Goal: Task Accomplishment & Management: Use online tool/utility

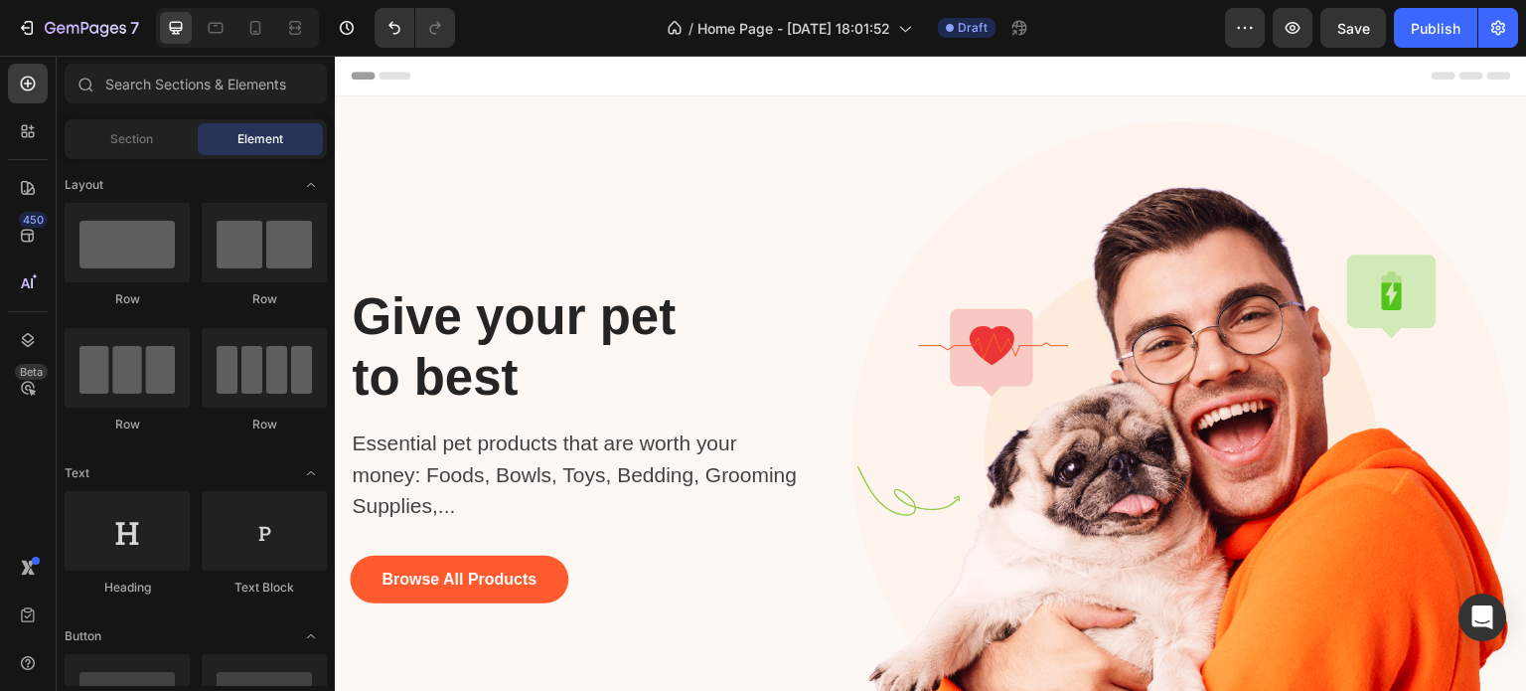
click at [373, 75] on span "Header" at bounding box center [395, 76] width 44 height 20
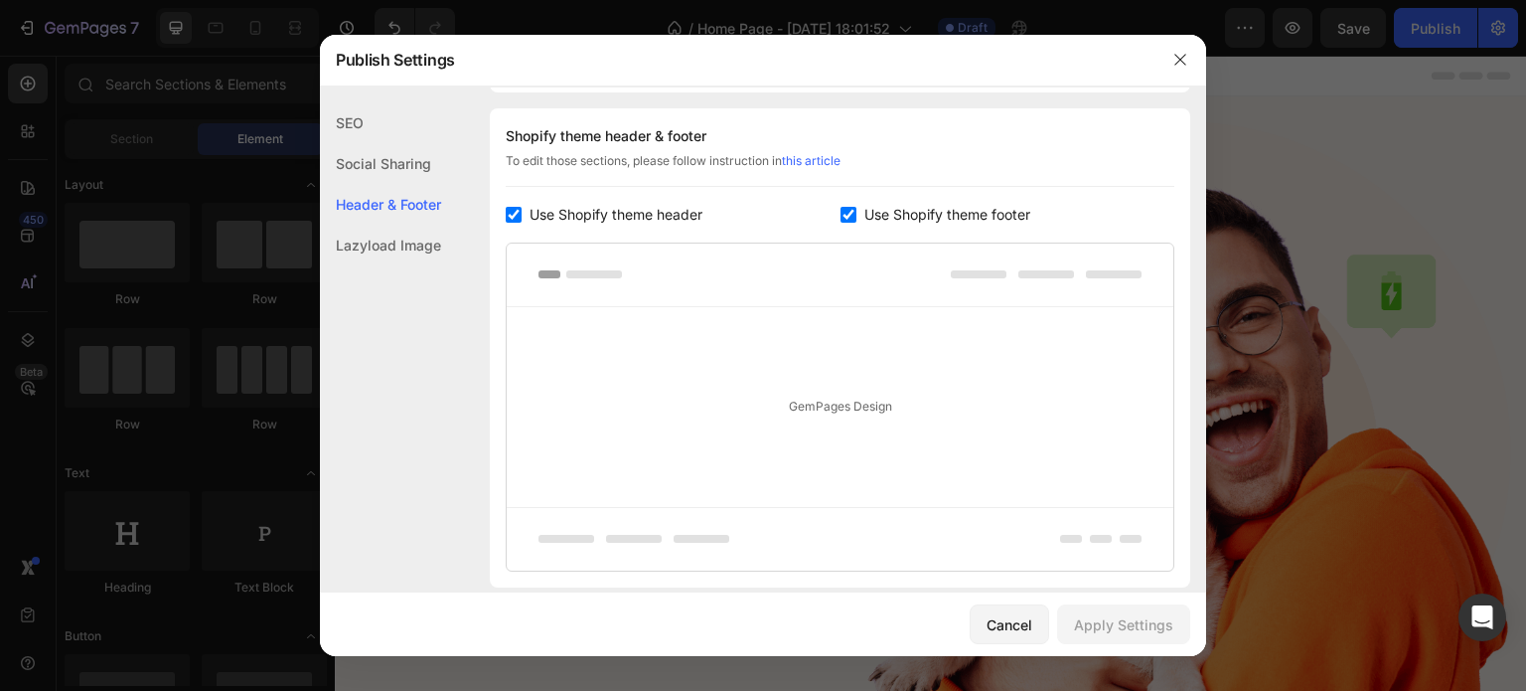
click at [373, 75] on div "Publish Settings" at bounding box center [737, 60] width 835 height 52
click at [407, 174] on div "Social Sharing" at bounding box center [380, 163] width 121 height 41
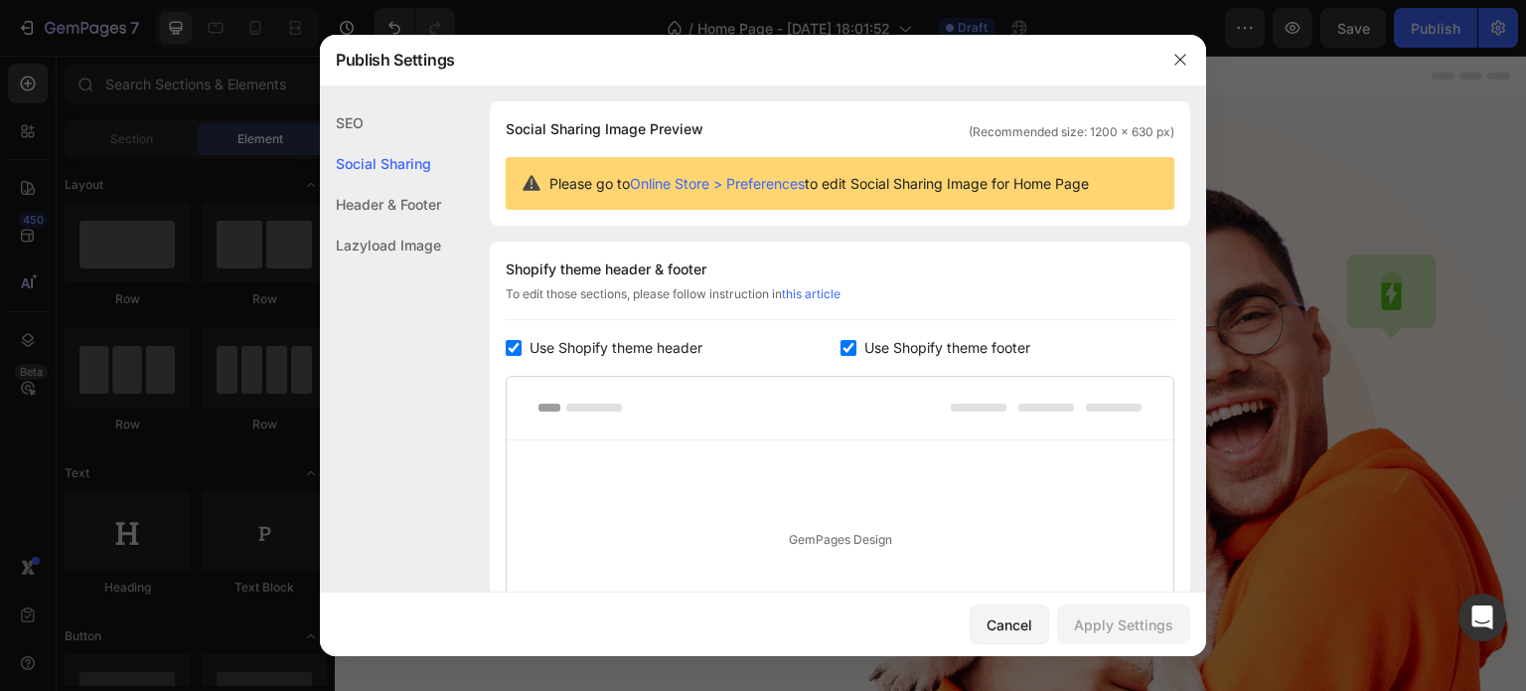
scroll to position [127, 0]
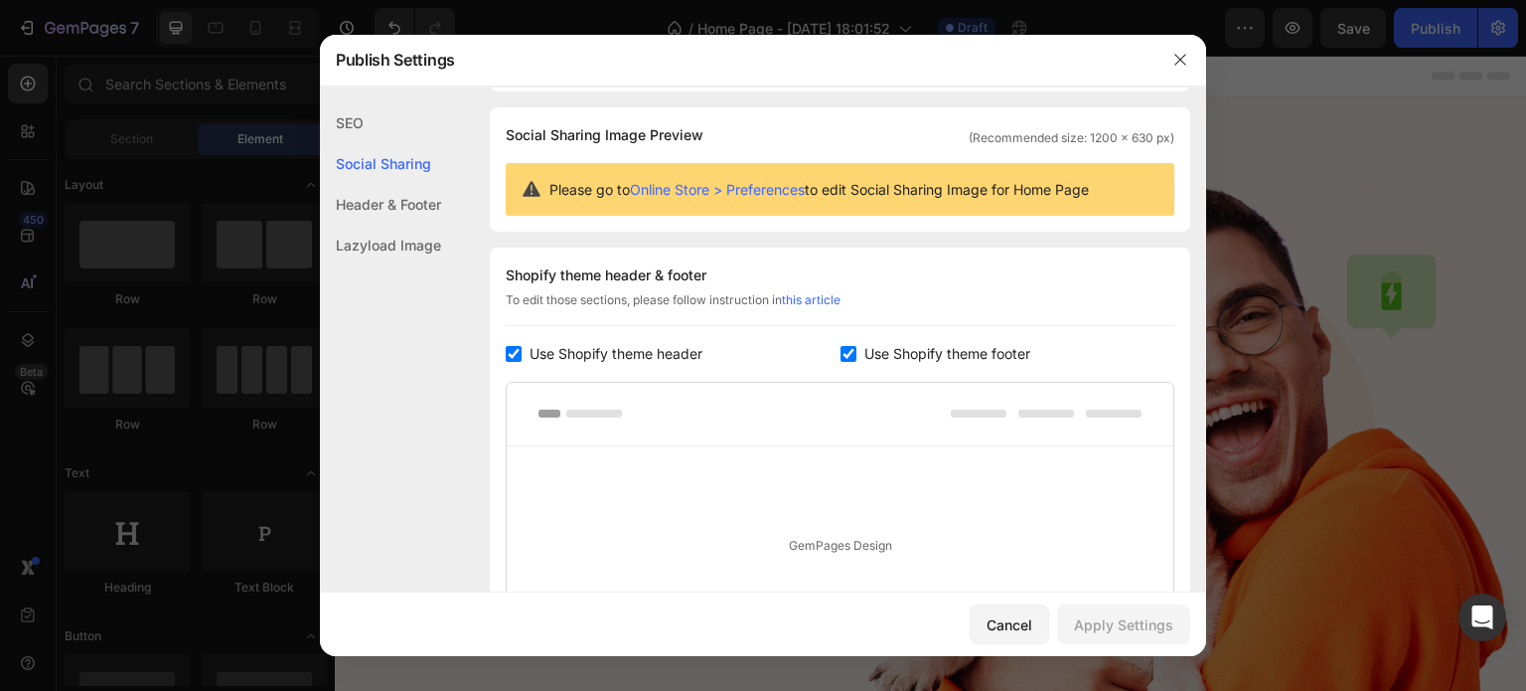
click at [421, 230] on div "Lazyload Image" at bounding box center [380, 245] width 121 height 41
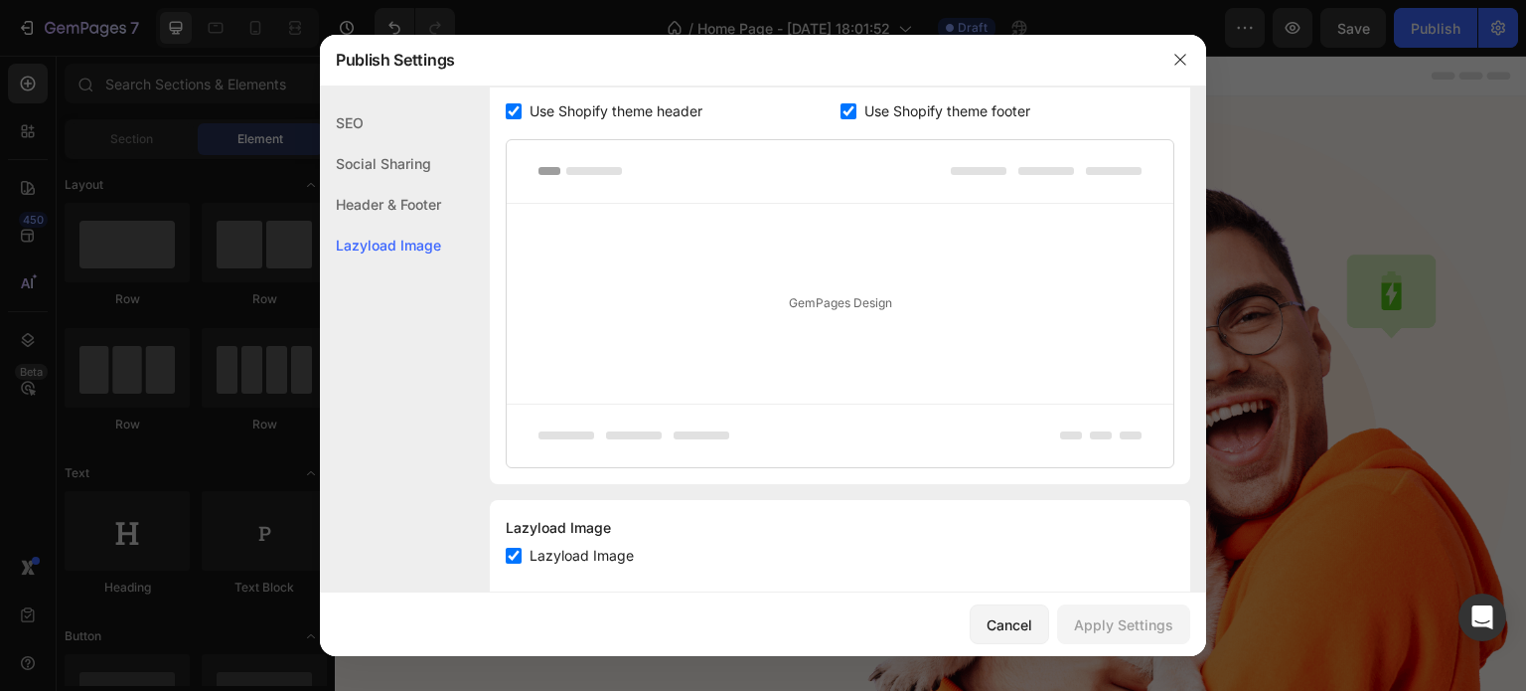
scroll to position [406, 0]
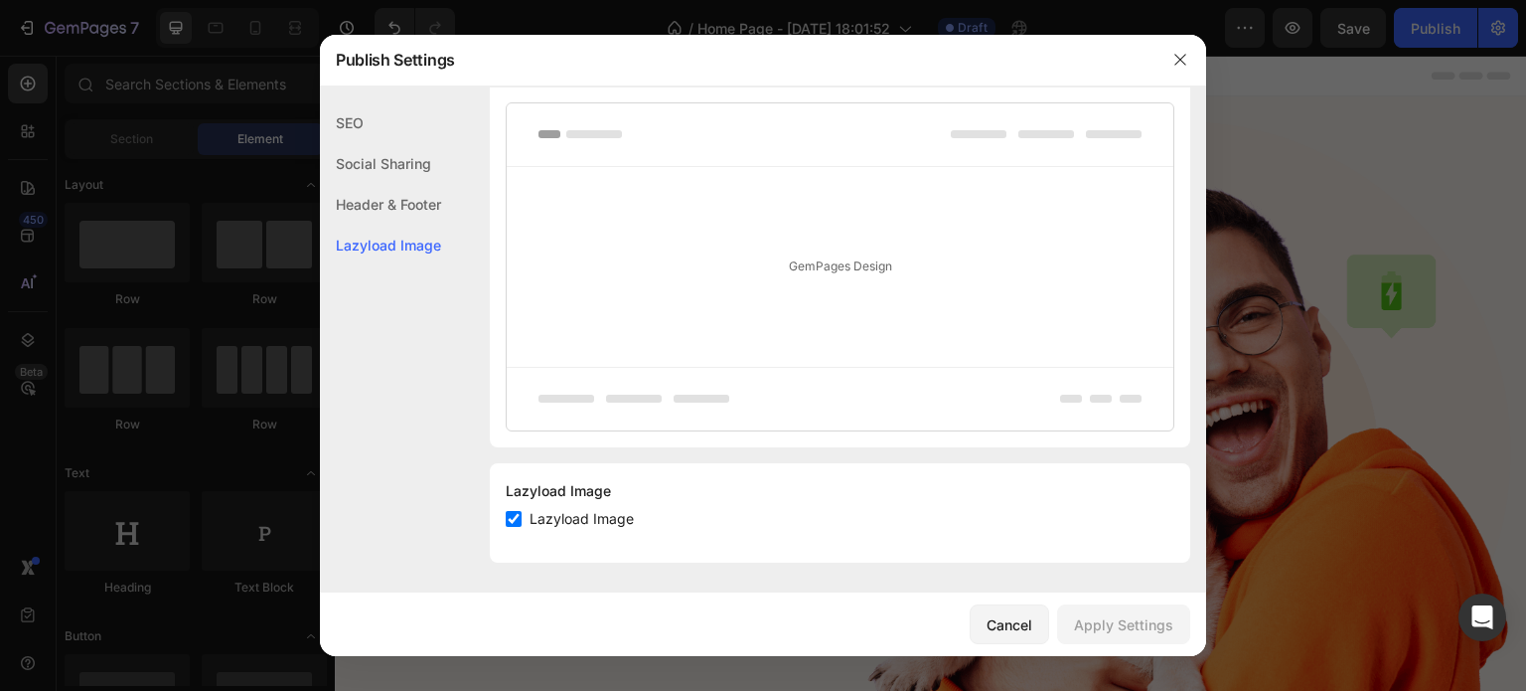
click at [395, 194] on div "Header & Footer" at bounding box center [380, 204] width 121 height 41
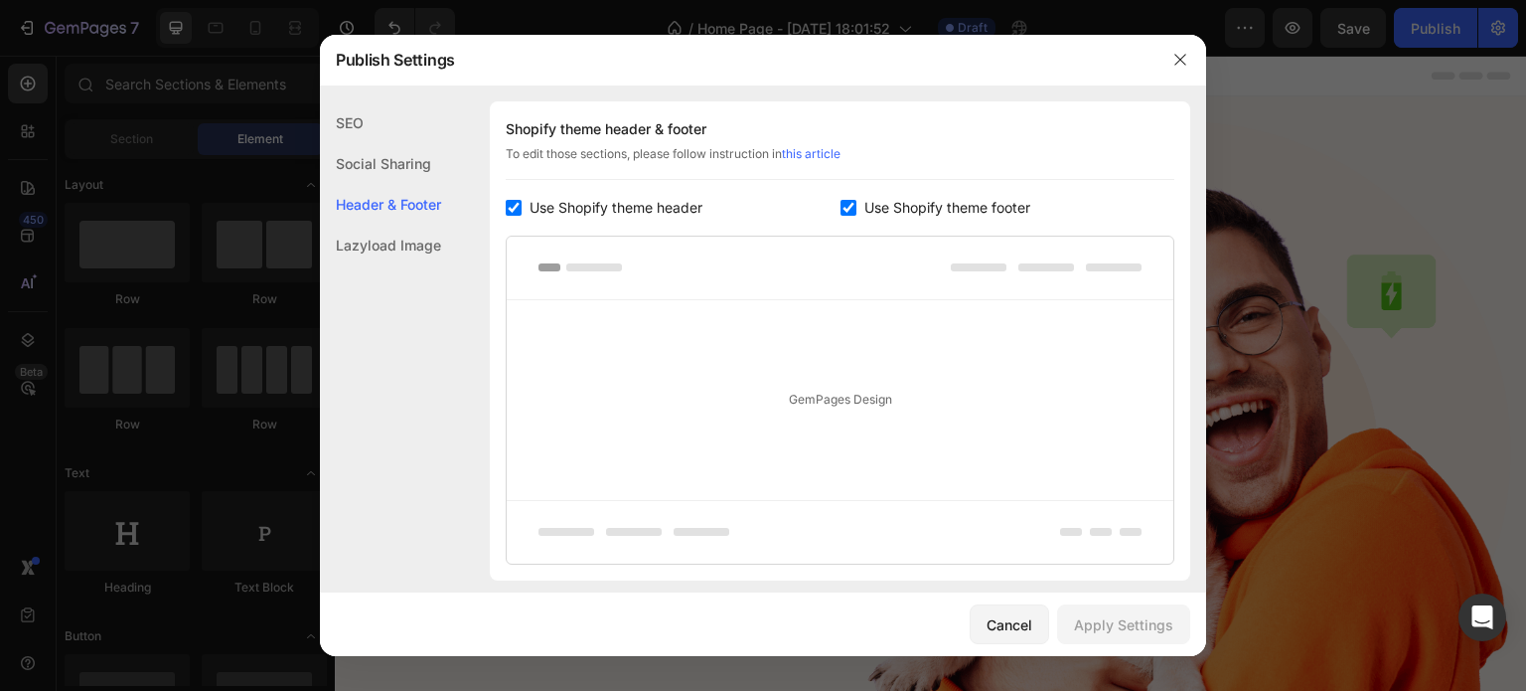
scroll to position [268, 0]
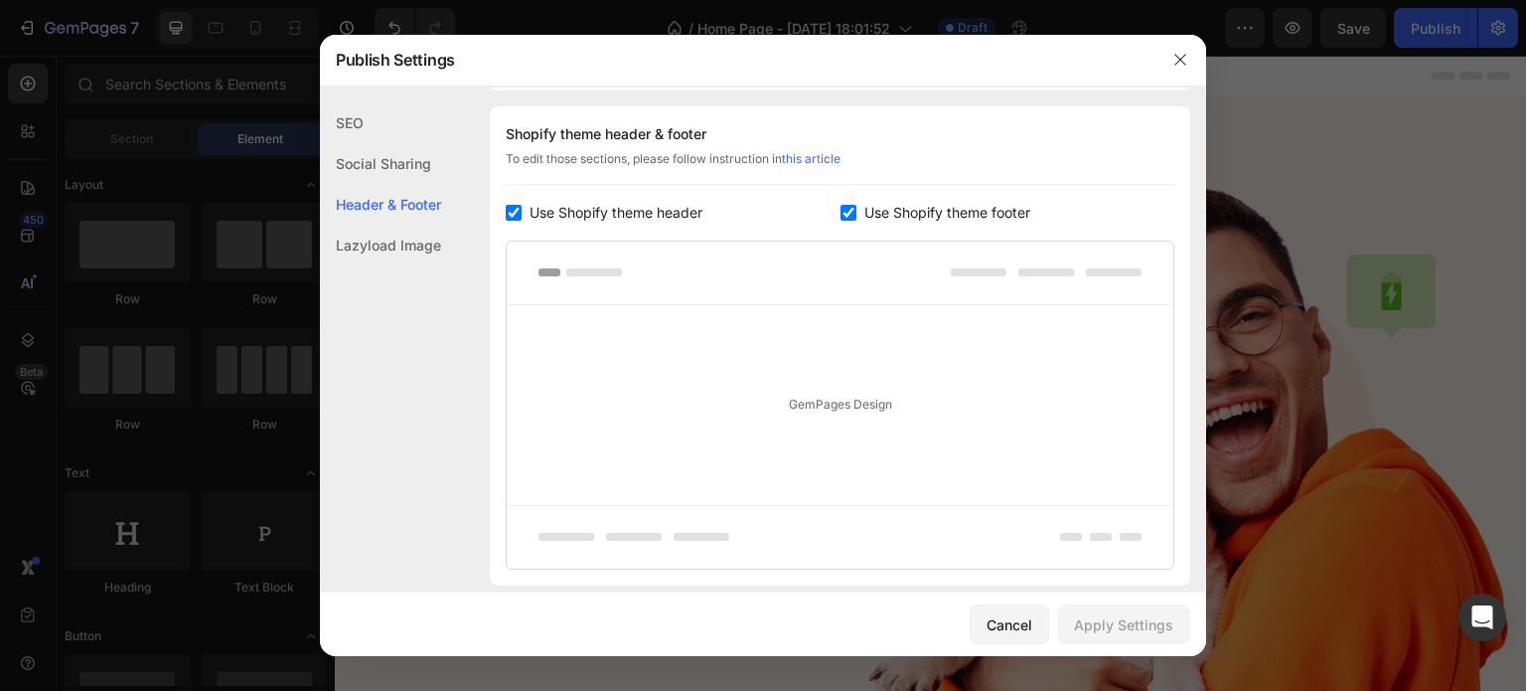
click at [990, 217] on span "Use Shopify theme footer" at bounding box center [947, 213] width 166 height 24
checkbox input "false"
click at [1092, 603] on div "Cancel Apply Settings" at bounding box center [763, 624] width 886 height 64
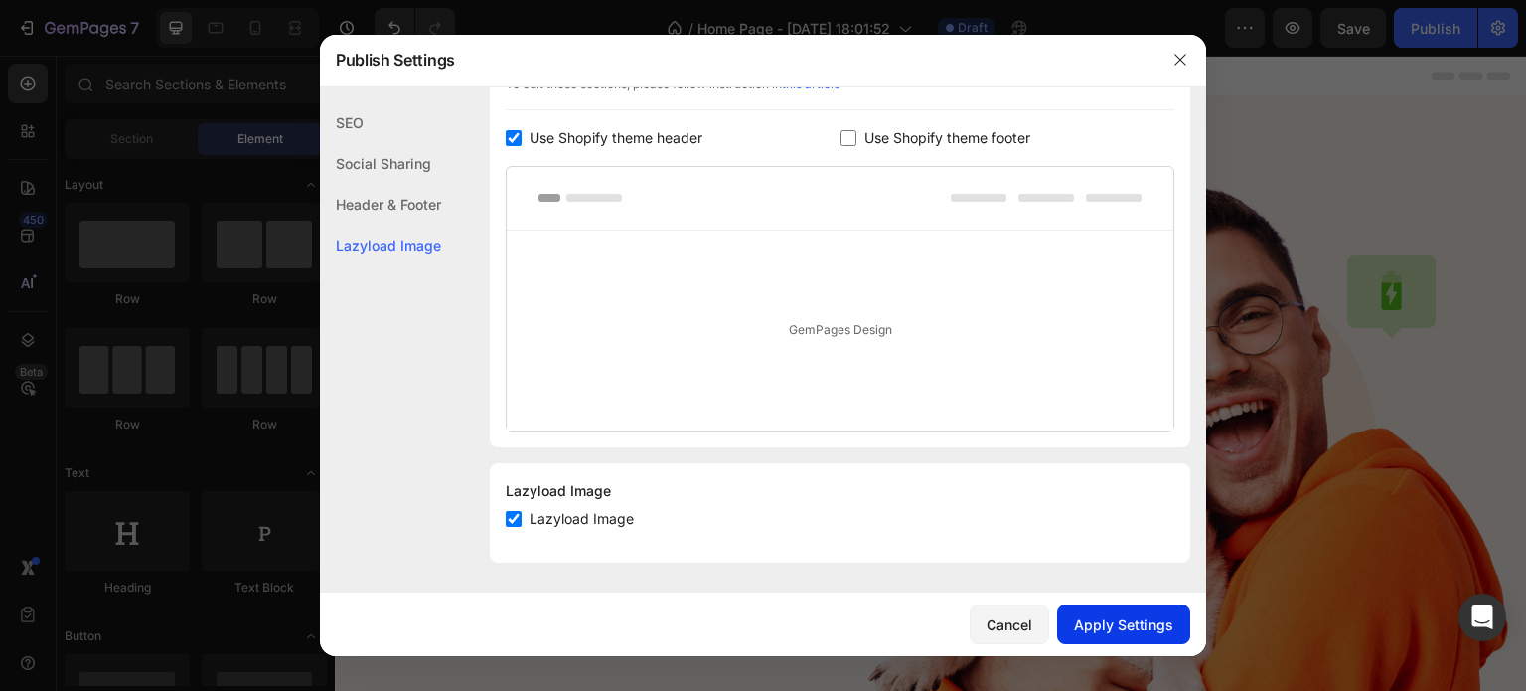
click at [1080, 643] on button "Apply Settings" at bounding box center [1123, 624] width 133 height 40
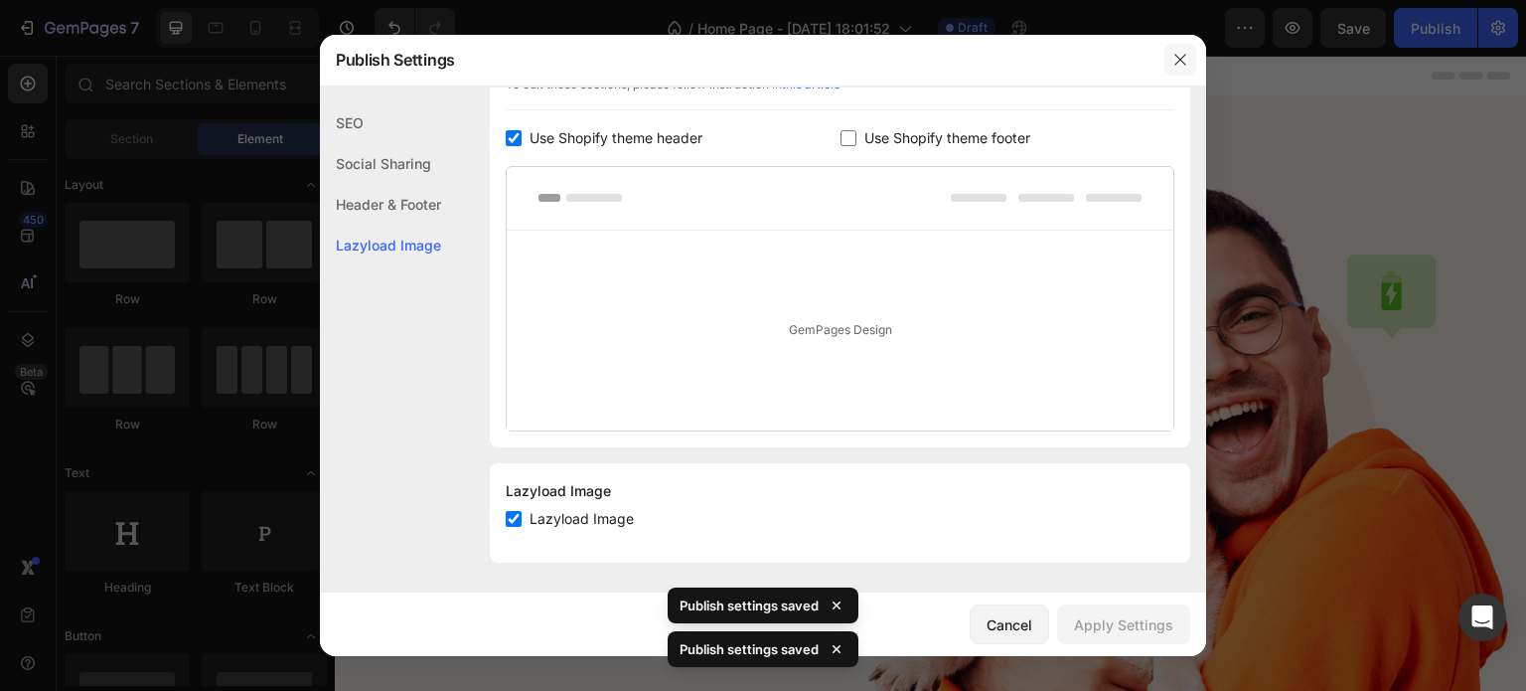
click at [1174, 61] on icon "button" at bounding box center [1180, 60] width 16 height 16
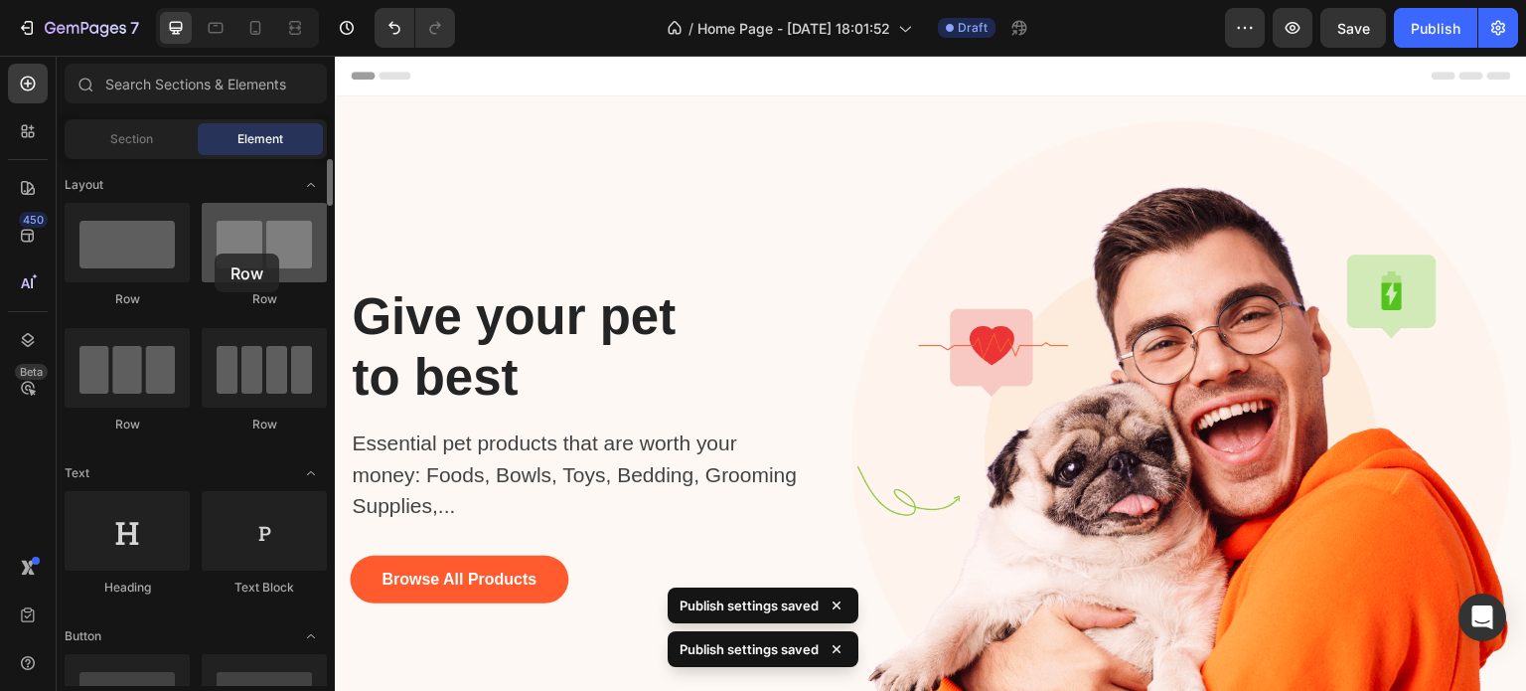
click at [215, 253] on div at bounding box center [264, 242] width 125 height 79
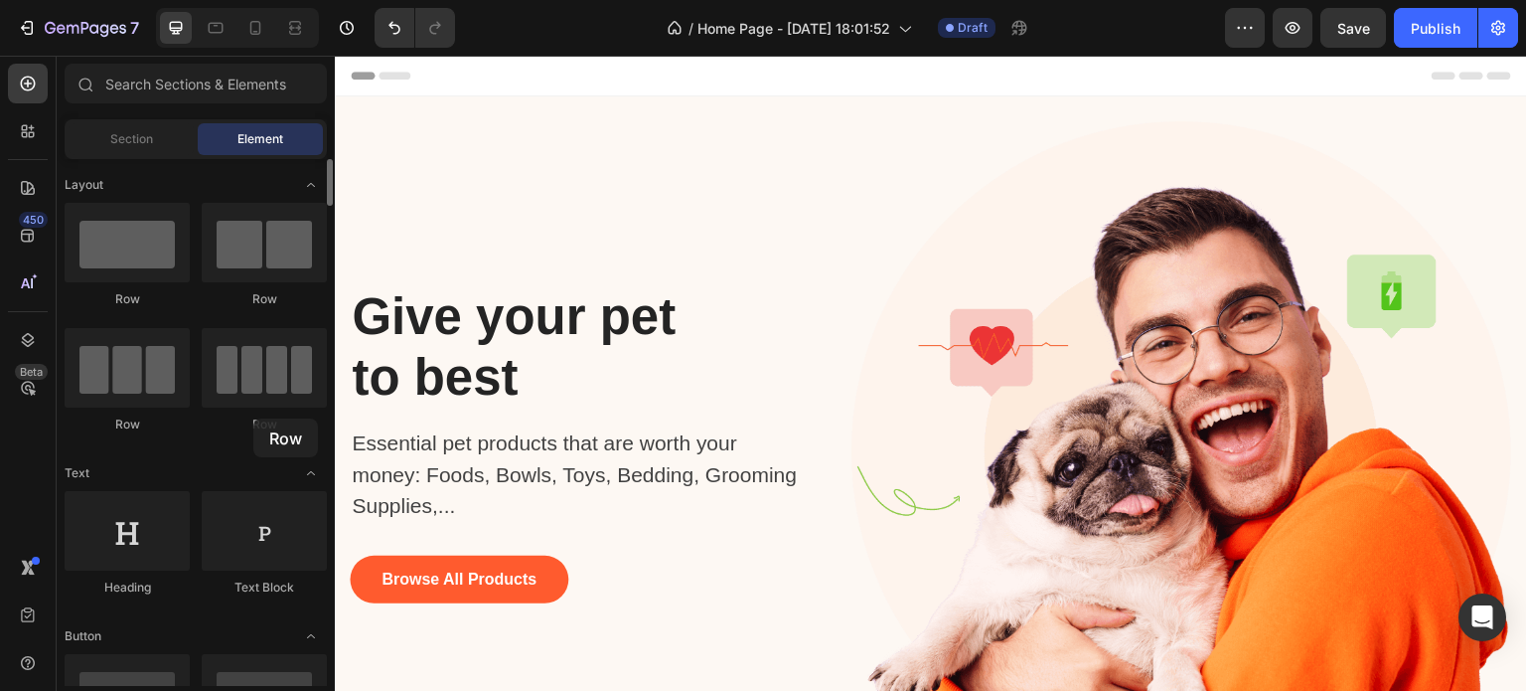
click at [253, 418] on div "Row" at bounding box center [264, 424] width 125 height 18
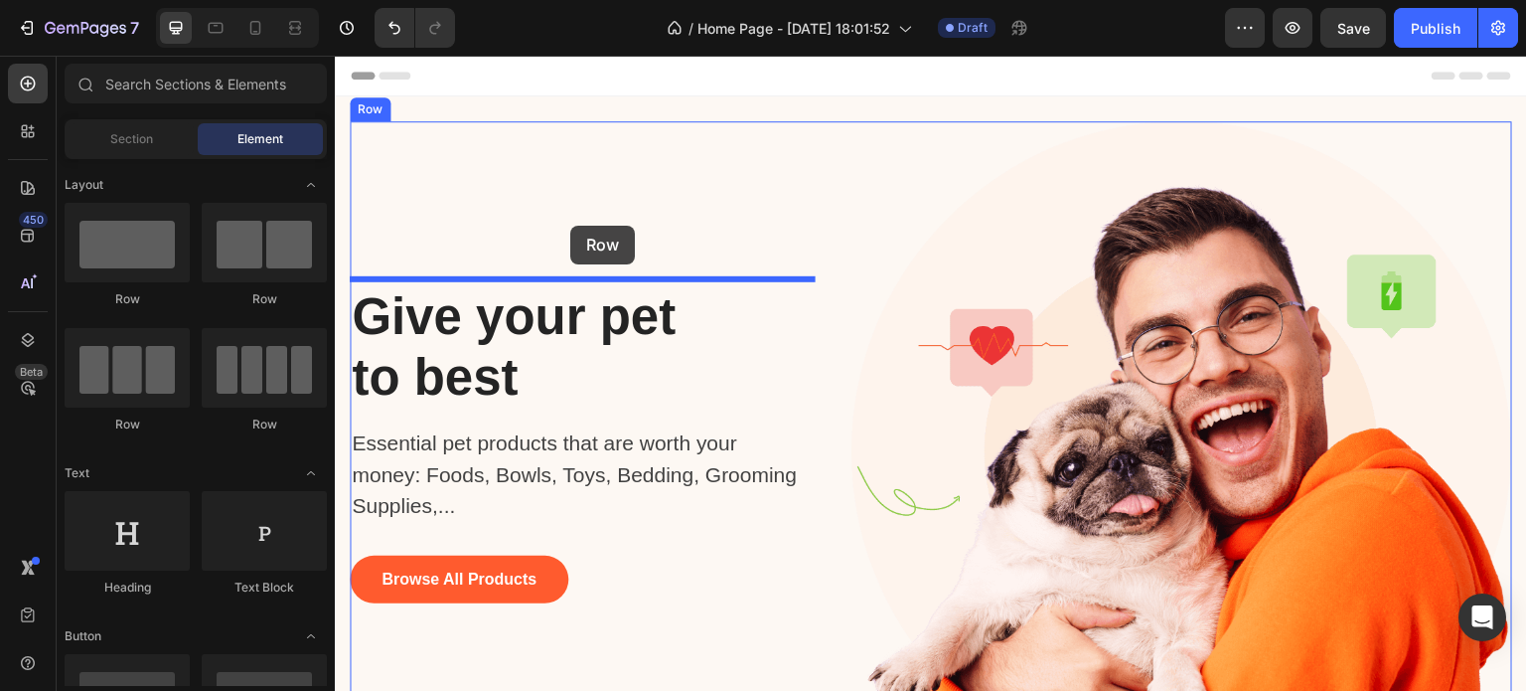
drag, startPoint x: 592, startPoint y: 440, endPoint x: 570, endPoint y: 226, distance: 215.7
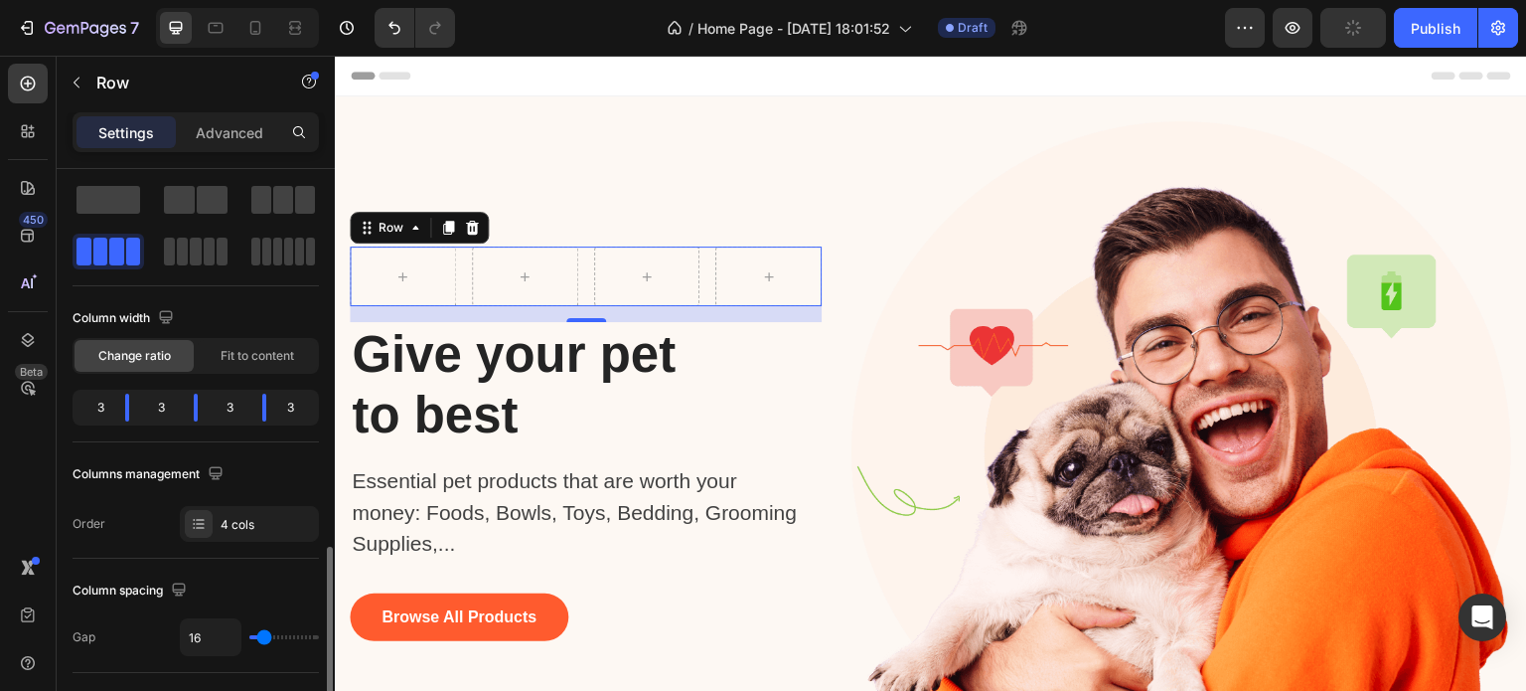
scroll to position [0, 0]
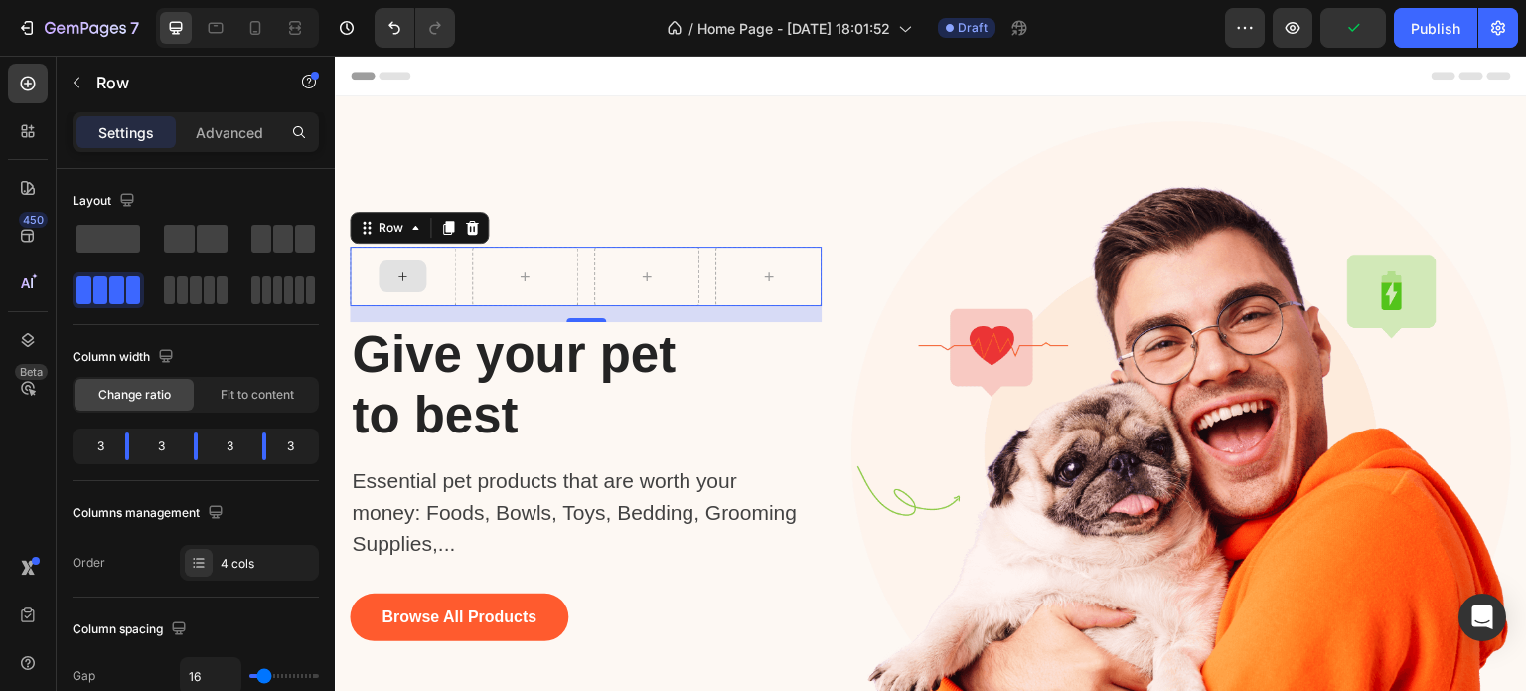
click at [398, 291] on div at bounding box center [403, 276] width 106 height 60
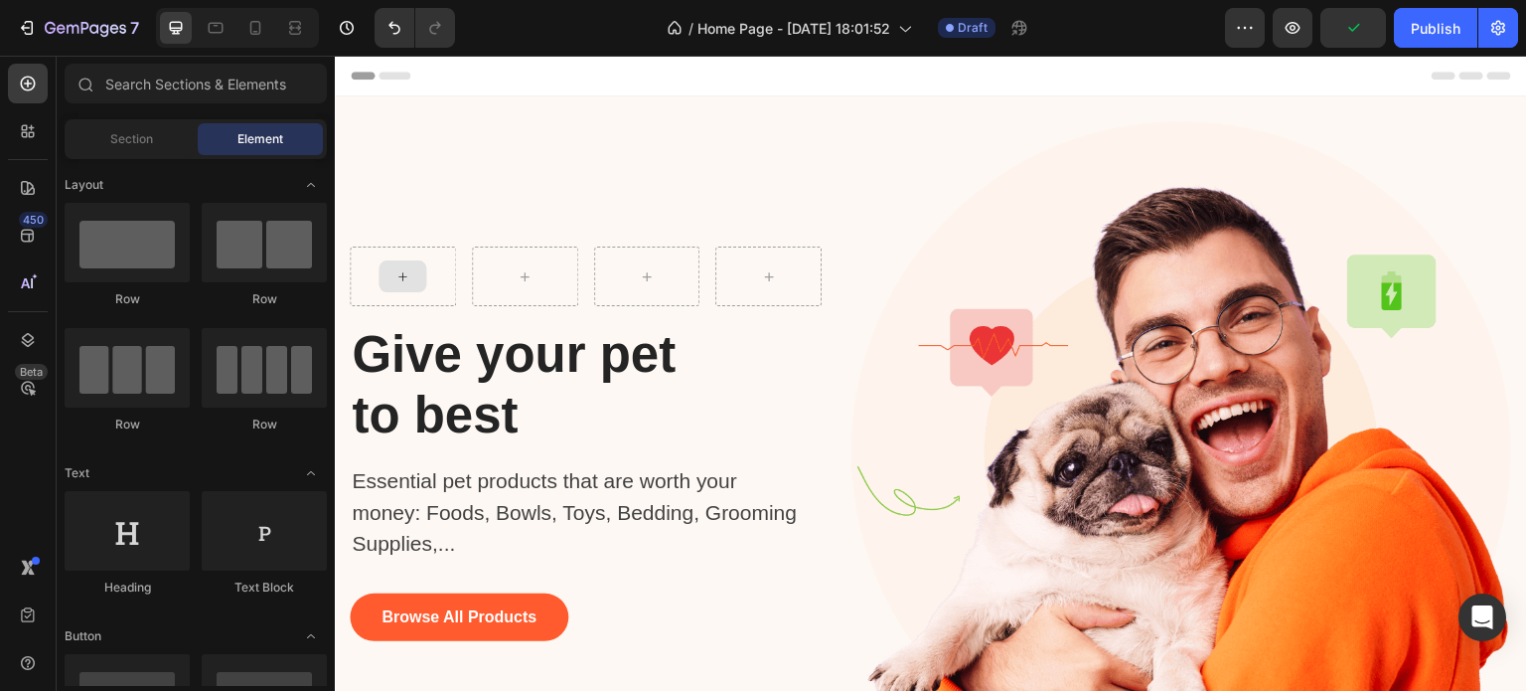
click at [400, 281] on div at bounding box center [403, 276] width 48 height 32
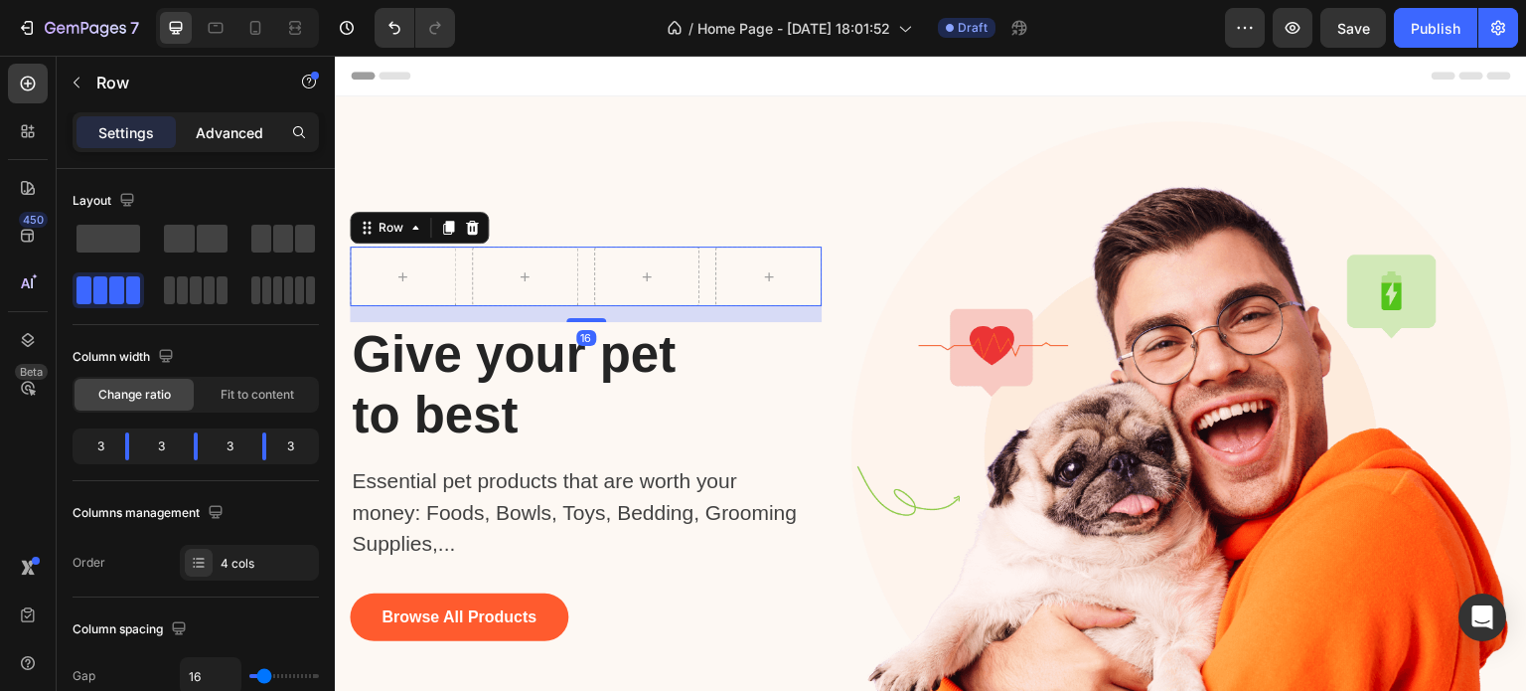
click at [232, 131] on p "Advanced" at bounding box center [230, 132] width 68 height 21
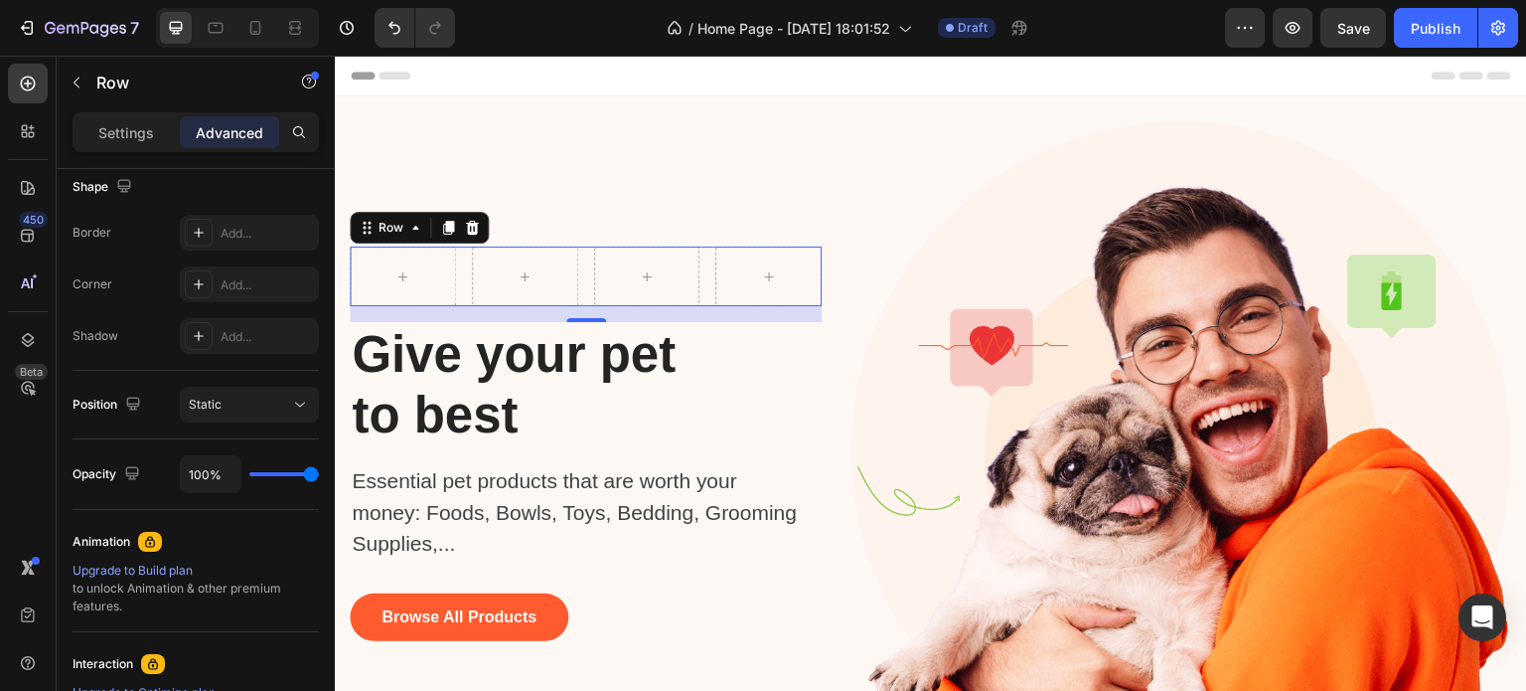
scroll to position [799, 0]
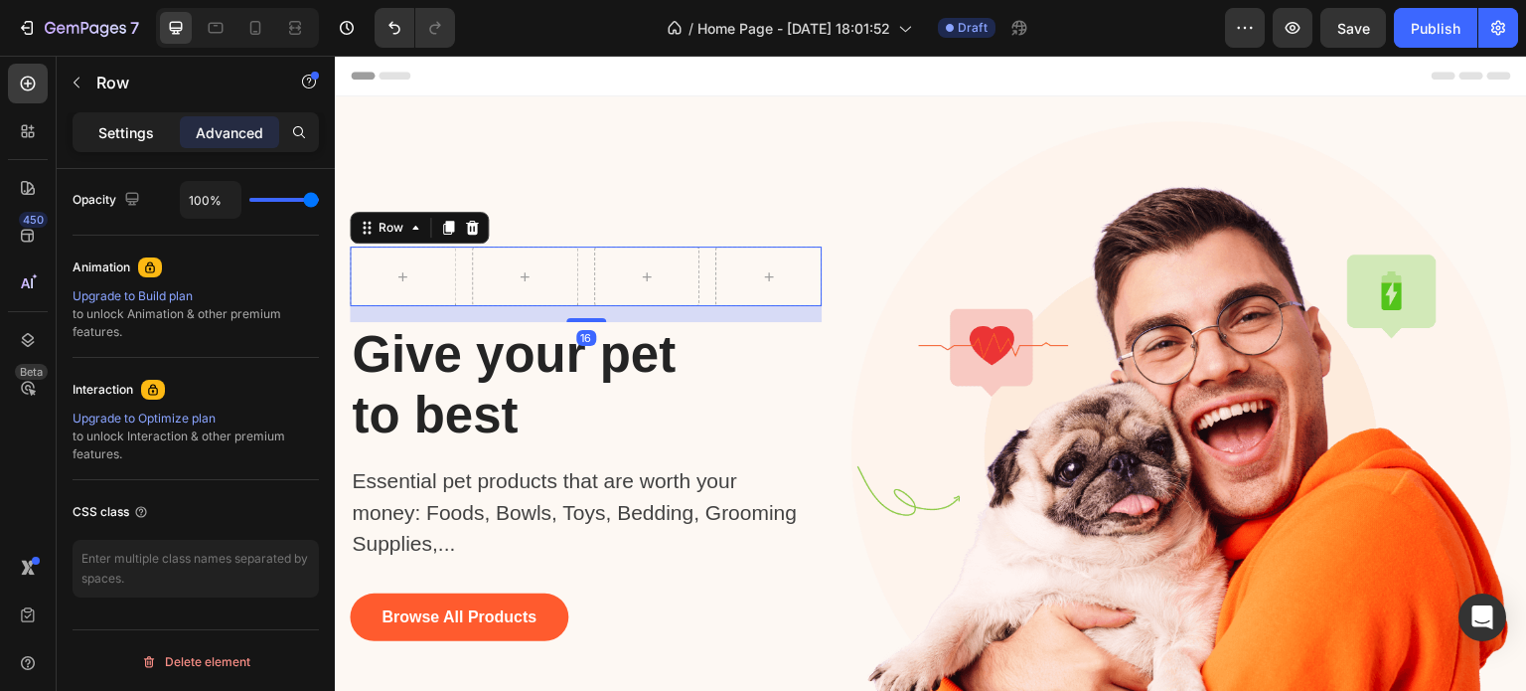
click at [112, 126] on p "Settings" at bounding box center [126, 132] width 56 height 21
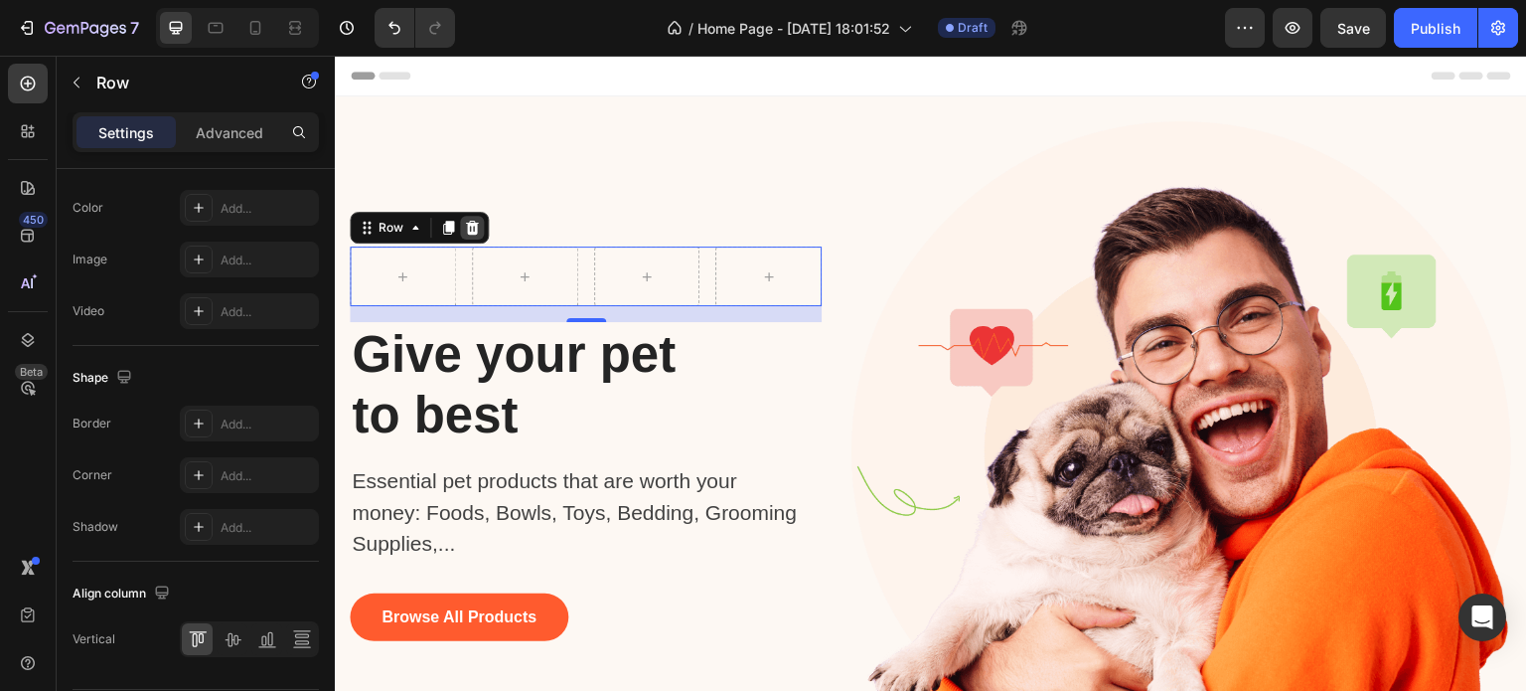
click at [473, 224] on icon at bounding box center [472, 228] width 16 height 16
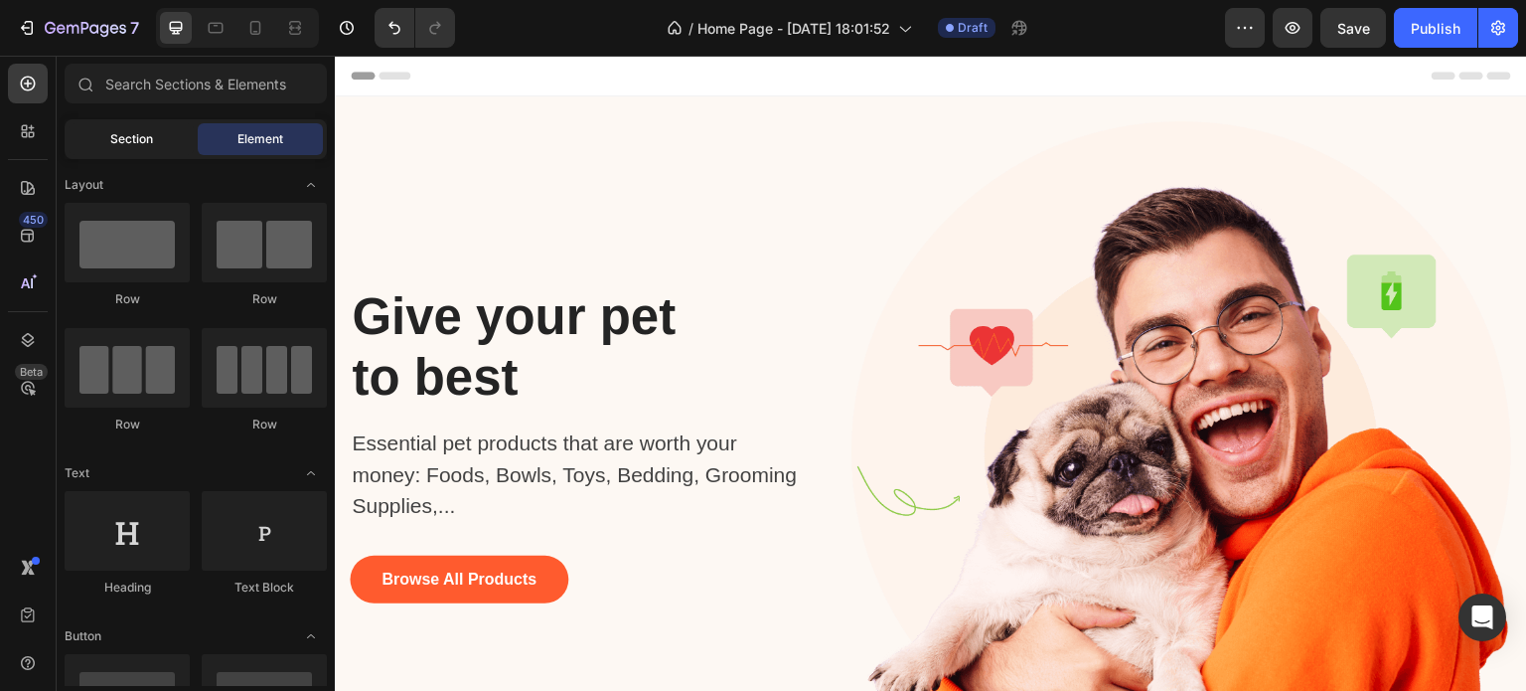
click at [116, 125] on div "Section" at bounding box center [131, 139] width 125 height 32
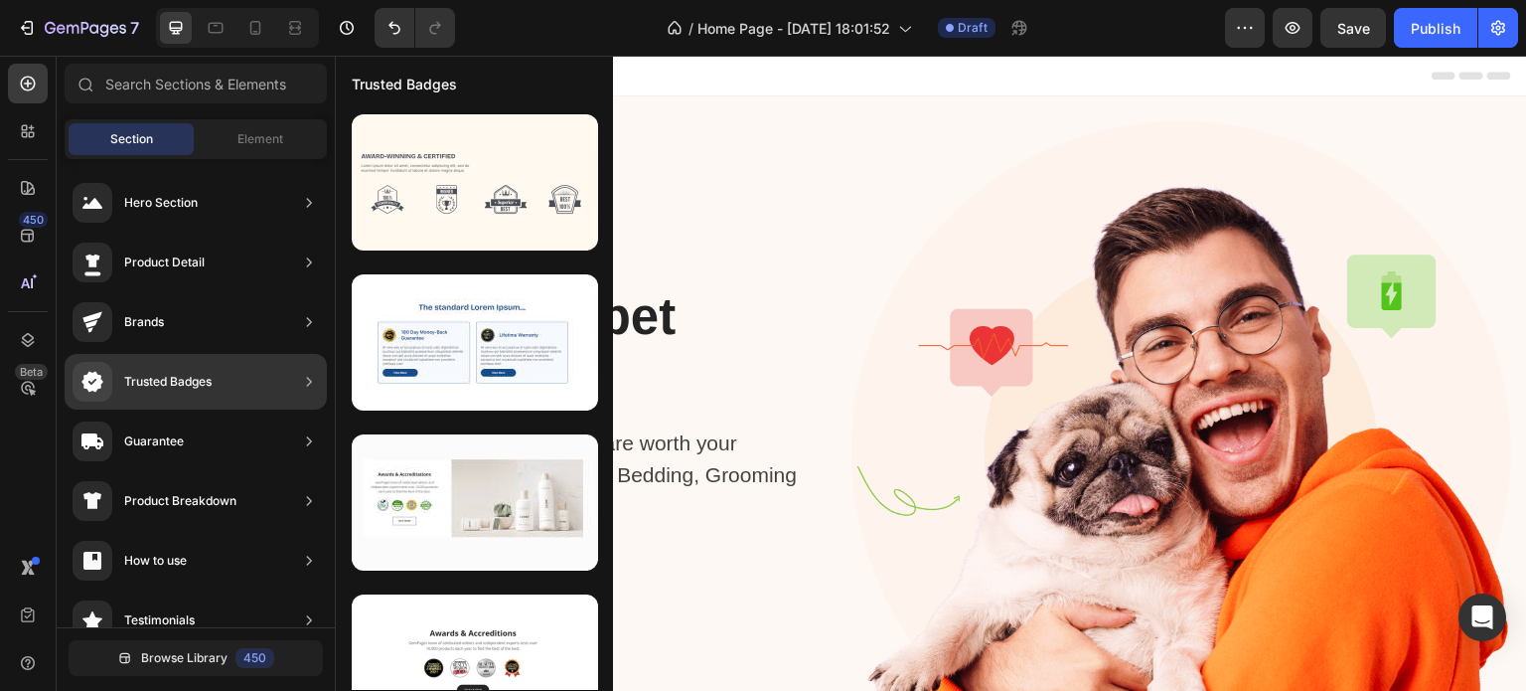
click at [307, 396] on div at bounding box center [309, 382] width 20 height 40
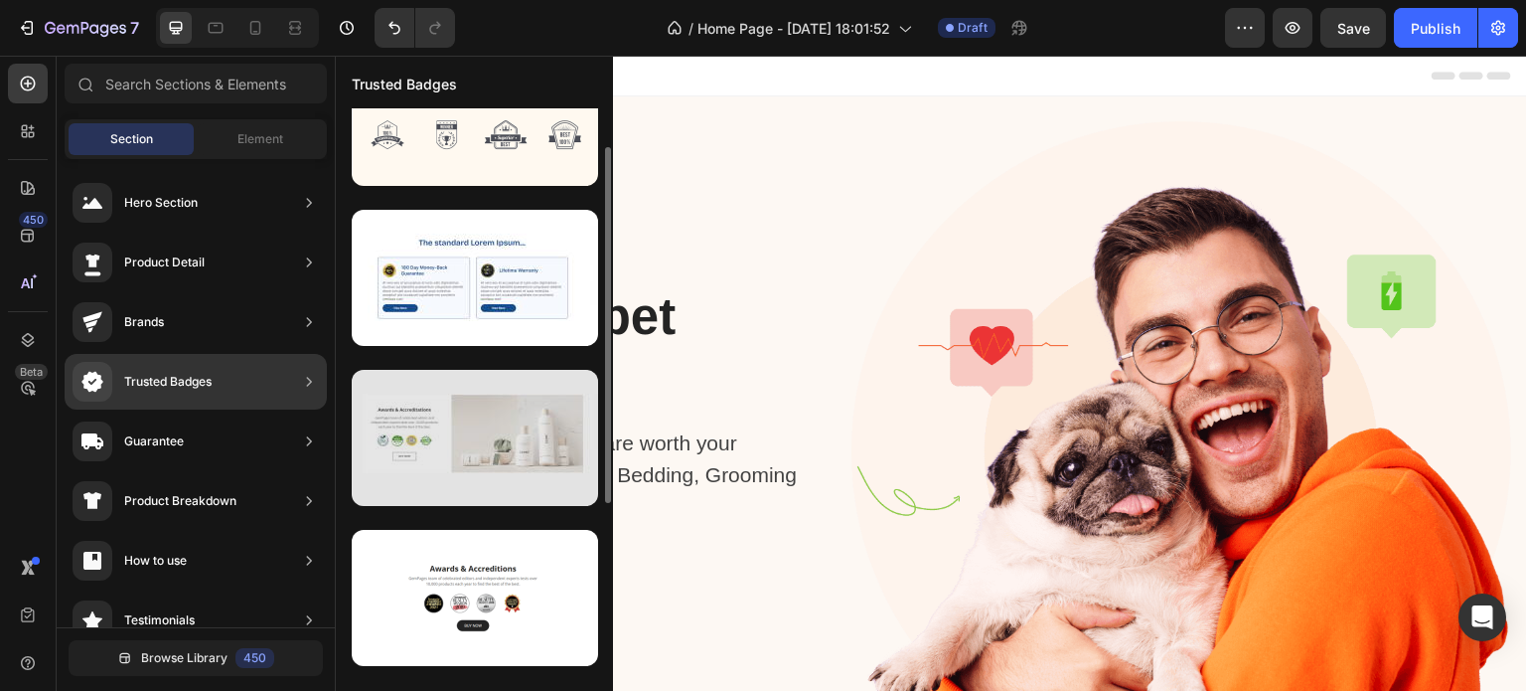
scroll to position [0, 0]
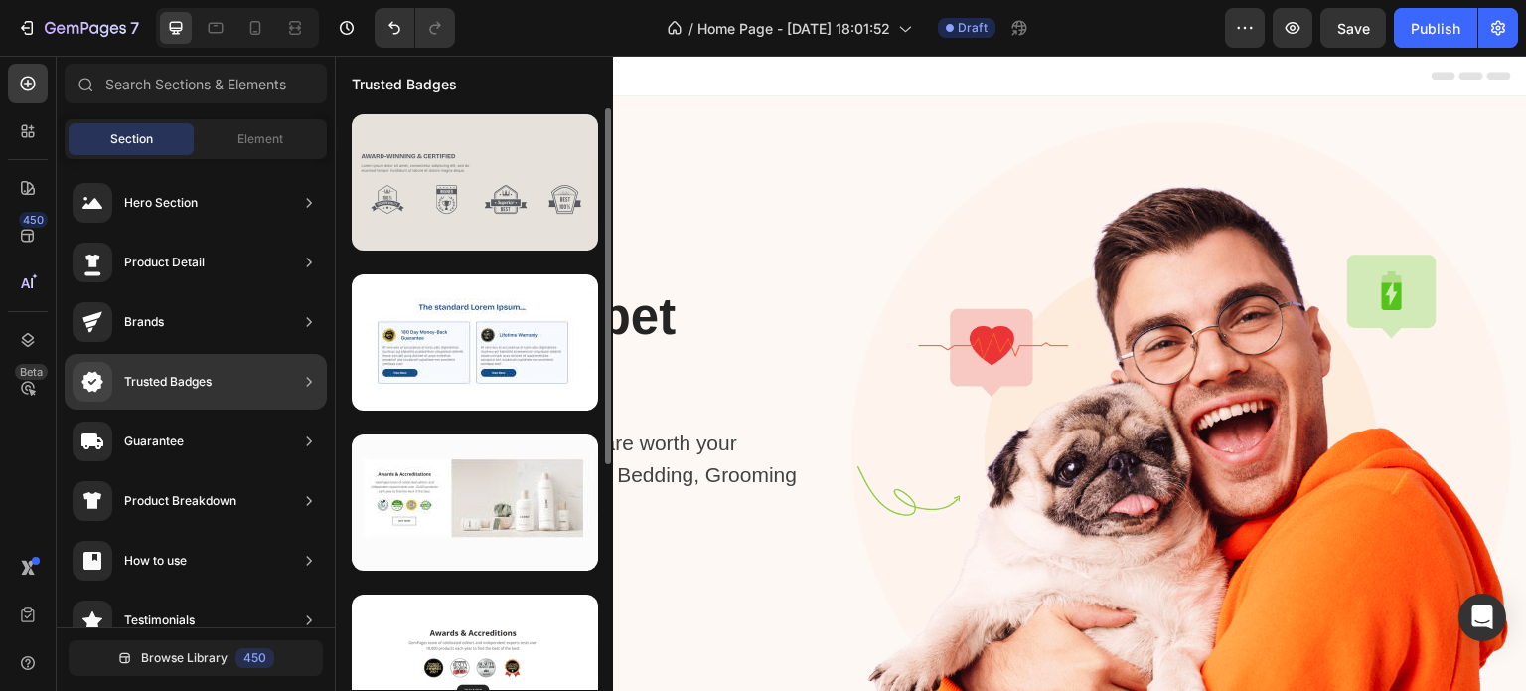
click at [493, 205] on div at bounding box center [475, 182] width 246 height 136
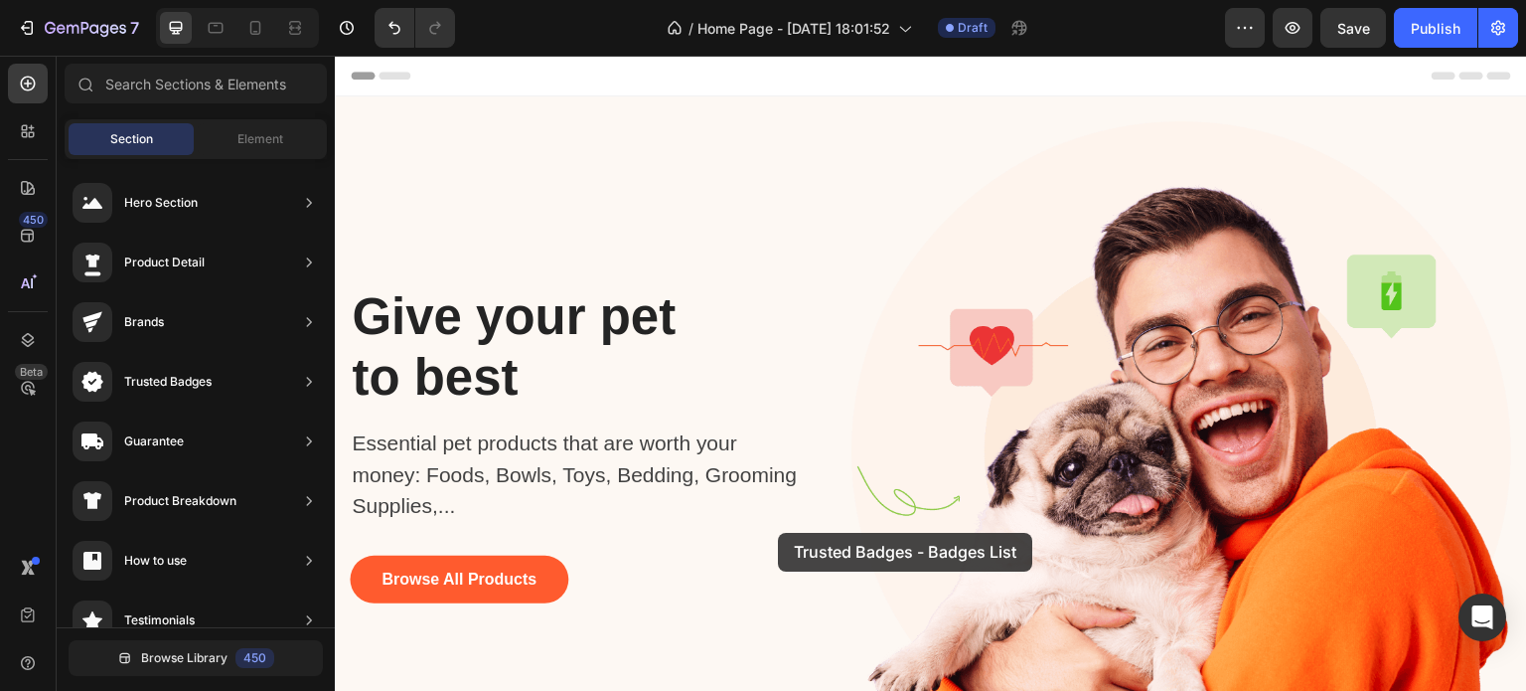
drag, startPoint x: 828, startPoint y: 260, endPoint x: 777, endPoint y: 536, distance: 279.9
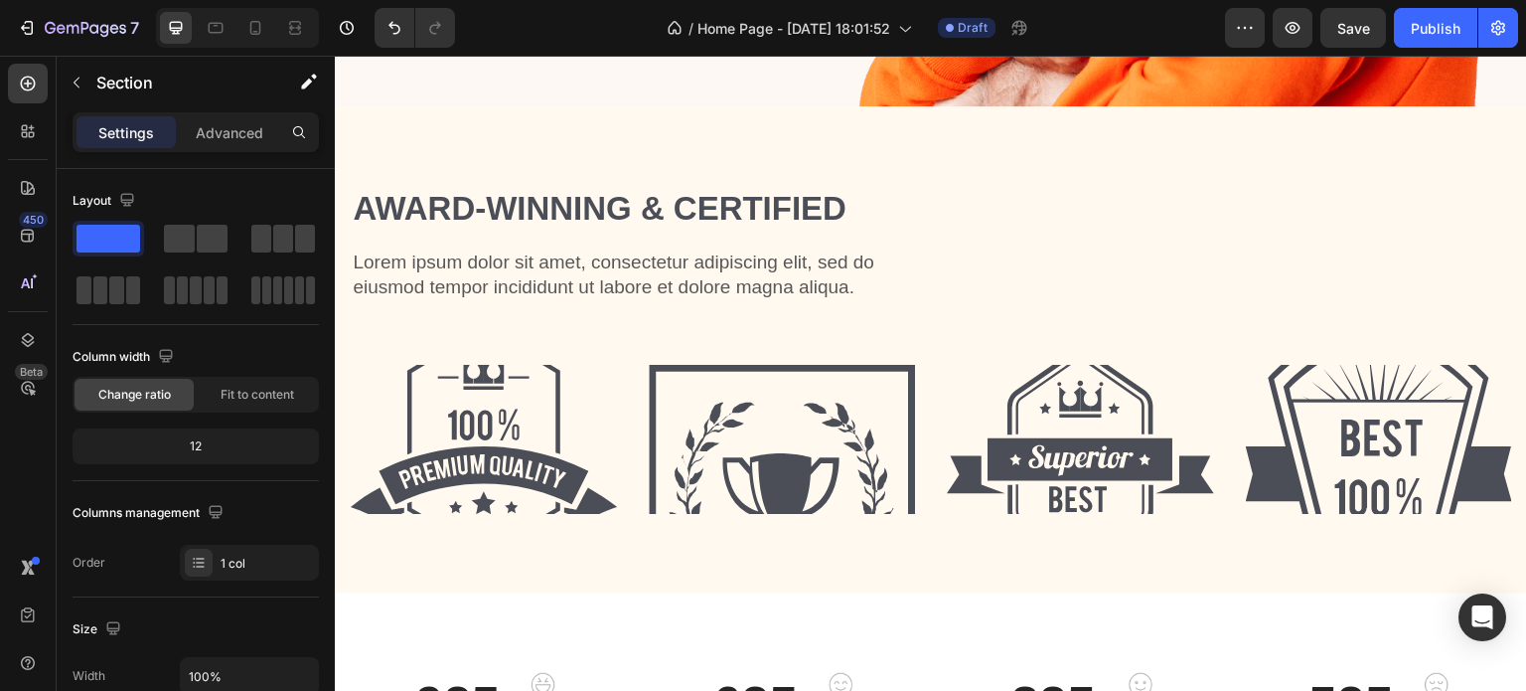
scroll to position [679, 0]
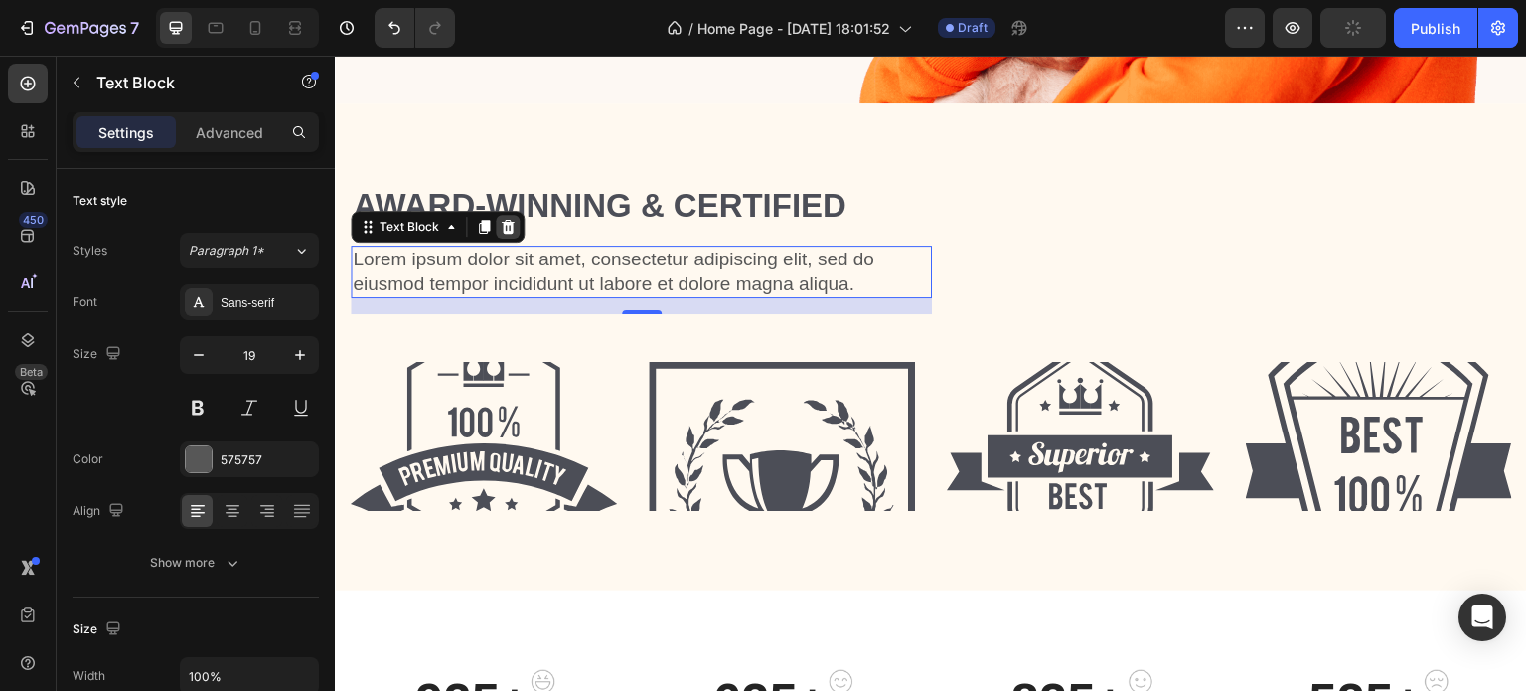
click at [509, 219] on icon at bounding box center [508, 227] width 16 height 16
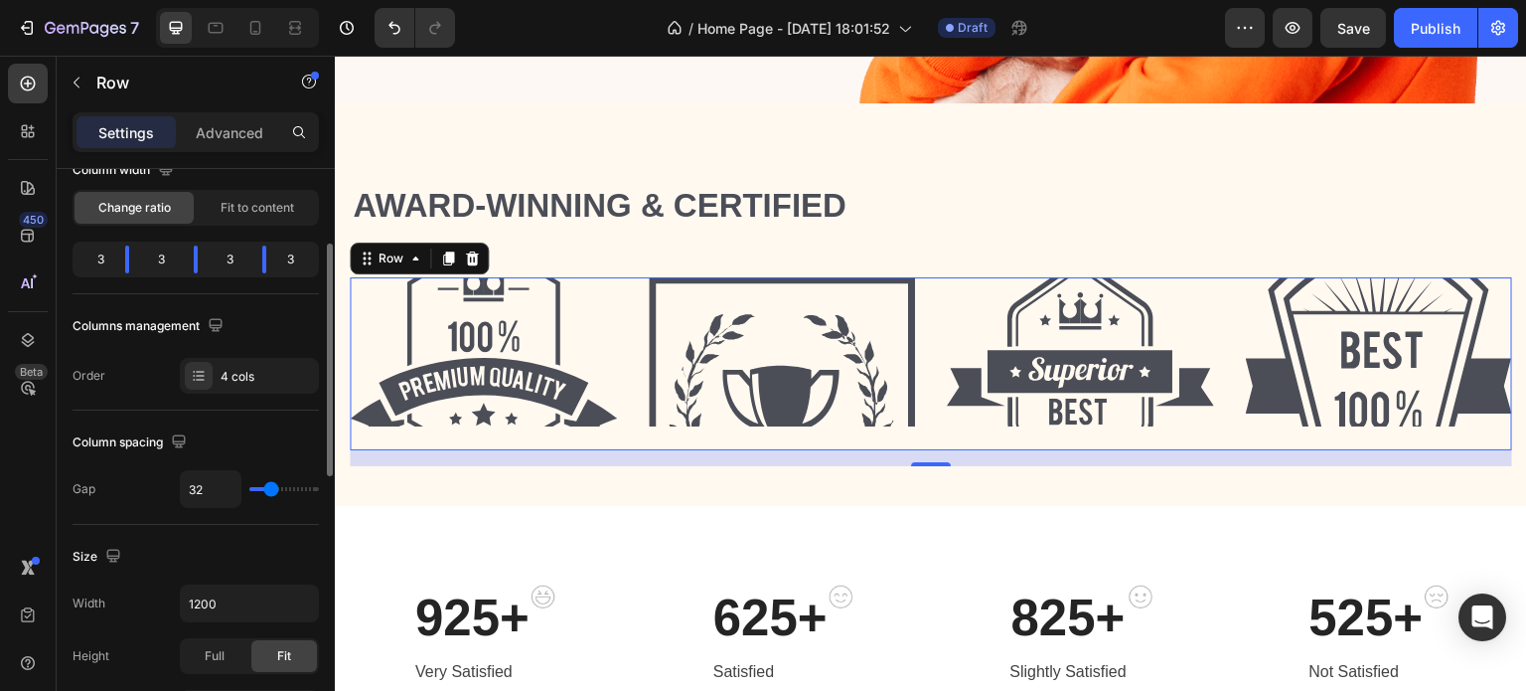
scroll to position [187, 0]
drag, startPoint x: 195, startPoint y: 372, endPoint x: 214, endPoint y: 442, distance: 73.0
click at [214, 442] on div "Layout Column width Change ratio Fit to content 3 3 3 3 Columns management Orde…" at bounding box center [196, 633] width 246 height 1303
click at [214, 442] on div "Column spacing" at bounding box center [196, 442] width 246 height 32
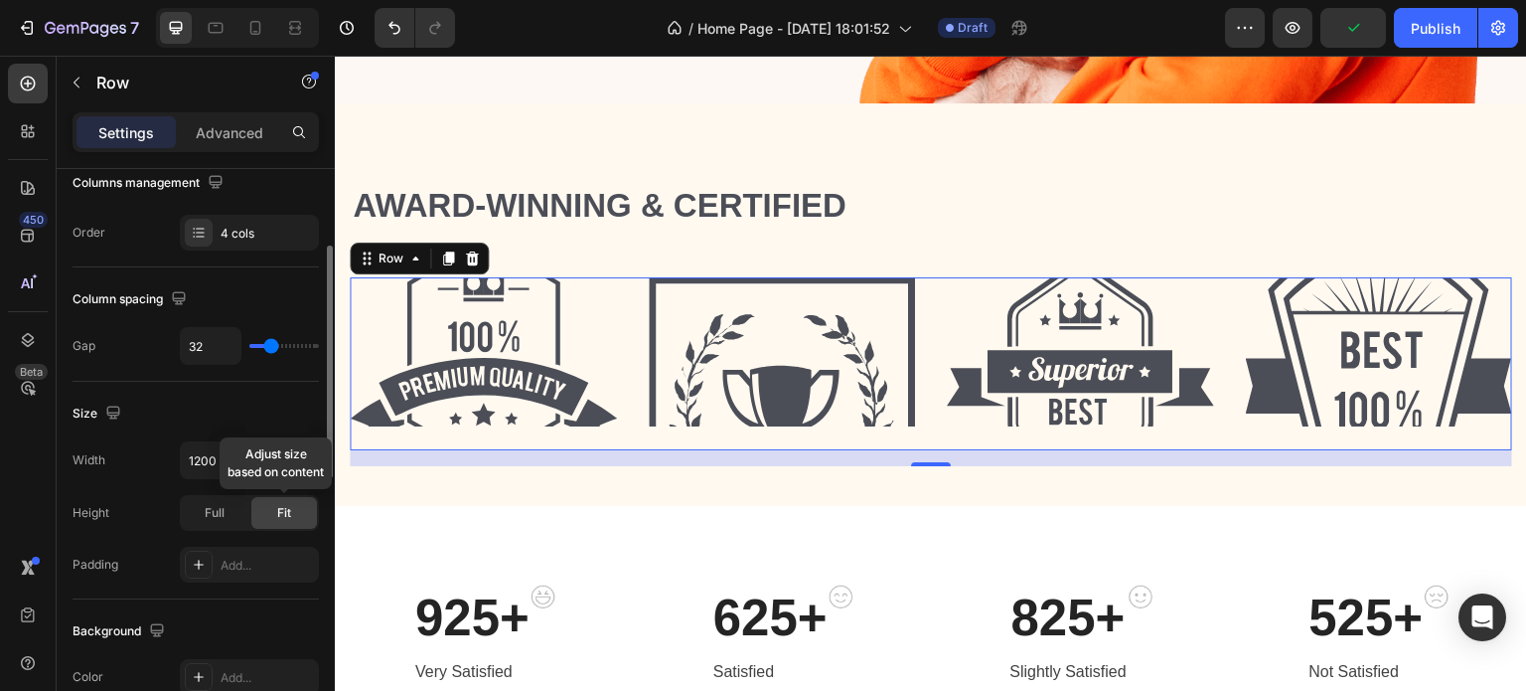
scroll to position [333, 0]
click at [228, 518] on div "Full" at bounding box center [215, 510] width 66 height 32
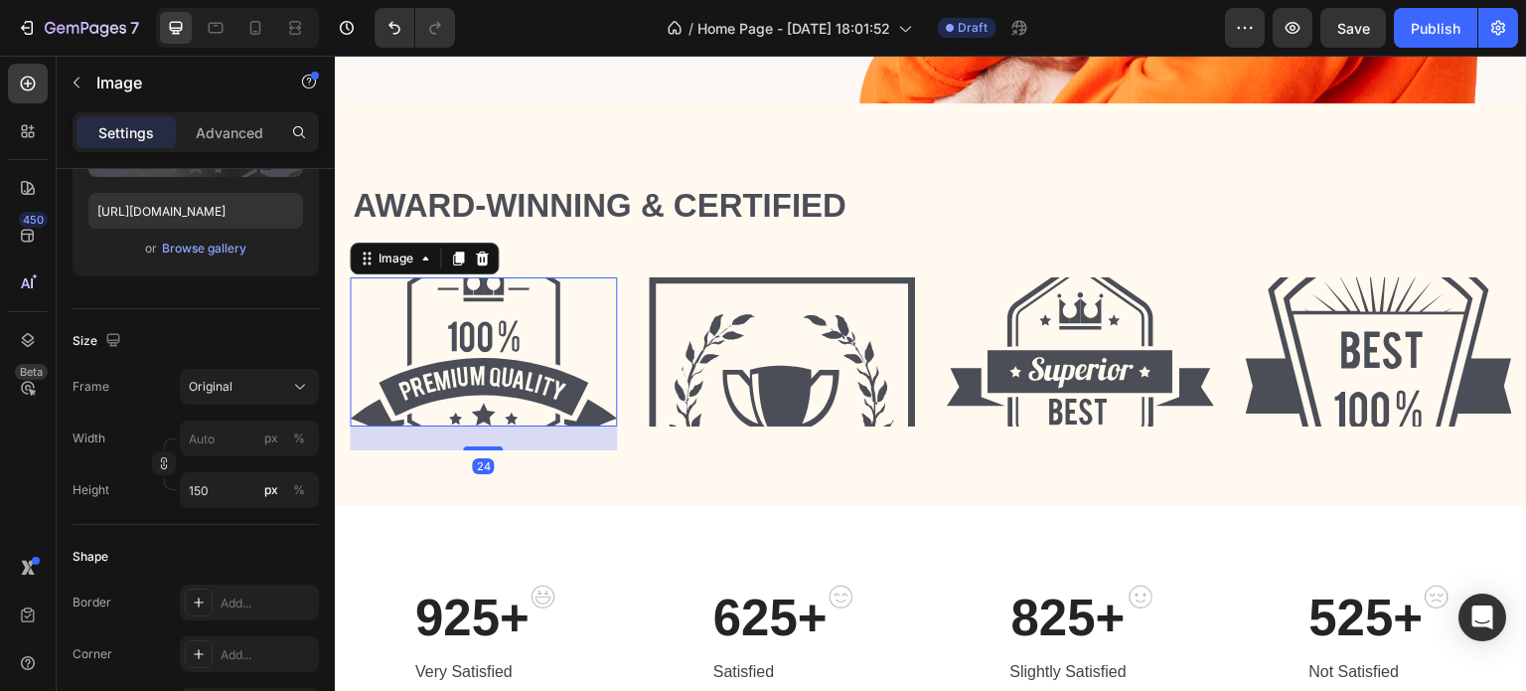
scroll to position [0, 0]
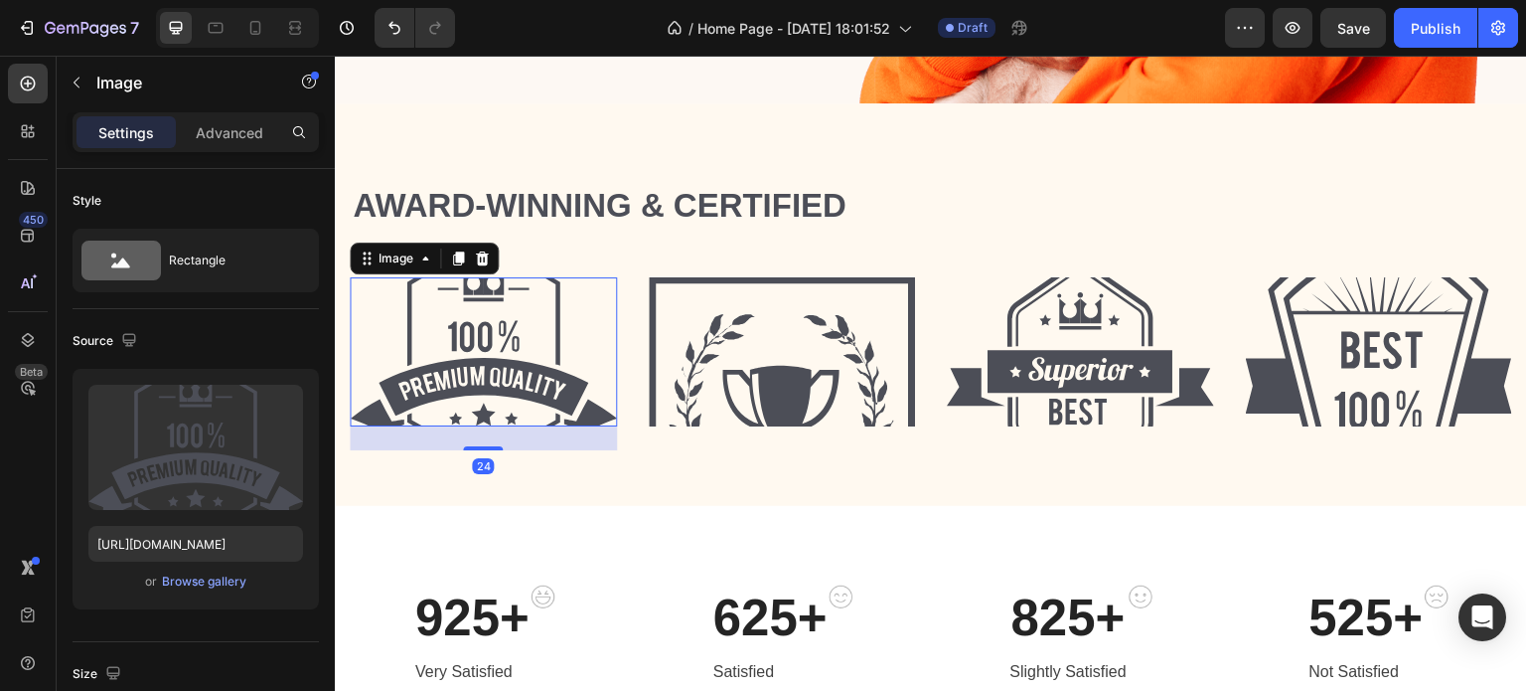
click at [587, 437] on div "24" at bounding box center [483, 438] width 267 height 24
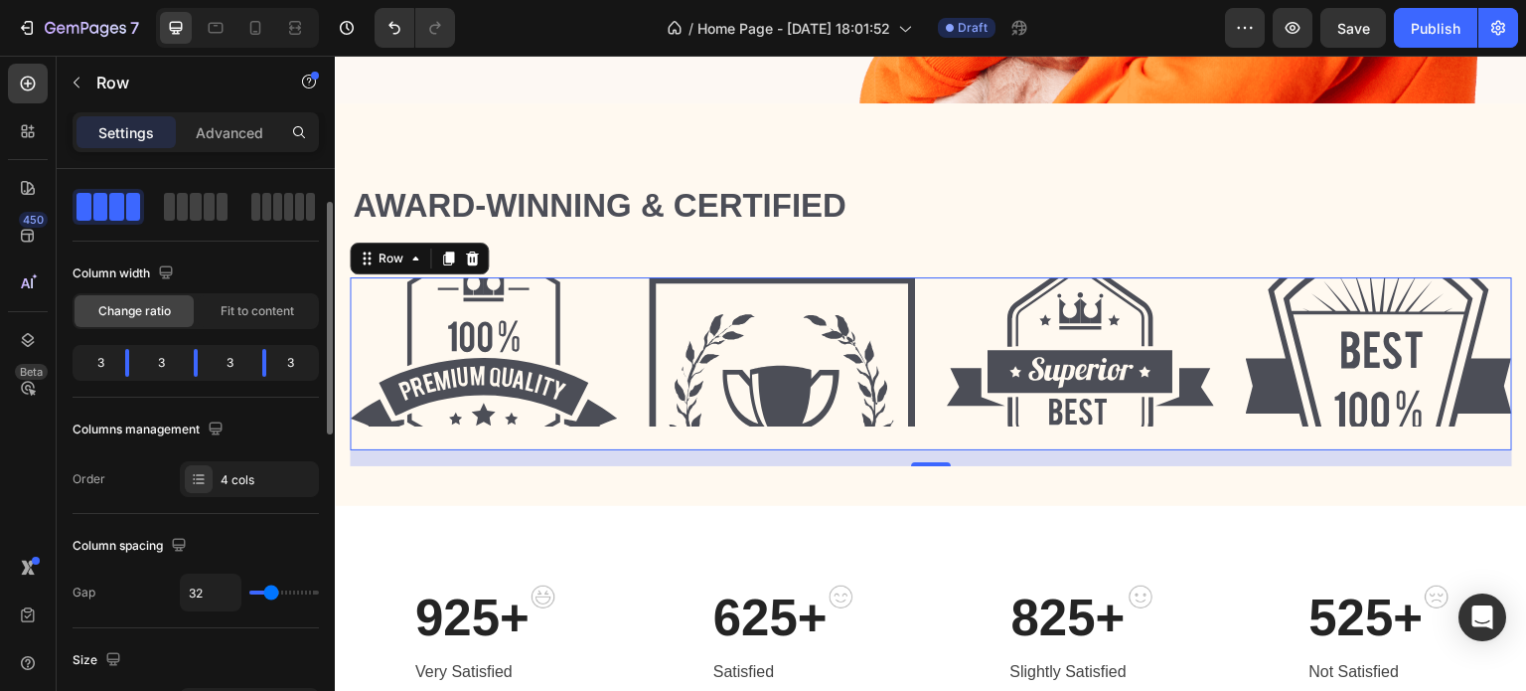
scroll to position [84, 0]
click at [231, 302] on span "Fit to content" at bounding box center [258, 310] width 74 height 18
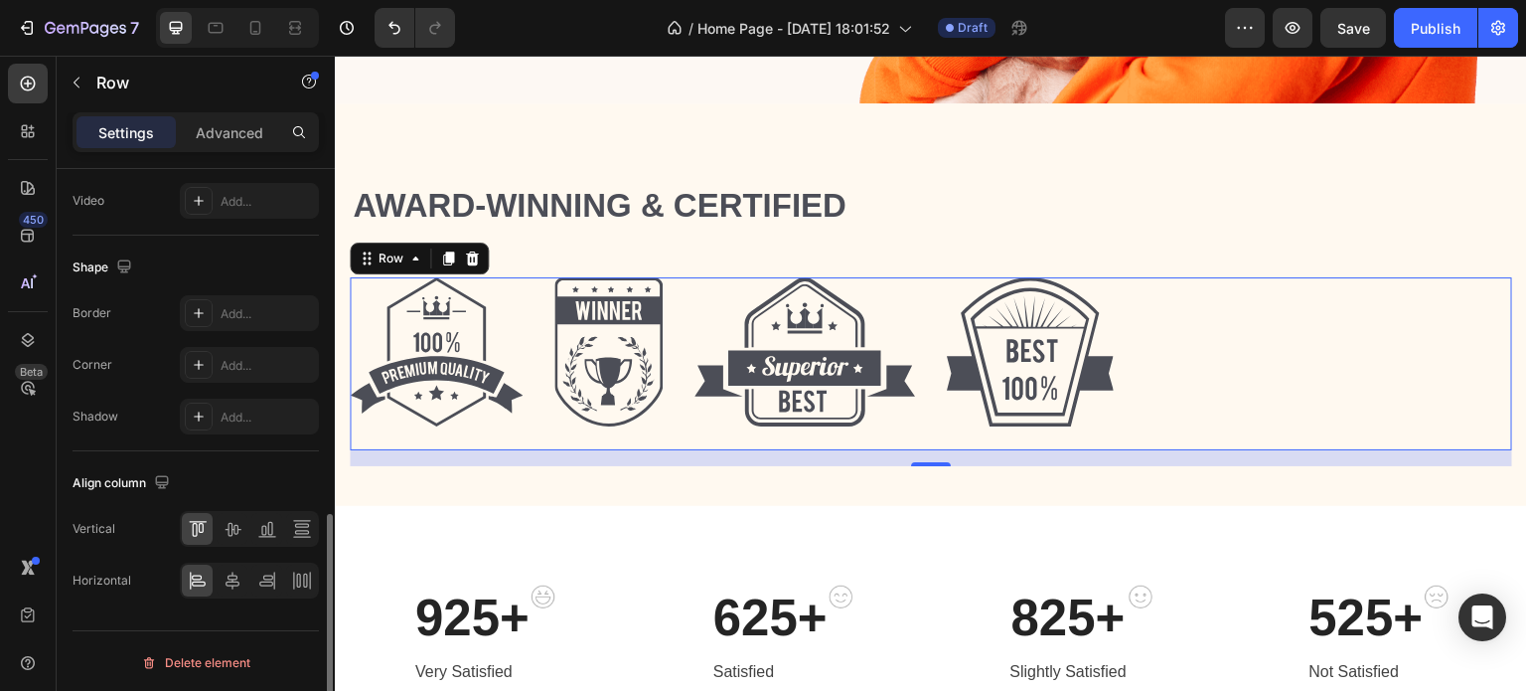
scroll to position [857, 0]
click at [233, 580] on icon at bounding box center [233, 580] width 20 height 20
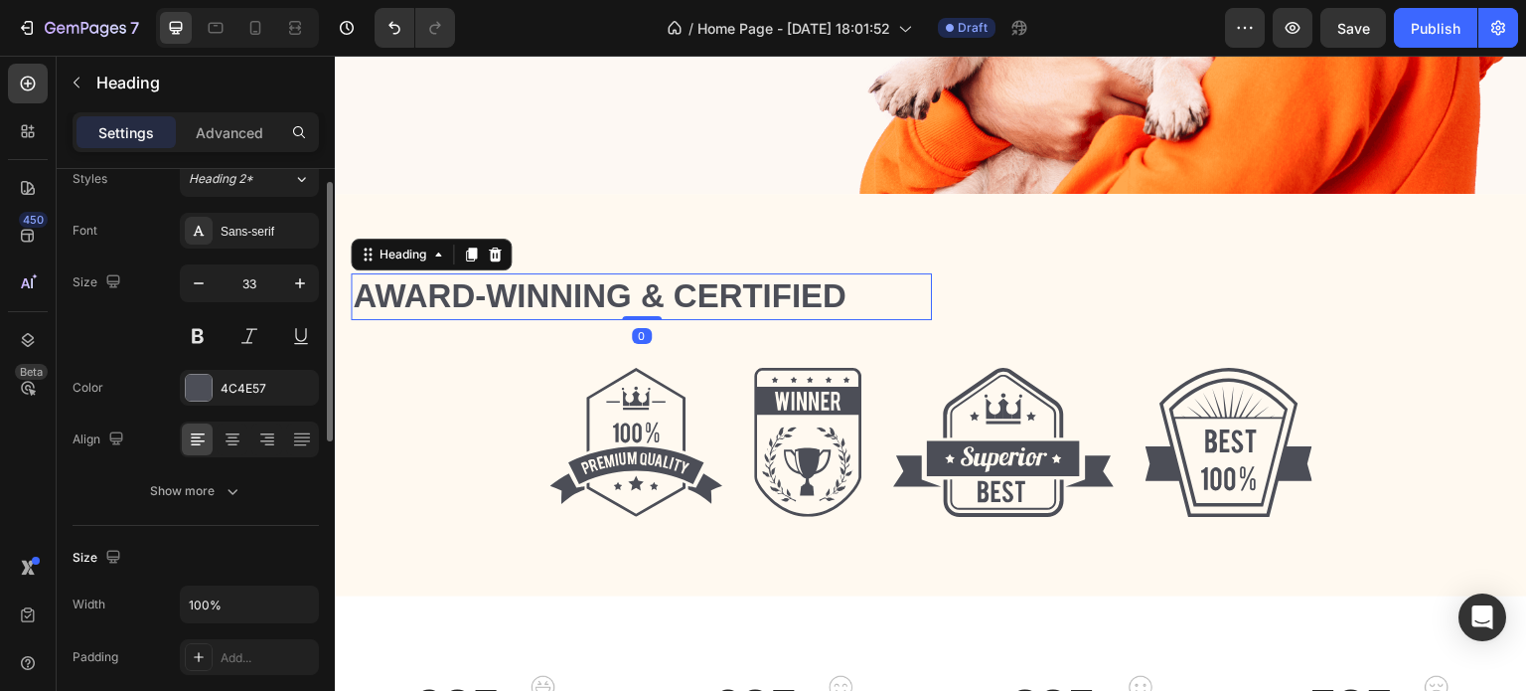
scroll to position [72, 0]
click at [226, 441] on icon at bounding box center [233, 439] width 20 height 20
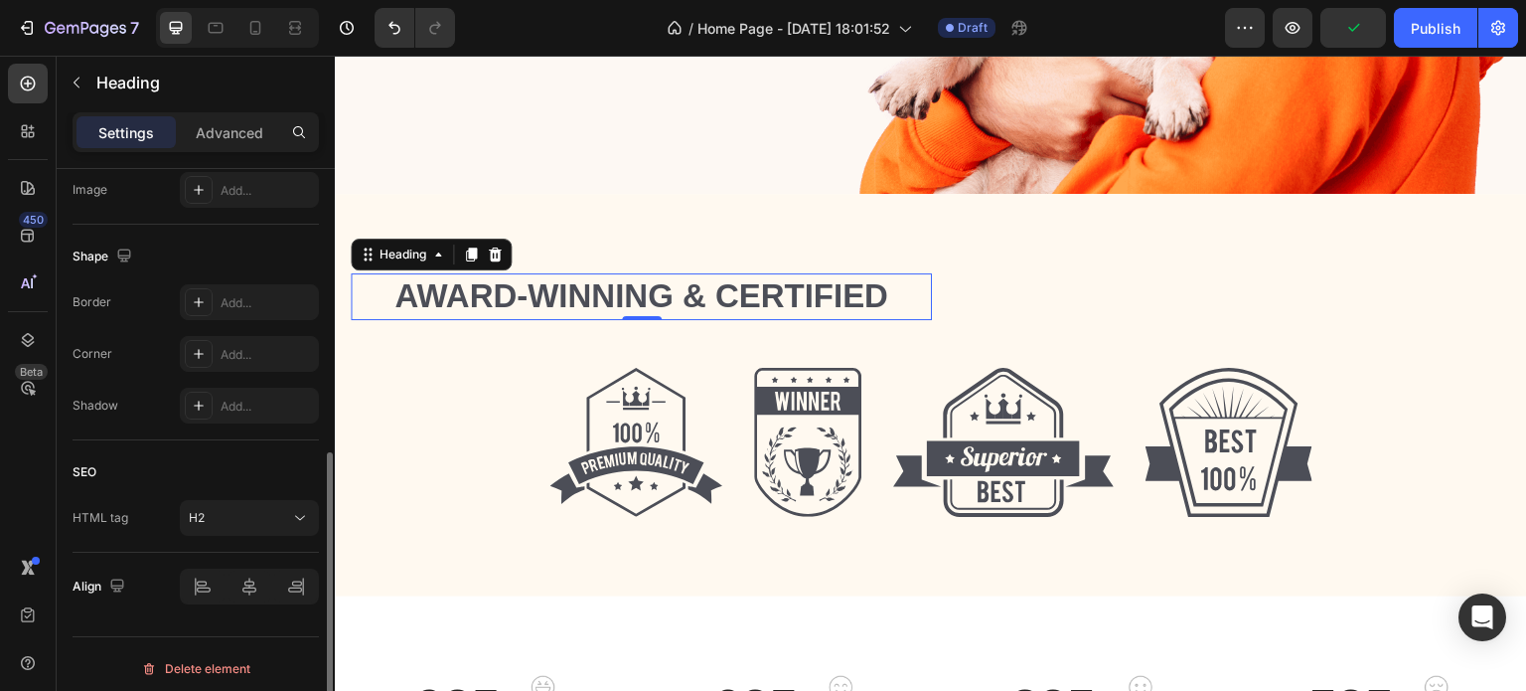
scroll to position [708, 0]
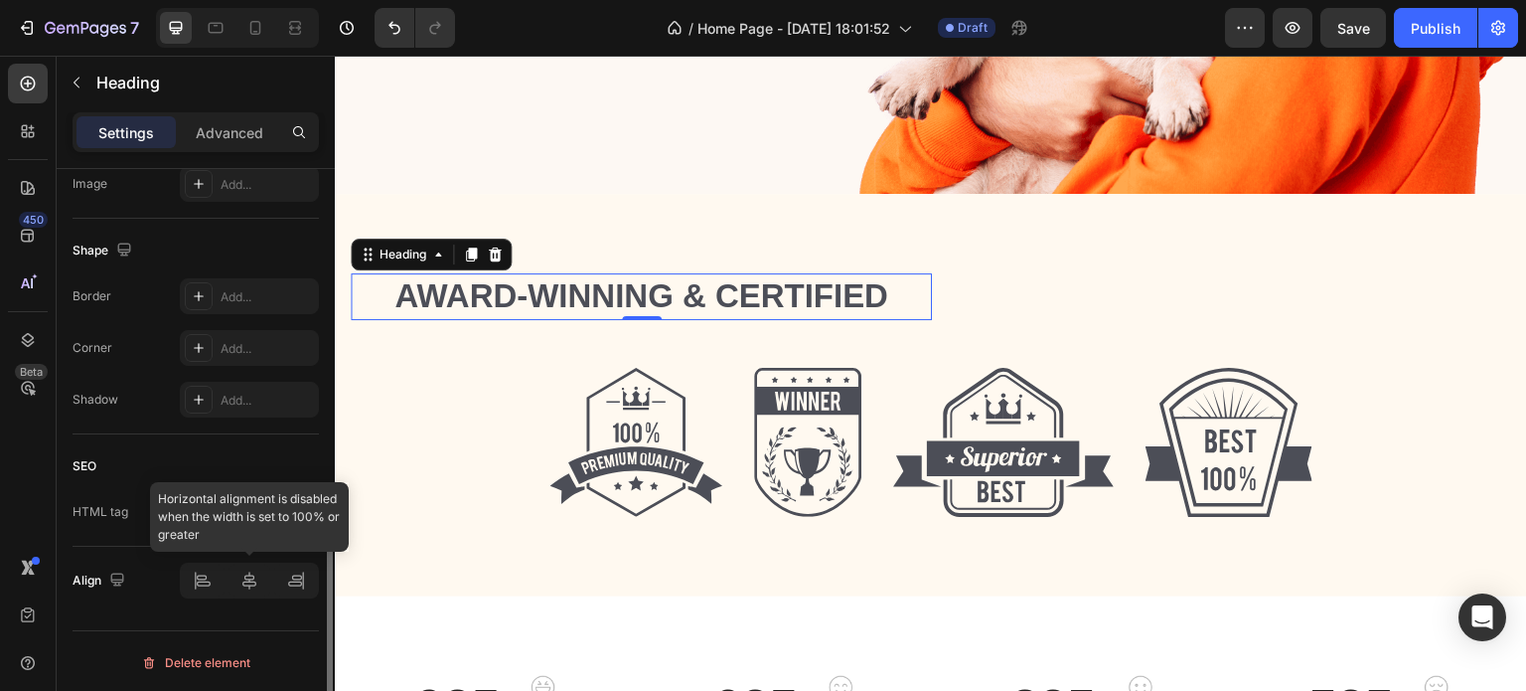
click at [250, 586] on div at bounding box center [249, 580] width 139 height 36
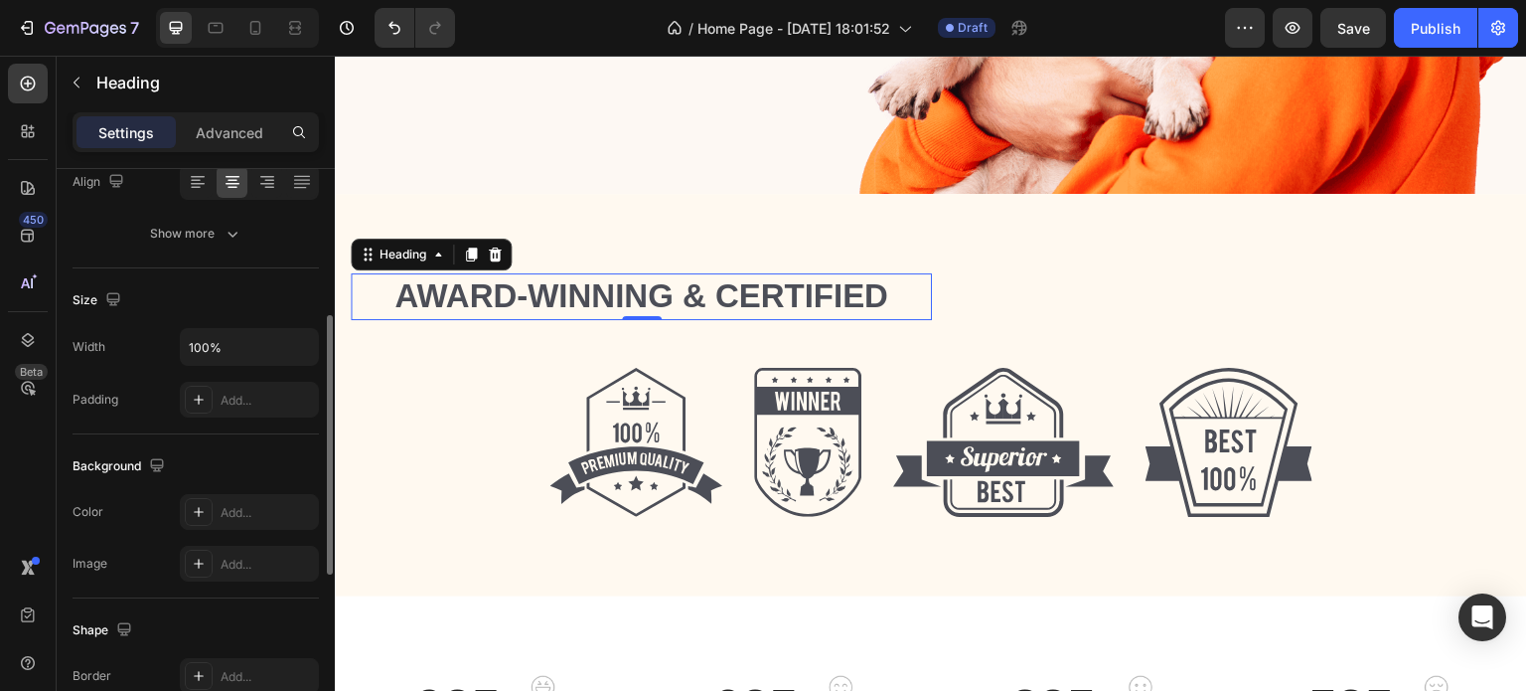
scroll to position [328, 0]
click at [212, 349] on input "100%" at bounding box center [249, 348] width 137 height 36
drag, startPoint x: 212, startPoint y: 349, endPoint x: 300, endPoint y: 361, distance: 89.2
click at [300, 361] on div "100%" at bounding box center [249, 348] width 137 height 36
click at [300, 361] on button "button" at bounding box center [300, 348] width 36 height 36
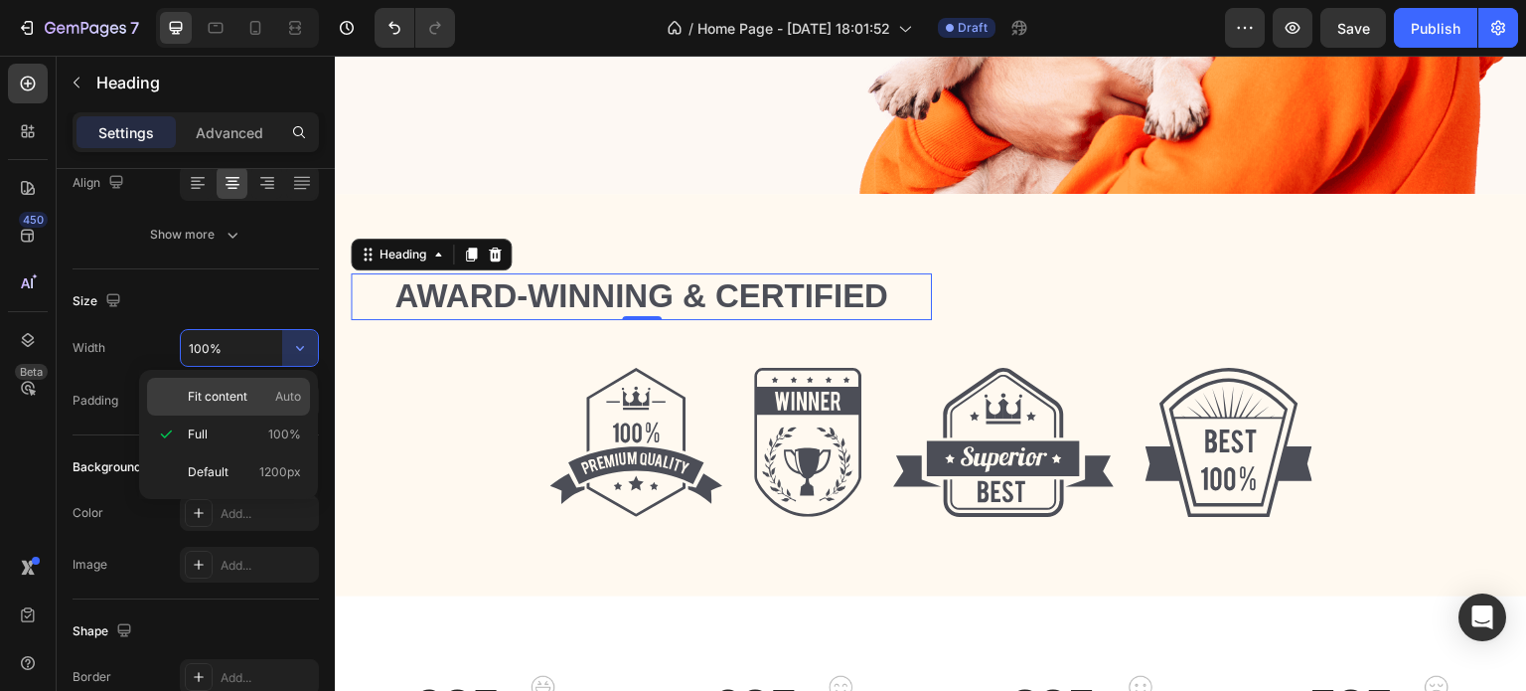
click at [265, 389] on p "Fit content Auto" at bounding box center [244, 397] width 113 height 18
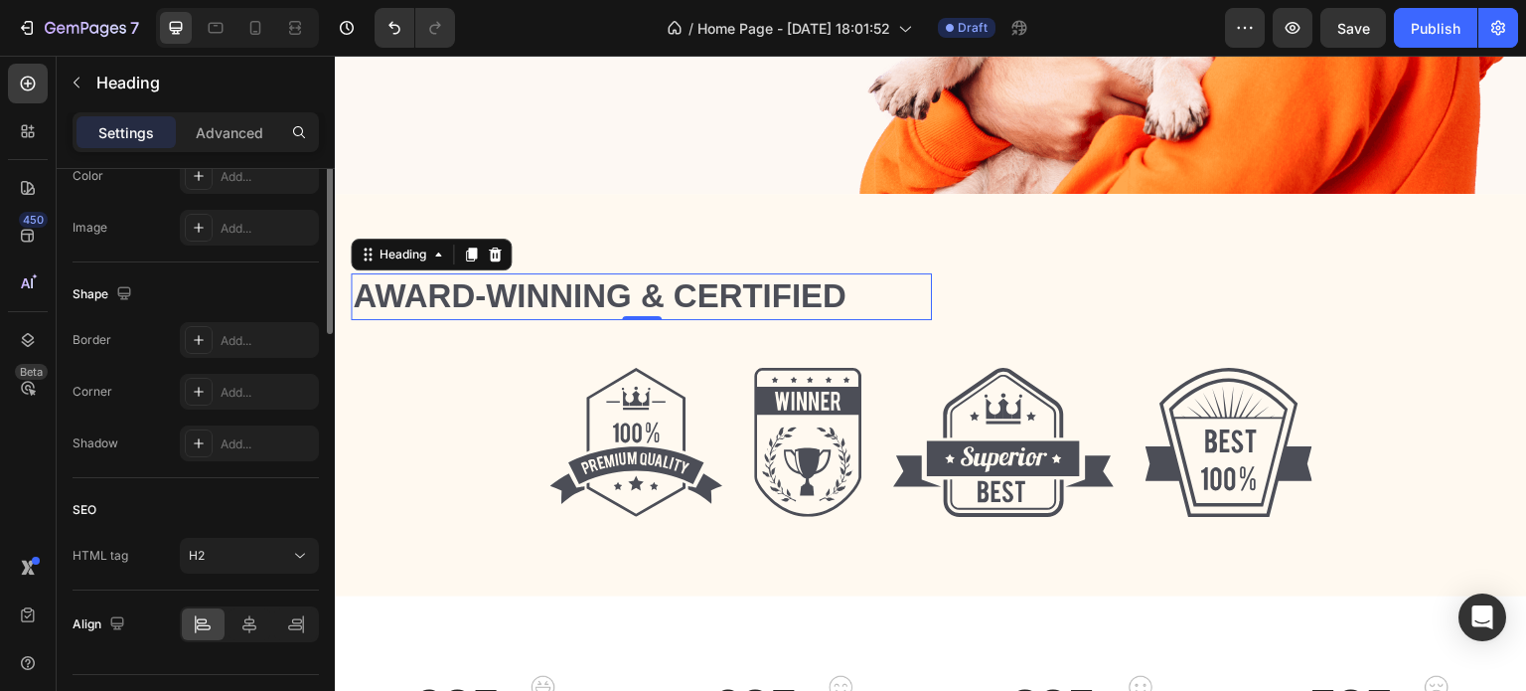
scroll to position [668, 0]
click at [243, 623] on icon at bounding box center [249, 621] width 14 height 18
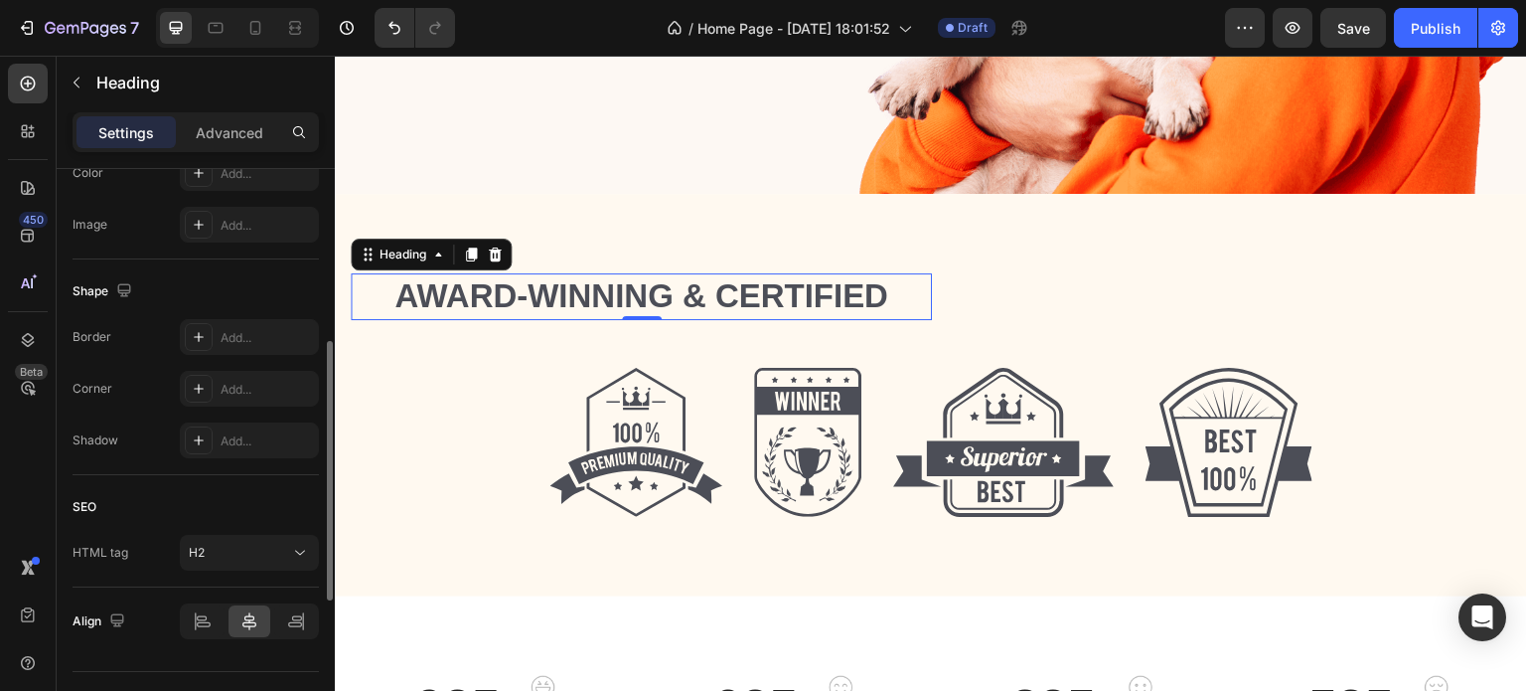
scroll to position [0, 0]
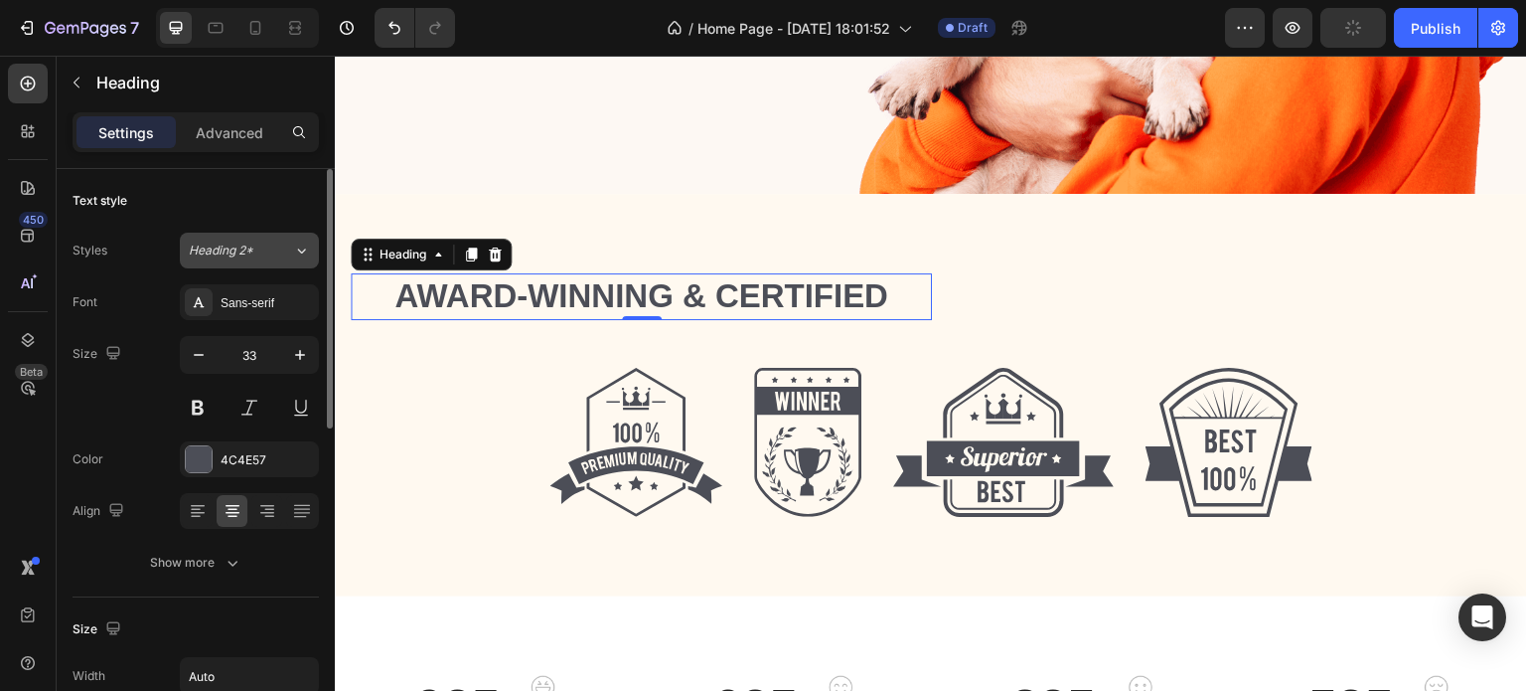
click at [250, 247] on span "Heading 2*" at bounding box center [221, 250] width 65 height 18
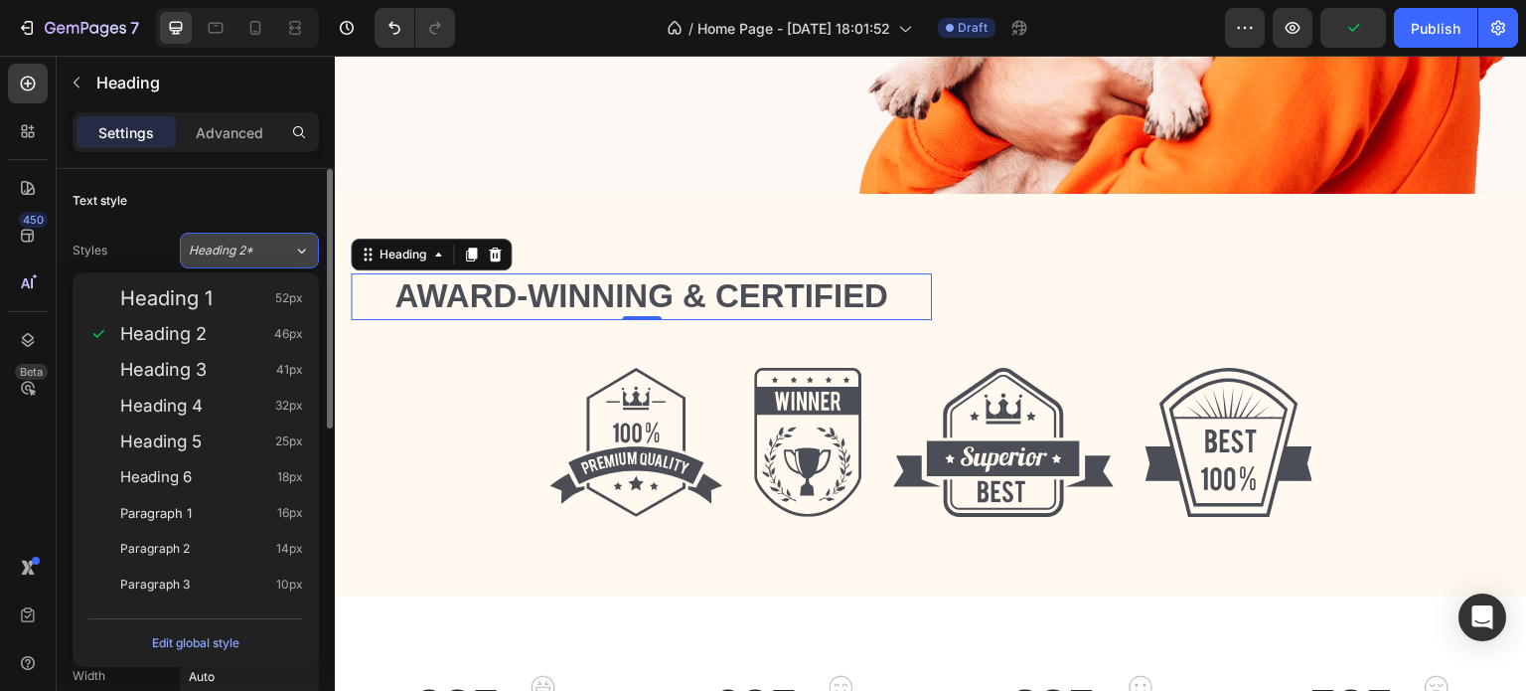
click at [250, 247] on span "Heading 2*" at bounding box center [221, 250] width 65 height 18
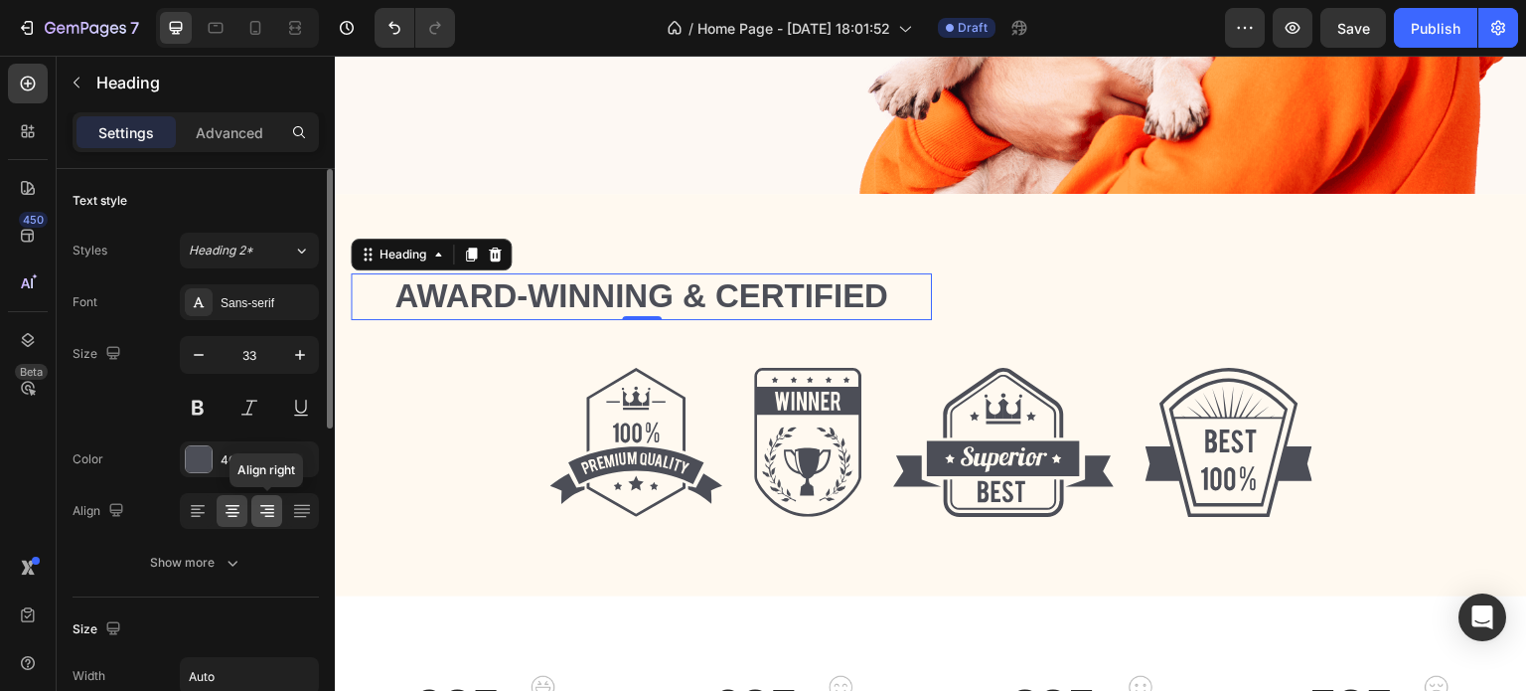
click at [265, 521] on div at bounding box center [266, 511] width 31 height 32
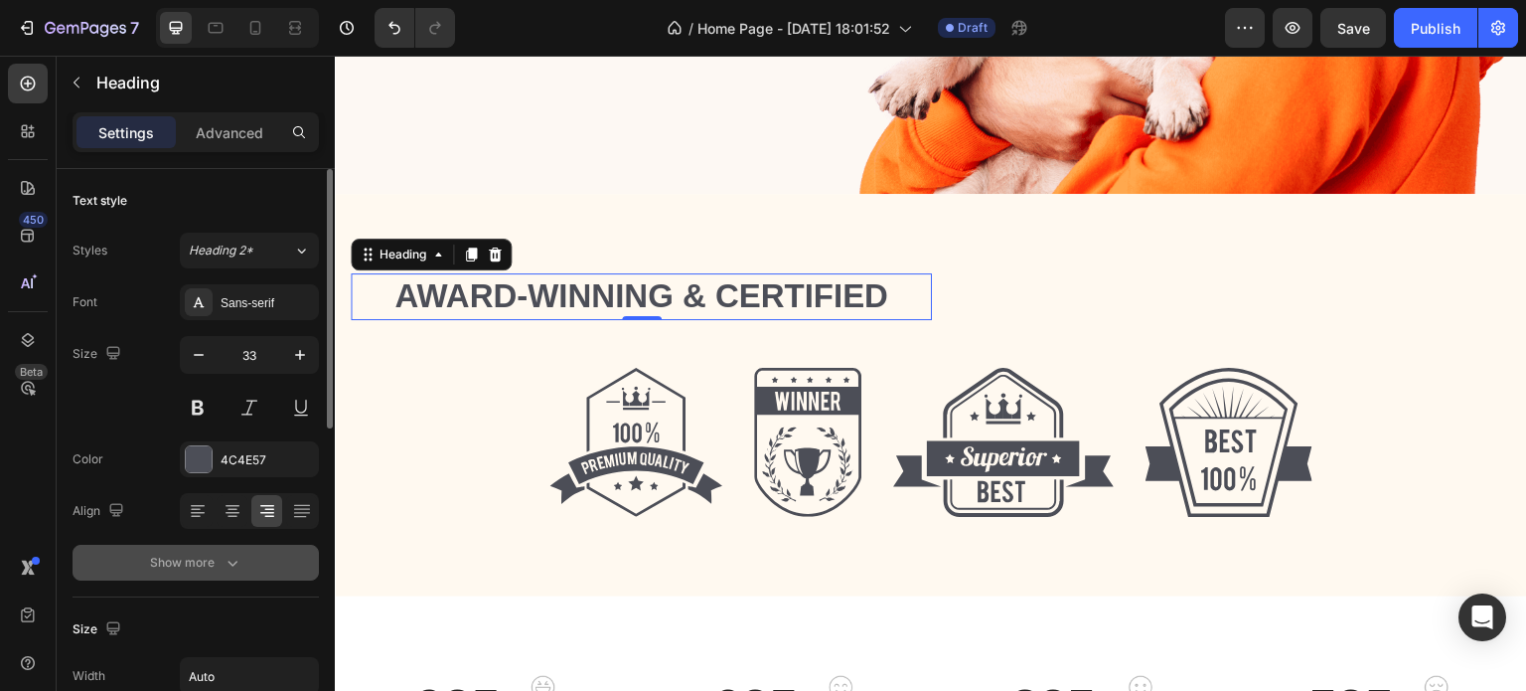
click at [219, 560] on div "Show more" at bounding box center [196, 562] width 92 height 20
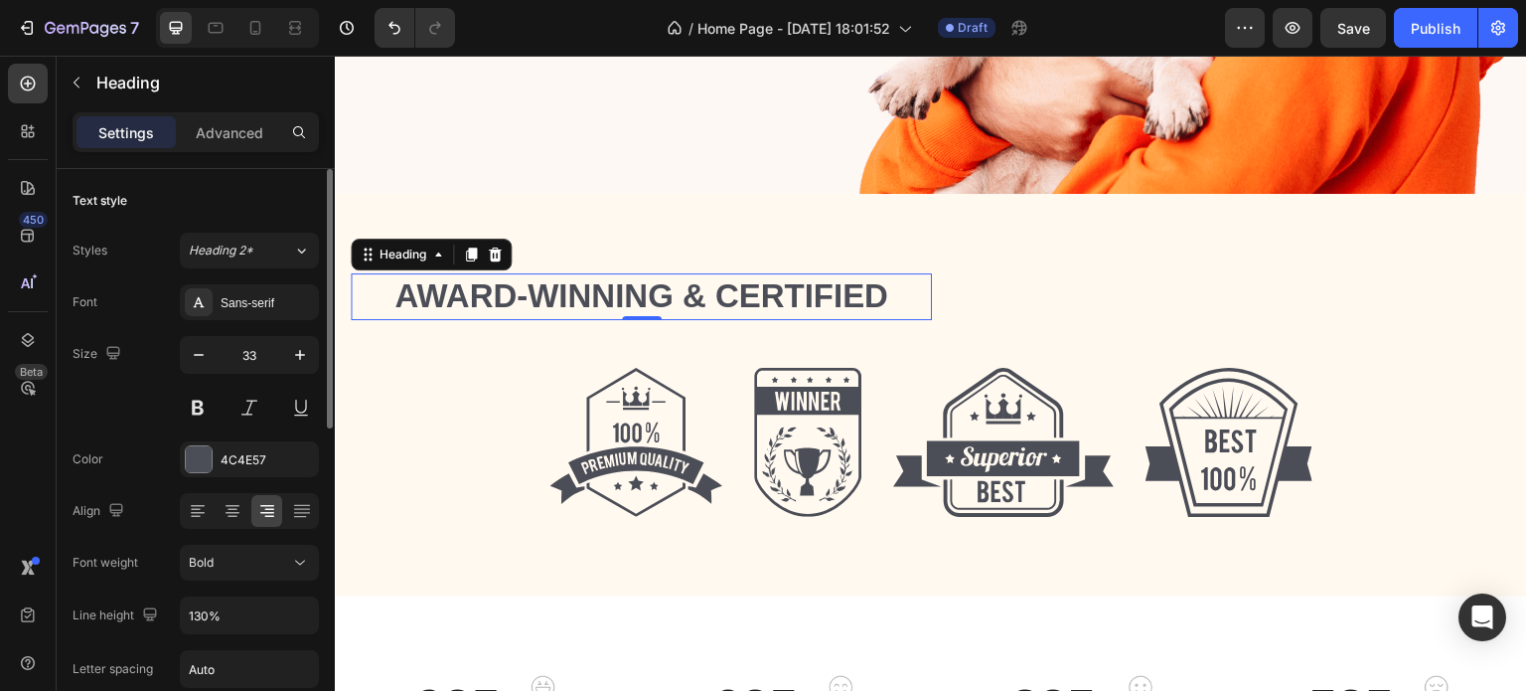
click at [219, 560] on div "Bold" at bounding box center [239, 562] width 101 height 18
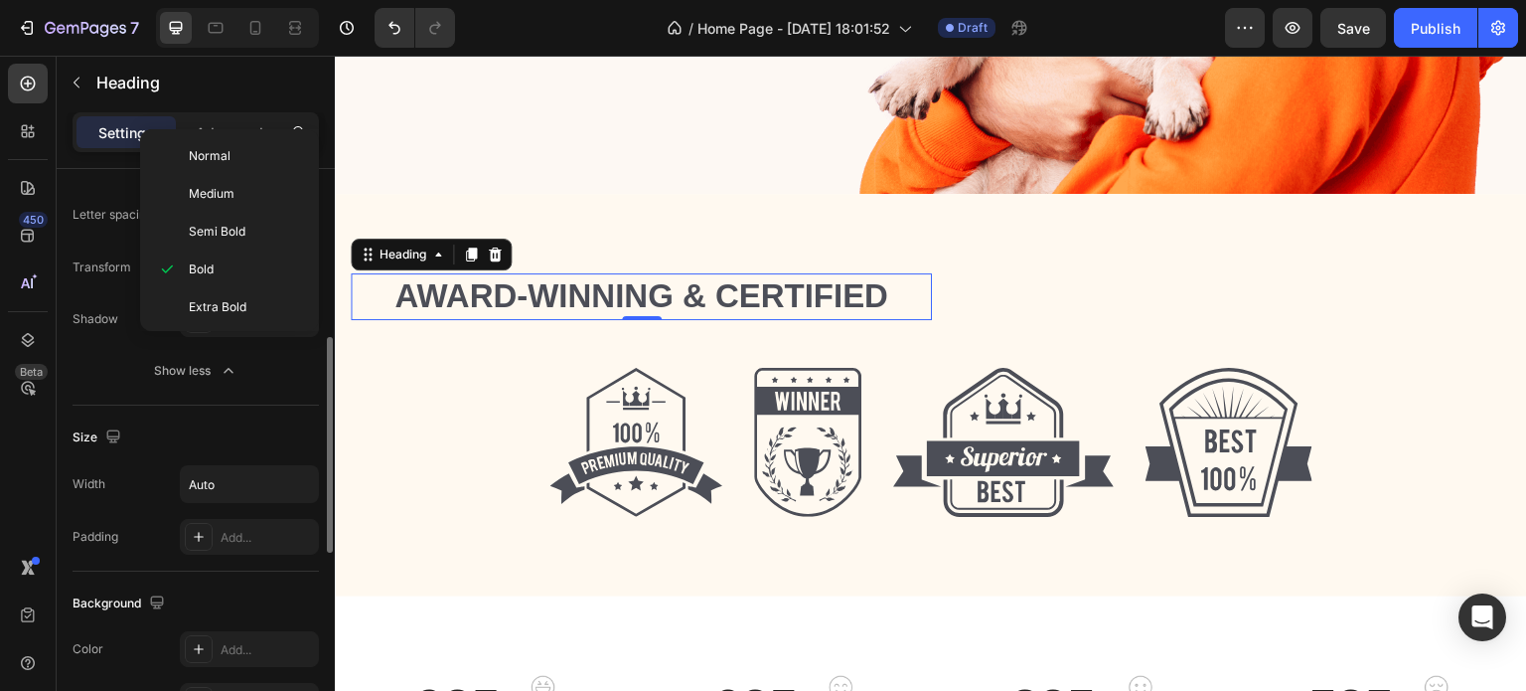
scroll to position [455, 0]
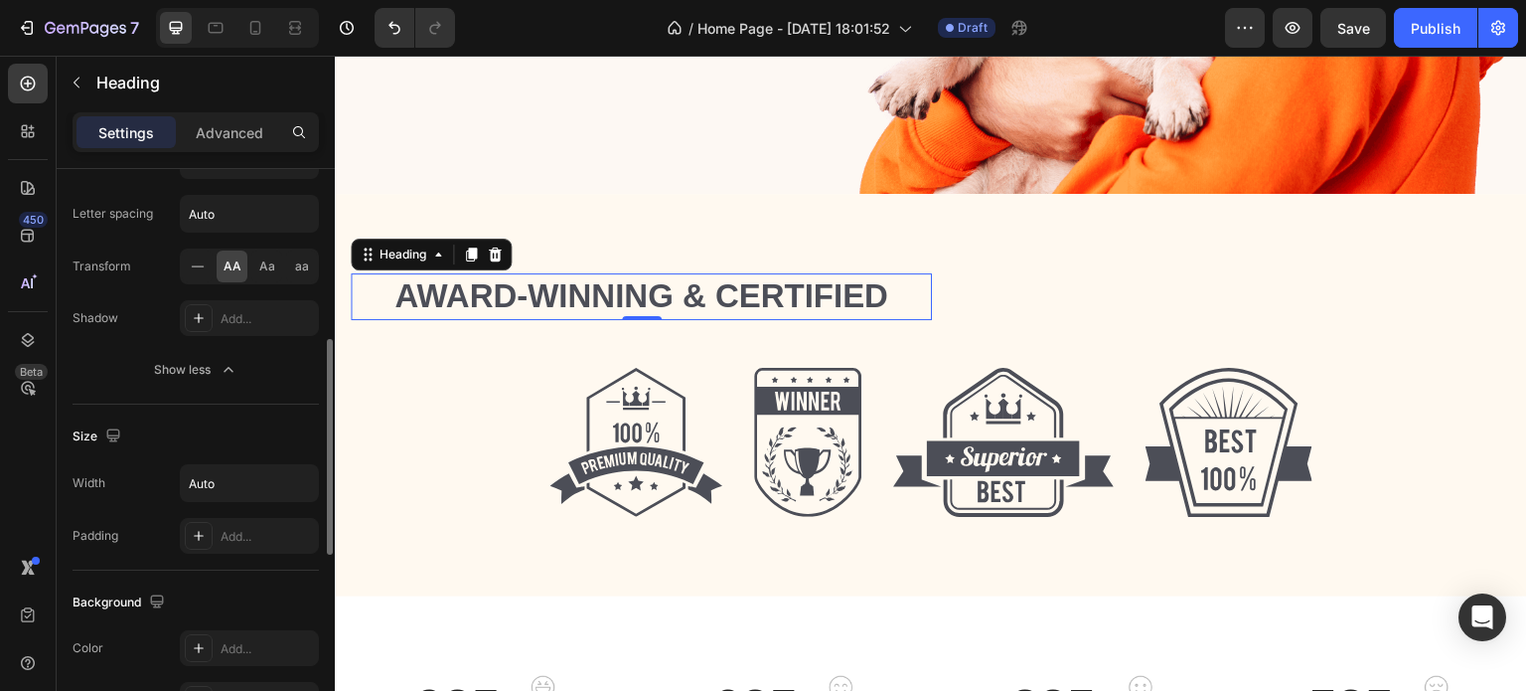
click at [171, 450] on div "Size Width Auto Padding Add..." at bounding box center [196, 487] width 246 height 166
click at [264, 484] on input "Auto" at bounding box center [249, 483] width 137 height 36
click at [304, 481] on icon "button" at bounding box center [300, 483] width 20 height 20
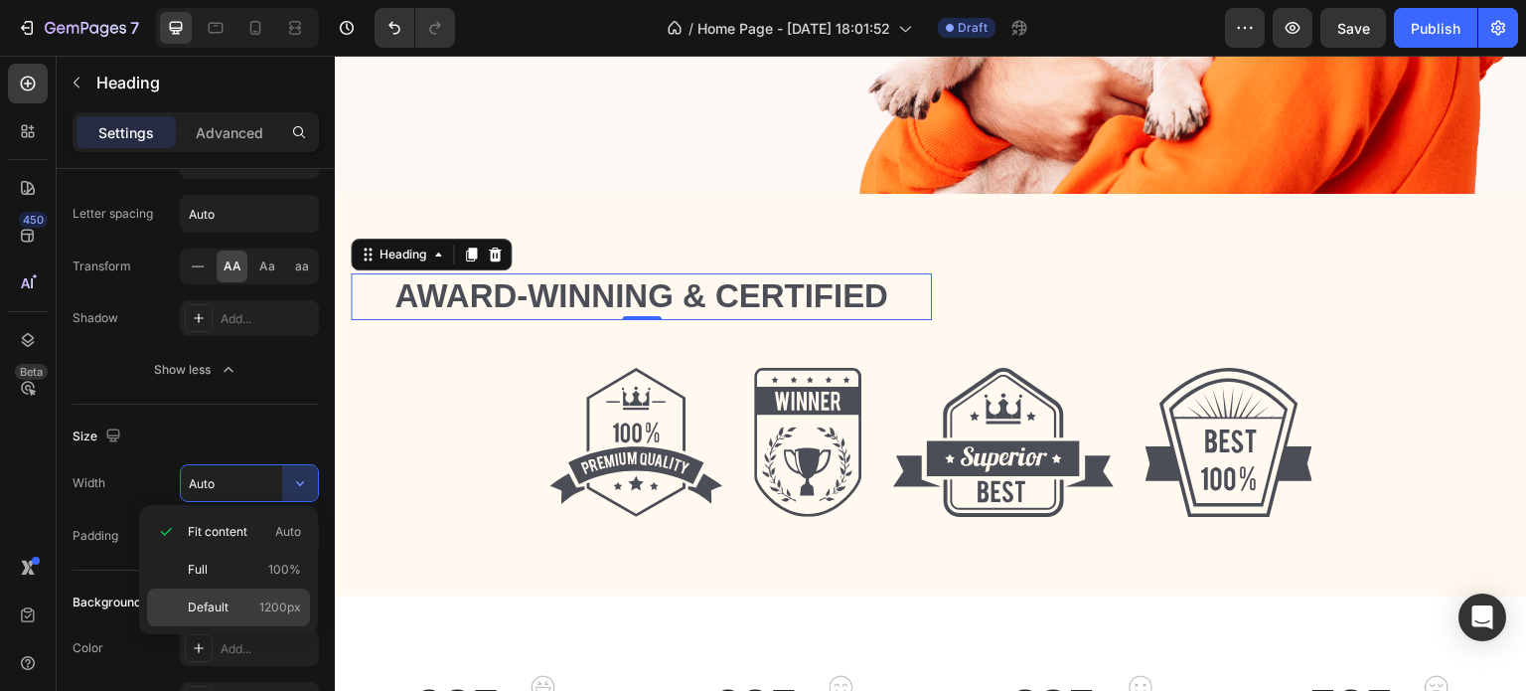
click at [262, 603] on span "1200px" at bounding box center [280, 607] width 42 height 18
type input "1200"
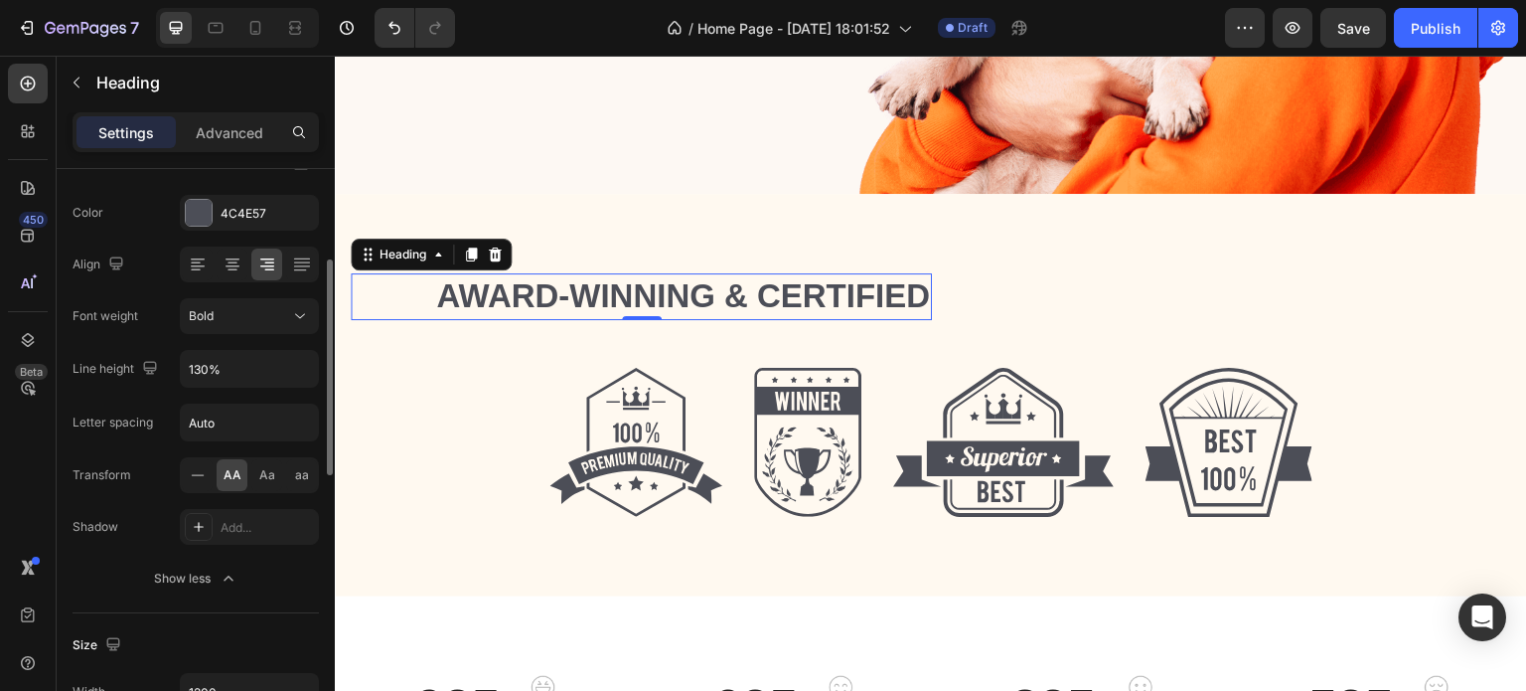
scroll to position [245, 0]
drag, startPoint x: 639, startPoint y: 306, endPoint x: 654, endPoint y: 260, distance: 48.1
click at [654, 260] on div "Award-winning & Certified Heading 0 Row Row Image Image Image Image Row Section…" at bounding box center [931, 395] width 1192 height 402
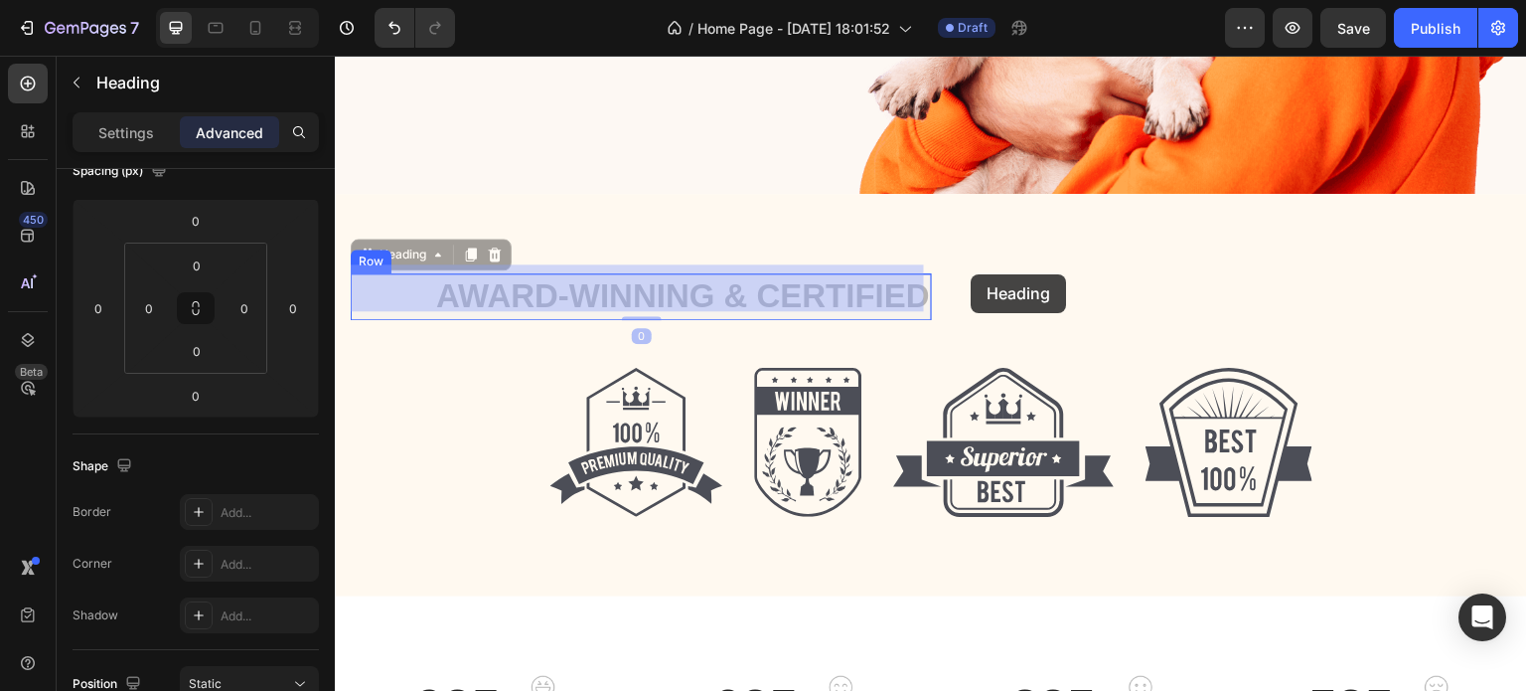
drag, startPoint x: 641, startPoint y: 284, endPoint x: 972, endPoint y: 274, distance: 331.0
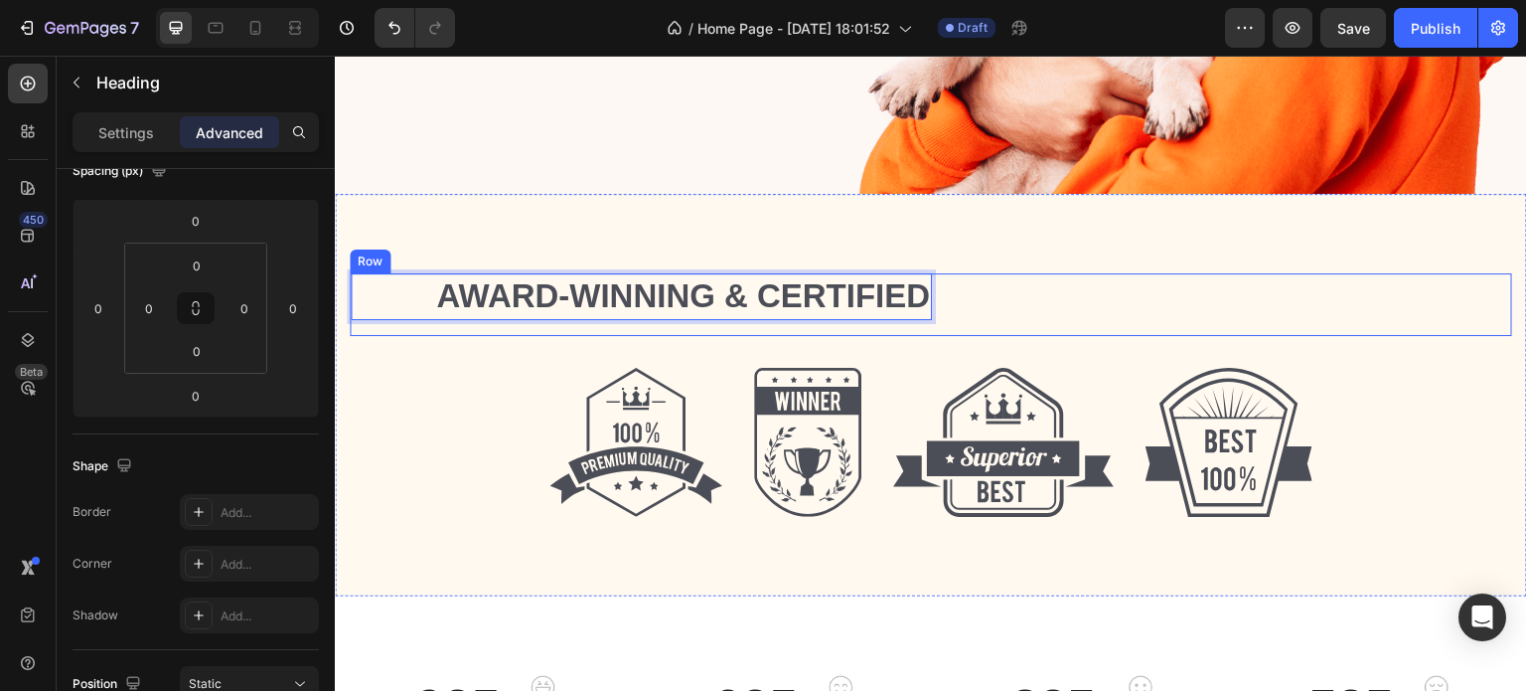
drag, startPoint x: 729, startPoint y: 286, endPoint x: 1231, endPoint y: 268, distance: 502.1
drag, startPoint x: 726, startPoint y: 282, endPoint x: 1189, endPoint y: 288, distance: 463.1
click at [1189, 288] on div "Award-winning & Certified Heading 0 Row" at bounding box center [931, 304] width 1163 height 63
click at [779, 294] on p "Award-winning & Certified" at bounding box center [641, 296] width 577 height 43
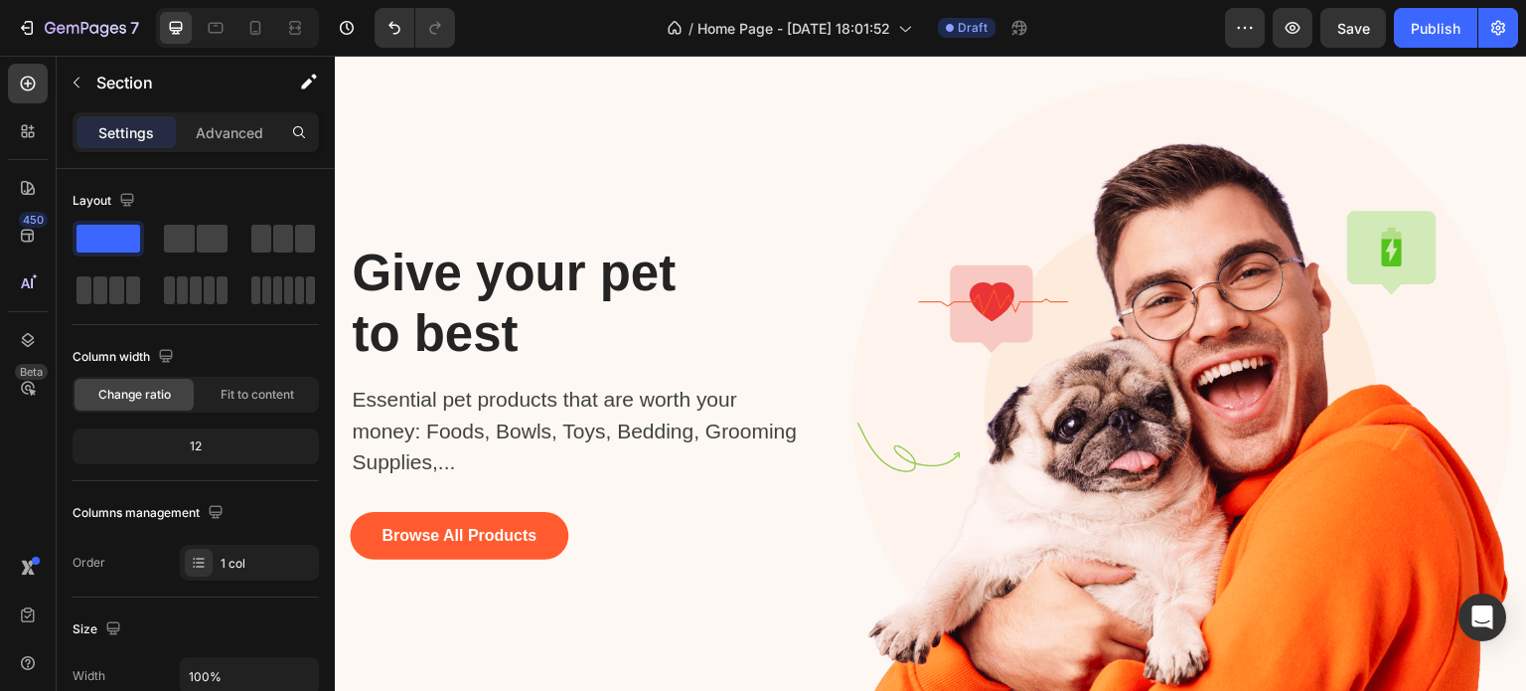
scroll to position [0, 0]
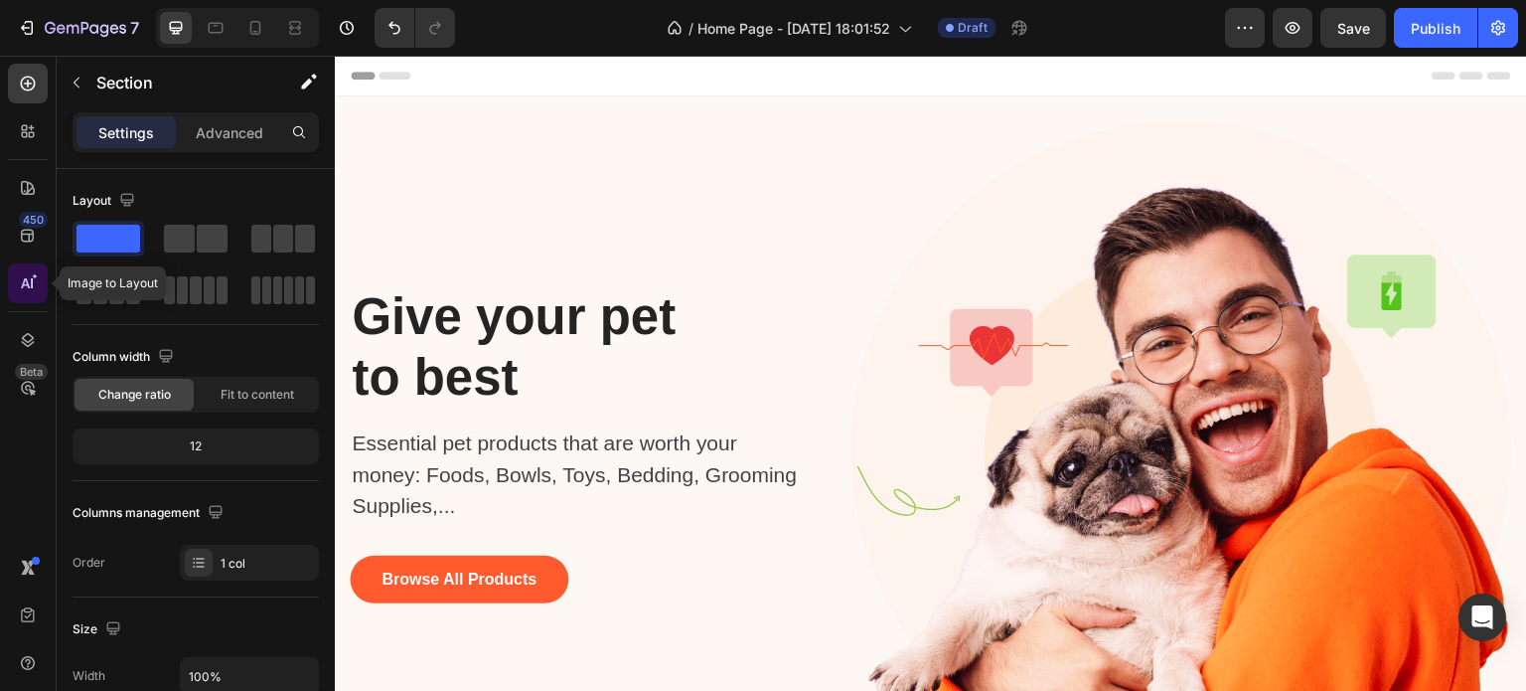
click at [29, 270] on div at bounding box center [28, 283] width 40 height 40
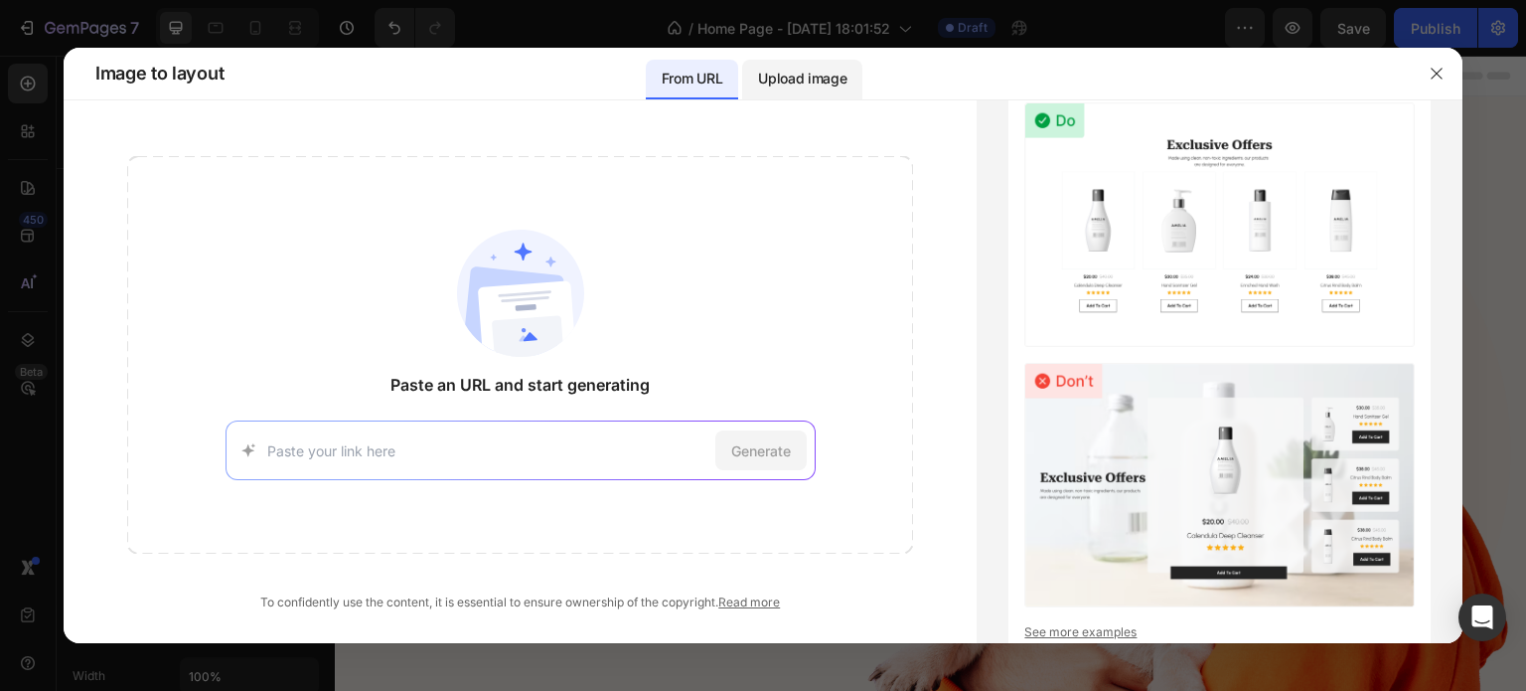
click at [808, 88] on p "Upload image" at bounding box center [802, 79] width 88 height 24
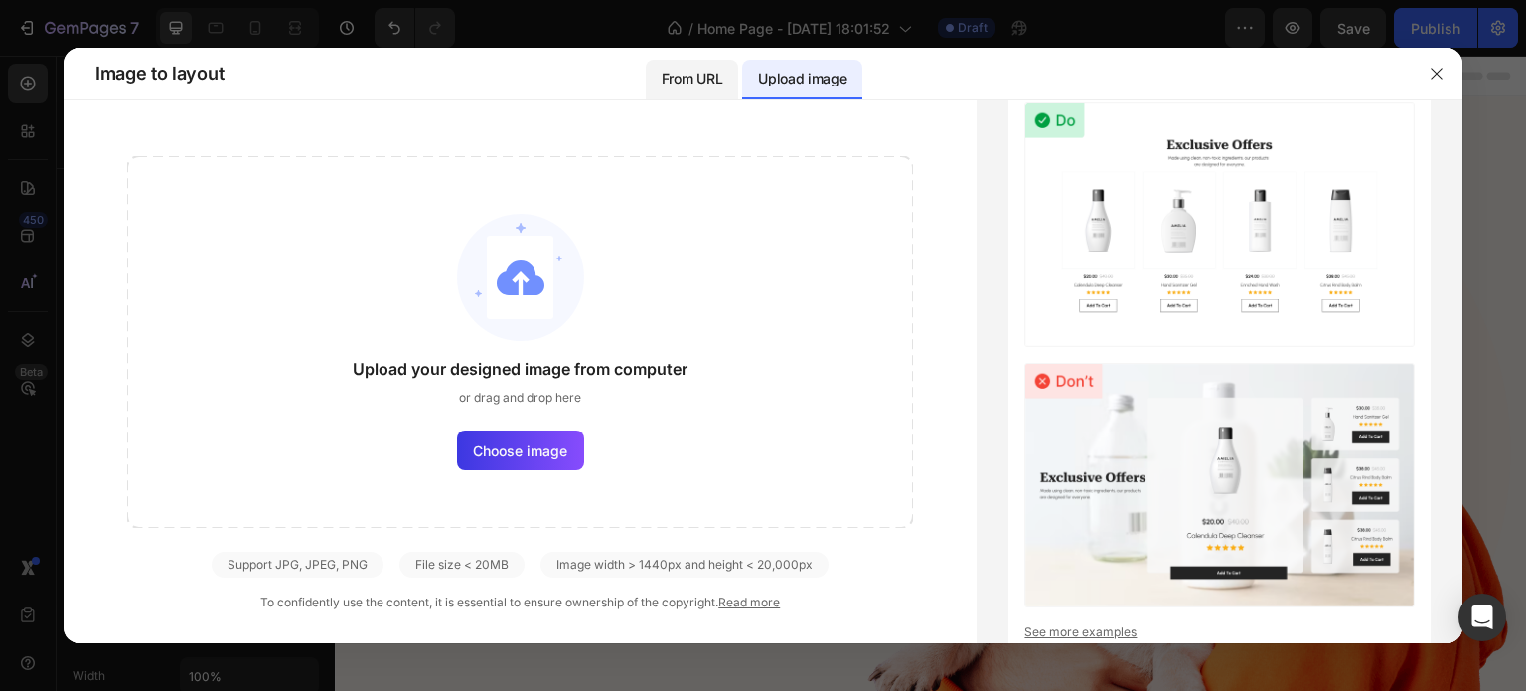
click at [702, 69] on p "From URL" at bounding box center [692, 79] width 61 height 24
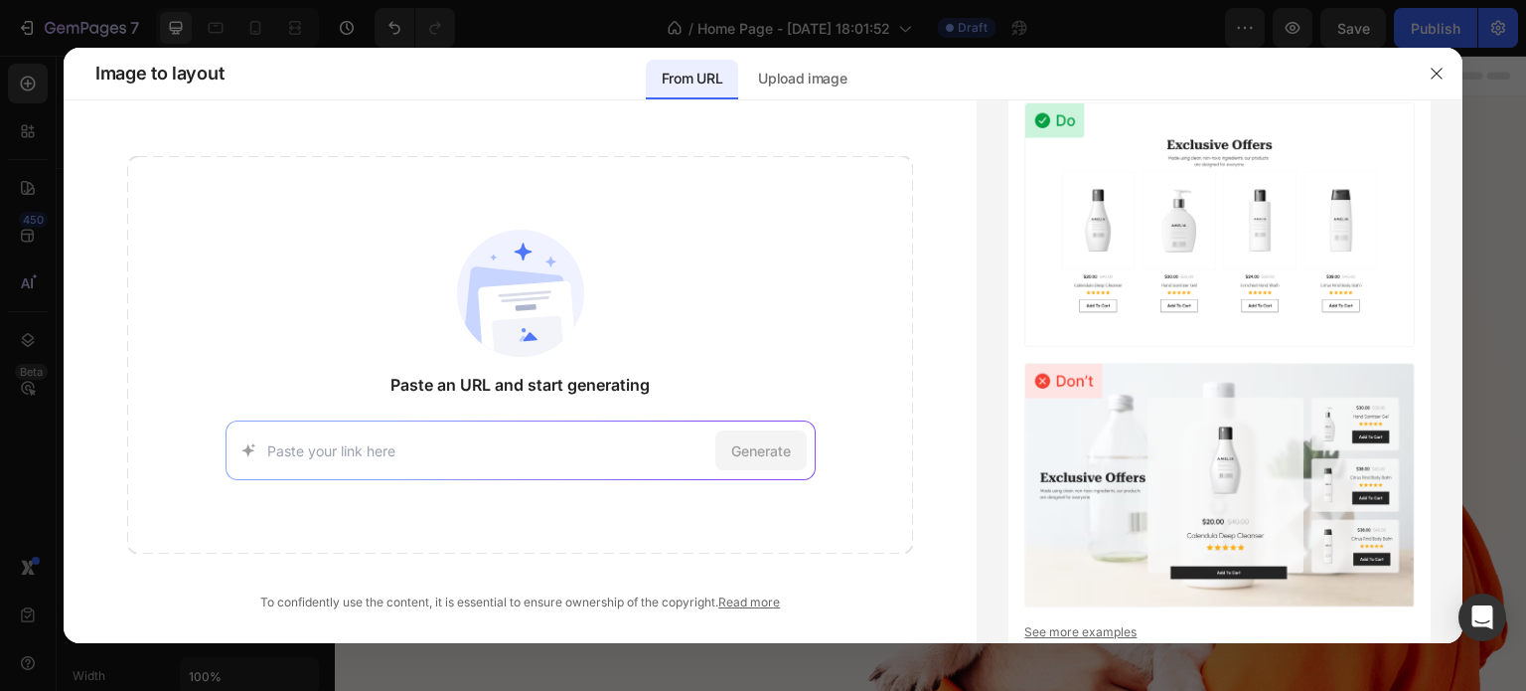
paste input "https://www.projectghar.shop/"
type input "https://www.projectghar.shop/"
click at [736, 444] on span "Generate" at bounding box center [761, 450] width 60 height 21
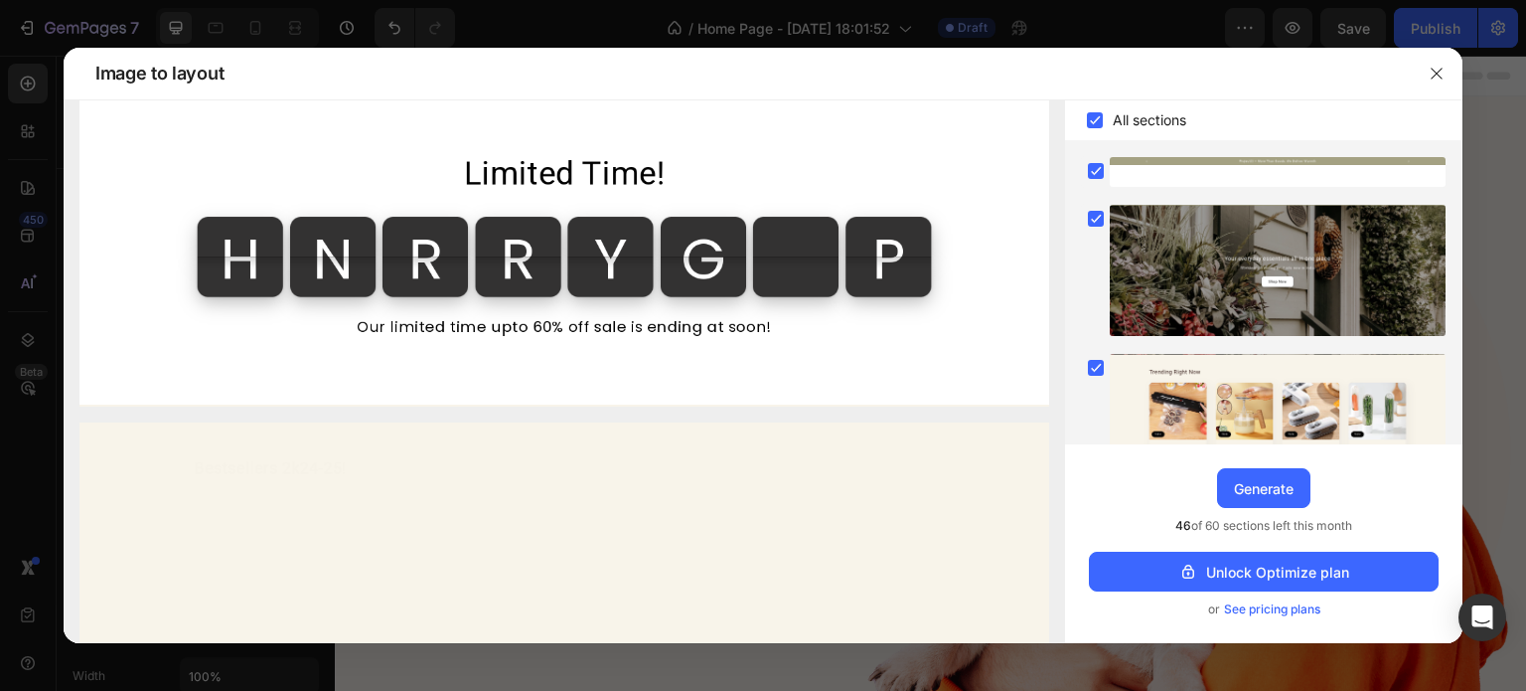
scroll to position [1013, 0]
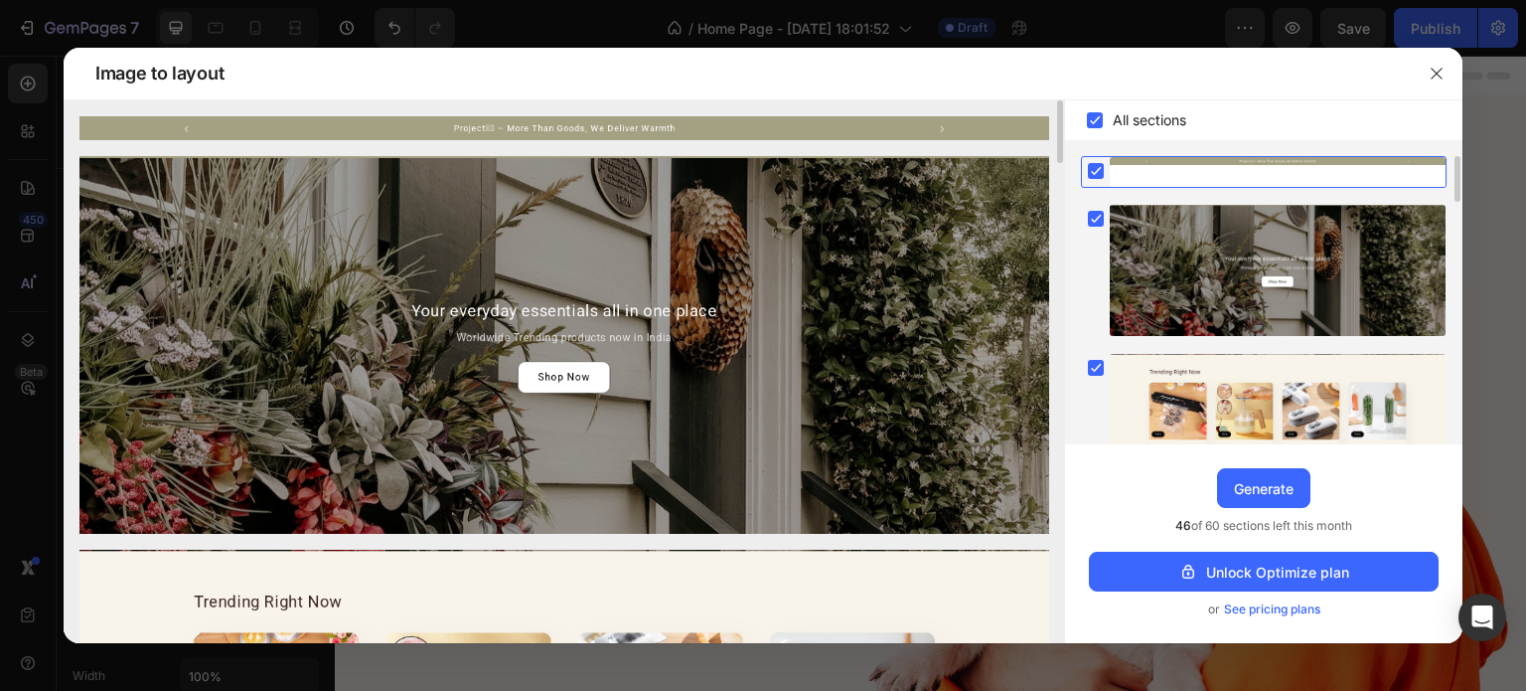
click at [940, 126] on img at bounding box center [564, 128] width 970 height 24
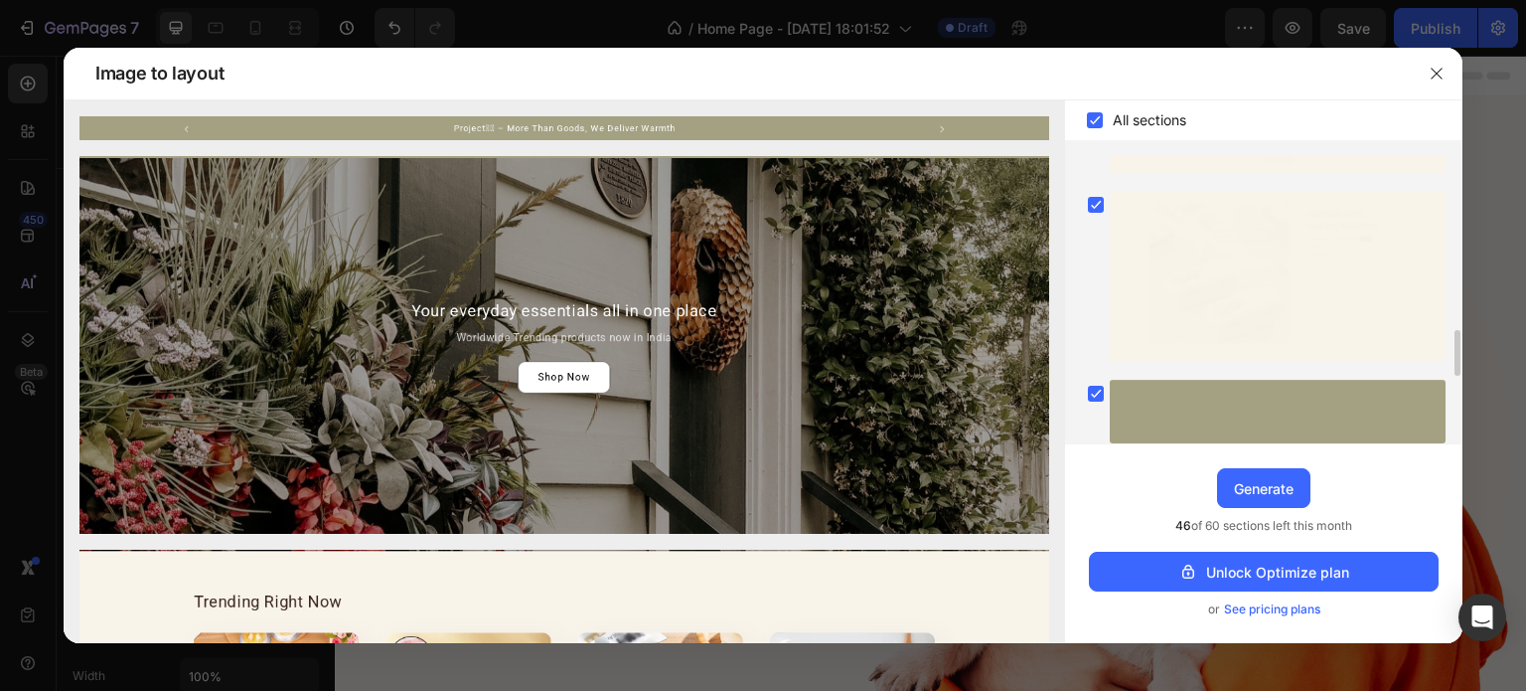
scroll to position [1082, 0]
click at [1094, 207] on rect at bounding box center [1096, 205] width 16 height 16
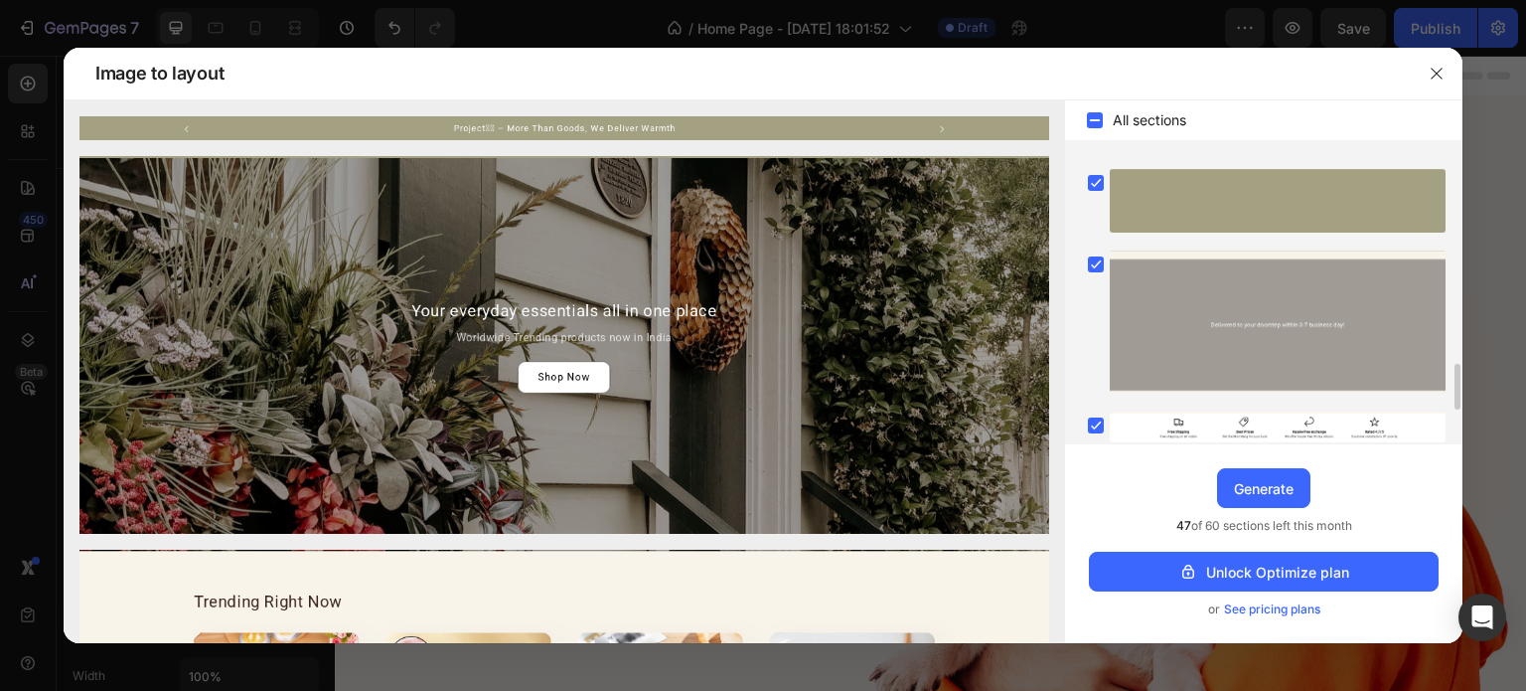
scroll to position [1291, 0]
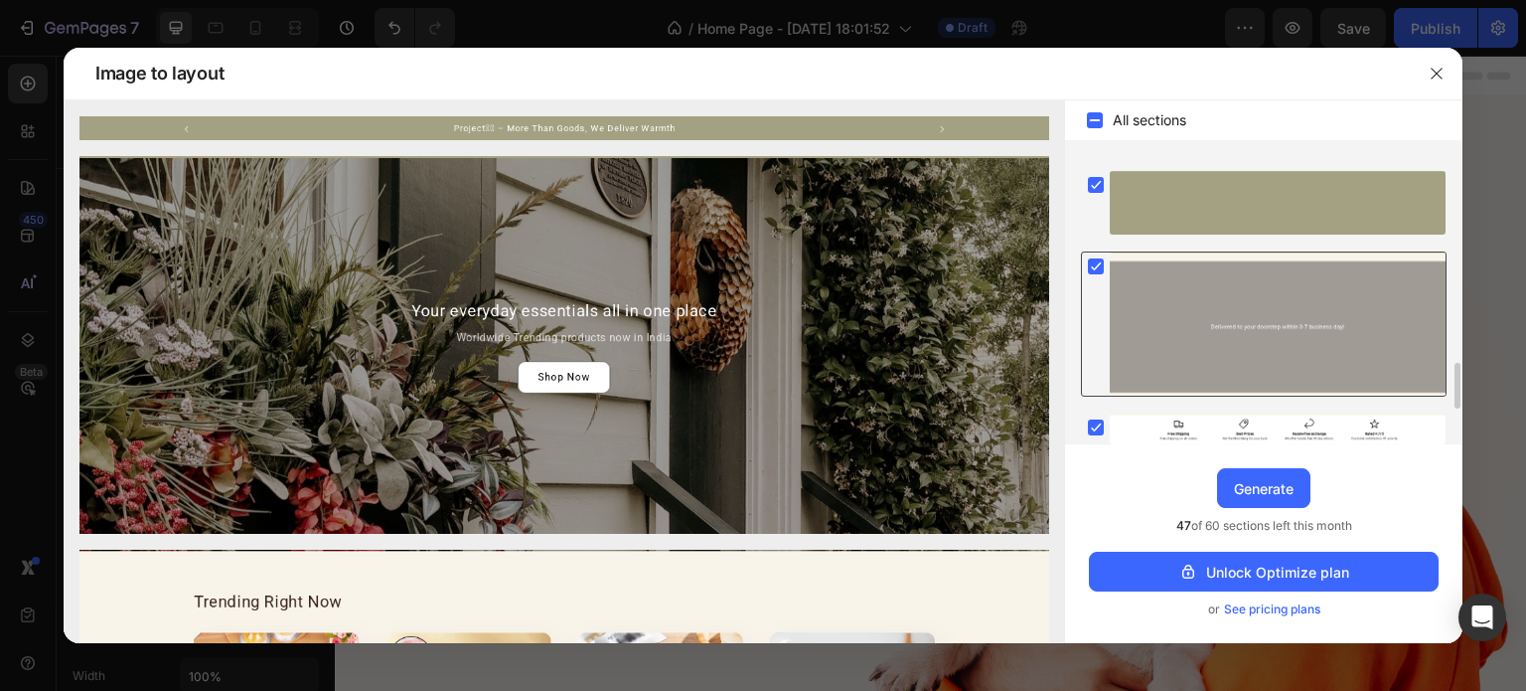
click at [1094, 261] on rect at bounding box center [1096, 266] width 16 height 16
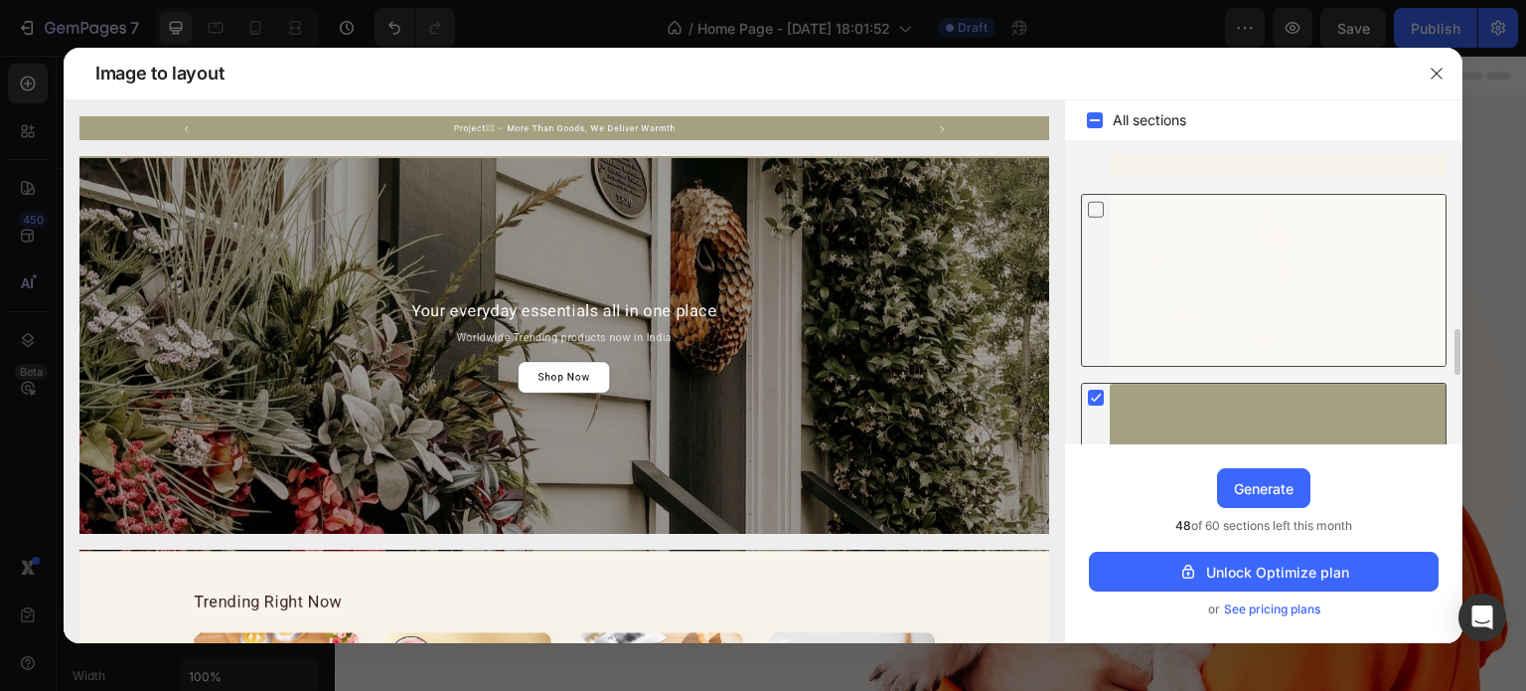
scroll to position [1284, 0]
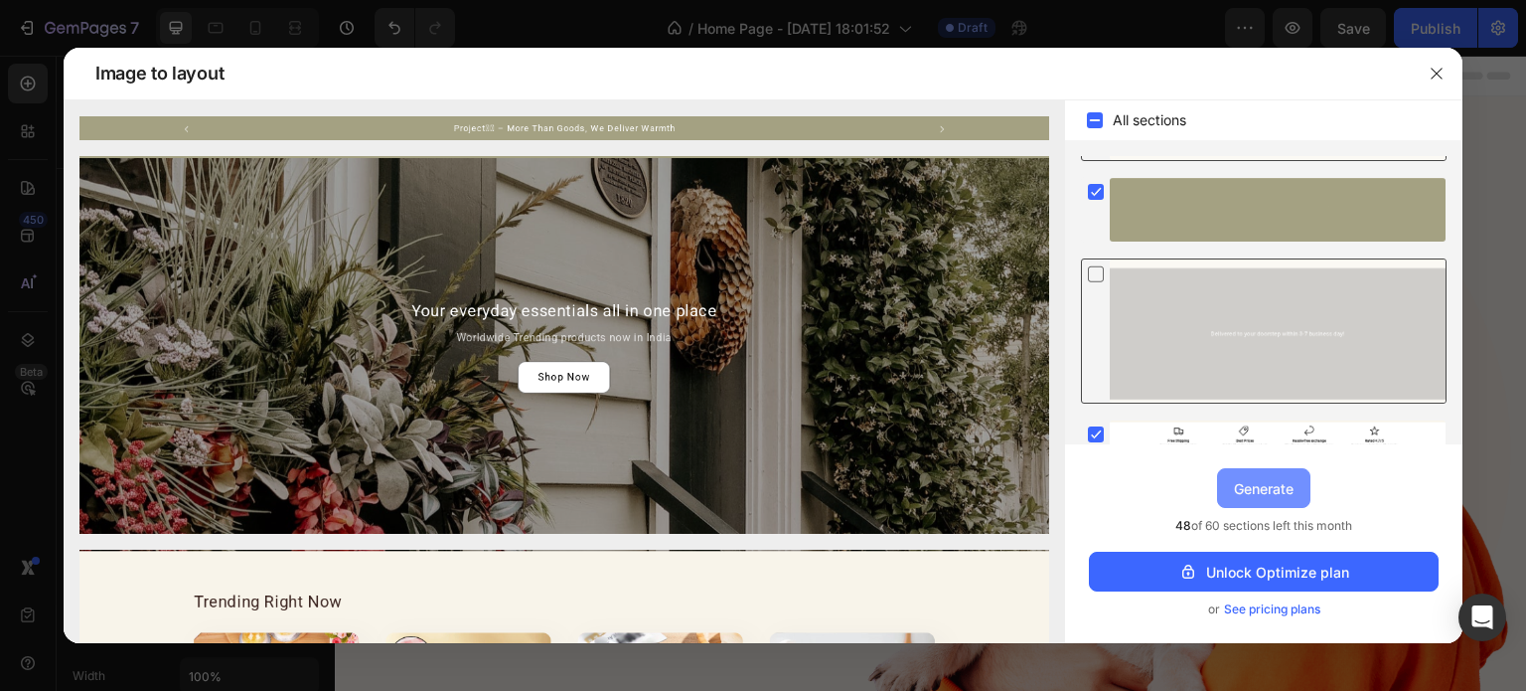
click at [1247, 492] on div "Generate" at bounding box center [1264, 488] width 60 height 21
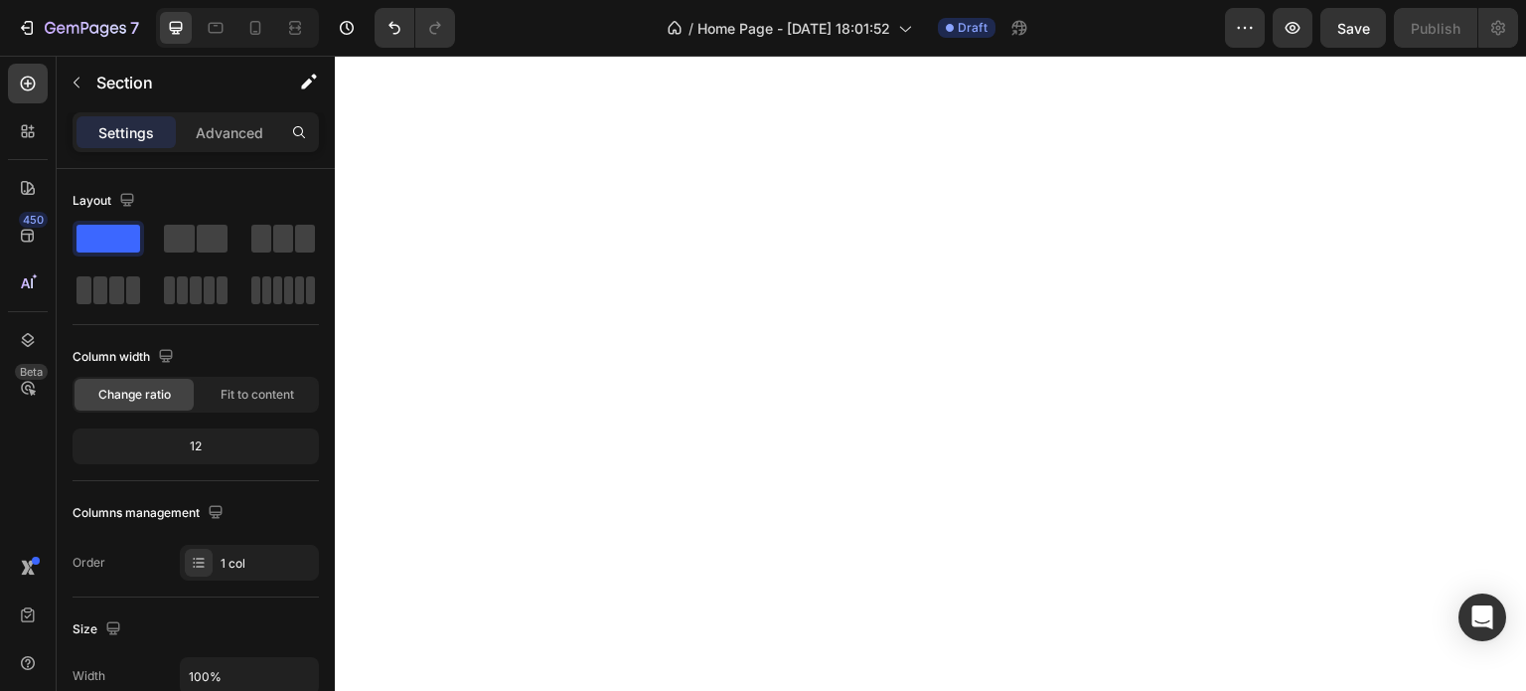
scroll to position [0, 0]
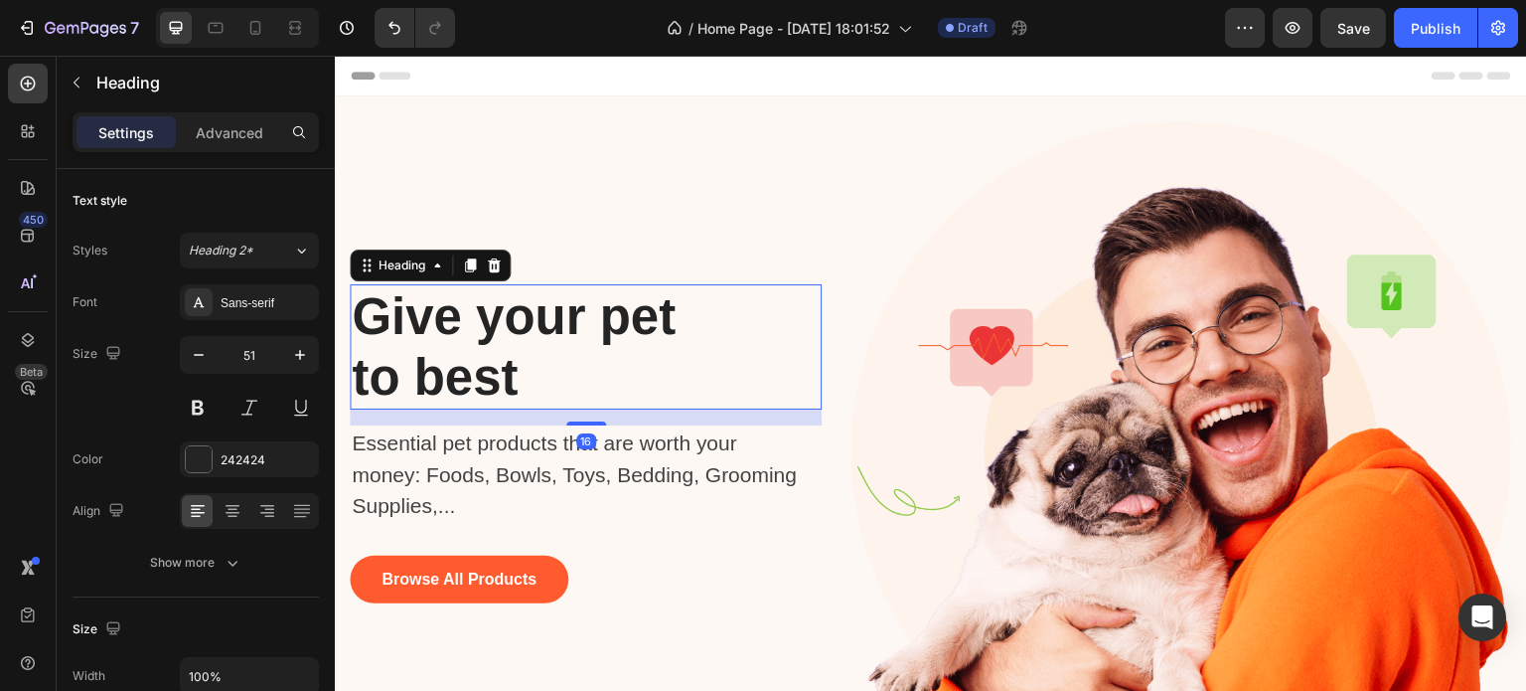
click at [646, 313] on p "Give your pet to best" at bounding box center [541, 346] width 379 height 121
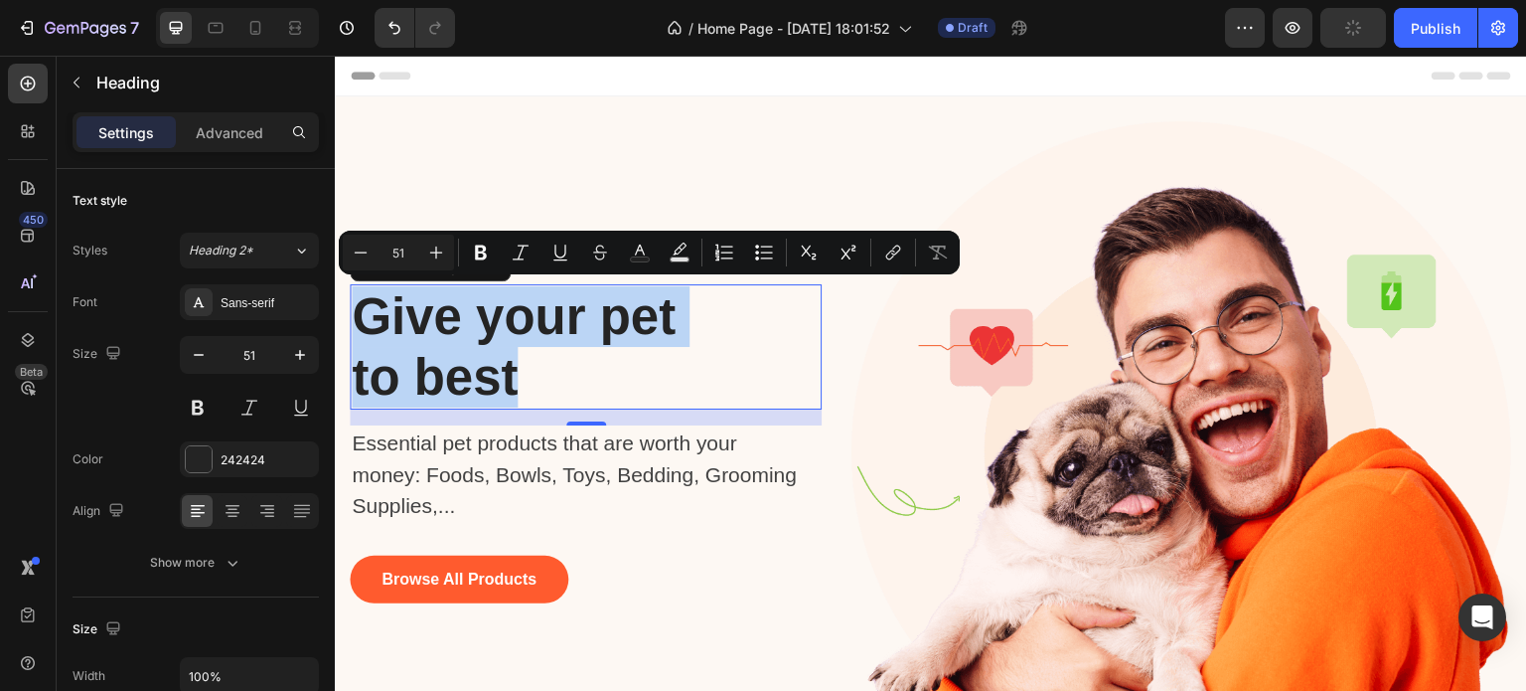
drag, startPoint x: 362, startPoint y: 298, endPoint x: 567, endPoint y: 378, distance: 220.5
click at [567, 378] on p "Give your pet to best" at bounding box center [541, 346] width 379 height 121
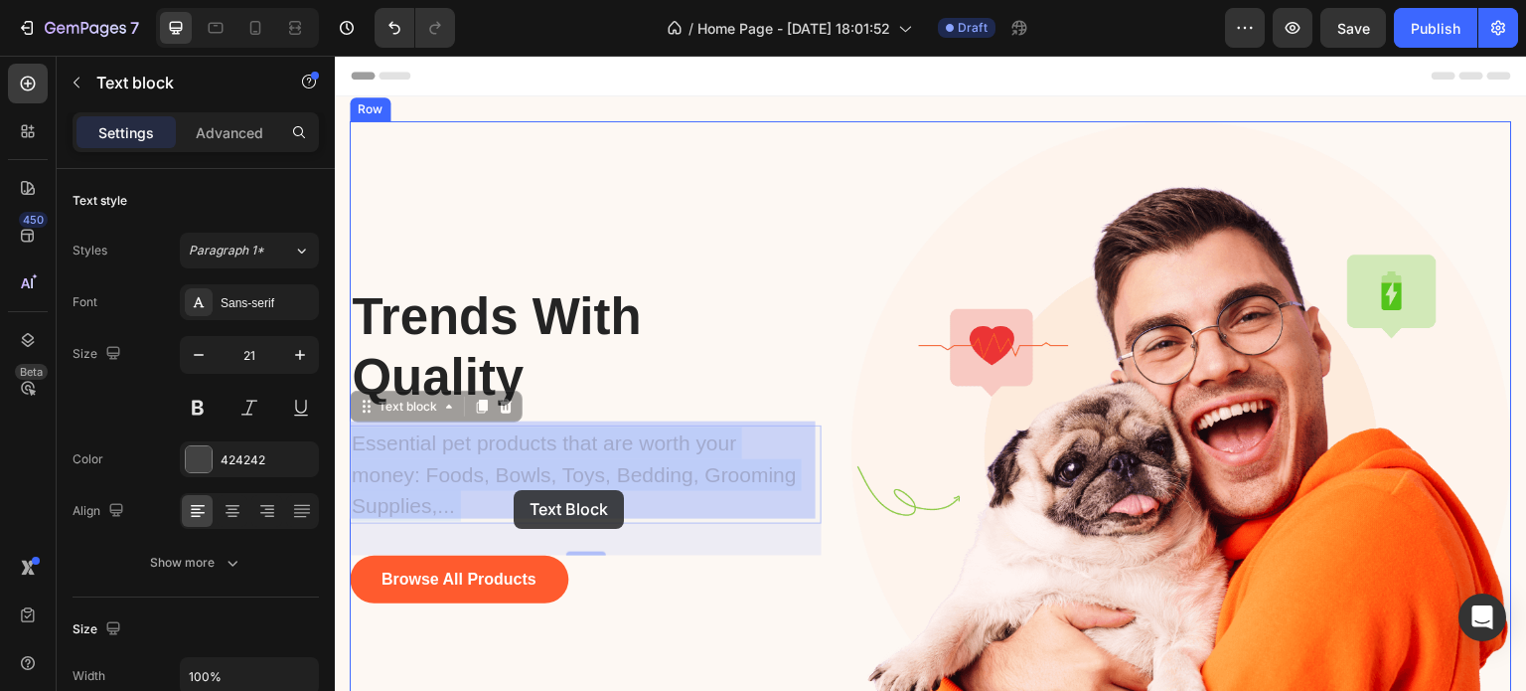
drag, startPoint x: 355, startPoint y: 444, endPoint x: 501, endPoint y: 472, distance: 148.7
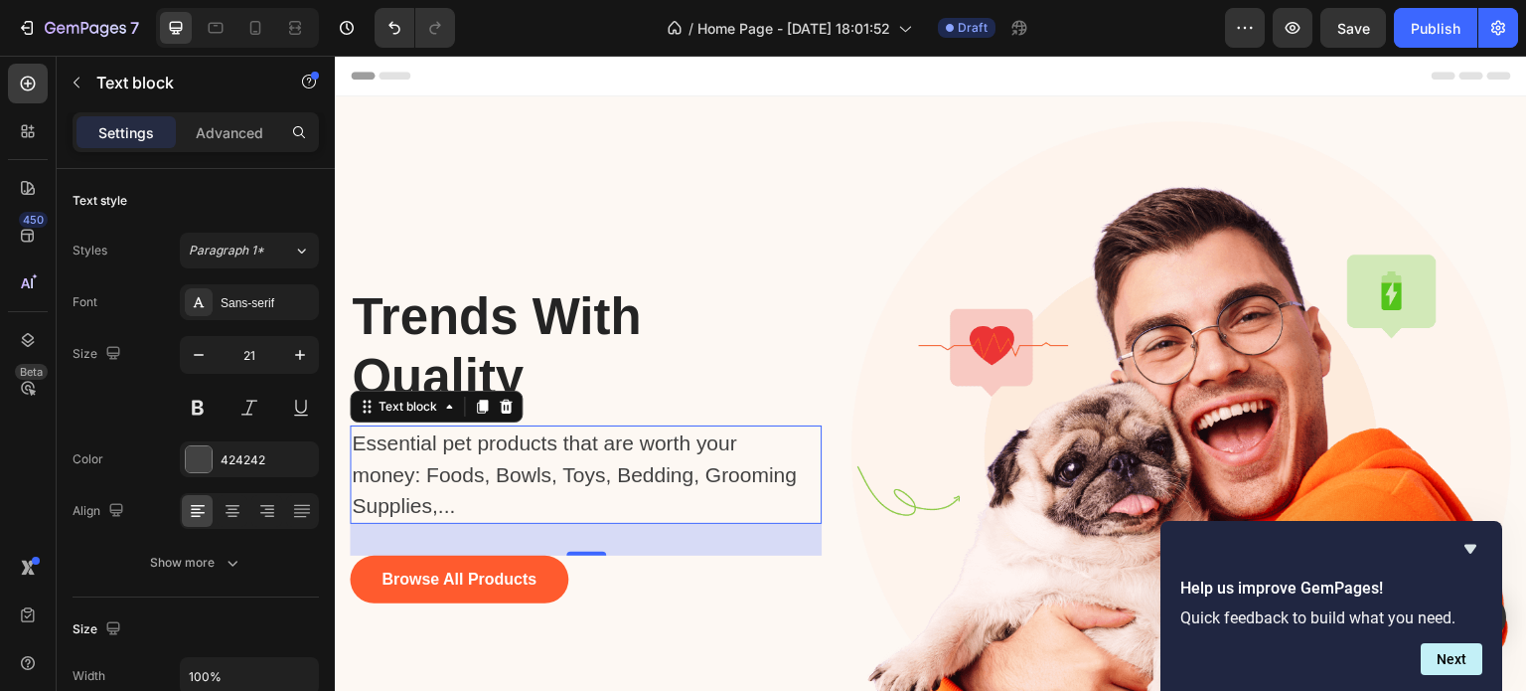
click at [1455, 546] on div at bounding box center [1331, 549] width 302 height 24
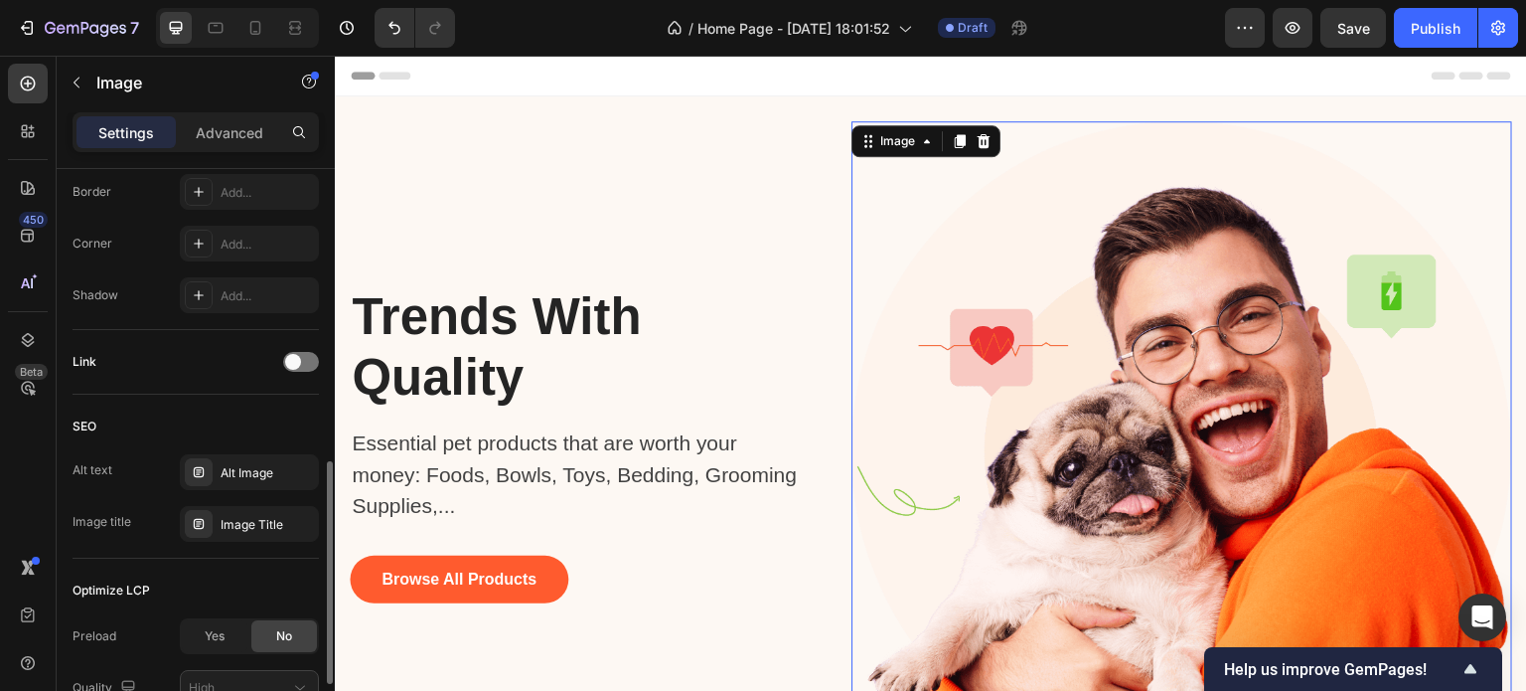
scroll to position [920, 0]
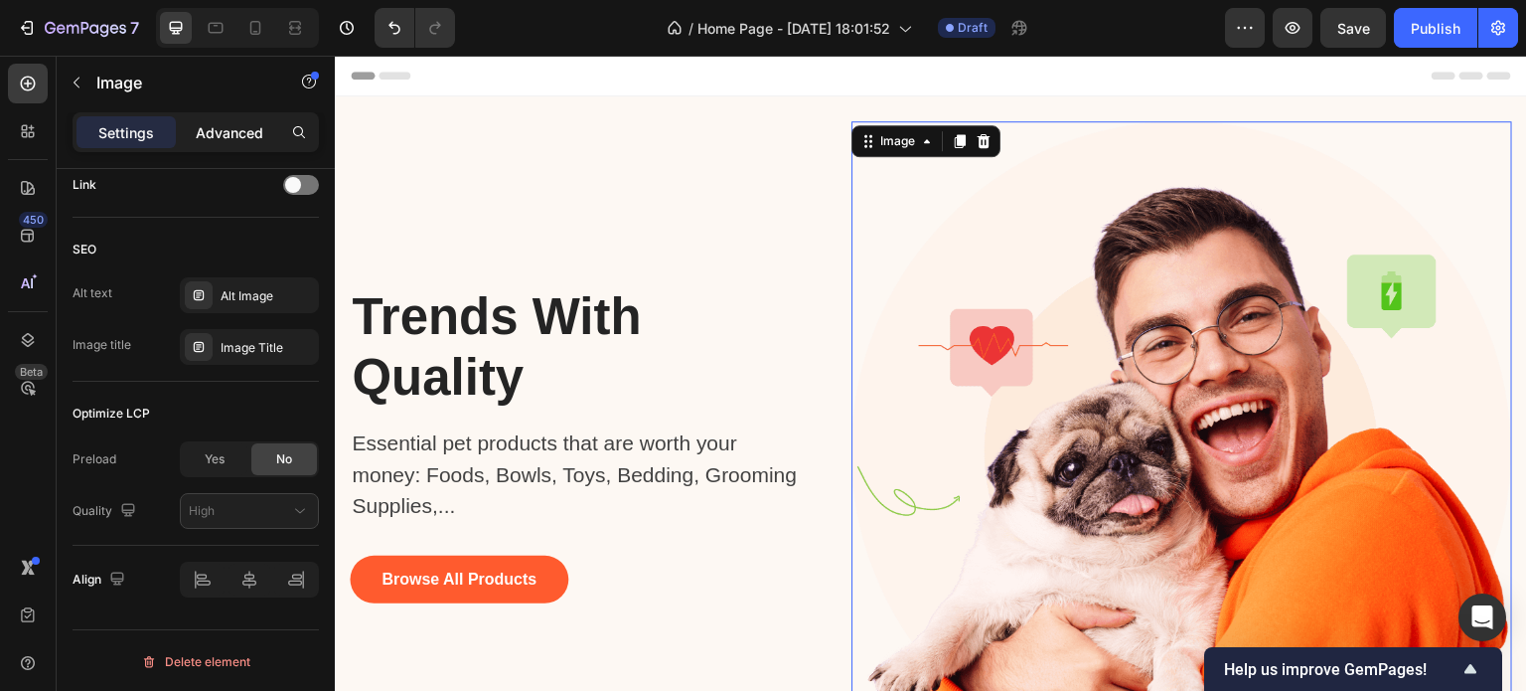
click at [205, 122] on p "Advanced" at bounding box center [230, 132] width 68 height 21
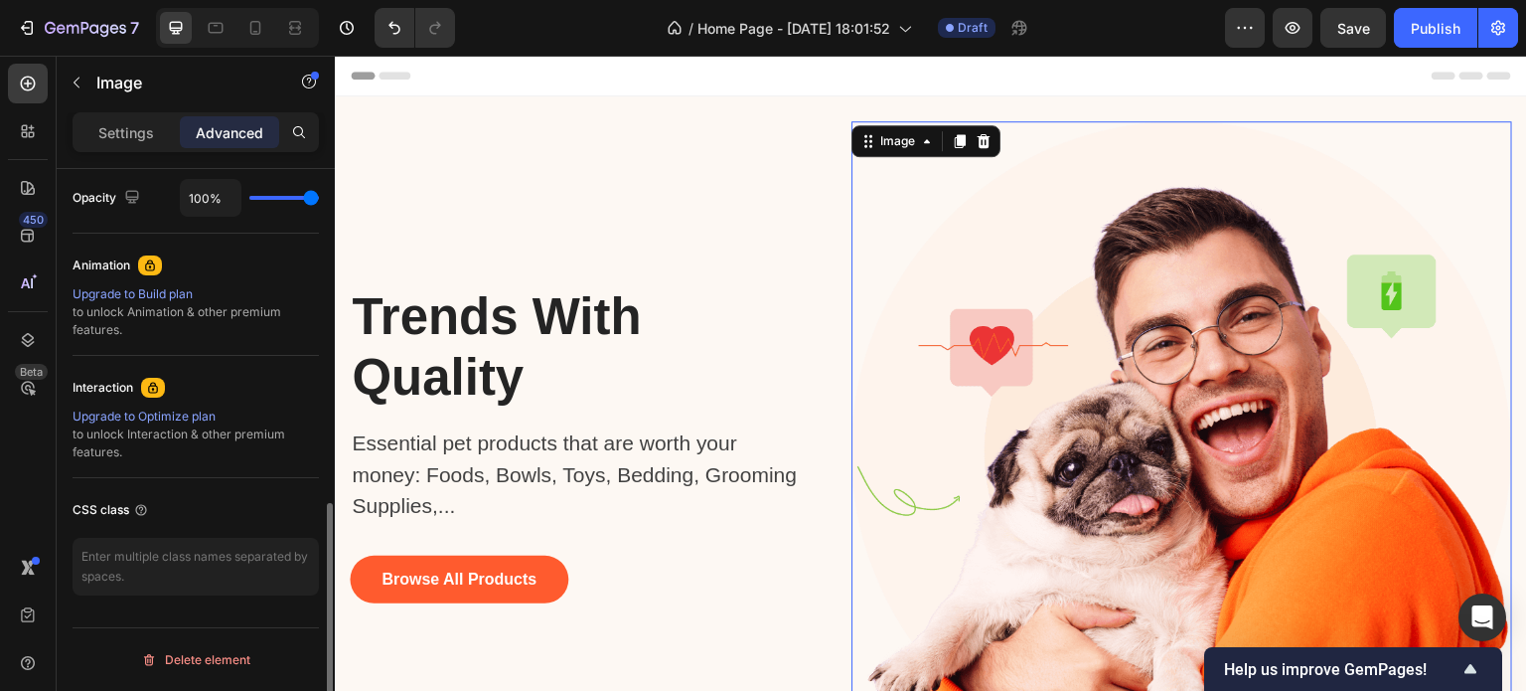
scroll to position [799, 0]
click at [136, 129] on p "Settings" at bounding box center [126, 132] width 56 height 21
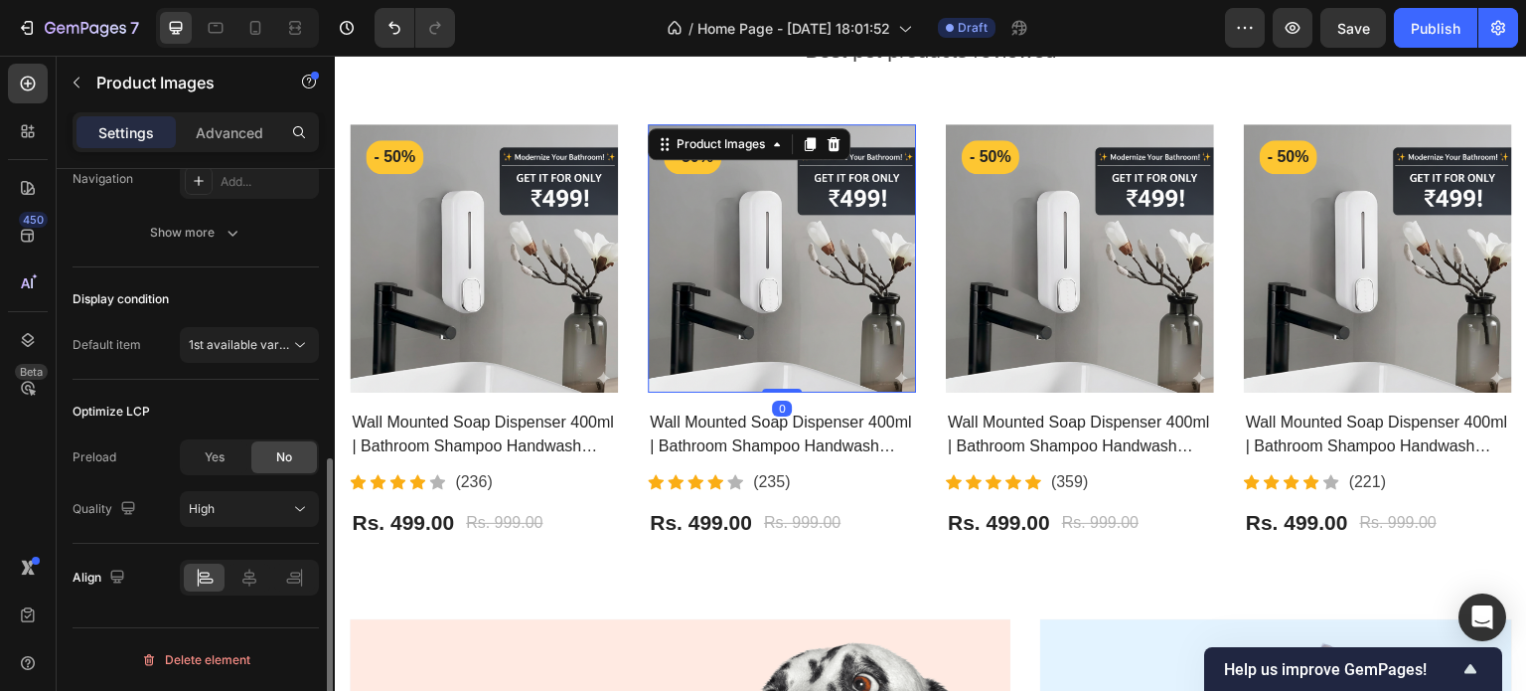
scroll to position [0, 0]
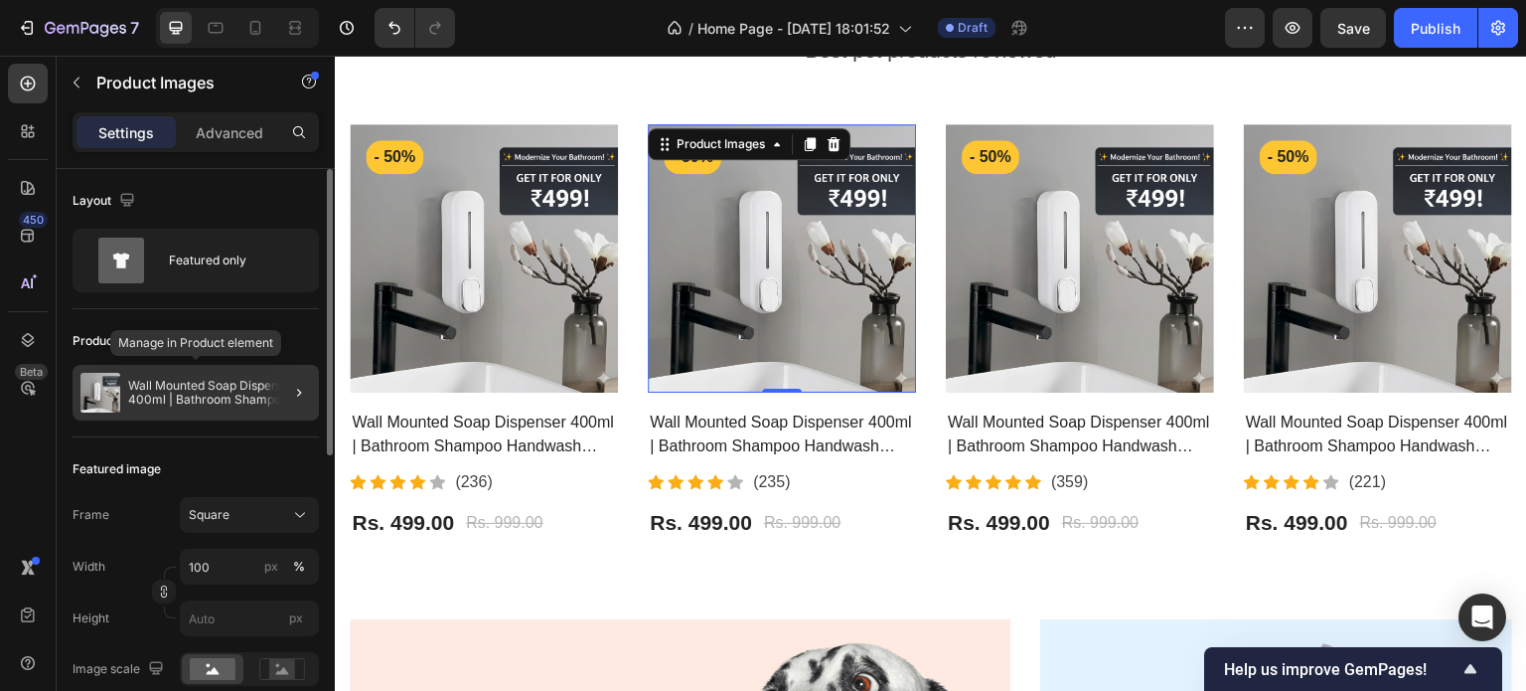
click at [231, 398] on p "Wall Mounted Soap Dispenser 400ml | Bathroom Shampoo Handwash Sanitizer Dispens…" at bounding box center [219, 393] width 183 height 28
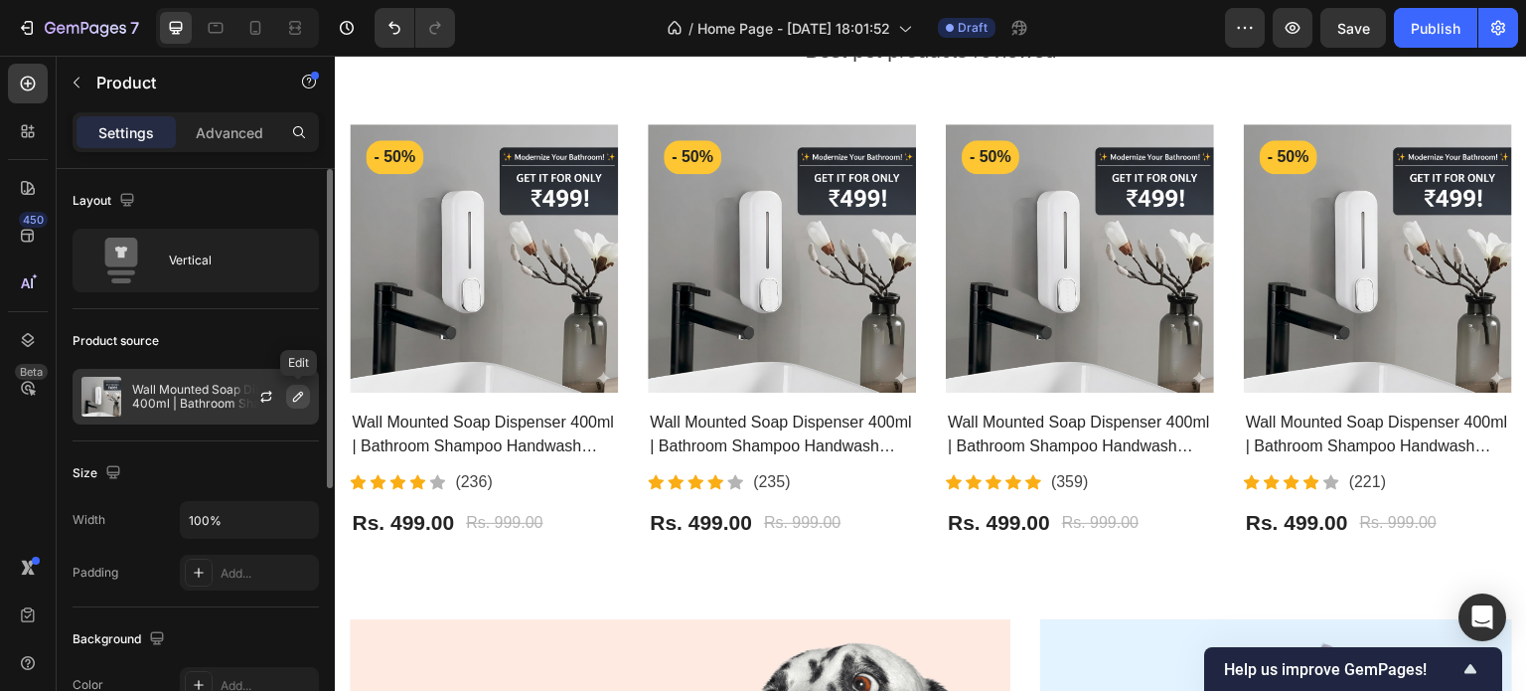
click at [289, 395] on button "button" at bounding box center [298, 397] width 24 height 24
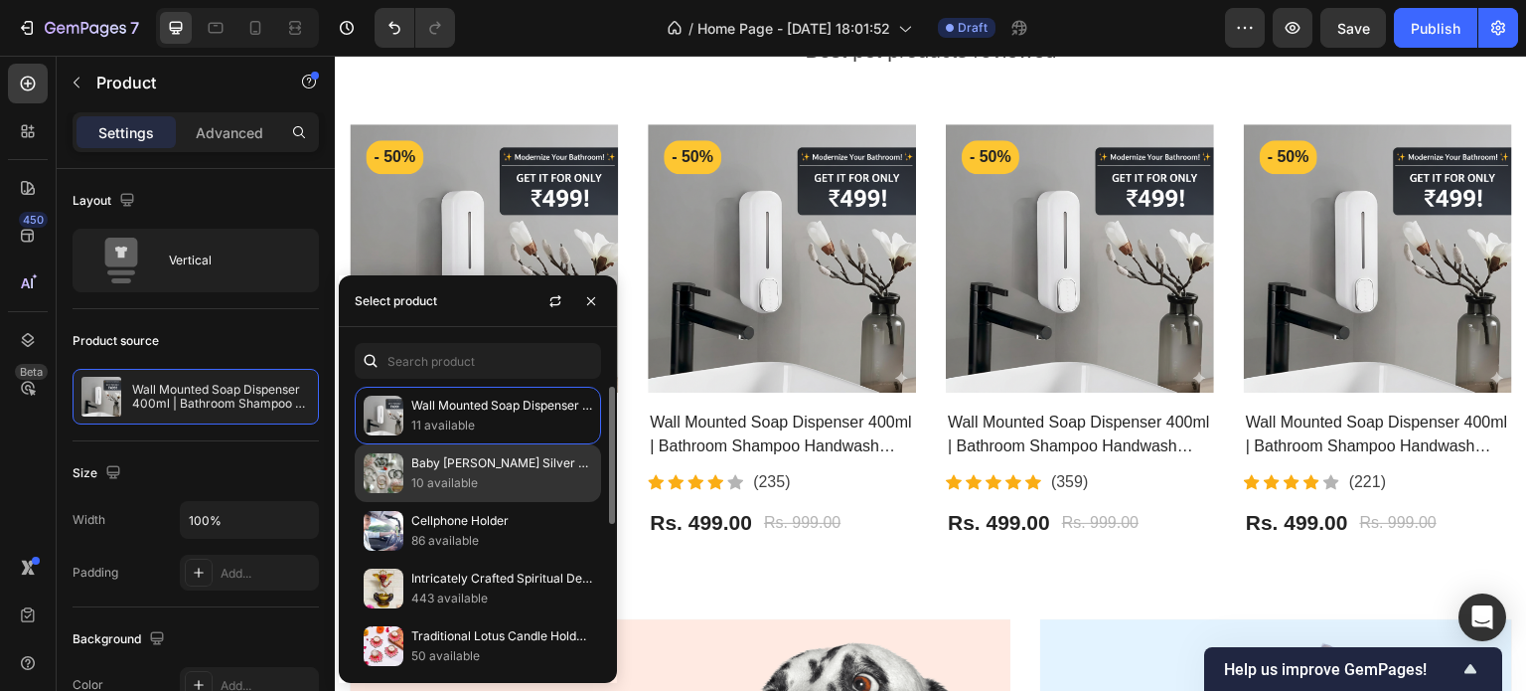
click at [513, 497] on div "Baby Nazariya Silver Kada Set | Kale Moti Bracelet for Newborn | Bachon ka Naza…" at bounding box center [478, 473] width 246 height 58
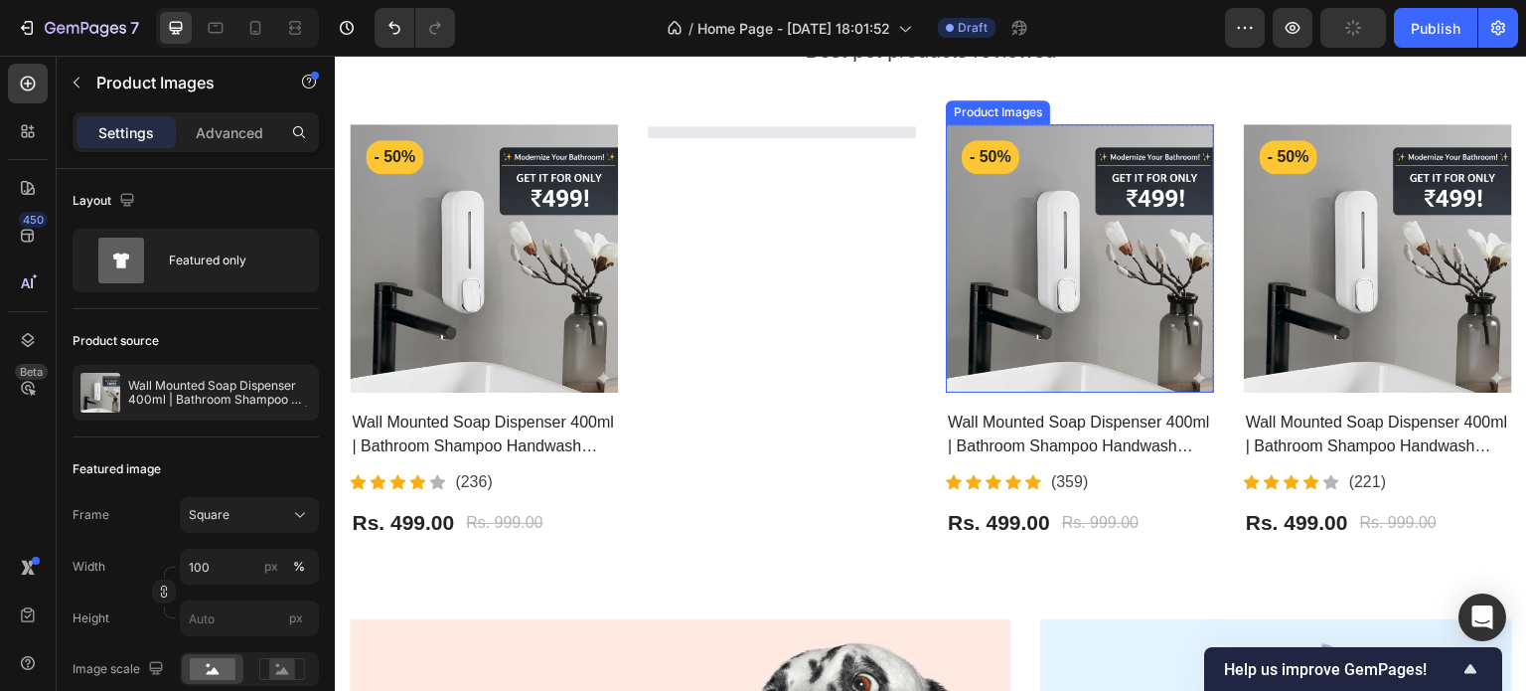
click at [1057, 351] on img at bounding box center [1080, 258] width 268 height 268
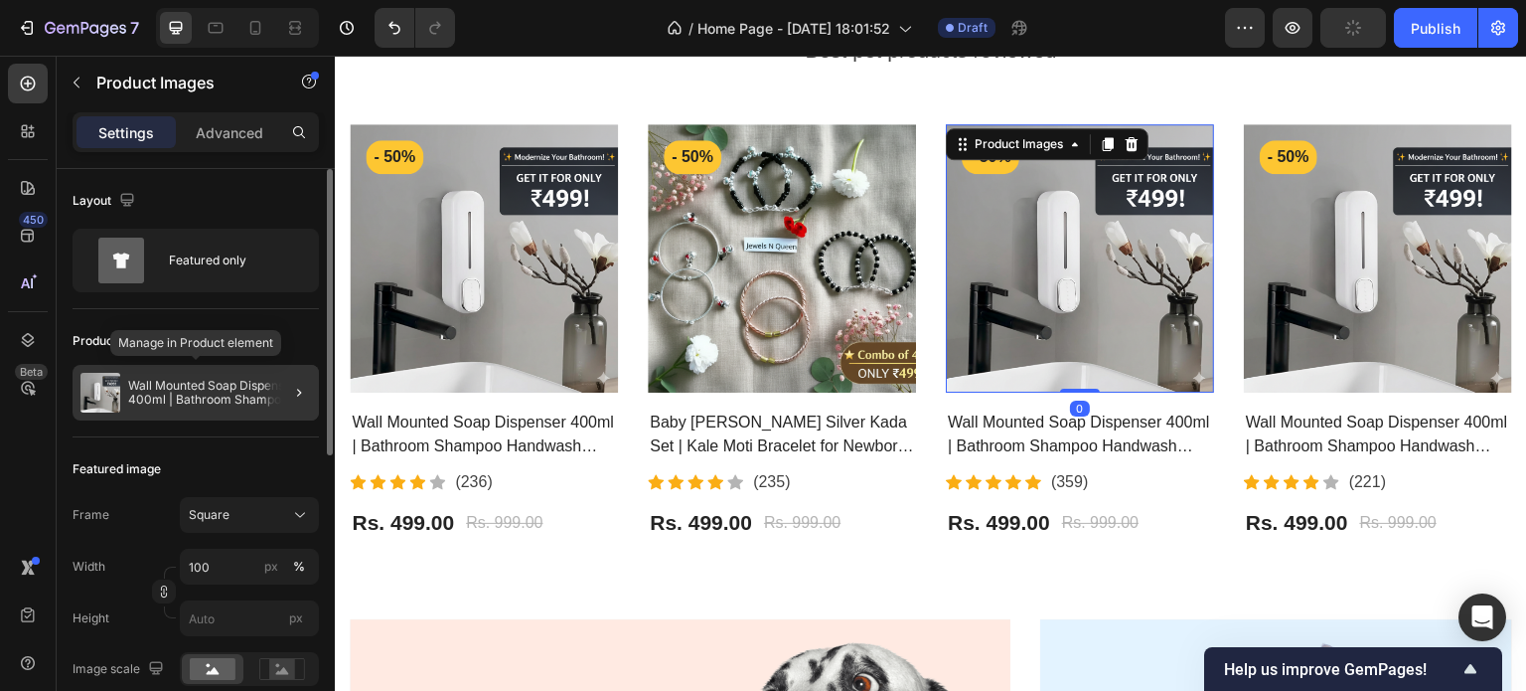
click at [257, 396] on p "Wall Mounted Soap Dispenser 400ml | Bathroom Shampoo Handwash Sanitizer Dispens…" at bounding box center [219, 393] width 183 height 28
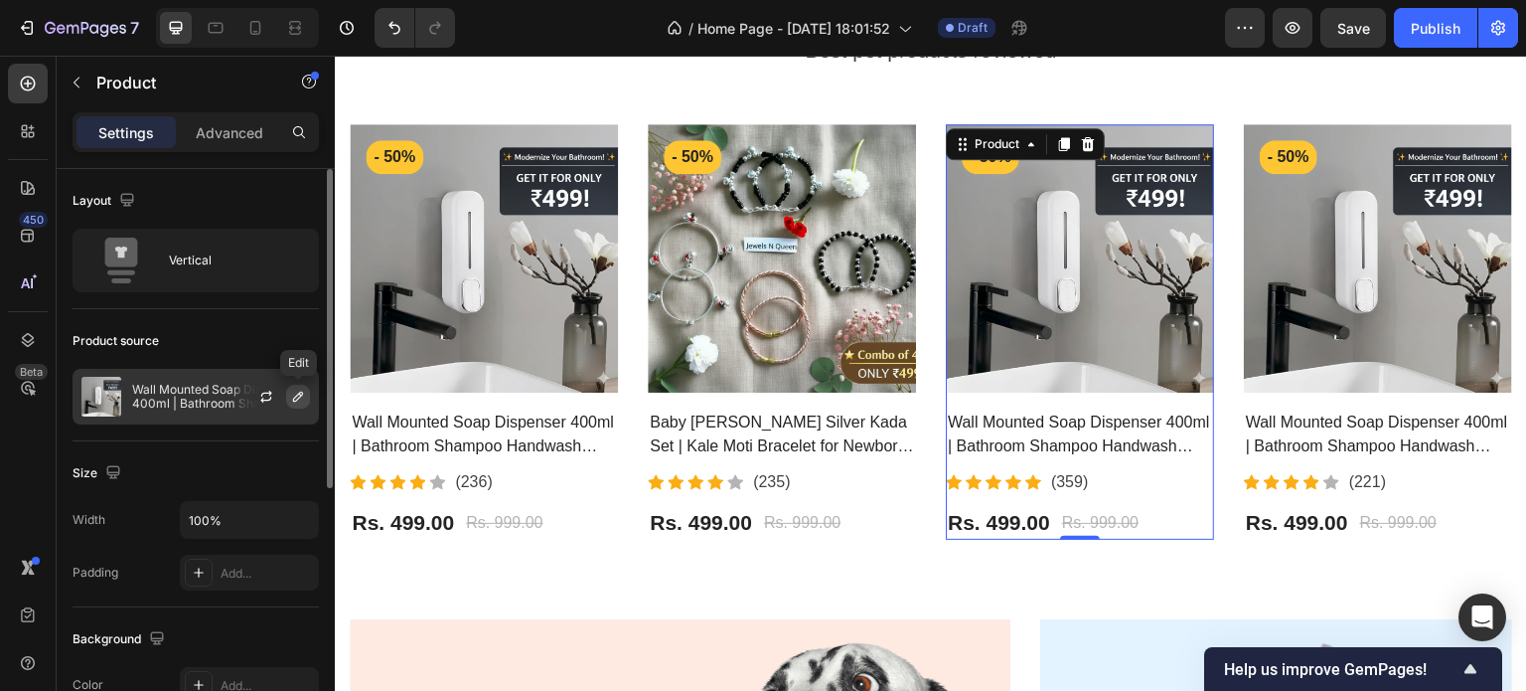
click at [297, 398] on icon "button" at bounding box center [298, 396] width 10 height 10
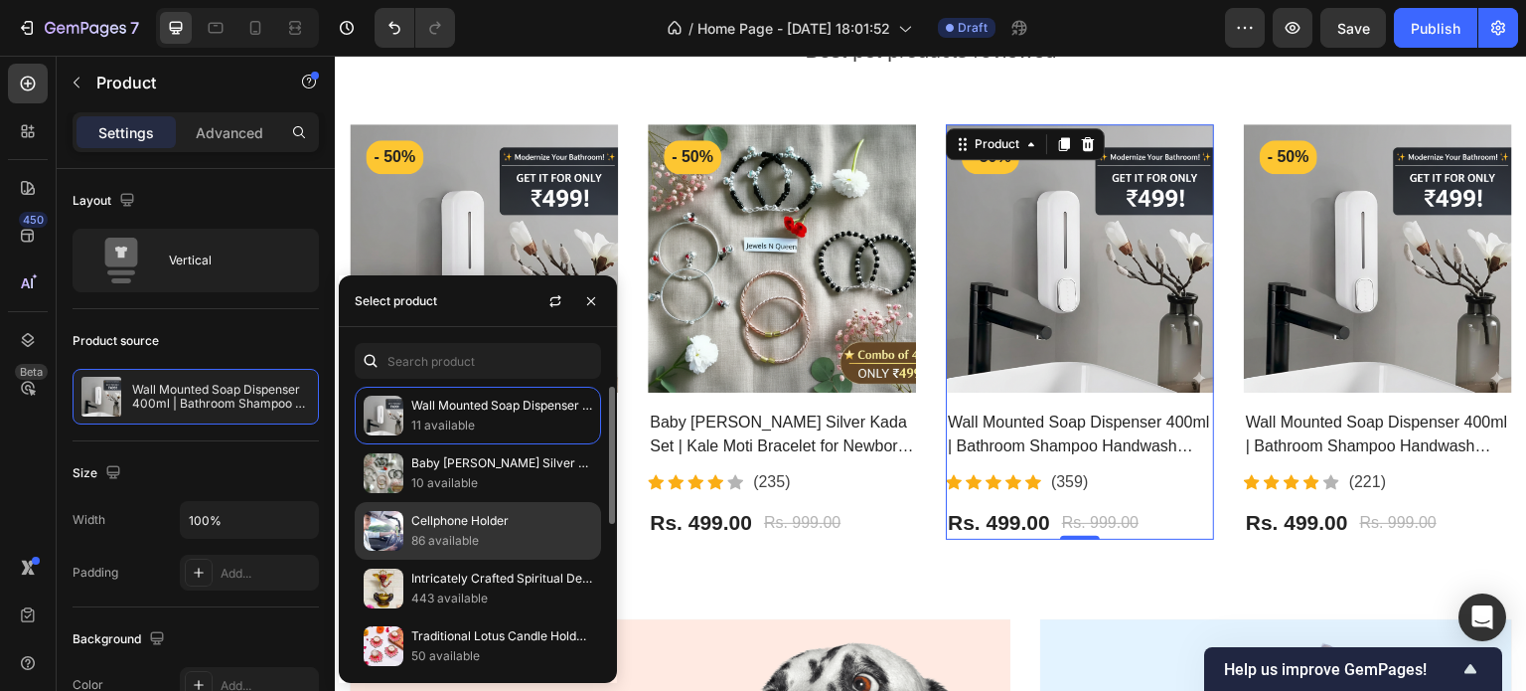
click at [425, 528] on p "Cellphone Holder" at bounding box center [501, 521] width 181 height 20
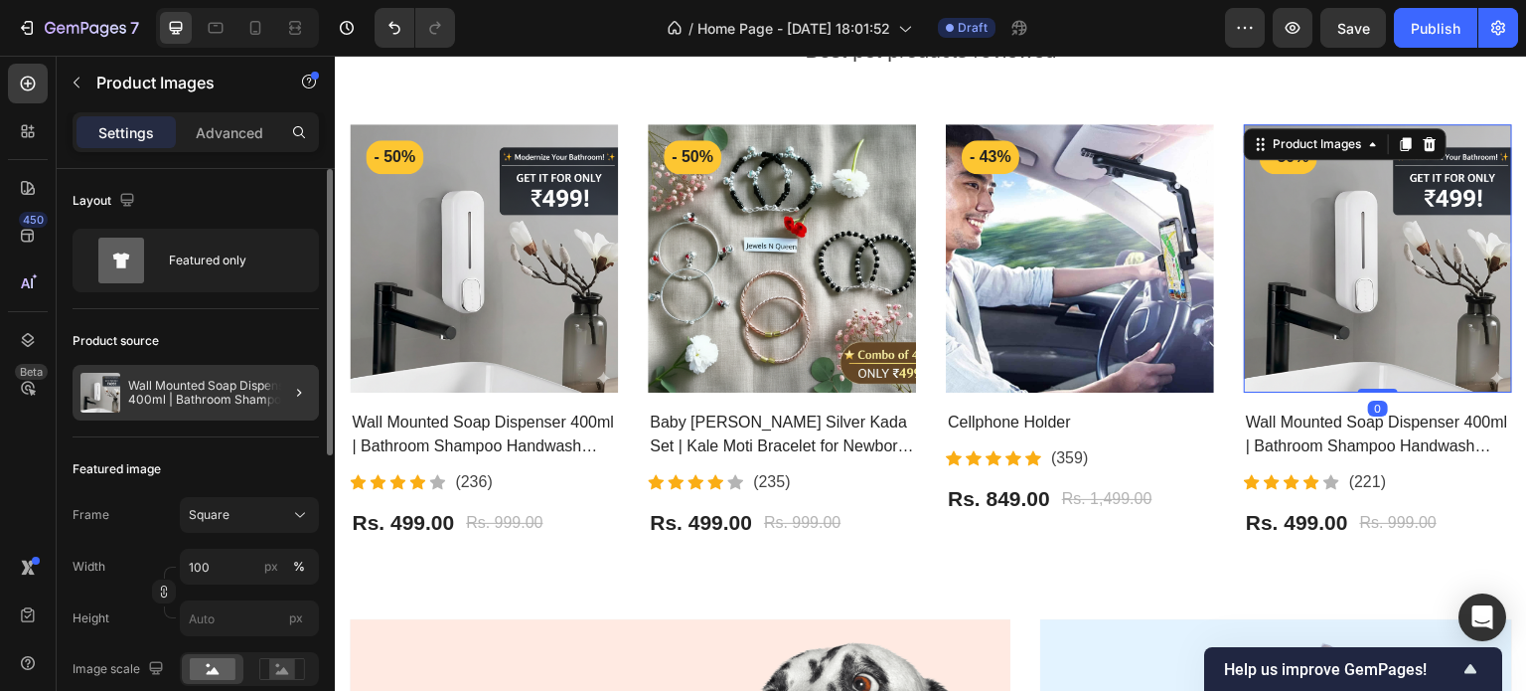
click at [278, 397] on div at bounding box center [291, 393] width 56 height 56
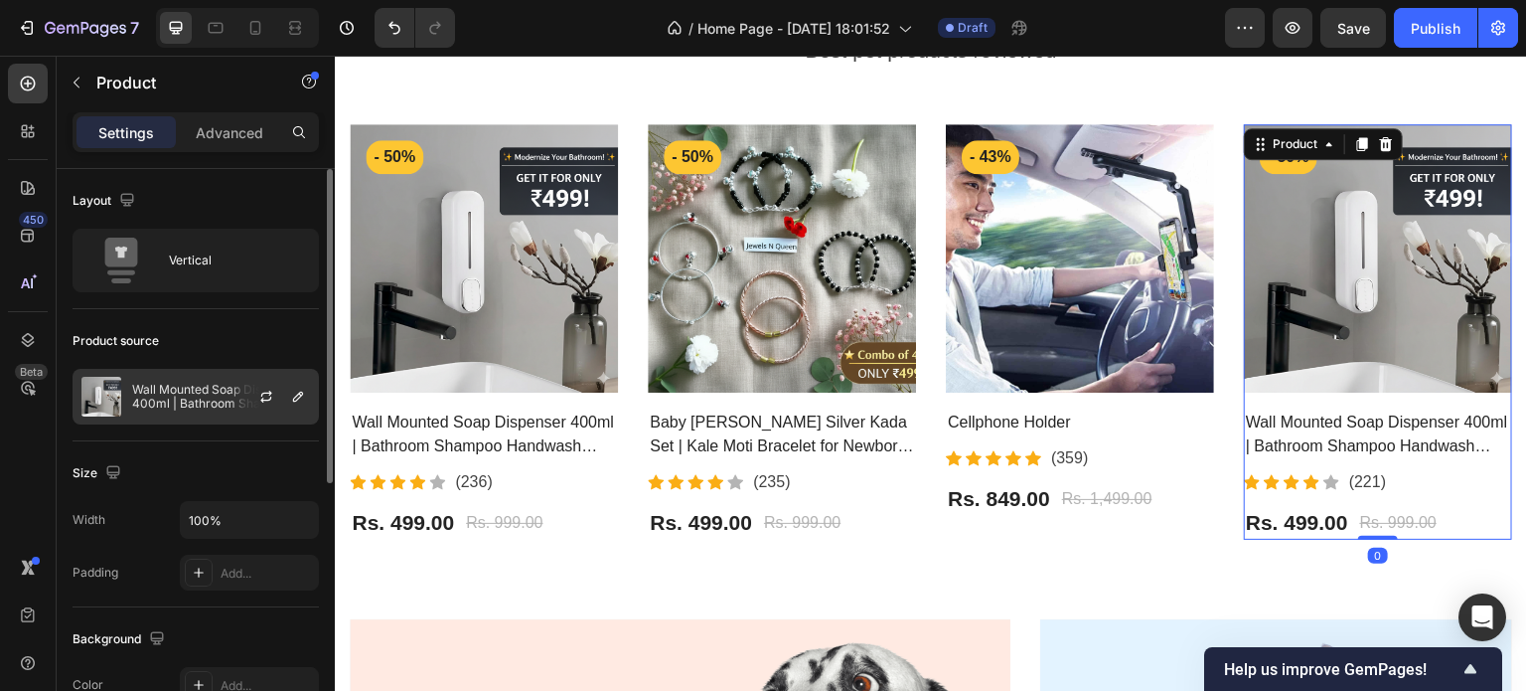
click at [282, 389] on div at bounding box center [274, 397] width 87 height 54
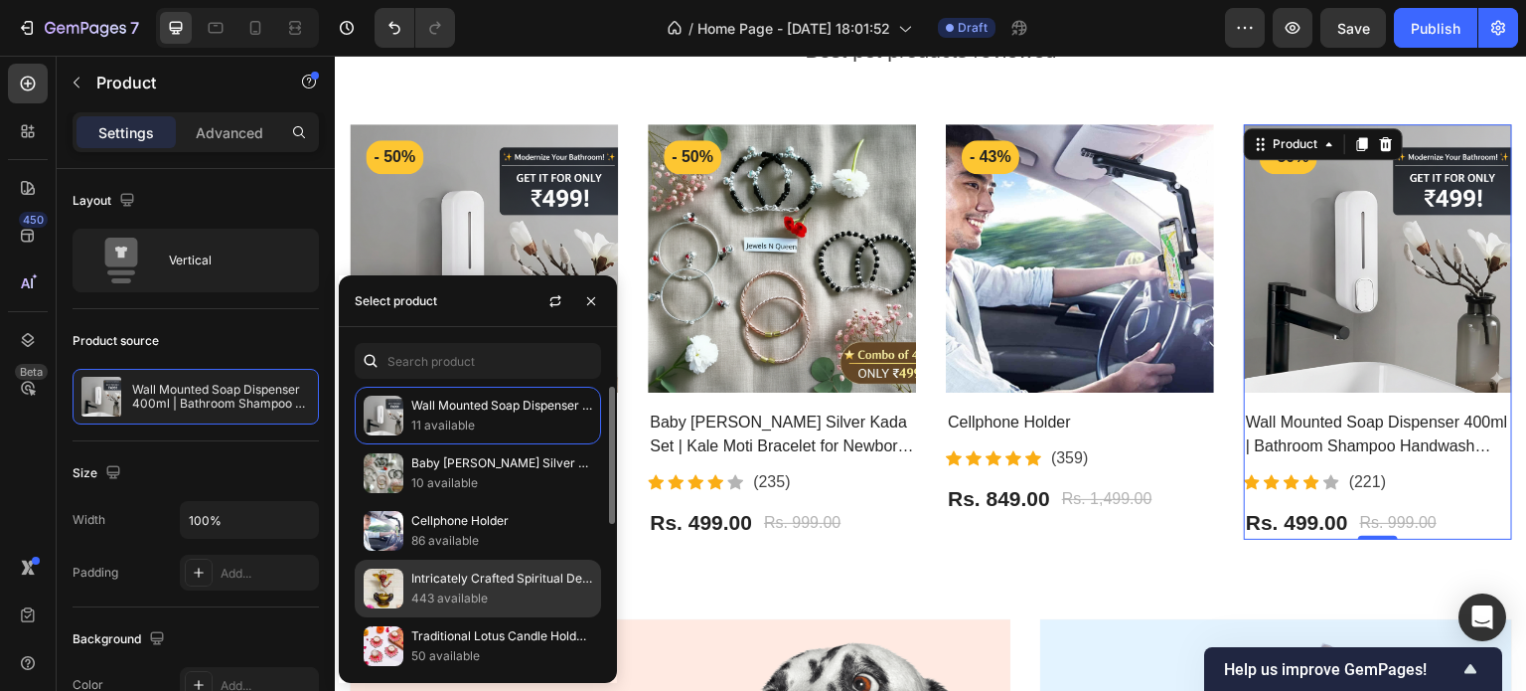
click at [461, 594] on p "443 available" at bounding box center [501, 598] width 181 height 20
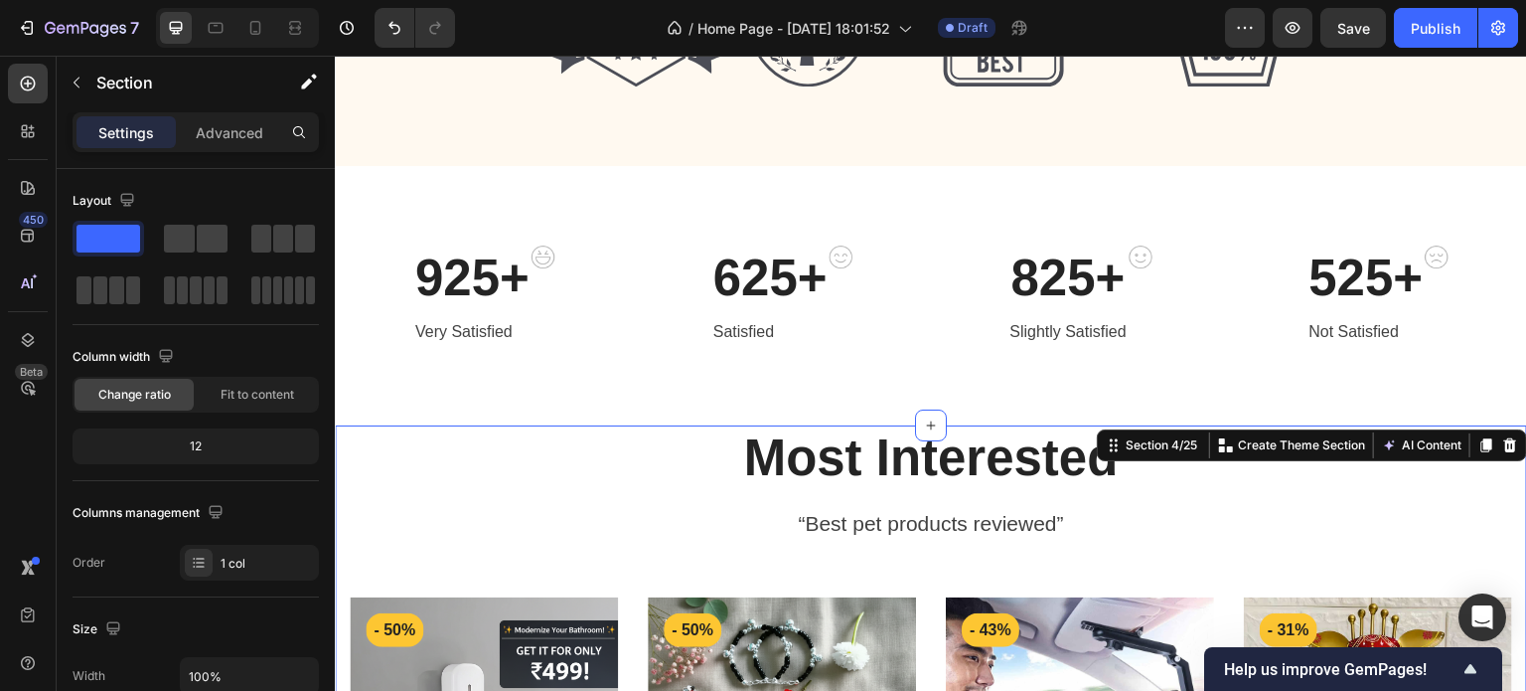
scroll to position [1008, 0]
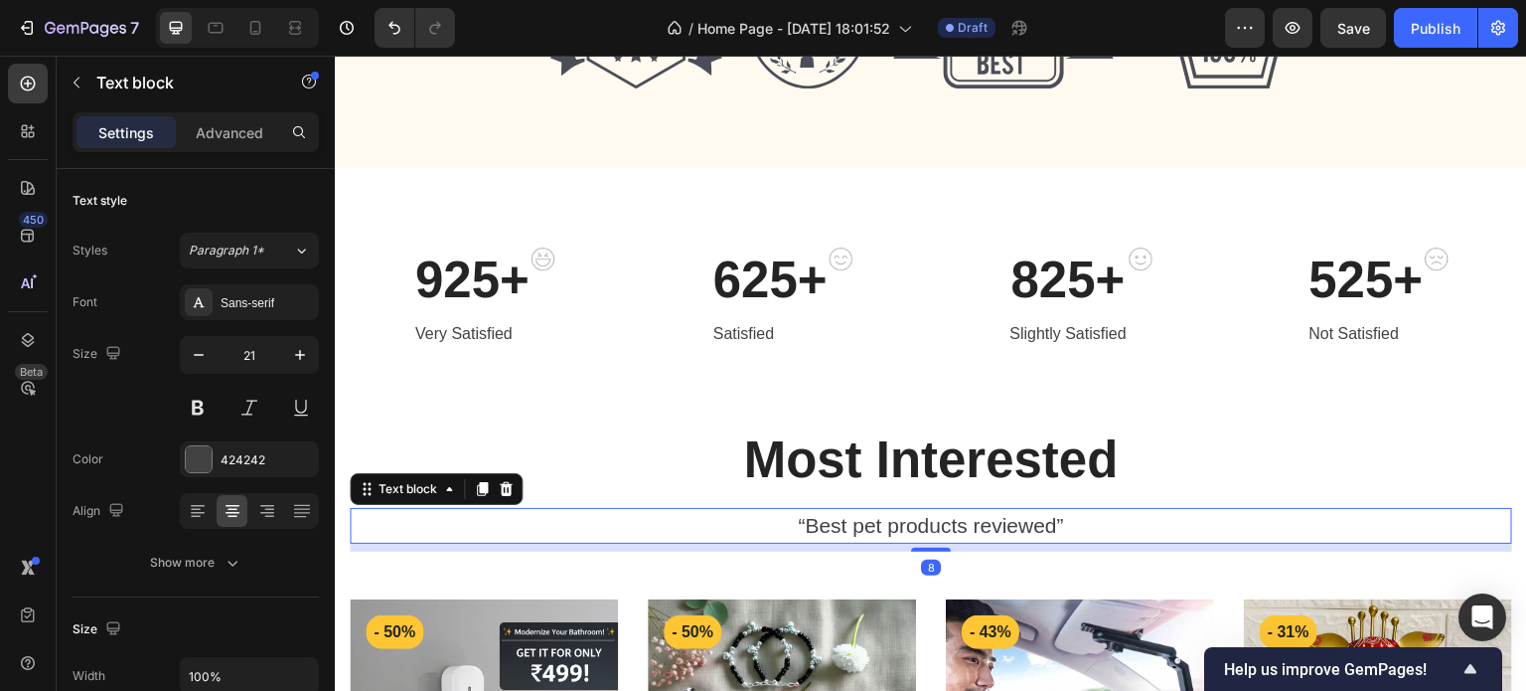
click at [802, 517] on p "“Best pet products reviewed”" at bounding box center [931, 526] width 1159 height 32
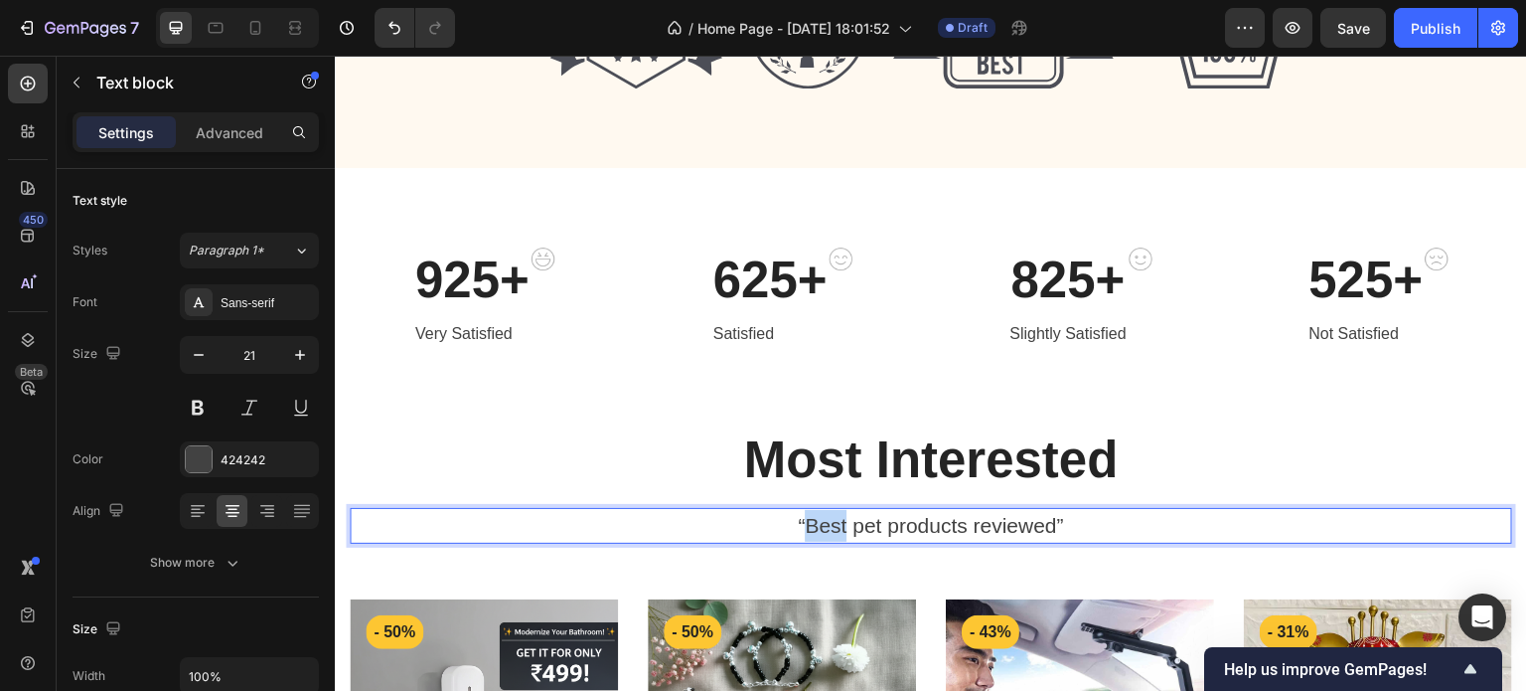
click at [802, 517] on p "“Best pet products reviewed”" at bounding box center [931, 526] width 1159 height 32
click at [802, 517] on p "“Best Revi”" at bounding box center [931, 526] width 1159 height 32
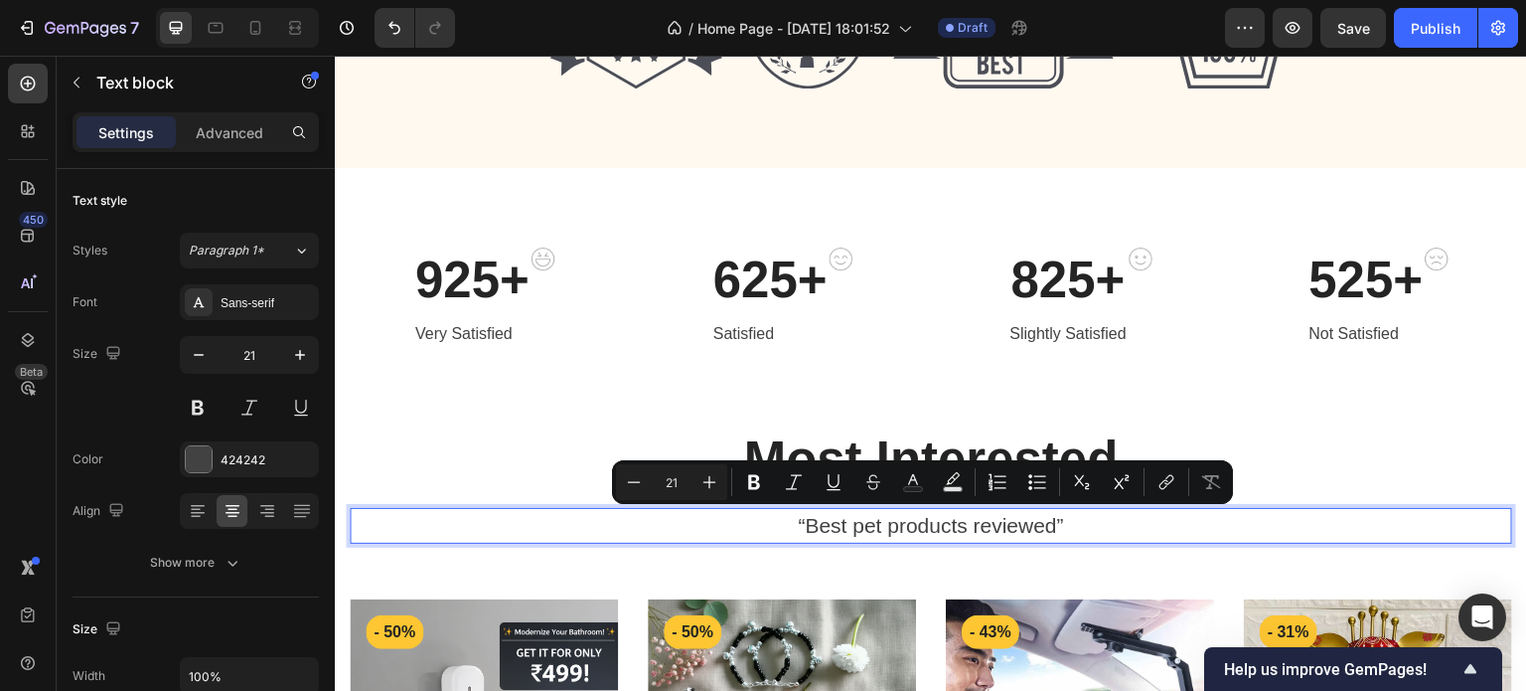
click at [956, 520] on p "“Best pet products reviewed”" at bounding box center [931, 526] width 1159 height 32
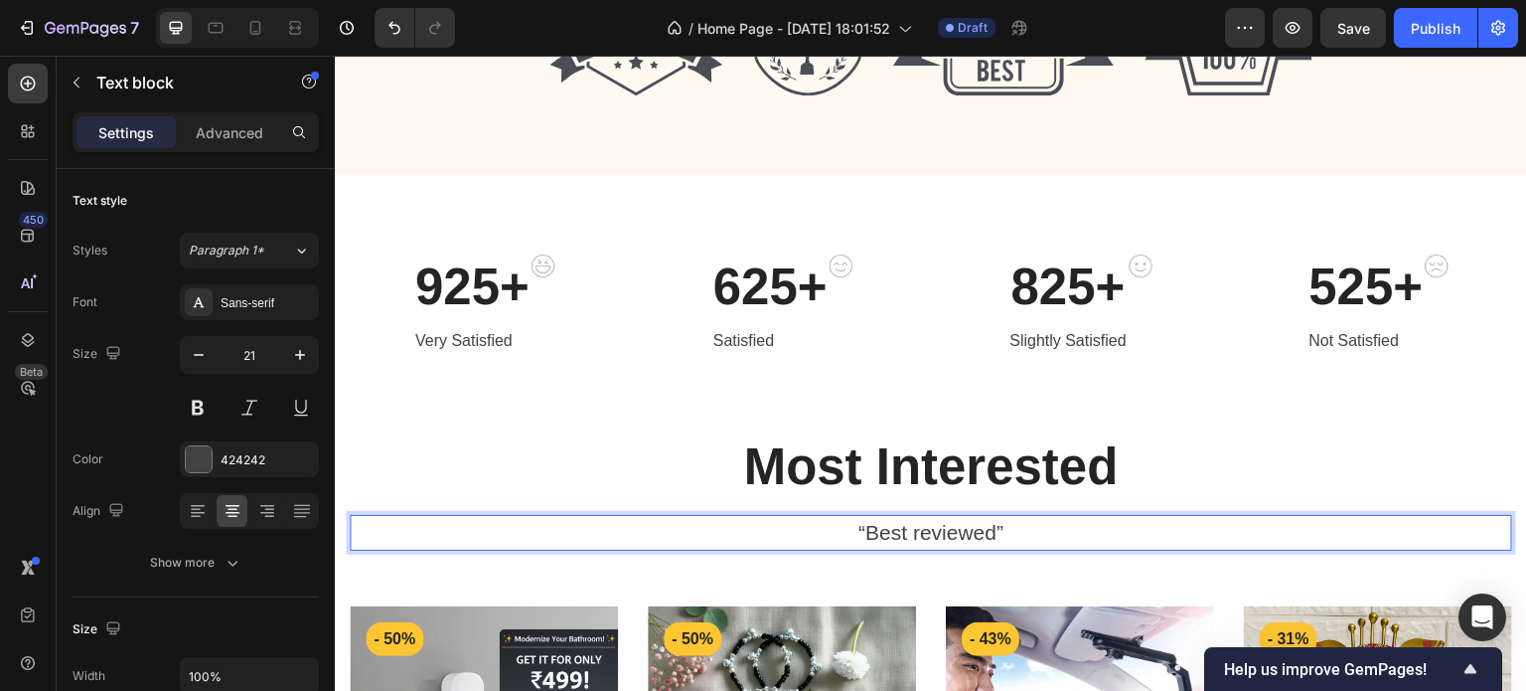
scroll to position [1000, 0]
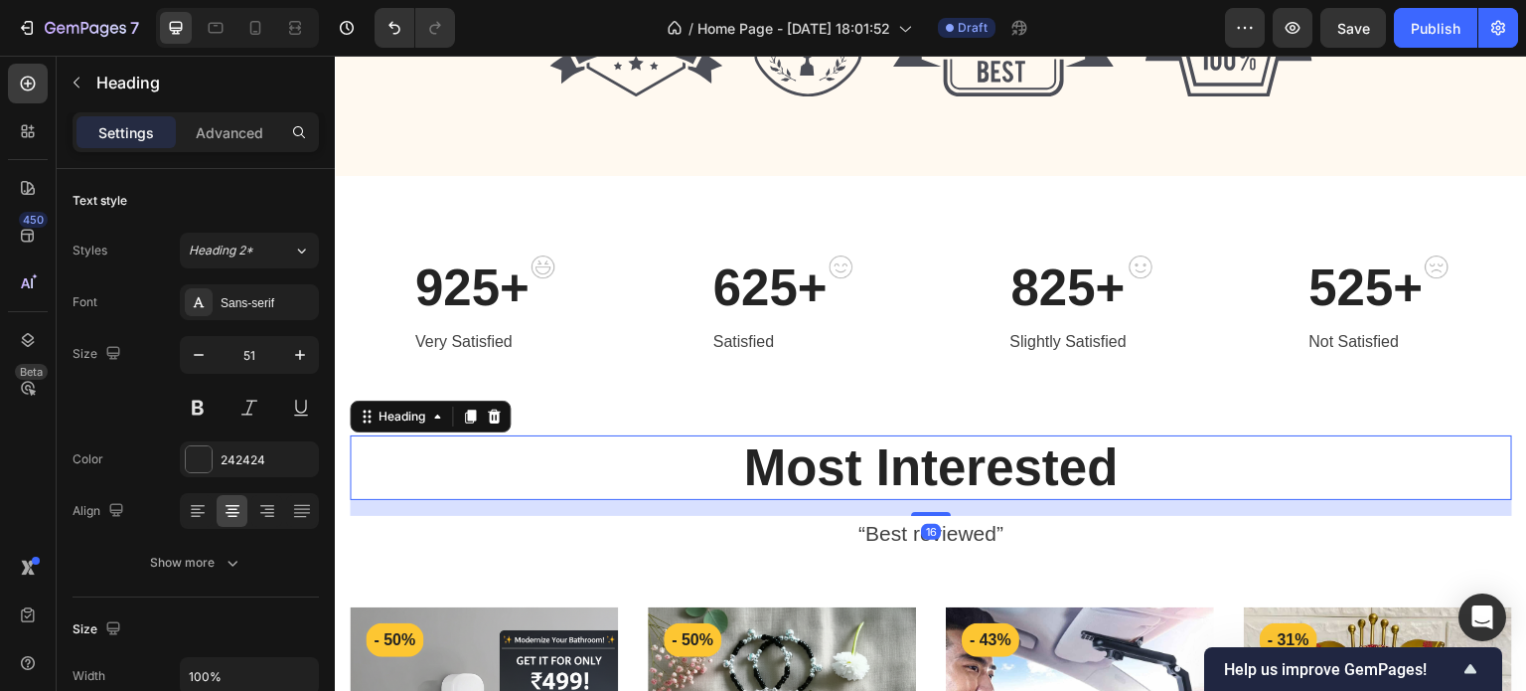
click at [829, 469] on p "Most Interested" at bounding box center [931, 467] width 1159 height 61
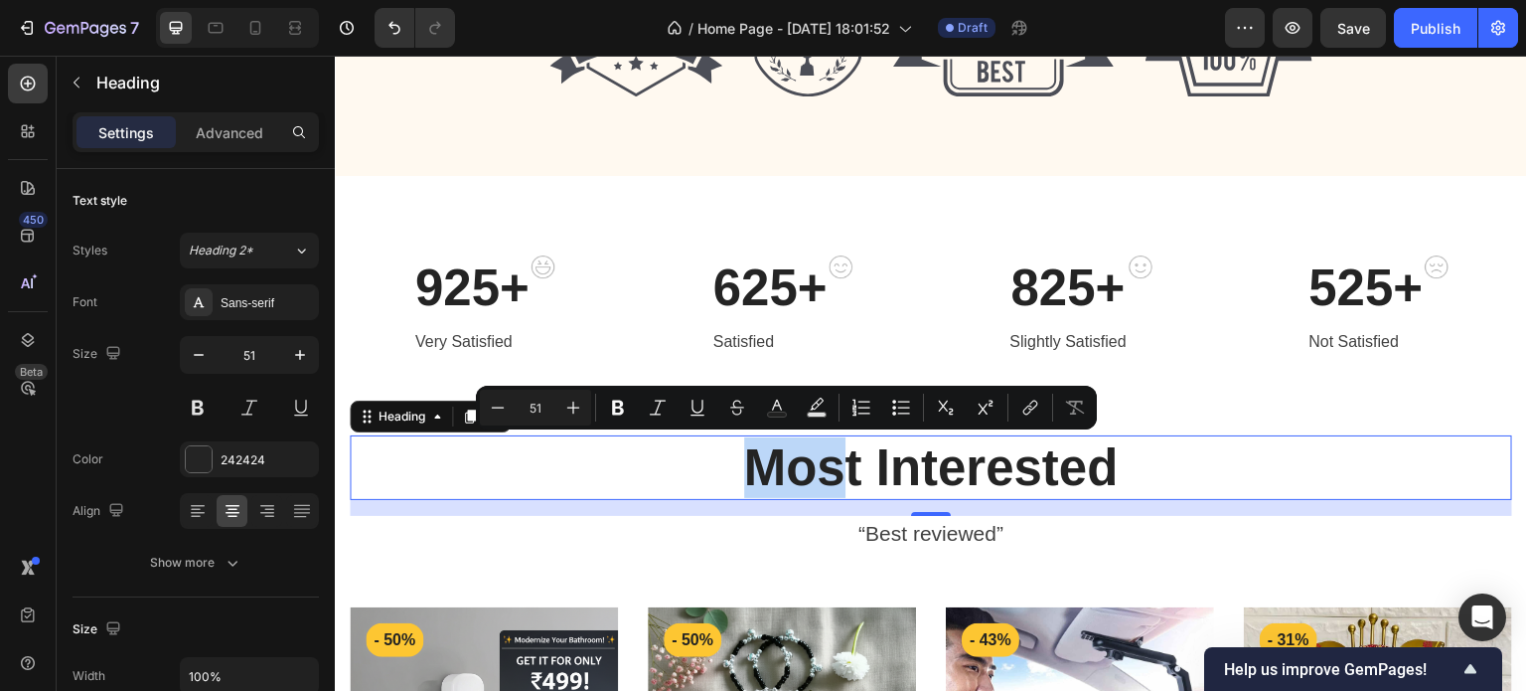
click at [829, 469] on p "Most Interested" at bounding box center [931, 467] width 1159 height 61
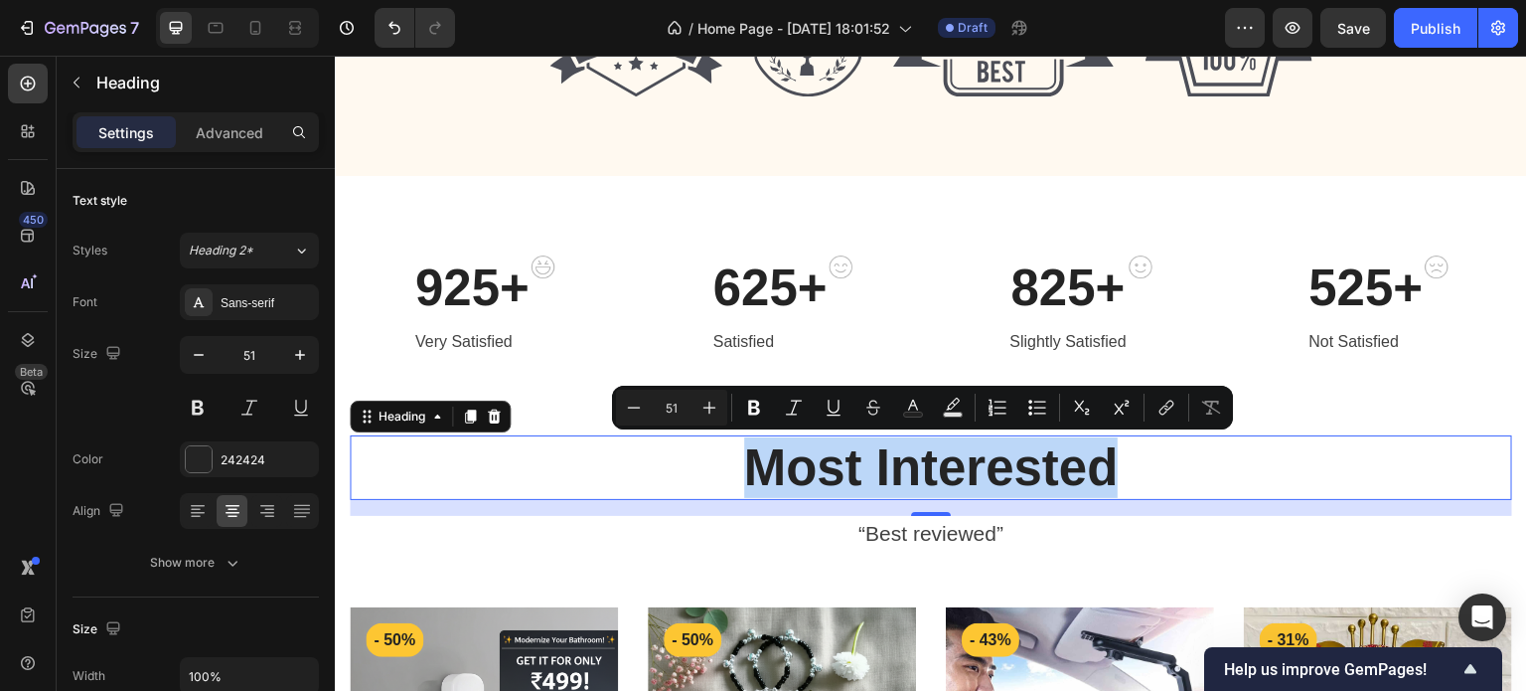
drag, startPoint x: 829, startPoint y: 469, endPoint x: 1044, endPoint y: 477, distance: 215.8
click at [1044, 477] on p "Most Interested" at bounding box center [931, 467] width 1159 height 61
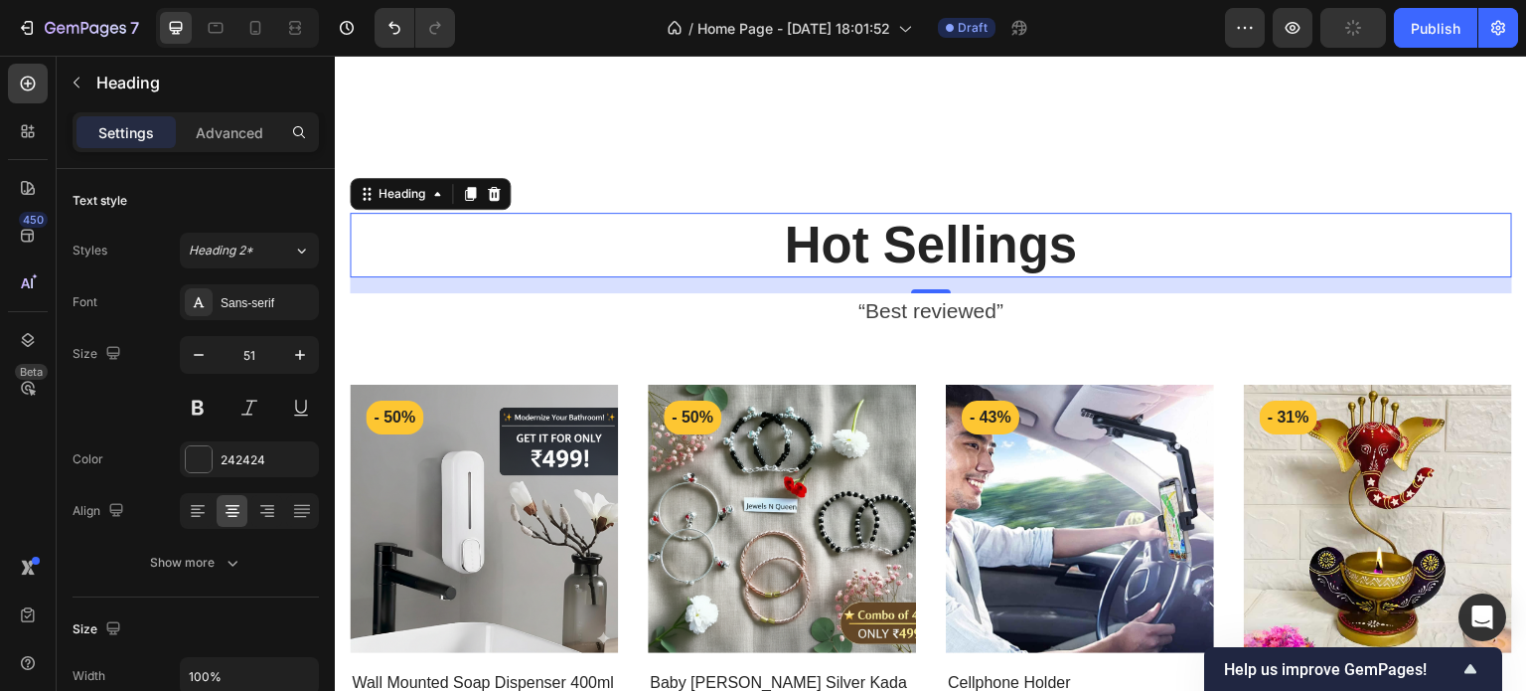
scroll to position [1486, 0]
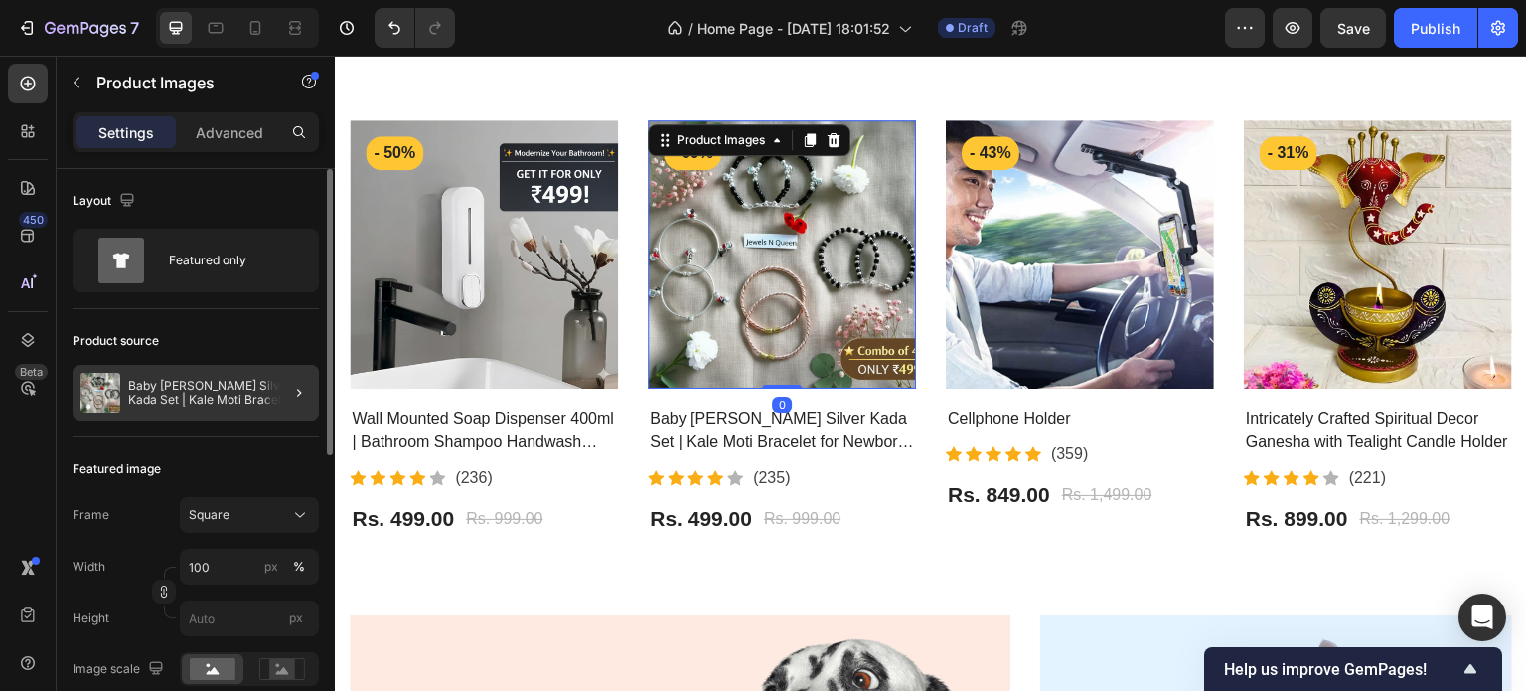
click at [263, 392] on div at bounding box center [291, 393] width 56 height 56
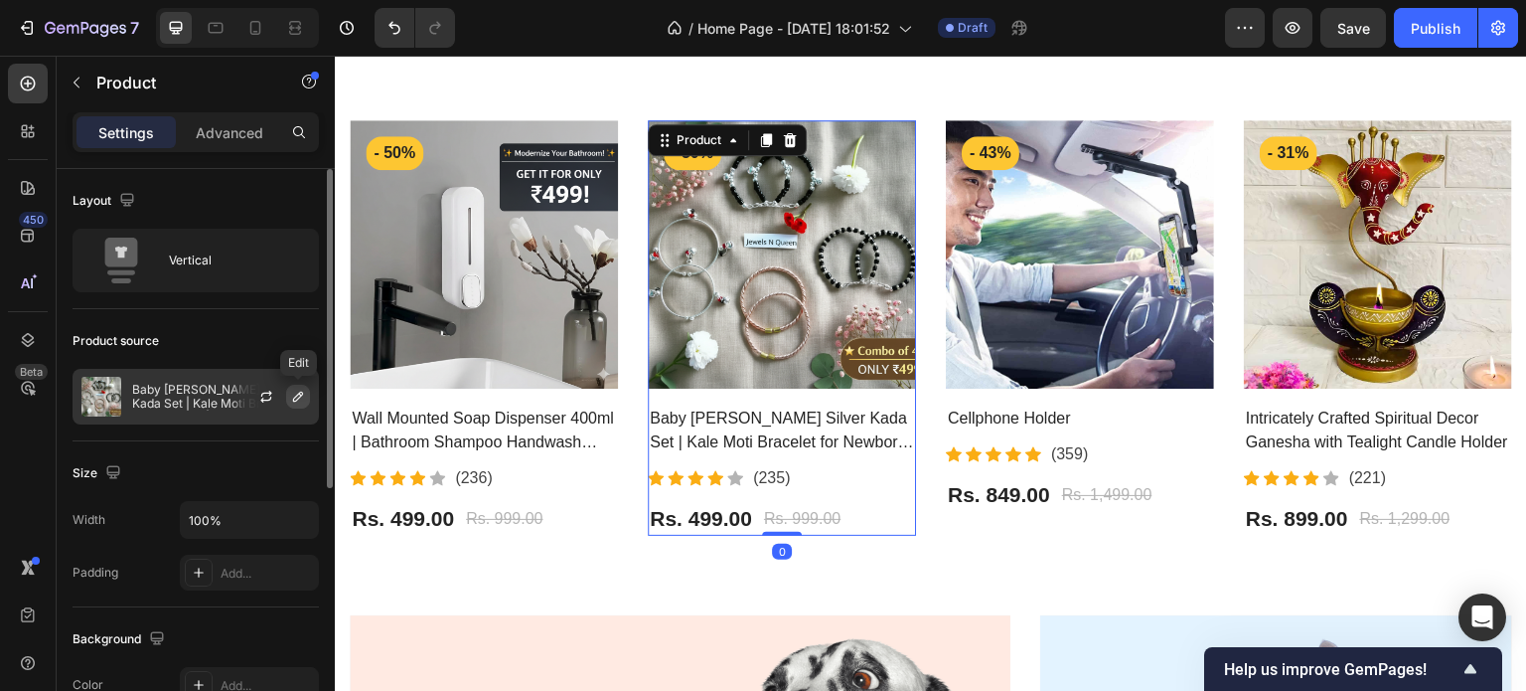
click at [288, 402] on button "button" at bounding box center [298, 397] width 24 height 24
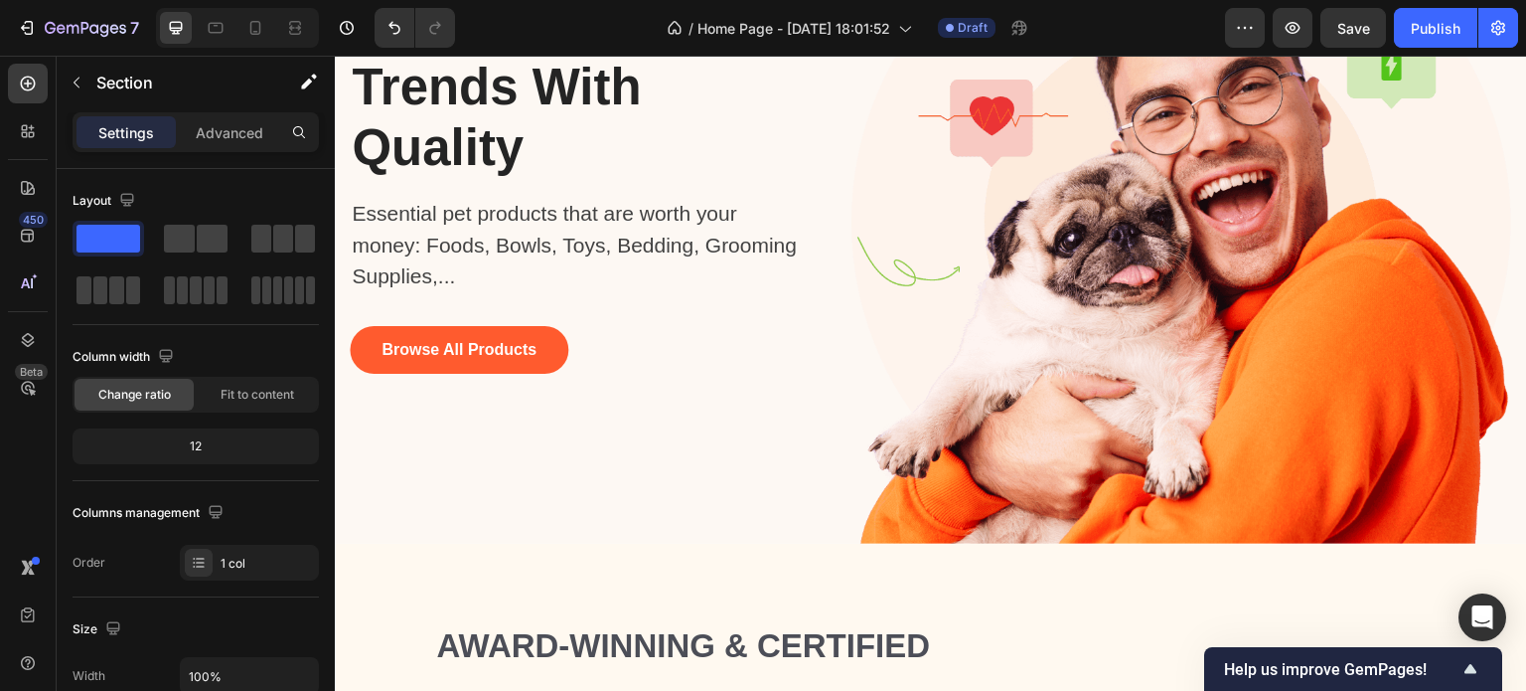
scroll to position [0, 0]
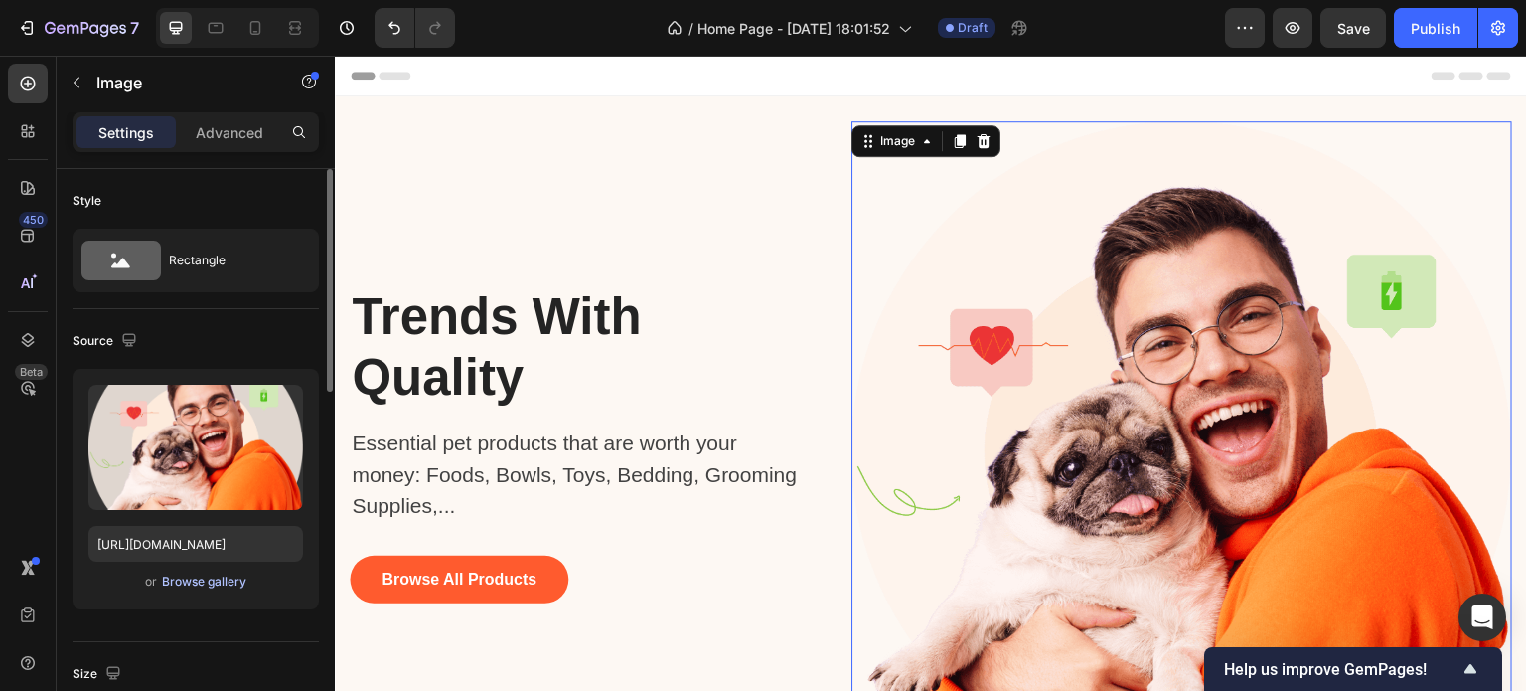
click at [229, 584] on div "Browse gallery" at bounding box center [204, 581] width 84 height 18
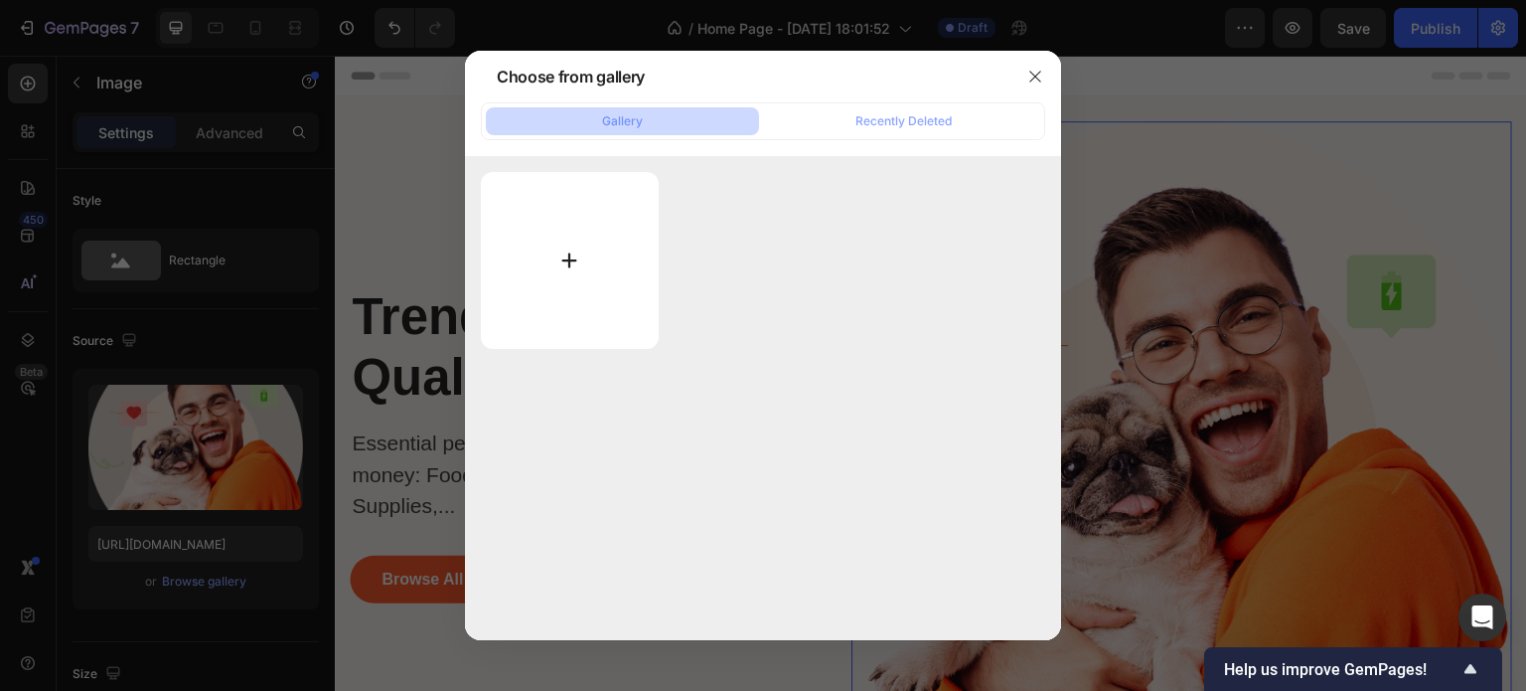
click at [592, 262] on input "file" at bounding box center [570, 260] width 178 height 177
type input "C:\fakepath\Gemini_Generated_Image_mfggd4mfggd4mfgg.png"
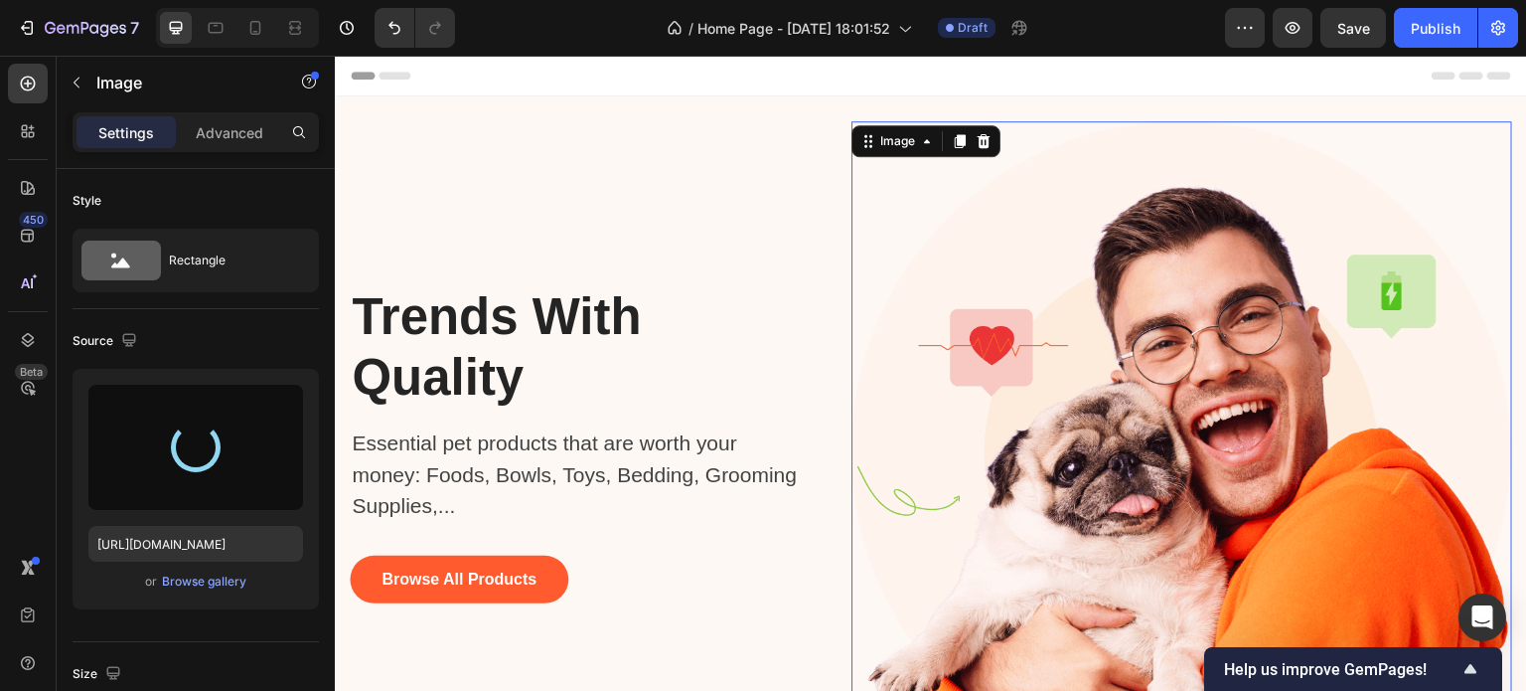
type input "https://cdn.shopify.com/s/files/1/0958/1225/6061/files/gempages_585840755457655…"
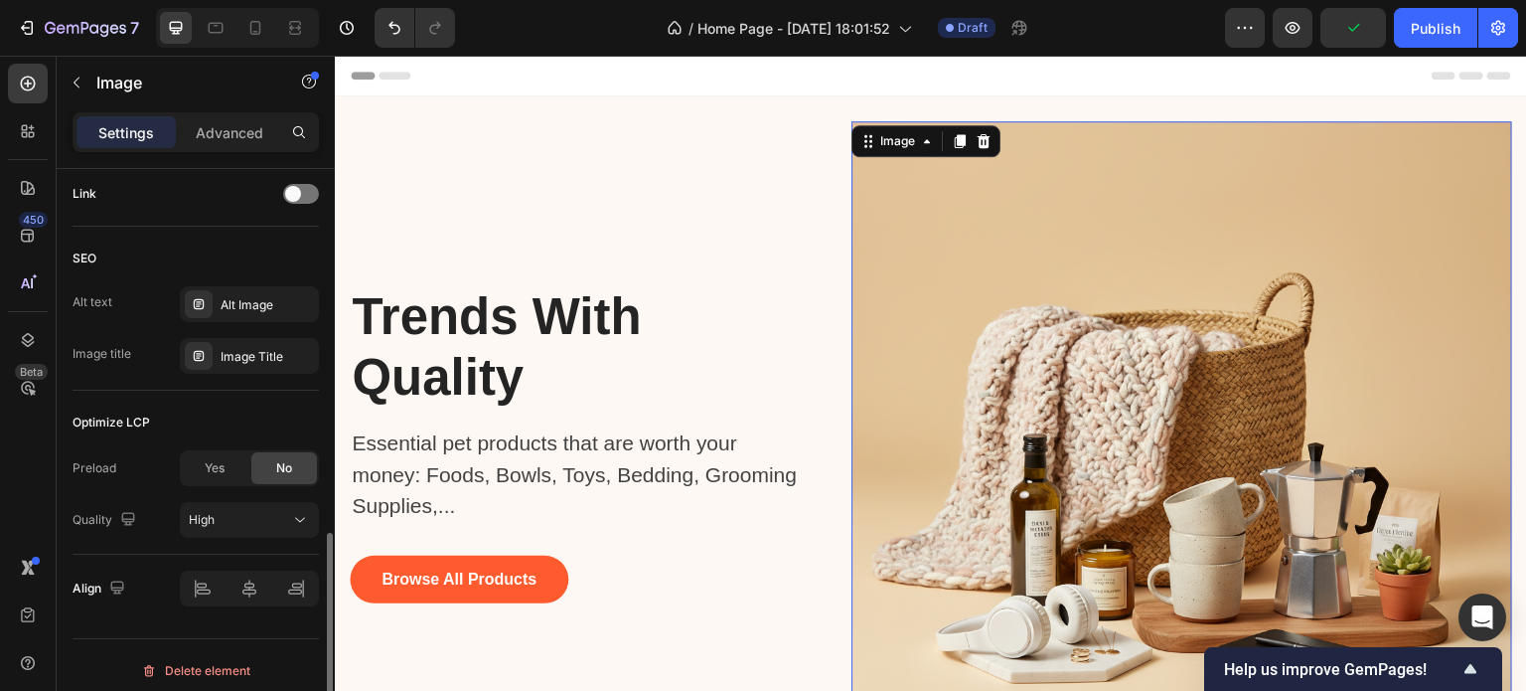
scroll to position [920, 0]
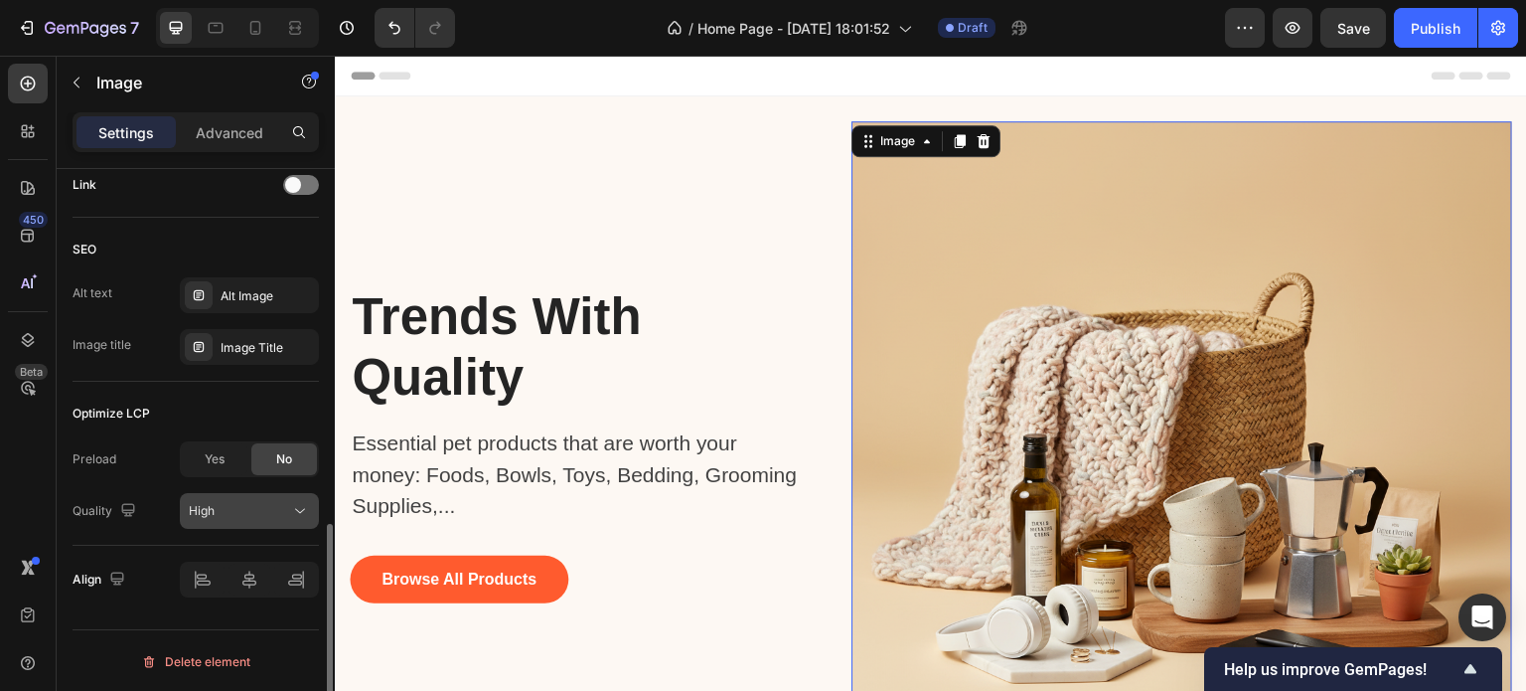
click at [250, 505] on div "High" at bounding box center [239, 511] width 101 height 18
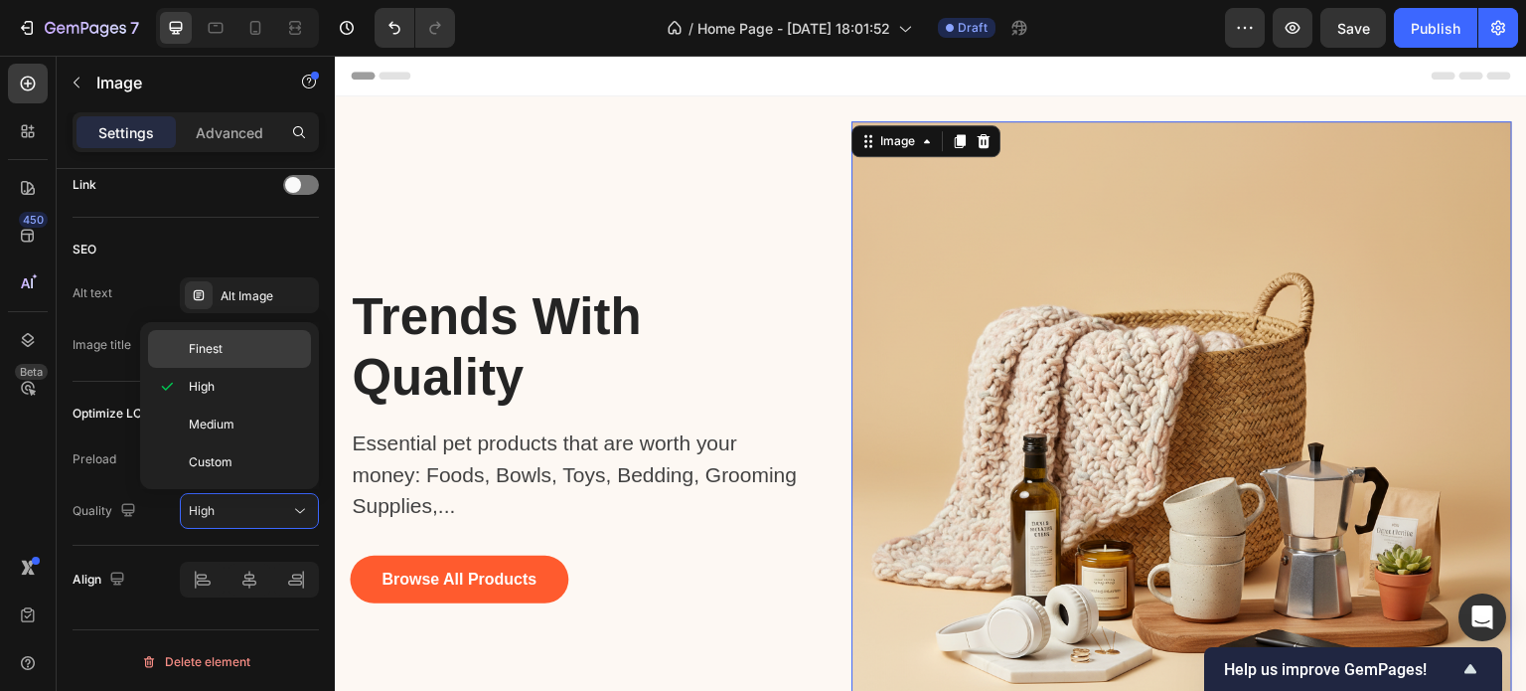
click at [230, 345] on p "Finest" at bounding box center [245, 349] width 113 height 18
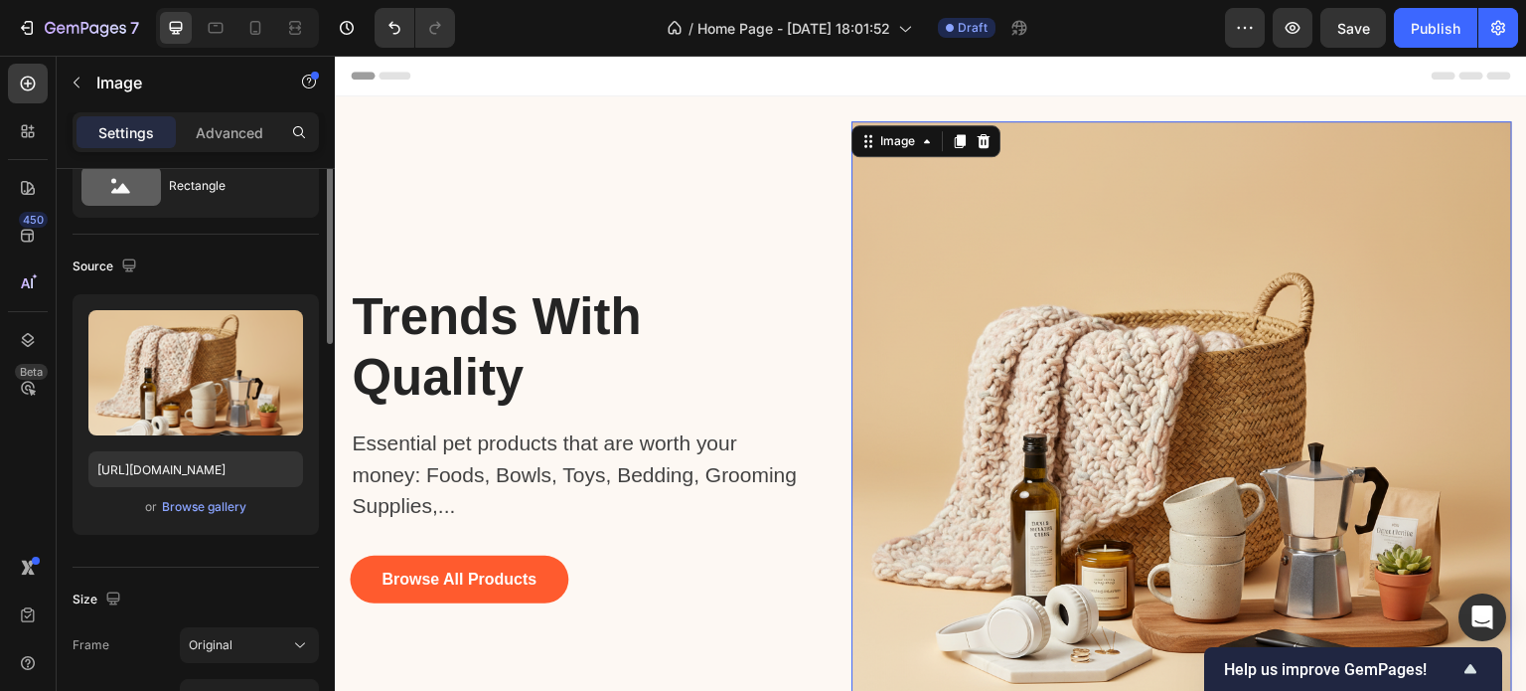
scroll to position [0, 0]
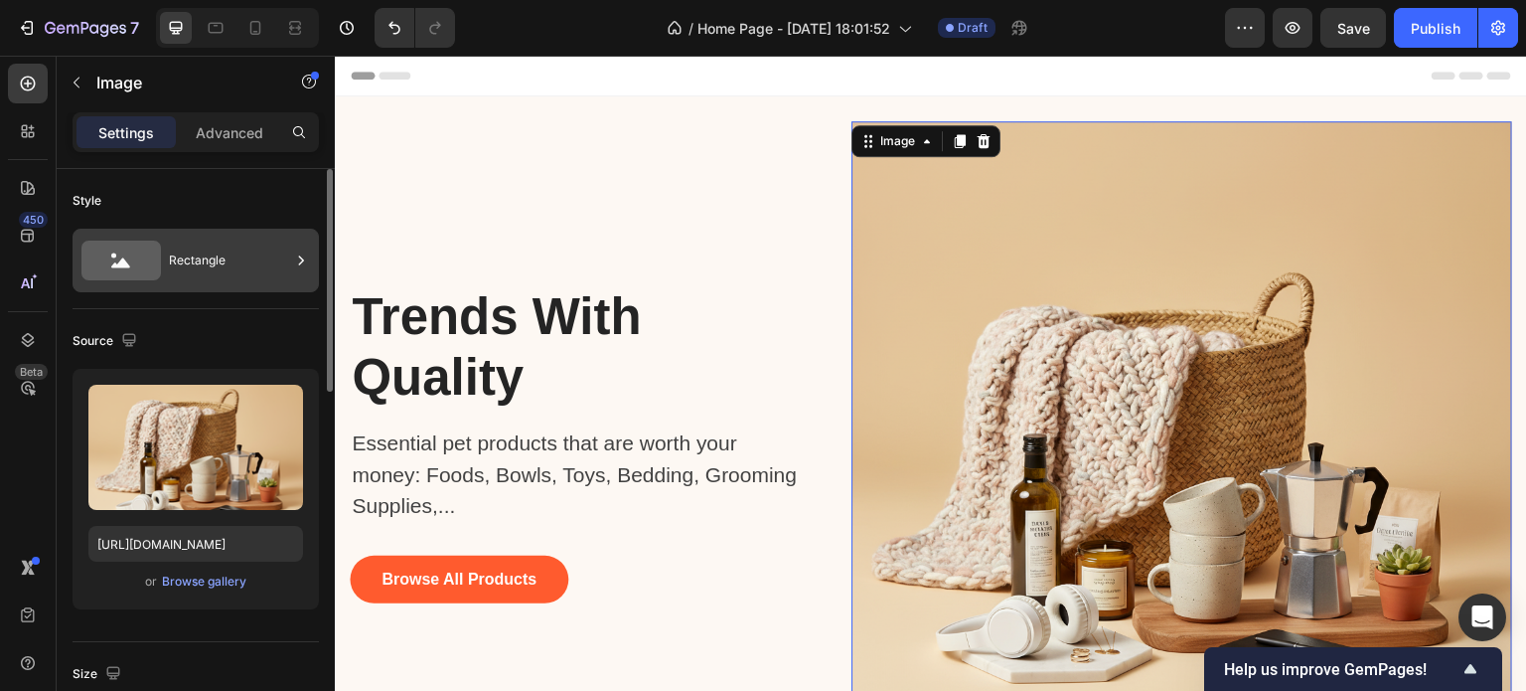
click at [194, 275] on div "Rectangle" at bounding box center [229, 260] width 121 height 46
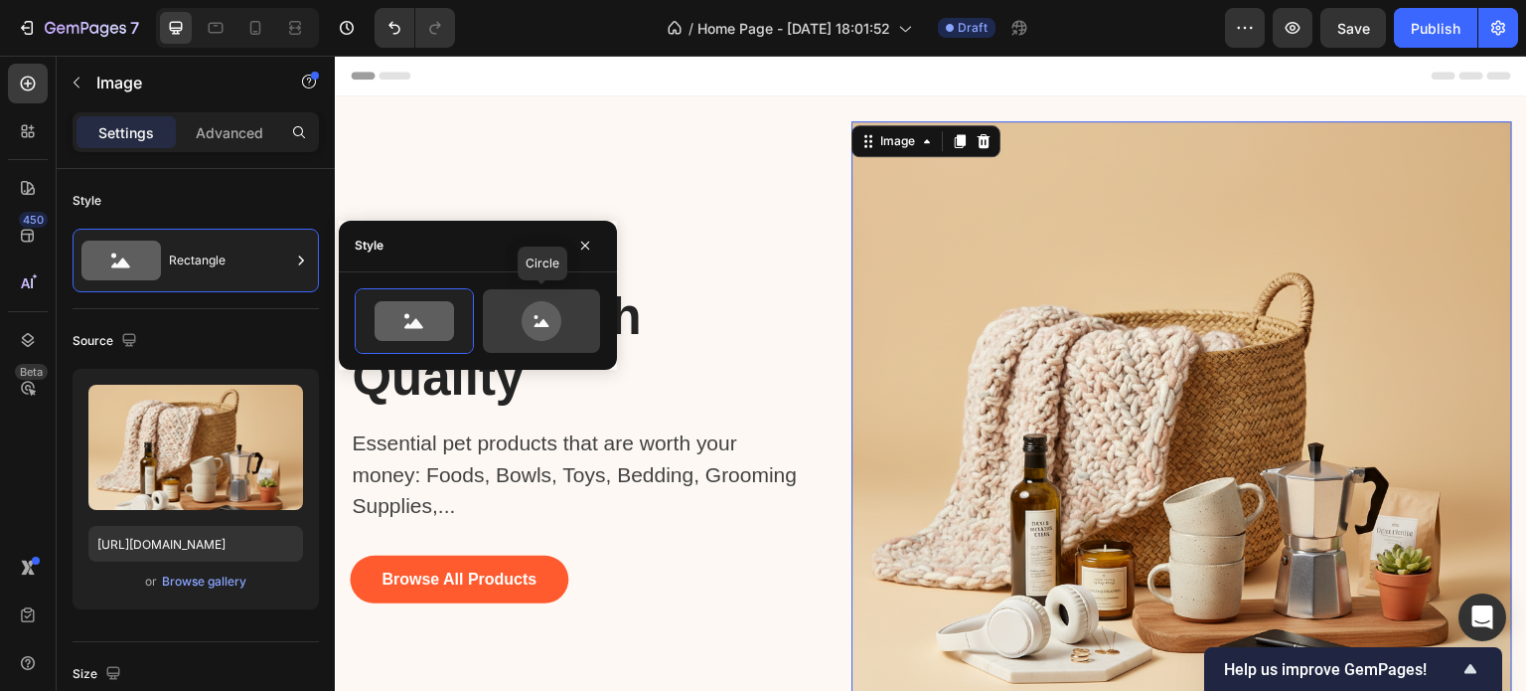
click at [485, 304] on div at bounding box center [541, 321] width 117 height 64
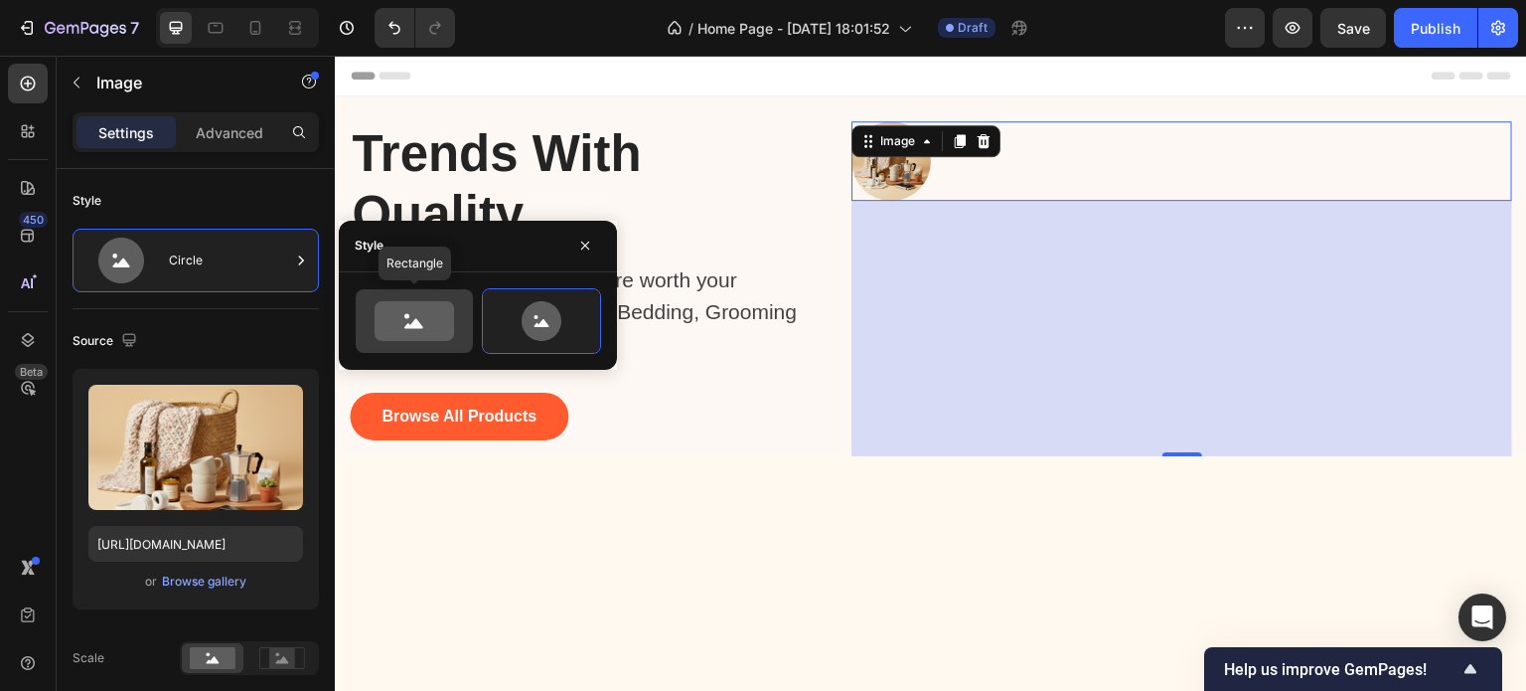
click at [389, 313] on icon at bounding box center [414, 321] width 79 height 40
type input "100"
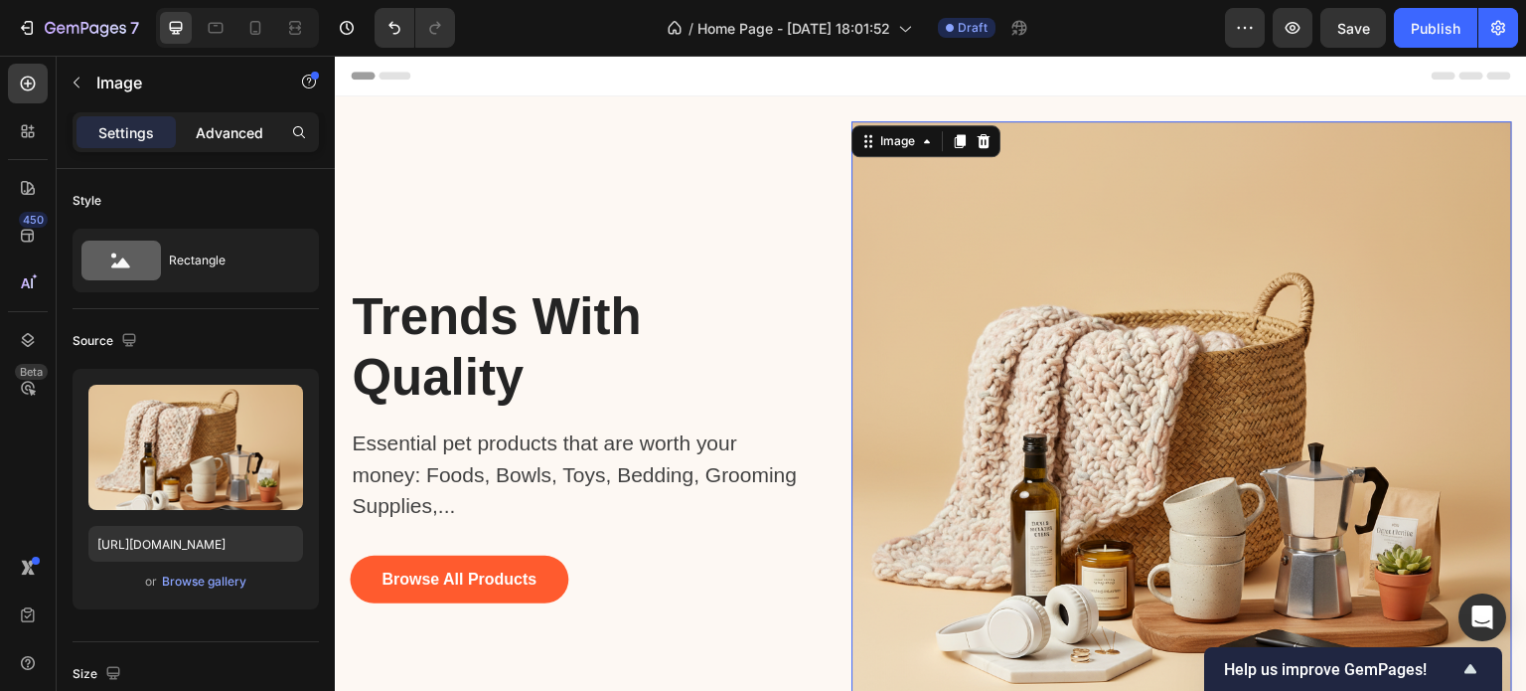
click at [210, 141] on p "Advanced" at bounding box center [230, 132] width 68 height 21
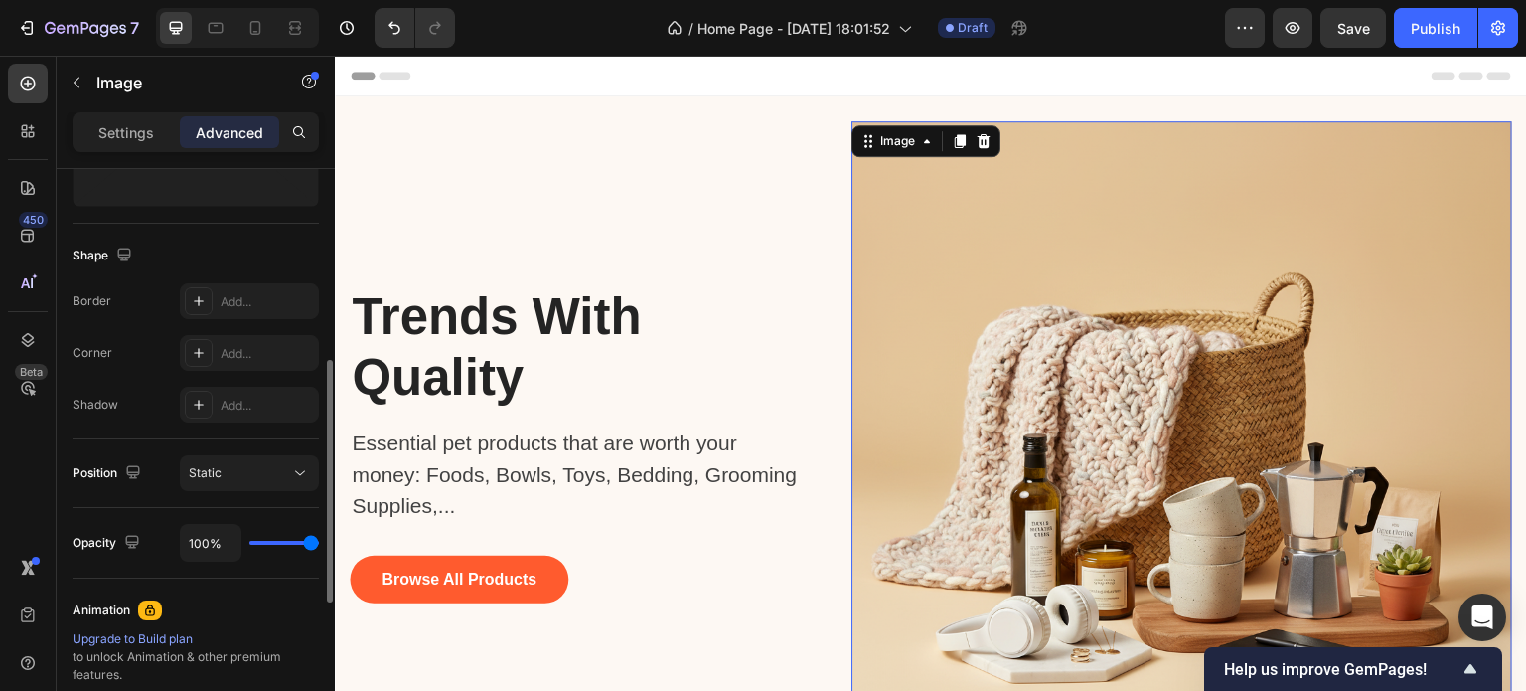
scroll to position [455, 0]
drag, startPoint x: 310, startPoint y: 549, endPoint x: 294, endPoint y: 547, distance: 16.0
click at [294, 547] on div "100%" at bounding box center [249, 544] width 139 height 38
click at [286, 545] on div "100%" at bounding box center [249, 544] width 139 height 38
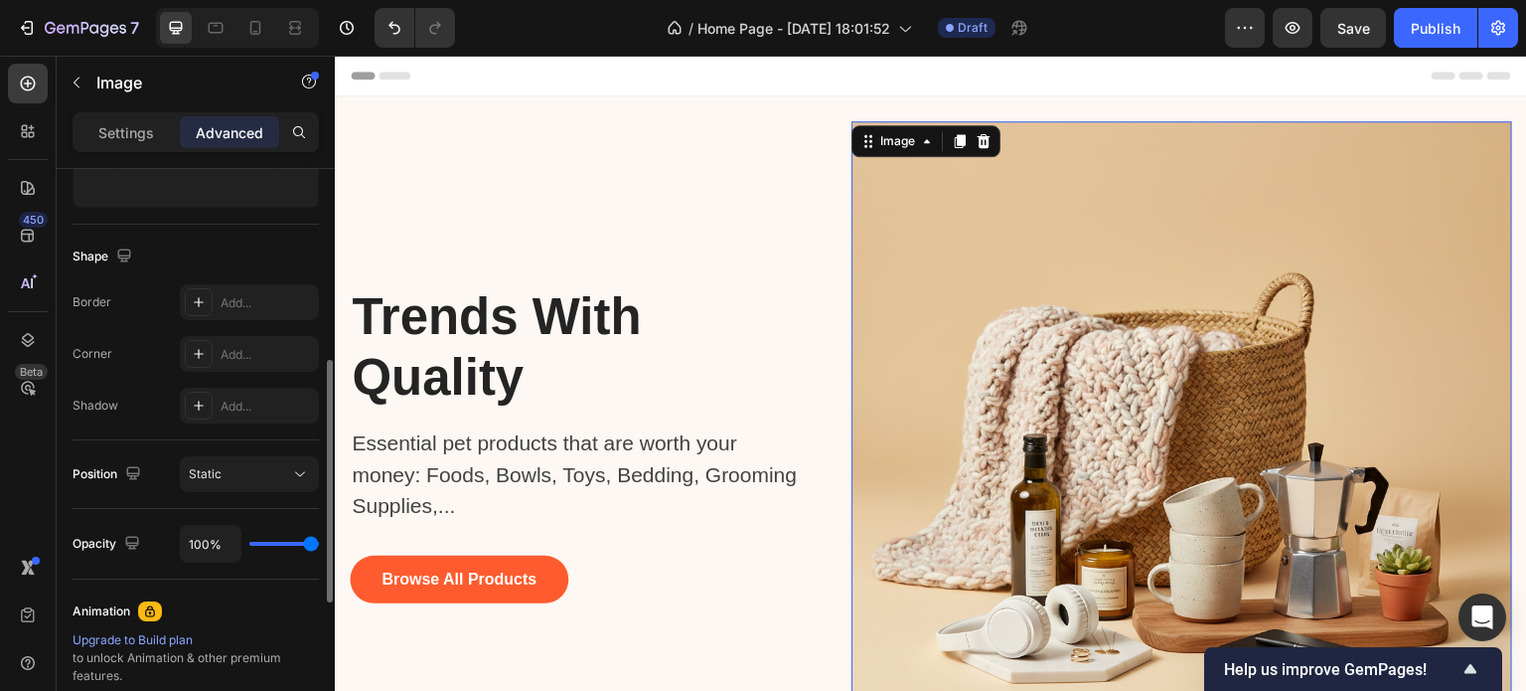
type input "66%"
type input "66"
type input "61%"
type input "61"
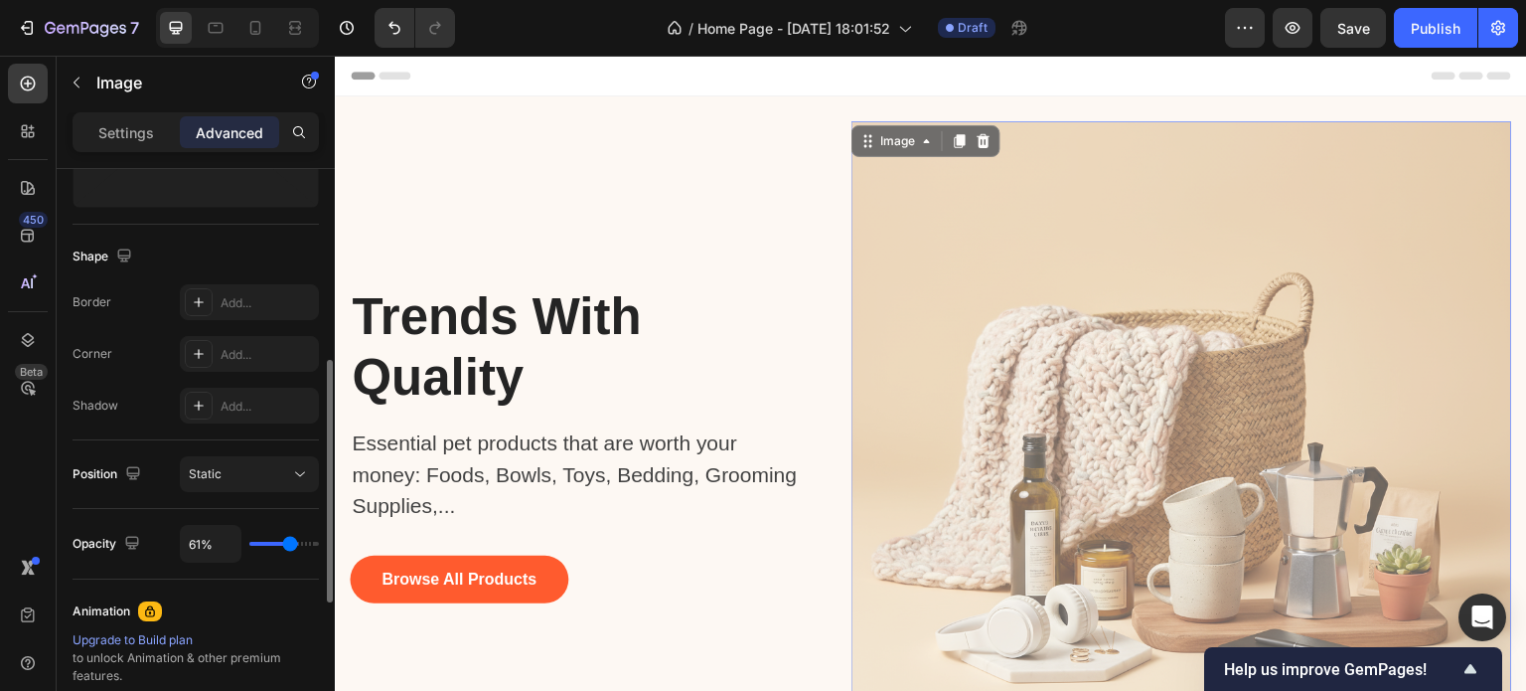
type input "60%"
type input "60"
type input "58%"
type input "58"
type input "57%"
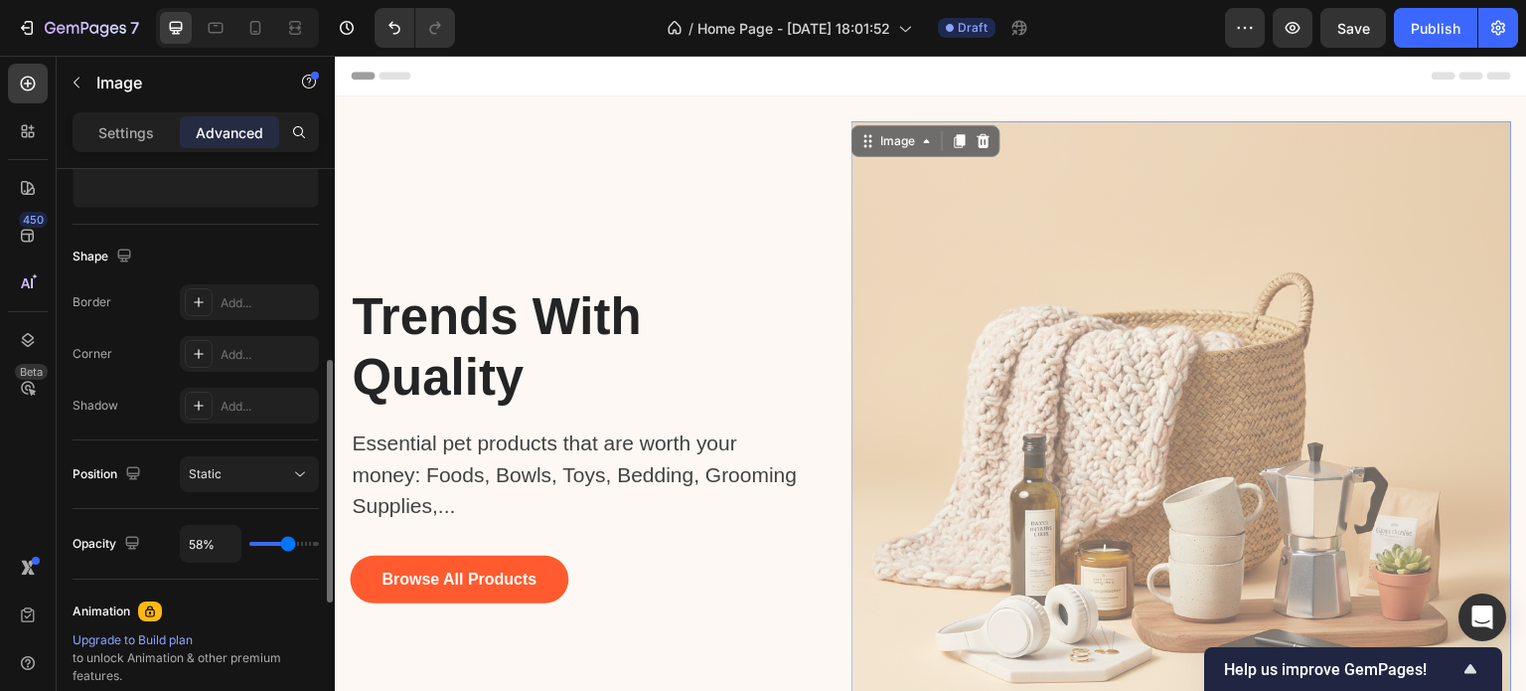
type input "57"
type input "55%"
type input "55"
type input "54%"
type input "54"
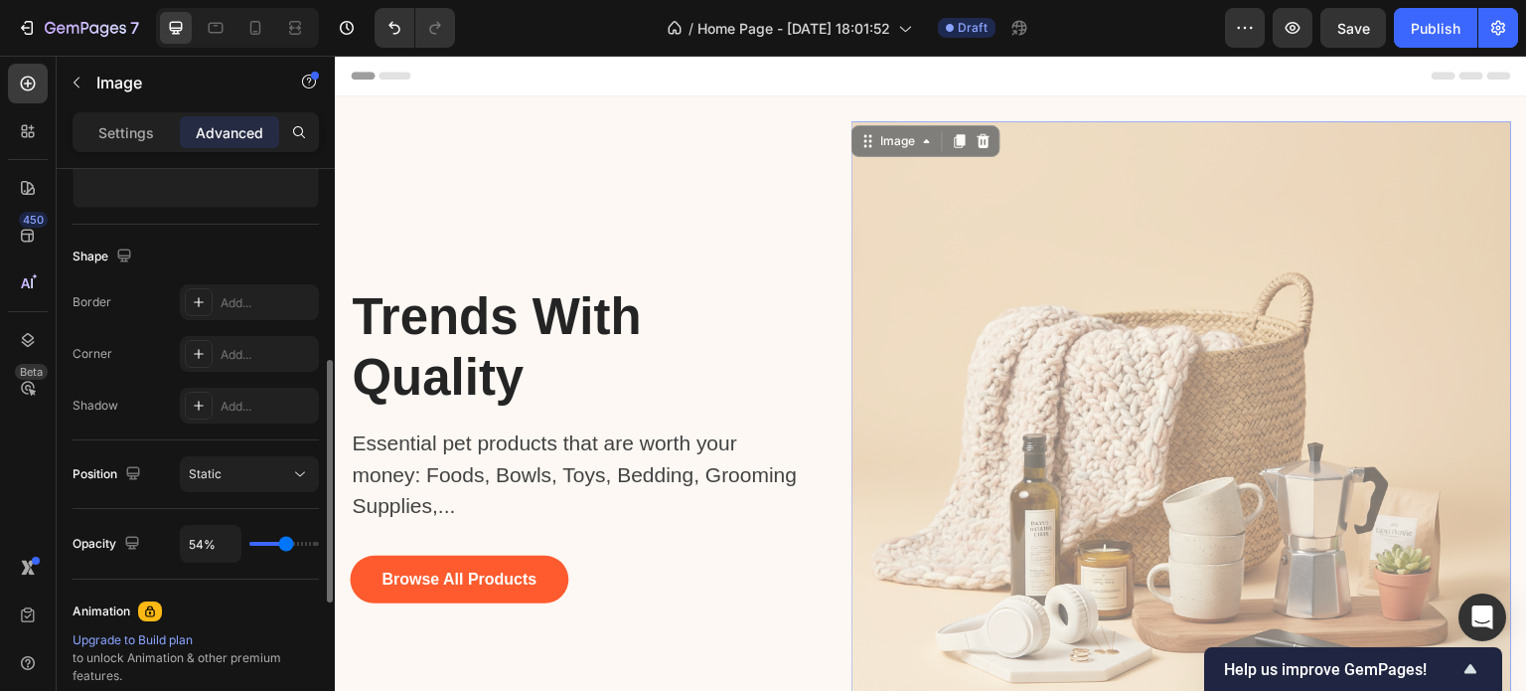
type input "52%"
type input "52"
type input "51%"
type input "51"
type input "49%"
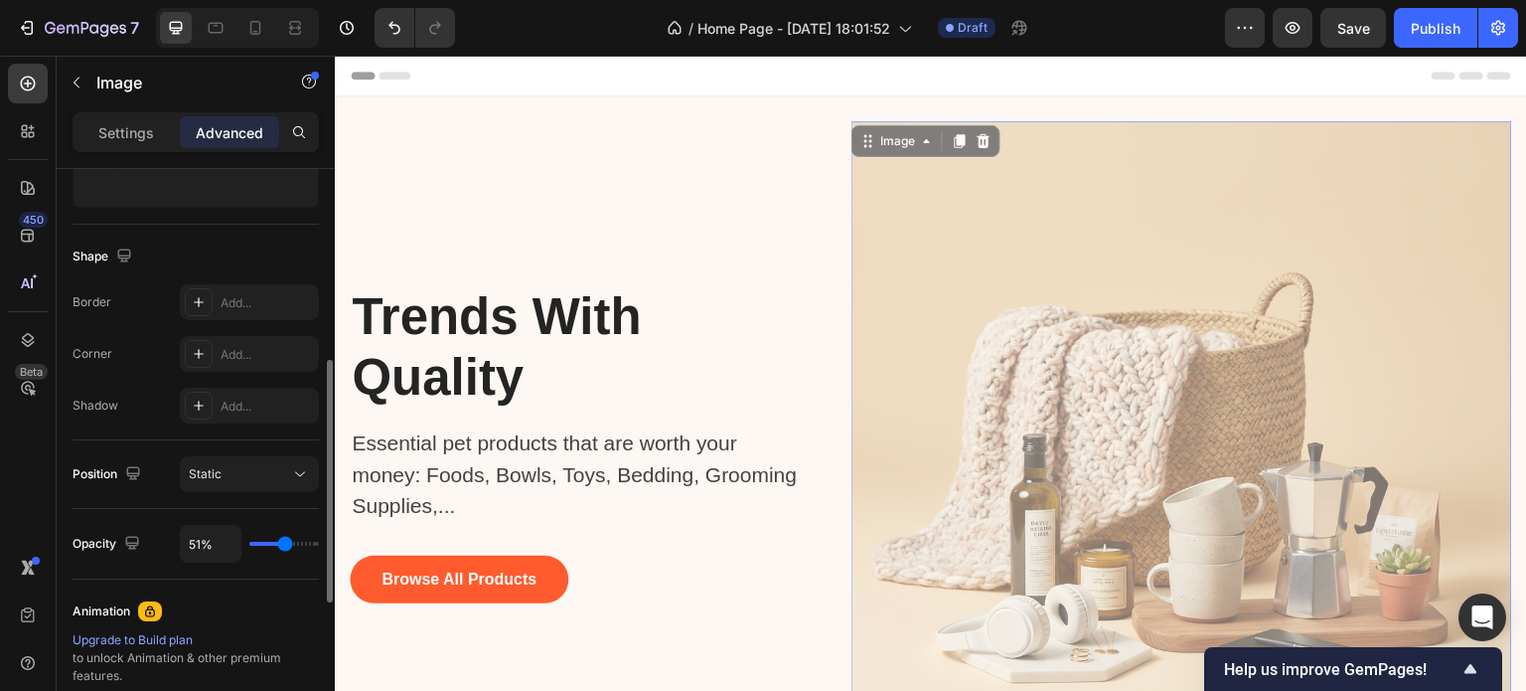
type input "49"
type input "48%"
type input "48"
type input "46%"
type input "46"
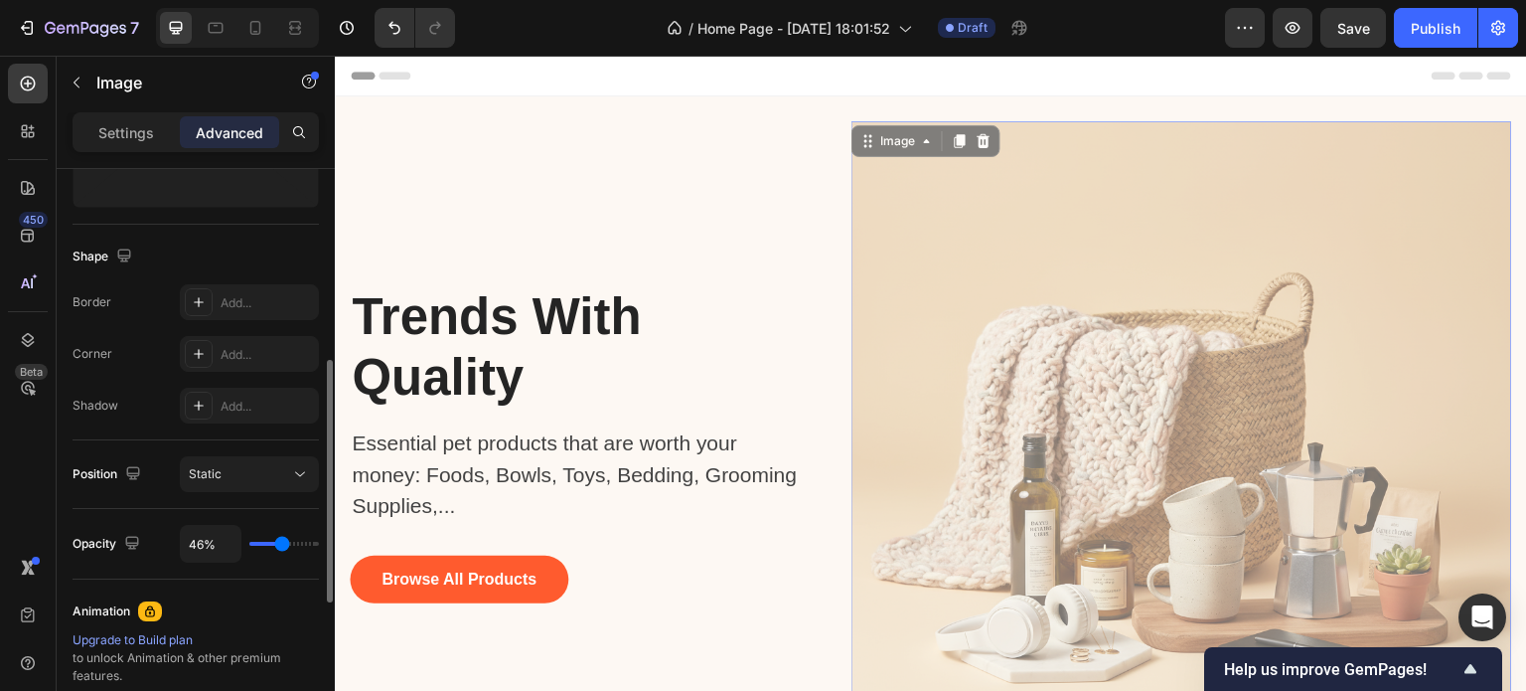
type input "43%"
type input "43"
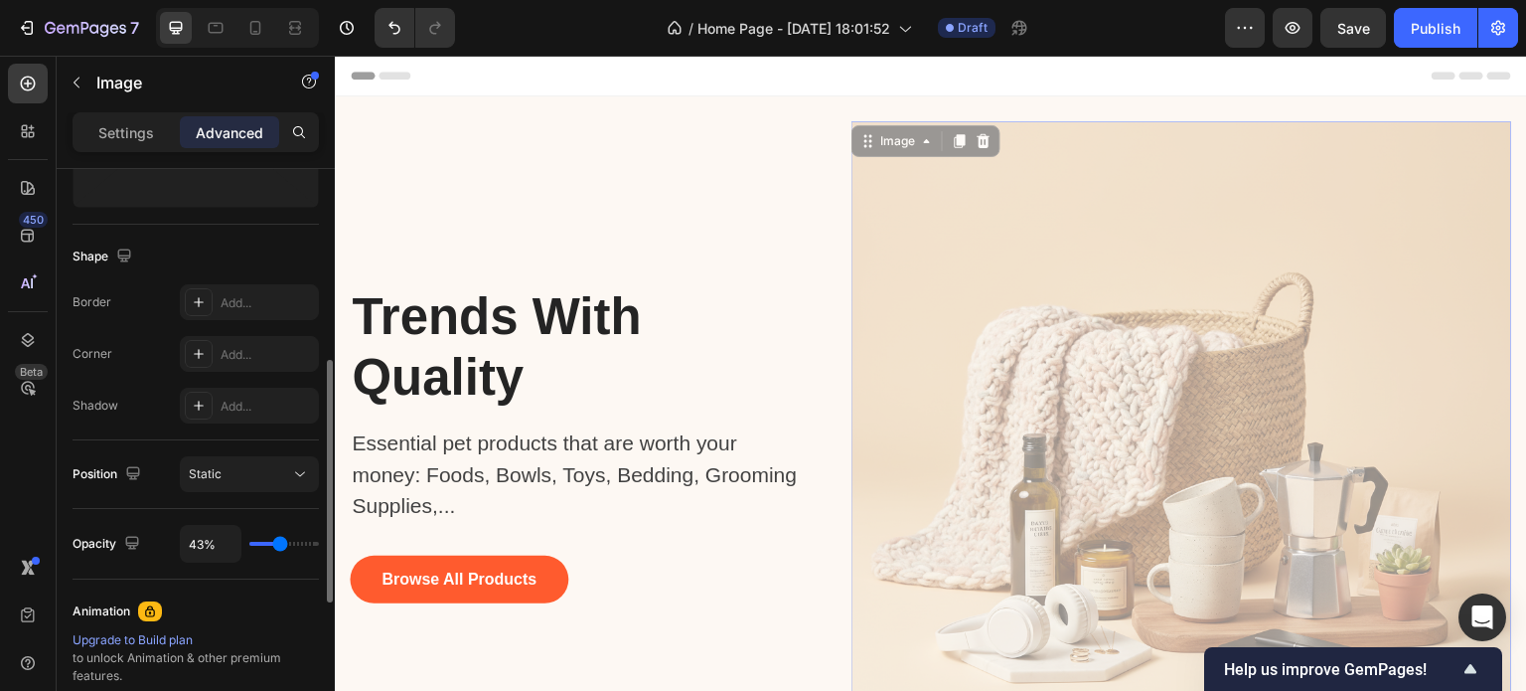
type input "42%"
type input "42"
type input "39%"
type input "39"
type input "37%"
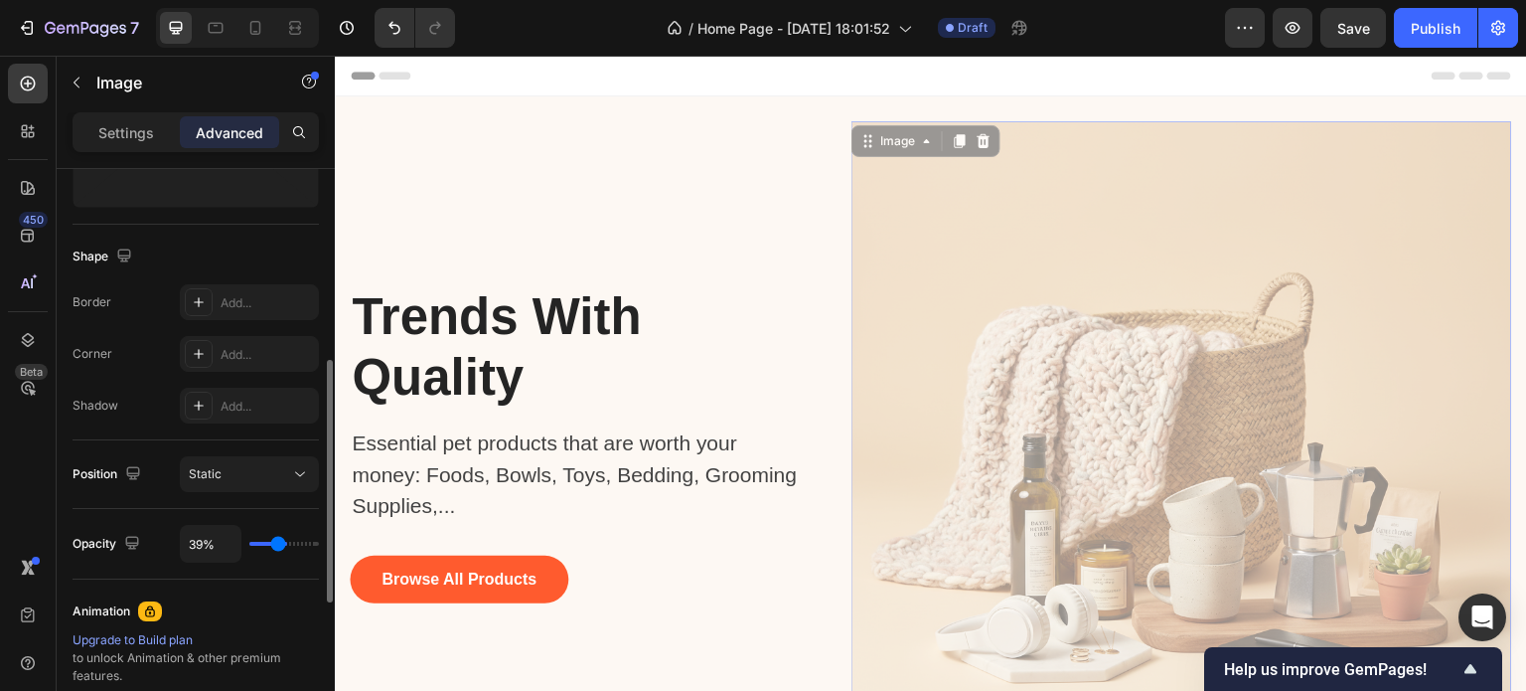
type input "37"
type input "36%"
type input "36"
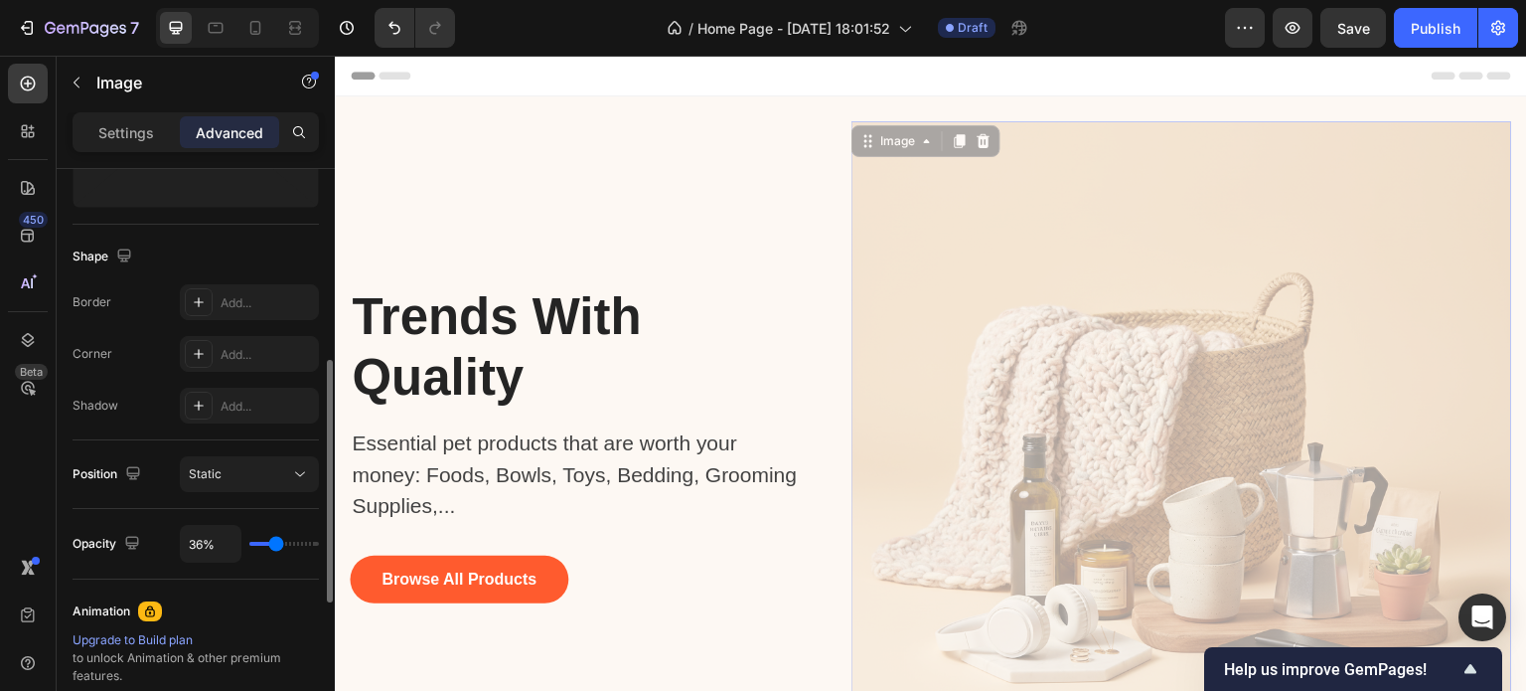
type input "43%"
type input "43"
type input "100%"
type input "100"
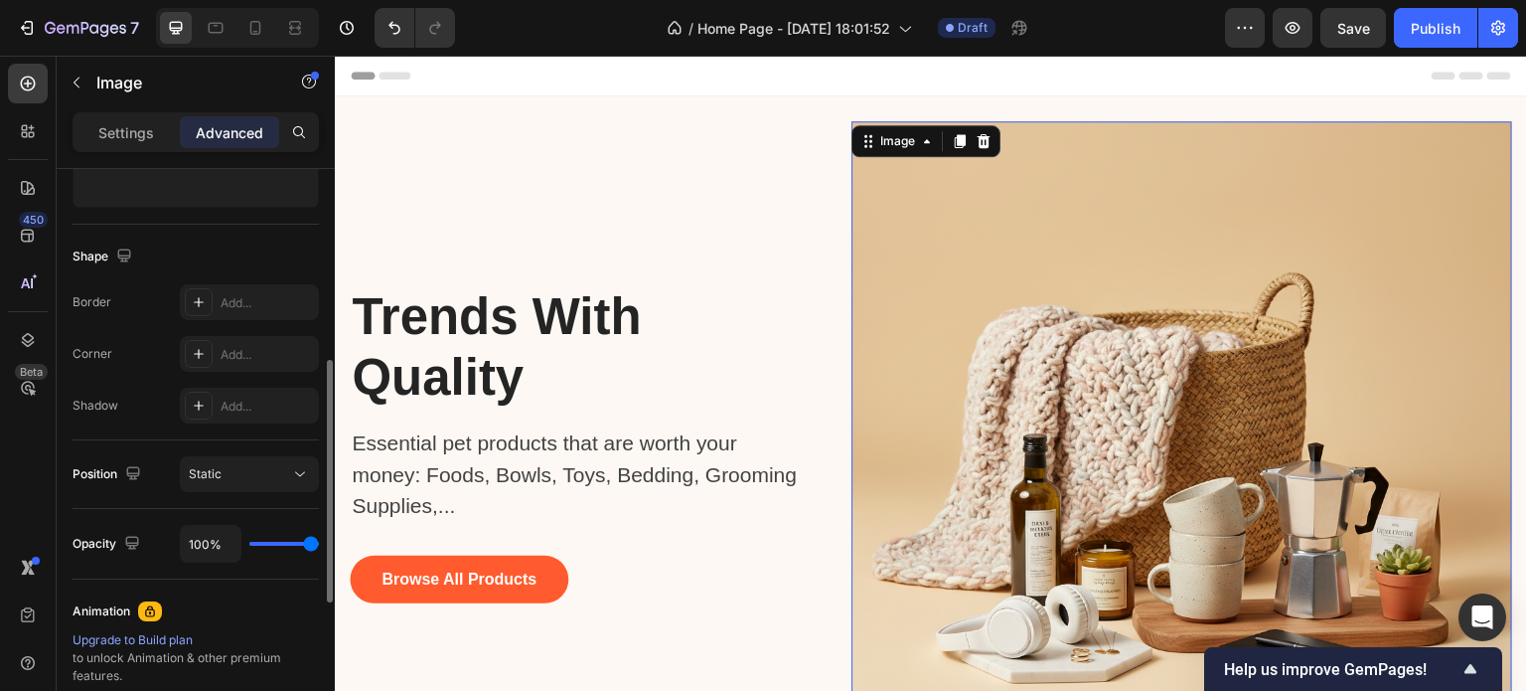
drag, startPoint x: 312, startPoint y: 543, endPoint x: 353, endPoint y: 547, distance: 41.0
click at [319, 545] on input "range" at bounding box center [284, 544] width 70 height 4
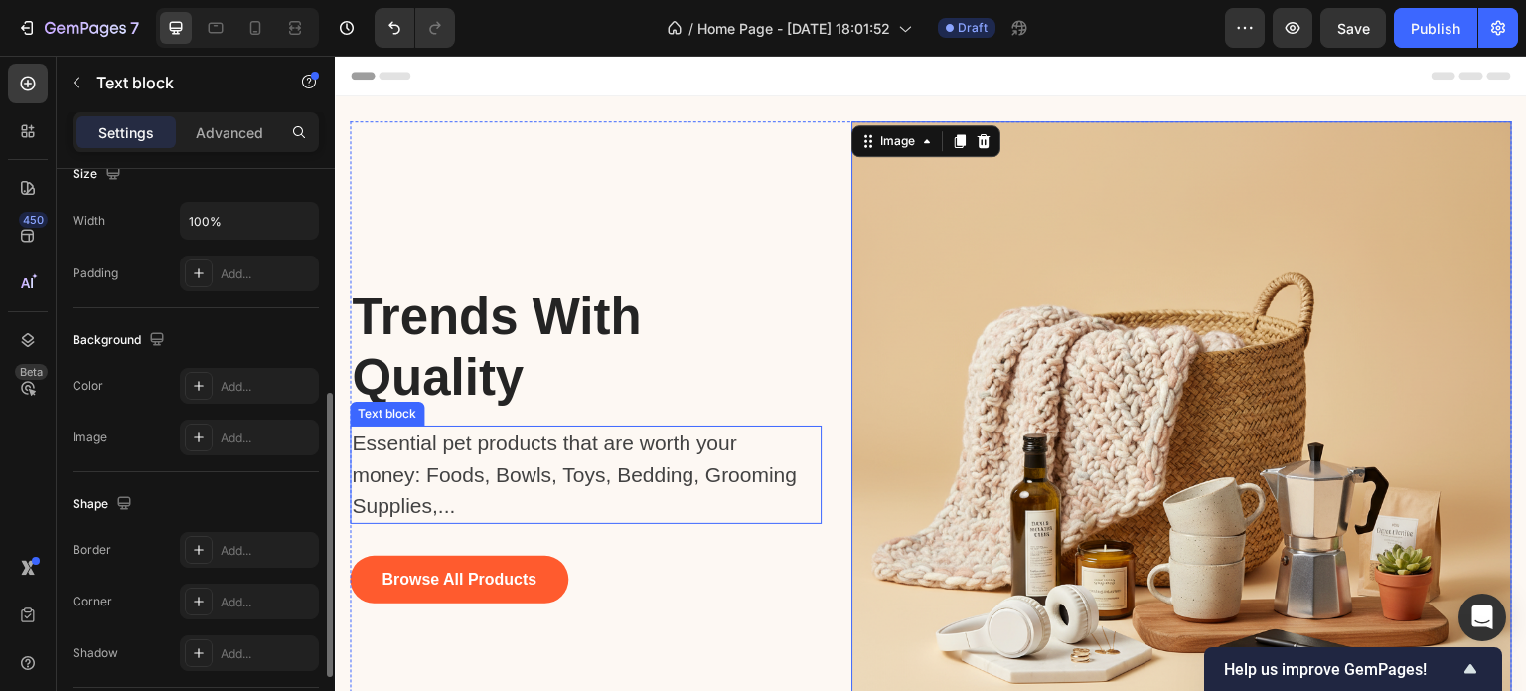
scroll to position [0, 0]
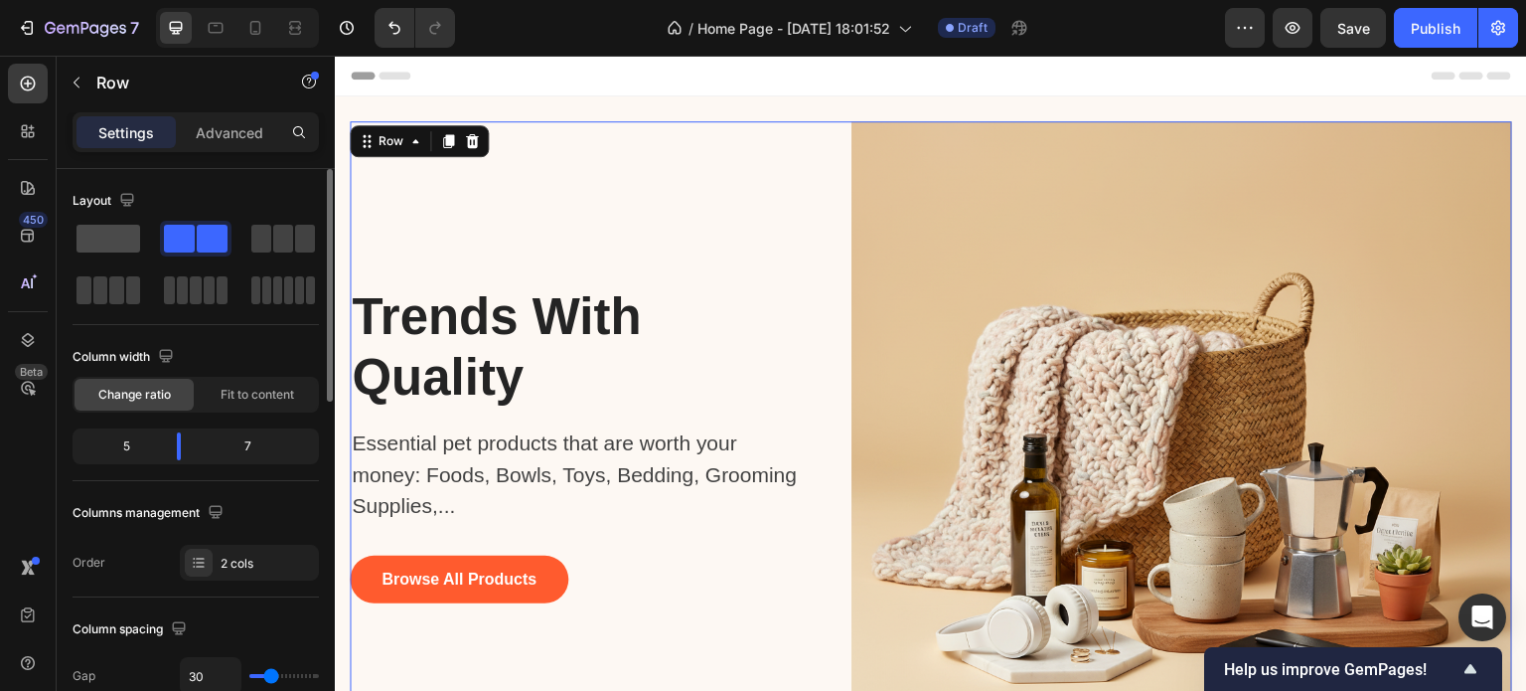
click at [125, 240] on span at bounding box center [109, 239] width 64 height 28
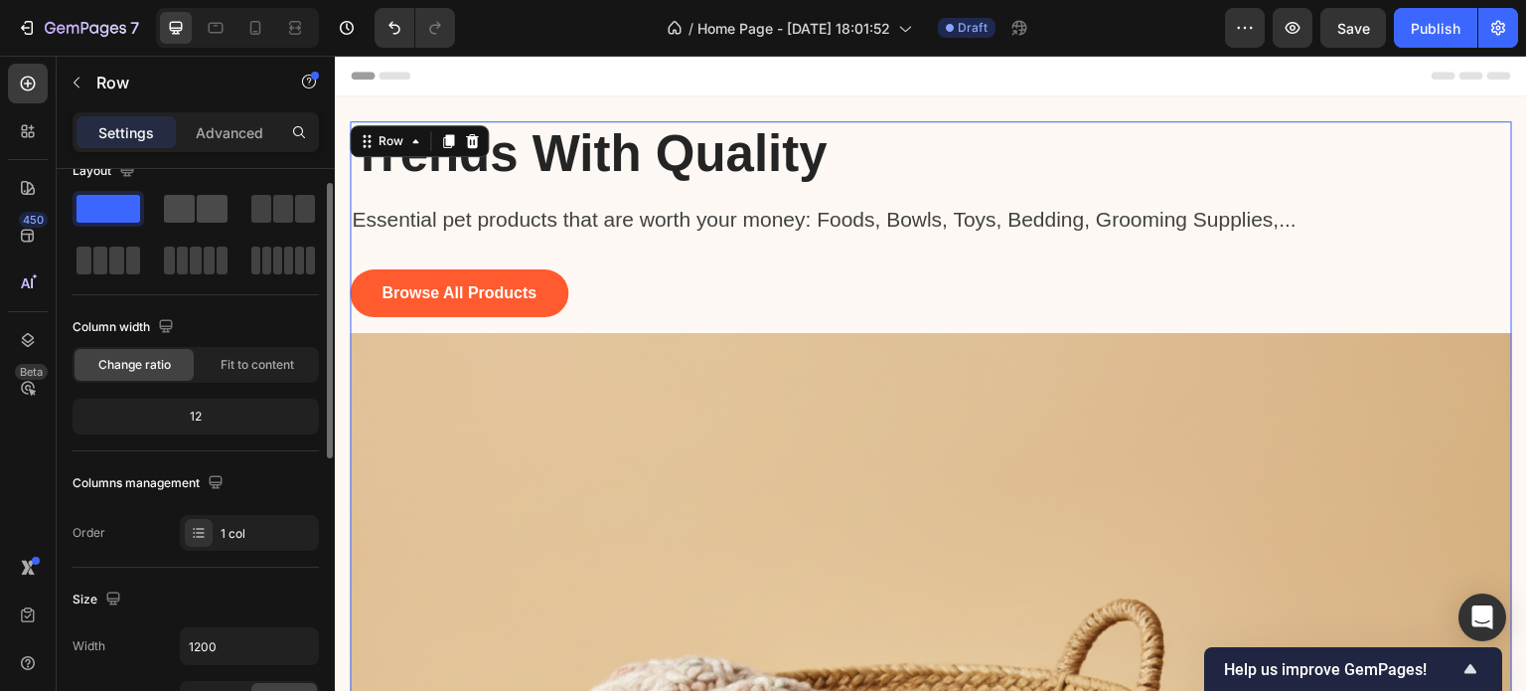
click at [211, 213] on span at bounding box center [212, 209] width 31 height 28
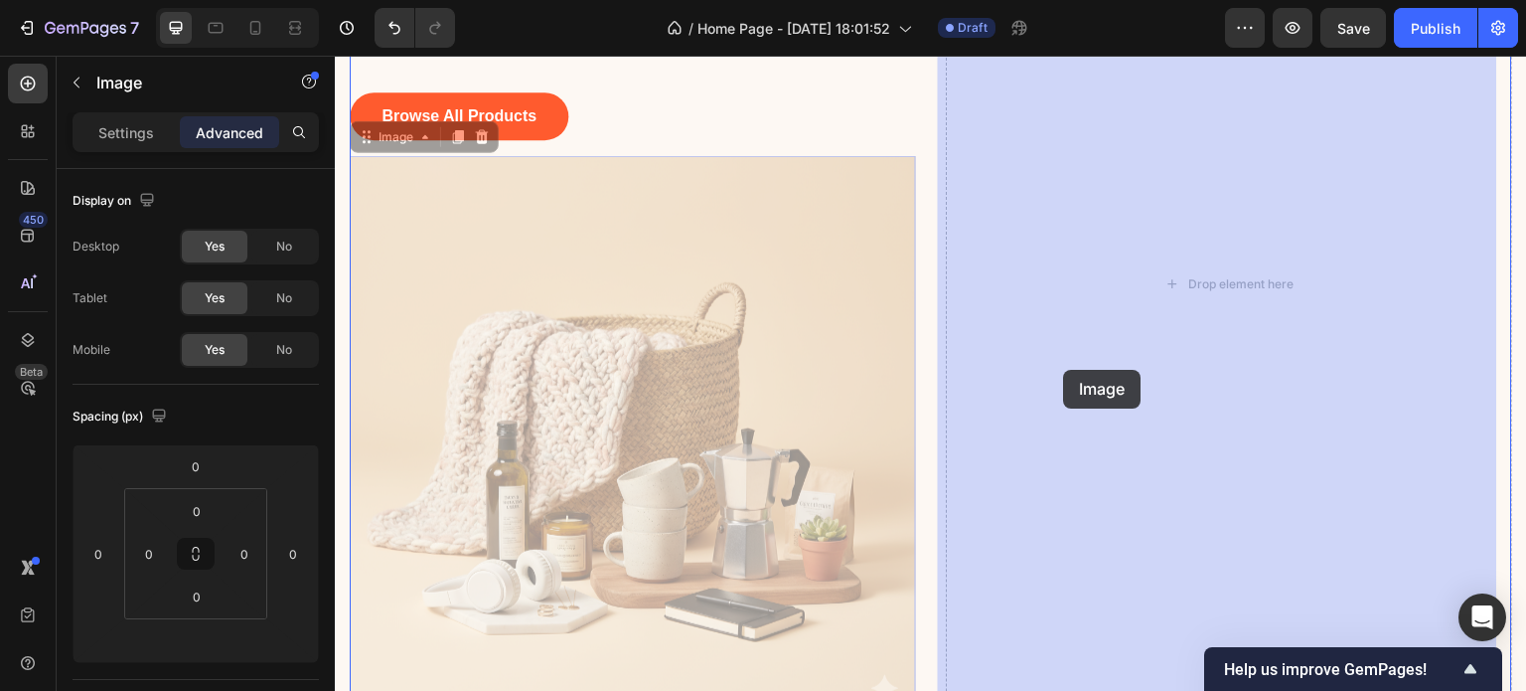
drag, startPoint x: 657, startPoint y: 492, endPoint x: 1065, endPoint y: 369, distance: 426.6
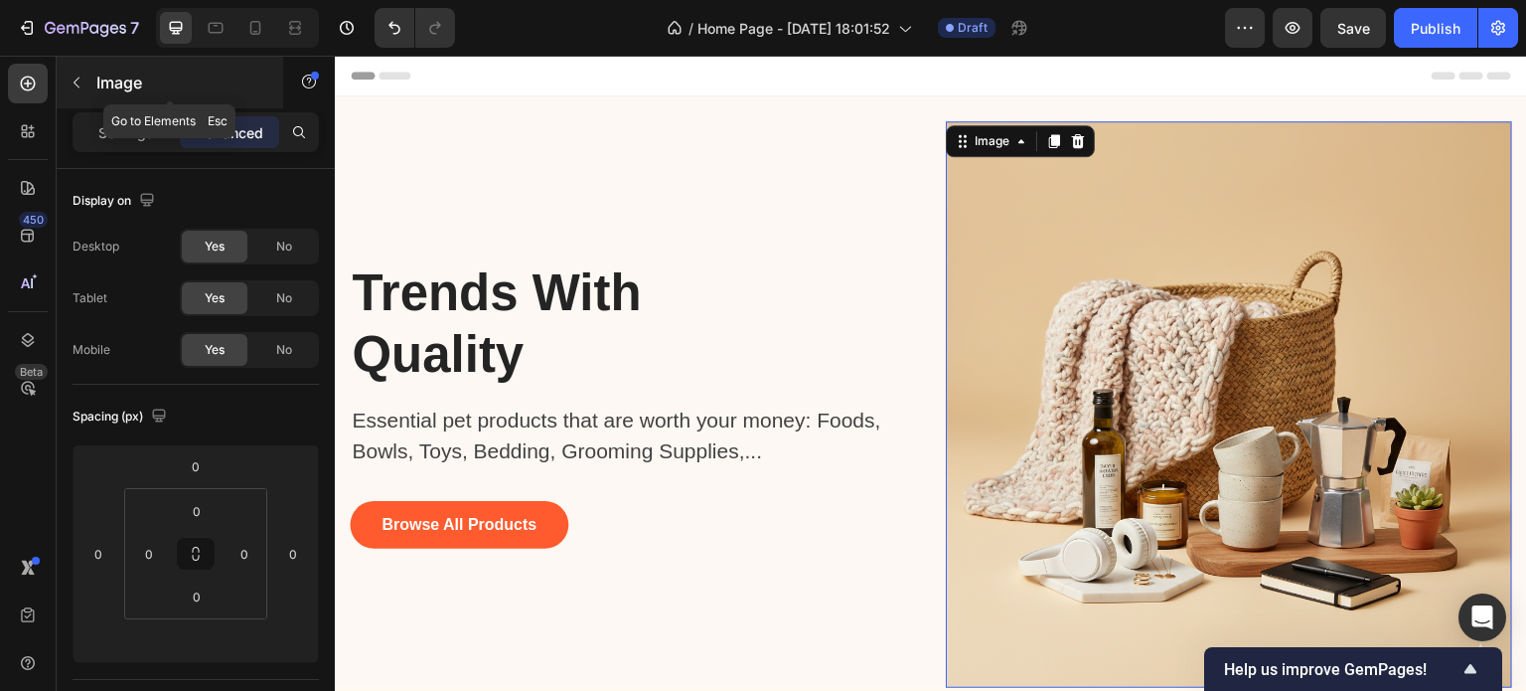
click at [156, 107] on div "Image" at bounding box center [170, 83] width 227 height 52
click at [127, 127] on p "Settings" at bounding box center [126, 132] width 56 height 21
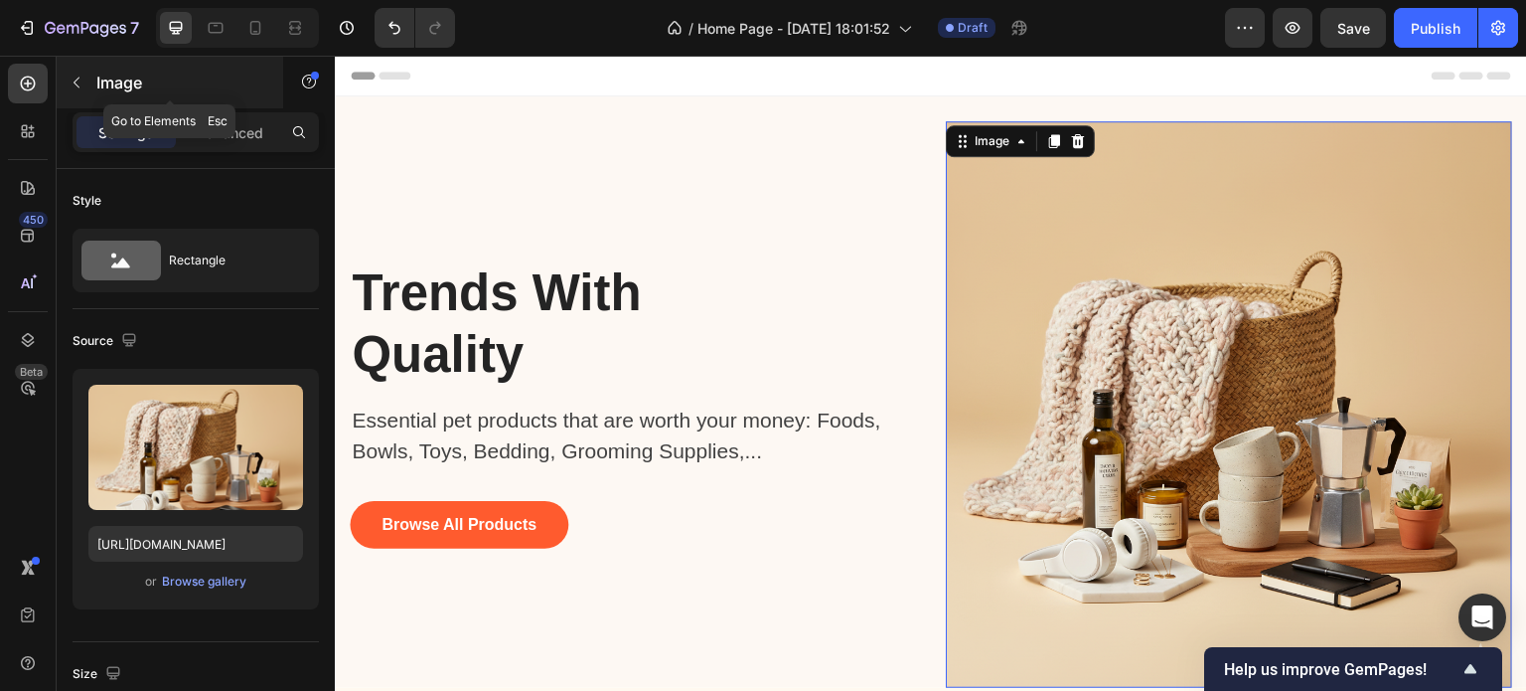
click at [71, 85] on icon "button" at bounding box center [77, 83] width 16 height 16
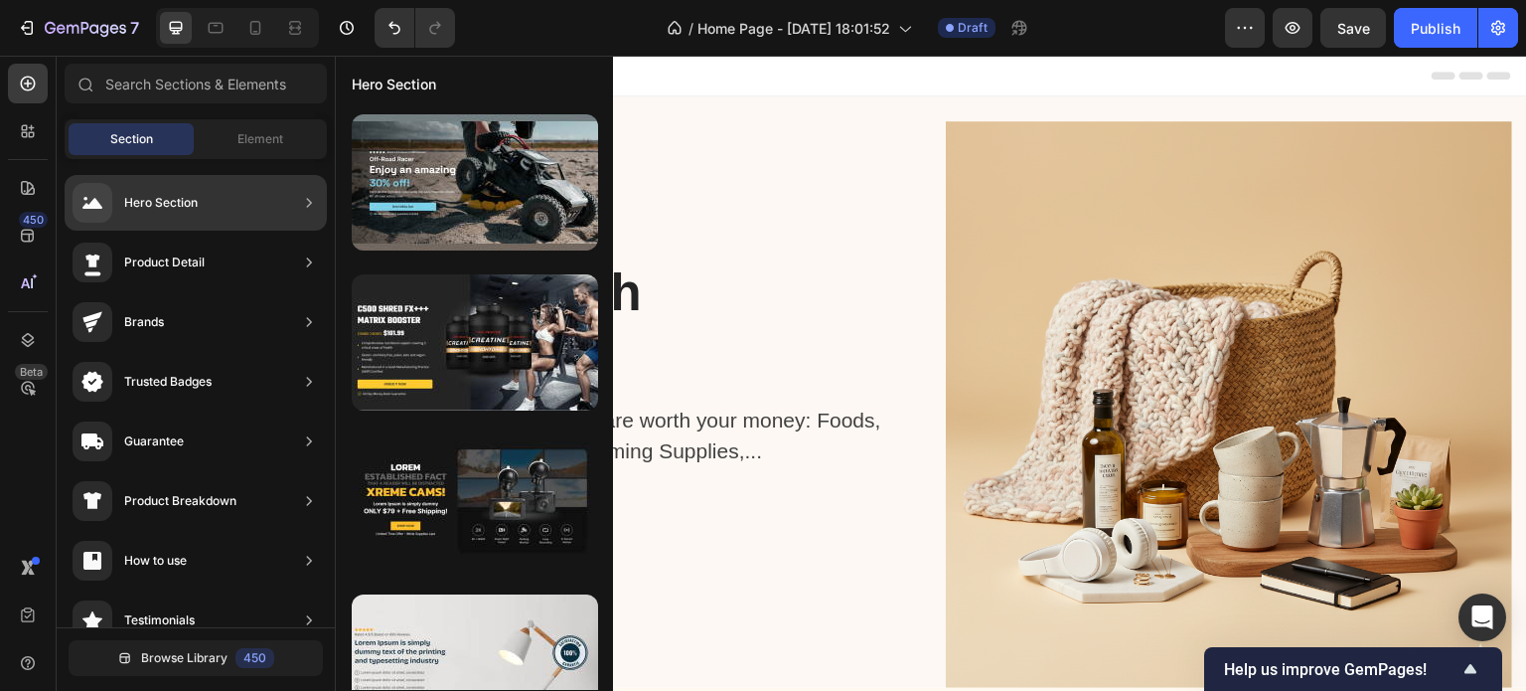
click at [209, 183] on div "Hero Section" at bounding box center [196, 203] width 262 height 56
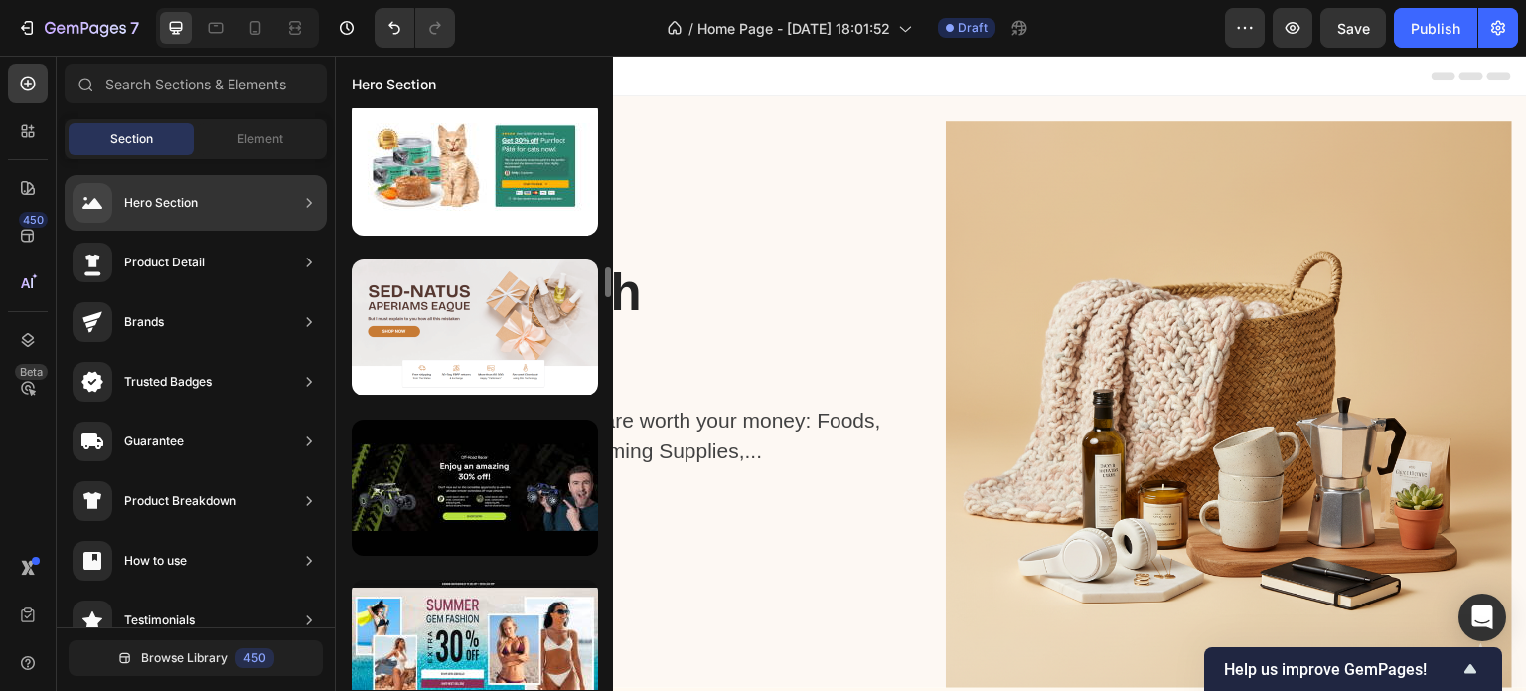
scroll to position [3053, 0]
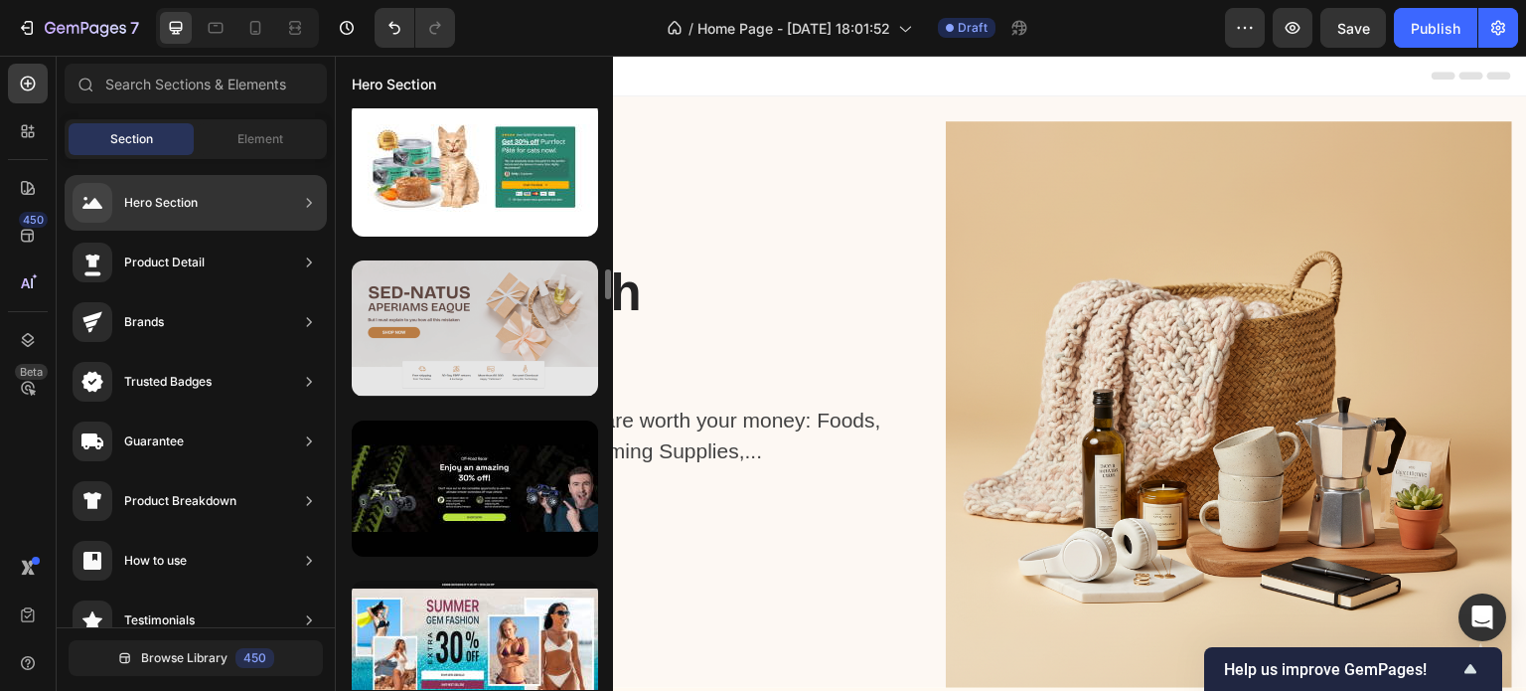
click at [506, 351] on div at bounding box center [475, 328] width 246 height 136
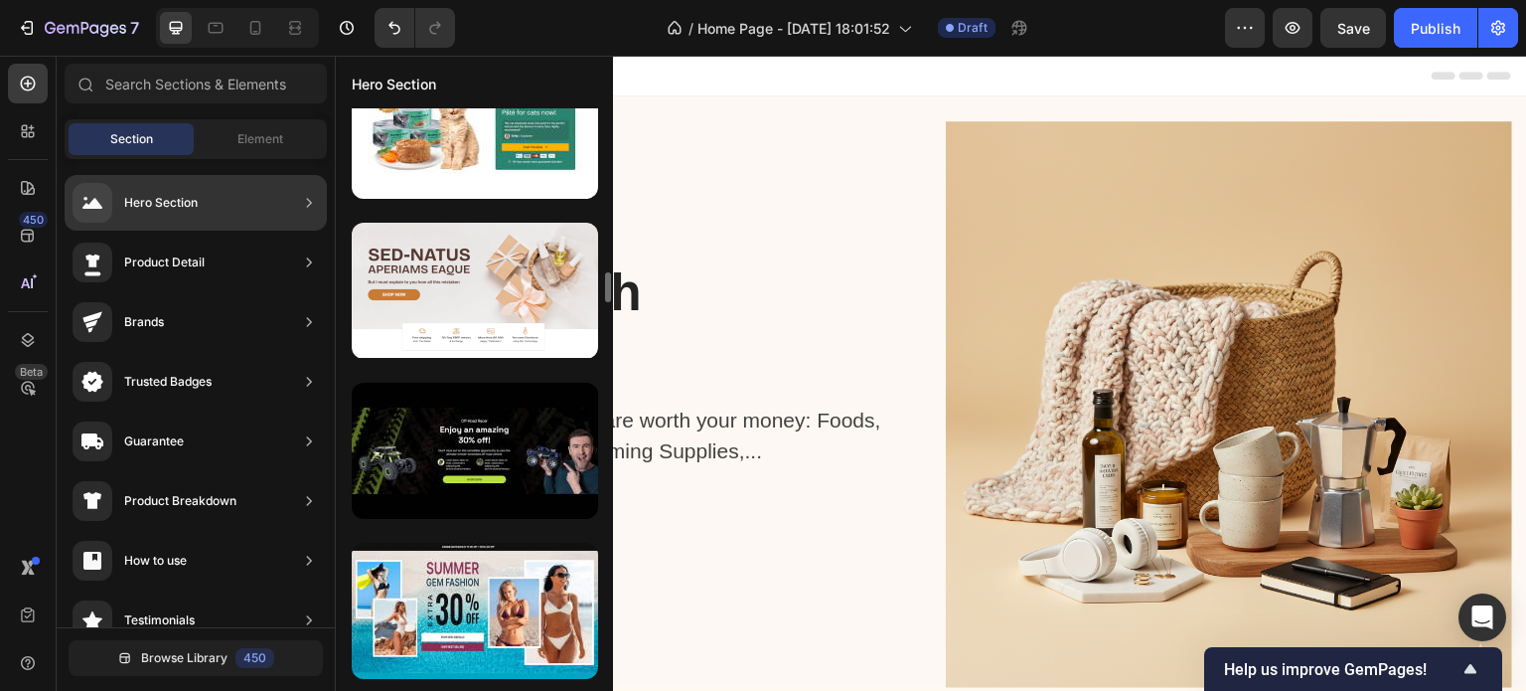
scroll to position [3092, 0]
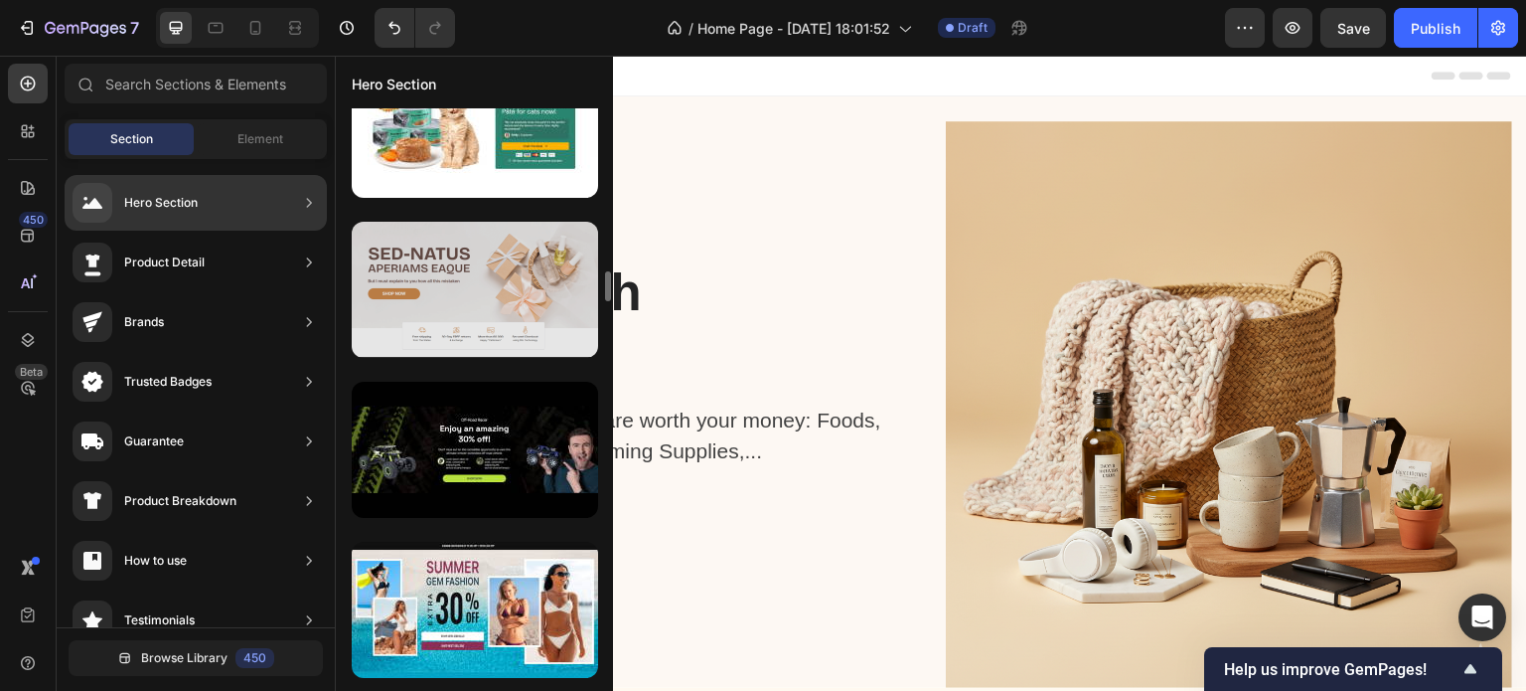
click at [489, 272] on div at bounding box center [475, 290] width 246 height 136
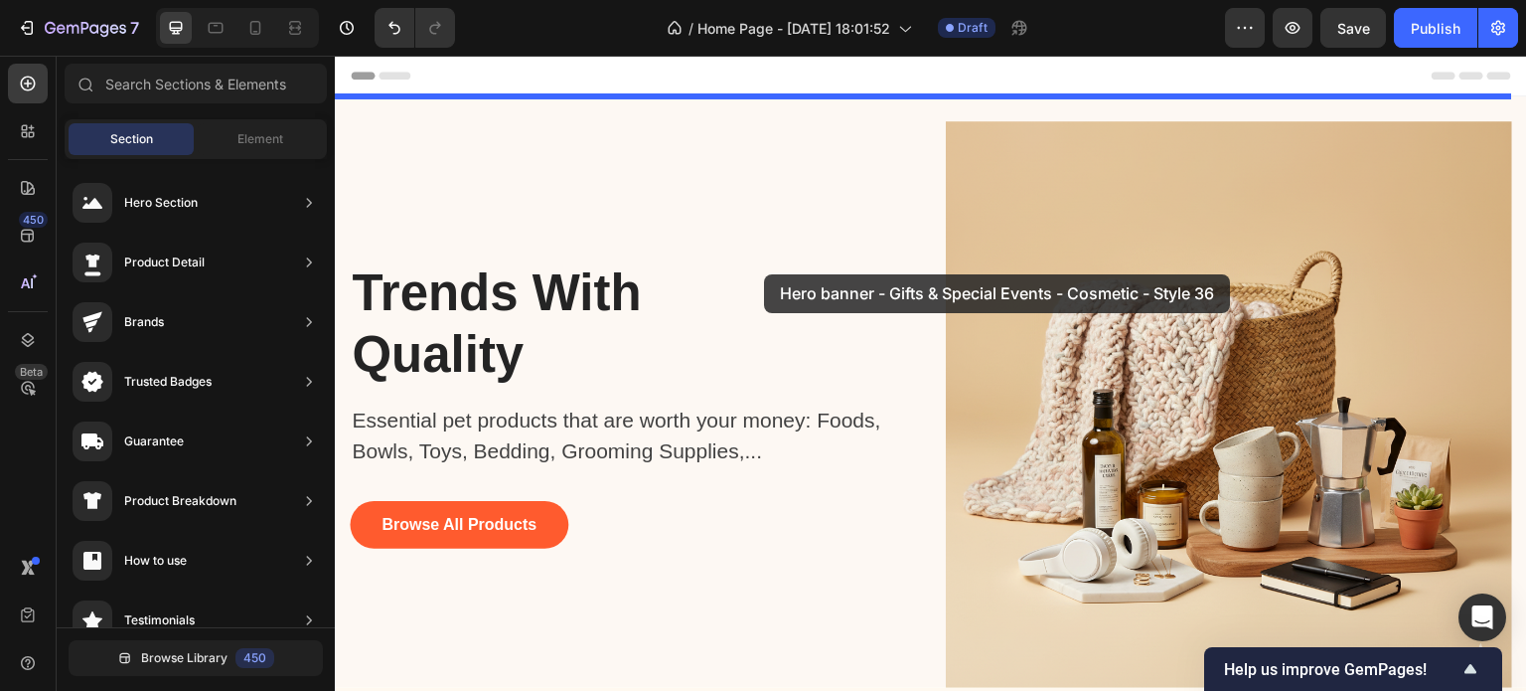
drag, startPoint x: 824, startPoint y: 328, endPoint x: 764, endPoint y: 274, distance: 80.2
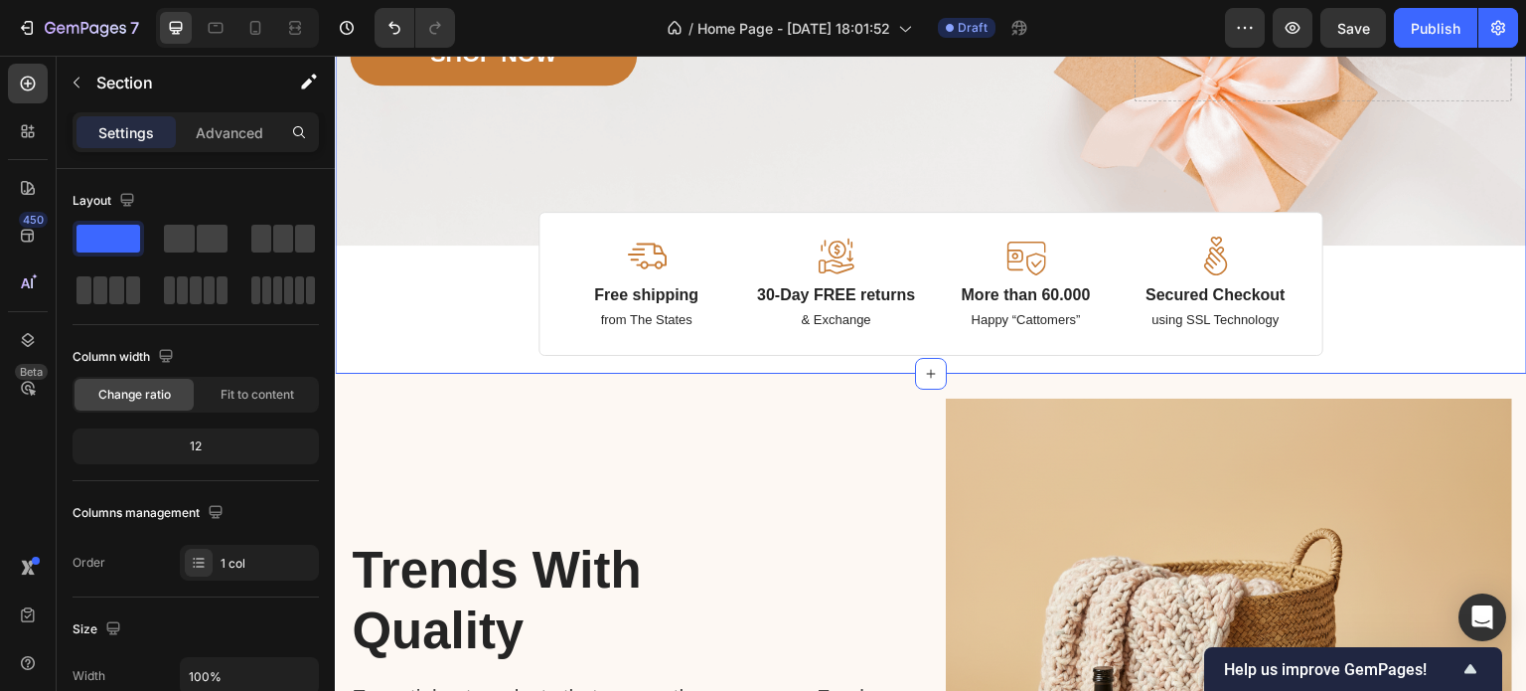
scroll to position [564, 0]
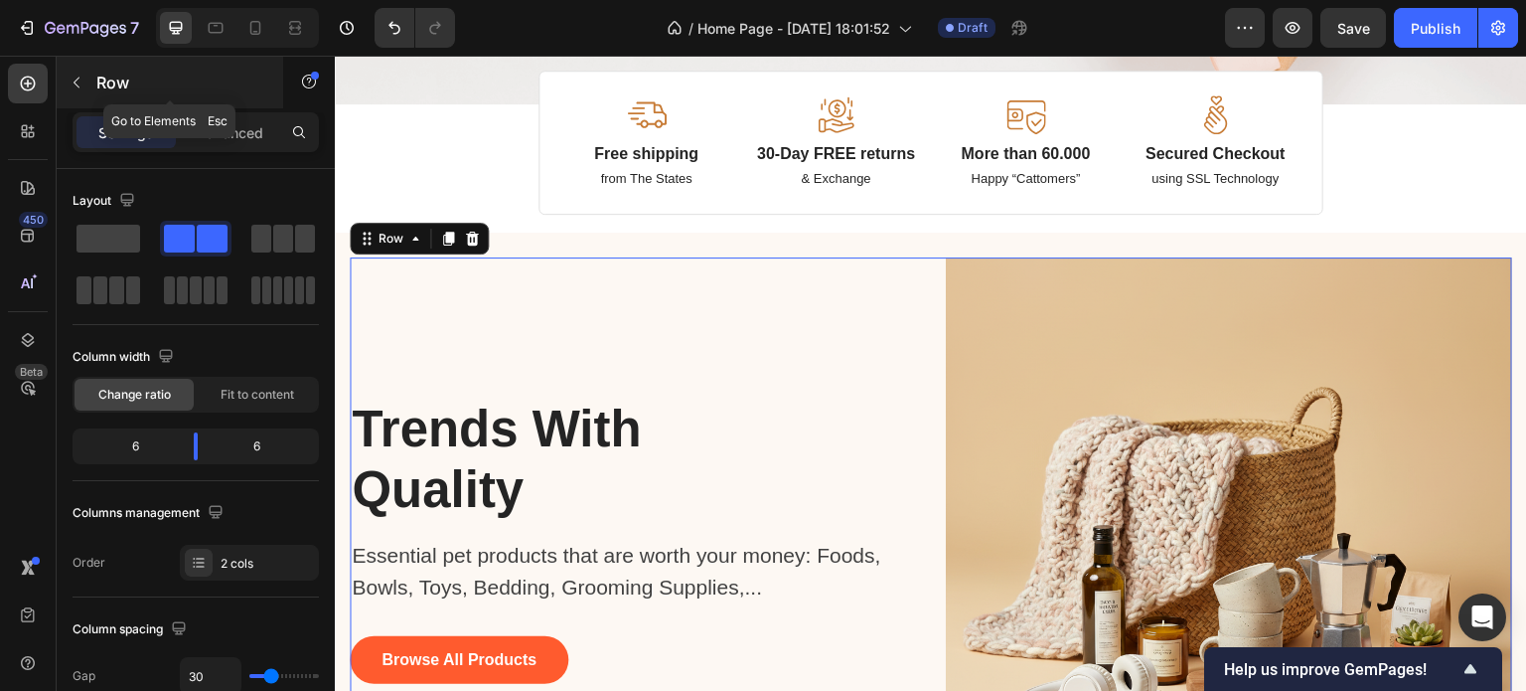
click at [87, 71] on button "button" at bounding box center [77, 83] width 32 height 32
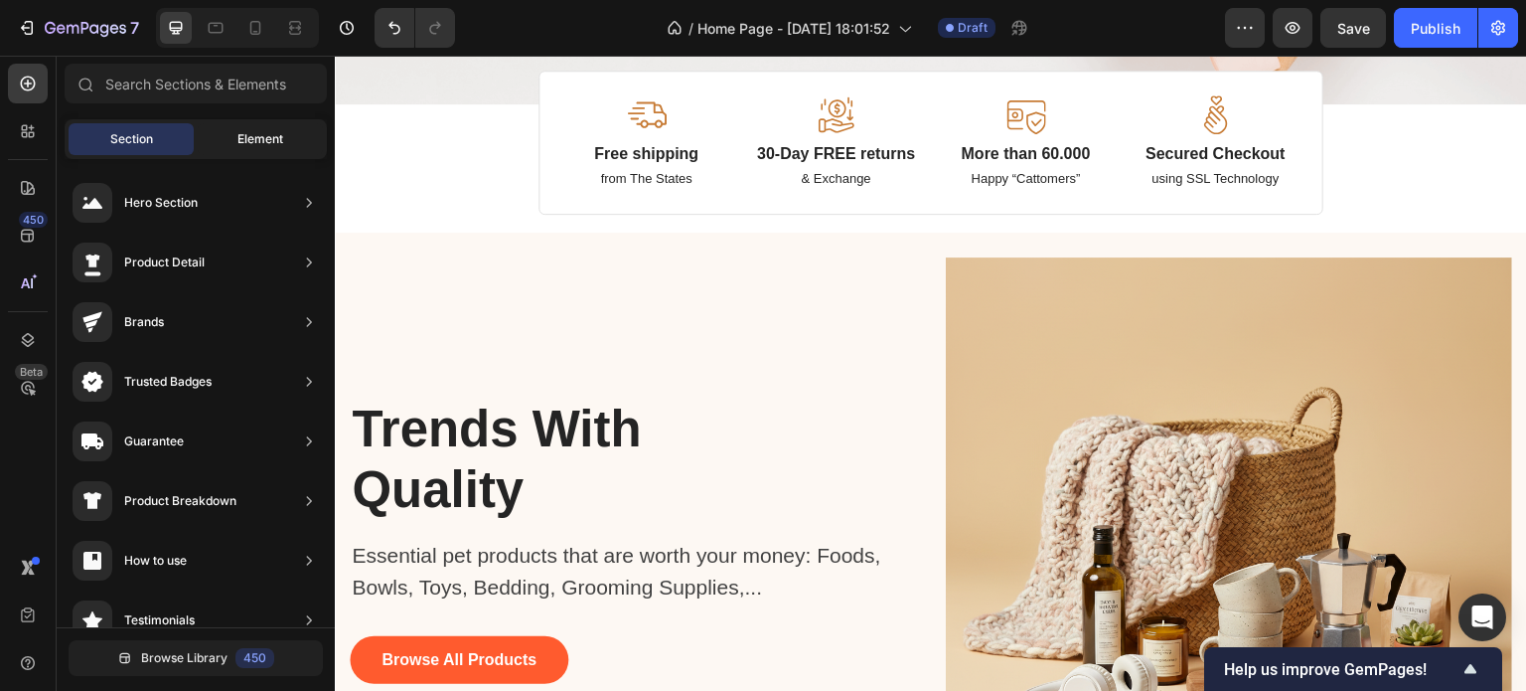
click at [259, 146] on span "Element" at bounding box center [260, 139] width 46 height 18
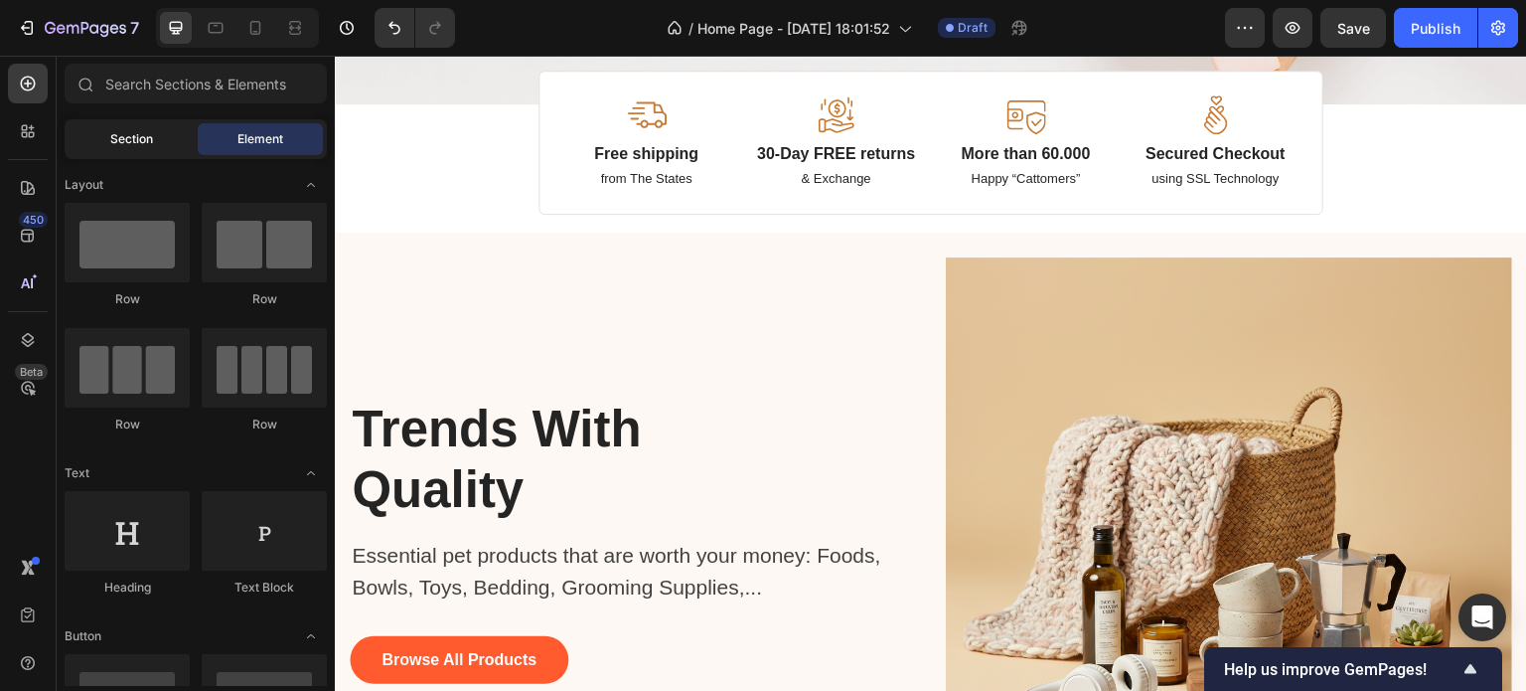
click at [129, 138] on span "Section" at bounding box center [131, 139] width 43 height 18
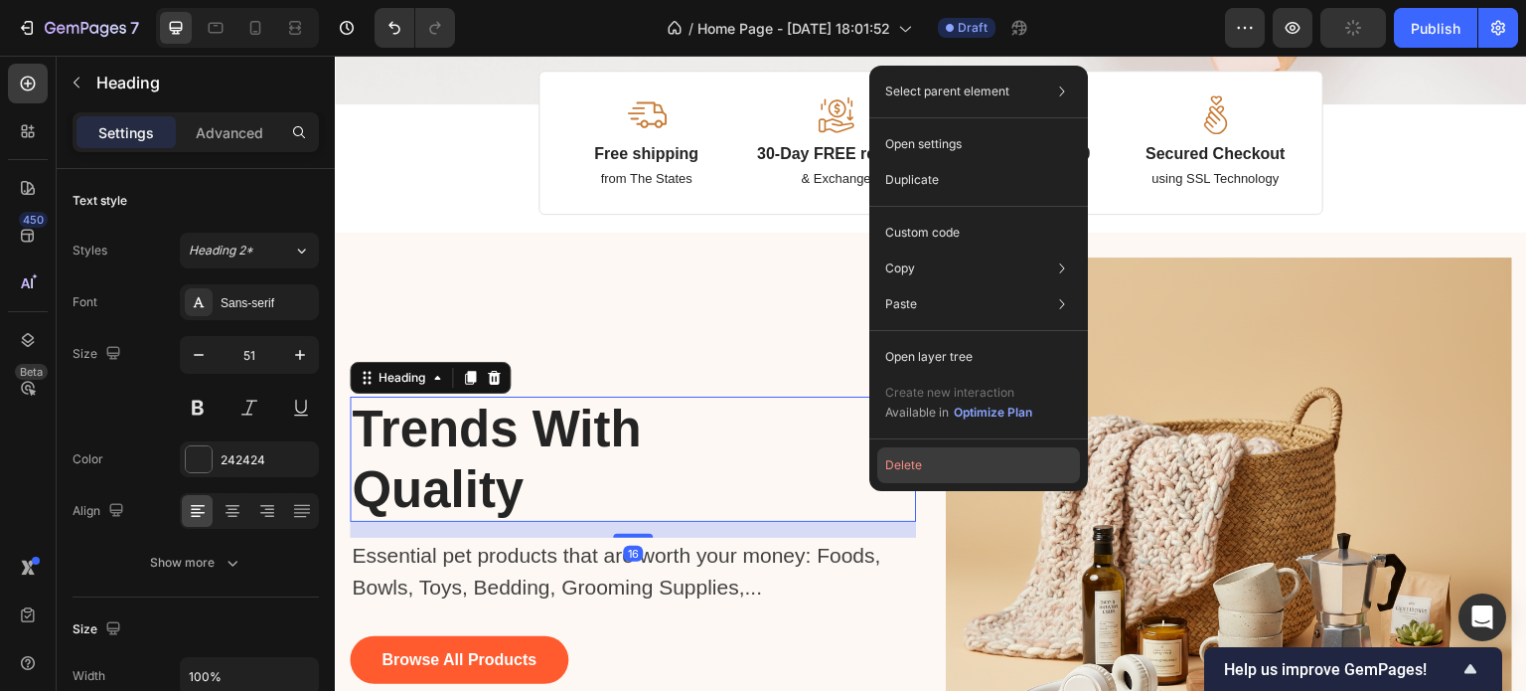
click at [890, 459] on button "Delete" at bounding box center [978, 465] width 203 height 36
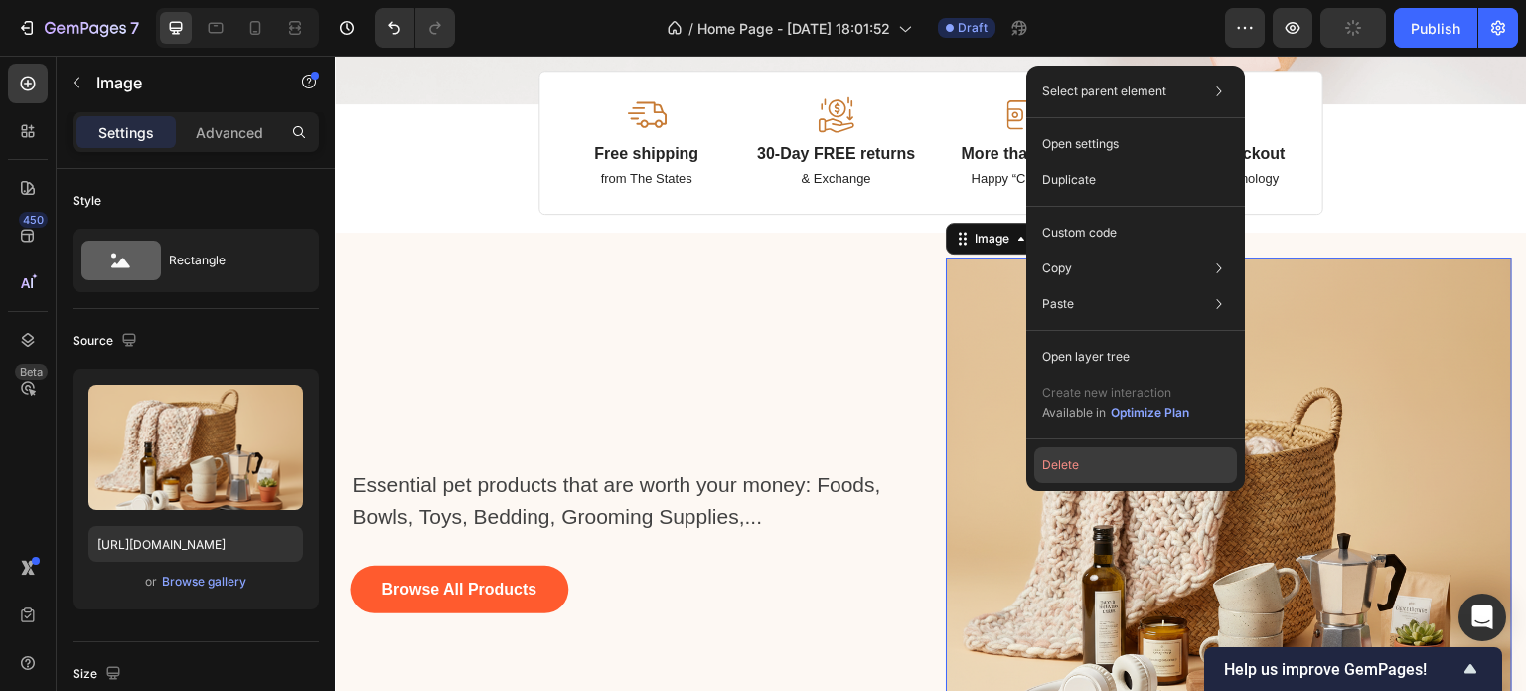
click at [1060, 458] on button "Delete" at bounding box center [1135, 465] width 203 height 36
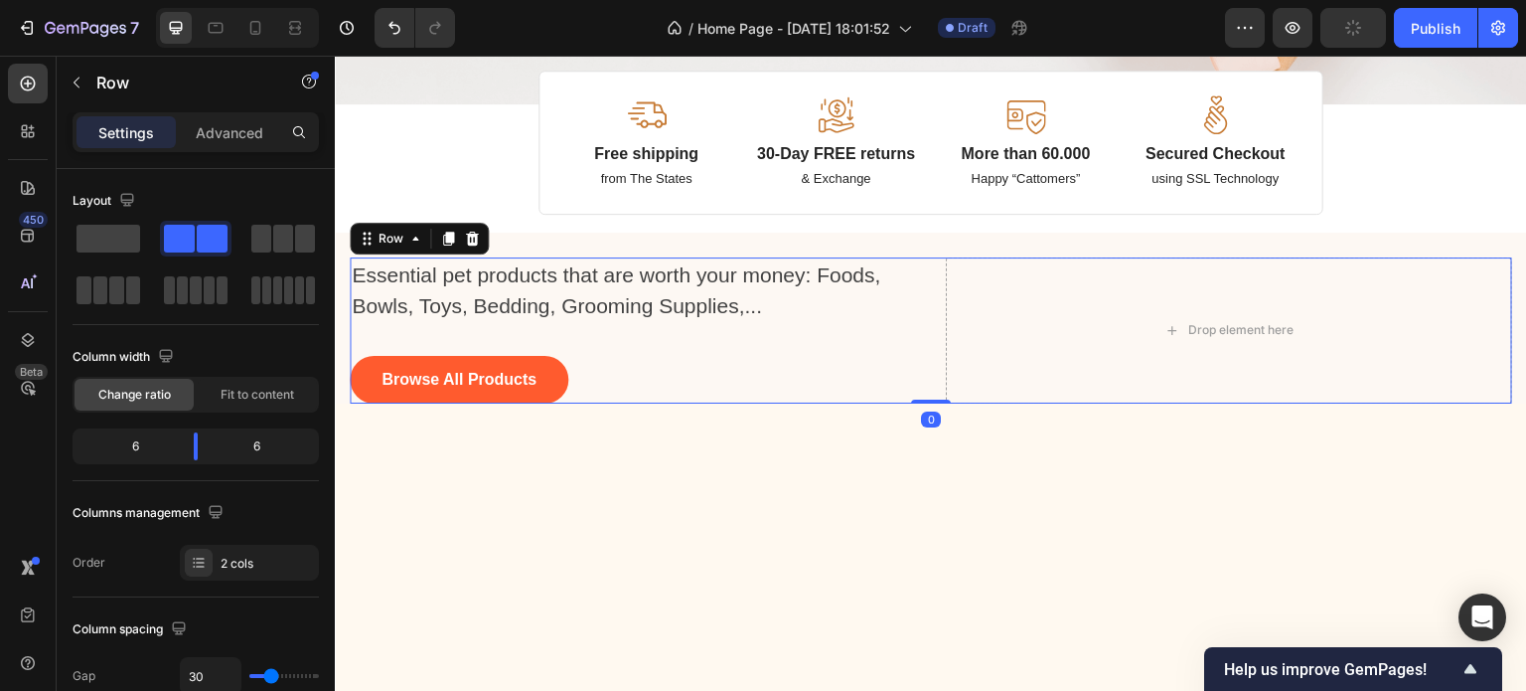
click at [732, 339] on div "Essential pet products that are worth your money: Foods, Bowls, Toys, Bedding, …" at bounding box center [633, 330] width 566 height 146
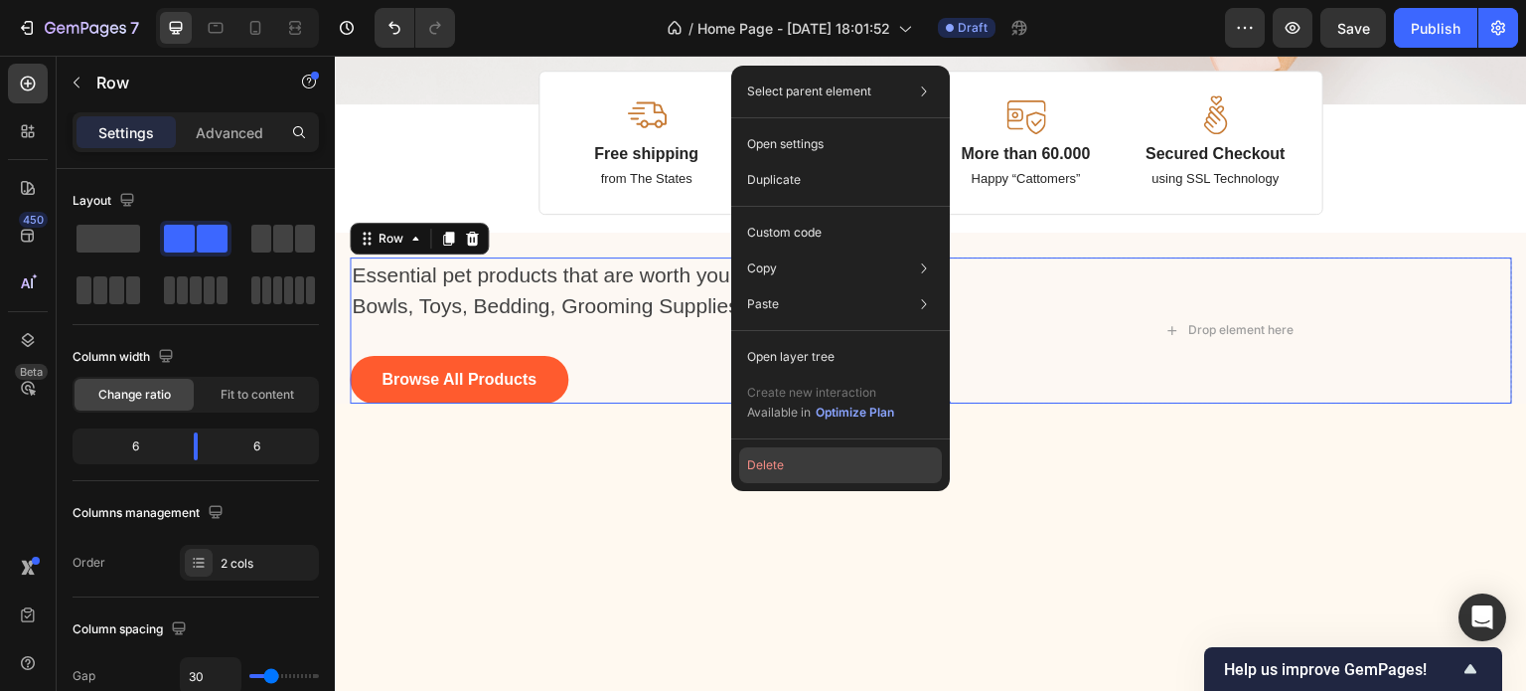
click at [787, 459] on button "Delete" at bounding box center [840, 465] width 203 height 36
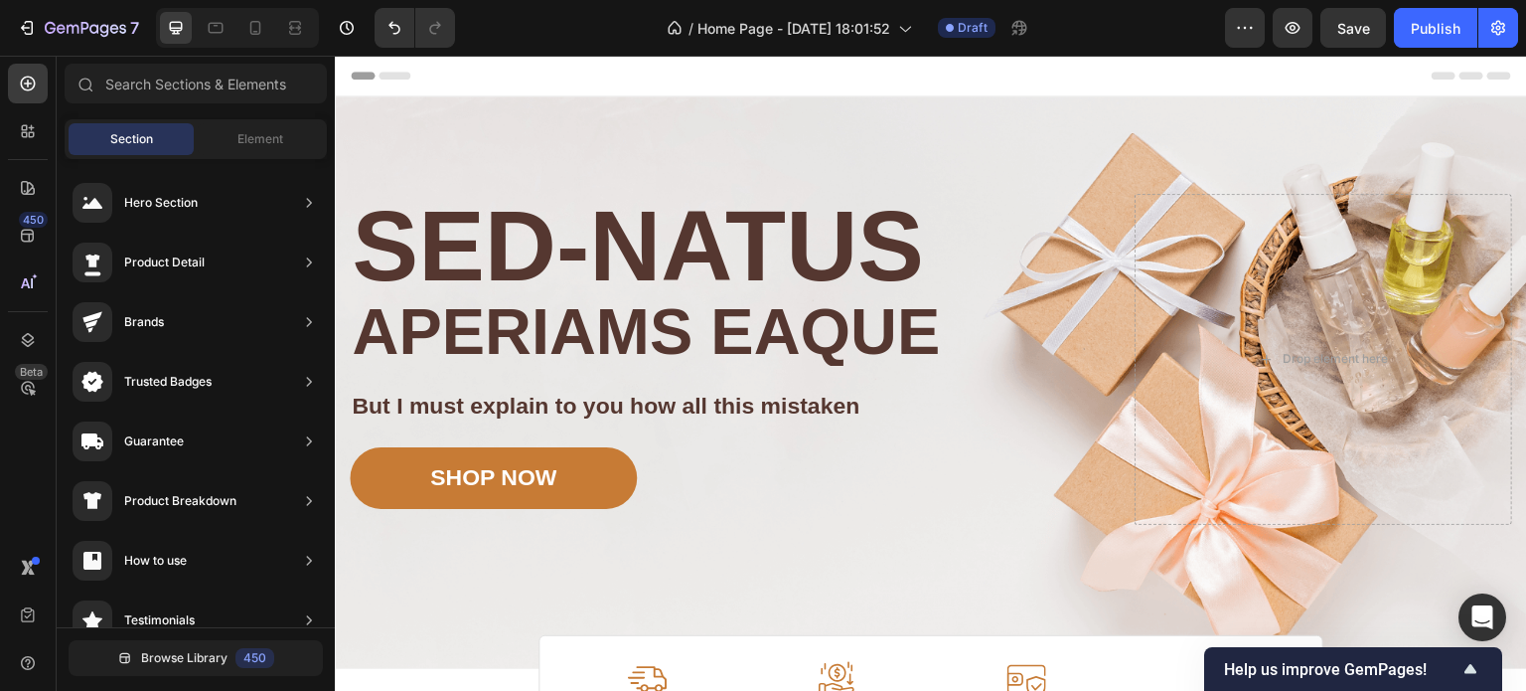
scroll to position [1006, 0]
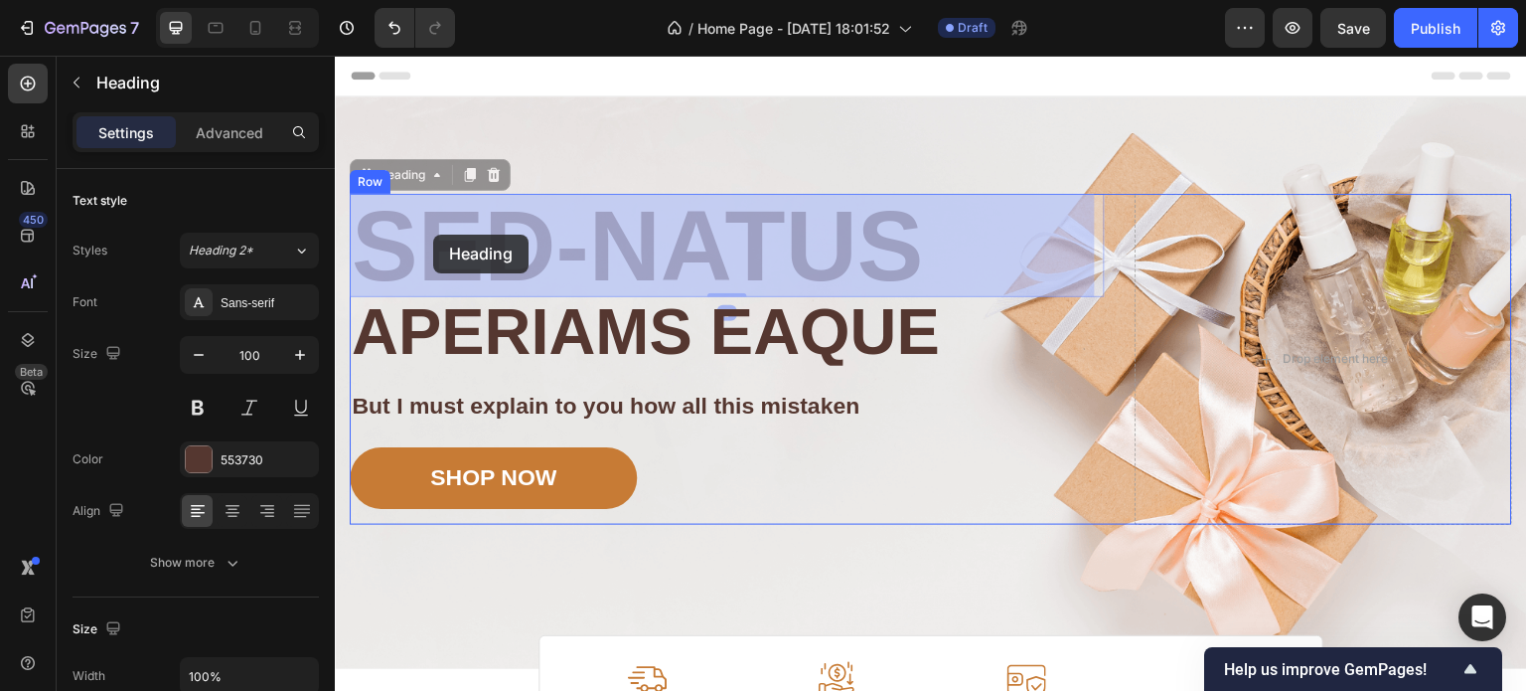
drag, startPoint x: 381, startPoint y: 235, endPoint x: 413, endPoint y: 234, distance: 32.8
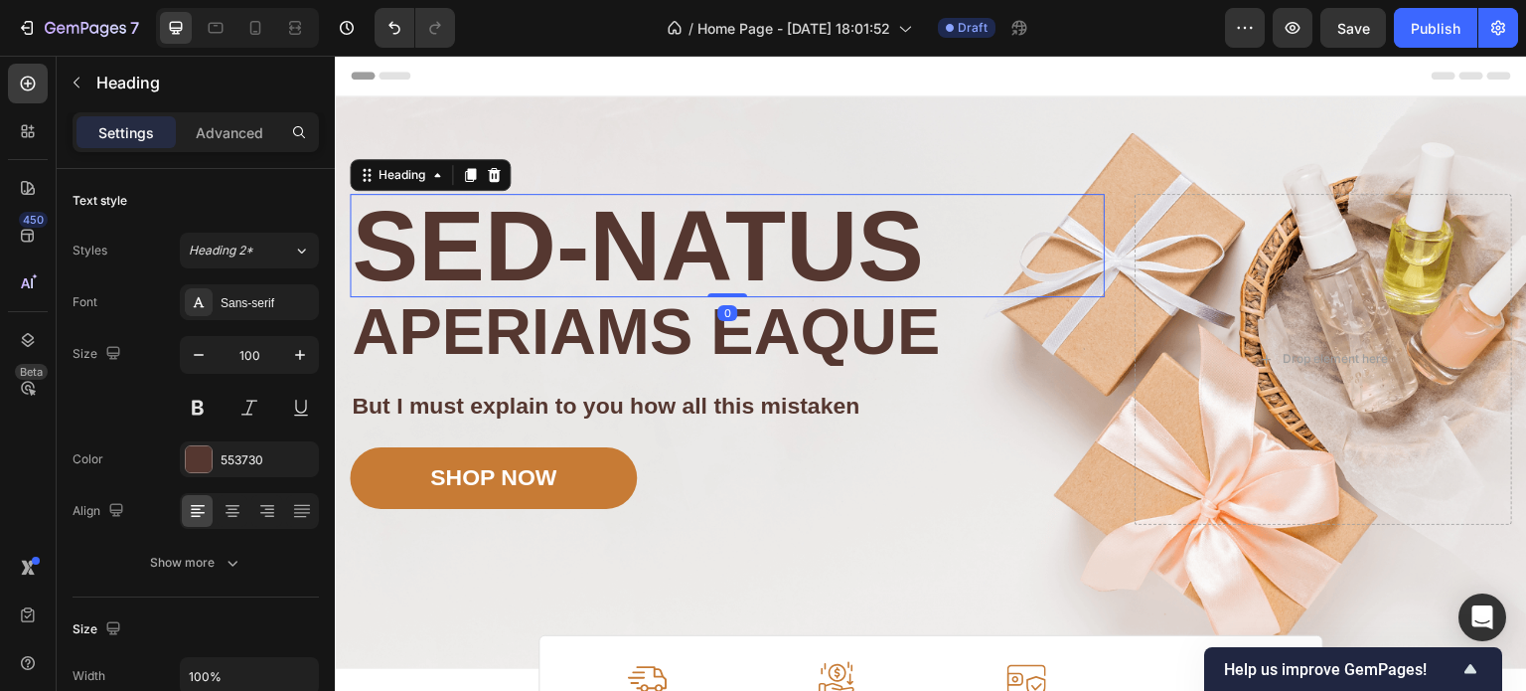
click at [413, 234] on h2 "Sed-natus" at bounding box center [727, 245] width 755 height 103
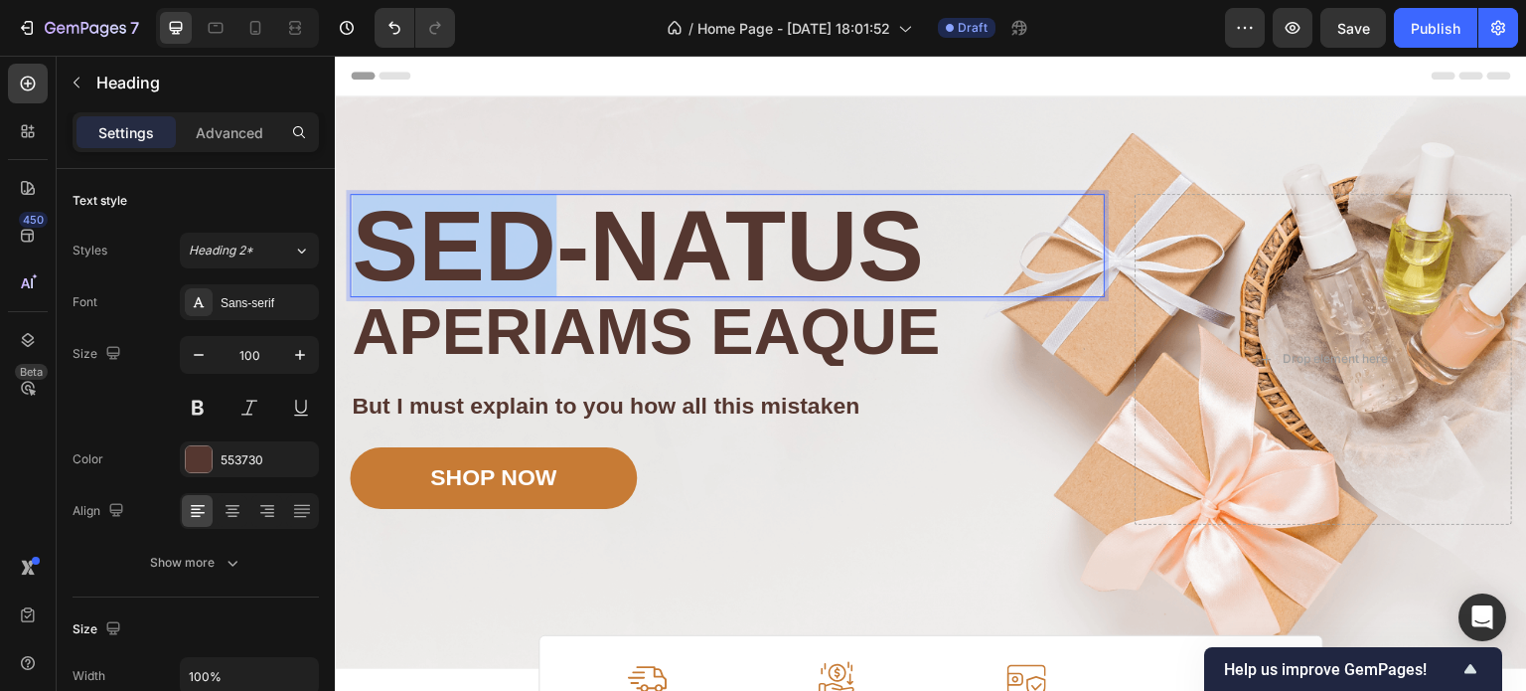
click at [413, 234] on p "Sed-natus" at bounding box center [727, 245] width 751 height 99
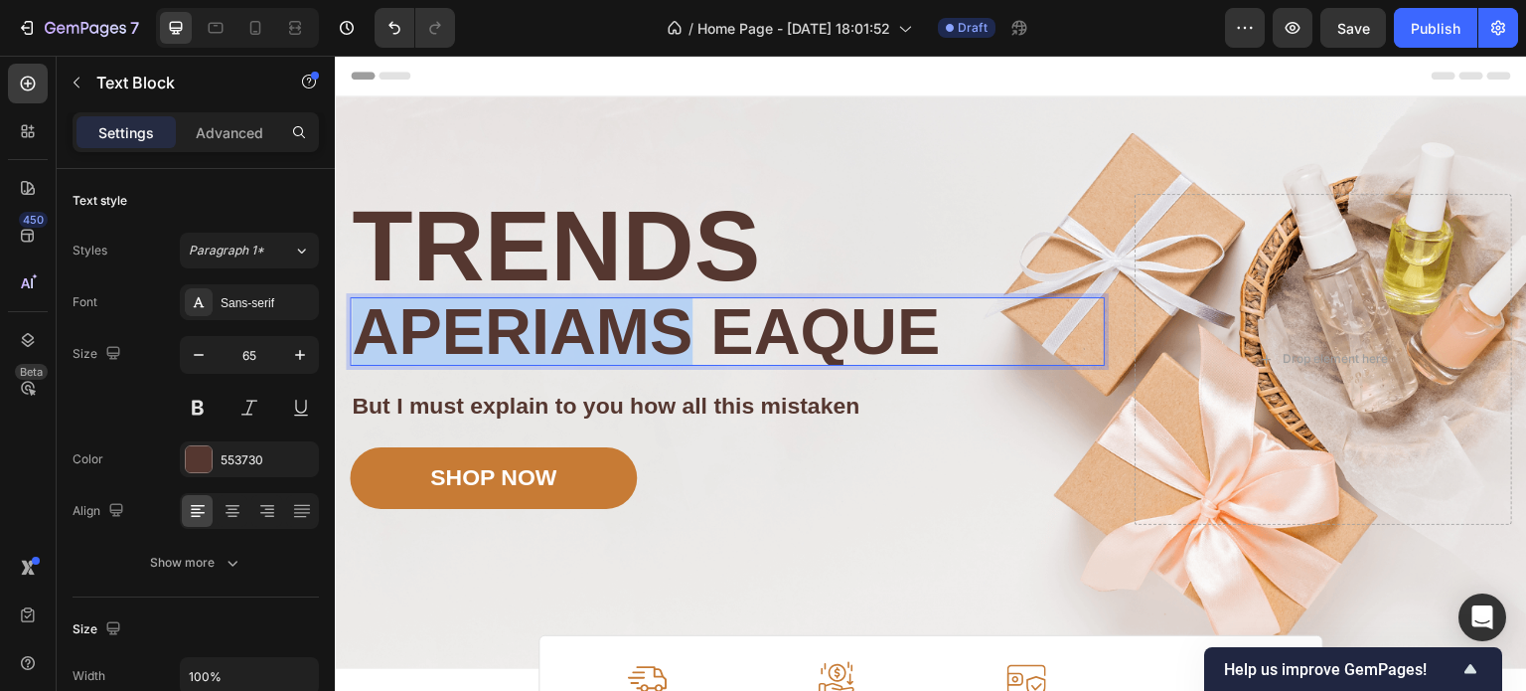
click at [421, 322] on p "aperiams eaque" at bounding box center [727, 331] width 751 height 65
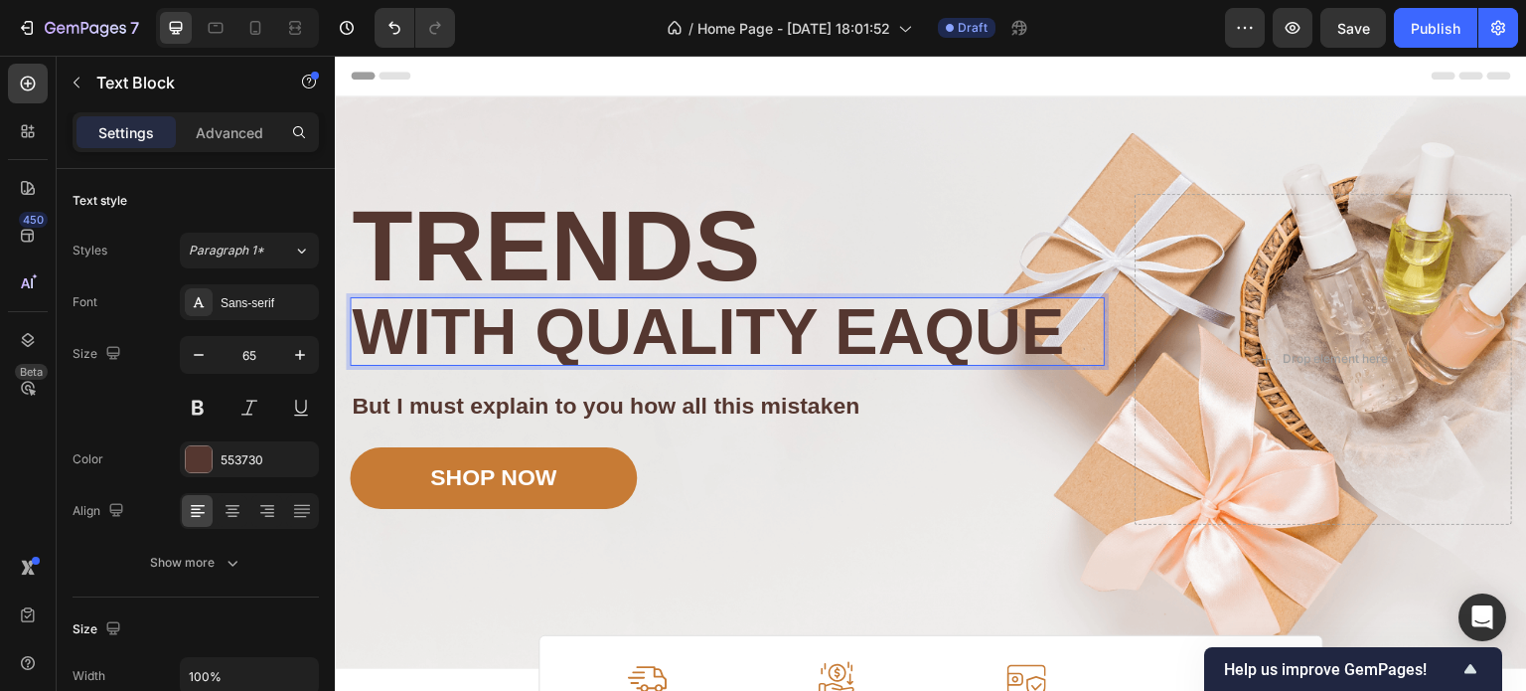
click at [1062, 338] on p "with quality eaque" at bounding box center [727, 331] width 751 height 65
click at [1024, 348] on p "with quality" at bounding box center [727, 331] width 751 height 65
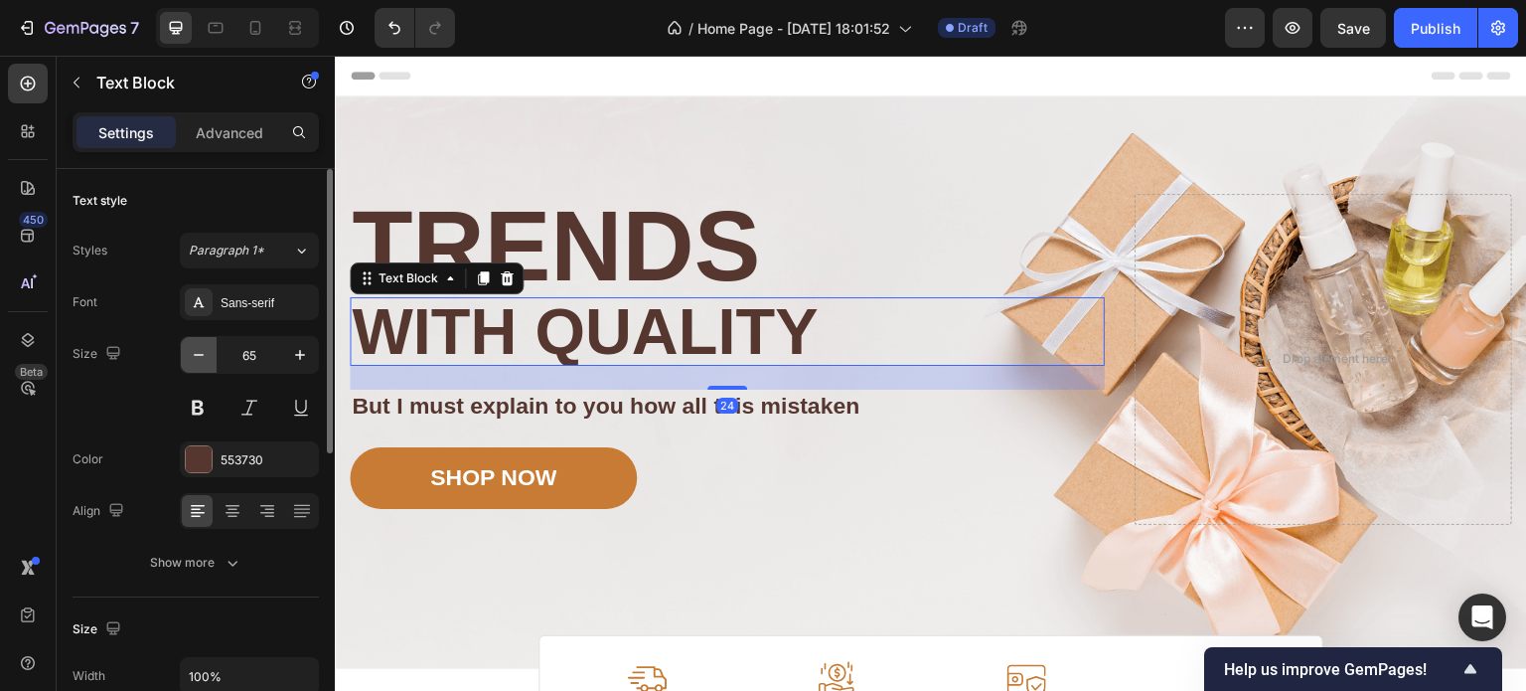
click at [194, 359] on icon "button" at bounding box center [199, 355] width 20 height 20
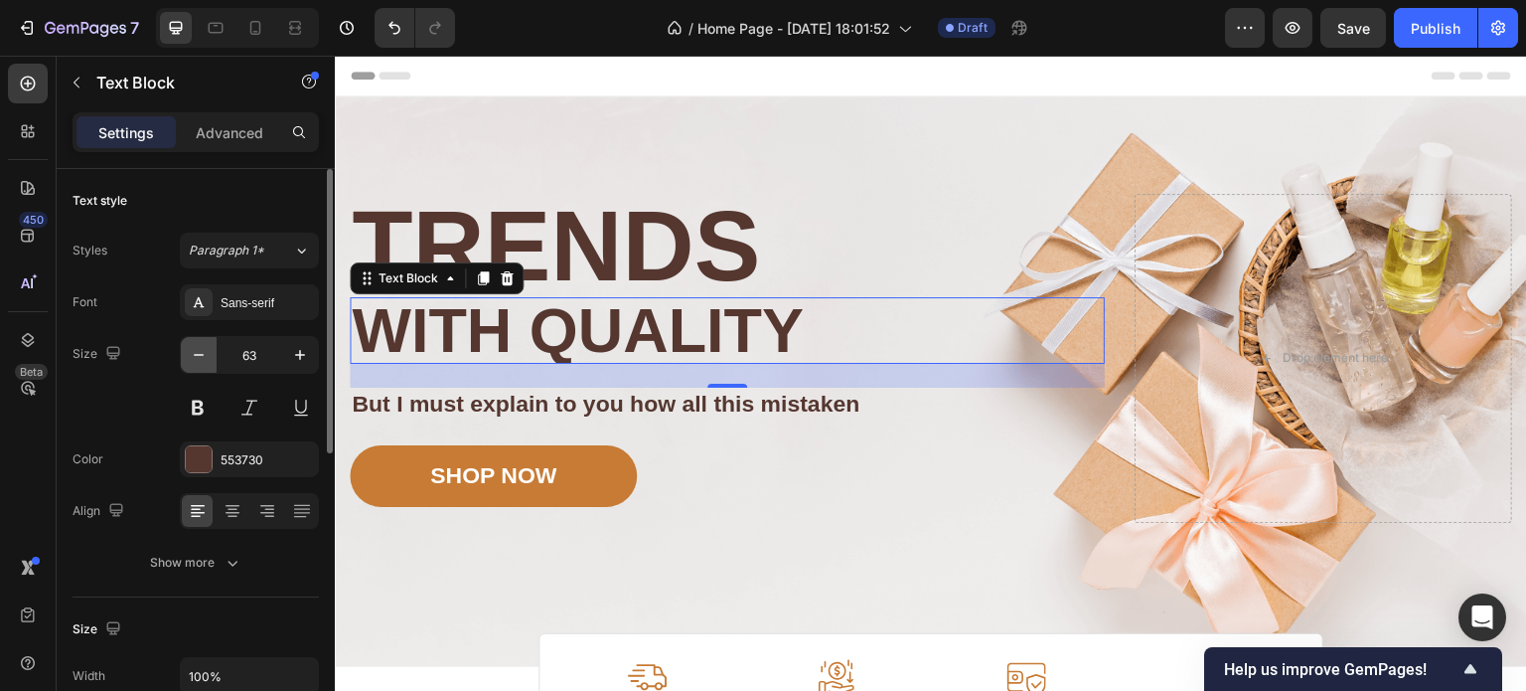
click at [194, 359] on icon "button" at bounding box center [199, 355] width 20 height 20
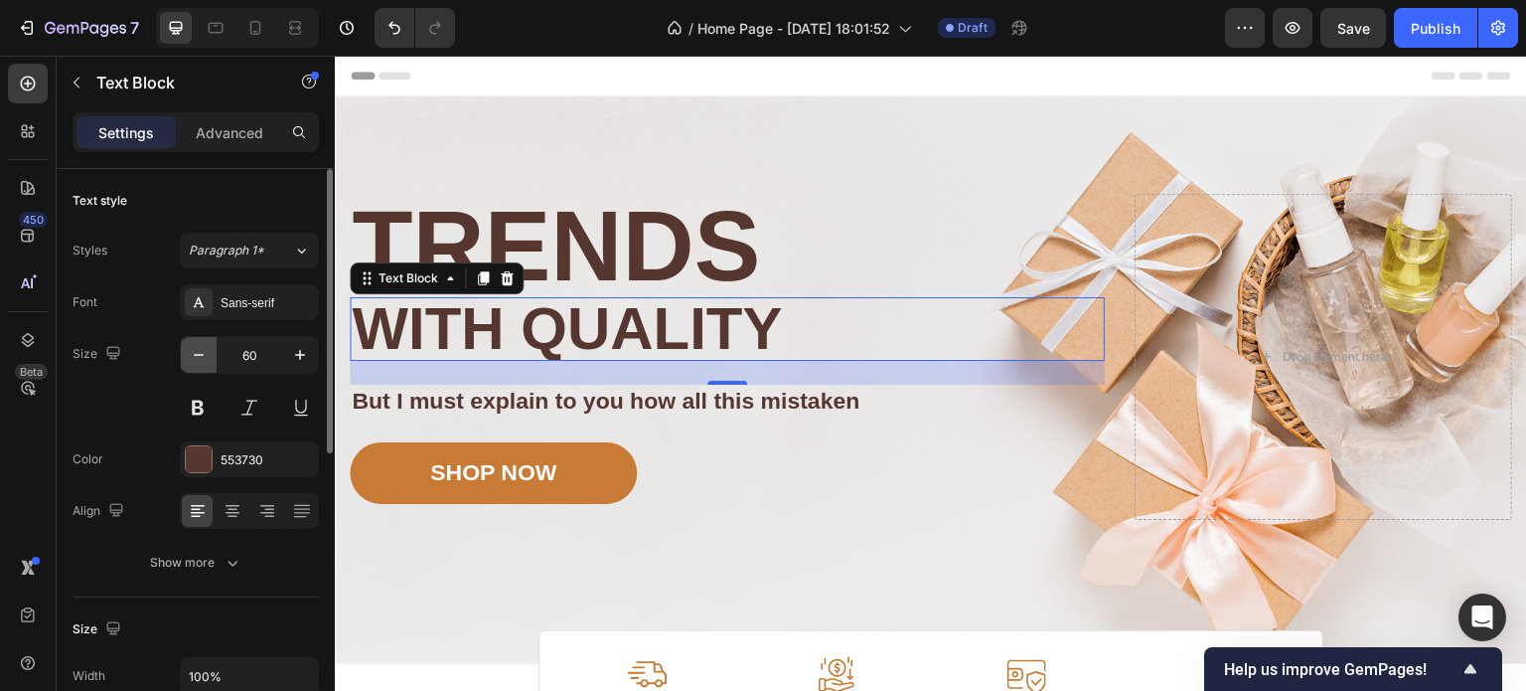
click at [194, 359] on icon "button" at bounding box center [199, 355] width 20 height 20
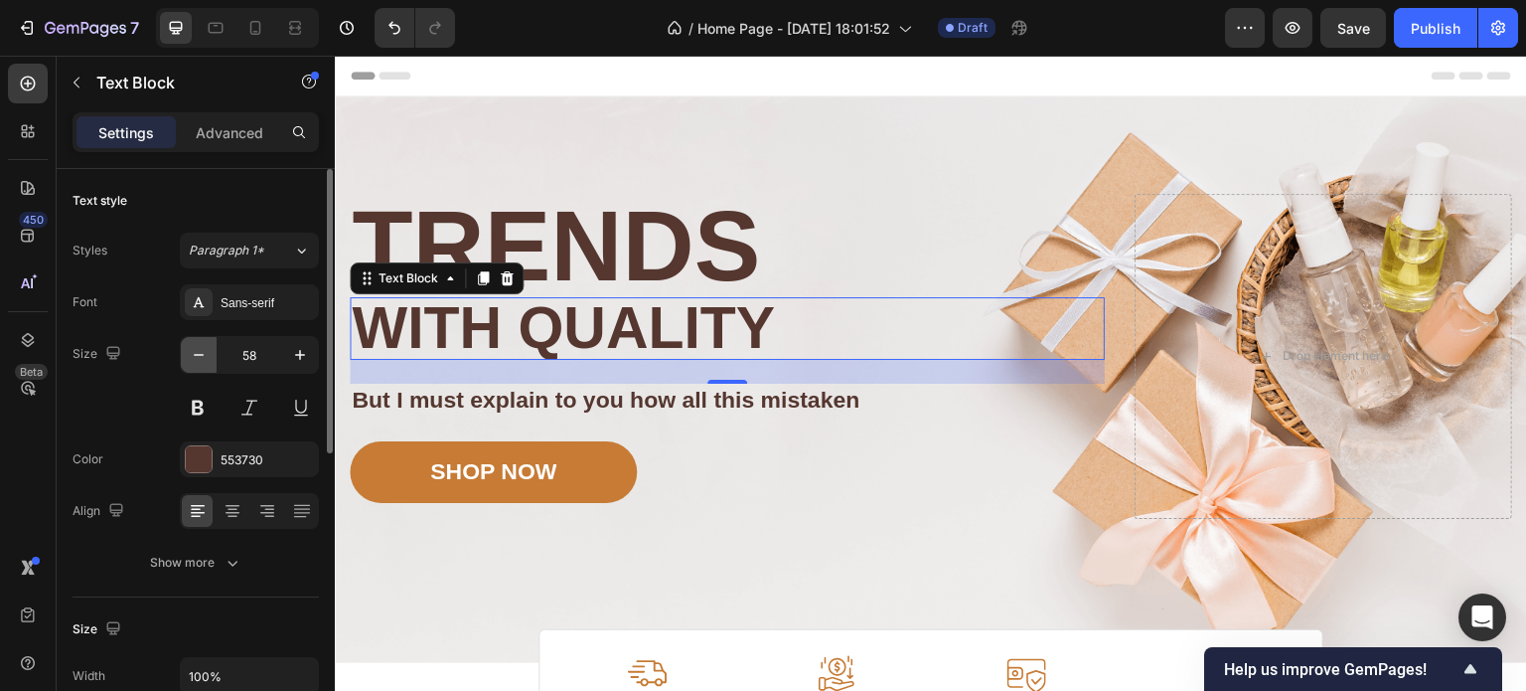
click at [194, 359] on icon "button" at bounding box center [199, 355] width 20 height 20
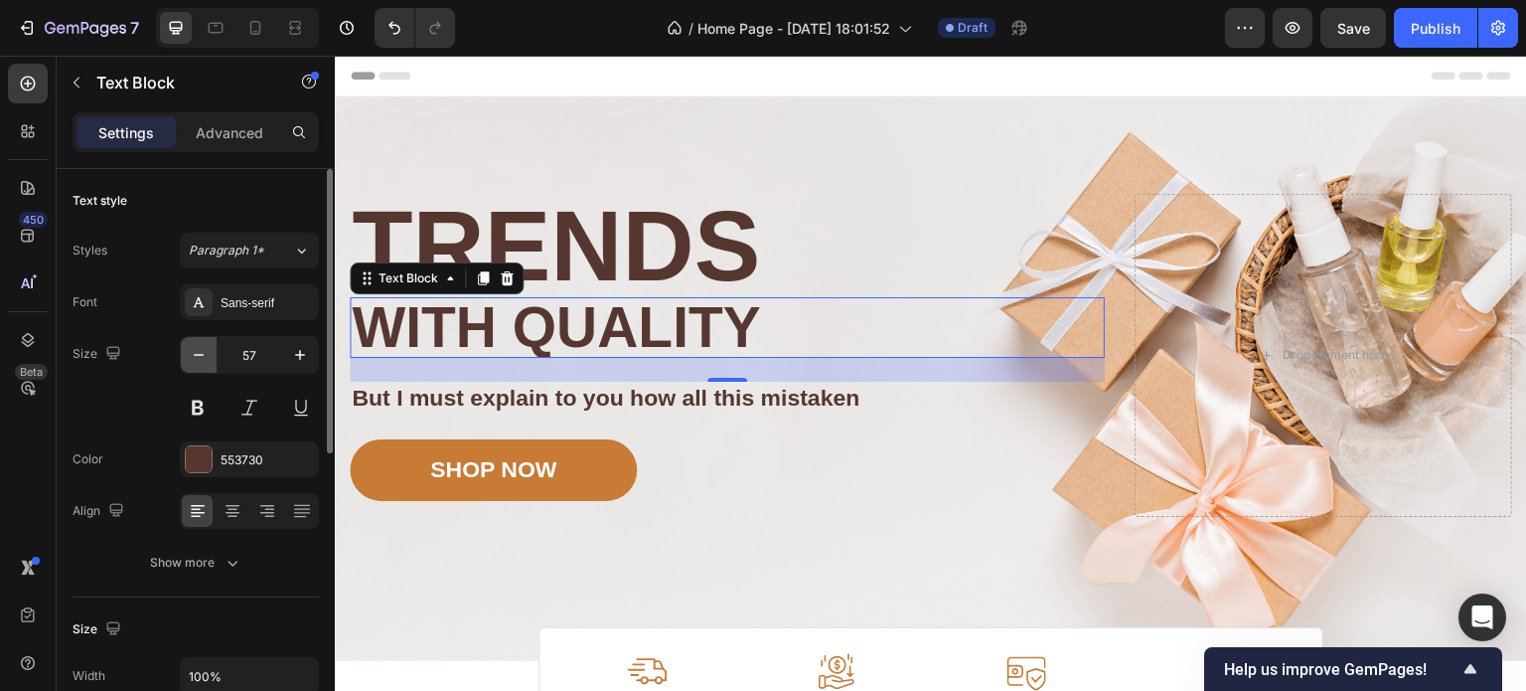
click at [194, 359] on icon "button" at bounding box center [199, 355] width 20 height 20
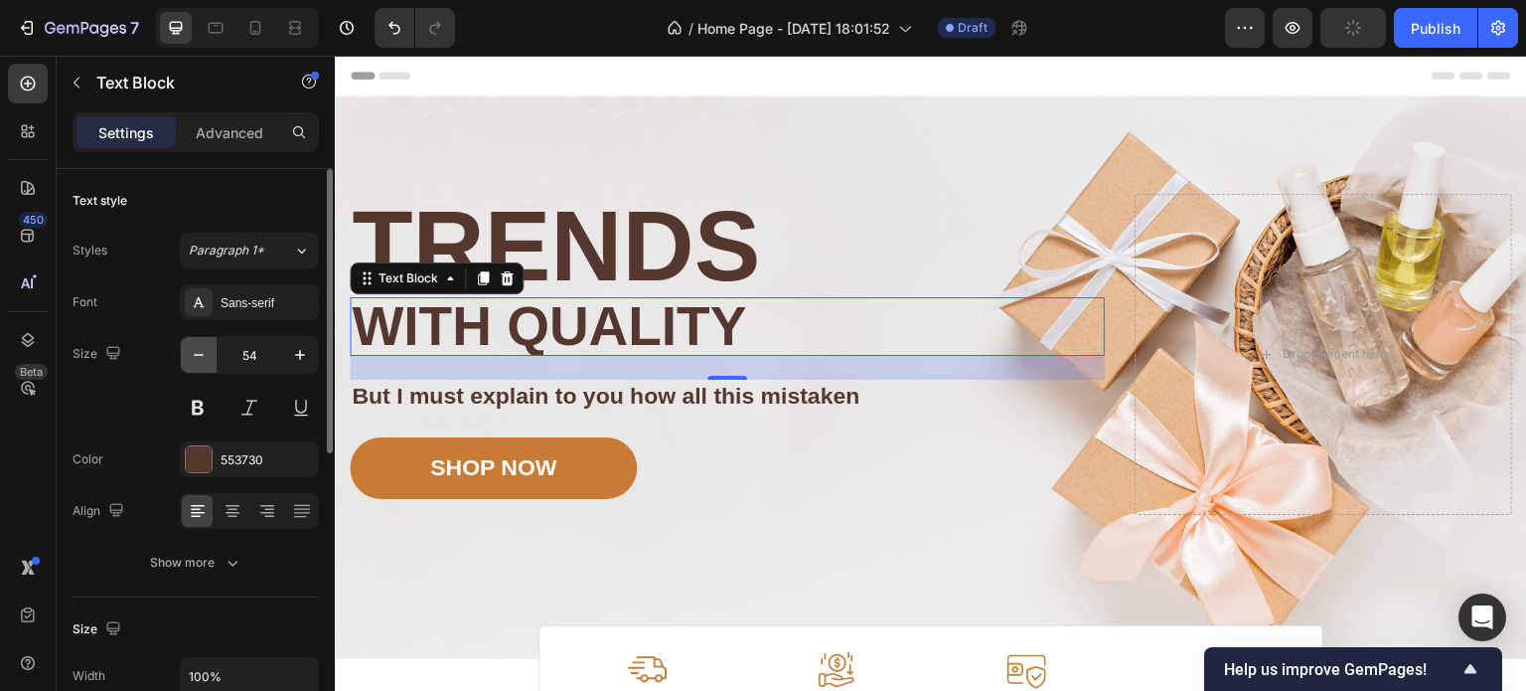
click at [194, 359] on icon "button" at bounding box center [199, 355] width 20 height 20
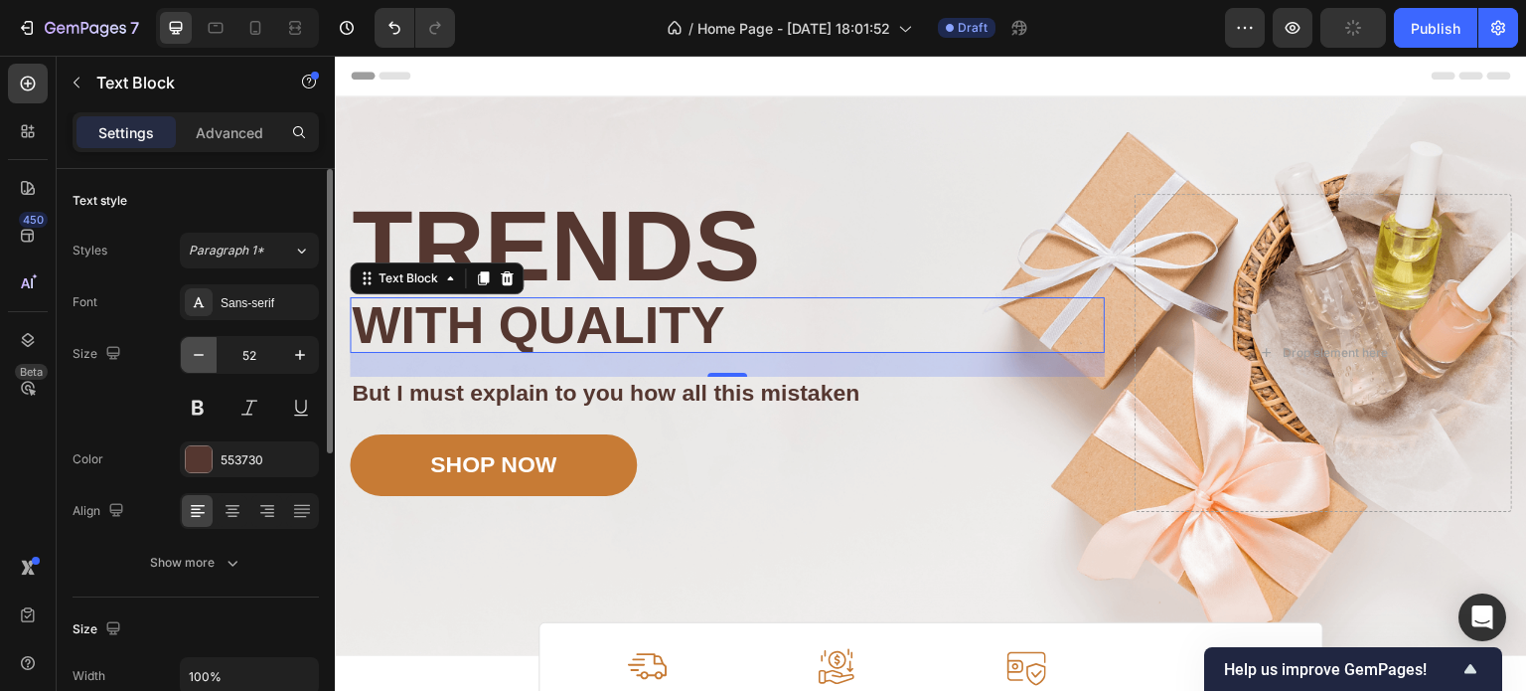
click at [194, 359] on icon "button" at bounding box center [199, 355] width 20 height 20
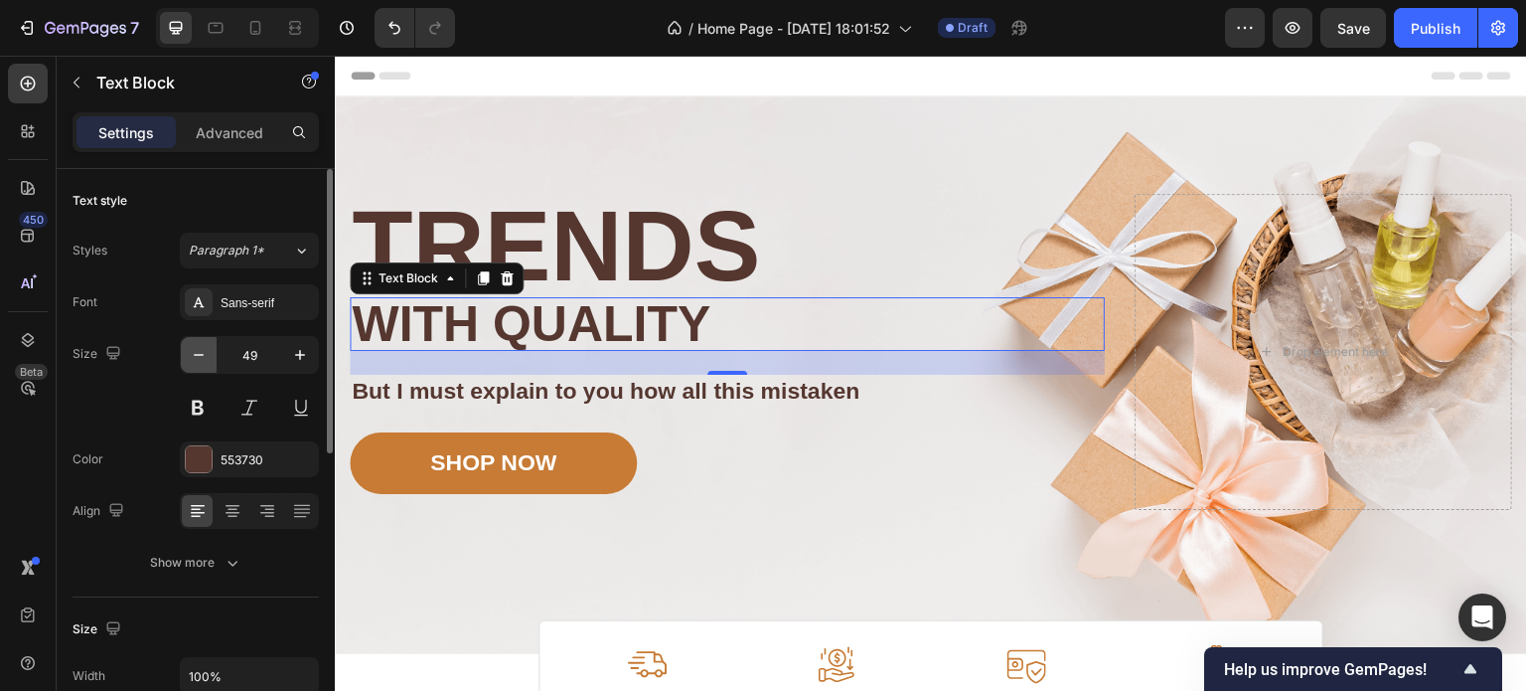
click at [194, 359] on icon "button" at bounding box center [199, 355] width 20 height 20
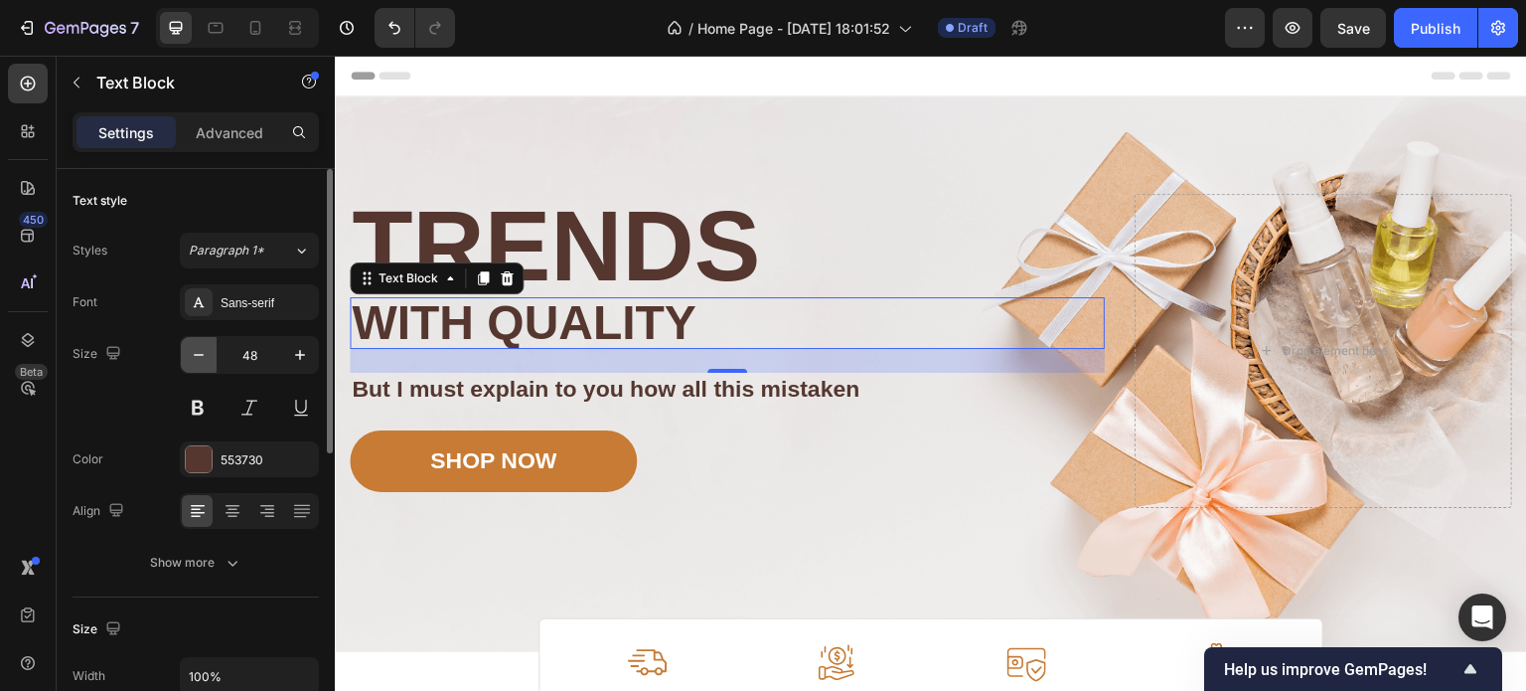
click at [194, 359] on icon "button" at bounding box center [199, 355] width 20 height 20
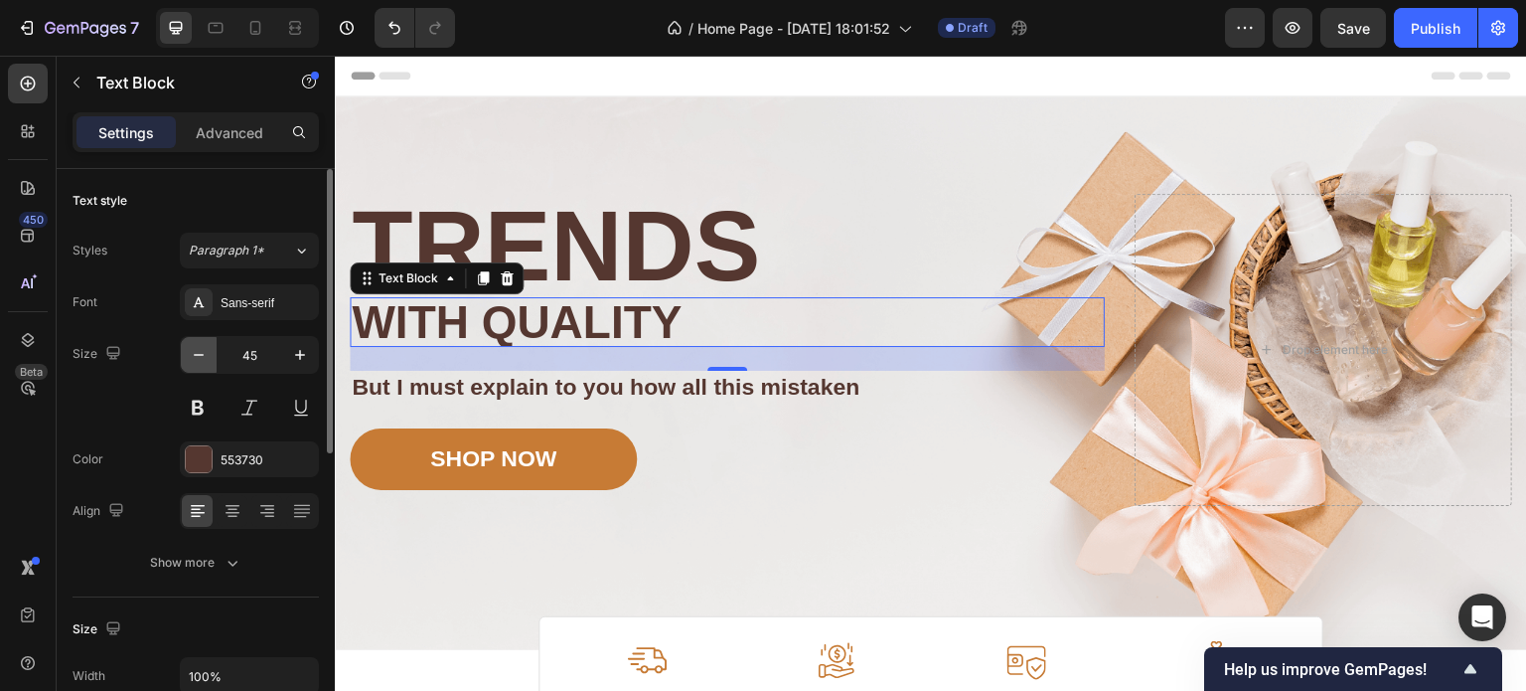
click at [194, 359] on icon "button" at bounding box center [199, 355] width 20 height 20
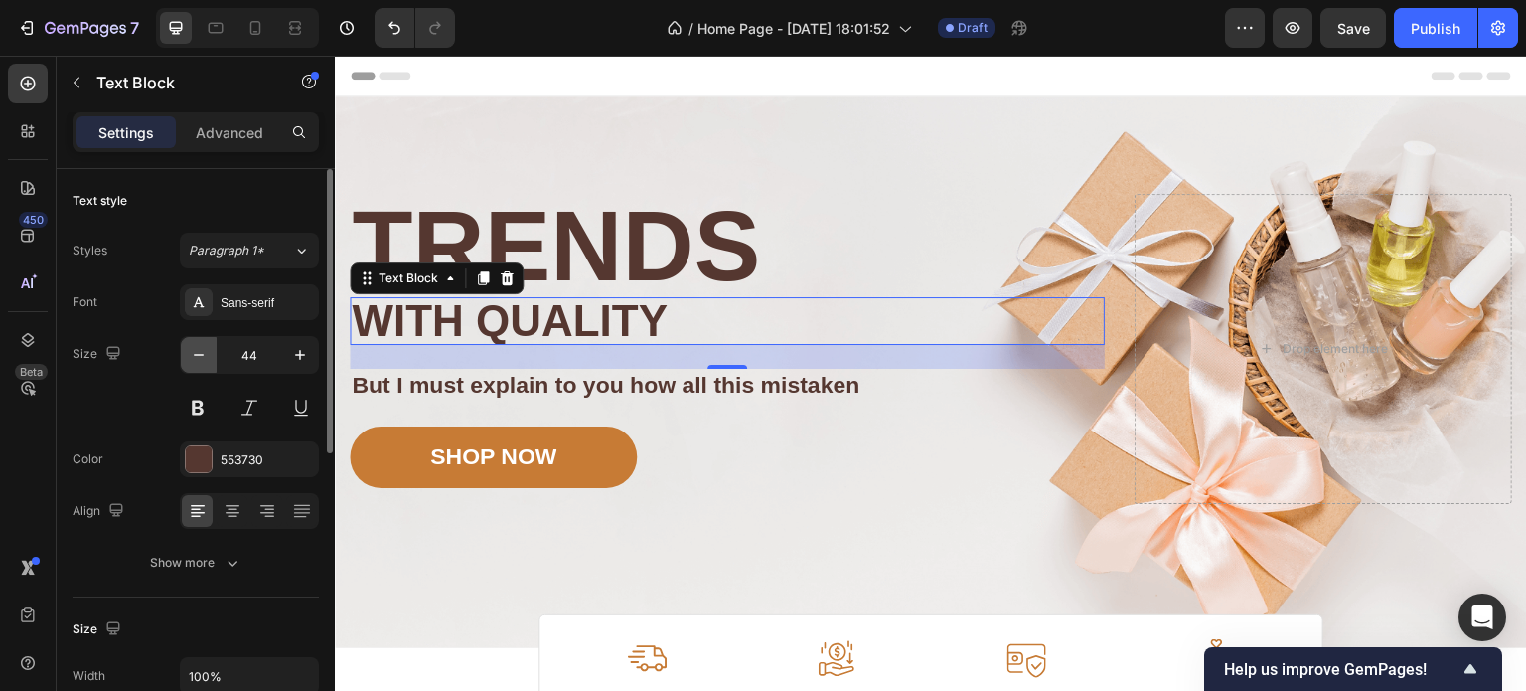
click at [194, 359] on icon "button" at bounding box center [199, 355] width 20 height 20
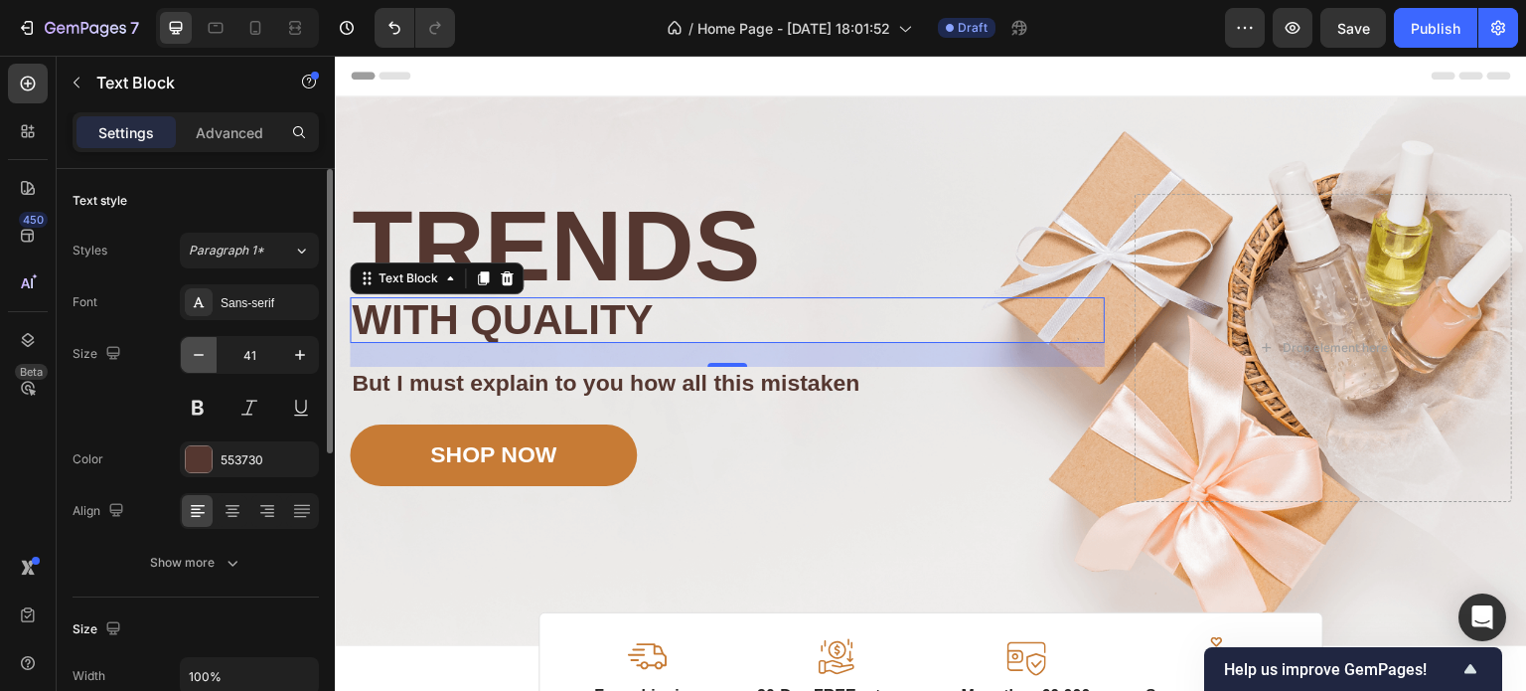
click at [194, 359] on icon "button" at bounding box center [199, 355] width 20 height 20
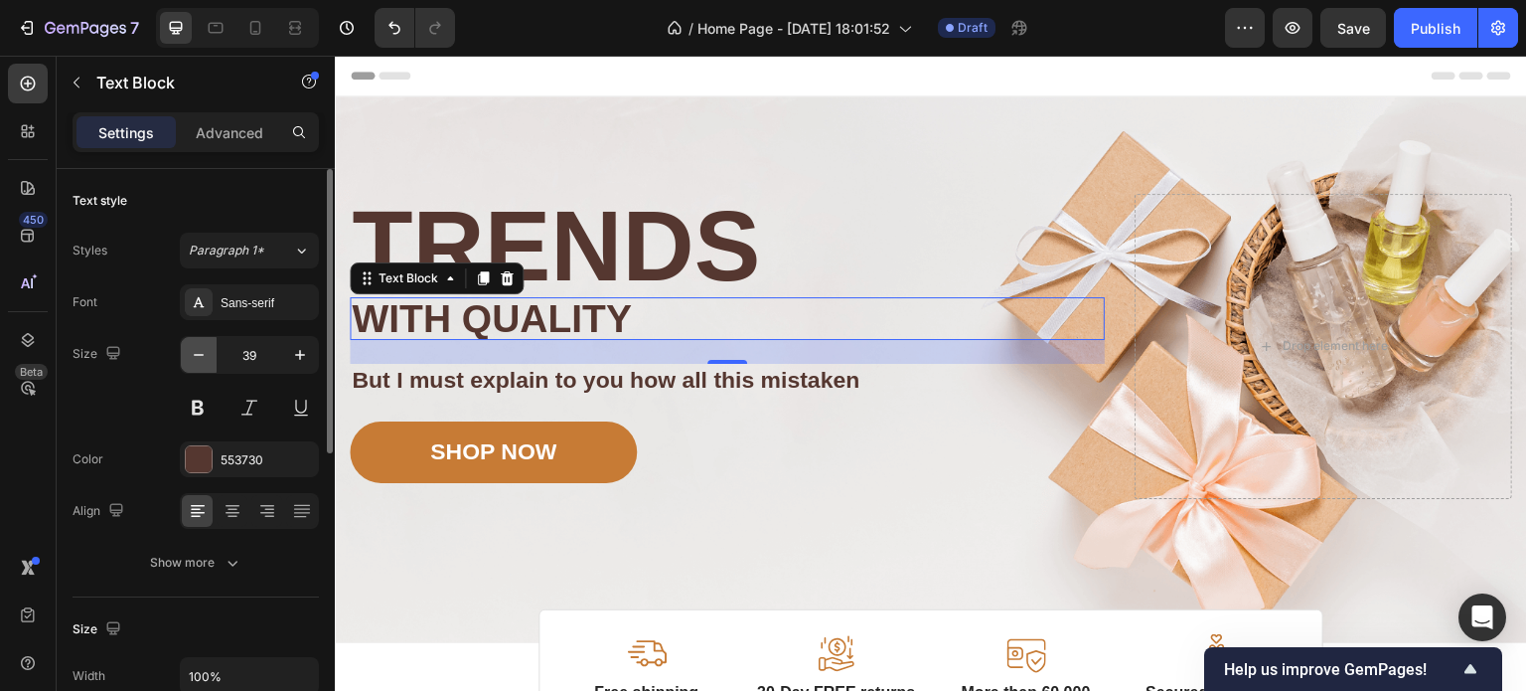
click at [194, 359] on icon "button" at bounding box center [199, 355] width 20 height 20
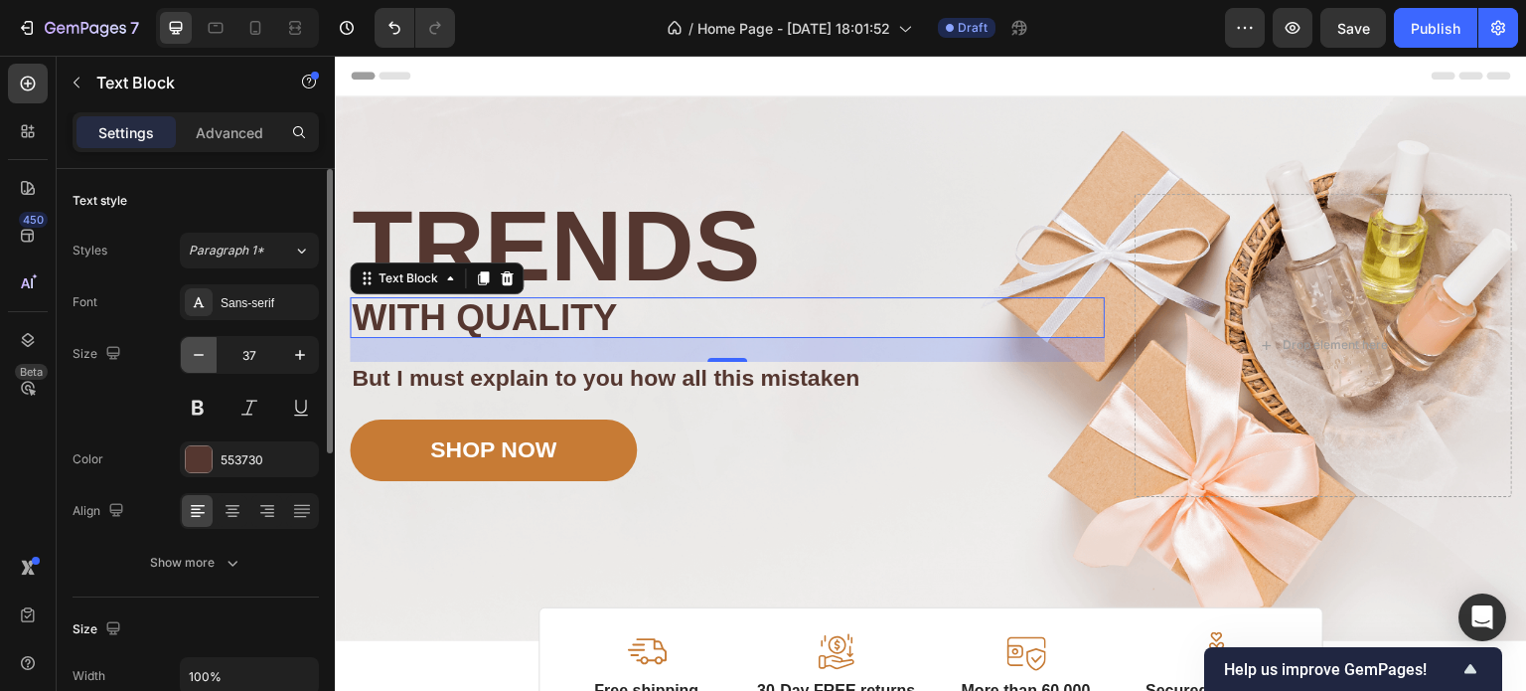
click at [194, 359] on icon "button" at bounding box center [199, 355] width 20 height 20
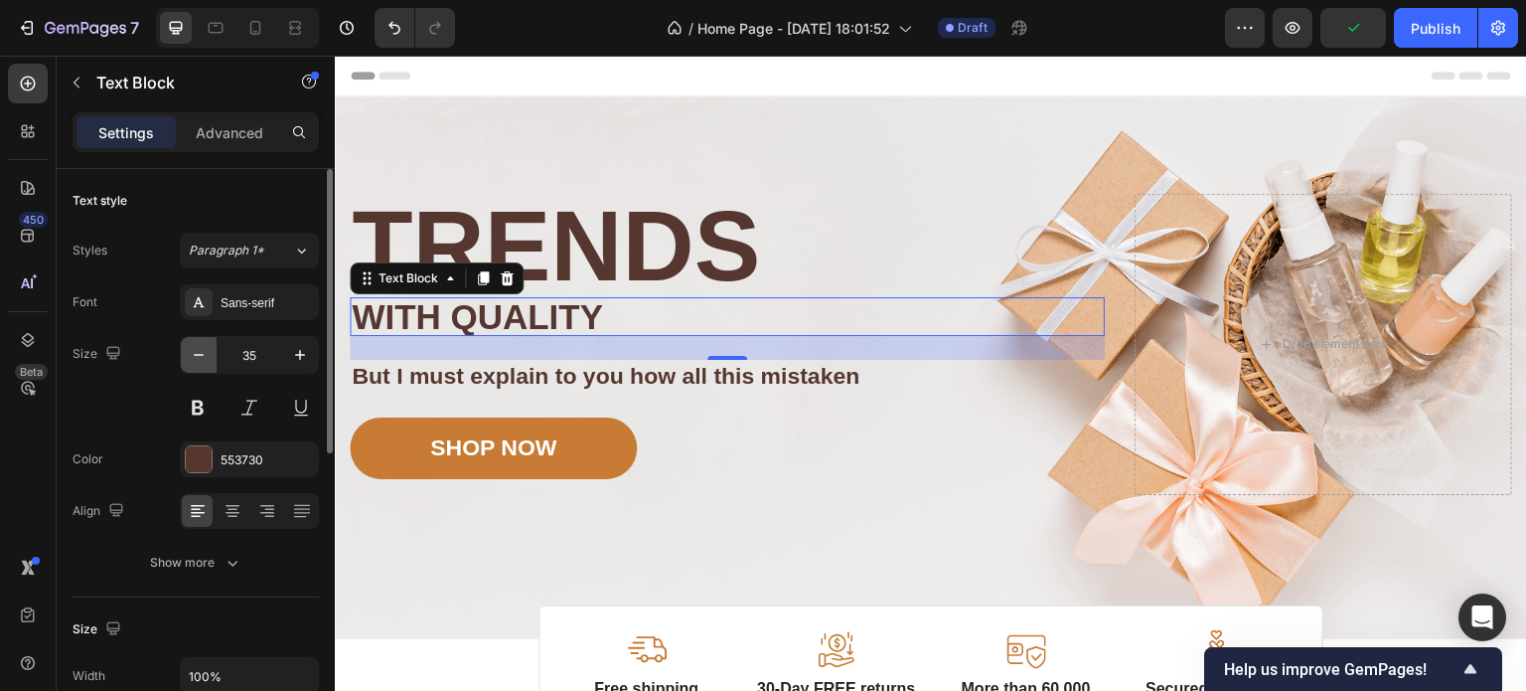
click at [191, 357] on icon "button" at bounding box center [199, 355] width 20 height 20
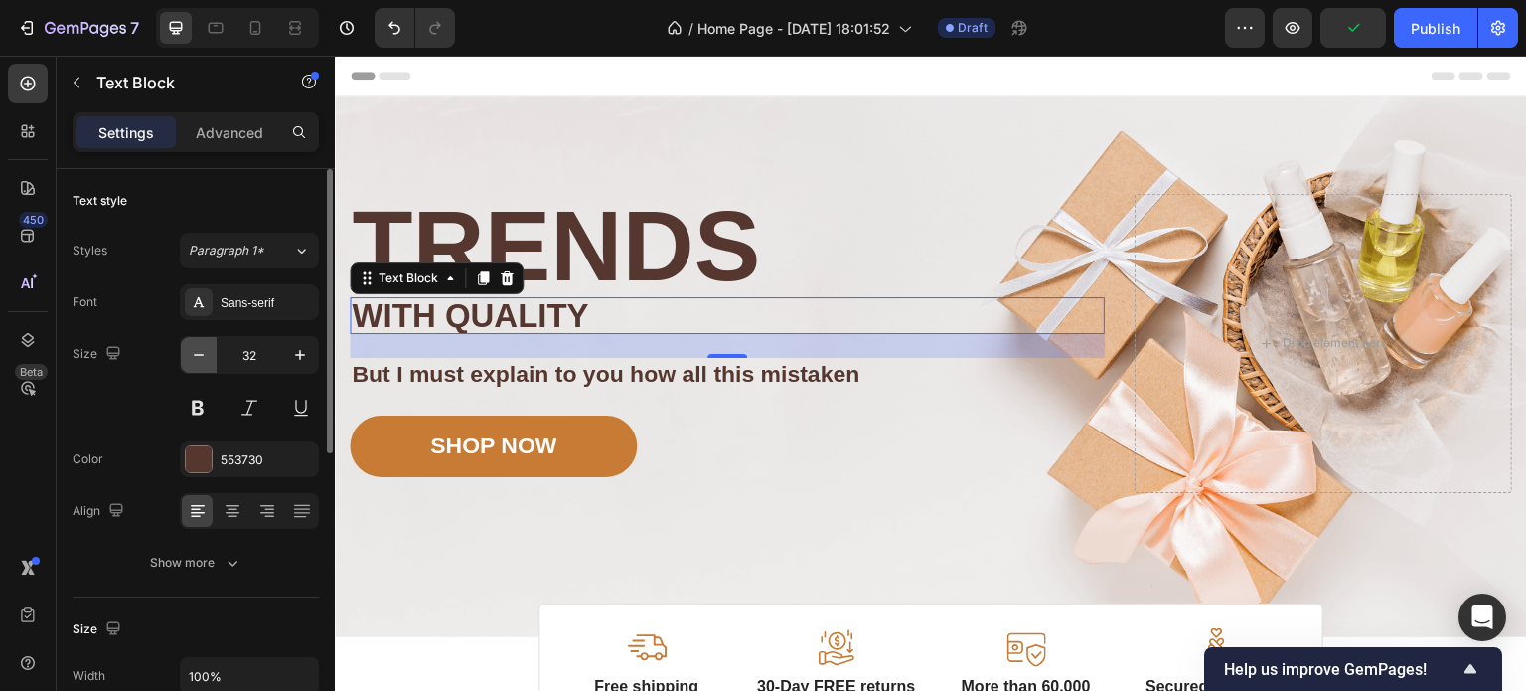
click at [191, 357] on icon "button" at bounding box center [199, 355] width 20 height 20
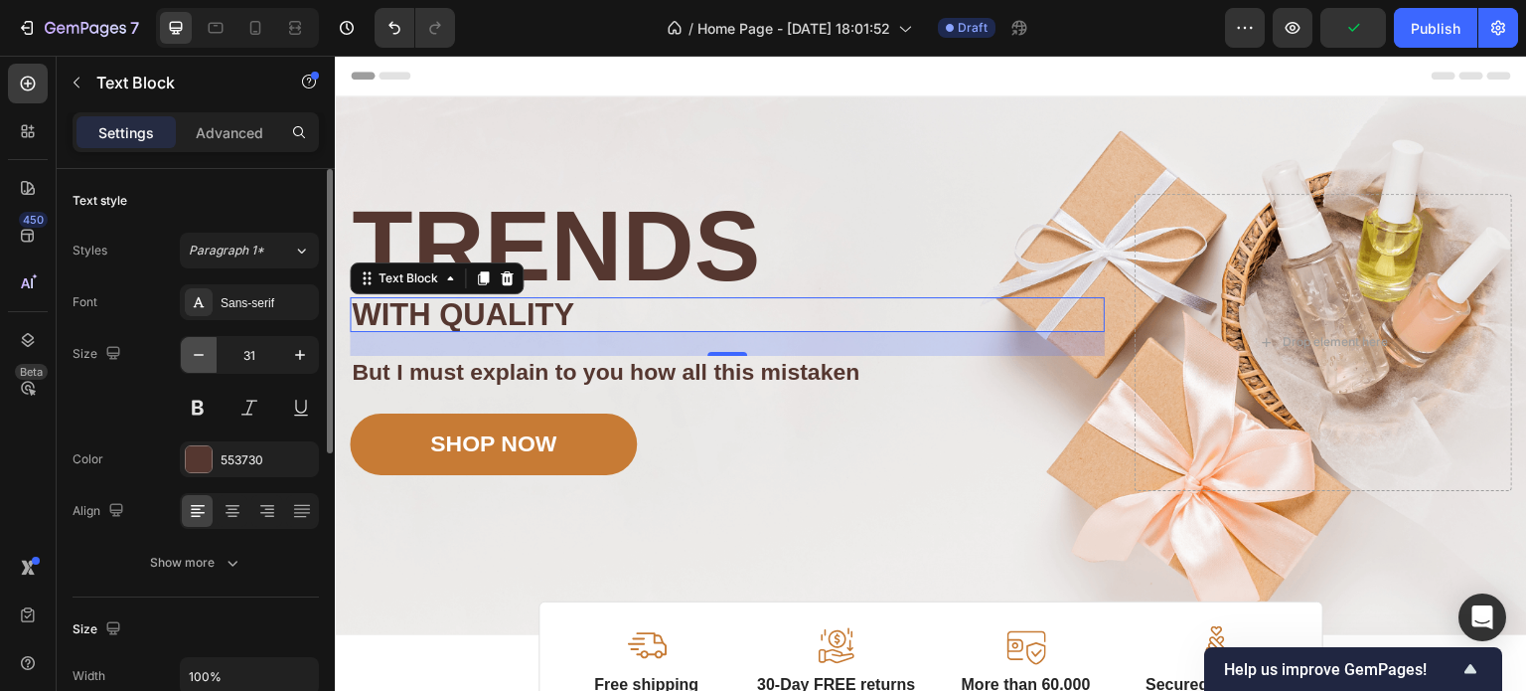
click at [191, 357] on icon "button" at bounding box center [199, 355] width 20 height 20
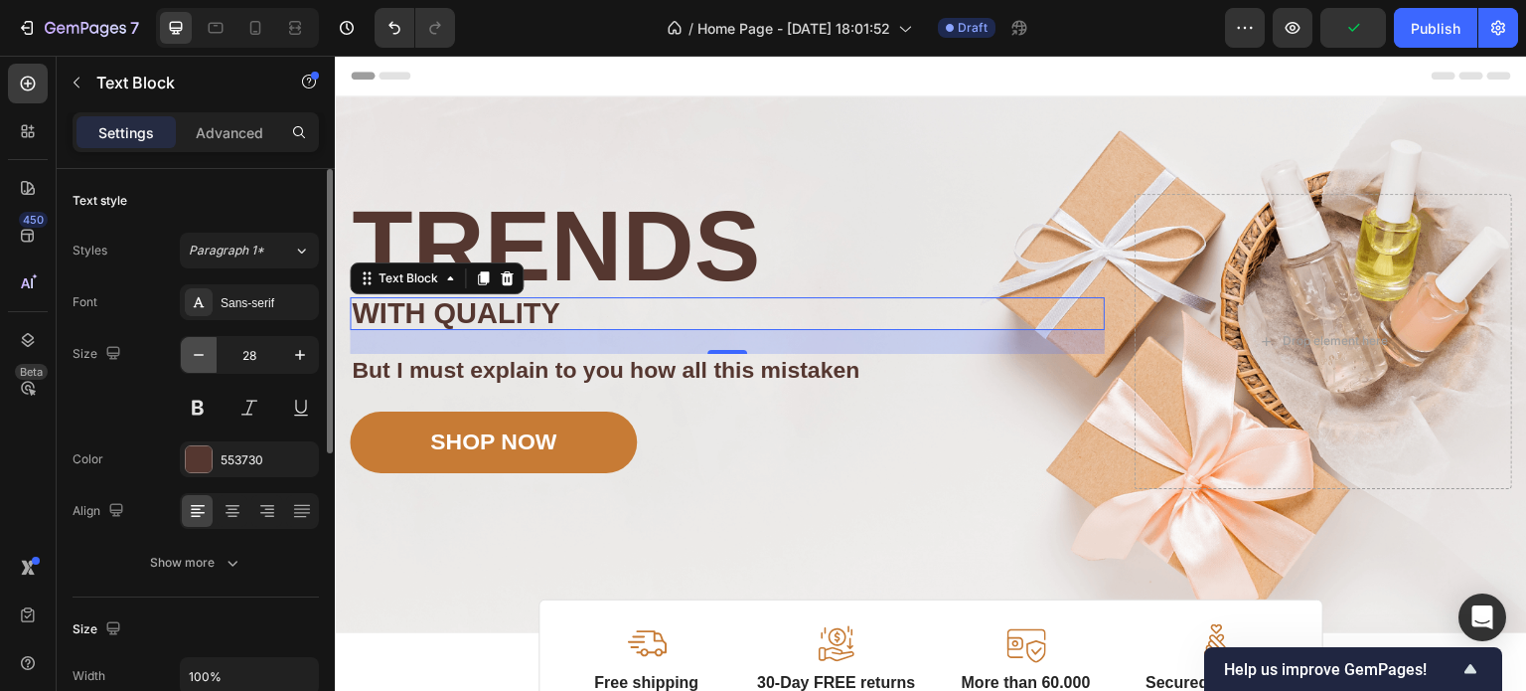
click at [191, 357] on icon "button" at bounding box center [199, 355] width 20 height 20
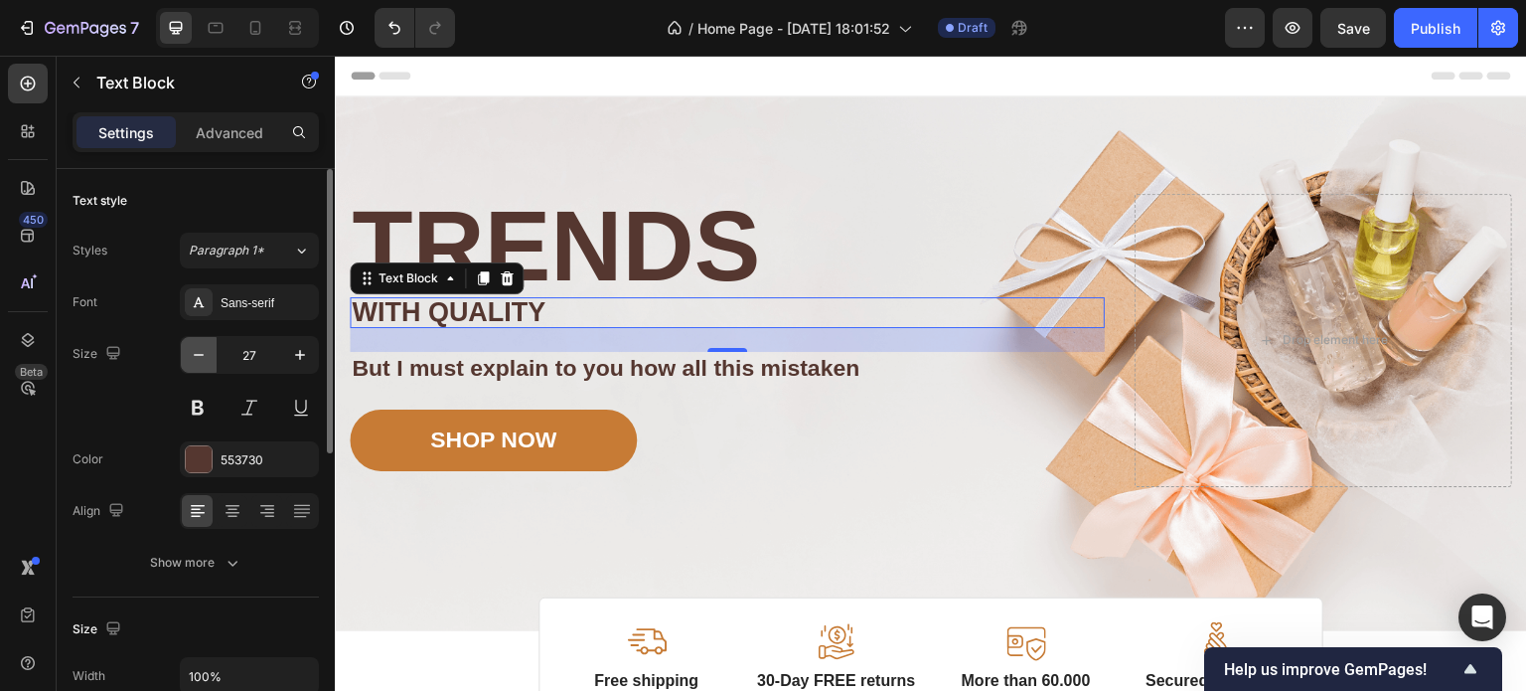
click at [191, 357] on icon "button" at bounding box center [199, 355] width 20 height 20
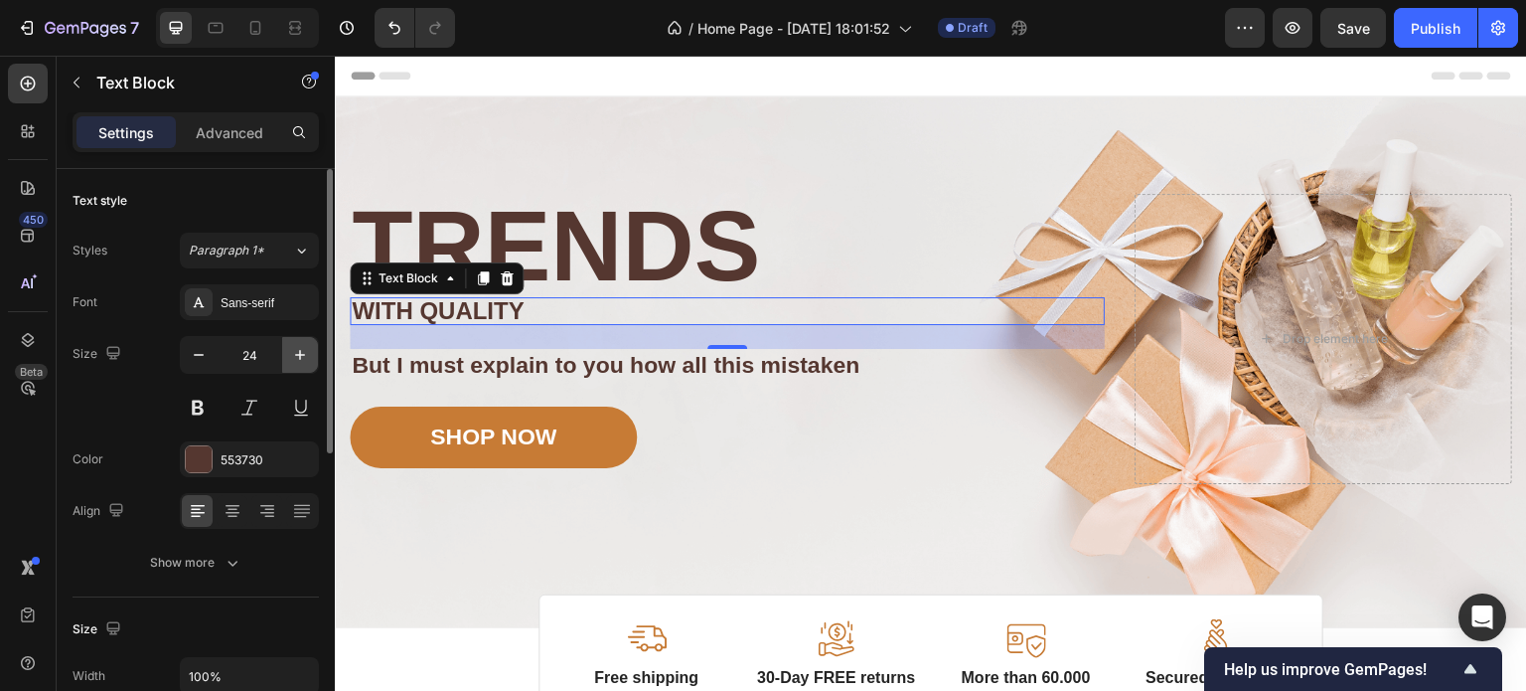
click at [298, 353] on icon "button" at bounding box center [300, 355] width 20 height 20
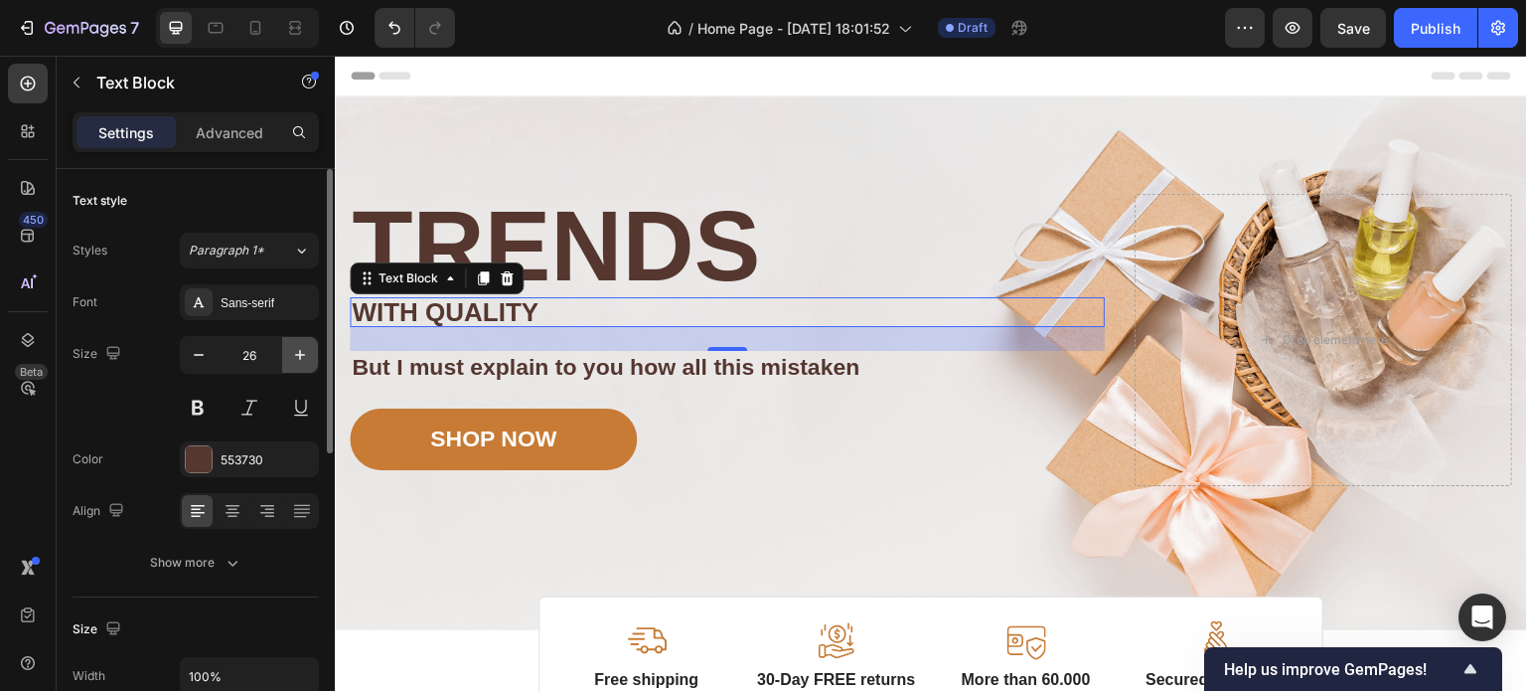
click at [298, 353] on icon "button" at bounding box center [300, 355] width 20 height 20
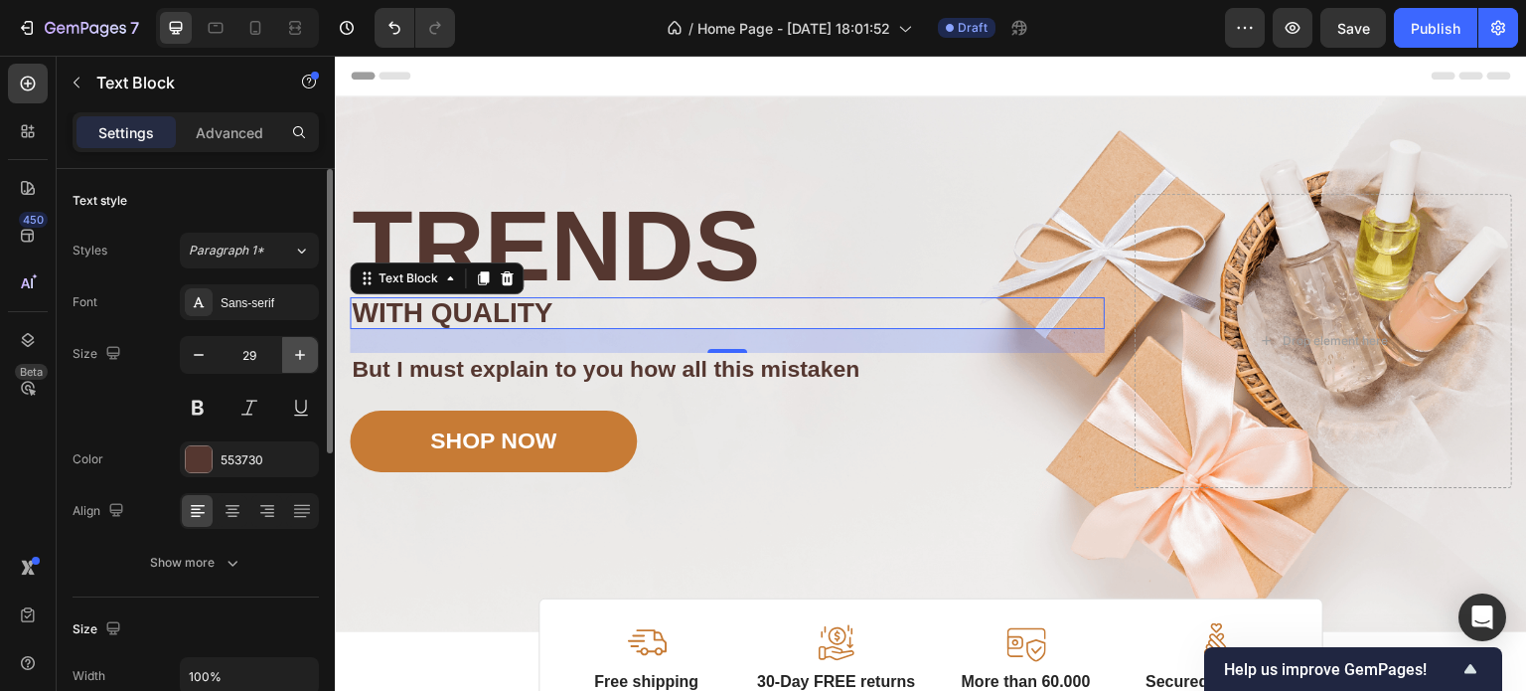
click at [298, 353] on icon "button" at bounding box center [300, 355] width 20 height 20
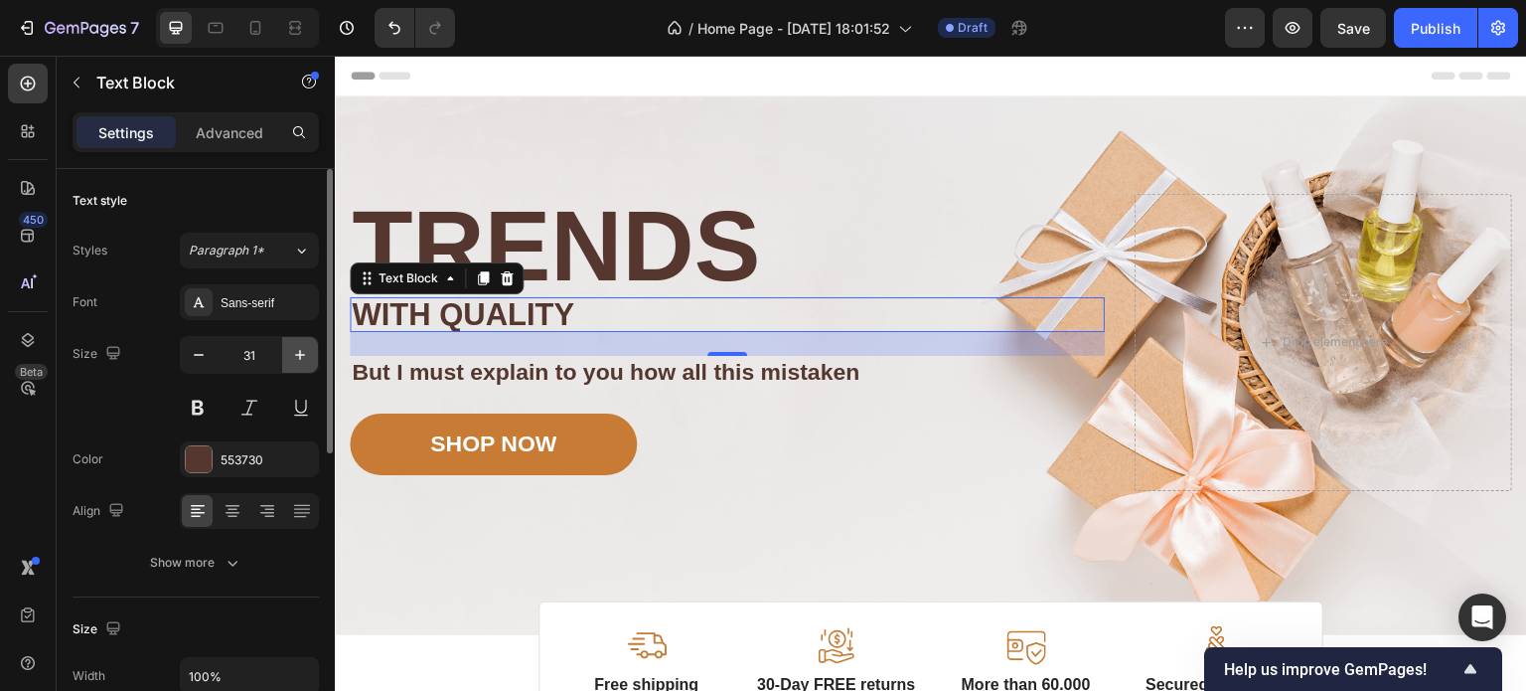
click at [298, 353] on icon "button" at bounding box center [300, 355] width 20 height 20
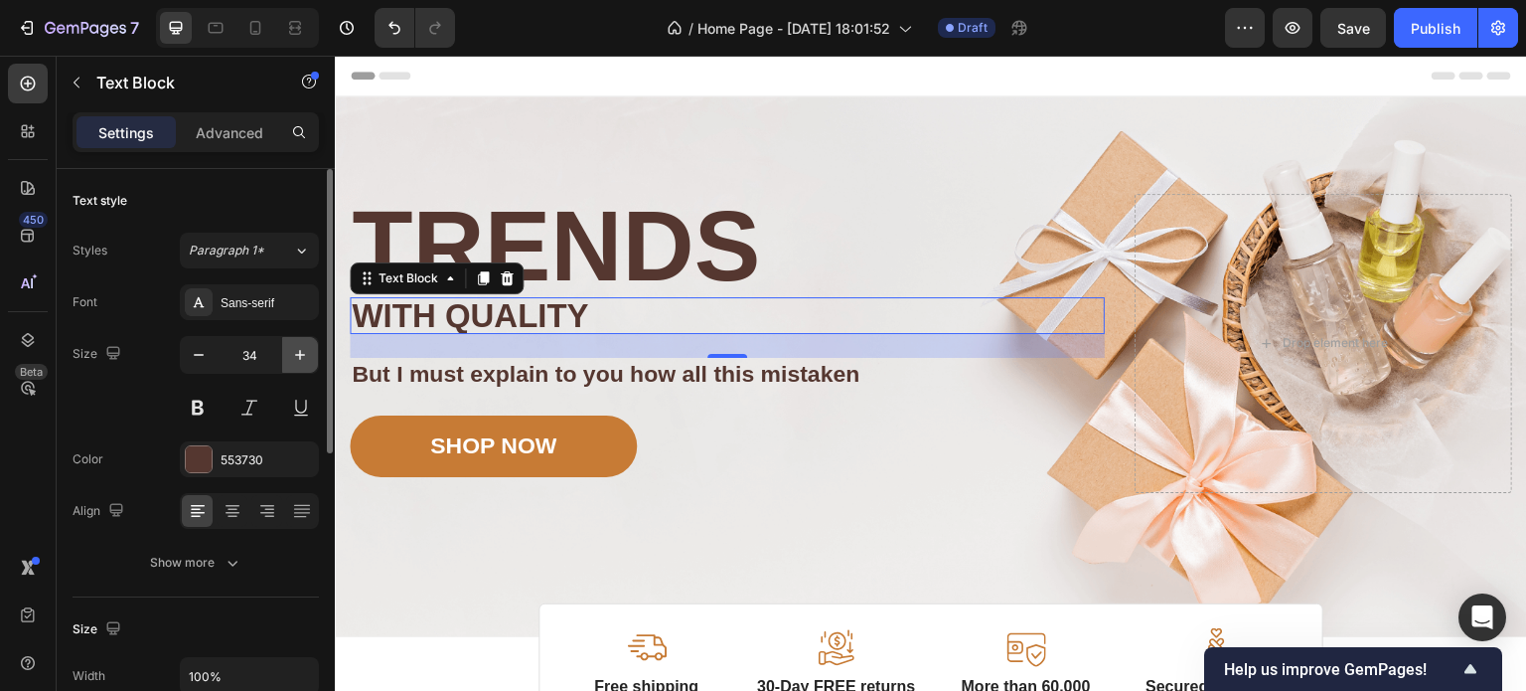
click at [298, 353] on icon "button" at bounding box center [300, 355] width 20 height 20
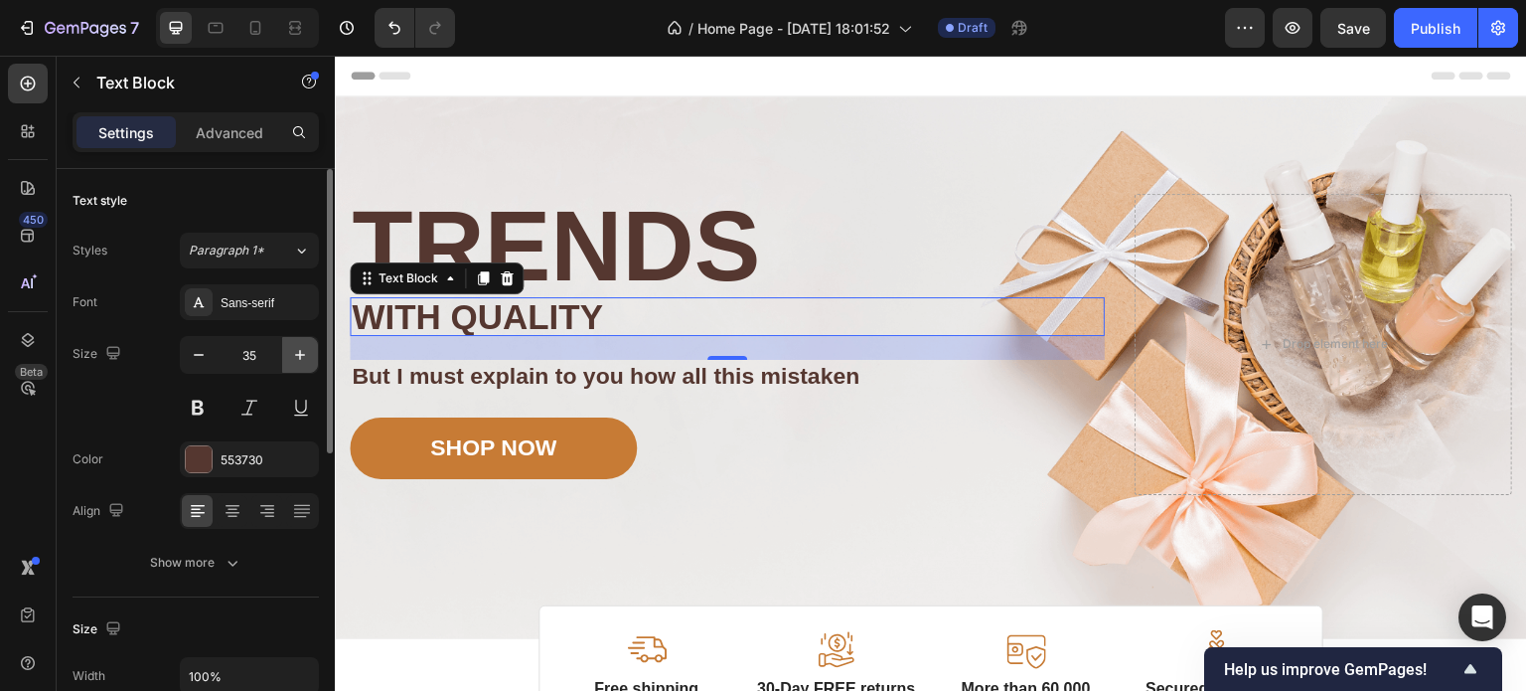
click at [298, 353] on icon "button" at bounding box center [300, 355] width 20 height 20
type input "36"
click at [293, 250] on icon at bounding box center [301, 250] width 17 height 20
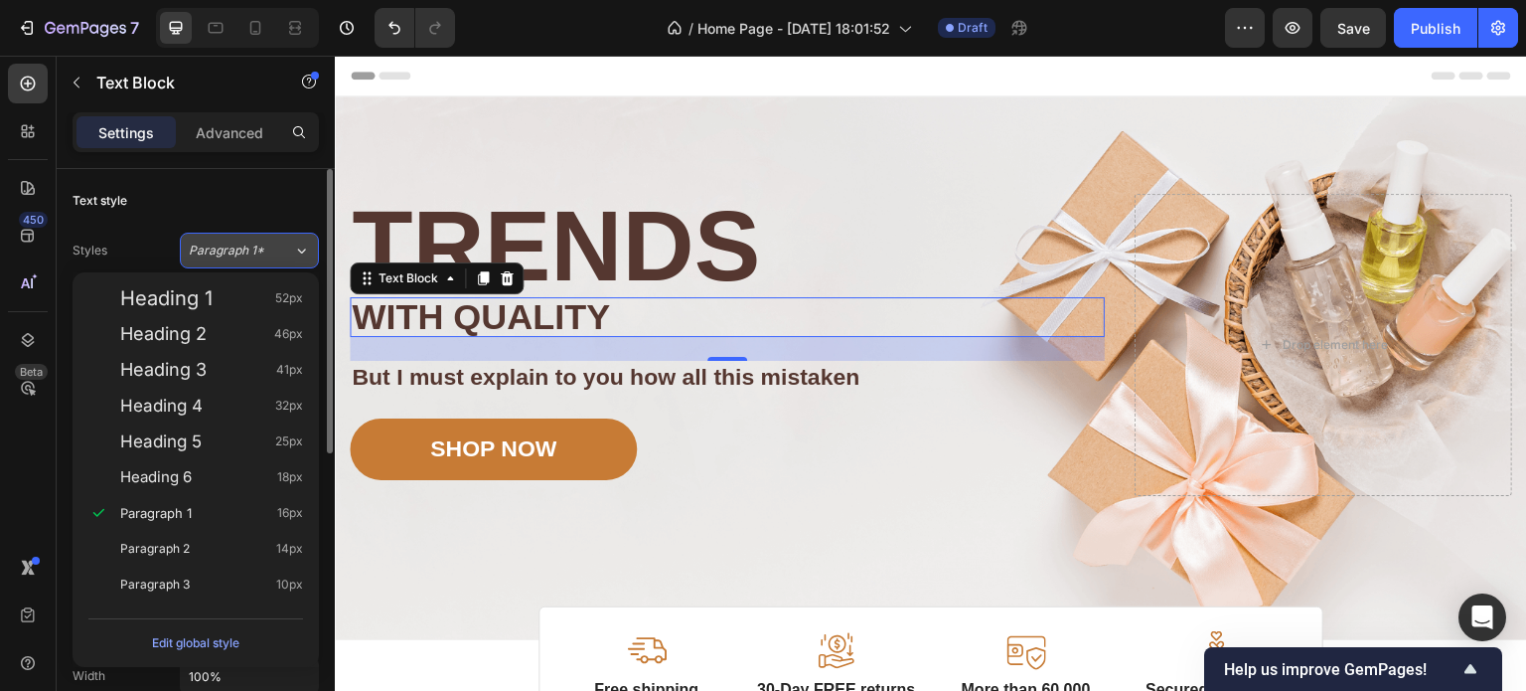
click at [293, 250] on icon at bounding box center [301, 250] width 17 height 20
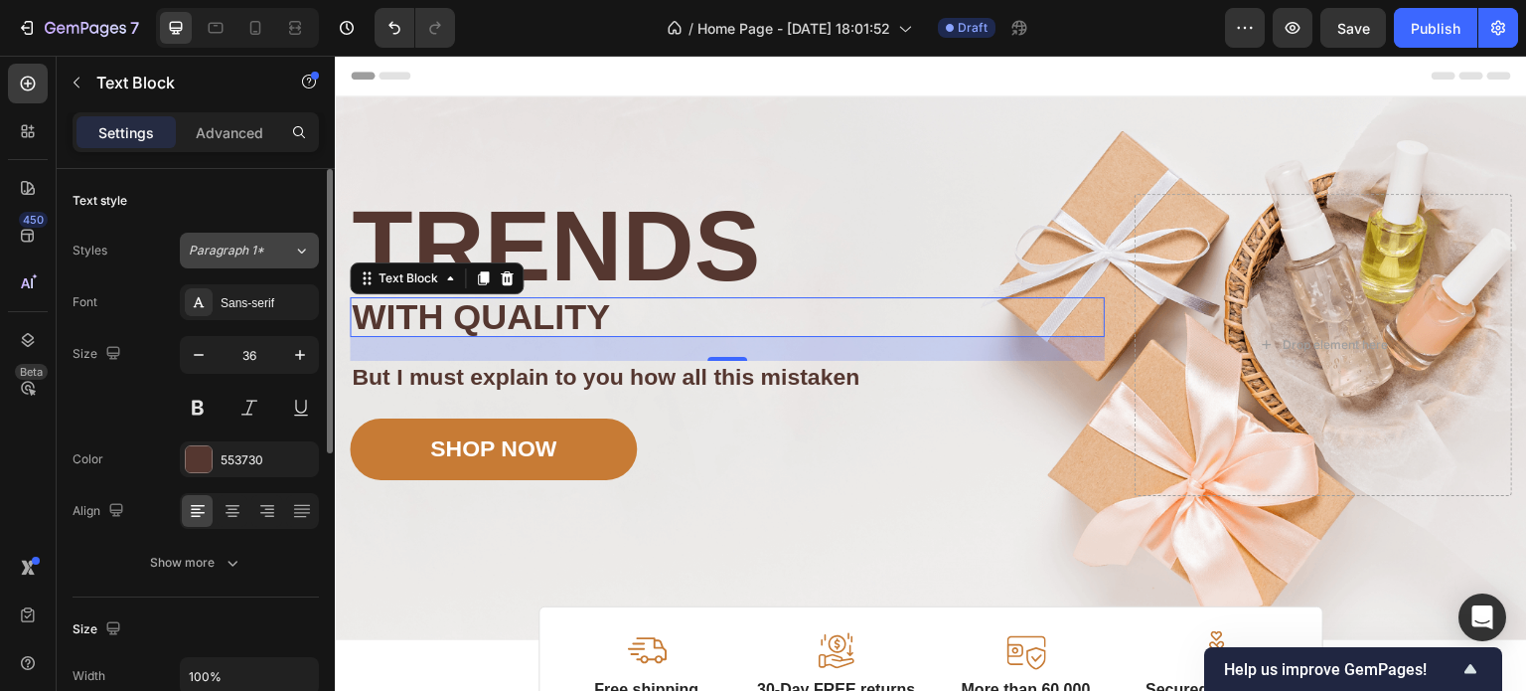
click at [293, 250] on icon at bounding box center [301, 250] width 17 height 20
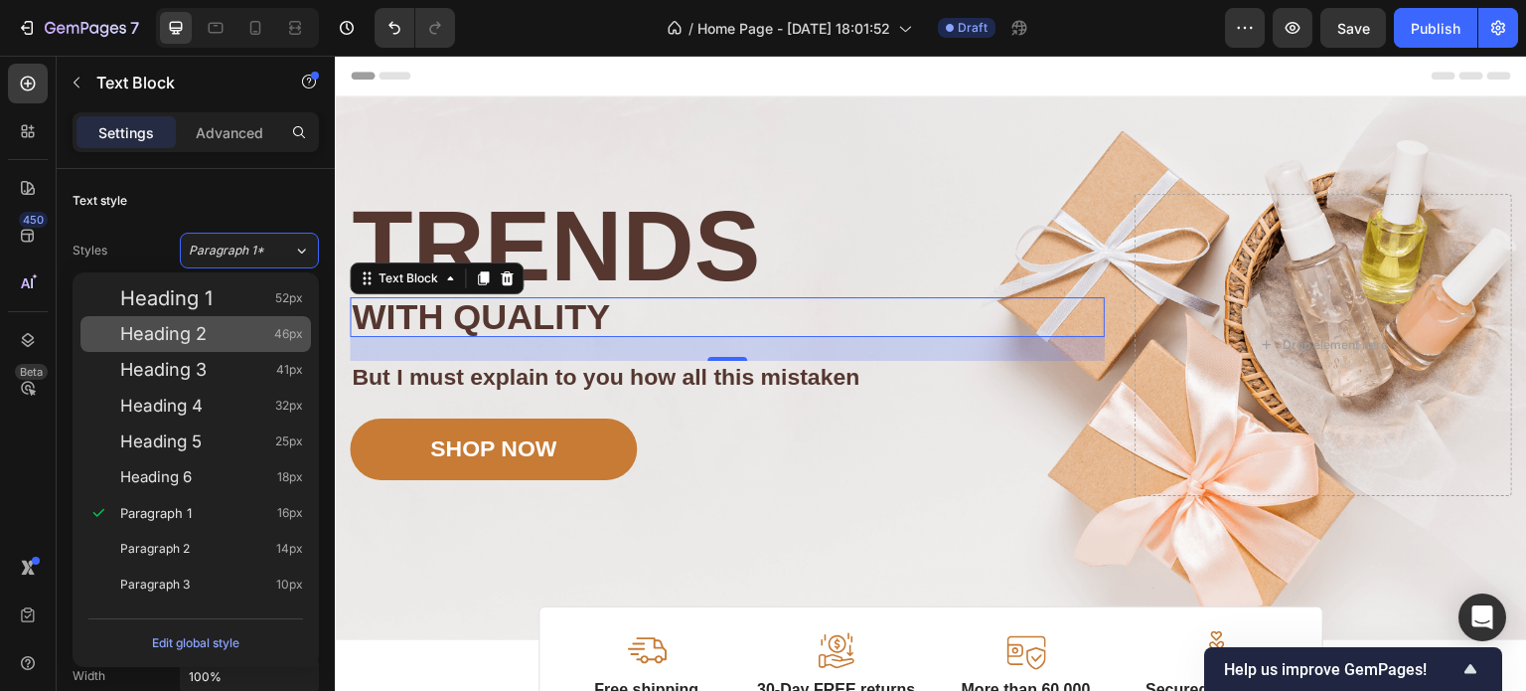
click at [250, 329] on div "Heading 2 46px" at bounding box center [211, 334] width 183 height 20
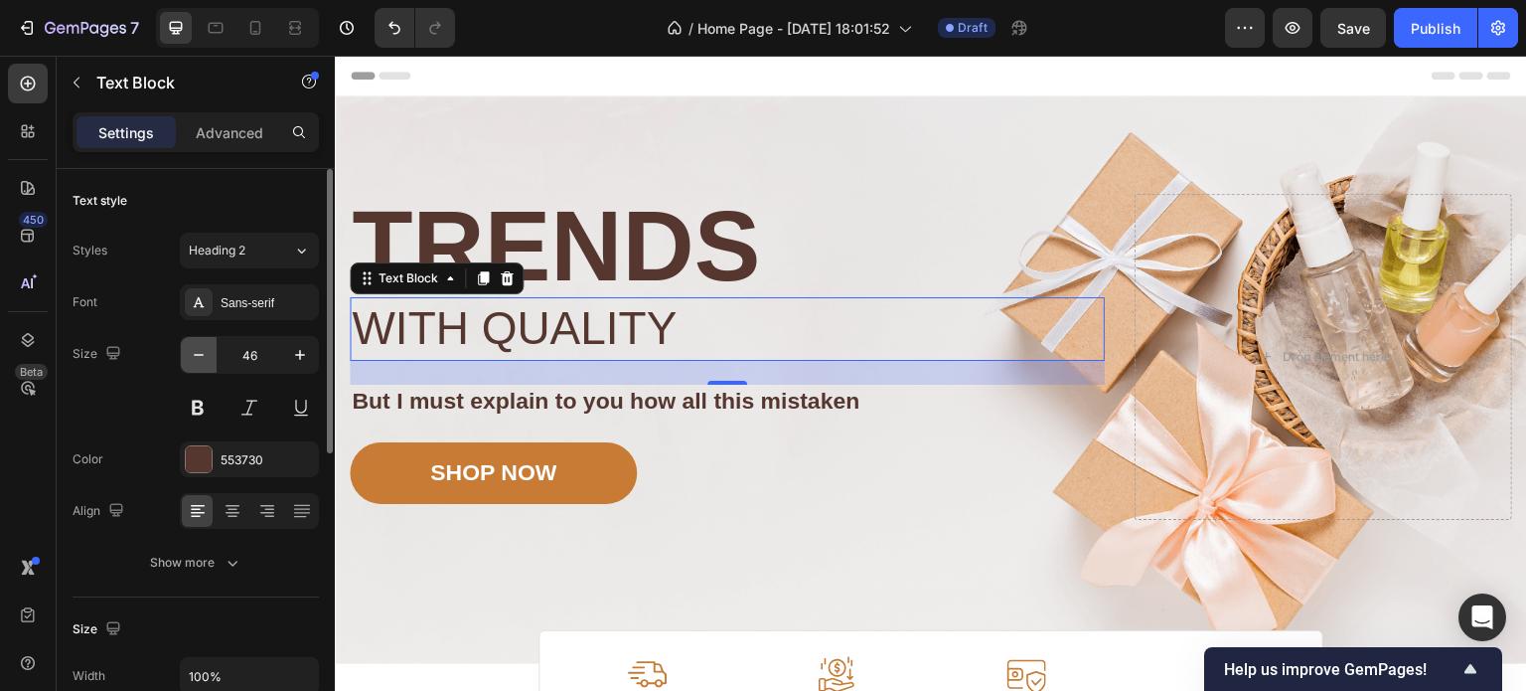
click at [197, 352] on icon "button" at bounding box center [199, 355] width 20 height 20
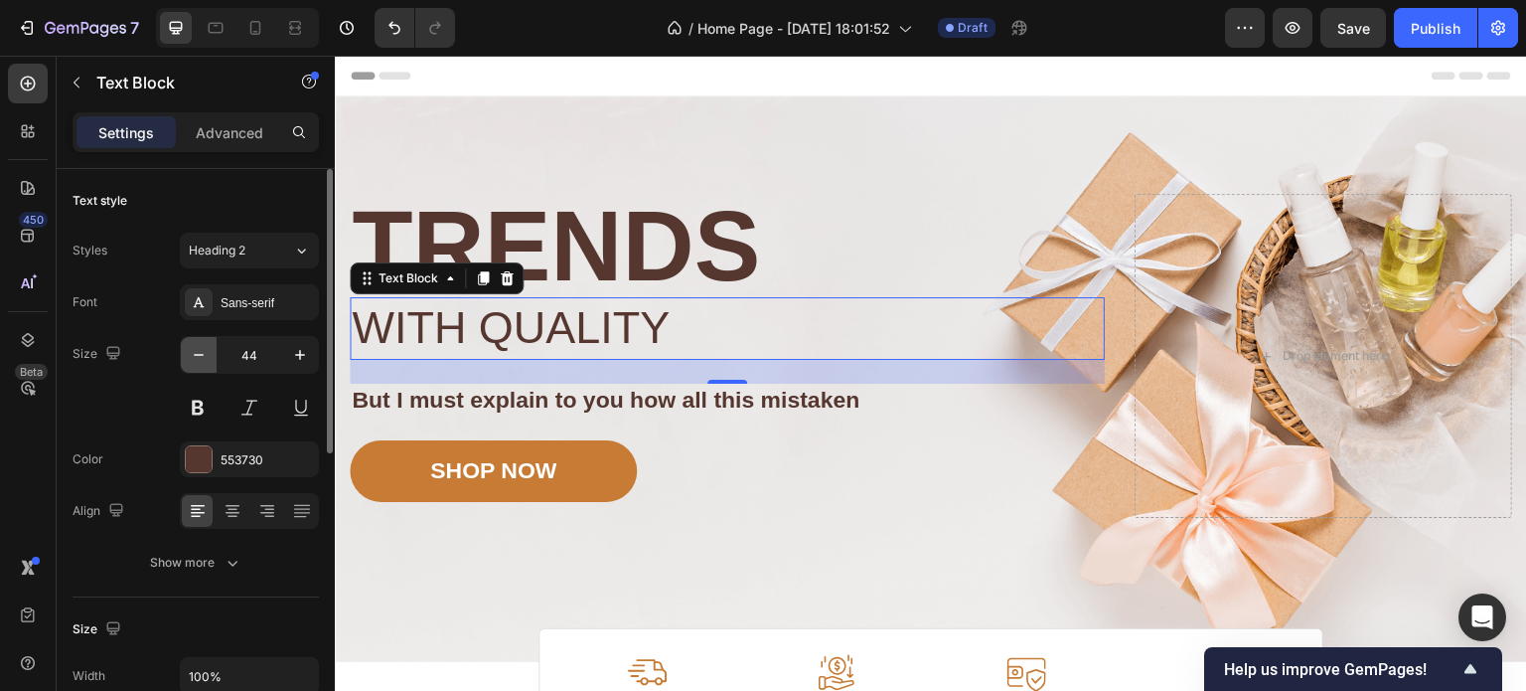
click at [197, 352] on icon "button" at bounding box center [199, 355] width 20 height 20
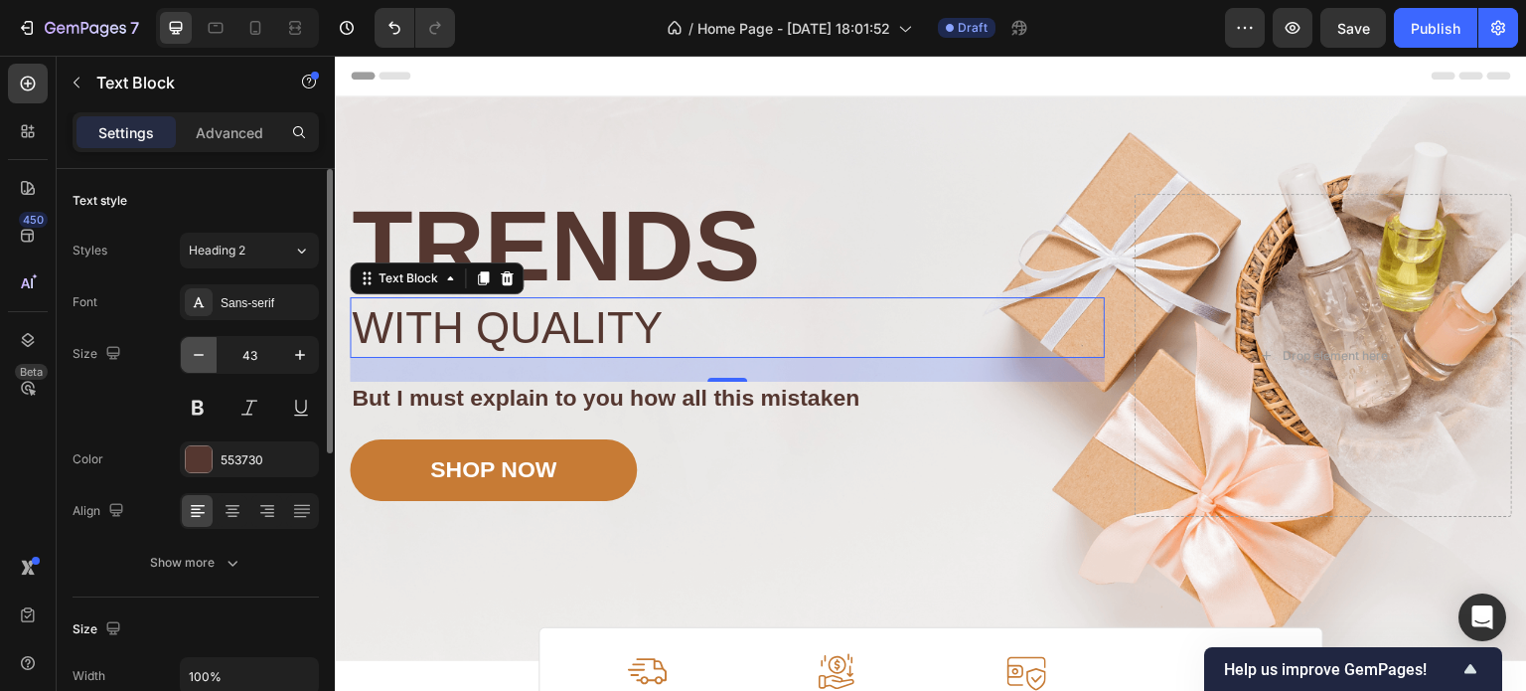
click at [197, 352] on icon "button" at bounding box center [199, 355] width 20 height 20
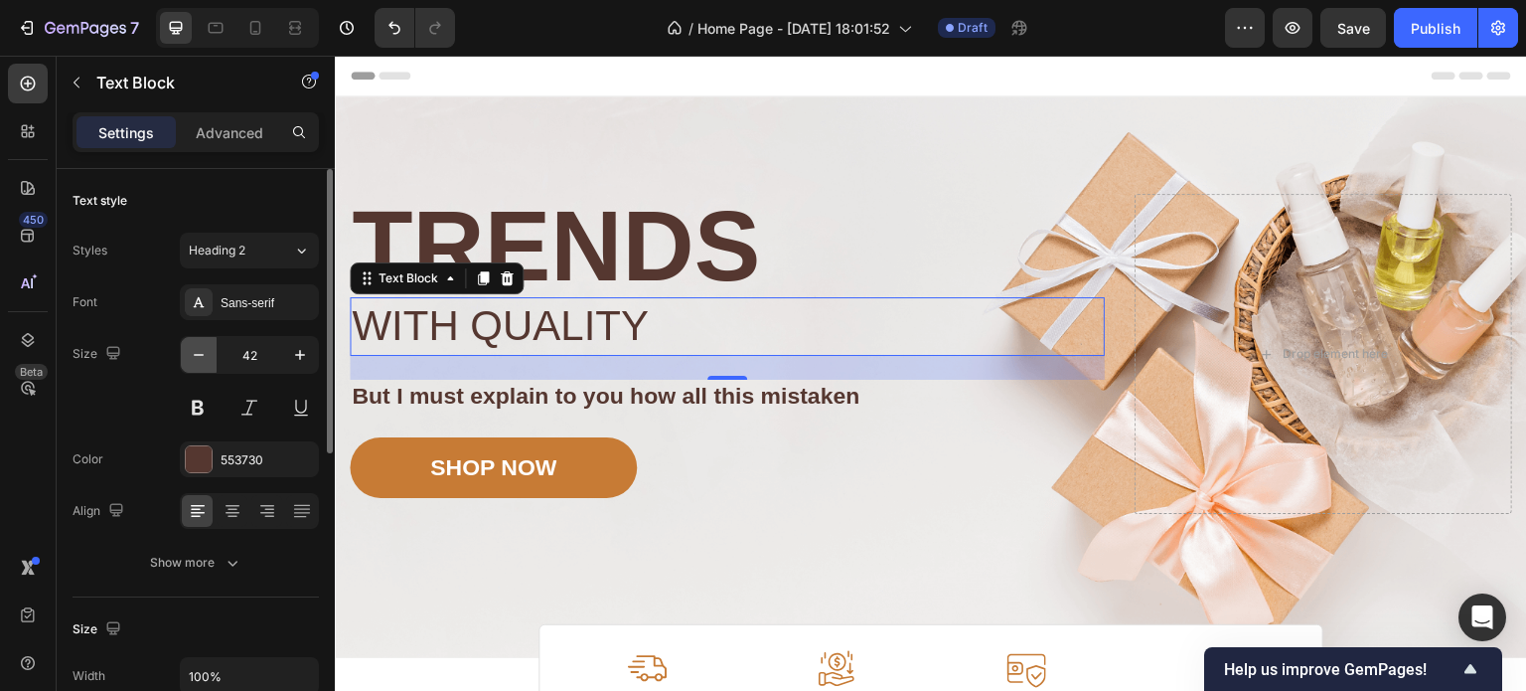
click at [197, 352] on icon "button" at bounding box center [199, 355] width 20 height 20
type input "40"
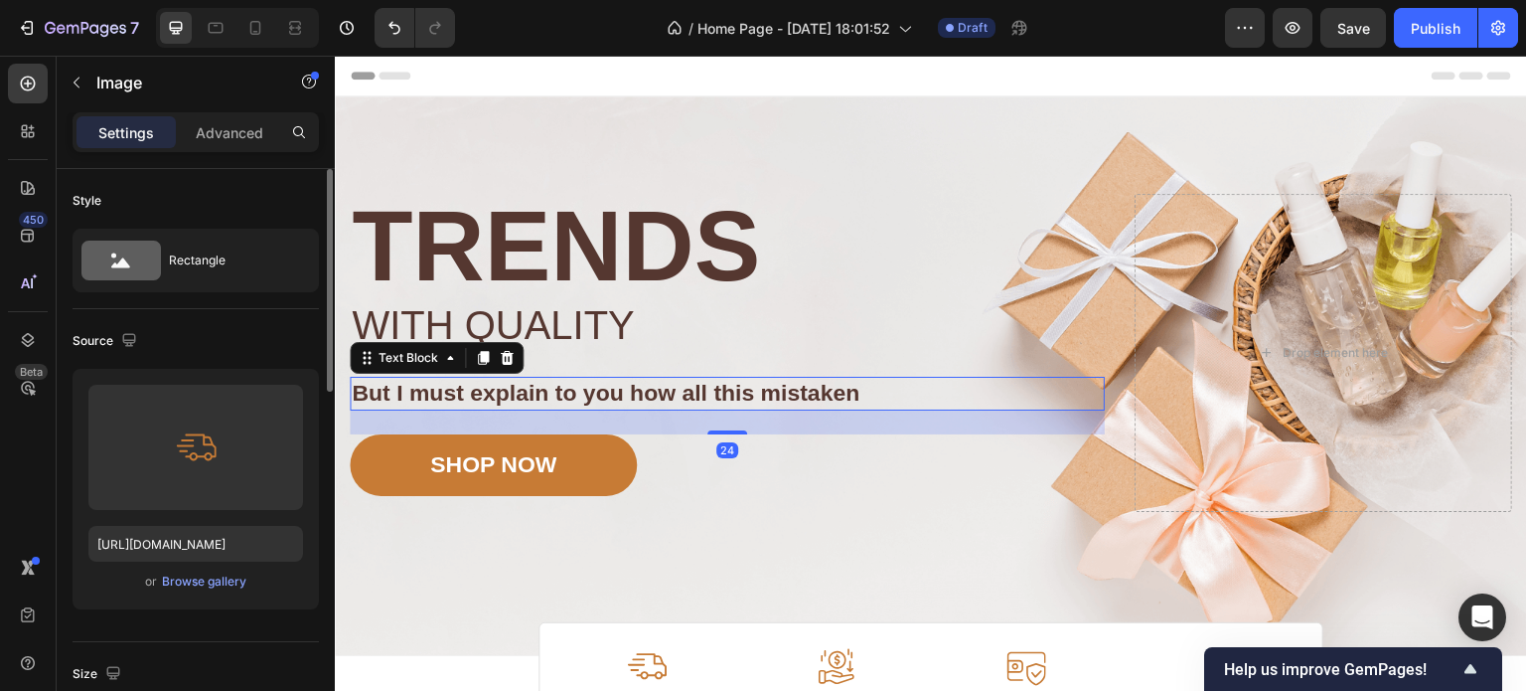
click at [354, 396] on p "But I must explain to you how all this mistaken" at bounding box center [727, 394] width 751 height 30
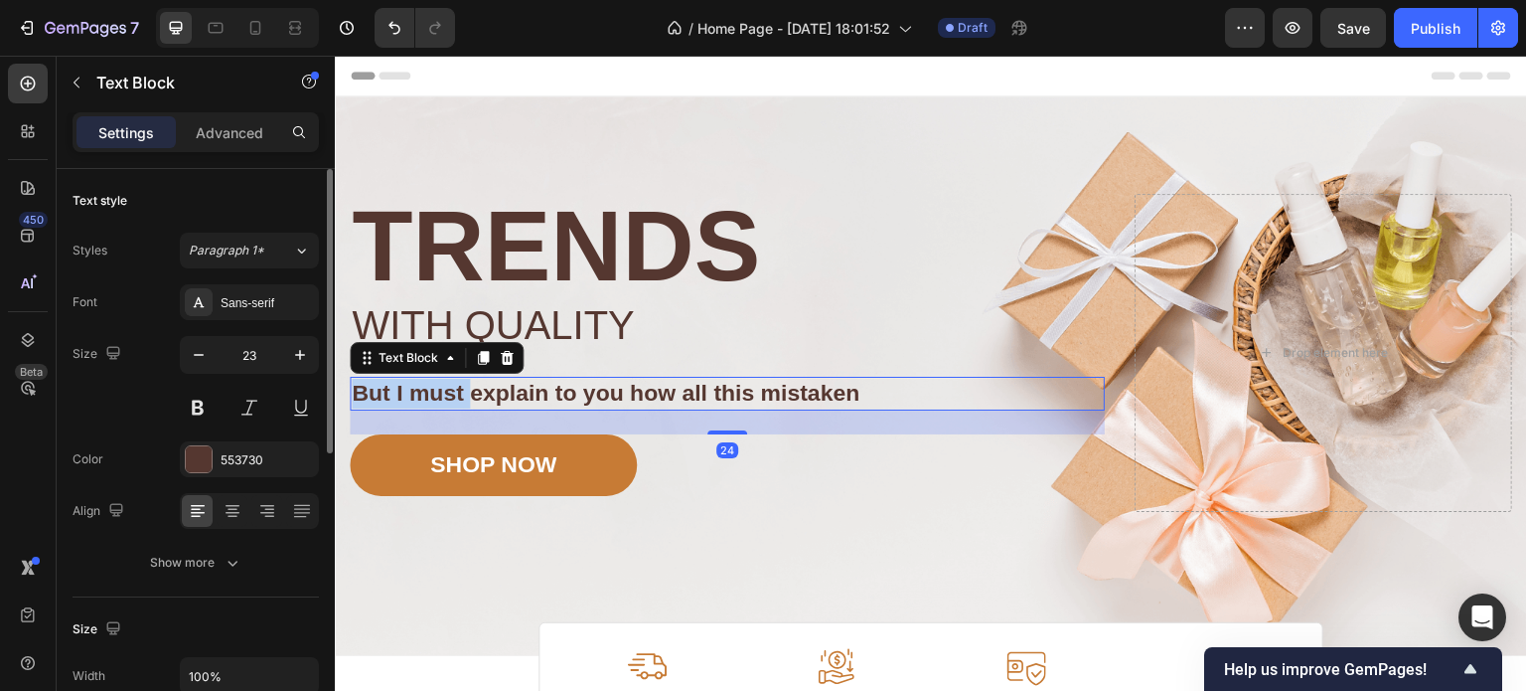
drag, startPoint x: 354, startPoint y: 396, endPoint x: 475, endPoint y: 380, distance: 122.4
click at [475, 380] on p "But I must explain to you how all this mistaken" at bounding box center [727, 394] width 751 height 30
click at [525, 397] on p "But I must explain to you how all this mistaken" at bounding box center [727, 394] width 751 height 30
click at [509, 353] on icon at bounding box center [507, 358] width 13 height 14
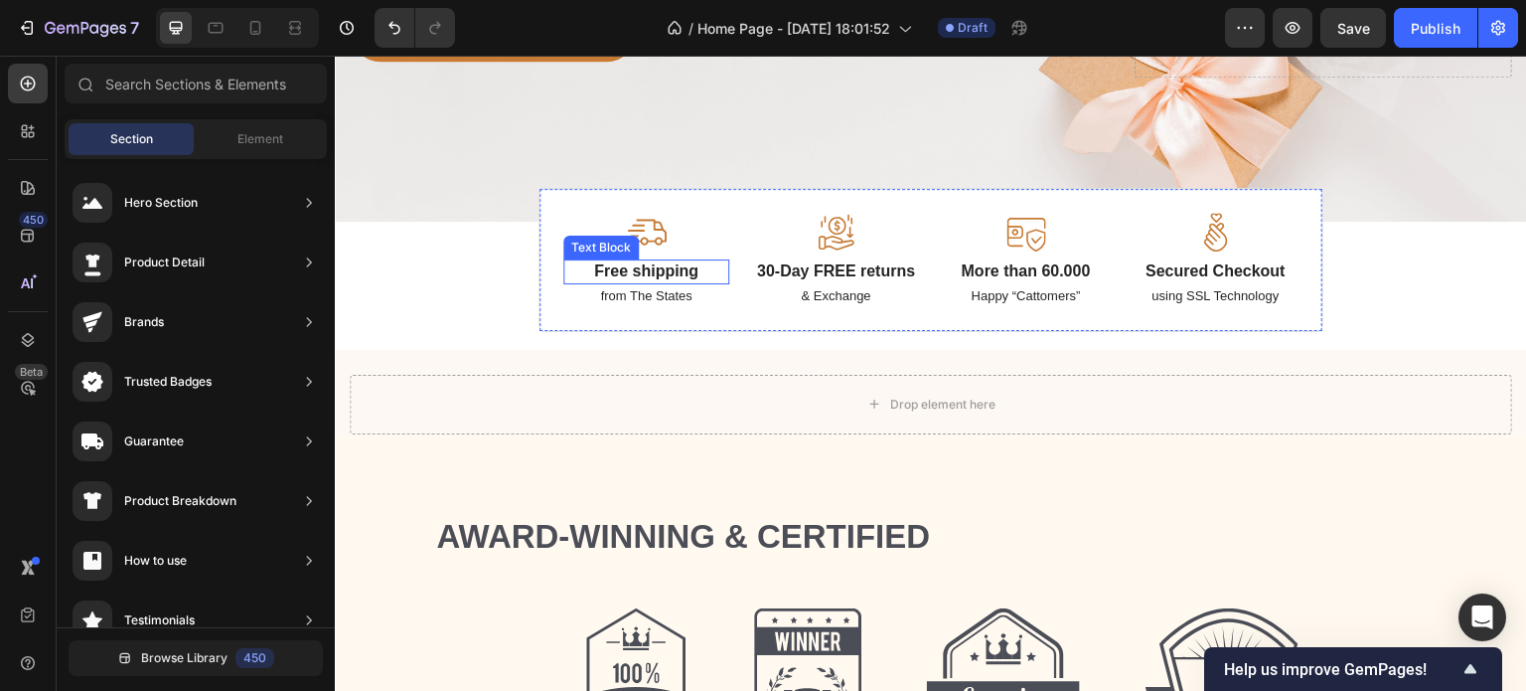
scroll to position [378, 0]
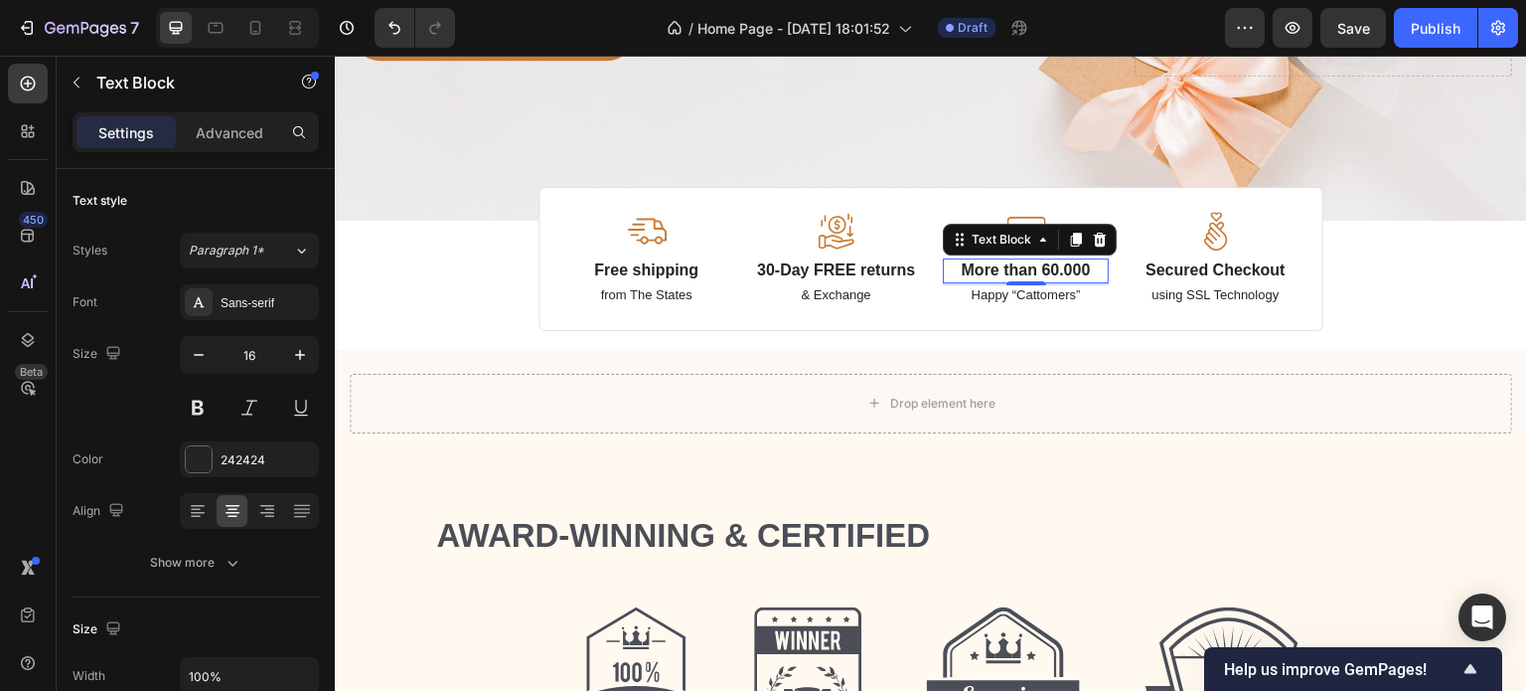
click at [1052, 269] on p "More than 60.000" at bounding box center [1026, 270] width 162 height 21
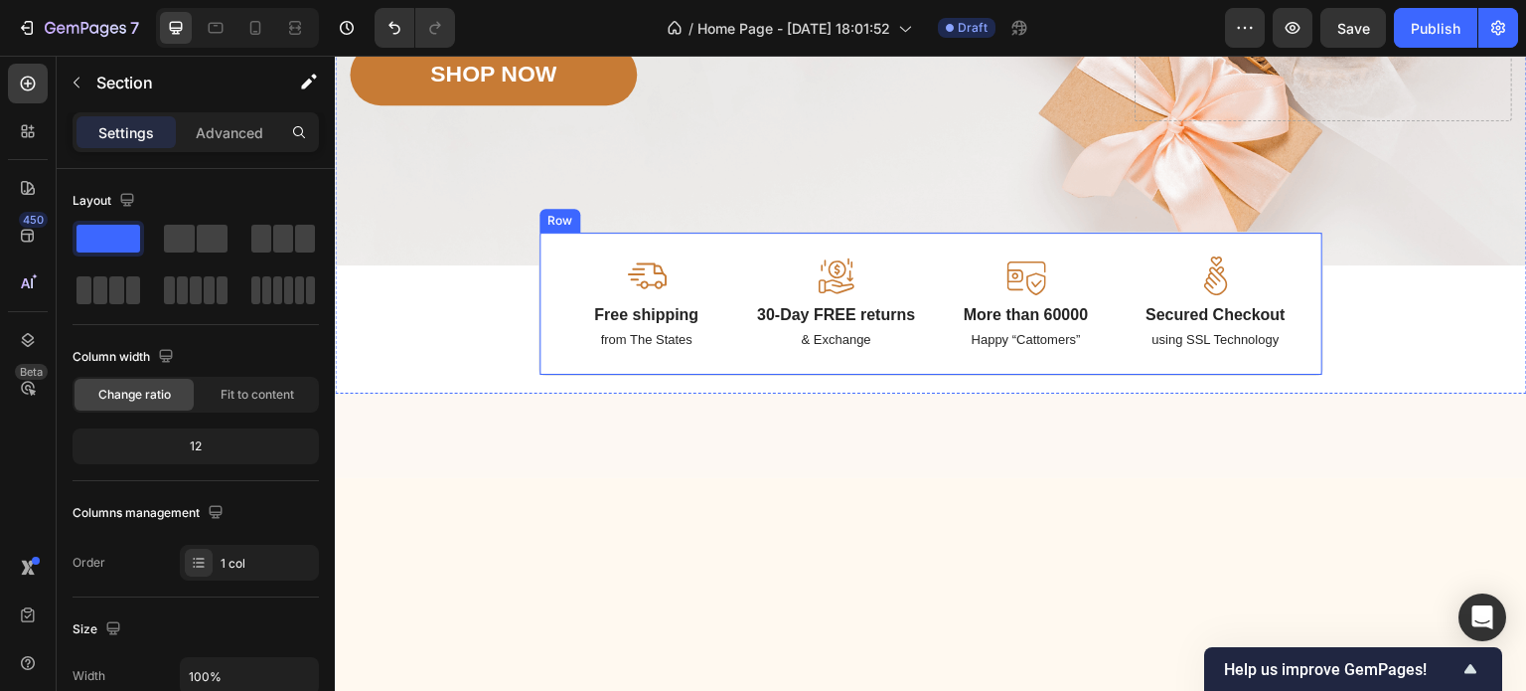
scroll to position [0, 0]
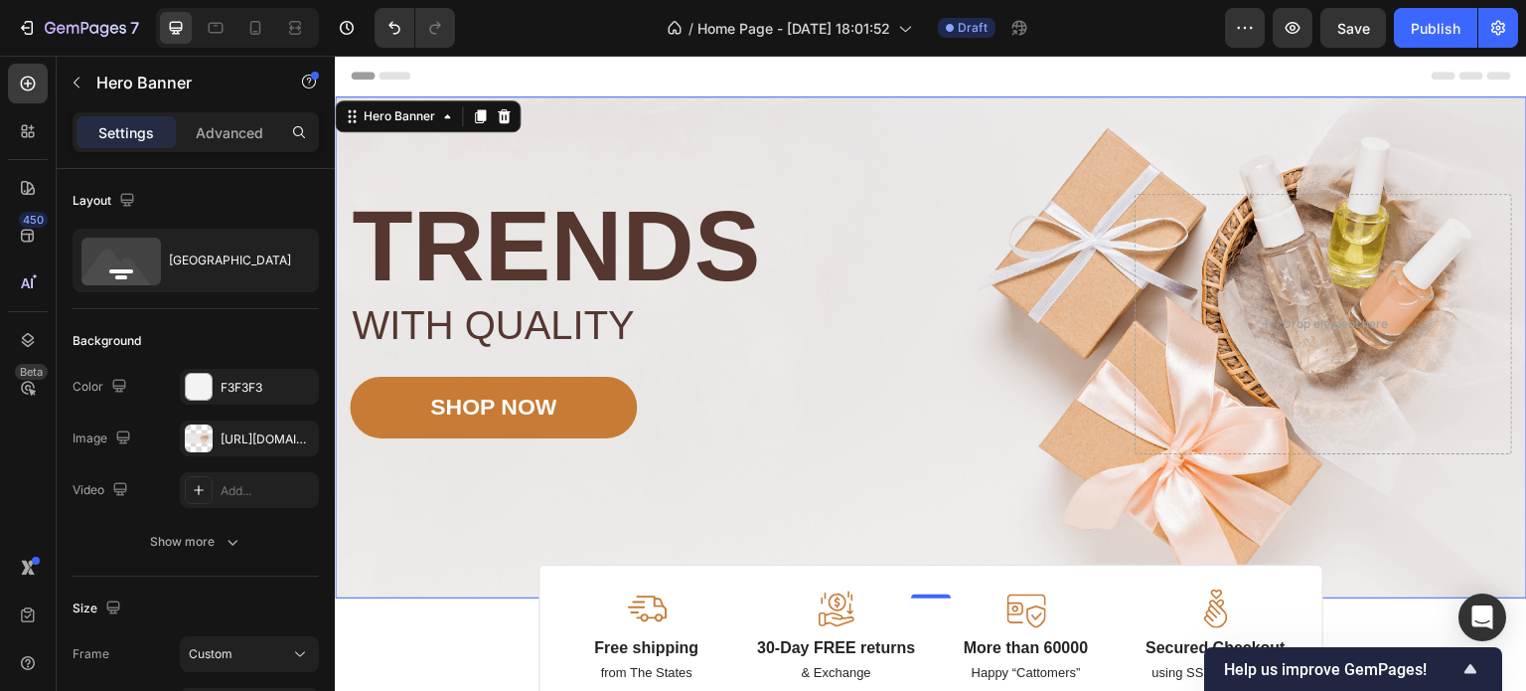
click at [1080, 150] on div "Image Image Free shipping Text Block from The States Text Block Advanced List I…" at bounding box center [931, 347] width 1192 height 502
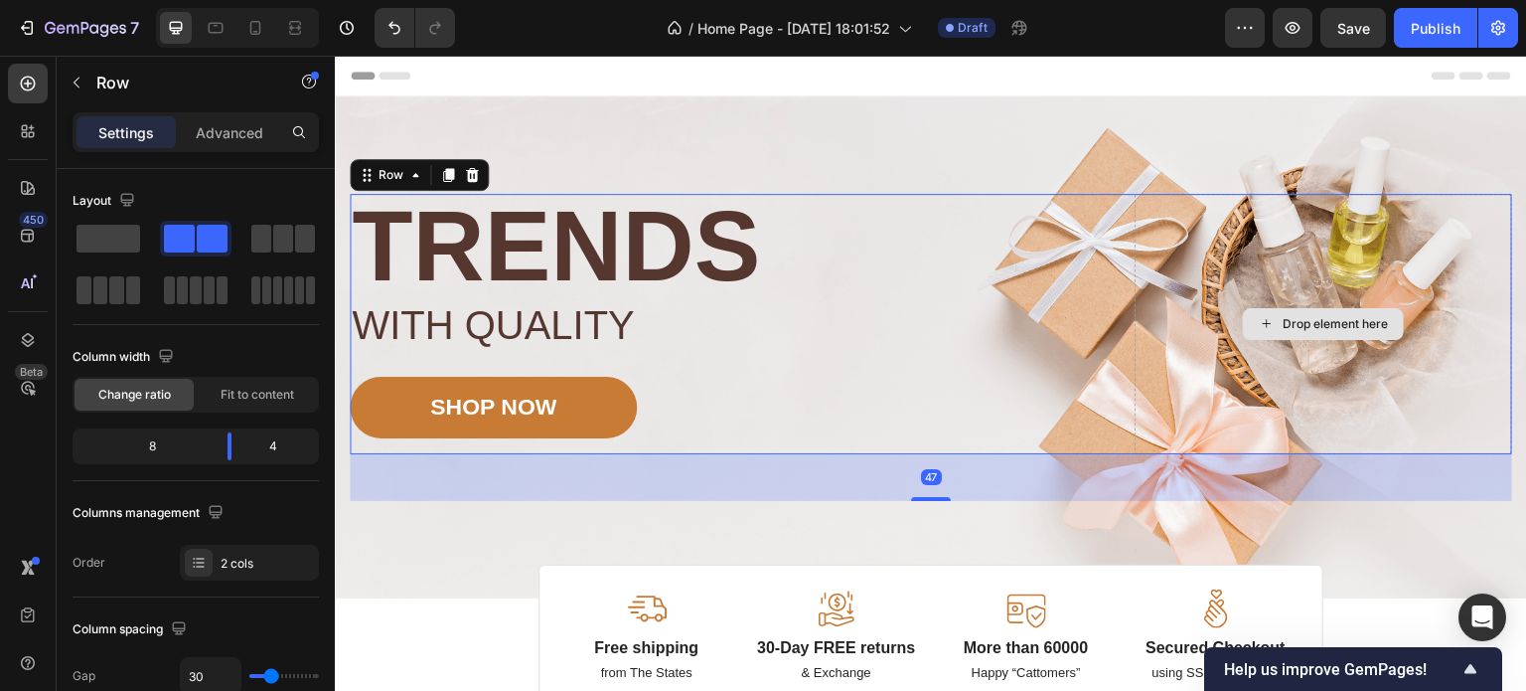
click at [976, 484] on div "47" at bounding box center [931, 477] width 1163 height 47
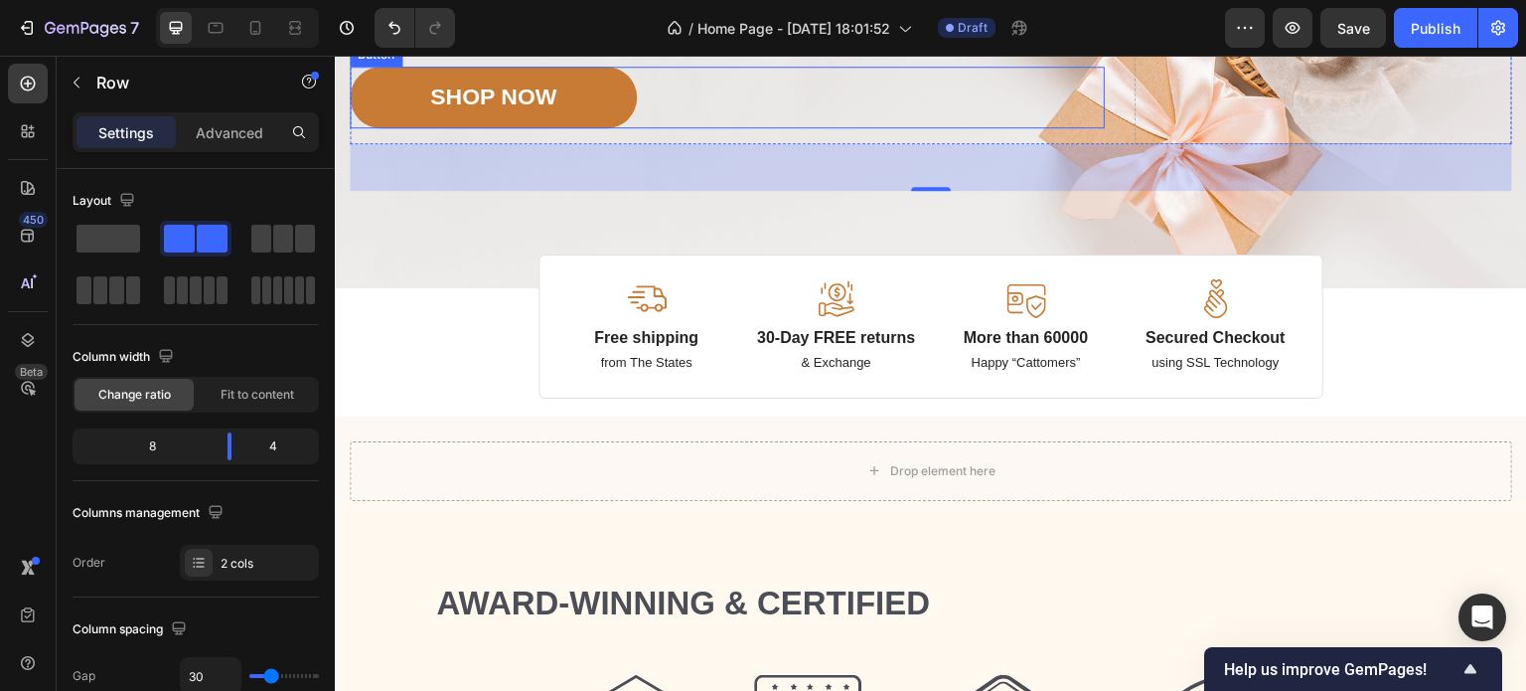
scroll to position [419, 0]
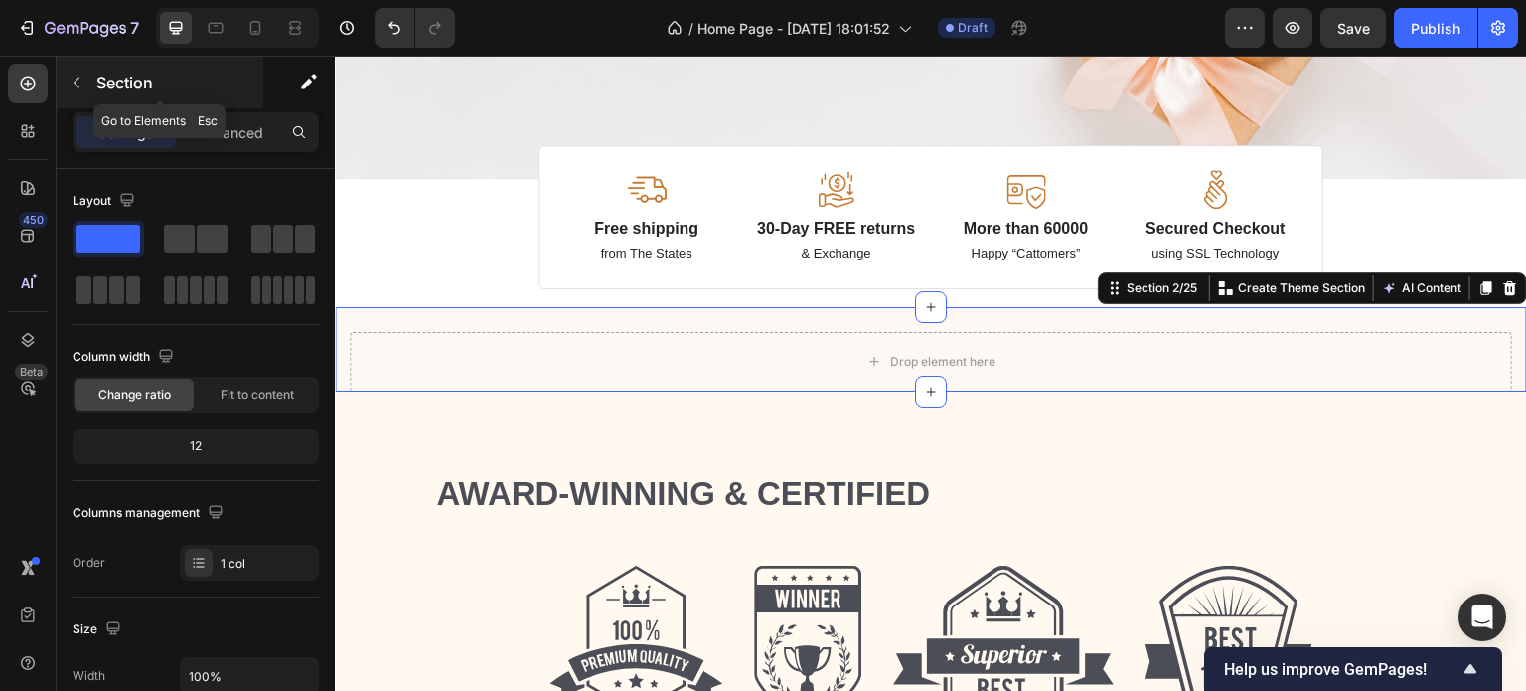
click at [67, 89] on button "button" at bounding box center [77, 83] width 32 height 32
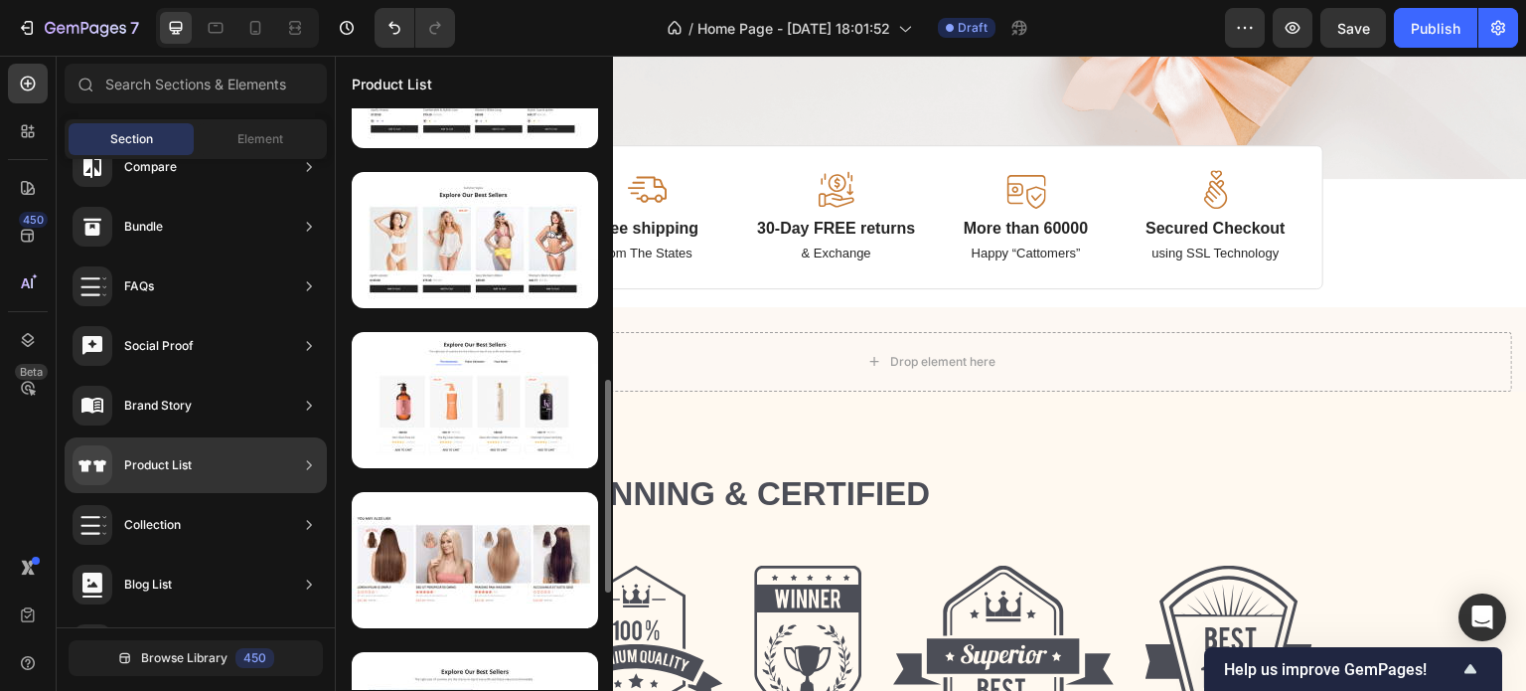
scroll to position [743, 0]
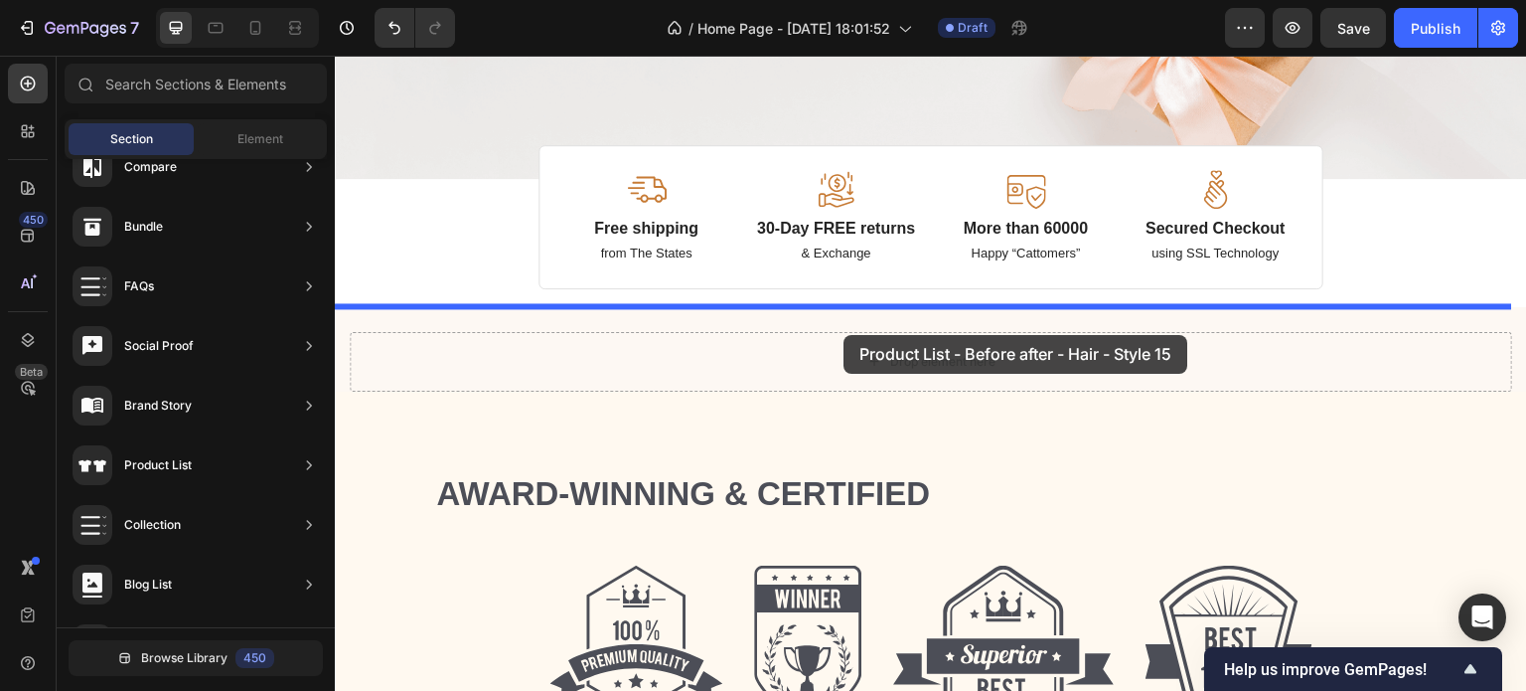
drag, startPoint x: 800, startPoint y: 626, endPoint x: 844, endPoint y: 335, distance: 294.4
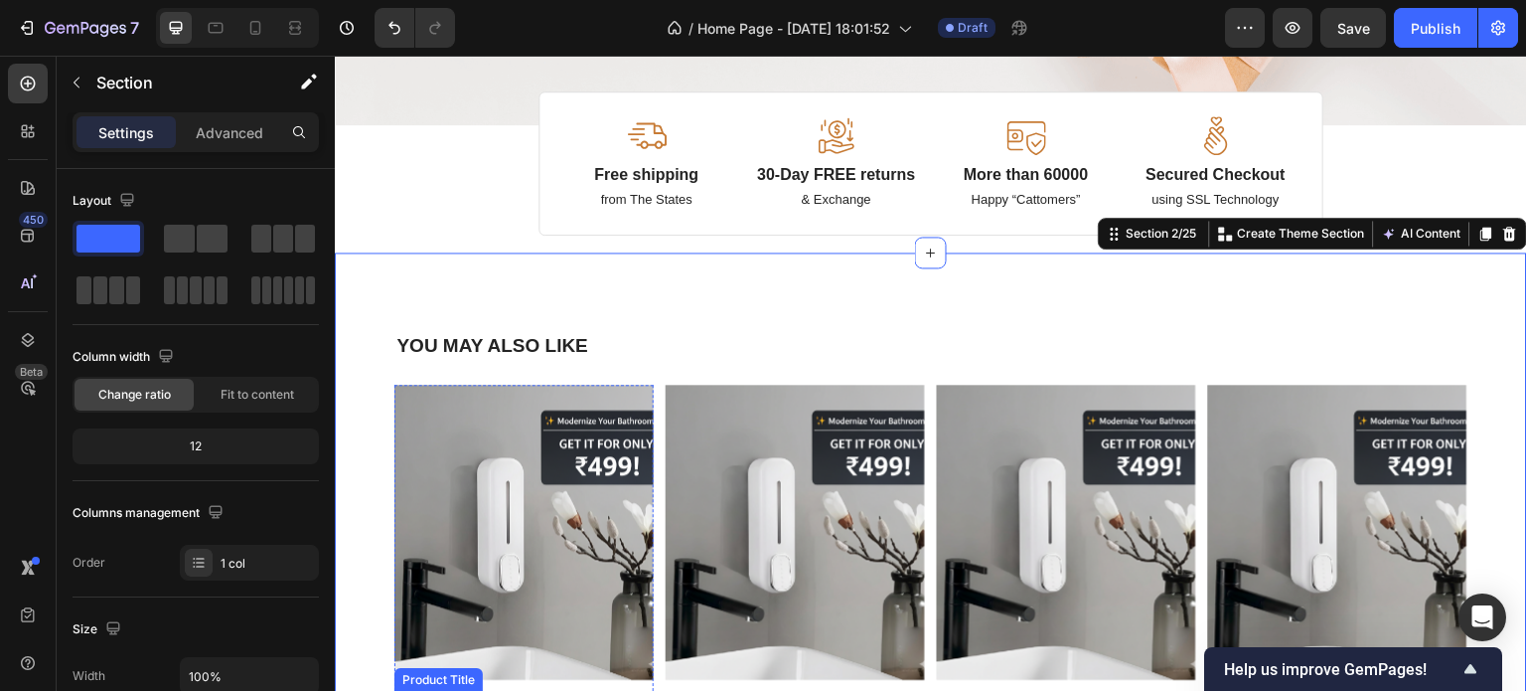
scroll to position [469, 0]
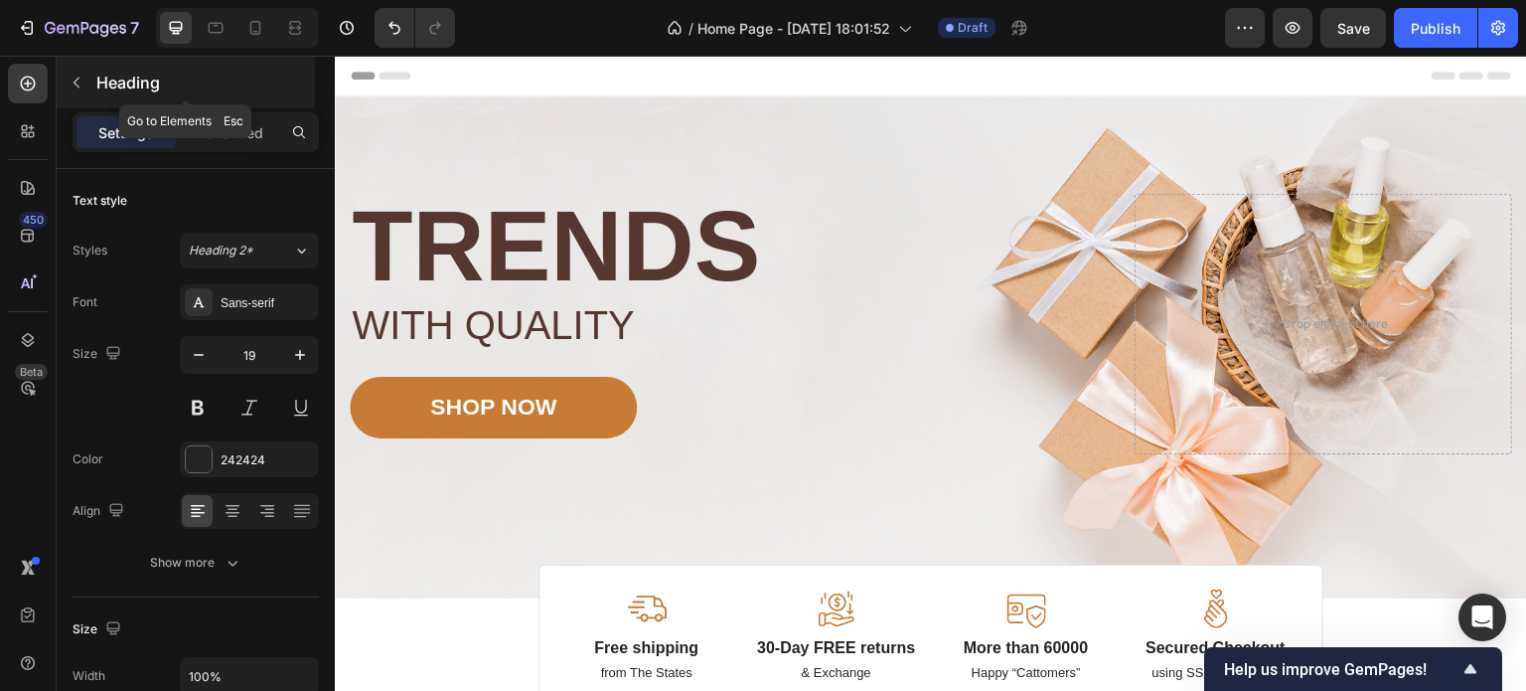
scroll to position [469, 0]
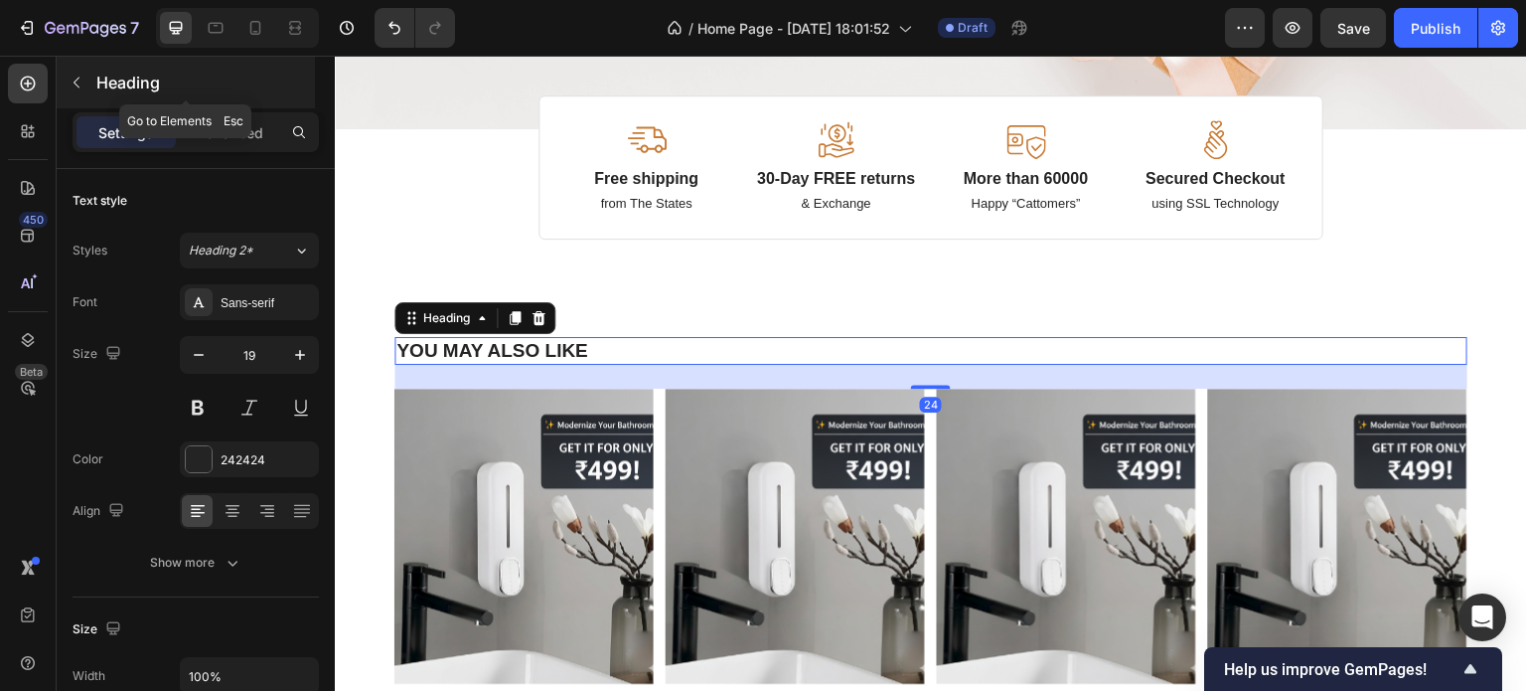
click at [68, 74] on button "button" at bounding box center [77, 83] width 32 height 32
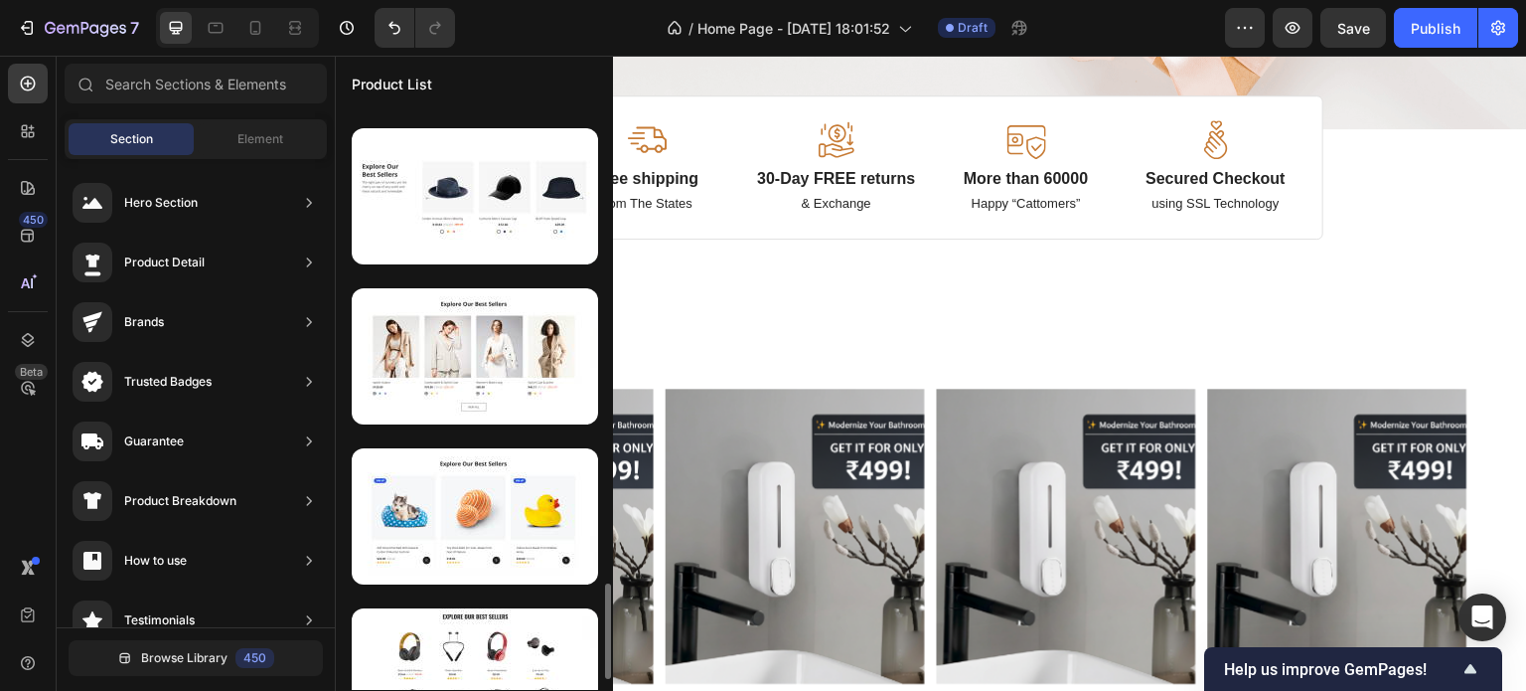
scroll to position [2866, 0]
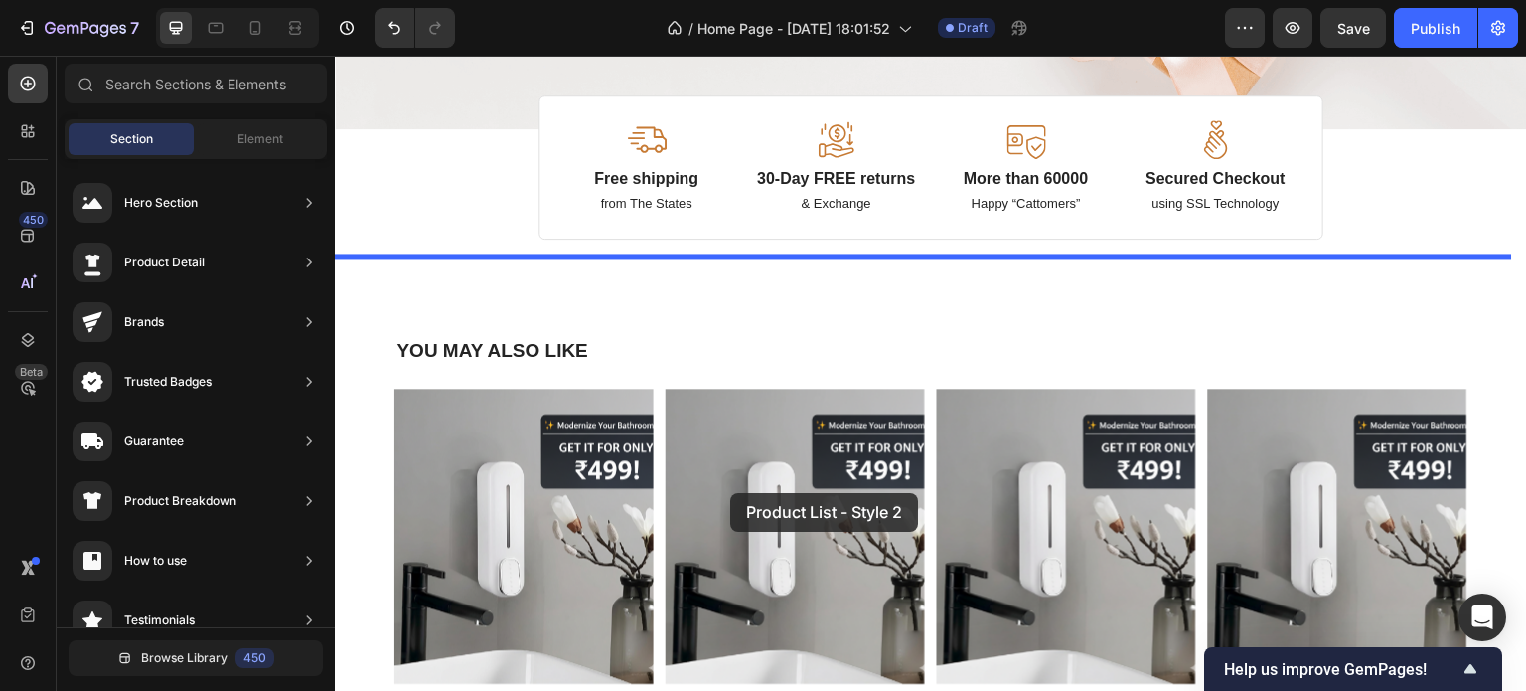
drag, startPoint x: 733, startPoint y: 291, endPoint x: 730, endPoint y: 493, distance: 201.7
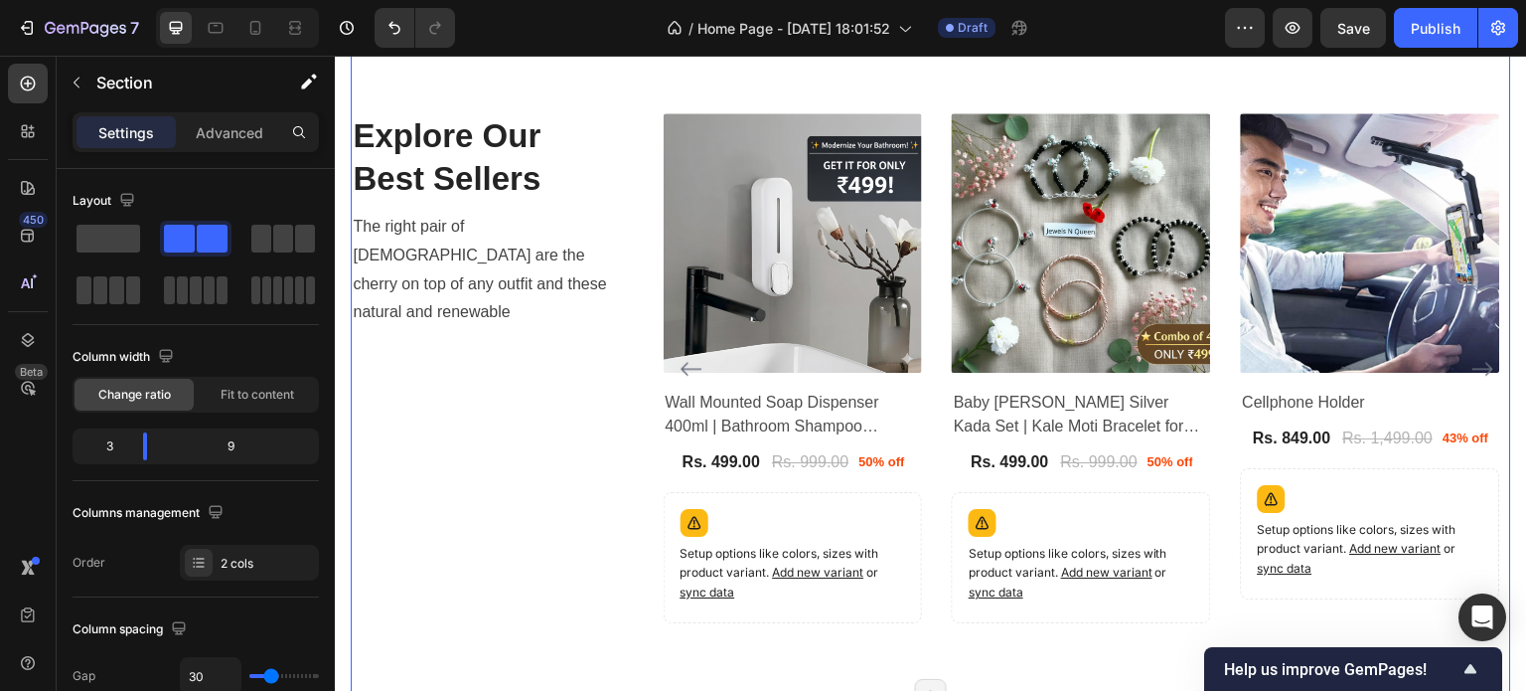
scroll to position [690, 0]
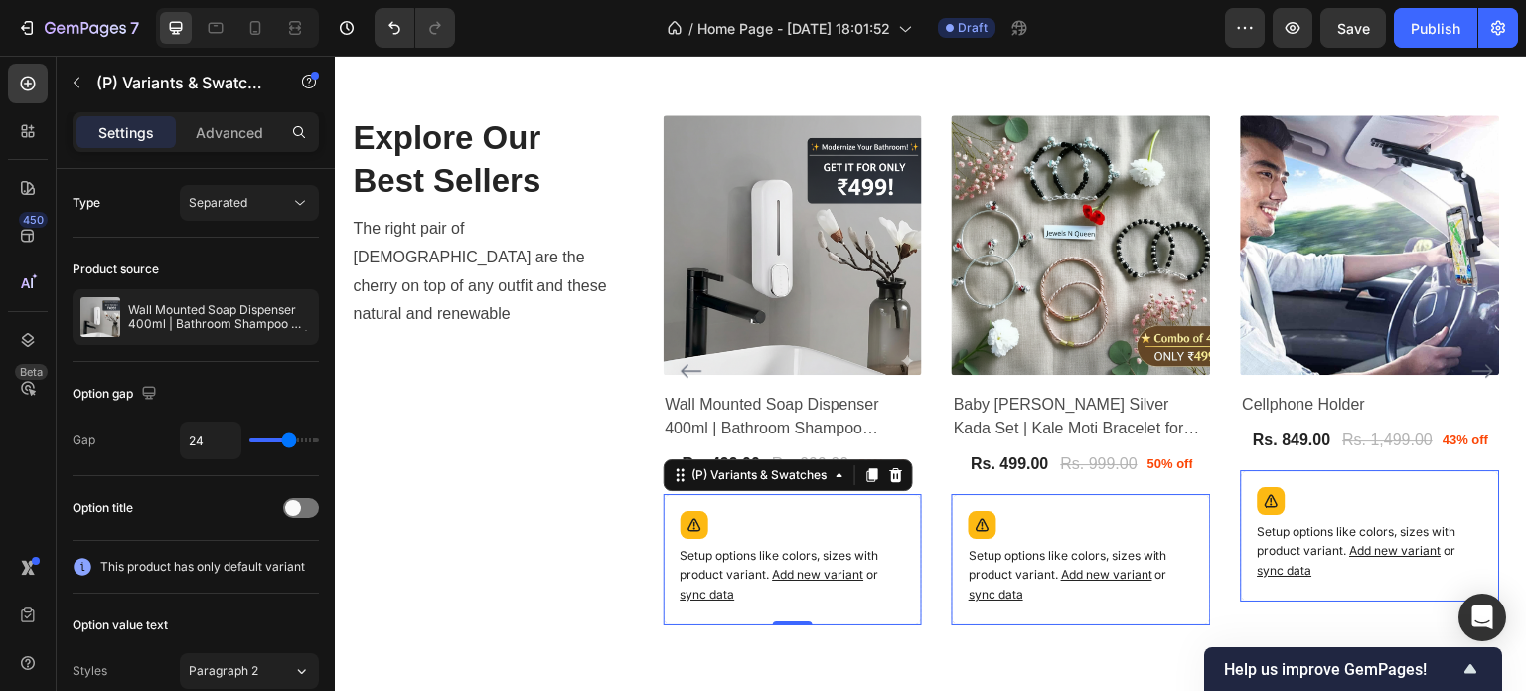
click at [708, 592] on span "sync data" at bounding box center [708, 593] width 55 height 15
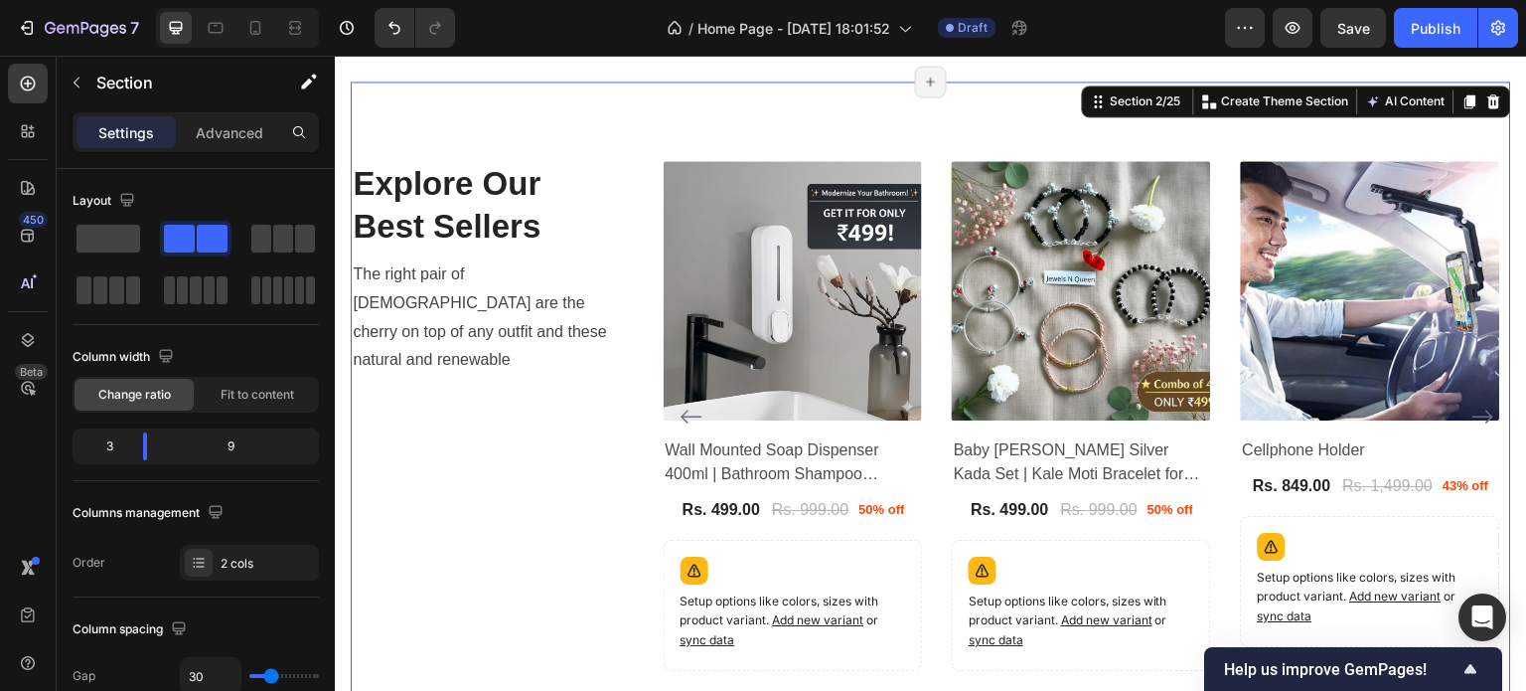
scroll to position [680, 0]
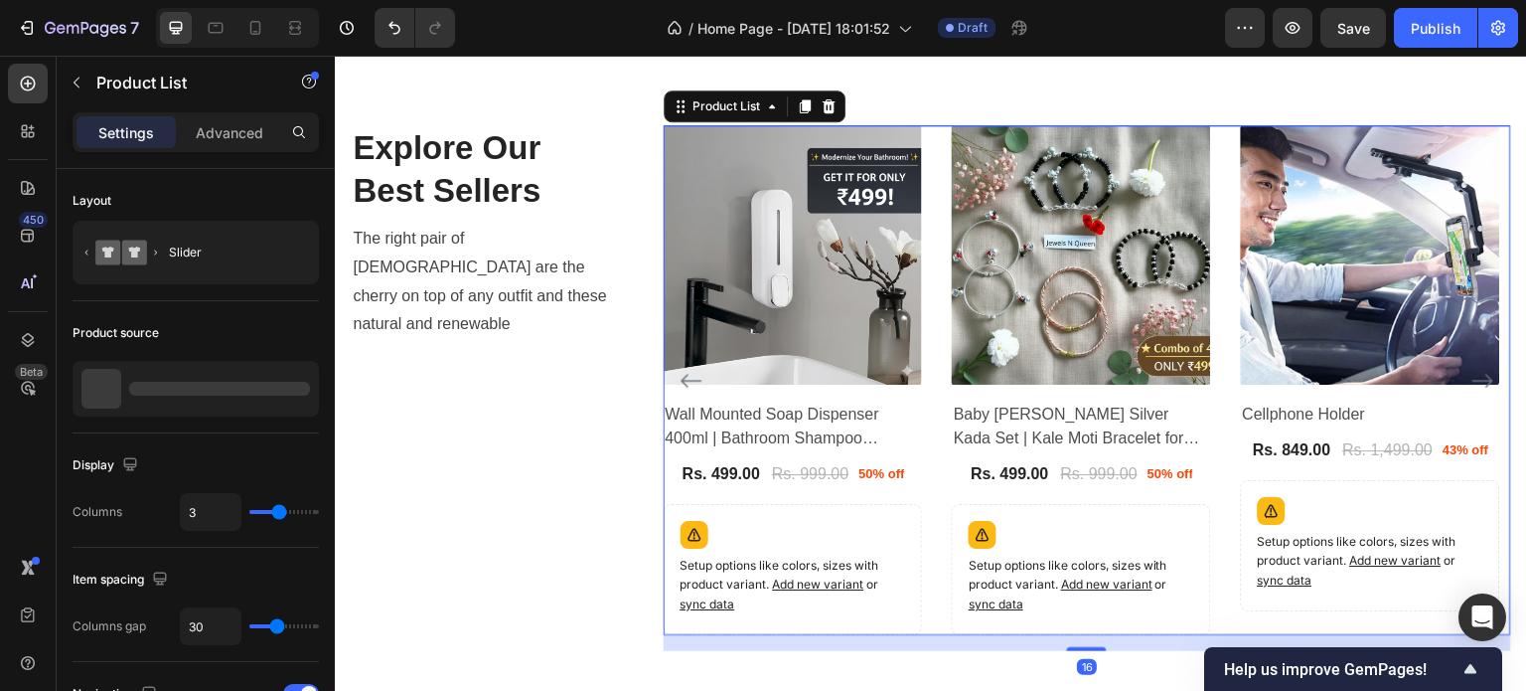
click at [1477, 384] on icon "Carousel Next Arrow" at bounding box center [1484, 381] width 24 height 24
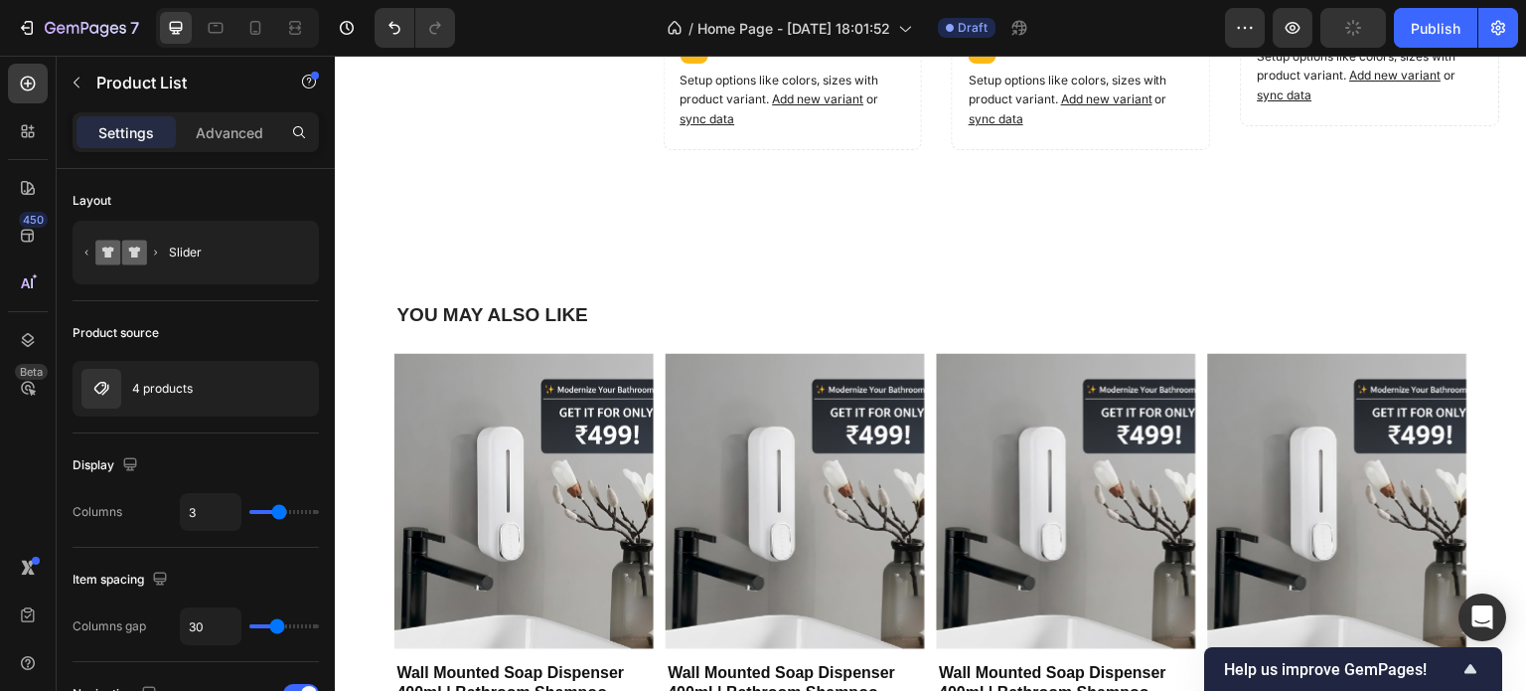
scroll to position [1165, 0]
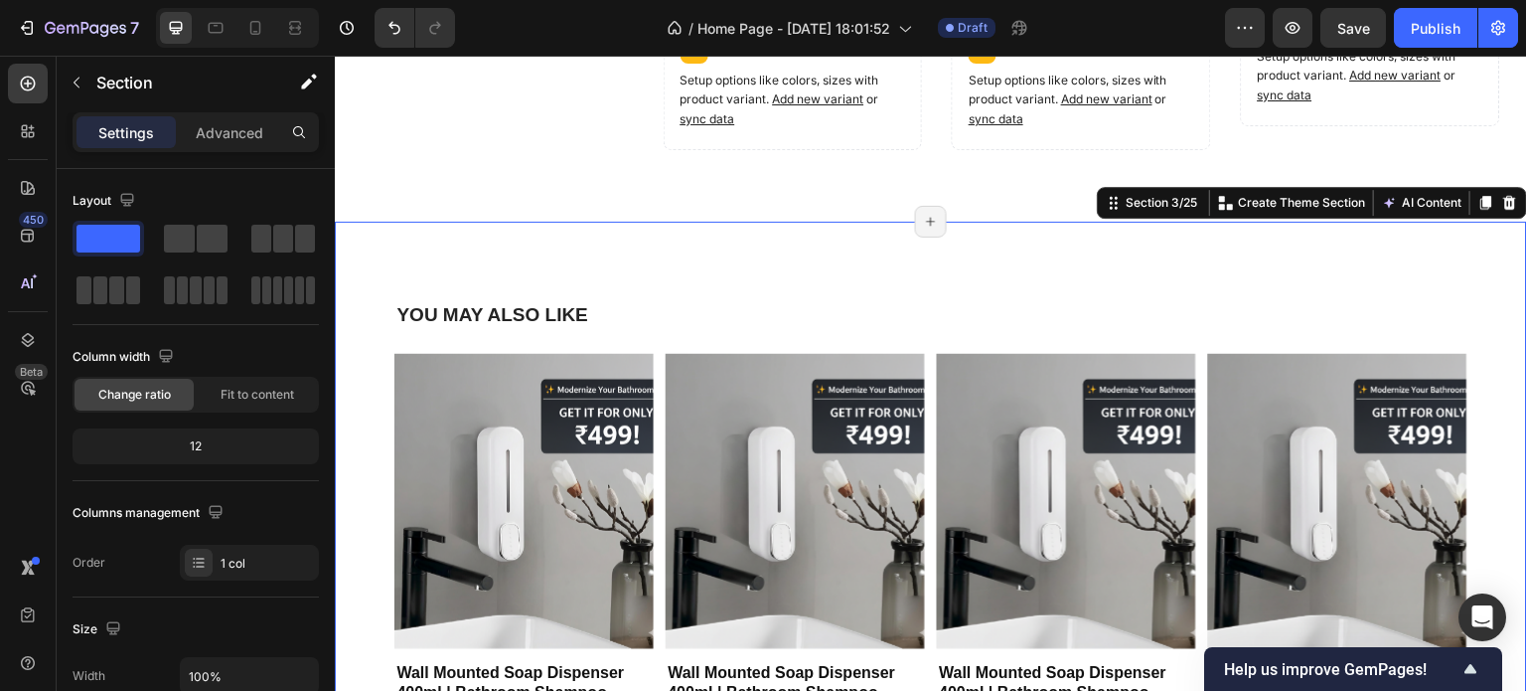
click at [594, 297] on div "YOU MAY ALSO LIKE Heading Product Images Wall Mounted Soap Dispenser 400ml | Ba…" at bounding box center [931, 577] width 1192 height 711
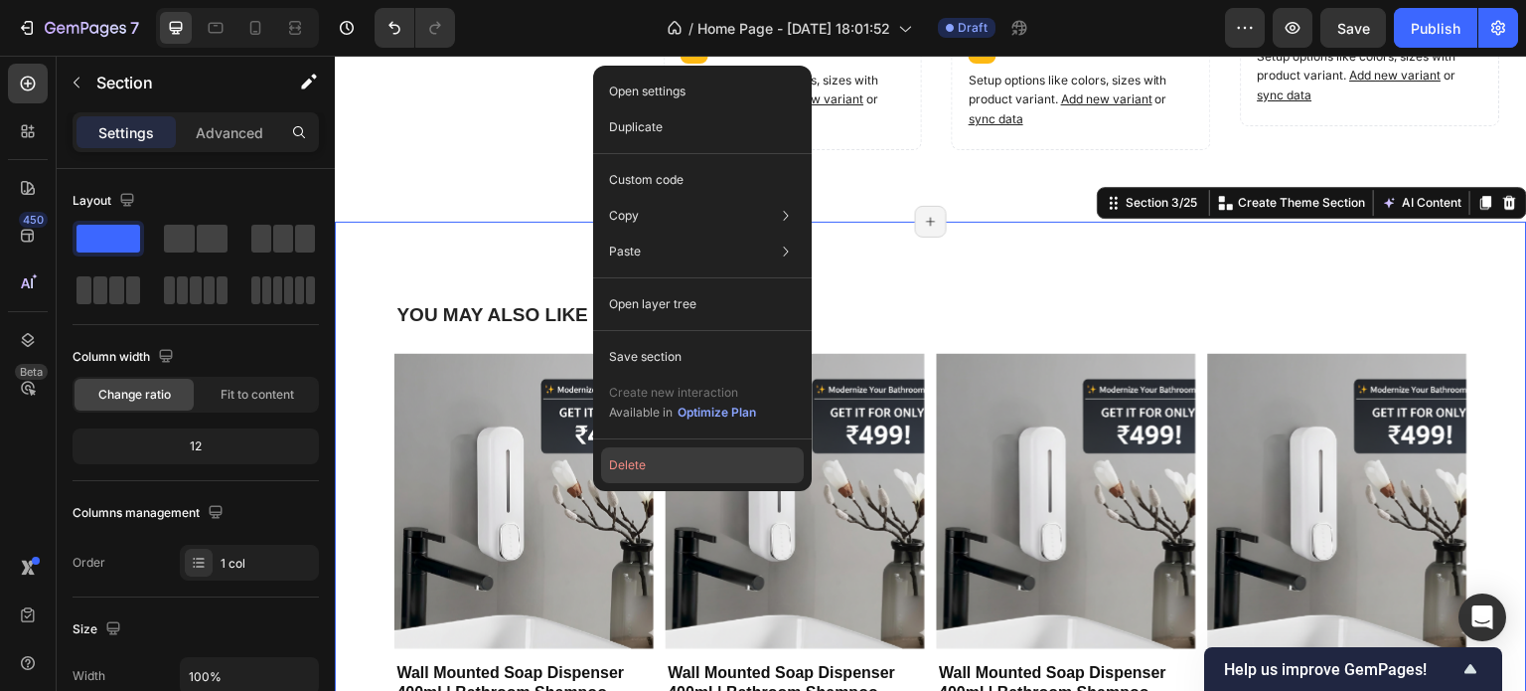
click at [655, 452] on button "Delete" at bounding box center [702, 465] width 203 height 36
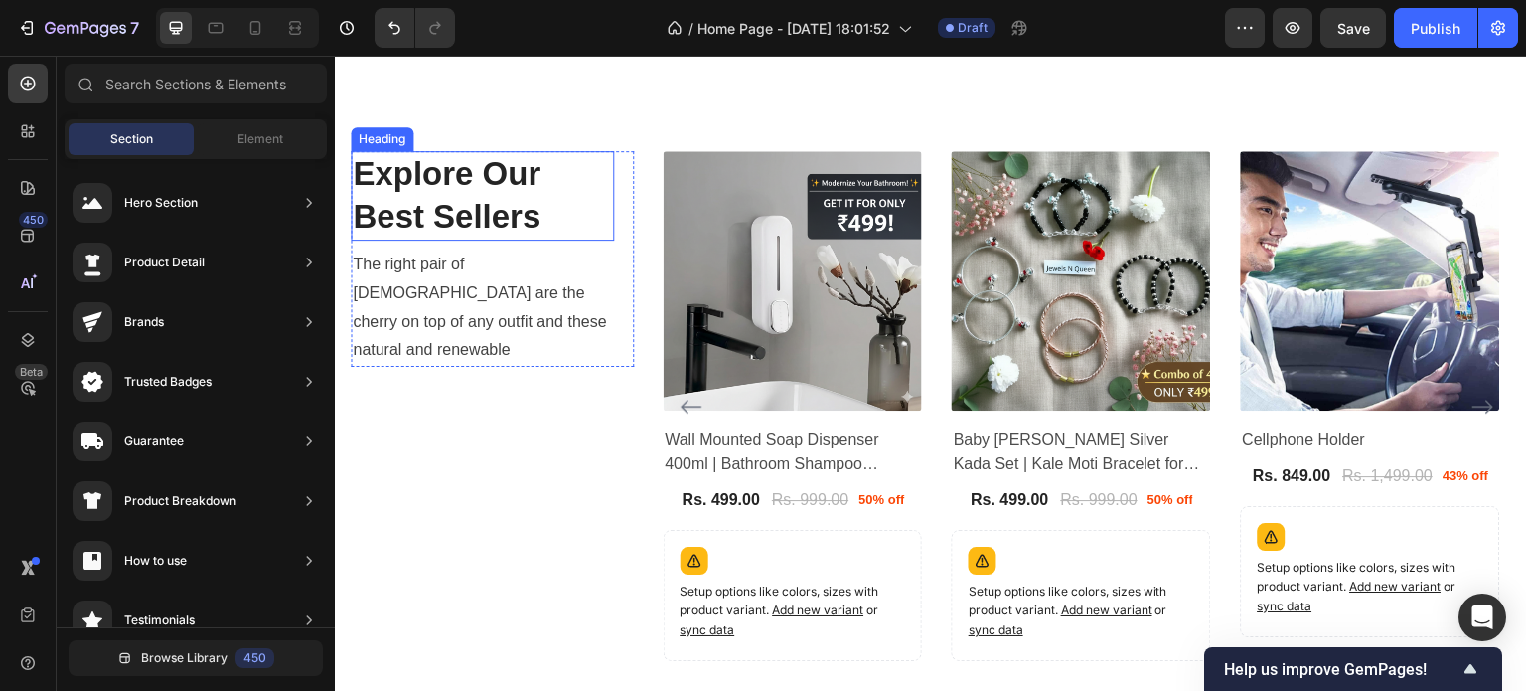
scroll to position [338, 0]
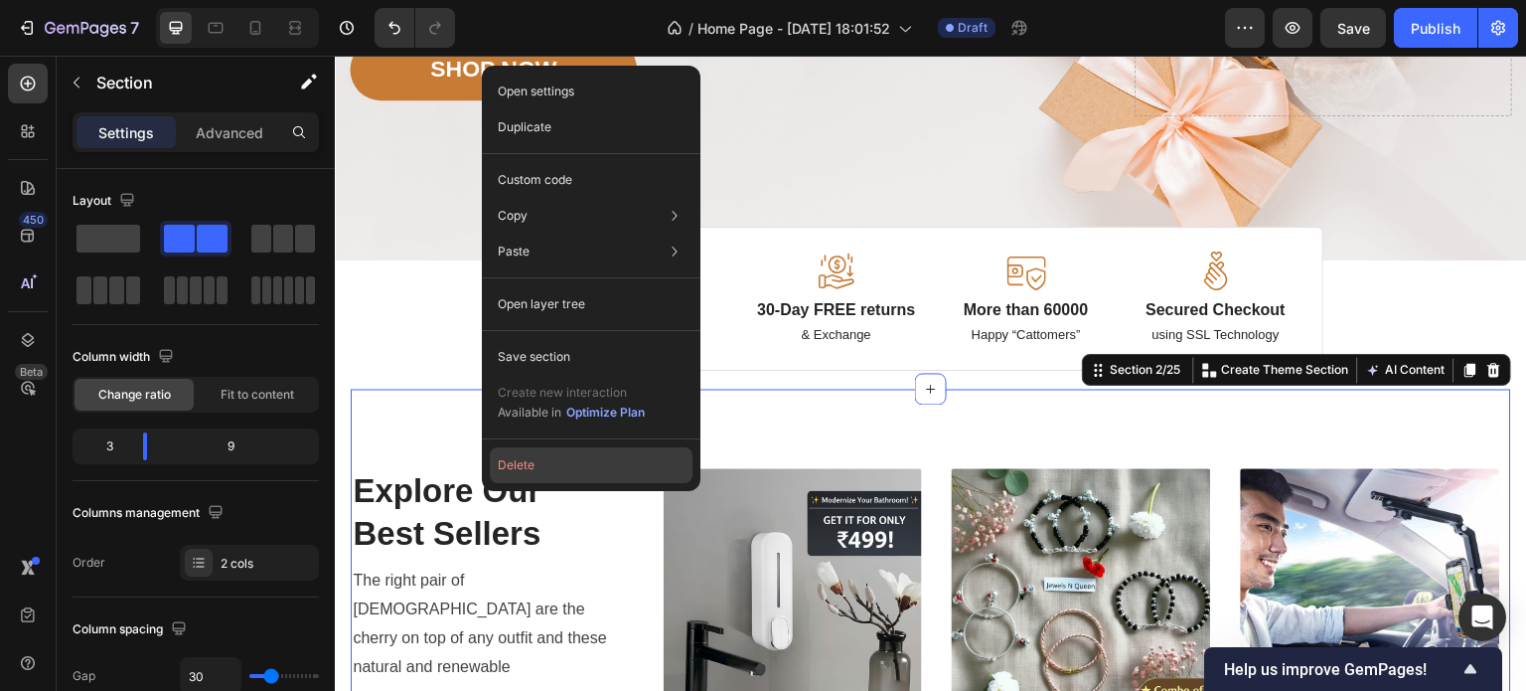
click at [580, 475] on button "Delete" at bounding box center [591, 465] width 203 height 36
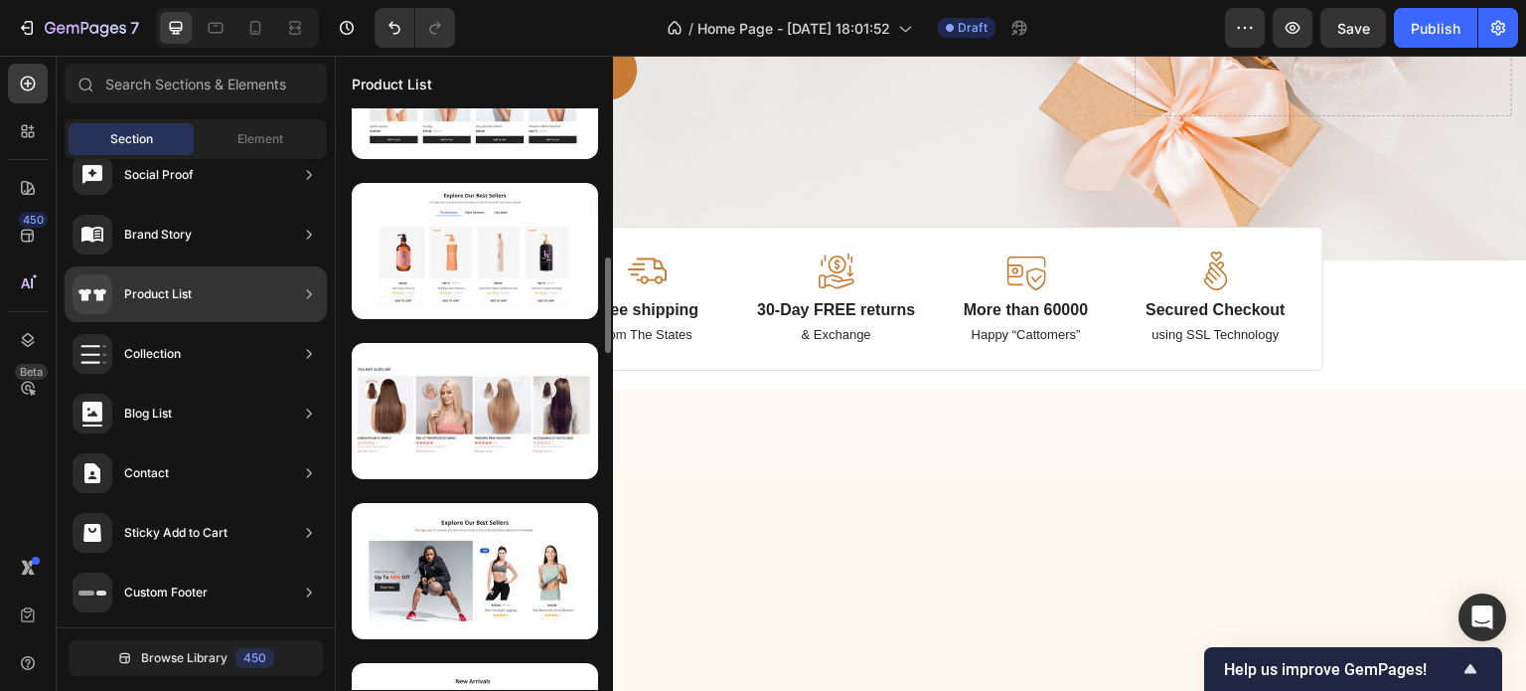
scroll to position [892, 0]
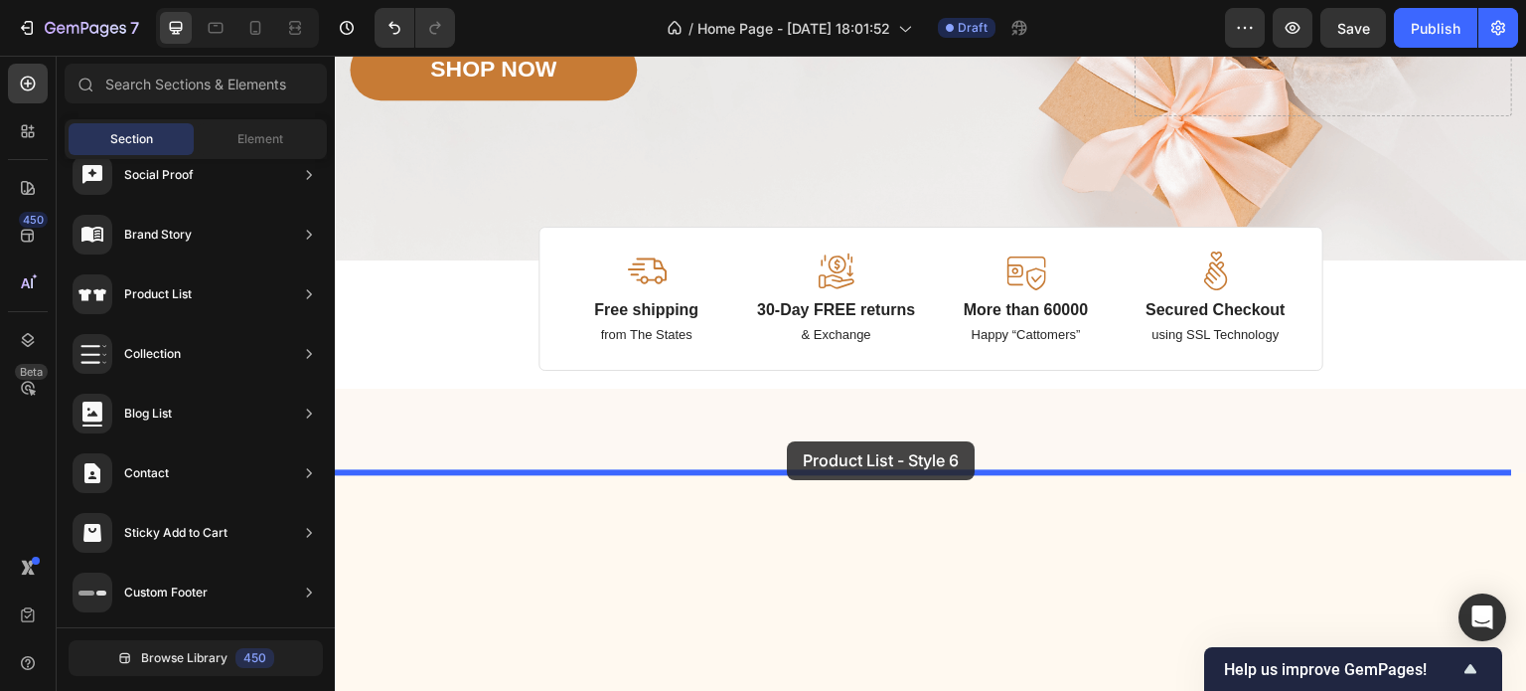
drag, startPoint x: 863, startPoint y: 313, endPoint x: 783, endPoint y: 448, distance: 157.3
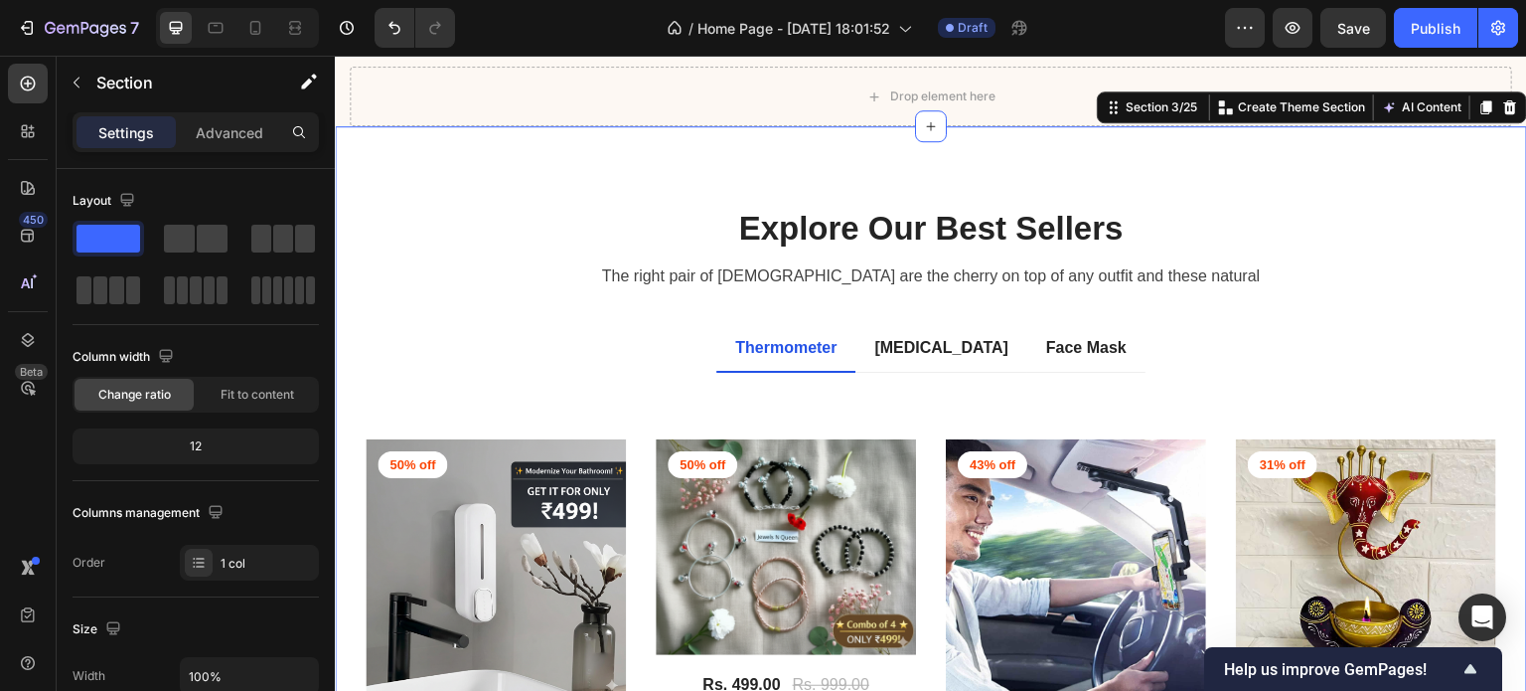
scroll to position [590, 0]
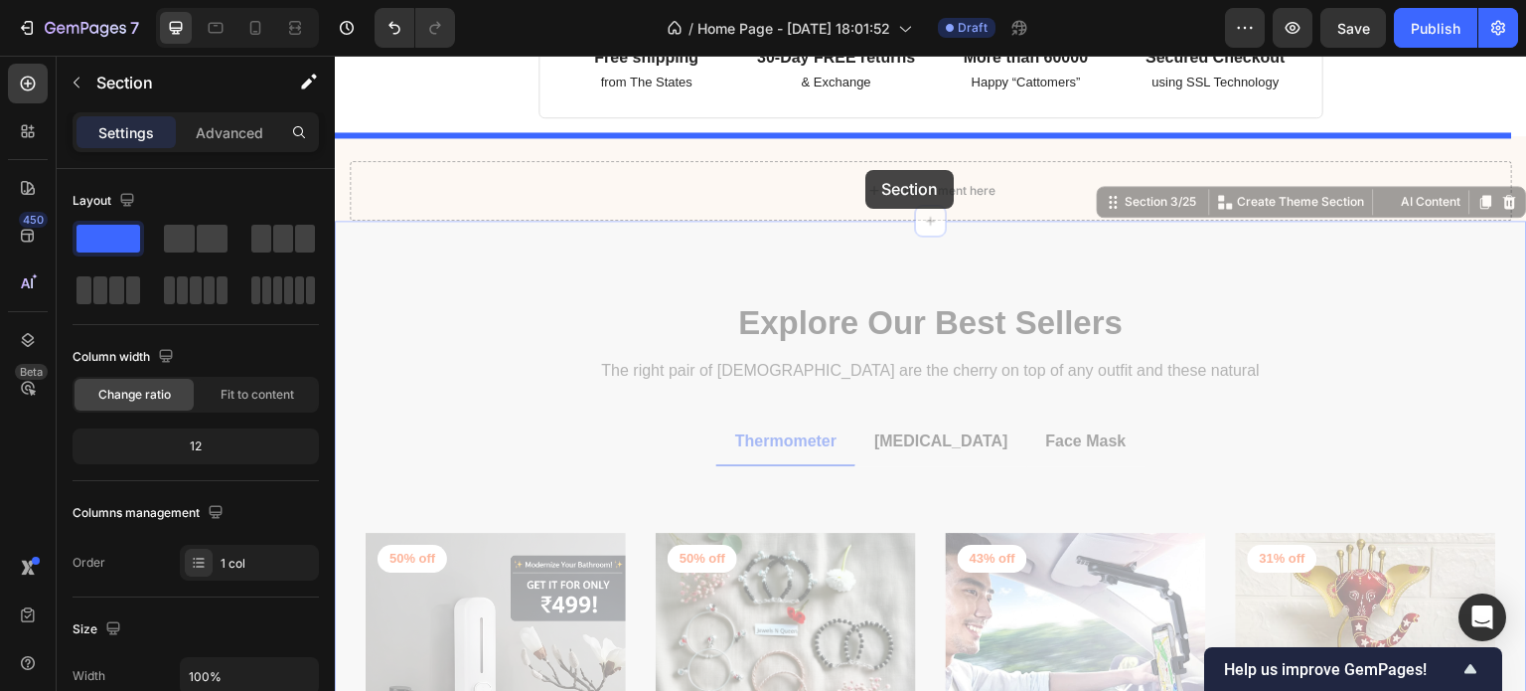
drag, startPoint x: 864, startPoint y: 285, endPoint x: 866, endPoint y: 170, distance: 115.3
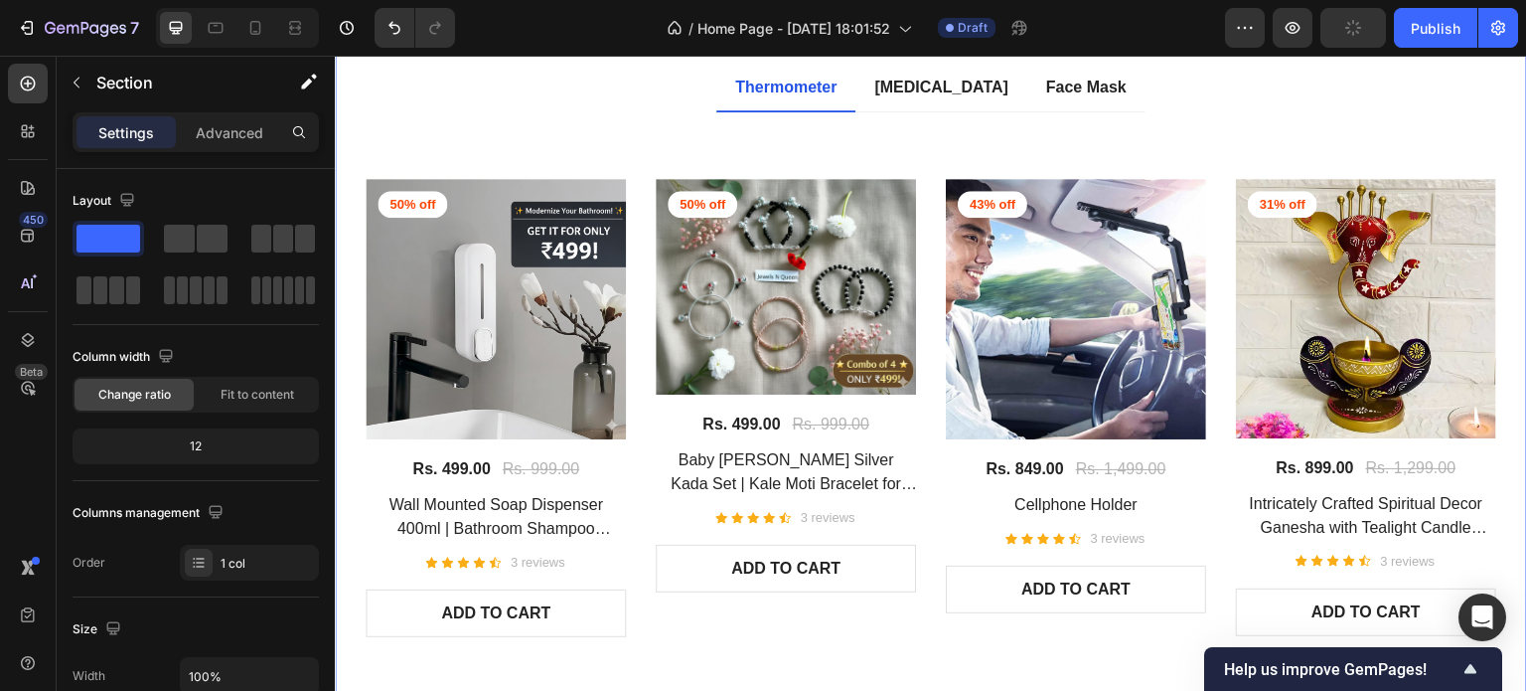
scroll to position [871, 0]
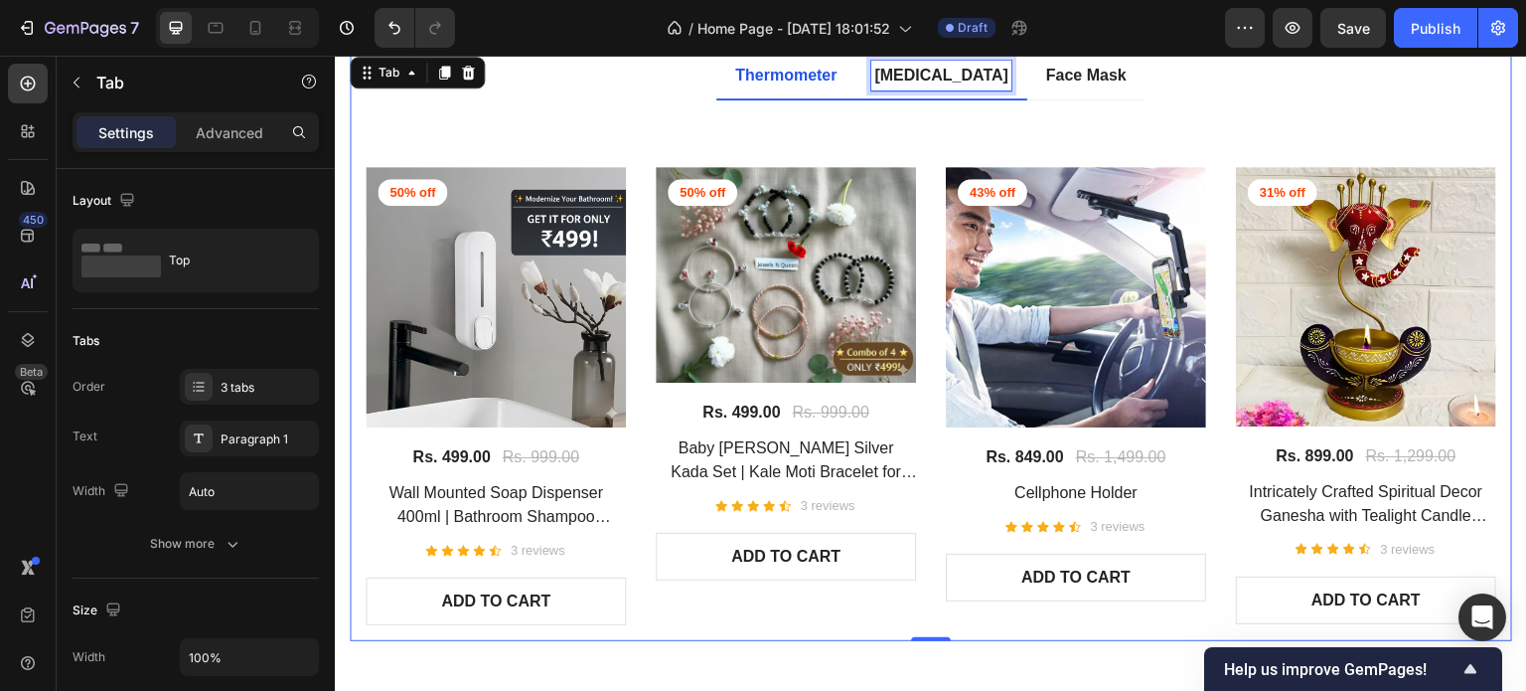
click at [931, 84] on p "Pulse Oximeter" at bounding box center [941, 76] width 134 height 24
click at [821, 78] on p "Thermometer" at bounding box center [785, 76] width 101 height 24
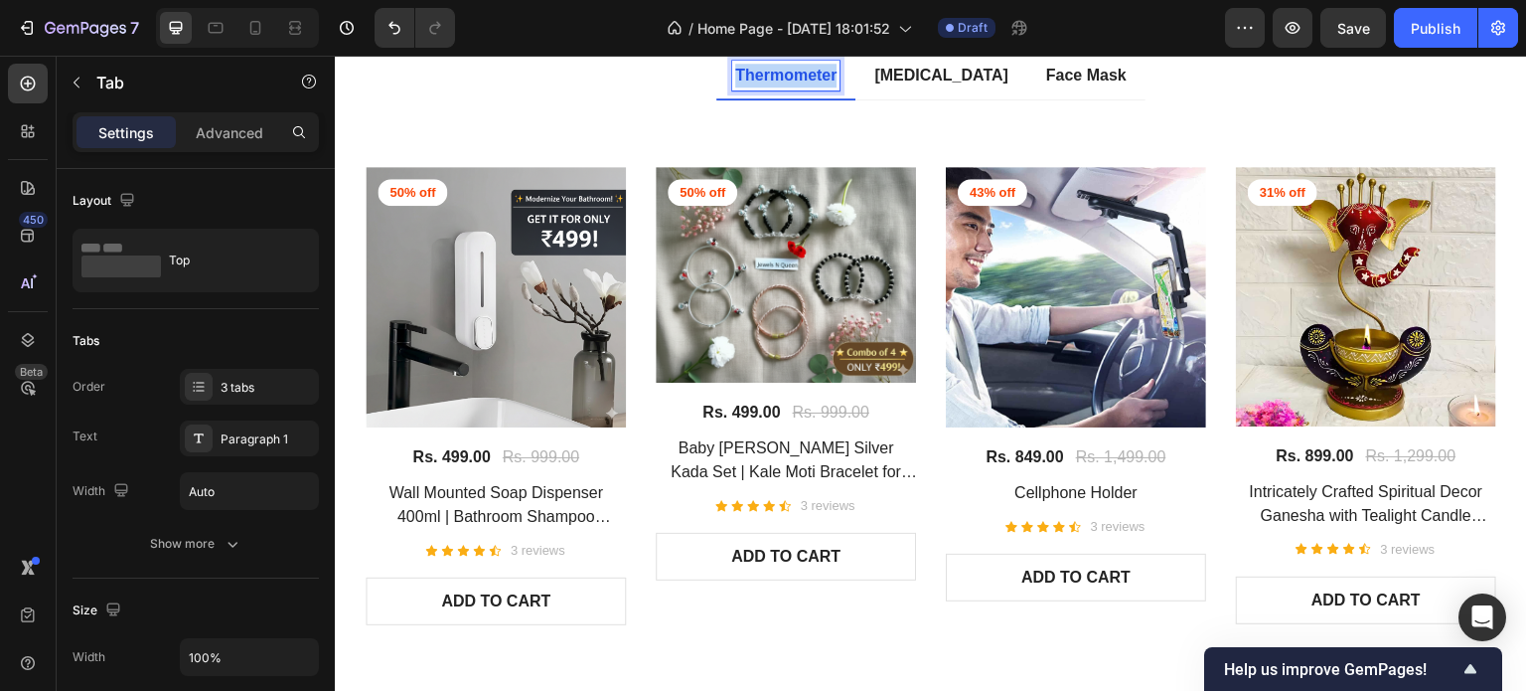
click at [821, 78] on p "Thermometer" at bounding box center [785, 76] width 101 height 24
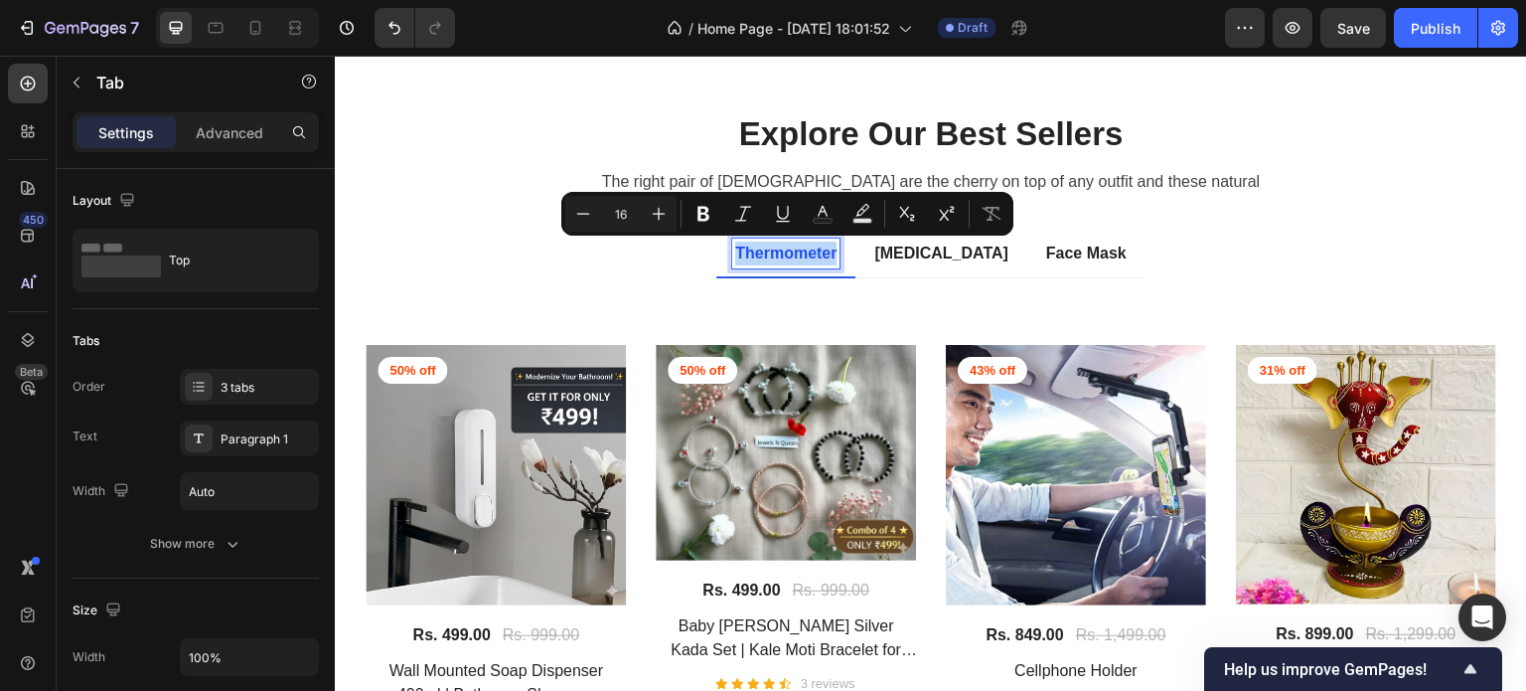
scroll to position [693, 0]
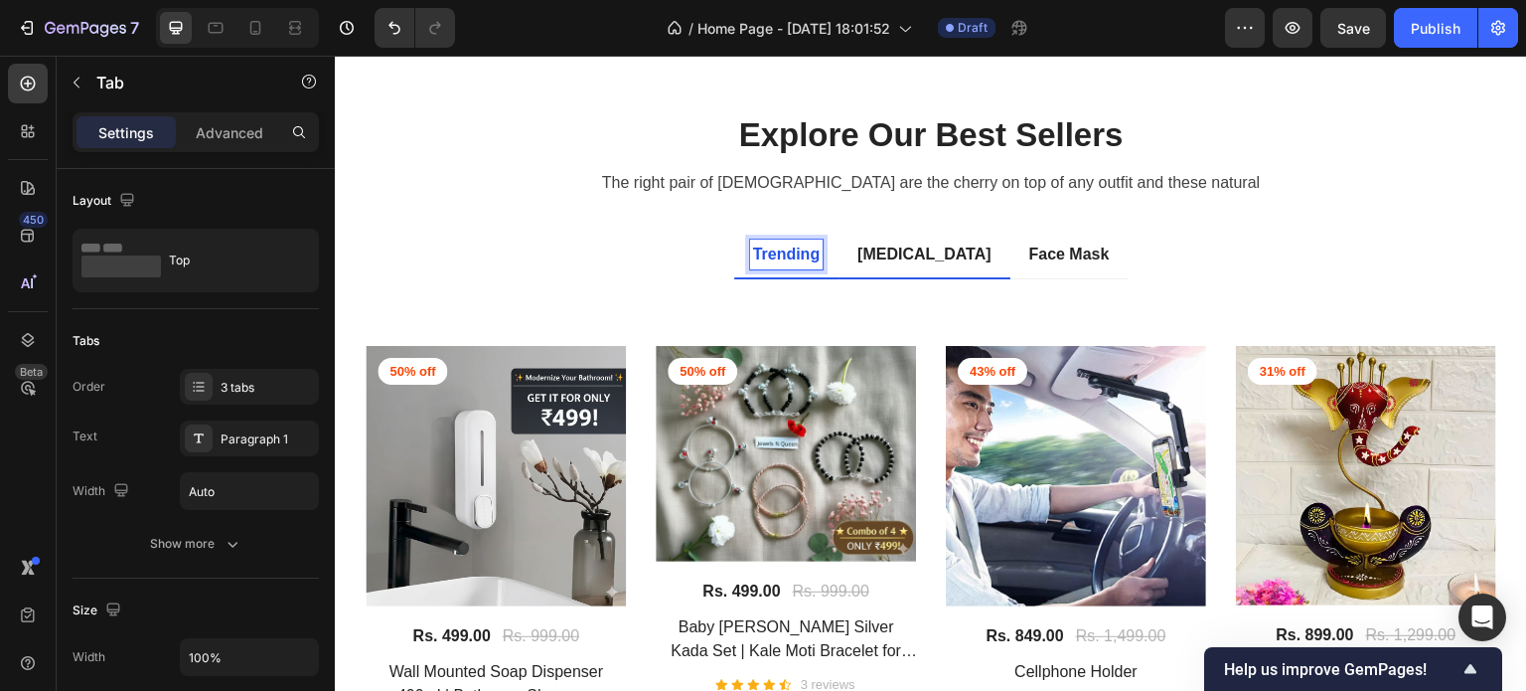
click at [868, 246] on p "Pulse Oximeter" at bounding box center [924, 254] width 134 height 24
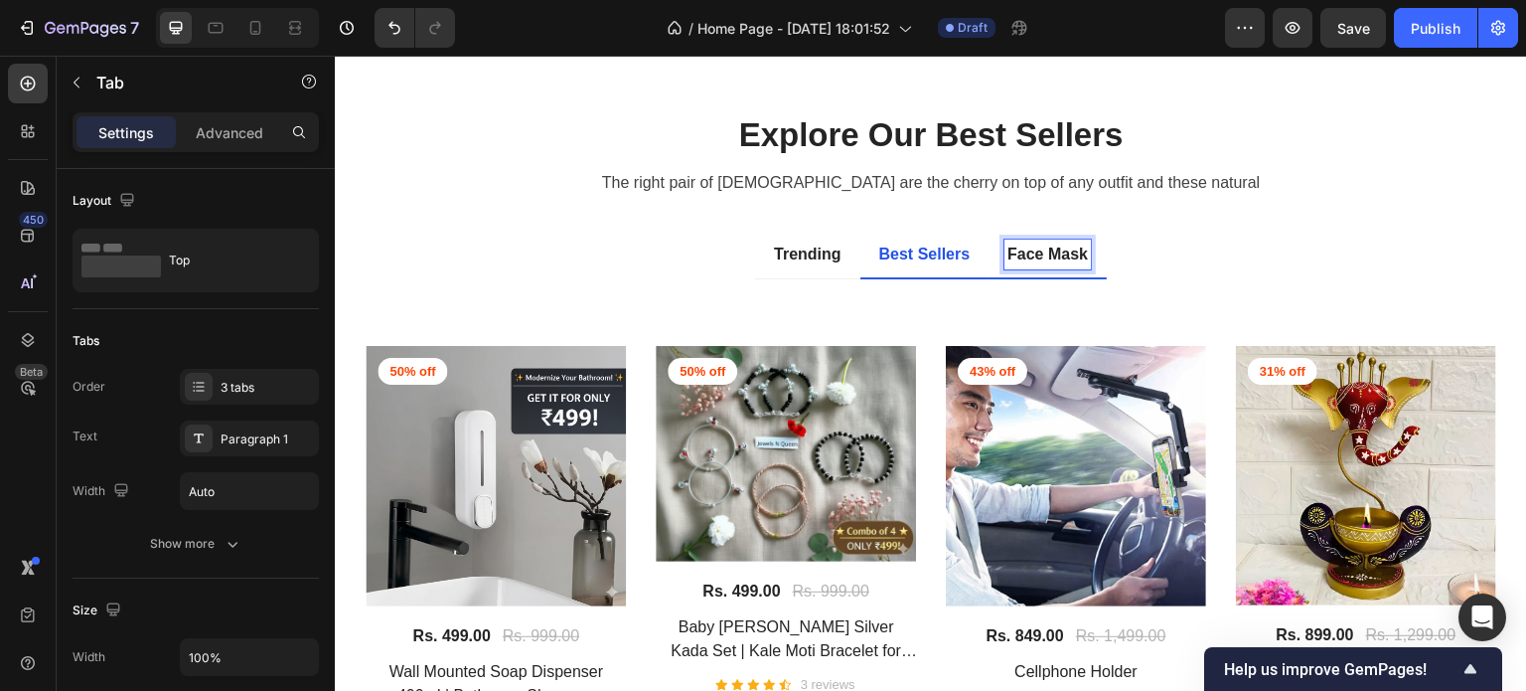
click at [1027, 256] on p "Face Mask" at bounding box center [1048, 254] width 80 height 24
click at [1112, 260] on ul "Trending Best Sellers Face Mask" at bounding box center [931, 256] width 1163 height 48
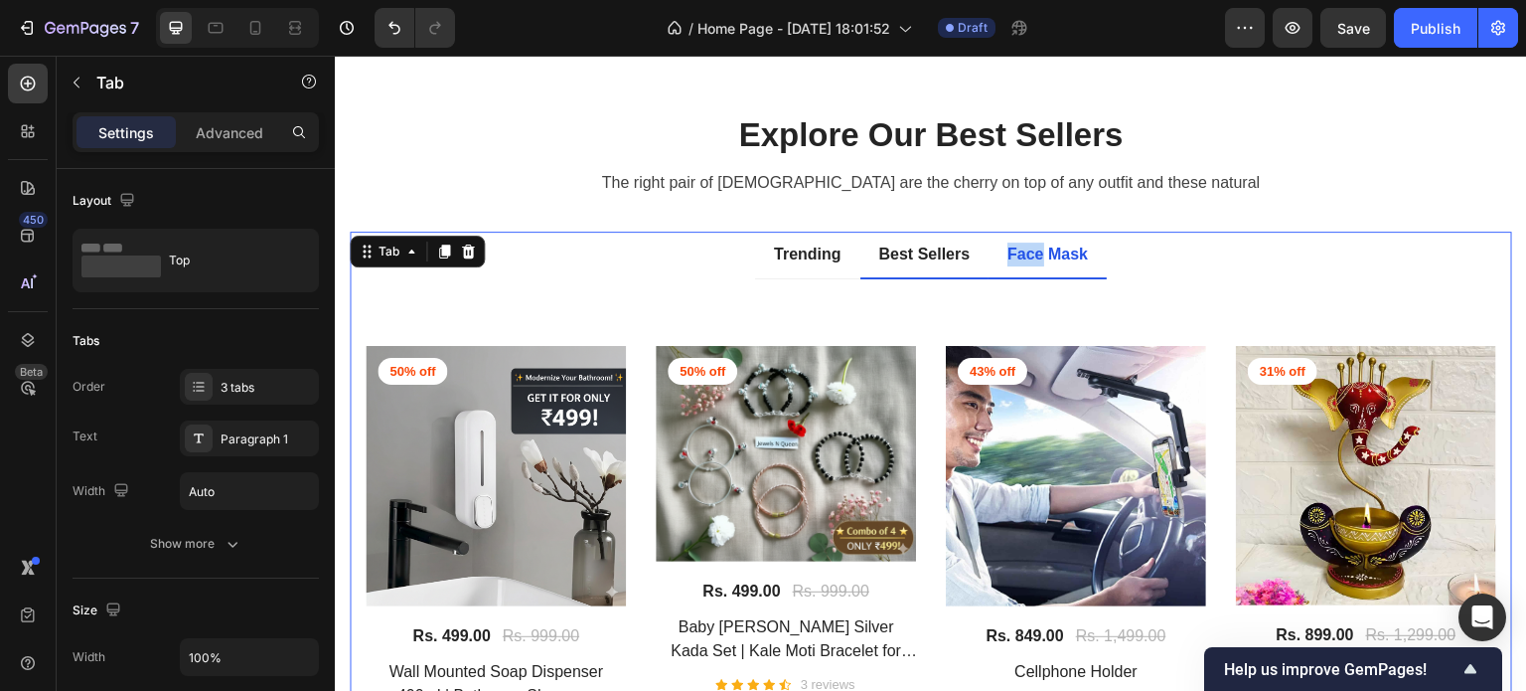
click at [1112, 260] on ul "Trending Best Sellers Face Mask" at bounding box center [931, 256] width 1163 height 48
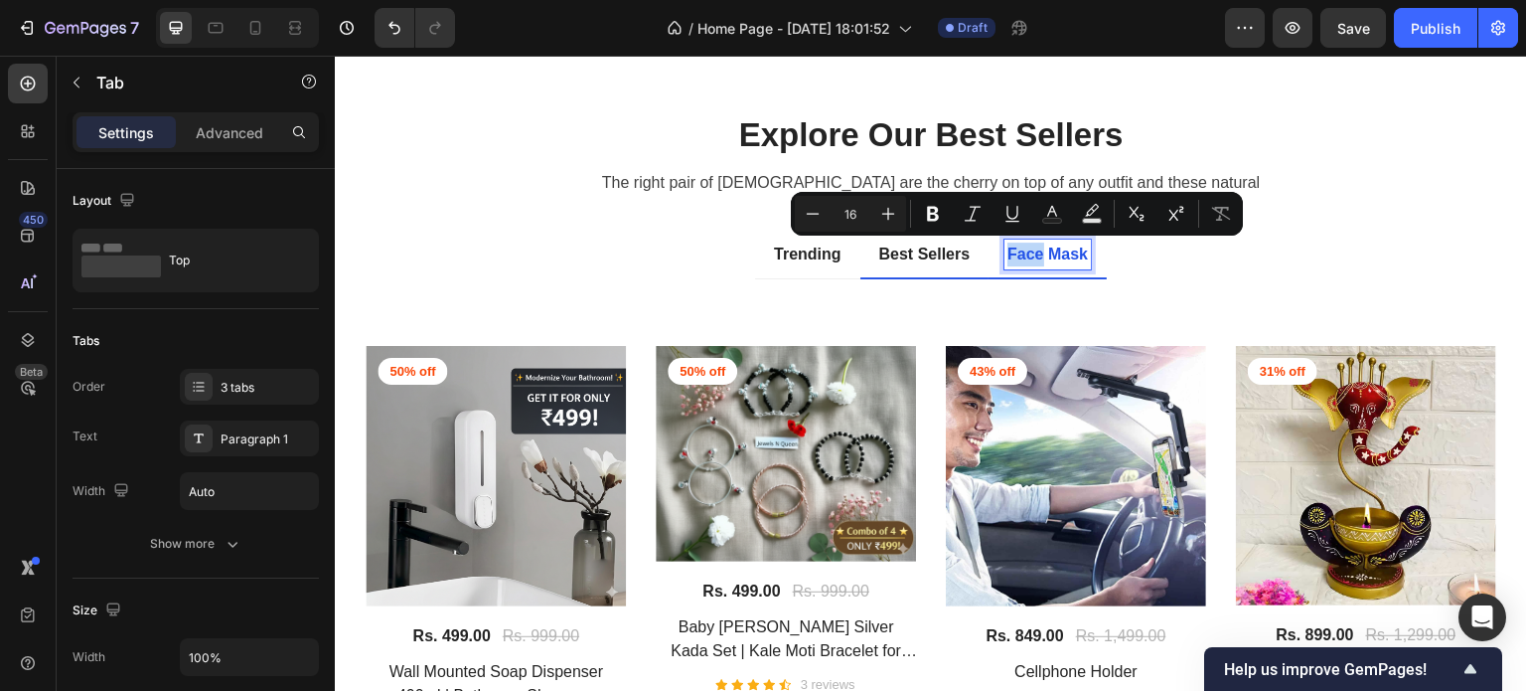
click at [1033, 265] on div "Face Mask" at bounding box center [1048, 254] width 86 height 30
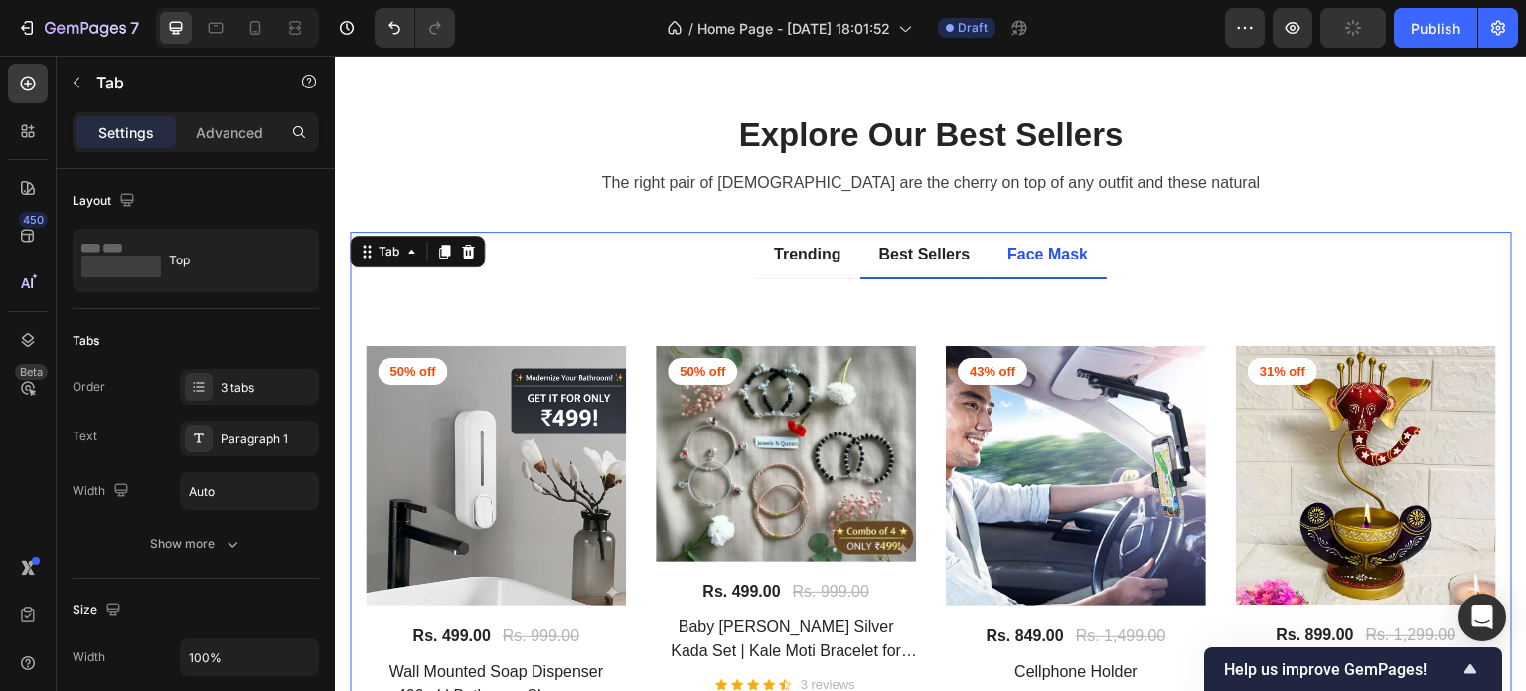
click at [1035, 279] on div "Title Line 50% off Product Badge (P) Images Rs. 499.00 (P) Price (P) Price Rs. …" at bounding box center [931, 550] width 1163 height 542
click at [1047, 273] on li "Face Mask" at bounding box center [1048, 256] width 118 height 48
click at [1051, 268] on li "Face Mask" at bounding box center [1048, 256] width 118 height 48
click at [1035, 251] on p "Face Mask" at bounding box center [1048, 254] width 80 height 24
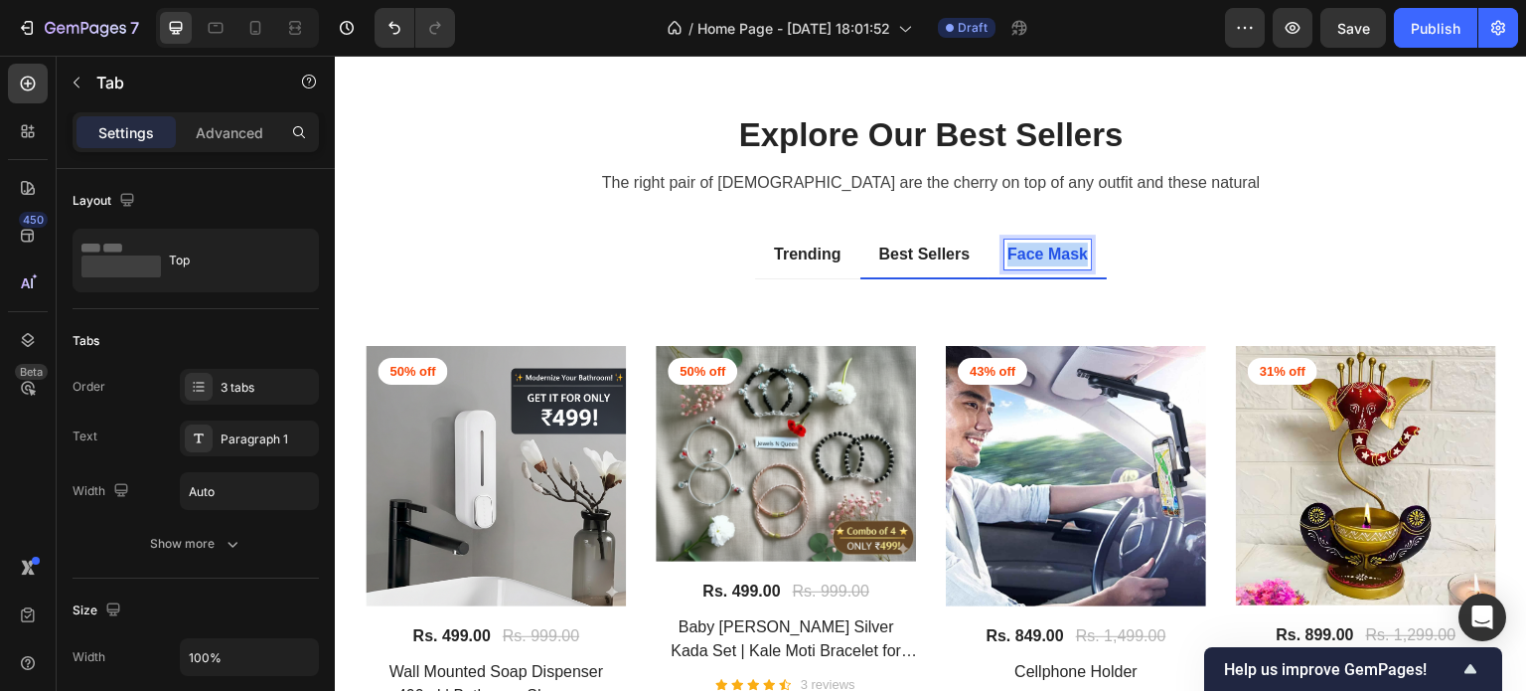
drag, startPoint x: 1003, startPoint y: 250, endPoint x: 1089, endPoint y: 253, distance: 86.5
click at [1089, 253] on li "Face Mask" at bounding box center [1048, 256] width 118 height 48
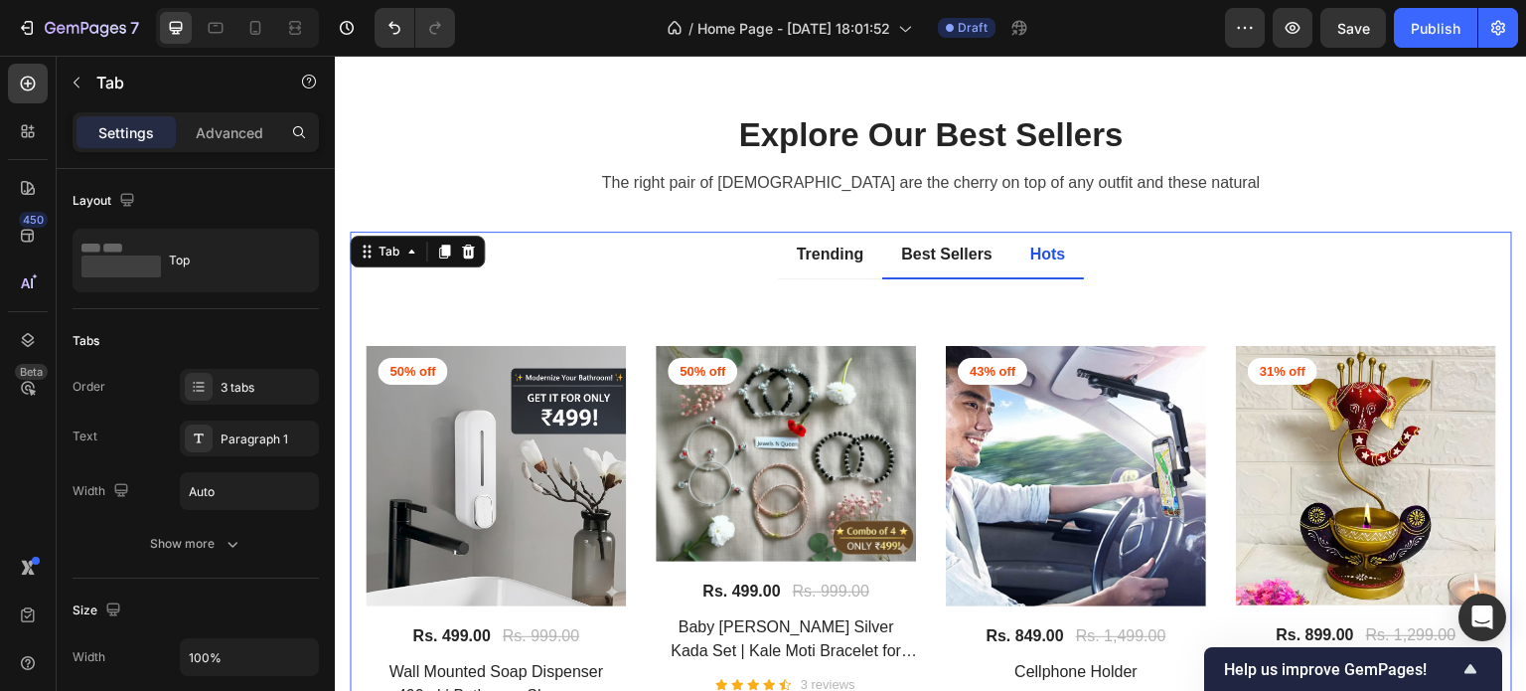
click at [1089, 253] on ul "Trending Best Sellers Hots" at bounding box center [931, 256] width 1163 height 48
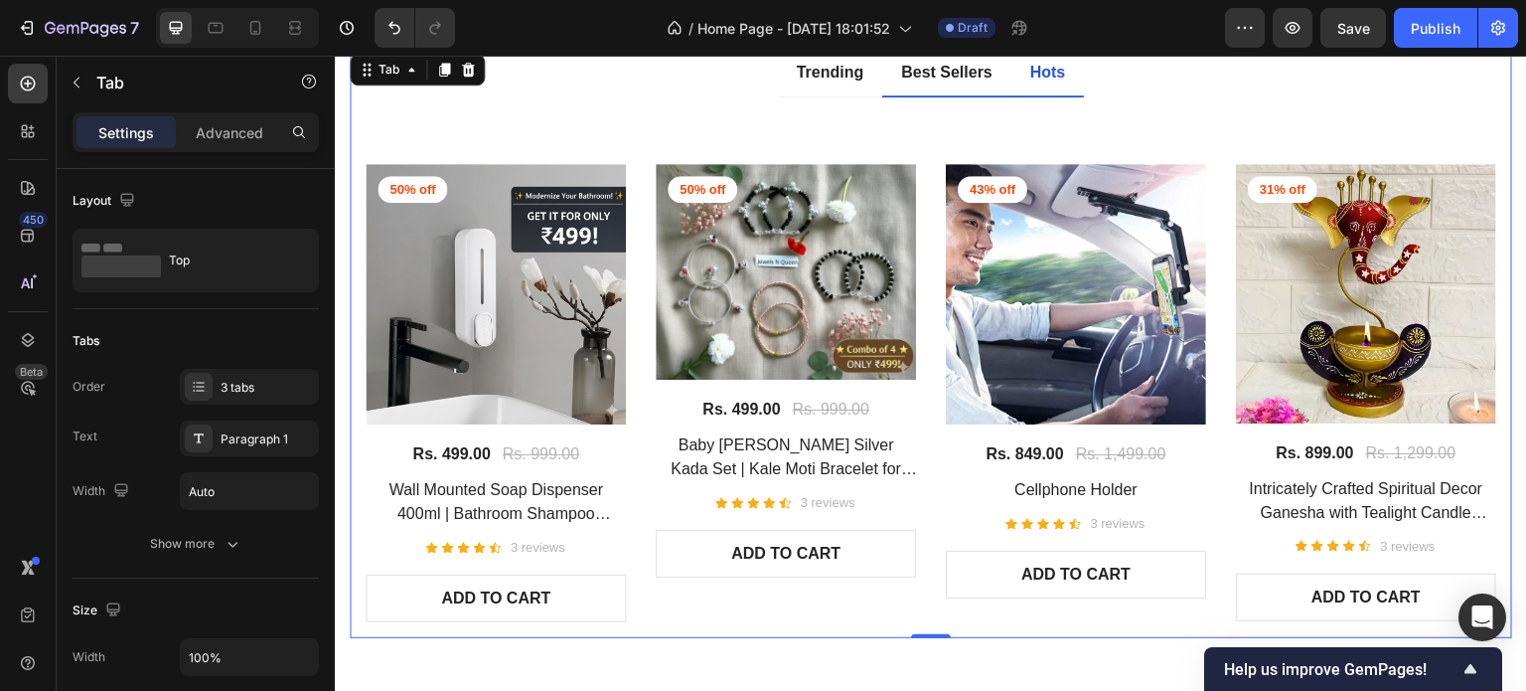
scroll to position [849, 0]
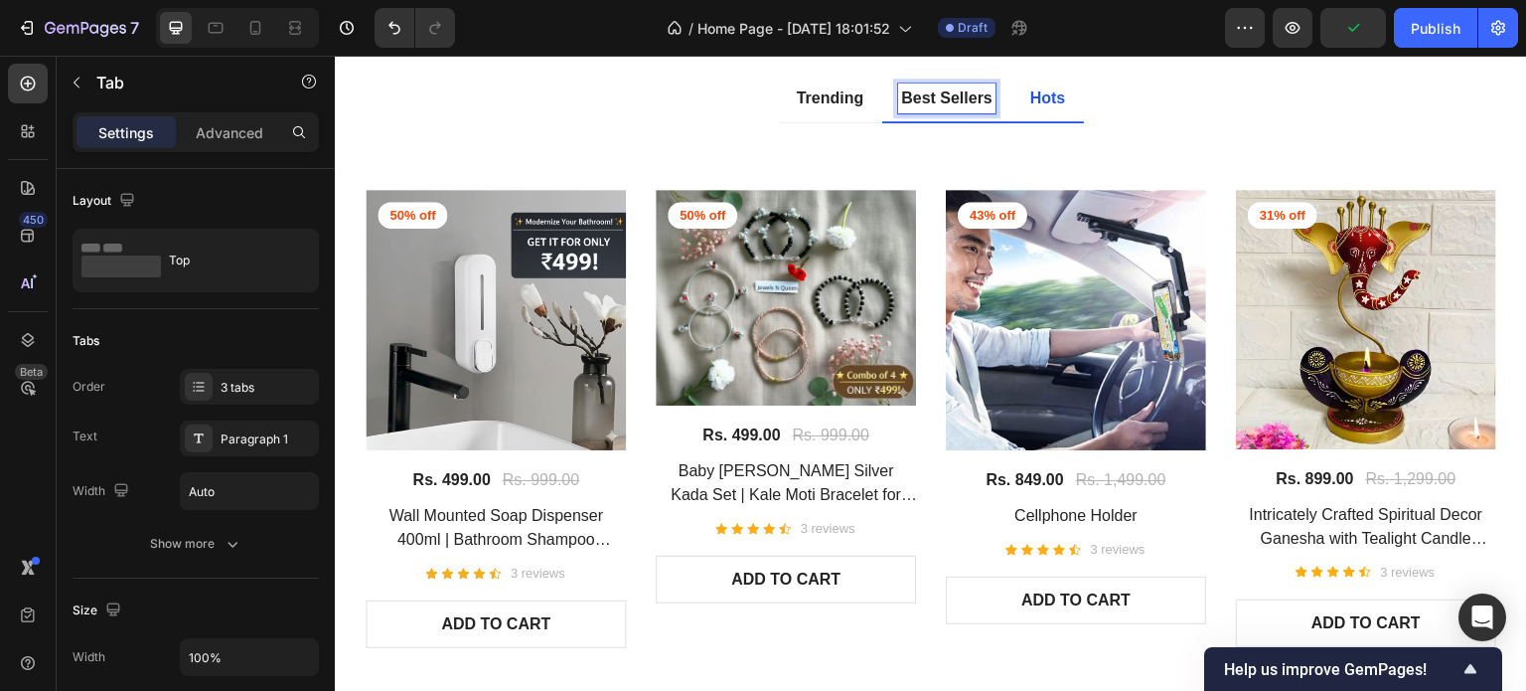
click at [919, 90] on p "Best Sellers" at bounding box center [946, 98] width 91 height 24
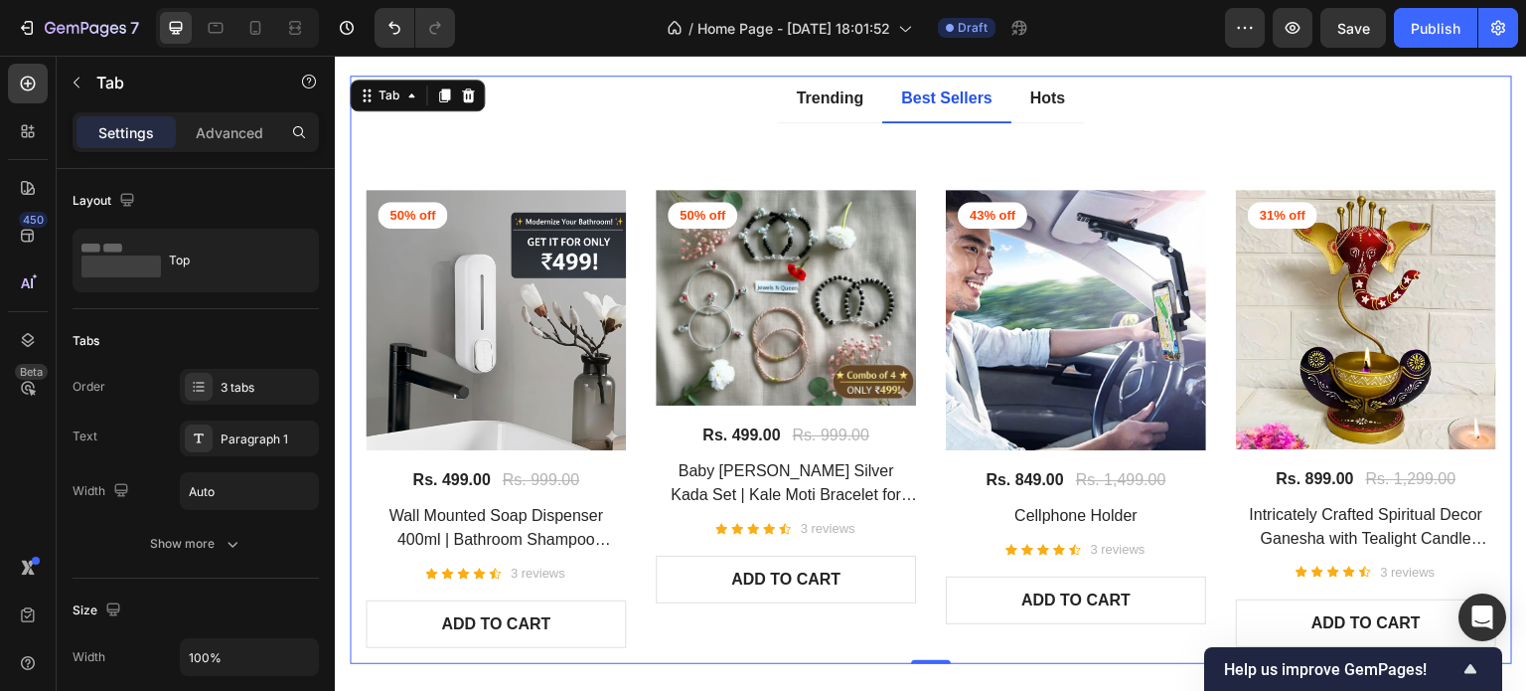
click at [880, 123] on div "Title Line 50% off Product Badge (P) Images Rs. 499.00 (P) Price (P) Price Rs. …" at bounding box center [931, 394] width 1163 height 542
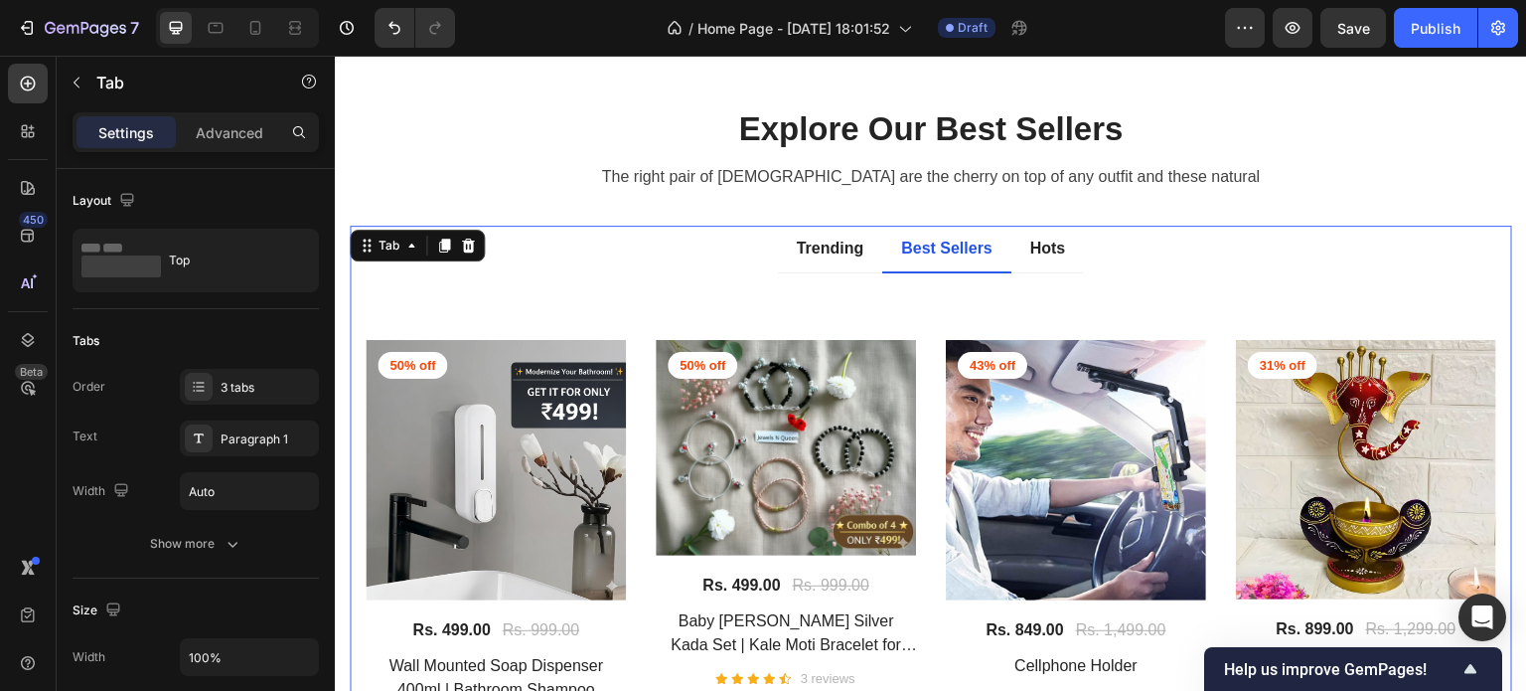
scroll to position [601, 0]
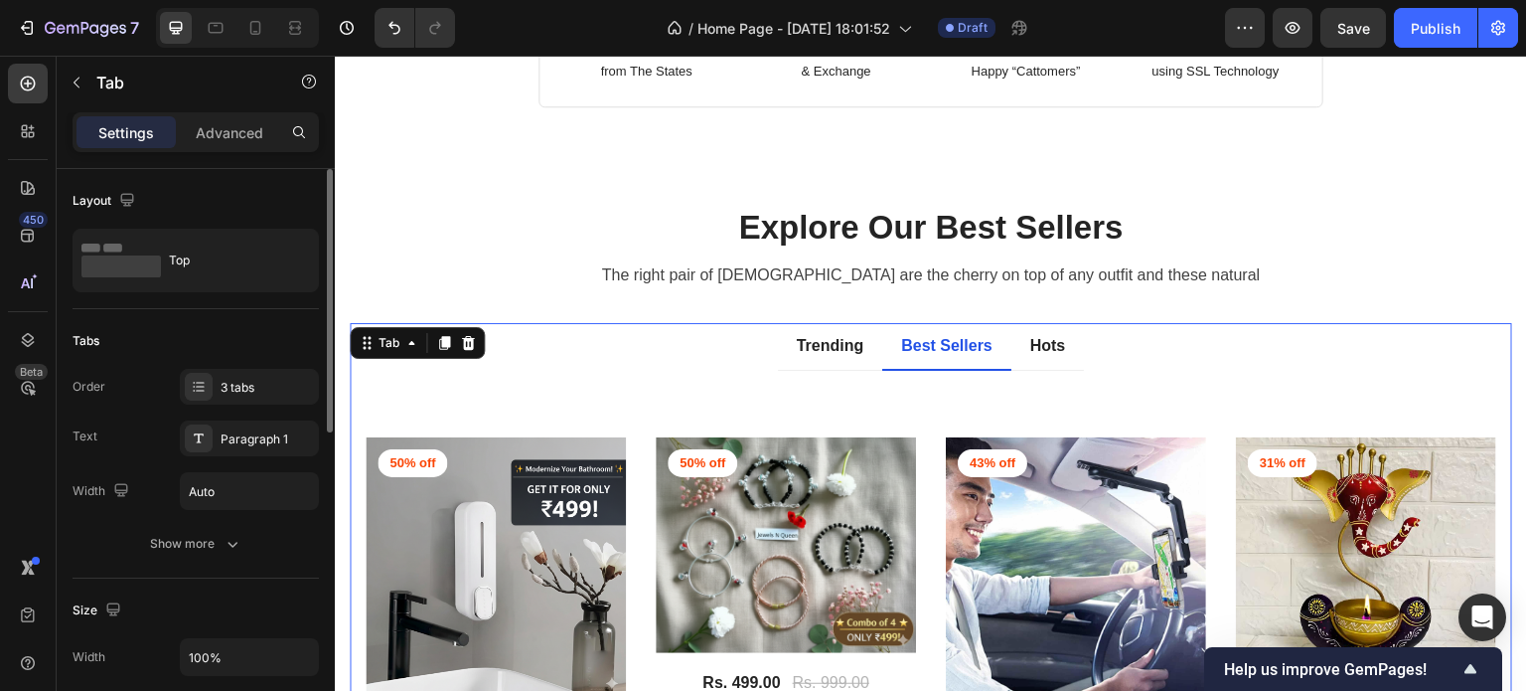
click at [220, 365] on div "Tabs Order 3 tabs Text Paragraph 1 Width Auto Show more" at bounding box center [196, 443] width 246 height 269
click at [232, 381] on div "3 tabs" at bounding box center [267, 388] width 93 height 18
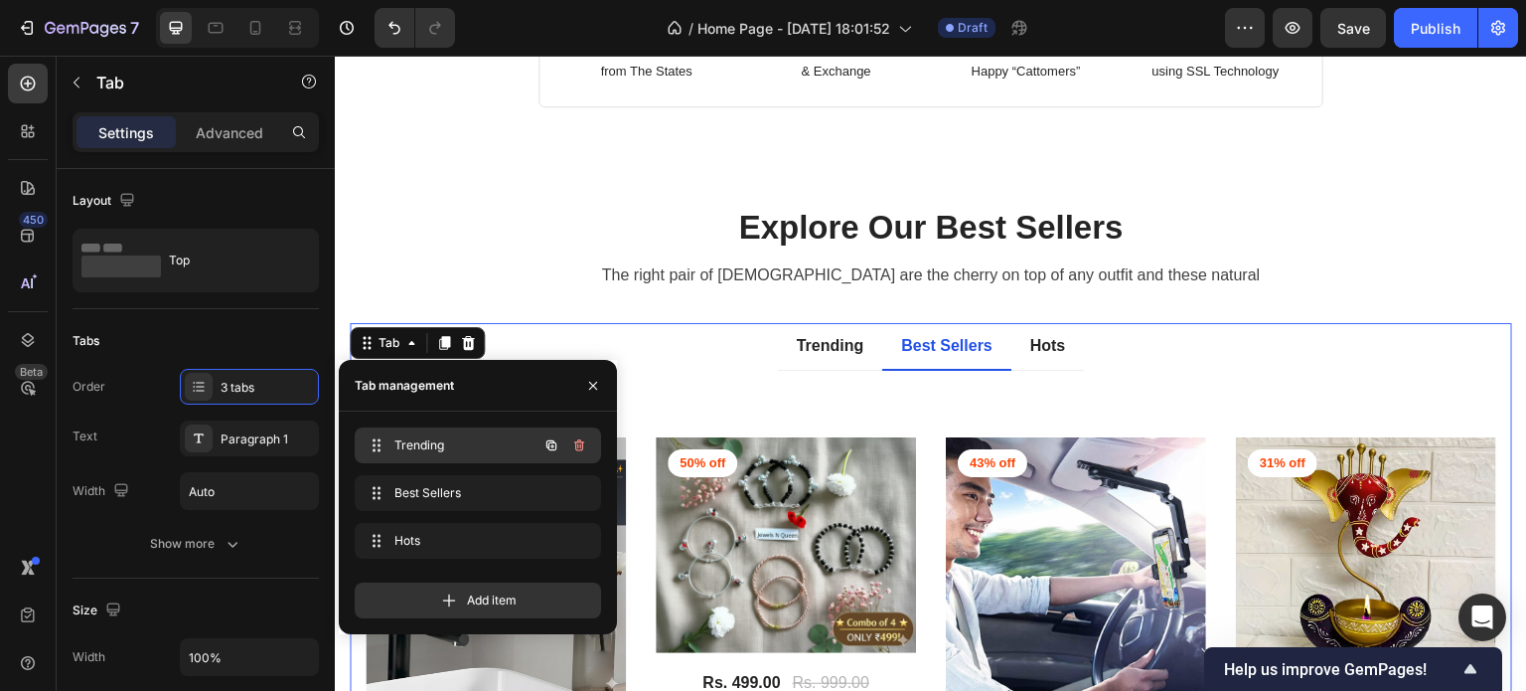
click at [572, 444] on icon "button" at bounding box center [579, 445] width 16 height 16
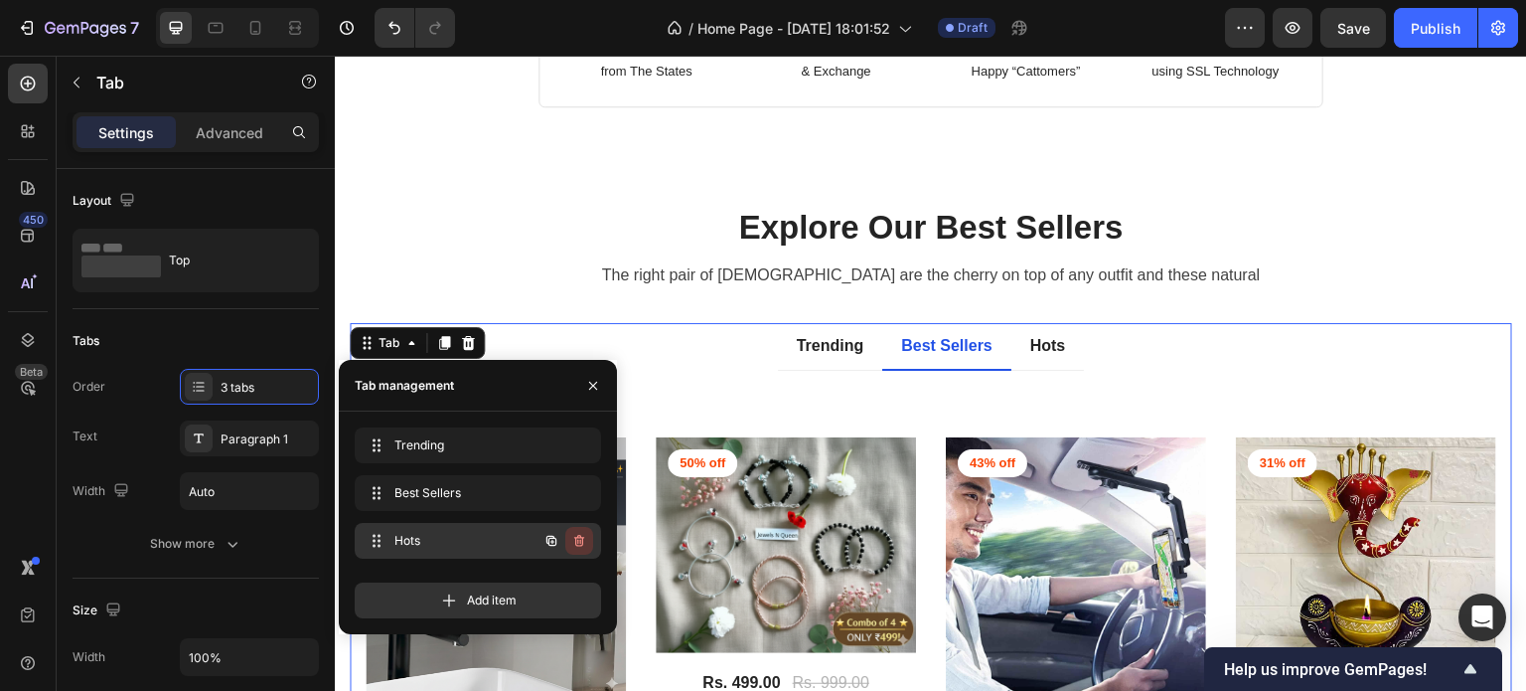
click at [576, 546] on icon "button" at bounding box center [579, 541] width 16 height 16
click at [576, 546] on div "Delete" at bounding box center [565, 541] width 37 height 18
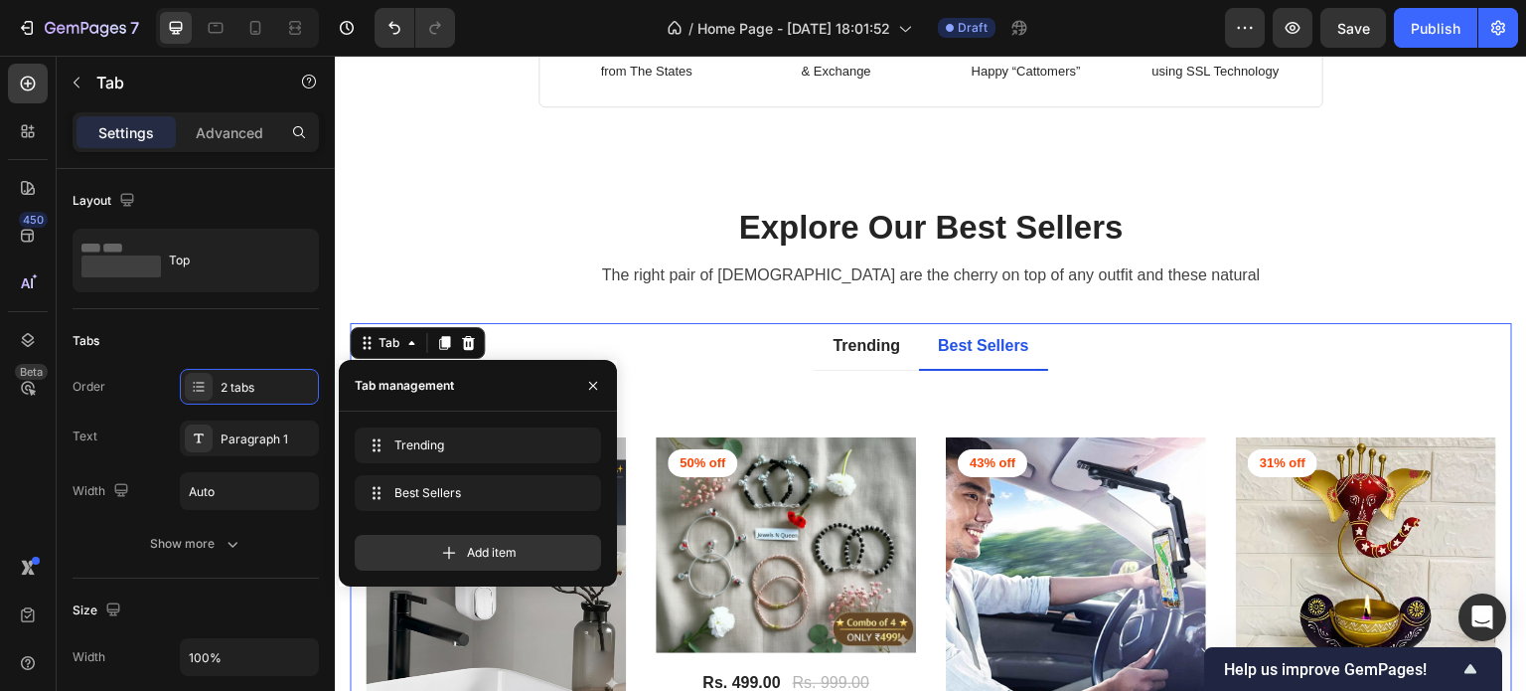
click at [580, 424] on div "Trending Trending Best Sellers Best Sellers Add item" at bounding box center [478, 498] width 278 height 175
click at [580, 447] on icon "button" at bounding box center [580, 446] width 1 height 5
click at [570, 457] on button "Delete" at bounding box center [566, 445] width 55 height 28
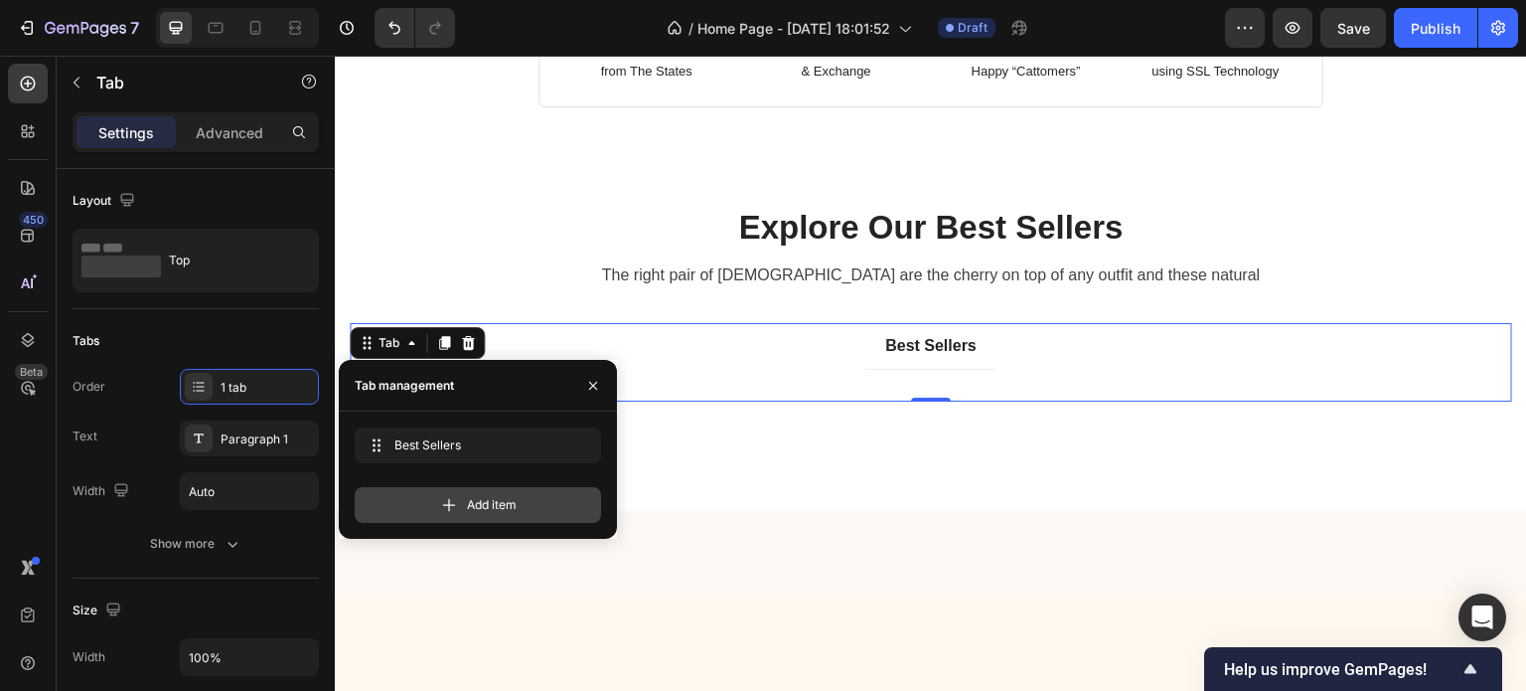
click at [545, 509] on div "Add item" at bounding box center [478, 505] width 246 height 36
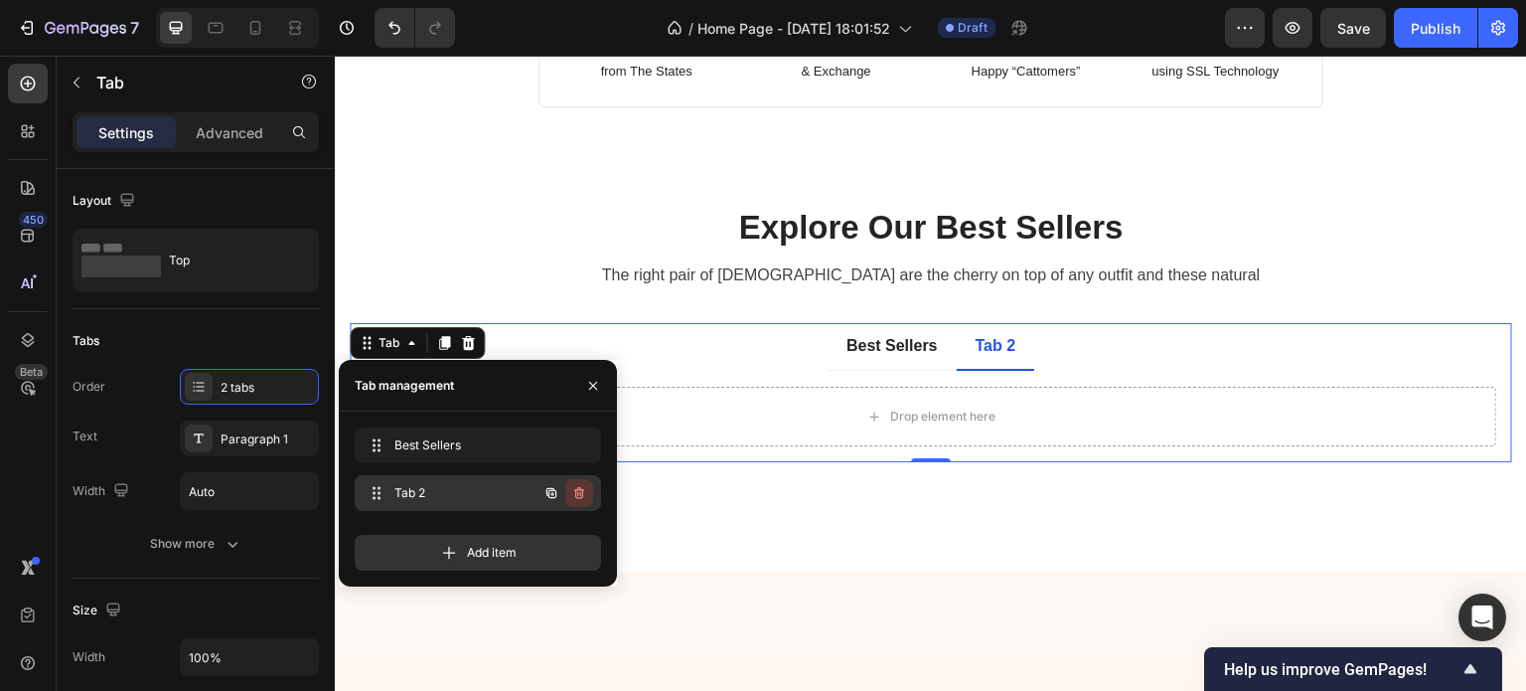
click at [577, 505] on button "button" at bounding box center [579, 493] width 28 height 28
click at [577, 505] on button "Delete" at bounding box center [566, 493] width 55 height 28
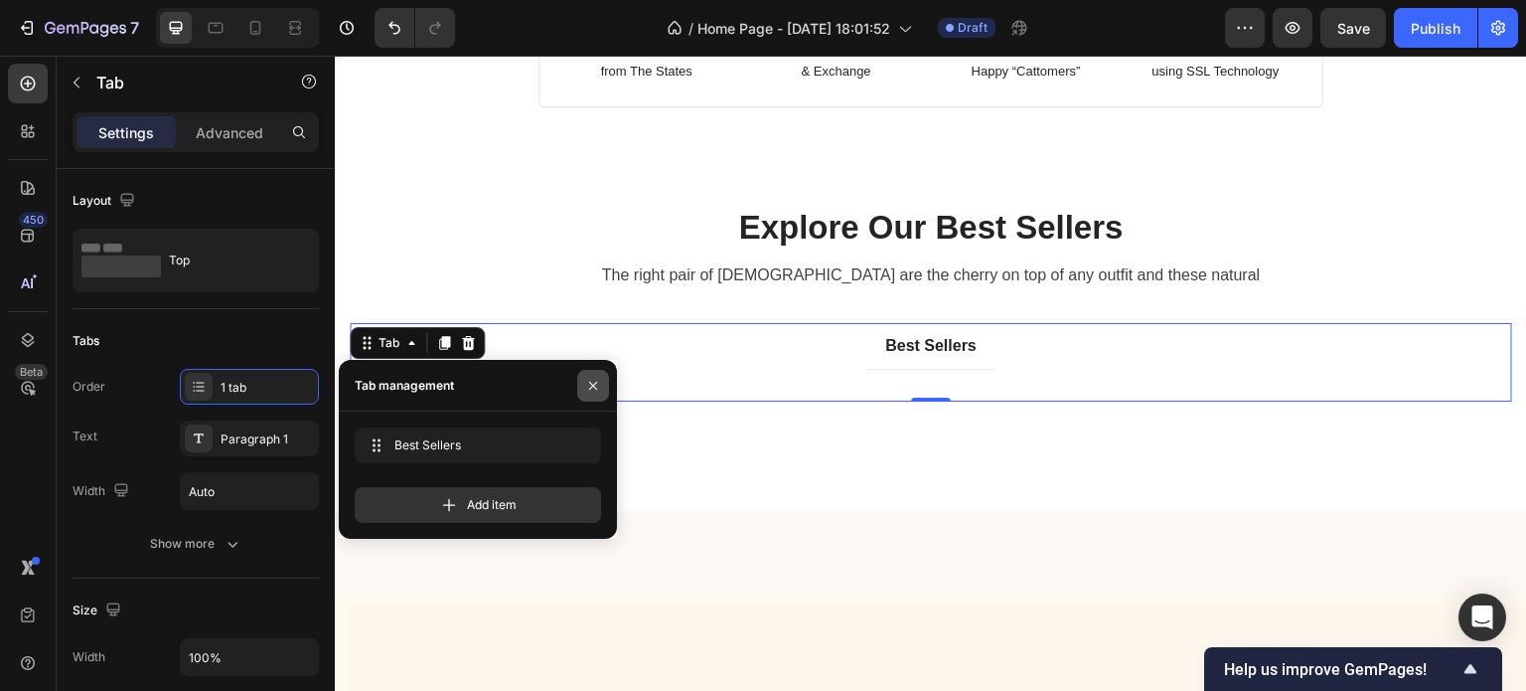
click at [595, 384] on icon "button" at bounding box center [593, 386] width 8 height 8
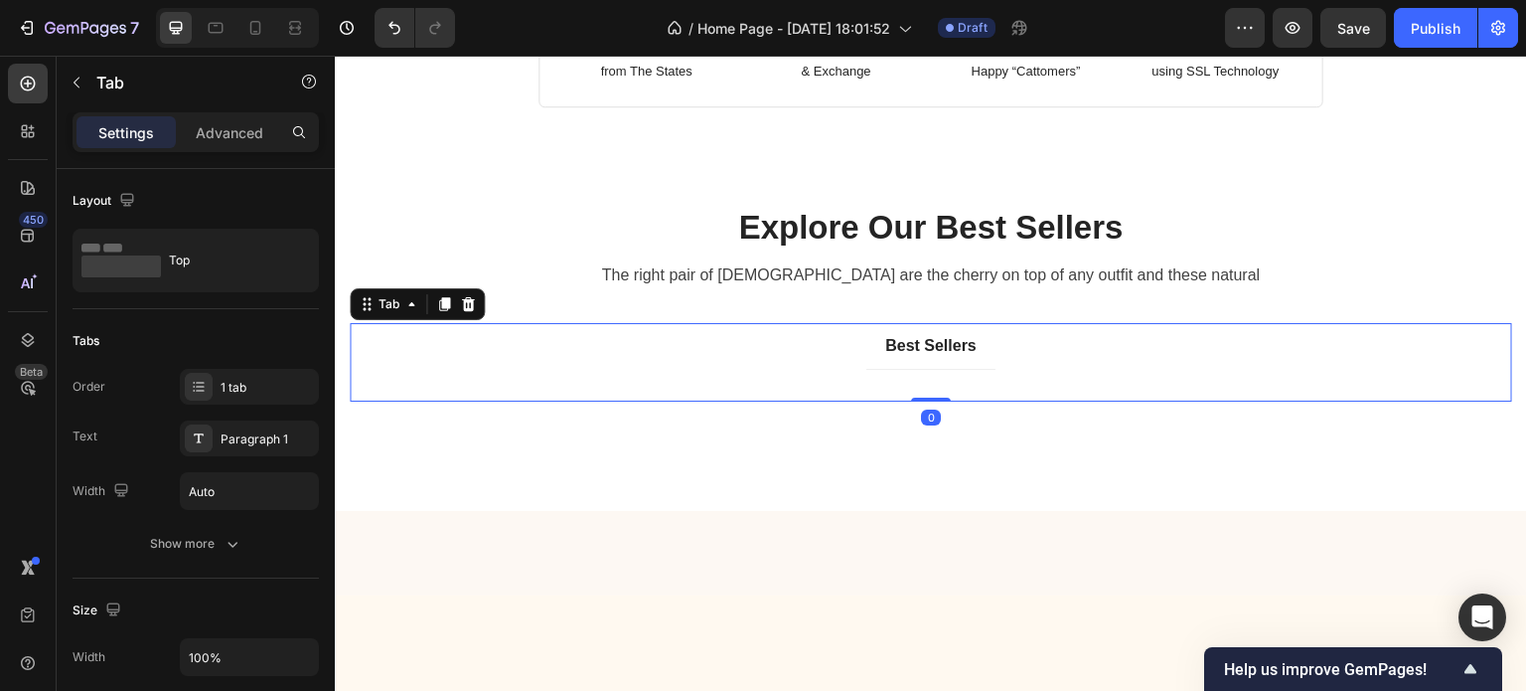
drag, startPoint x: 931, startPoint y: 395, endPoint x: 876, endPoint y: 393, distance: 54.7
click at [876, 393] on div "Best Sellers Title Line 50% off Product Badge (P) Images Rs. 499.00 (P) Price (…" at bounding box center [931, 362] width 1163 height 78
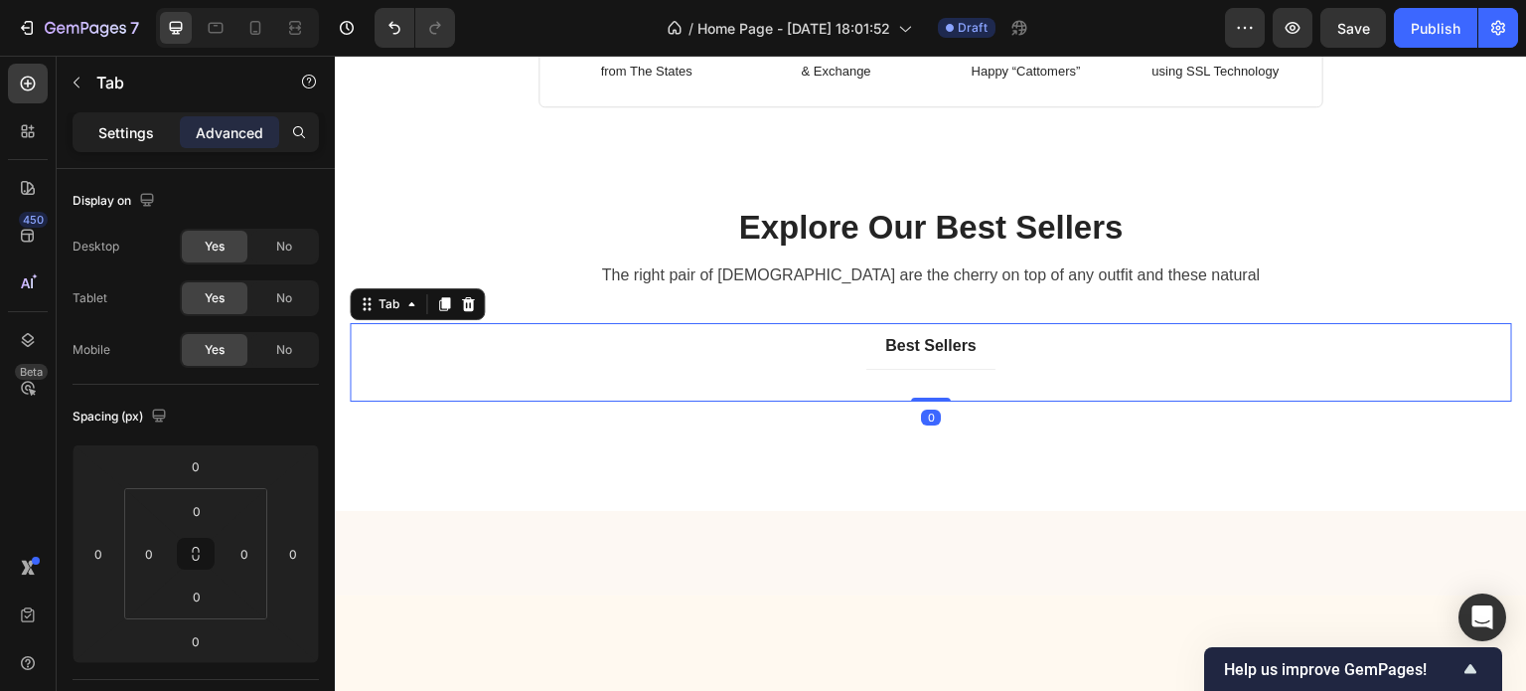
click at [143, 129] on p "Settings" at bounding box center [126, 132] width 56 height 21
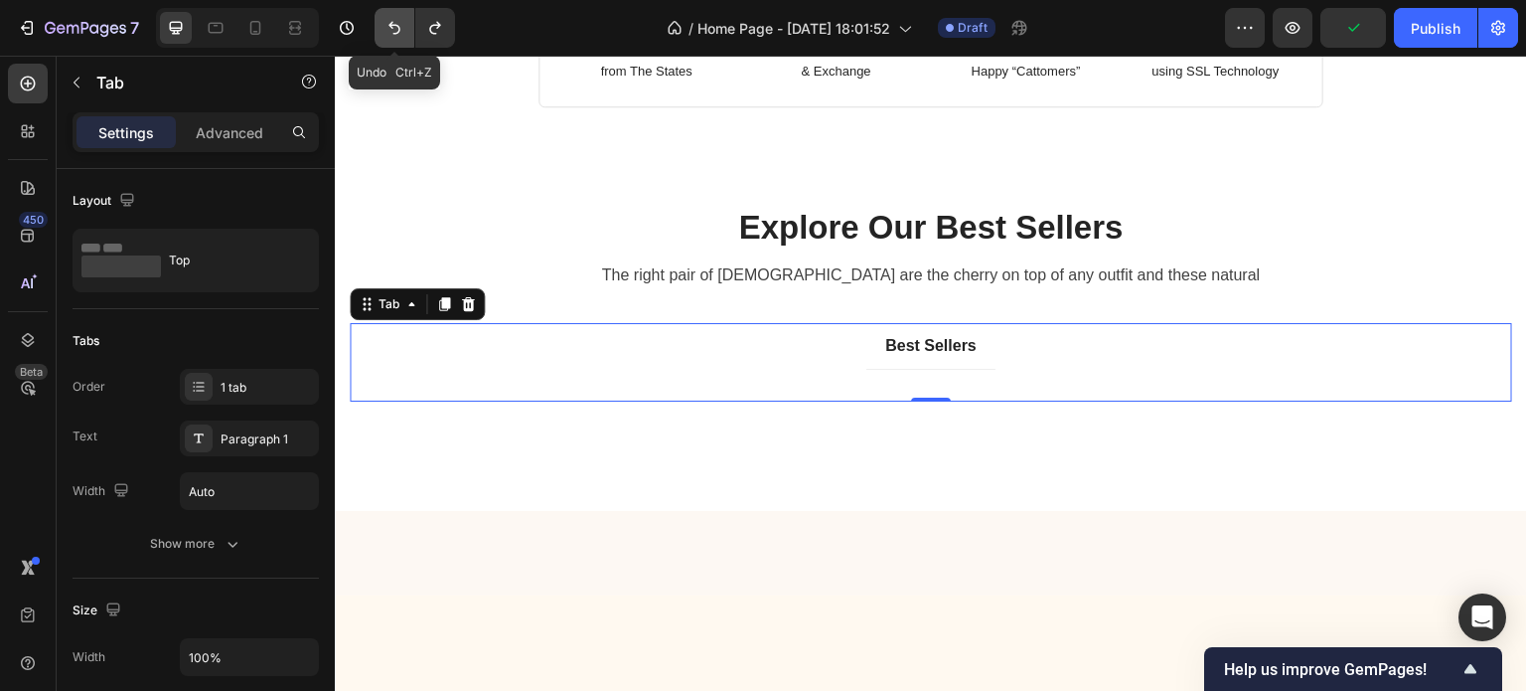
click at [387, 33] on icon "Undo/Redo" at bounding box center [395, 28] width 20 height 20
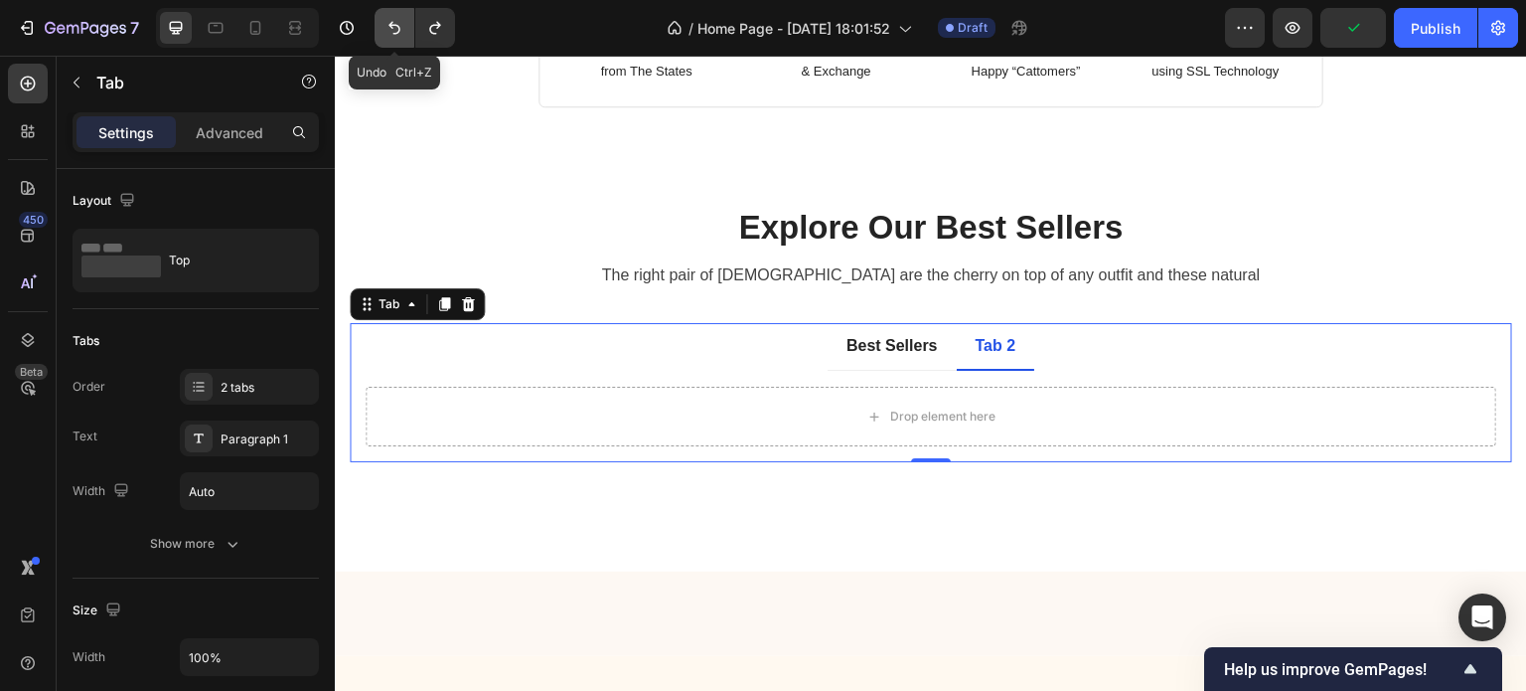
click at [387, 33] on icon "Undo/Redo" at bounding box center [395, 28] width 20 height 20
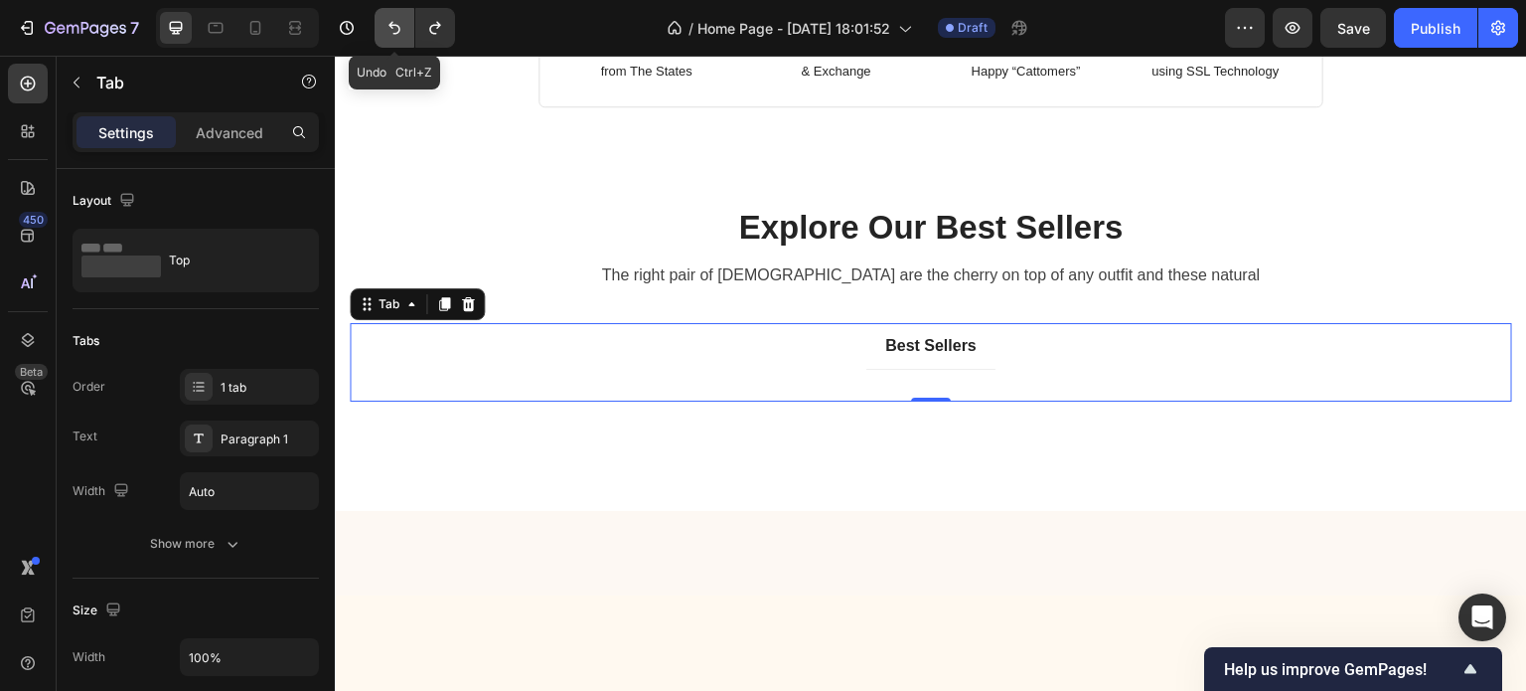
click at [387, 33] on icon "Undo/Redo" at bounding box center [395, 28] width 20 height 20
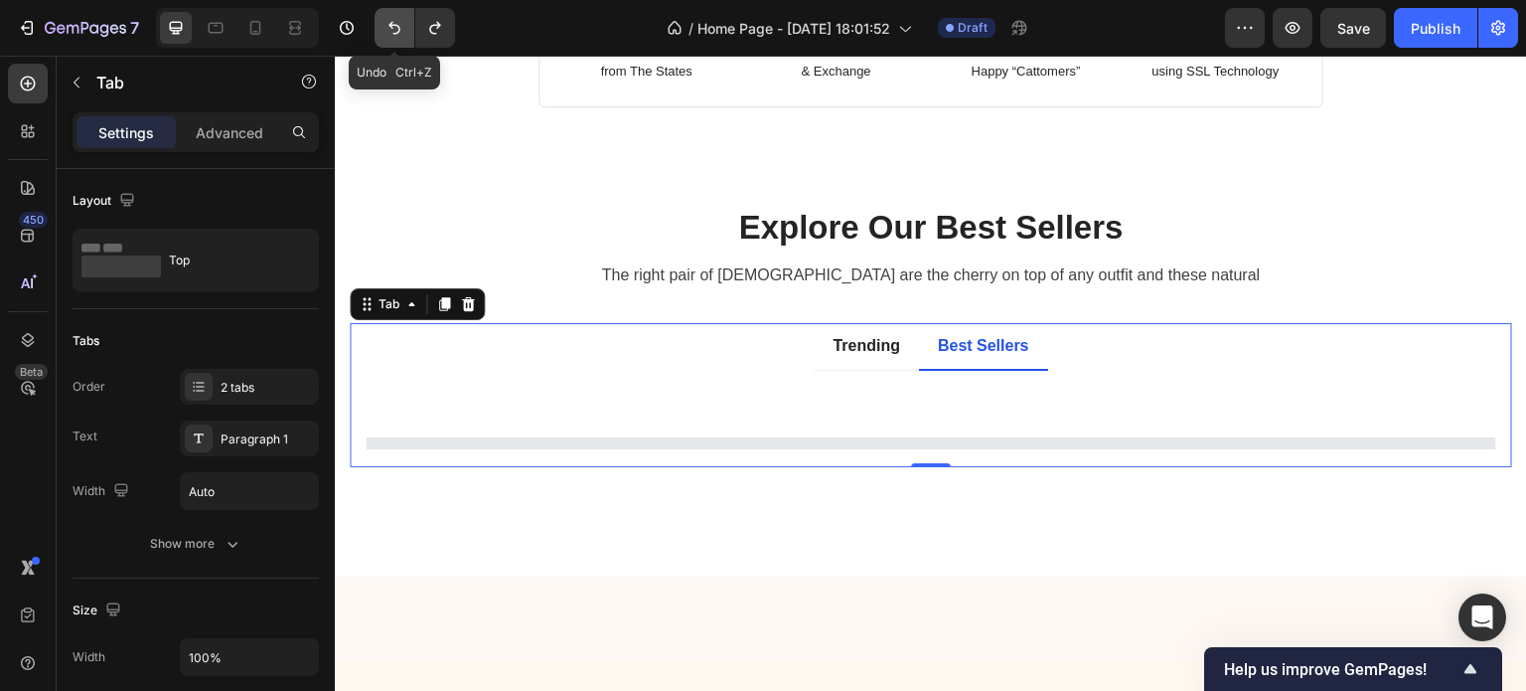
click at [387, 33] on icon "Undo/Redo" at bounding box center [395, 28] width 20 height 20
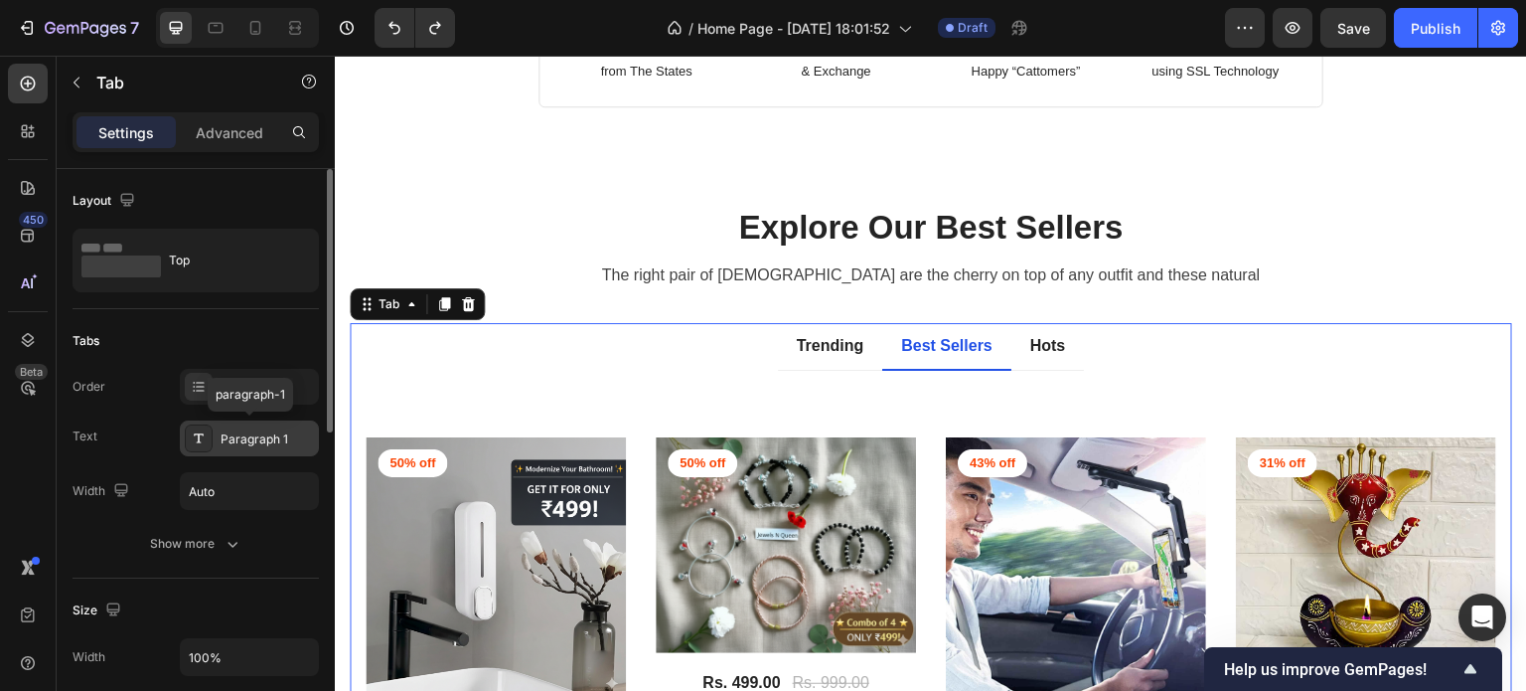
click at [282, 430] on div "Paragraph 1" at bounding box center [267, 439] width 93 height 18
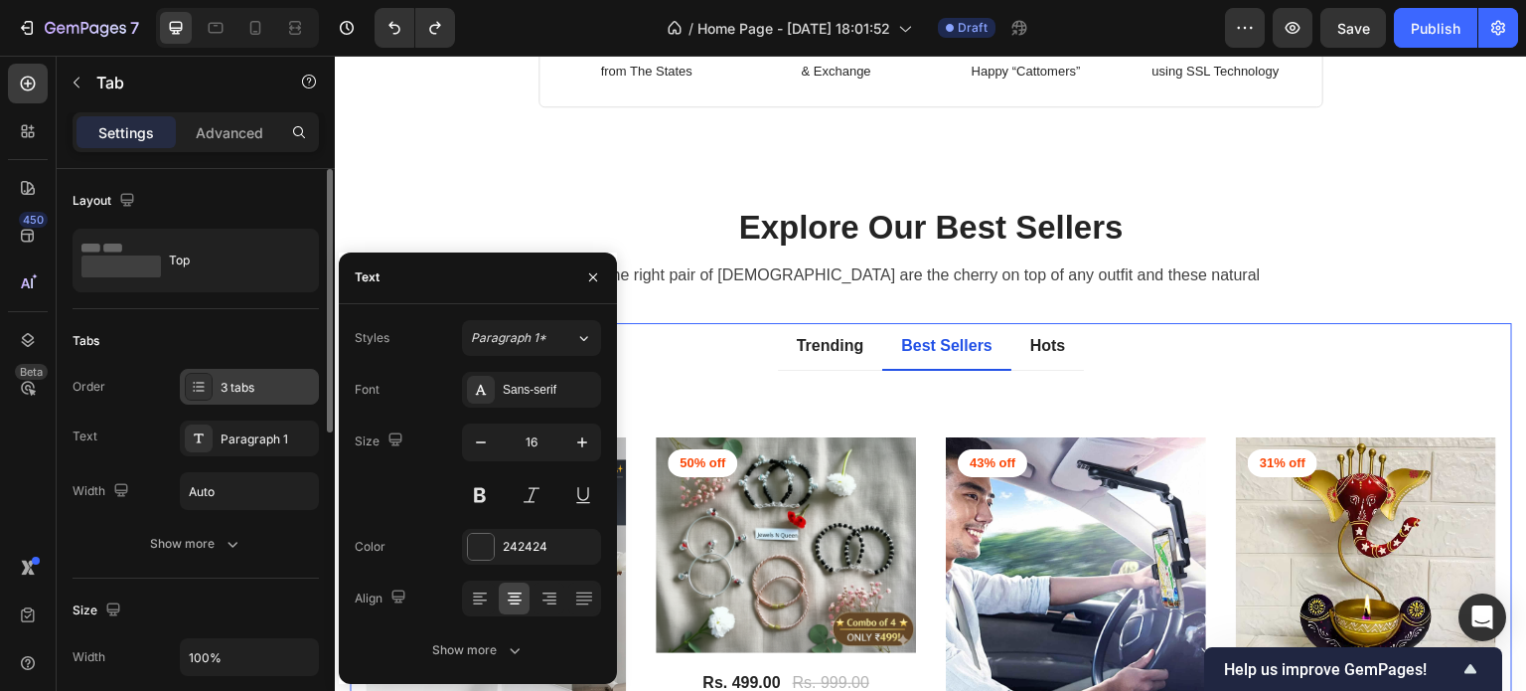
click at [256, 383] on div "3 tabs" at bounding box center [267, 388] width 93 height 18
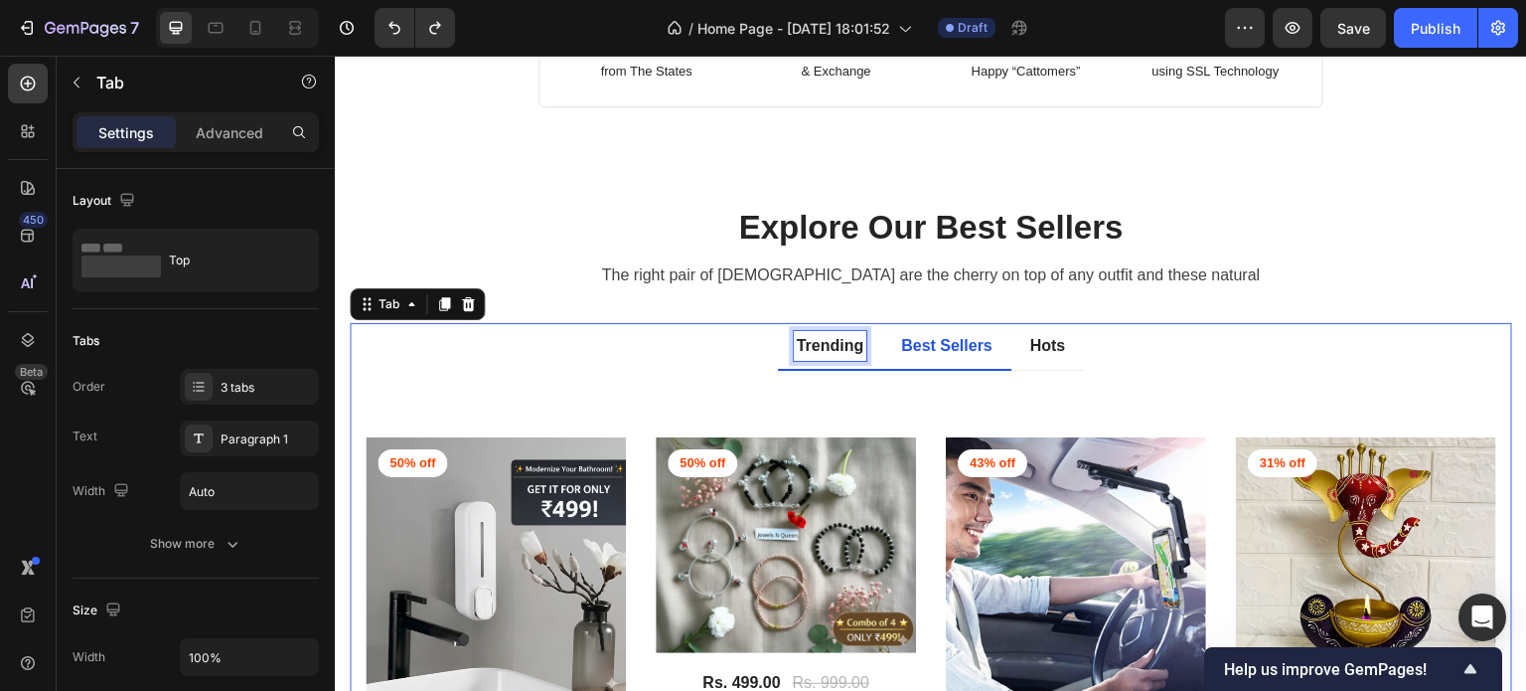
click at [797, 338] on p "Trending" at bounding box center [831, 346] width 68 height 24
click at [925, 342] on p "Best Sellers" at bounding box center [946, 346] width 91 height 24
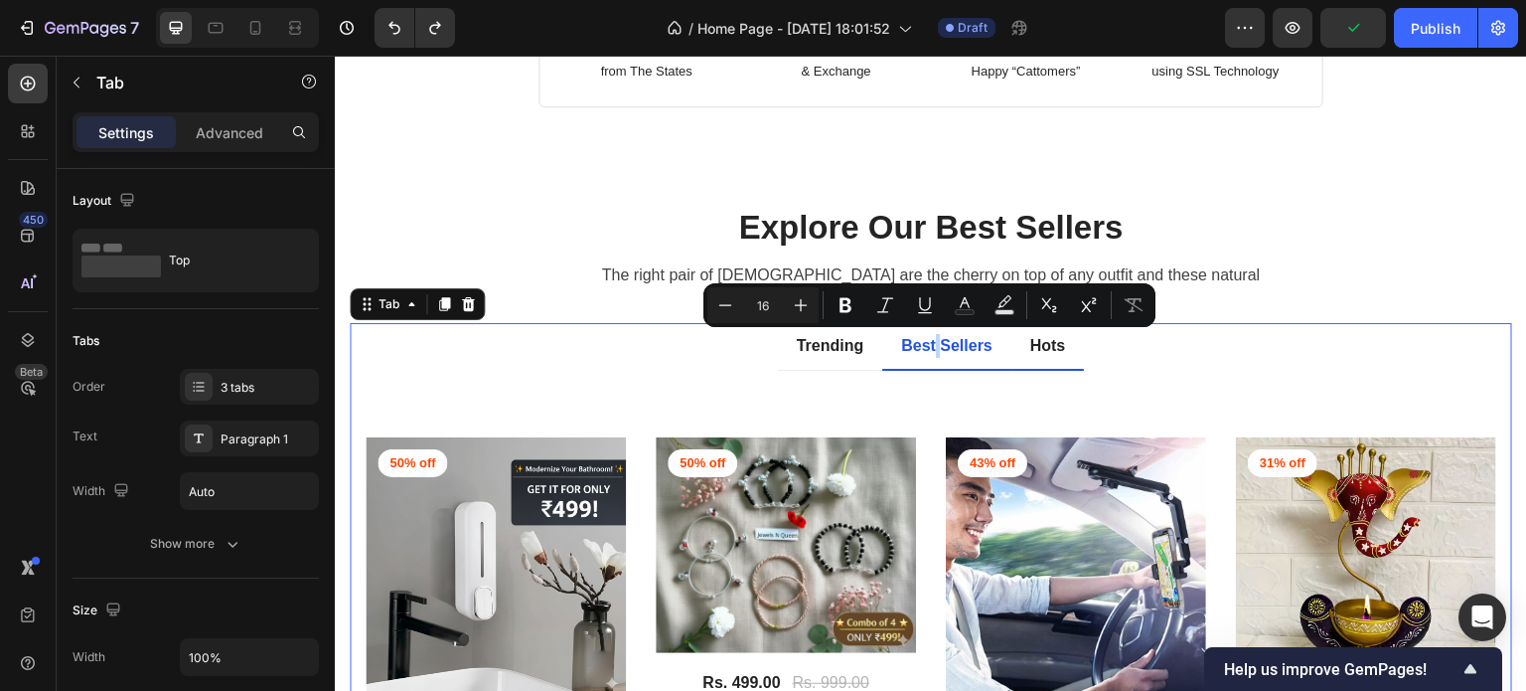
click at [1060, 362] on li "Hots" at bounding box center [1049, 347] width 74 height 48
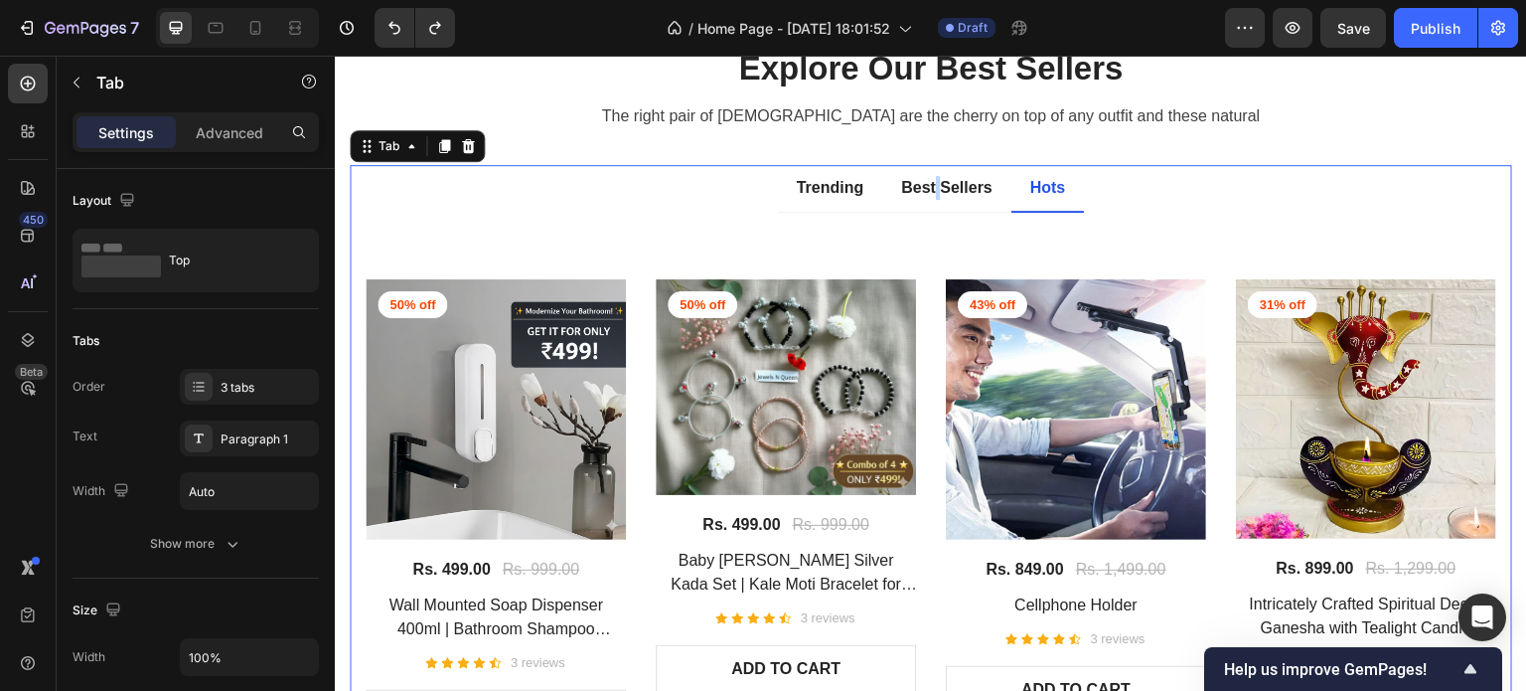
scroll to position [758, 0]
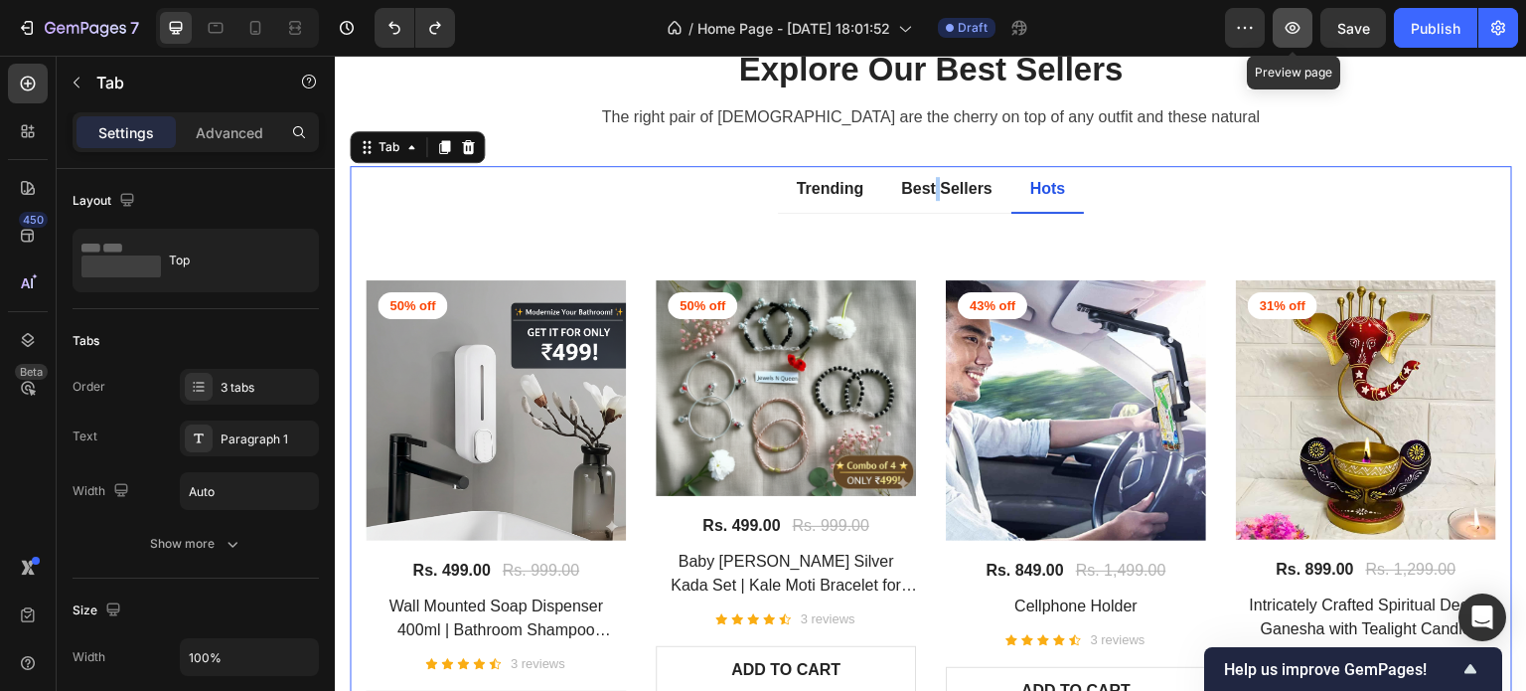
click at [1291, 41] on button "button" at bounding box center [1293, 28] width 40 height 40
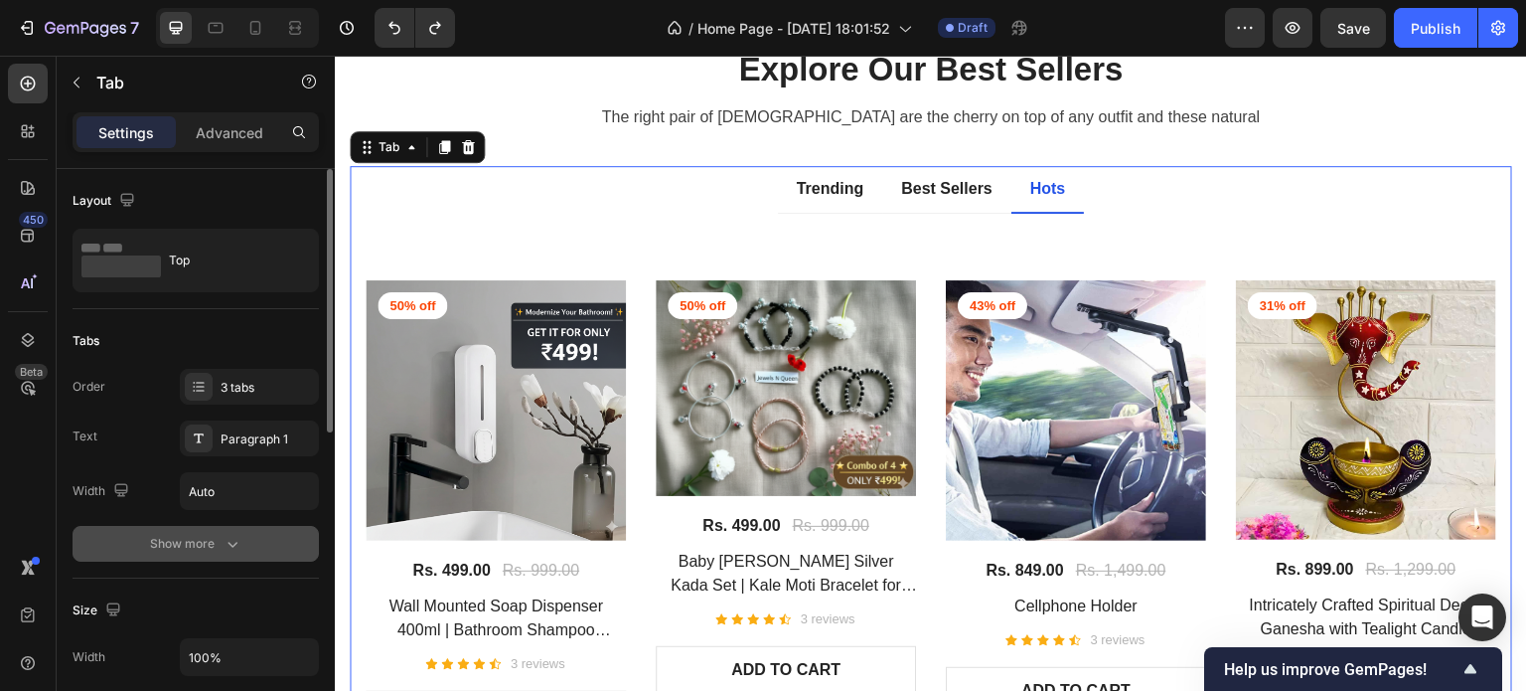
click at [213, 551] on div "Show more" at bounding box center [196, 544] width 92 height 20
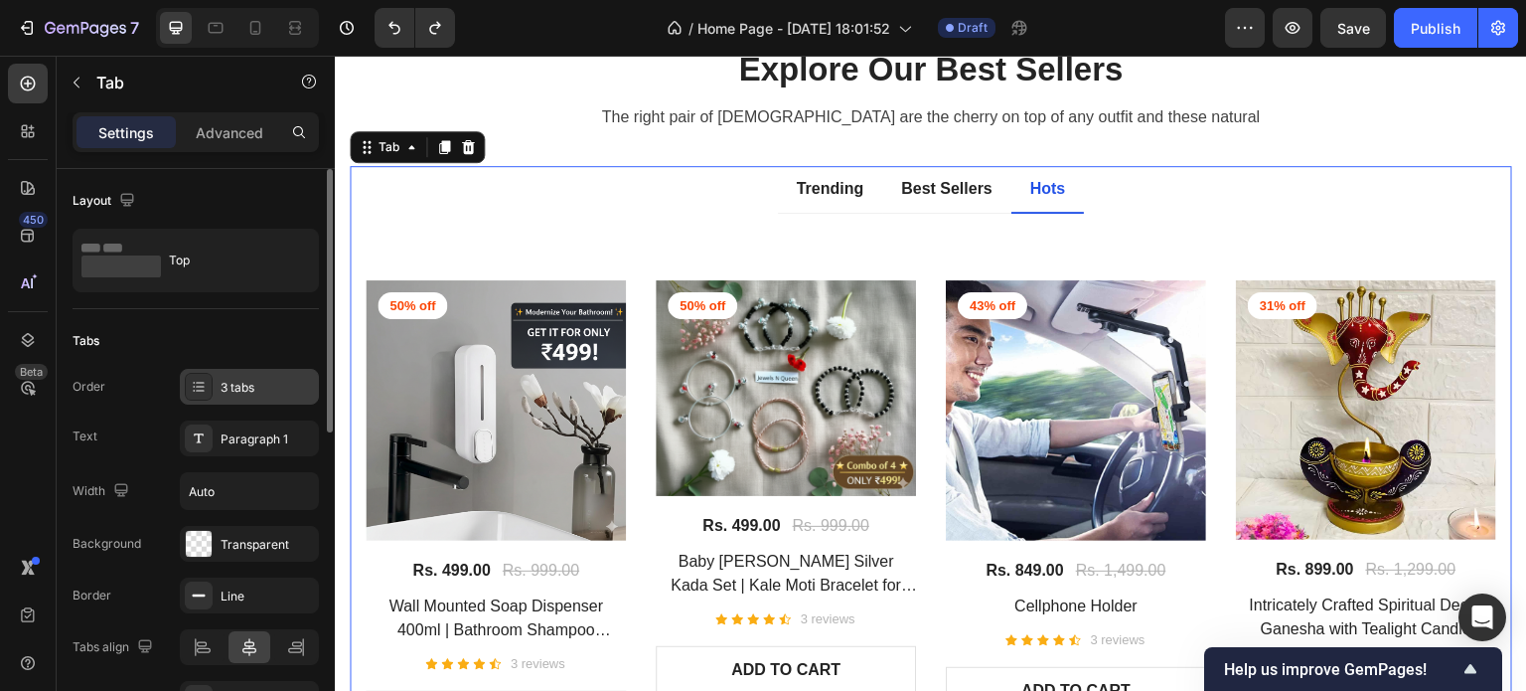
click at [290, 389] on div "3 tabs" at bounding box center [267, 388] width 93 height 18
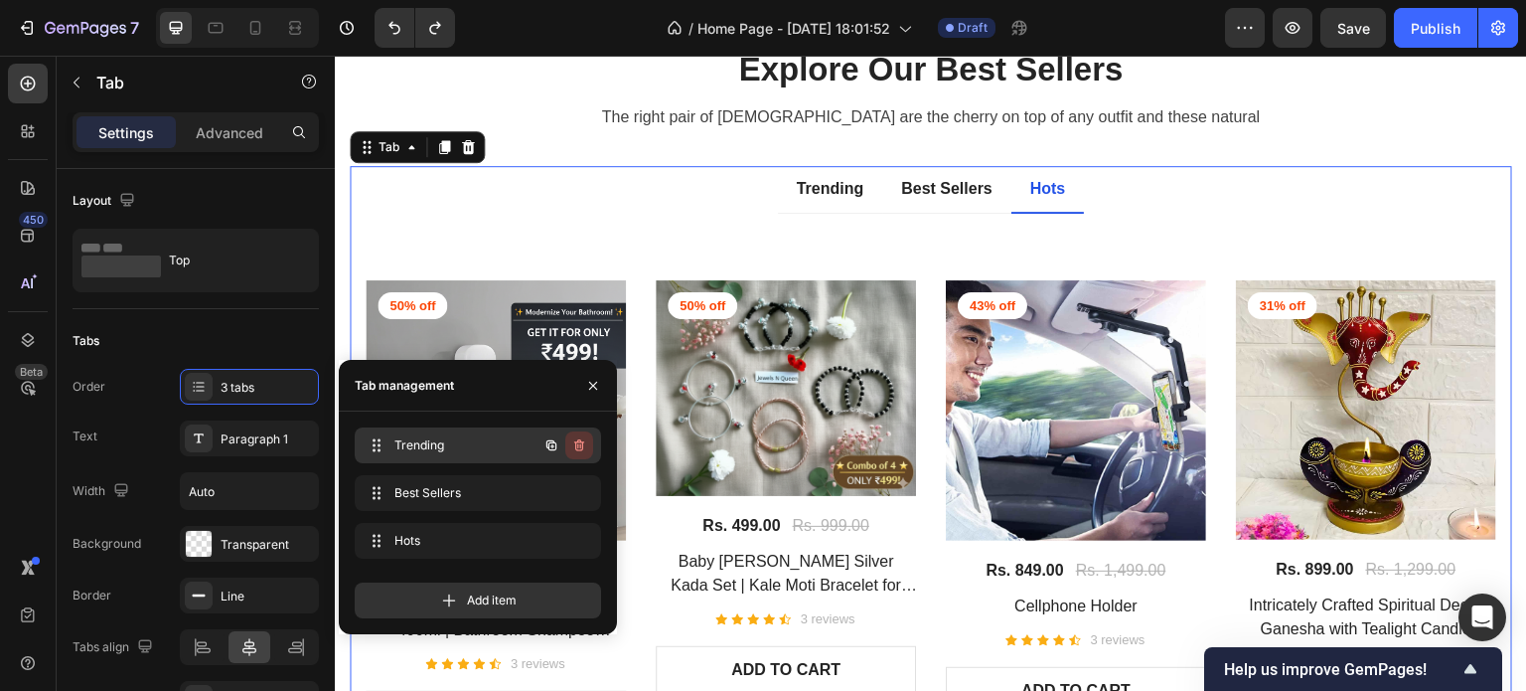
click at [581, 445] on icon "button" at bounding box center [579, 445] width 16 height 16
click at [581, 445] on div "Delete" at bounding box center [565, 445] width 37 height 18
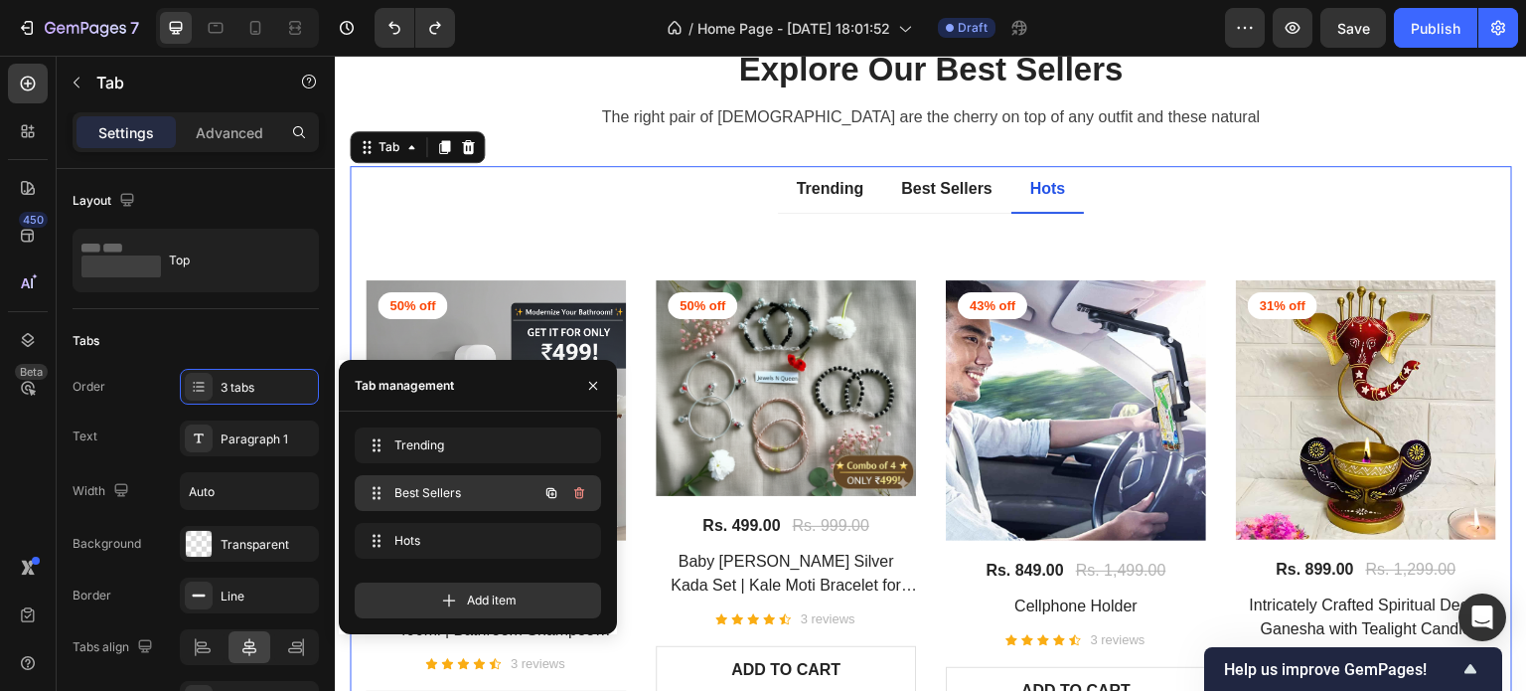
click at [575, 489] on icon "button" at bounding box center [579, 493] width 16 height 16
click at [569, 489] on div "Delete" at bounding box center [565, 493] width 37 height 18
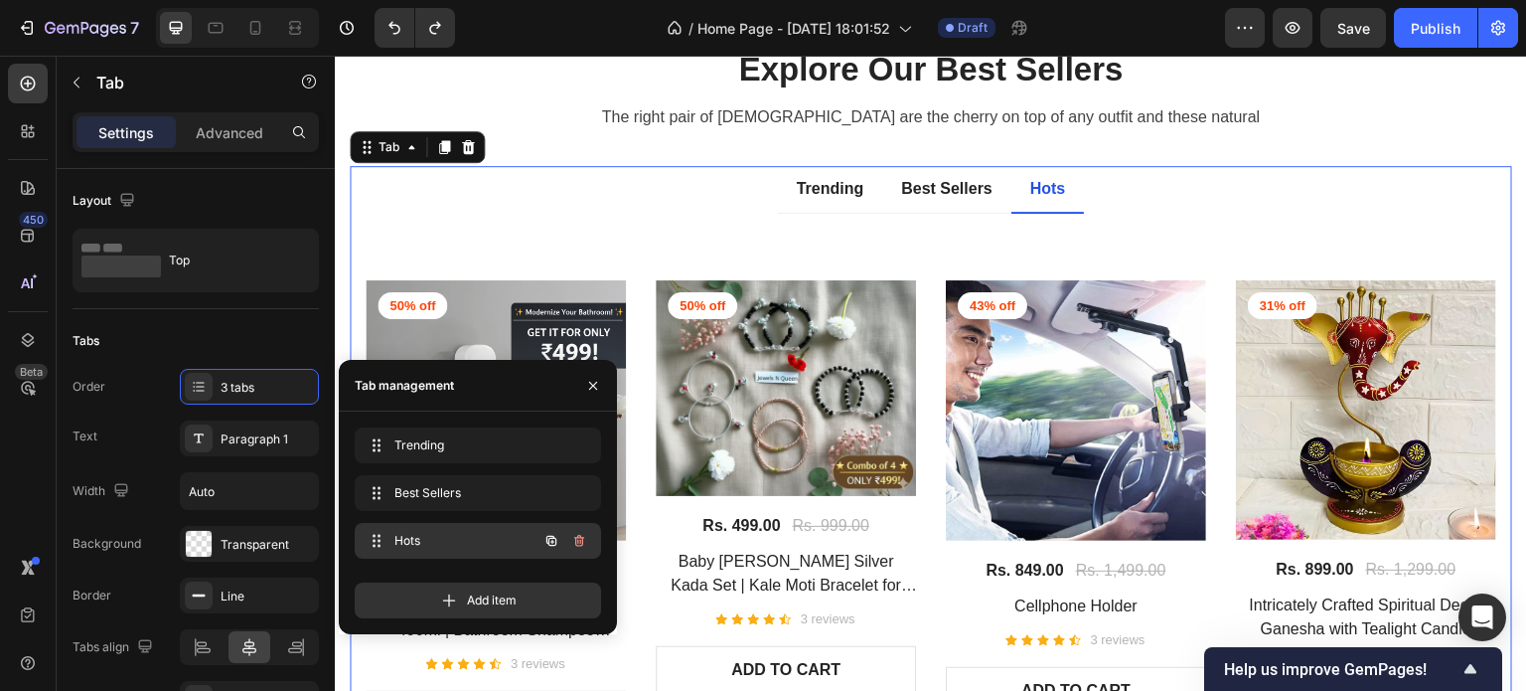
click at [580, 532] on button "button" at bounding box center [579, 541] width 28 height 28
click at [561, 535] on div "Delete" at bounding box center [565, 541] width 37 height 18
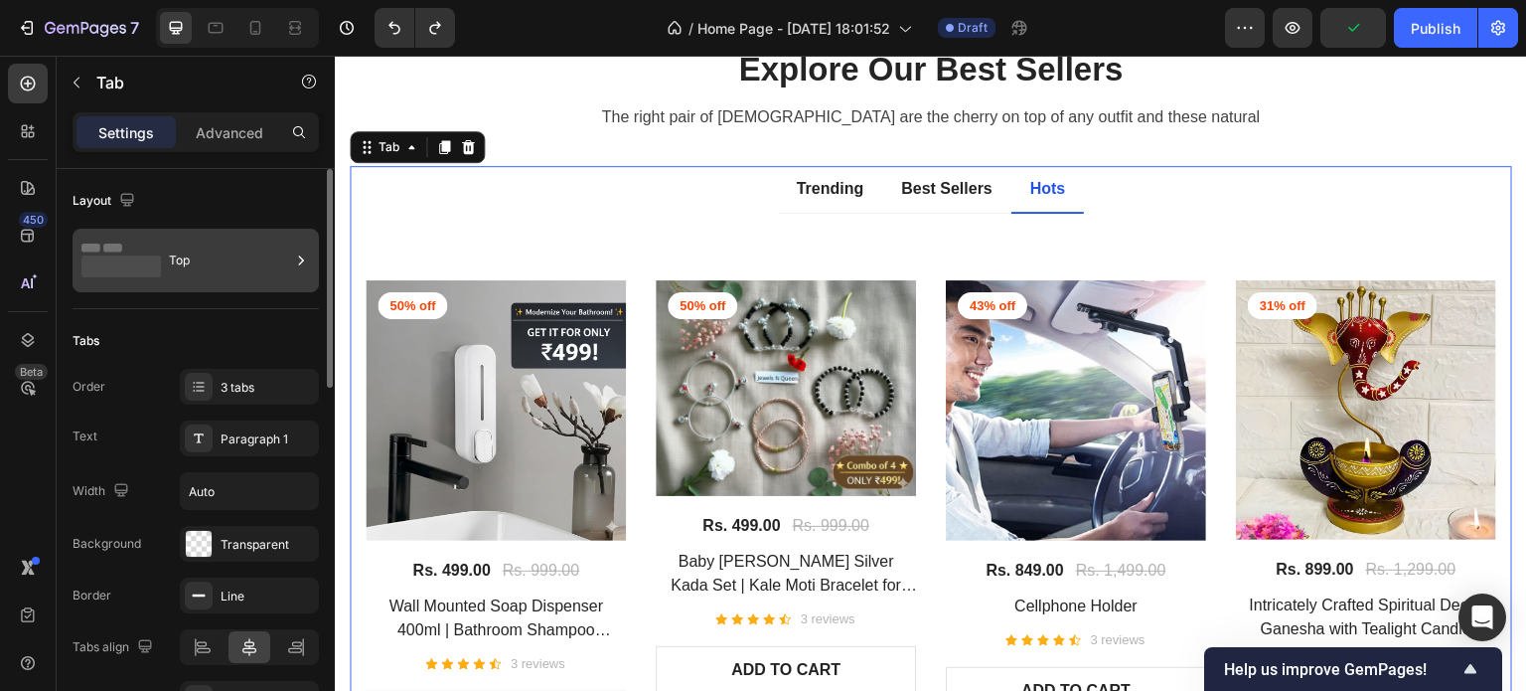
click at [180, 265] on div "Top" at bounding box center [229, 260] width 121 height 46
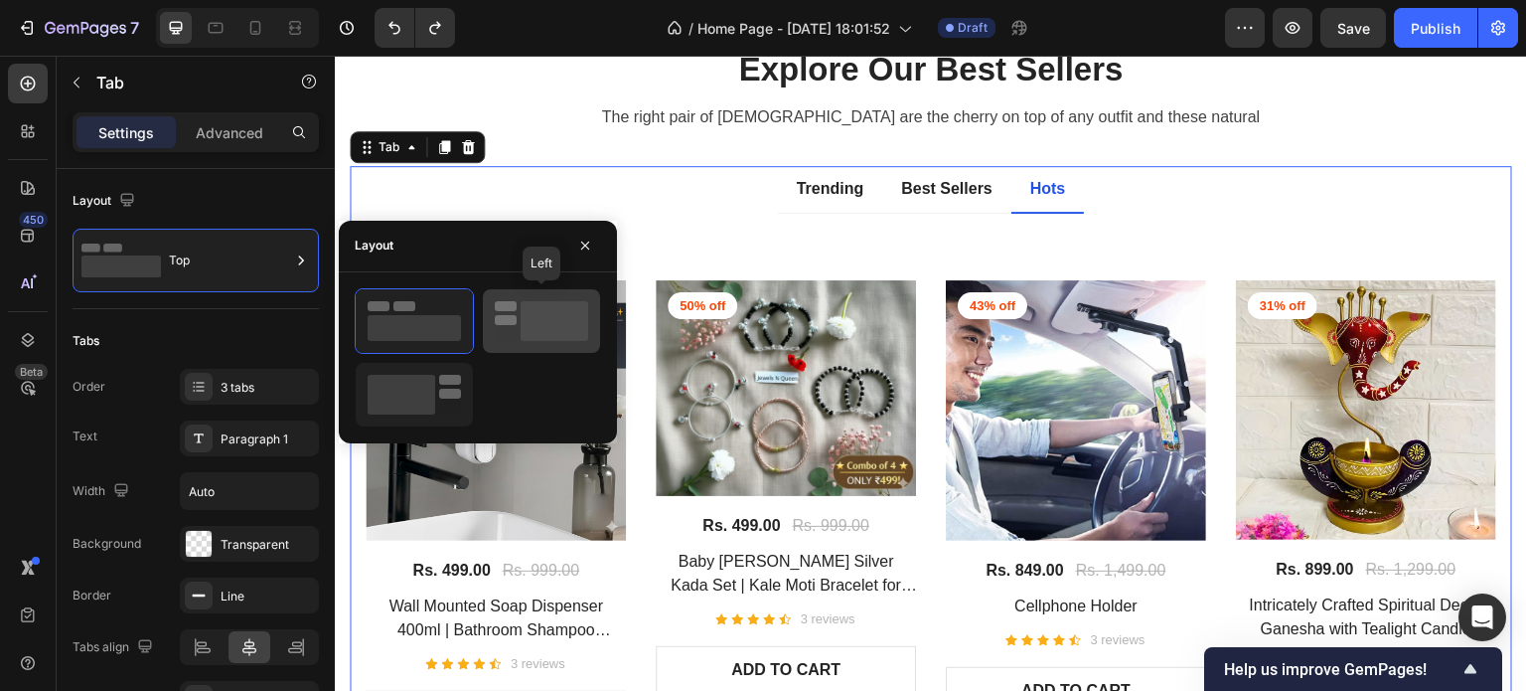
click at [547, 324] on rect at bounding box center [555, 321] width 68 height 40
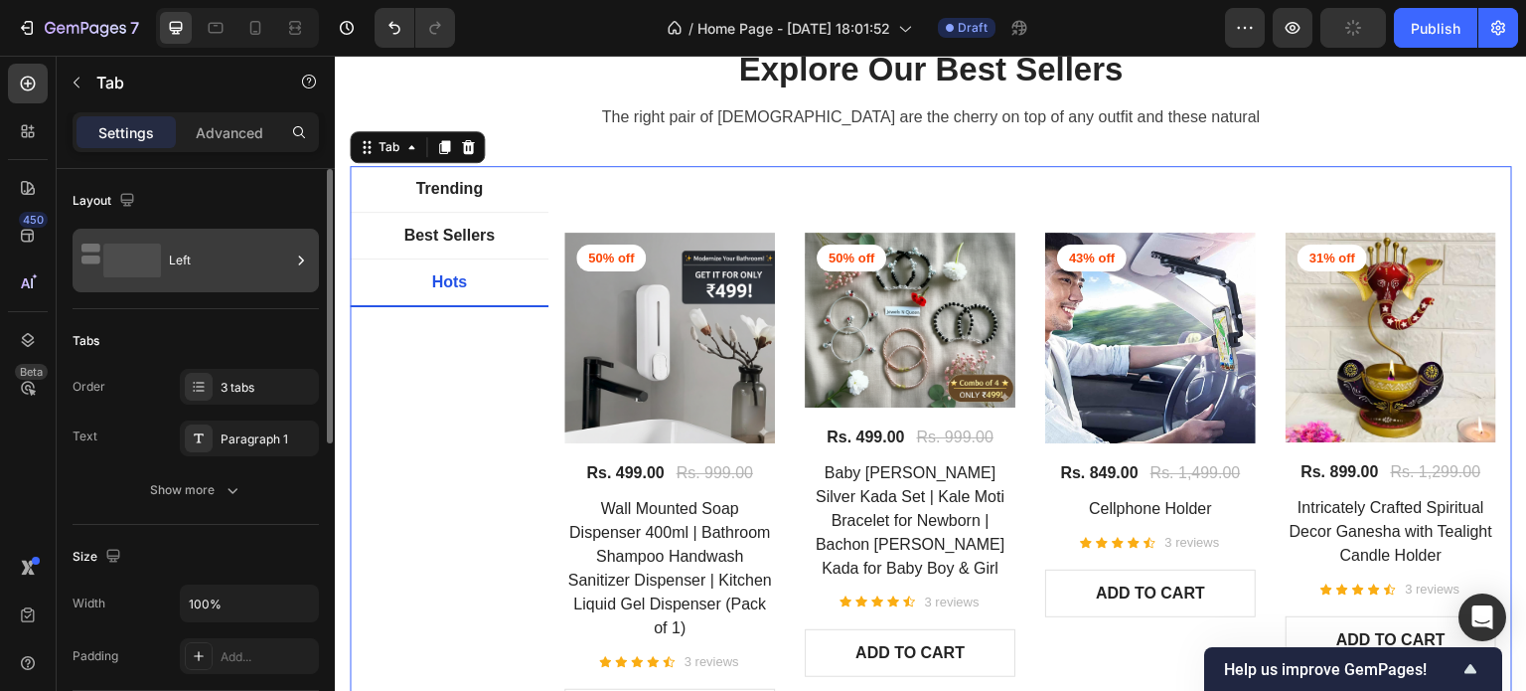
click at [144, 254] on rect at bounding box center [132, 260] width 58 height 34
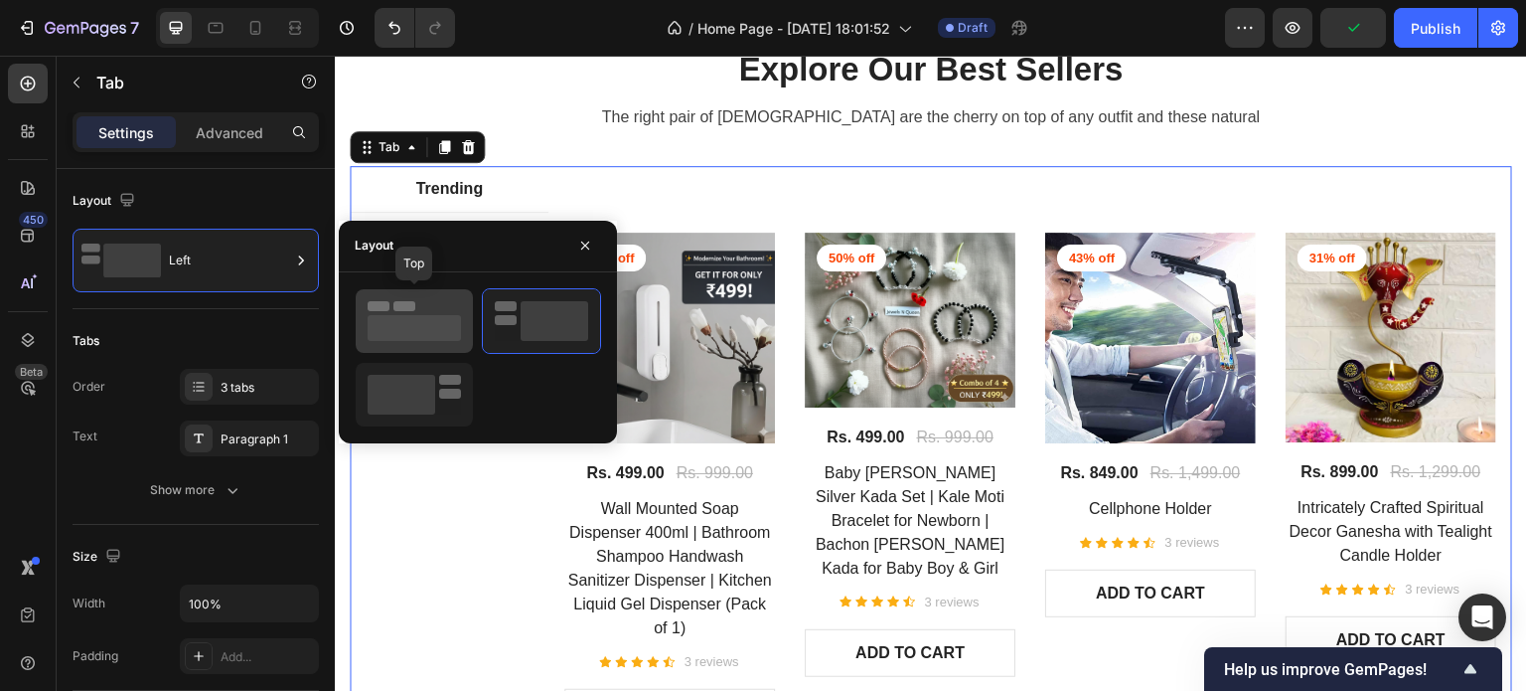
click at [436, 329] on rect at bounding box center [414, 328] width 93 height 26
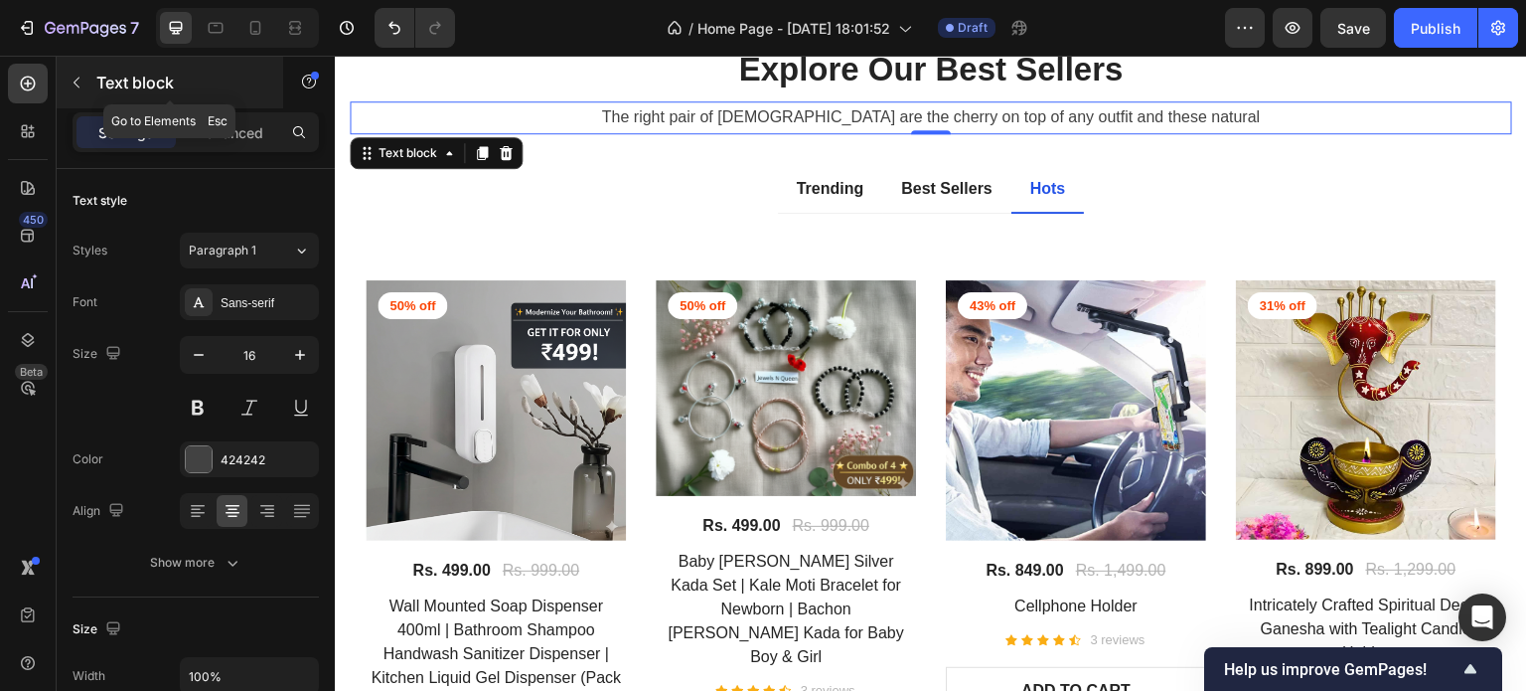
click at [78, 78] on icon "button" at bounding box center [77, 83] width 6 height 11
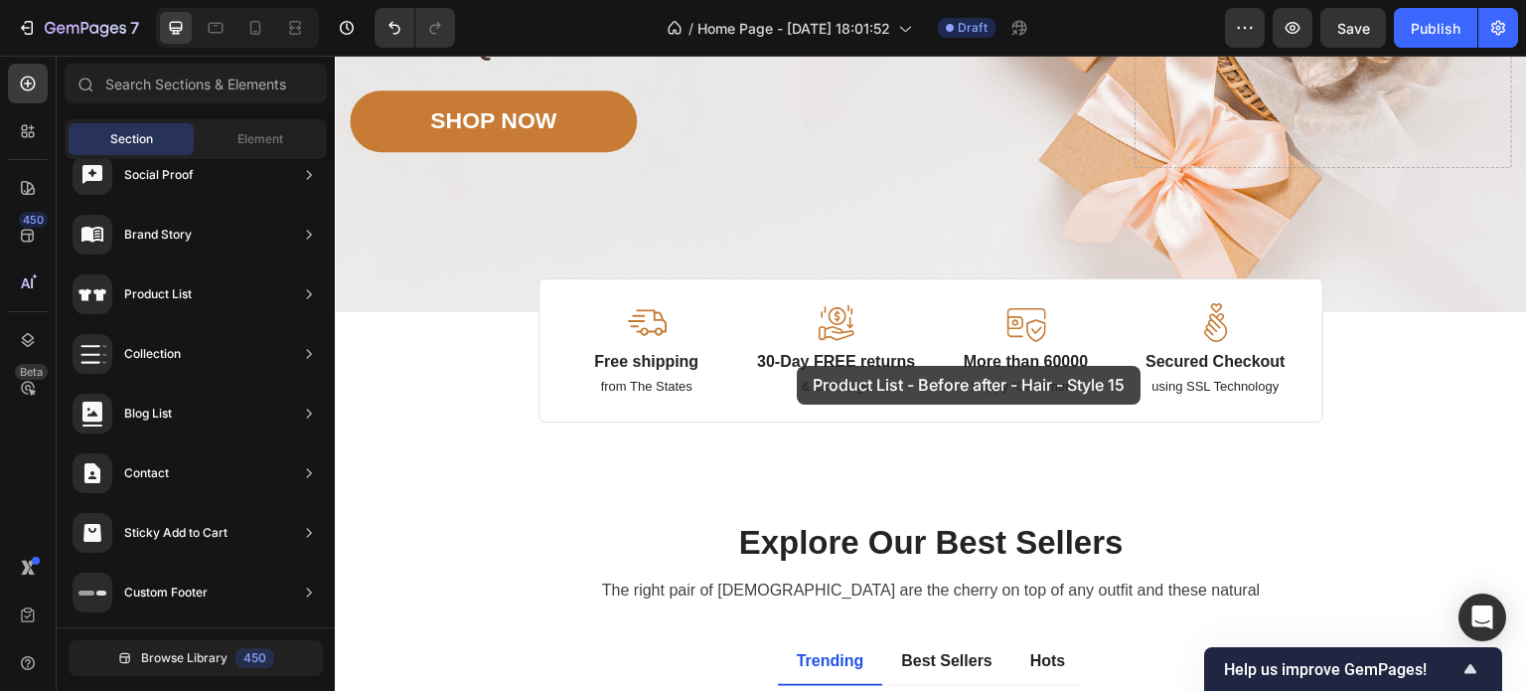
scroll to position [260, 0]
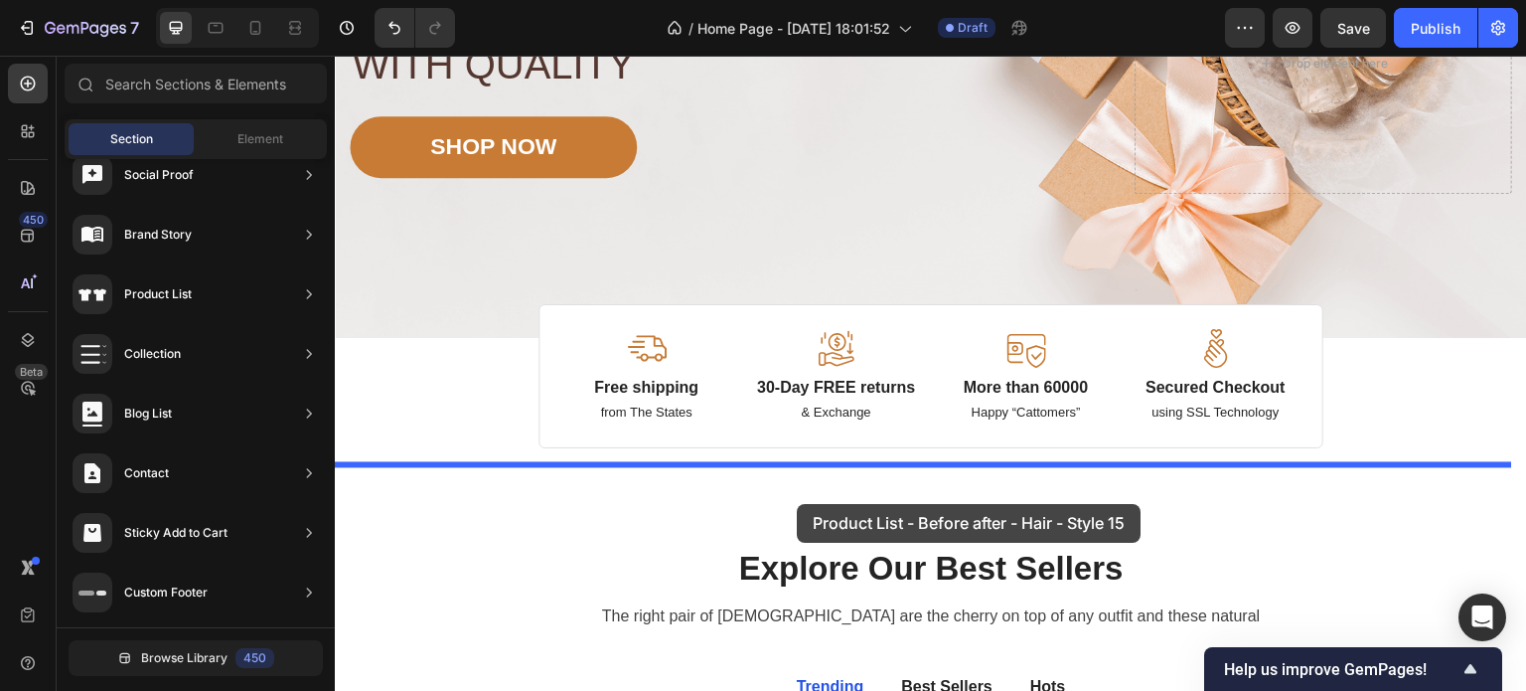
drag, startPoint x: 829, startPoint y: 449, endPoint x: 794, endPoint y: 500, distance: 61.5
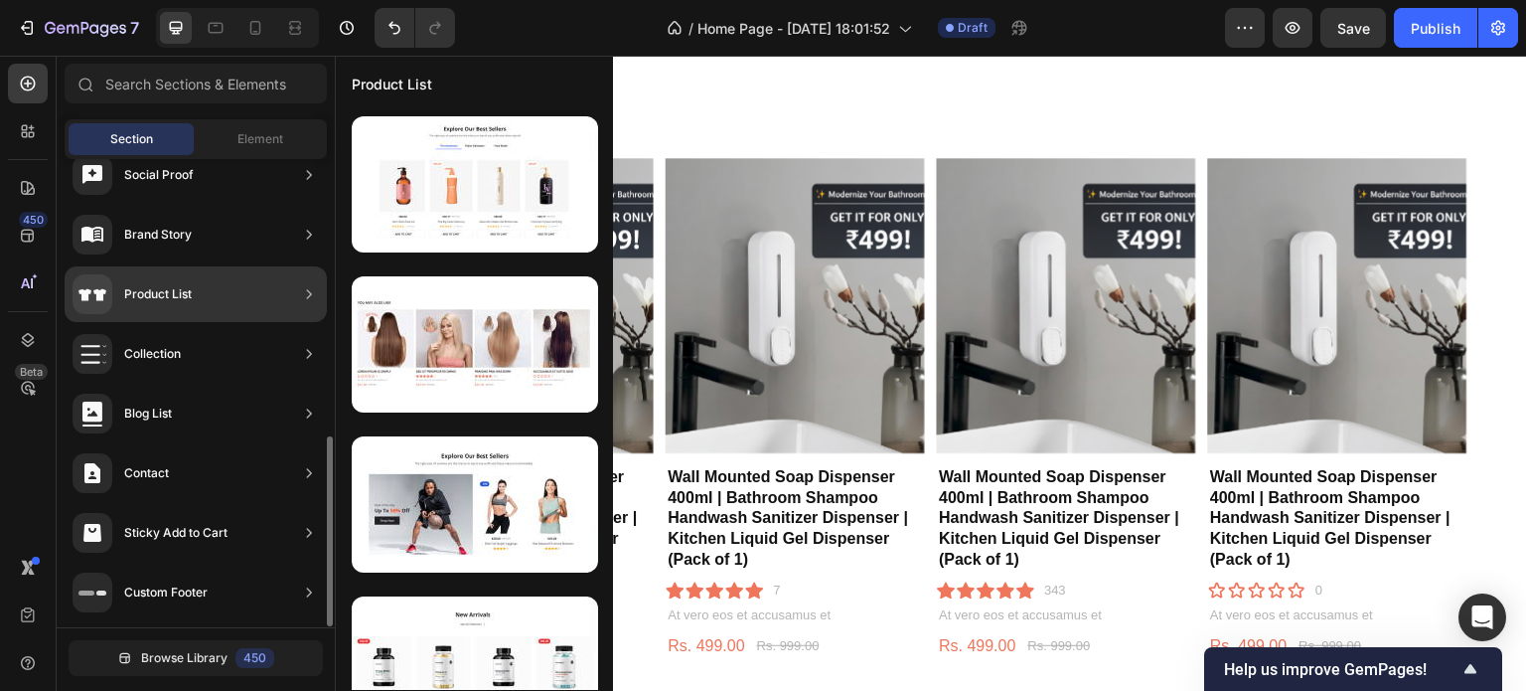
scroll to position [206, 0]
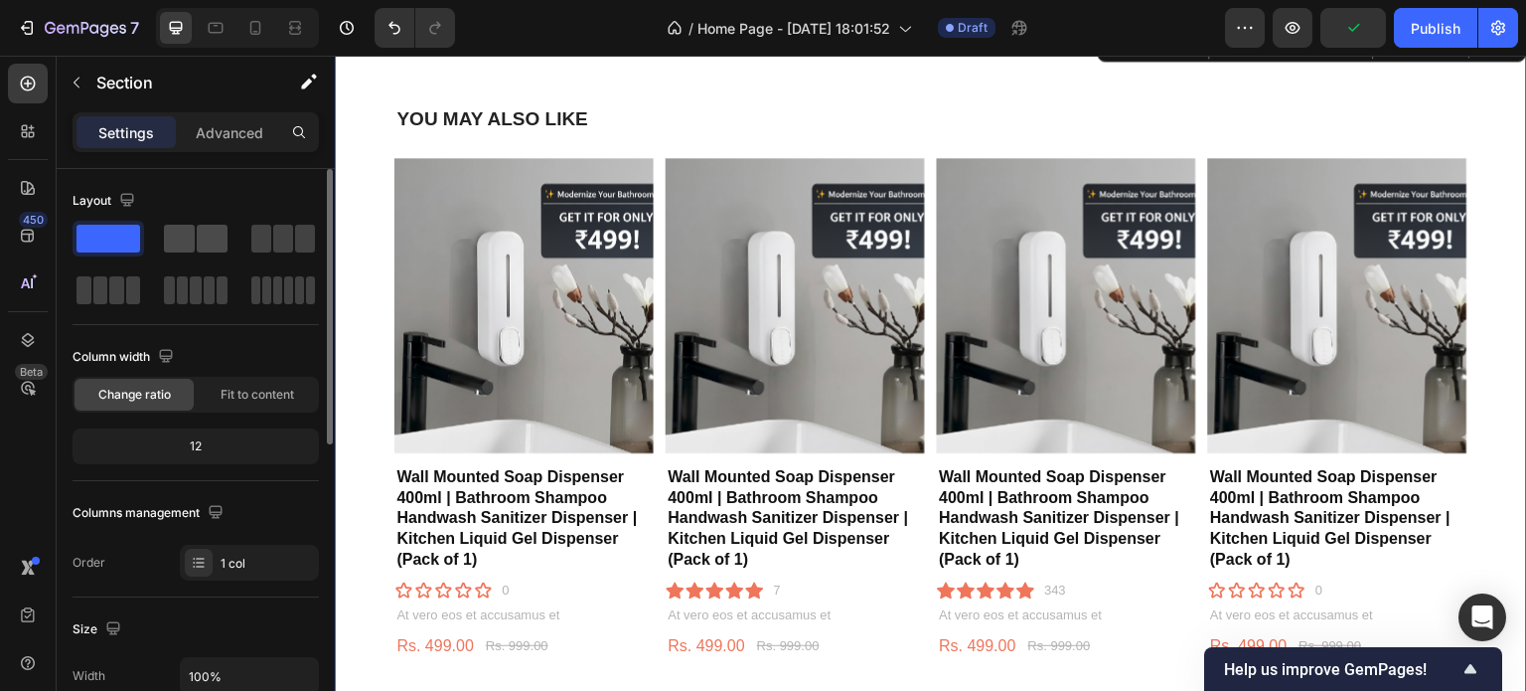
click at [213, 235] on span at bounding box center [212, 239] width 31 height 28
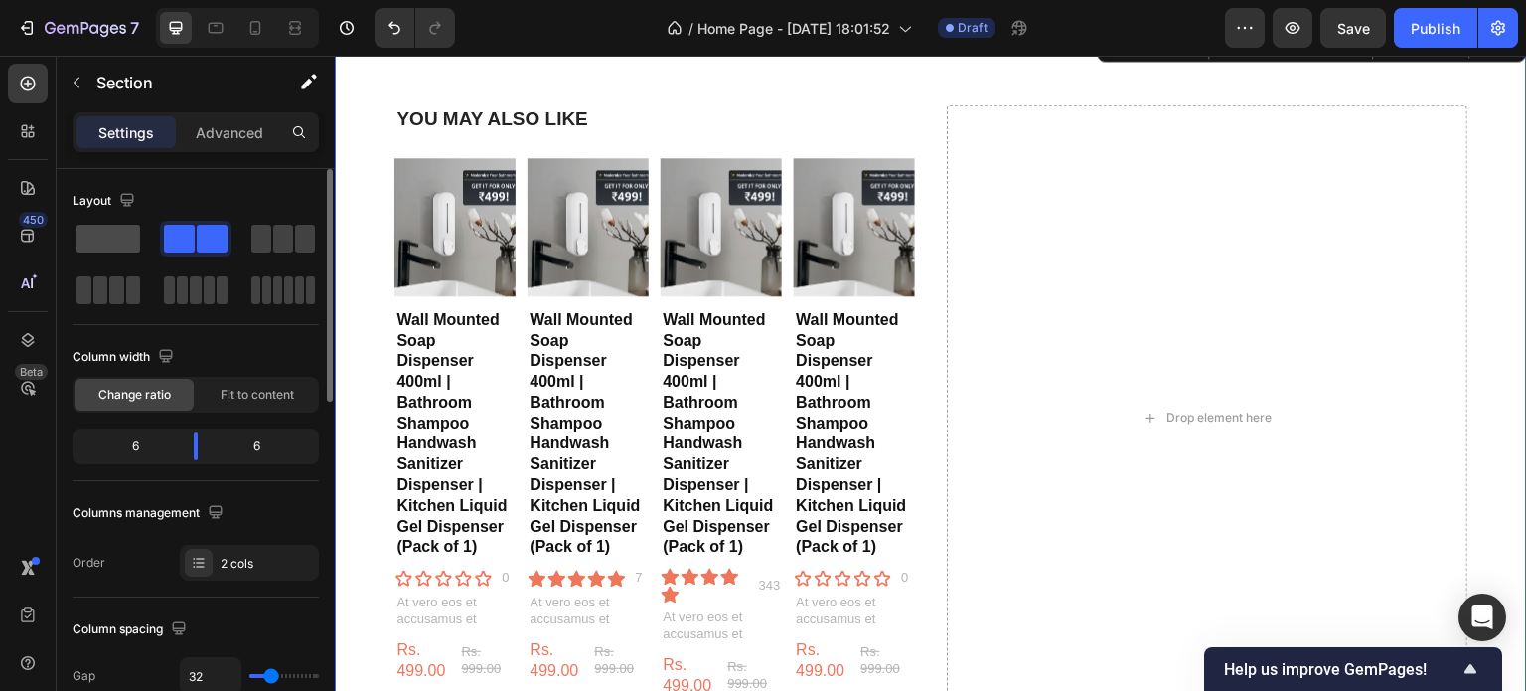
click at [115, 234] on span at bounding box center [109, 239] width 64 height 28
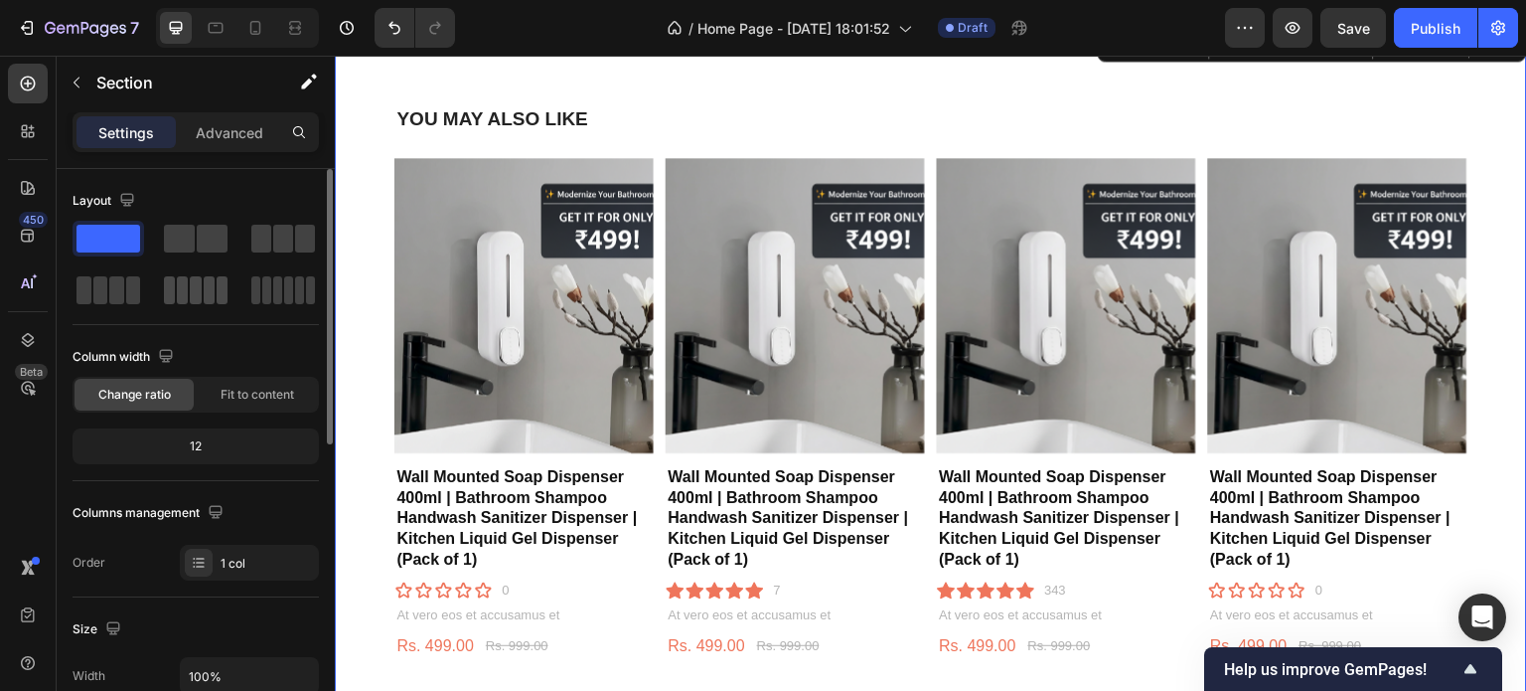
click at [167, 290] on span at bounding box center [169, 290] width 11 height 28
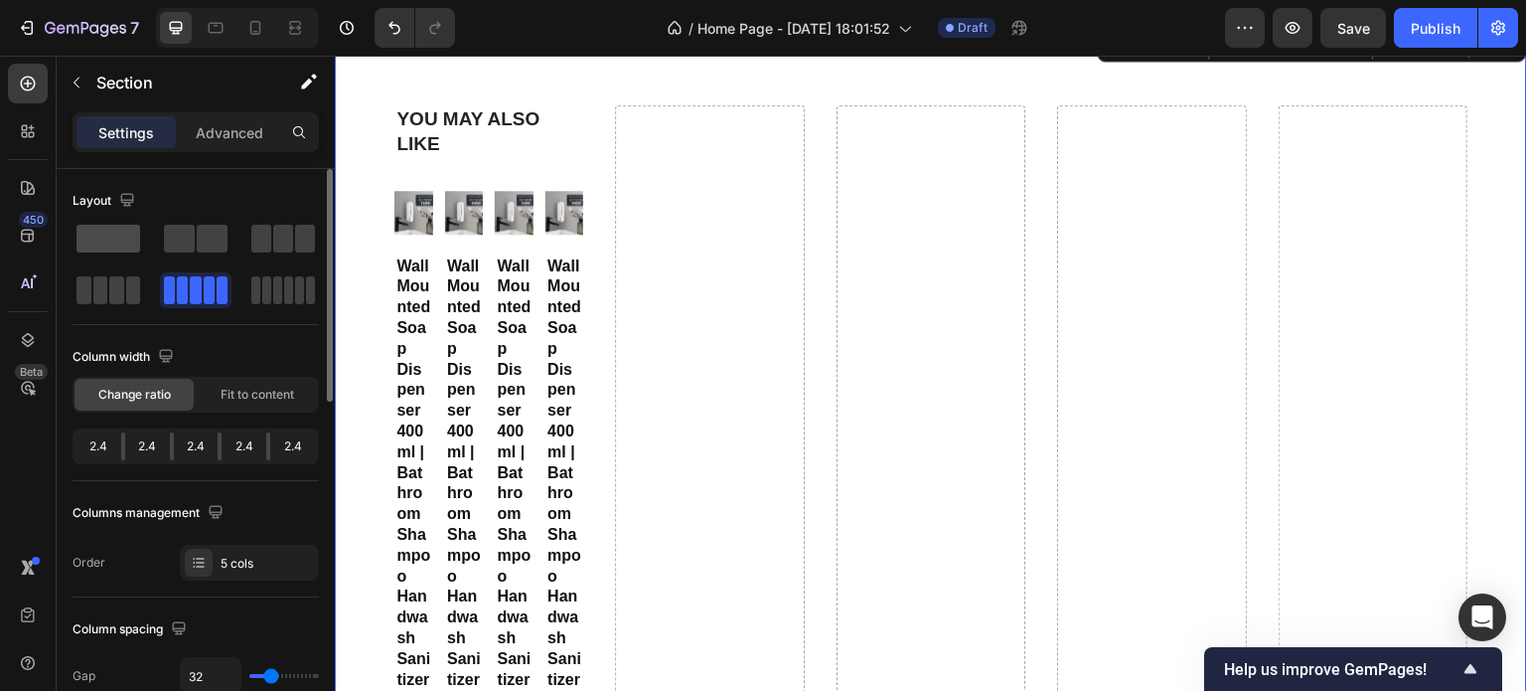
click at [102, 245] on span at bounding box center [109, 239] width 64 height 28
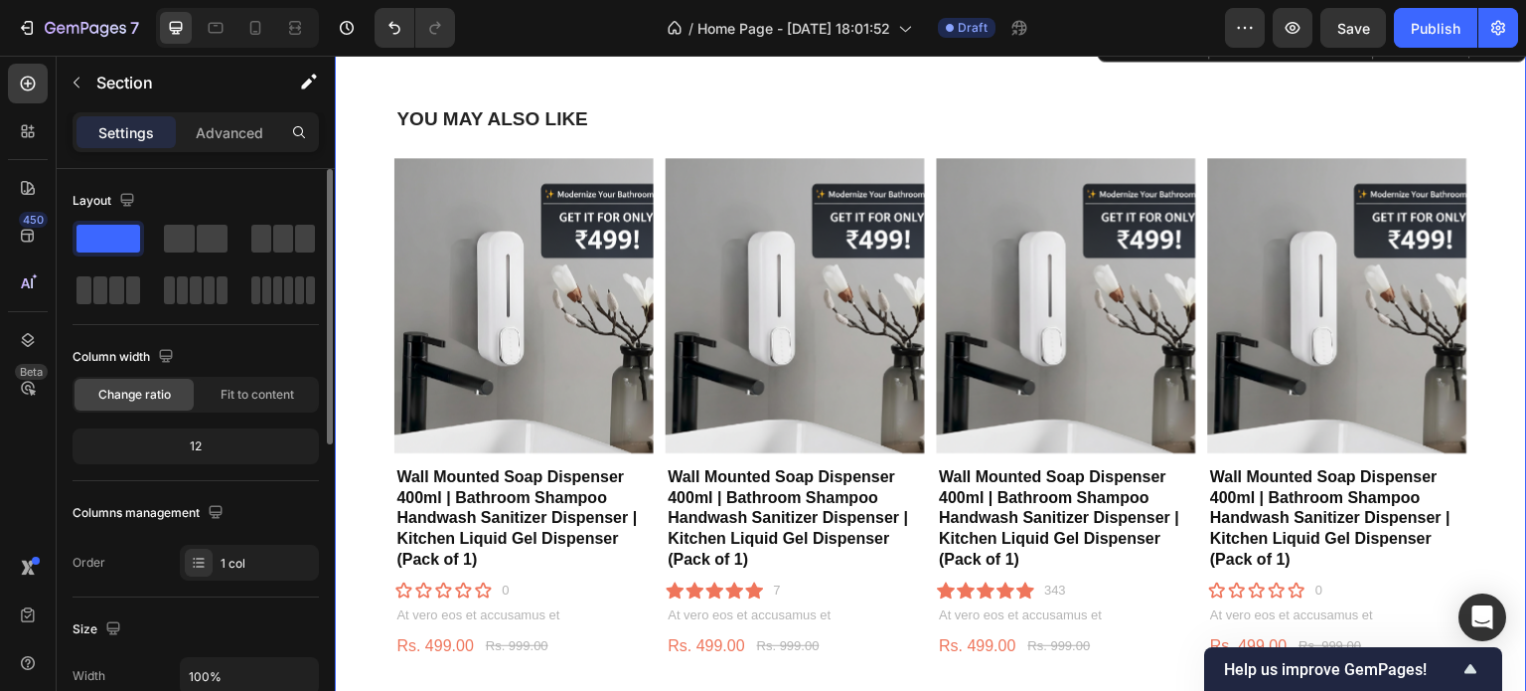
click at [171, 394] on div "Change ratio" at bounding box center [134, 395] width 119 height 32
click at [239, 391] on span "Fit to content" at bounding box center [258, 395] width 74 height 18
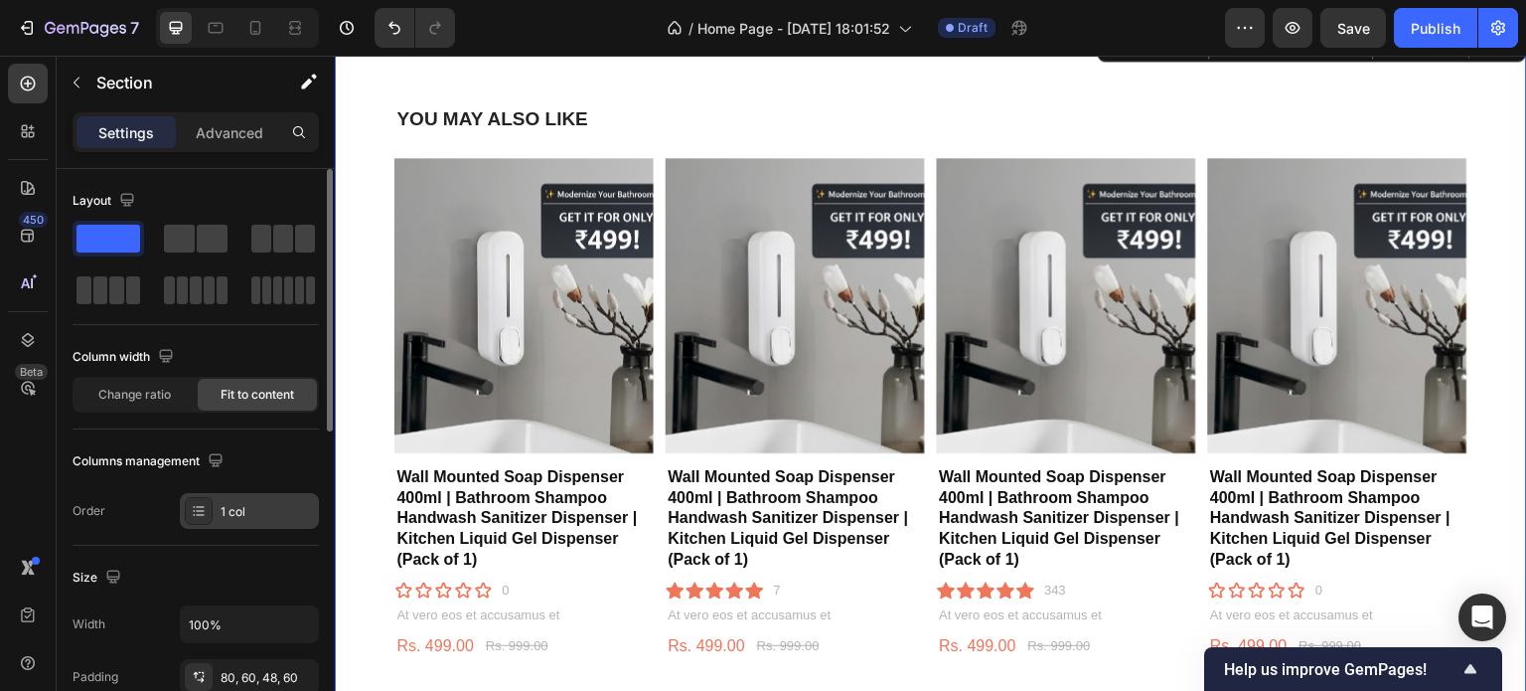
click at [227, 511] on div "1 col" at bounding box center [267, 512] width 93 height 18
click at [248, 545] on div "Size Width 100% Padding 80, 60, 48, 60 Page padding Yes No" at bounding box center [196, 654] width 246 height 218
click at [207, 623] on input "100%" at bounding box center [249, 624] width 137 height 36
click at [258, 623] on input "100%" at bounding box center [249, 624] width 137 height 36
click at [290, 623] on icon "button" at bounding box center [300, 624] width 20 height 20
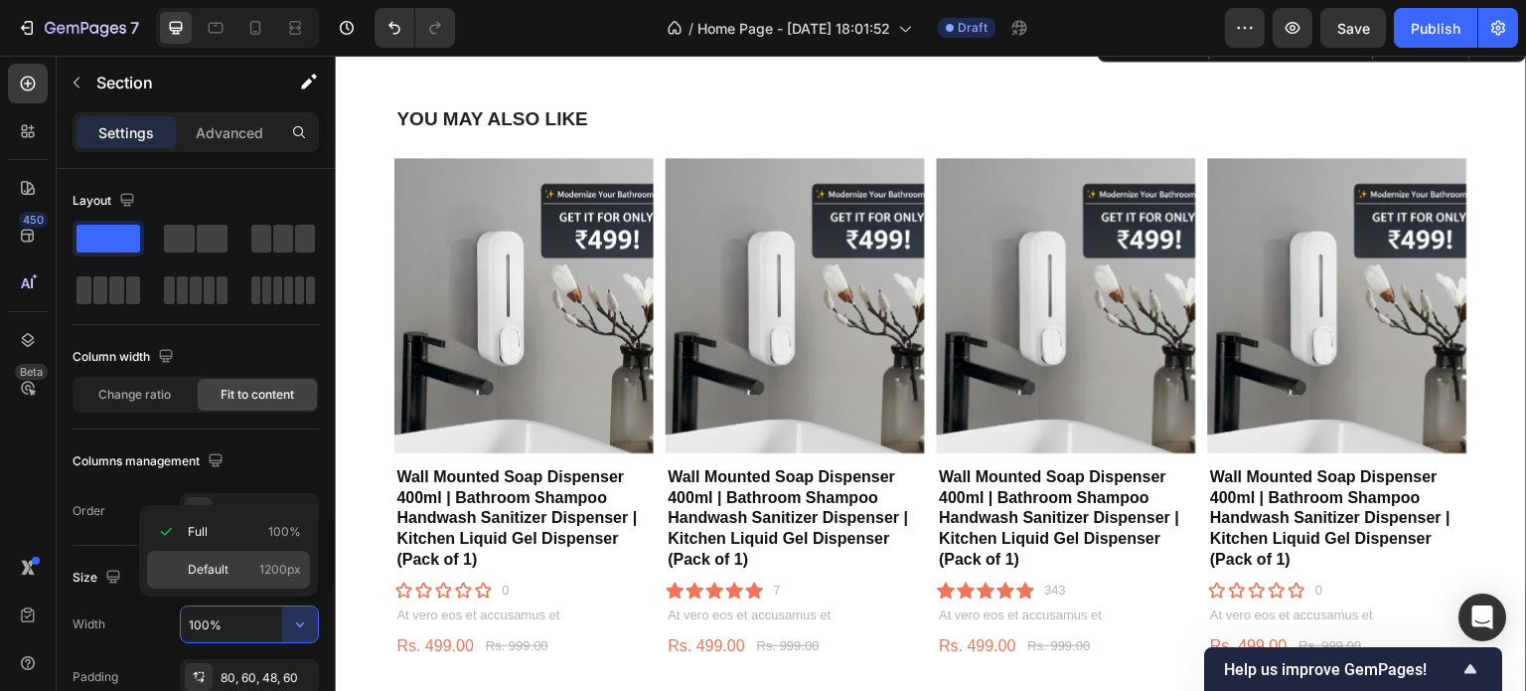
click at [234, 578] on div "Default 1200px" at bounding box center [228, 569] width 163 height 38
type input "1200"
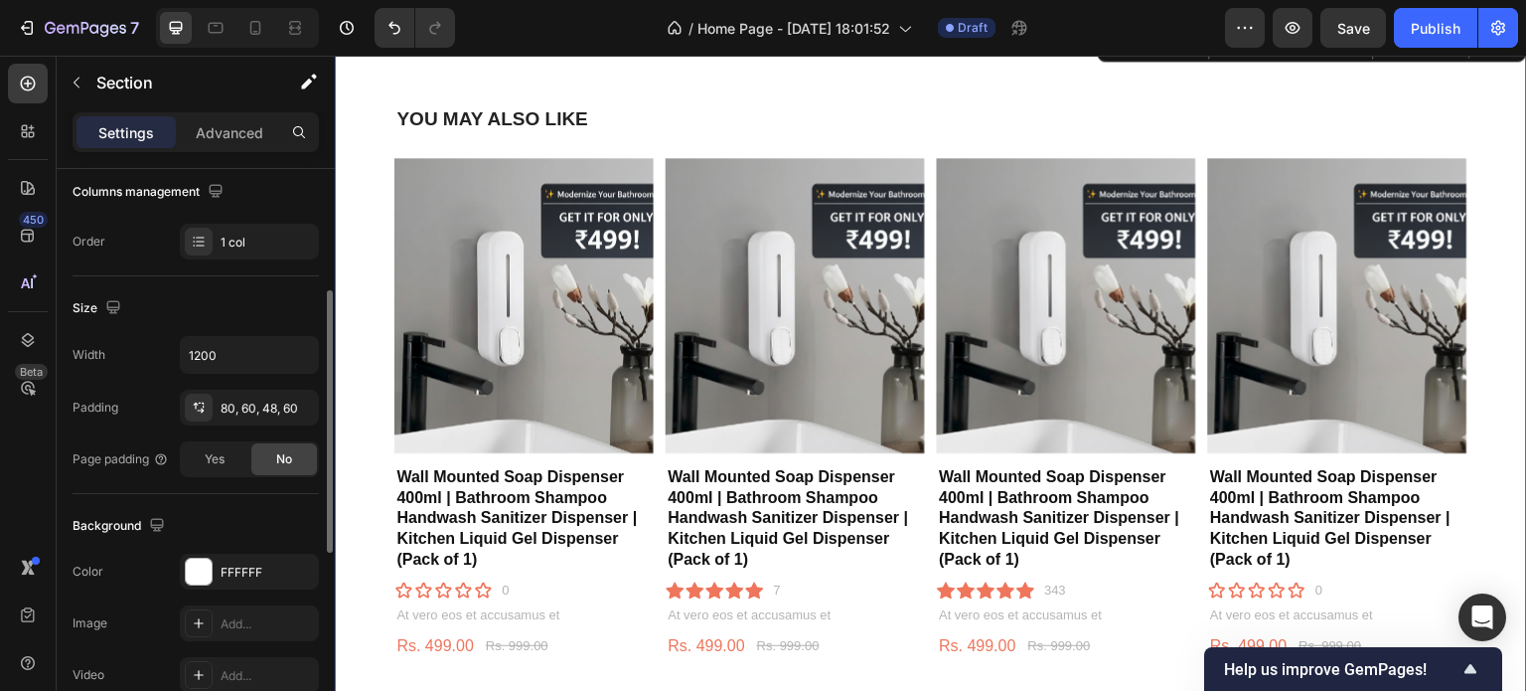
scroll to position [270, 0]
click at [226, 456] on div "Yes" at bounding box center [215, 458] width 66 height 32
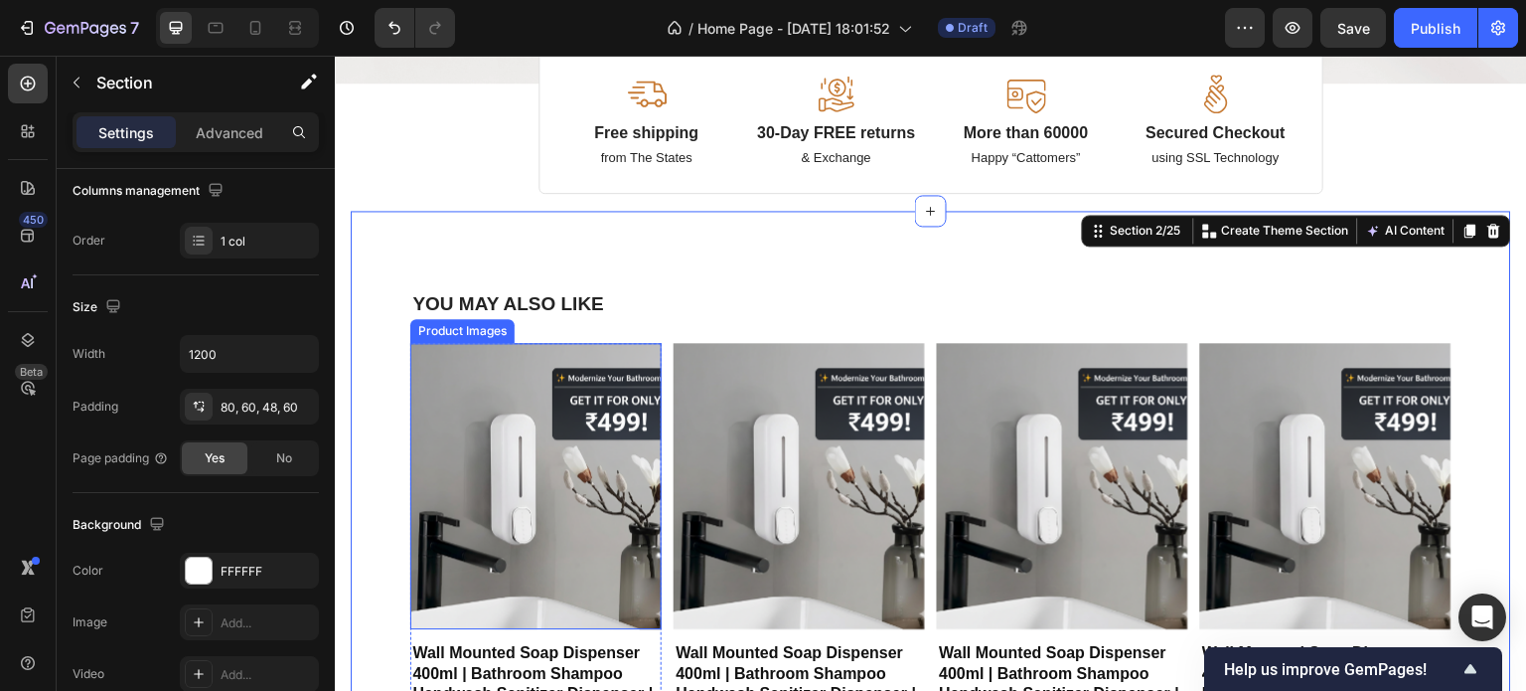
scroll to position [544, 0]
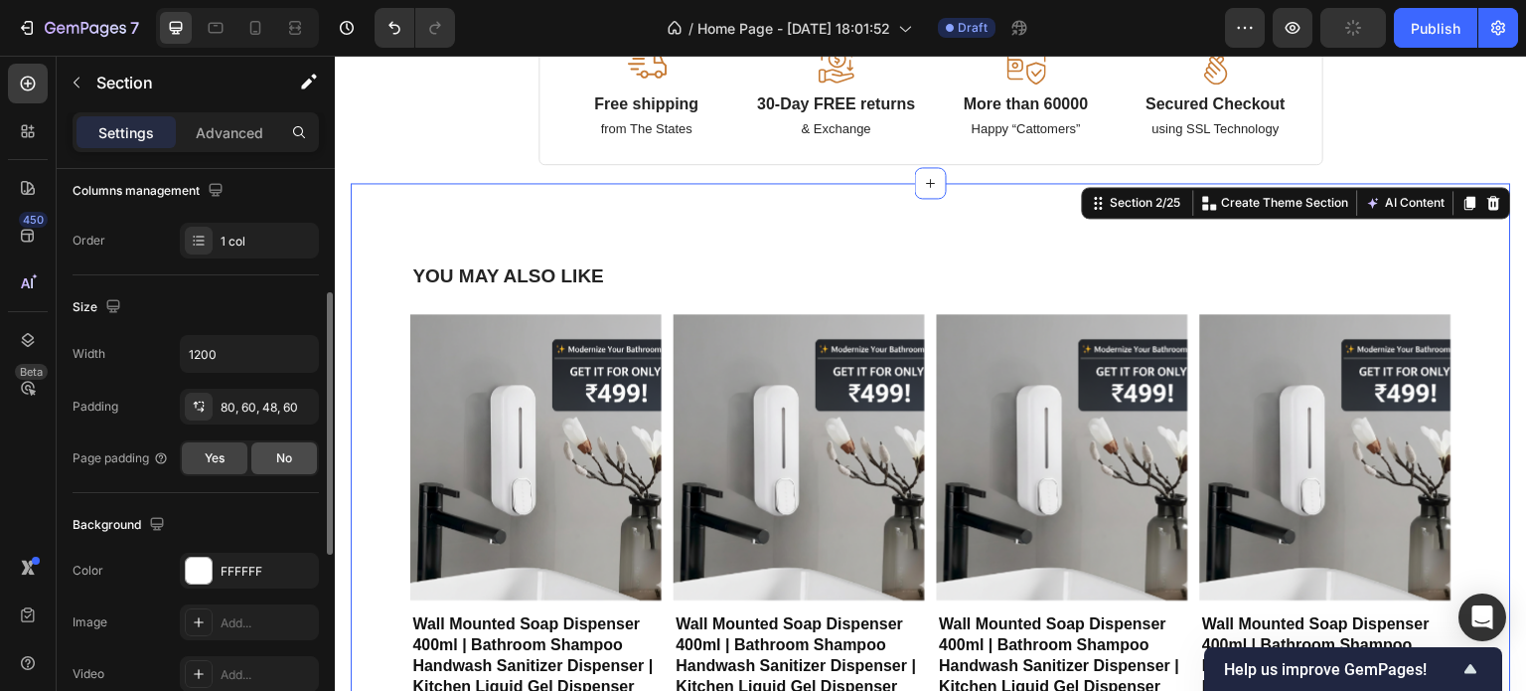
click at [292, 457] on div "No" at bounding box center [284, 458] width 66 height 32
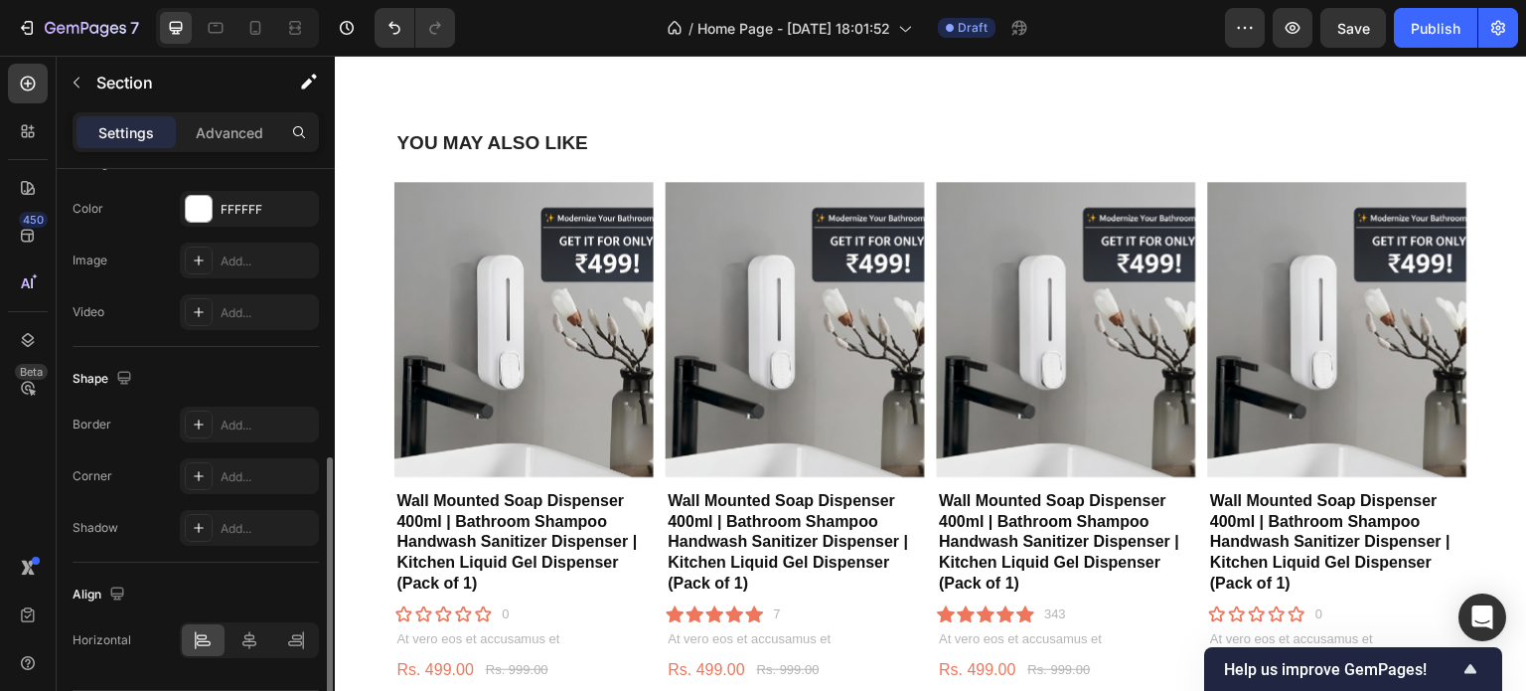
scroll to position [692, 0]
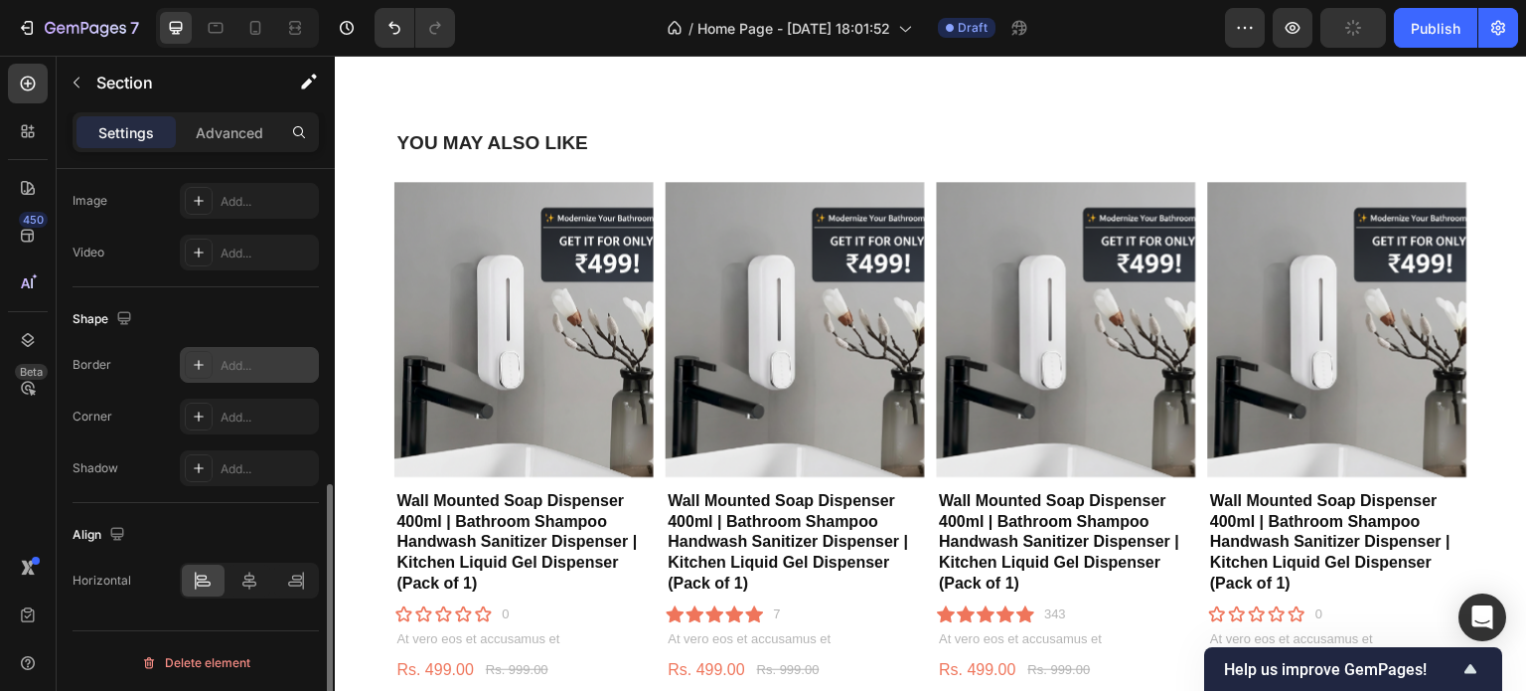
click at [190, 372] on div at bounding box center [199, 365] width 28 height 28
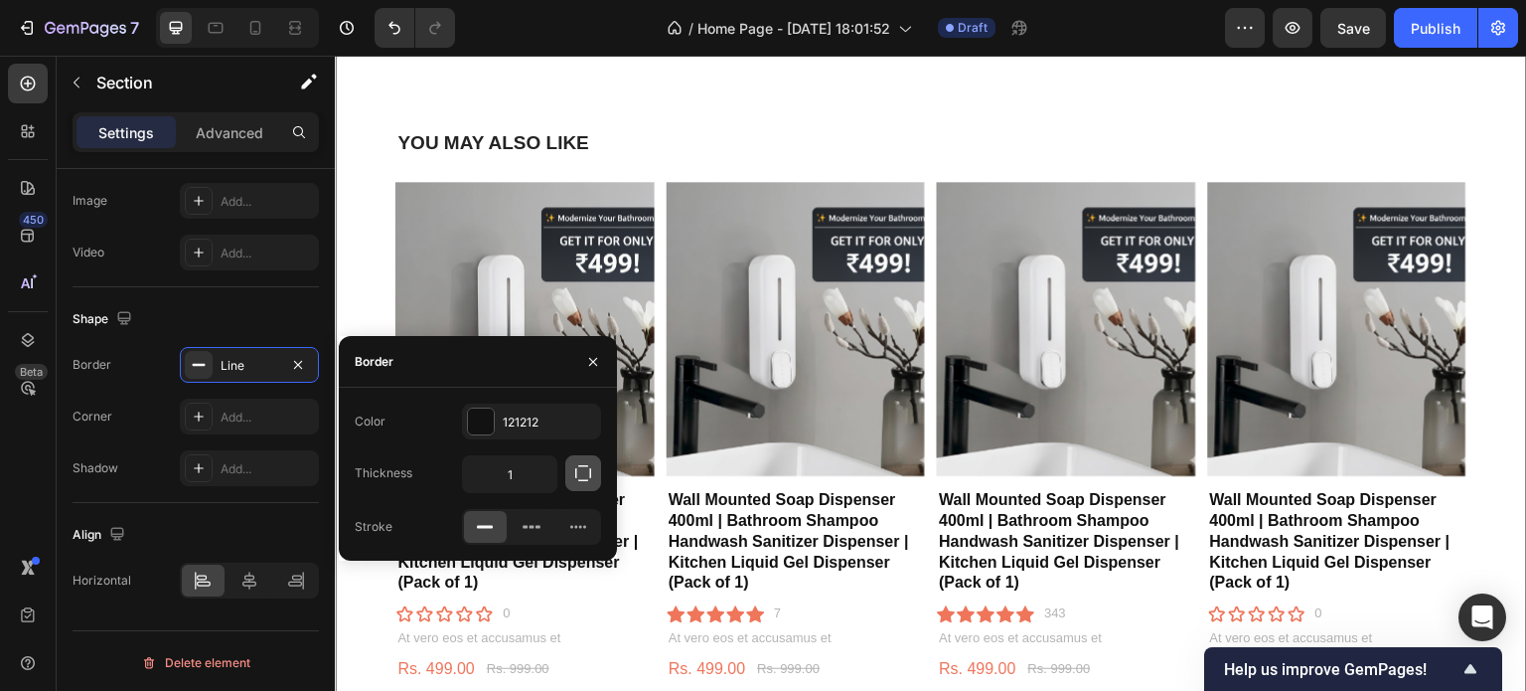
click at [584, 487] on button "button" at bounding box center [583, 473] width 36 height 36
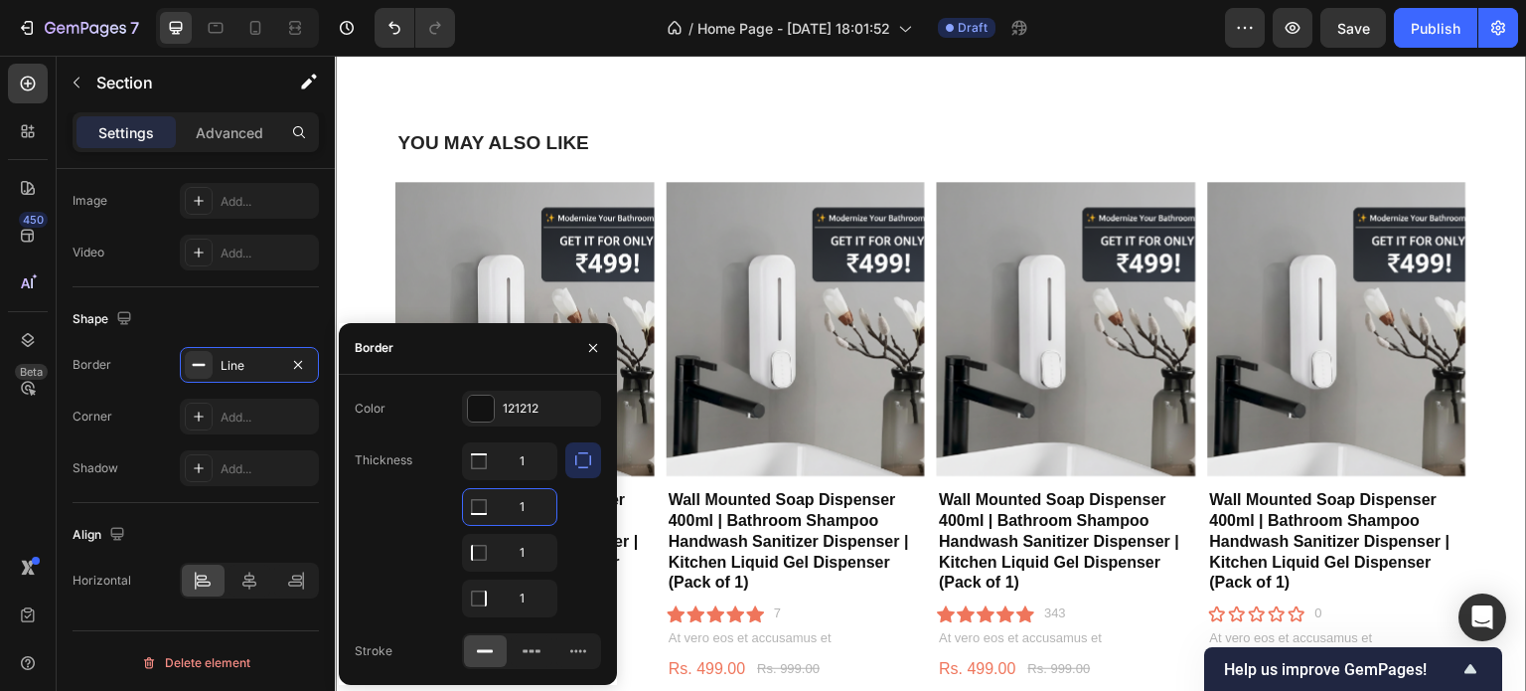
click at [499, 514] on input "1" at bounding box center [509, 507] width 93 height 36
click at [533, 653] on icon at bounding box center [532, 651] width 20 height 20
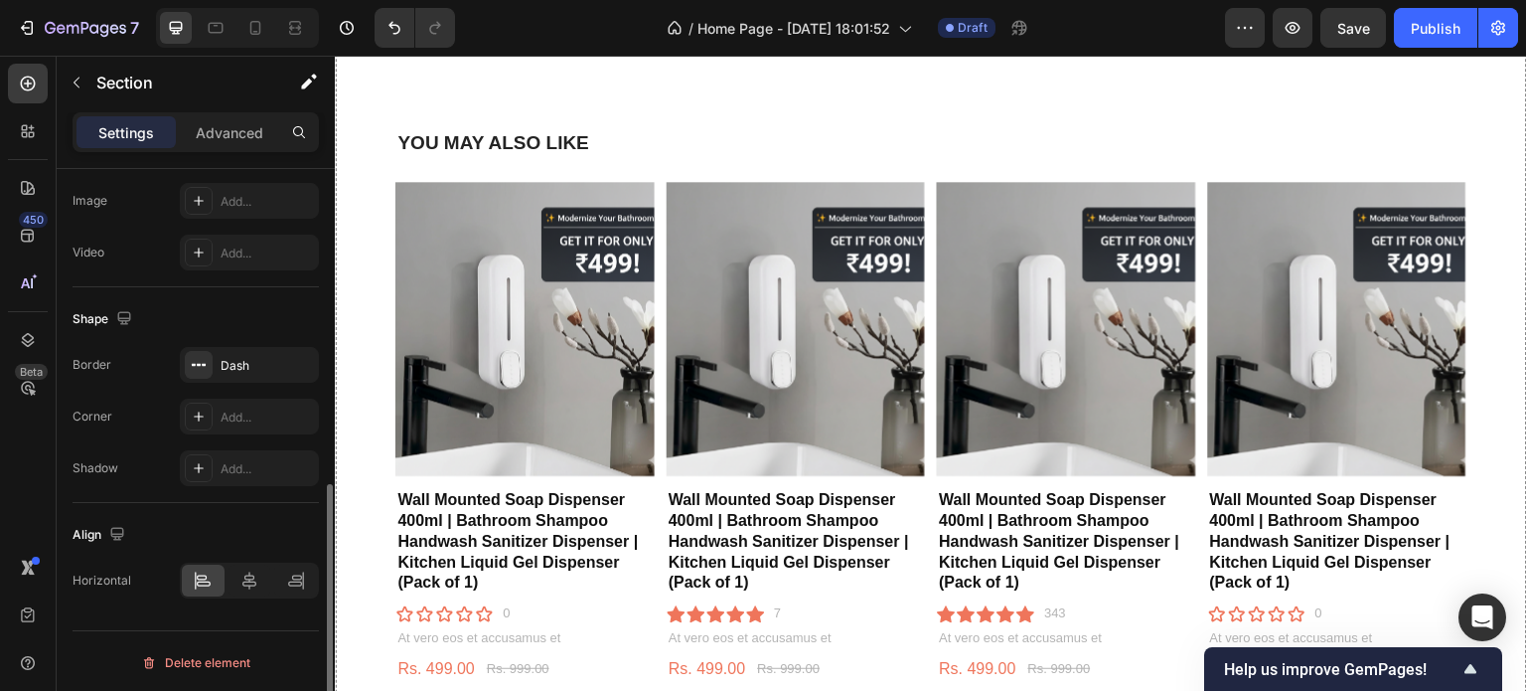
click at [121, 602] on div "Align Horizontal" at bounding box center [196, 558] width 246 height 111
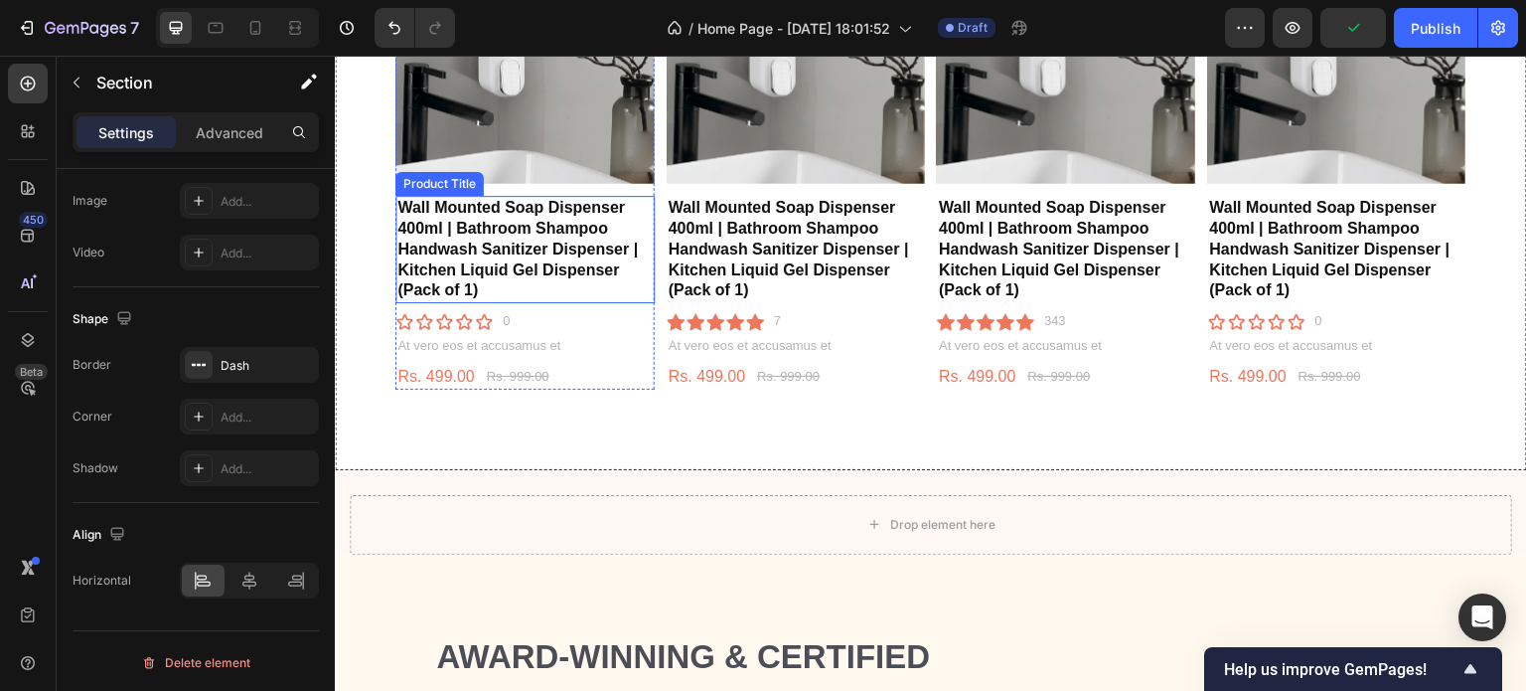
scroll to position [1125, 0]
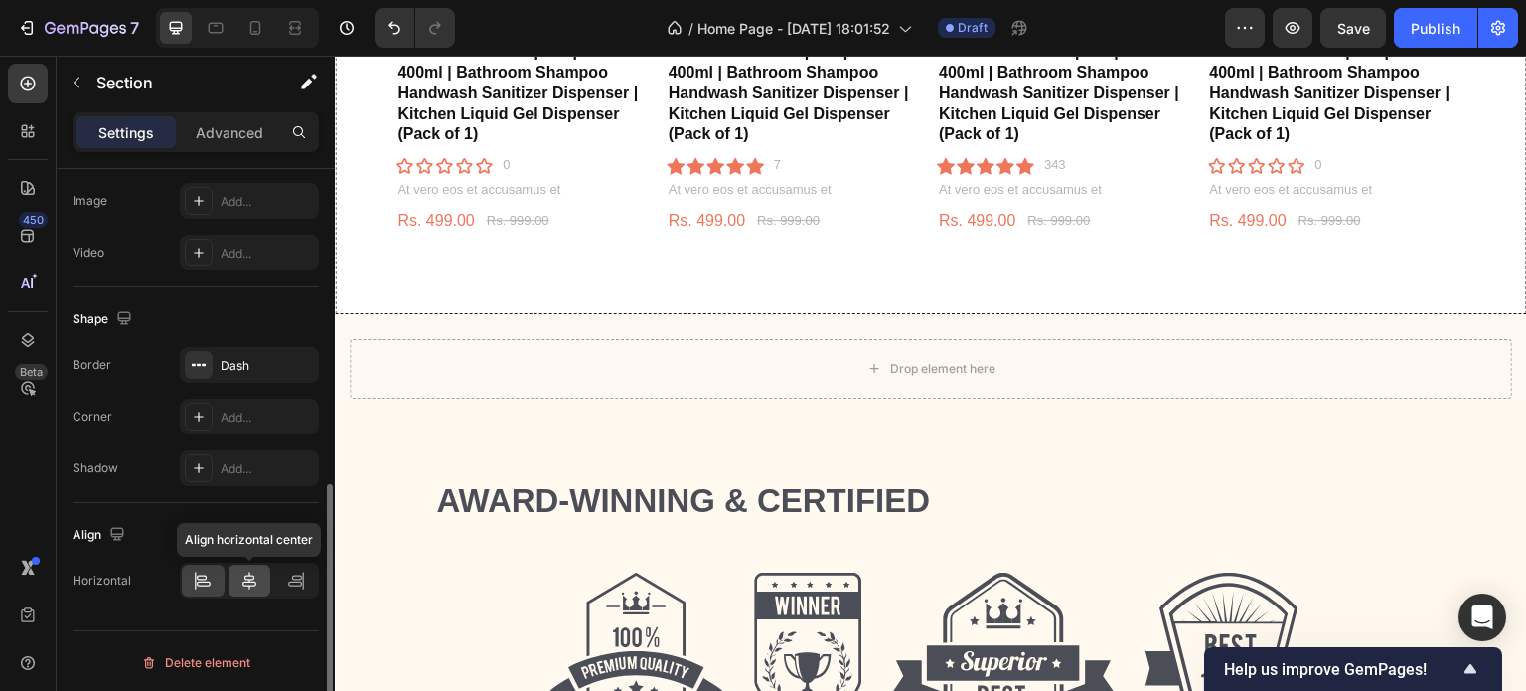
click at [241, 580] on icon at bounding box center [249, 580] width 20 height 20
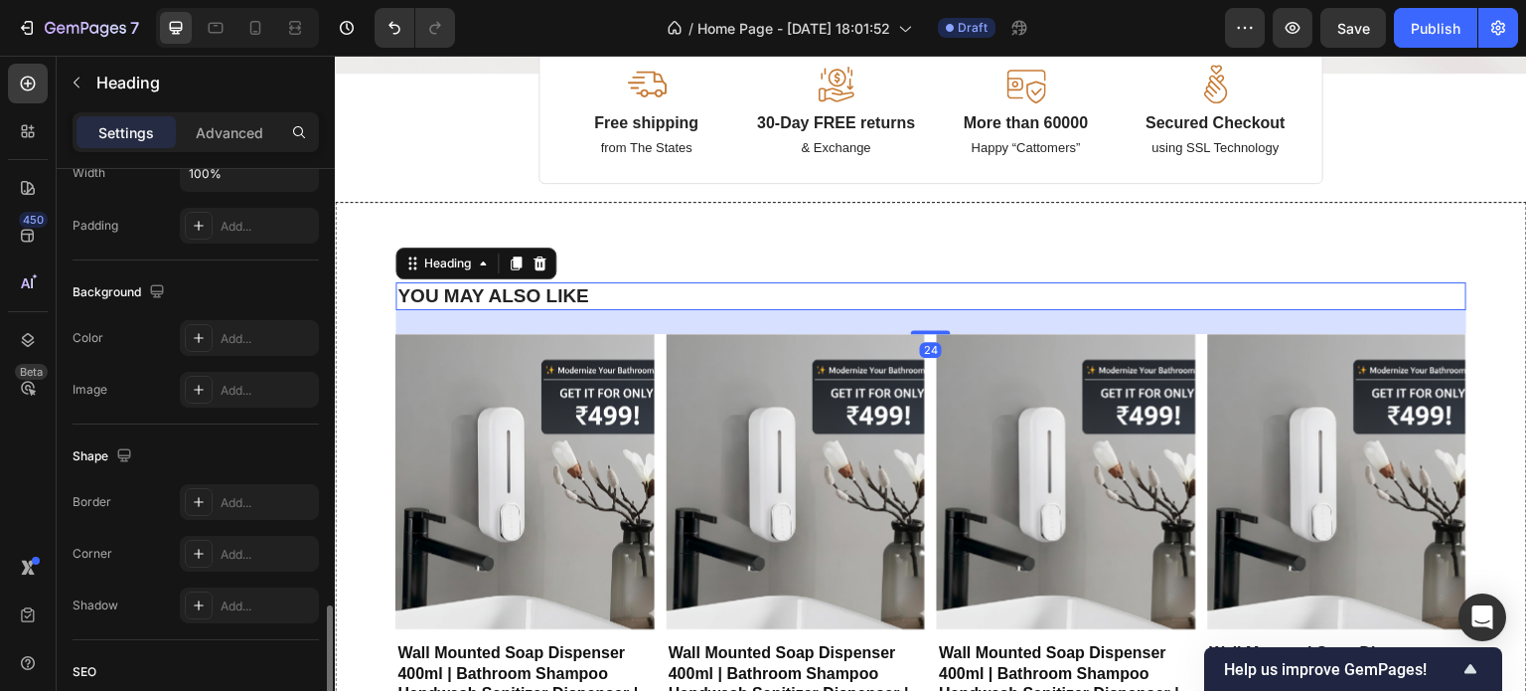
scroll to position [708, 0]
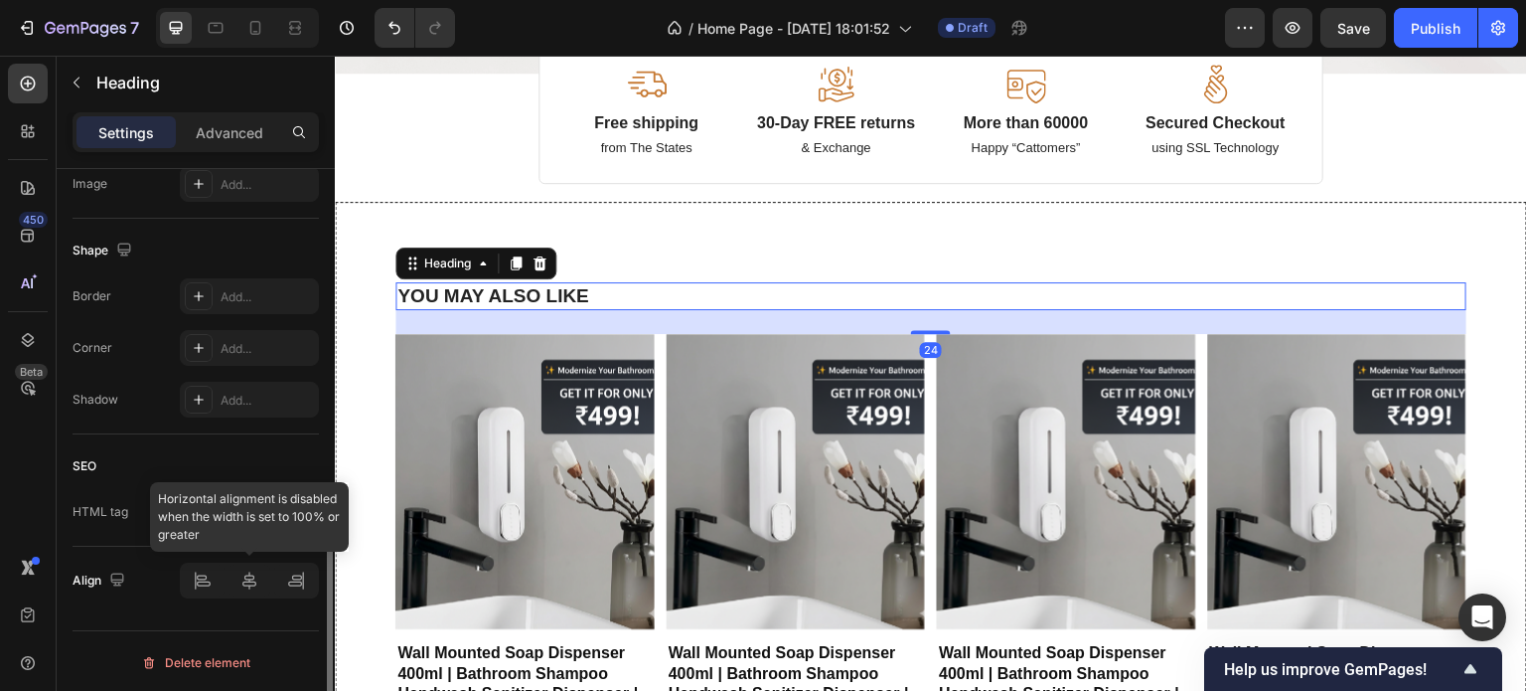
click at [244, 583] on div at bounding box center [249, 580] width 139 height 36
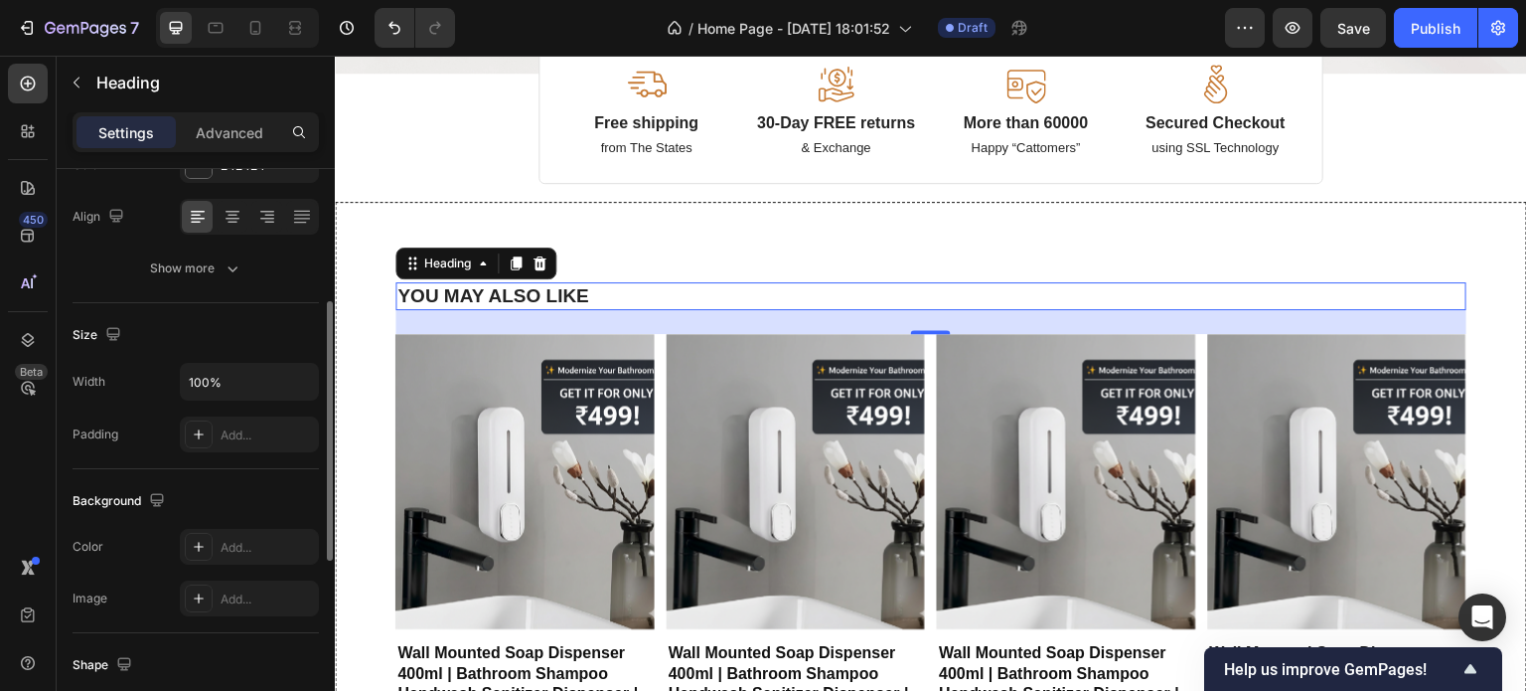
scroll to position [289, 0]
click at [234, 373] on input "100%" at bounding box center [249, 387] width 137 height 36
click at [284, 389] on button "button" at bounding box center [300, 387] width 36 height 36
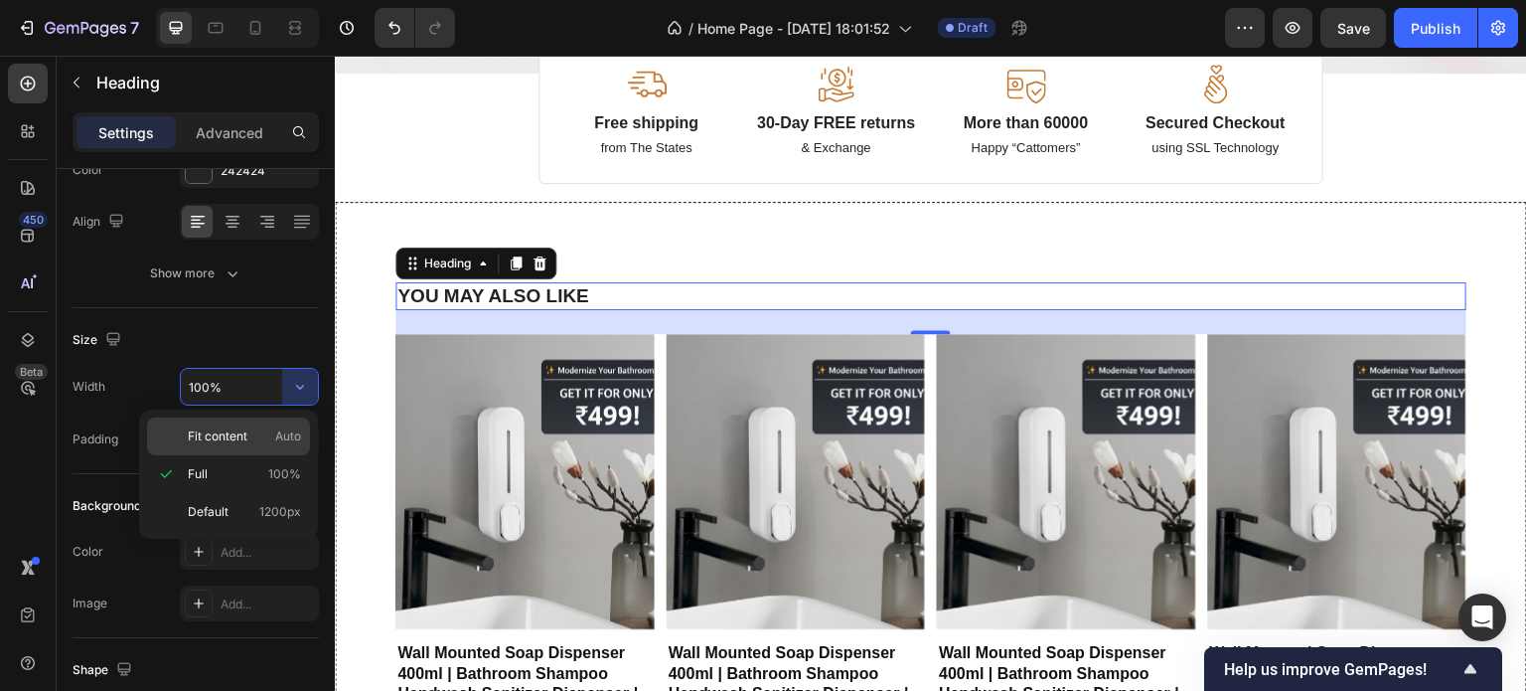
click at [246, 444] on span "Fit content" at bounding box center [218, 436] width 60 height 18
type input "Auto"
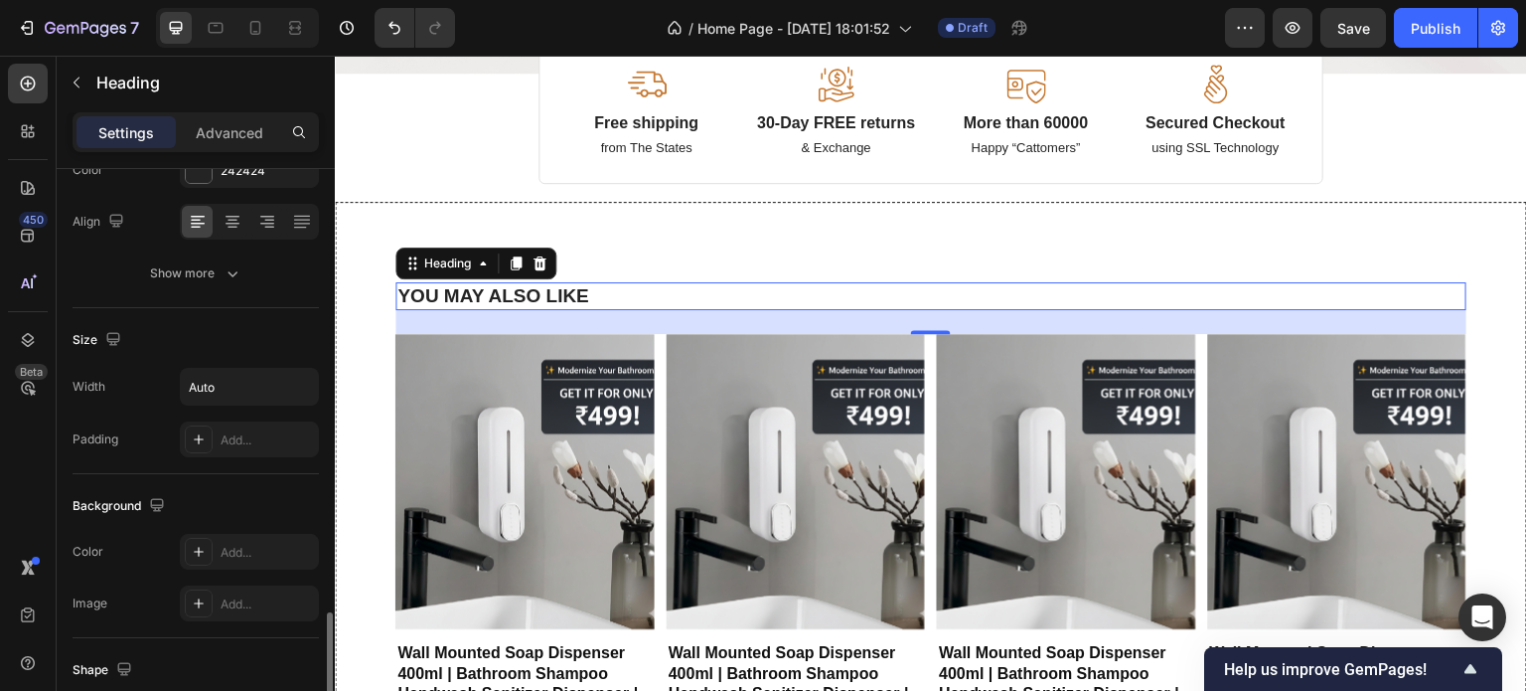
scroll to position [708, 0]
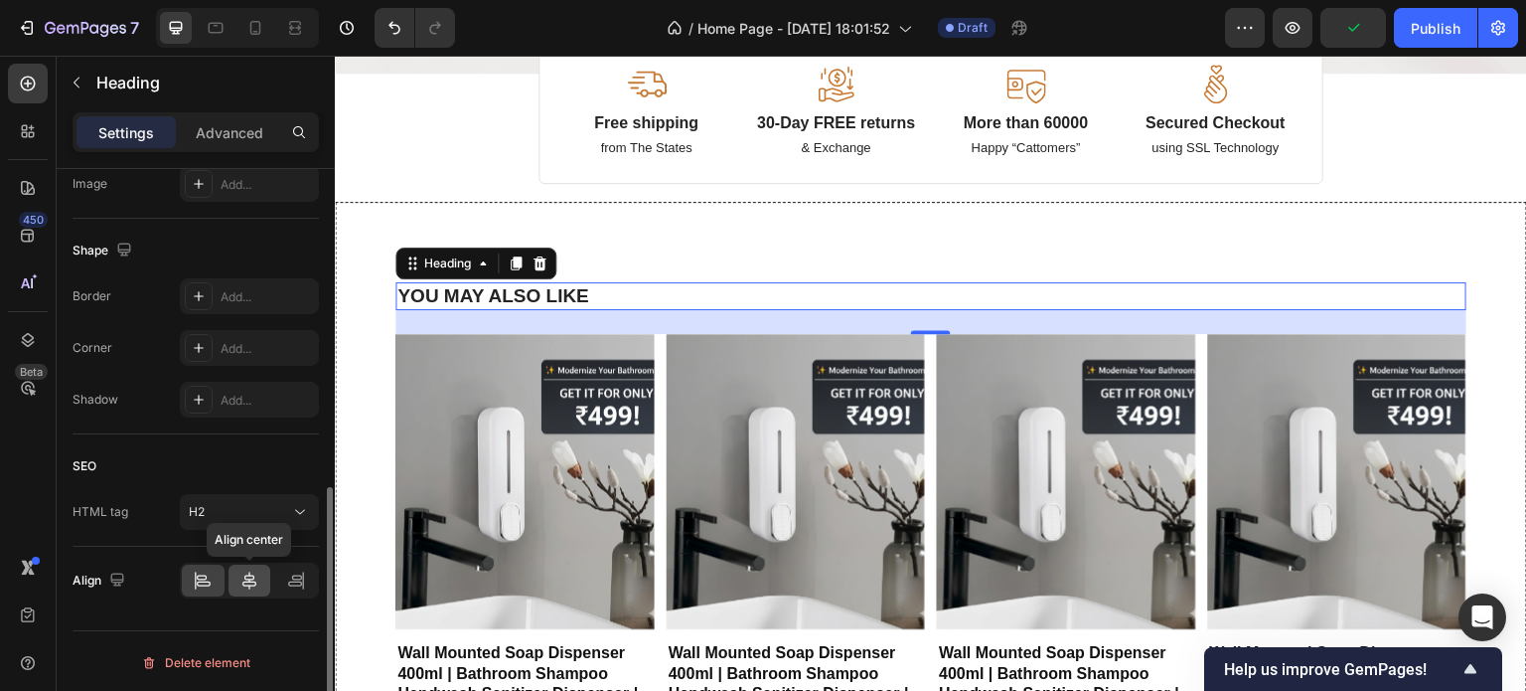
click at [252, 580] on icon at bounding box center [249, 580] width 20 height 20
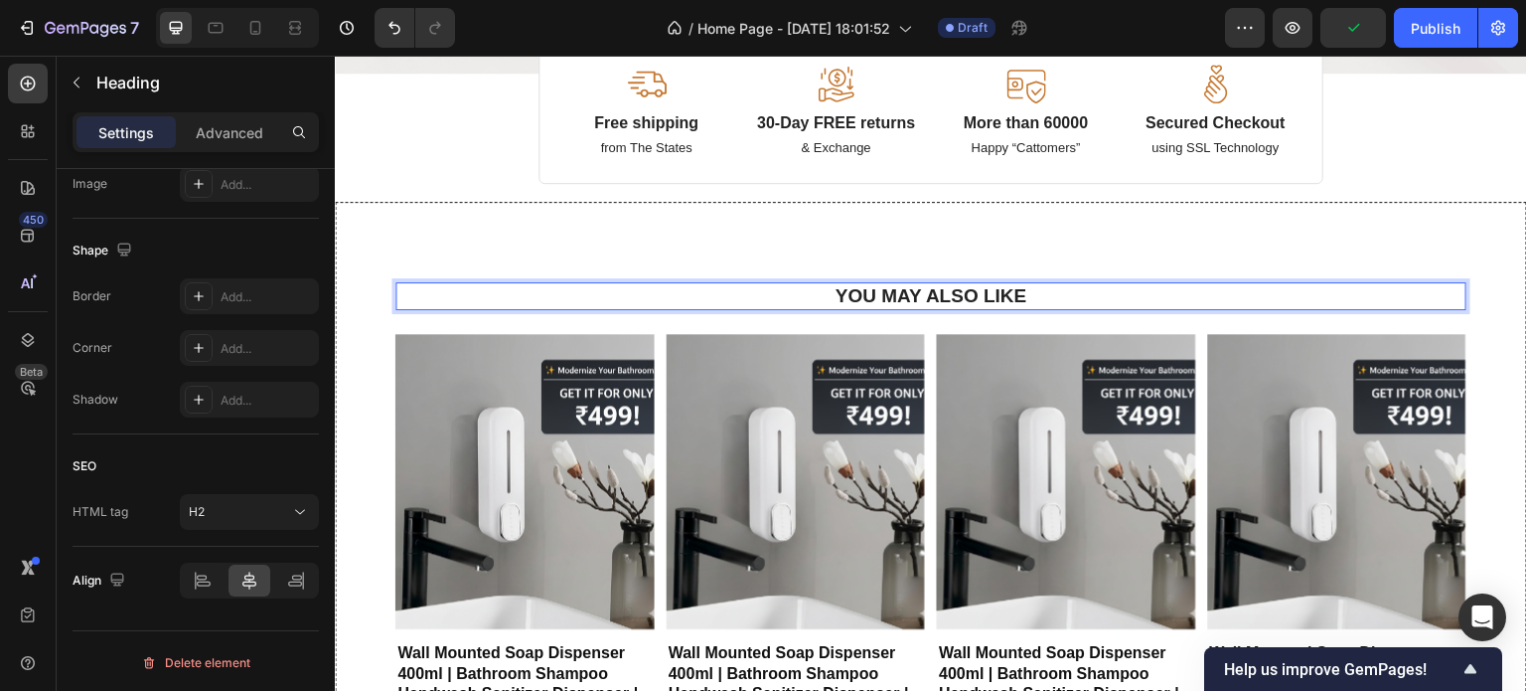
click at [834, 292] on h2 "YOU MAY ALSO LIKE" at bounding box center [932, 296] width 196 height 29
click at [836, 292] on p "YOU MAY ALSO LIKE" at bounding box center [932, 296] width 192 height 25
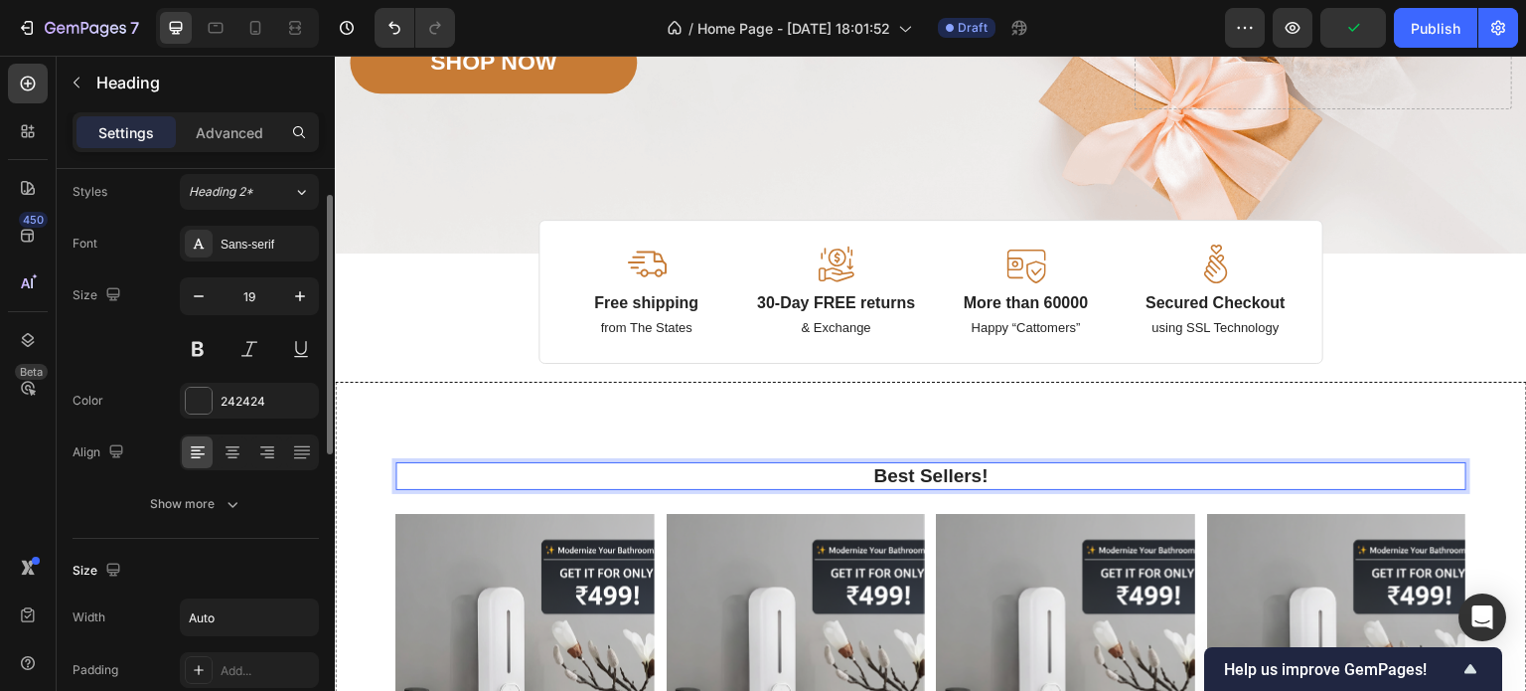
scroll to position [0, 0]
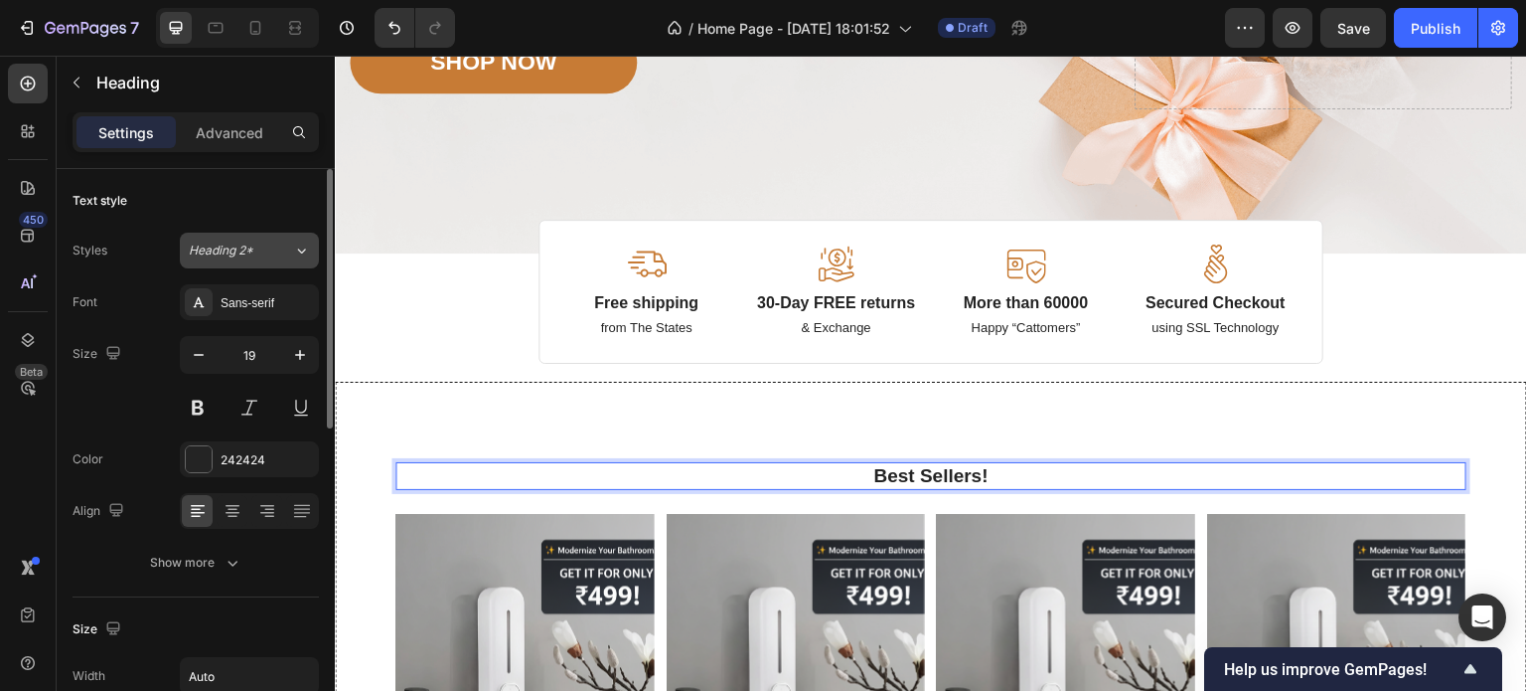
click at [283, 241] on div "Heading 2*" at bounding box center [241, 250] width 104 height 18
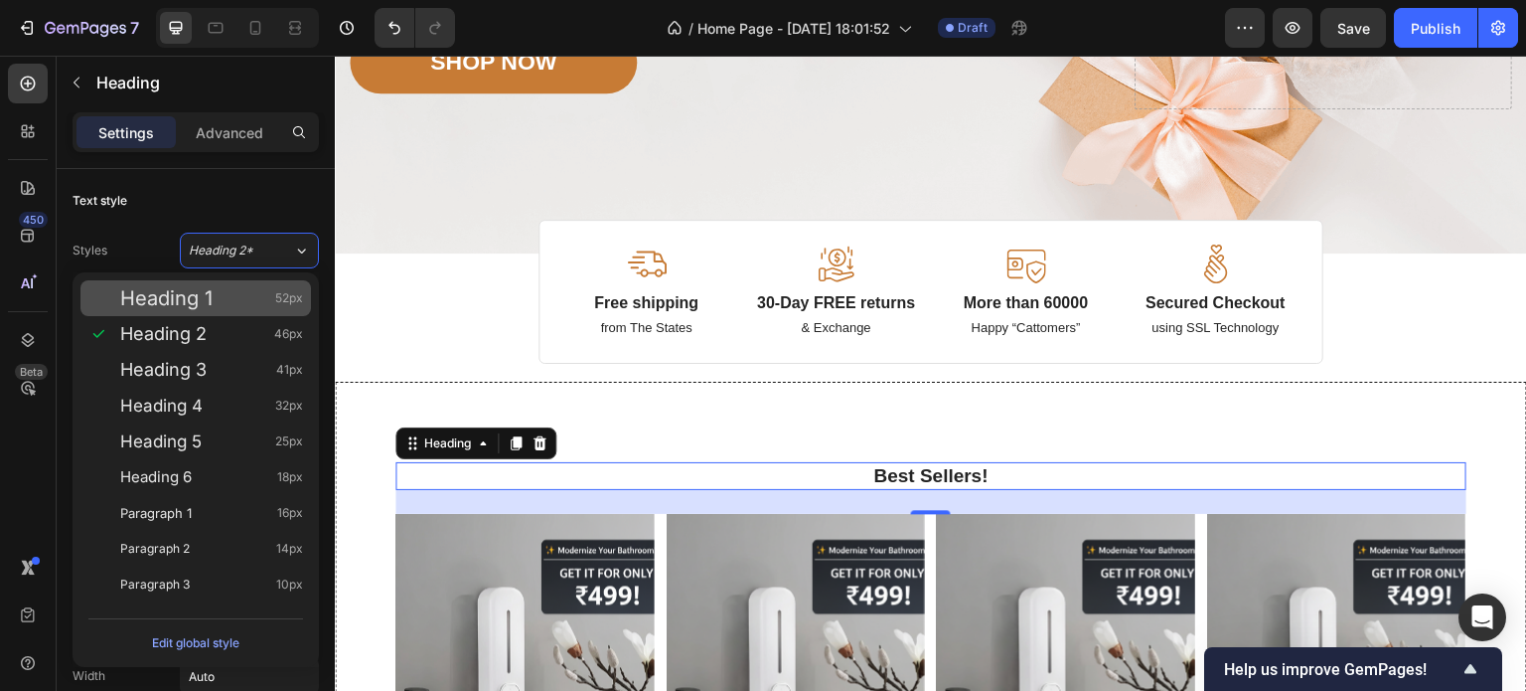
click at [274, 305] on div "Heading 1 52px" at bounding box center [211, 298] width 183 height 20
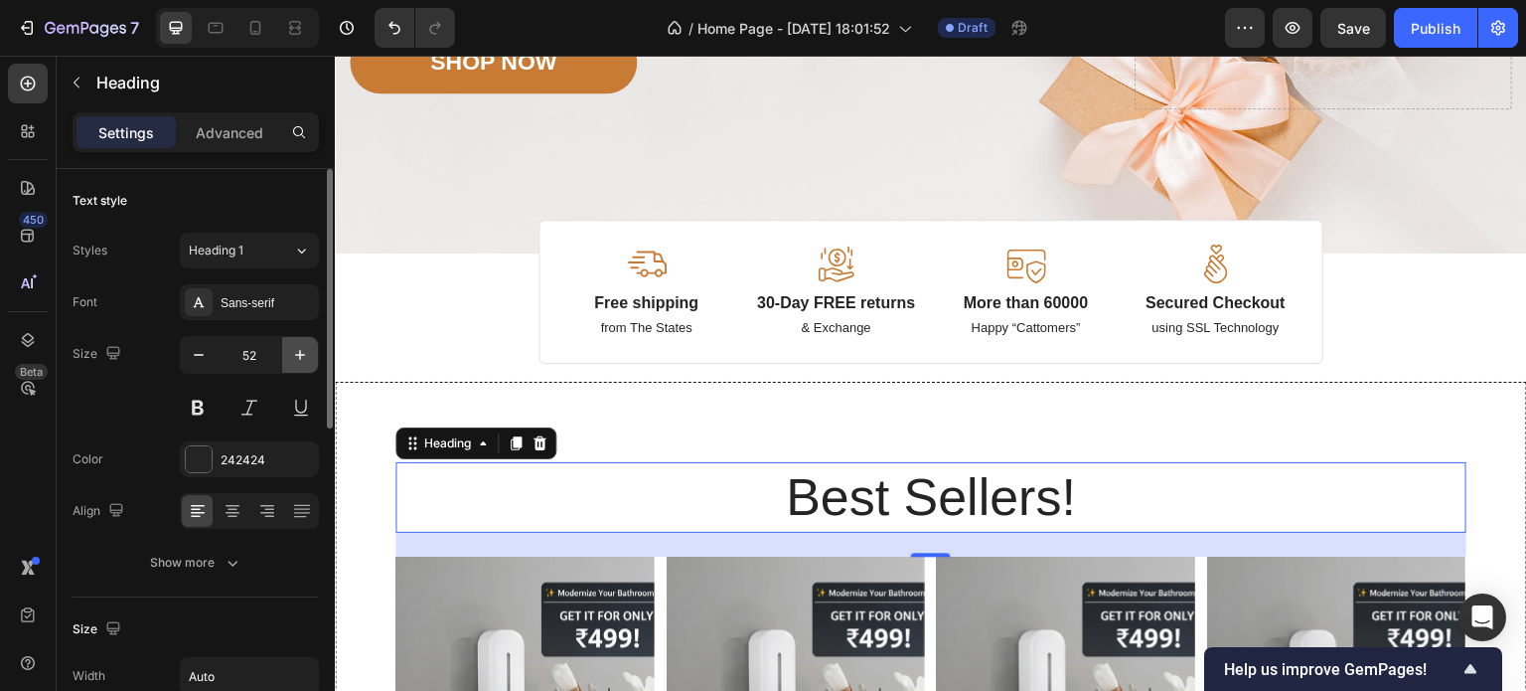
click at [284, 361] on button "button" at bounding box center [300, 355] width 36 height 36
type input "53"
click at [203, 405] on button at bounding box center [198, 407] width 36 height 36
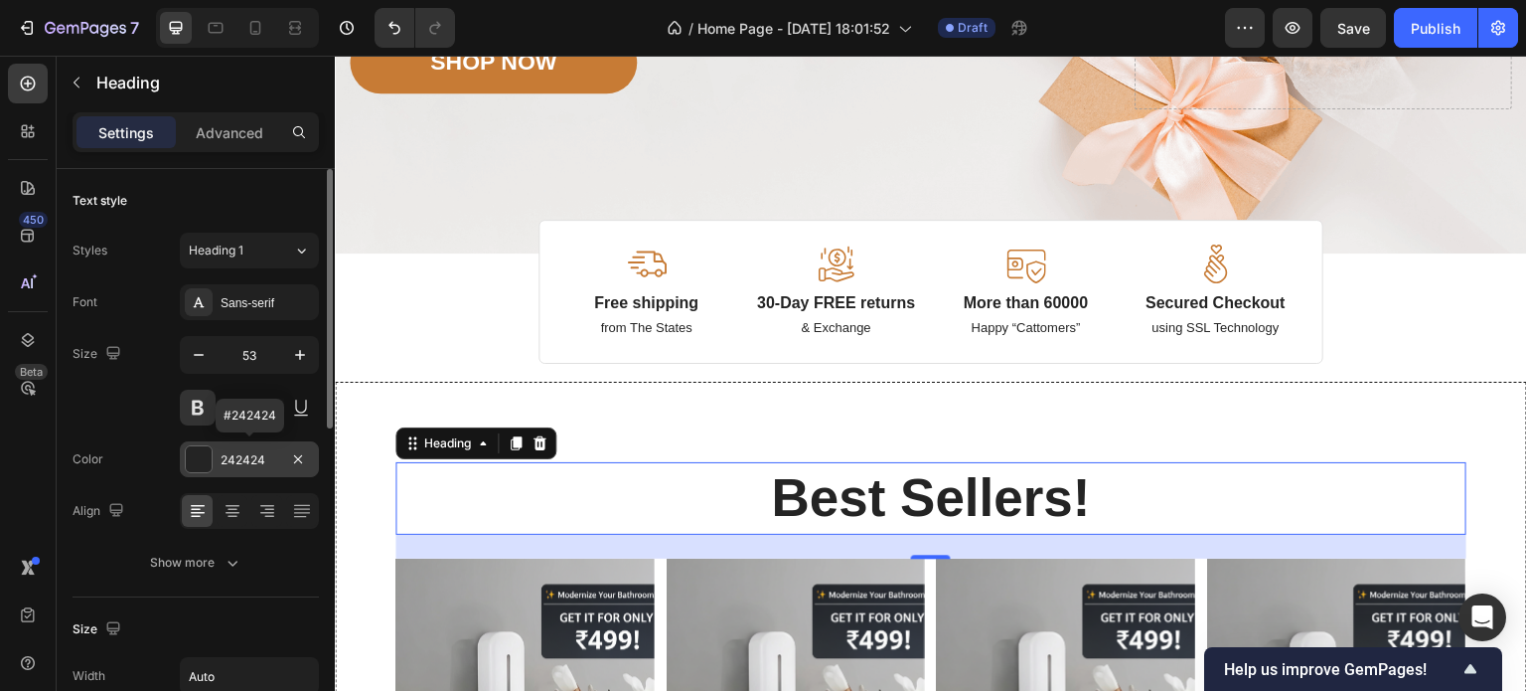
click at [196, 458] on div at bounding box center [199, 459] width 26 height 26
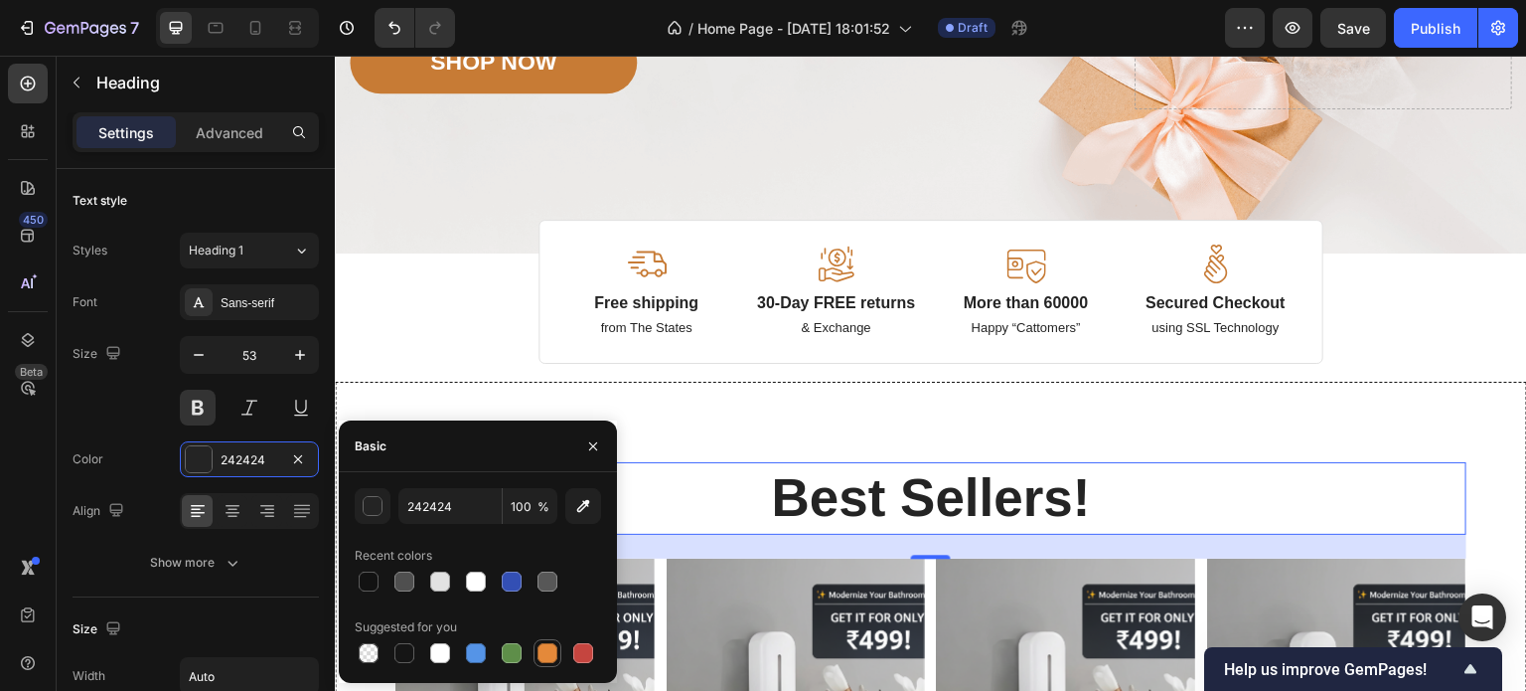
click at [537, 667] on div at bounding box center [548, 653] width 28 height 28
type input "E4893A"
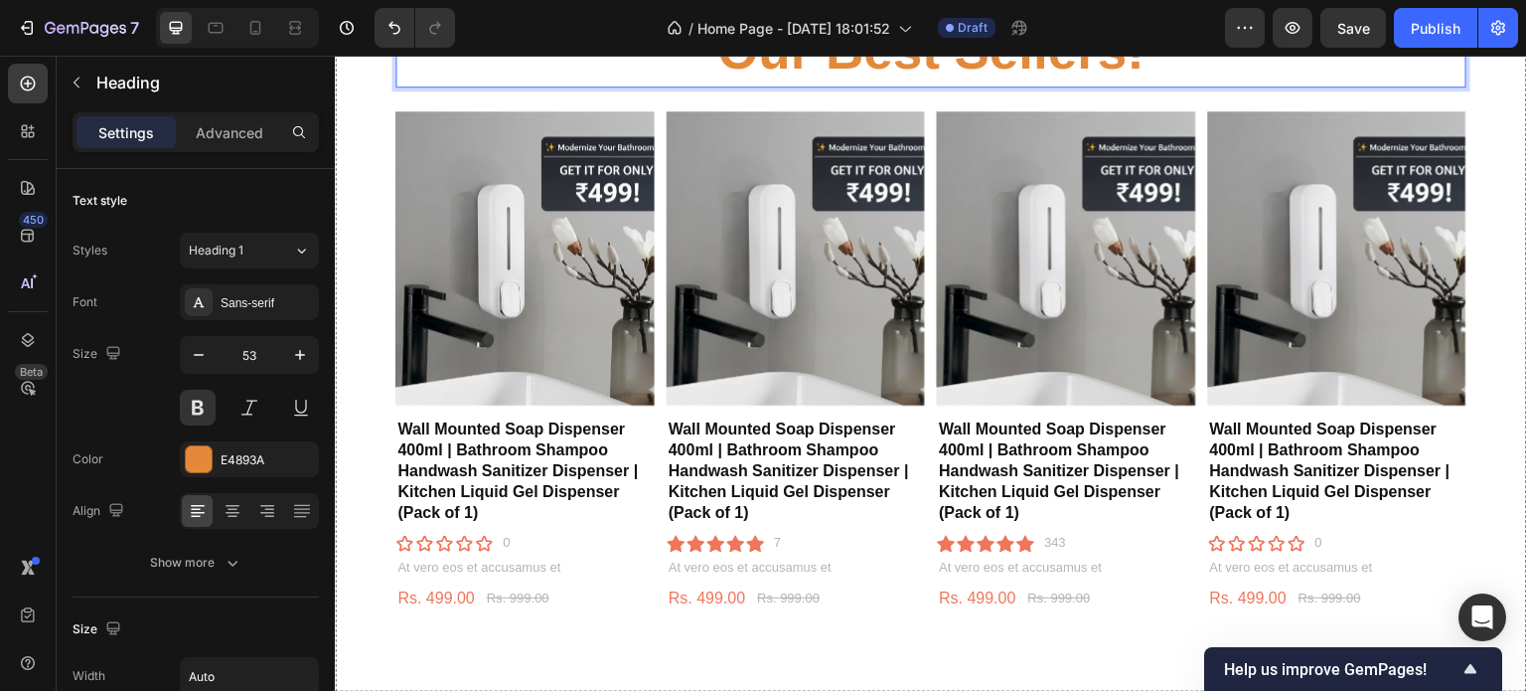
scroll to position [710, 0]
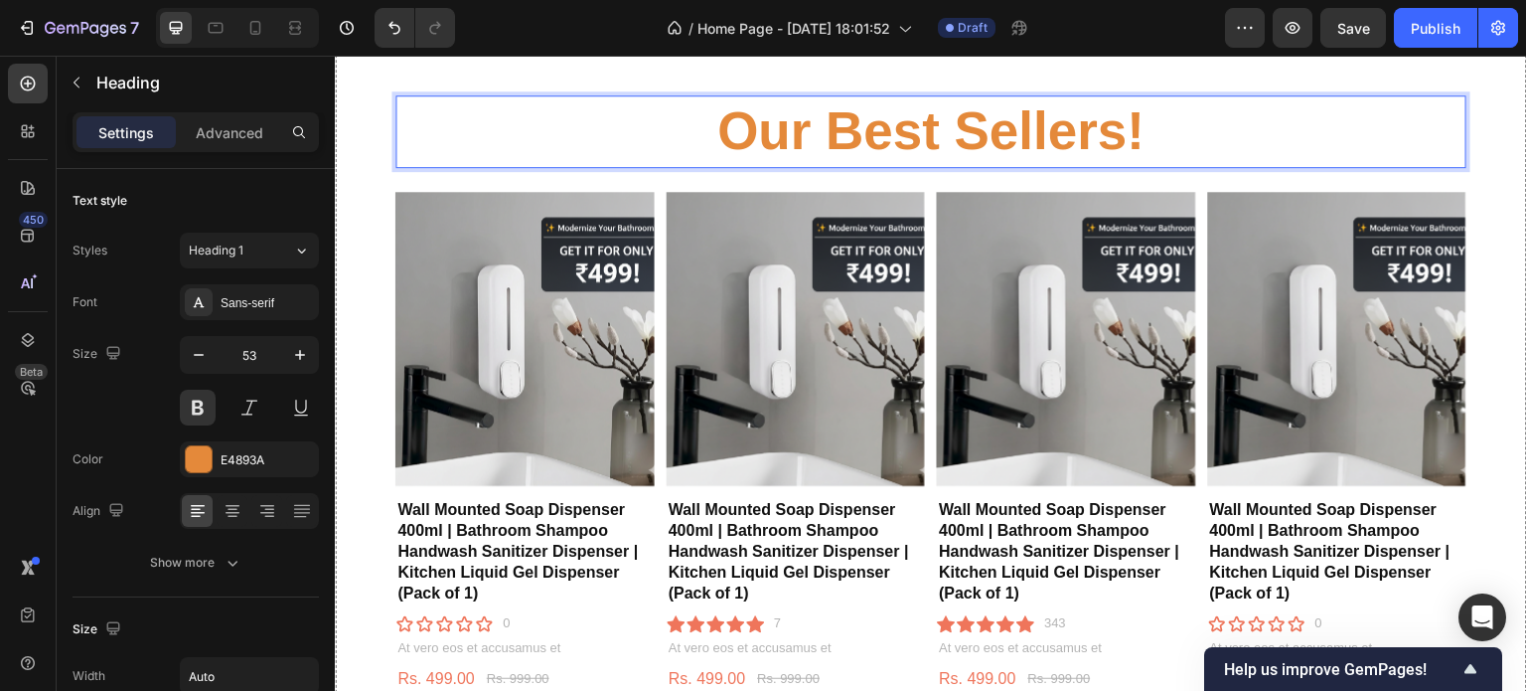
click at [1132, 130] on p "Our Best Sellers!" at bounding box center [930, 131] width 427 height 69
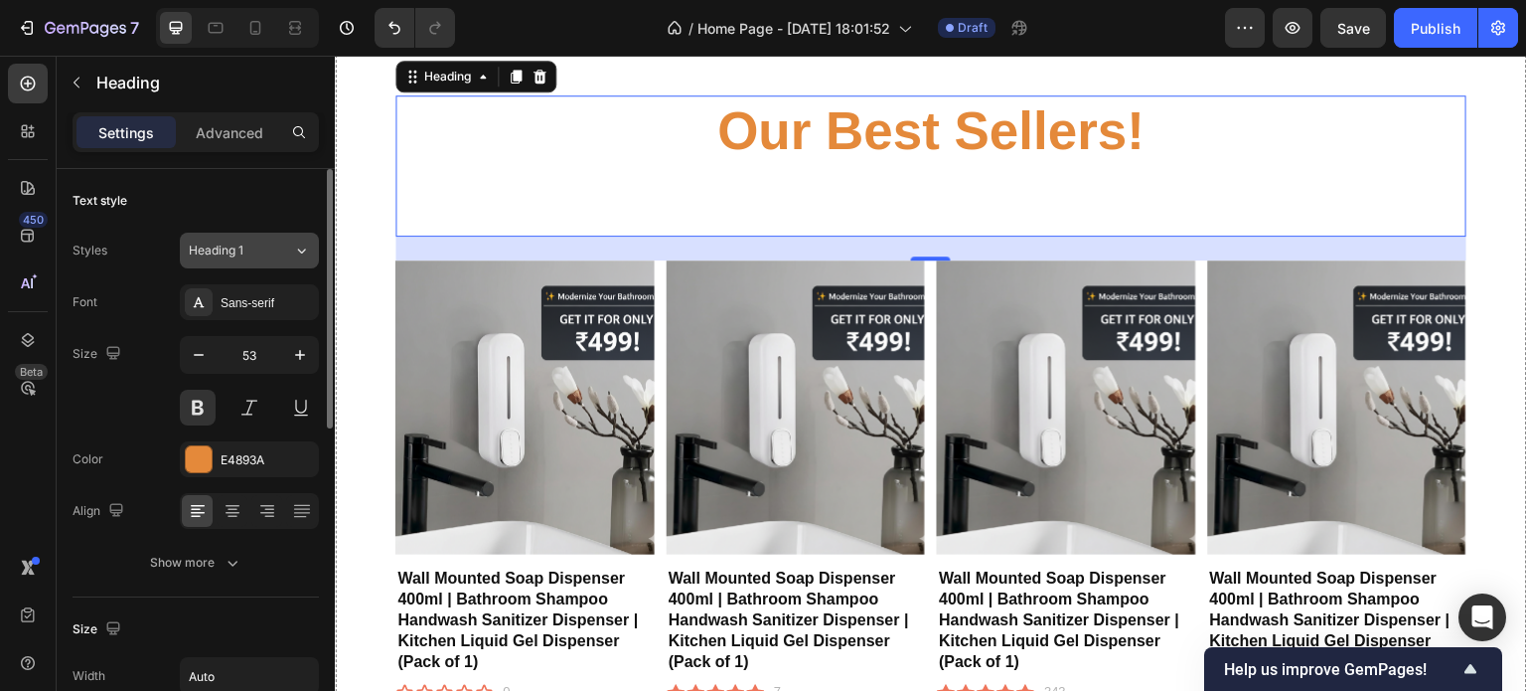
click at [282, 238] on button "Heading 1" at bounding box center [249, 251] width 139 height 36
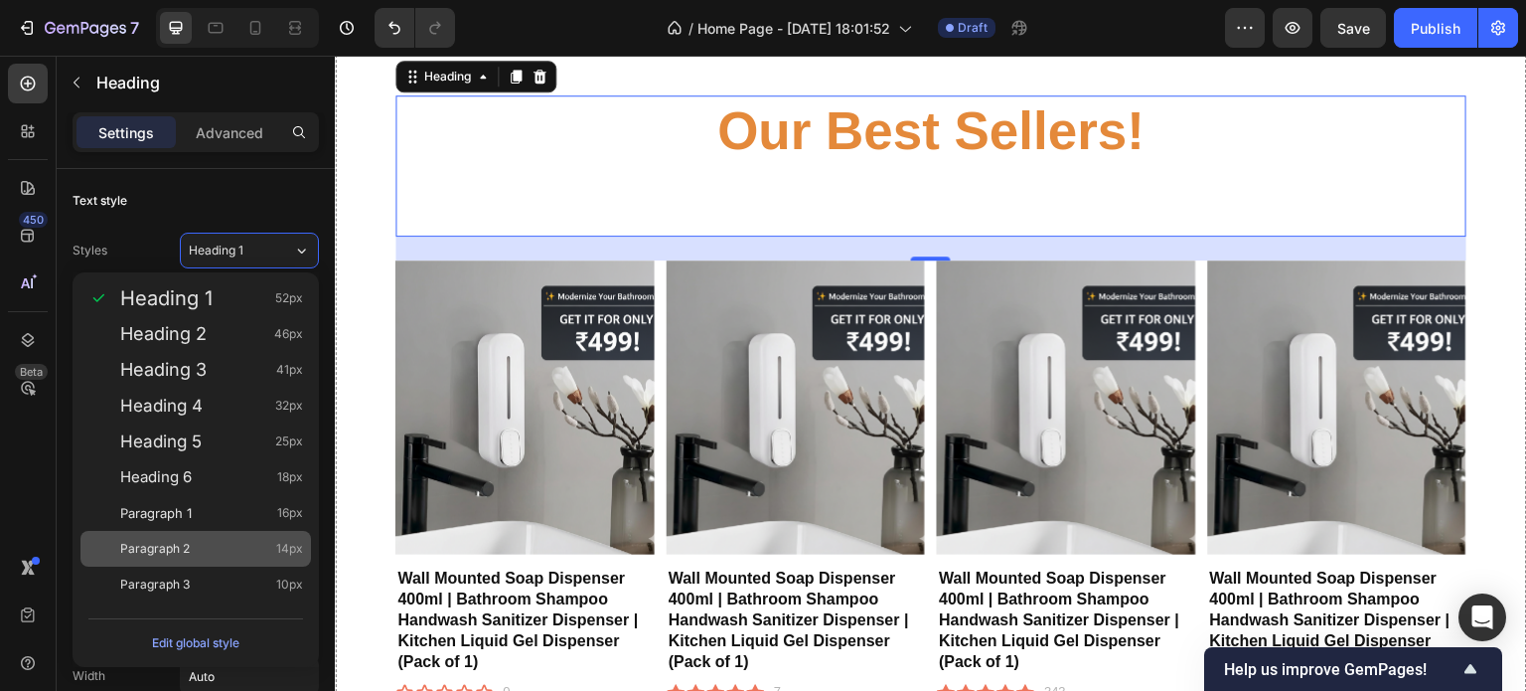
click at [226, 545] on div "Paragraph 2 14px" at bounding box center [211, 549] width 183 height 20
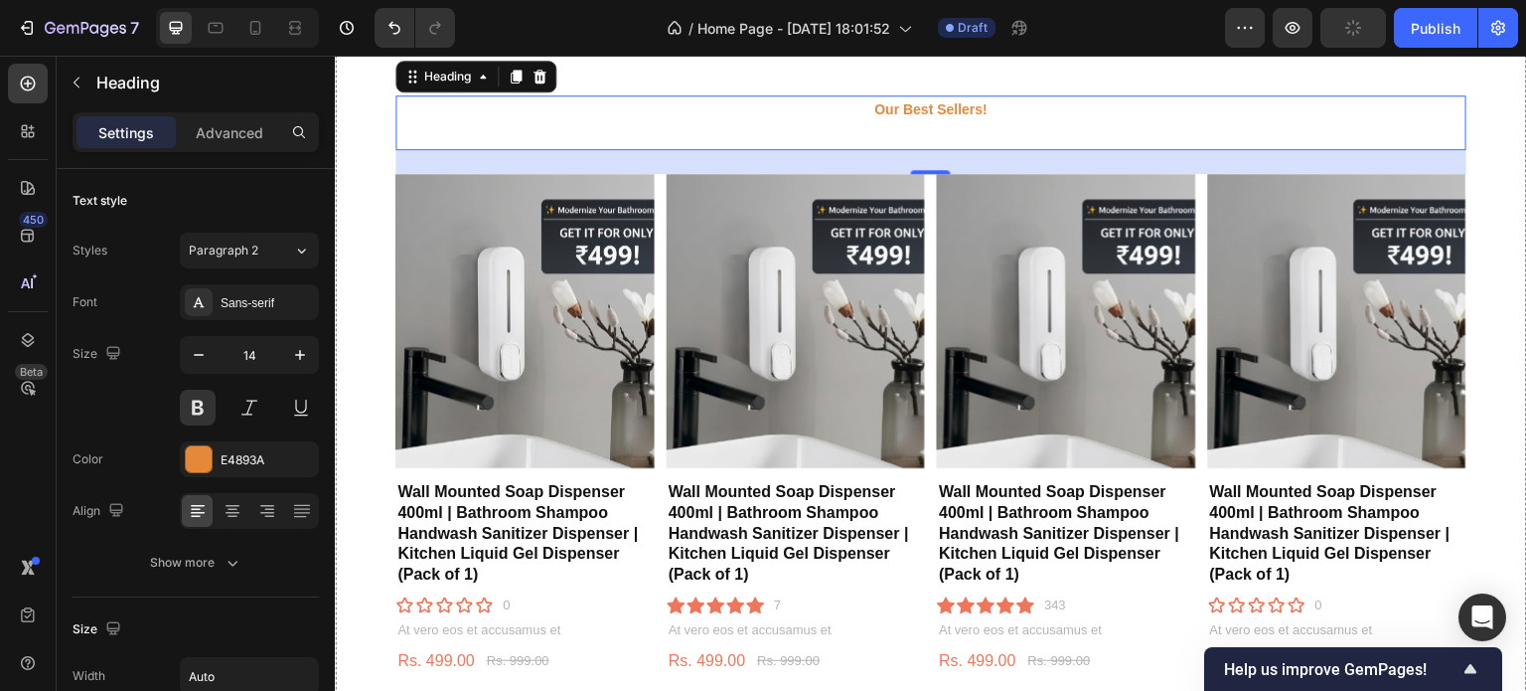
type input "53"
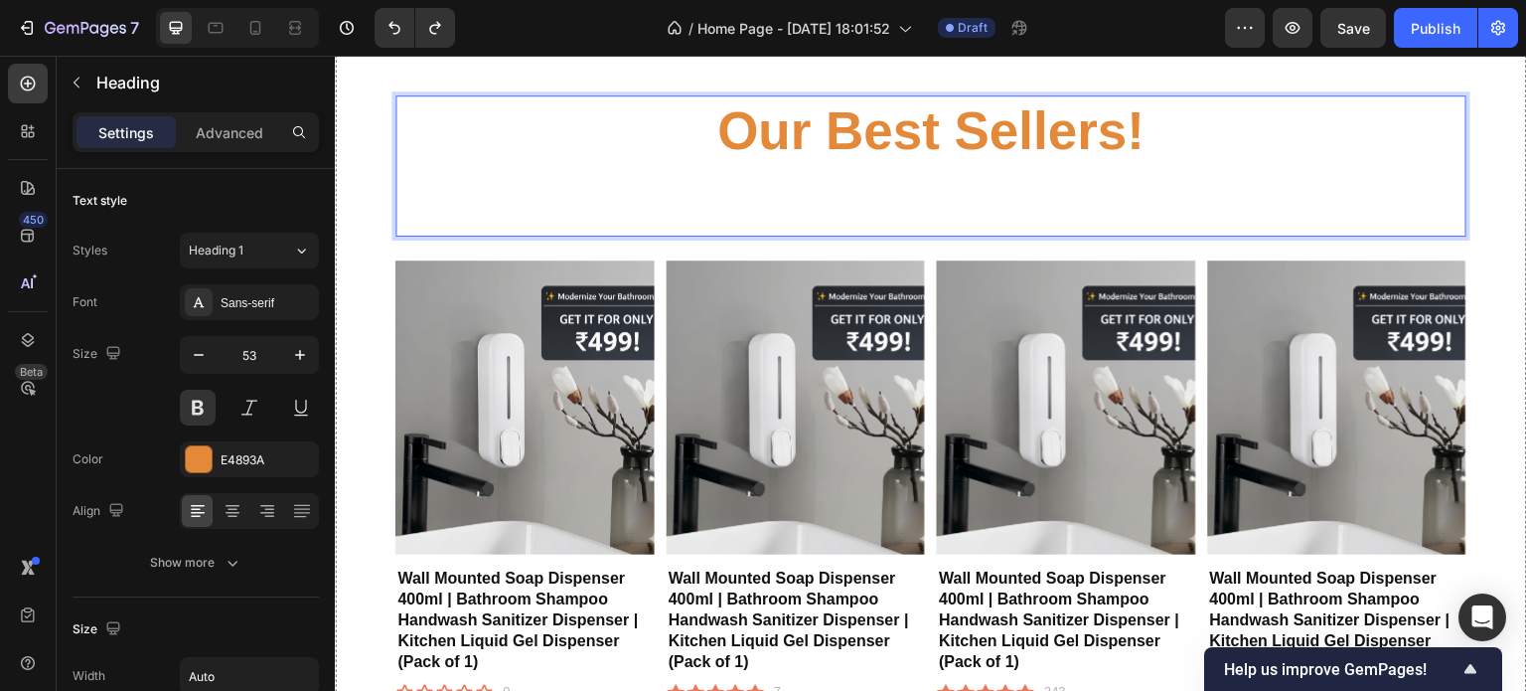
click at [891, 186] on p "Our Best Sellers!" at bounding box center [930, 165] width 427 height 137
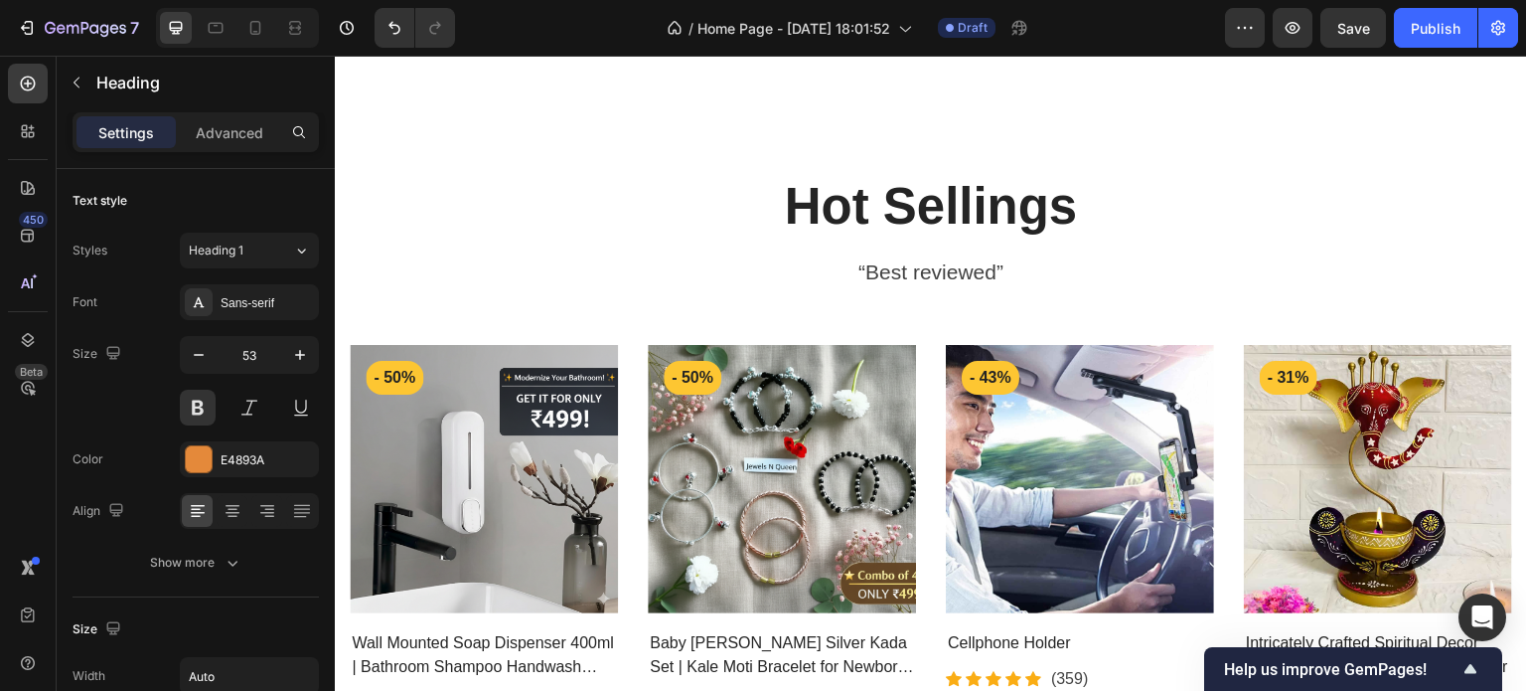
scroll to position [2245, 0]
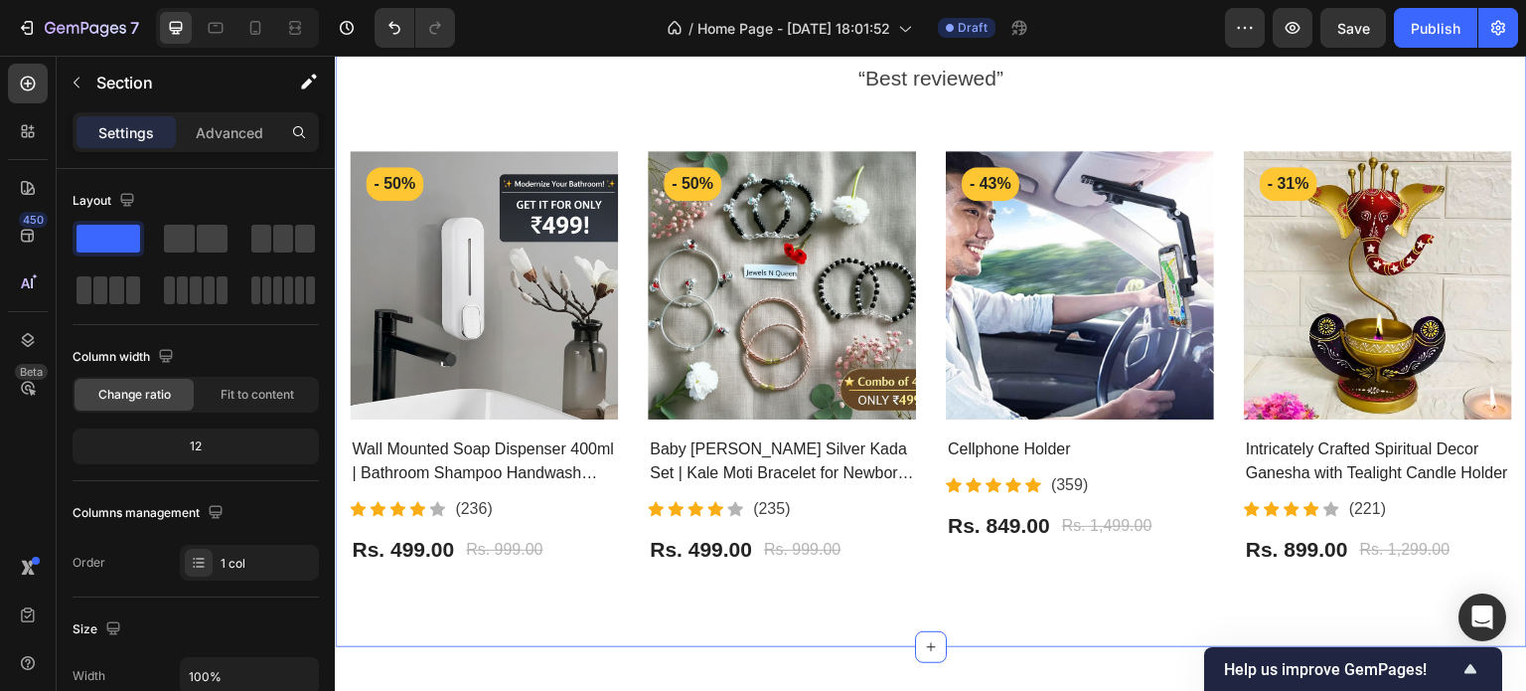
scroll to position [1582, 0]
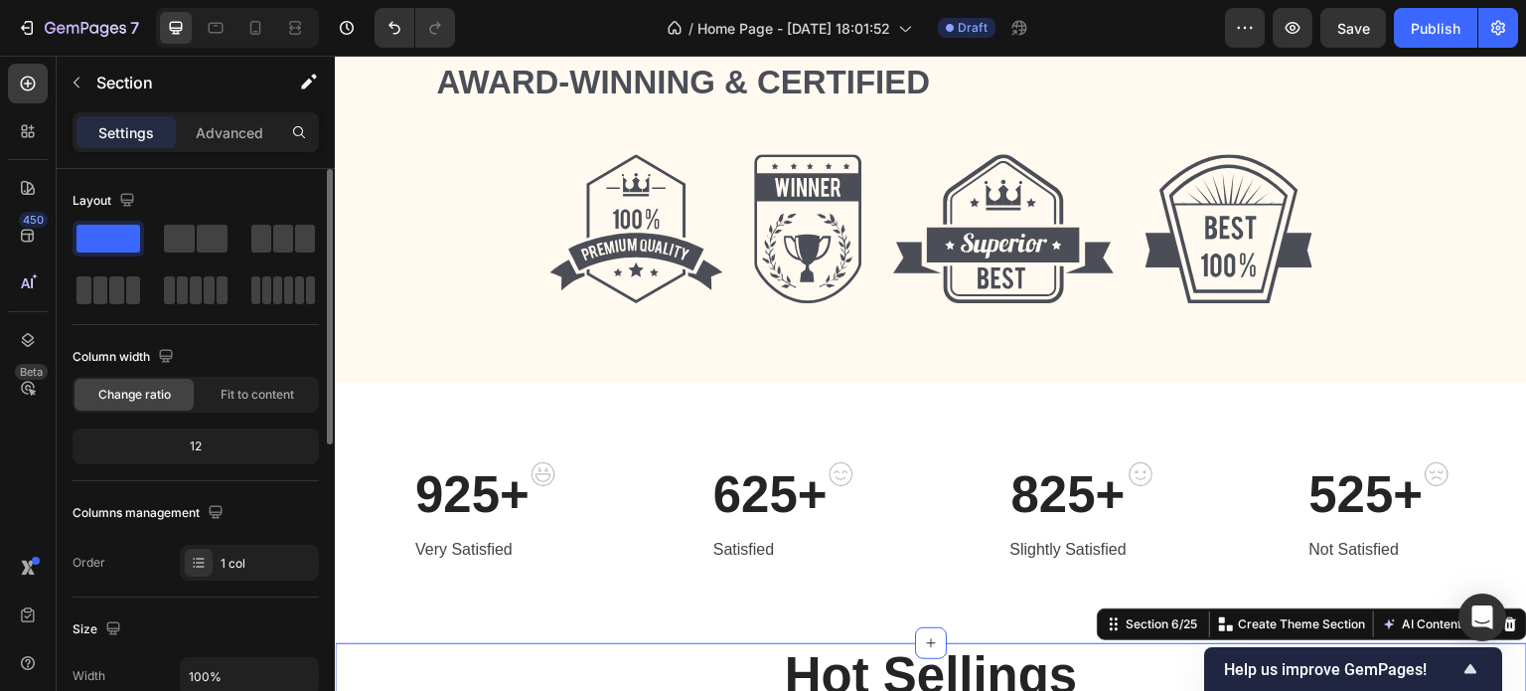
click at [262, 454] on div "12" at bounding box center [196, 446] width 238 height 28
click at [200, 444] on div "12" at bounding box center [196, 446] width 238 height 28
click at [236, 405] on div "Fit to content" at bounding box center [257, 395] width 119 height 32
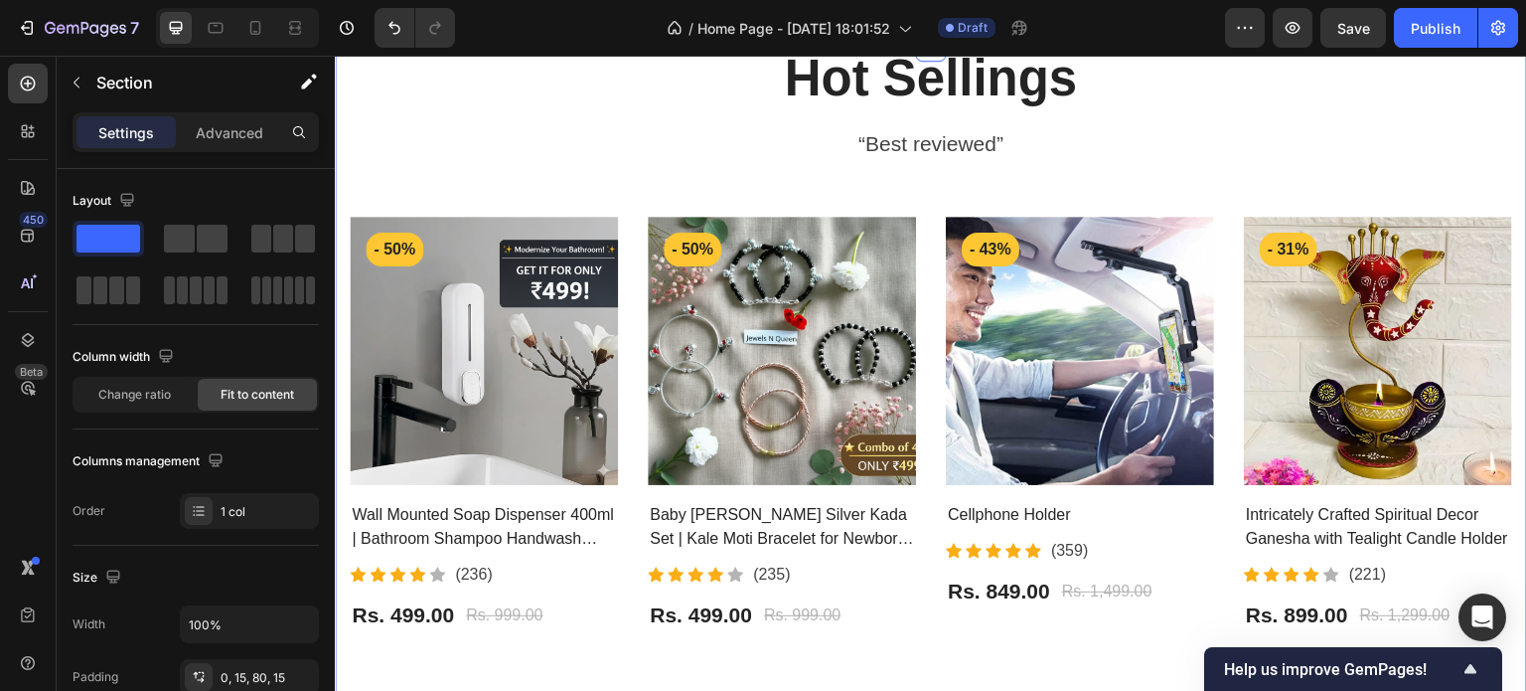
scroll to position [2181, 0]
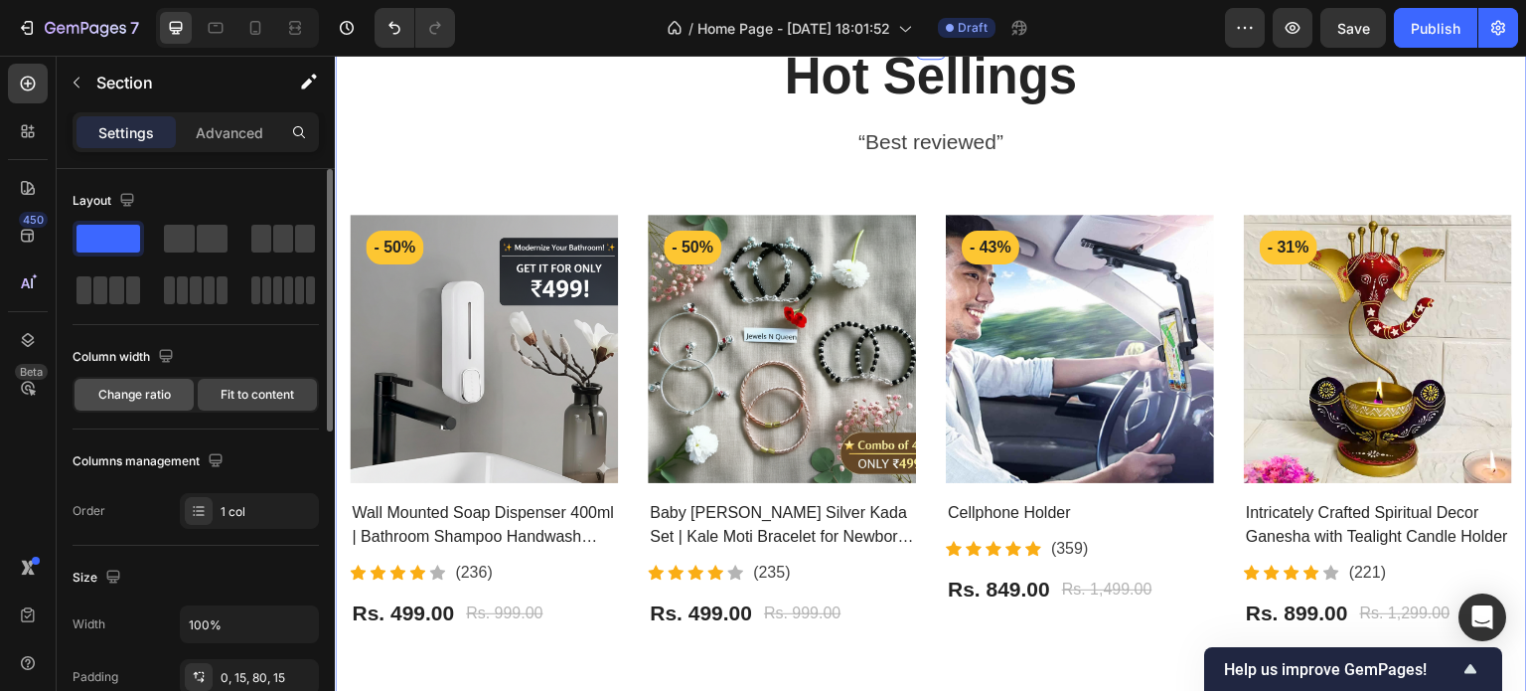
click at [127, 391] on span "Change ratio" at bounding box center [134, 395] width 73 height 18
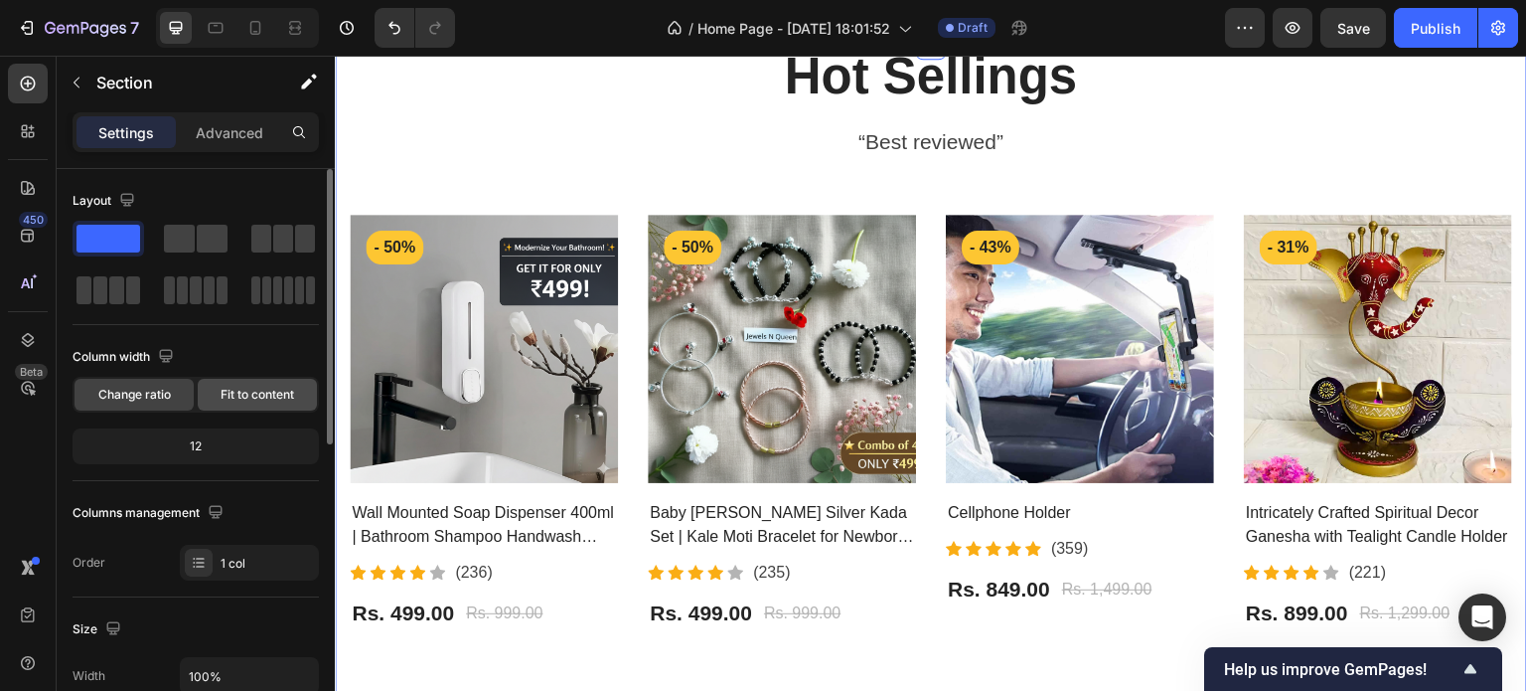
click at [270, 401] on span "Fit to content" at bounding box center [258, 395] width 74 height 18
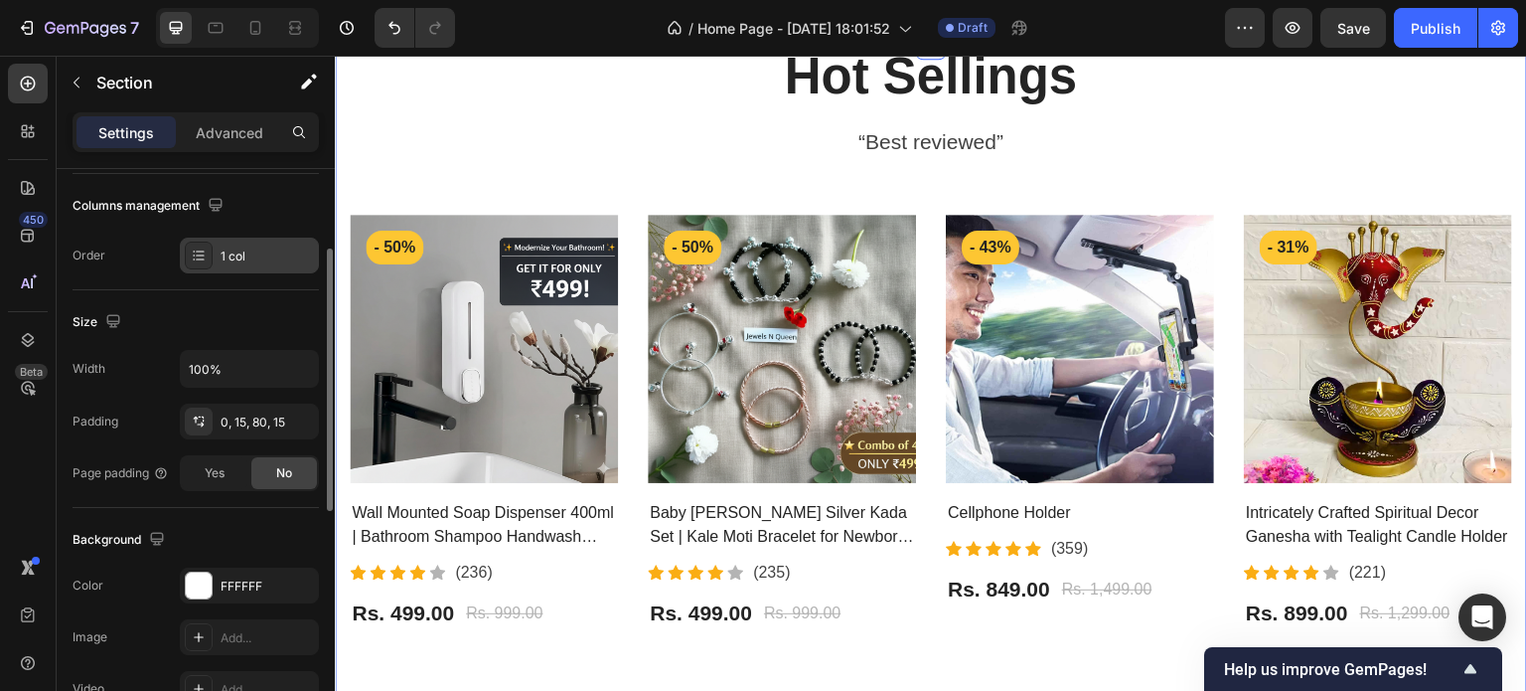
scroll to position [256, 0]
click at [211, 201] on icon "button" at bounding box center [215, 203] width 13 height 13
click at [213, 300] on icon "button" at bounding box center [220, 307] width 20 height 20
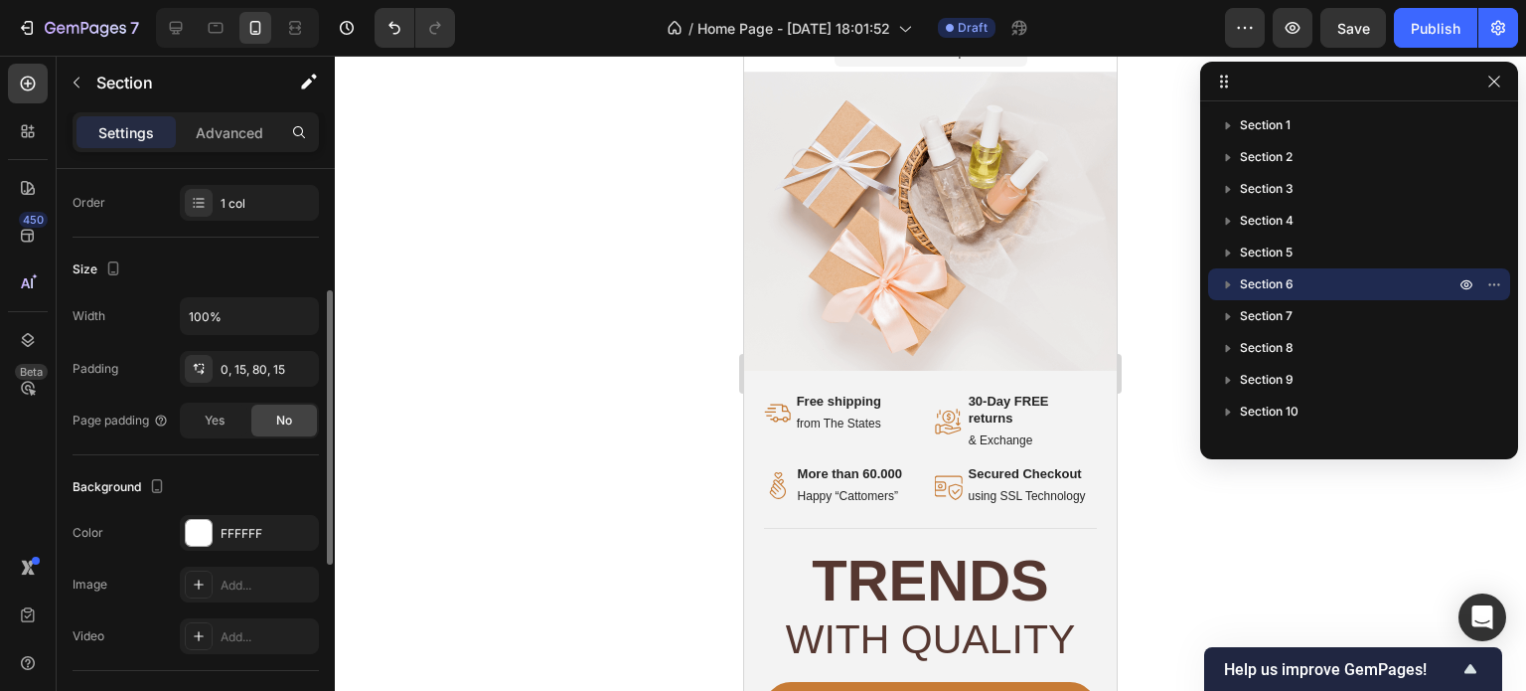
scroll to position [0, 0]
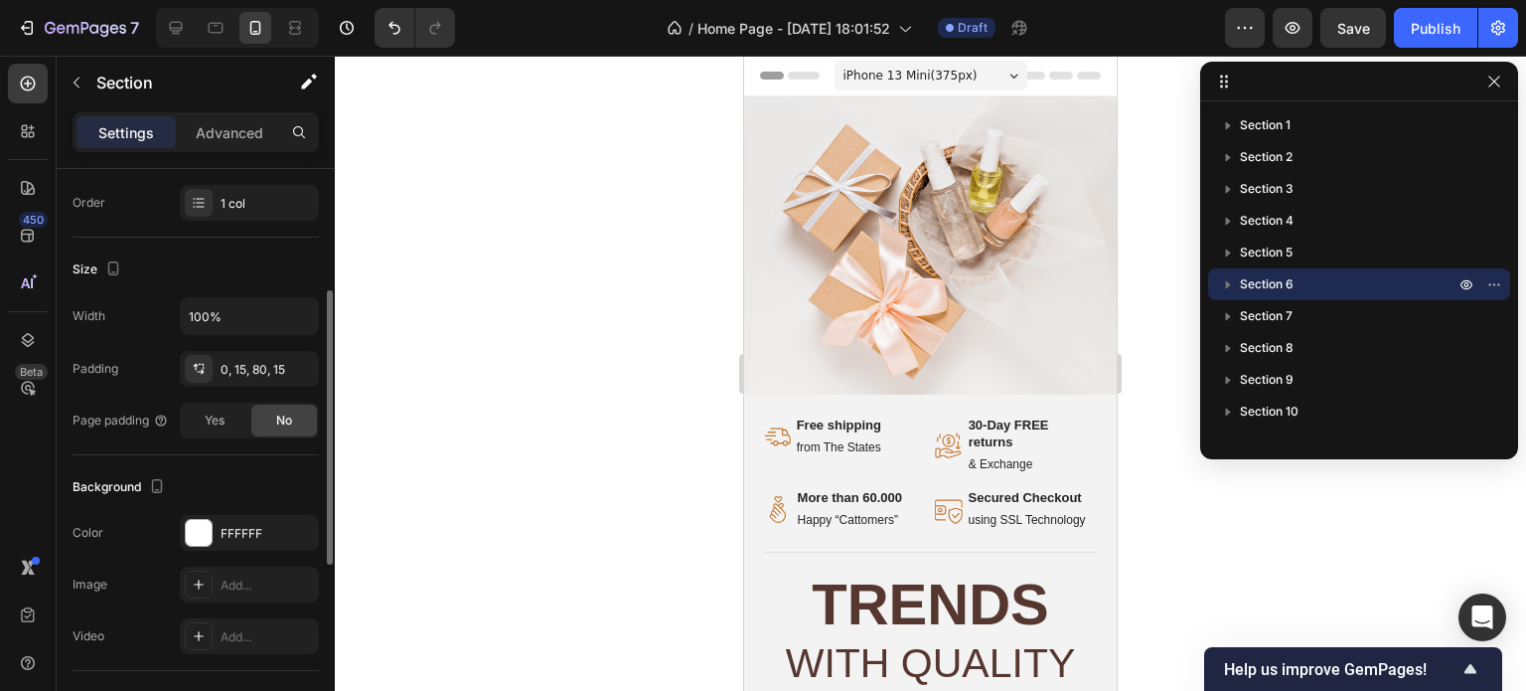
click at [986, 92] on div "iPhone 13 Mini ( 375 px) iPhone 13 Mini iPhone 13 Pro iPhone 11 Pro Max iPhone …" at bounding box center [931, 78] width 193 height 40
click at [166, 471] on div "Background" at bounding box center [196, 487] width 246 height 32
click at [154, 482] on icon "button" at bounding box center [157, 486] width 20 height 20
click at [162, 521] on icon "button" at bounding box center [161, 517] width 13 height 13
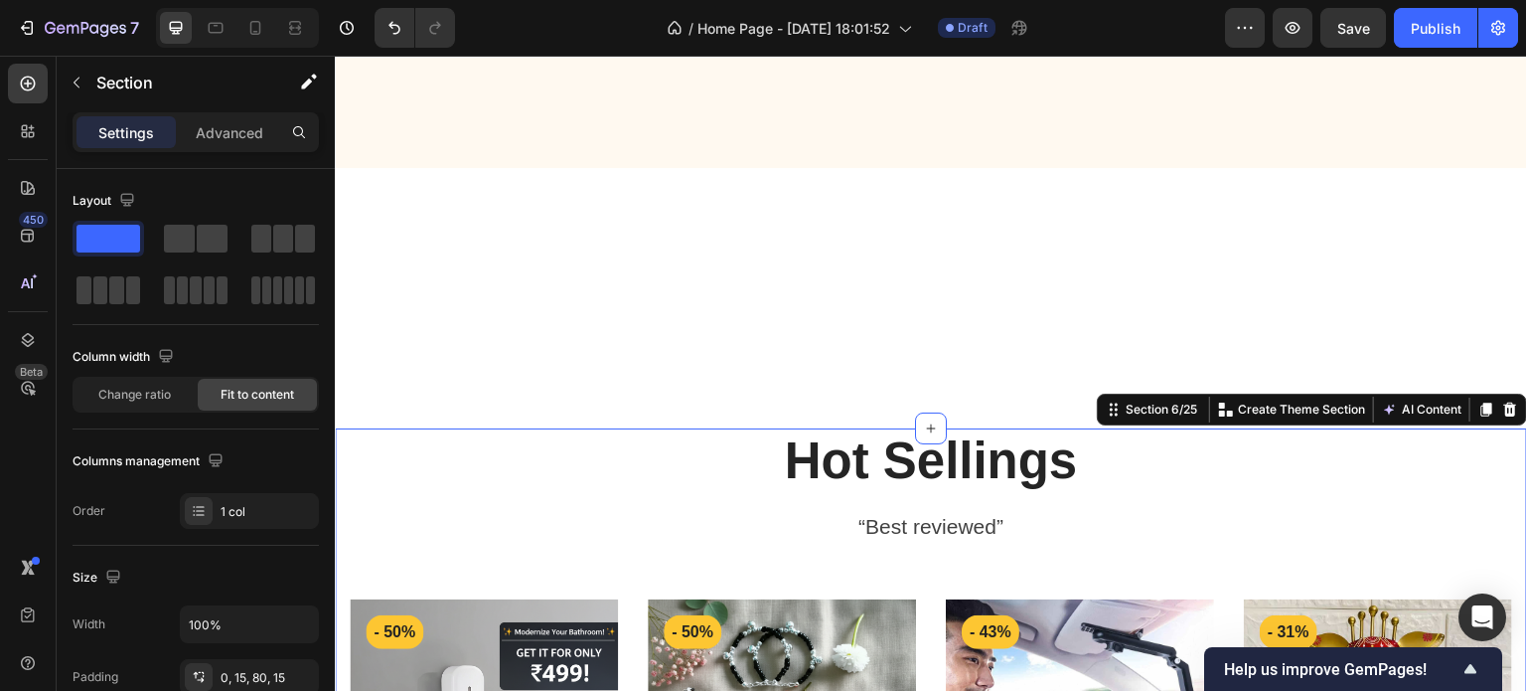
scroll to position [2236, 0]
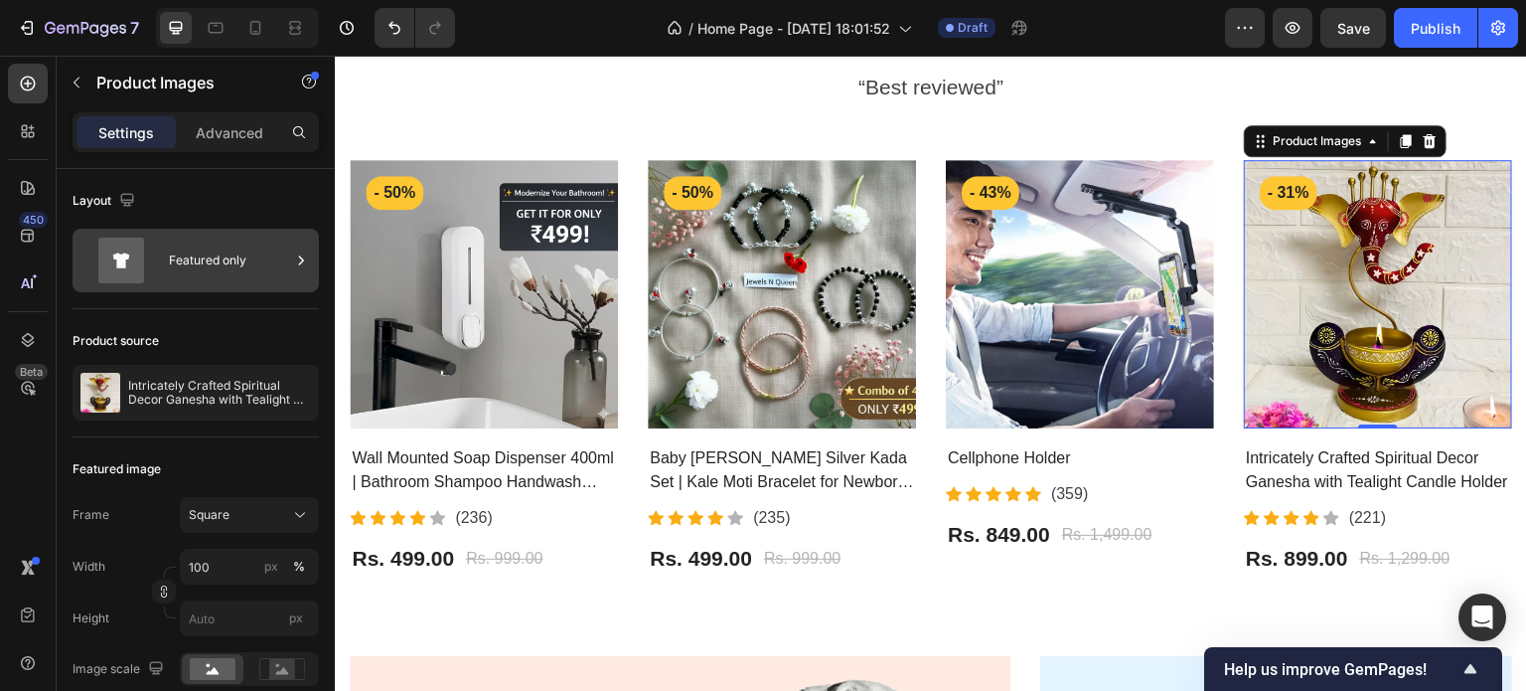
click at [225, 258] on div "Featured only" at bounding box center [229, 260] width 121 height 46
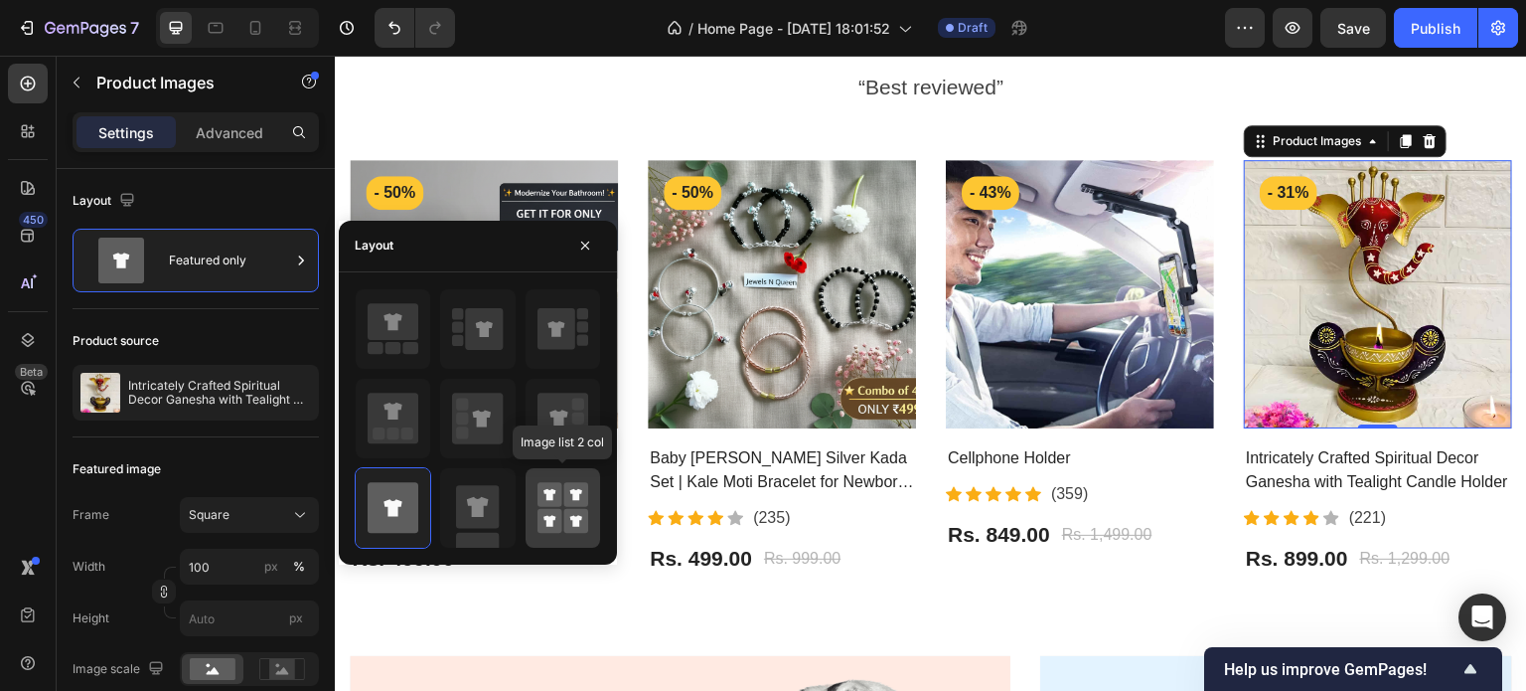
click at [552, 488] on rect at bounding box center [550, 494] width 25 height 25
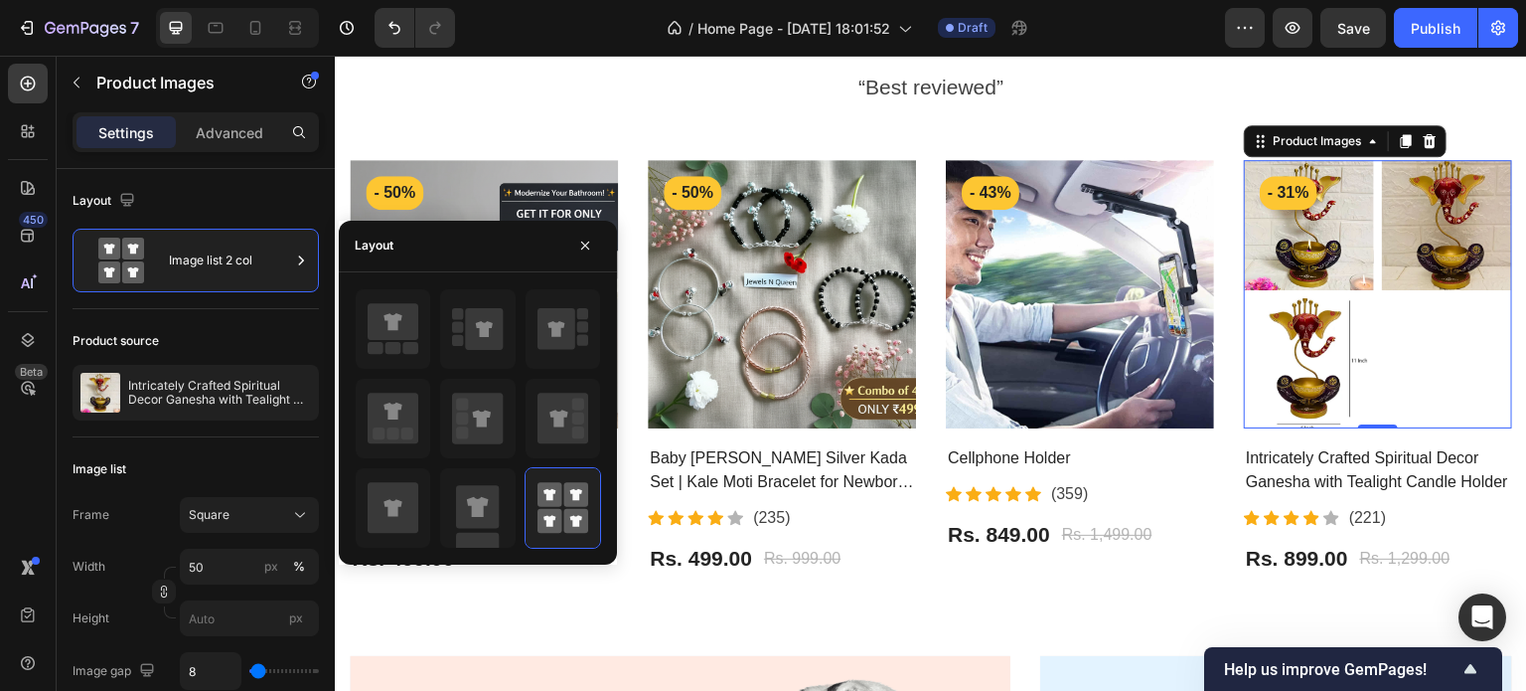
click at [437, 512] on div at bounding box center [478, 418] width 246 height 260
drag, startPoint x: 437, startPoint y: 512, endPoint x: 481, endPoint y: 501, distance: 45.1
click at [481, 501] on div at bounding box center [478, 418] width 246 height 260
click at [481, 501] on icon at bounding box center [478, 506] width 22 height 20
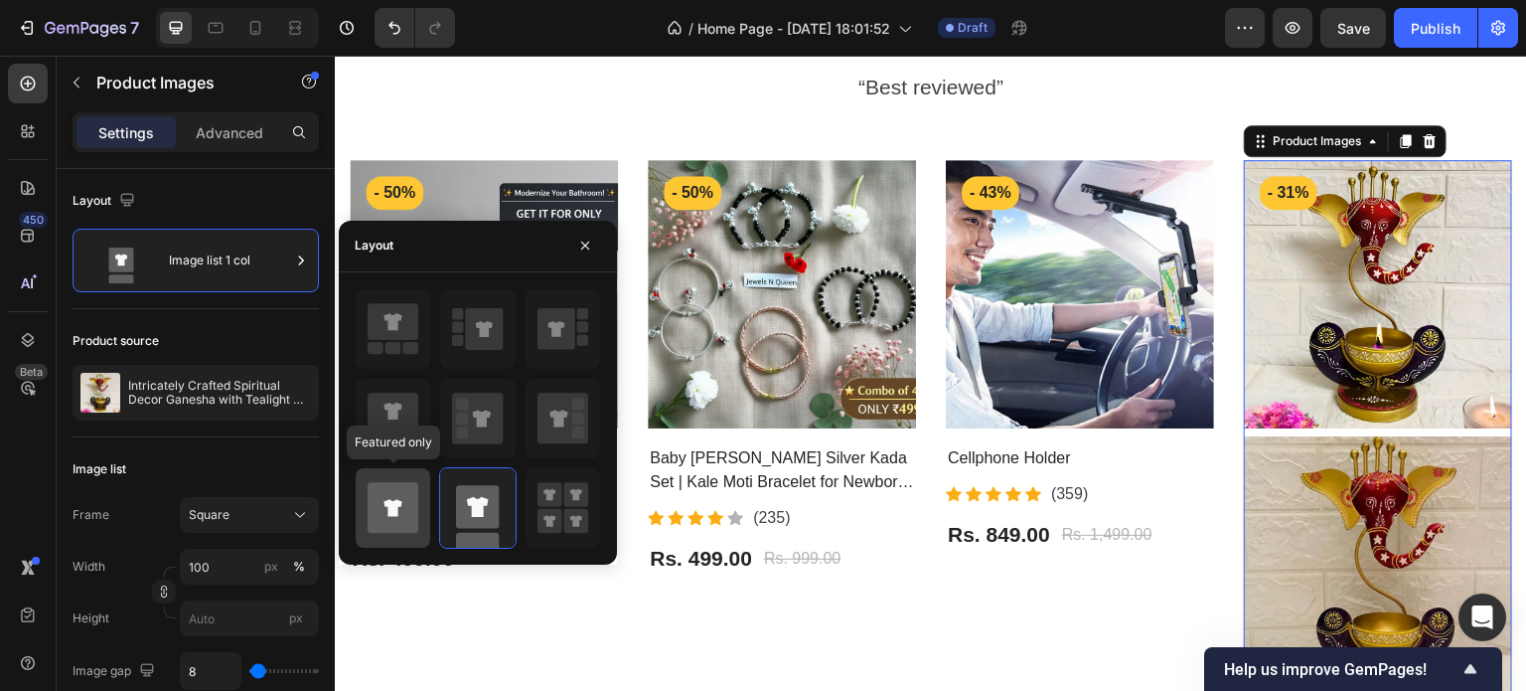
click at [428, 511] on div at bounding box center [393, 507] width 75 height 79
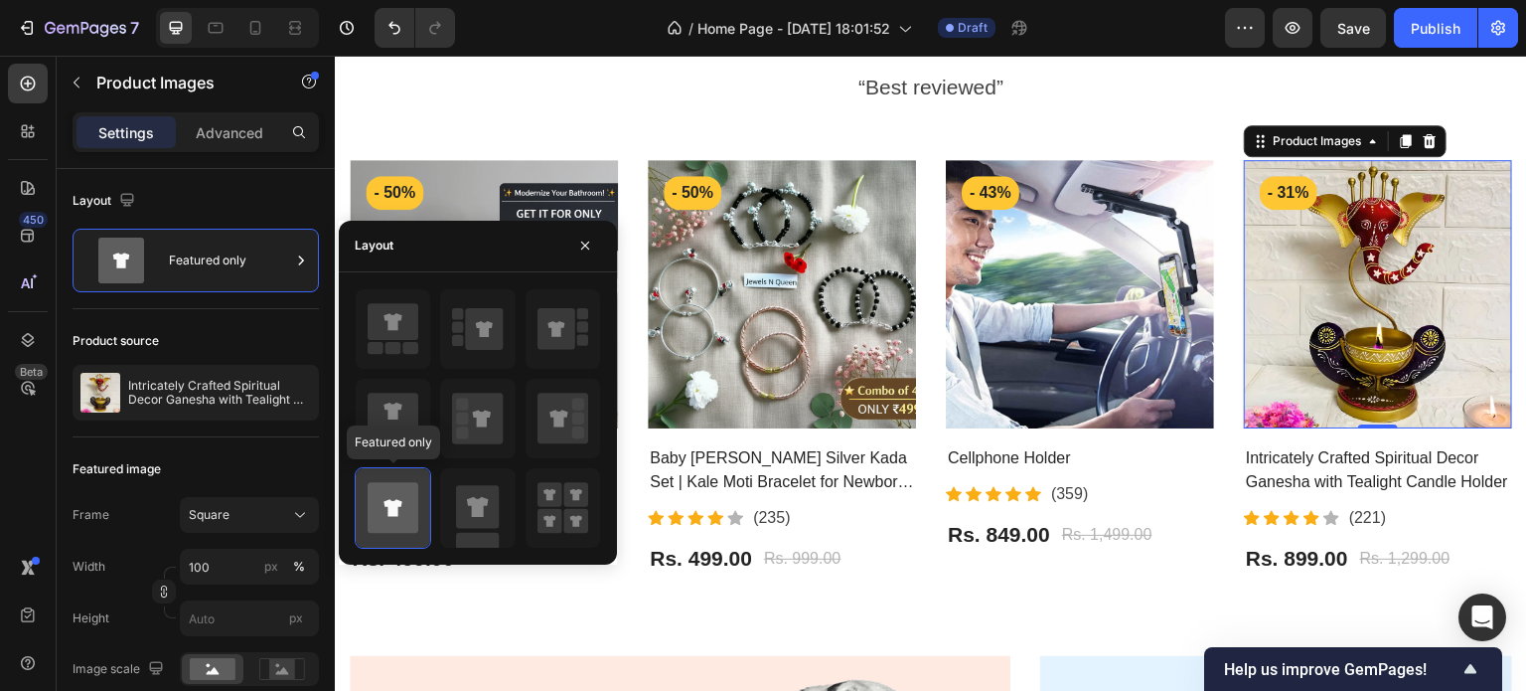
click at [428, 511] on div at bounding box center [393, 507] width 75 height 79
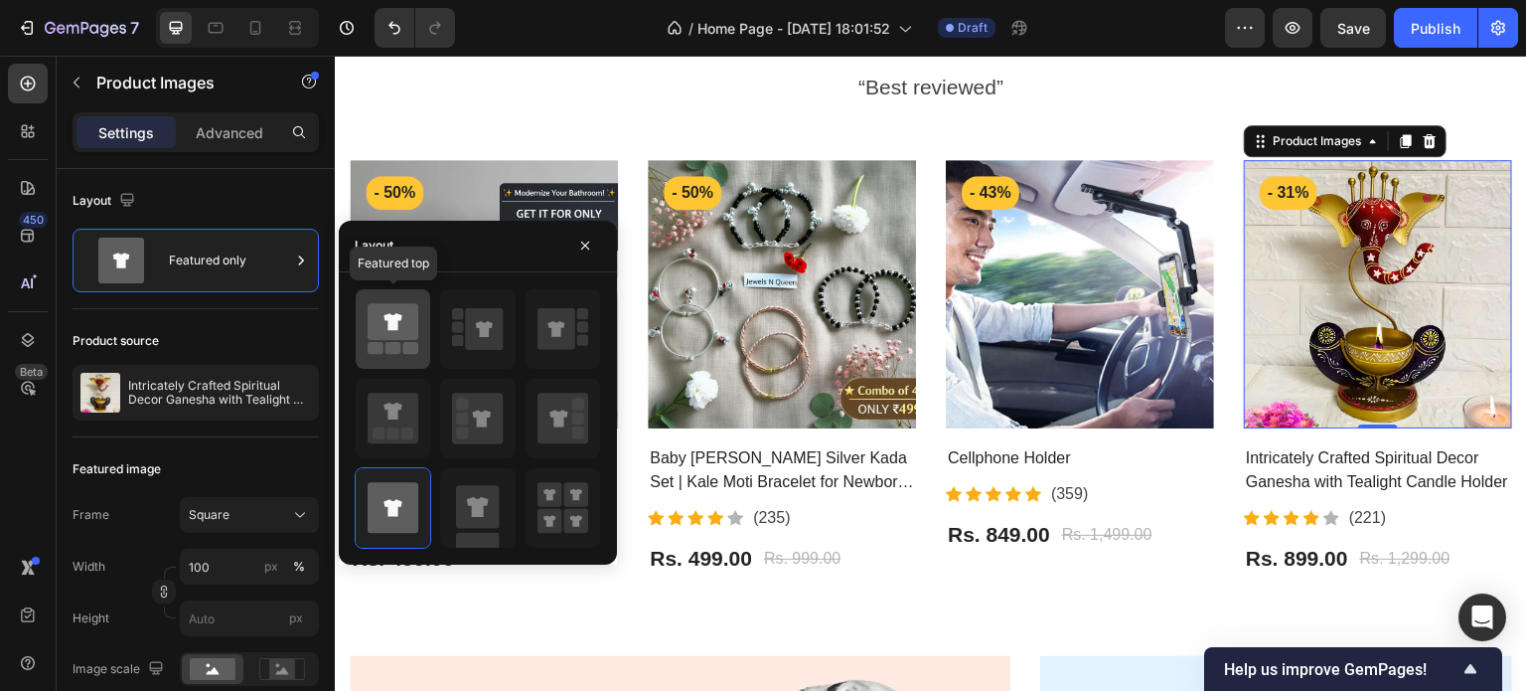
click at [389, 362] on div at bounding box center [393, 328] width 75 height 79
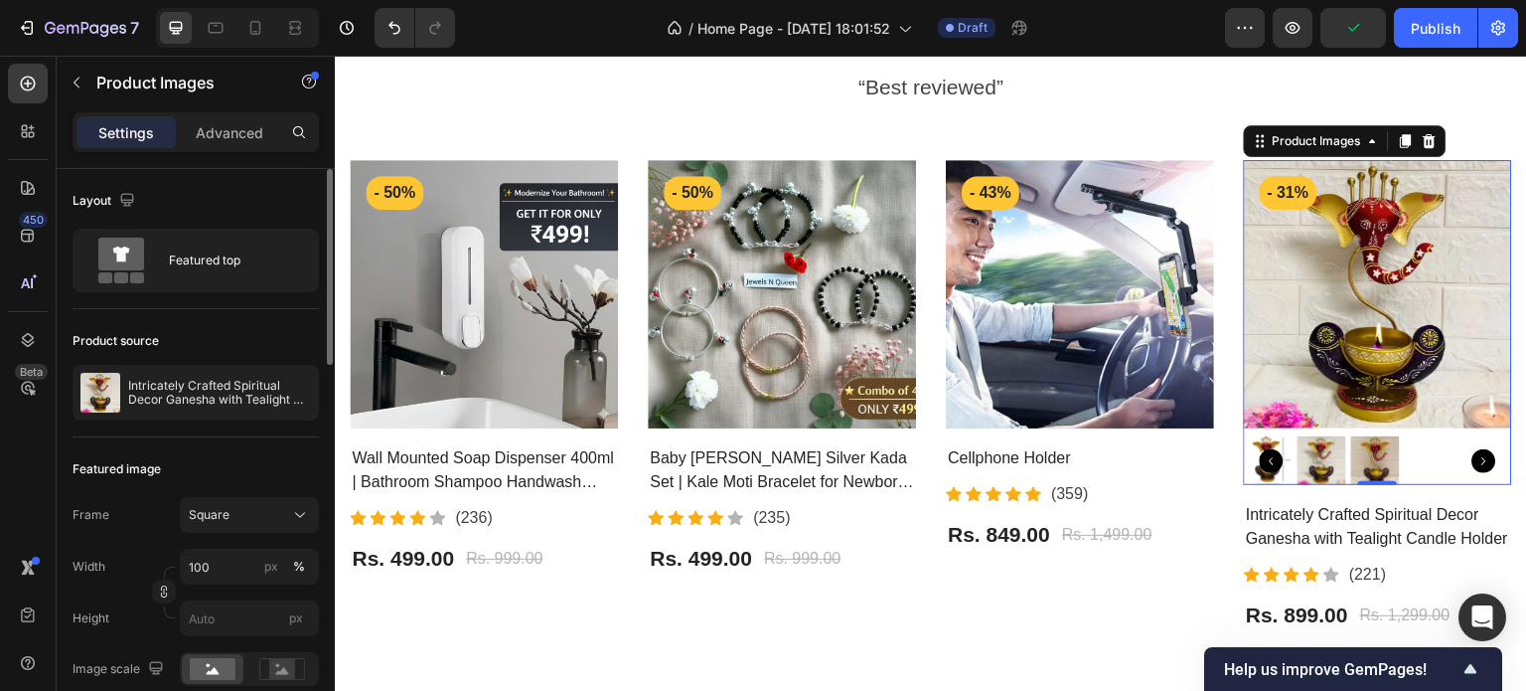
click at [254, 532] on button "Square" at bounding box center [249, 515] width 139 height 36
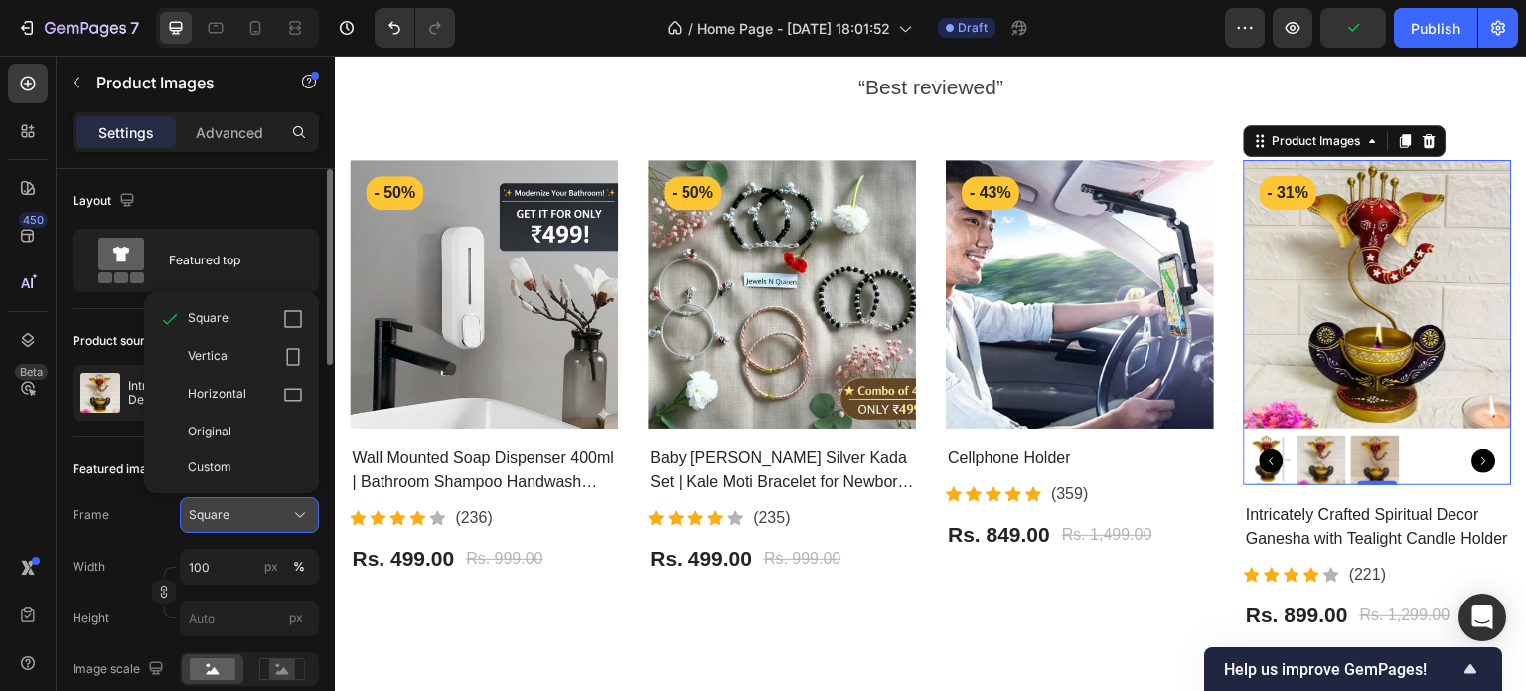
click at [271, 524] on button "Square" at bounding box center [249, 515] width 139 height 36
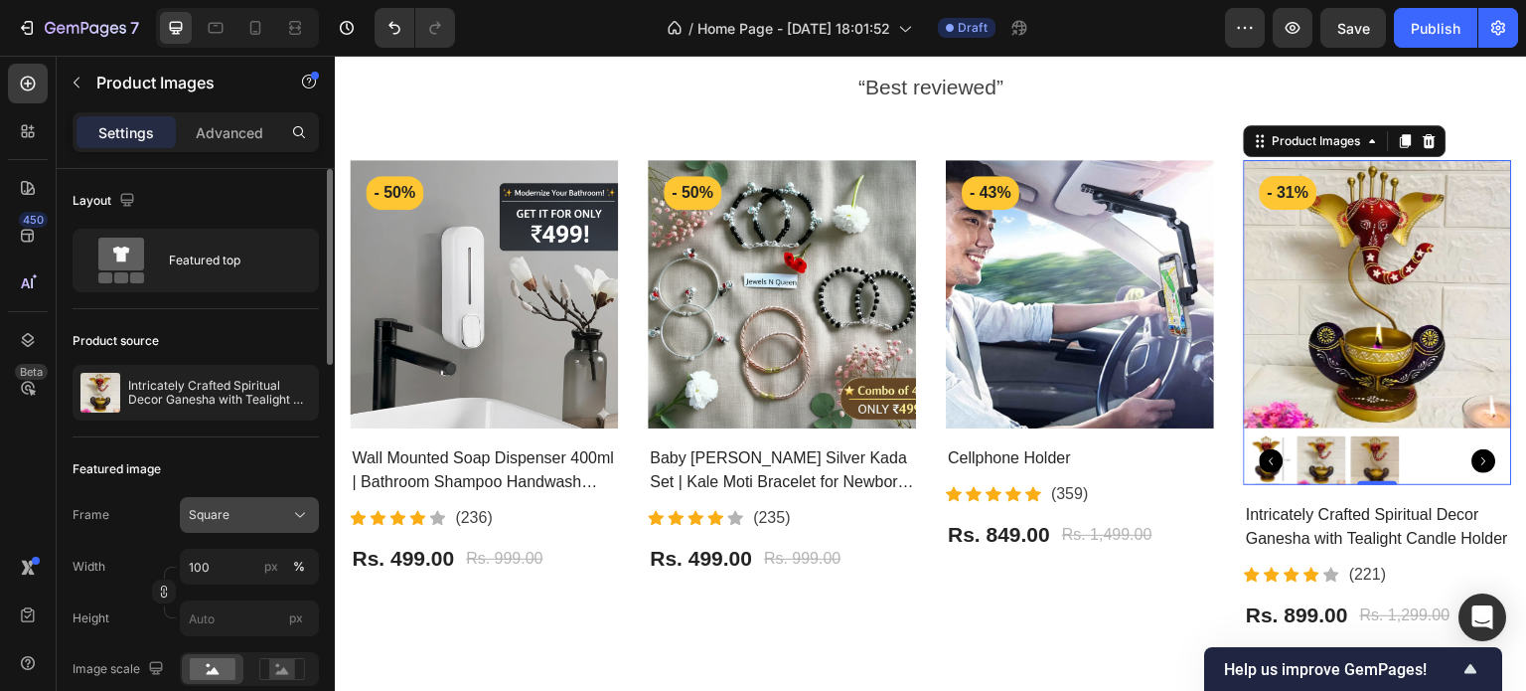
click at [271, 524] on button "Square" at bounding box center [249, 515] width 139 height 36
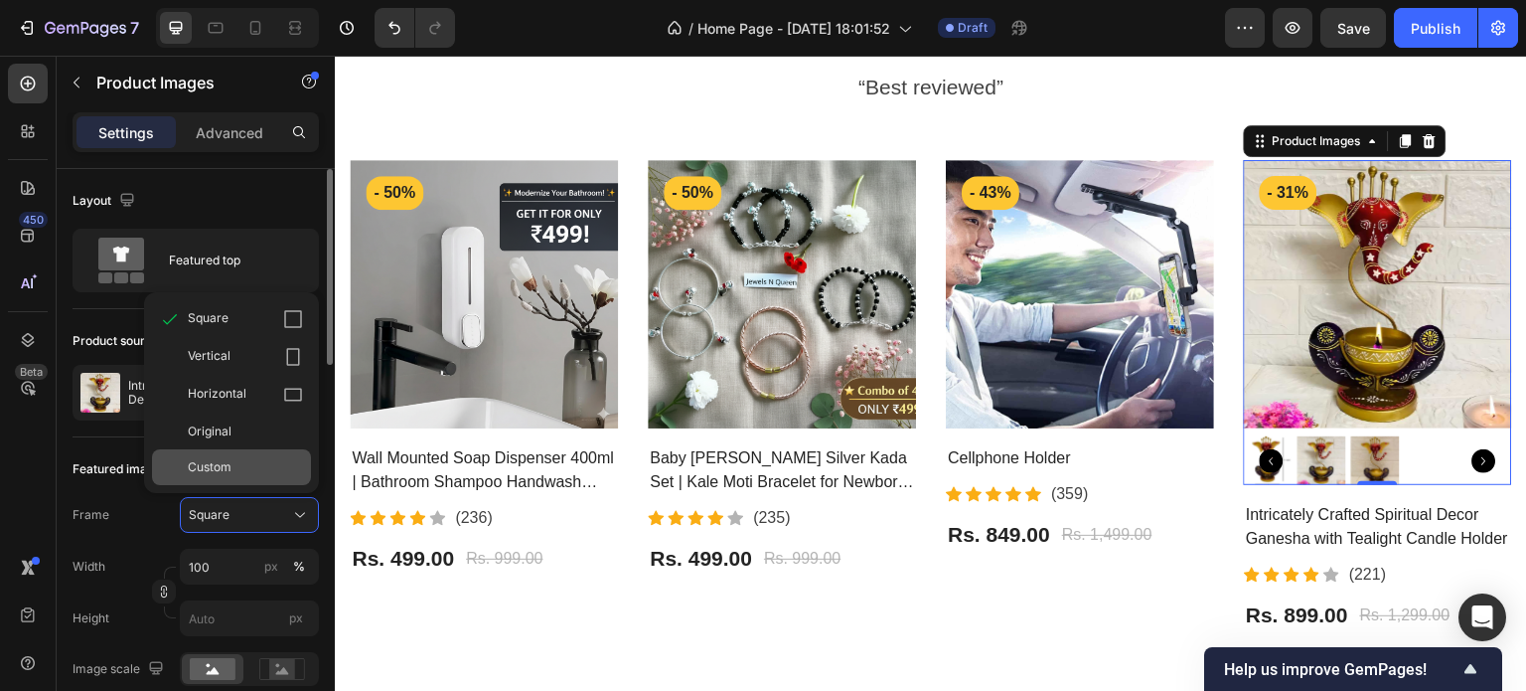
click at [275, 462] on div "Custom" at bounding box center [245, 467] width 115 height 18
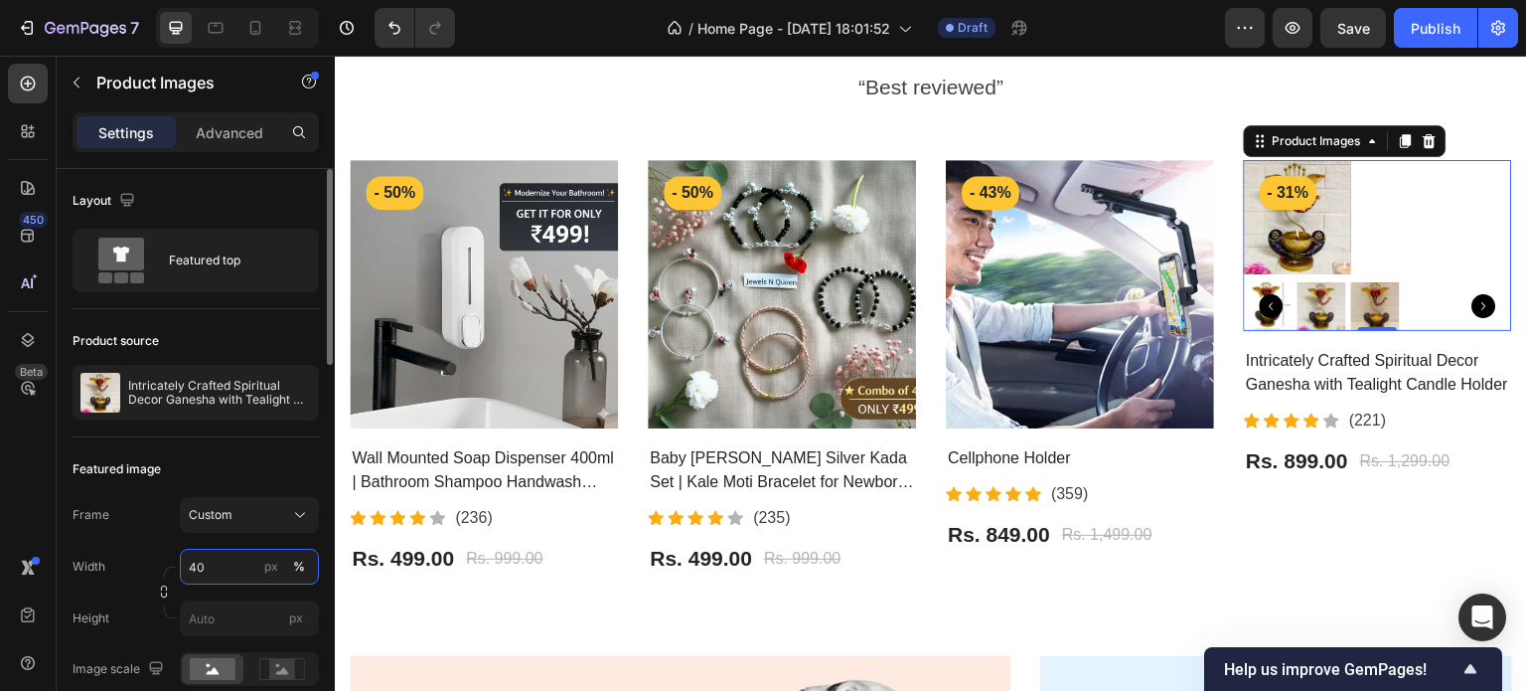
type input "4"
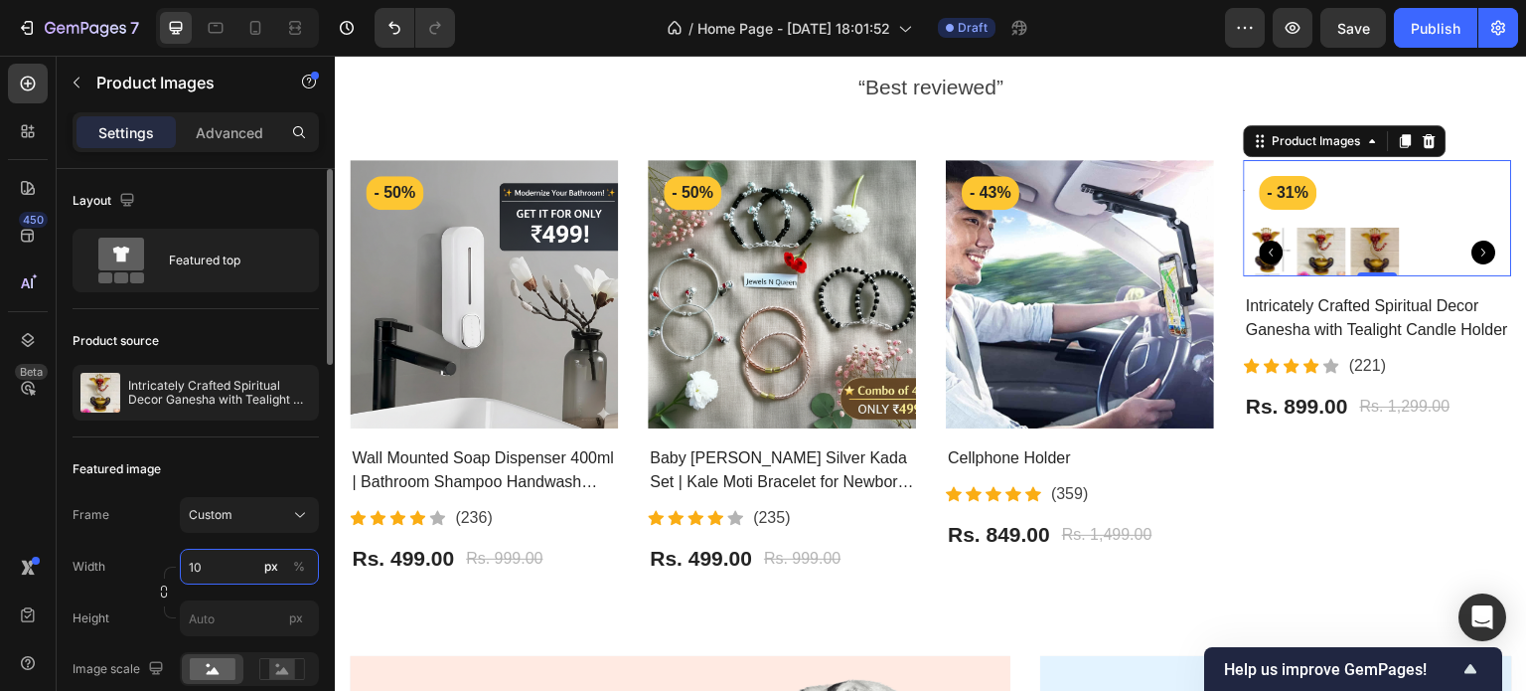
type input "100"
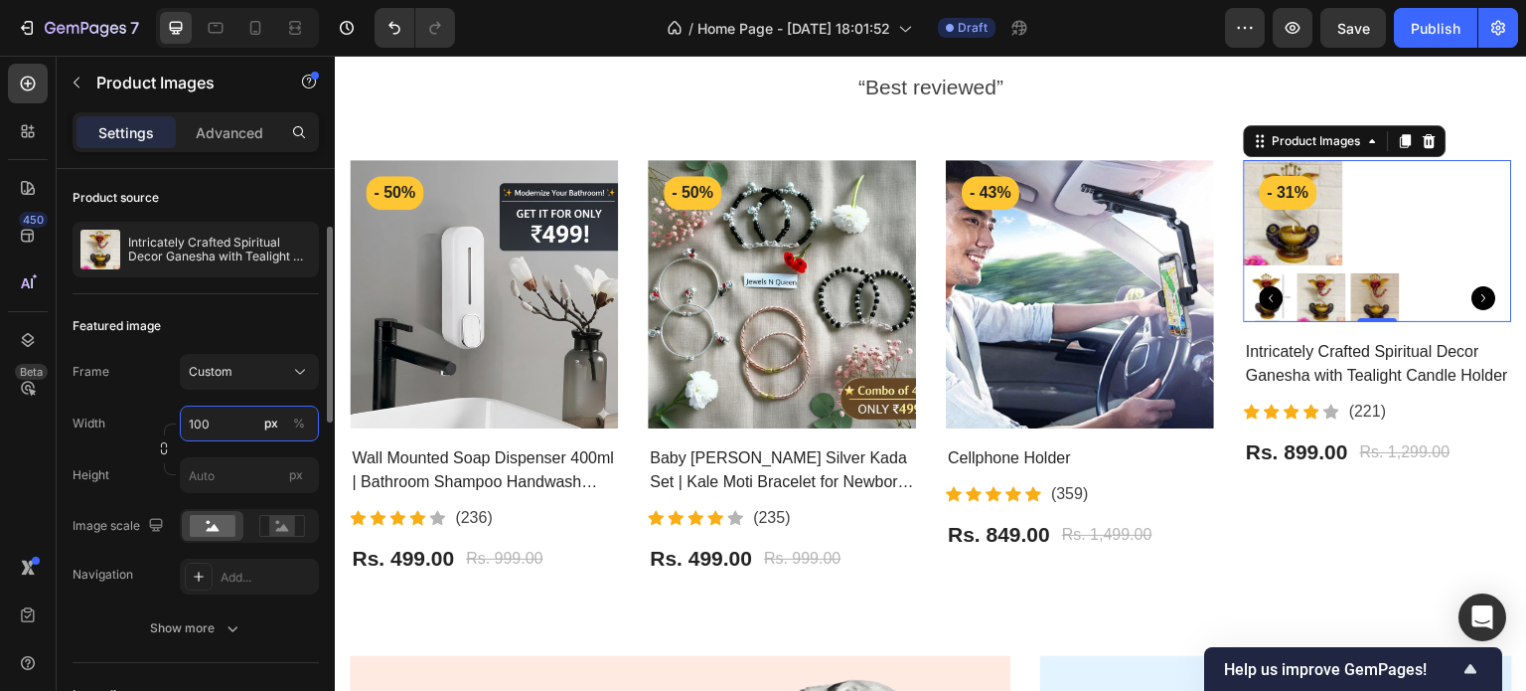
scroll to position [151, 0]
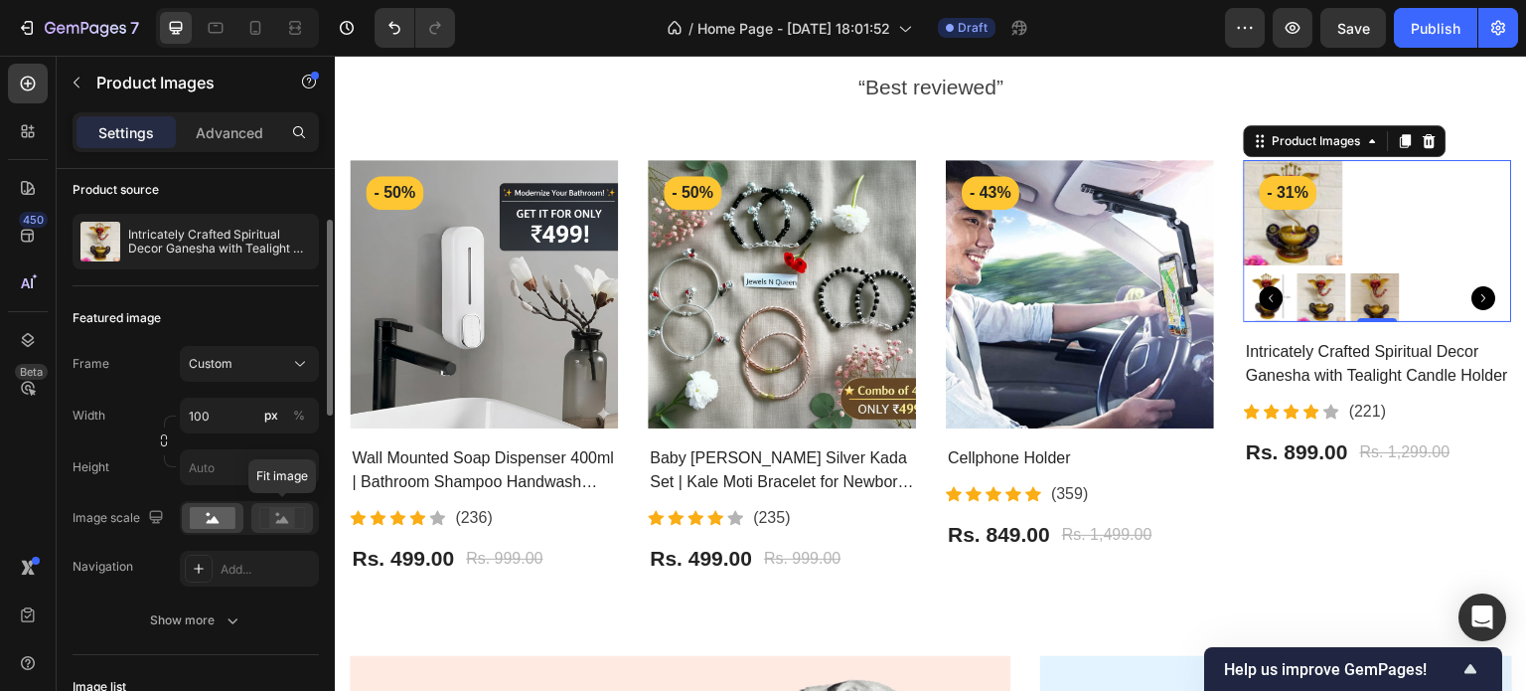
click at [290, 510] on rect at bounding box center [282, 518] width 26 height 20
click at [198, 527] on rect at bounding box center [213, 518] width 46 height 22
click at [221, 560] on div "Add..." at bounding box center [267, 569] width 93 height 18
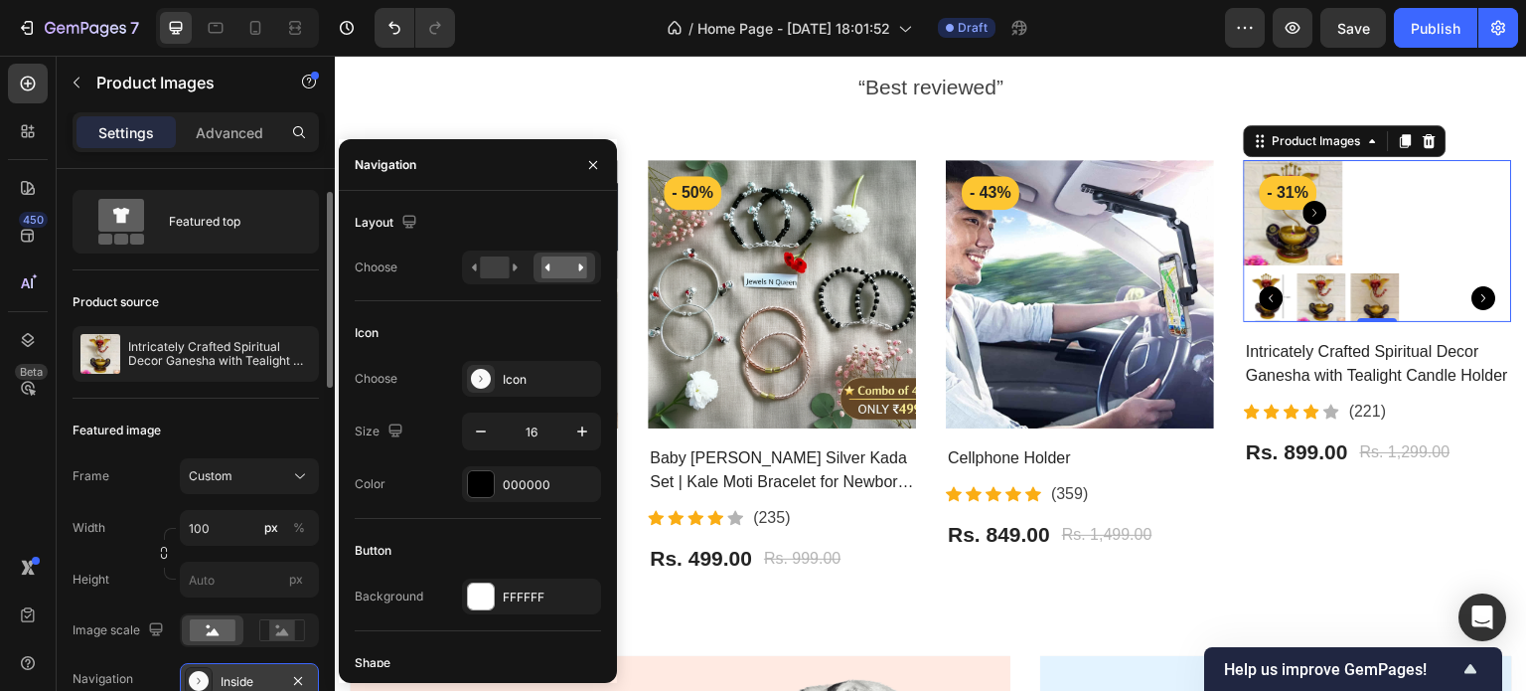
scroll to position [38, 0]
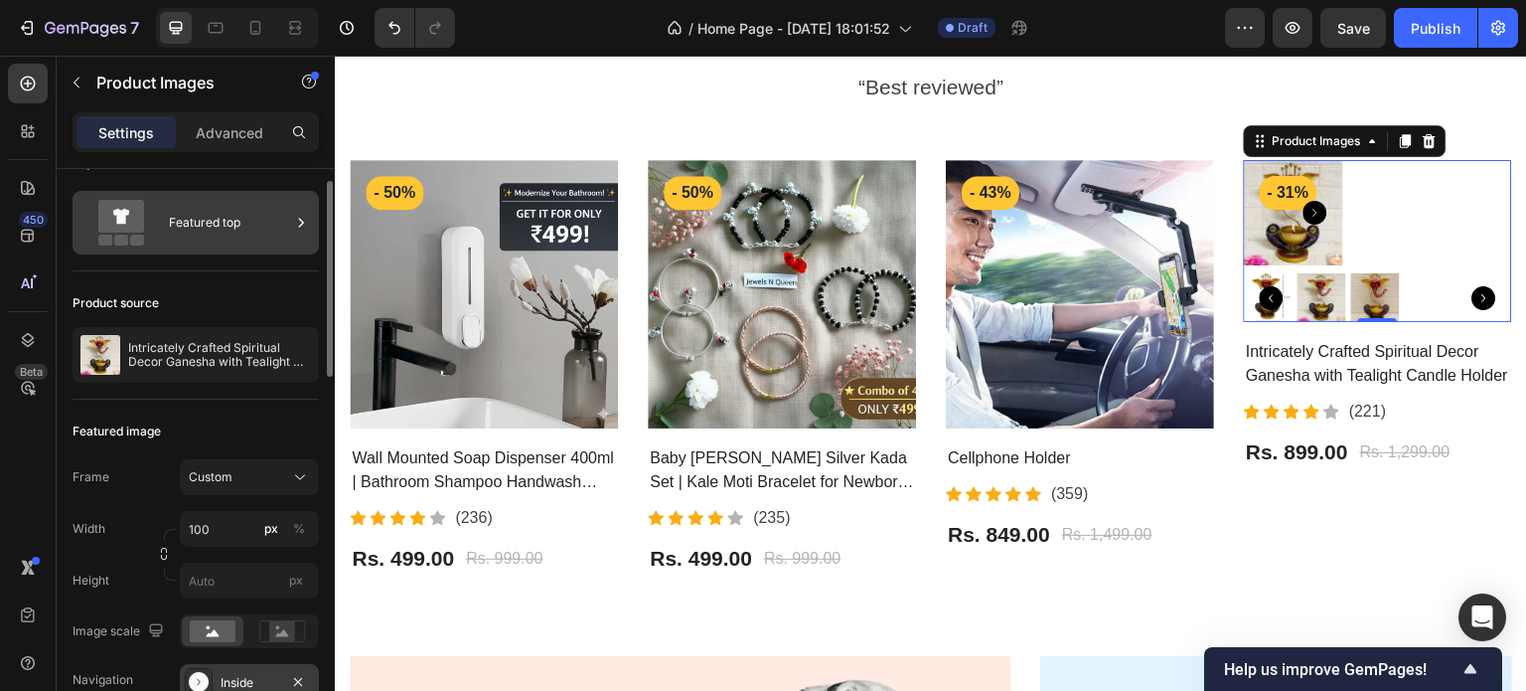
click at [208, 246] on div "Featured top" at bounding box center [196, 223] width 246 height 64
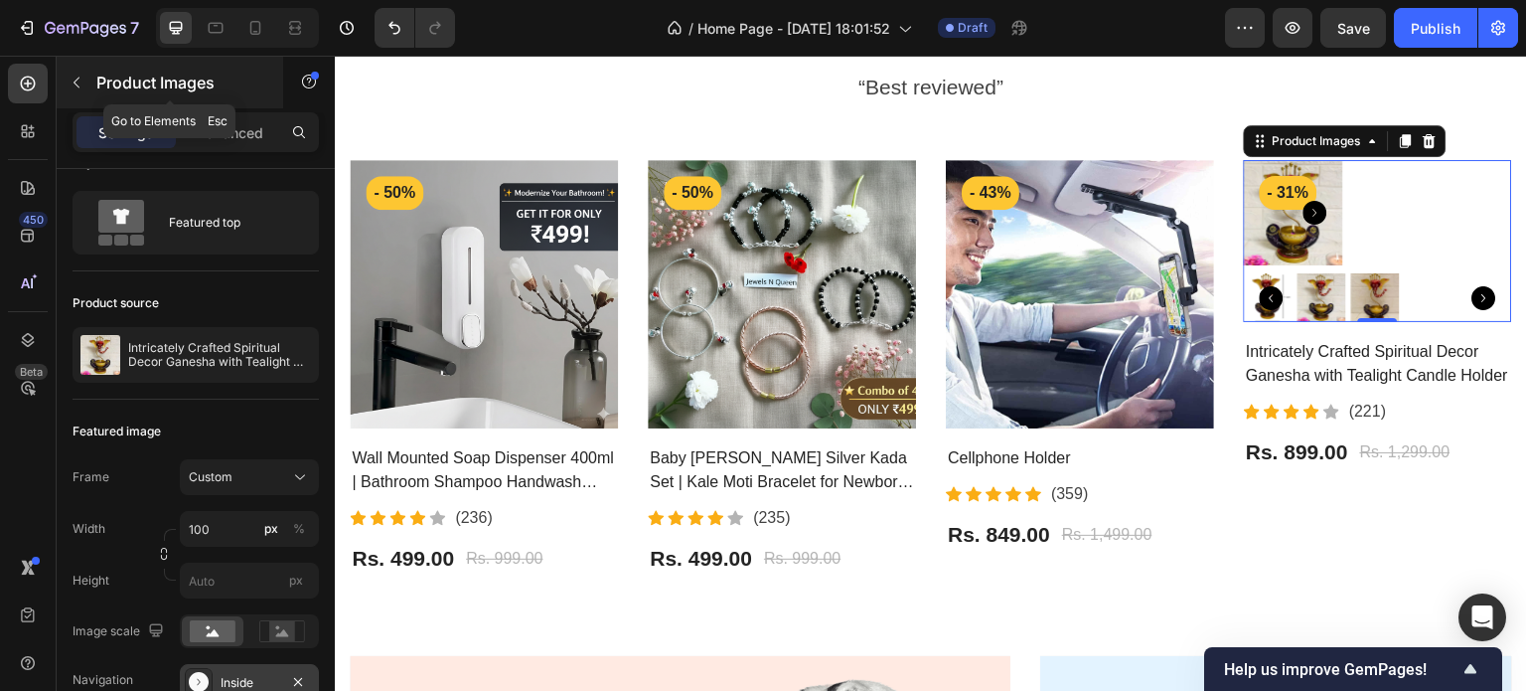
click at [61, 75] on button "button" at bounding box center [77, 83] width 32 height 32
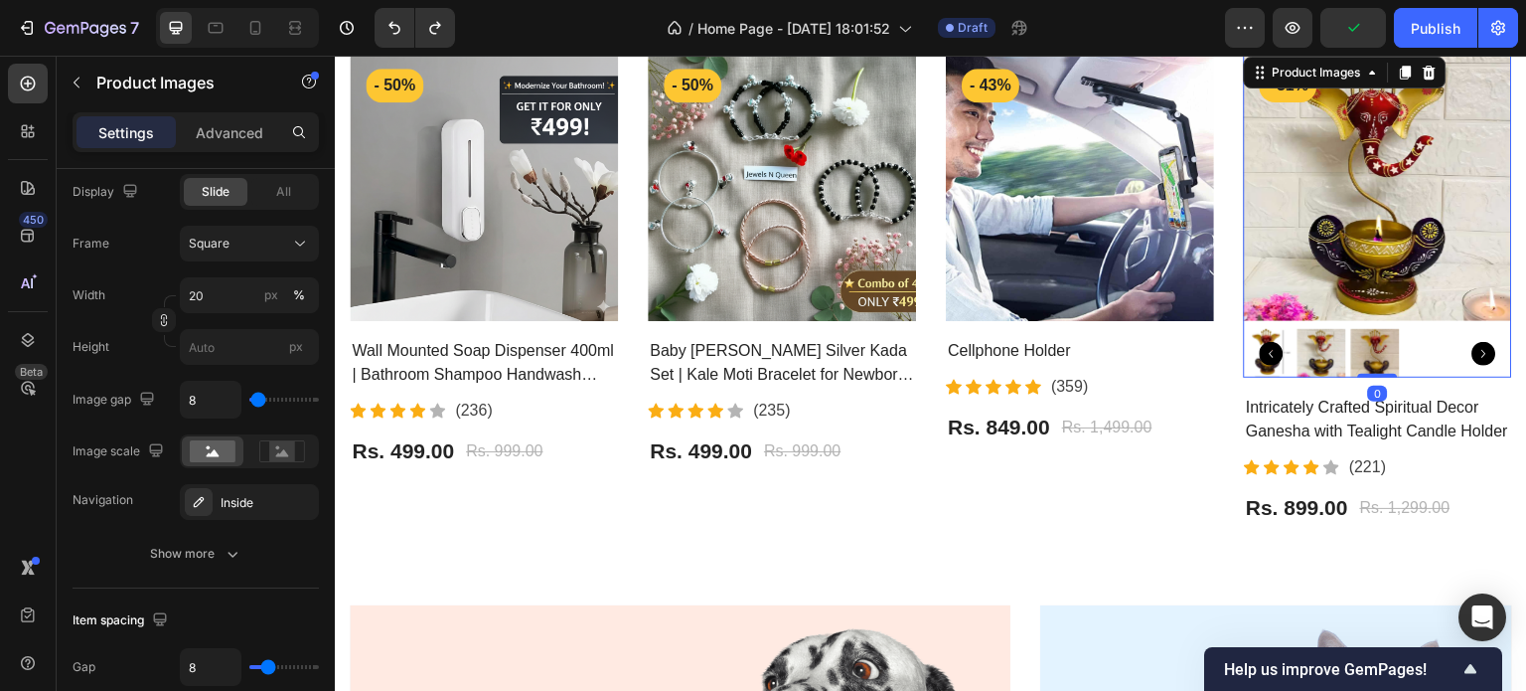
scroll to position [0, 0]
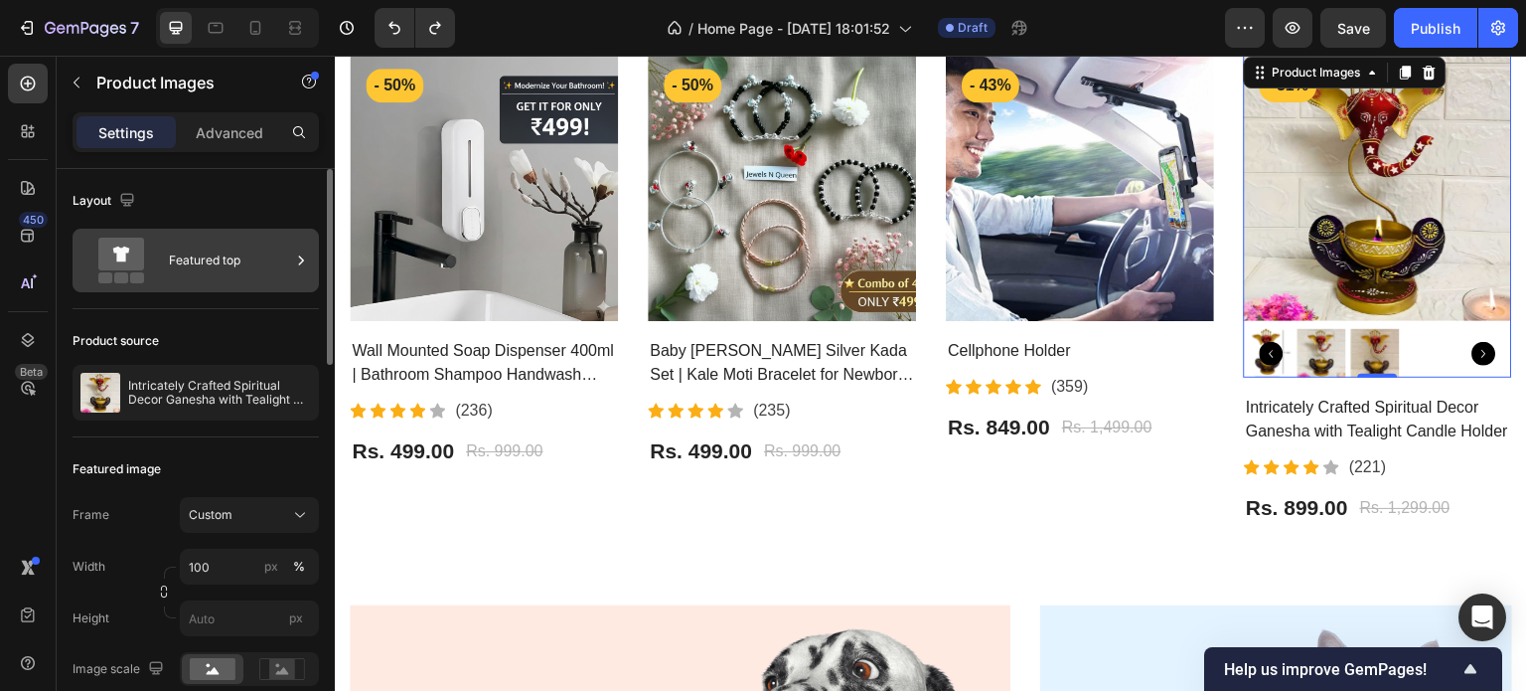
click at [230, 280] on div "Featured top" at bounding box center [229, 260] width 121 height 46
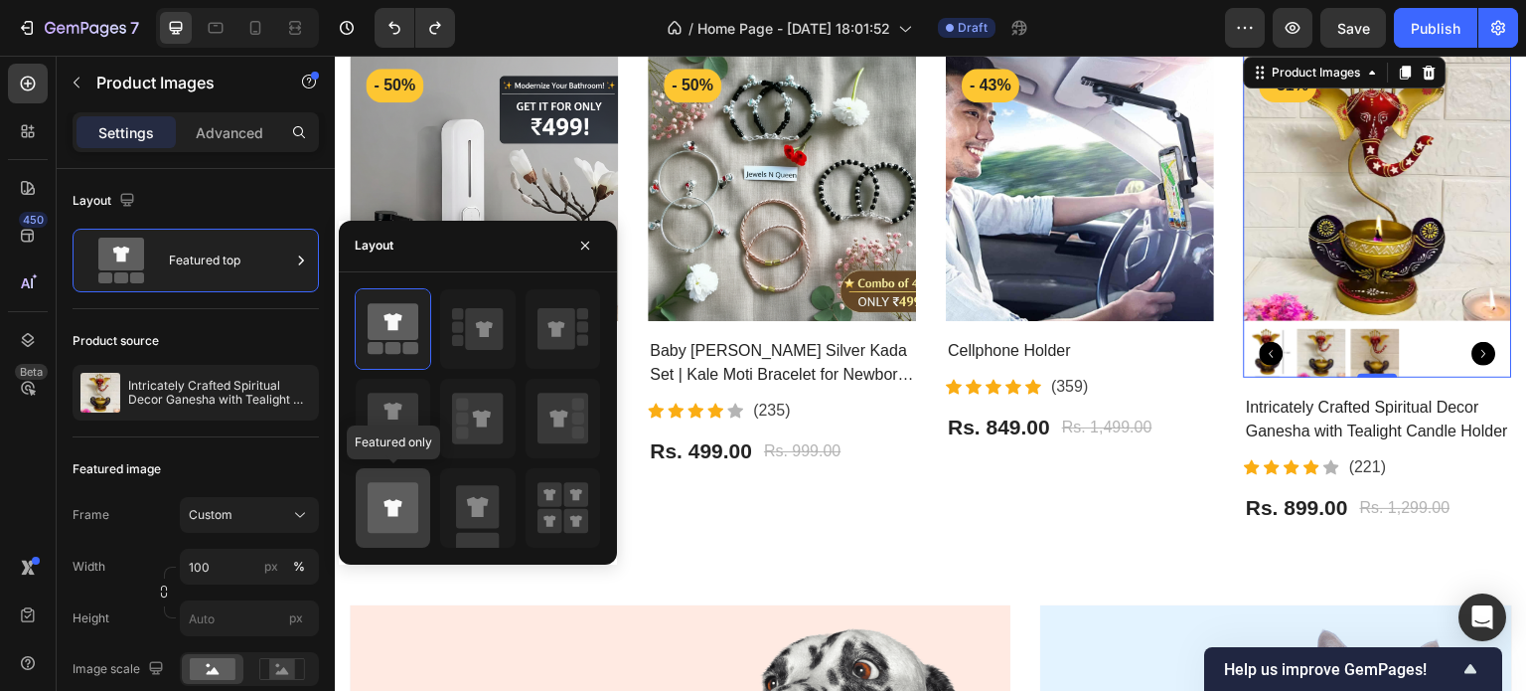
click at [383, 536] on div at bounding box center [393, 507] width 75 height 79
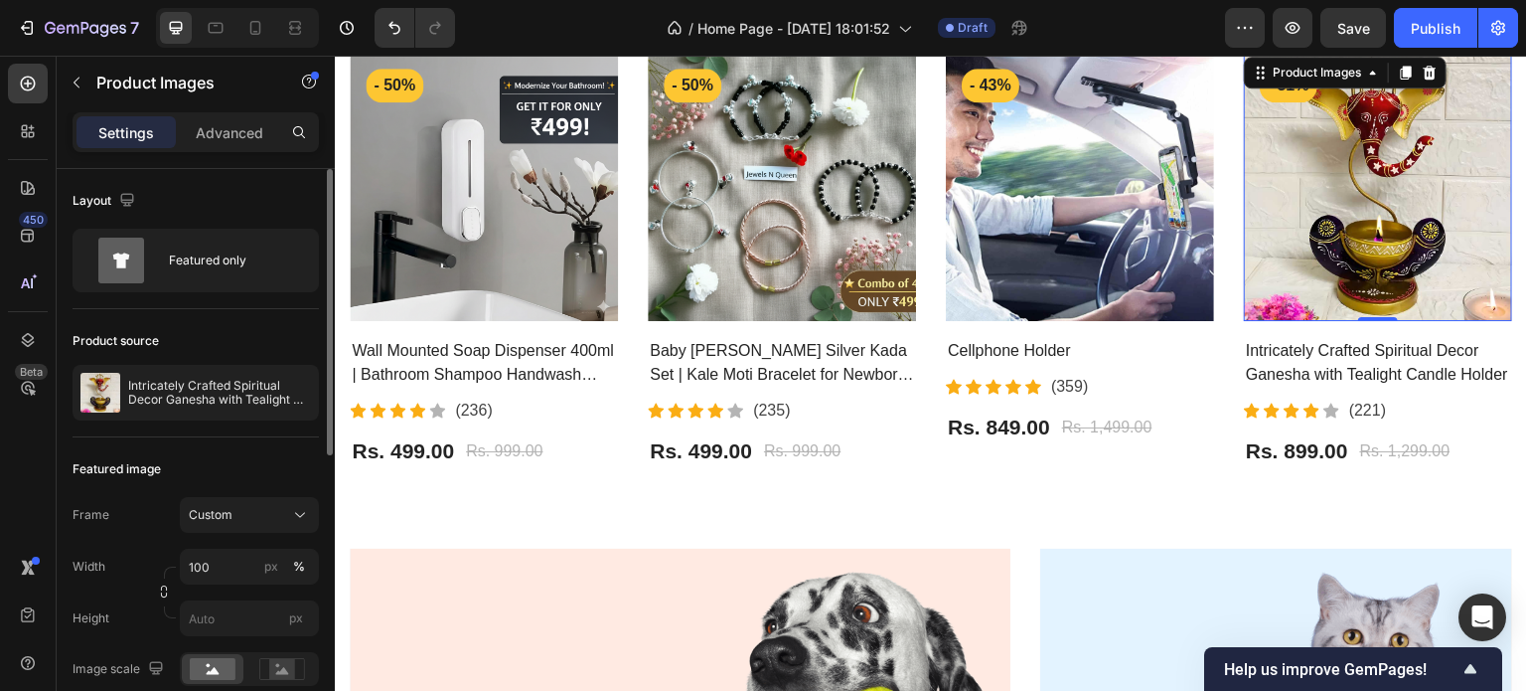
click at [235, 456] on div "Featured image" at bounding box center [196, 469] width 246 height 32
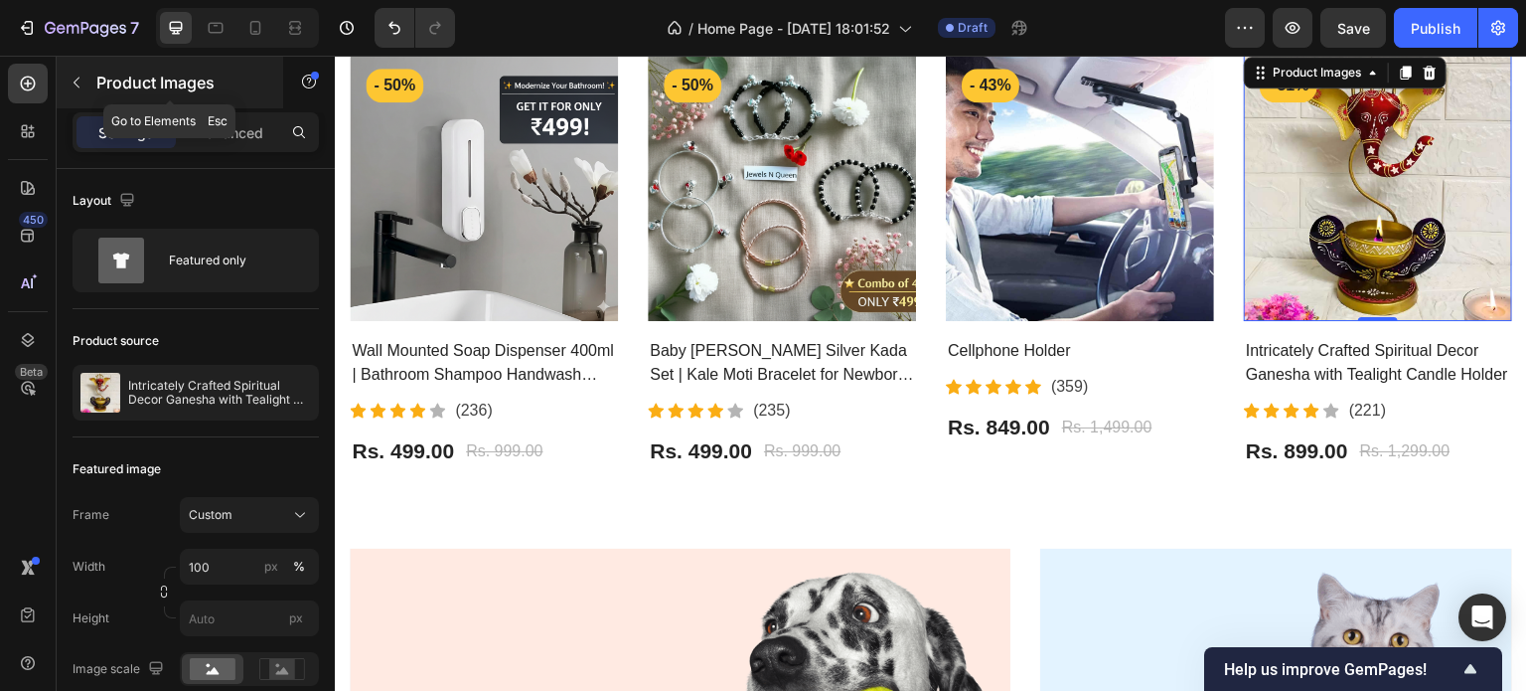
click at [72, 94] on button "button" at bounding box center [77, 83] width 32 height 32
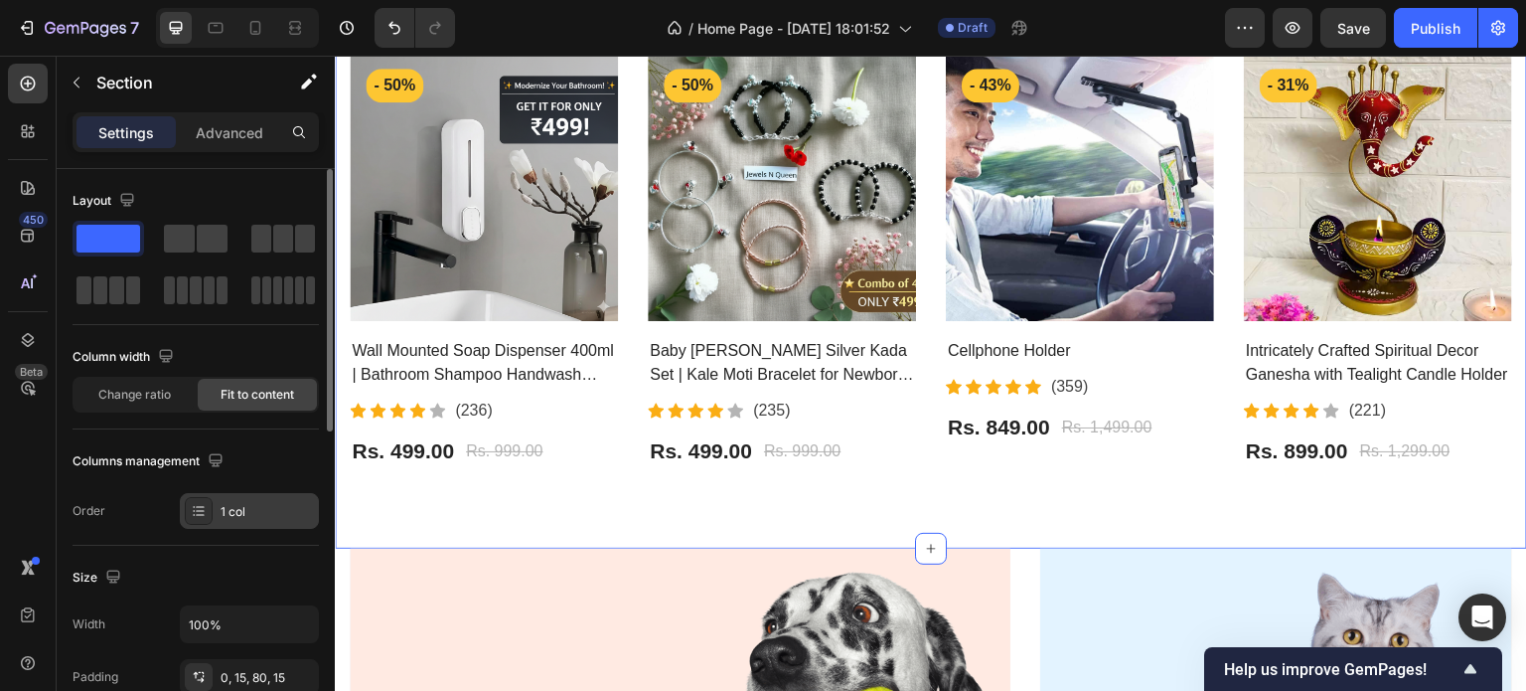
click at [204, 508] on icon at bounding box center [199, 511] width 16 height 16
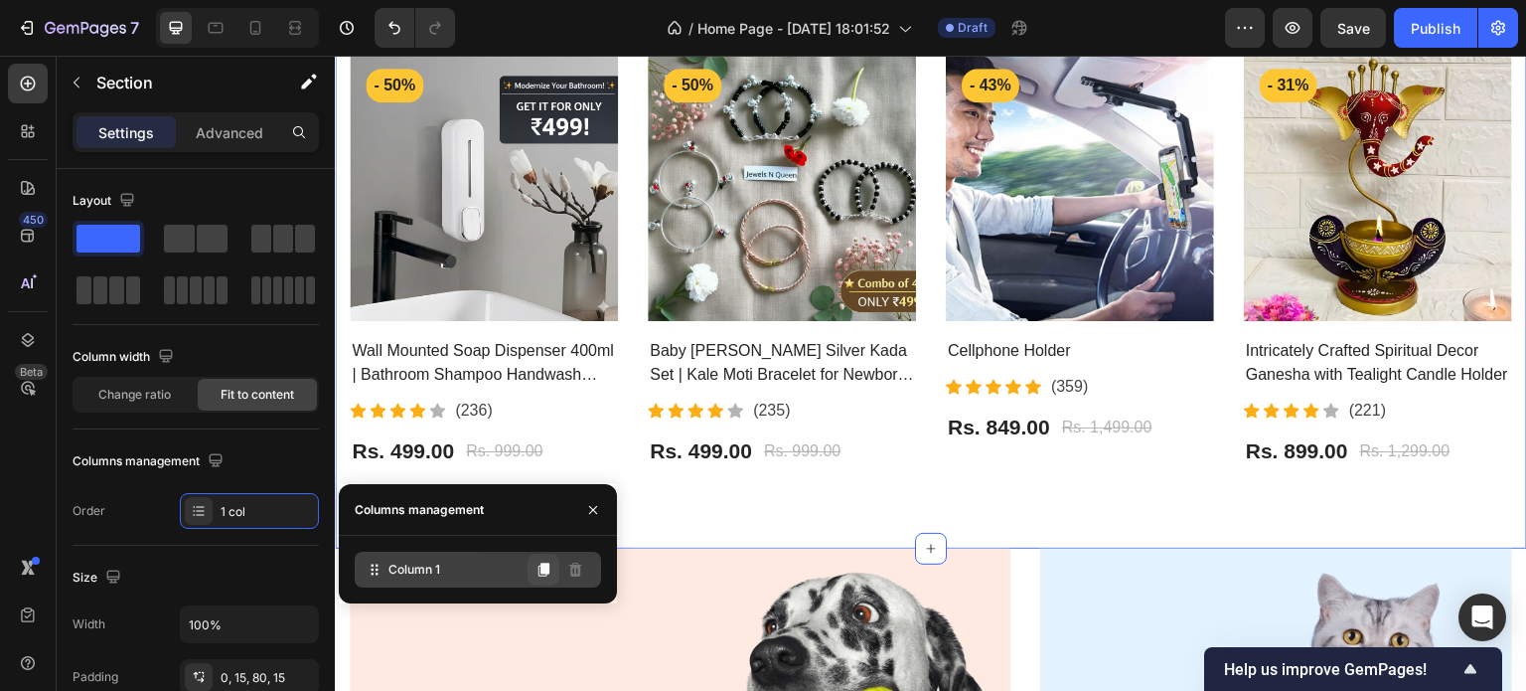
click at [545, 575] on icon at bounding box center [544, 569] width 11 height 14
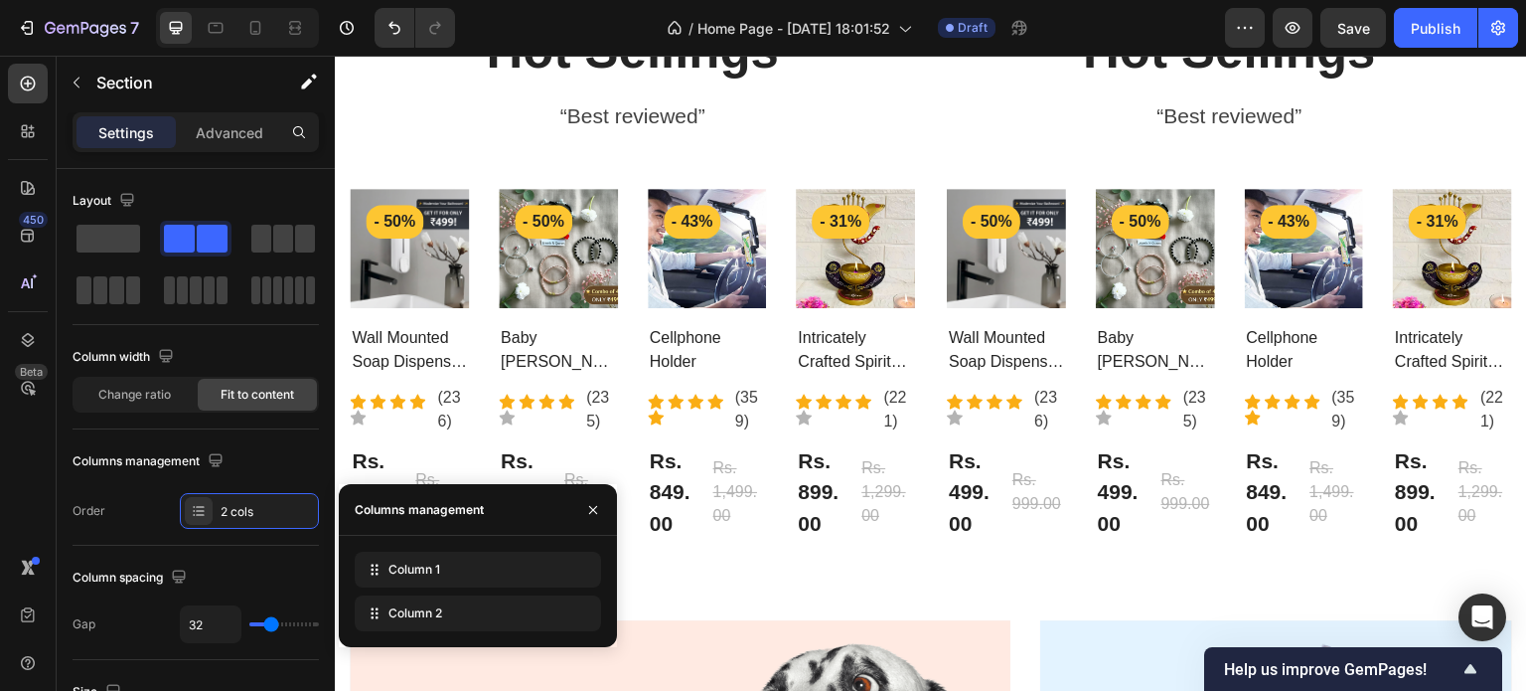
scroll to position [2206, 0]
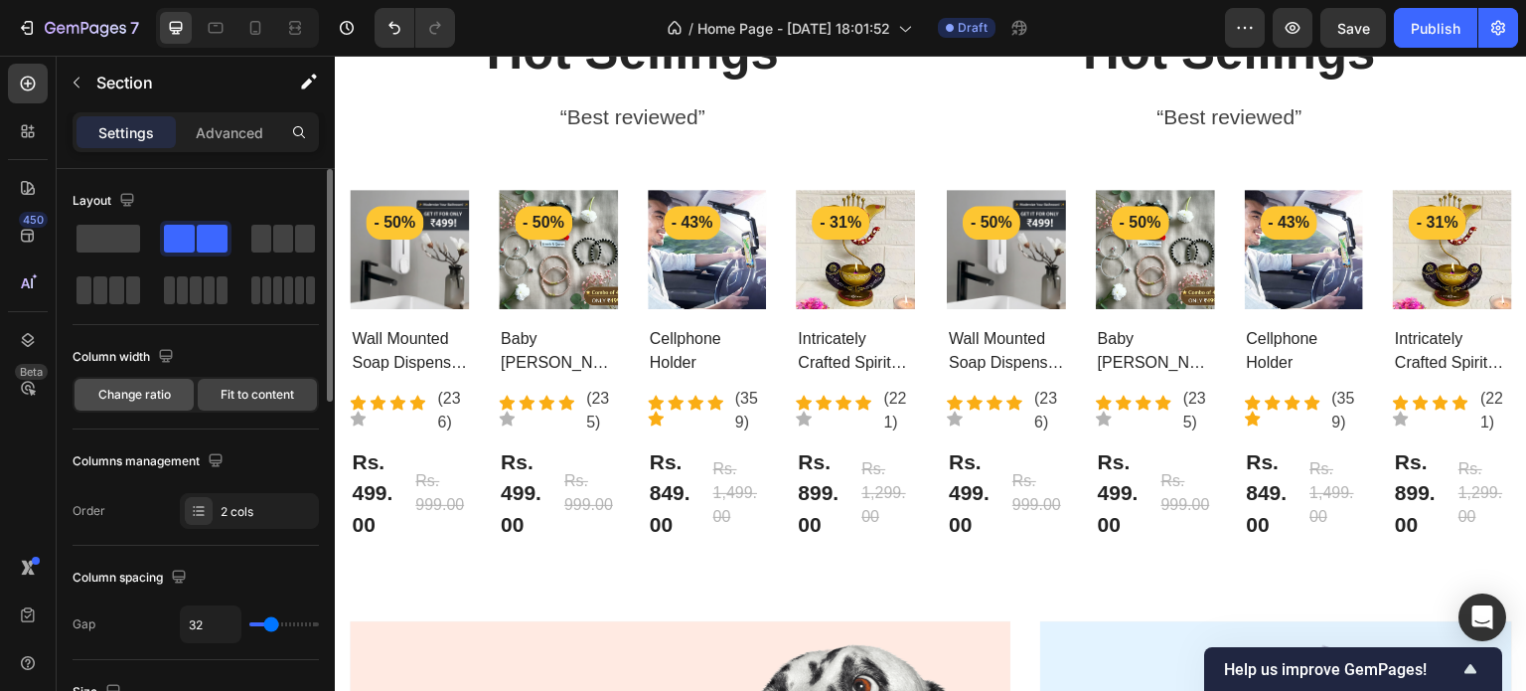
click at [142, 400] on span "Change ratio" at bounding box center [134, 395] width 73 height 18
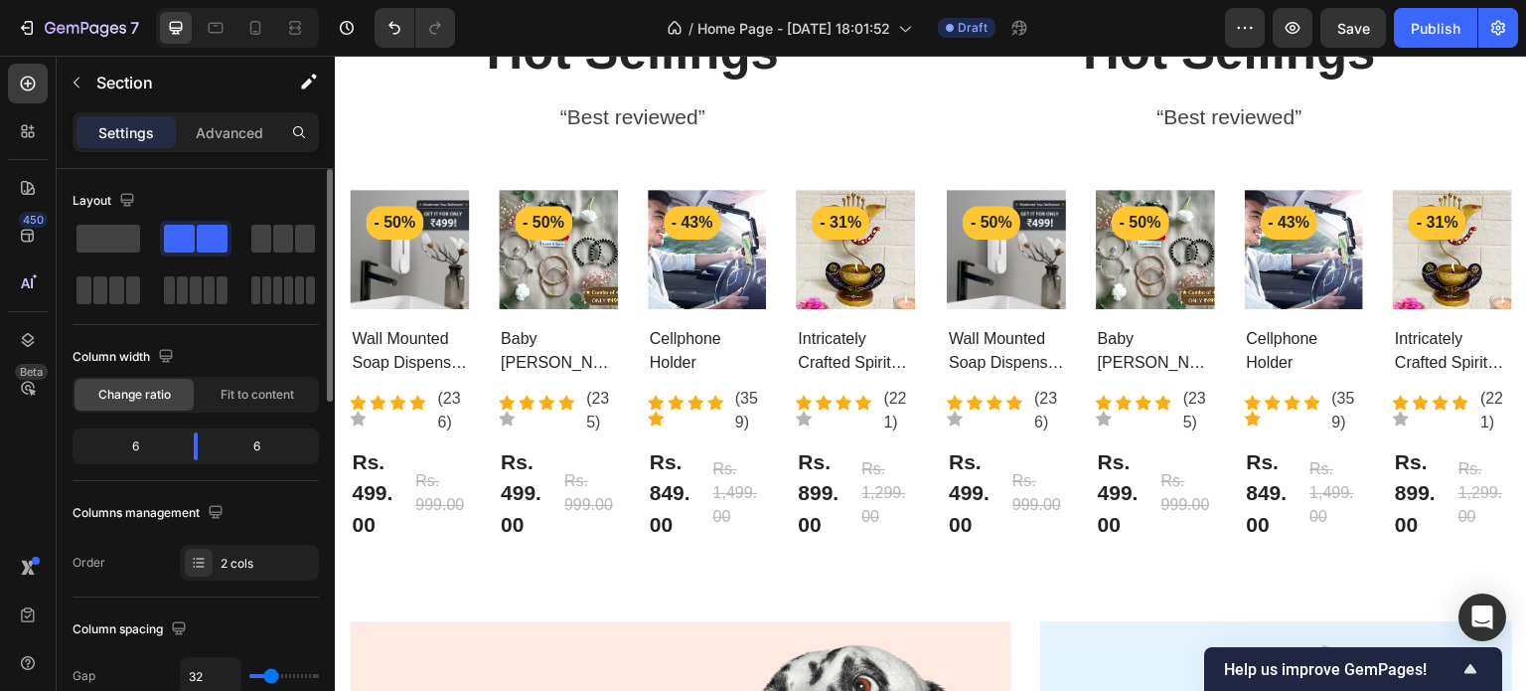
click at [159, 443] on div "6" at bounding box center [127, 446] width 101 height 28
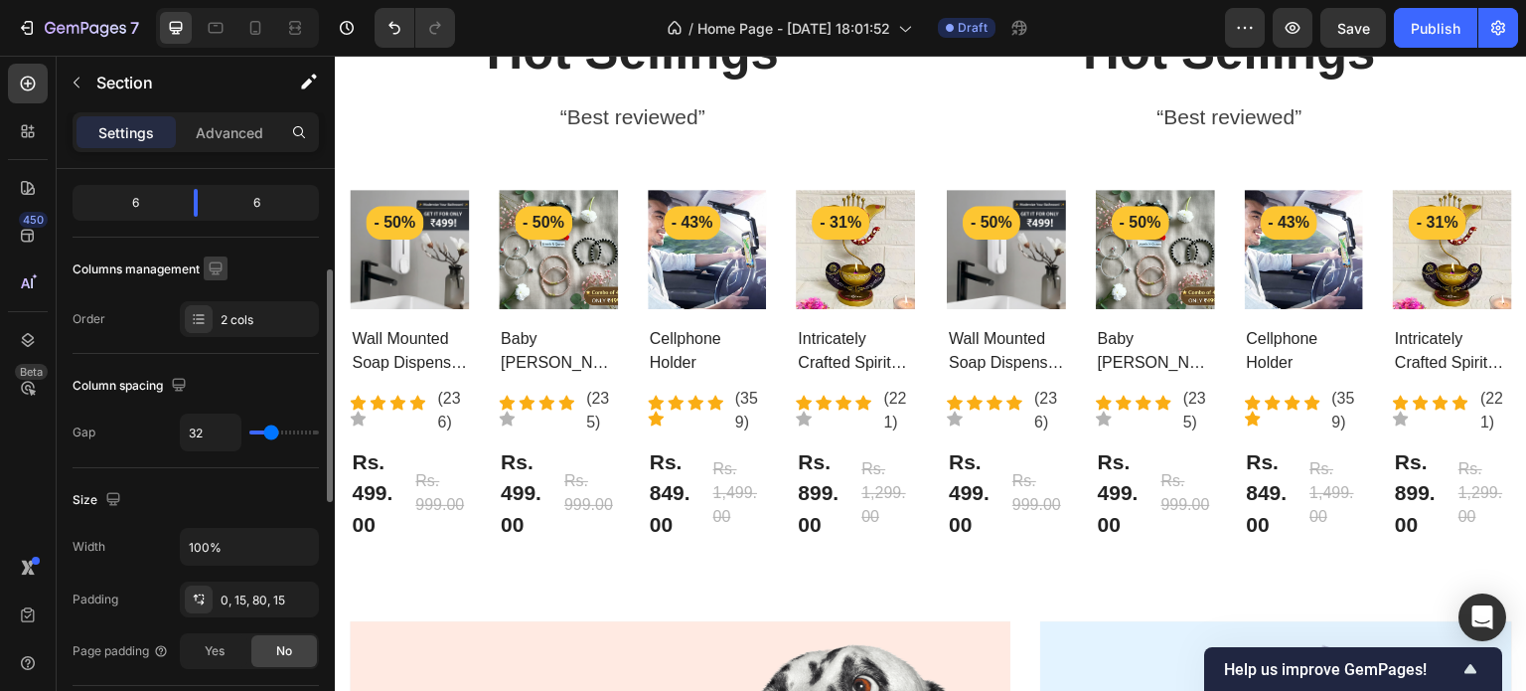
scroll to position [245, 0]
type input "27"
type input "24"
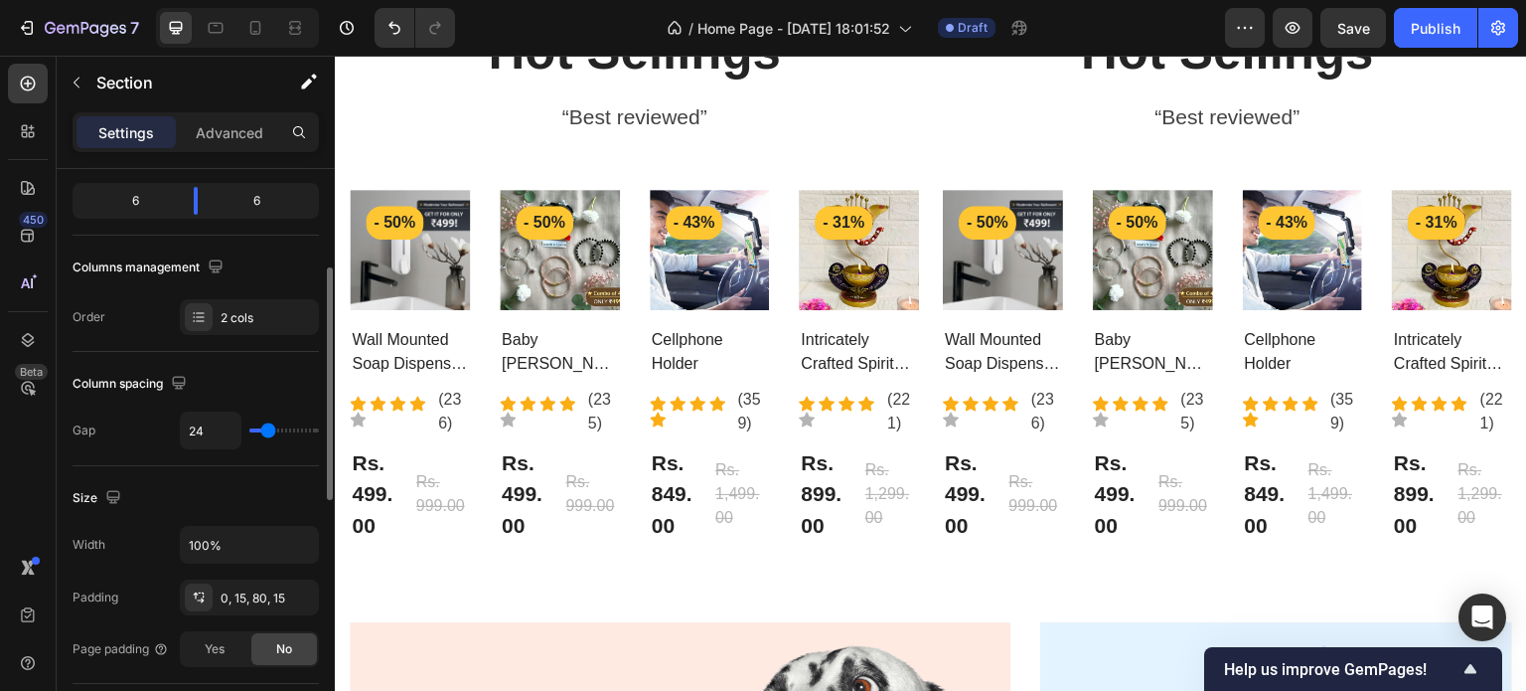
type input "66"
type input "70"
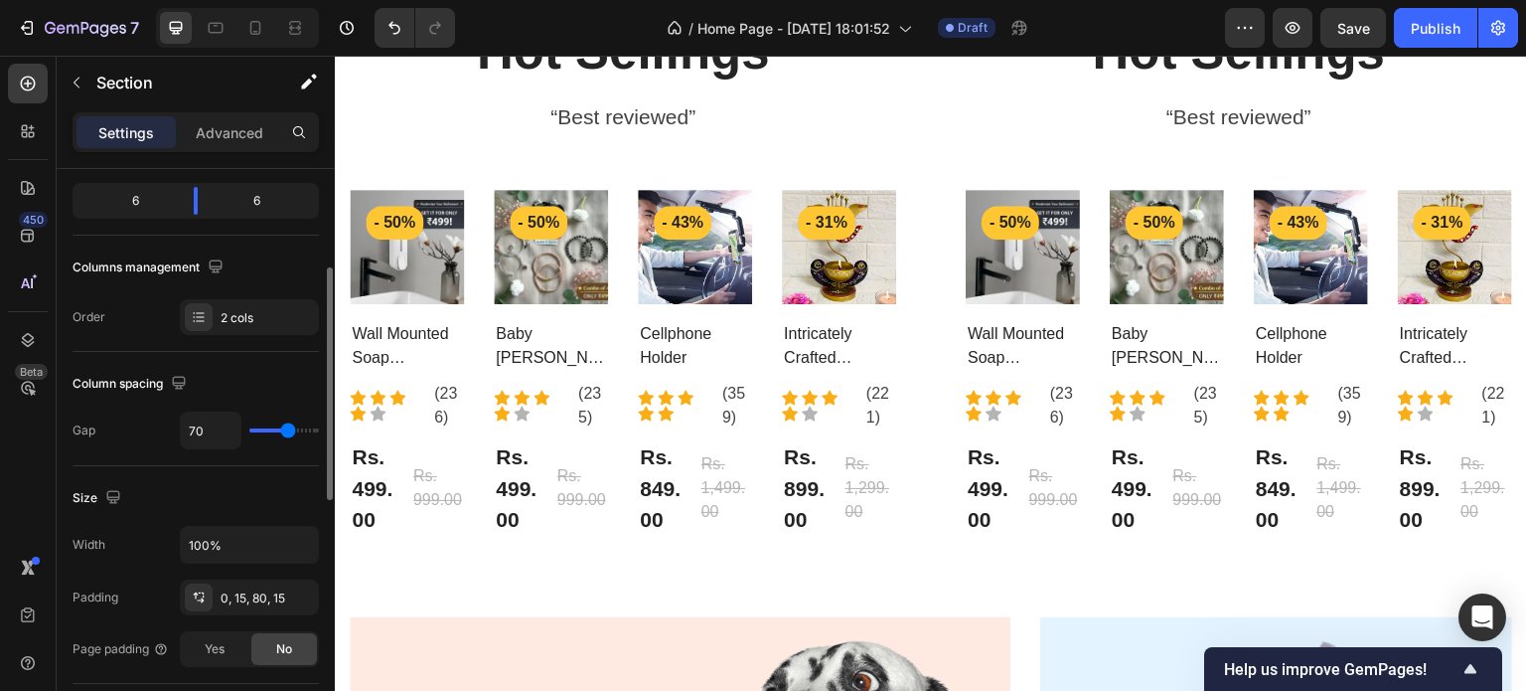
type input "73"
type input "75"
type input "96"
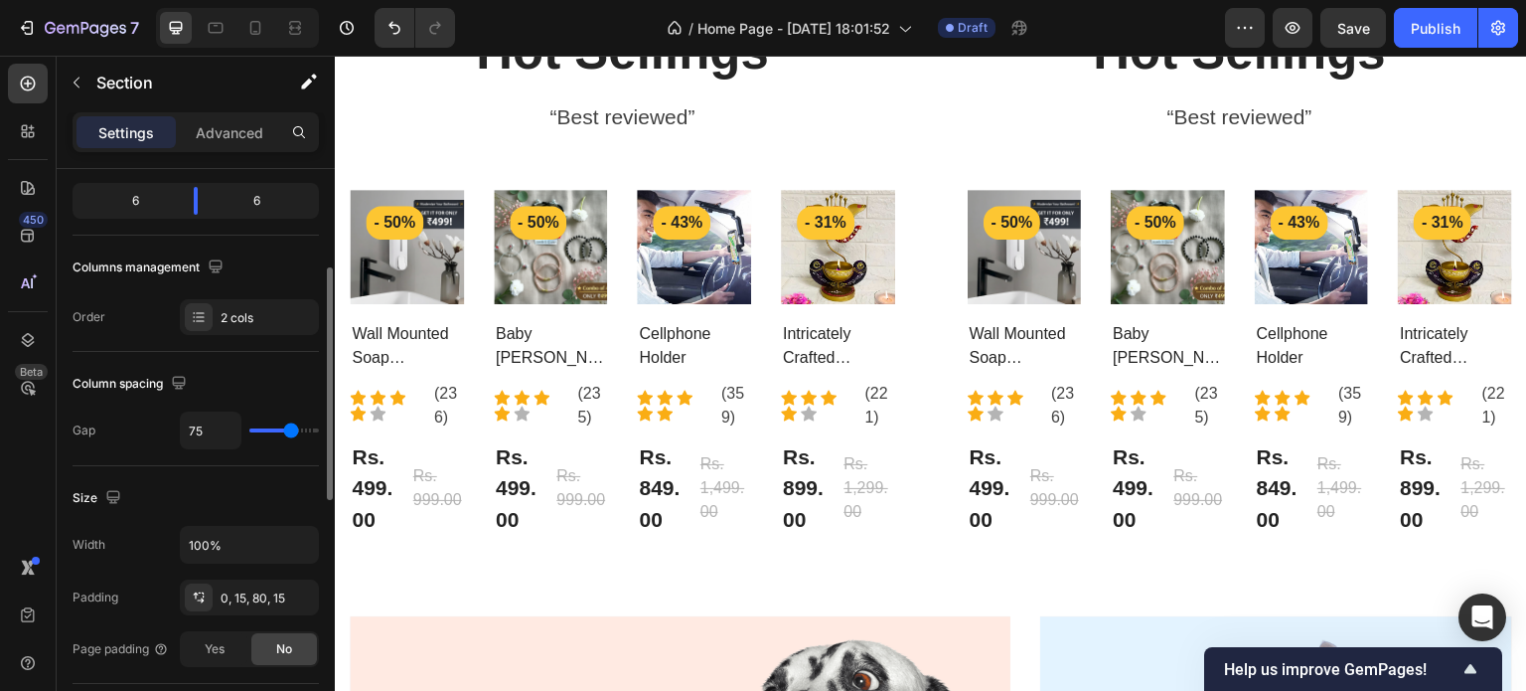
type input "96"
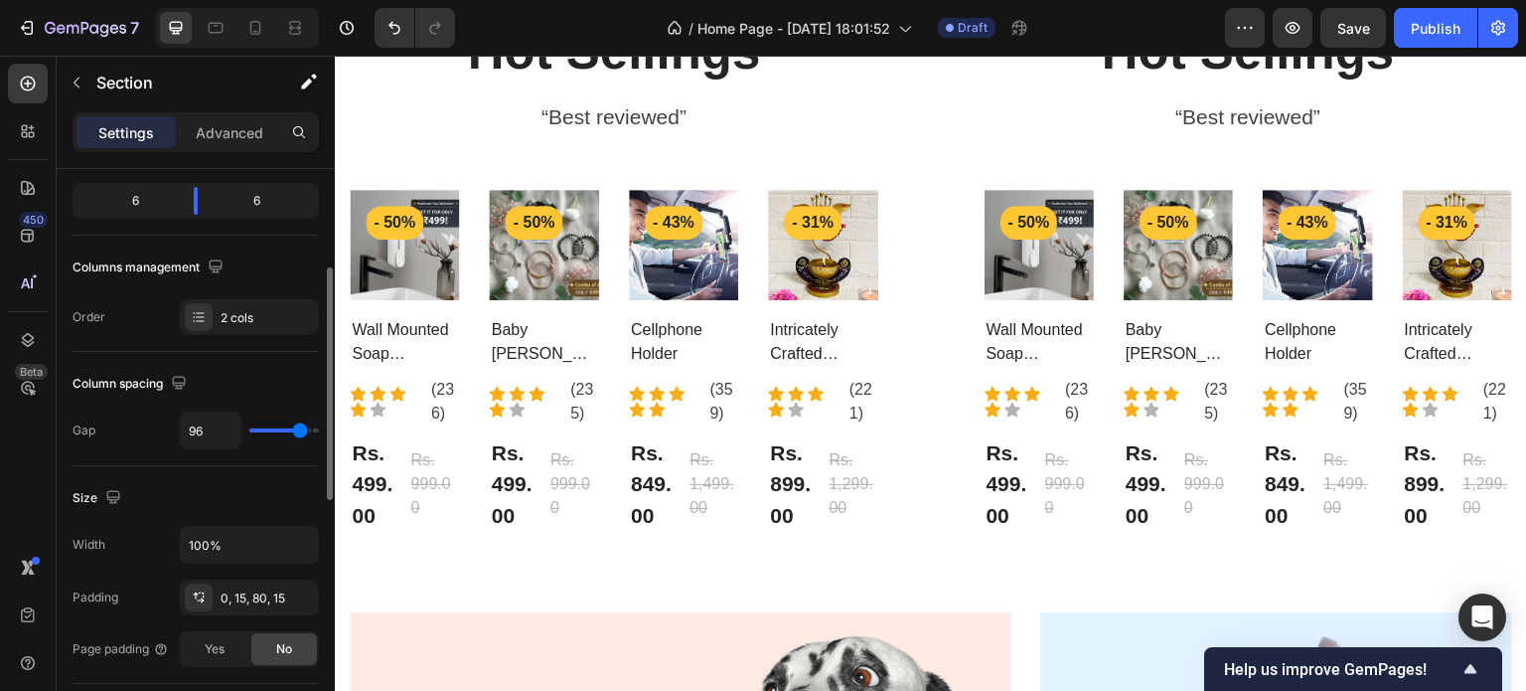
type input "107"
type input "114"
type input "120"
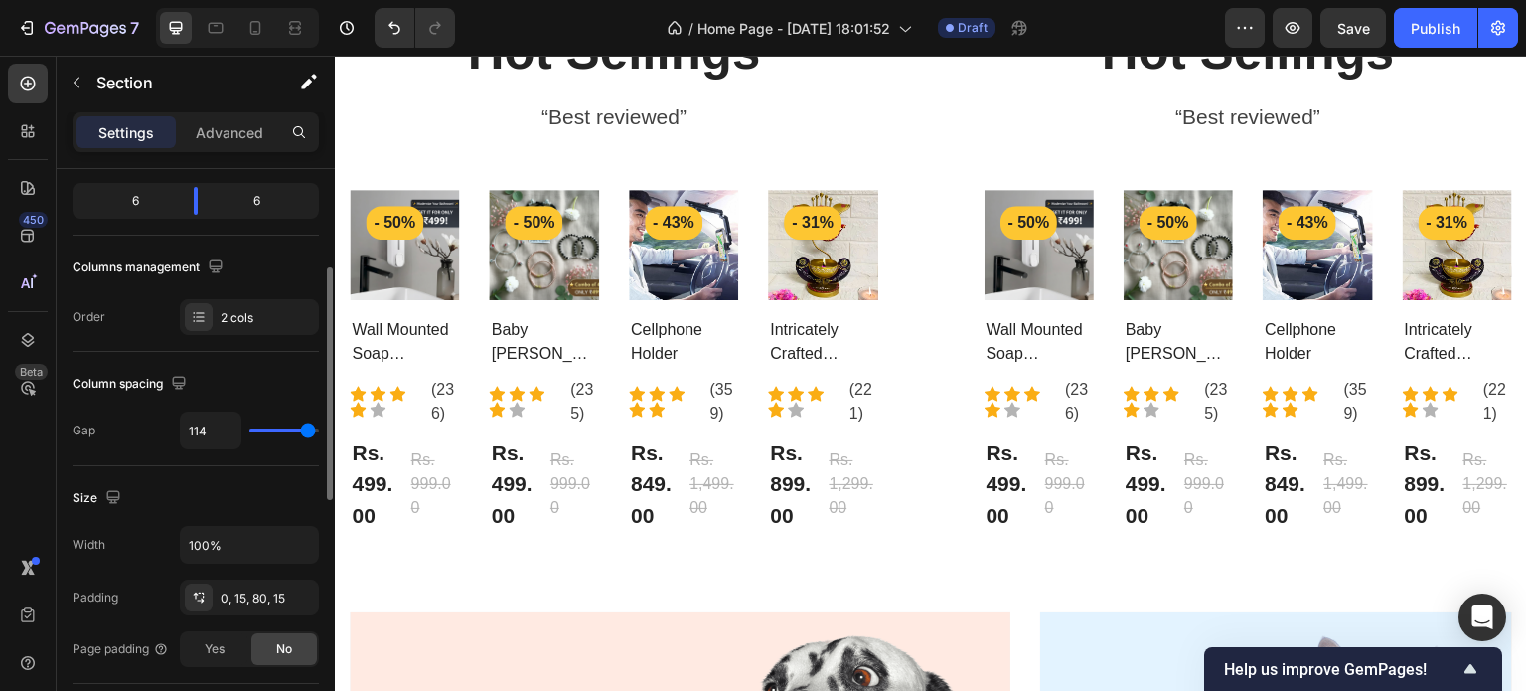
type input "120"
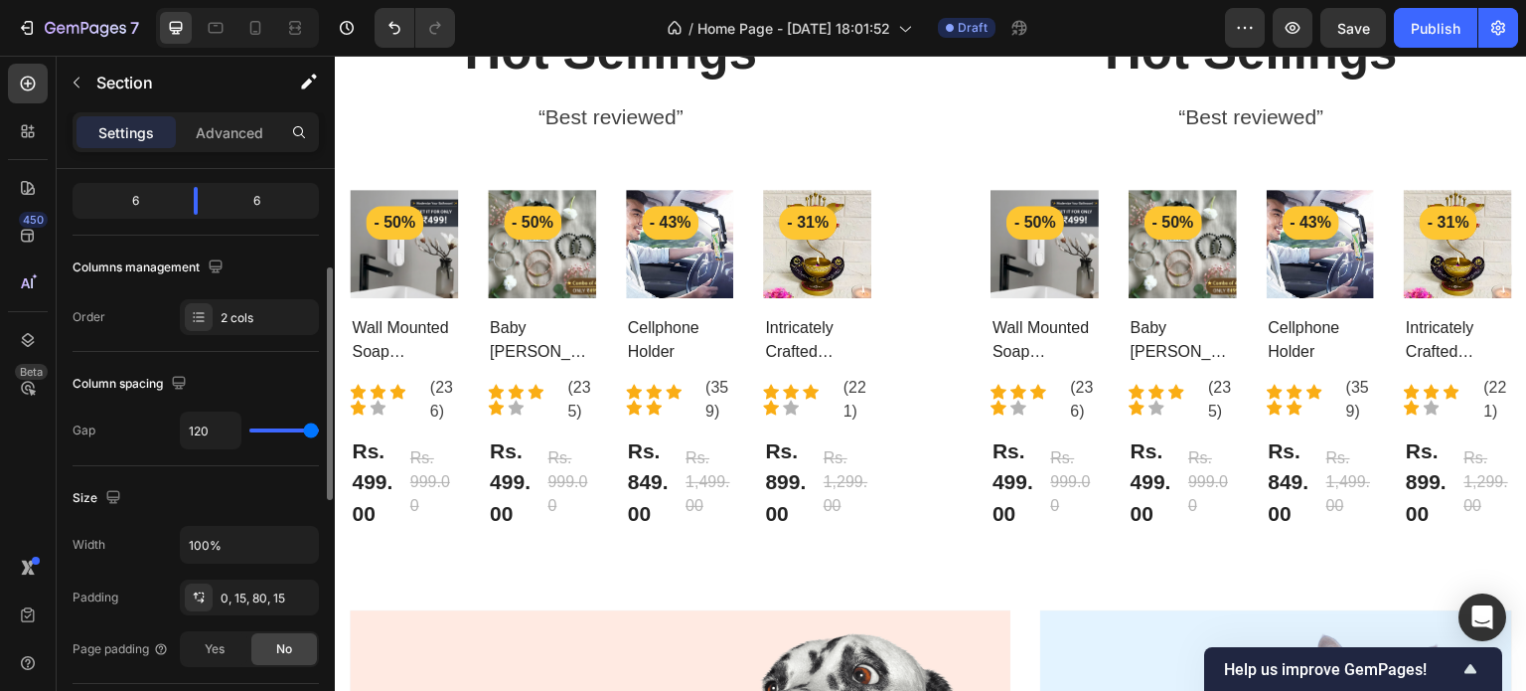
type input "41"
type input "31"
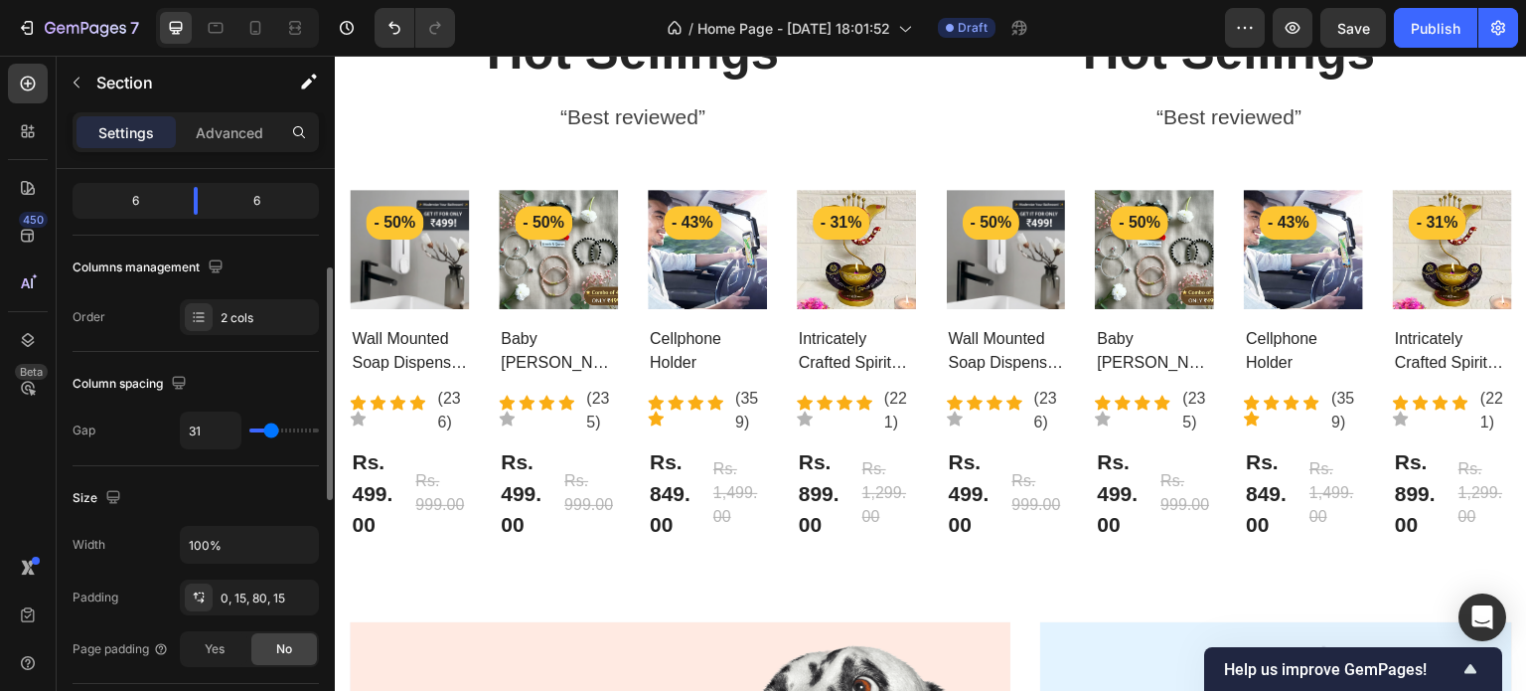
type input "29"
type input "27"
type input "25"
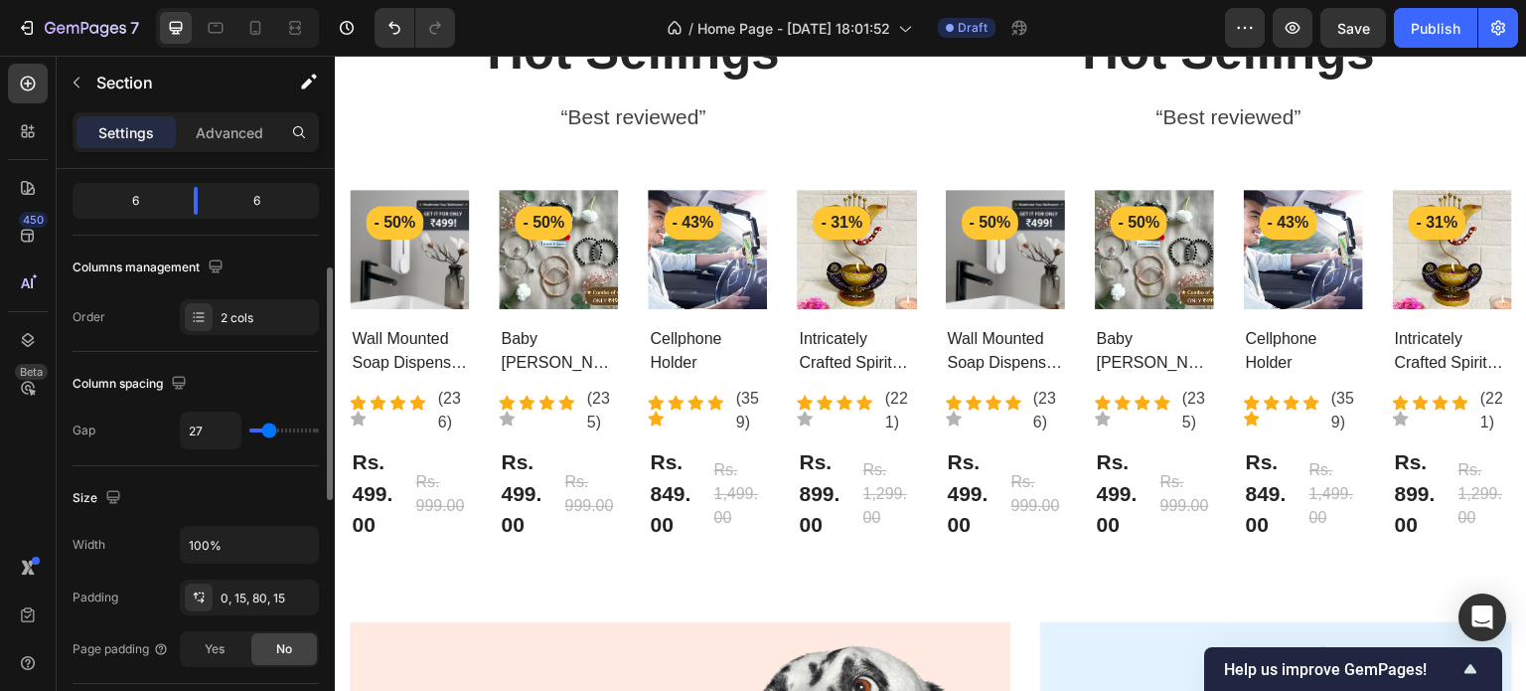
type input "25"
type input "24"
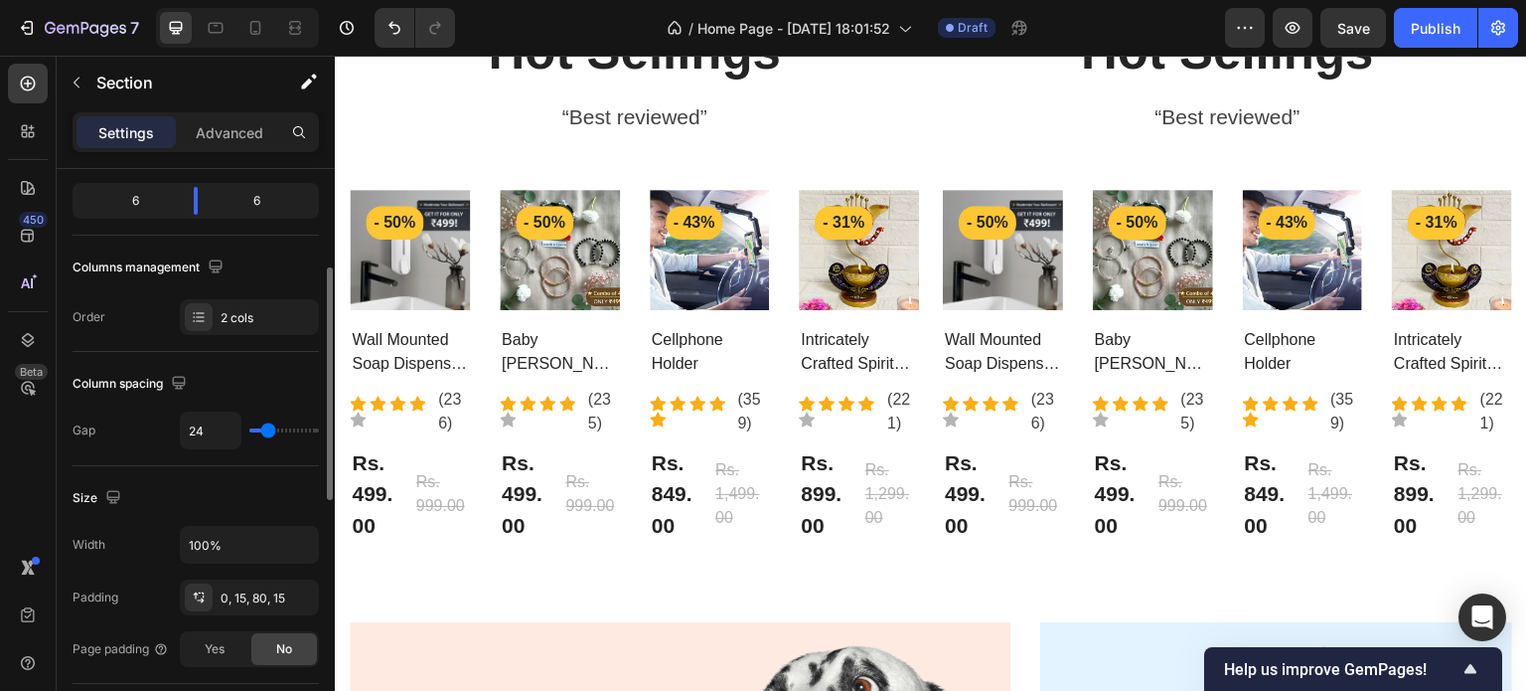
type input "22"
type input "0"
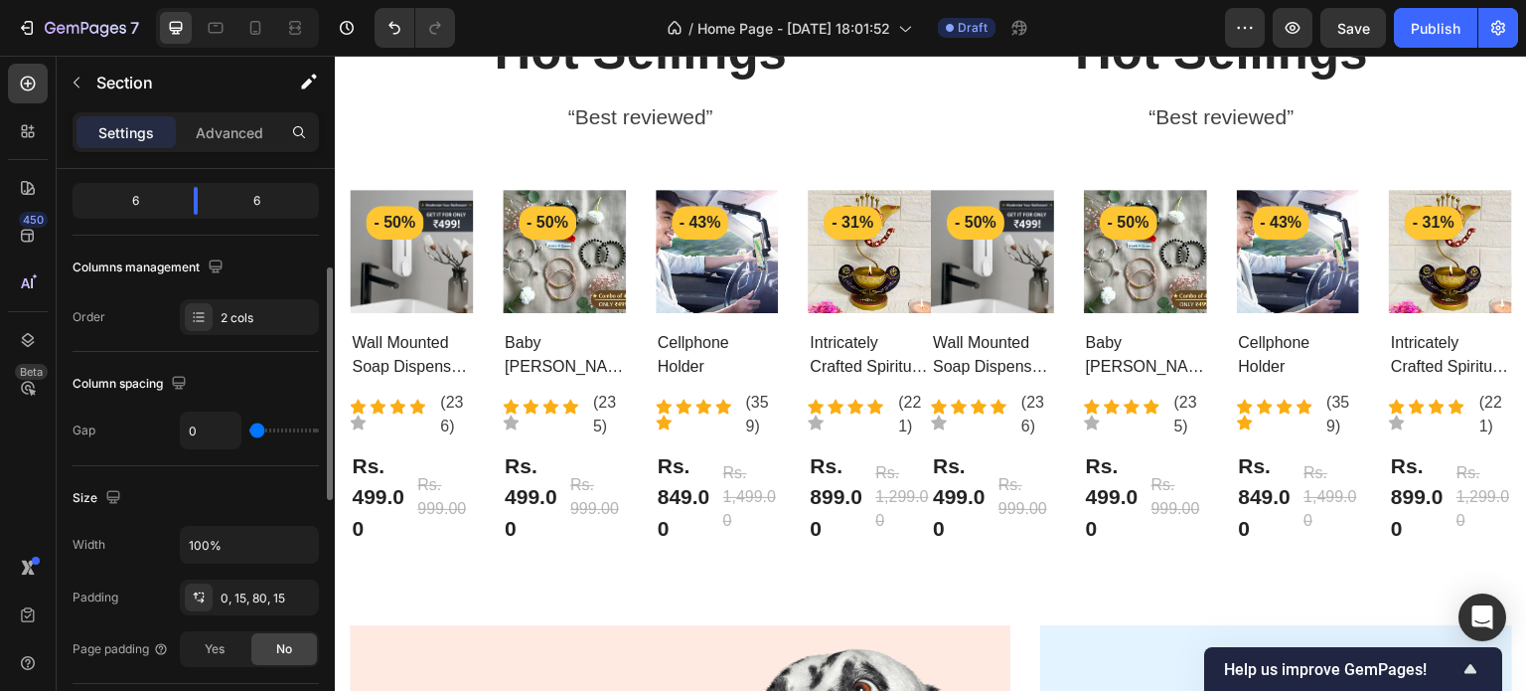
type input "25"
type input "41"
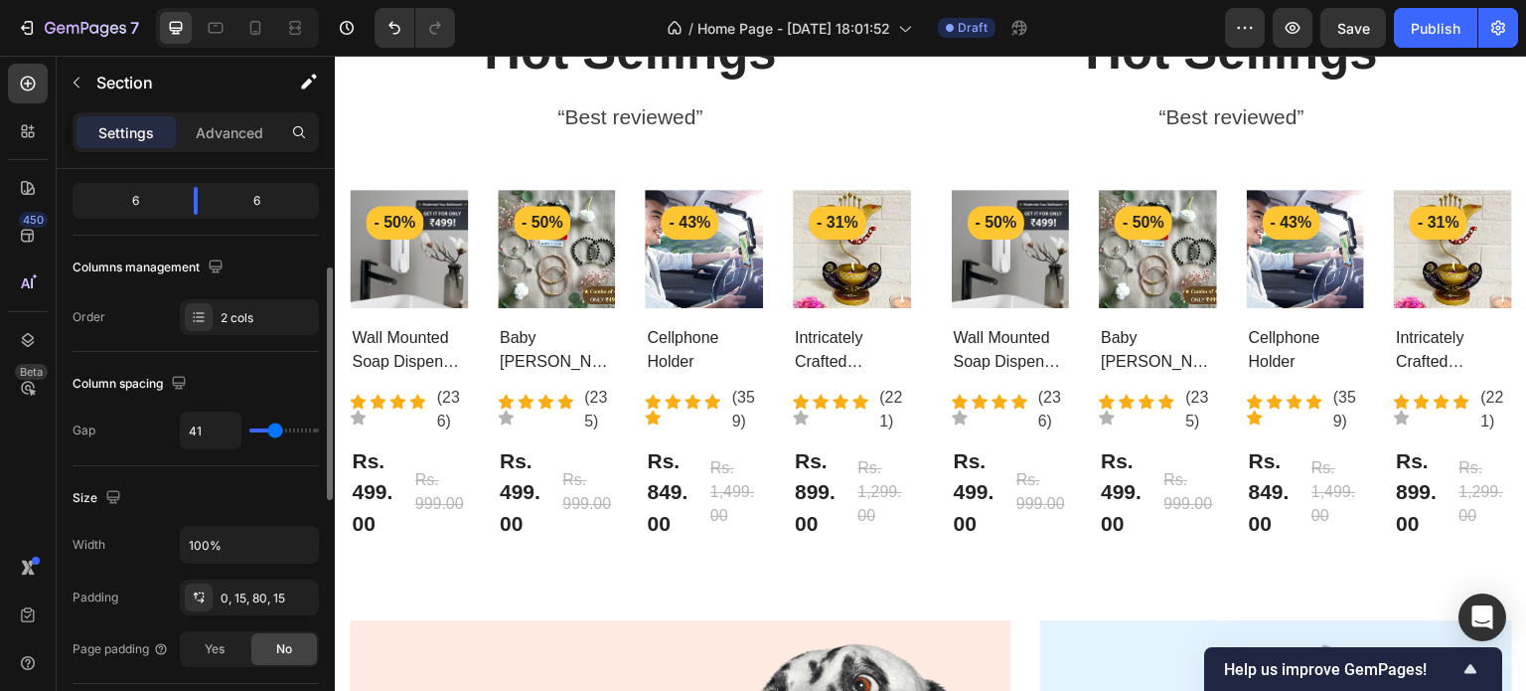
type input "43"
type input "41"
type input "24"
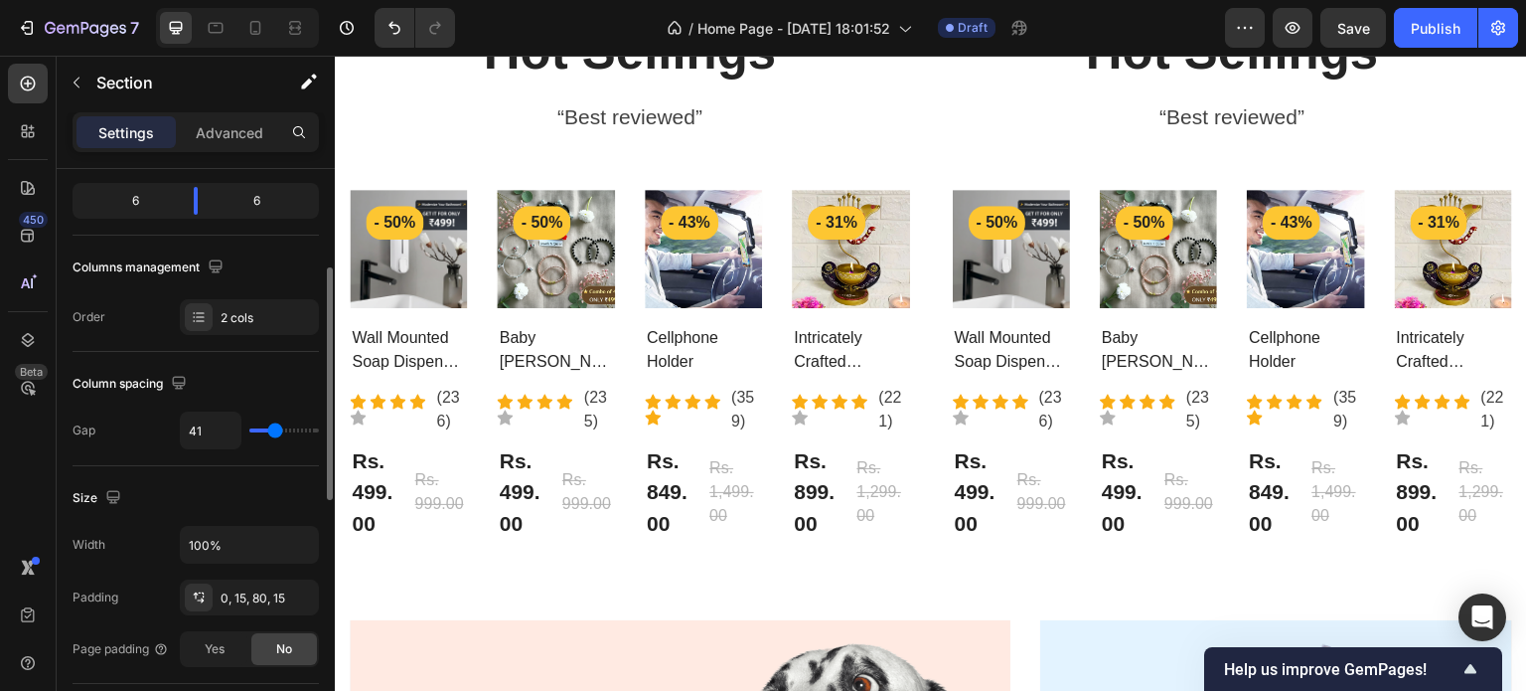
type input "24"
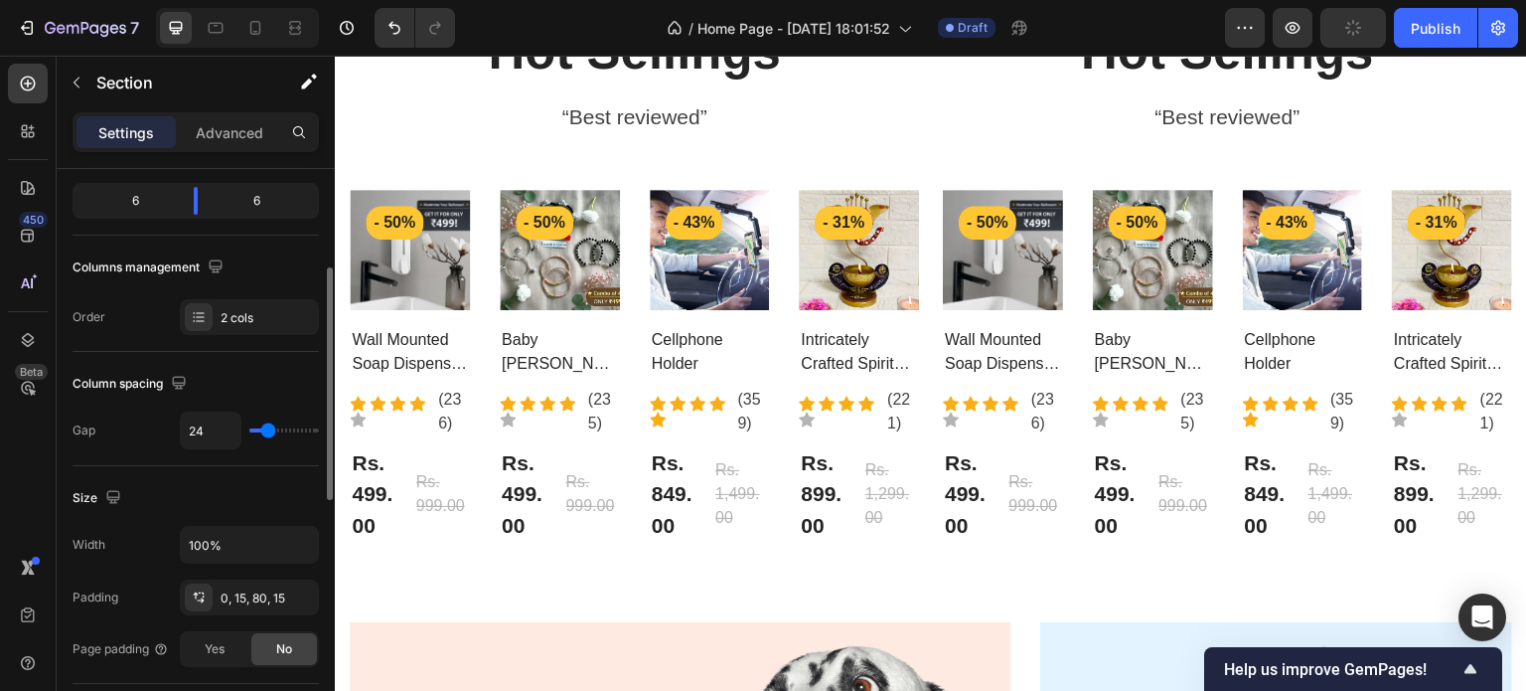
type input "20"
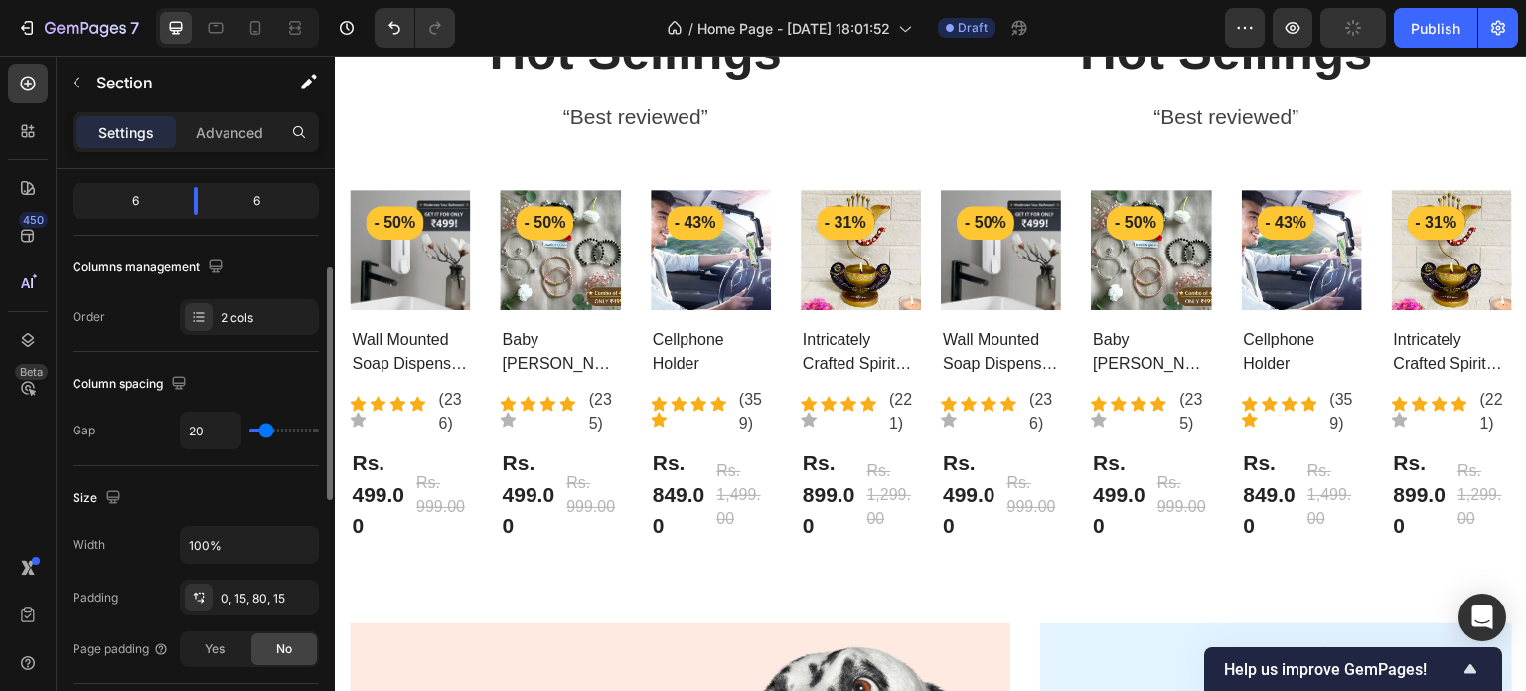
type input "20"
click at [266, 432] on input "range" at bounding box center [284, 430] width 70 height 4
type input "32"
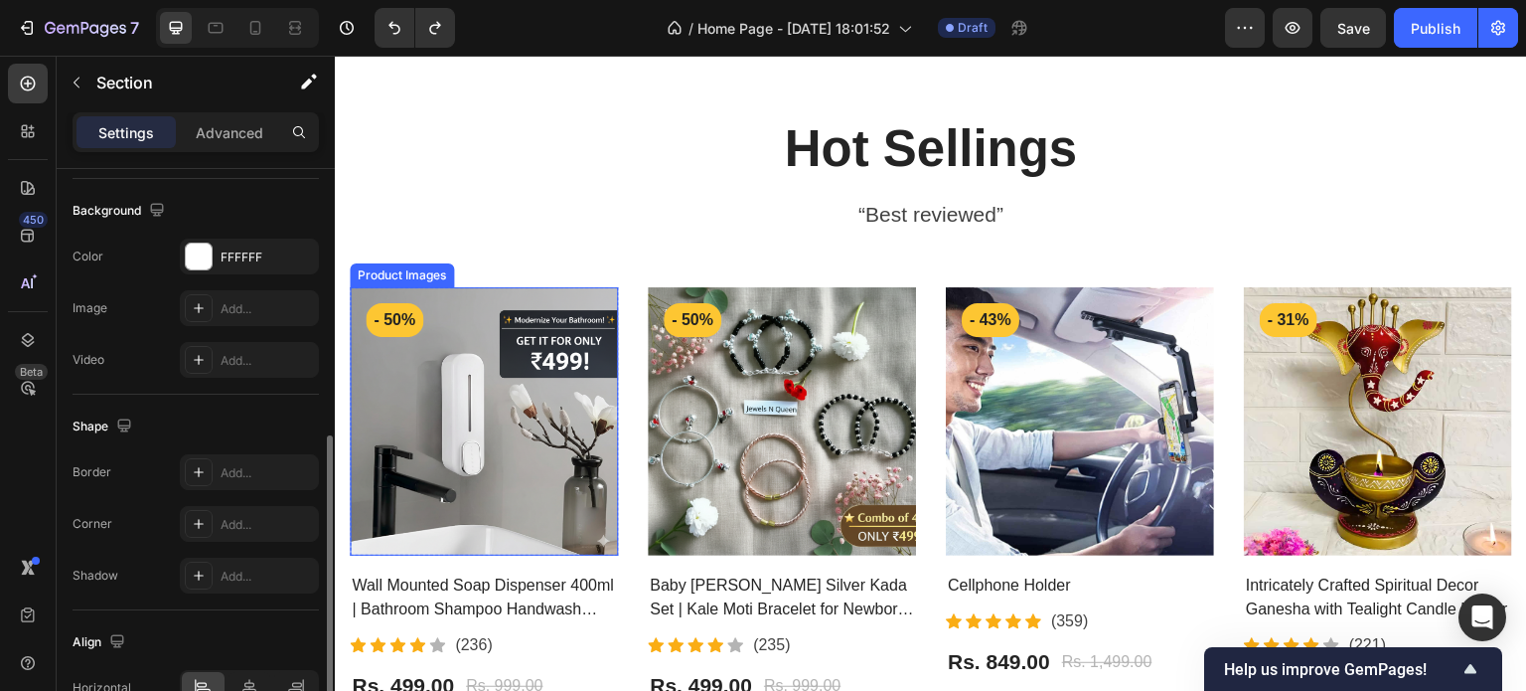
scroll to position [2111, 0]
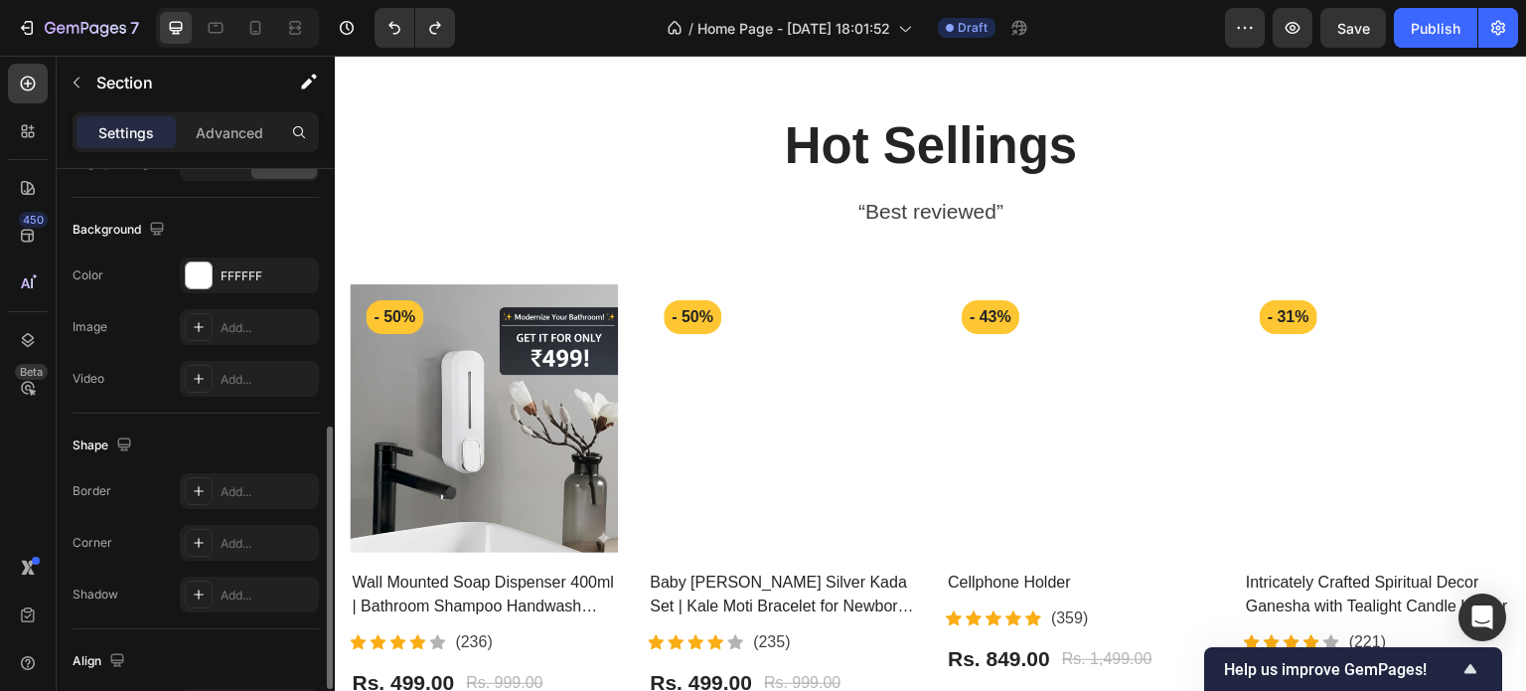
scroll to position [692, 0]
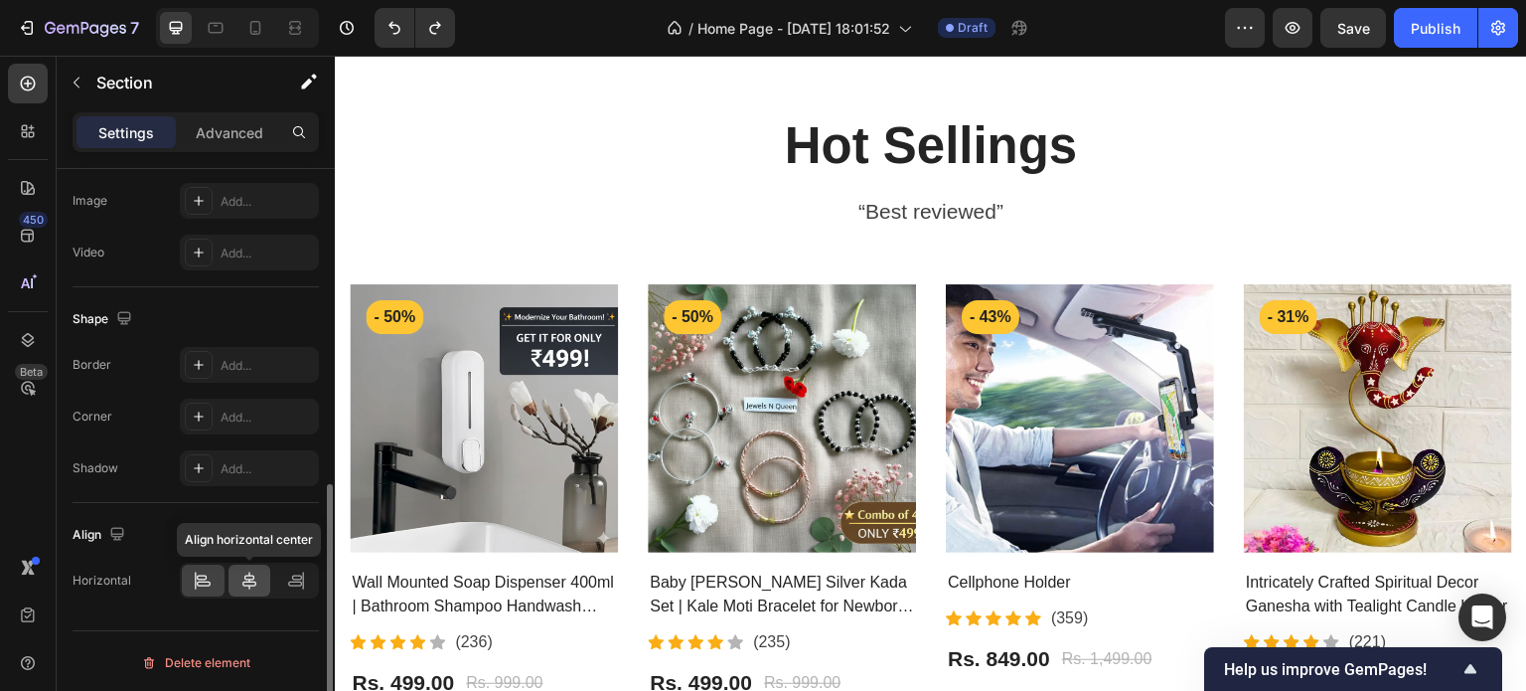
click at [258, 590] on div at bounding box center [250, 580] width 43 height 32
click at [201, 575] on icon at bounding box center [203, 580] width 20 height 20
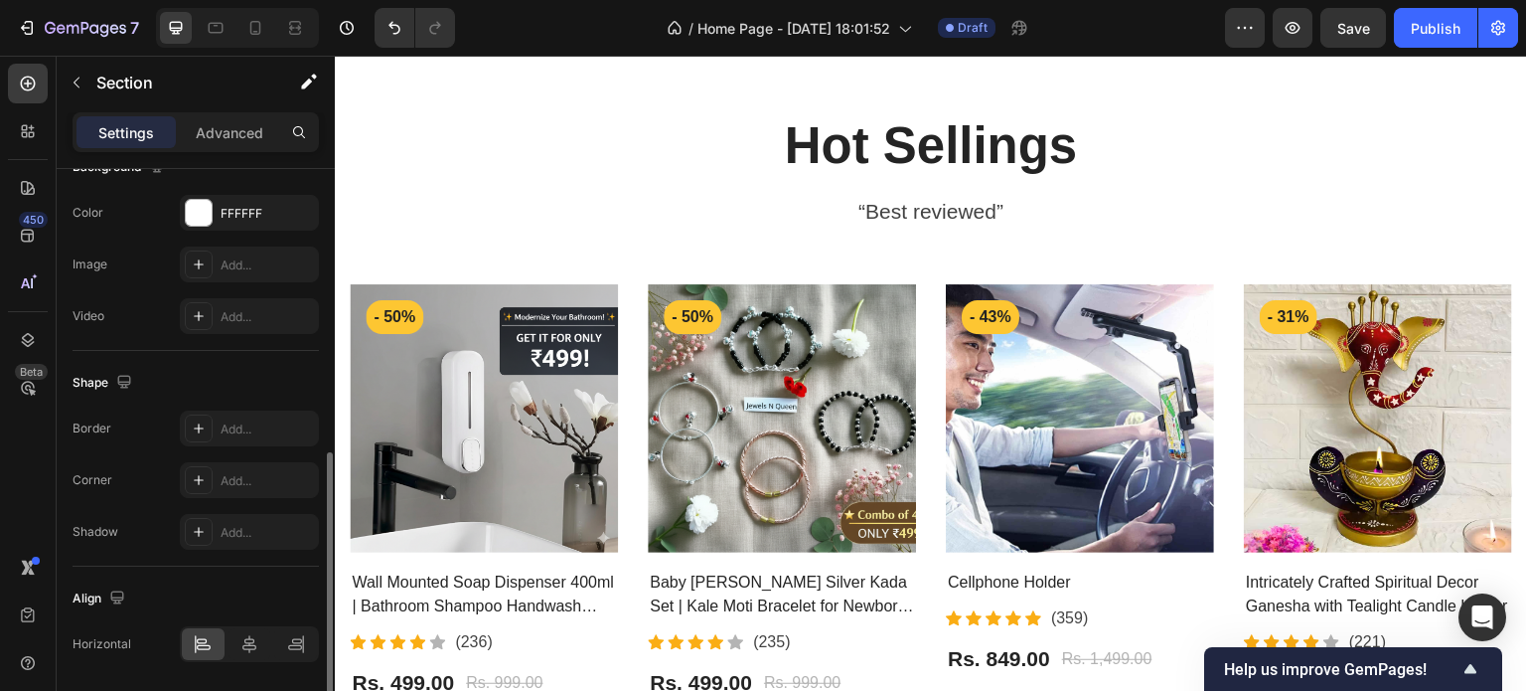
scroll to position [624, 0]
click at [125, 595] on icon "button" at bounding box center [117, 601] width 20 height 20
click at [125, 557] on icon "button" at bounding box center [121, 564] width 11 height 14
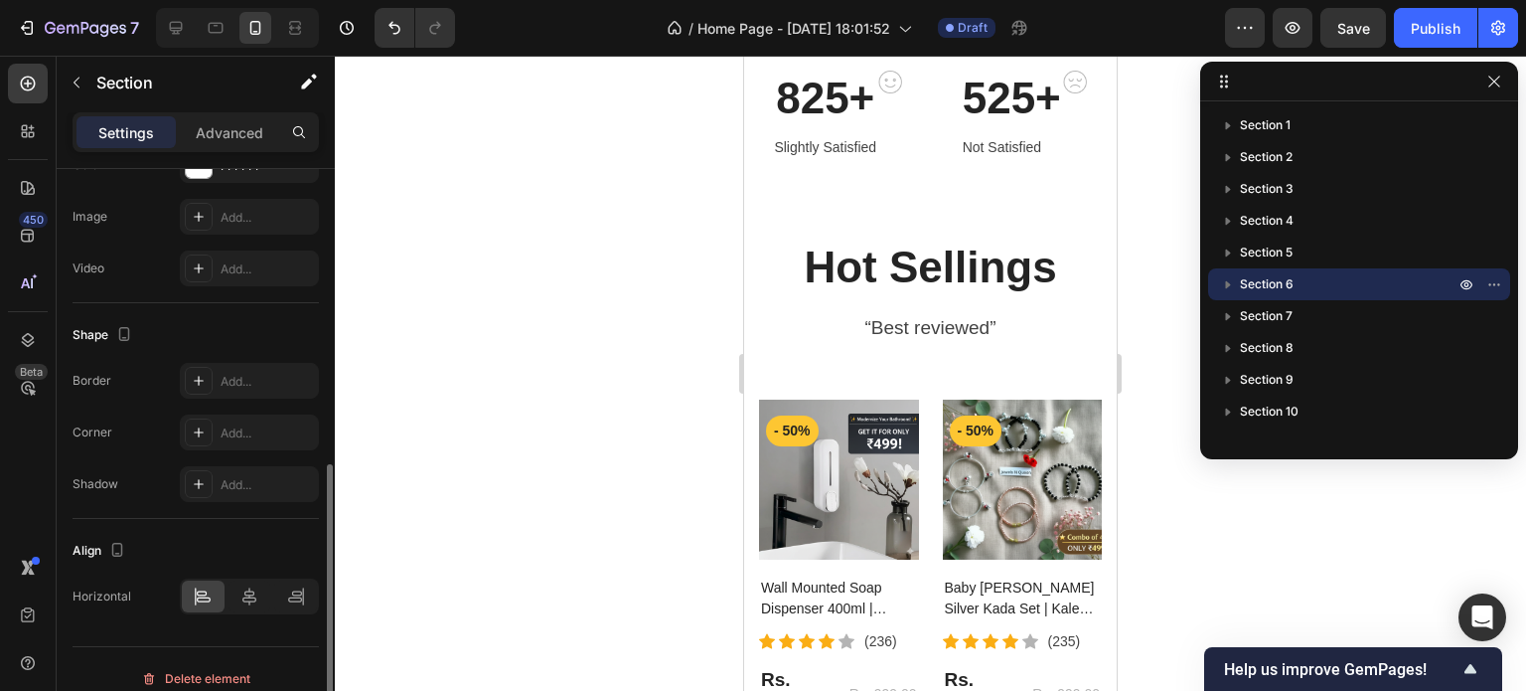
scroll to position [2226, 0]
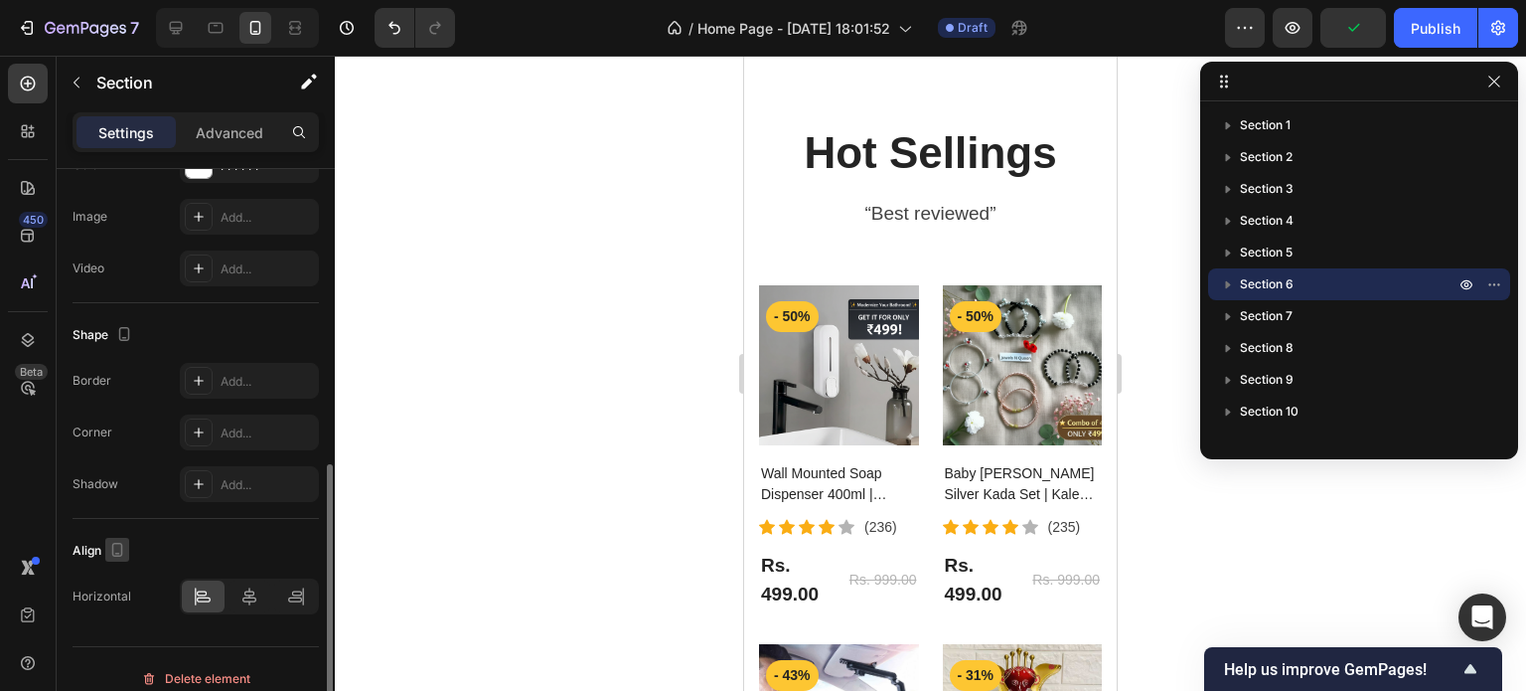
click at [113, 551] on icon "button" at bounding box center [117, 550] width 11 height 14
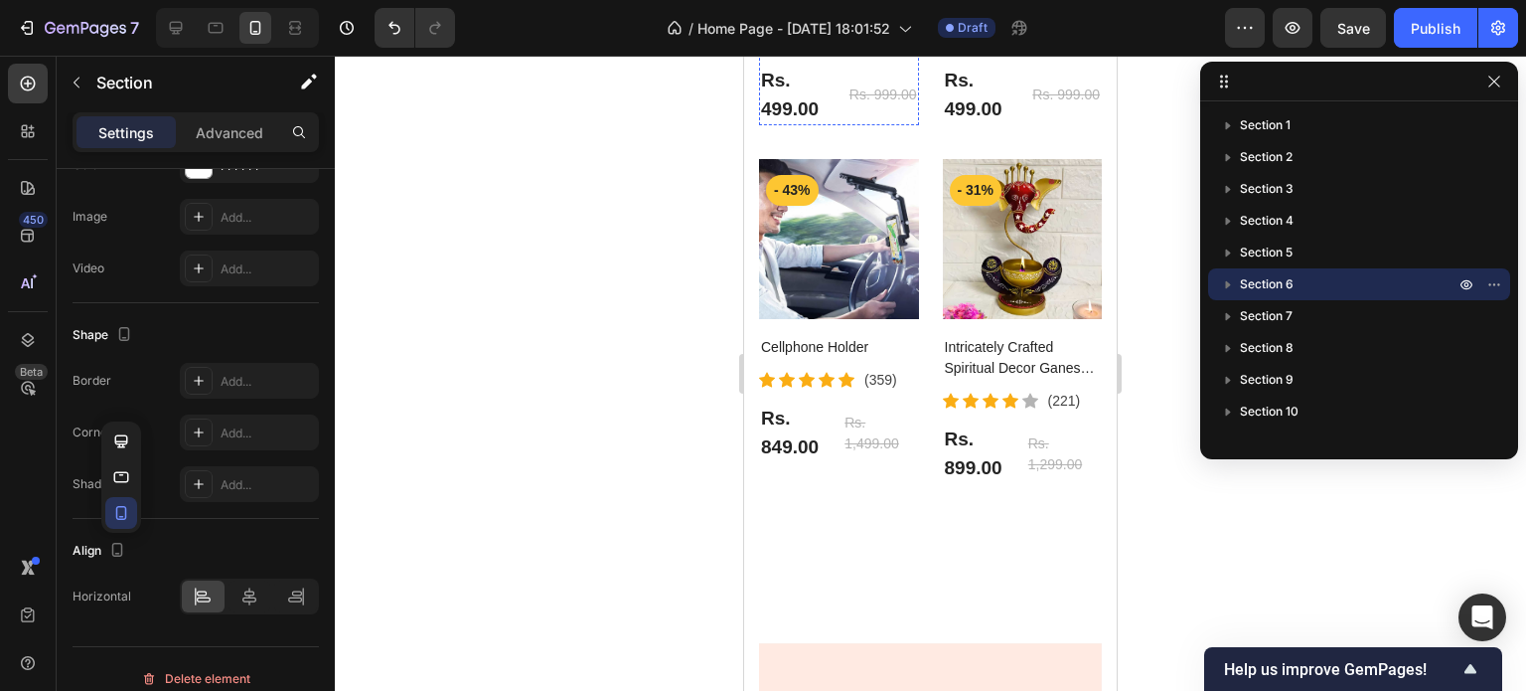
scroll to position [2703, 0]
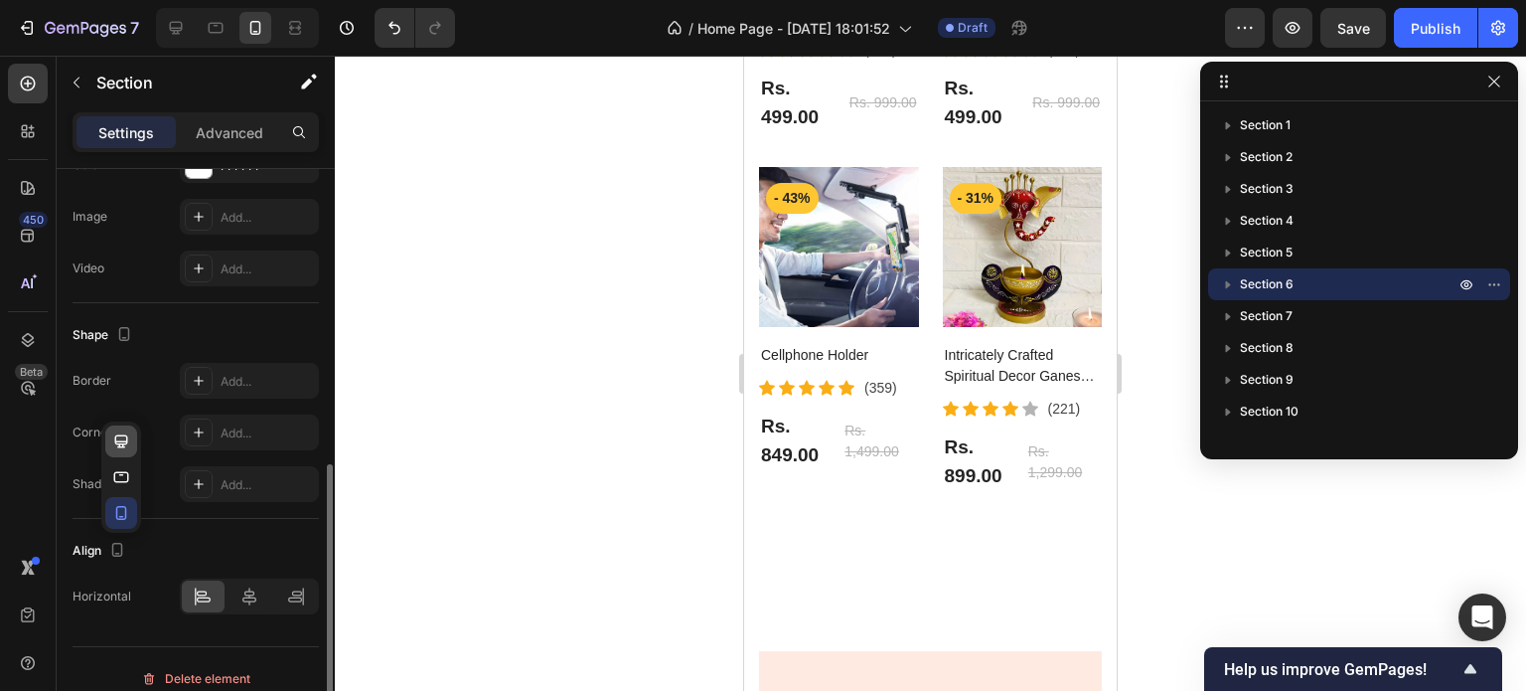
click at [119, 443] on icon "button" at bounding box center [121, 440] width 13 height 13
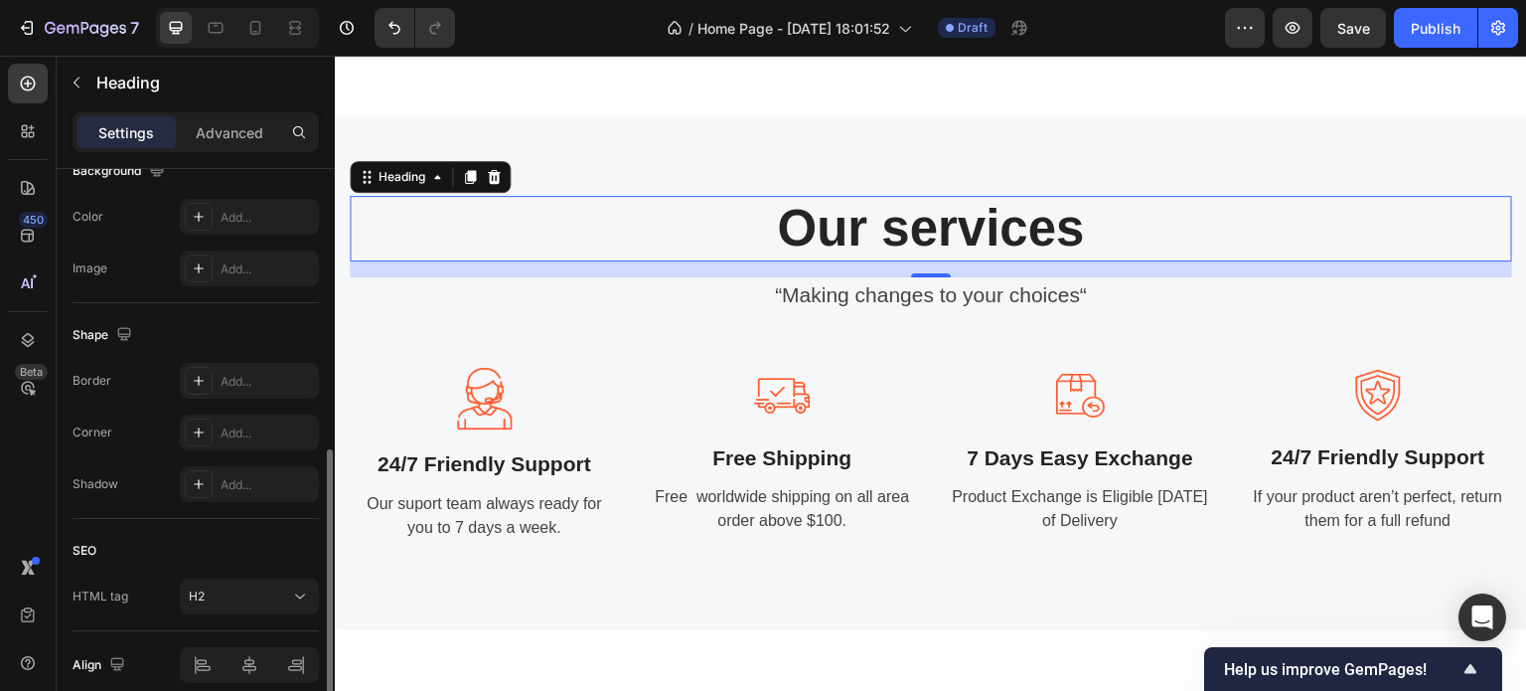
scroll to position [0, 0]
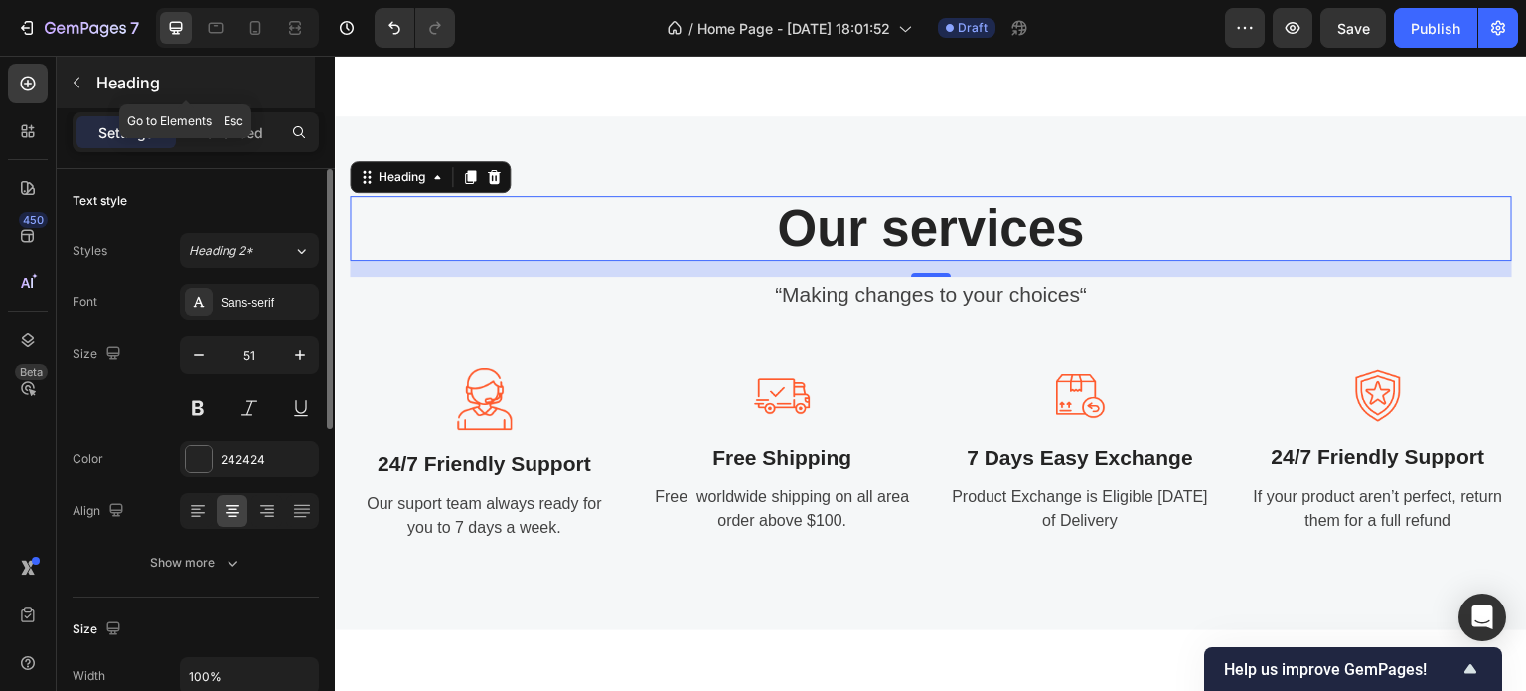
click at [79, 86] on icon "button" at bounding box center [77, 83] width 16 height 16
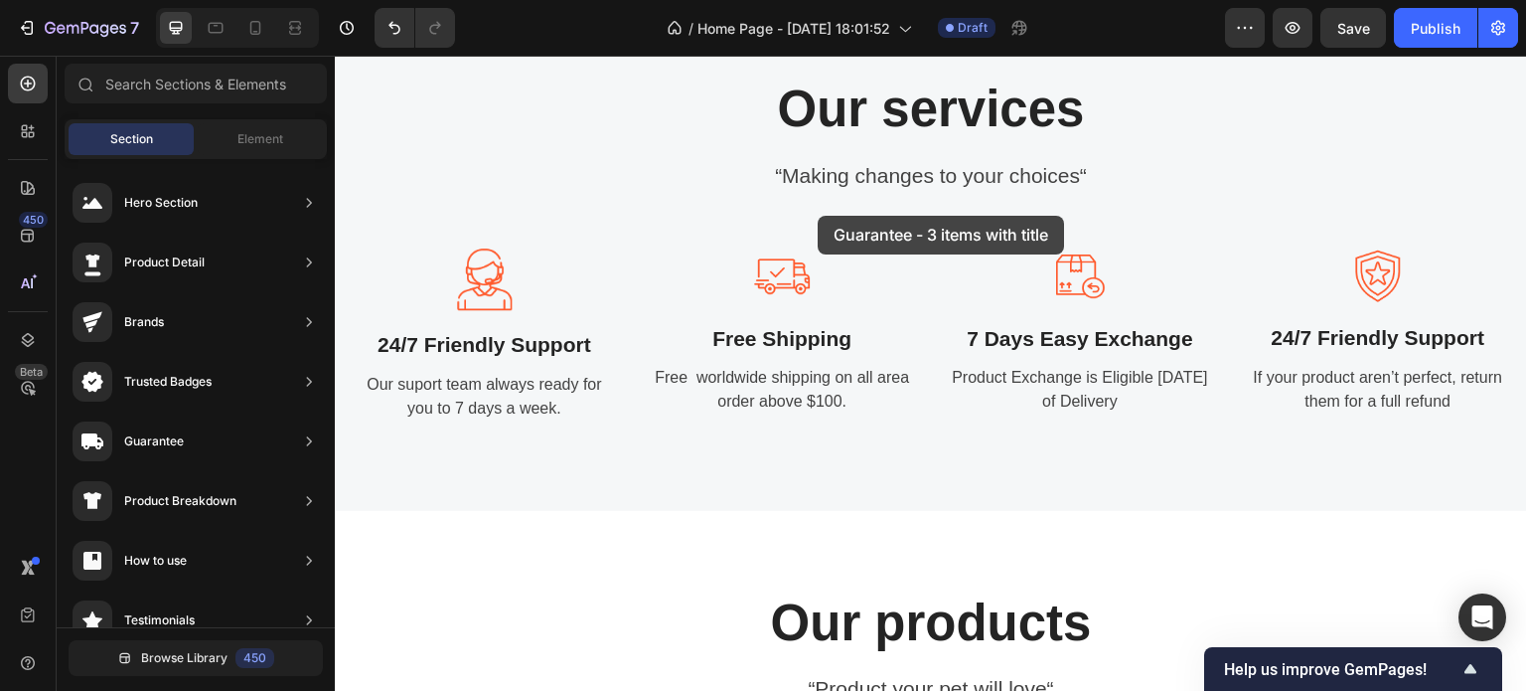
drag, startPoint x: 807, startPoint y: 240, endPoint x: 818, endPoint y: 216, distance: 27.1
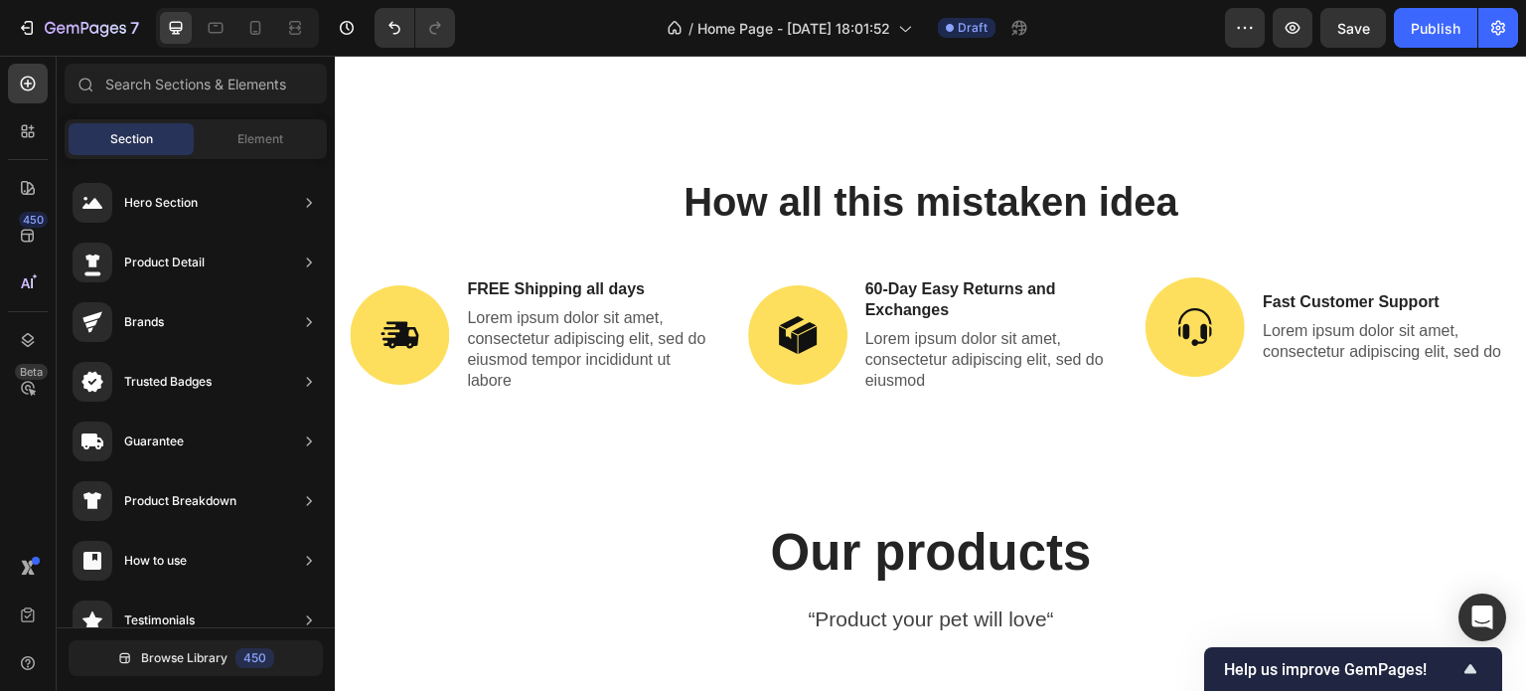
scroll to position [2983, 0]
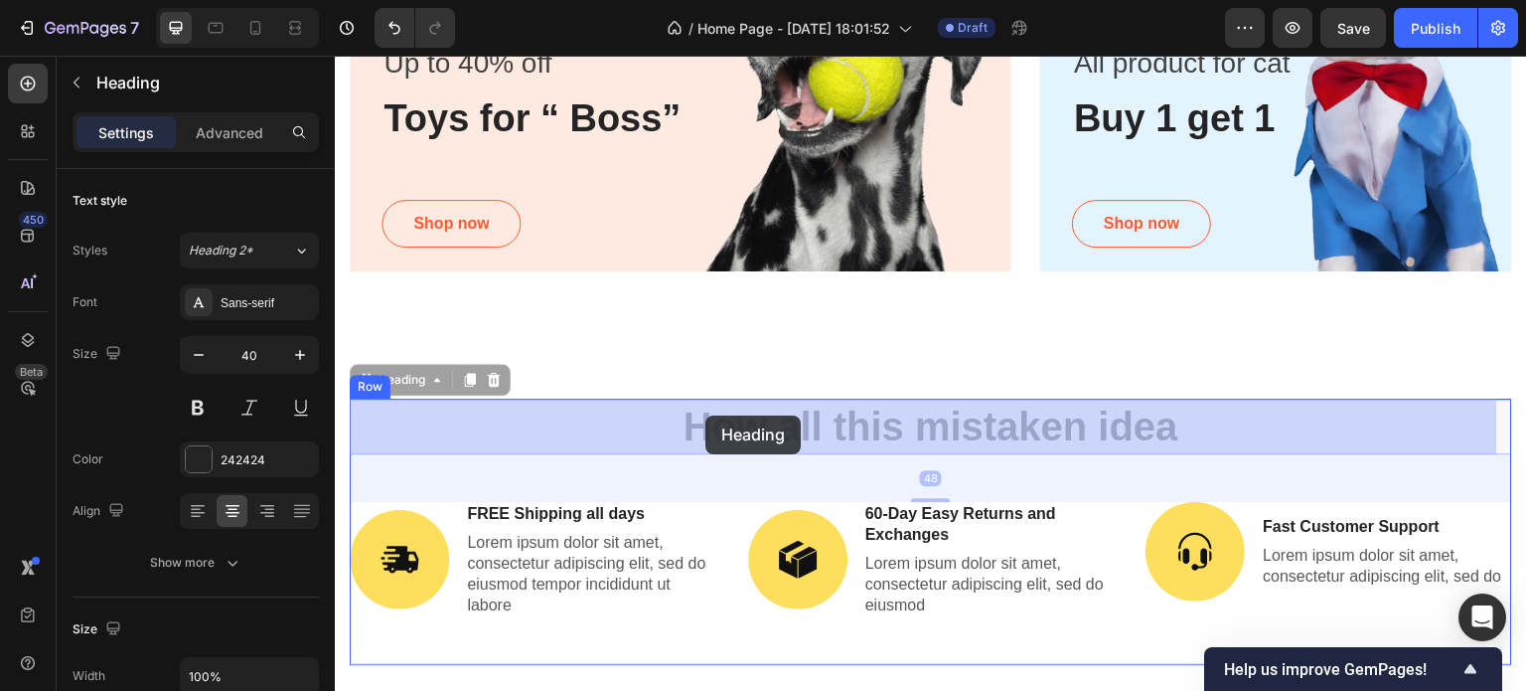
drag, startPoint x: 685, startPoint y: 425, endPoint x: 697, endPoint y: 413, distance: 16.9
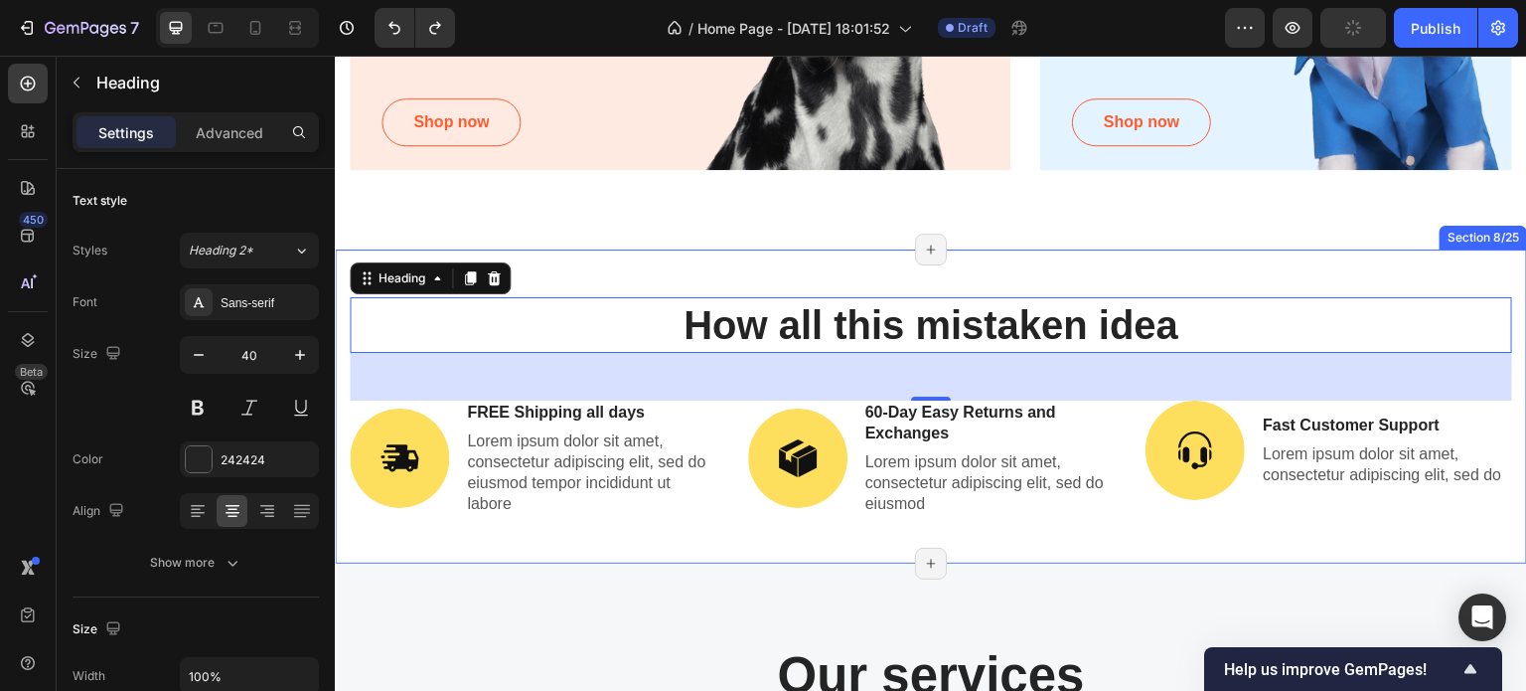
scroll to position [3083, 0]
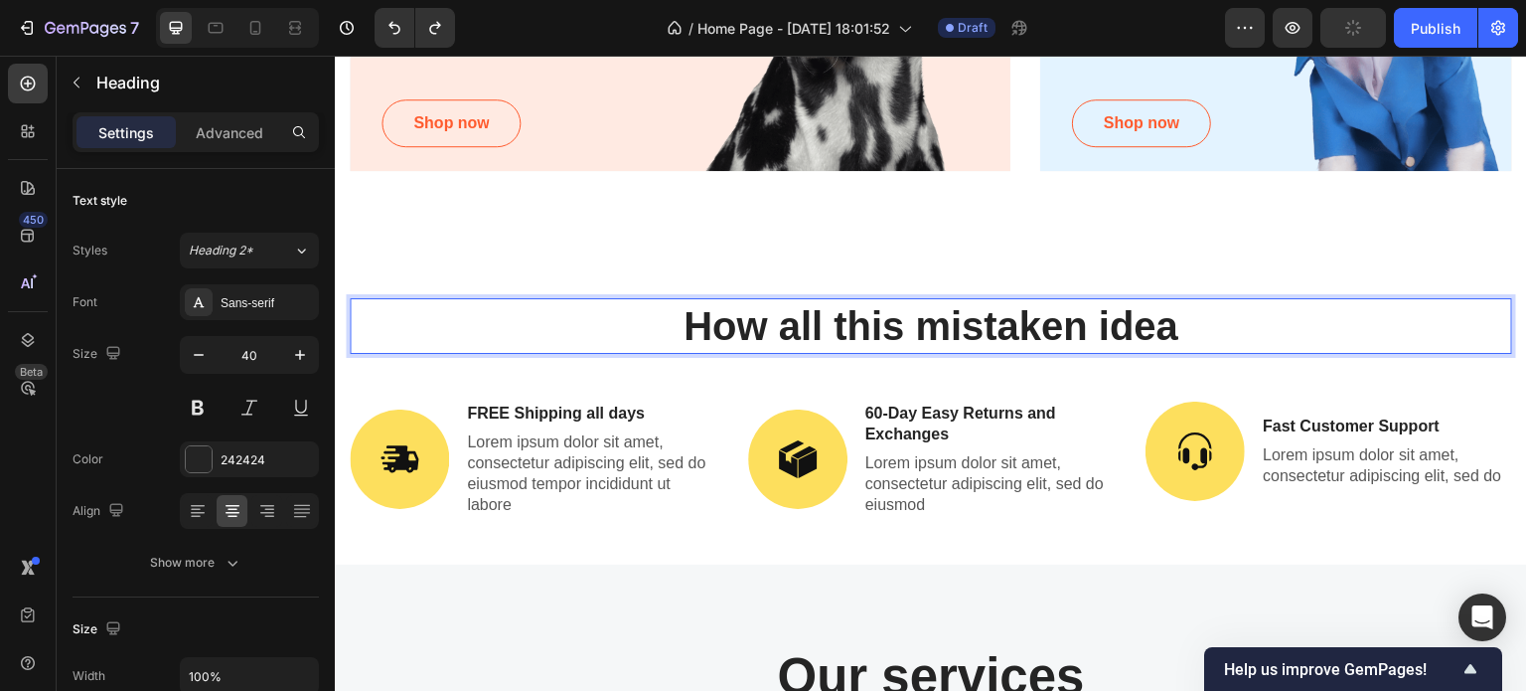
click at [708, 335] on h2 "How all this mistaken idea" at bounding box center [931, 326] width 1163 height 56
click at [708, 335] on p "How all this mistaken idea" at bounding box center [931, 326] width 1159 height 52
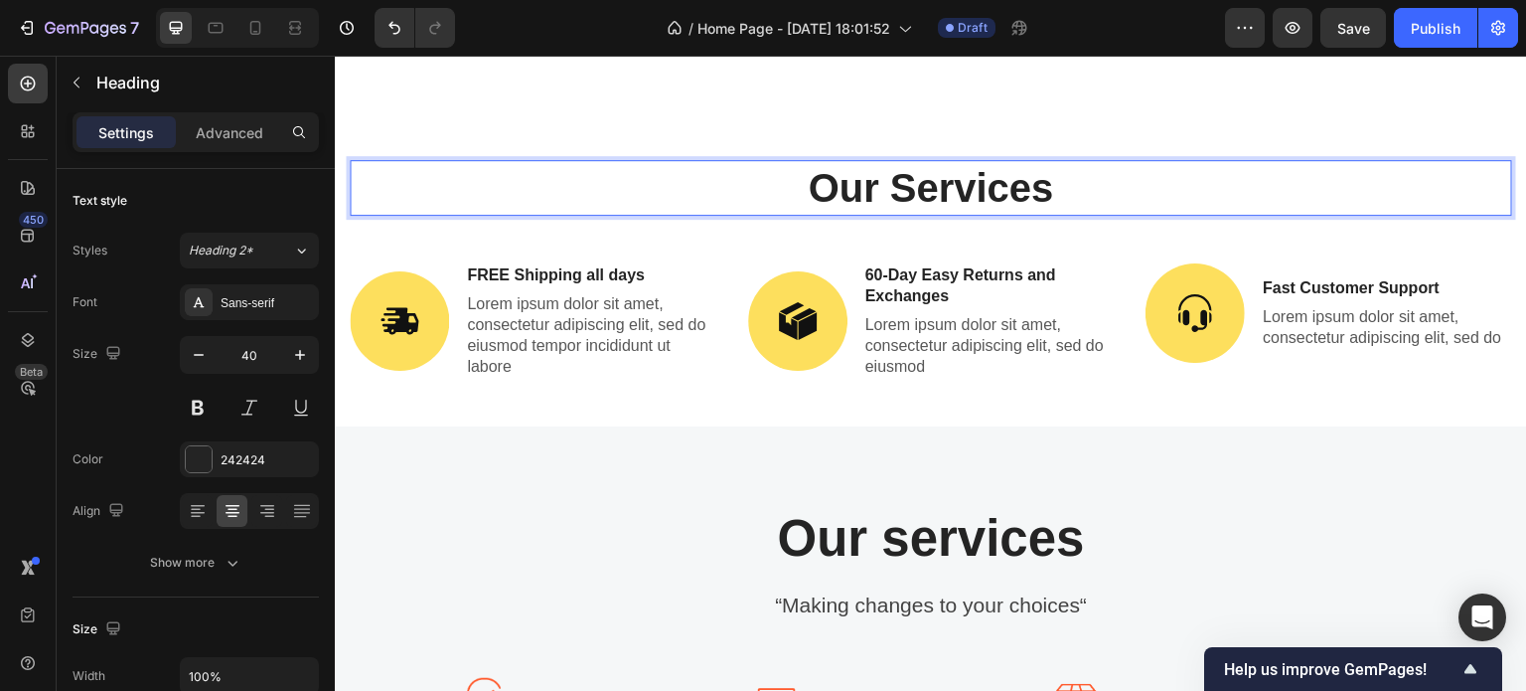
scroll to position [3202, 0]
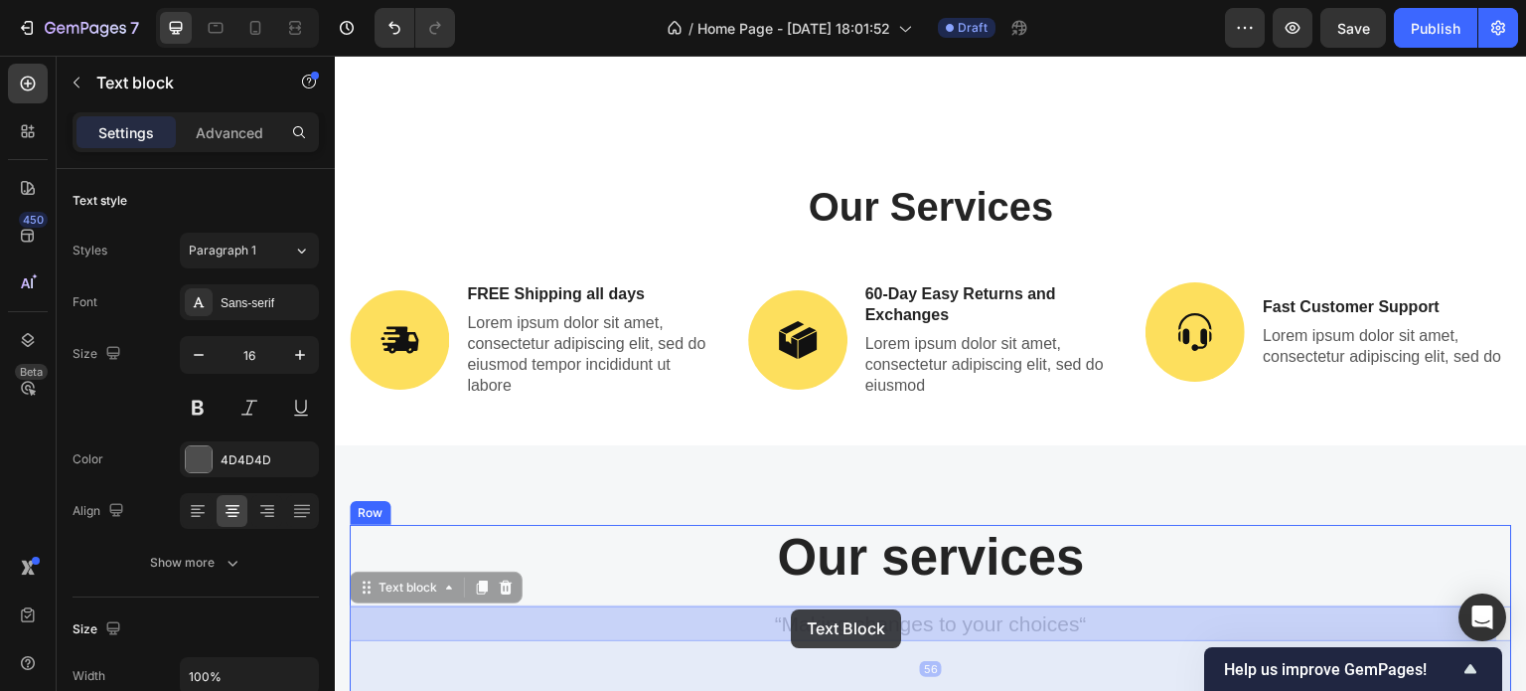
drag, startPoint x: 765, startPoint y: 611, endPoint x: 788, endPoint y: 609, distance: 22.9
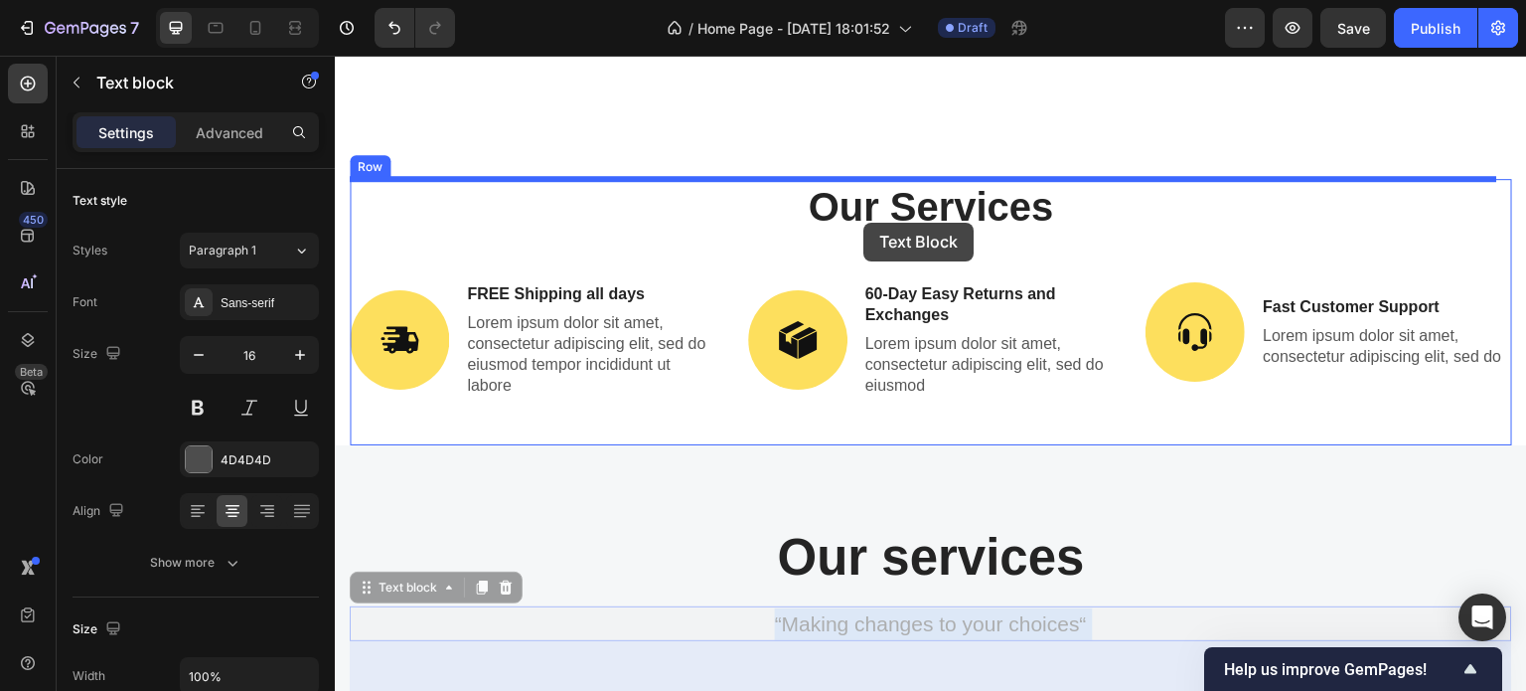
drag, startPoint x: 839, startPoint y: 614, endPoint x: 865, endPoint y: 223, distance: 392.4
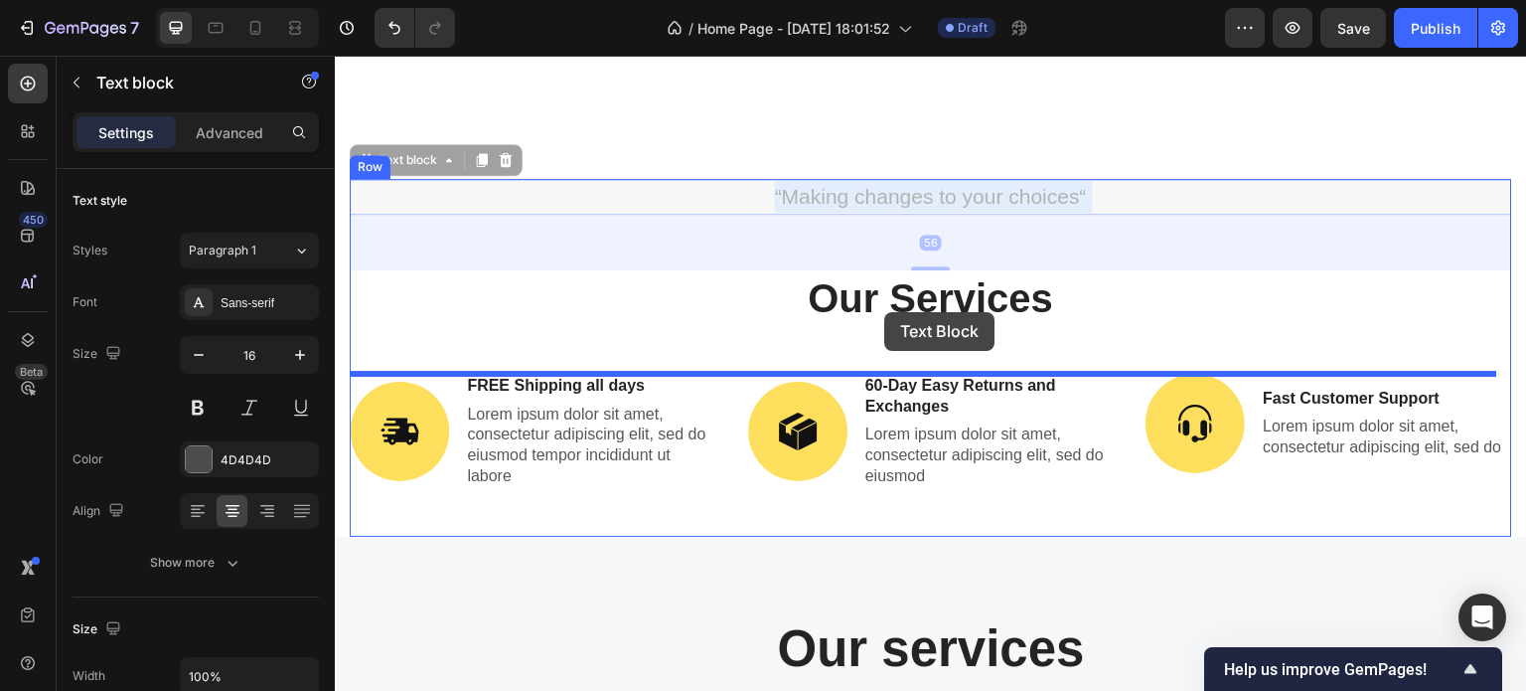
drag, startPoint x: 887, startPoint y: 186, endPoint x: 884, endPoint y: 312, distance: 126.2
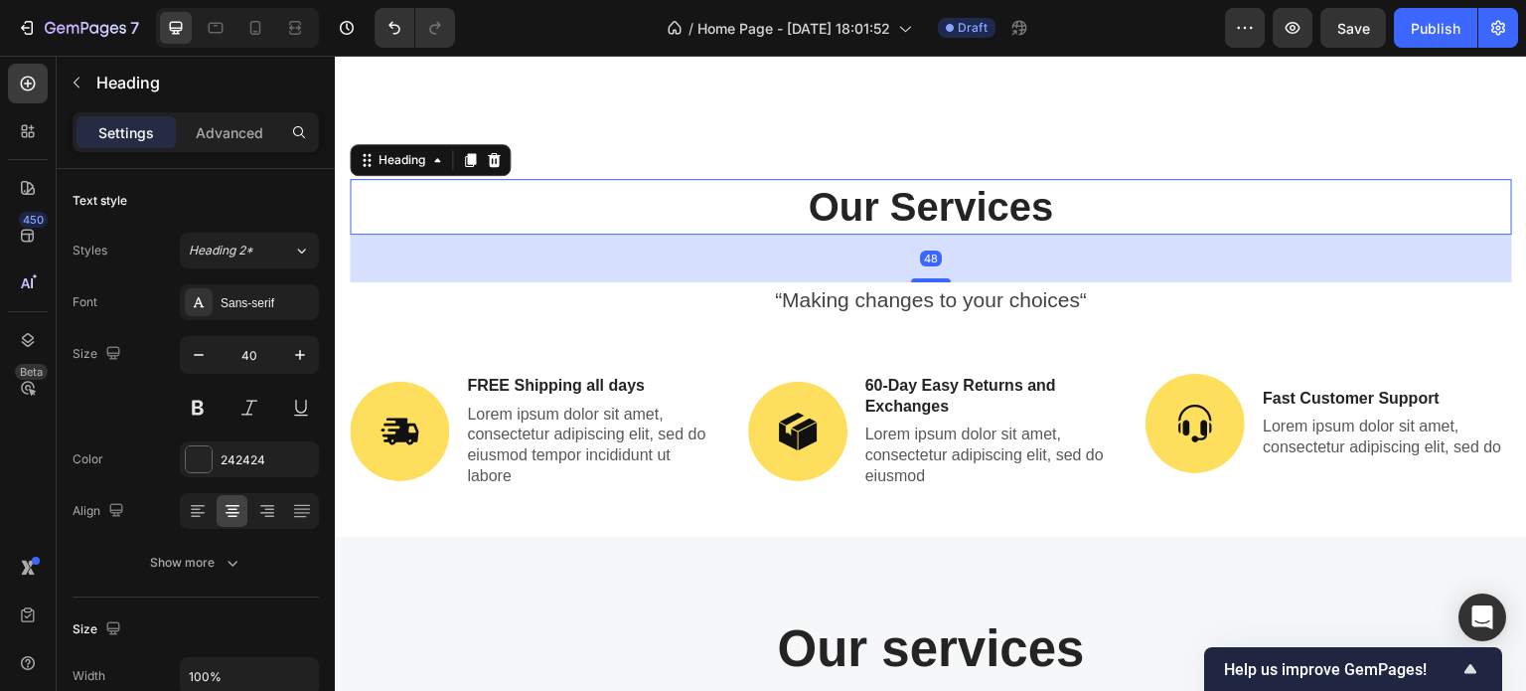
click at [795, 266] on div "48" at bounding box center [931, 258] width 1163 height 48
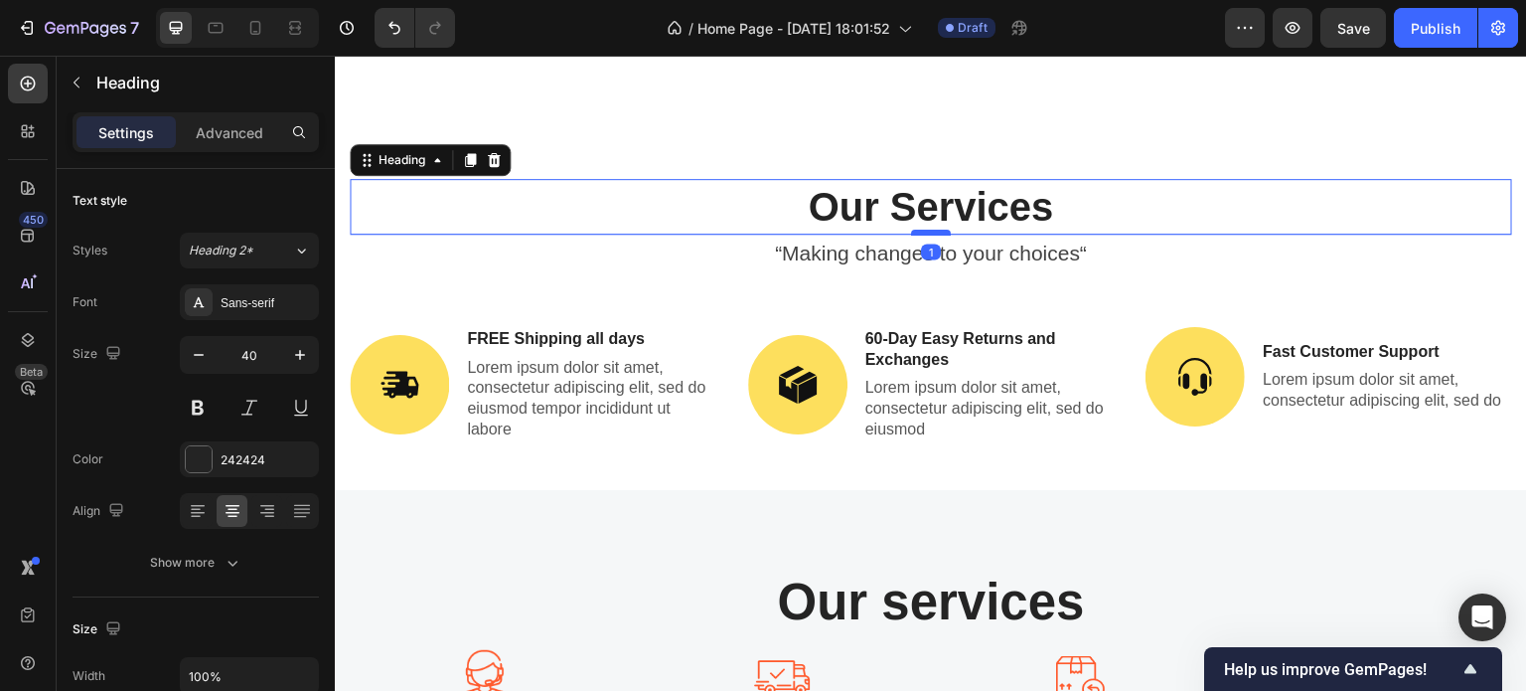
drag, startPoint x: 924, startPoint y: 279, endPoint x: 926, endPoint y: 233, distance: 46.7
click at [926, 233] on div at bounding box center [931, 233] width 40 height 6
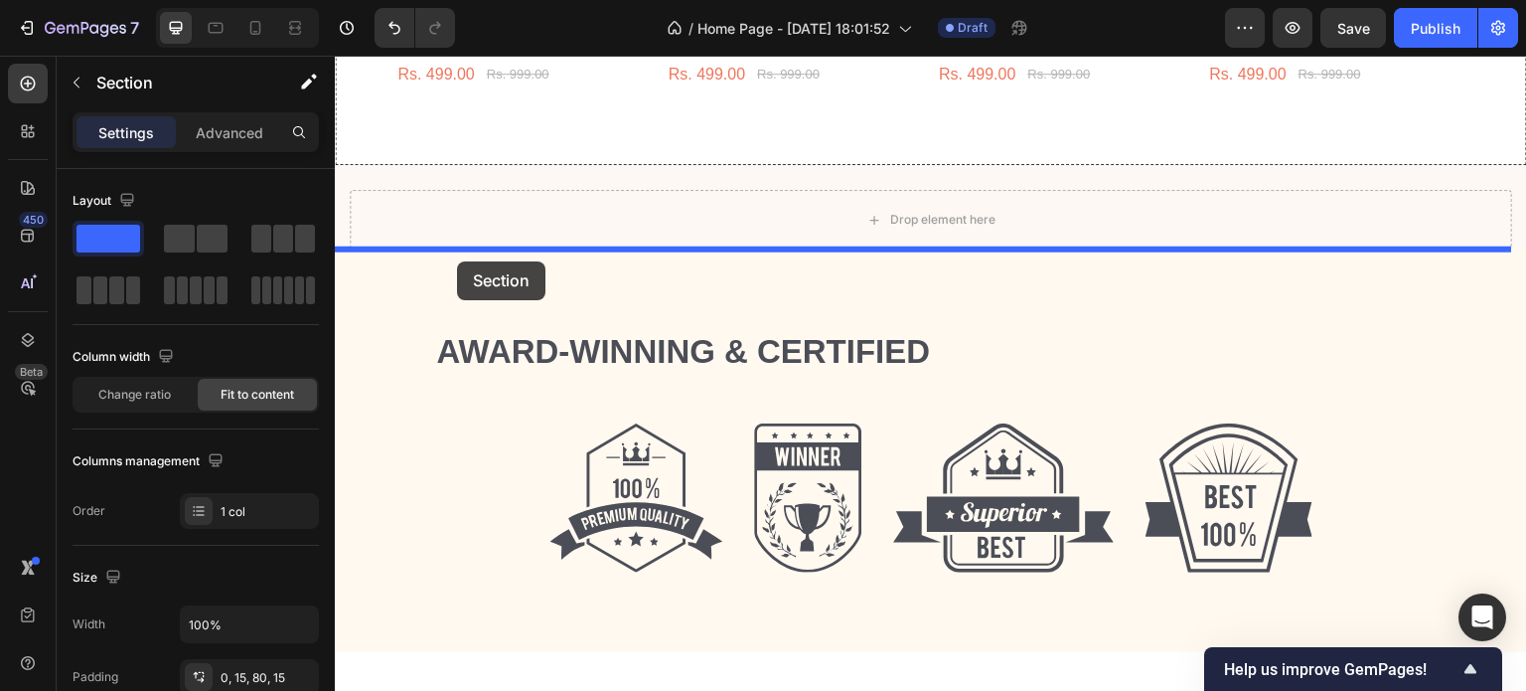
scroll to position [1146, 0]
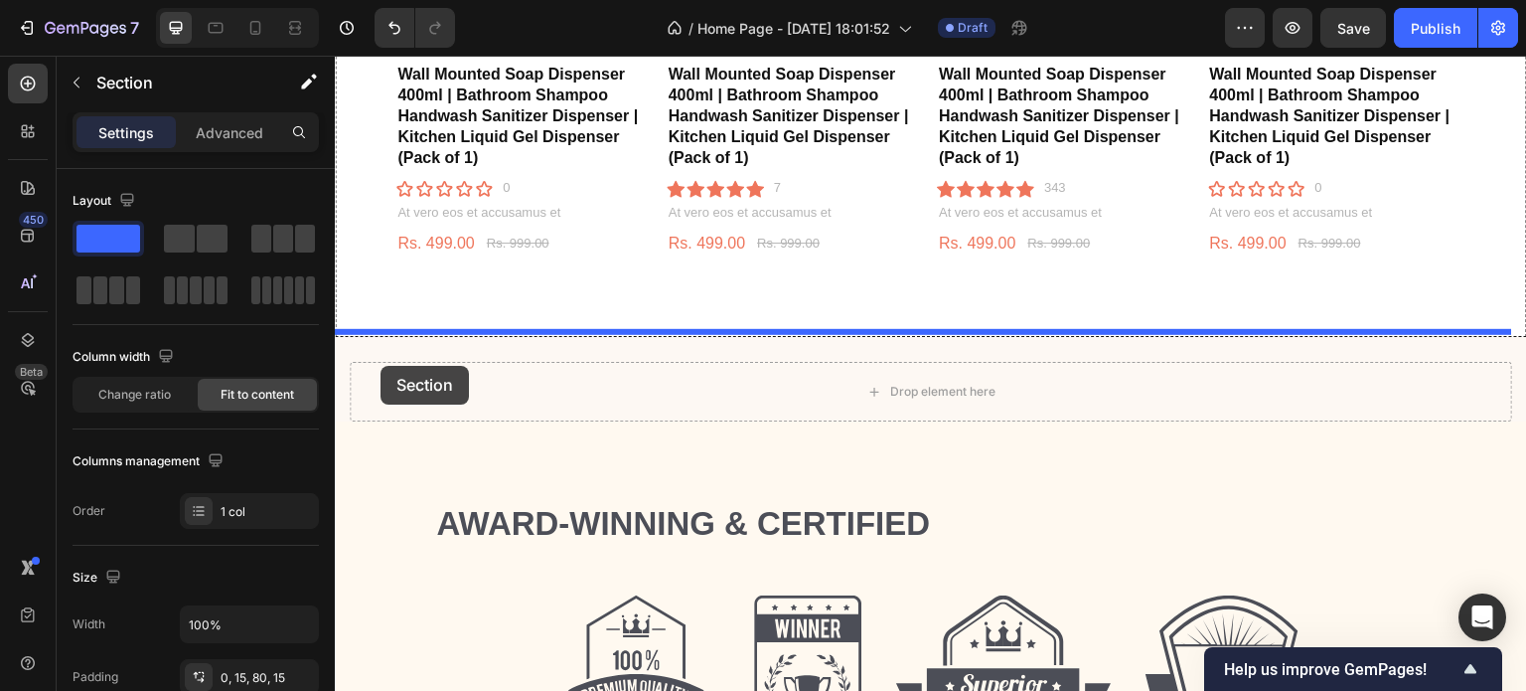
drag, startPoint x: 344, startPoint y: 445, endPoint x: 382, endPoint y: 366, distance: 88.0
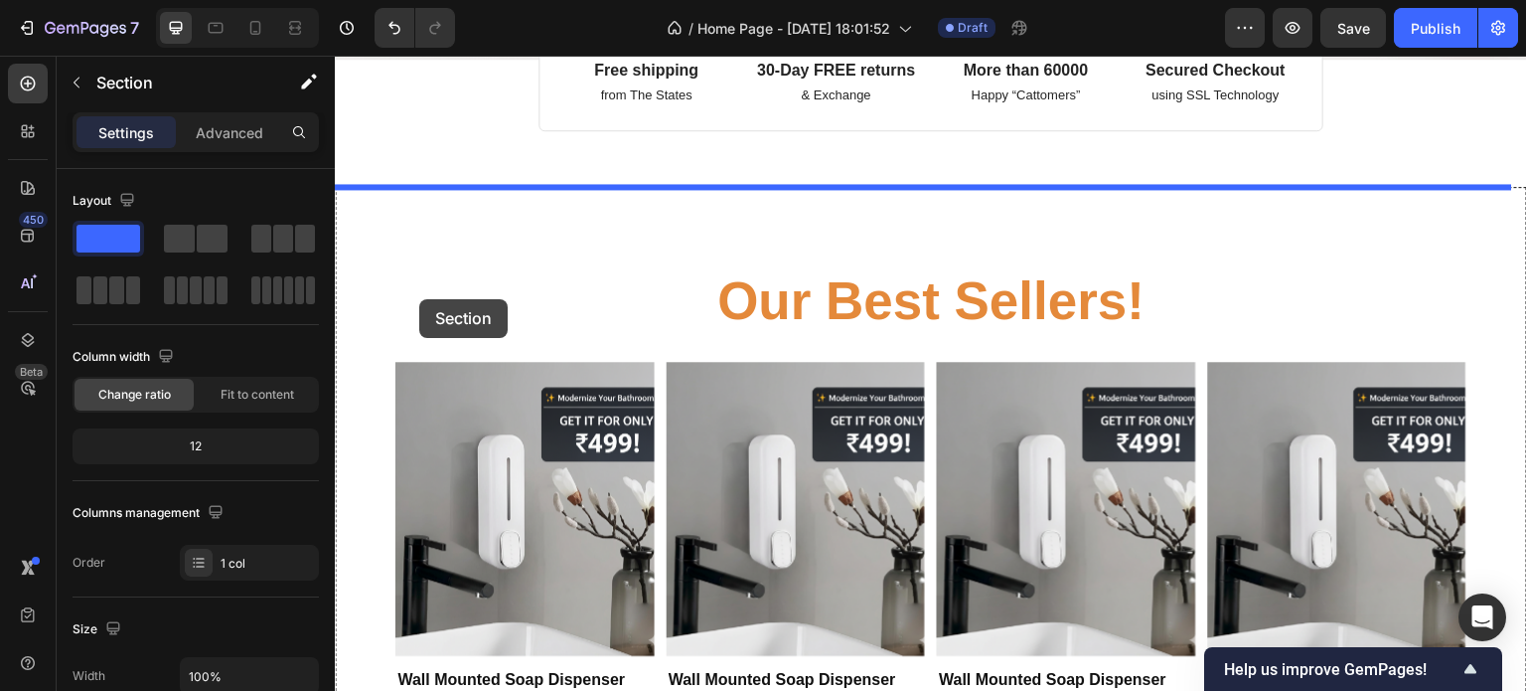
scroll to position [418, 0]
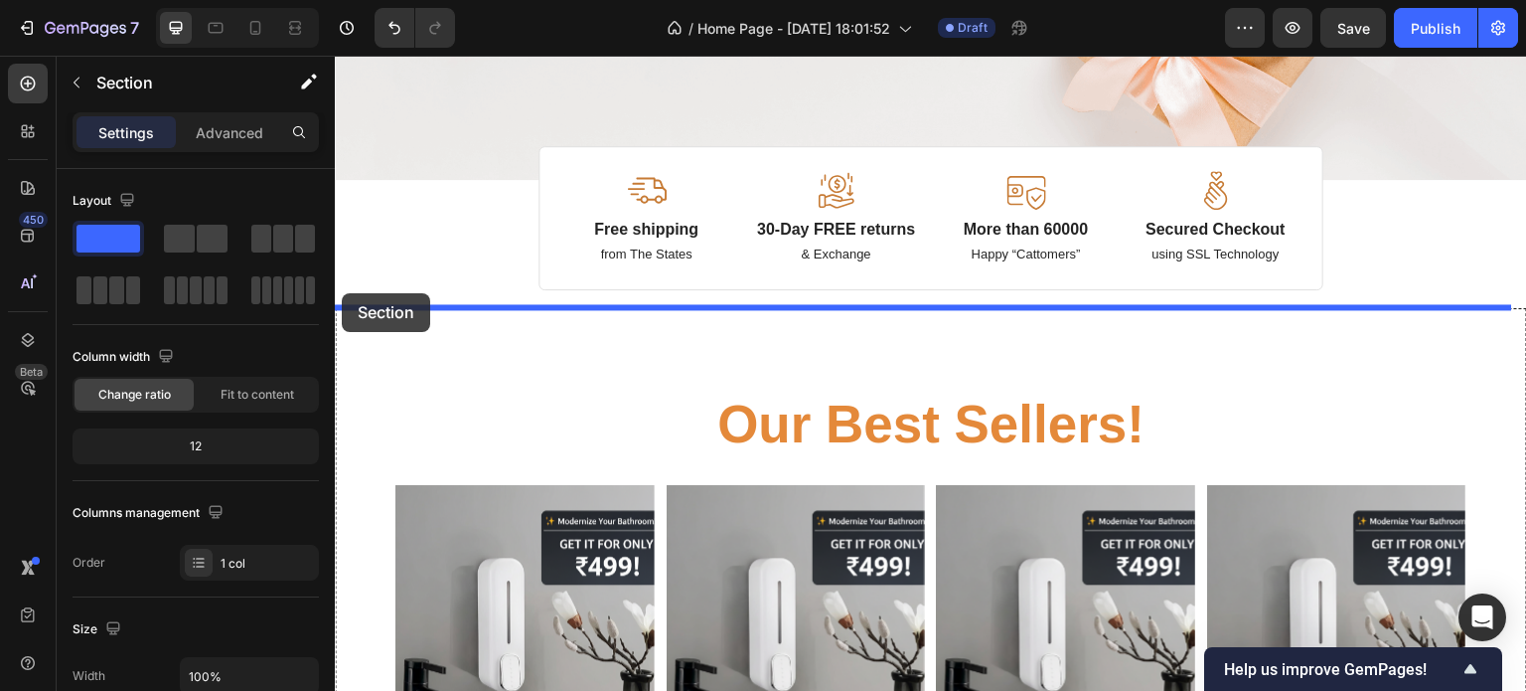
drag, startPoint x: 347, startPoint y: 279, endPoint x: 344, endPoint y: 293, distance: 14.2
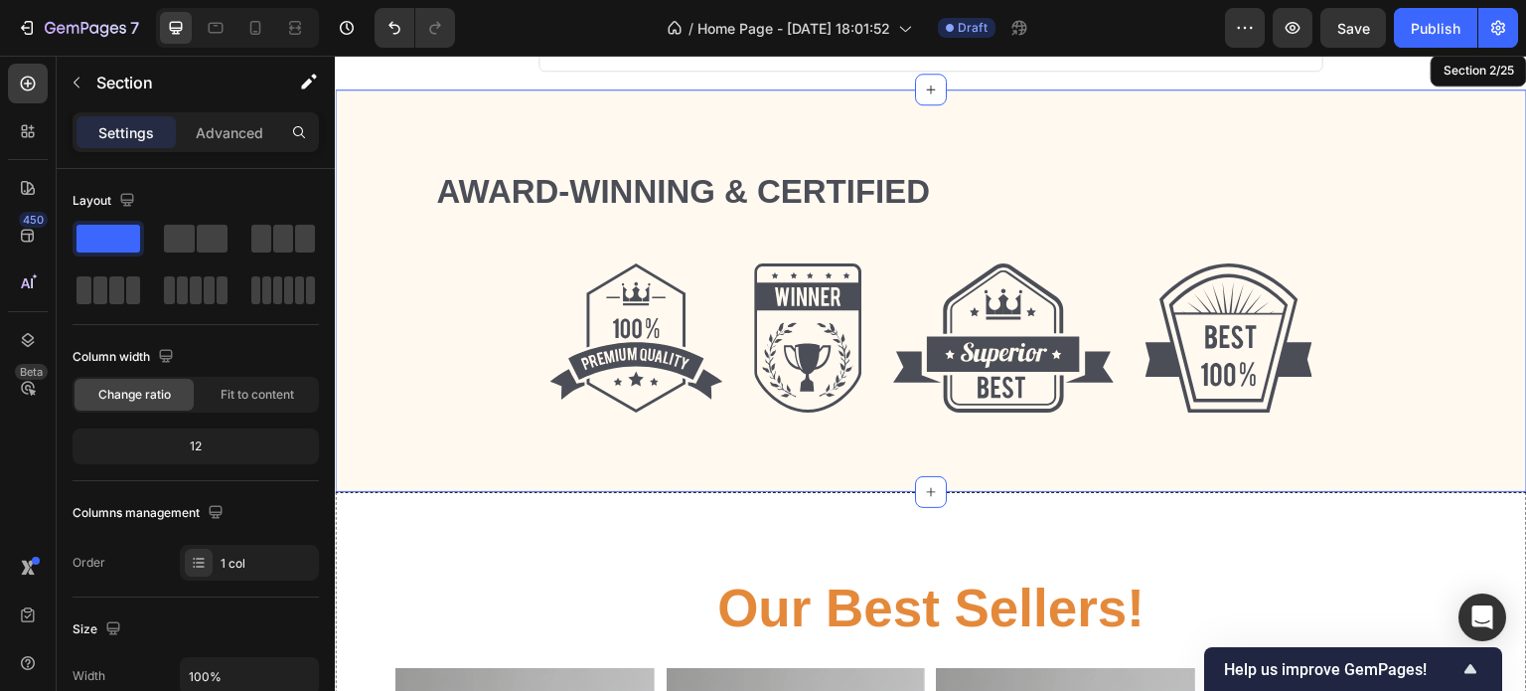
scroll to position [665, 0]
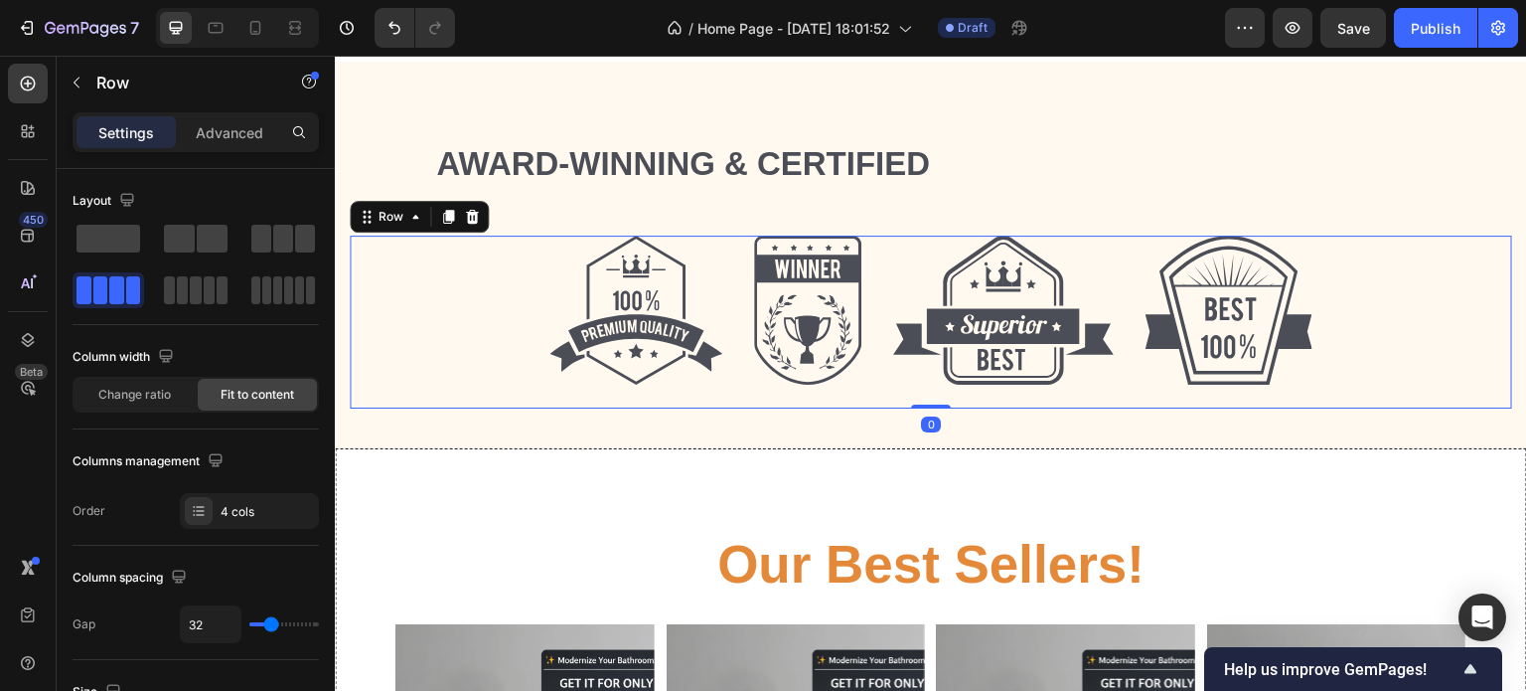
drag, startPoint x: 932, startPoint y: 417, endPoint x: 931, endPoint y: 360, distance: 57.6
click at [931, 360] on div "Image Image Image Image Row 0" at bounding box center [931, 321] width 1163 height 173
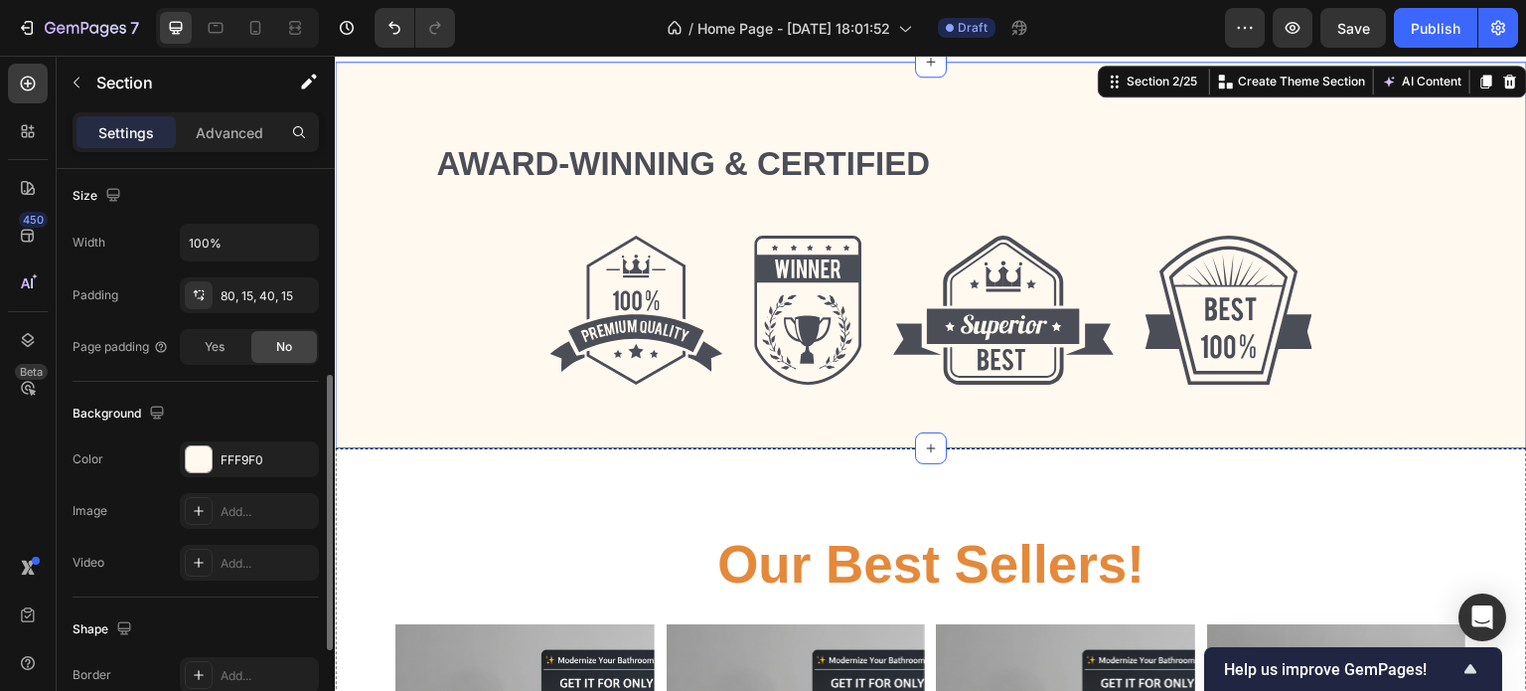
scroll to position [434, 0]
click at [250, 292] on div "80, 15, 40, 15" at bounding box center [250, 295] width 58 height 18
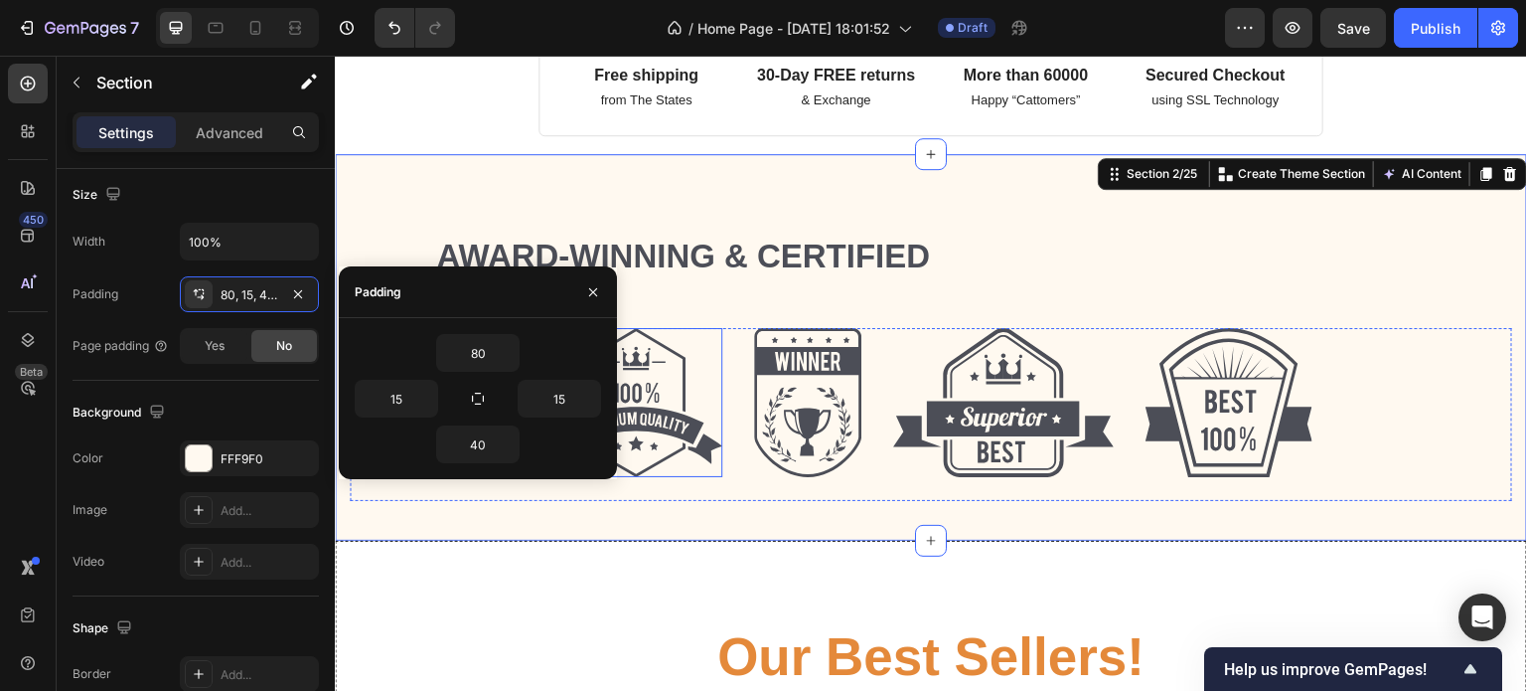
scroll to position [571, 0]
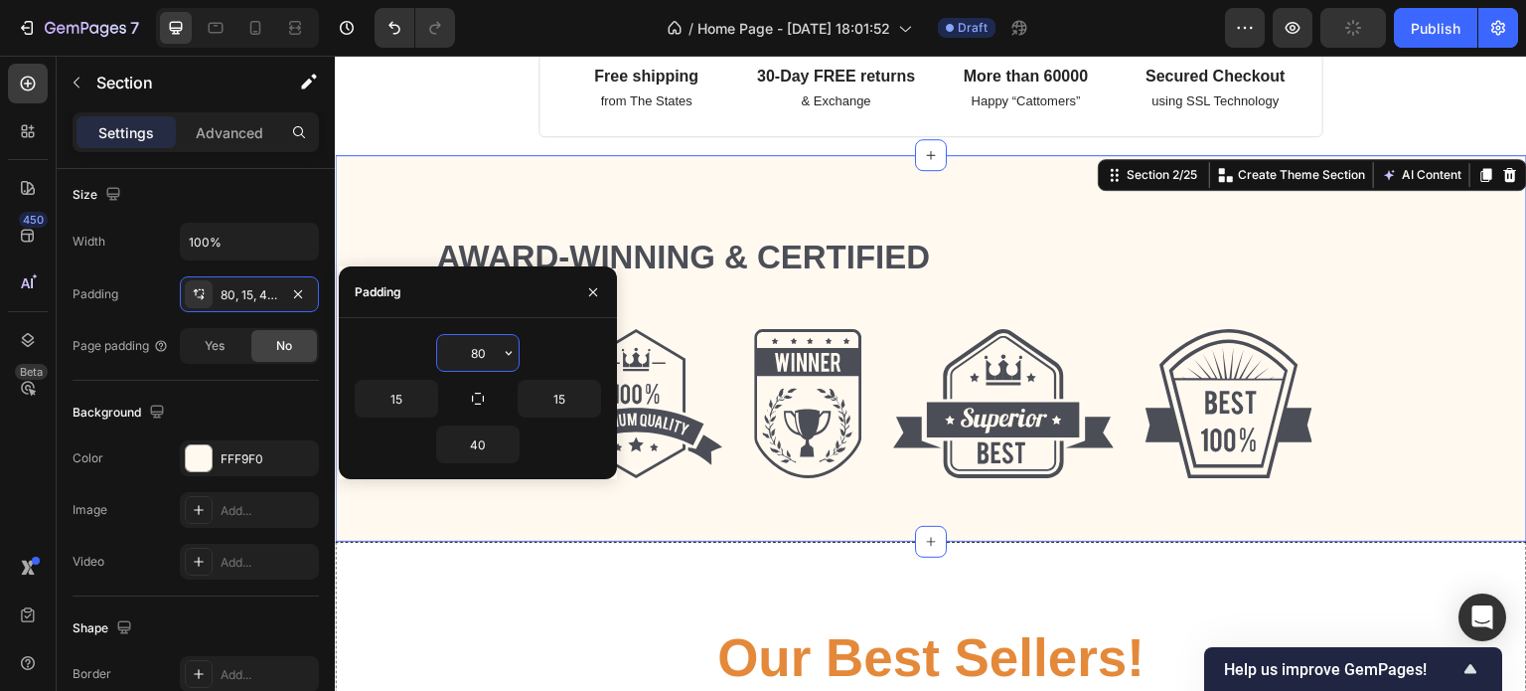
click at [483, 350] on input "80" at bounding box center [477, 353] width 81 height 36
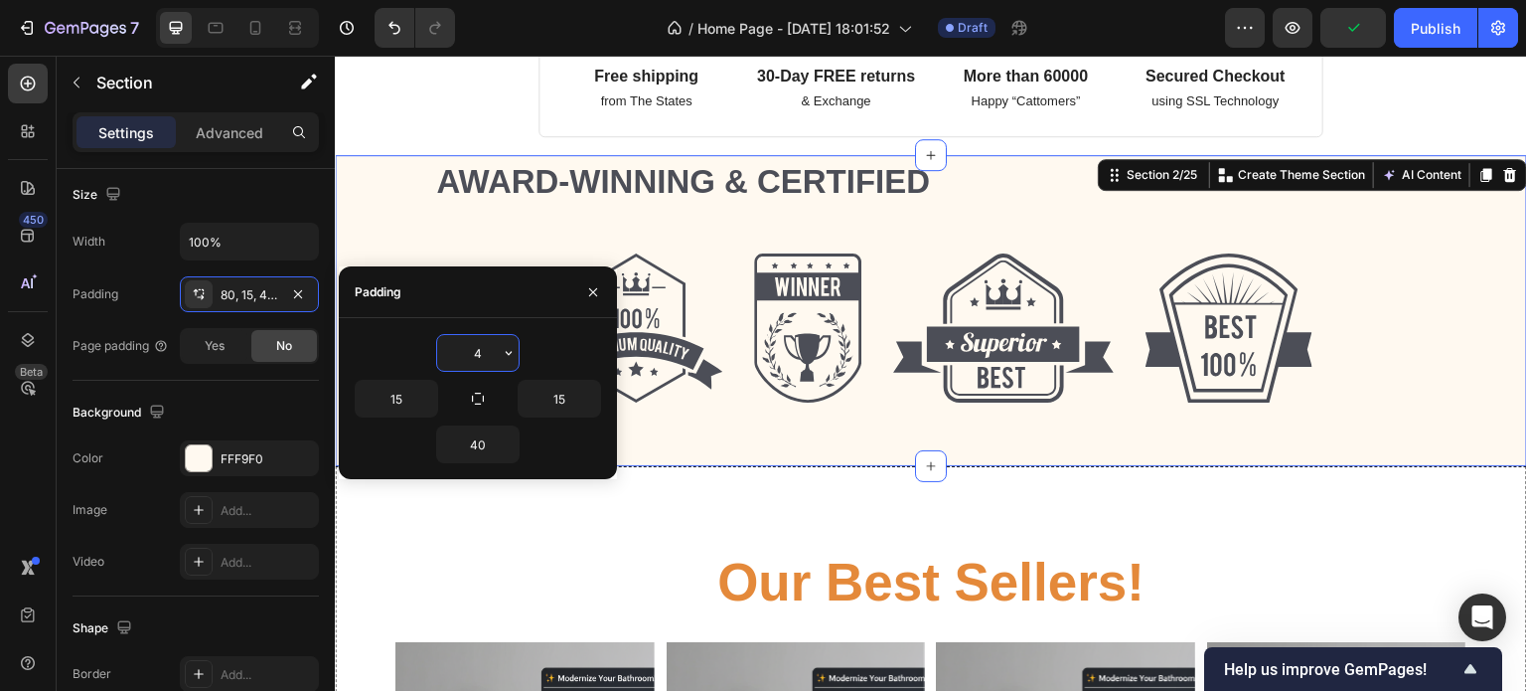
type input "40"
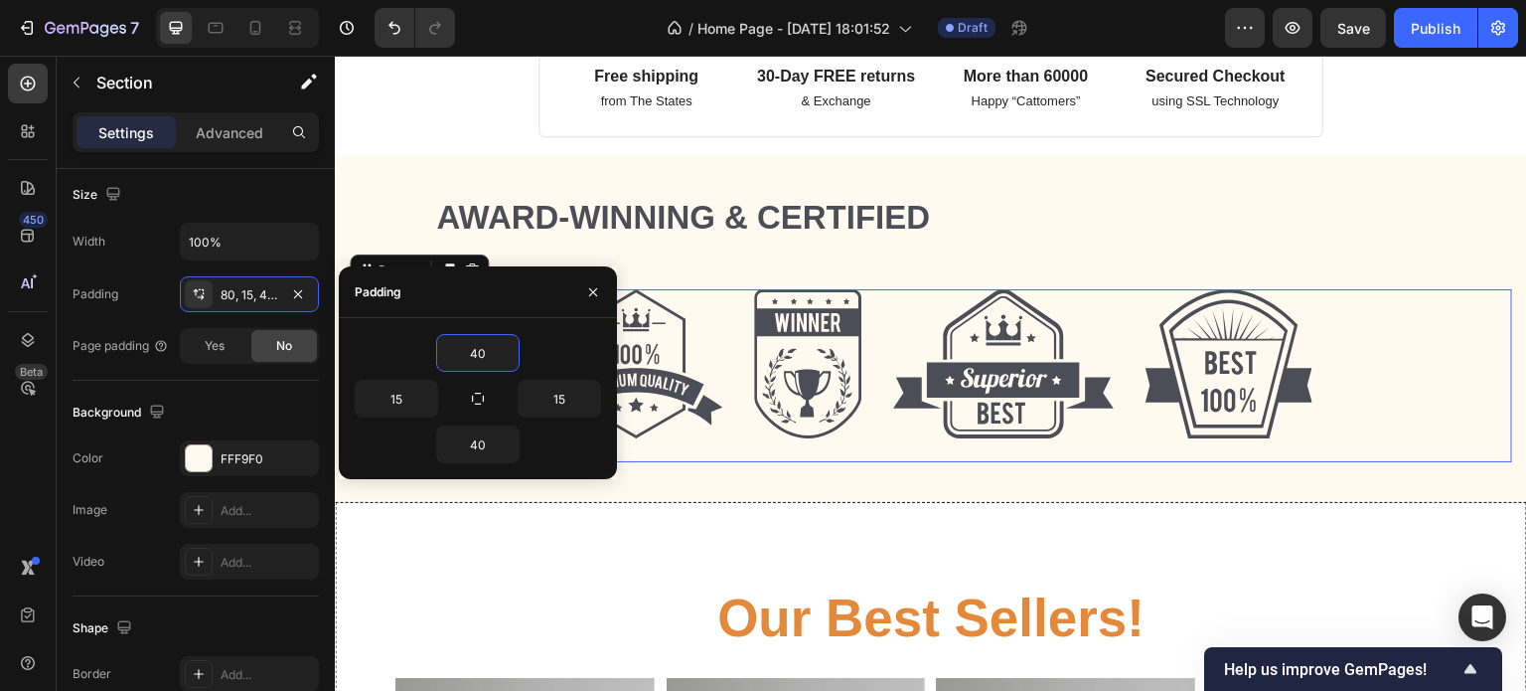
click at [788, 449] on div "Image" at bounding box center [807, 375] width 107 height 173
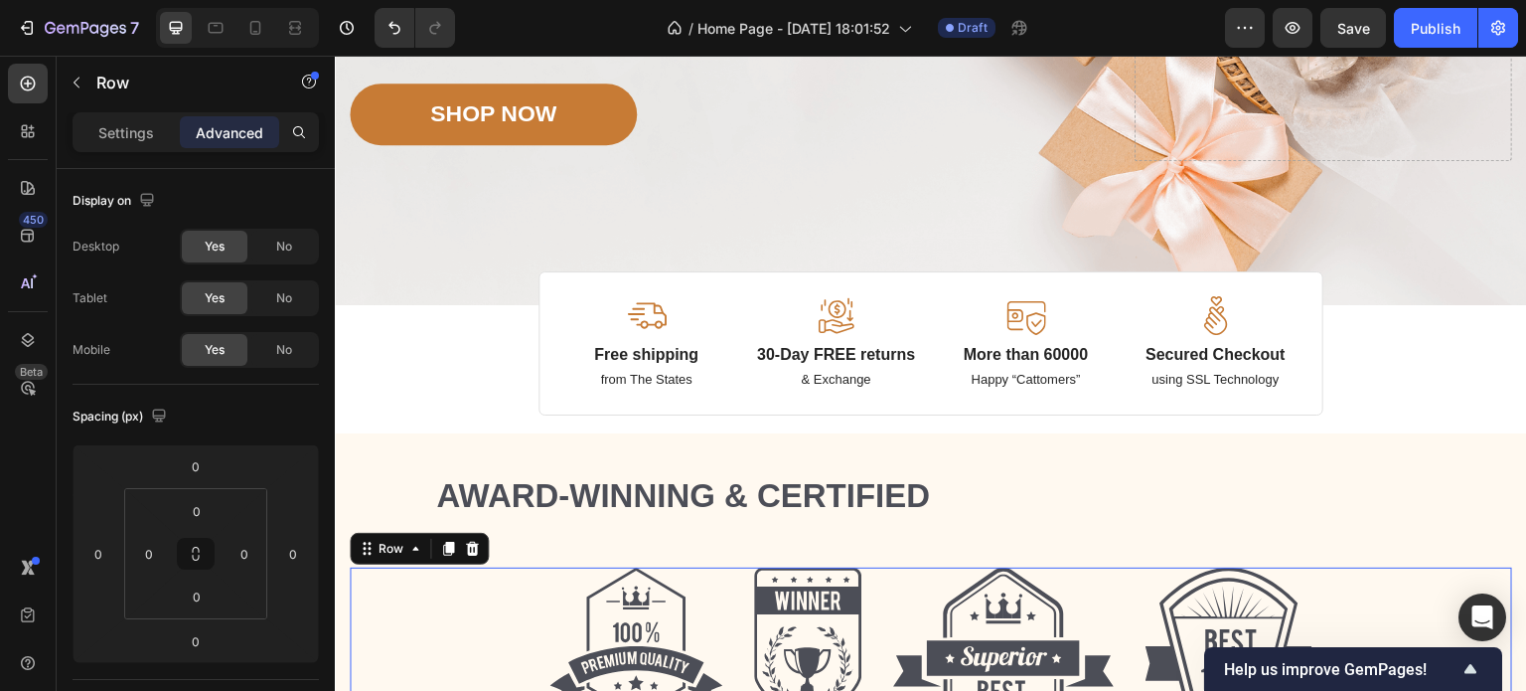
scroll to position [292, 0]
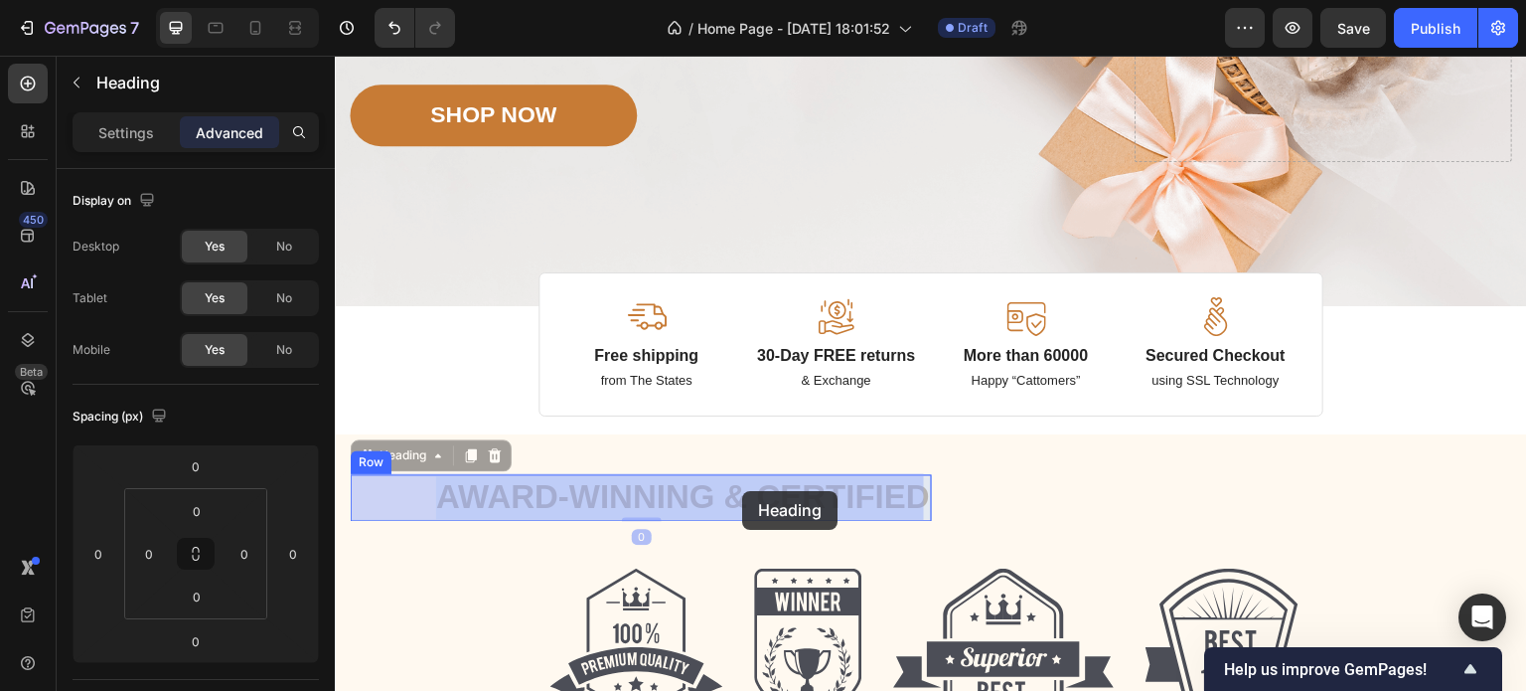
drag, startPoint x: 432, startPoint y: 497, endPoint x: 667, endPoint y: 504, distance: 234.6
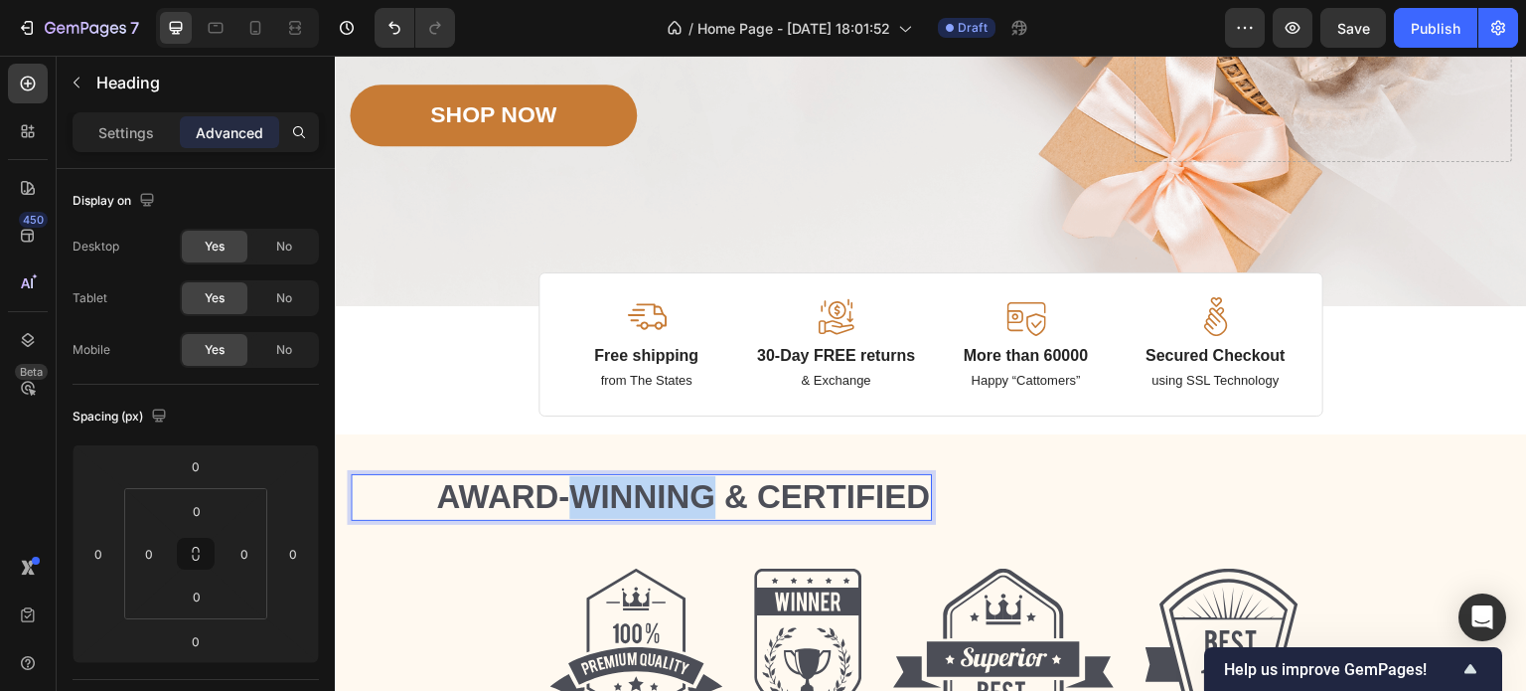
click at [667, 504] on p "Award-winning & Certified" at bounding box center [641, 497] width 577 height 43
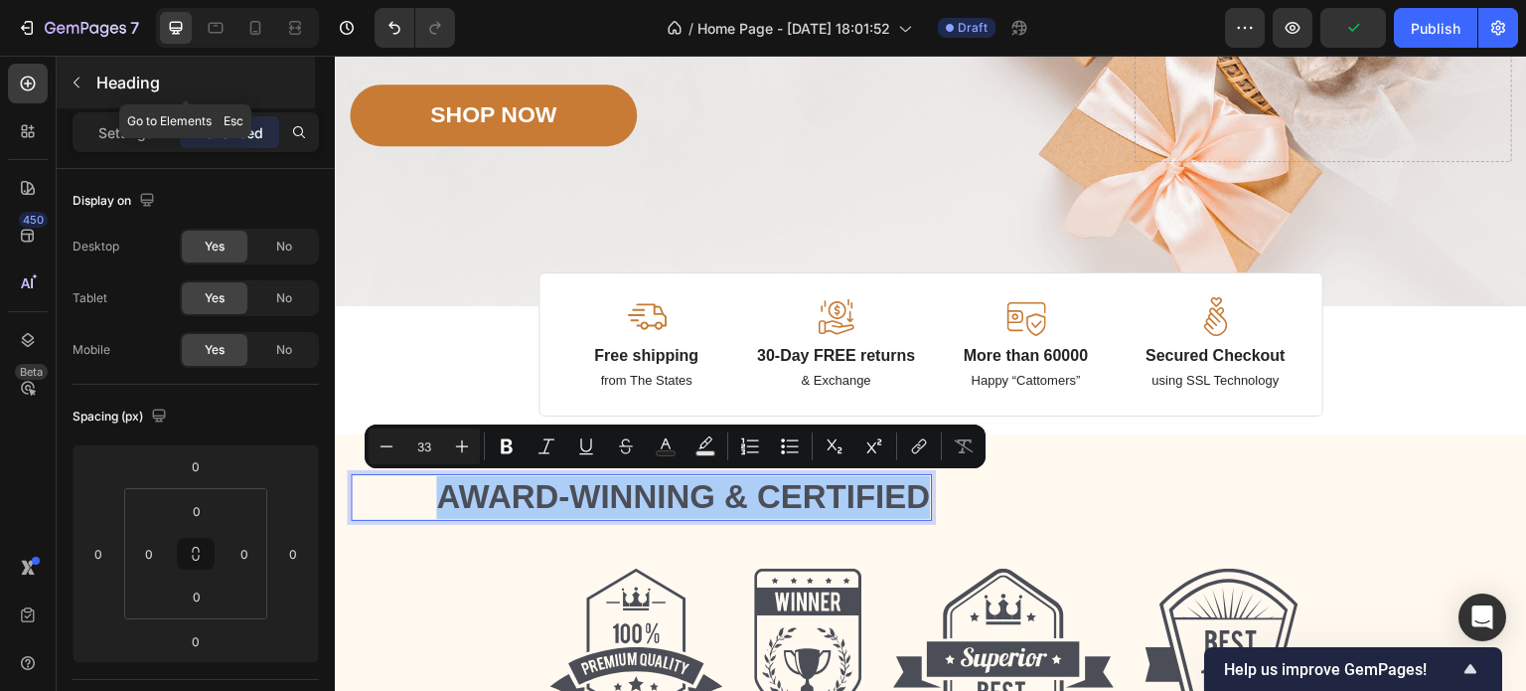
click at [79, 98] on div "Heading" at bounding box center [186, 83] width 258 height 52
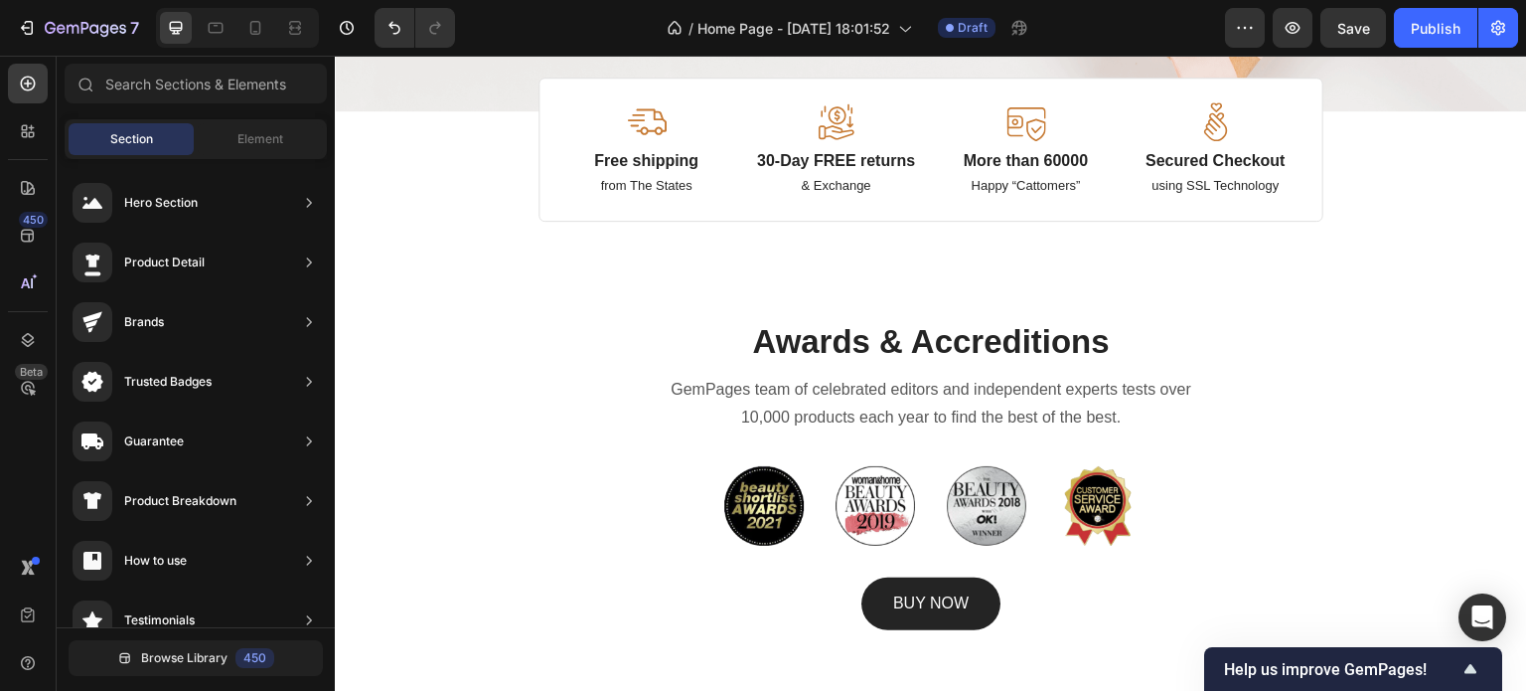
scroll to position [524, 0]
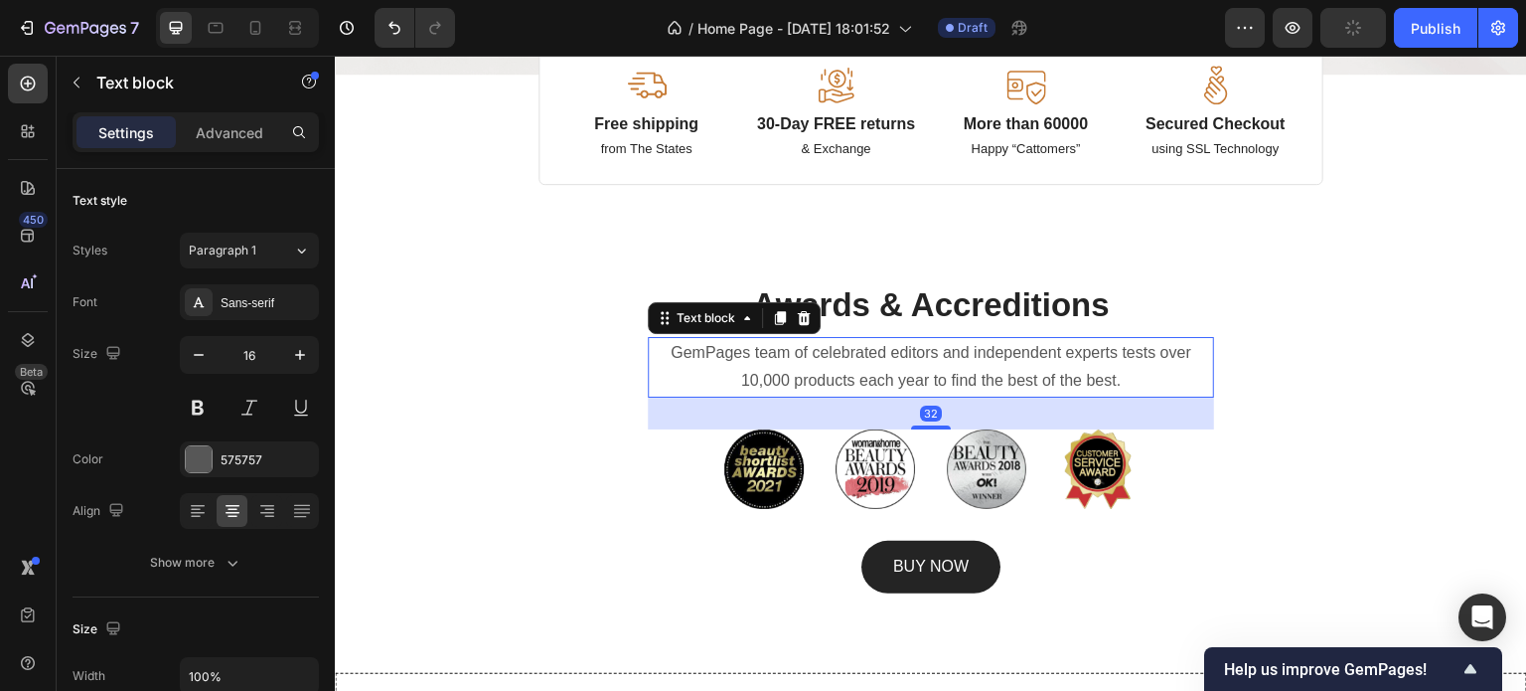
click at [676, 354] on p "GemPages team of celebrated editors and independent experts tests over 10,000 p…" at bounding box center [931, 368] width 562 height 58
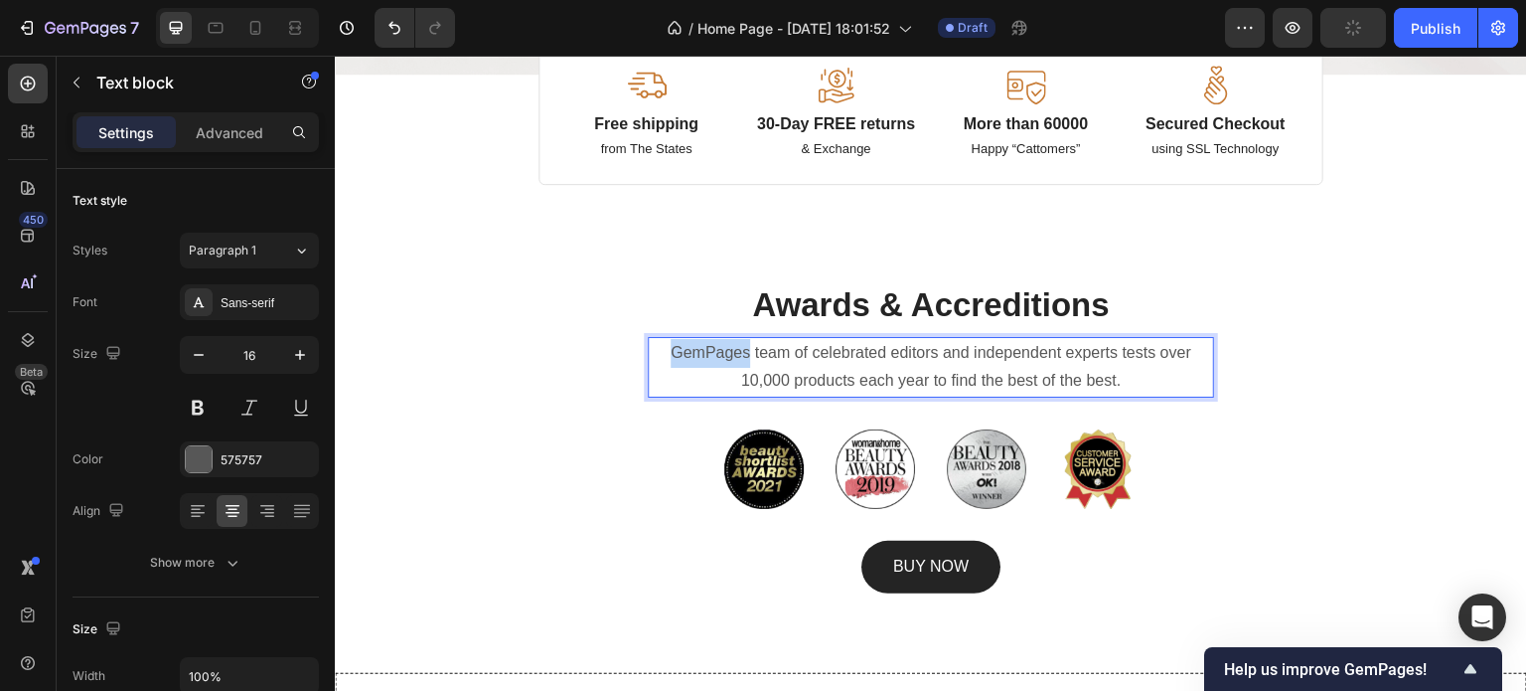
click at [676, 354] on p "GemPages team of celebrated editors and independent experts tests over 10,000 p…" at bounding box center [931, 368] width 562 height 58
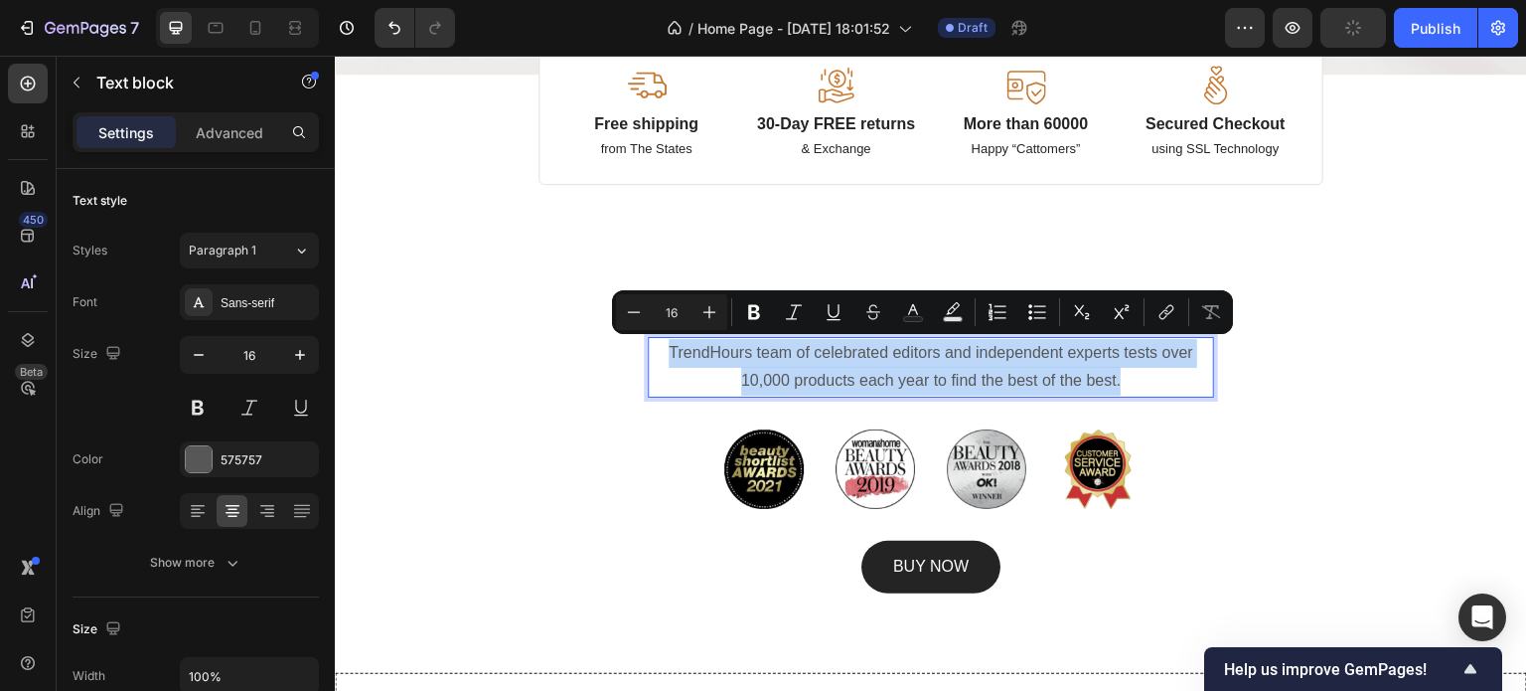
drag, startPoint x: 663, startPoint y: 354, endPoint x: 1168, endPoint y: 393, distance: 506.3
click at [1168, 393] on p "TrendHours team of celebrated editors and independent experts tests over 10,000…" at bounding box center [931, 368] width 562 height 58
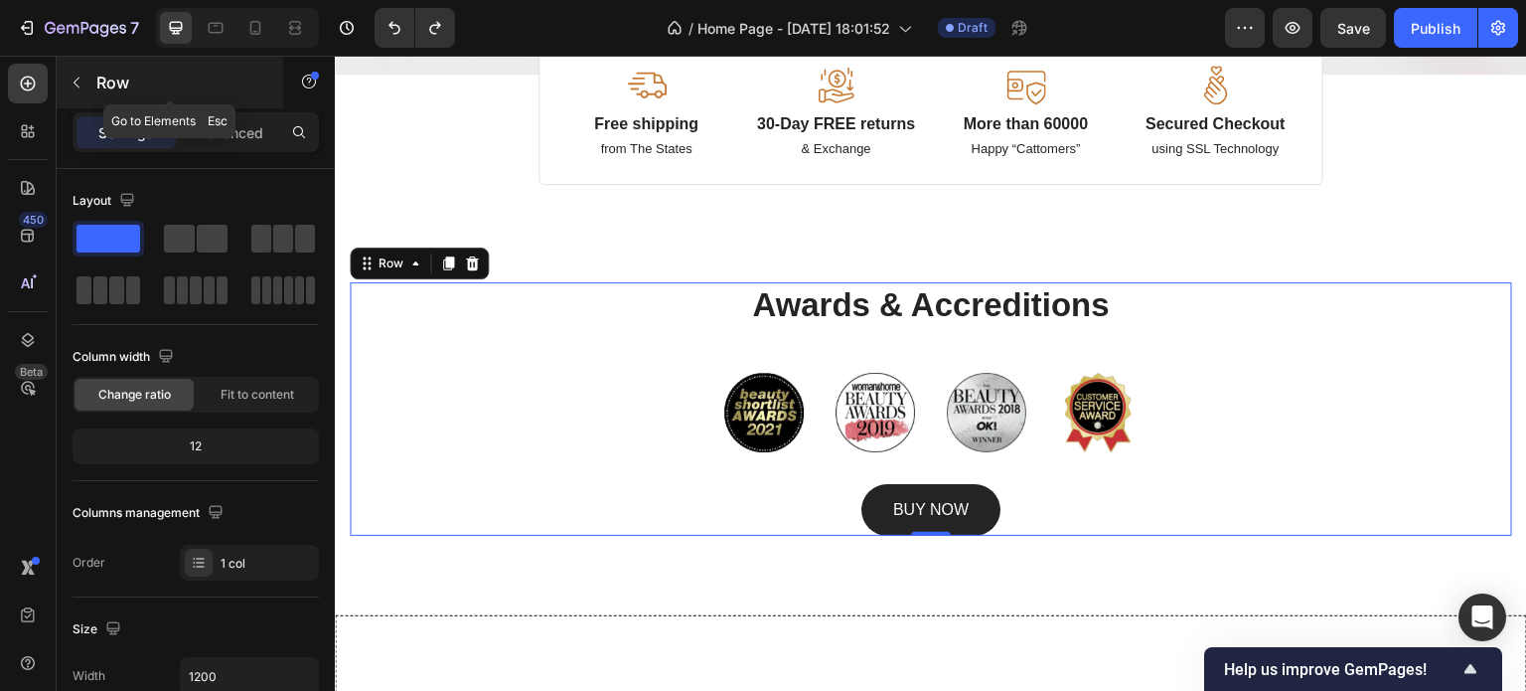
click at [70, 82] on icon "button" at bounding box center [77, 83] width 16 height 16
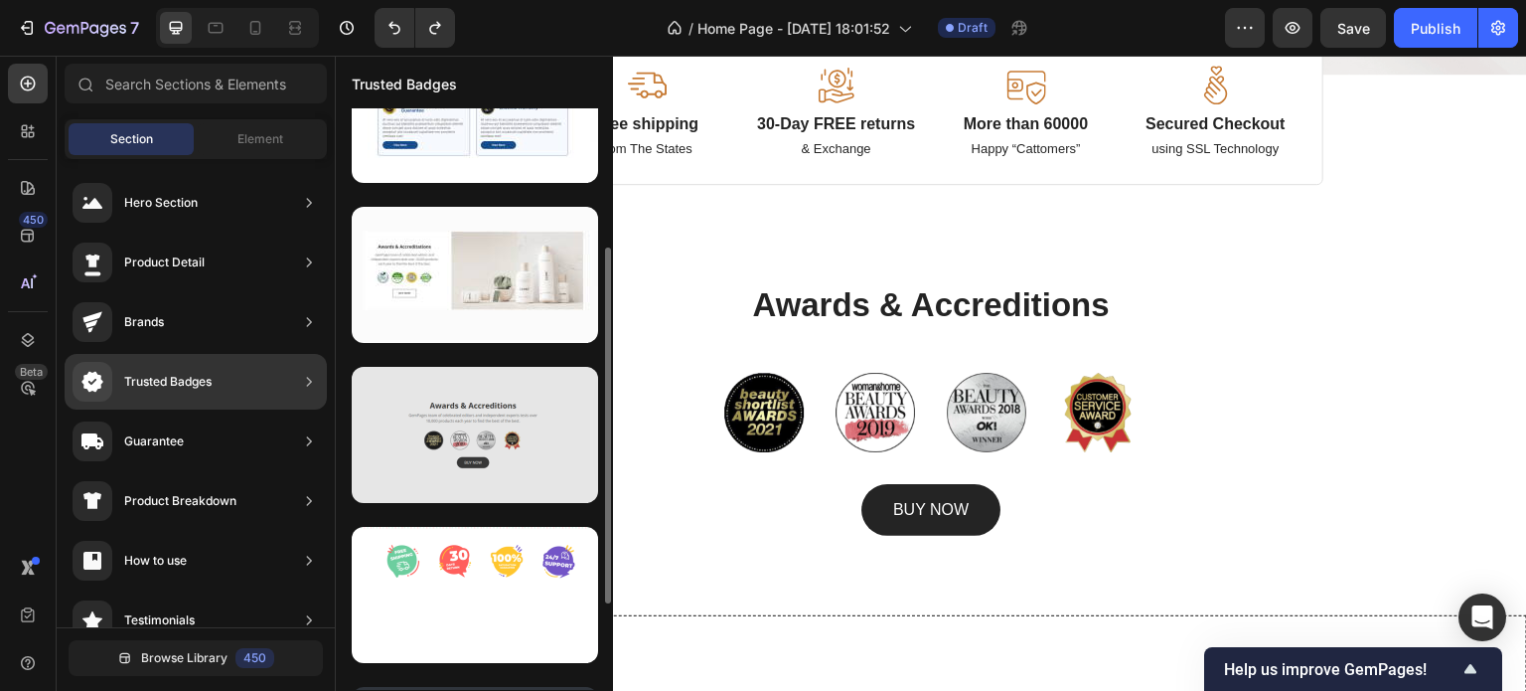
scroll to position [366, 0]
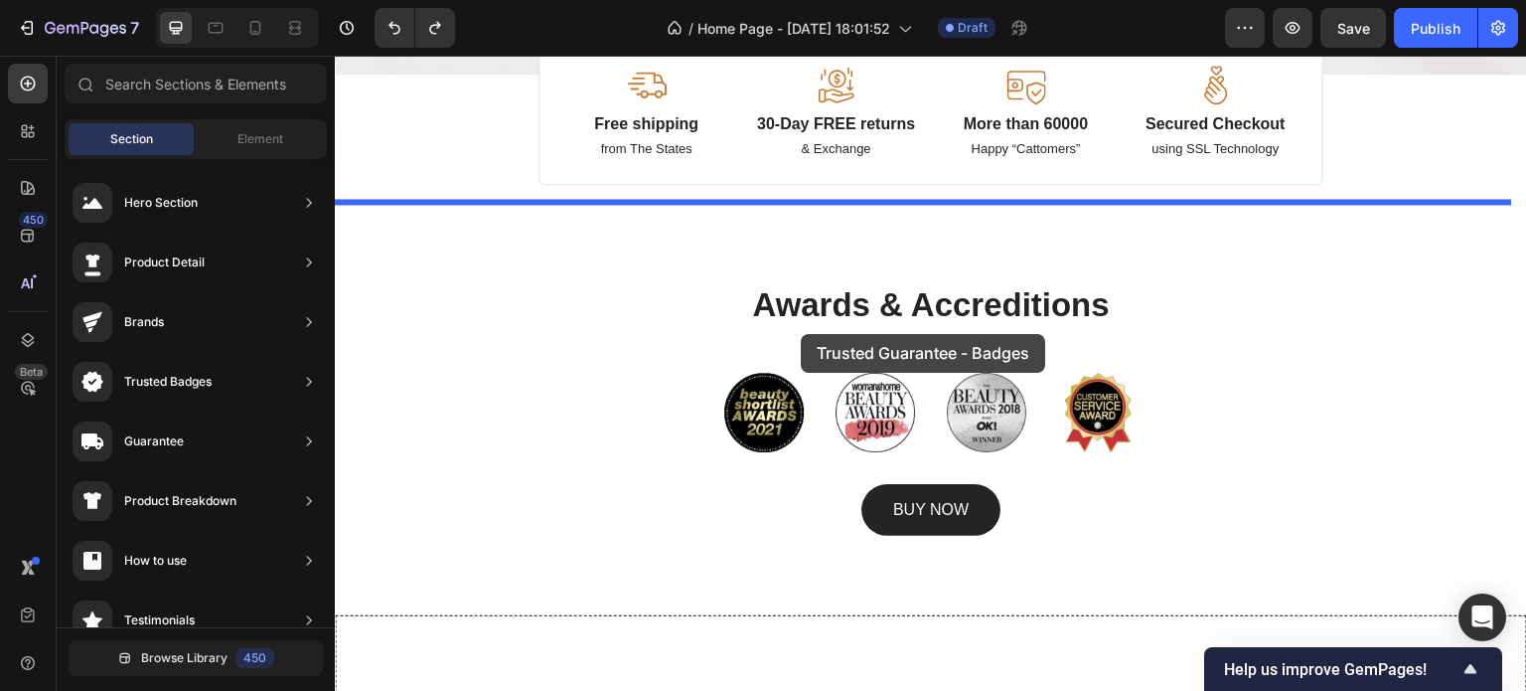
drag, startPoint x: 832, startPoint y: 654, endPoint x: 805, endPoint y: 333, distance: 322.1
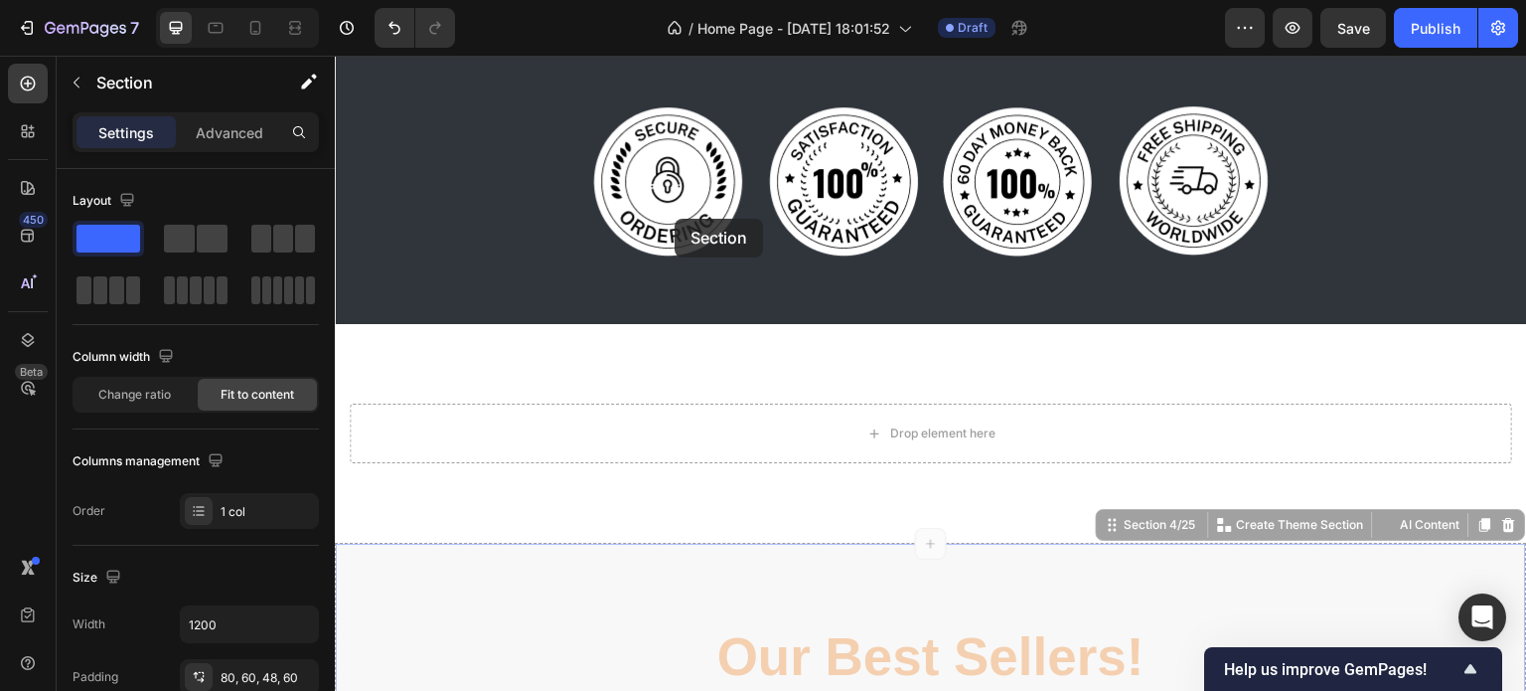
scroll to position [649, 0]
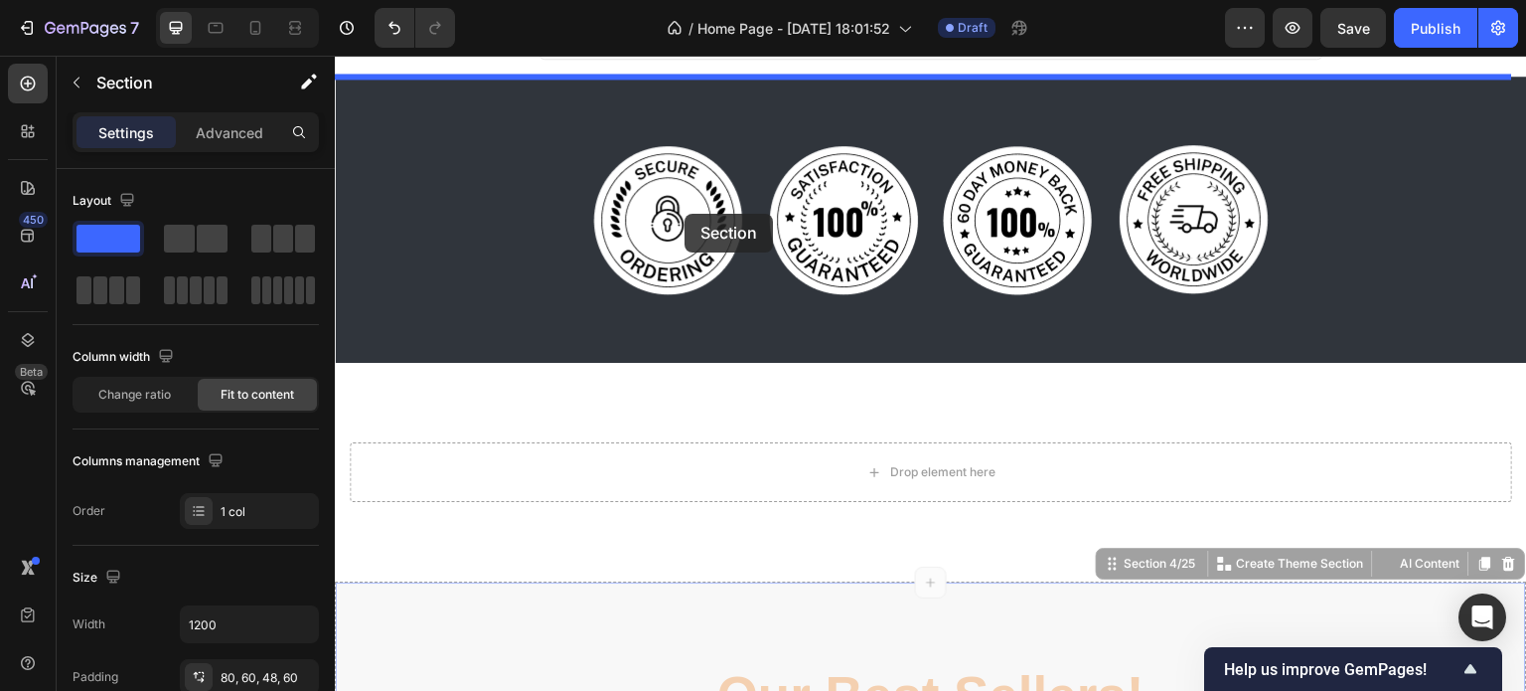
drag, startPoint x: 630, startPoint y: 526, endPoint x: 685, endPoint y: 214, distance: 316.7
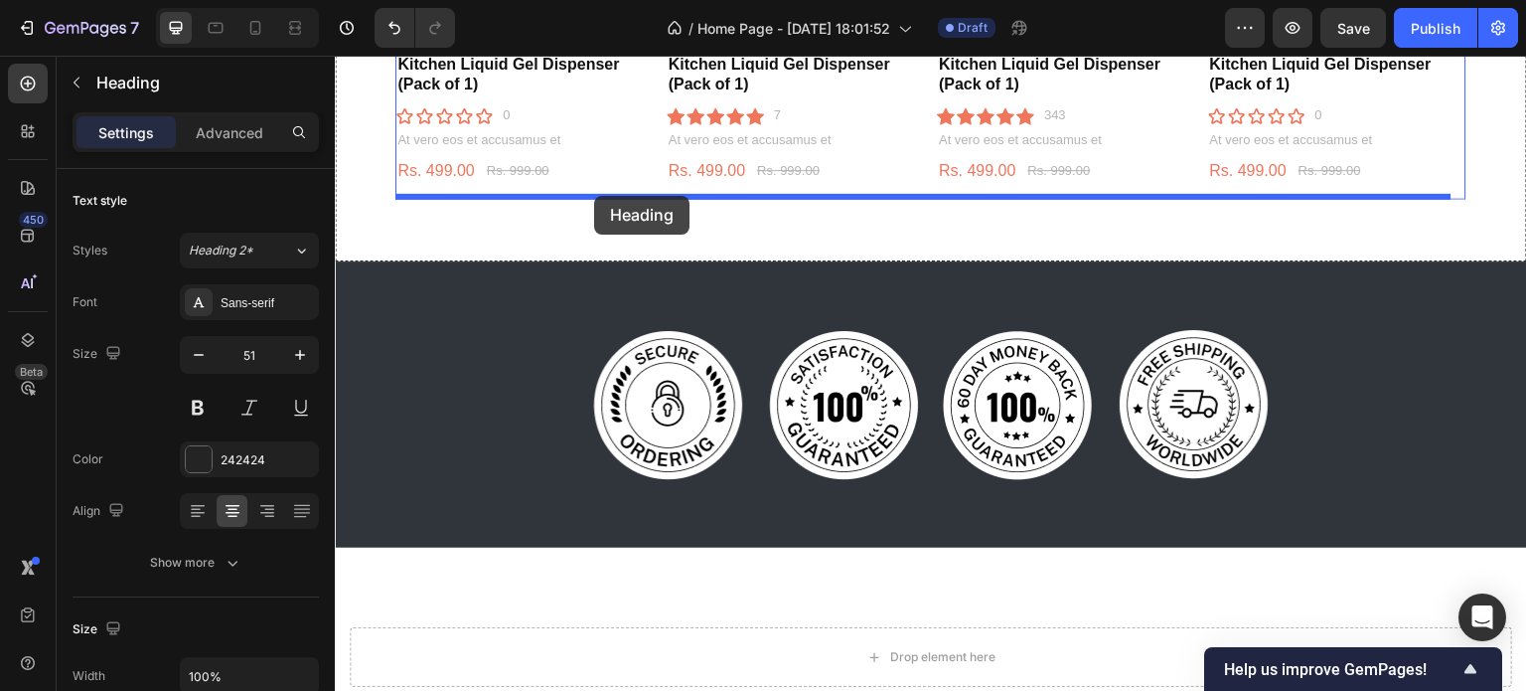
scroll to position [1212, 0]
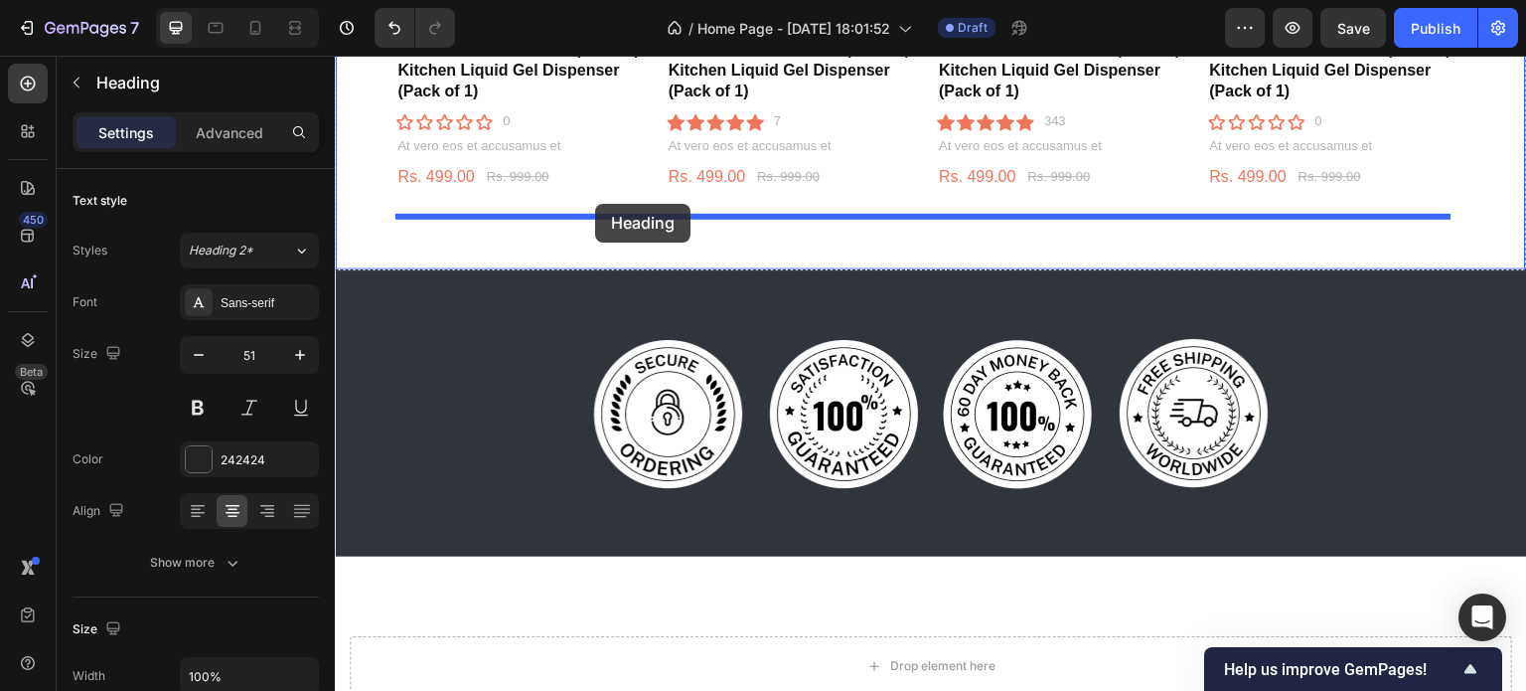
drag, startPoint x: 601, startPoint y: 387, endPoint x: 595, endPoint y: 204, distance: 182.9
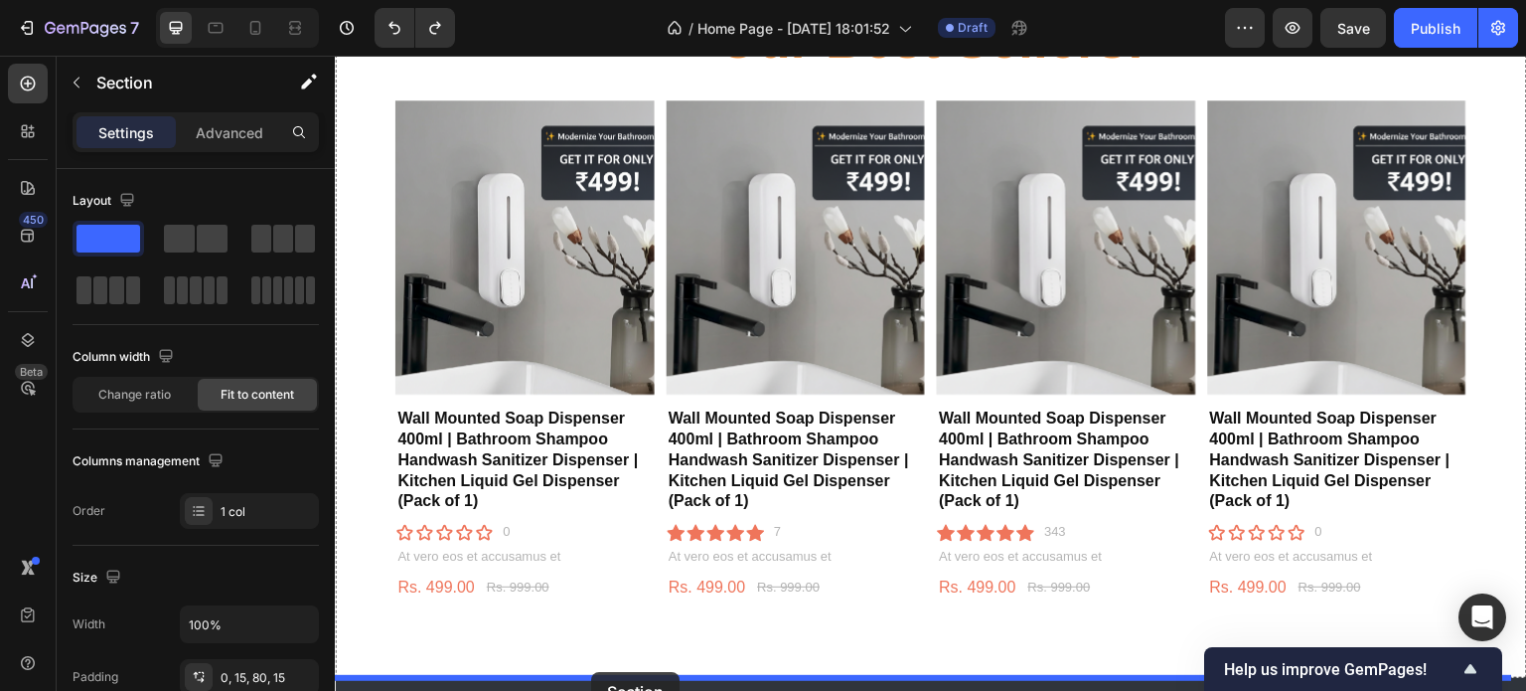
scroll to position [895, 0]
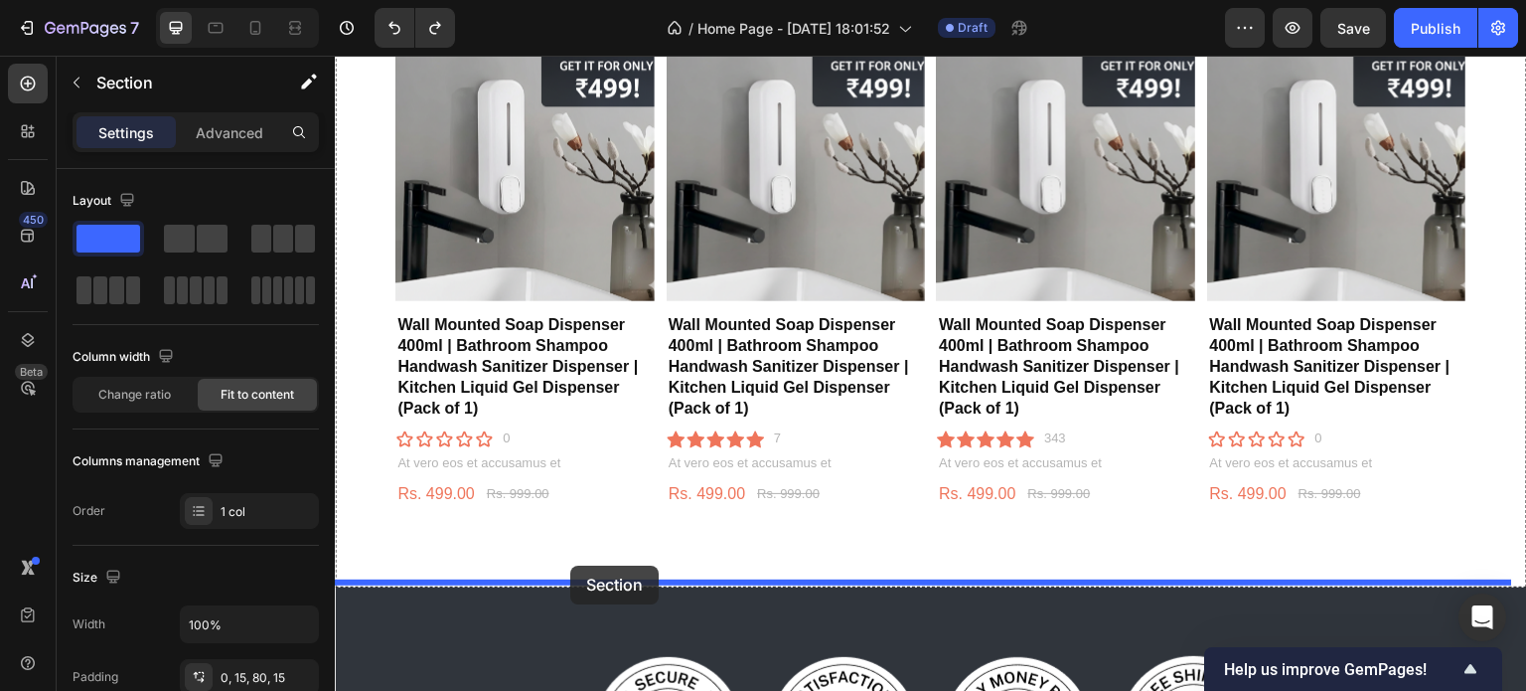
drag, startPoint x: 342, startPoint y: 451, endPoint x: 569, endPoint y: 565, distance: 254.6
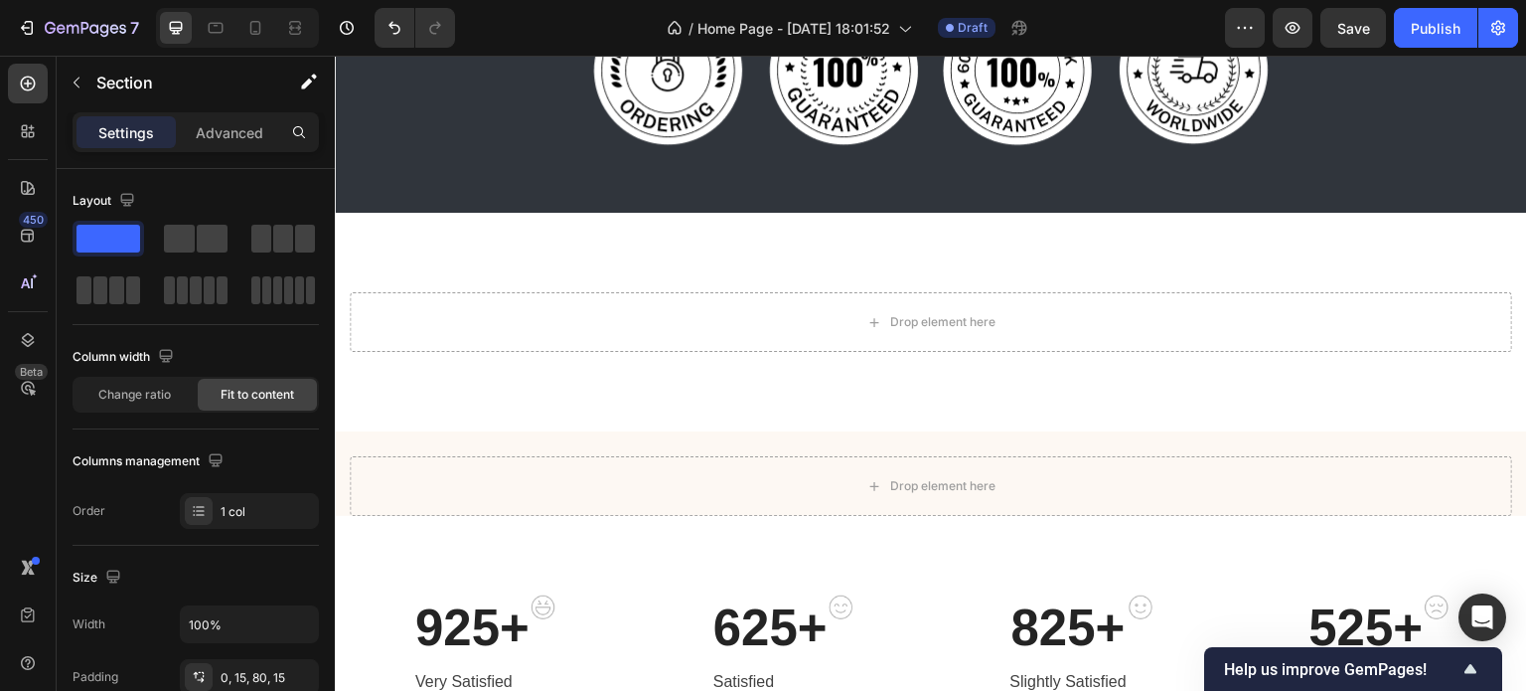
scroll to position [2213, 0]
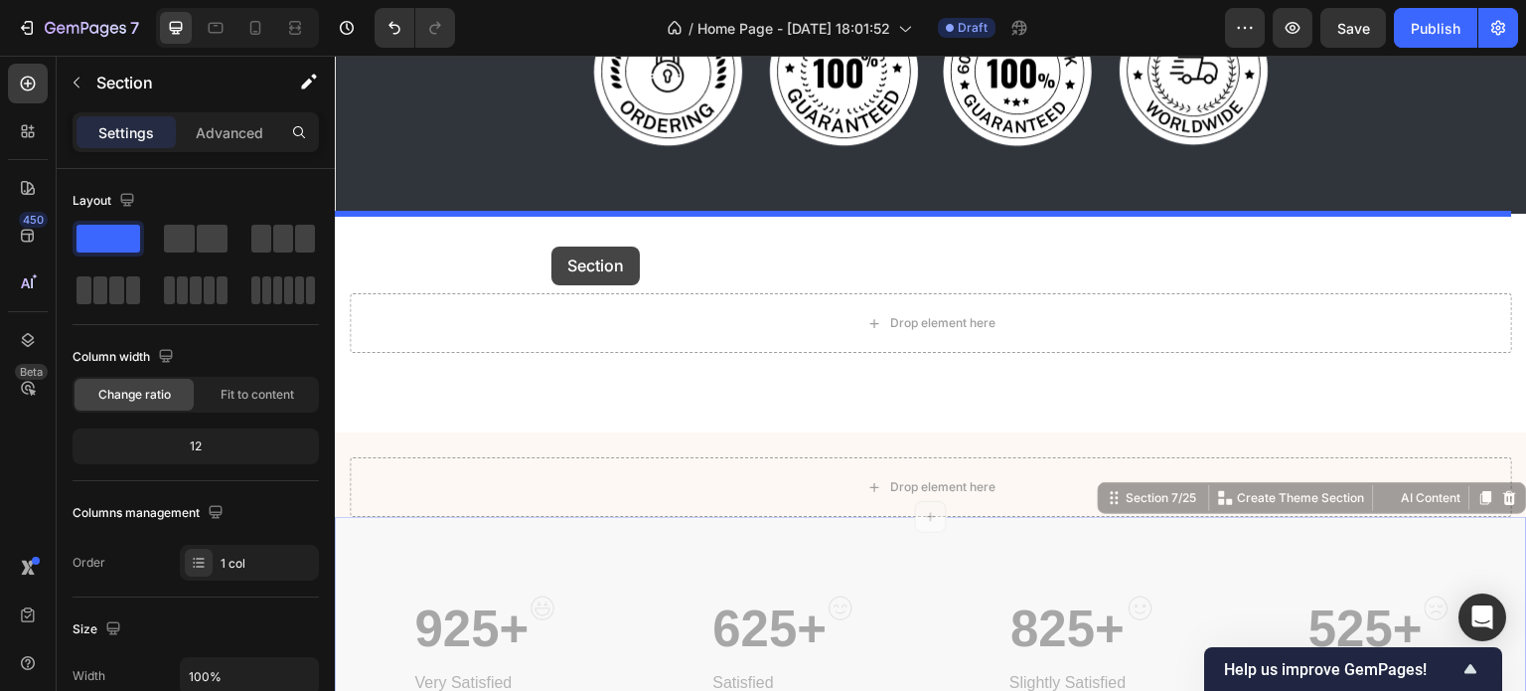
drag, startPoint x: 545, startPoint y: 558, endPoint x: 551, endPoint y: 245, distance: 313.1
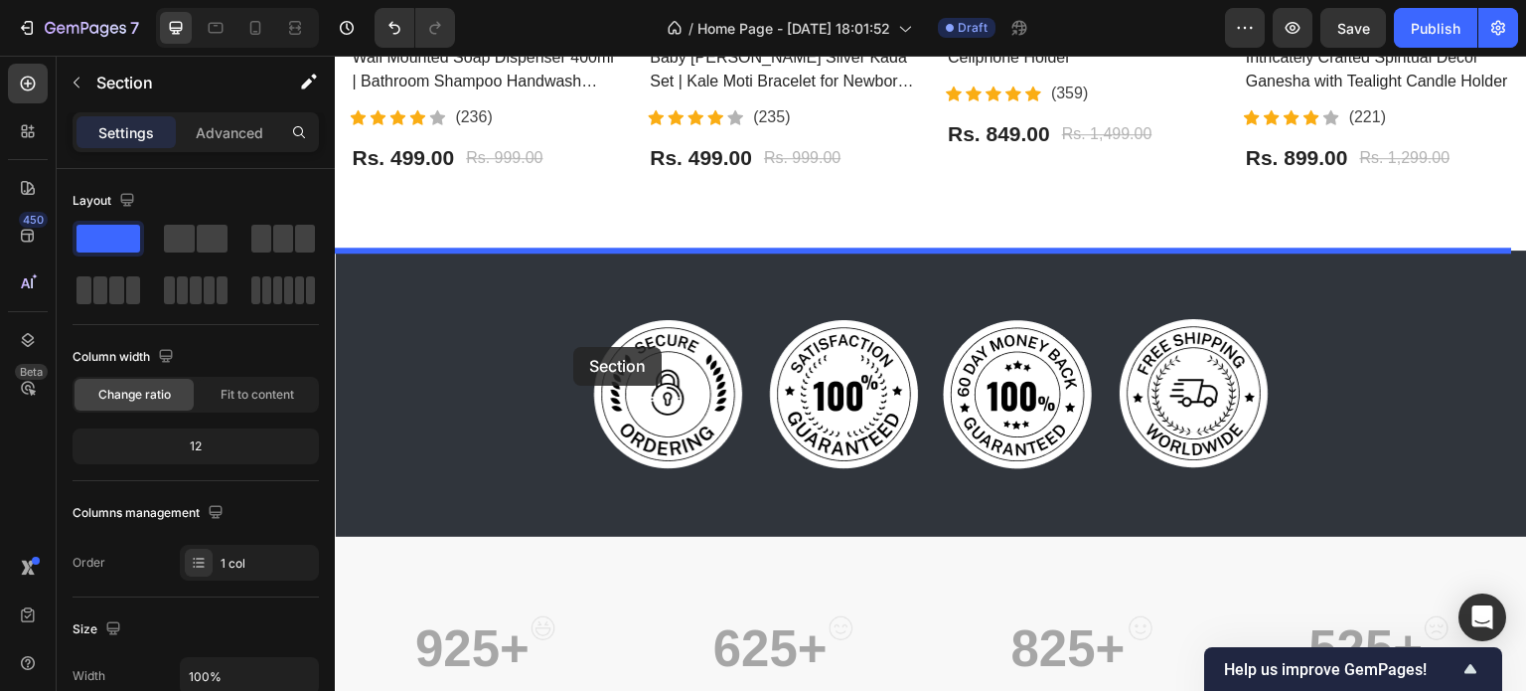
scroll to position [1773, 0]
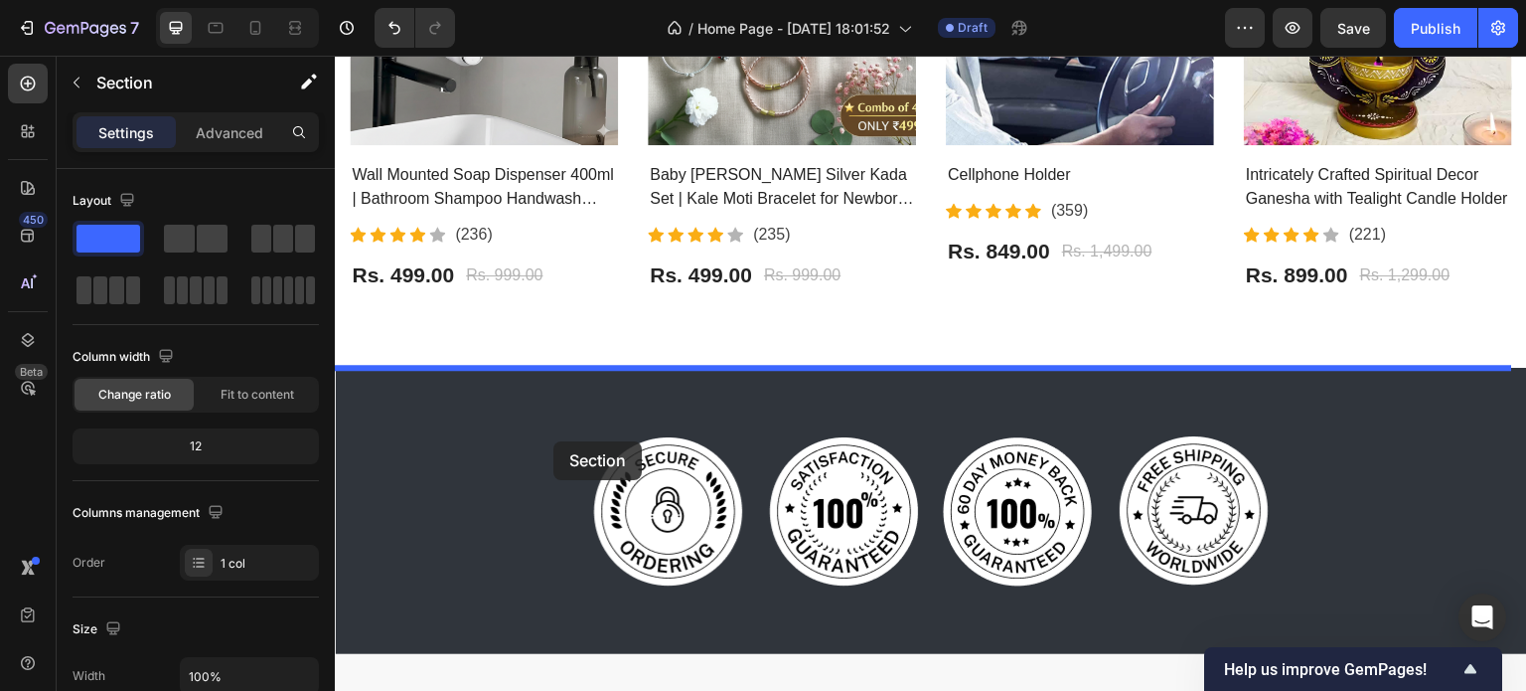
drag, startPoint x: 575, startPoint y: 386, endPoint x: 557, endPoint y: 412, distance: 32.2
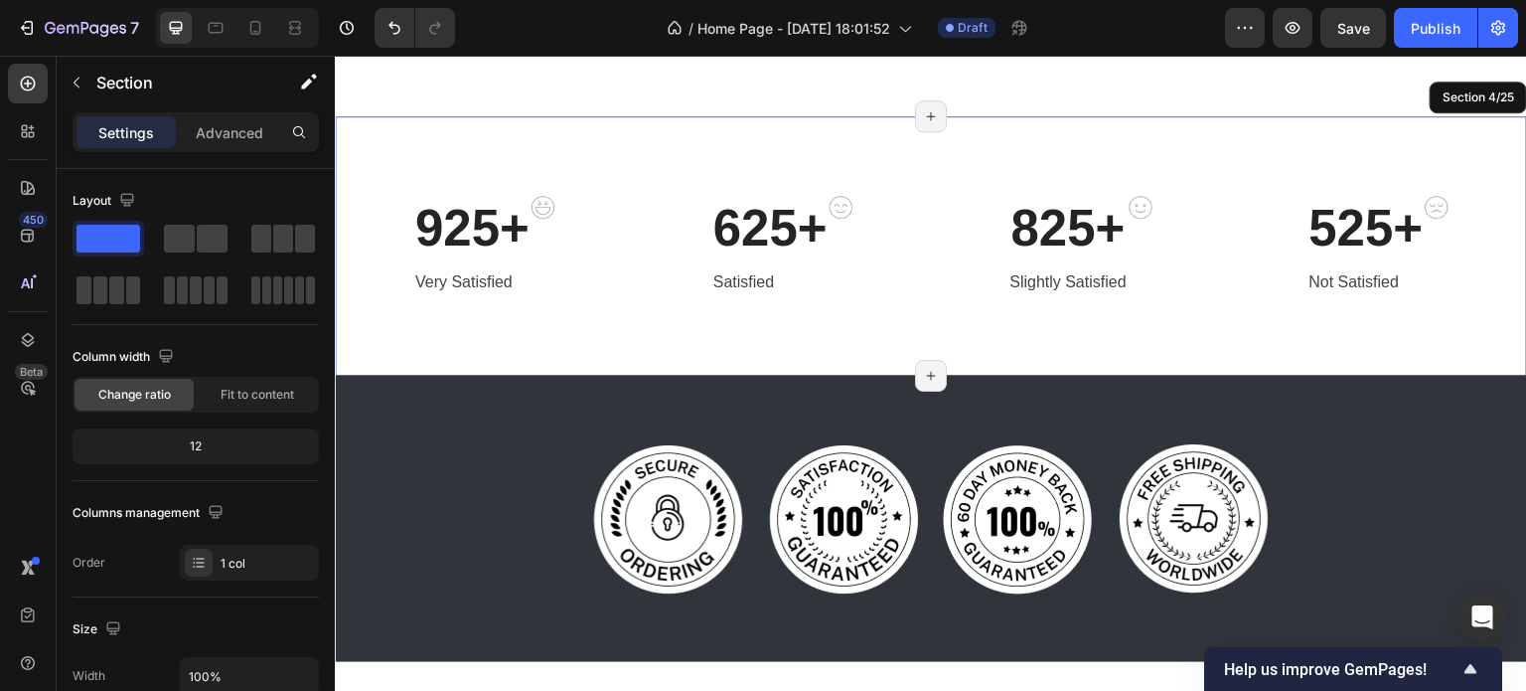
scroll to position [2030, 0]
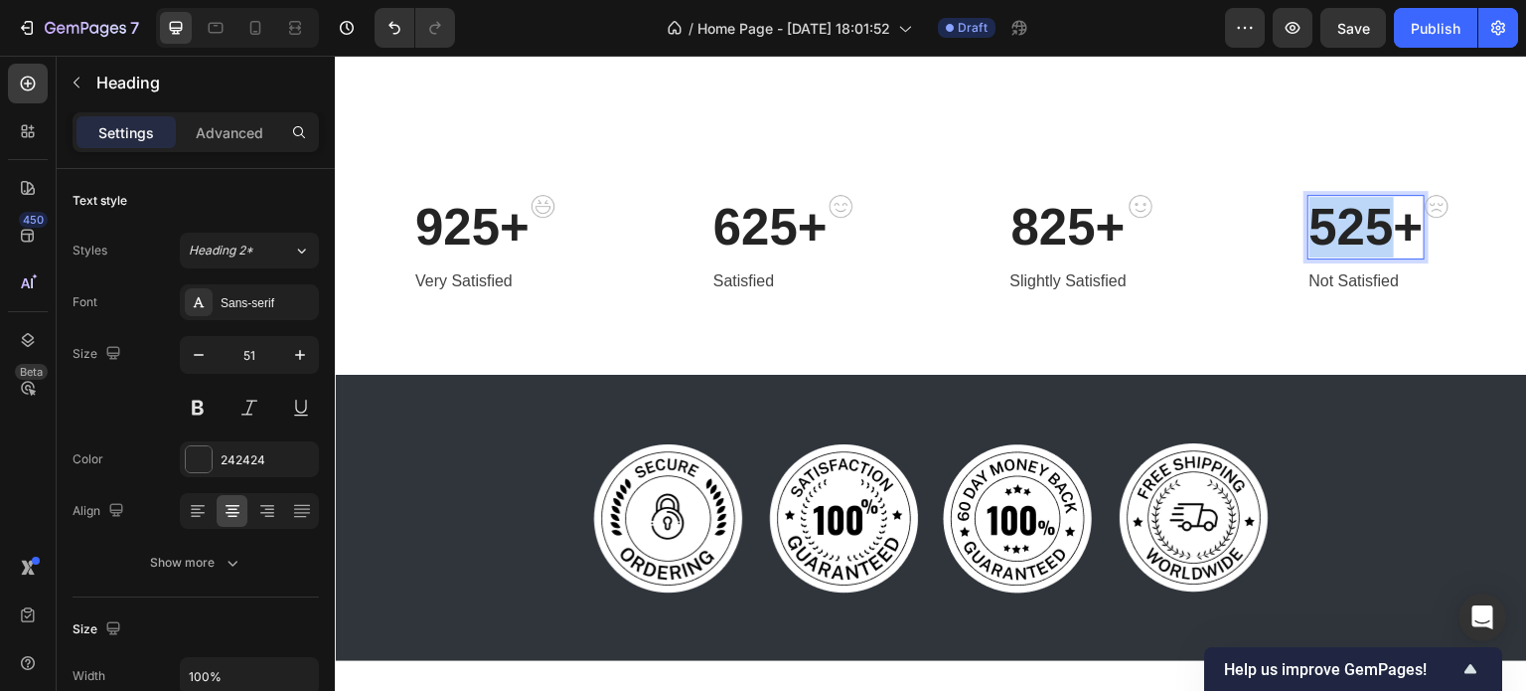
click at [1336, 233] on p "525+" at bounding box center [1367, 227] width 114 height 61
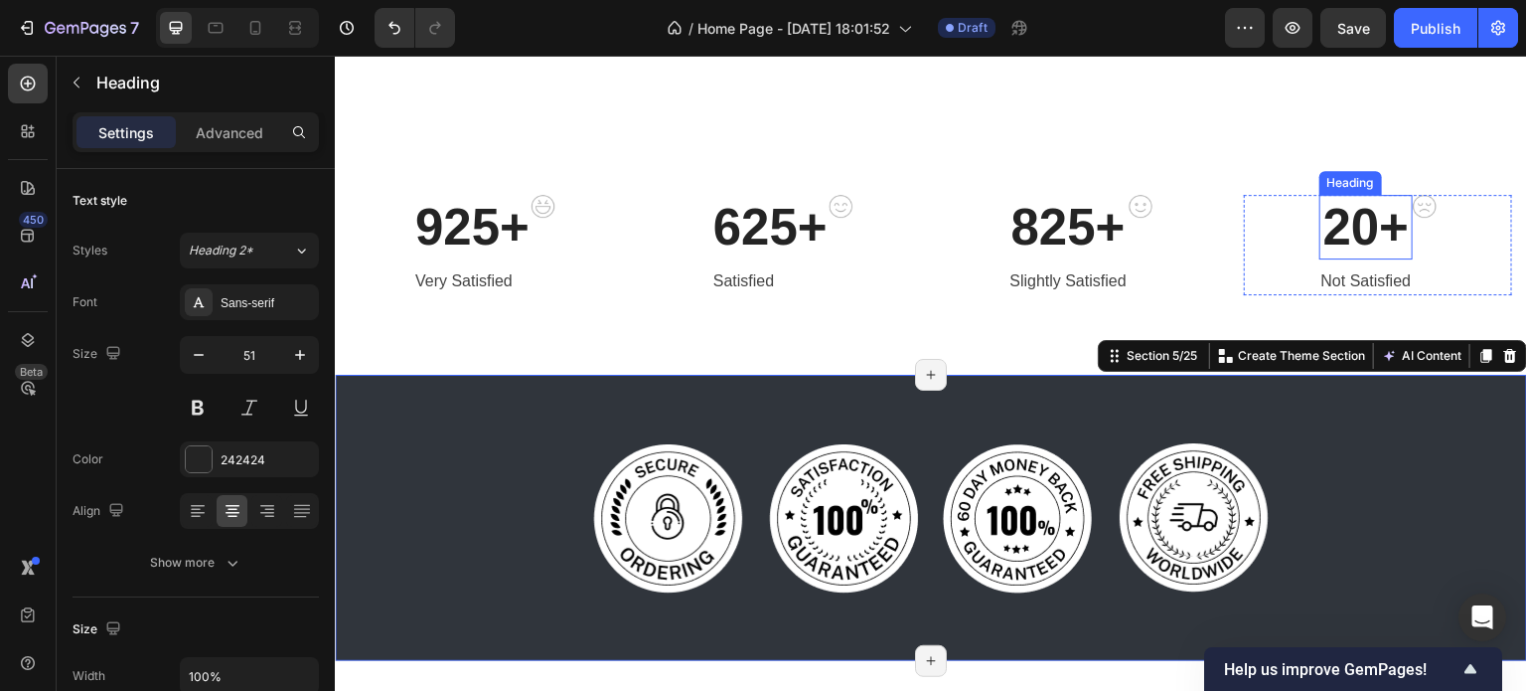
click at [1350, 217] on p "20+" at bounding box center [1367, 227] width 90 height 61
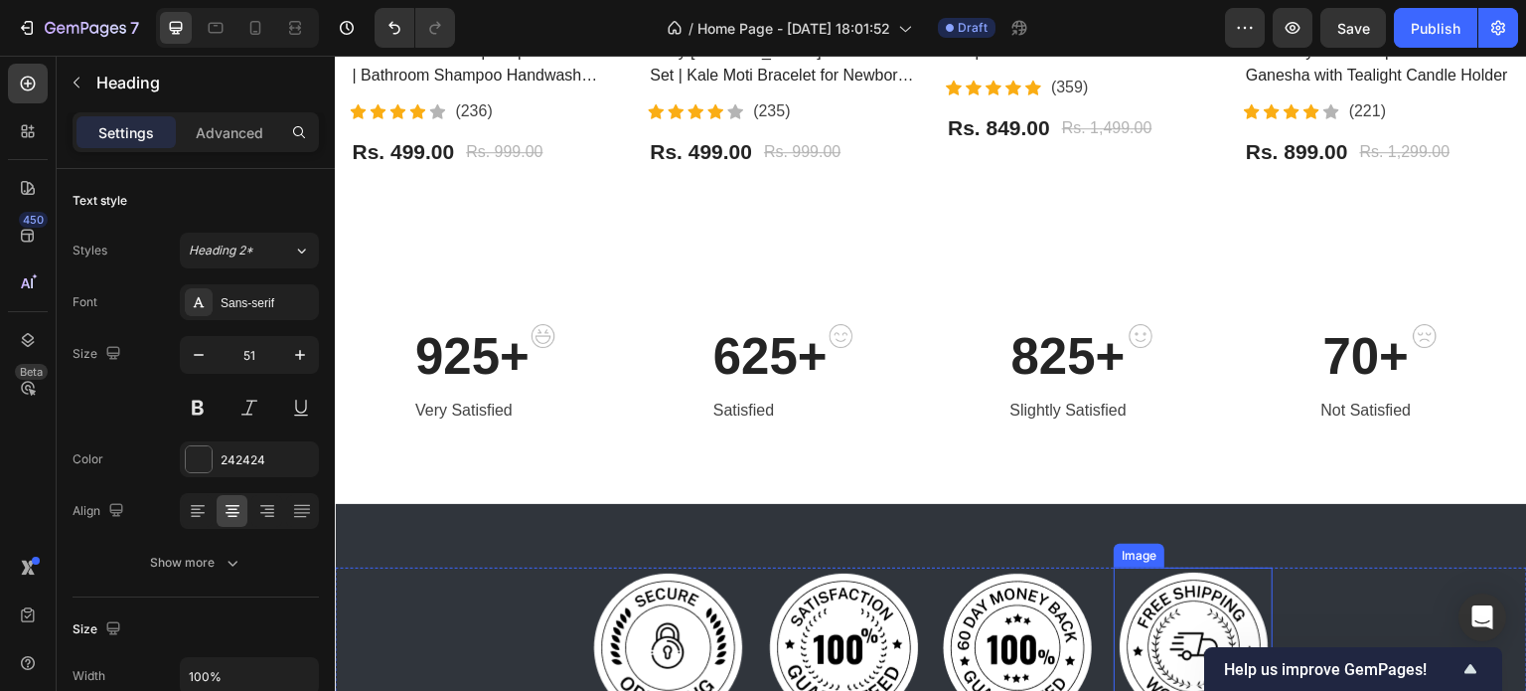
scroll to position [2114, 0]
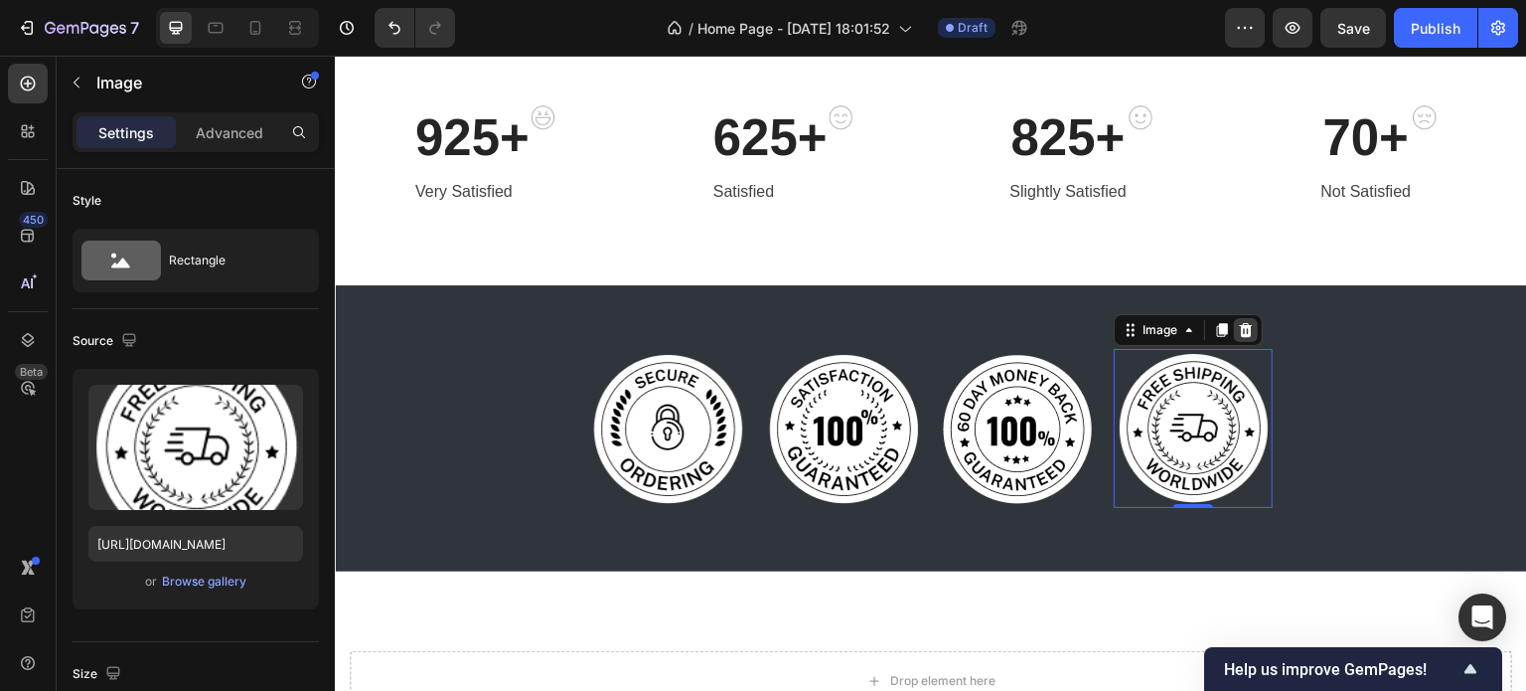
click at [1244, 326] on icon at bounding box center [1246, 330] width 16 height 16
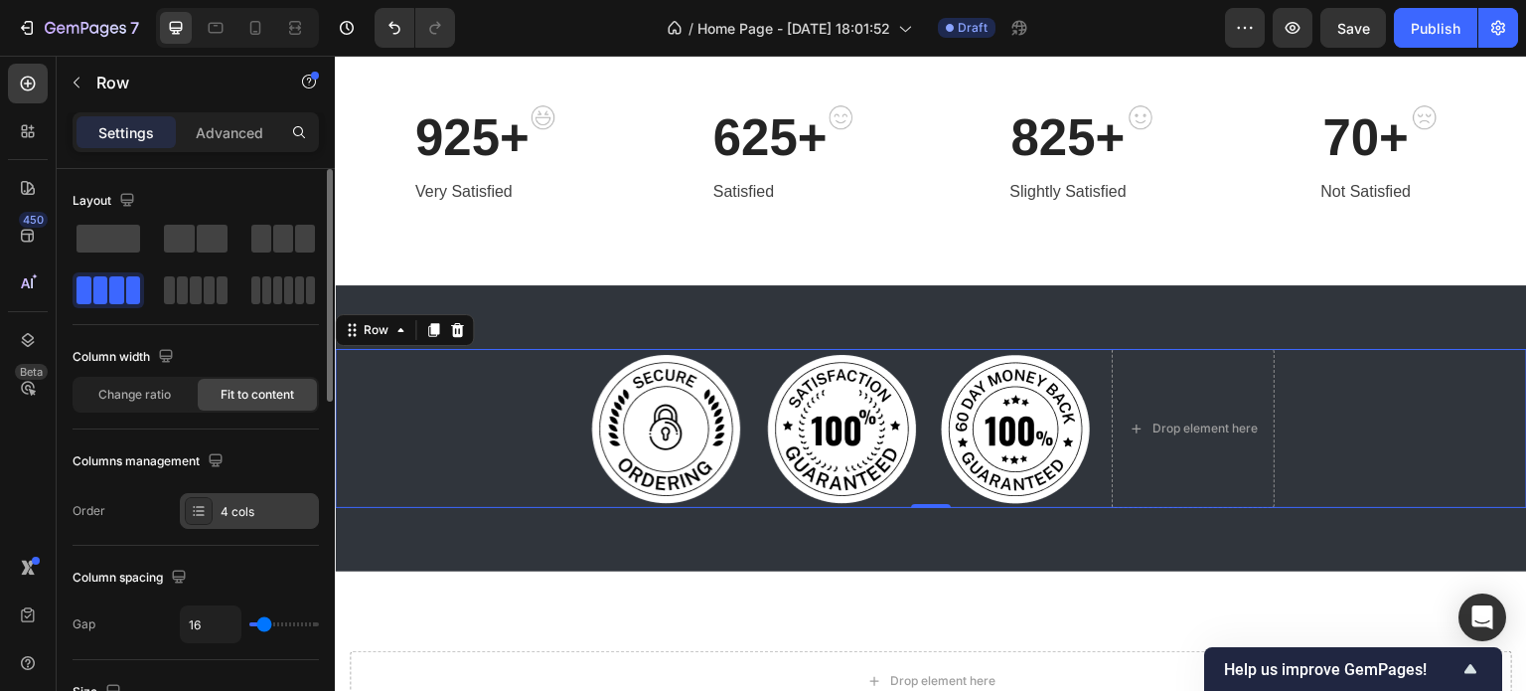
click at [296, 522] on div "4 cols" at bounding box center [249, 511] width 139 height 36
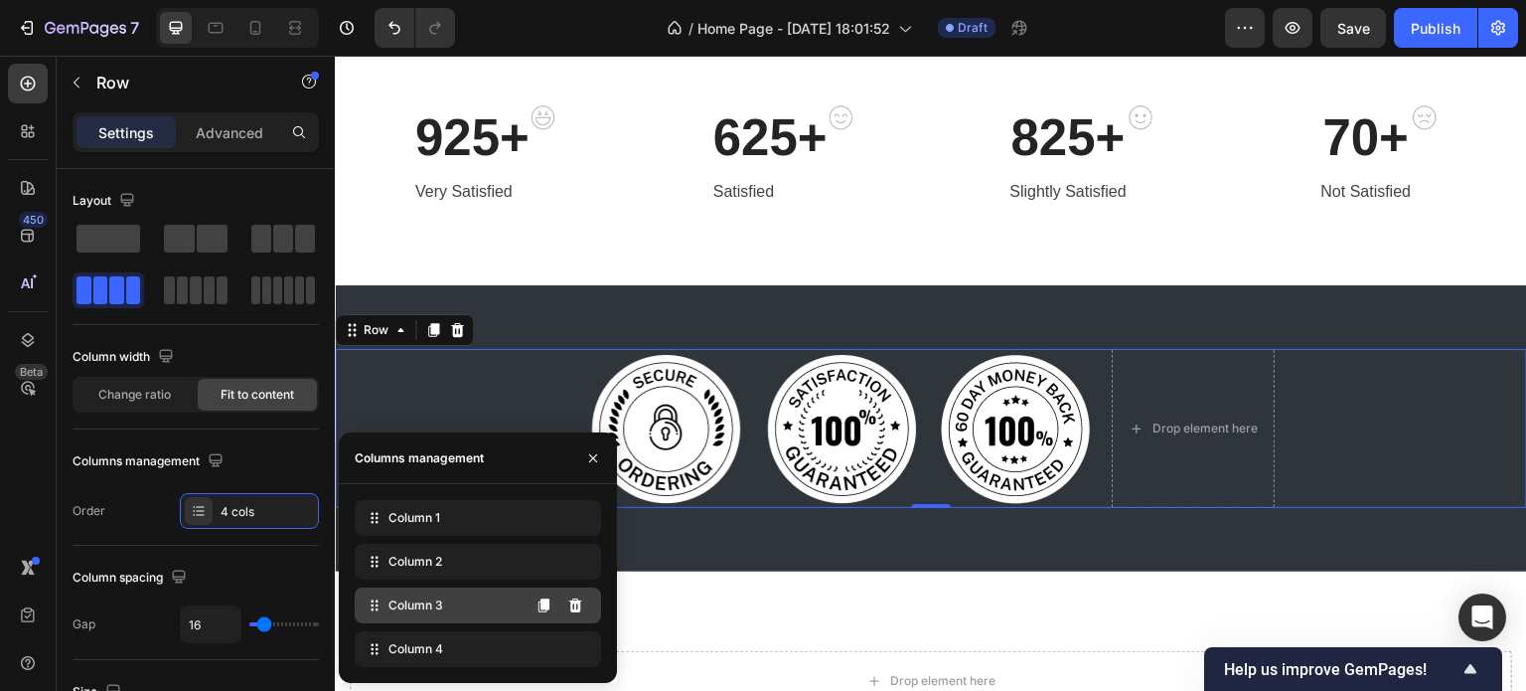
click at [452, 607] on div "Column 3" at bounding box center [478, 605] width 246 height 36
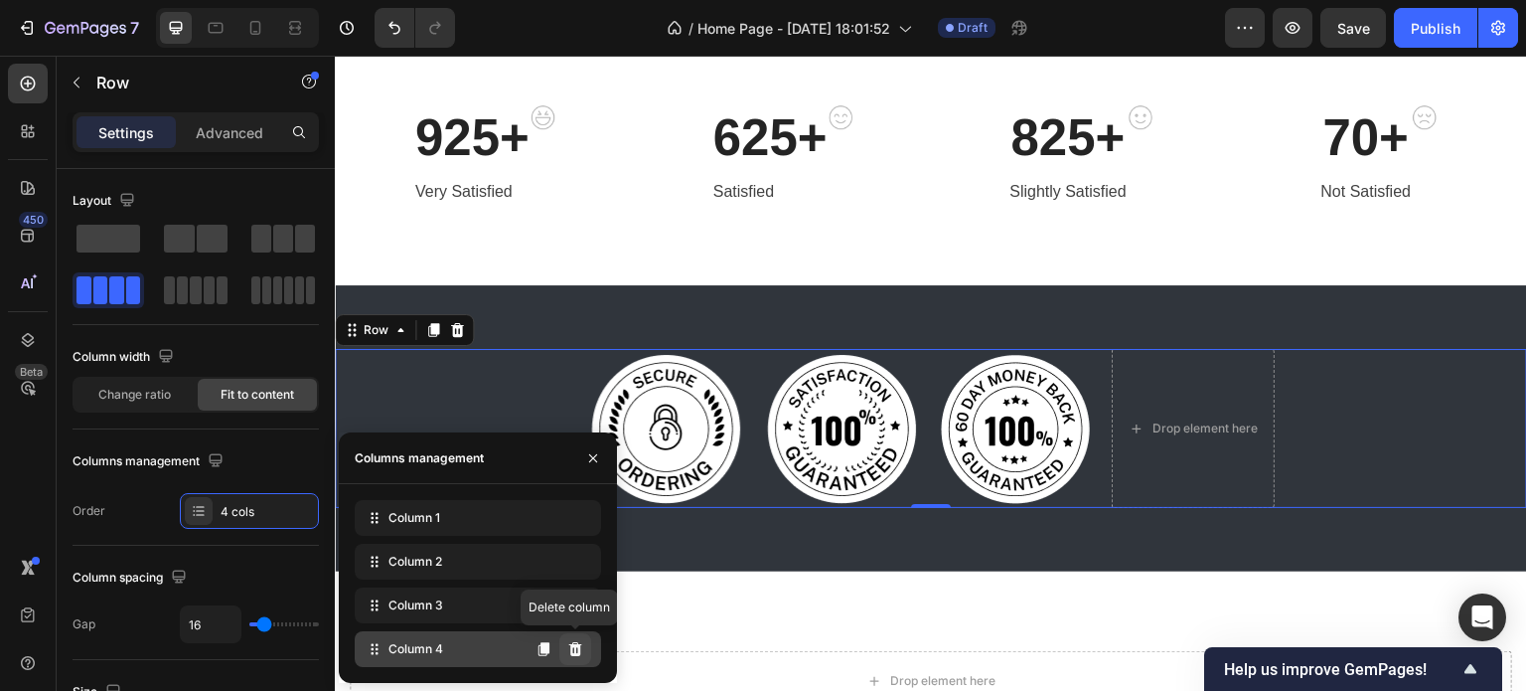
click at [565, 650] on button at bounding box center [575, 649] width 32 height 32
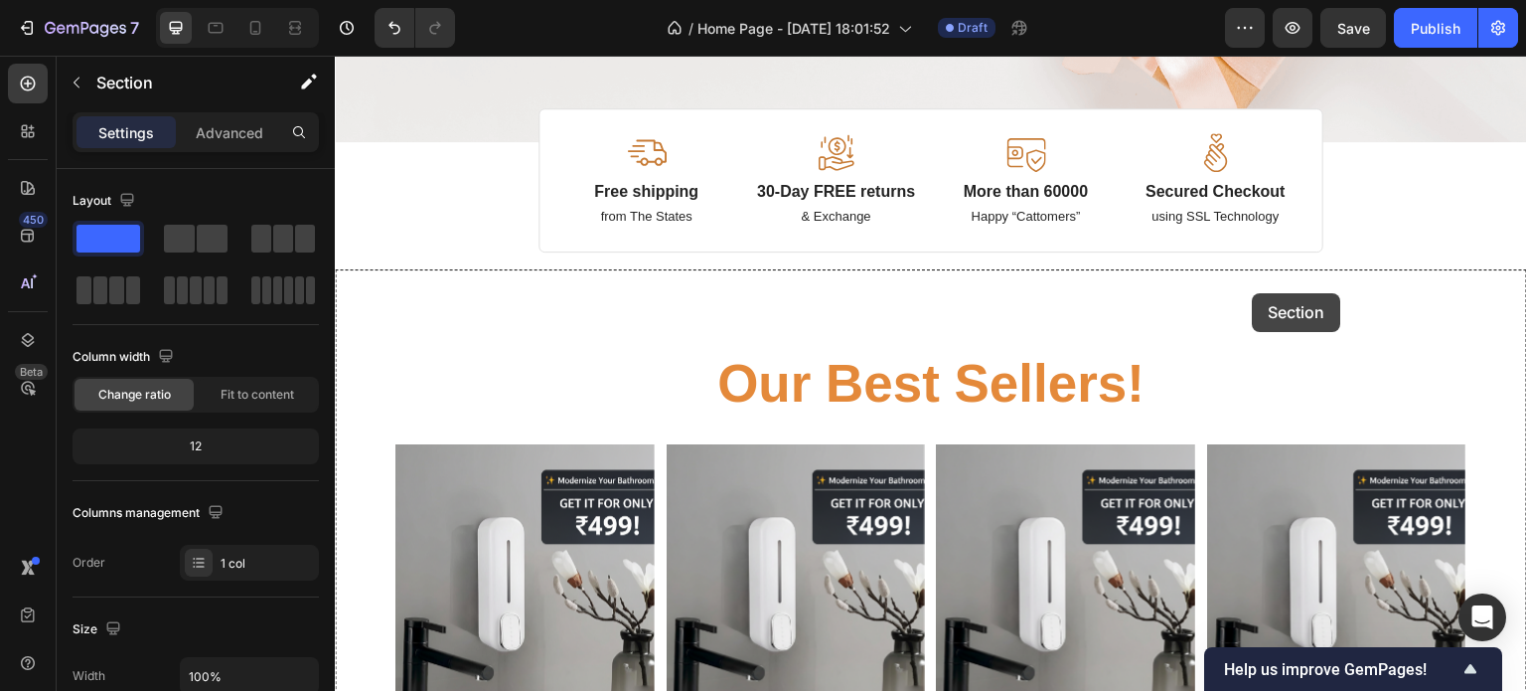
scroll to position [415, 0]
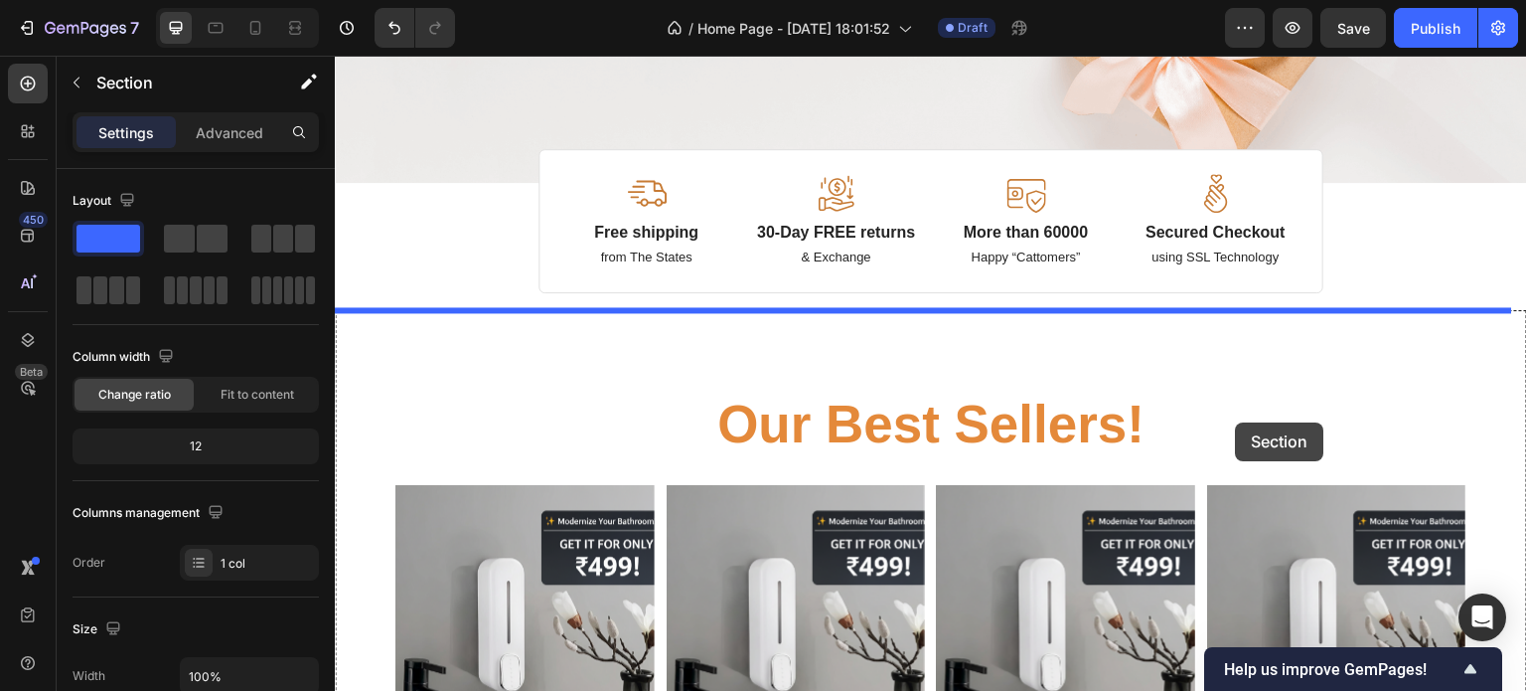
drag, startPoint x: 1502, startPoint y: 557, endPoint x: 1236, endPoint y: 422, distance: 298.6
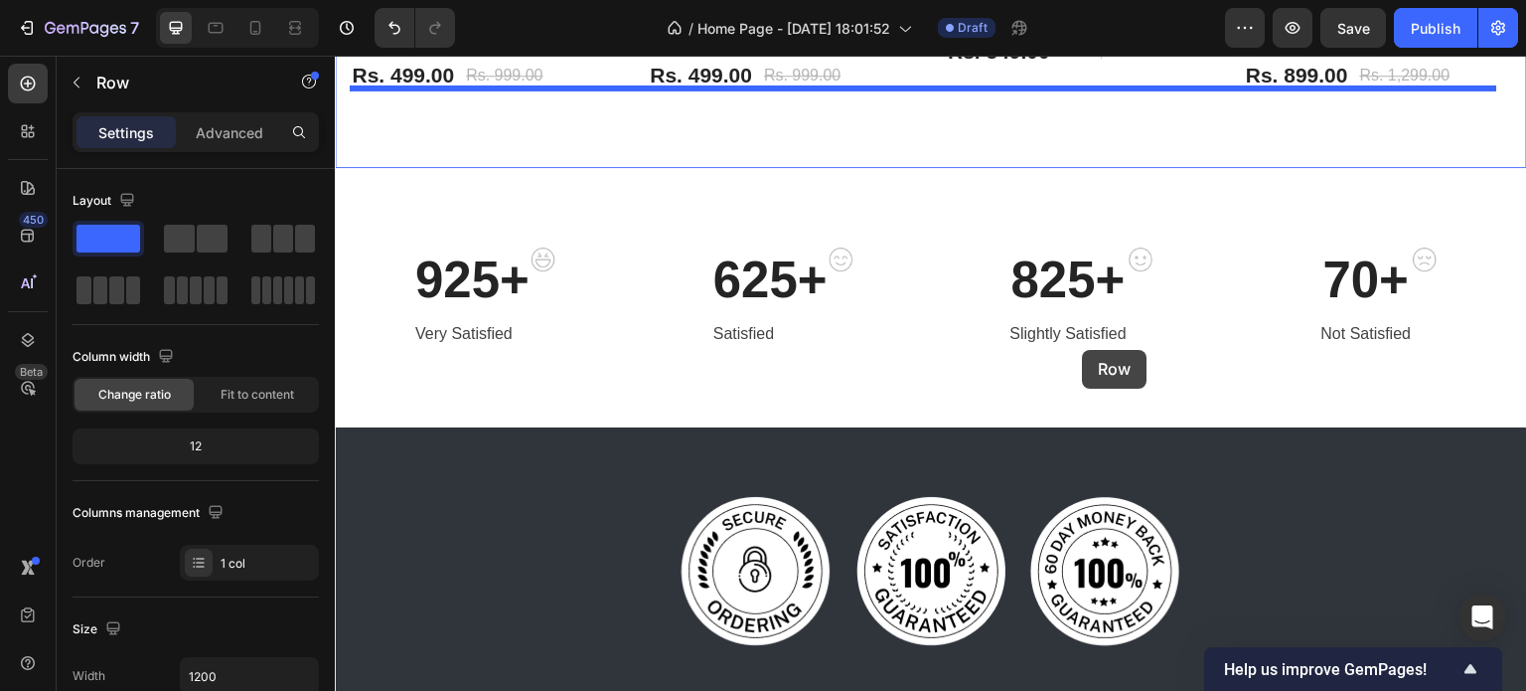
scroll to position [2230, 0]
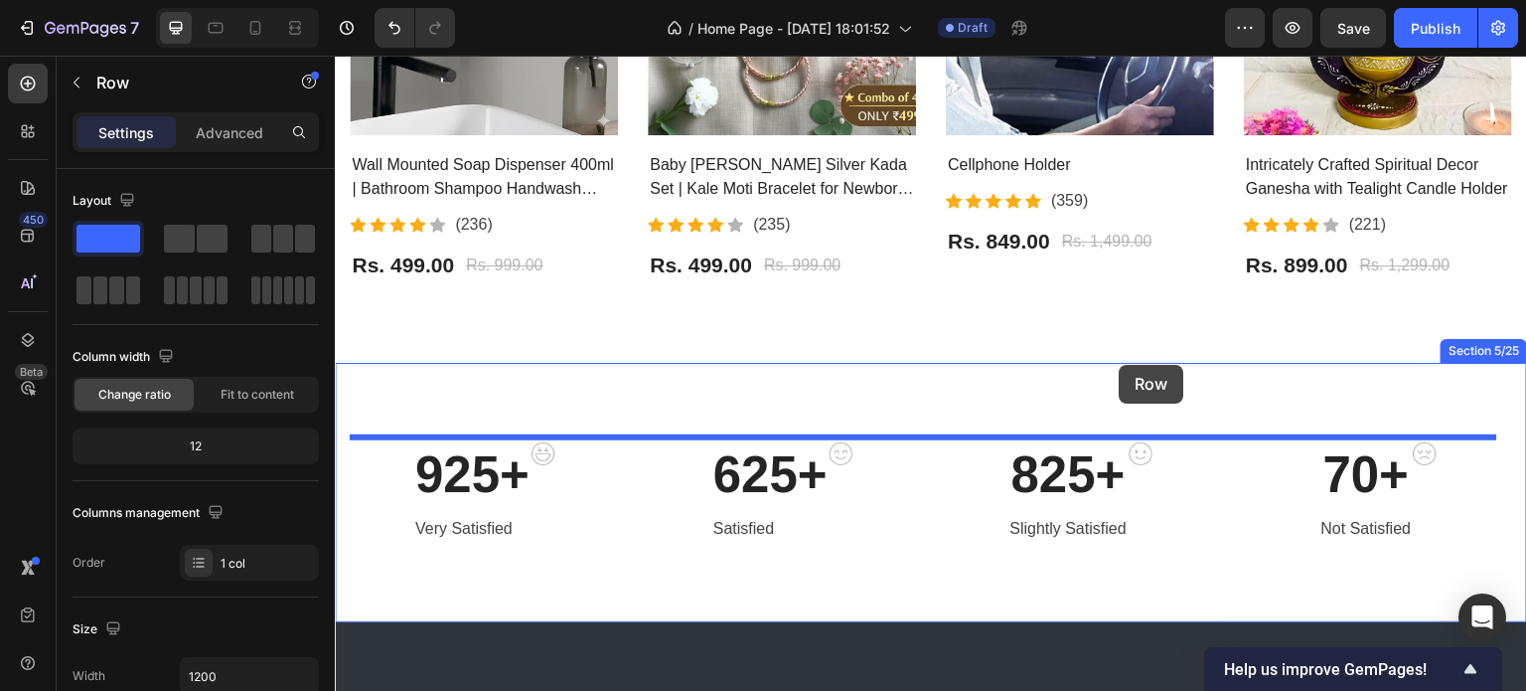
drag, startPoint x: 1136, startPoint y: 501, endPoint x: 1120, endPoint y: 365, distance: 137.1
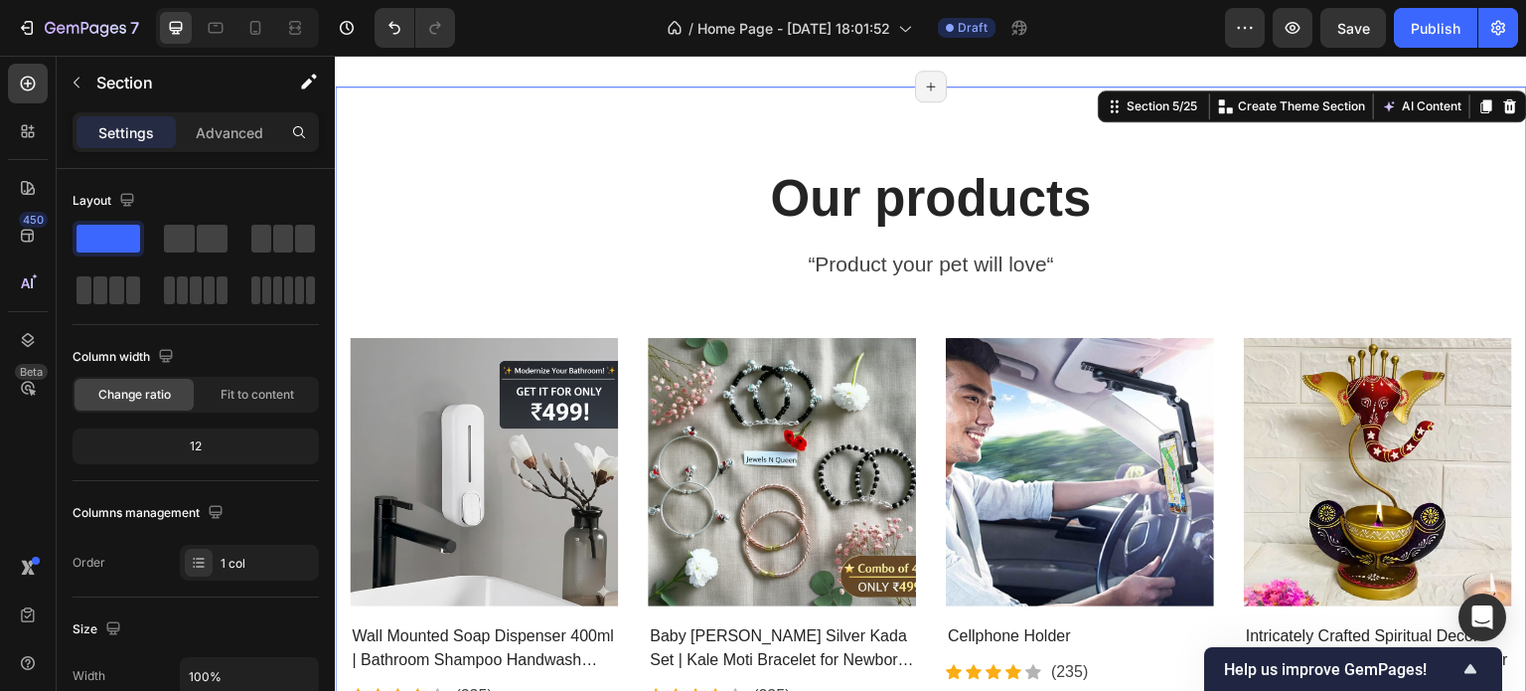
scroll to position [2500, 0]
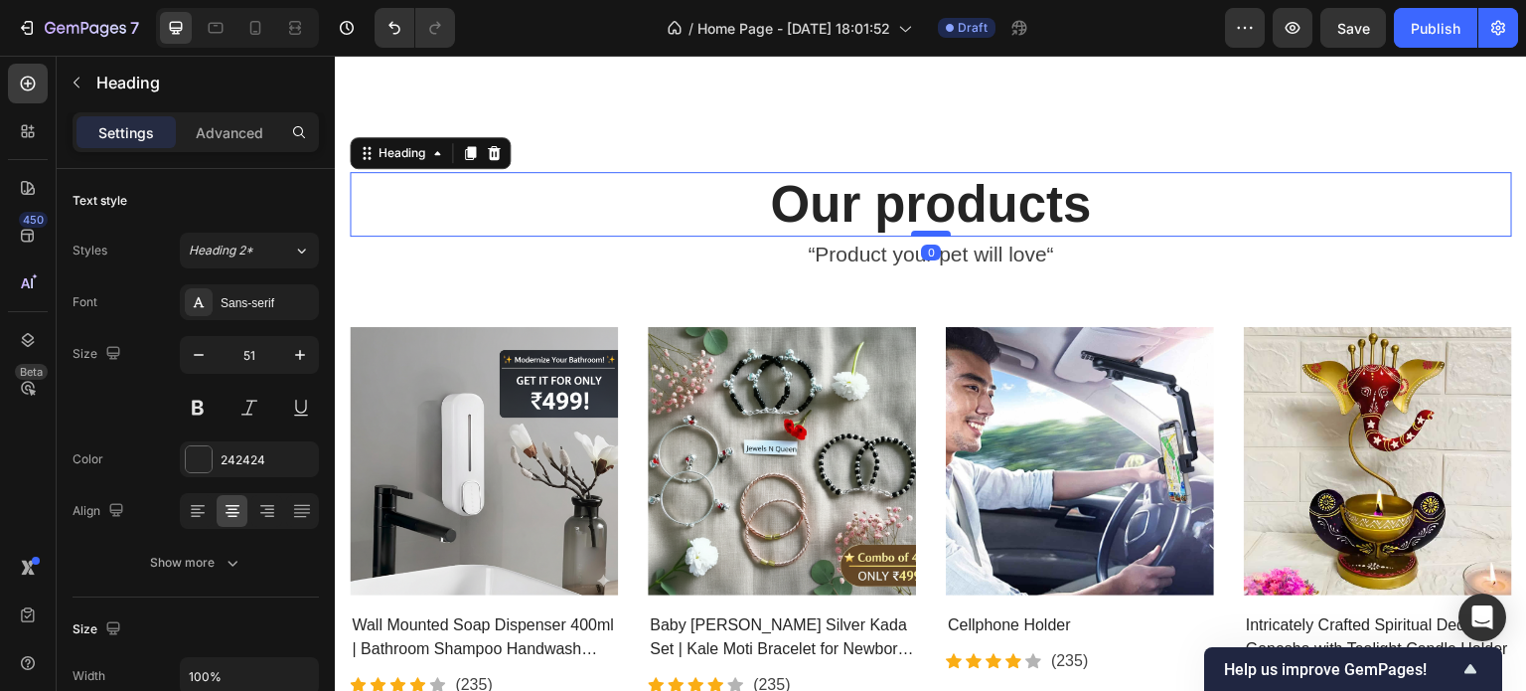
drag, startPoint x: 921, startPoint y: 242, endPoint x: 924, endPoint y: 226, distance: 17.2
click at [924, 231] on div at bounding box center [931, 234] width 40 height 6
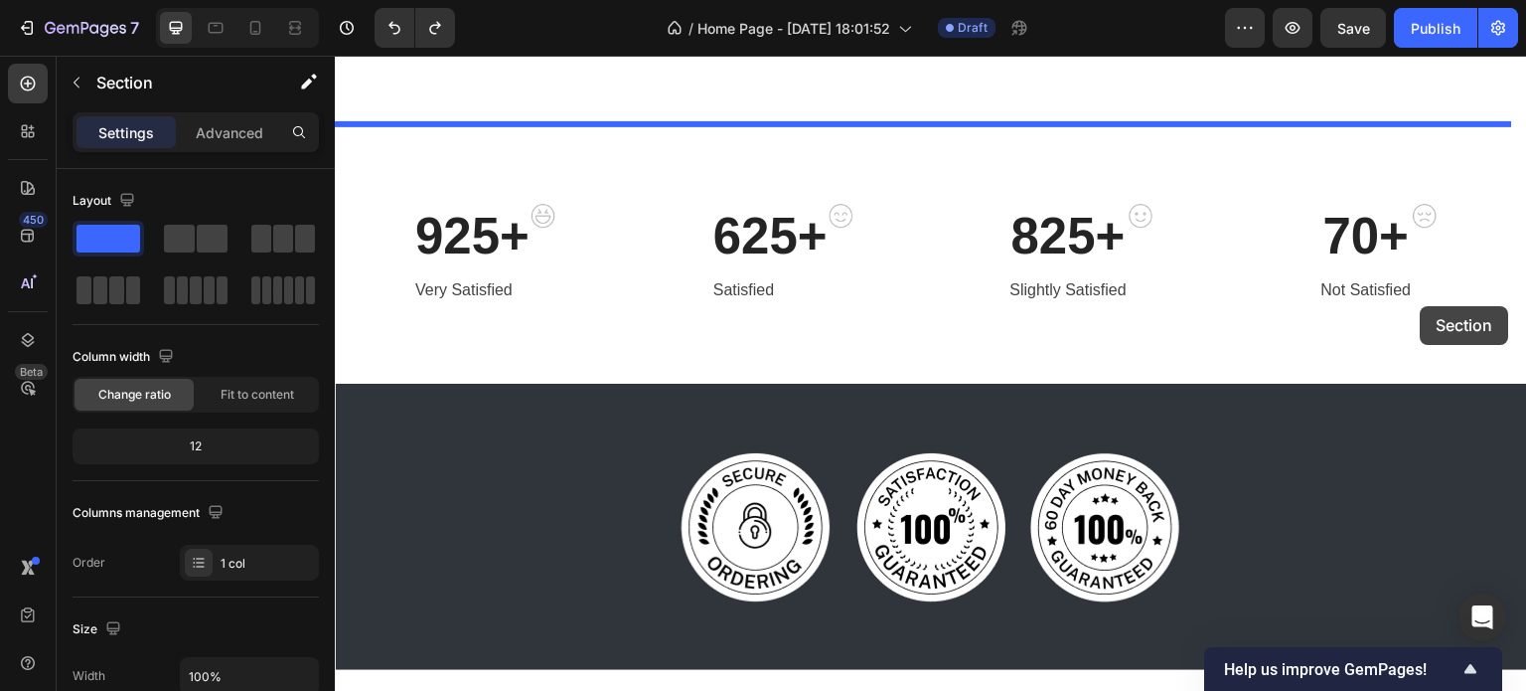
scroll to position [2184, 0]
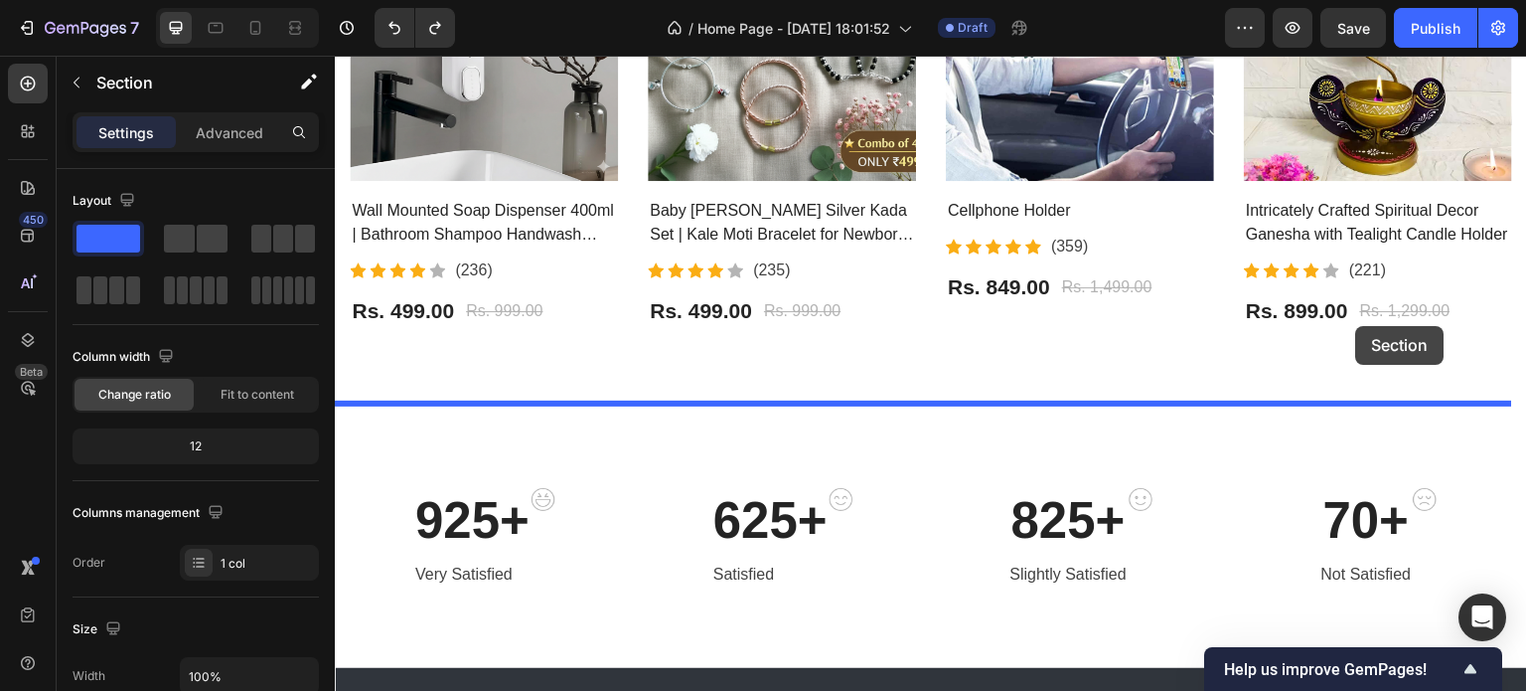
drag, startPoint x: 1494, startPoint y: 235, endPoint x: 1373, endPoint y: 337, distance: 158.0
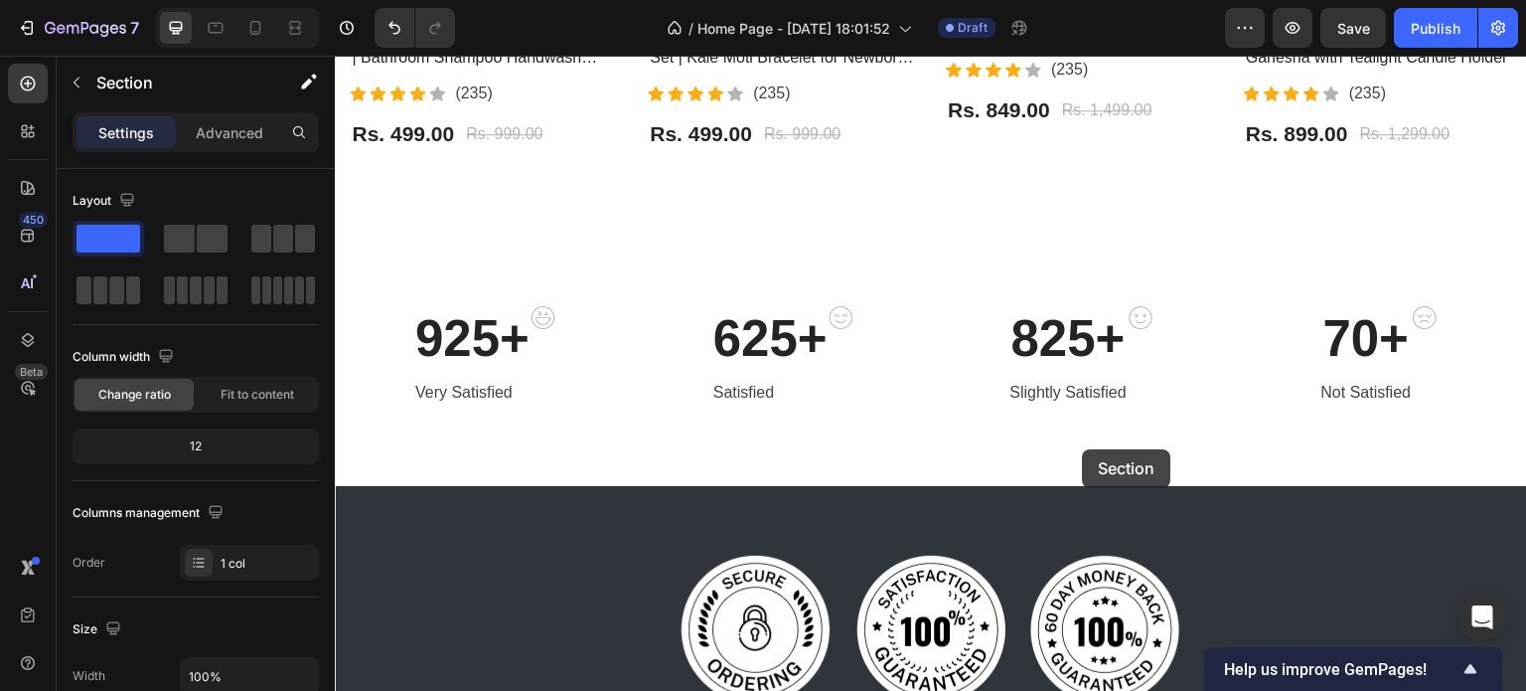
scroll to position [3069, 0]
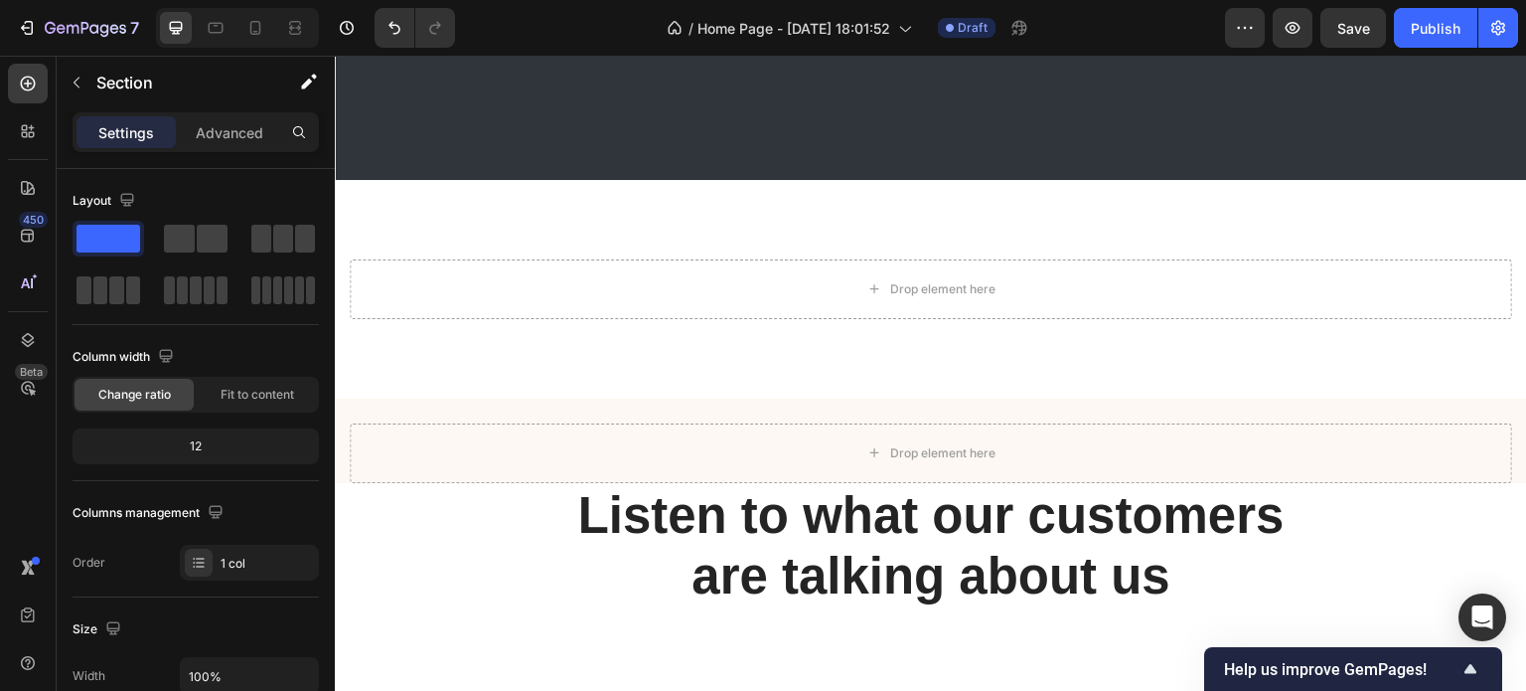
scroll to position [3998, 0]
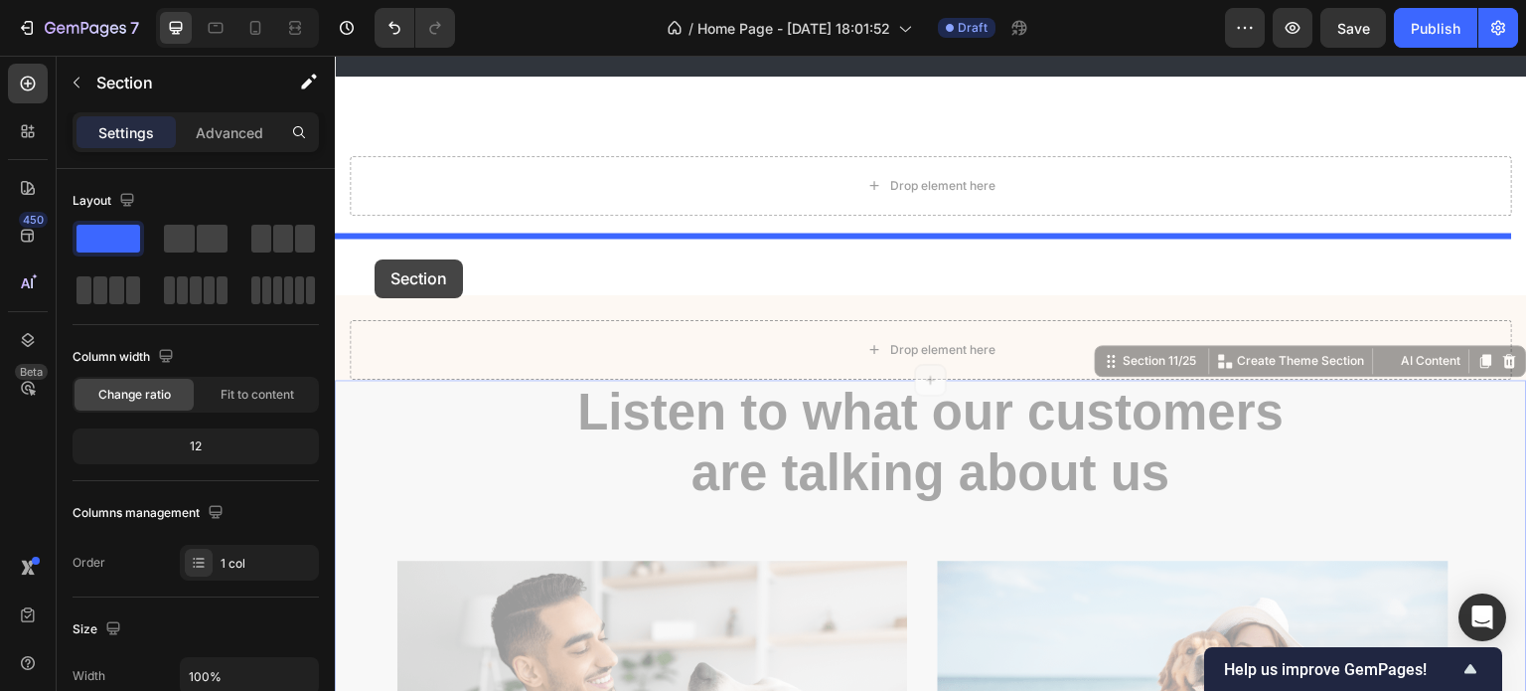
drag, startPoint x: 342, startPoint y: 608, endPoint x: 375, endPoint y: 260, distance: 349.3
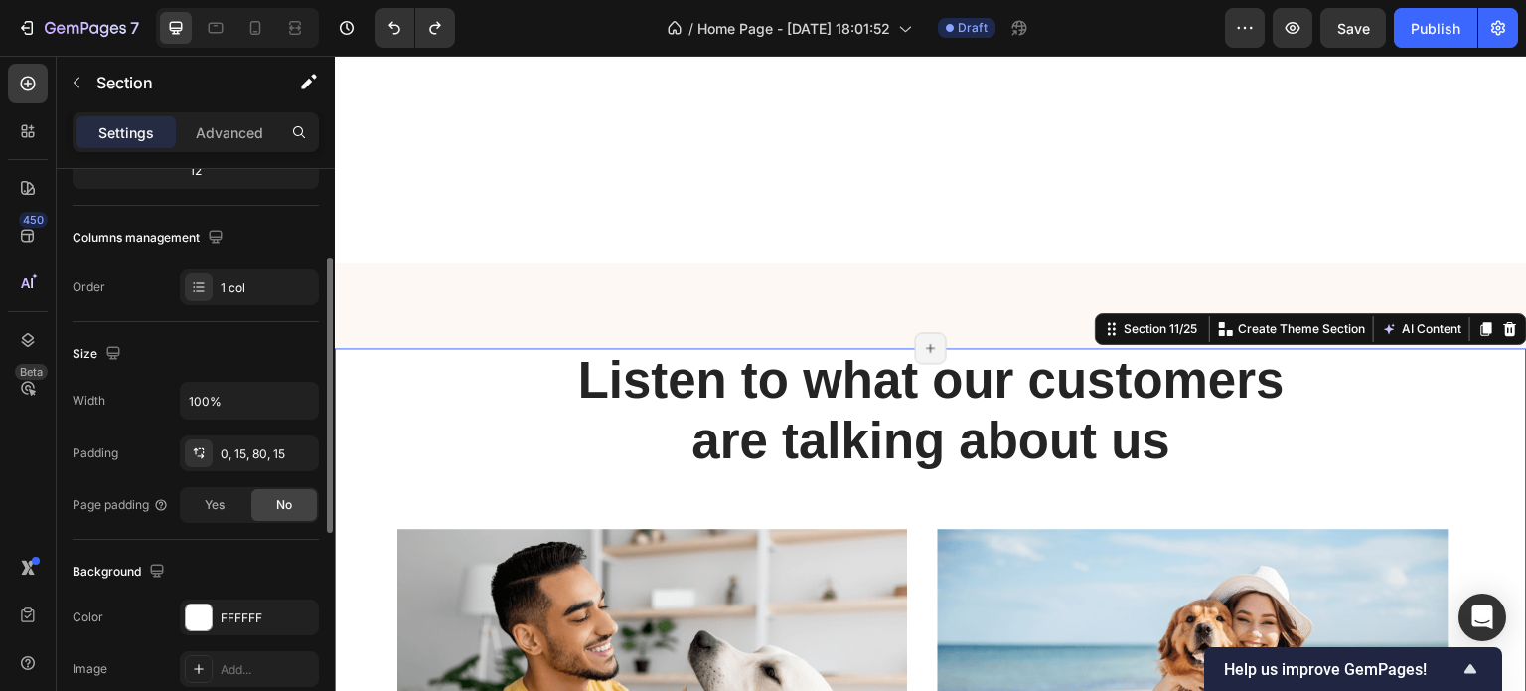
scroll to position [276, 0]
click at [250, 454] on div "0, 15, 80, 15" at bounding box center [250, 453] width 58 height 18
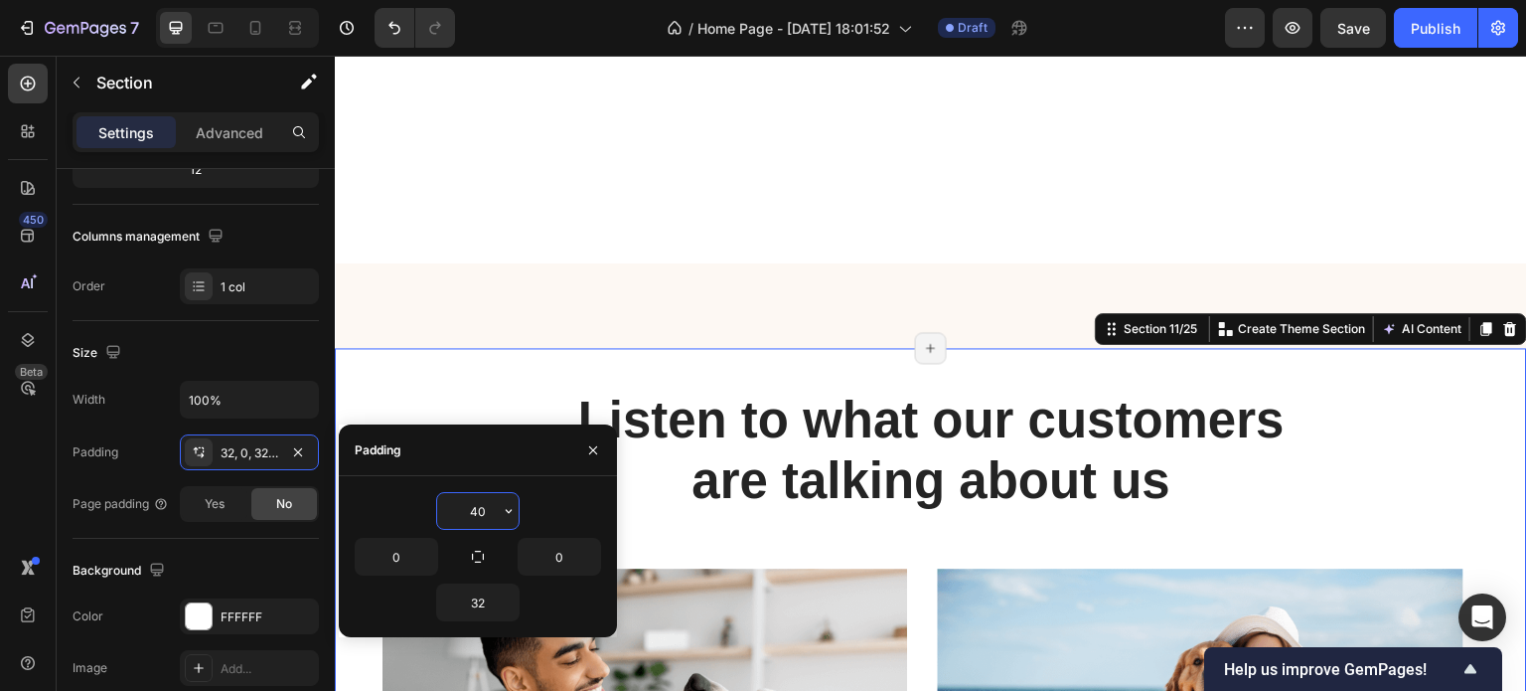
type input "4"
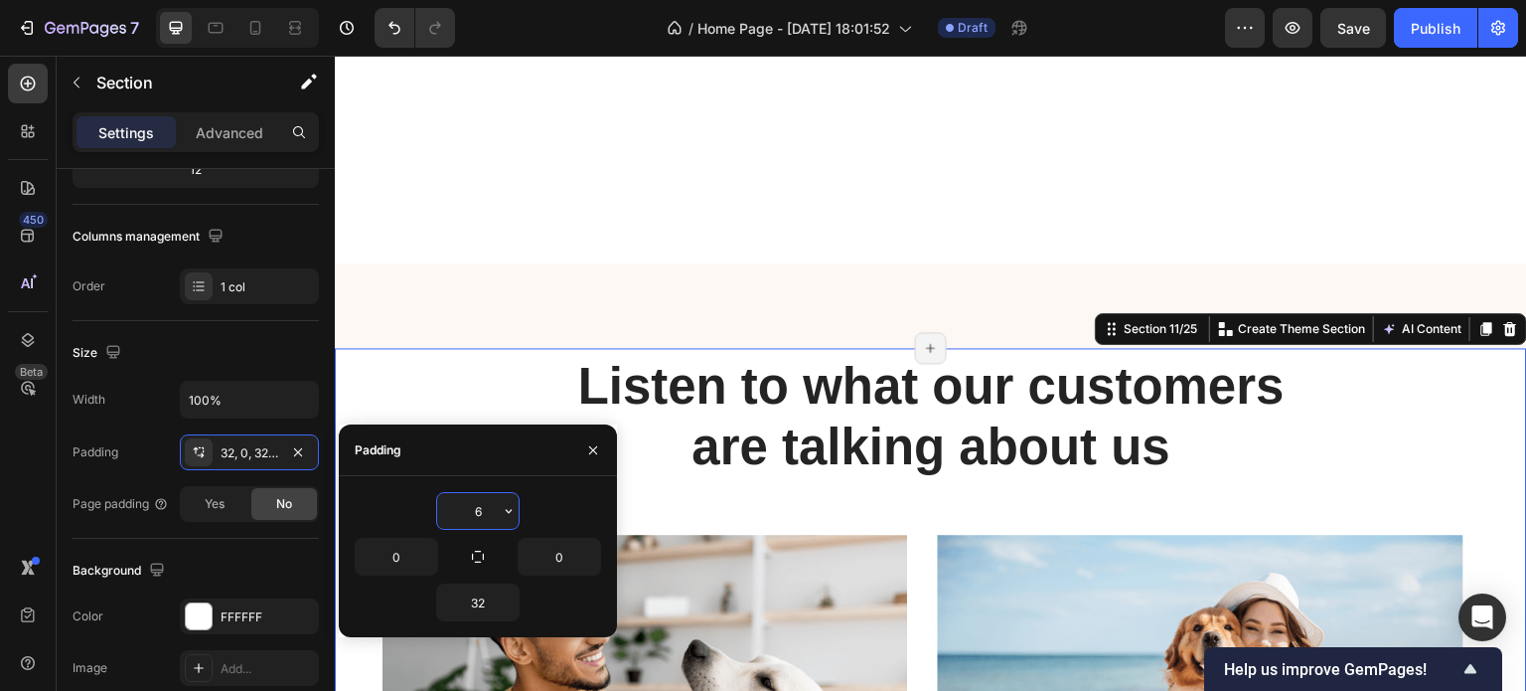
type input "60"
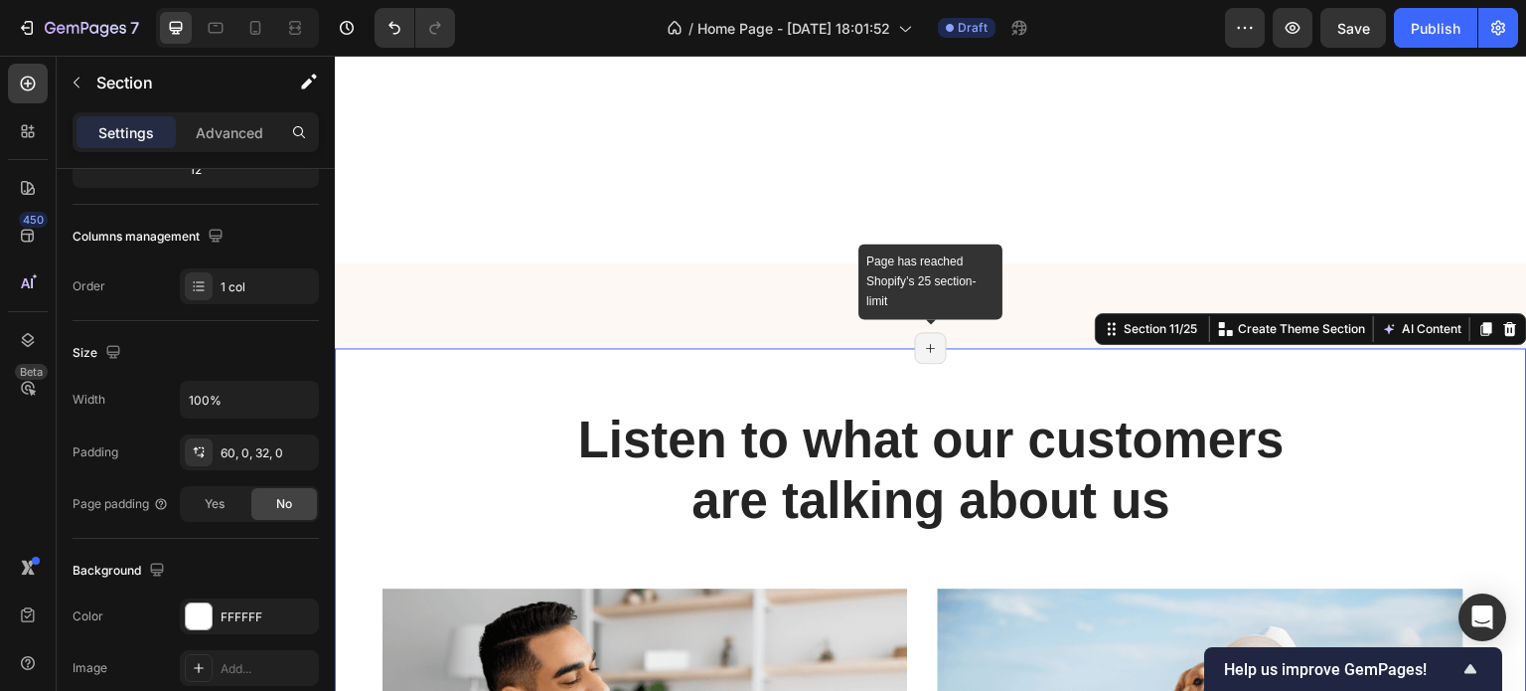
click at [935, 364] on div "Page has reached Shopify’s 25 section-limit" at bounding box center [931, 348] width 32 height 32
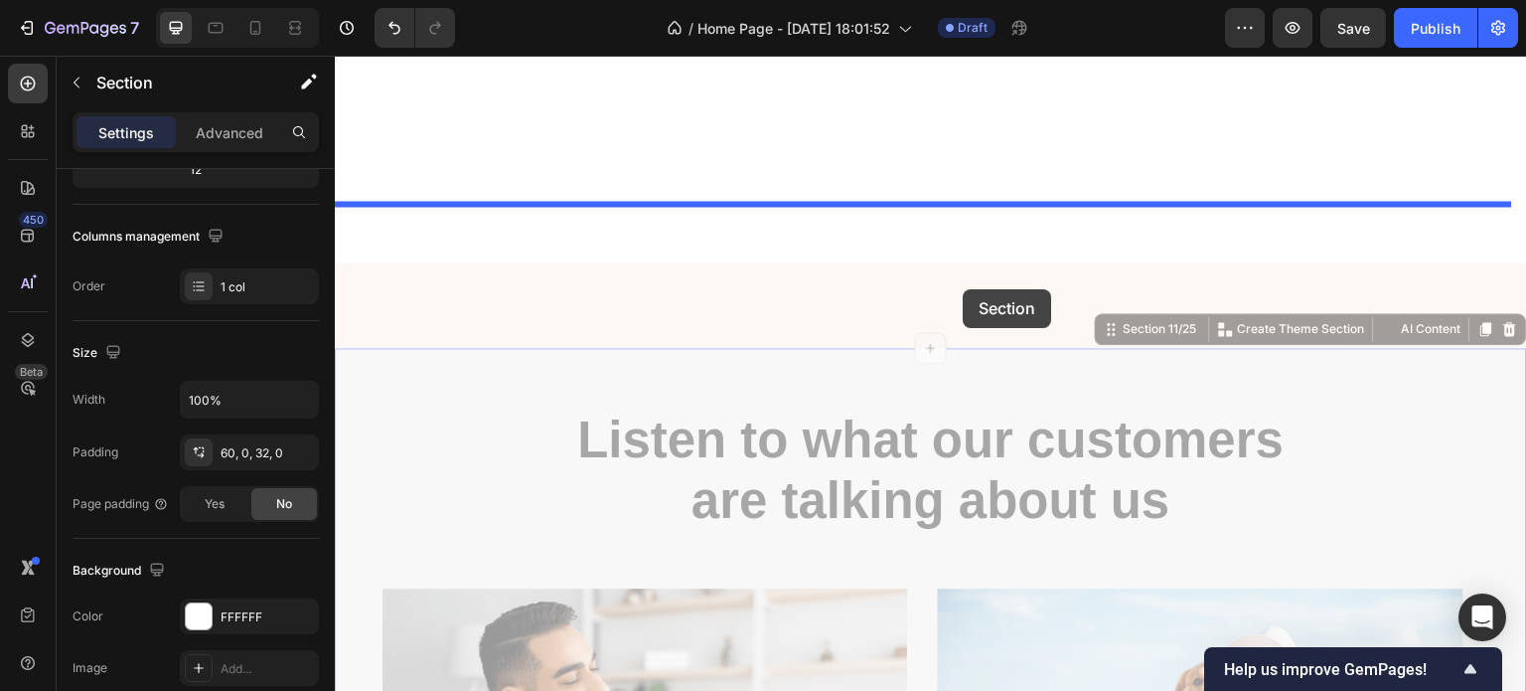
drag, startPoint x: 992, startPoint y: 529, endPoint x: 964, endPoint y: 289, distance: 241.1
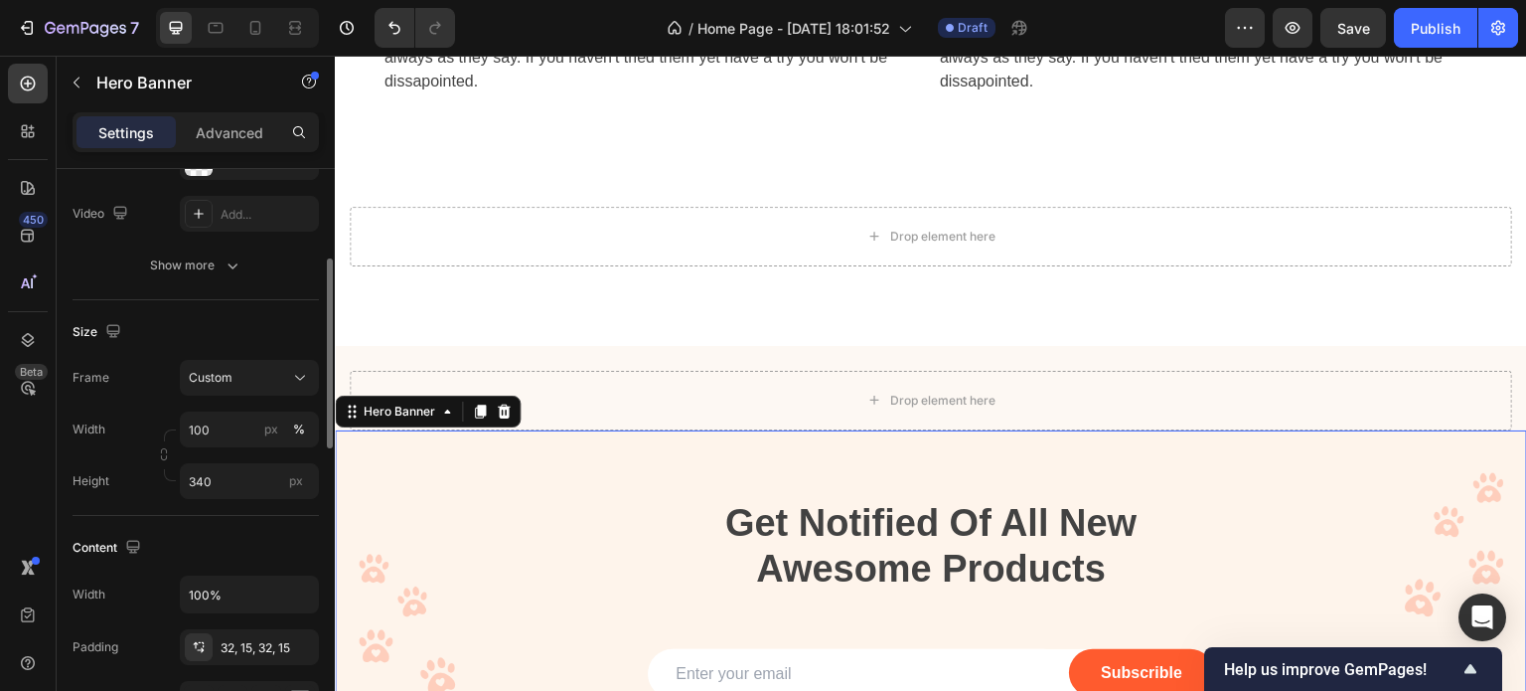
scroll to position [0, 0]
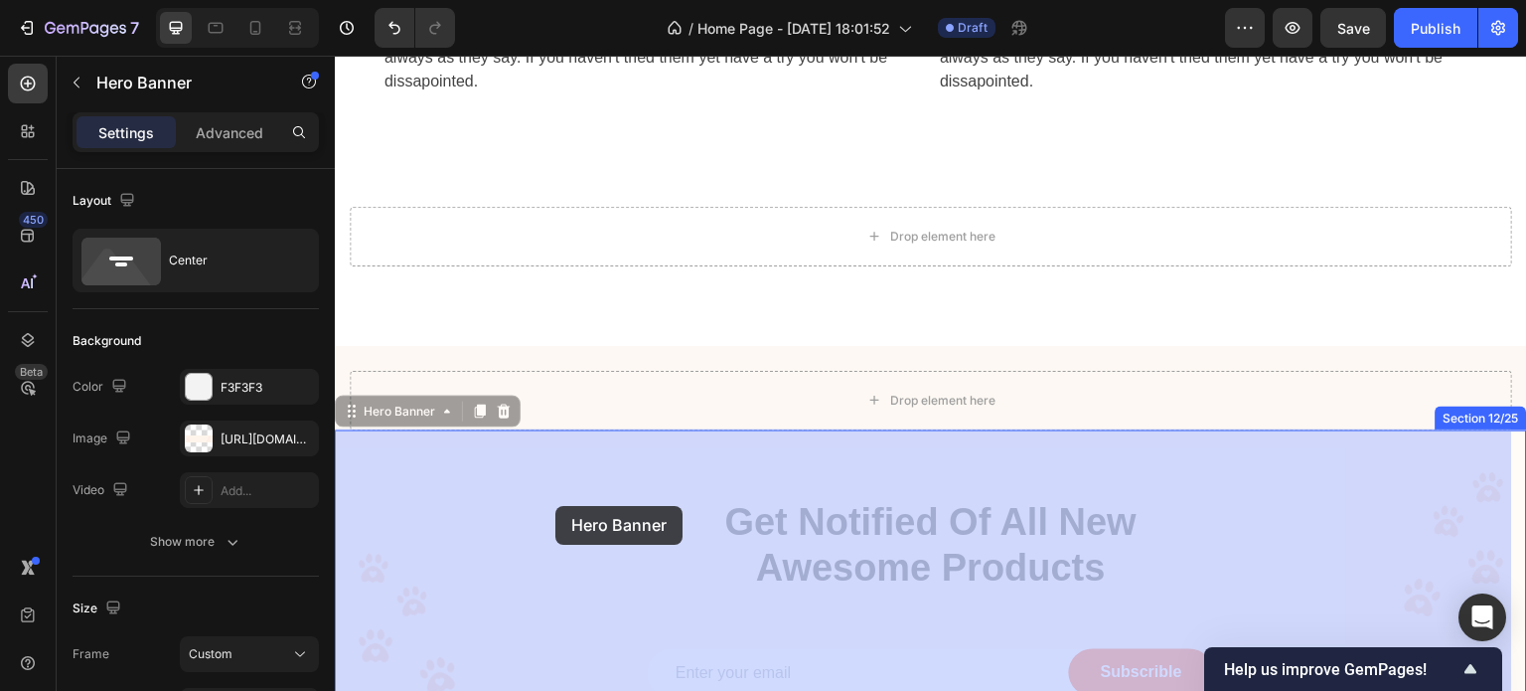
drag, startPoint x: 539, startPoint y: 474, endPoint x: 555, endPoint y: 506, distance: 36.0
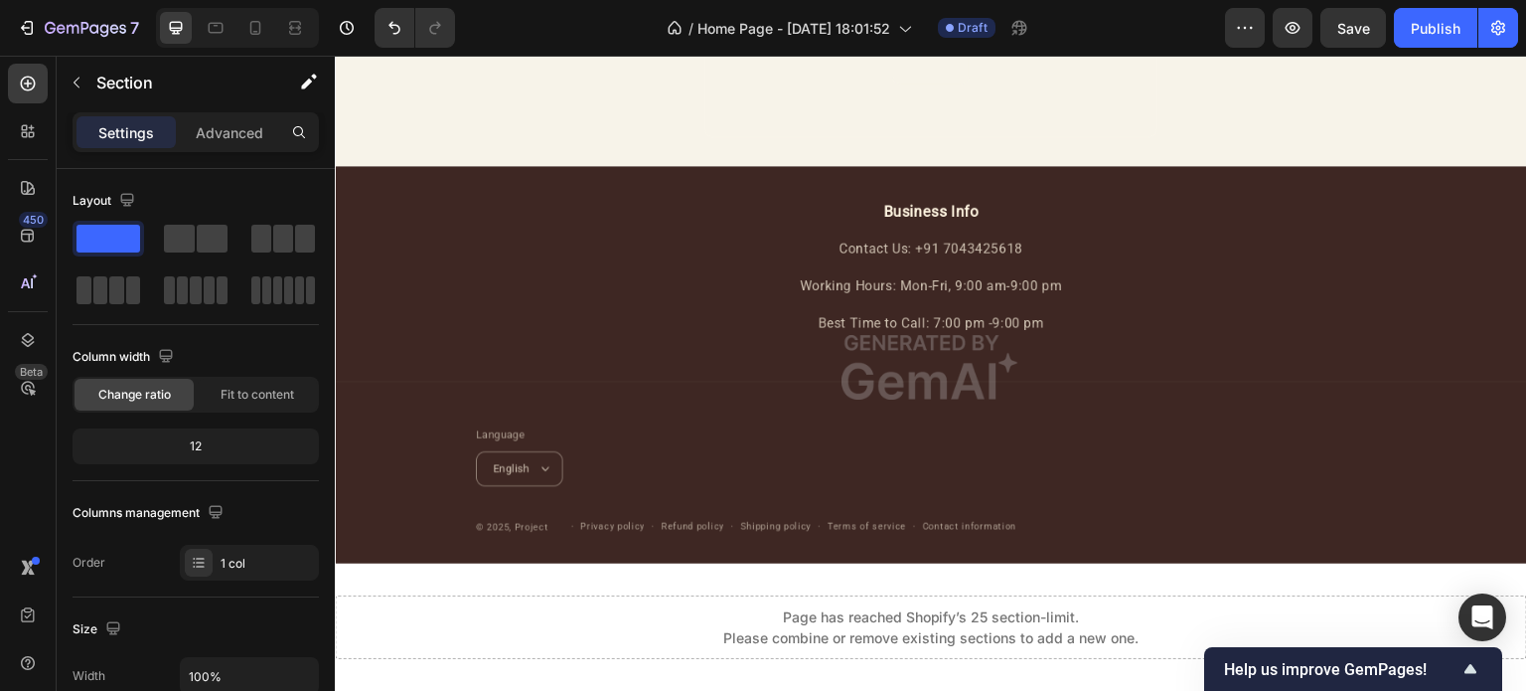
scroll to position [9914, 0]
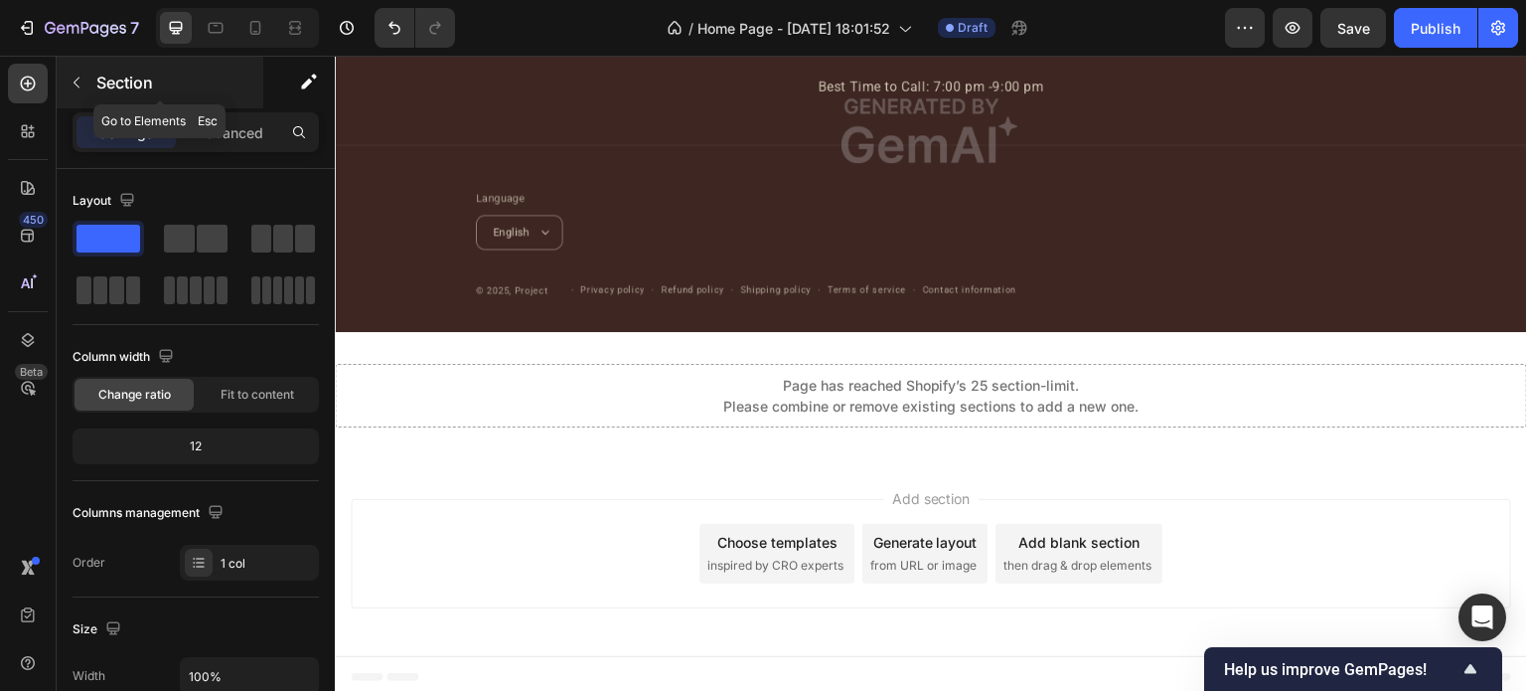
click at [78, 75] on icon "button" at bounding box center [77, 83] width 16 height 16
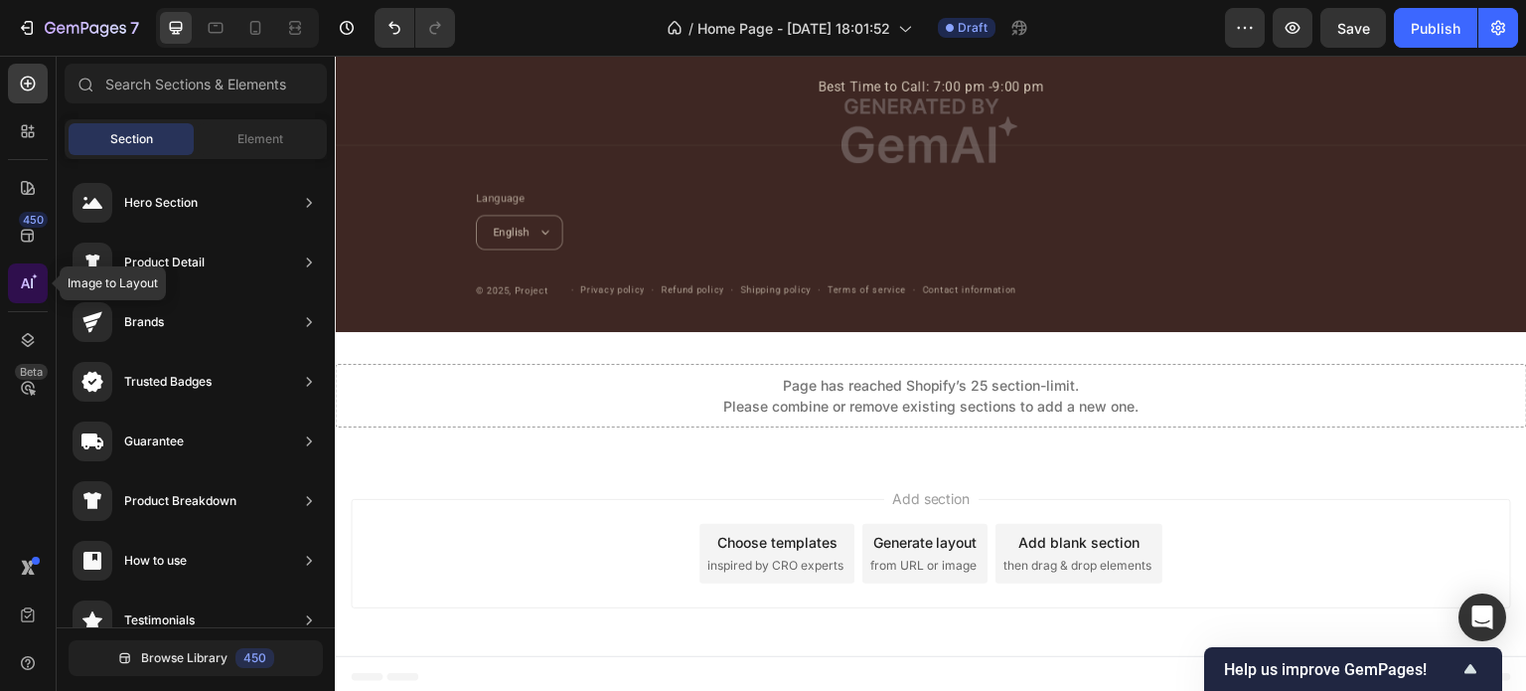
click at [31, 283] on icon at bounding box center [32, 283] width 2 height 10
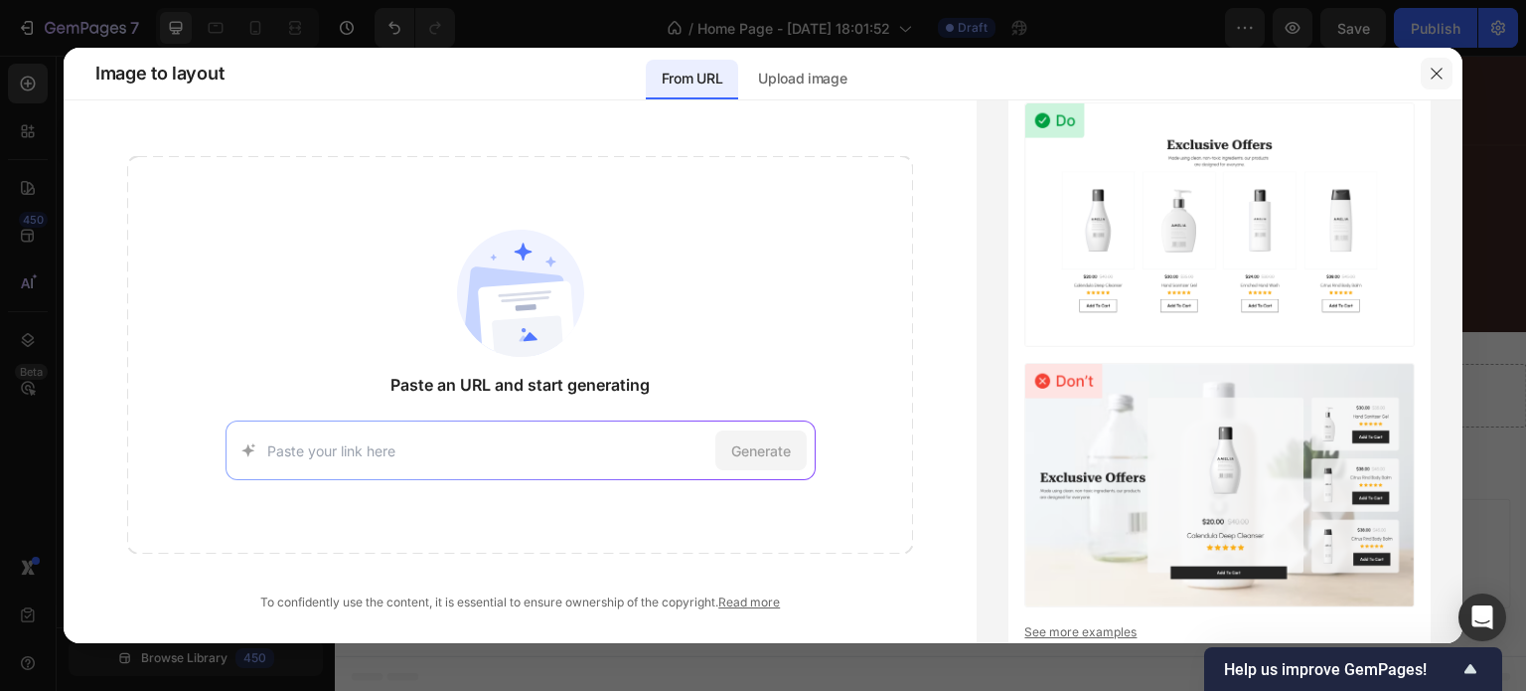
click at [1452, 78] on button "button" at bounding box center [1437, 74] width 32 height 32
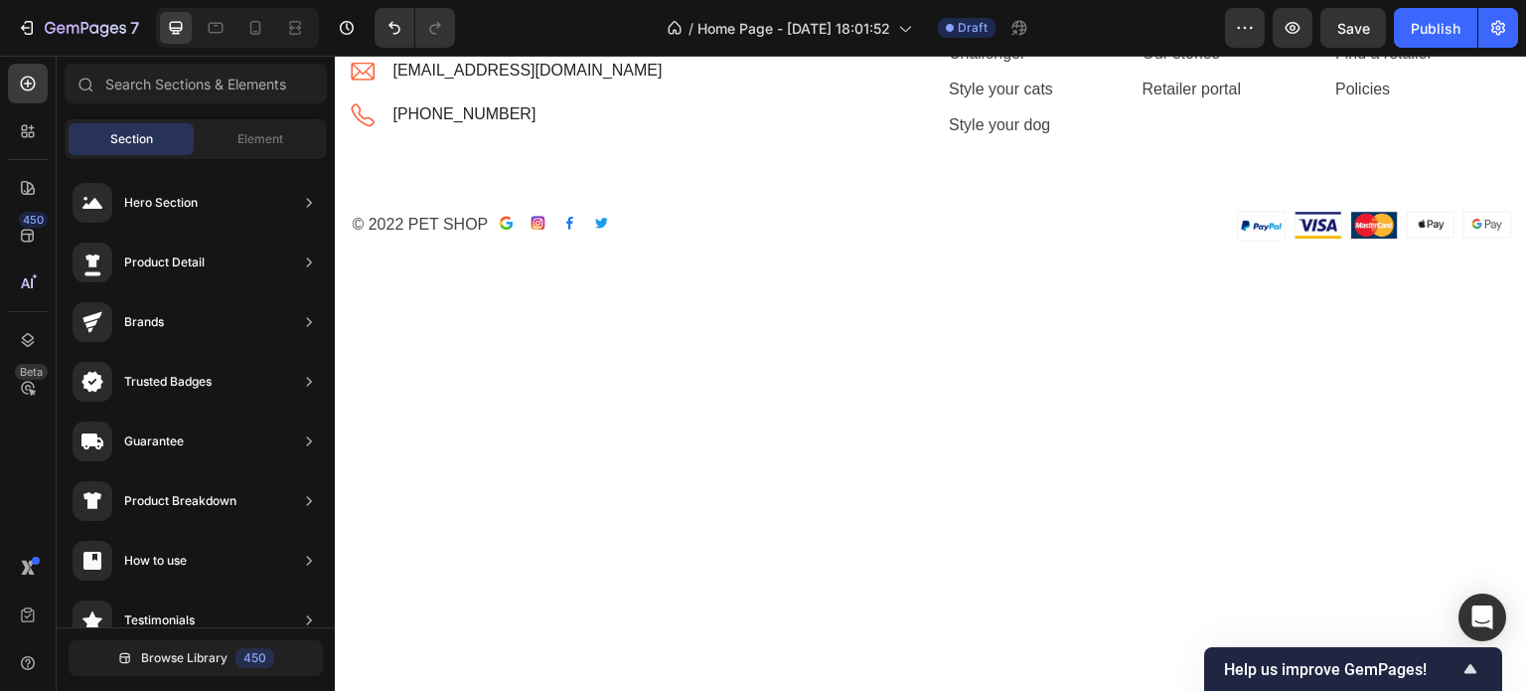
scroll to position [5716, 0]
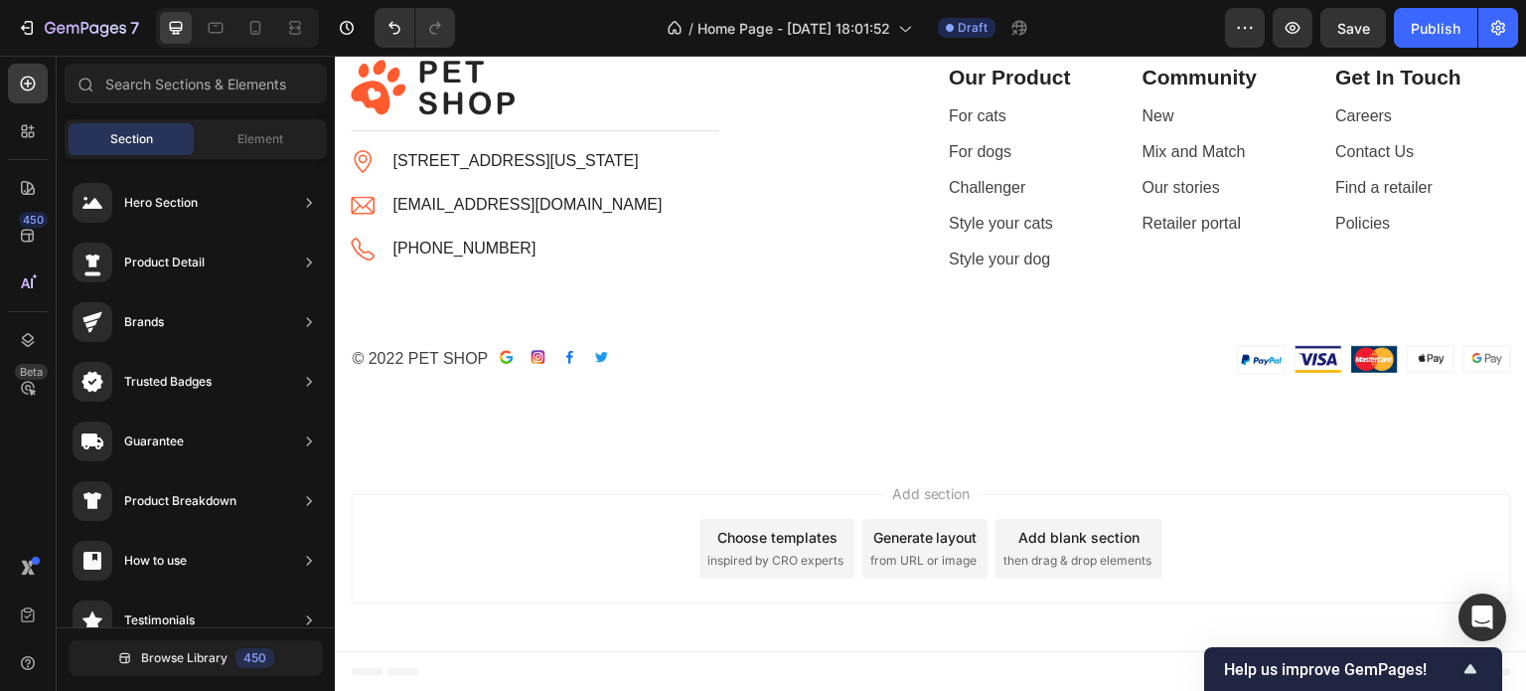
click at [540, 673] on div "Footer" at bounding box center [931, 672] width 1161 height 40
click at [455, 625] on div "Add section Choose templates inspired by CRO experts Generate layout from URL o…" at bounding box center [931, 552] width 1192 height 197
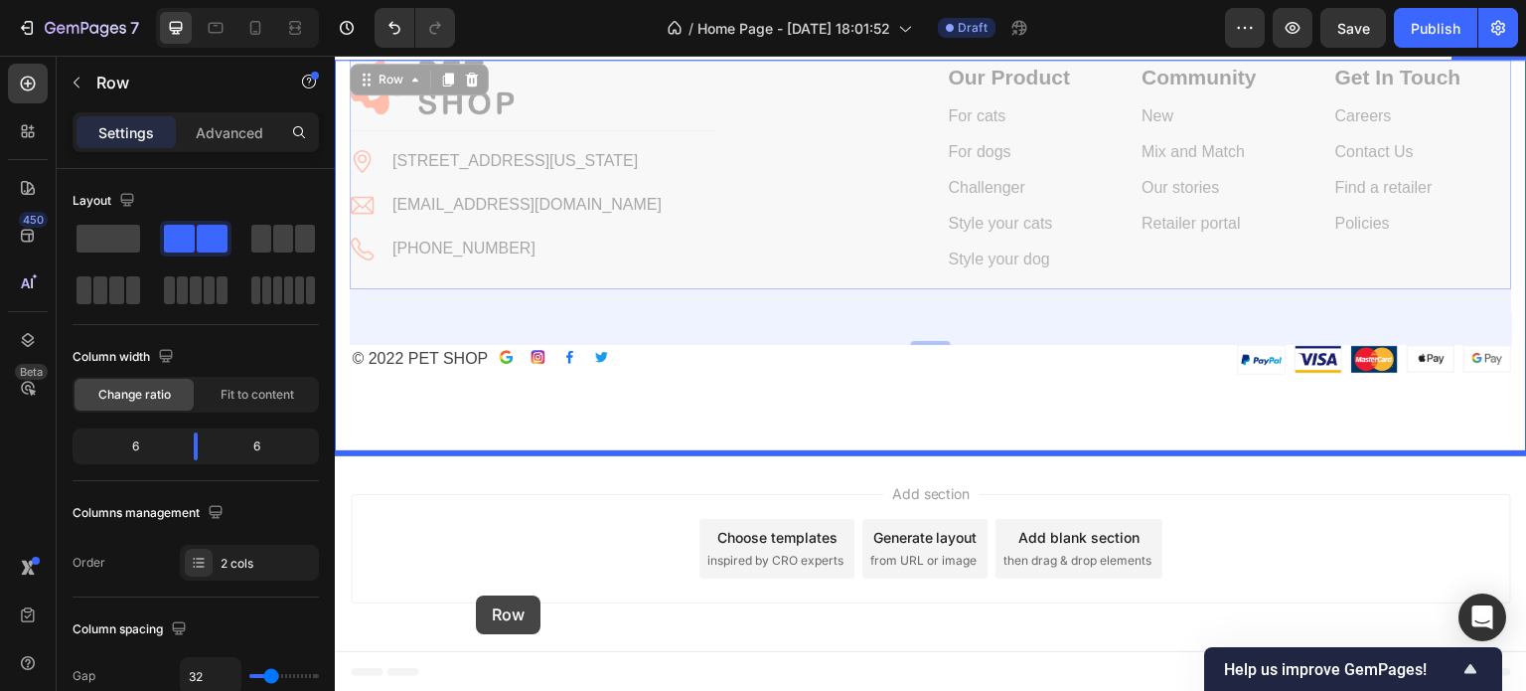
drag, startPoint x: 756, startPoint y: 222, endPoint x: 477, endPoint y: 595, distance: 466.4
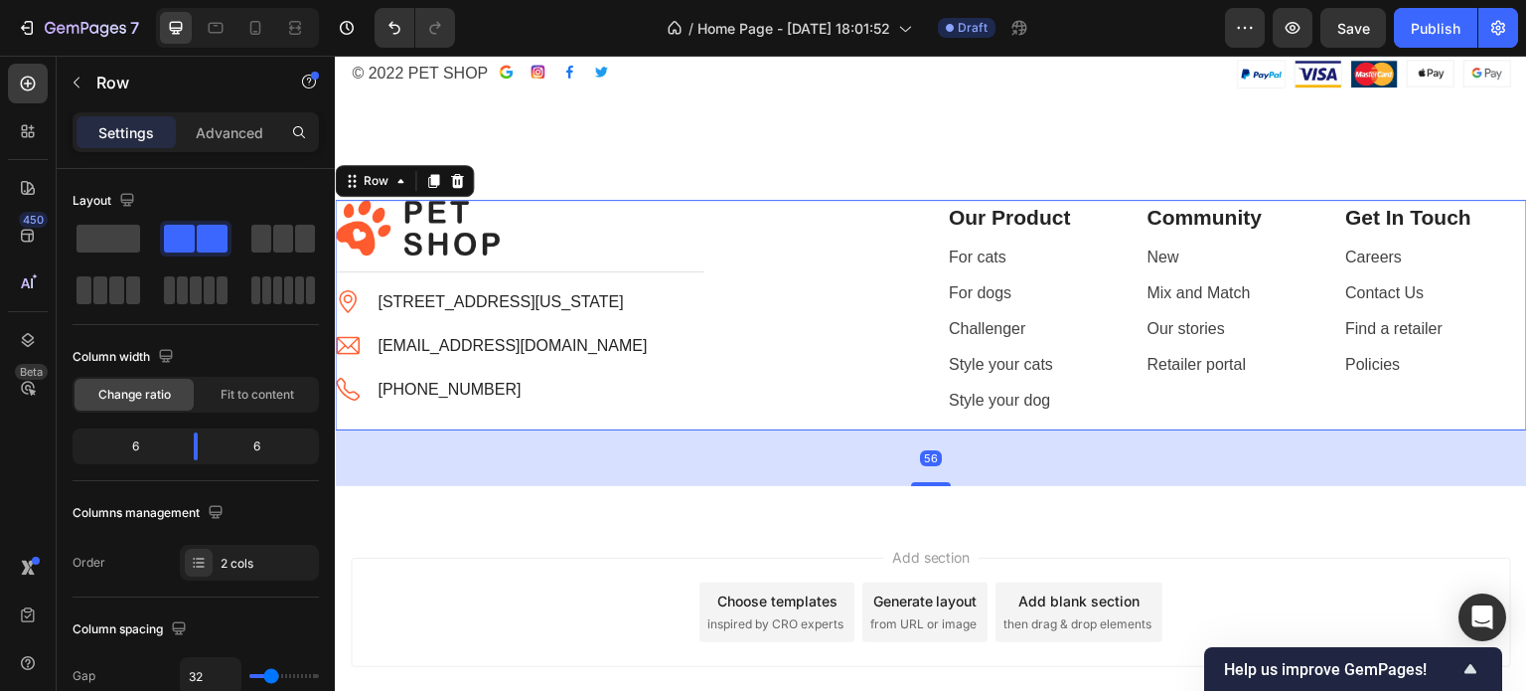
scroll to position [5780, 0]
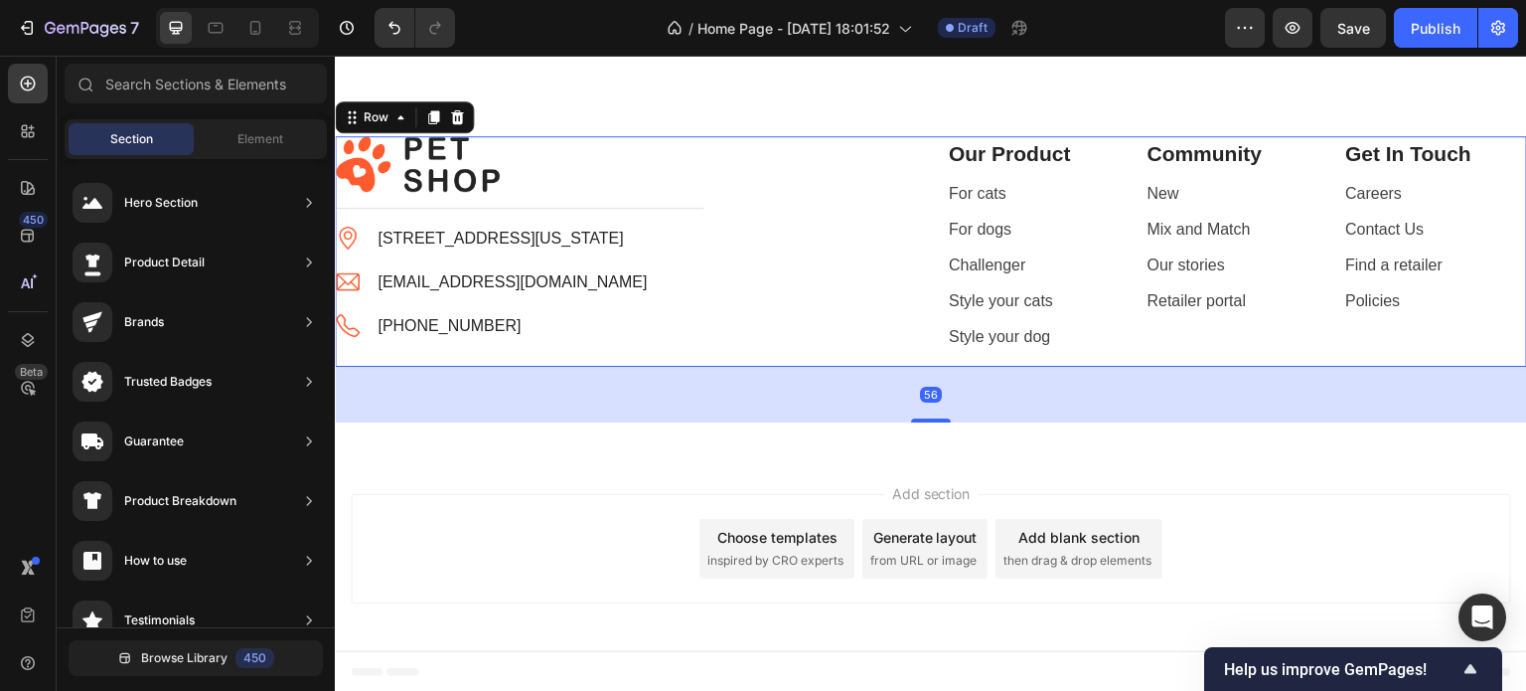
click at [390, 665] on span "Footer" at bounding box center [392, 672] width 38 height 20
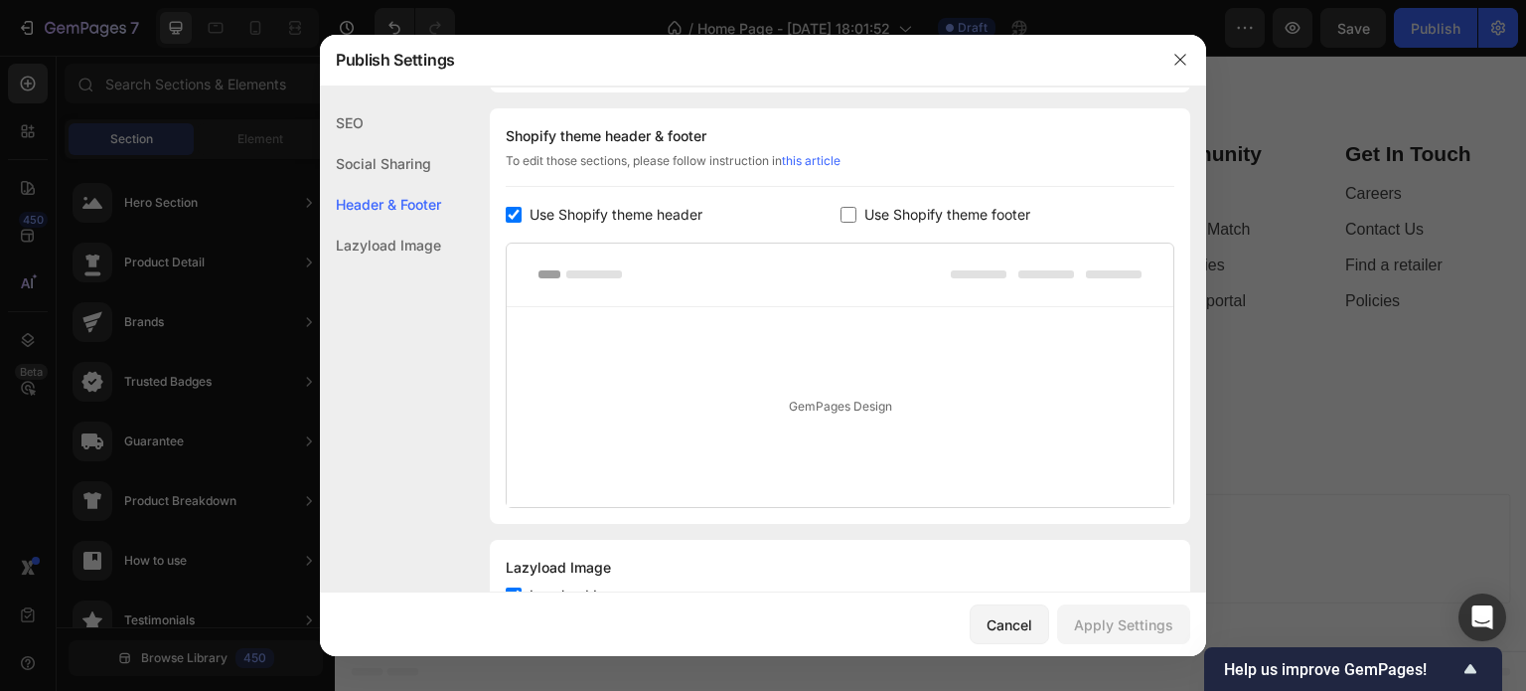
scroll to position [268, 0]
click at [1040, 622] on button "Cancel" at bounding box center [1009, 624] width 79 height 40
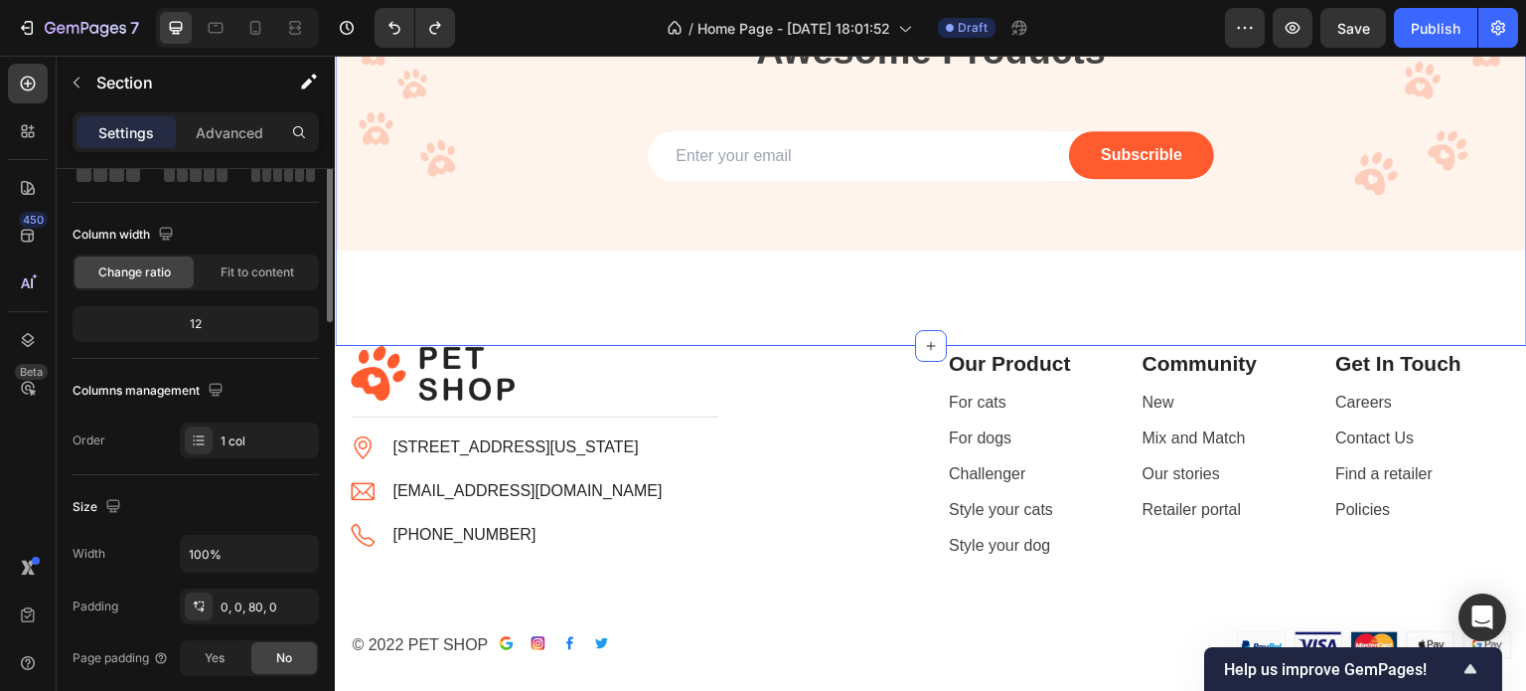
scroll to position [0, 0]
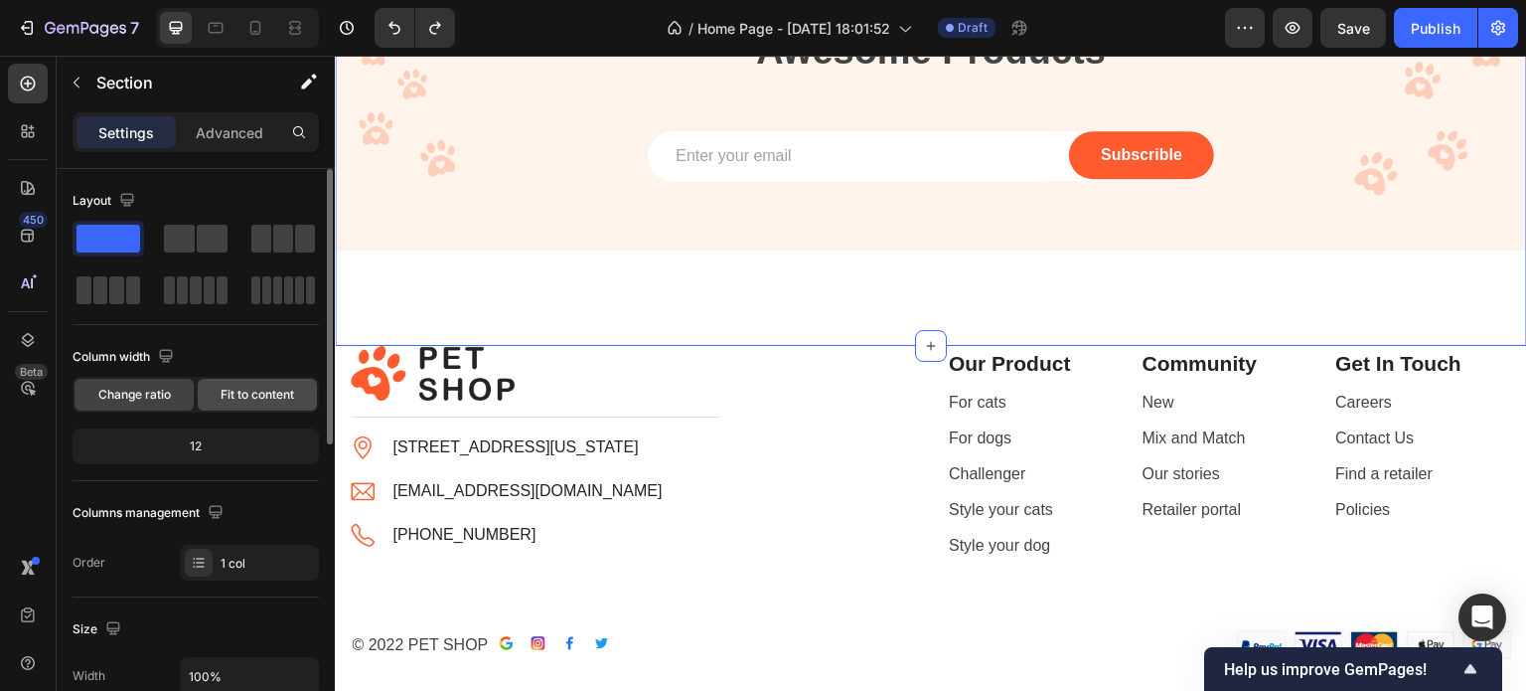
click at [223, 386] on span "Fit to content" at bounding box center [258, 395] width 74 height 18
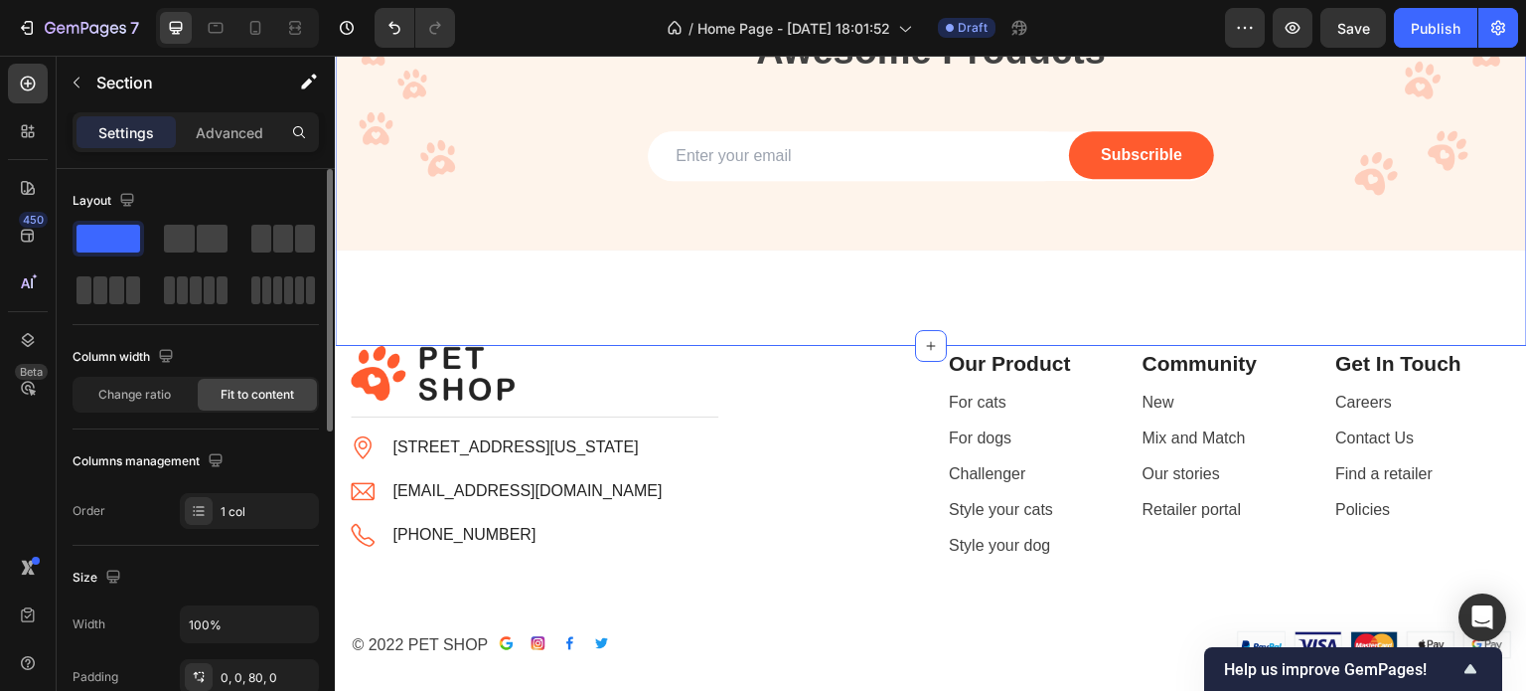
click at [116, 365] on div "Column width" at bounding box center [125, 357] width 105 height 27
click at [121, 377] on div "Change ratio Fit to content" at bounding box center [196, 395] width 246 height 36
click at [131, 392] on span "Change ratio" at bounding box center [134, 395] width 73 height 18
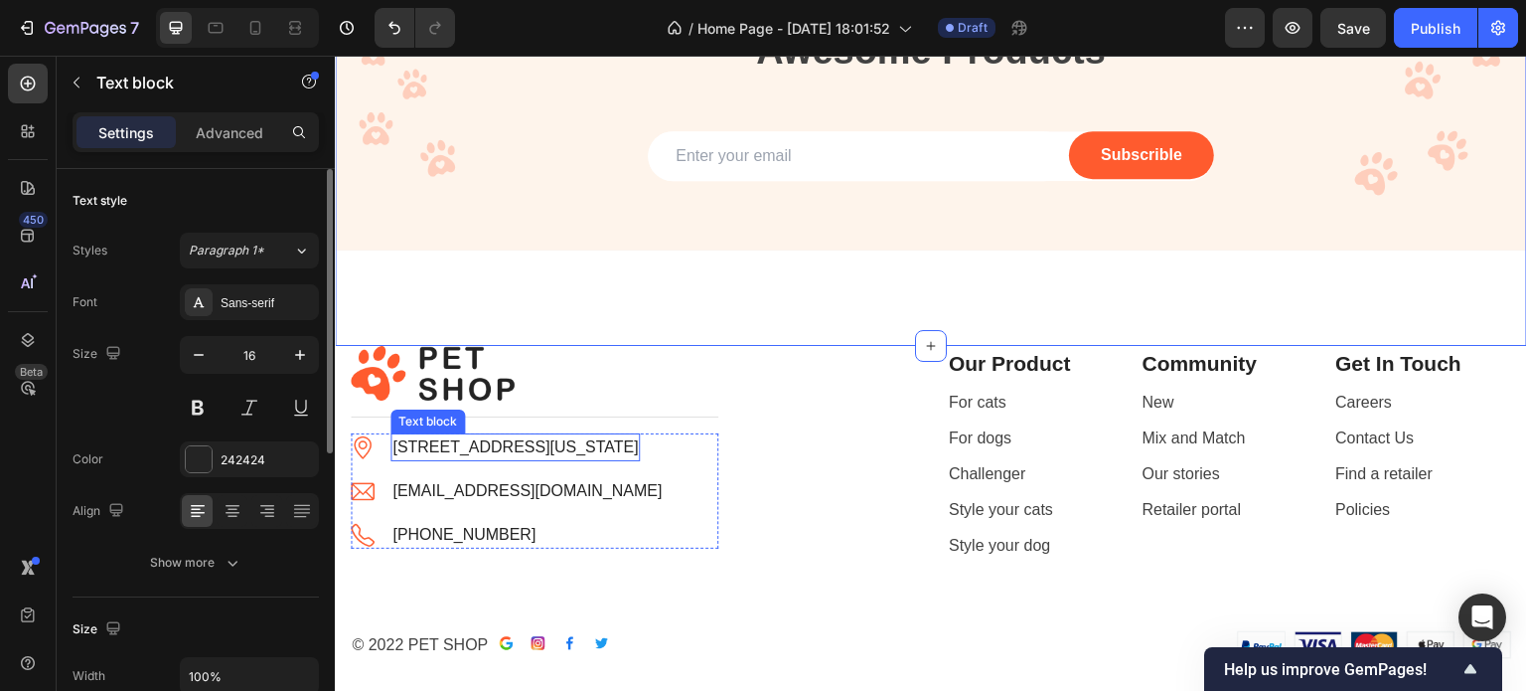
click at [584, 450] on p "6391 Elgin St. Celina, Delaware 10299" at bounding box center [514, 447] width 245 height 24
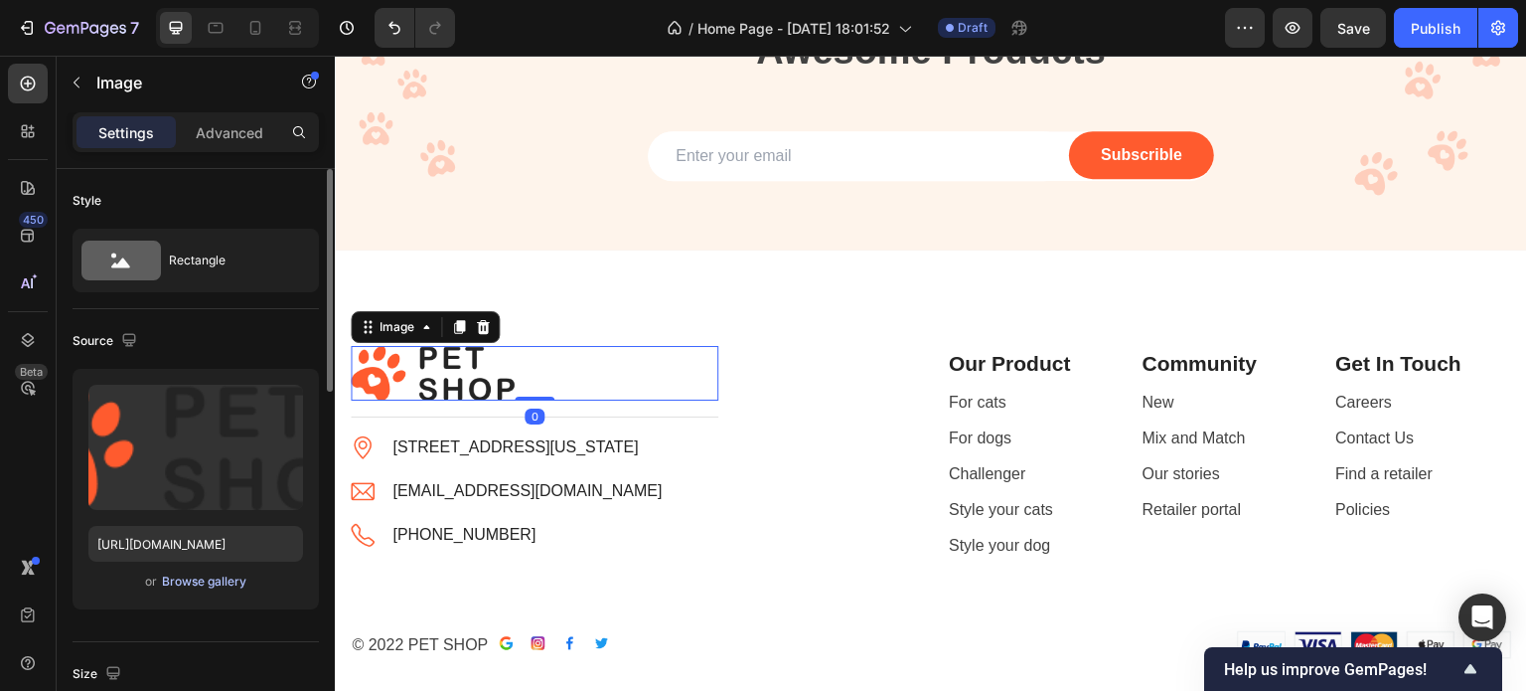
click at [234, 577] on div "Browse gallery" at bounding box center [204, 581] width 84 height 18
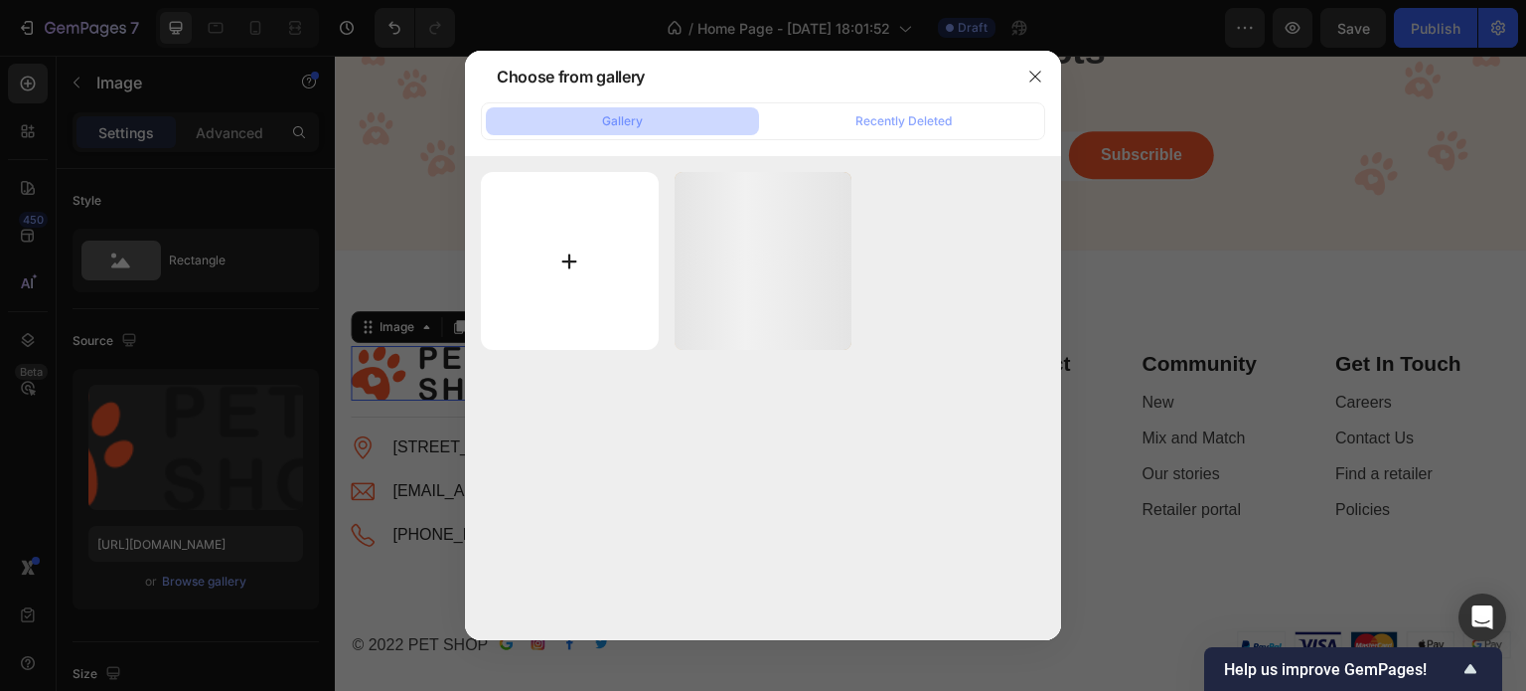
click at [581, 286] on input "file" at bounding box center [570, 261] width 178 height 178
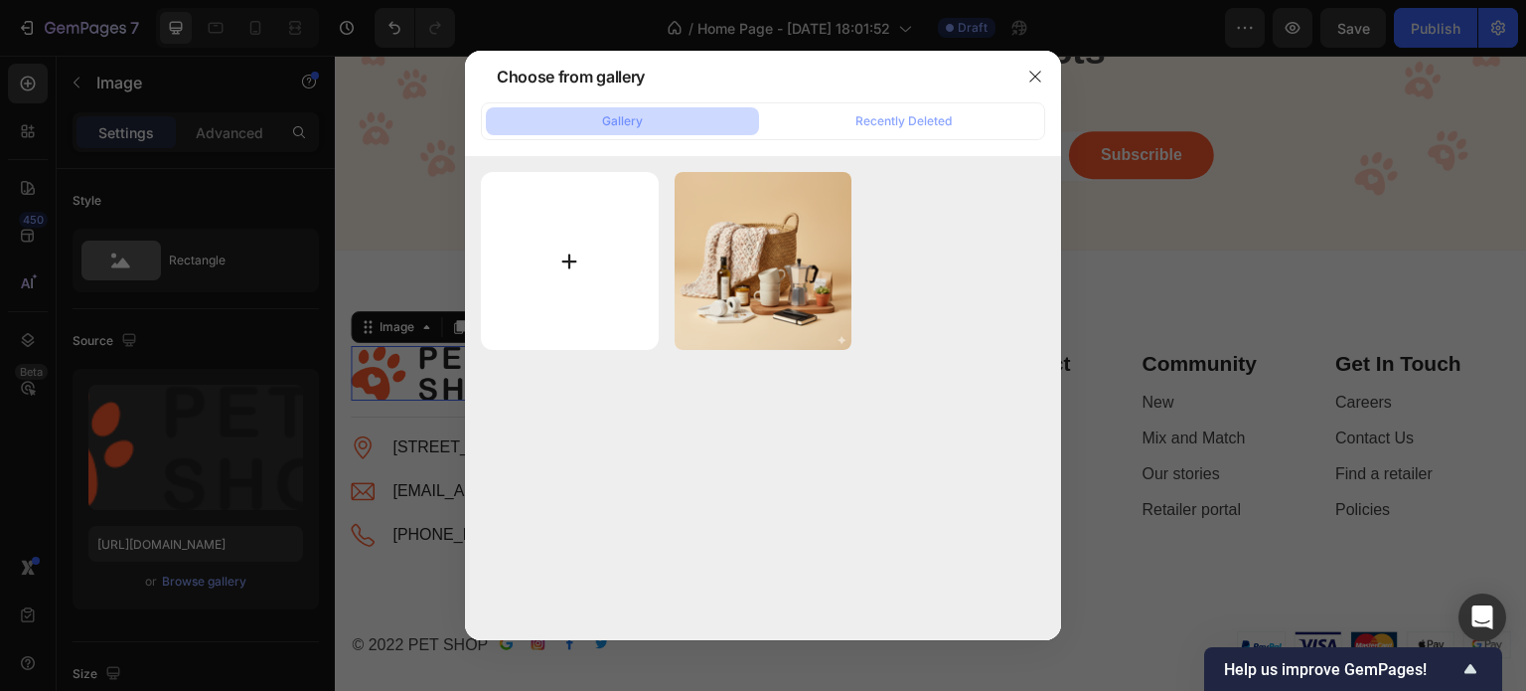
type input "C:\fakepath\not-that-simple.avif"
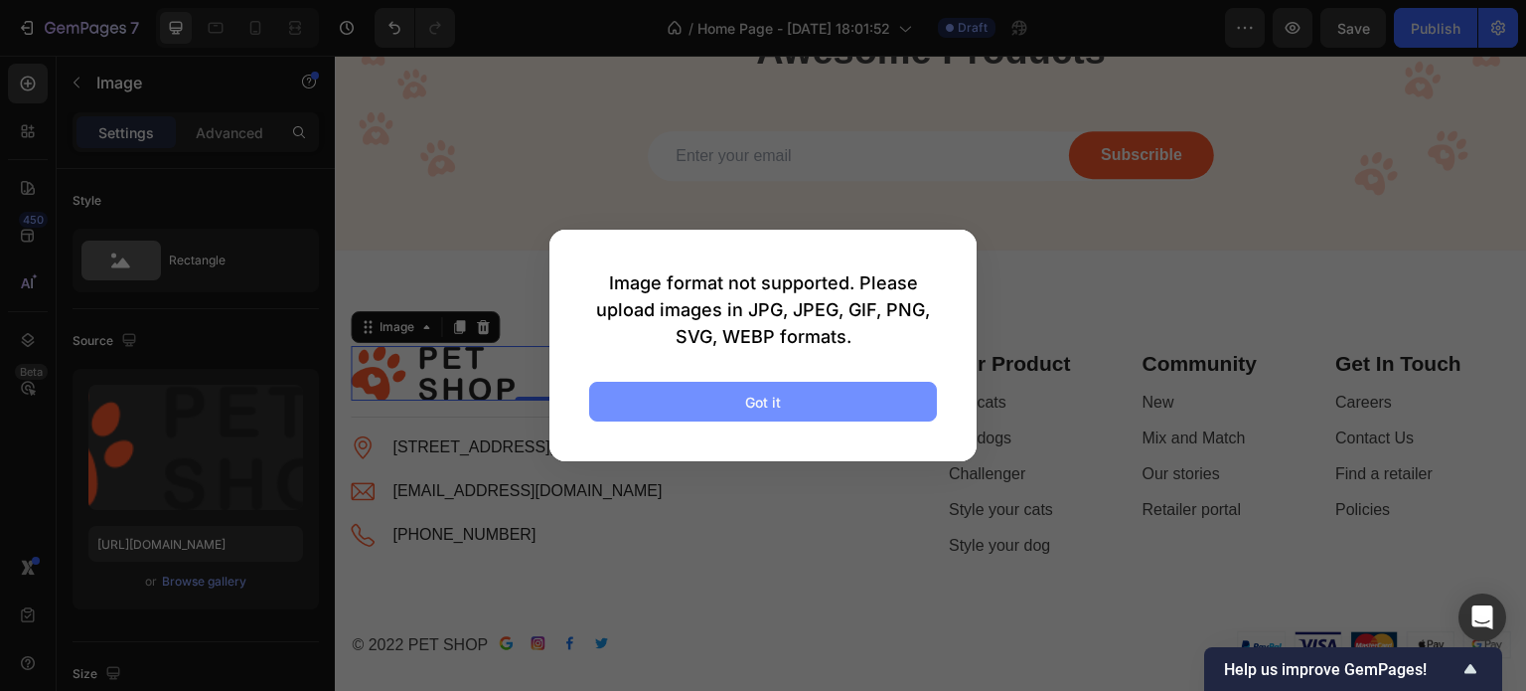
click at [861, 400] on button "Got it" at bounding box center [763, 402] width 348 height 40
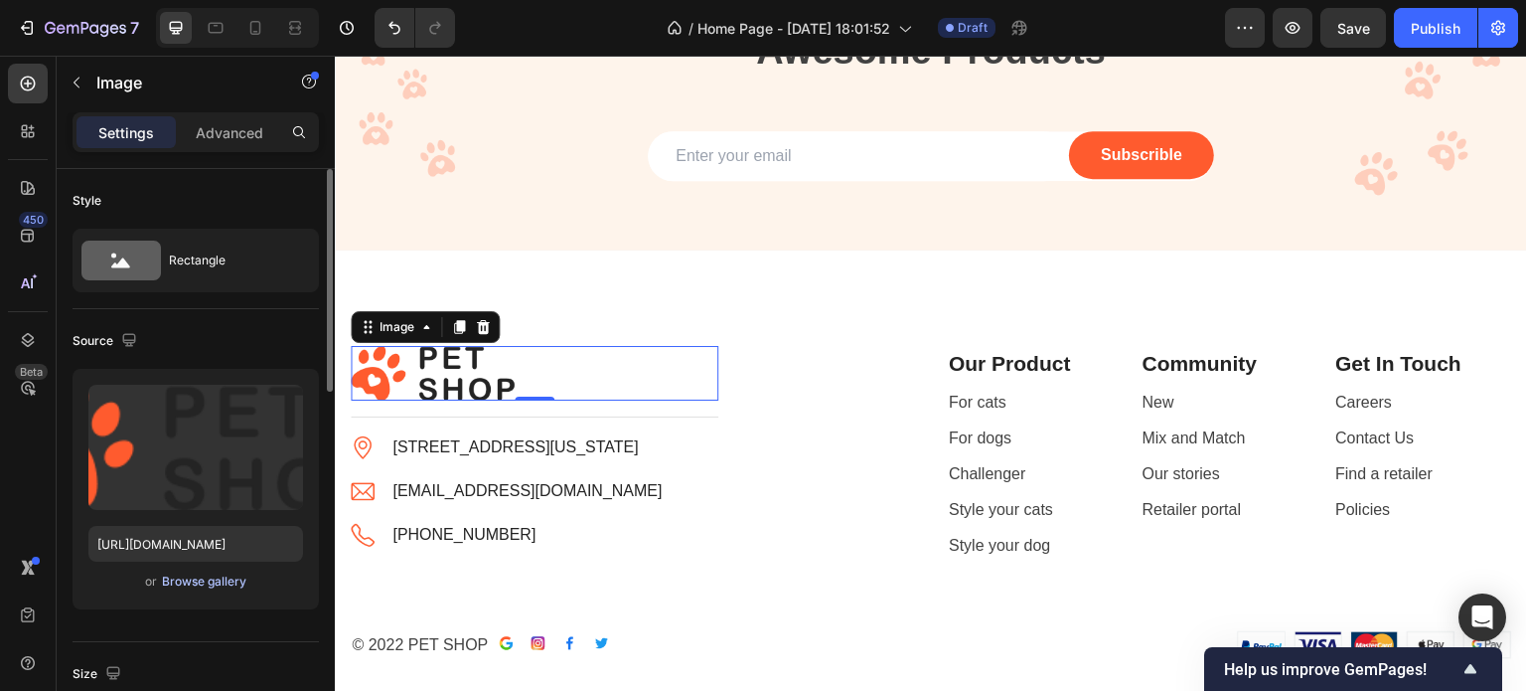
click at [224, 583] on div "Browse gallery" at bounding box center [204, 581] width 84 height 18
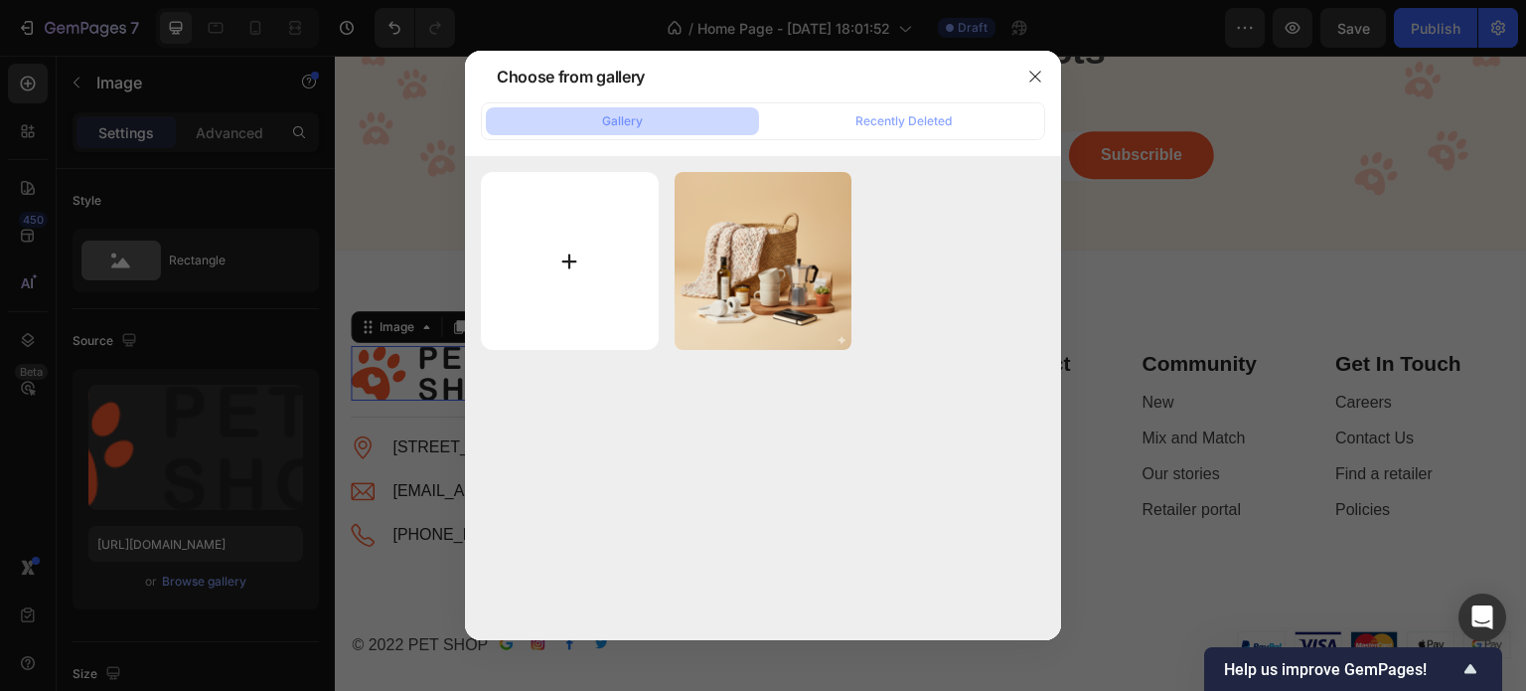
click at [628, 202] on input "file" at bounding box center [570, 261] width 178 height 178
type input "C:\fakepath\not-that-simple.jpg"
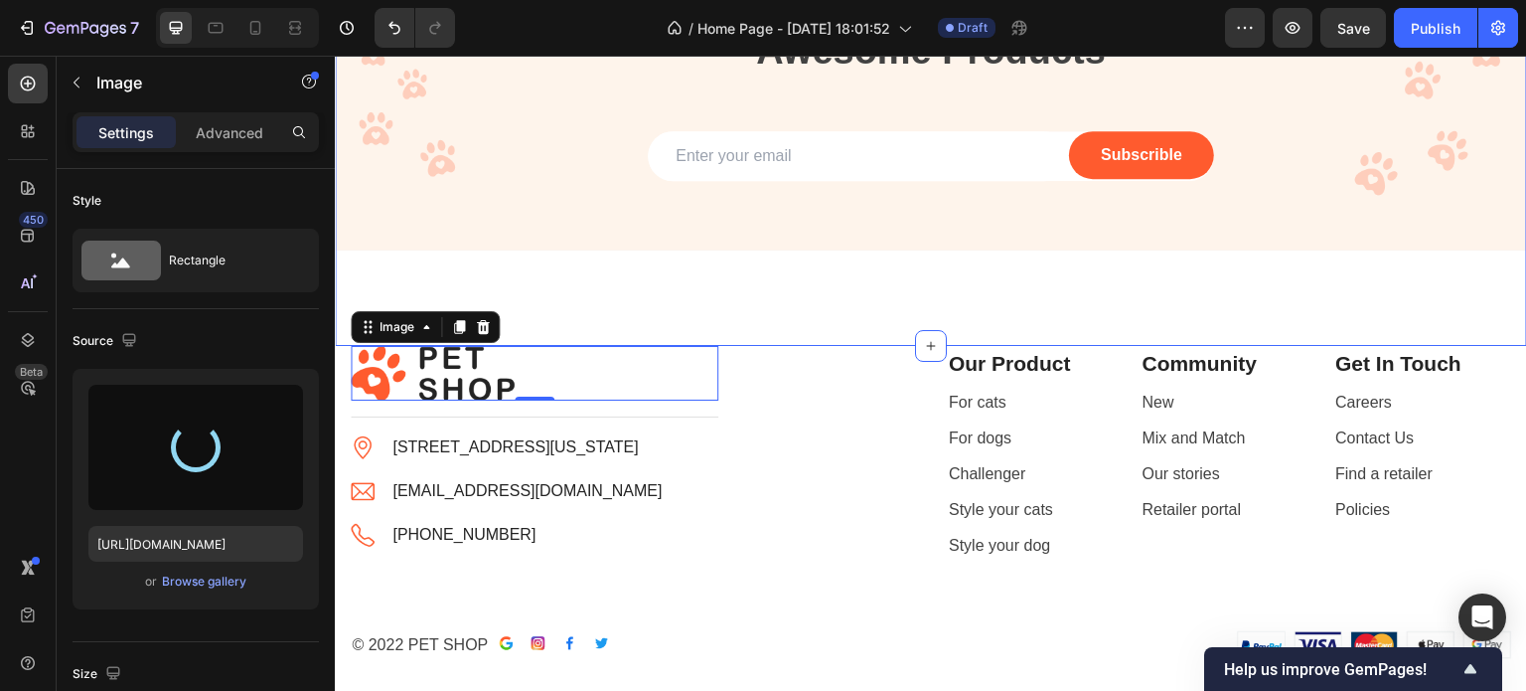
type input "[URL][DOMAIN_NAME]"
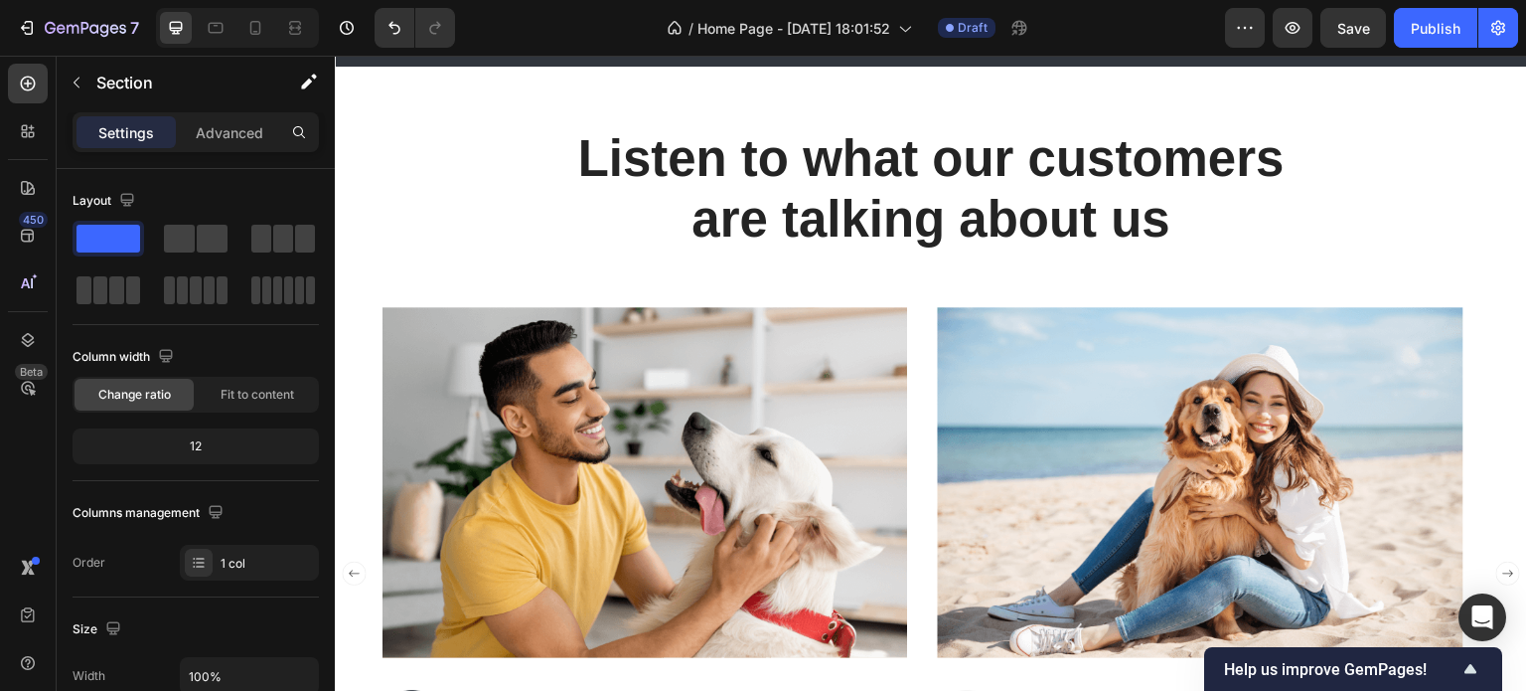
scroll to position [4165, 0]
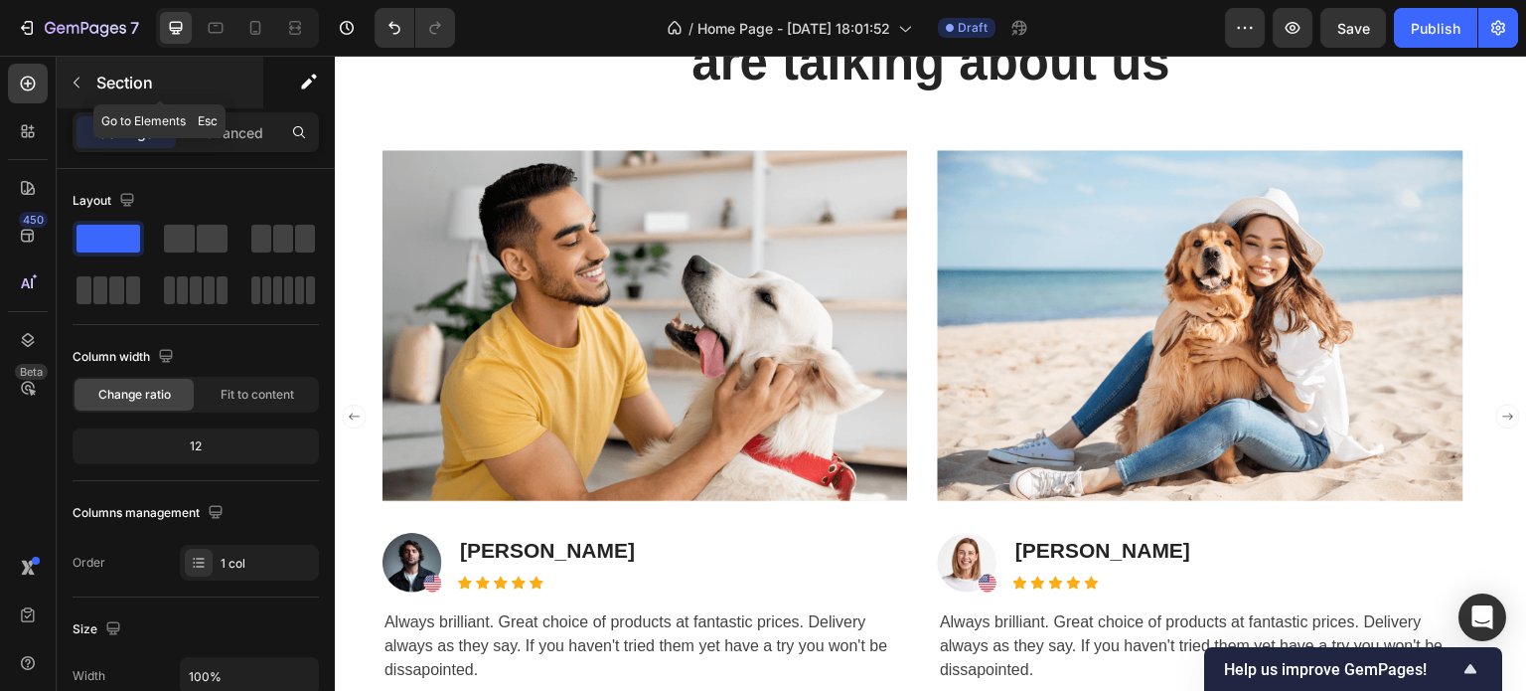
click at [76, 79] on icon "button" at bounding box center [77, 83] width 6 height 11
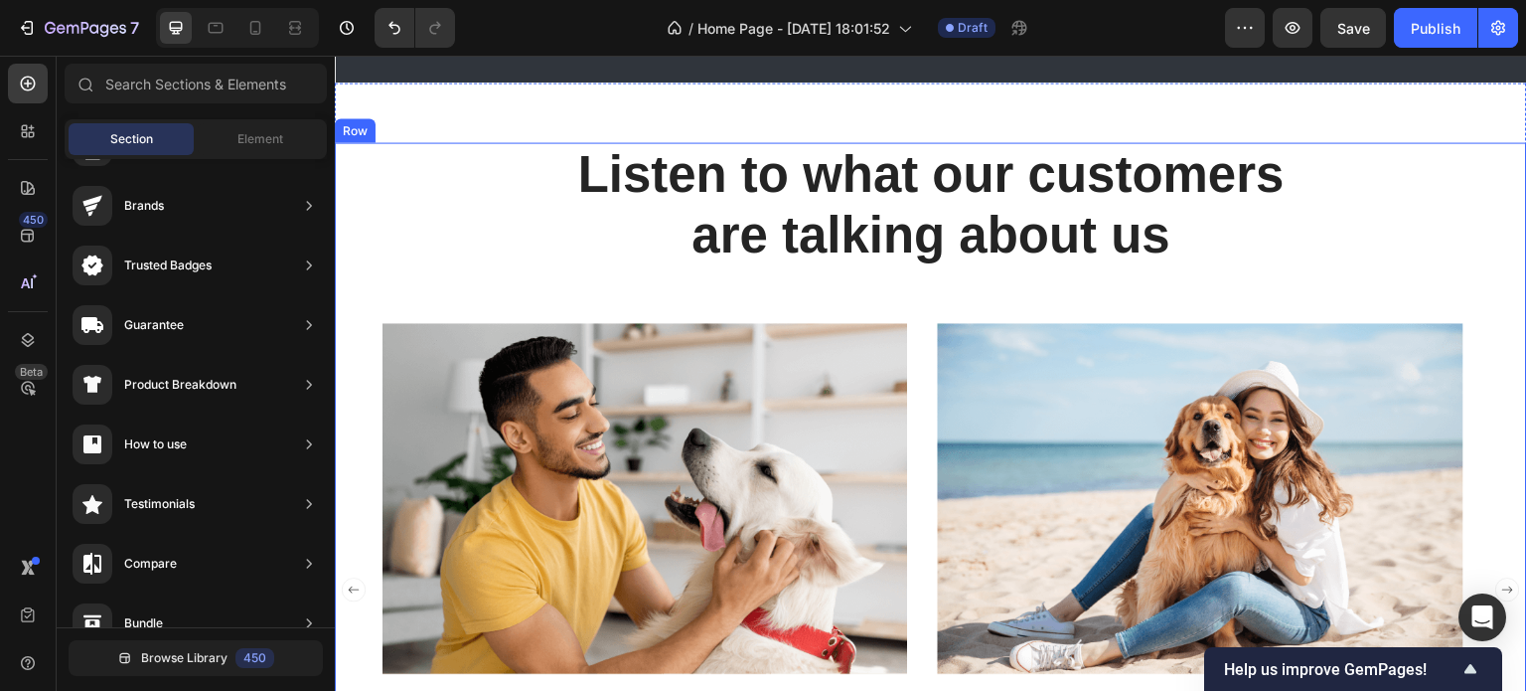
scroll to position [3990, 0]
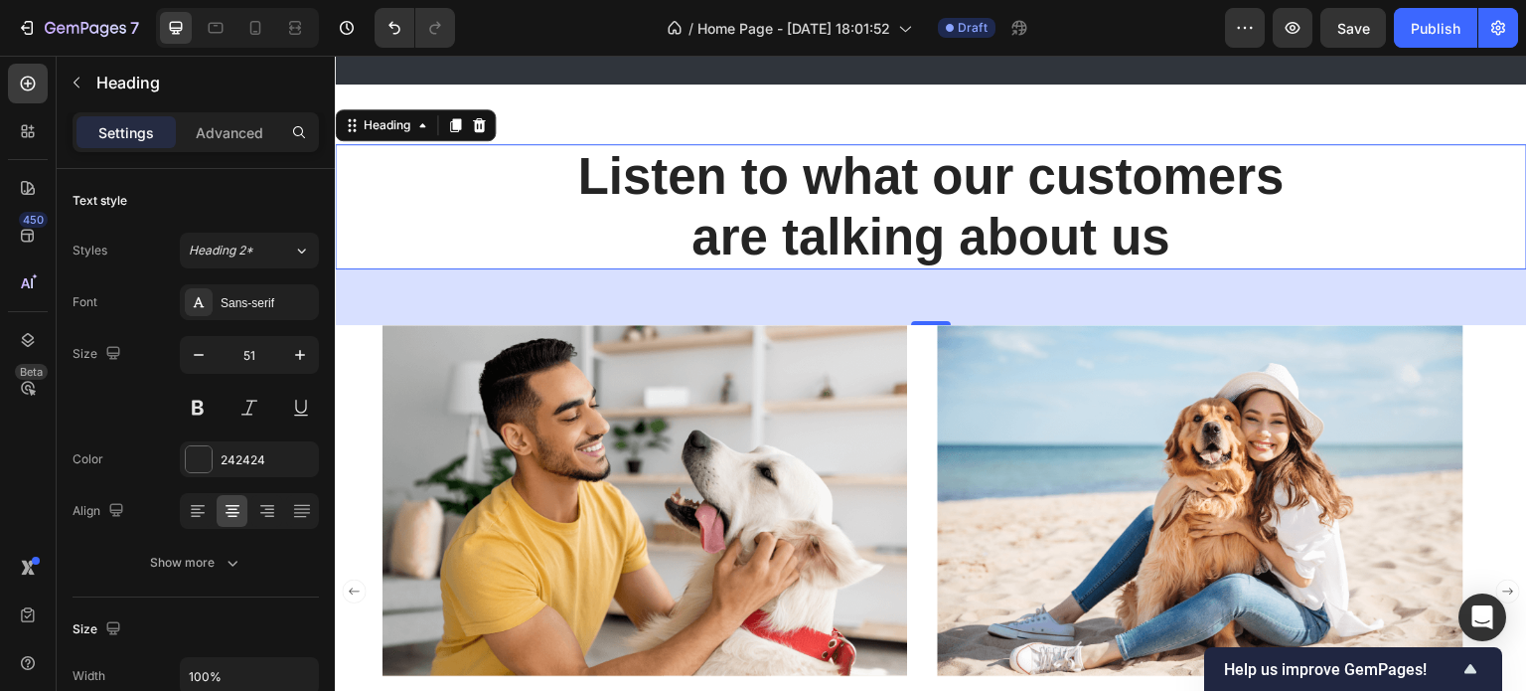
click at [342, 325] on div "56" at bounding box center [931, 297] width 1192 height 56
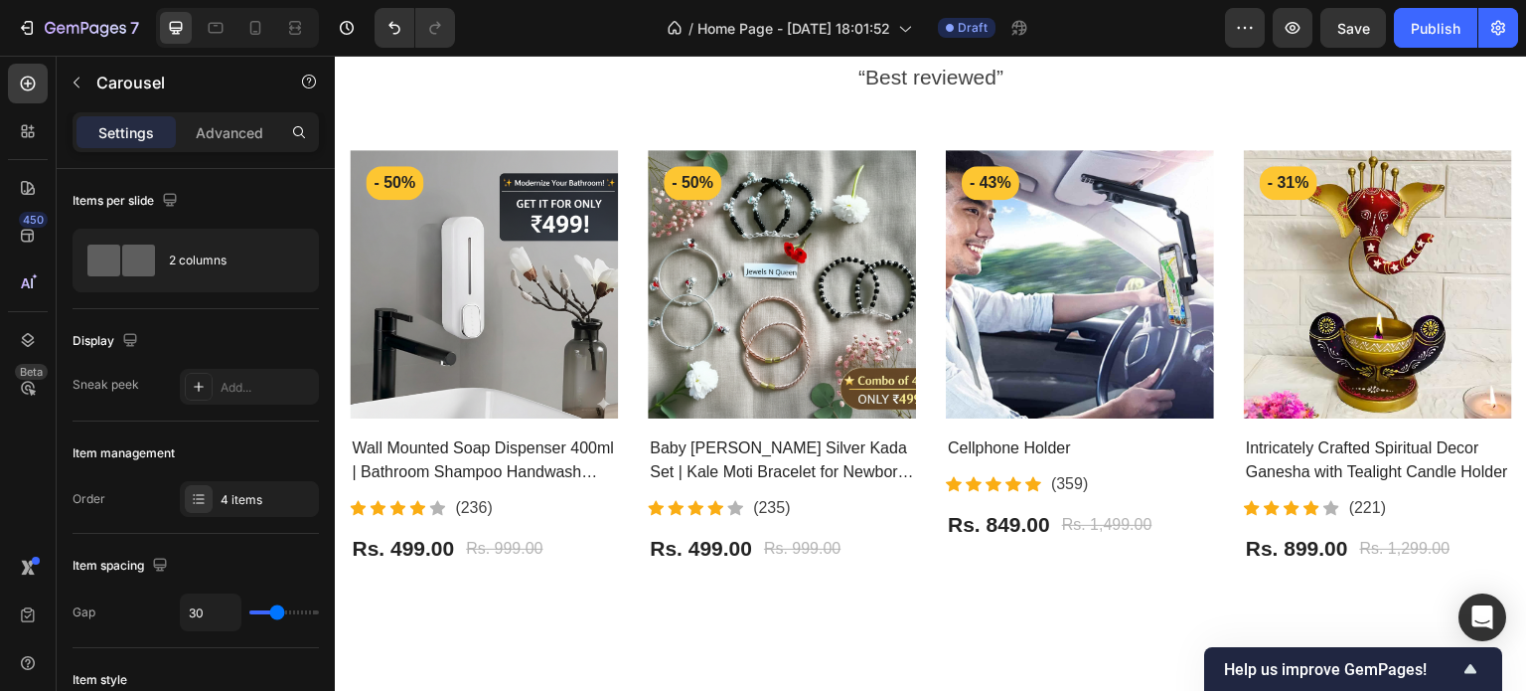
scroll to position [1944, 0]
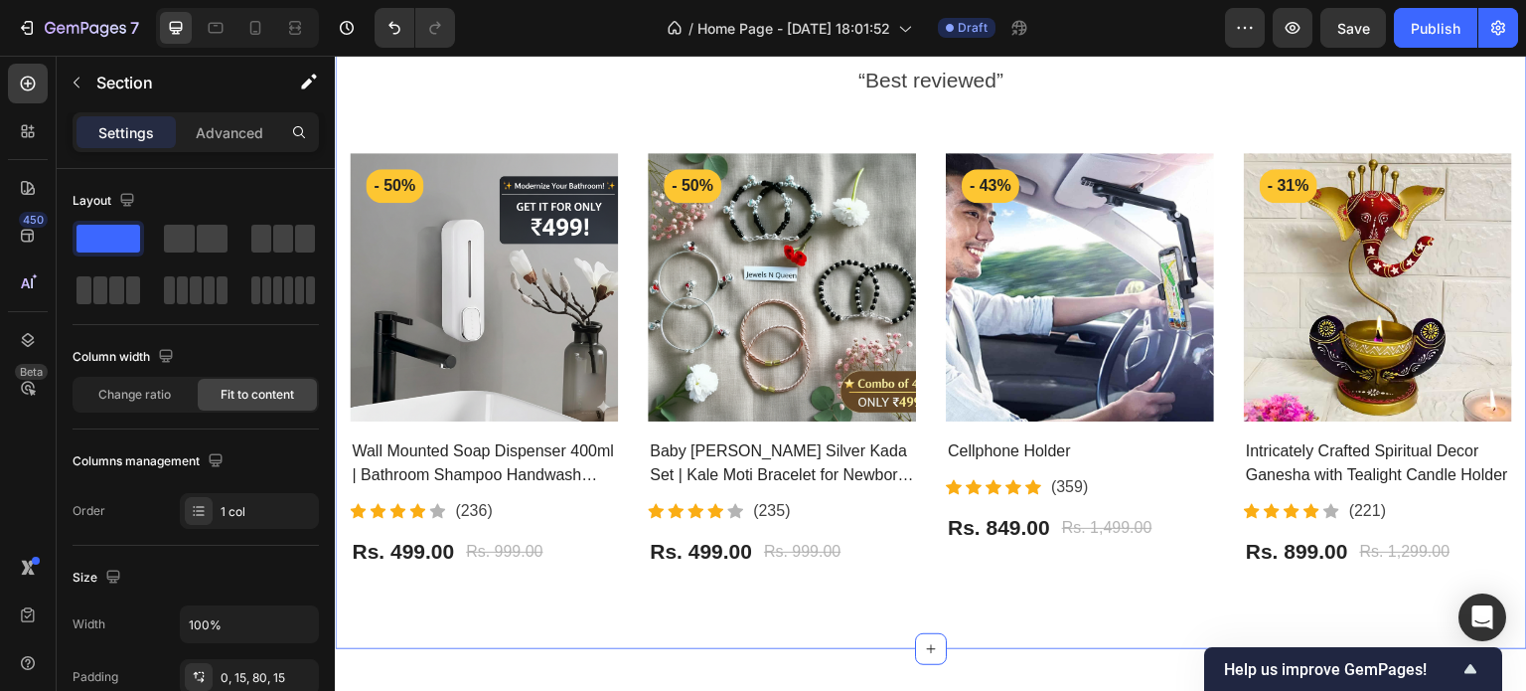
click at [343, 445] on div "Hot Sellings Heading “Best reviewed” Text block Row Product Images - 50% Produc…" at bounding box center [931, 314] width 1192 height 667
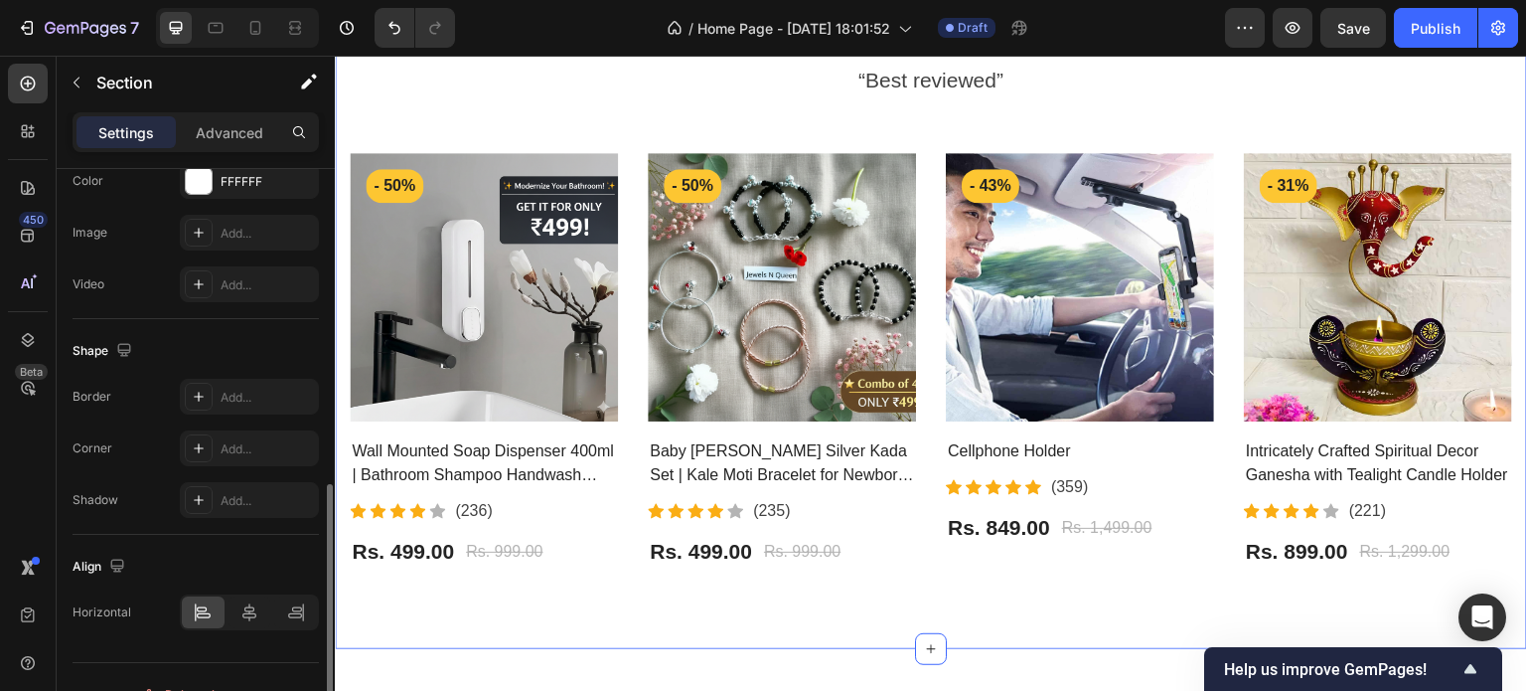
scroll to position [692, 0]
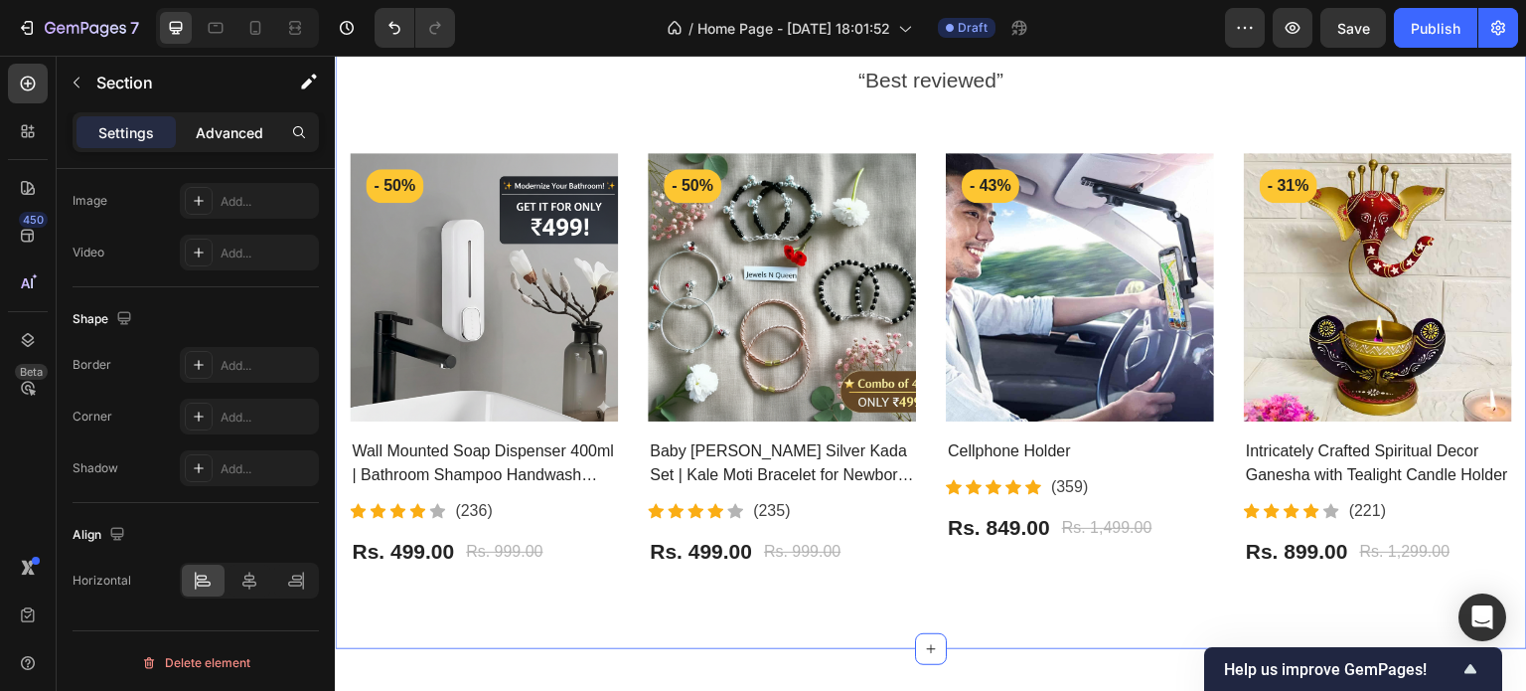
click at [227, 122] on p "Advanced" at bounding box center [230, 132] width 68 height 21
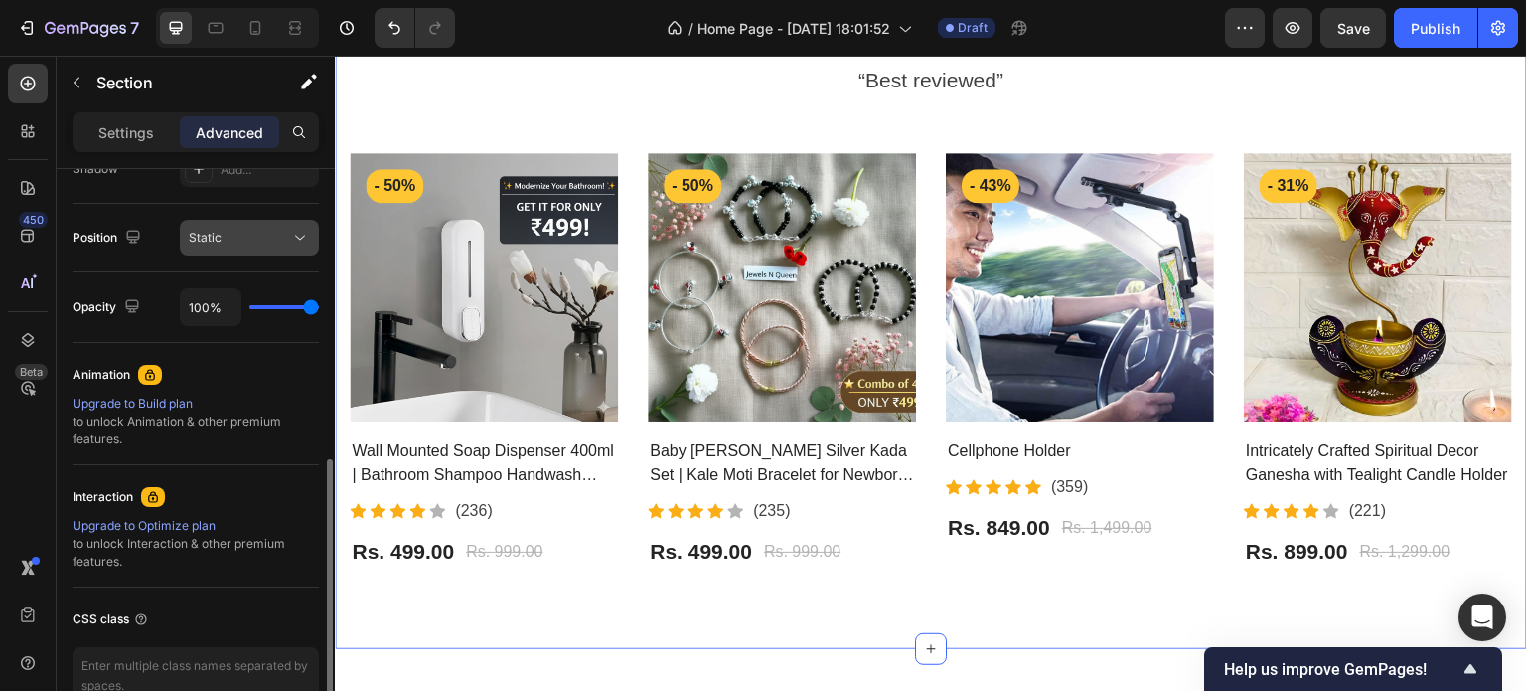
click at [233, 251] on button "Static" at bounding box center [249, 238] width 139 height 36
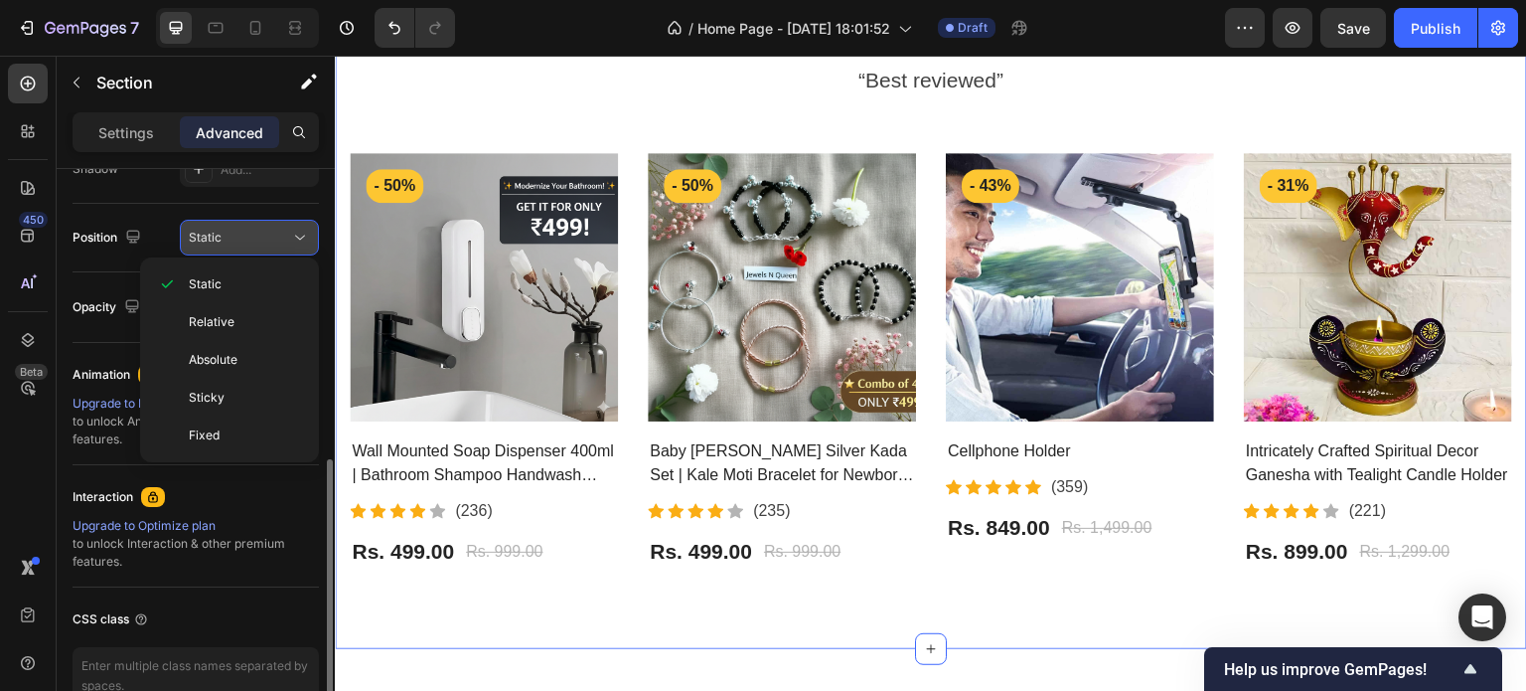
click at [233, 251] on button "Static" at bounding box center [249, 238] width 139 height 36
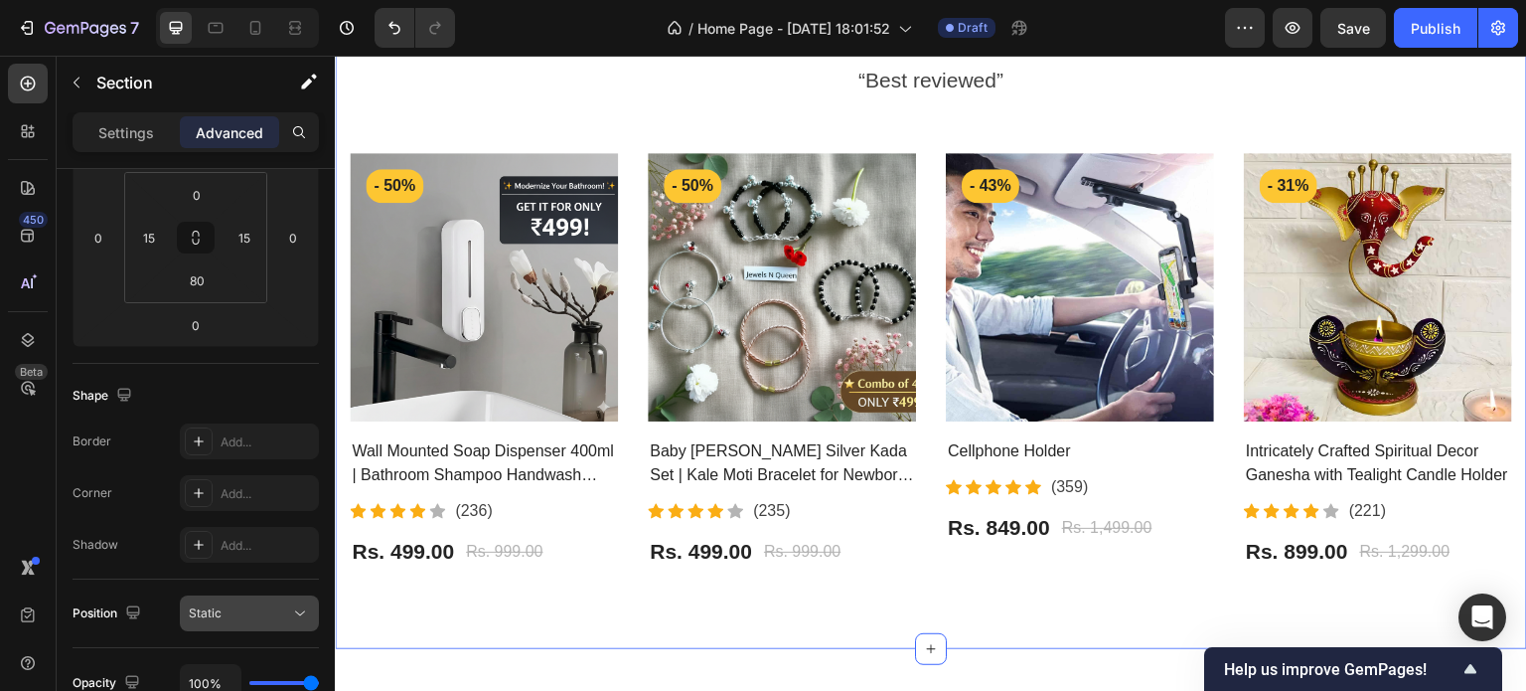
scroll to position [0, 0]
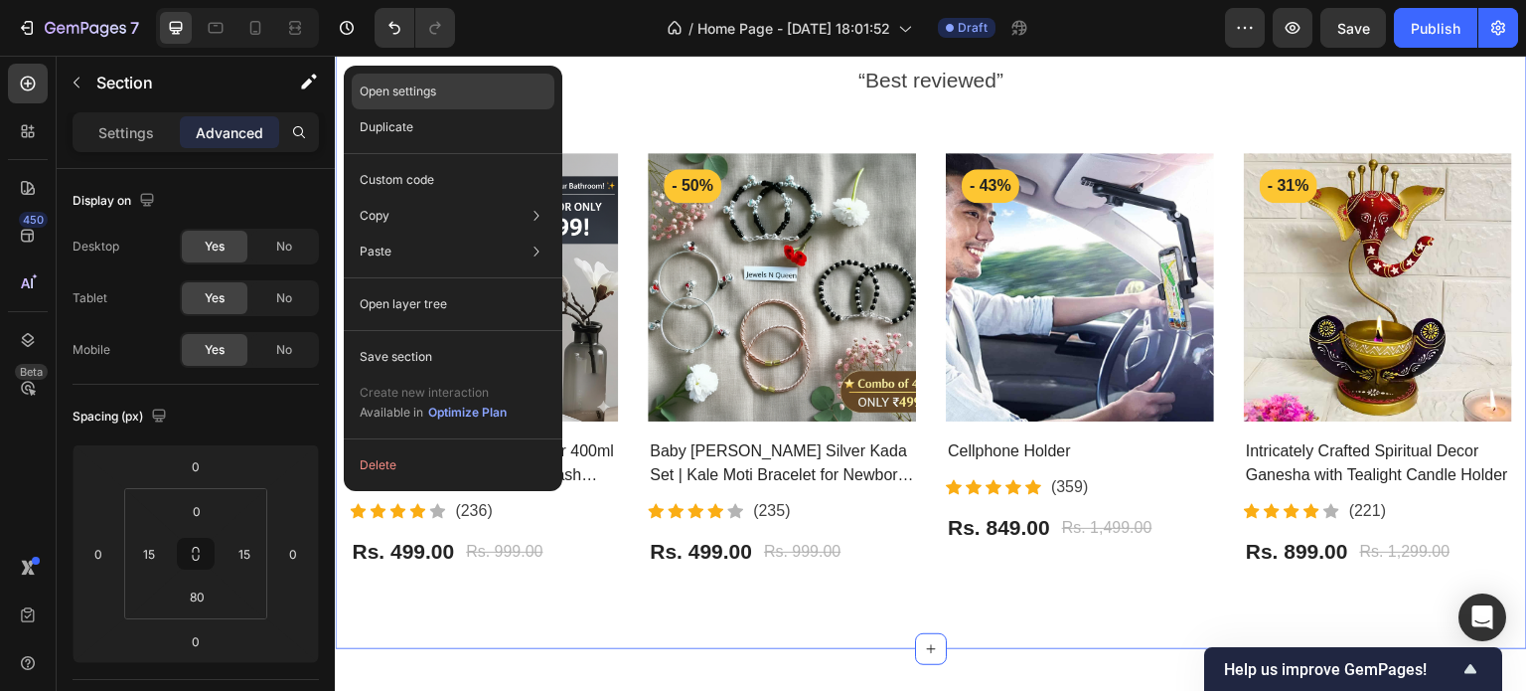
click at [430, 81] on div "Open settings" at bounding box center [453, 92] width 203 height 36
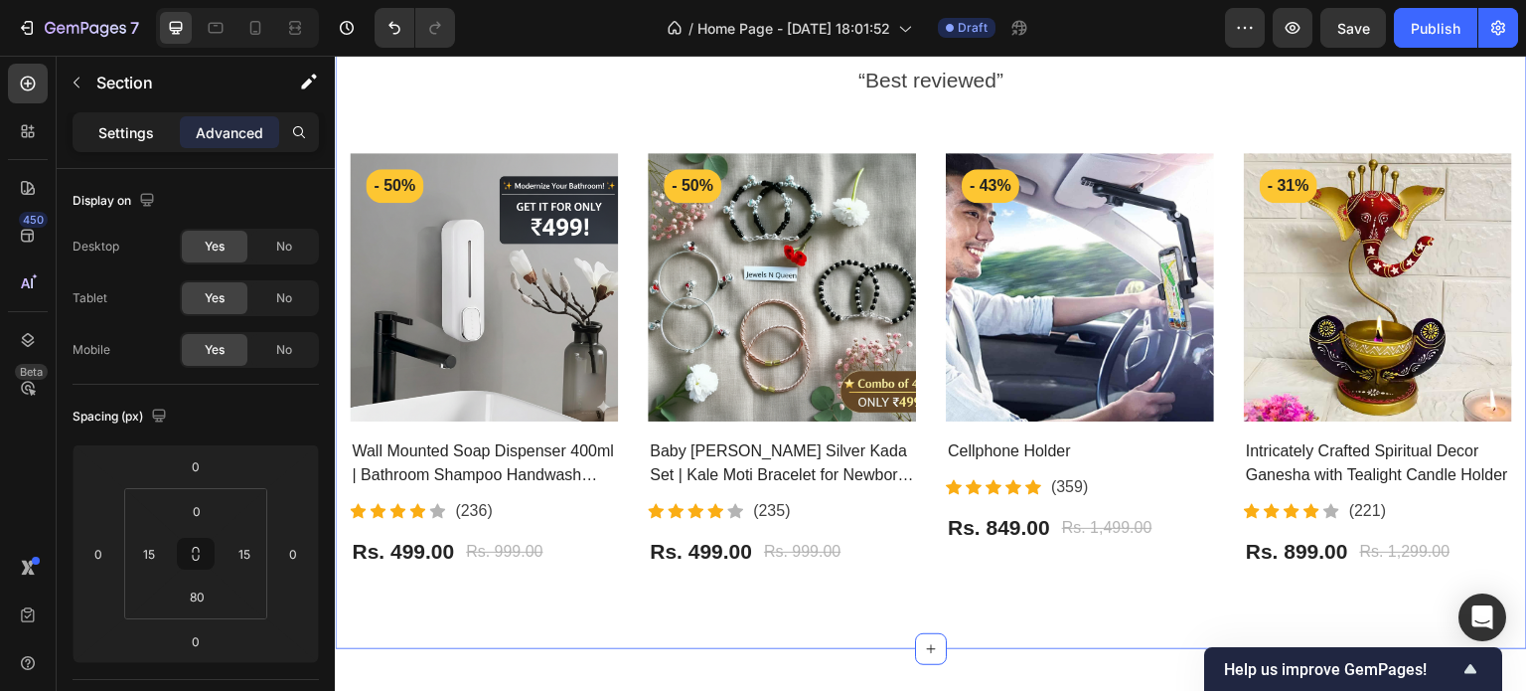
click at [96, 127] on div "Settings" at bounding box center [126, 132] width 99 height 32
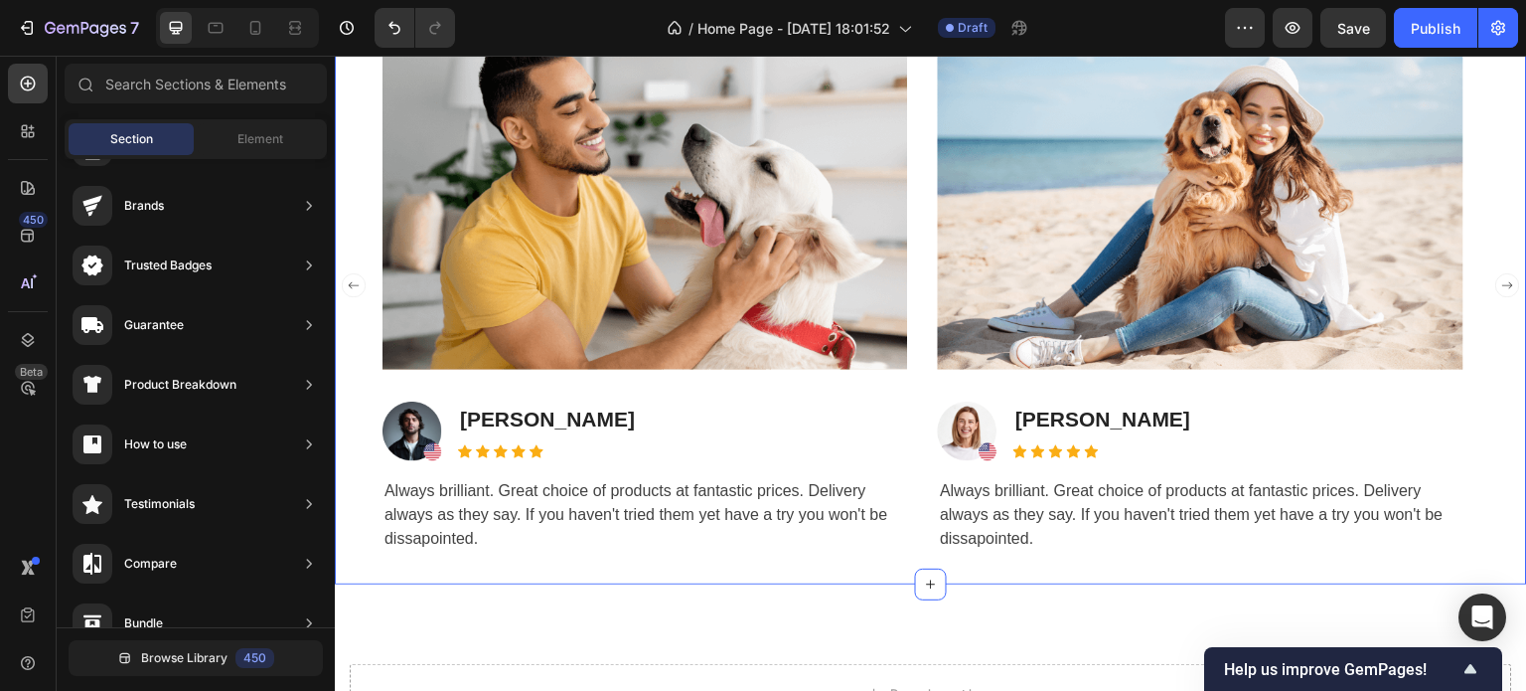
scroll to position [3651, 0]
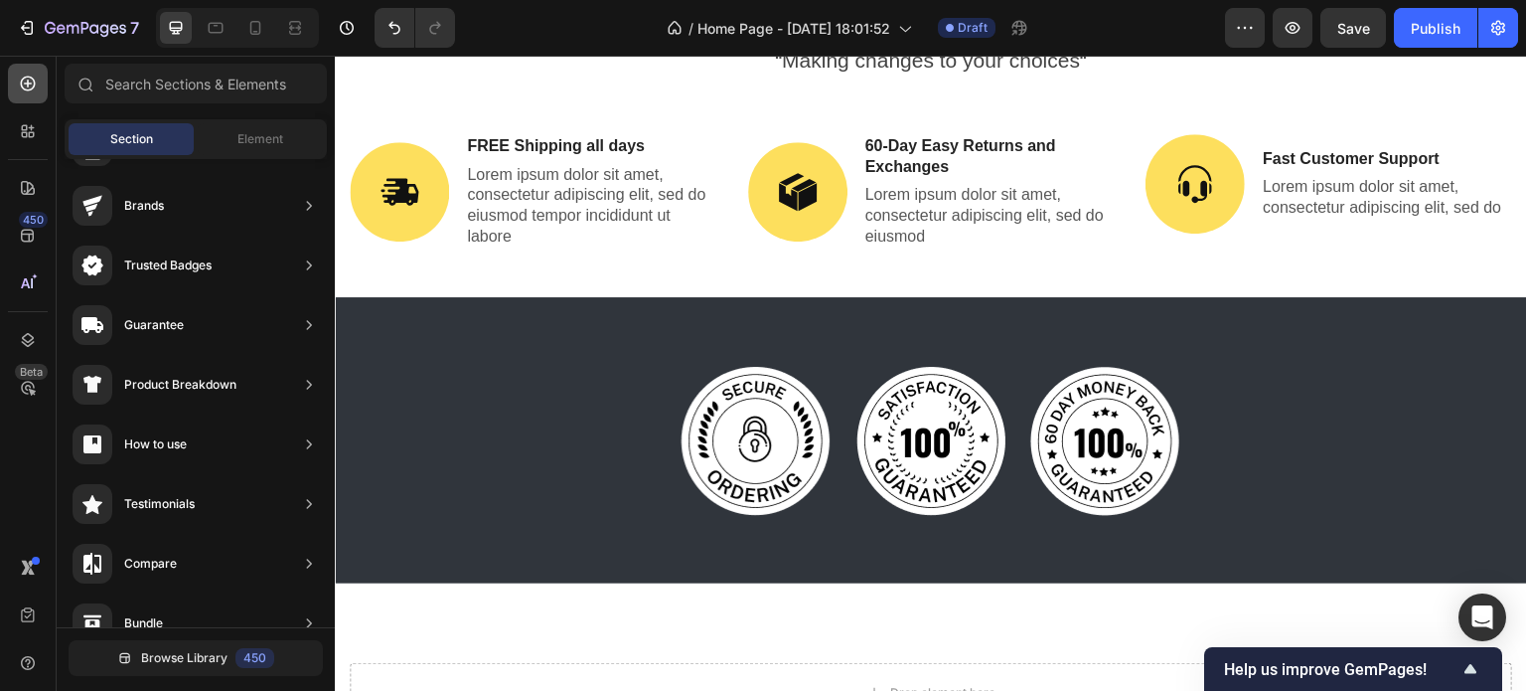
click at [36, 95] on div at bounding box center [28, 84] width 40 height 40
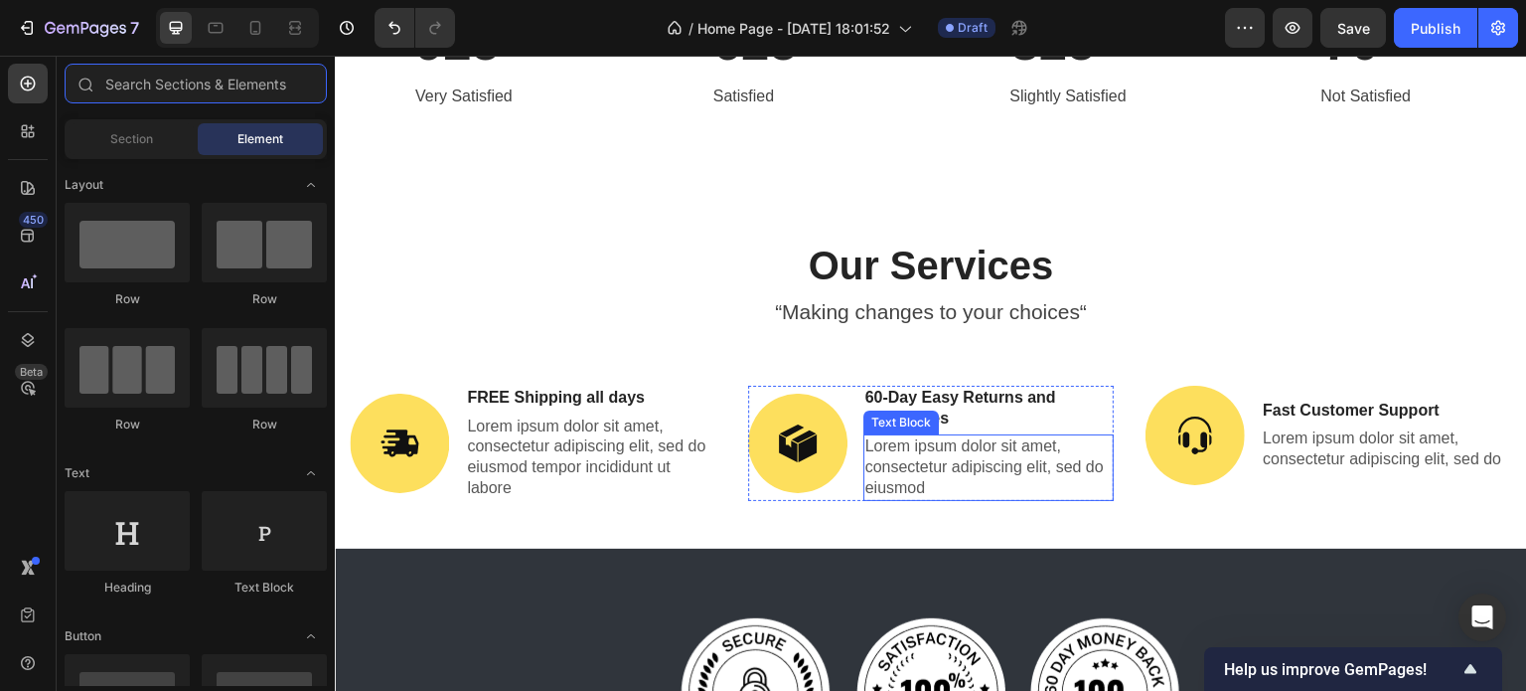
scroll to position [3390, 0]
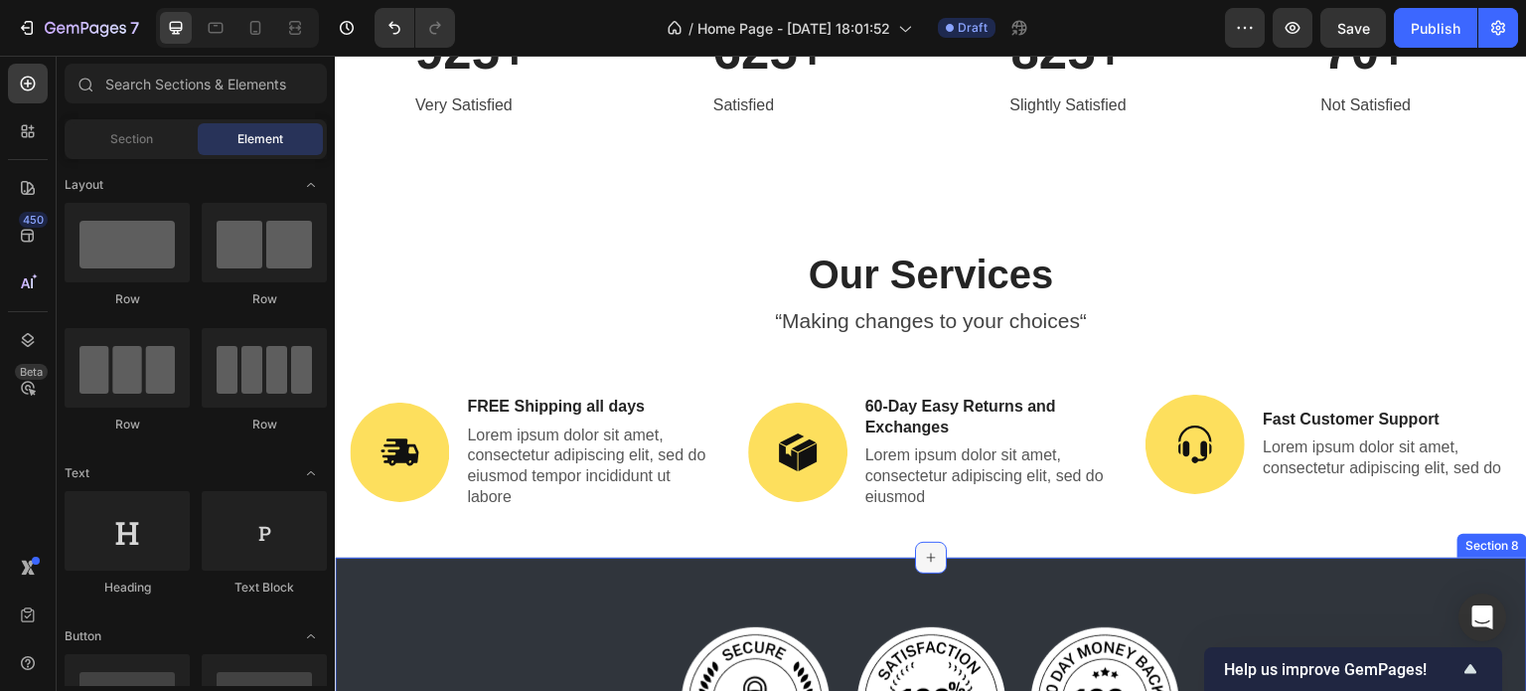
click at [923, 549] on icon at bounding box center [931, 557] width 16 height 16
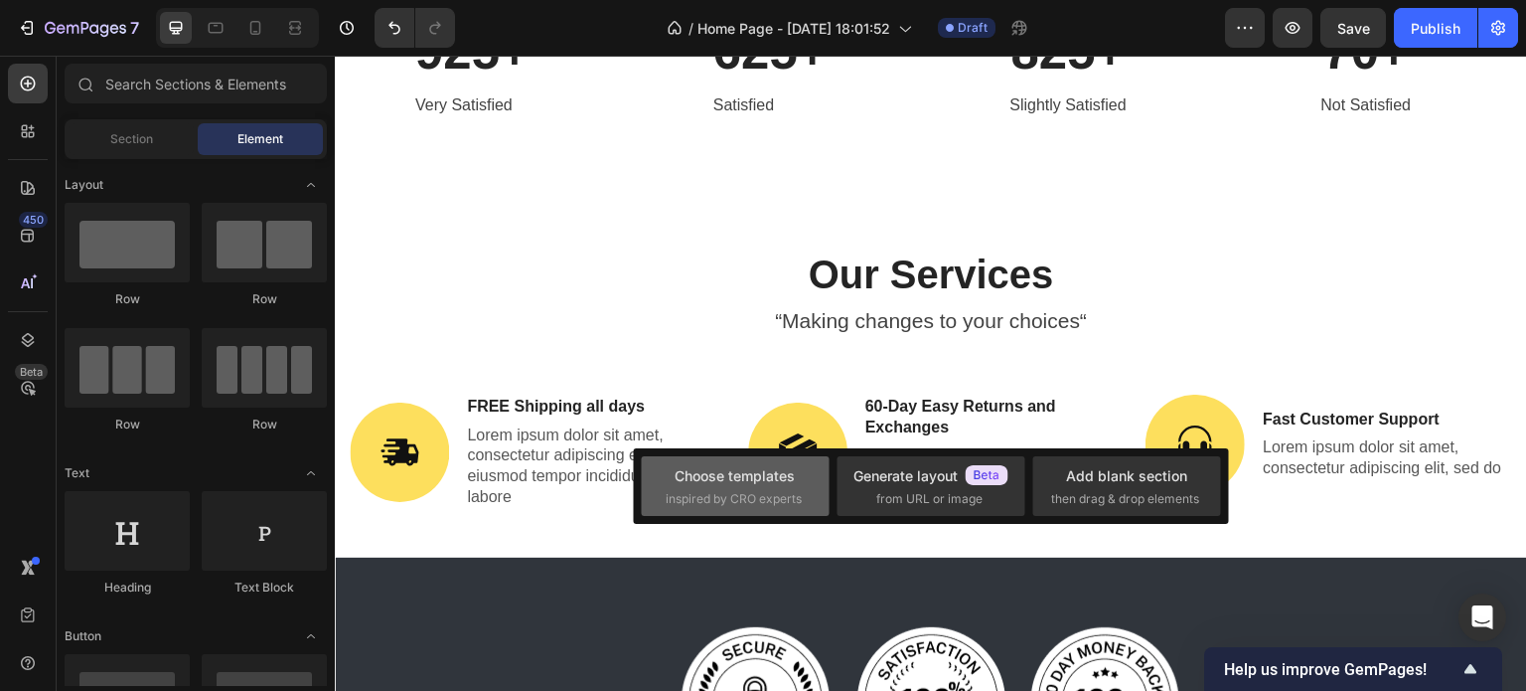
click at [781, 515] on div "Choose templates inspired by CRO experts" at bounding box center [735, 486] width 188 height 60
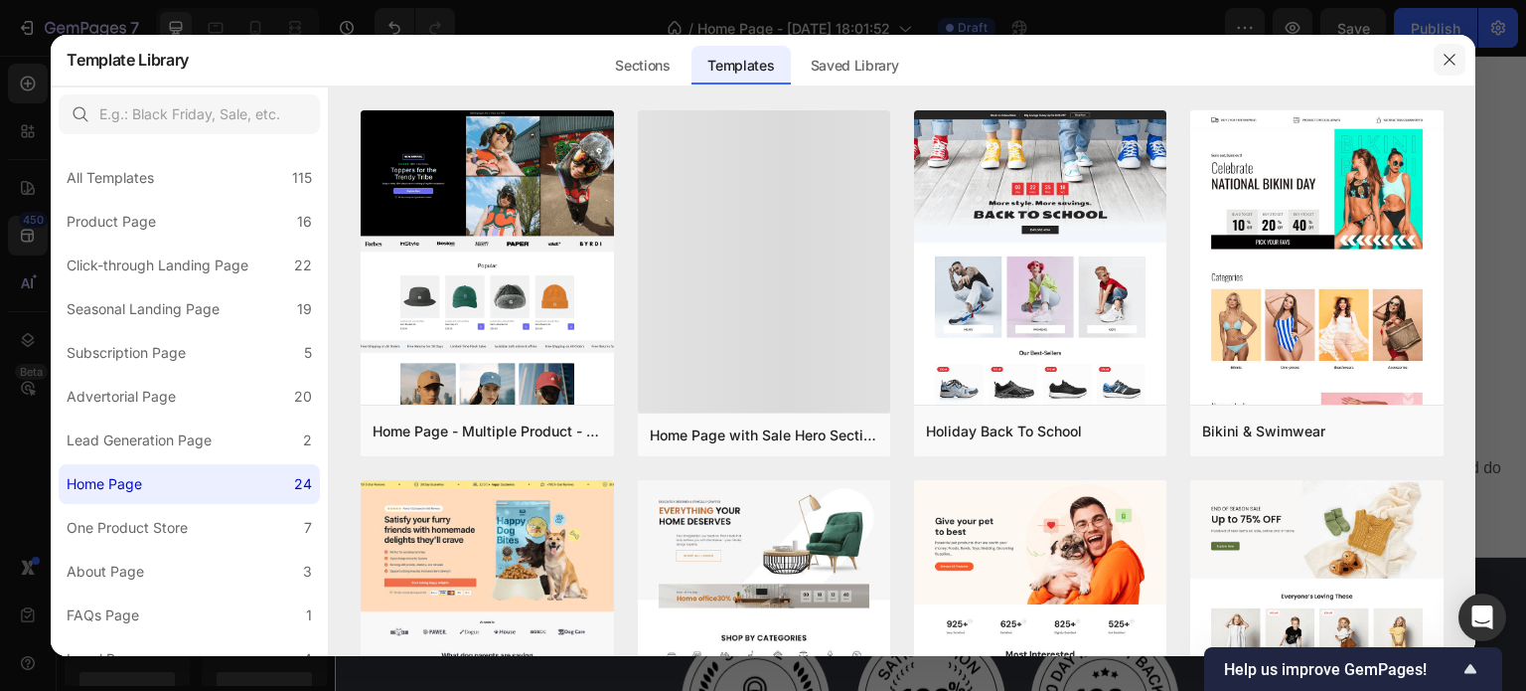
click at [1458, 62] on button "button" at bounding box center [1450, 60] width 32 height 32
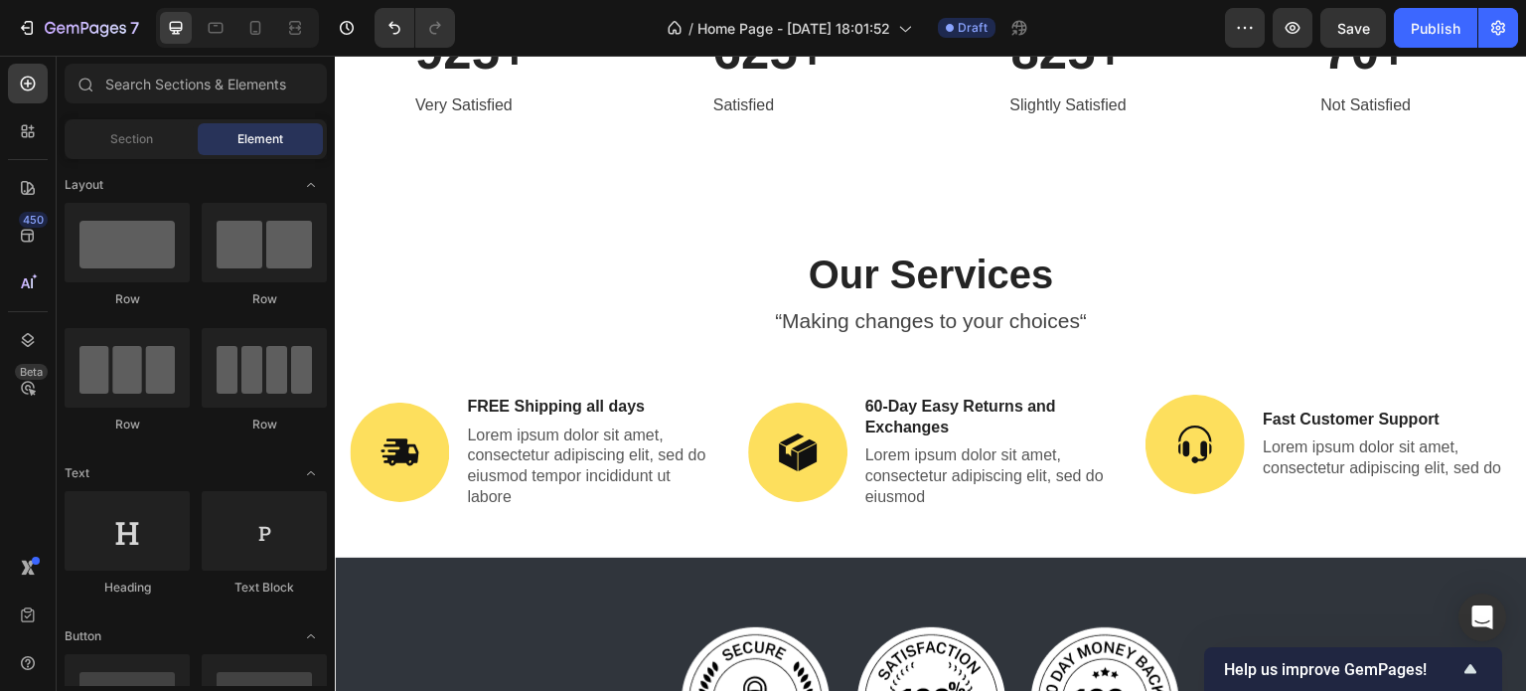
click at [5, 130] on div "450 Beta" at bounding box center [28, 373] width 57 height 635
click at [24, 132] on icon at bounding box center [25, 135] width 6 height 6
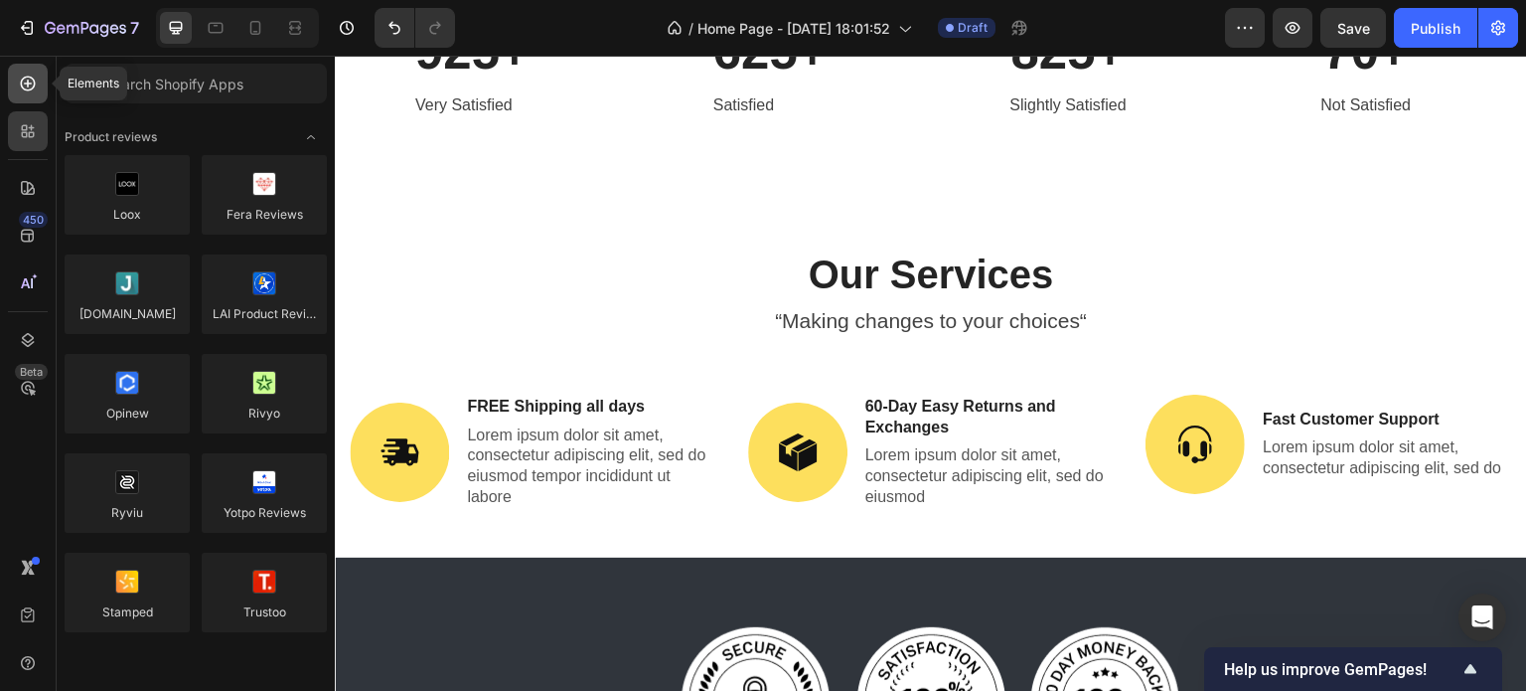
click at [16, 89] on div at bounding box center [28, 84] width 40 height 40
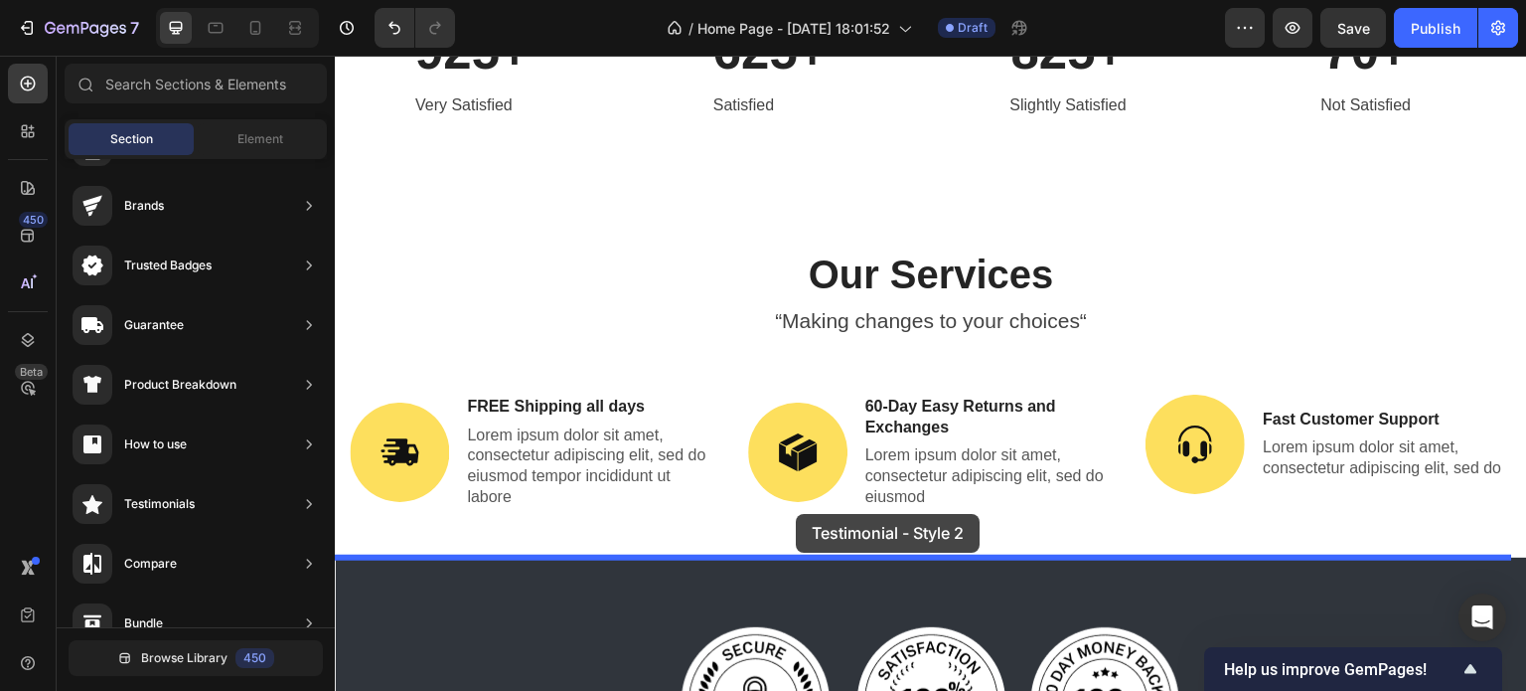
drag, startPoint x: 857, startPoint y: 390, endPoint x: 804, endPoint y: 537, distance: 155.3
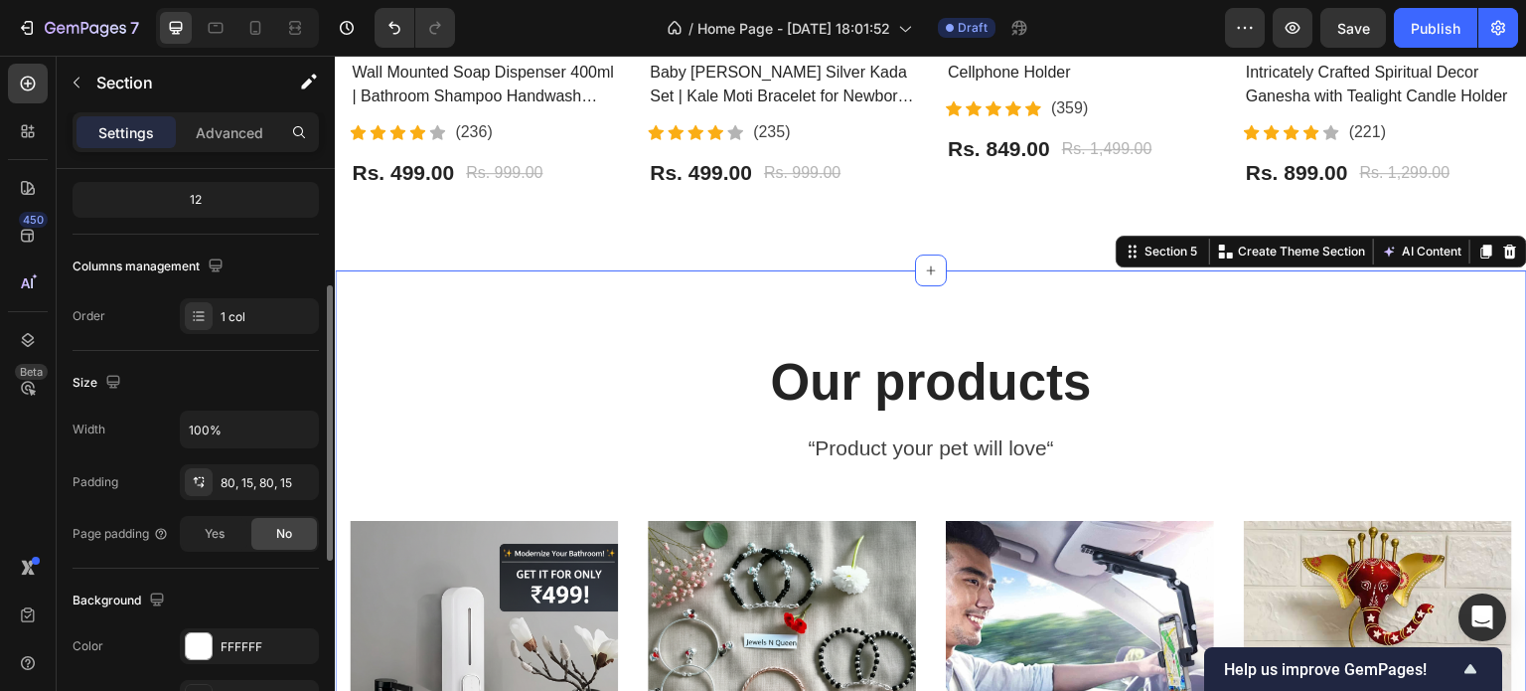
scroll to position [247, 0]
click at [239, 480] on div "80, 15, 80, 15" at bounding box center [250, 482] width 58 height 18
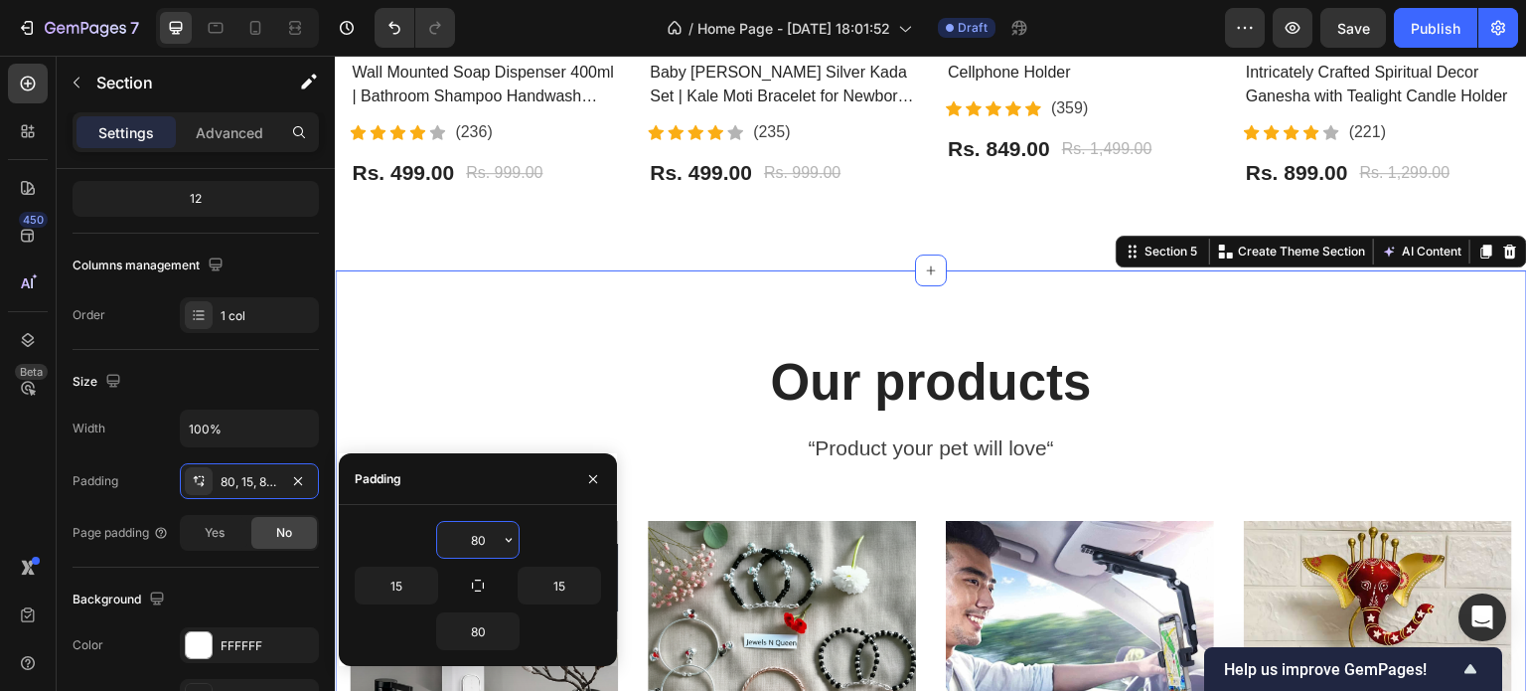
click at [485, 532] on input "80" at bounding box center [477, 540] width 81 height 36
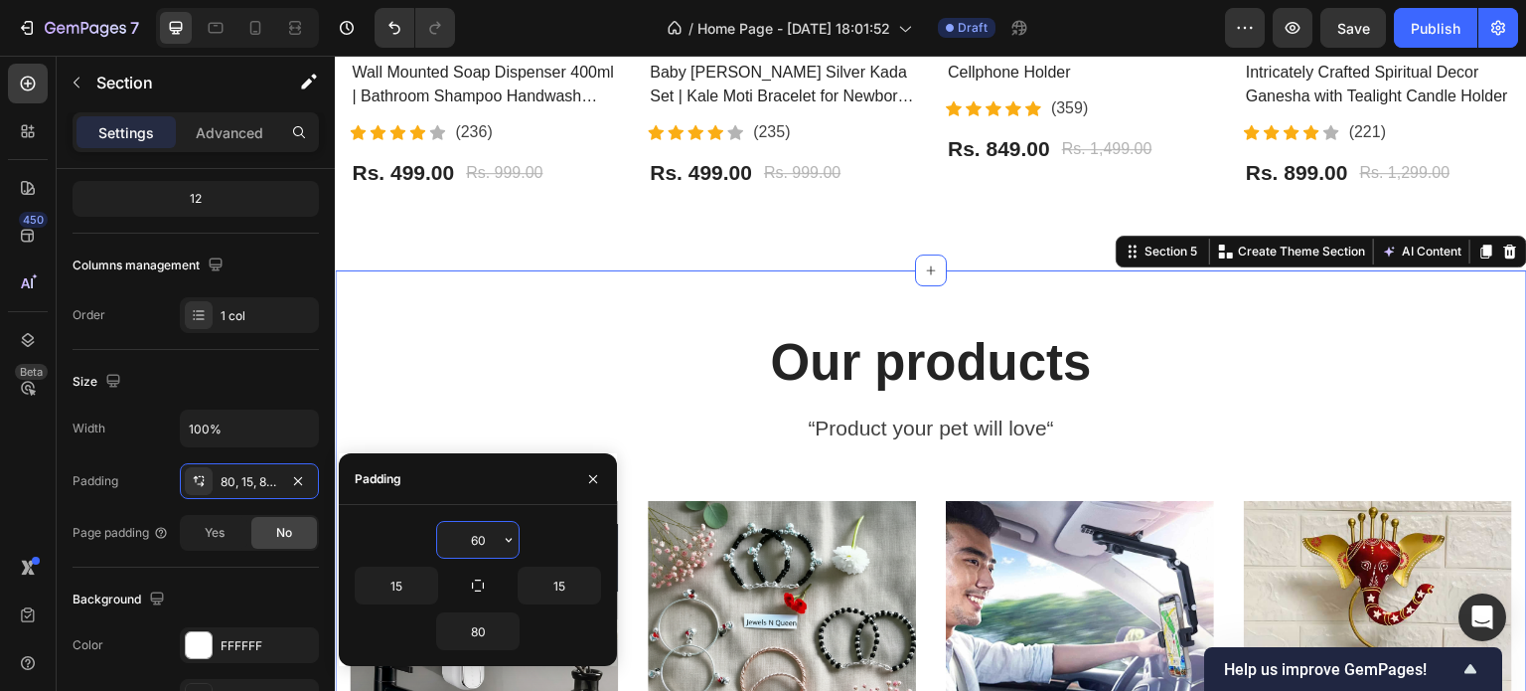
type input "6"
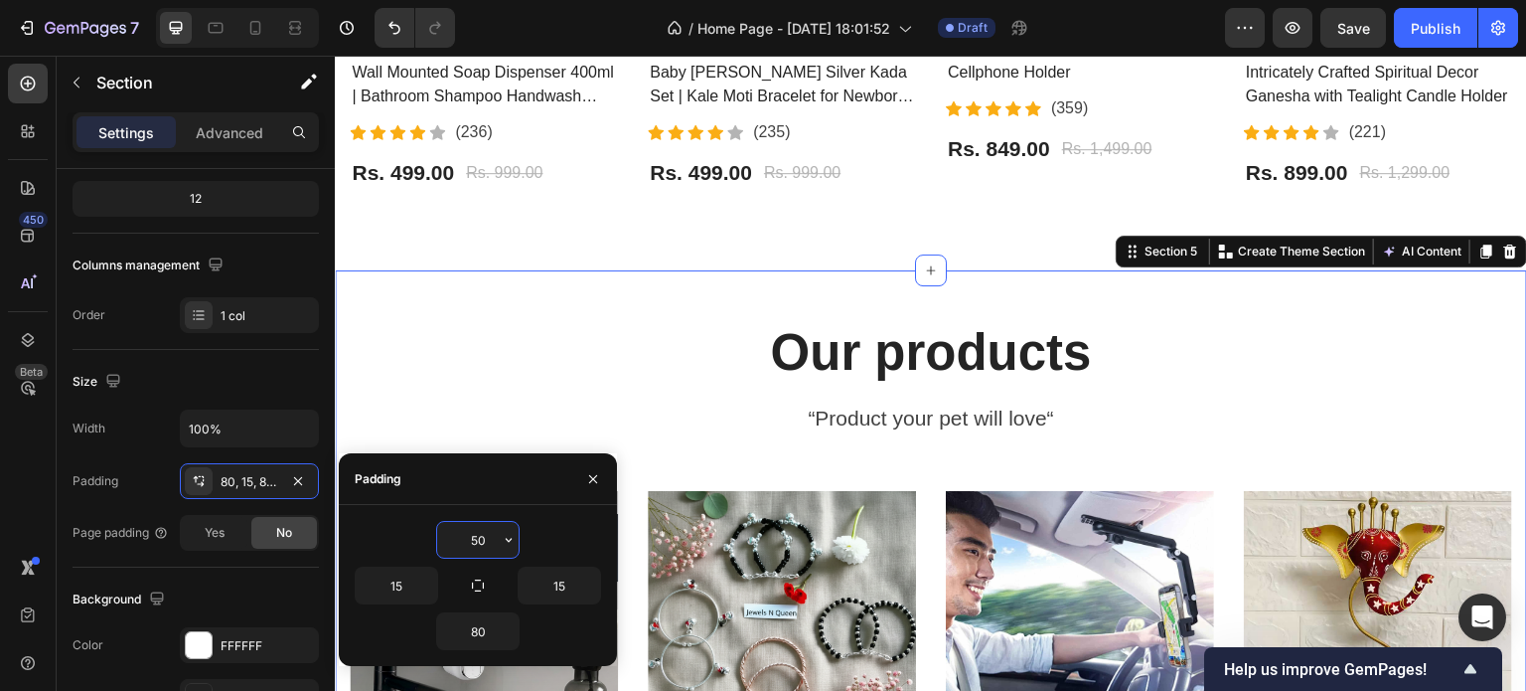
type input "5"
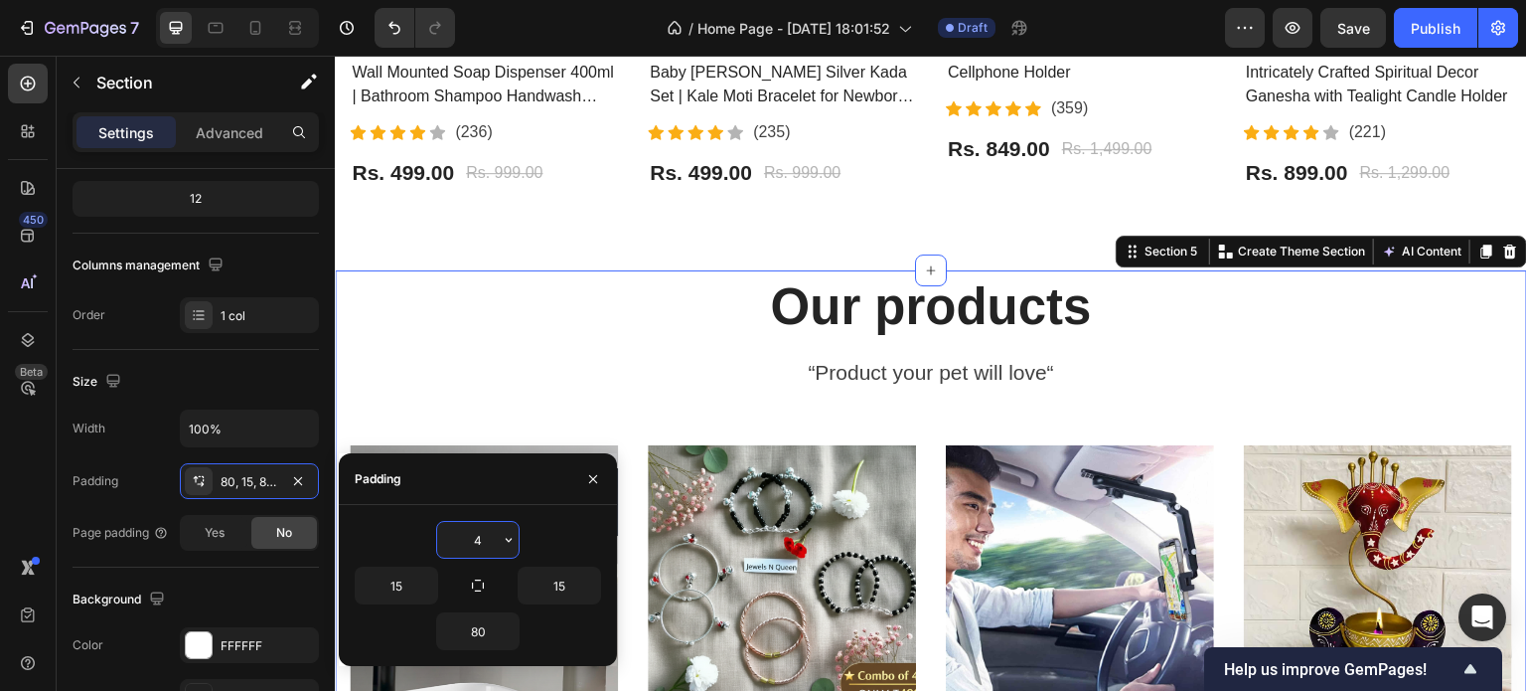
type input "40"
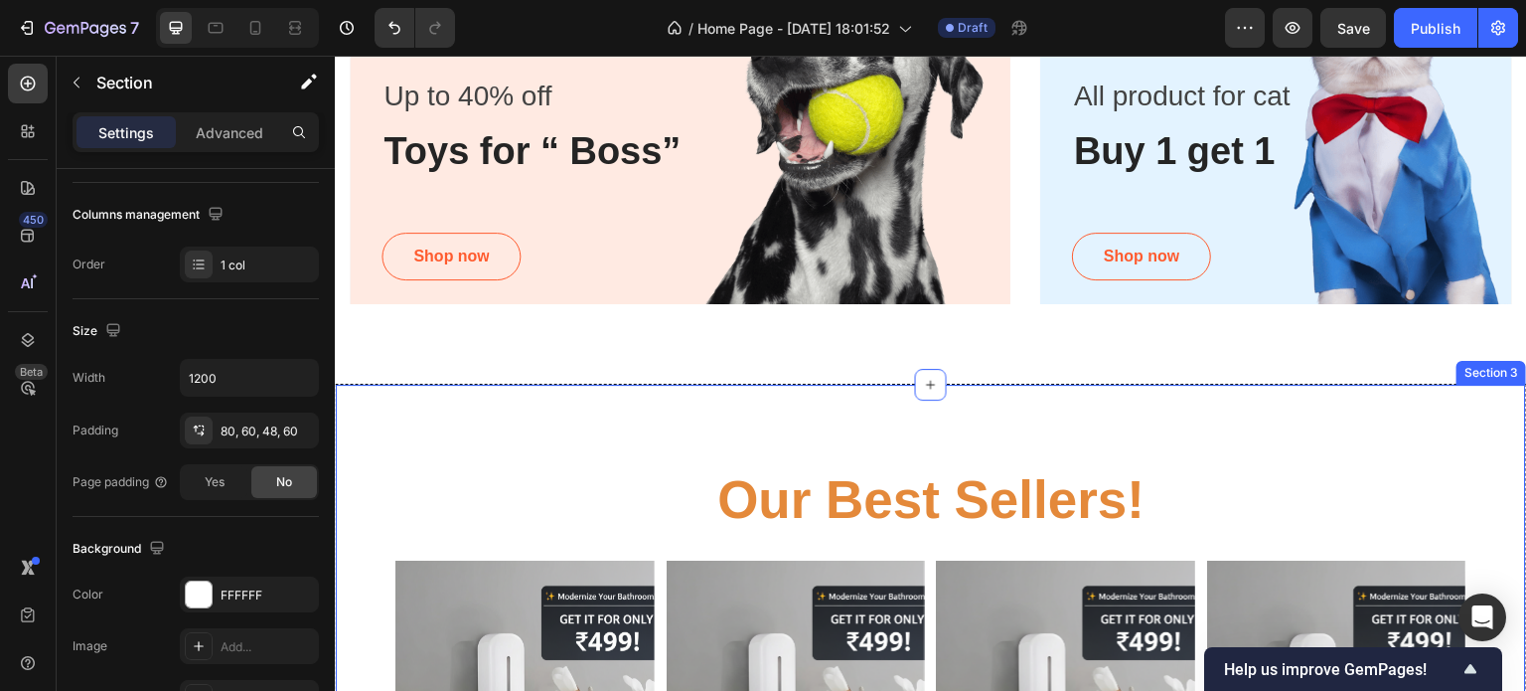
scroll to position [246, 0]
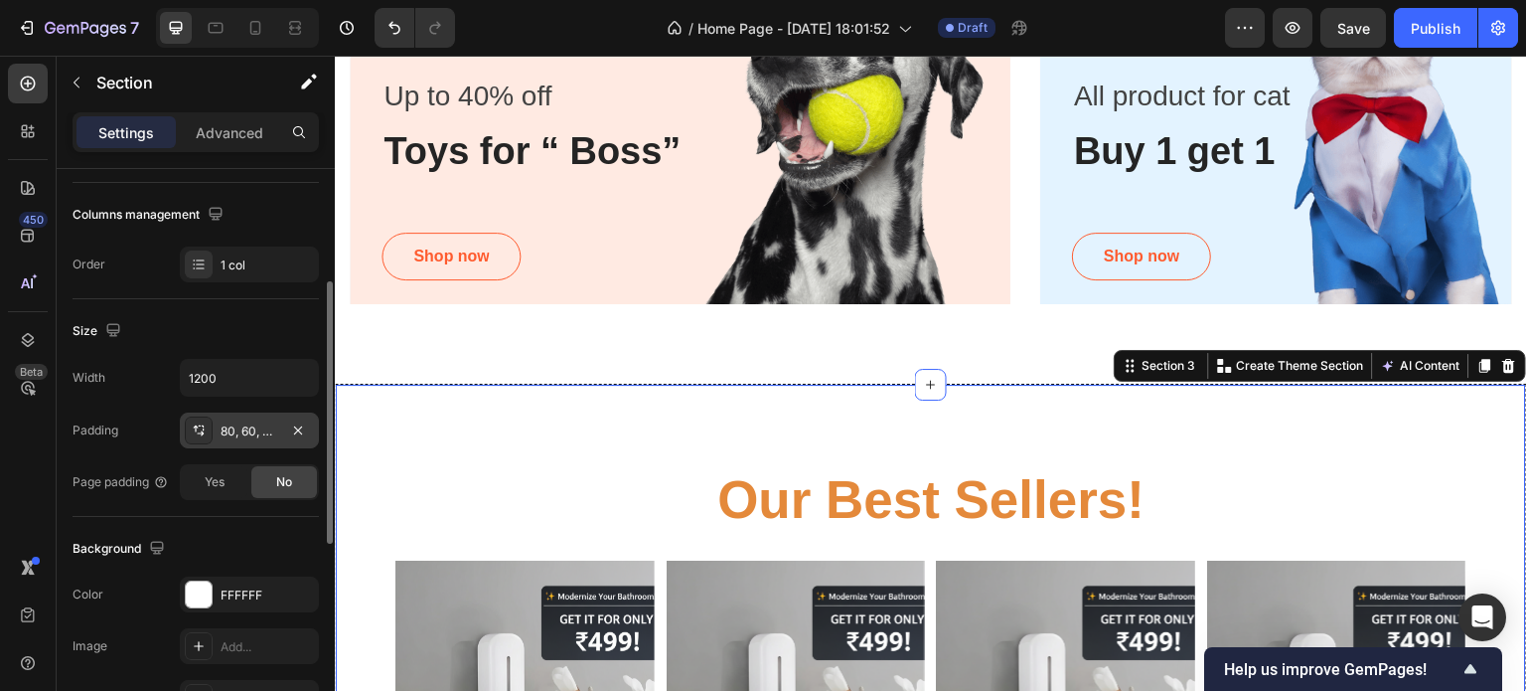
click at [245, 422] on div "80, 60, 48, 60" at bounding box center [250, 431] width 58 height 18
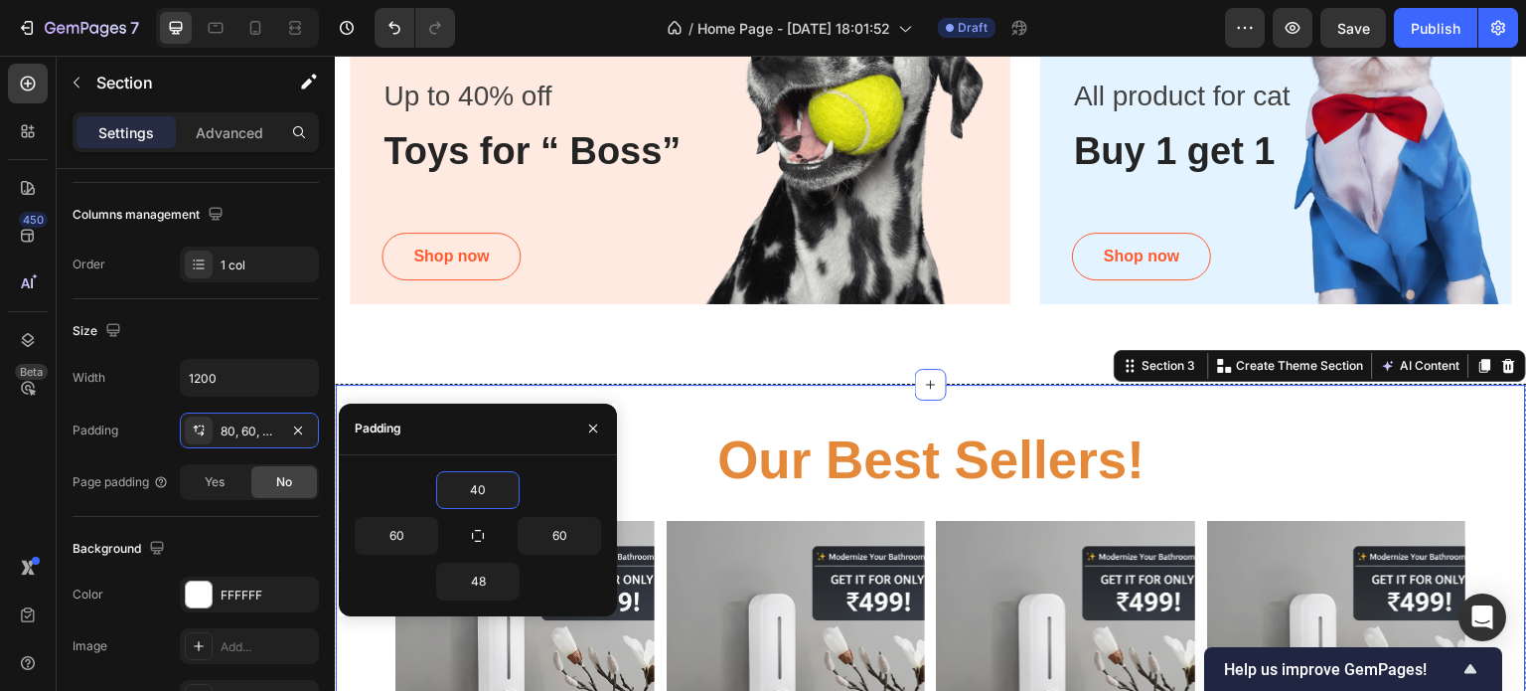
type input "4"
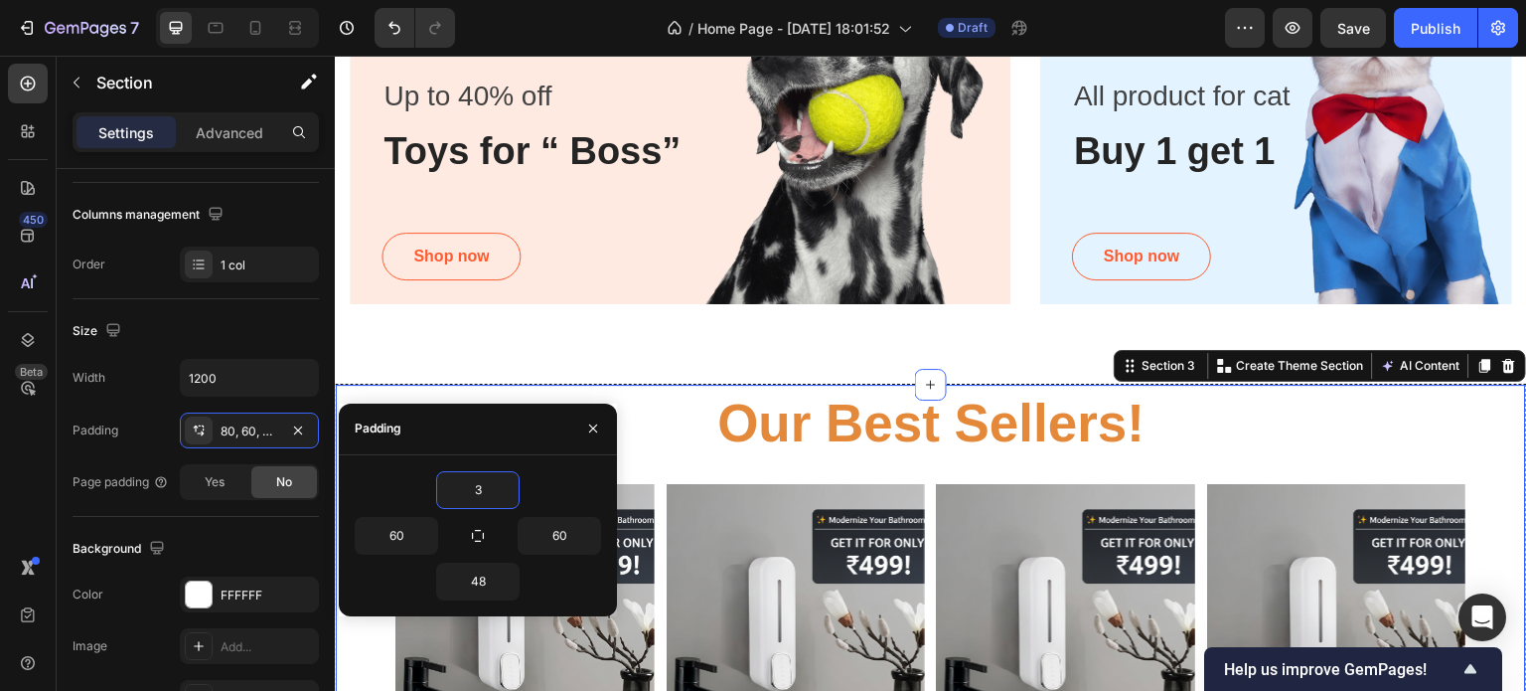
type input "30"
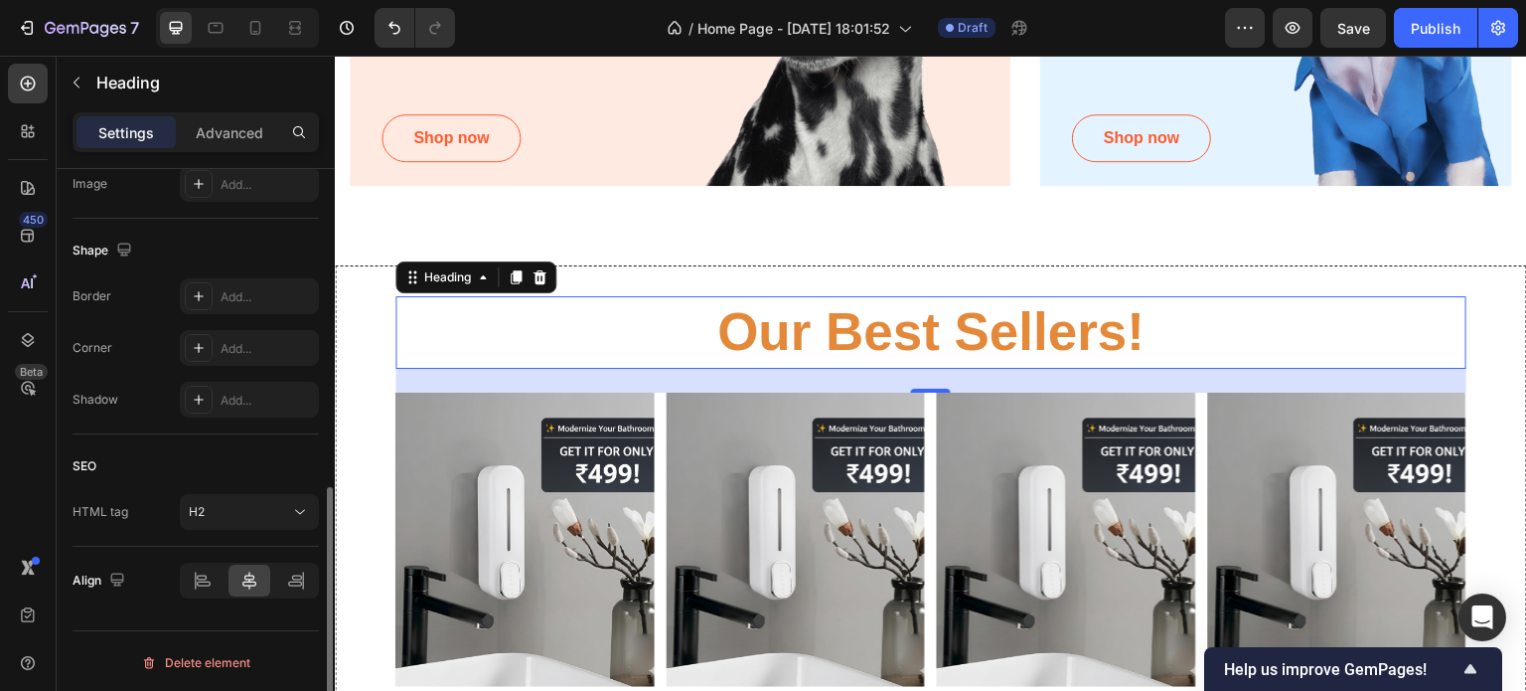
scroll to position [0, 0]
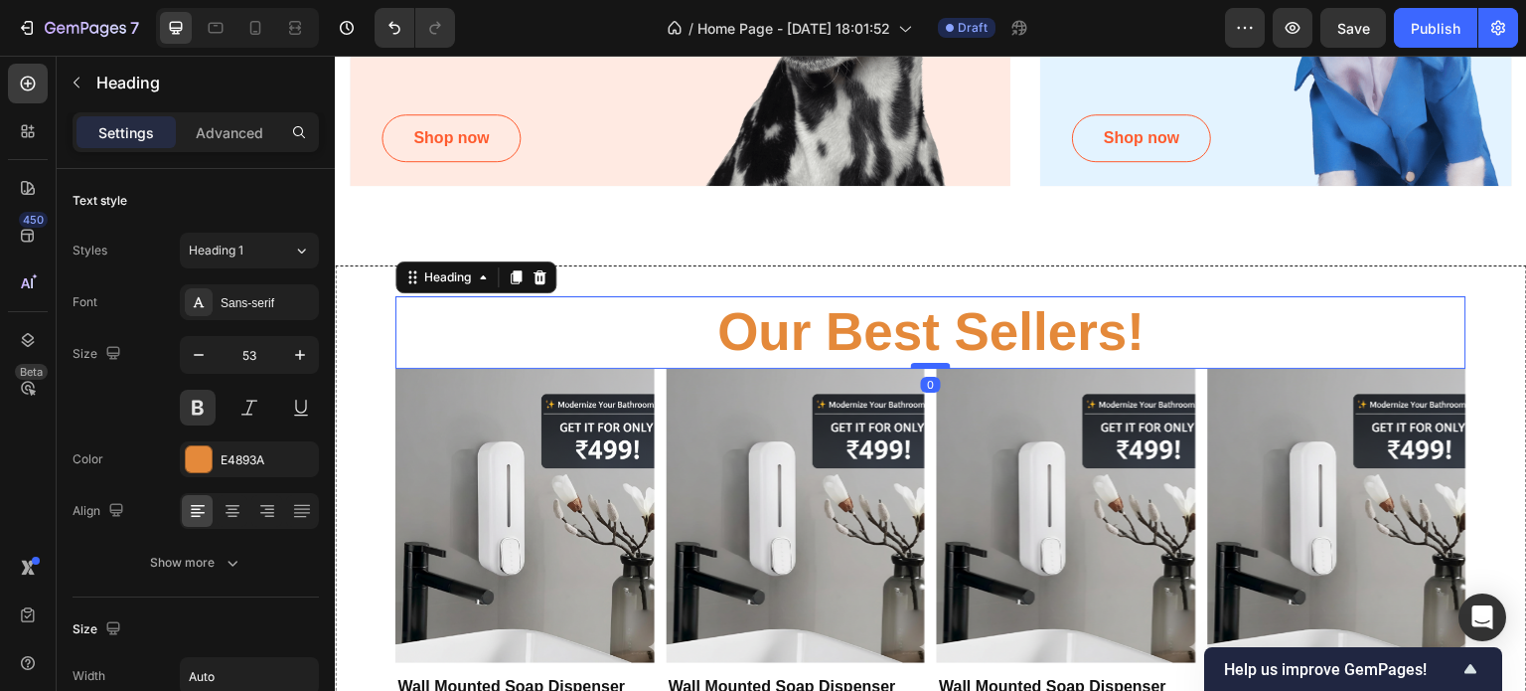
drag, startPoint x: 927, startPoint y: 390, endPoint x: 929, endPoint y: 363, distance: 27.9
click at [929, 363] on div at bounding box center [931, 366] width 40 height 6
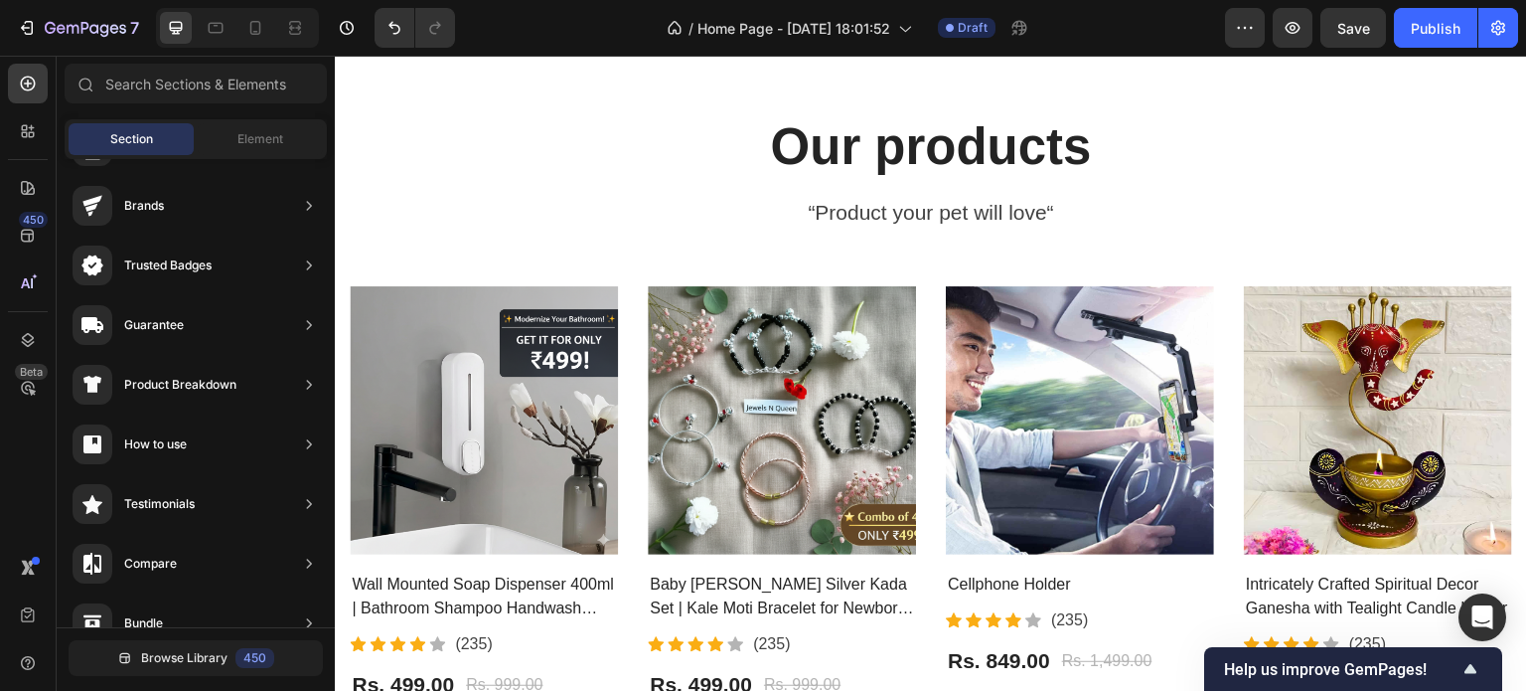
scroll to position [2498, 0]
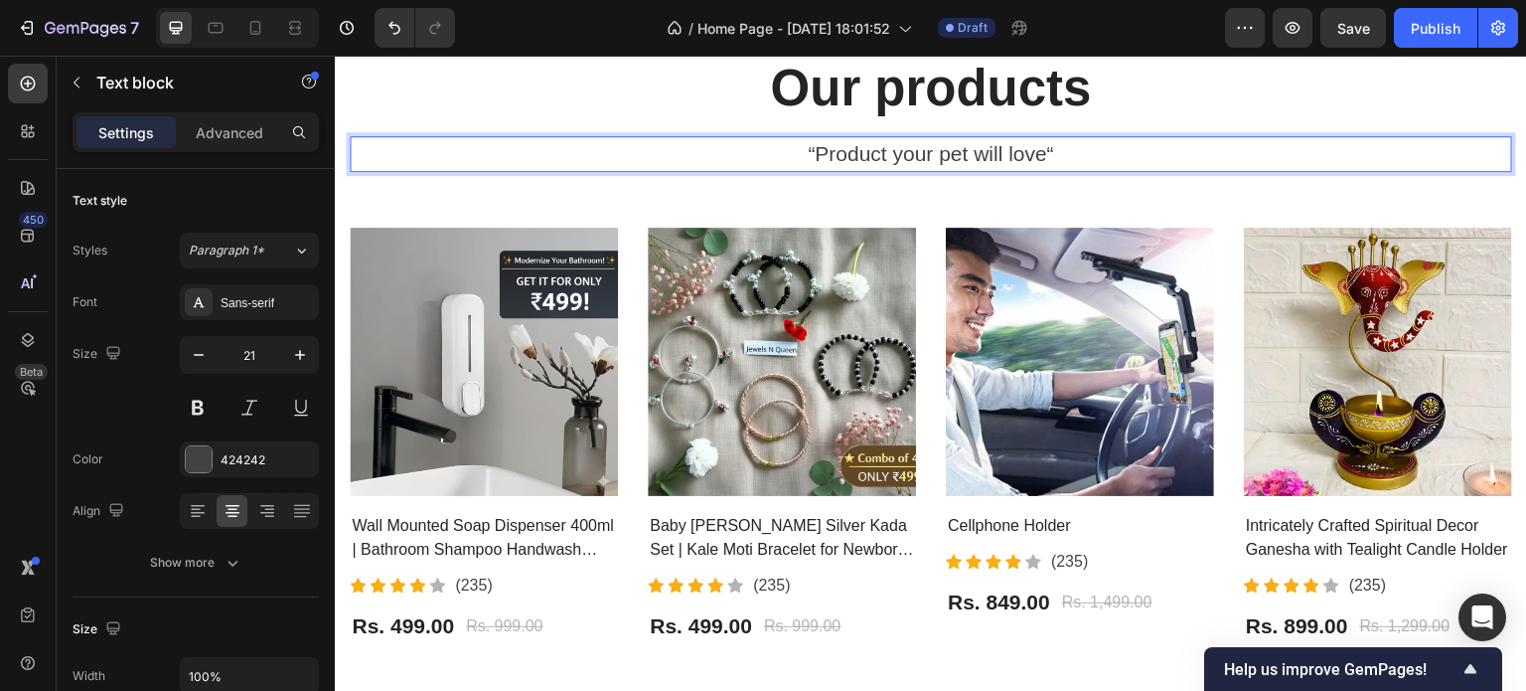
click at [819, 163] on p "“Product your pet will love“" at bounding box center [931, 154] width 1159 height 32
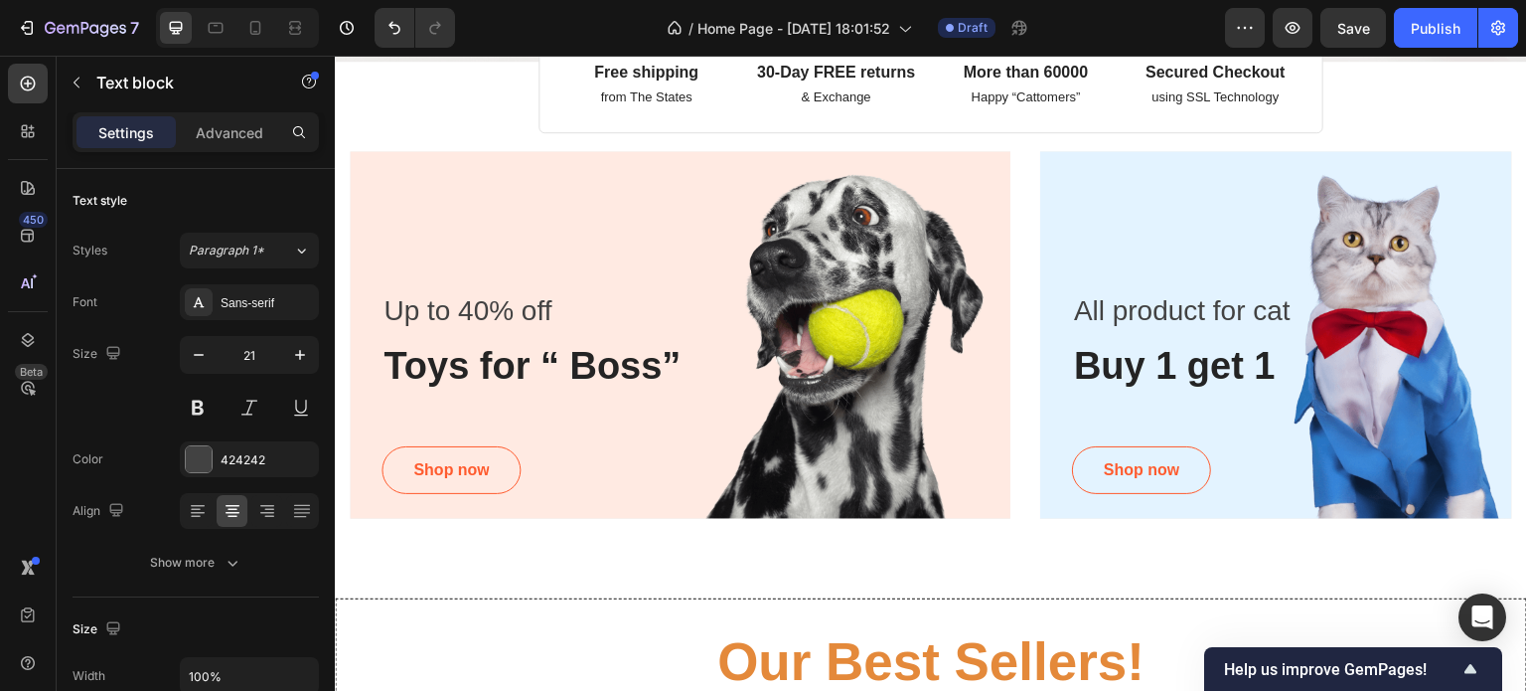
scroll to position [539, 0]
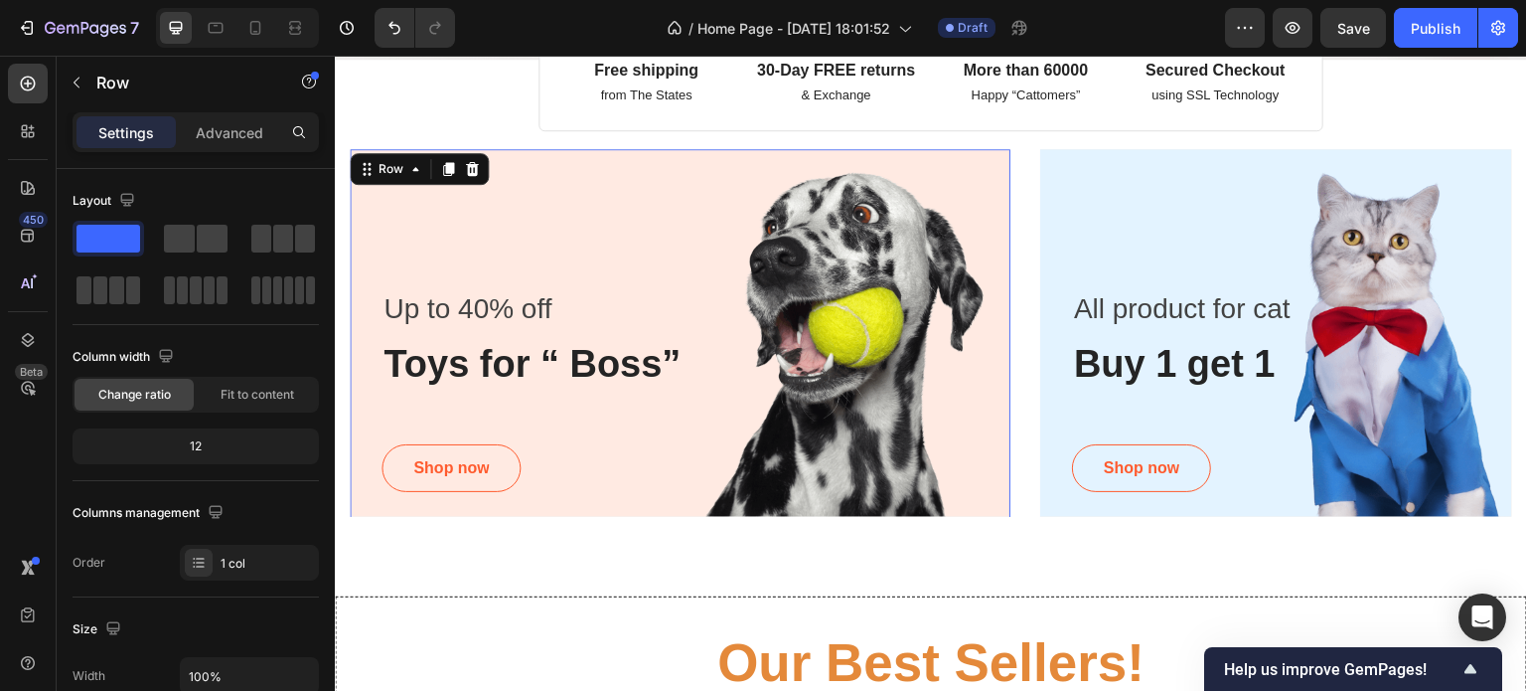
click at [585, 307] on div "Up to 40% off Text block Toys for “ Boss” Heading Shop now Button Row 0" at bounding box center [680, 337] width 661 height 376
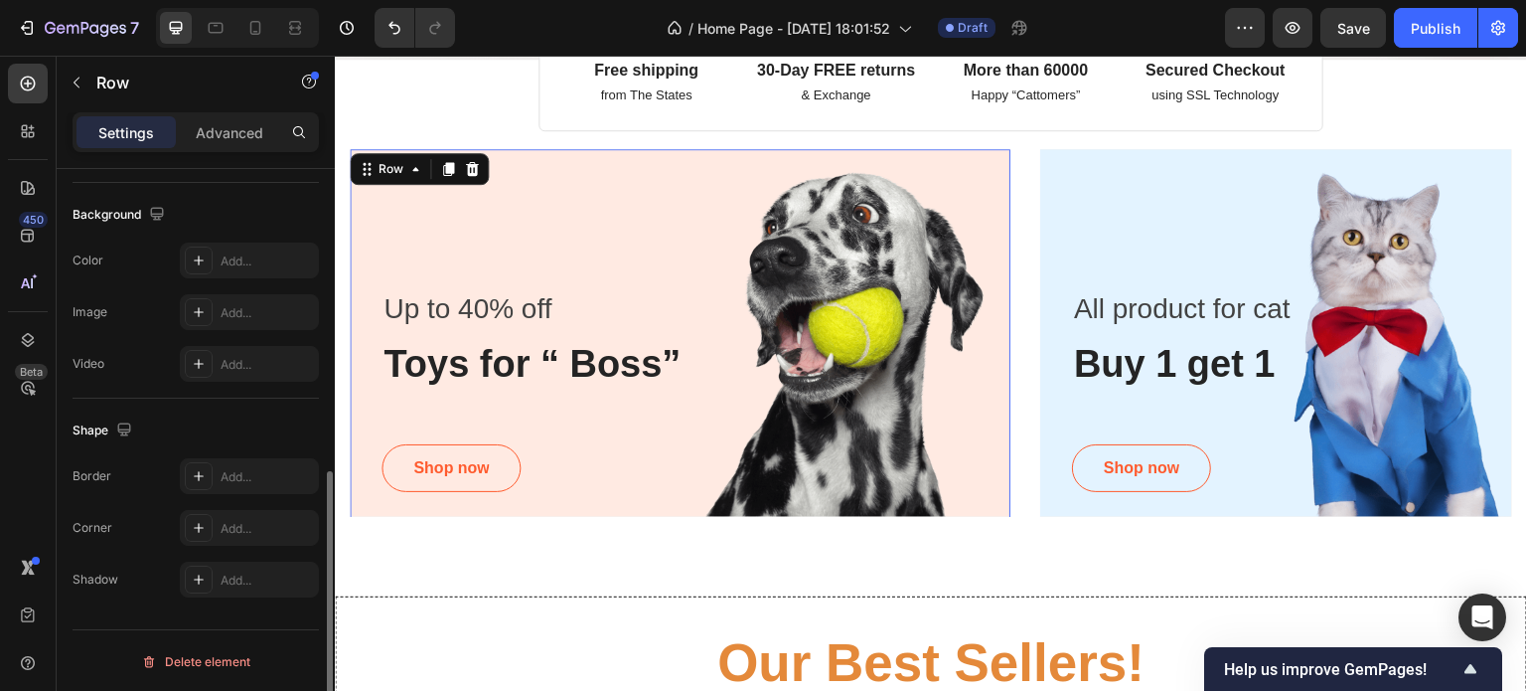
scroll to position [0, 0]
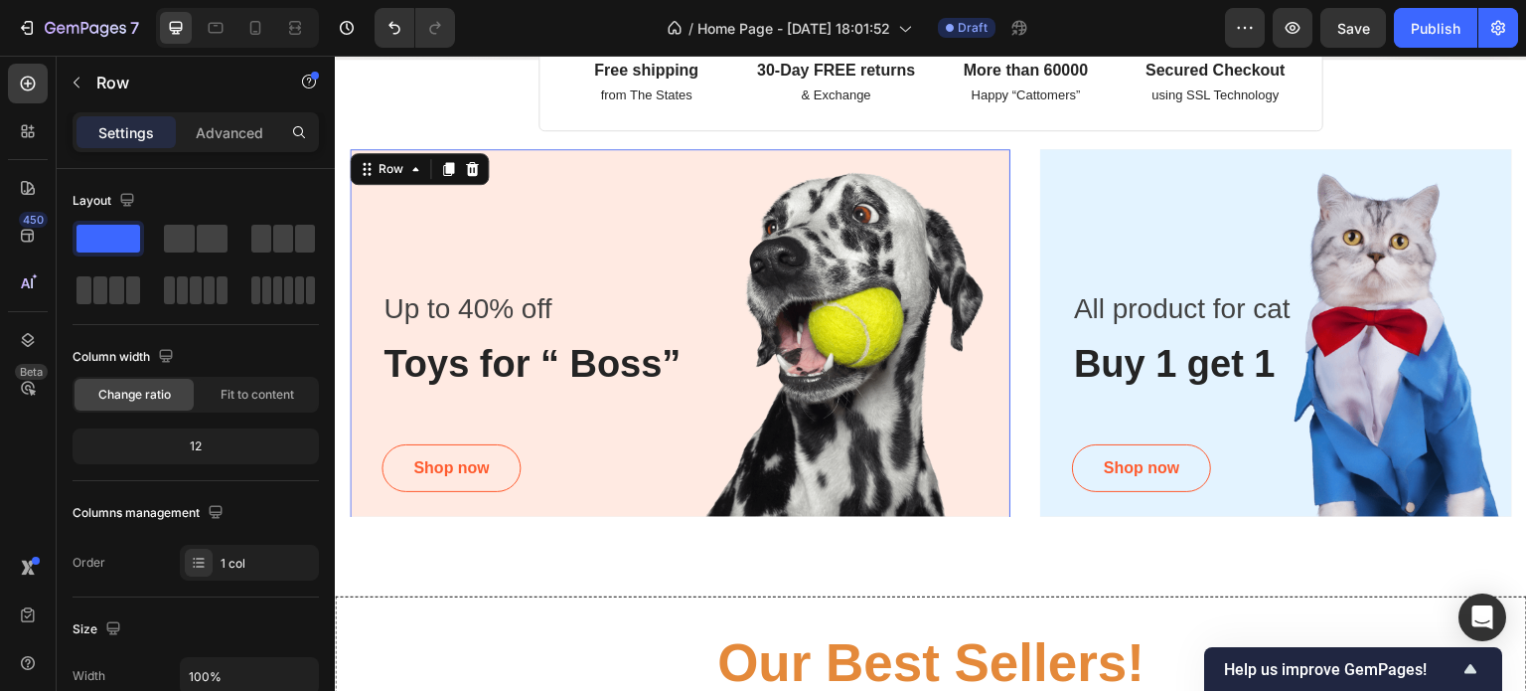
click at [892, 439] on div "Up to 40% off Text block Toys for “ Boss” Heading Shop now Button" at bounding box center [696, 397] width 629 height 223
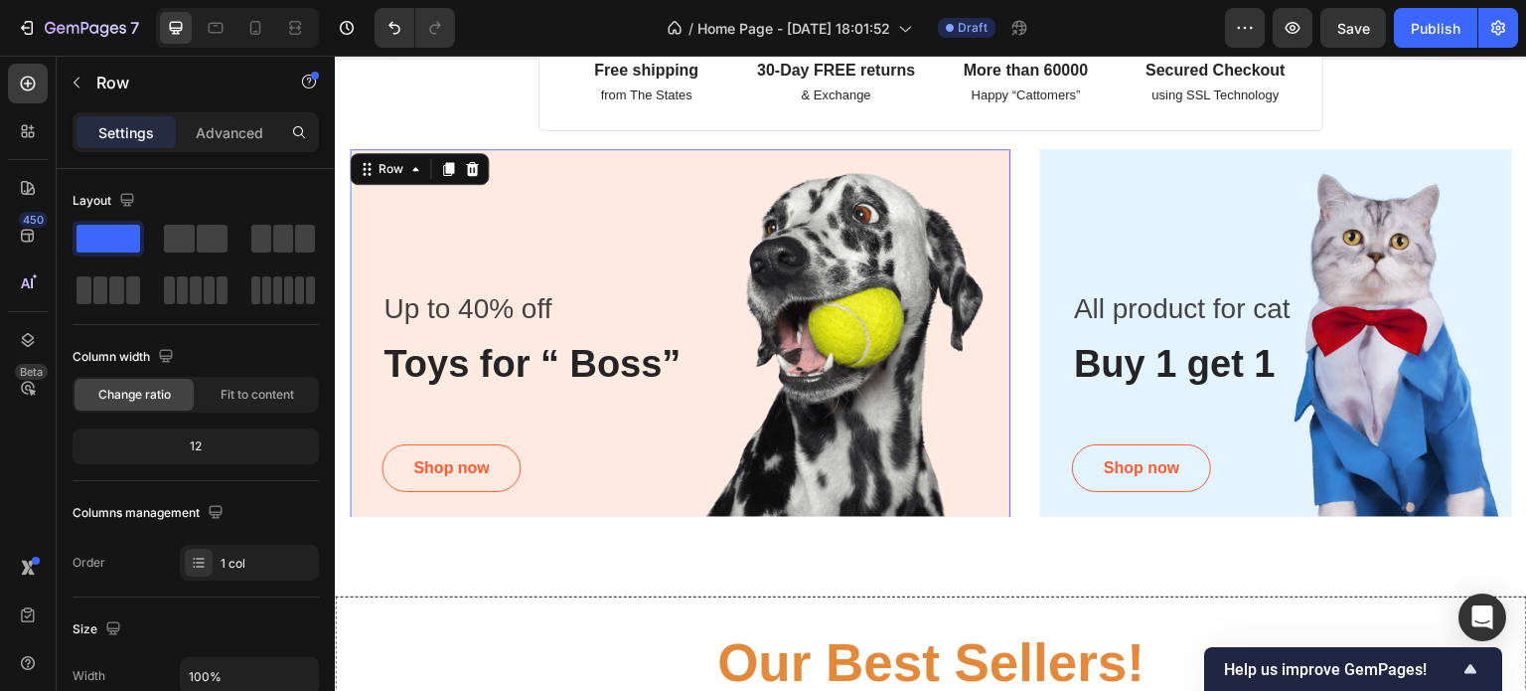
click at [892, 439] on div "Up to 40% off Text block Toys for “ Boss” Heading Shop now Button" at bounding box center [696, 397] width 629 height 223
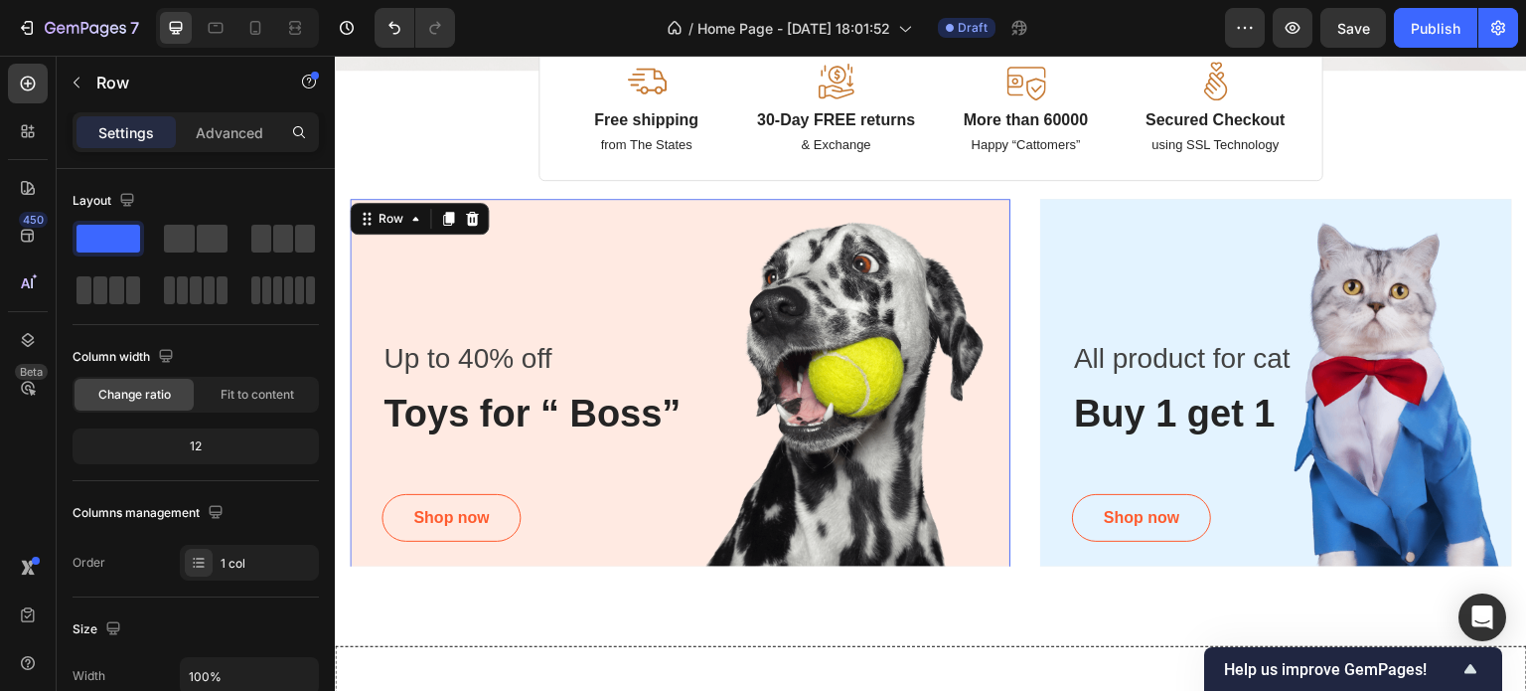
scroll to position [527, 0]
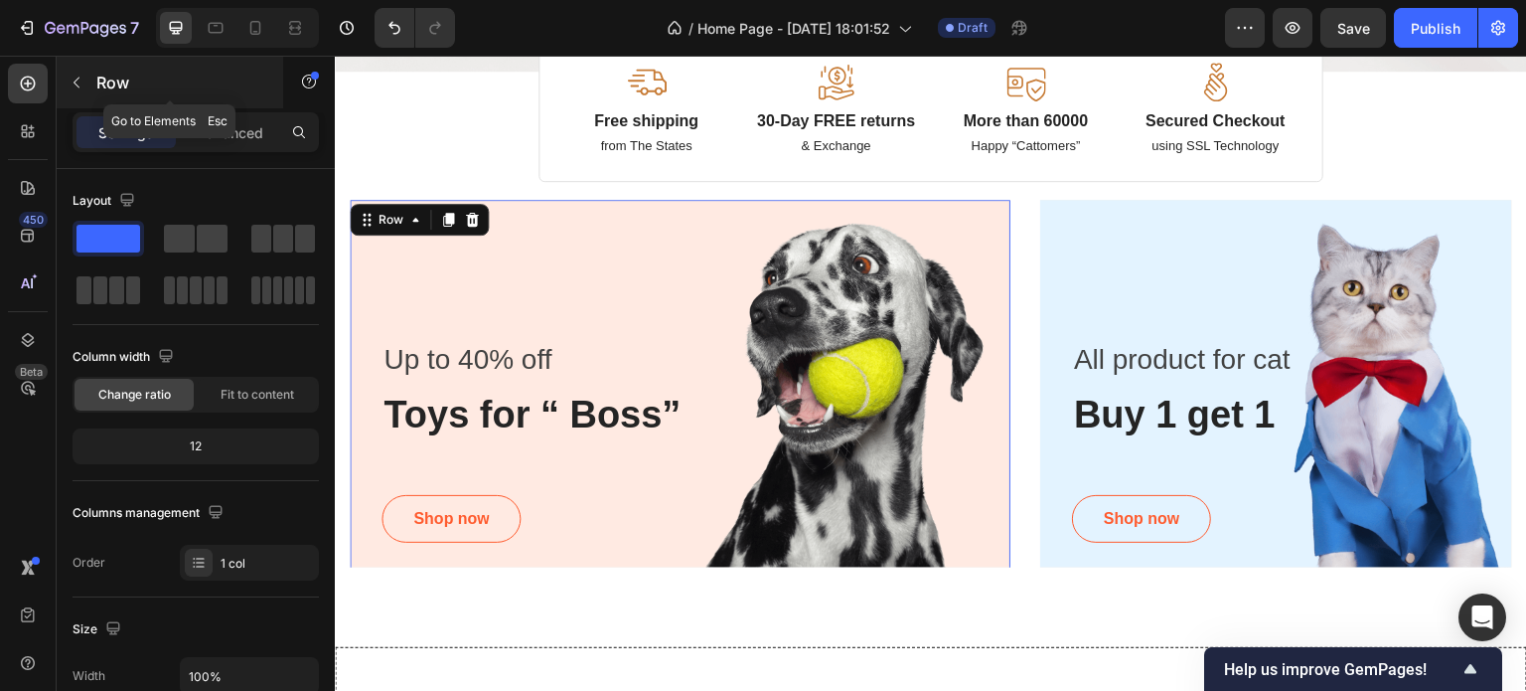
click at [77, 65] on div "Row" at bounding box center [170, 83] width 227 height 52
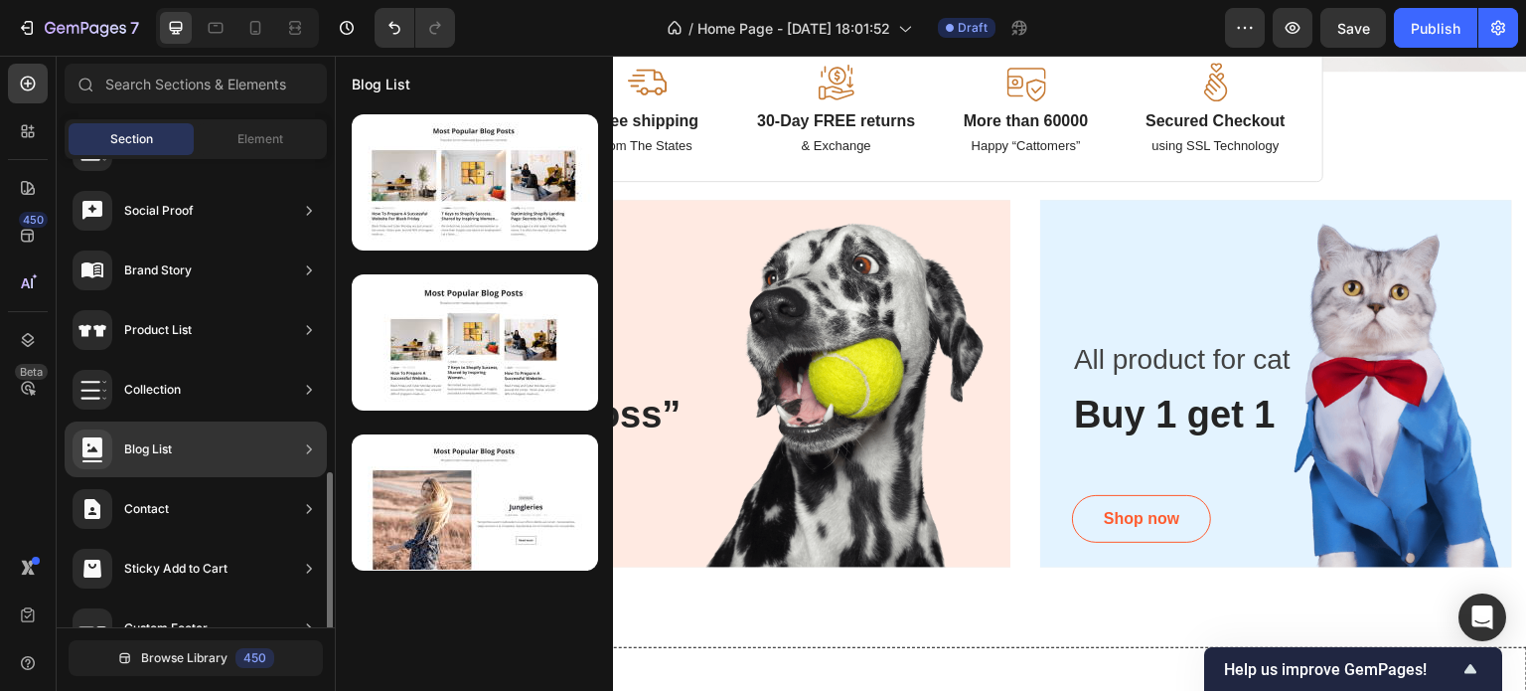
scroll to position [684, 0]
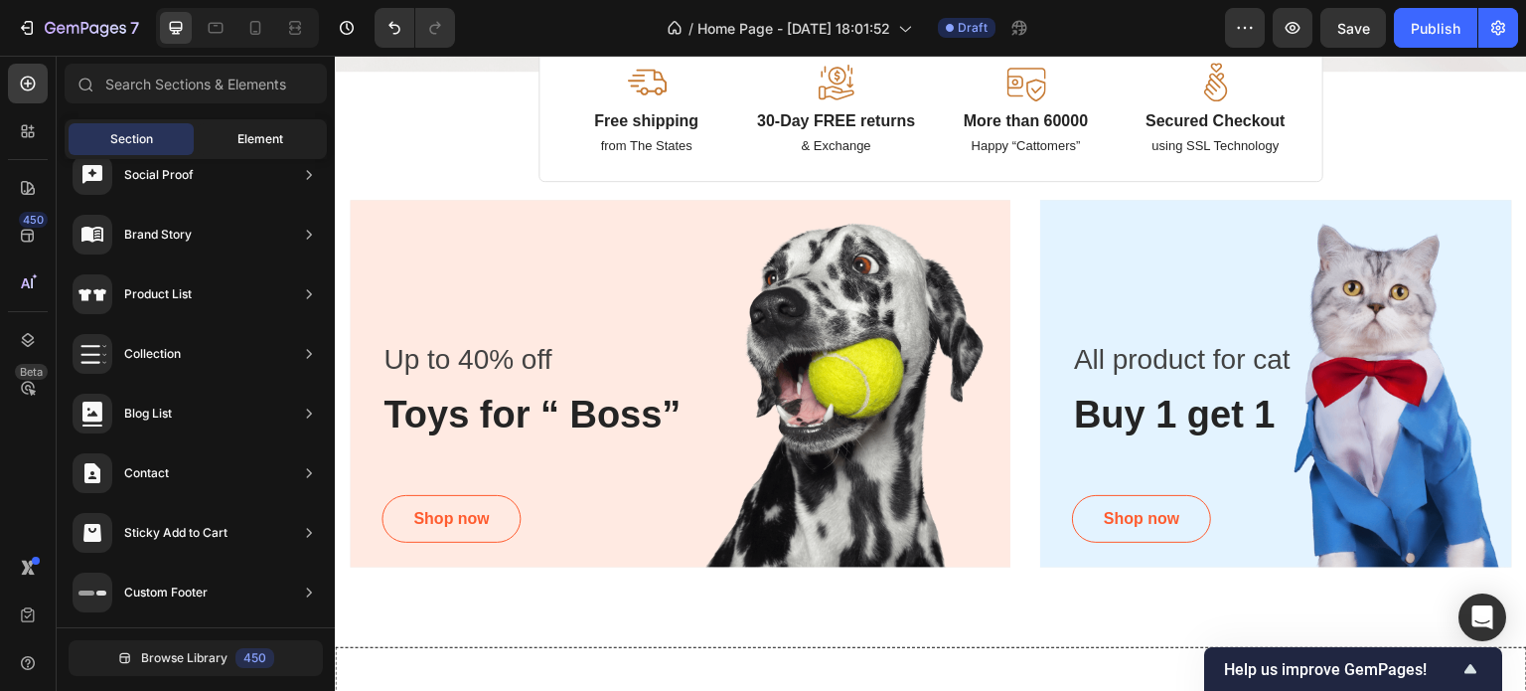
click at [282, 139] on span "Element" at bounding box center [260, 139] width 46 height 18
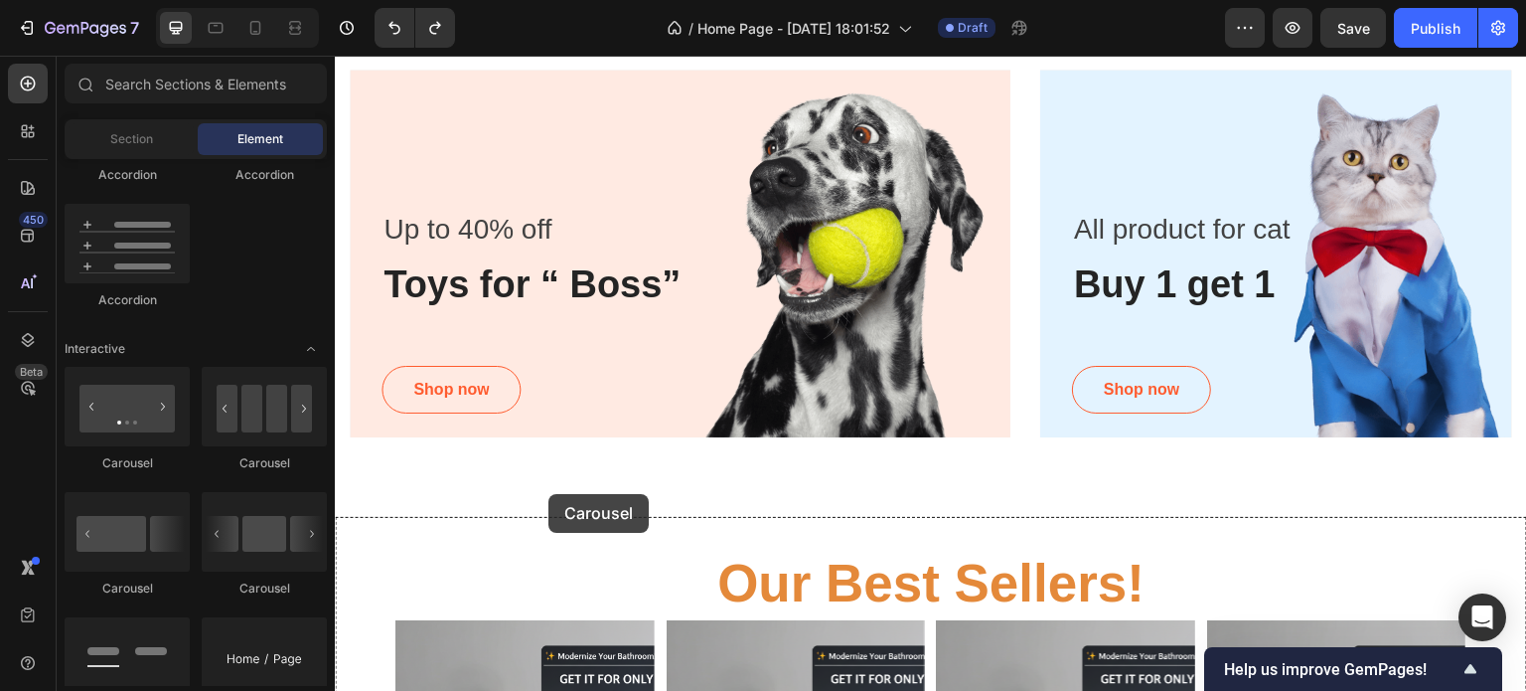
scroll to position [600, 0]
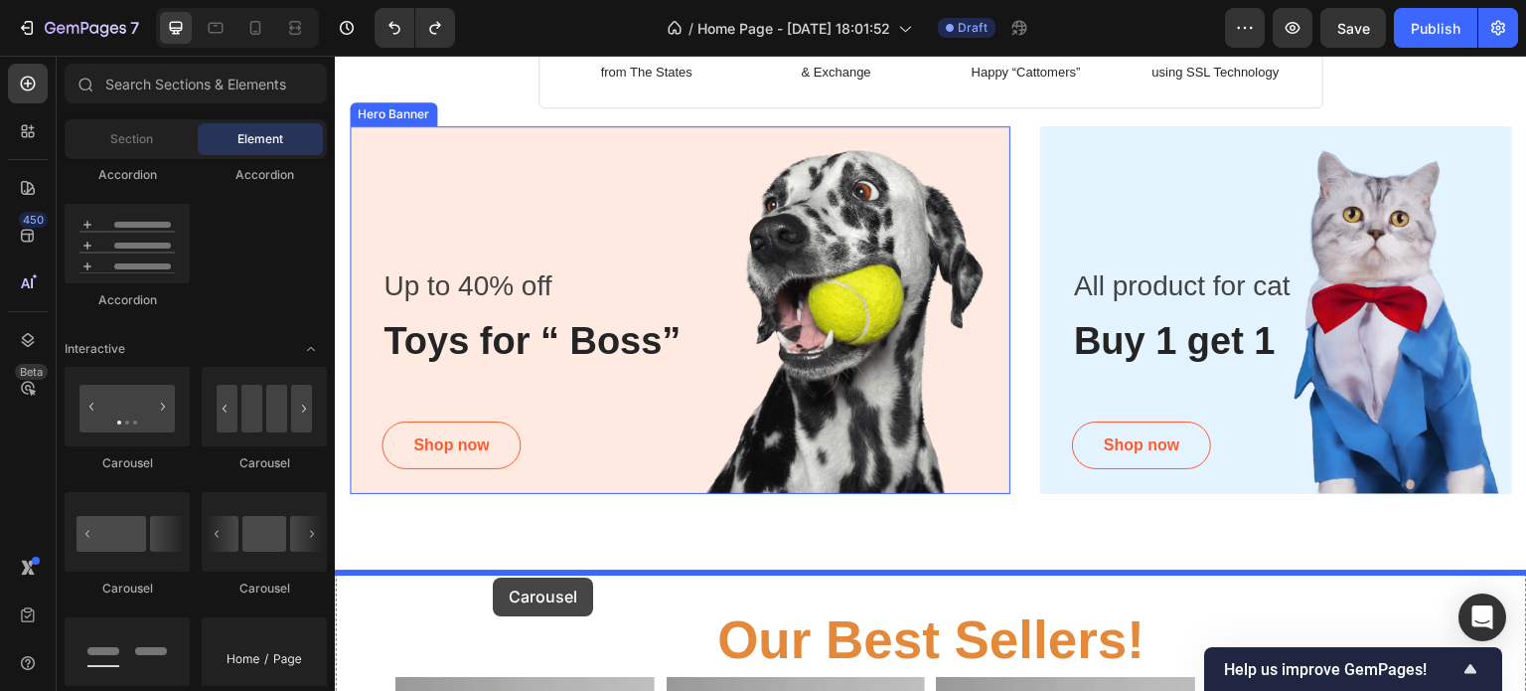
drag, startPoint x: 466, startPoint y: 482, endPoint x: 492, endPoint y: 575, distance: 96.9
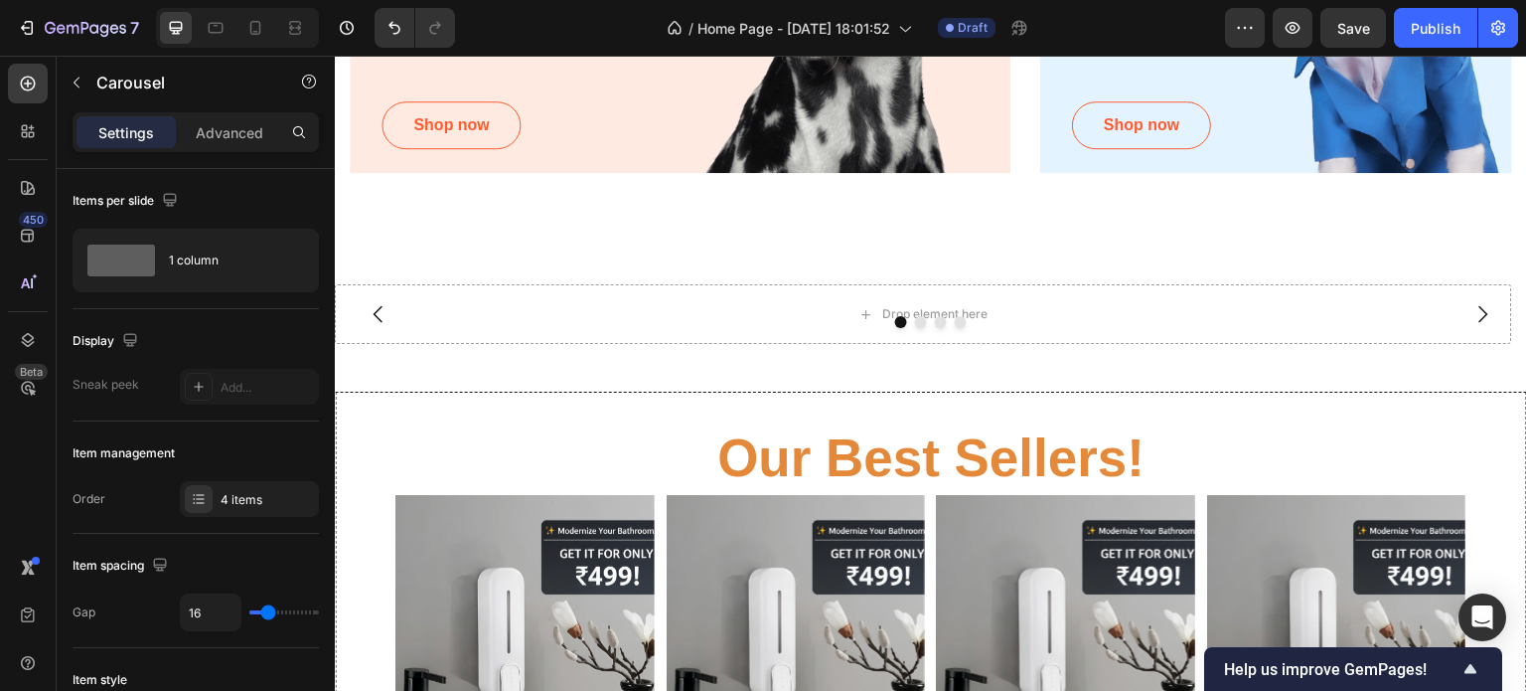
scroll to position [872, 0]
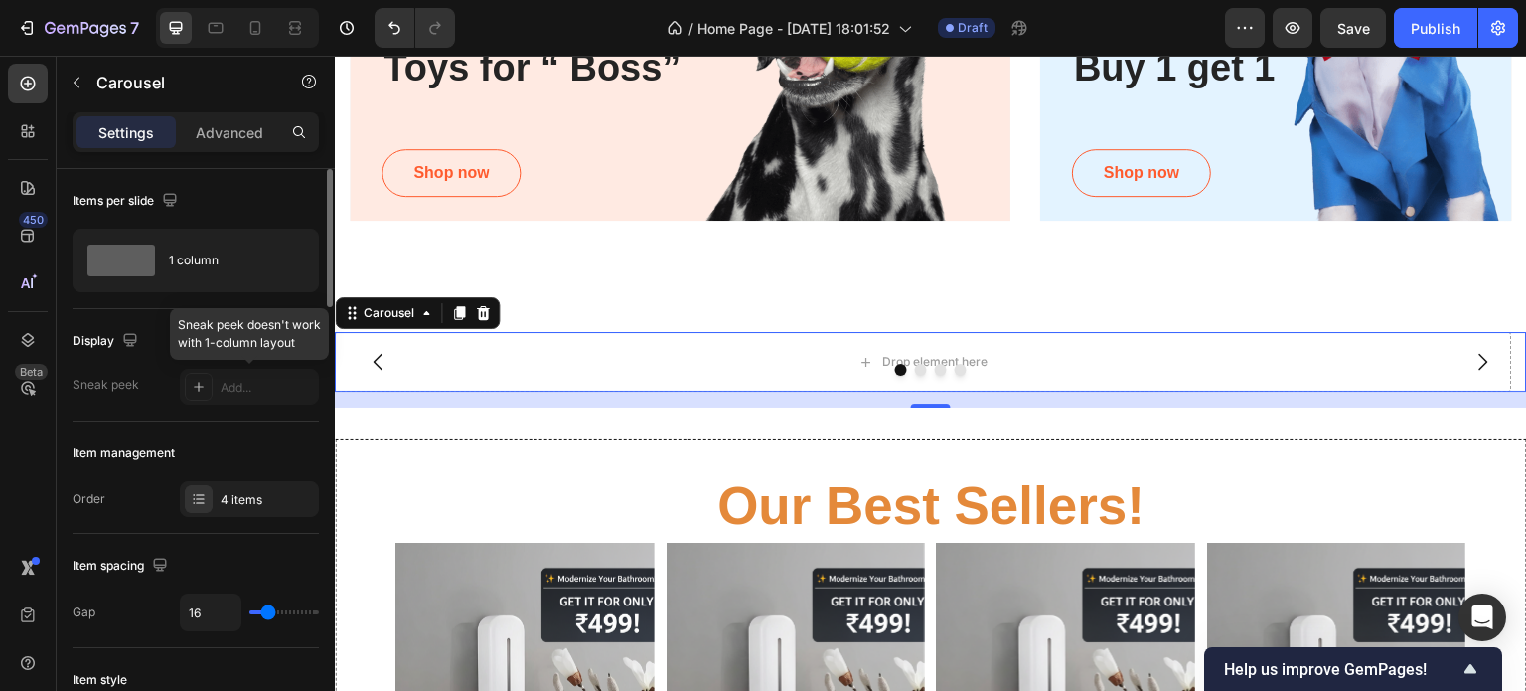
click at [192, 388] on div at bounding box center [249, 387] width 139 height 36
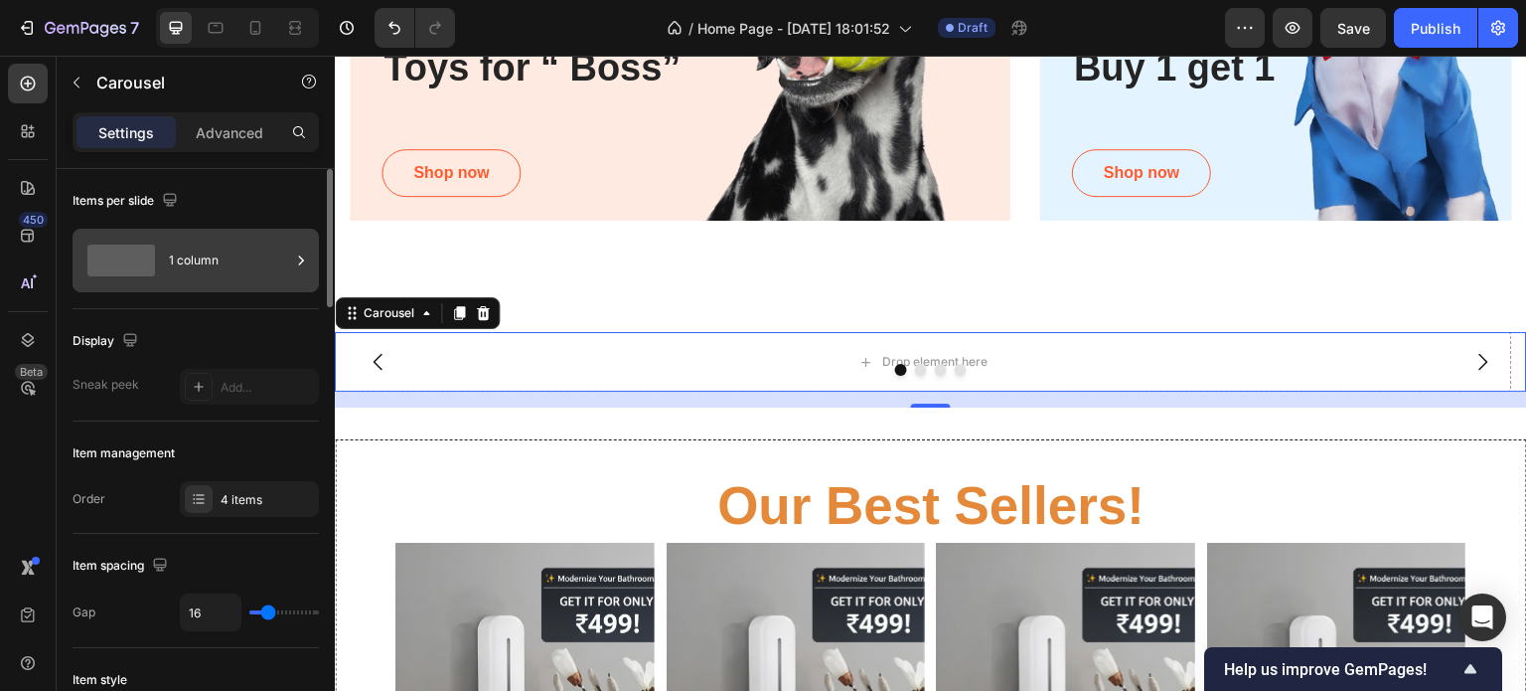
click at [198, 269] on div "1 column" at bounding box center [229, 260] width 121 height 46
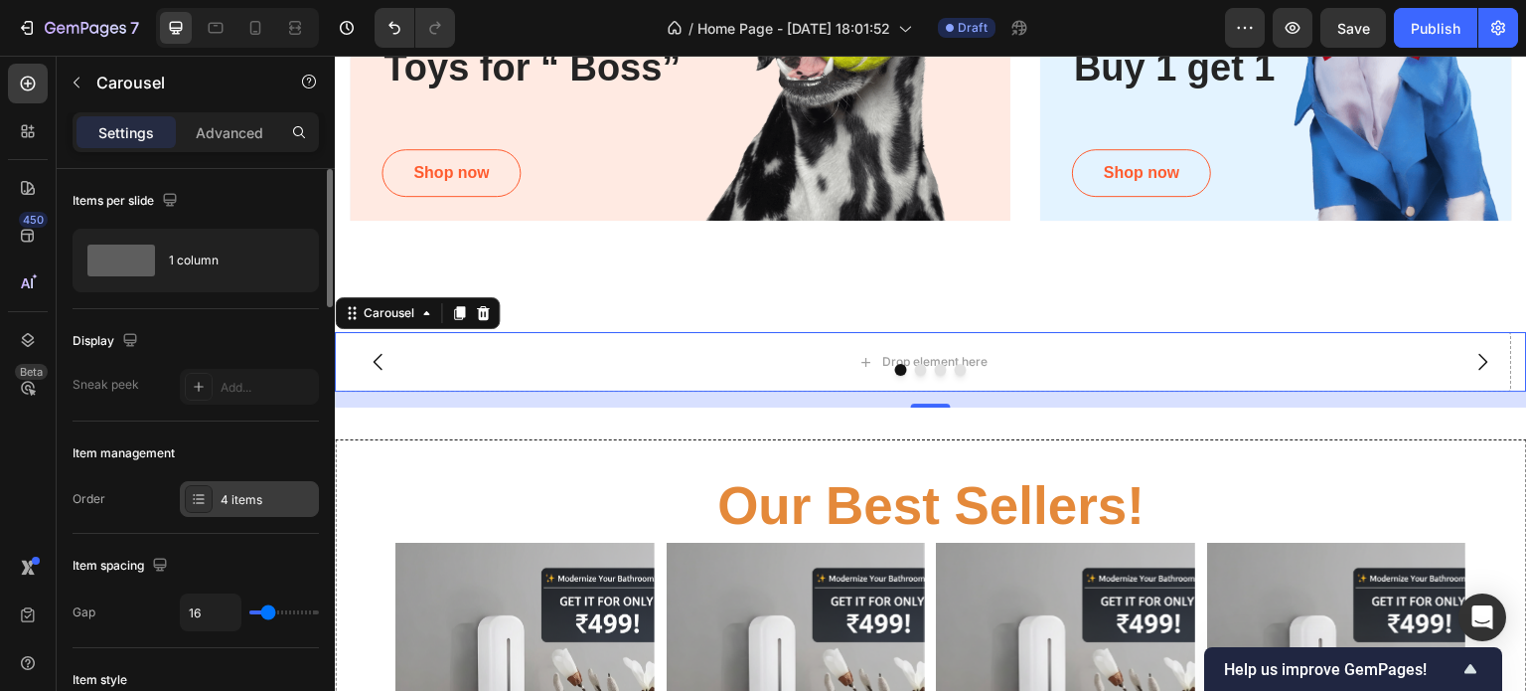
click at [257, 507] on div "4 items" at bounding box center [267, 500] width 93 height 18
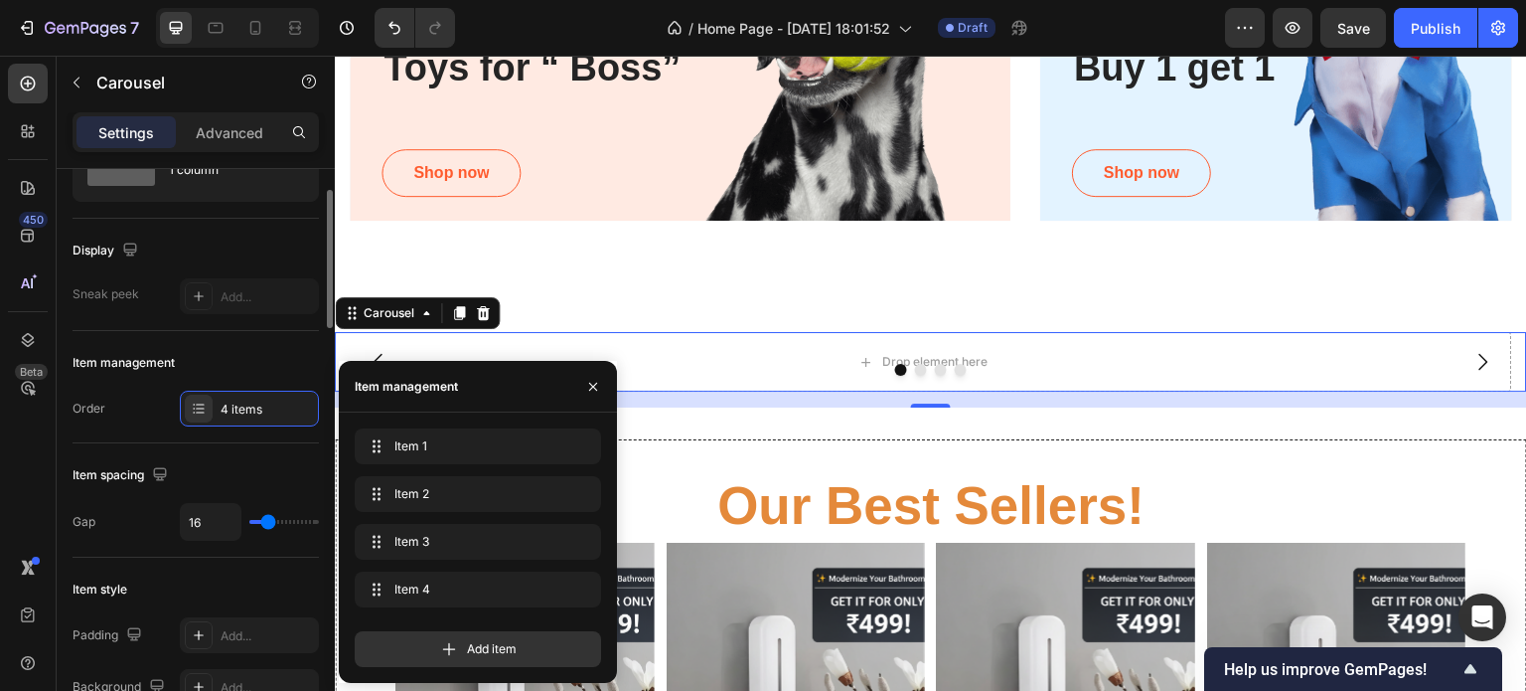
scroll to position [0, 0]
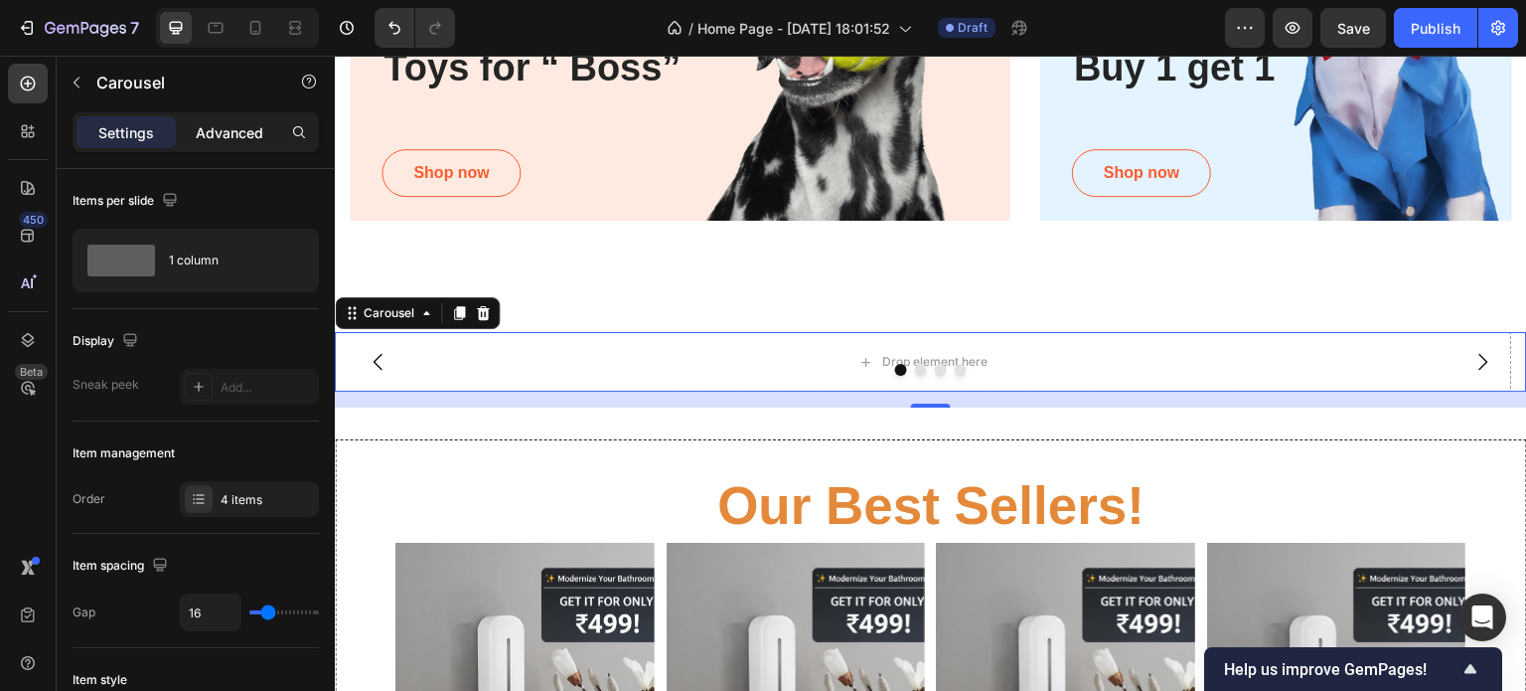
click at [232, 125] on p "Advanced" at bounding box center [230, 132] width 68 height 21
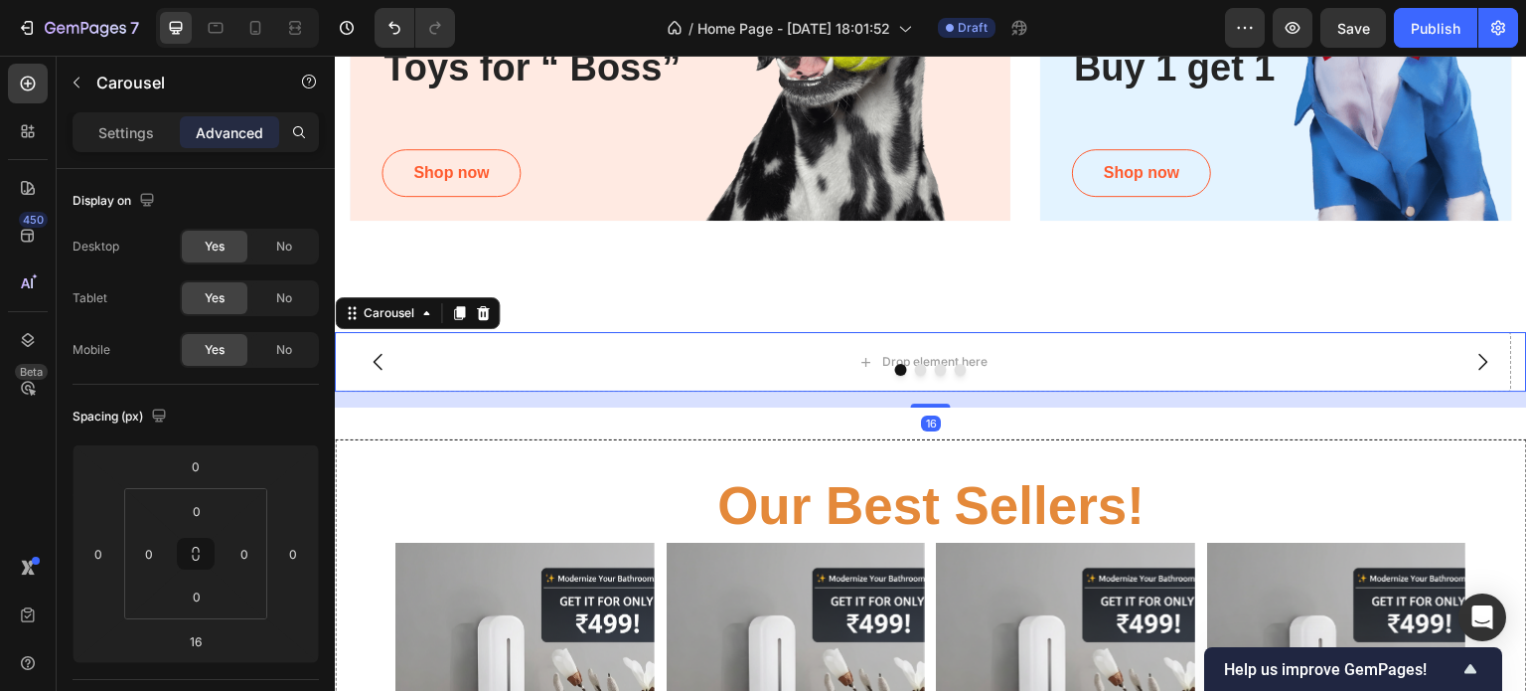
click at [232, 125] on p "Advanced" at bounding box center [230, 132] width 68 height 21
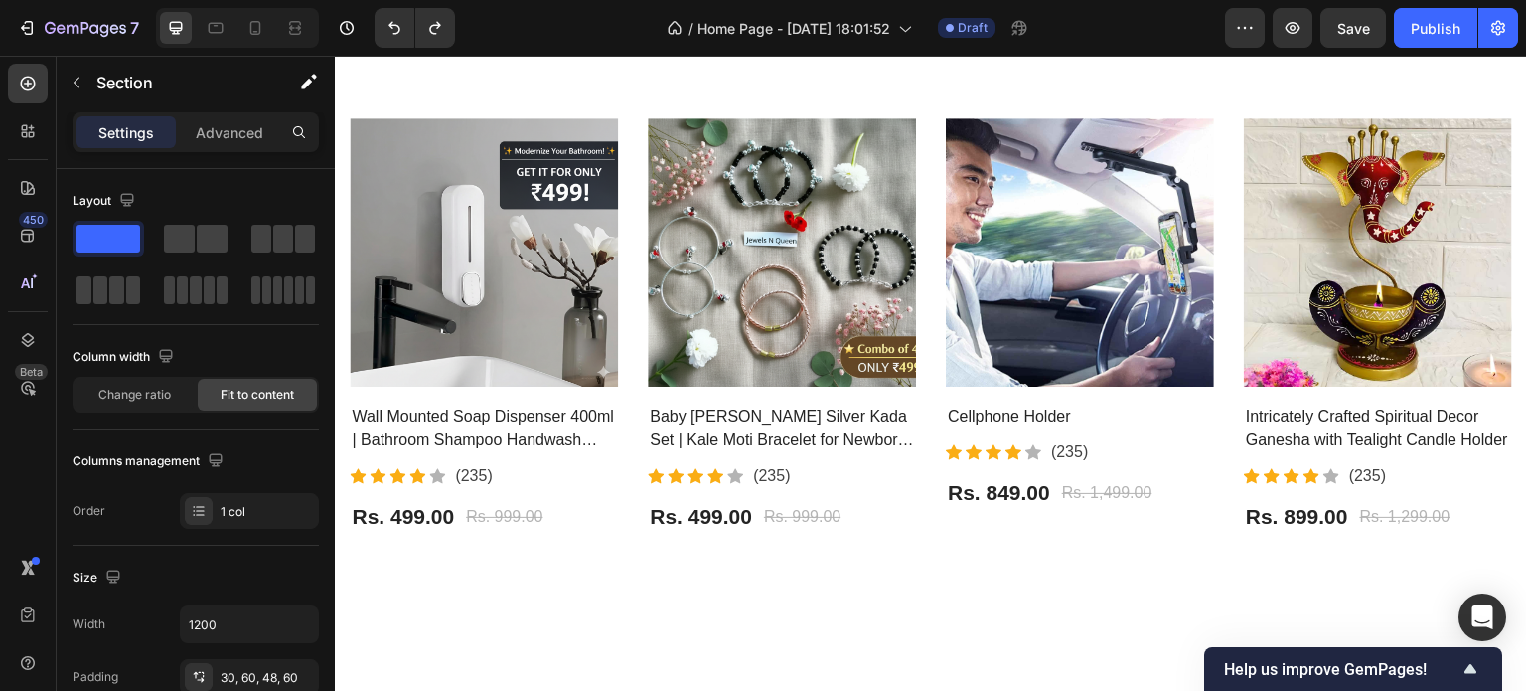
scroll to position [2607, 0]
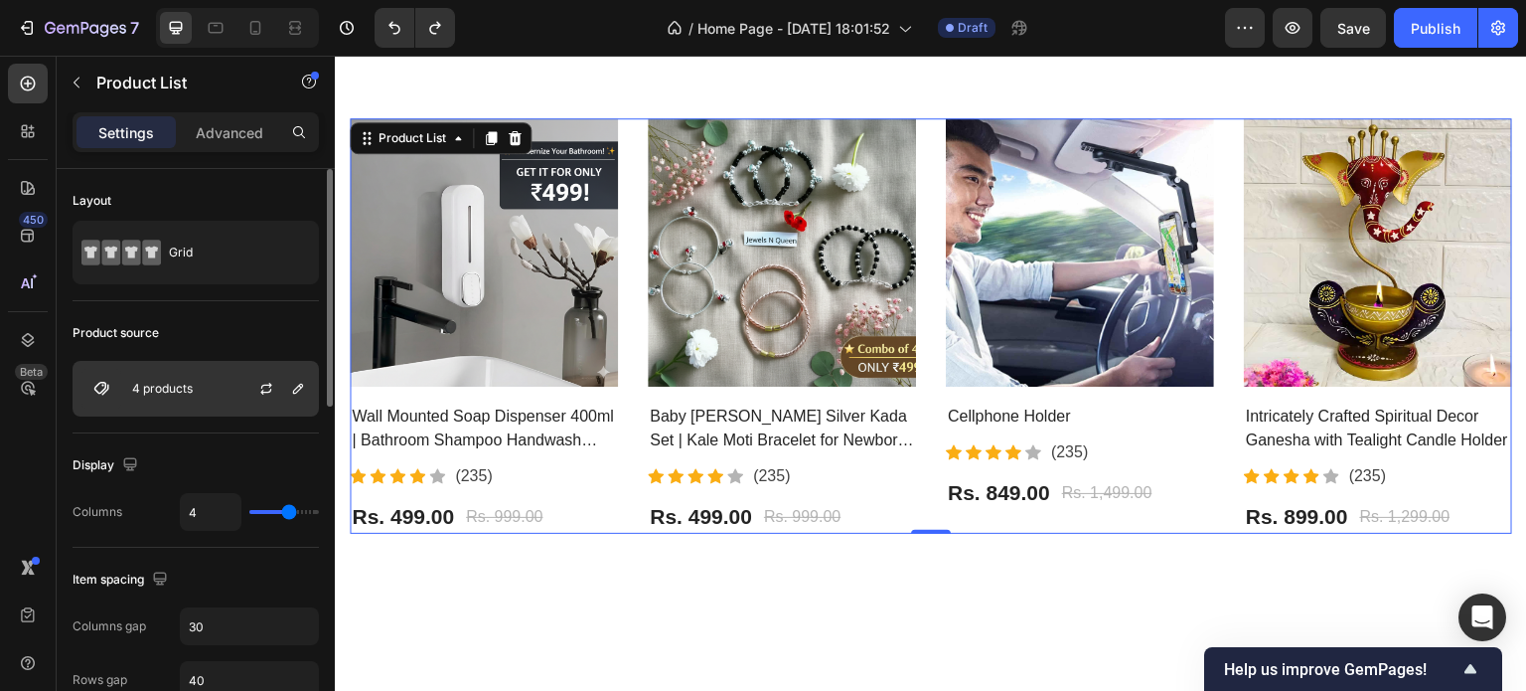
click at [195, 408] on div "4 products" at bounding box center [196, 389] width 246 height 56
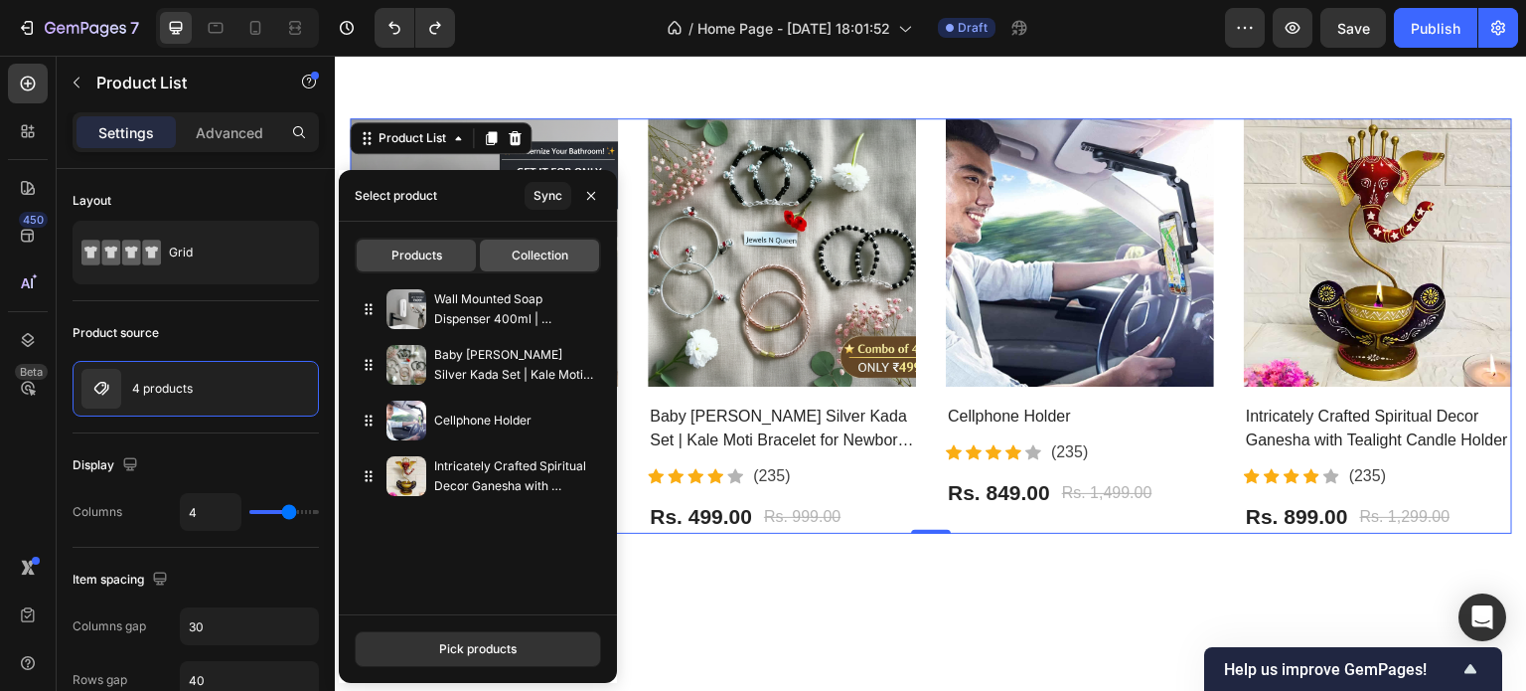
click at [552, 265] on div "Collection" at bounding box center [539, 255] width 119 height 32
type input "8"
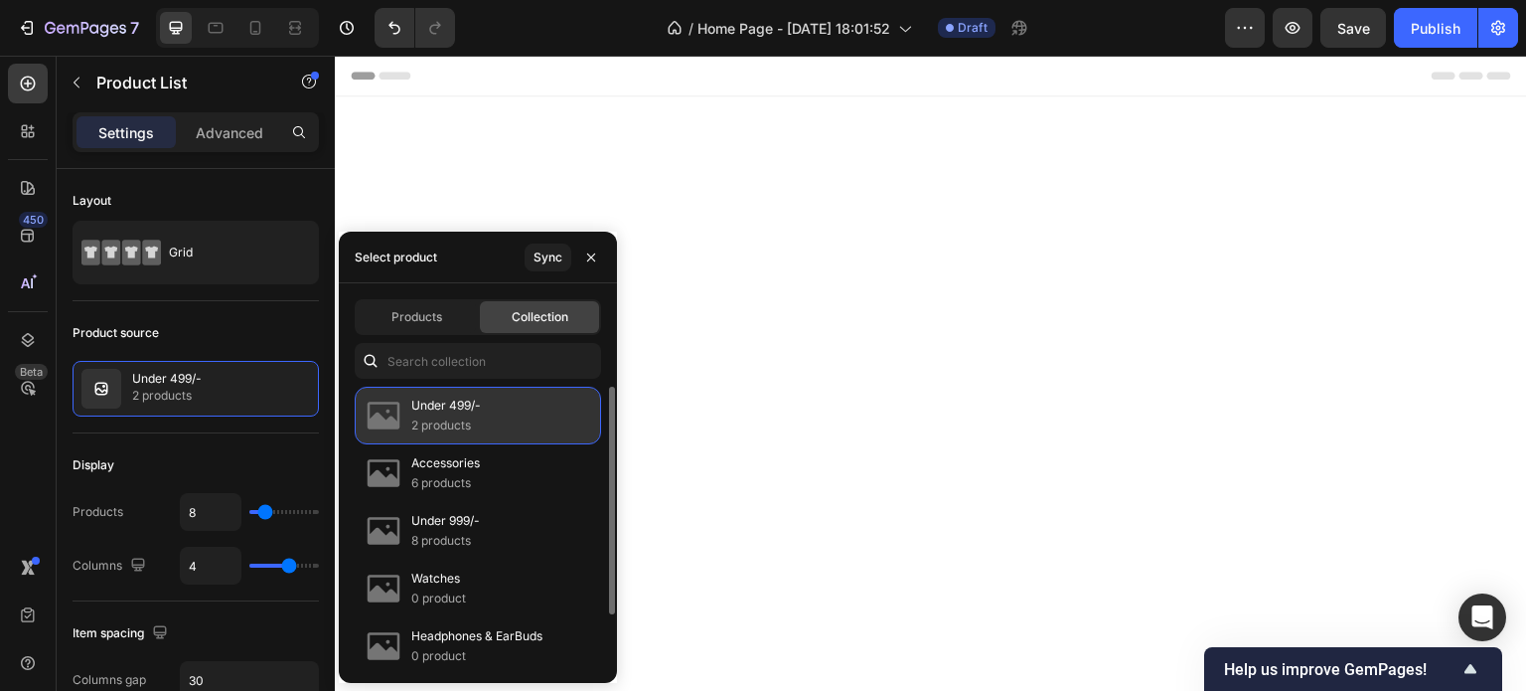
scroll to position [2607, 0]
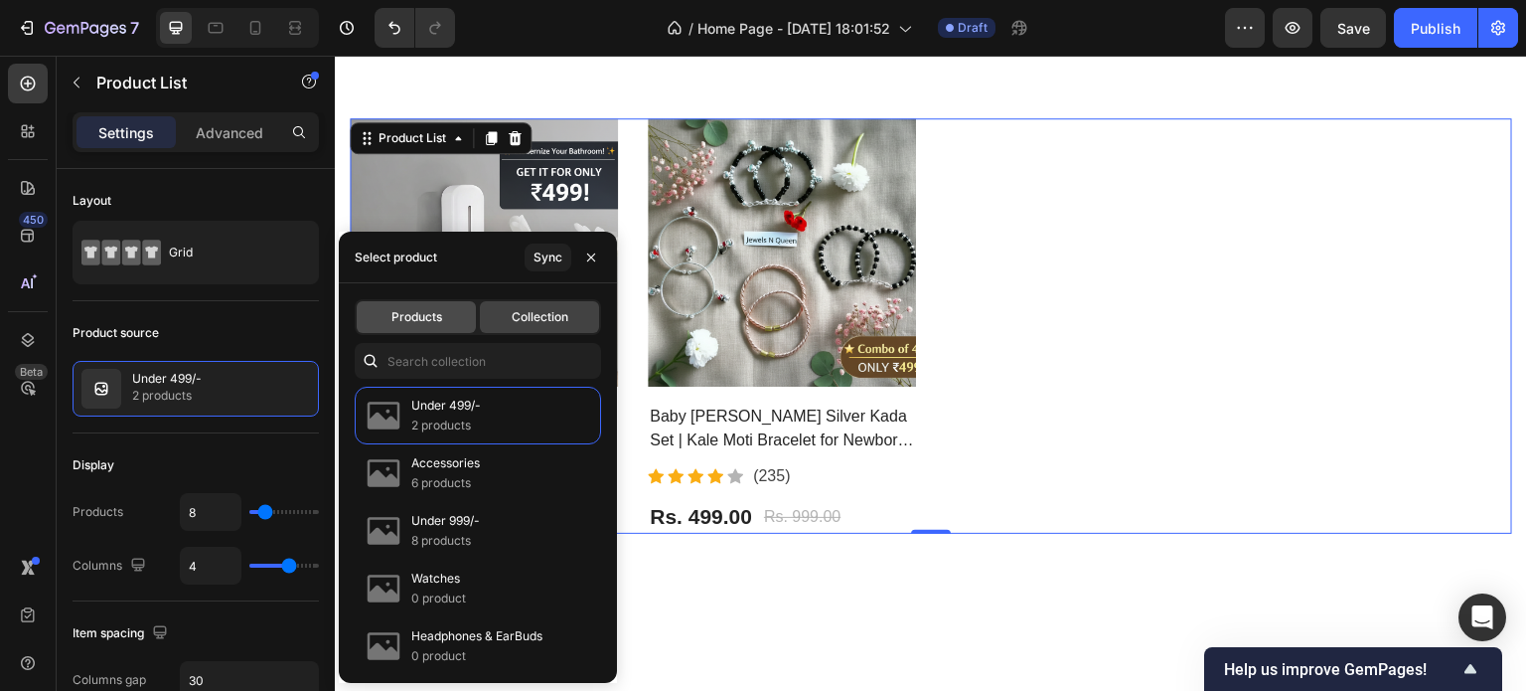
click at [418, 306] on div "Products" at bounding box center [416, 317] width 119 height 32
type input "4"
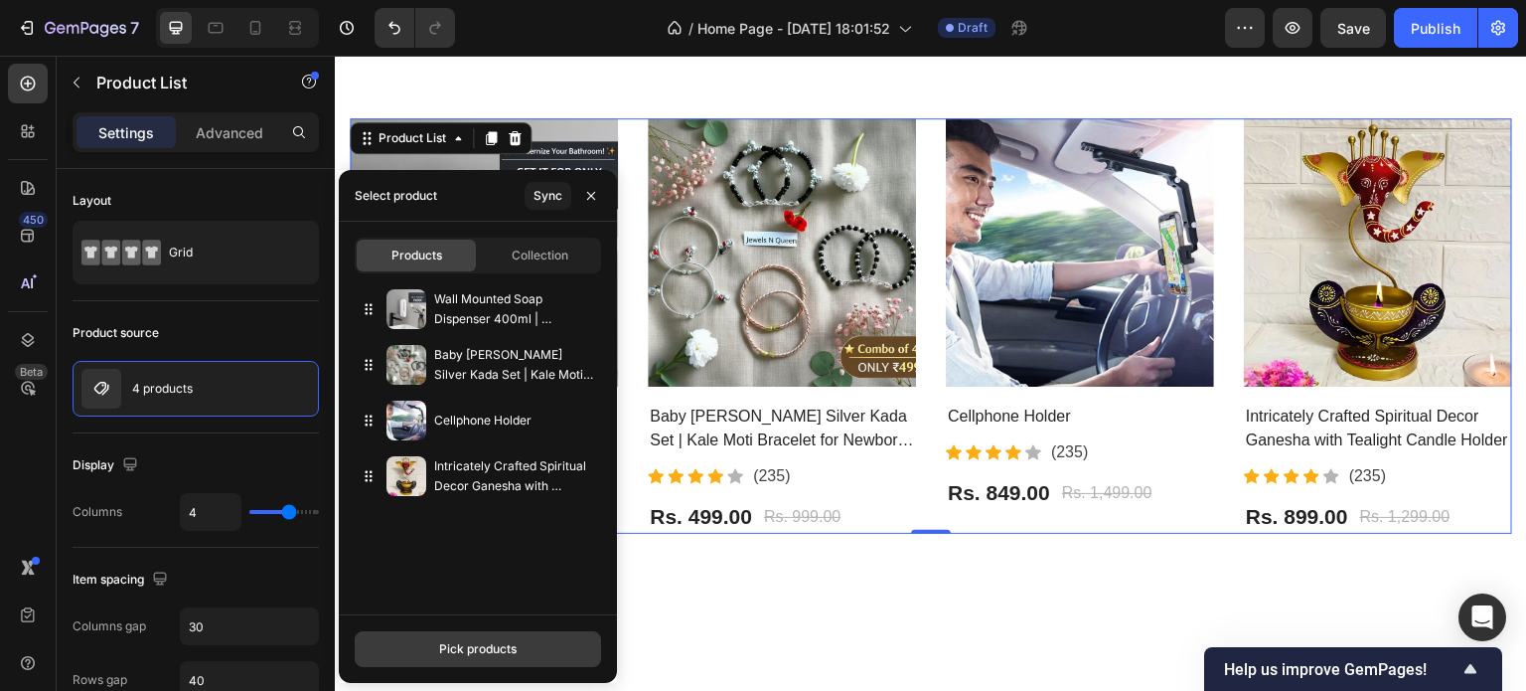
click at [495, 651] on div "Pick products" at bounding box center [478, 649] width 78 height 18
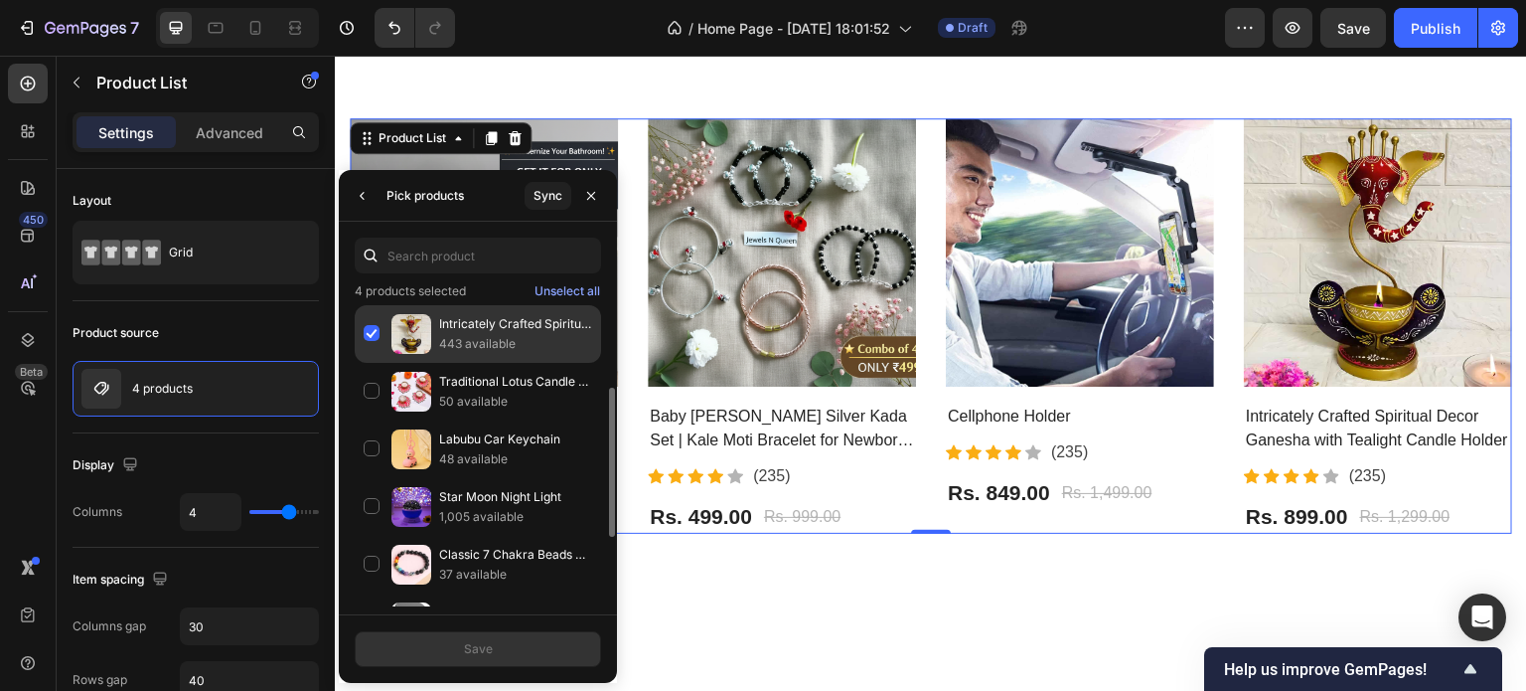
scroll to position [174, 0]
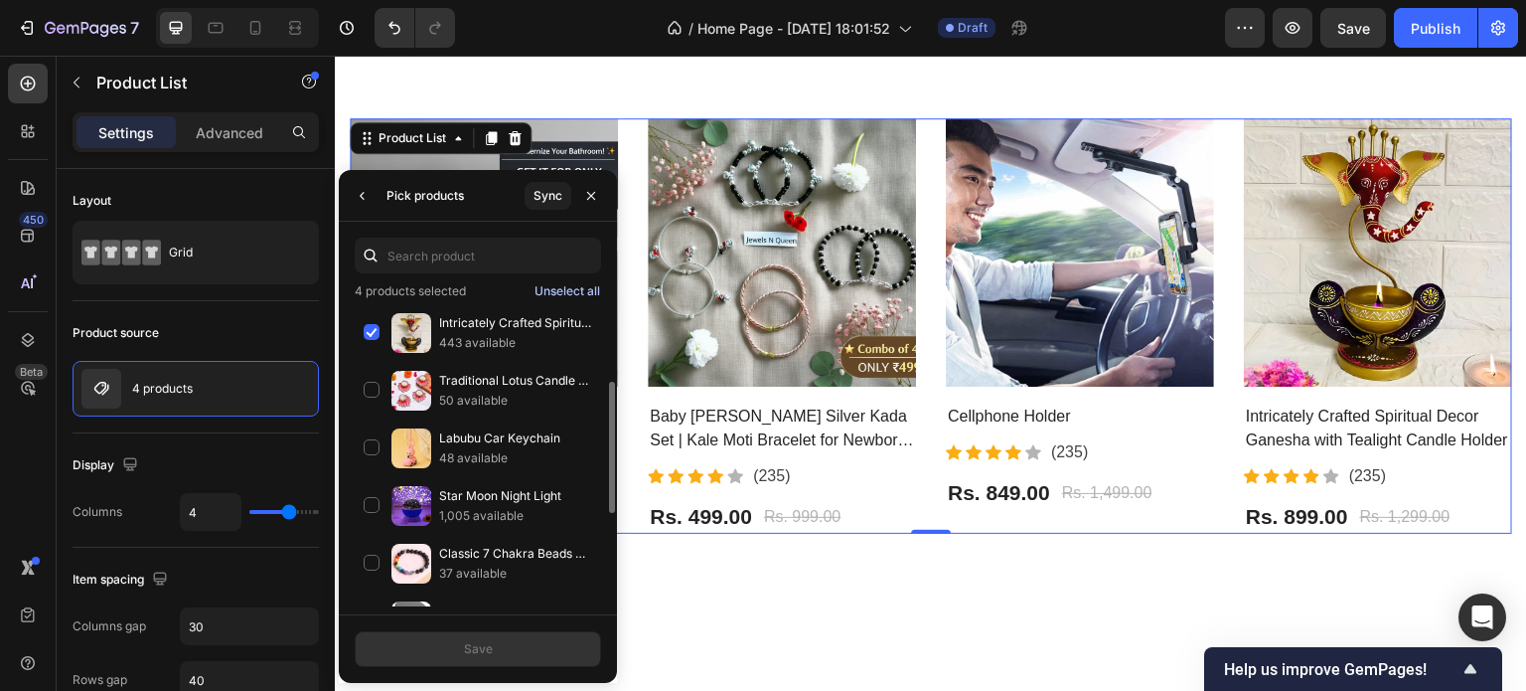
click at [579, 281] on button "Unselect all" at bounding box center [568, 291] width 68 height 20
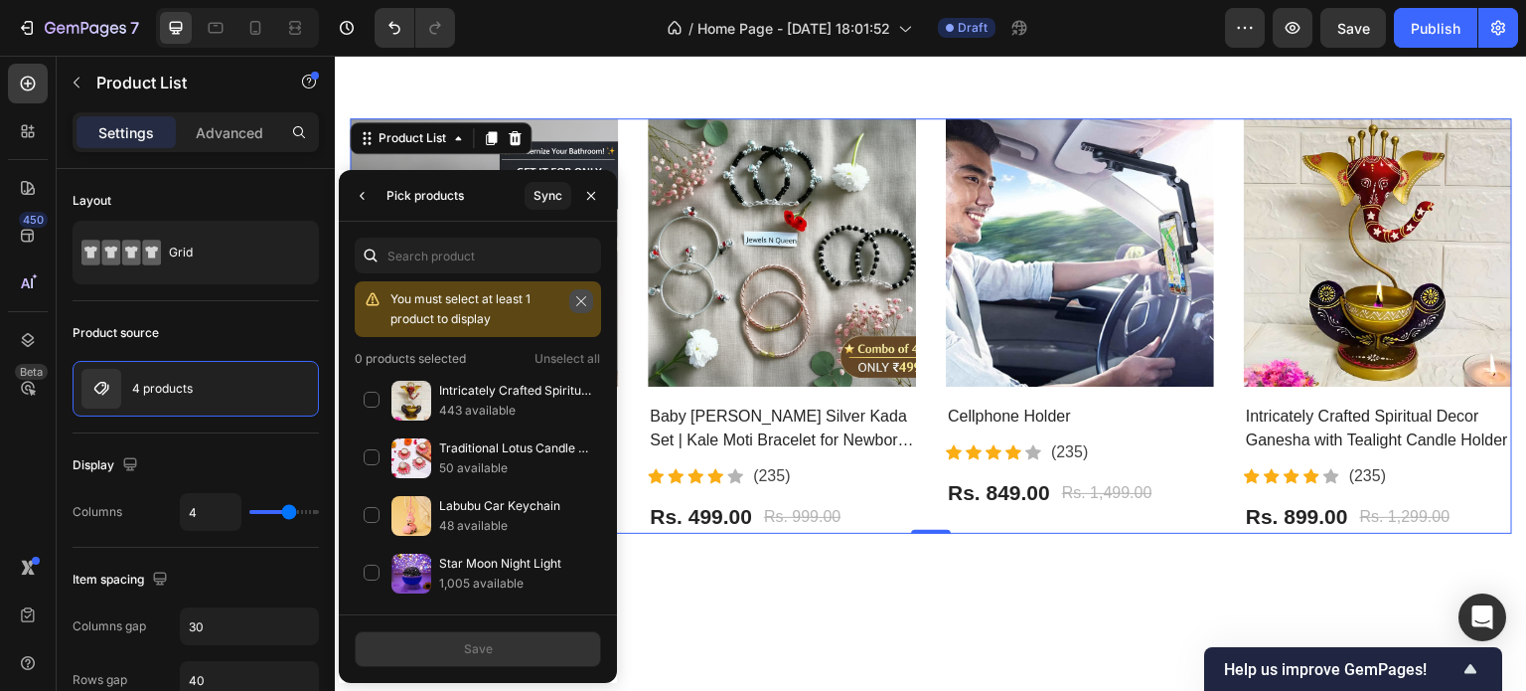
click at [576, 307] on icon "button" at bounding box center [581, 301] width 14 height 14
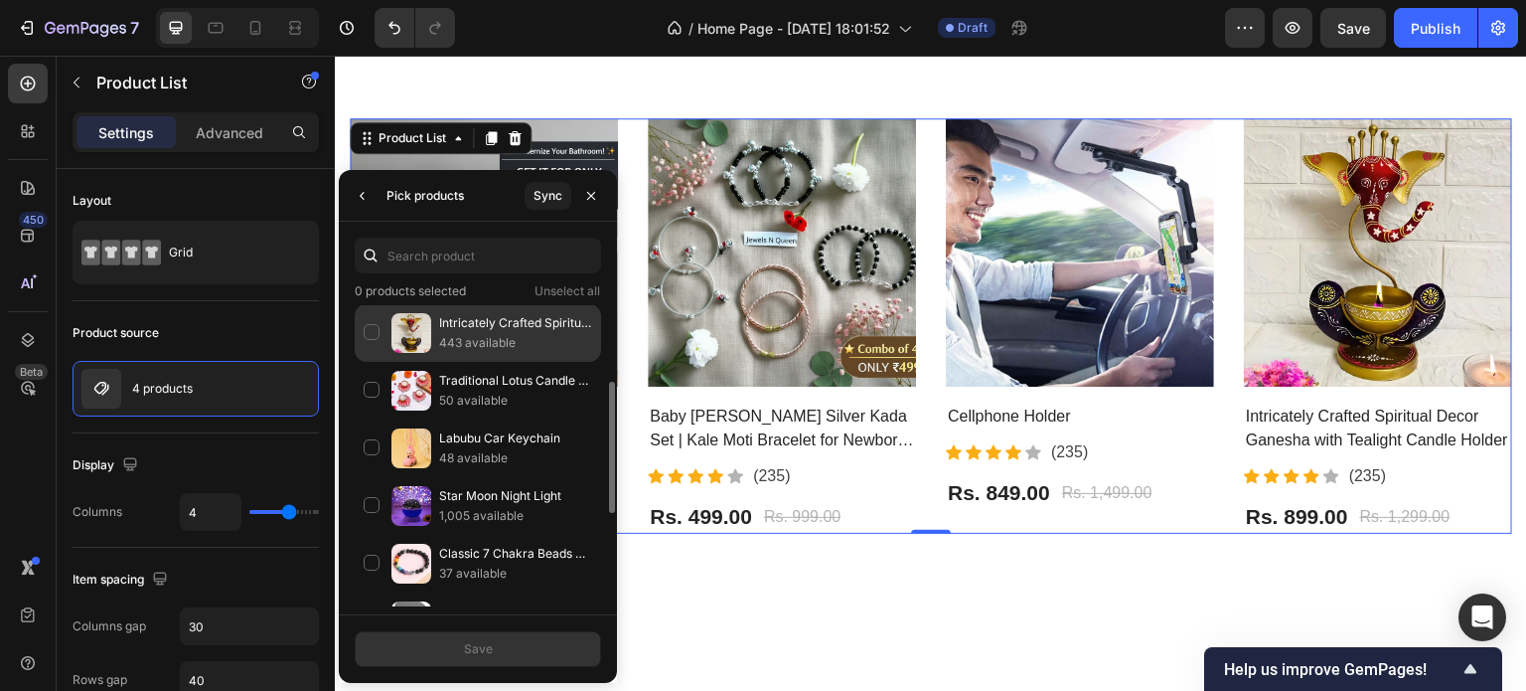
click at [374, 328] on div "Intricately Crafted Spiritual Decor Ganesha with Tealight Candle Holder 443 ava…" at bounding box center [478, 333] width 246 height 58
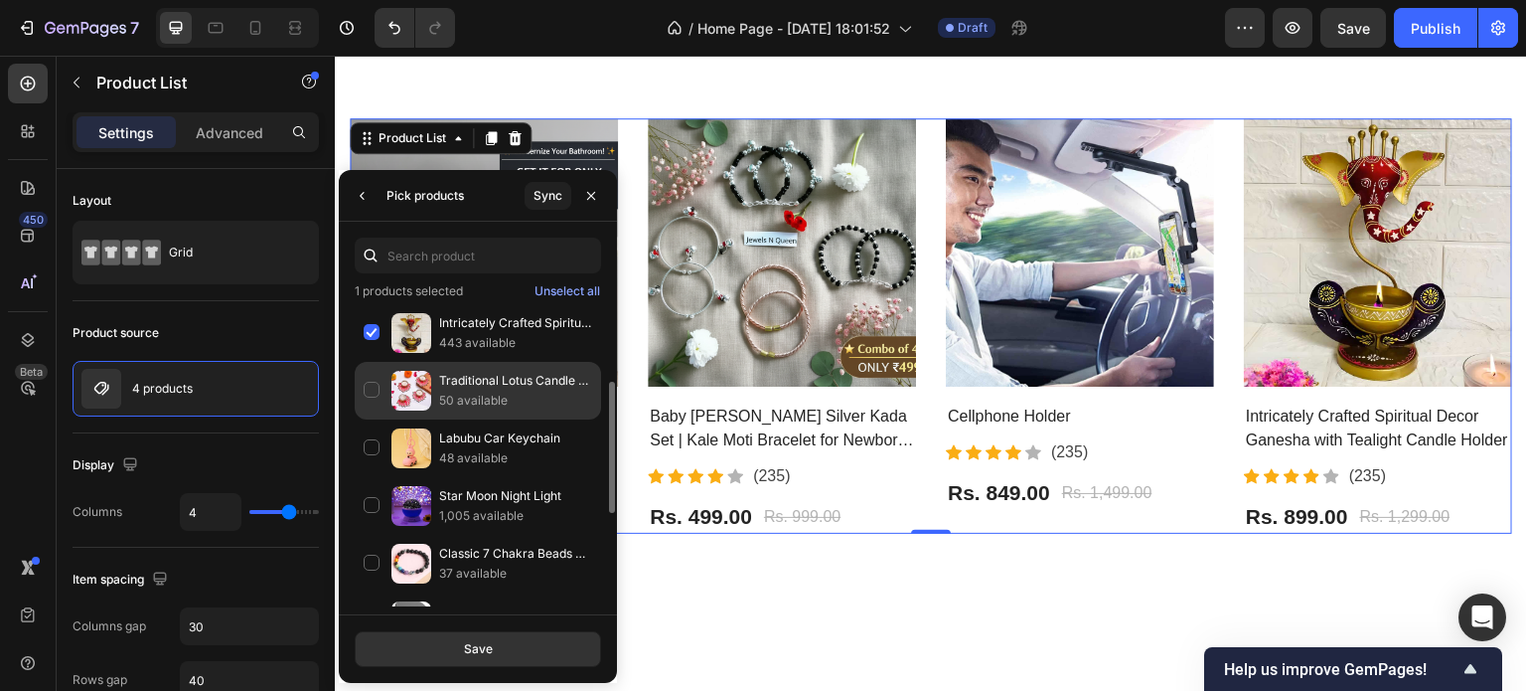
click at [381, 365] on div "Traditional Lotus Candle Holder (Pack of 4) 50 available" at bounding box center [478, 391] width 246 height 58
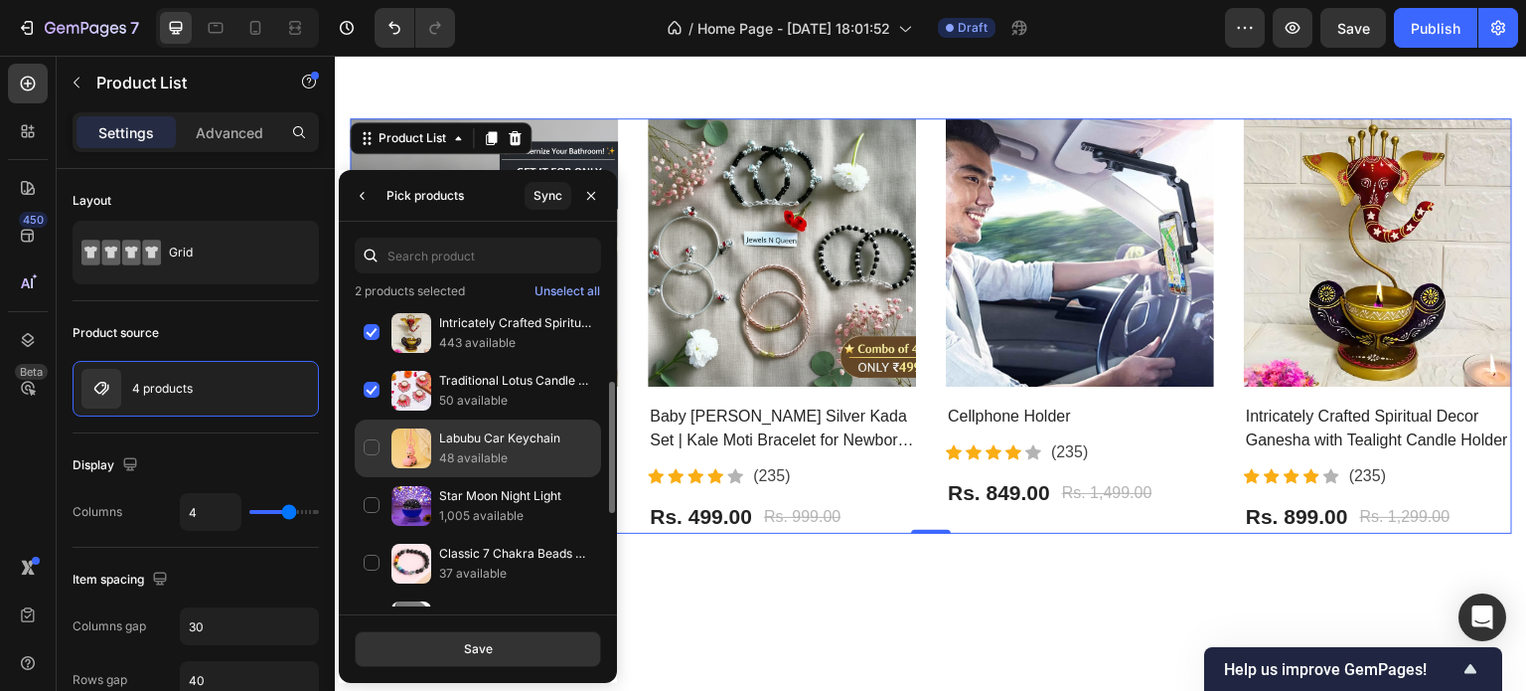
click at [375, 420] on div "Labubu Car Keychain 48 available" at bounding box center [478, 448] width 246 height 58
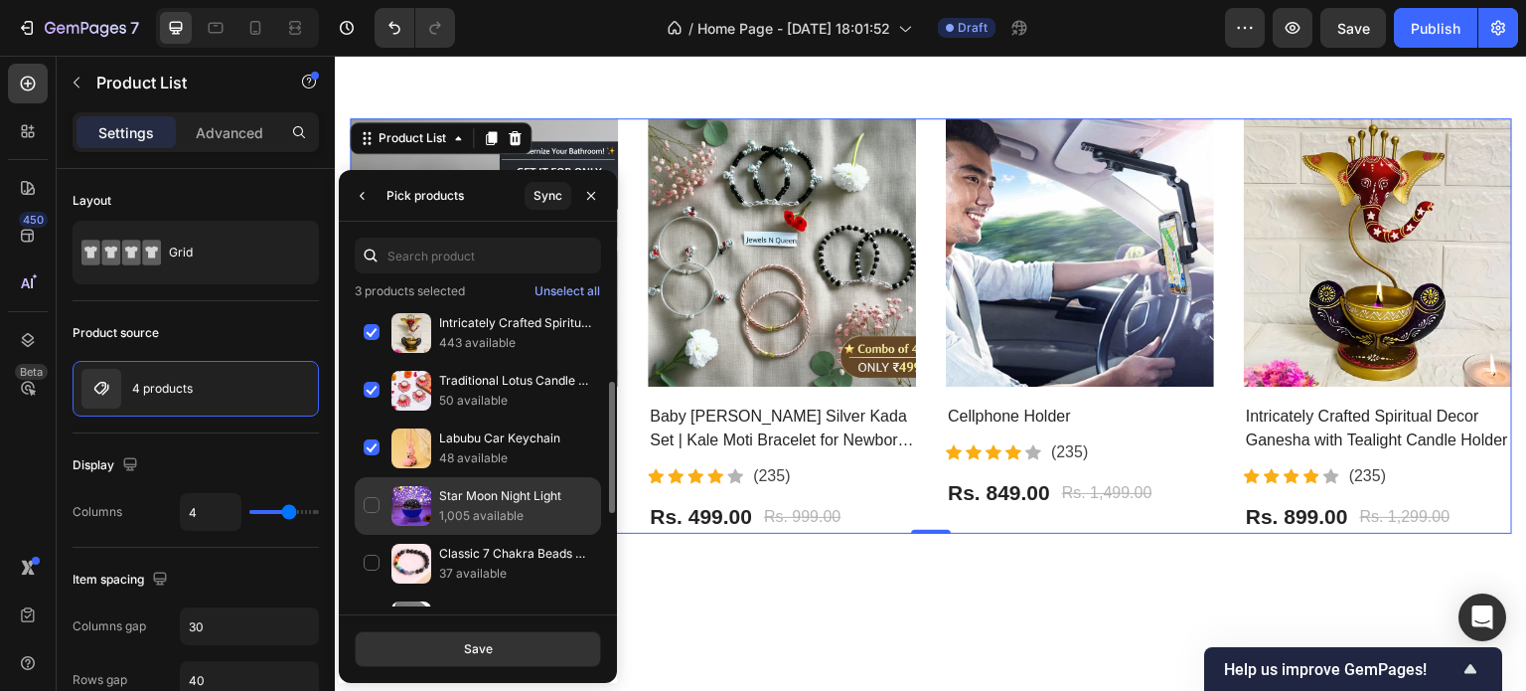
click at [382, 483] on div "Star Moon Night Light 1,005 available" at bounding box center [478, 506] width 246 height 58
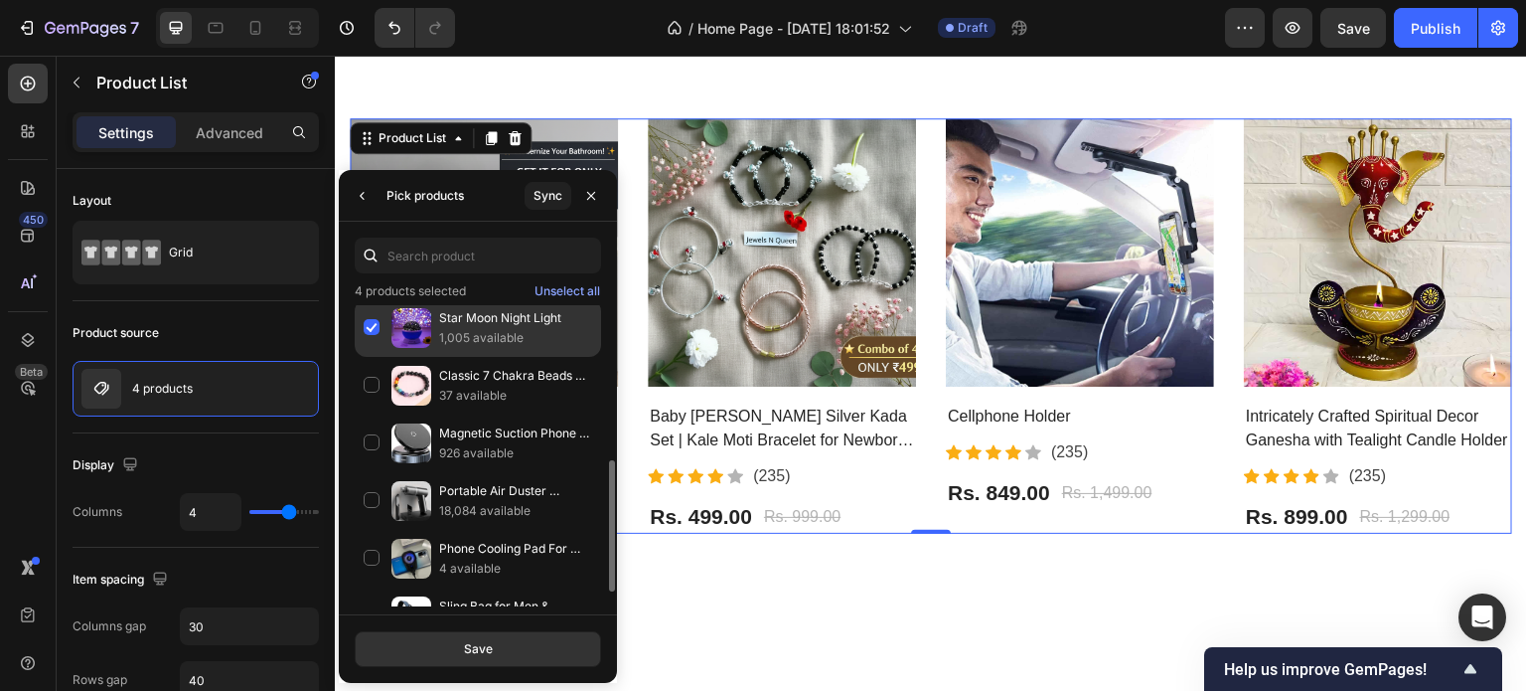
scroll to position [354, 0]
click at [382, 483] on div "Portable Air Duster Wireless Vacuum Cleaner 18,084 available" at bounding box center [478, 499] width 246 height 58
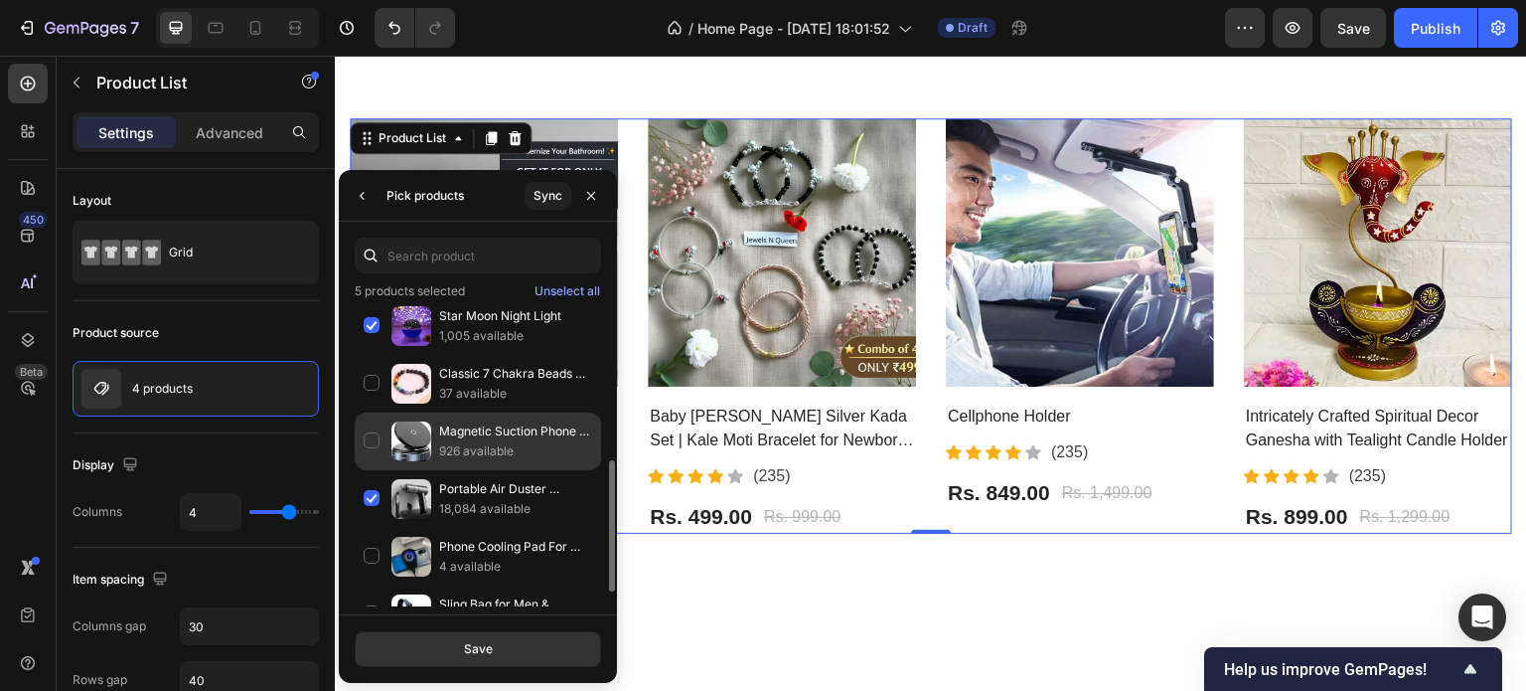
click at [383, 444] on div "Magnetic Suction Phone Holder 926 available" at bounding box center [478, 441] width 246 height 58
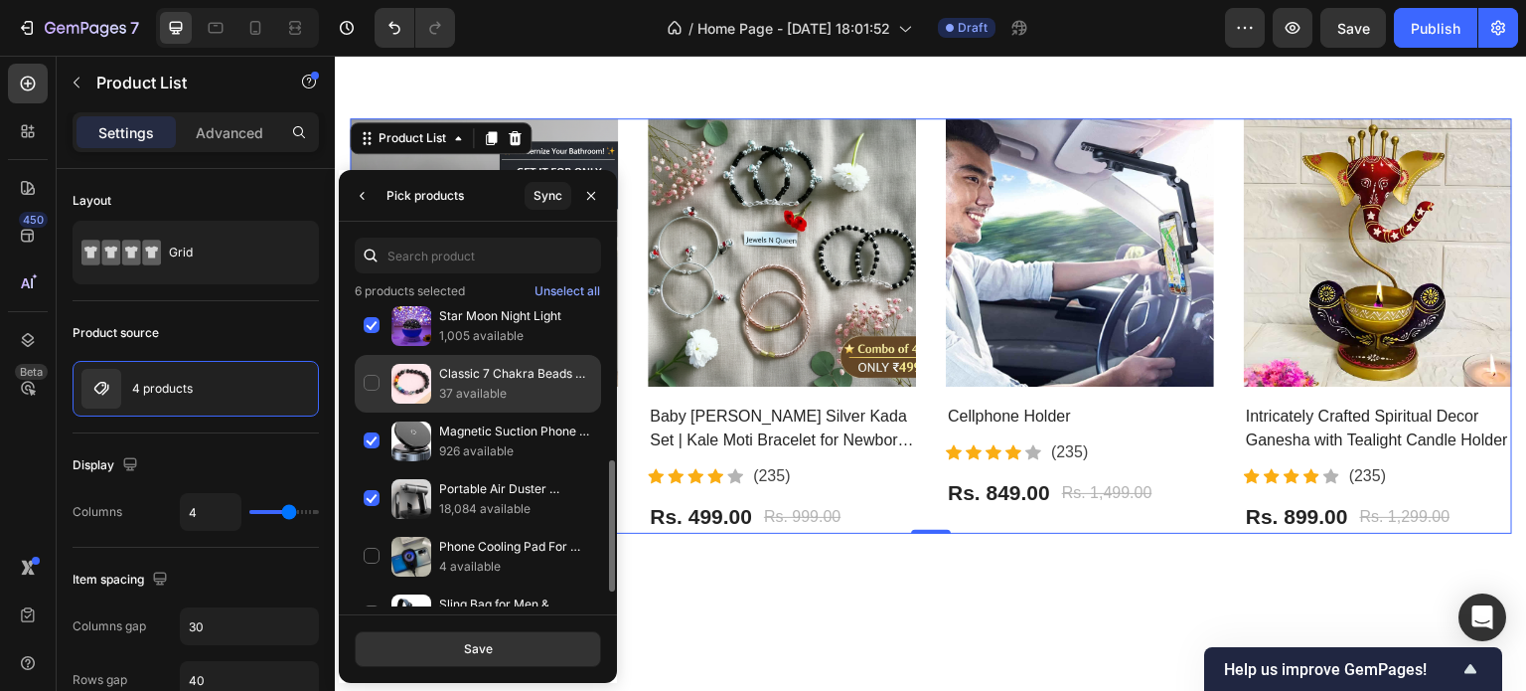
click at [386, 374] on div "Classic 7 Chakra Beads Bracelet Pack of 1 37 available" at bounding box center [478, 384] width 246 height 58
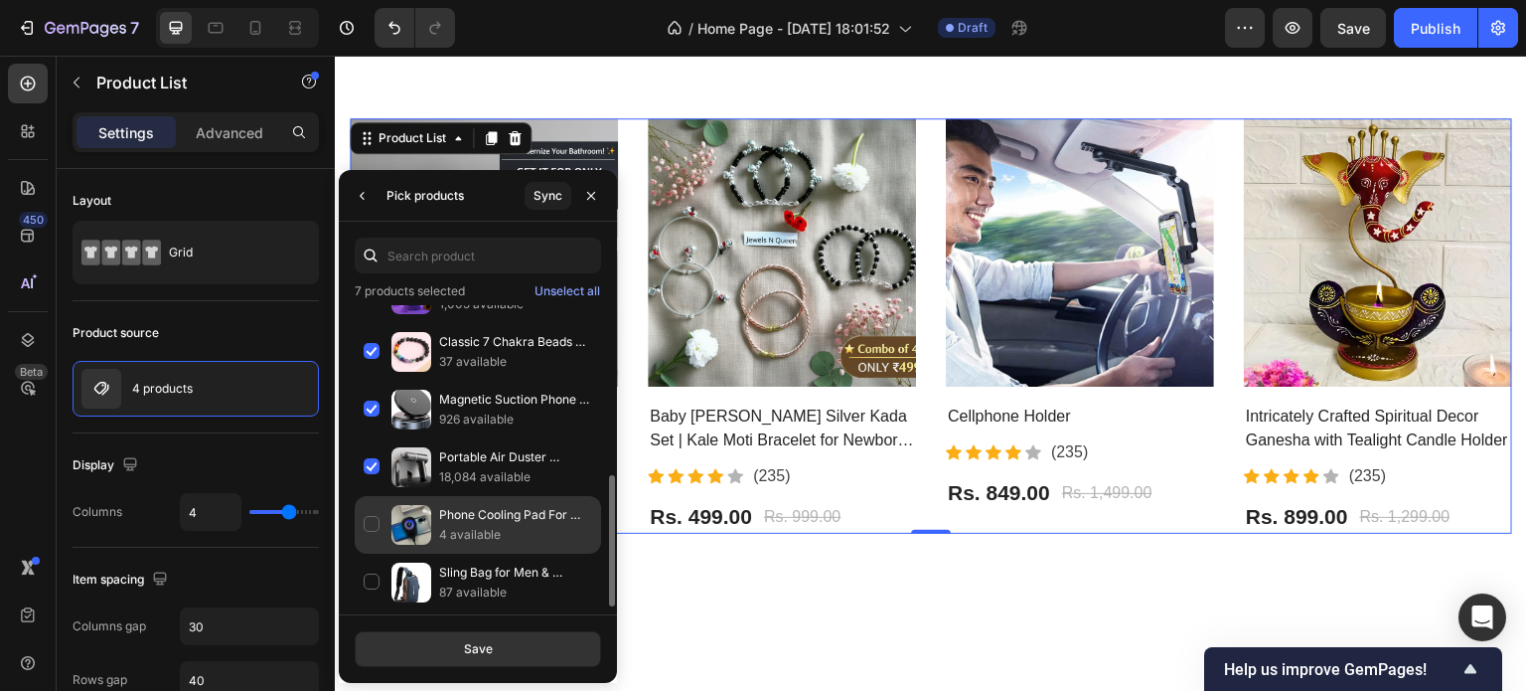
click at [374, 505] on div "Phone Cooling Pad For Gaming 4 available" at bounding box center [478, 525] width 246 height 58
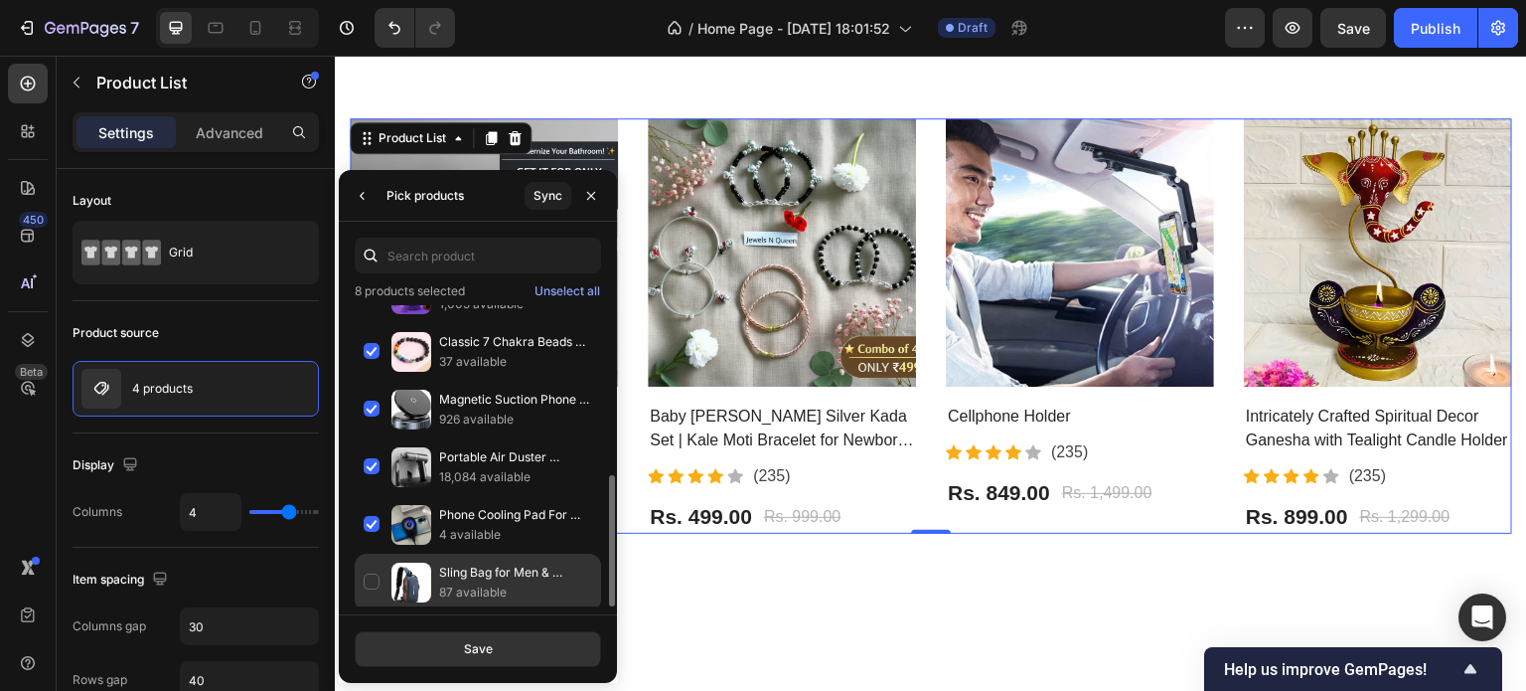
click at [381, 559] on div "Sling Bag for Men & Women 87 available" at bounding box center [478, 582] width 246 height 58
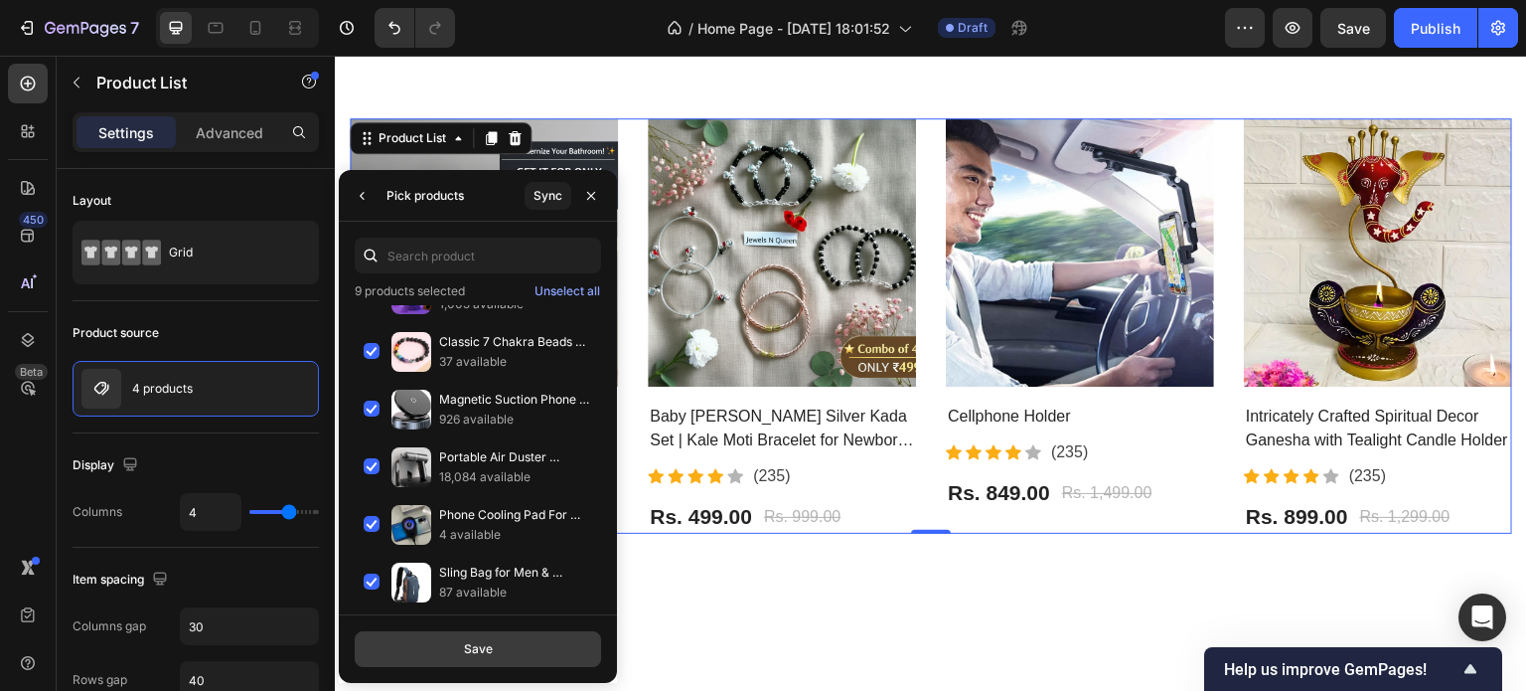
click at [465, 646] on div "Save" at bounding box center [478, 649] width 29 height 18
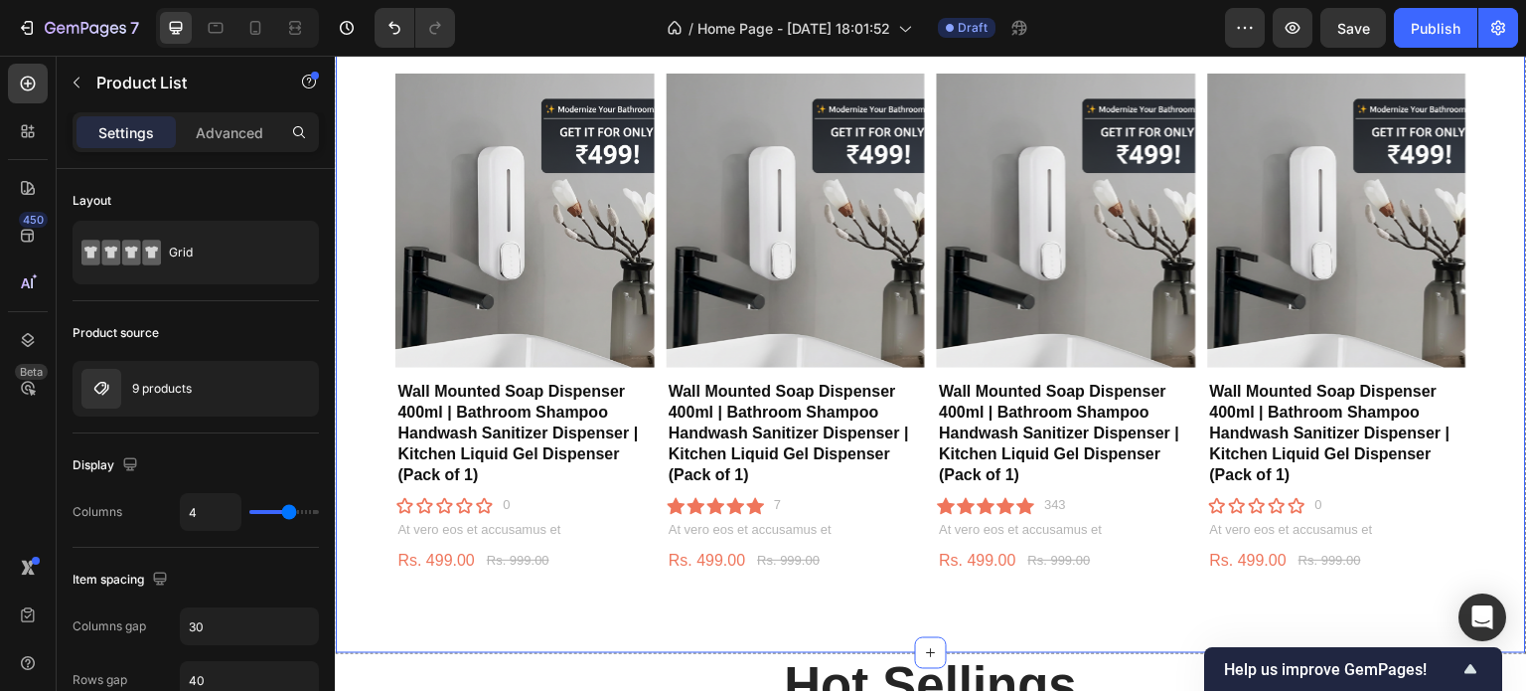
scroll to position [1216, 0]
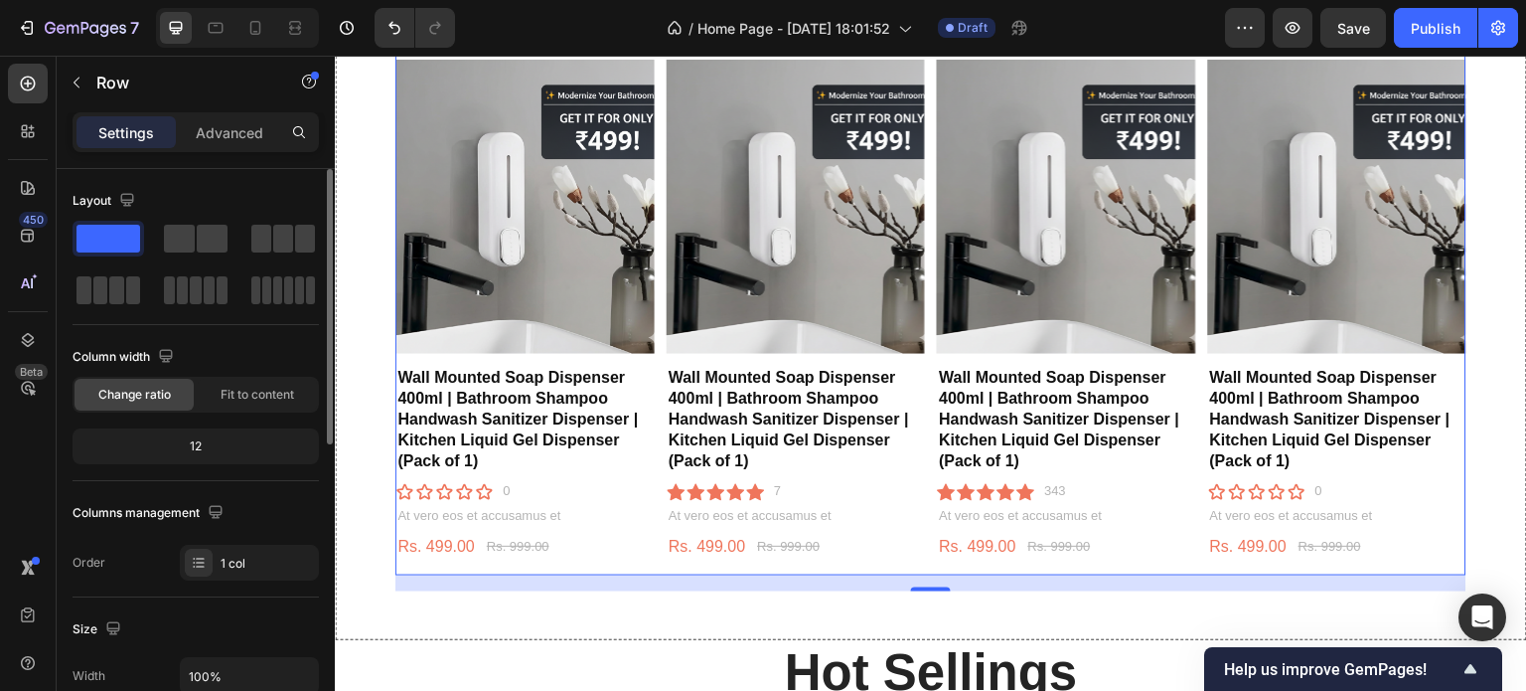
click at [203, 448] on div "12" at bounding box center [196, 446] width 238 height 28
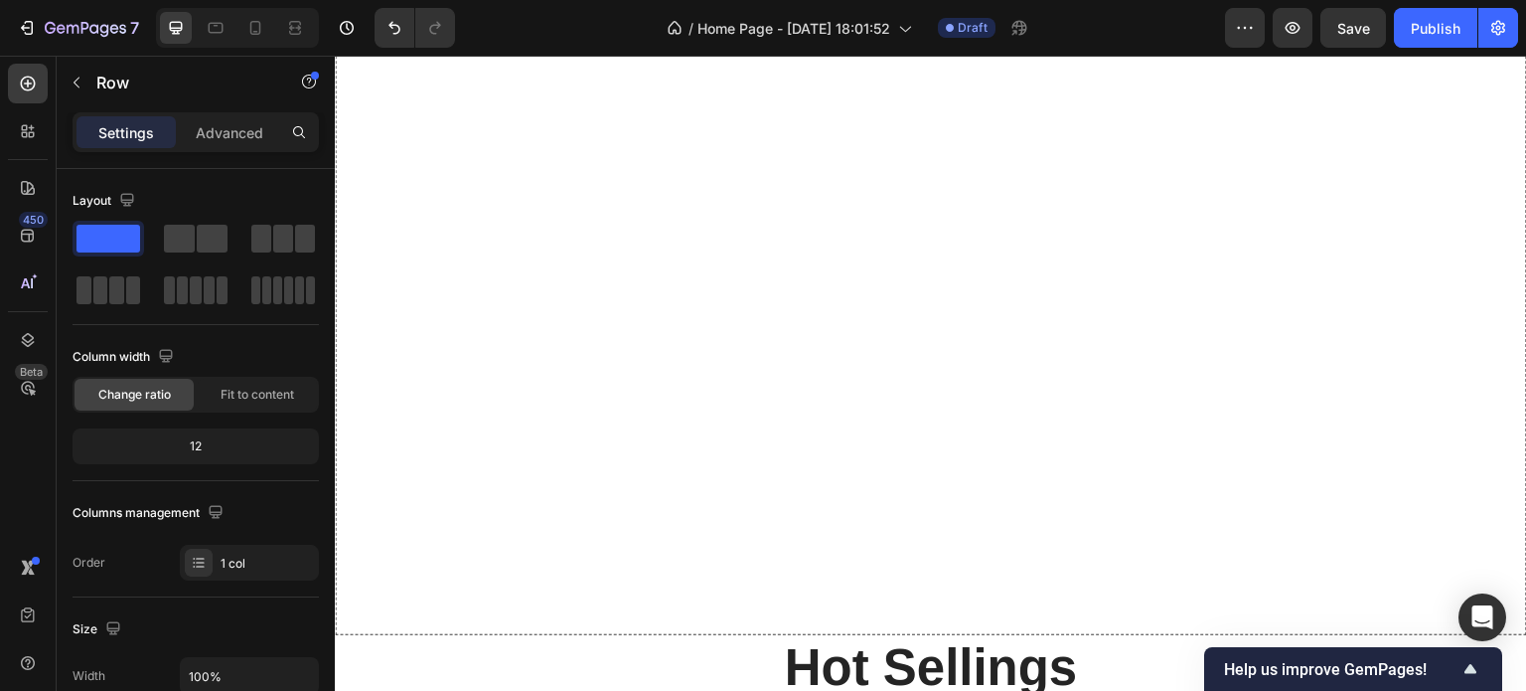
scroll to position [1882, 0]
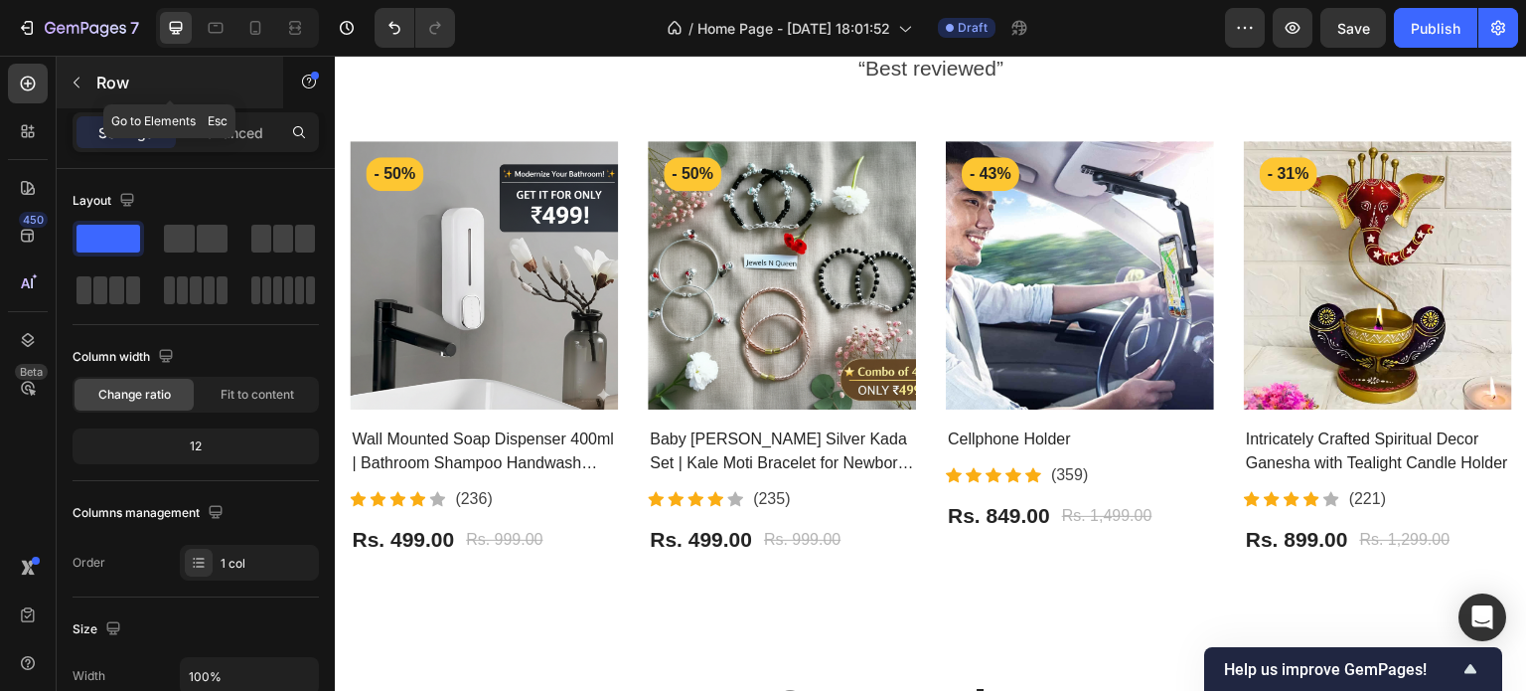
click at [79, 104] on div "Row" at bounding box center [170, 83] width 227 height 52
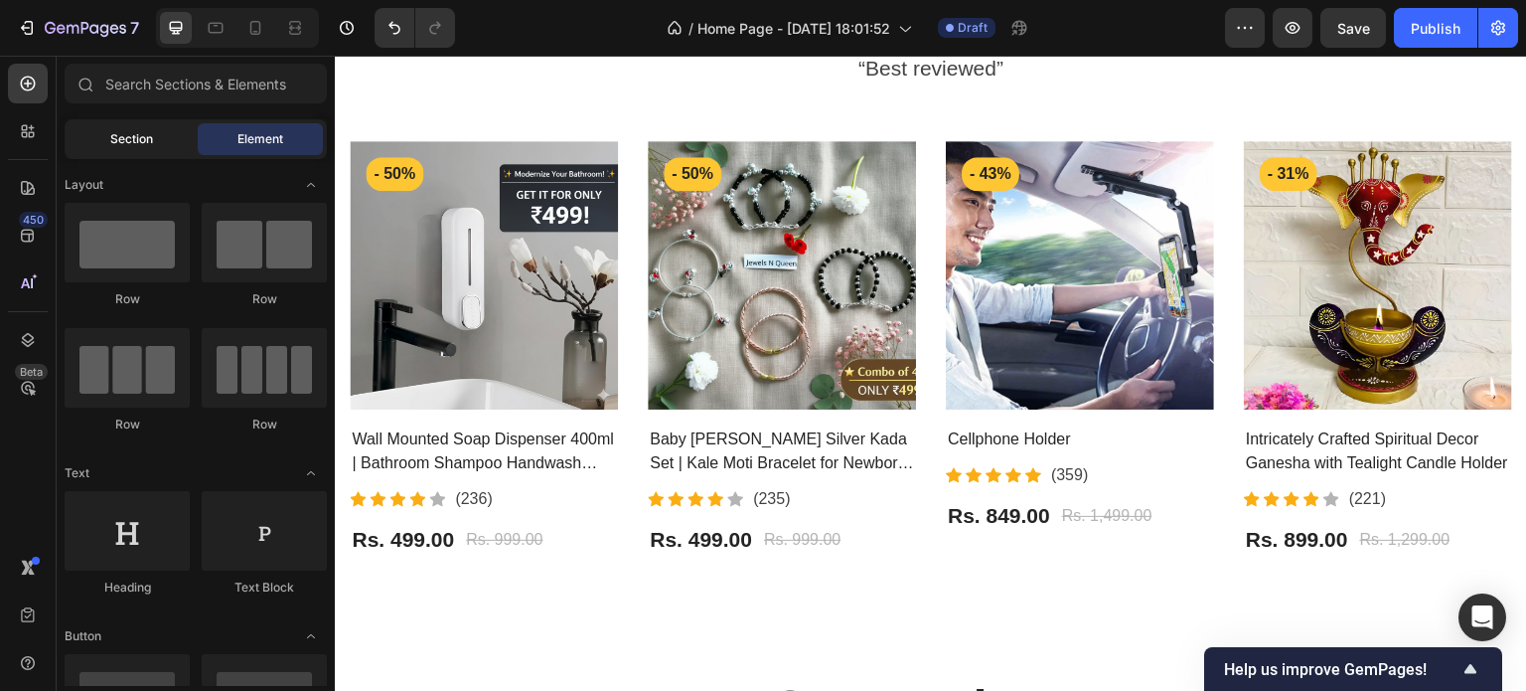
click at [128, 139] on span "Section" at bounding box center [131, 139] width 43 height 18
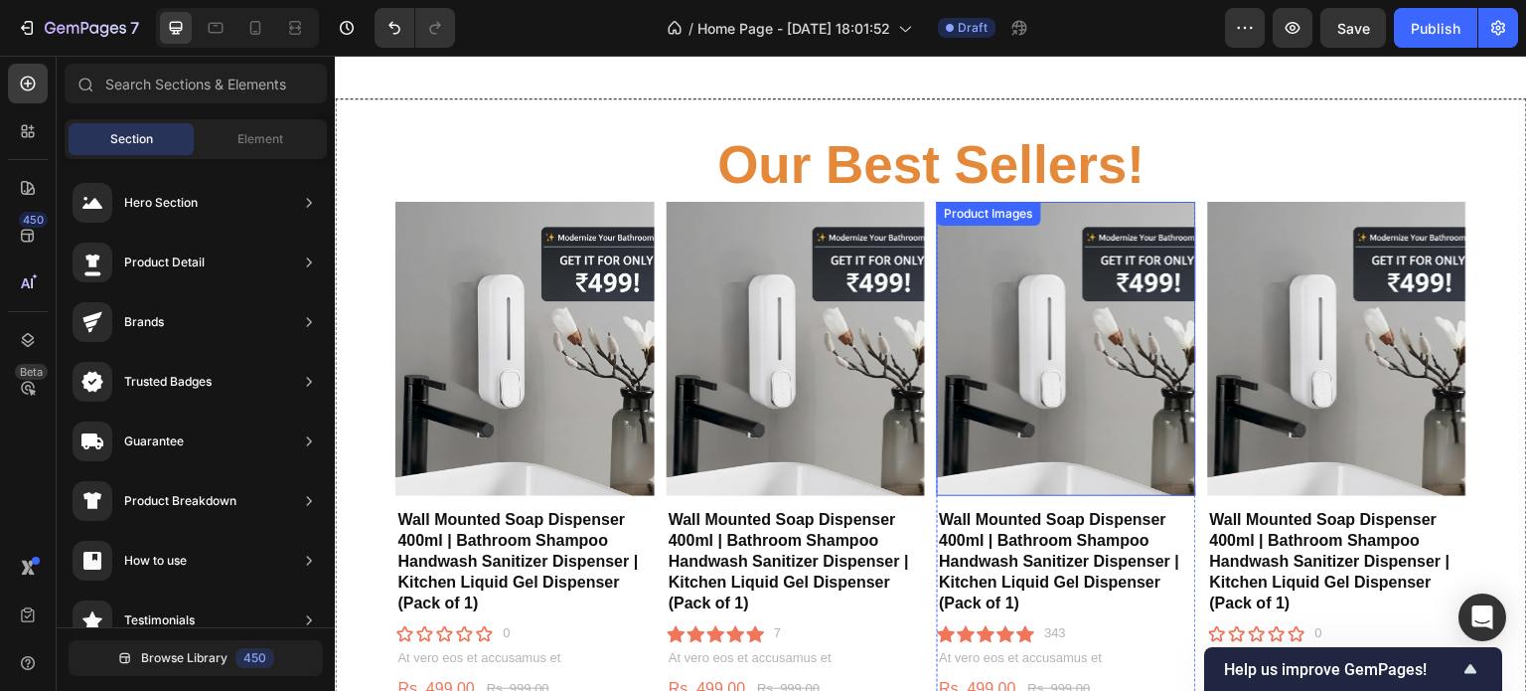
scroll to position [1073, 0]
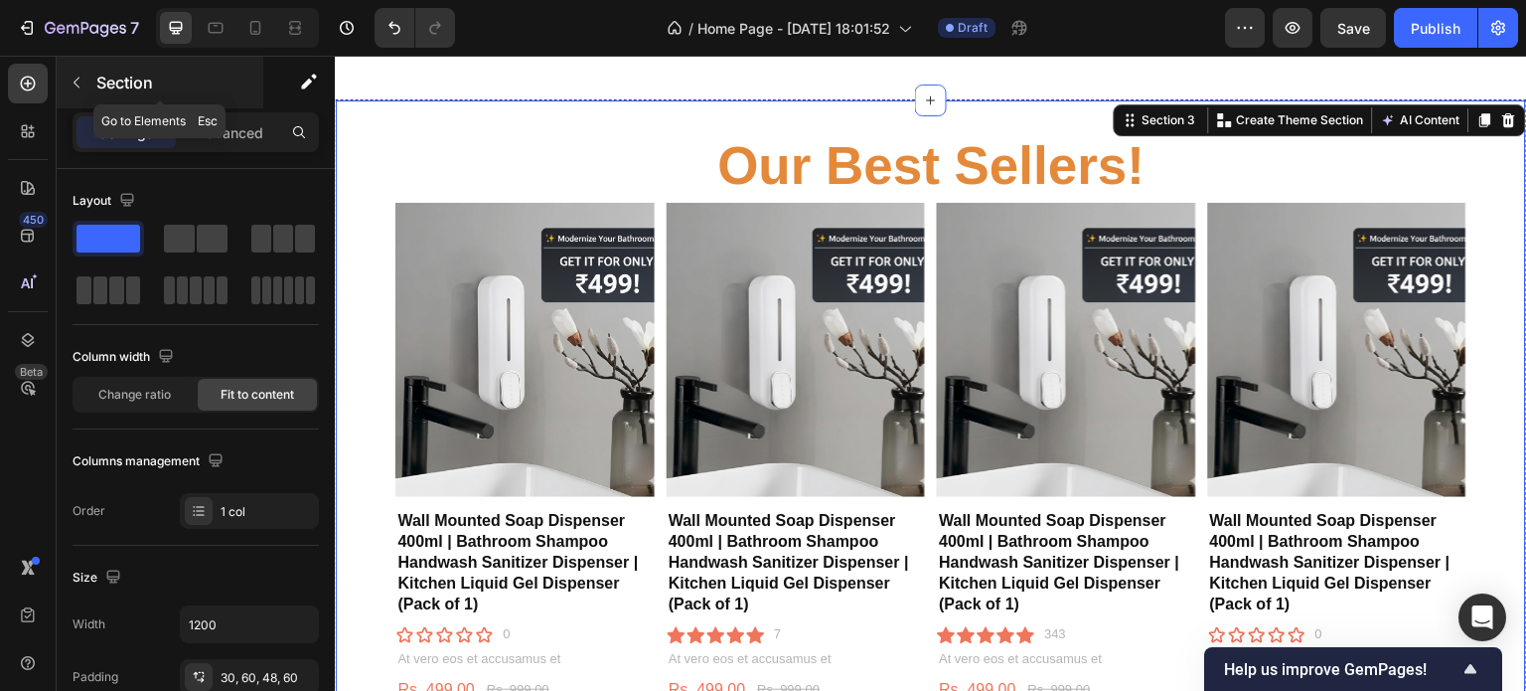
click at [70, 79] on icon "button" at bounding box center [77, 83] width 16 height 16
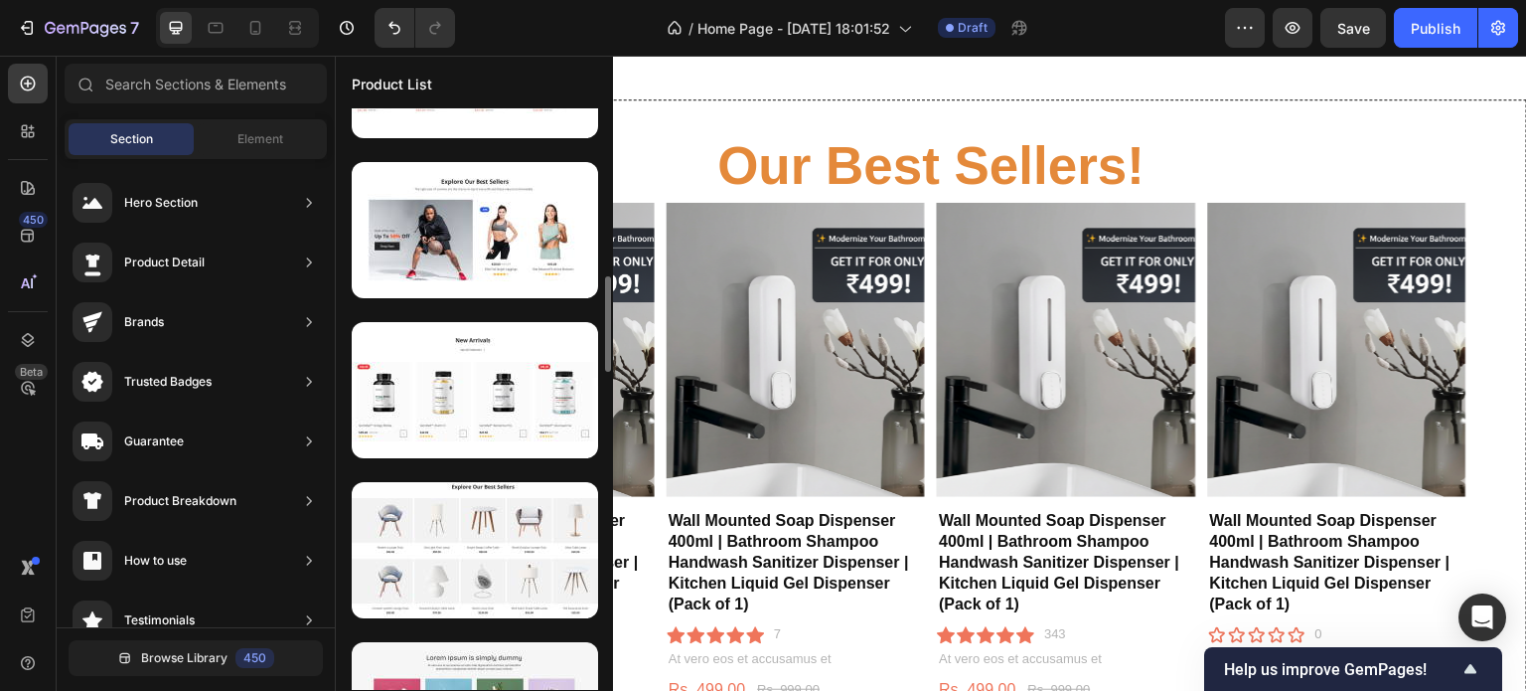
scroll to position [1235, 0]
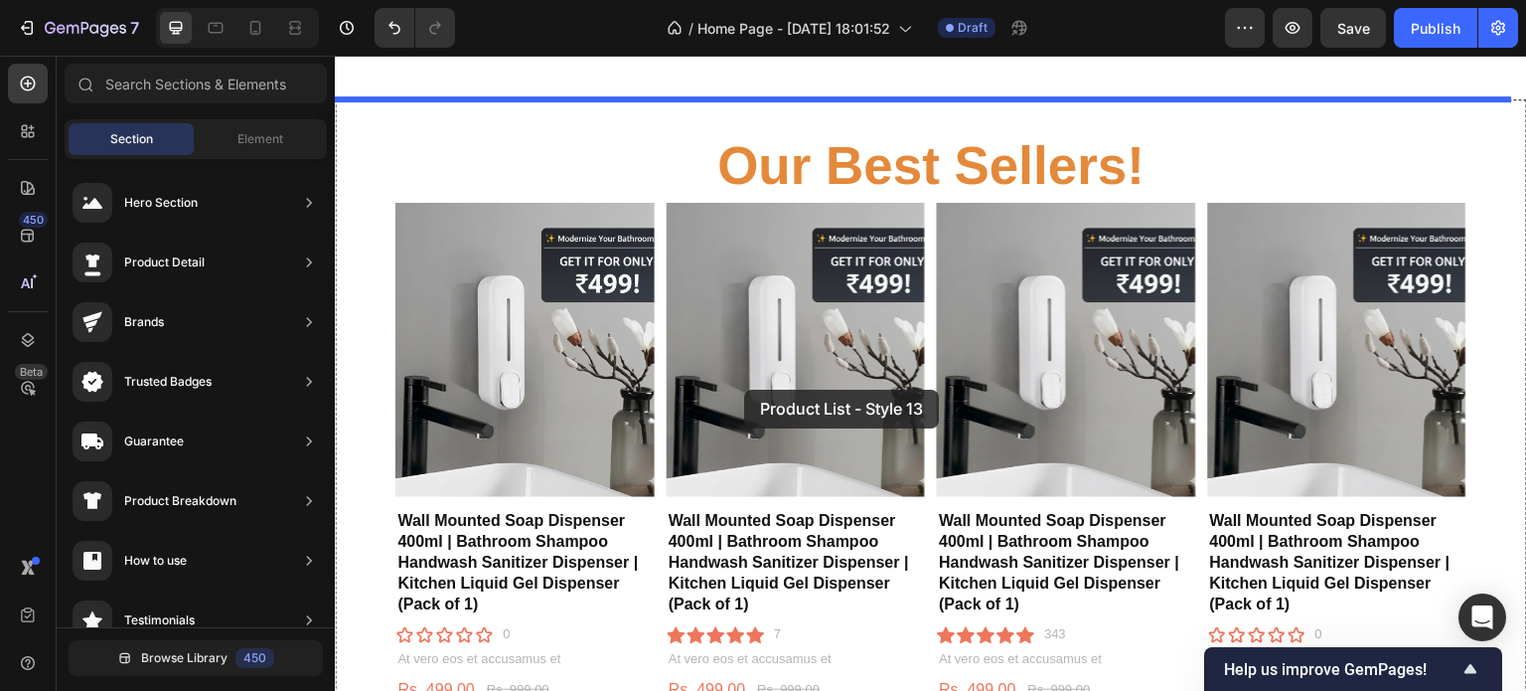
drag, startPoint x: 844, startPoint y: 483, endPoint x: 744, endPoint y: 389, distance: 136.4
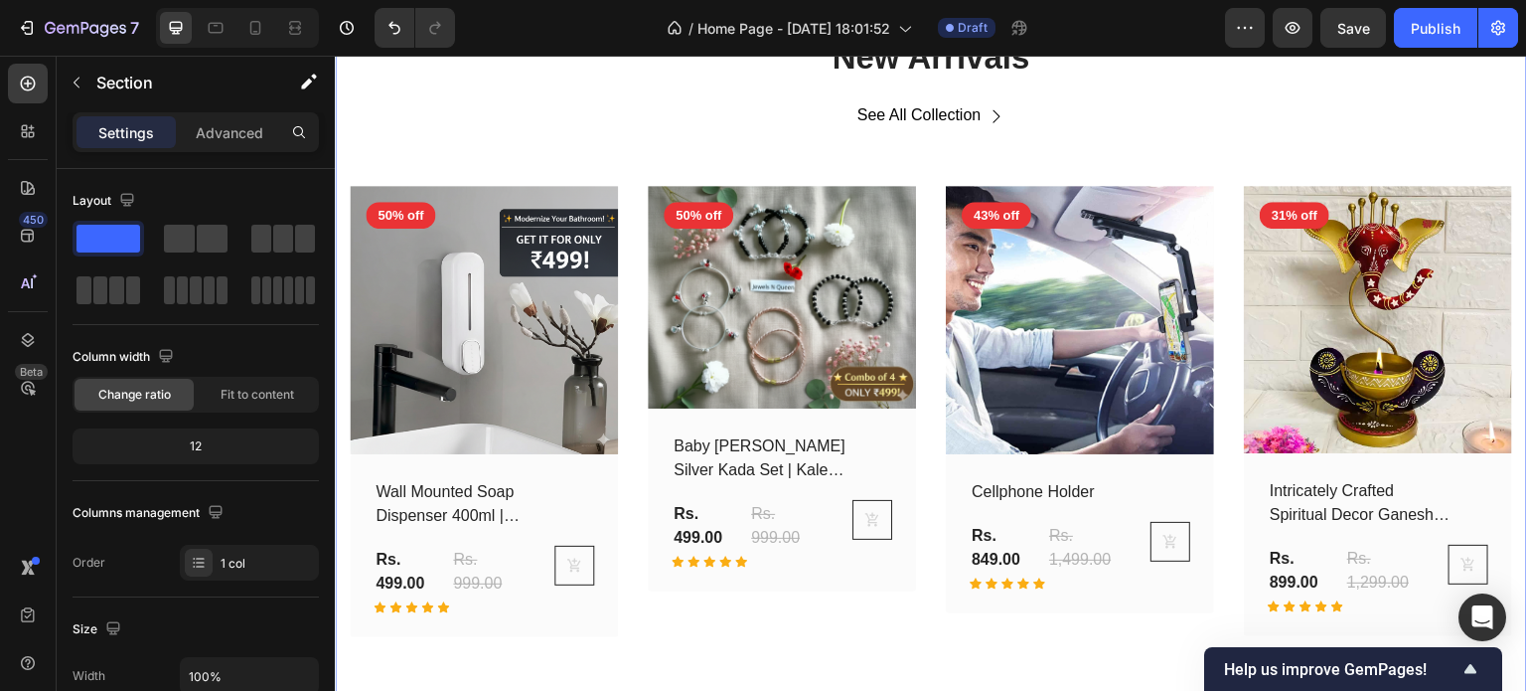
scroll to position [1216, 0]
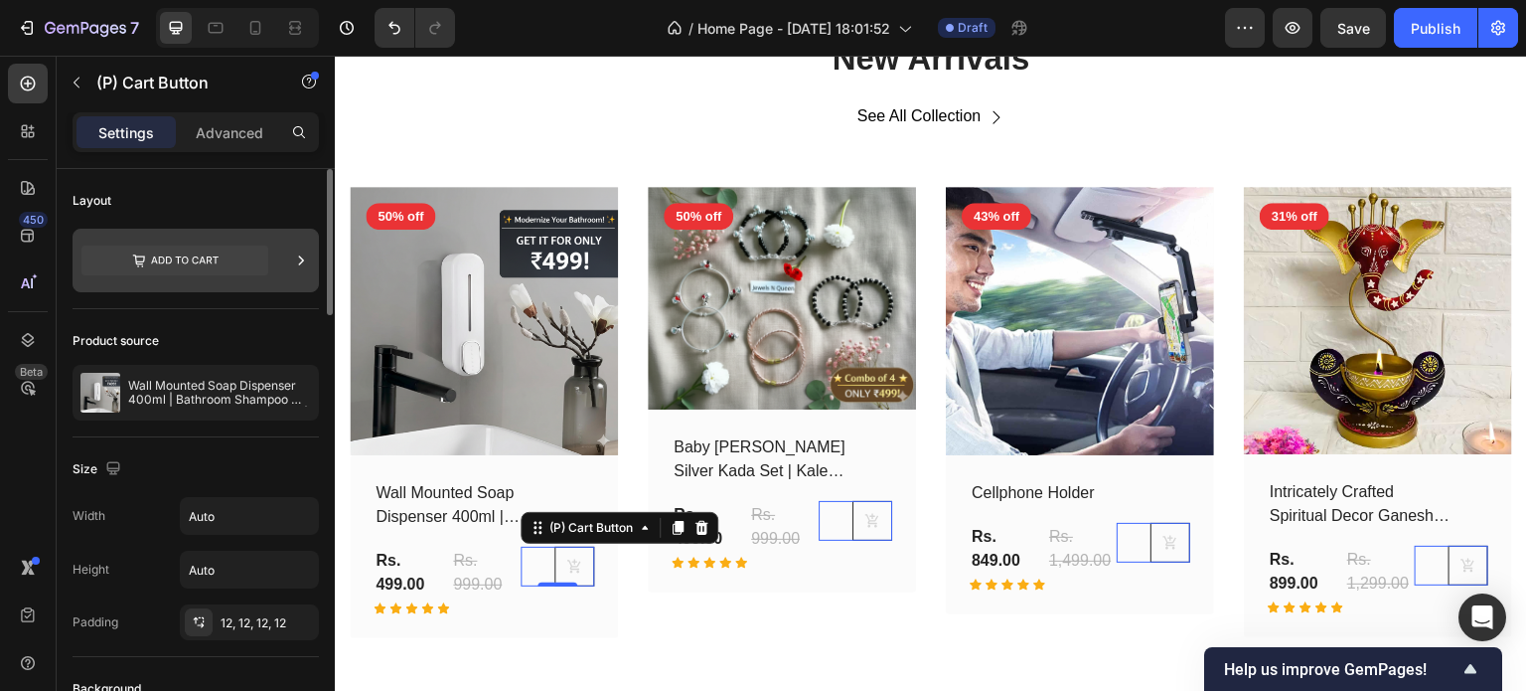
click at [236, 259] on icon at bounding box center [174, 260] width 187 height 30
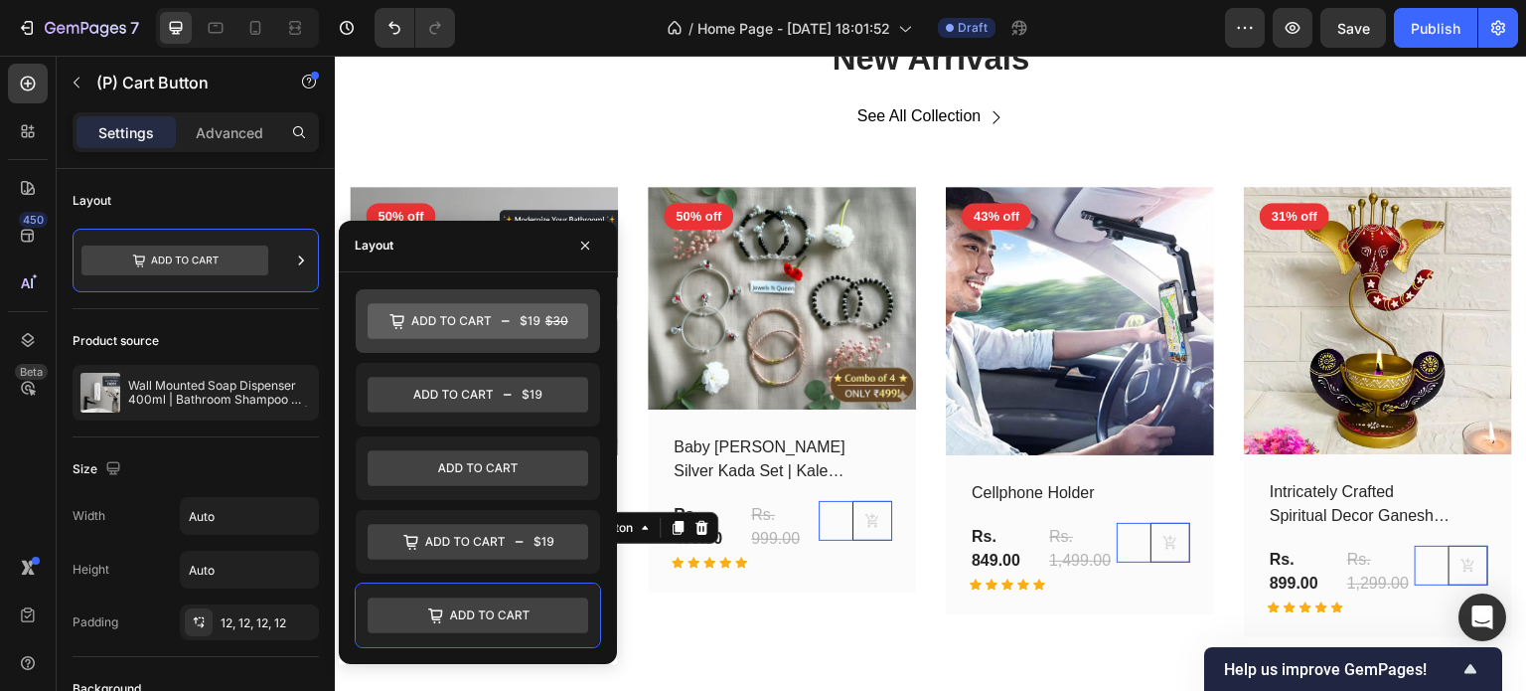
click at [536, 325] on icon at bounding box center [478, 321] width 221 height 36
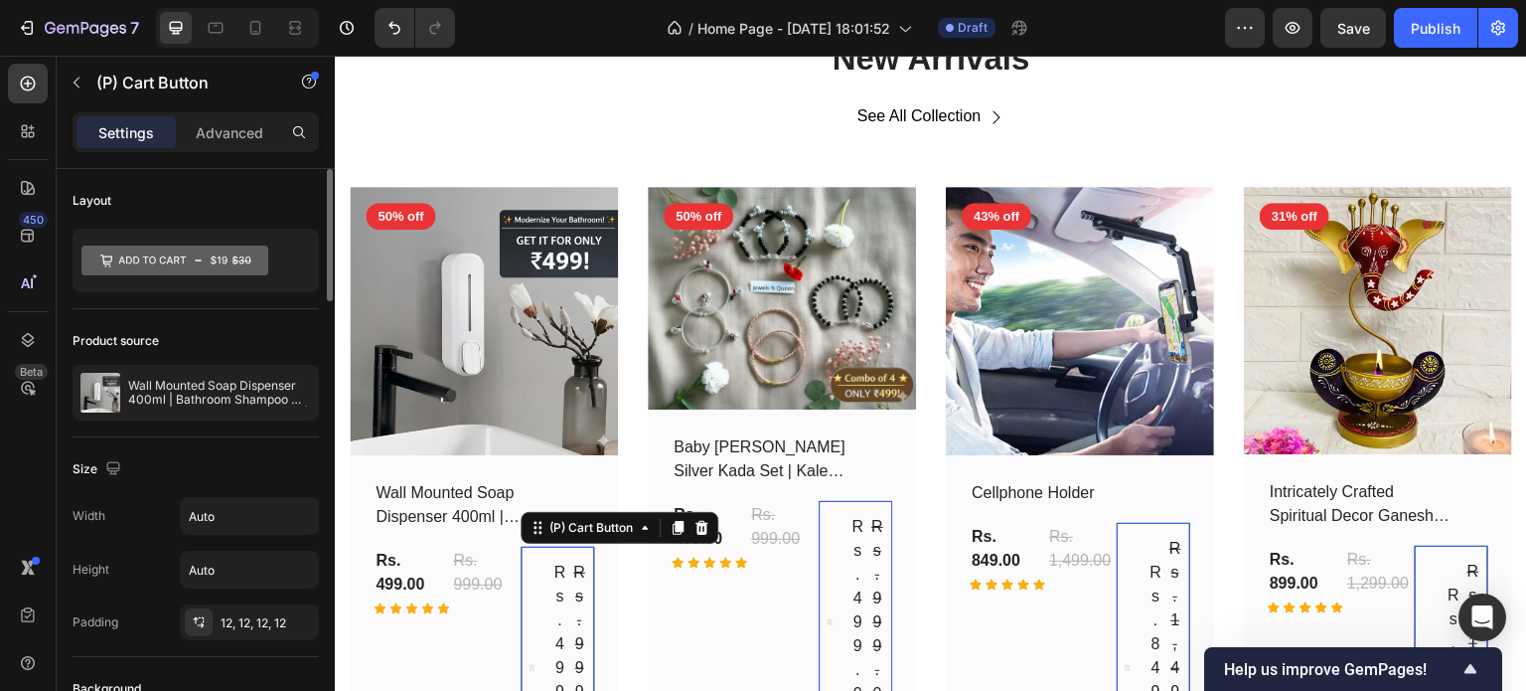
click at [265, 474] on div "Size" at bounding box center [196, 469] width 246 height 32
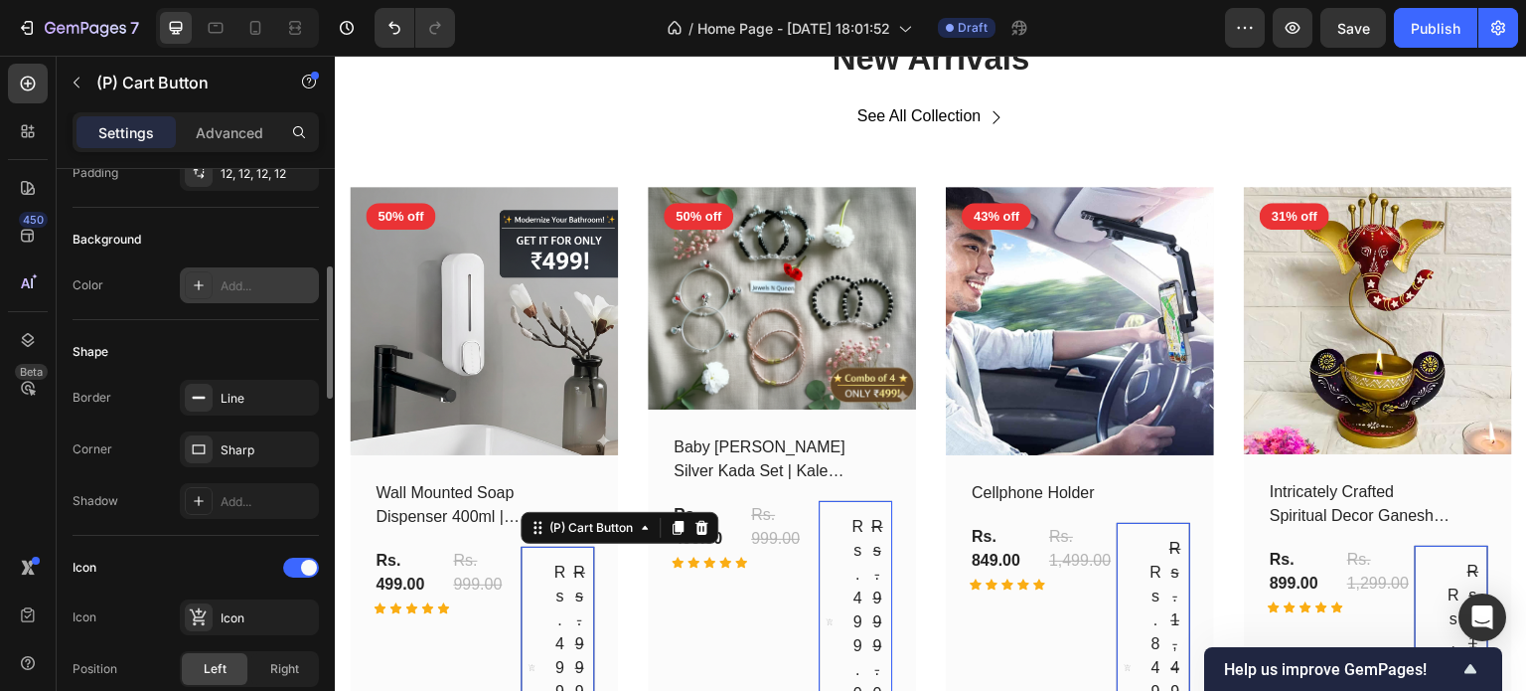
scroll to position [450, 0]
click at [219, 437] on div "Sharp" at bounding box center [249, 448] width 139 height 36
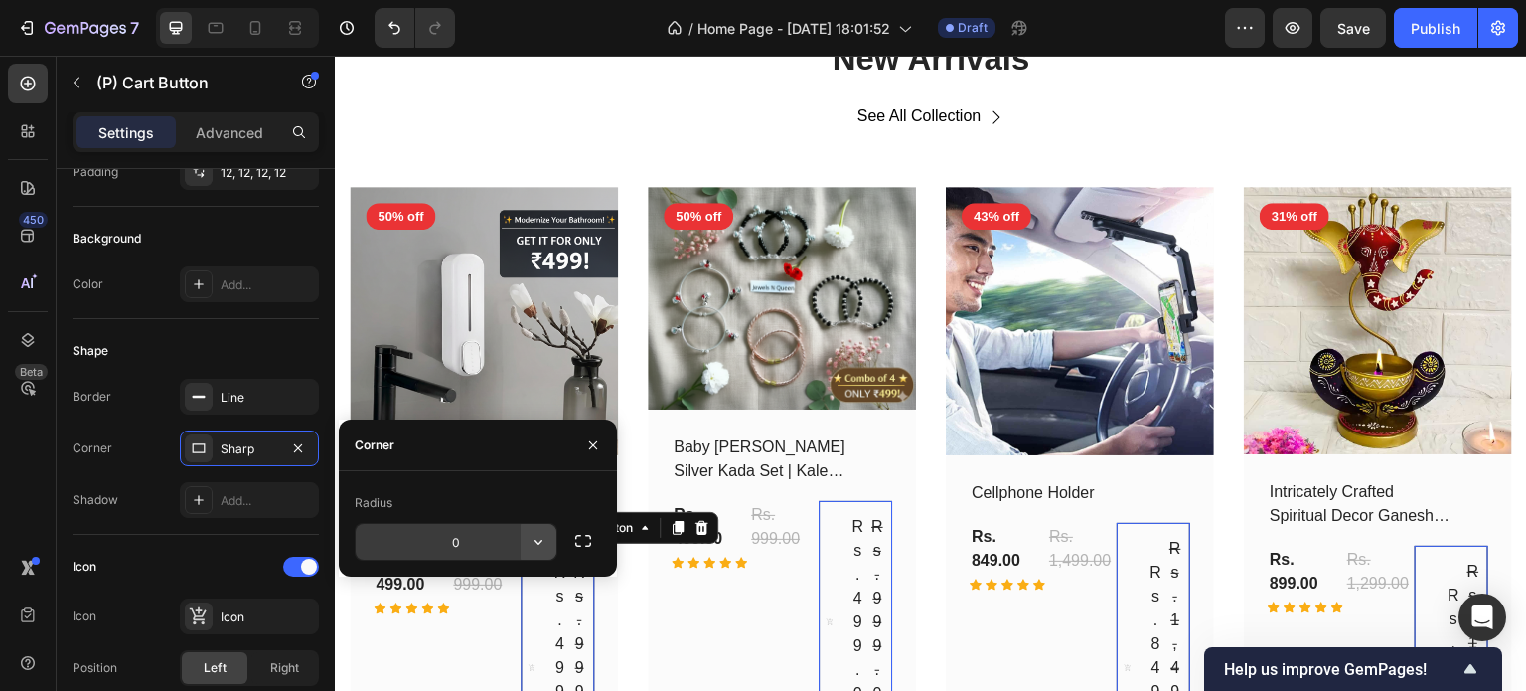
click at [534, 538] on icon "button" at bounding box center [539, 542] width 20 height 20
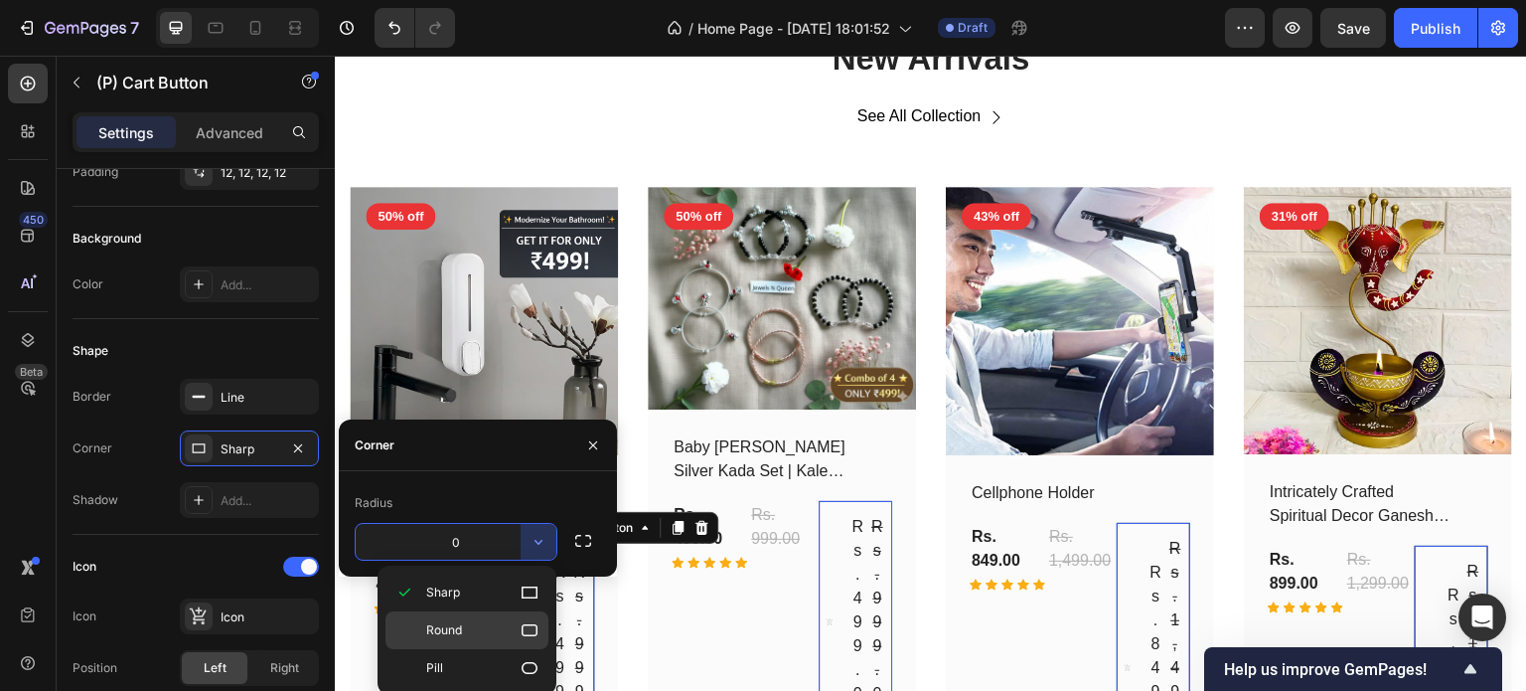
click at [533, 620] on icon at bounding box center [530, 630] width 20 height 20
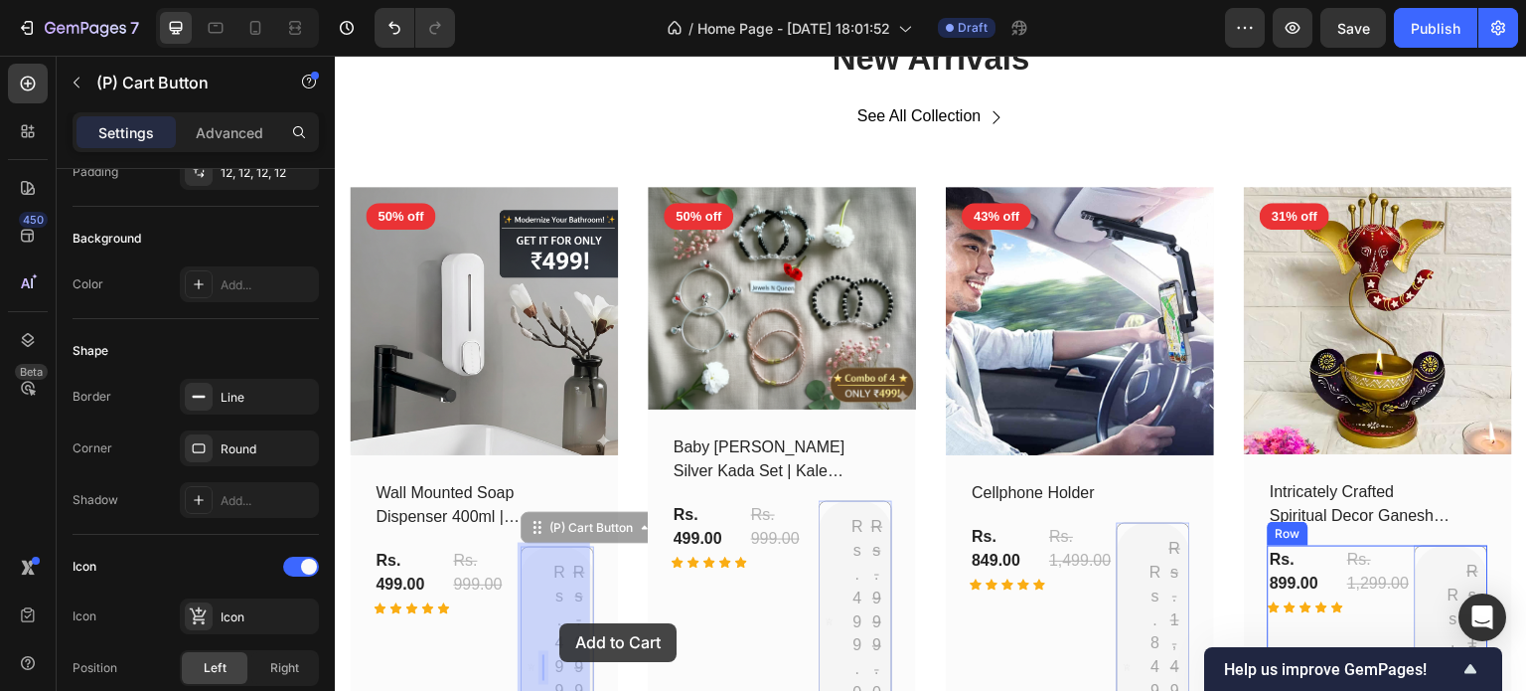
scroll to position [1279, 0]
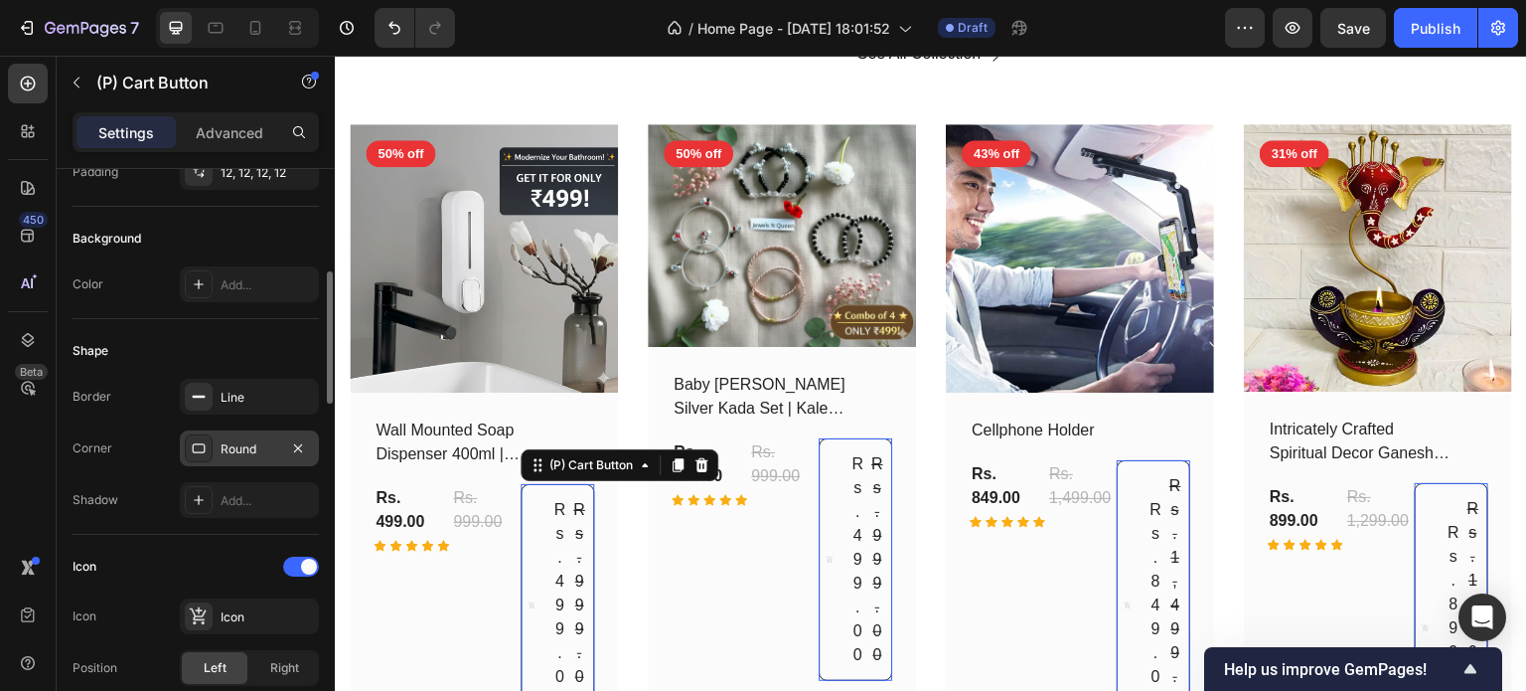
click at [273, 457] on div "Round" at bounding box center [249, 448] width 139 height 36
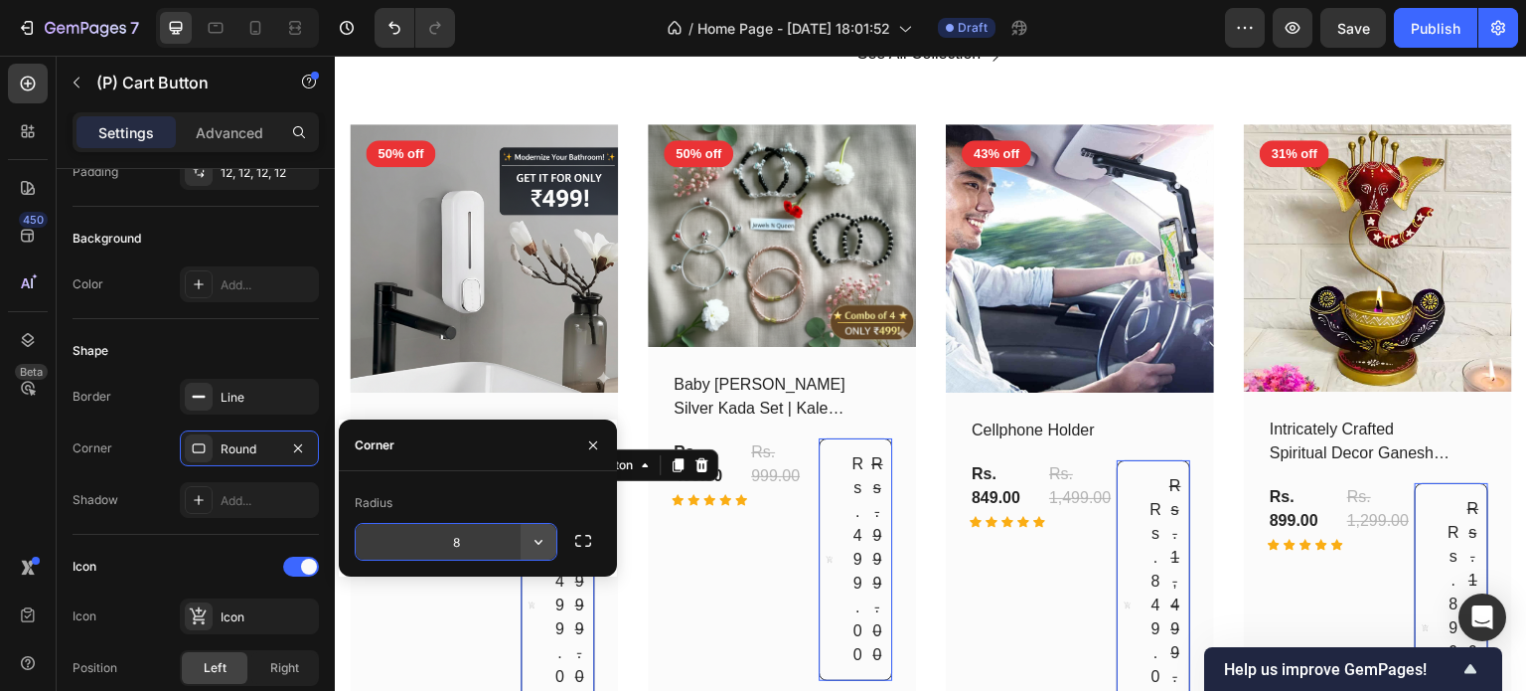
click at [545, 538] on icon "button" at bounding box center [539, 542] width 20 height 20
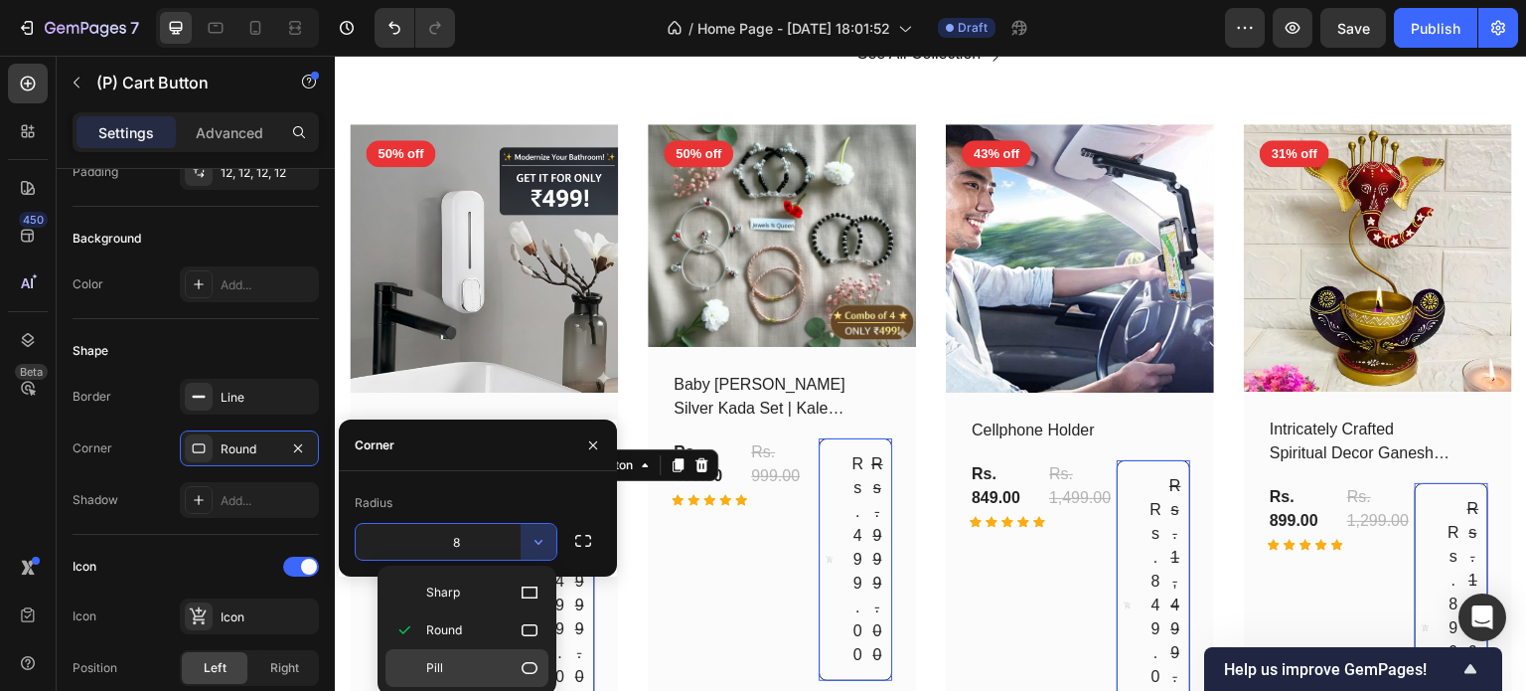
click at [527, 663] on icon at bounding box center [530, 668] width 20 height 20
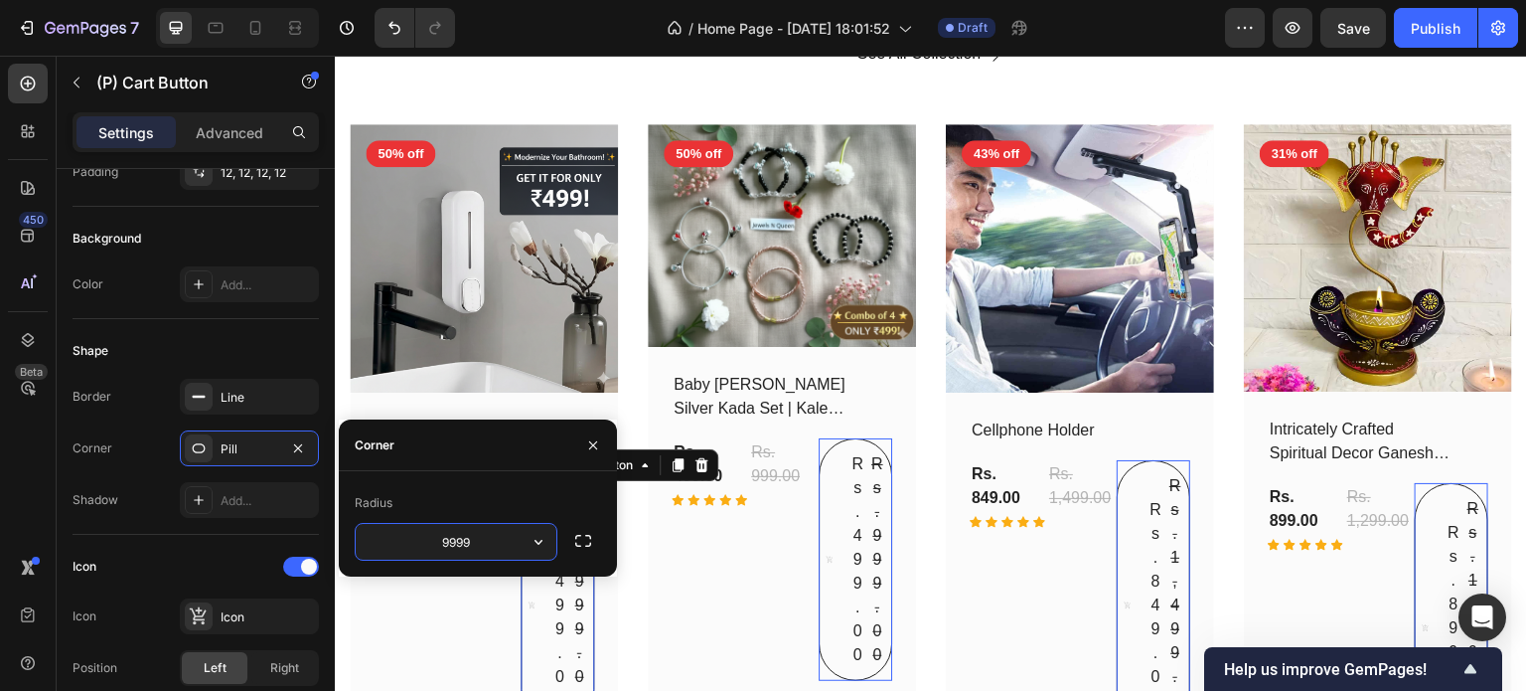
click at [518, 545] on input "9999" at bounding box center [456, 542] width 201 height 36
click at [534, 545] on icon "button" at bounding box center [539, 542] width 20 height 20
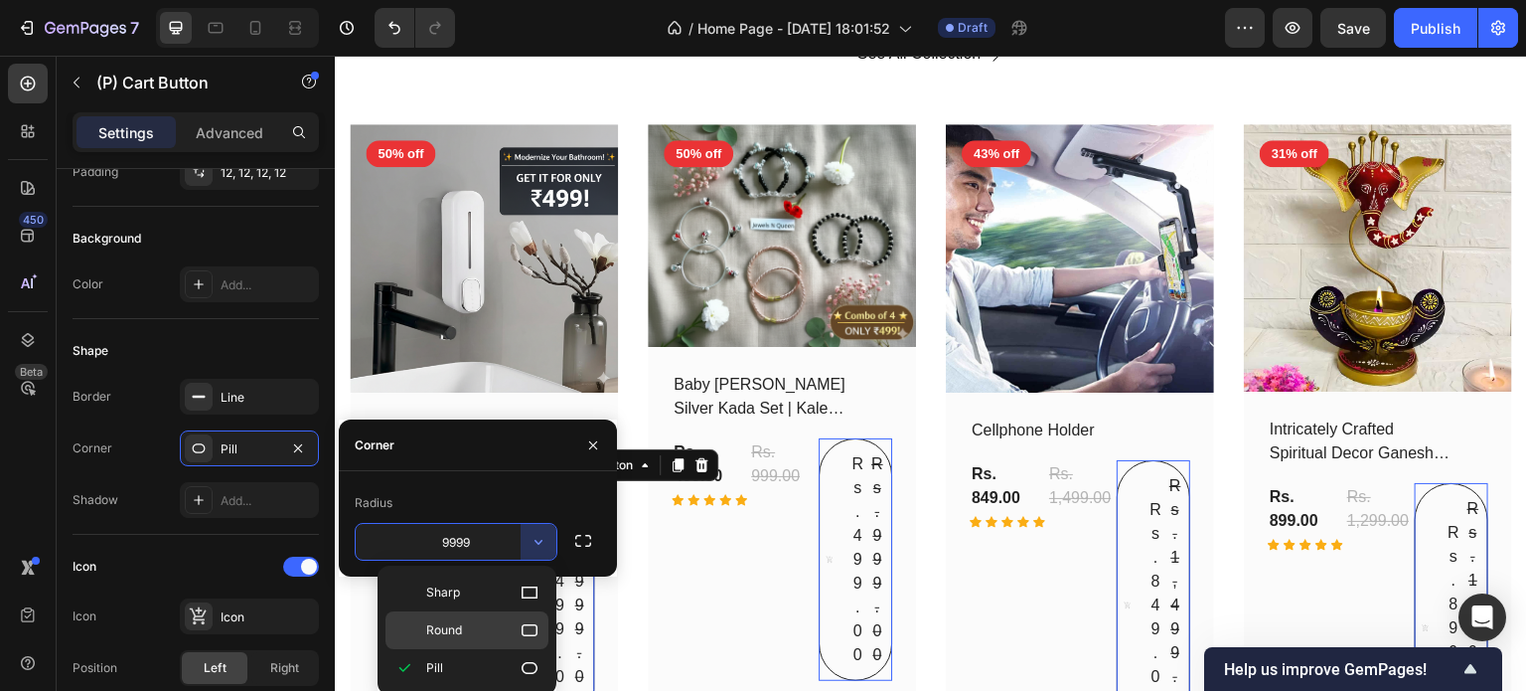
click at [528, 620] on icon at bounding box center [530, 630] width 20 height 20
type input "8"
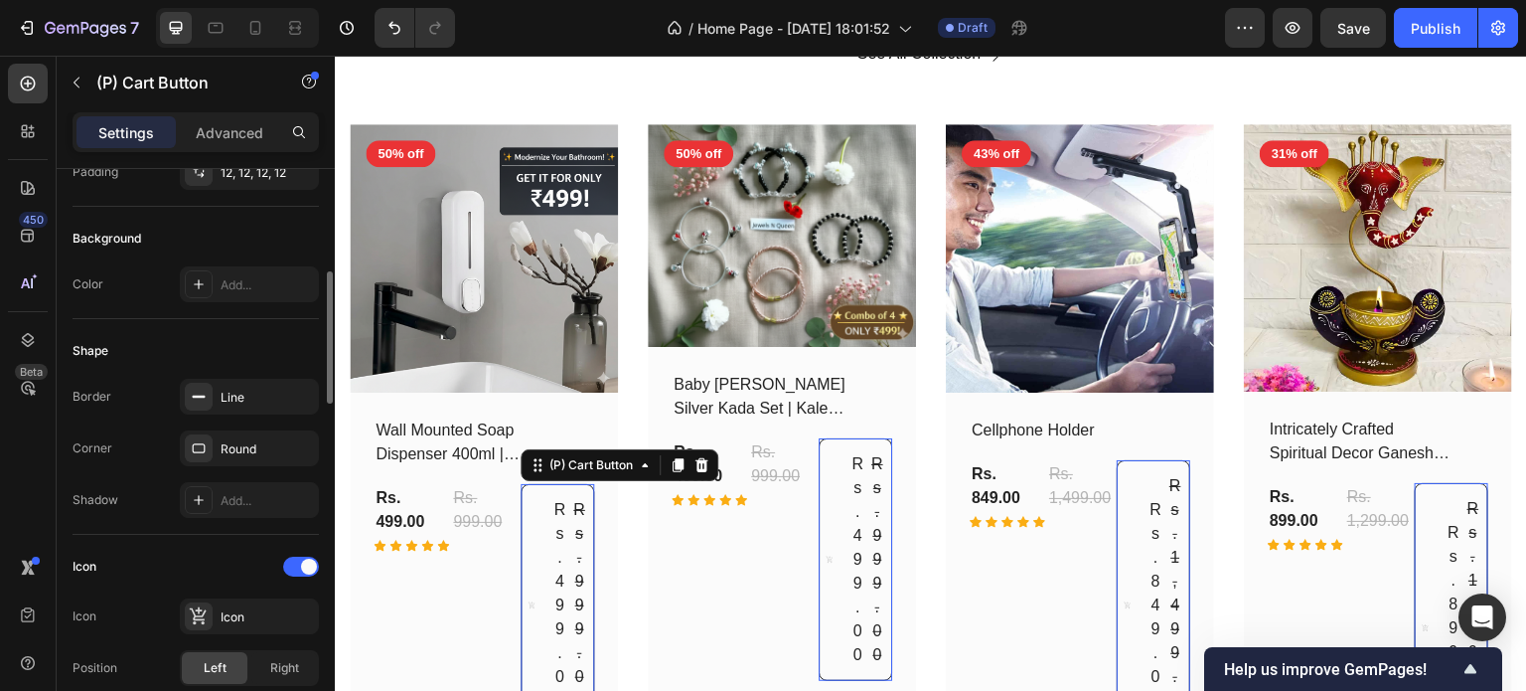
click at [300, 331] on div "Shape Border Line Corner Round Shadow Add..." at bounding box center [196, 427] width 246 height 216
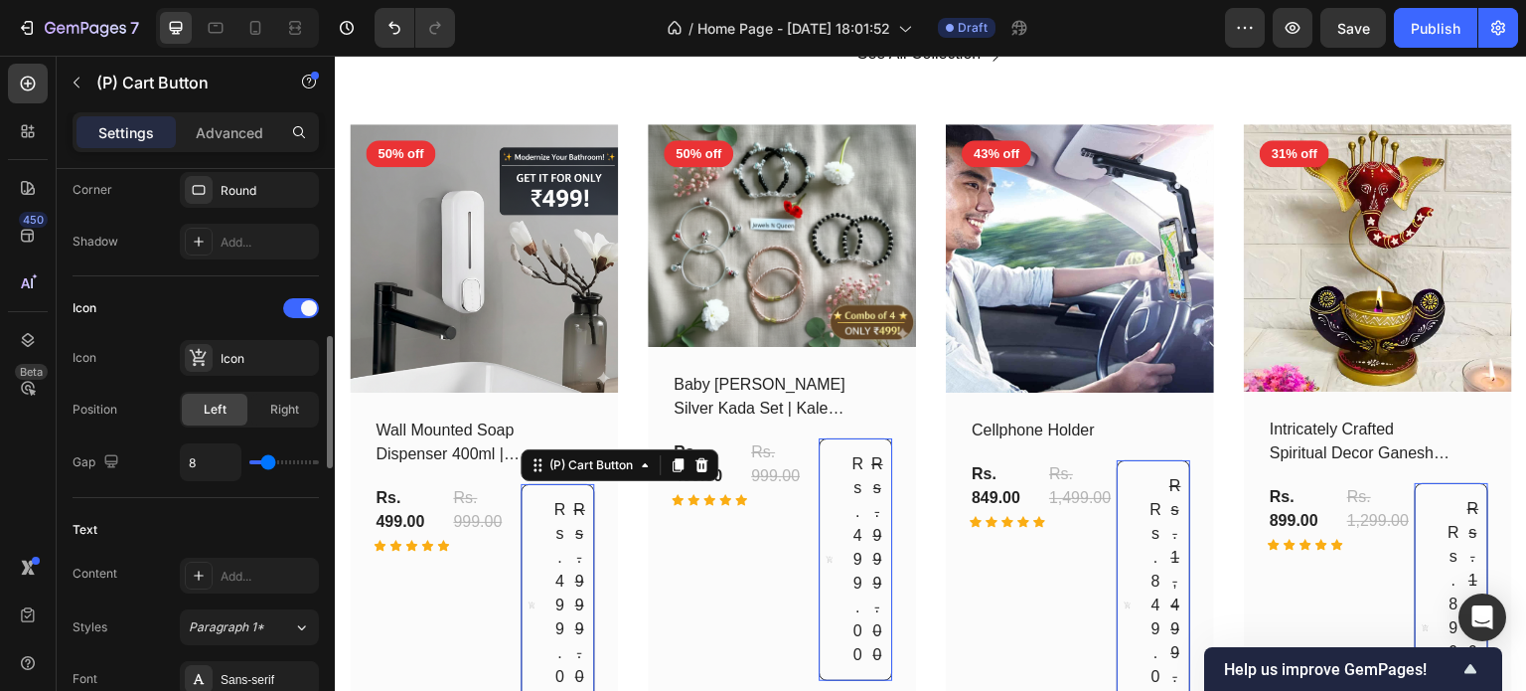
scroll to position [712, 0]
type input "21"
type input "24"
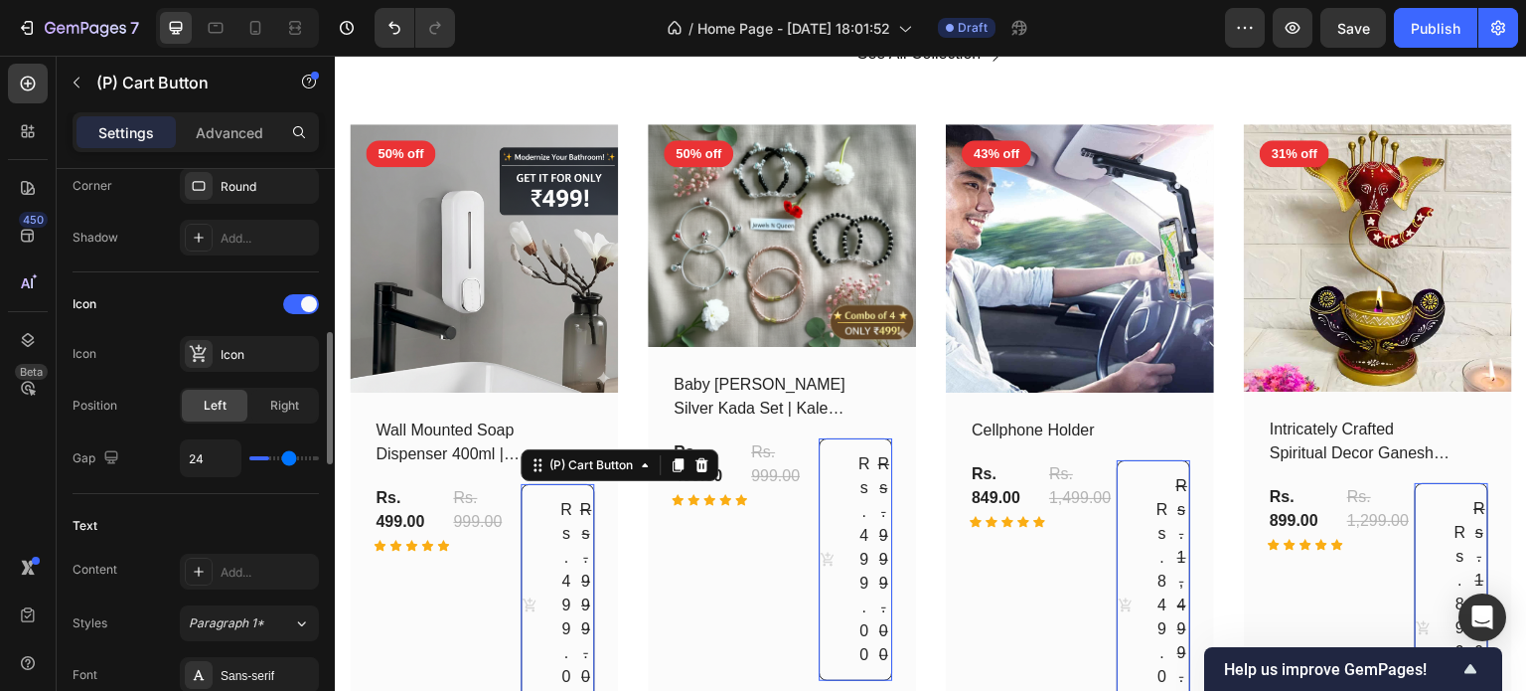
type input "26"
type input "27"
type input "28"
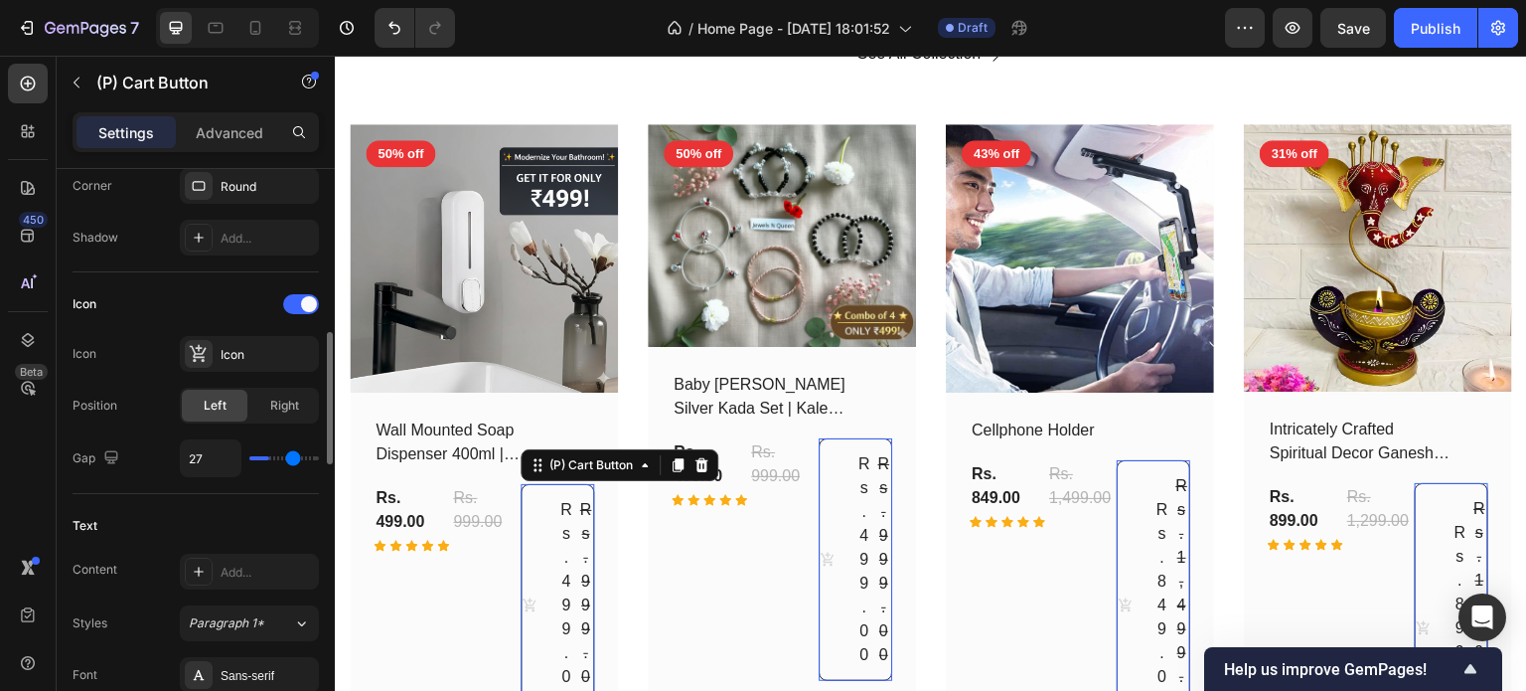
type input "28"
type input "29"
type input "28"
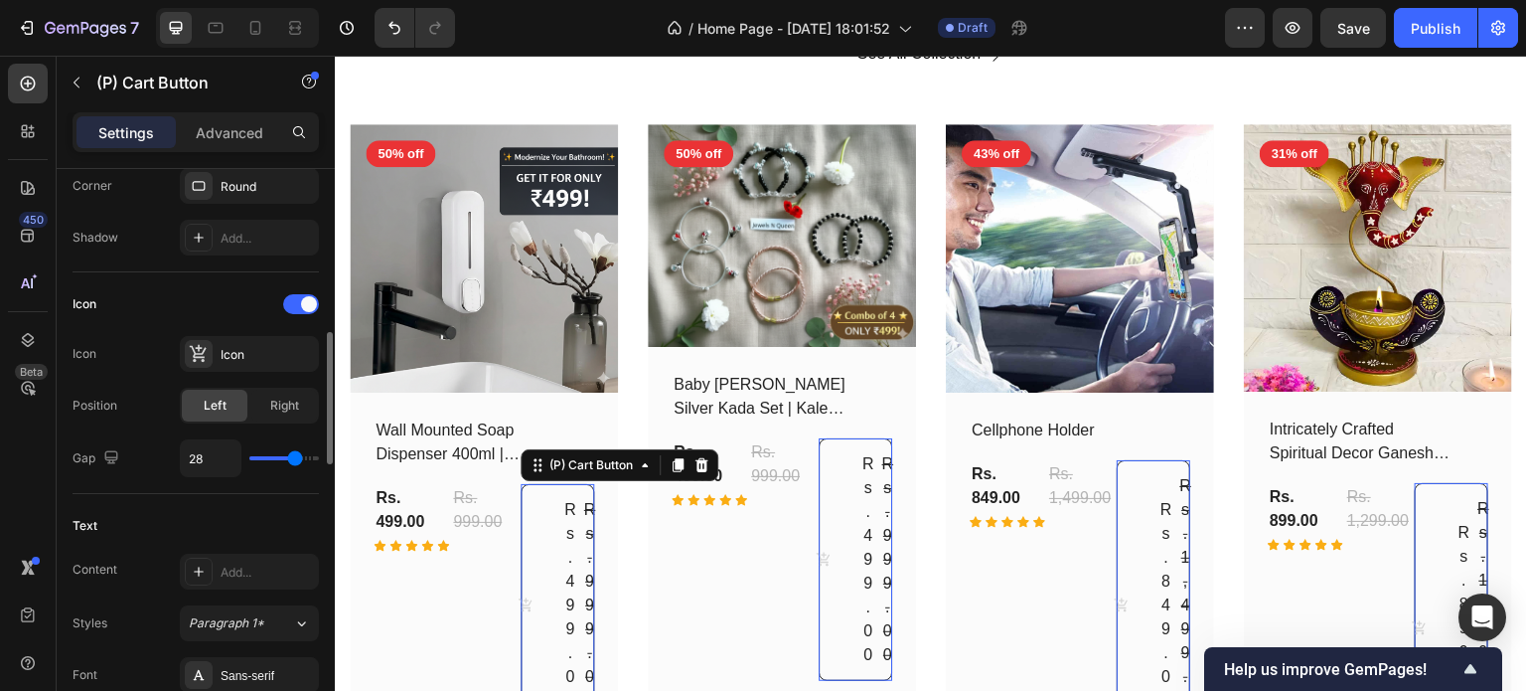
type input "11"
type input "8"
type input "7"
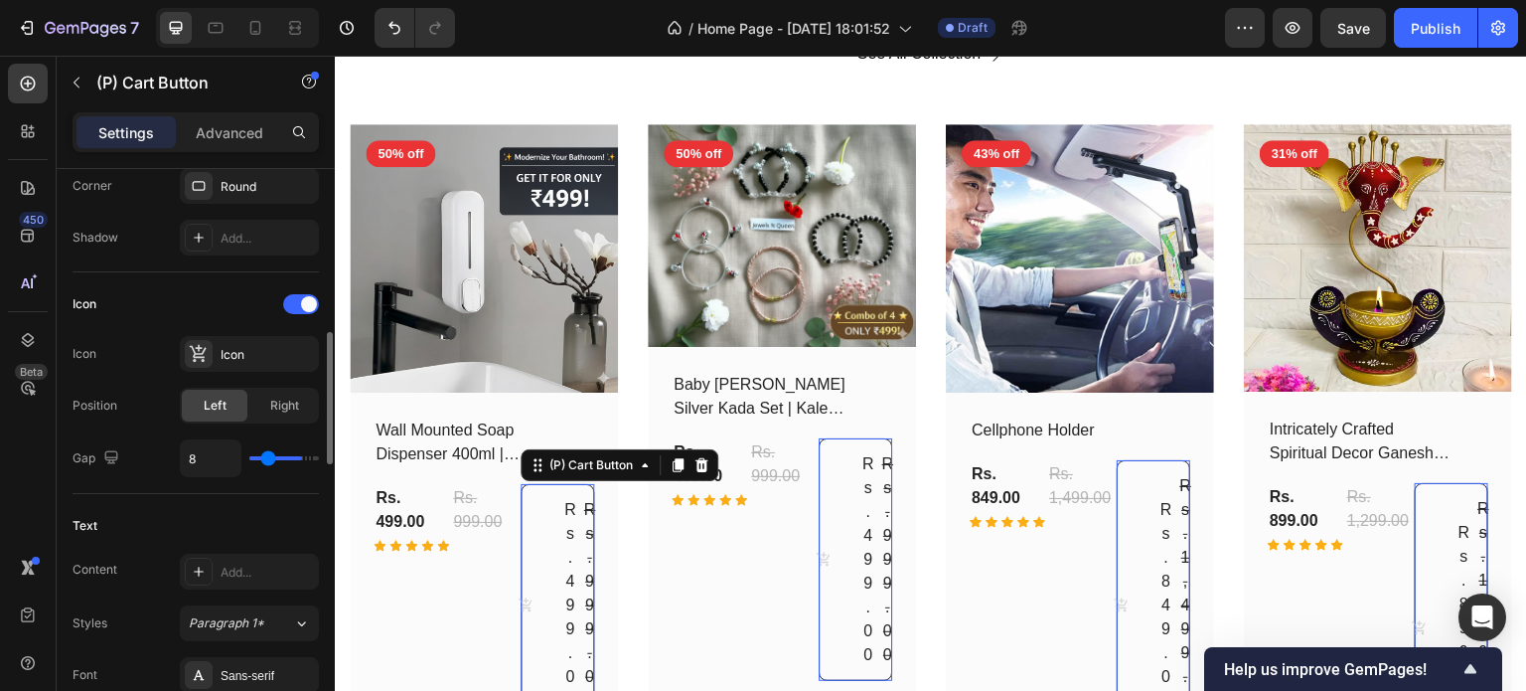
type input "7"
type input "6"
type input "5"
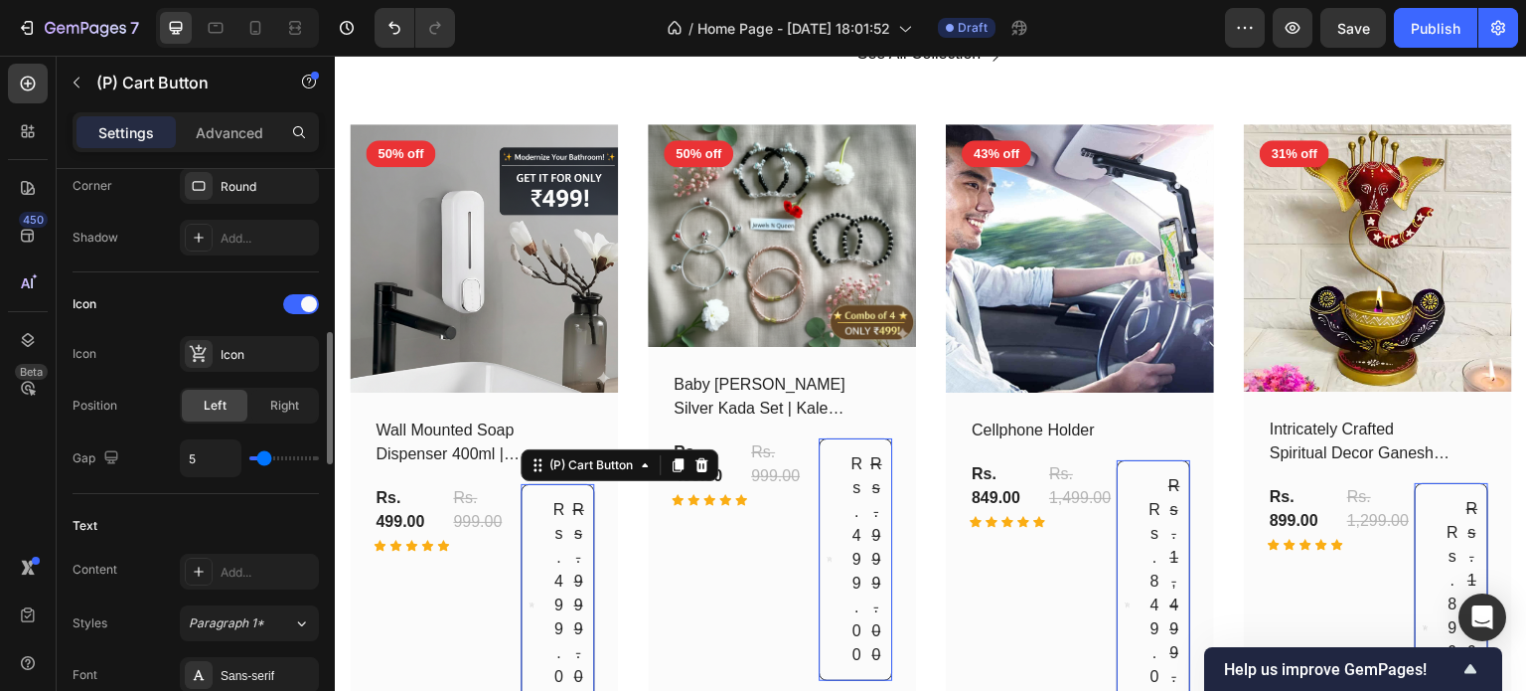
type input "4"
type input "3"
type input "2"
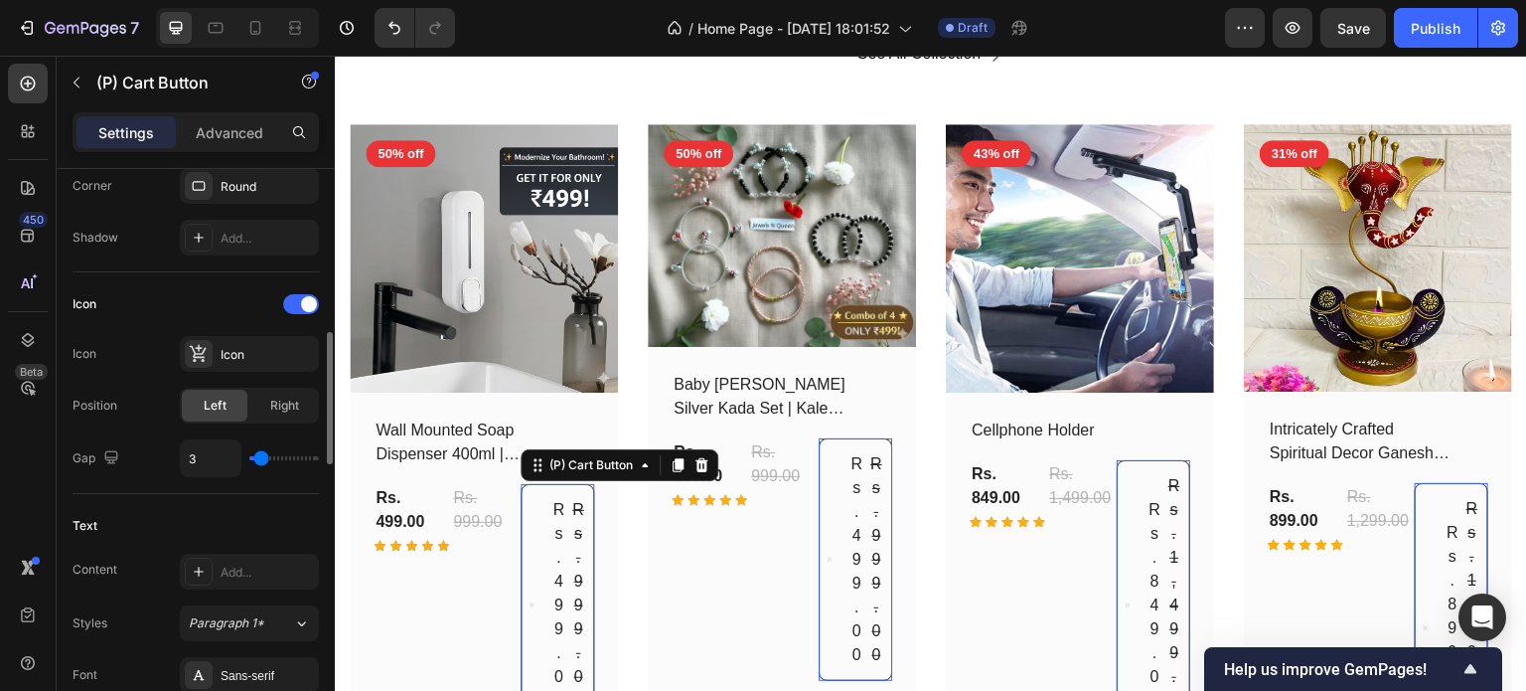
type input "2"
type input "1"
type input "0"
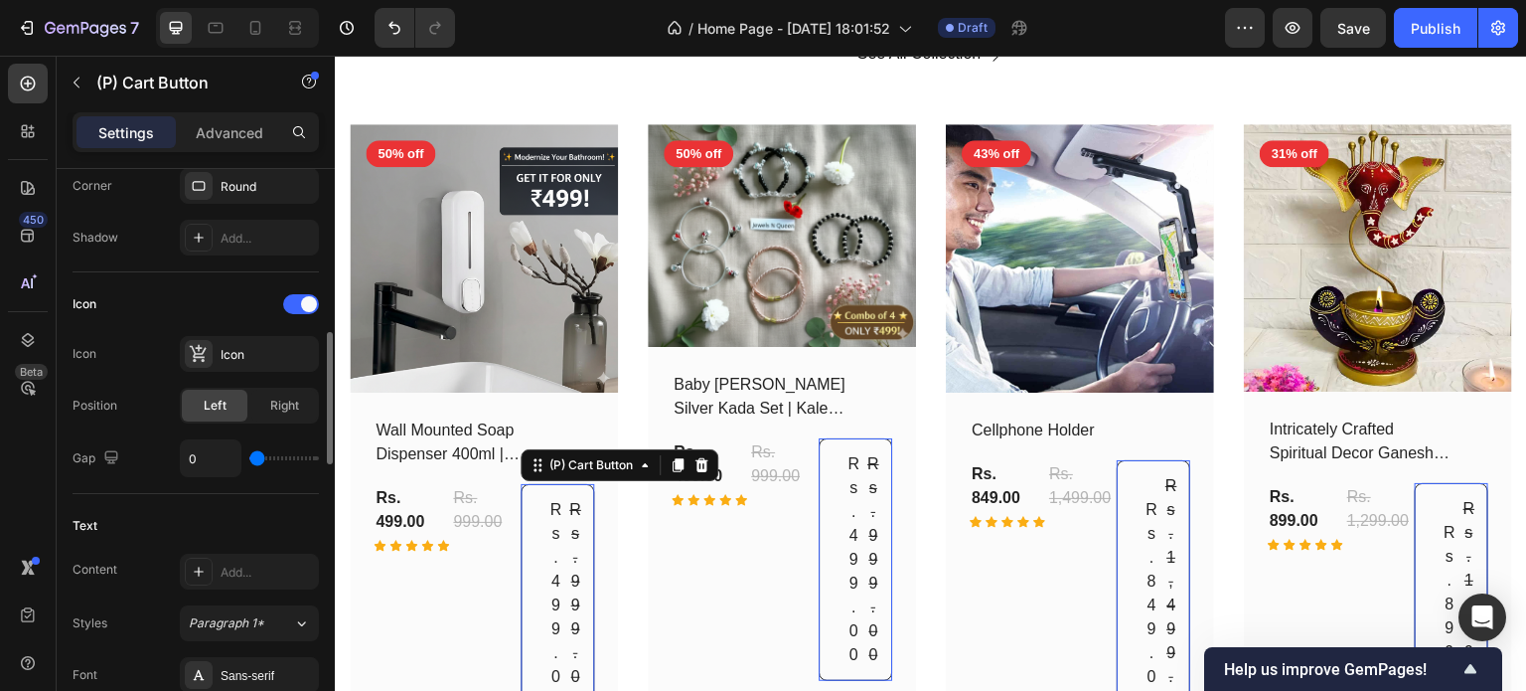
type input "3"
type input "8"
type input "9"
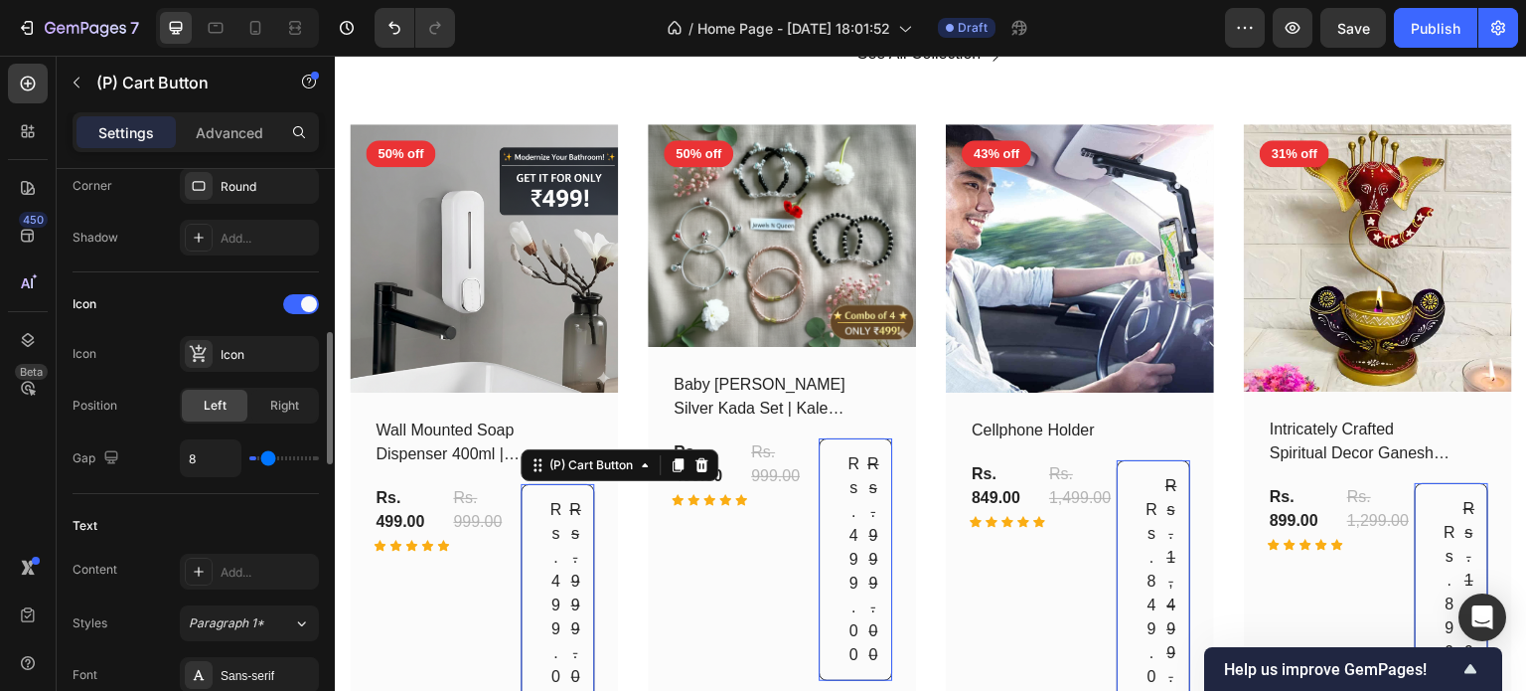
type input "9"
type input "10"
type input "11"
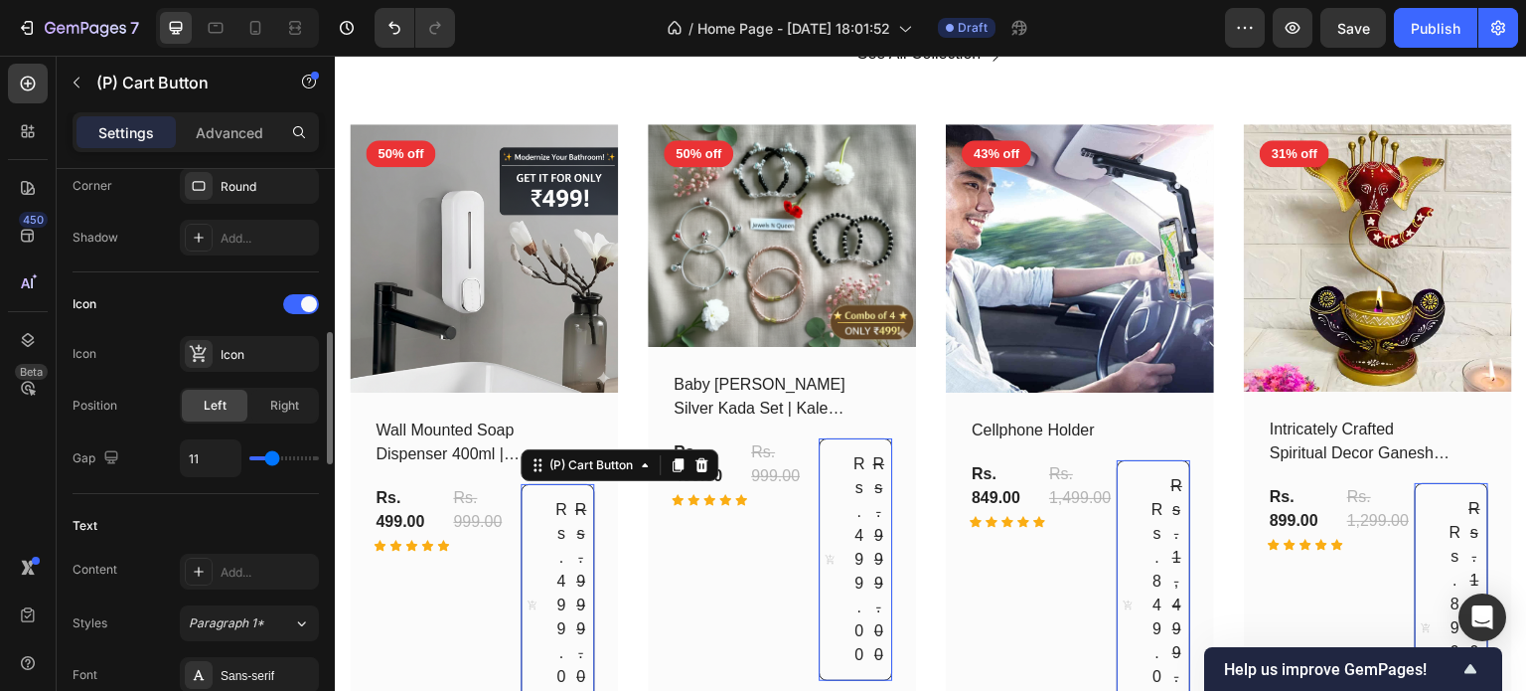
type input "12"
type input "13"
type input "14"
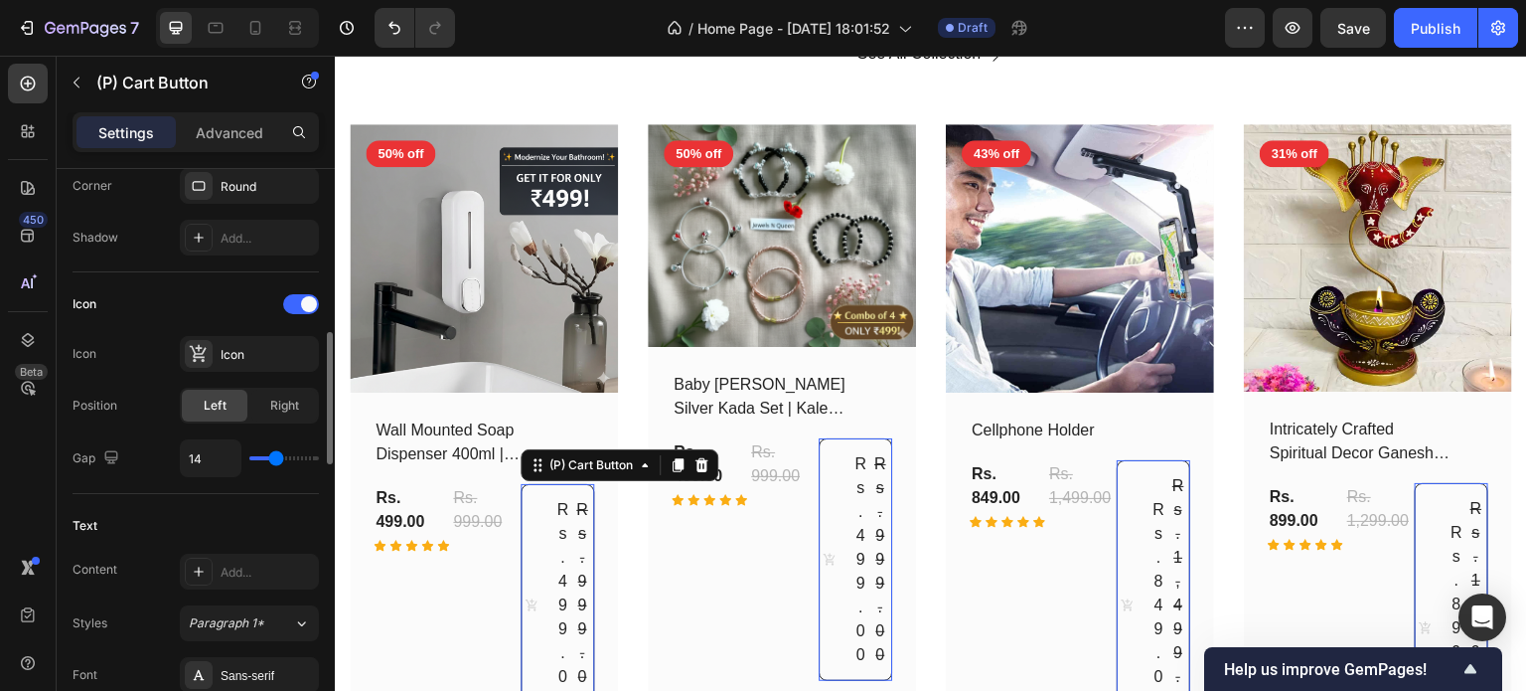
drag, startPoint x: 268, startPoint y: 453, endPoint x: 275, endPoint y: 444, distance: 11.3
type input "14"
click at [275, 456] on input "range" at bounding box center [284, 458] width 70 height 4
type input "8"
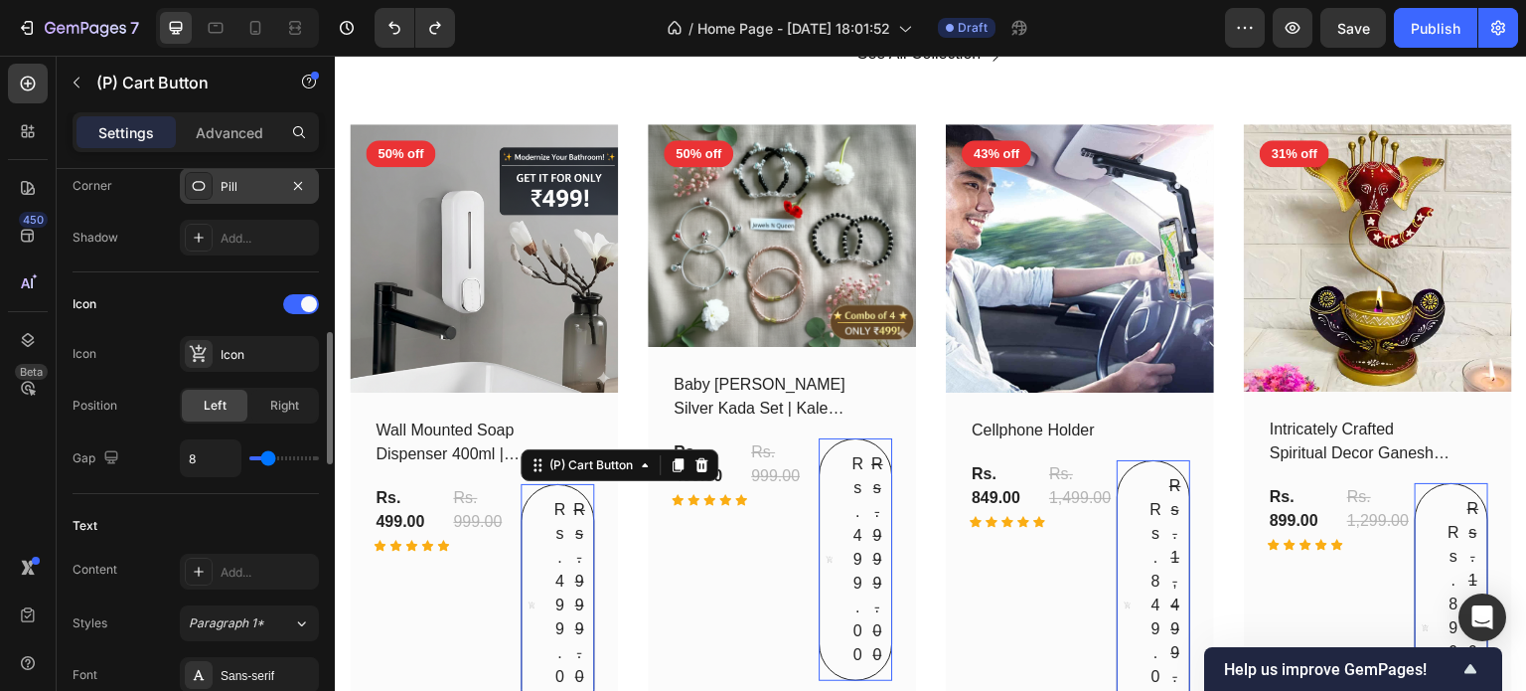
click at [252, 192] on div "Pill" at bounding box center [250, 187] width 58 height 18
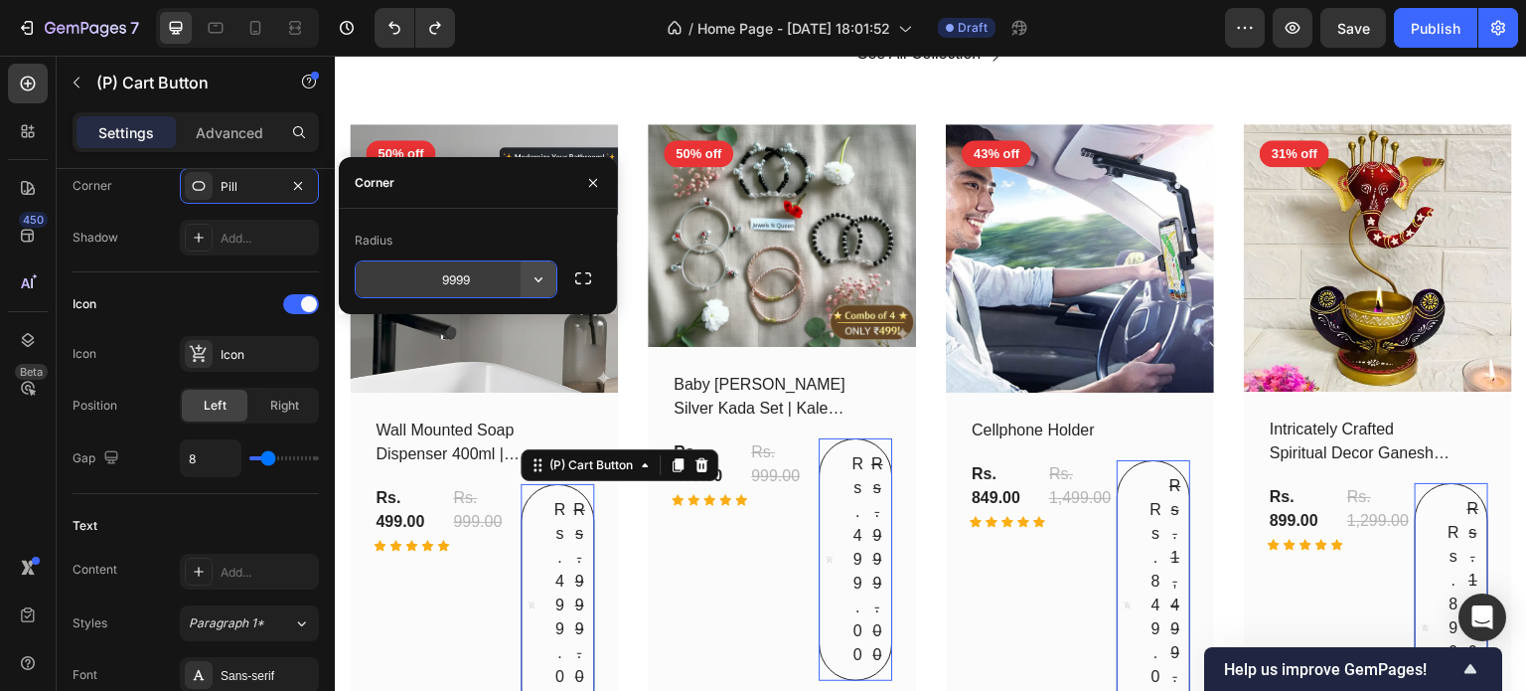
click at [549, 278] on button "button" at bounding box center [539, 279] width 36 height 36
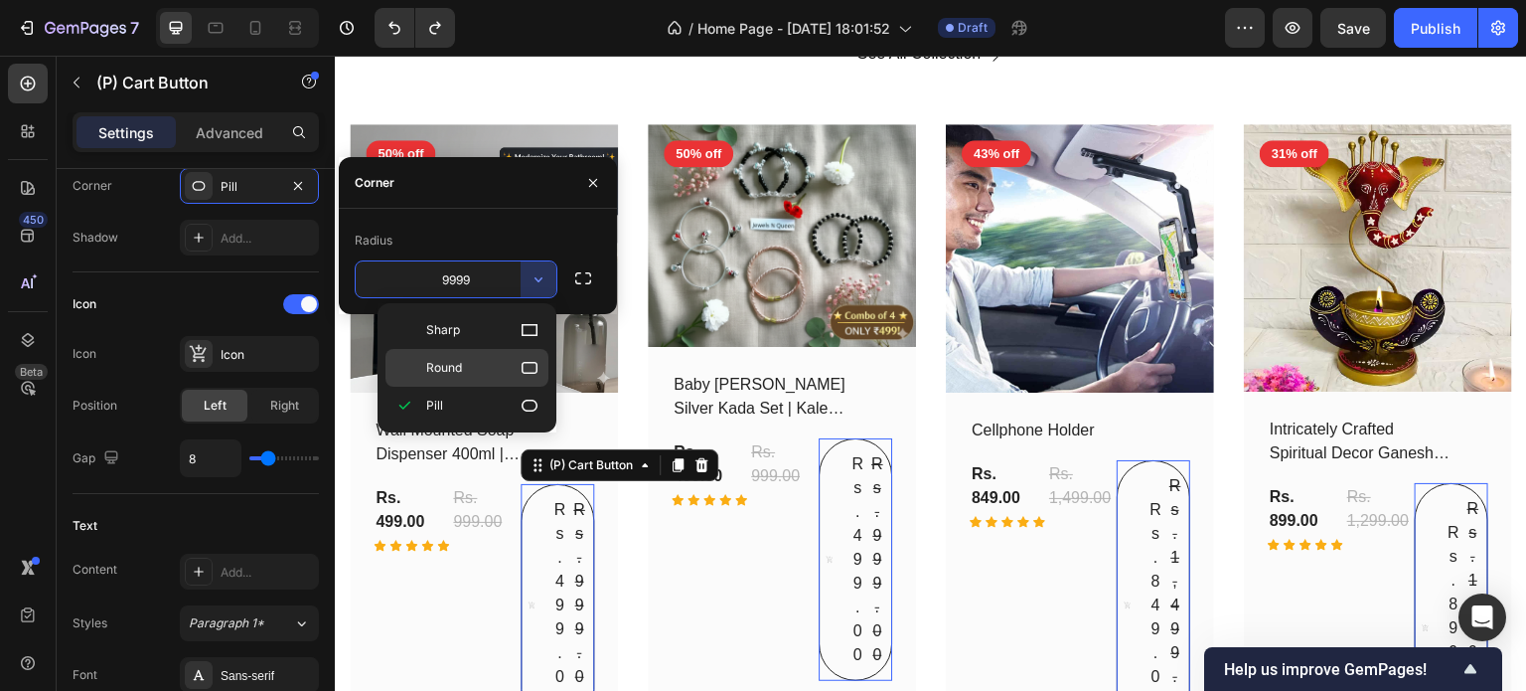
click at [522, 372] on icon at bounding box center [530, 368] width 20 height 20
type input "8"
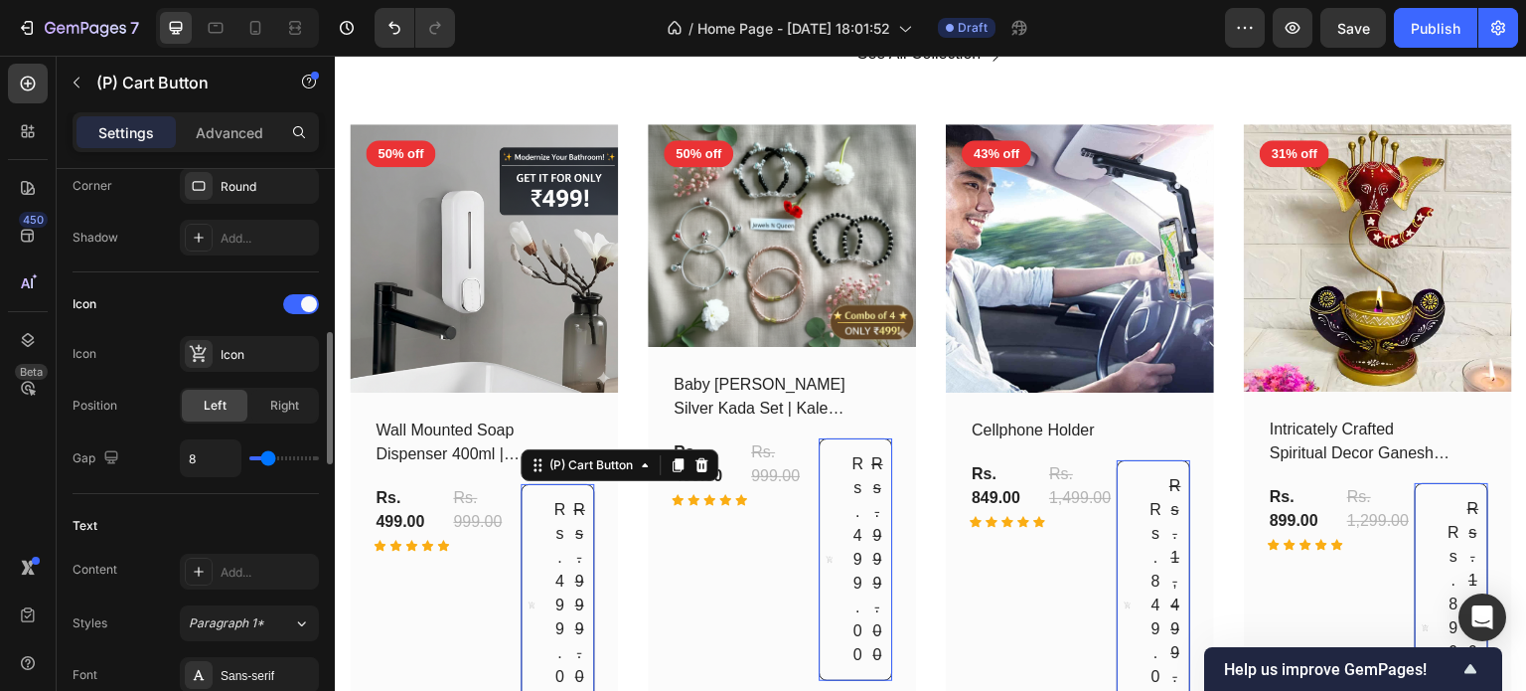
click at [280, 484] on div "Icon Icon Icon Position Left Right Gap 8" at bounding box center [196, 383] width 246 height 222
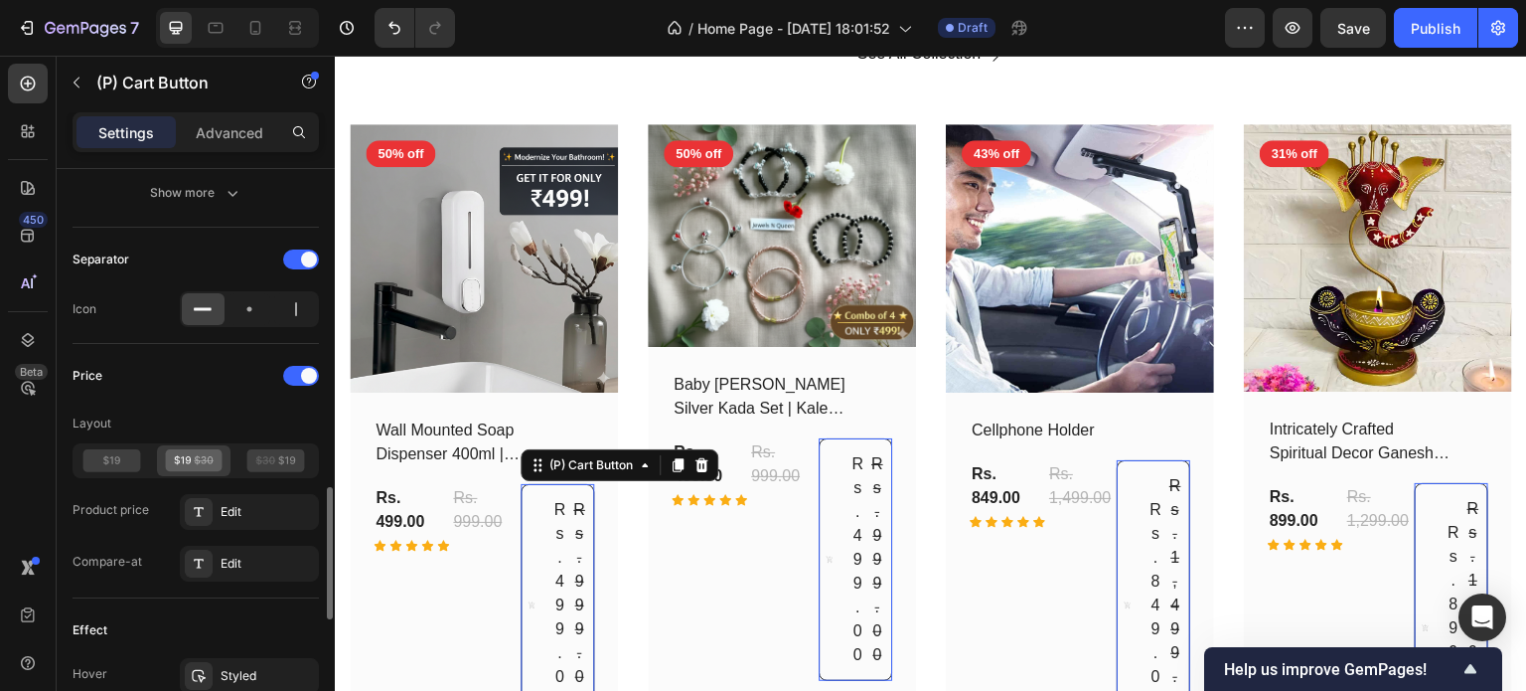
scroll to position [1405, 0]
click at [298, 456] on icon at bounding box center [276, 458] width 58 height 23
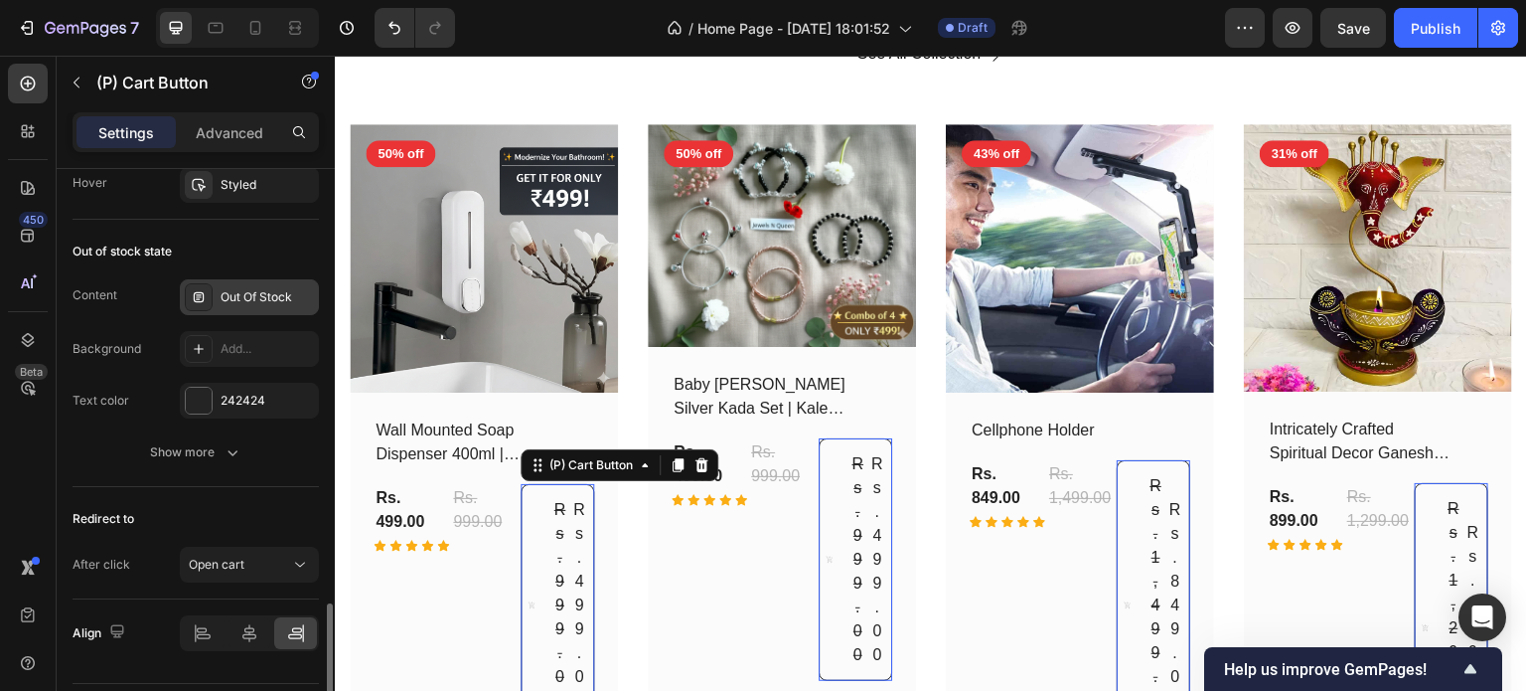
scroll to position [1893, 0]
click at [272, 289] on div "Out Of Stock" at bounding box center [267, 298] width 93 height 18
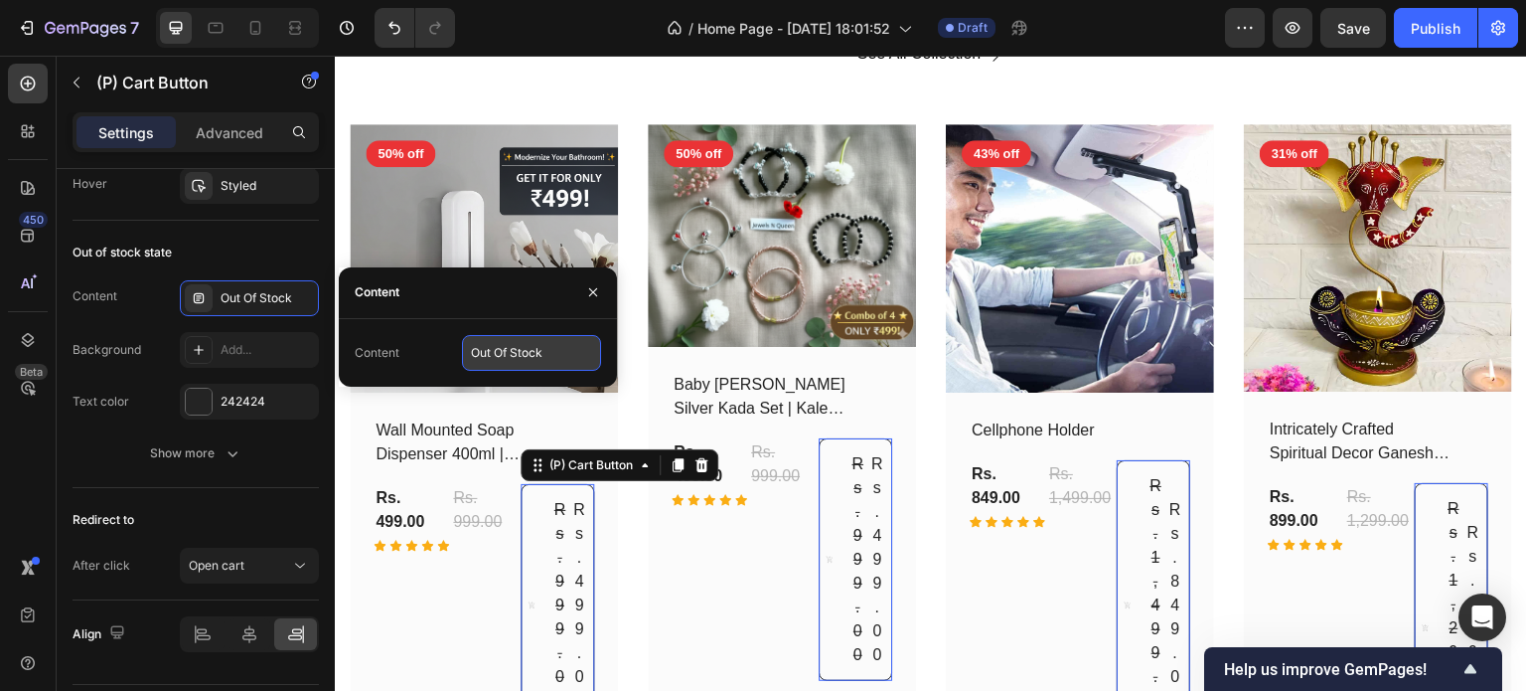
click at [474, 341] on input "Out Of Stock" at bounding box center [531, 353] width 139 height 36
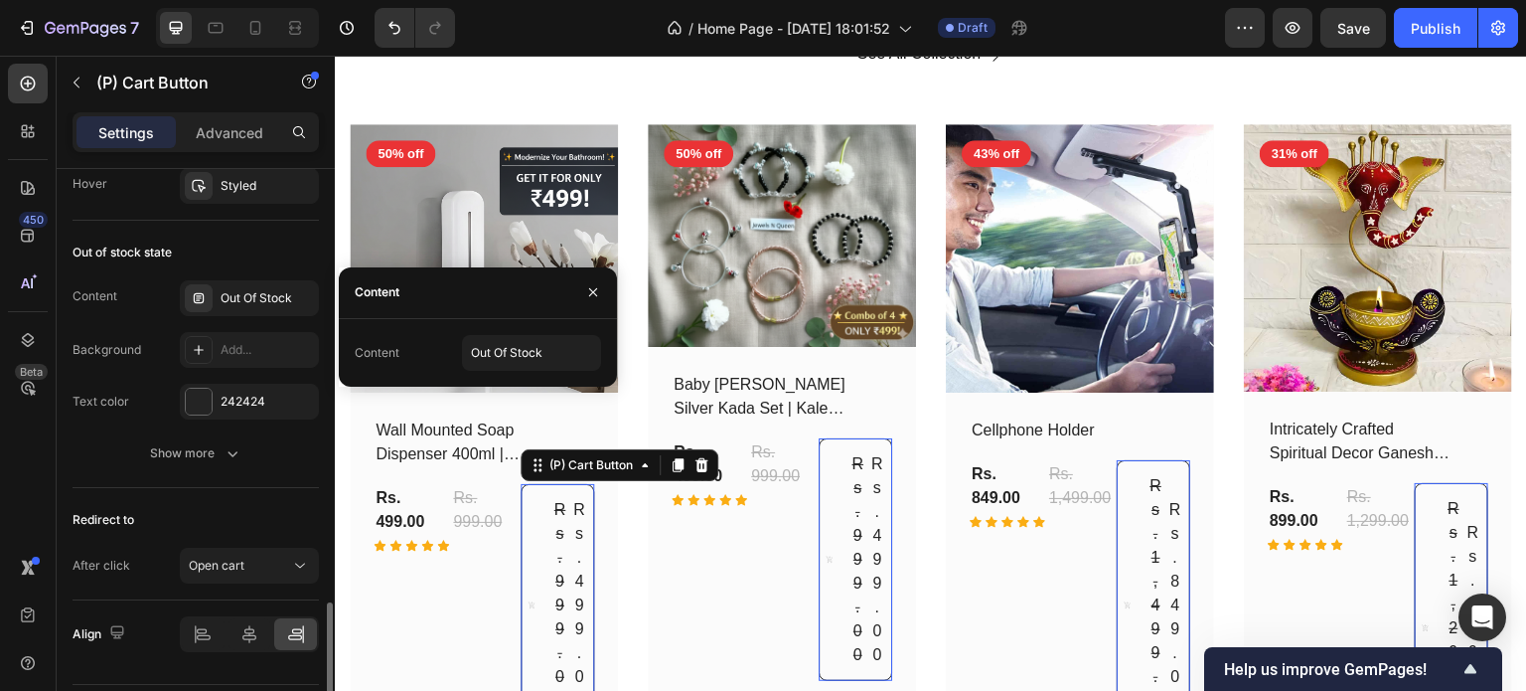
click at [224, 536] on div "Redirect to After click Open cart" at bounding box center [196, 544] width 246 height 112
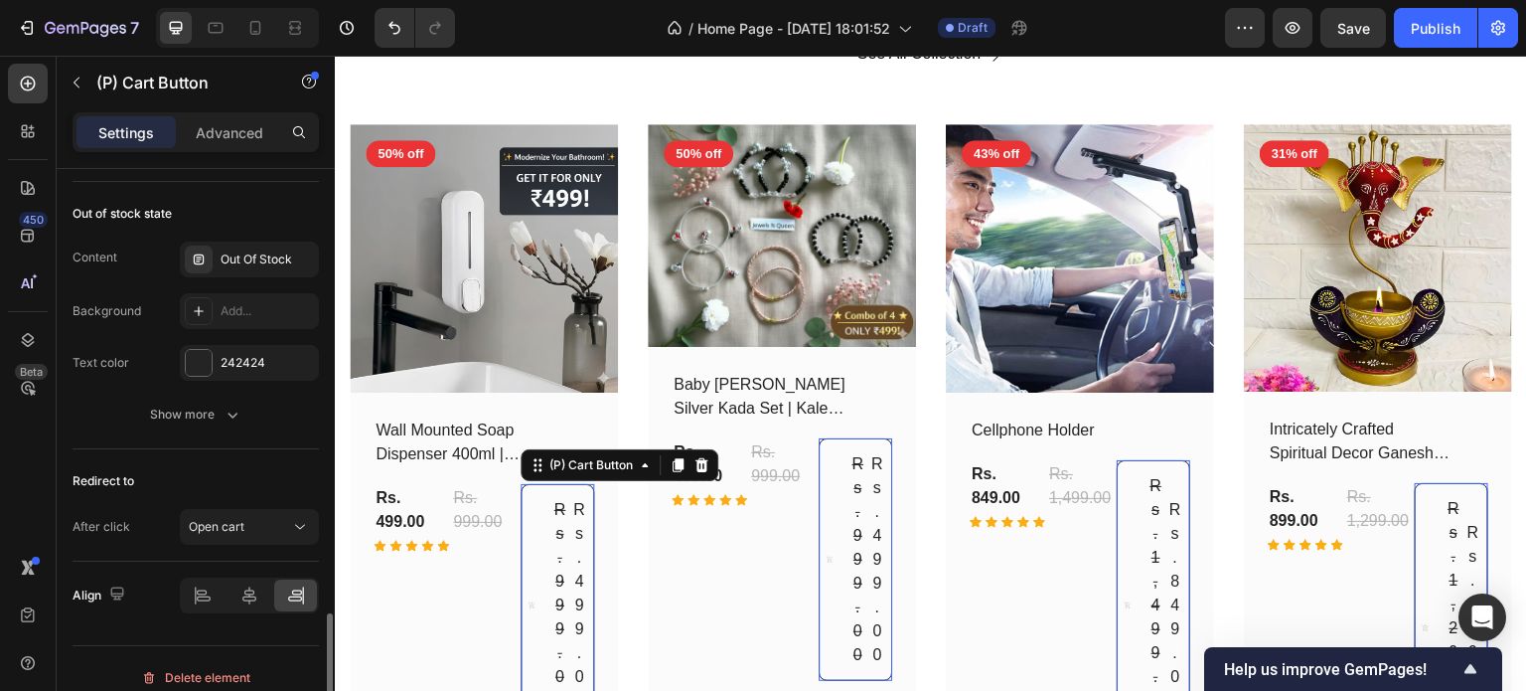
scroll to position [1944, 0]
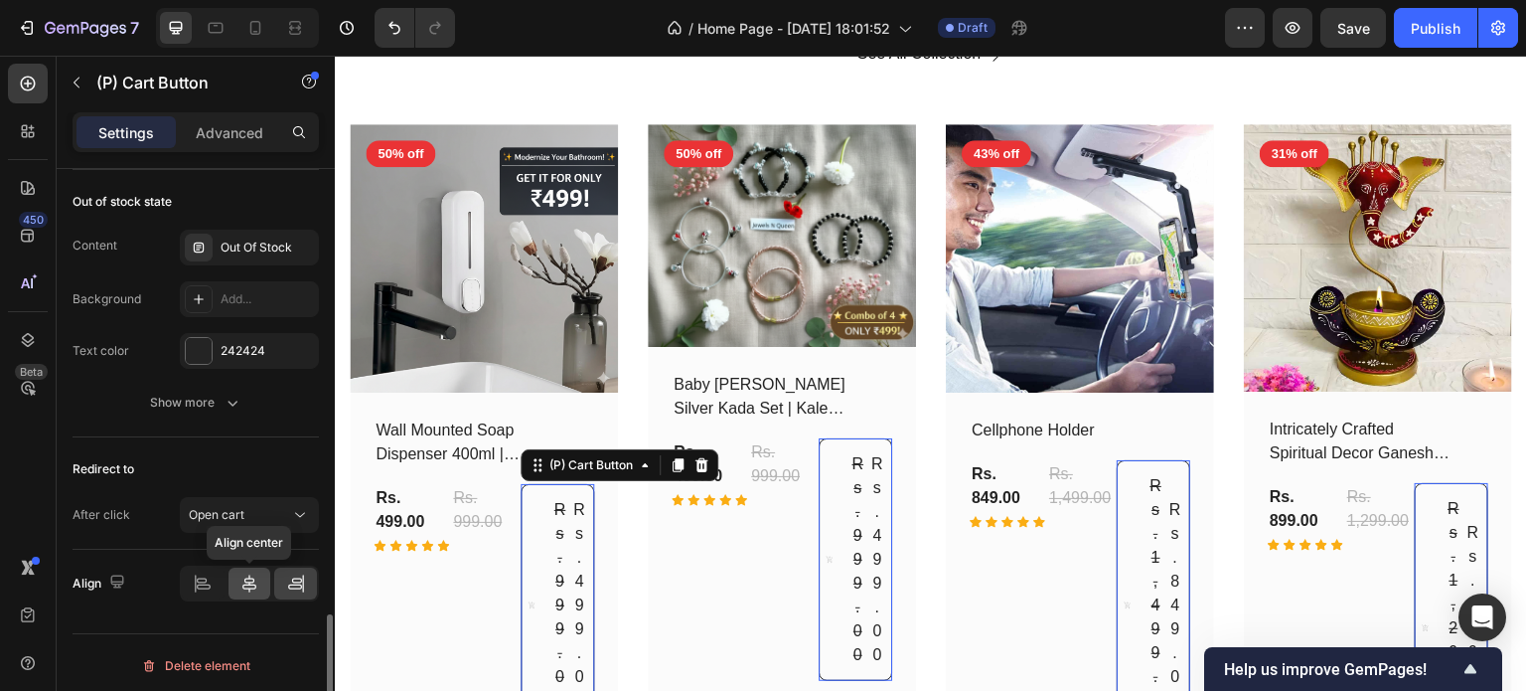
click at [251, 584] on icon at bounding box center [249, 583] width 20 height 20
click at [295, 588] on div at bounding box center [295, 583] width 43 height 32
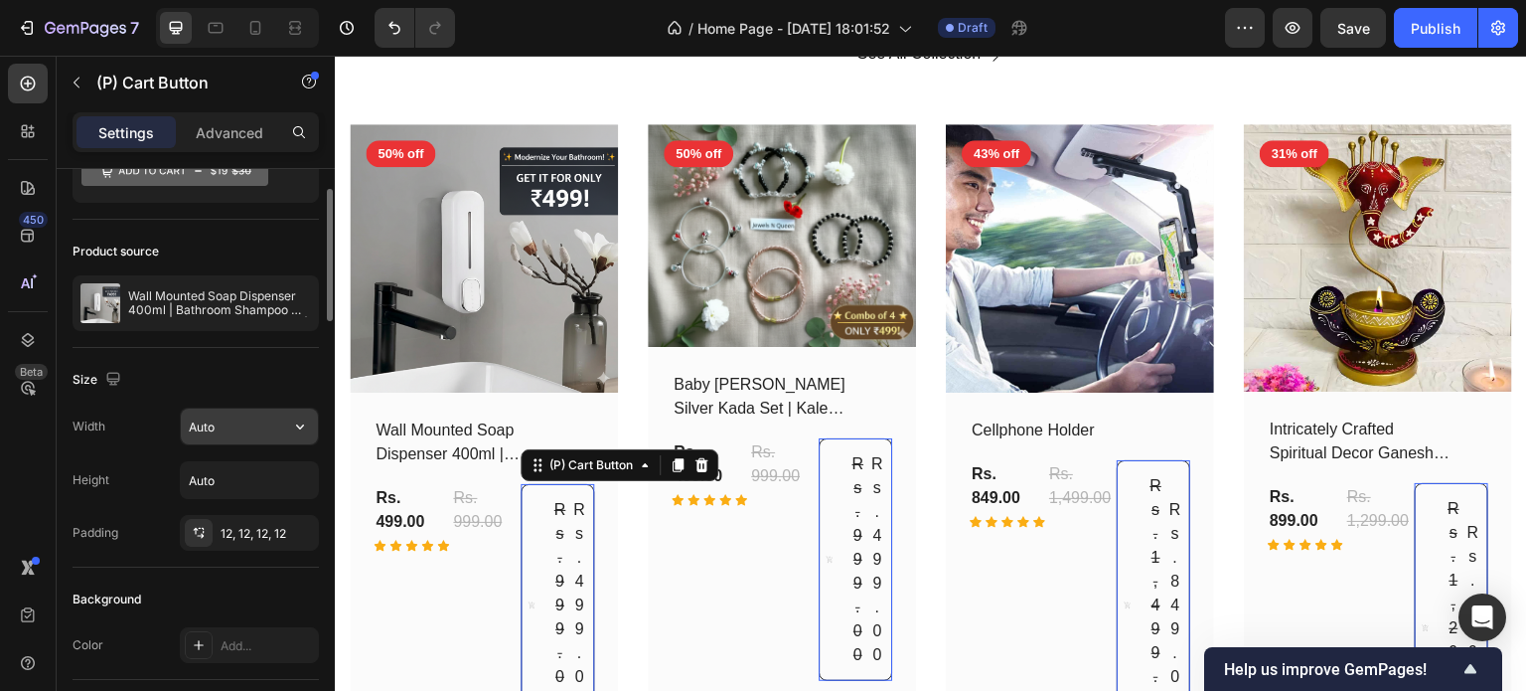
scroll to position [0, 0]
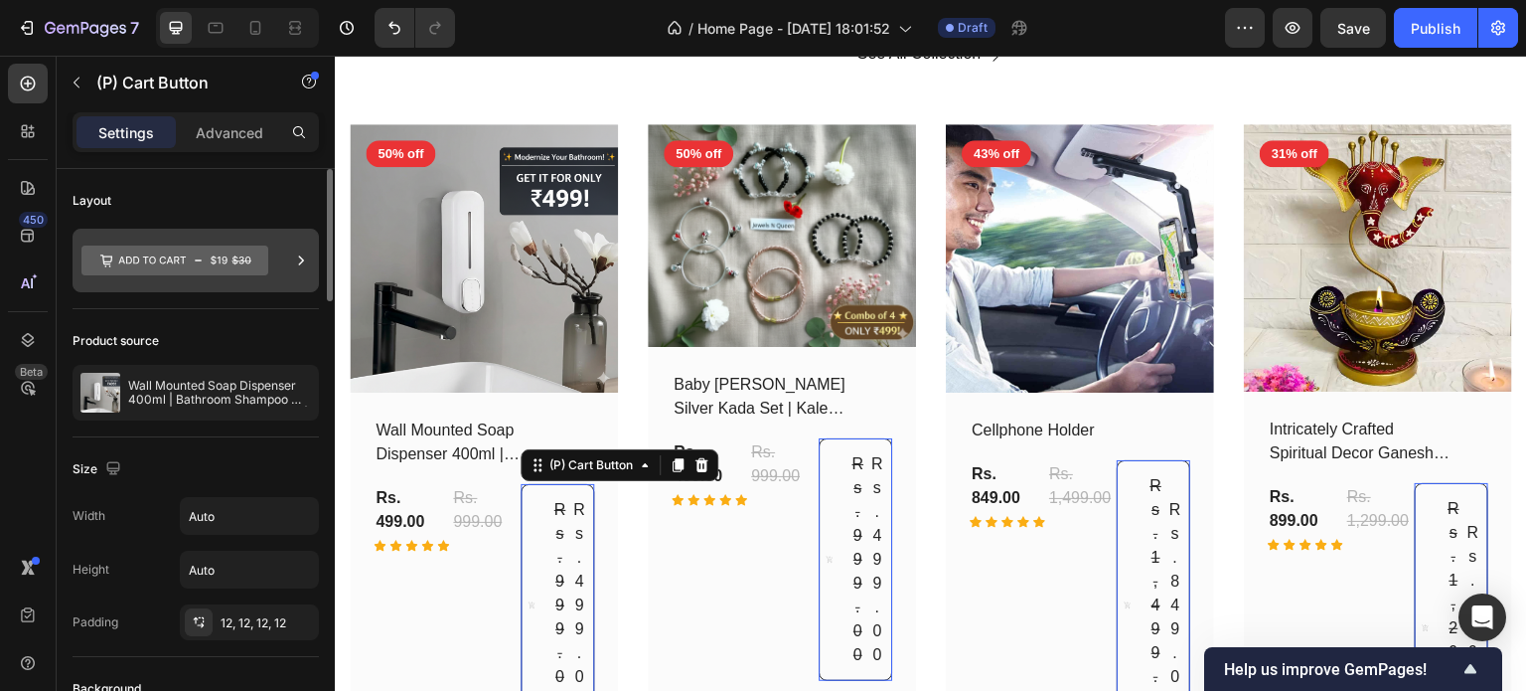
click at [298, 265] on icon at bounding box center [301, 260] width 20 height 20
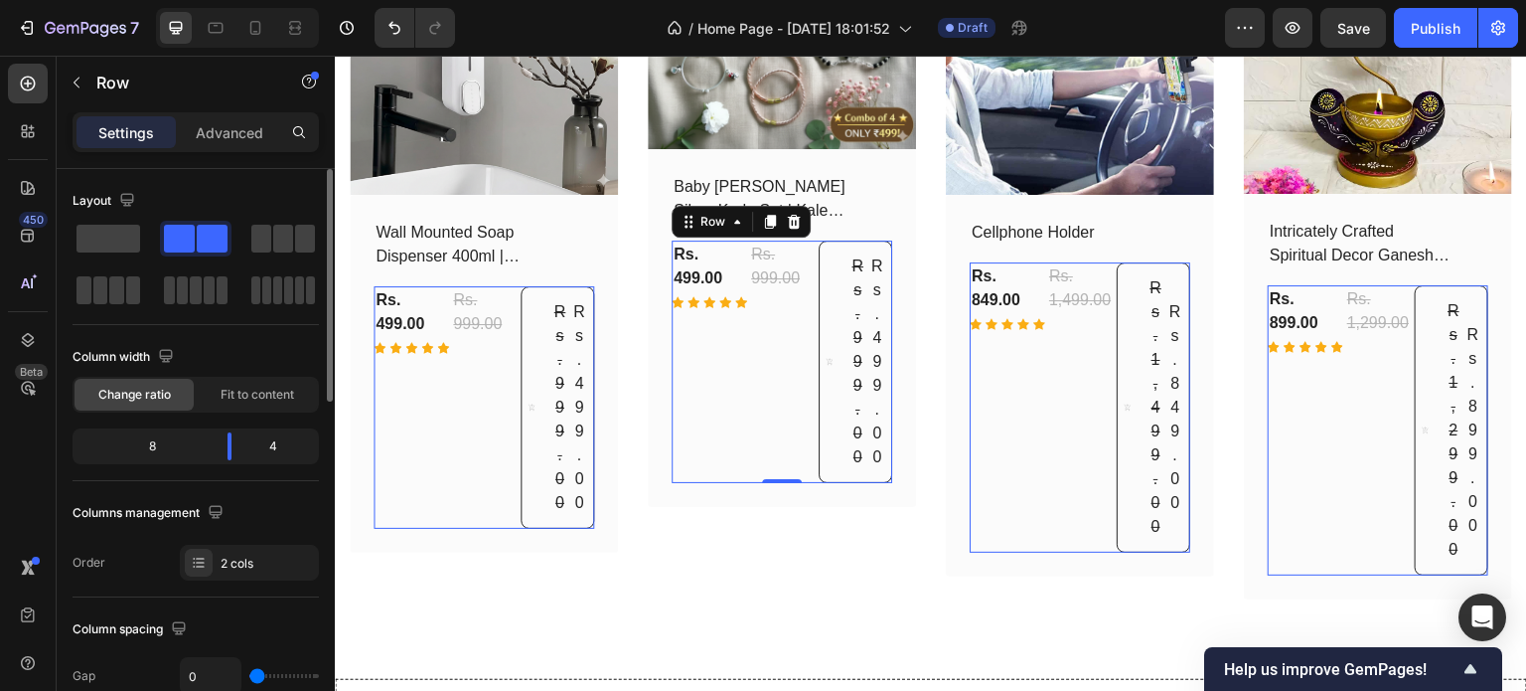
scroll to position [1478, 0]
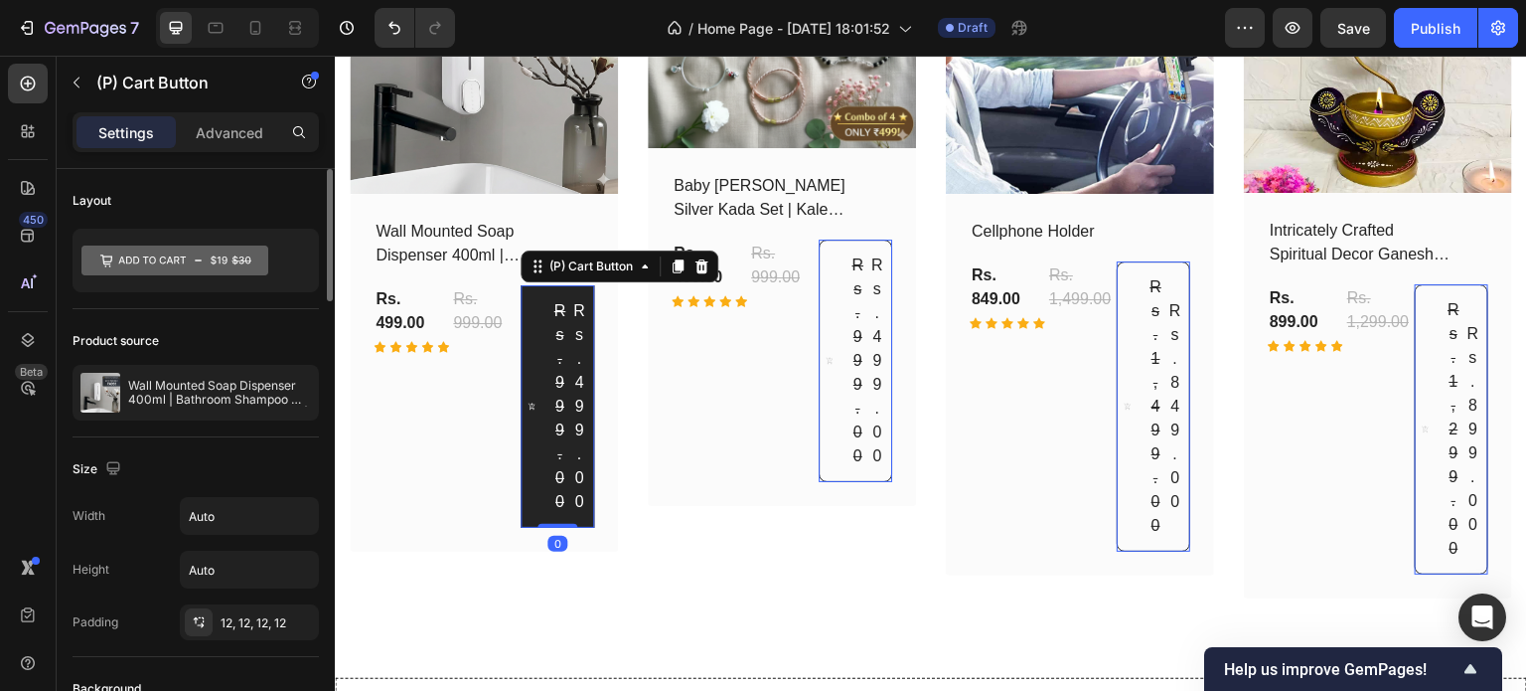
drag, startPoint x: 560, startPoint y: 519, endPoint x: 569, endPoint y: 440, distance: 79.0
click at [569, 440] on div "Rs. 999.00 Rs. 499.00 (P) Cart Button 0" at bounding box center [558, 406] width 74 height 242
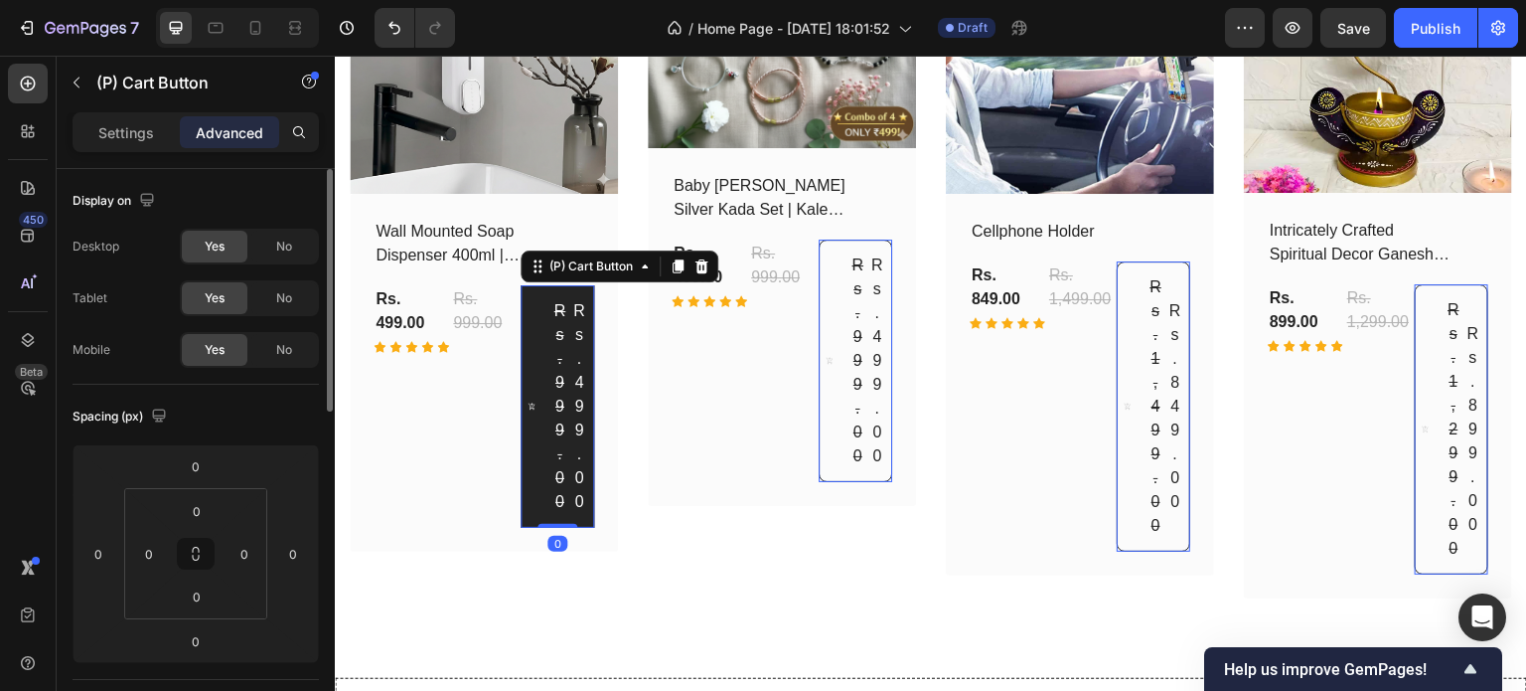
drag, startPoint x: 554, startPoint y: 522, endPoint x: 573, endPoint y: 336, distance: 186.8
click at [573, 336] on div "Rs. 999.00 Rs. 499.00 (P) Cart Button 0" at bounding box center [558, 406] width 74 height 242
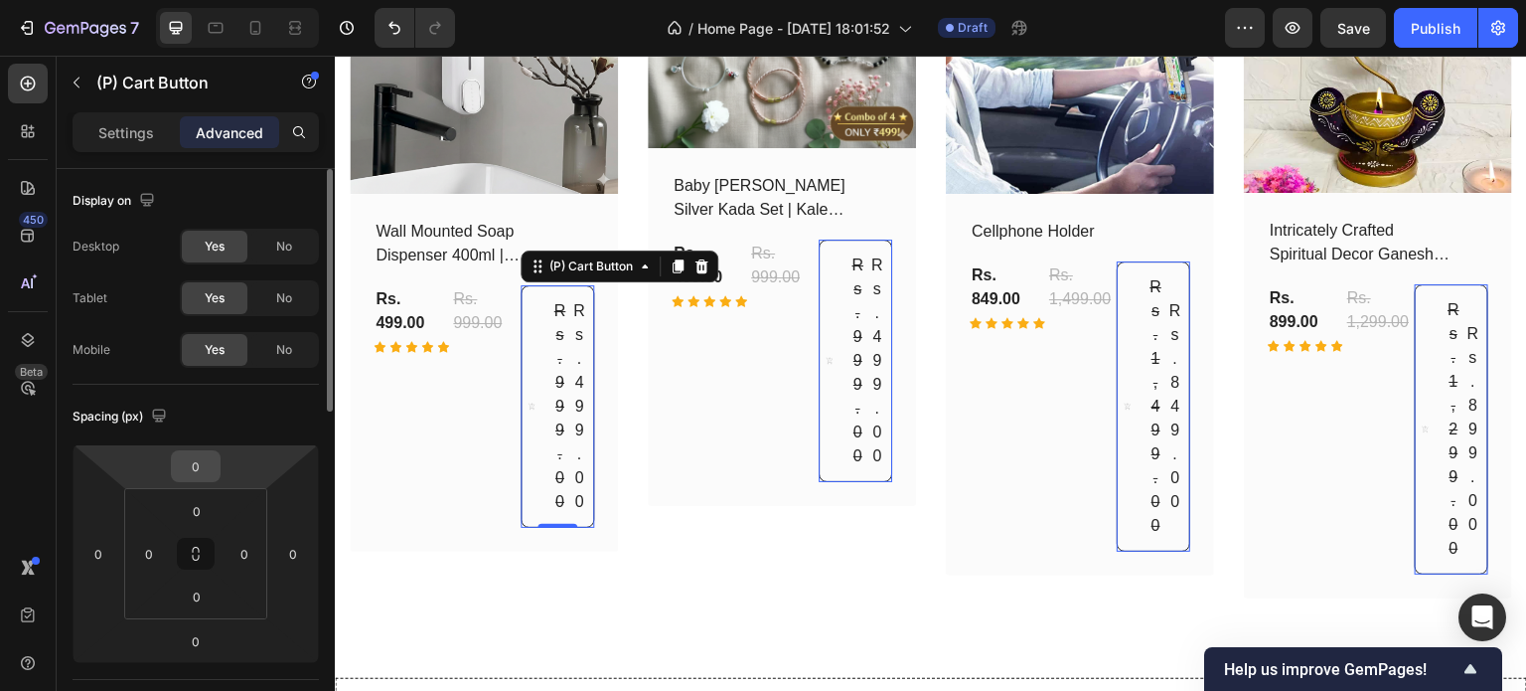
click at [194, 477] on input "0" at bounding box center [196, 466] width 40 height 30
click at [119, 128] on p "Settings" at bounding box center [126, 132] width 56 height 21
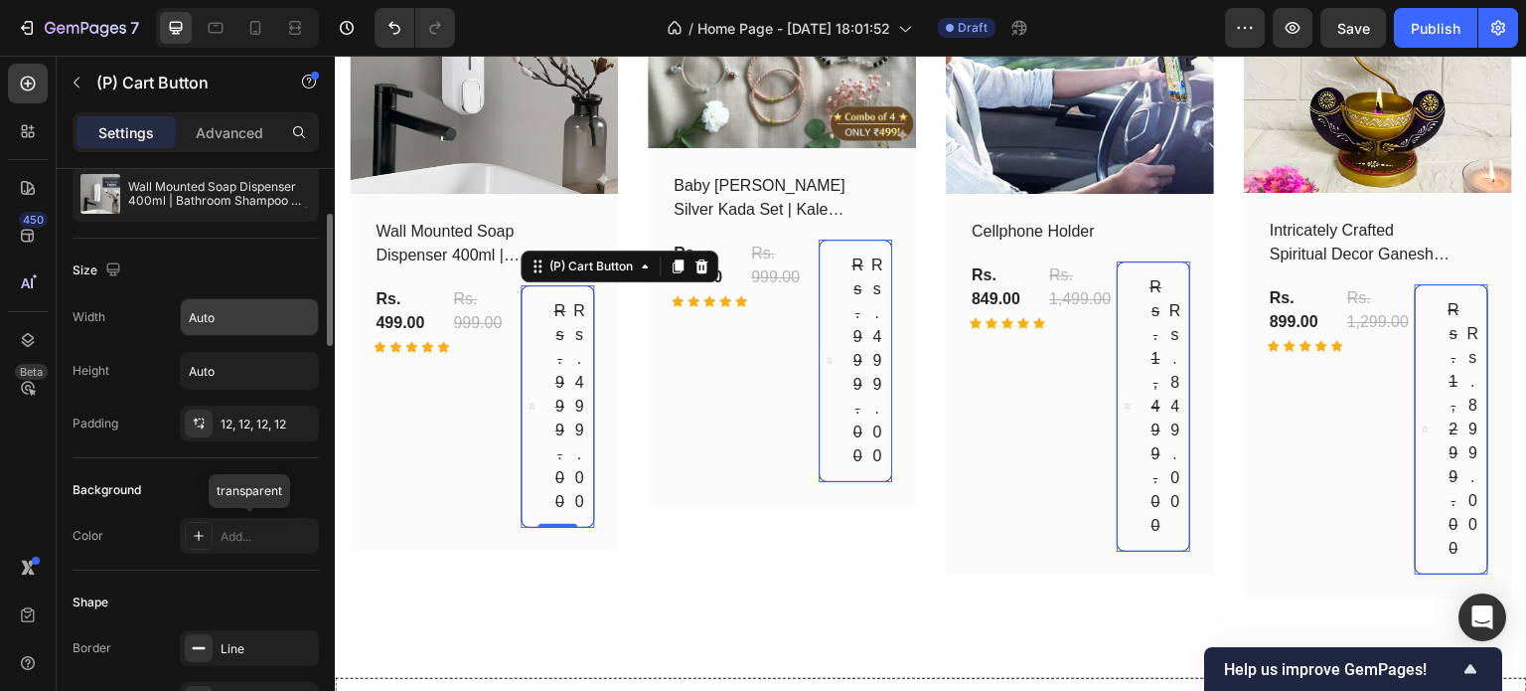
scroll to position [200, 0]
click at [254, 309] on input "Auto" at bounding box center [249, 316] width 137 height 36
click at [318, 308] on button "button" at bounding box center [300, 316] width 36 height 36
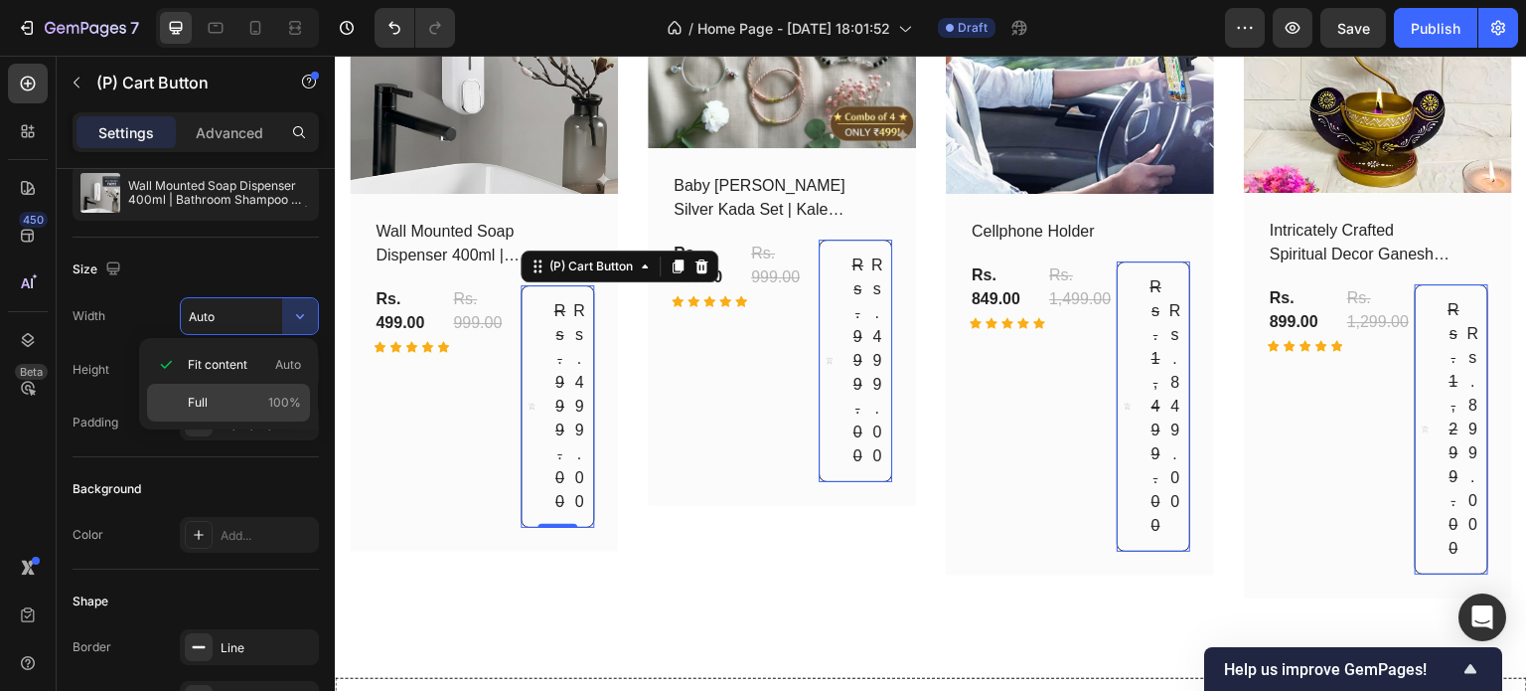
click at [271, 391] on div "Full 100%" at bounding box center [228, 403] width 163 height 38
type input "100%"
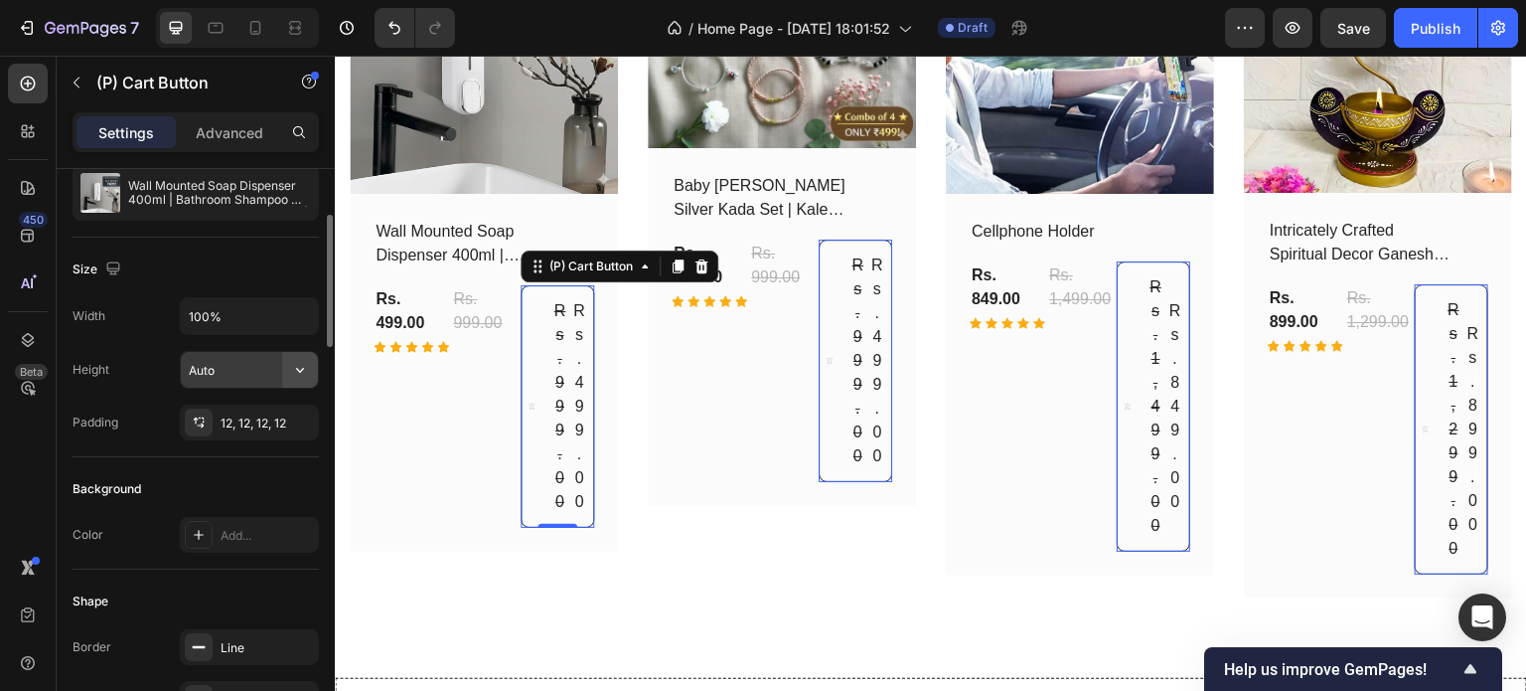
click at [292, 377] on icon "button" at bounding box center [300, 370] width 20 height 20
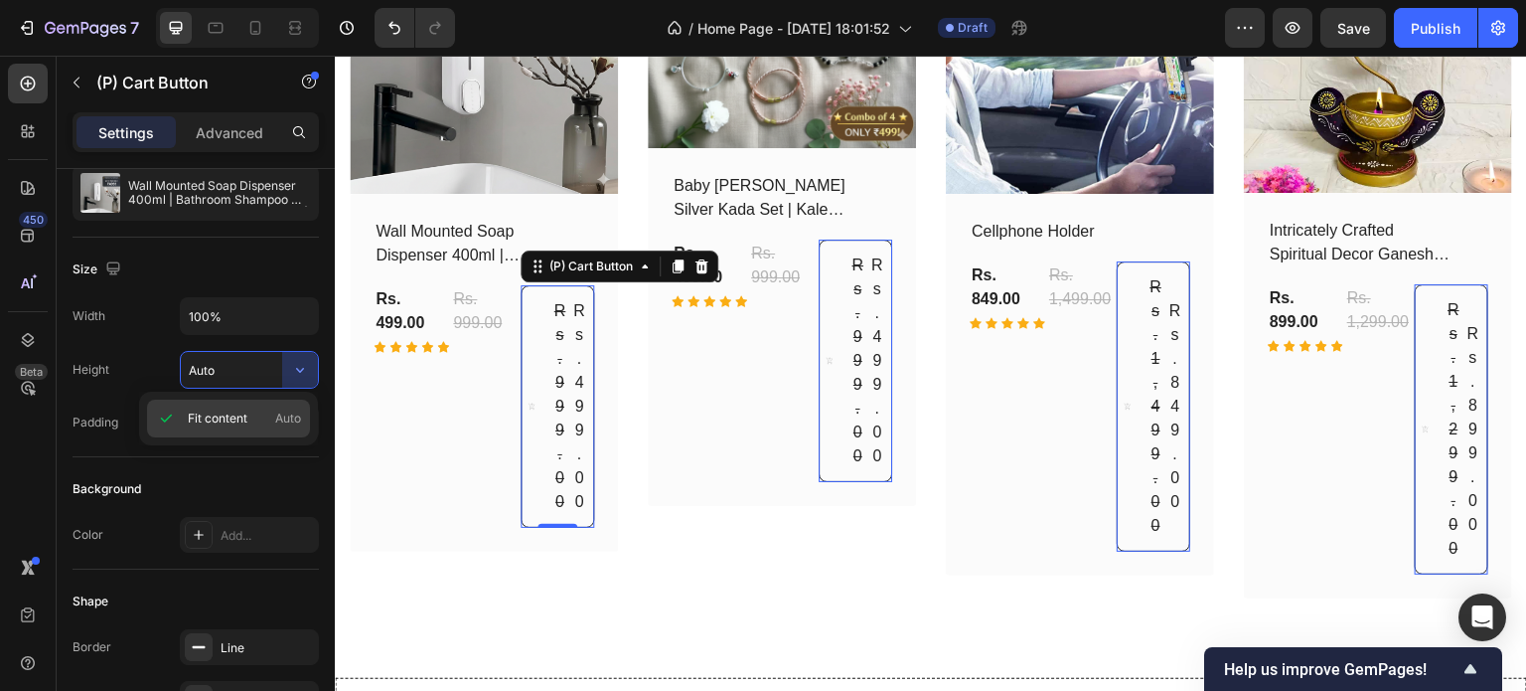
click at [285, 420] on span "Auto" at bounding box center [288, 418] width 26 height 18
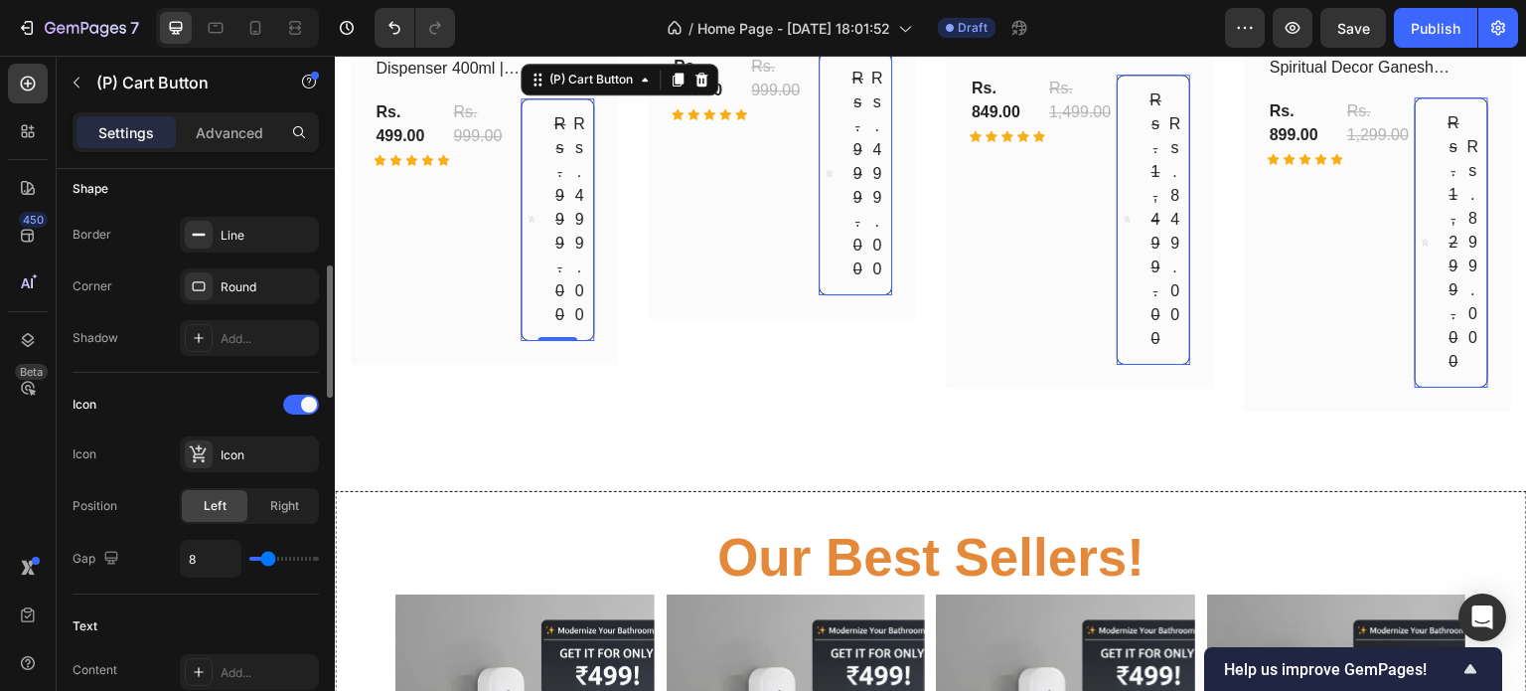
scroll to position [613, 0]
click at [276, 496] on span "Right" at bounding box center [284, 505] width 29 height 18
click at [207, 496] on span "Left" at bounding box center [215, 505] width 23 height 18
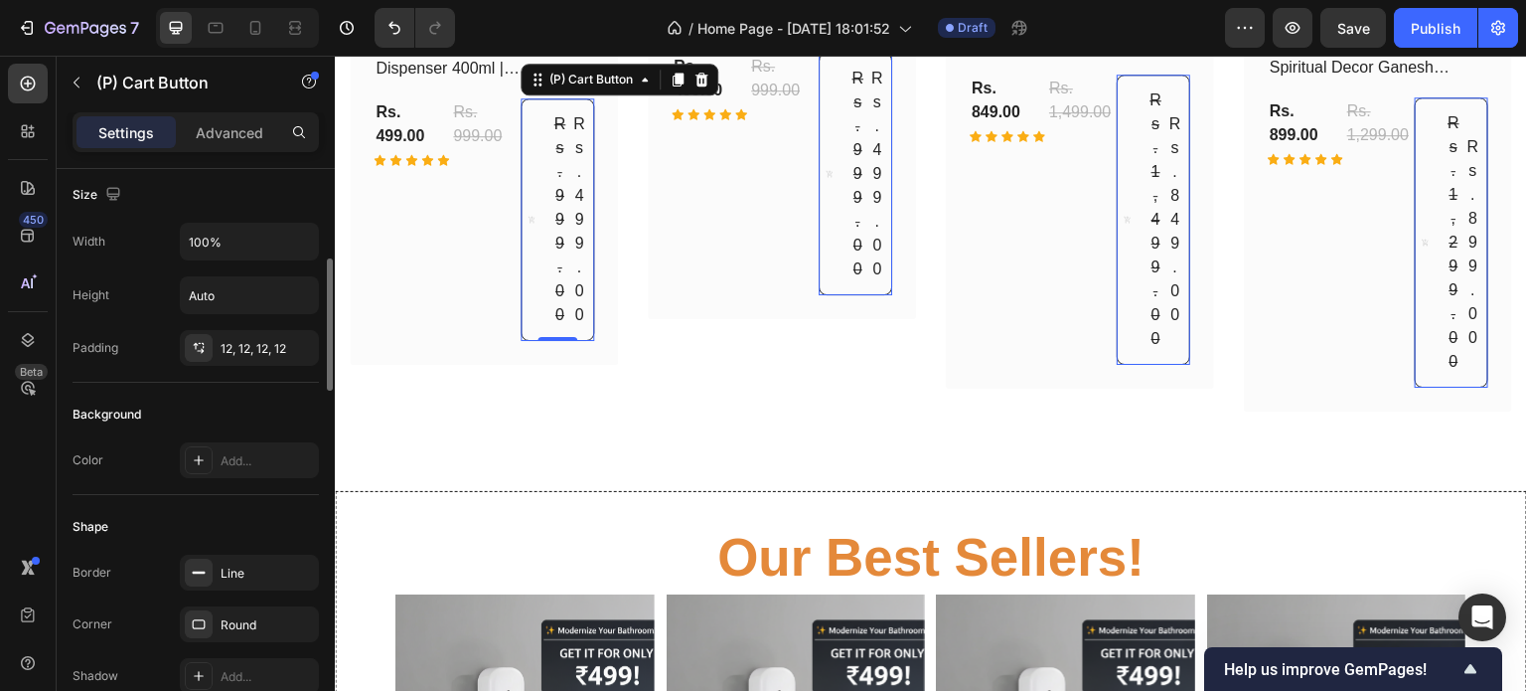
scroll to position [269, 0]
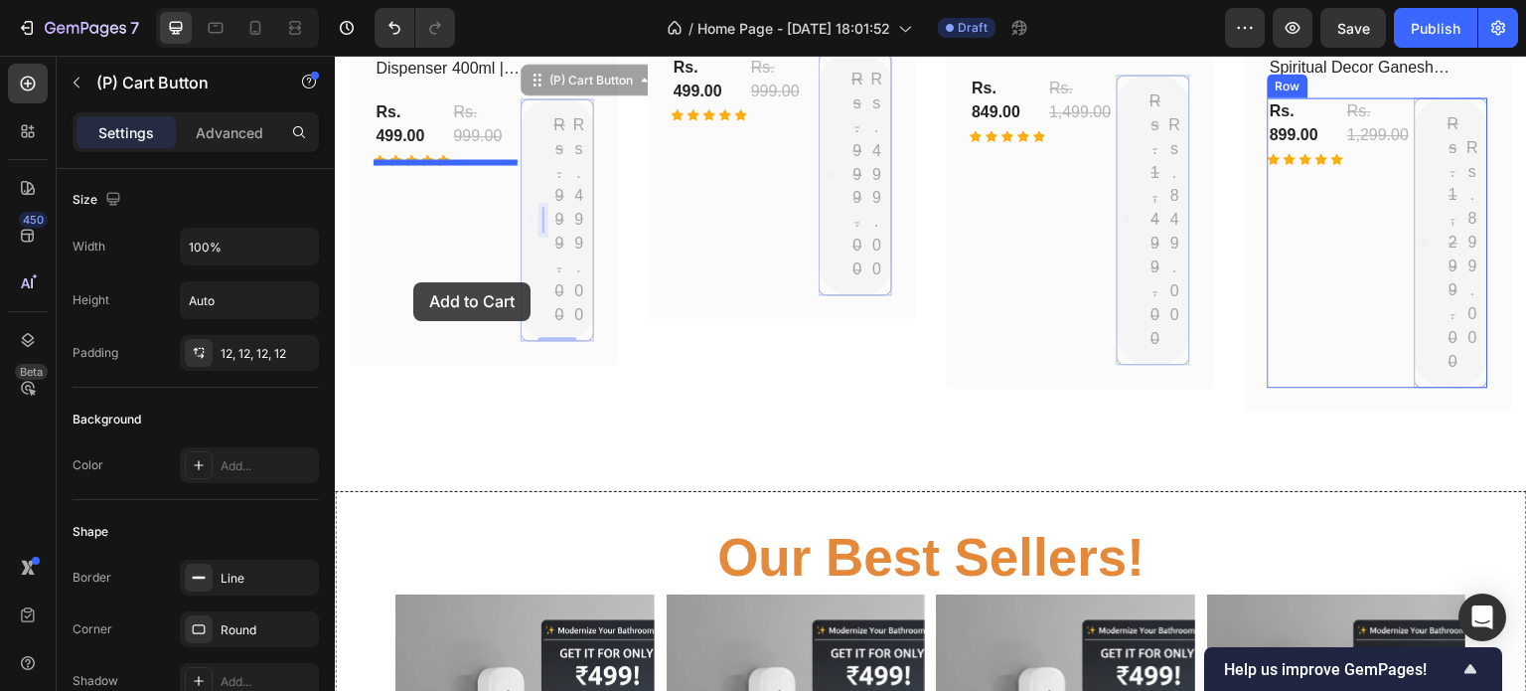
drag, startPoint x: 557, startPoint y: 320, endPoint x: 413, endPoint y: 282, distance: 148.9
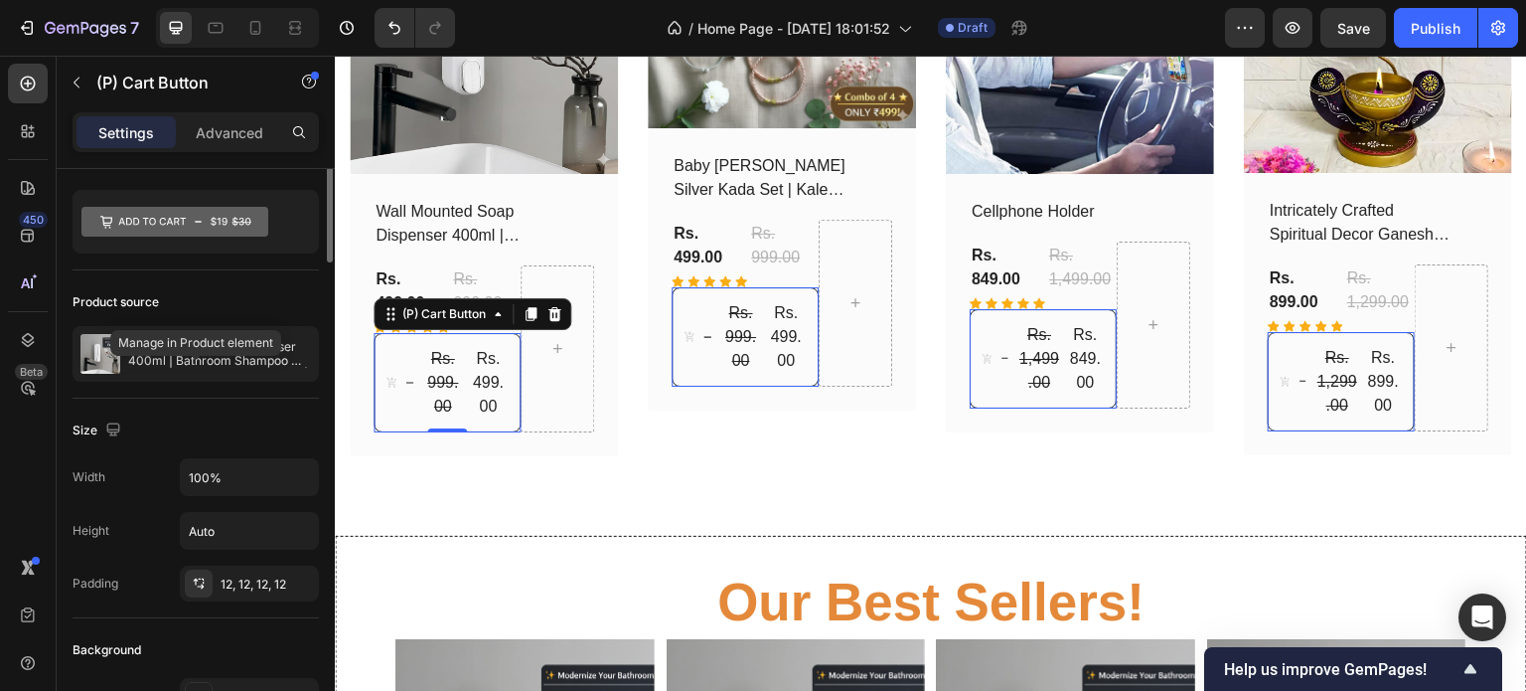
scroll to position [0, 0]
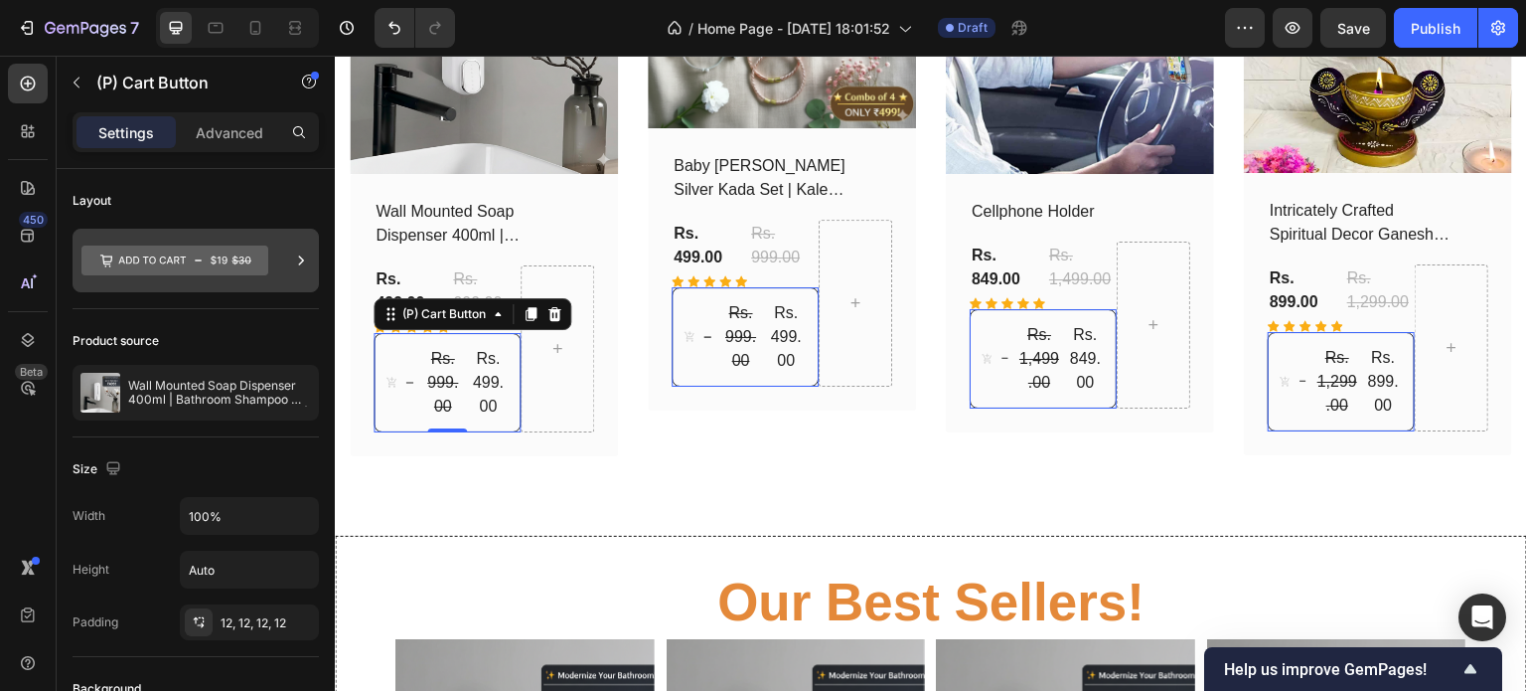
click at [215, 261] on icon at bounding box center [219, 259] width 17 height 9
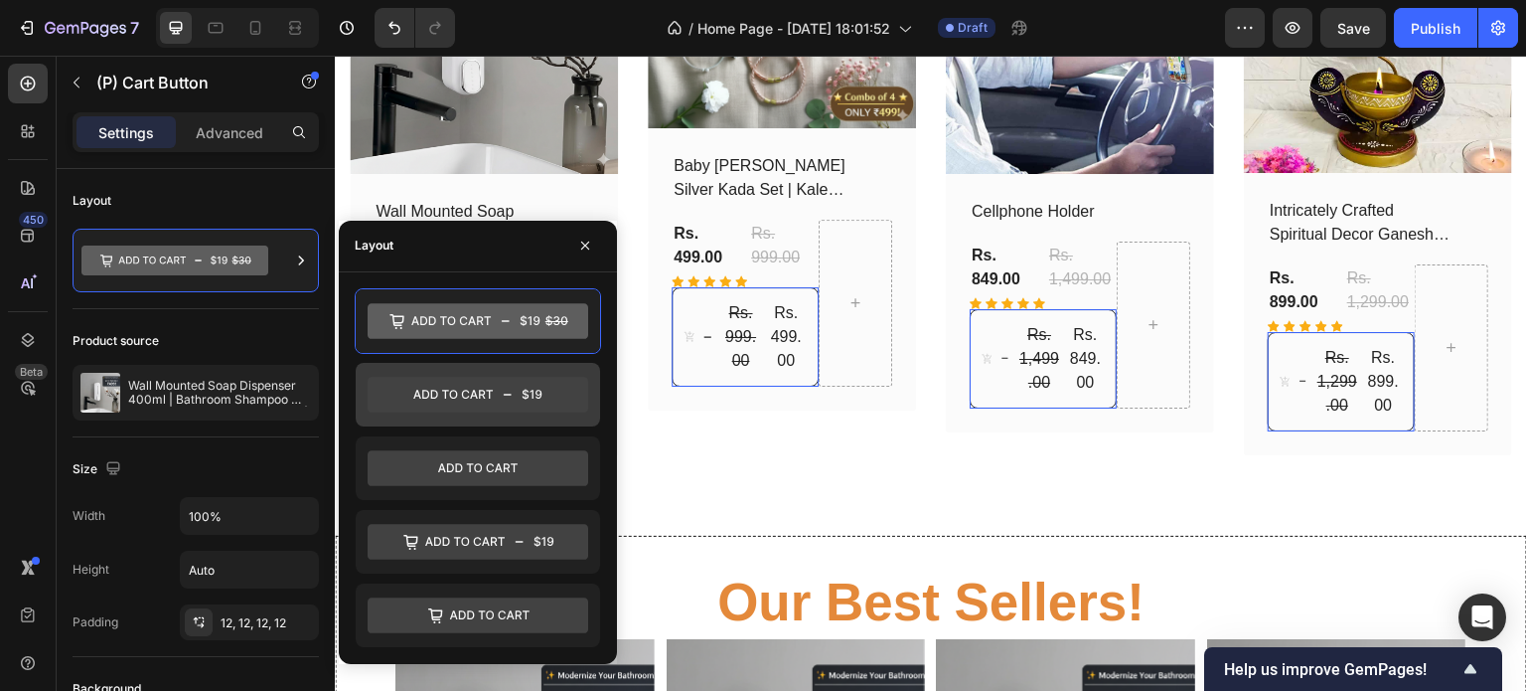
click at [510, 412] on icon at bounding box center [478, 395] width 221 height 40
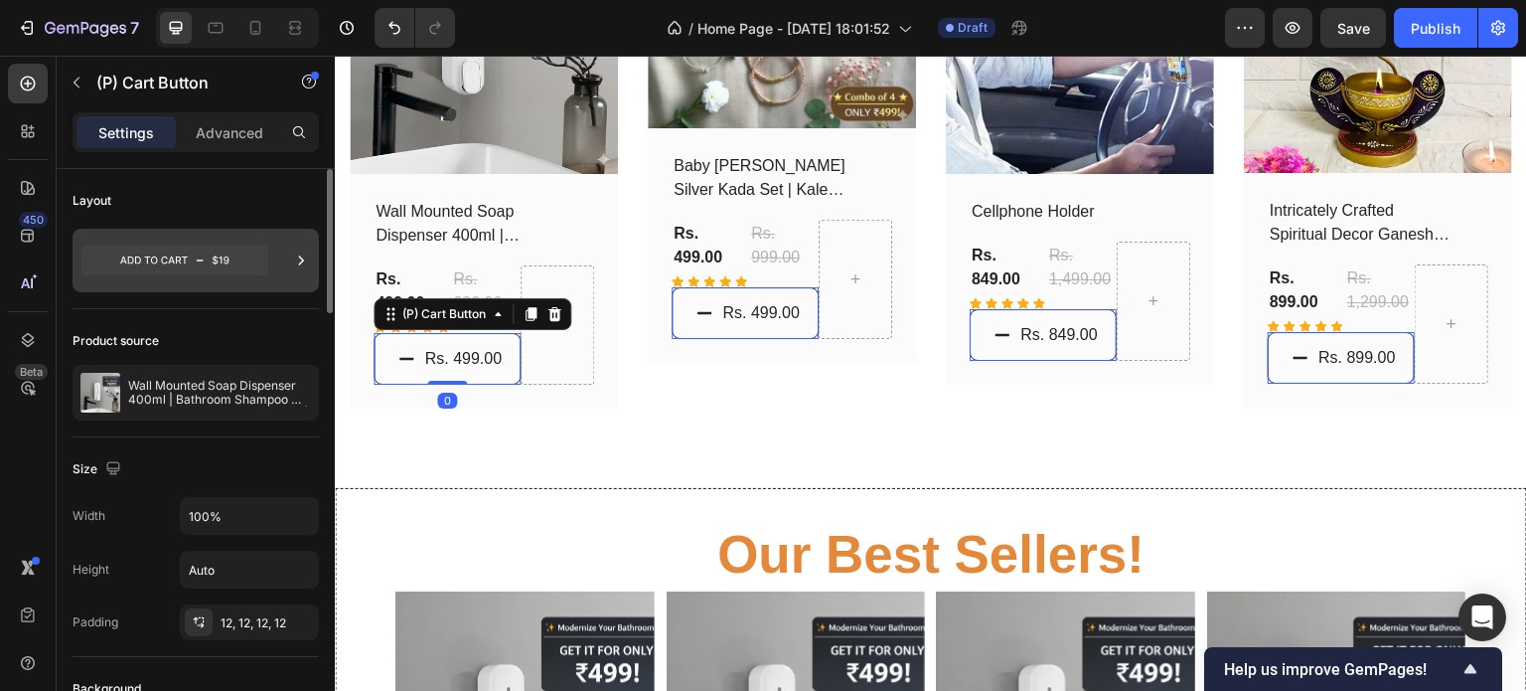
click at [246, 252] on icon at bounding box center [174, 260] width 187 height 30
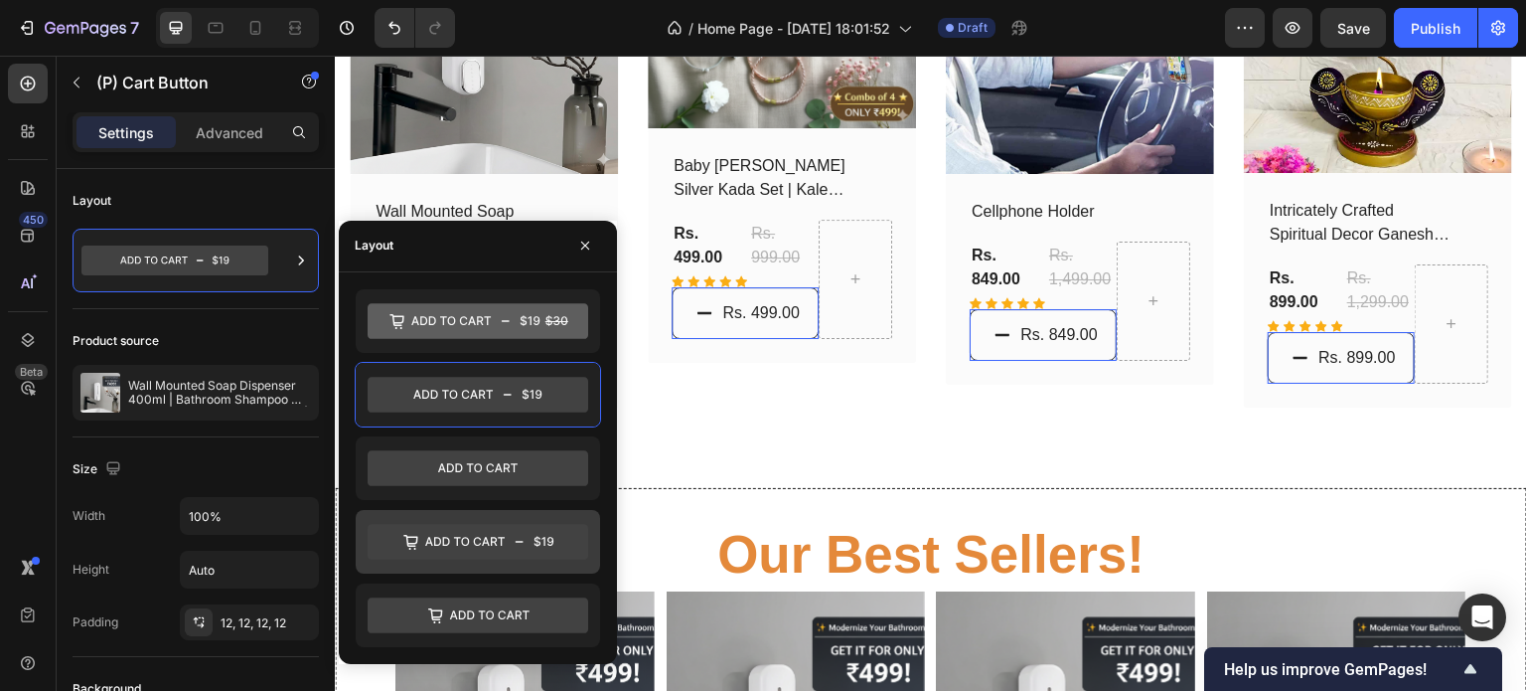
click at [519, 547] on icon at bounding box center [478, 542] width 221 height 36
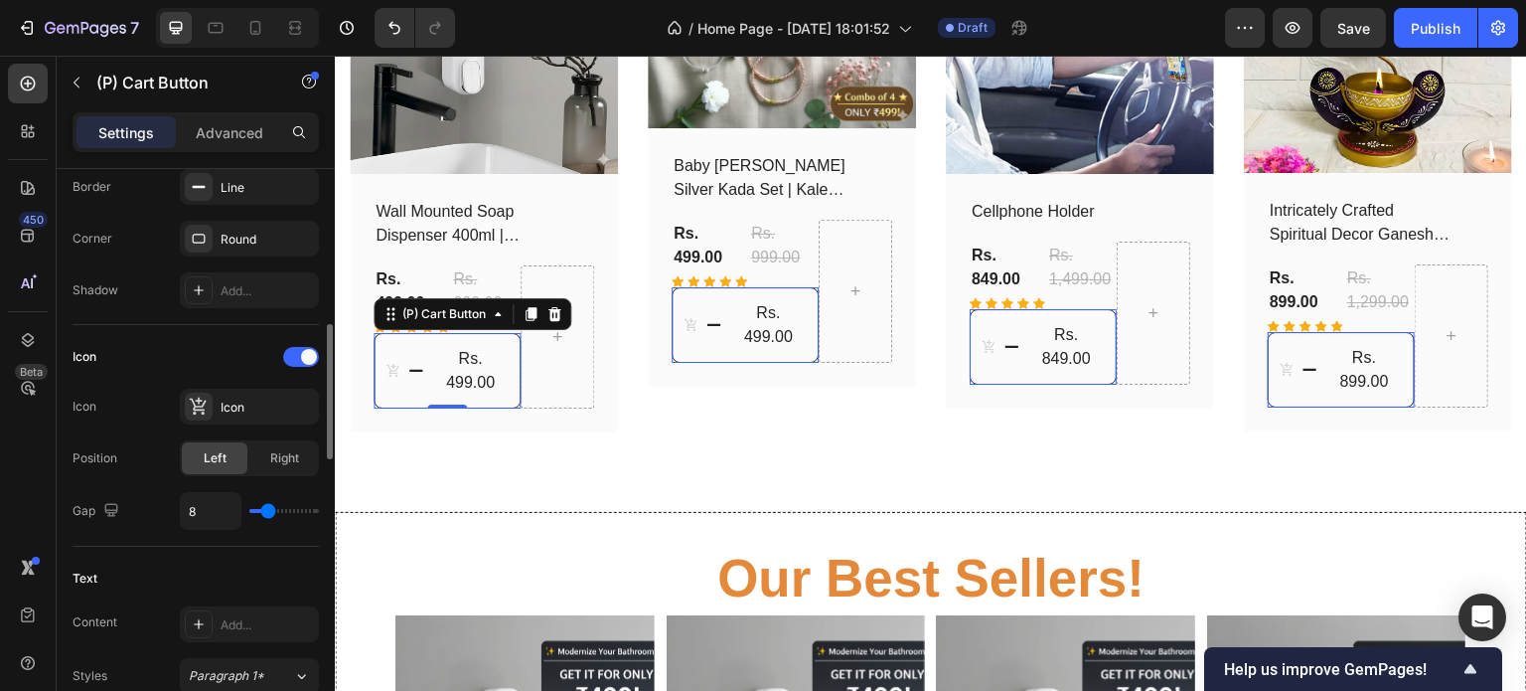
scroll to position [661, 0]
click at [263, 390] on div "Icon" at bounding box center [249, 406] width 139 height 36
click at [132, 392] on div "Icon Icon" at bounding box center [196, 406] width 246 height 36
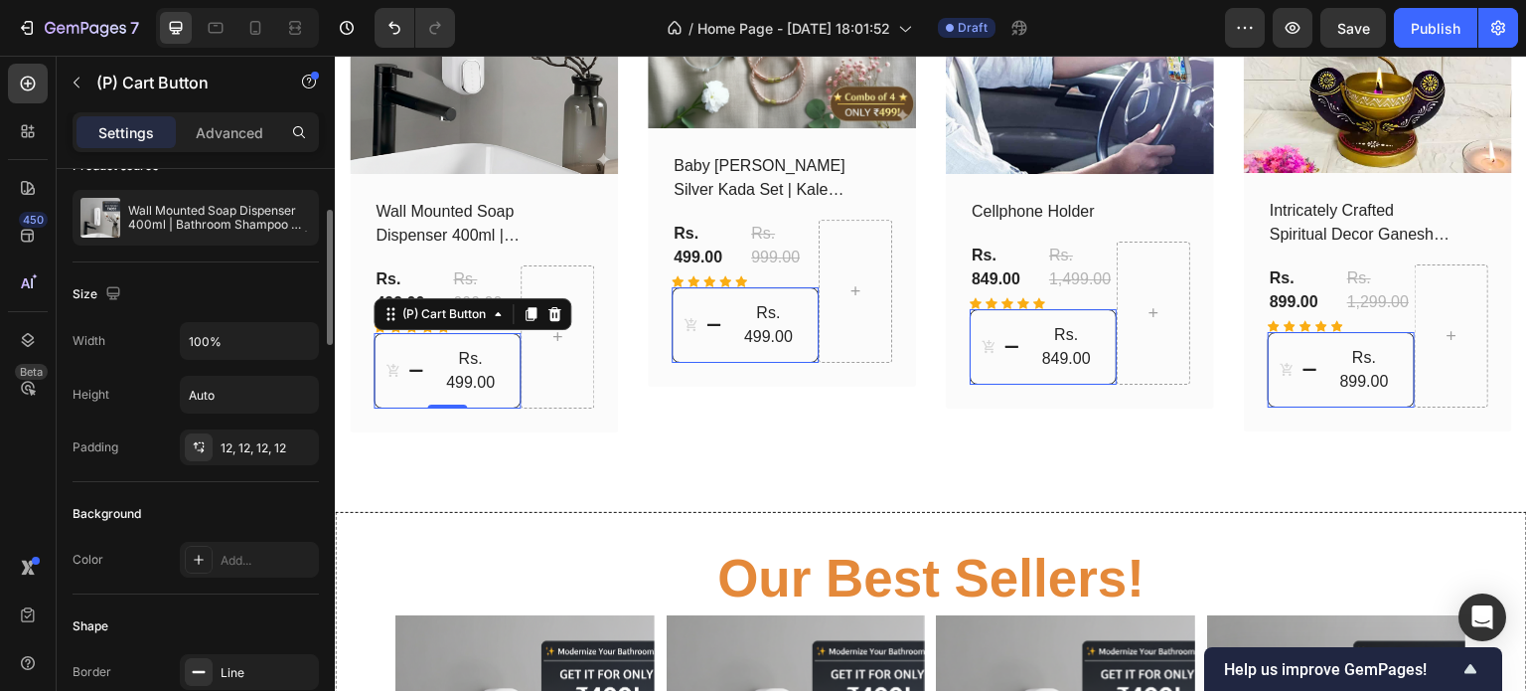
scroll to position [0, 0]
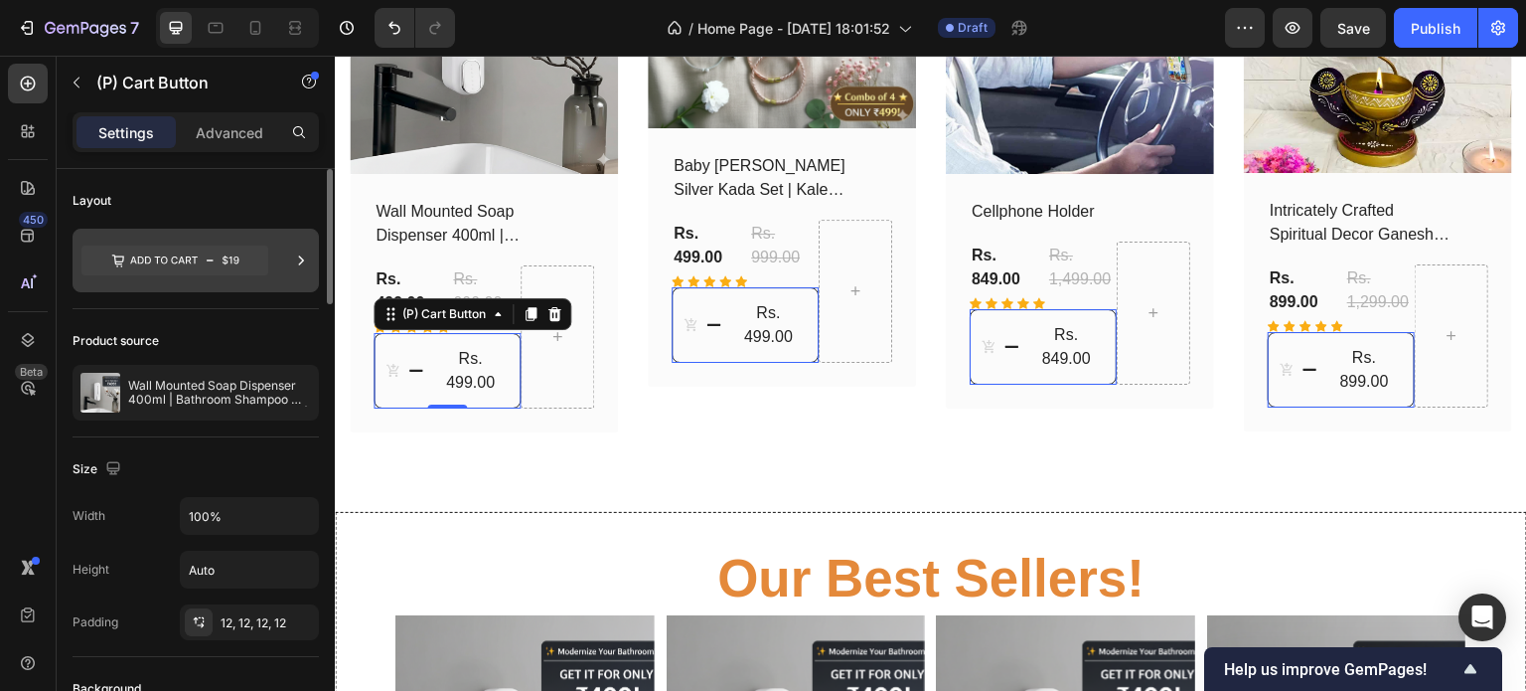
click at [239, 256] on icon at bounding box center [174, 260] width 187 height 30
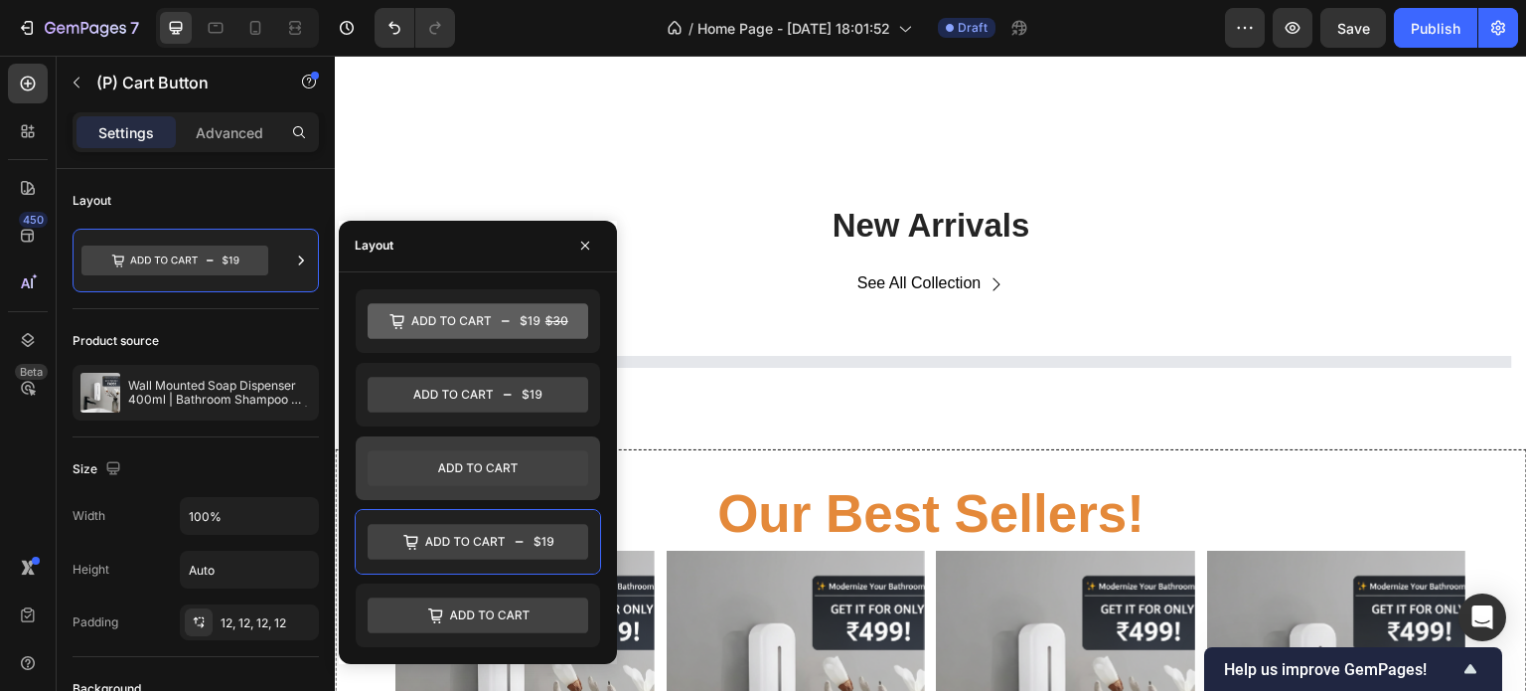
scroll to position [1048, 0]
click at [568, 464] on icon at bounding box center [478, 468] width 221 height 36
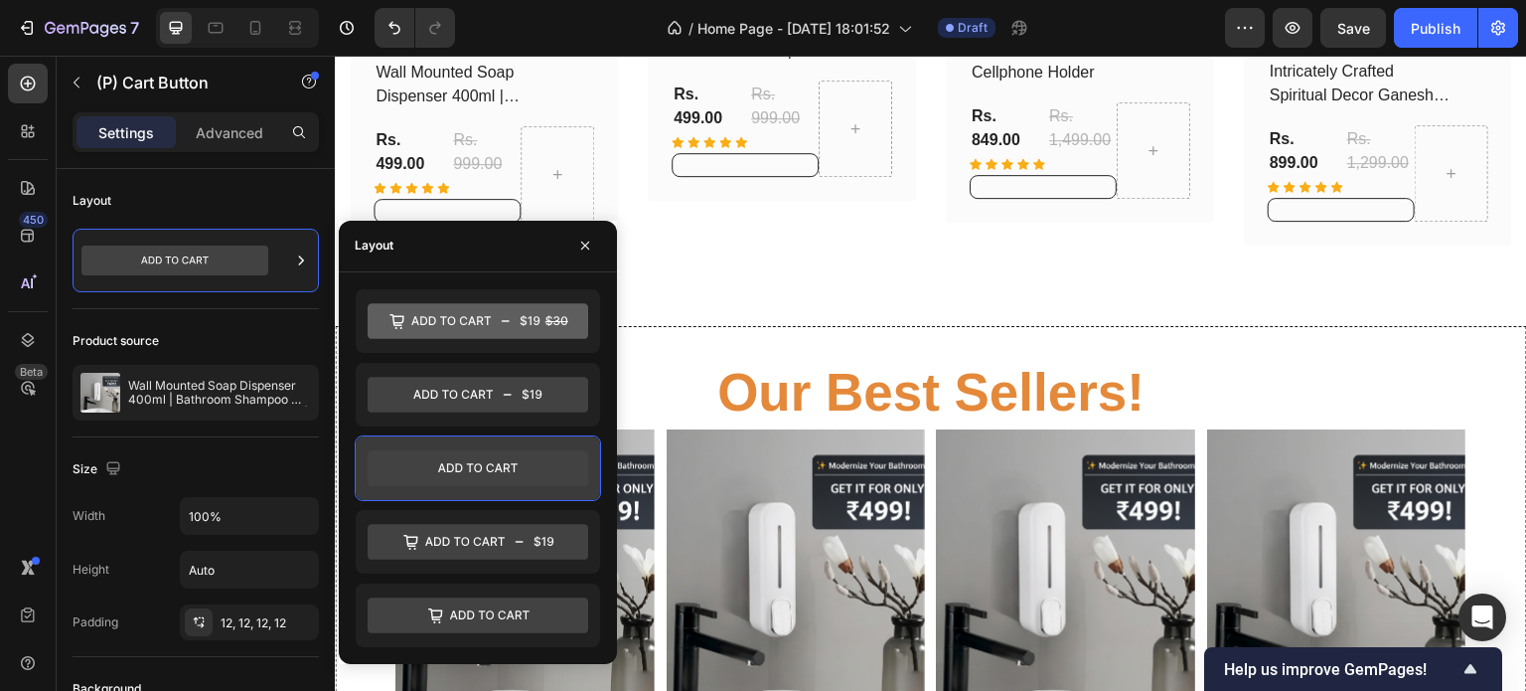
scroll to position [1632, 0]
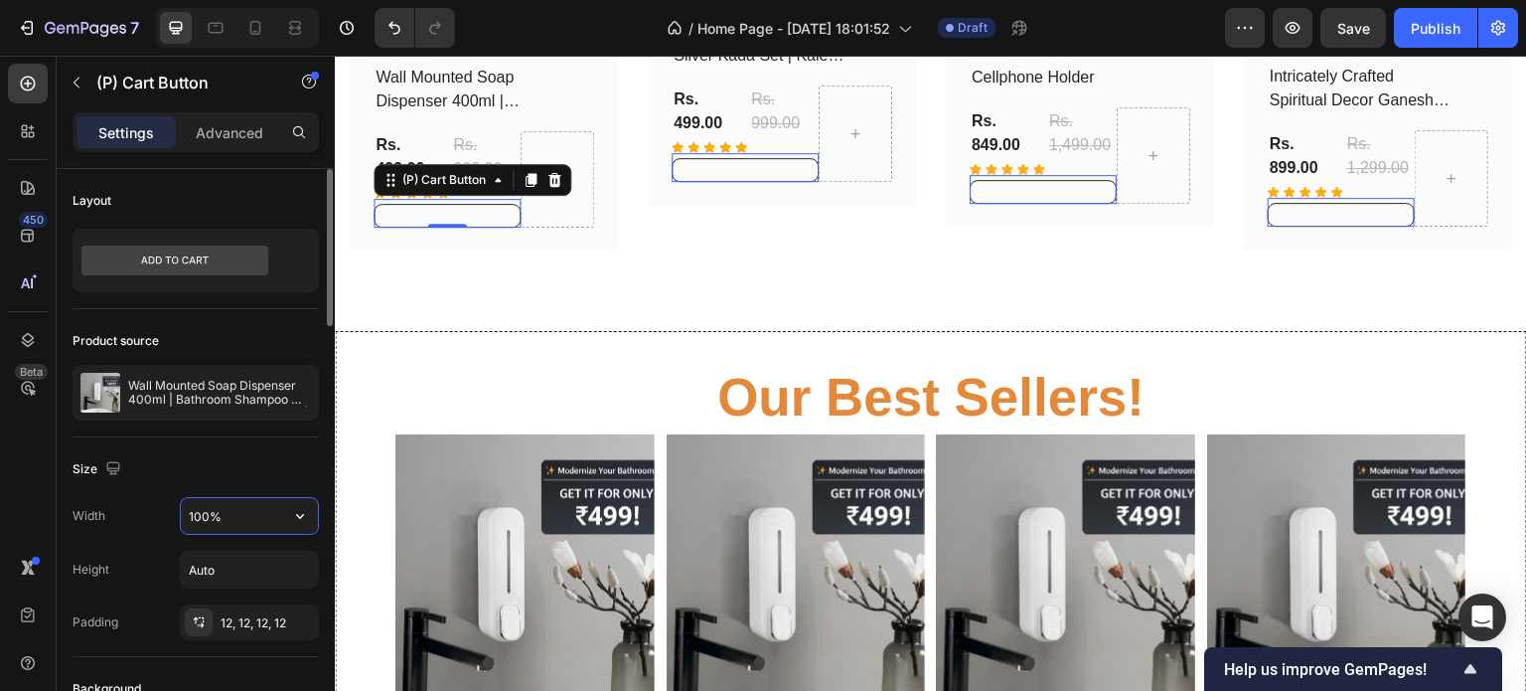
click at [268, 510] on input "100%" at bounding box center [249, 516] width 137 height 36
click at [290, 510] on icon "button" at bounding box center [300, 516] width 20 height 20
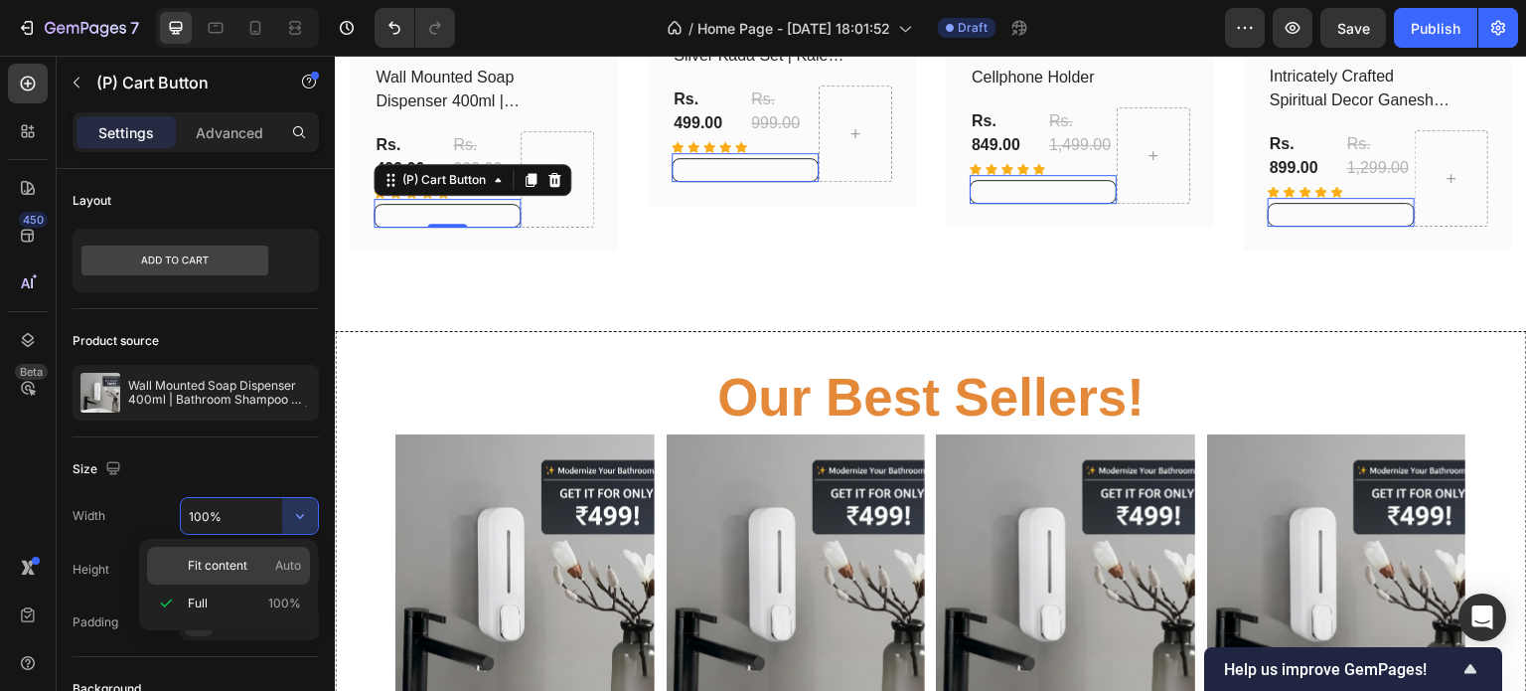
click at [269, 562] on p "Fit content Auto" at bounding box center [244, 565] width 113 height 18
type input "Auto"
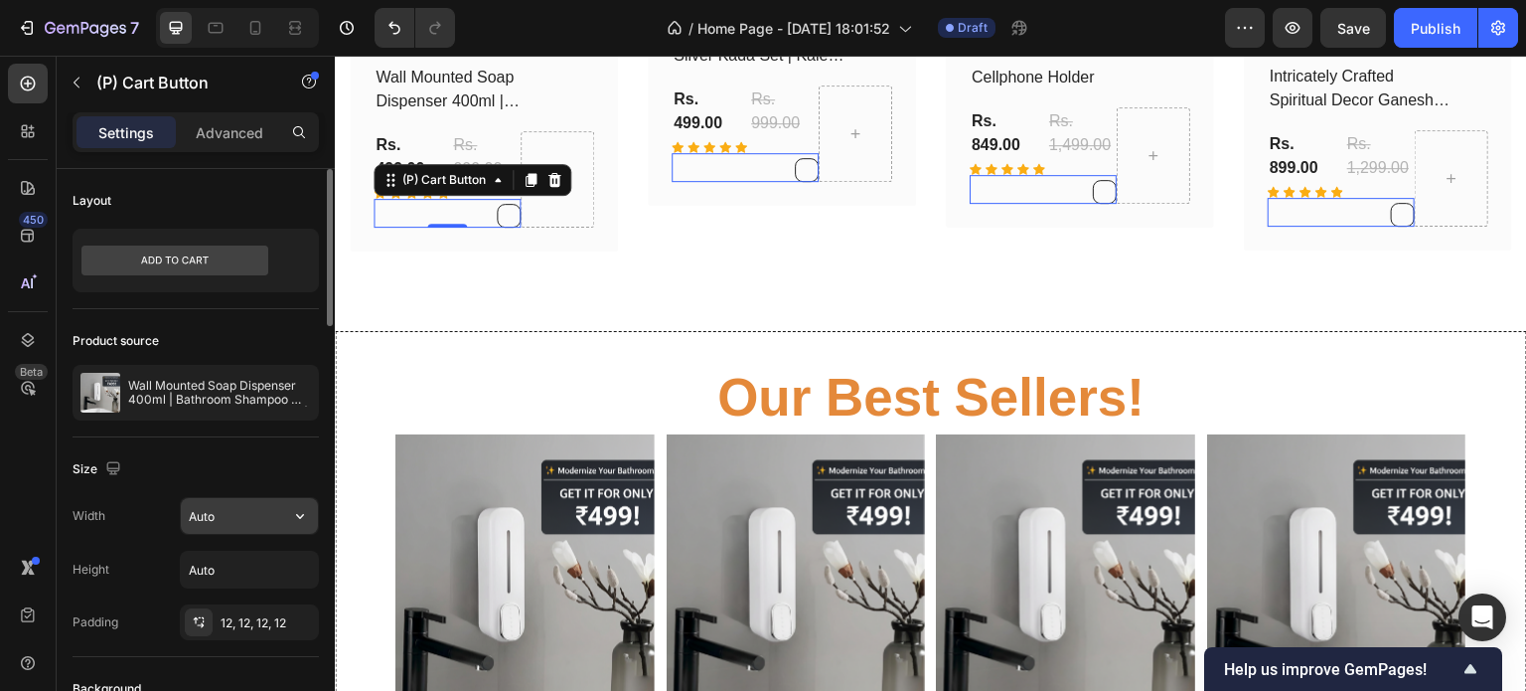
click at [305, 508] on icon "button" at bounding box center [300, 516] width 20 height 20
click at [242, 440] on div "Size Width Auto Height Auto Padding 12, 12, 12, 12" at bounding box center [196, 547] width 246 height 220
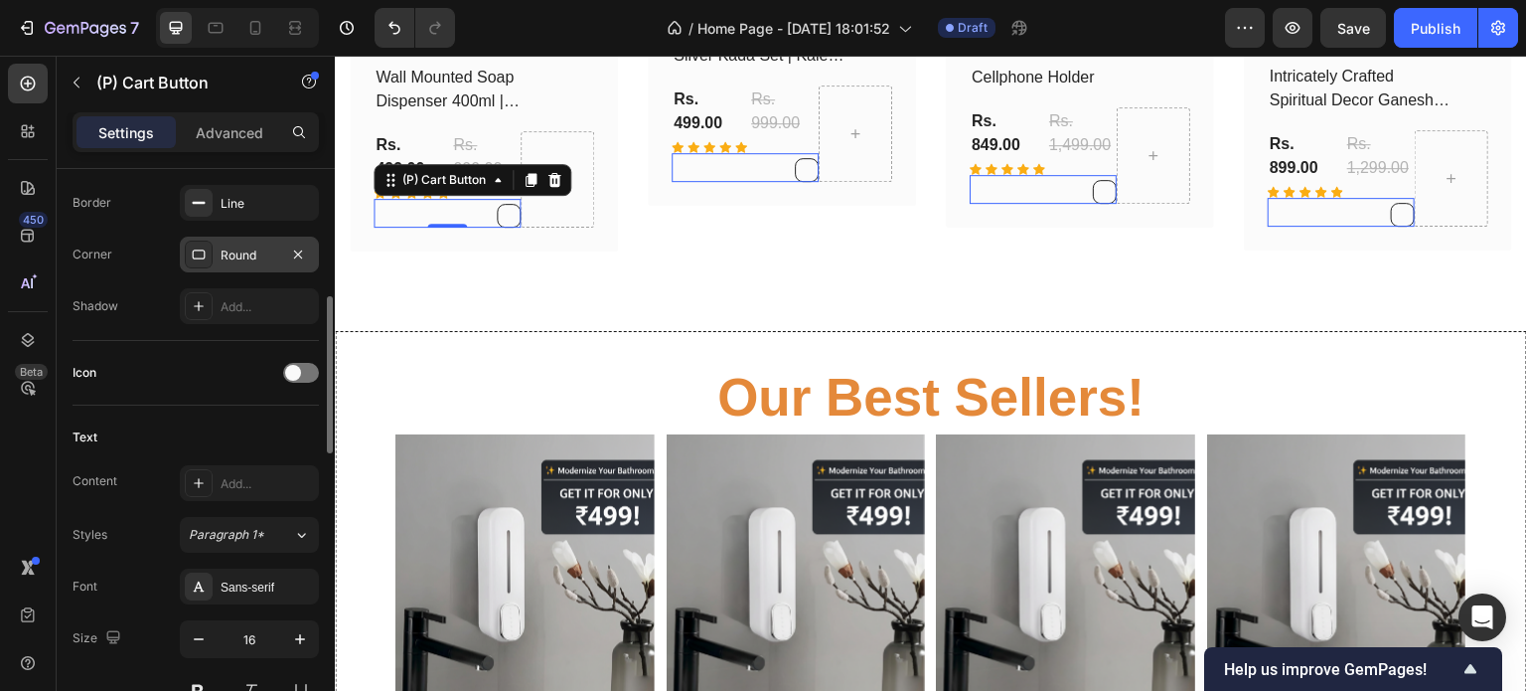
scroll to position [648, 0]
click at [306, 369] on div at bounding box center [301, 369] width 36 height 20
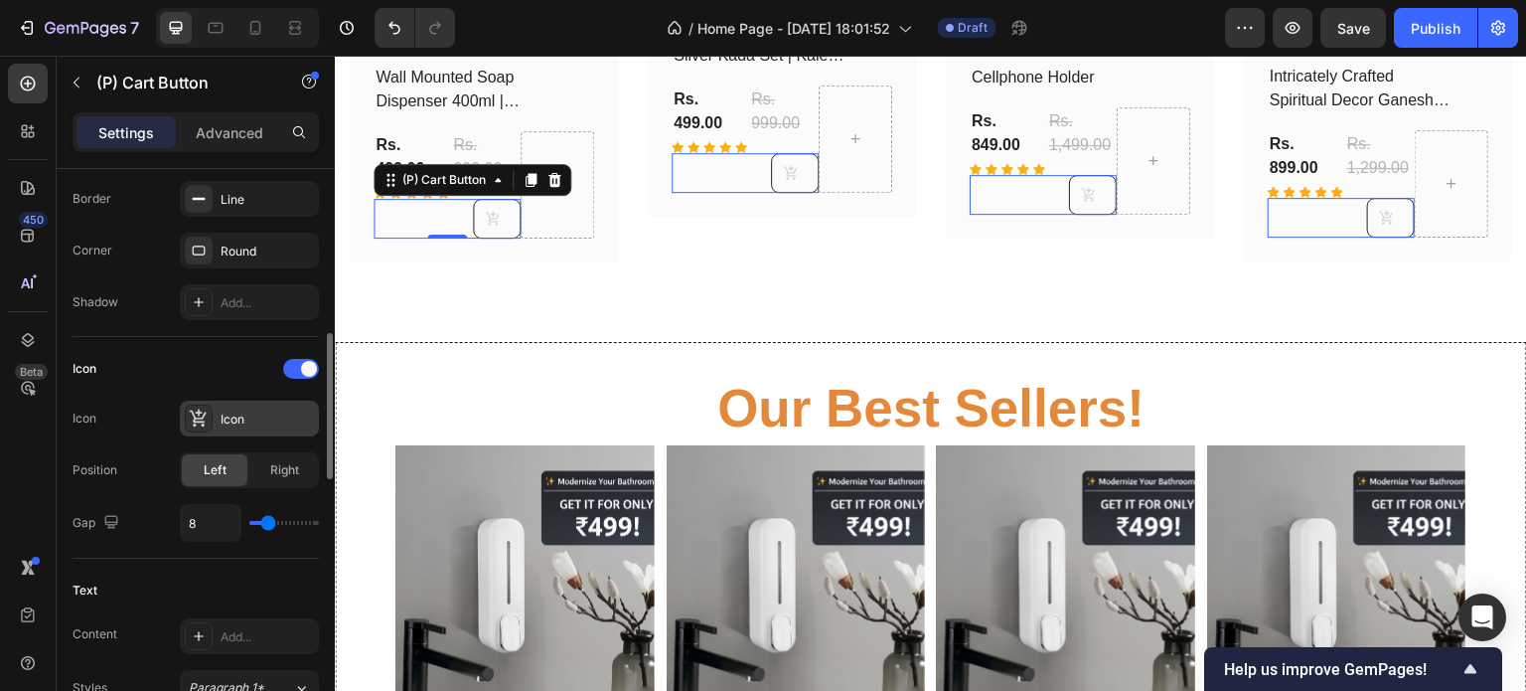
click at [277, 403] on div "Icon" at bounding box center [249, 418] width 139 height 36
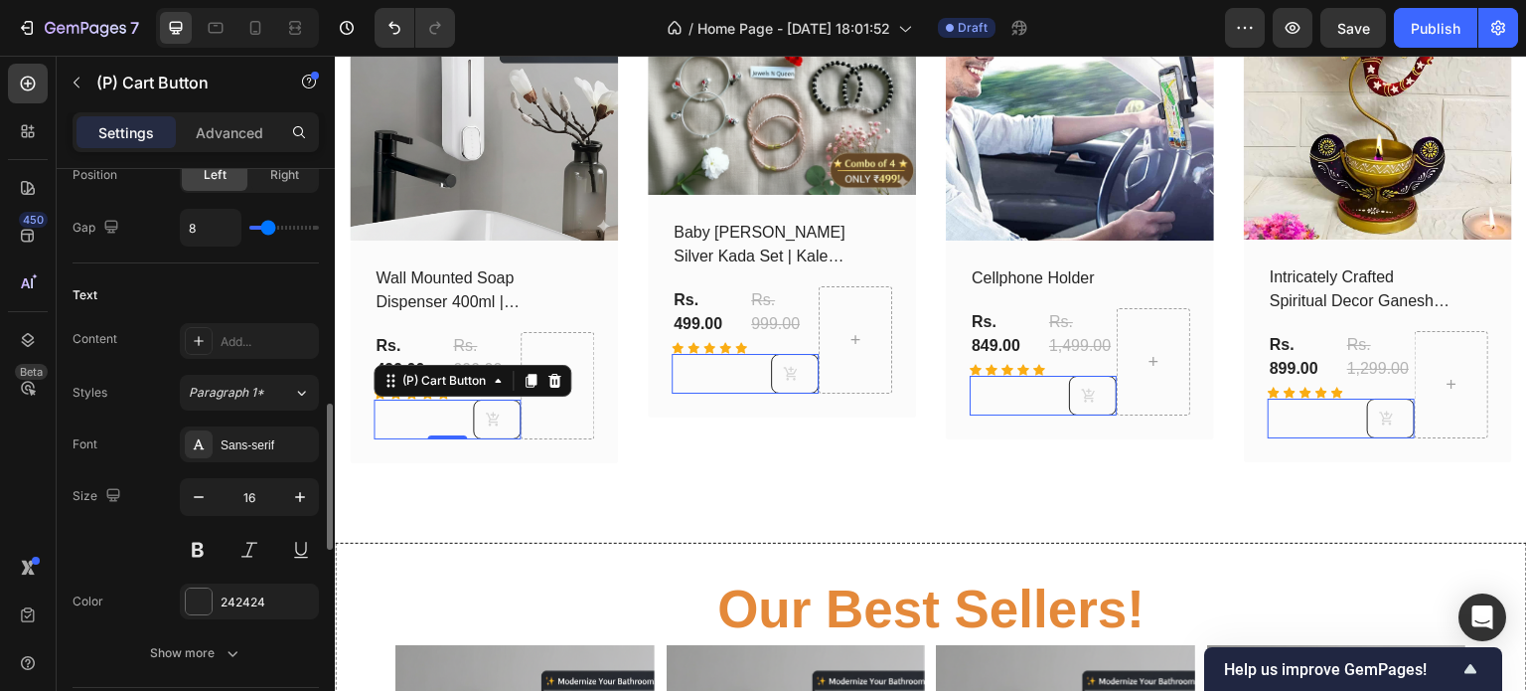
scroll to position [944, 0]
click at [297, 496] on icon "button" at bounding box center [300, 496] width 20 height 20
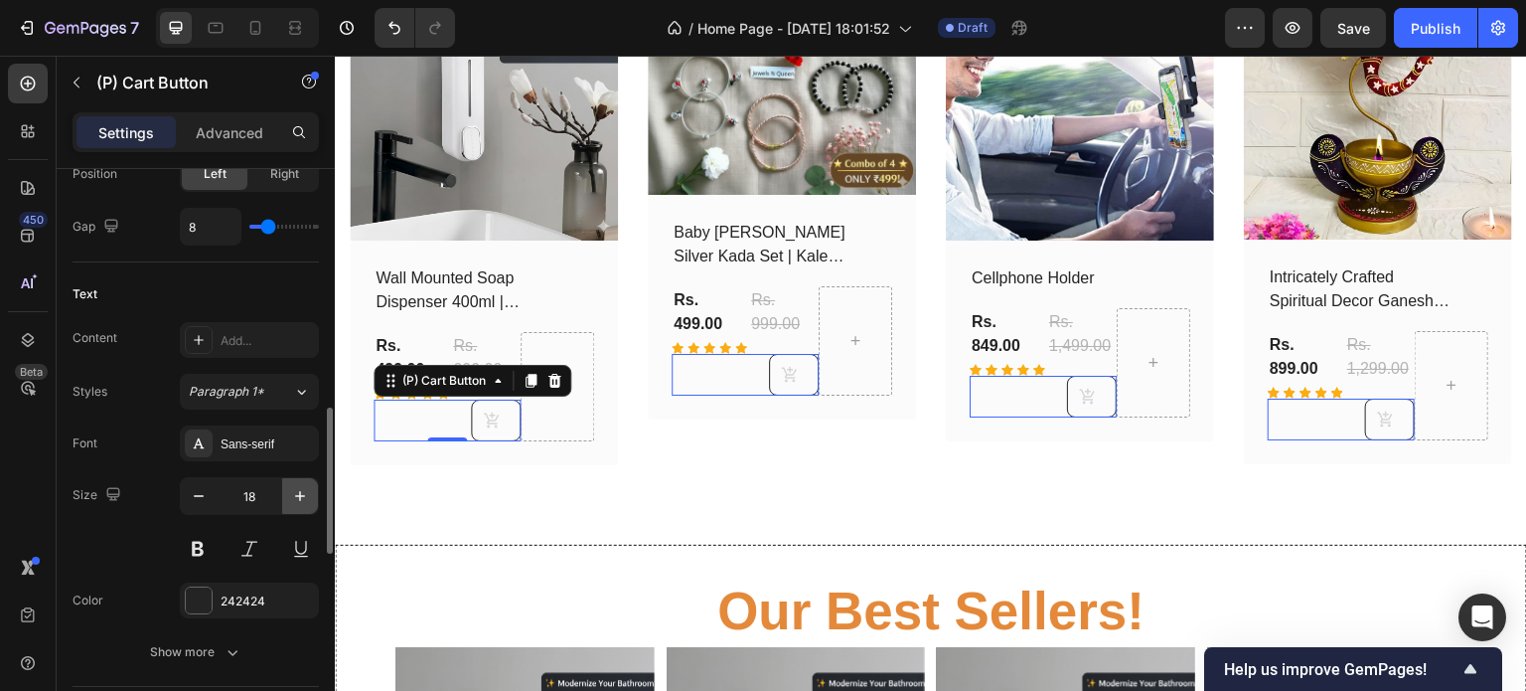
click at [297, 496] on icon "button" at bounding box center [300, 496] width 20 height 20
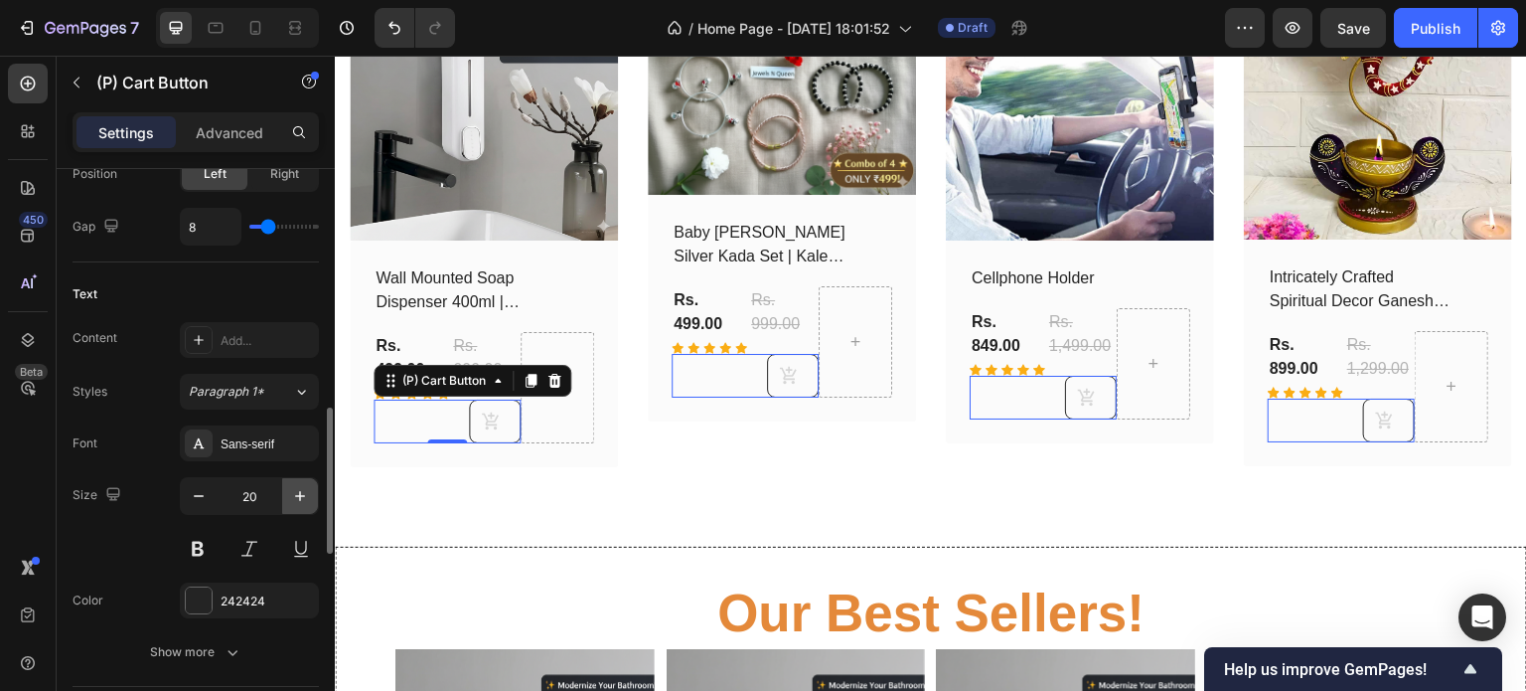
click at [297, 496] on icon "button" at bounding box center [300, 496] width 20 height 20
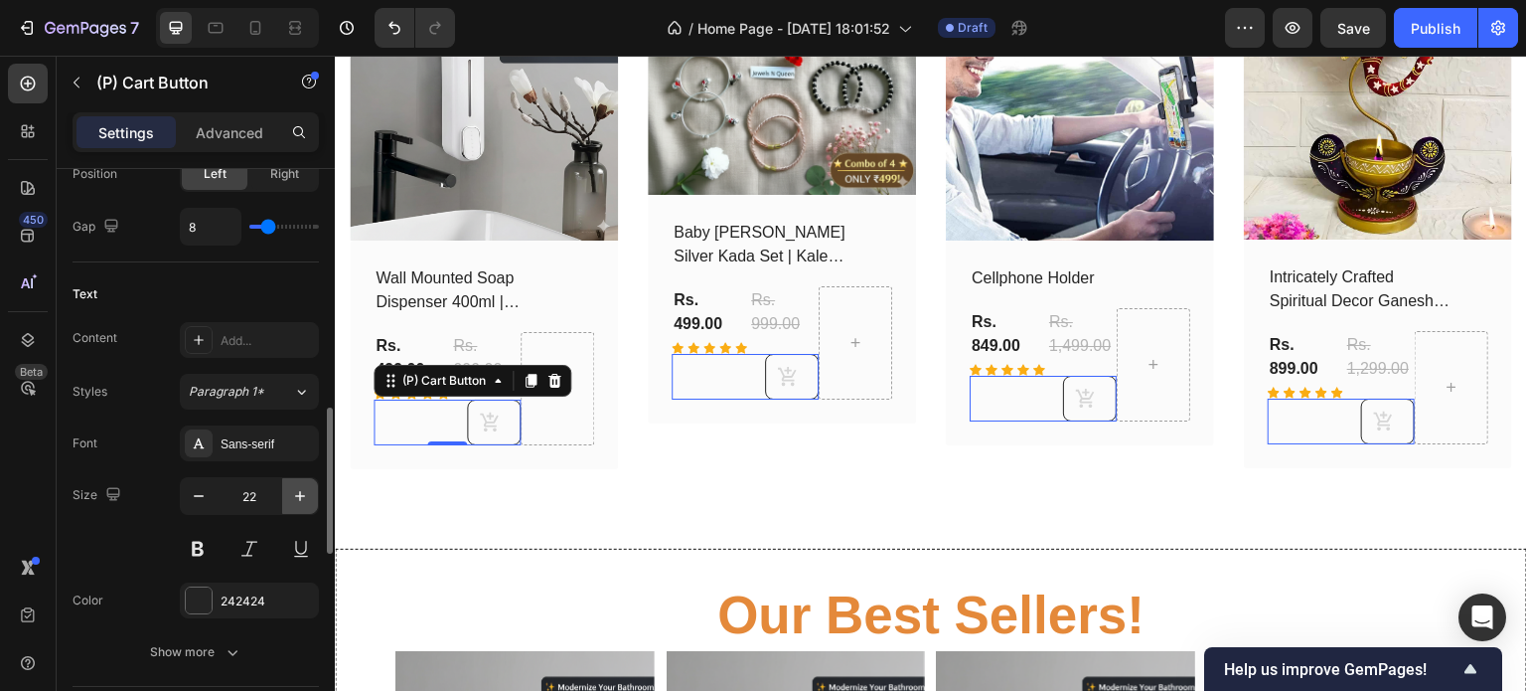
click at [297, 496] on icon "button" at bounding box center [300, 496] width 20 height 20
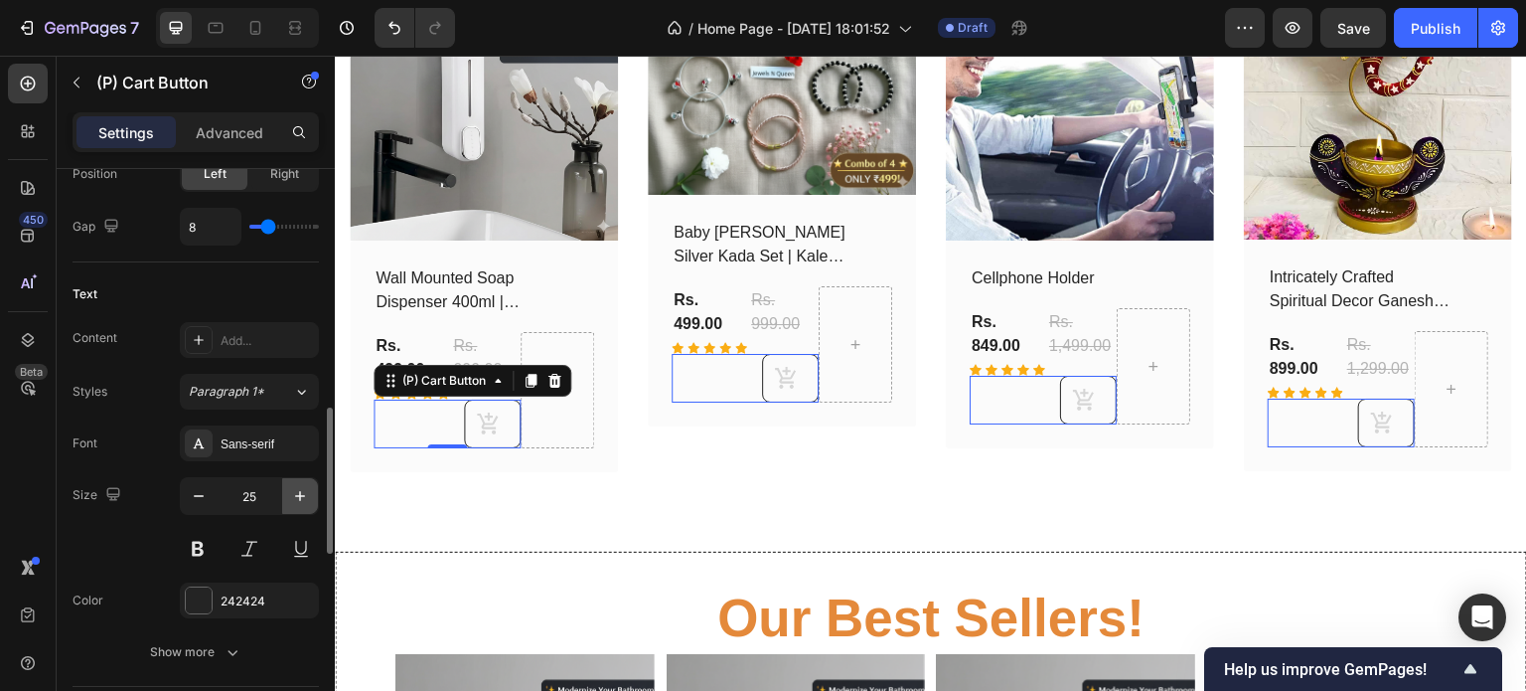
click at [297, 496] on icon "button" at bounding box center [300, 496] width 20 height 20
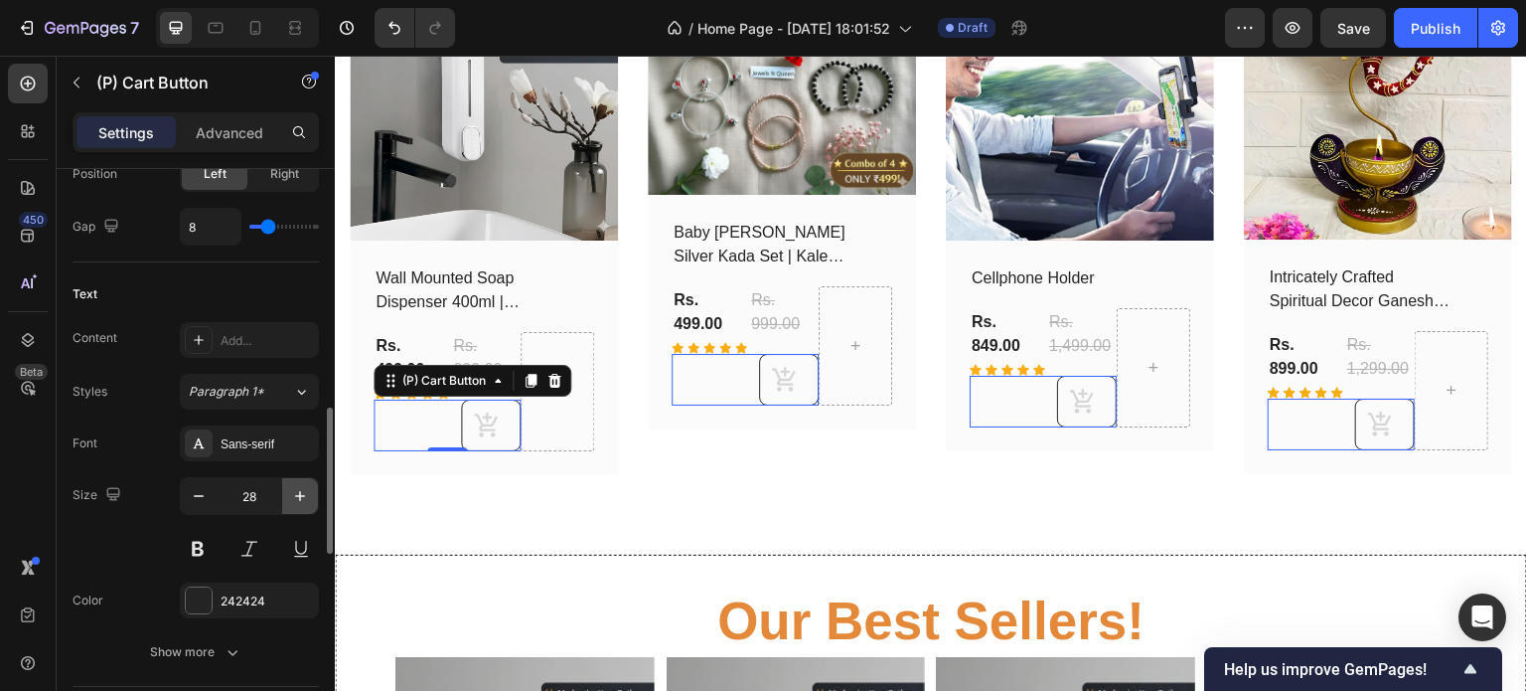
click at [297, 496] on icon "button" at bounding box center [300, 496] width 20 height 20
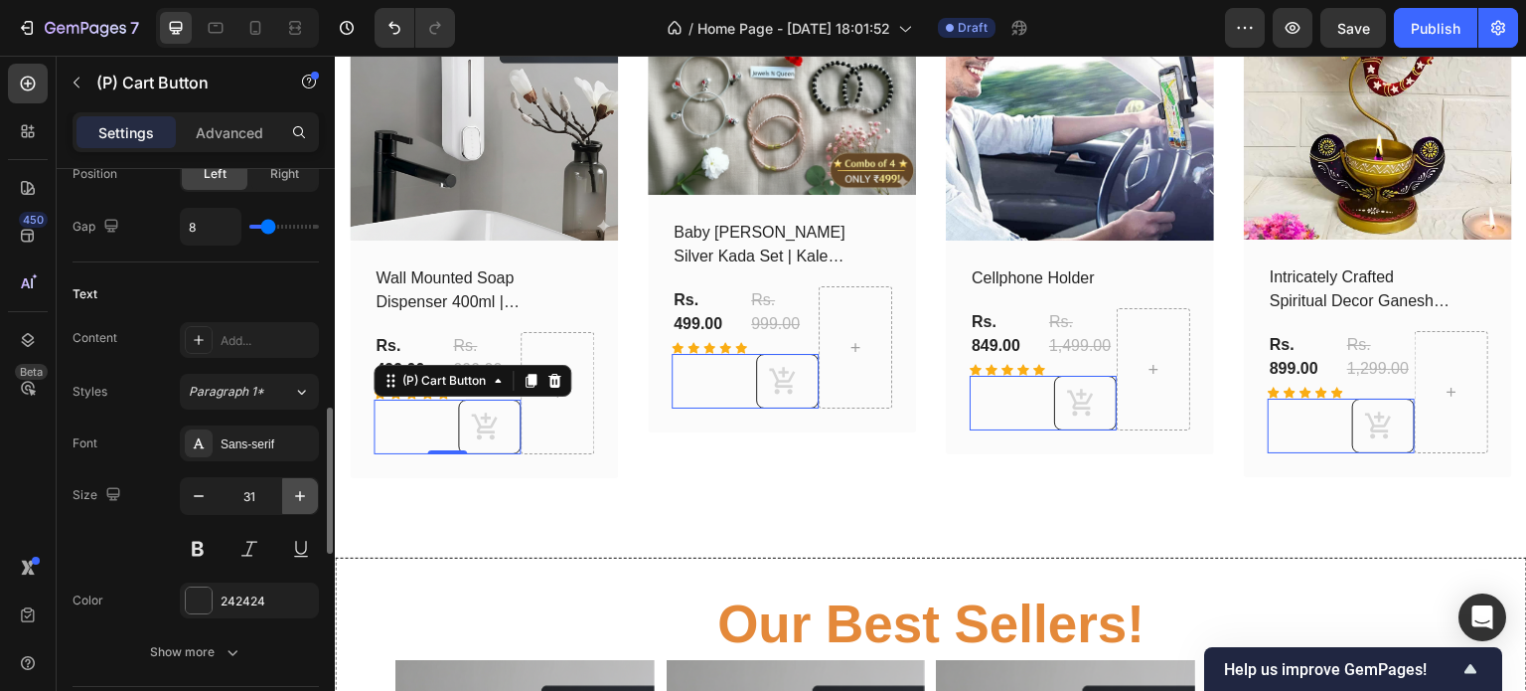
click at [297, 496] on icon "button" at bounding box center [300, 496] width 20 height 20
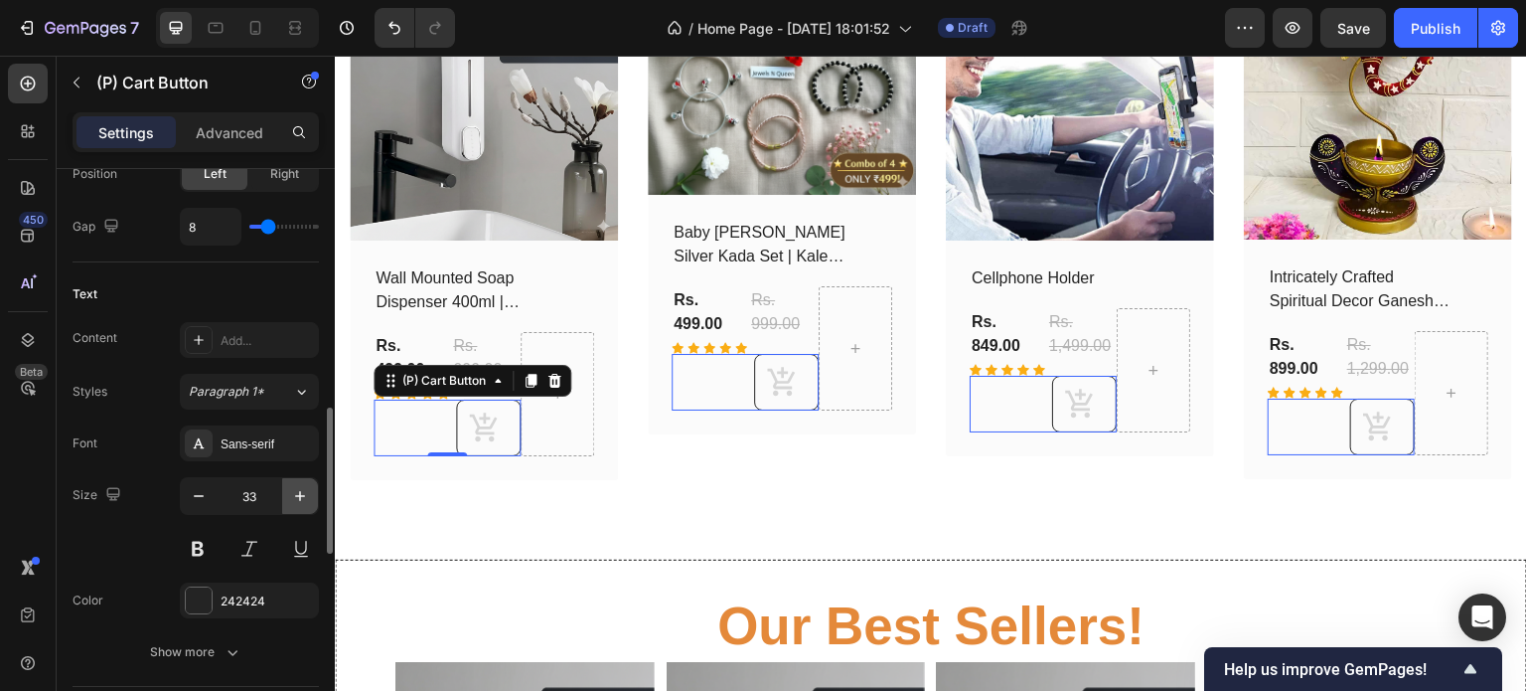
click at [297, 496] on icon "button" at bounding box center [300, 496] width 20 height 20
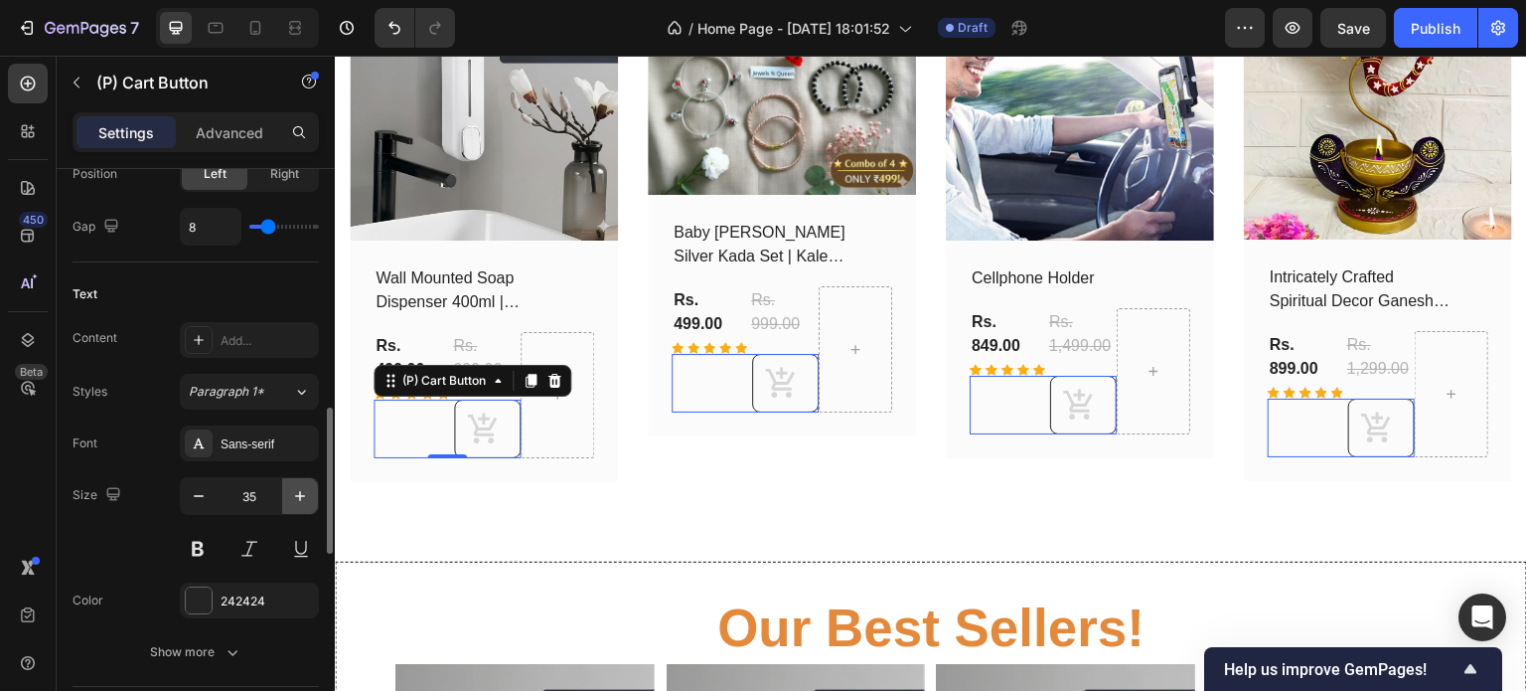
click at [297, 496] on icon "button" at bounding box center [300, 496] width 20 height 20
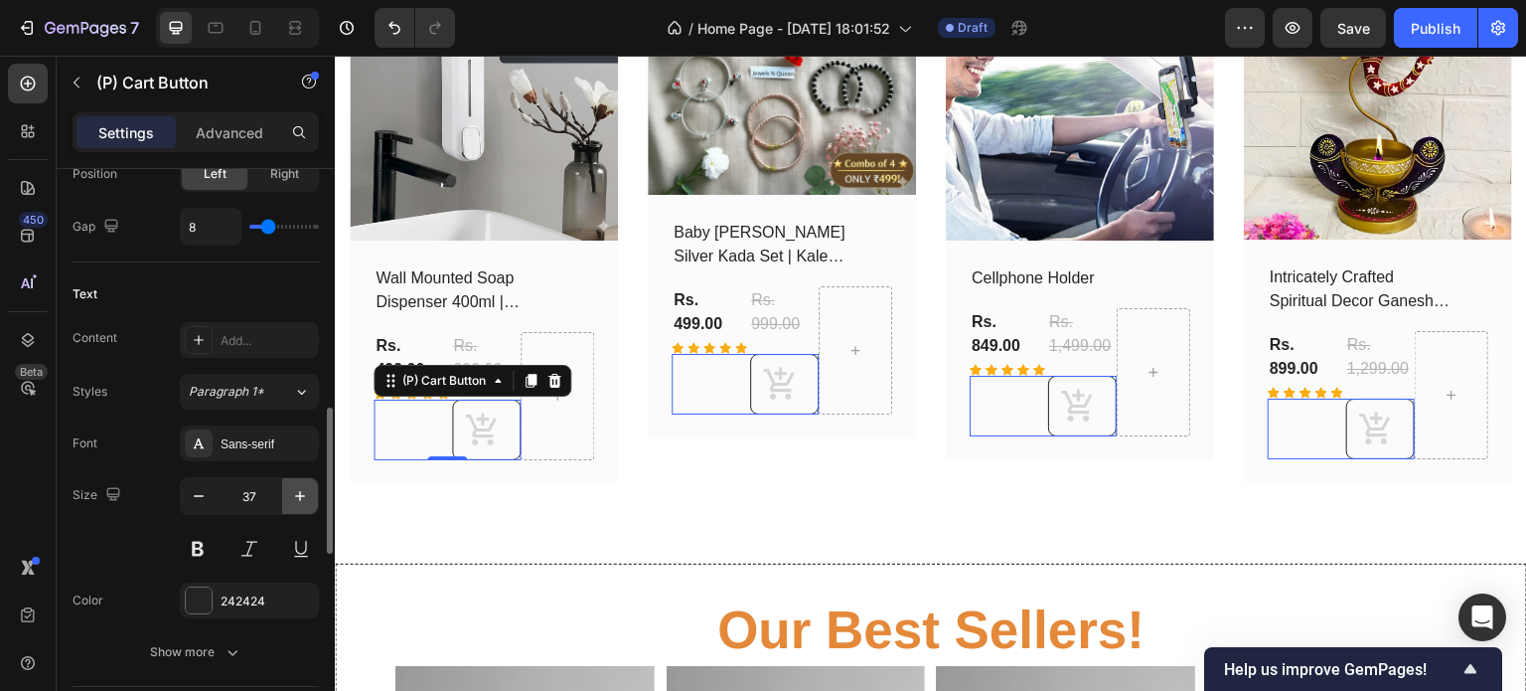
click at [297, 496] on icon "button" at bounding box center [300, 496] width 20 height 20
type input "39"
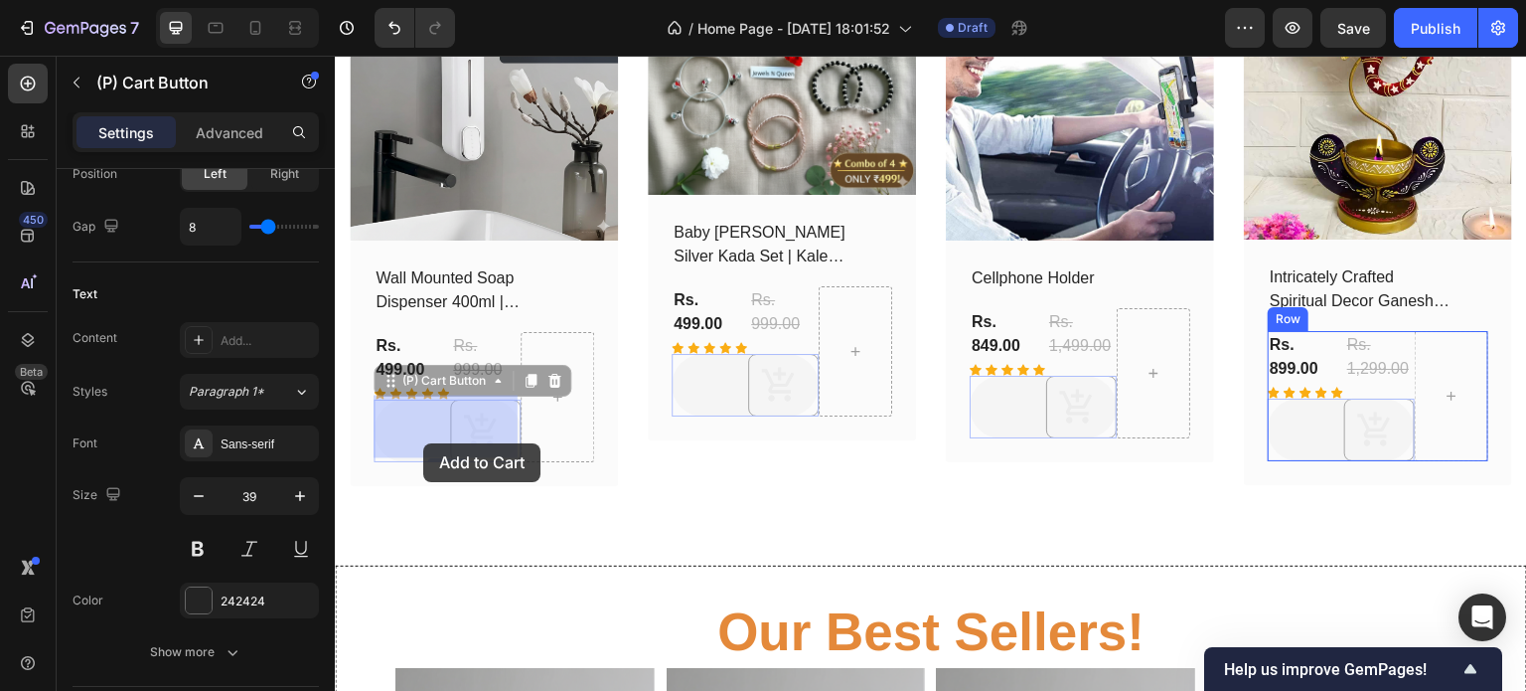
drag, startPoint x: 478, startPoint y: 437, endPoint x: 423, endPoint y: 443, distance: 55.0
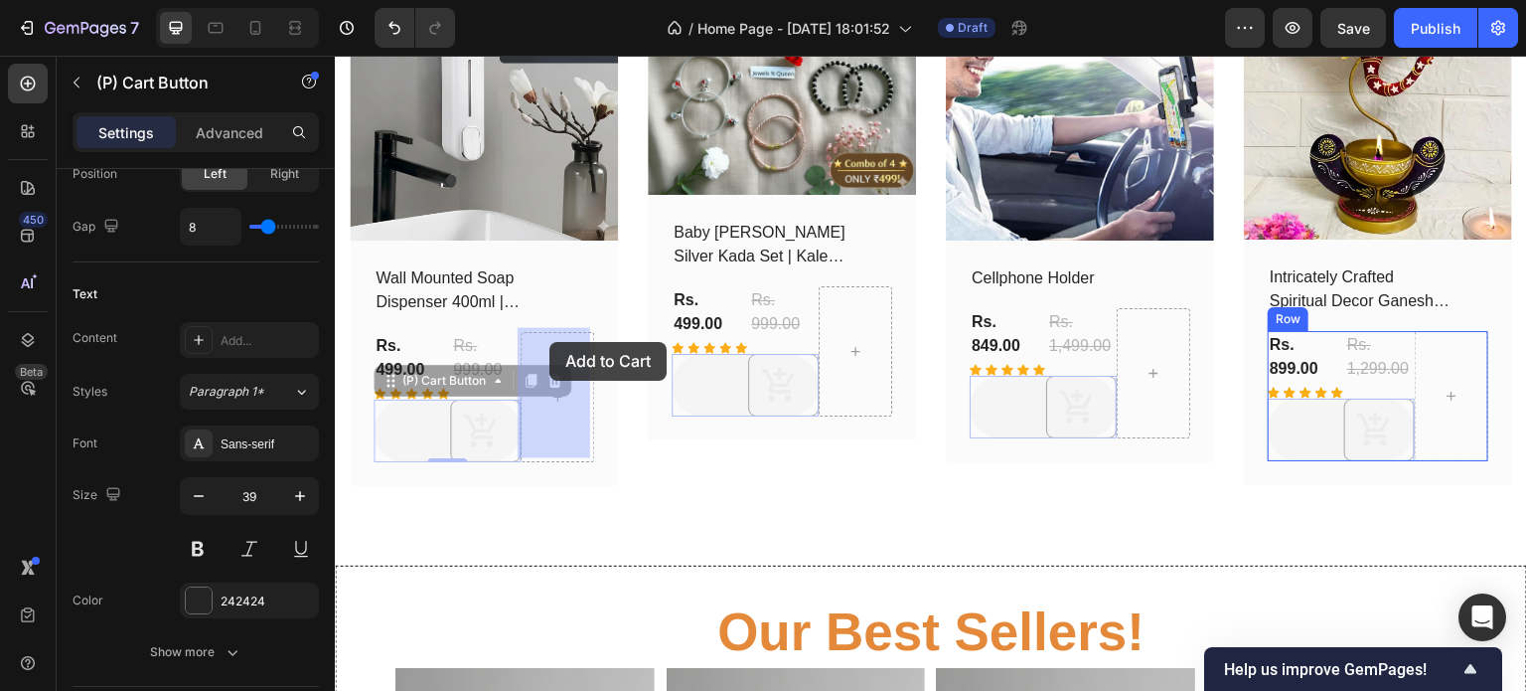
drag, startPoint x: 487, startPoint y: 432, endPoint x: 548, endPoint y: 342, distance: 109.4
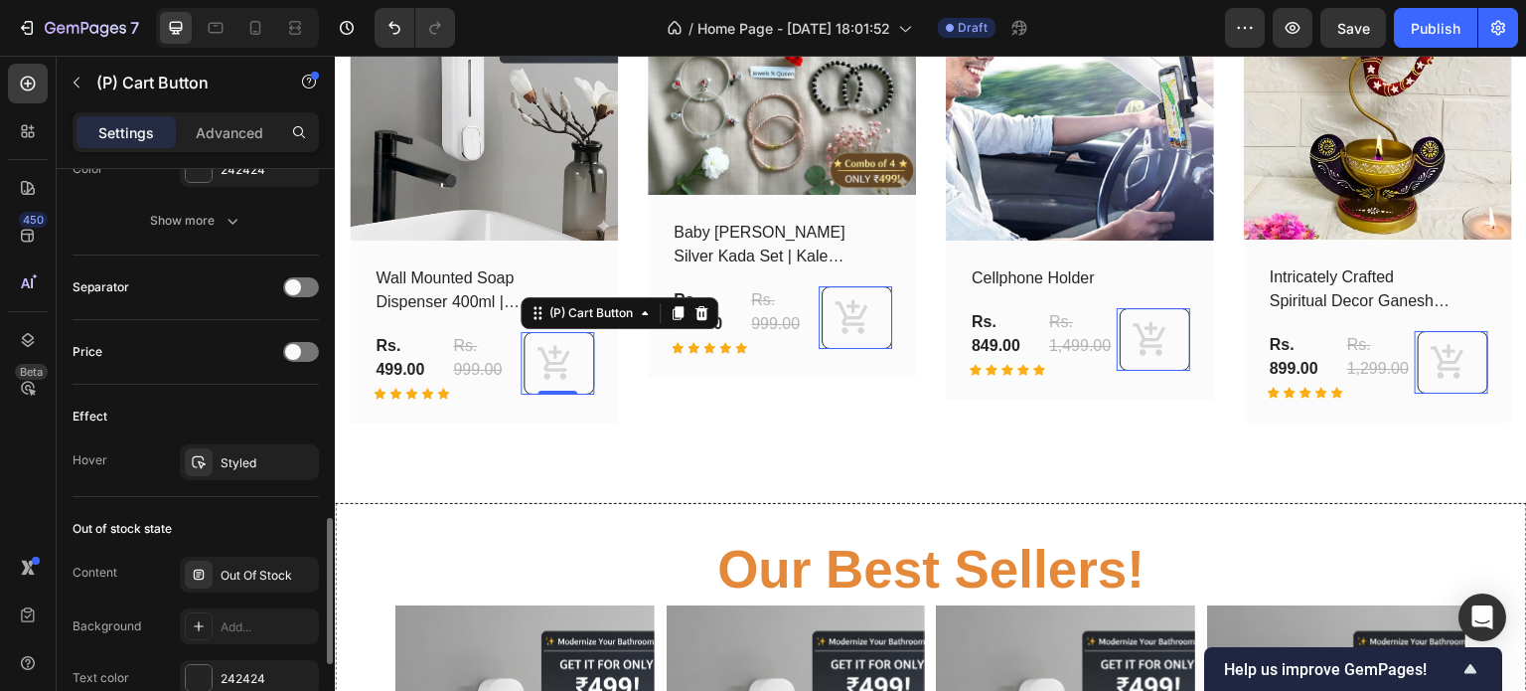
scroll to position [1374, 0]
click at [229, 468] on div "Styled" at bounding box center [249, 463] width 139 height 36
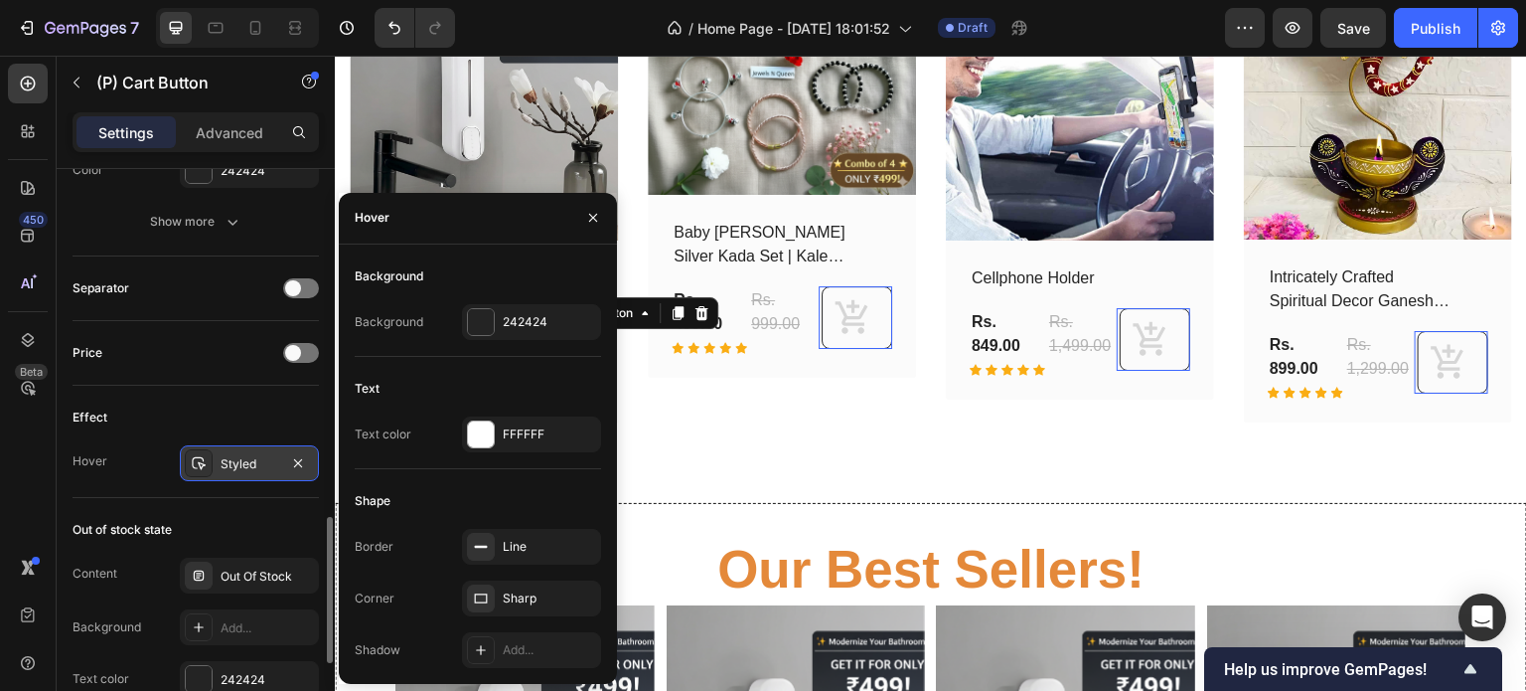
click at [229, 468] on div "Styled" at bounding box center [249, 463] width 139 height 36
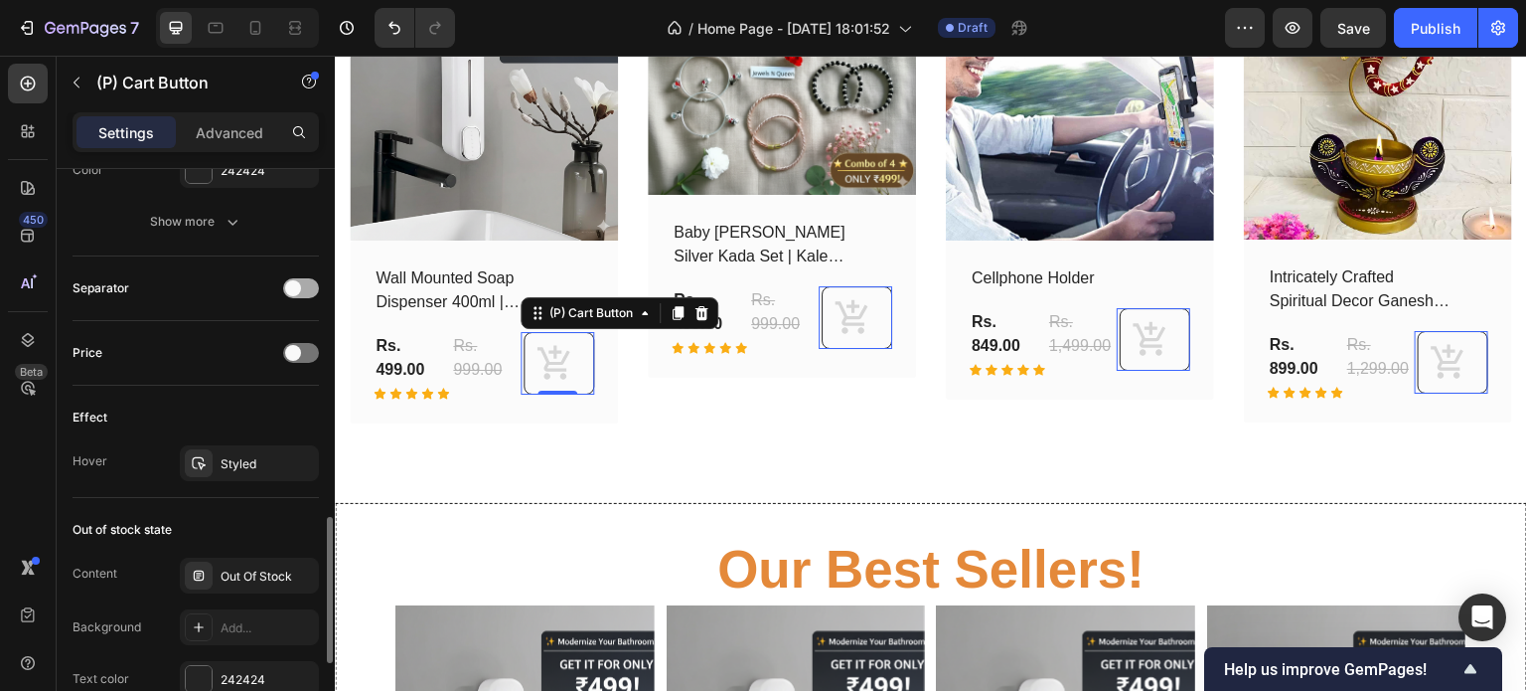
click at [291, 280] on span at bounding box center [293, 288] width 16 height 16
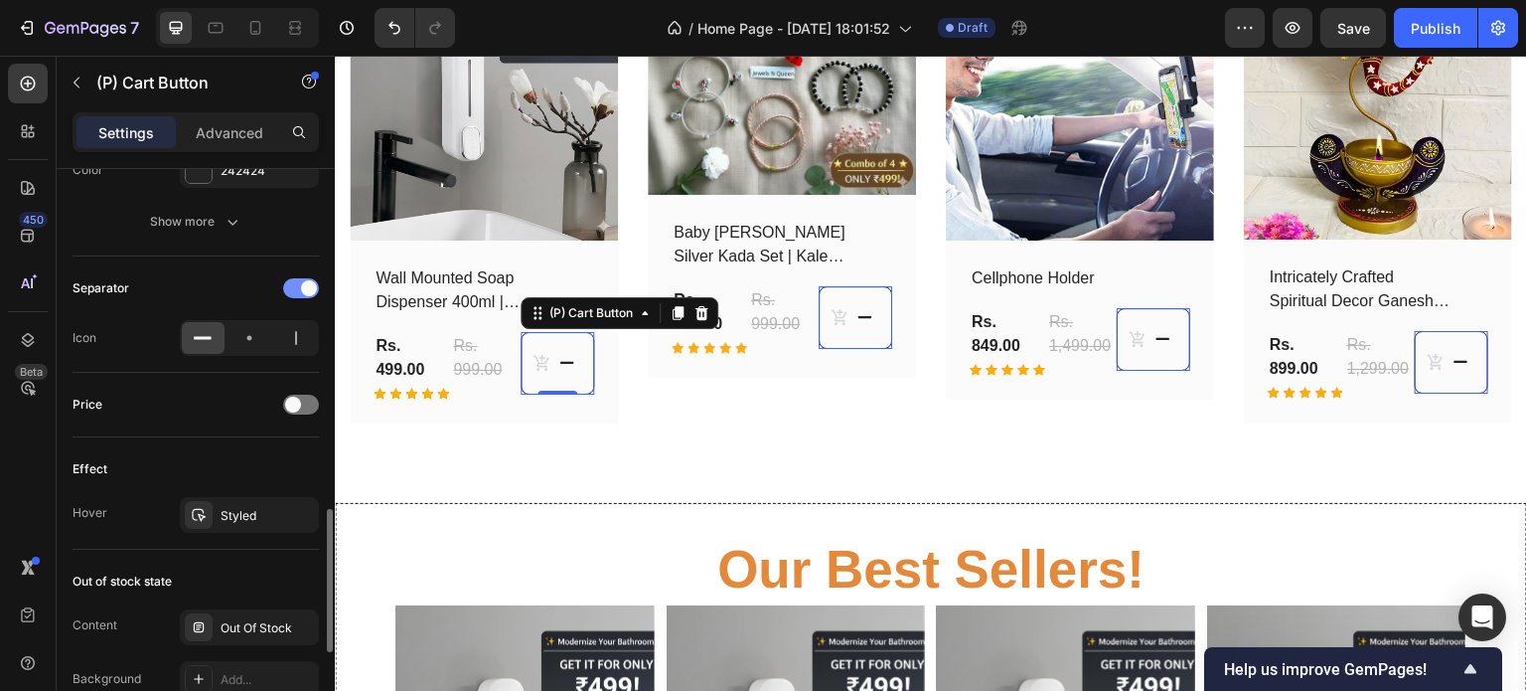
click at [291, 279] on div at bounding box center [301, 288] width 36 height 20
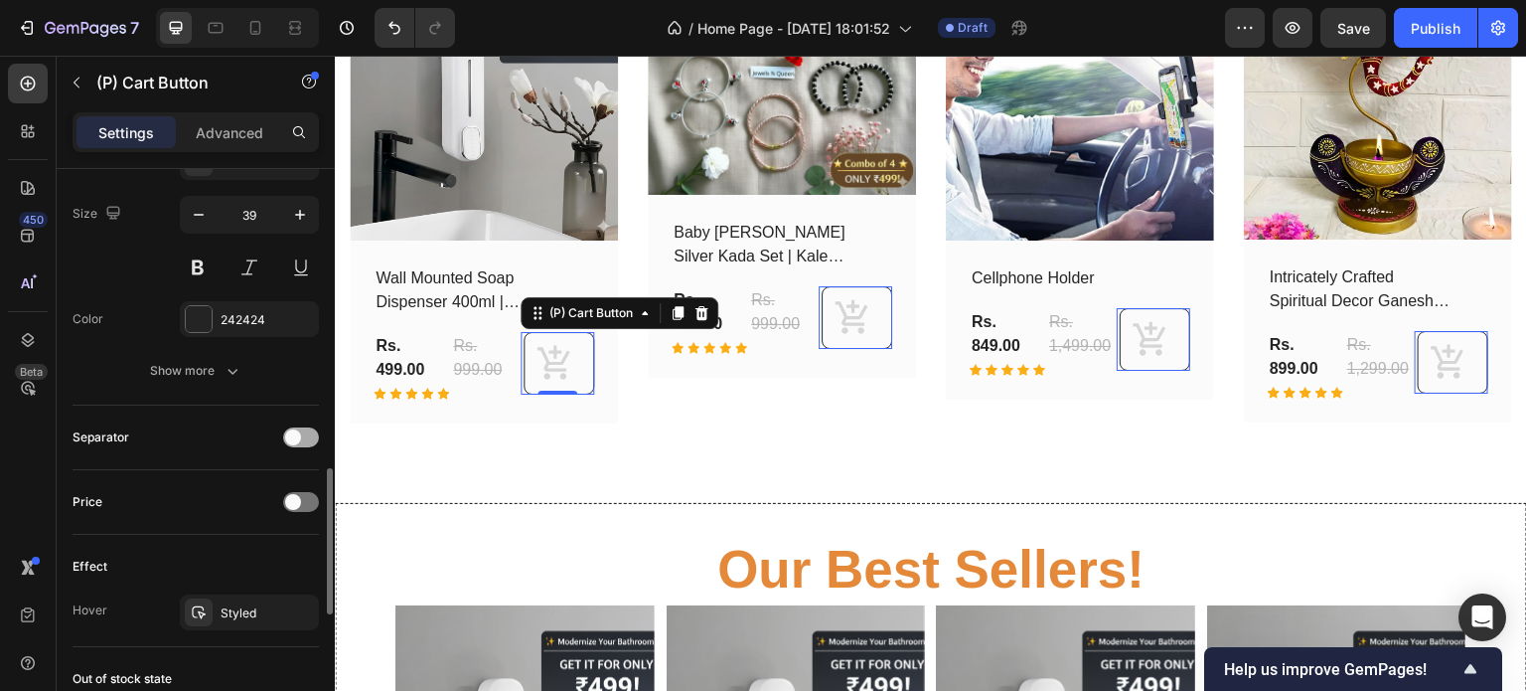
scroll to position [1212, 0]
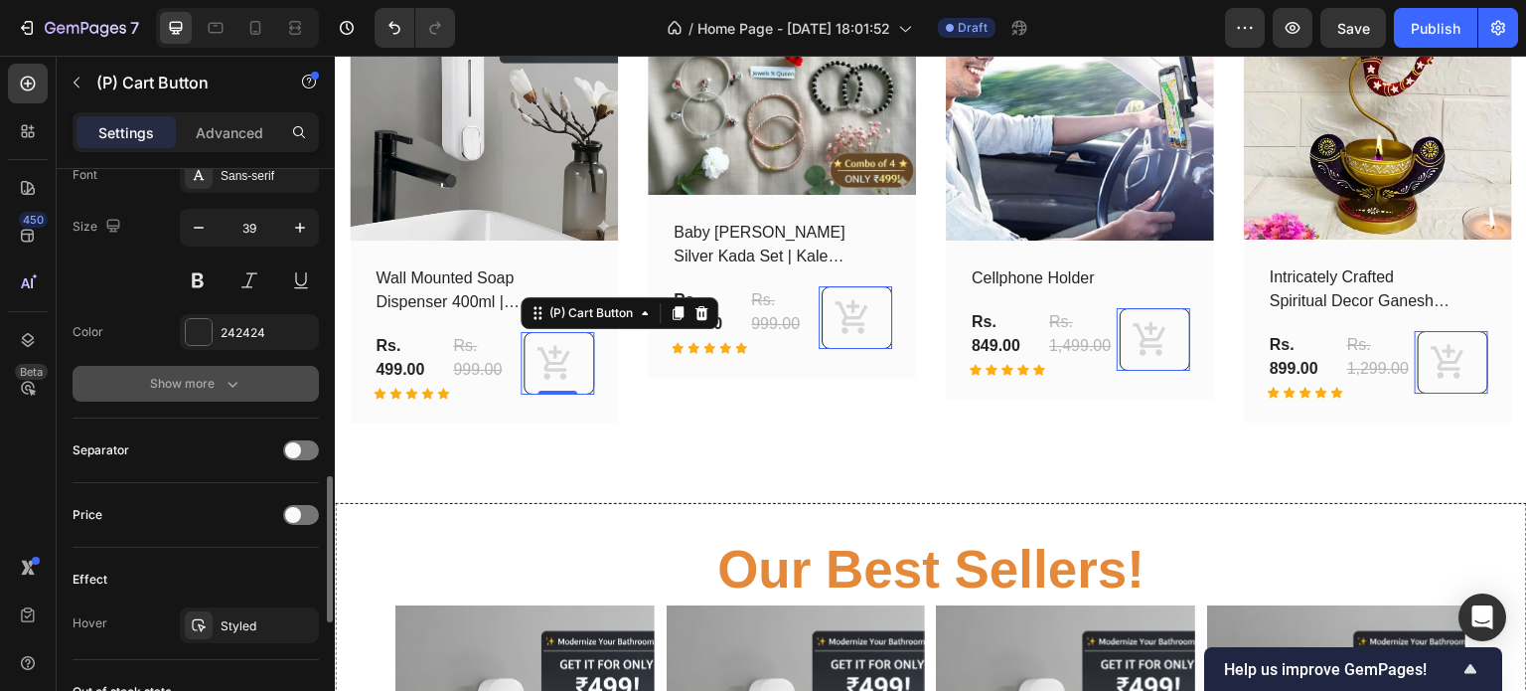
click at [229, 383] on icon "button" at bounding box center [233, 384] width 20 height 20
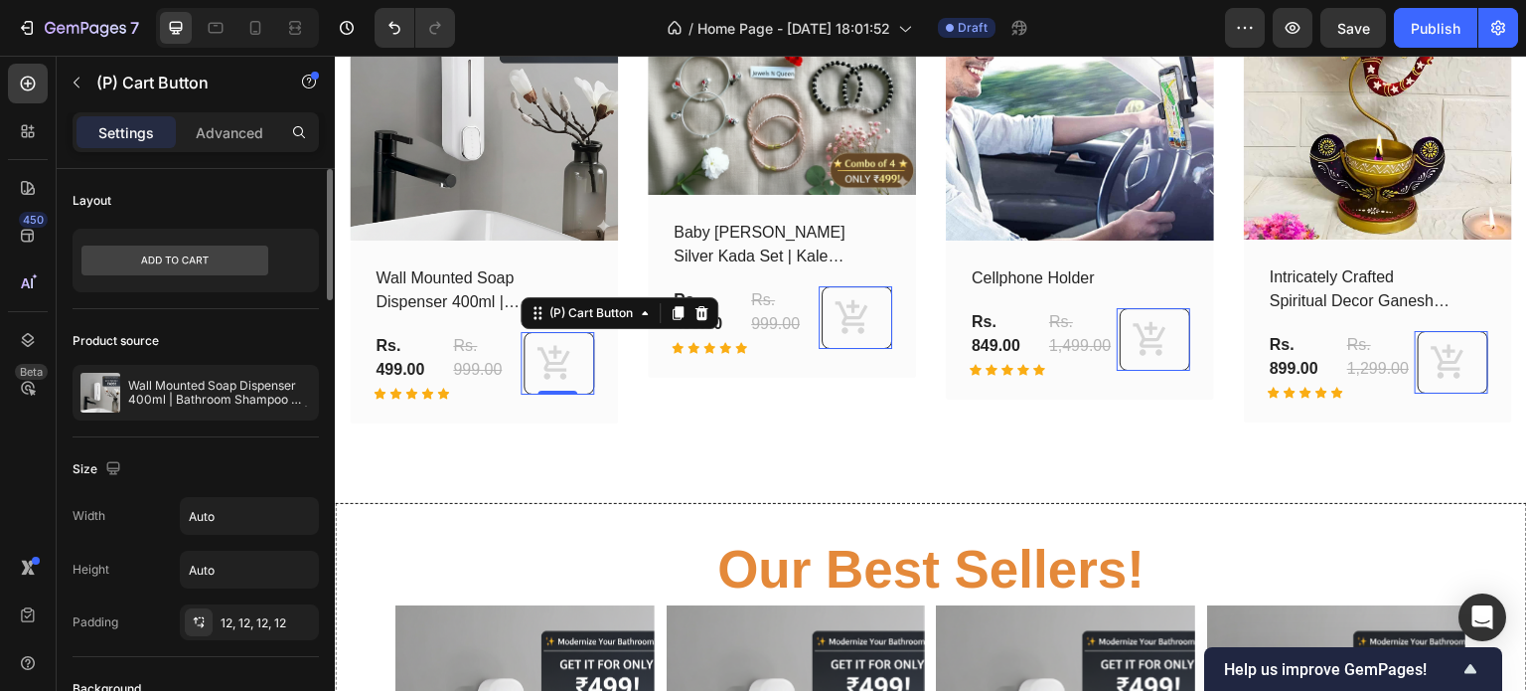
scroll to position [0, 0]
click at [524, 350] on button at bounding box center [559, 363] width 71 height 63
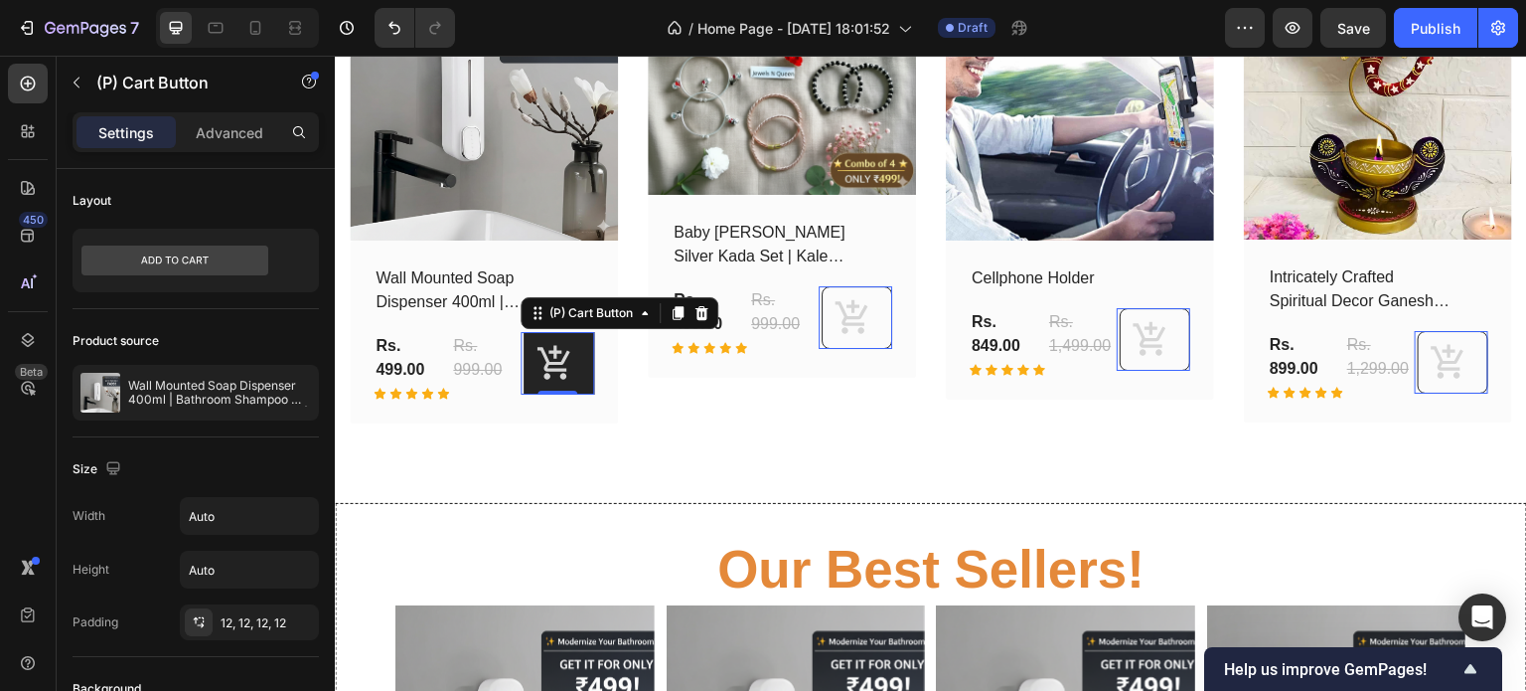
click at [524, 350] on button at bounding box center [559, 363] width 71 height 63
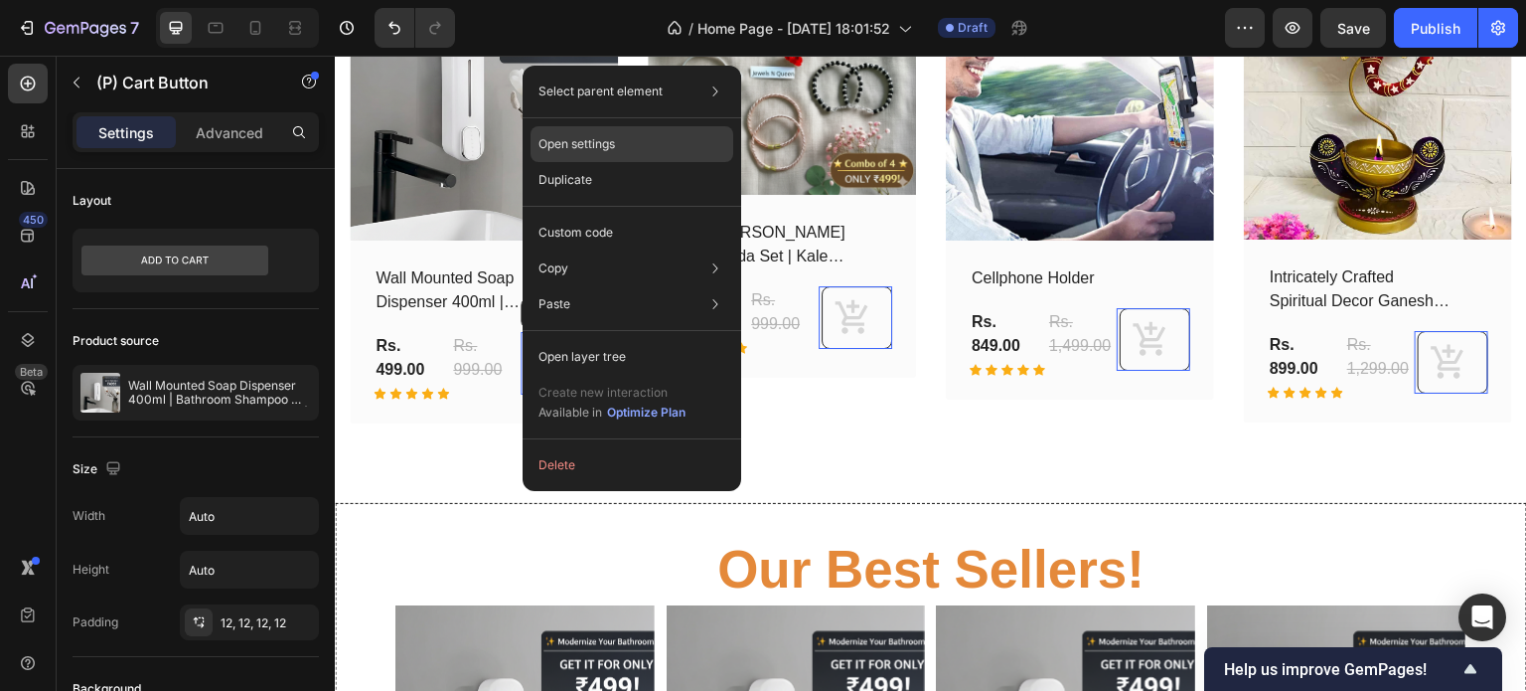
click at [644, 146] on div "Open settings" at bounding box center [632, 144] width 203 height 36
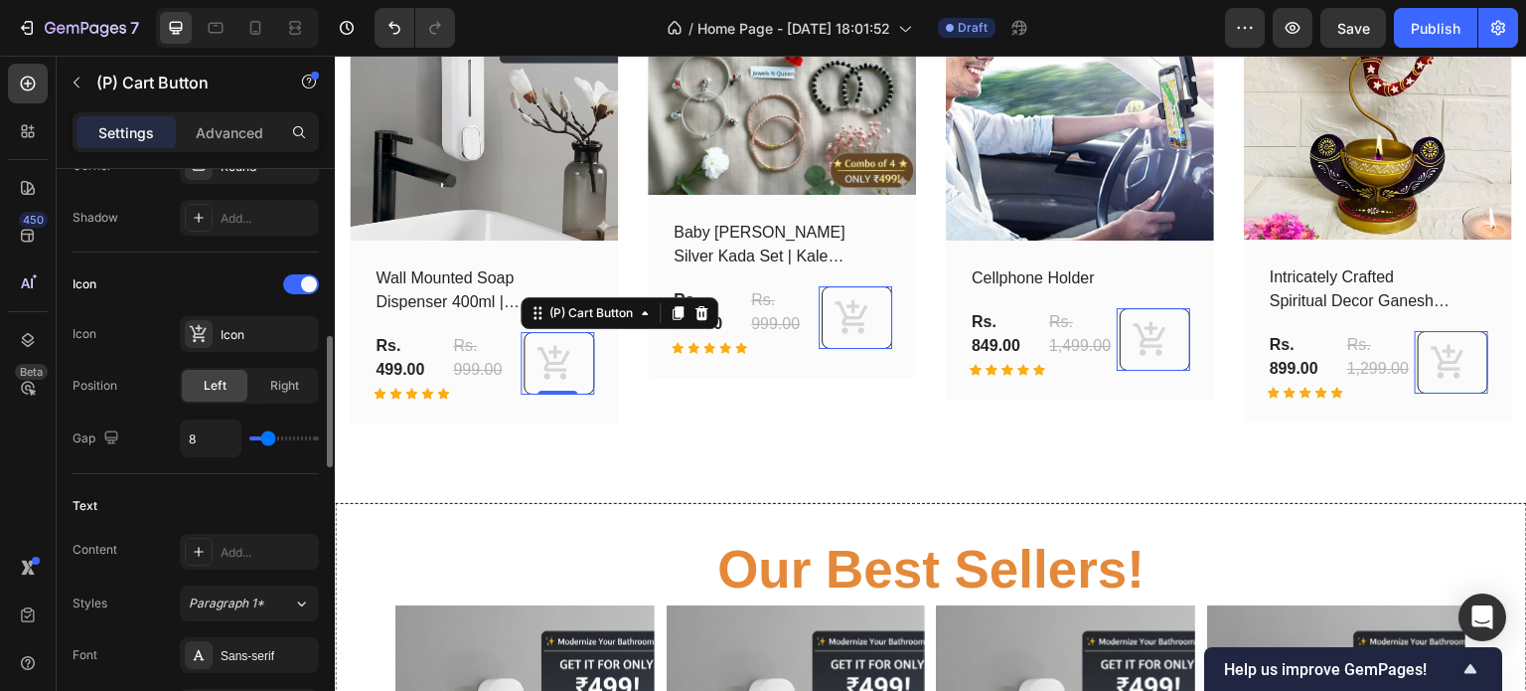
scroll to position [733, 0]
type input "13"
type input "14"
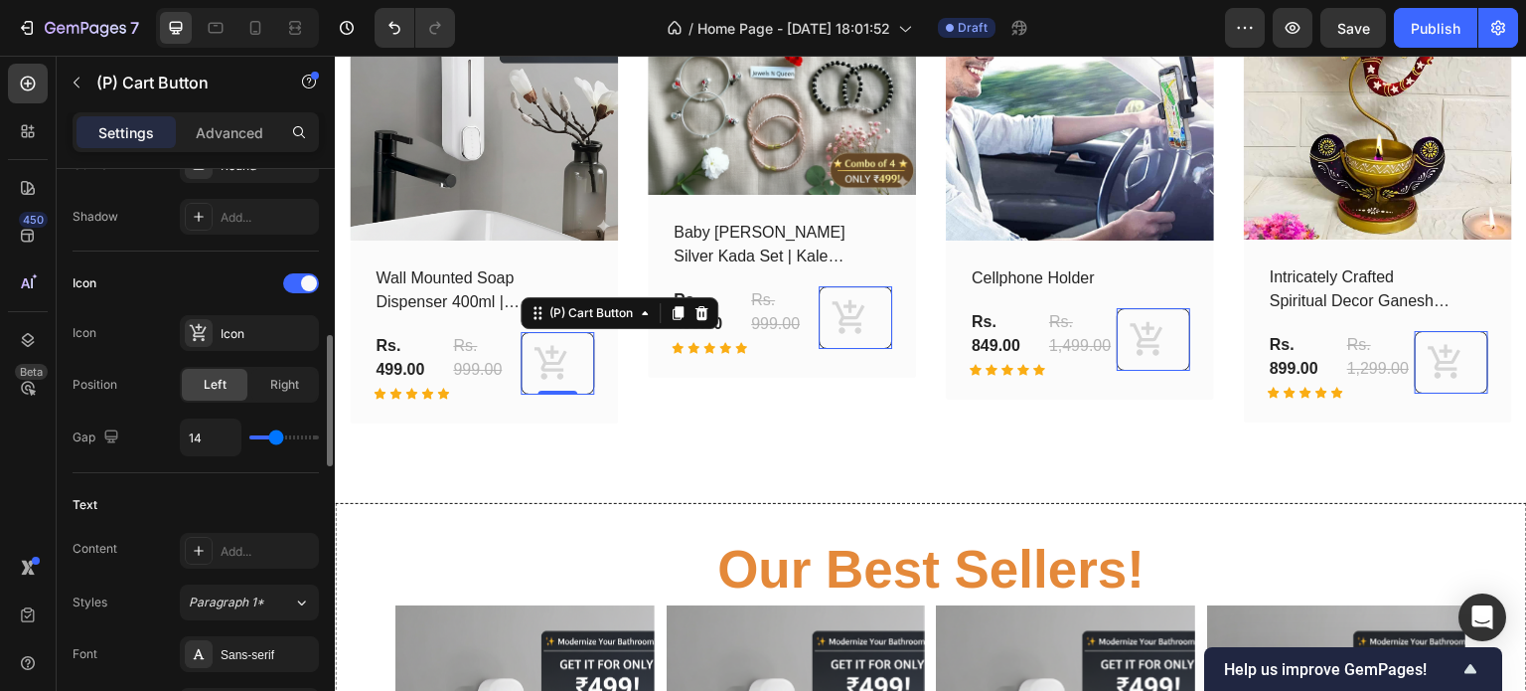
type input "29"
type input "30"
type input "32"
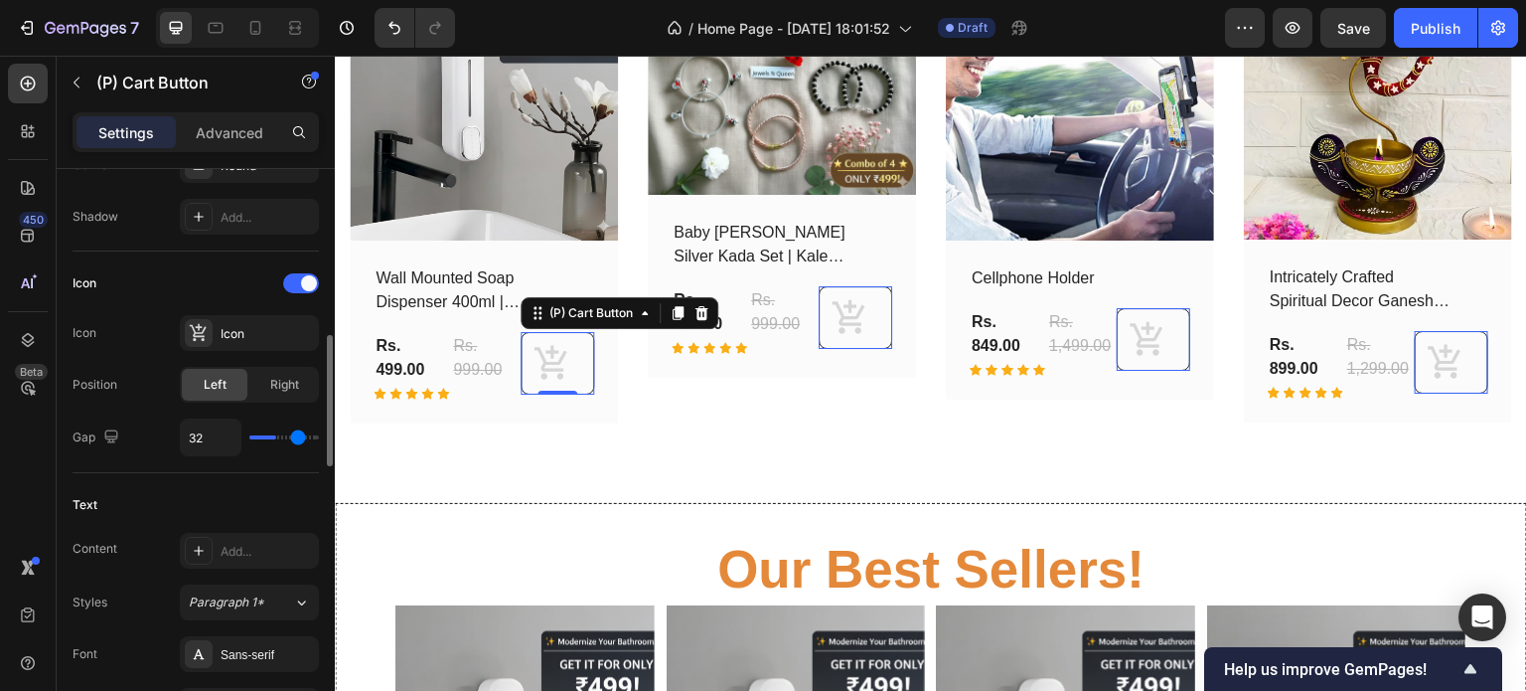
type input "32"
type input "33"
type input "35"
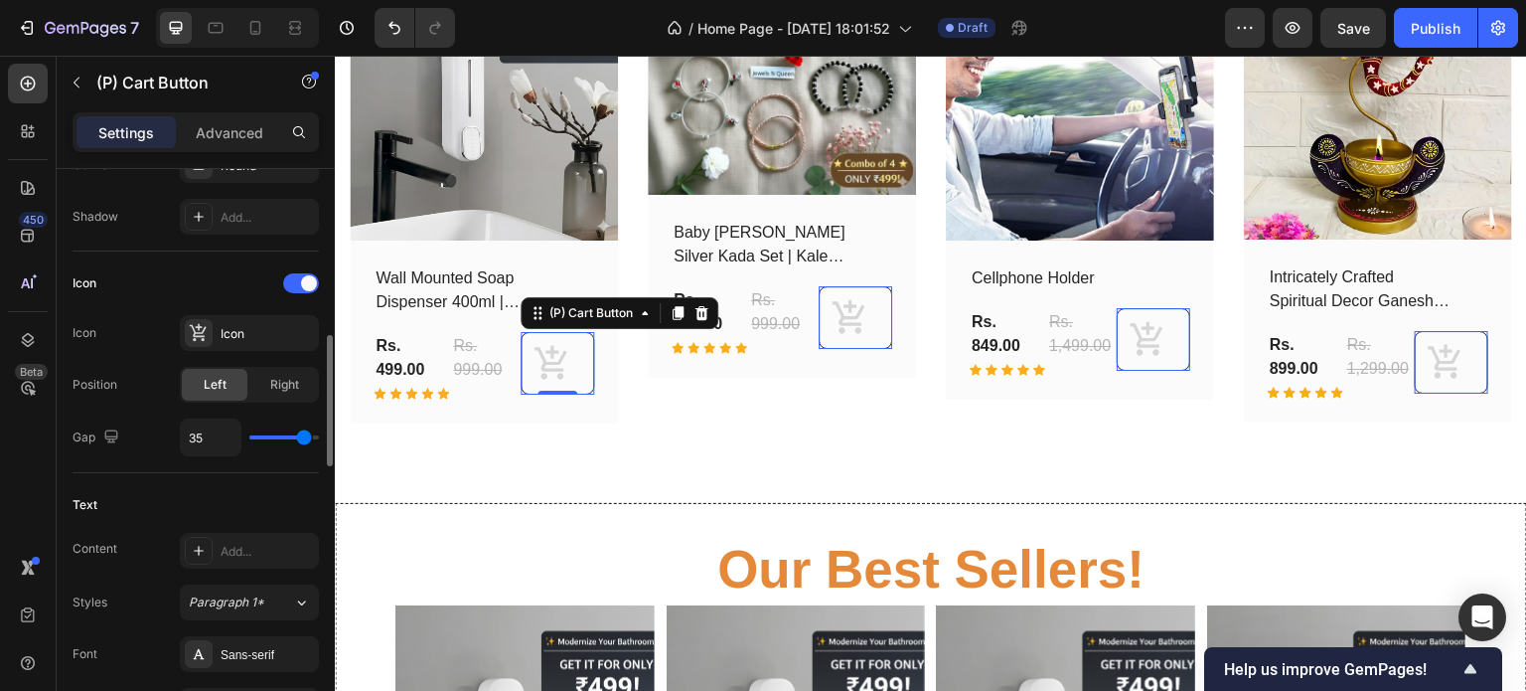
type input "36"
type input "37"
type input "38"
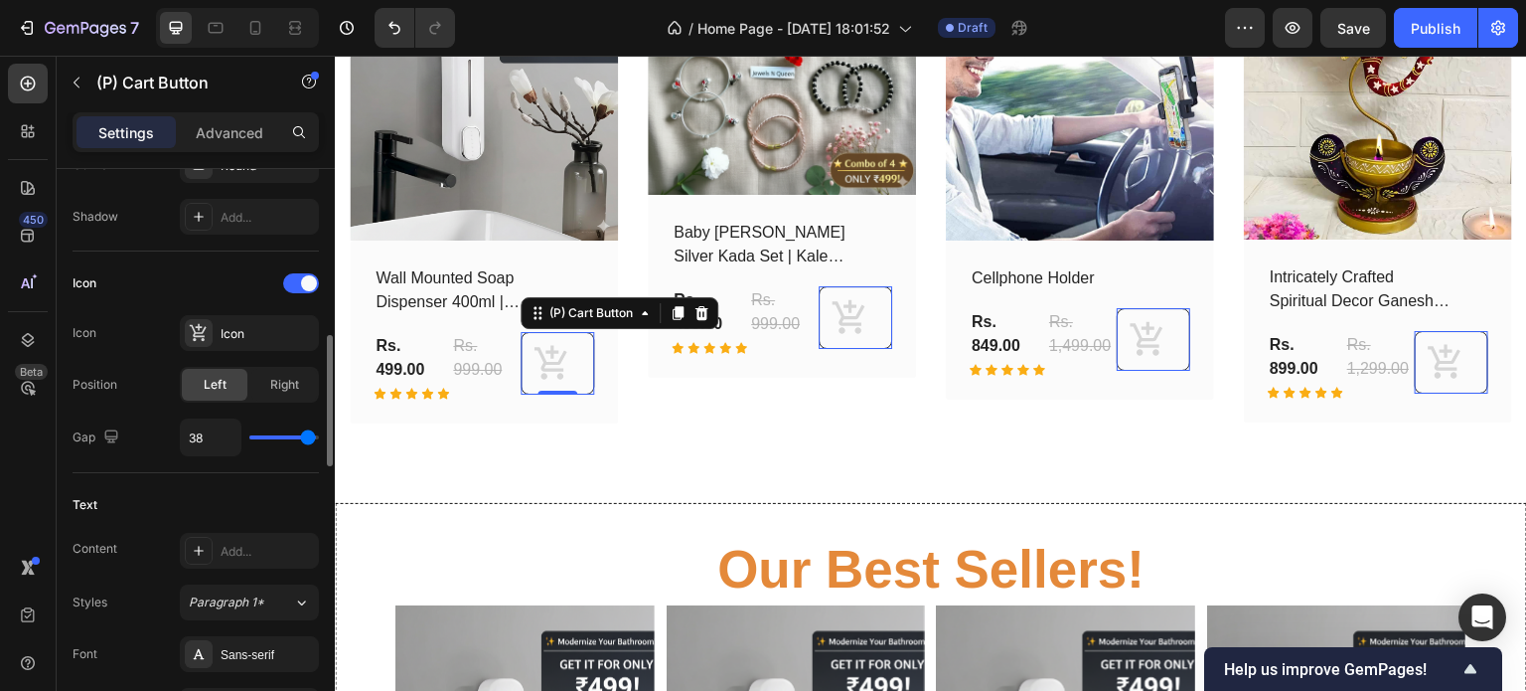
drag, startPoint x: 274, startPoint y: 437, endPoint x: 308, endPoint y: 437, distance: 33.8
type input "38"
click at [308, 437] on input "range" at bounding box center [284, 437] width 70 height 4
type input "37"
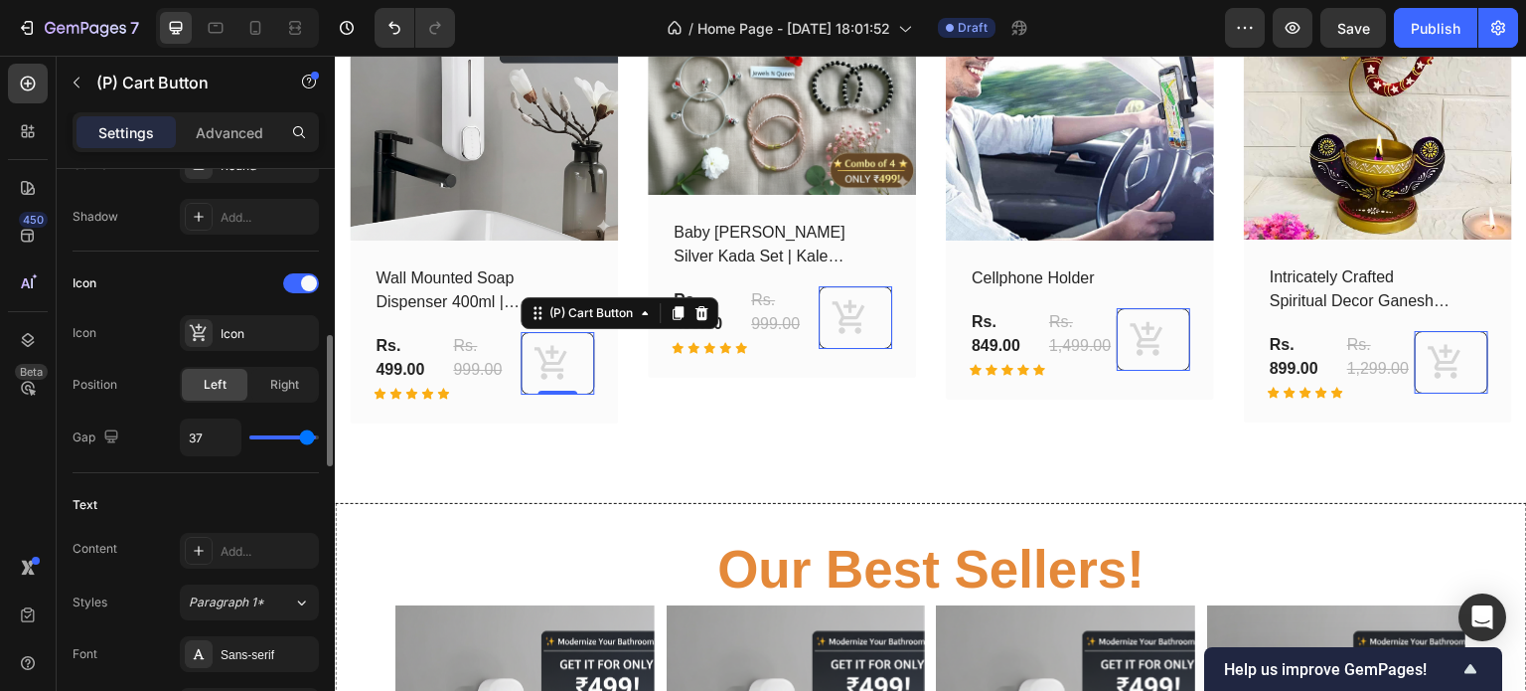
type input "17"
type input "16"
type input "15"
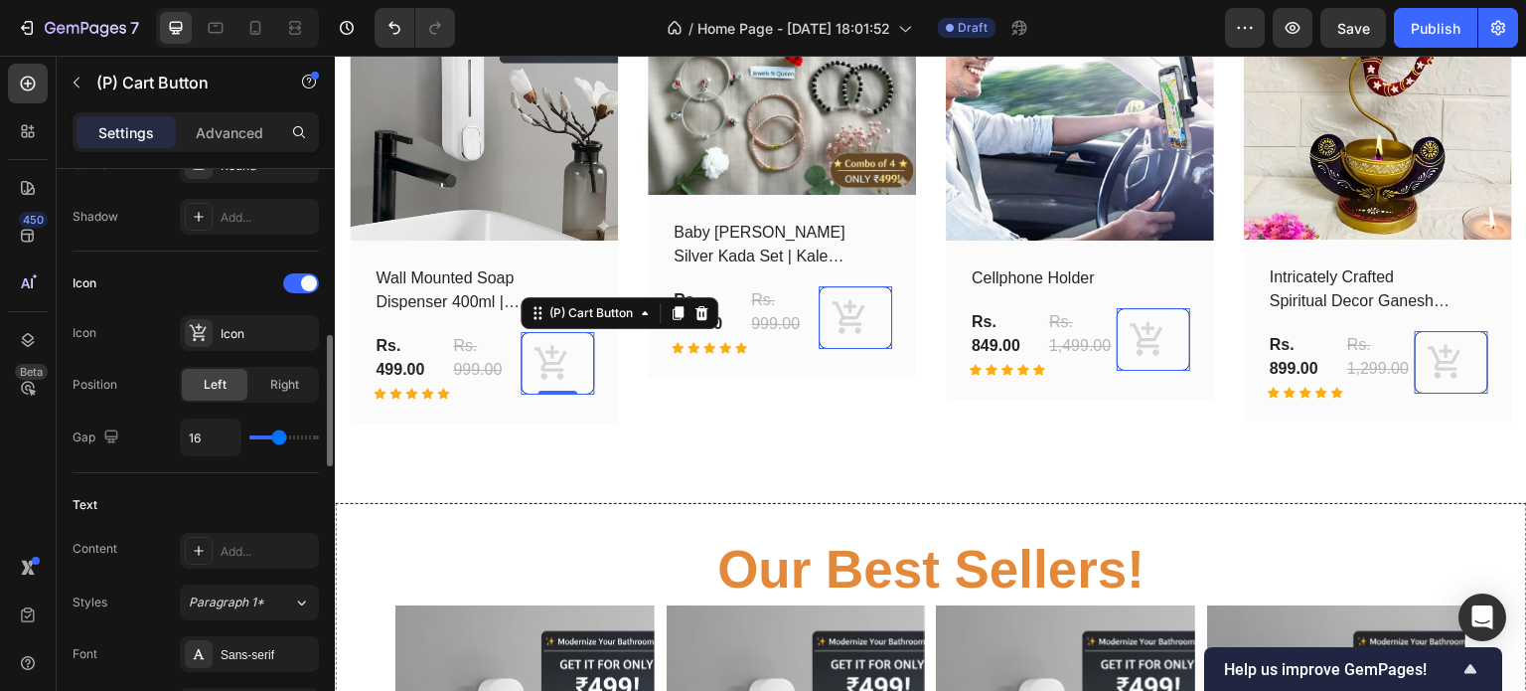
type input "15"
type input "14"
type input "0"
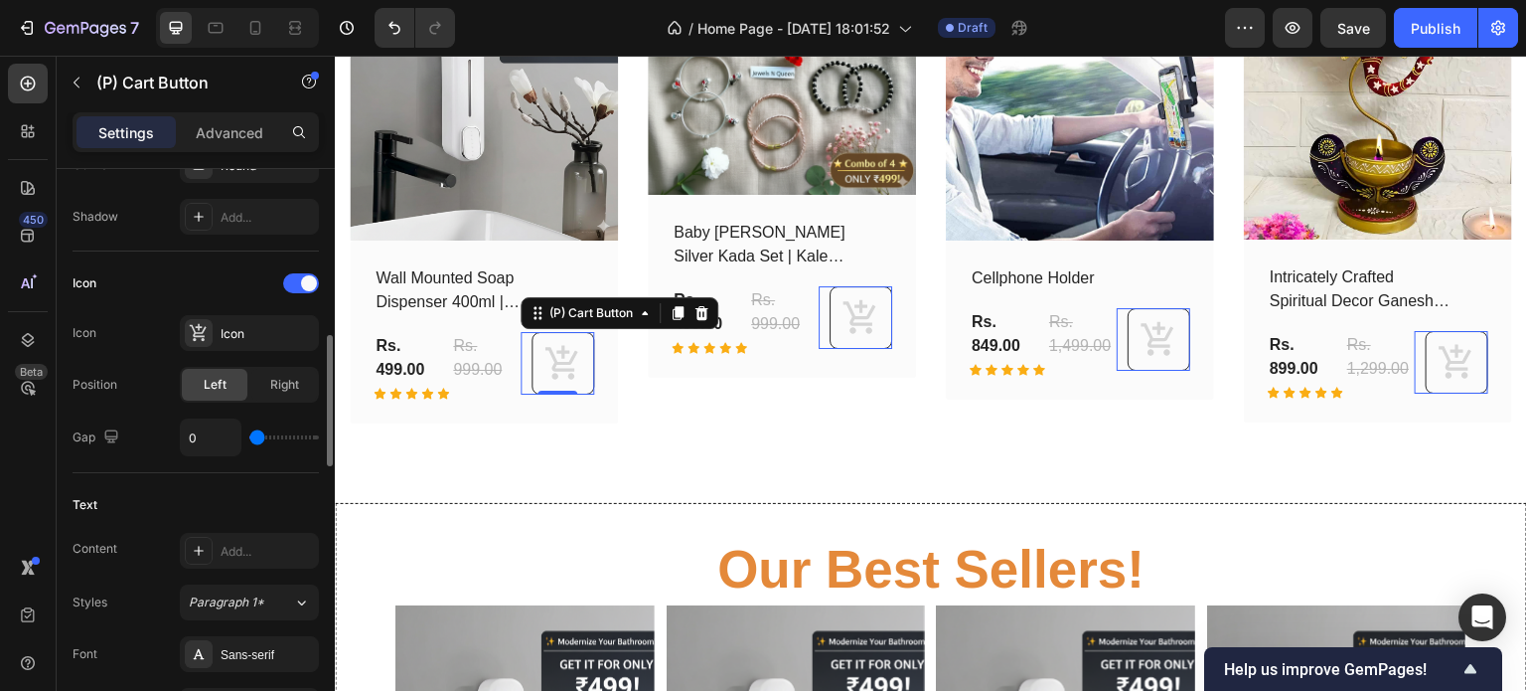
type input "1"
type input "3"
type input "4"
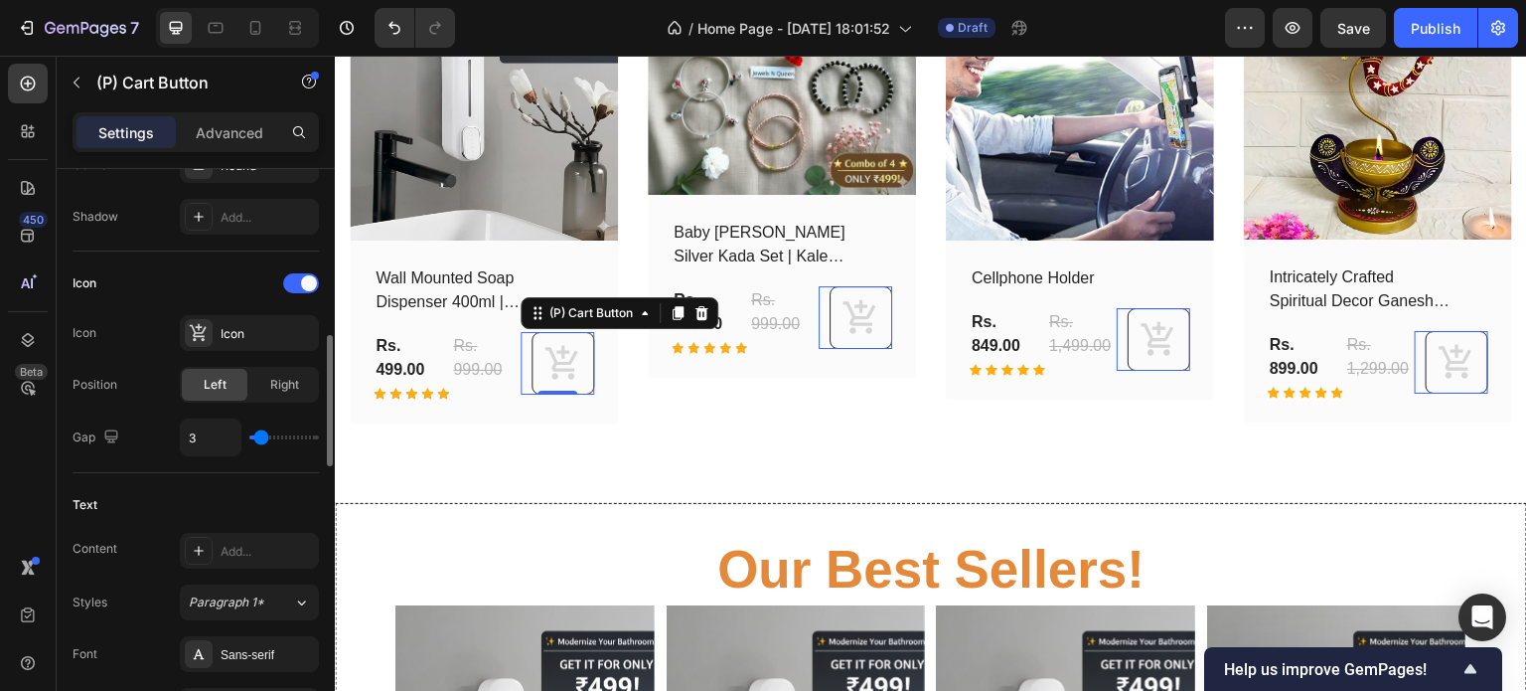
type input "4"
type input "5"
type input "7"
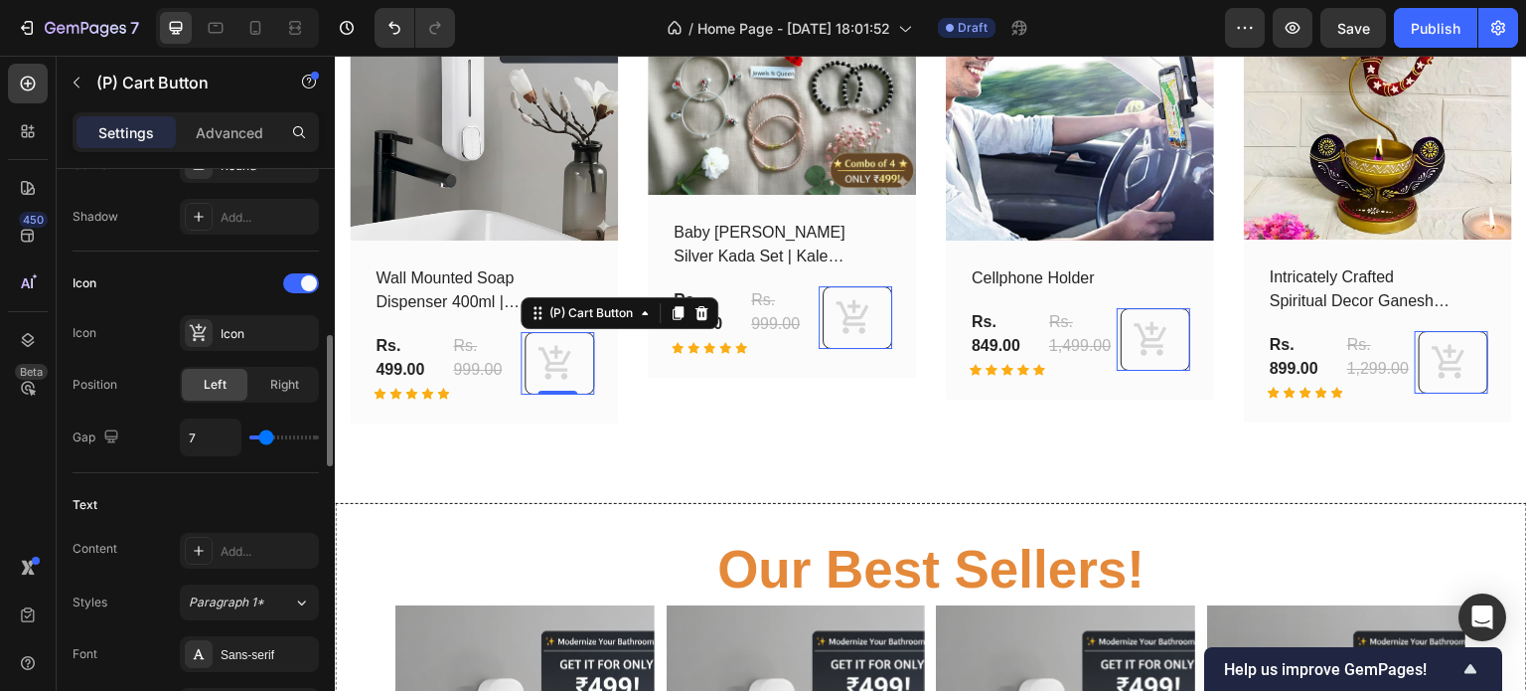
type input "8"
type input "10"
type input "11"
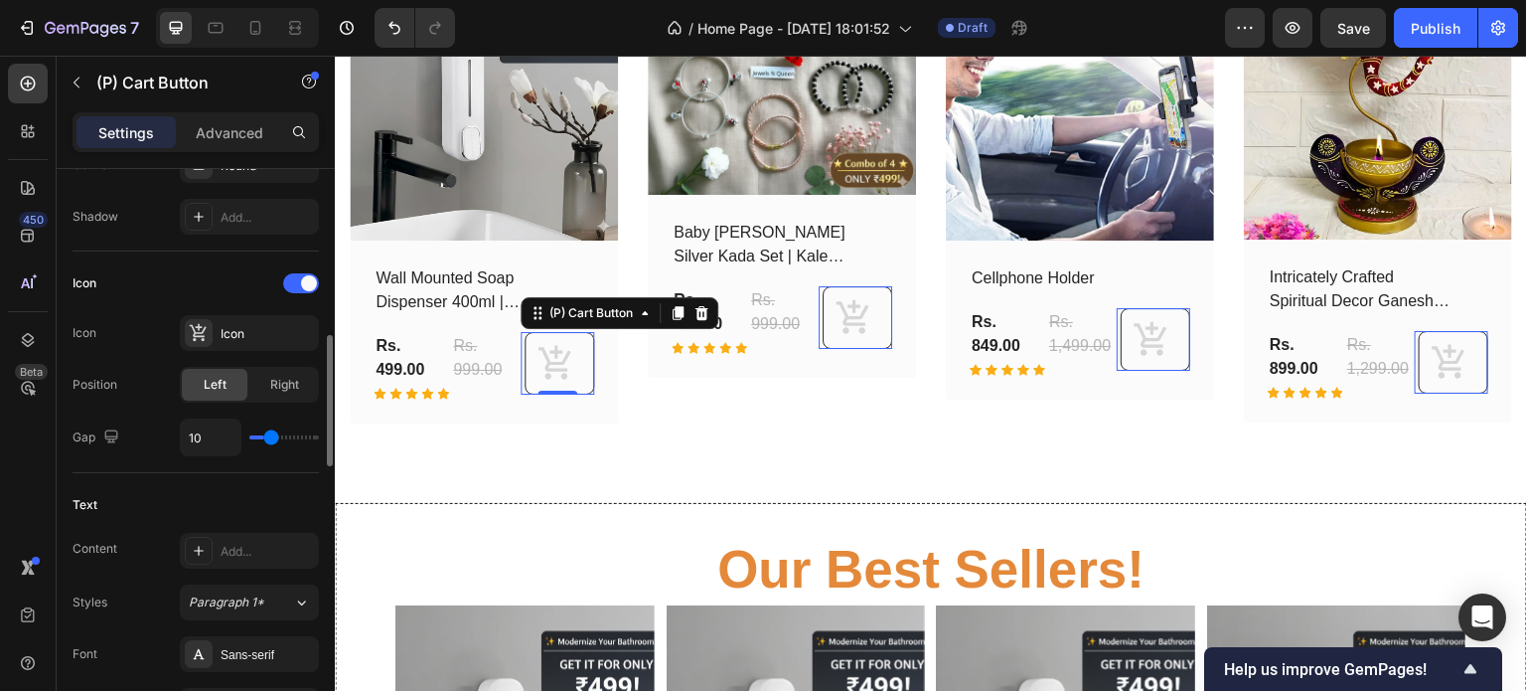
type input "11"
type input "12"
type input "13"
drag, startPoint x: 308, startPoint y: 437, endPoint x: 274, endPoint y: 440, distance: 33.9
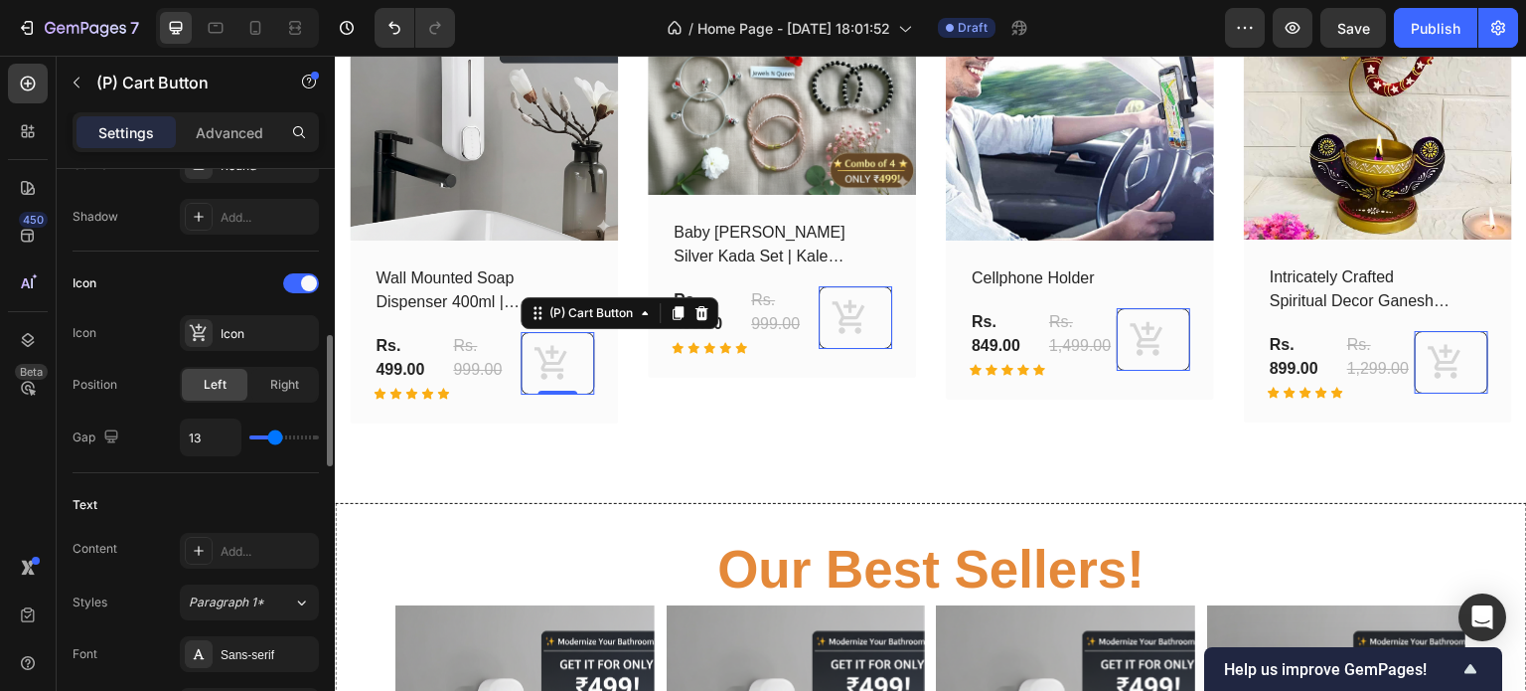
type input "13"
click at [274, 439] on input "range" at bounding box center [284, 437] width 70 height 4
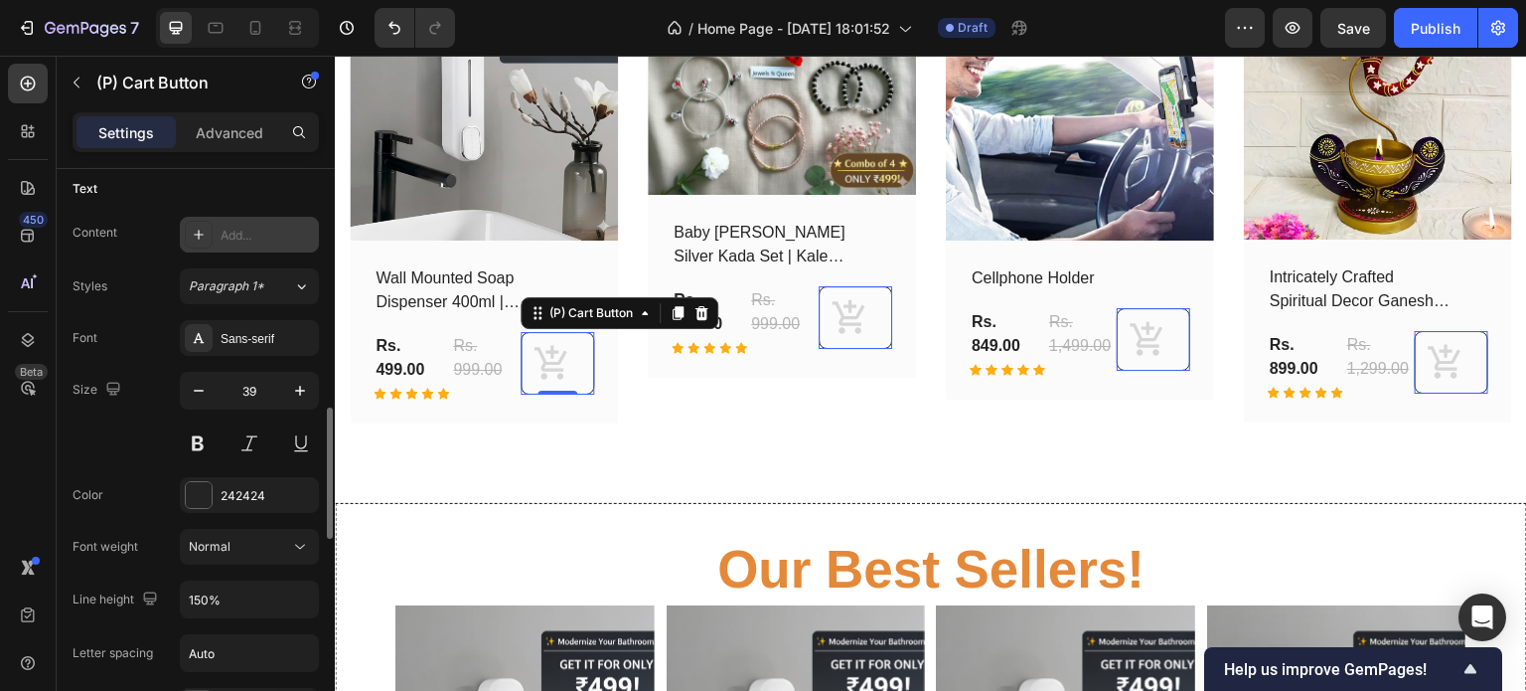
scroll to position [1050, 0]
click at [199, 392] on icon "button" at bounding box center [199, 390] width 20 height 20
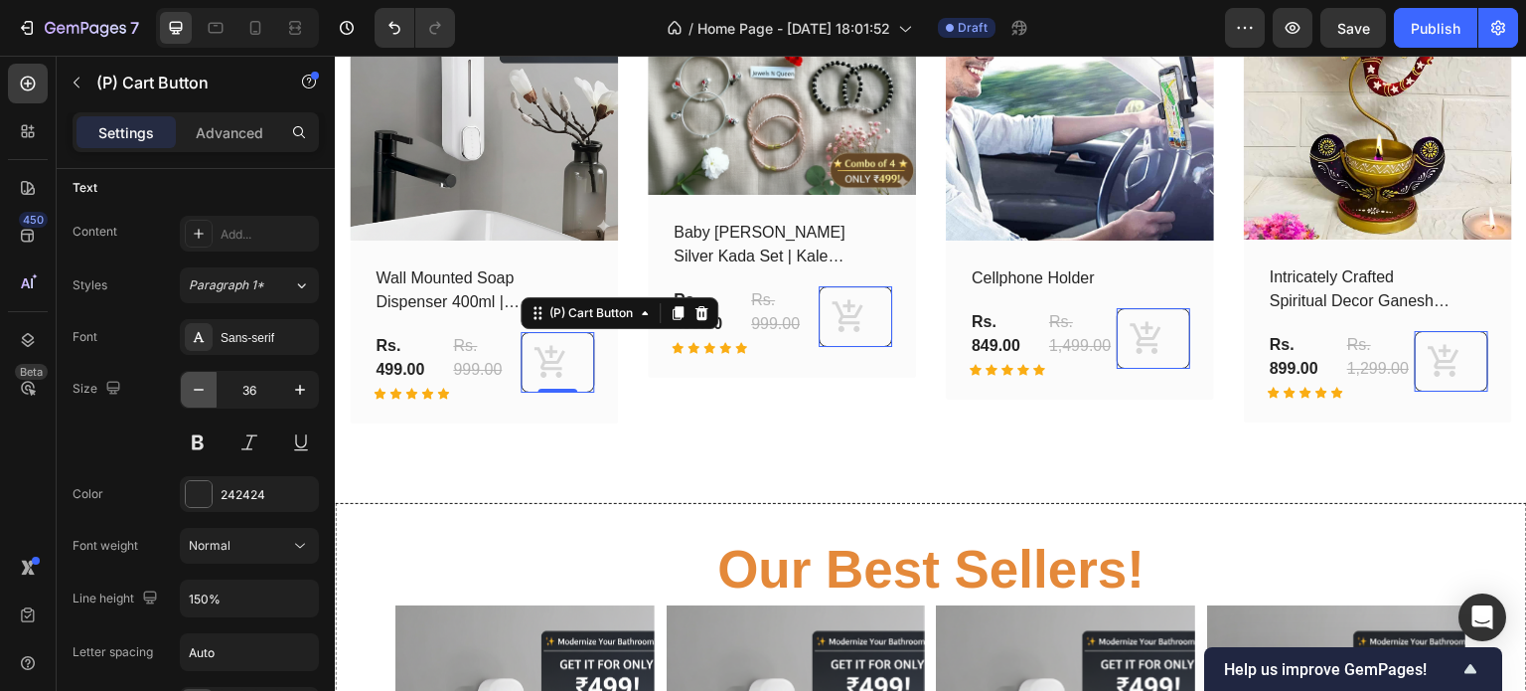
click at [199, 392] on icon "button" at bounding box center [199, 390] width 20 height 20
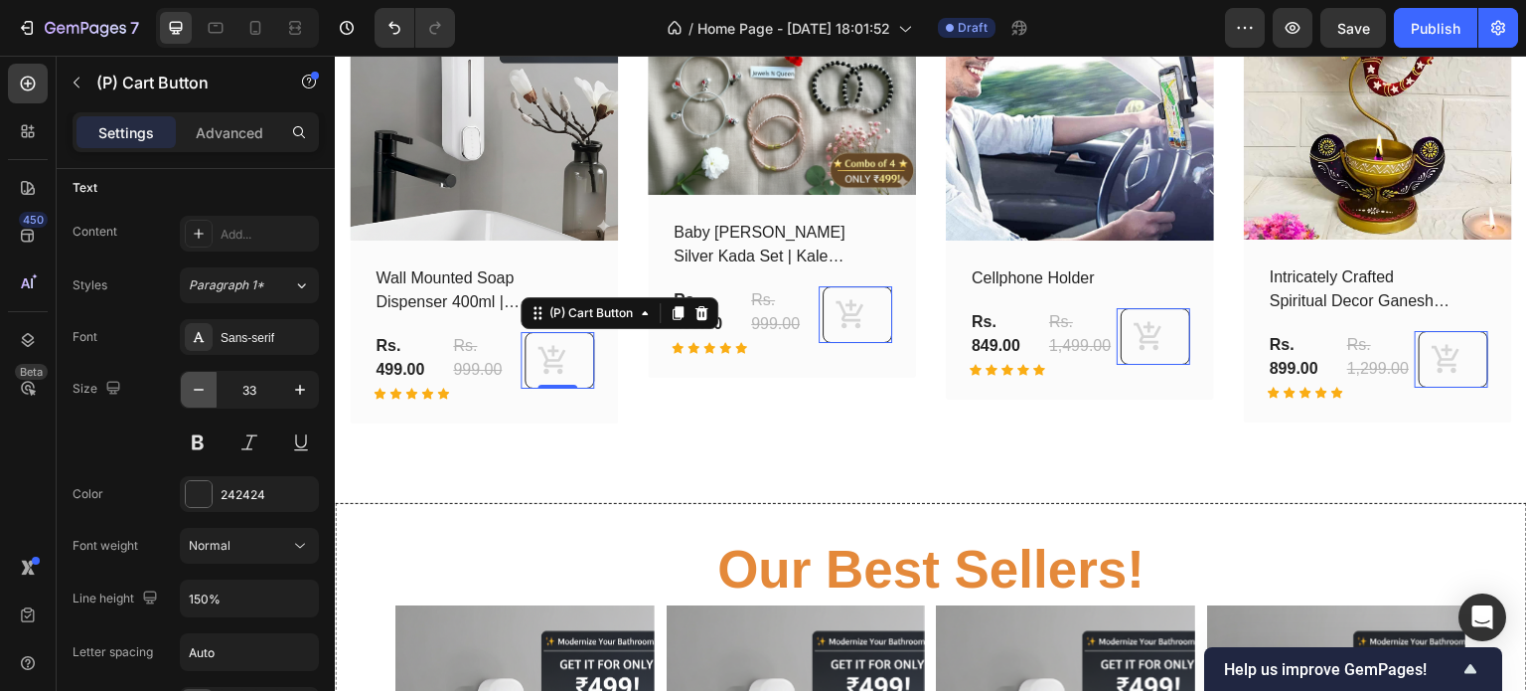
click at [199, 392] on icon "button" at bounding box center [199, 390] width 20 height 20
type input "30"
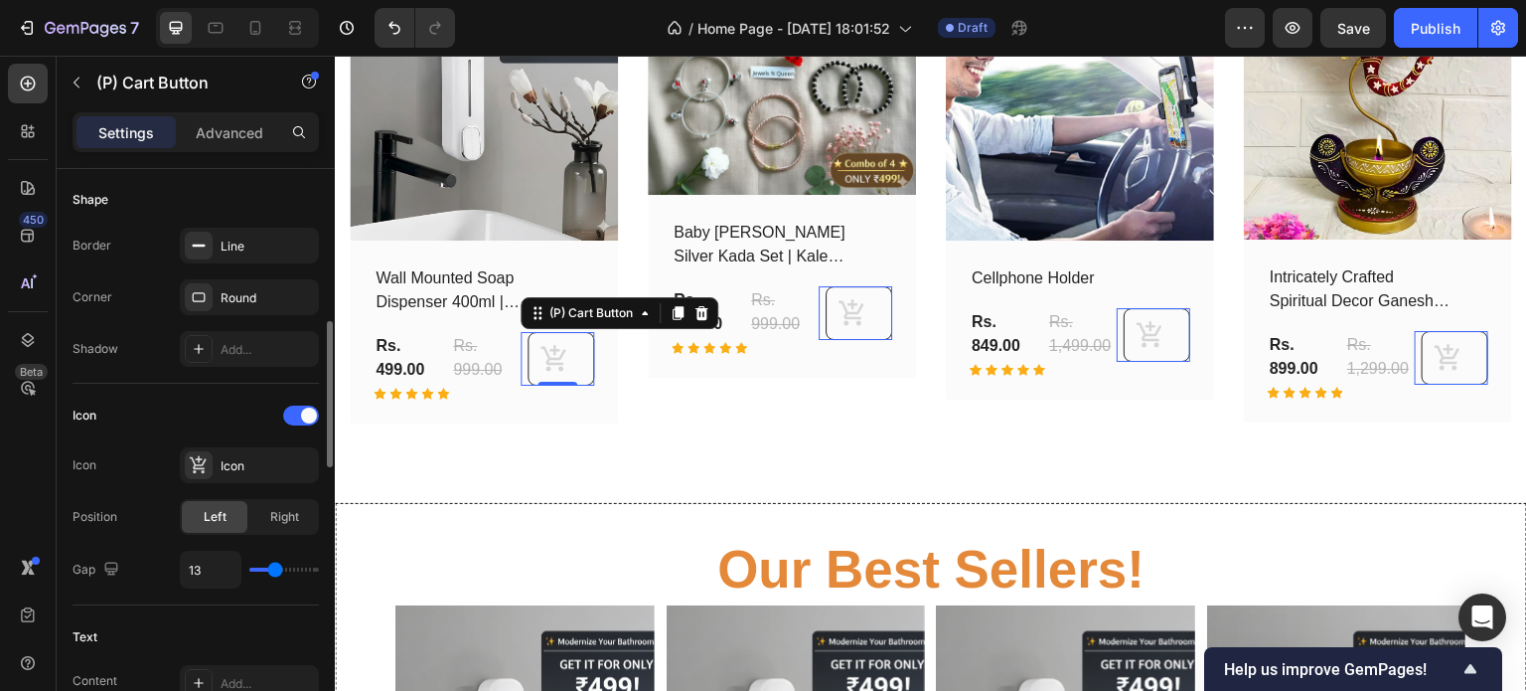
scroll to position [608, 0]
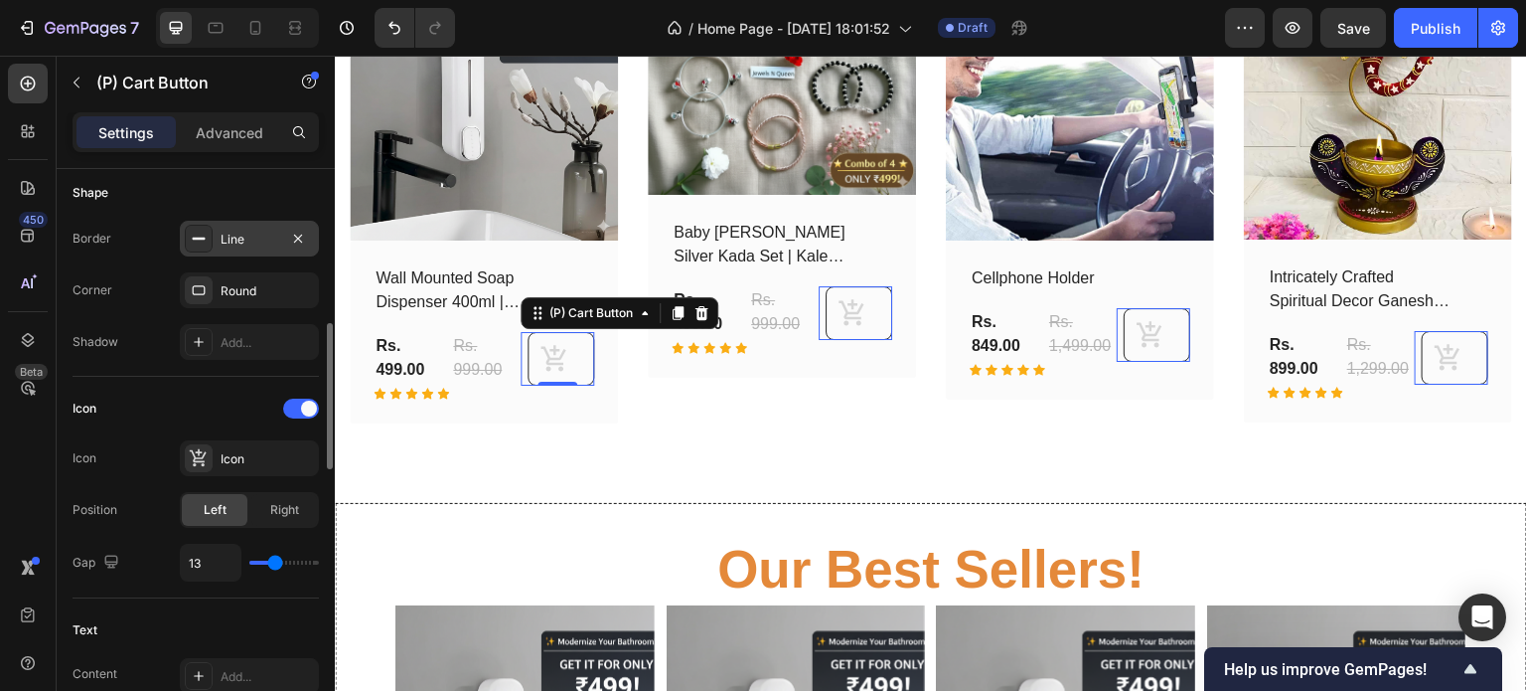
click at [222, 221] on div "Line" at bounding box center [249, 239] width 139 height 36
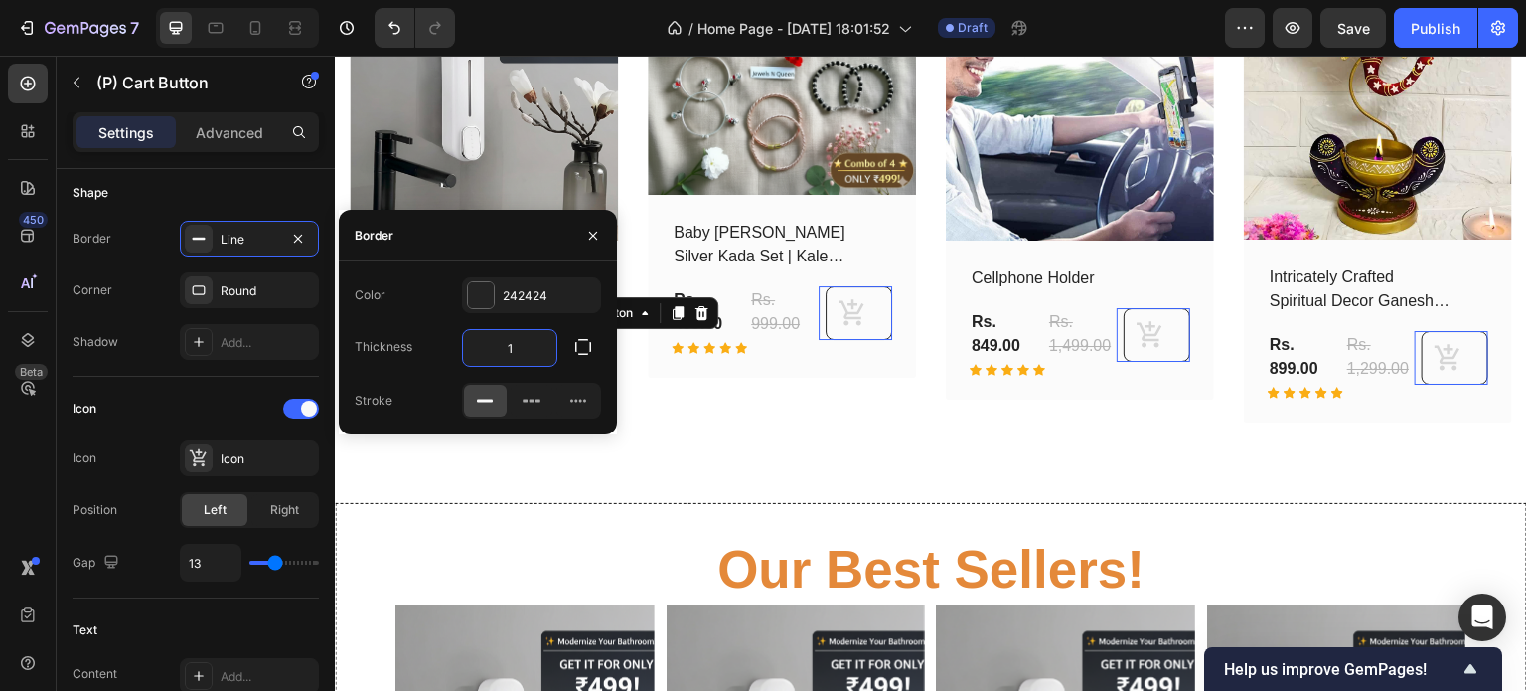
type input "0"
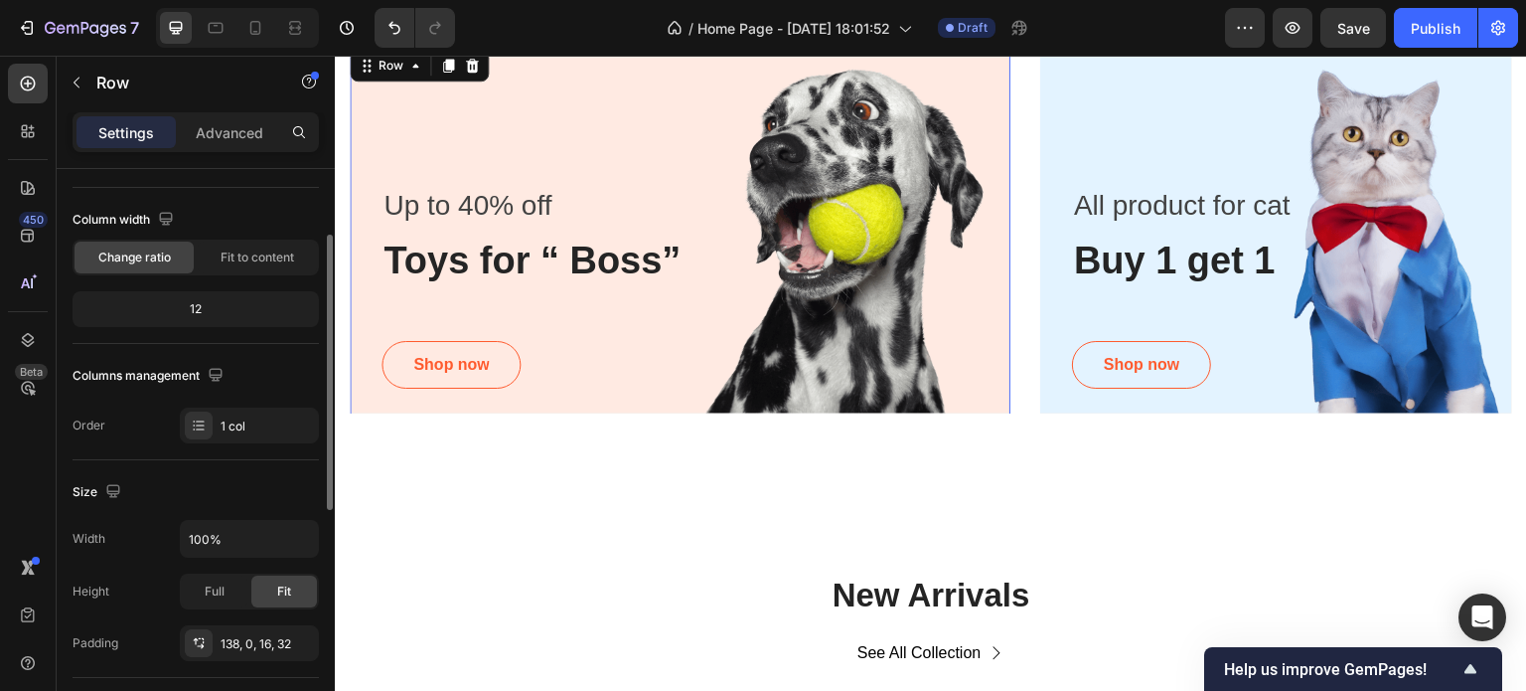
scroll to position [136, 0]
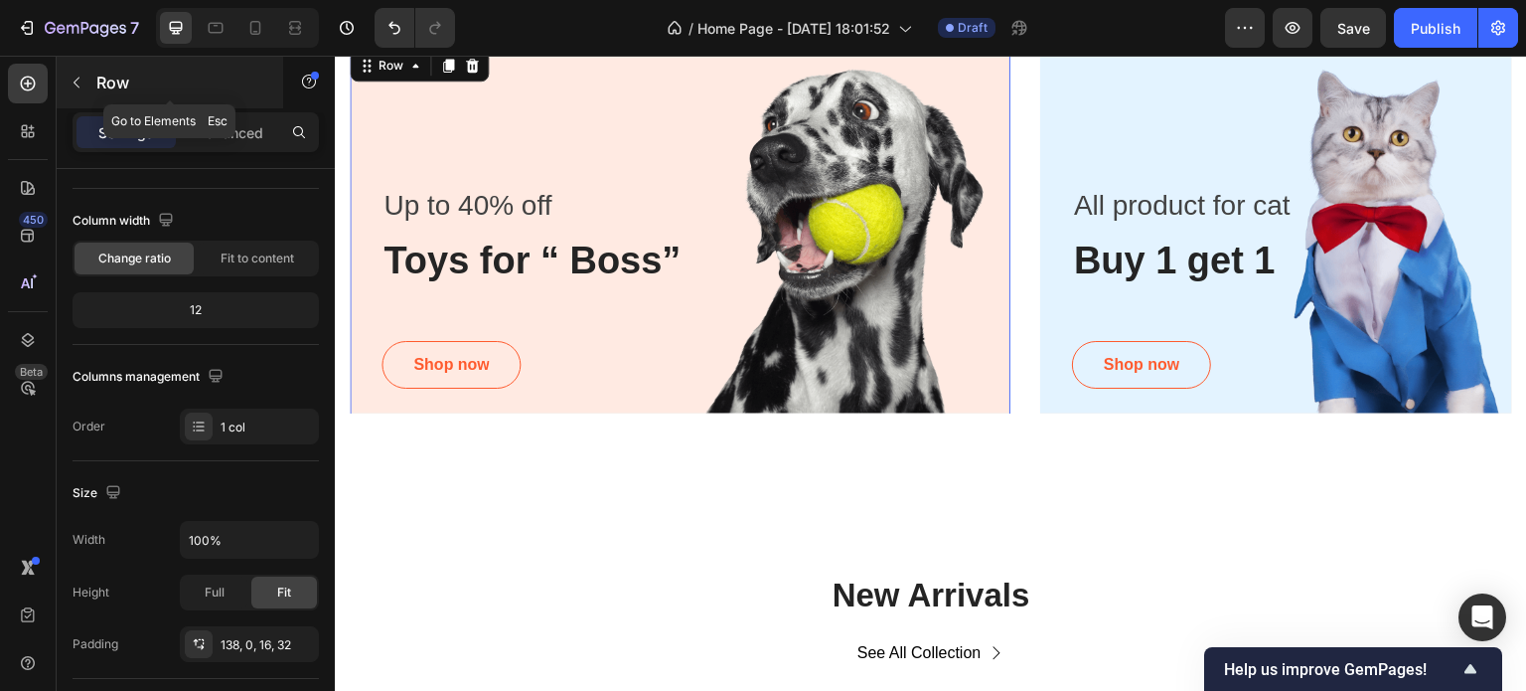
click at [94, 78] on div "Row" at bounding box center [170, 83] width 227 height 52
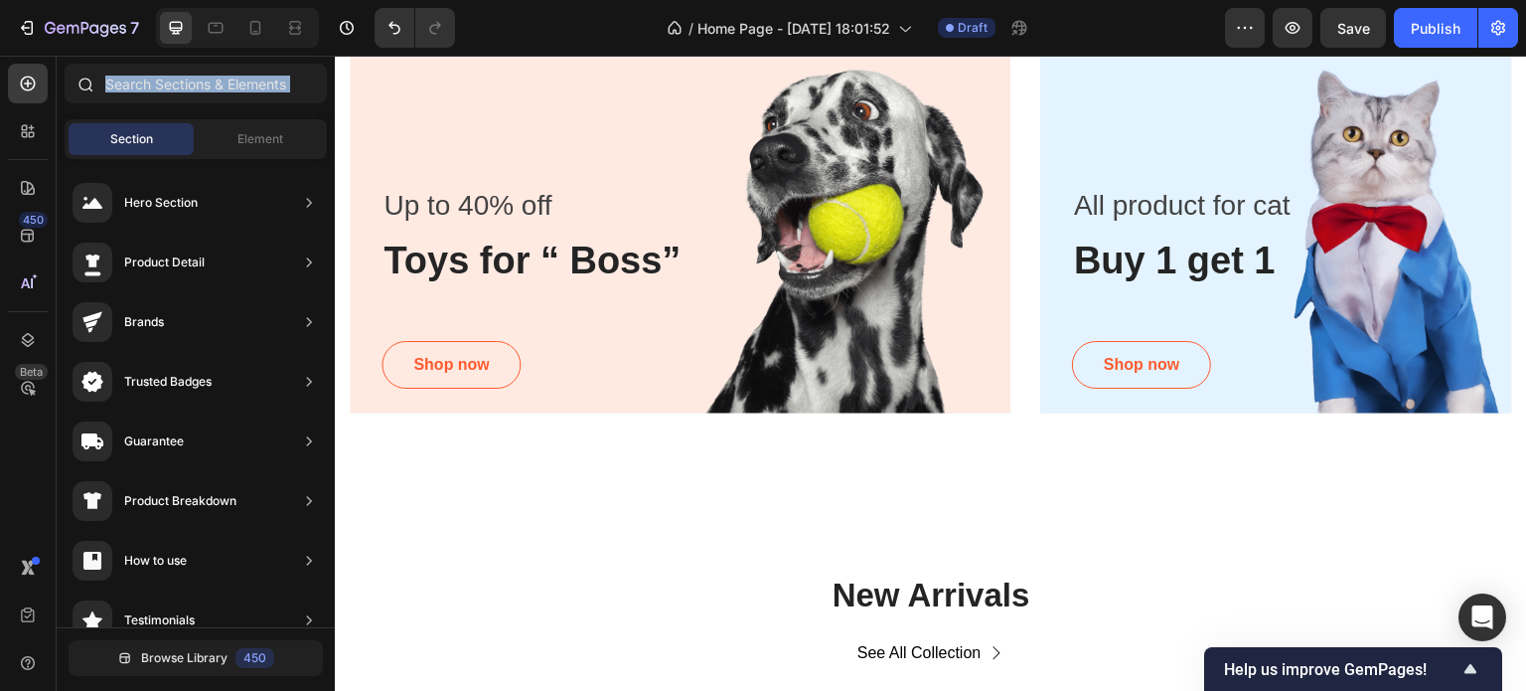
click at [94, 78] on div at bounding box center [85, 84] width 40 height 40
click at [227, 144] on div "Element" at bounding box center [260, 139] width 125 height 32
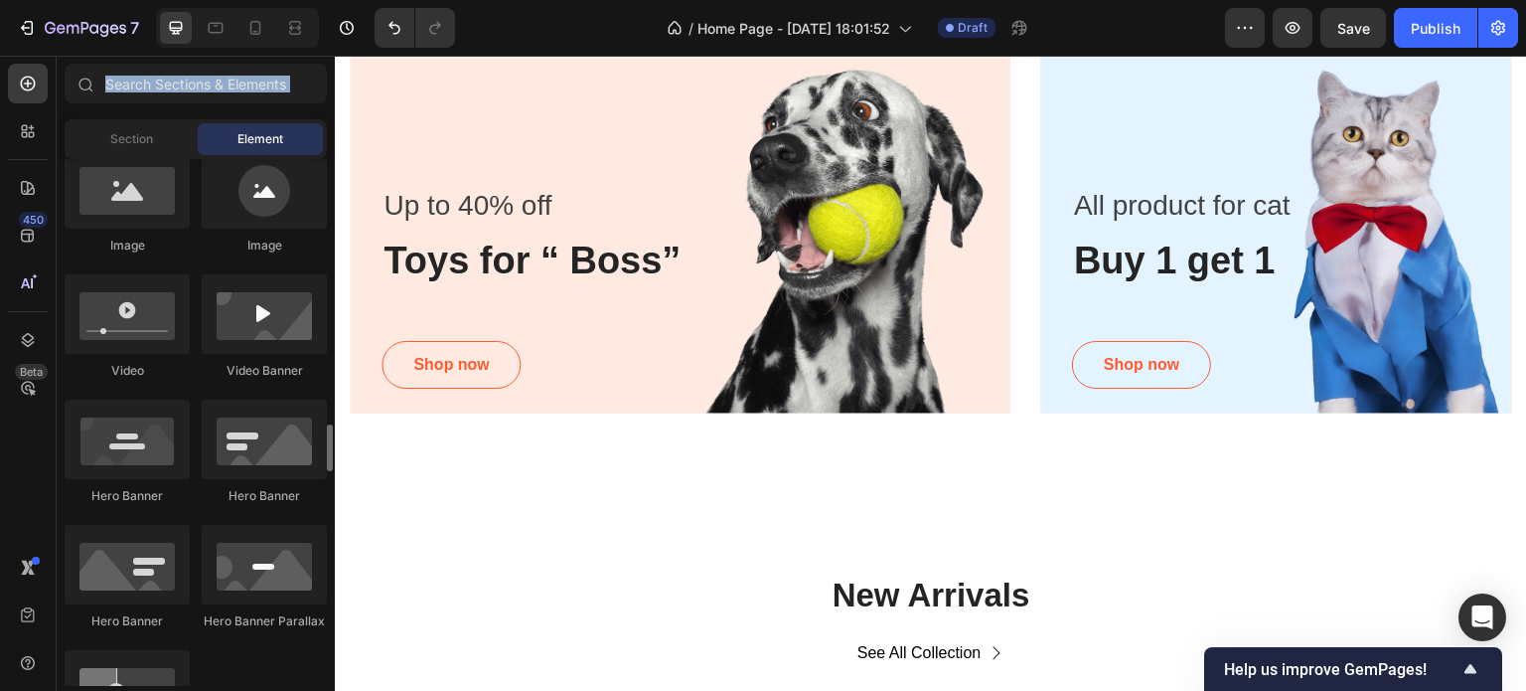
scroll to position [0, 0]
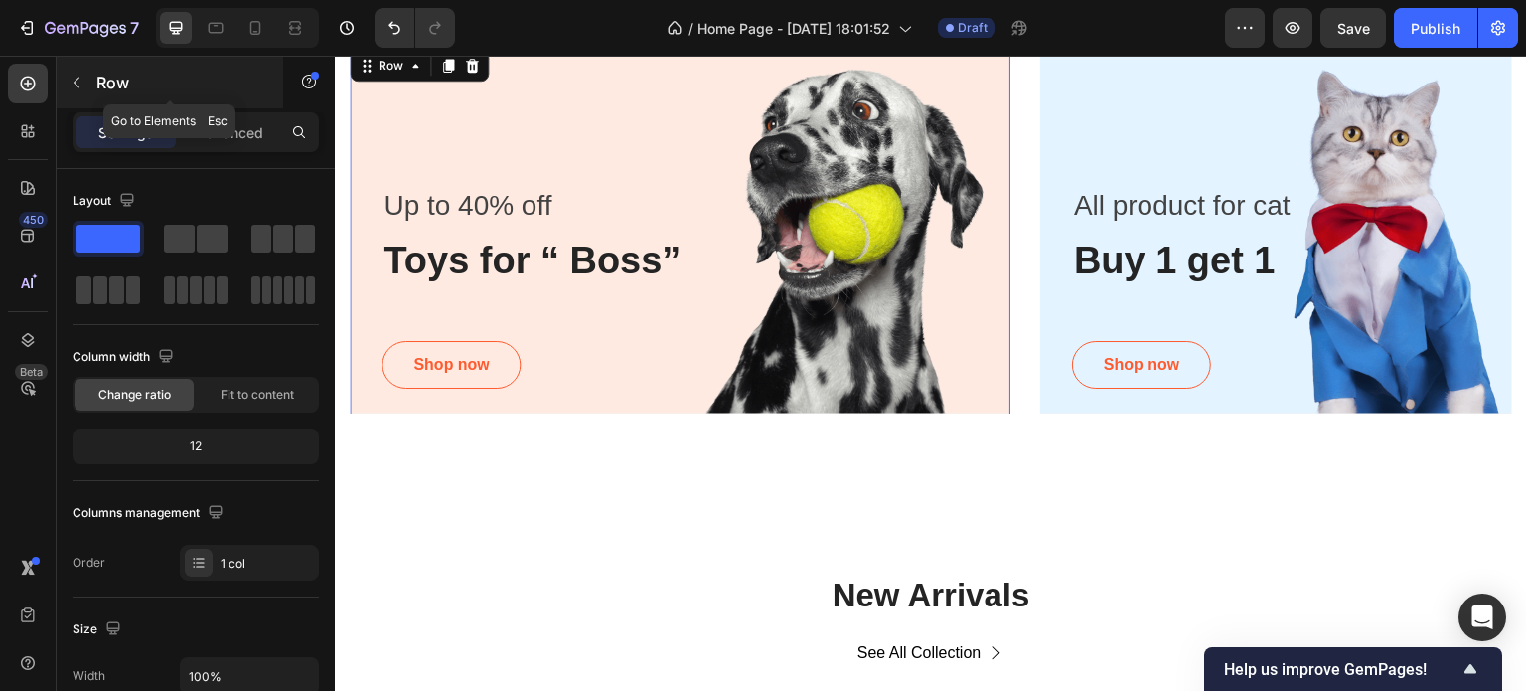
click at [82, 71] on button "button" at bounding box center [77, 83] width 32 height 32
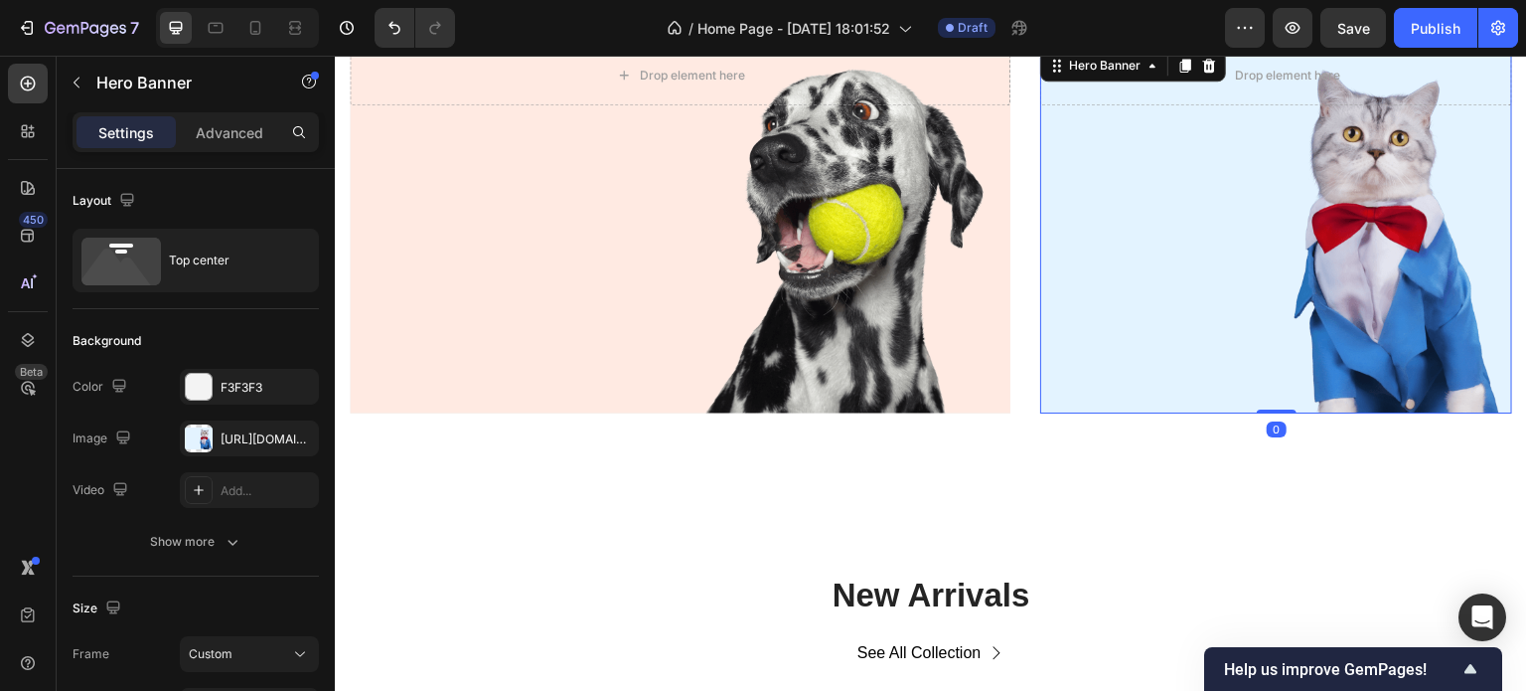
scroll to position [626, 0]
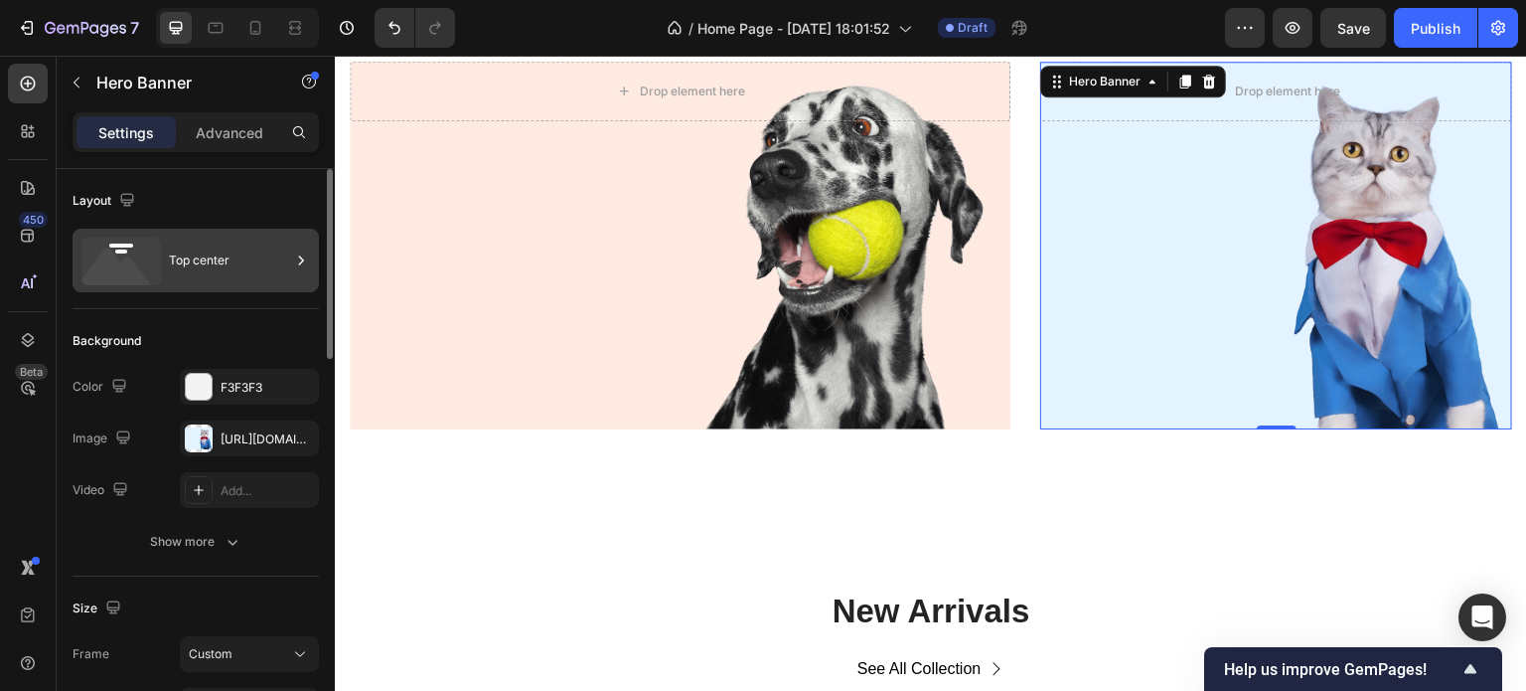
click at [181, 263] on div "Top center" at bounding box center [229, 260] width 121 height 46
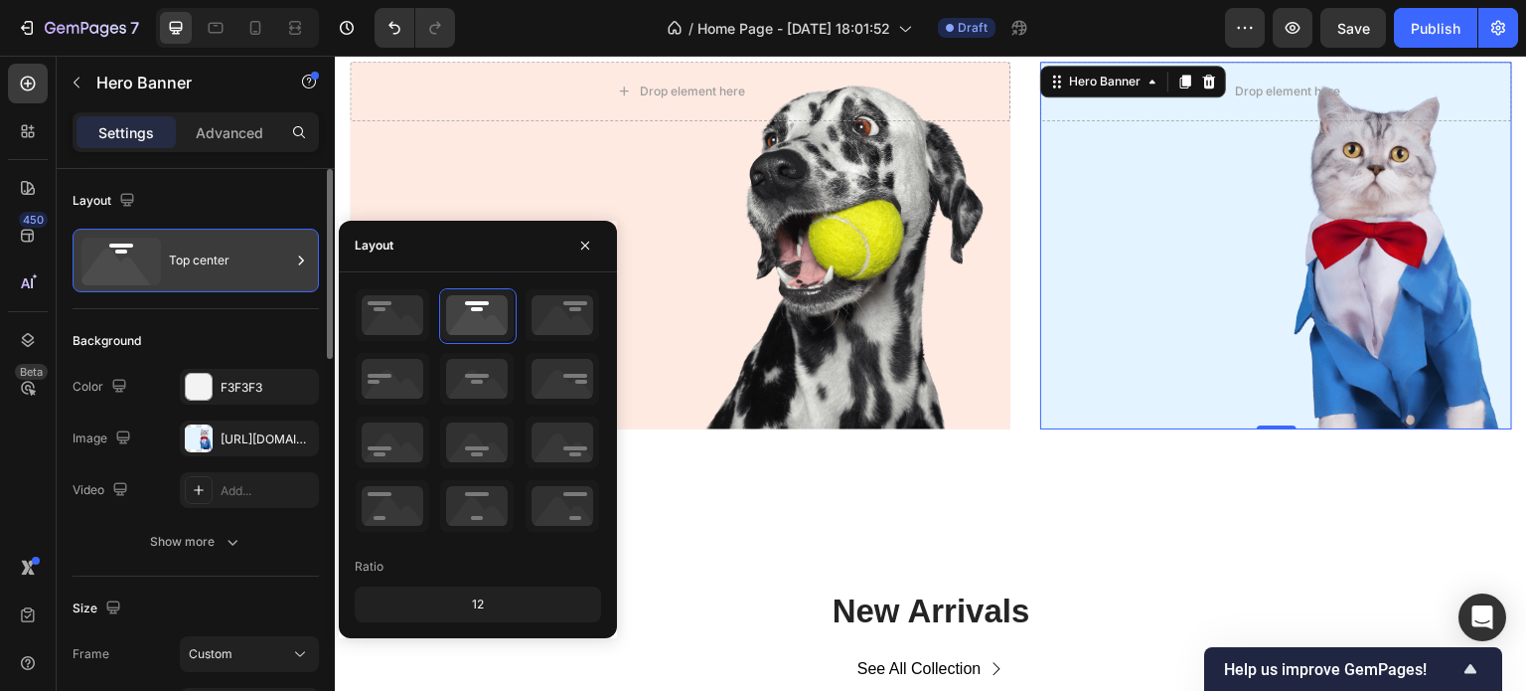
click at [181, 263] on div "Top center" at bounding box center [229, 260] width 121 height 46
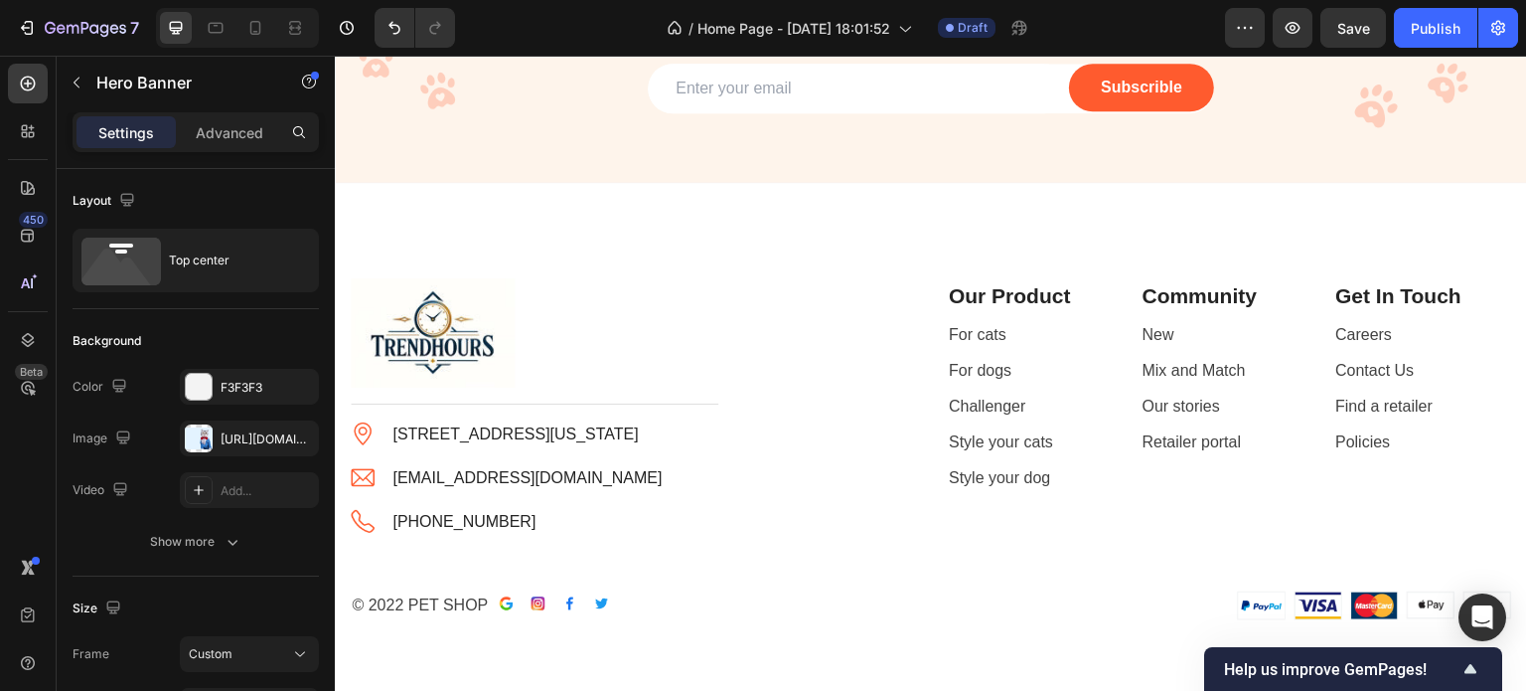
scroll to position [5595, 0]
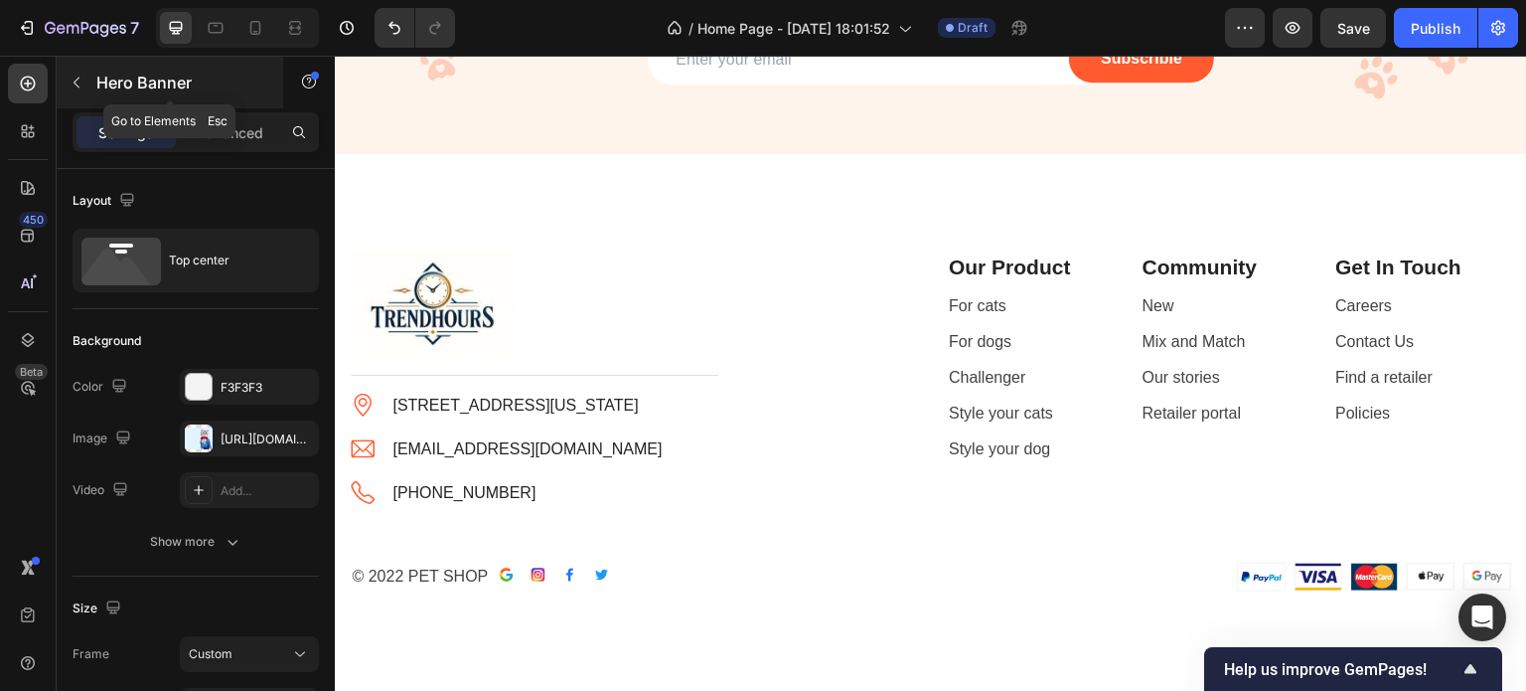
click at [91, 73] on button "button" at bounding box center [77, 83] width 32 height 32
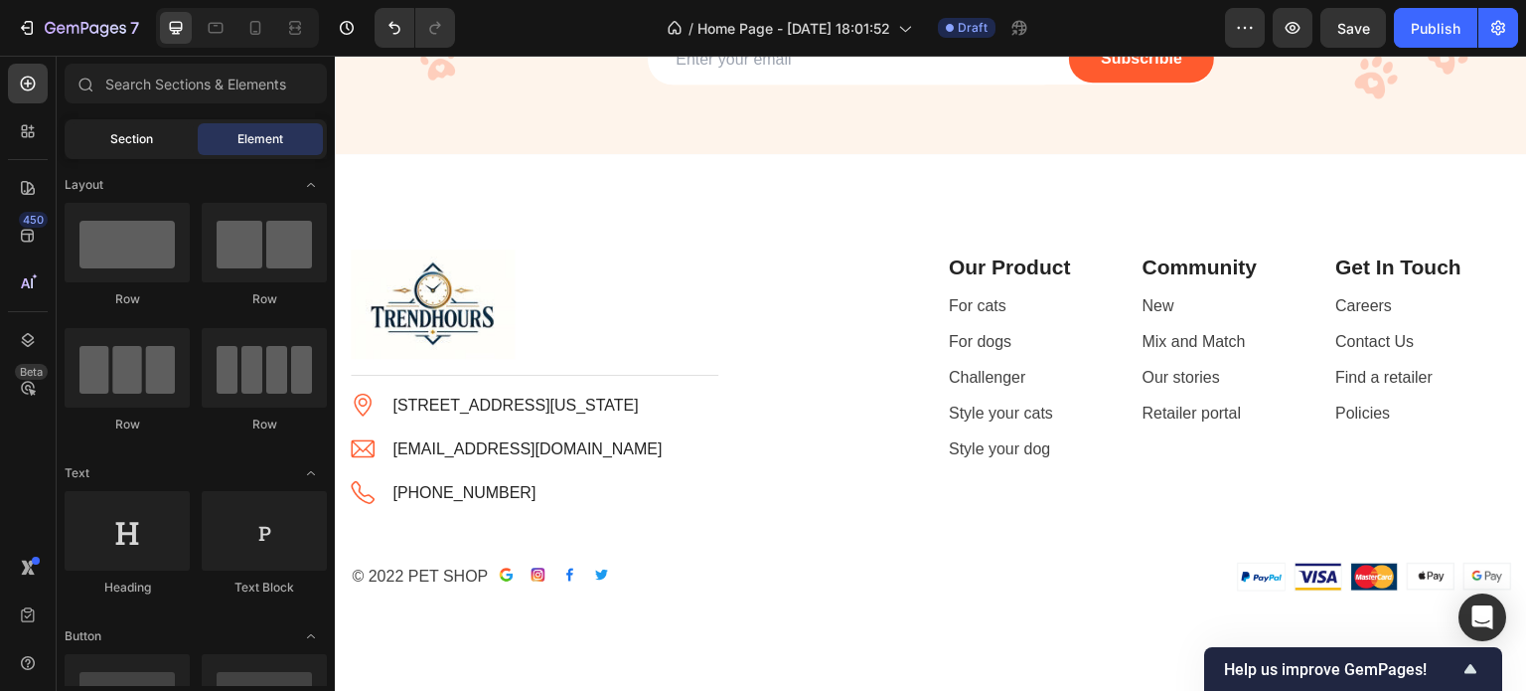
click at [139, 150] on div "Section" at bounding box center [131, 139] width 125 height 32
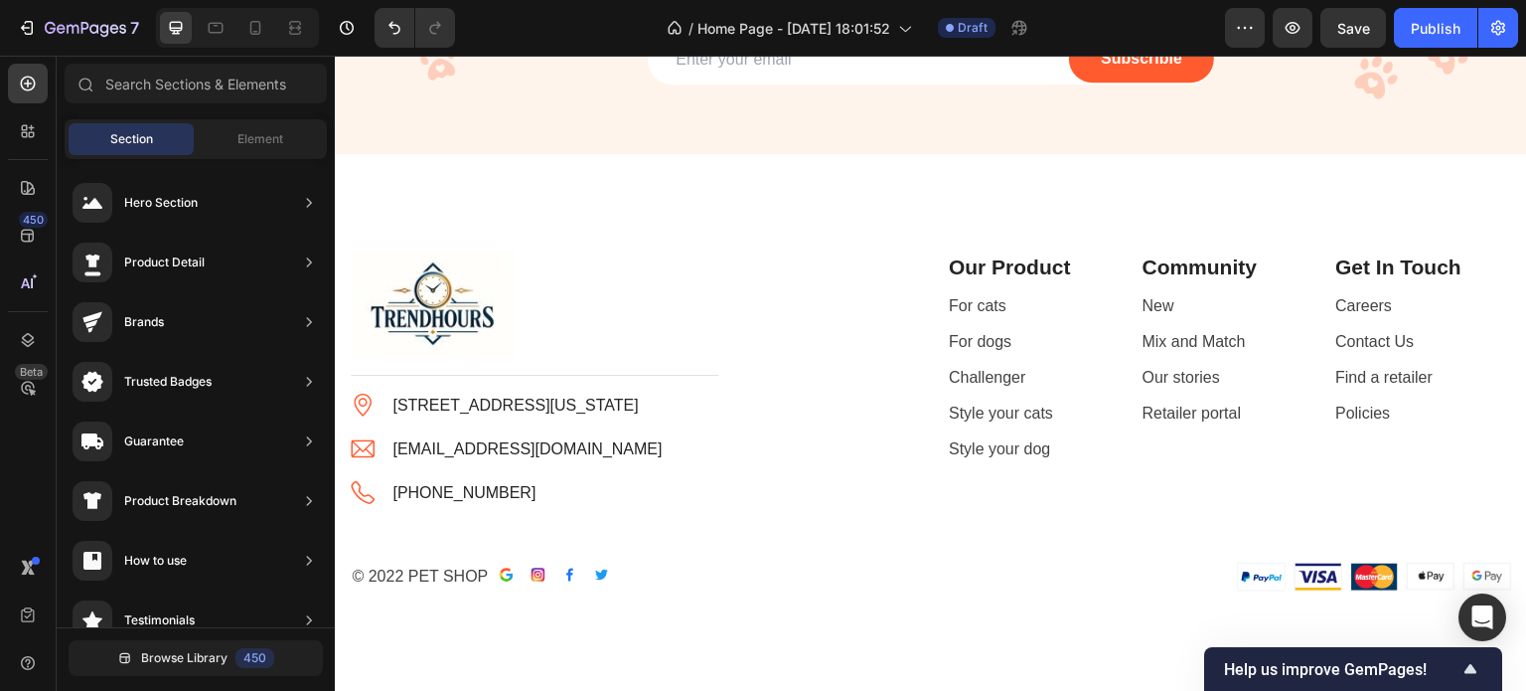
scroll to position [0, 0]
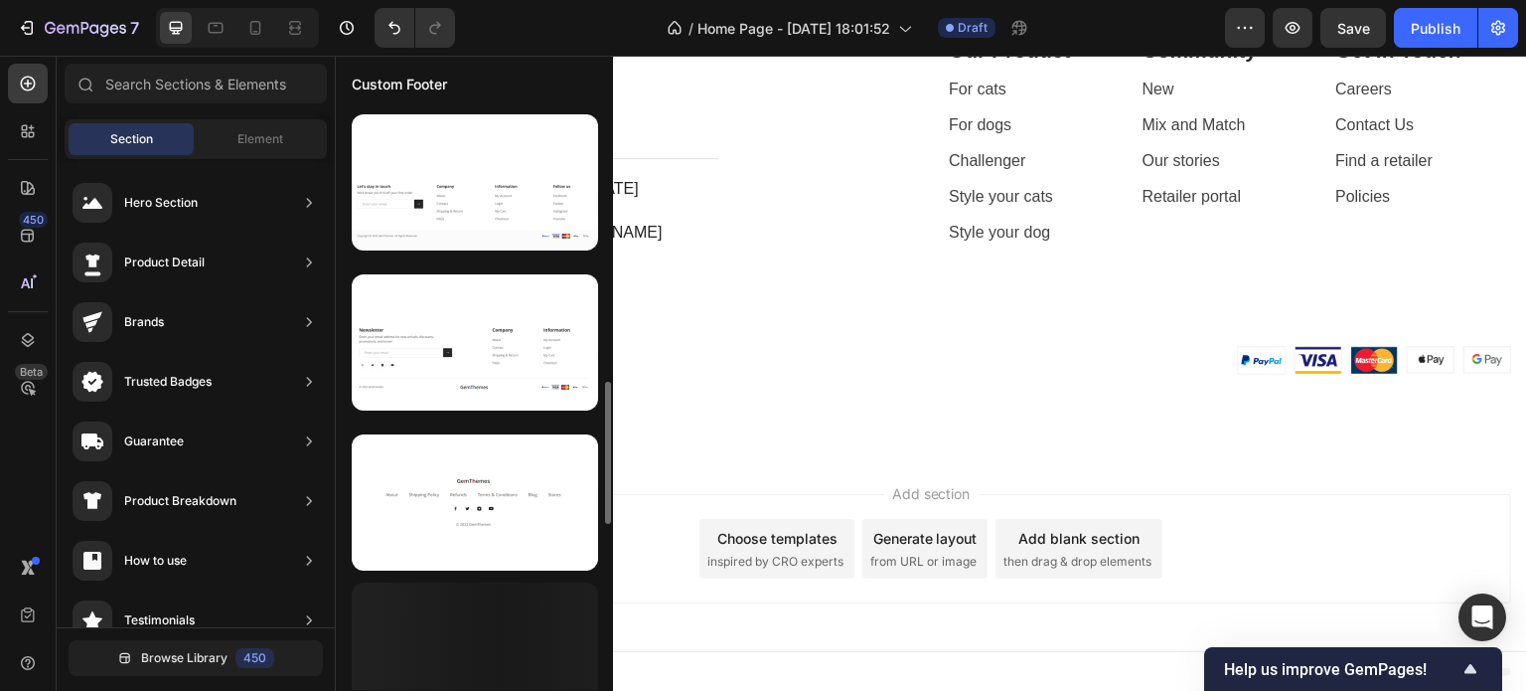
scroll to position [1119, 0]
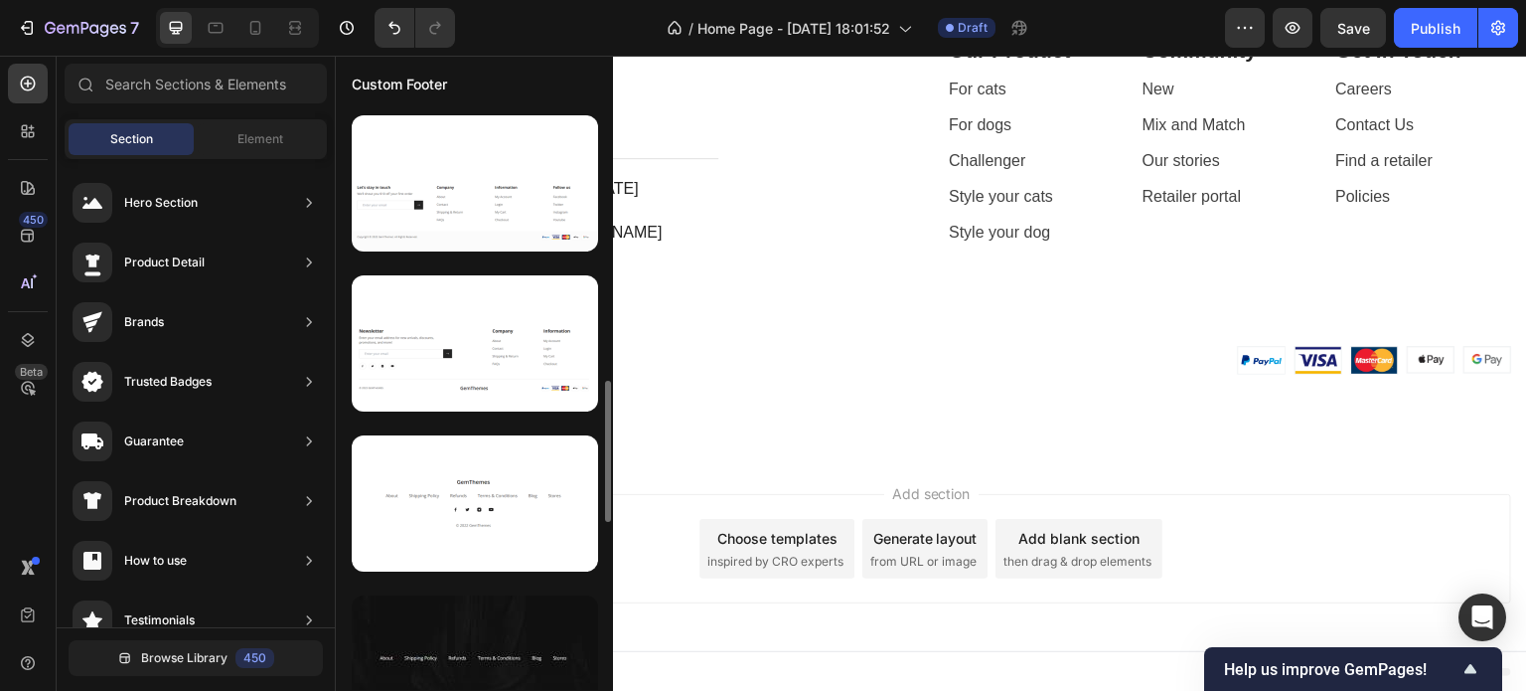
click at [489, 545] on div at bounding box center [475, 503] width 246 height 136
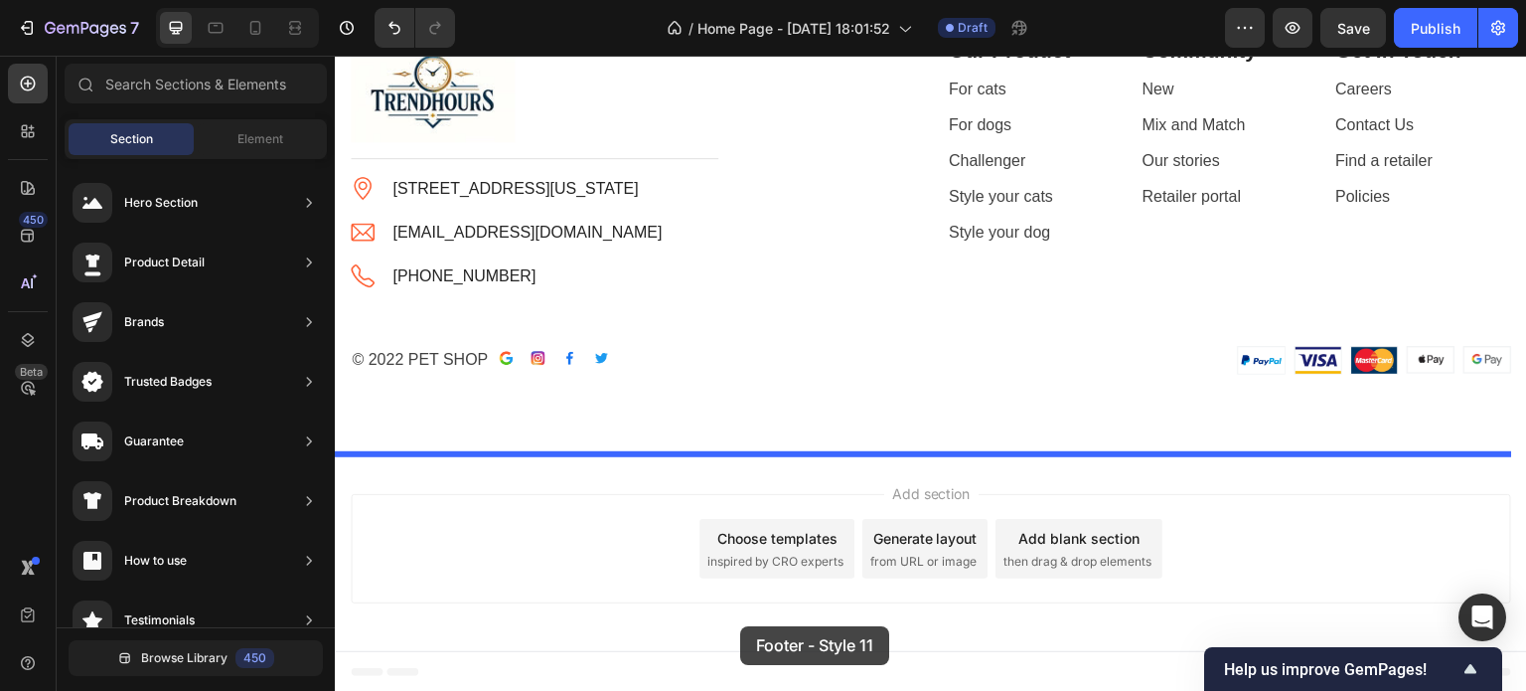
drag, startPoint x: 824, startPoint y: 600, endPoint x: 739, endPoint y: 626, distance: 88.3
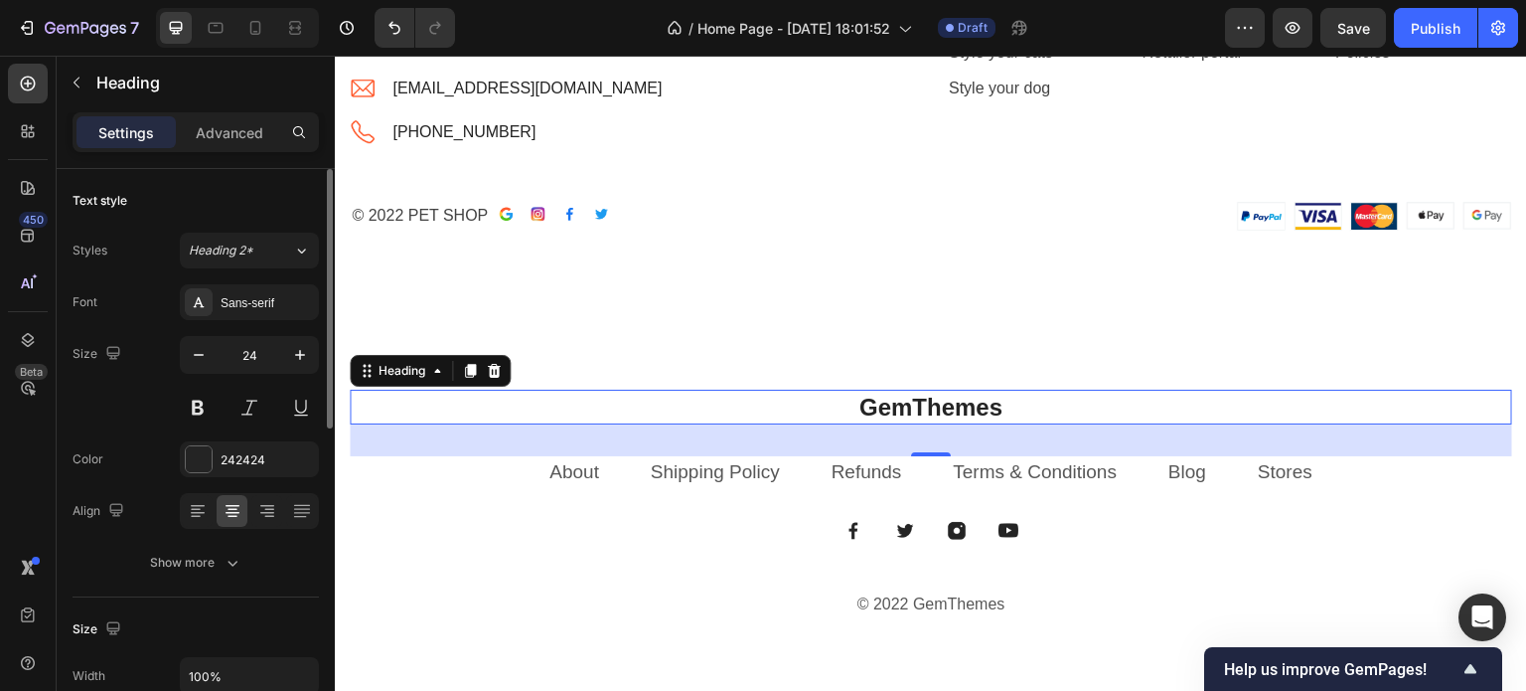
scroll to position [0, 0]
click at [84, 84] on button "button" at bounding box center [77, 83] width 32 height 32
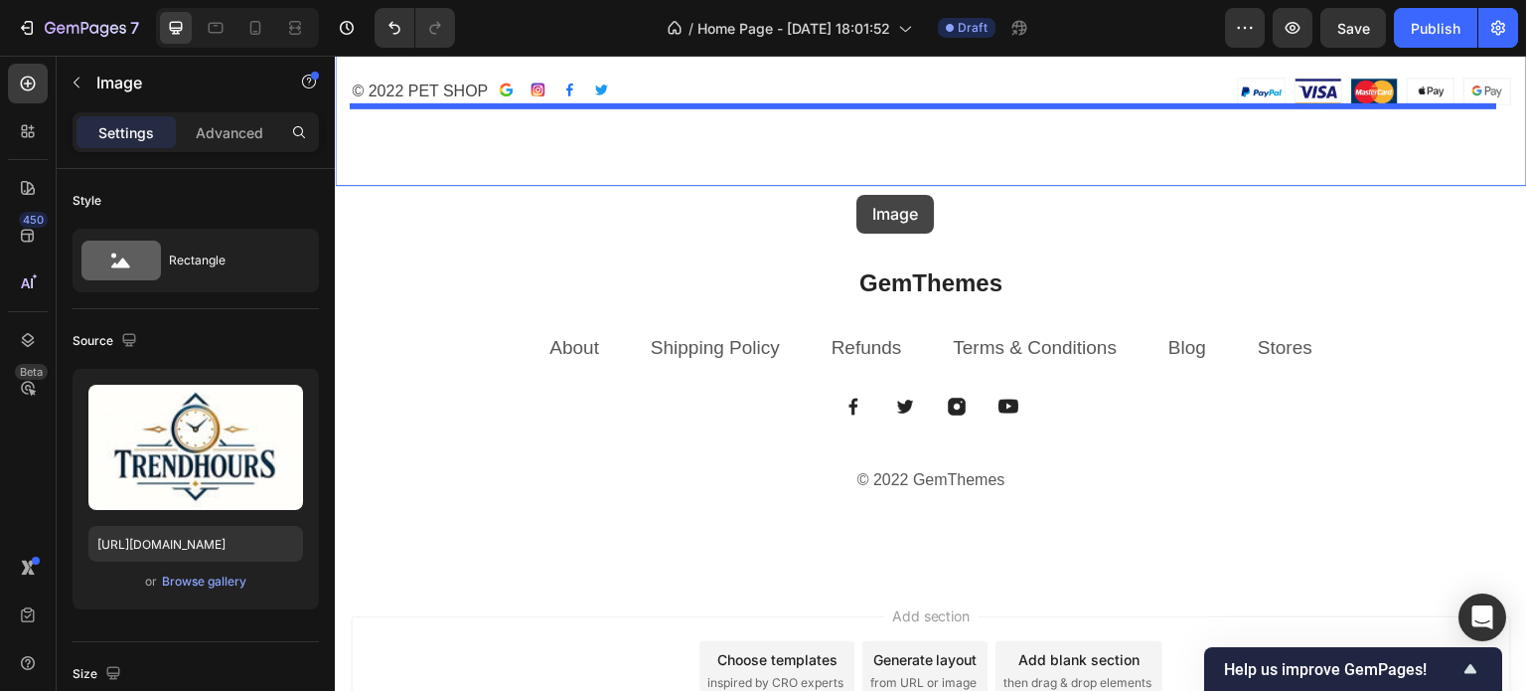
scroll to position [6024, 0]
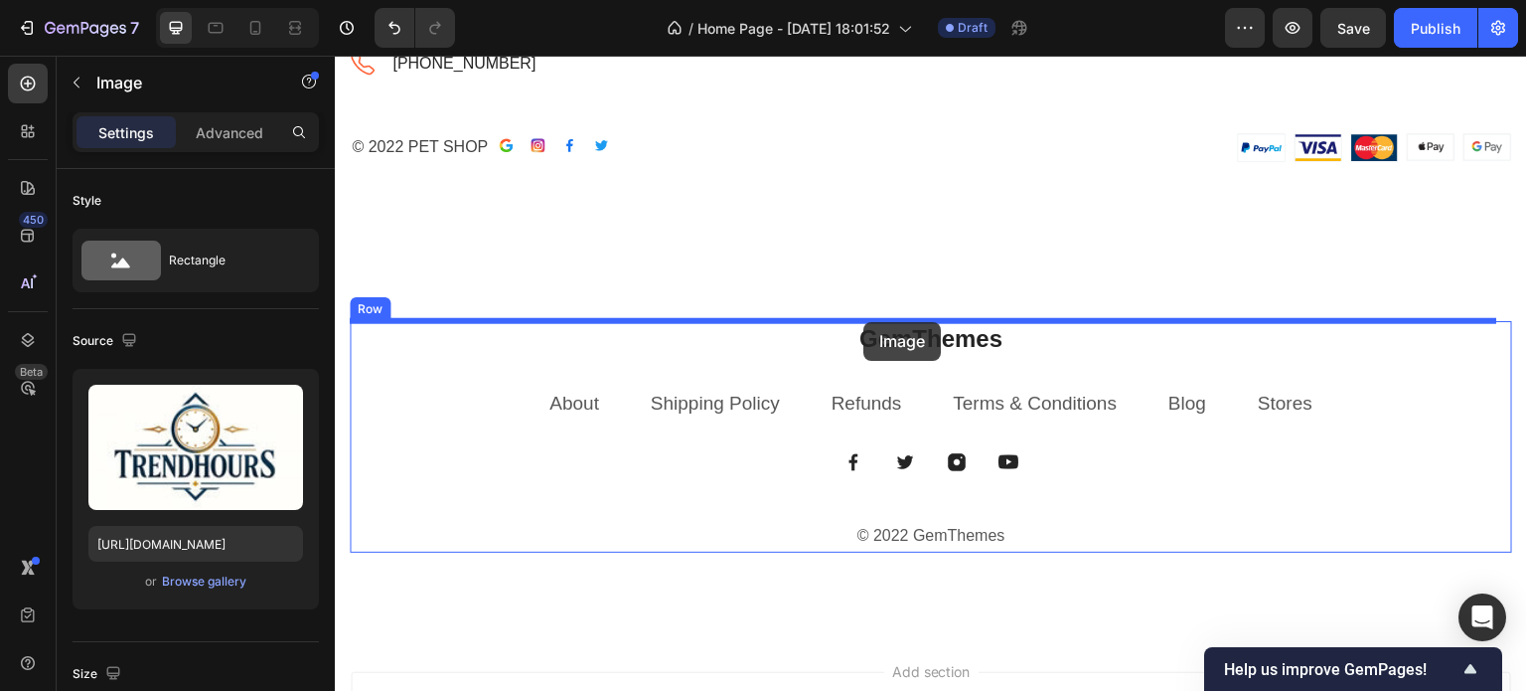
drag, startPoint x: 433, startPoint y: 271, endPoint x: 863, endPoint y: 322, distance: 433.2
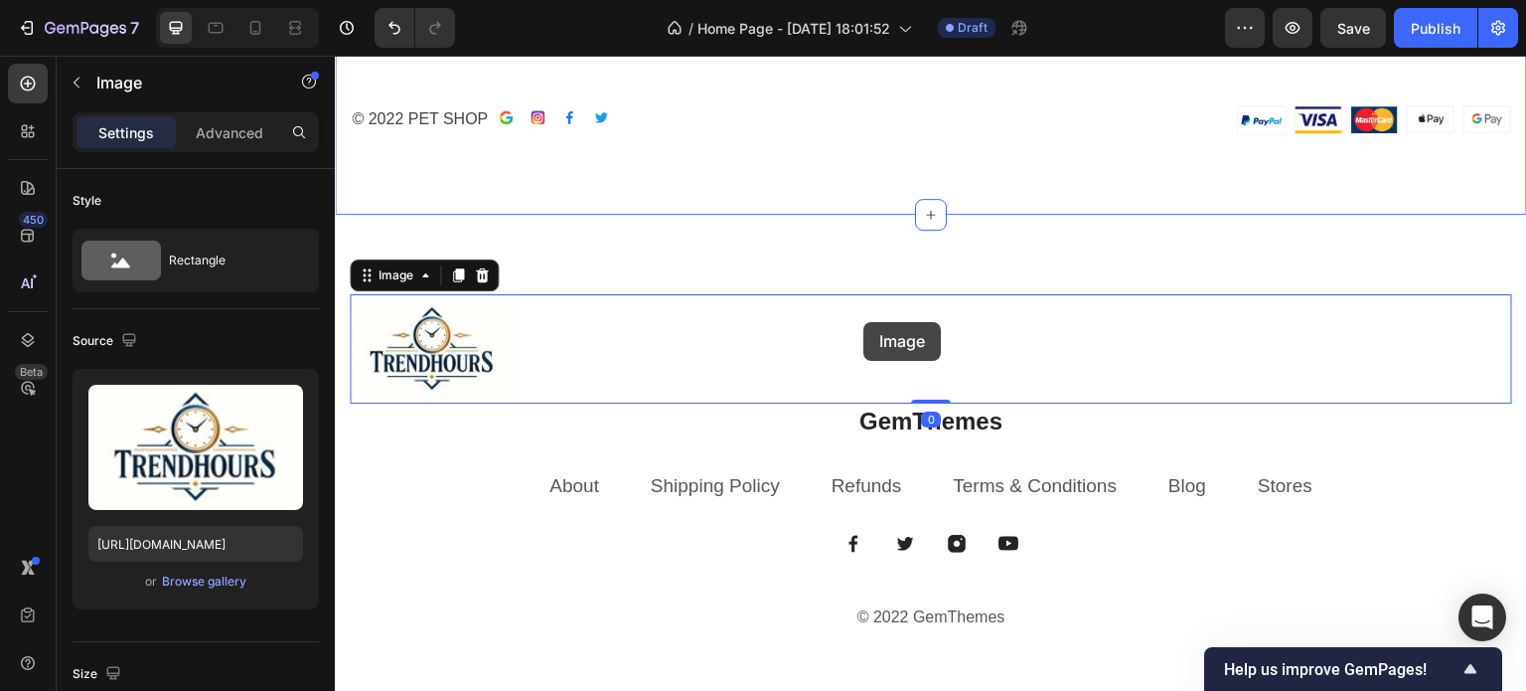
scroll to position [5915, 0]
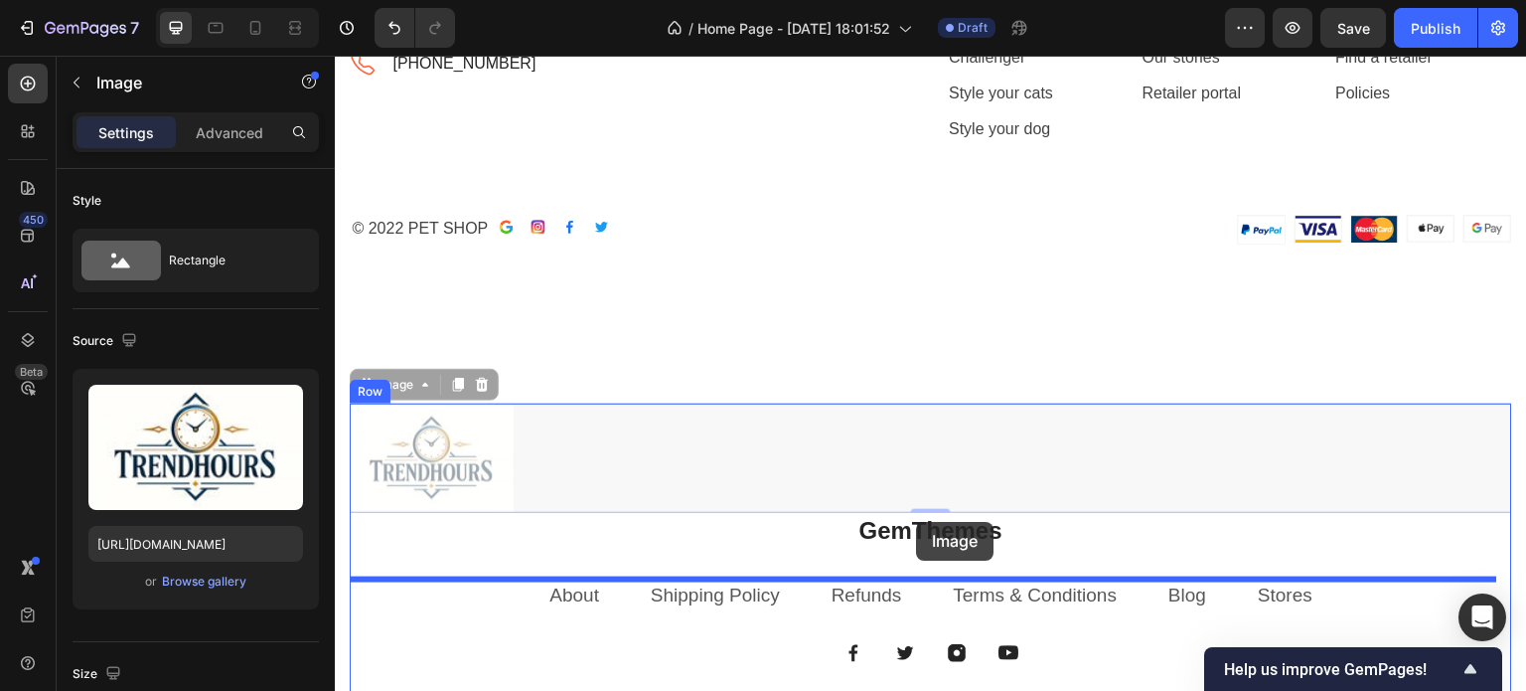
drag, startPoint x: 470, startPoint y: 452, endPoint x: 913, endPoint y: 522, distance: 448.6
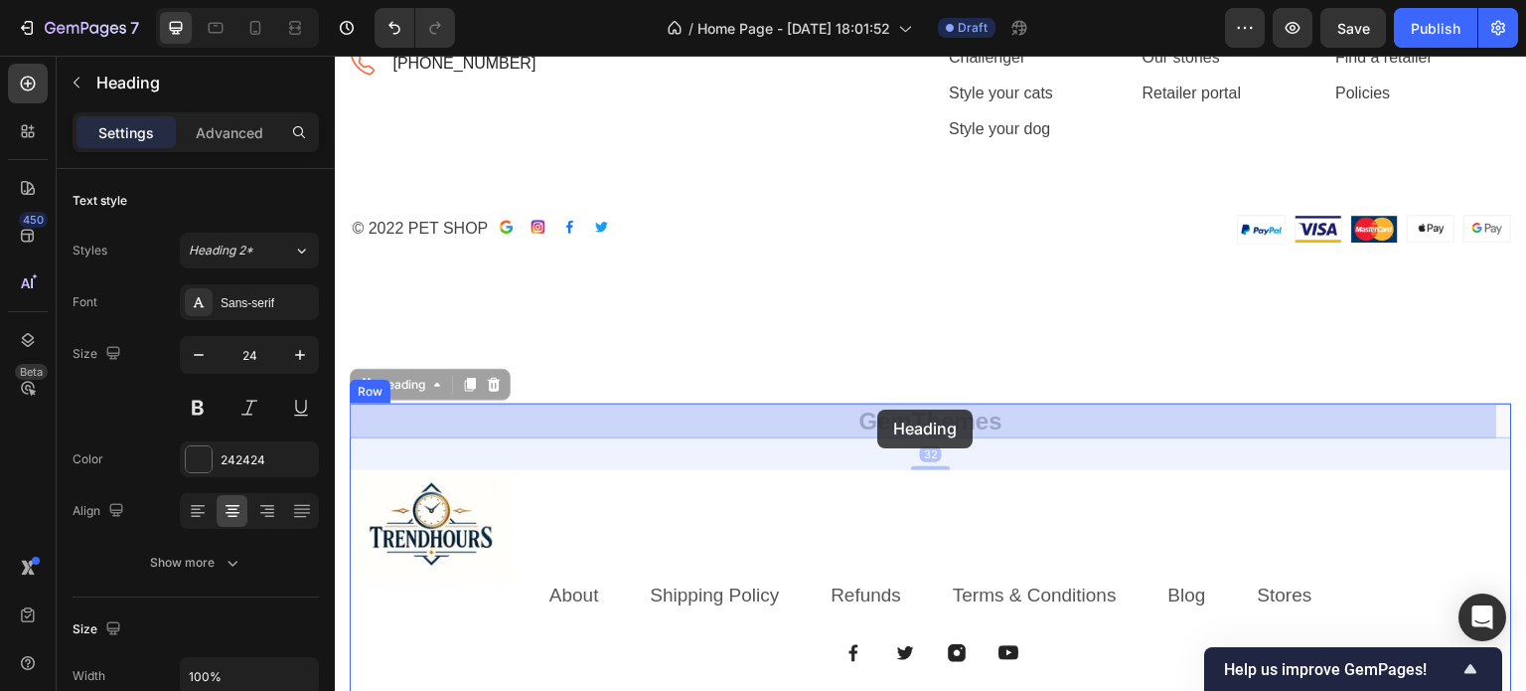
drag, startPoint x: 943, startPoint y: 415, endPoint x: 877, endPoint y: 409, distance: 65.8
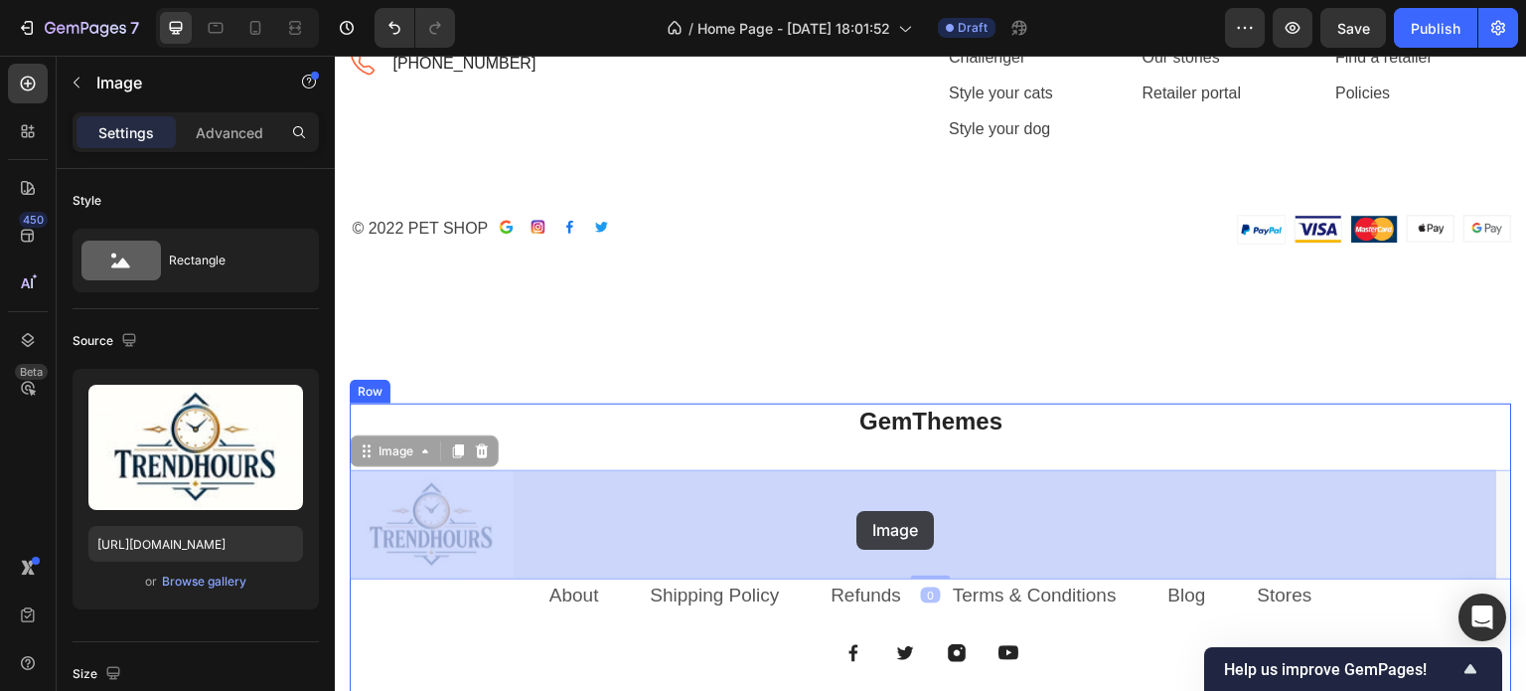
drag, startPoint x: 435, startPoint y: 526, endPoint x: 864, endPoint y: 511, distance: 429.5
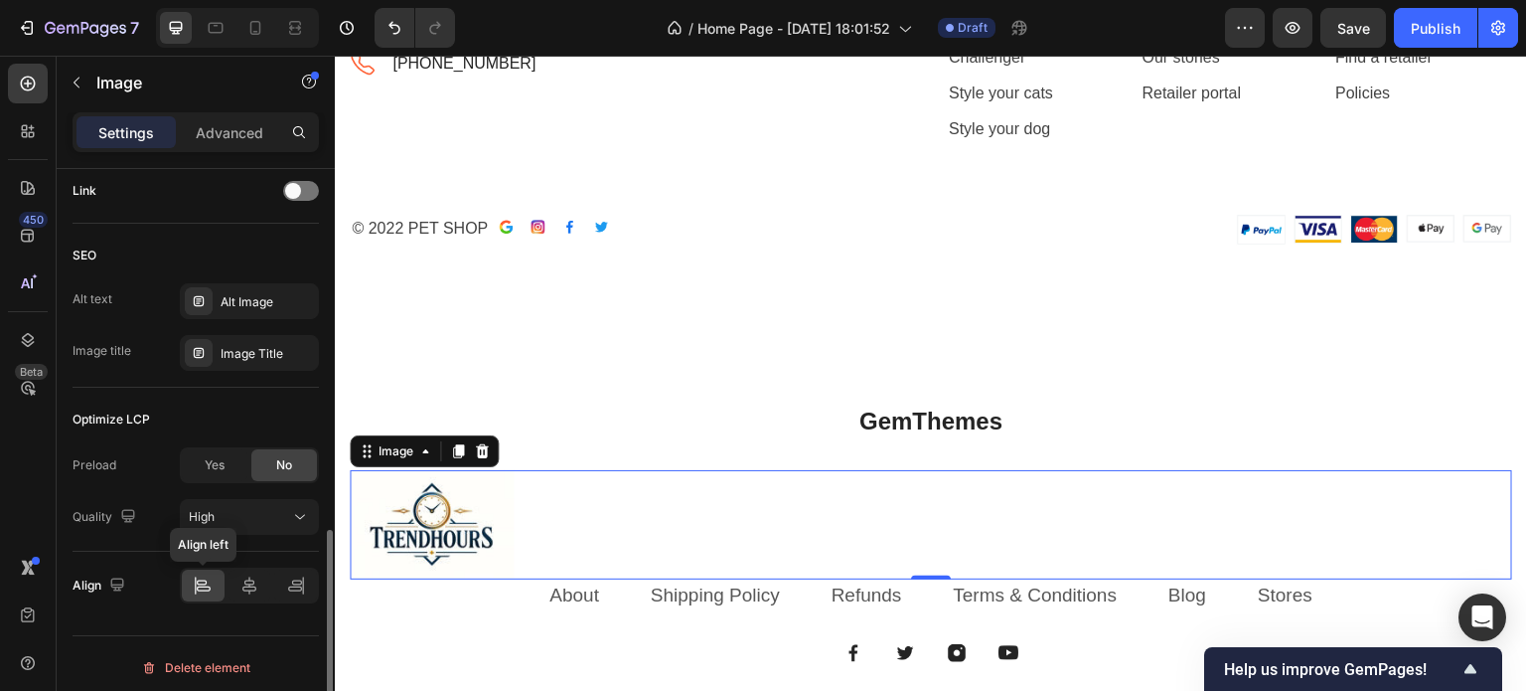
scroll to position [920, 0]
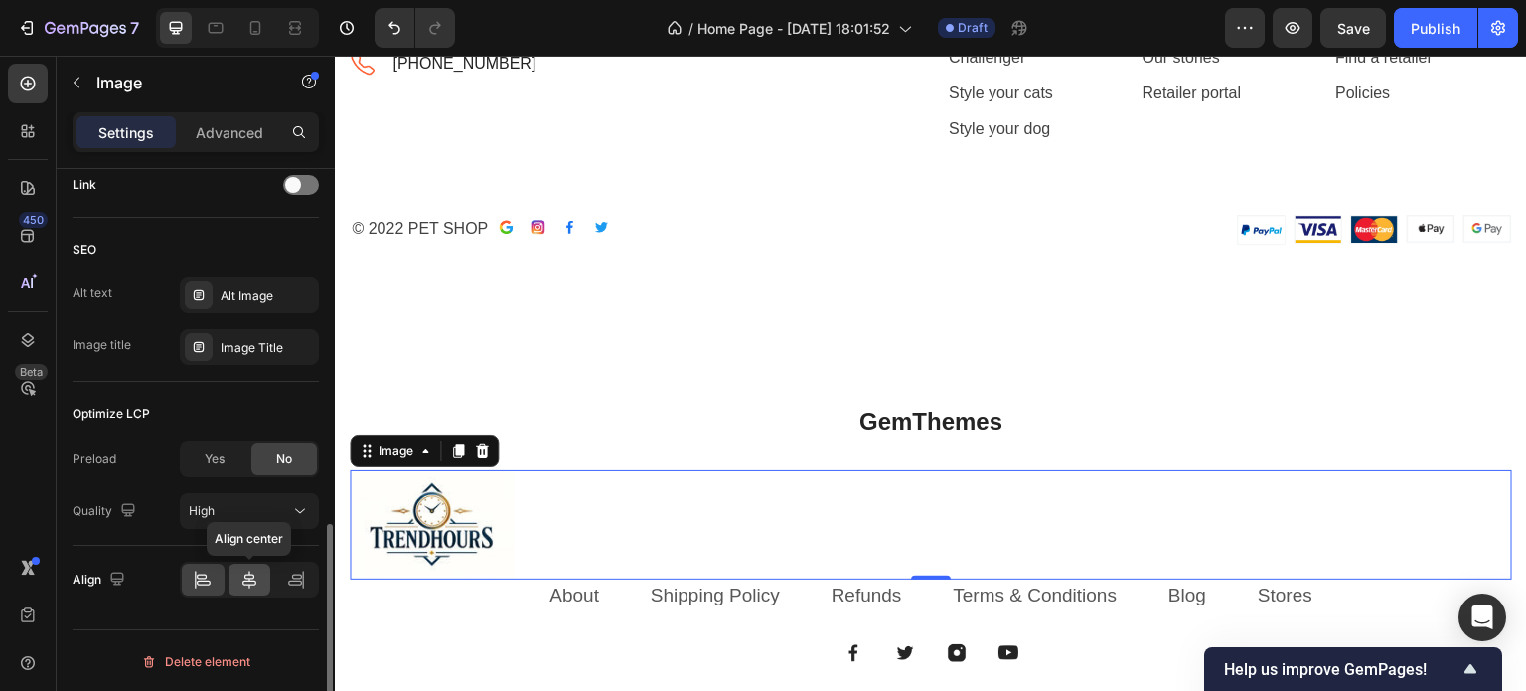
click at [244, 574] on icon at bounding box center [249, 579] width 14 height 18
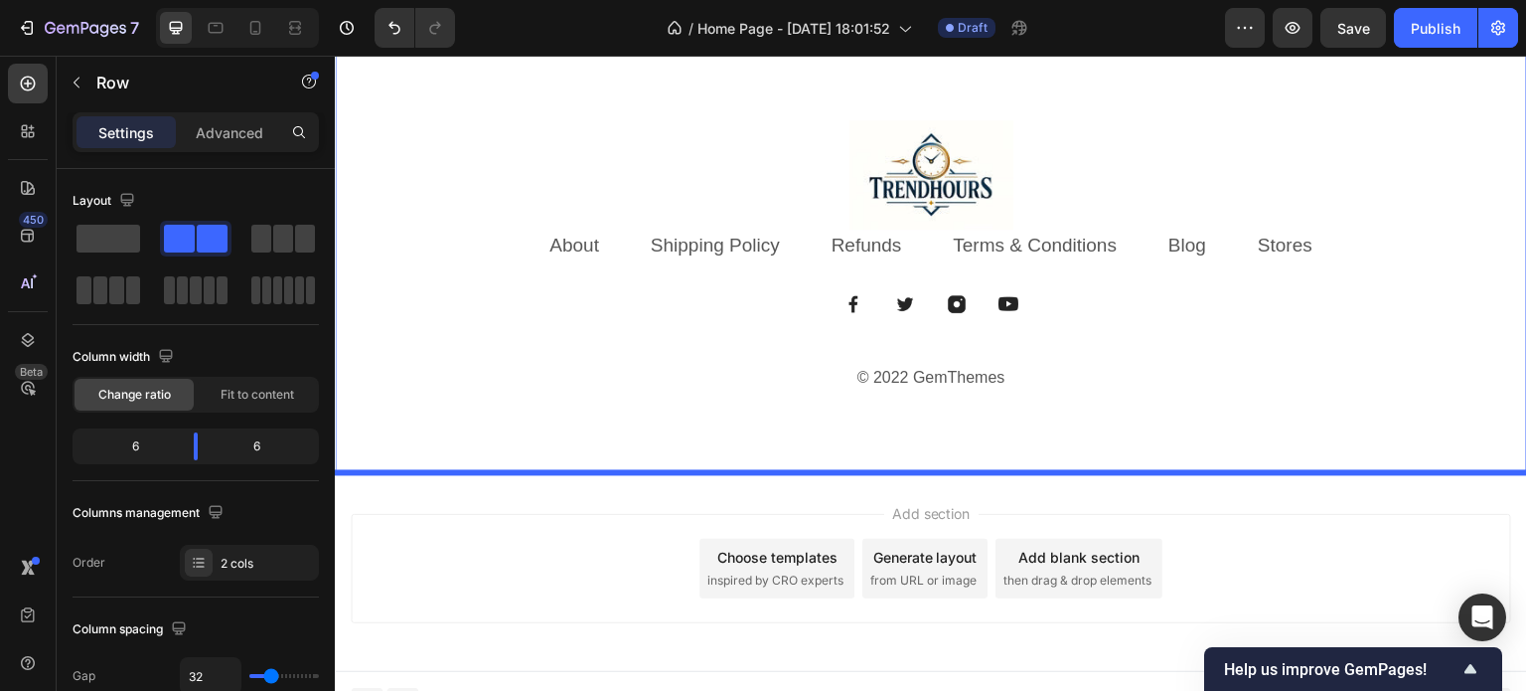
scroll to position [6248, 0]
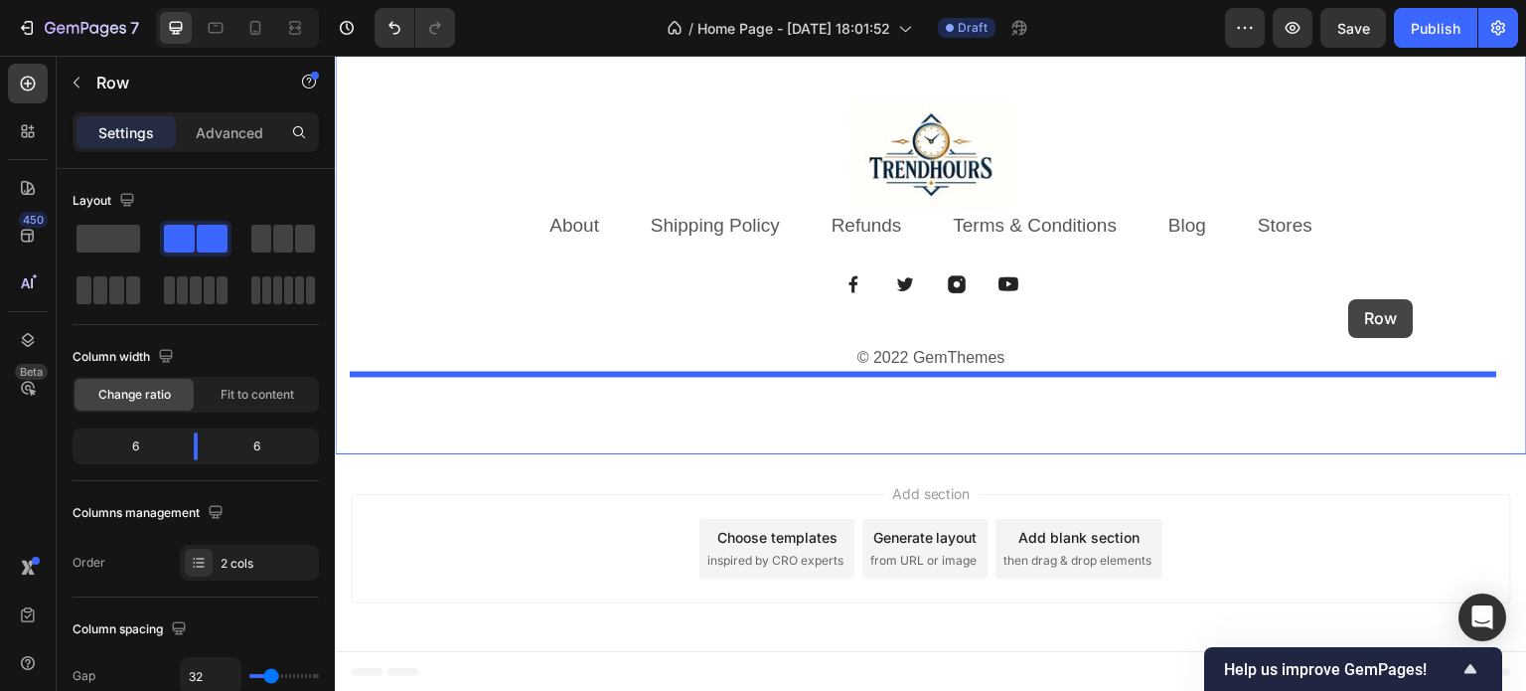
drag, startPoint x: 1288, startPoint y: 143, endPoint x: 1349, endPoint y: 299, distance: 167.7
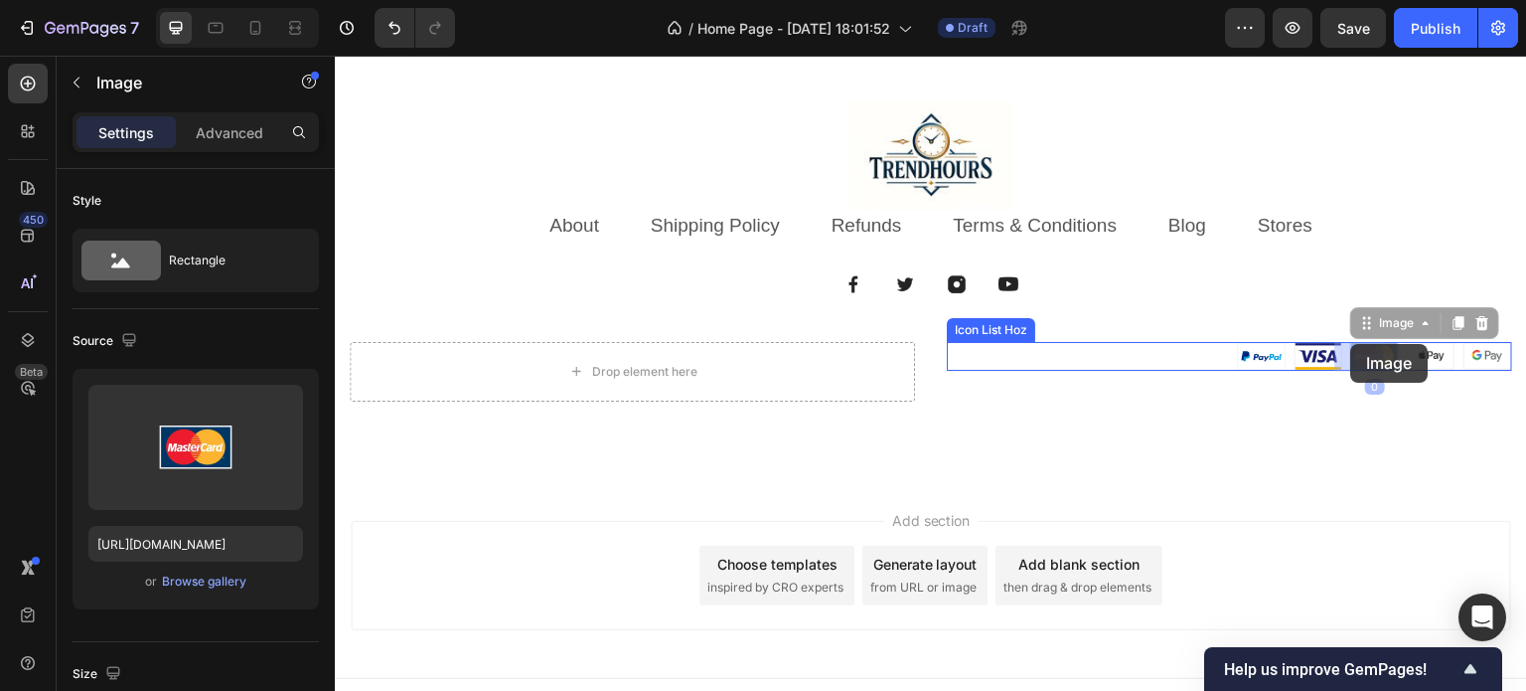
drag, startPoint x: 1367, startPoint y: 365, endPoint x: 1354, endPoint y: 342, distance: 26.3
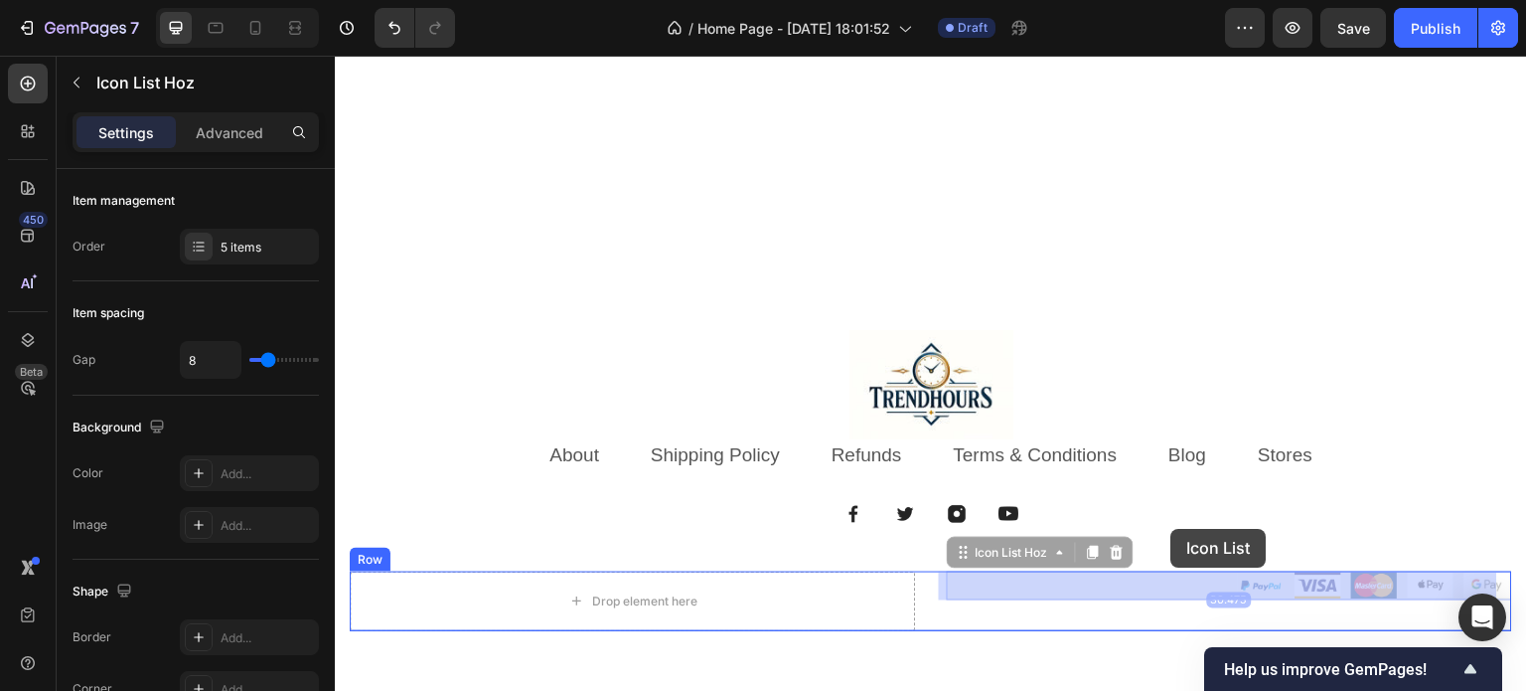
scroll to position [6101, 0]
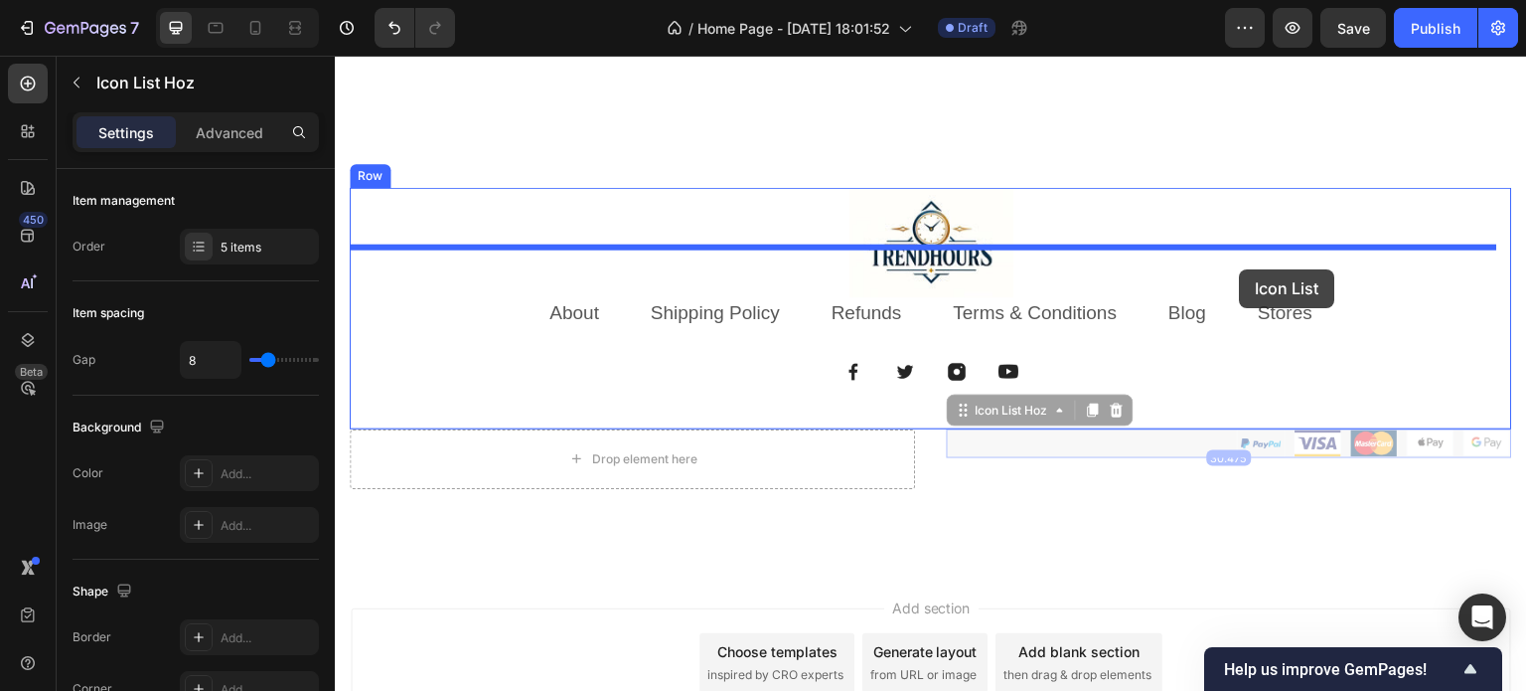
drag, startPoint x: 1183, startPoint y: 350, endPoint x: 1240, endPoint y: 269, distance: 98.4
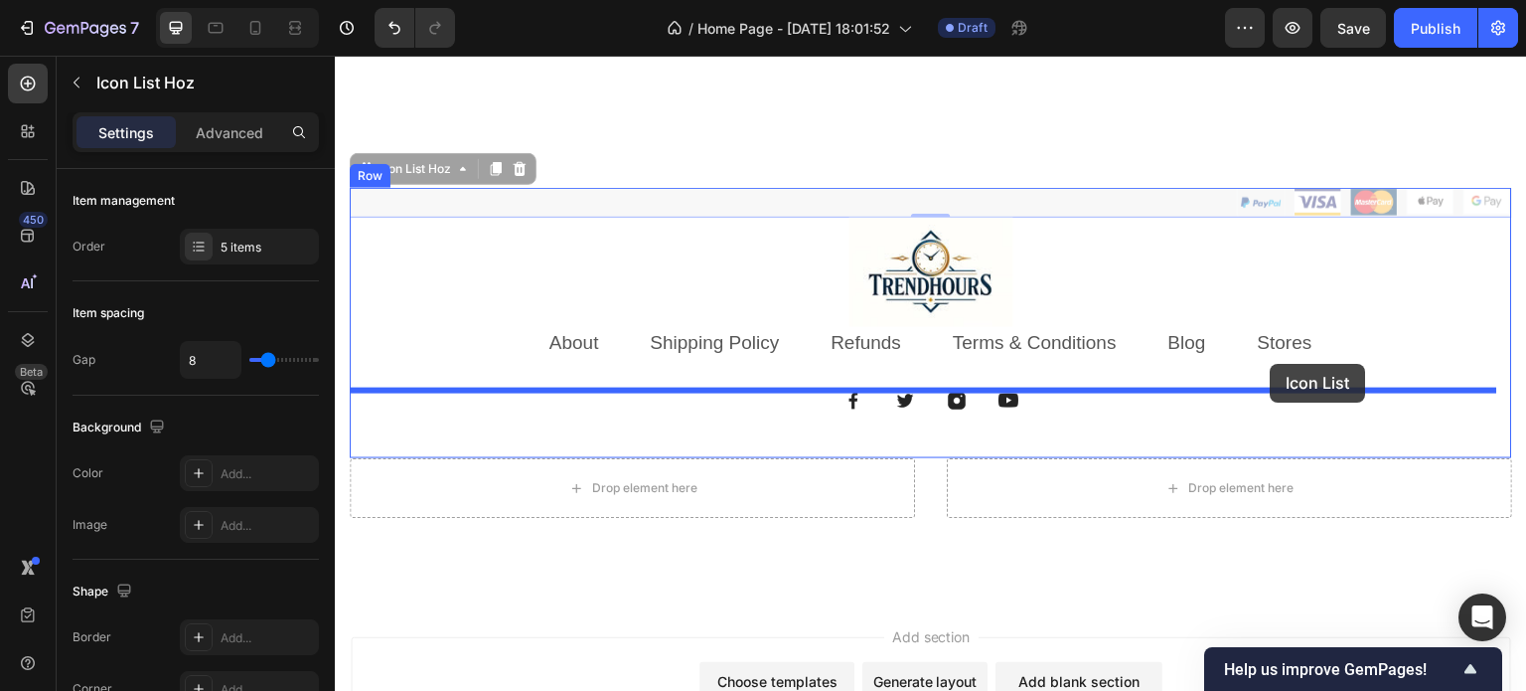
drag, startPoint x: 1198, startPoint y: 205, endPoint x: 1271, endPoint y: 364, distance: 174.7
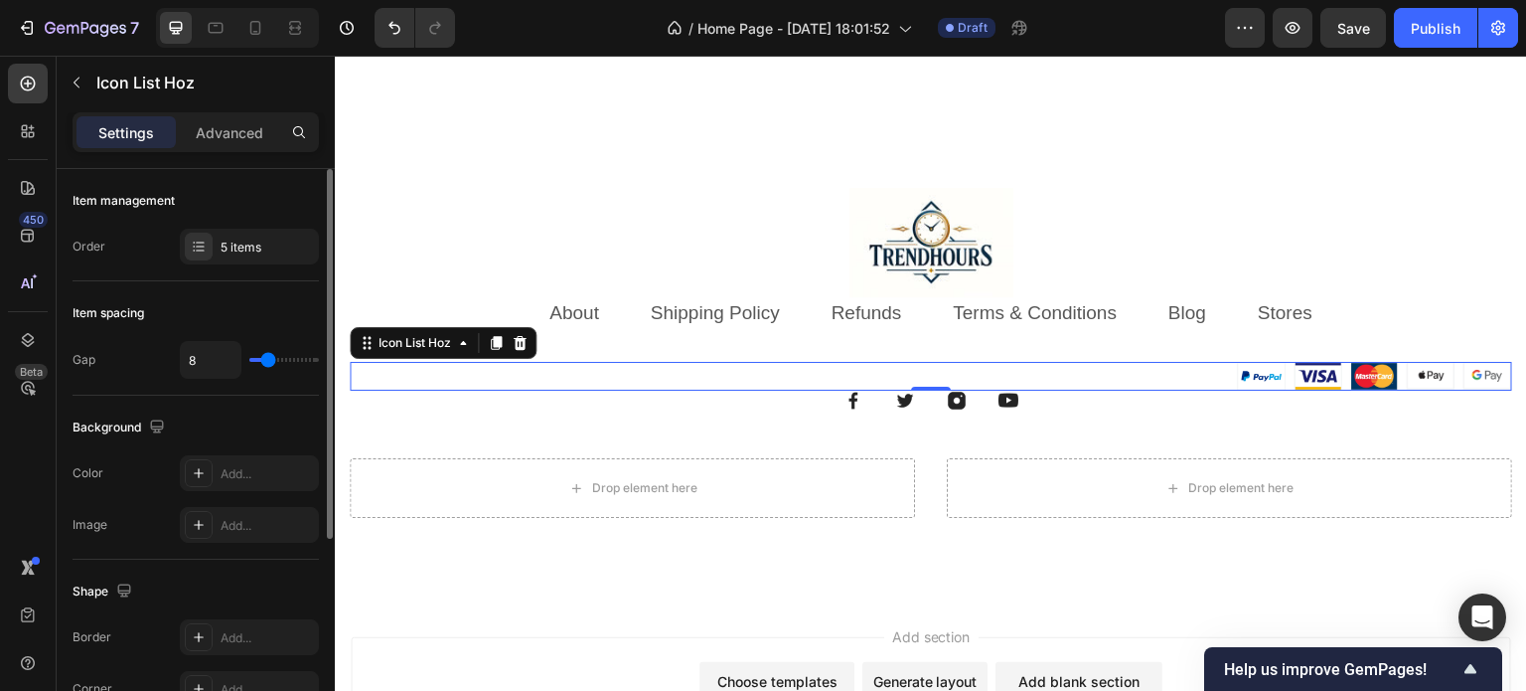
scroll to position [325, 0]
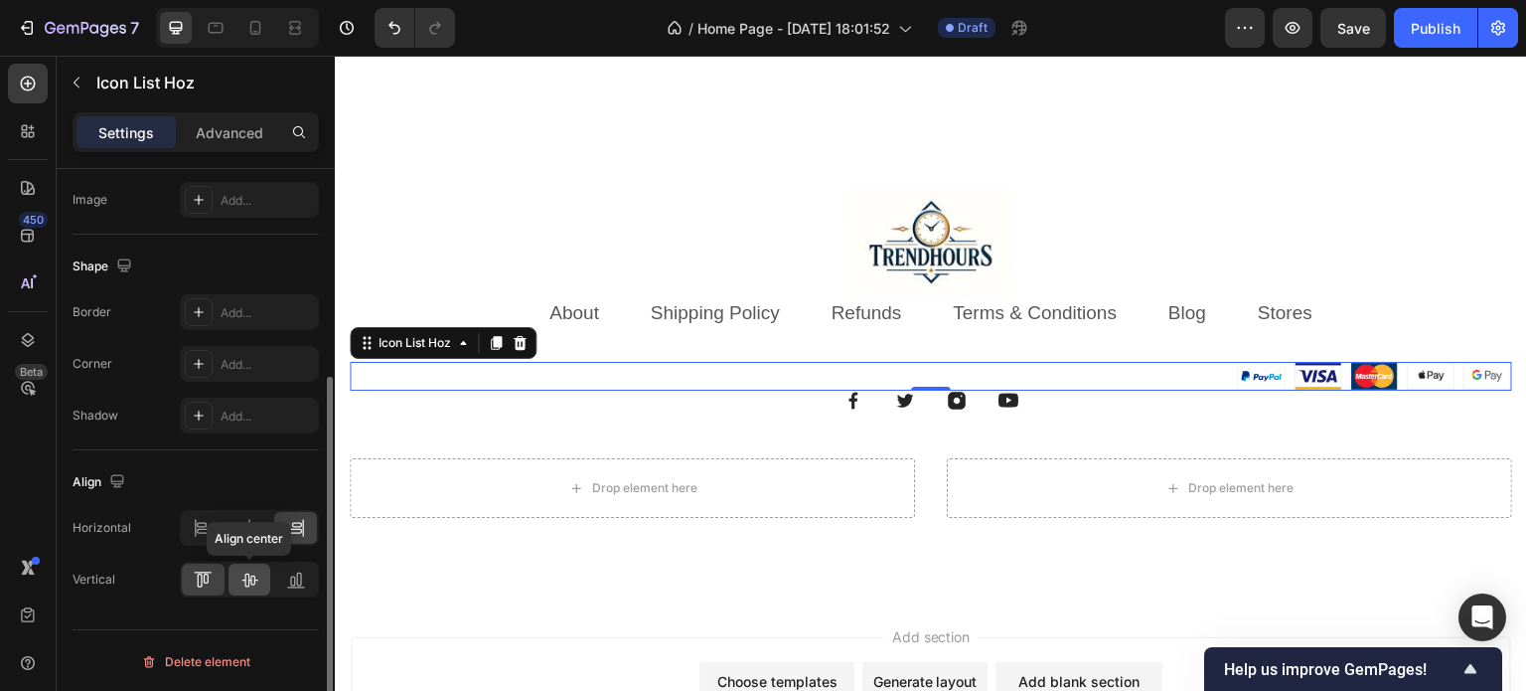
click at [252, 571] on icon at bounding box center [249, 579] width 20 height 20
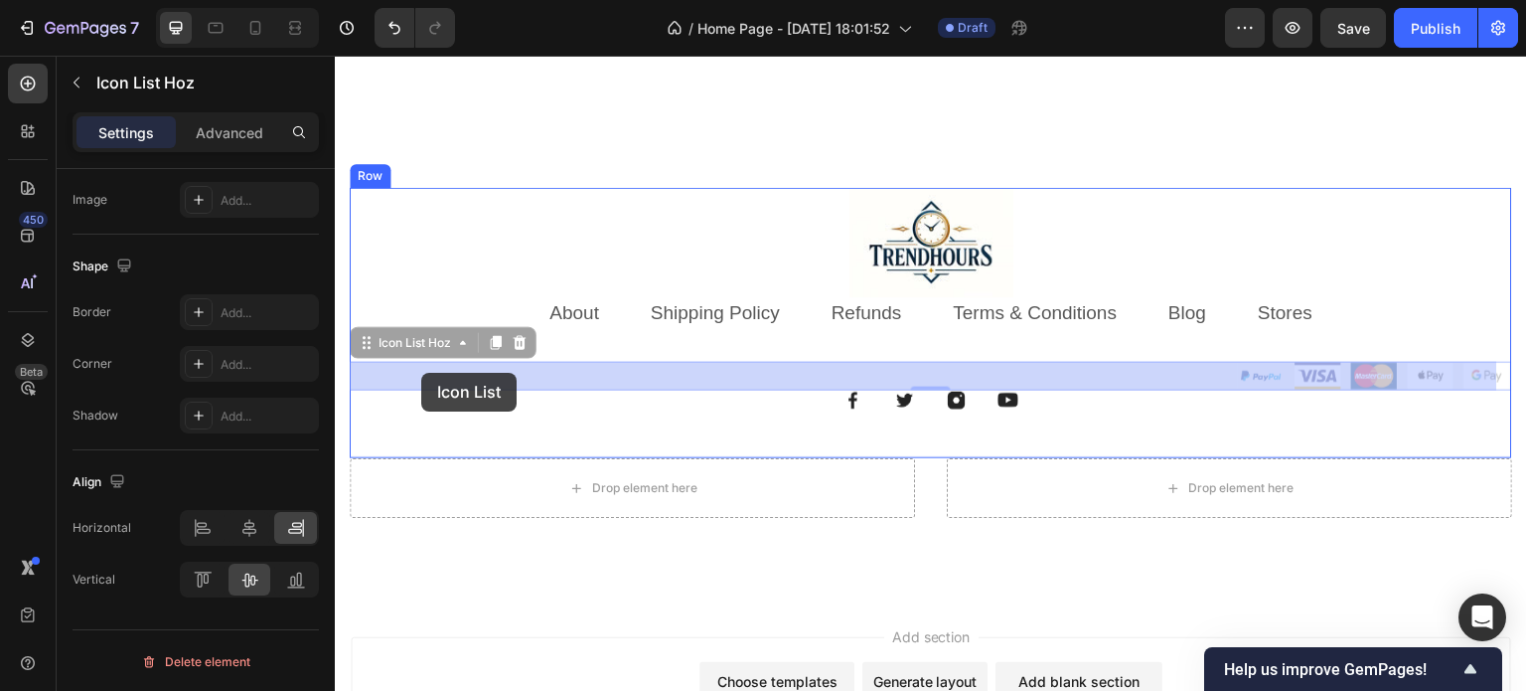
drag, startPoint x: 353, startPoint y: 385, endPoint x: 423, endPoint y: 374, distance: 71.4
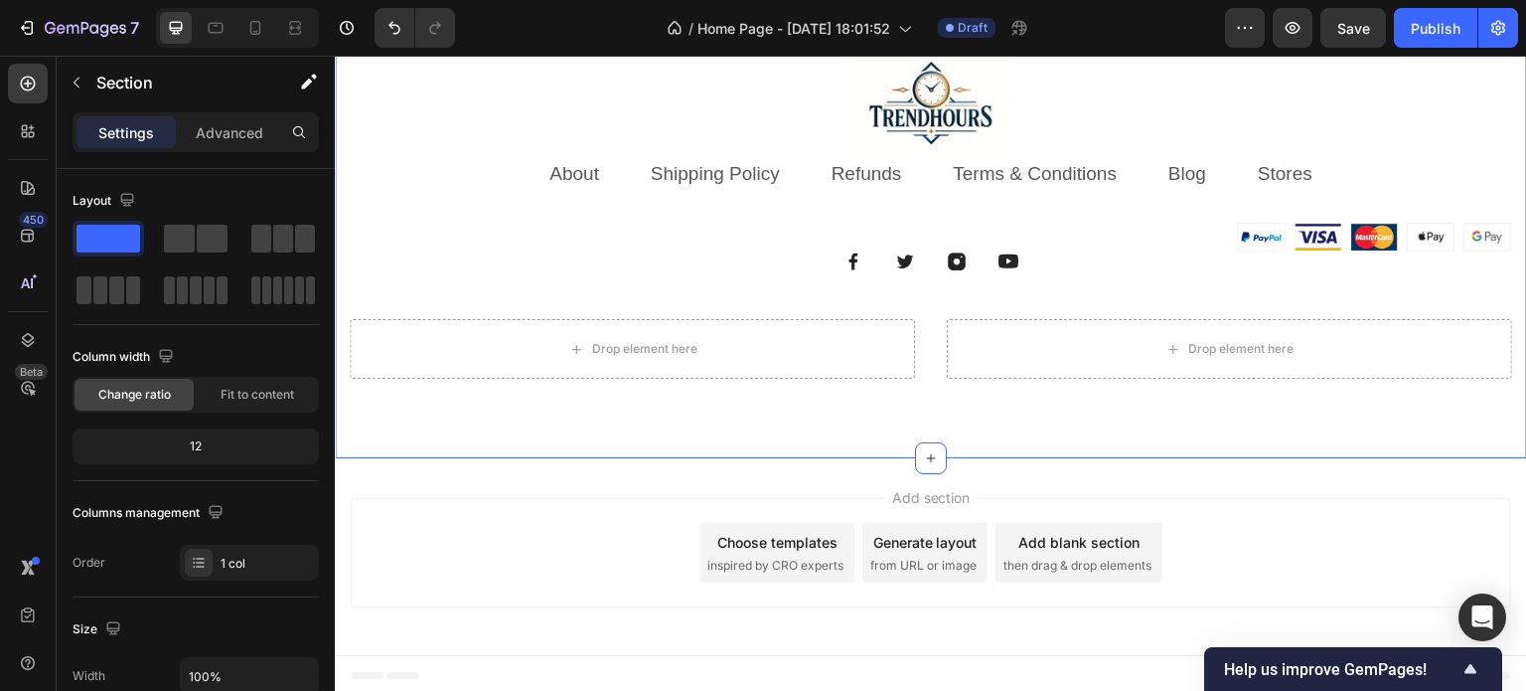
scroll to position [6244, 0]
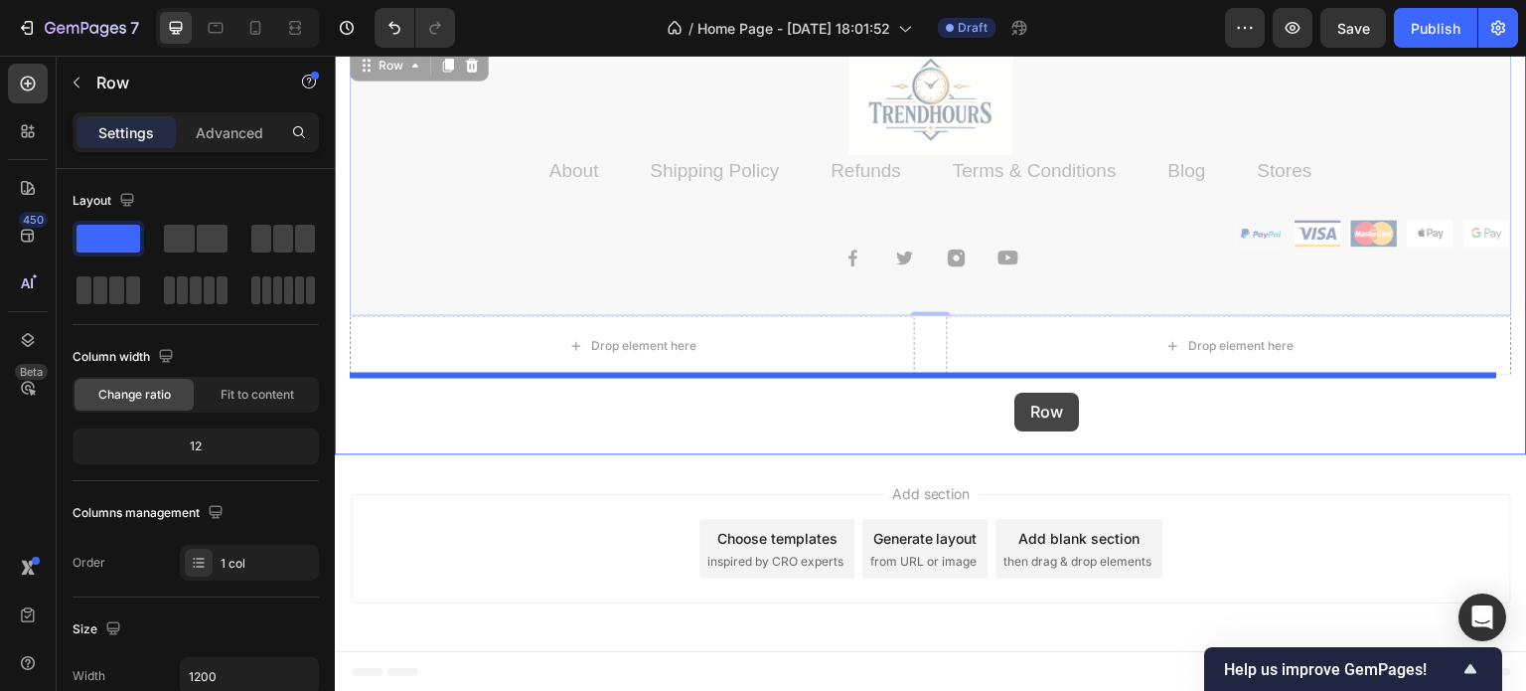
drag, startPoint x: 1006, startPoint y: 302, endPoint x: 1015, endPoint y: 392, distance: 91.0
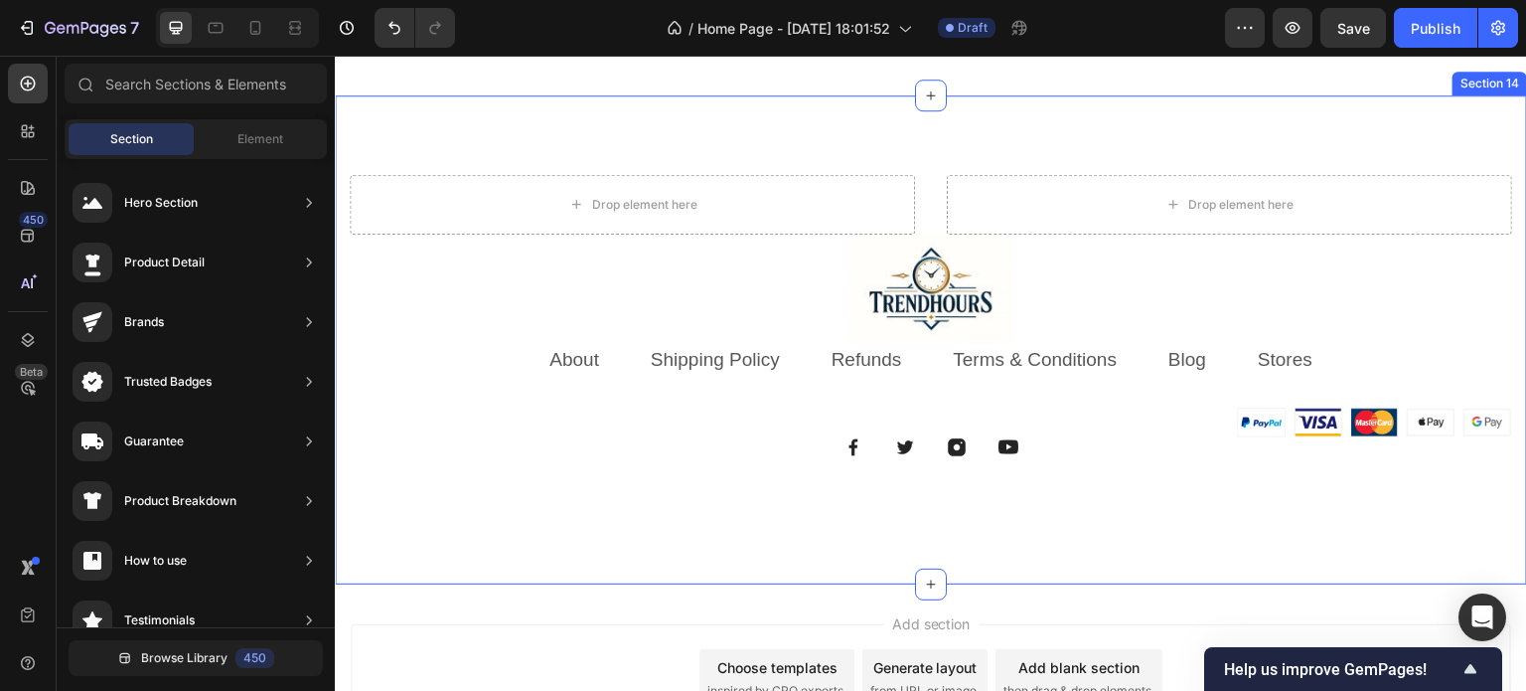
scroll to position [5750, 0]
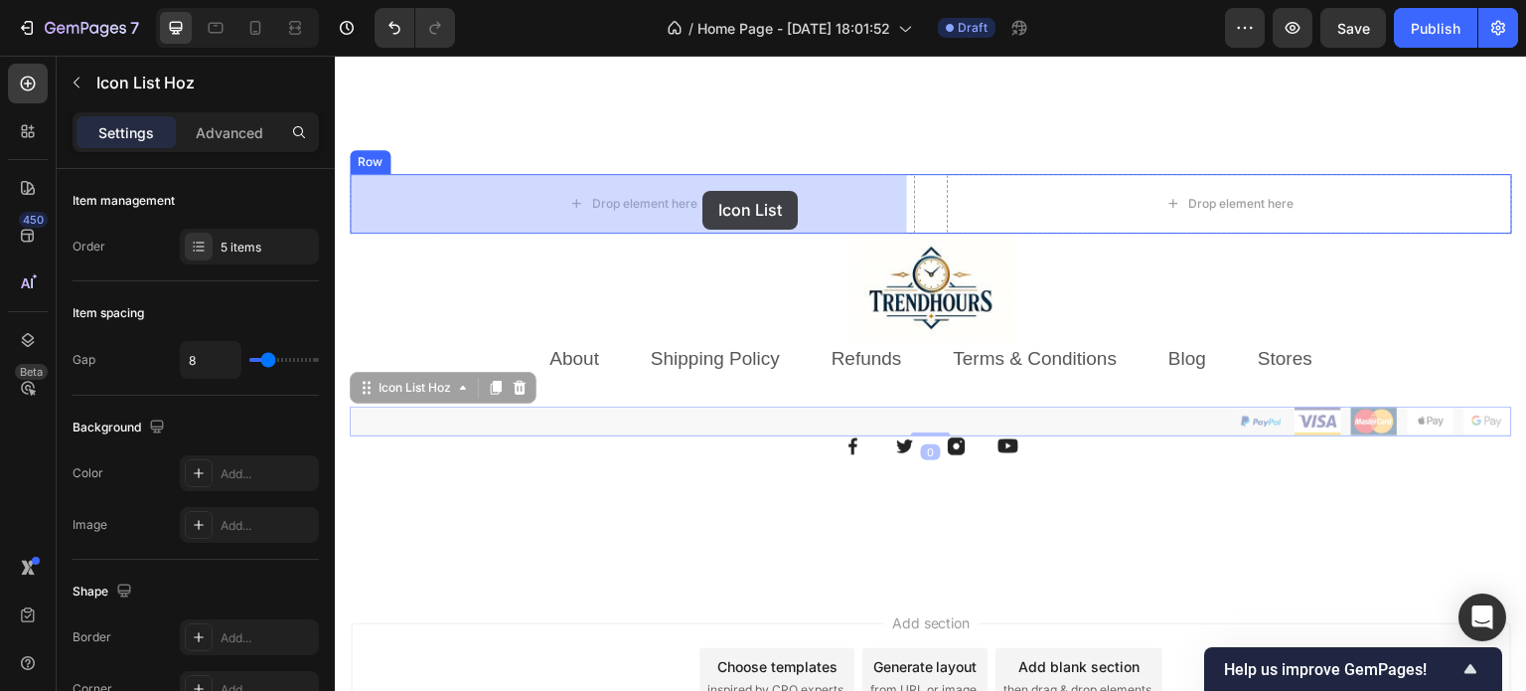
drag, startPoint x: 1186, startPoint y: 413, endPoint x: 703, endPoint y: 194, distance: 530.5
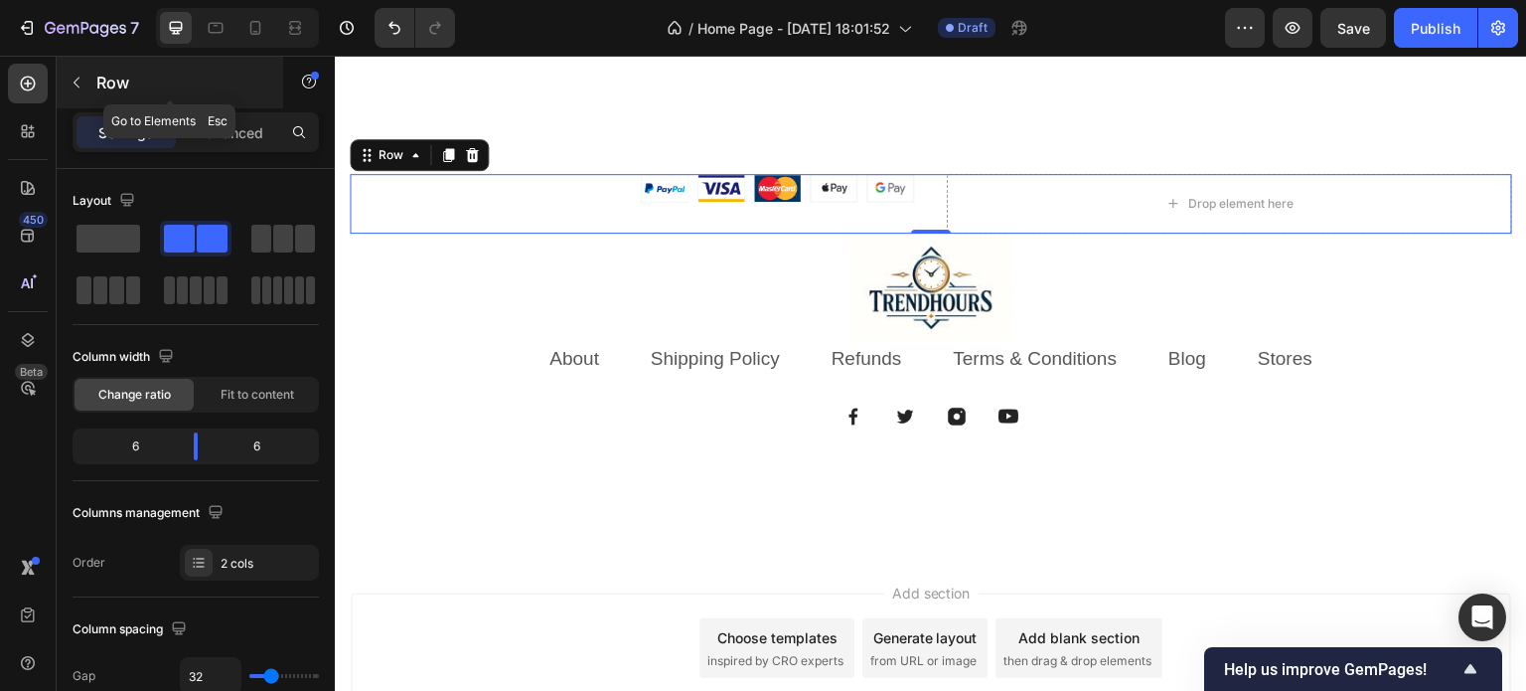
click at [90, 97] on div at bounding box center [77, 83] width 32 height 32
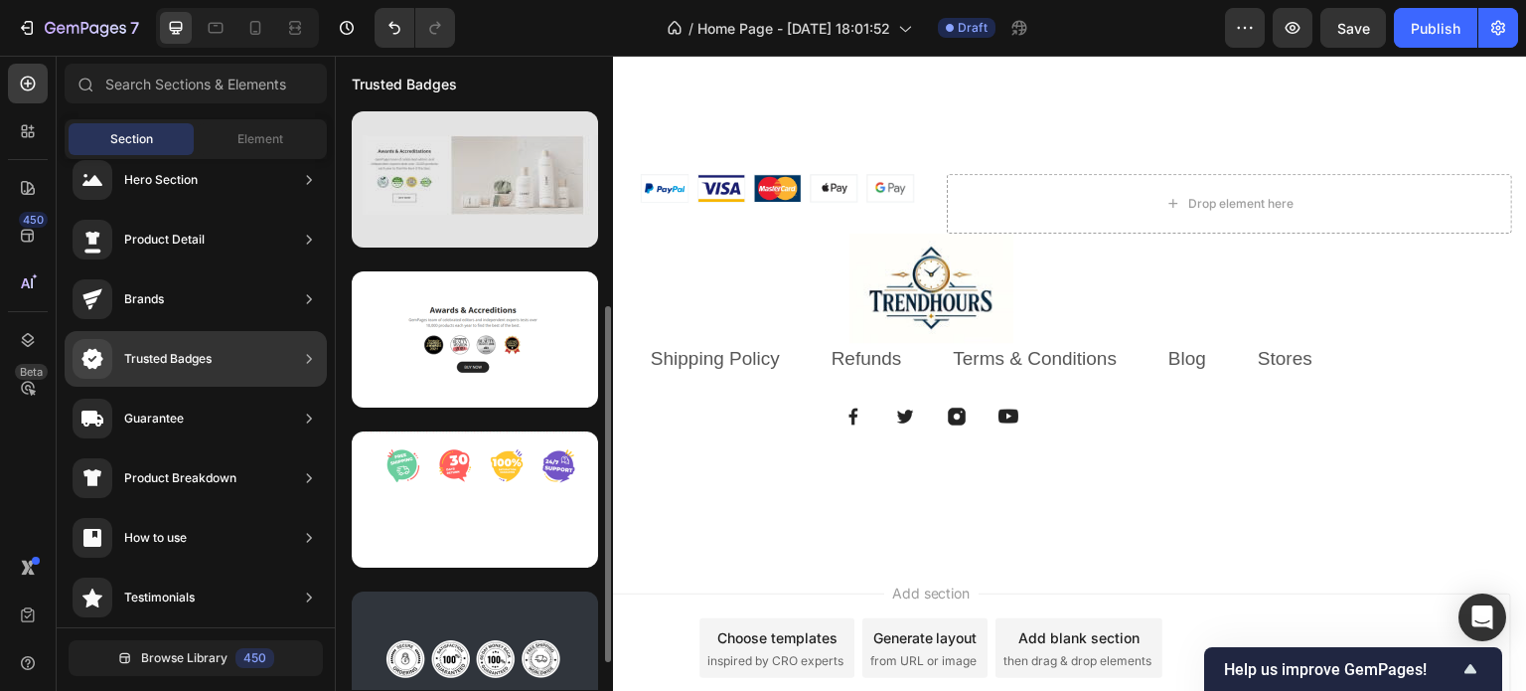
scroll to position [366, 0]
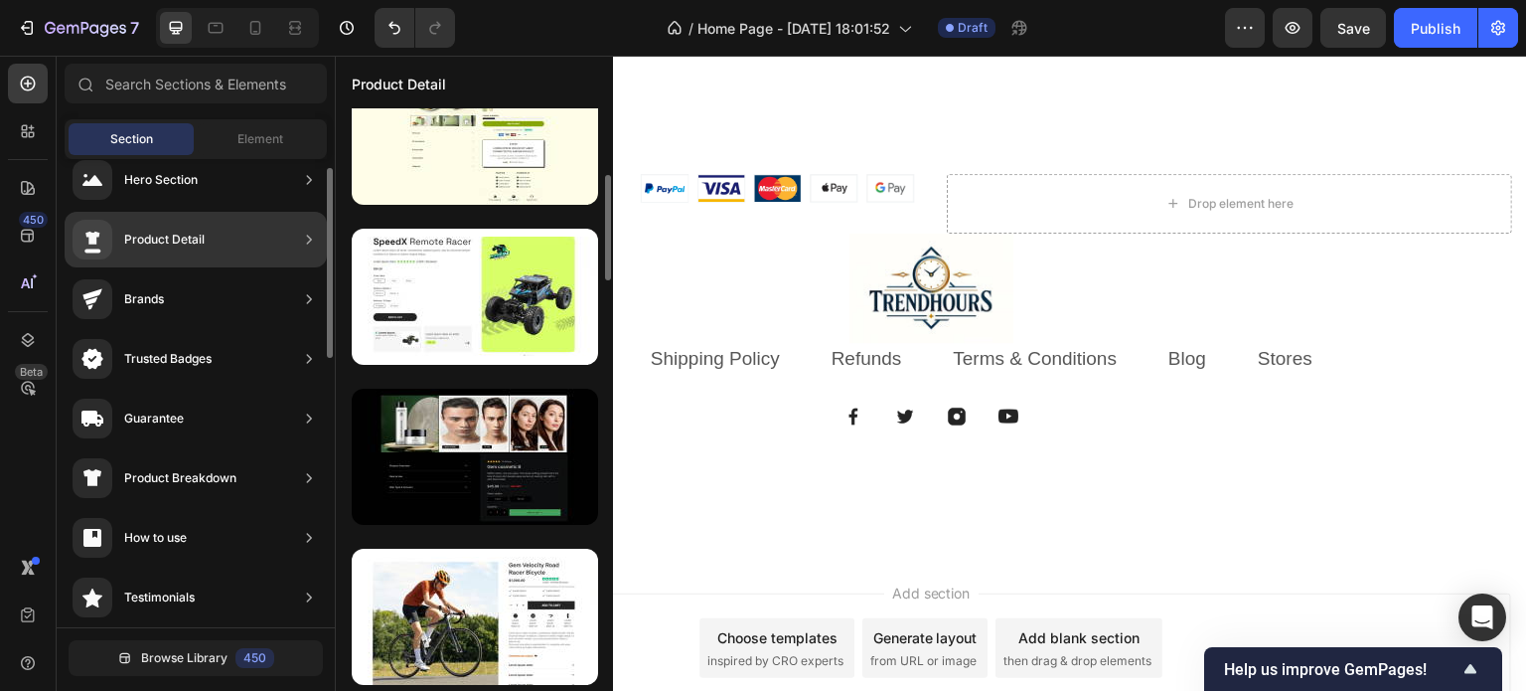
click at [283, 299] on div "Brands" at bounding box center [196, 299] width 262 height 56
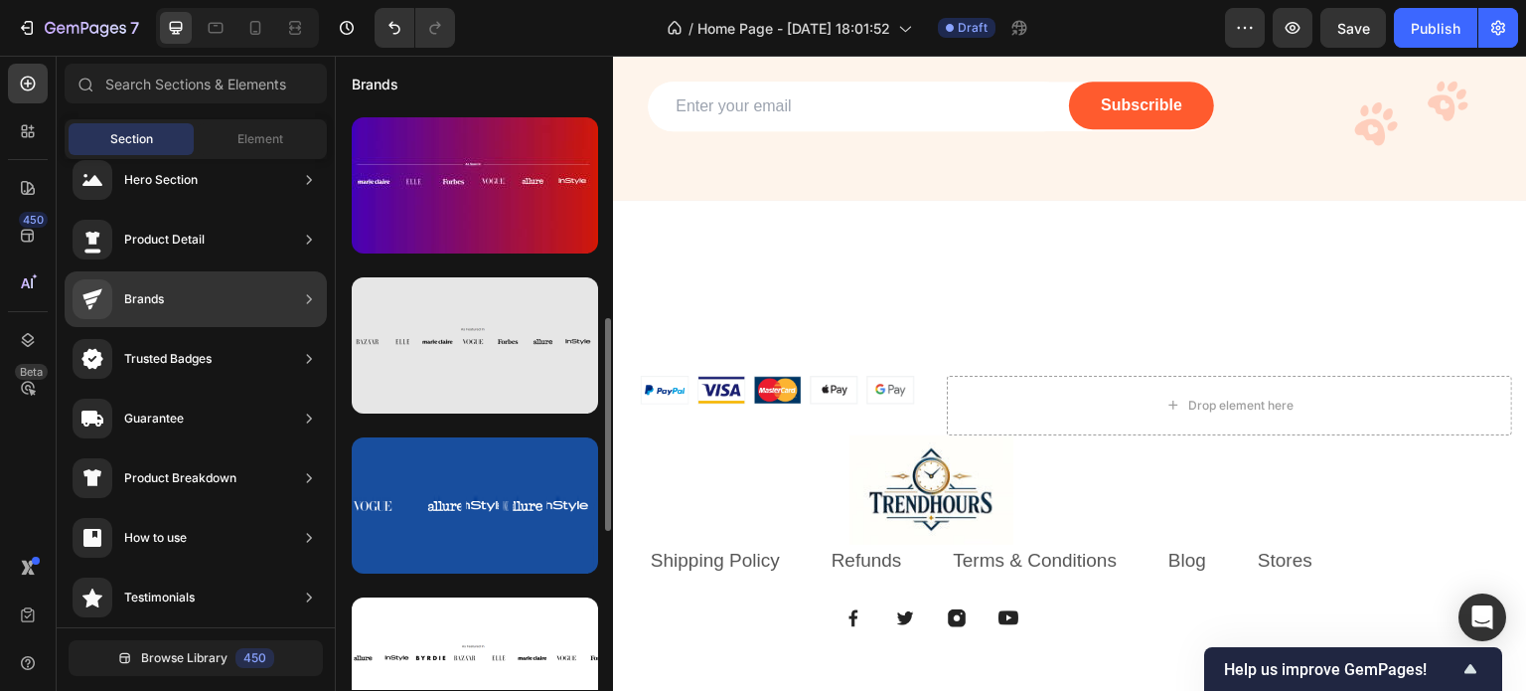
scroll to position [563, 0]
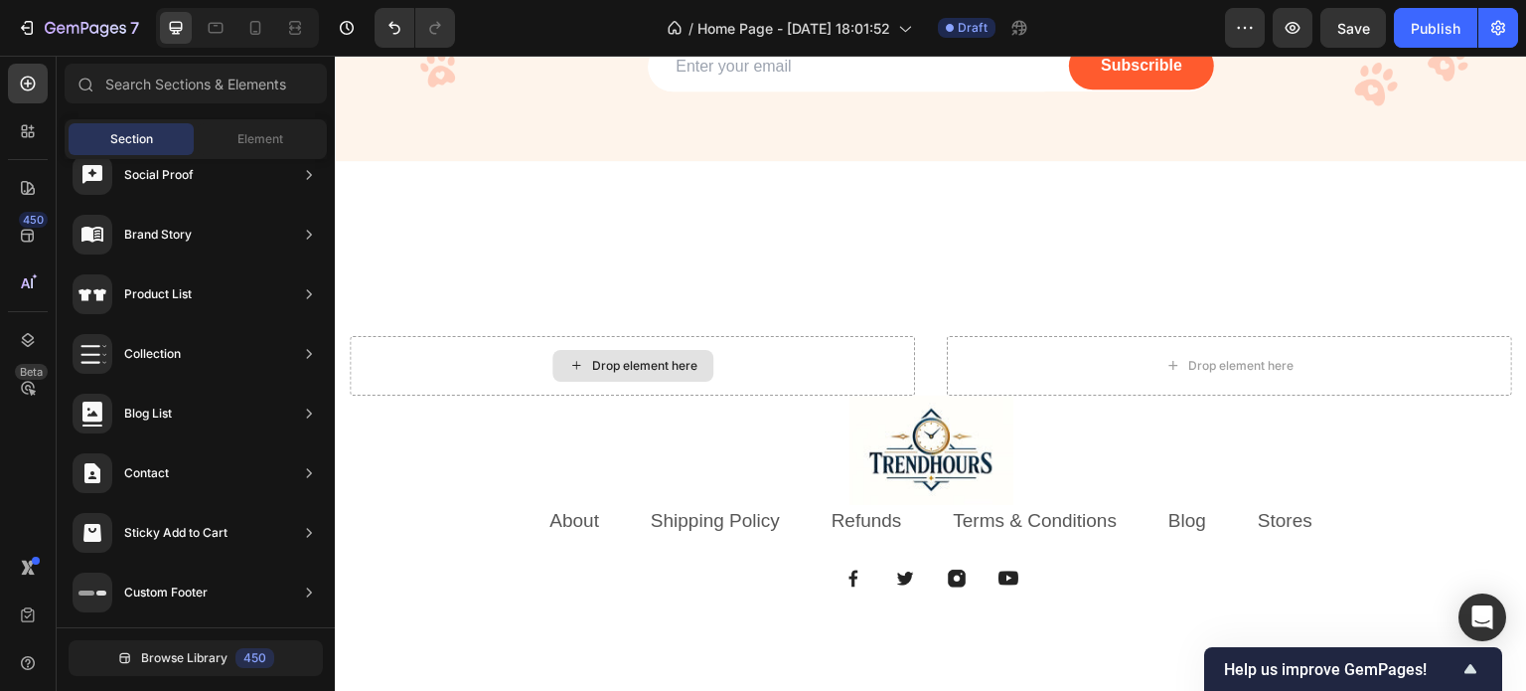
scroll to position [5584, 0]
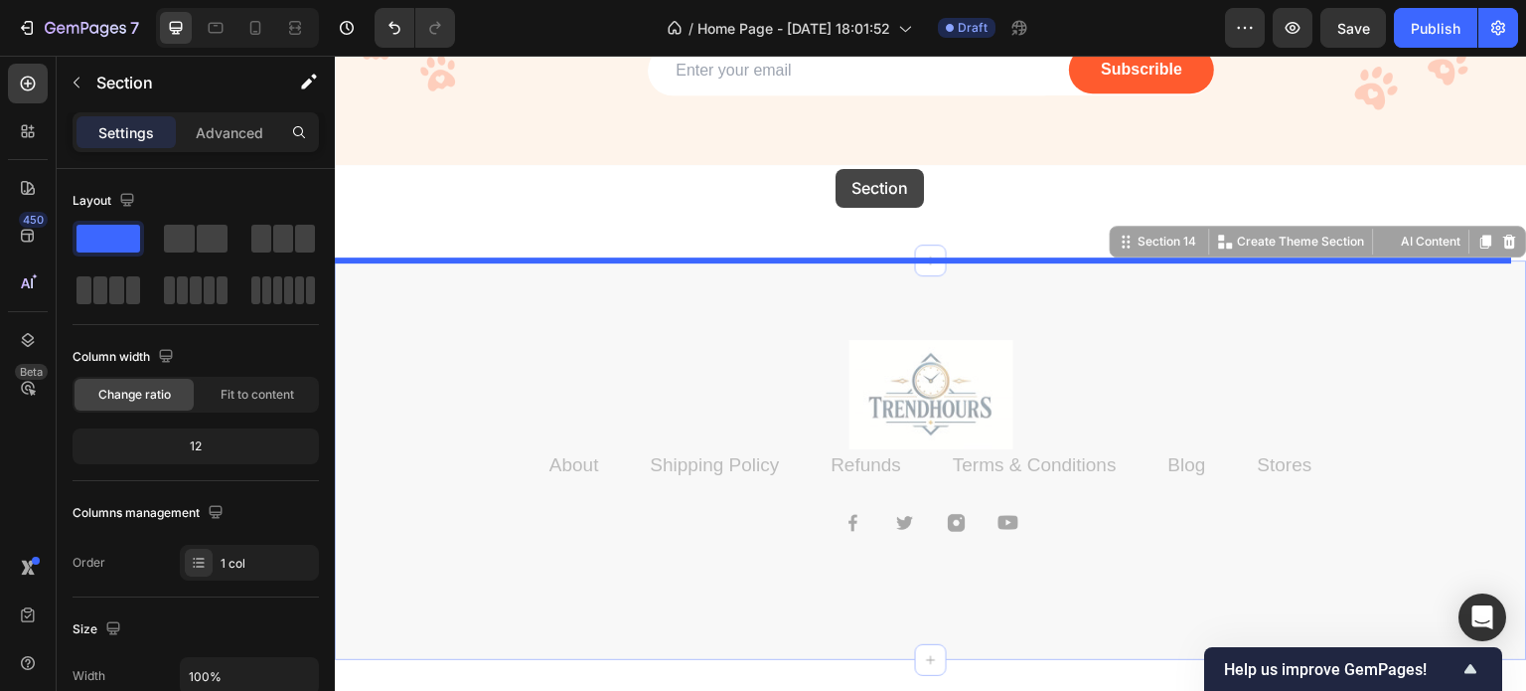
drag, startPoint x: 841, startPoint y: 261, endPoint x: 837, endPoint y: 169, distance: 92.5
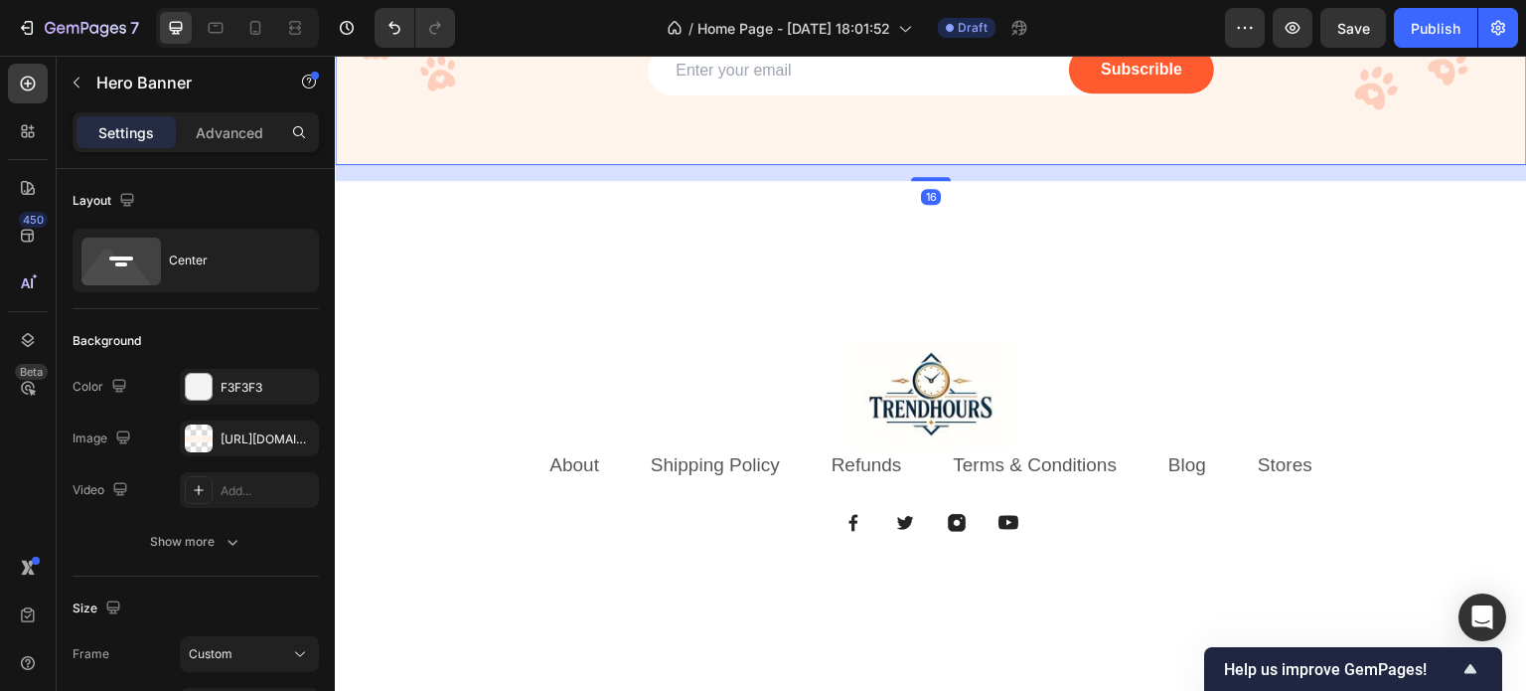
click at [916, 174] on div "16" at bounding box center [931, 173] width 1192 height 16
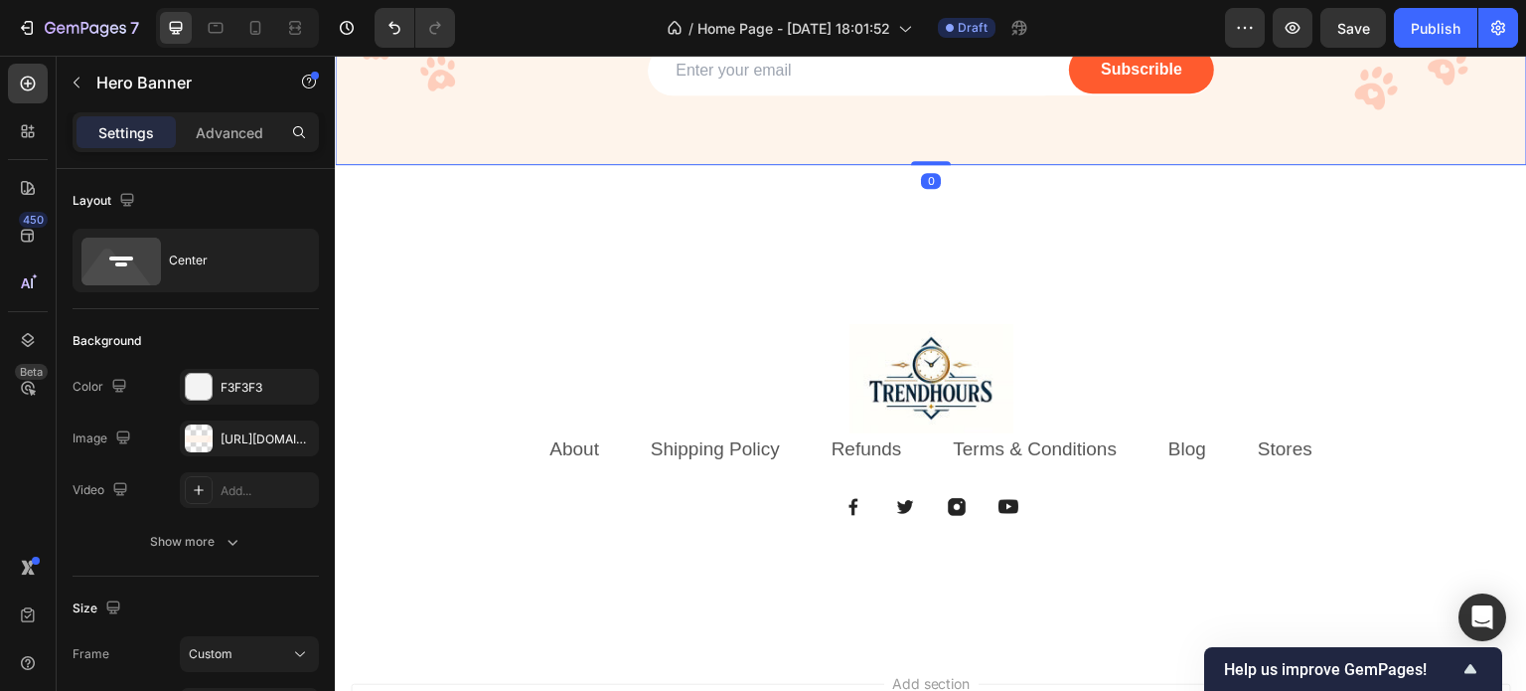
drag, startPoint x: 932, startPoint y: 178, endPoint x: 944, endPoint y: 156, distance: 24.9
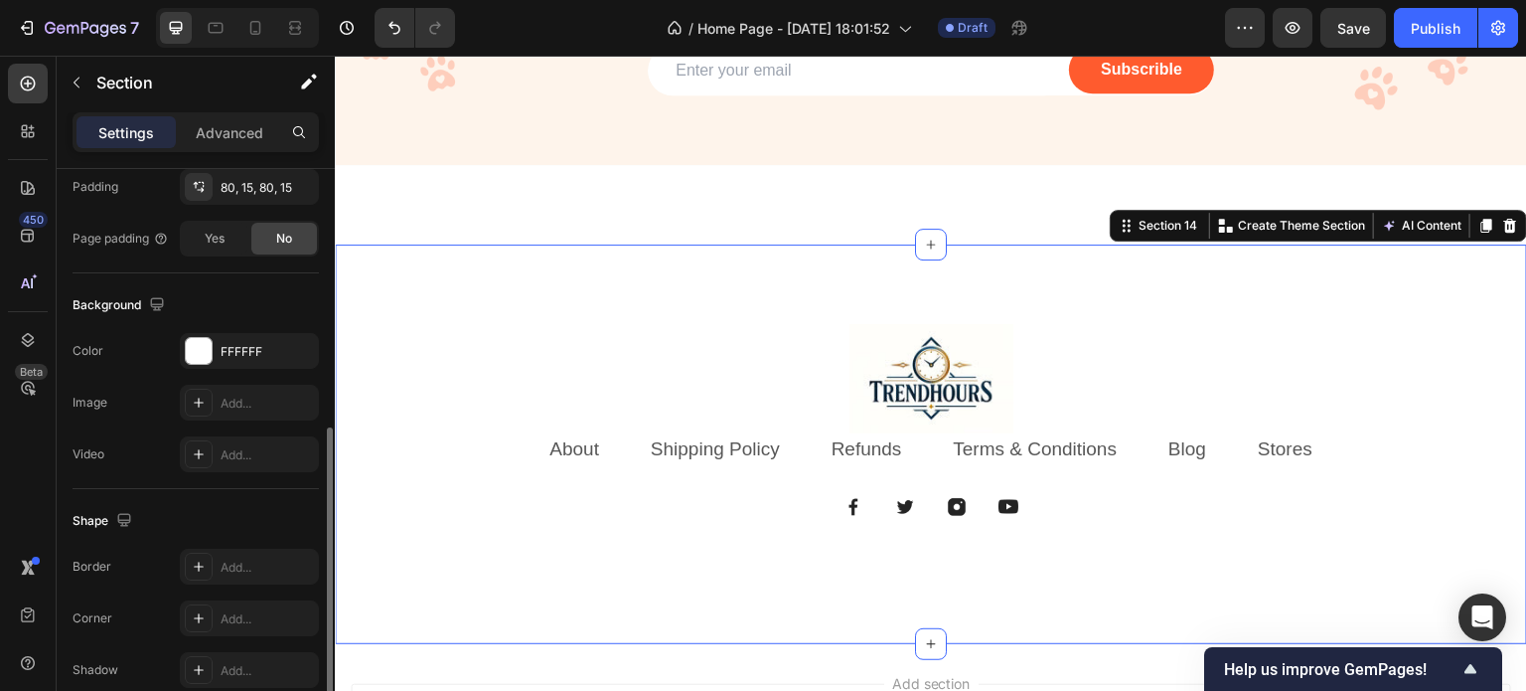
scroll to position [541, 0]
click at [264, 186] on div "80, 15, 80, 15" at bounding box center [250, 189] width 58 height 18
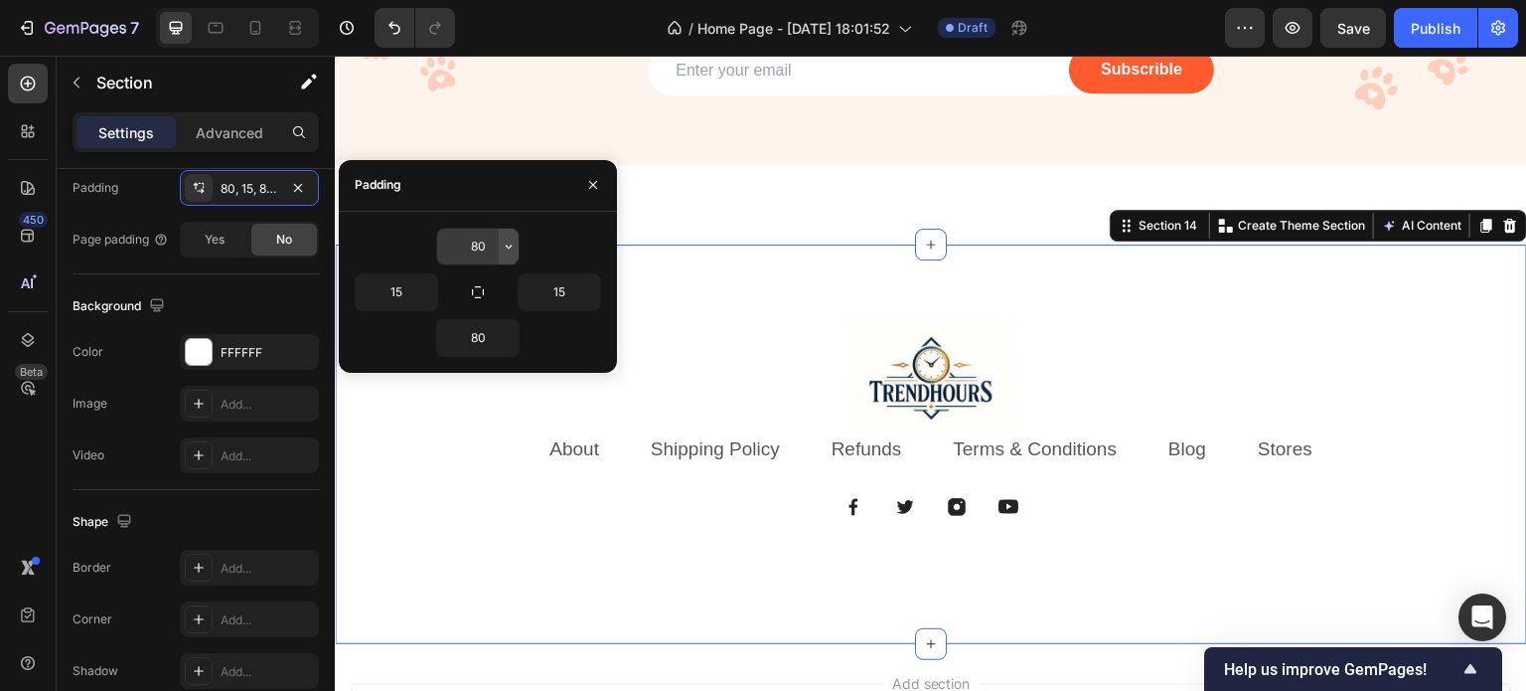
click at [499, 245] on button "button" at bounding box center [509, 247] width 20 height 36
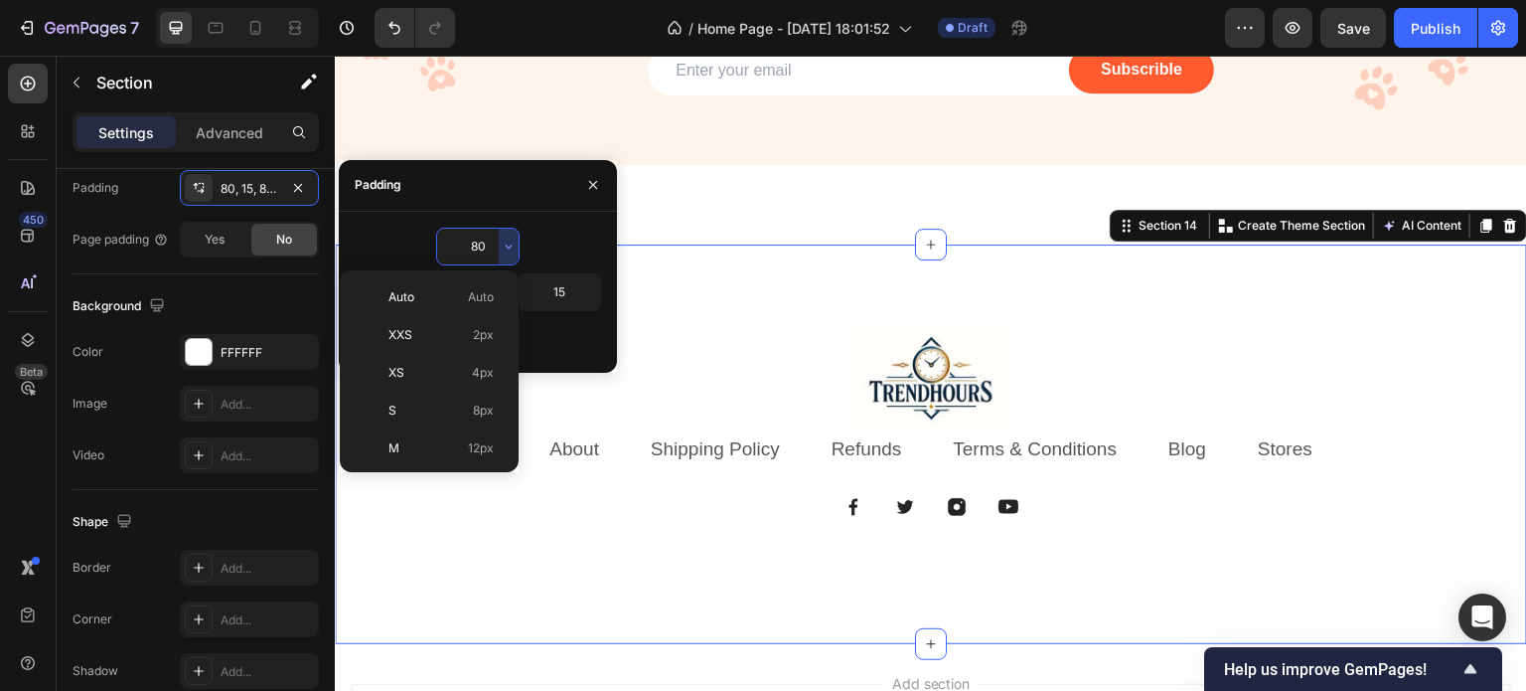
scroll to position [215, 0]
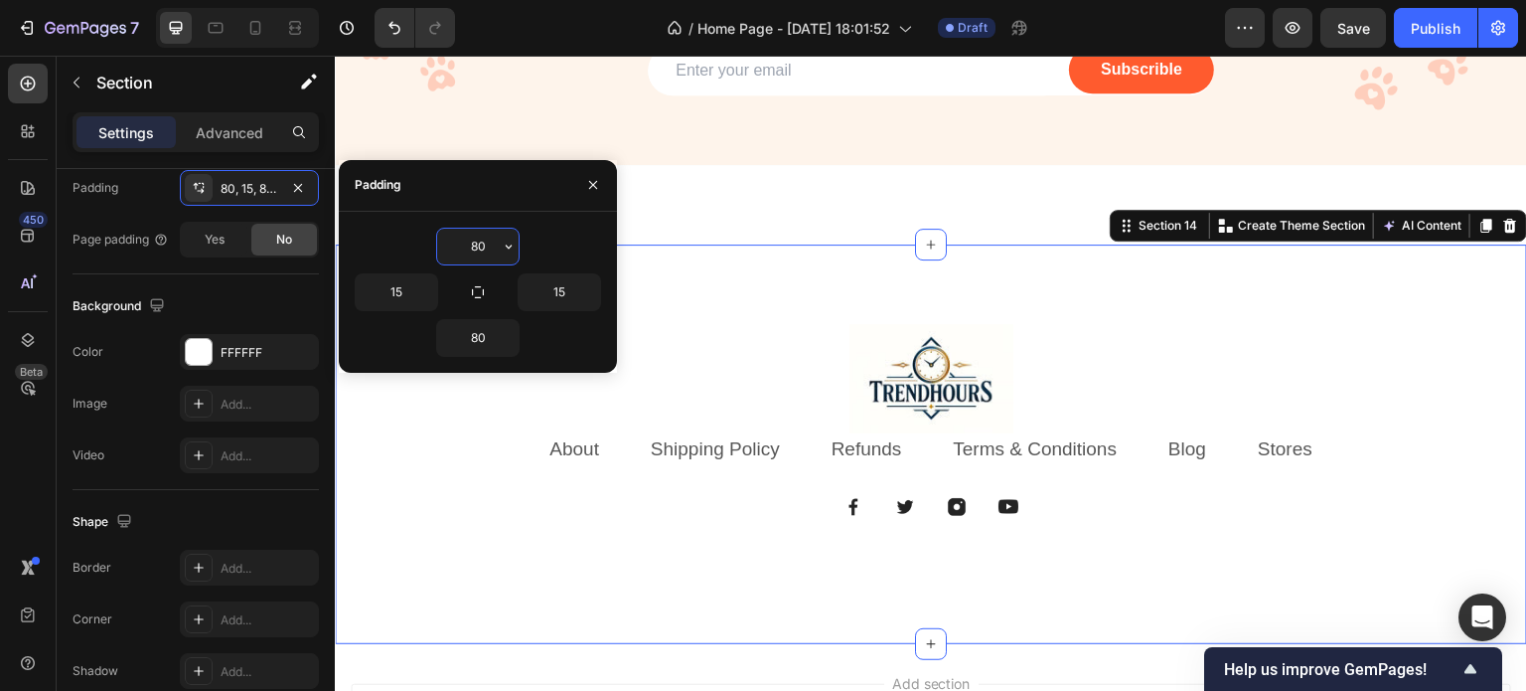
click at [493, 245] on input "80" at bounding box center [477, 247] width 81 height 36
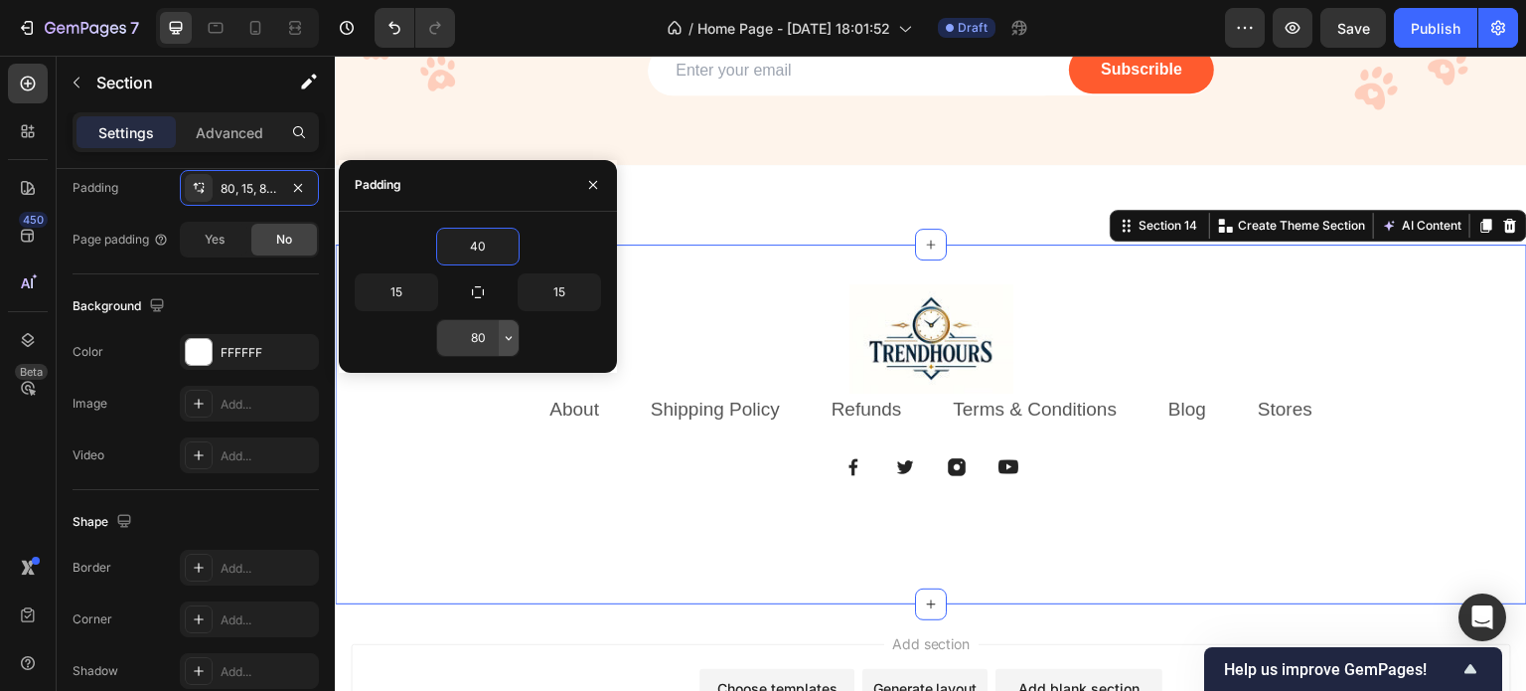
type input "40"
click at [501, 333] on icon "button" at bounding box center [509, 338] width 16 height 16
click at [491, 336] on input "80" at bounding box center [477, 338] width 81 height 36
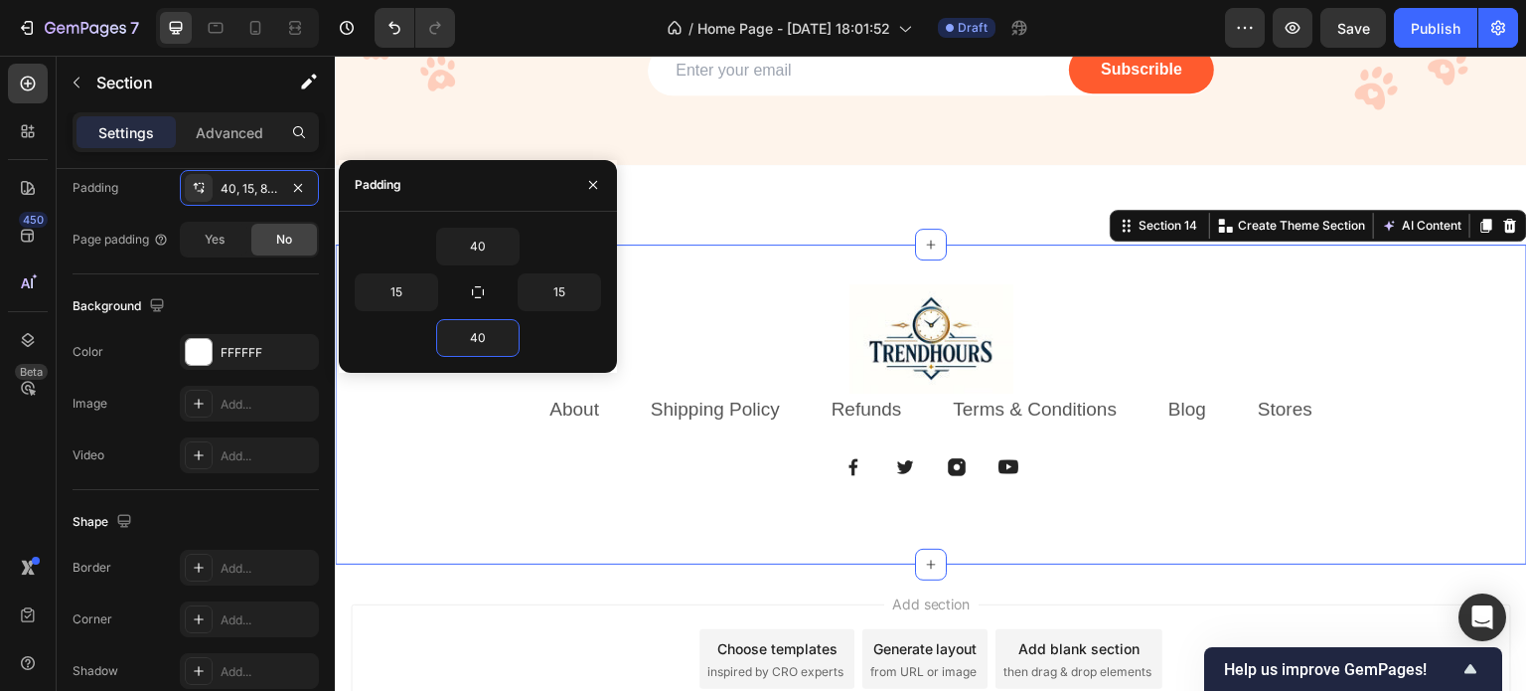
type input "4"
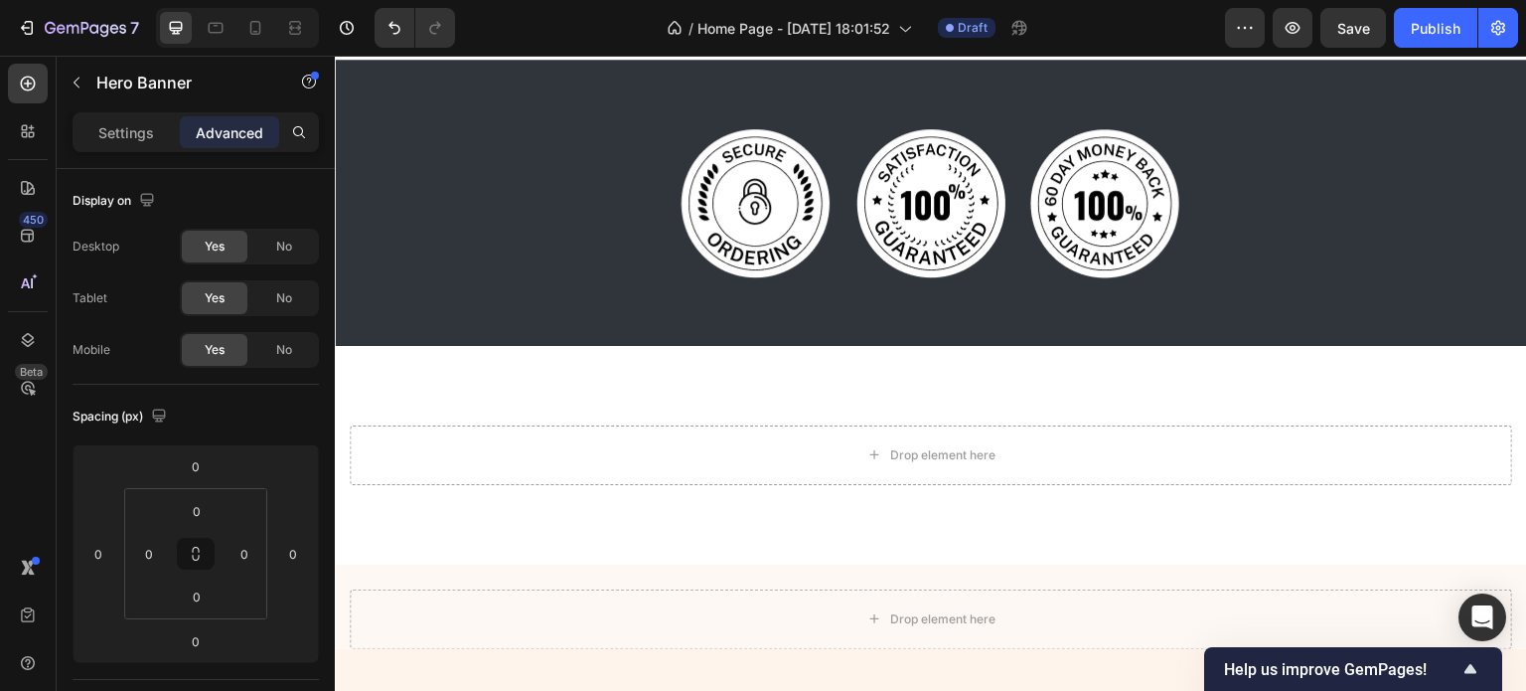
scroll to position [4738, 0]
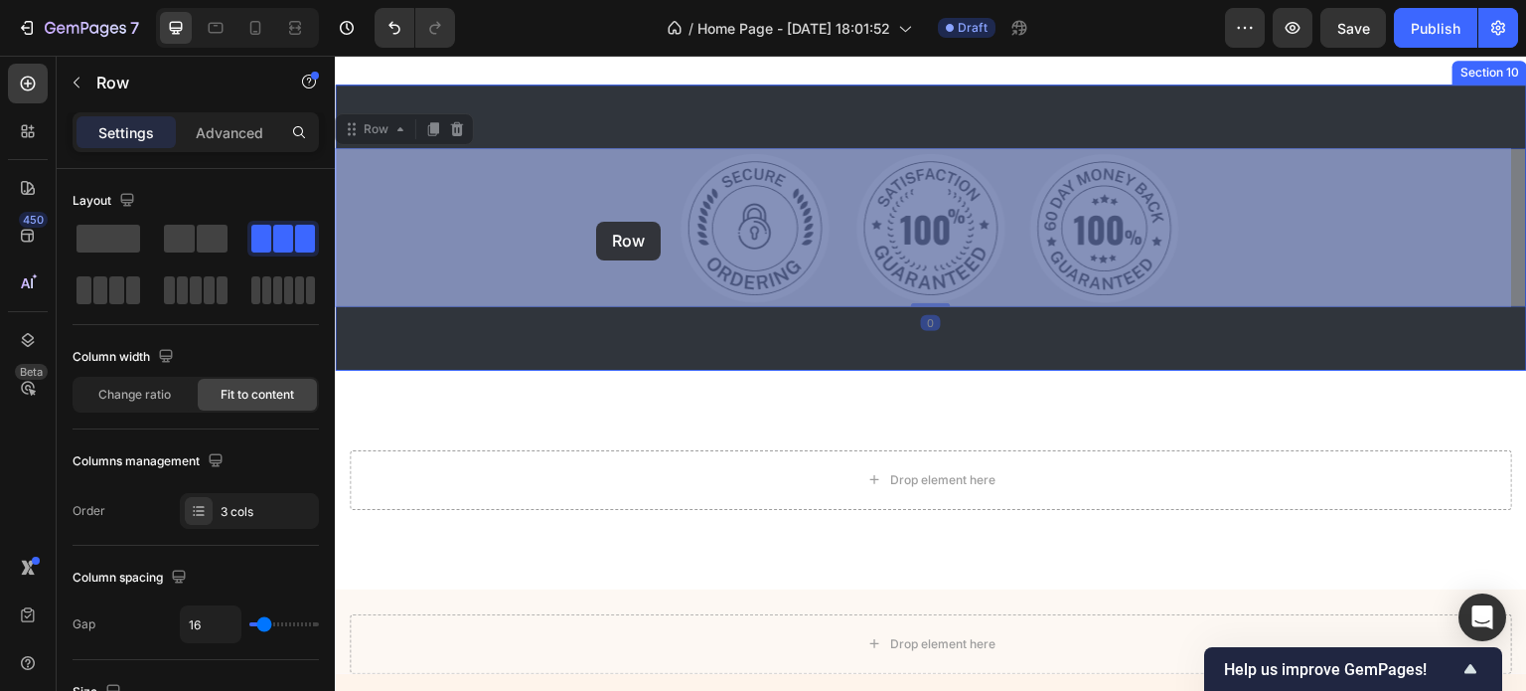
drag, startPoint x: 580, startPoint y: 256, endPoint x: 596, endPoint y: 222, distance: 38.2
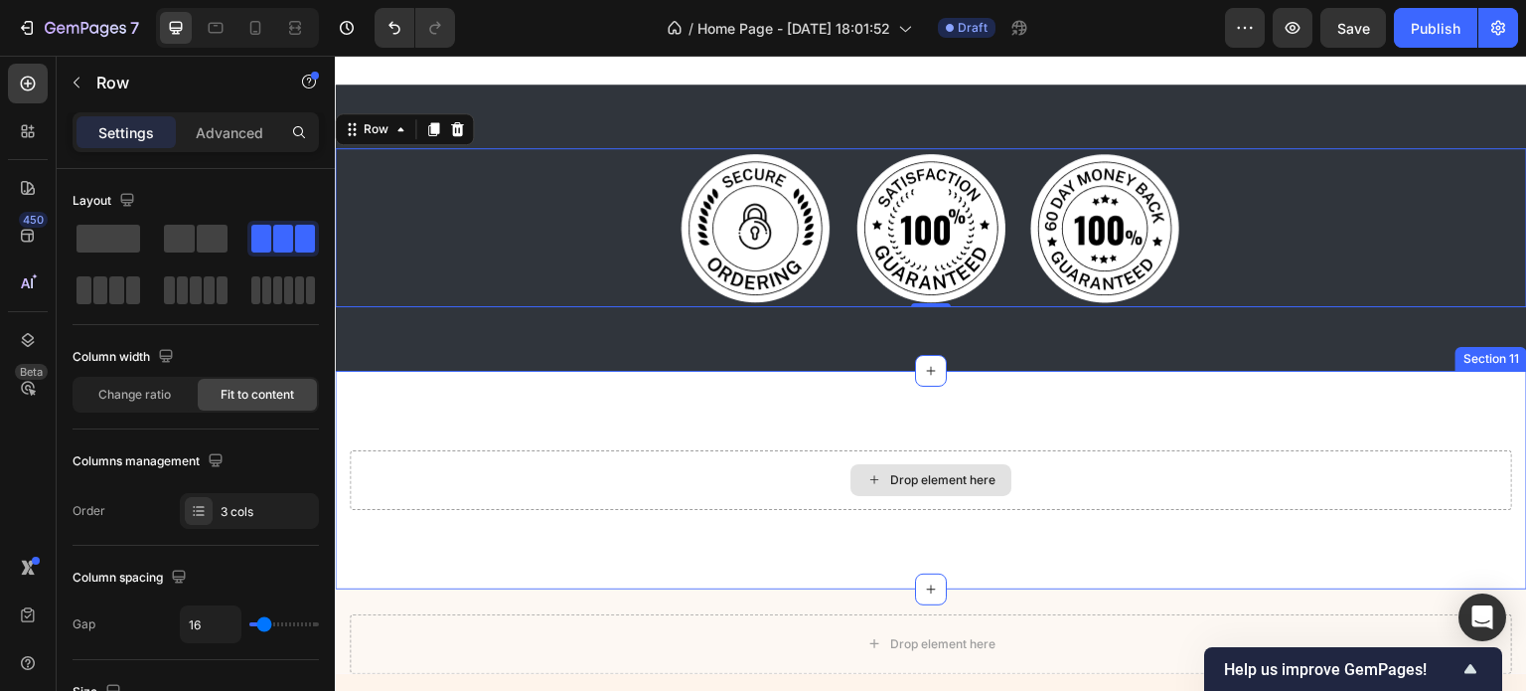
scroll to position [4729, 0]
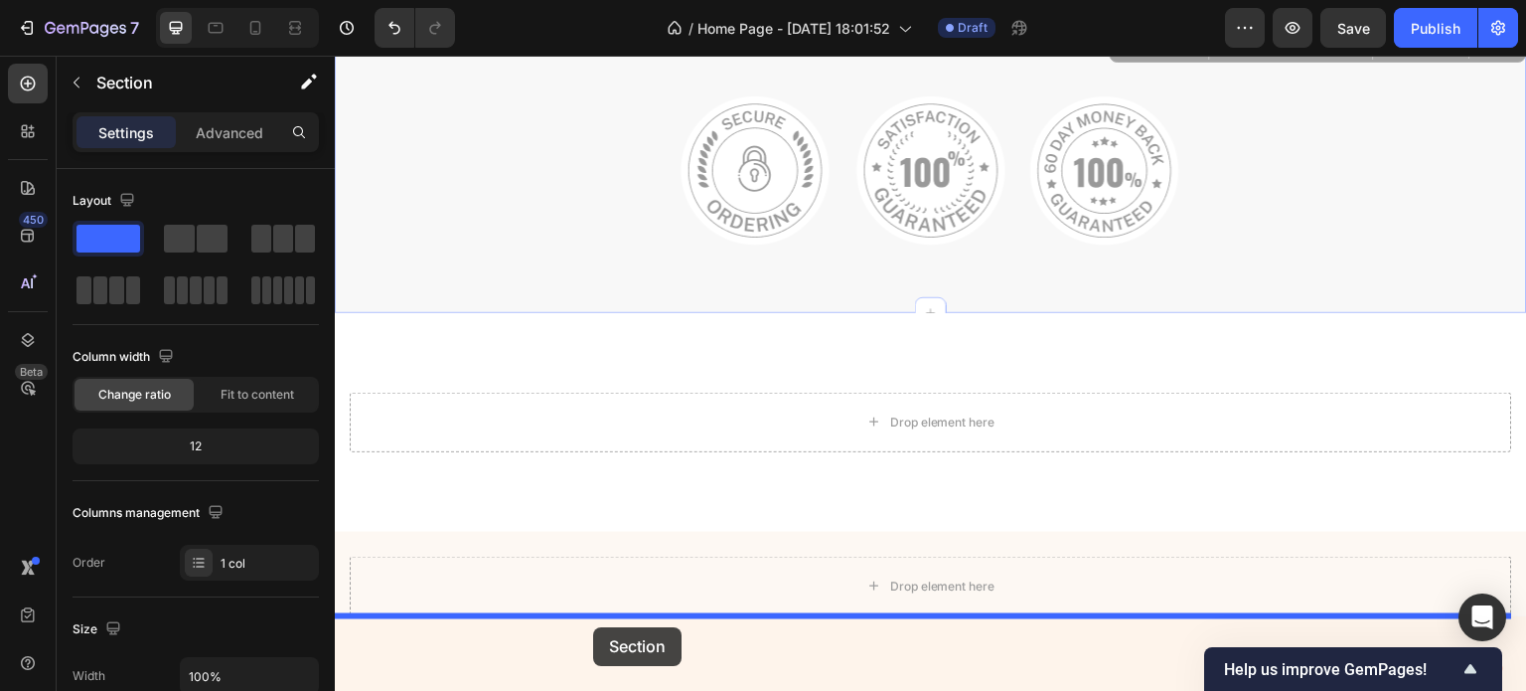
drag, startPoint x: 569, startPoint y: 354, endPoint x: 593, endPoint y: 627, distance: 274.3
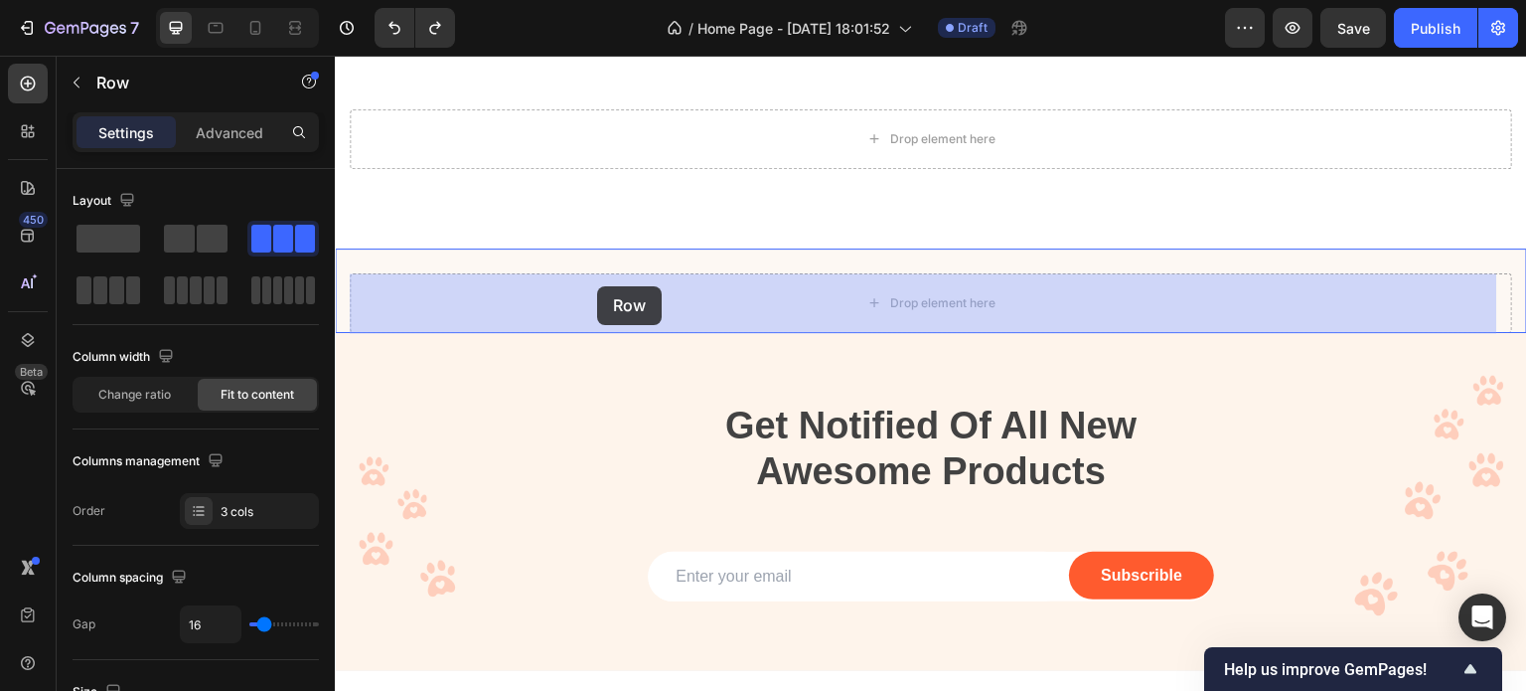
scroll to position [5084, 0]
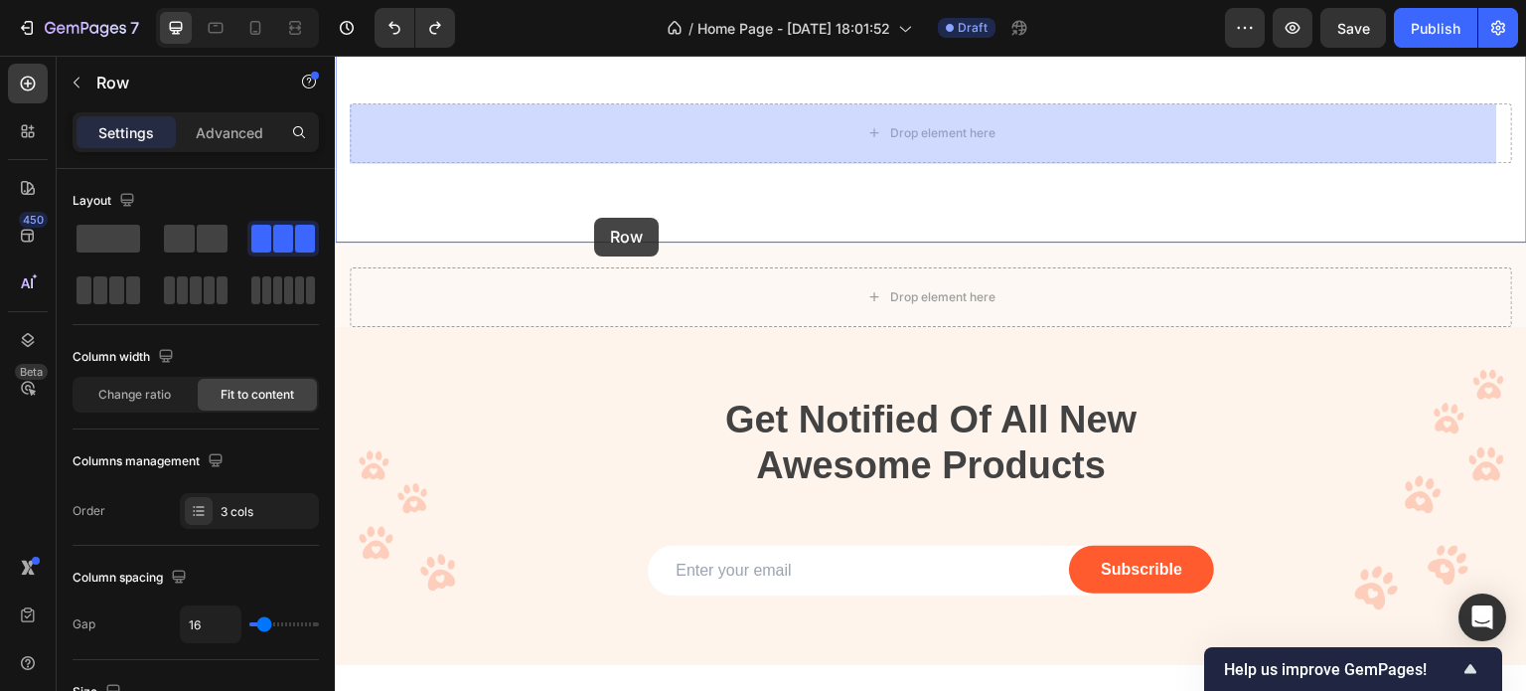
drag, startPoint x: 668, startPoint y: 364, endPoint x: 593, endPoint y: 216, distance: 165.7
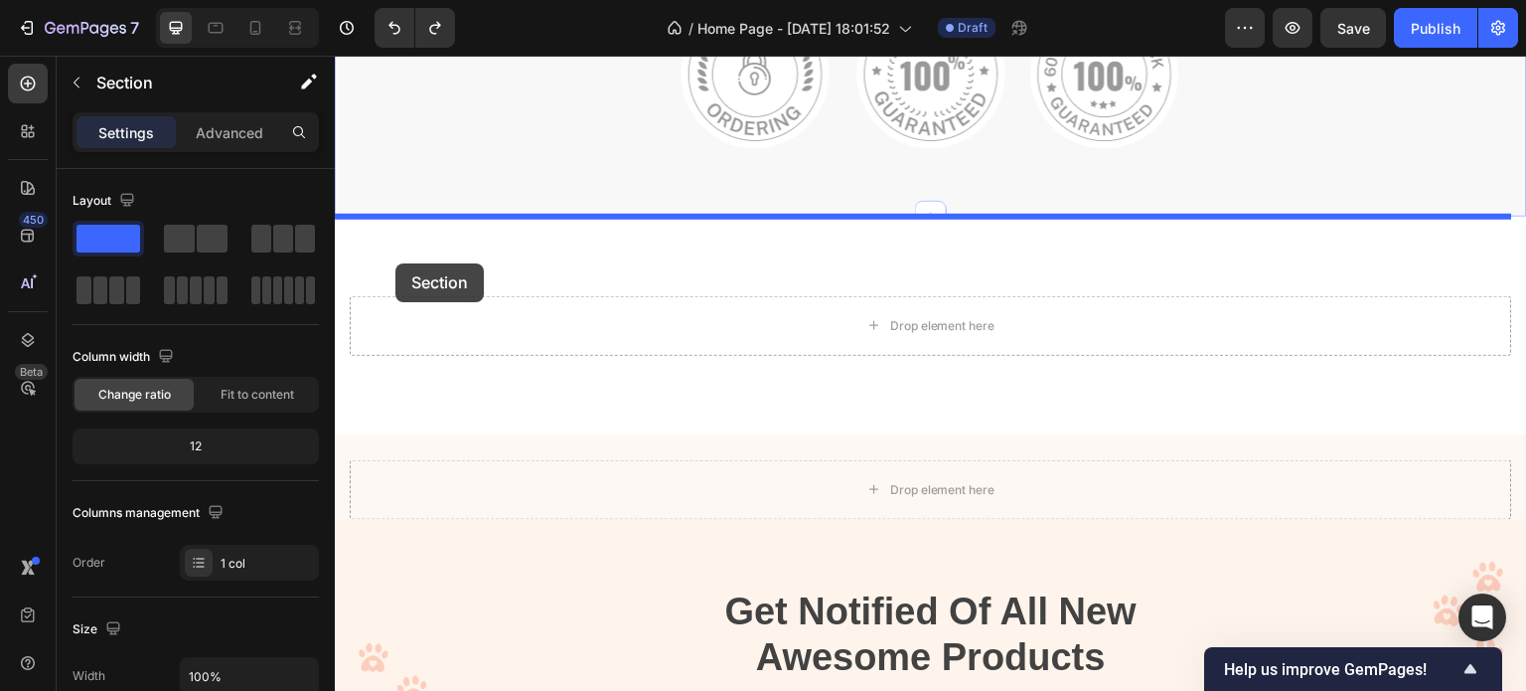
scroll to position [4834, 0]
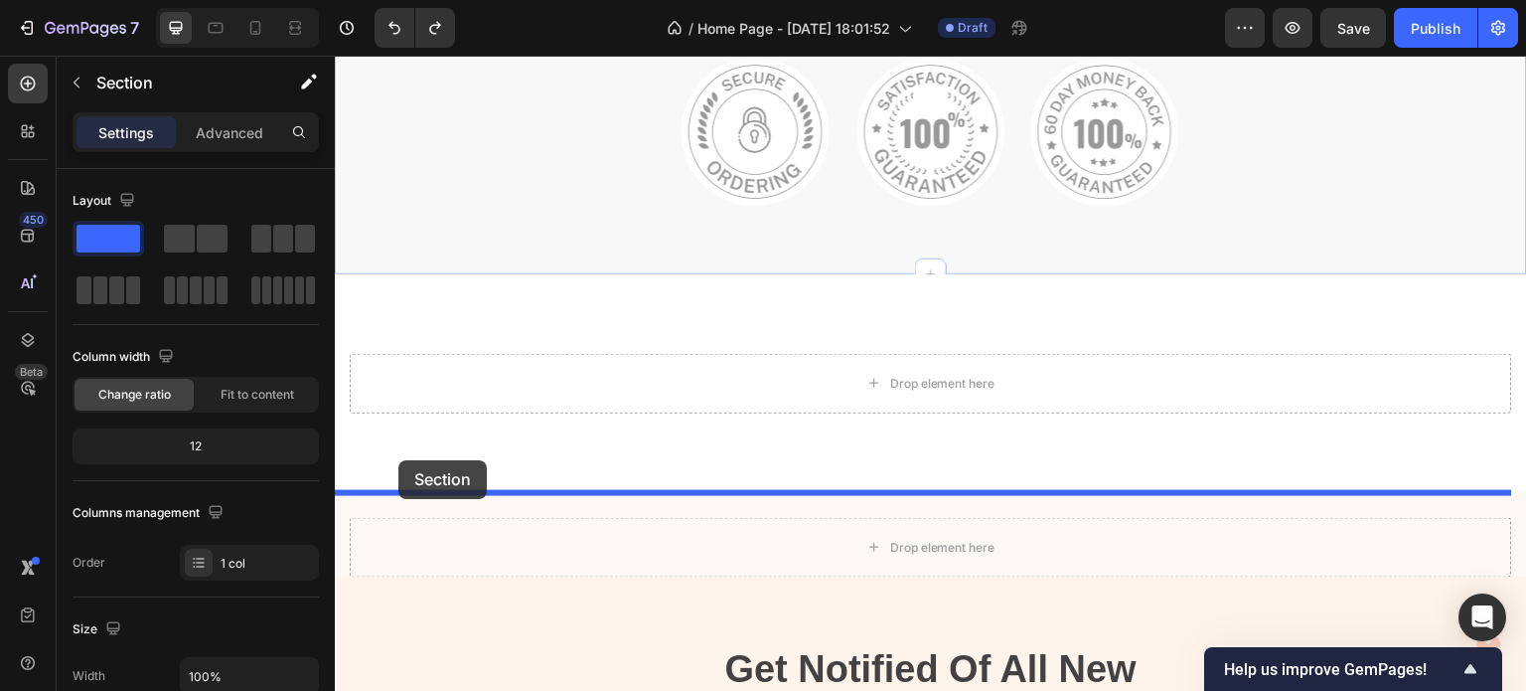
drag, startPoint x: 383, startPoint y: 241, endPoint x: 398, endPoint y: 458, distance: 217.2
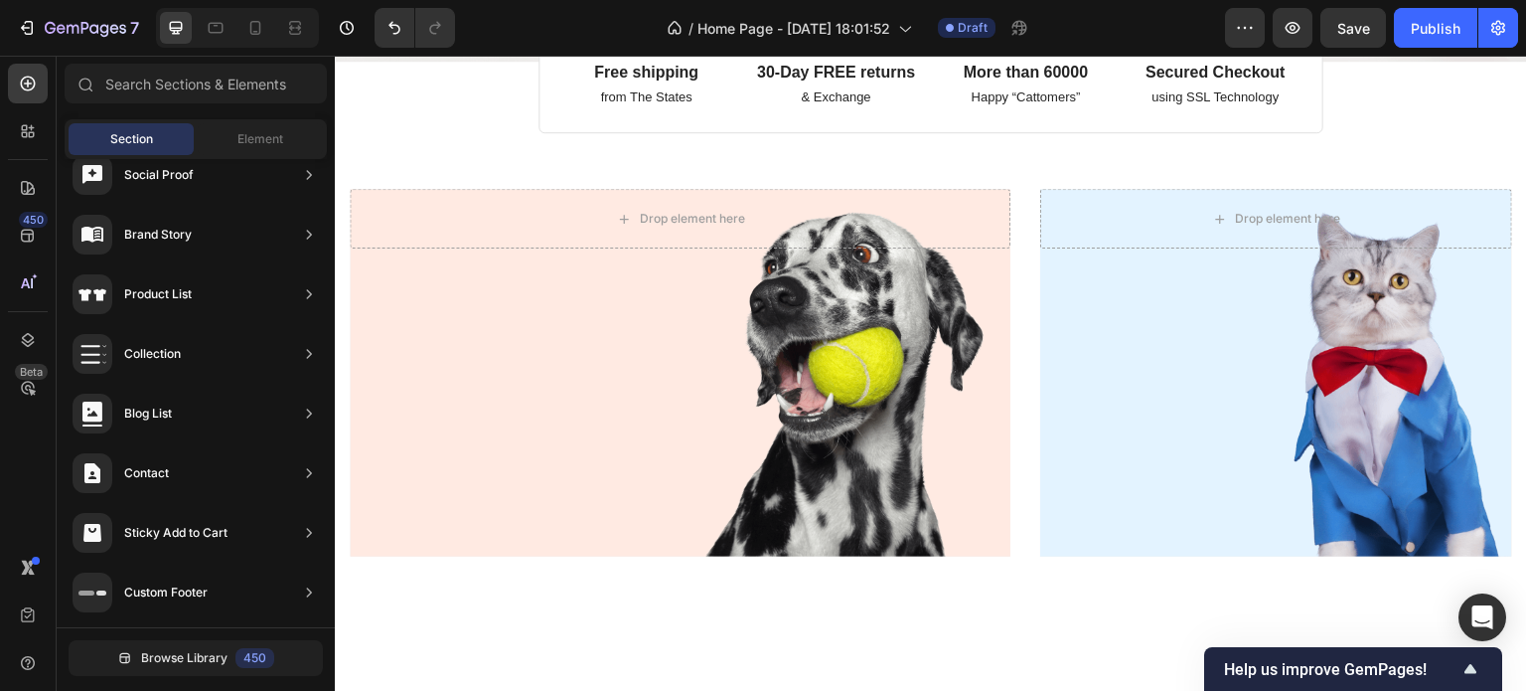
scroll to position [551, 0]
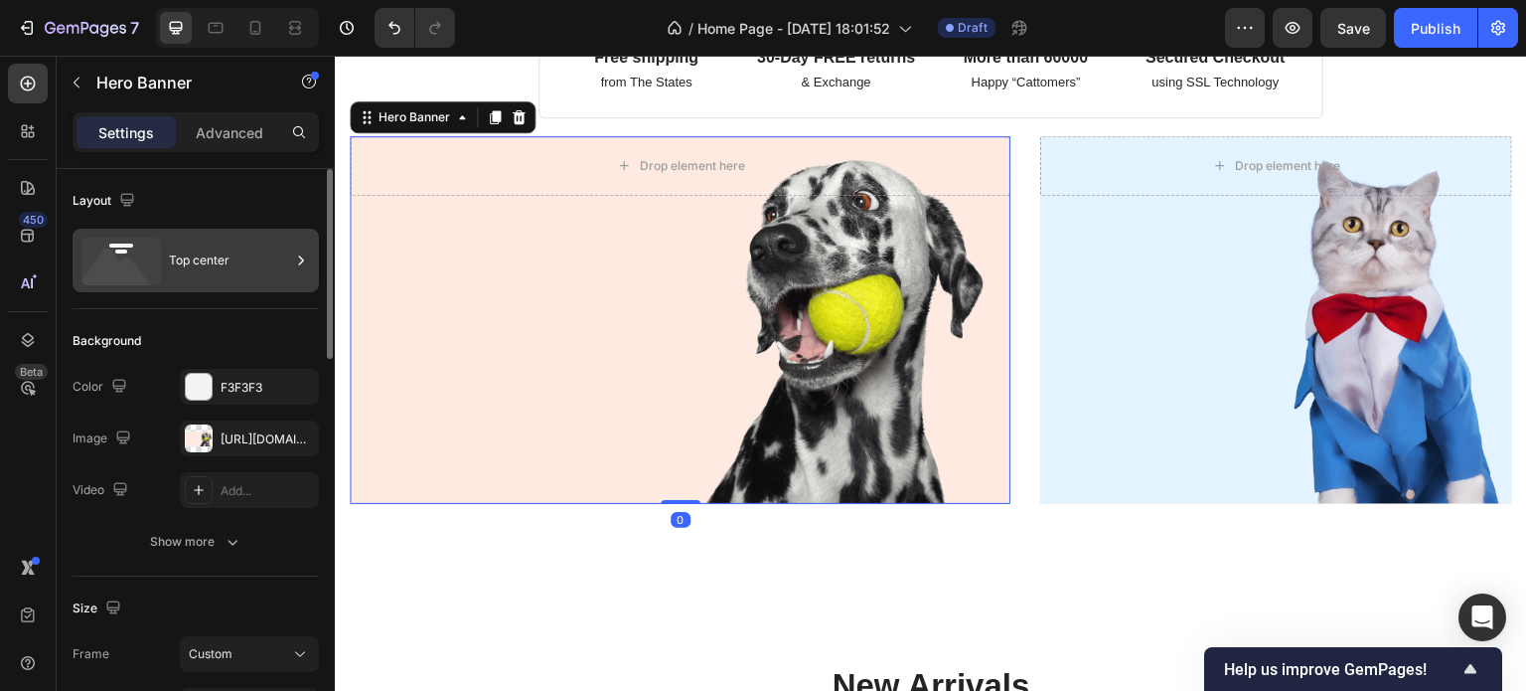
click at [176, 261] on div "Top center" at bounding box center [229, 260] width 121 height 46
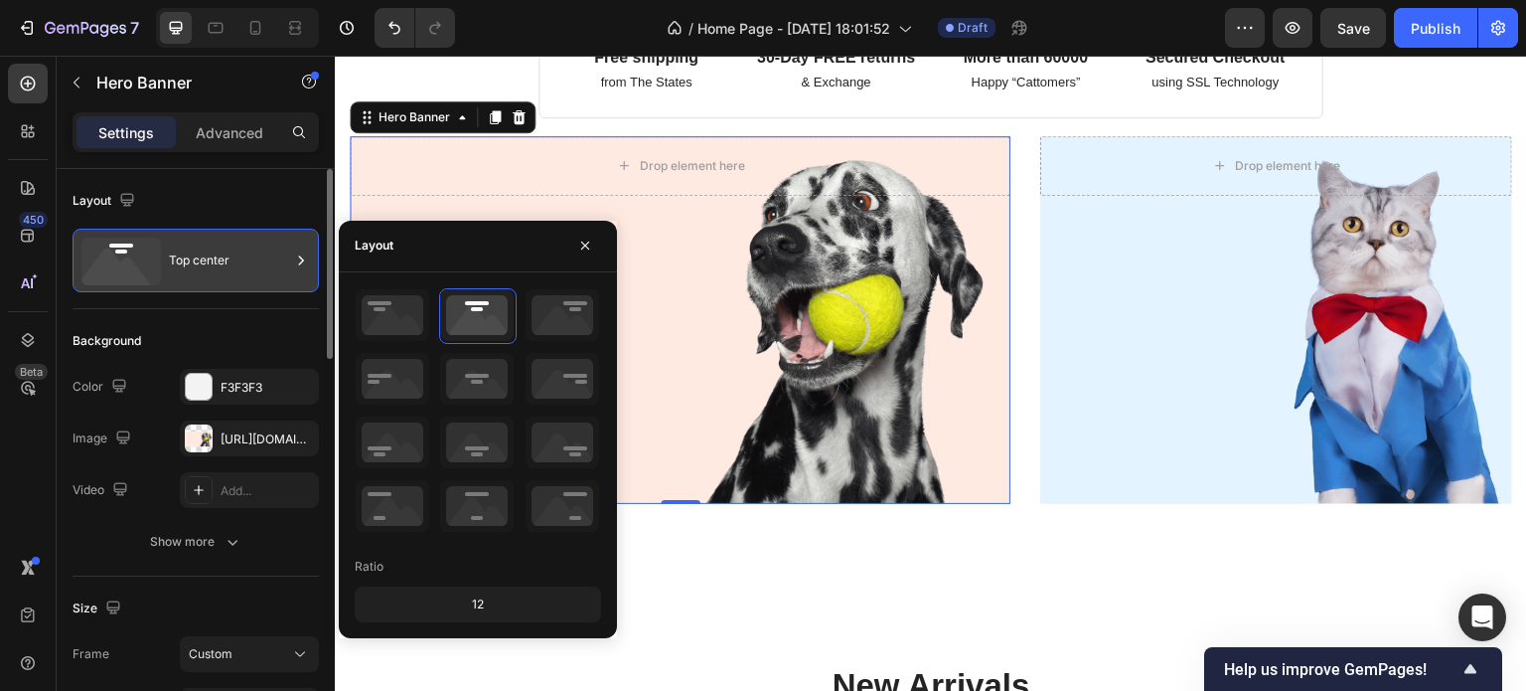
click at [176, 261] on div "Top center" at bounding box center [229, 260] width 121 height 46
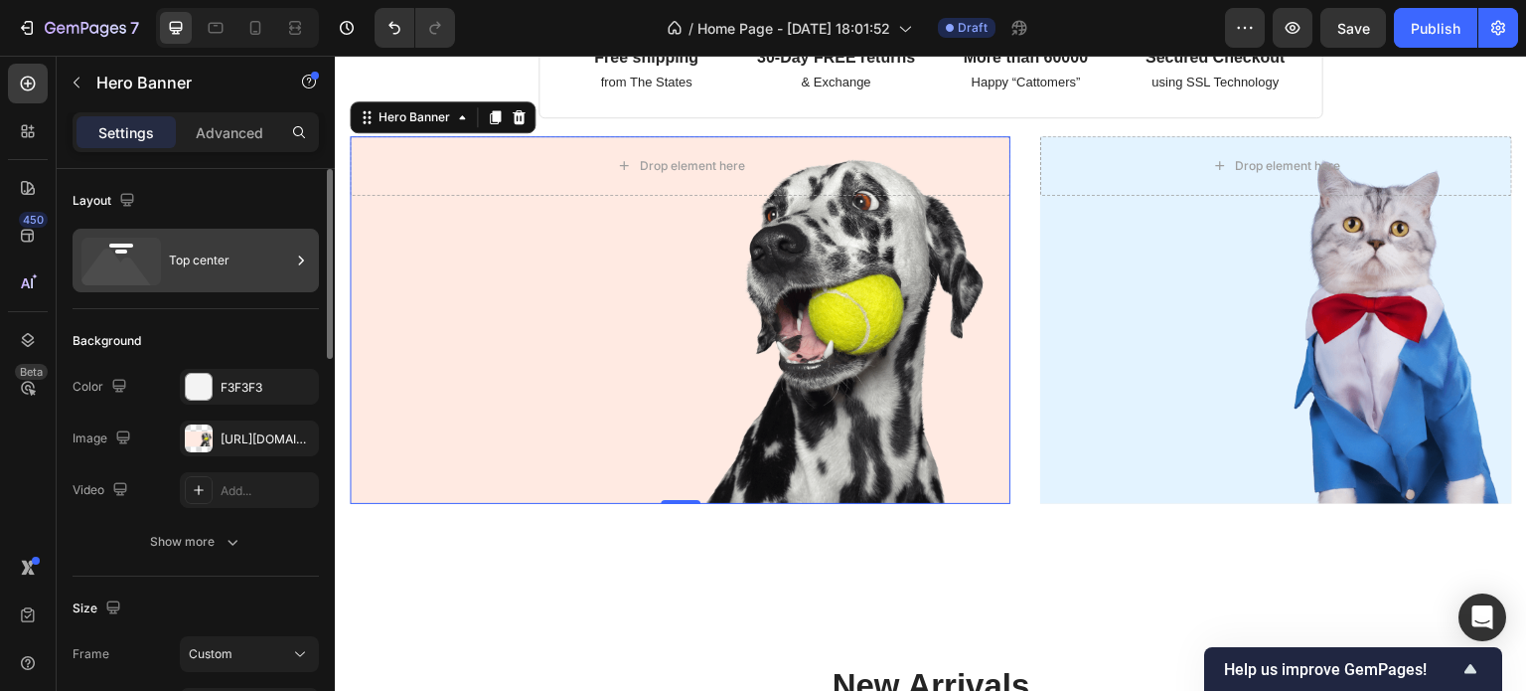
click at [200, 261] on div "Top center" at bounding box center [229, 260] width 121 height 46
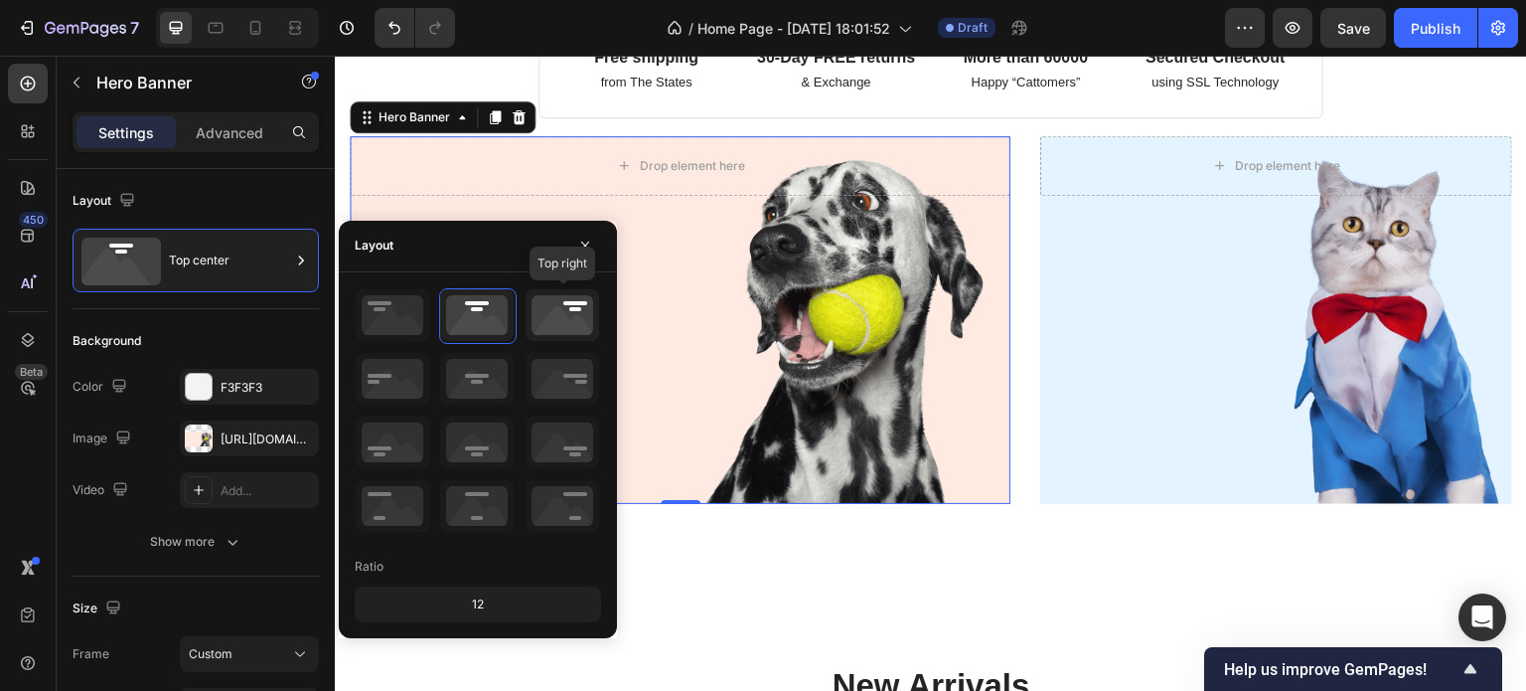
click at [564, 303] on icon at bounding box center [563, 315] width 74 height 52
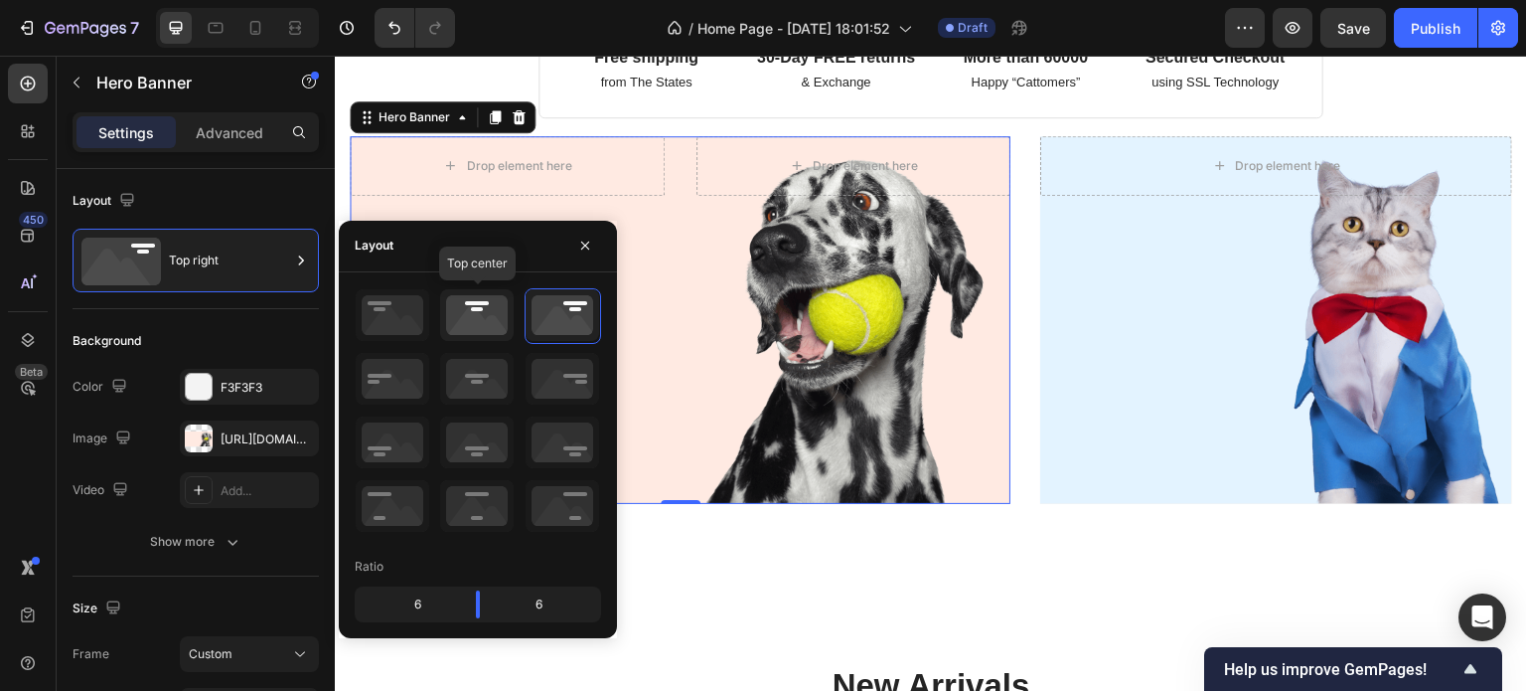
click at [497, 309] on icon at bounding box center [477, 315] width 74 height 52
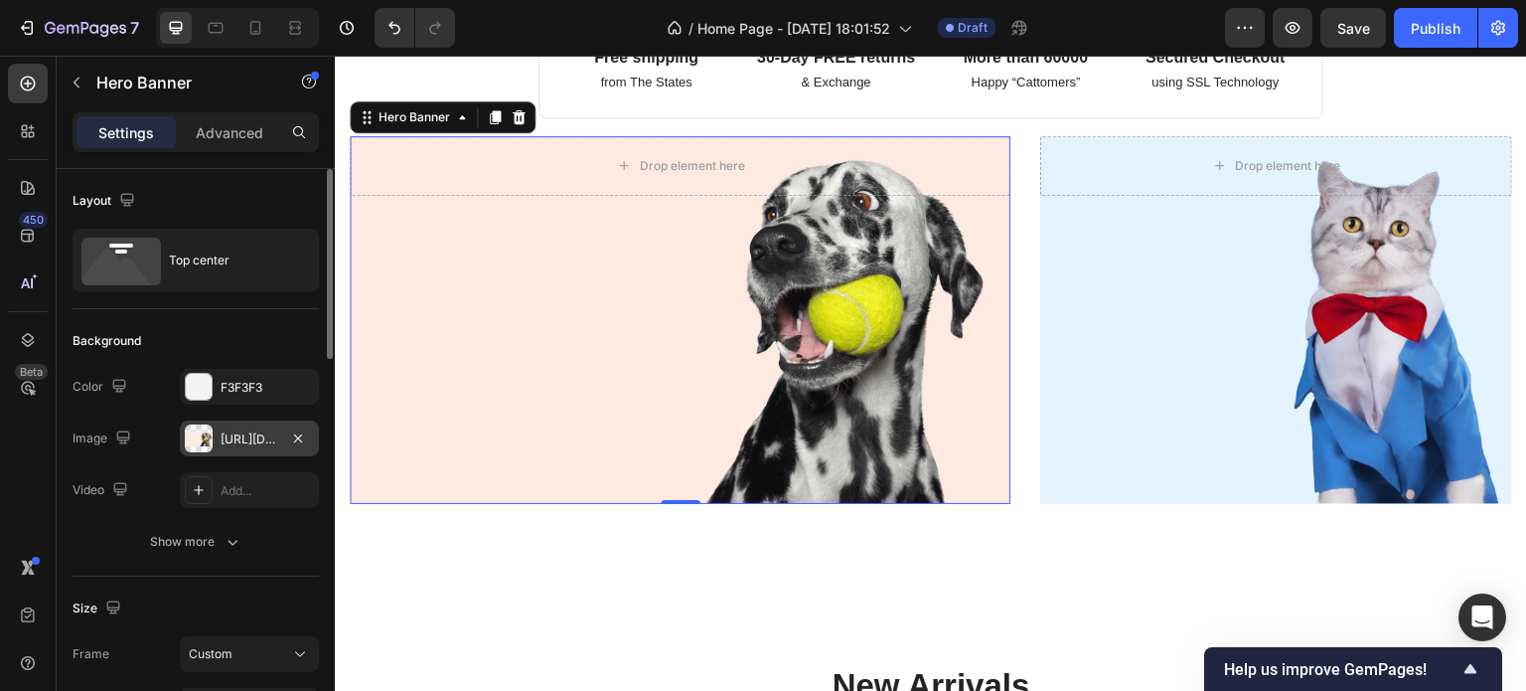
click at [267, 440] on div "https://ucarecdn.com/51ac5ecb-6b2b-4fea-8ac2-ff83d3e1c559/-/format/auto/" at bounding box center [250, 439] width 58 height 18
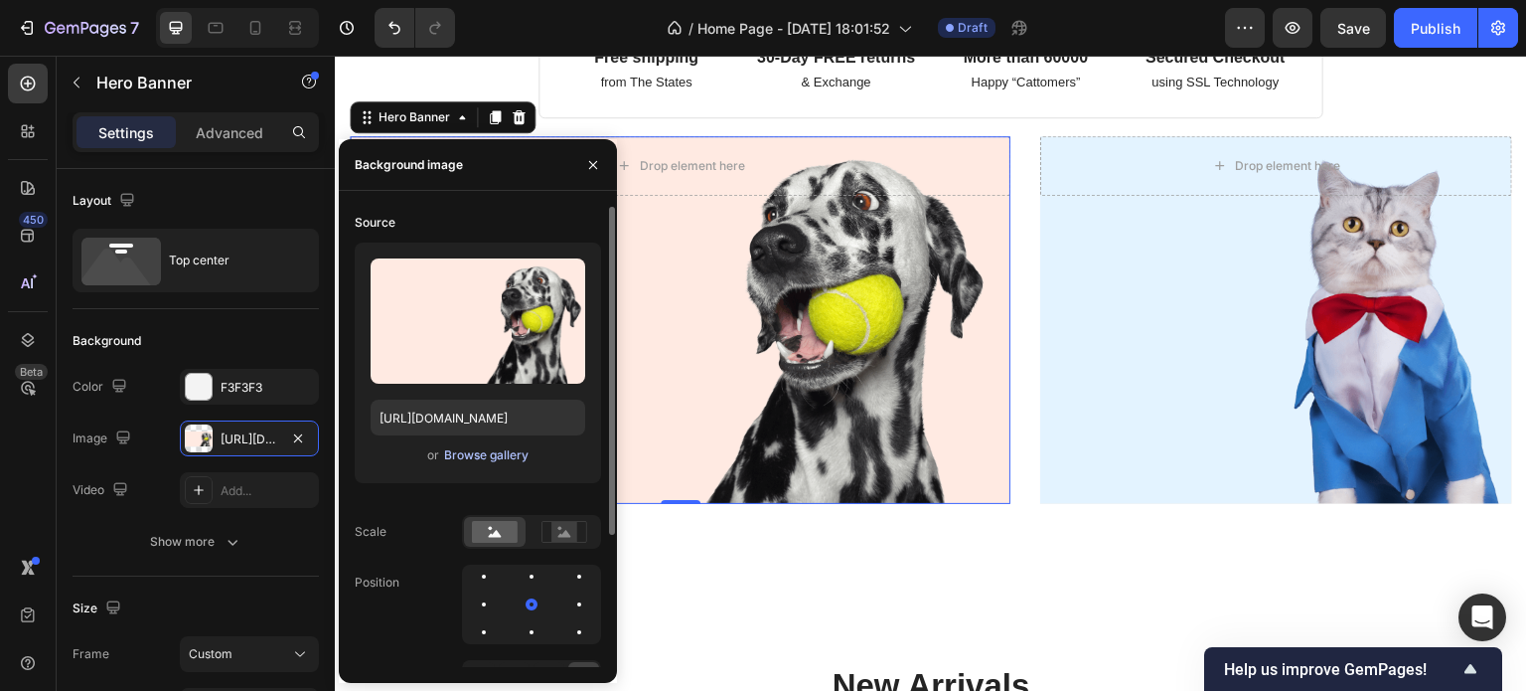
click at [508, 456] on div "Browse gallery" at bounding box center [486, 455] width 84 height 18
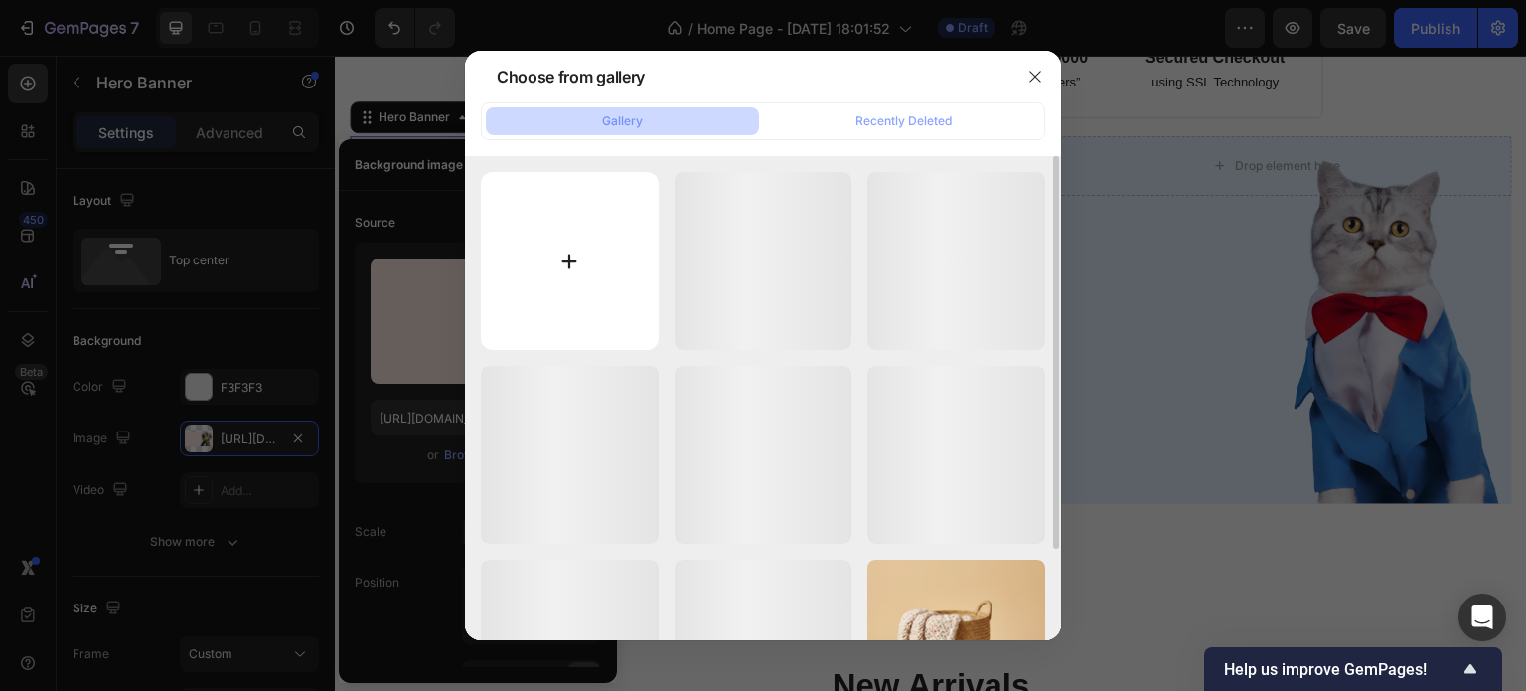
click at [596, 231] on input "file" at bounding box center [570, 261] width 178 height 178
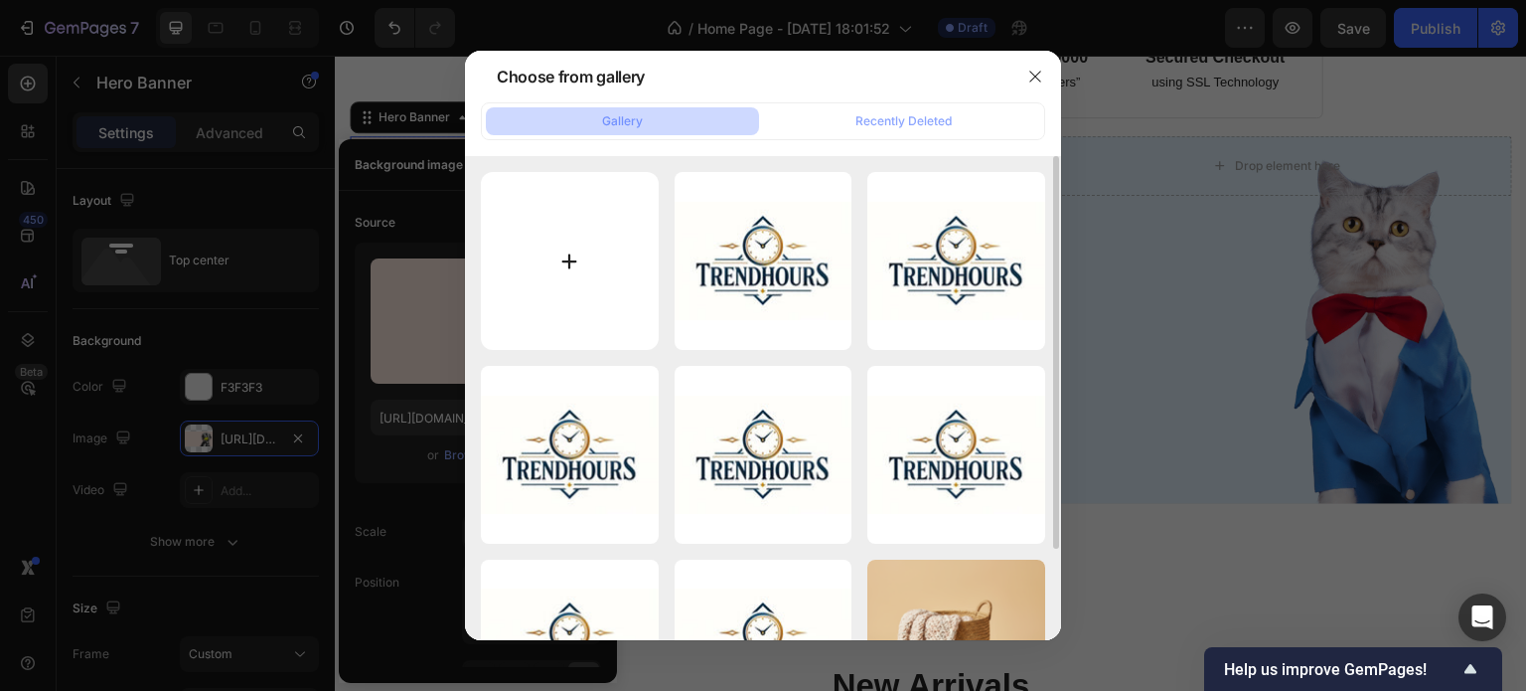
type input "C:\fakepath\Gemini_Generated_Image_4q74bw4q74bw4q74.png"
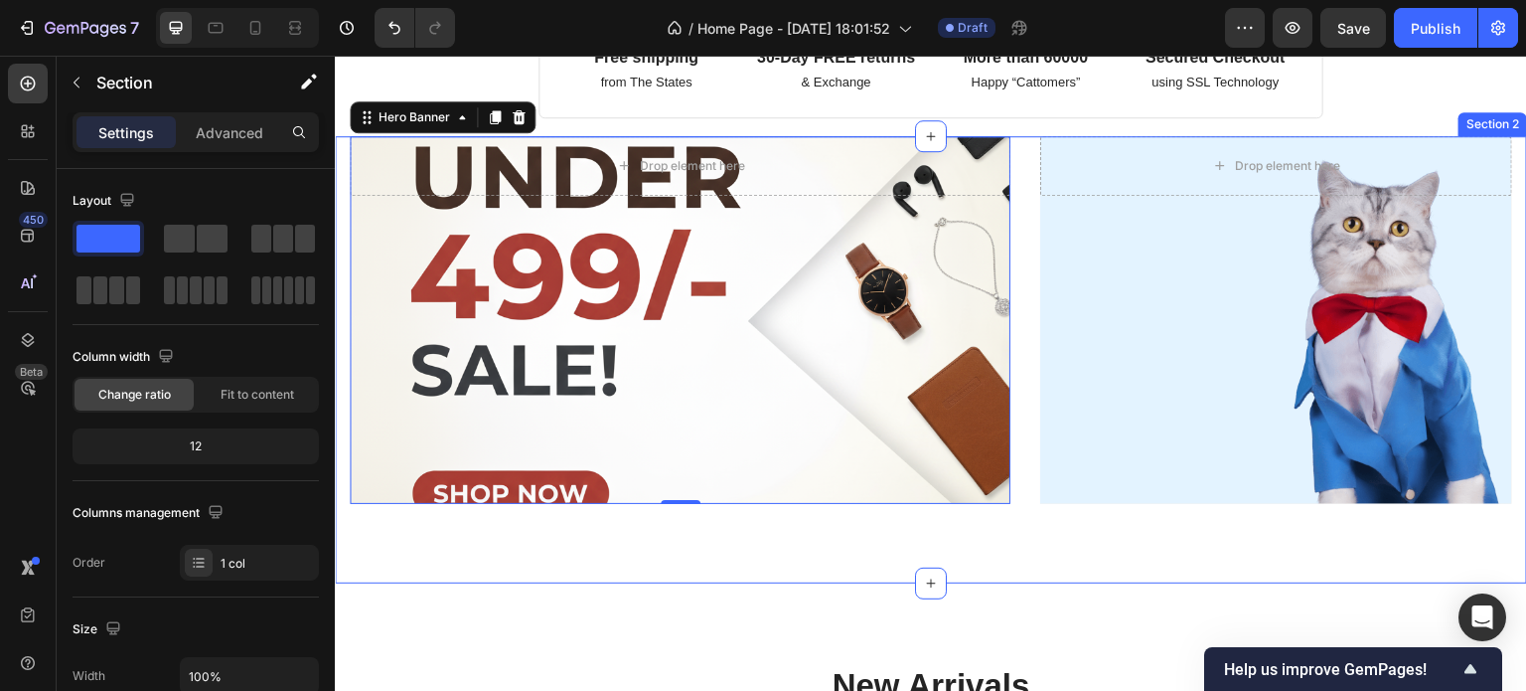
click at [731, 583] on div "Drop element here Hero Banner 0 Drop element here Hero Banner Row Row Section 2" at bounding box center [931, 359] width 1192 height 447
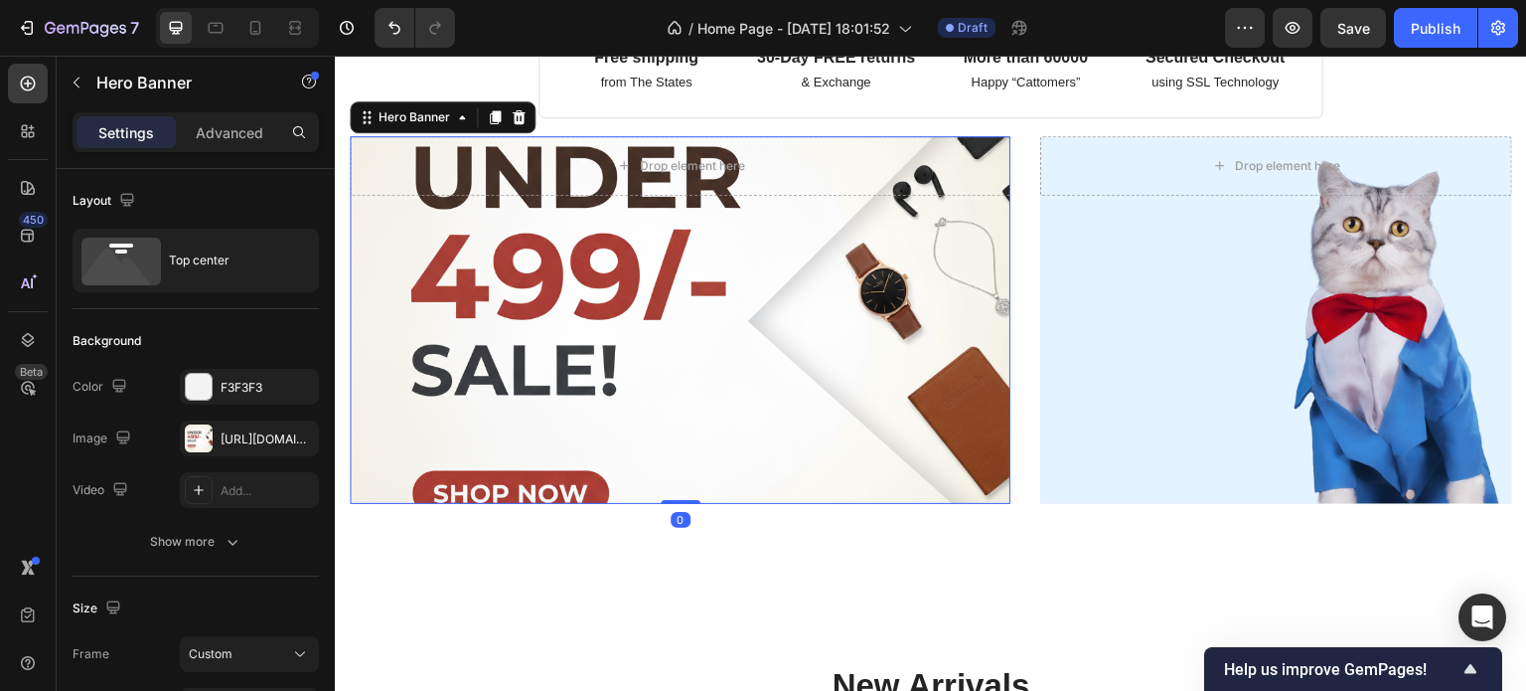
drag, startPoint x: 686, startPoint y: 535, endPoint x: 691, endPoint y: 485, distance: 49.9
click at [691, 485] on div "Drop element here Hero Banner 0" at bounding box center [680, 320] width 661 height 368
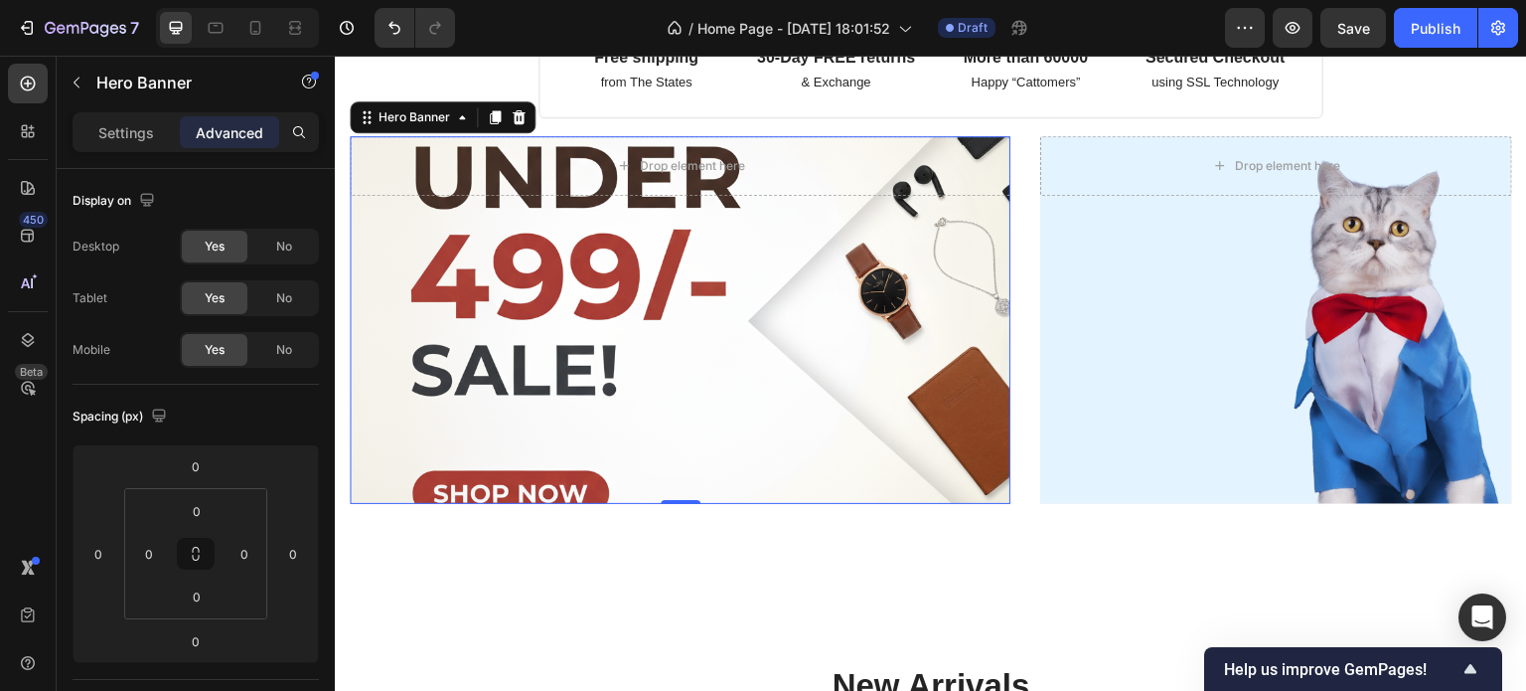
click at [493, 419] on div "Overlay" at bounding box center [680, 320] width 661 height 368
click at [107, 128] on p "Settings" at bounding box center [126, 132] width 56 height 21
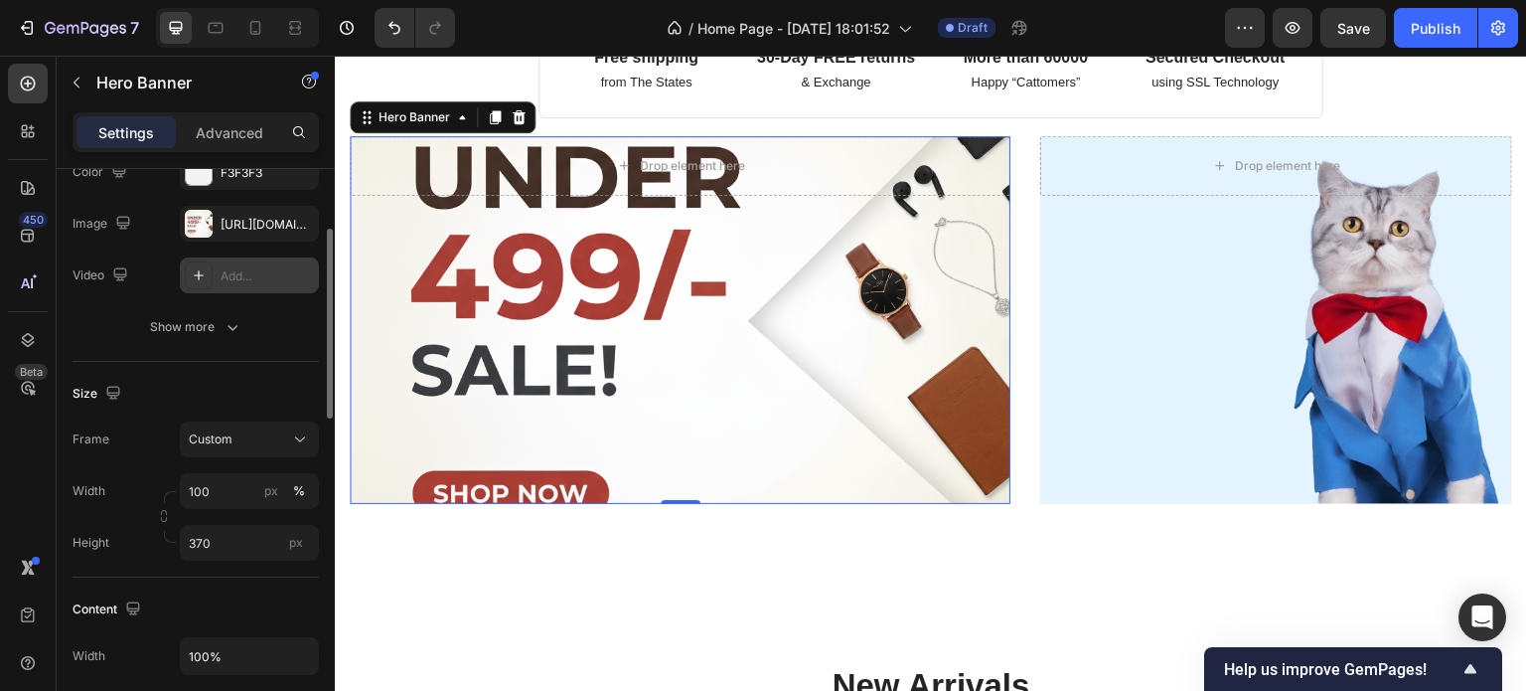
scroll to position [215, 0]
click at [268, 452] on button "Custom" at bounding box center [249, 439] width 139 height 36
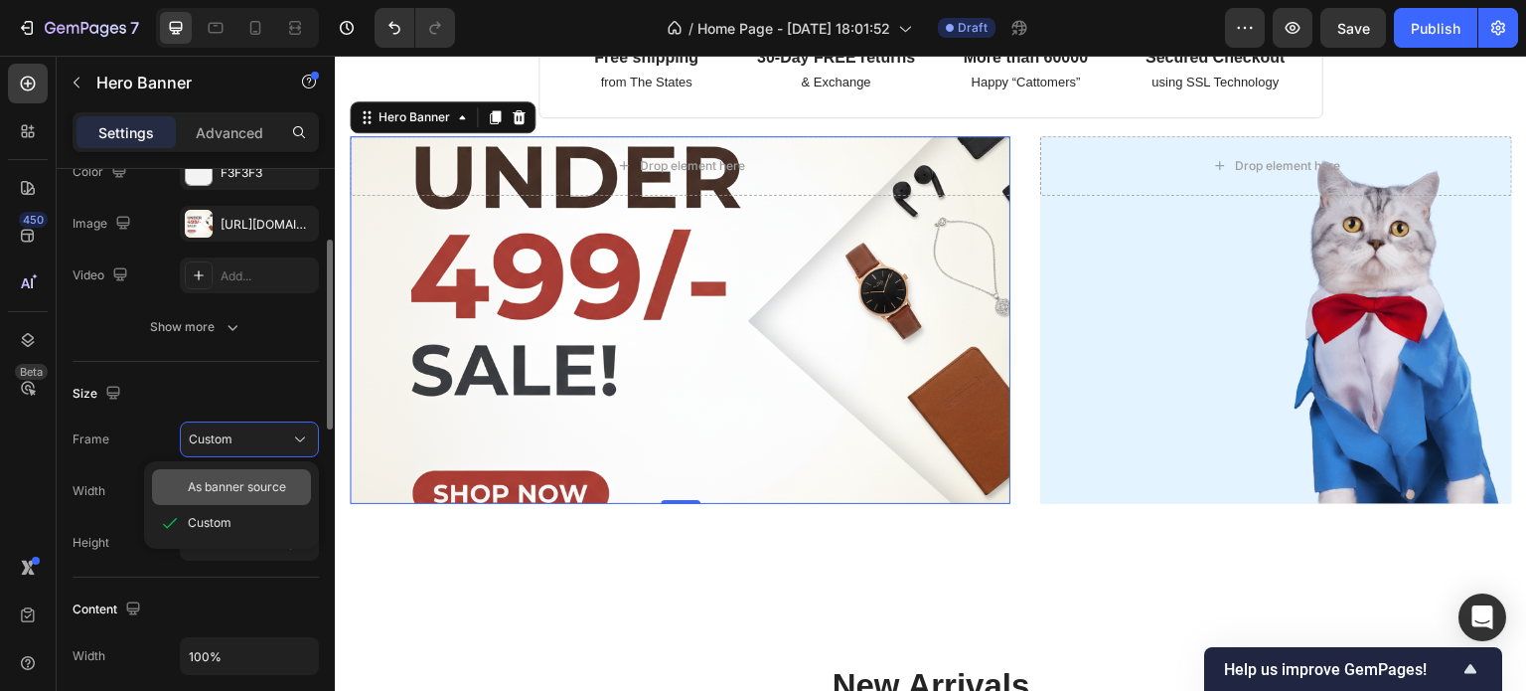
click at [272, 482] on span "As banner source" at bounding box center [237, 487] width 98 height 18
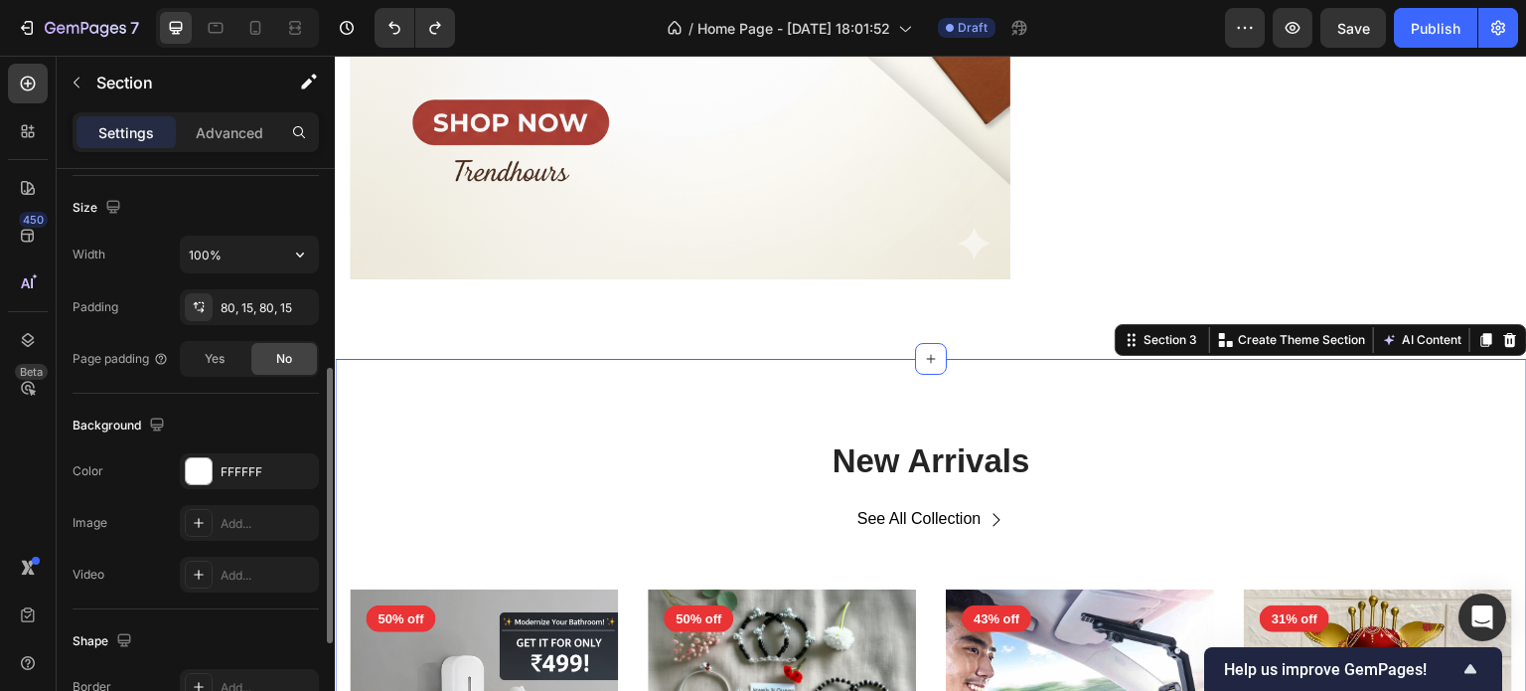
scroll to position [419, 0]
click at [236, 305] on div "80, 15, 80, 15" at bounding box center [250, 310] width 58 height 18
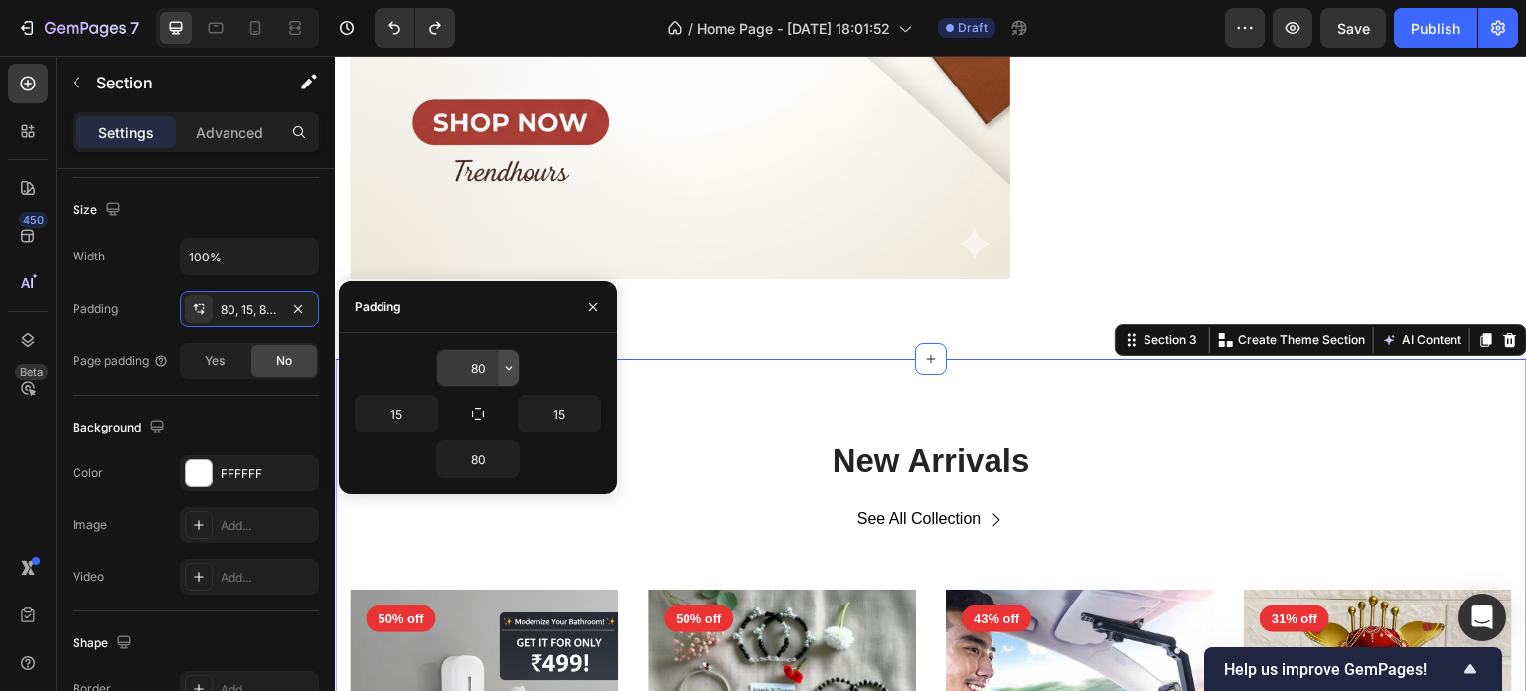
click at [499, 367] on button "button" at bounding box center [509, 368] width 20 height 36
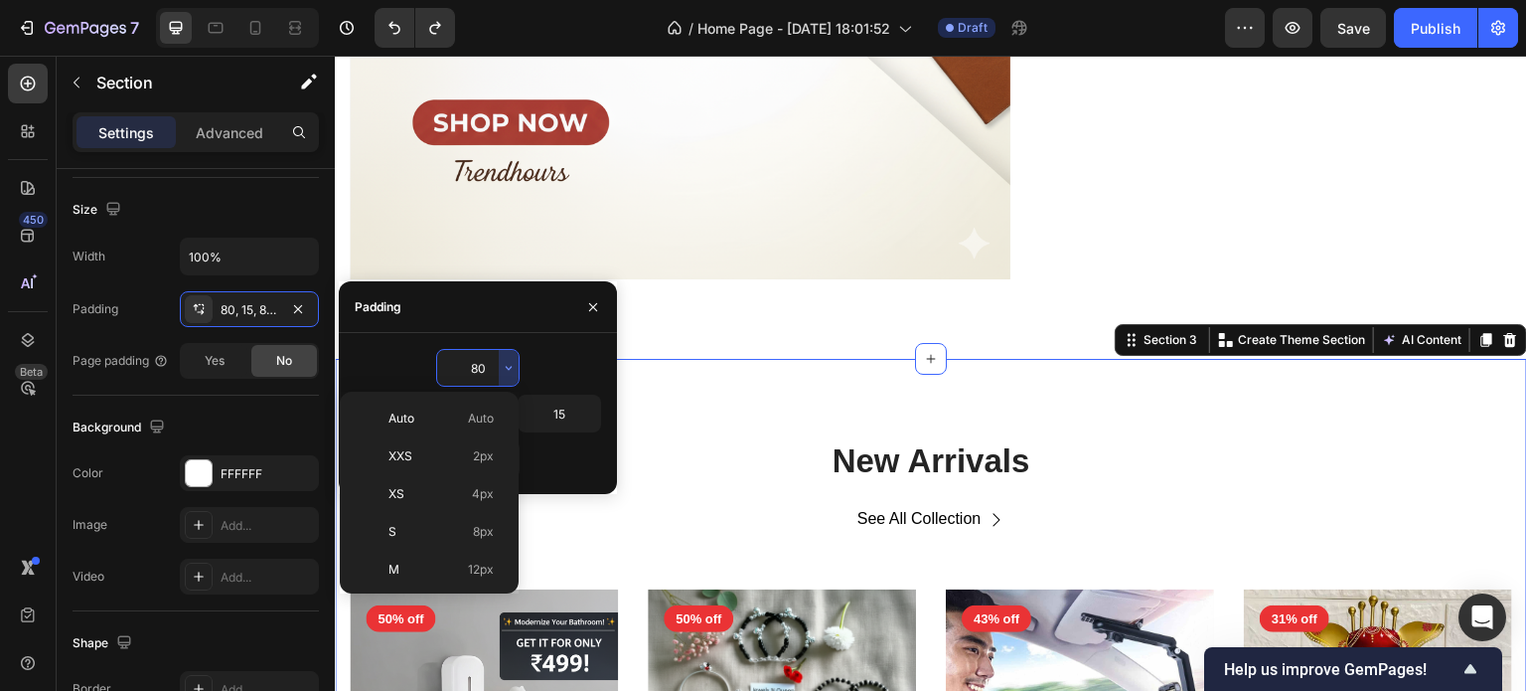
scroll to position [215, 0]
click at [494, 367] on input "80" at bounding box center [477, 368] width 81 height 36
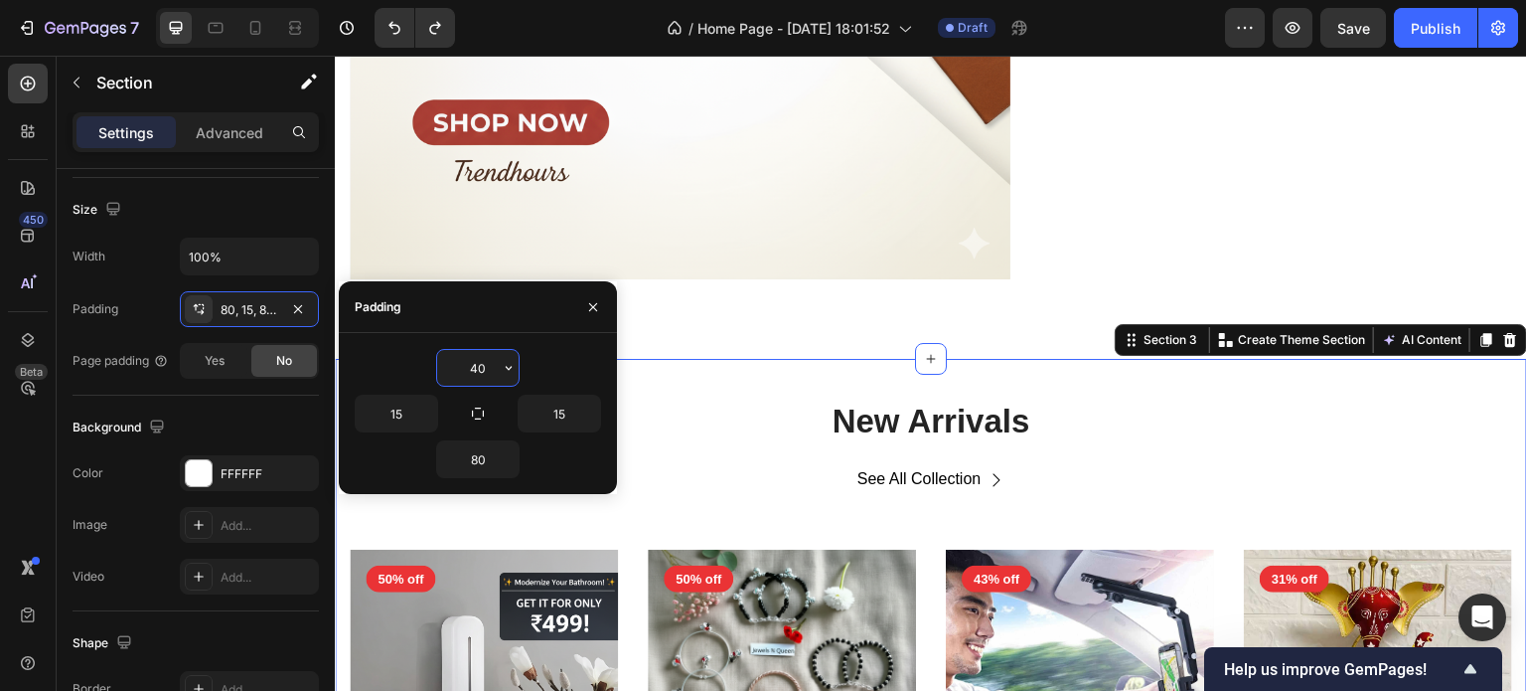
type input "4"
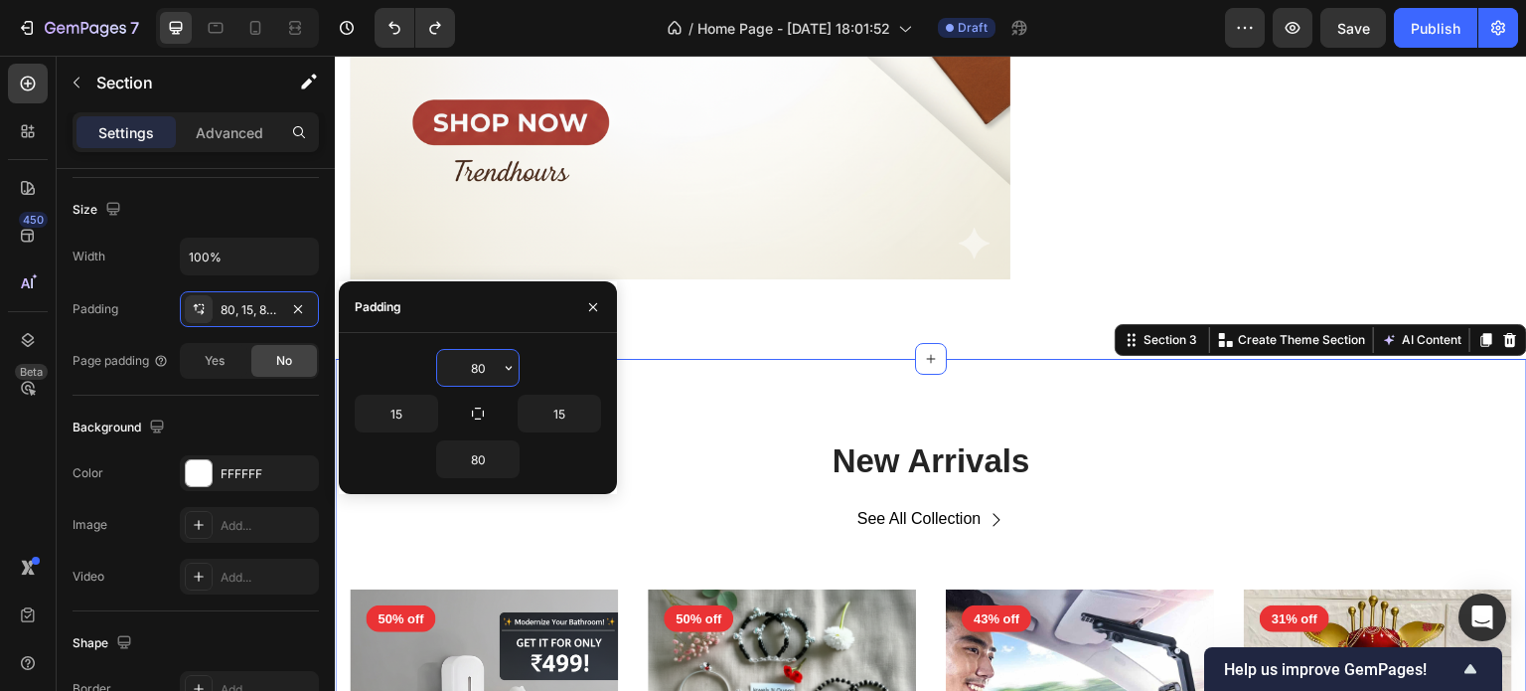
type input "8"
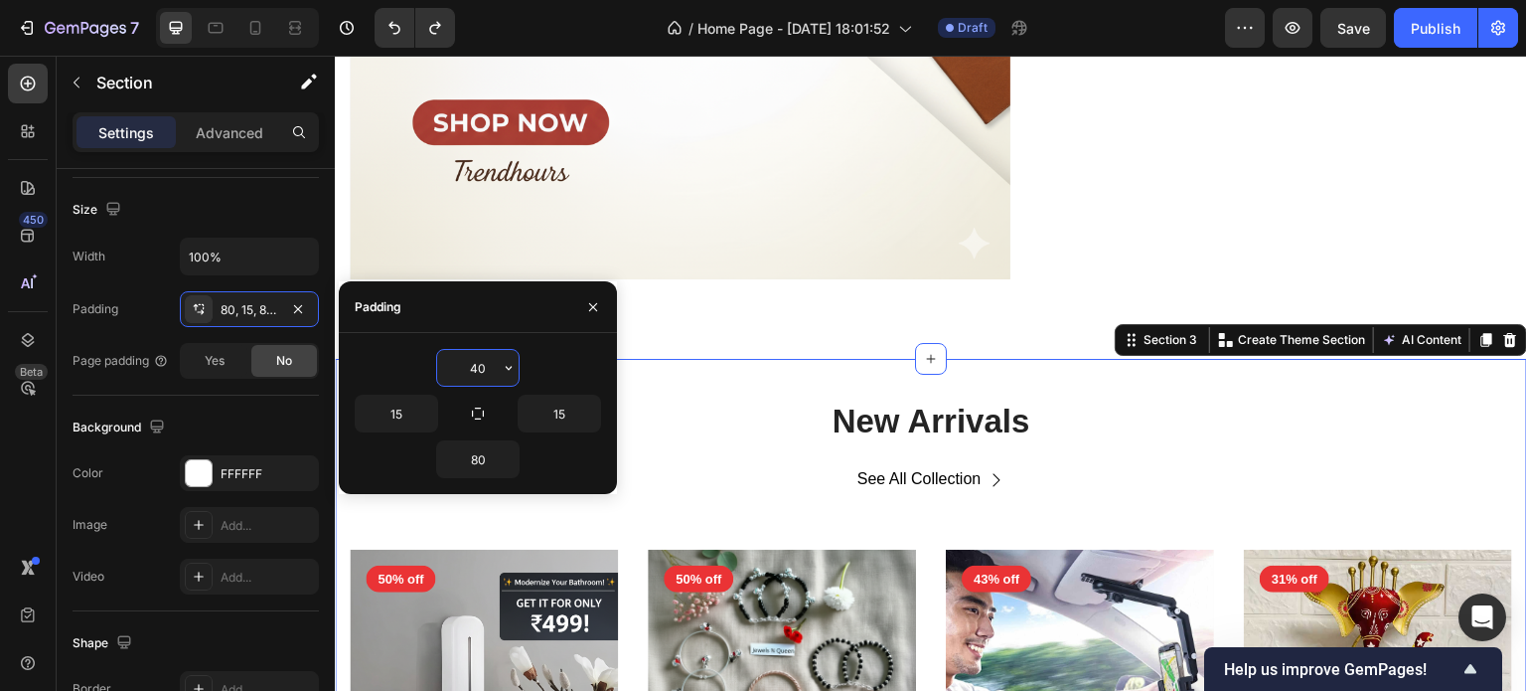
type input "4"
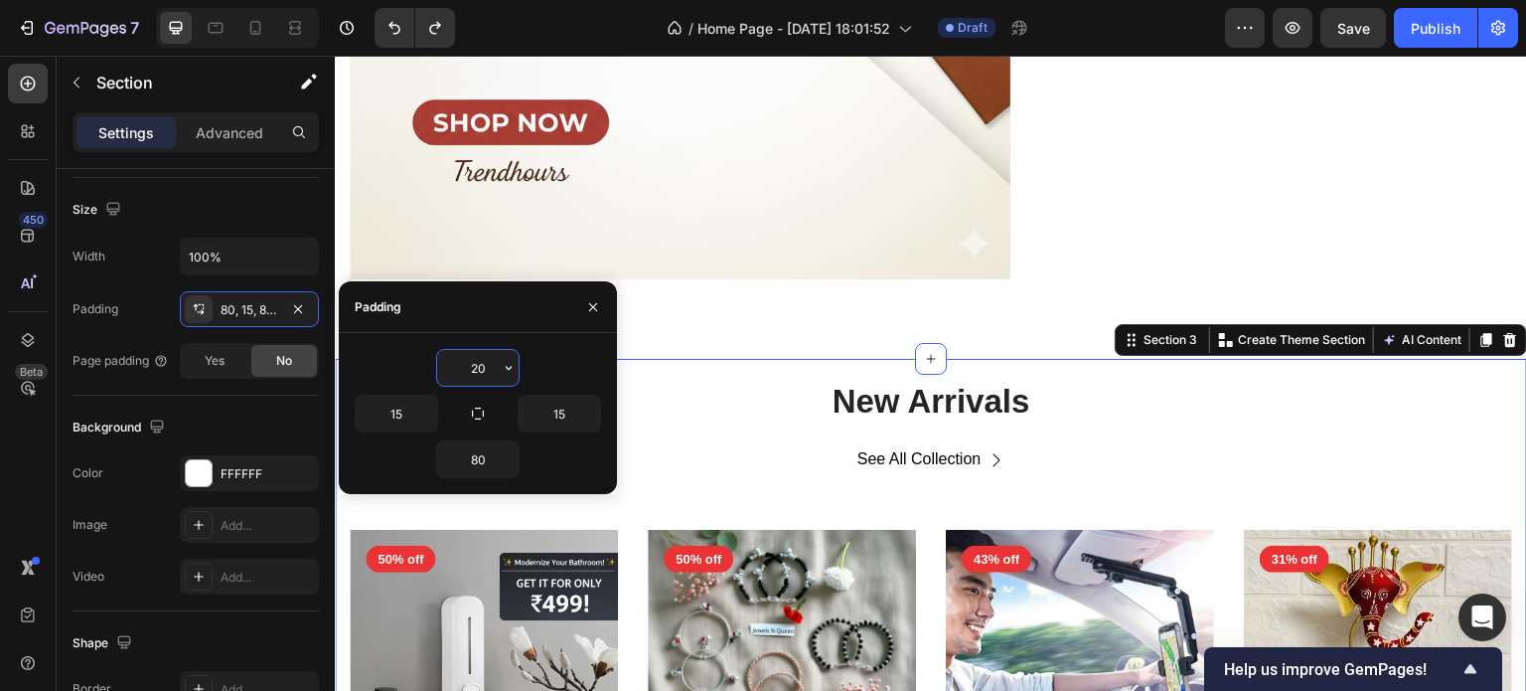
type input "2"
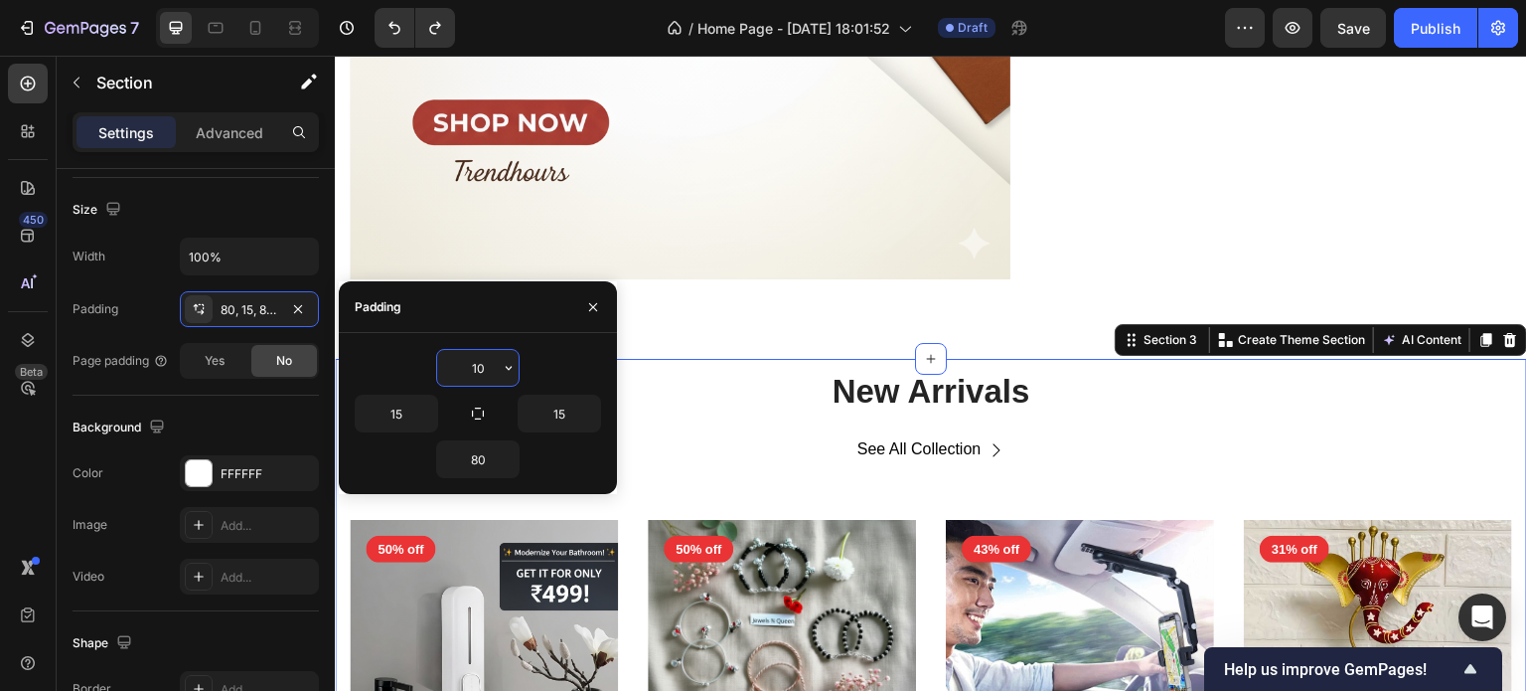
type input "1"
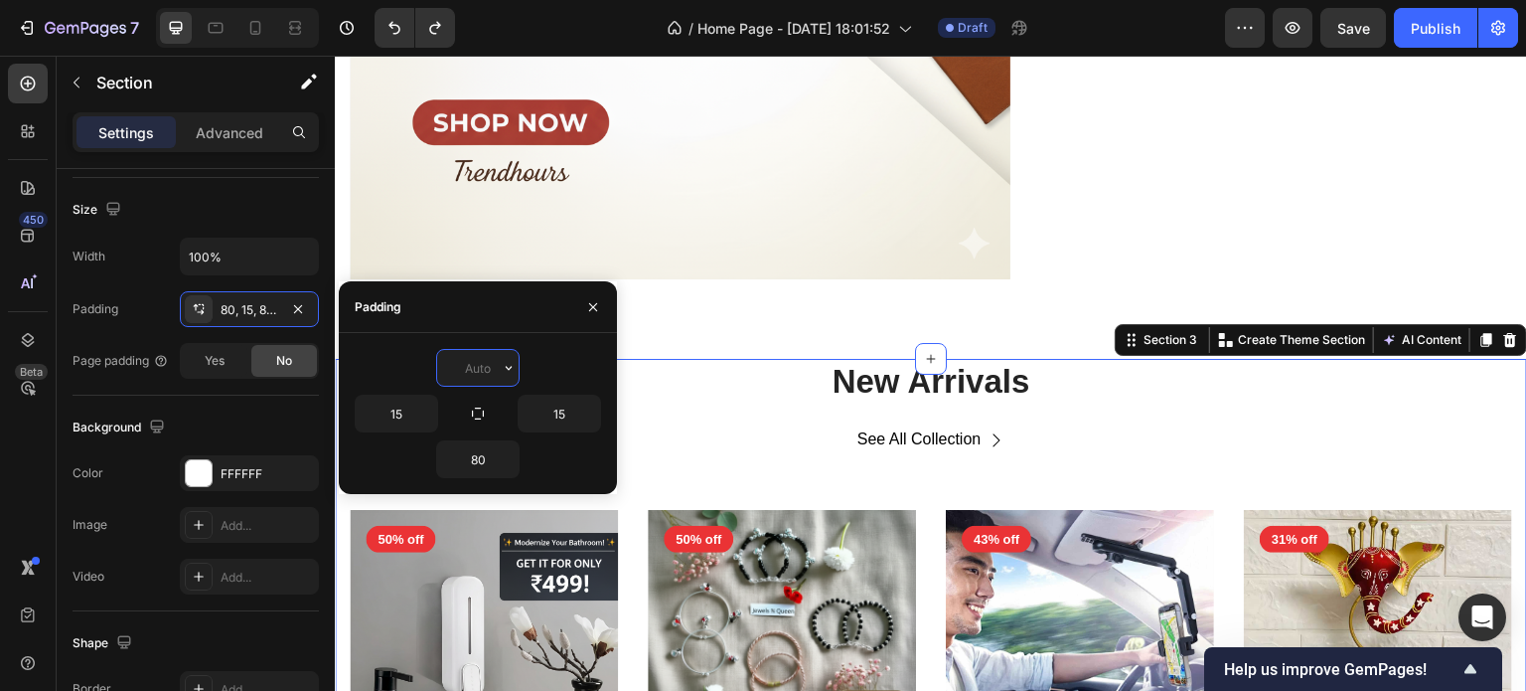
type input "0"
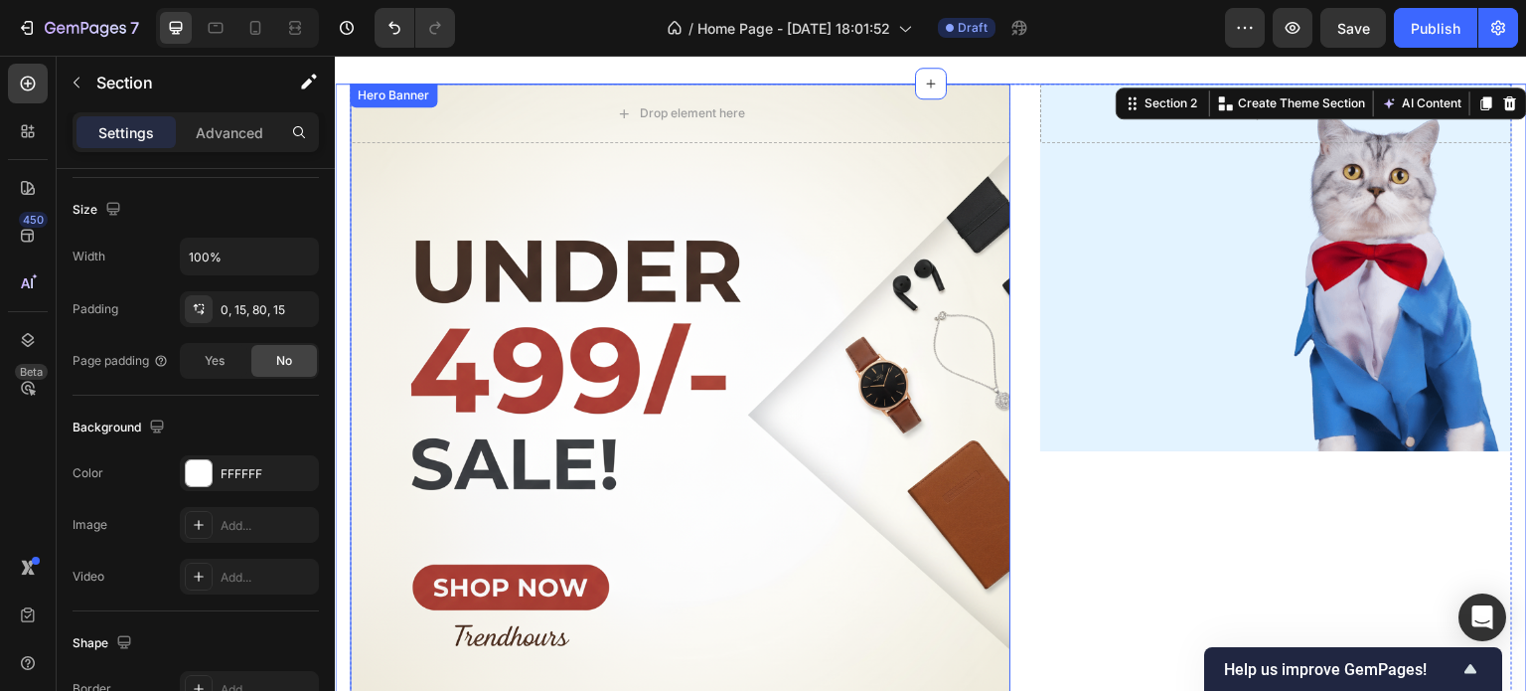
scroll to position [640, 0]
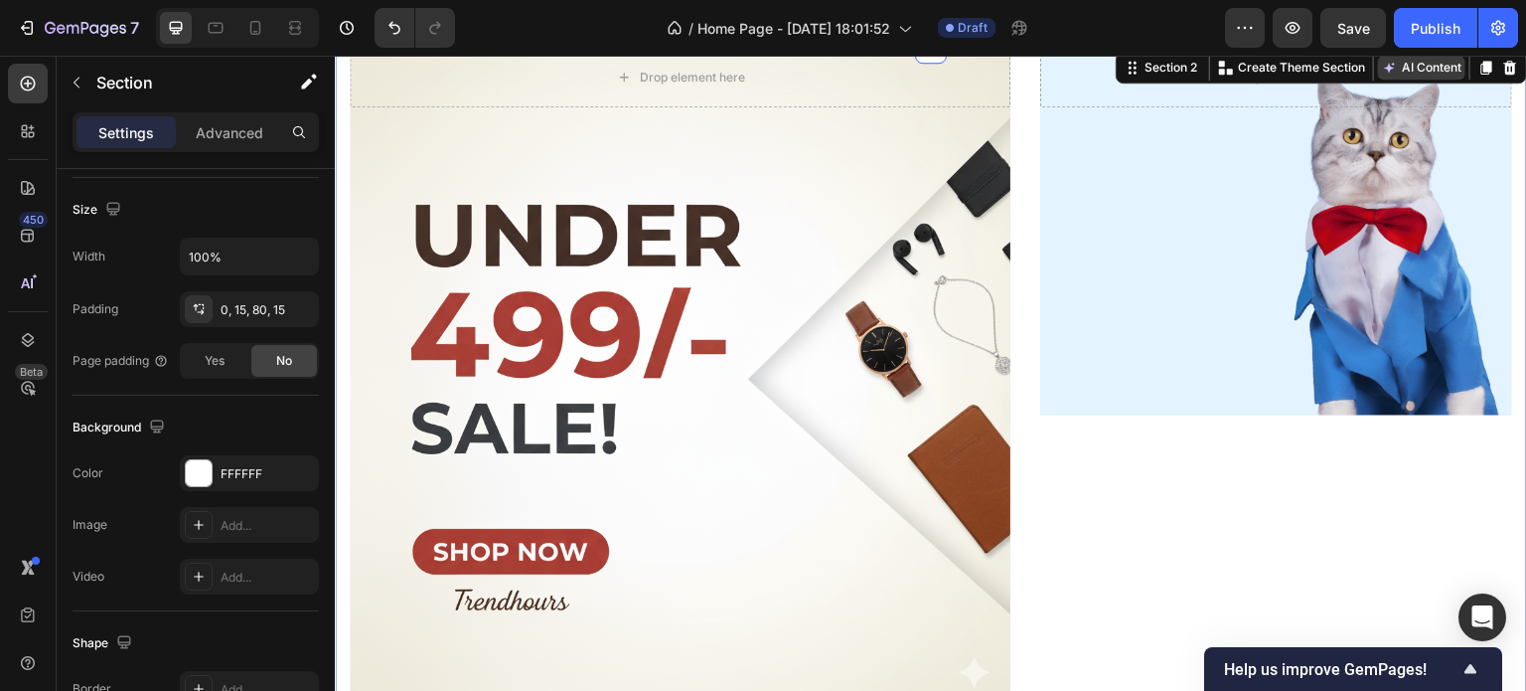
click at [1382, 76] on icon at bounding box center [1390, 68] width 16 height 16
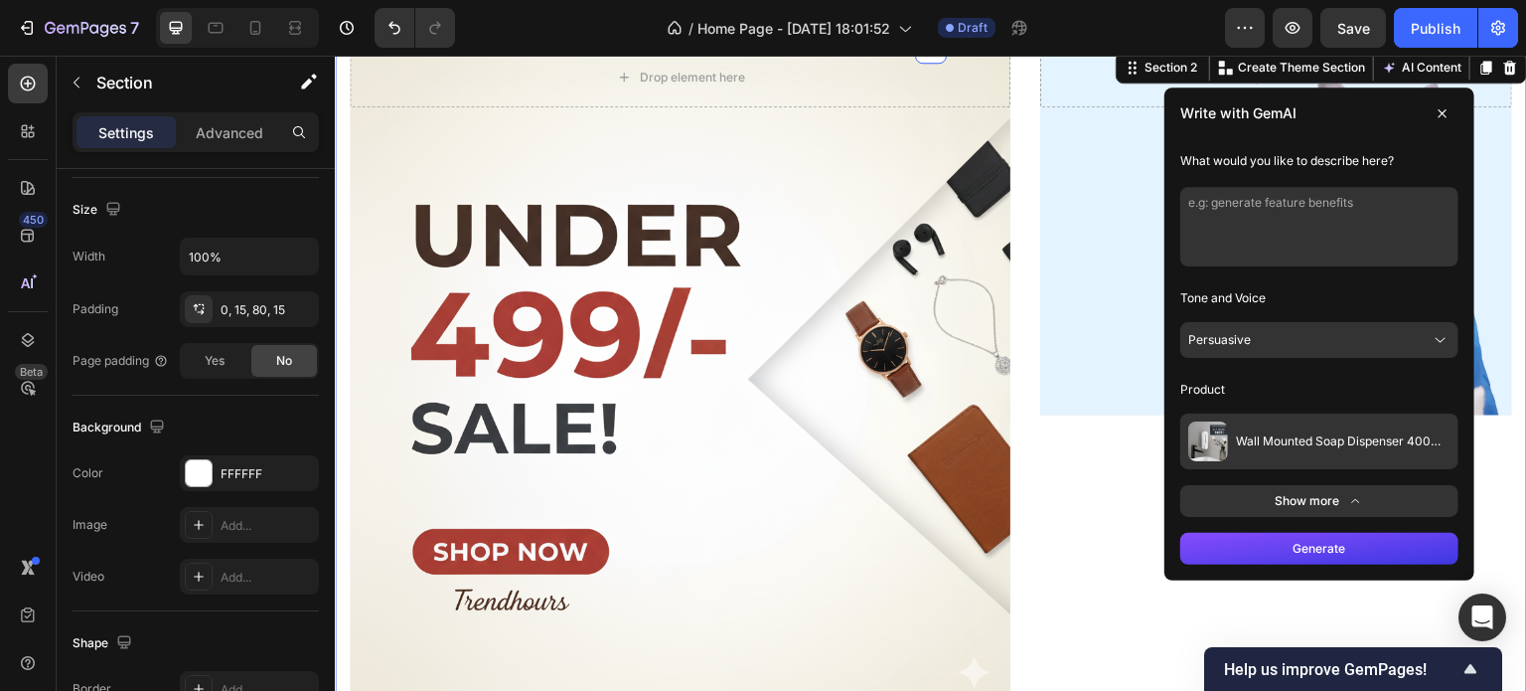
click at [1303, 254] on textarea at bounding box center [1319, 226] width 278 height 79
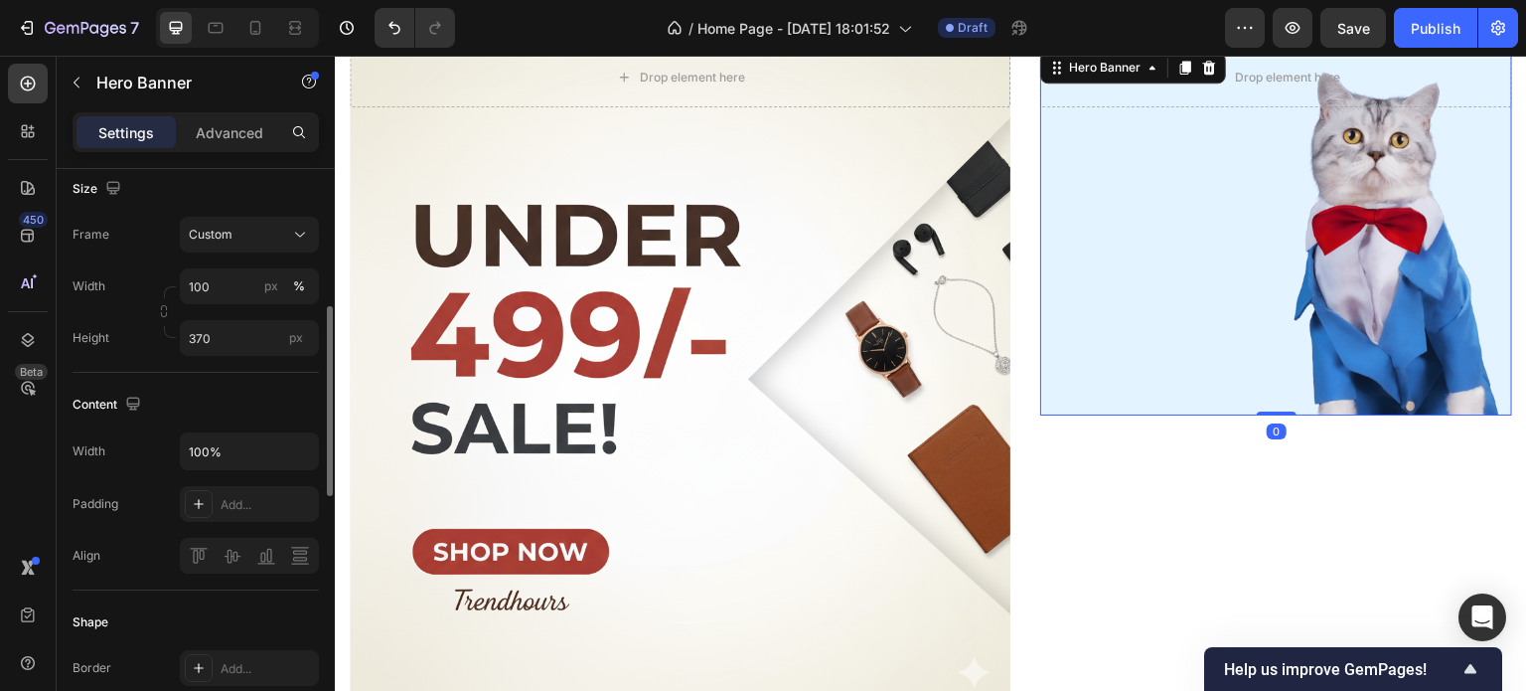
scroll to position [0, 0]
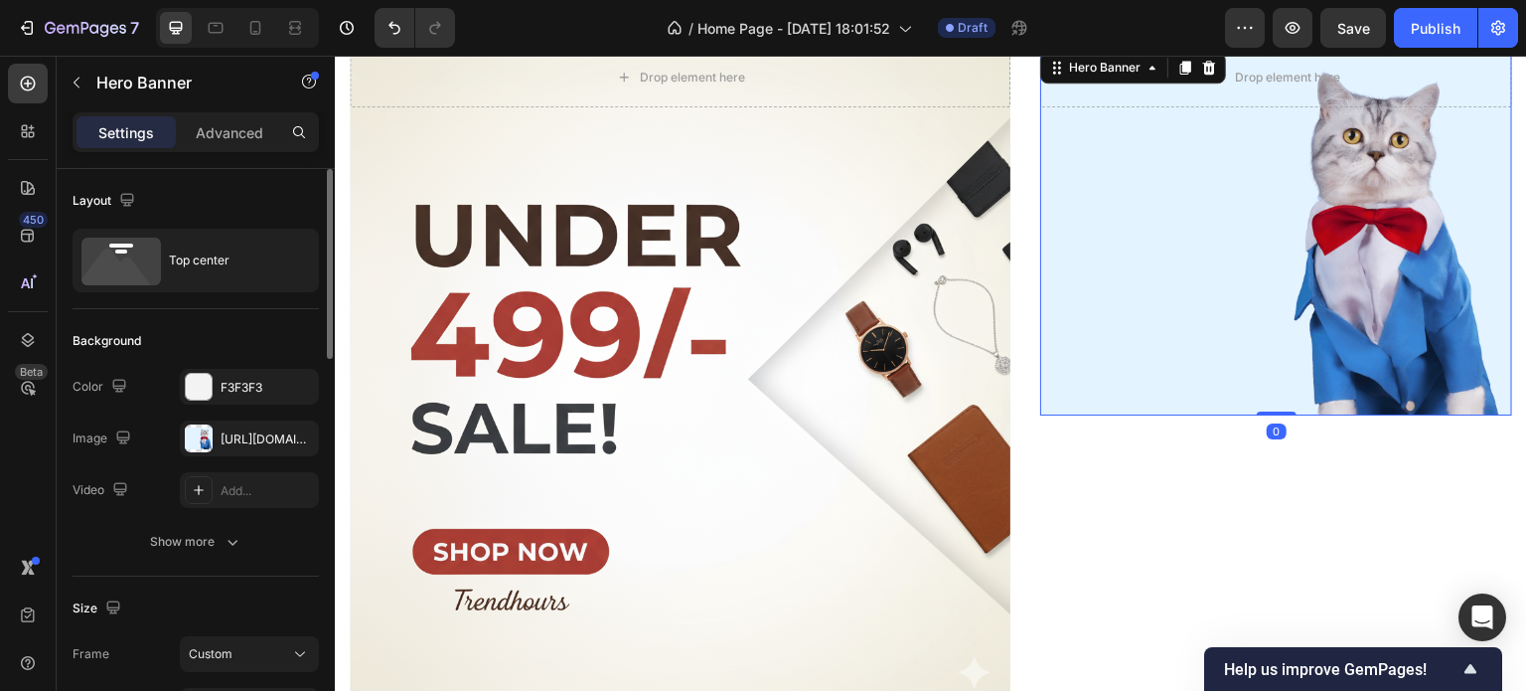
click at [1490, 150] on div "Overlay" at bounding box center [1276, 232] width 472 height 368
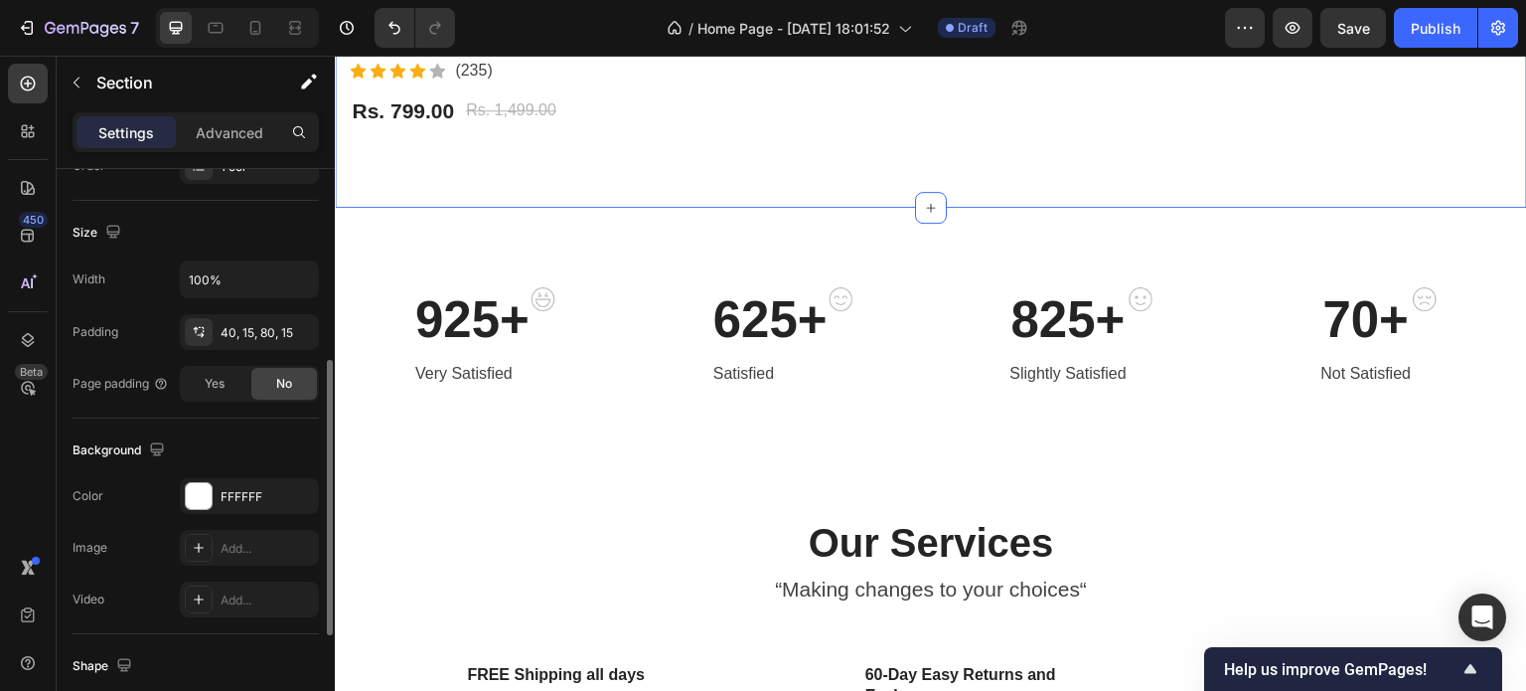
scroll to position [397, 0]
click at [235, 328] on div "40, 15, 80, 15" at bounding box center [250, 332] width 58 height 18
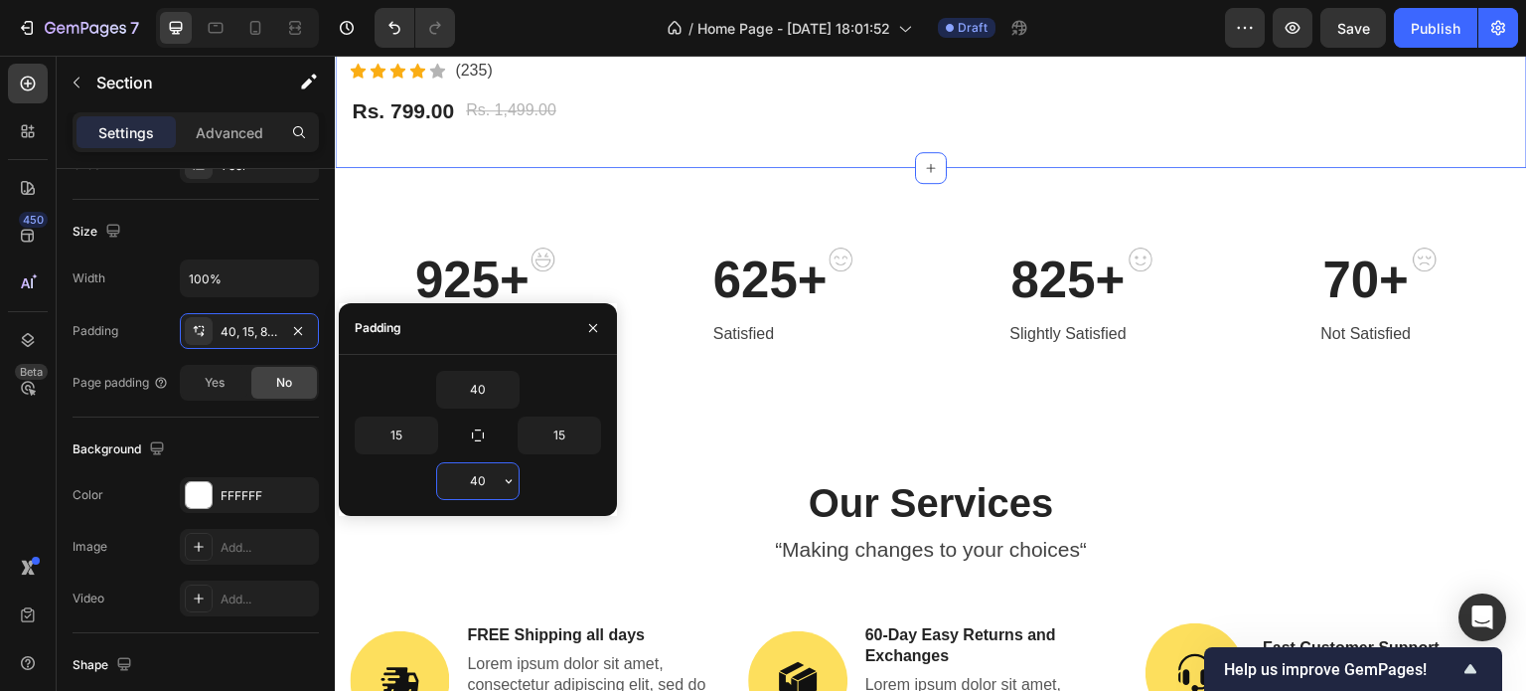
type input "4"
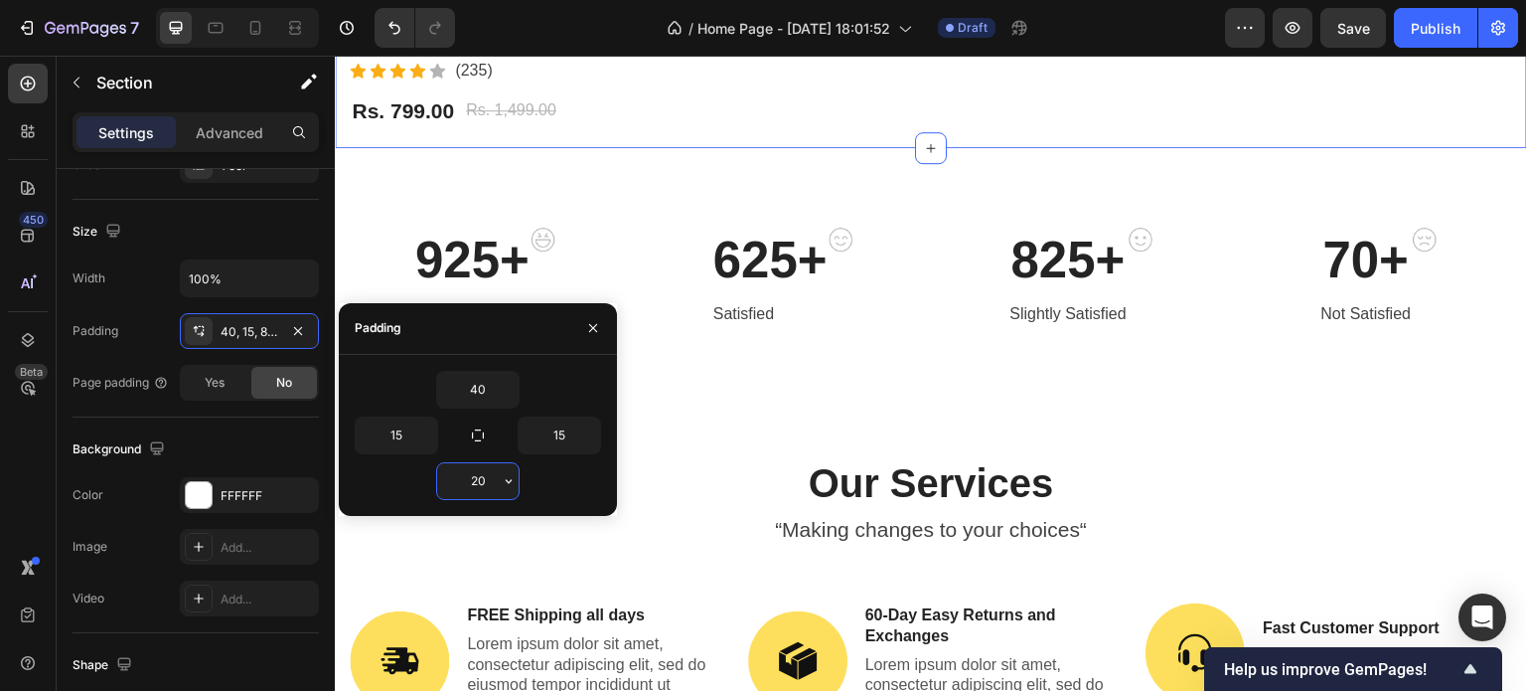
type input "2"
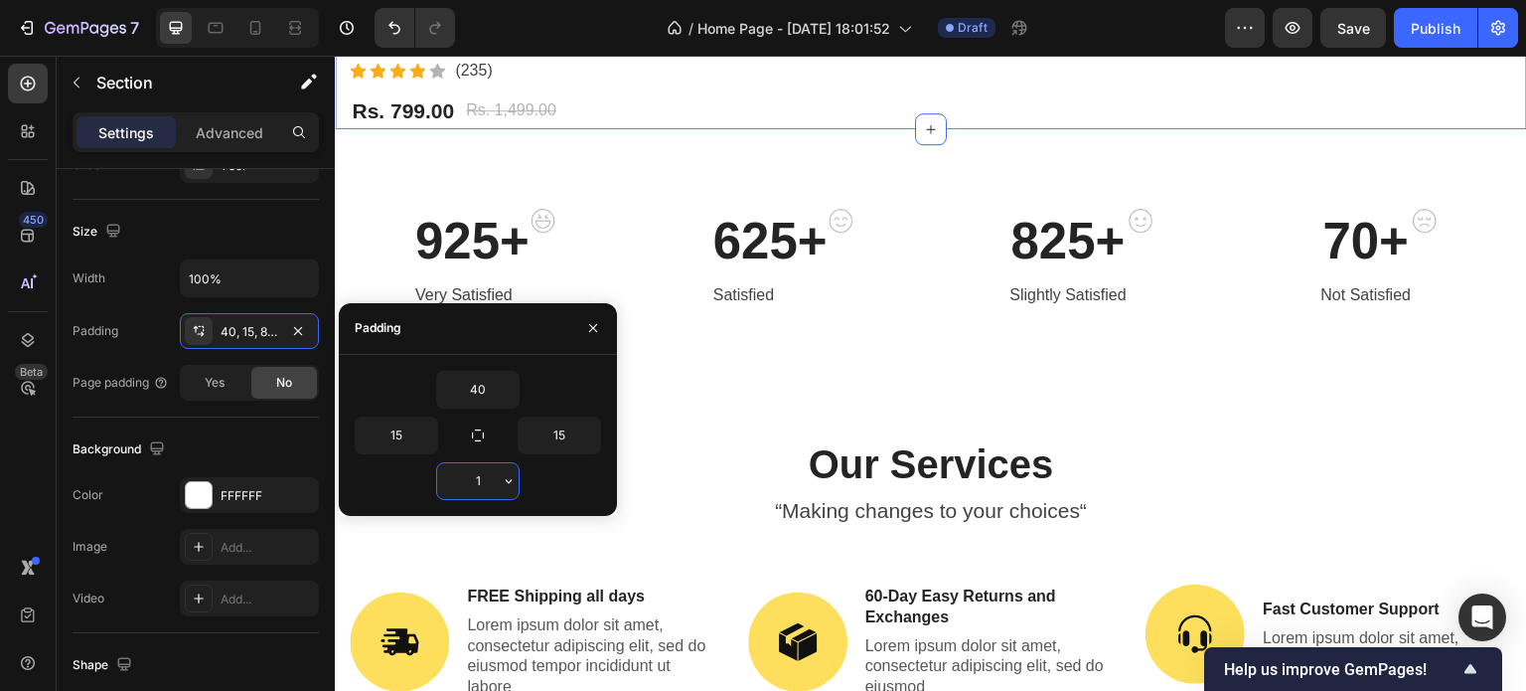
type input "10"
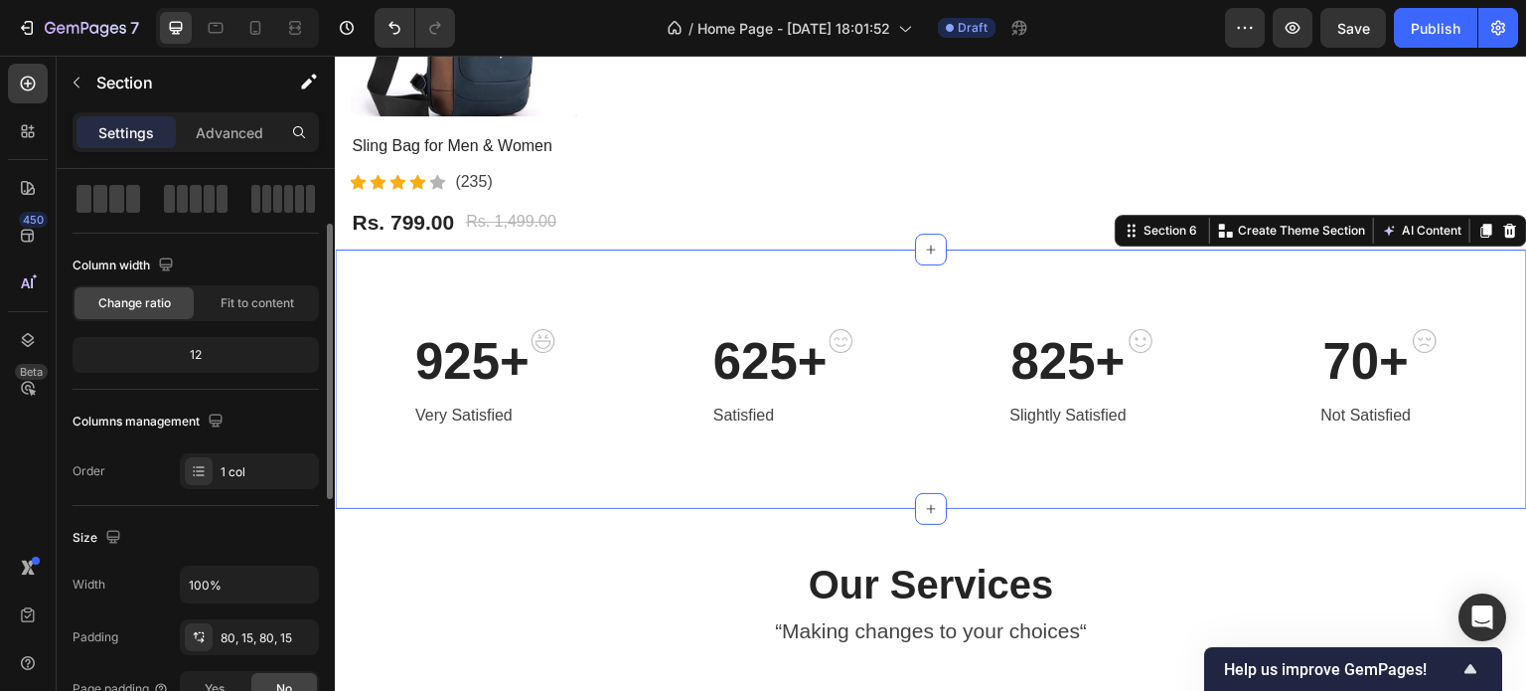
scroll to position [78, 0]
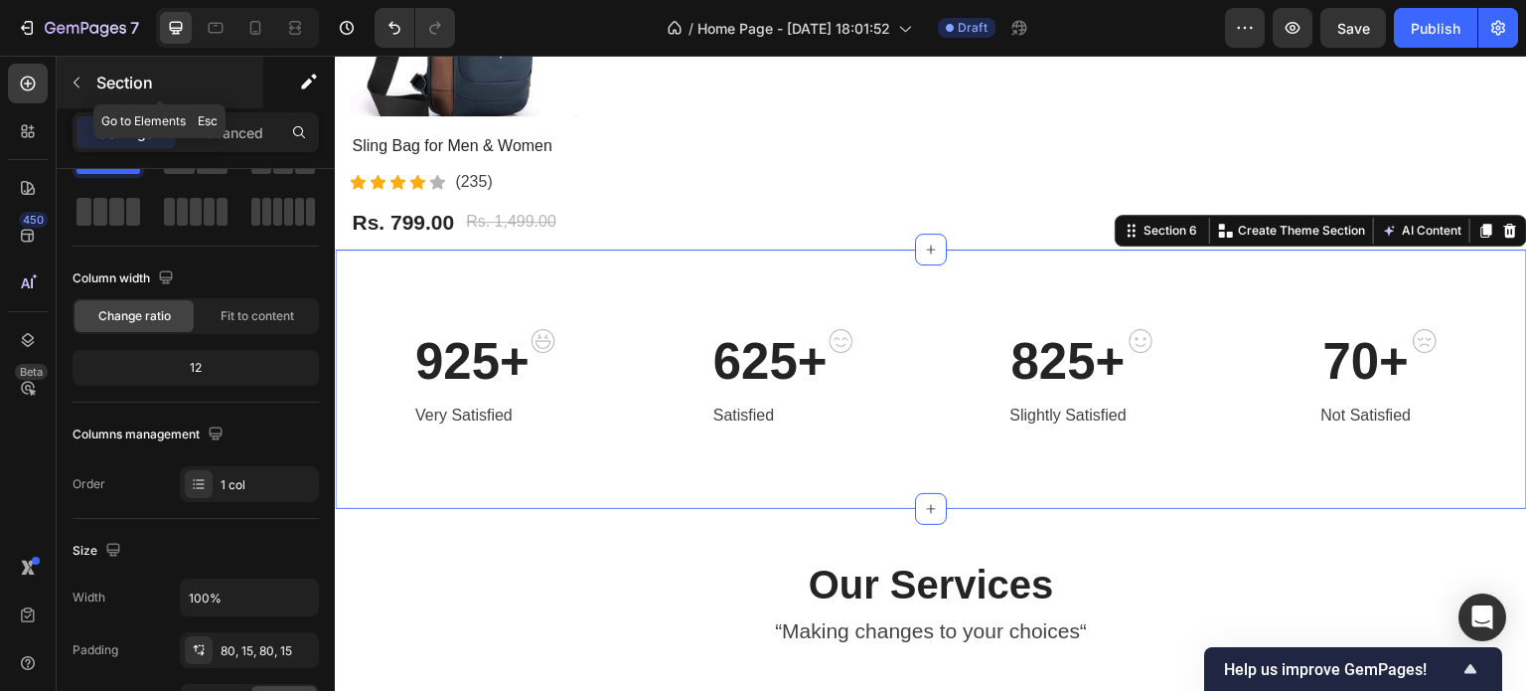
click at [70, 76] on icon "button" at bounding box center [77, 83] width 16 height 16
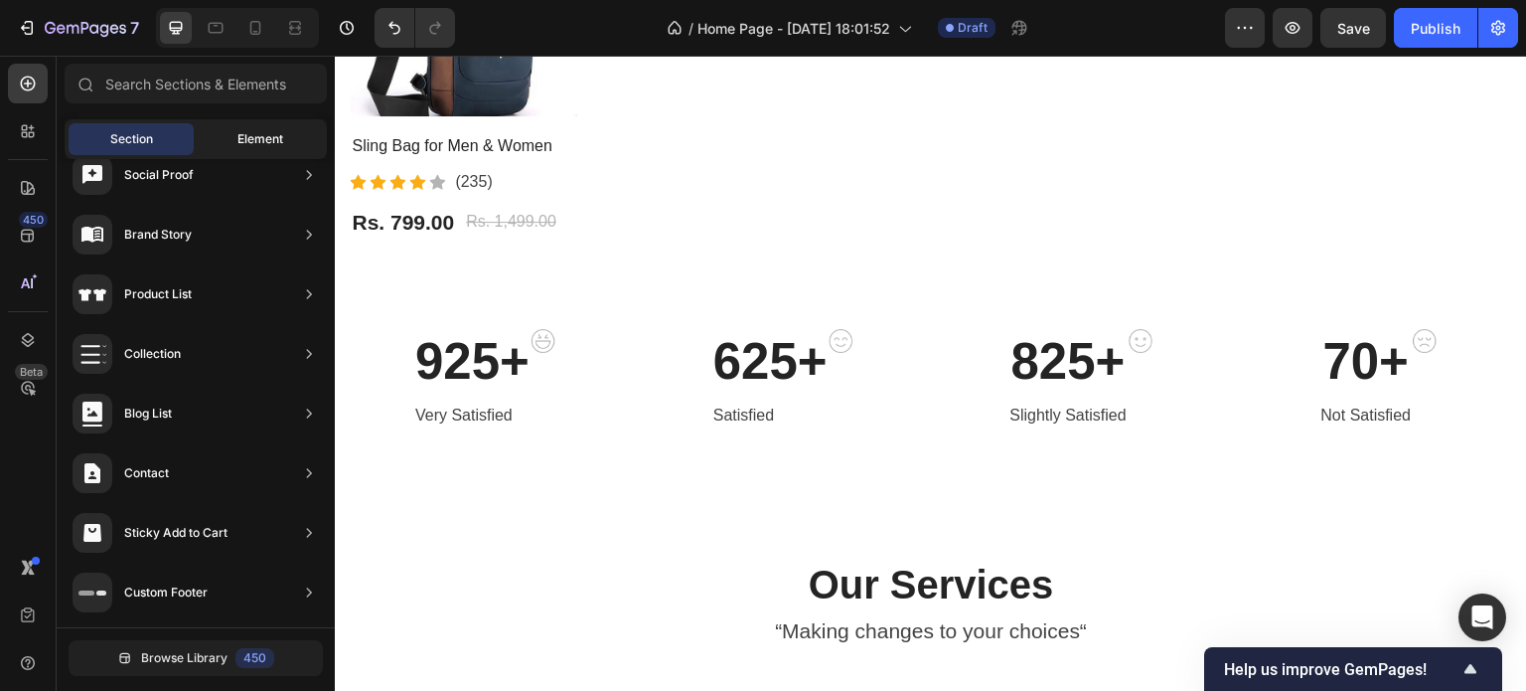
click at [250, 143] on span "Element" at bounding box center [260, 139] width 46 height 18
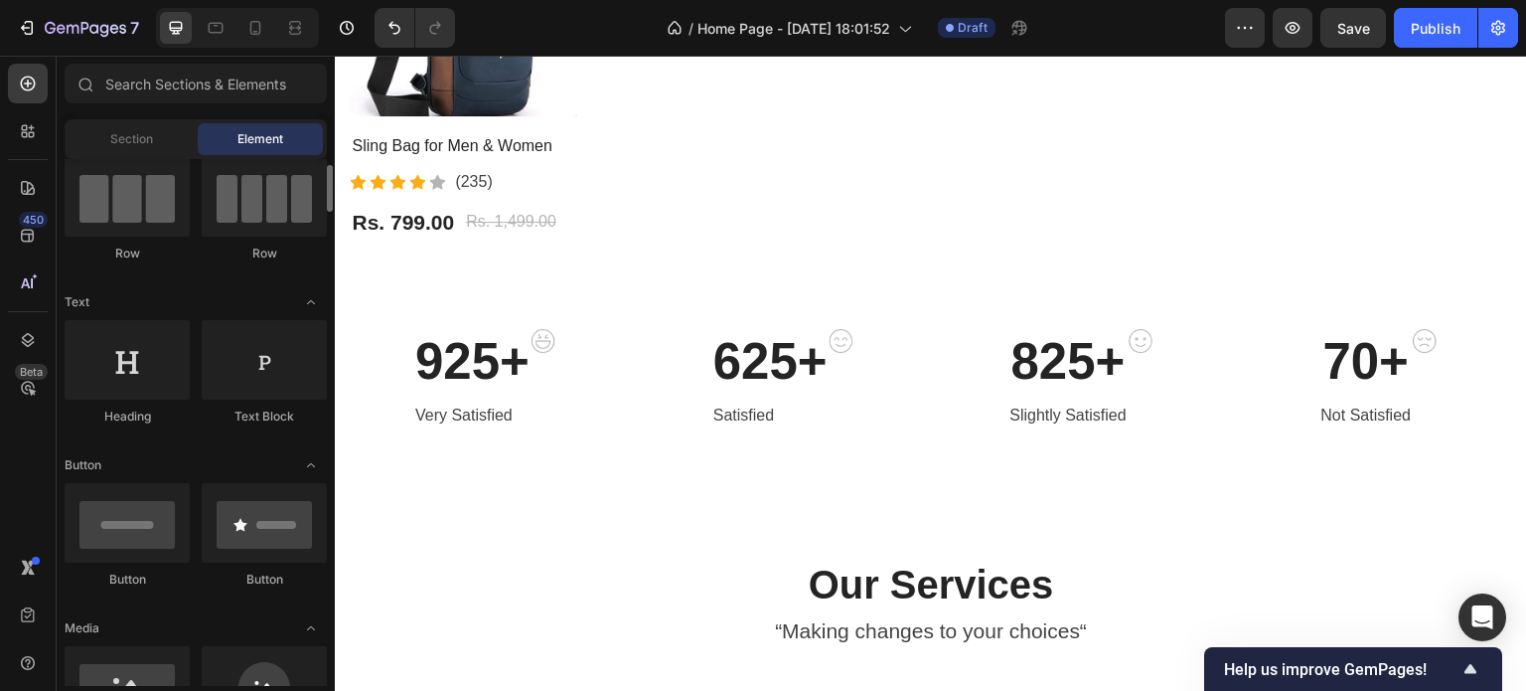
scroll to position [177, 0]
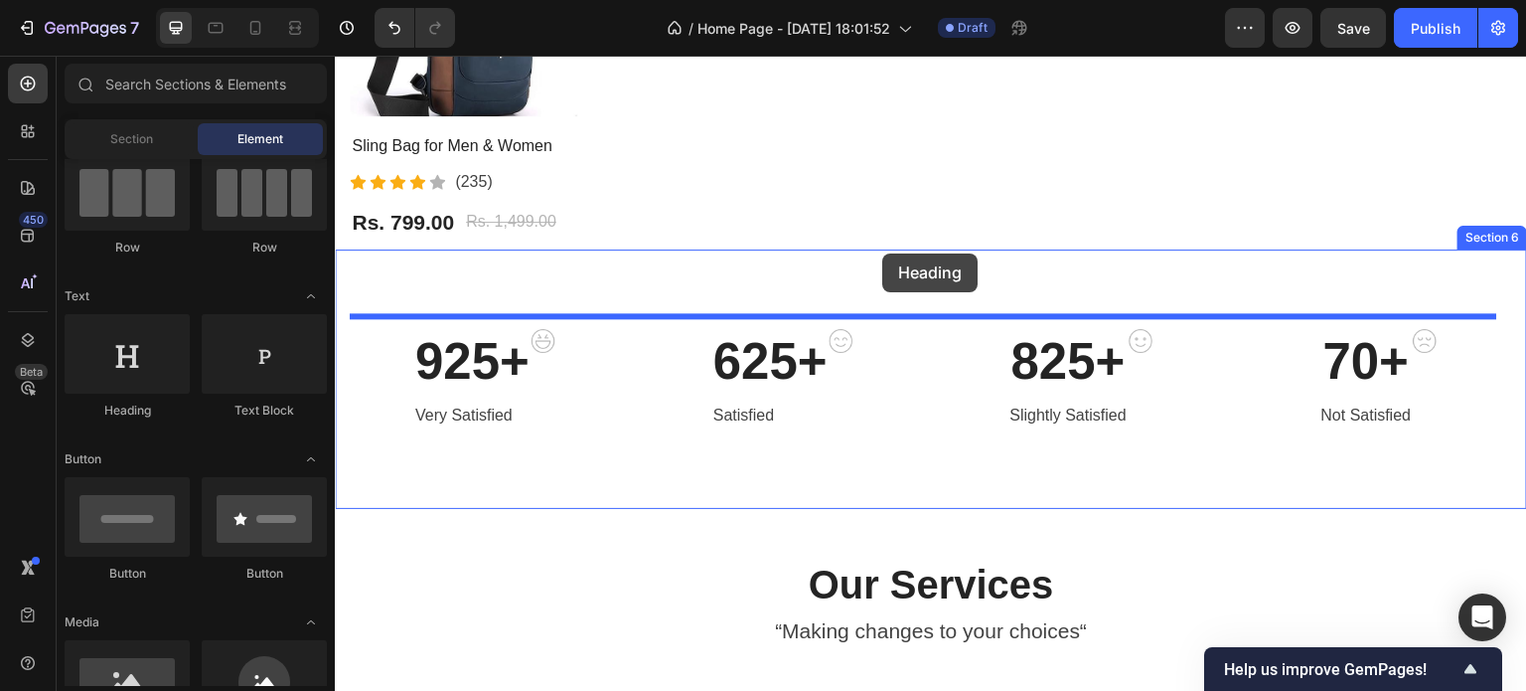
drag, startPoint x: 484, startPoint y: 399, endPoint x: 870, endPoint y: 260, distance: 410.8
drag, startPoint x: 506, startPoint y: 411, endPoint x: 833, endPoint y: 241, distance: 368.4
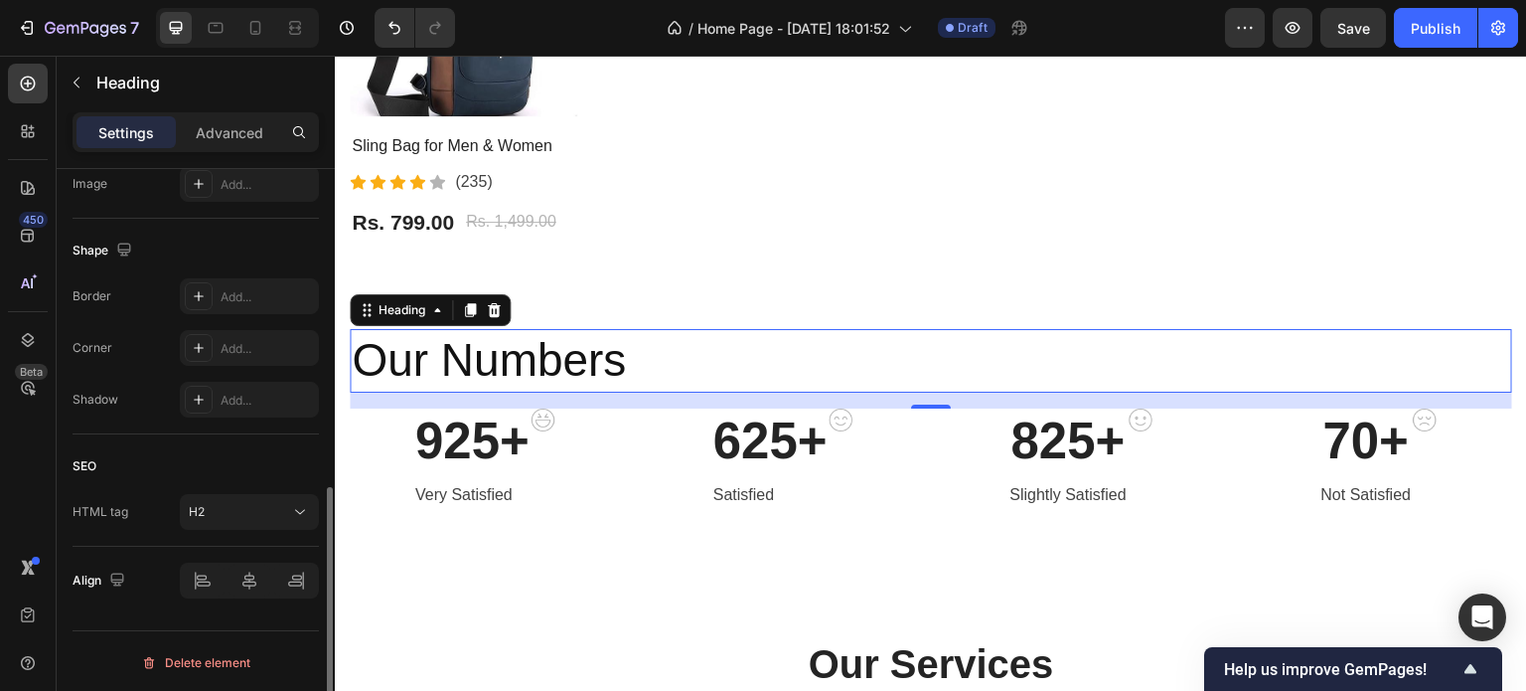
scroll to position [708, 0]
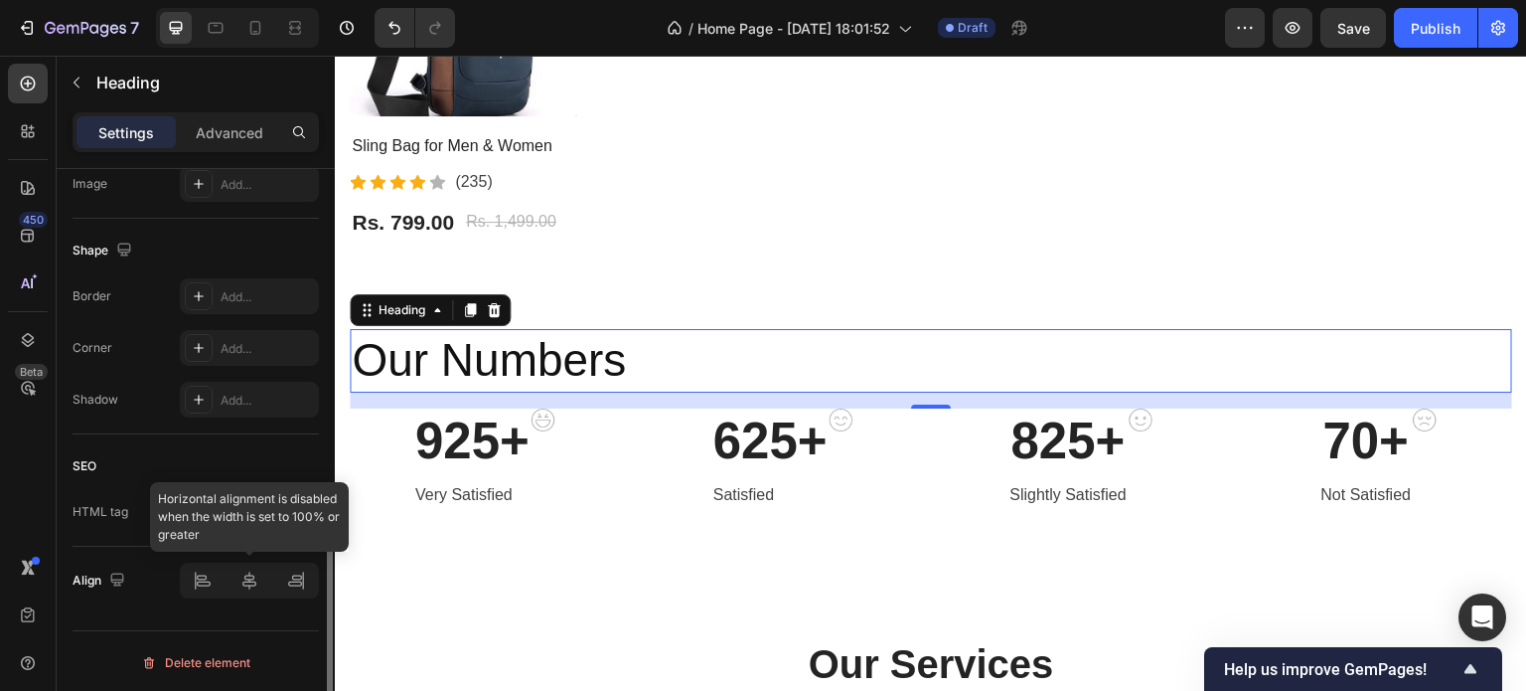
click at [251, 573] on div at bounding box center [249, 580] width 139 height 36
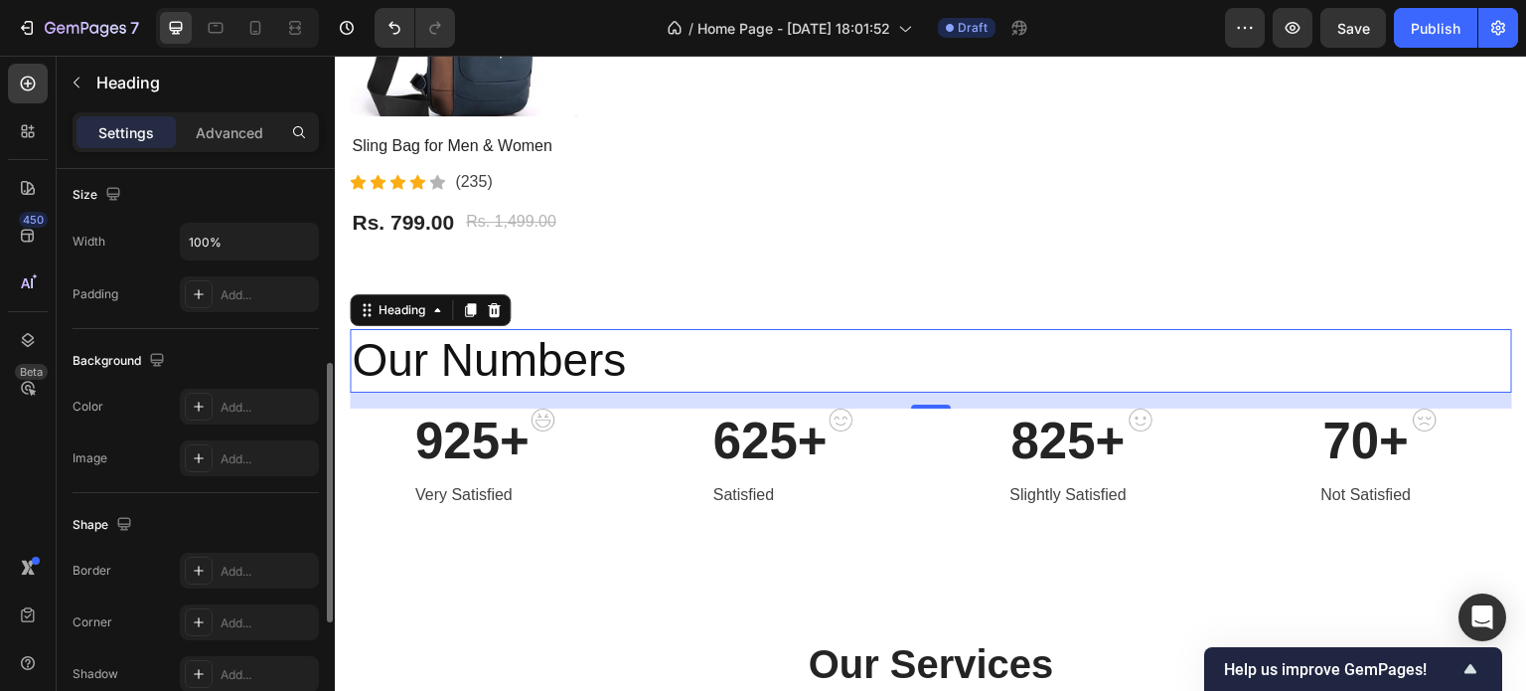
scroll to position [433, 0]
click at [268, 229] on input "100%" at bounding box center [249, 243] width 137 height 36
click at [298, 237] on icon "button" at bounding box center [300, 243] width 20 height 20
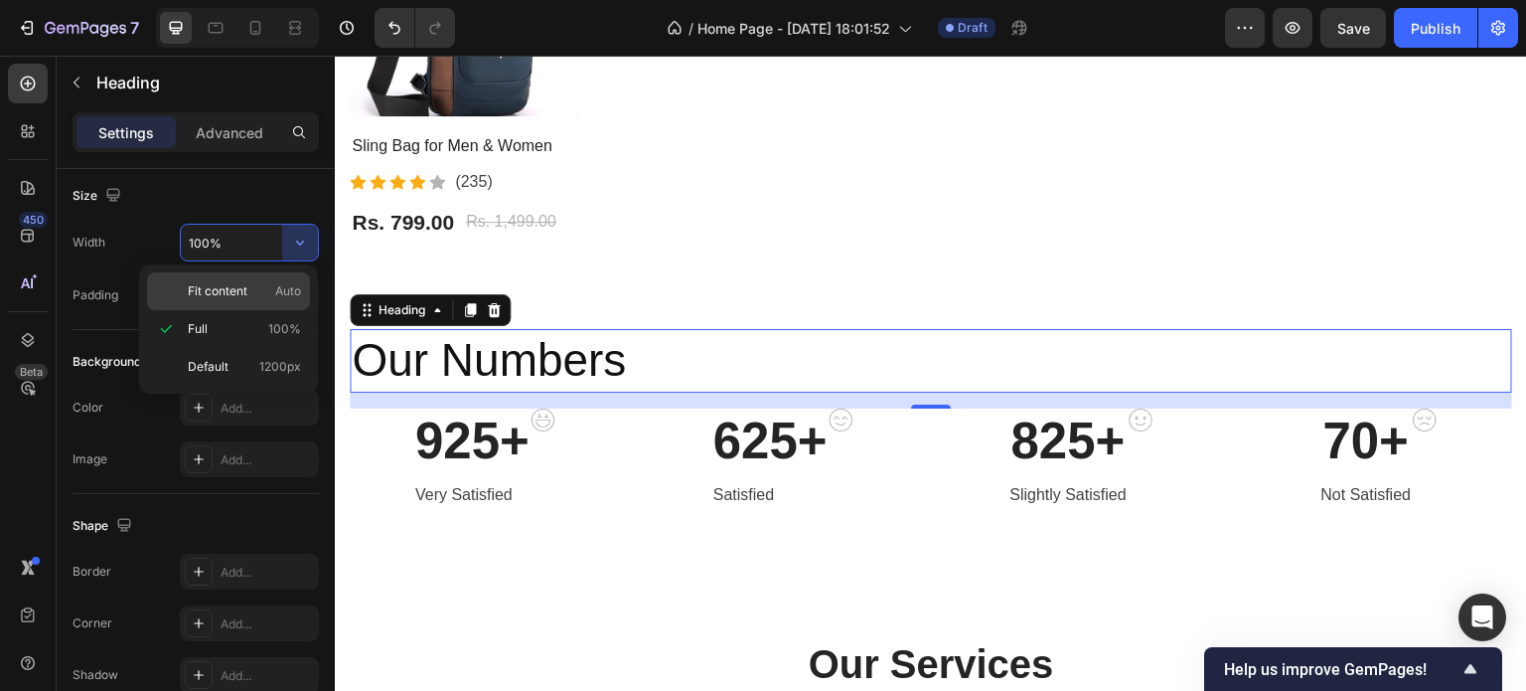
click at [283, 289] on span "Auto" at bounding box center [288, 291] width 26 height 18
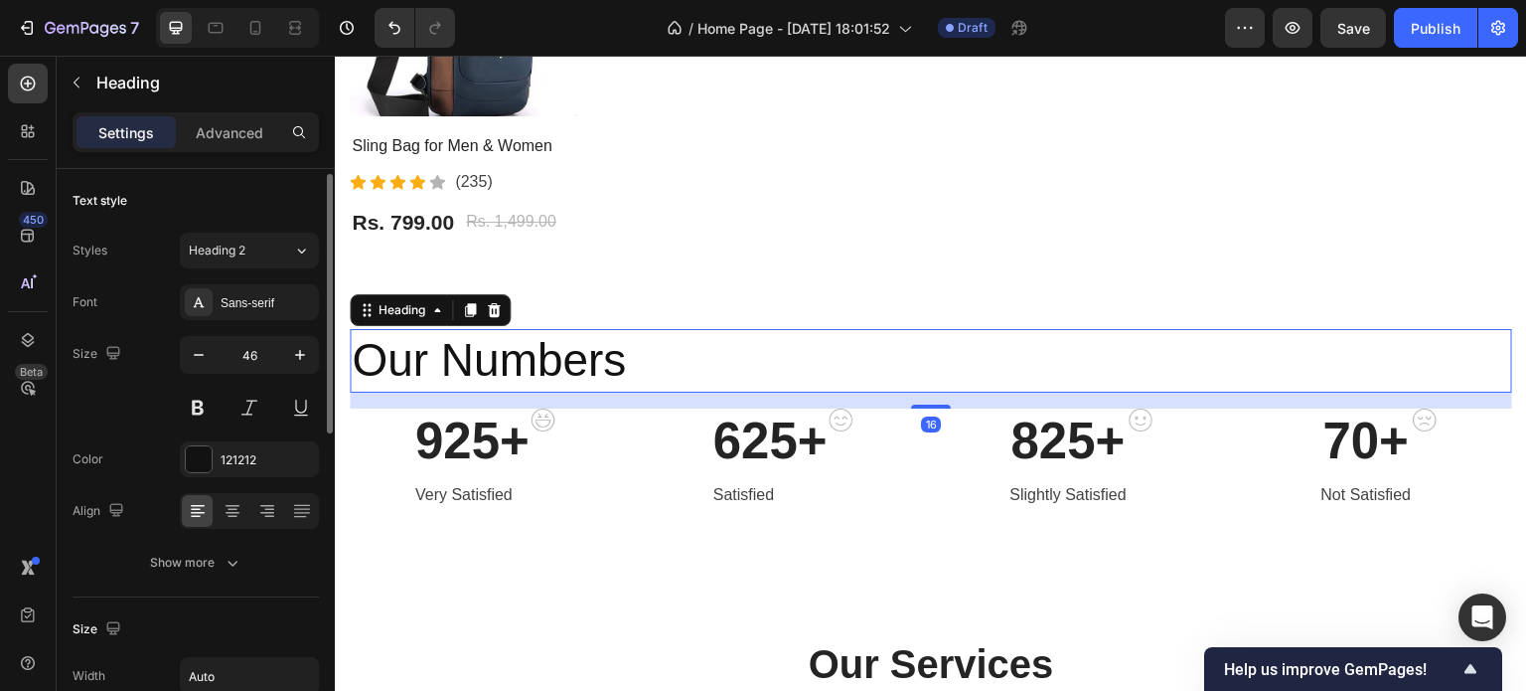
scroll to position [708, 0]
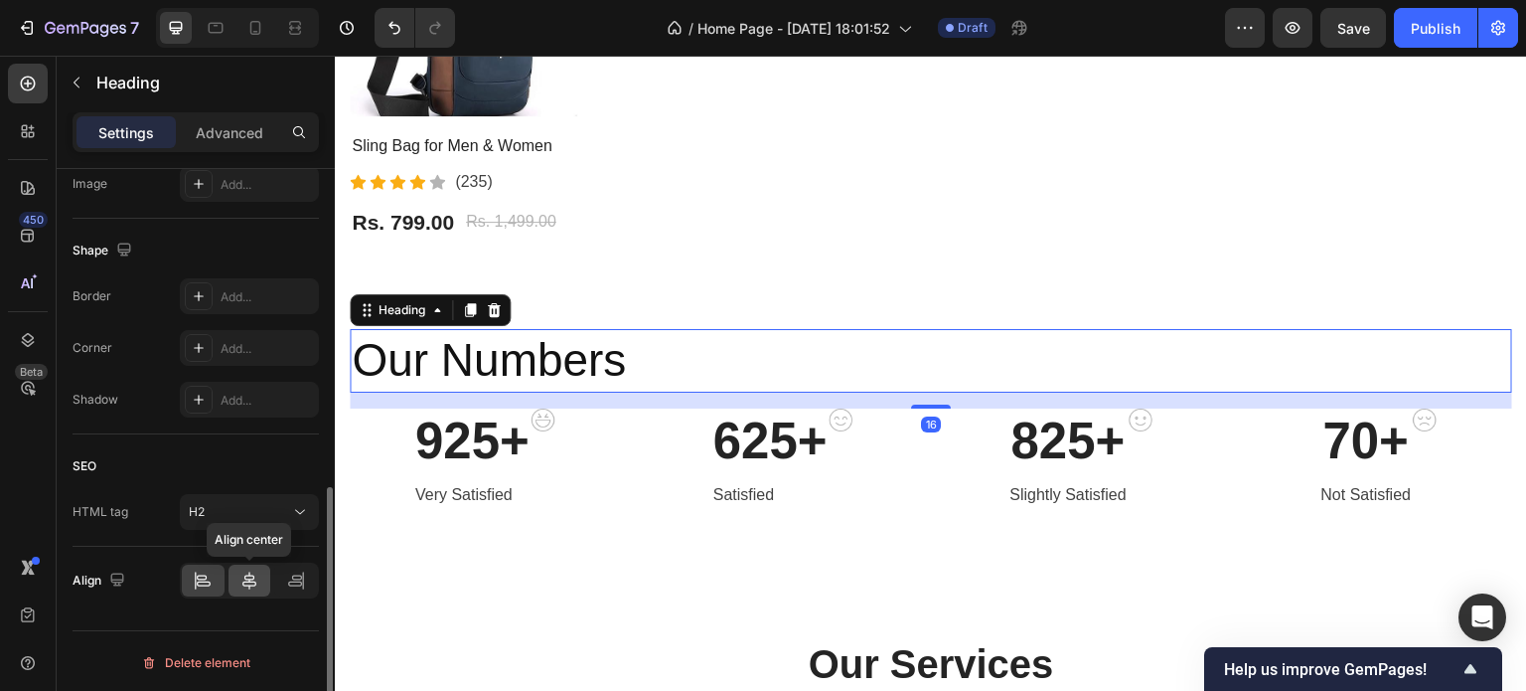
click at [258, 574] on icon at bounding box center [249, 580] width 20 height 20
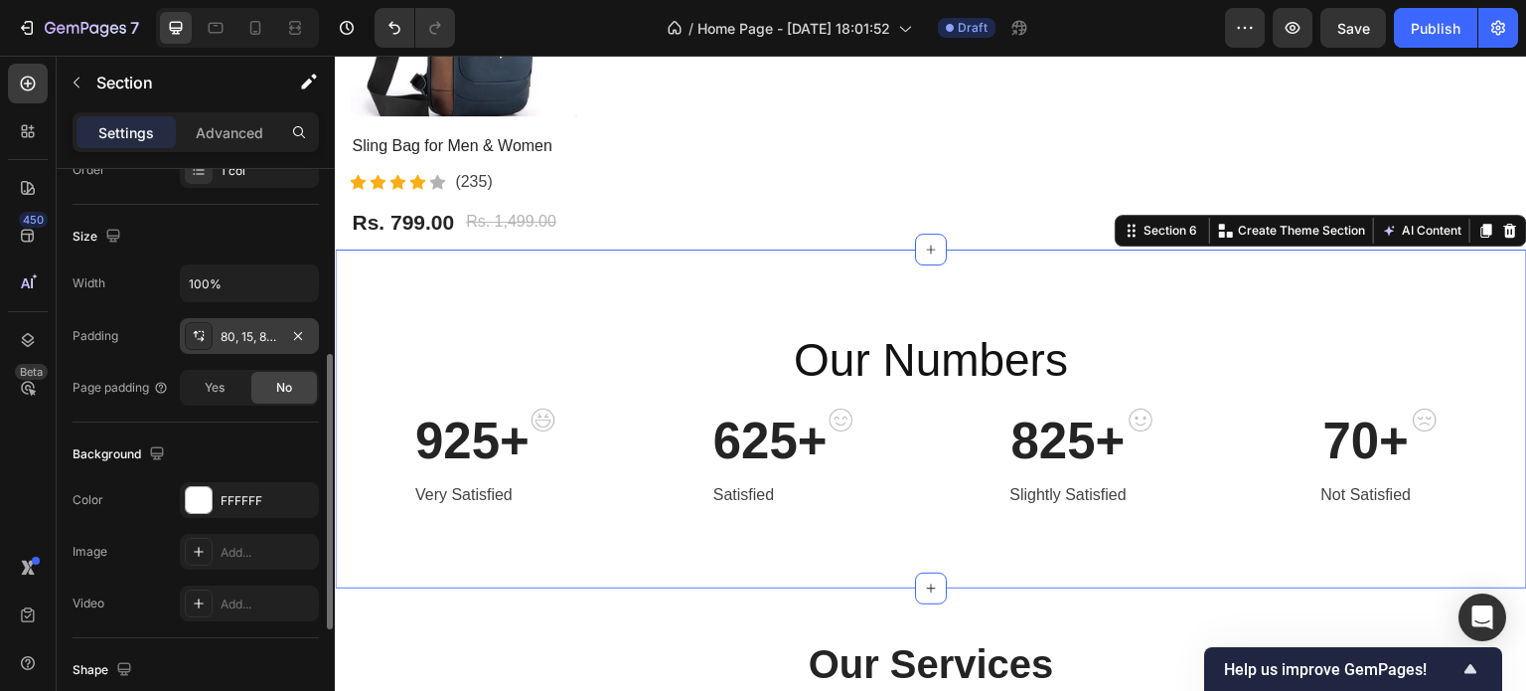
scroll to position [390, 0]
click at [222, 320] on div "80, 15, 80, 15" at bounding box center [249, 338] width 139 height 36
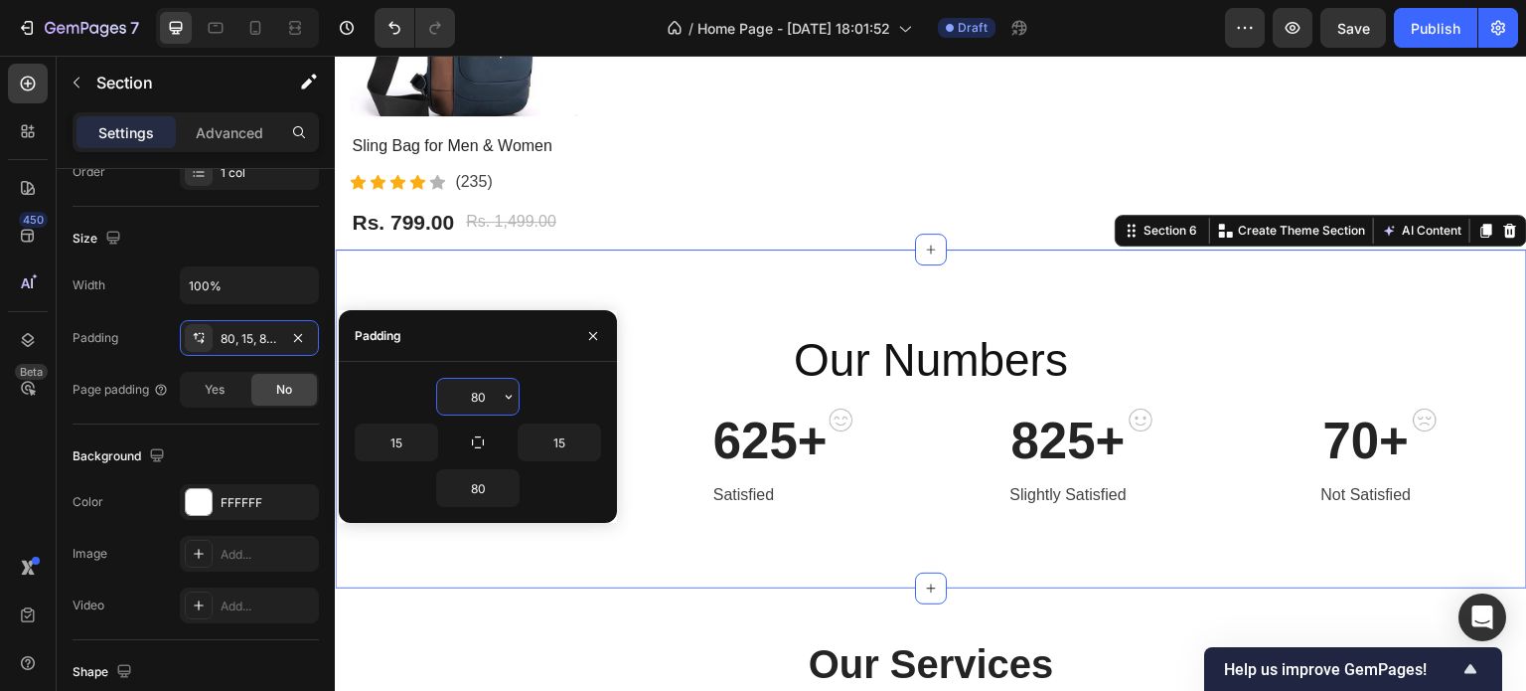
click at [492, 396] on input "80" at bounding box center [477, 397] width 81 height 36
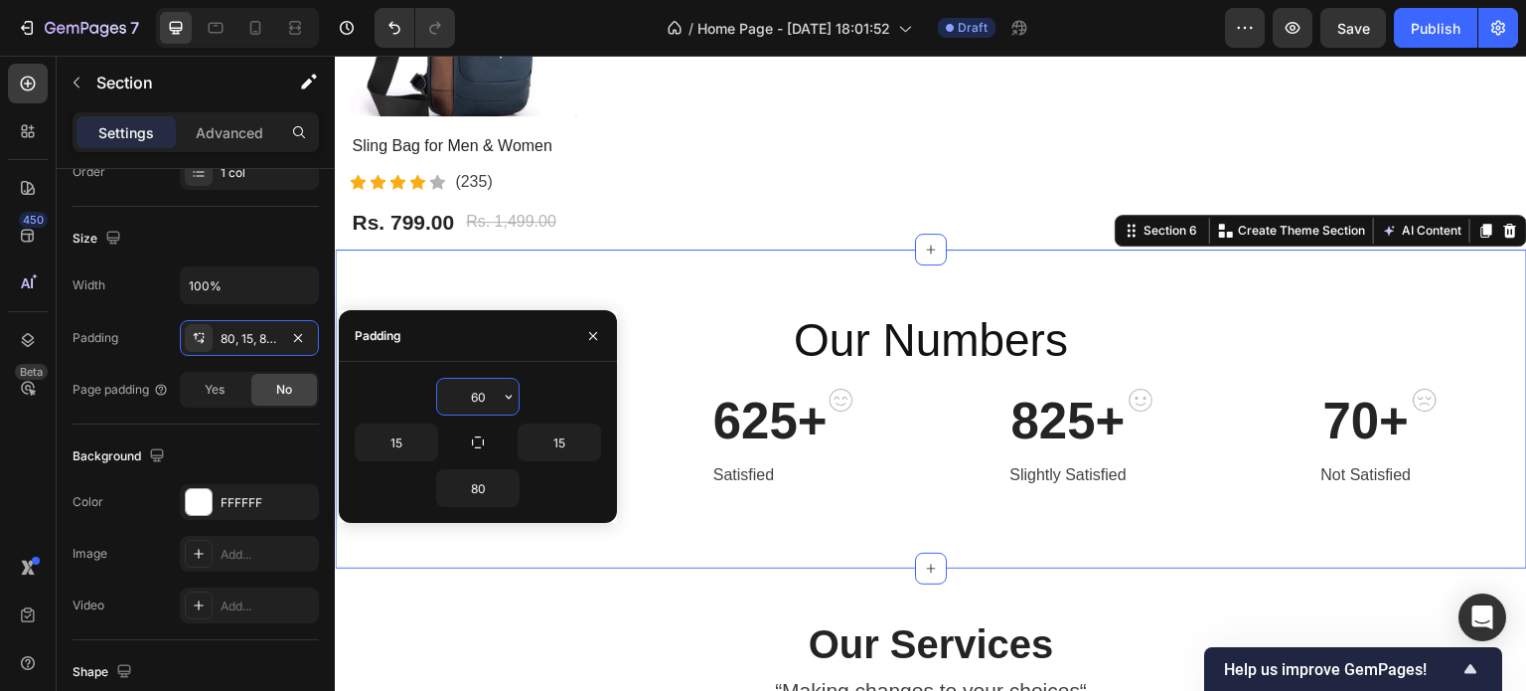
type input "60"
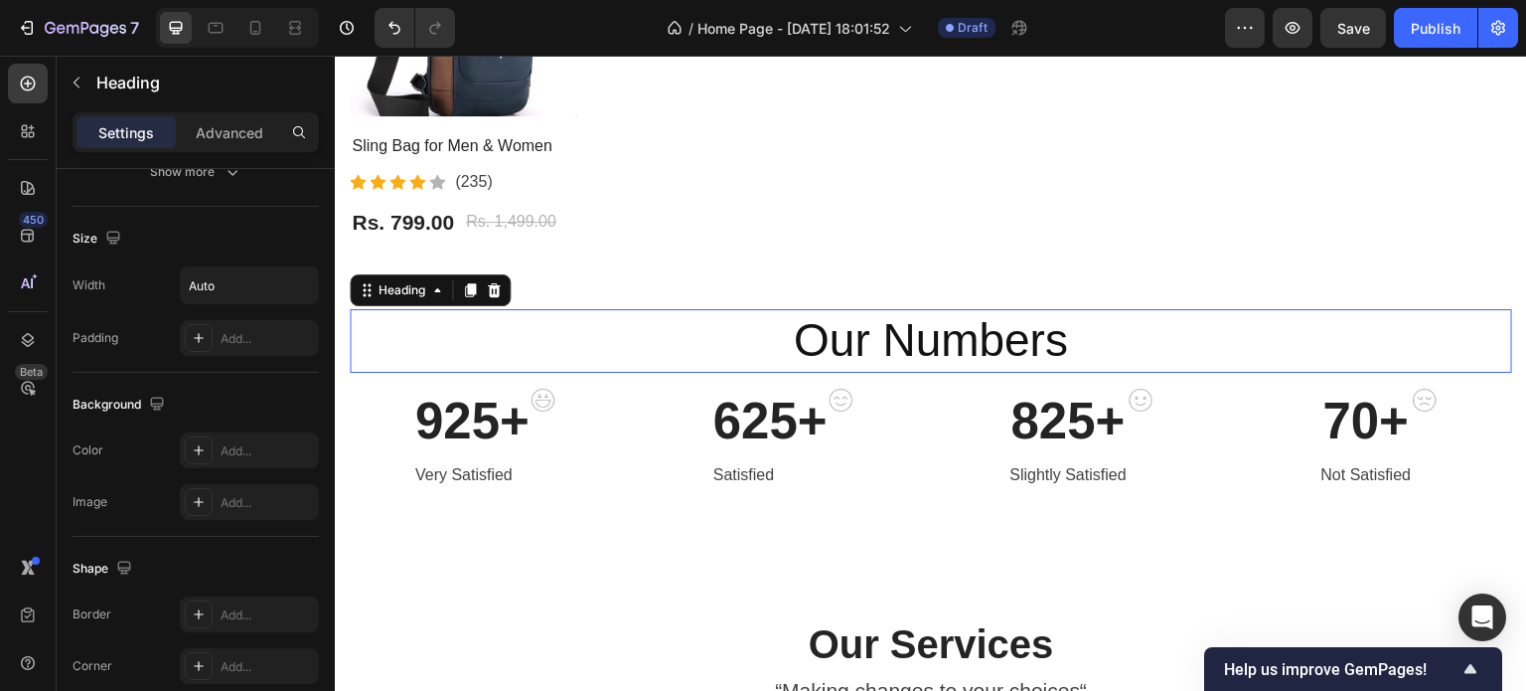
click at [873, 334] on p "Our Numbers" at bounding box center [931, 341] width 274 height 60
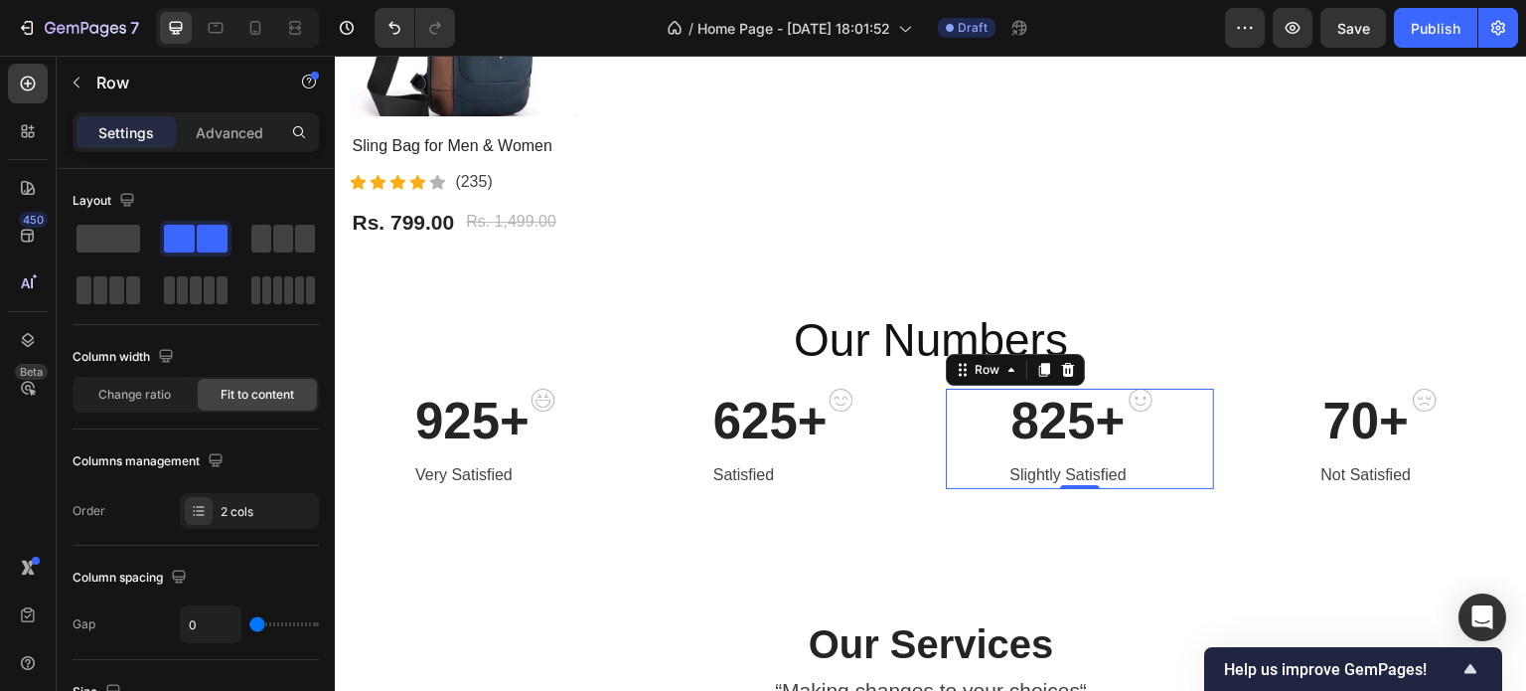
click at [964, 374] on div "Our Numbers Heading 925+ Heading Very Satisfied Text block Image Row 625+ Headi…" at bounding box center [931, 399] width 1163 height 180
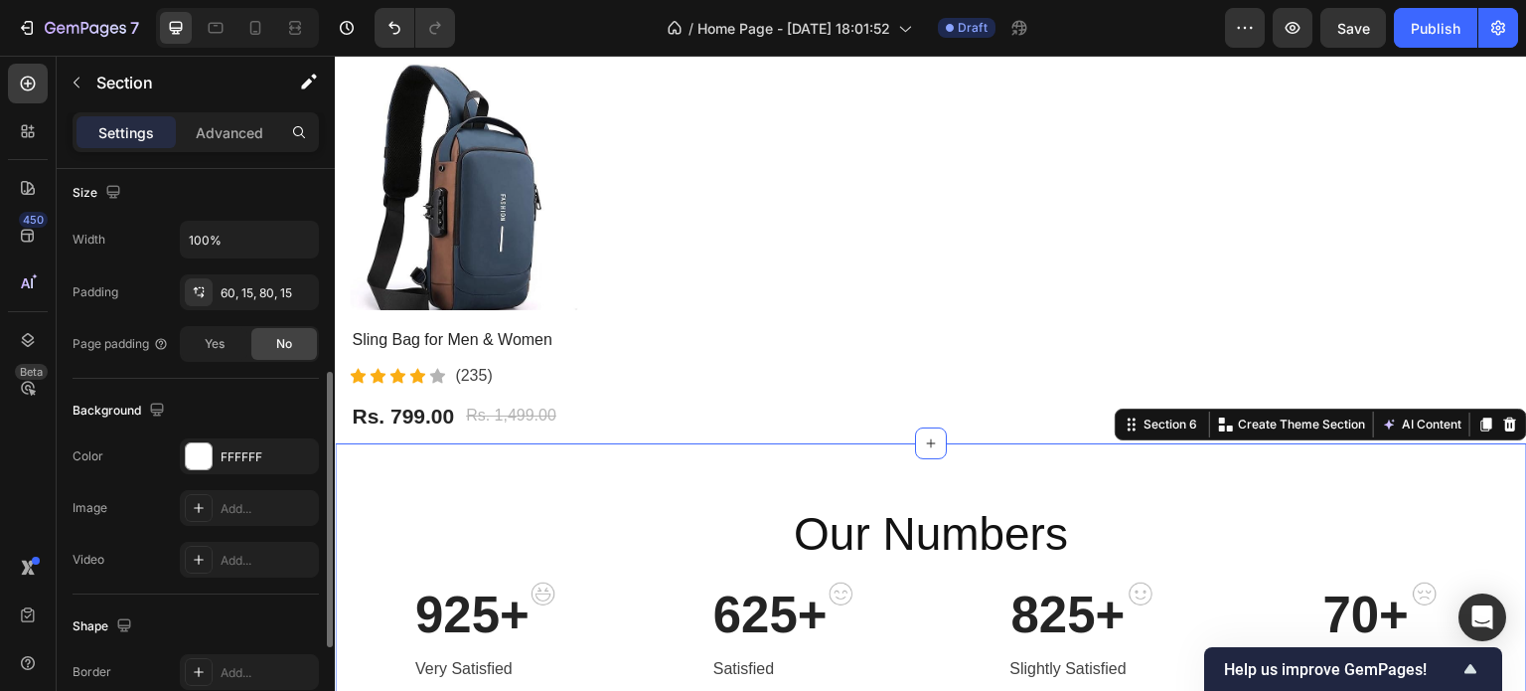
scroll to position [429, 0]
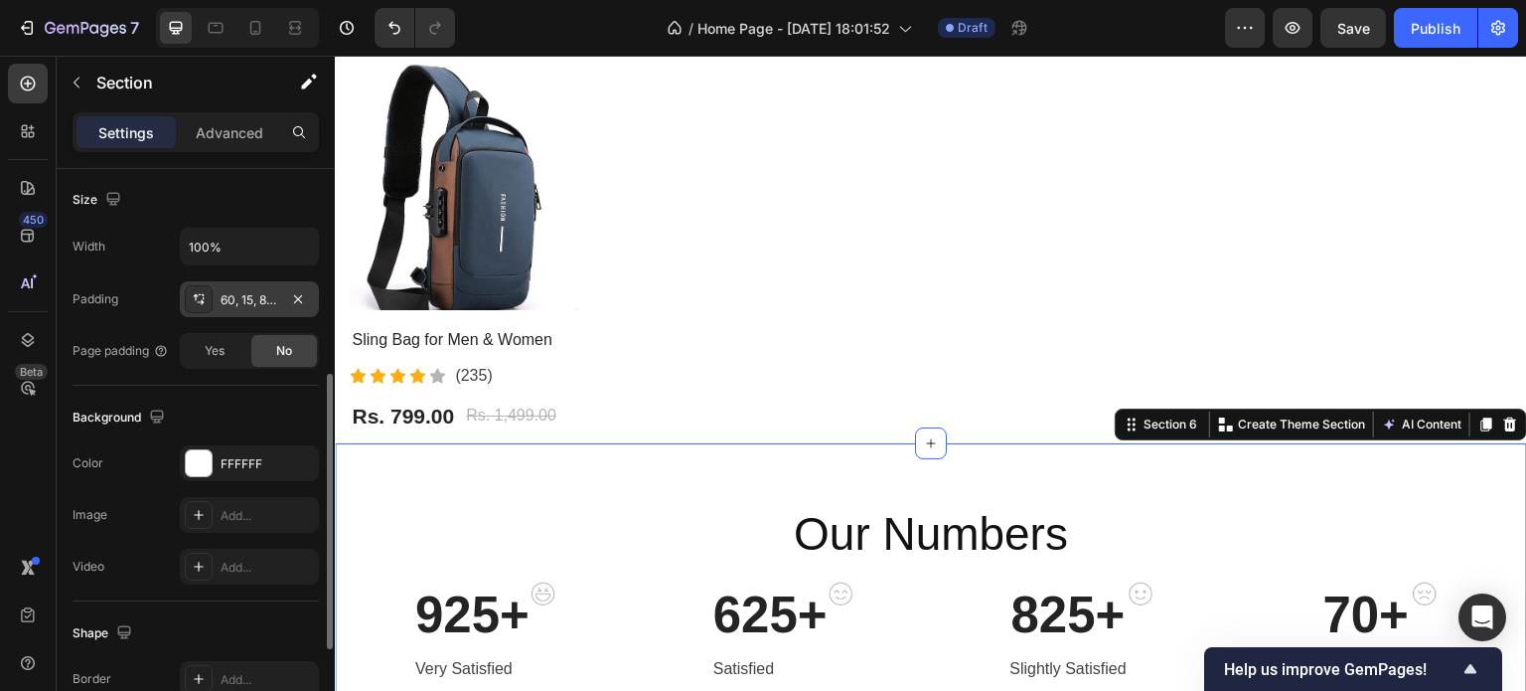
click at [238, 307] on div "60, 15, 80, 15" at bounding box center [249, 299] width 139 height 36
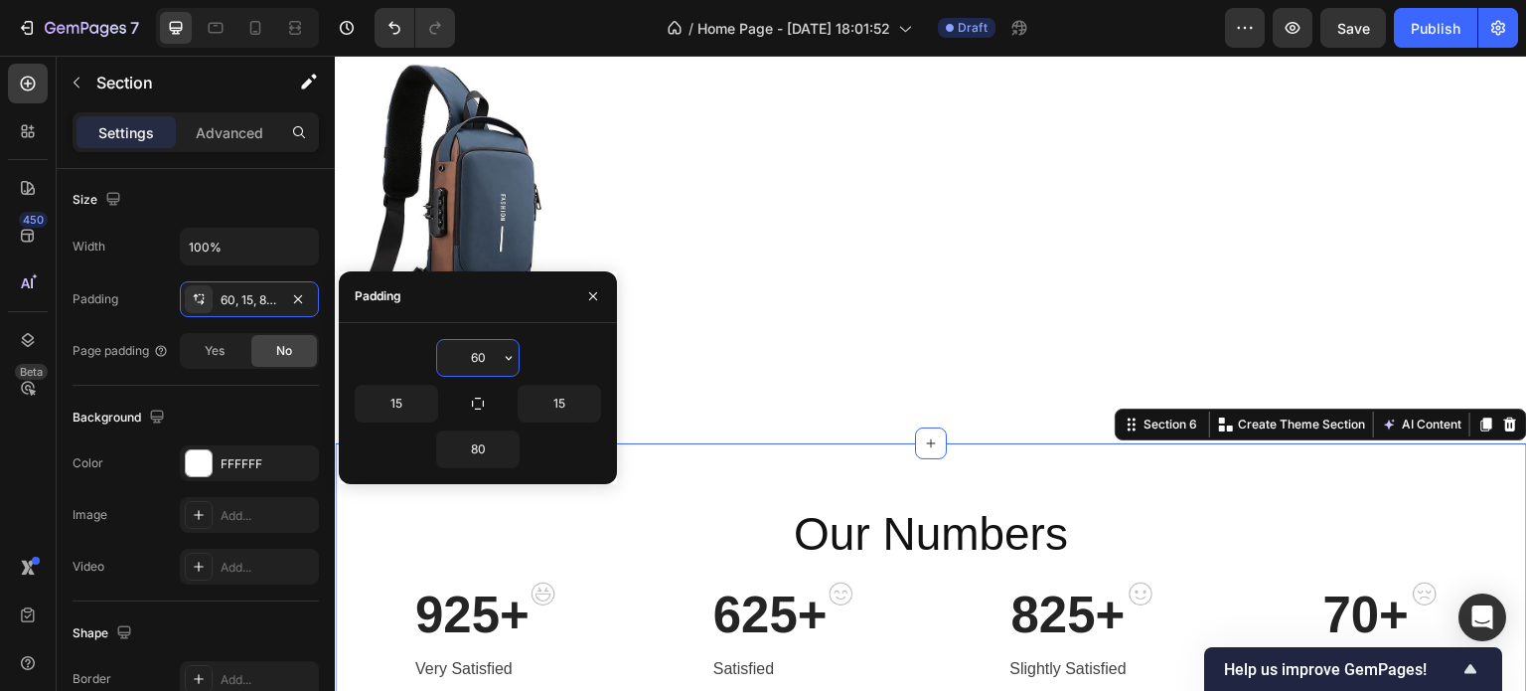
click at [485, 341] on input "60" at bounding box center [477, 358] width 81 height 36
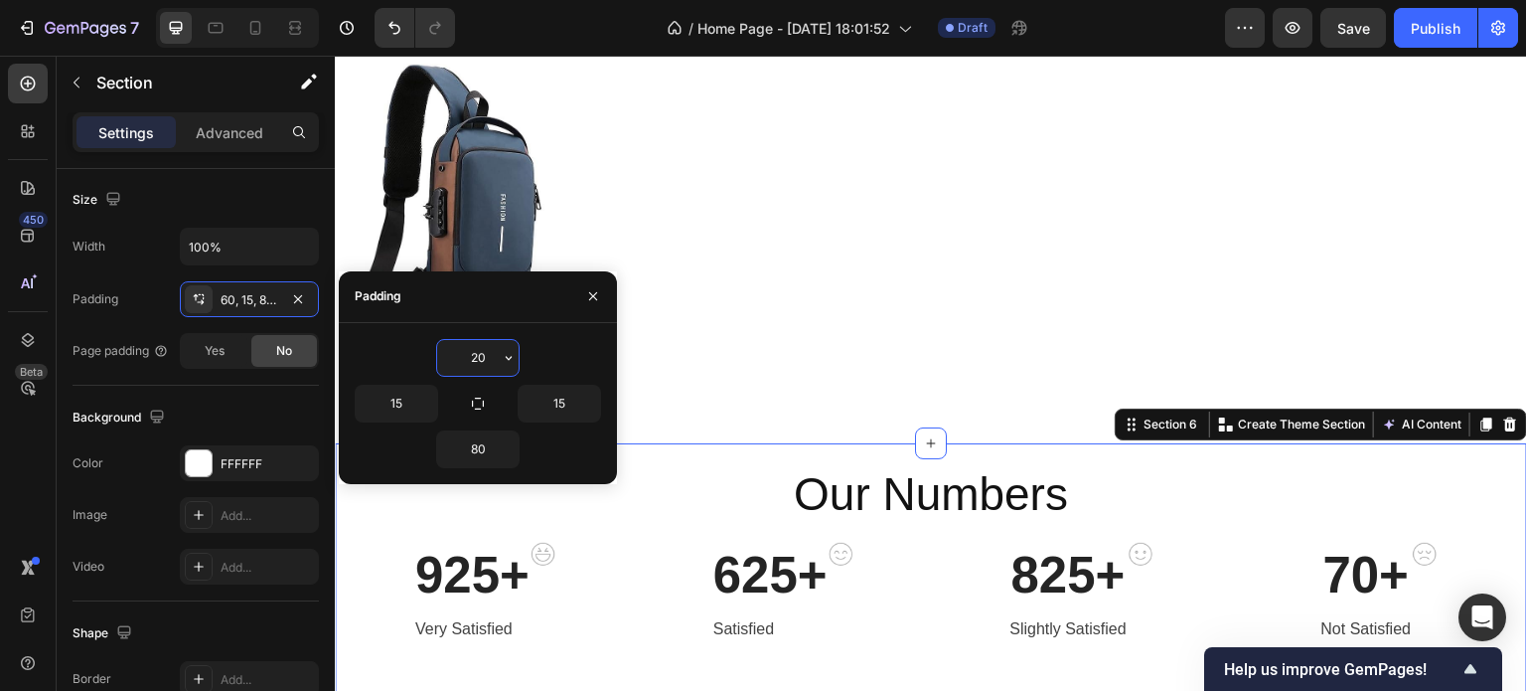
type input "20"
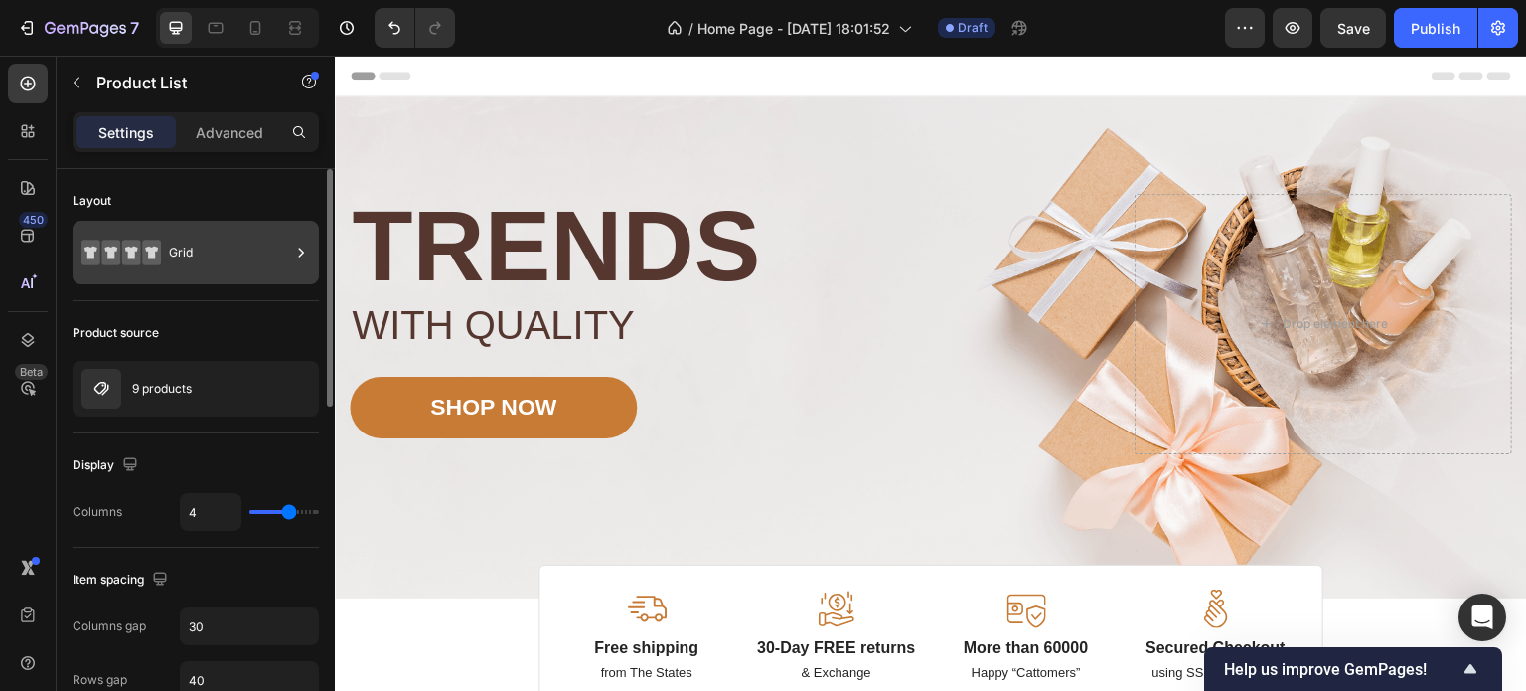
click at [197, 240] on div "Grid" at bounding box center [229, 253] width 121 height 46
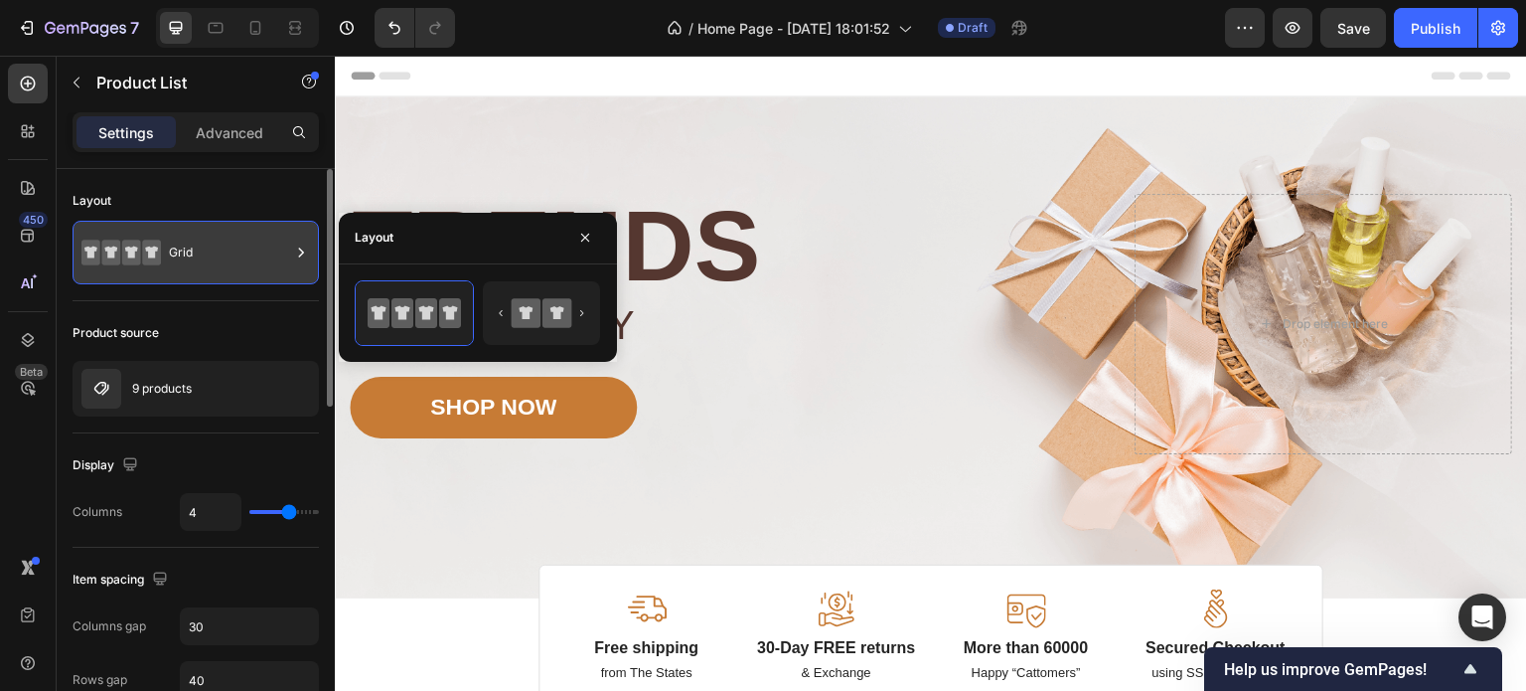
click at [197, 240] on div "Grid" at bounding box center [229, 253] width 121 height 46
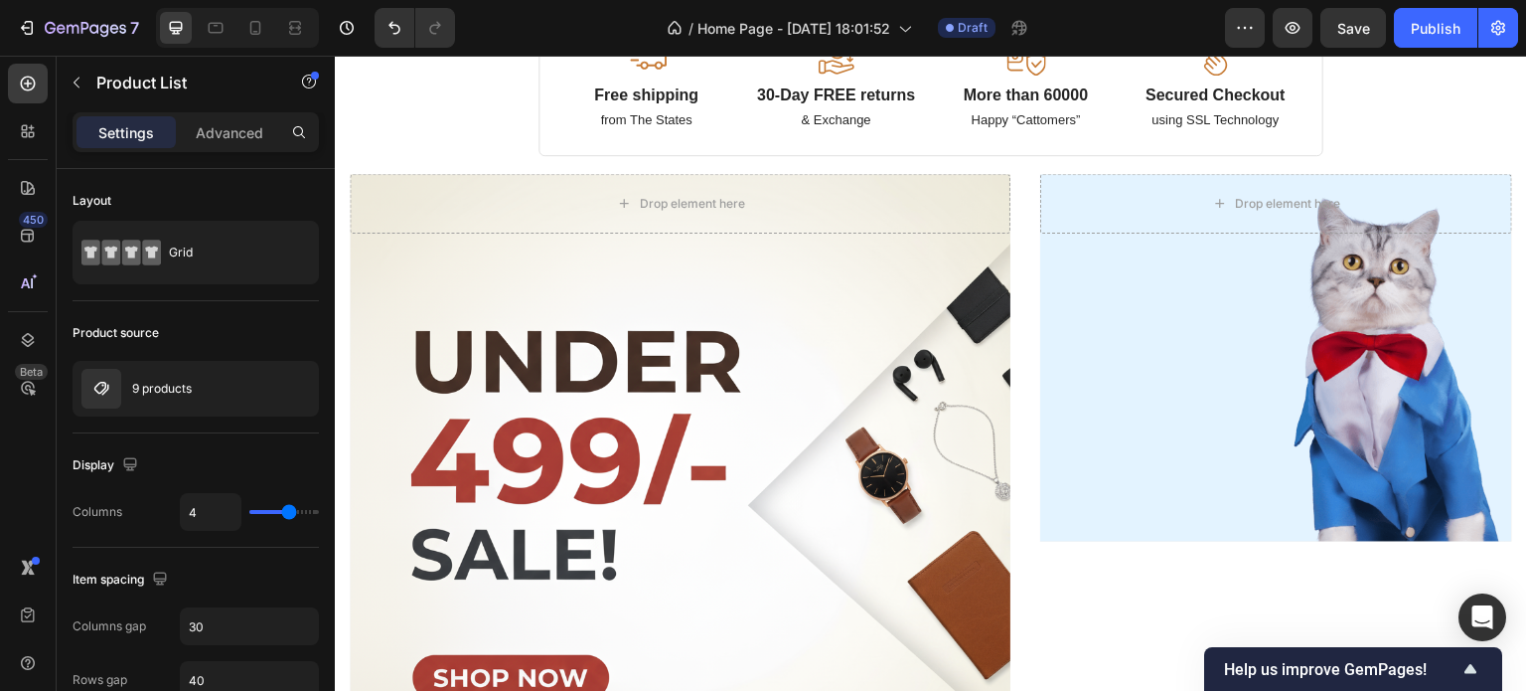
scroll to position [550, 0]
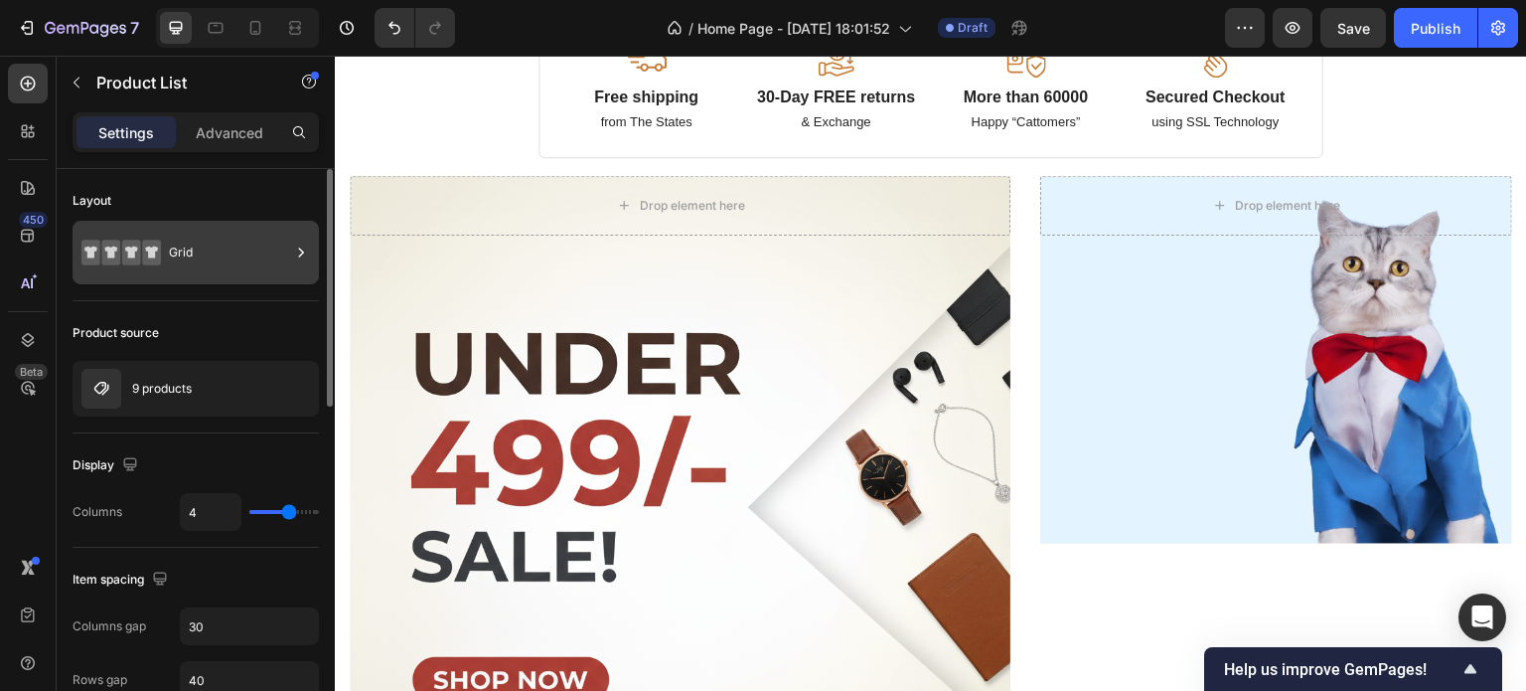
click at [250, 234] on div "Grid" at bounding box center [229, 253] width 121 height 46
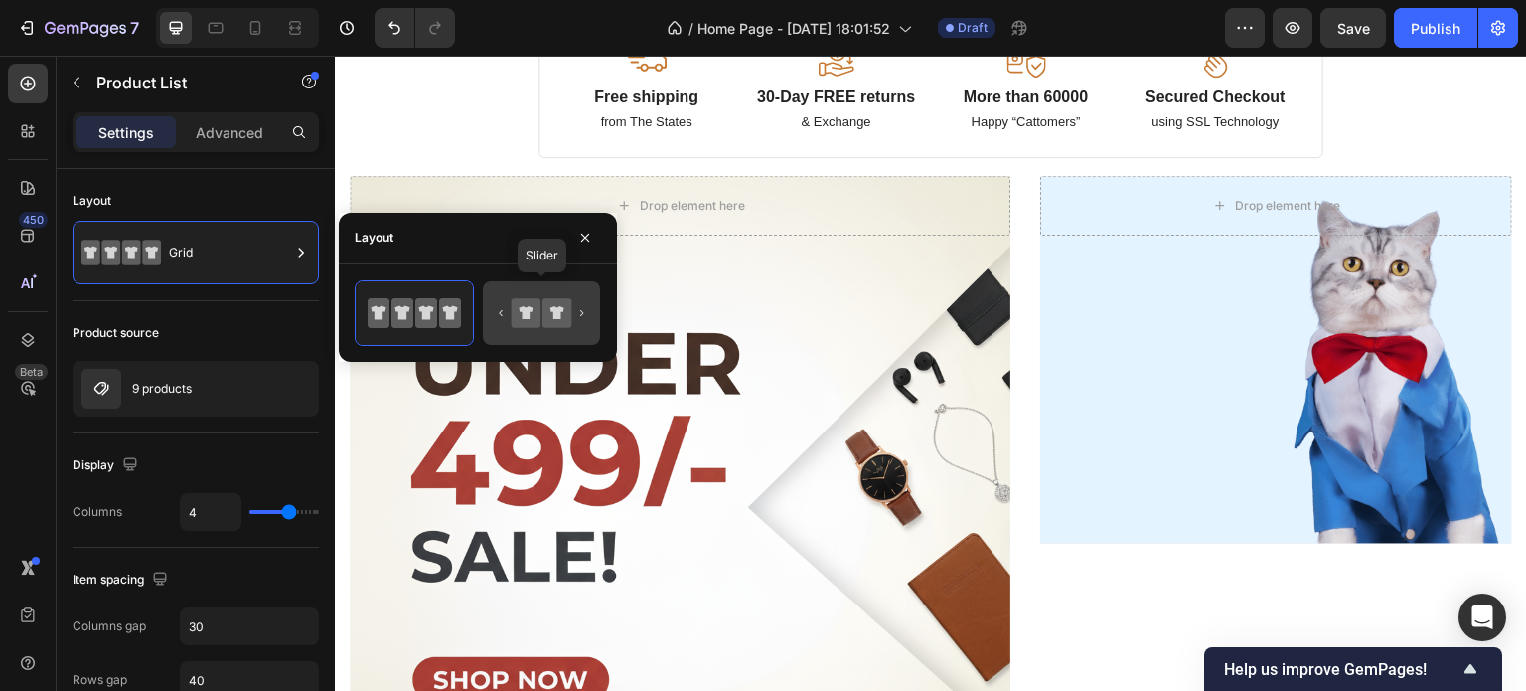
click at [507, 321] on icon at bounding box center [541, 313] width 93 height 40
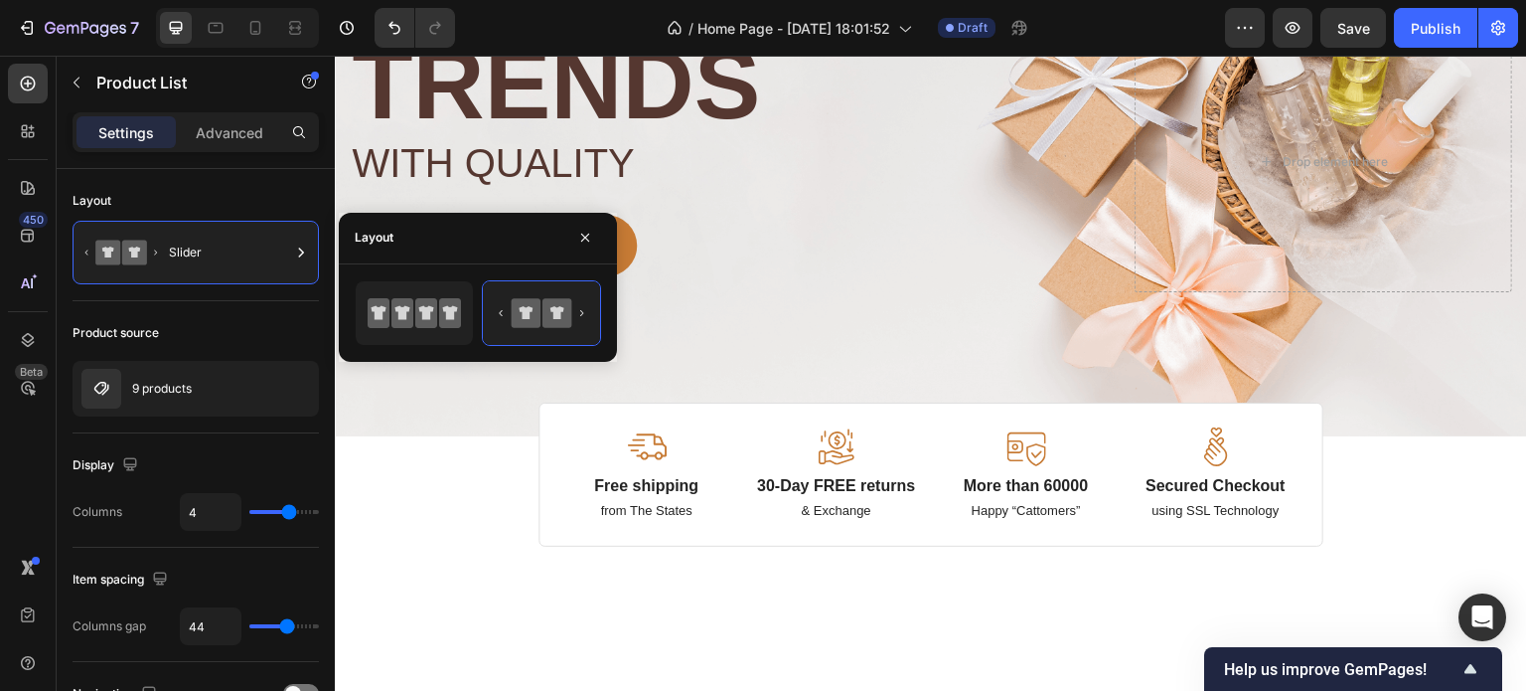
scroll to position [0, 0]
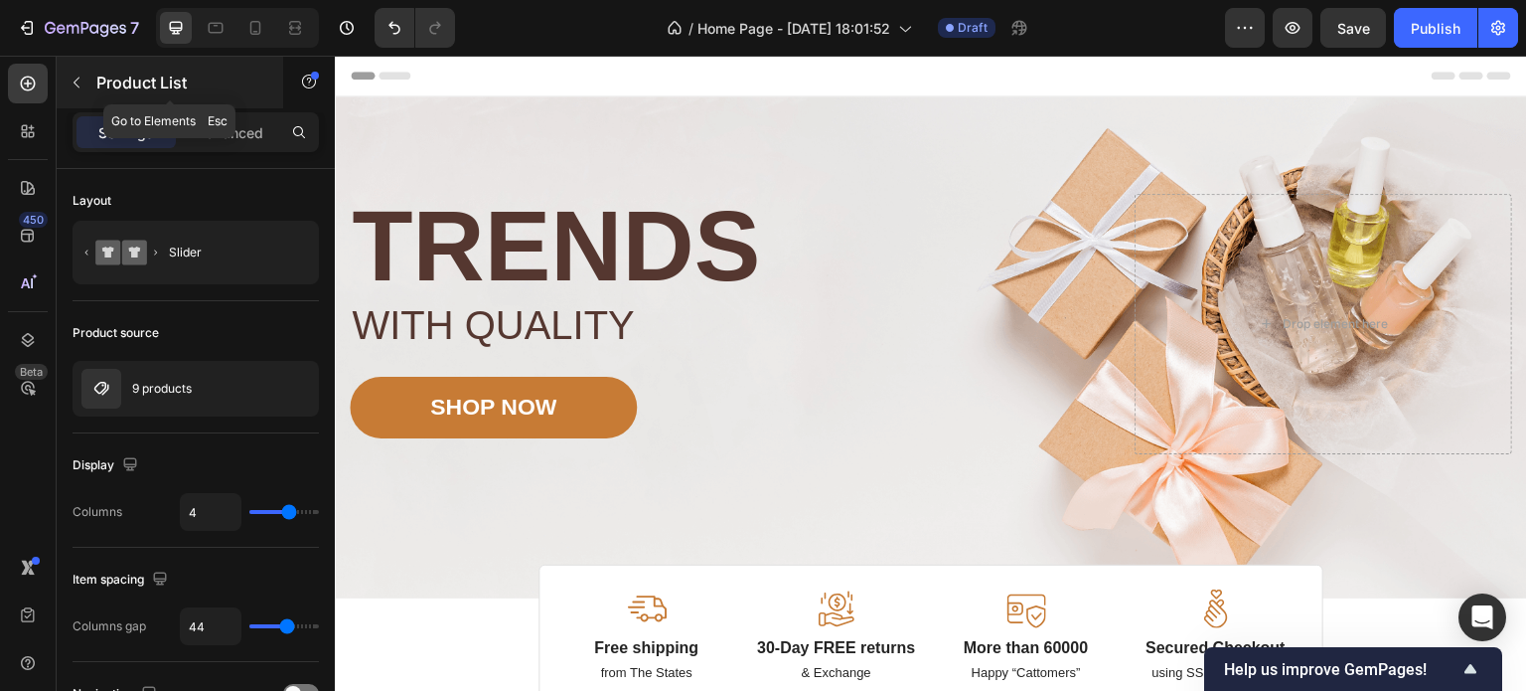
click at [178, 79] on p "Product List" at bounding box center [180, 83] width 169 height 24
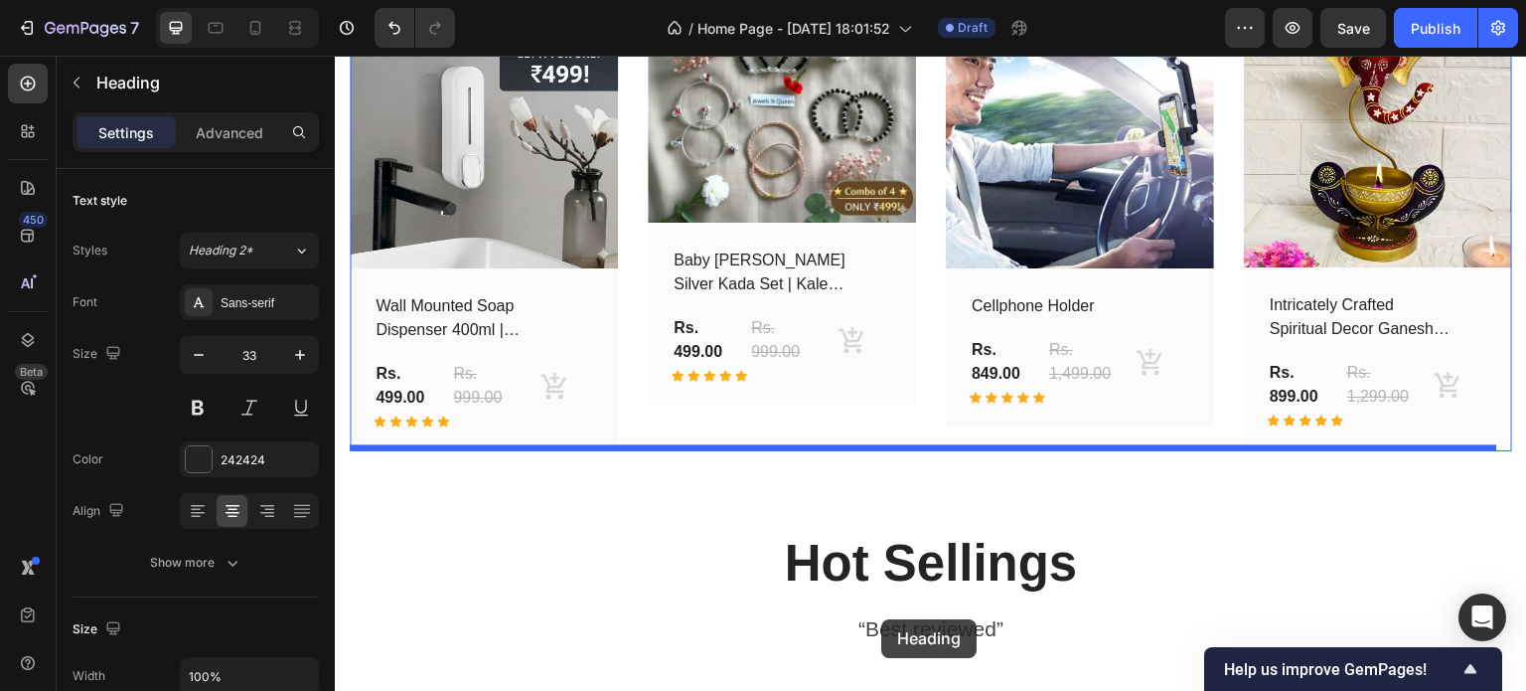
scroll to position [1630, 0]
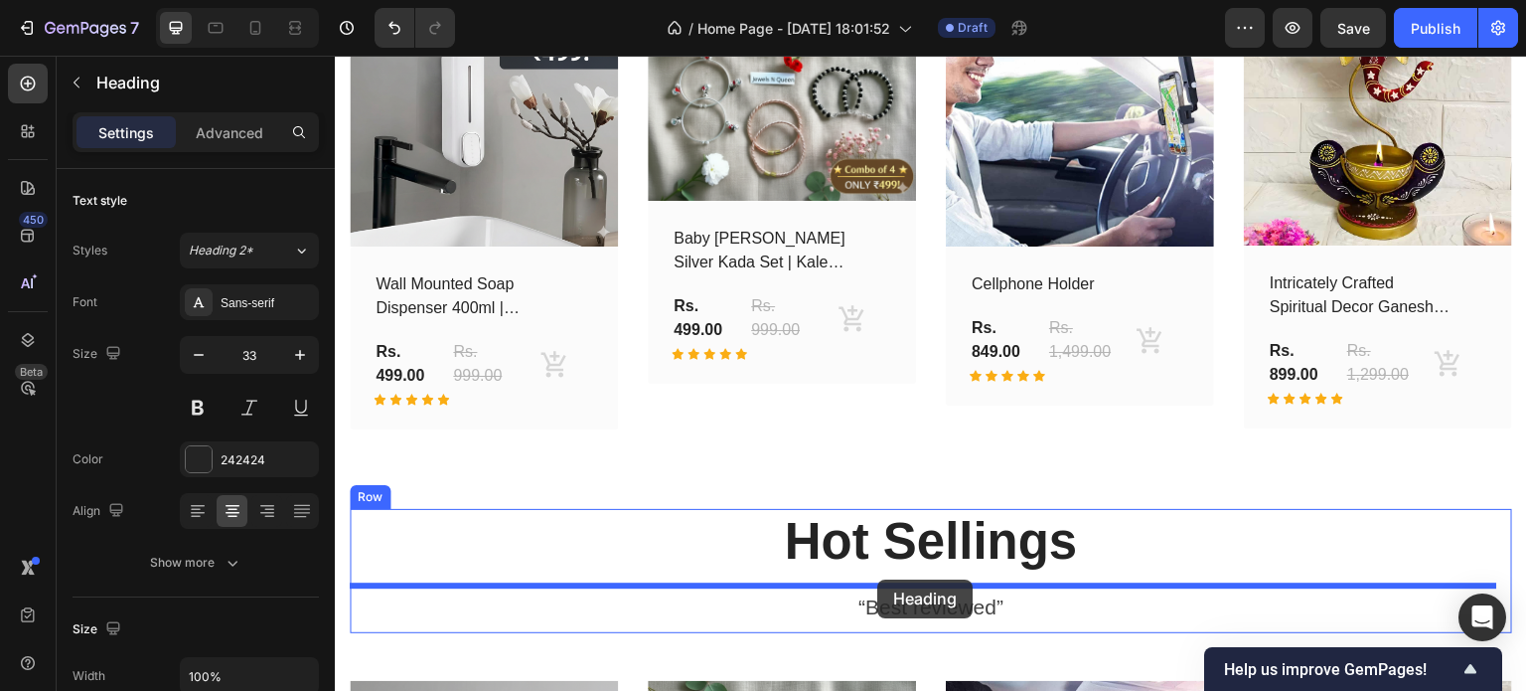
drag, startPoint x: 864, startPoint y: 130, endPoint x: 877, endPoint y: 569, distance: 439.4
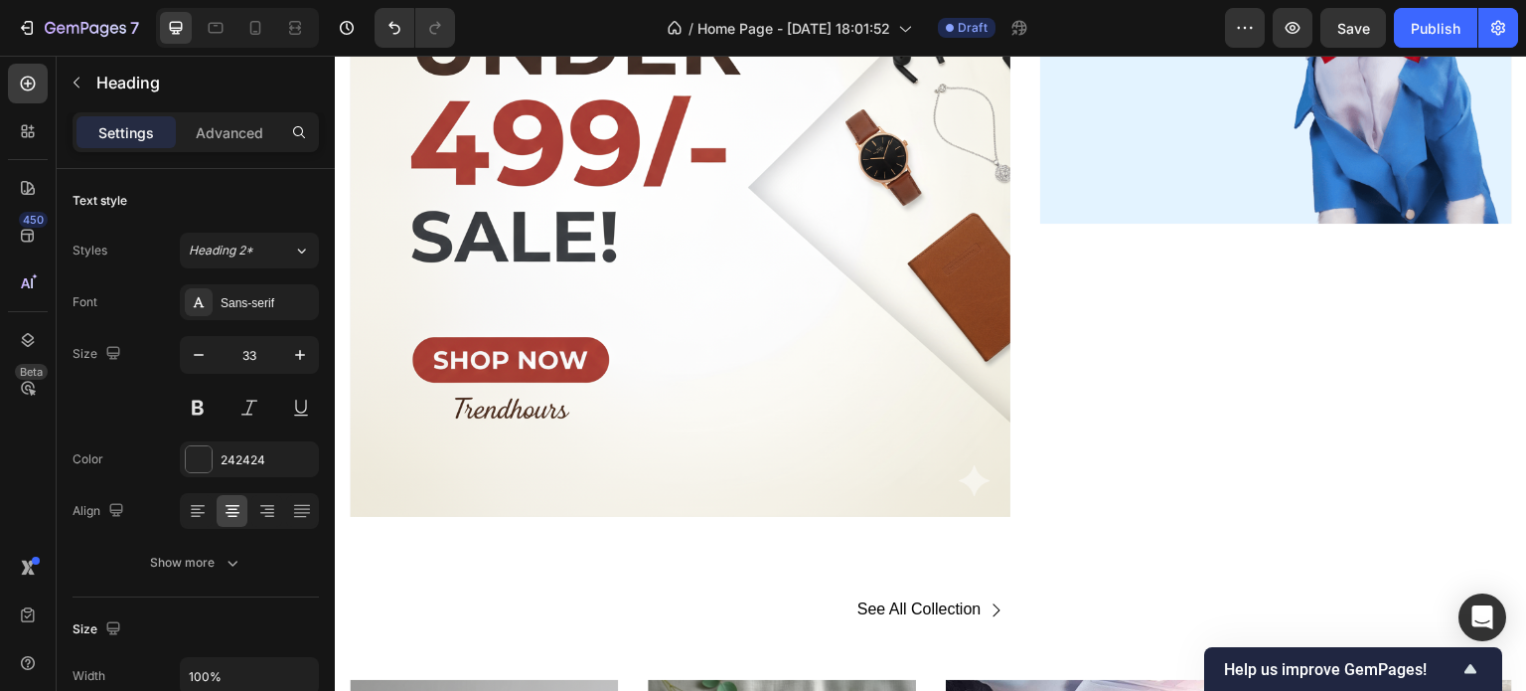
scroll to position [867, 0]
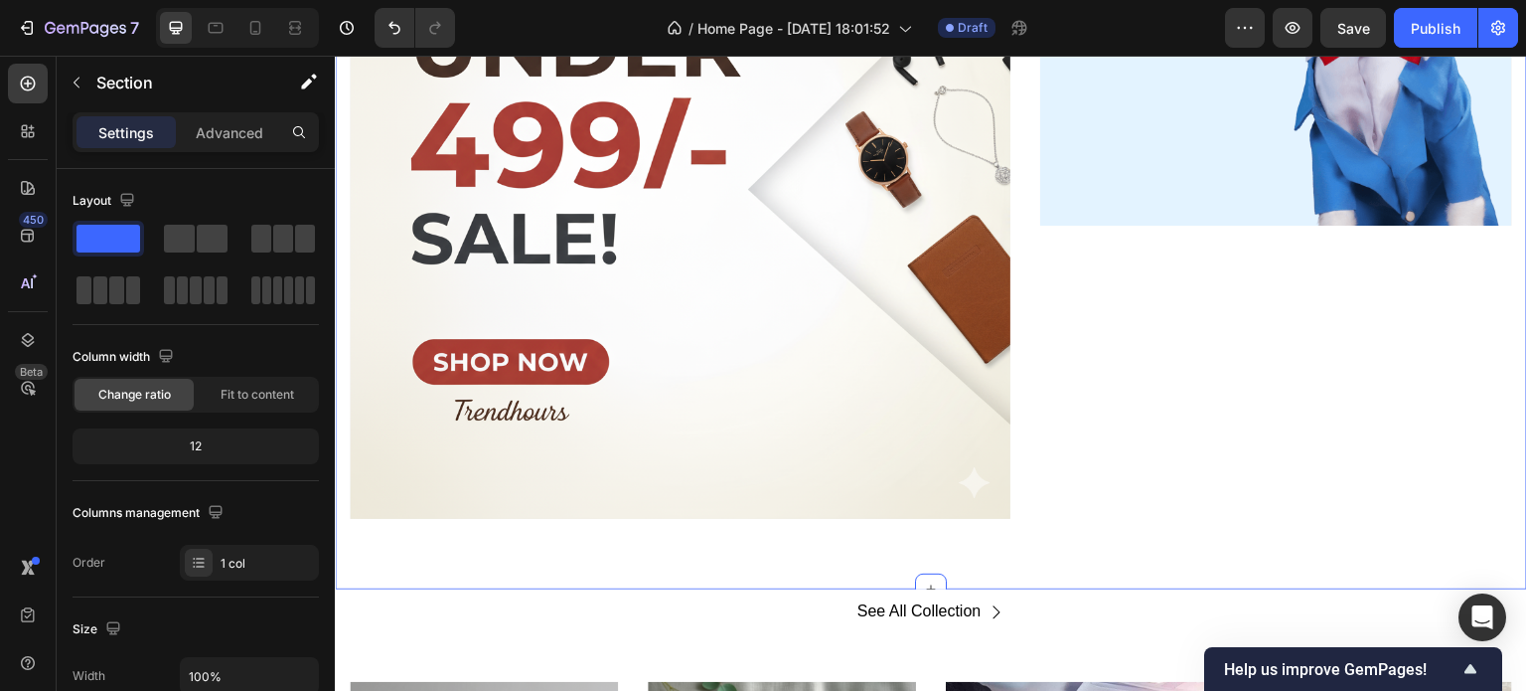
click at [877, 569] on div "Drop element here Hero Banner Drop element here Hero Banner Row Row Section 2 Y…" at bounding box center [931, 223] width 1192 height 731
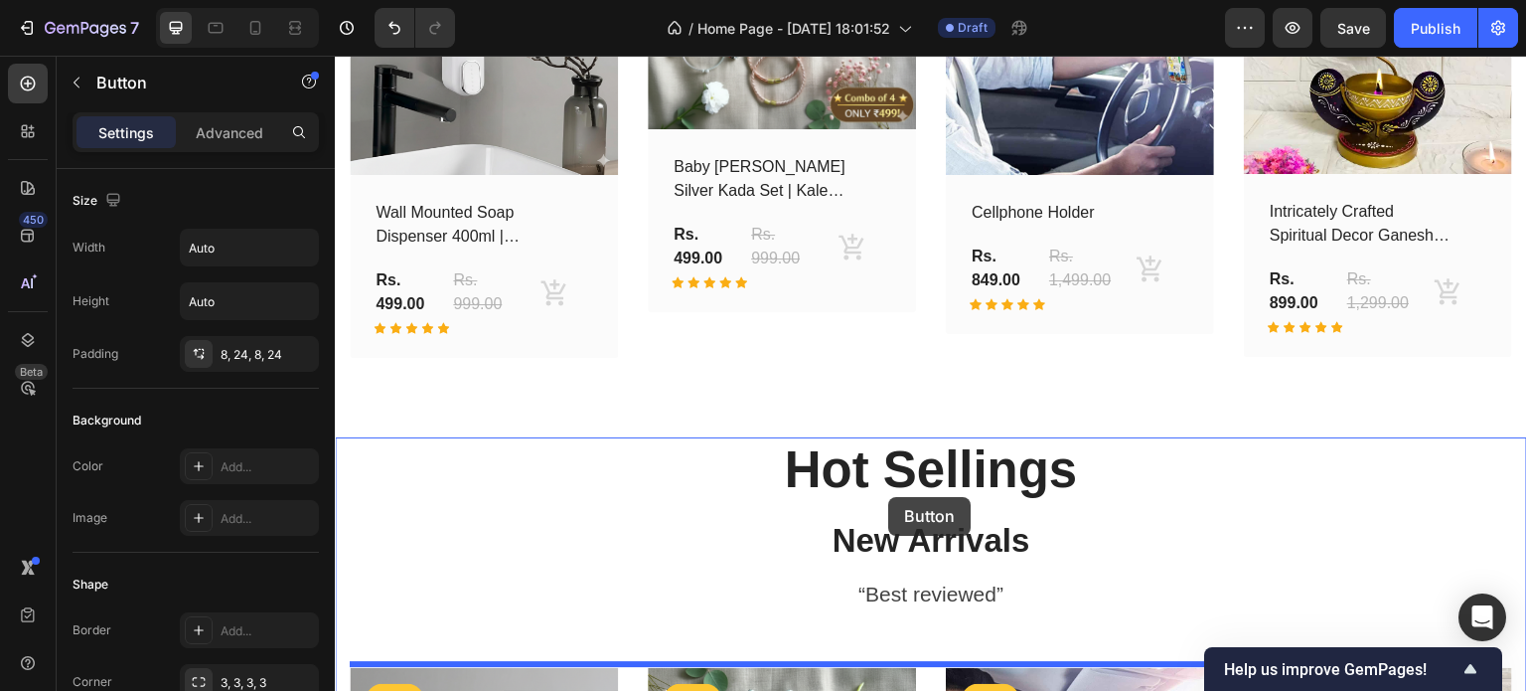
scroll to position [1673, 0]
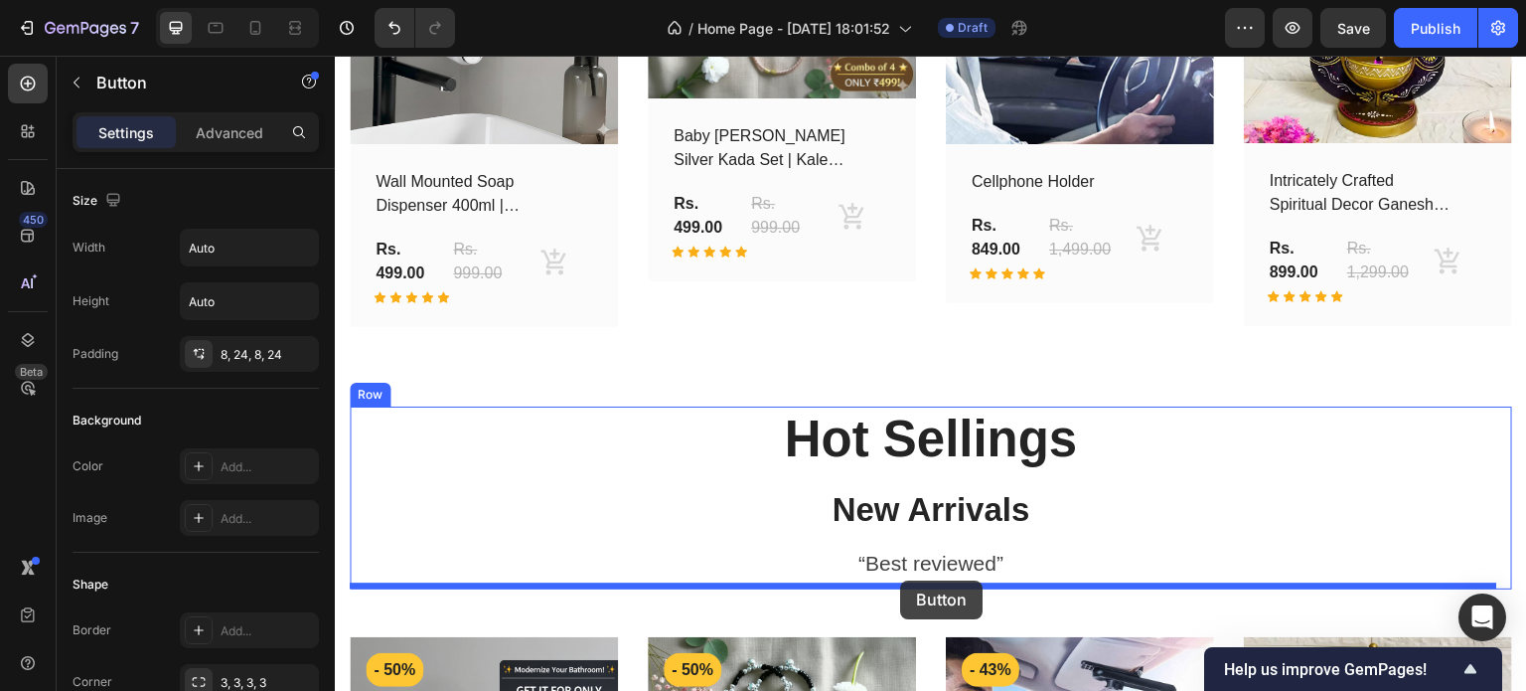
drag, startPoint x: 894, startPoint y: 603, endPoint x: 899, endPoint y: 580, distance: 23.4
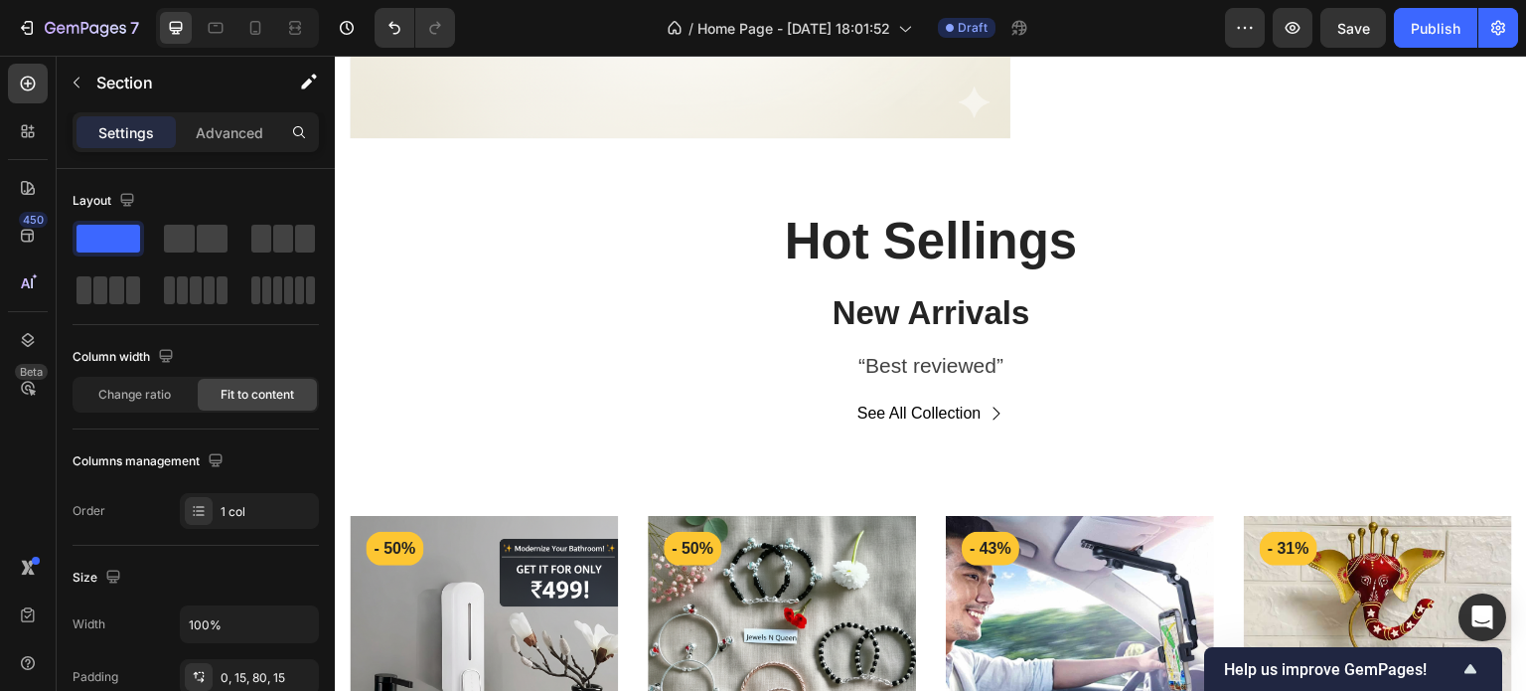
scroll to position [1223, 0]
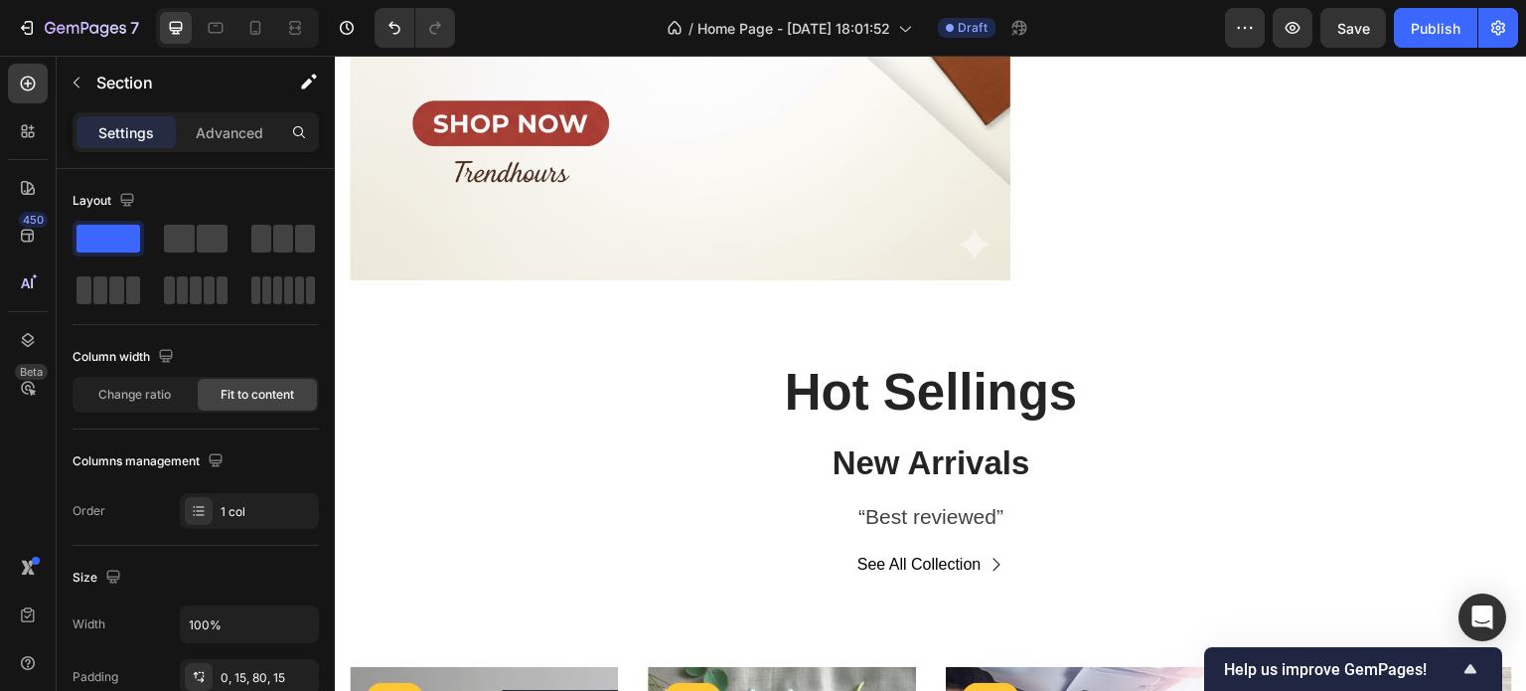
scroll to position [1124, 0]
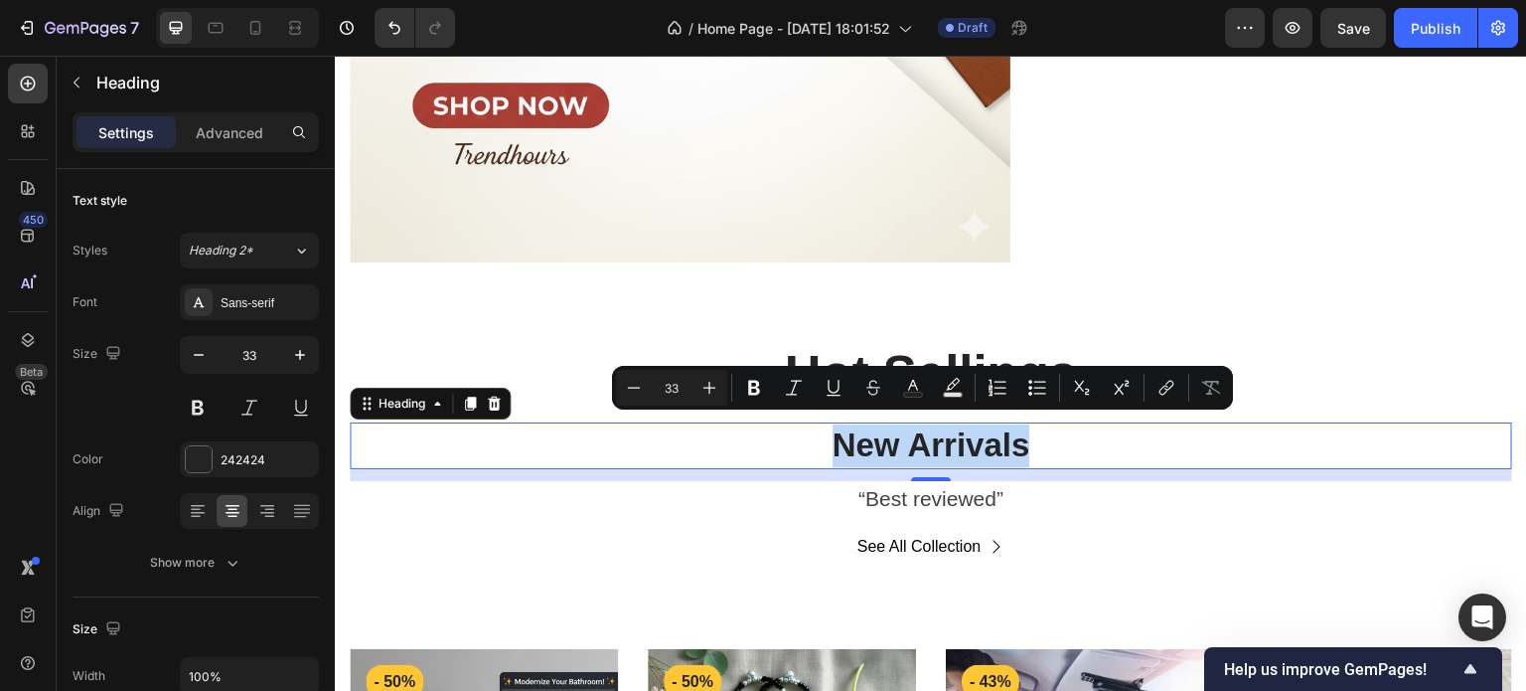
drag, startPoint x: 832, startPoint y: 432, endPoint x: 1031, endPoint y: 441, distance: 199.9
click at [1031, 441] on p "New Arrivals" at bounding box center [931, 445] width 1159 height 43
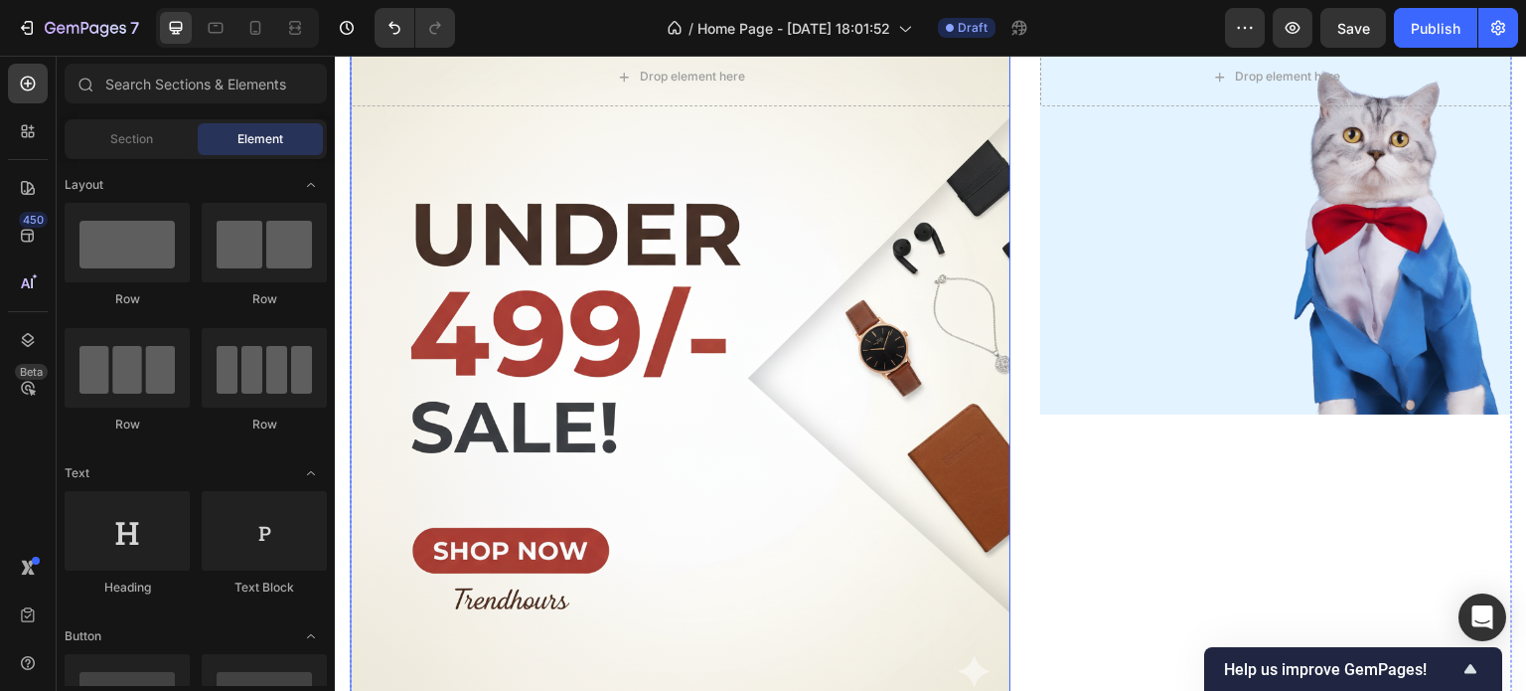
scroll to position [660, 0]
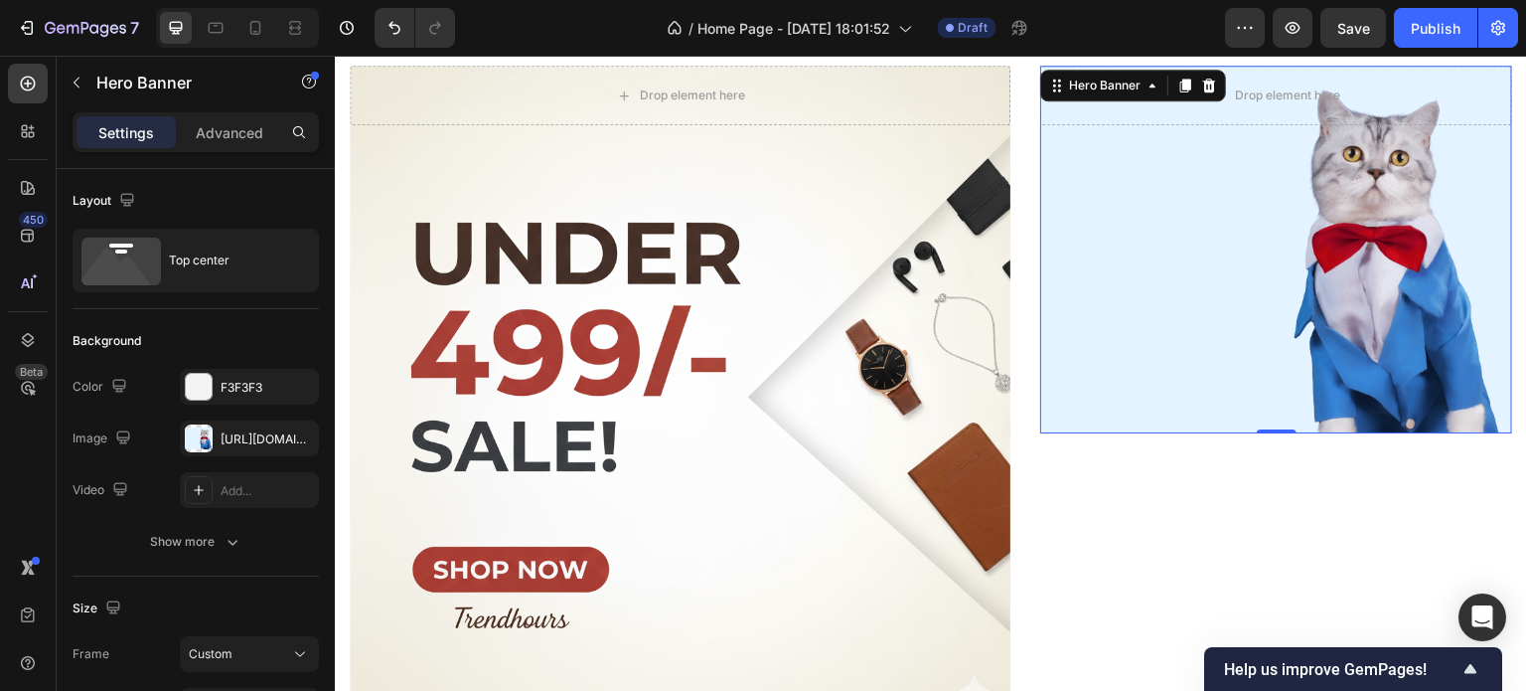
click at [1325, 328] on div "Overlay" at bounding box center [1276, 250] width 472 height 368
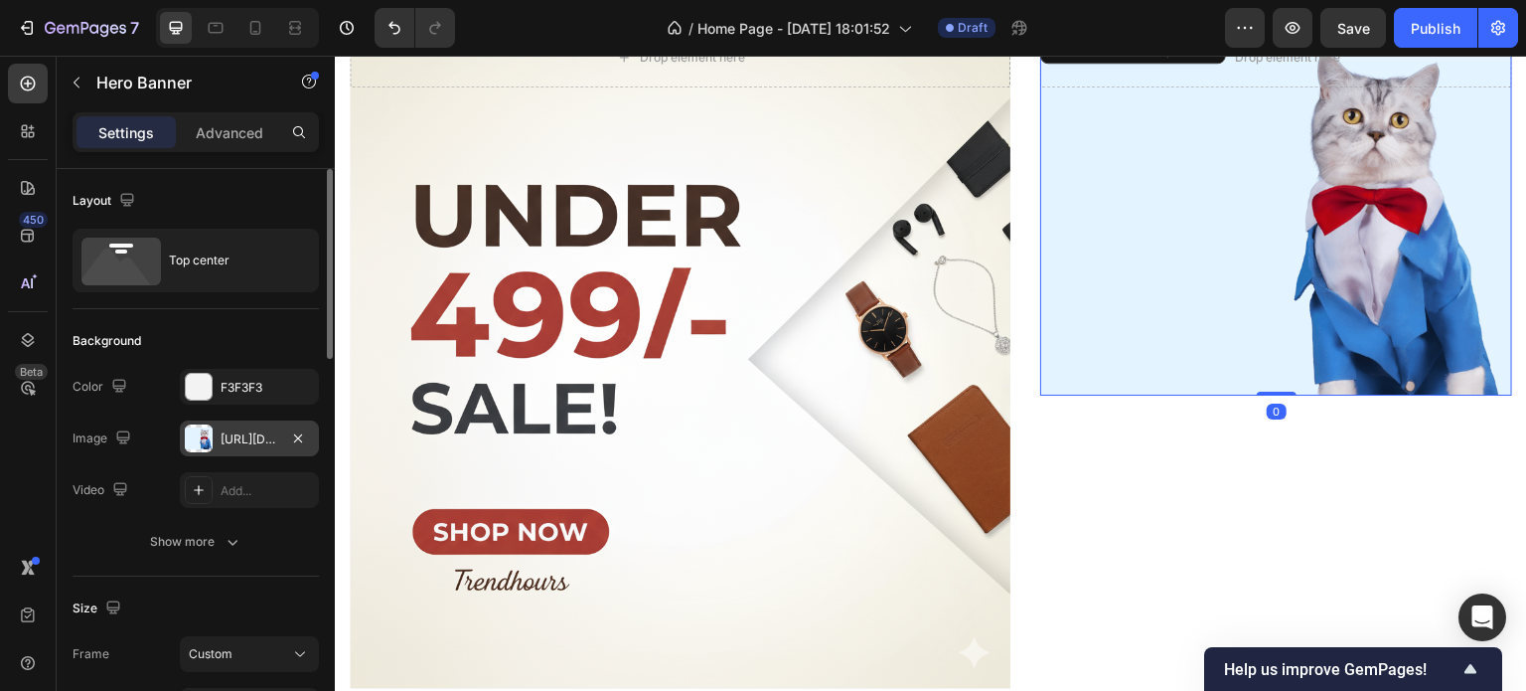
click at [267, 435] on div "[URL][DOMAIN_NAME]" at bounding box center [250, 439] width 58 height 18
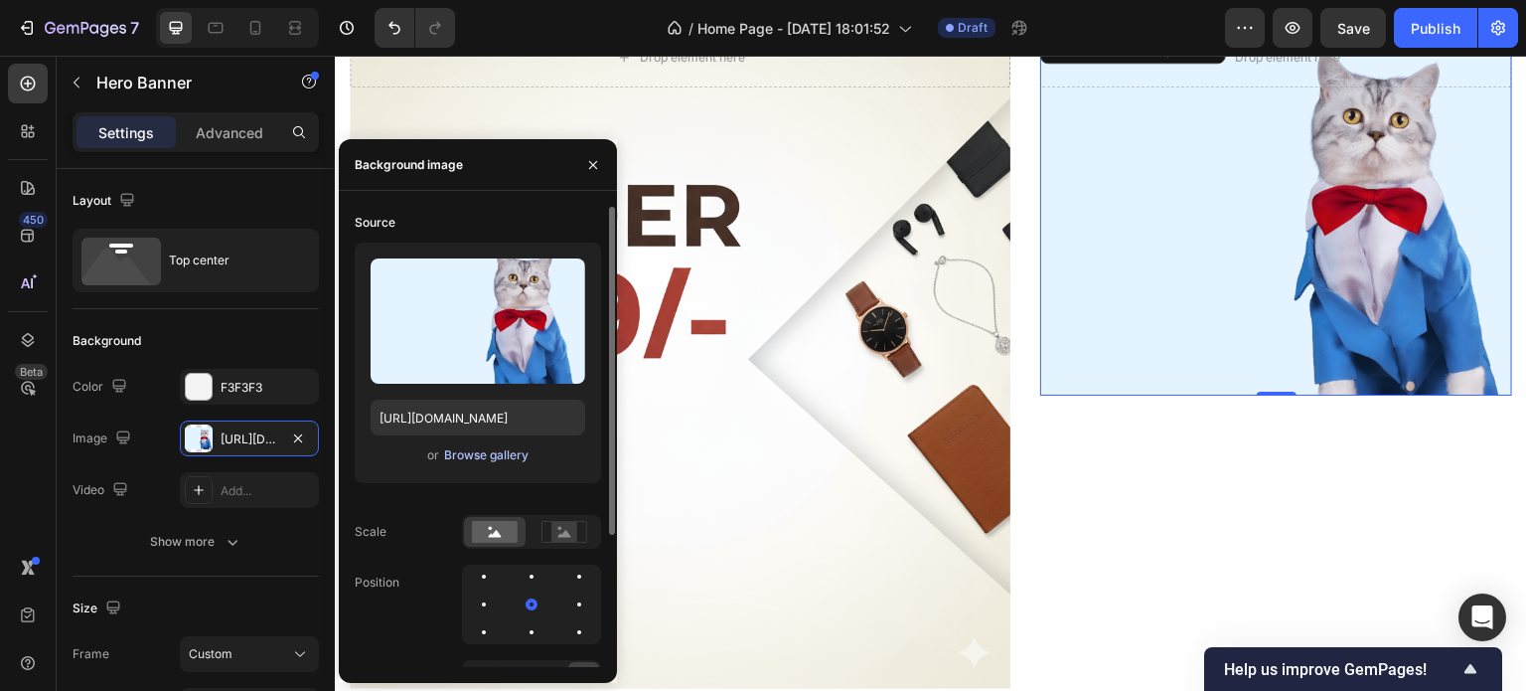
click at [463, 450] on div "Browse gallery" at bounding box center [486, 455] width 84 height 18
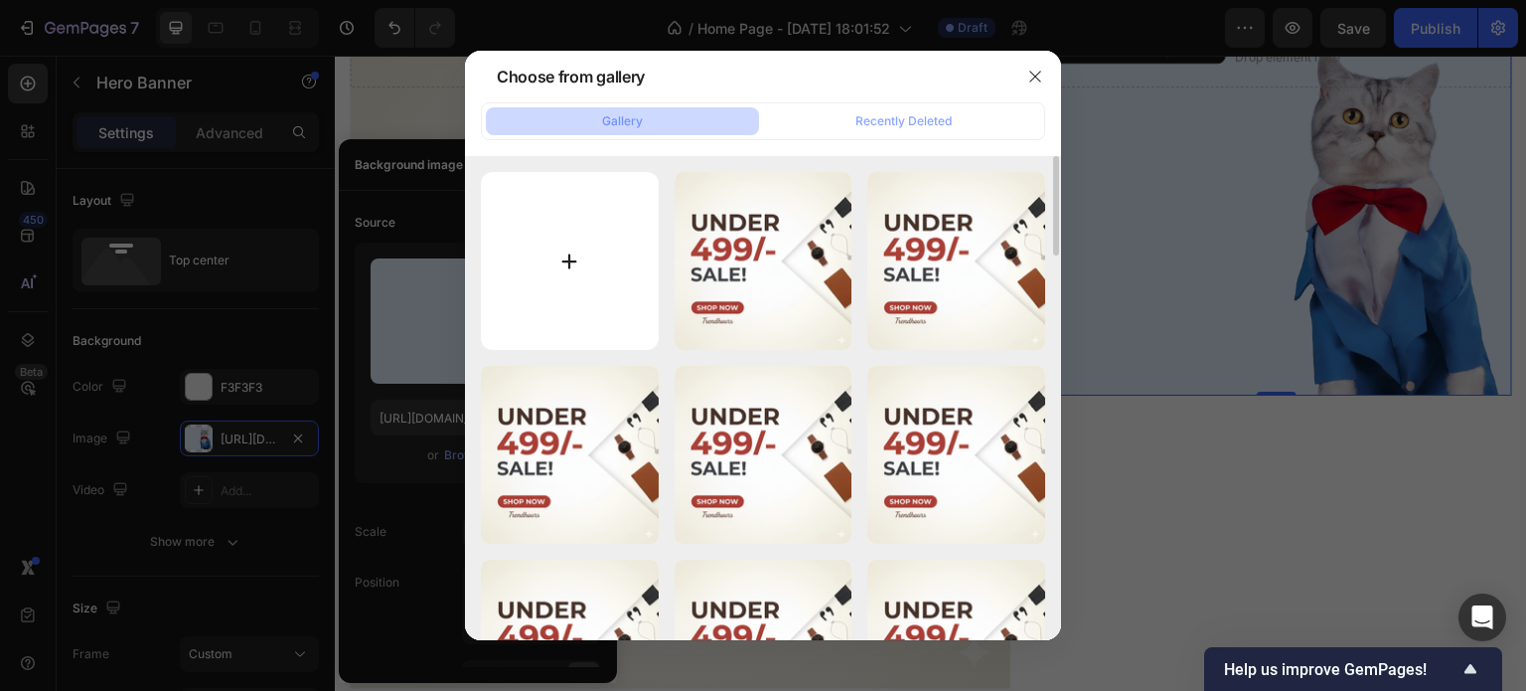
click at [579, 324] on input "file" at bounding box center [570, 261] width 178 height 178
type input "C:\fakepath\Gemini_Generated_Image_9hg4bf9hg4bf9hg4.png"
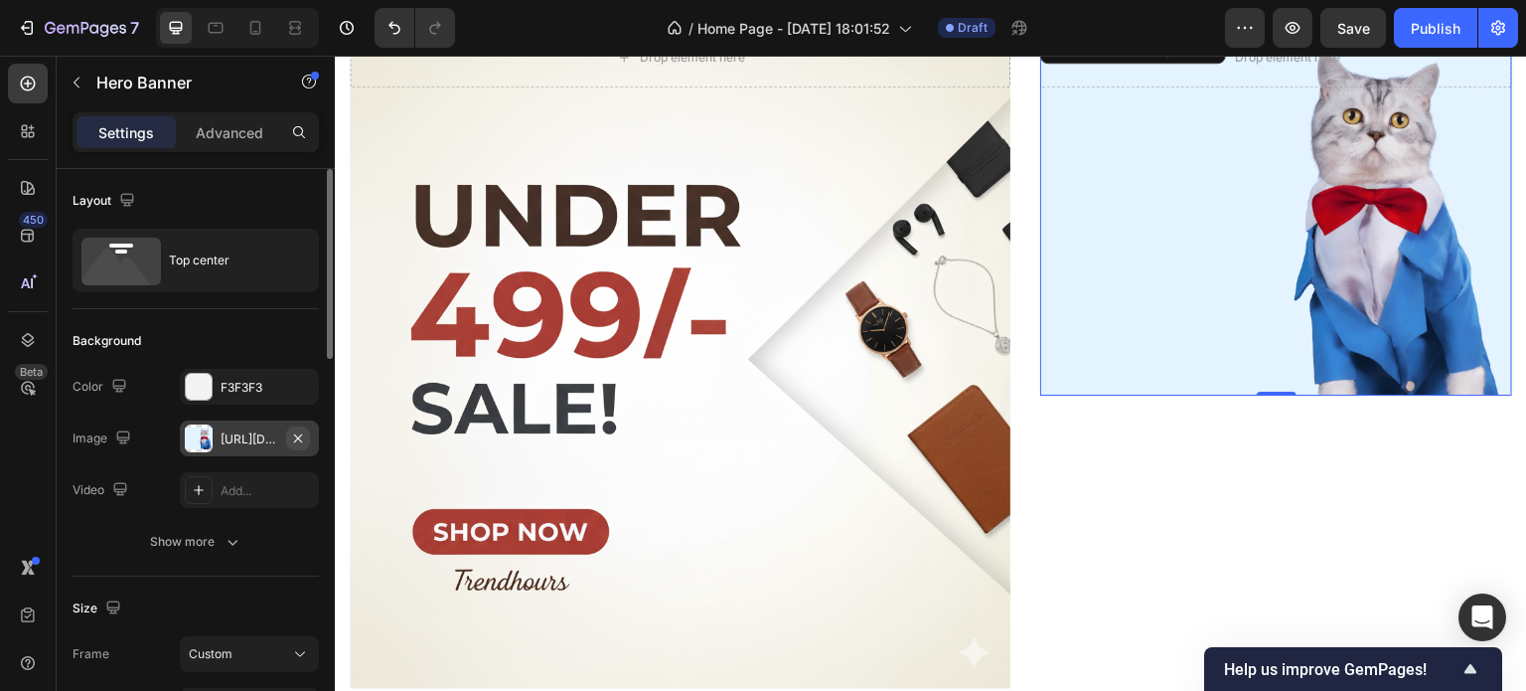
click at [300, 444] on icon "button" at bounding box center [298, 438] width 16 height 16
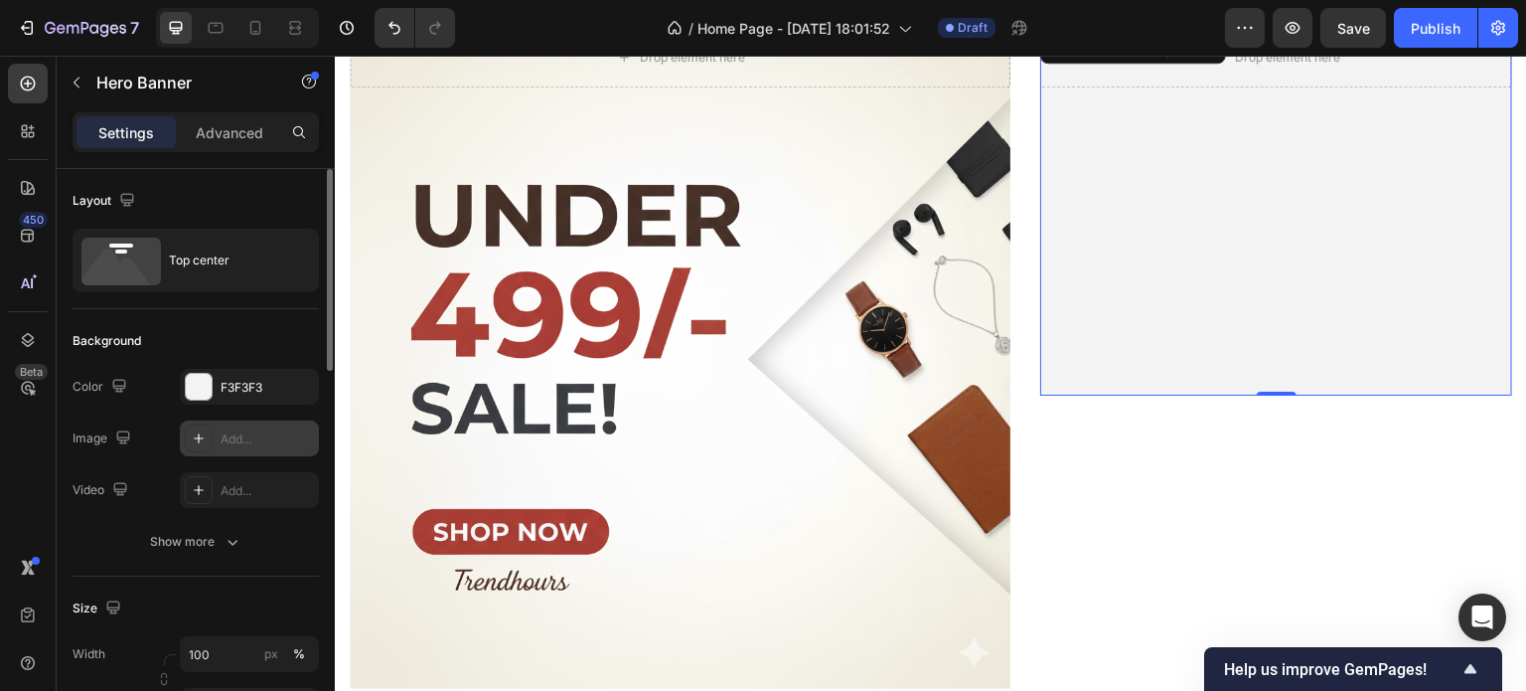
click at [238, 436] on div "Add..." at bounding box center [267, 439] width 93 height 18
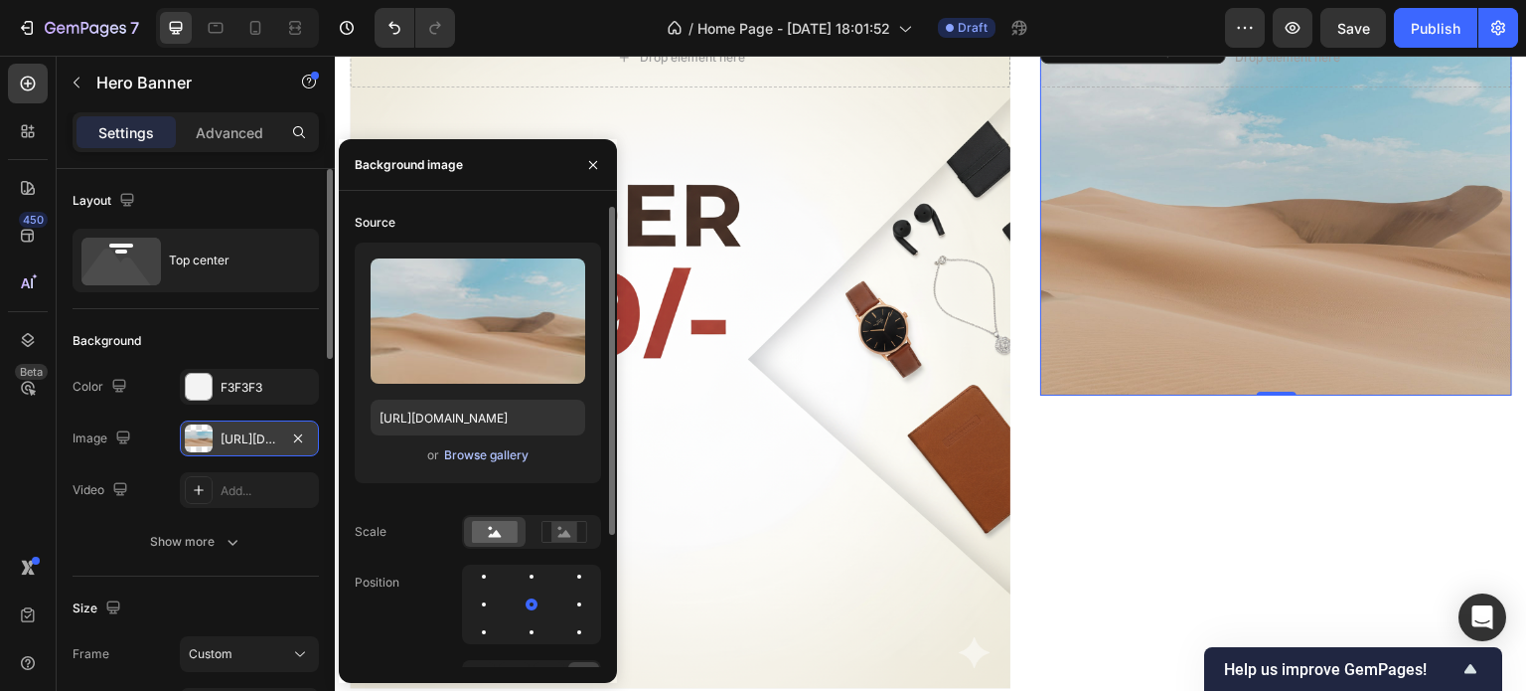
click at [477, 453] on div "Browse gallery" at bounding box center [486, 455] width 84 height 18
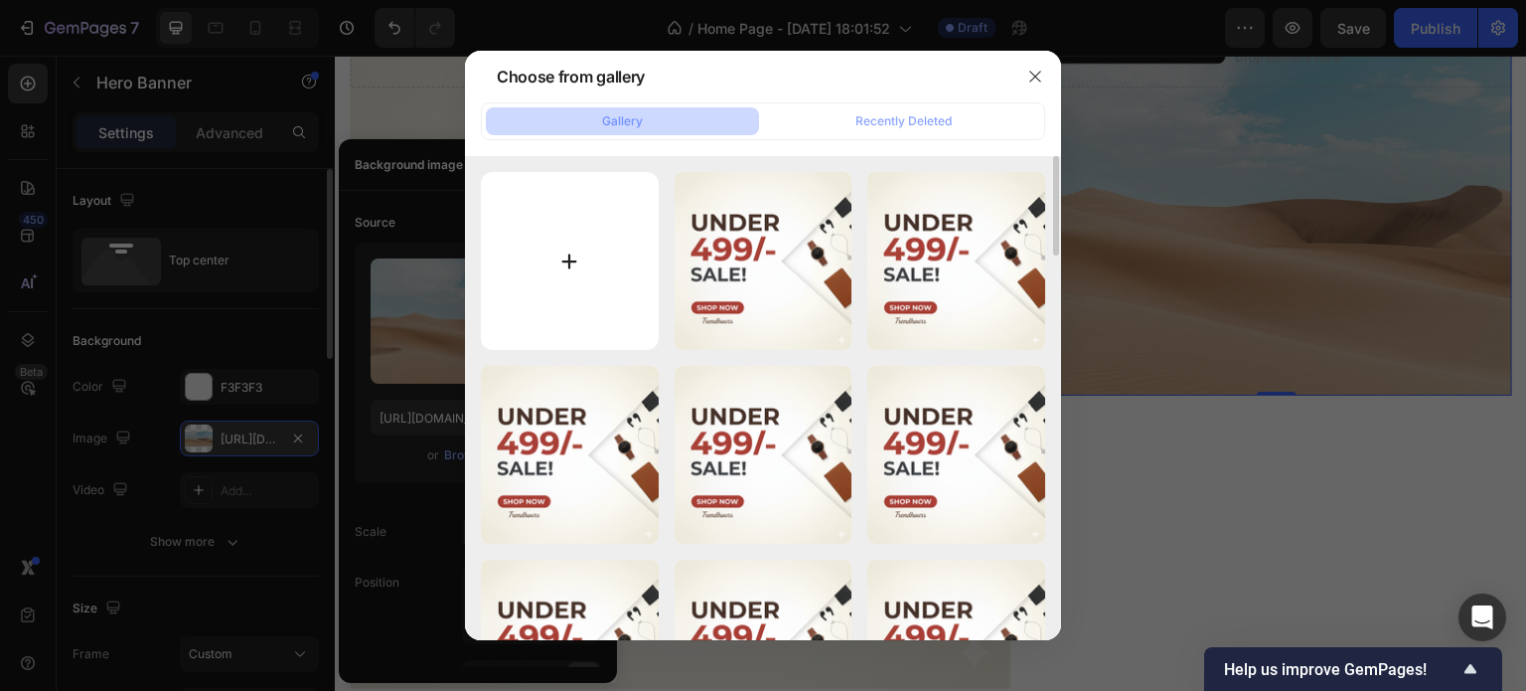
click at [656, 266] on input "file" at bounding box center [570, 261] width 178 height 178
type input "C:\fakepath\Gemini_Generated_Image_9hg4bf9hg4bf9hg4.png"
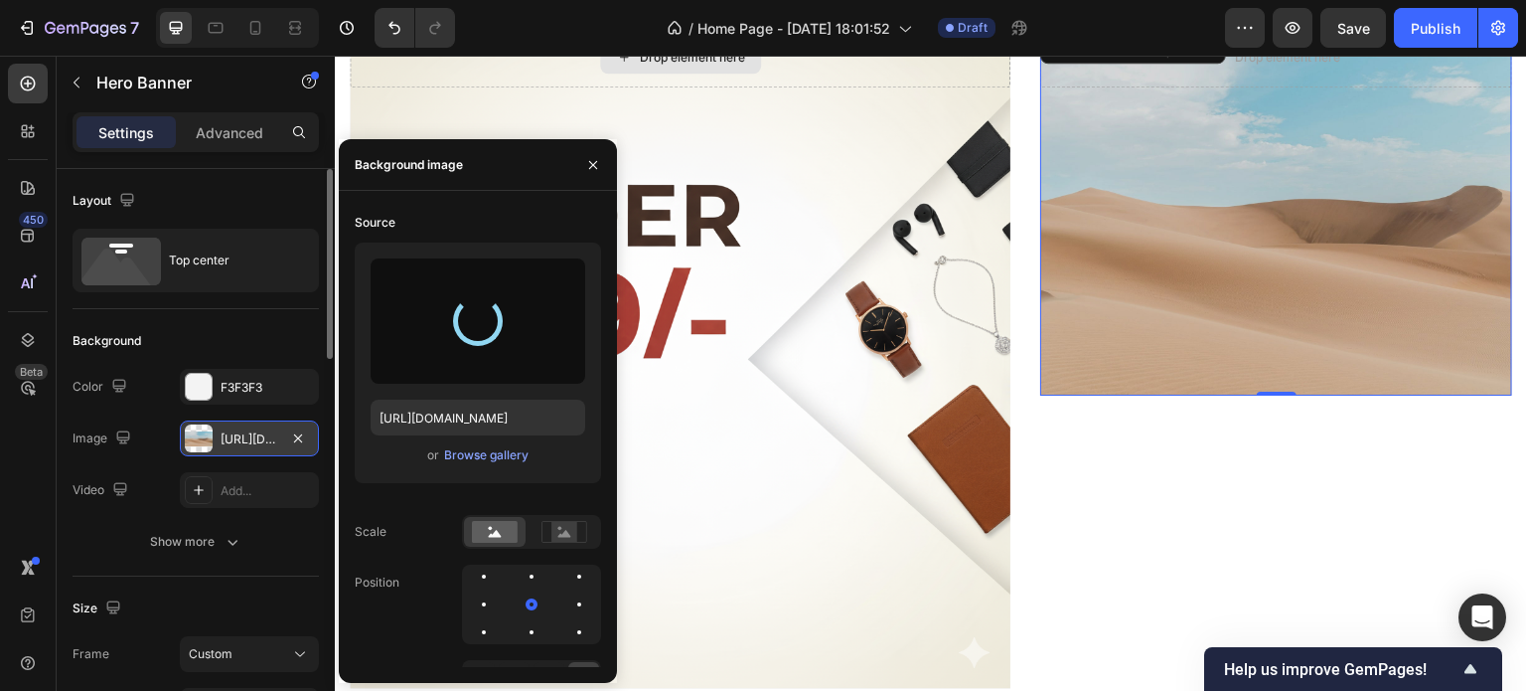
type input "[URL][DOMAIN_NAME]"
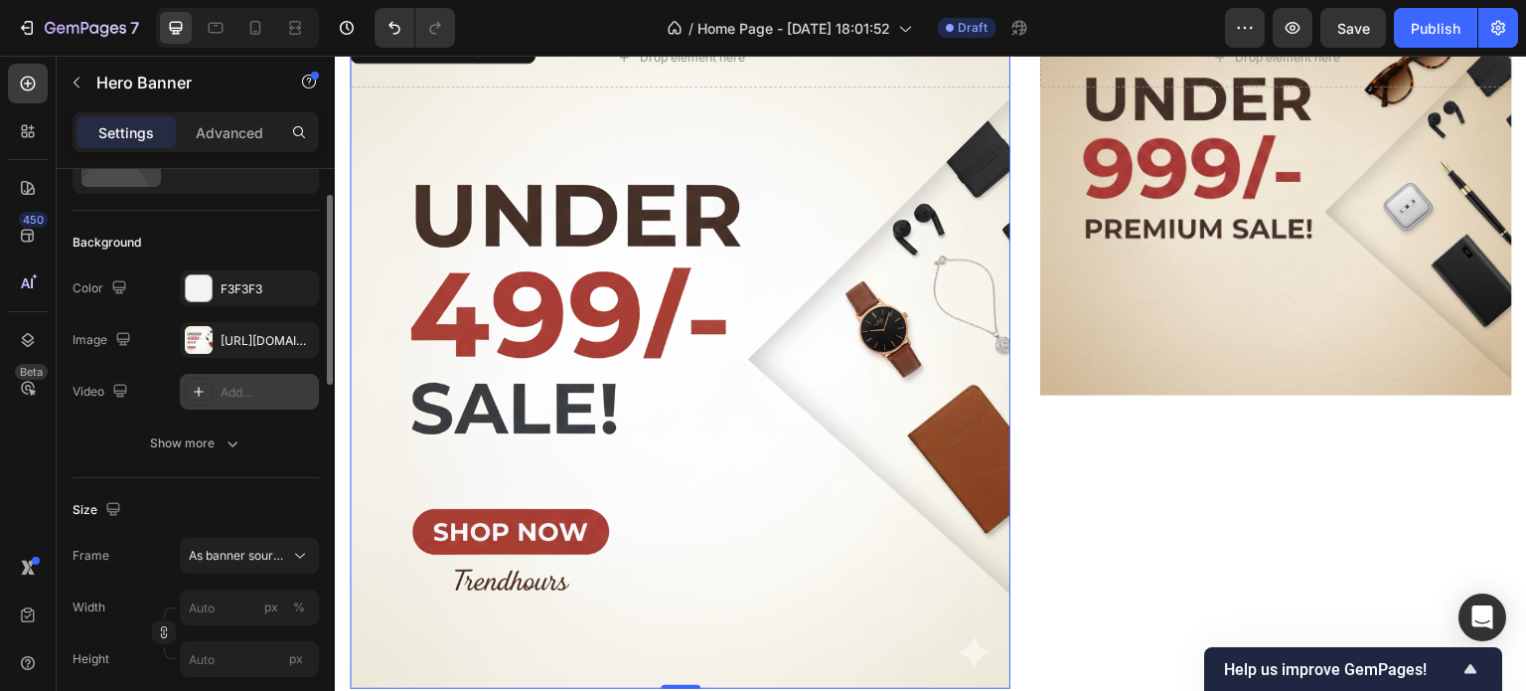
scroll to position [101, 0]
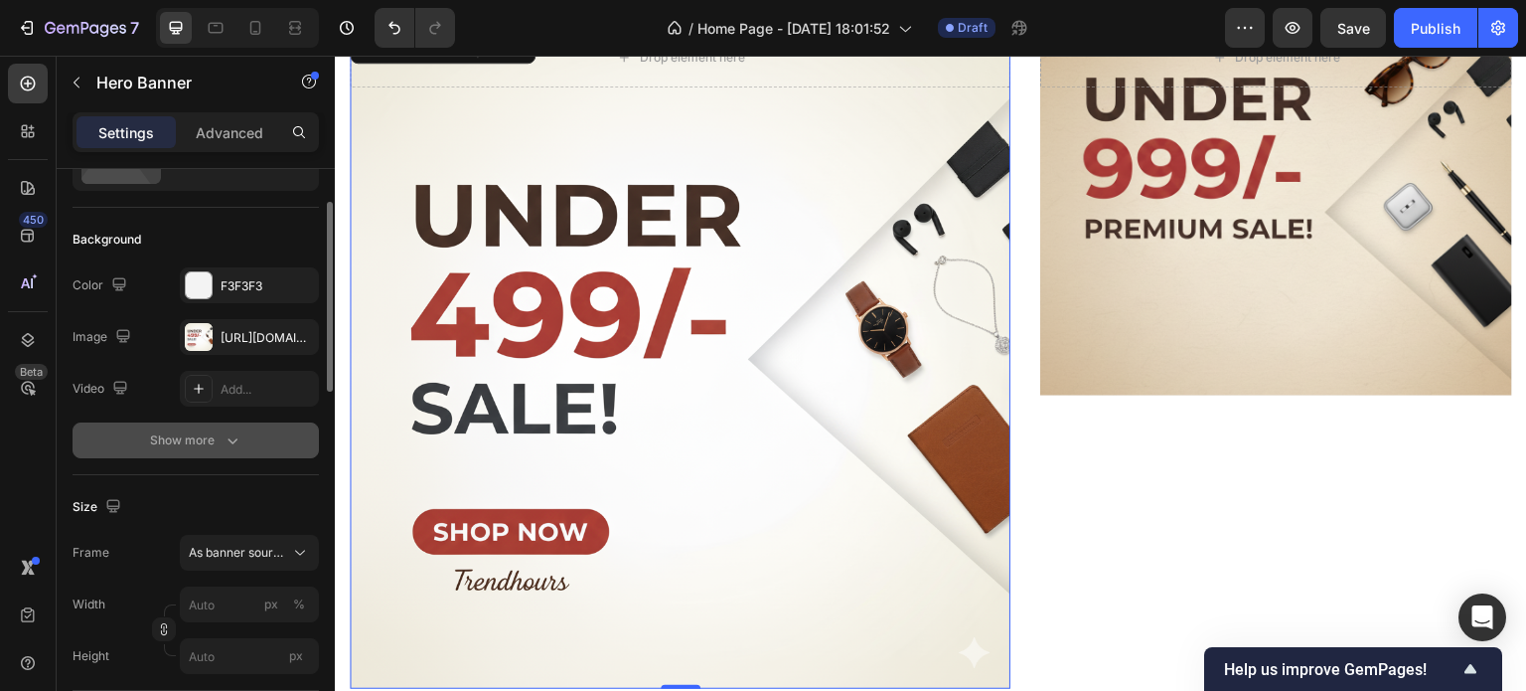
click at [202, 435] on div "Show more" at bounding box center [196, 440] width 92 height 20
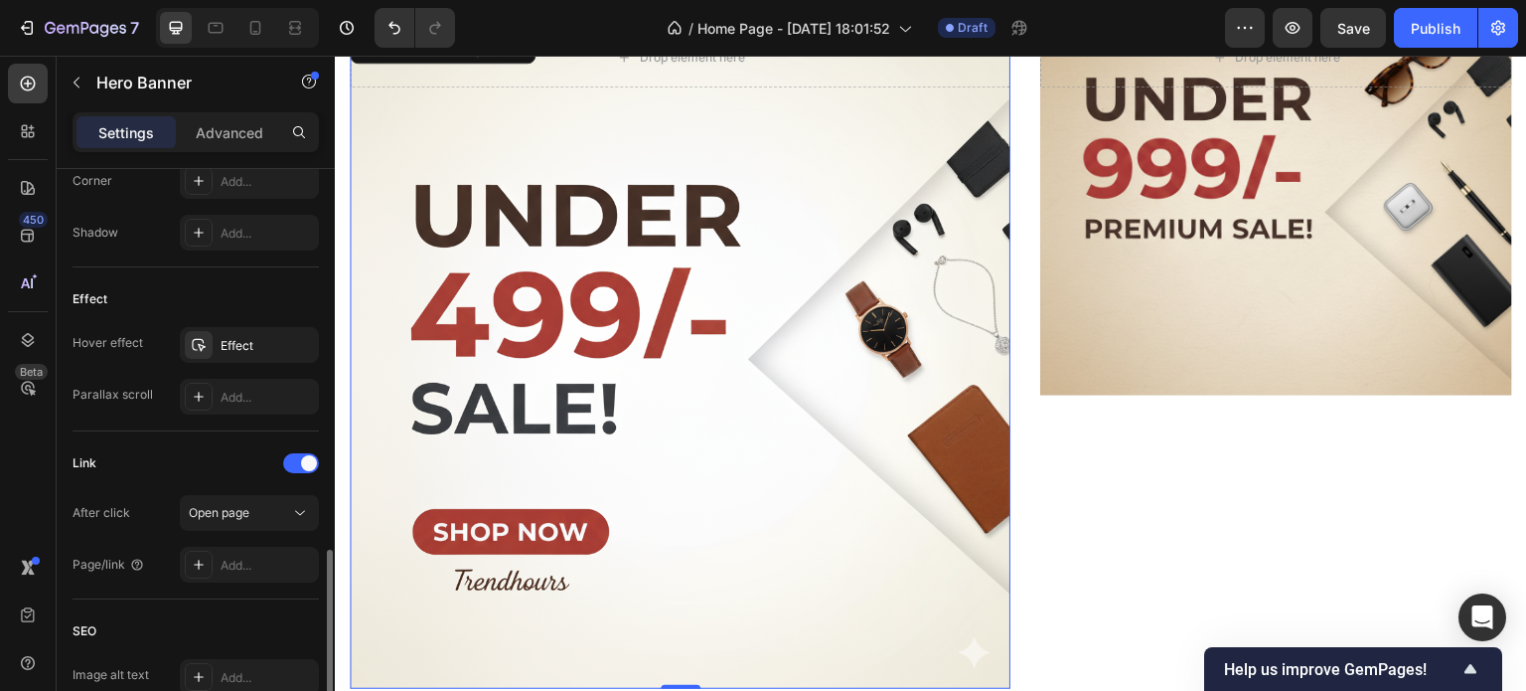
scroll to position [1053, 0]
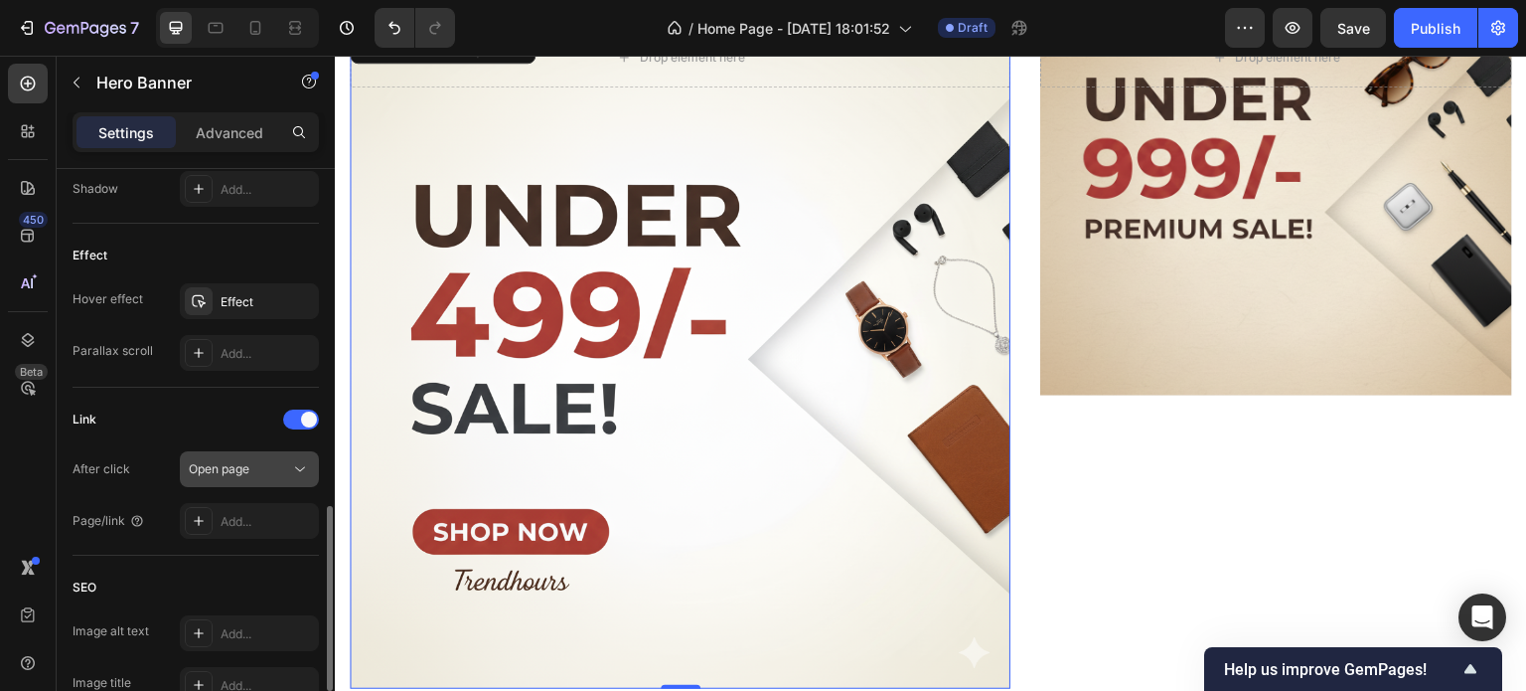
click at [246, 469] on span "Open page" at bounding box center [219, 468] width 61 height 15
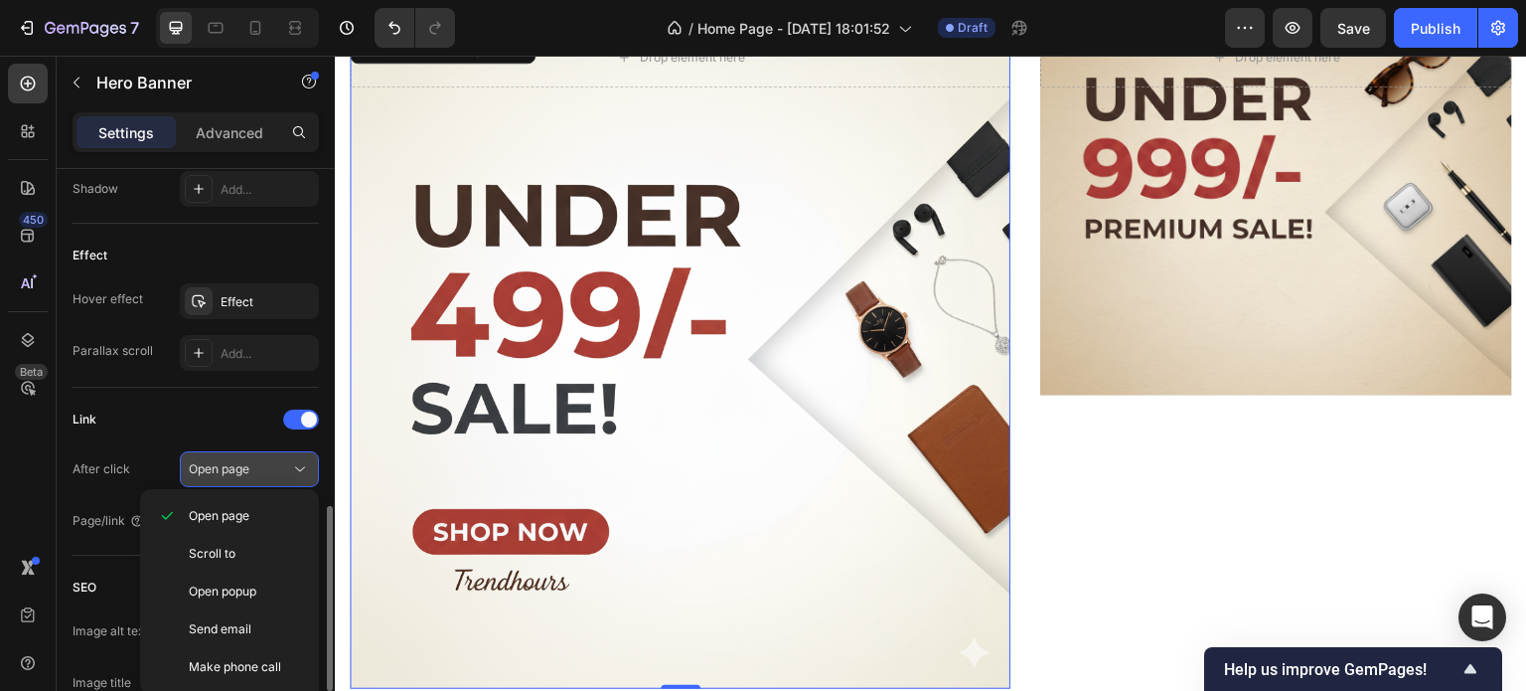
scroll to position [1077, 0]
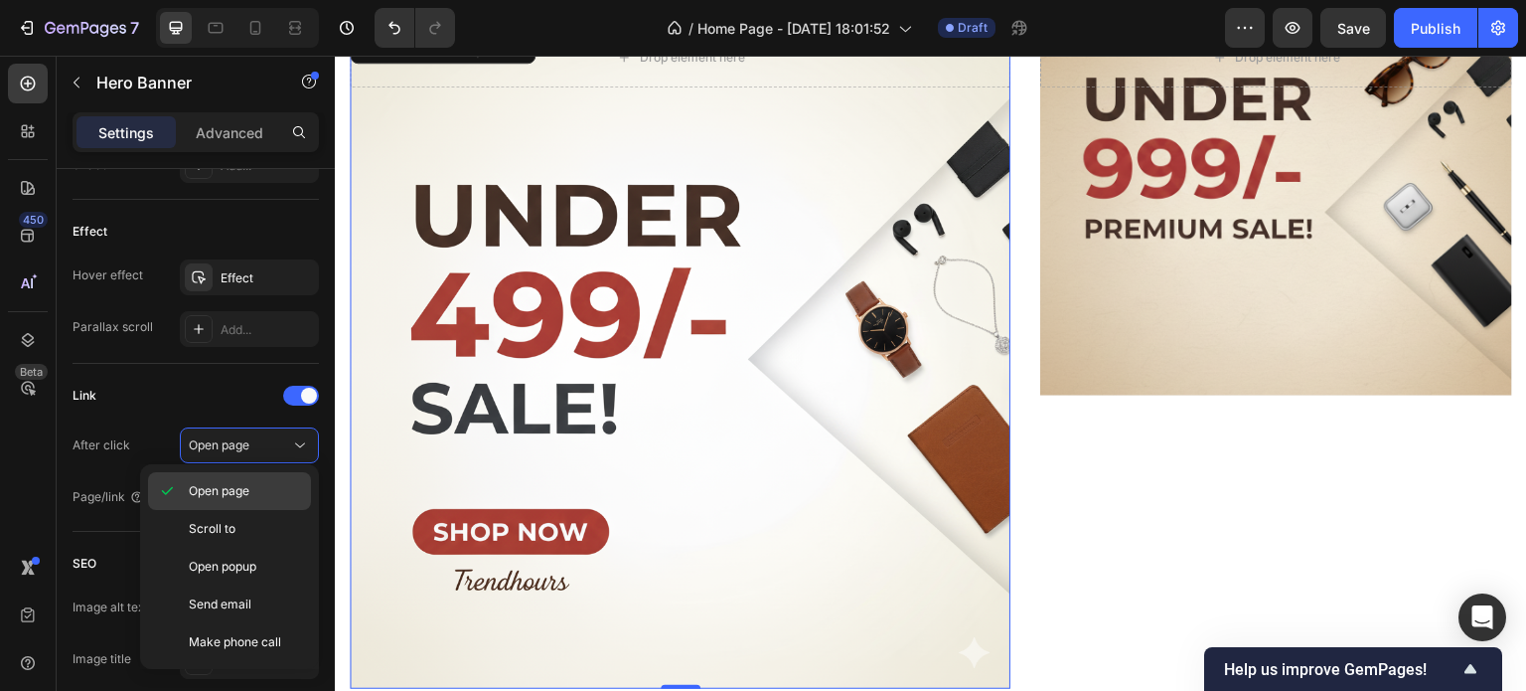
click at [243, 504] on div "Open page" at bounding box center [229, 491] width 163 height 38
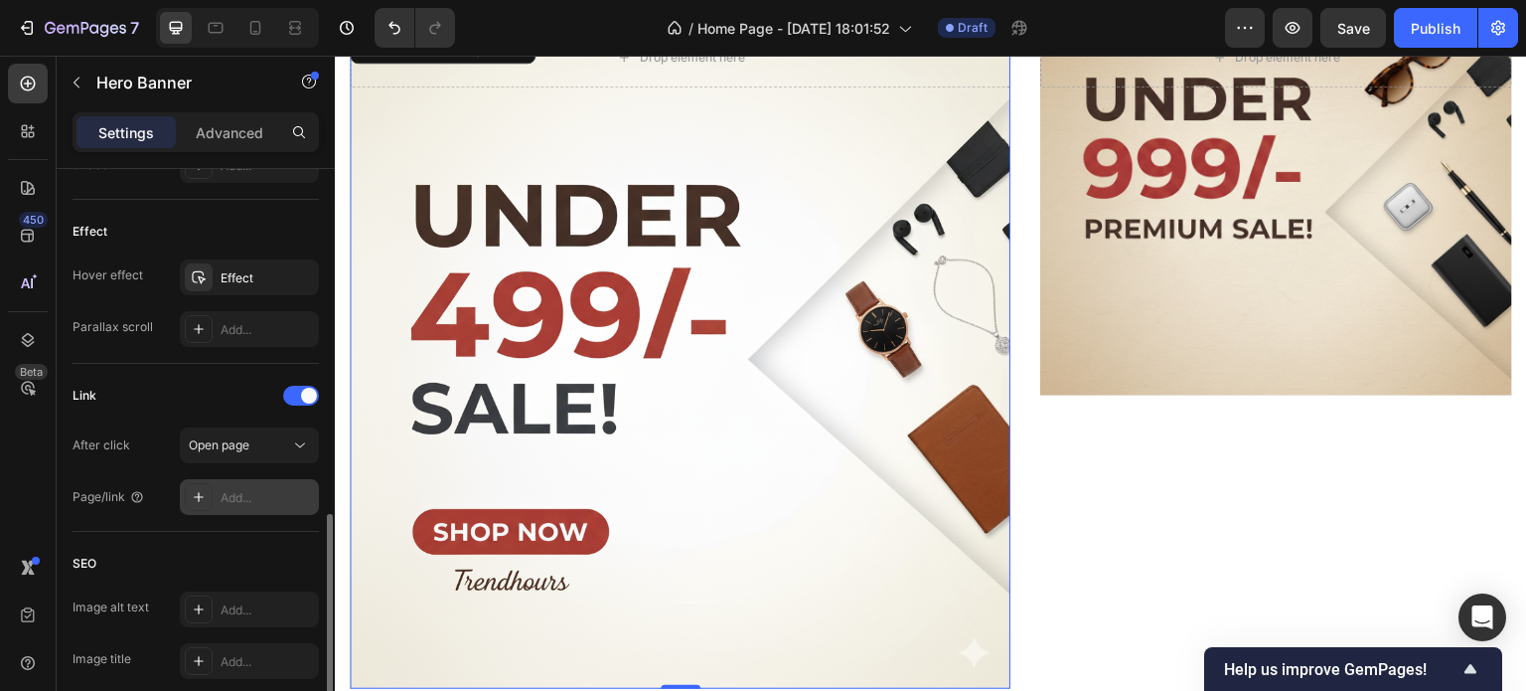
click at [270, 497] on div "Add..." at bounding box center [267, 498] width 93 height 18
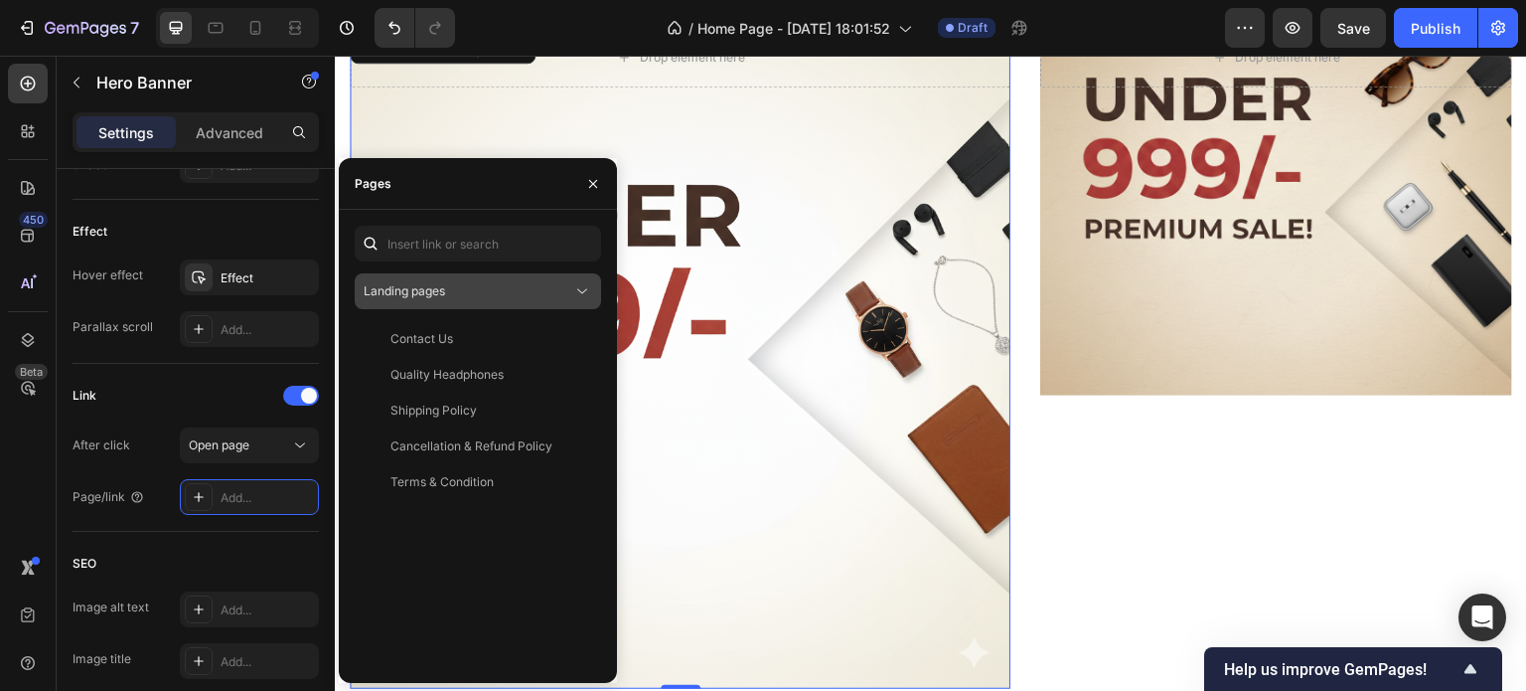
click at [503, 289] on div "Landing pages" at bounding box center [468, 291] width 209 height 18
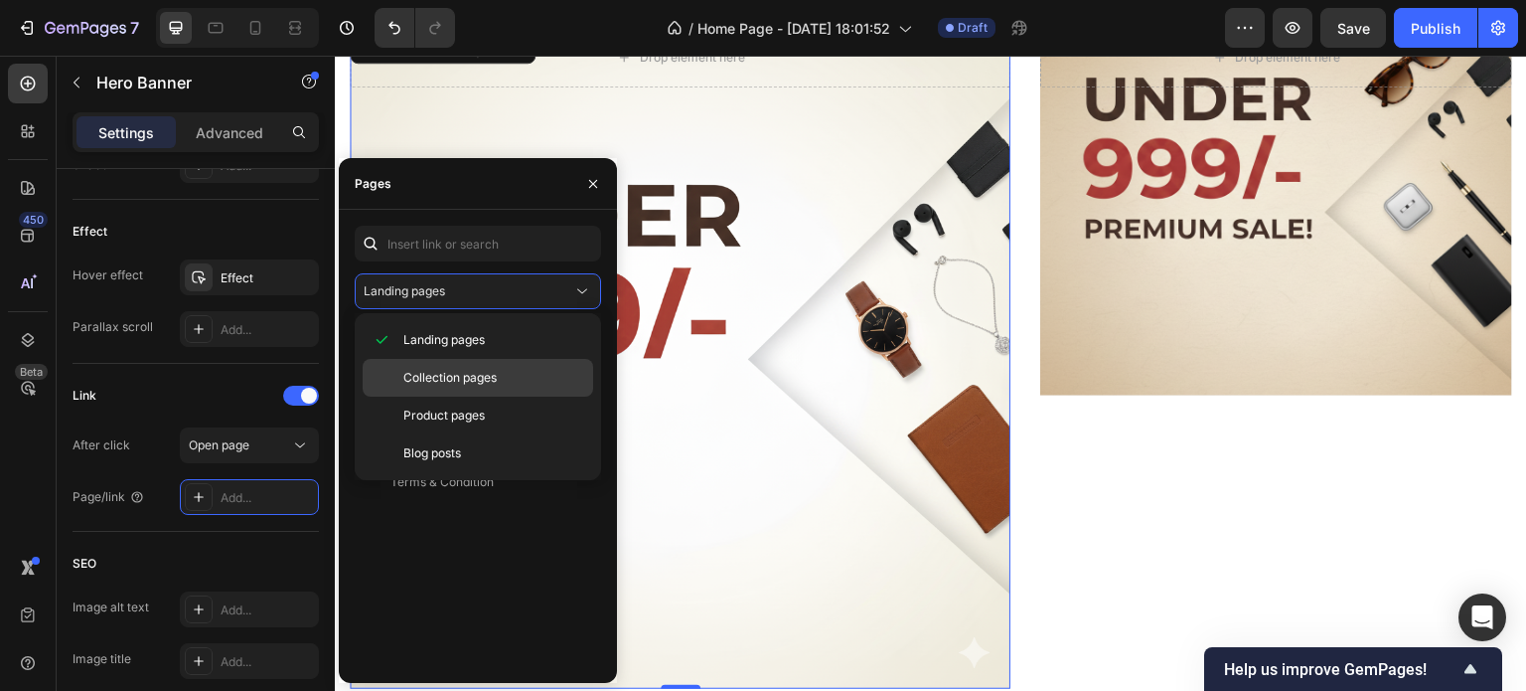
click at [481, 377] on span "Collection pages" at bounding box center [449, 378] width 93 height 18
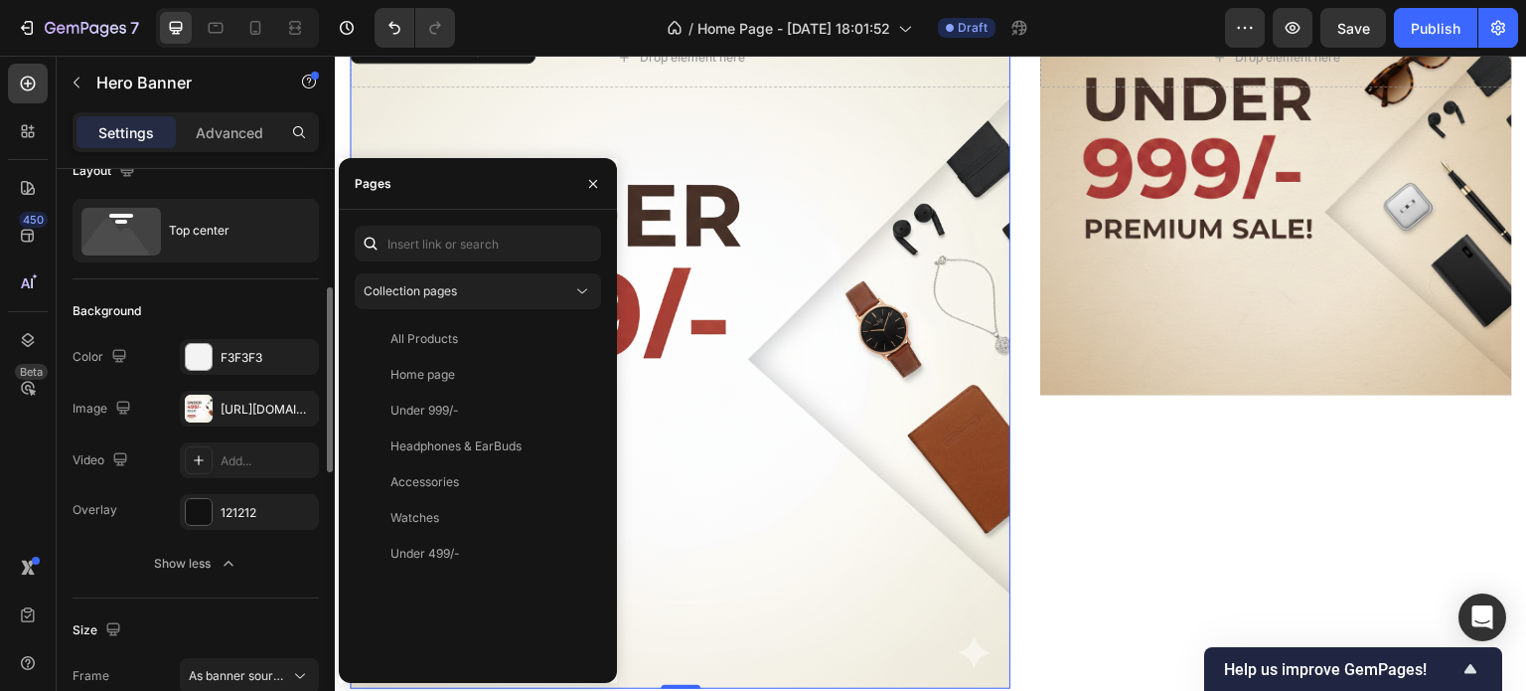
scroll to position [0, 0]
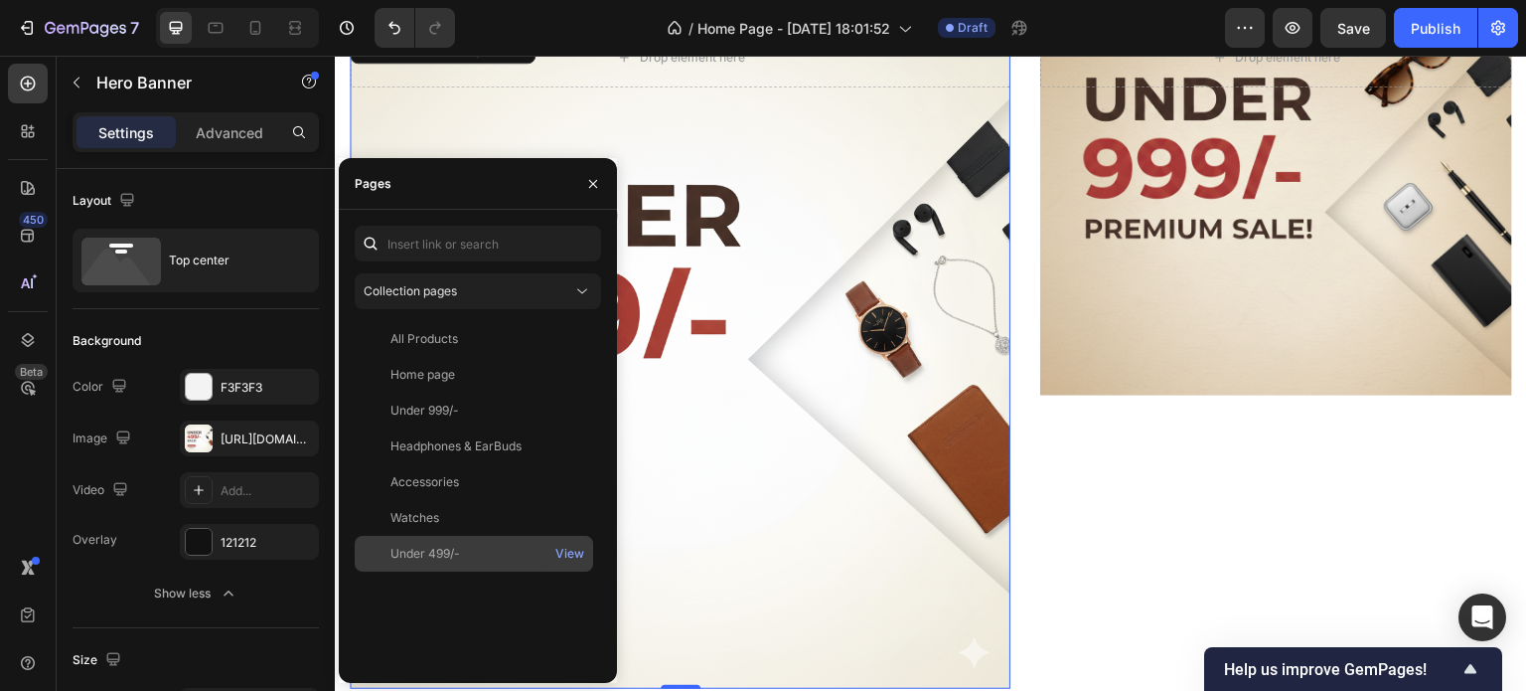
click at [454, 548] on div "Under 499/-" at bounding box center [425, 554] width 70 height 18
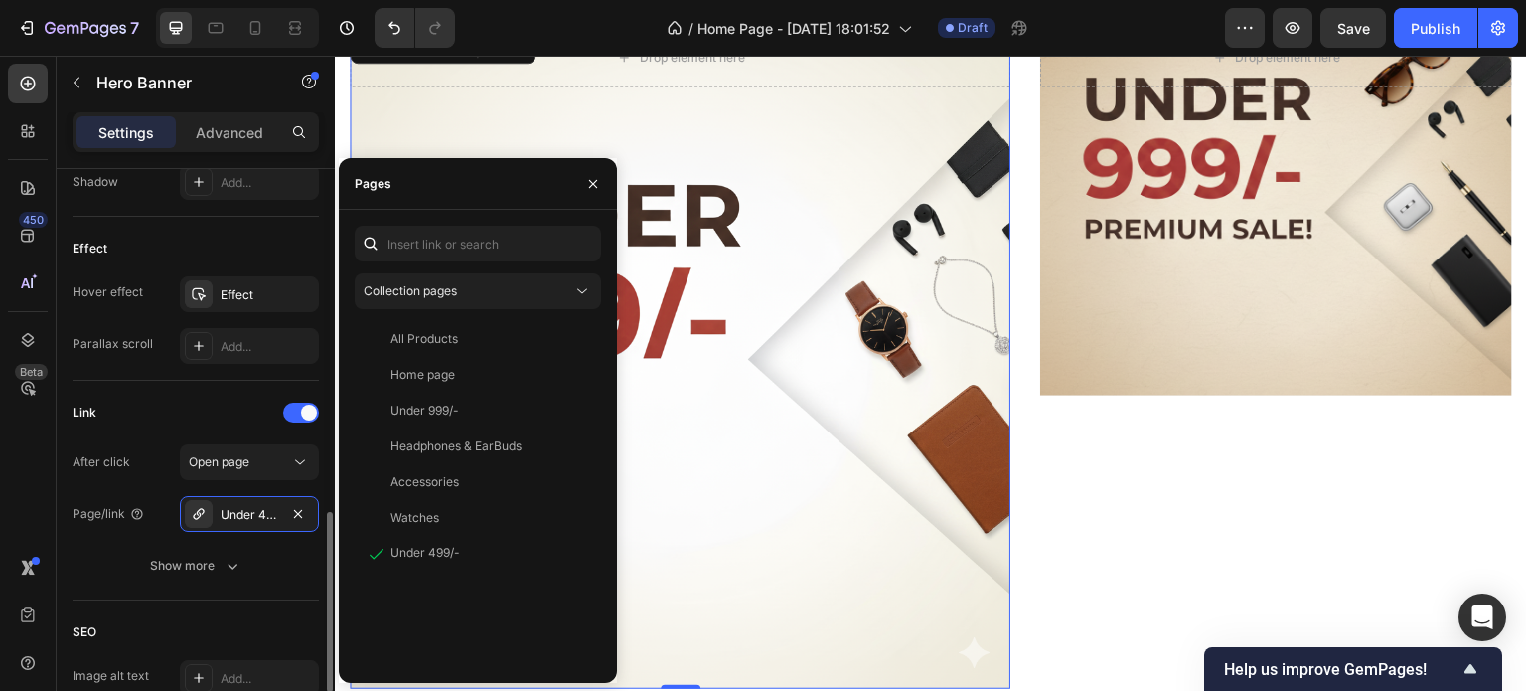
scroll to position [1070, 0]
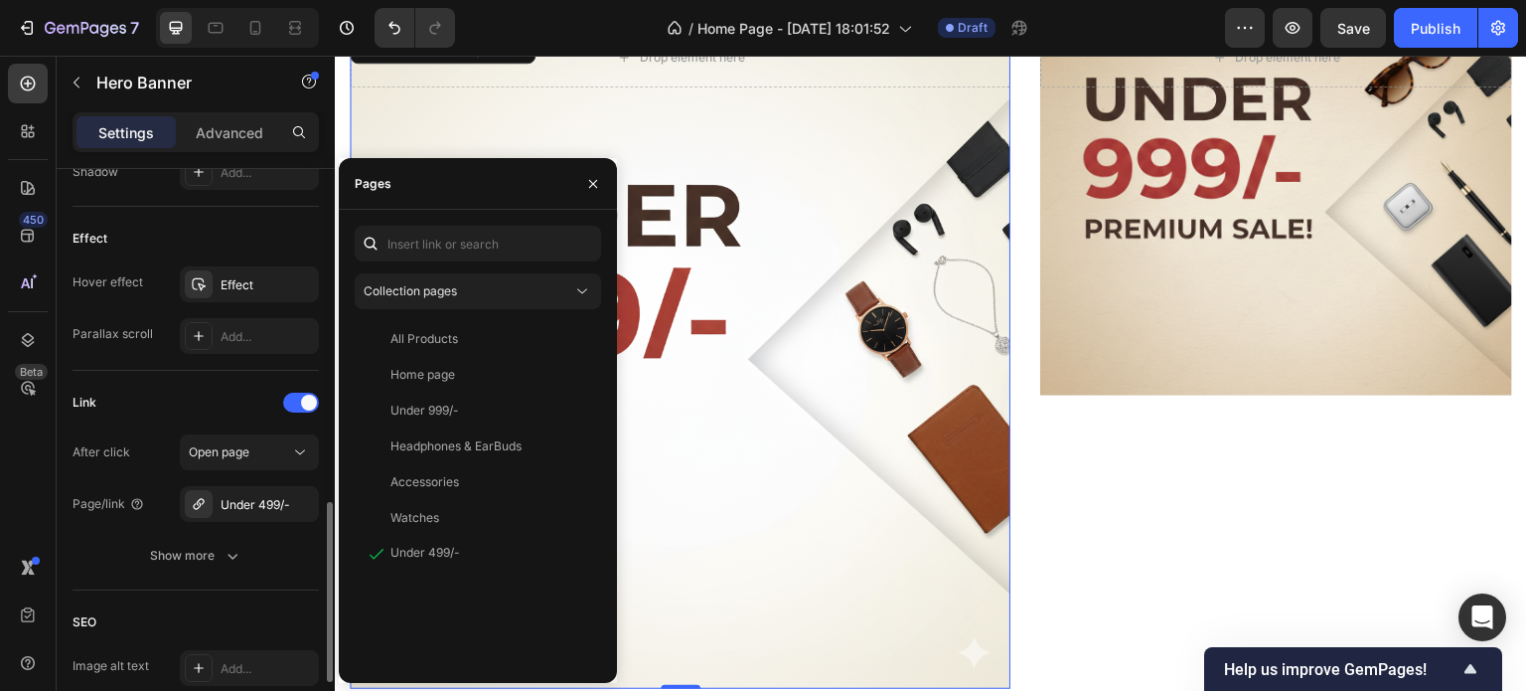
click at [225, 607] on div "SEO" at bounding box center [196, 622] width 246 height 32
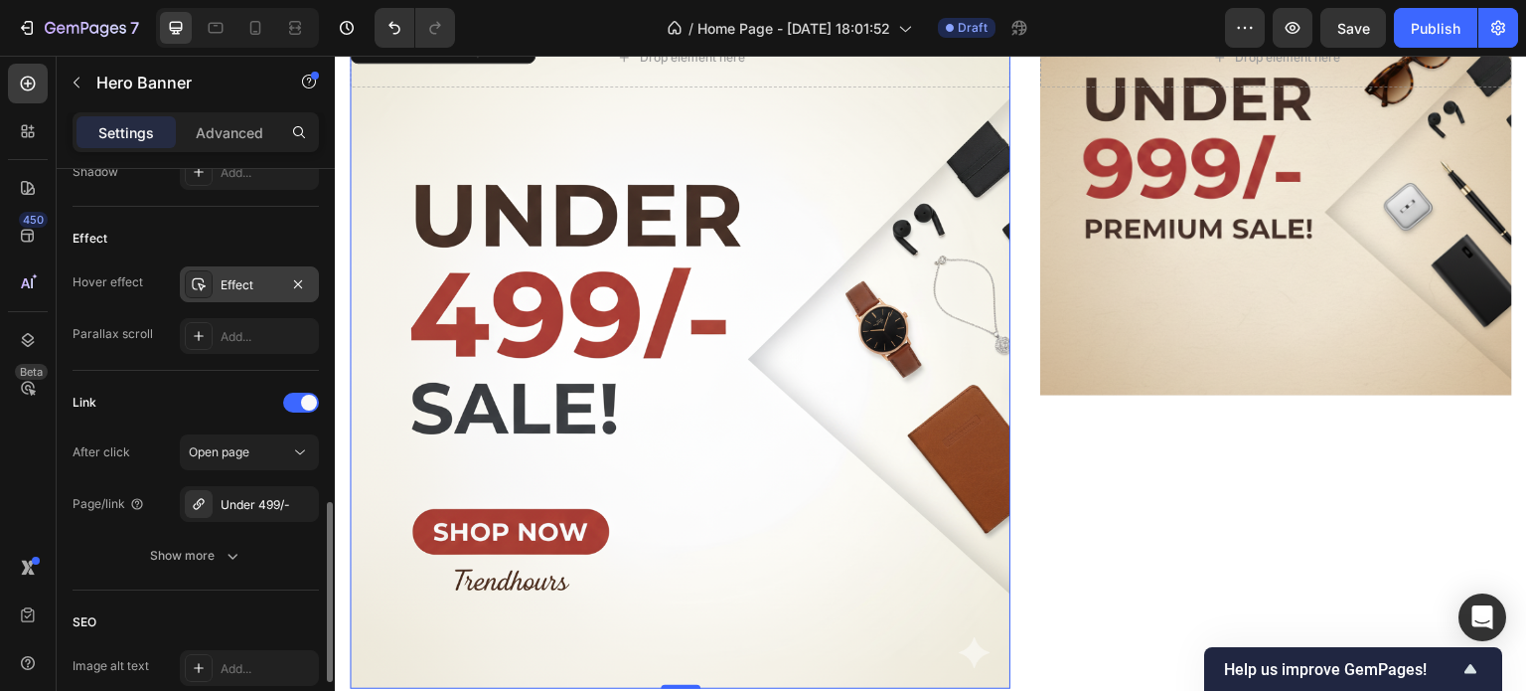
click at [246, 278] on div "Effect" at bounding box center [250, 285] width 58 height 18
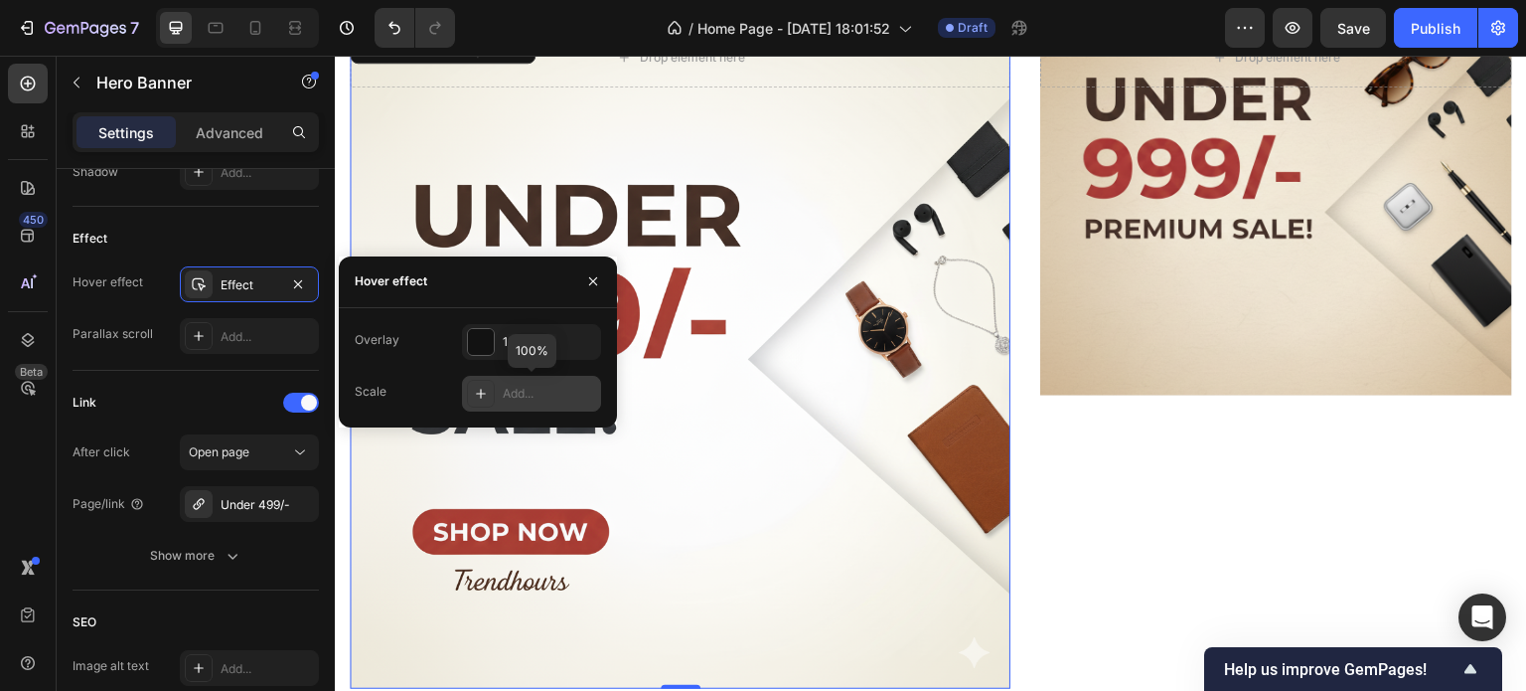
click at [496, 389] on div "Add..." at bounding box center [531, 394] width 139 height 36
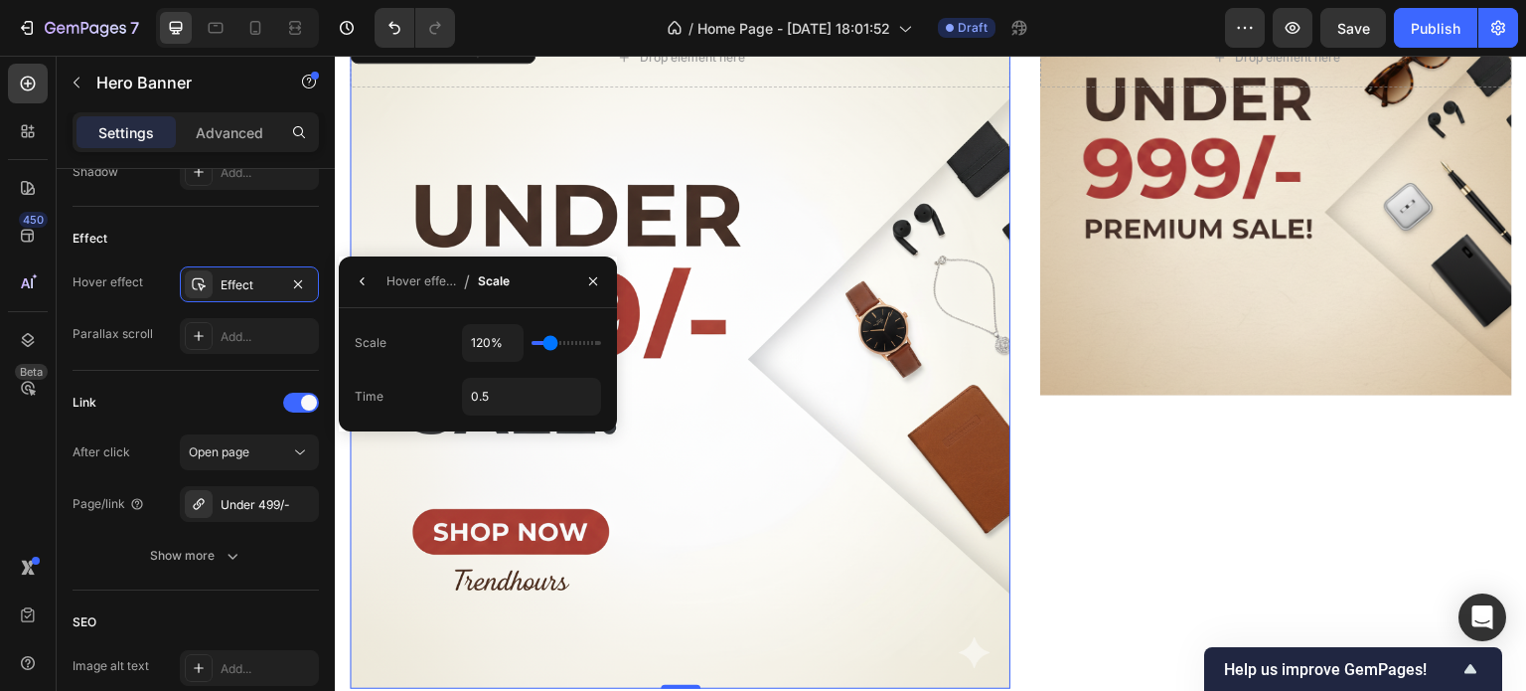
type input "105%"
type input "105"
type input "100%"
type input "100"
click at [537, 345] on input "range" at bounding box center [567, 343] width 70 height 4
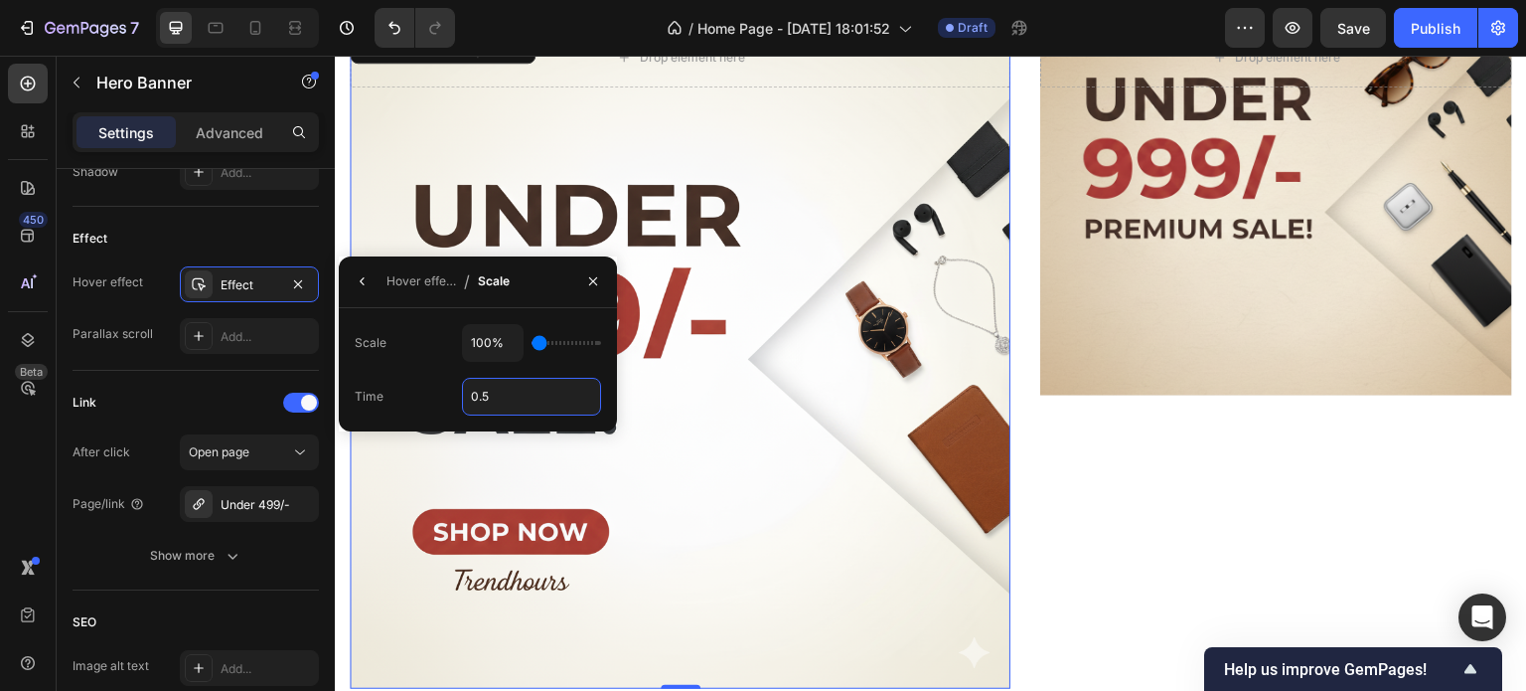
click at [519, 386] on input "0.5" at bounding box center [531, 397] width 137 height 36
type input "105%"
type input "105"
type input "120%"
type input "120"
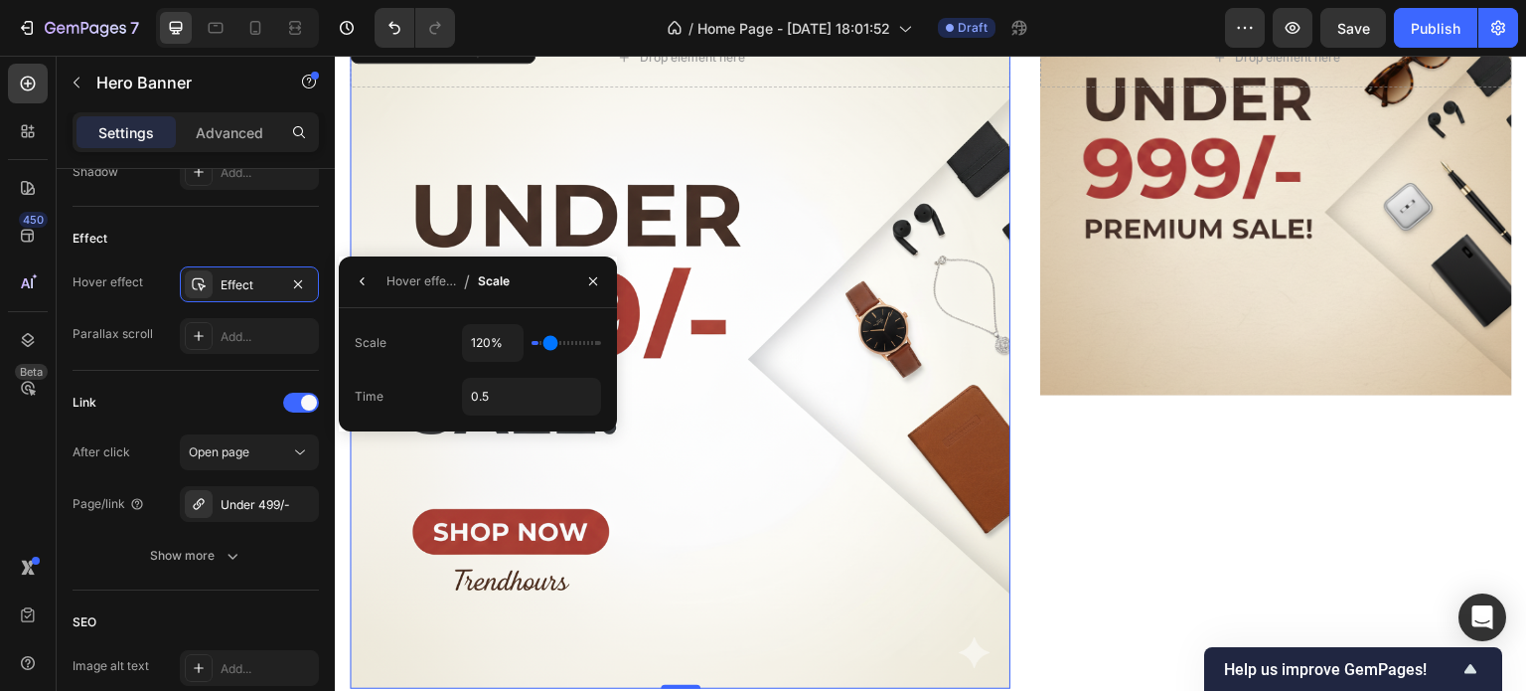
type input "125%"
drag, startPoint x: 540, startPoint y: 347, endPoint x: 551, endPoint y: 350, distance: 12.3
type input "125"
click at [551, 345] on input "range" at bounding box center [567, 343] width 70 height 4
type input "120%"
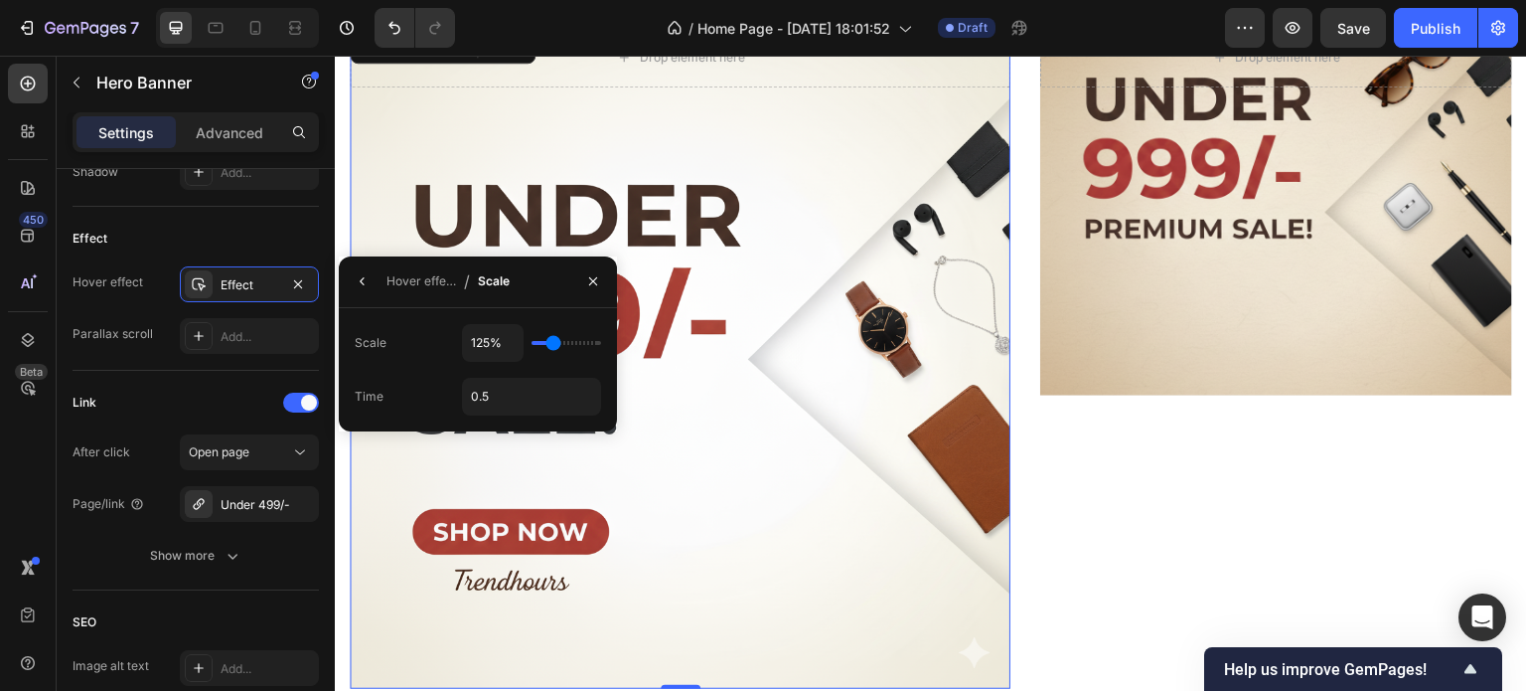
type input "120"
type input "115%"
type input "115"
click at [547, 343] on input "range" at bounding box center [567, 343] width 70 height 4
click at [486, 338] on input "115%" at bounding box center [493, 343] width 60 height 36
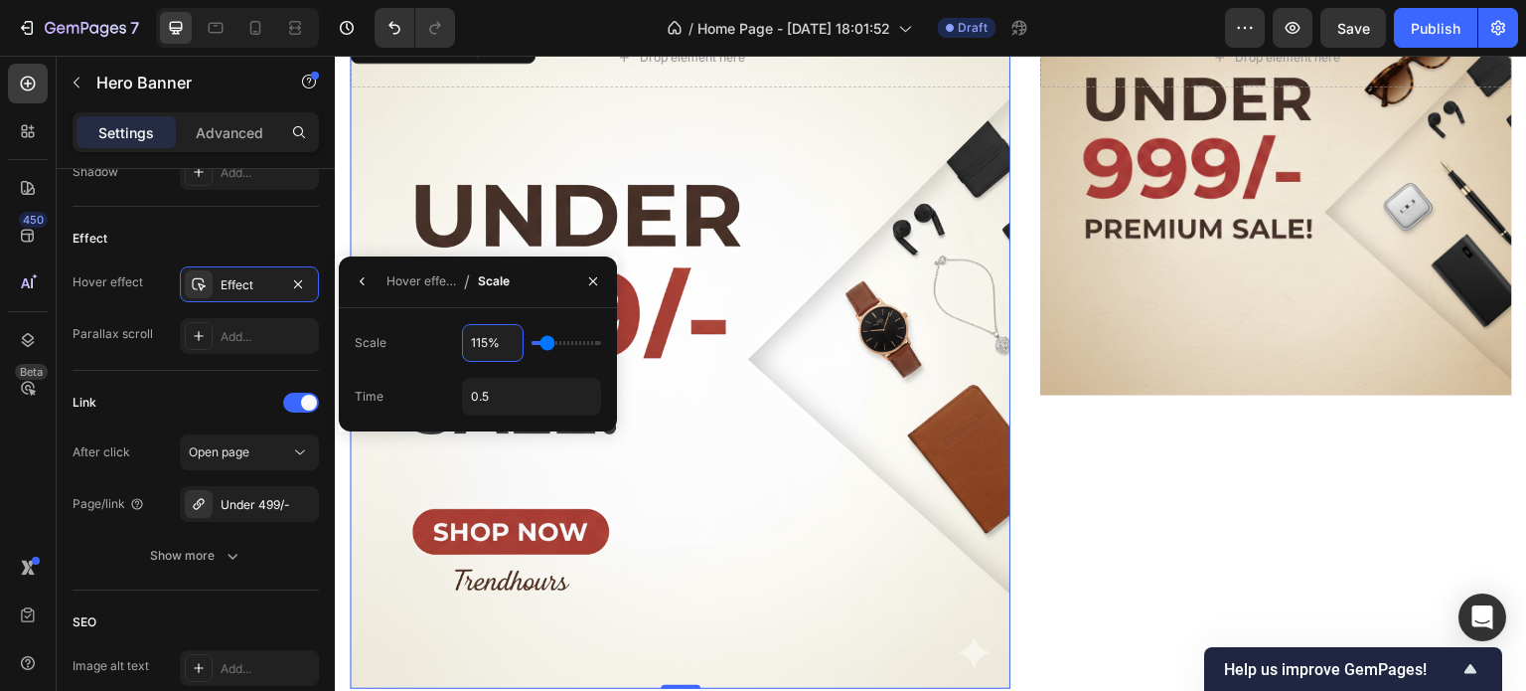
type input "1%"
type input "100"
type input "111%"
type input "110"
type input "1110%"
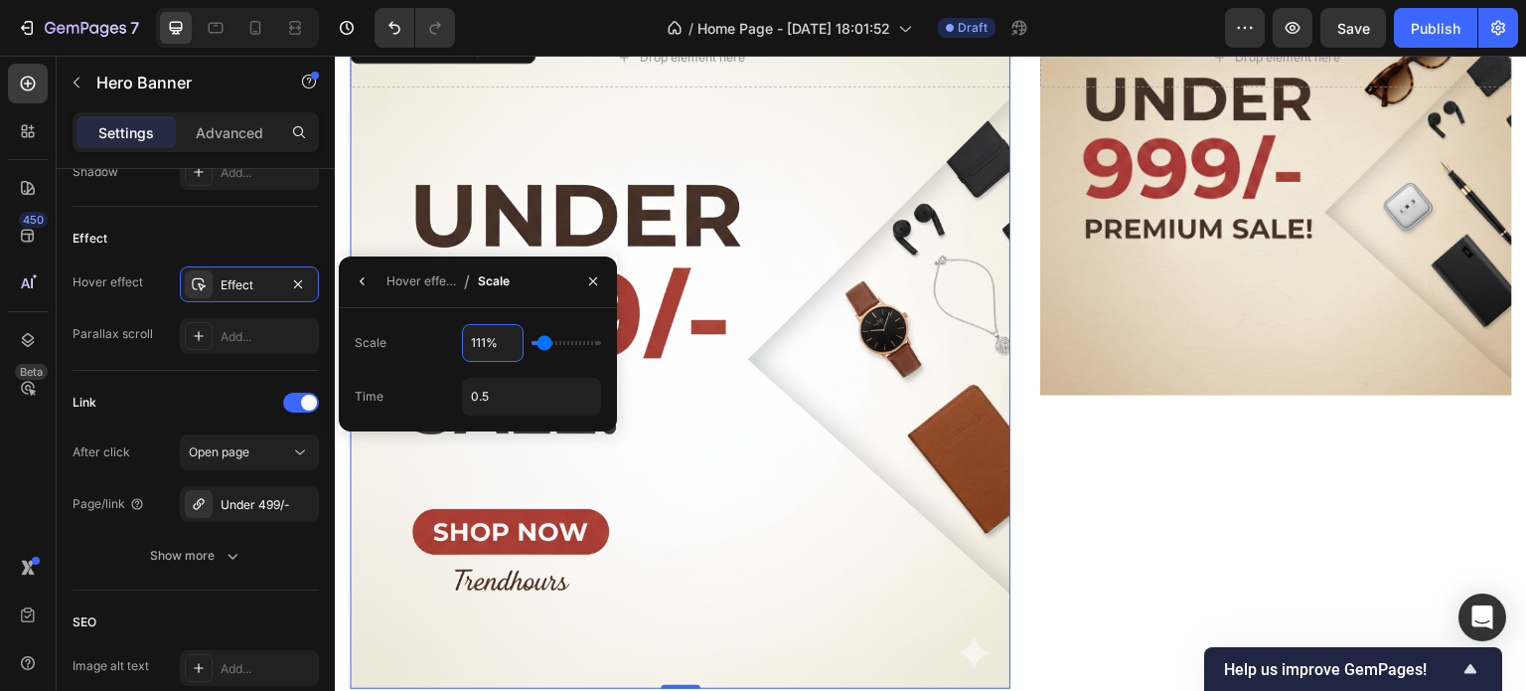
type input "200"
type input "111%"
type input "110"
type input "11%"
type input "100"
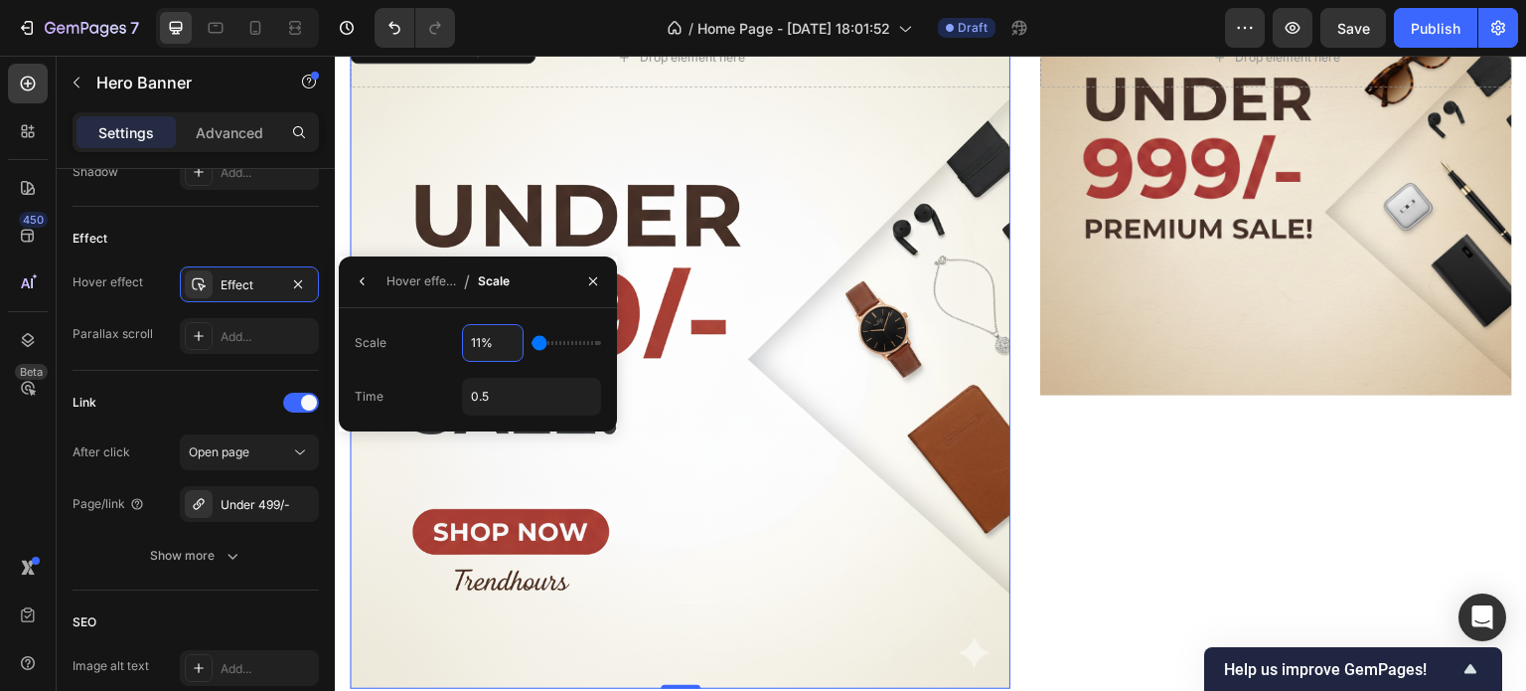
type input "110%"
type input "110"
click at [1104, 370] on div "Overlay" at bounding box center [1276, 212] width 472 height 368
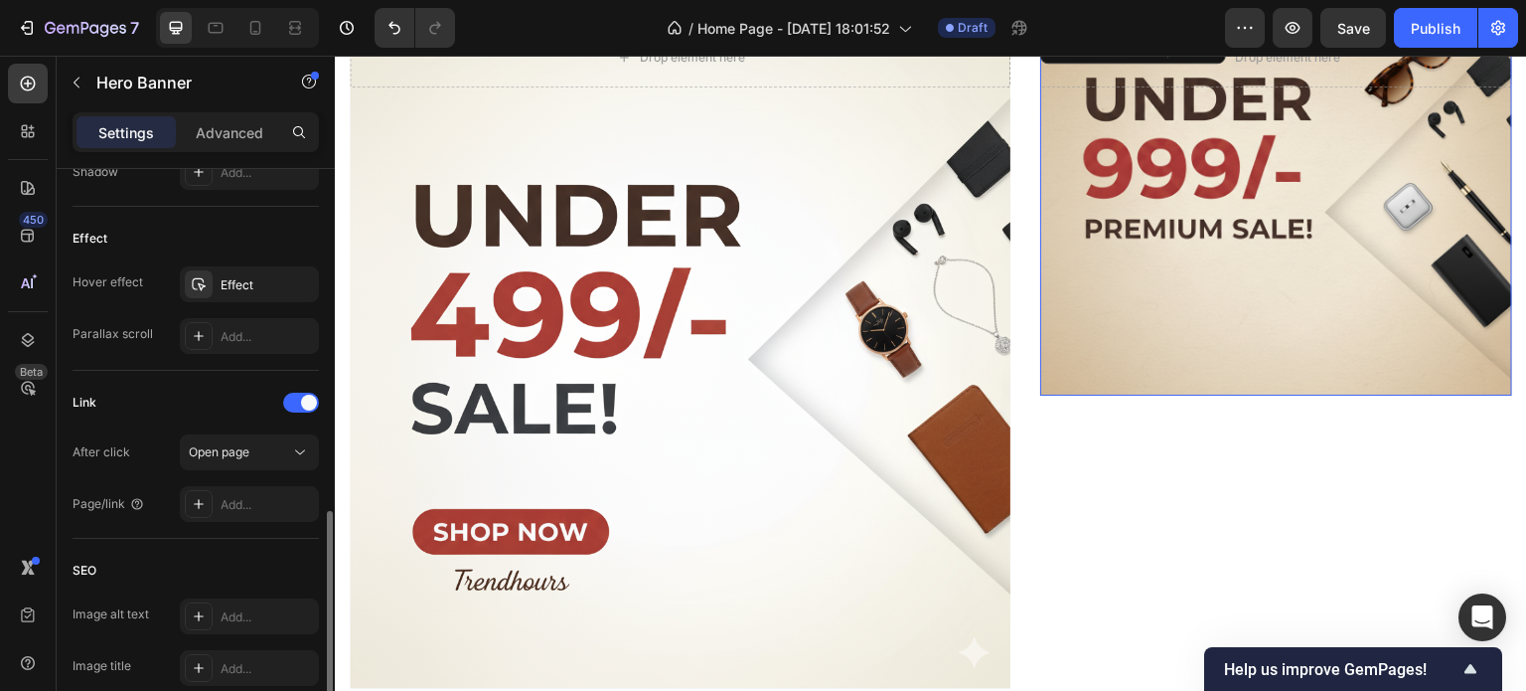
scroll to position [1069, 0]
click at [248, 269] on div "Effect" at bounding box center [249, 285] width 139 height 36
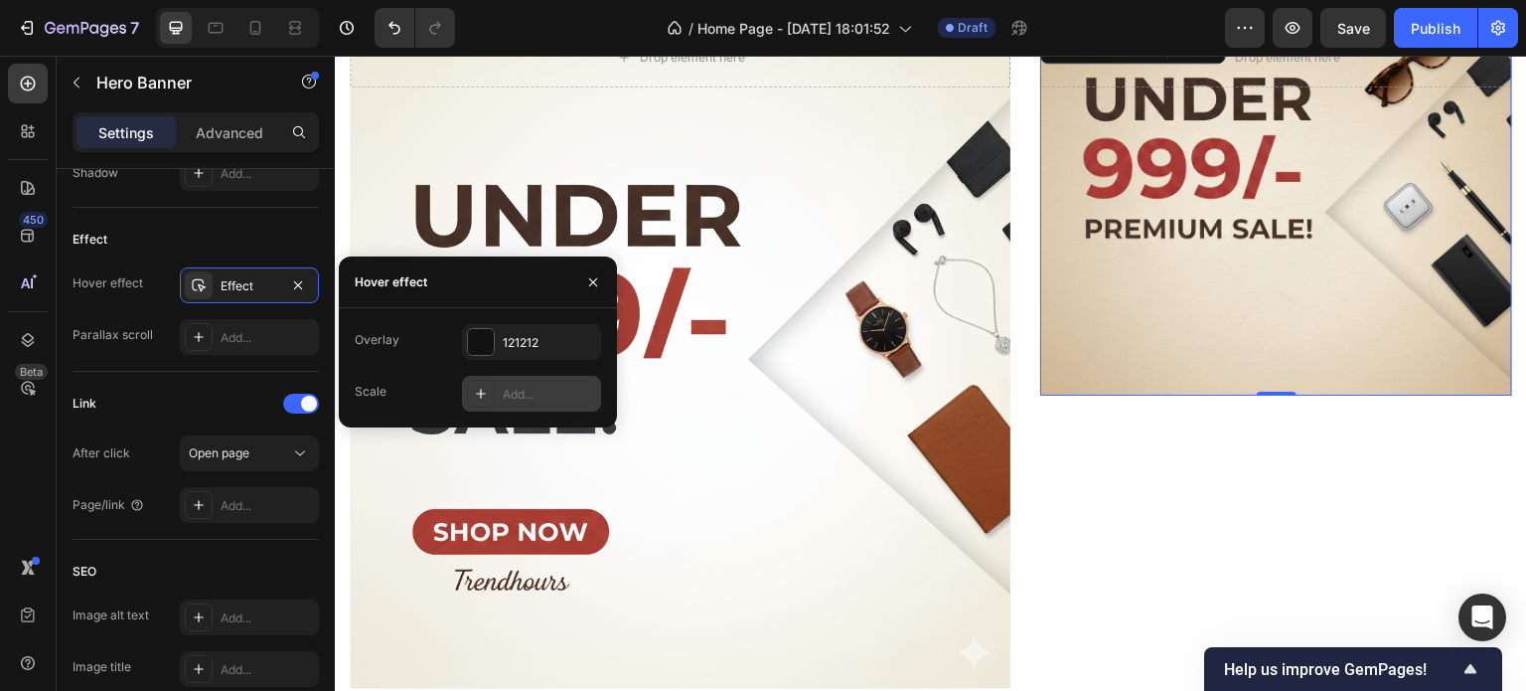
click at [517, 386] on div "Add..." at bounding box center [549, 395] width 93 height 18
type input "120%"
type input "120"
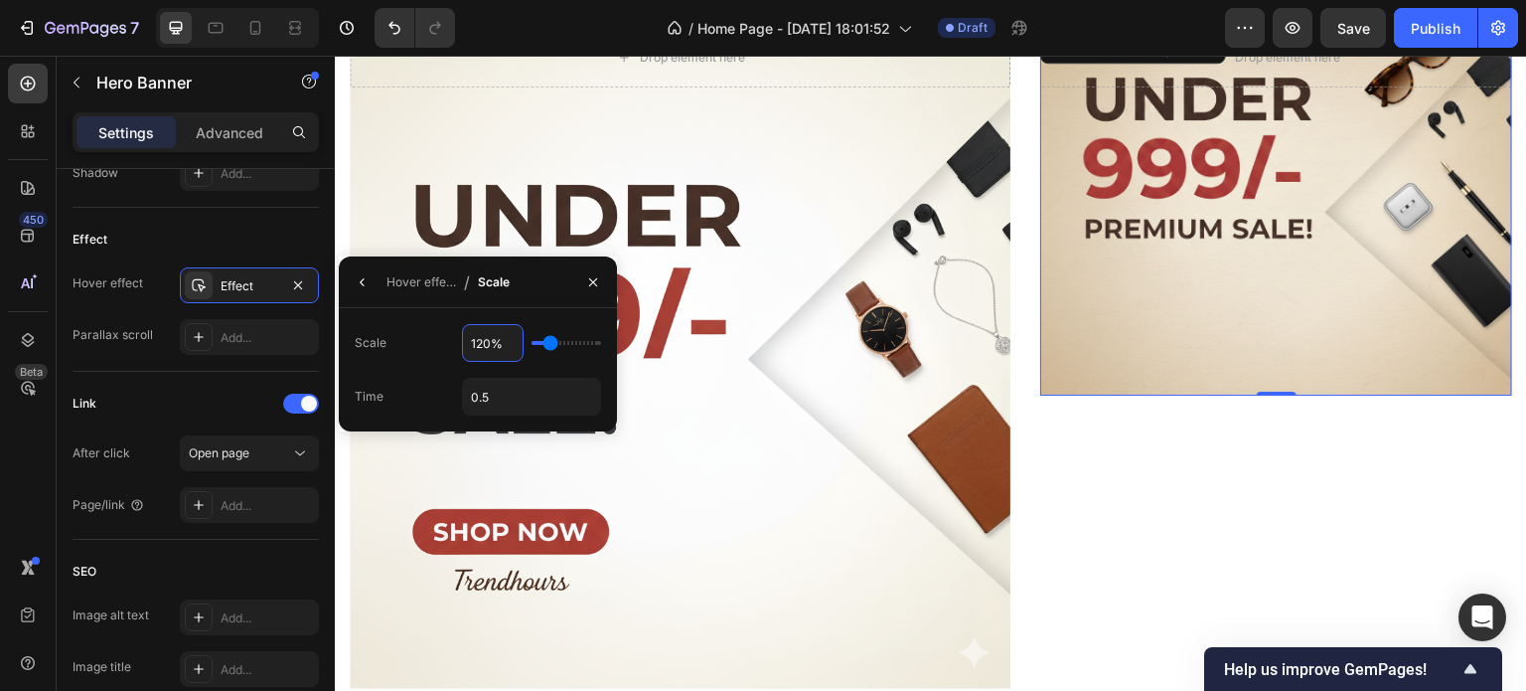
click at [481, 346] on input "120%" at bounding box center [493, 343] width 60 height 36
type input "1%"
type input "100"
type input "110%"
type input "110"
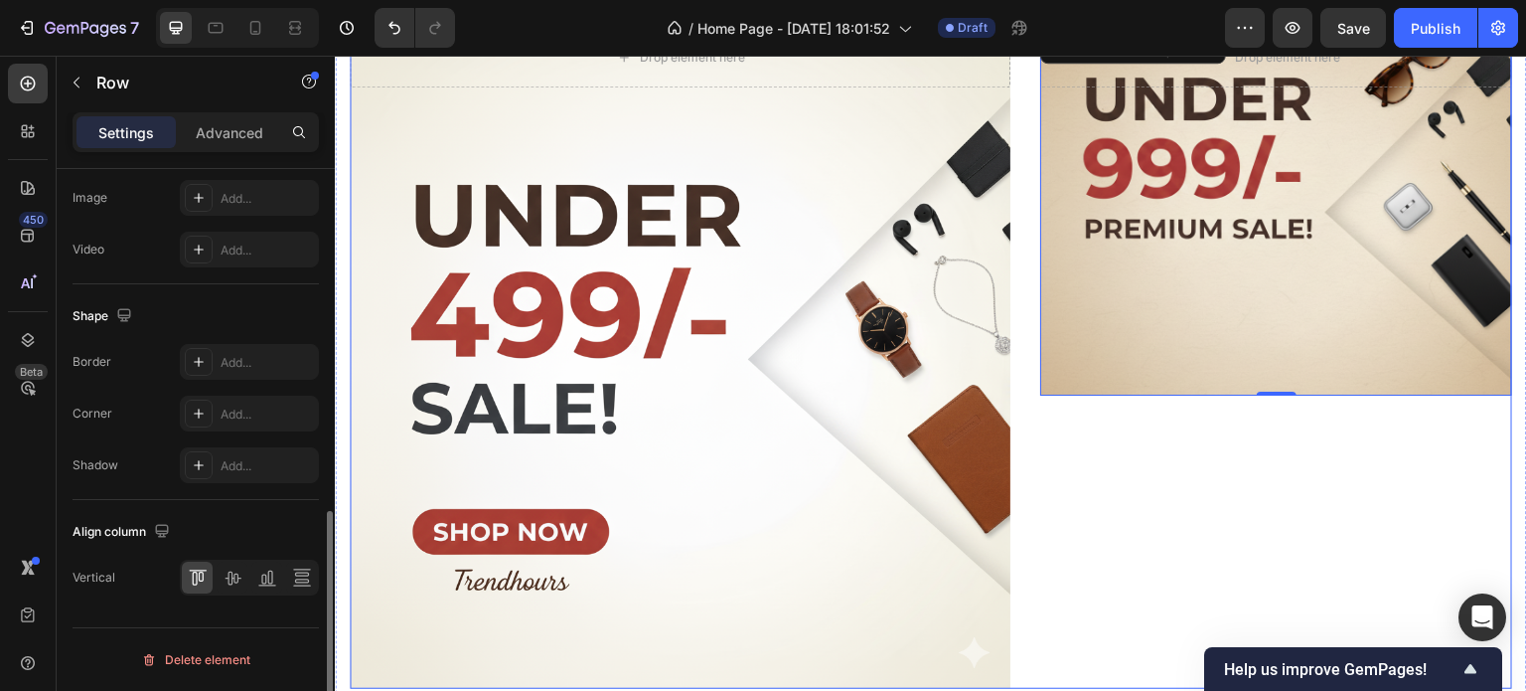
click at [1230, 493] on div "Drop element here Hero Banner 0 Row" at bounding box center [1276, 358] width 472 height 661
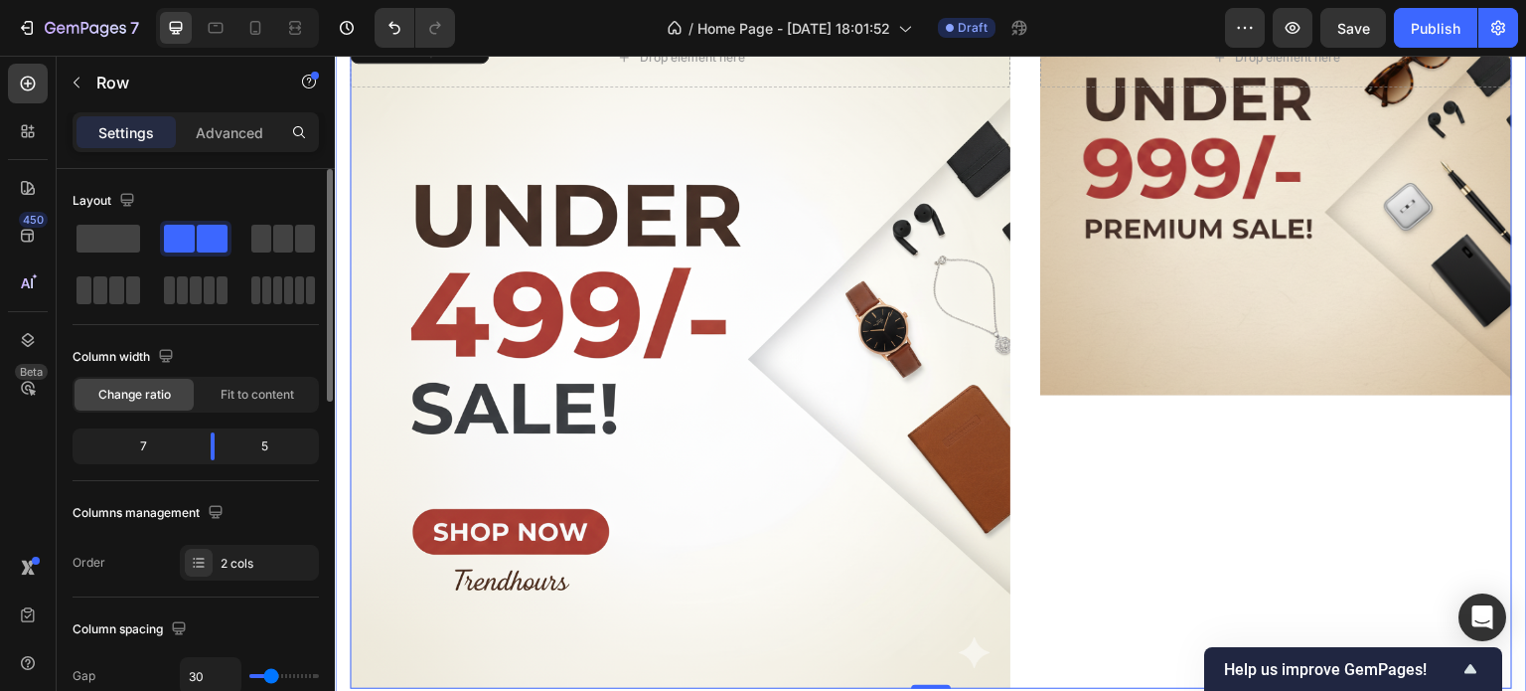
click at [339, 343] on div "Drop element here Hero Banner Drop element here Hero Banner Row Row 0 Section 2" at bounding box center [931, 398] width 1192 height 740
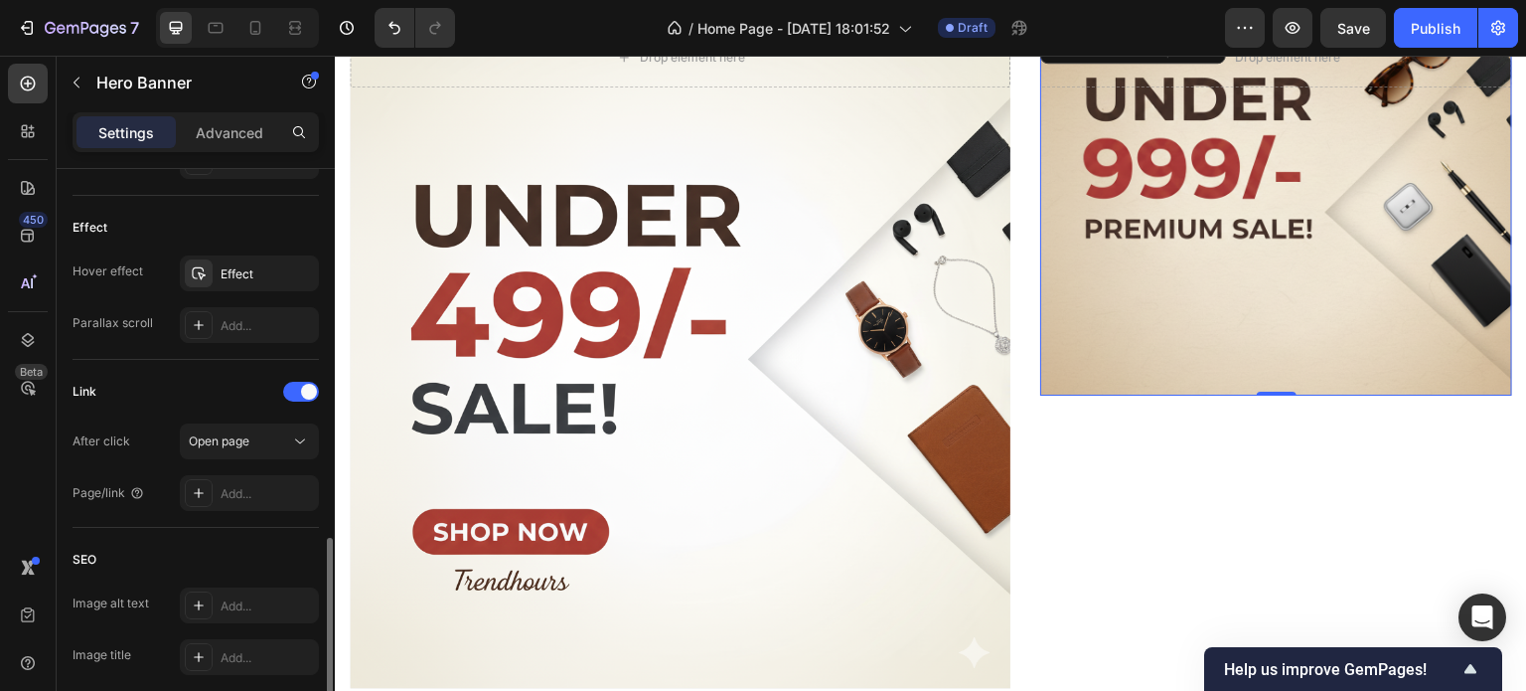
scroll to position [1051, 0]
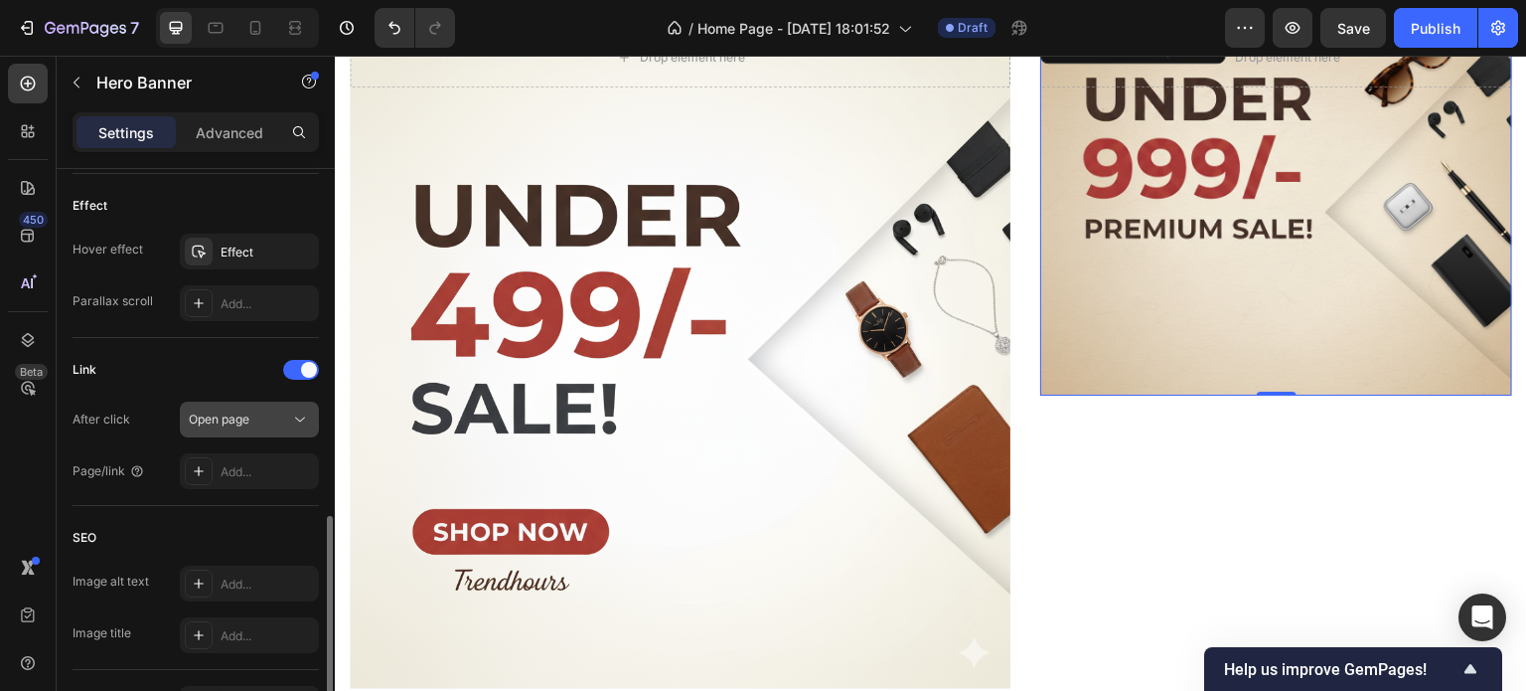
click at [244, 413] on span "Open page" at bounding box center [219, 418] width 61 height 15
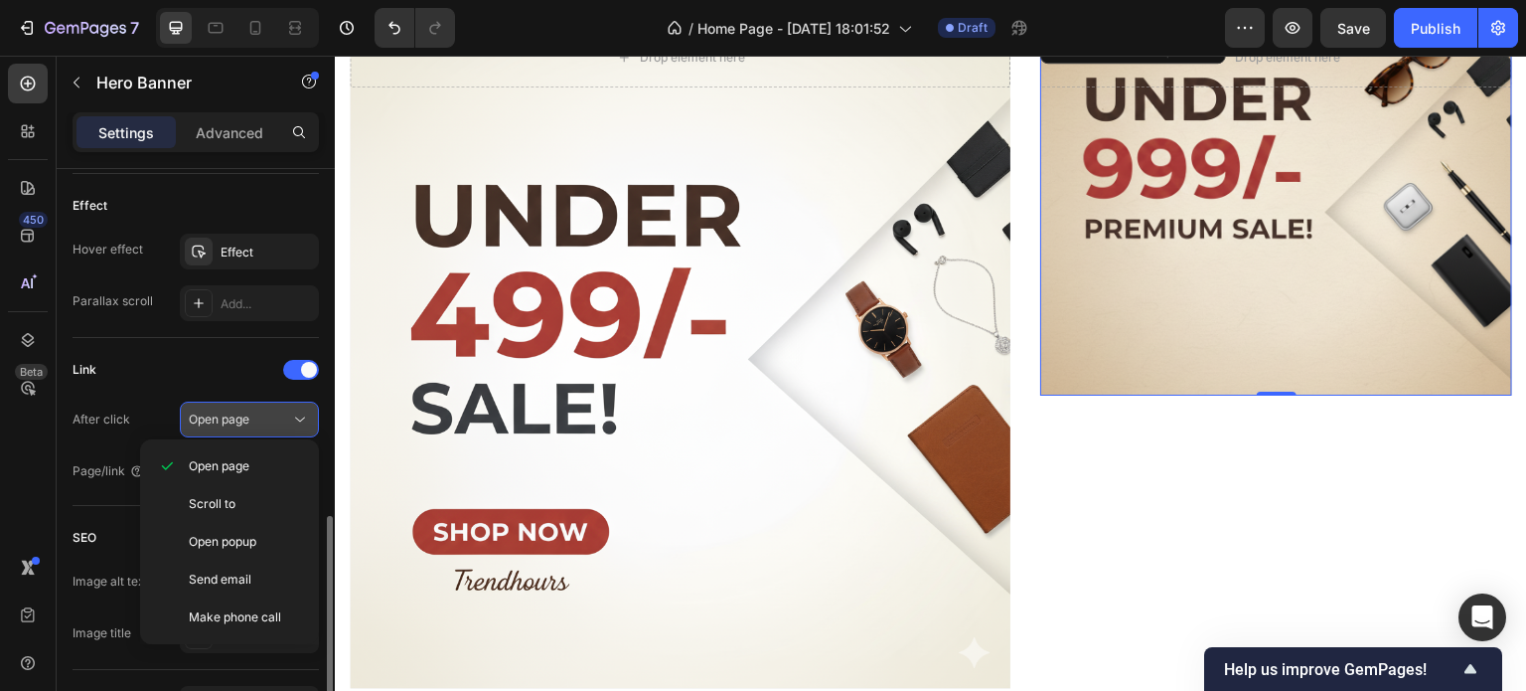
click at [255, 416] on div "Open page" at bounding box center [239, 419] width 101 height 18
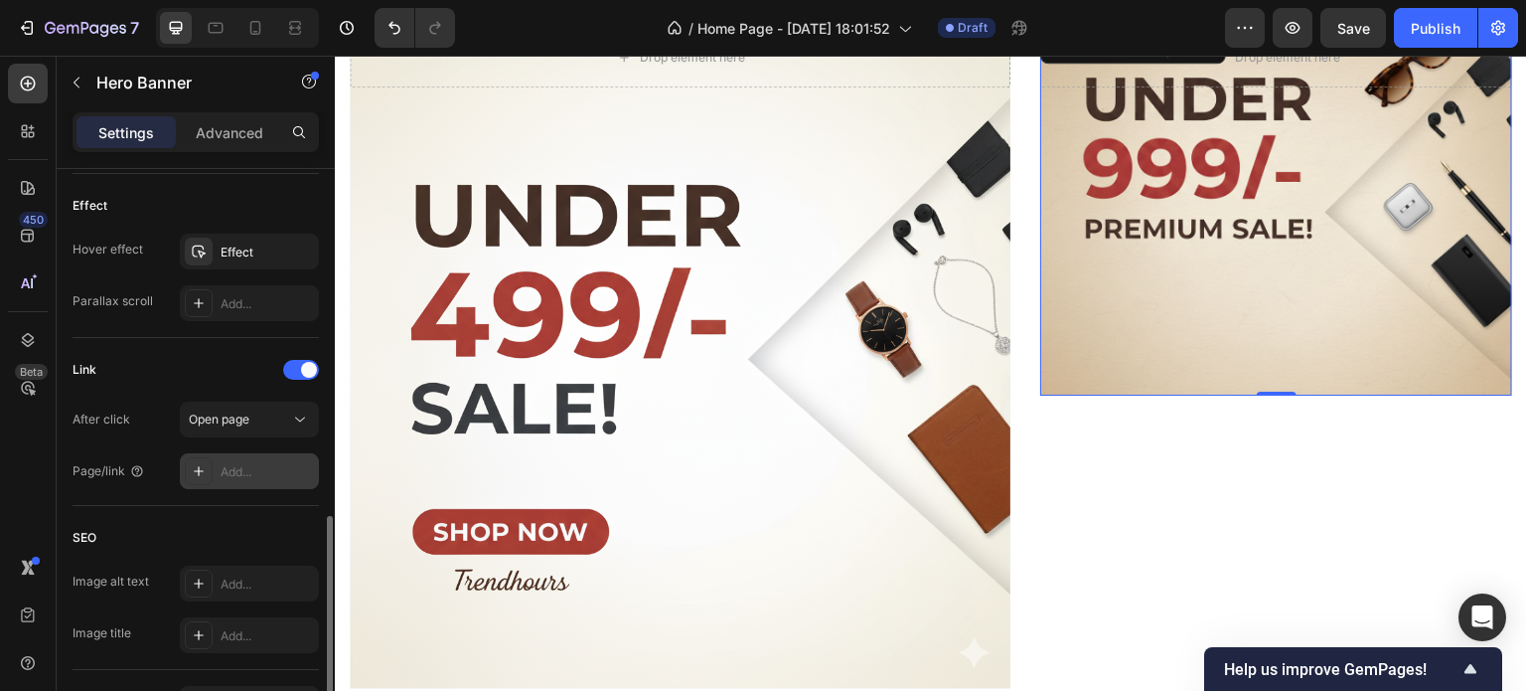
click at [187, 474] on div at bounding box center [199, 471] width 28 height 28
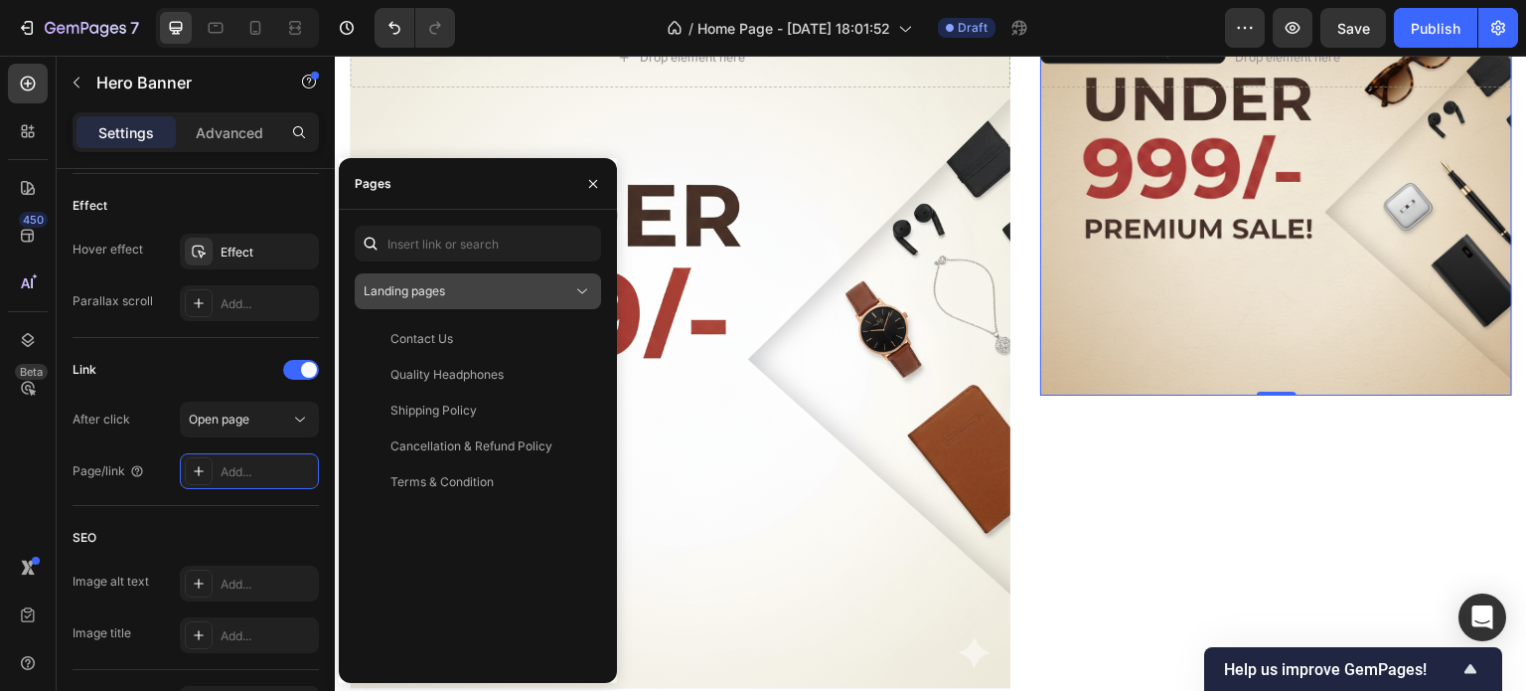
click at [485, 287] on div "Landing pages" at bounding box center [468, 291] width 209 height 18
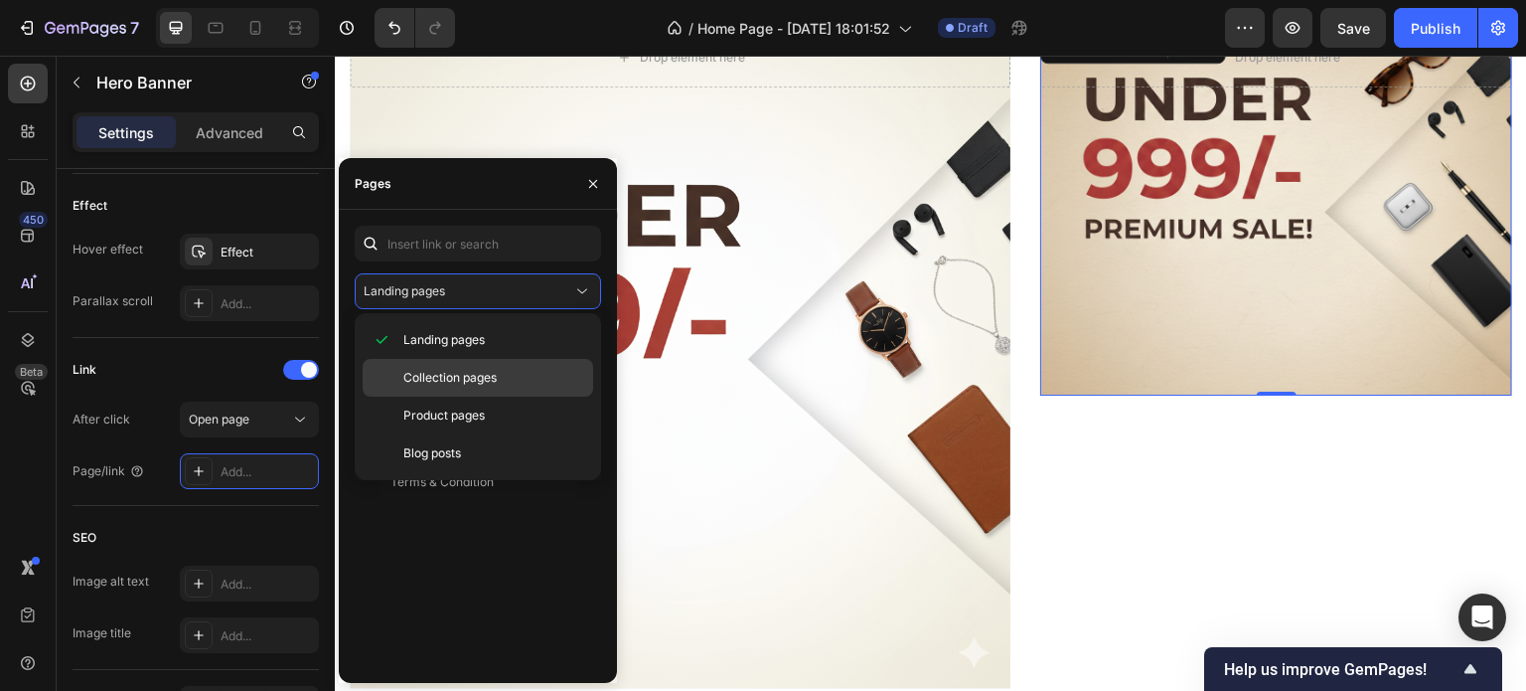
click at [473, 367] on div "Collection pages" at bounding box center [478, 378] width 231 height 38
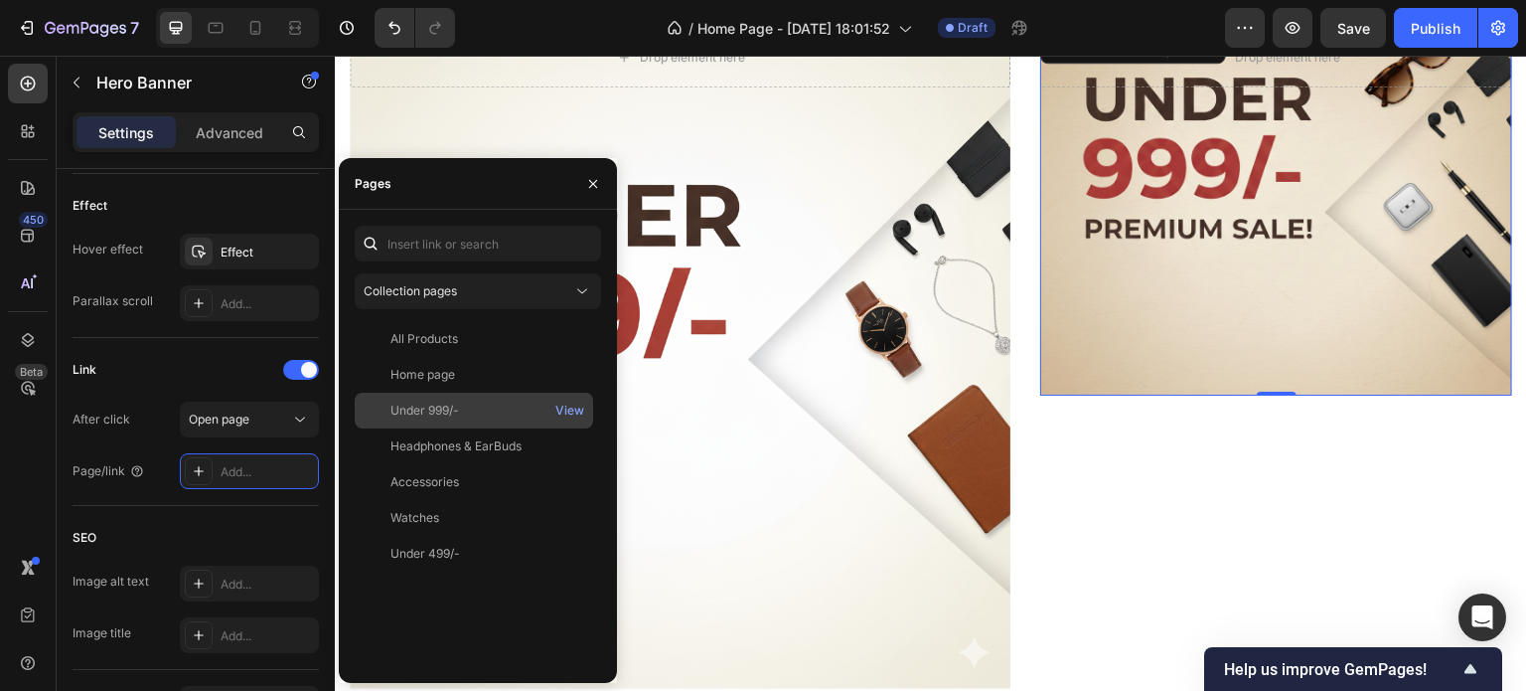
click at [493, 400] on div "Under 999/- View" at bounding box center [474, 410] width 238 height 36
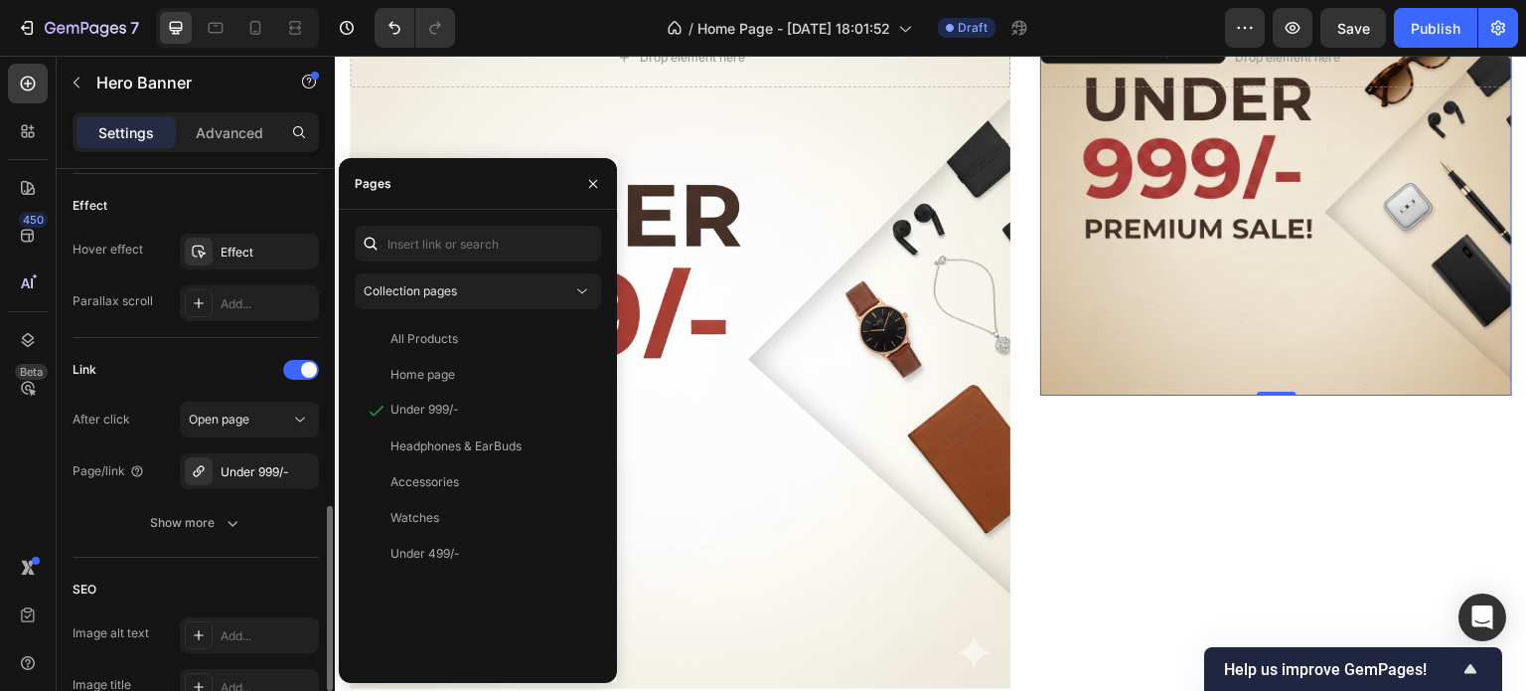
click at [273, 557] on div "SEO Image alt text Add... Image title Add..." at bounding box center [196, 639] width 246 height 164
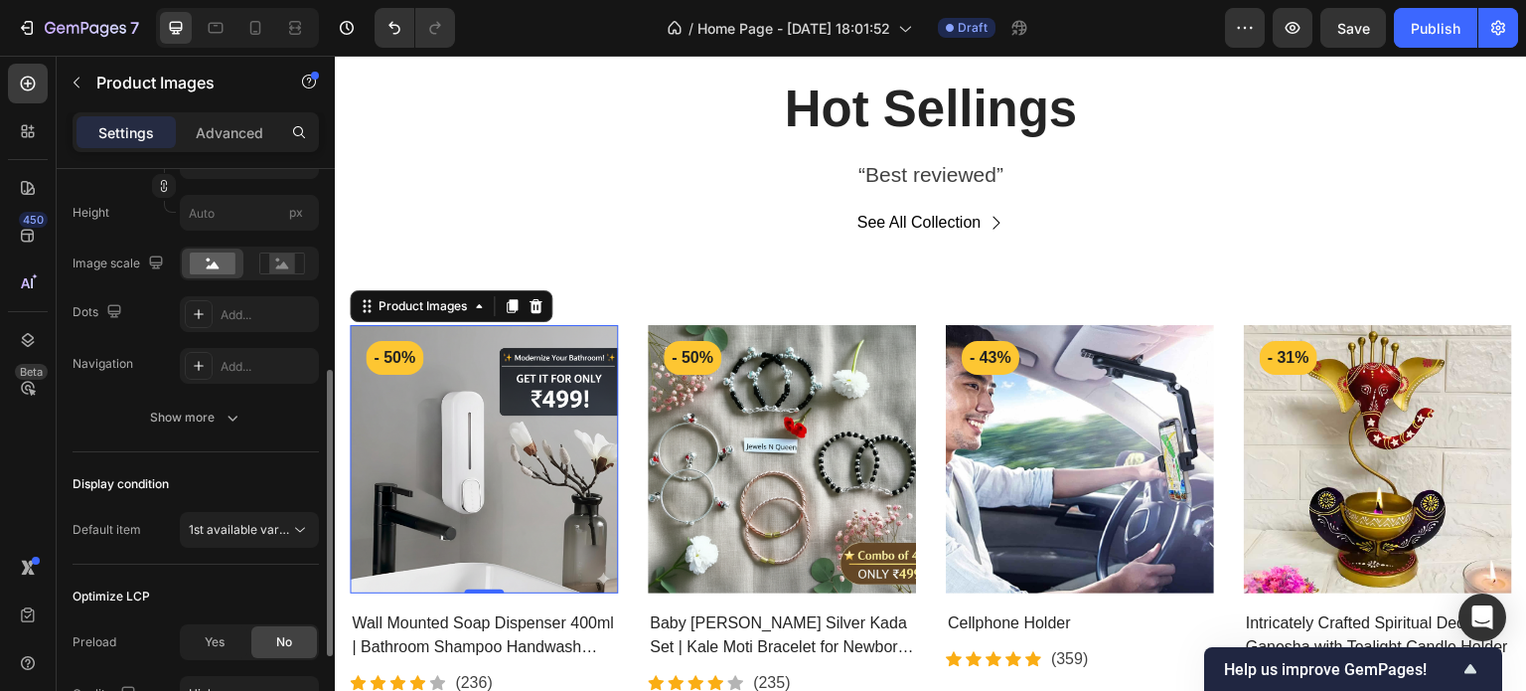
scroll to position [407, 0]
click at [270, 250] on icon at bounding box center [282, 261] width 46 height 22
click at [211, 252] on rect at bounding box center [213, 261] width 46 height 22
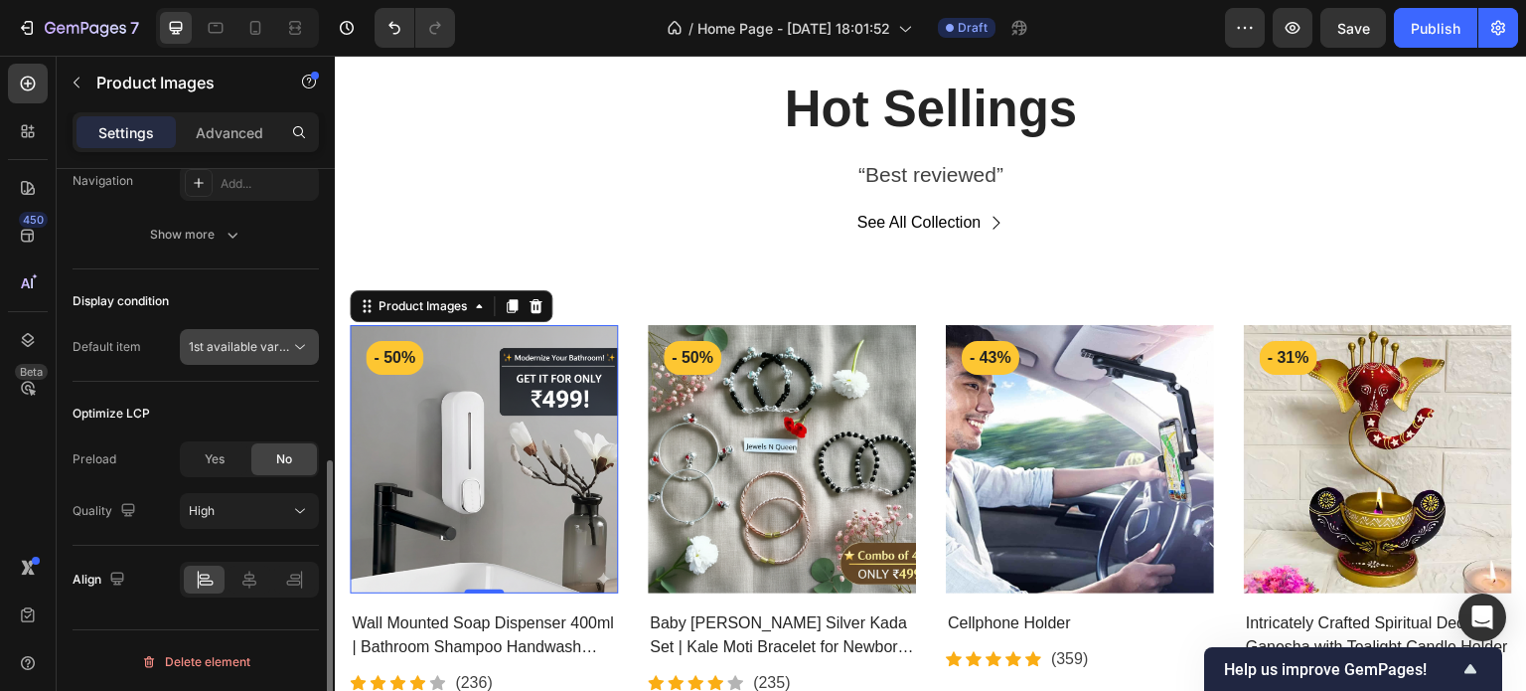
click at [260, 361] on button "1st available variant" at bounding box center [249, 347] width 139 height 36
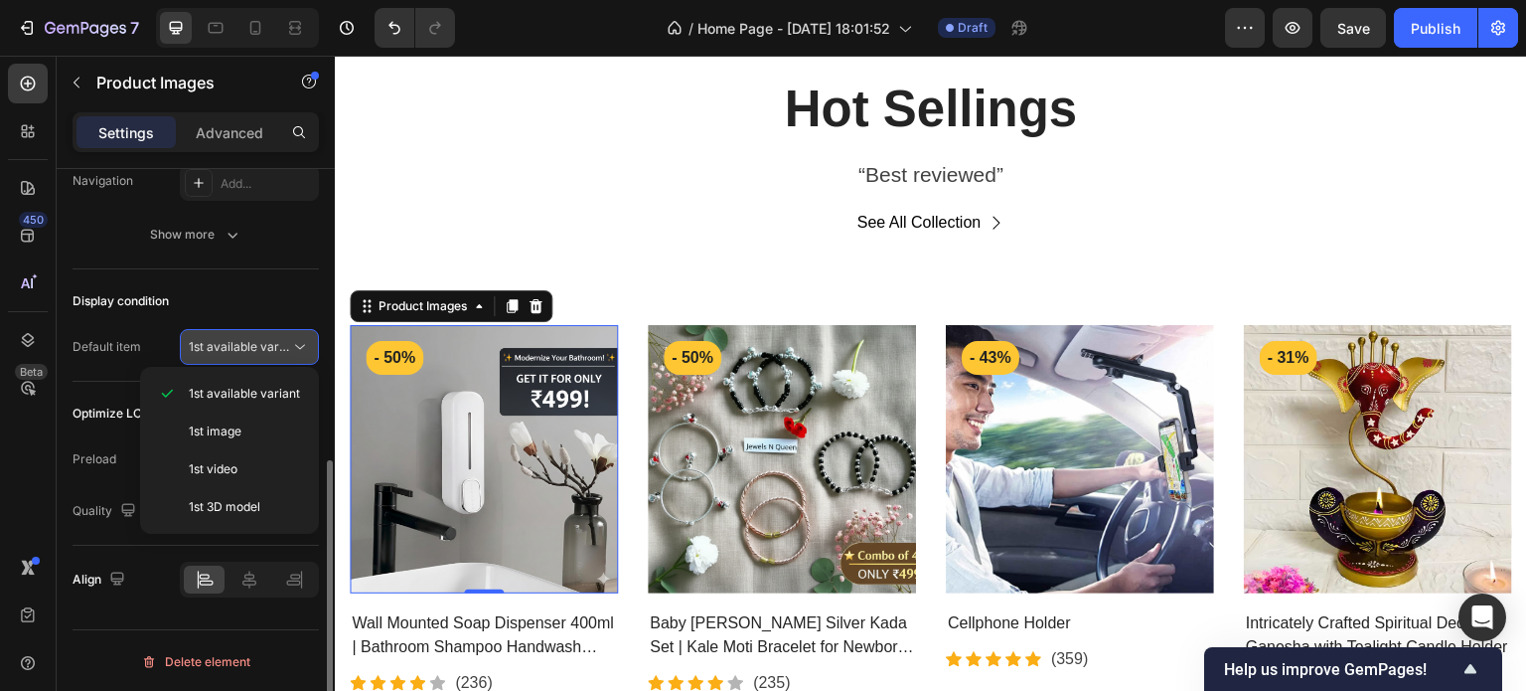
click at [260, 361] on button "1st available variant" at bounding box center [249, 347] width 139 height 36
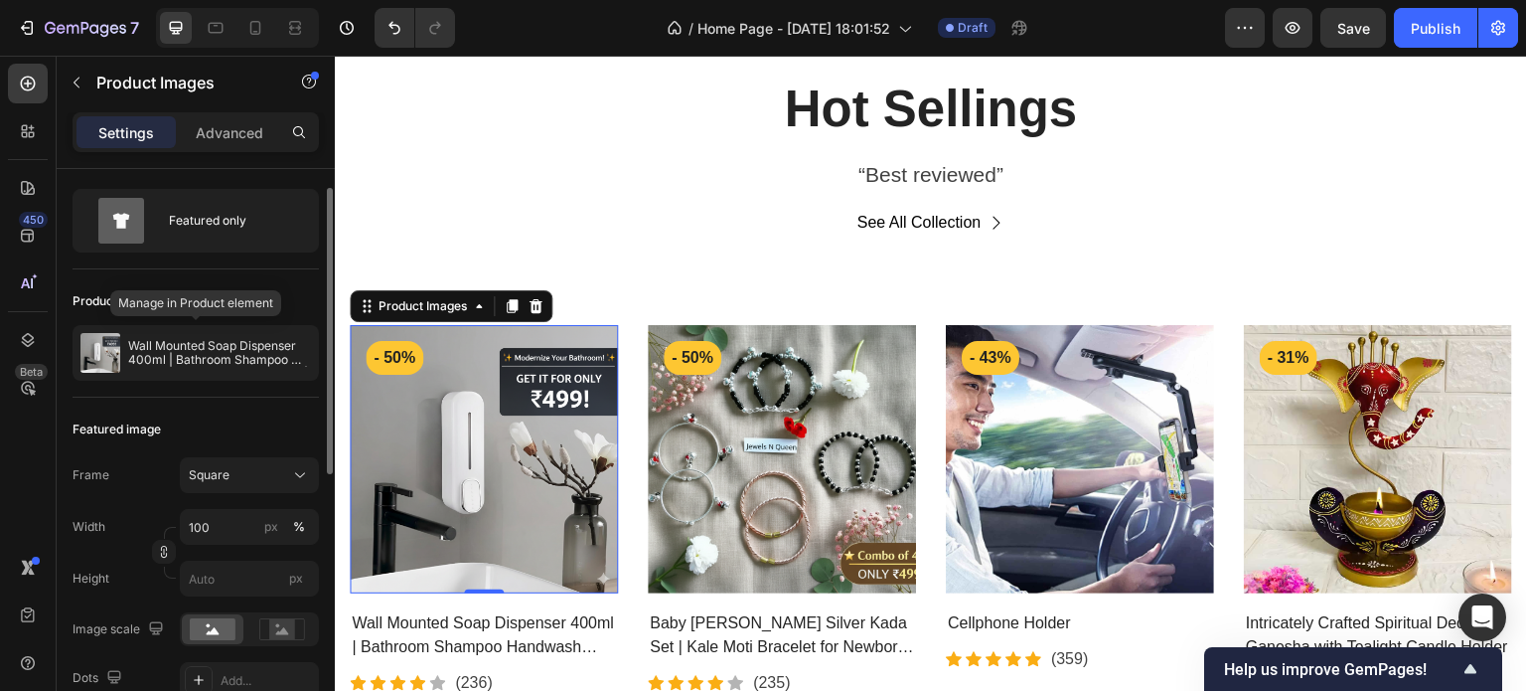
scroll to position [40, 0]
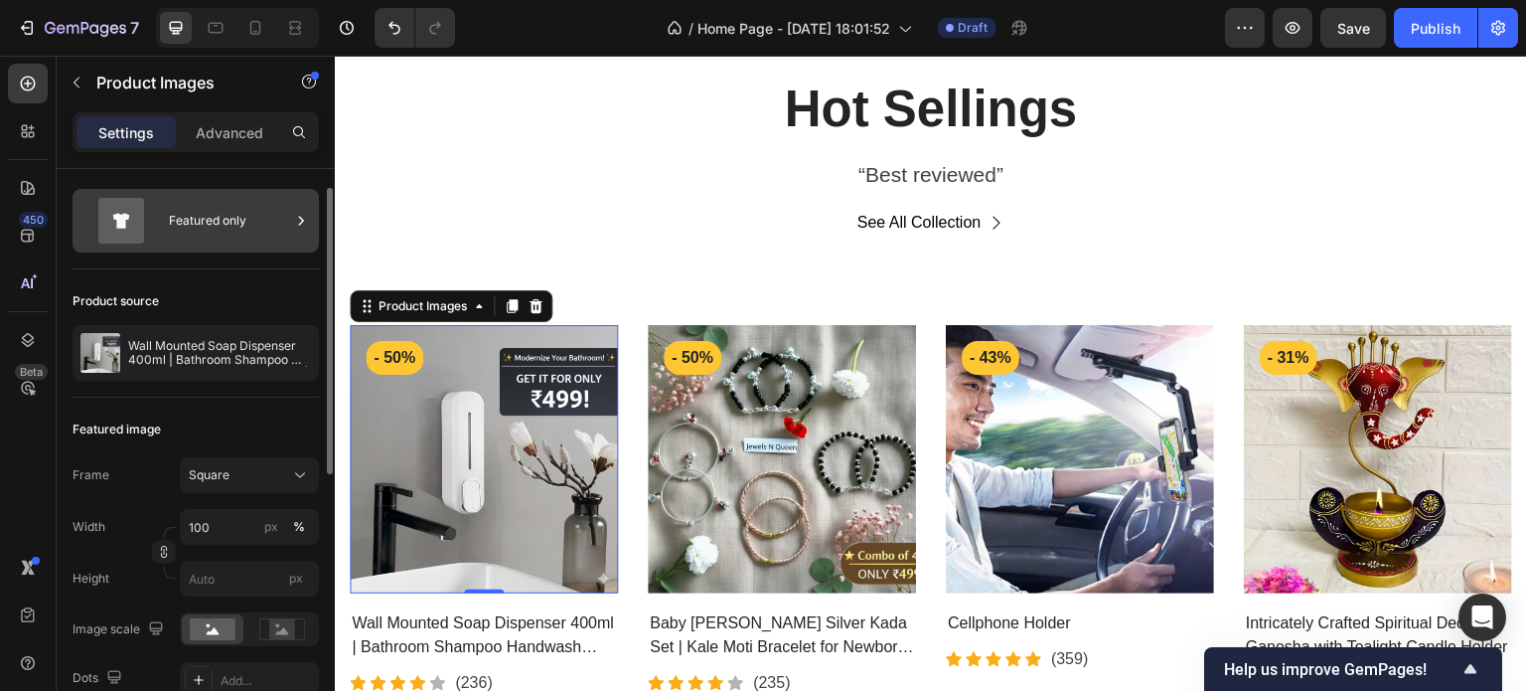
click at [227, 238] on div "Featured only" at bounding box center [229, 221] width 121 height 46
click at [250, 429] on div "Featured image" at bounding box center [196, 429] width 246 height 32
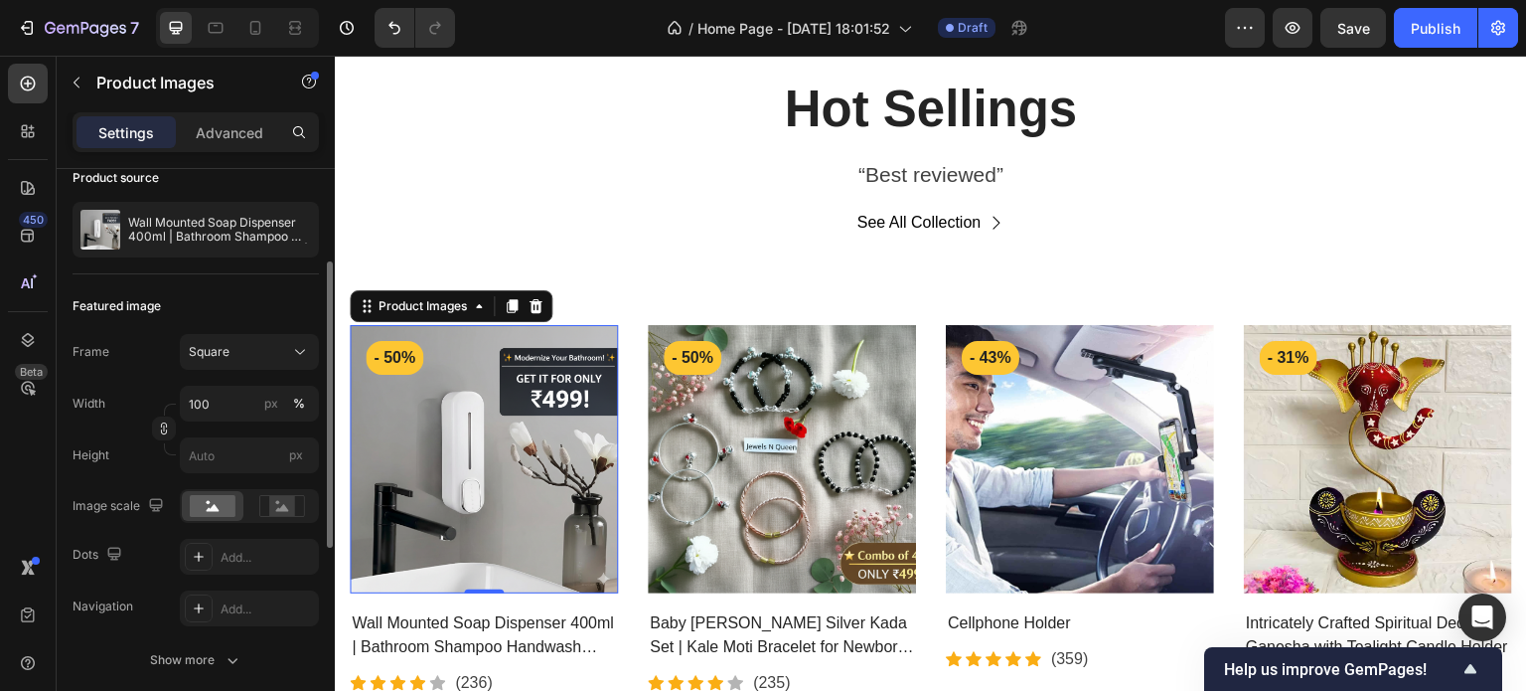
scroll to position [171, 0]
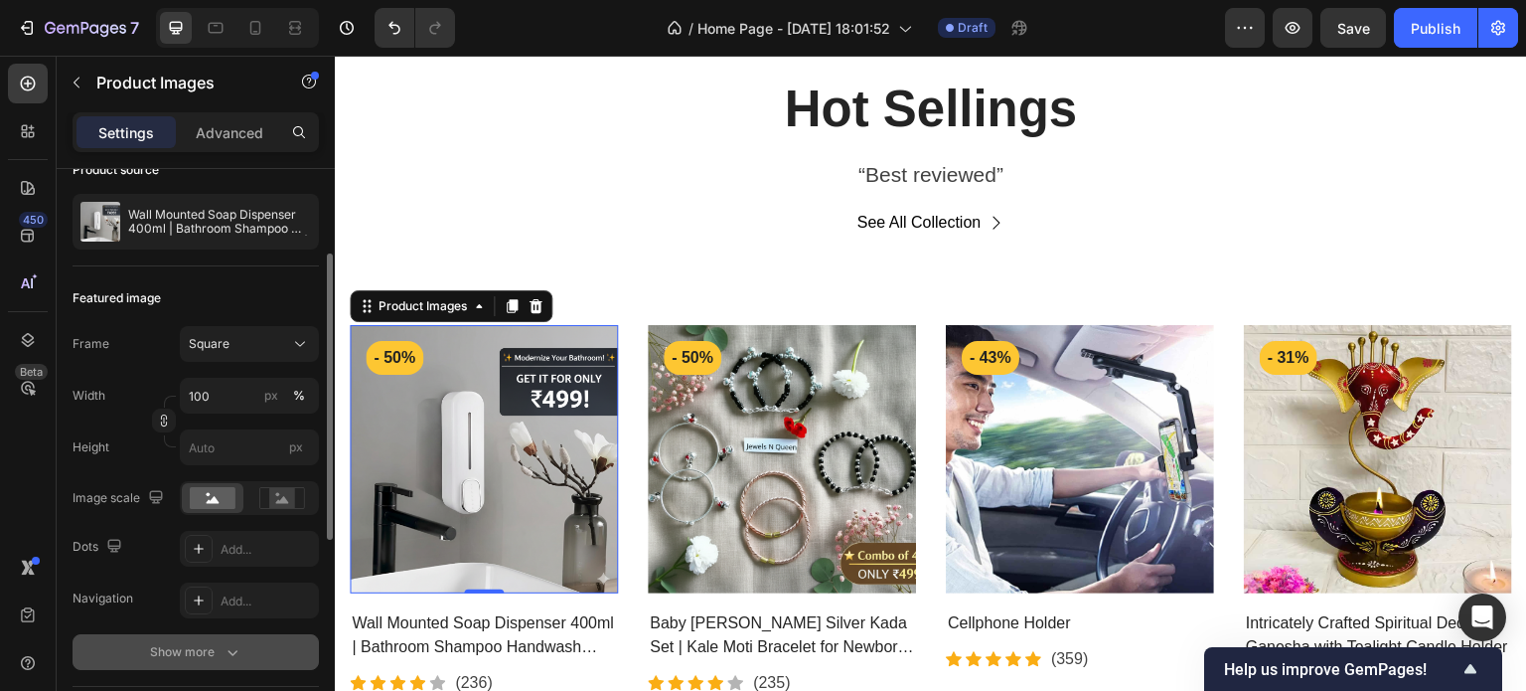
click at [223, 643] on icon "button" at bounding box center [233, 652] width 20 height 20
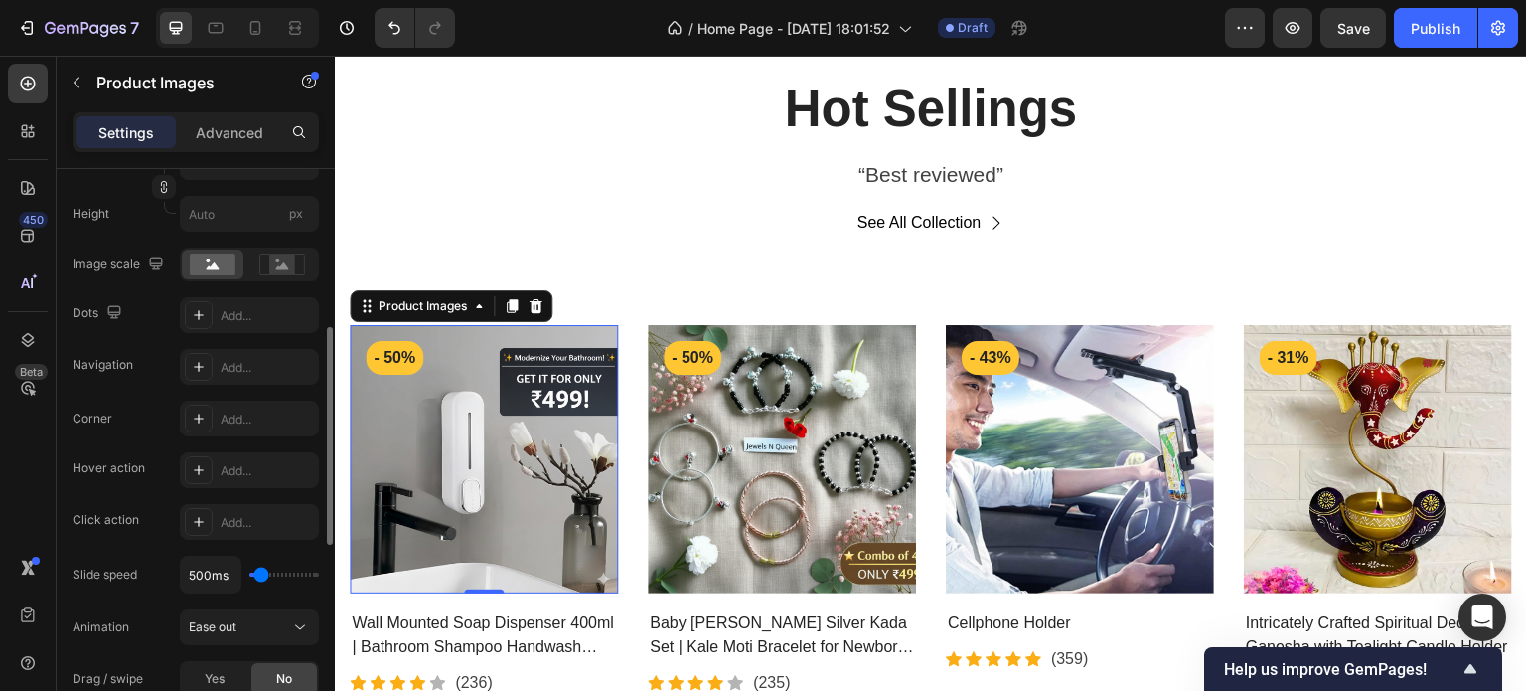
scroll to position [408, 0]
click at [202, 475] on div at bounding box center [199, 466] width 28 height 28
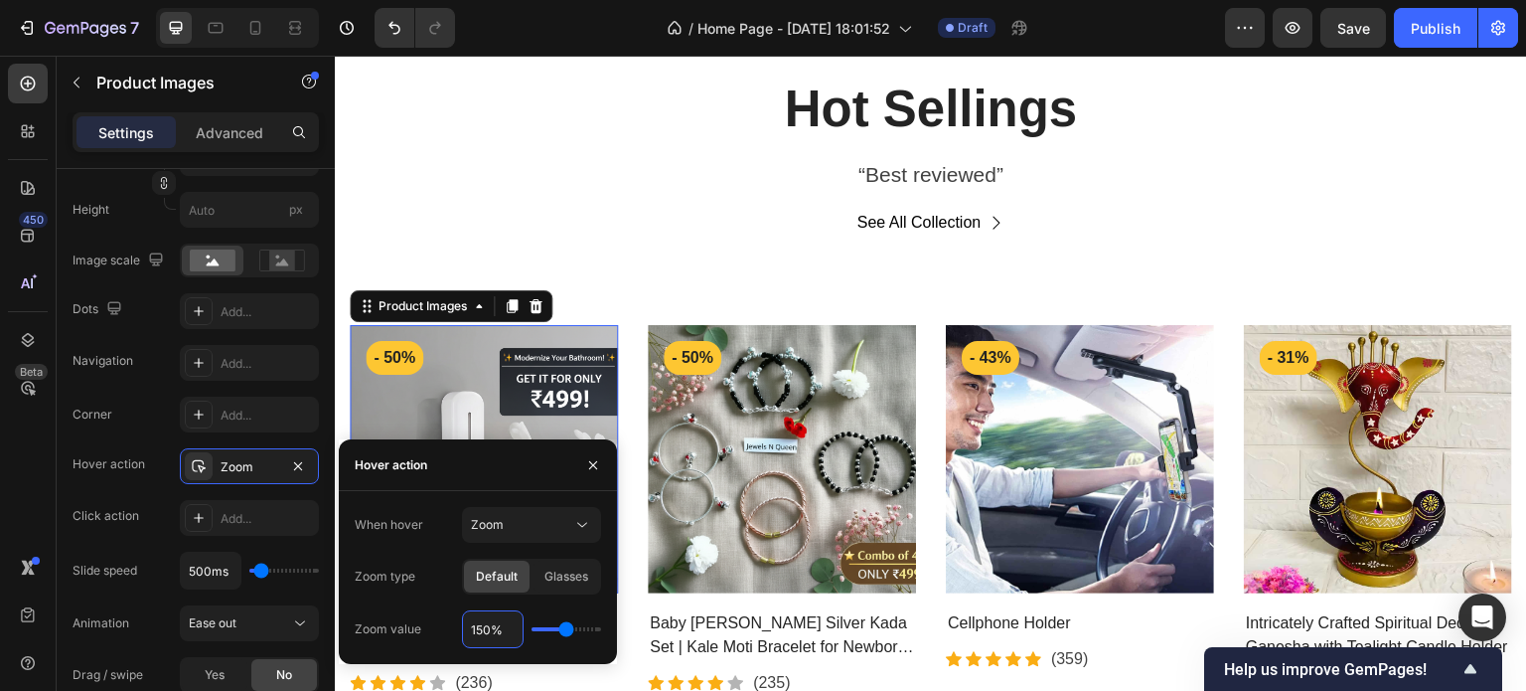
click at [480, 635] on input "150%" at bounding box center [493, 629] width 60 height 36
type input "1%"
type input "100"
type input "111%"
type input "110"
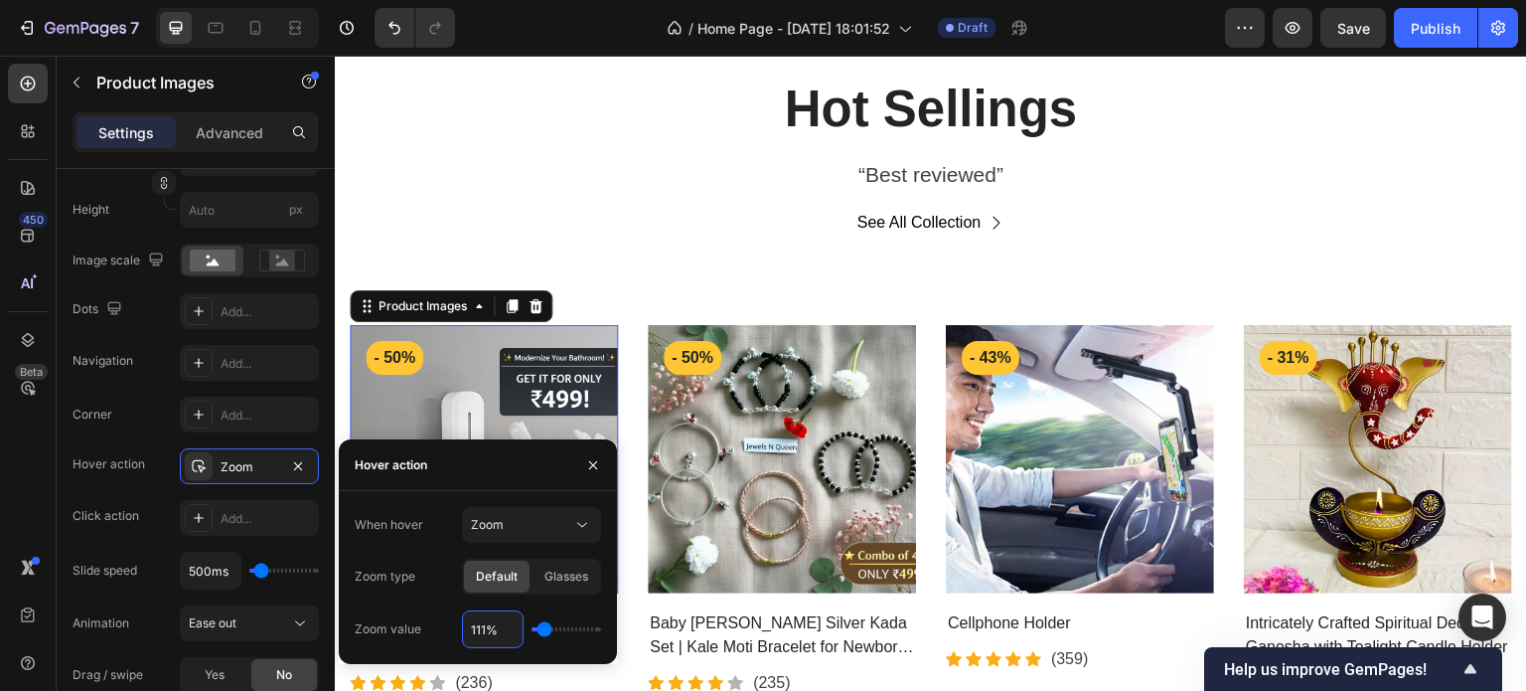
type input "11%"
type input "100"
type input "110%"
type input "110"
type input "110%"
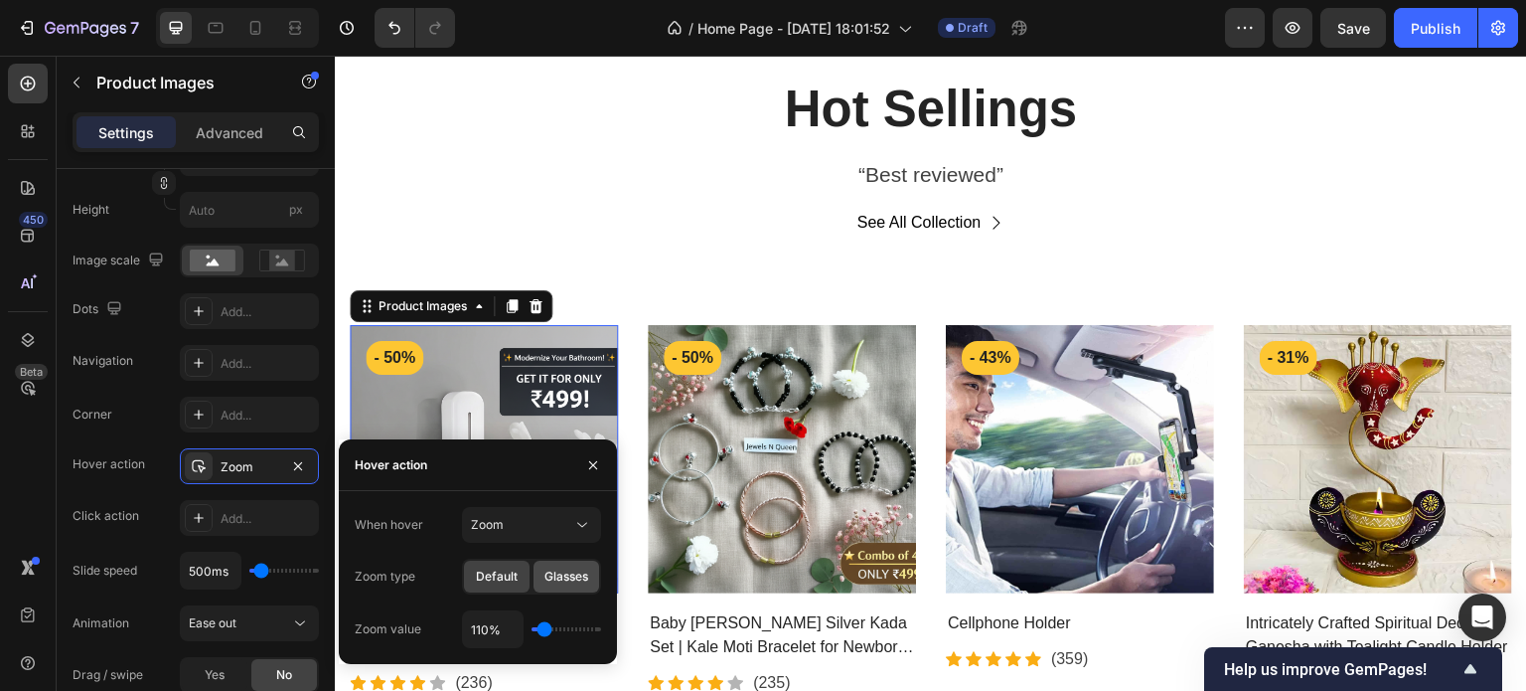
click at [561, 576] on span "Glasses" at bounding box center [567, 576] width 44 height 18
click at [515, 565] on div "Default" at bounding box center [497, 576] width 66 height 32
click at [535, 527] on div "Zoom" at bounding box center [521, 525] width 101 height 18
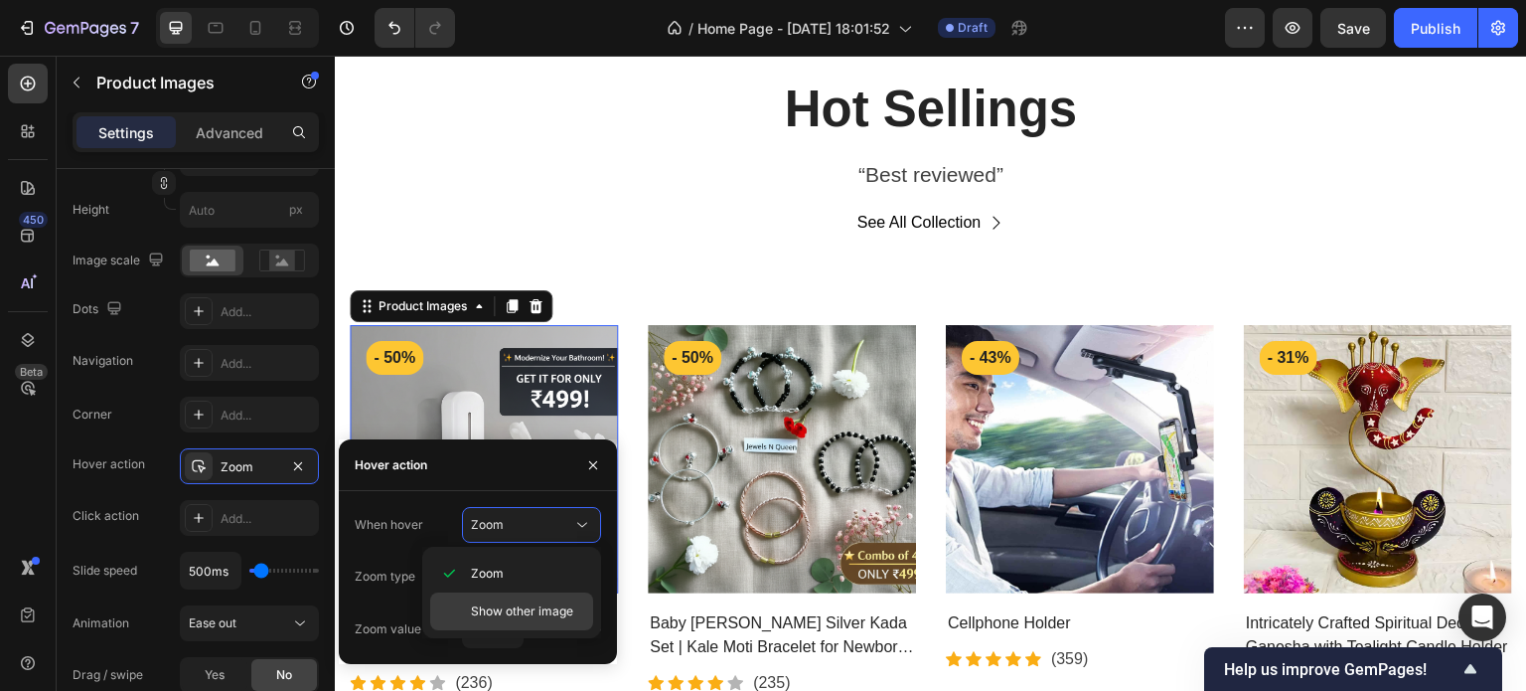
click at [541, 612] on span "Show other image" at bounding box center [522, 611] width 102 height 18
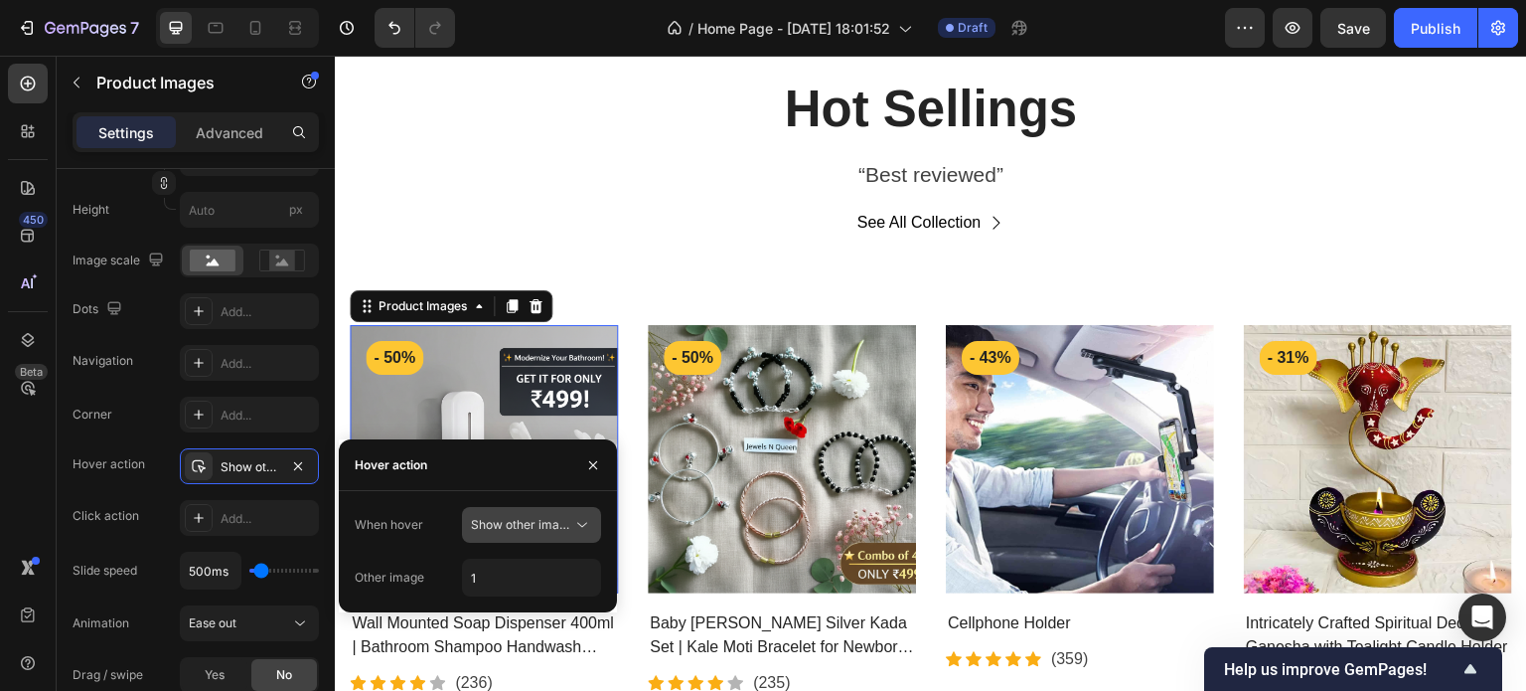
click at [525, 536] on button "Show other image" at bounding box center [531, 525] width 139 height 36
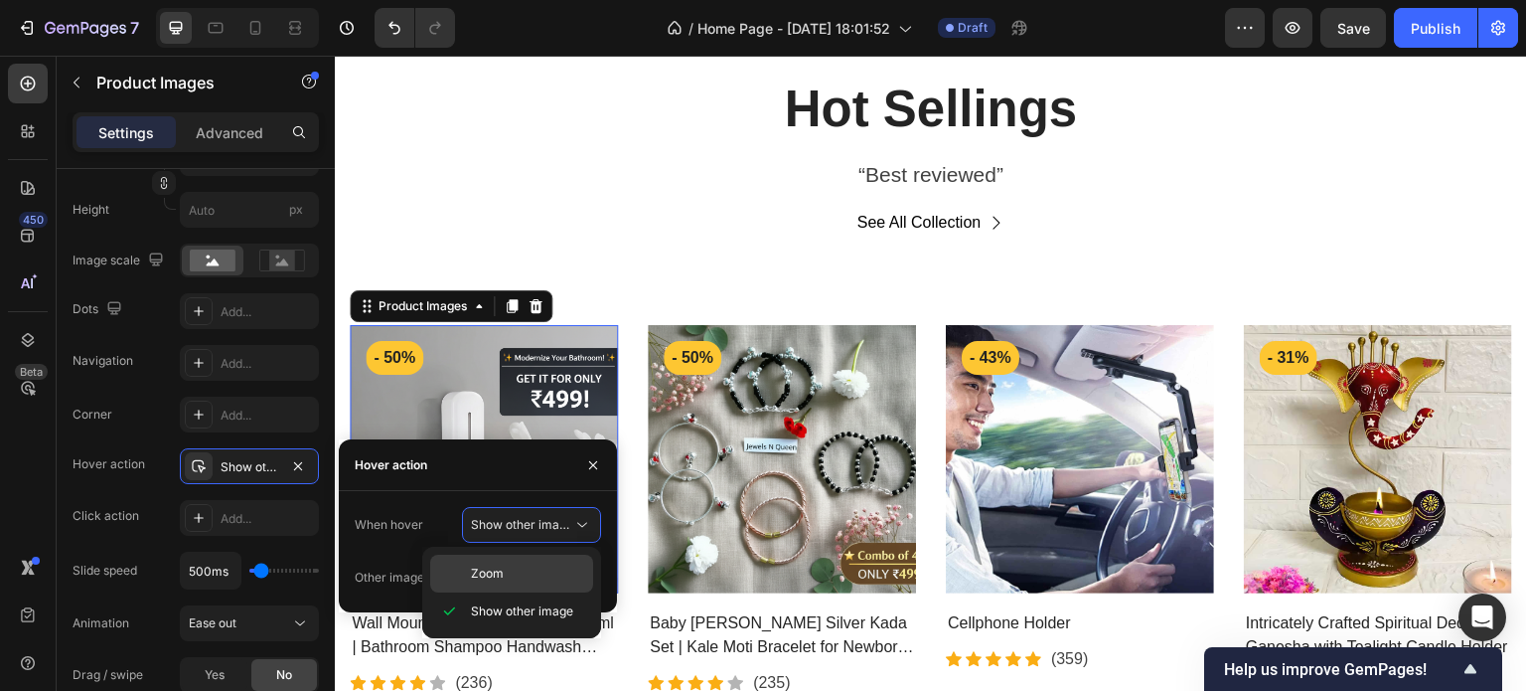
click at [517, 559] on div "Zoom" at bounding box center [511, 573] width 163 height 38
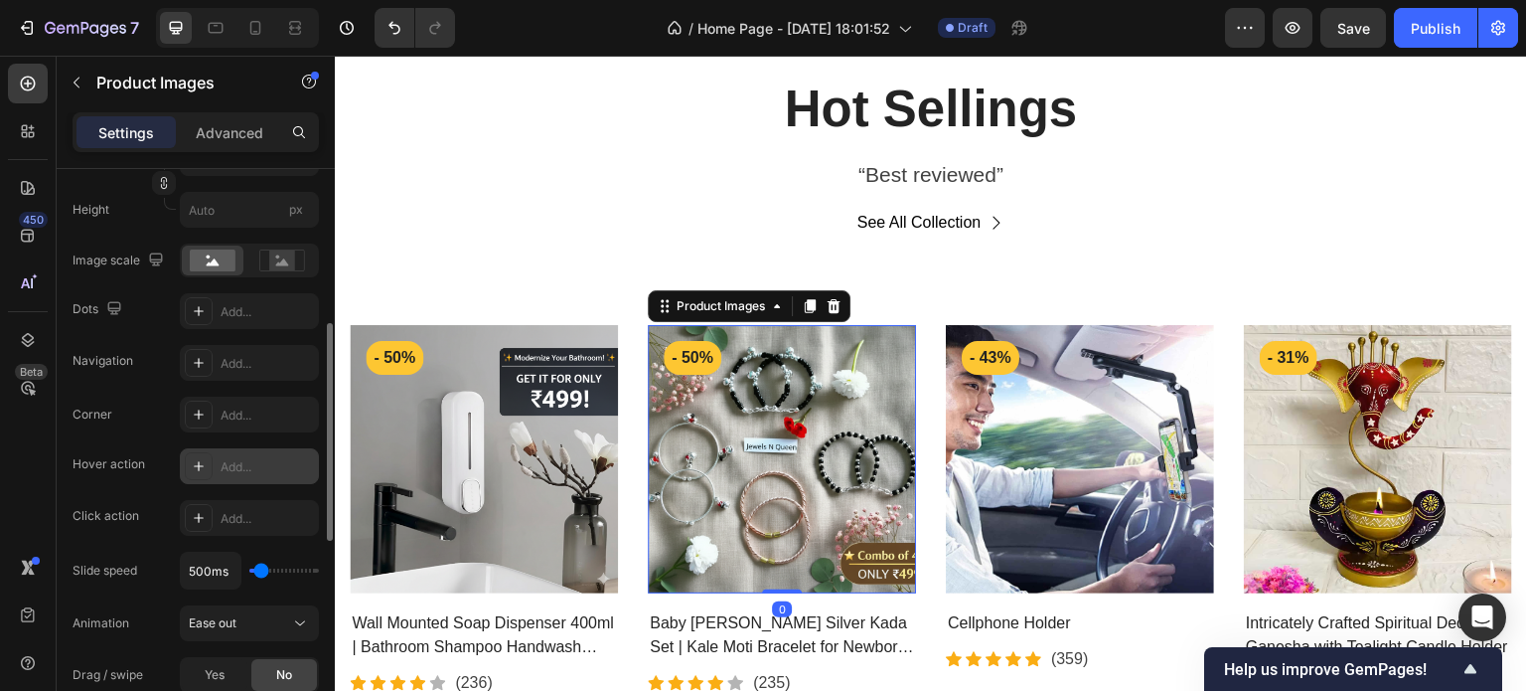
click at [190, 476] on div at bounding box center [199, 466] width 28 height 28
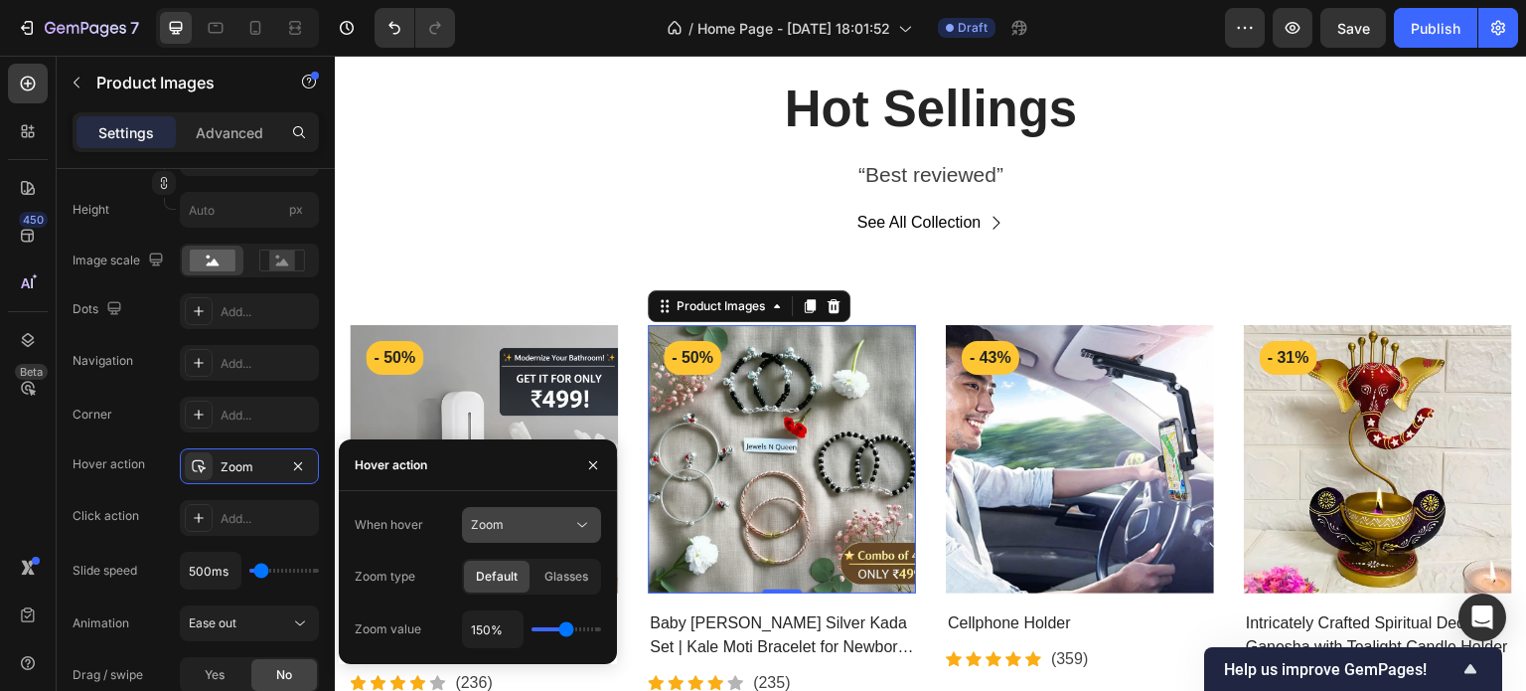
click at [517, 524] on div "Zoom" at bounding box center [521, 525] width 101 height 18
click at [416, 528] on div "When hover" at bounding box center [389, 525] width 69 height 18
click at [541, 631] on div "150%" at bounding box center [531, 629] width 139 height 38
type input "100%"
type input "100"
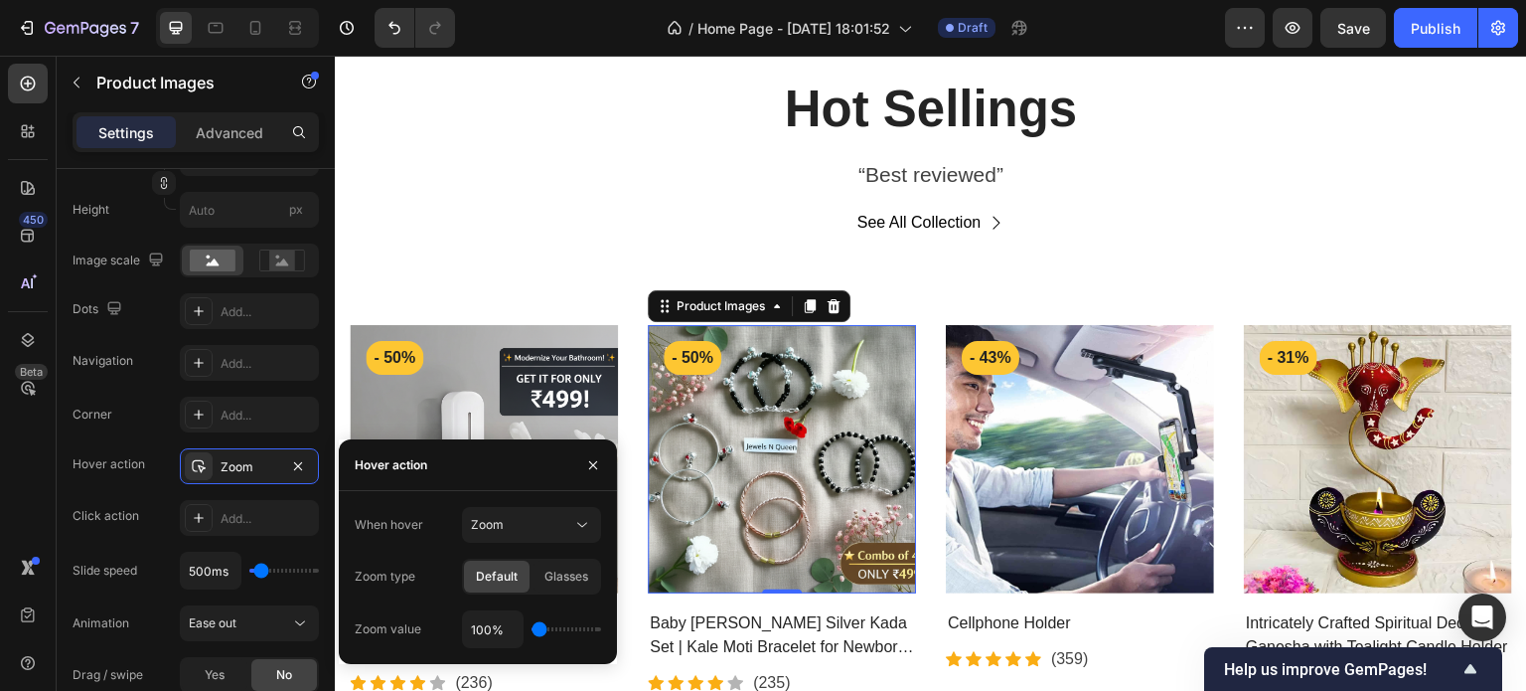
click at [541, 630] on input "range" at bounding box center [567, 629] width 70 height 4
type input "110%"
type input "110"
click at [545, 630] on input "range" at bounding box center [567, 629] width 70 height 4
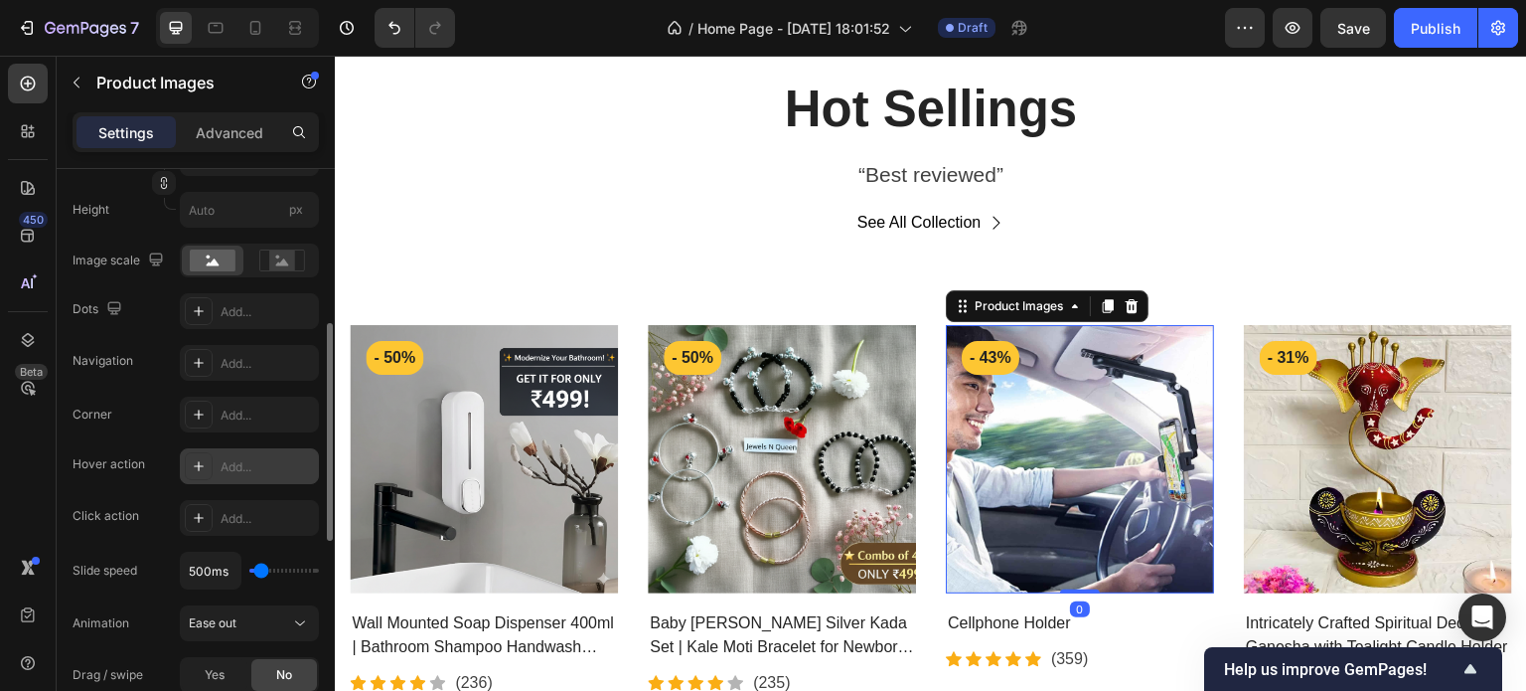
click at [207, 474] on div at bounding box center [199, 466] width 28 height 28
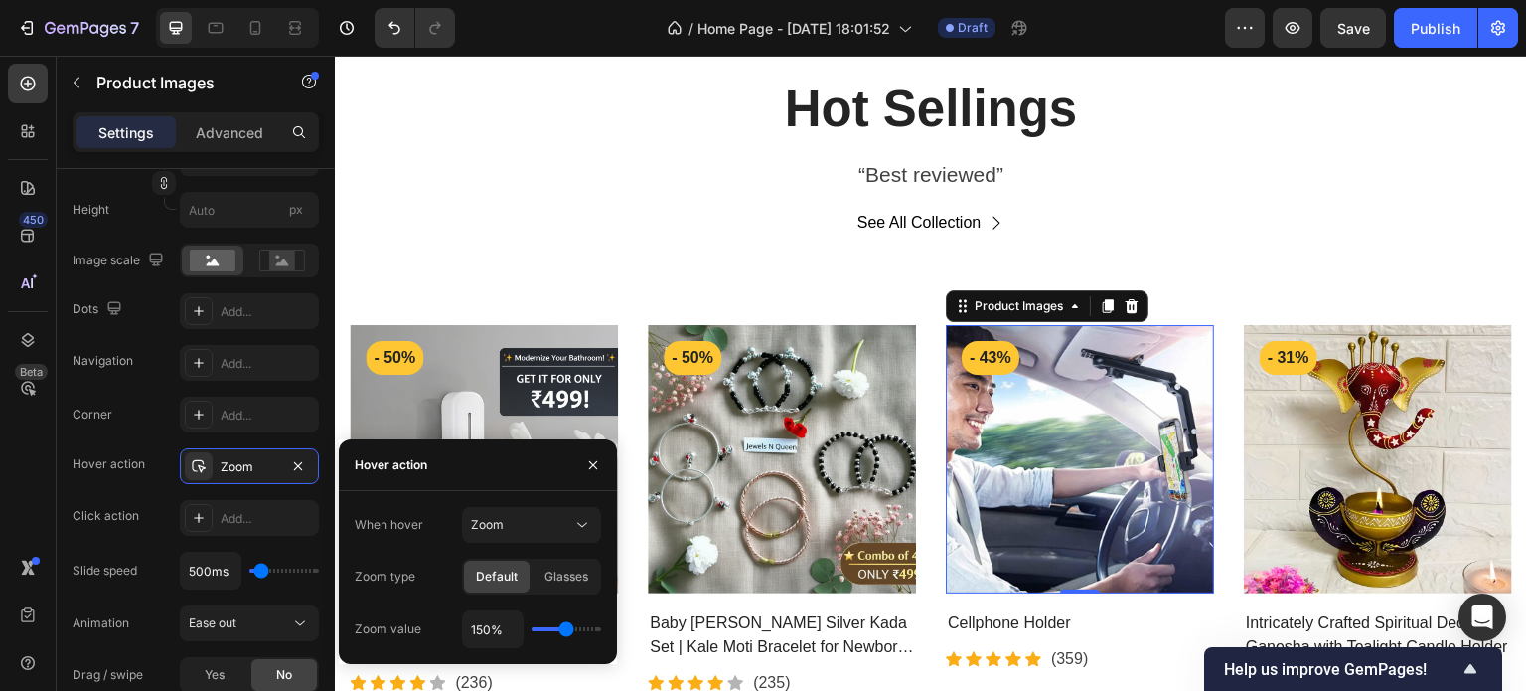
type input "100%"
type input "100"
click at [537, 630] on input "range" at bounding box center [567, 629] width 70 height 4
type input "110%"
type input "110"
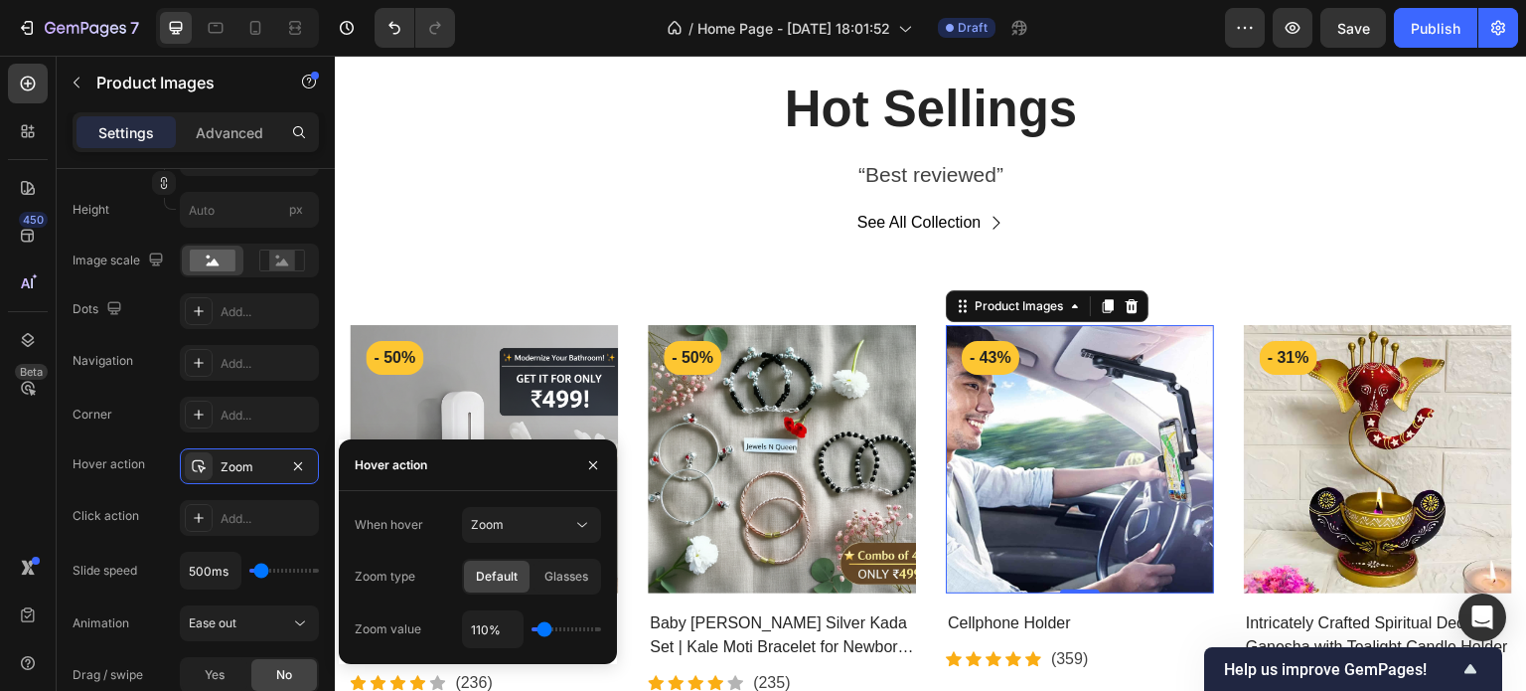
click at [543, 631] on input "range" at bounding box center [567, 629] width 70 height 4
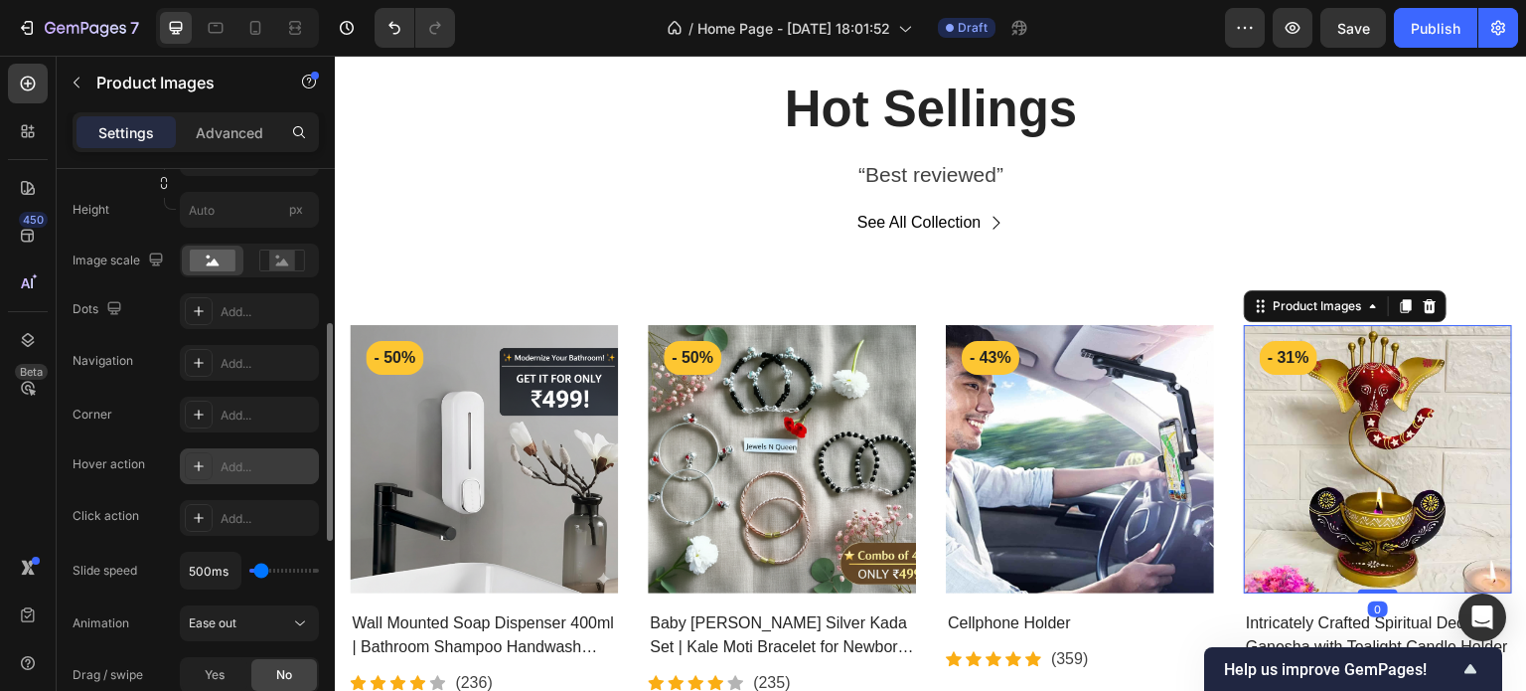
click at [203, 458] on icon at bounding box center [199, 466] width 16 height 16
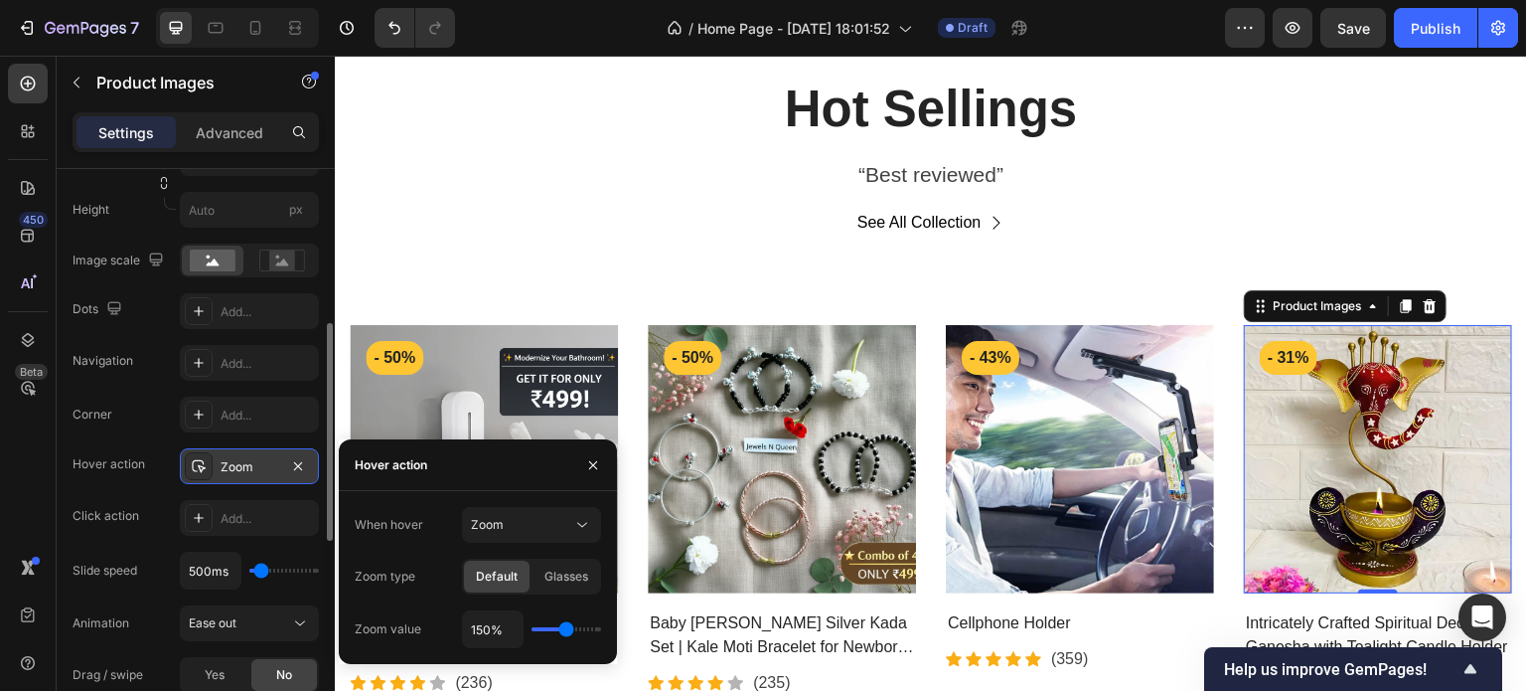
type input "100%"
type input "100"
click at [541, 628] on input "range" at bounding box center [567, 629] width 70 height 4
type input "110%"
type input "110"
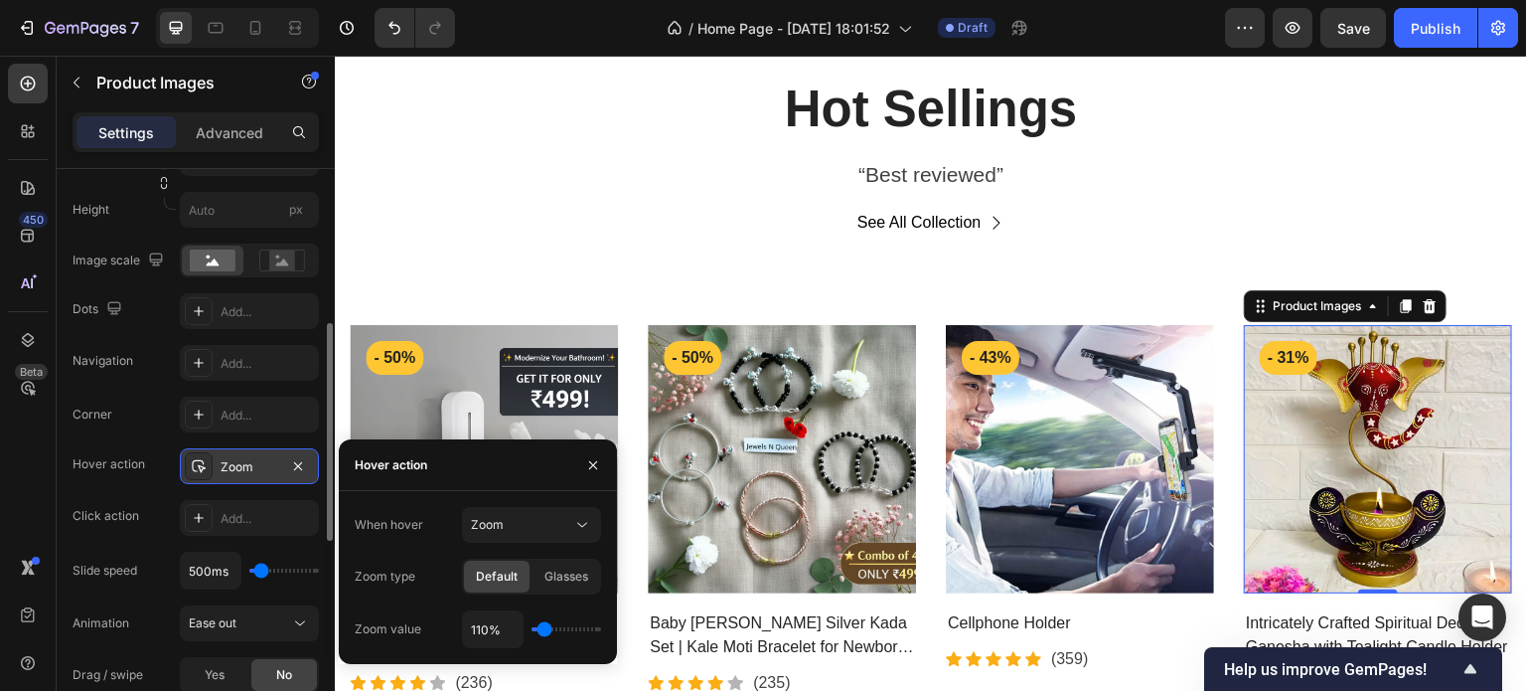
click at [544, 628] on input "range" at bounding box center [567, 629] width 70 height 4
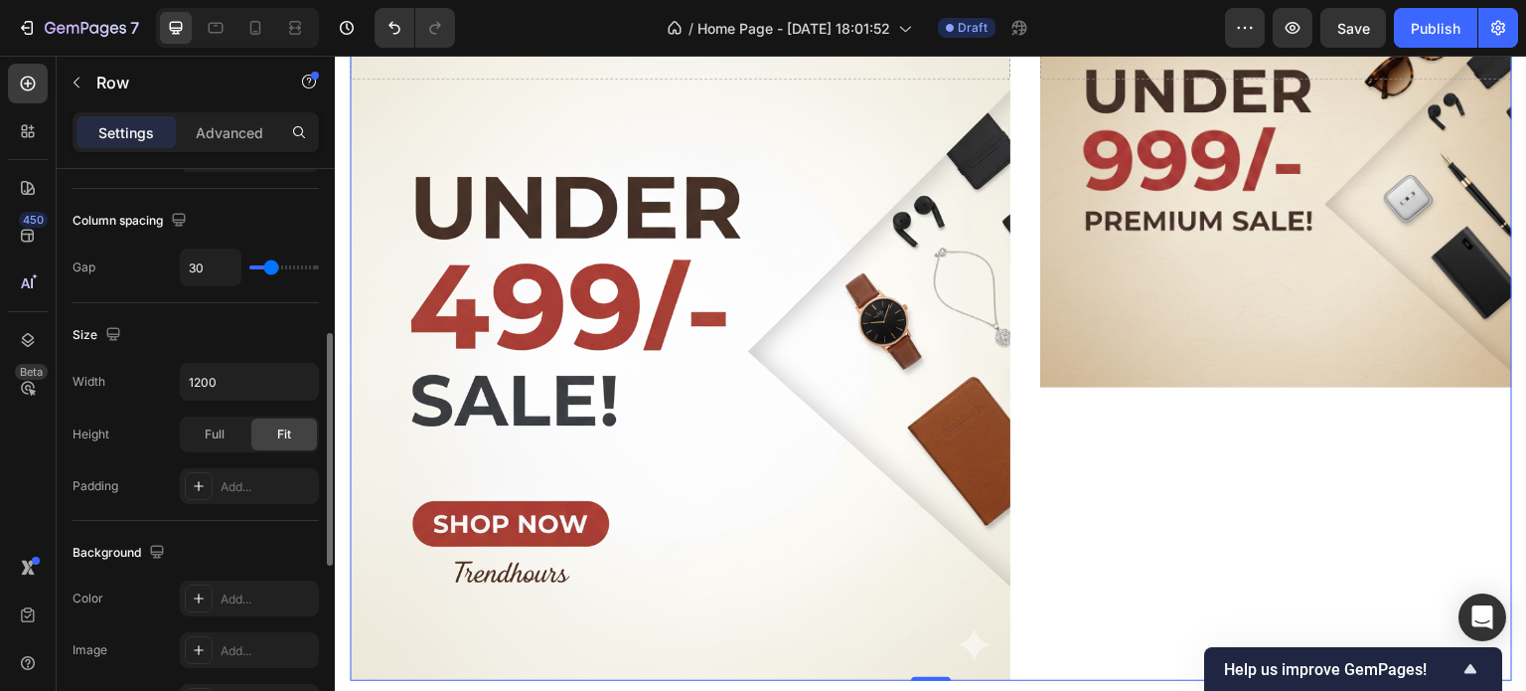
scroll to position [0, 0]
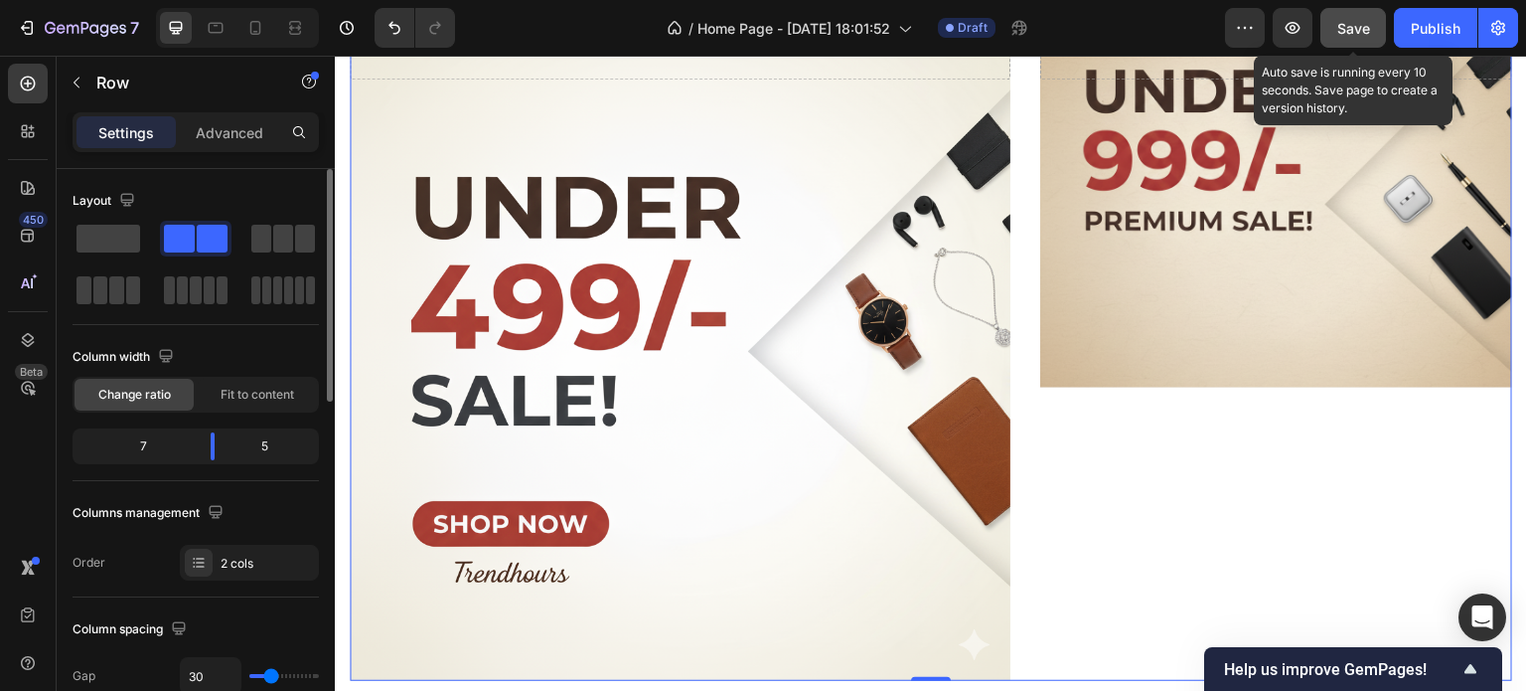
click at [1339, 28] on span "Save" at bounding box center [1353, 28] width 33 height 17
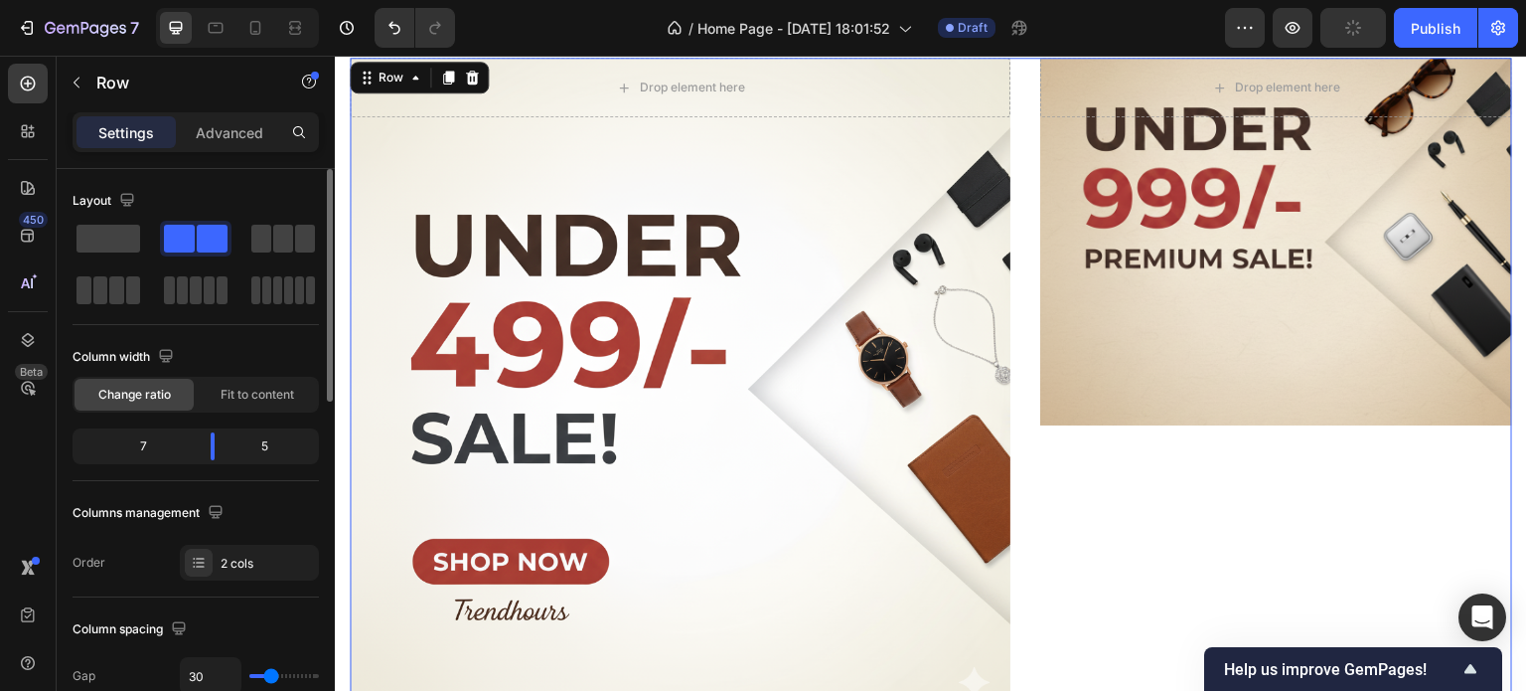
scroll to position [894, 0]
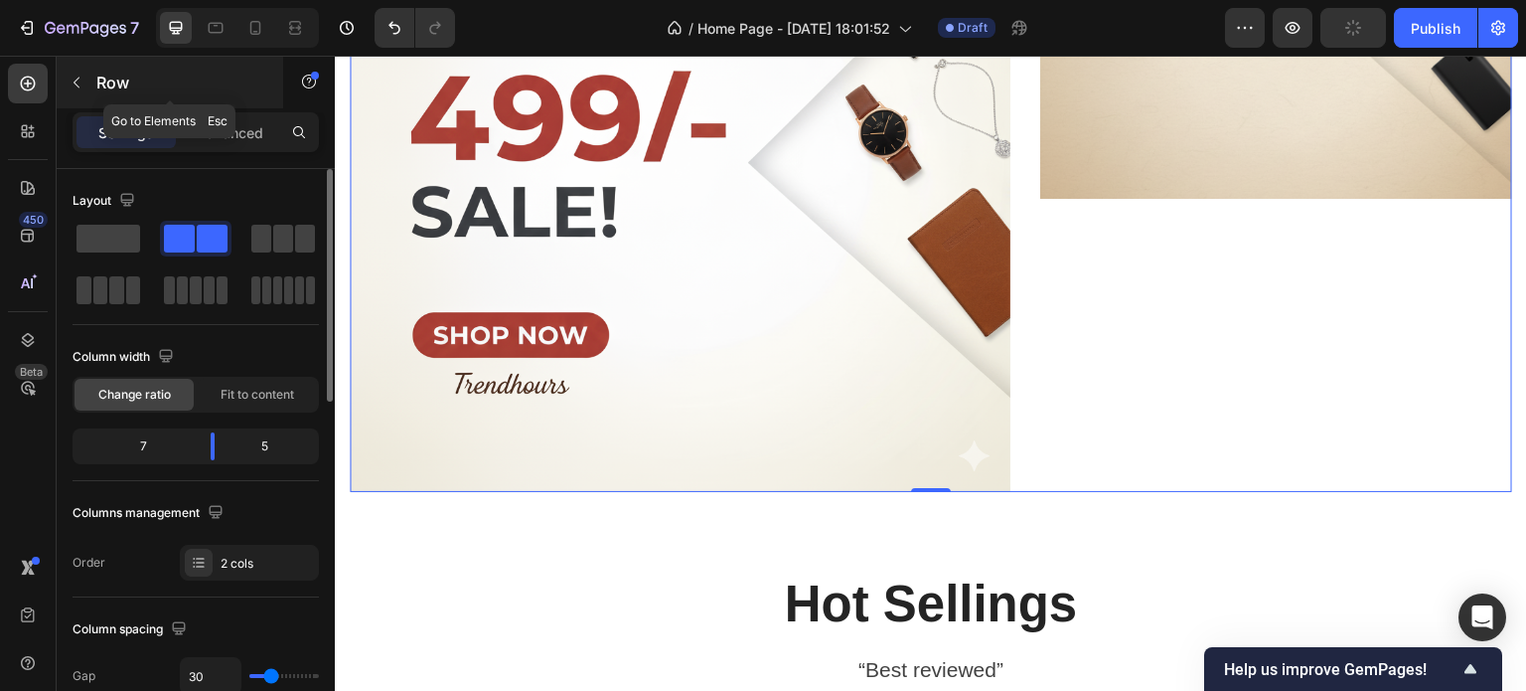
click at [77, 91] on button "button" at bounding box center [77, 83] width 32 height 32
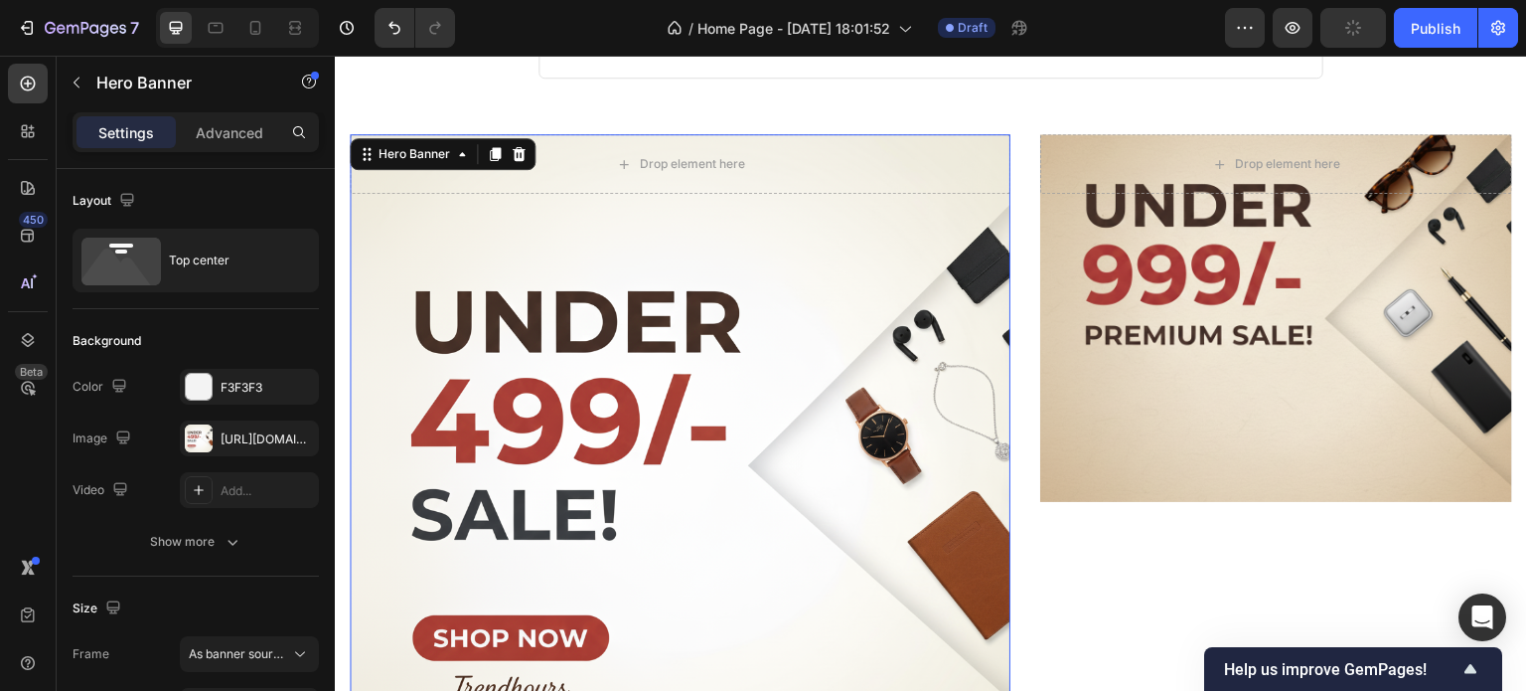
scroll to position [584, 0]
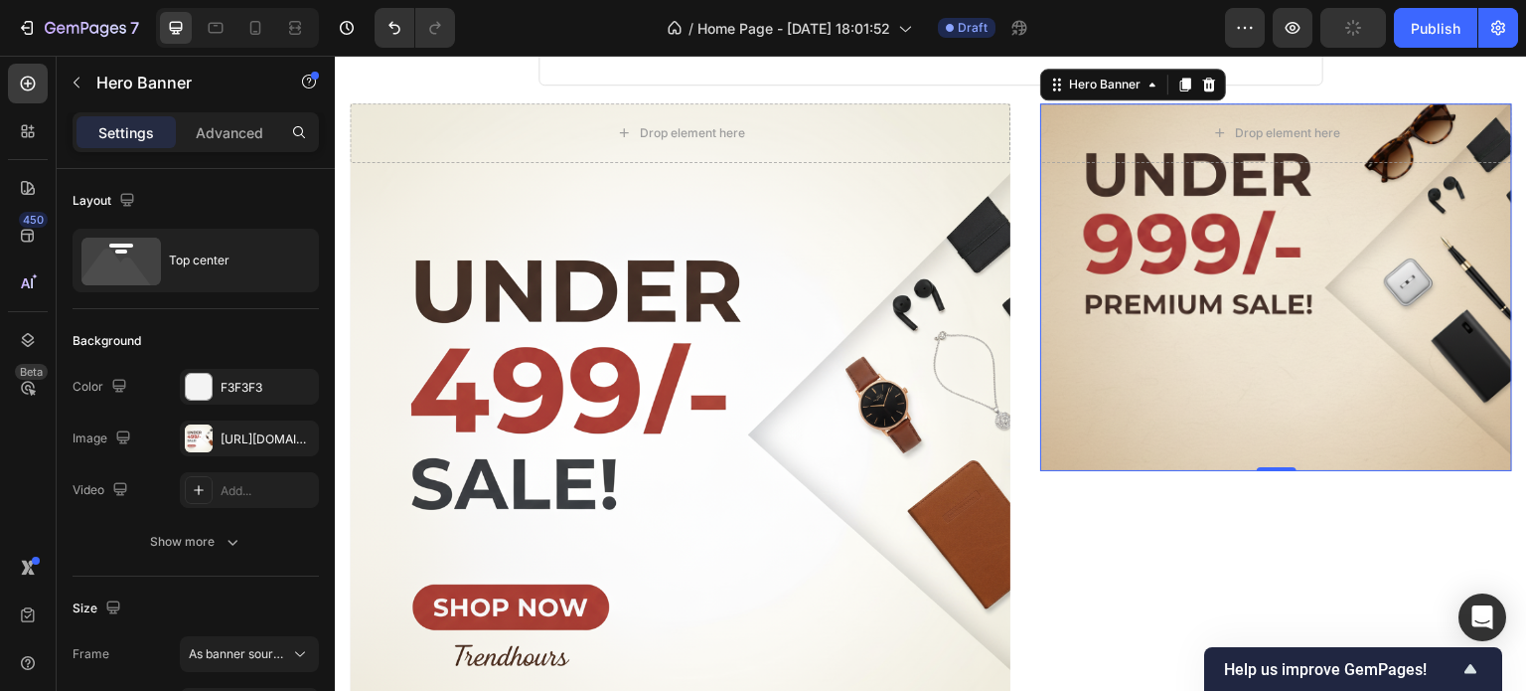
click at [1221, 273] on div "Overlay" at bounding box center [1276, 287] width 472 height 368
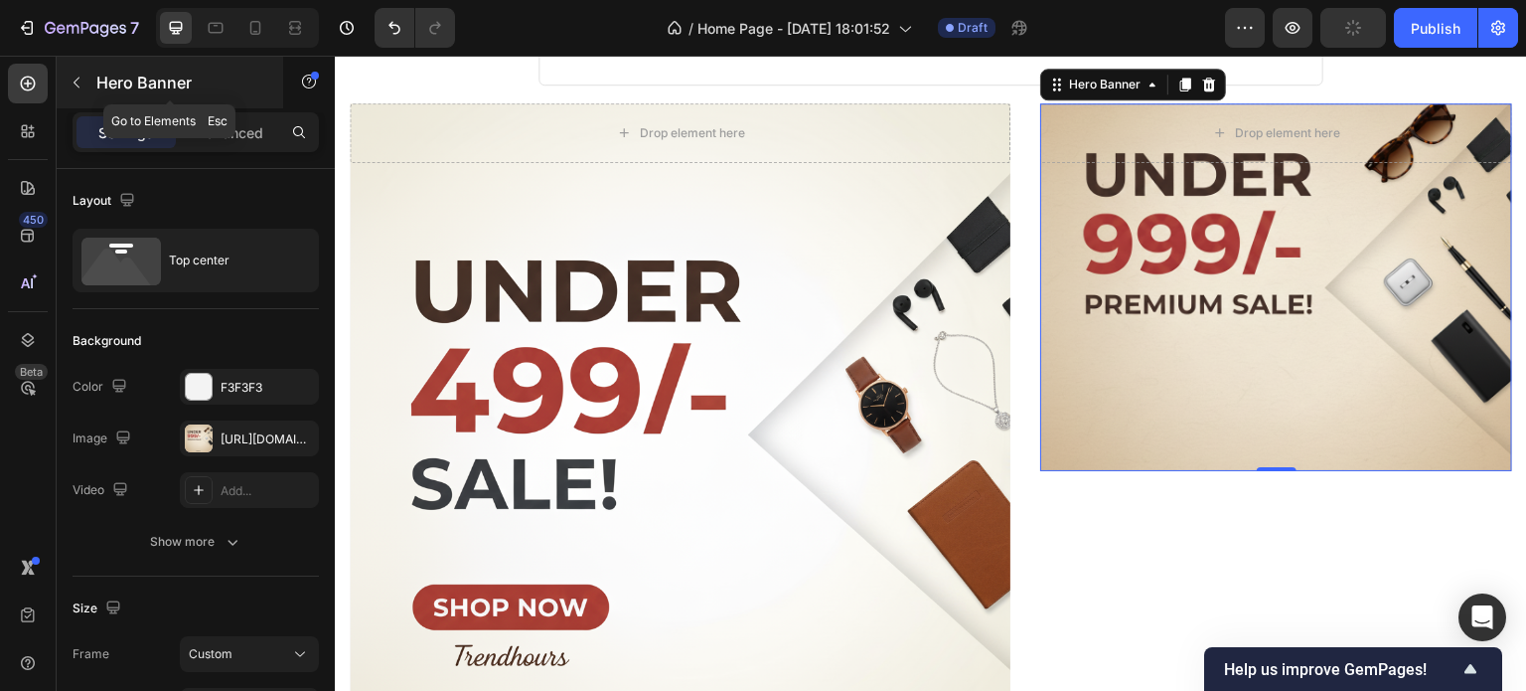
click at [91, 72] on div at bounding box center [77, 83] width 32 height 32
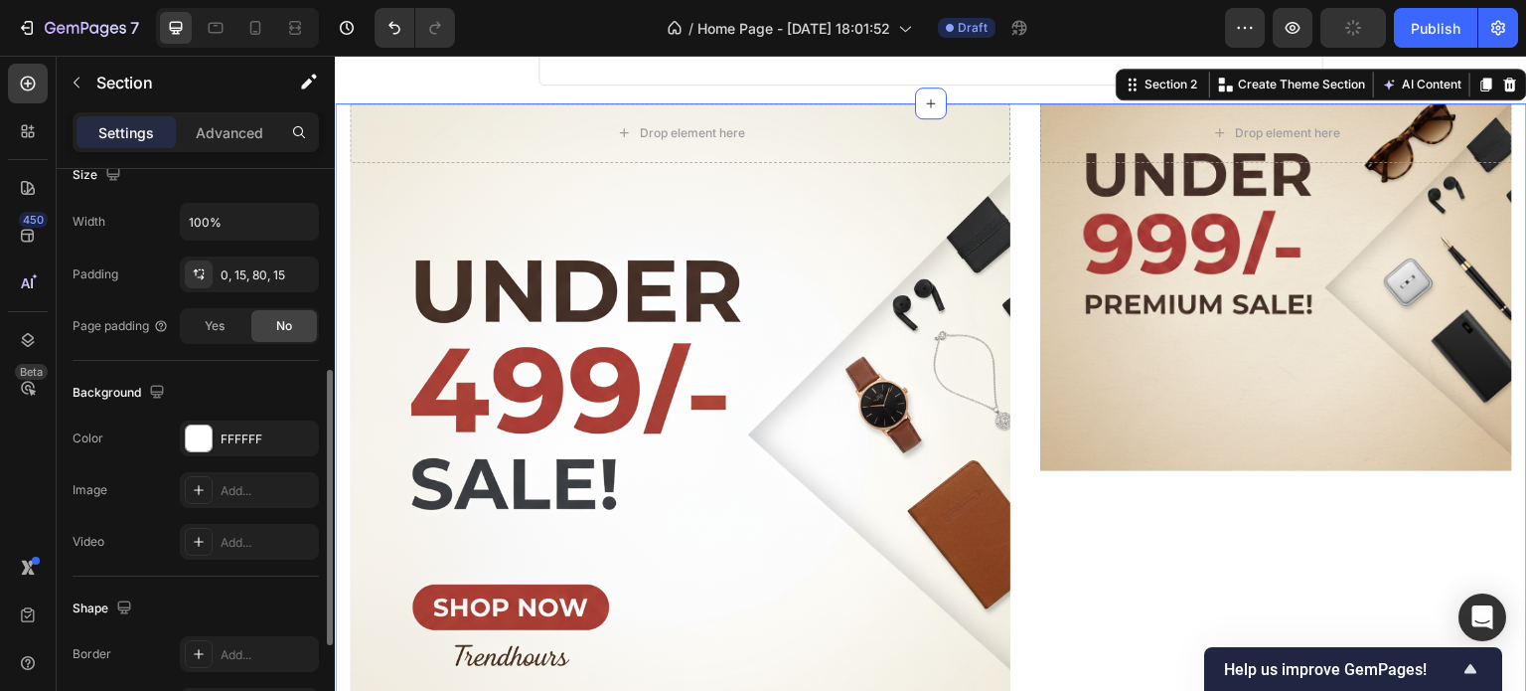
scroll to position [442, 0]
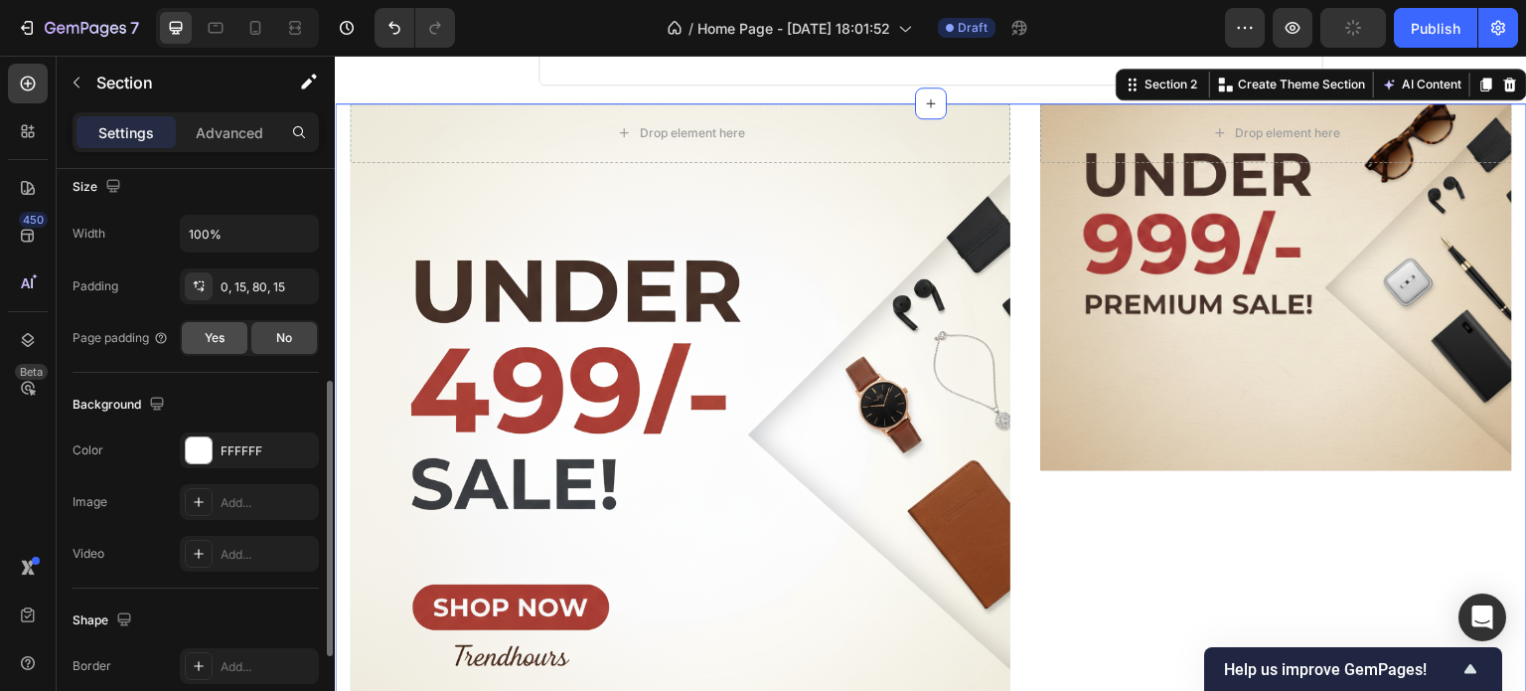
click at [219, 322] on div "Yes" at bounding box center [215, 338] width 66 height 32
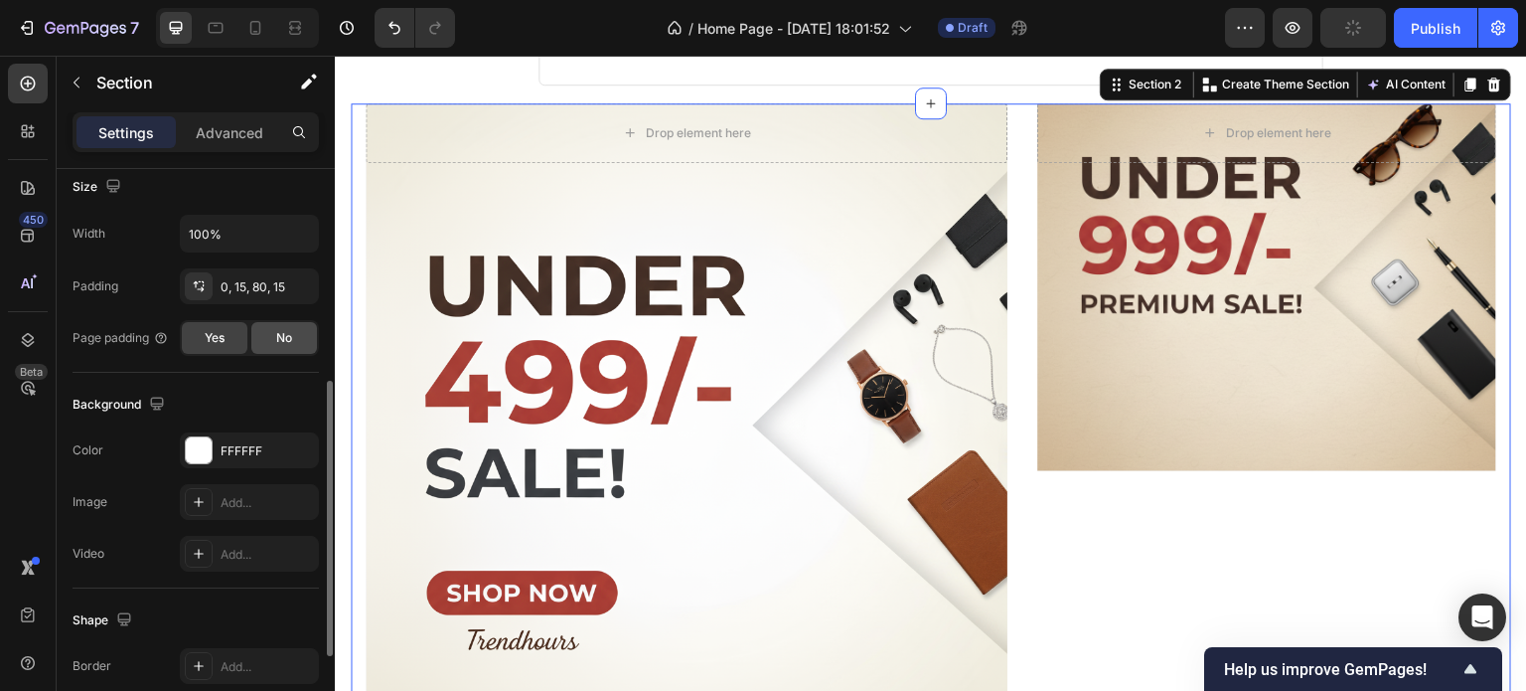
click at [295, 326] on div "No" at bounding box center [284, 338] width 66 height 32
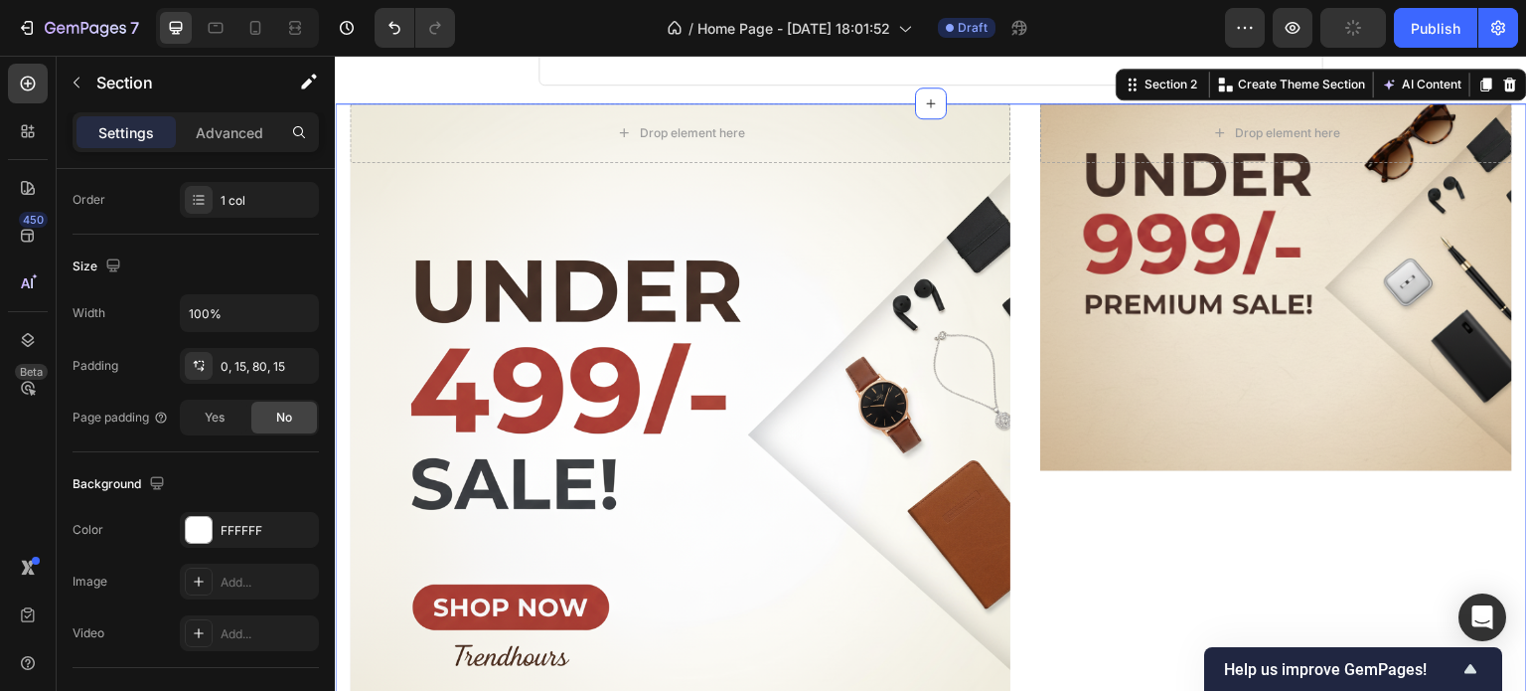
scroll to position [0, 0]
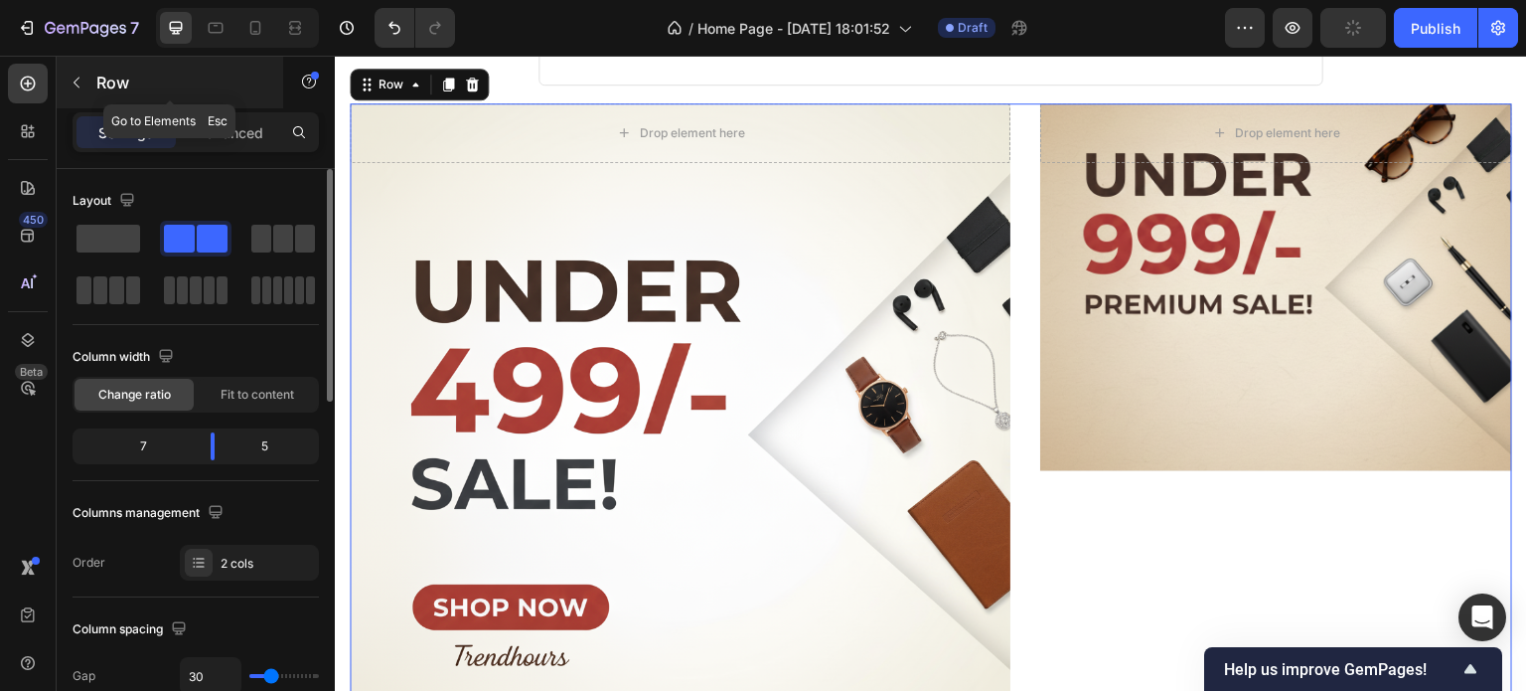
click at [80, 86] on icon "button" at bounding box center [77, 83] width 16 height 16
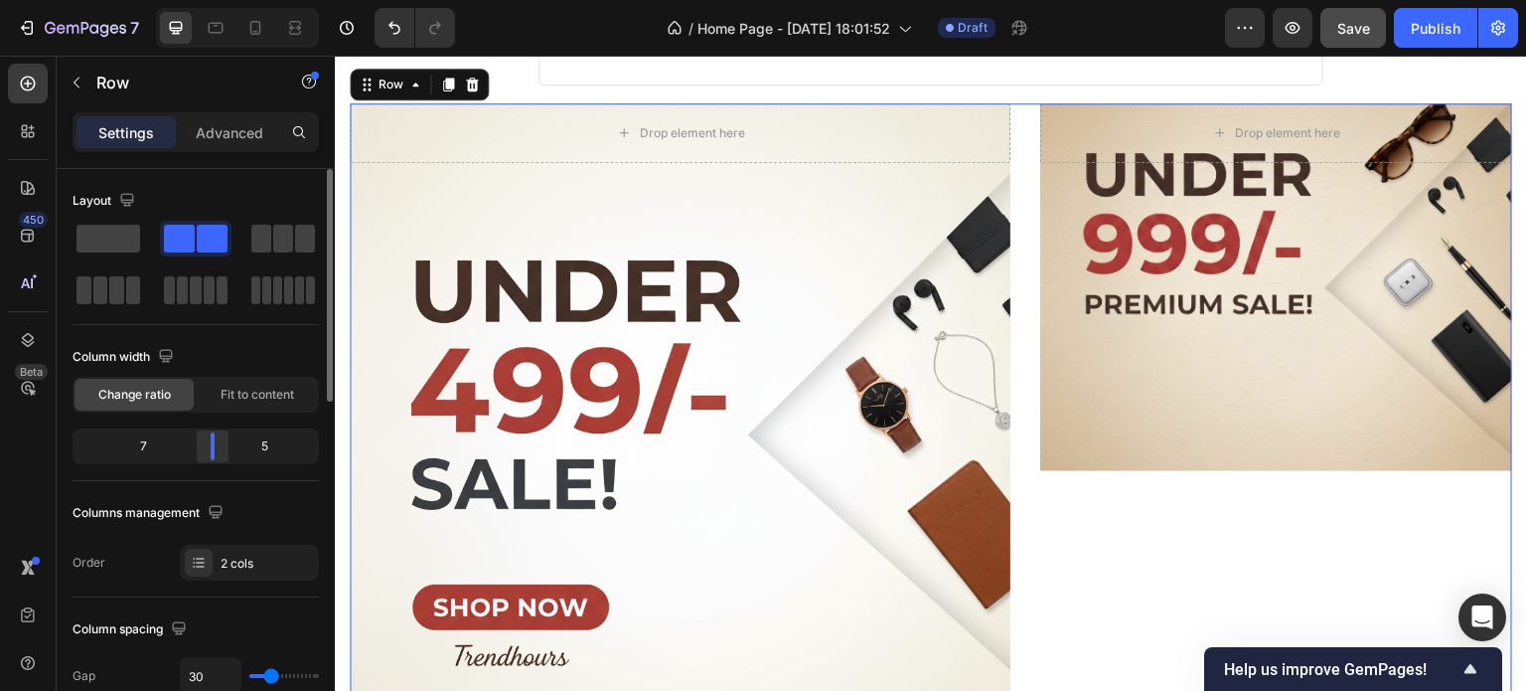
drag, startPoint x: 212, startPoint y: 447, endPoint x: 227, endPoint y: 436, distance: 18.5
click at [227, 0] on body "7 / Home Page - Sep 27, 18:01:52 Draft Preview Save Publish 450 Beta Sections(1…" at bounding box center [763, 0] width 1526 height 0
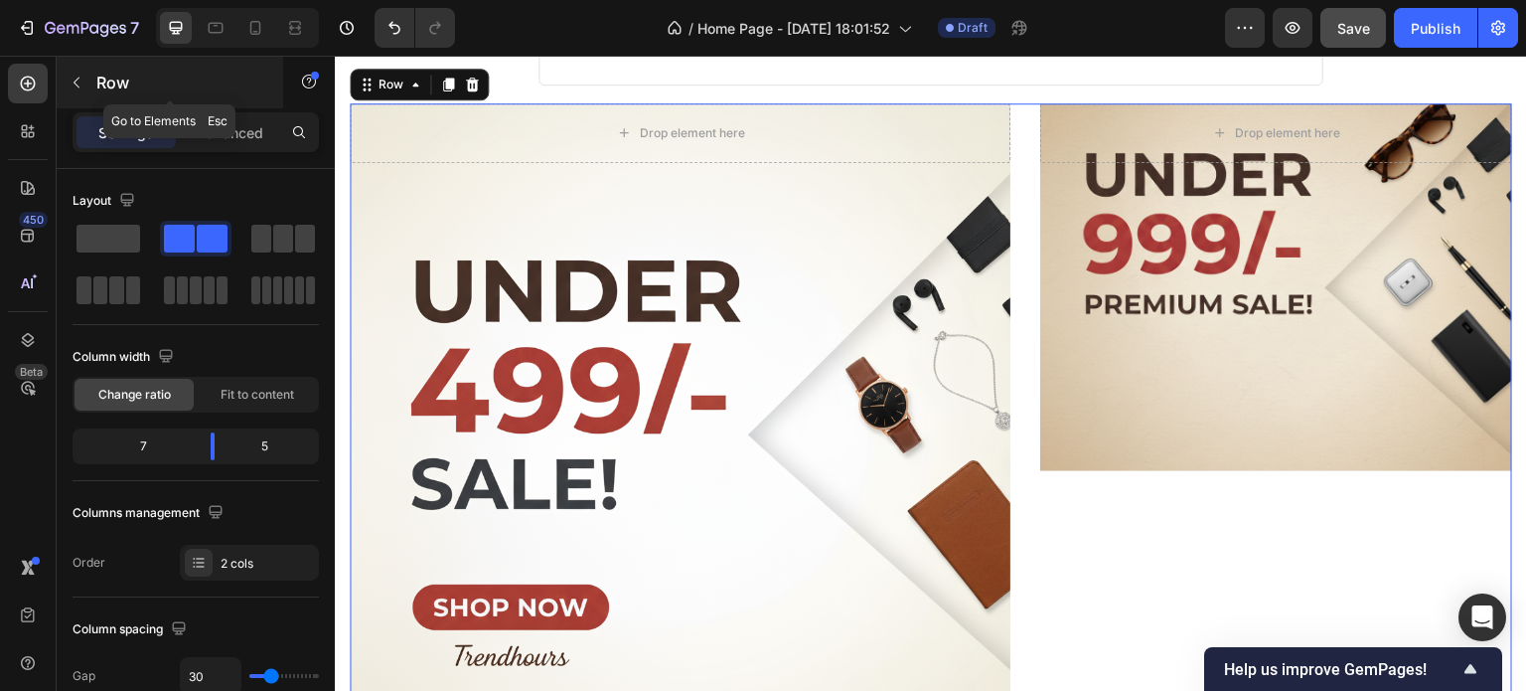
click at [73, 81] on icon "button" at bounding box center [77, 83] width 16 height 16
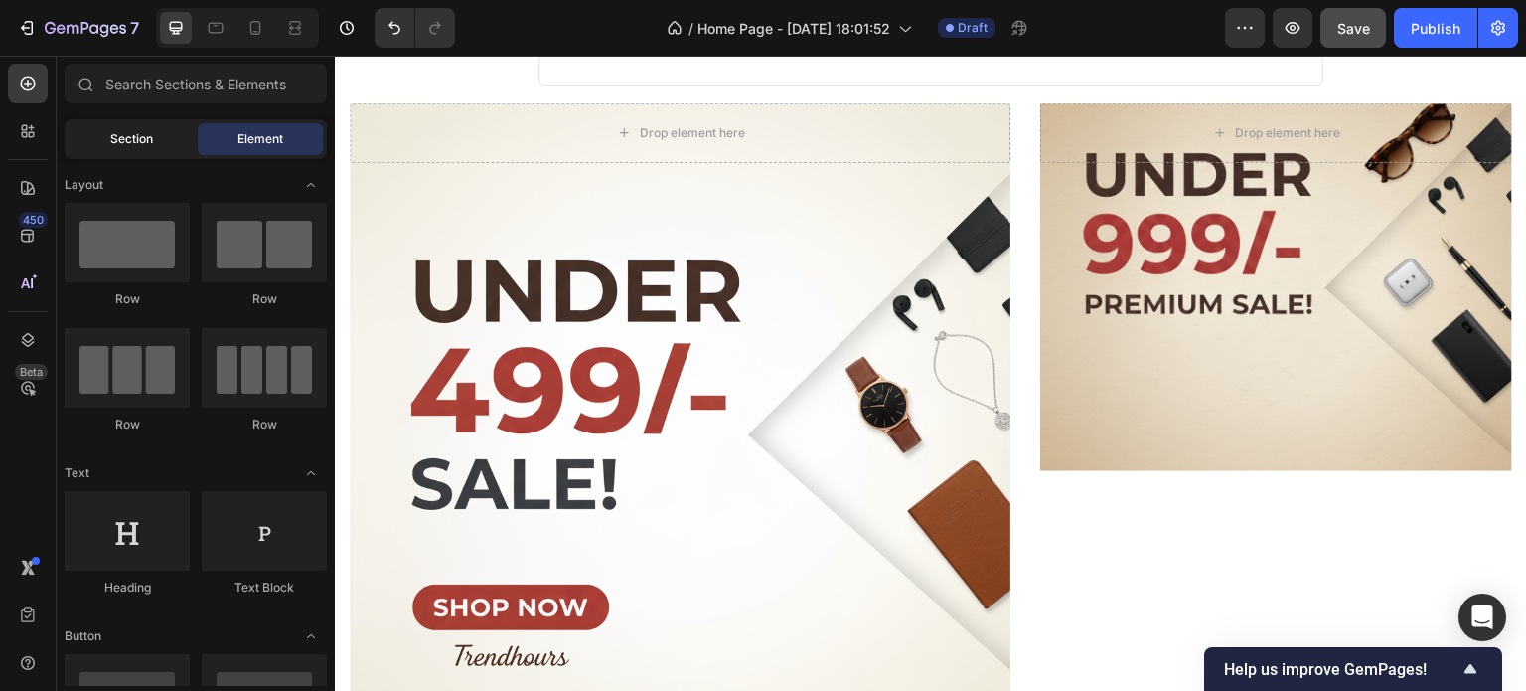
click at [151, 142] on span "Section" at bounding box center [131, 139] width 43 height 18
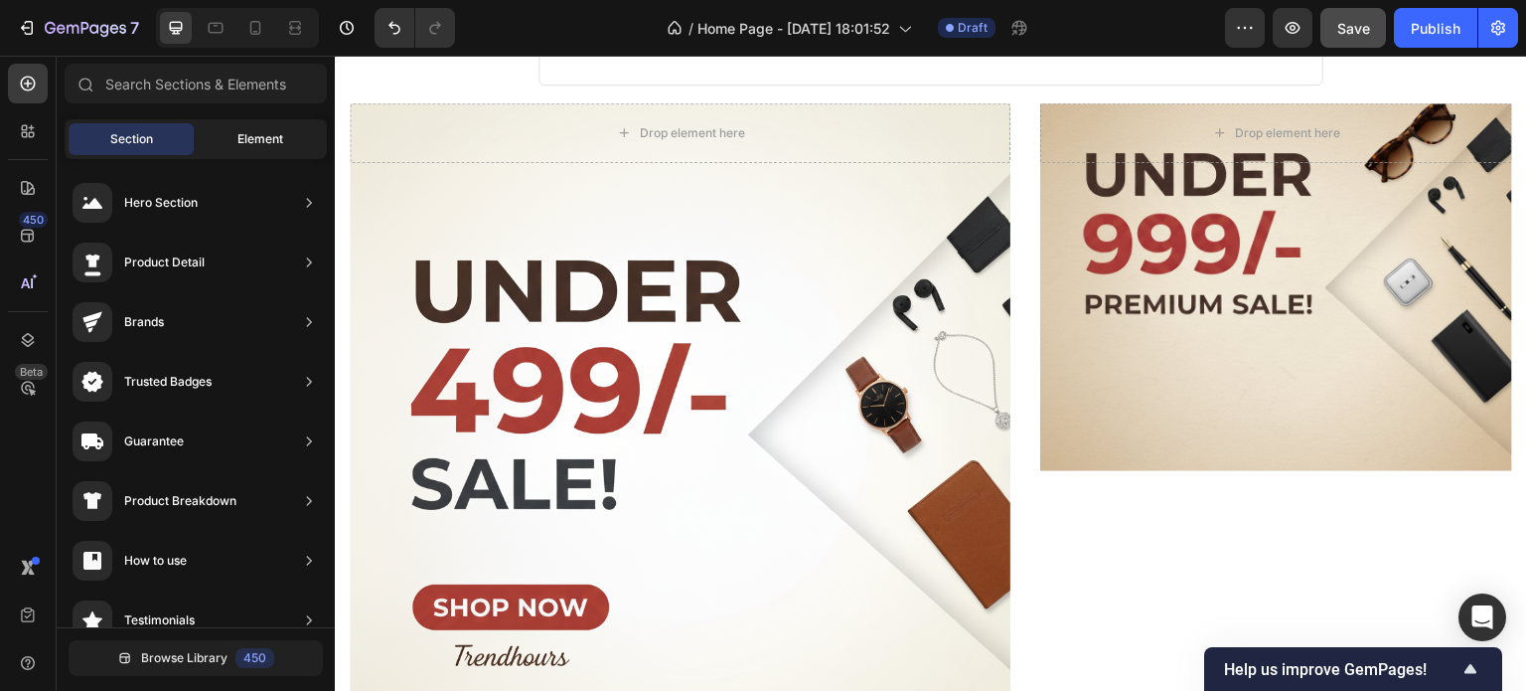
click at [257, 134] on span "Element" at bounding box center [260, 139] width 46 height 18
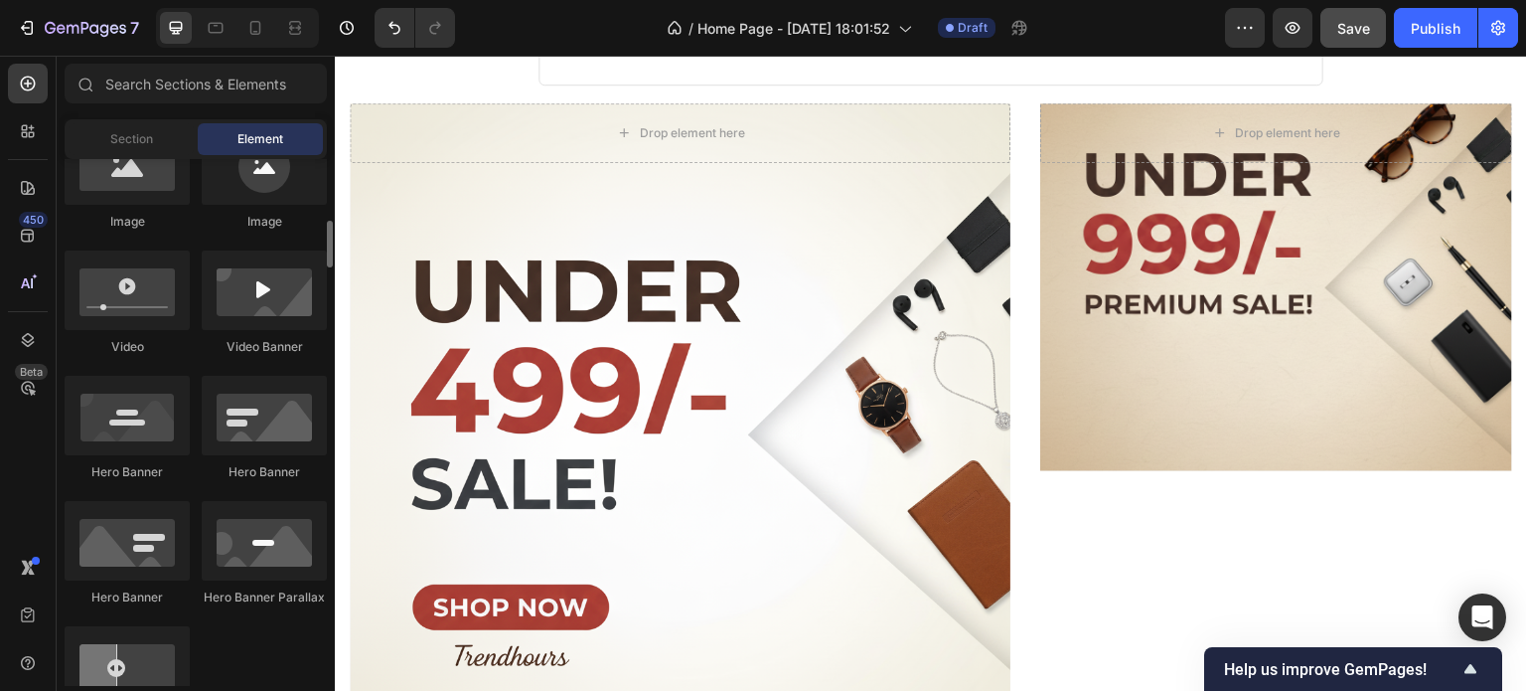
scroll to position [692, 0]
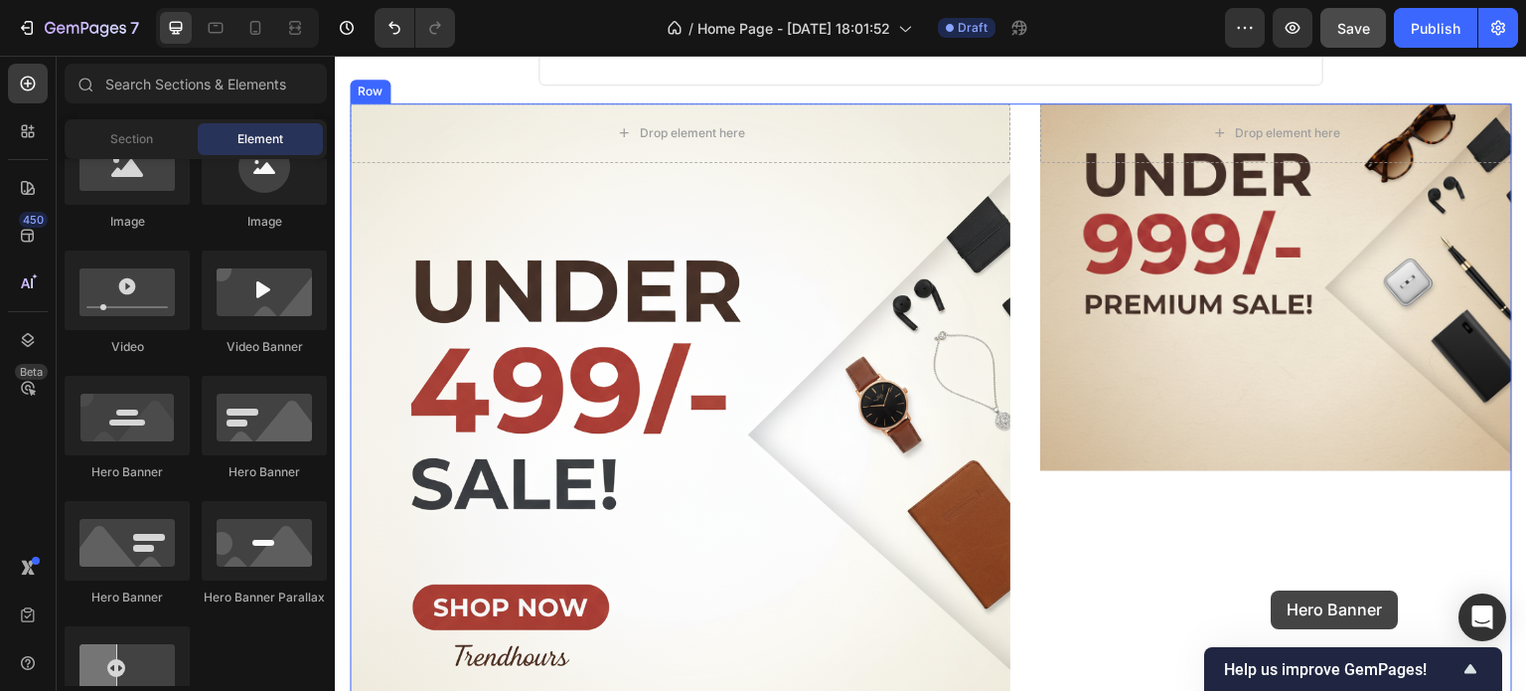
drag, startPoint x: 490, startPoint y: 486, endPoint x: 1275, endPoint y: 590, distance: 791.9
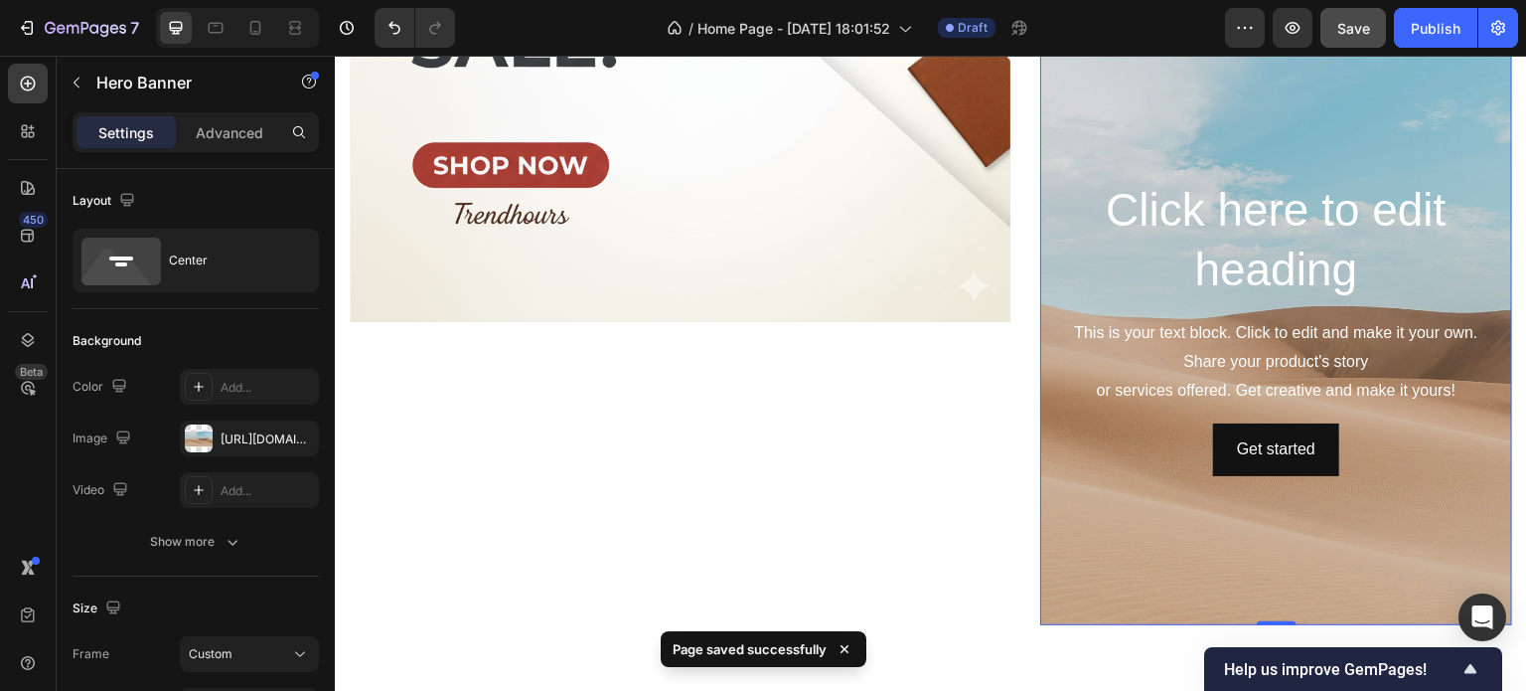
scroll to position [1250, 0]
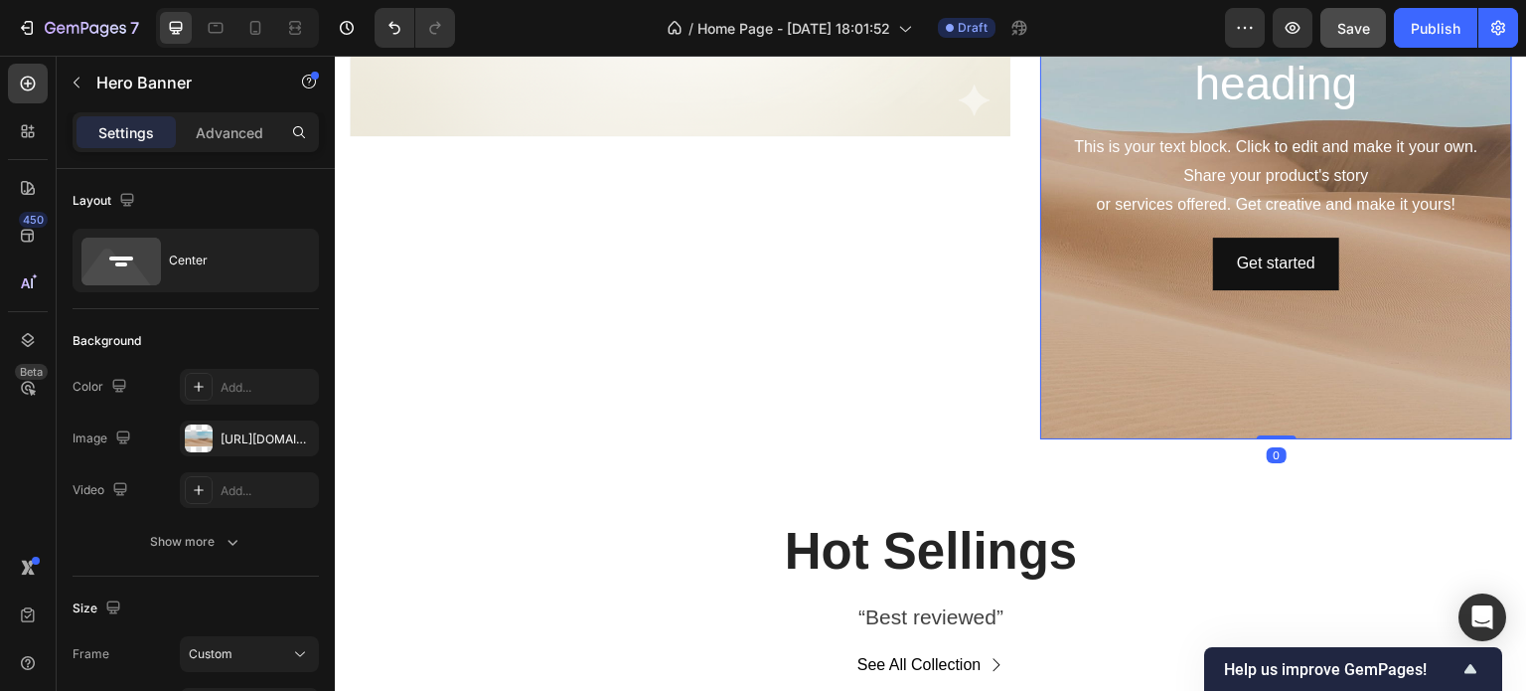
drag, startPoint x: 1265, startPoint y: 434, endPoint x: 1275, endPoint y: 233, distance: 201.9
click at [1275, 233] on div "Click here to edit heading Heading This is your text block. Click to edit and m…" at bounding box center [1276, 141] width 472 height 596
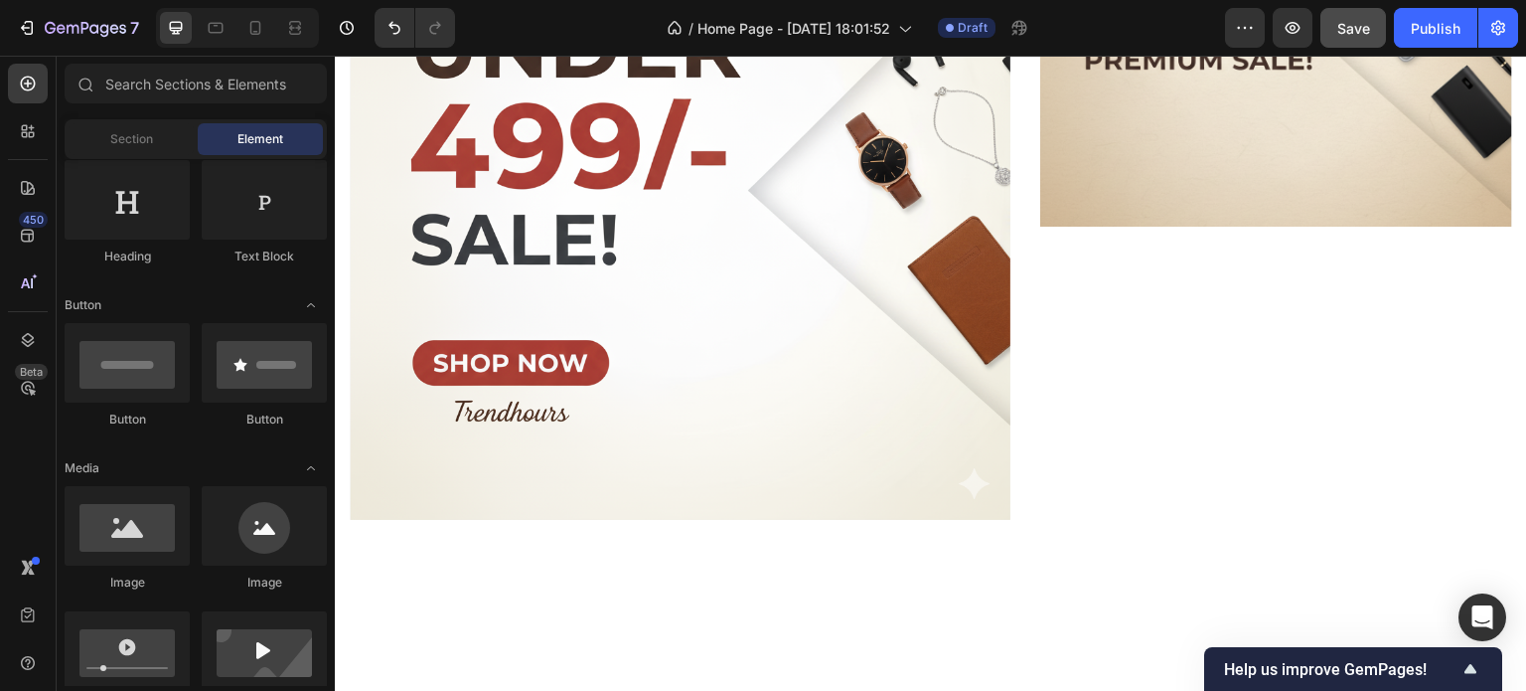
scroll to position [0, 0]
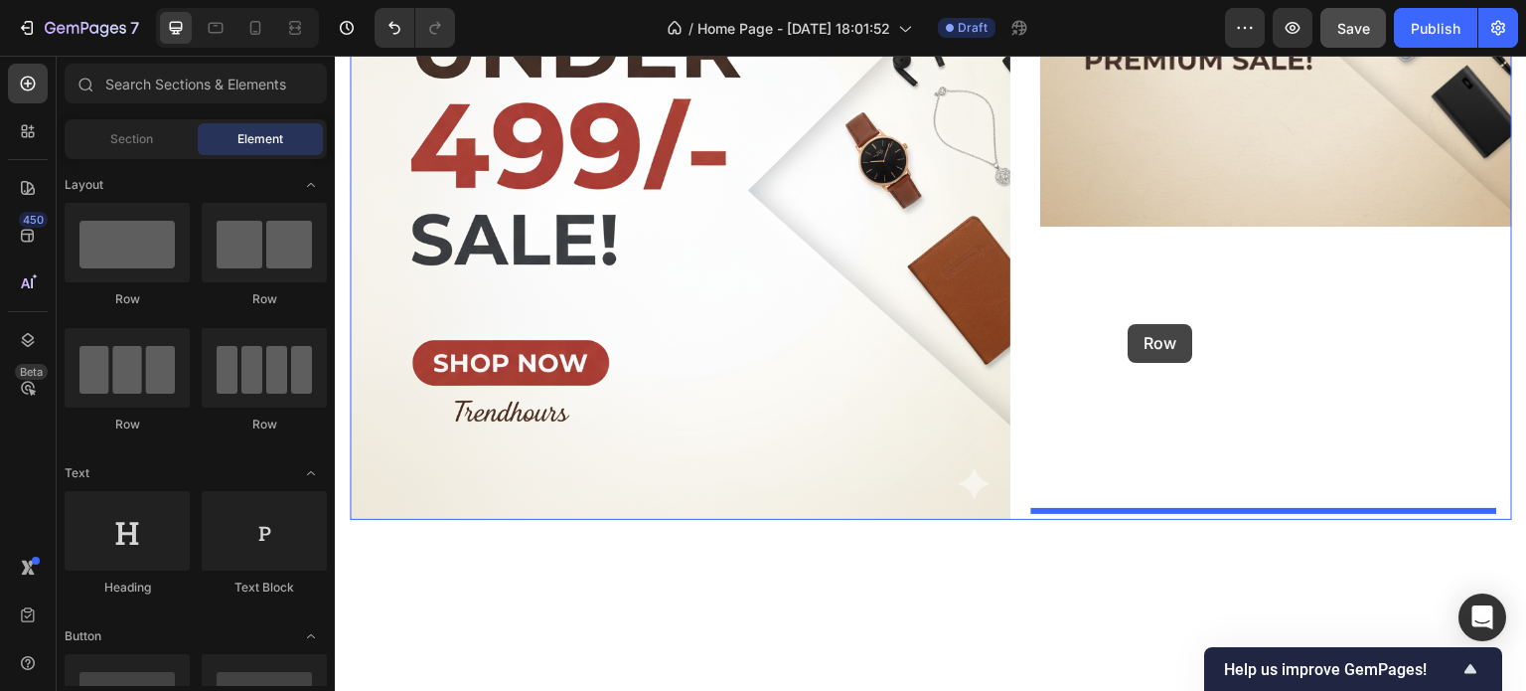
drag, startPoint x: 466, startPoint y: 337, endPoint x: 1132, endPoint y: 326, distance: 665.8
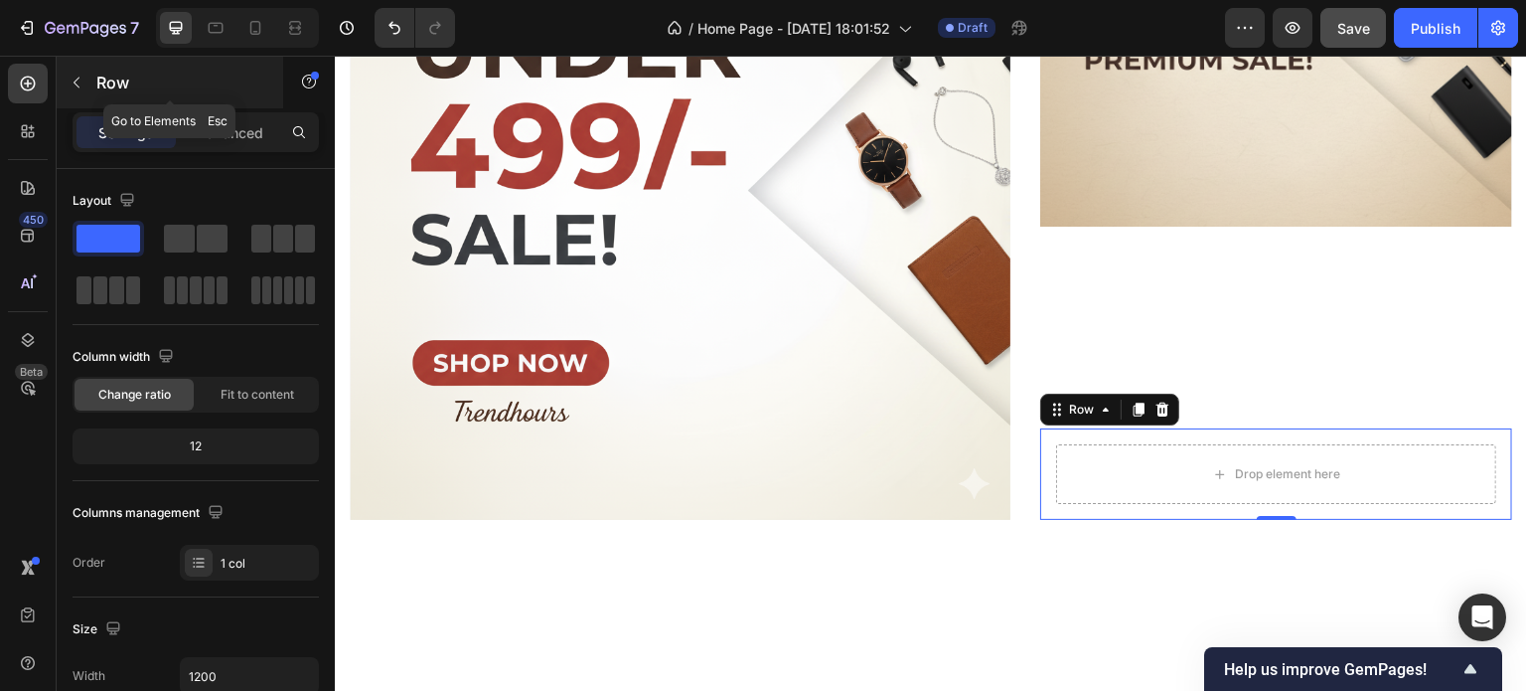
click at [71, 68] on button "button" at bounding box center [77, 83] width 32 height 32
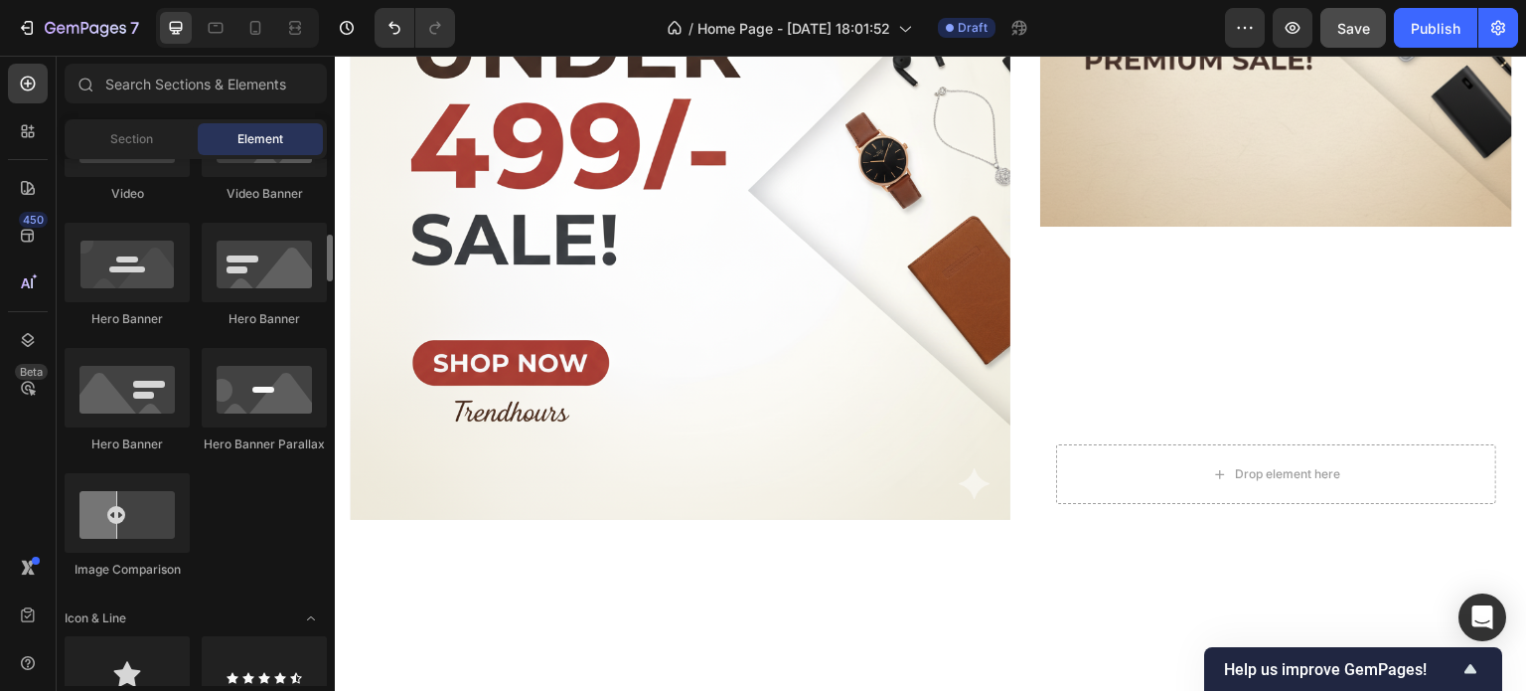
scroll to position [846, 0]
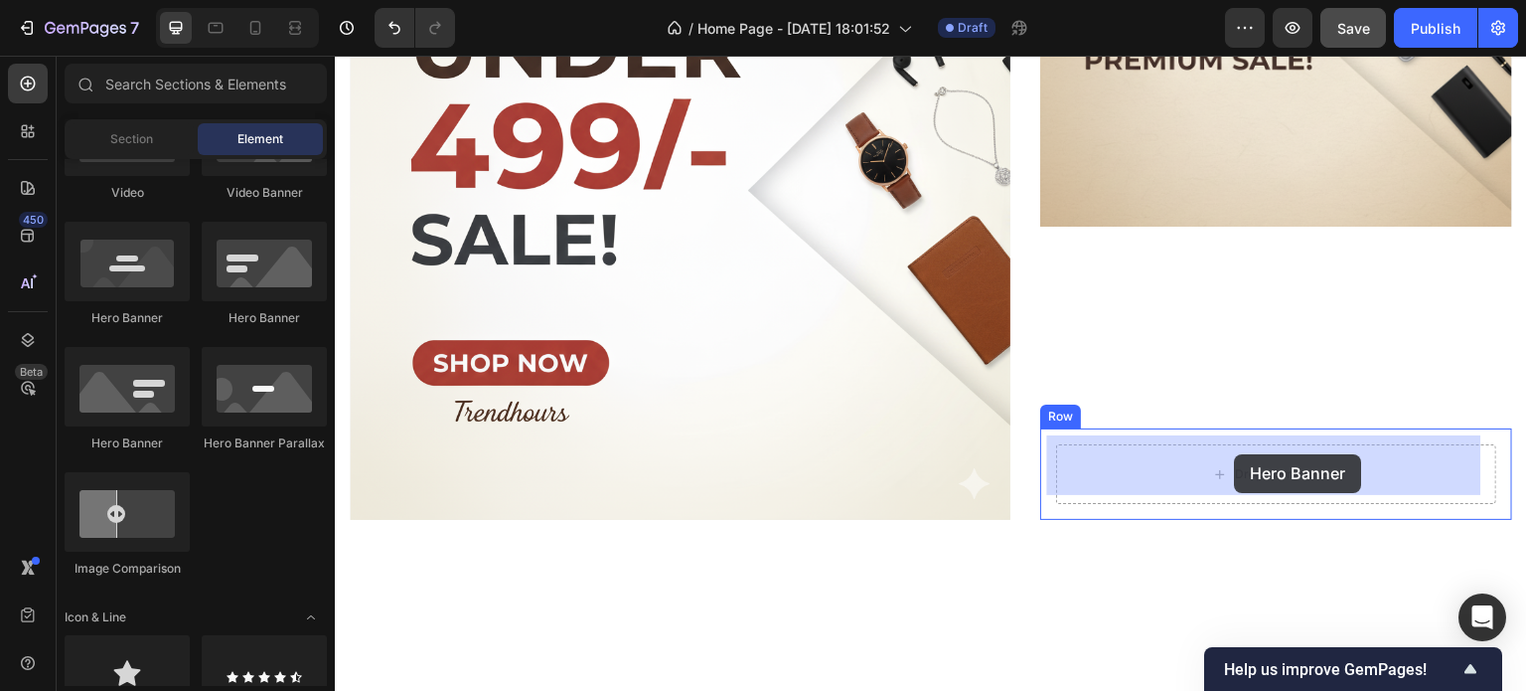
drag, startPoint x: 581, startPoint y: 358, endPoint x: 1229, endPoint y: 449, distance: 654.3
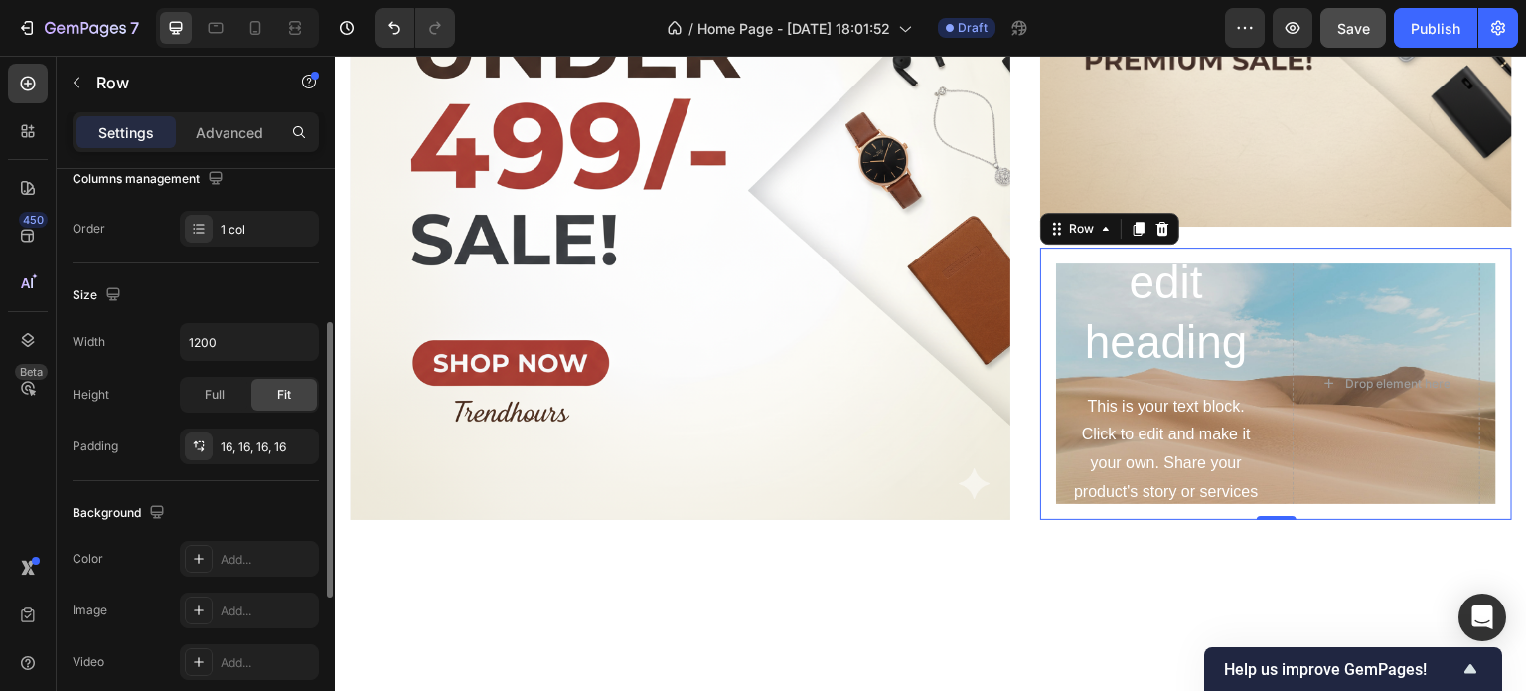
scroll to position [326, 0]
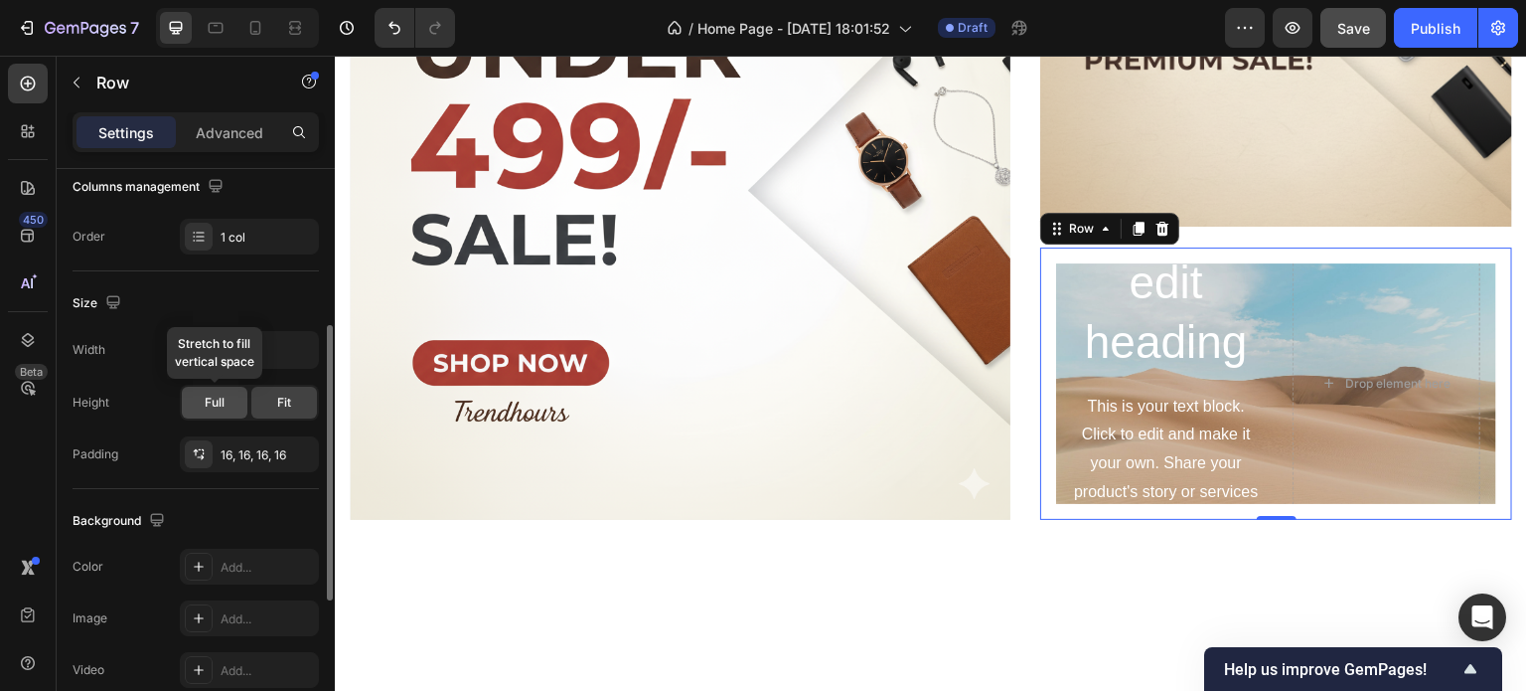
click at [215, 396] on span "Full" at bounding box center [215, 402] width 20 height 18
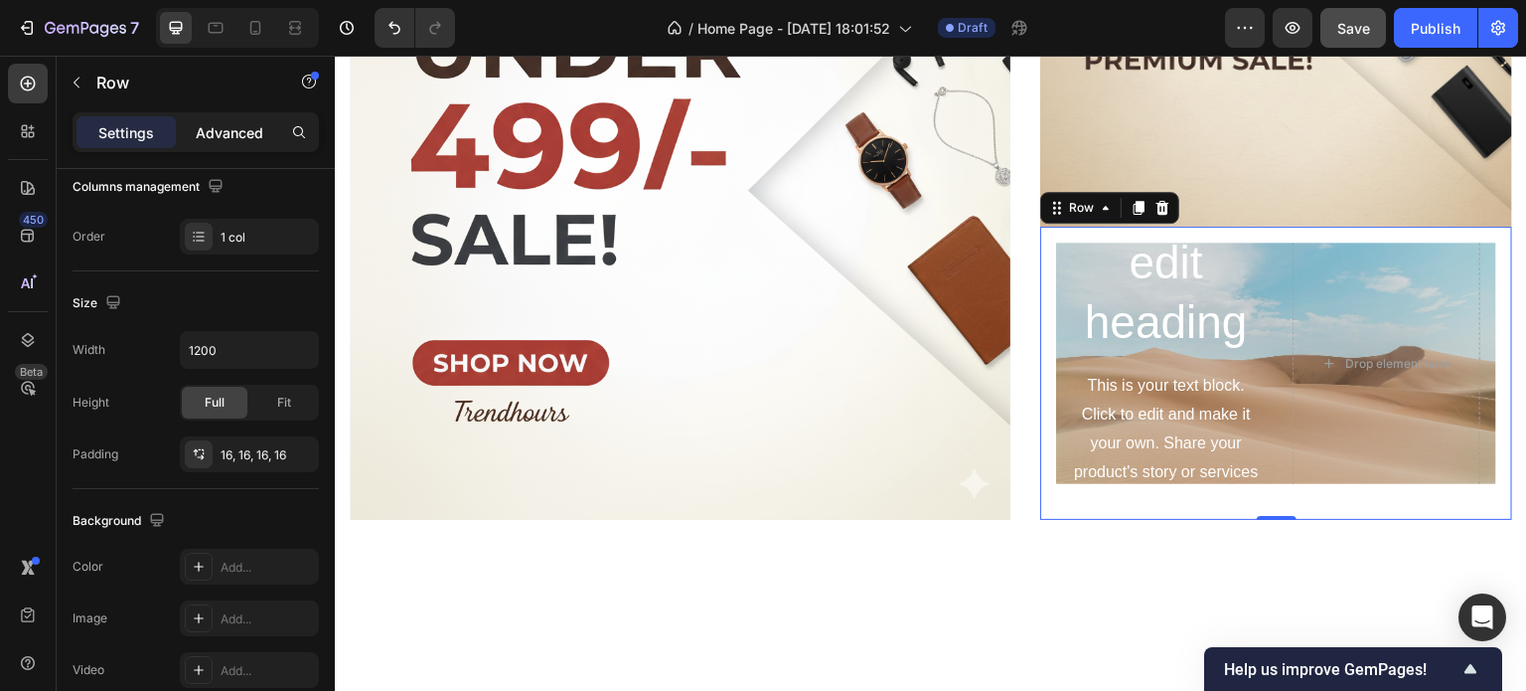
click at [231, 147] on div "Advanced" at bounding box center [229, 132] width 99 height 32
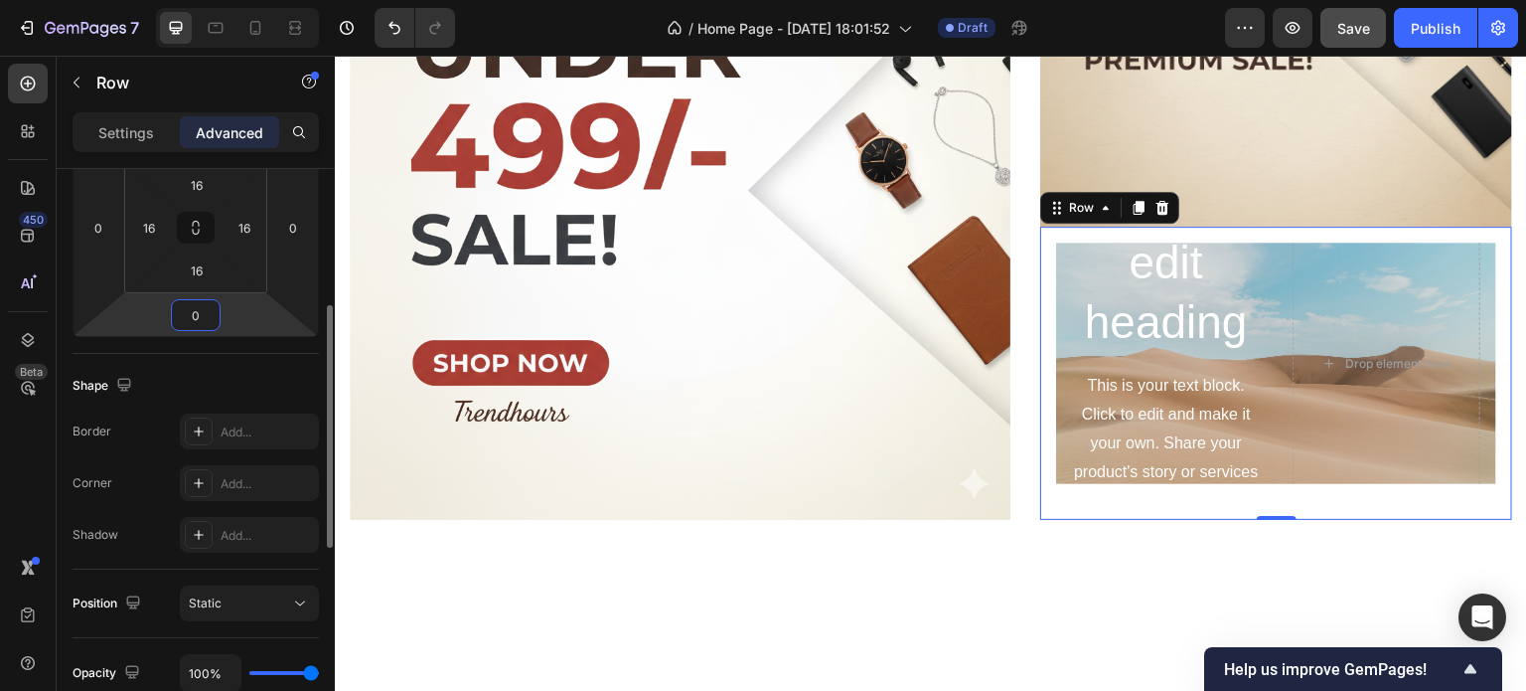
click at [199, 313] on input "0" at bounding box center [196, 315] width 40 height 30
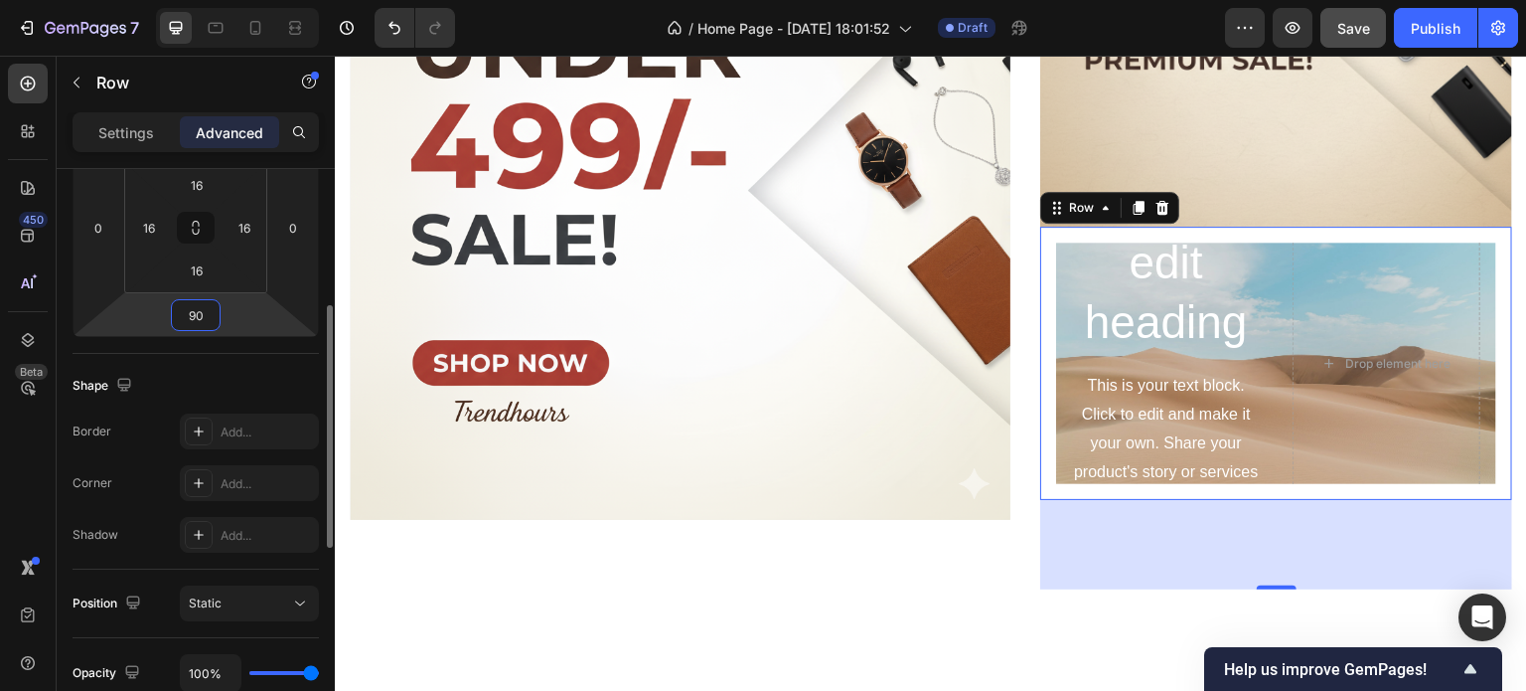
type input "9"
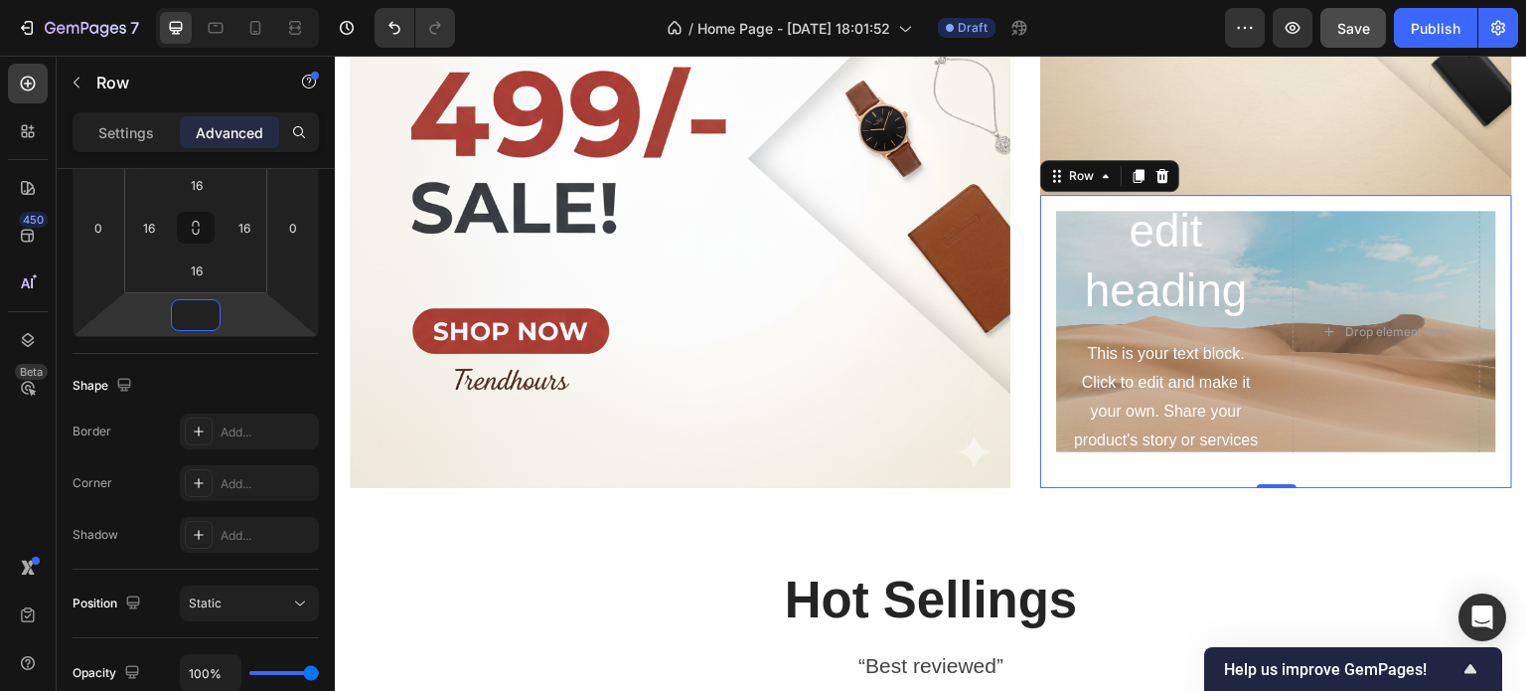
scroll to position [897, 0]
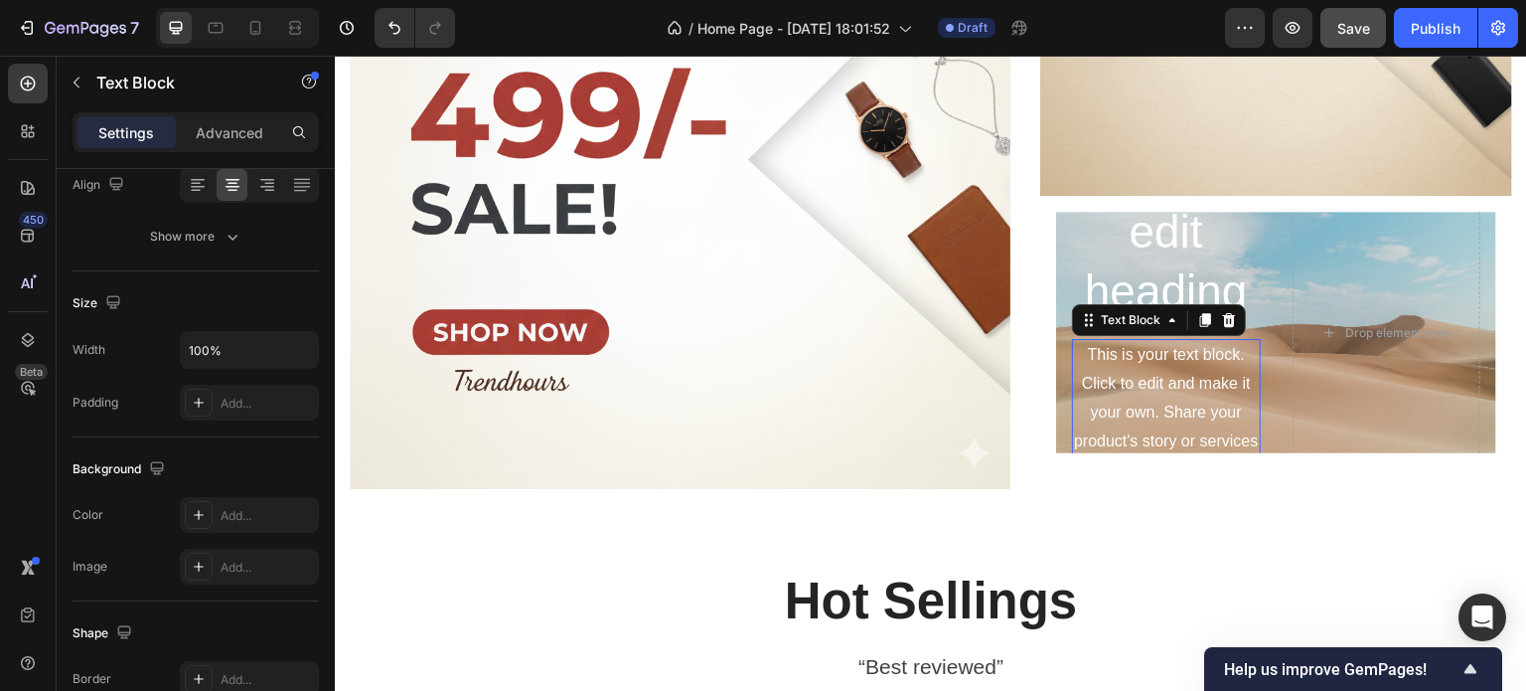
click at [1194, 339] on div "This is your text block. Click to edit and make it your own. Share your product…" at bounding box center [1166, 427] width 189 height 176
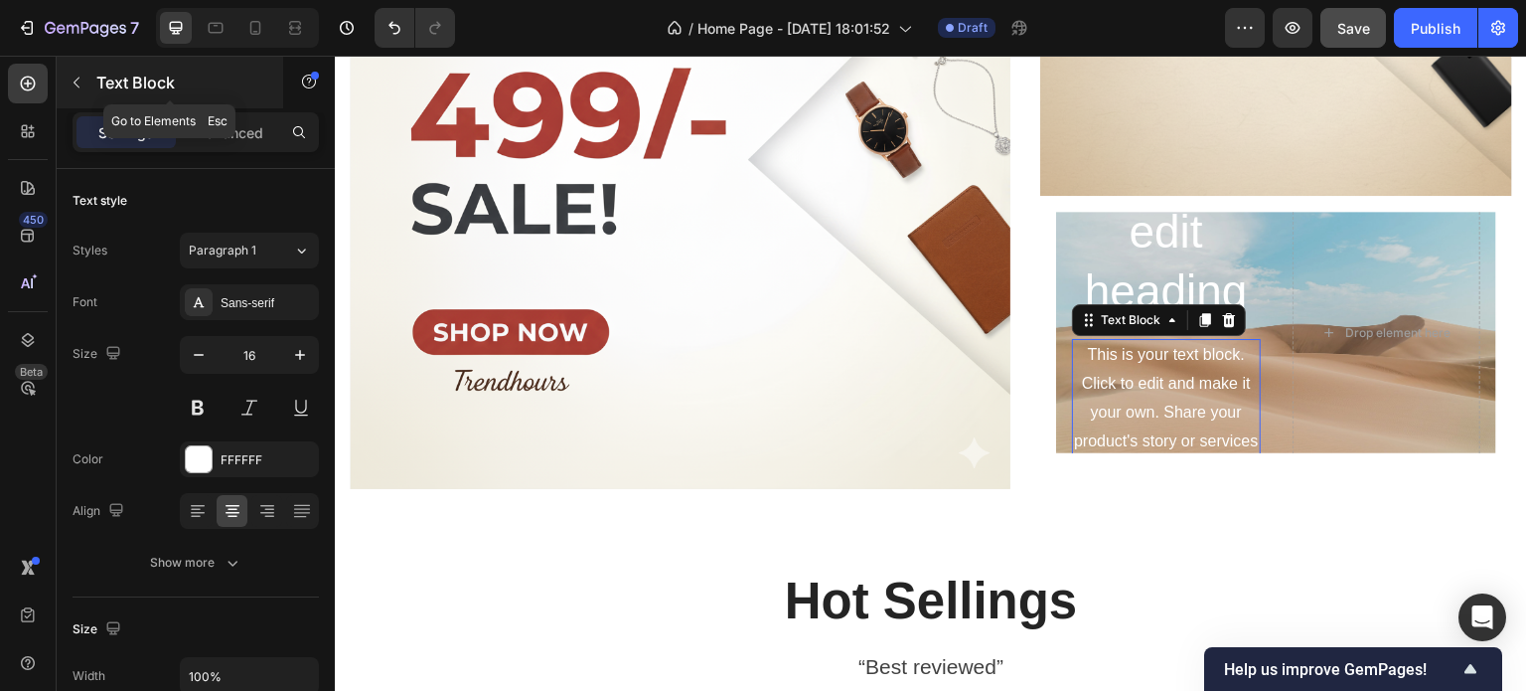
click at [76, 94] on button "button" at bounding box center [77, 83] width 32 height 32
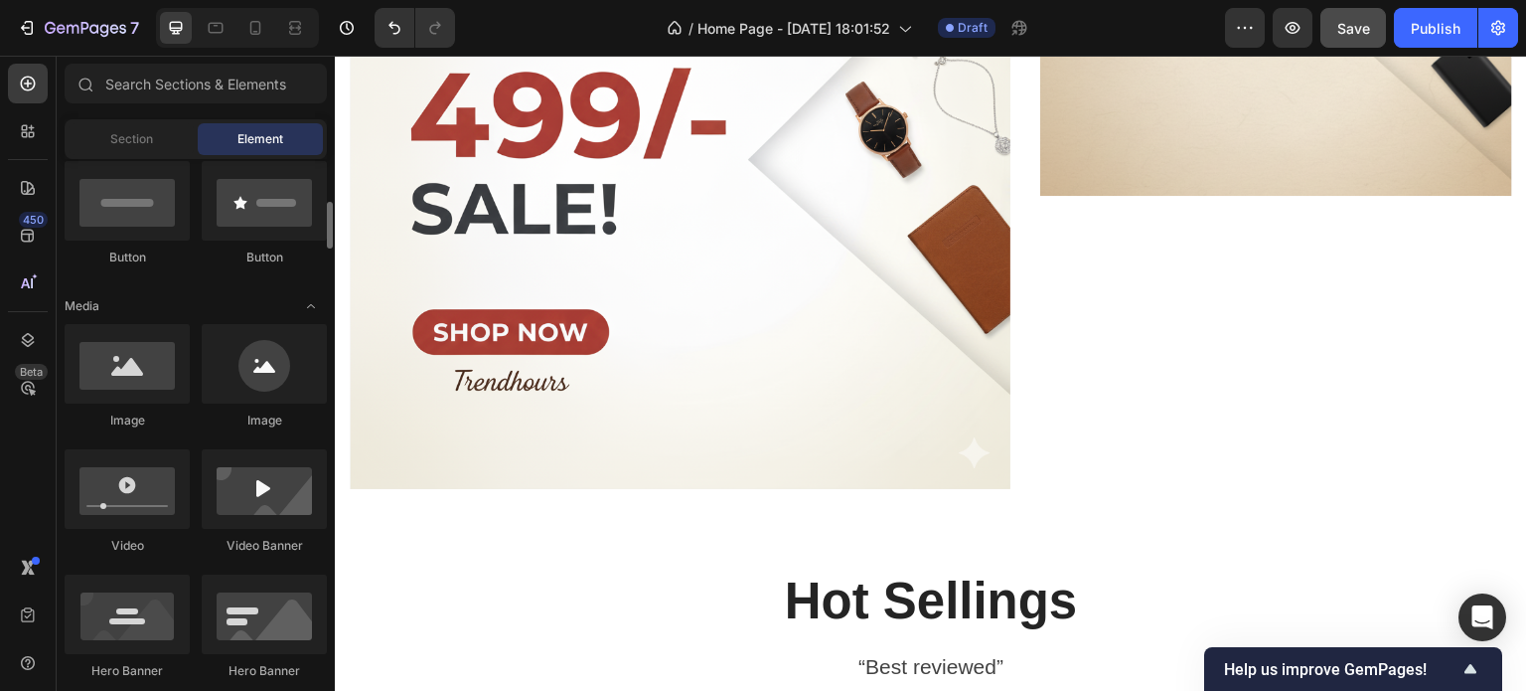
scroll to position [492, 0]
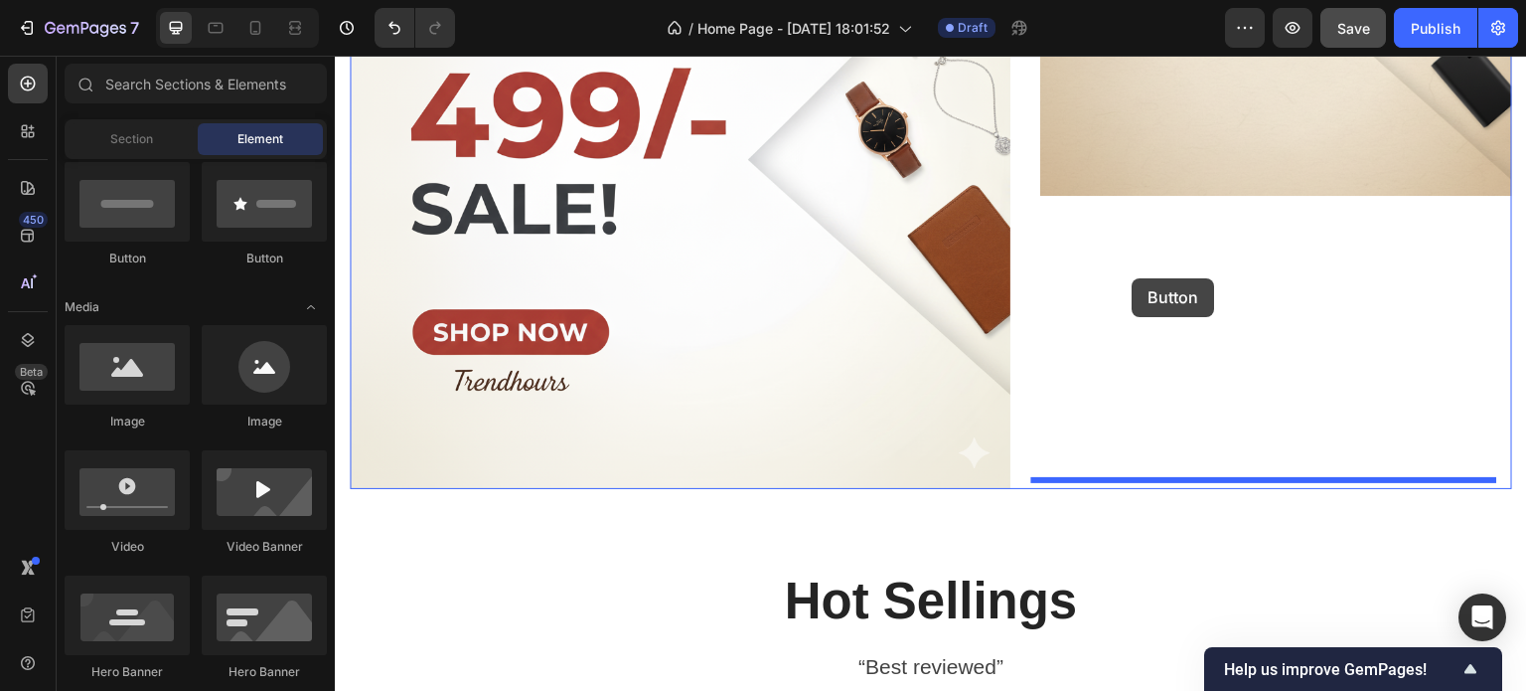
drag, startPoint x: 433, startPoint y: 248, endPoint x: 1132, endPoint y: 278, distance: 699.2
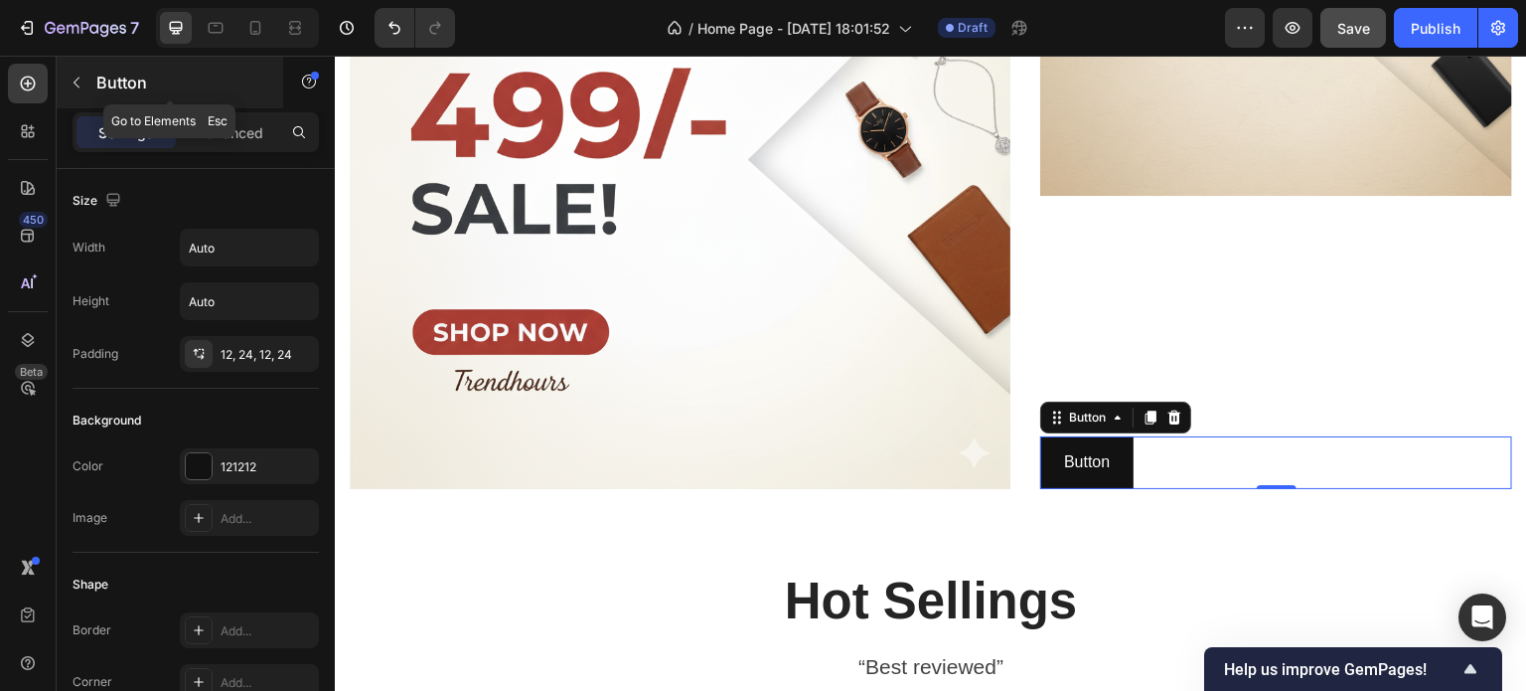
click at [89, 81] on button "button" at bounding box center [77, 83] width 32 height 32
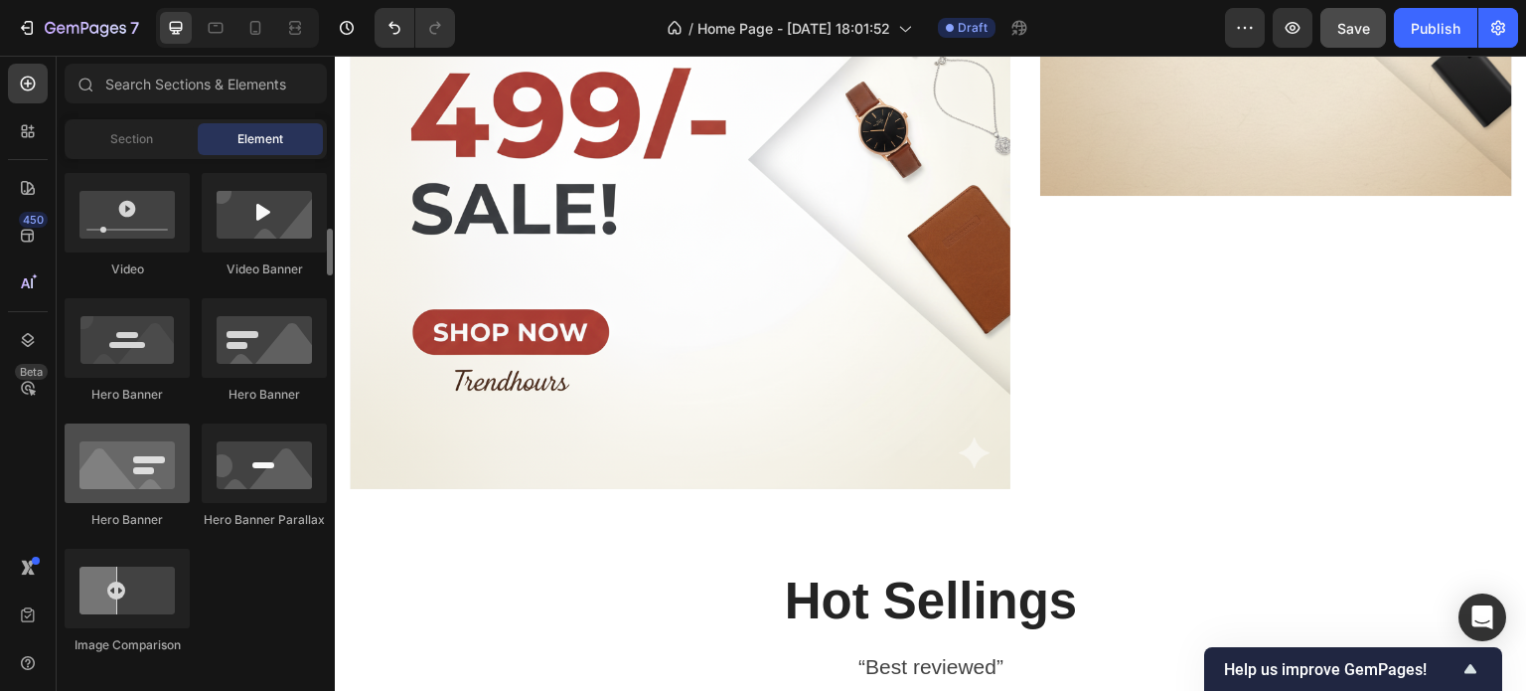
scroll to position [770, 0]
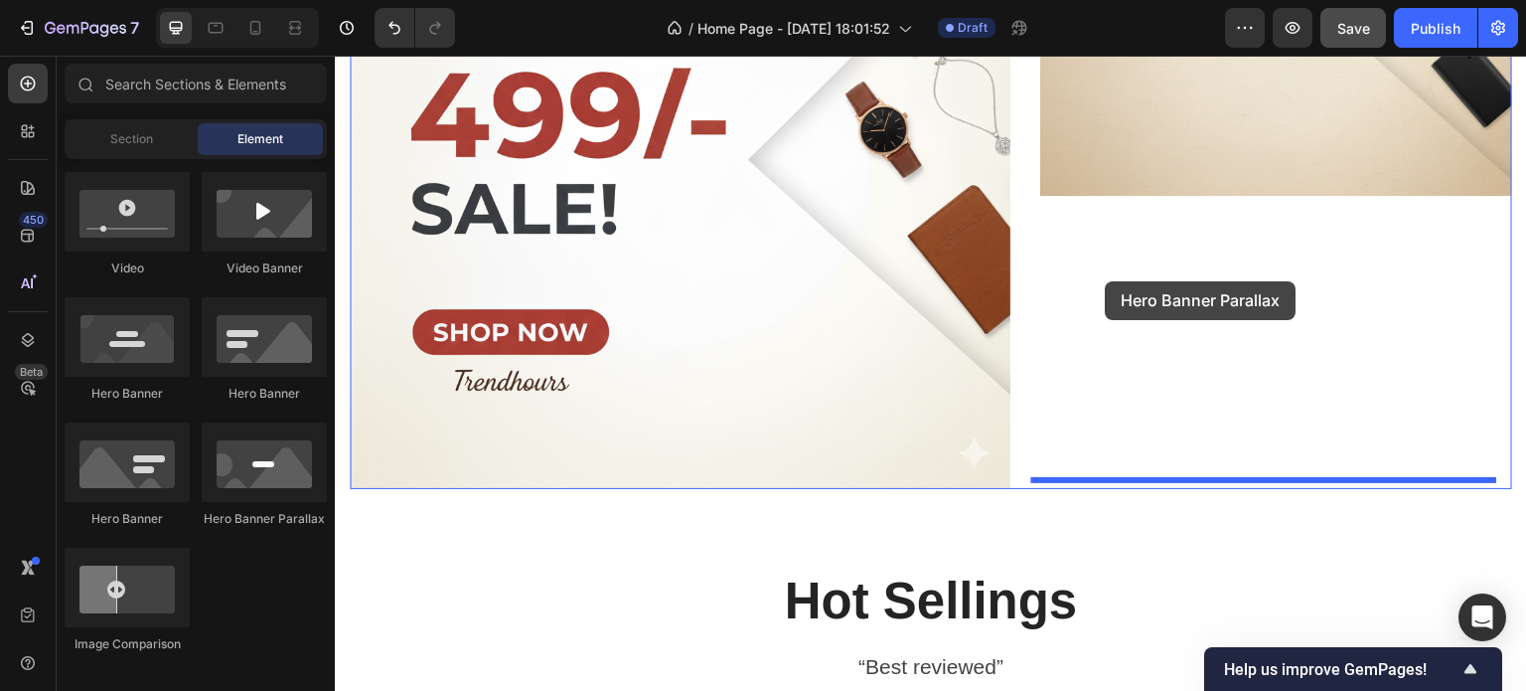
drag, startPoint x: 577, startPoint y: 509, endPoint x: 1106, endPoint y: 281, distance: 575.5
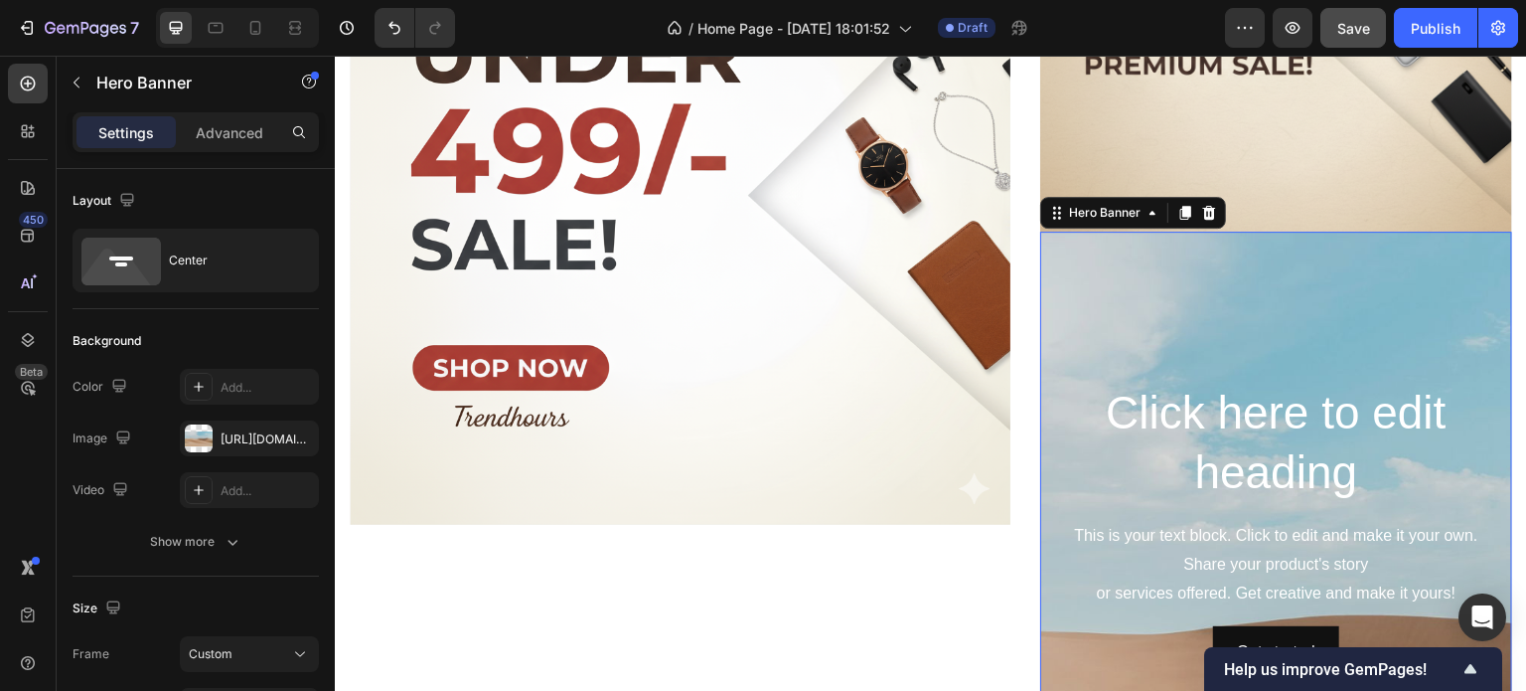
scroll to position [860, 0]
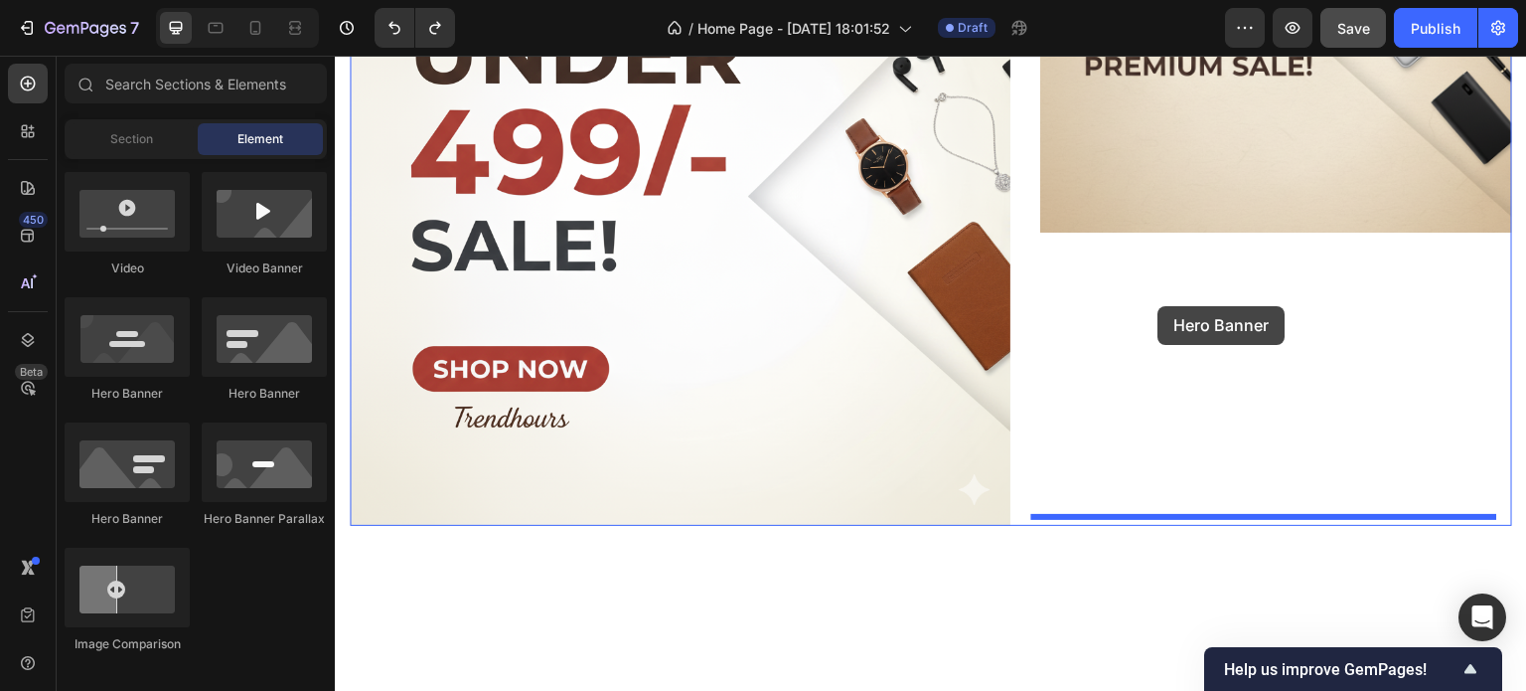
drag, startPoint x: 464, startPoint y: 536, endPoint x: 1192, endPoint y: 298, distance: 766.1
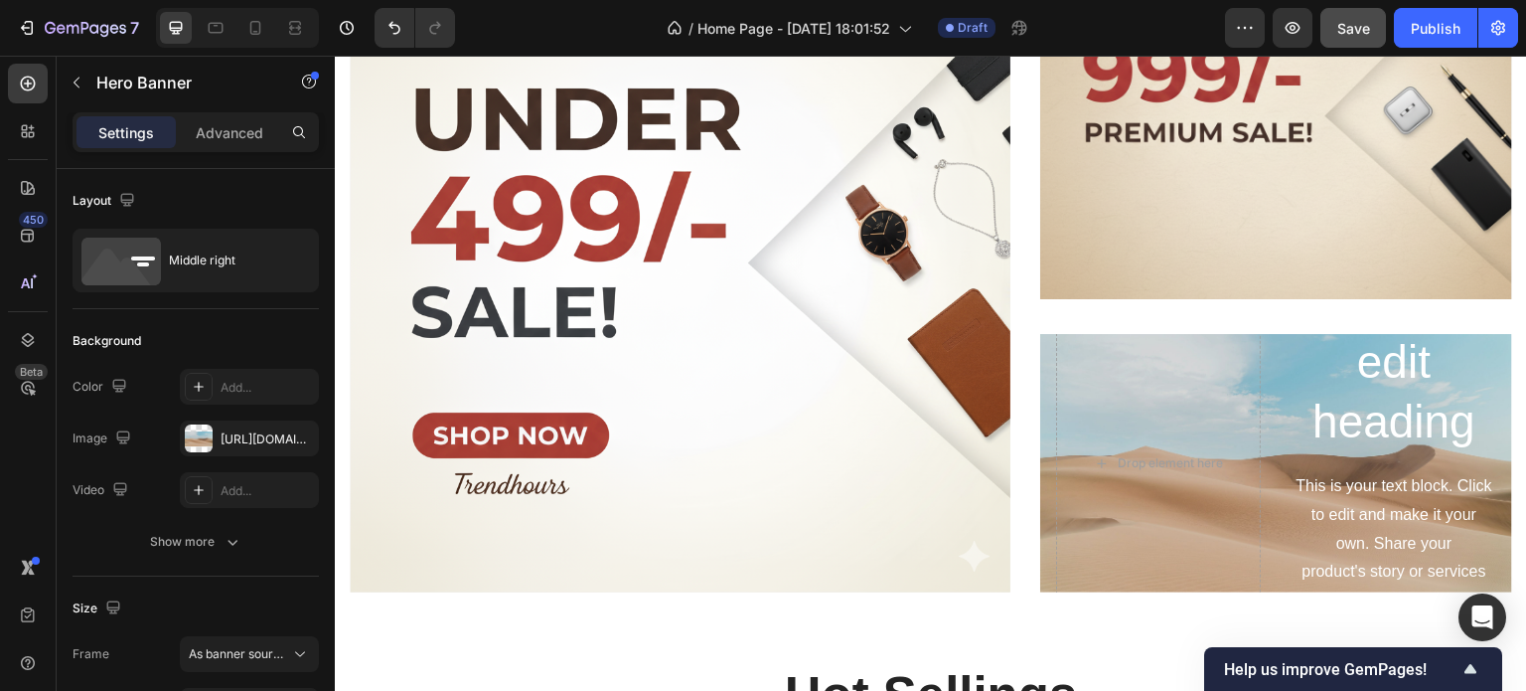
scroll to position [793, 0]
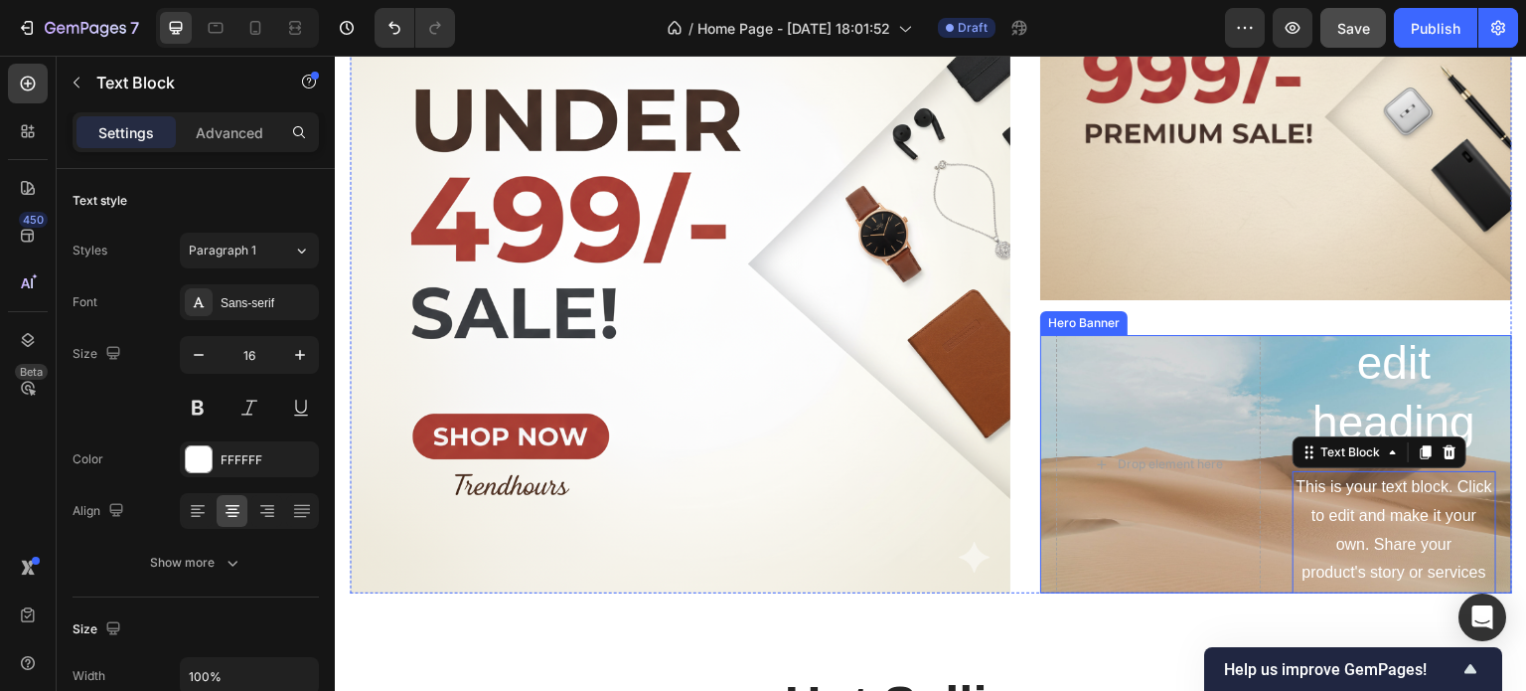
click at [1267, 434] on div "Click here to edit heading Heading This is your text block. Click to edit and m…" at bounding box center [1276, 465] width 472 height 510
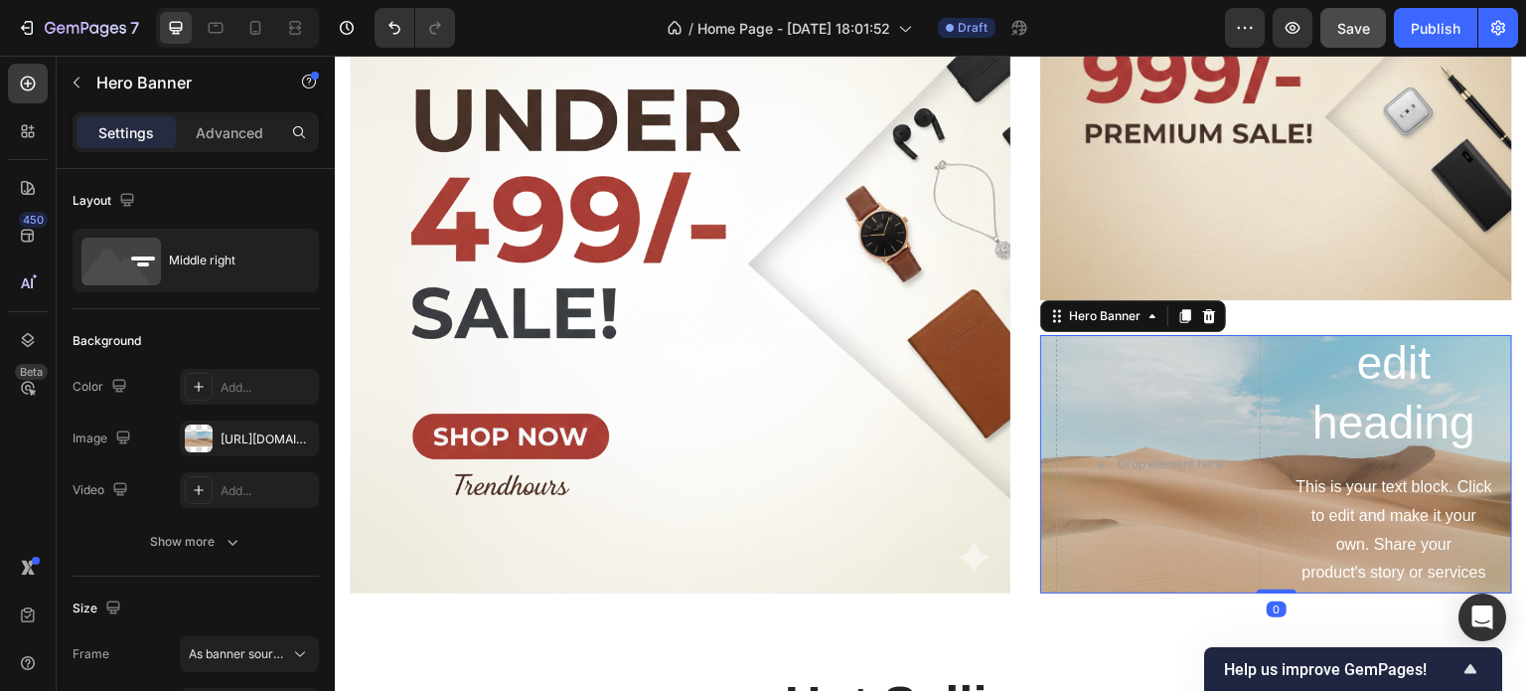
click at [1267, 434] on div "Click here to edit heading Heading This is your text block. Click to edit and m…" at bounding box center [1276, 465] width 472 height 510
click at [287, 433] on button "button" at bounding box center [298, 438] width 24 height 24
type input "Auto"
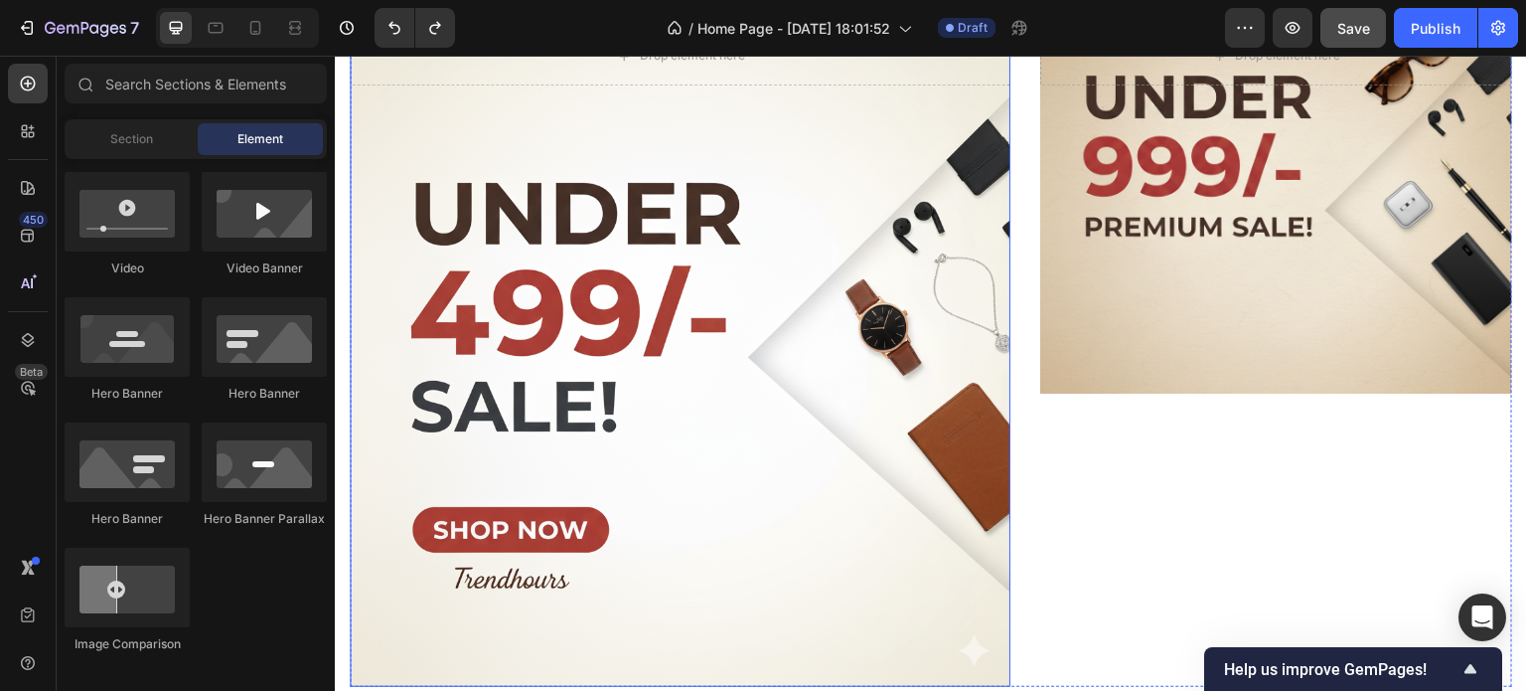
scroll to position [676, 0]
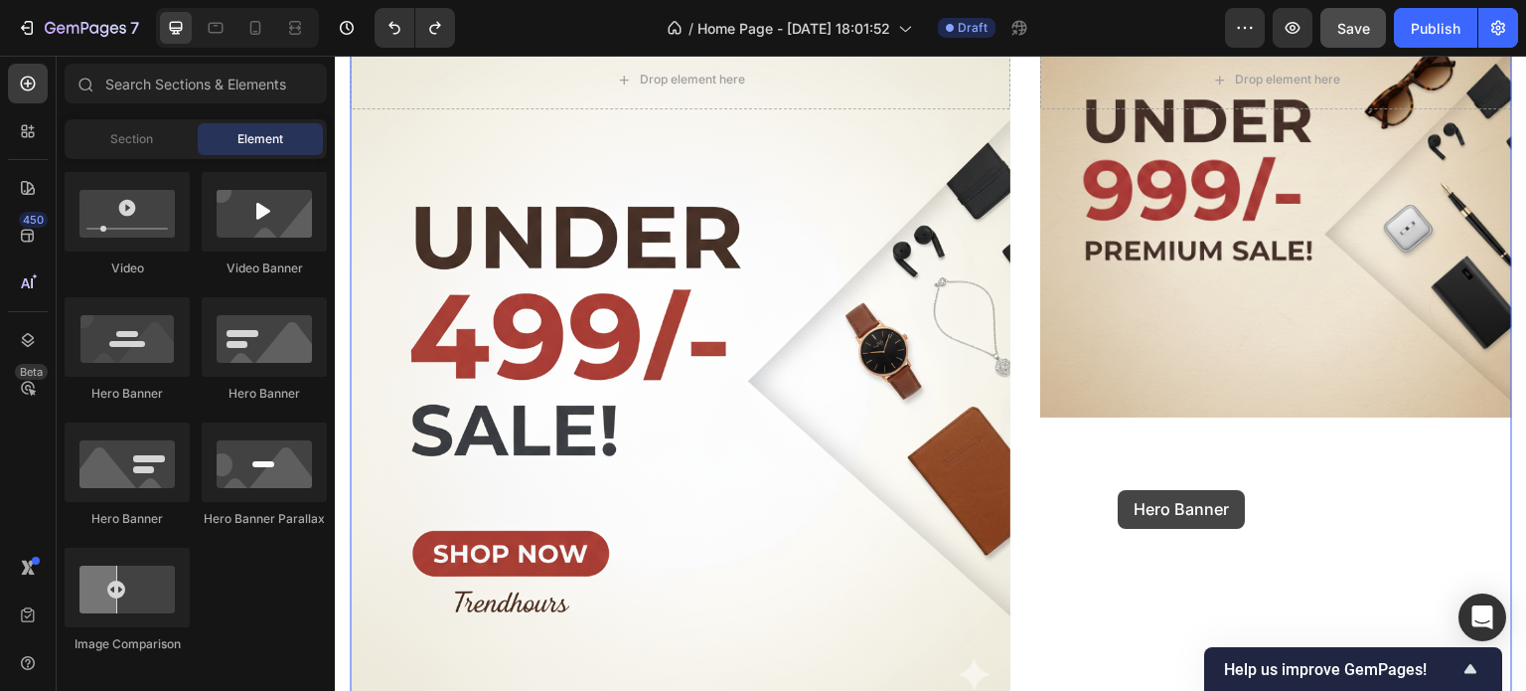
drag, startPoint x: 434, startPoint y: 549, endPoint x: 1119, endPoint y: 490, distance: 687.2
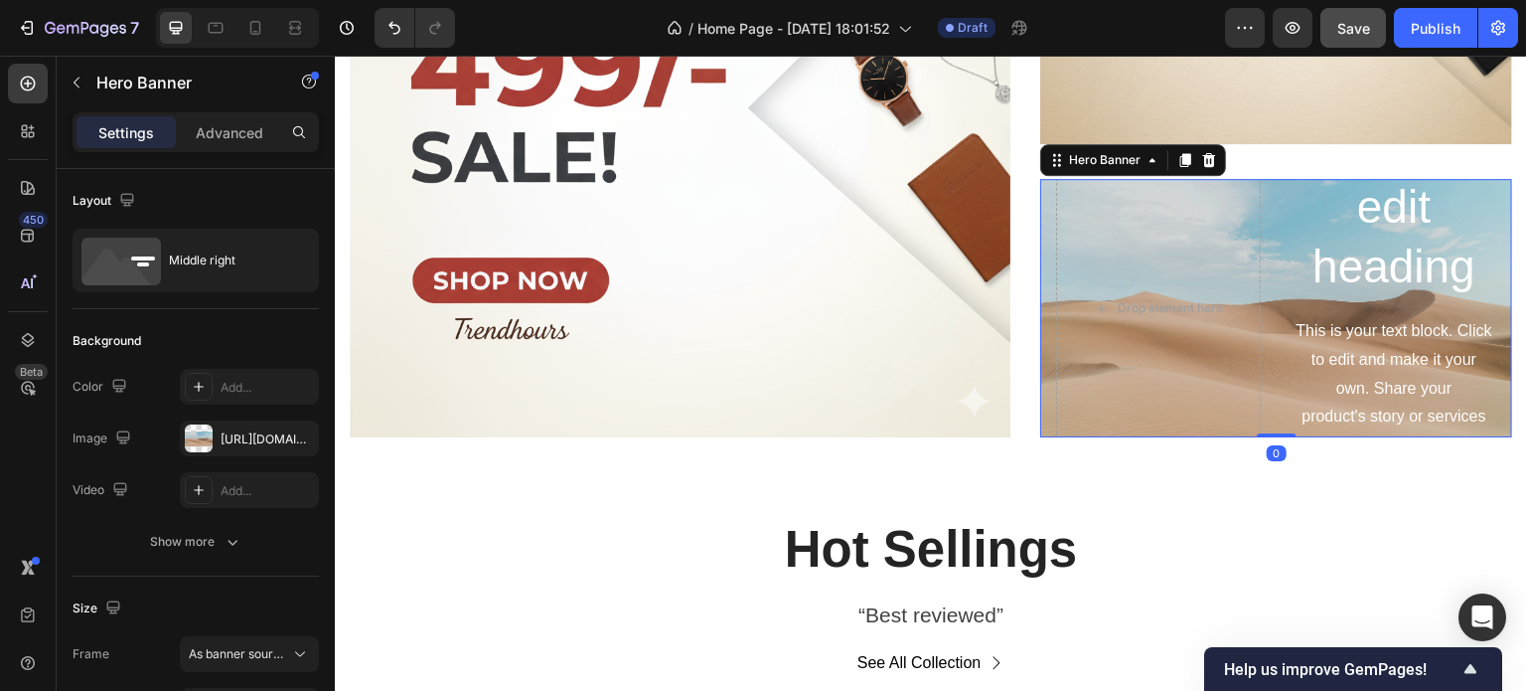
scroll to position [946, 0]
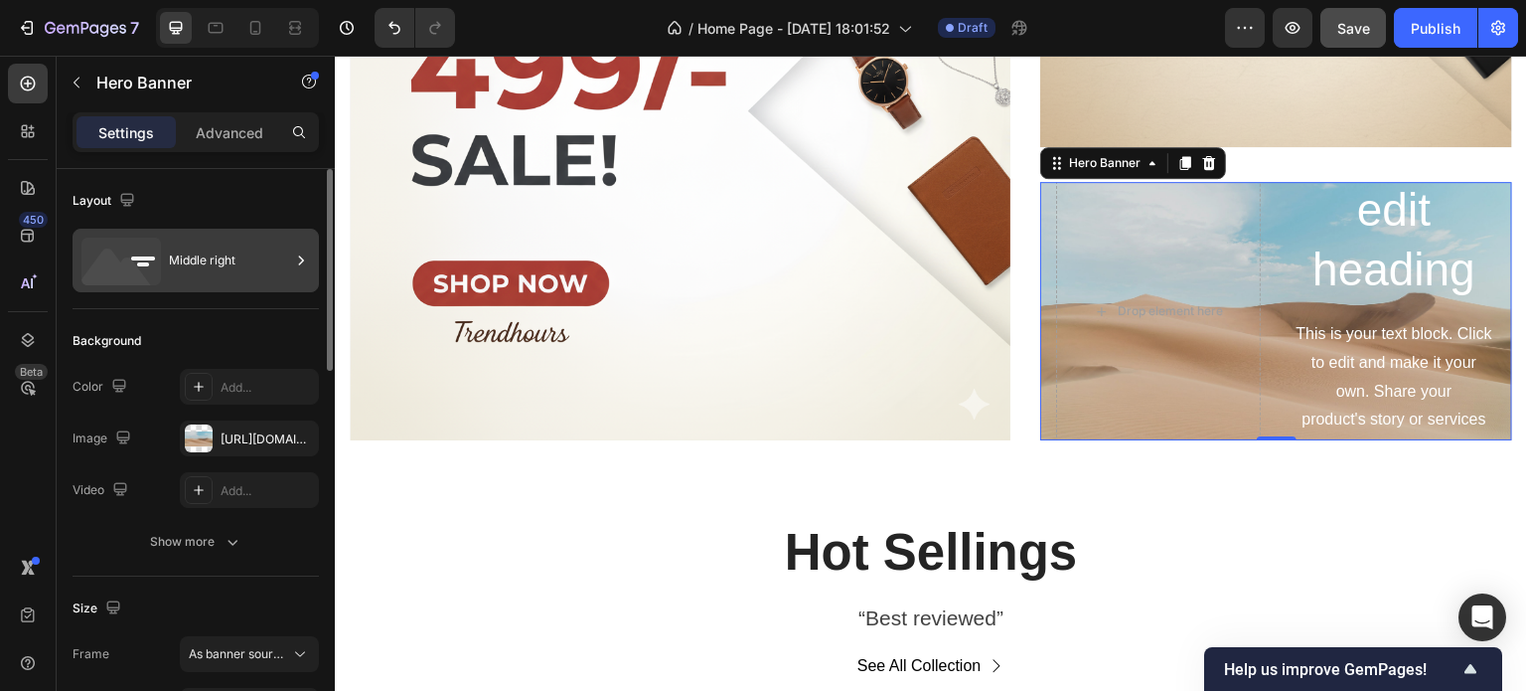
click at [255, 271] on div "Middle right" at bounding box center [229, 260] width 121 height 46
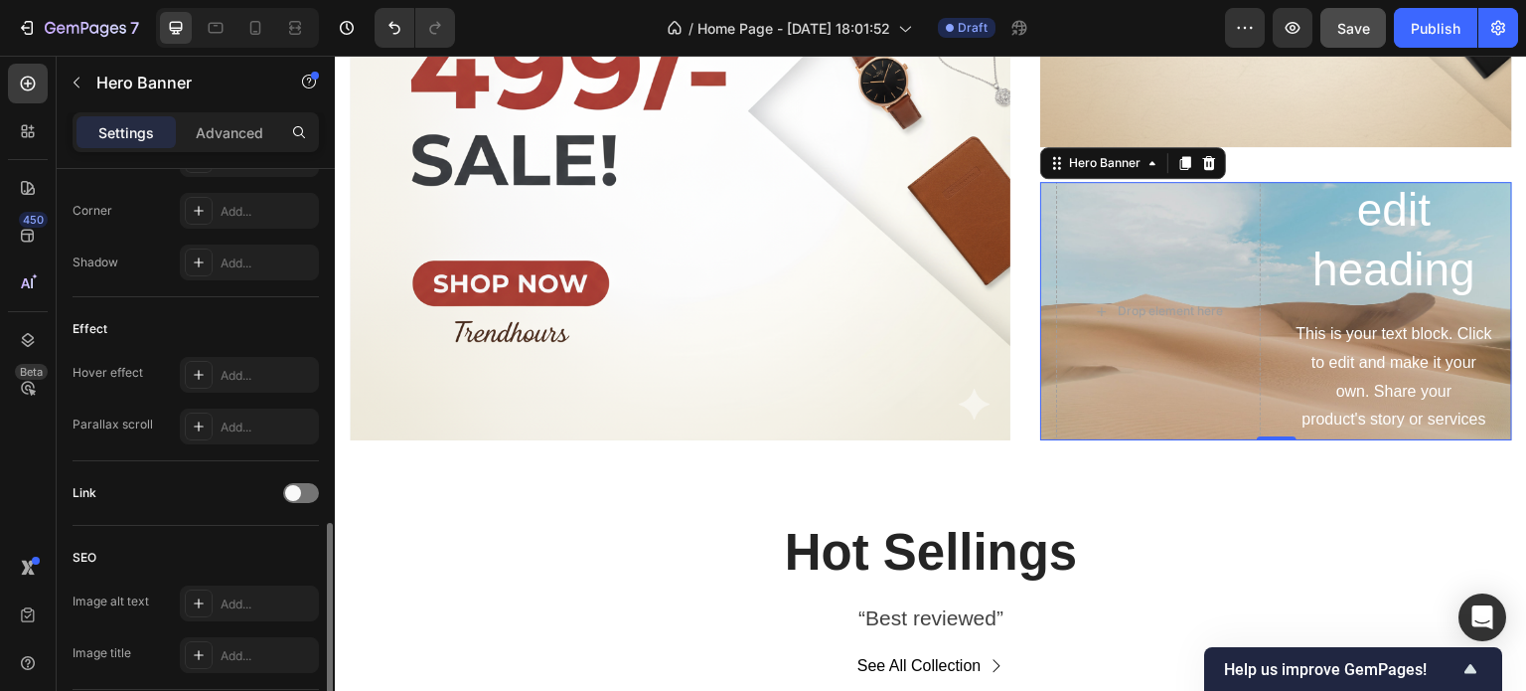
scroll to position [949, 0]
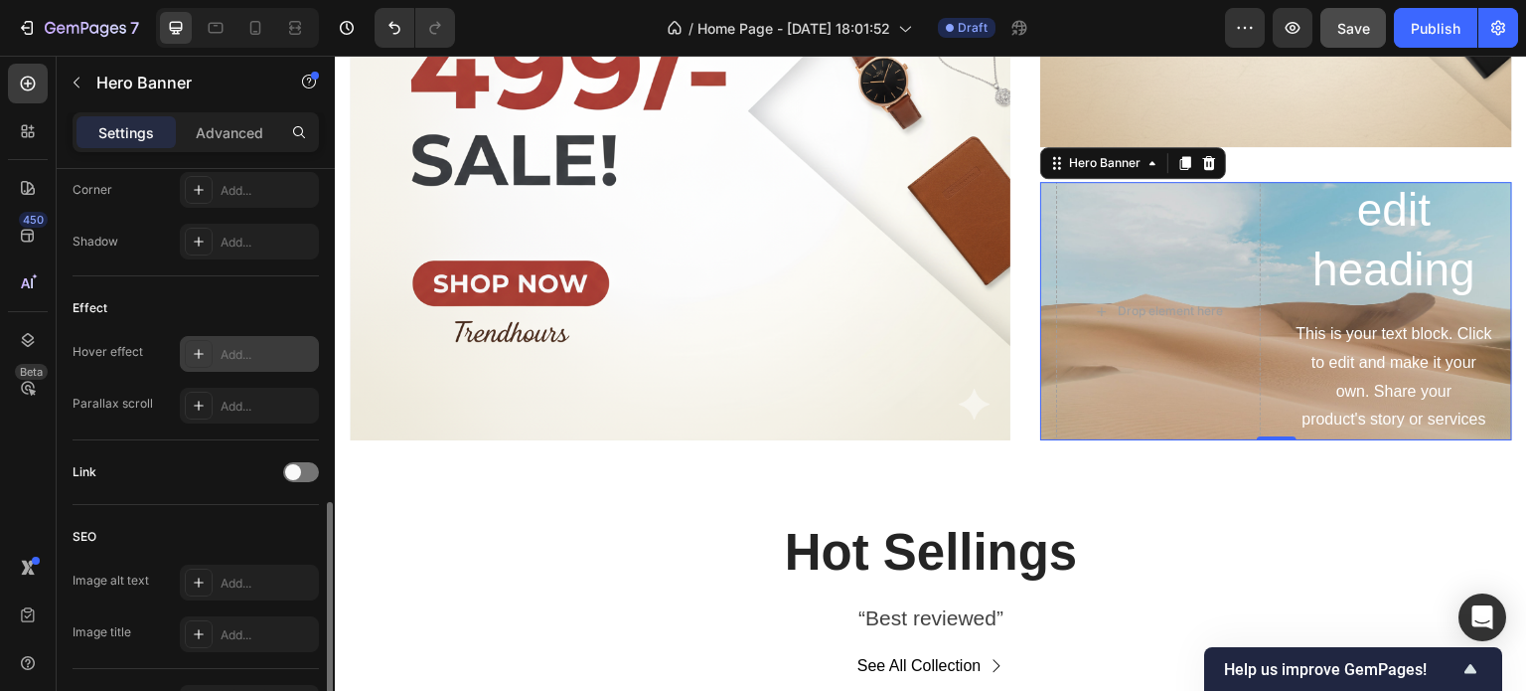
click at [242, 347] on div "Add..." at bounding box center [267, 355] width 93 height 18
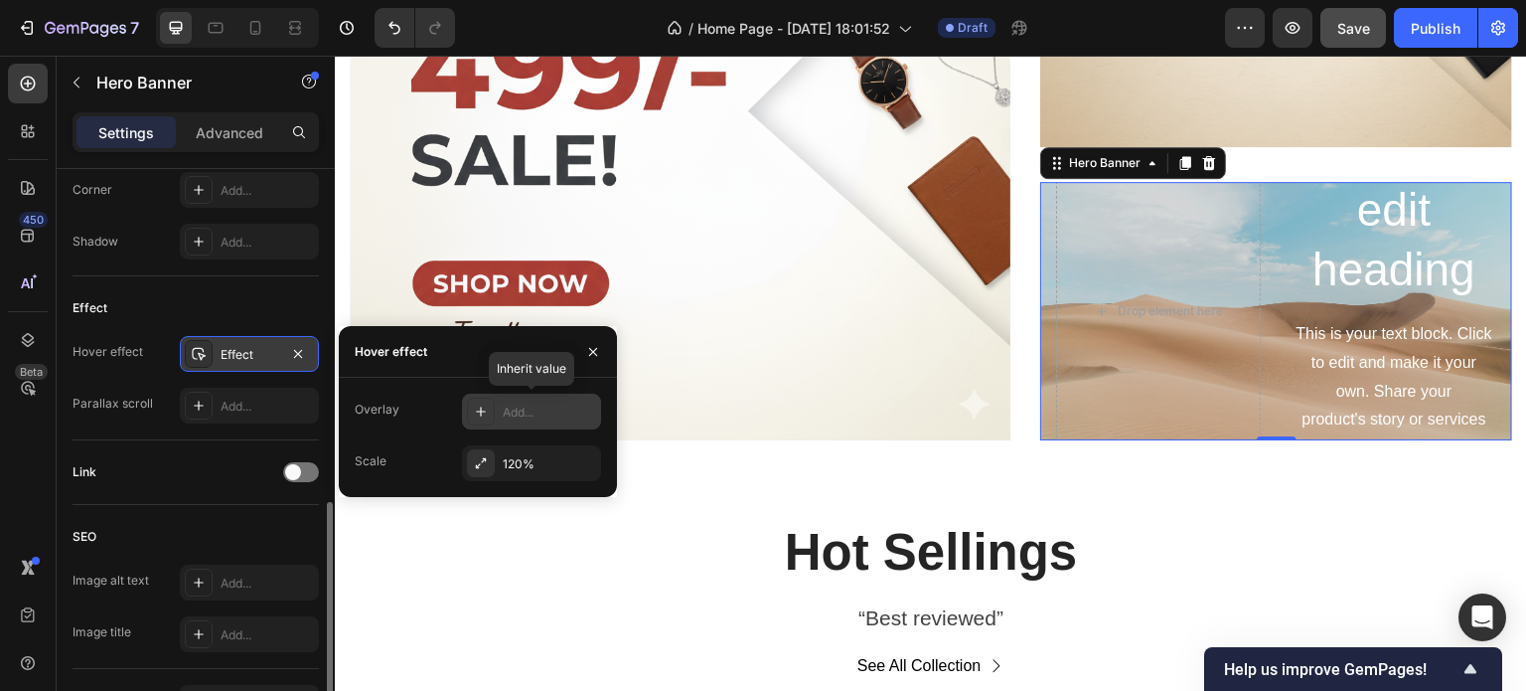
click at [513, 414] on div "Add..." at bounding box center [549, 412] width 93 height 18
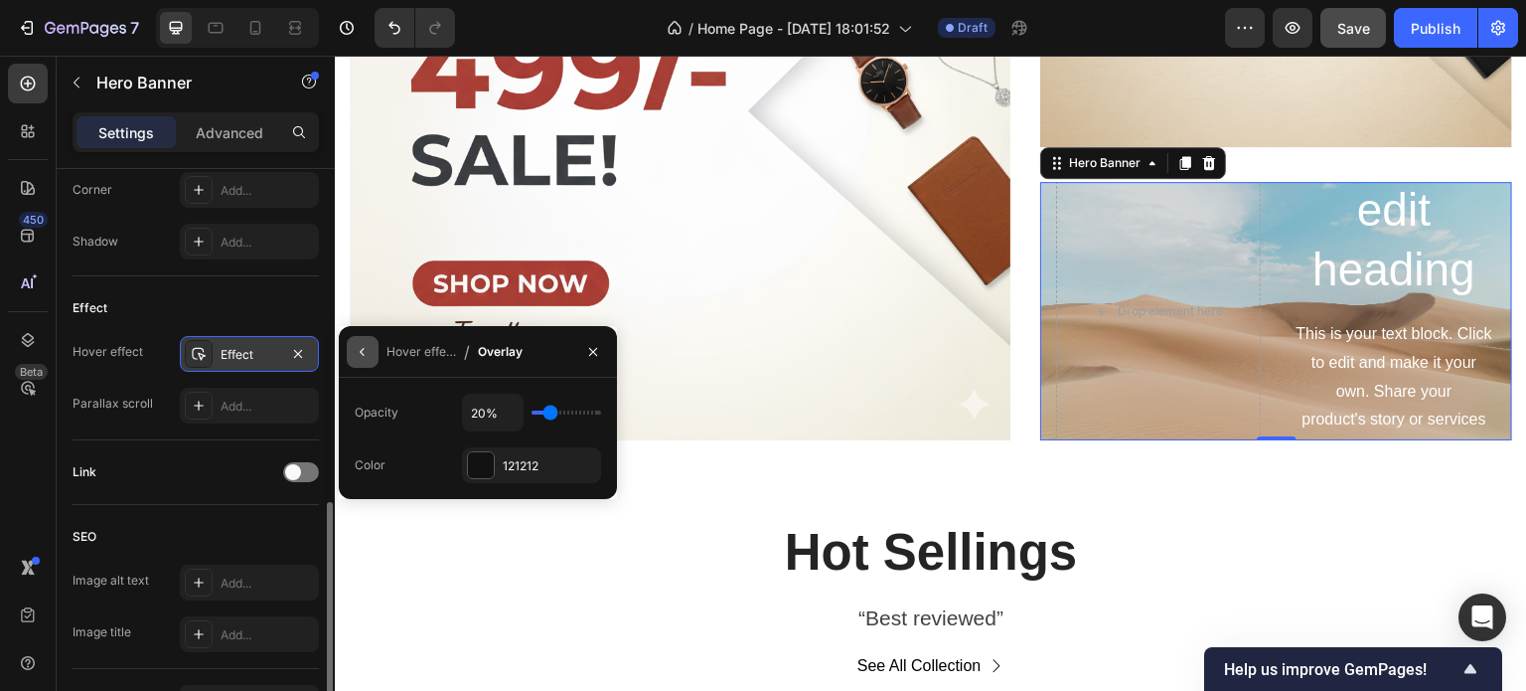
click at [363, 356] on icon "button" at bounding box center [363, 352] width 16 height 16
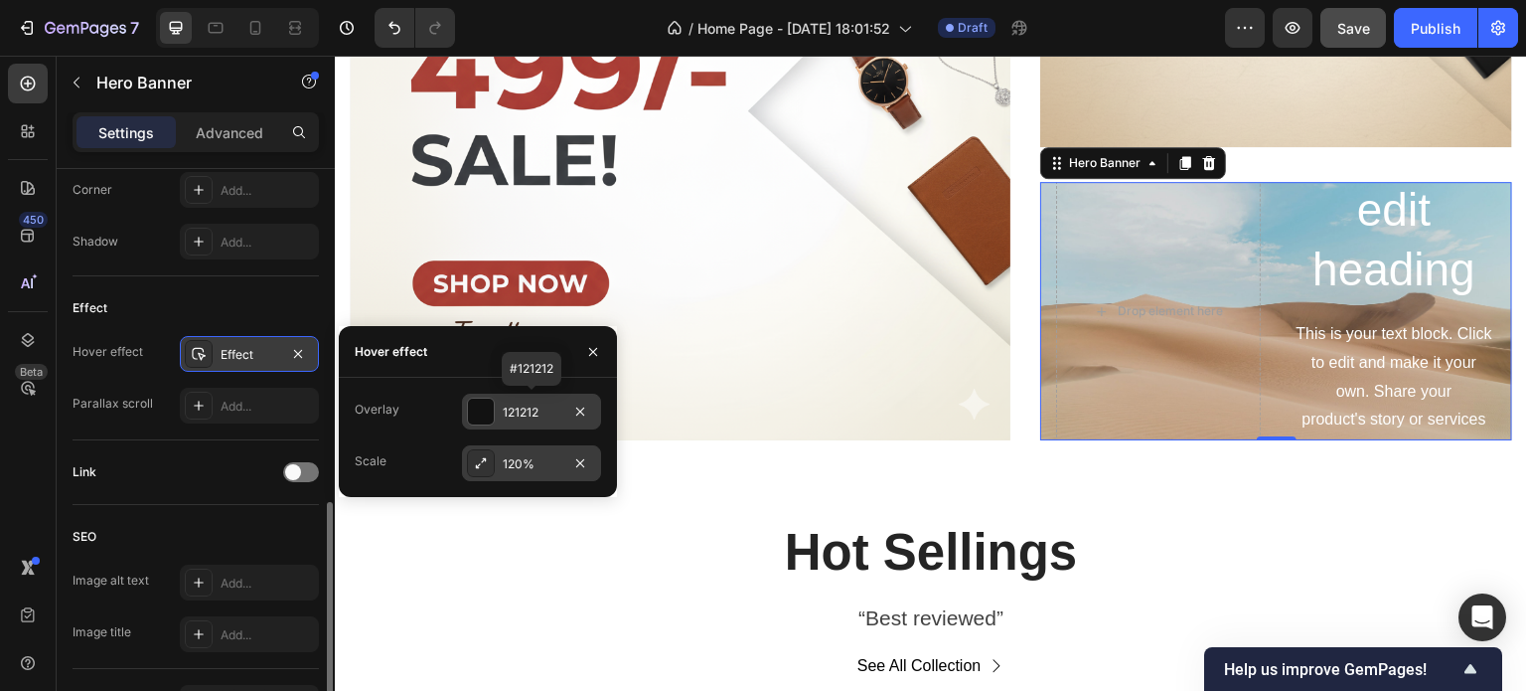
click at [519, 466] on div "120%" at bounding box center [532, 464] width 58 height 18
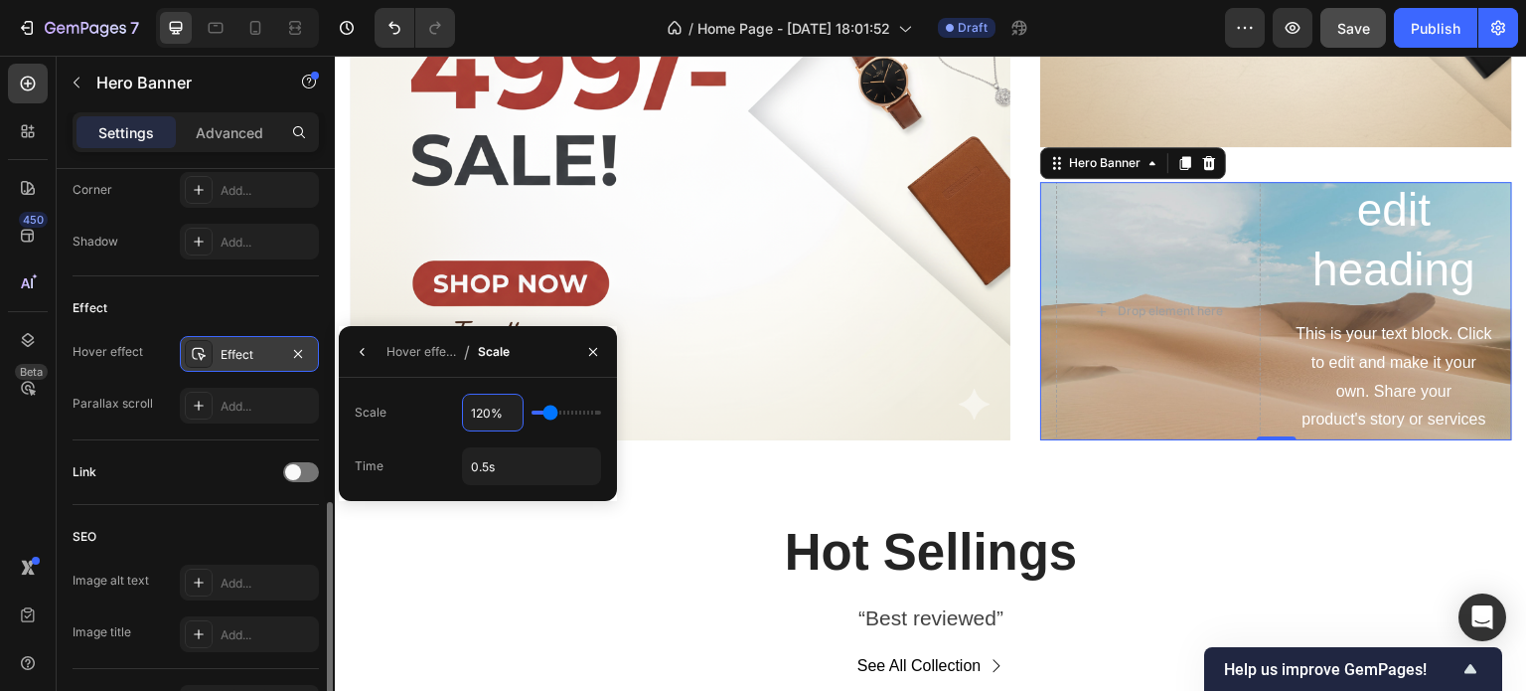
click at [480, 411] on input "120%" at bounding box center [493, 412] width 60 height 36
type input "1%"
type input "100"
type input "110%"
type input "110"
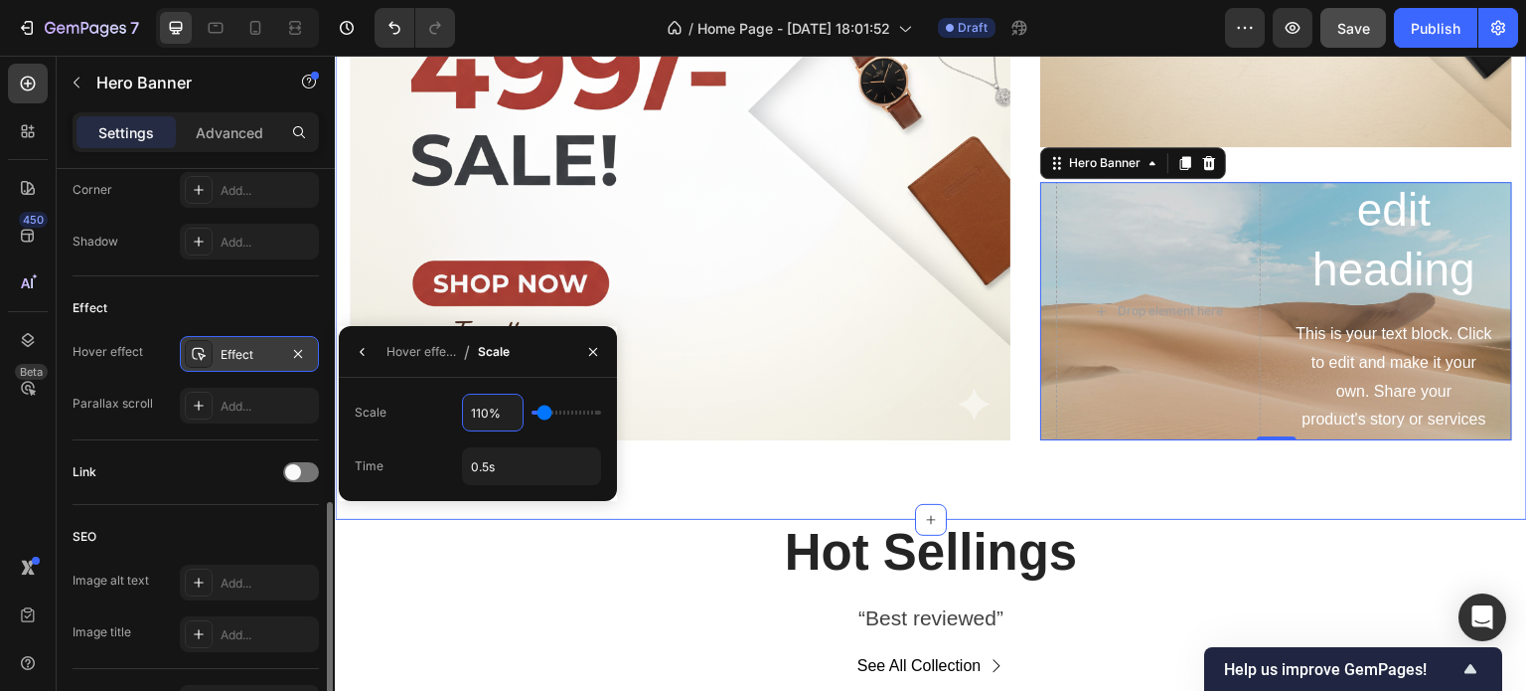
click at [1017, 476] on div "Drop element here Hero Banner Drop element here Hero Banner Row Click here to e…" at bounding box center [931, 149] width 1192 height 740
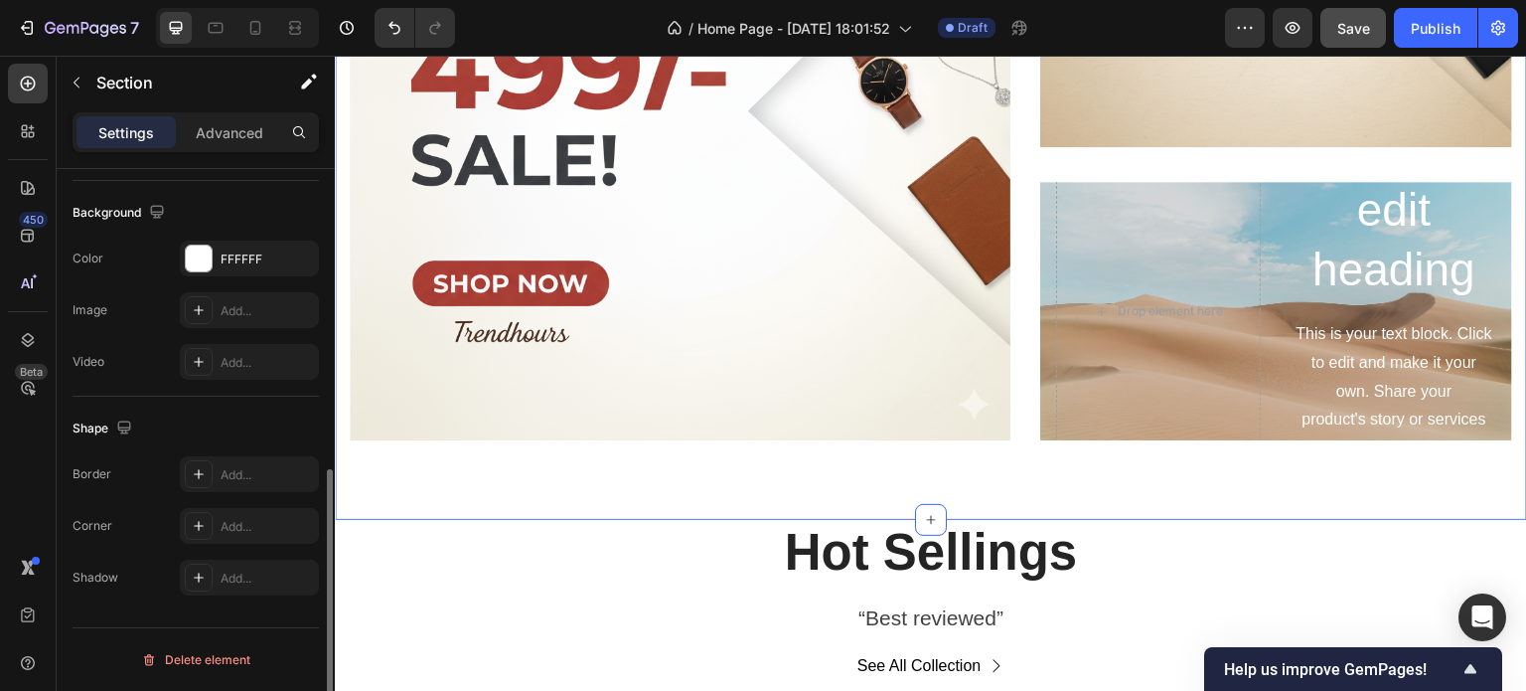
scroll to position [0, 0]
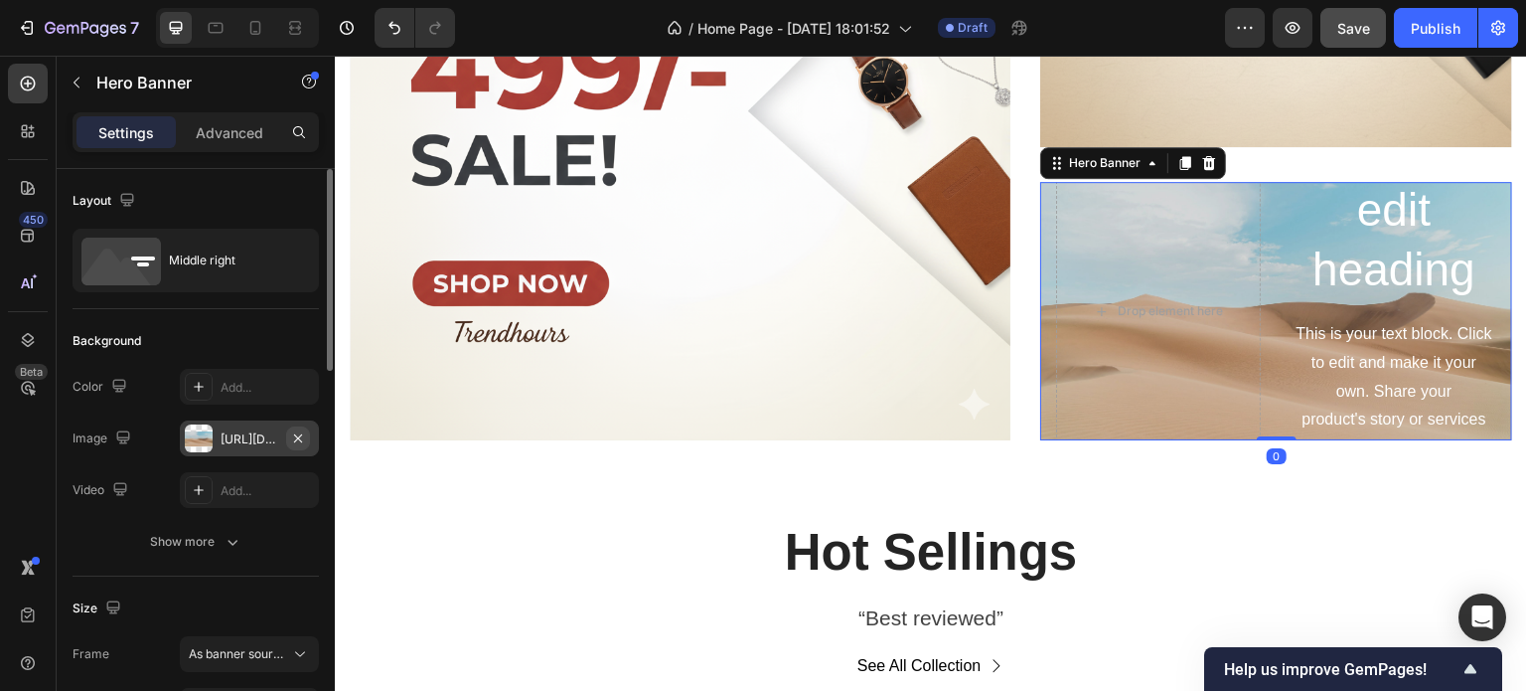
click at [289, 437] on button "button" at bounding box center [298, 438] width 24 height 24
type input "Auto"
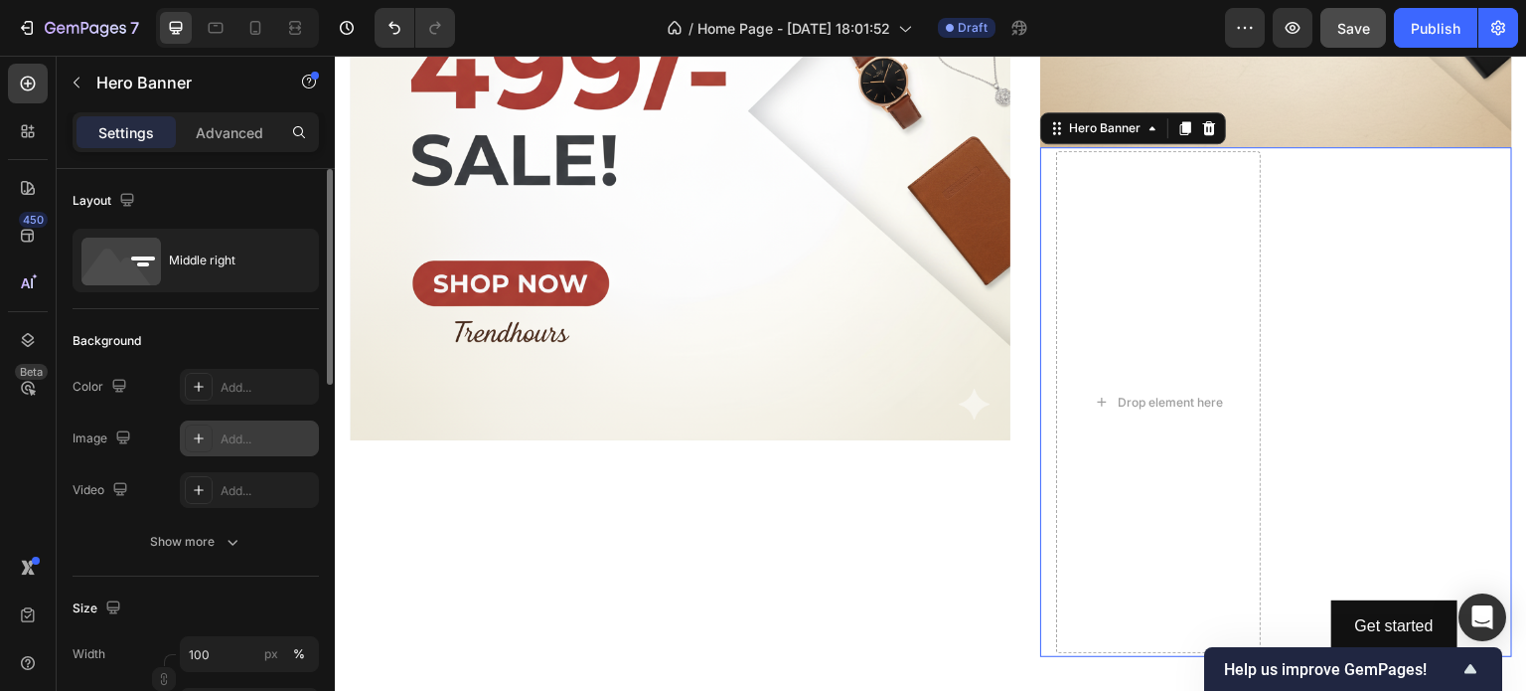
click at [244, 437] on div "Add..." at bounding box center [267, 439] width 93 height 18
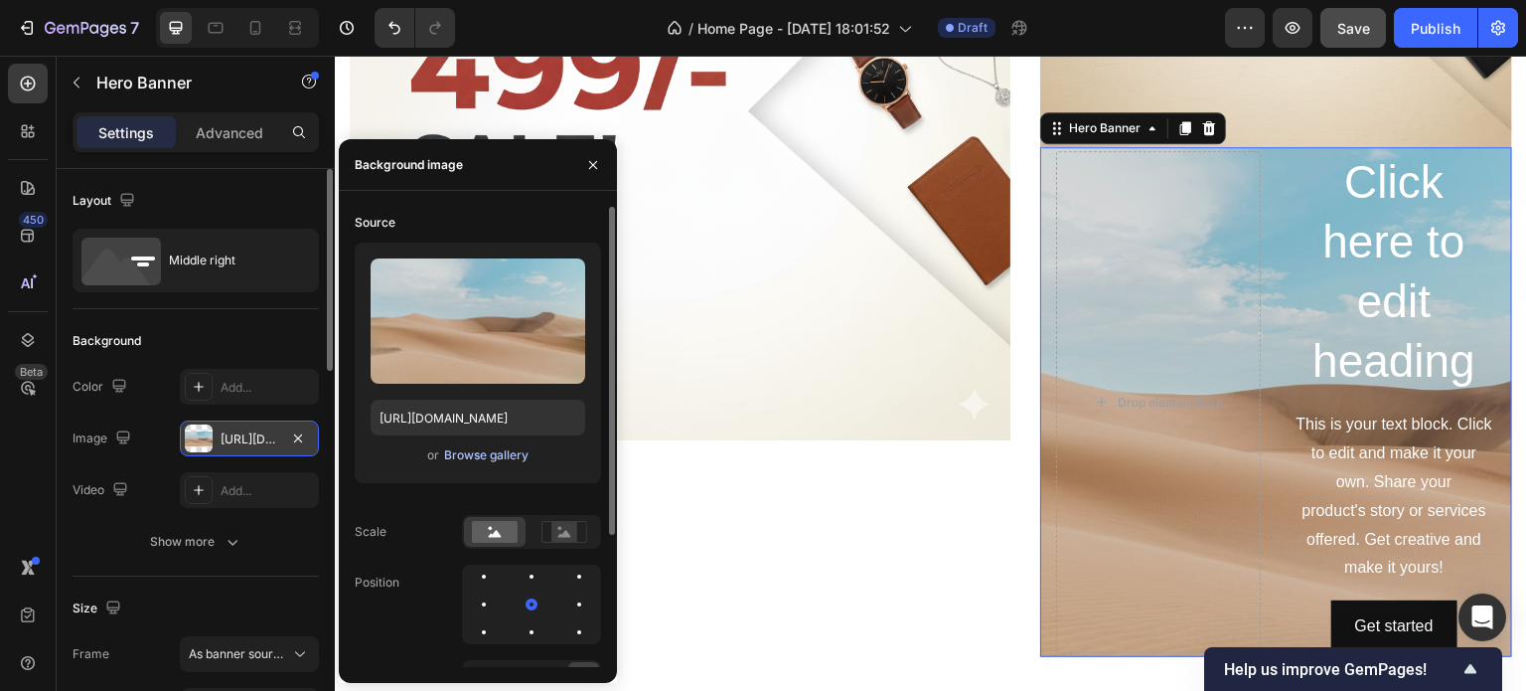
click at [492, 453] on div "Browse gallery" at bounding box center [486, 455] width 84 height 18
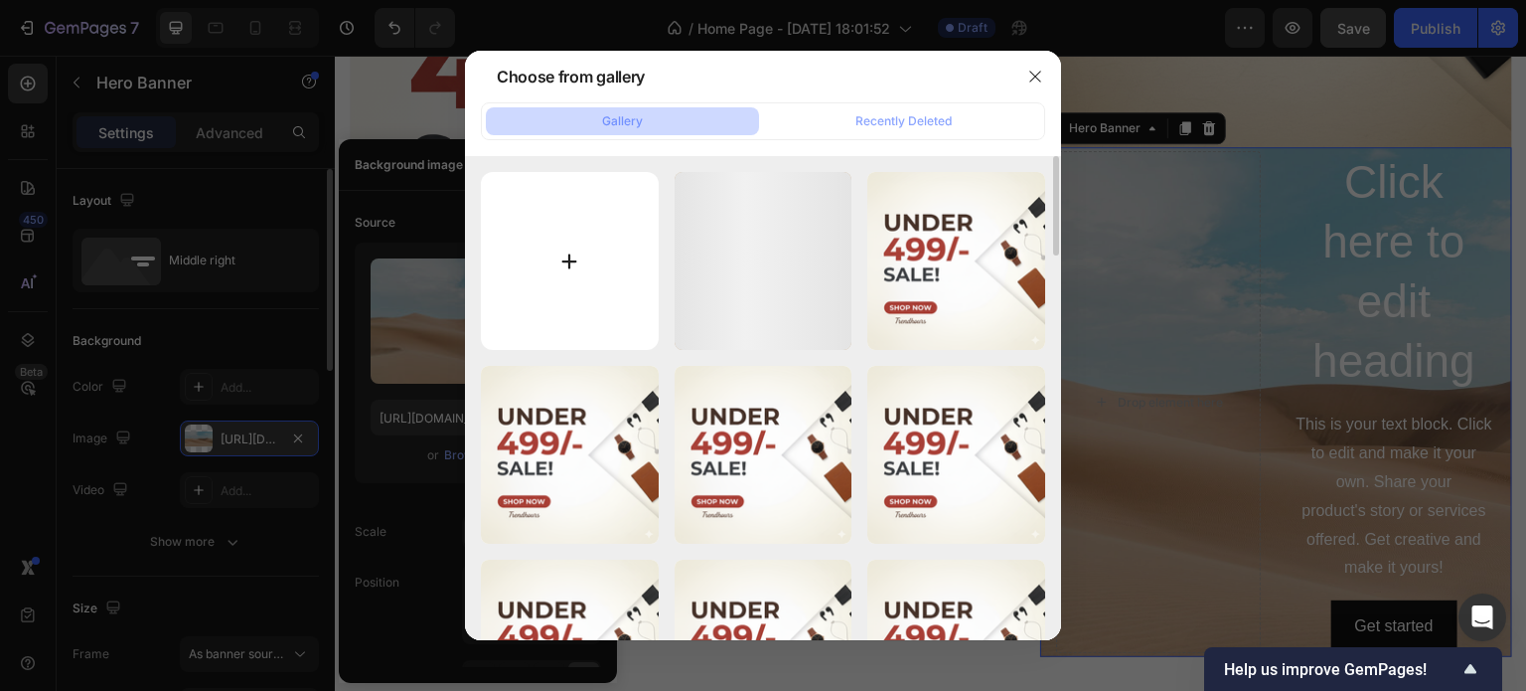
click at [604, 251] on input "file" at bounding box center [570, 261] width 178 height 178
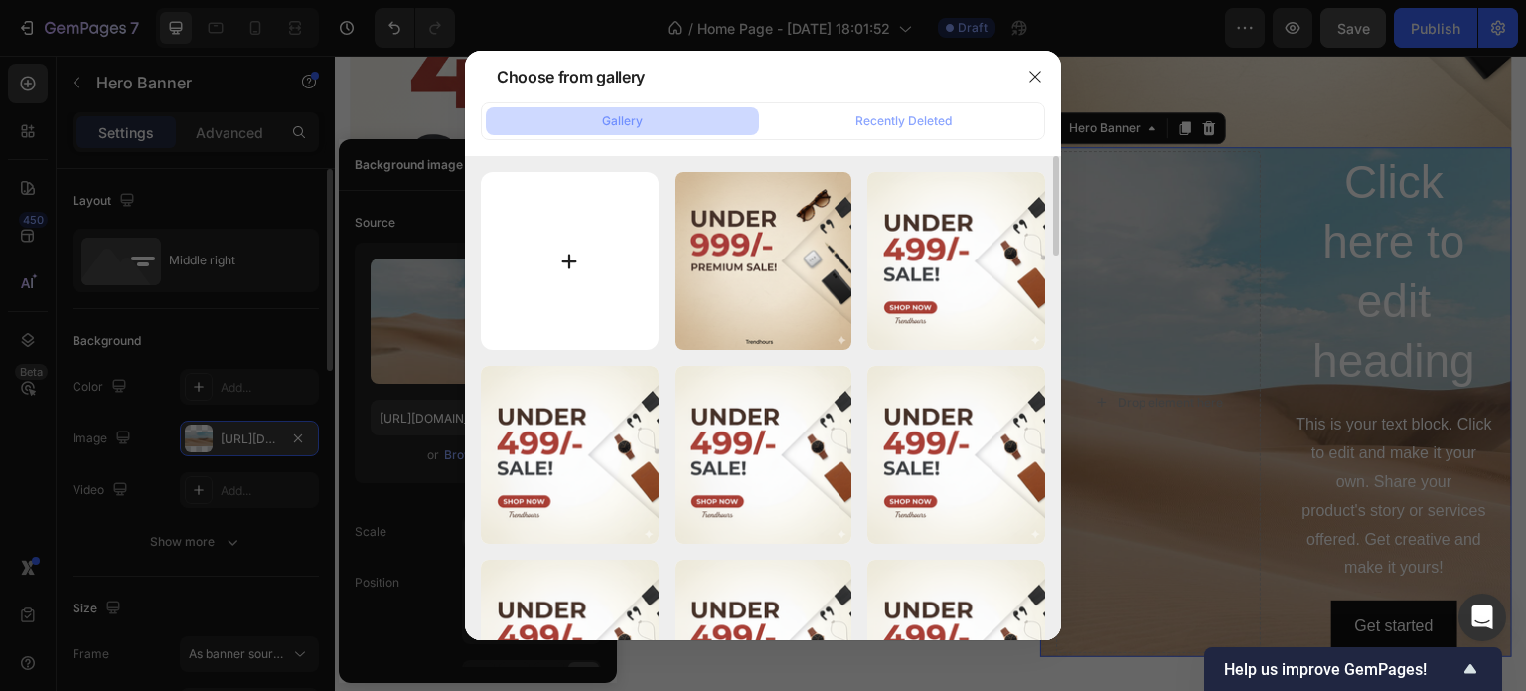
type input "C:\fakepath\Gemini_Generated_Image_w3bveyw3bveyw3bv.png"
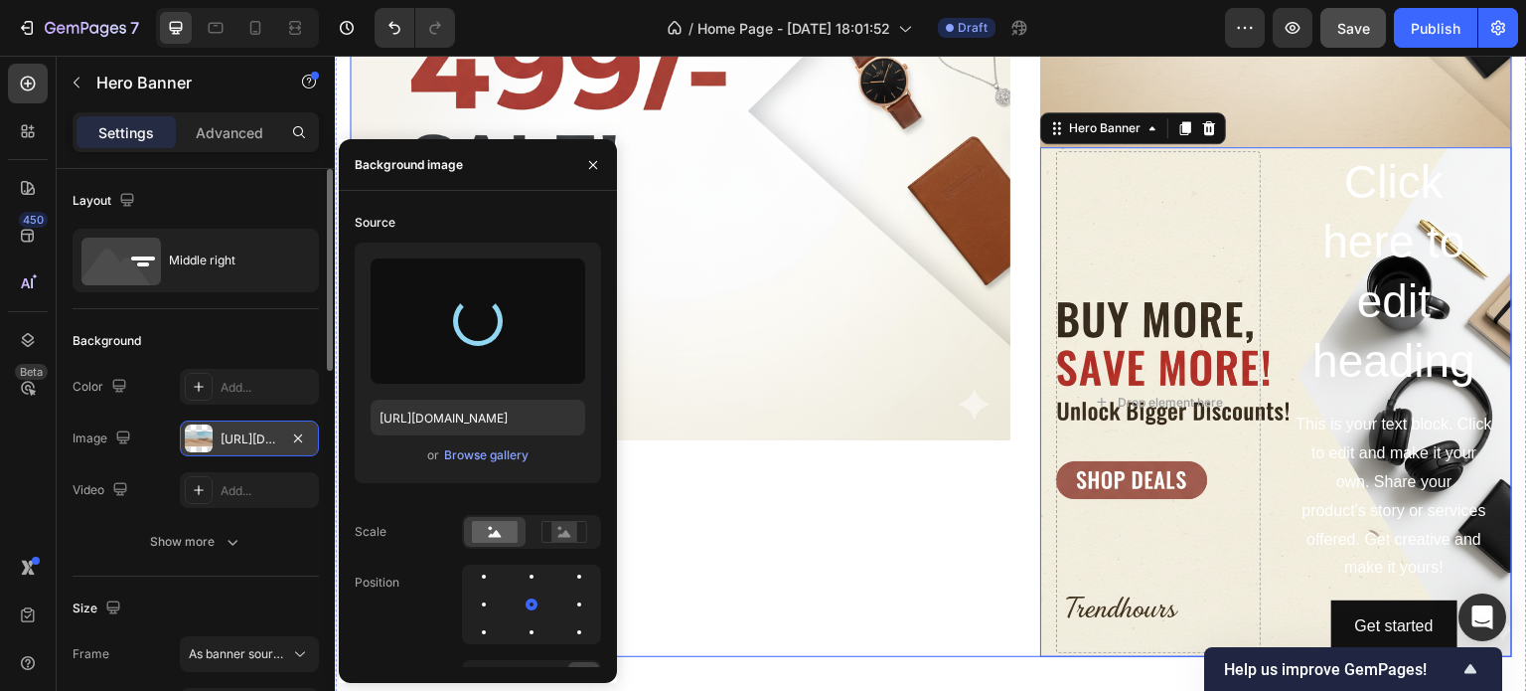
type input "https://cdn.shopify.com/s/files/1/0958/1225/6061/files/gempages_585840755457655…"
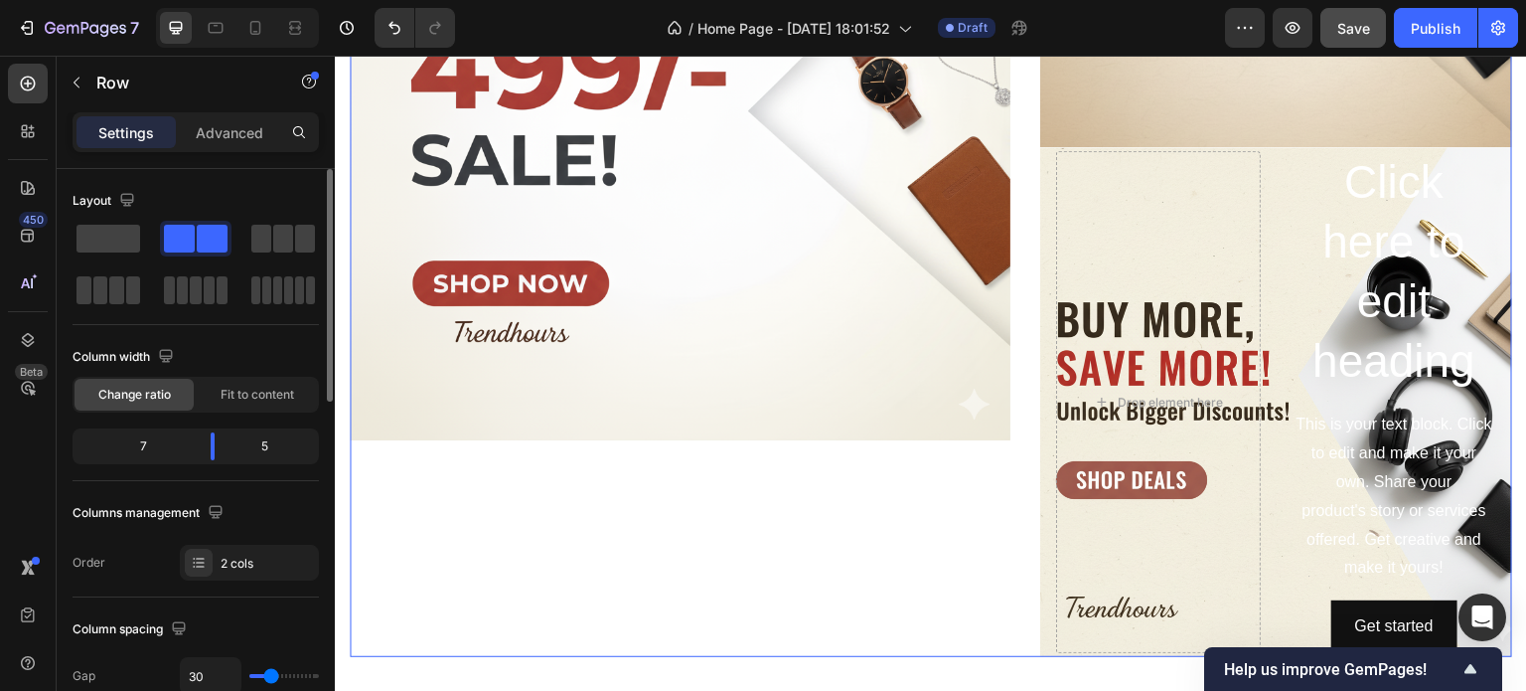
click at [919, 542] on div "Drop element here Hero Banner" at bounding box center [680, 217] width 661 height 877
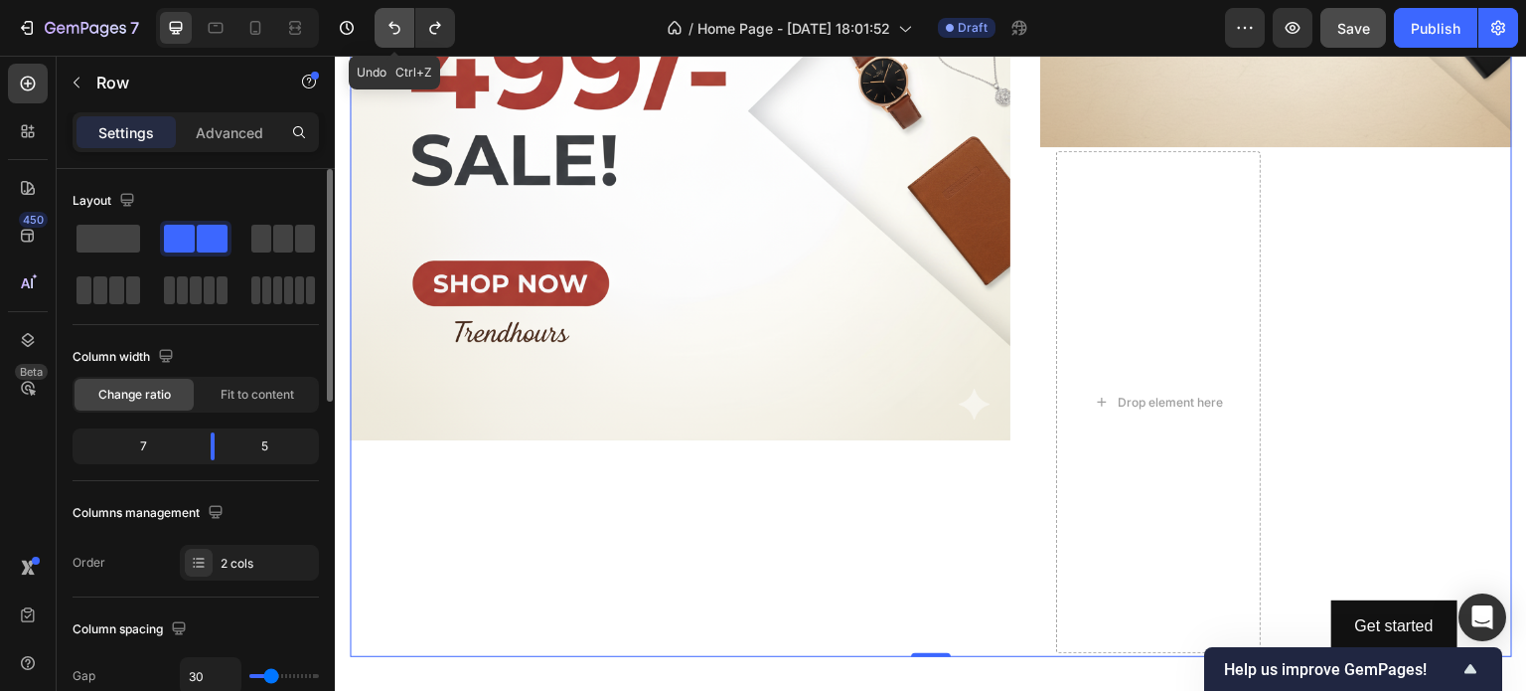
click at [393, 32] on icon "Undo/Redo" at bounding box center [395, 28] width 20 height 20
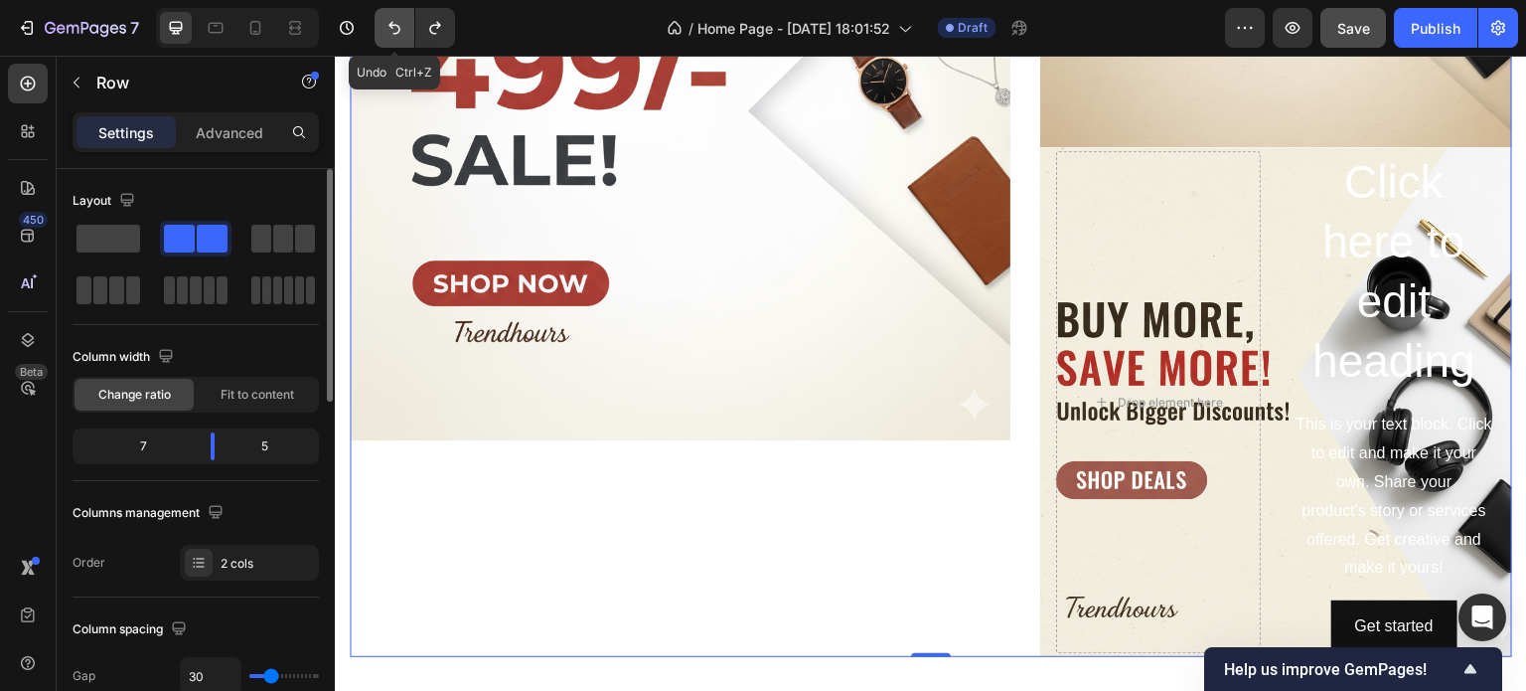
click at [393, 32] on icon "Undo/Redo" at bounding box center [395, 28] width 20 height 20
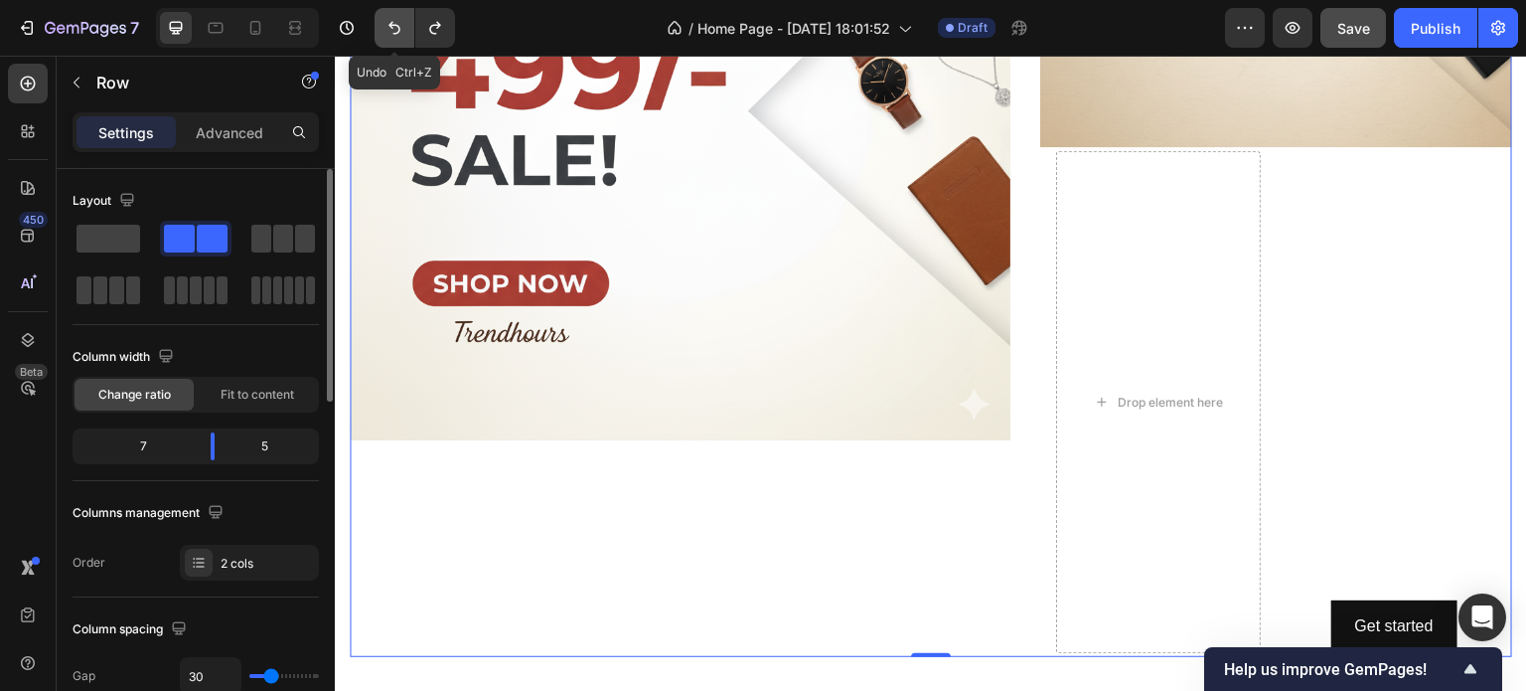
click at [393, 32] on icon "Undo/Redo" at bounding box center [395, 28] width 20 height 20
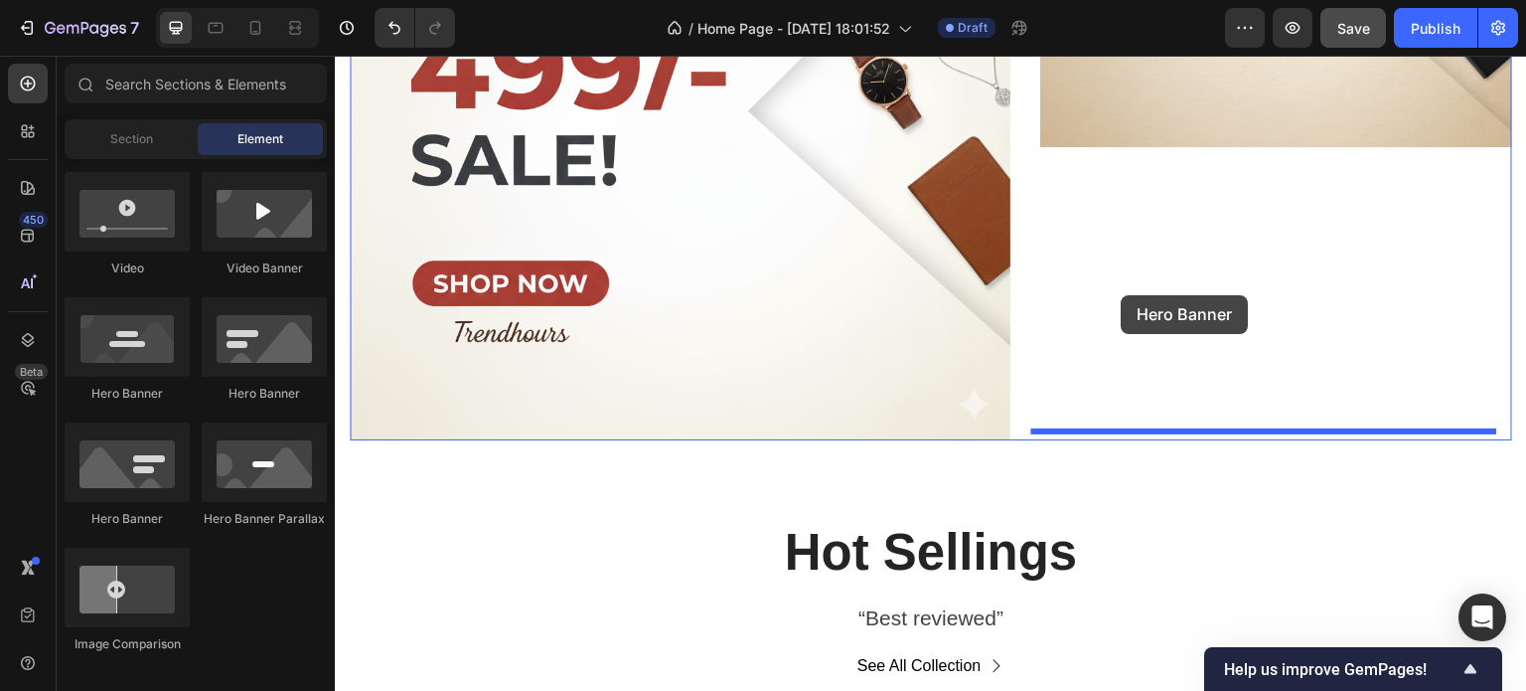
drag, startPoint x: 434, startPoint y: 532, endPoint x: 1122, endPoint y: 293, distance: 727.8
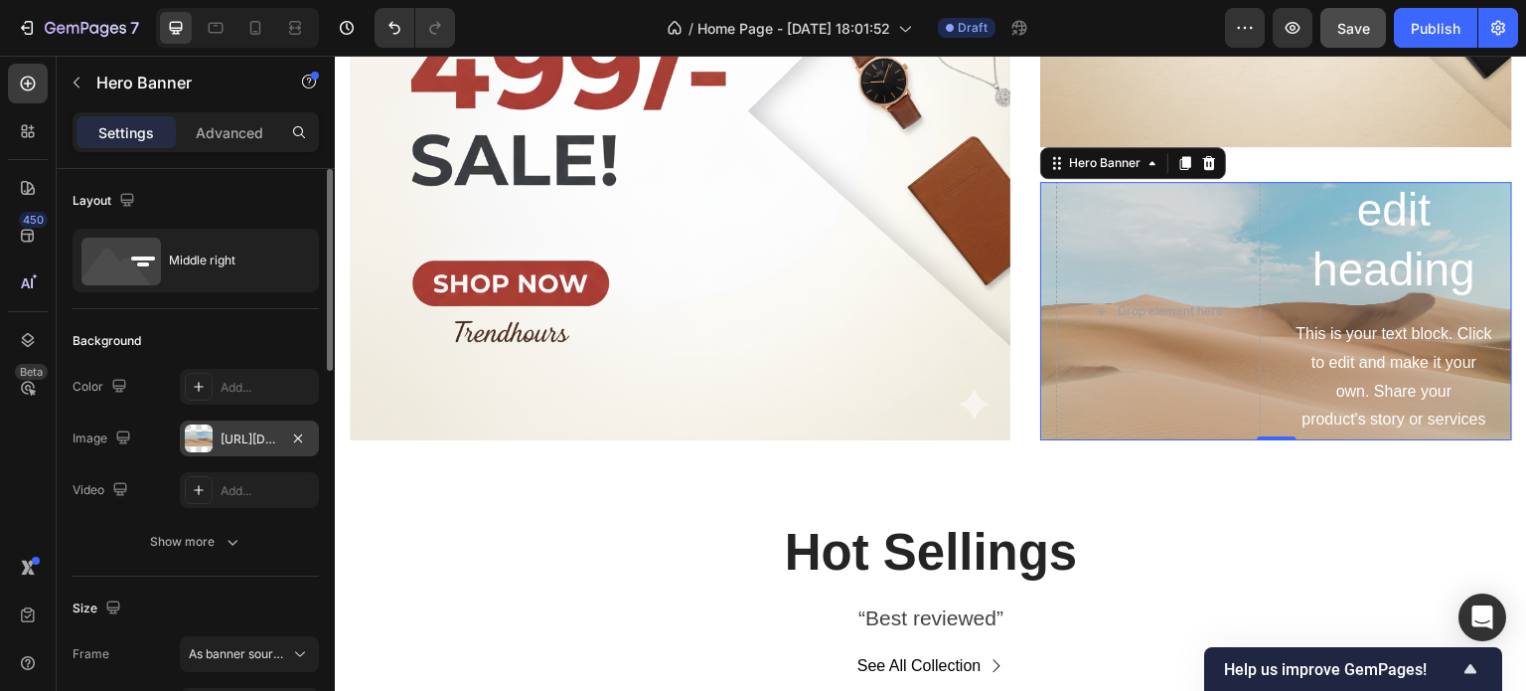
click at [221, 433] on div "https://cdn.shopify.com/s/files/1/2005/9307/files/background_settings.jpg" at bounding box center [250, 439] width 58 height 18
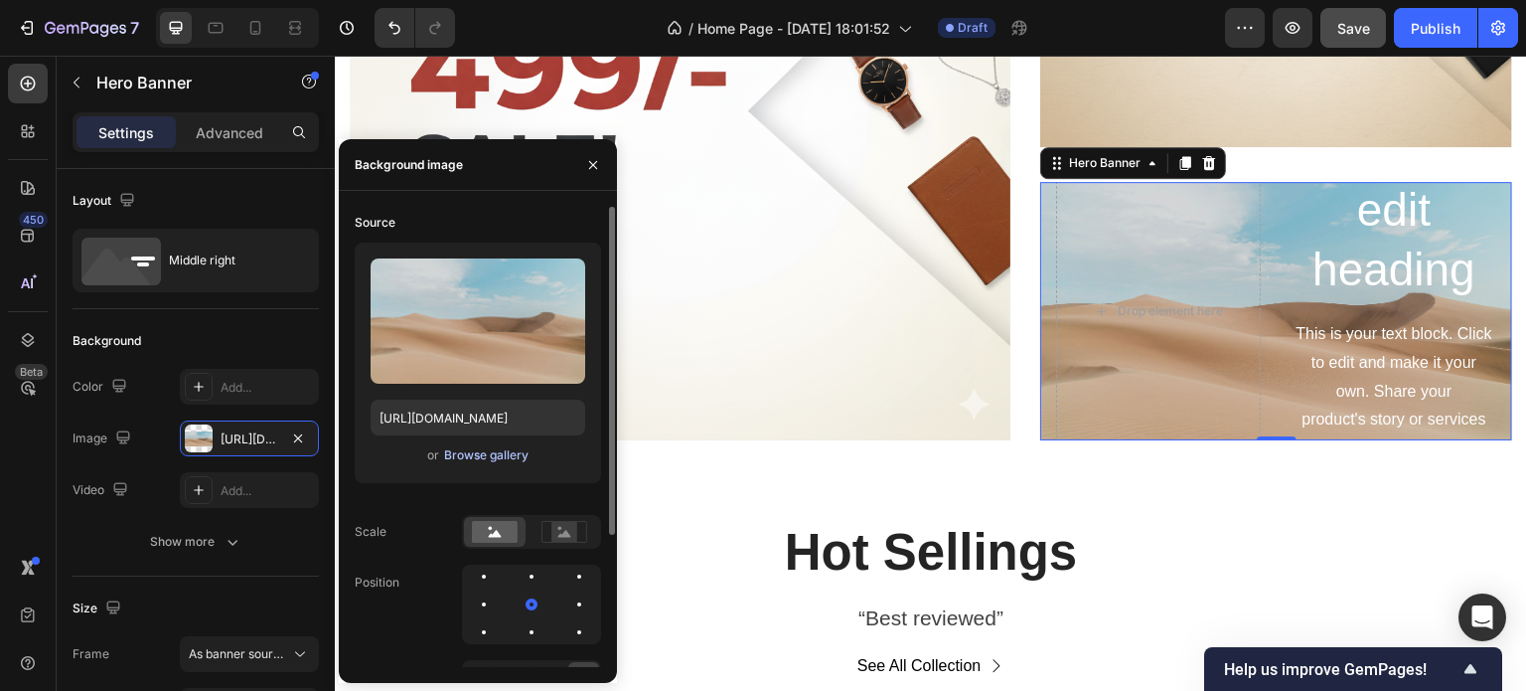
click at [460, 450] on div "Browse gallery" at bounding box center [486, 455] width 84 height 18
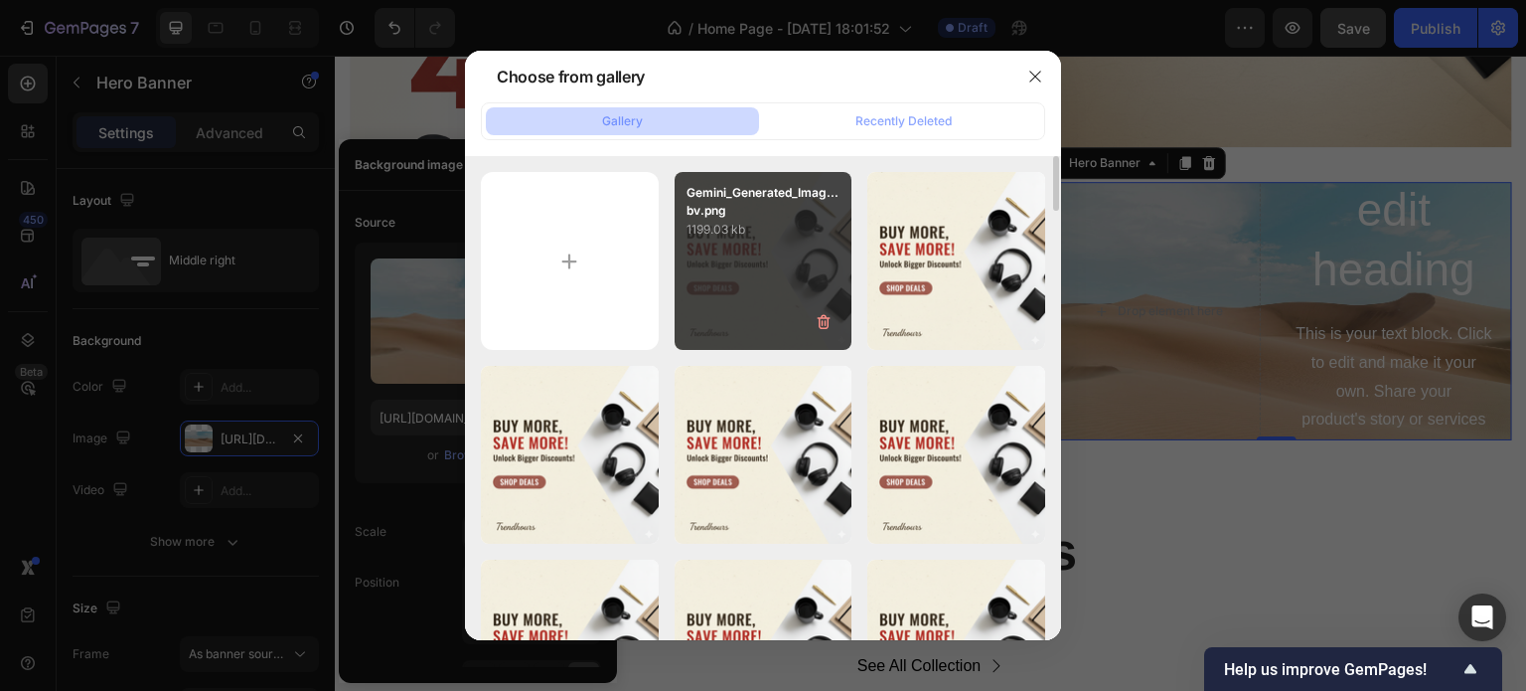
click at [758, 237] on p "1199.03 kb" at bounding box center [764, 230] width 154 height 20
type input "https://cdn.shopify.com/s/files/1/0958/1225/6061/files/gempages_585840755457655…"
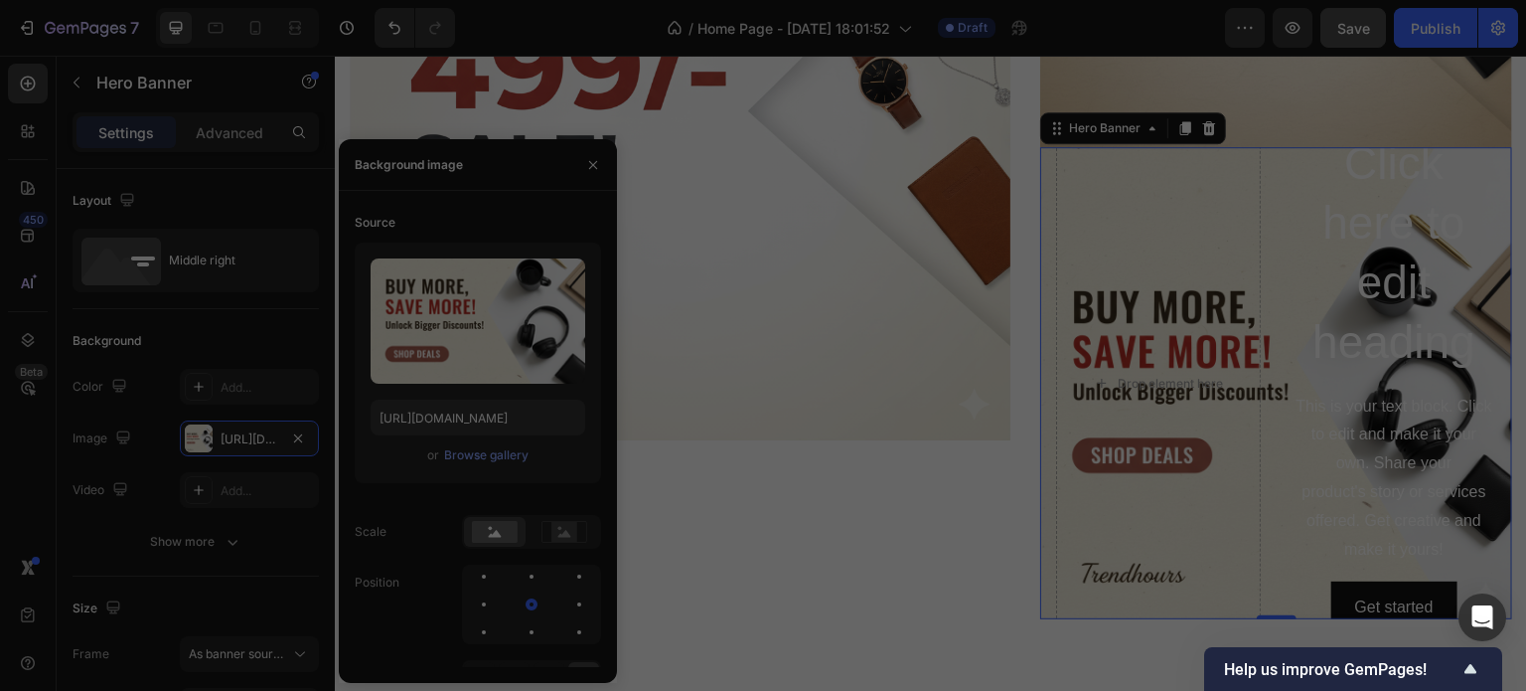
click at [758, 237] on p "1199.03 kb" at bounding box center [764, 230] width 154 height 20
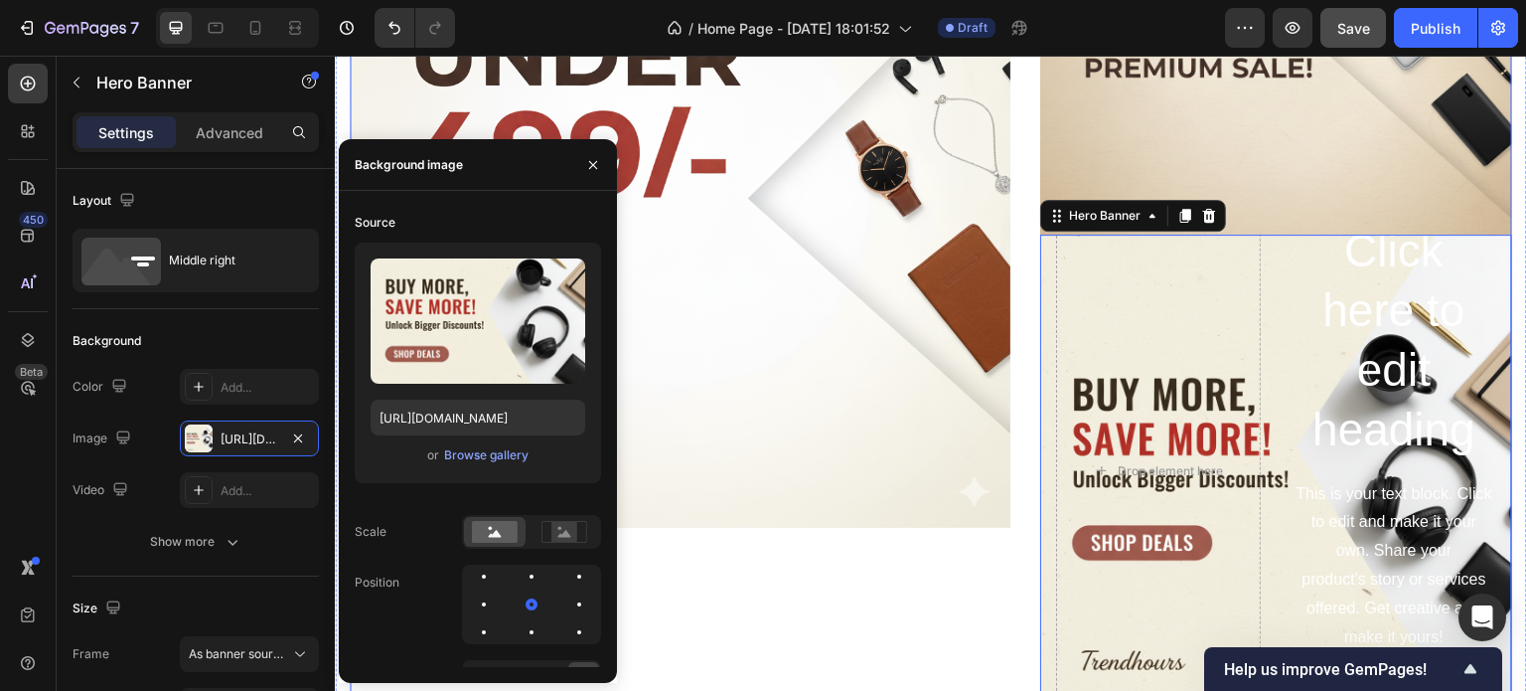
scroll to position [857, 0]
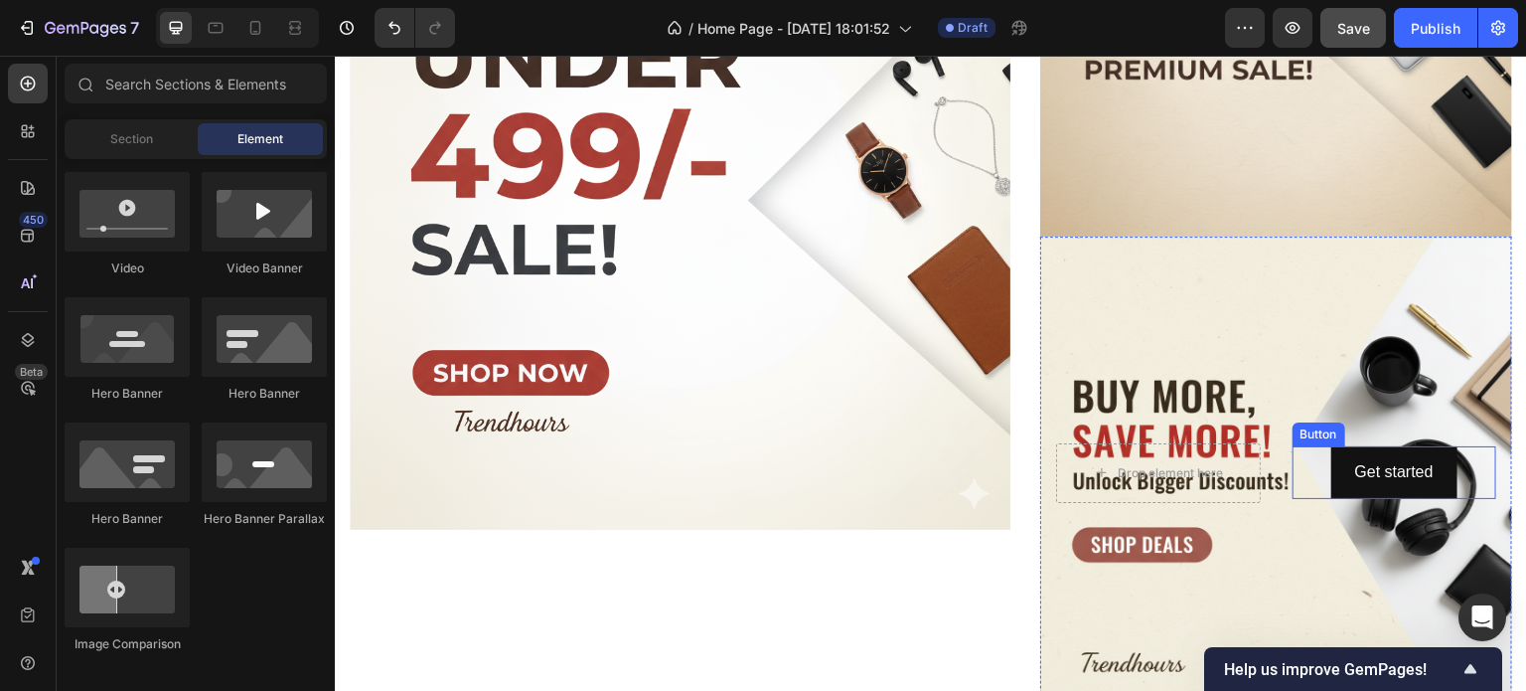
click at [1308, 476] on div "Get started Button" at bounding box center [1395, 472] width 205 height 53
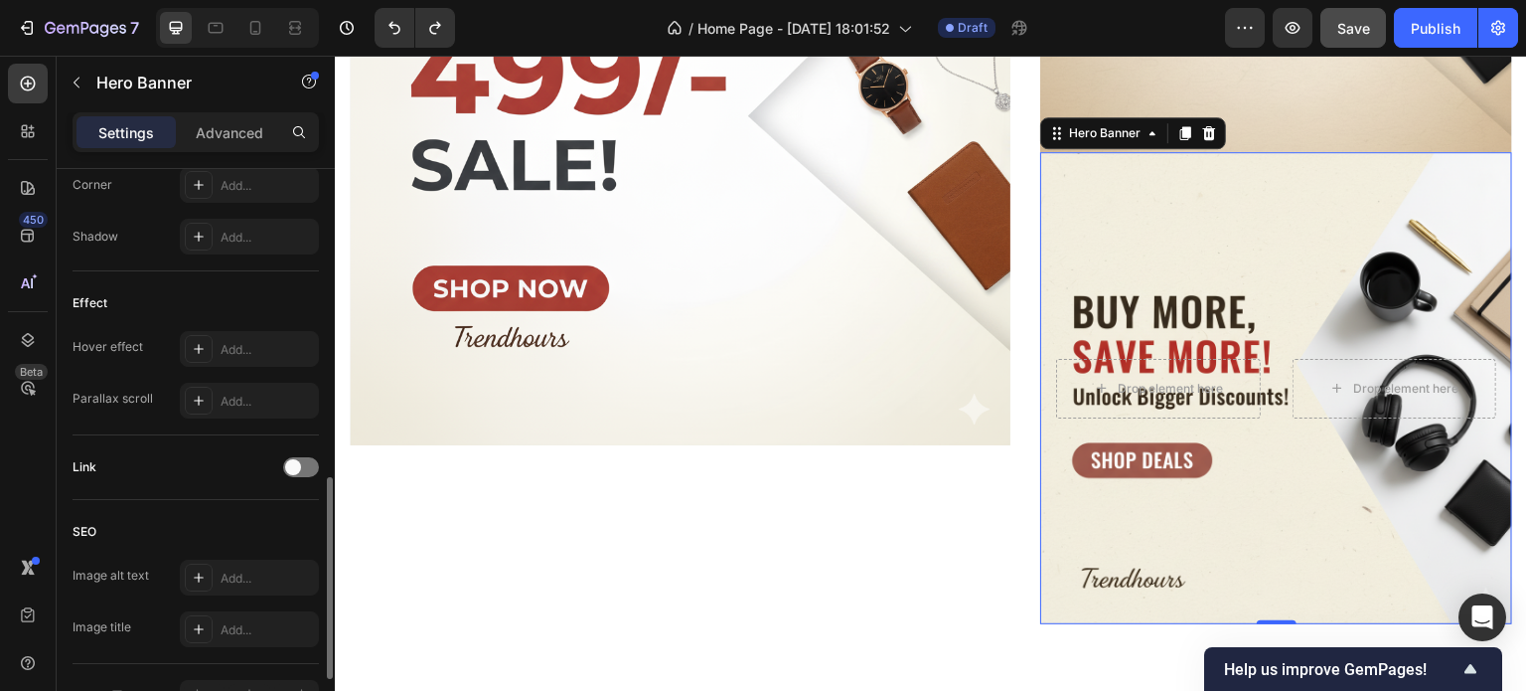
scroll to position [970, 0]
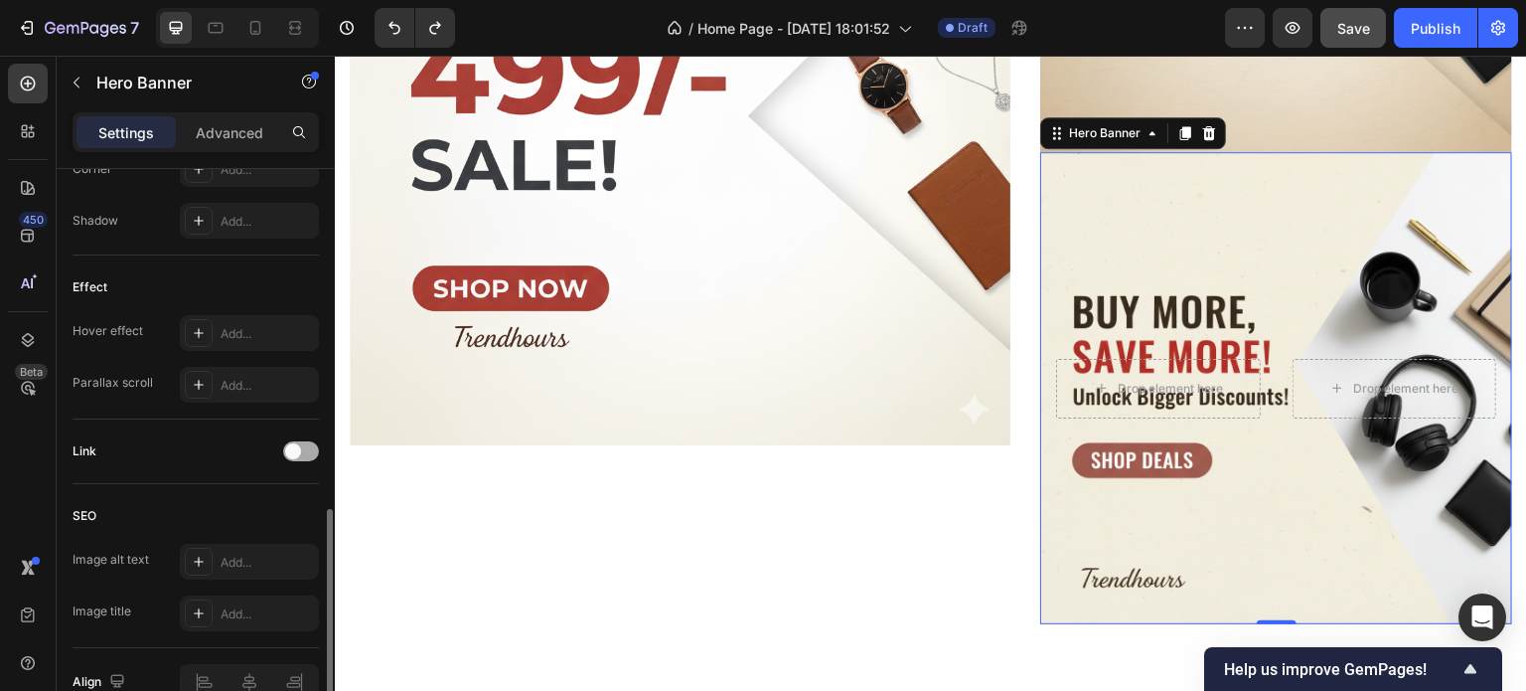
click at [302, 449] on div at bounding box center [301, 451] width 36 height 20
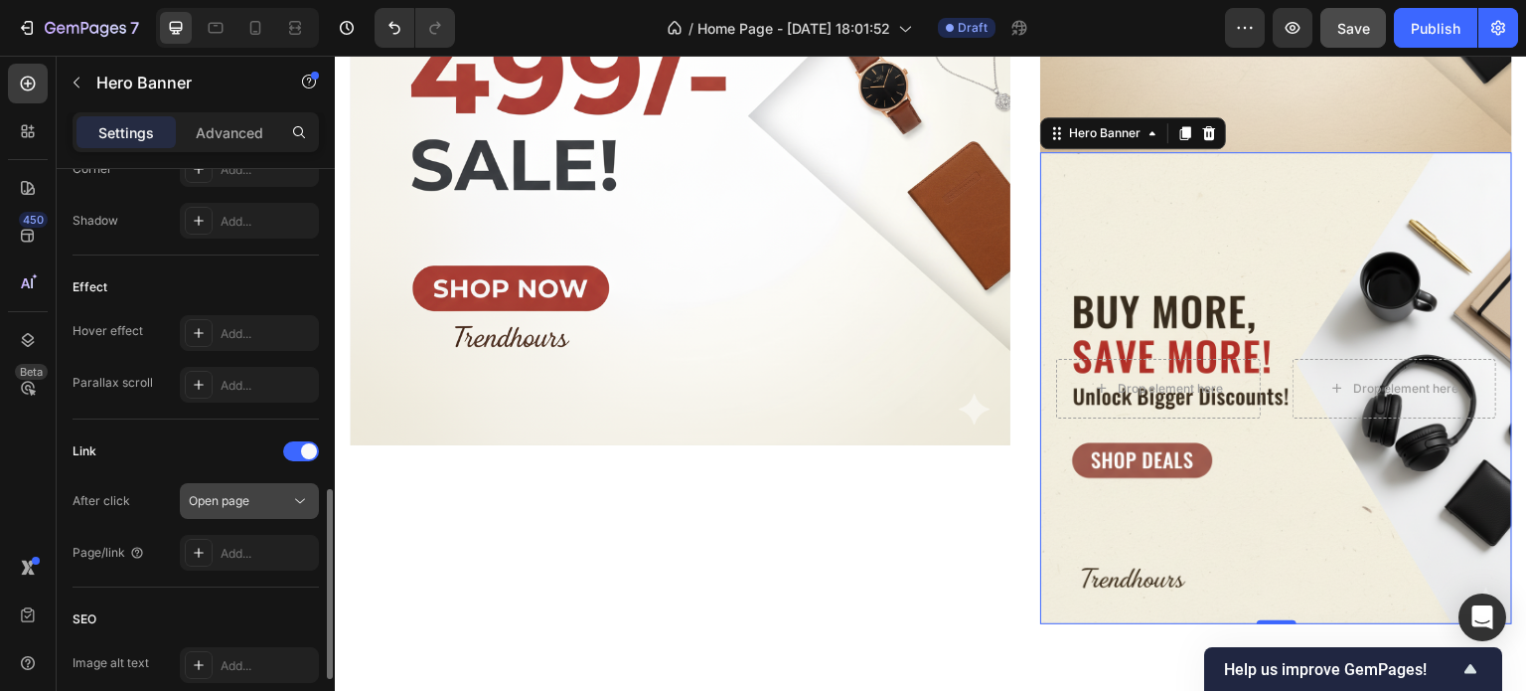
click at [234, 504] on span "Open page" at bounding box center [219, 500] width 61 height 15
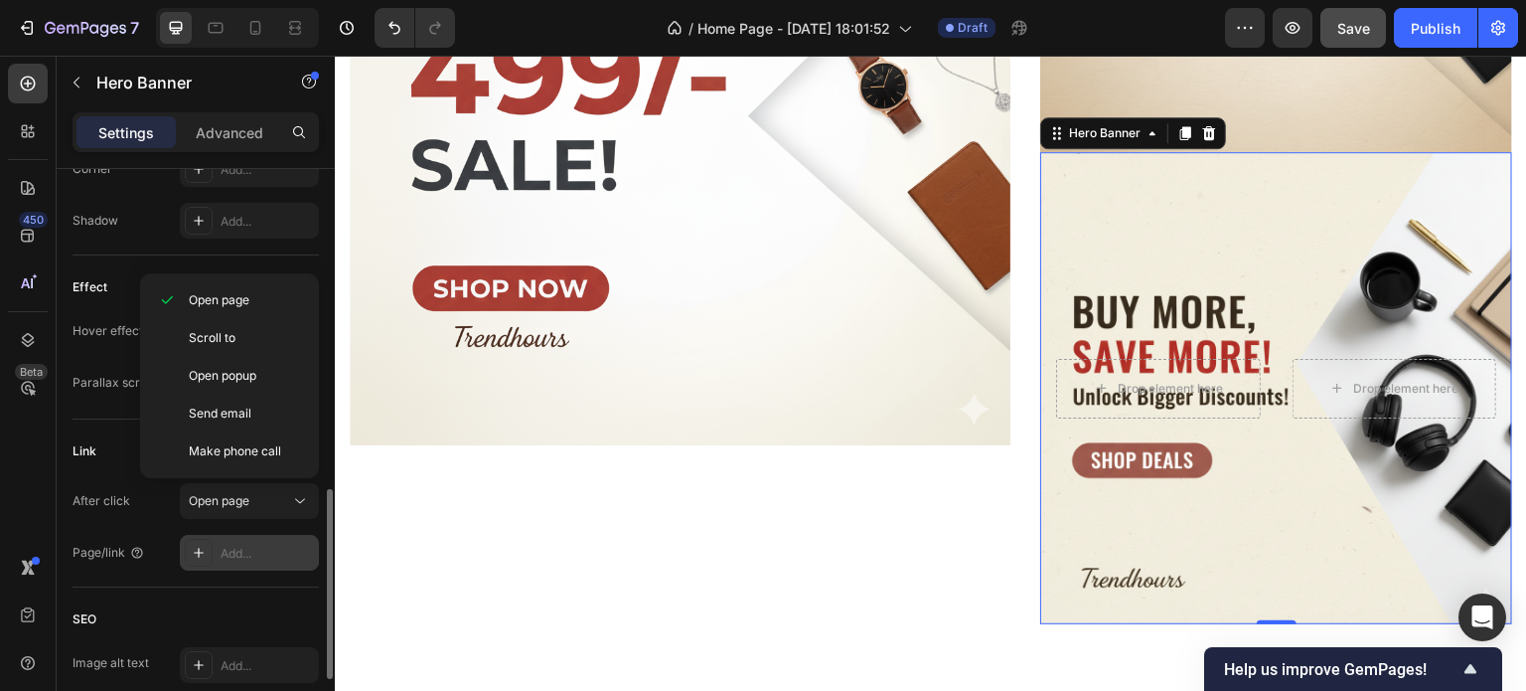
click at [262, 540] on div "Add..." at bounding box center [249, 553] width 139 height 36
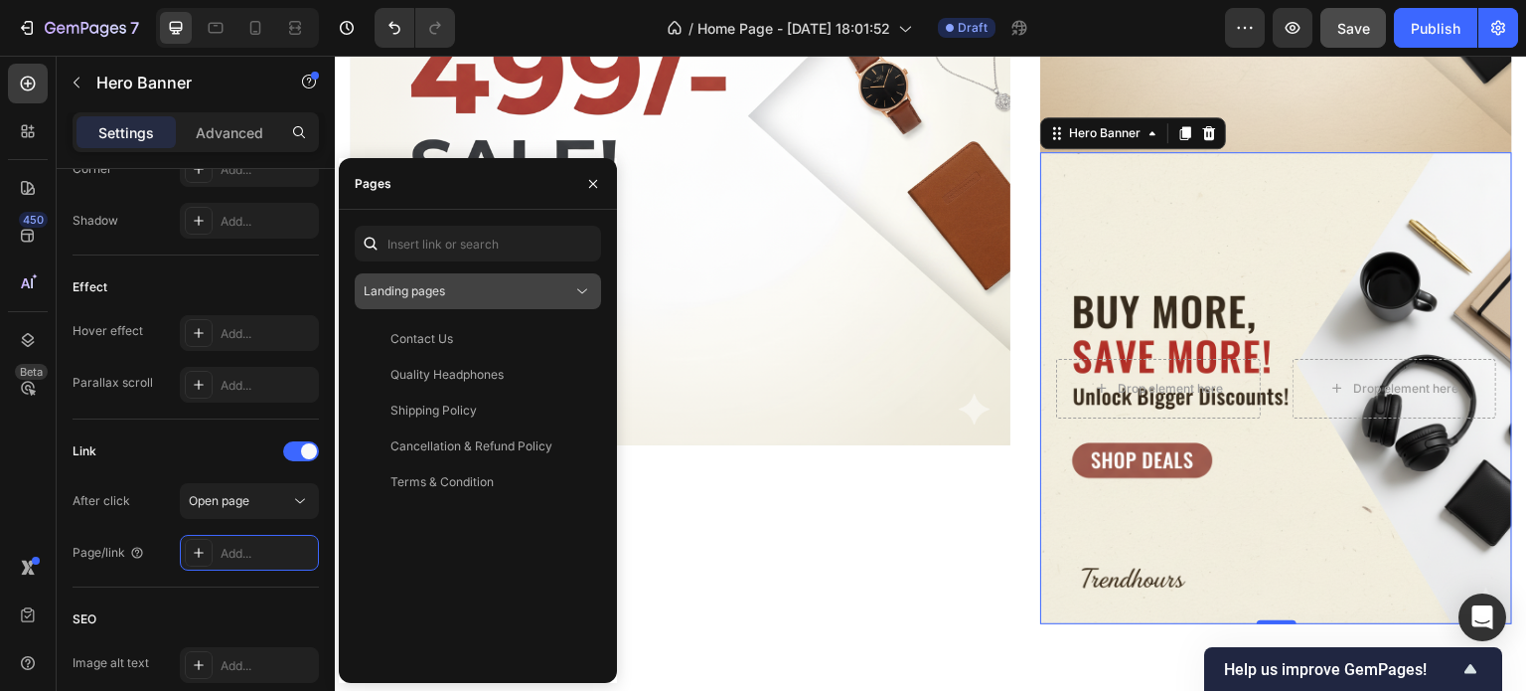
click at [447, 293] on div "Landing pages" at bounding box center [468, 291] width 209 height 18
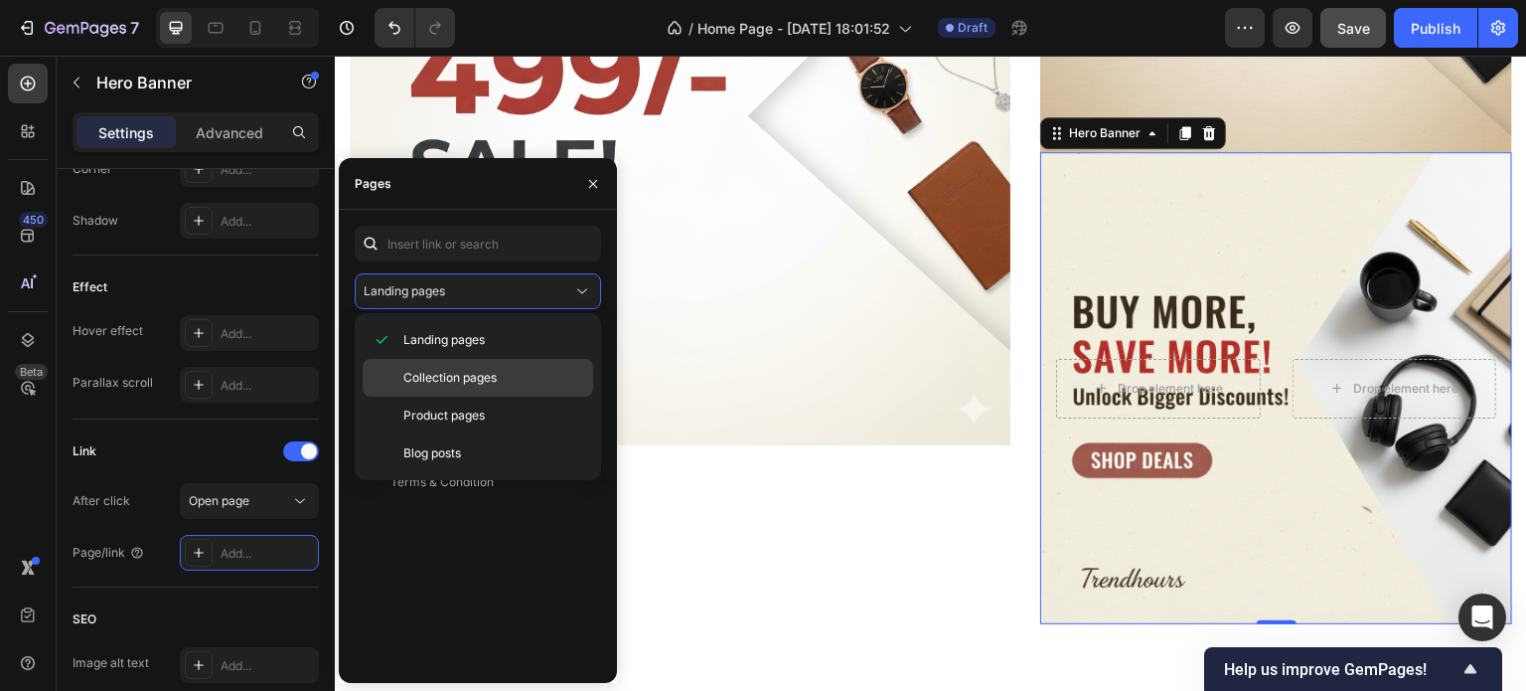
click at [505, 375] on p "Collection pages" at bounding box center [493, 378] width 181 height 18
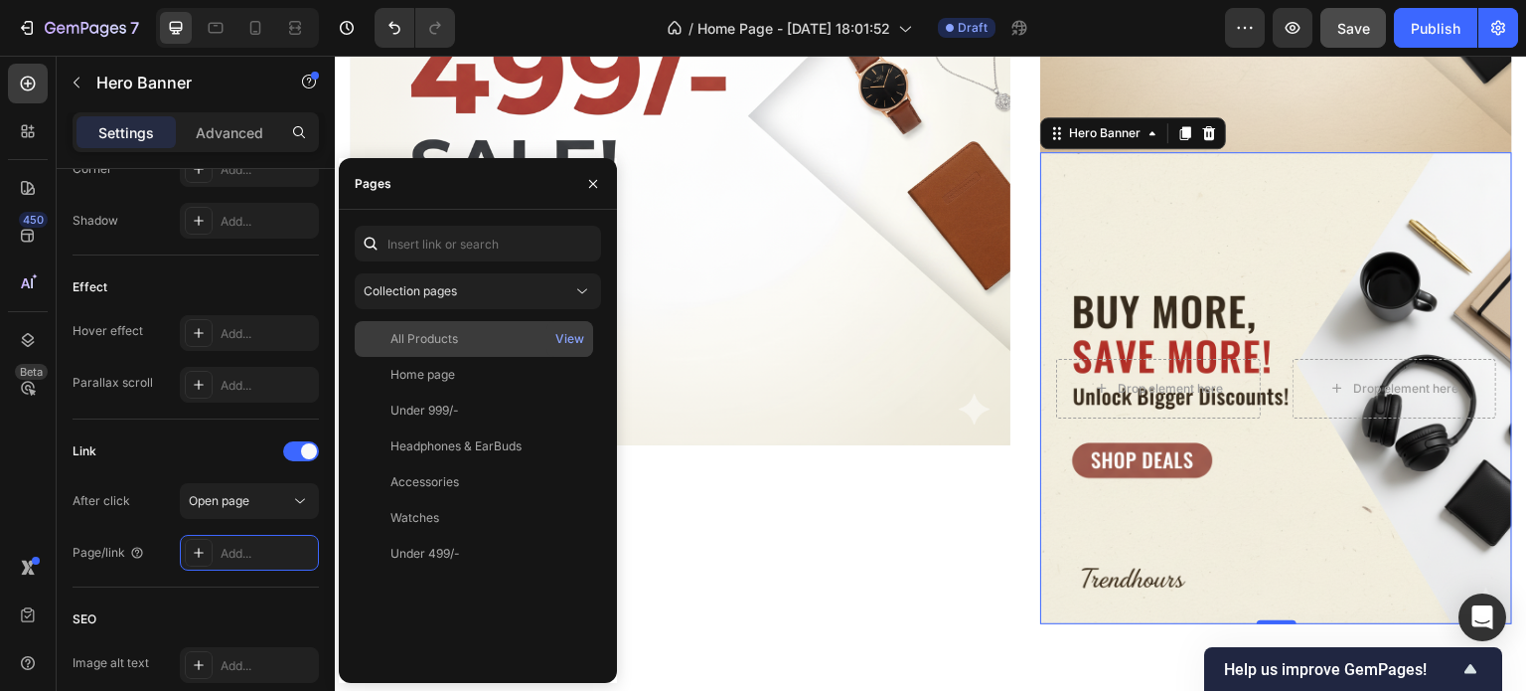
click at [516, 324] on div "All Products View" at bounding box center [474, 339] width 238 height 36
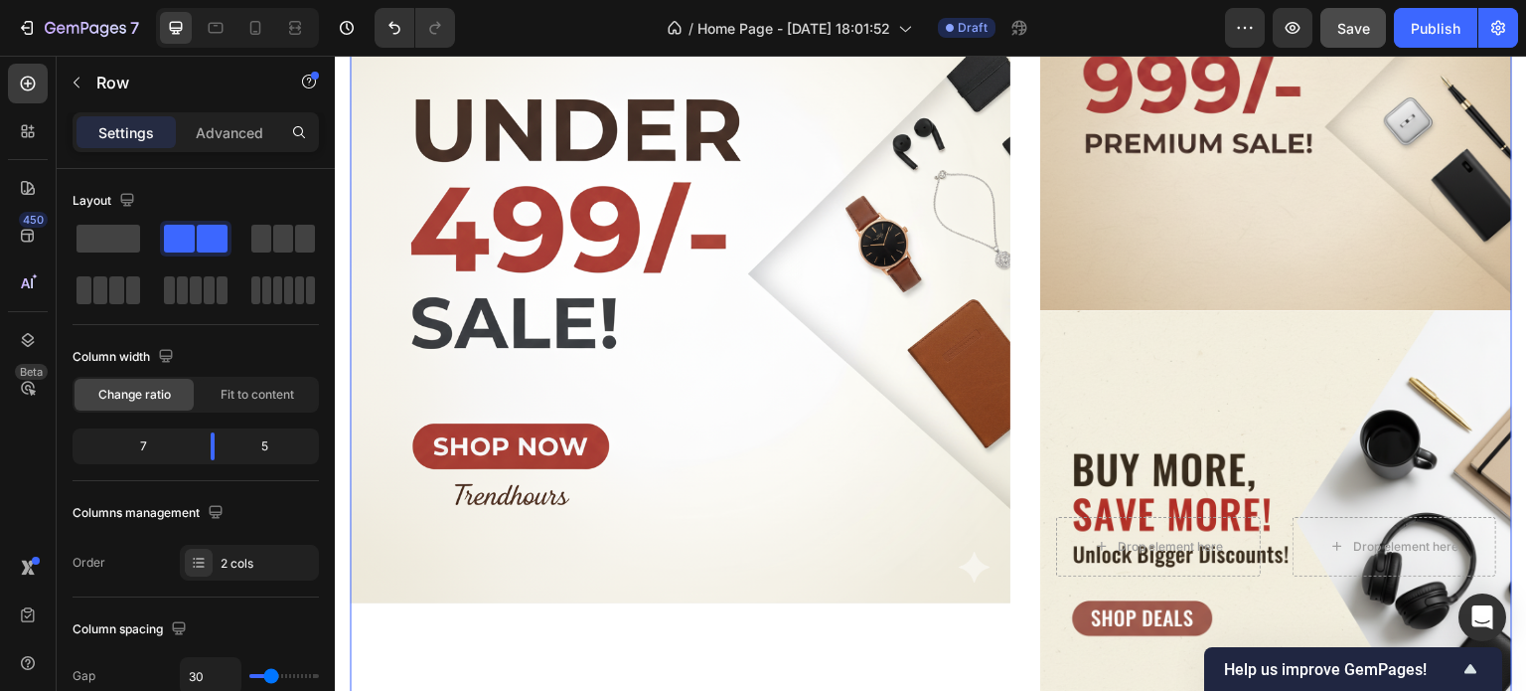
scroll to position [1186, 0]
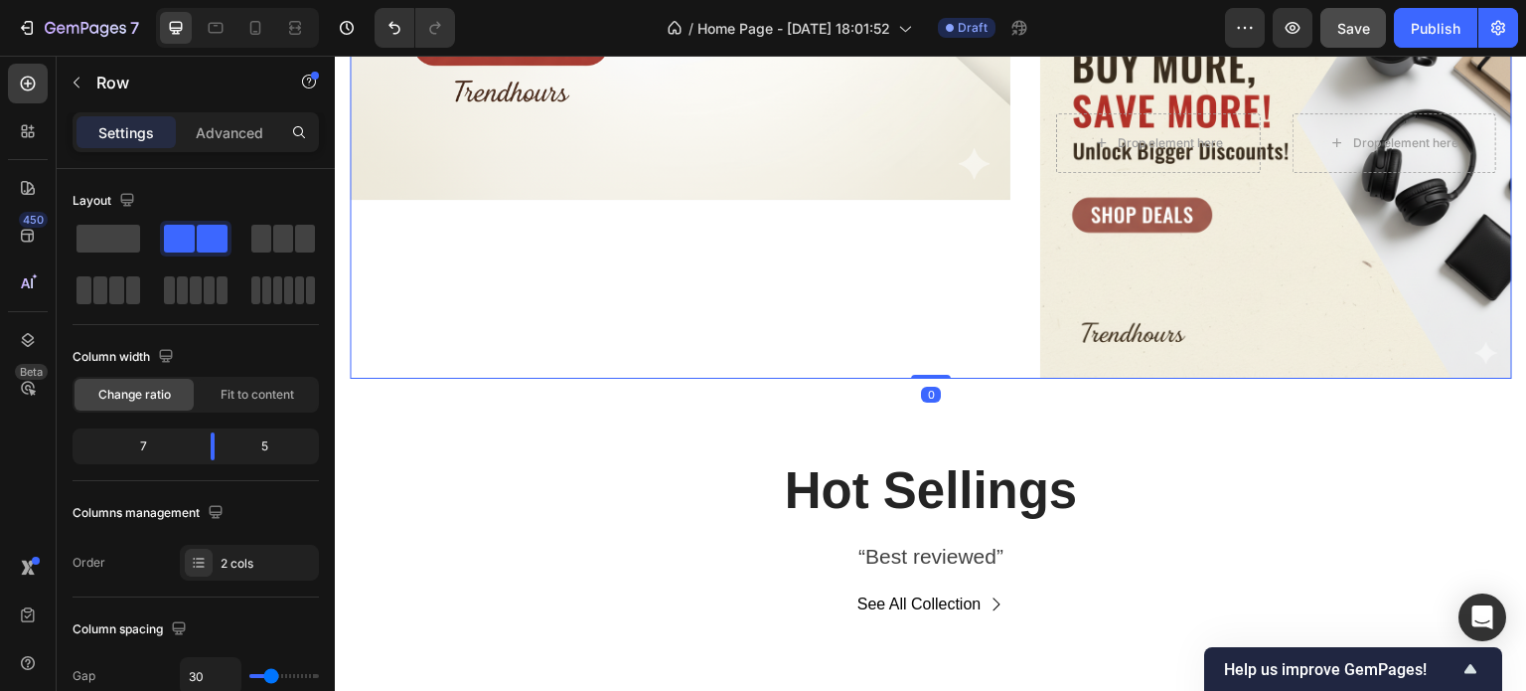
drag, startPoint x: 920, startPoint y: 370, endPoint x: 936, endPoint y: 341, distance: 32.9
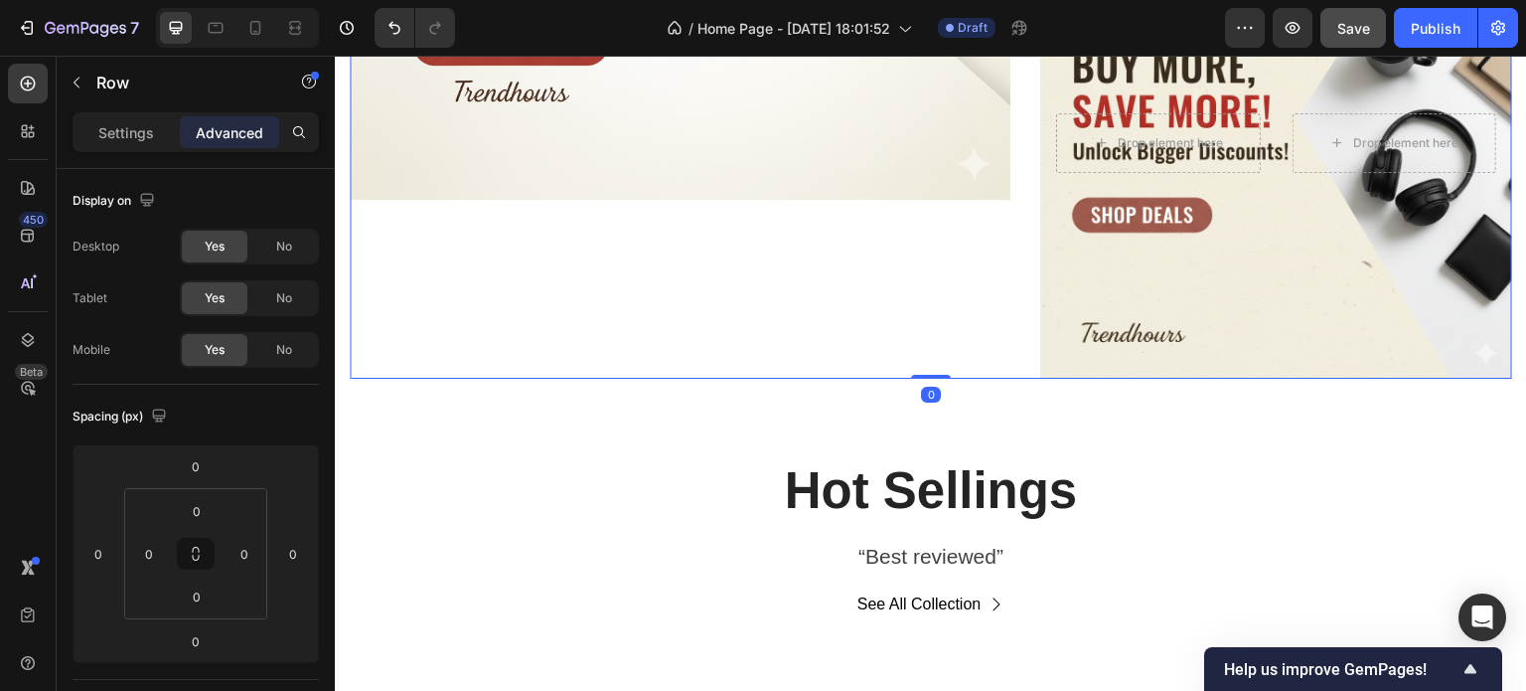
drag, startPoint x: 111, startPoint y: 113, endPoint x: 121, endPoint y: 126, distance: 16.3
click at [121, 126] on div "Settings Advanced" at bounding box center [196, 132] width 246 height 40
click at [121, 126] on p "Settings" at bounding box center [126, 132] width 56 height 21
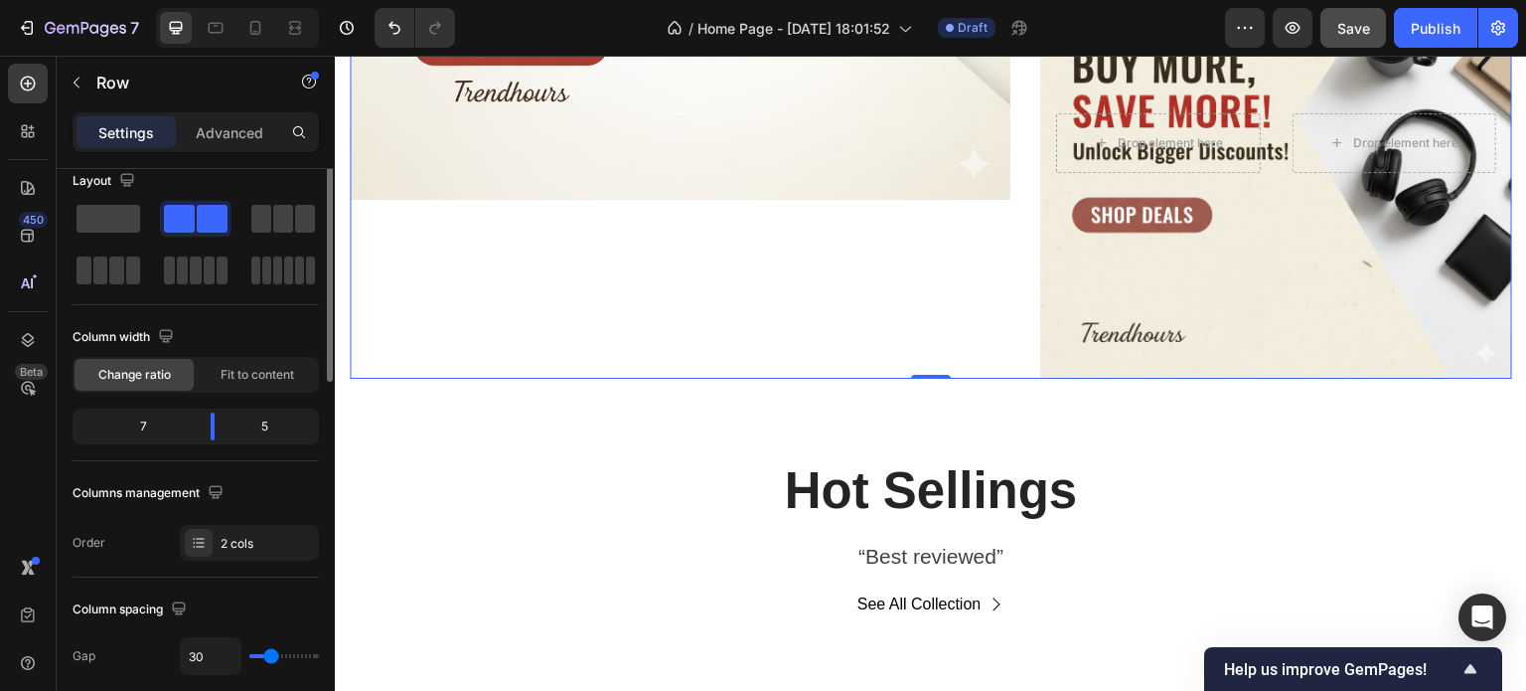
scroll to position [0, 0]
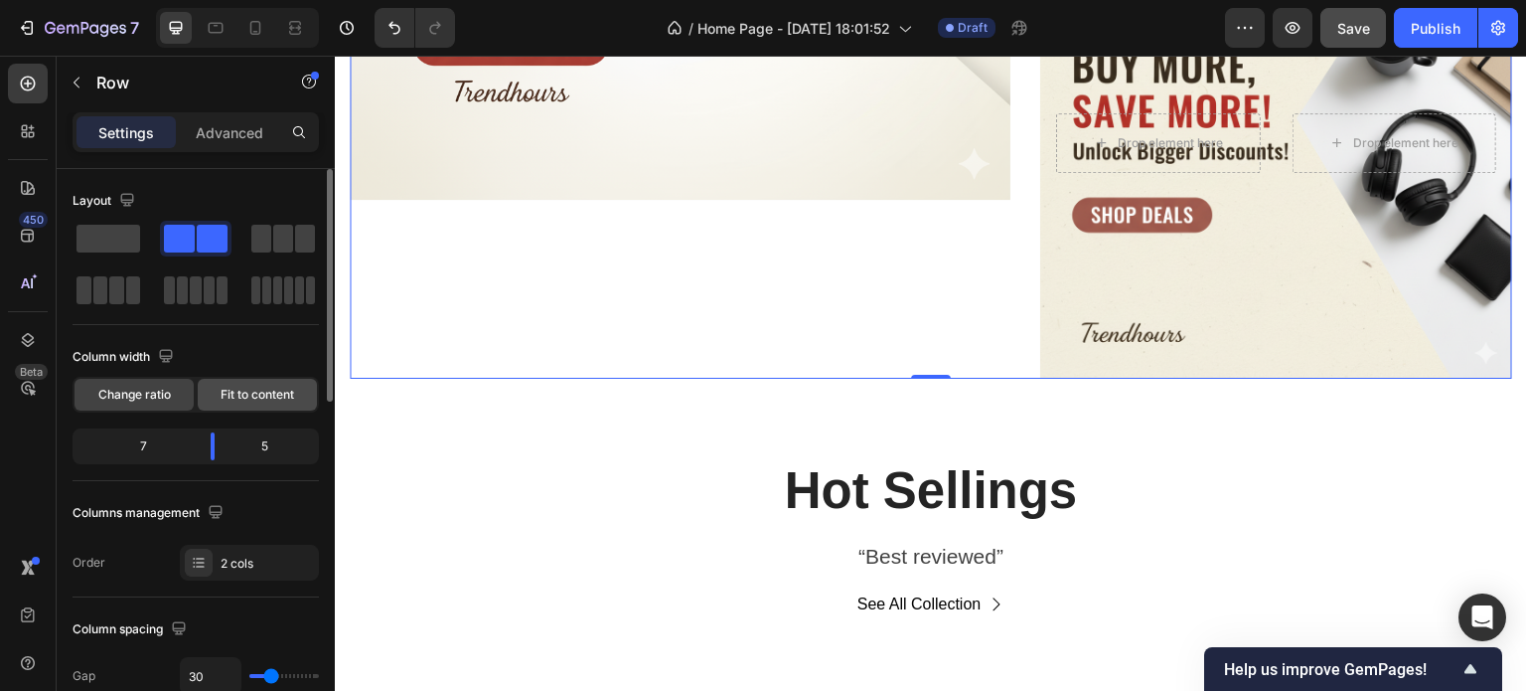
click at [274, 395] on span "Fit to content" at bounding box center [258, 395] width 74 height 18
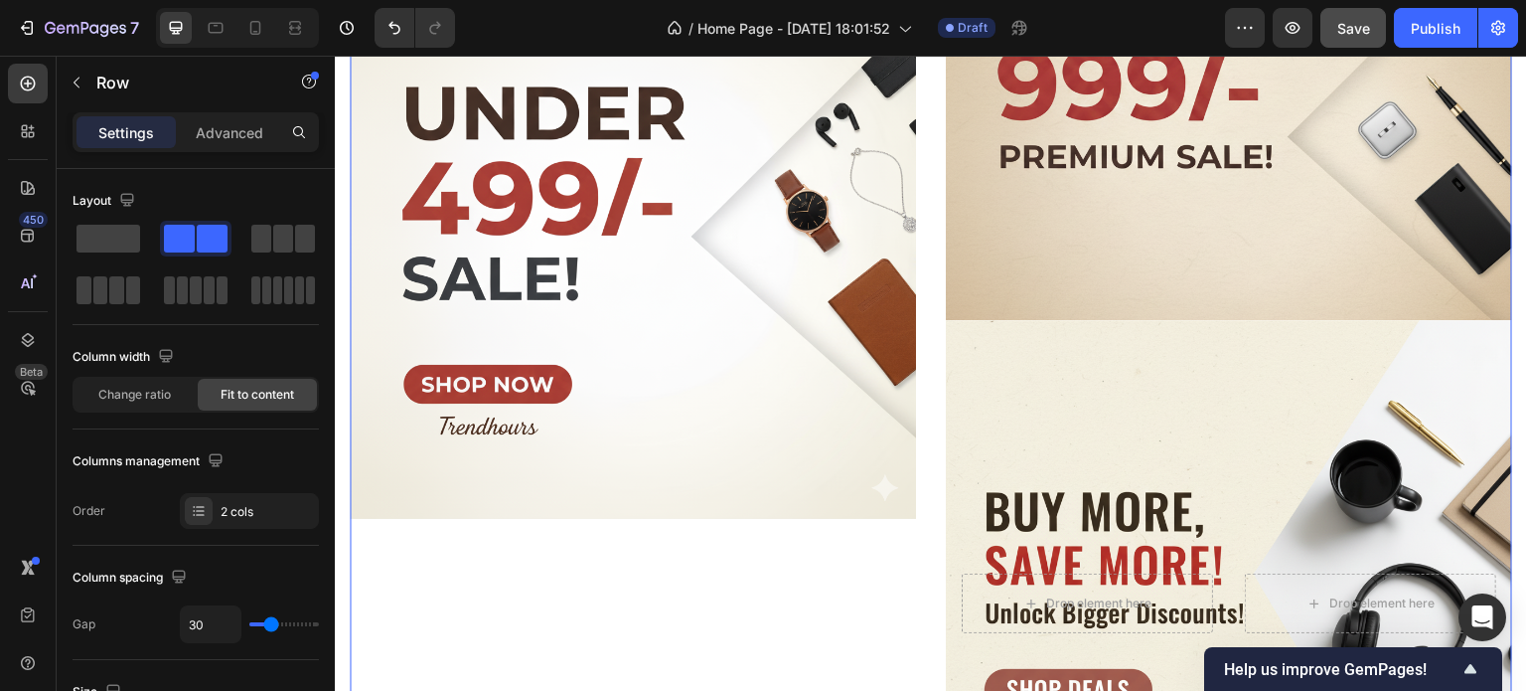
scroll to position [774, 0]
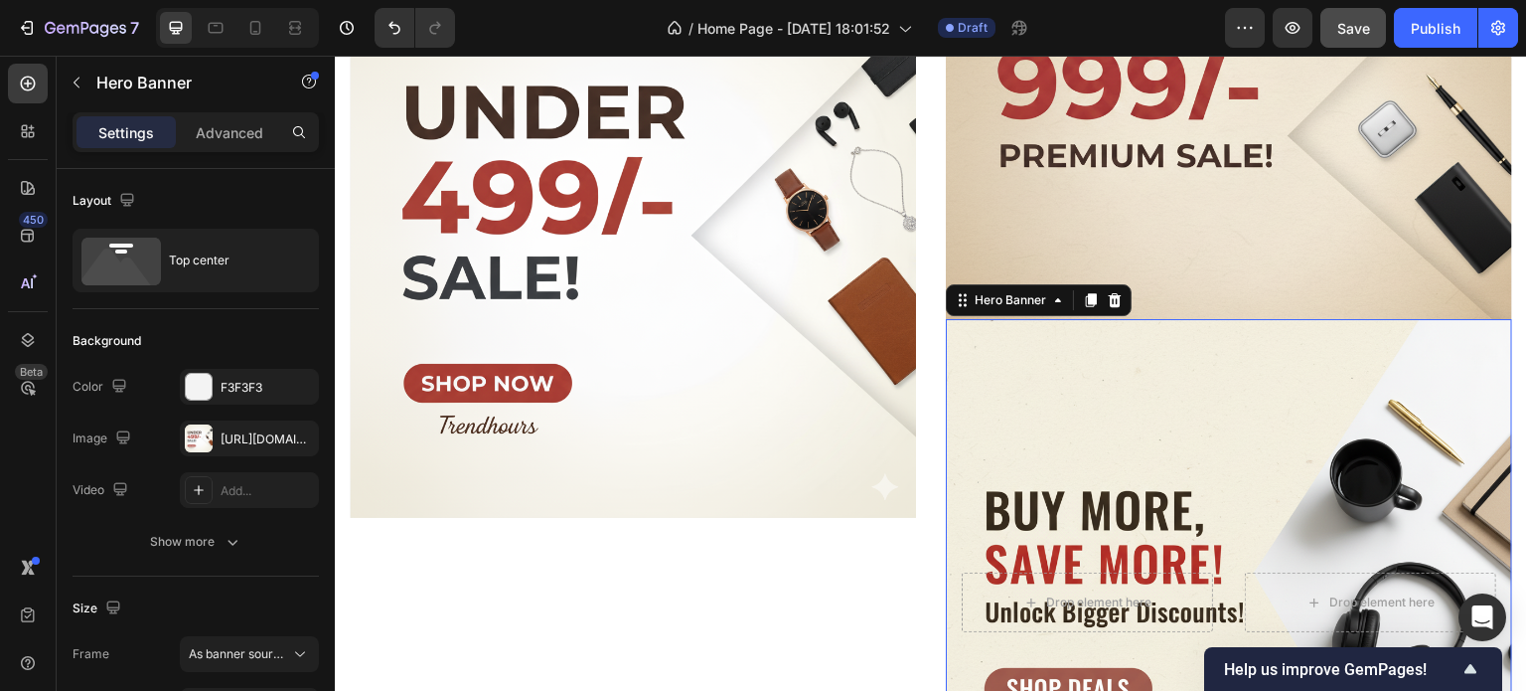
click at [1083, 330] on div "Background Image" at bounding box center [1229, 602] width 566 height 566
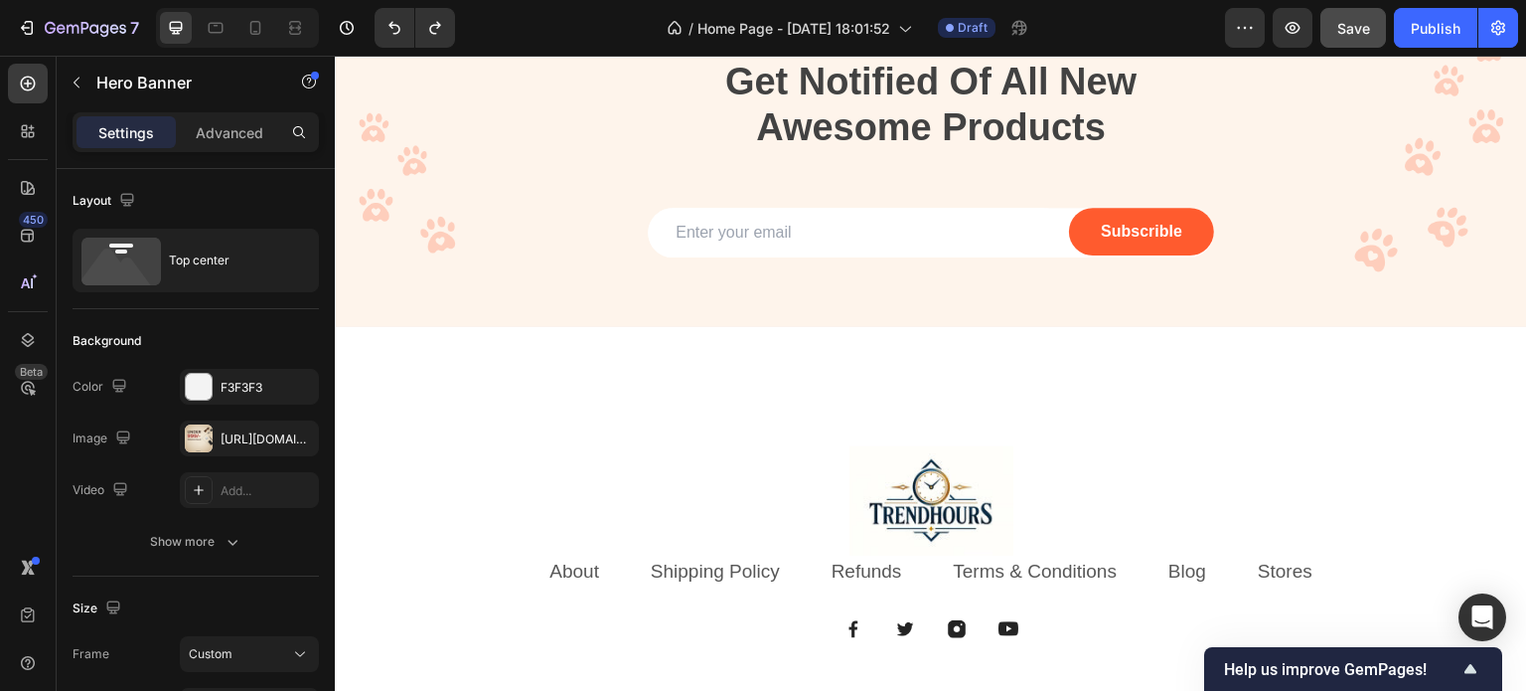
scroll to position [4412, 0]
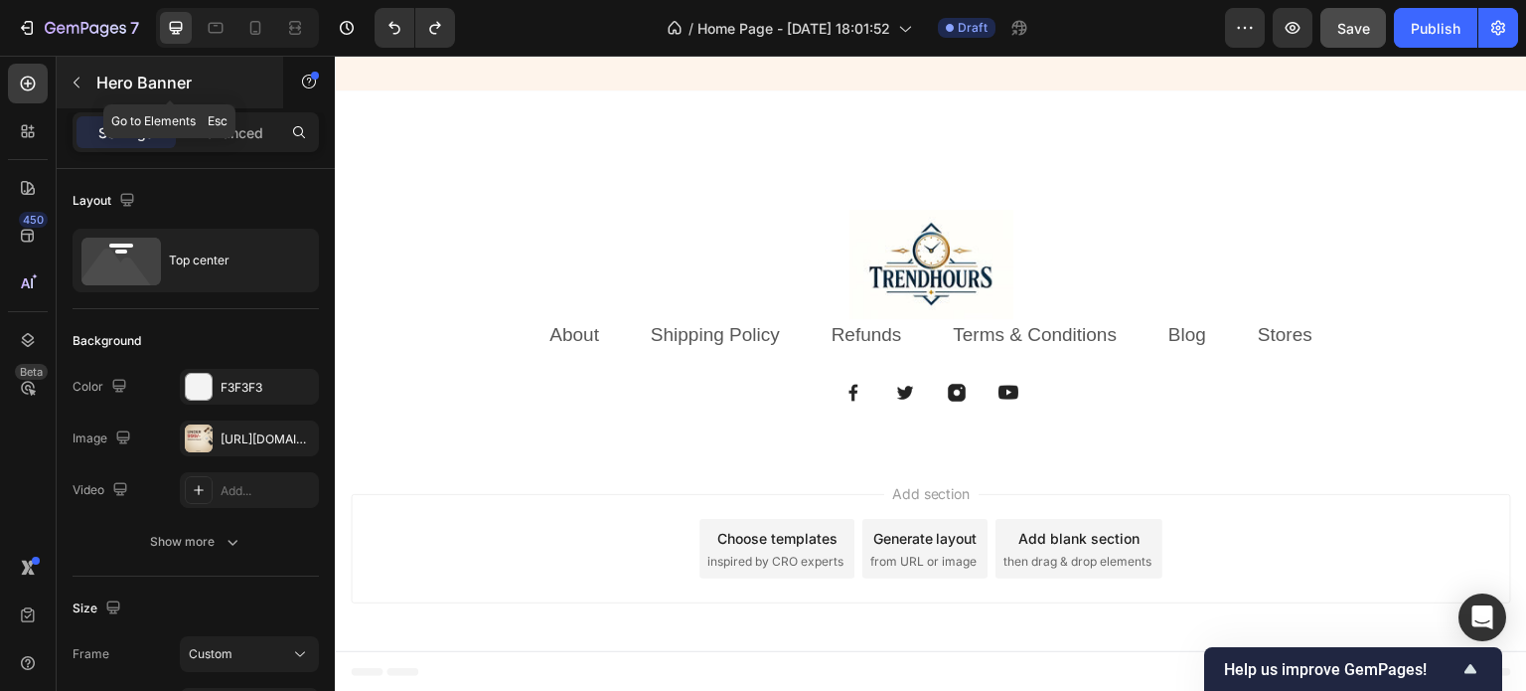
click at [74, 71] on button "button" at bounding box center [77, 83] width 32 height 32
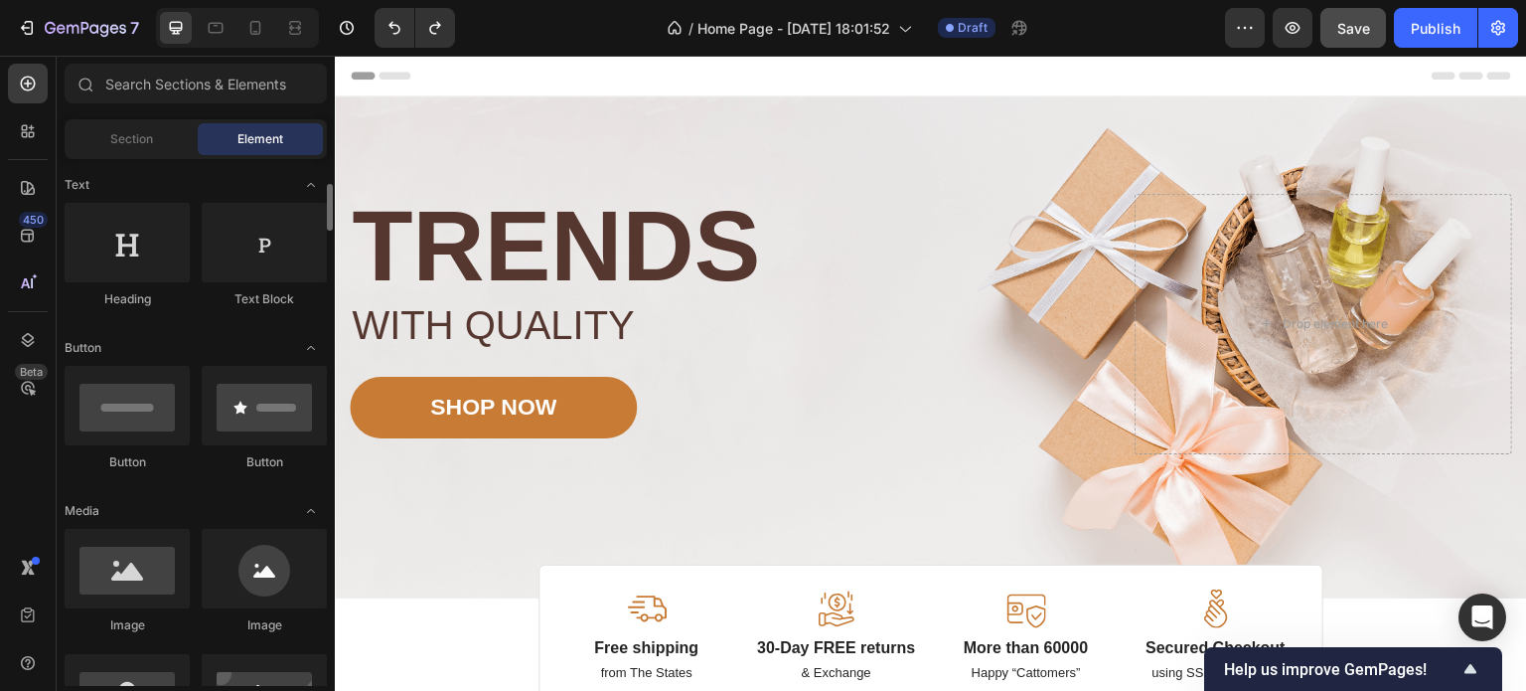
scroll to position [288, 0]
click at [309, 349] on icon "Toggle open" at bounding box center [311, 348] width 16 height 16
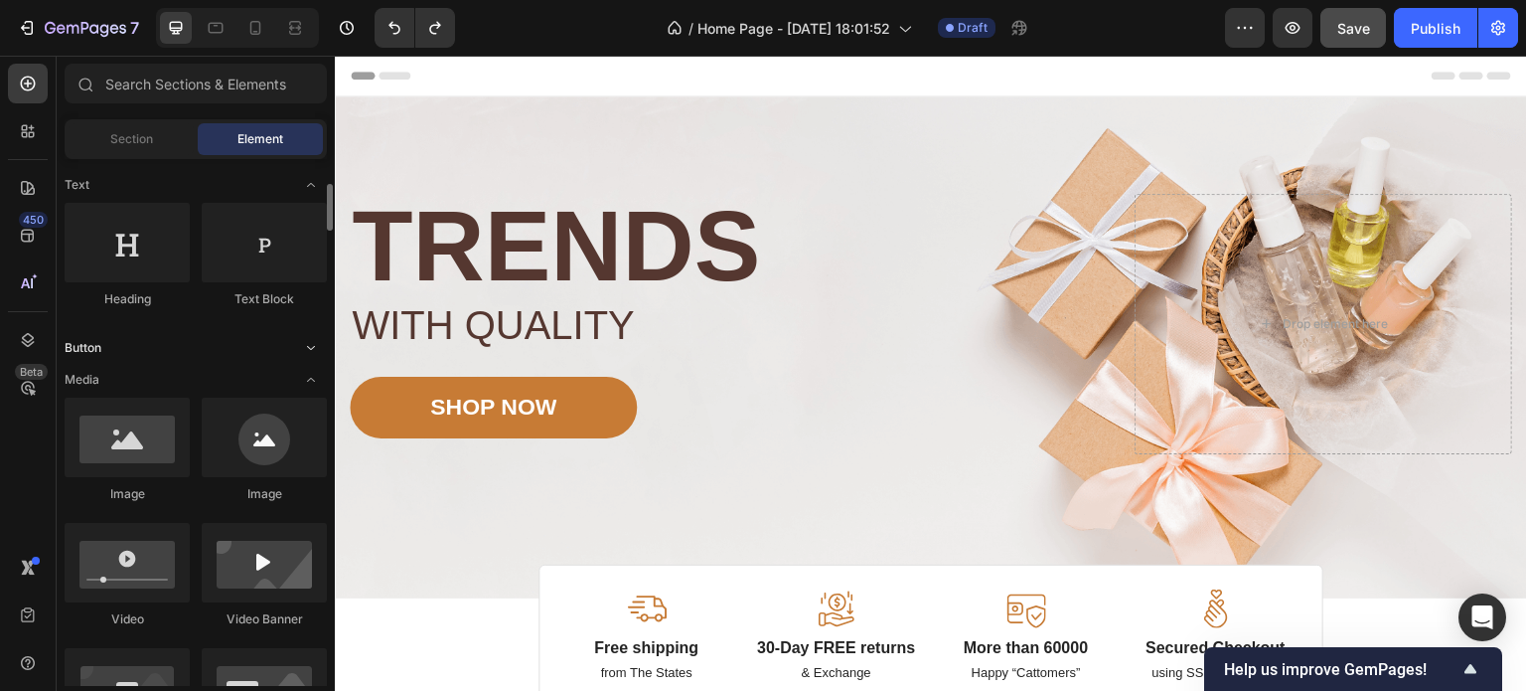
click at [309, 349] on icon "Toggle open" at bounding box center [311, 348] width 16 height 16
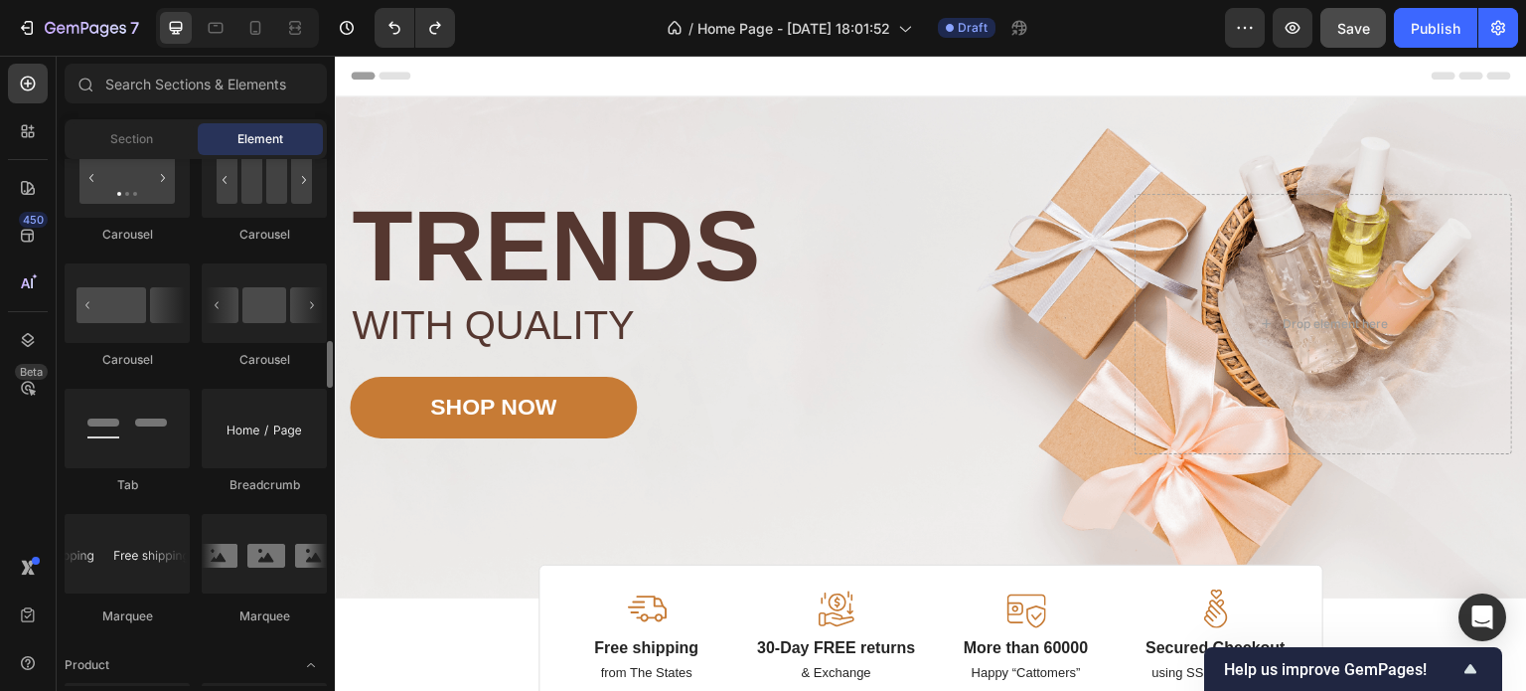
scroll to position [2049, 0]
click at [265, 436] on div at bounding box center [264, 428] width 125 height 79
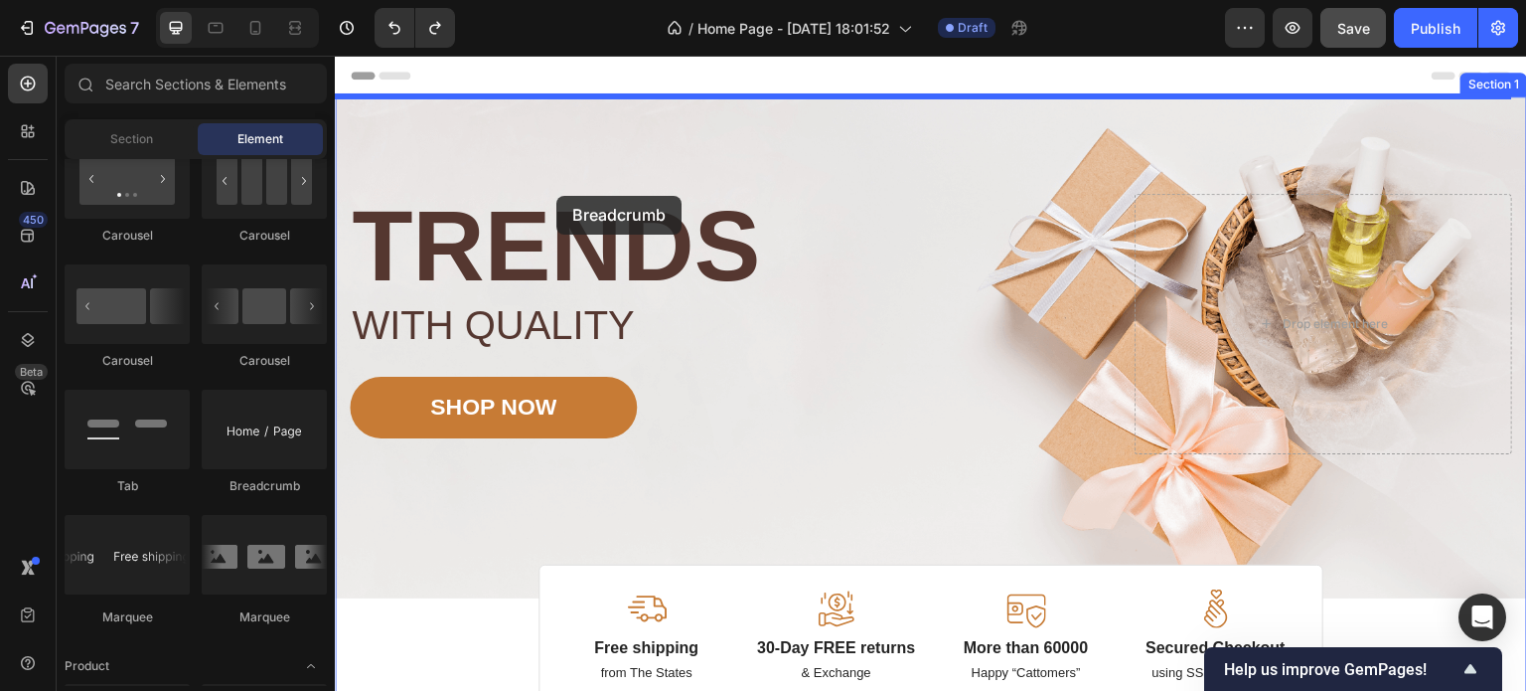
drag, startPoint x: 600, startPoint y: 492, endPoint x: 570, endPoint y: 184, distance: 309.5
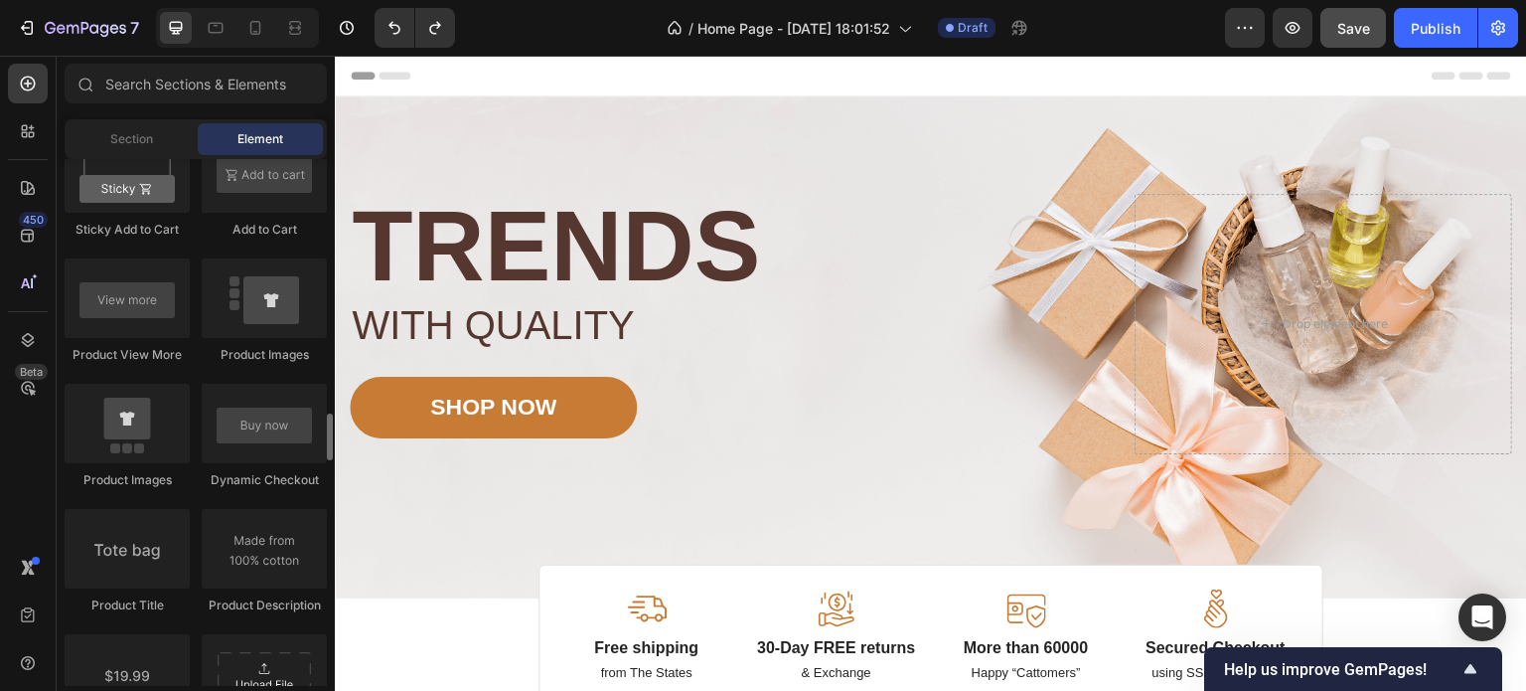
scroll to position [2850, 0]
click at [254, 446] on div at bounding box center [264, 423] width 125 height 79
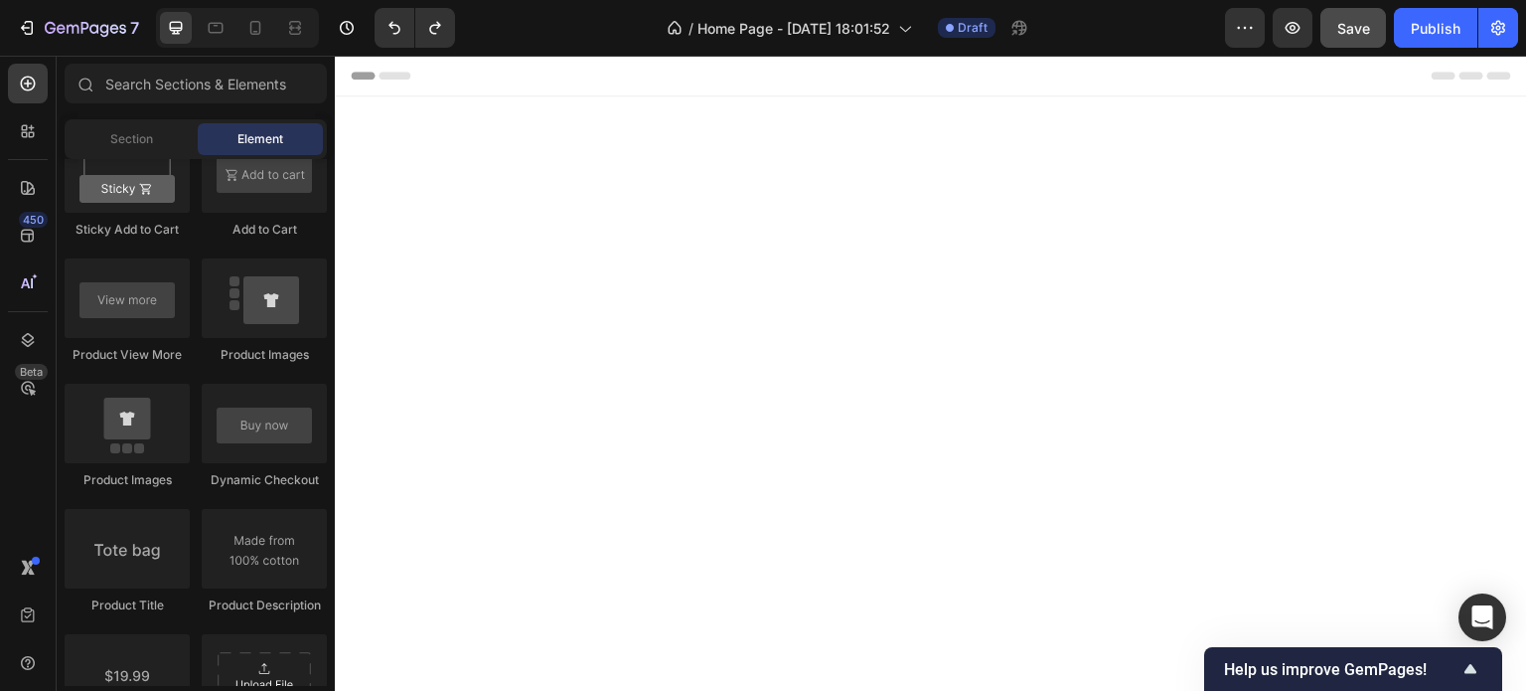
scroll to position [715, 0]
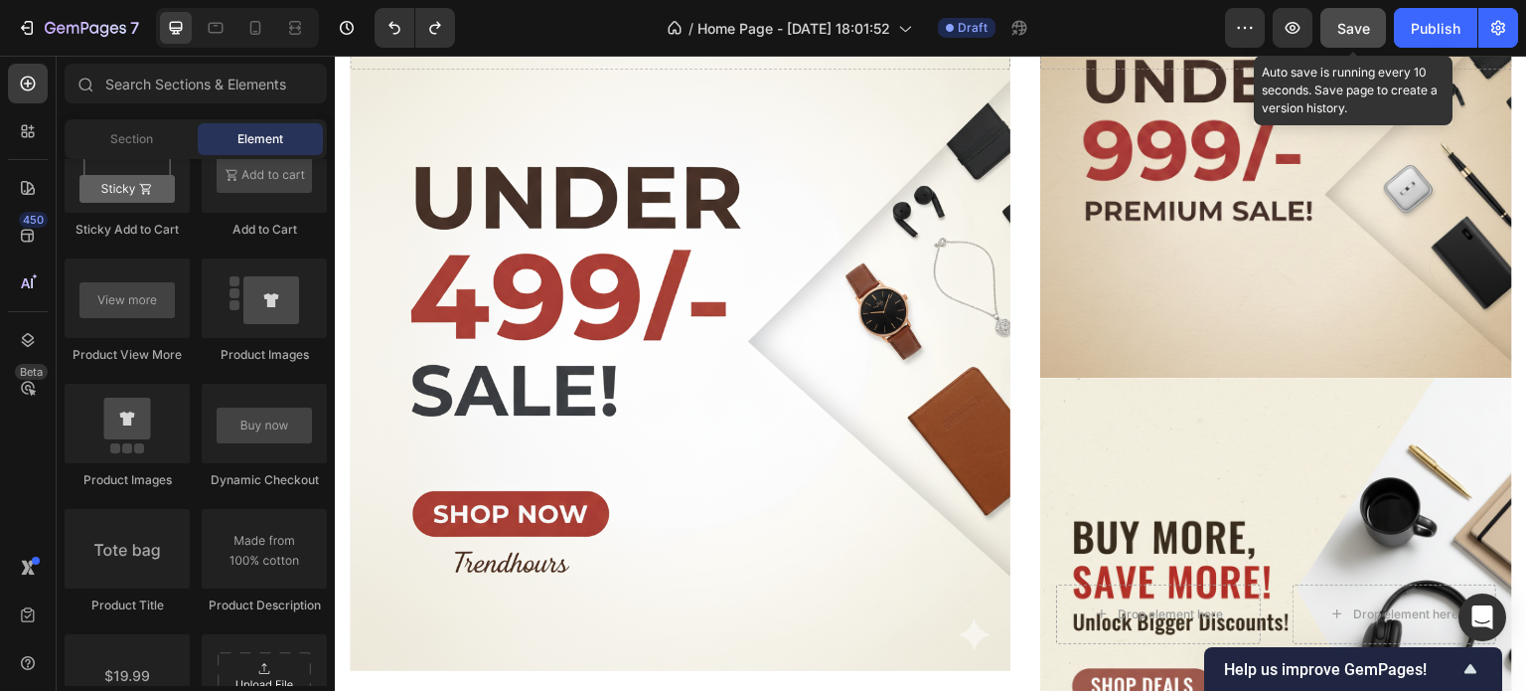
click at [1385, 24] on button "Save" at bounding box center [1354, 28] width 66 height 40
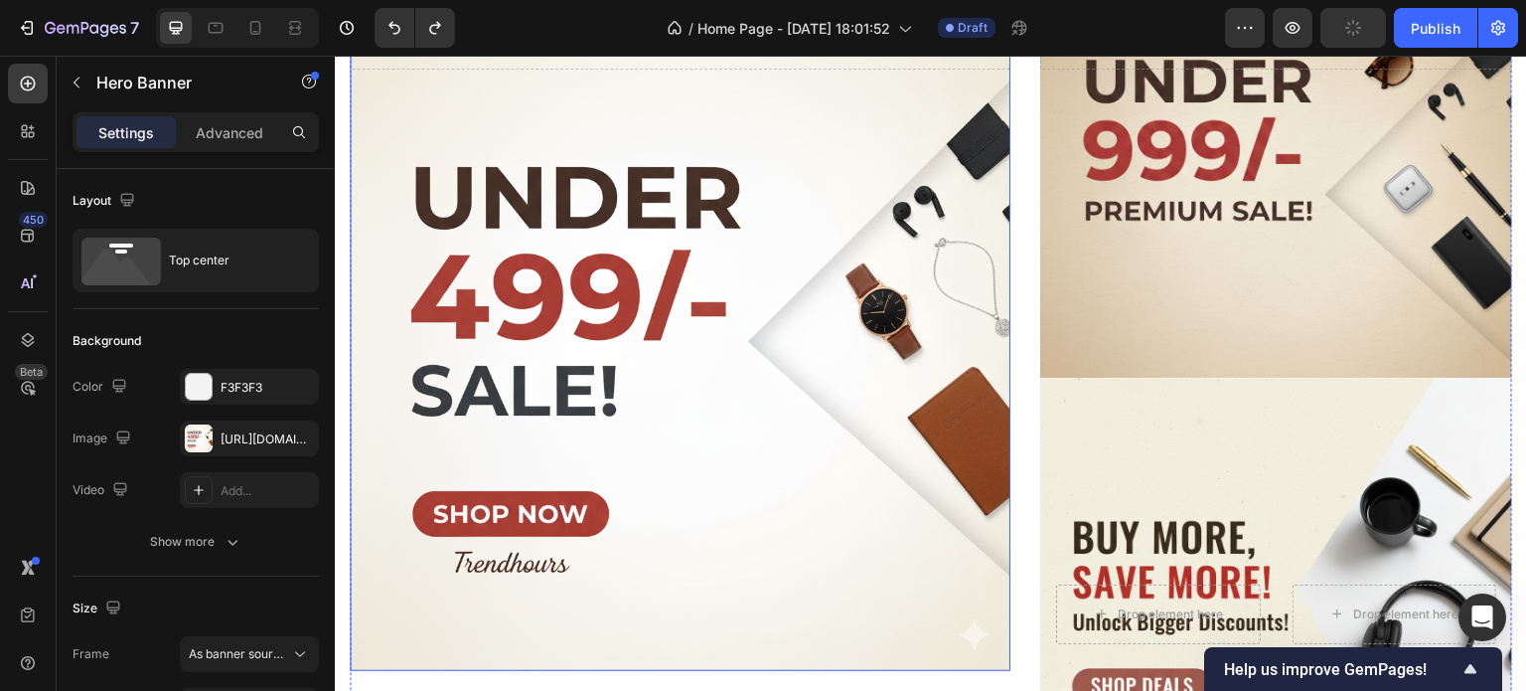
click at [537, 378] on div "Overlay" at bounding box center [680, 340] width 661 height 661
click at [1481, 17] on button "button" at bounding box center [1499, 28] width 40 height 40
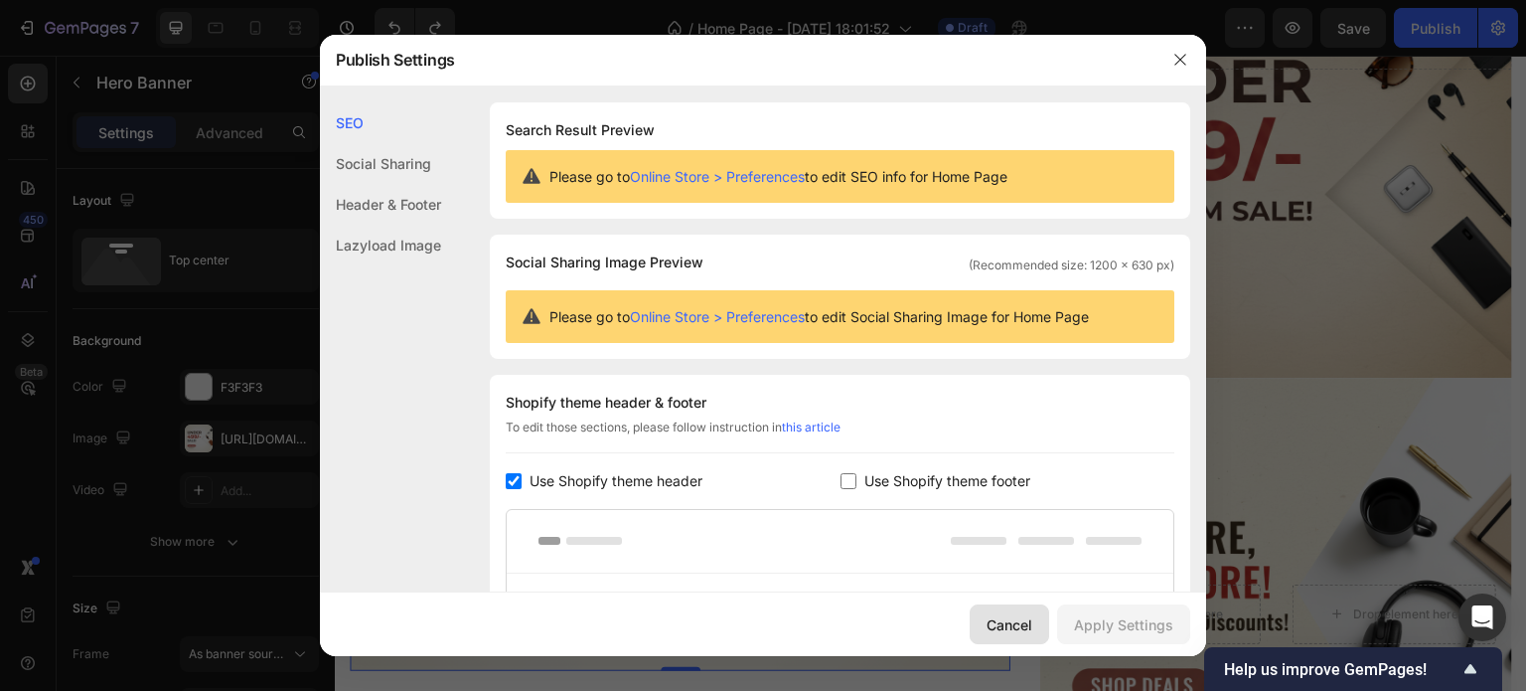
click at [997, 631] on div "Cancel" at bounding box center [1010, 624] width 46 height 21
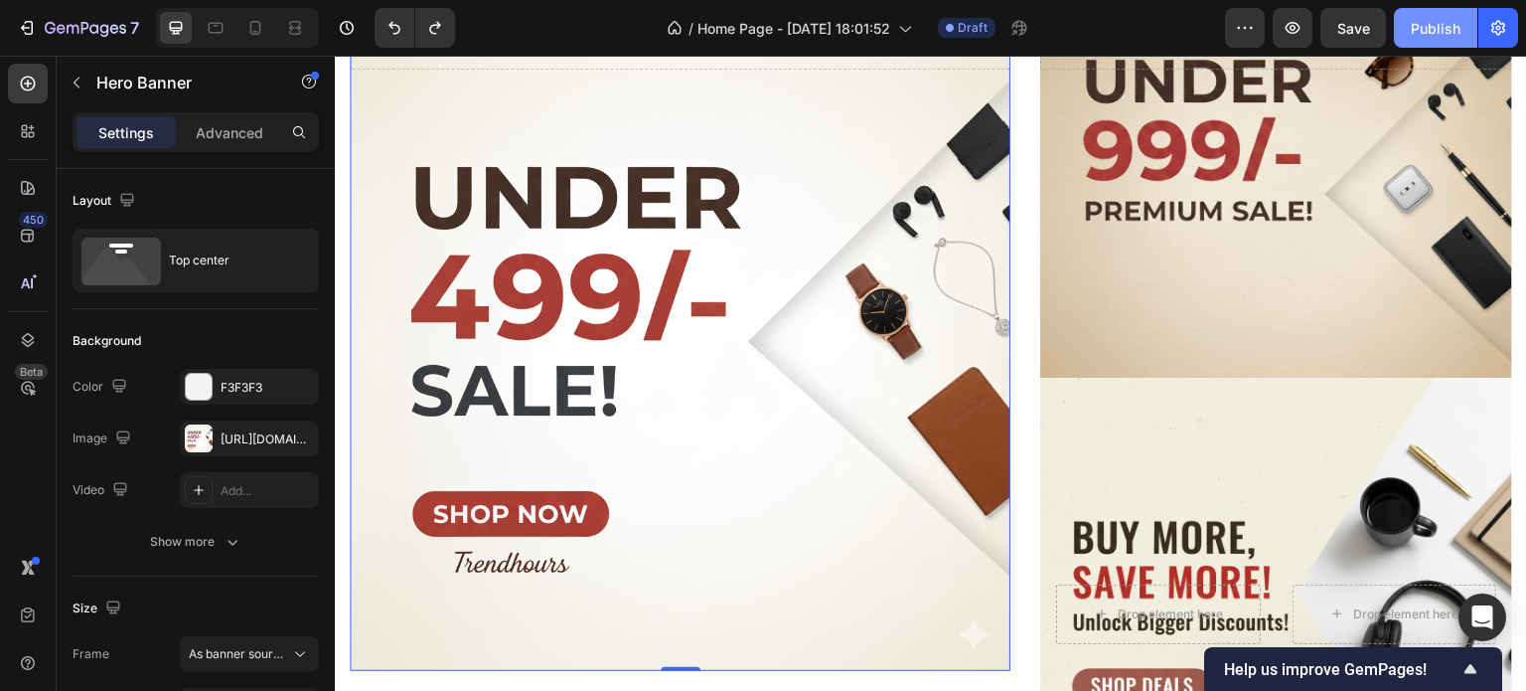
click at [1439, 11] on button "Publish" at bounding box center [1435, 28] width 83 height 40
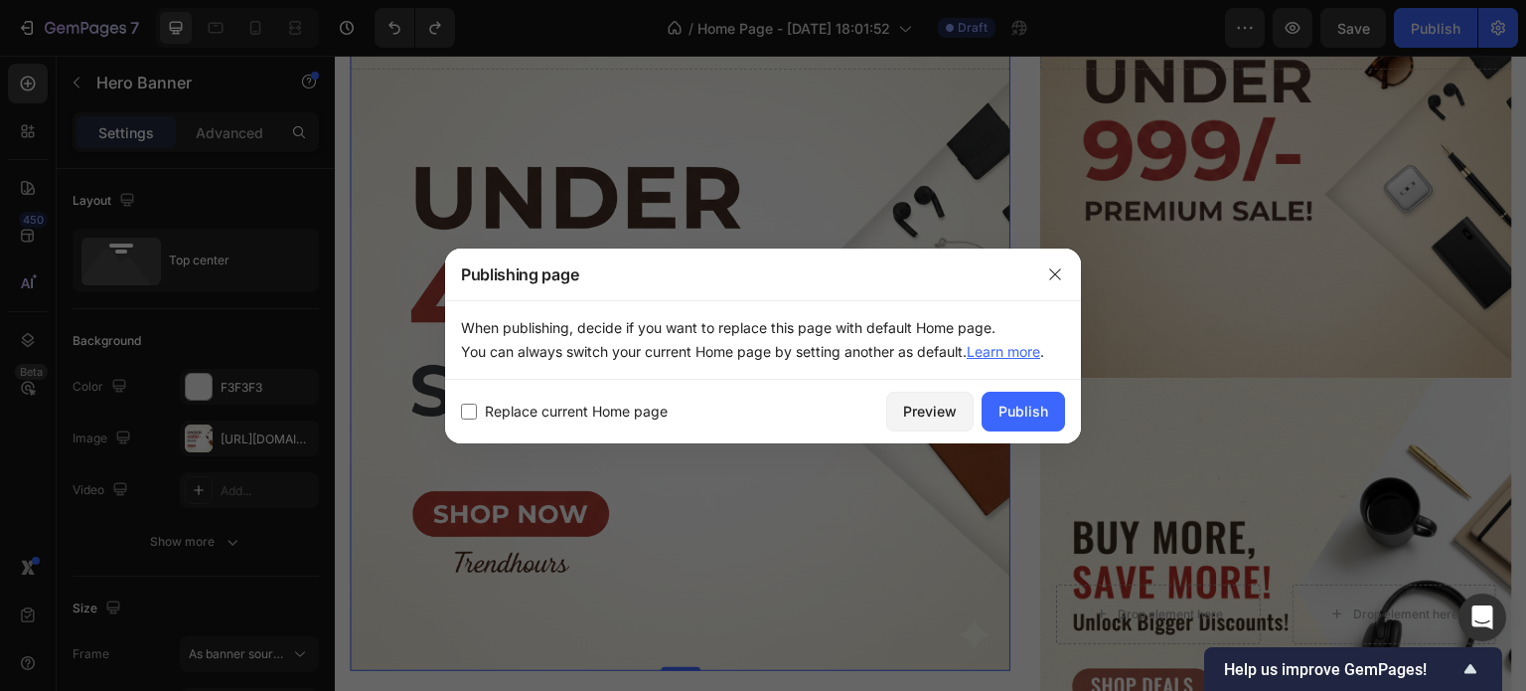
click at [664, 413] on span "Replace current Home page" at bounding box center [576, 411] width 183 height 24
checkbox input "true"
click at [1053, 401] on button "Publish" at bounding box center [1023, 411] width 83 height 40
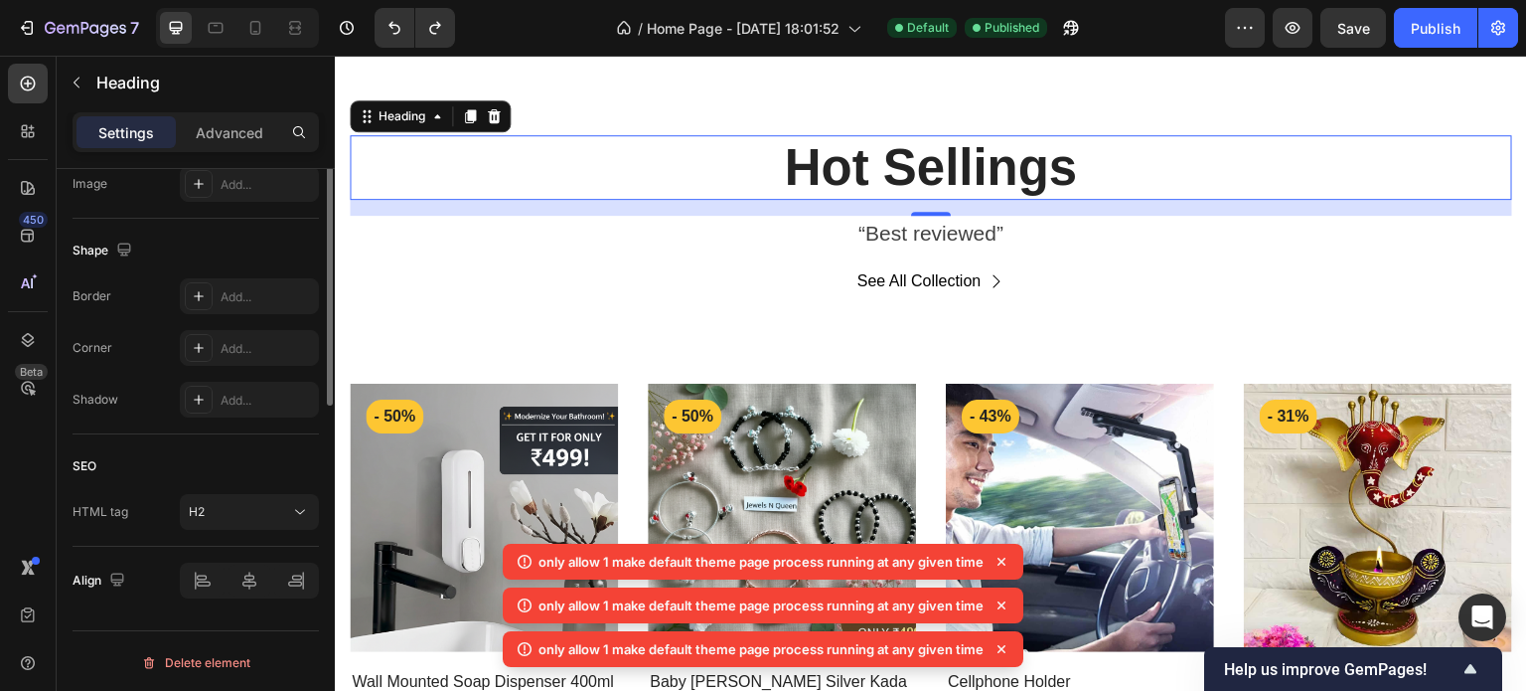
scroll to position [0, 0]
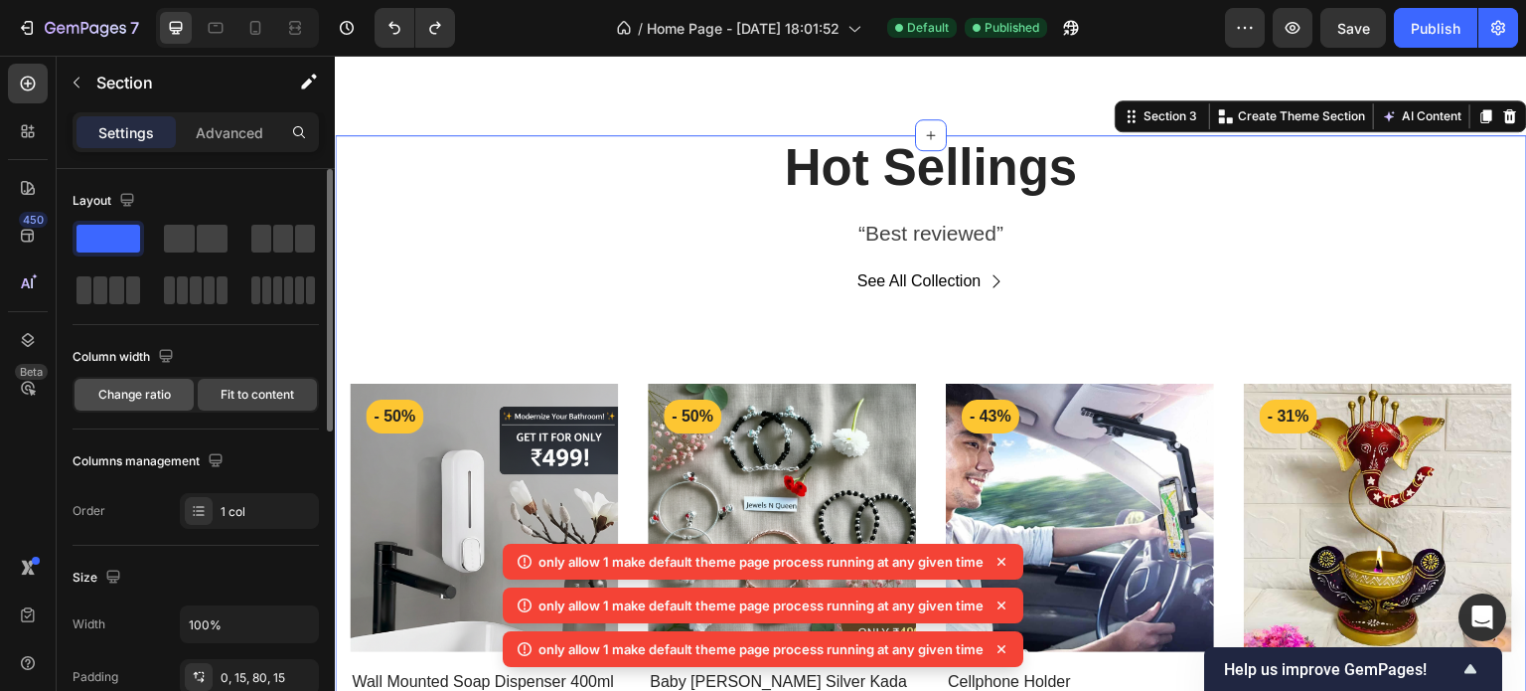
click at [152, 396] on span "Change ratio" at bounding box center [134, 395] width 73 height 18
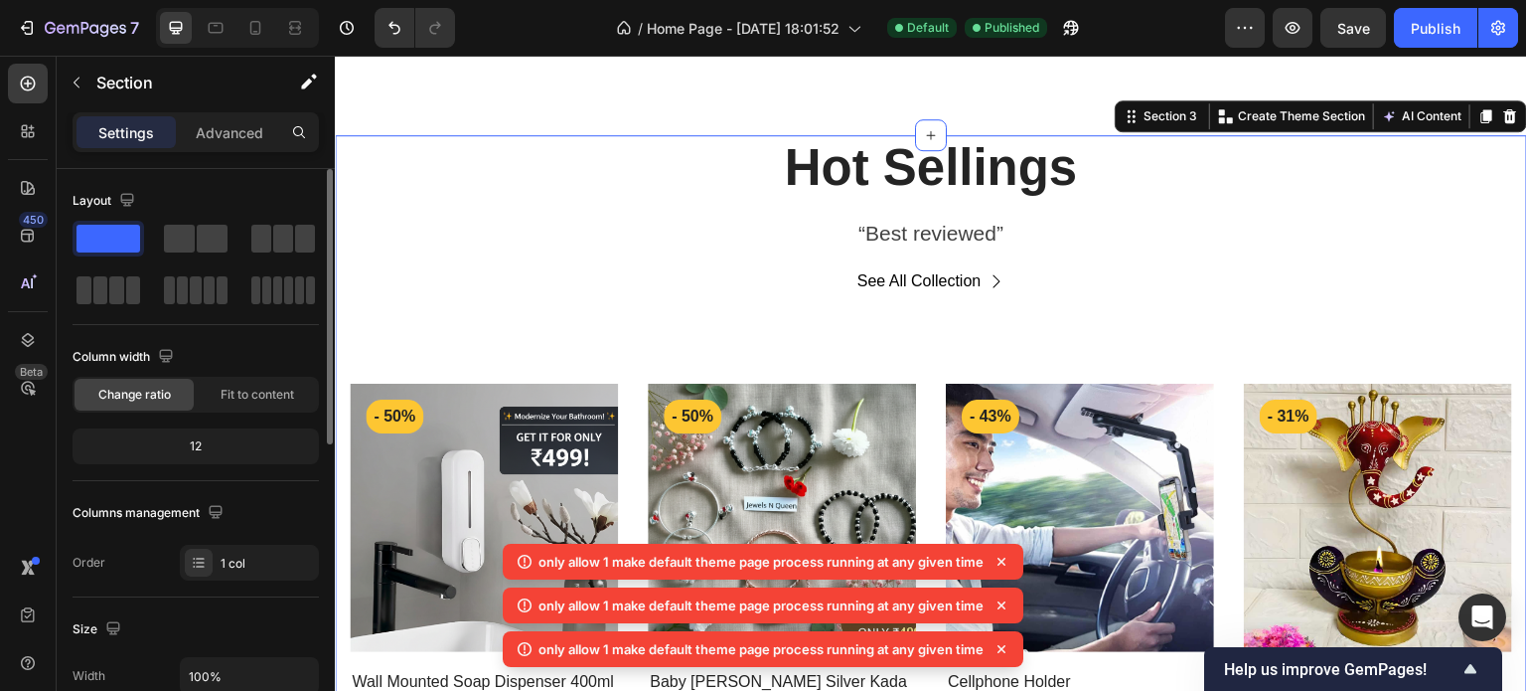
click at [192, 452] on div "12" at bounding box center [196, 446] width 238 height 28
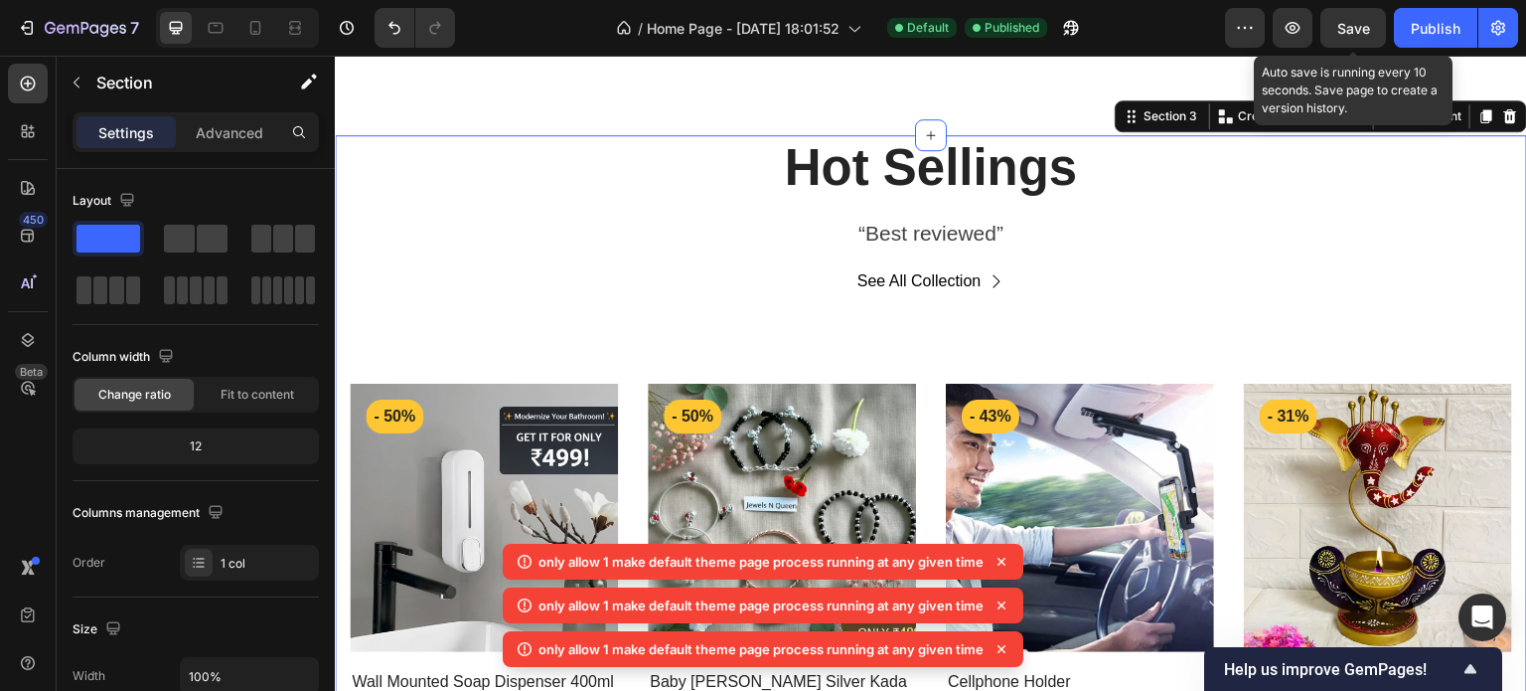
click at [1358, 28] on span "Save" at bounding box center [1353, 28] width 33 height 17
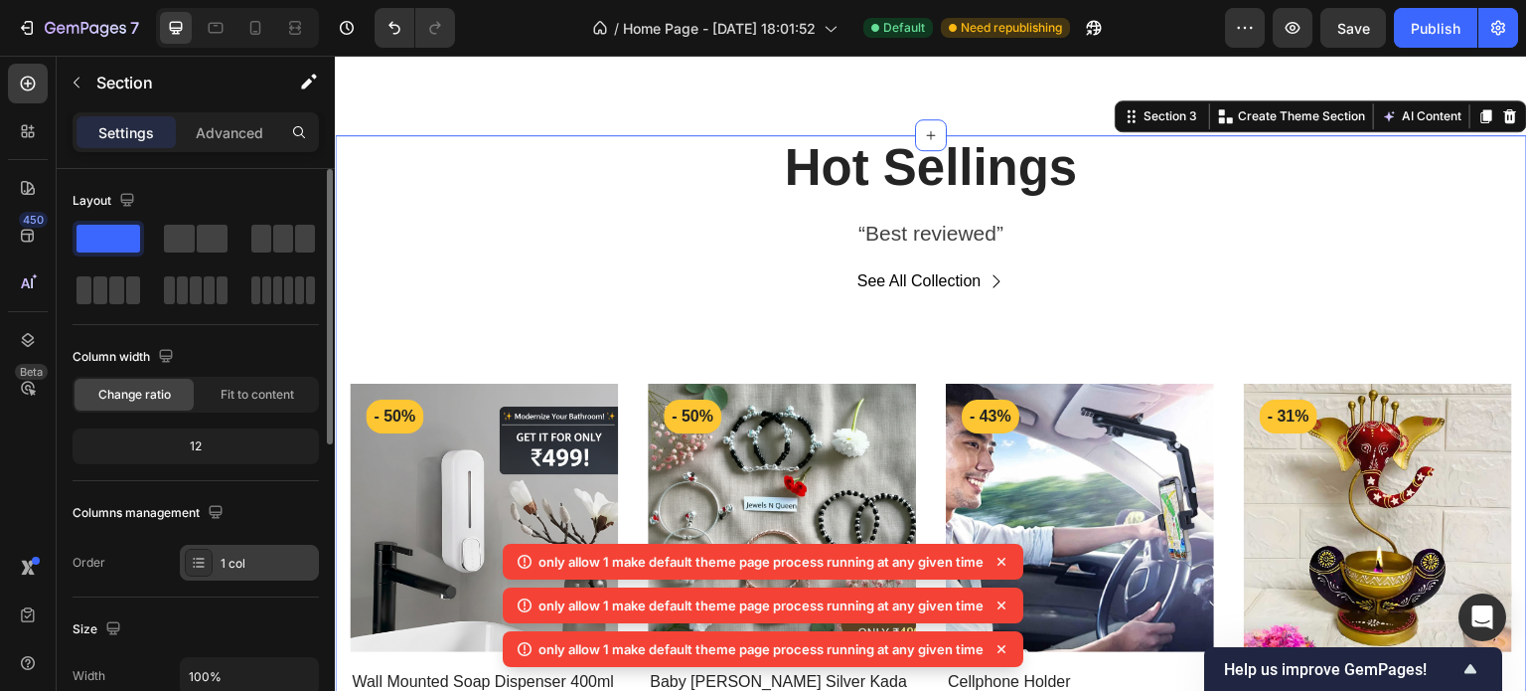
click at [241, 554] on div "1 col" at bounding box center [267, 563] width 93 height 18
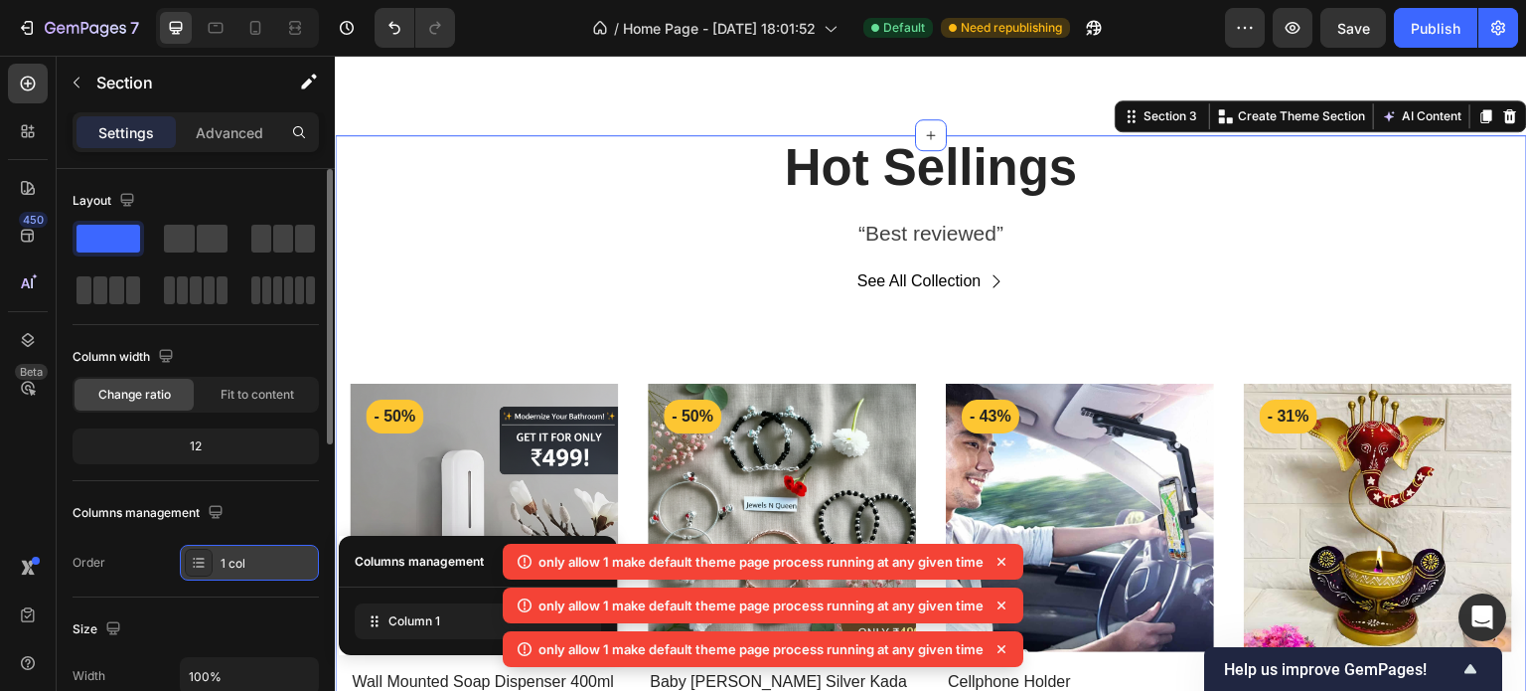
click at [241, 554] on div "1 col" at bounding box center [267, 563] width 93 height 18
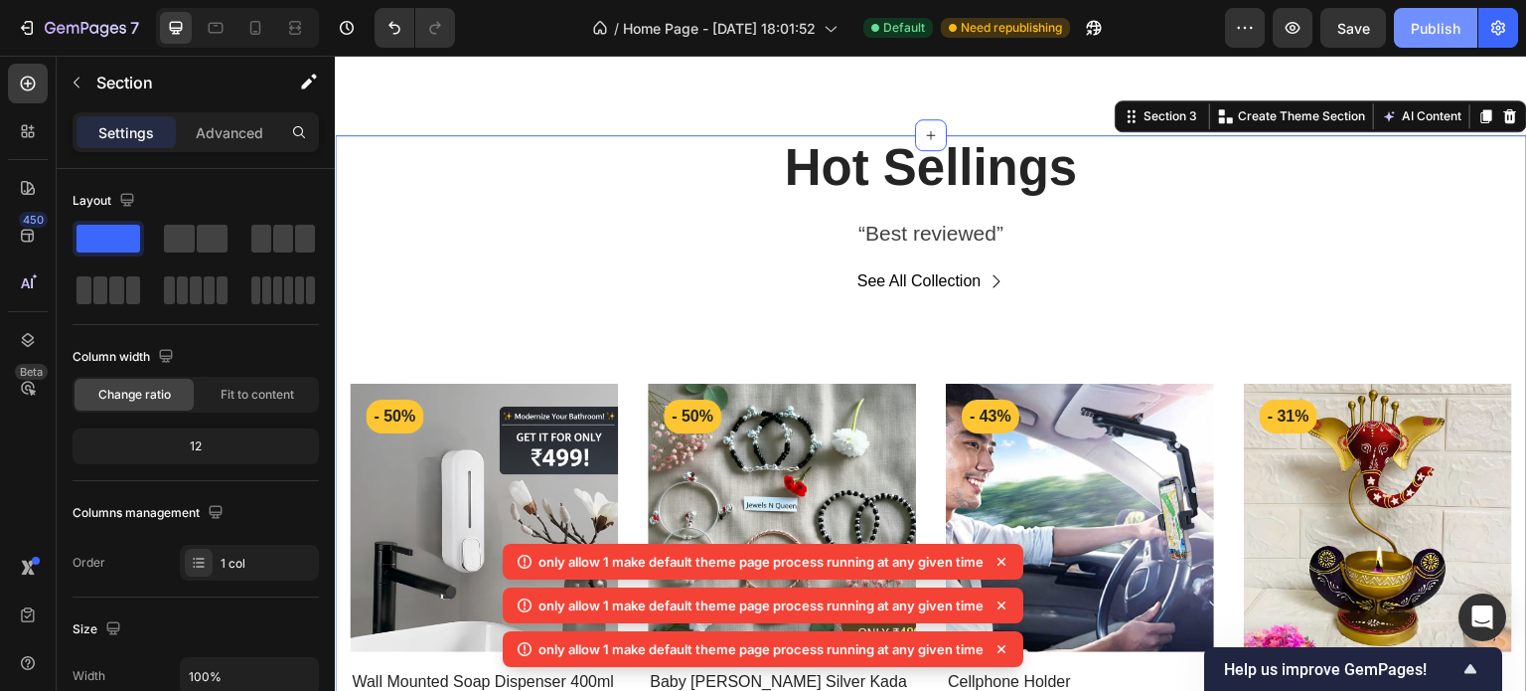
click at [1419, 30] on div "Publish" at bounding box center [1436, 28] width 50 height 21
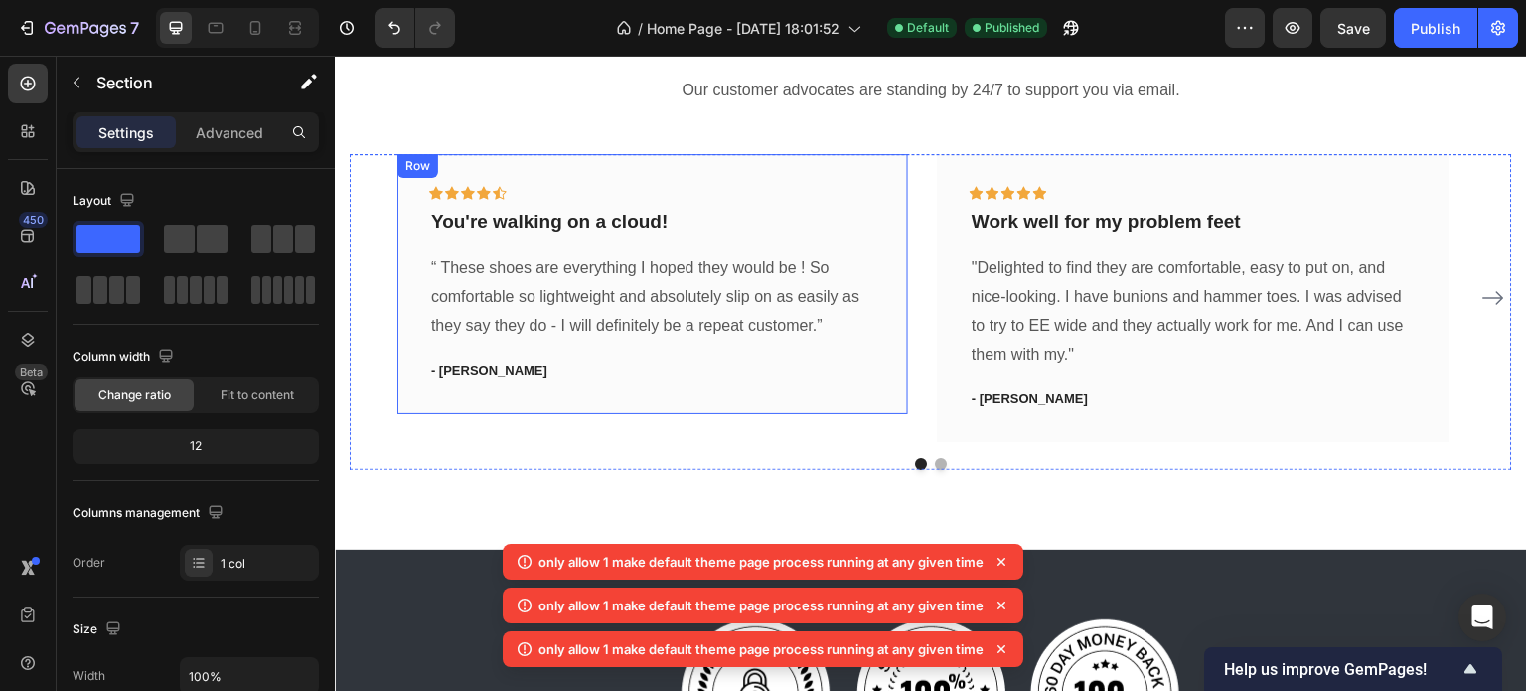
scroll to position [3323, 0]
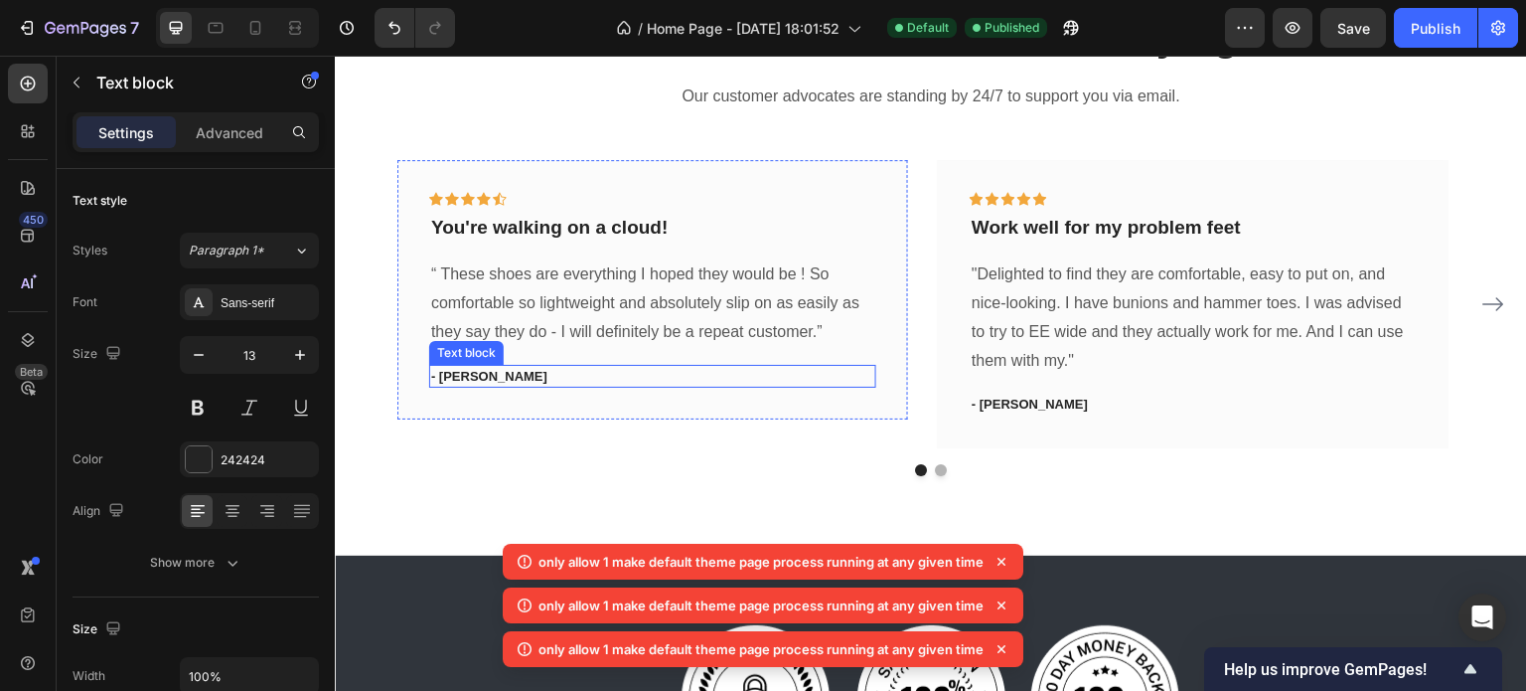
click at [470, 372] on p "- Ryan S." at bounding box center [652, 377] width 443 height 20
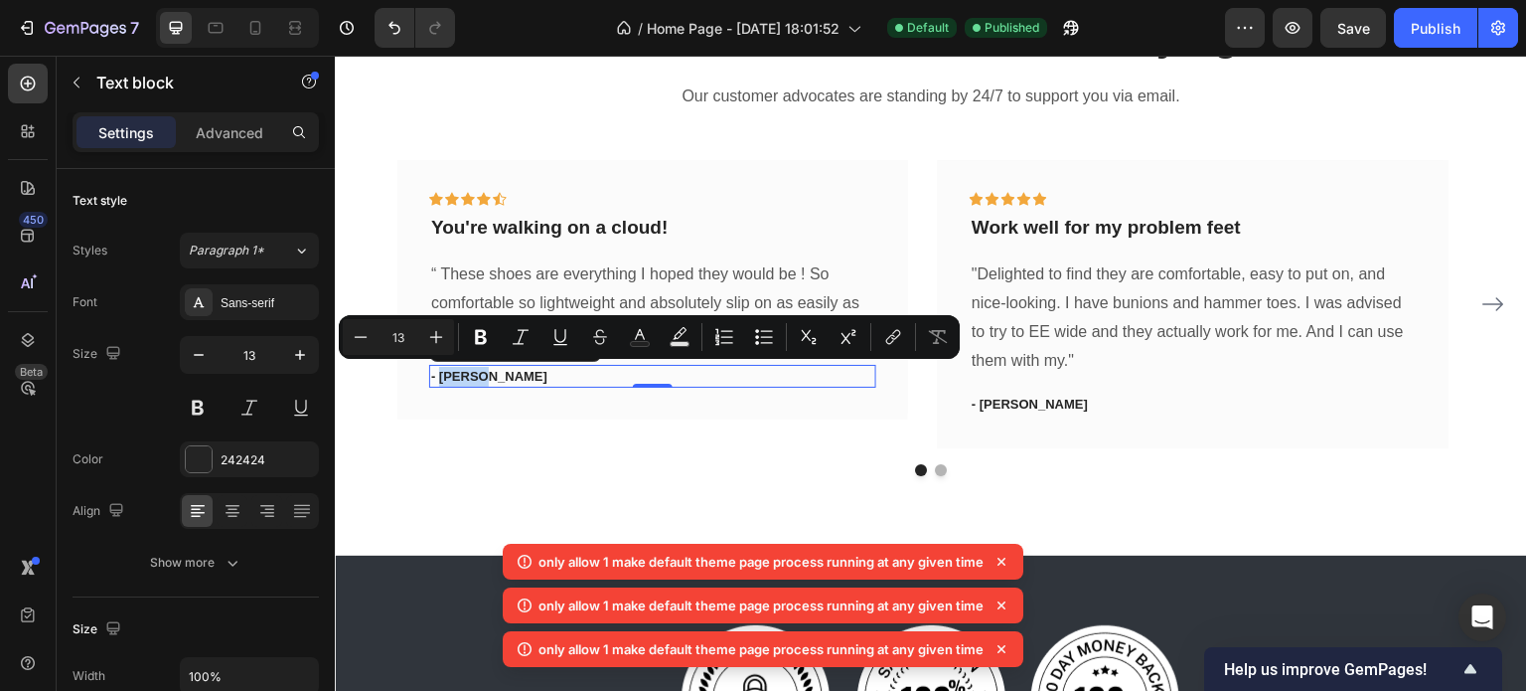
drag, startPoint x: 481, startPoint y: 372, endPoint x: 442, endPoint y: 379, distance: 39.4
click at [442, 379] on p "- Ryan S." at bounding box center [652, 377] width 443 height 20
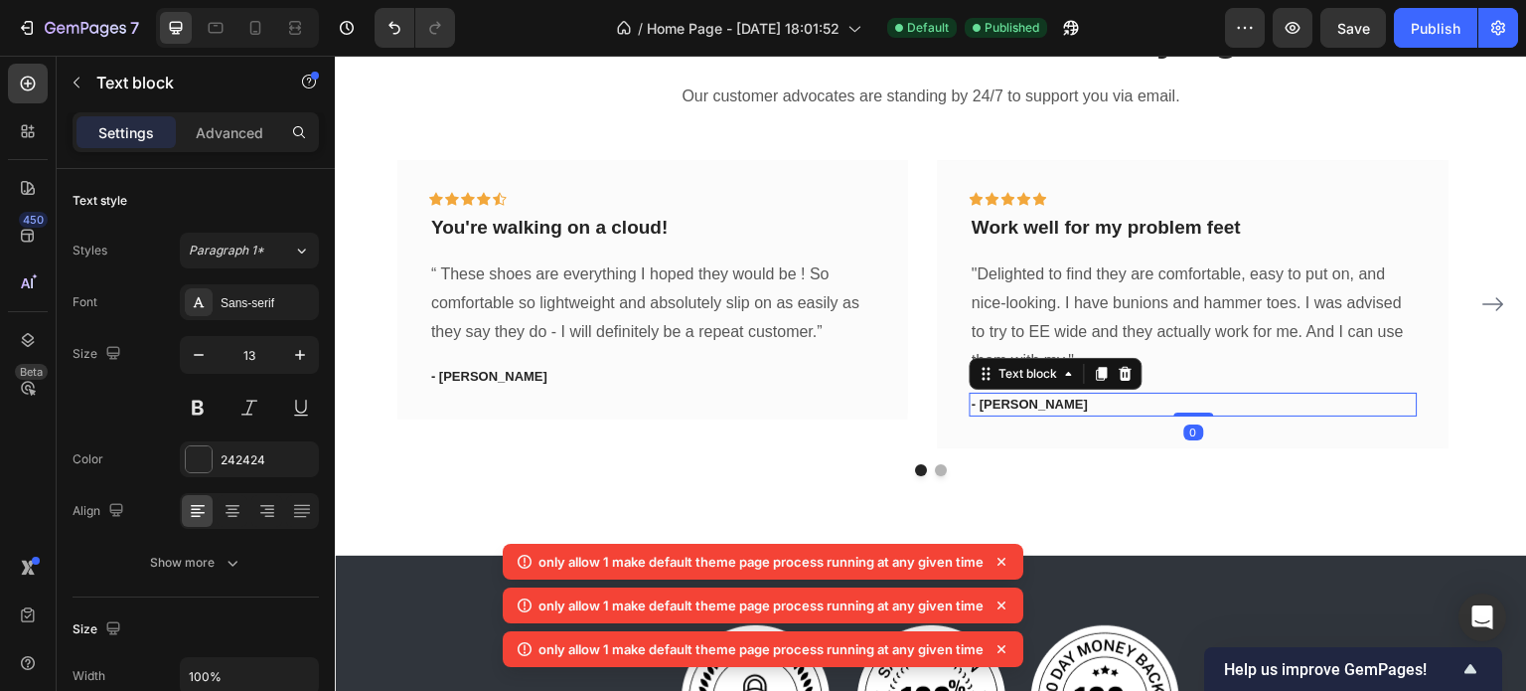
click at [1013, 406] on p "- [PERSON_NAME]" at bounding box center [1193, 404] width 443 height 20
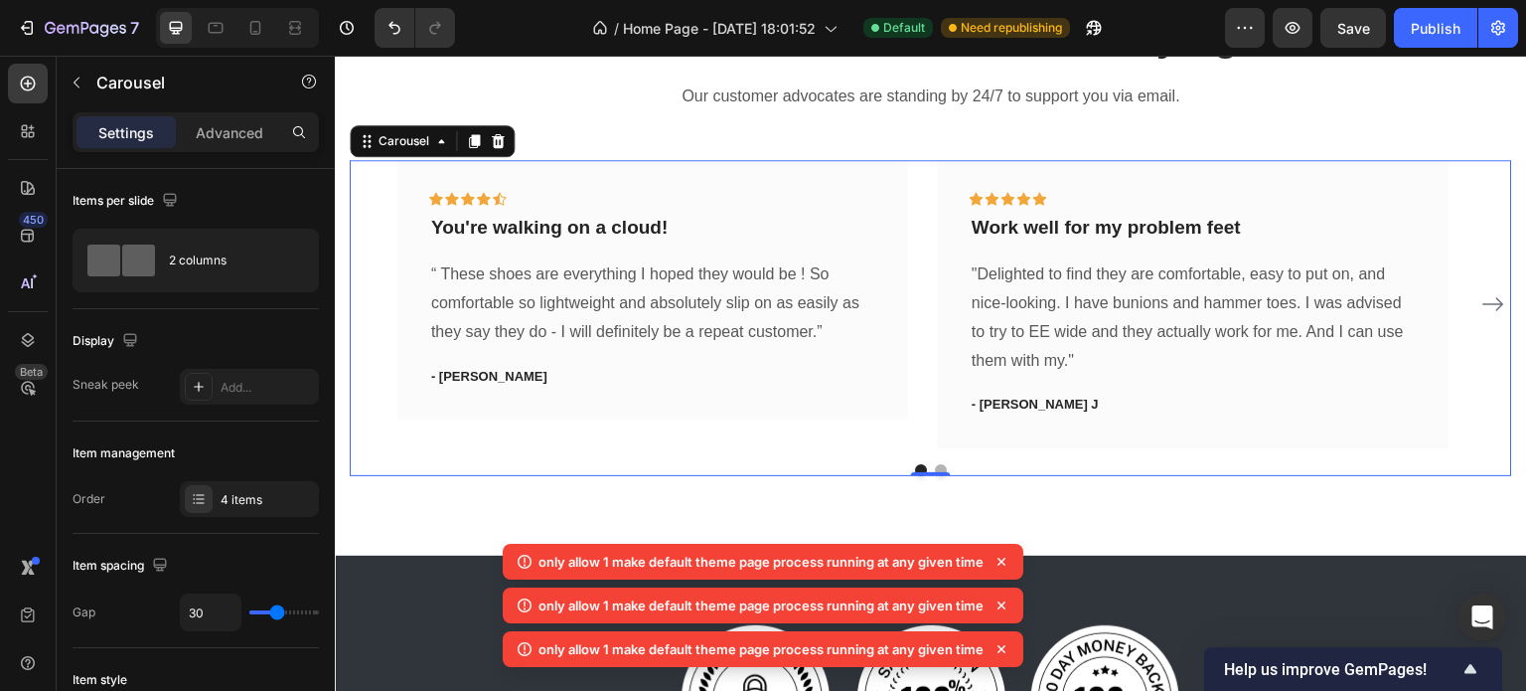
click at [1481, 301] on icon "Carousel Next Arrow" at bounding box center [1493, 304] width 24 height 24
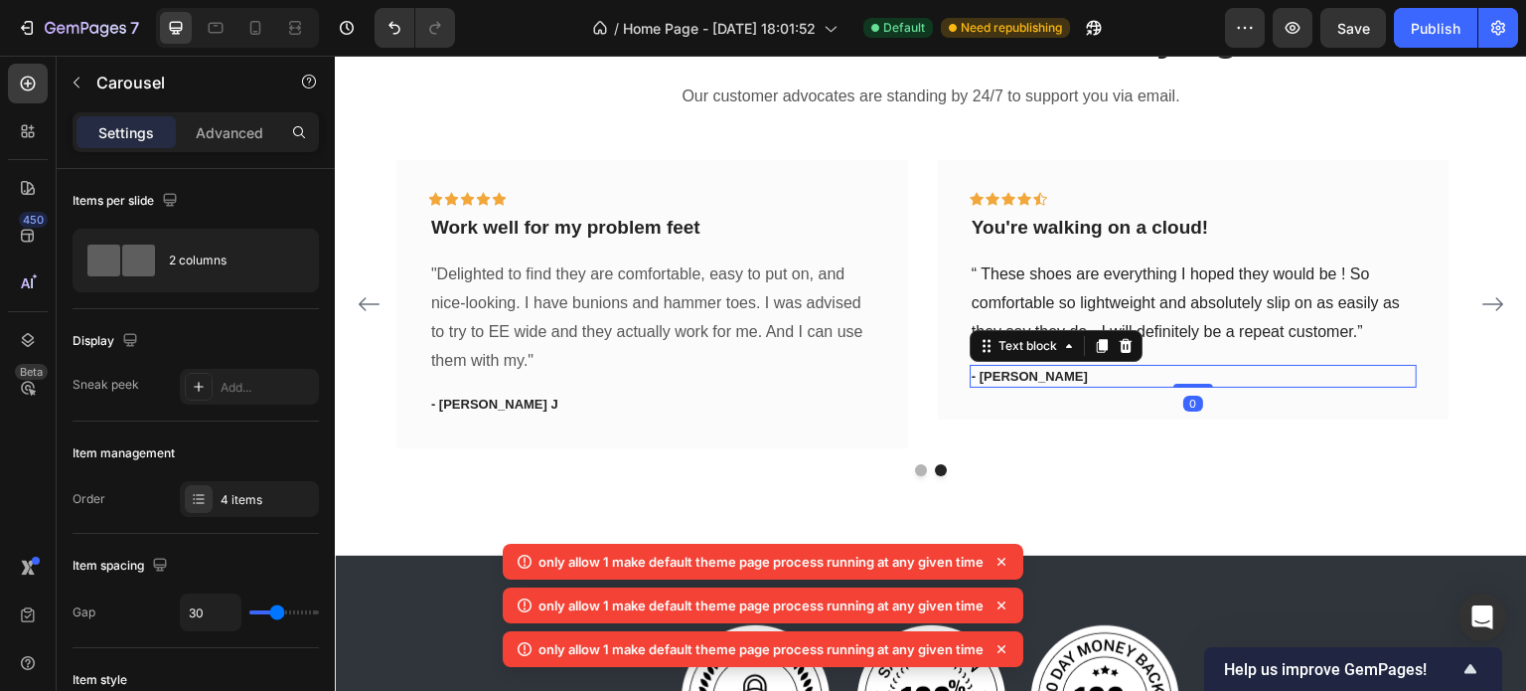
click at [996, 374] on p "- Ryan S." at bounding box center [1193, 377] width 443 height 20
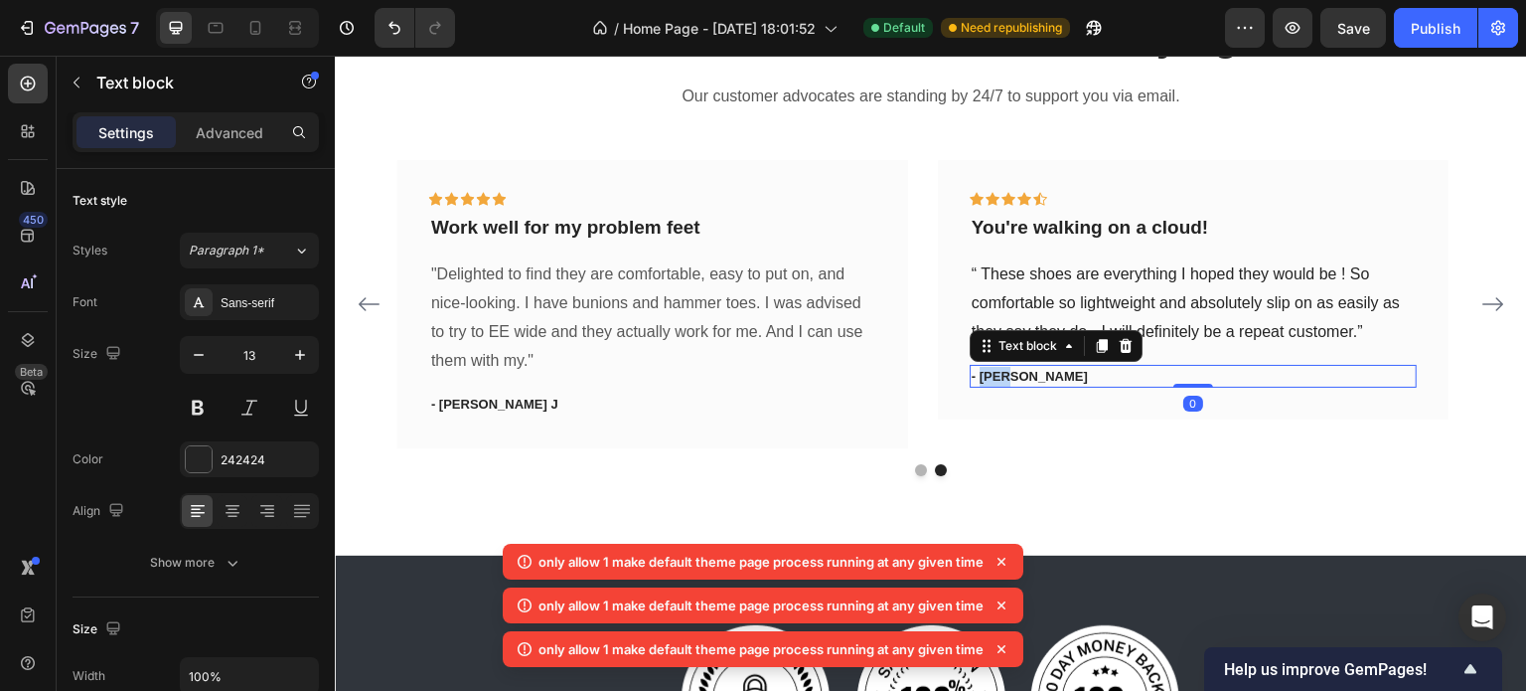
click at [996, 374] on p "- Ryan S." at bounding box center [1193, 377] width 443 height 20
click at [1015, 369] on p "- Ryan S." at bounding box center [1193, 377] width 443 height 20
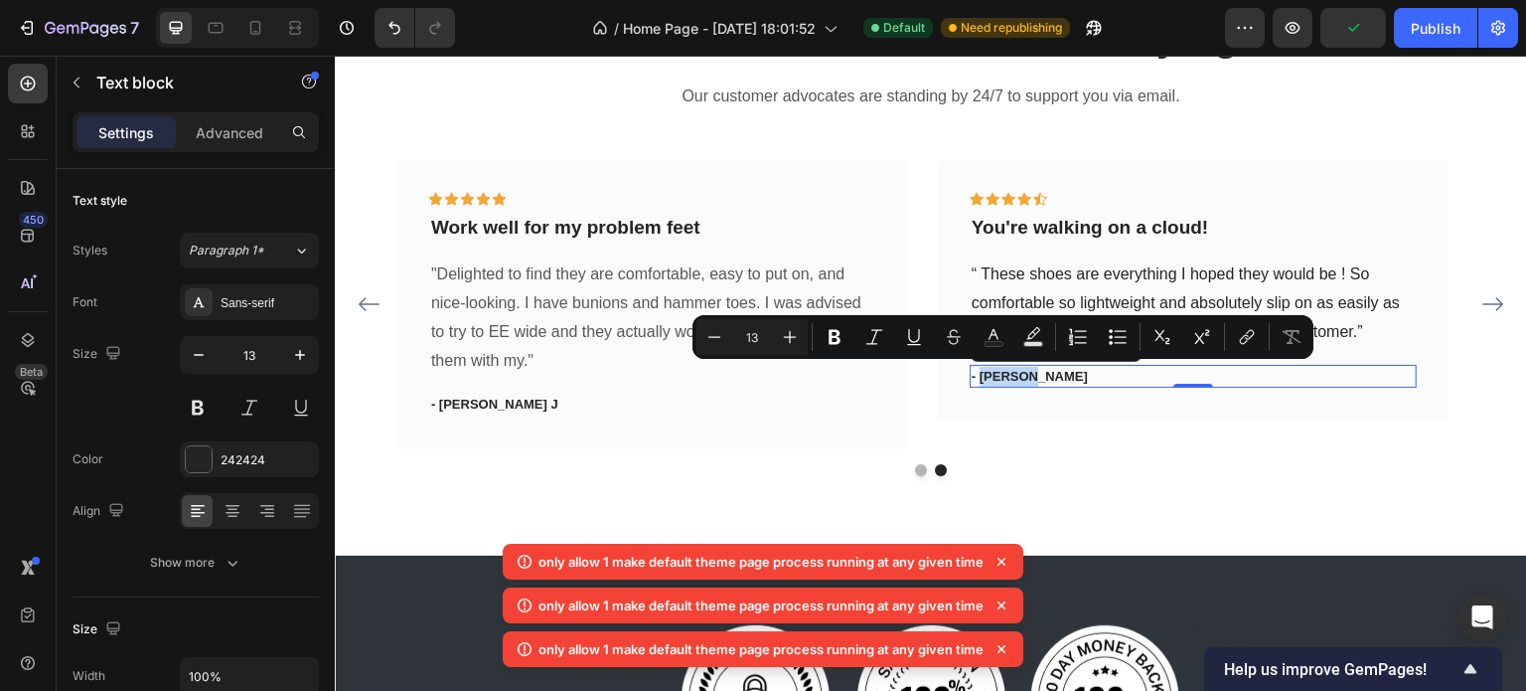
drag, startPoint x: 1032, startPoint y: 373, endPoint x: 979, endPoint y: 373, distance: 53.7
click at [979, 373] on p "- Ryan S." at bounding box center [1193, 377] width 443 height 20
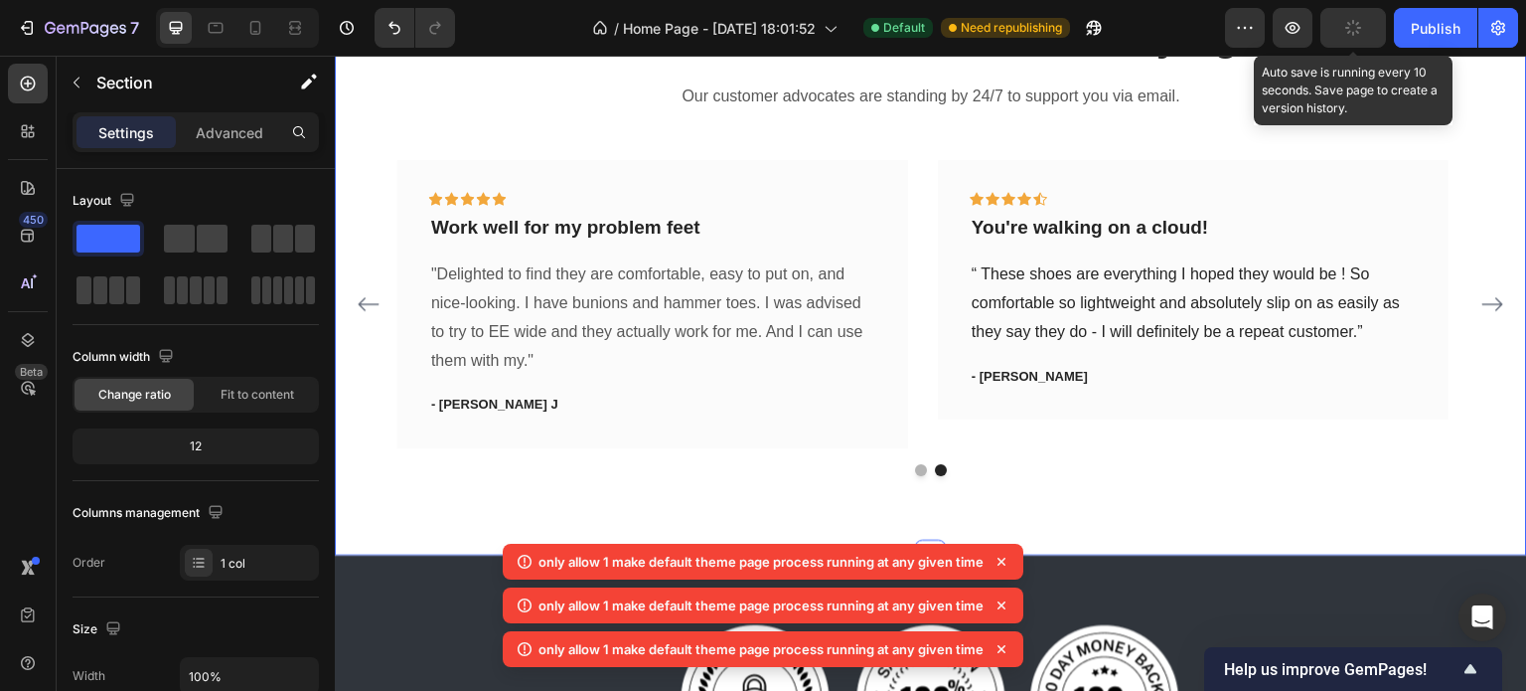
drag, startPoint x: 751, startPoint y: 443, endPoint x: 1355, endPoint y: 32, distance: 730.9
click at [1355, 32] on icon "button" at bounding box center [1353, 28] width 18 height 18
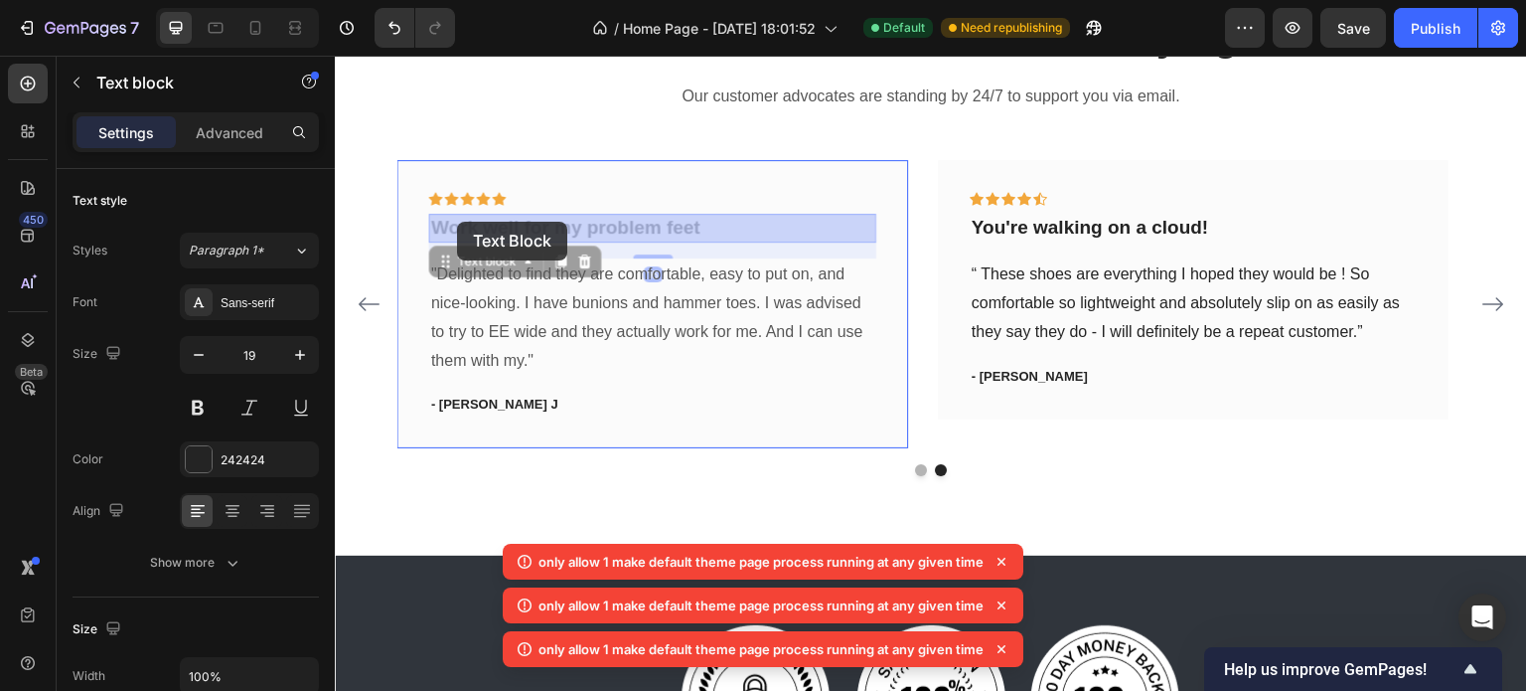
drag, startPoint x: 436, startPoint y: 223, endPoint x: 448, endPoint y: 220, distance: 12.3
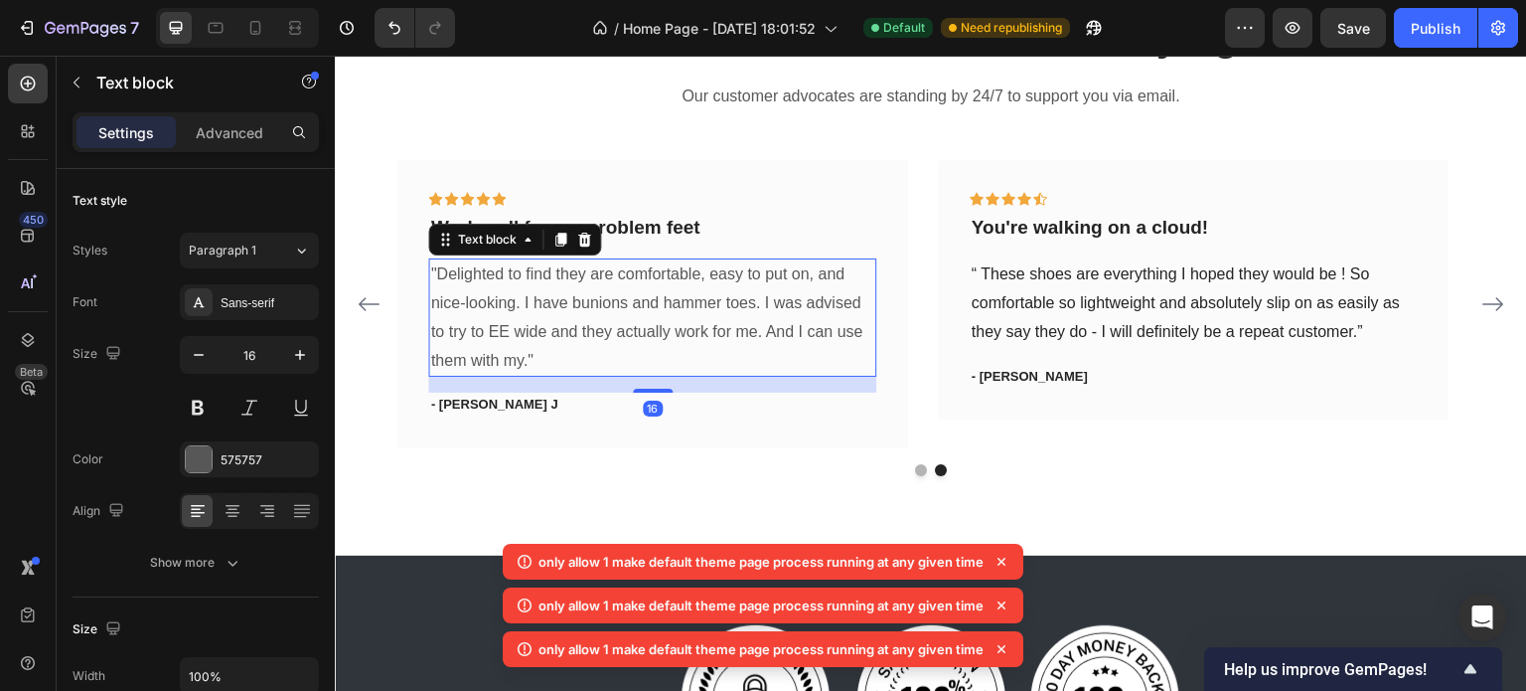
click at [500, 278] on p ""Delighted to find they are comfortable, easy to put on, and nice-looking. I ha…" at bounding box center [652, 317] width 443 height 114
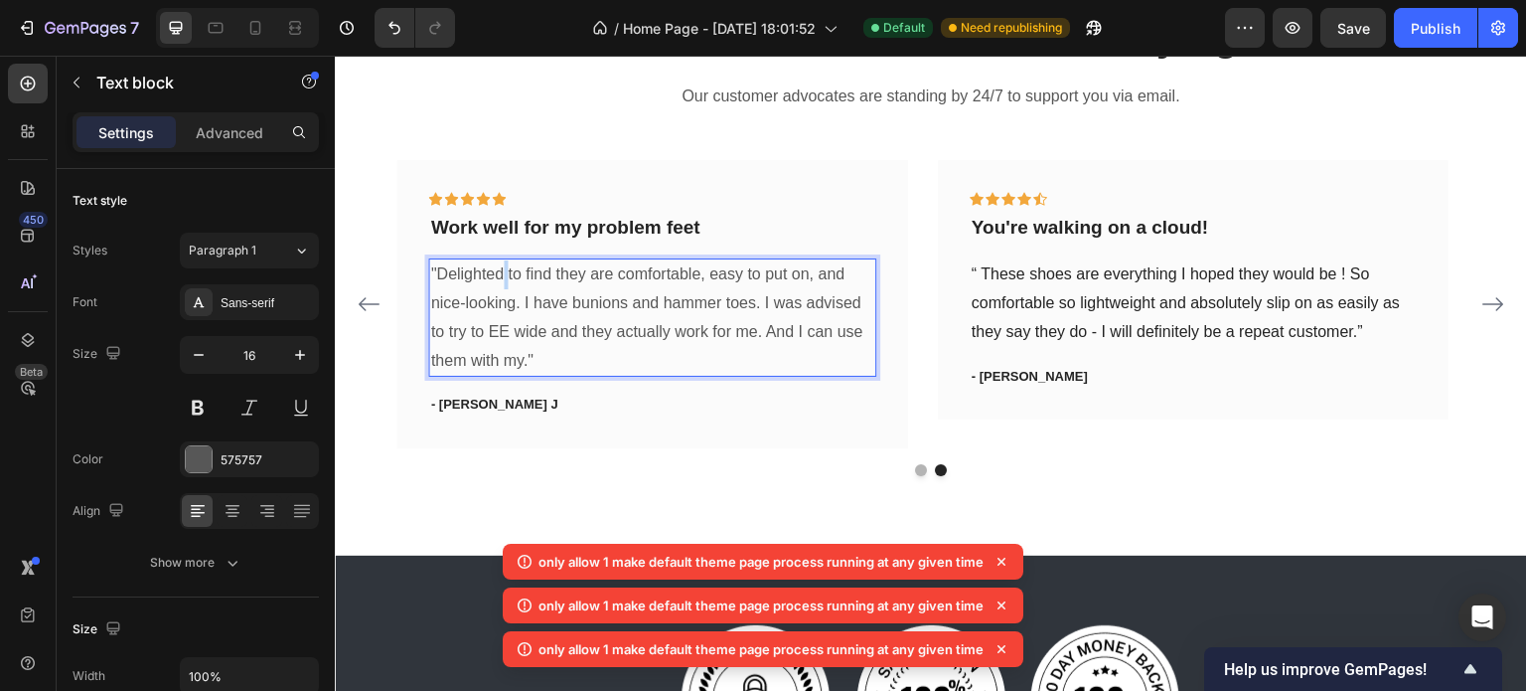
click at [500, 278] on p ""Delighted to find they are comfortable, easy to put on, and nice-looking. I ha…" at bounding box center [652, 317] width 443 height 114
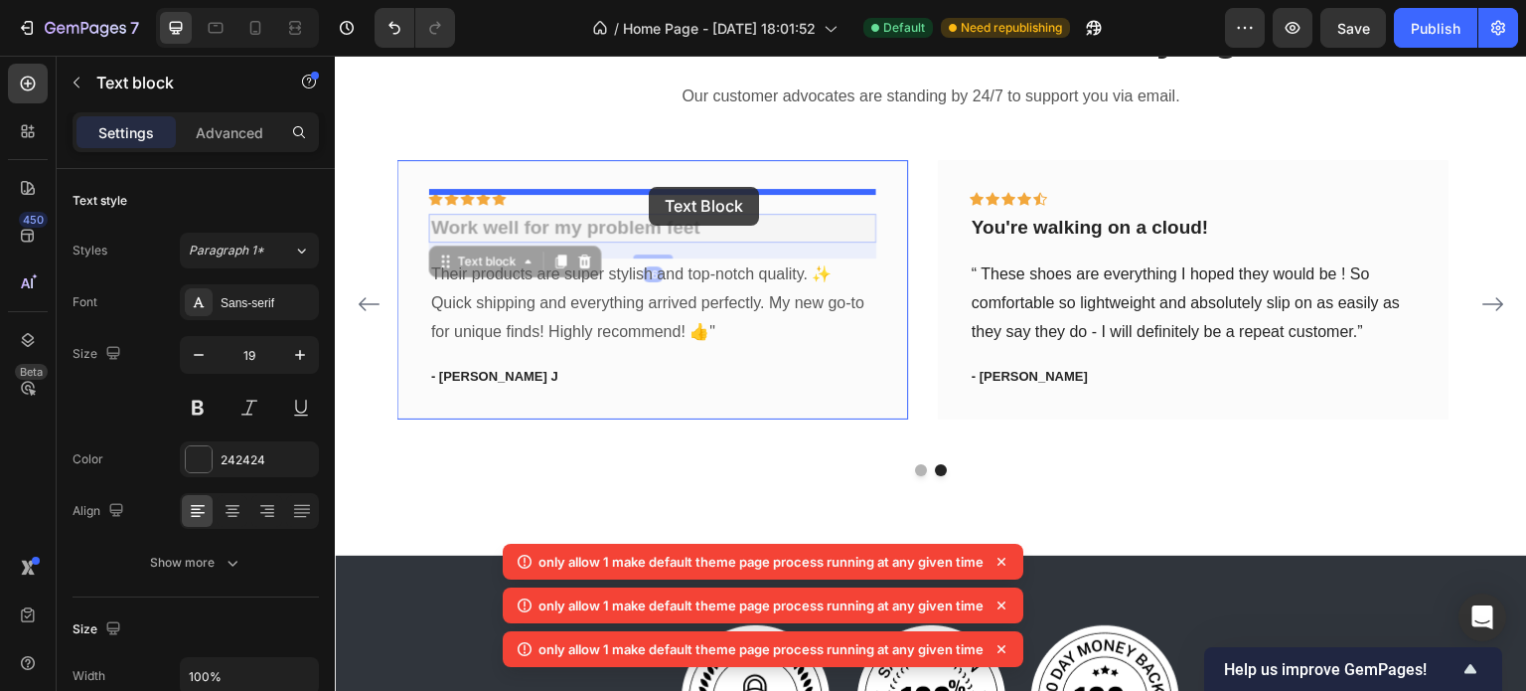
drag, startPoint x: 433, startPoint y: 228, endPoint x: 585, endPoint y: 218, distance: 152.3
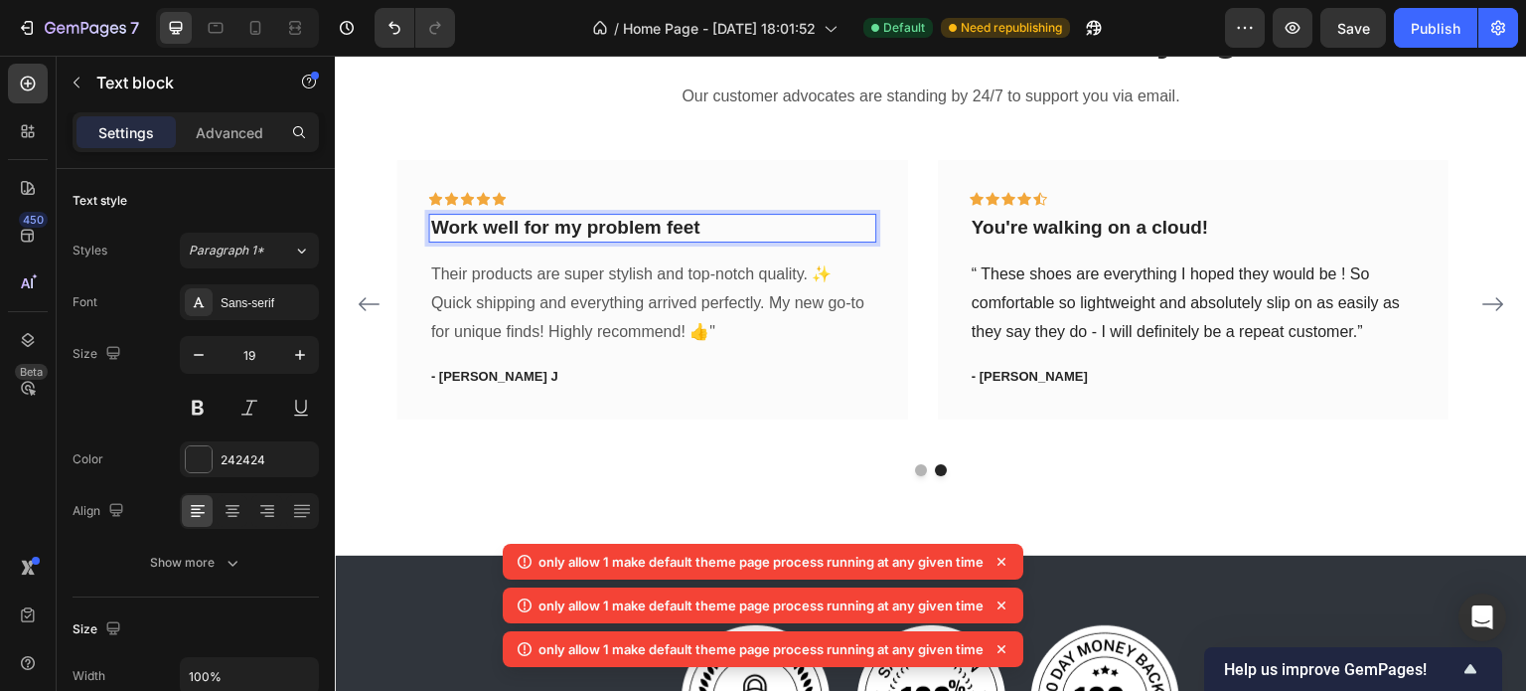
click at [585, 218] on p "Work well for my problem feet" at bounding box center [652, 228] width 443 height 25
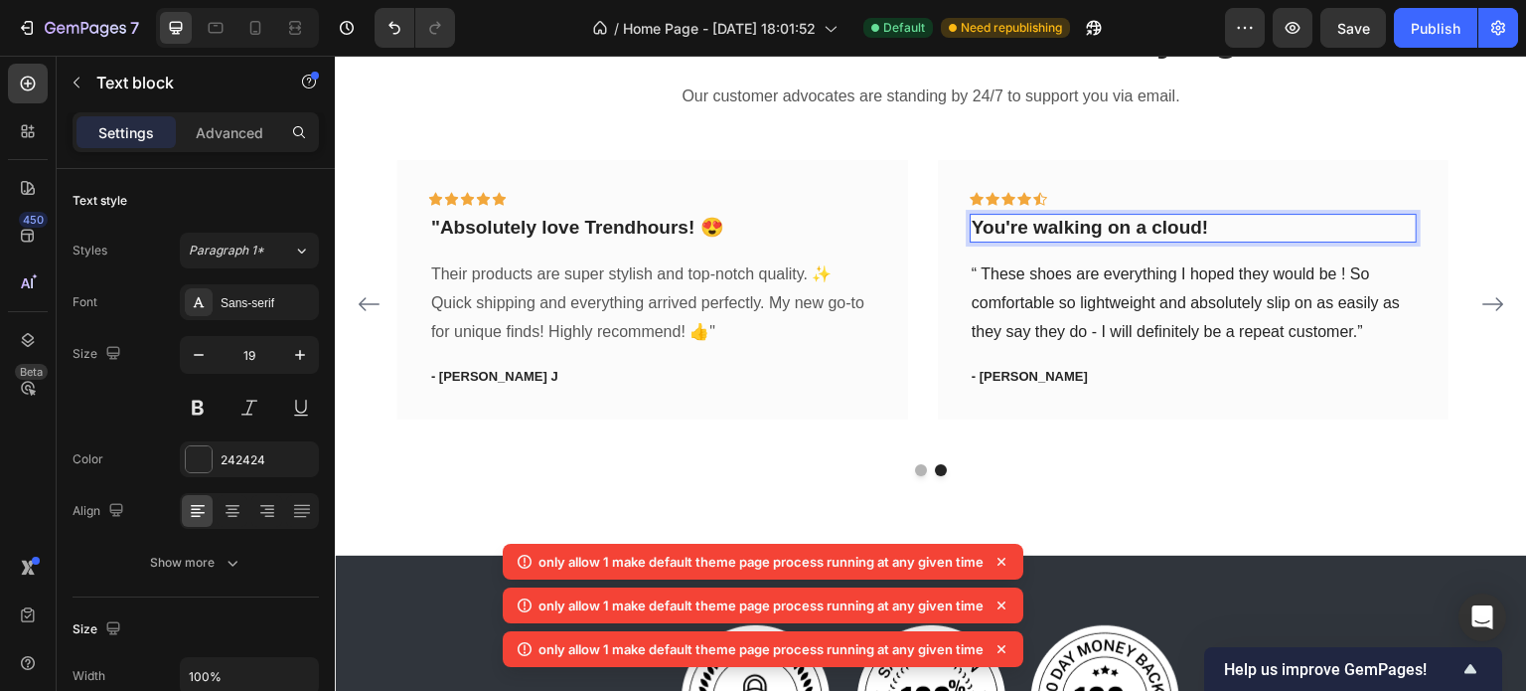
click at [996, 229] on p "You're walking on a cloud!" at bounding box center [1193, 228] width 443 height 25
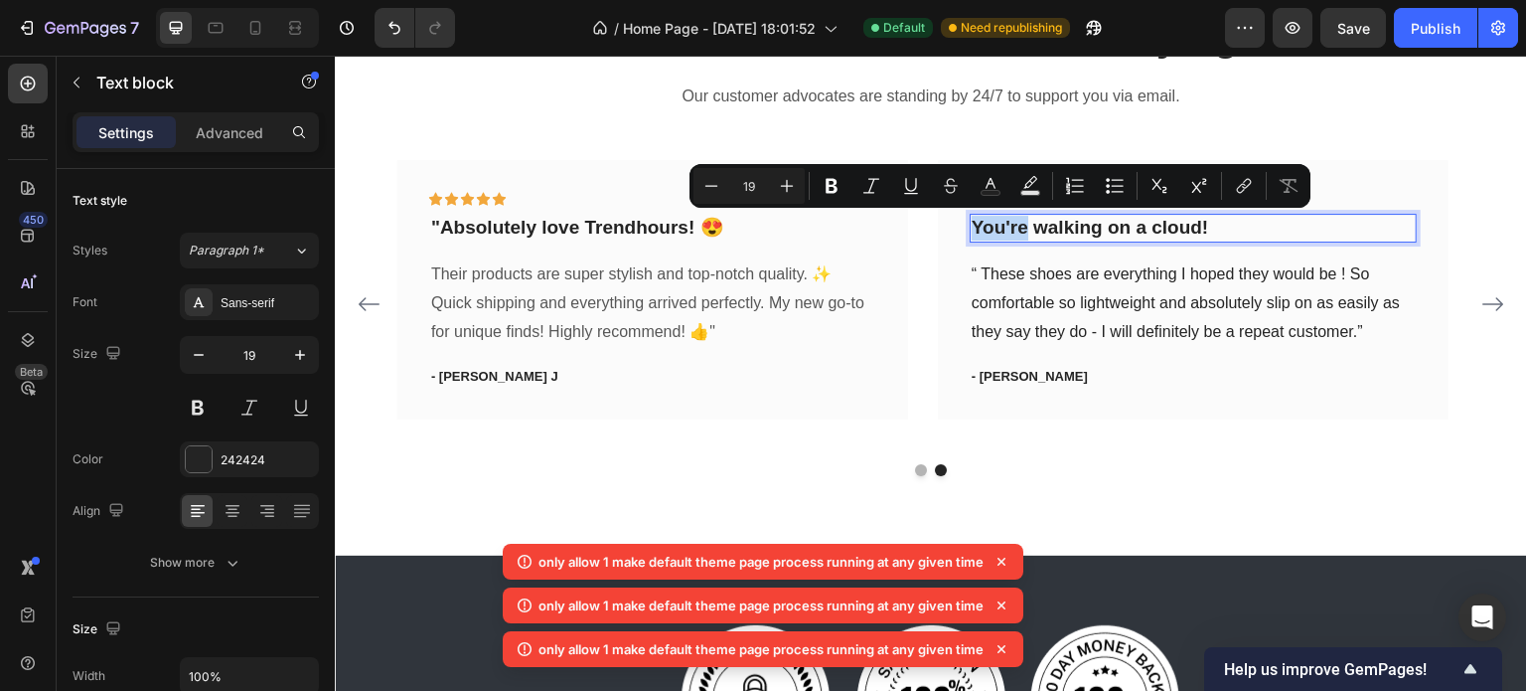
copy p "You're"
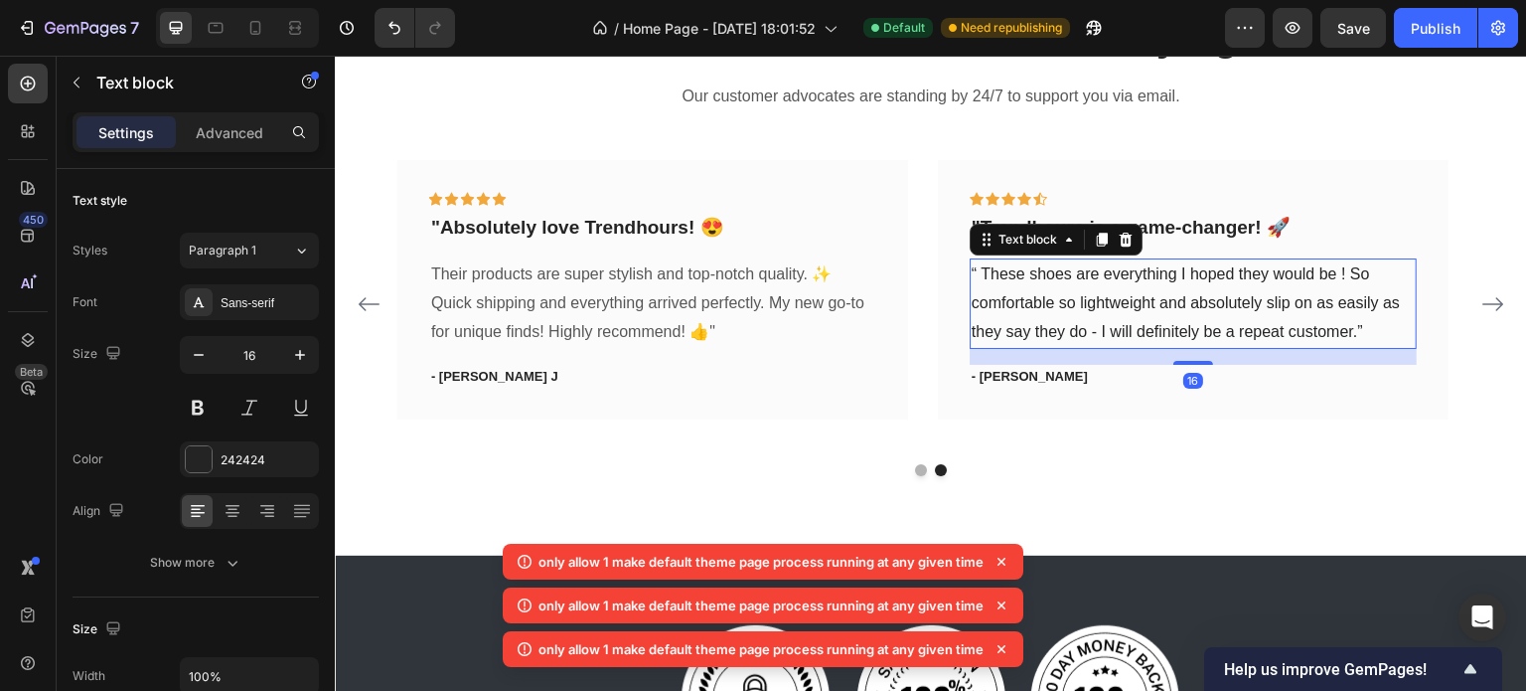
click at [980, 270] on p "“ These shoes are everything I hoped they would be ! So comfortable so lightwei…" at bounding box center [1193, 302] width 443 height 85
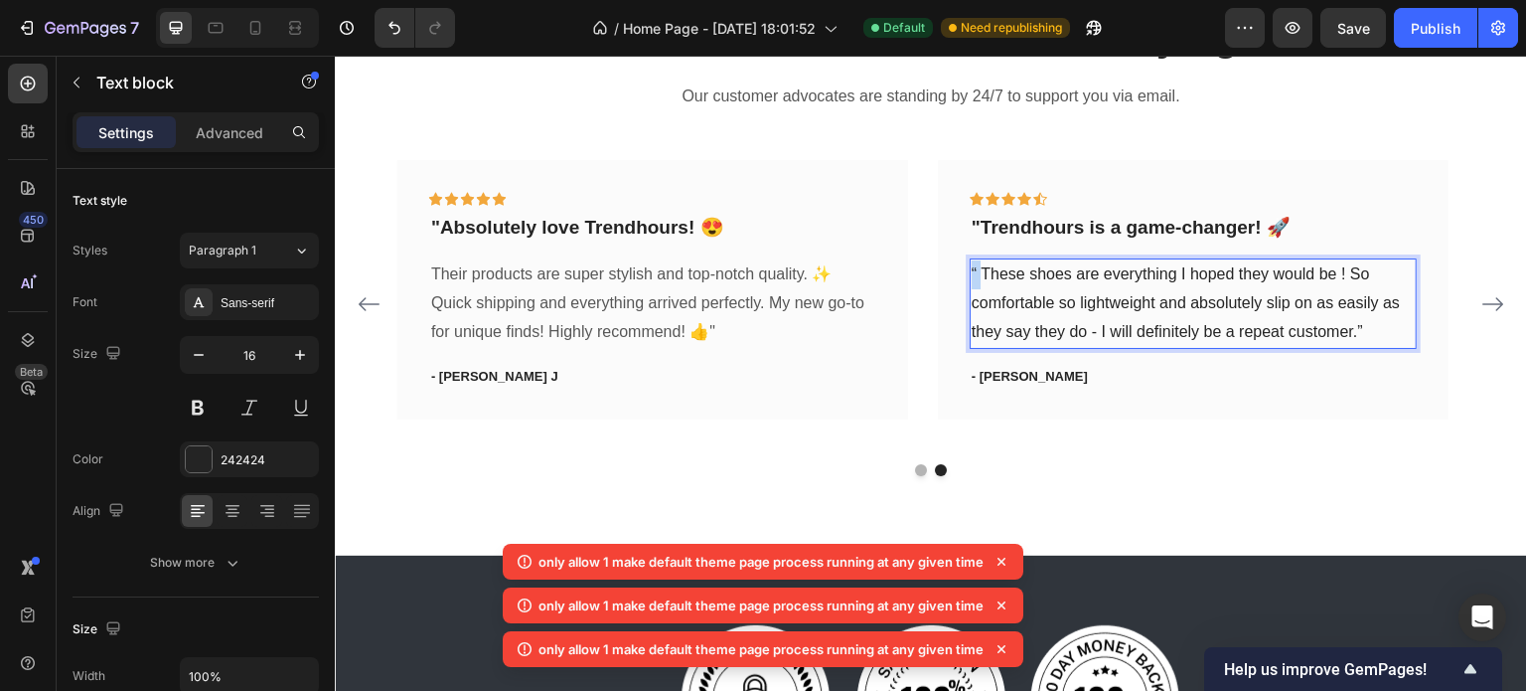
click at [980, 270] on p "“ These shoes are everything I hoped they would be ! So comfortable so lightwei…" at bounding box center [1193, 302] width 443 height 85
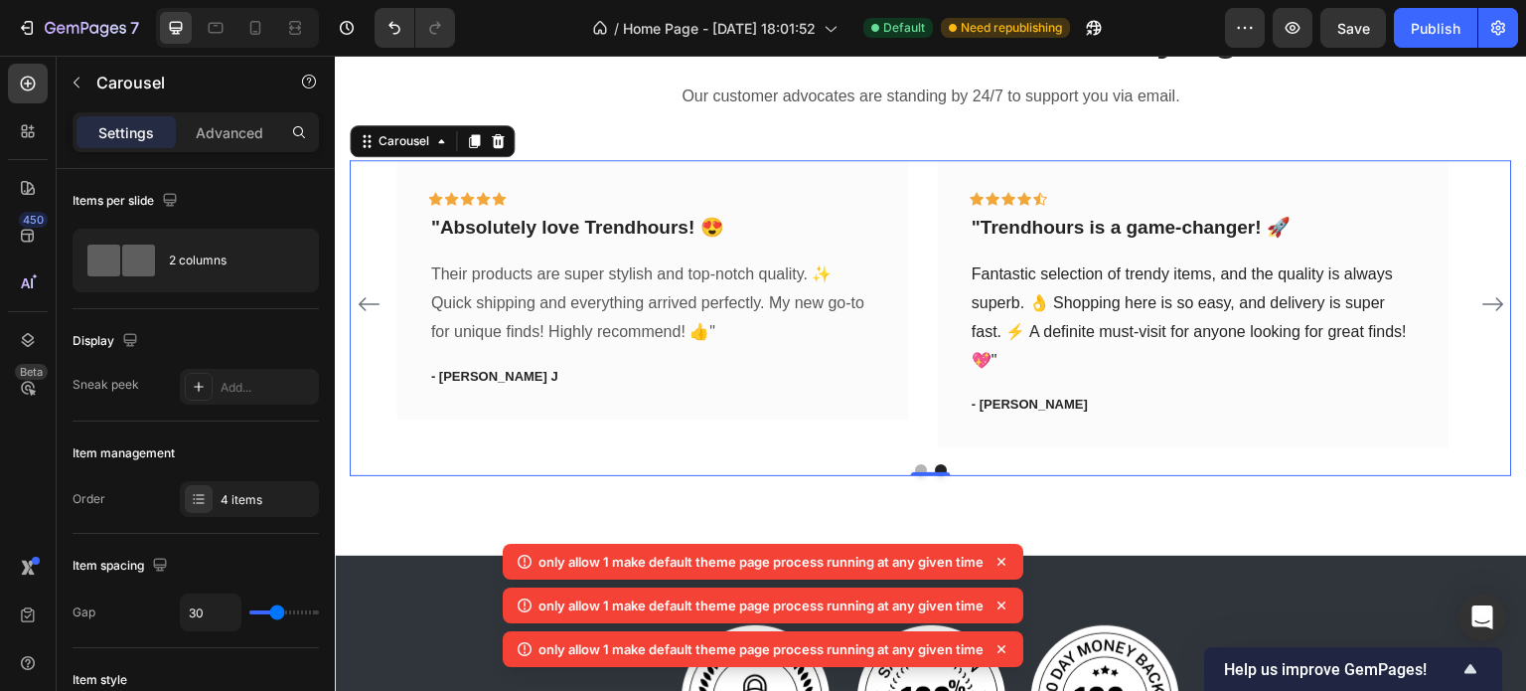
click at [366, 303] on icon "Carousel Back Arrow" at bounding box center [369, 304] width 24 height 24
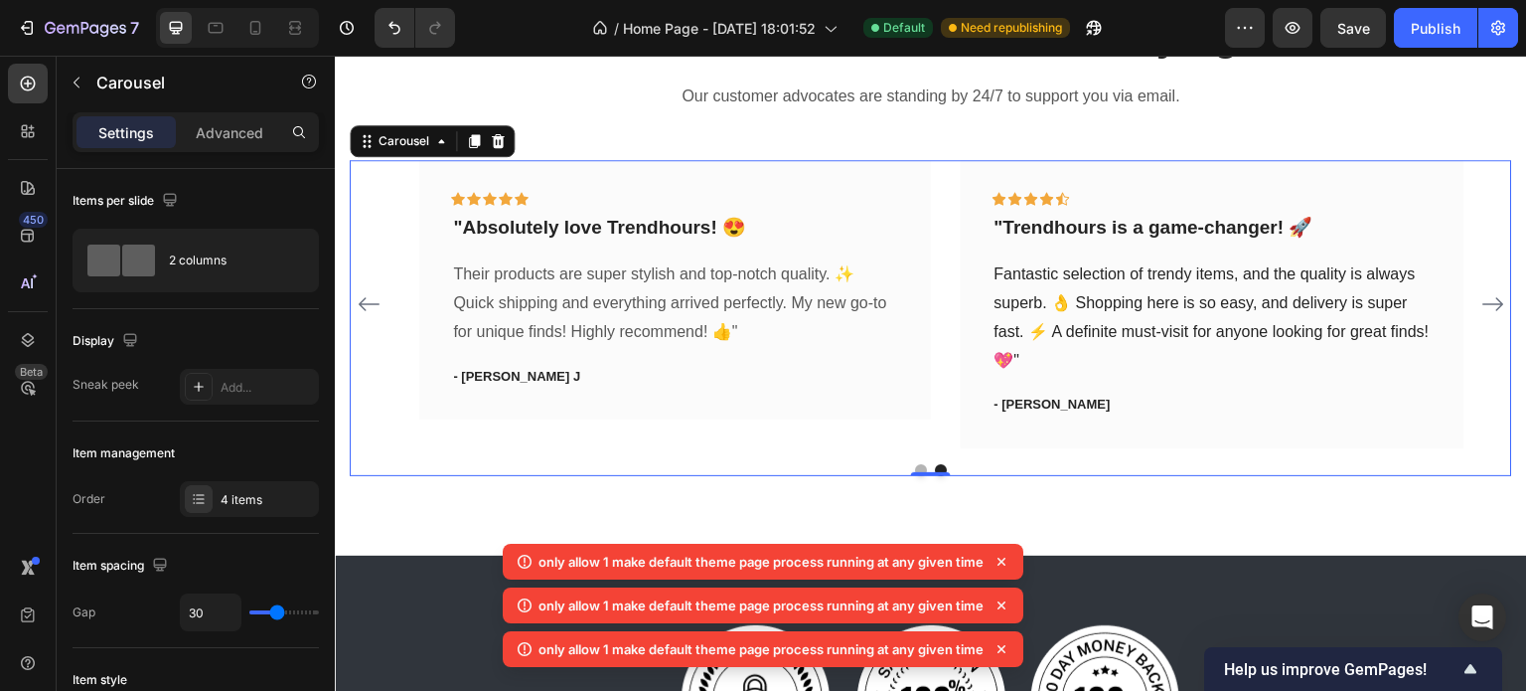
click at [366, 303] on icon "Carousel Back Arrow" at bounding box center [369, 304] width 24 height 24
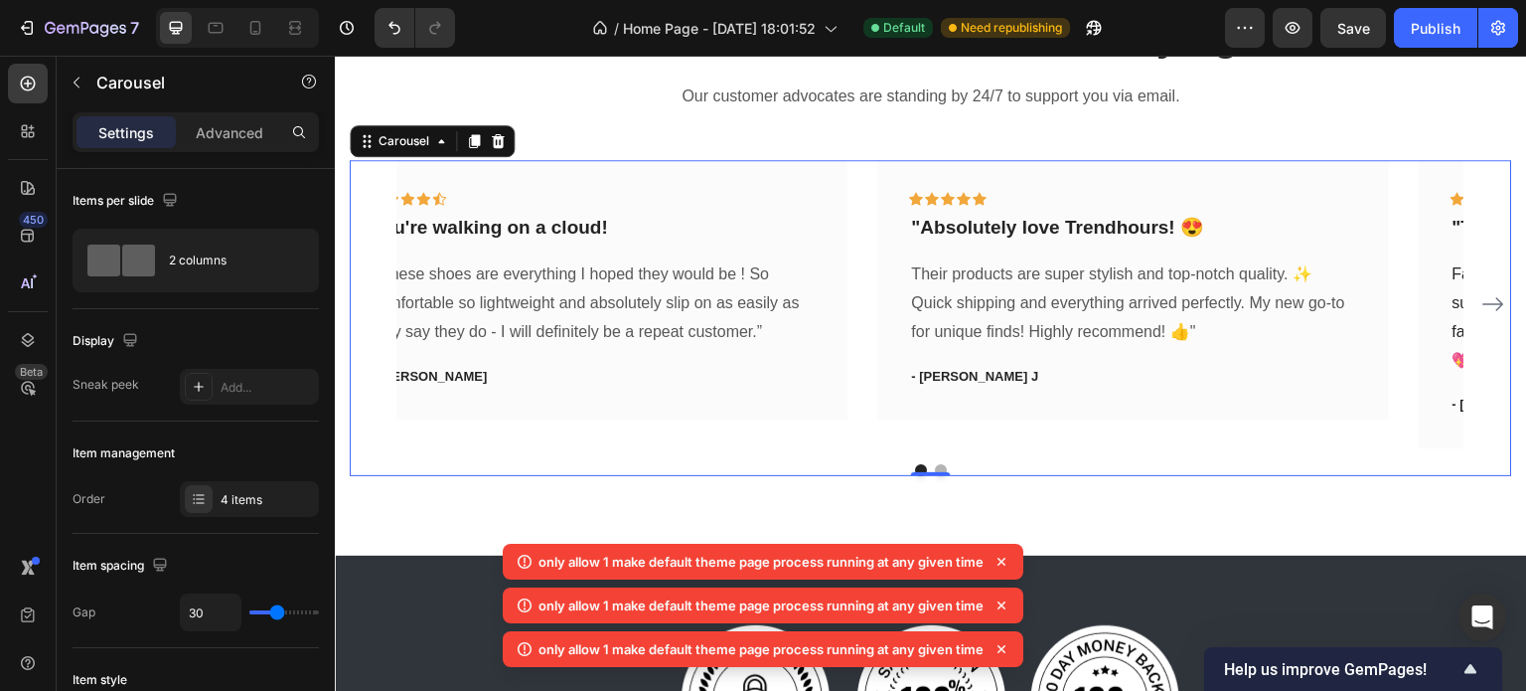
click at [366, 303] on div "Icon Icon Icon Icon Icon Row You're walking on a cloud! Text block “ These shoe…" at bounding box center [931, 303] width 1163 height 287
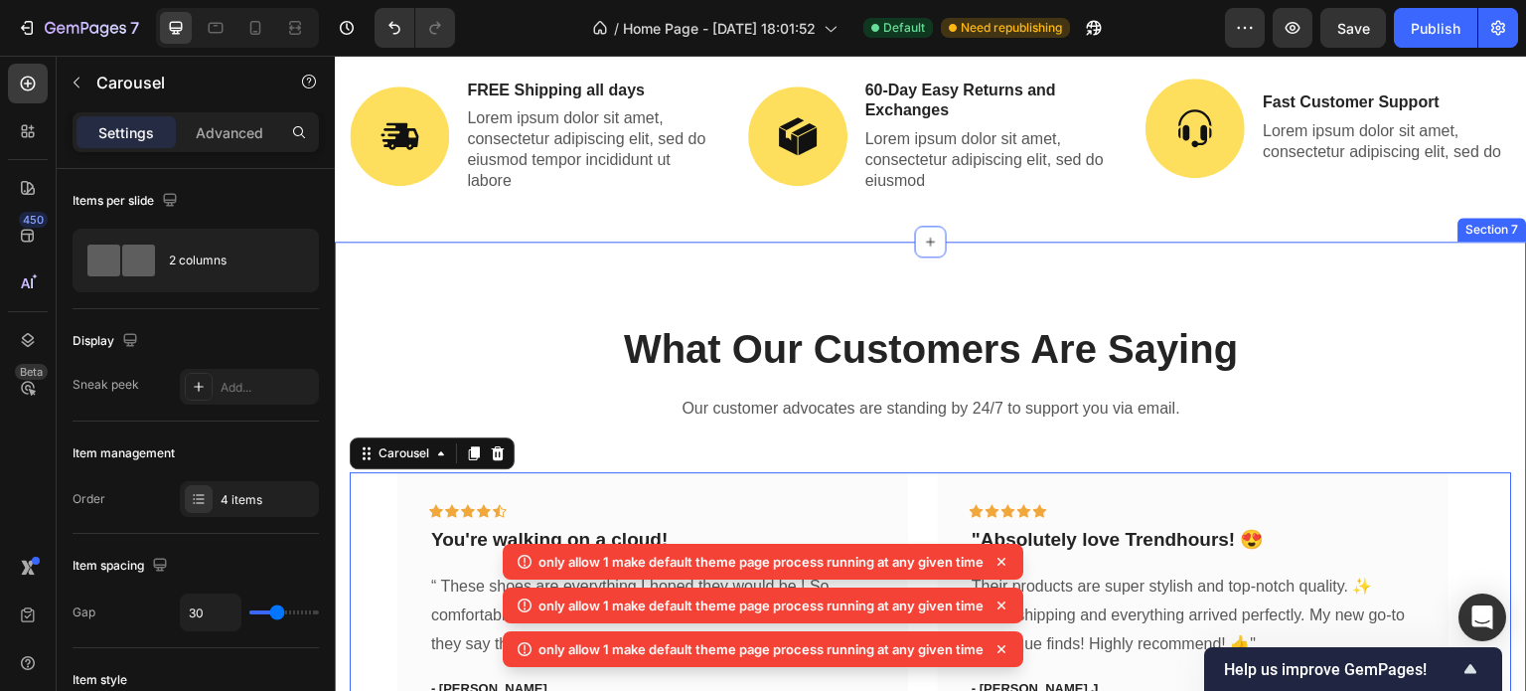
scroll to position [2989, 0]
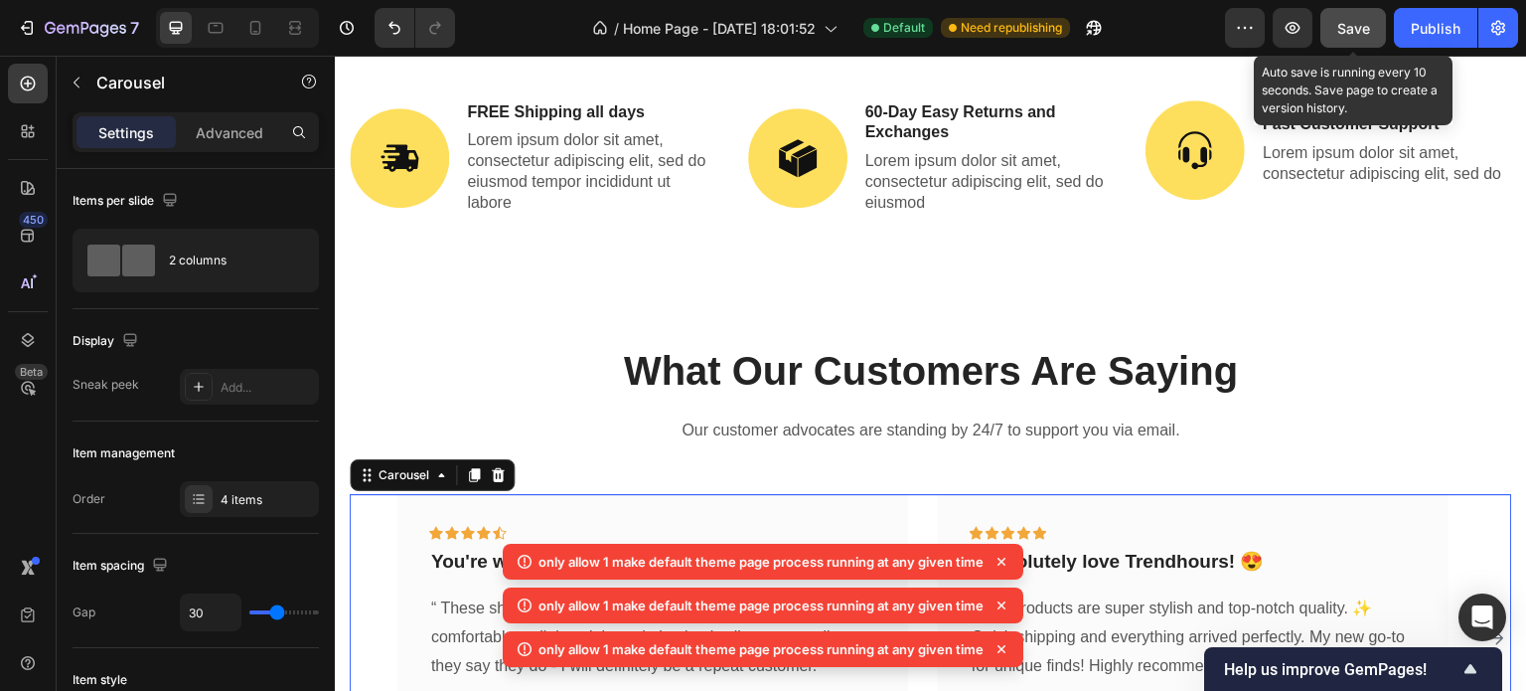
click at [1360, 40] on button "Save" at bounding box center [1354, 28] width 66 height 40
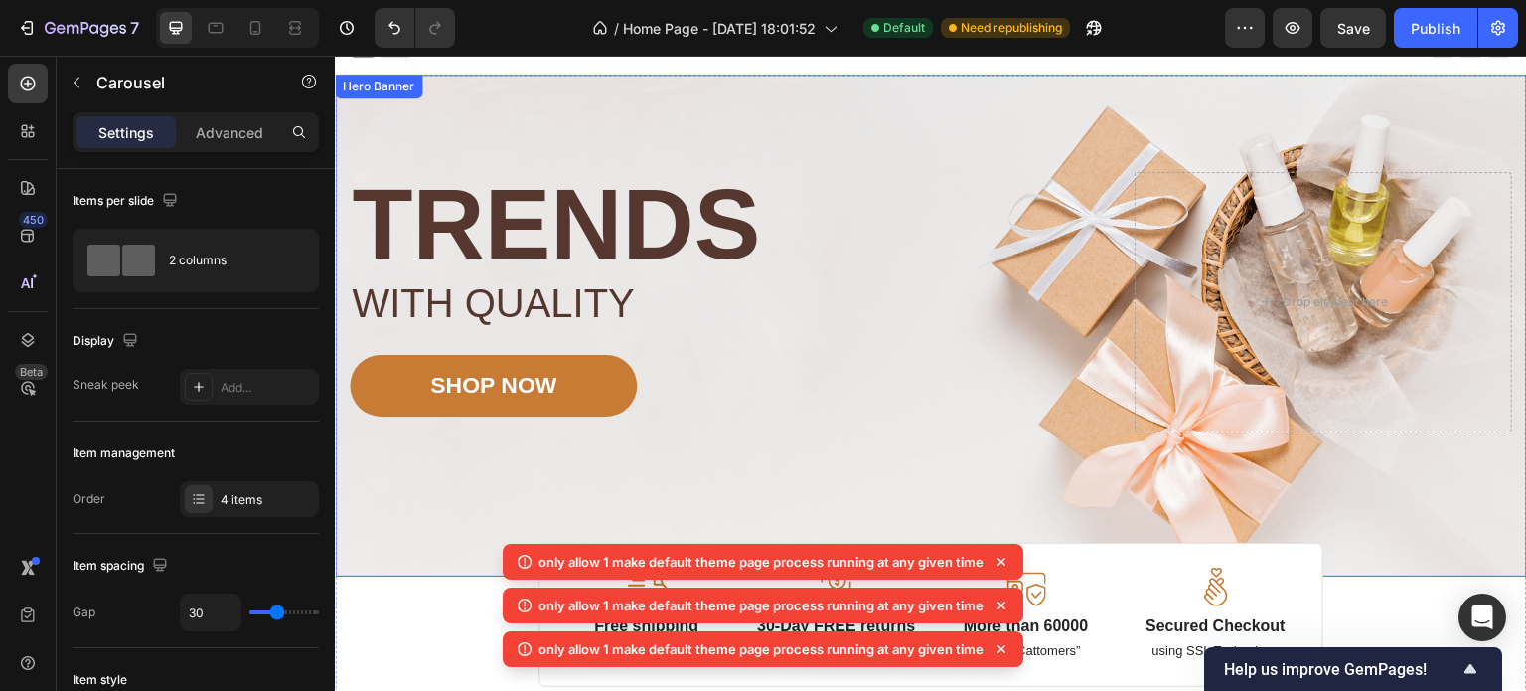
scroll to position [0, 0]
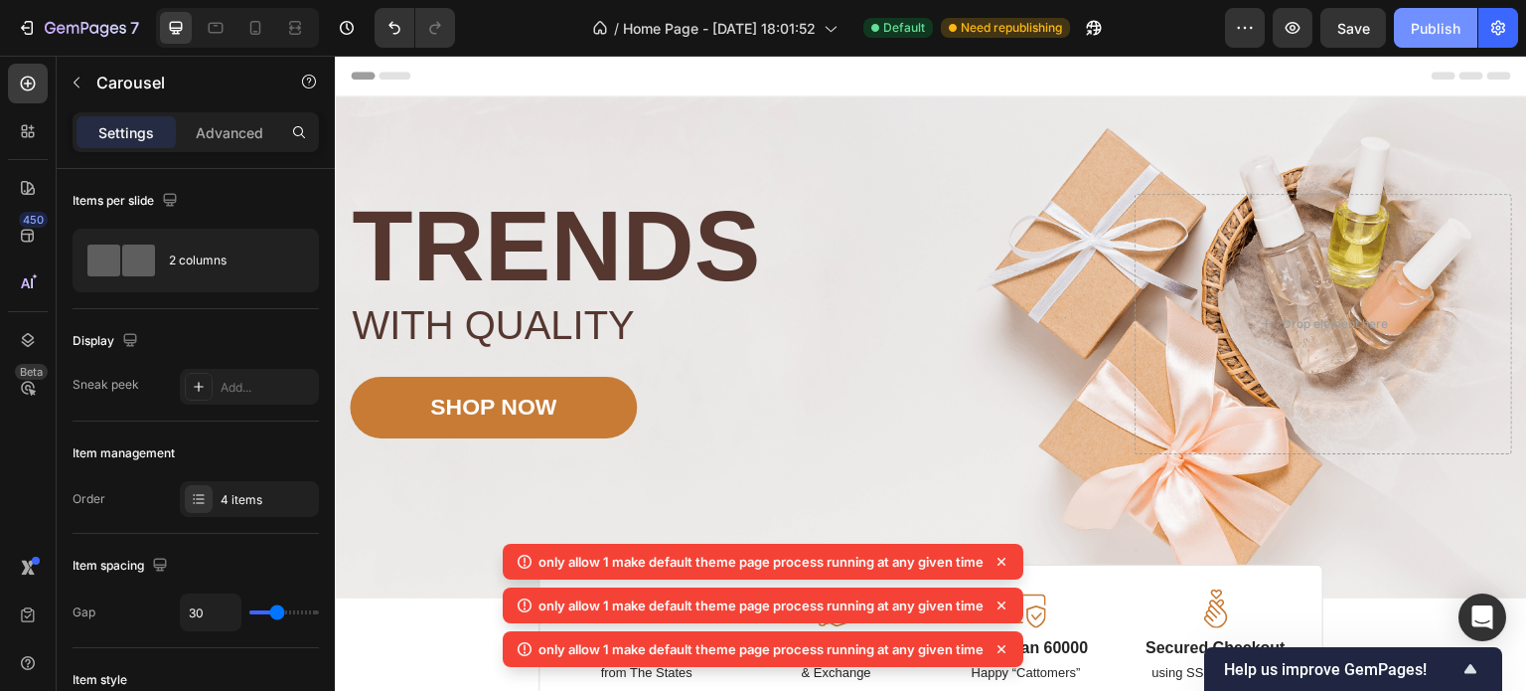
click at [1443, 27] on div "Publish" at bounding box center [1436, 28] width 50 height 21
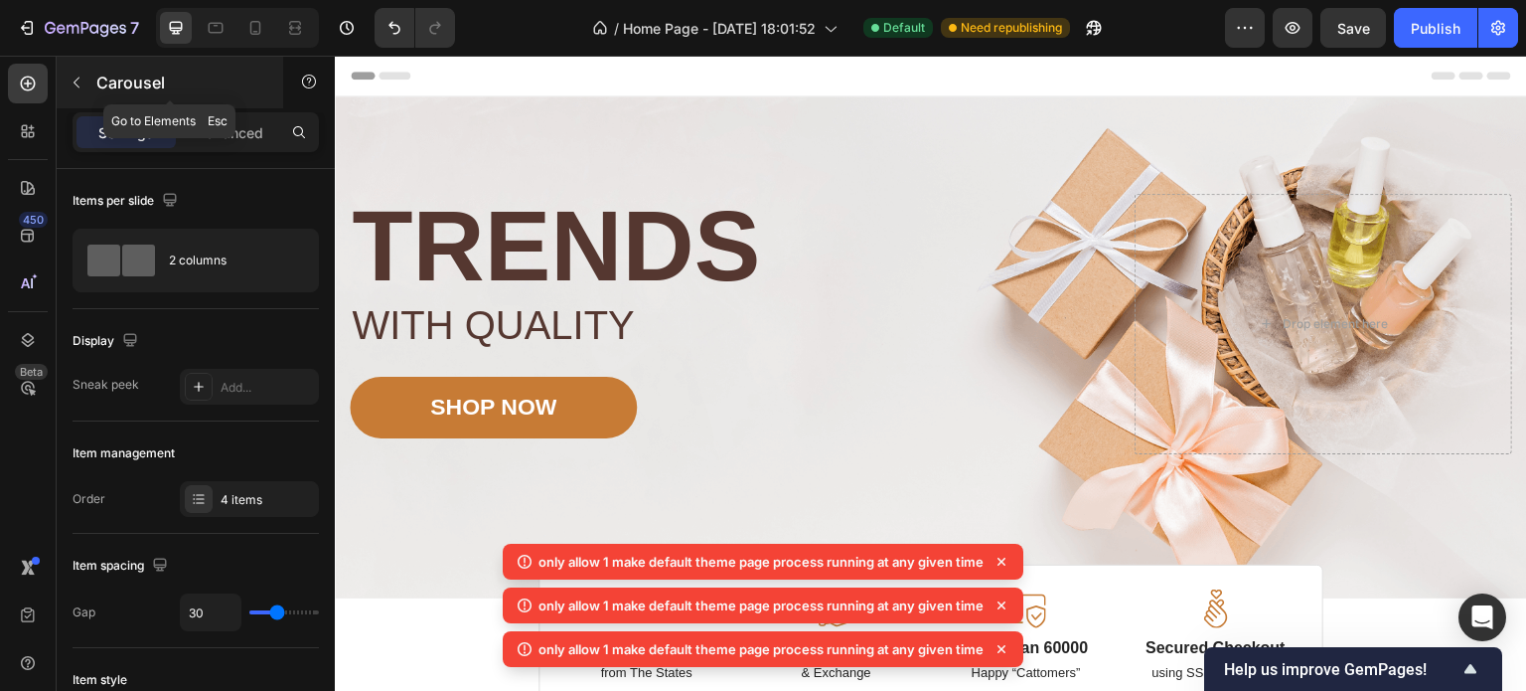
click at [68, 89] on button "button" at bounding box center [77, 83] width 32 height 32
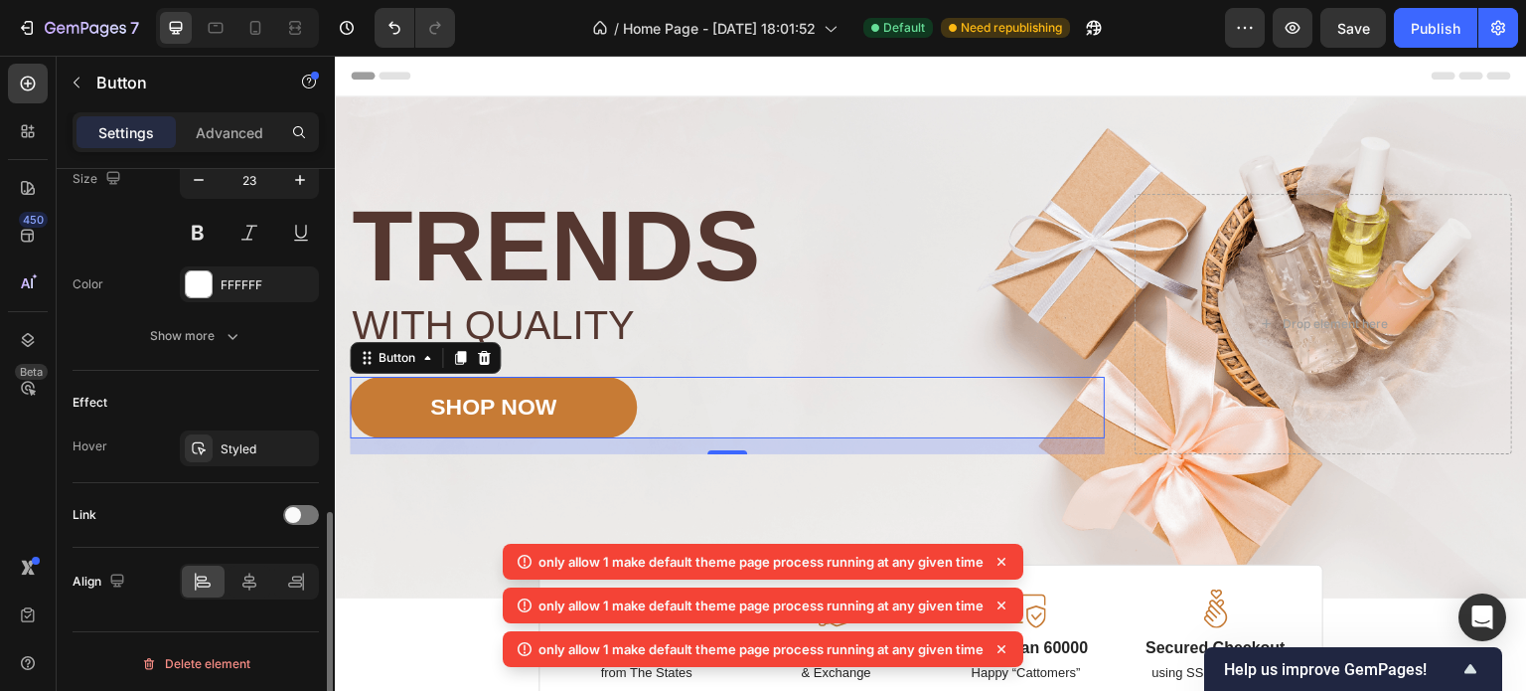
scroll to position [842, 0]
click at [293, 508] on span at bounding box center [293, 516] width 16 height 16
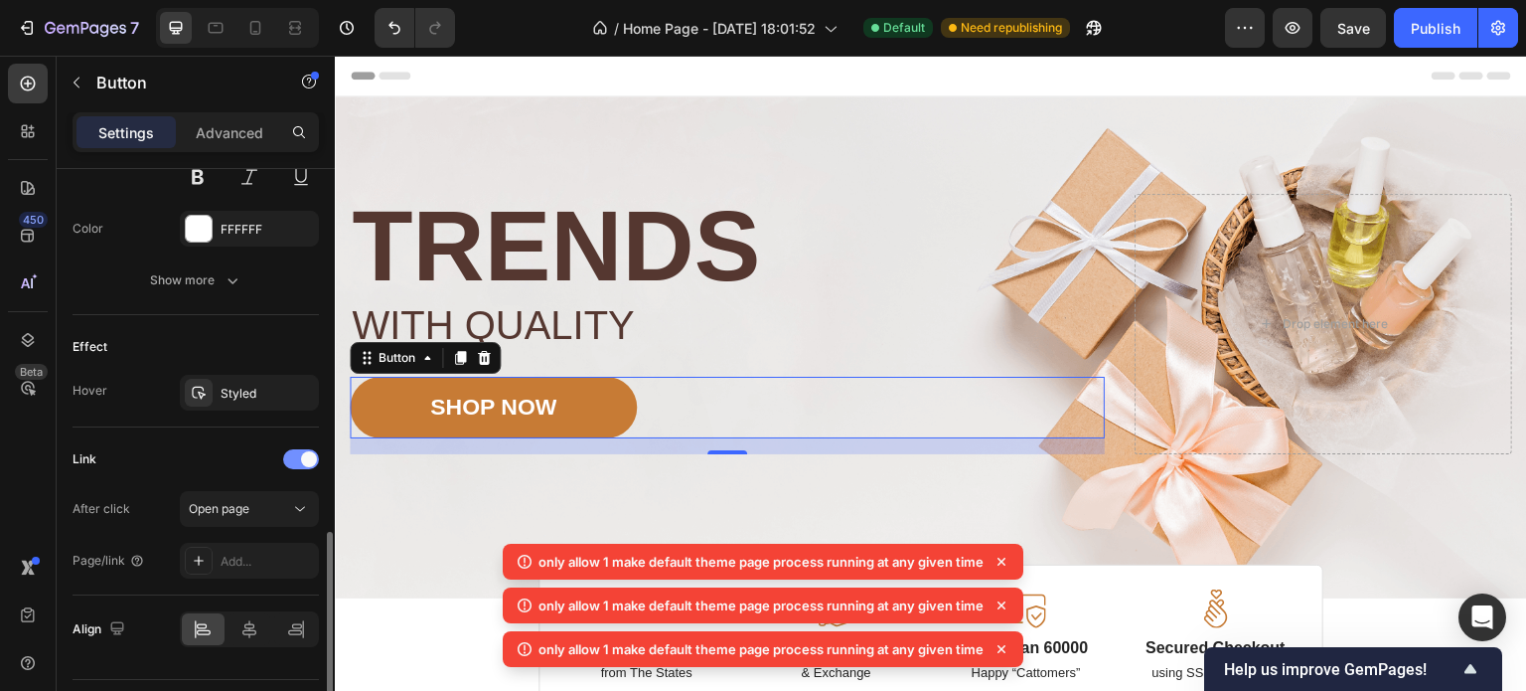
scroll to position [946, 0]
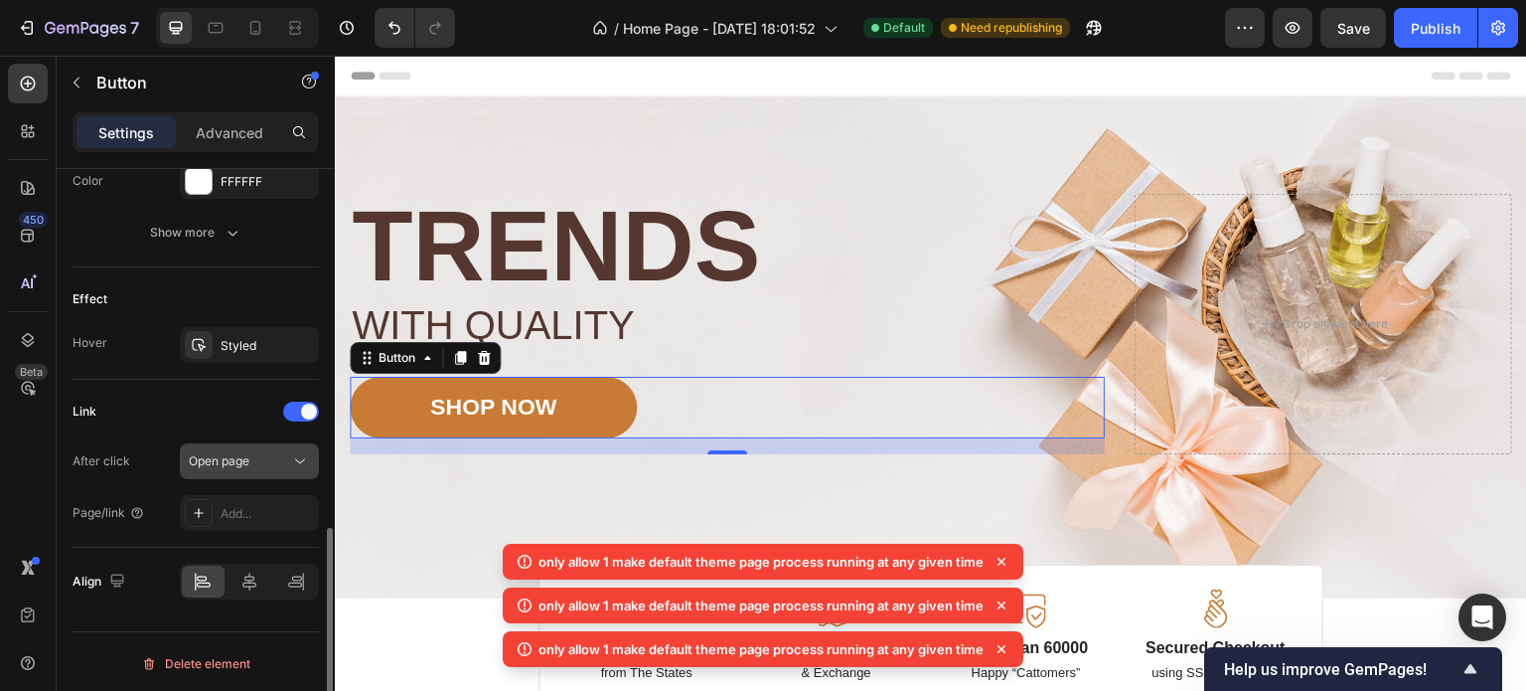
click at [274, 455] on div "Open page" at bounding box center [239, 461] width 101 height 18
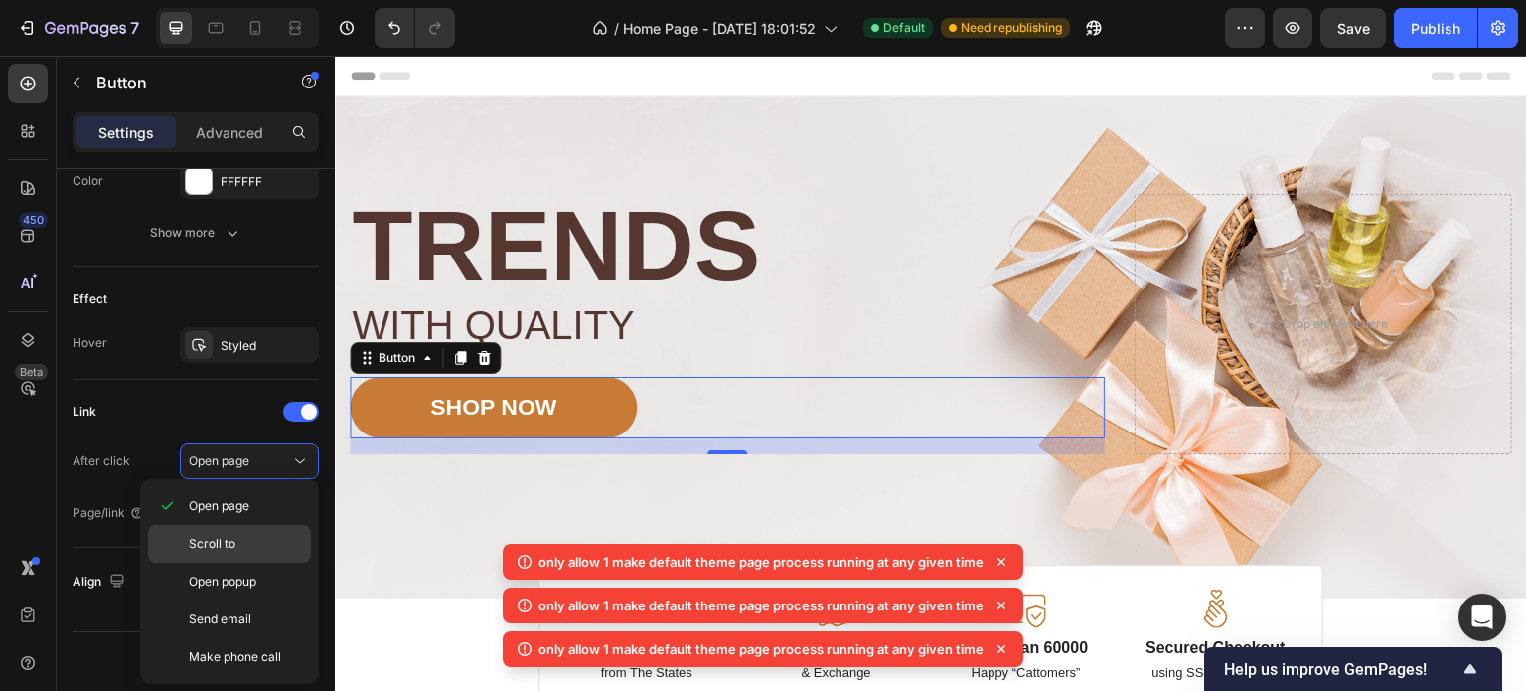
click at [291, 533] on div "Scroll to" at bounding box center [229, 544] width 163 height 38
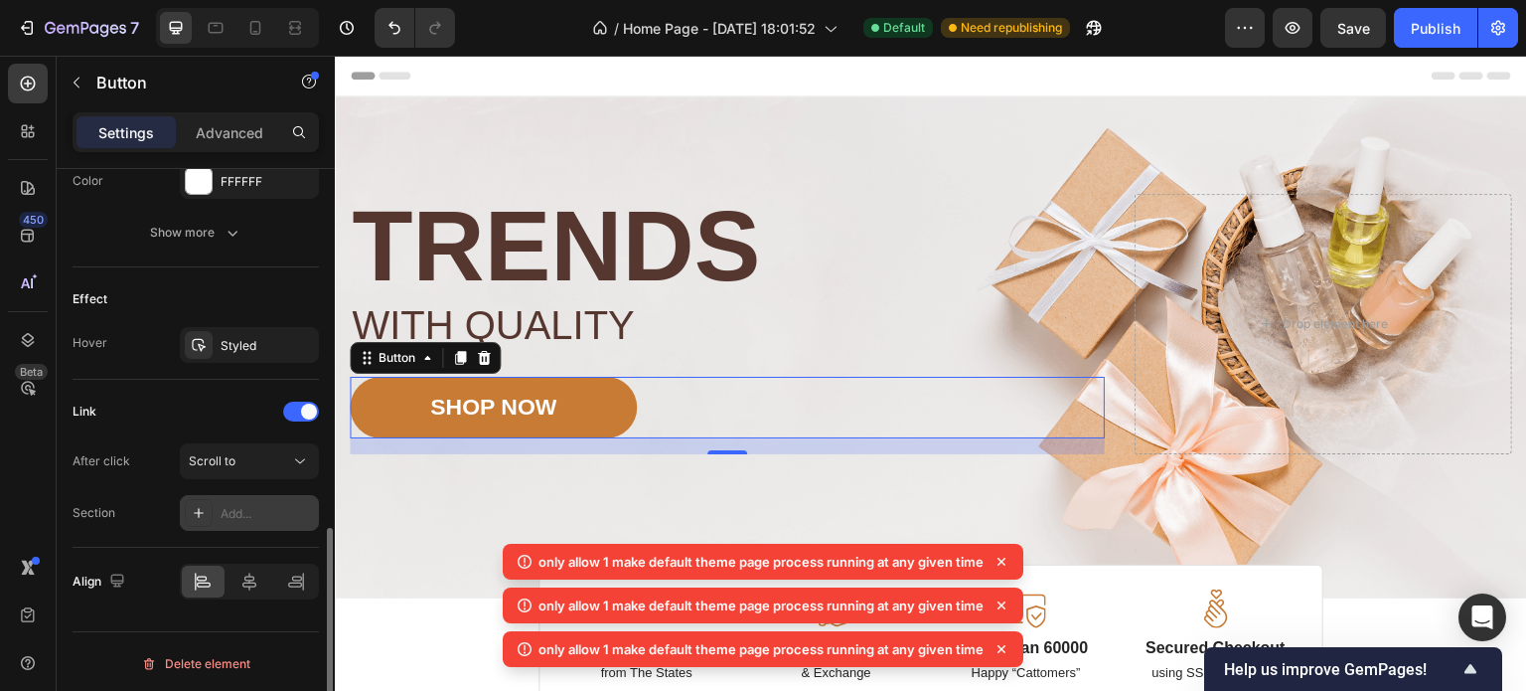
click at [263, 518] on div "Add..." at bounding box center [267, 514] width 93 height 18
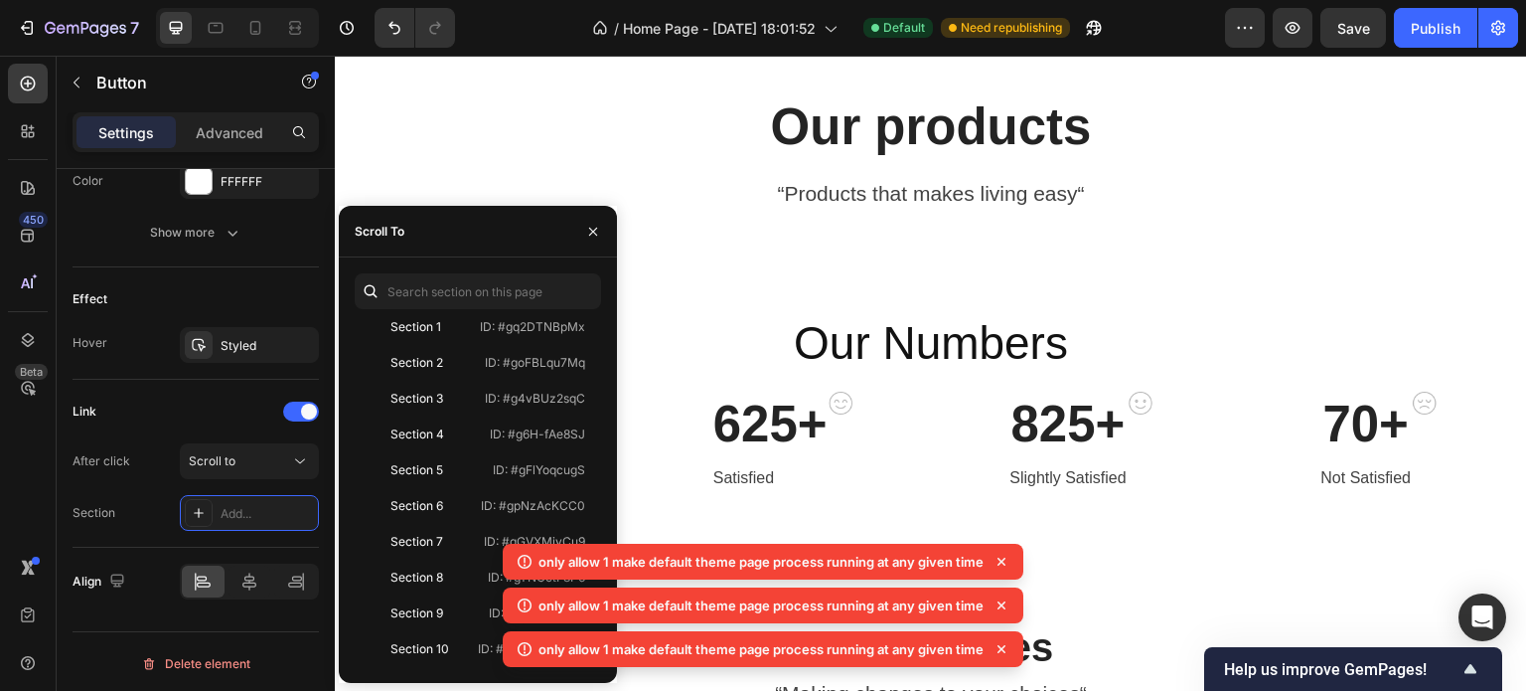
scroll to position [1926, 0]
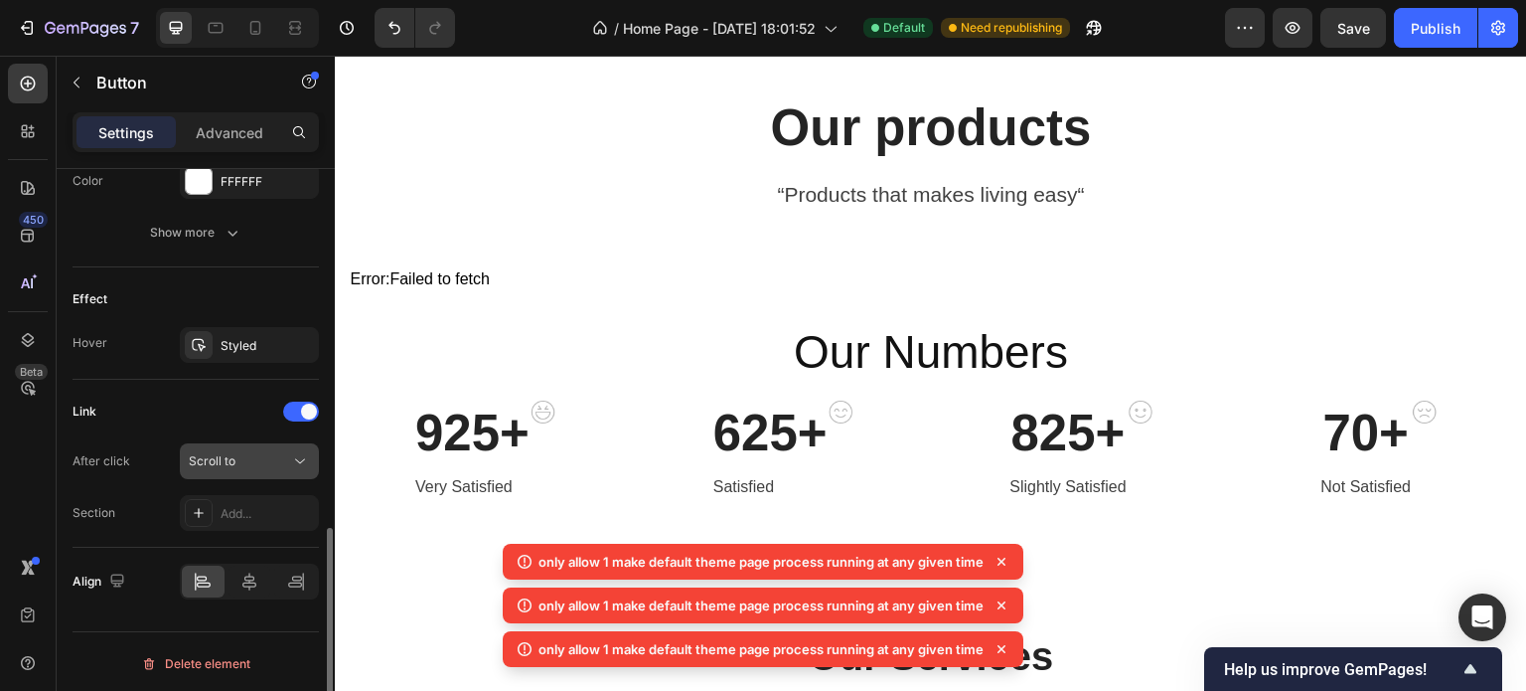
click at [269, 456] on div "Scroll to" at bounding box center [239, 461] width 101 height 18
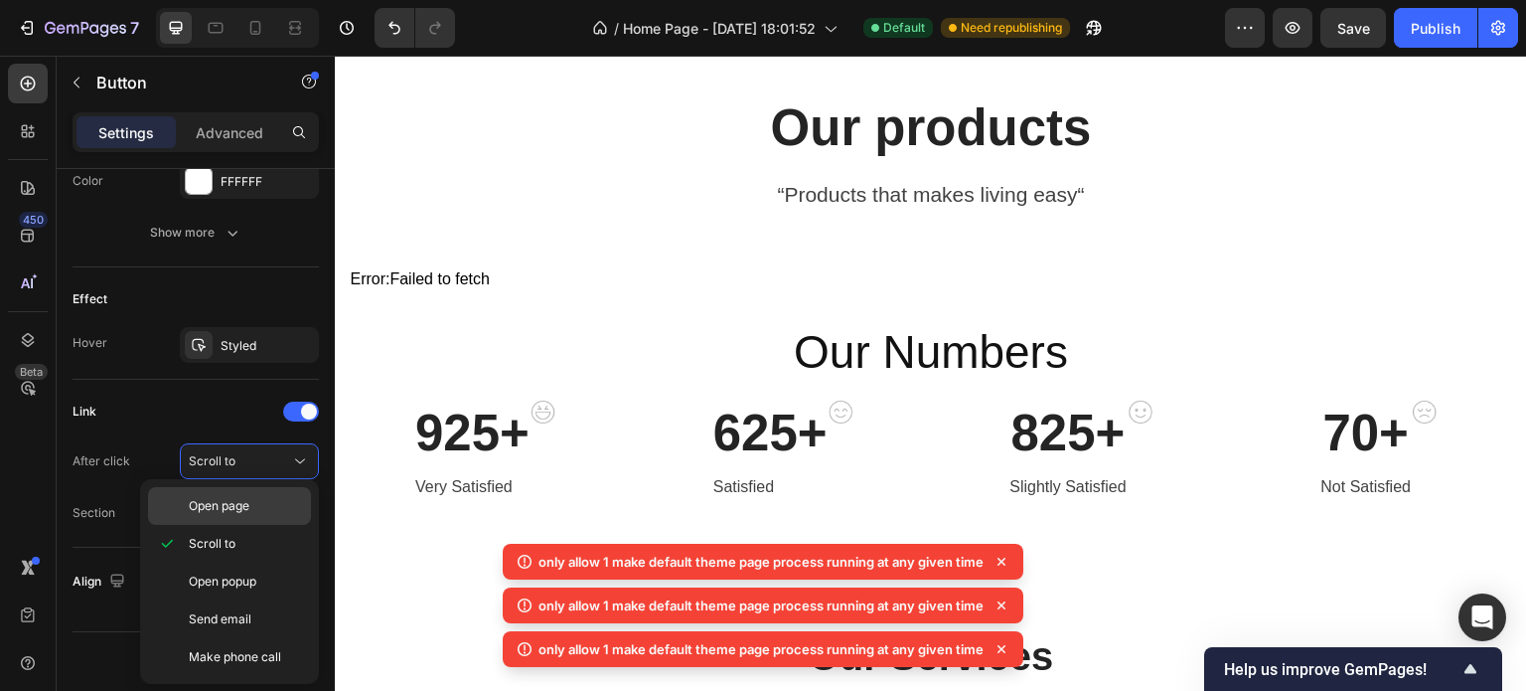
click at [267, 499] on p "Open page" at bounding box center [245, 506] width 113 height 18
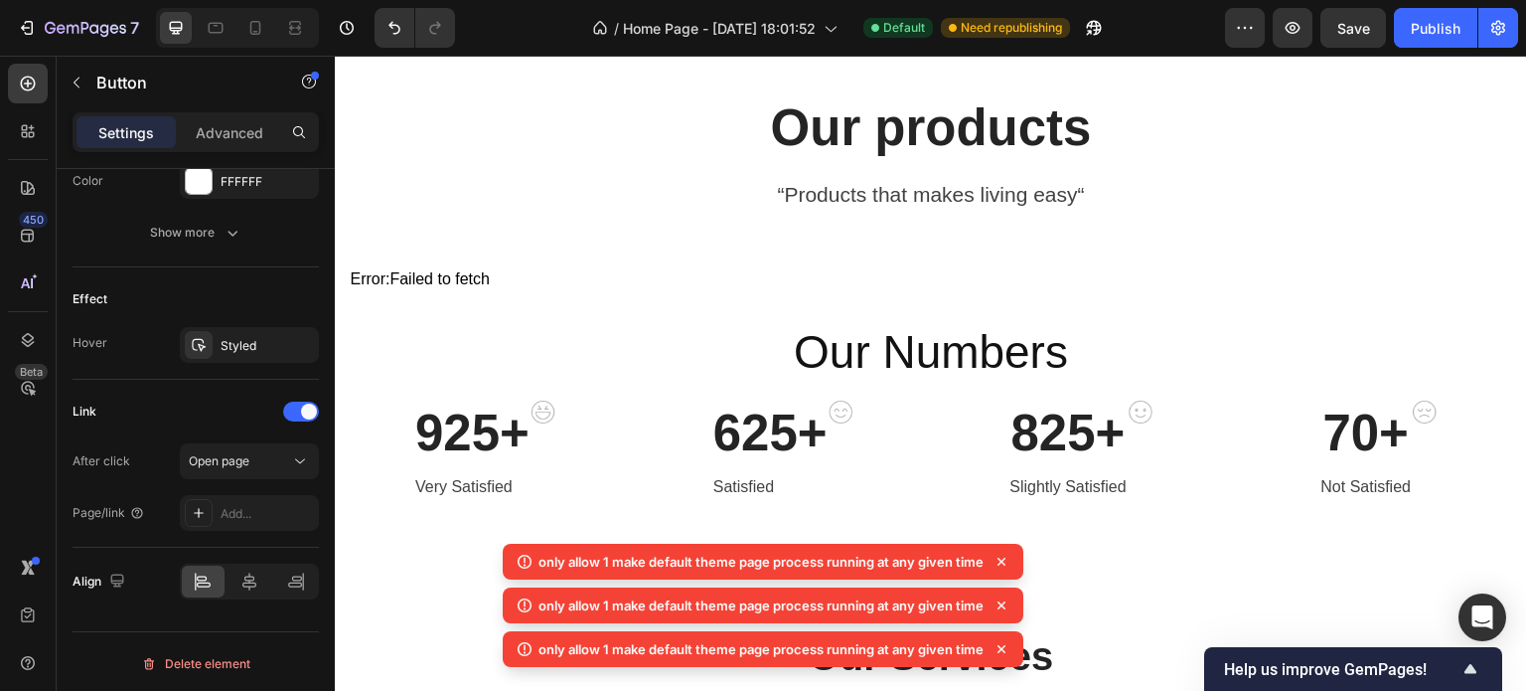
click at [267, 499] on div "Add..." at bounding box center [249, 513] width 139 height 36
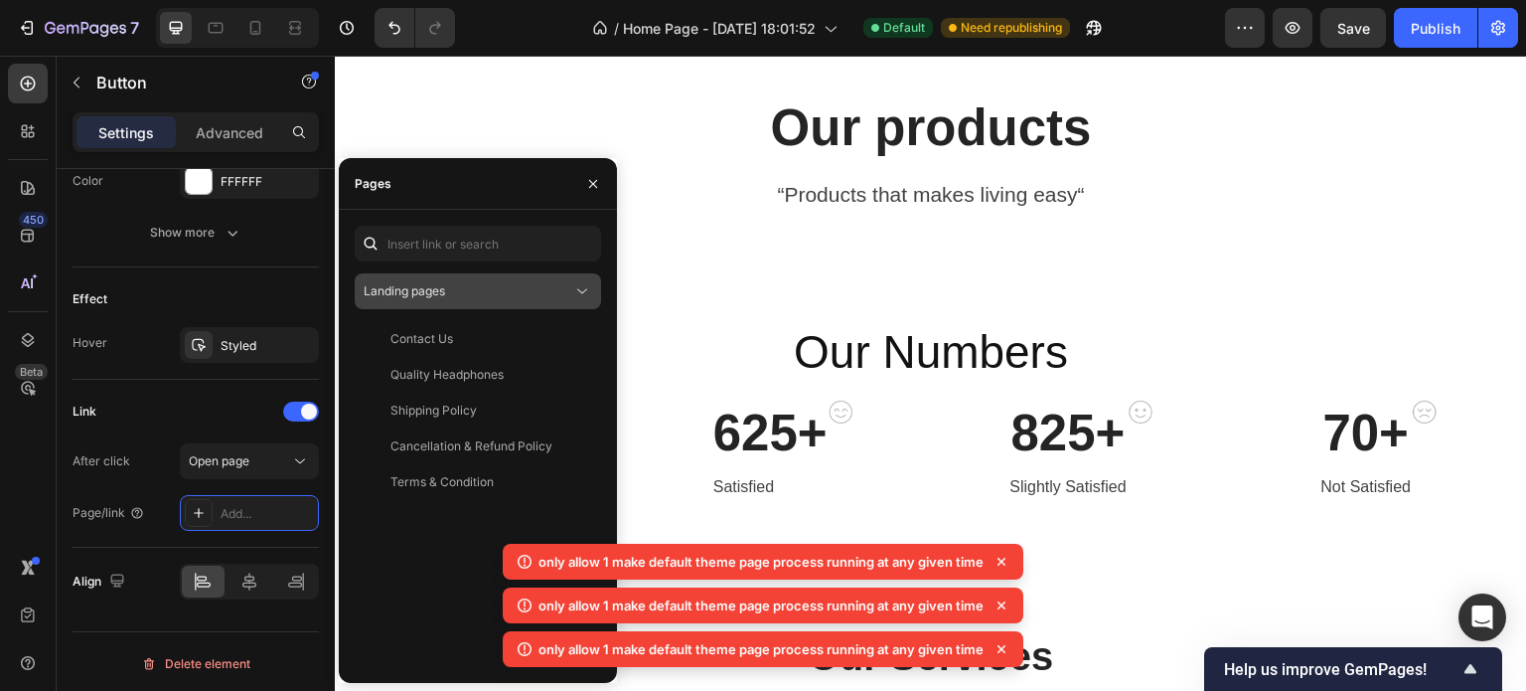
click at [460, 288] on div "Landing pages" at bounding box center [468, 291] width 209 height 18
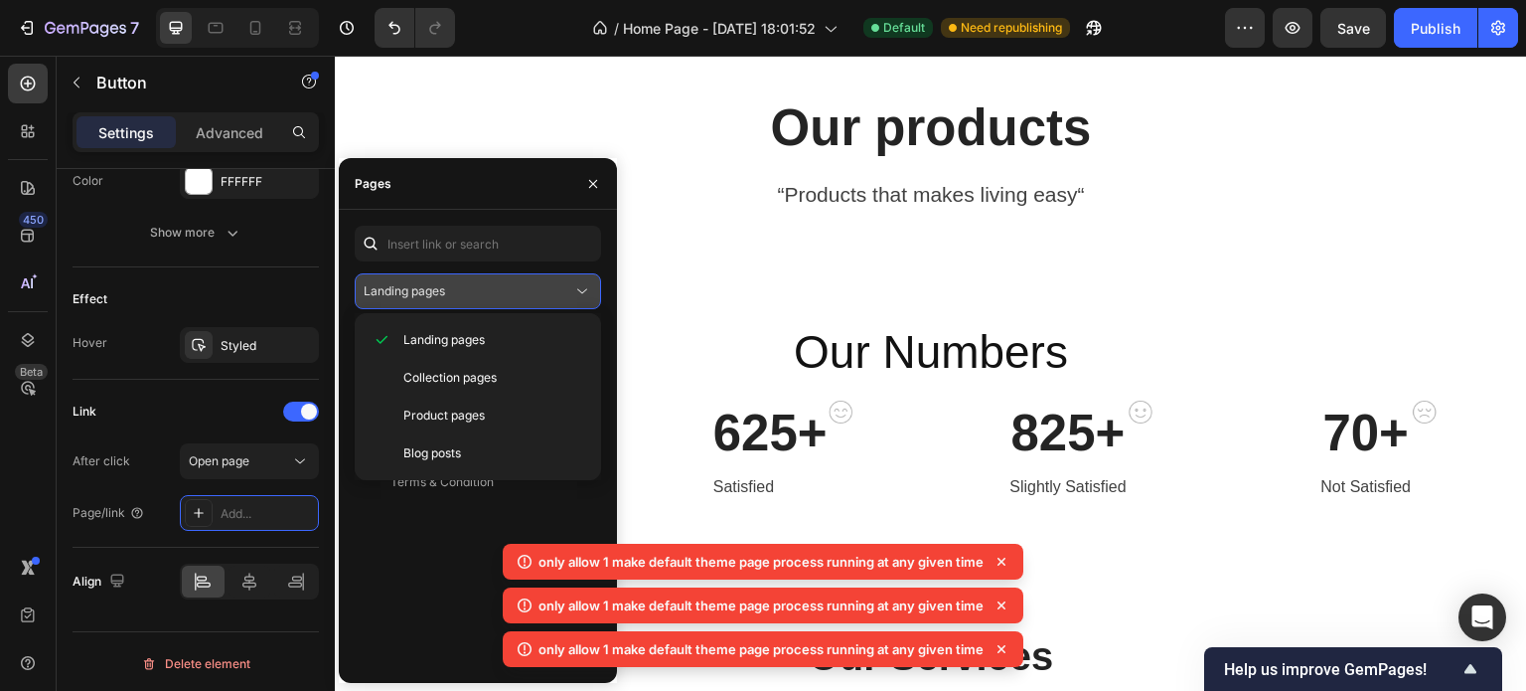
click at [460, 288] on div "Landing pages" at bounding box center [468, 291] width 209 height 18
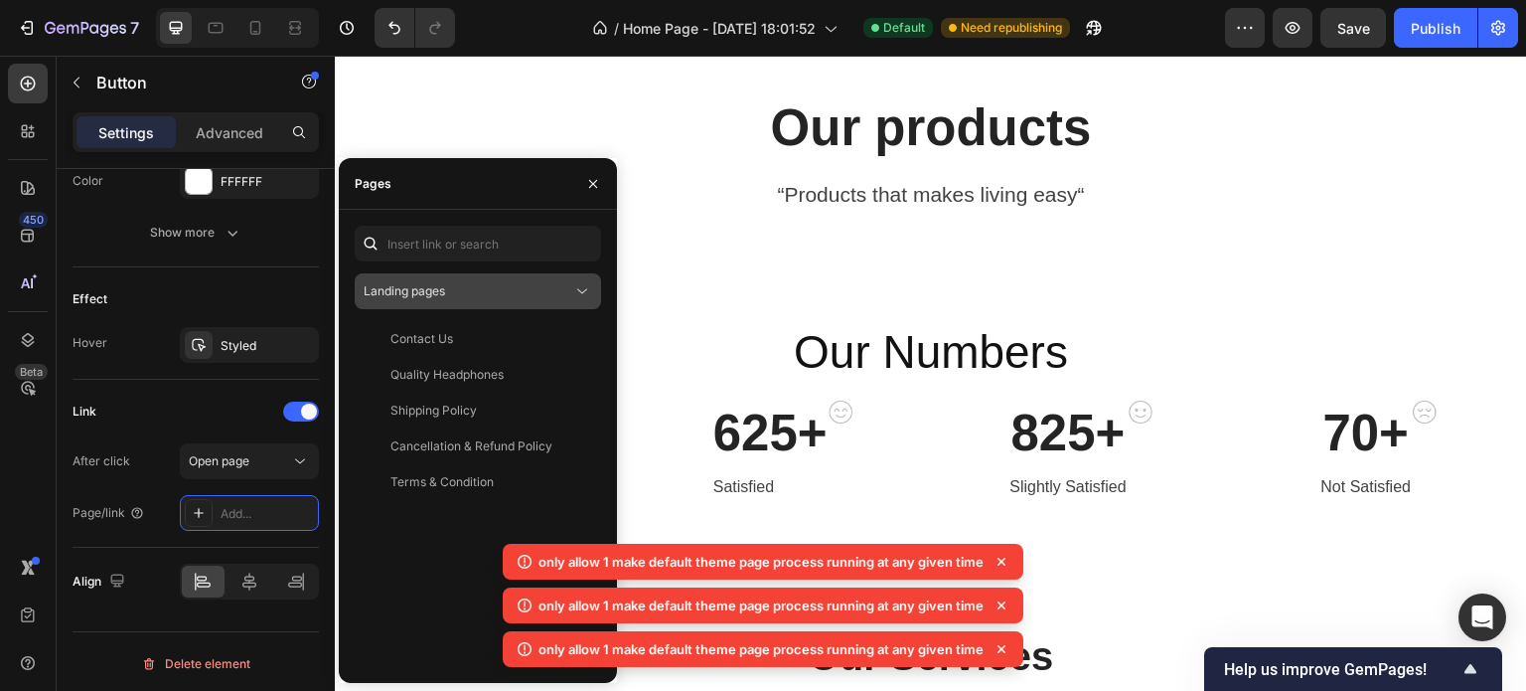
click at [474, 296] on div "Landing pages" at bounding box center [468, 291] width 209 height 18
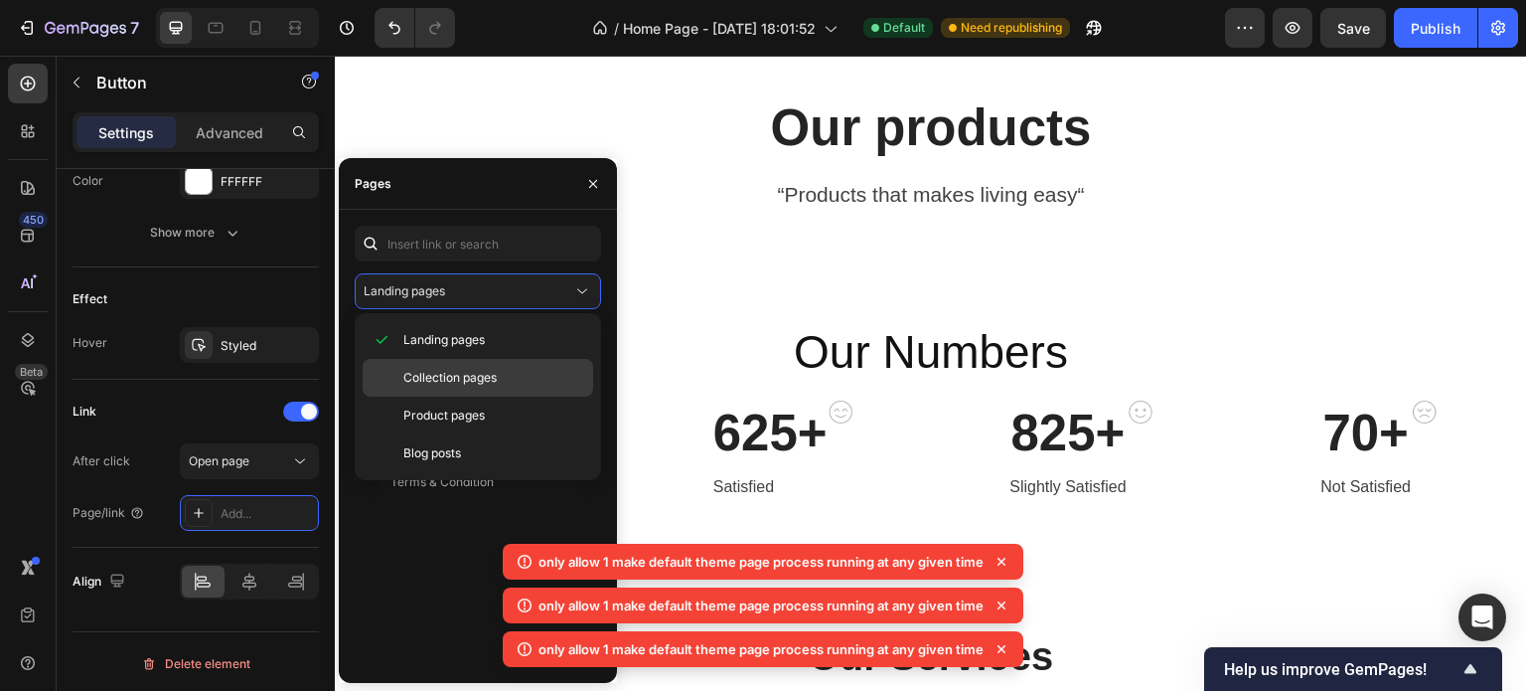
click at [464, 377] on span "Collection pages" at bounding box center [449, 378] width 93 height 18
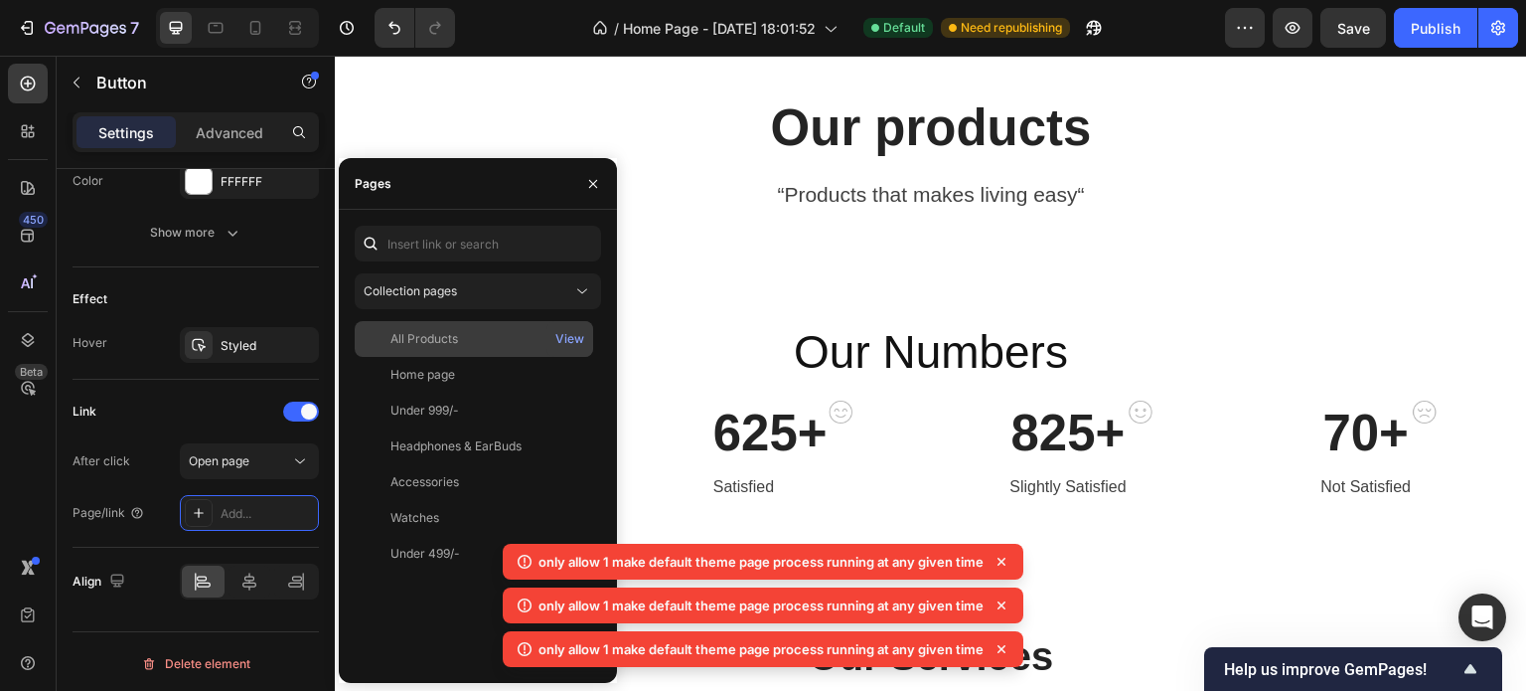
click at [408, 343] on div "All Products" at bounding box center [424, 339] width 68 height 18
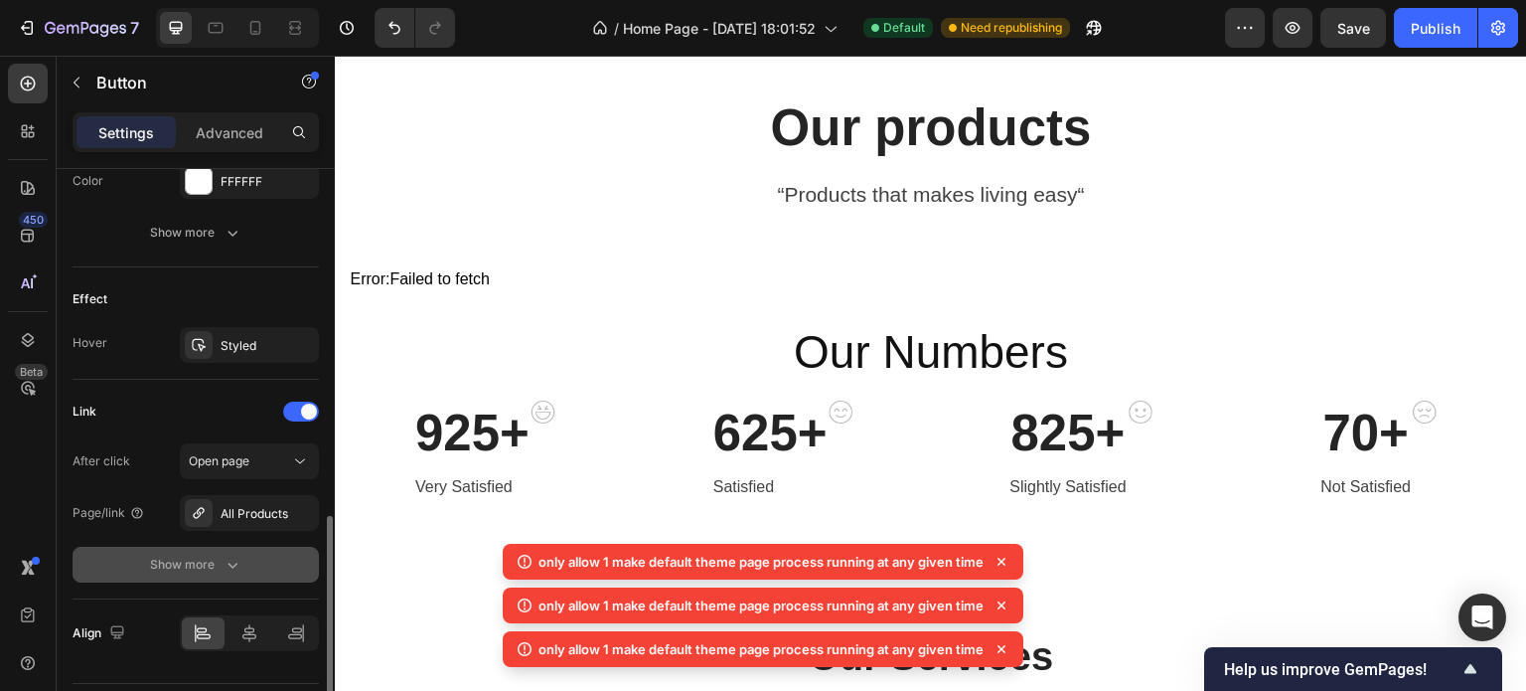
click at [226, 563] on icon "button" at bounding box center [233, 564] width 20 height 20
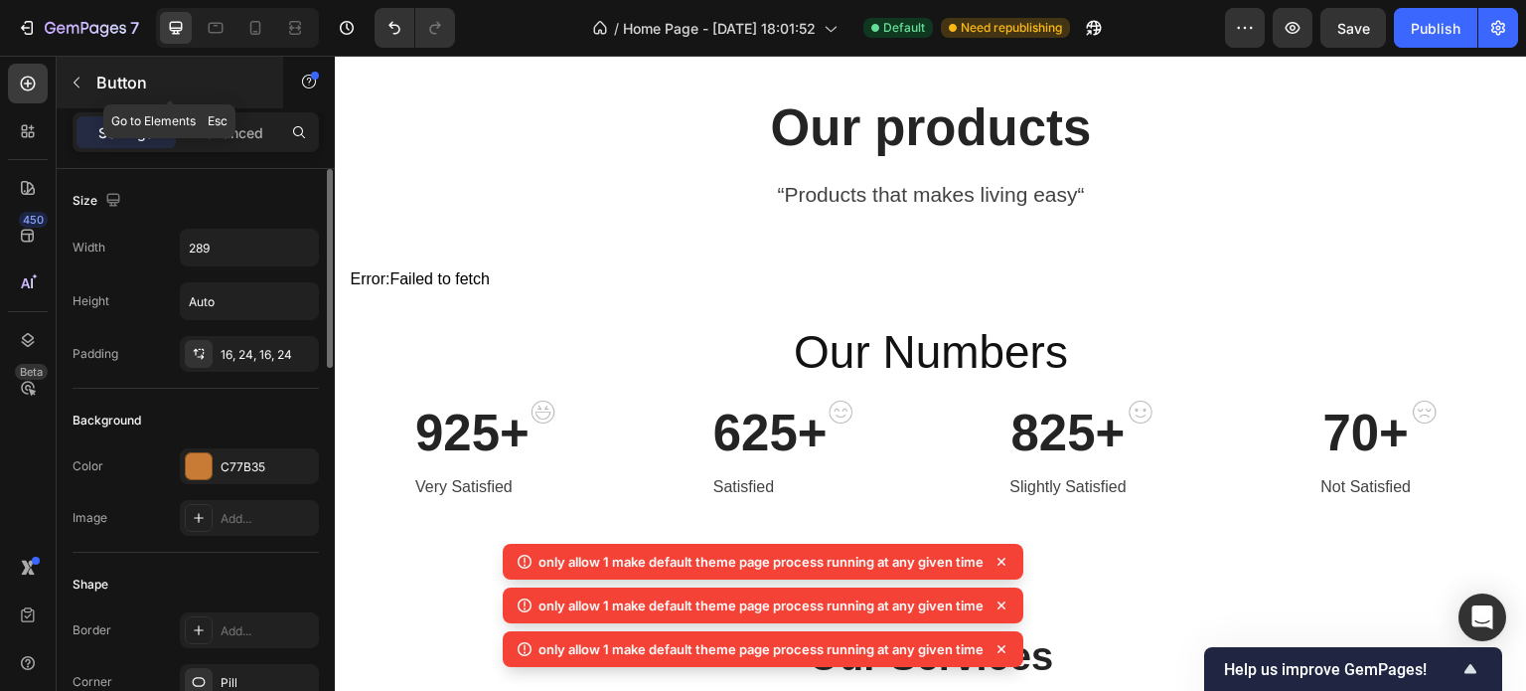
click at [79, 87] on icon "button" at bounding box center [77, 83] width 16 height 16
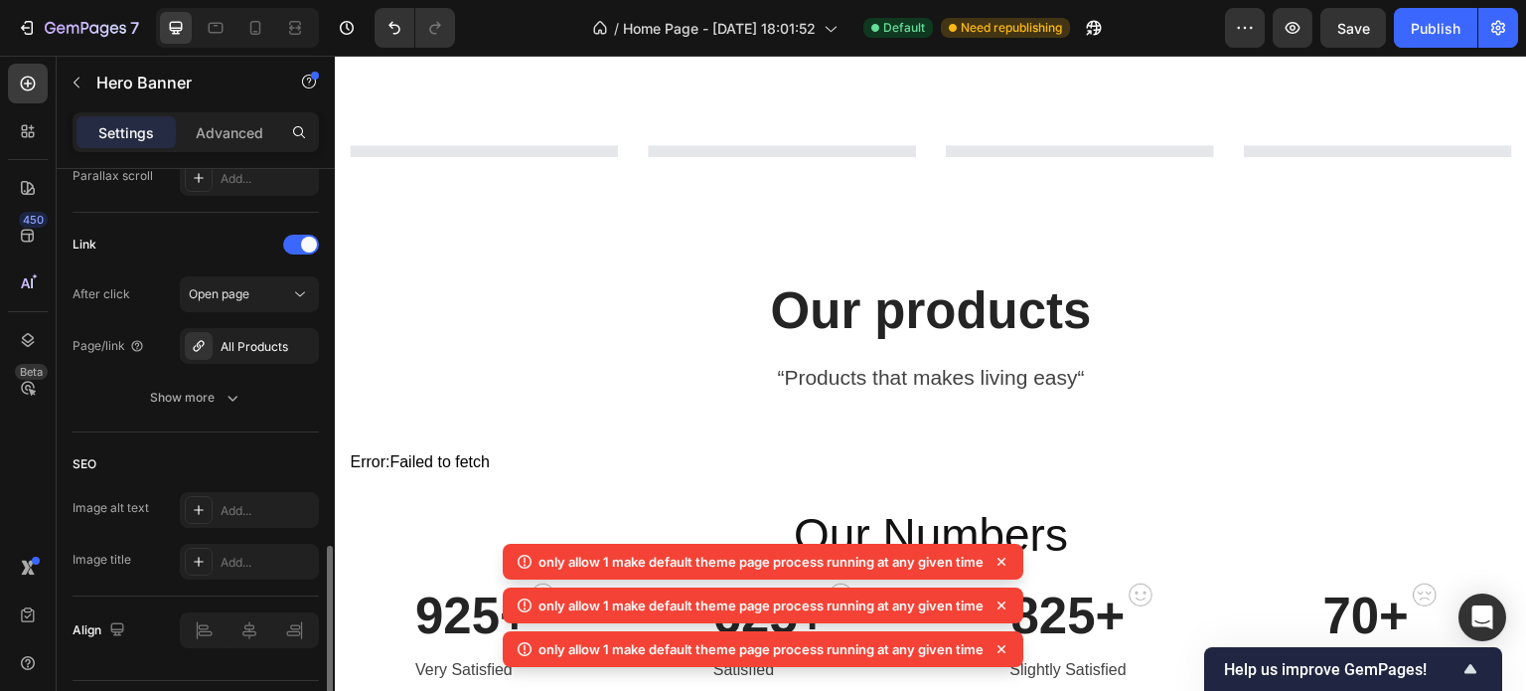
scroll to position [1677, 0]
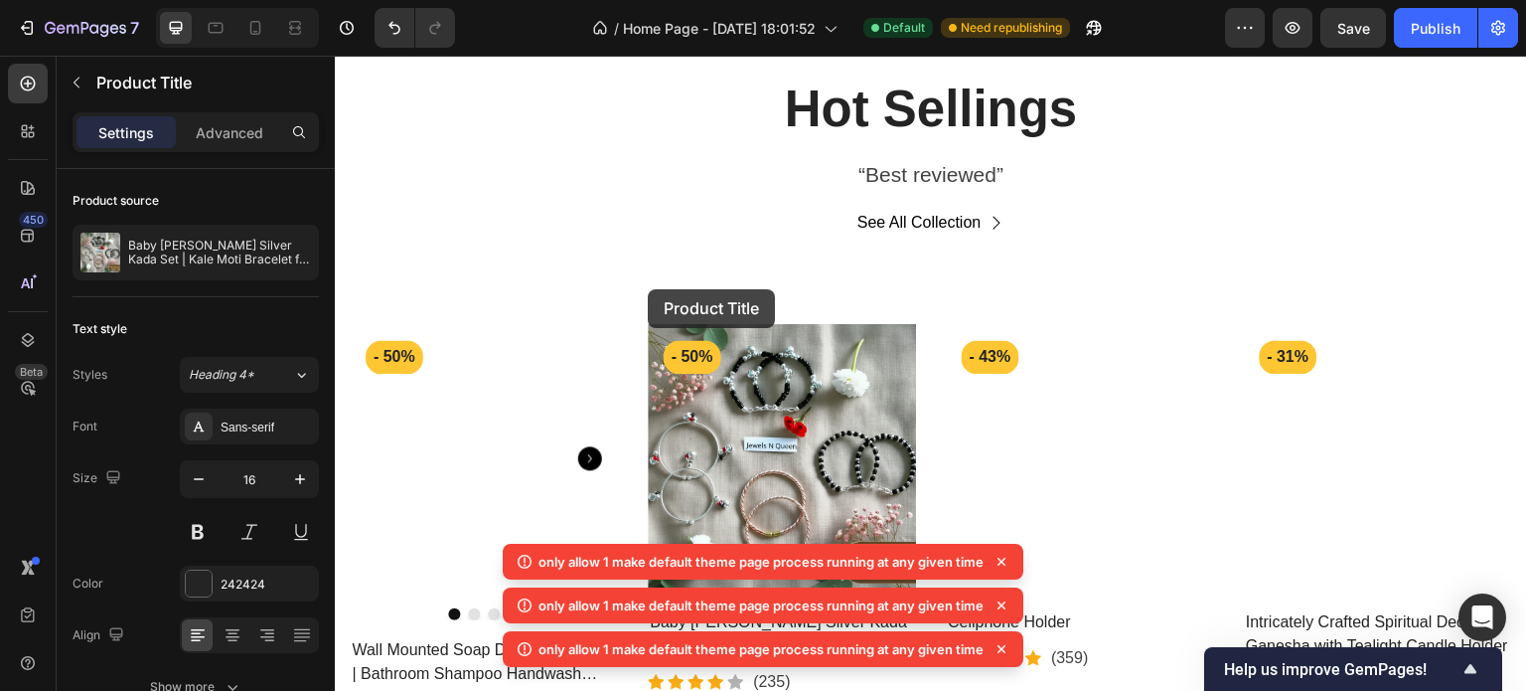
scroll to position [2003, 0]
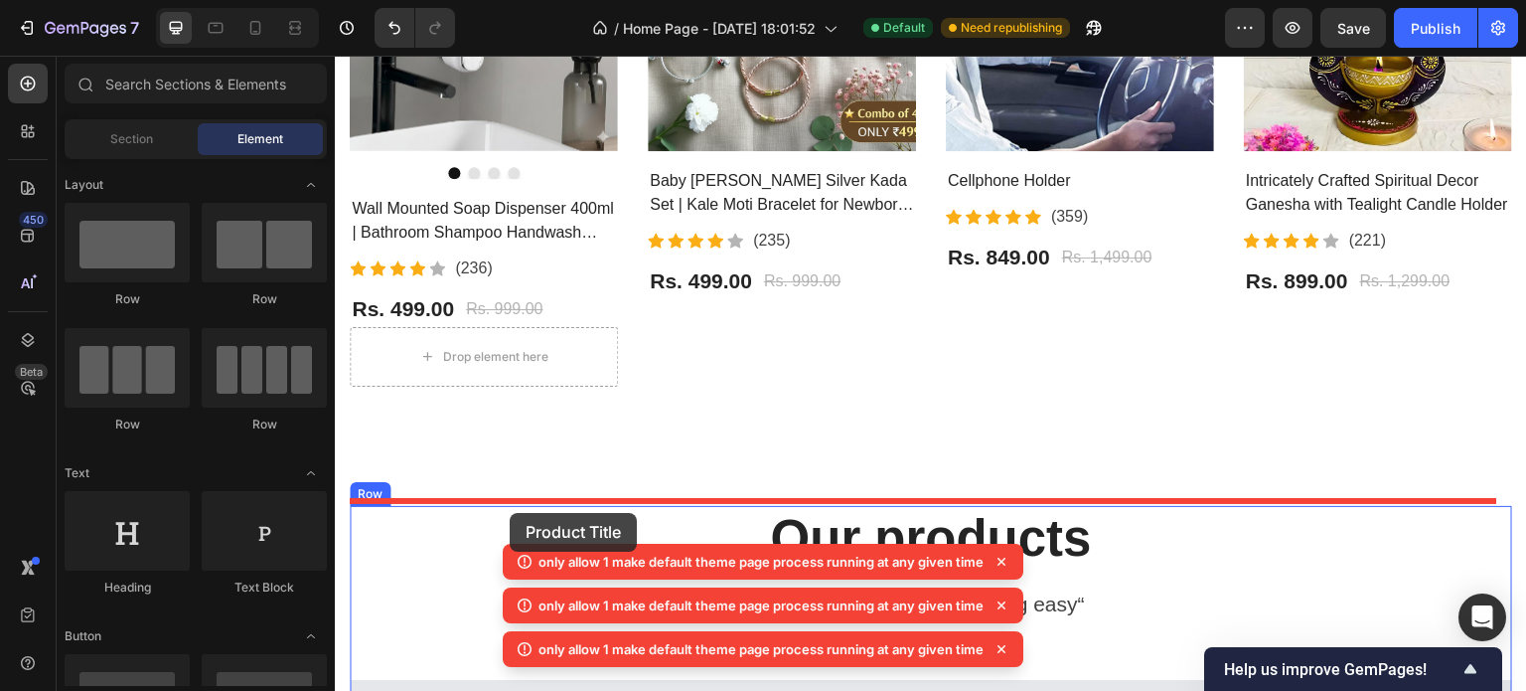
click at [510, 513] on div at bounding box center [931, 623] width 1192 height 5141
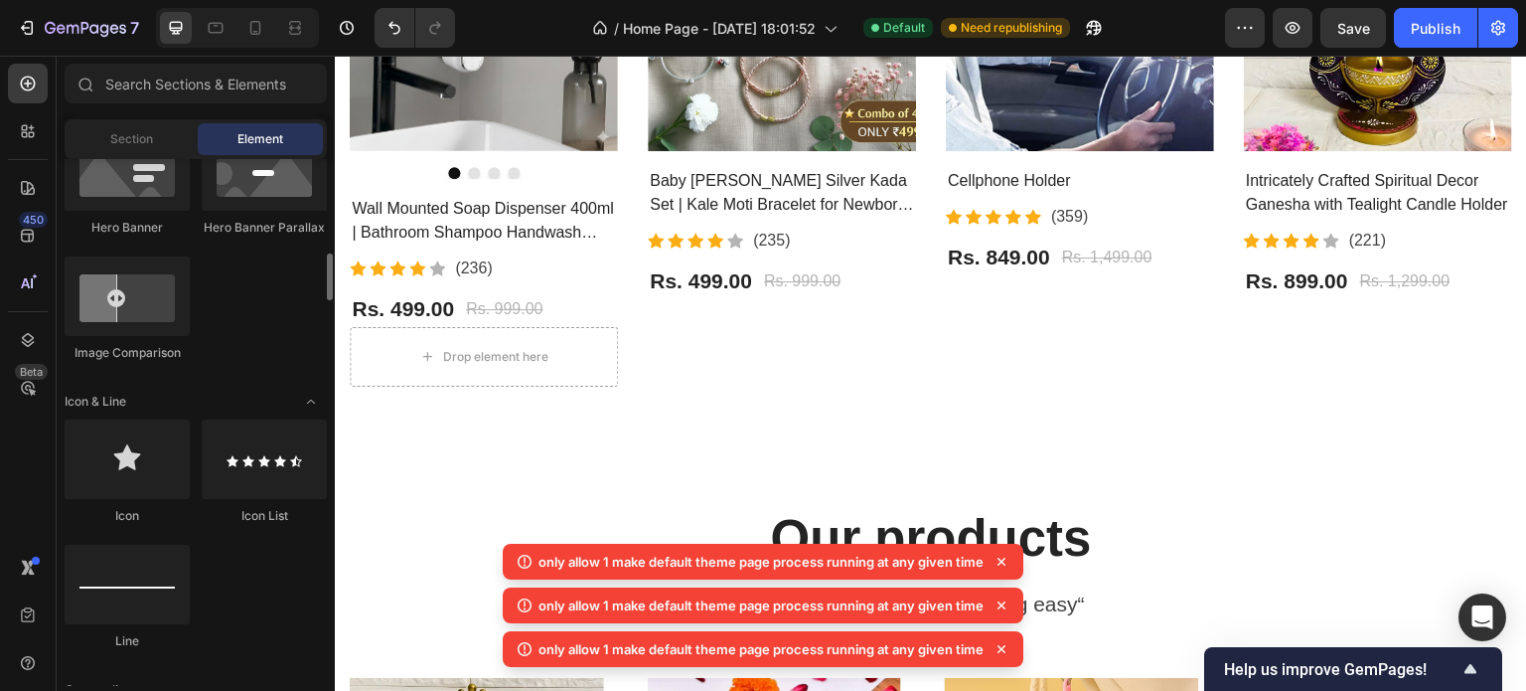
scroll to position [1061, 0]
drag, startPoint x: 161, startPoint y: 114, endPoint x: 151, endPoint y: 139, distance: 26.8
click at [151, 139] on div "Sections(18) Elements(83) Section Element Hero Section Product Detail Brands Tr…" at bounding box center [196, 375] width 278 height 622
click at [151, 139] on span "Section" at bounding box center [131, 139] width 43 height 18
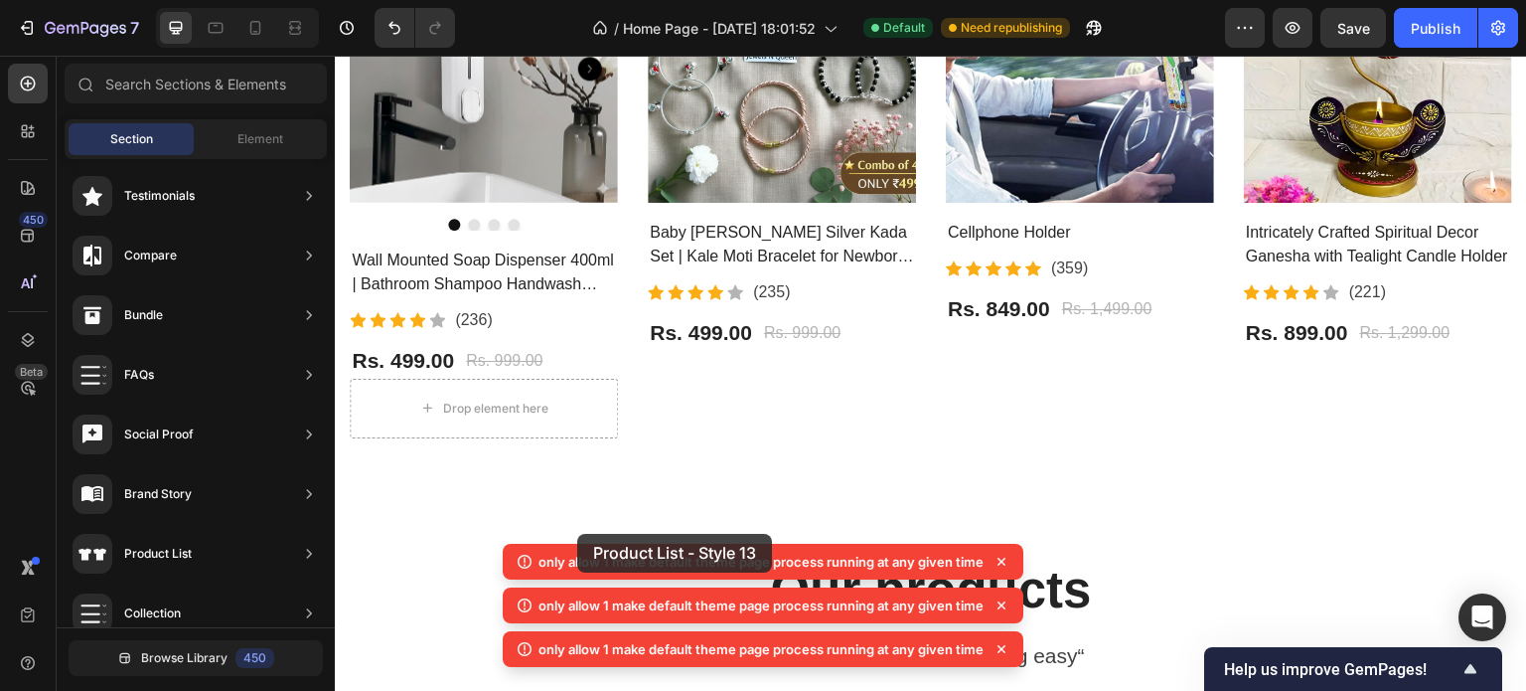
scroll to position [1977, 0]
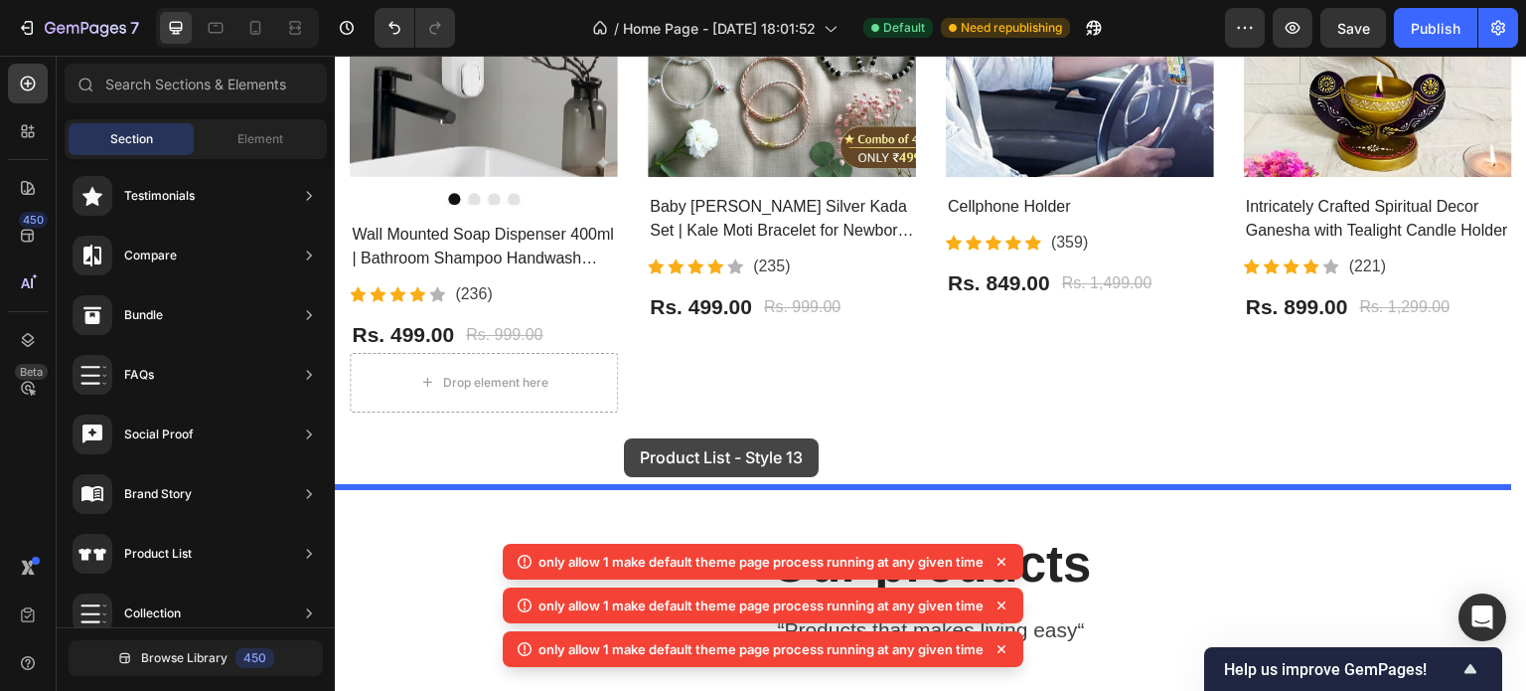
drag, startPoint x: 816, startPoint y: 473, endPoint x: 625, endPoint y: 437, distance: 194.1
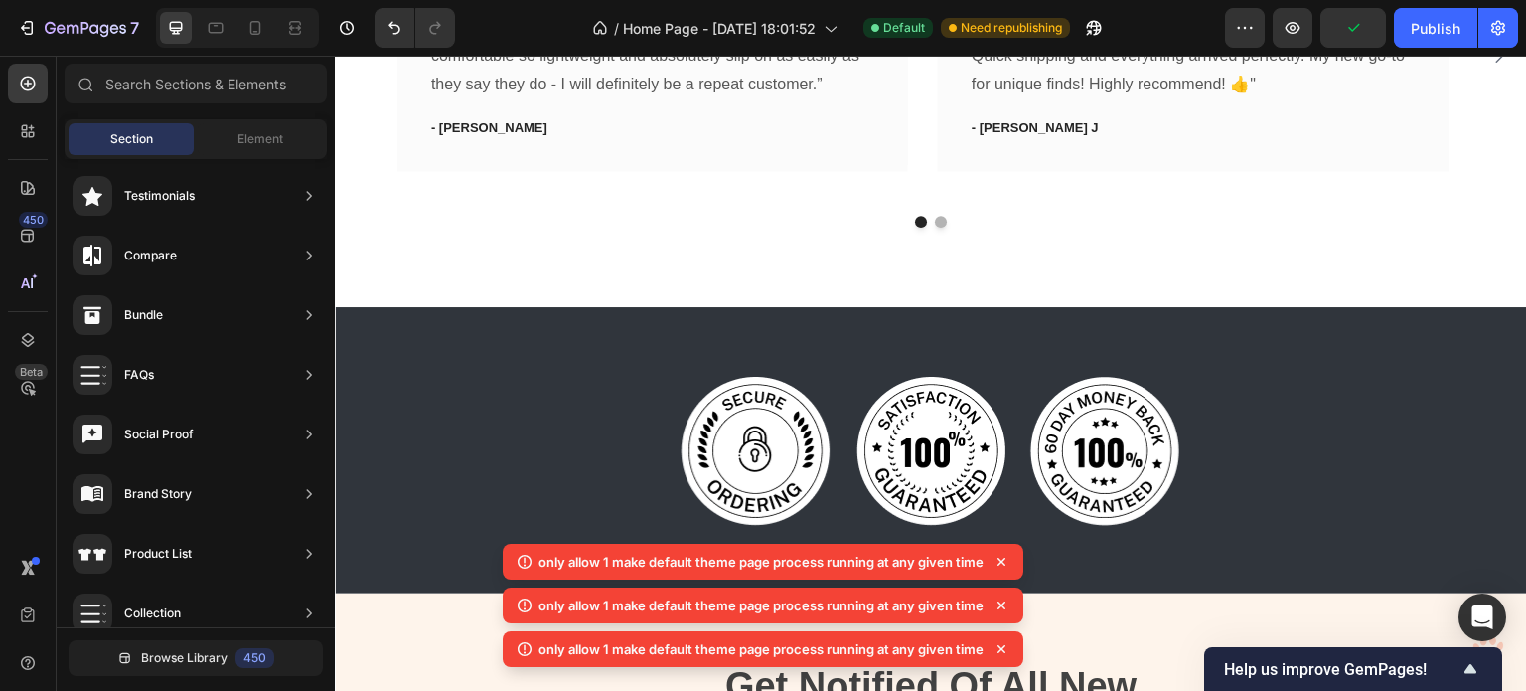
scroll to position [3990, 0]
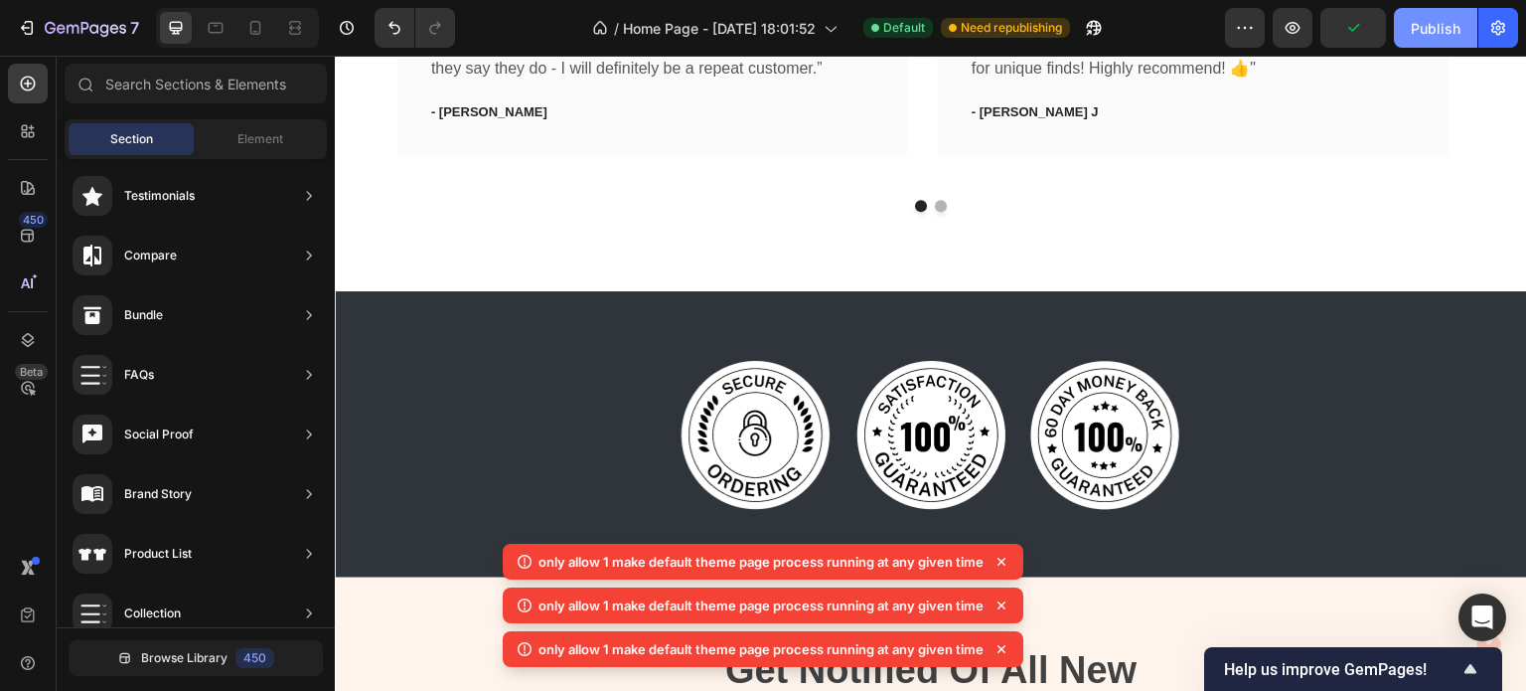
click at [1430, 32] on div "Publish" at bounding box center [1436, 28] width 50 height 21
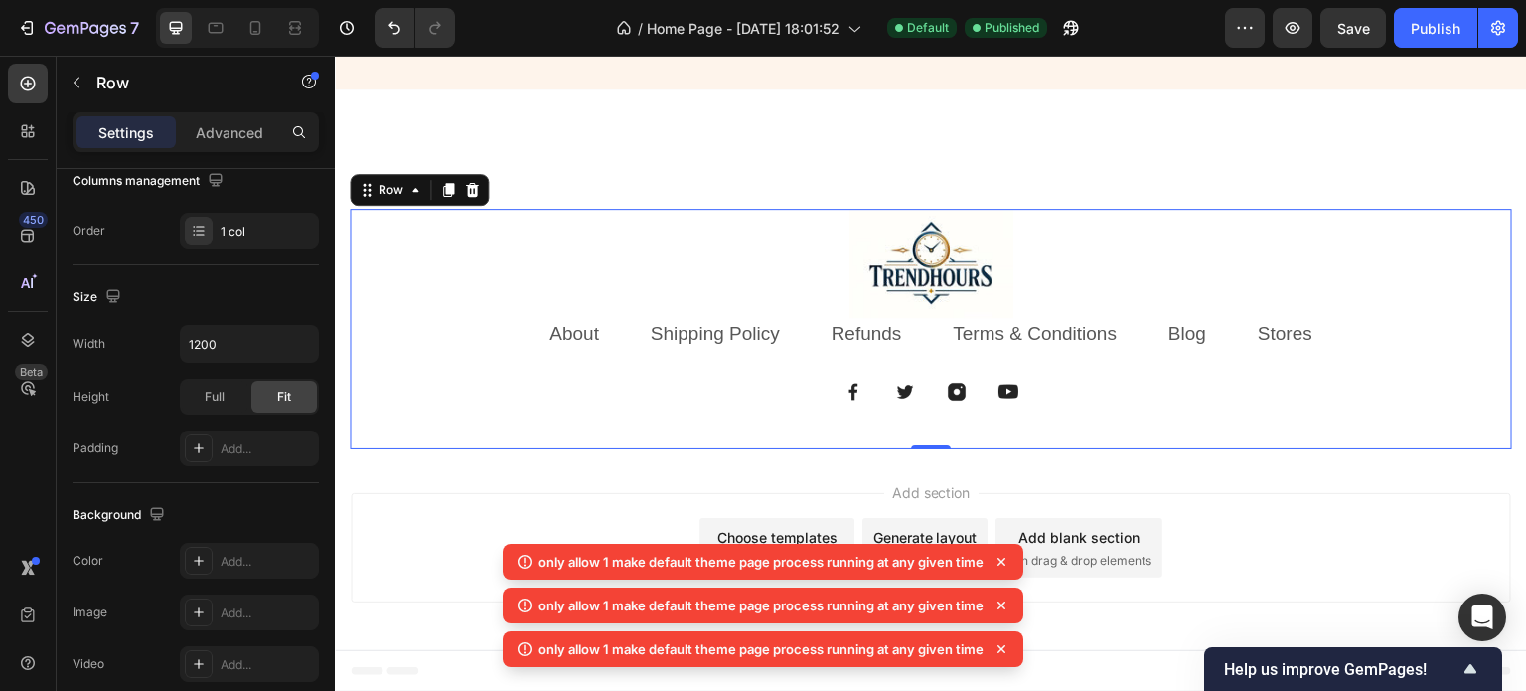
scroll to position [0, 0]
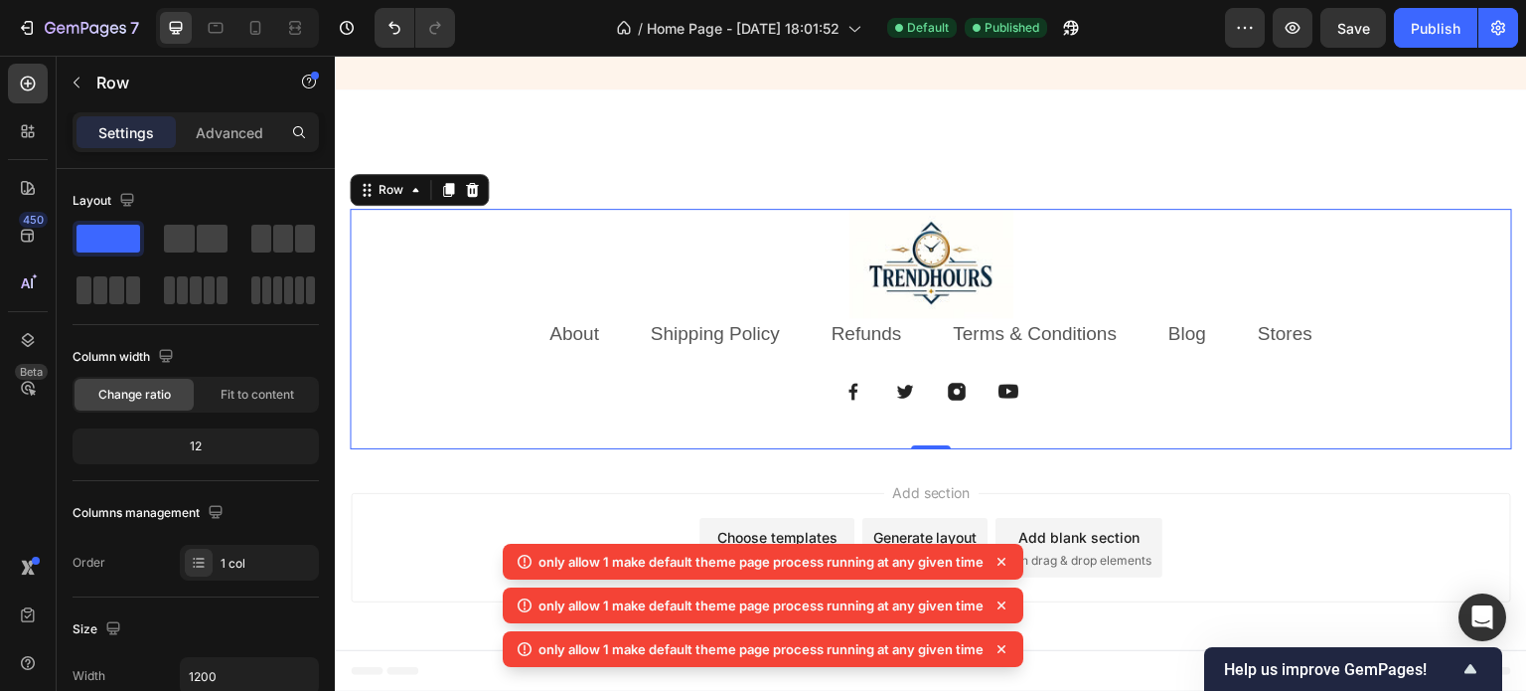
click at [997, 562] on icon at bounding box center [1002, 561] width 20 height 20
click at [999, 607] on icon at bounding box center [1002, 605] width 20 height 20
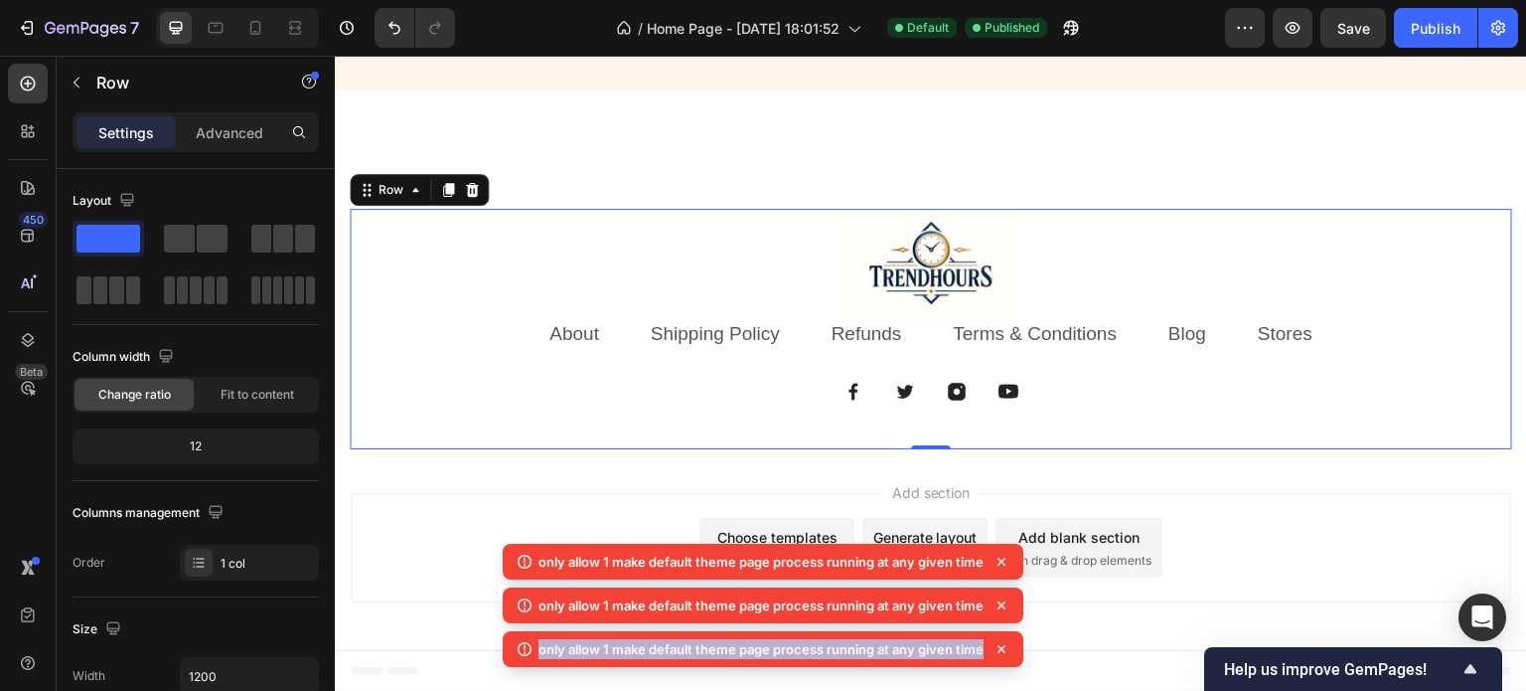
click at [999, 607] on icon at bounding box center [1002, 605] width 20 height 20
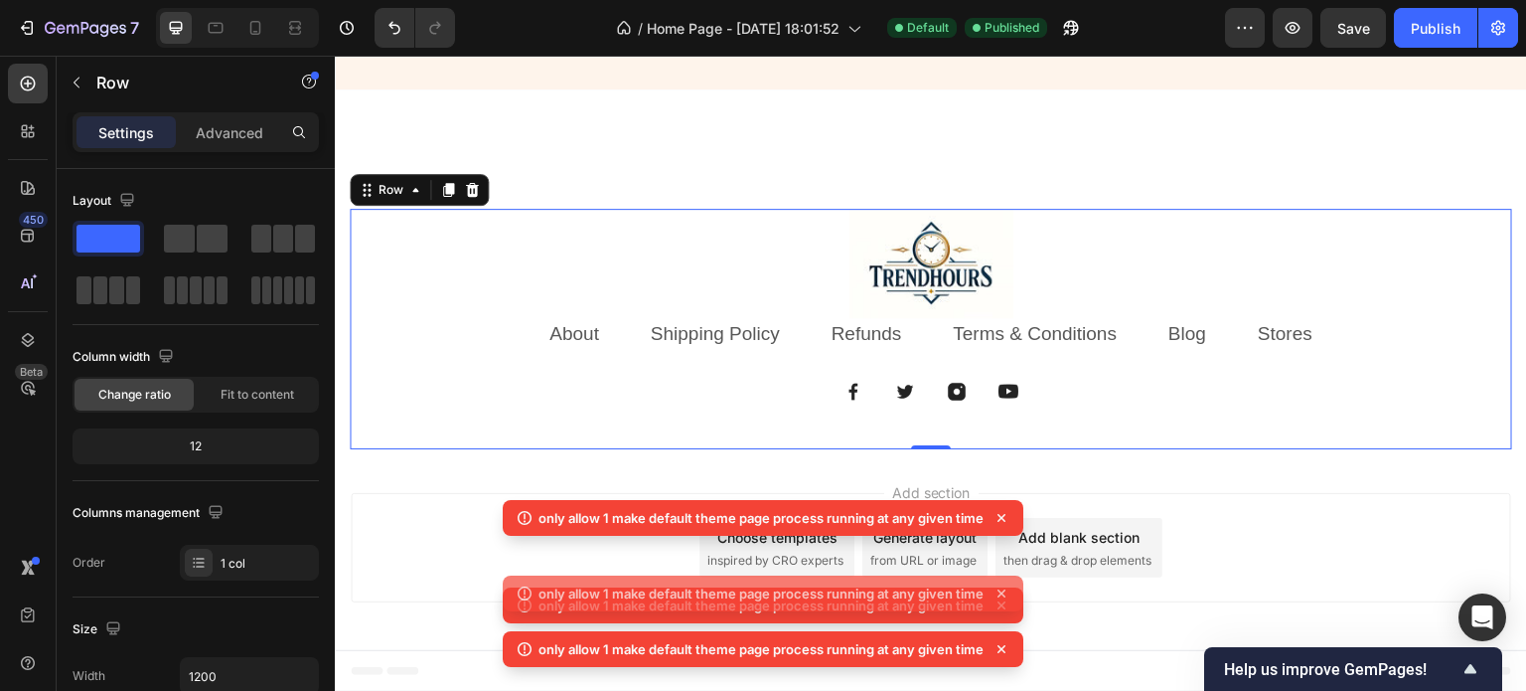
click at [999, 607] on div "only allow 1 make default theme page process running at any given time" at bounding box center [763, 593] width 521 height 36
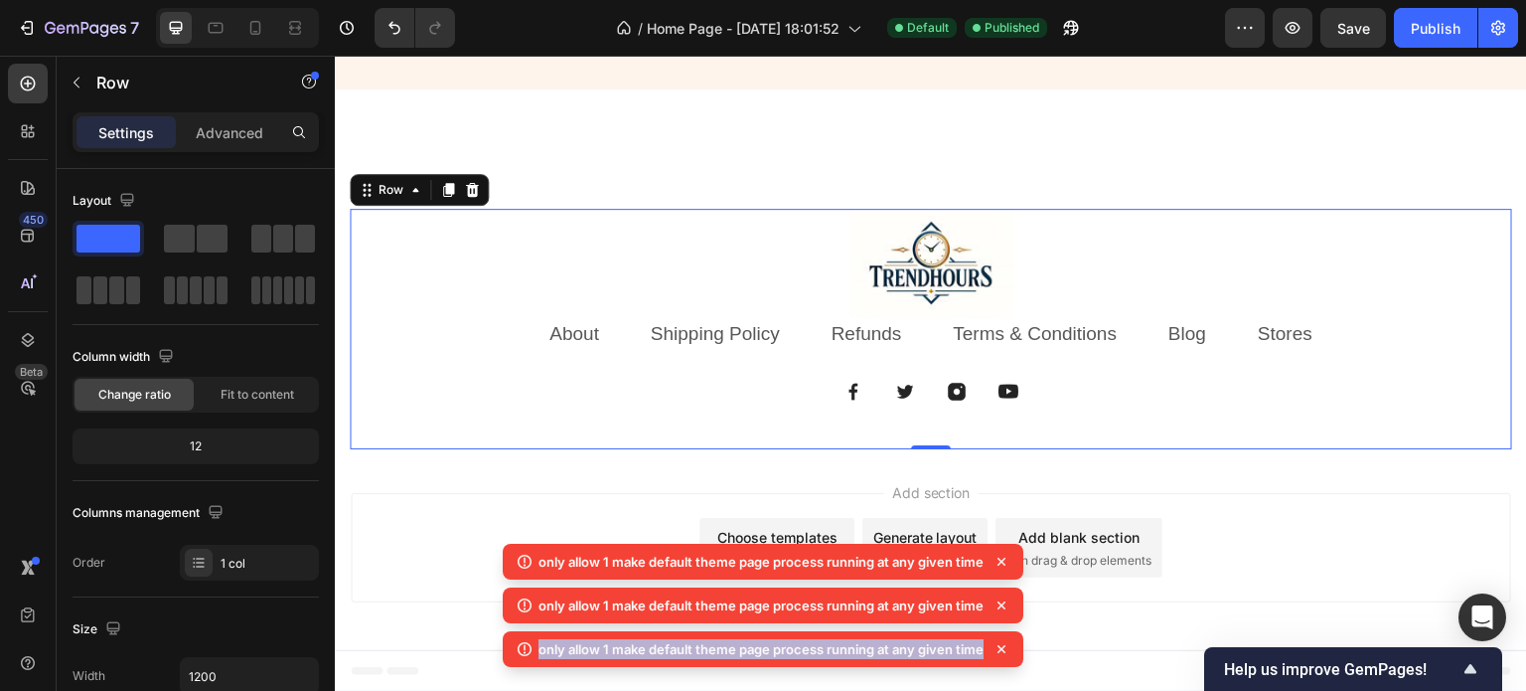
click at [999, 607] on icon at bounding box center [1002, 605] width 20 height 20
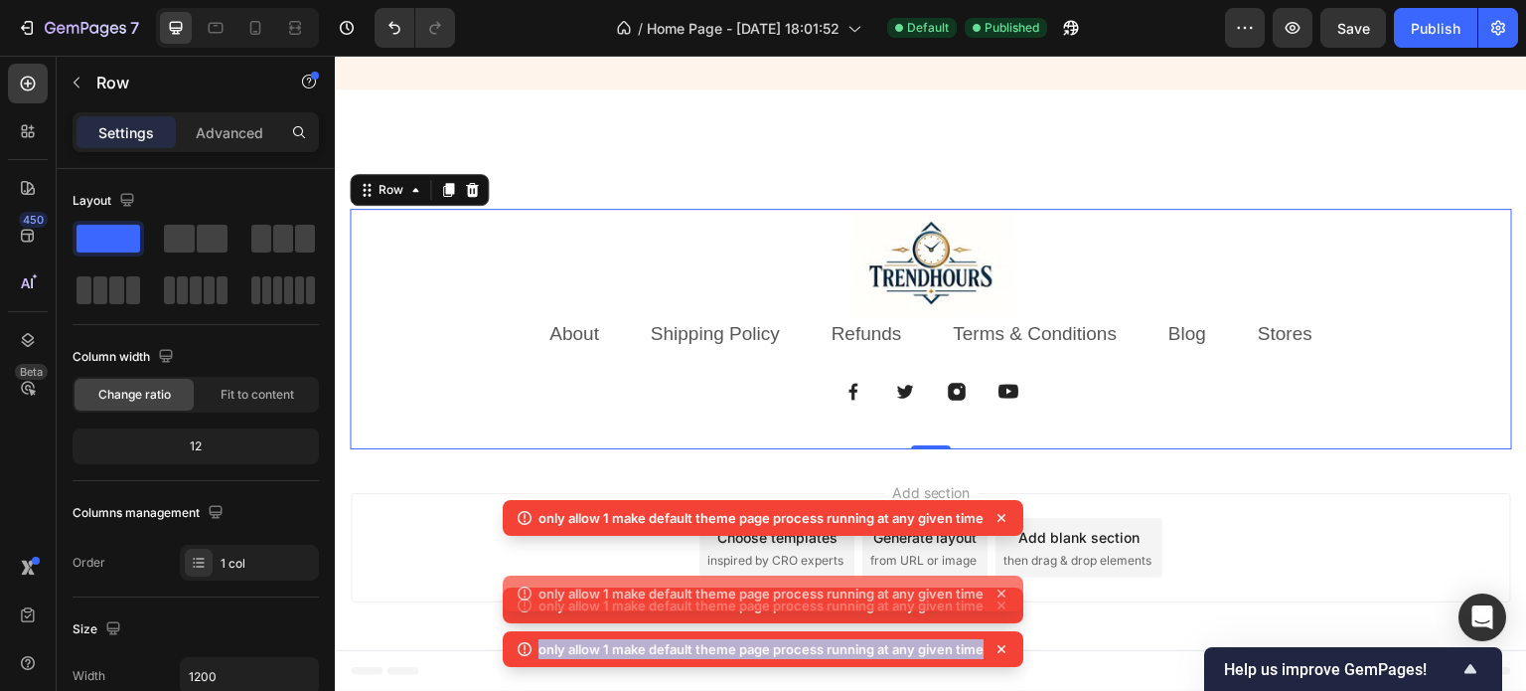
click at [999, 607] on icon at bounding box center [1002, 605] width 20 height 20
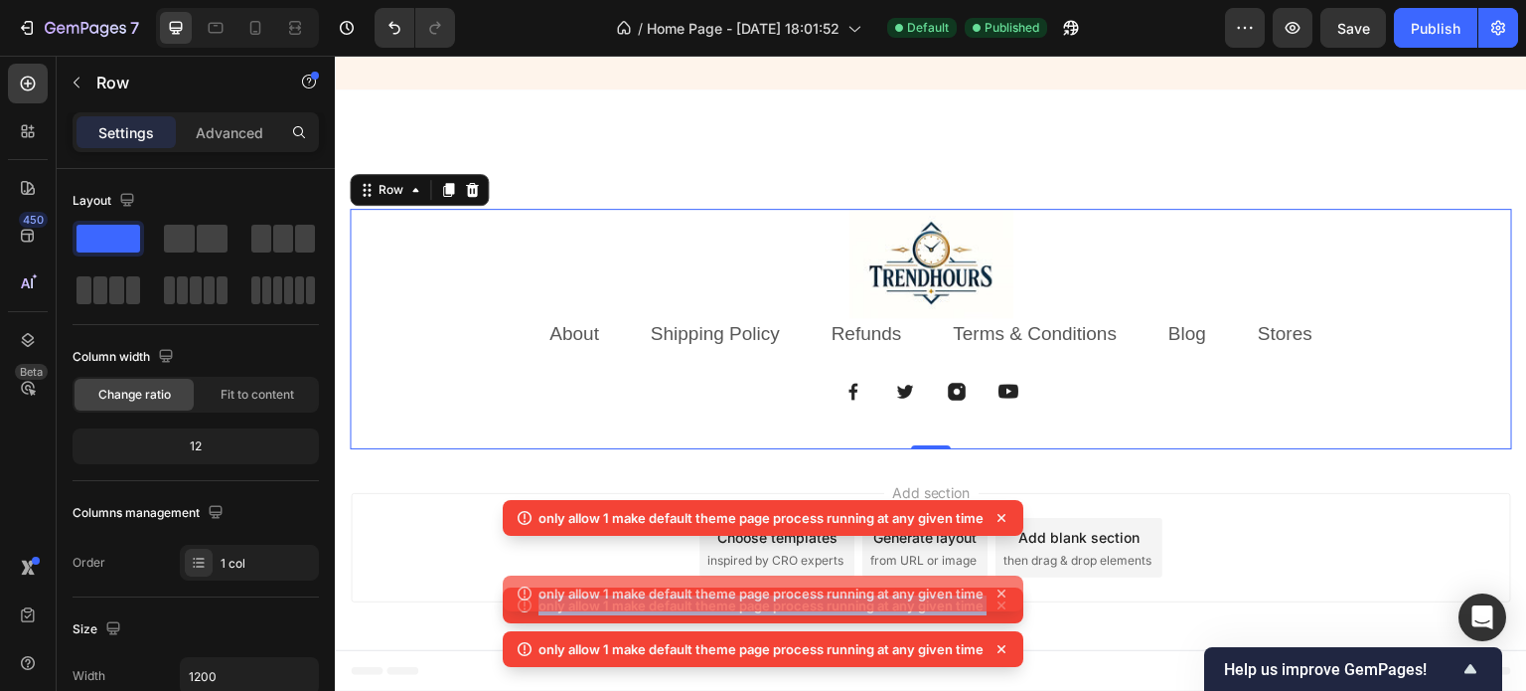
click at [999, 607] on div "only allow 1 make default theme page process running at any given time" at bounding box center [763, 593] width 521 height 36
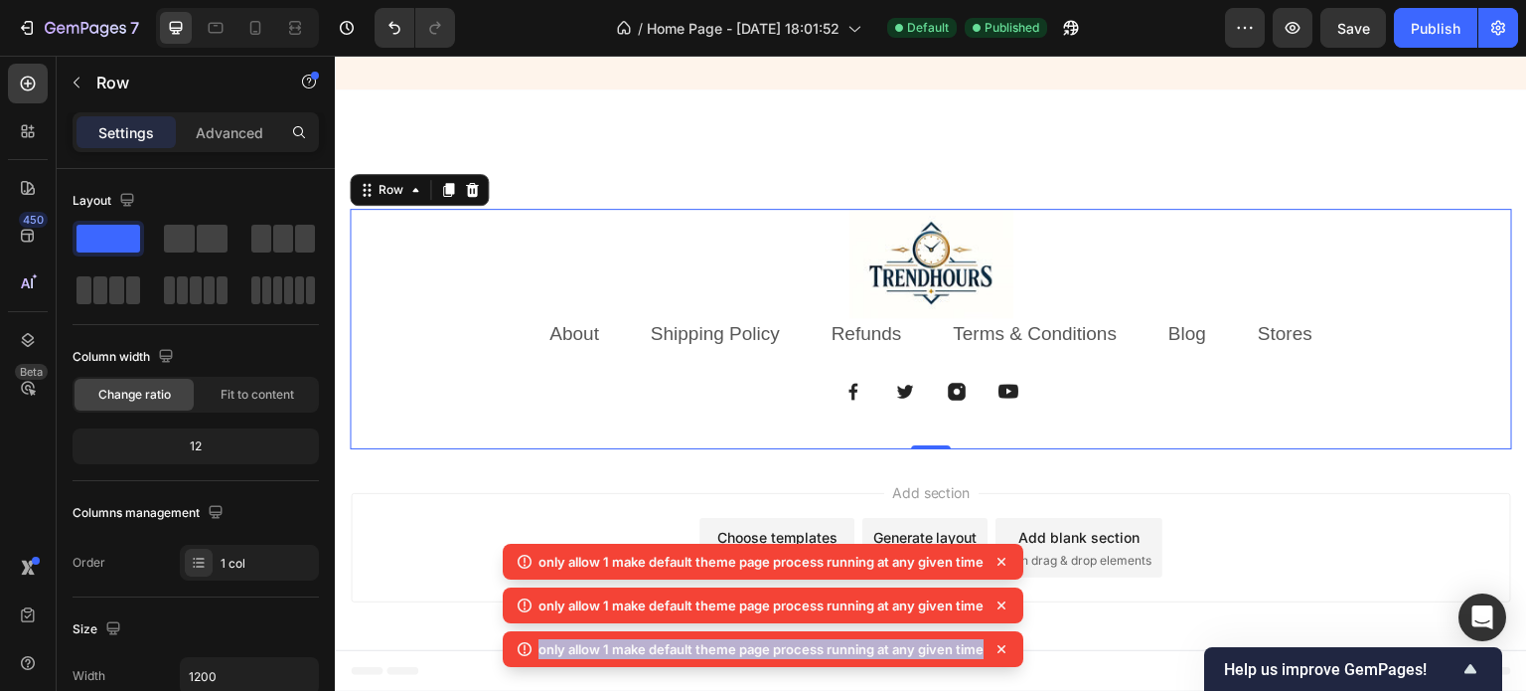
click at [999, 607] on icon at bounding box center [1002, 605] width 20 height 20
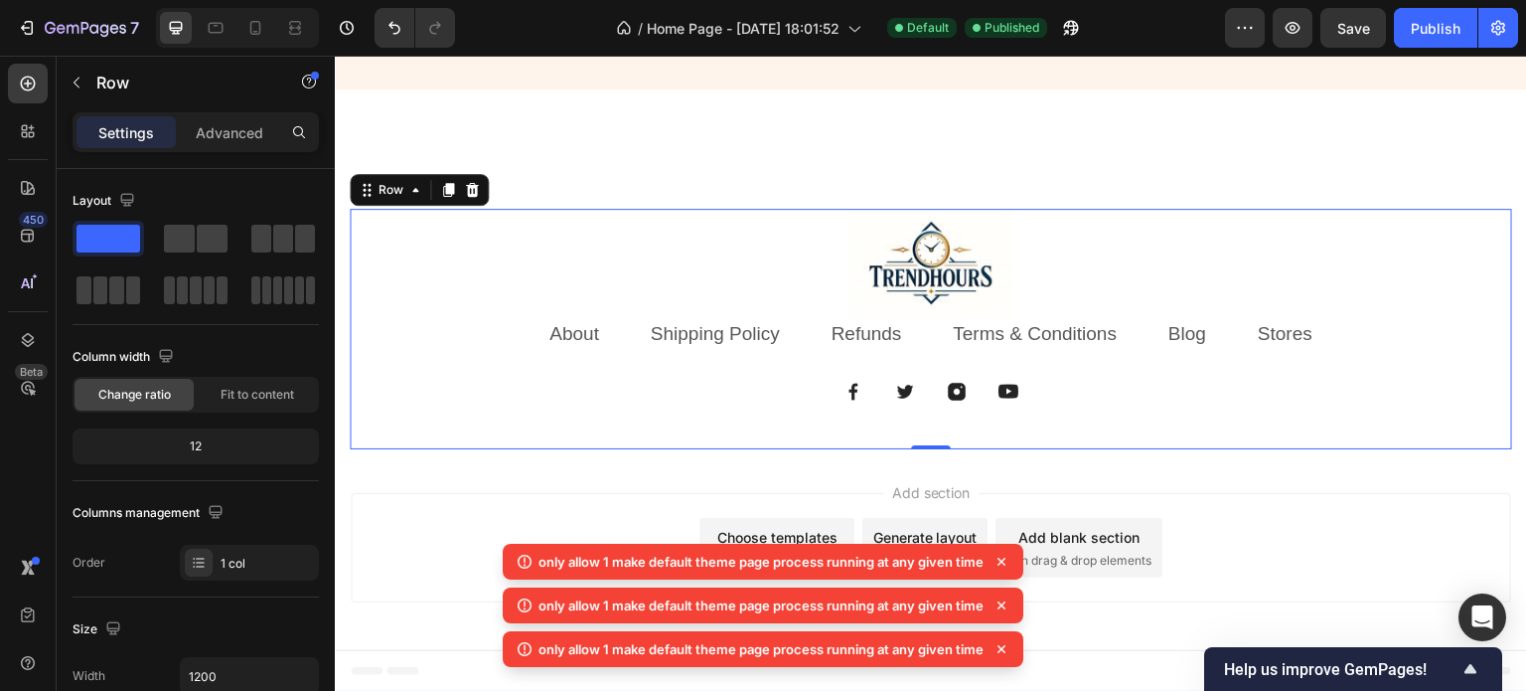
click at [999, 607] on div "only allow 1 make default theme page process running at any given time" at bounding box center [763, 605] width 521 height 36
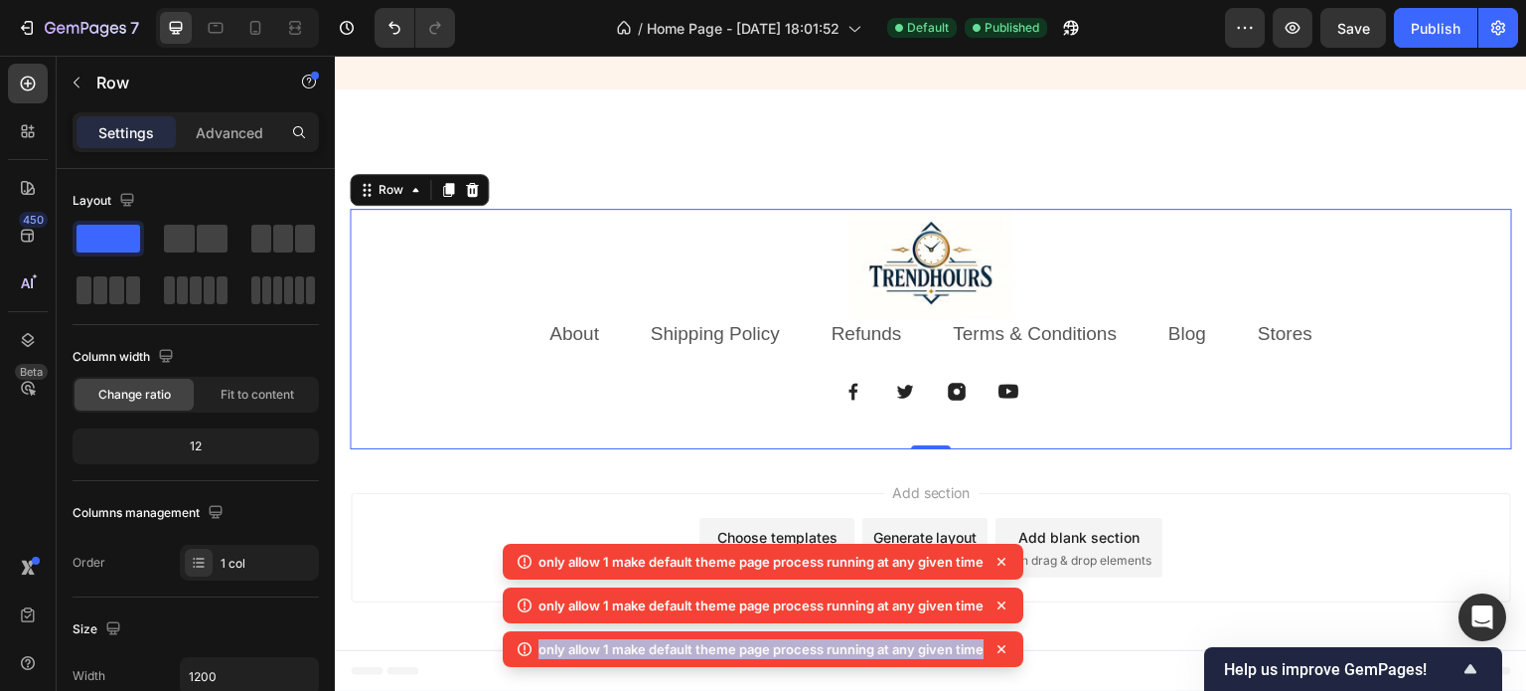
click at [999, 607] on icon at bounding box center [1002, 605] width 20 height 20
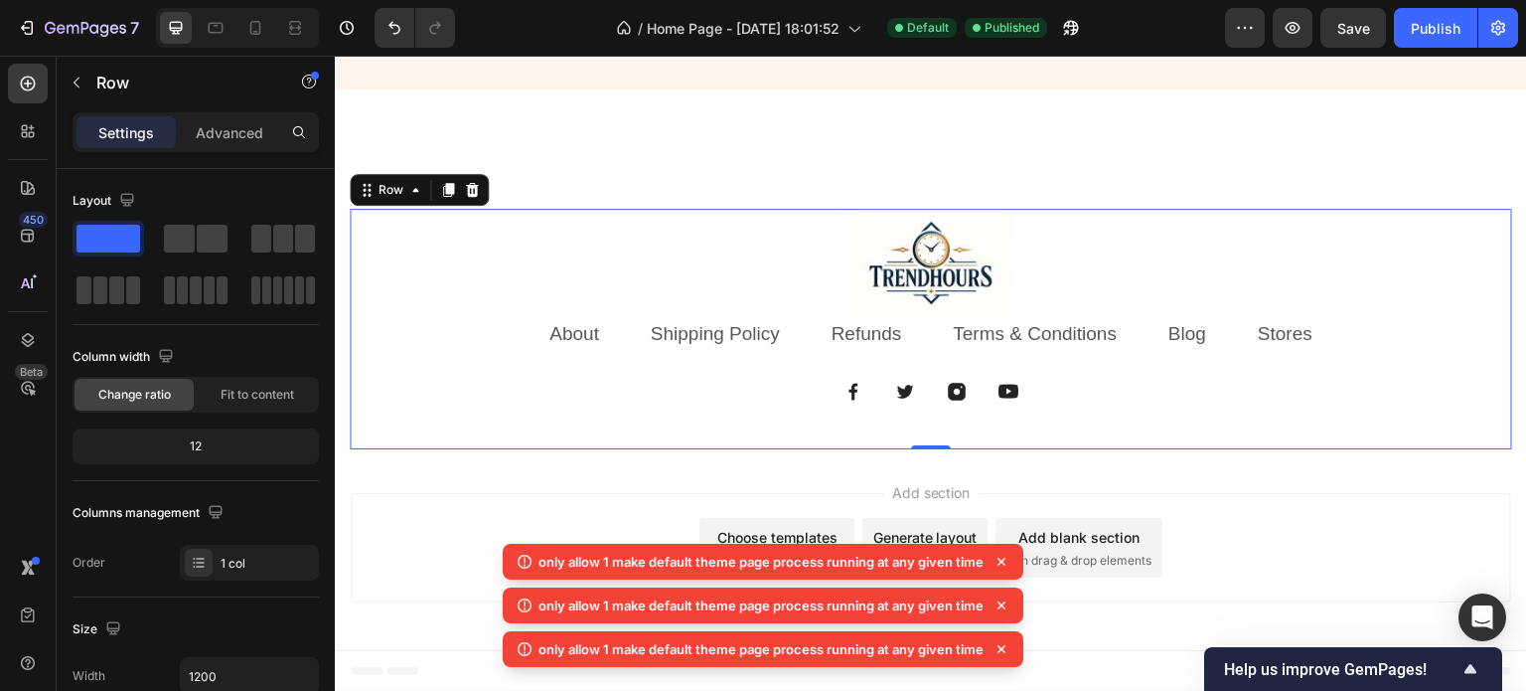
click at [999, 607] on div "only allow 1 make default theme page process running at any given time" at bounding box center [763, 605] width 521 height 36
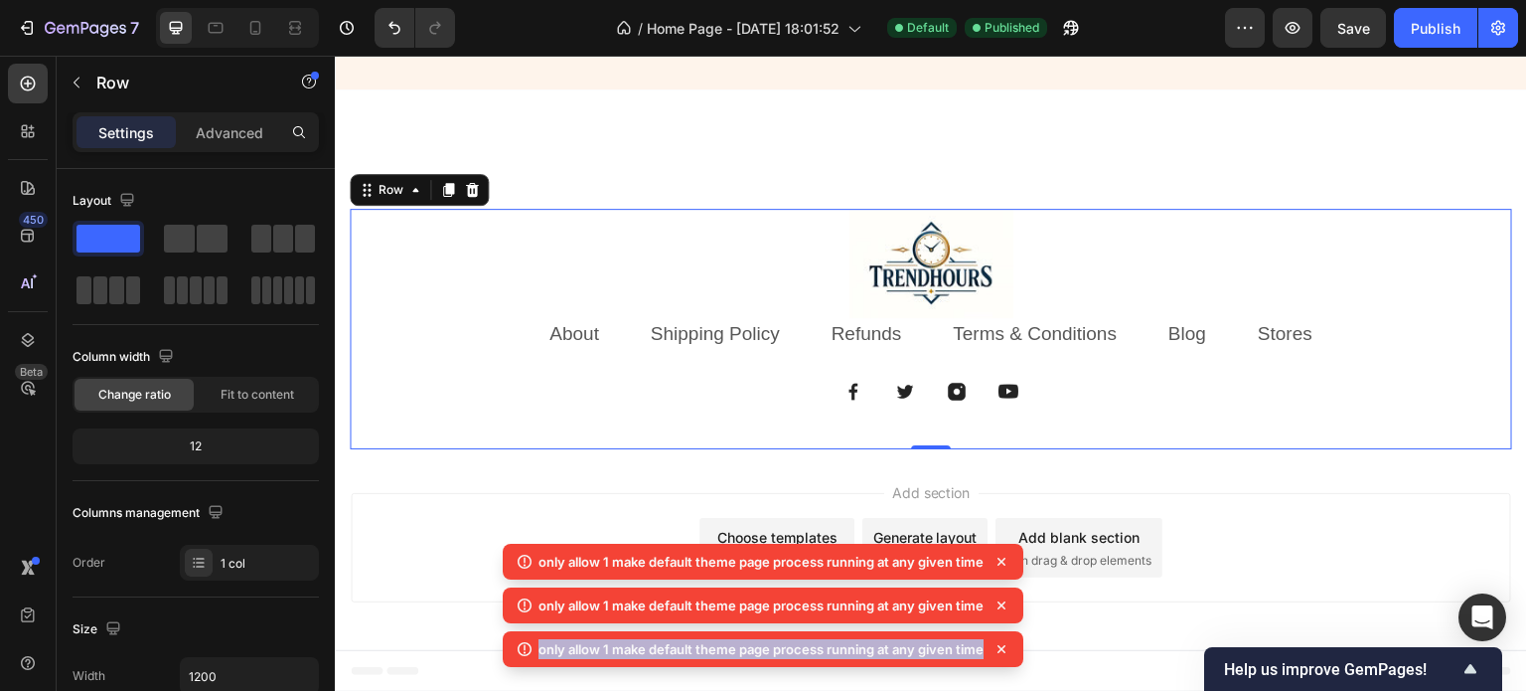
click at [999, 607] on icon at bounding box center [1002, 605] width 20 height 20
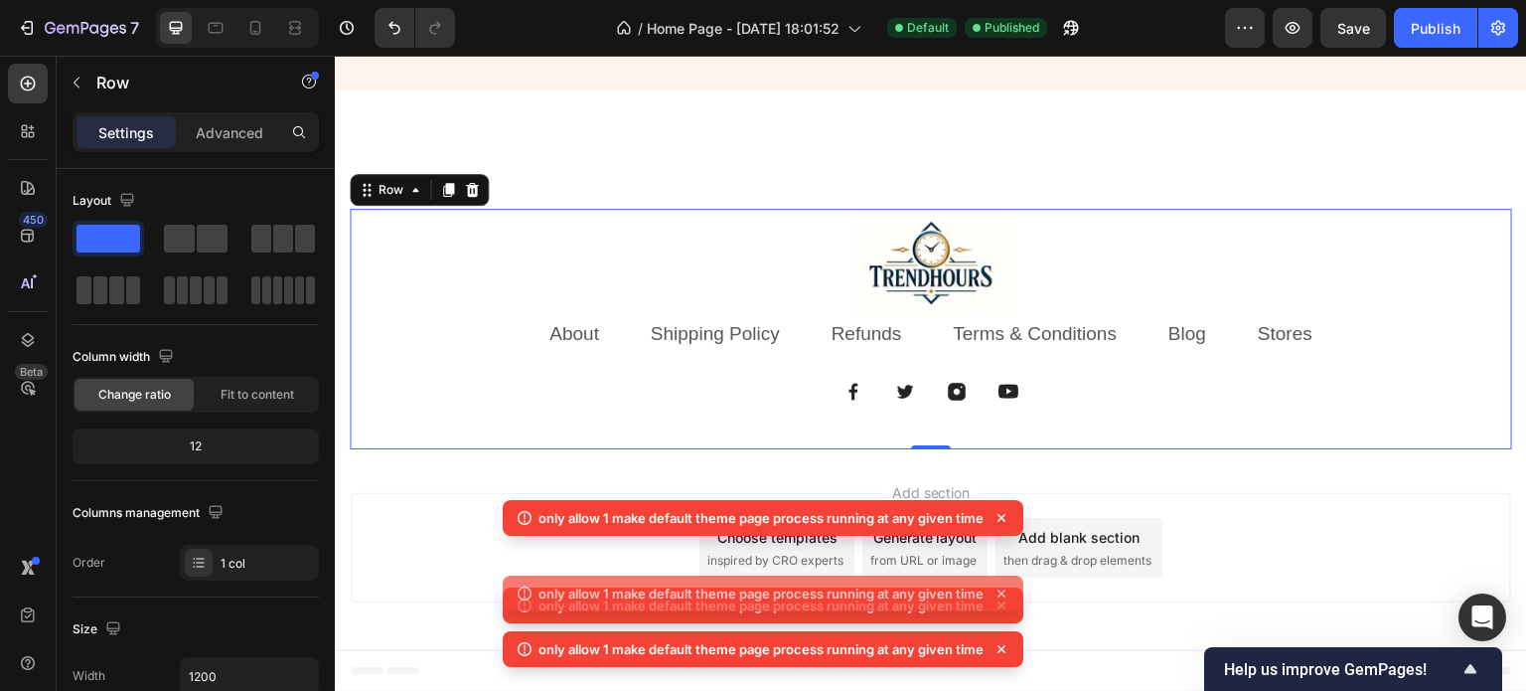
click at [999, 607] on div "only allow 1 make default theme page process running at any given time" at bounding box center [763, 593] width 521 height 36
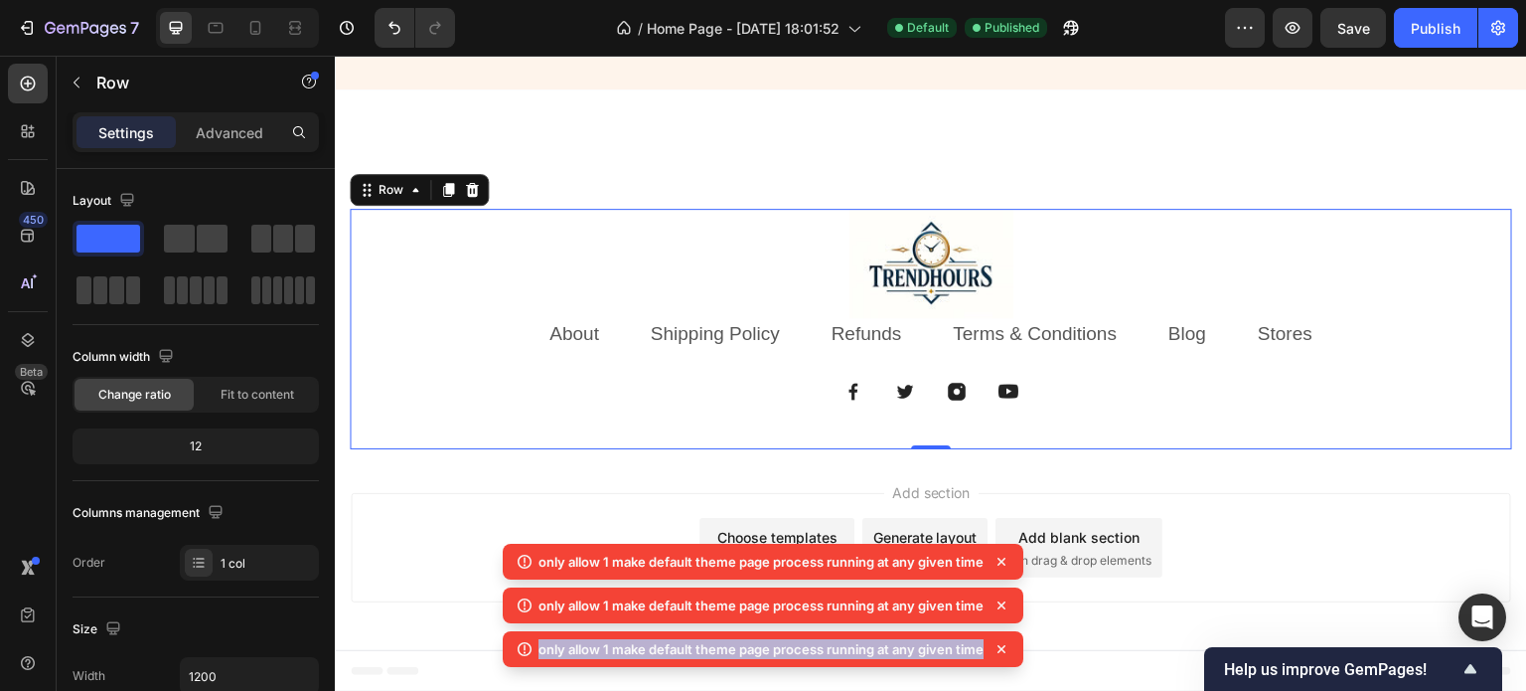
click at [999, 607] on icon at bounding box center [1002, 605] width 20 height 20
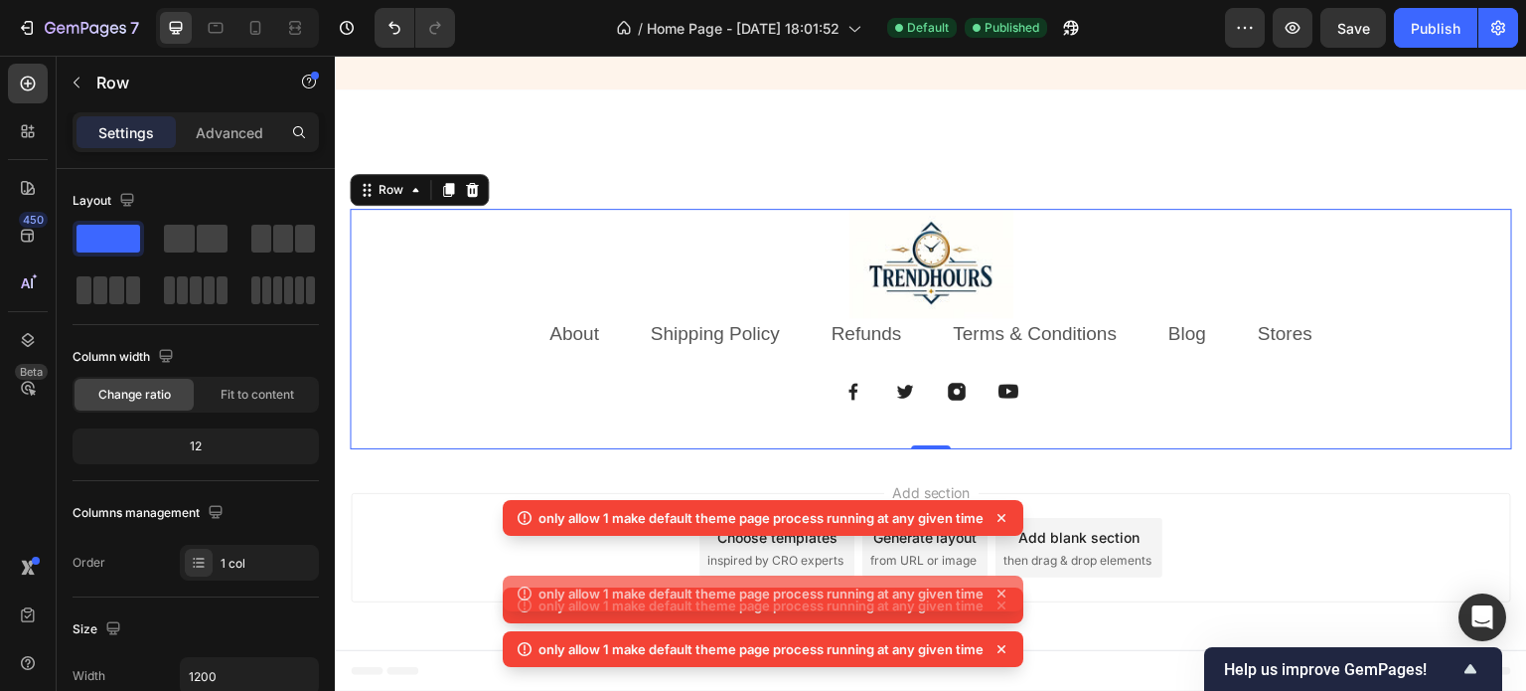
click at [999, 607] on div "only allow 1 make default theme page process running at any given time" at bounding box center [763, 593] width 521 height 36
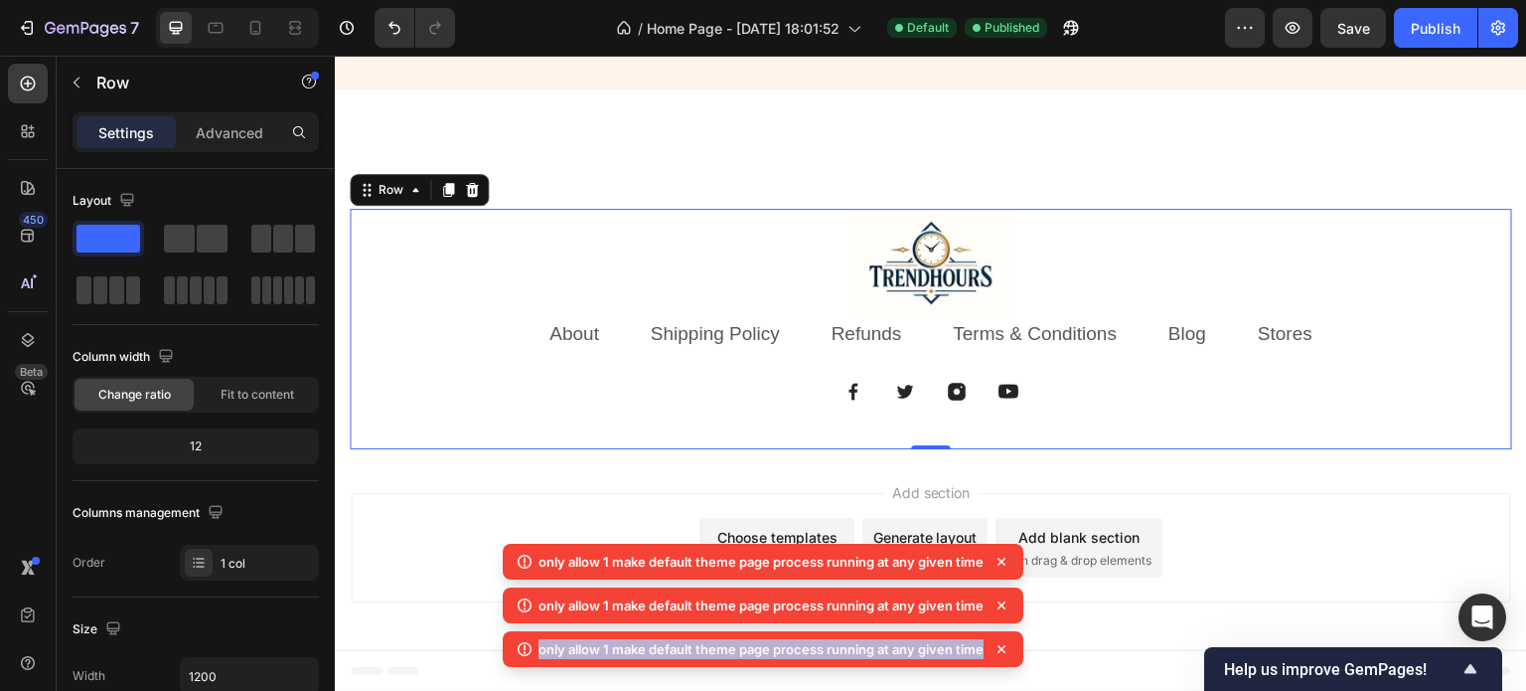
click at [999, 607] on icon at bounding box center [1002, 605] width 20 height 20
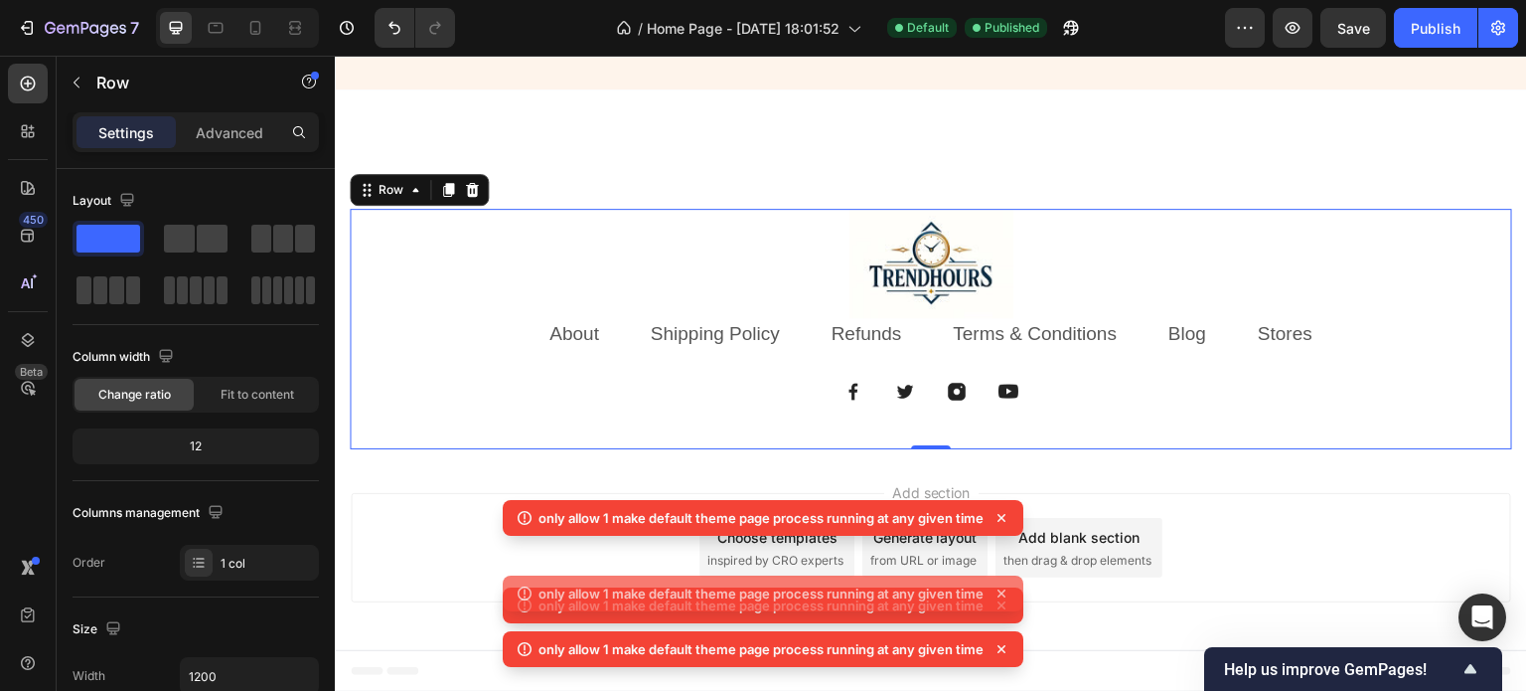
click at [999, 607] on div "only allow 1 make default theme page process running at any given time" at bounding box center [763, 593] width 521 height 36
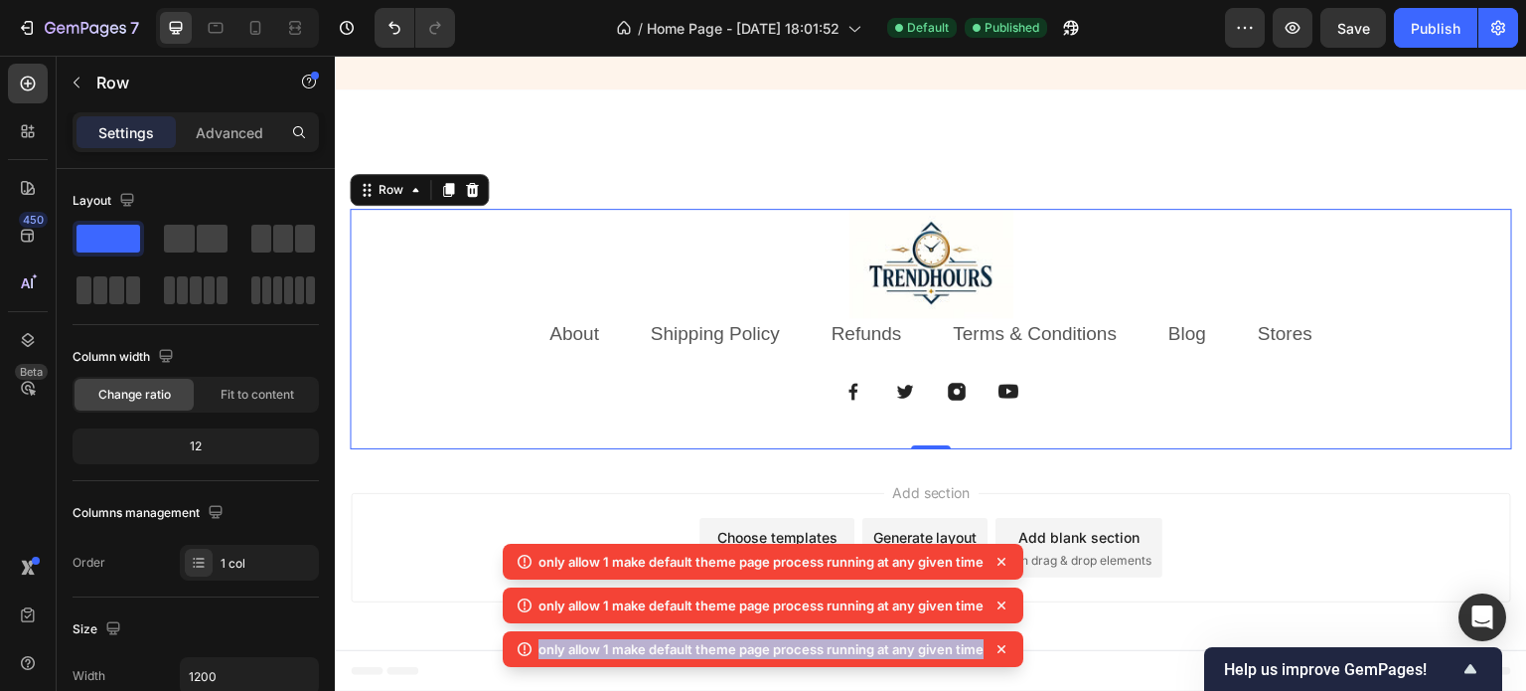
click at [999, 607] on icon at bounding box center [1002, 605] width 20 height 20
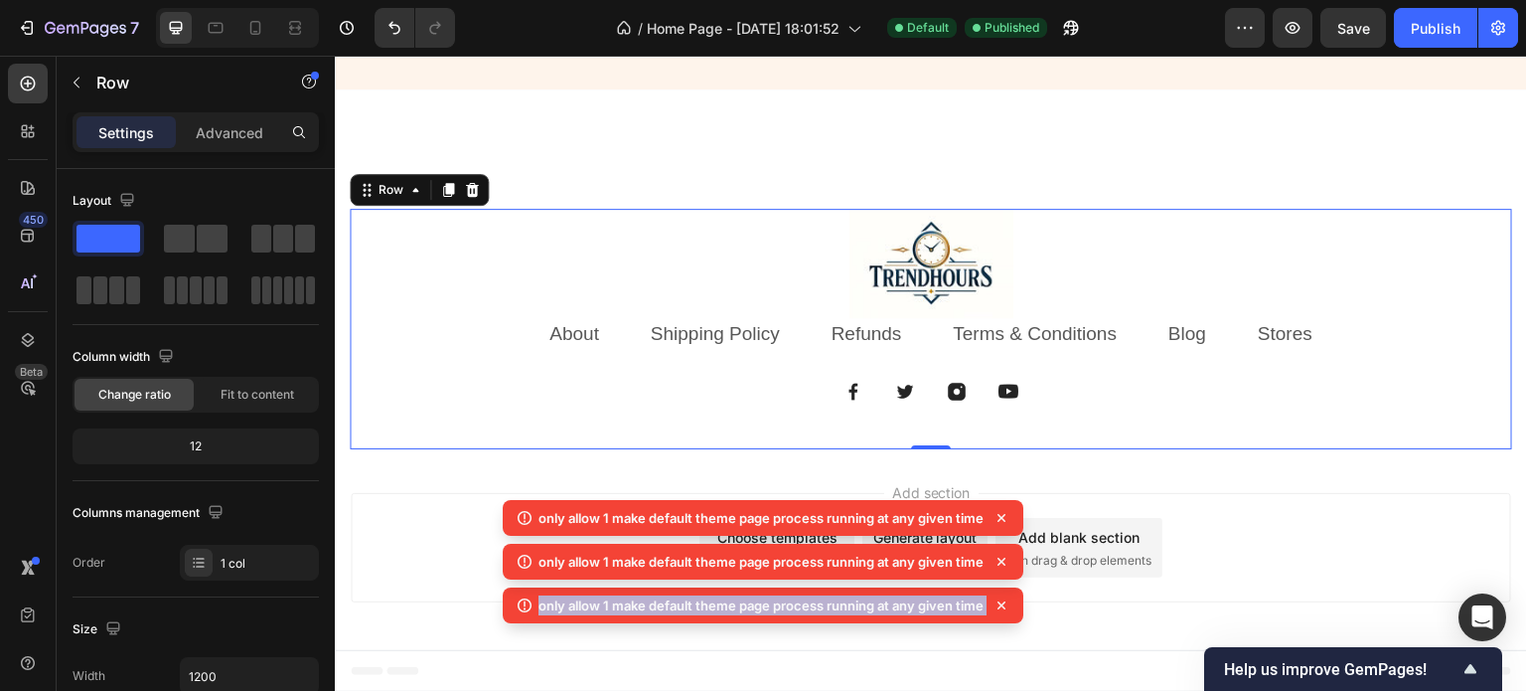
click at [999, 579] on div "only allow 1 make default theme page process running at any given time" at bounding box center [763, 562] width 521 height 36
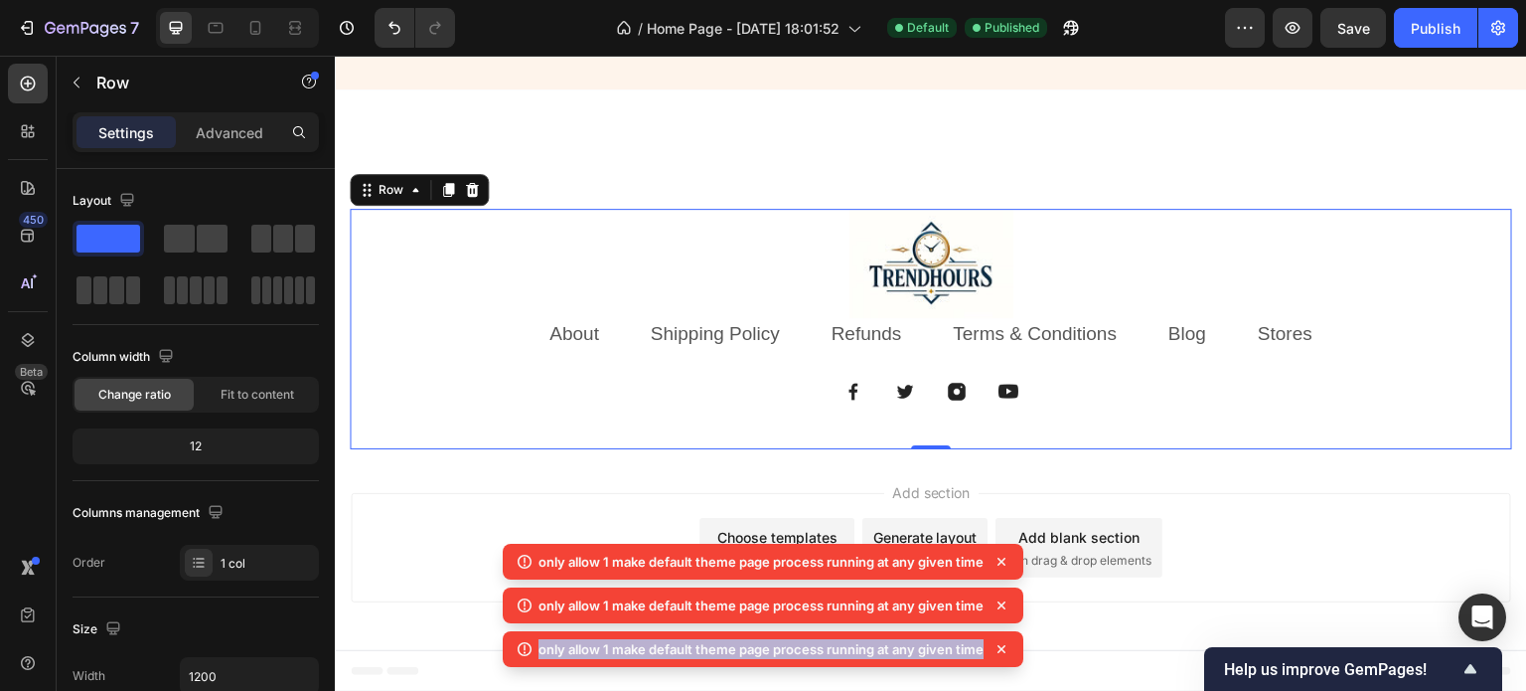
click at [999, 607] on icon at bounding box center [1002, 605] width 20 height 20
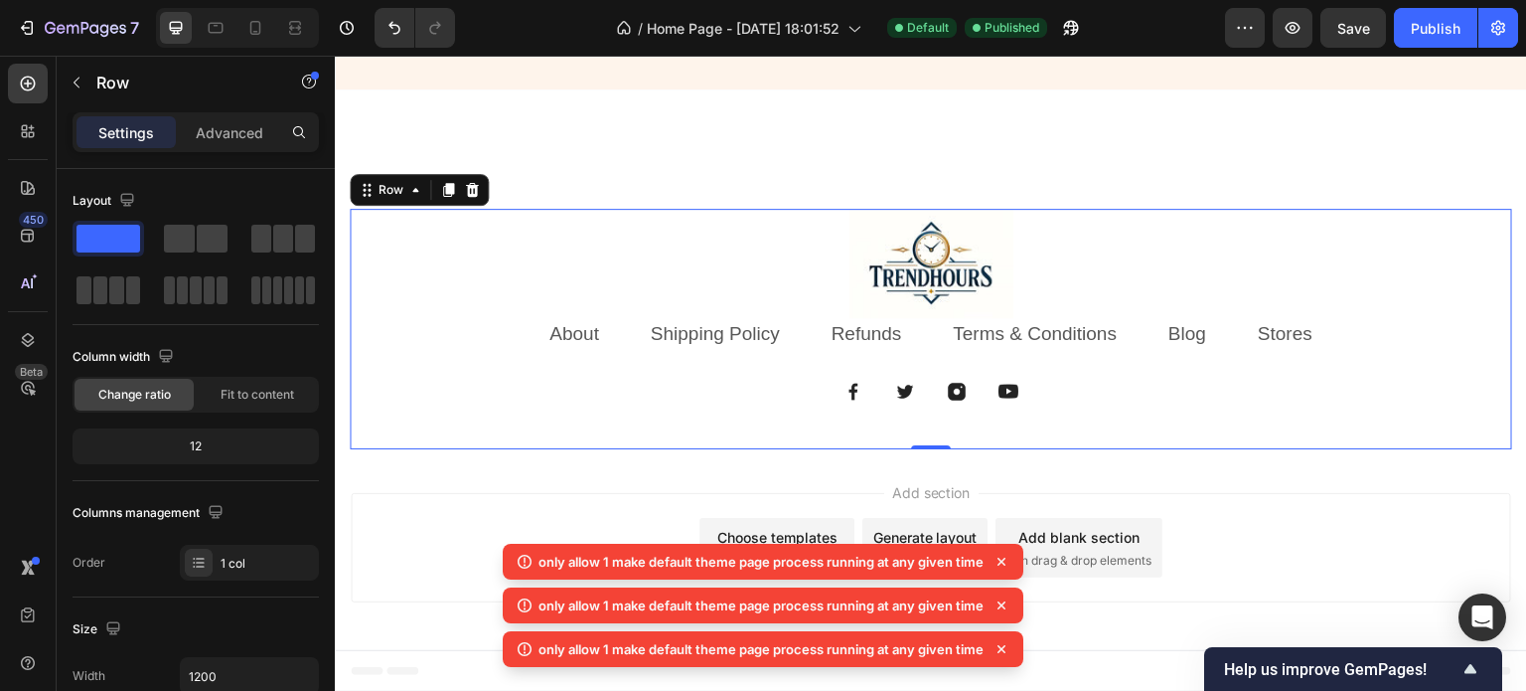
click at [999, 607] on div "only allow 1 make default theme page process running at any given time" at bounding box center [763, 605] width 521 height 36
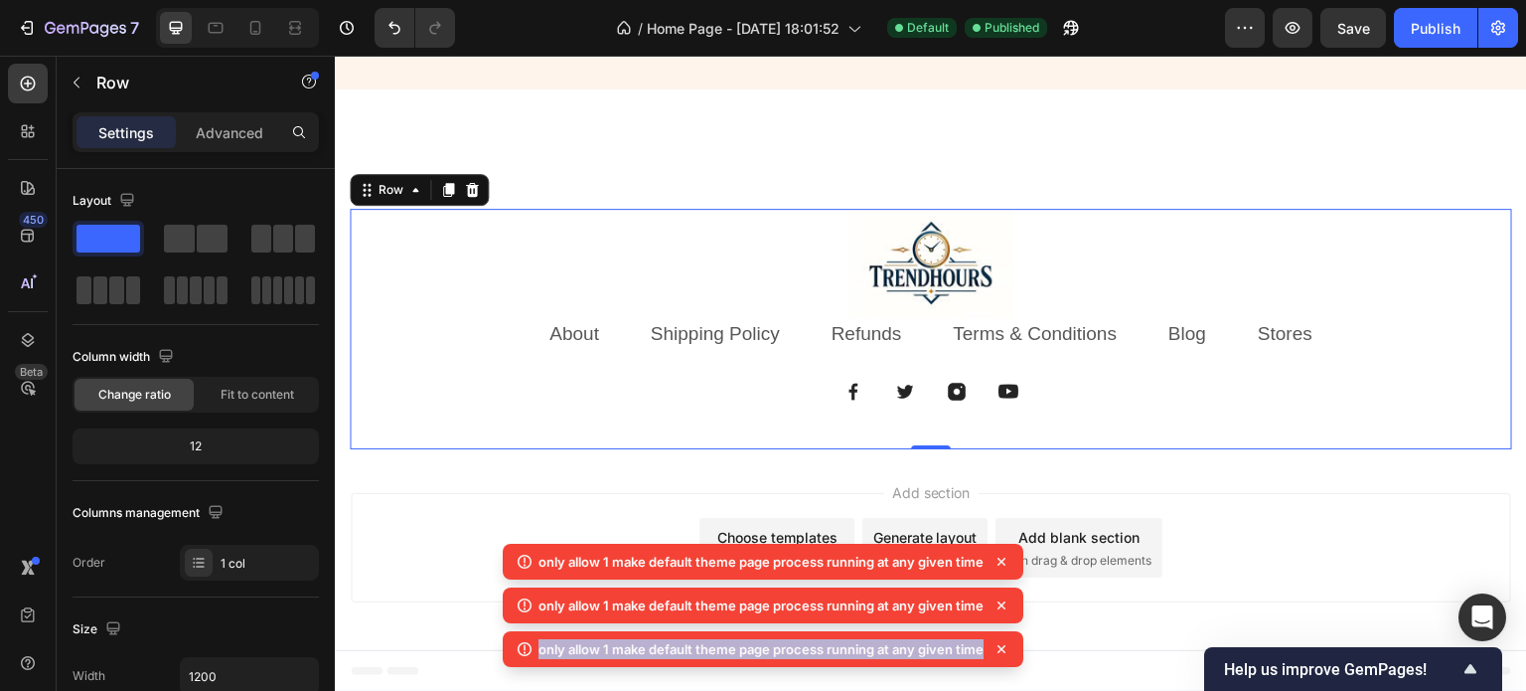
click at [999, 607] on icon at bounding box center [1002, 605] width 20 height 20
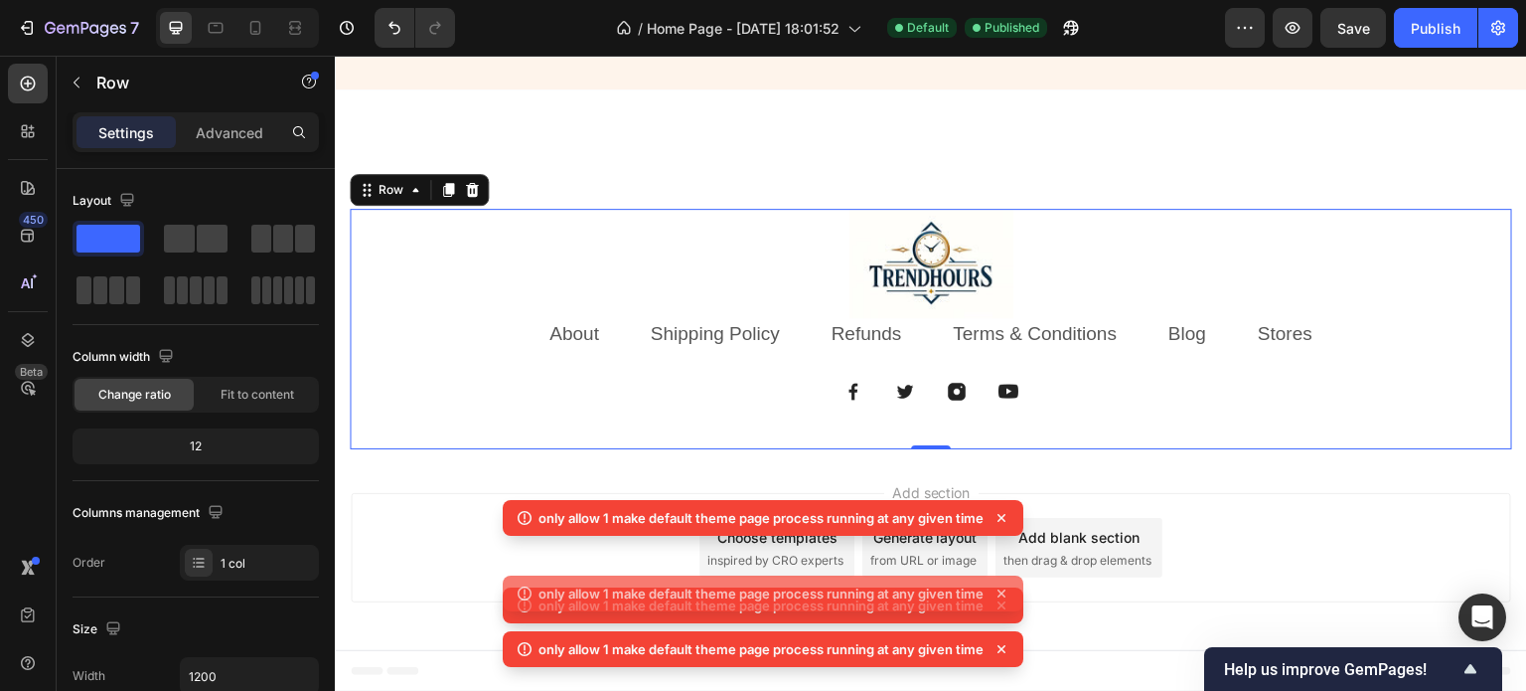
click at [999, 607] on div "only allow 1 make default theme page process running at any given time" at bounding box center [763, 593] width 521 height 36
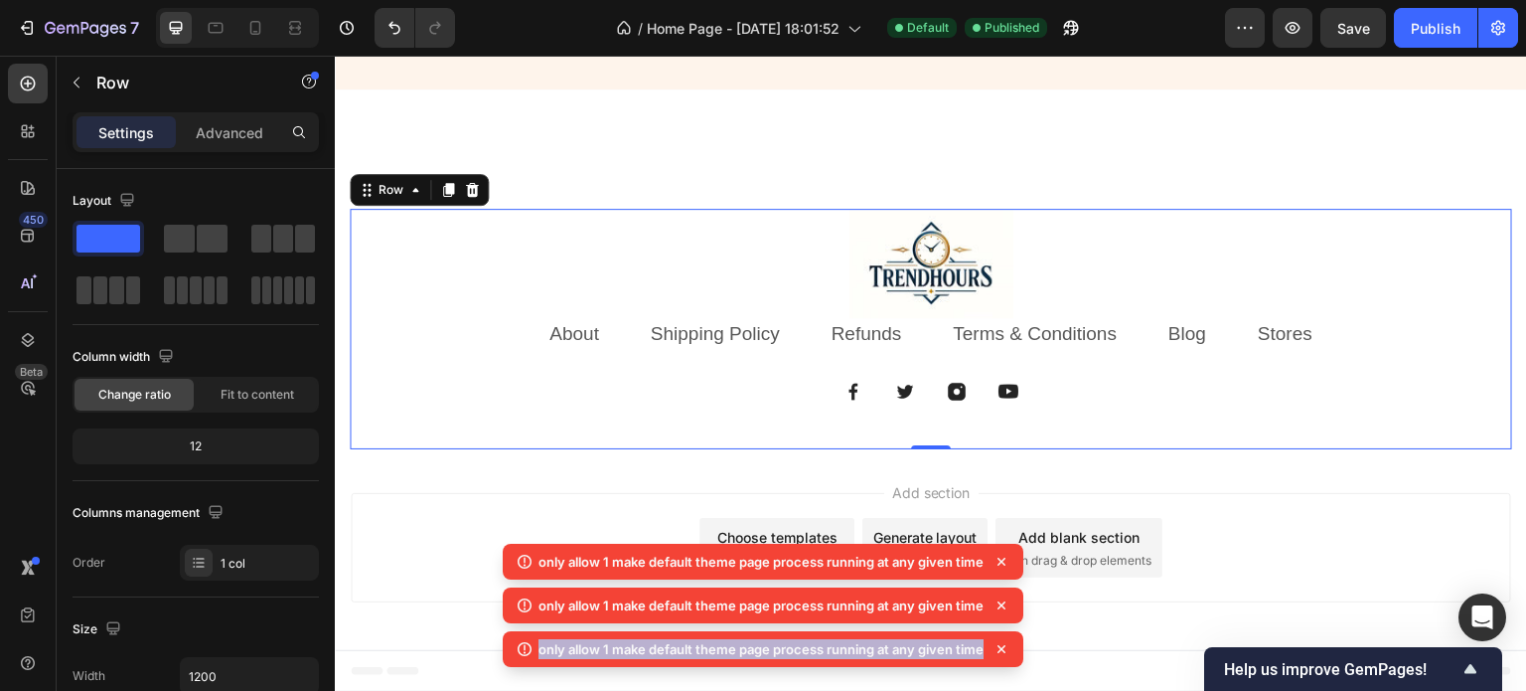
click at [999, 607] on icon at bounding box center [1002, 605] width 20 height 20
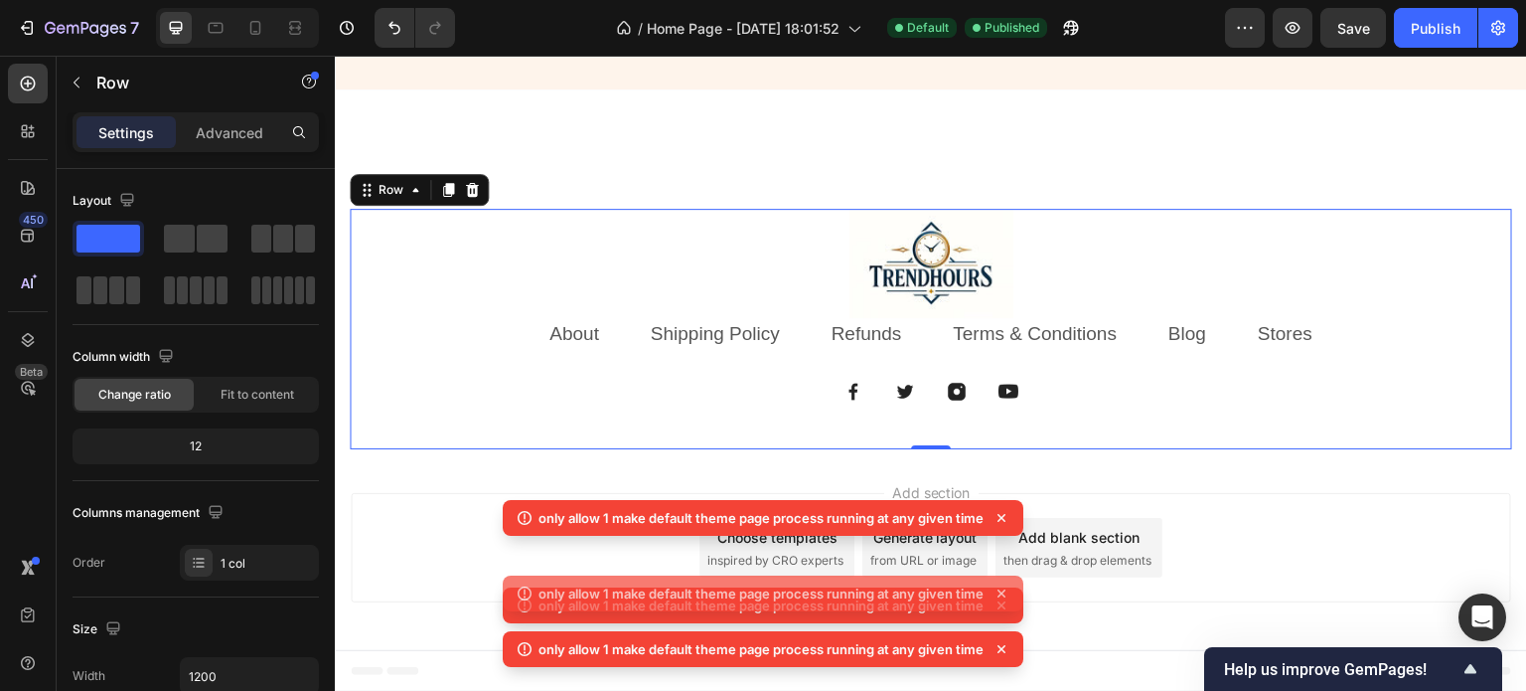
click at [999, 607] on div "only allow 1 make default theme page process running at any given time" at bounding box center [763, 593] width 521 height 36
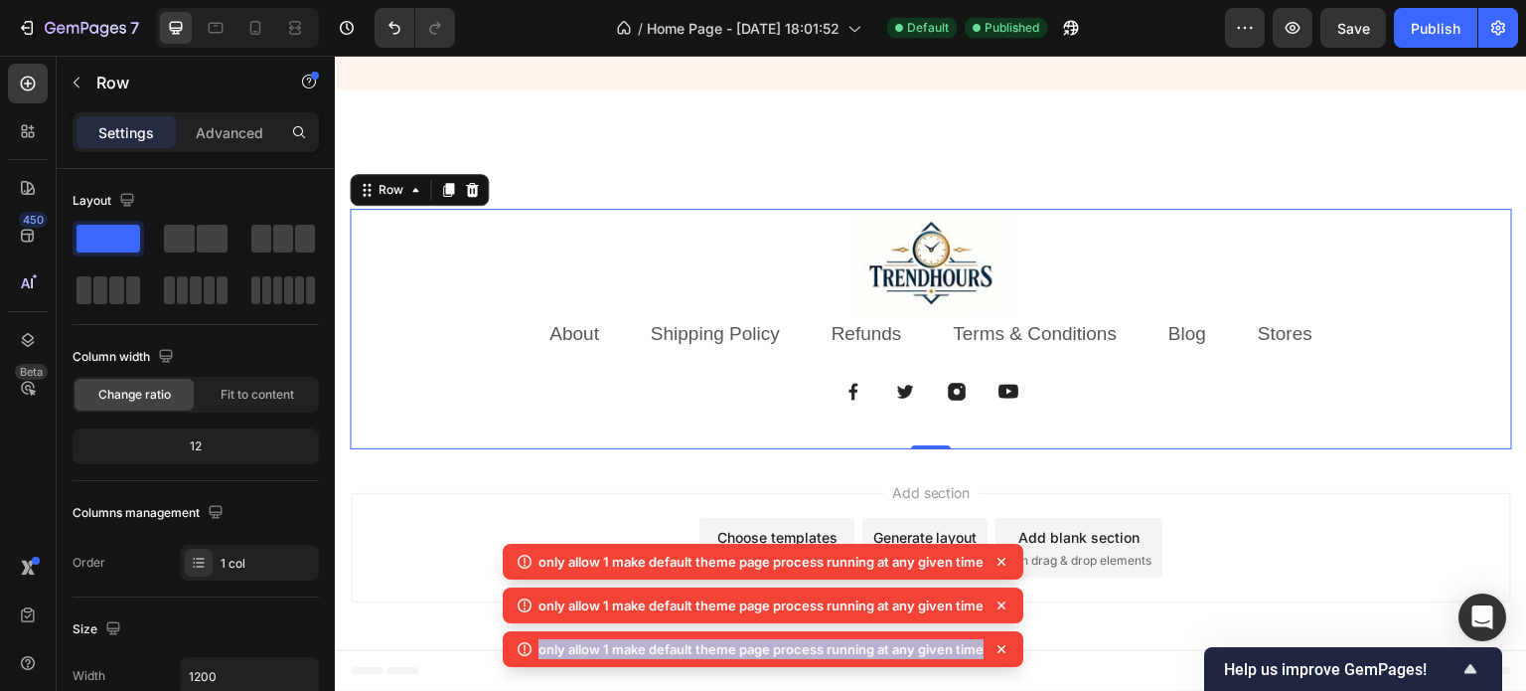
click at [999, 607] on icon at bounding box center [1002, 605] width 20 height 20
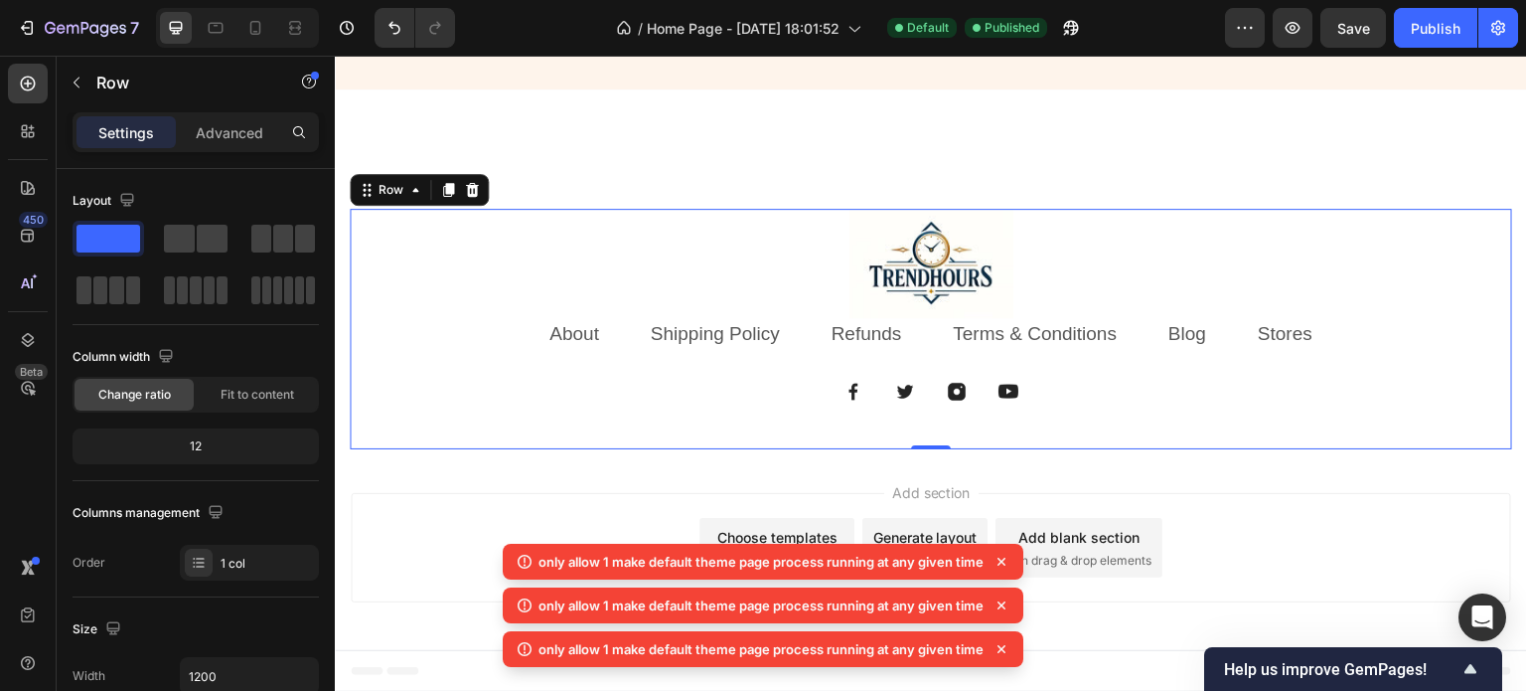
click at [999, 607] on div "only allow 1 make default theme page process running at any given time" at bounding box center [763, 605] width 521 height 36
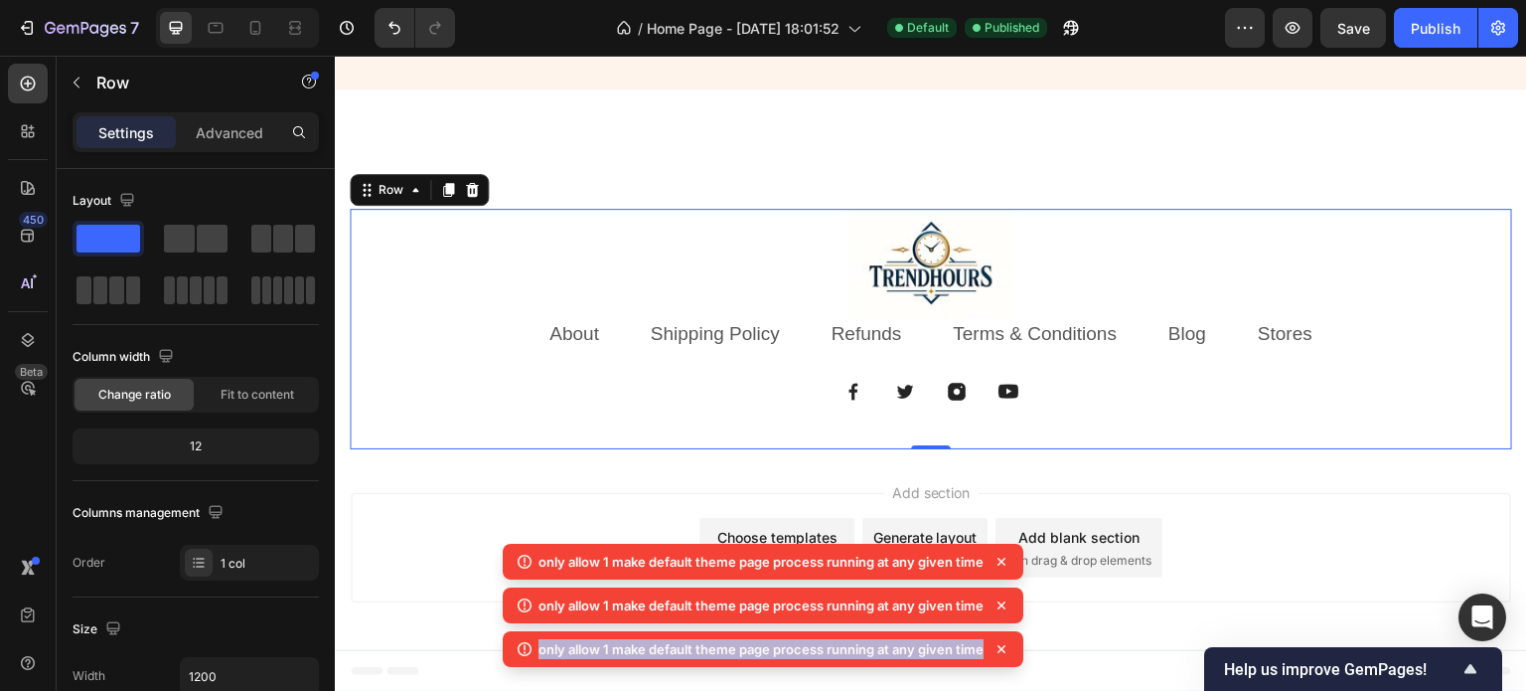
click at [999, 607] on icon at bounding box center [1002, 605] width 20 height 20
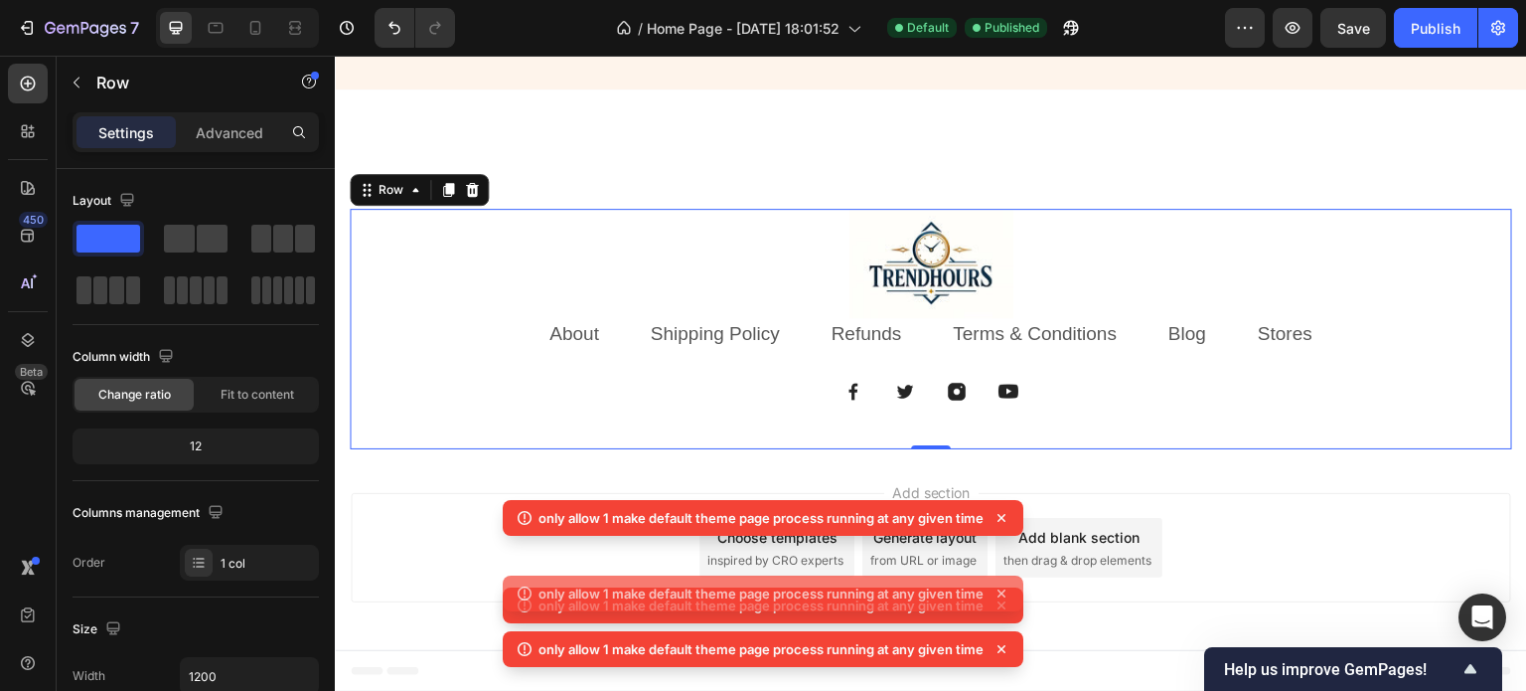
click at [999, 607] on div "only allow 1 make default theme page process running at any given time" at bounding box center [763, 593] width 521 height 36
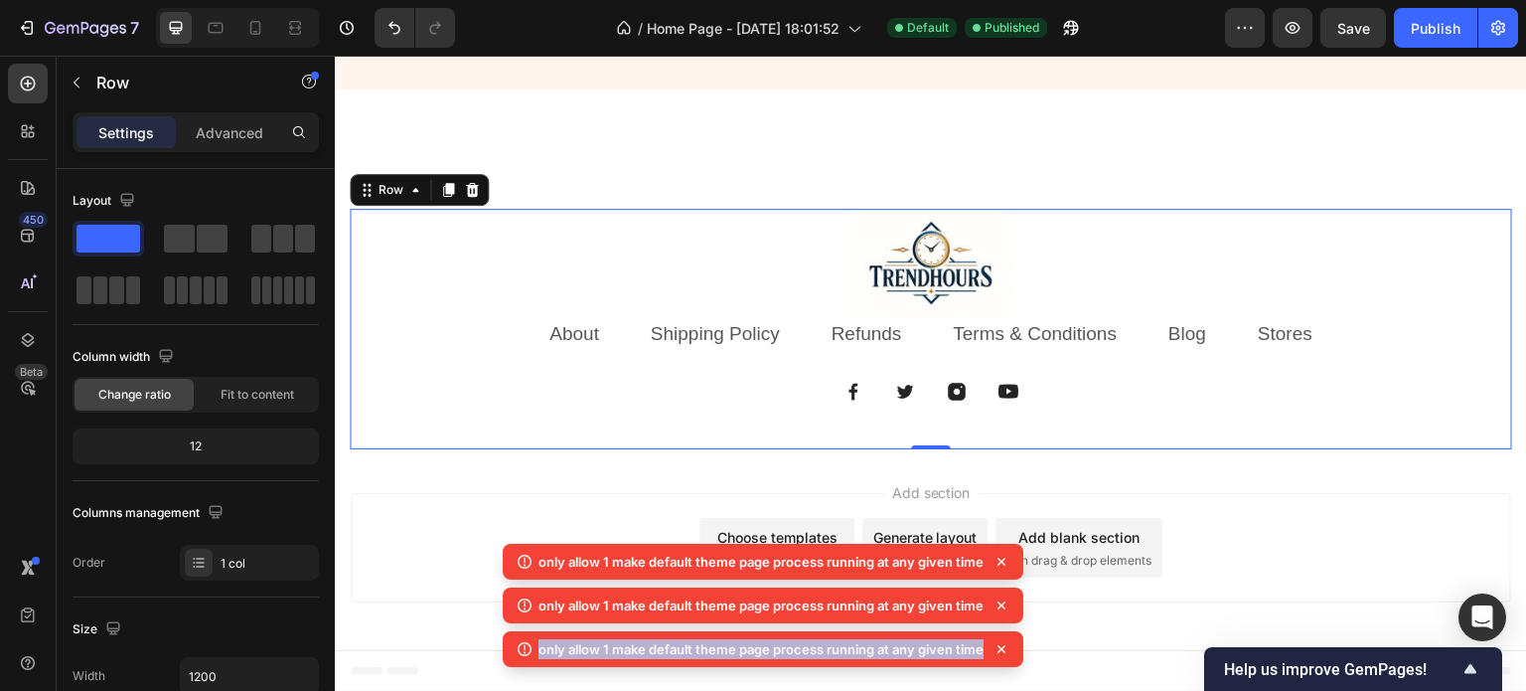
click at [999, 607] on icon at bounding box center [1002, 605] width 20 height 20
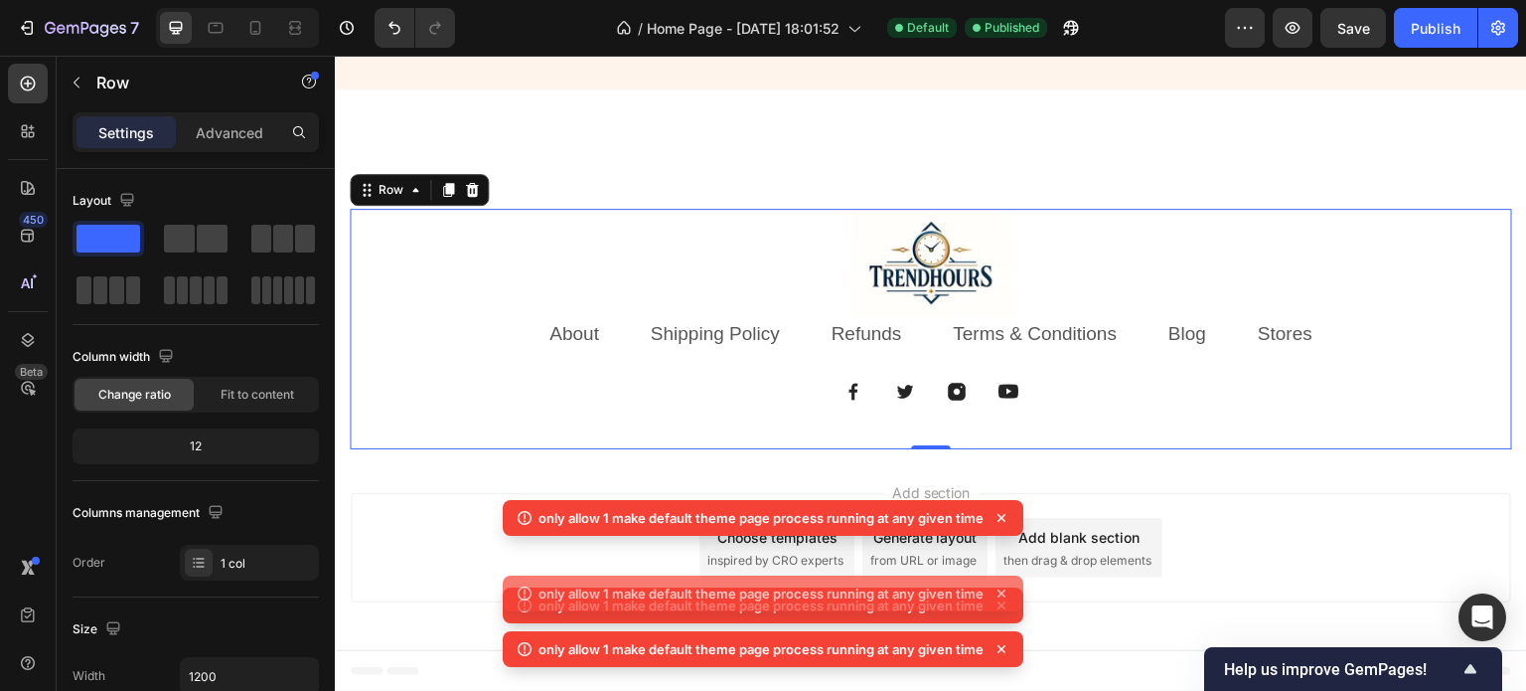
click at [999, 607] on div "only allow 1 make default theme page process running at any given time" at bounding box center [763, 593] width 521 height 36
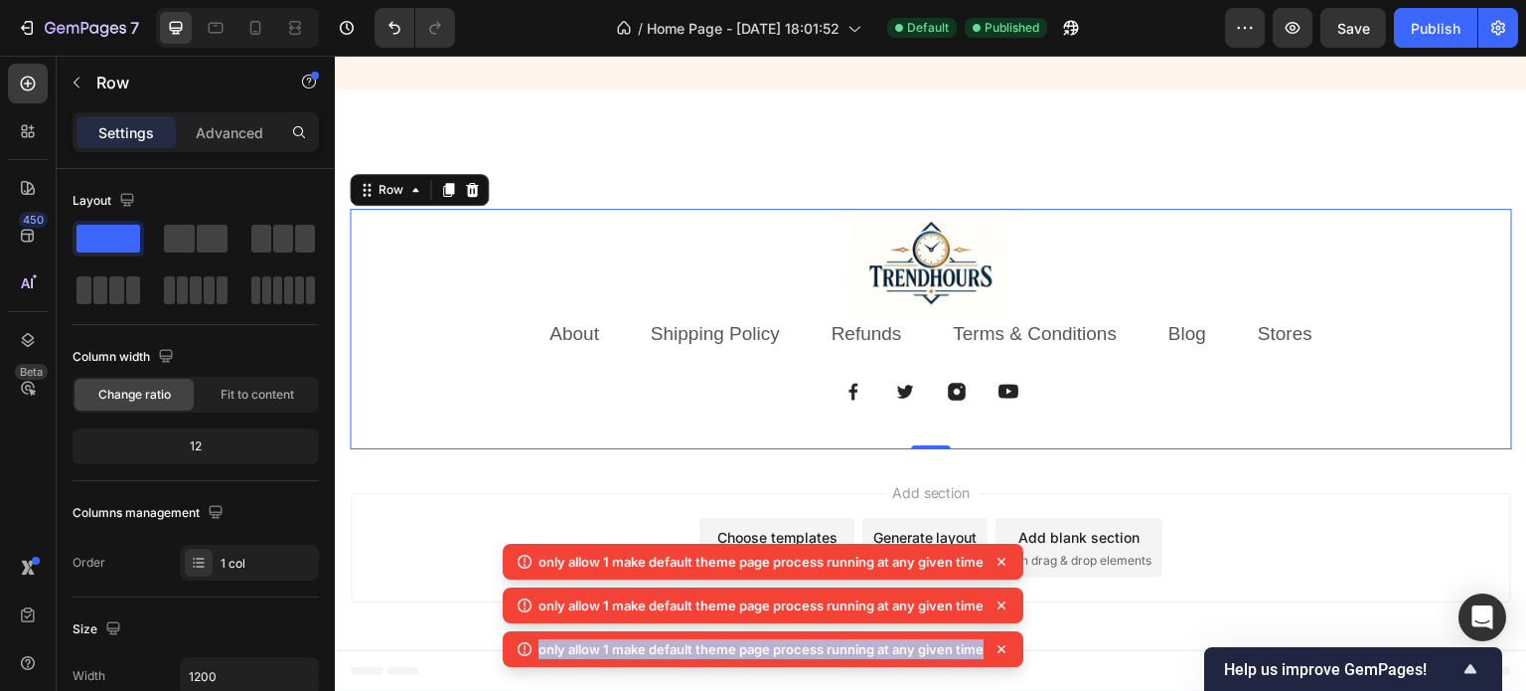
click at [999, 607] on icon at bounding box center [1002, 605] width 20 height 20
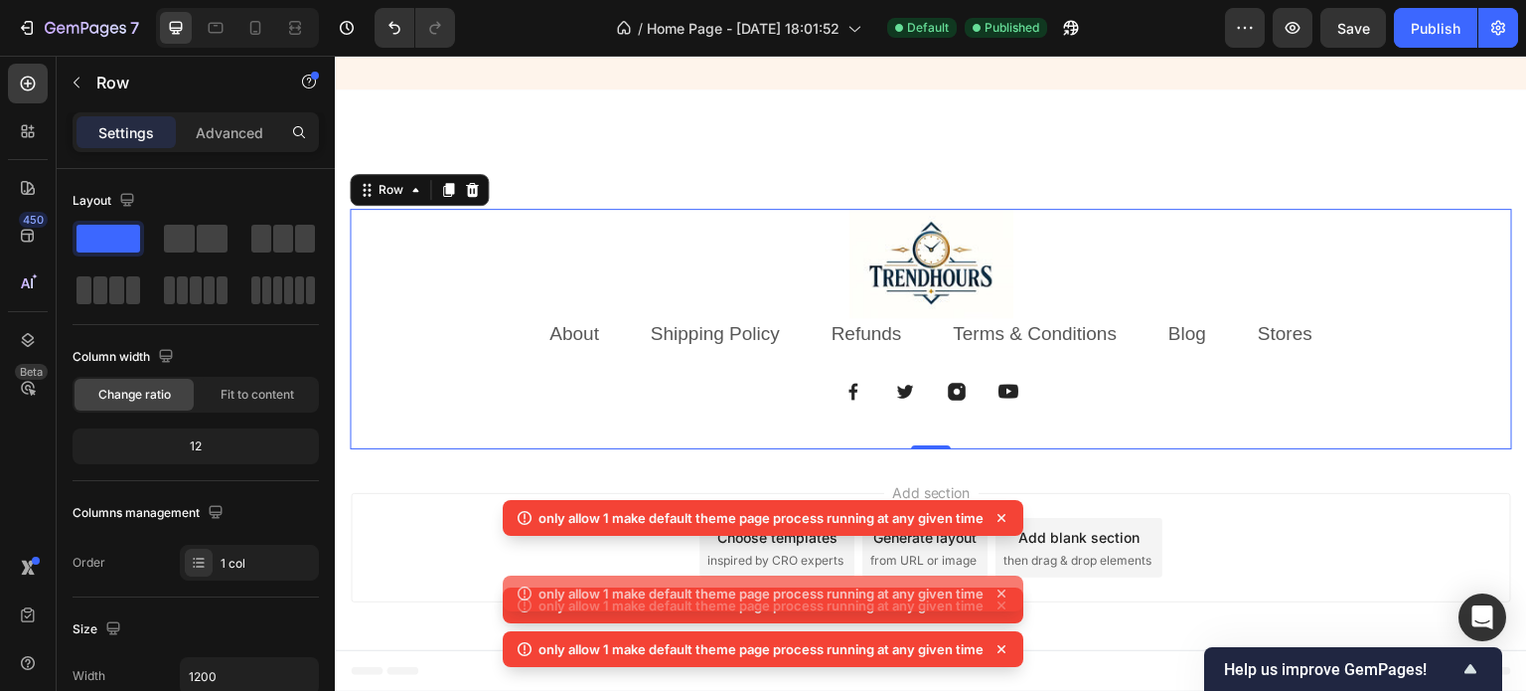
click at [999, 607] on div "only allow 1 make default theme page process running at any given time" at bounding box center [763, 593] width 521 height 36
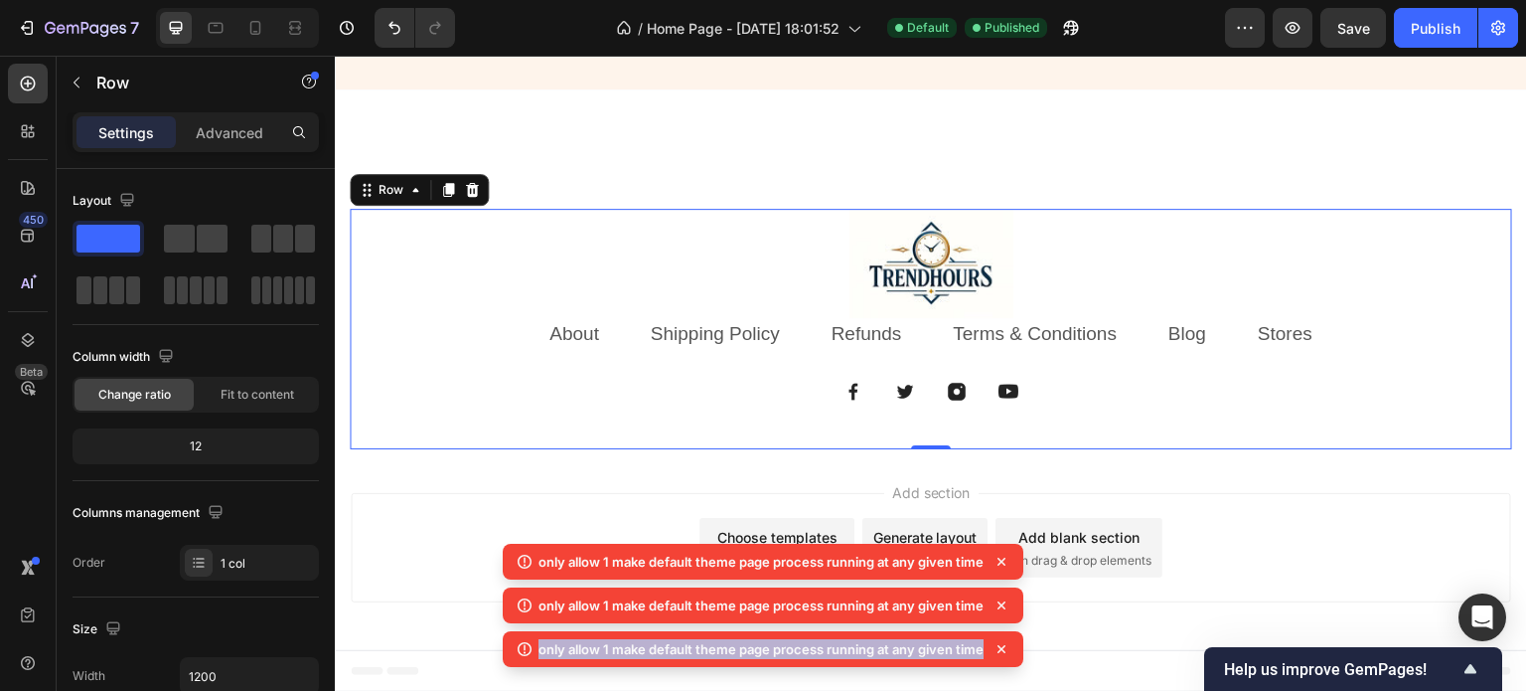
click at [999, 607] on icon at bounding box center [1002, 605] width 20 height 20
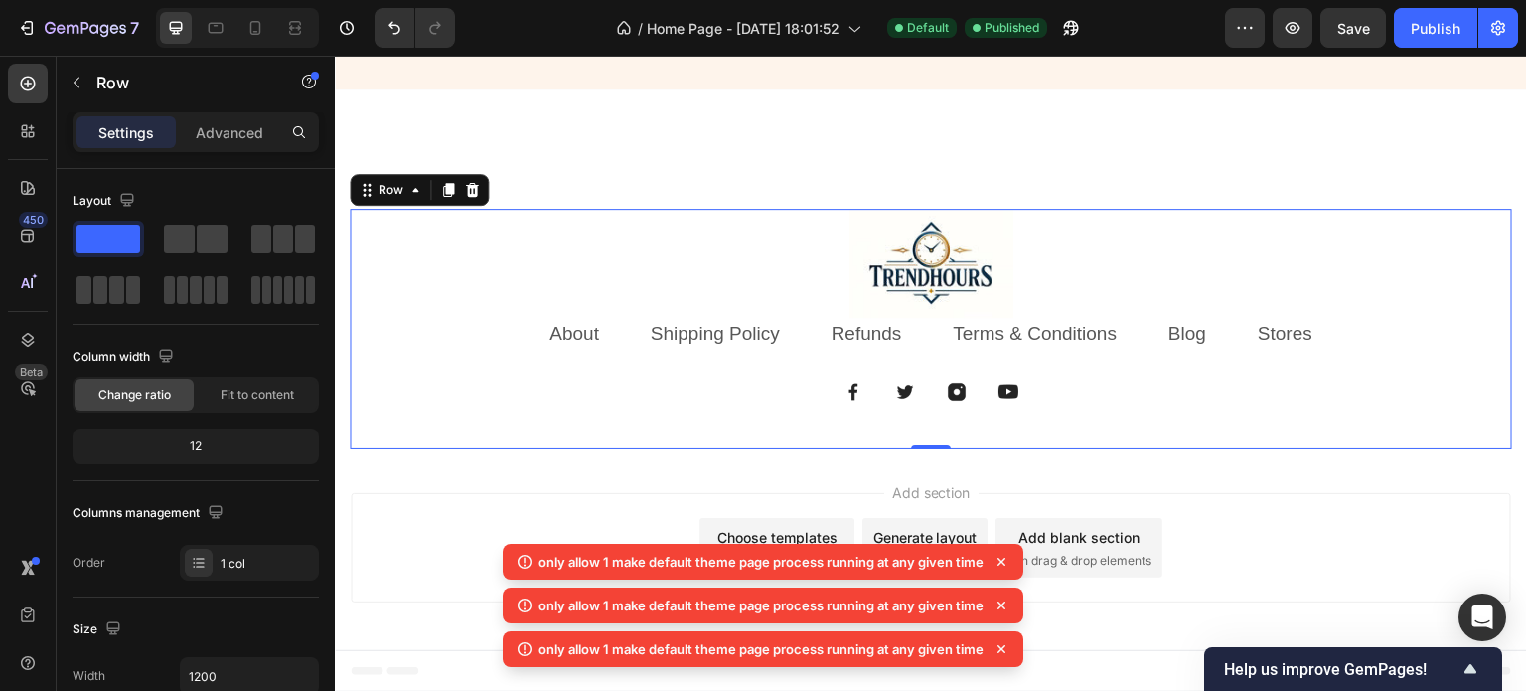
click at [999, 607] on div "only allow 1 make default theme page process running at any given time" at bounding box center [763, 605] width 521 height 36
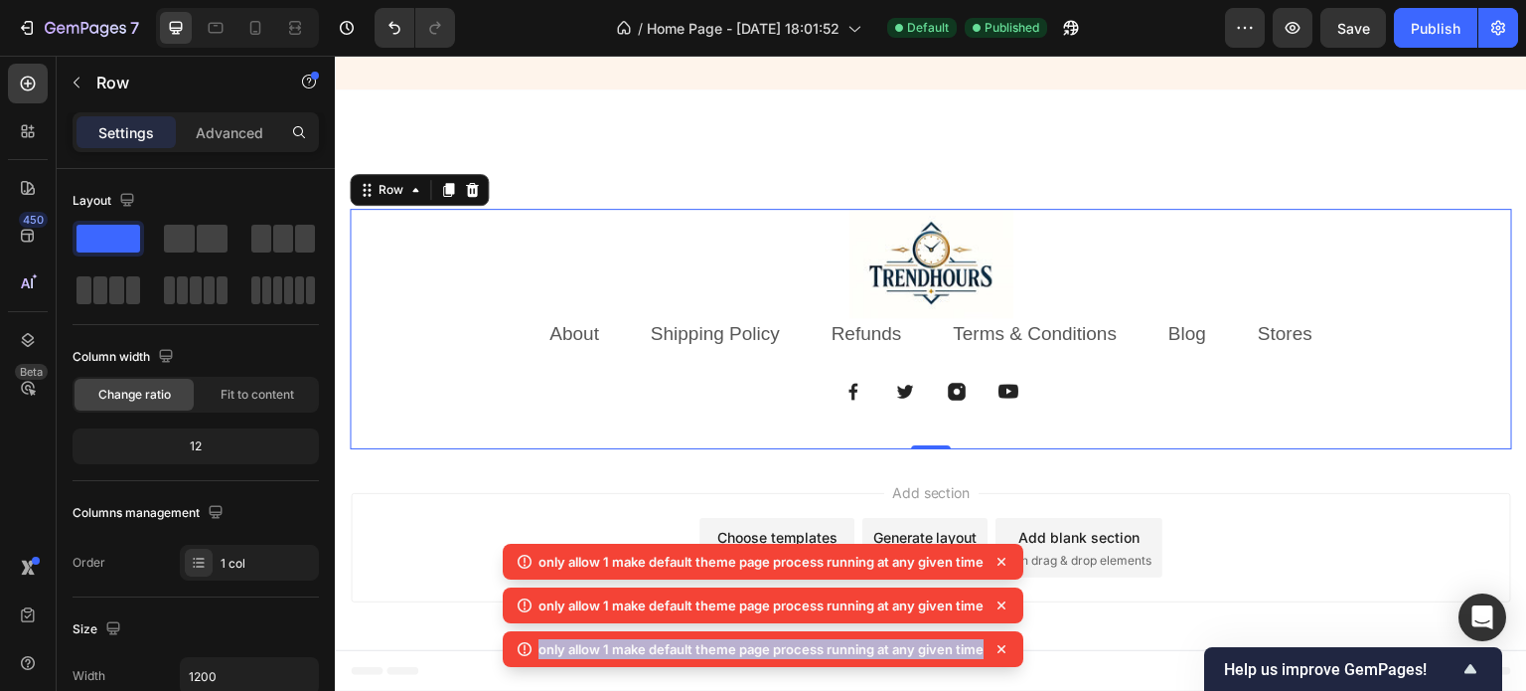
click at [999, 607] on icon at bounding box center [1002, 605] width 20 height 20
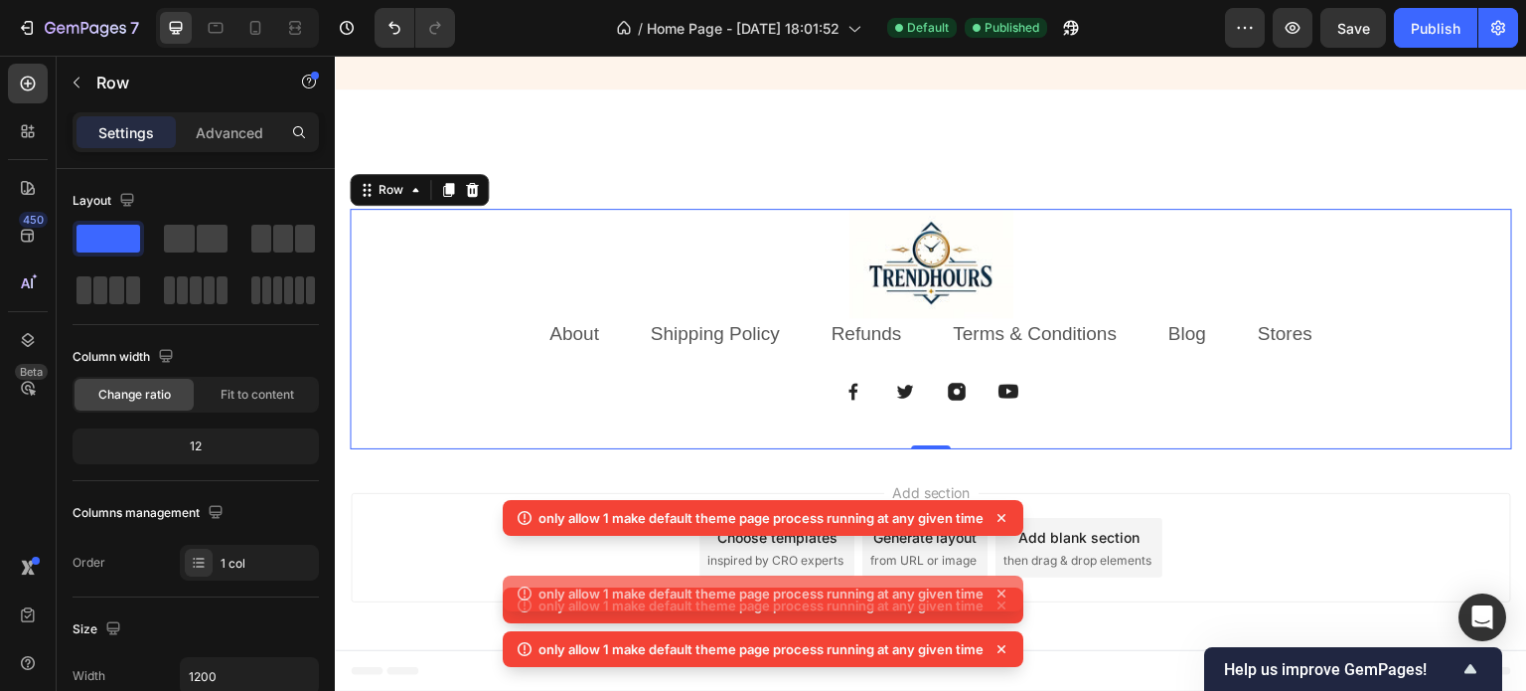
click at [999, 607] on div "only allow 1 make default theme page process running at any given time" at bounding box center [763, 593] width 521 height 36
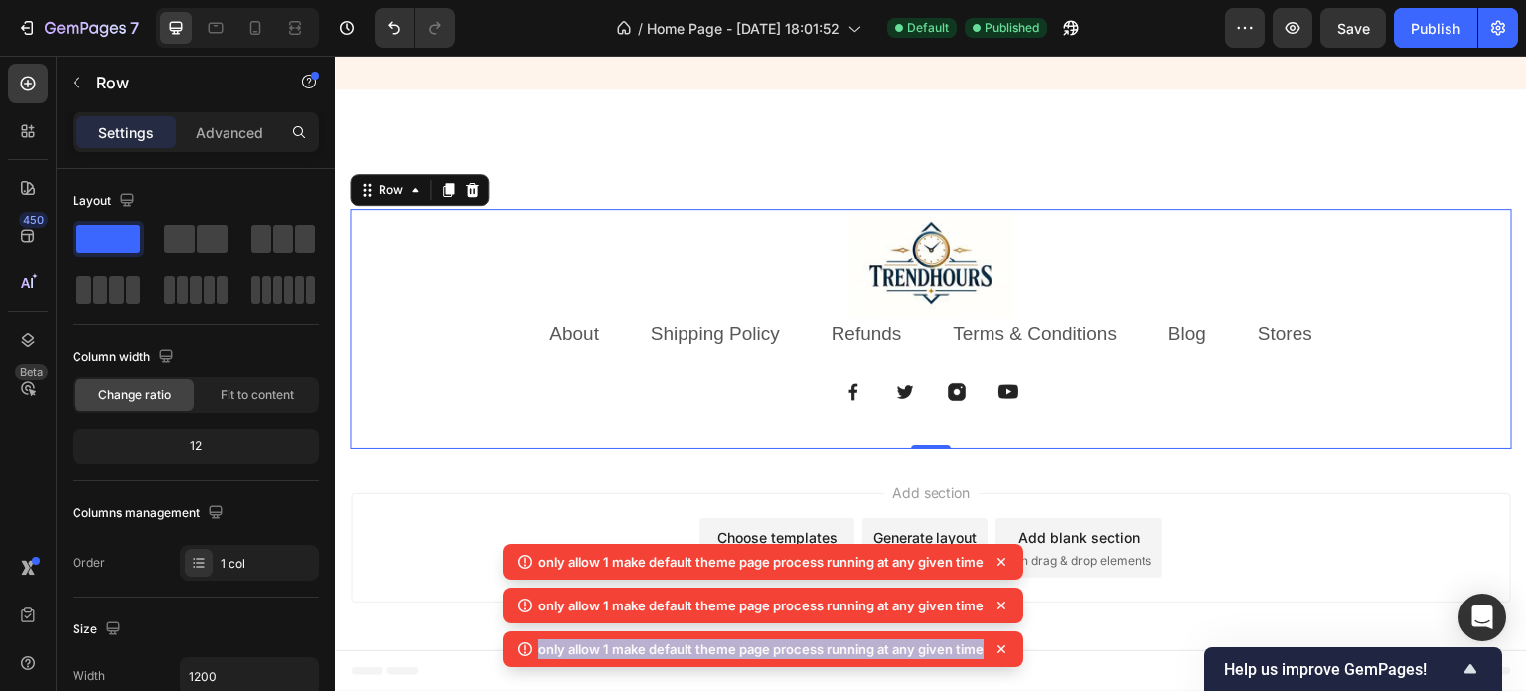
click at [999, 607] on icon at bounding box center [1002, 605] width 20 height 20
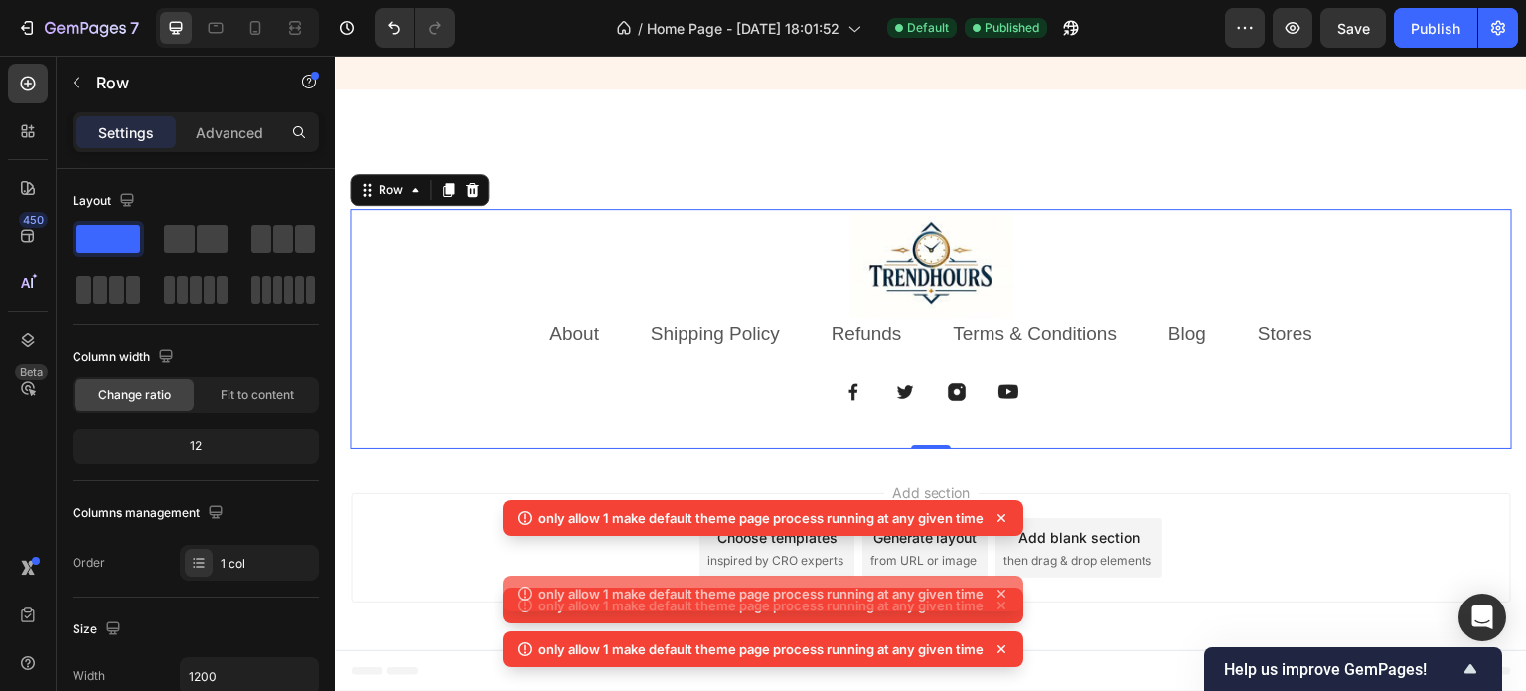
click at [999, 603] on icon at bounding box center [1002, 593] width 20 height 20
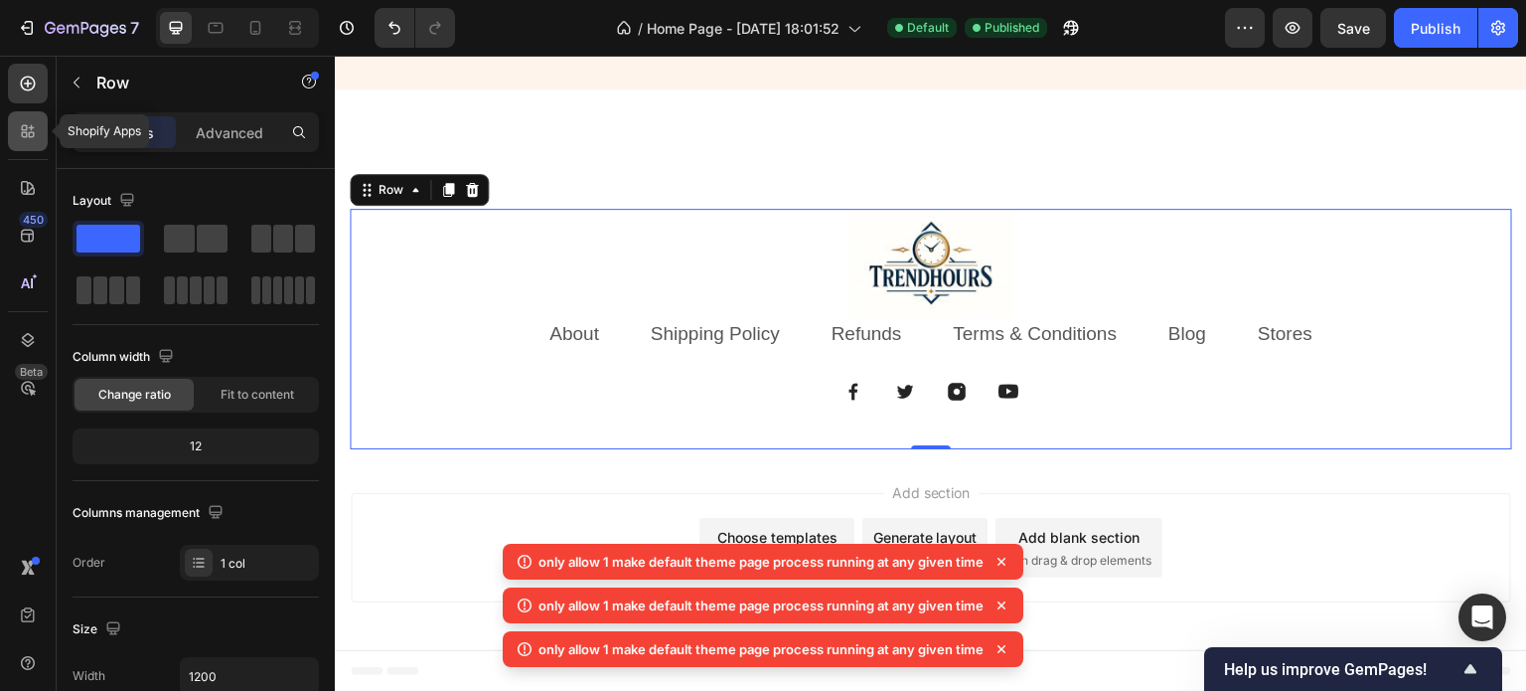
click at [20, 115] on div at bounding box center [28, 131] width 40 height 40
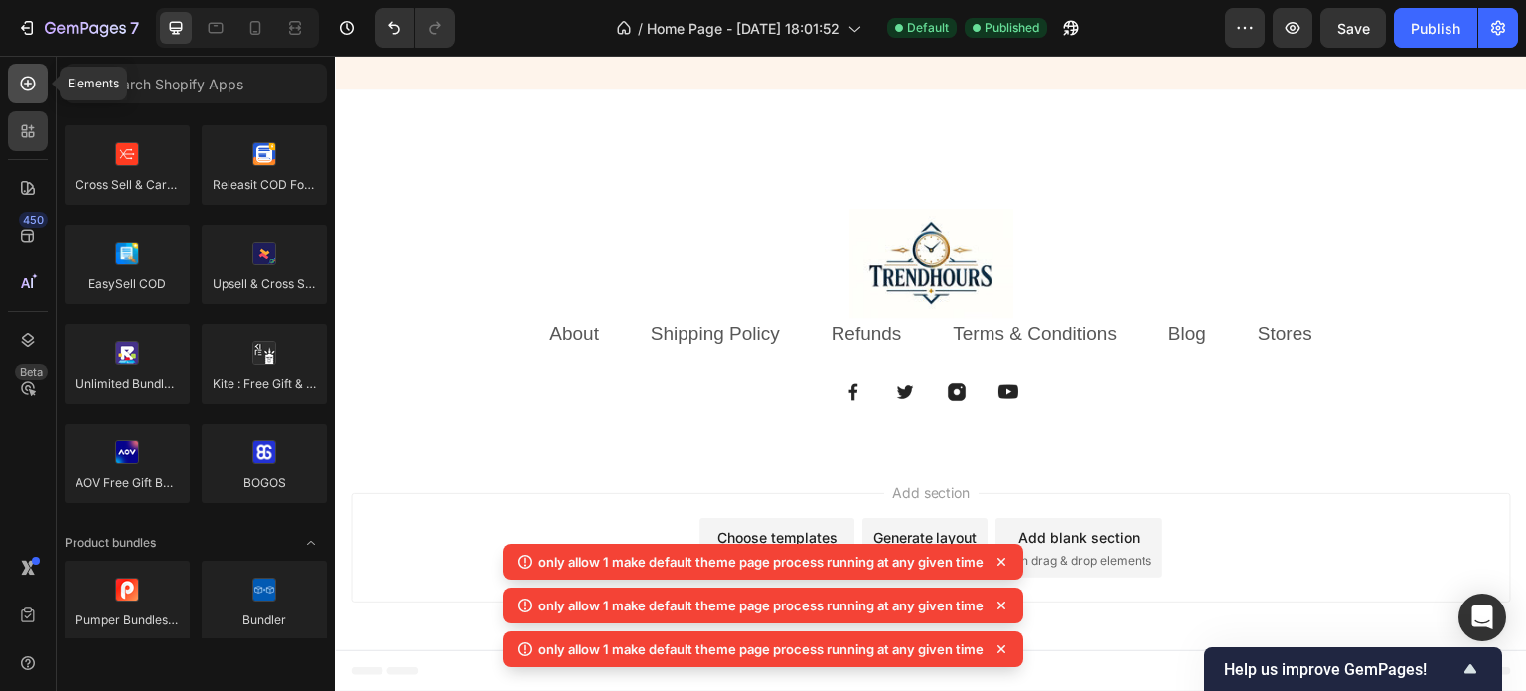
click at [26, 89] on icon at bounding box center [28, 84] width 15 height 15
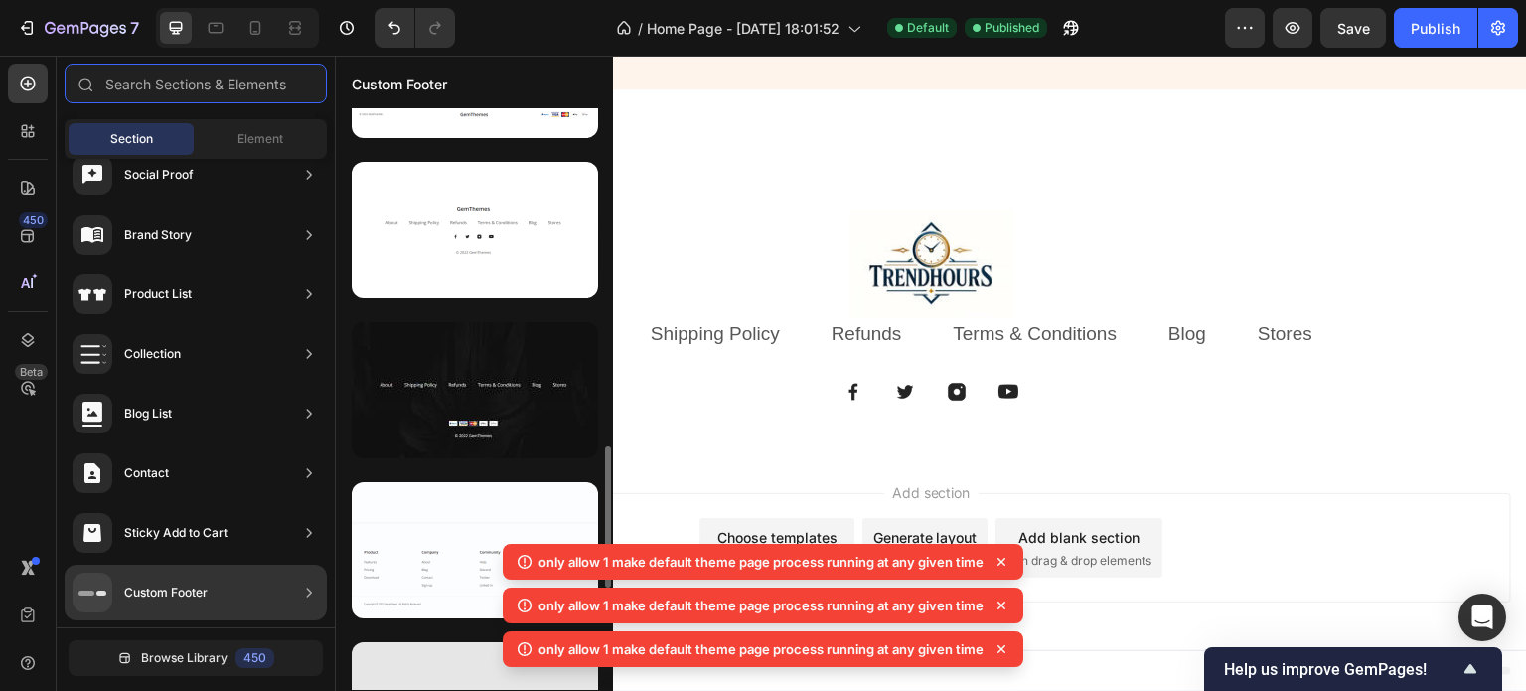
scroll to position [1391, 0]
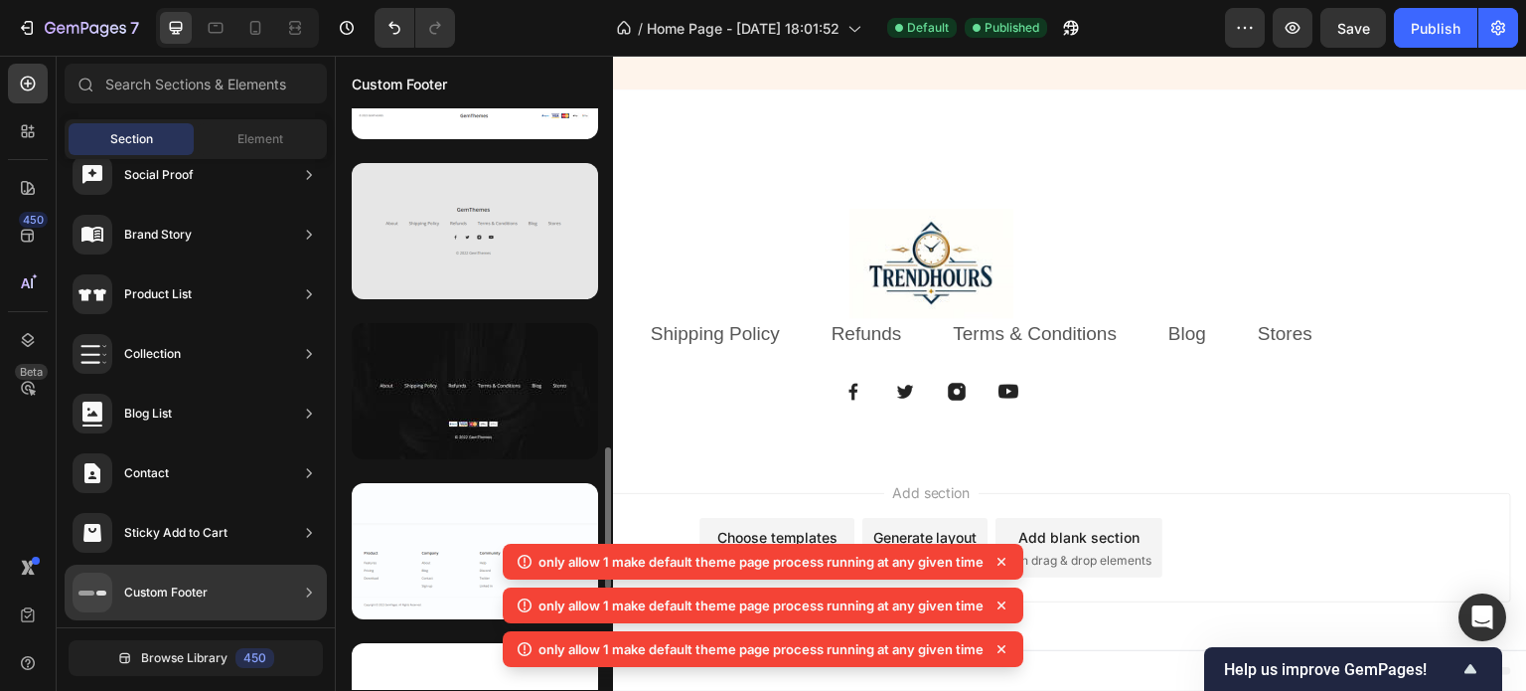
click at [504, 245] on div at bounding box center [475, 231] width 246 height 136
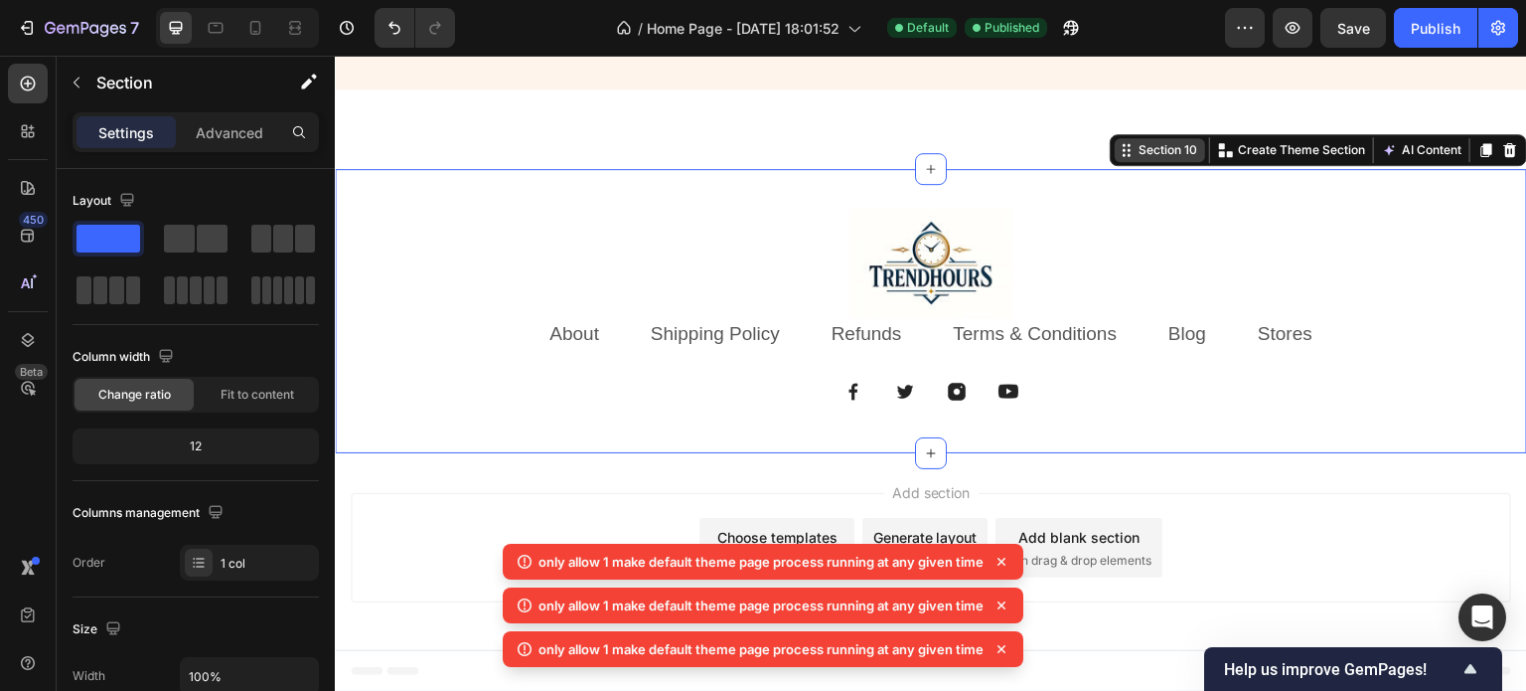
click at [1150, 152] on div "Section 10" at bounding box center [1168, 150] width 67 height 18
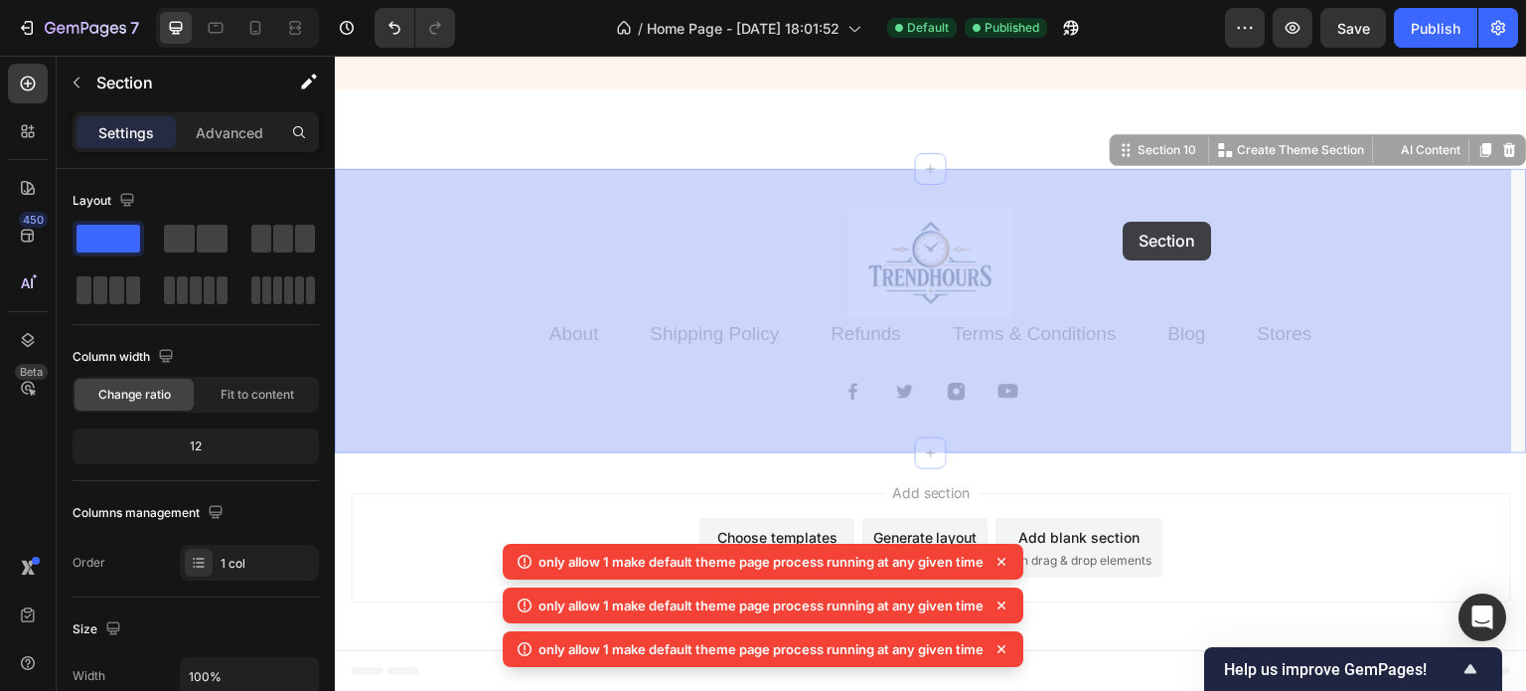
drag, startPoint x: 1118, startPoint y: 156, endPoint x: 1124, endPoint y: 221, distance: 64.9
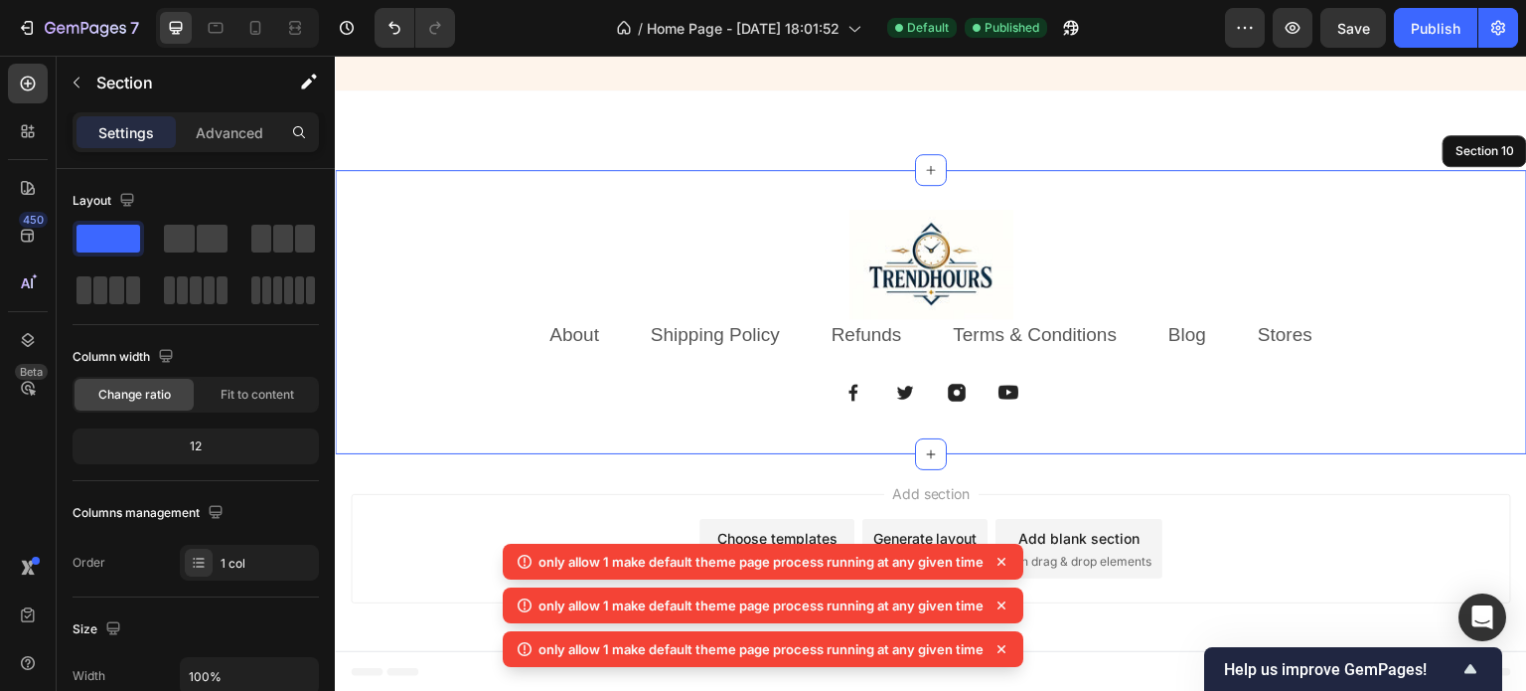
scroll to position [4816, 0]
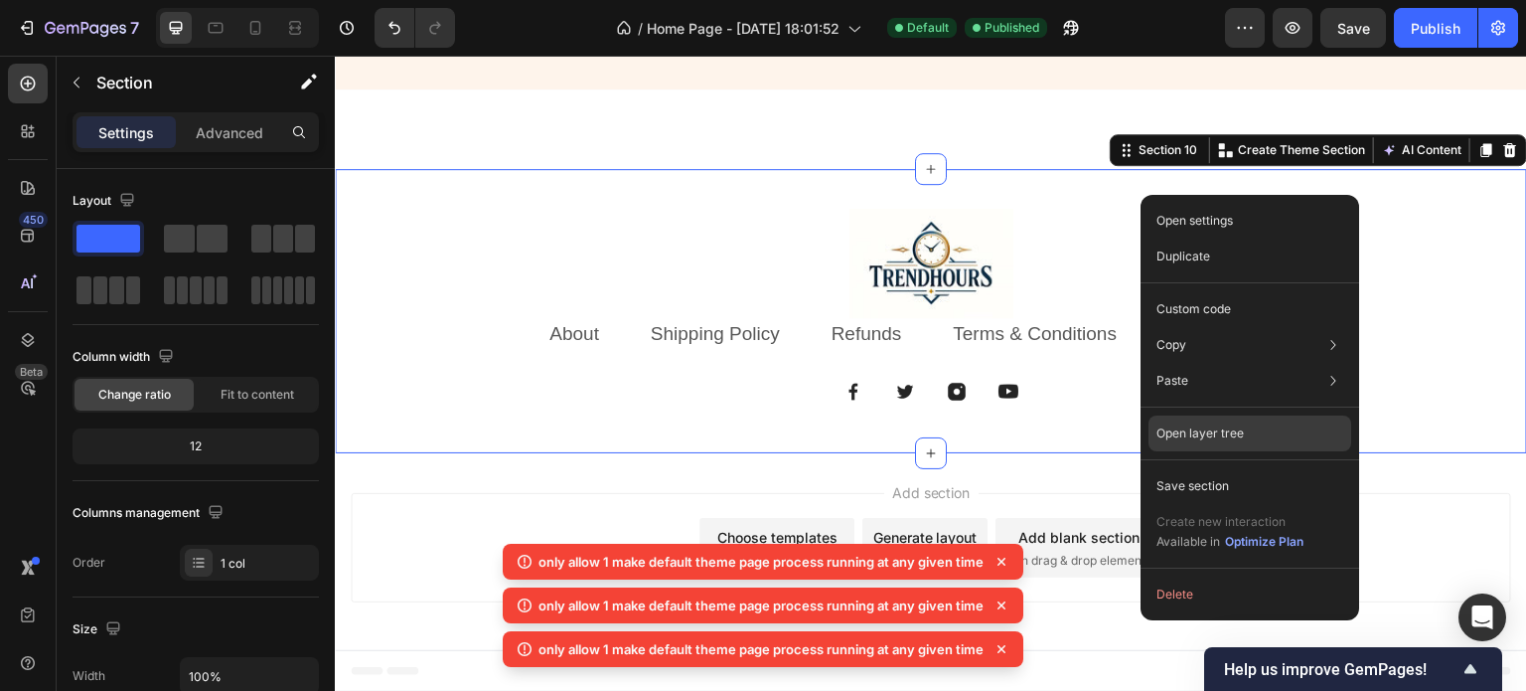
click at [1244, 423] on div "Open layer tree" at bounding box center [1250, 433] width 203 height 36
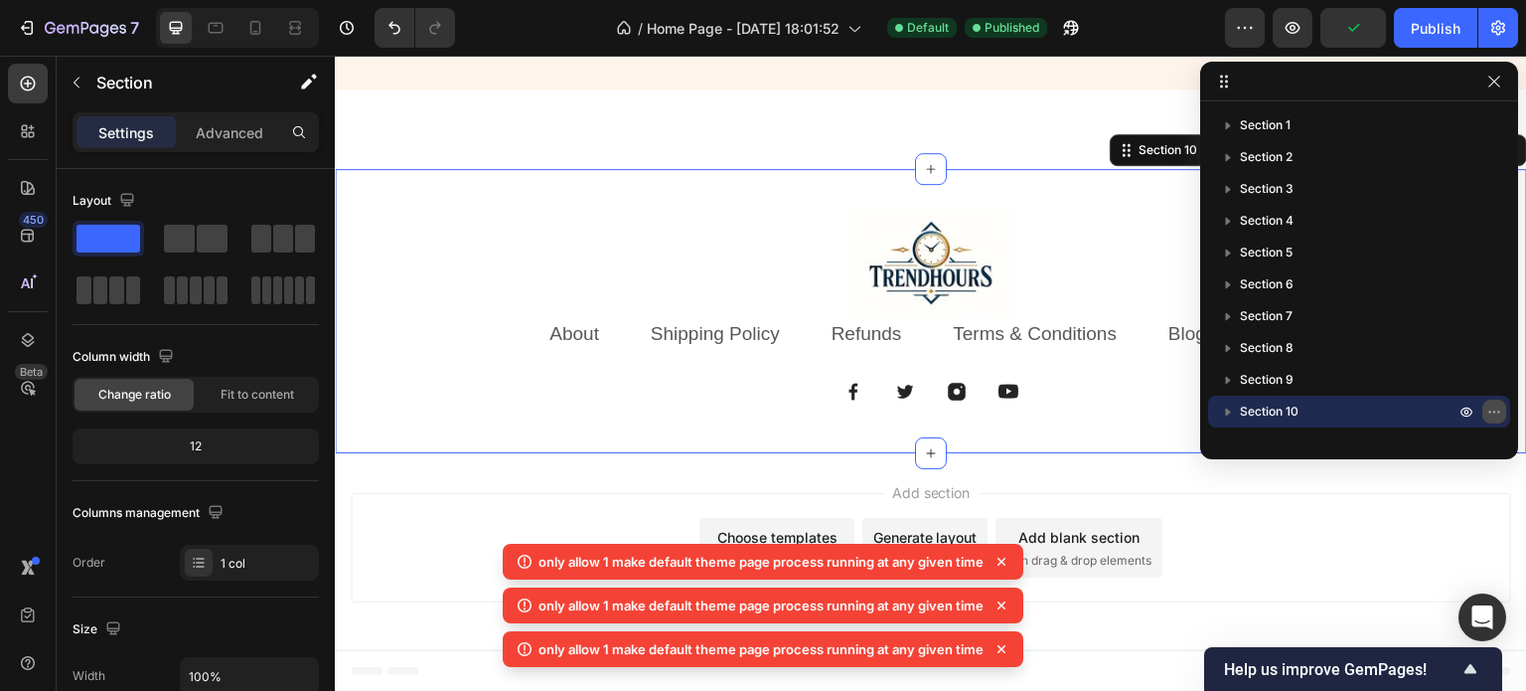
click at [1495, 406] on icon "button" at bounding box center [1494, 411] width 16 height 16
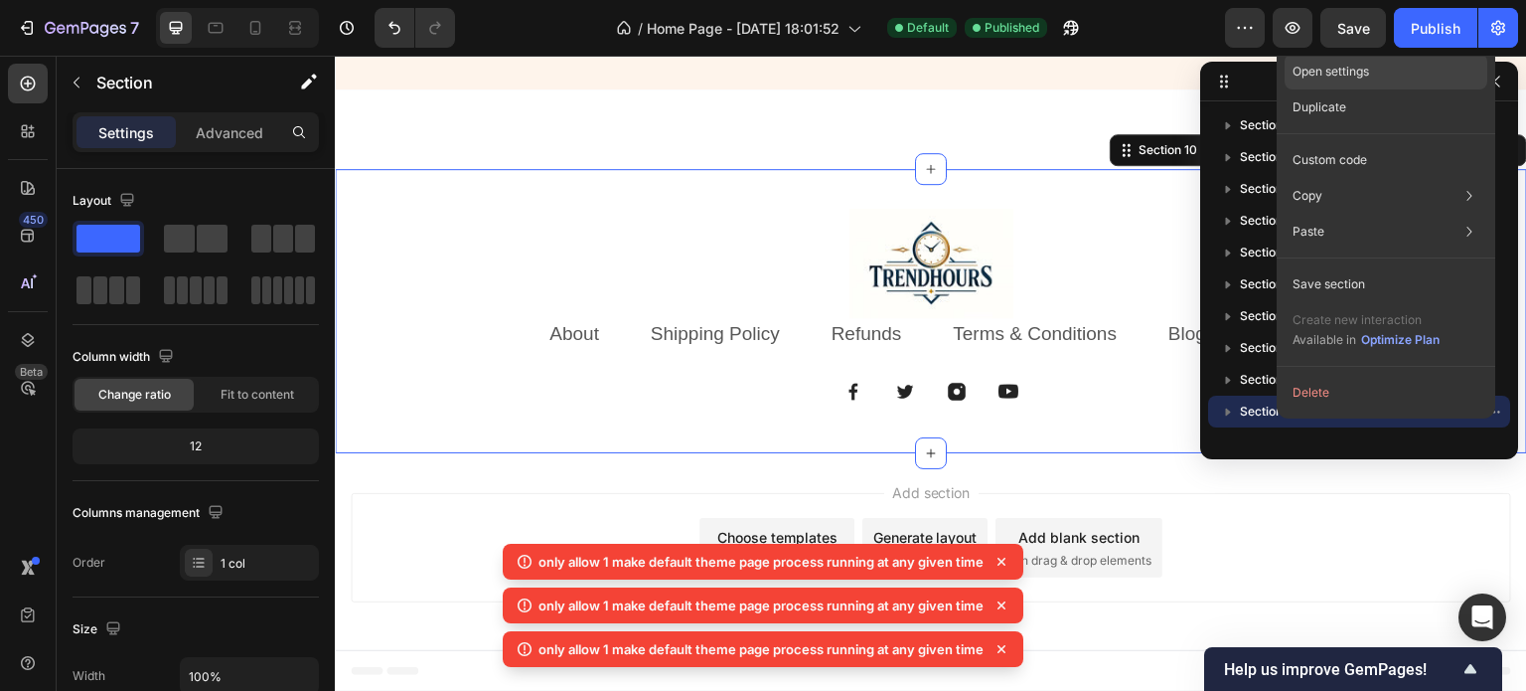
click at [1382, 67] on div "Open settings" at bounding box center [1386, 72] width 203 height 36
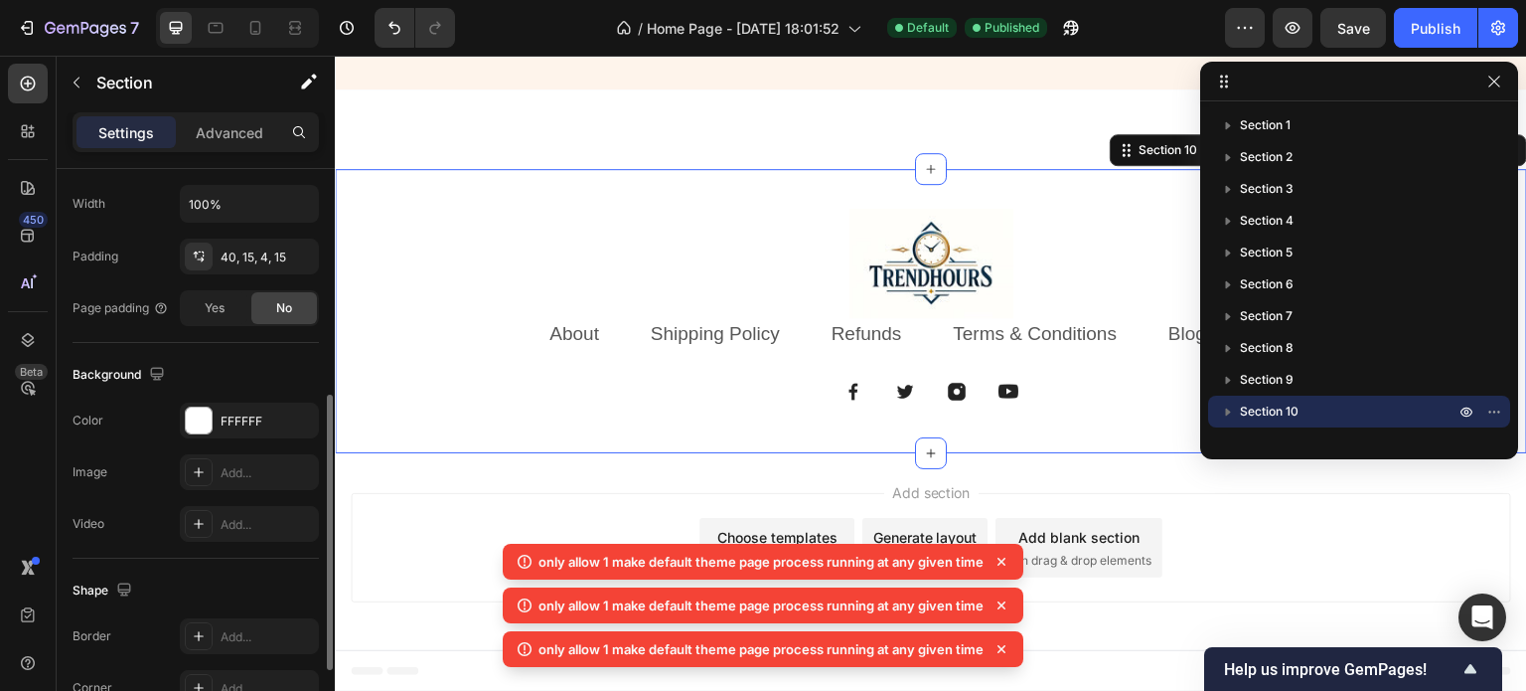
scroll to position [632, 0]
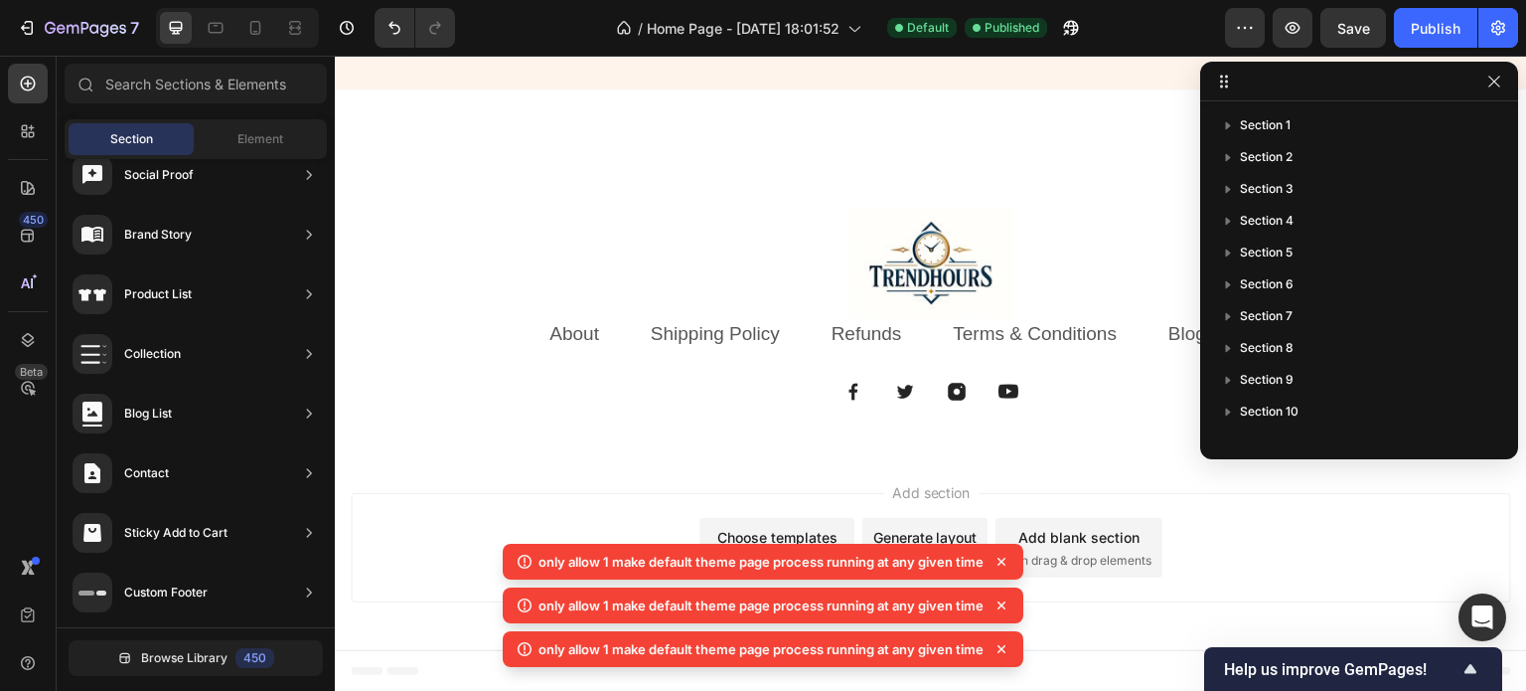
click at [348, 509] on div "Add section Choose templates inspired by CRO experts Generate layout from URL o…" at bounding box center [931, 551] width 1192 height 197
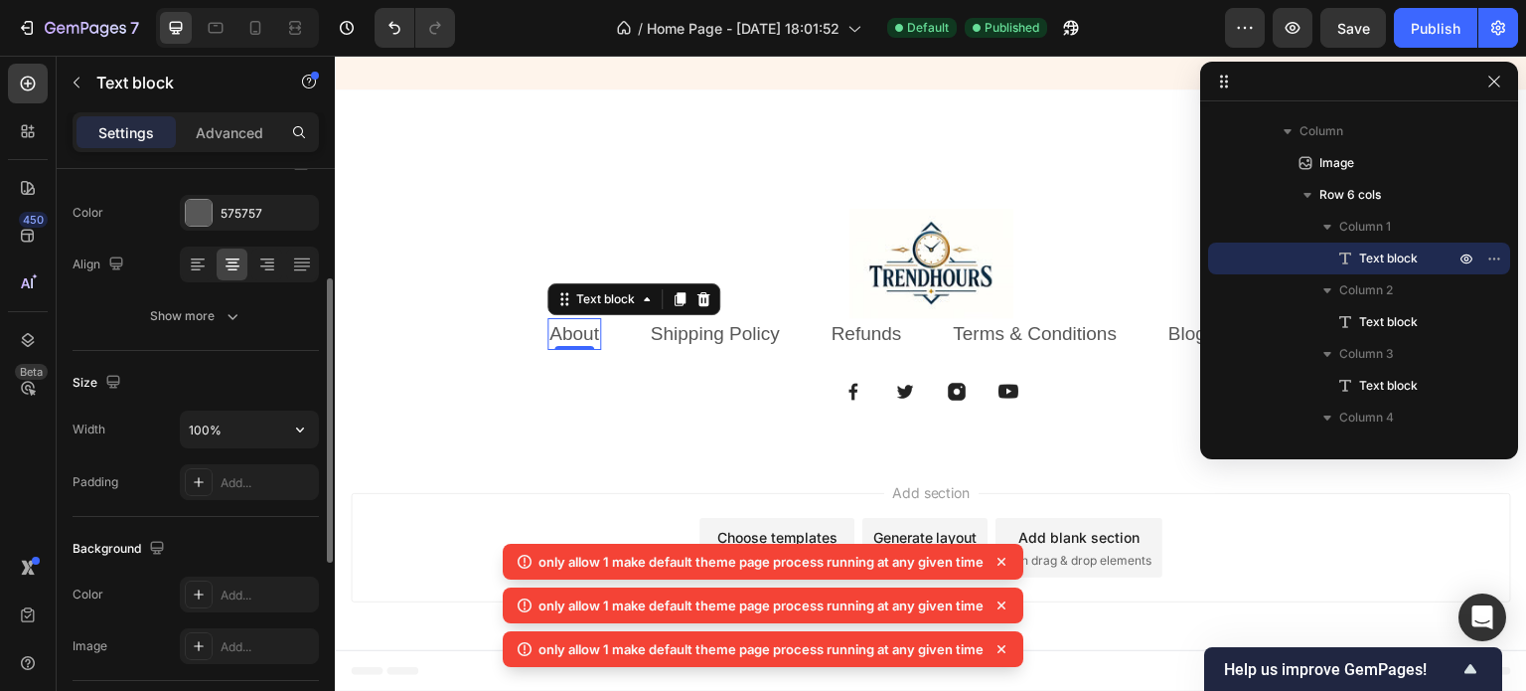
scroll to position [247, 0]
click at [219, 309] on div "Show more" at bounding box center [196, 315] width 92 height 20
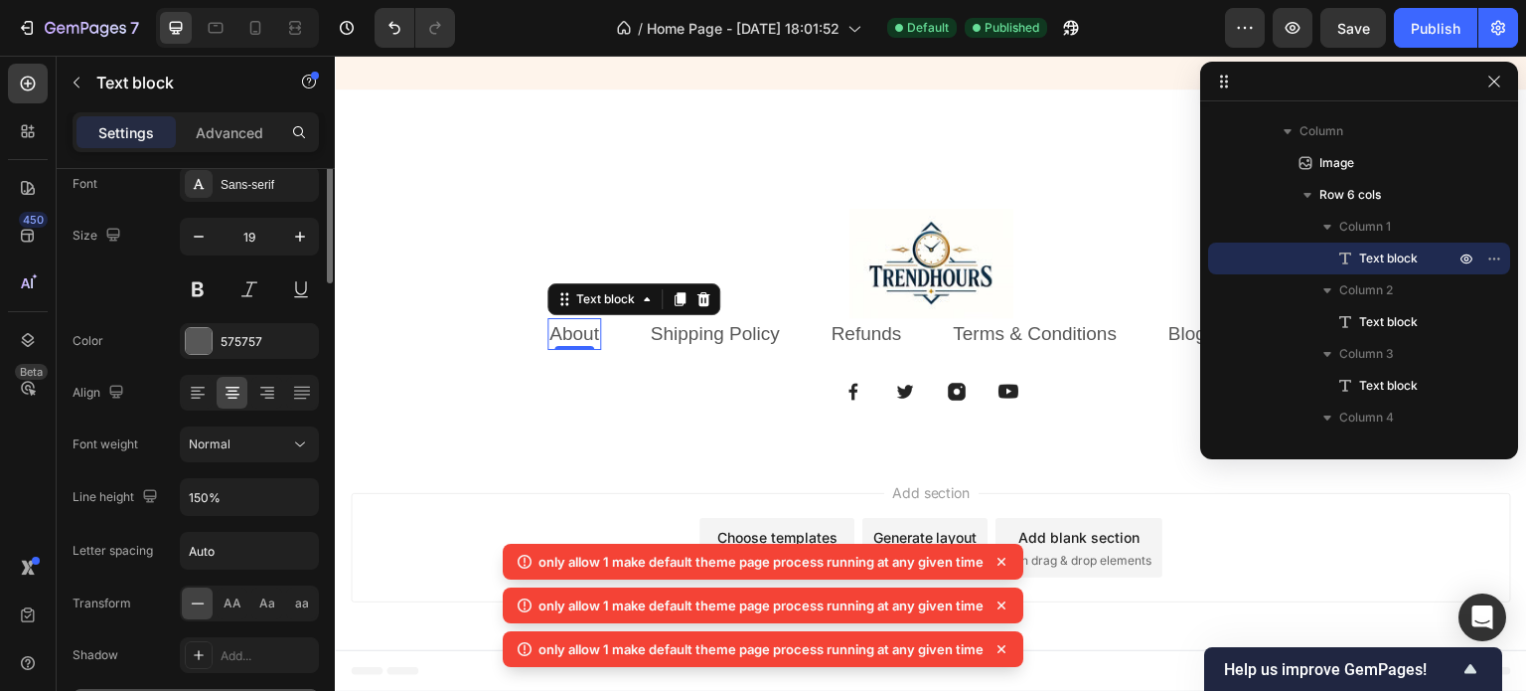
scroll to position [0, 0]
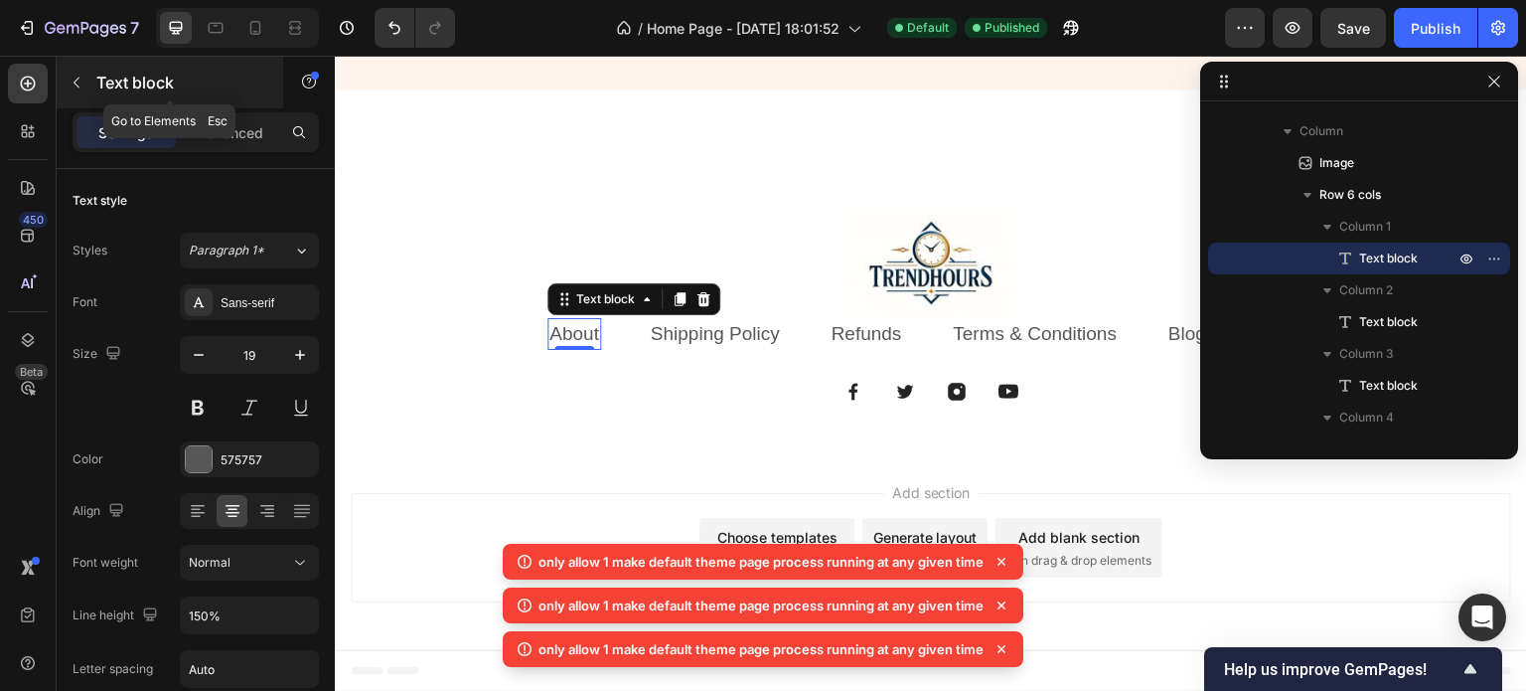
click at [72, 85] on icon "button" at bounding box center [77, 83] width 16 height 16
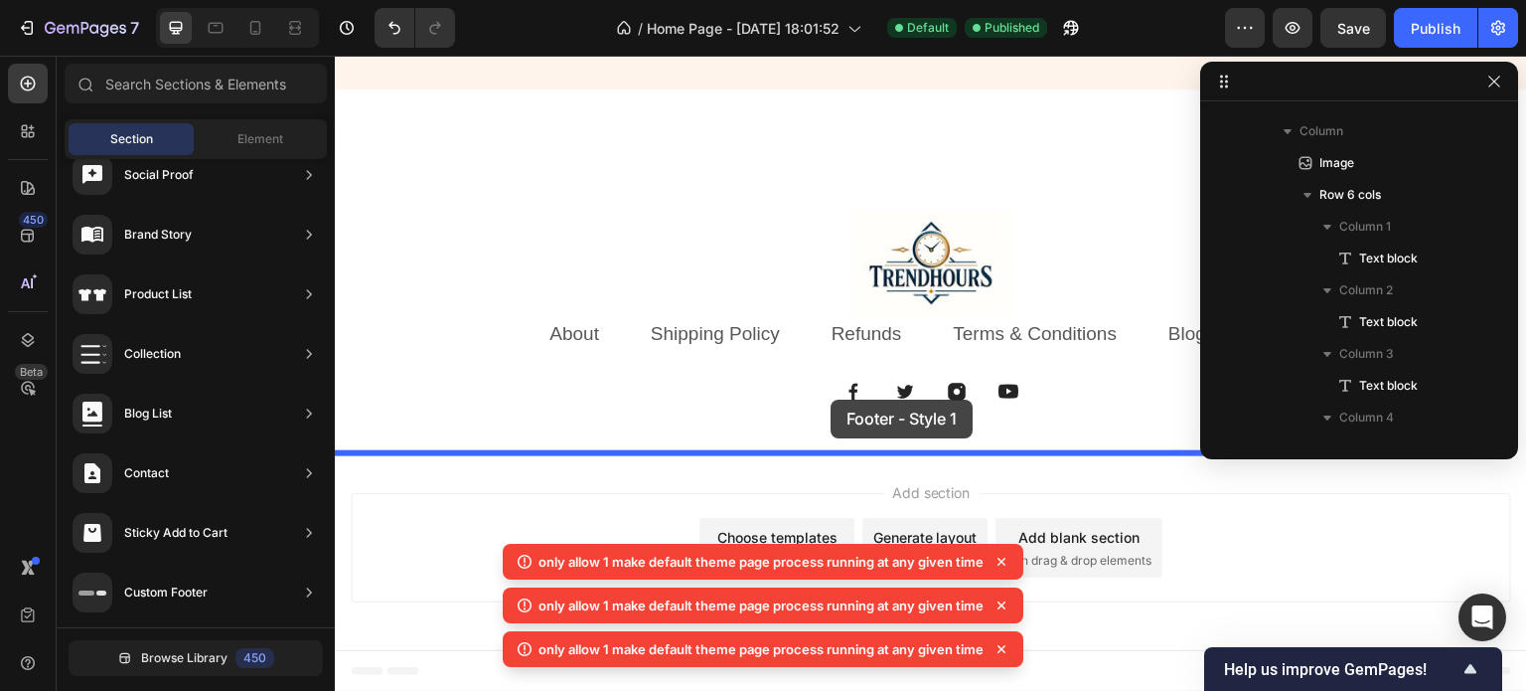
drag, startPoint x: 773, startPoint y: 238, endPoint x: 831, endPoint y: 400, distance: 171.9
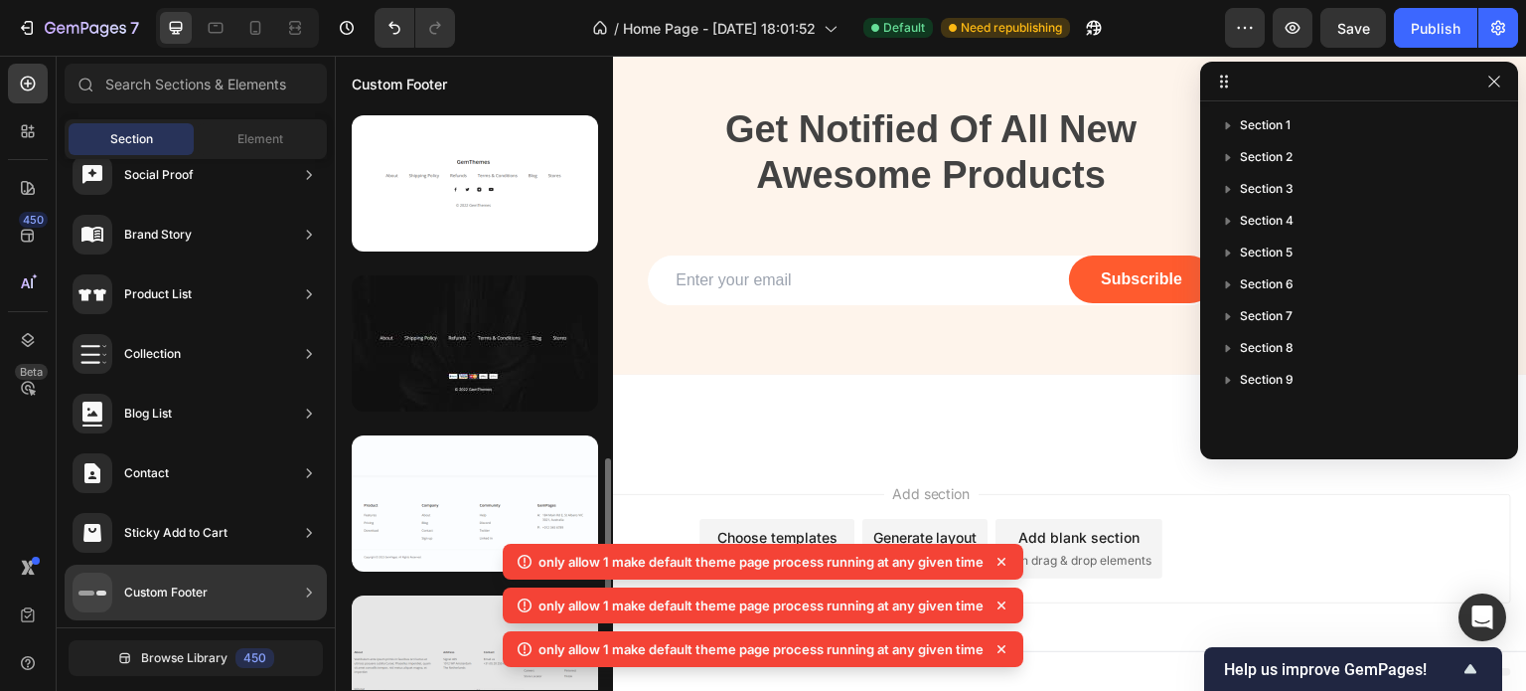
scroll to position [1439, 0]
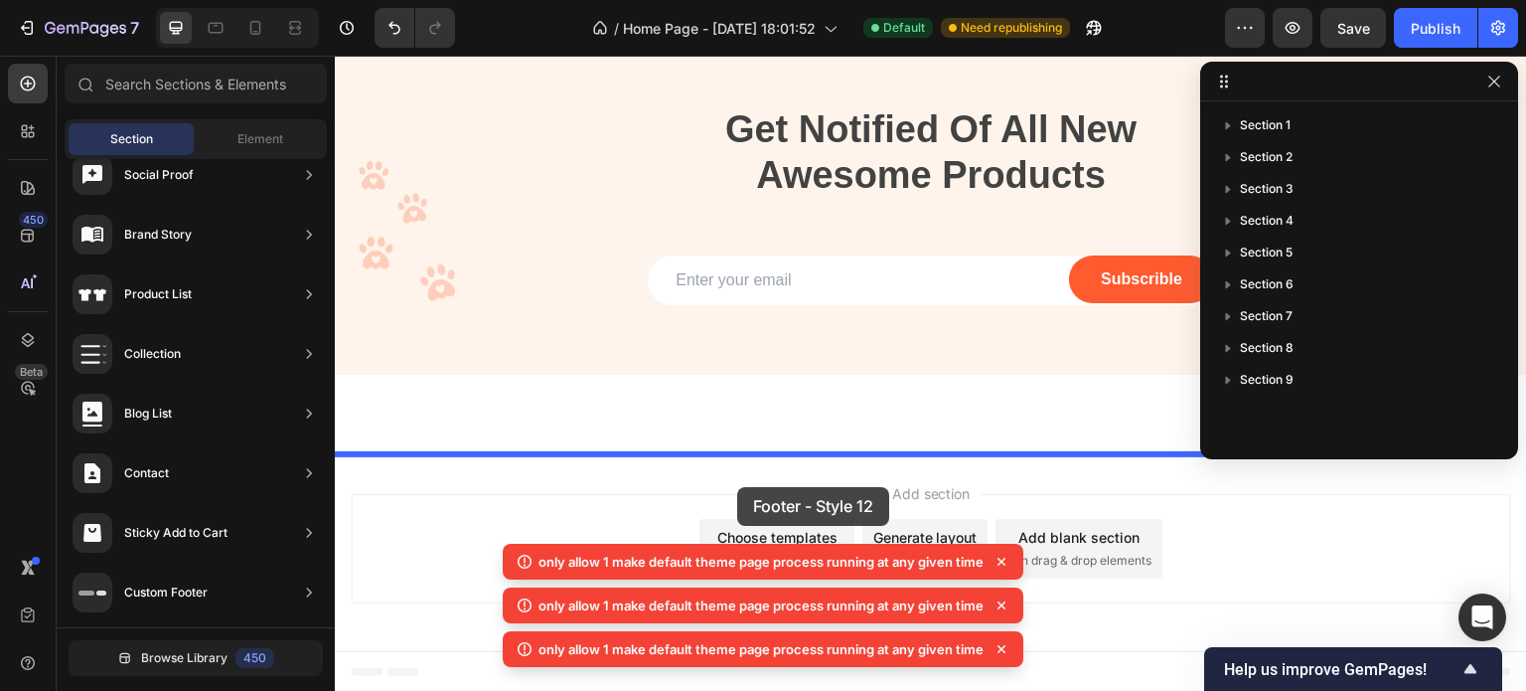
drag, startPoint x: 815, startPoint y: 396, endPoint x: 737, endPoint y: 487, distance: 119.1
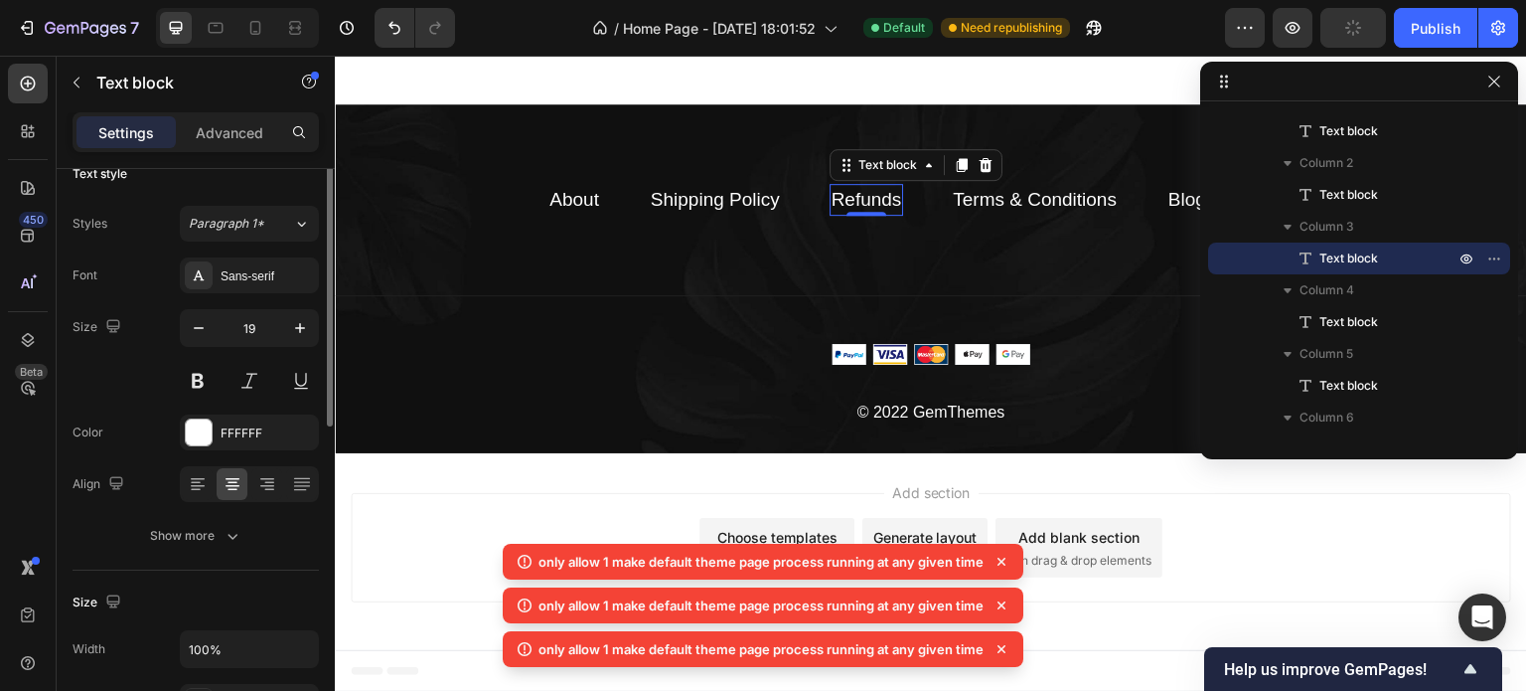
scroll to position [0, 0]
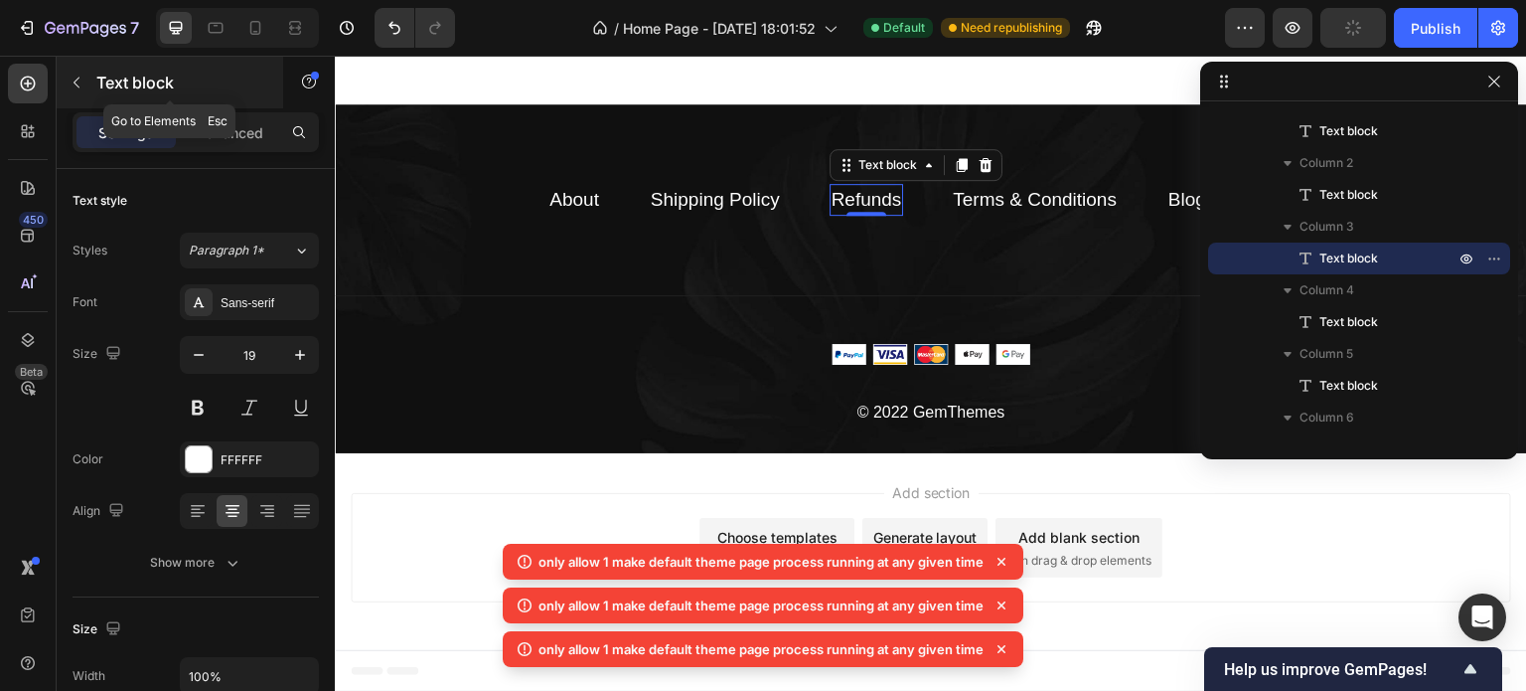
click at [79, 86] on icon "button" at bounding box center [77, 83] width 16 height 16
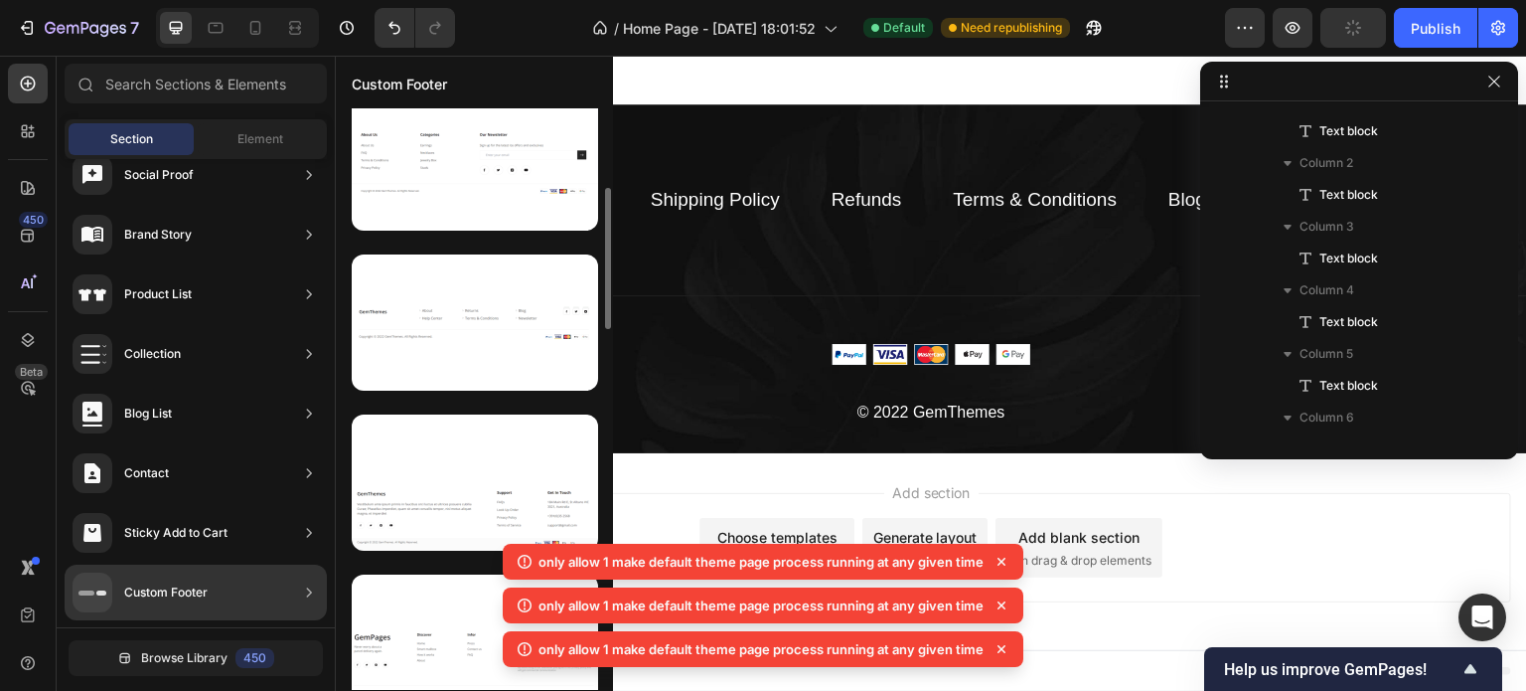
scroll to position [331, 0]
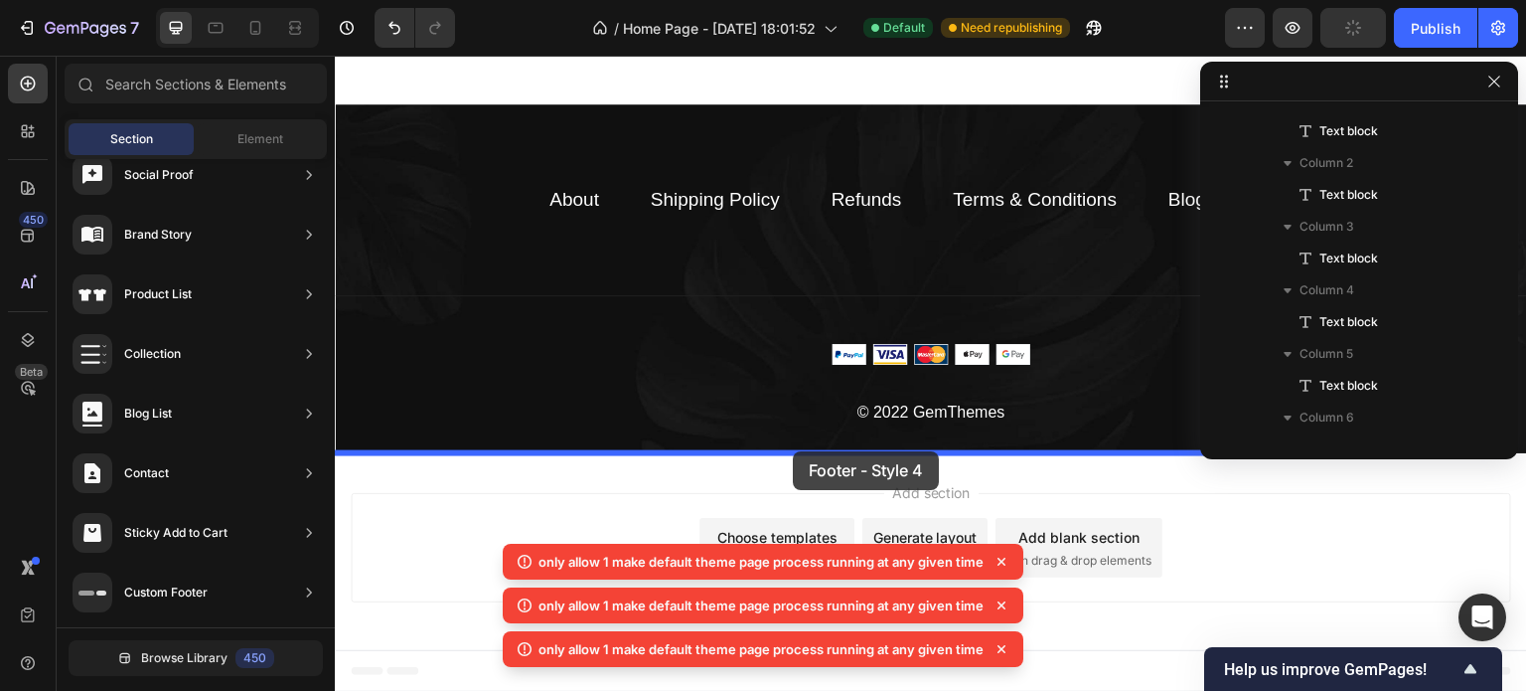
drag, startPoint x: 790, startPoint y: 422, endPoint x: 793, endPoint y: 451, distance: 29.0
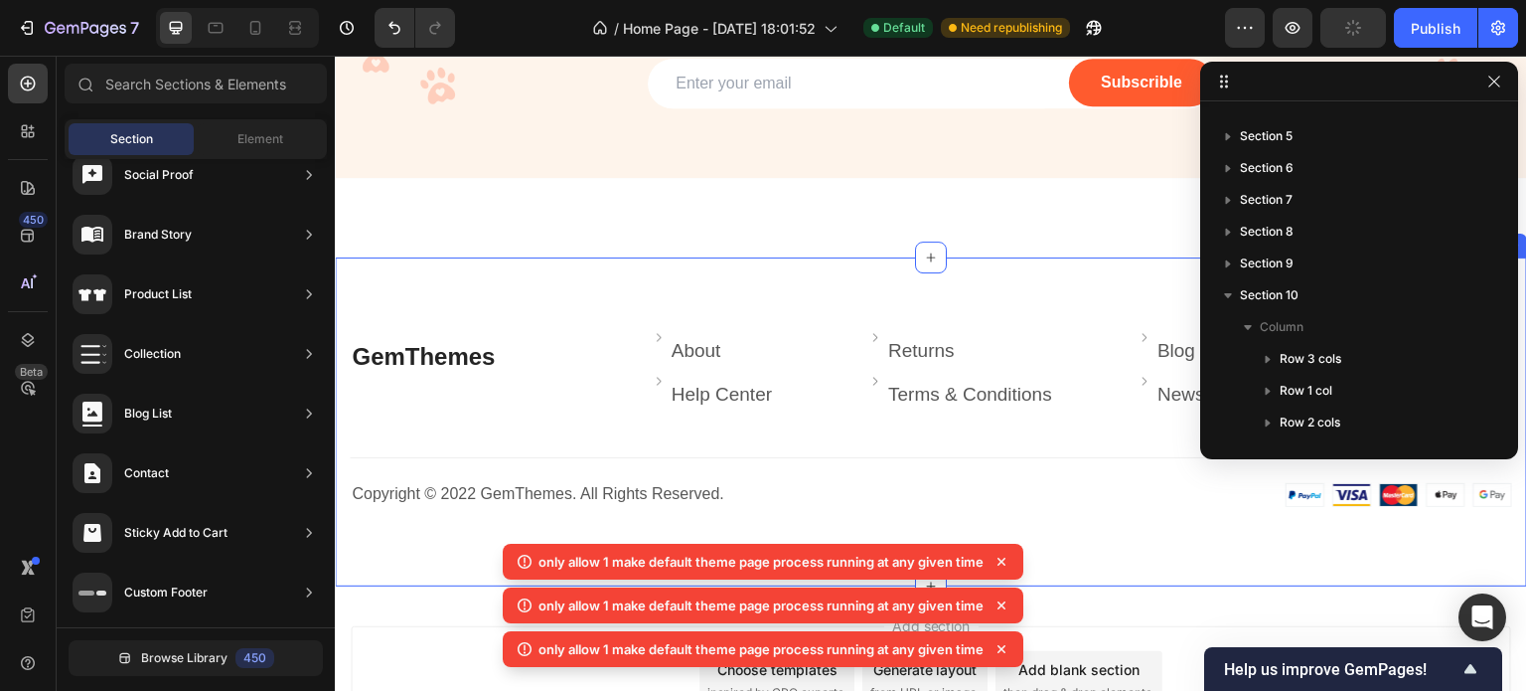
scroll to position [4729, 0]
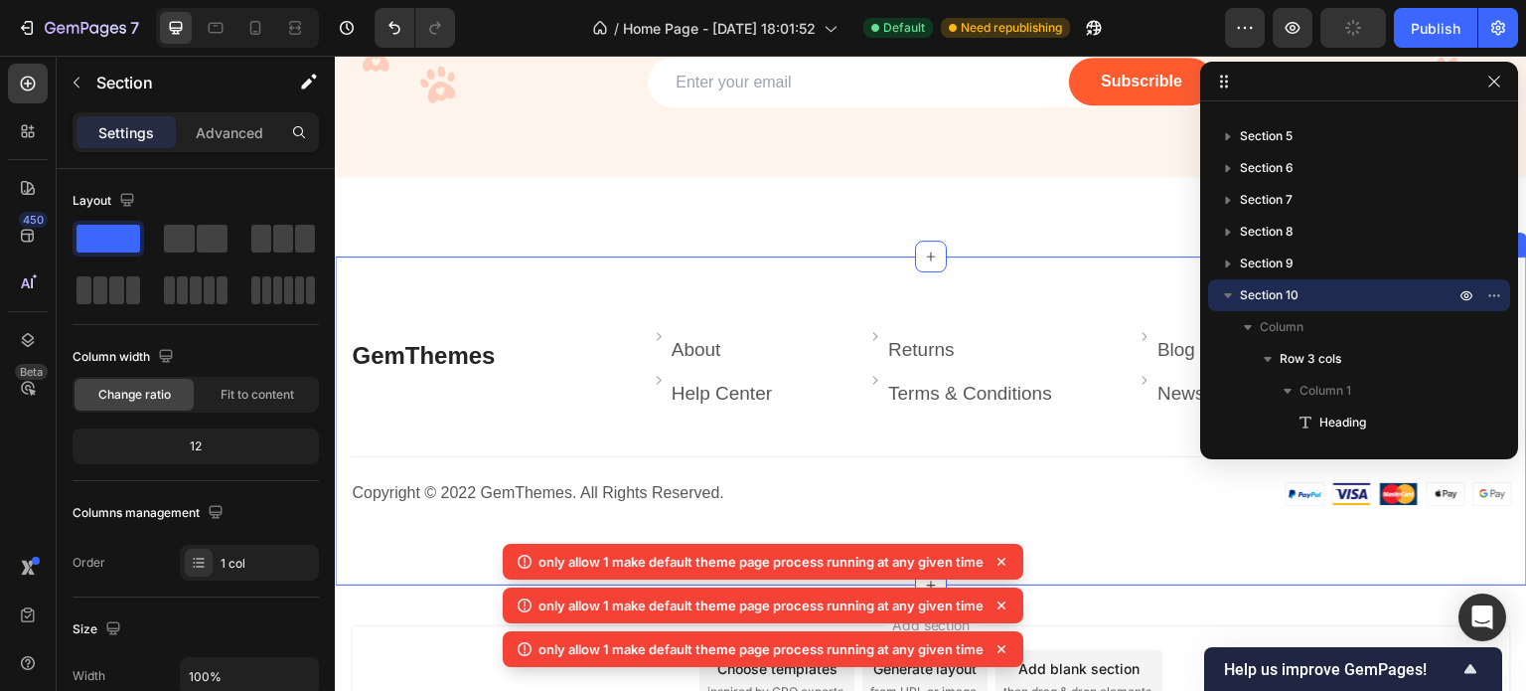
click at [457, 424] on div "GemThemes Heading Image About Text block Row Image Help Center Text block Row I…" at bounding box center [931, 421] width 1163 height 170
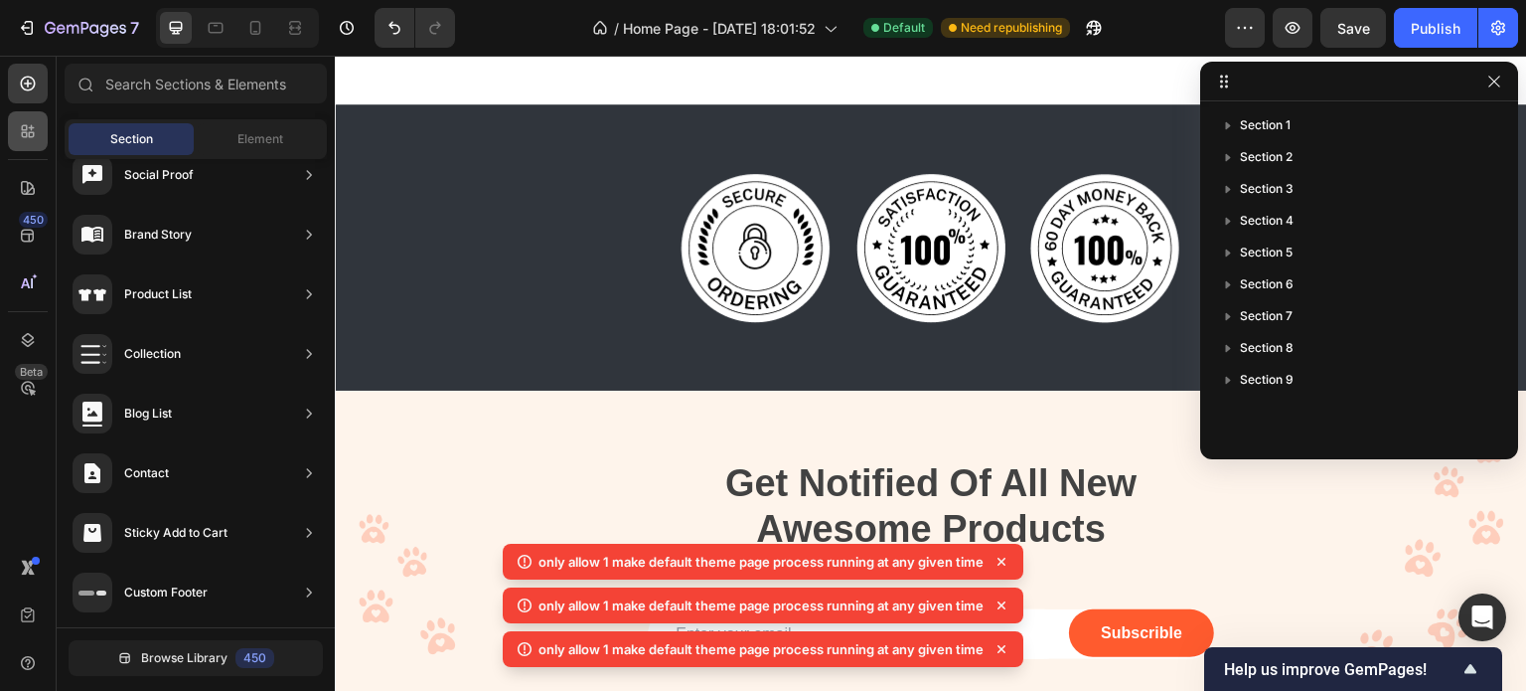
scroll to position [4138, 0]
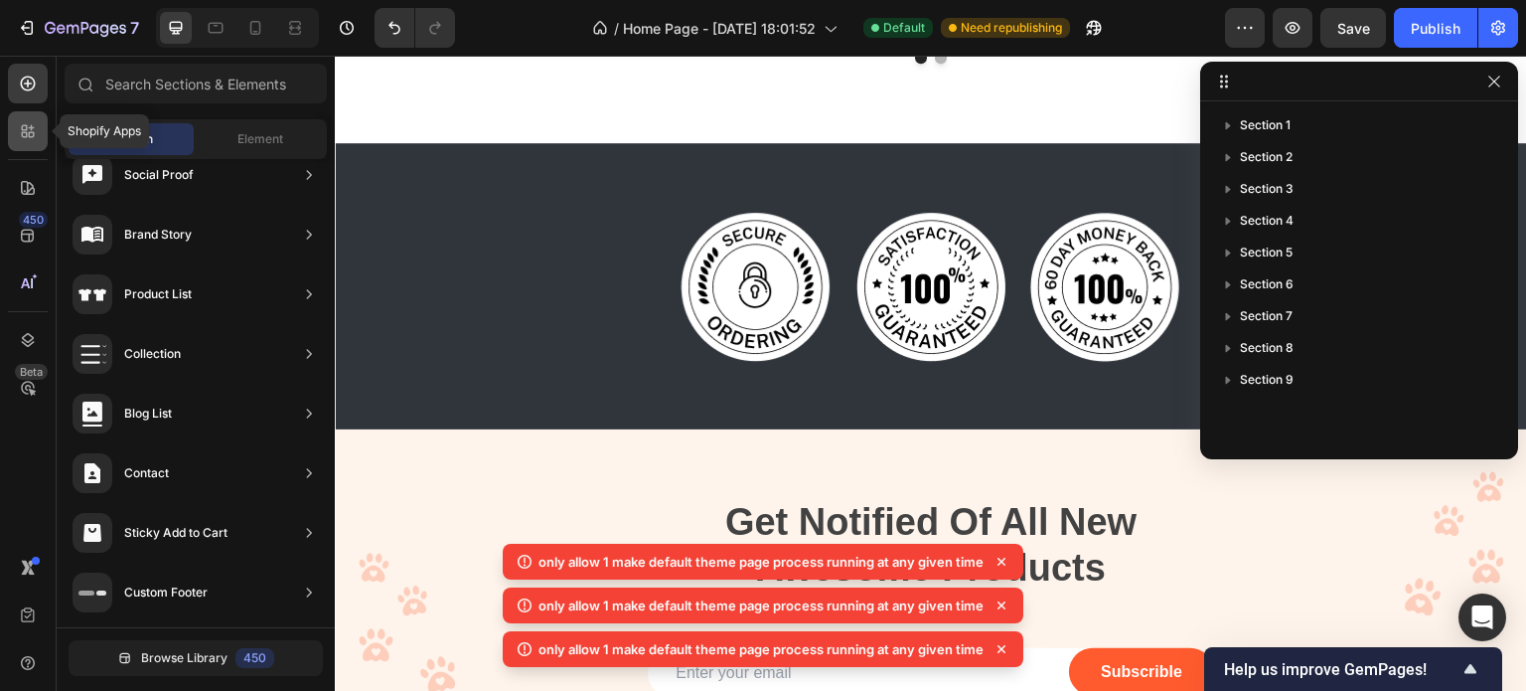
click at [32, 118] on div at bounding box center [28, 131] width 40 height 40
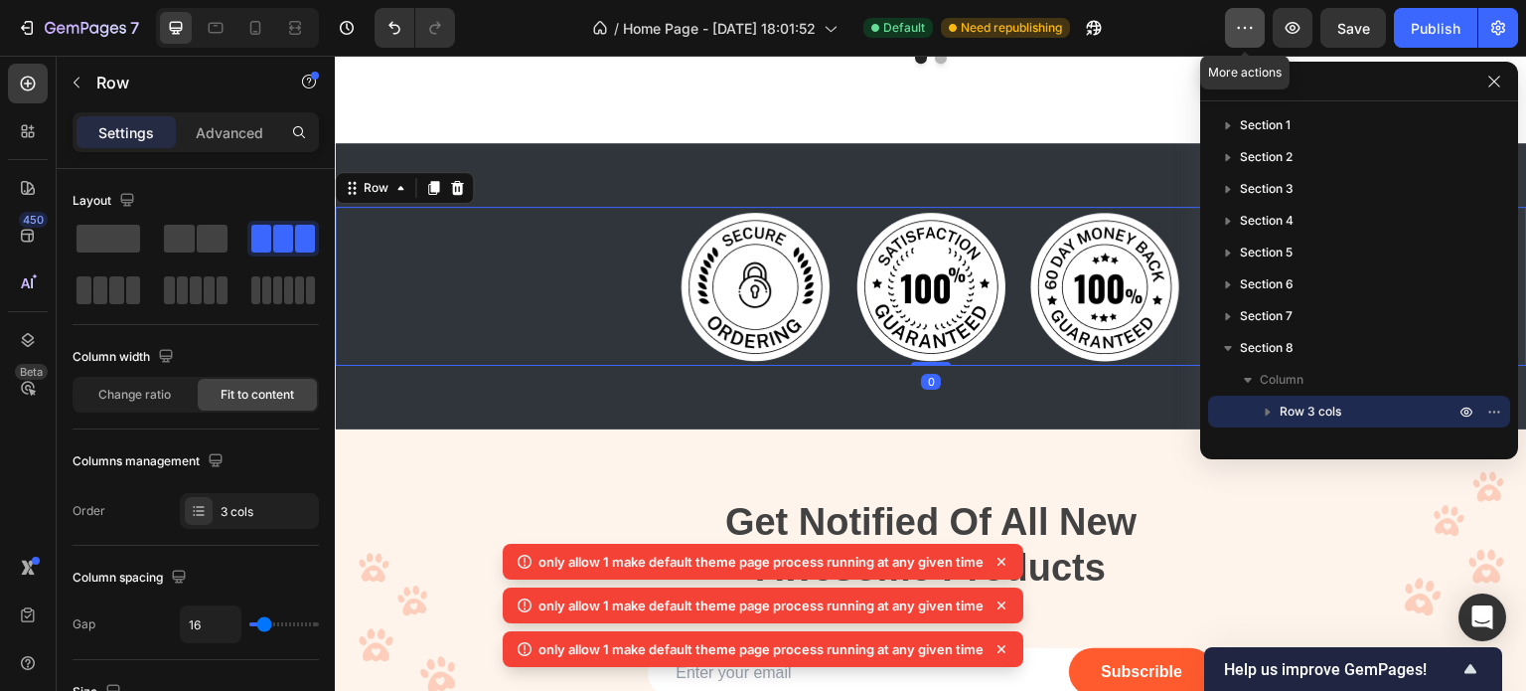
click at [1233, 12] on button "button" at bounding box center [1245, 28] width 40 height 40
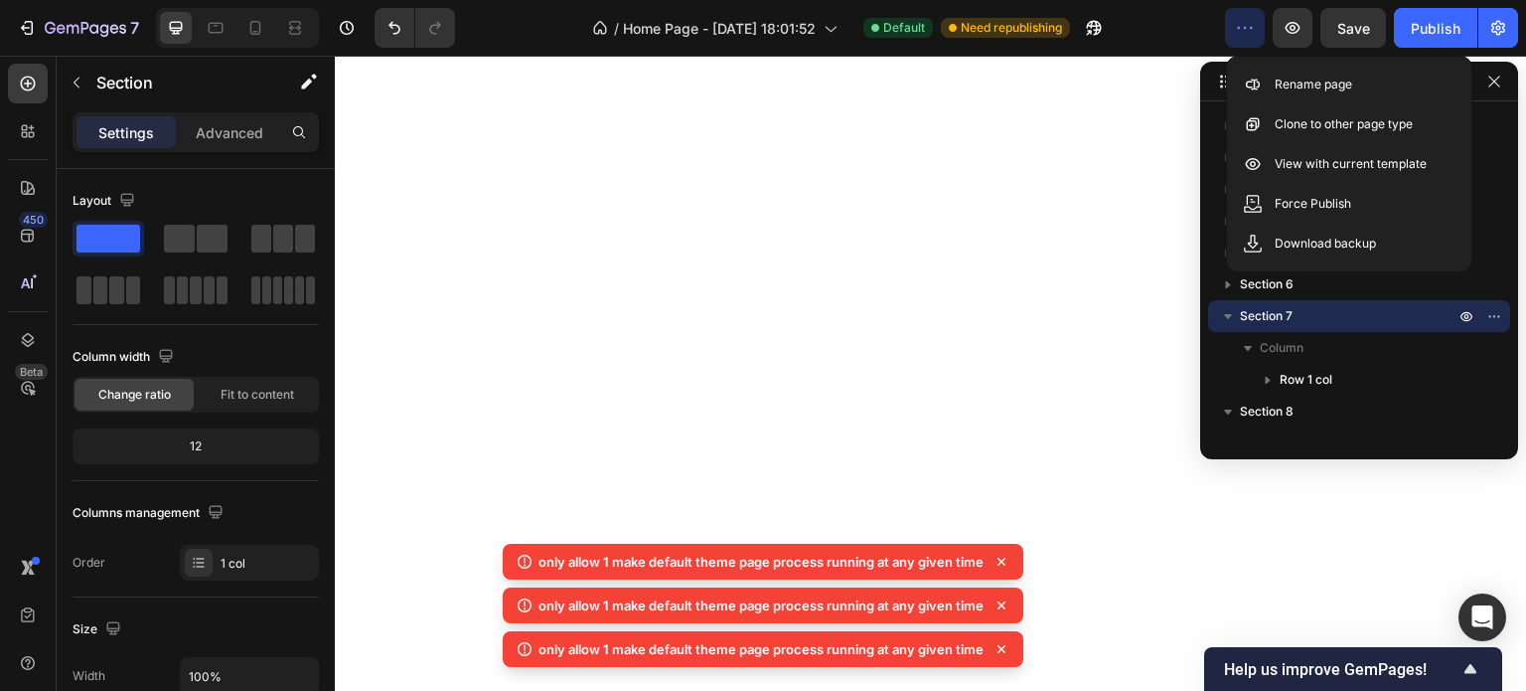
scroll to position [4145, 0]
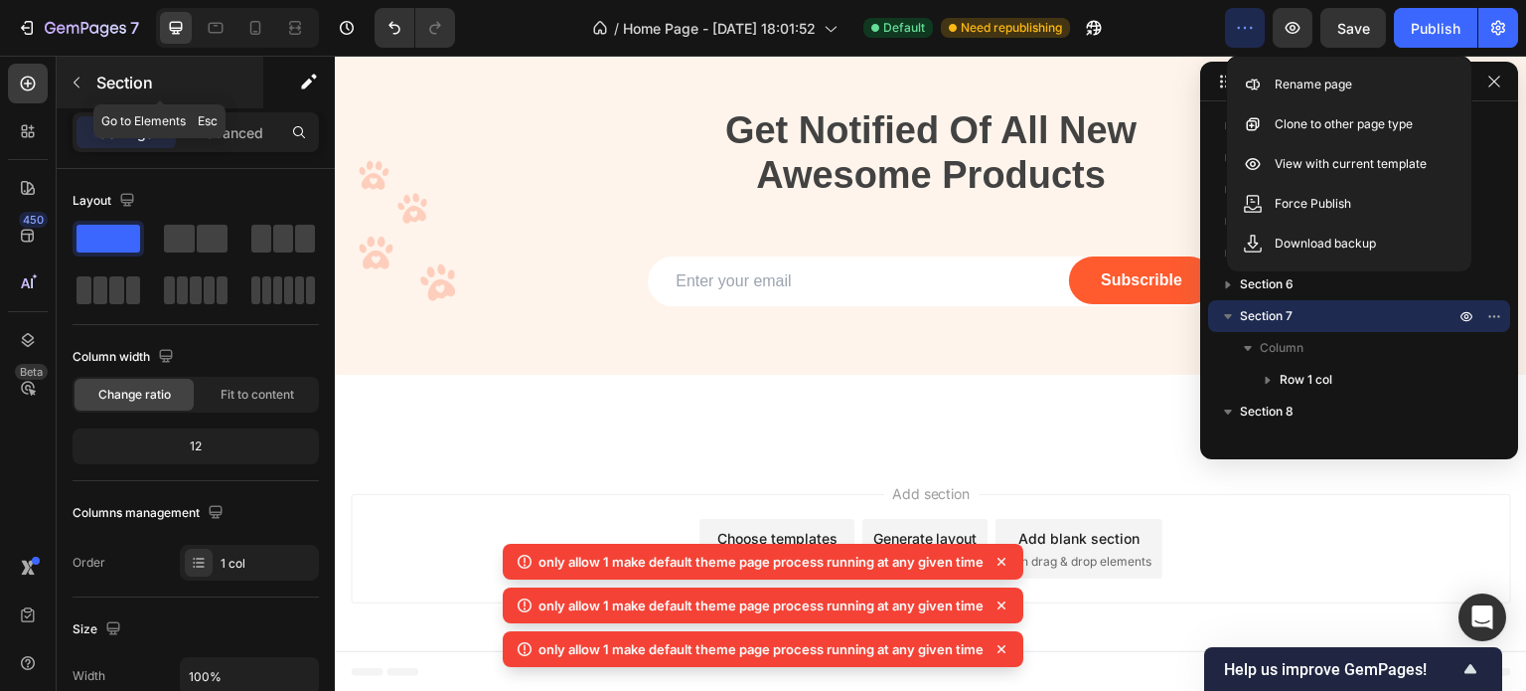
click at [72, 103] on div "Section" at bounding box center [160, 83] width 207 height 52
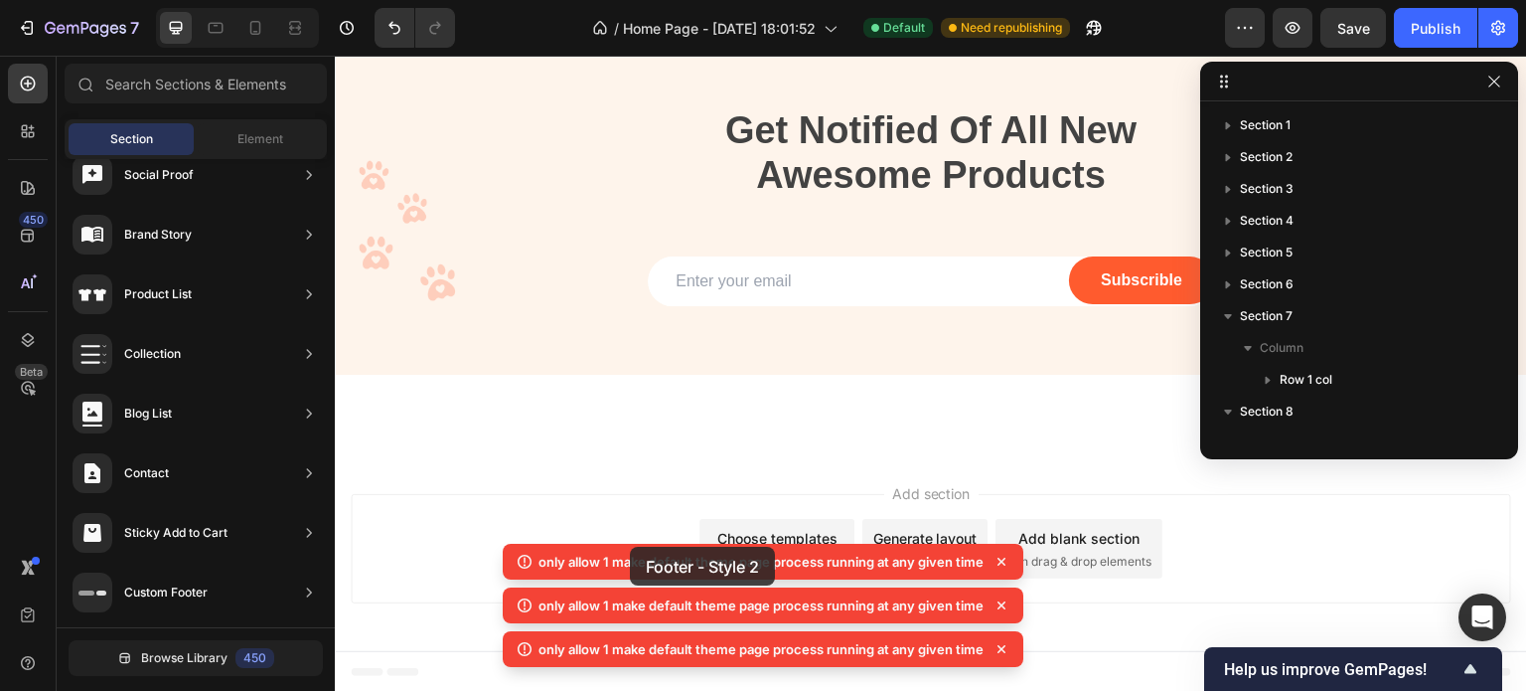
drag, startPoint x: 460, startPoint y: 347, endPoint x: 628, endPoint y: 547, distance: 261.7
click at [628, 0] on body "7 / Home Page - [DATE] 18:01:52 Default Need republishing Preview Save Publish …" at bounding box center [763, 0] width 1526 height 0
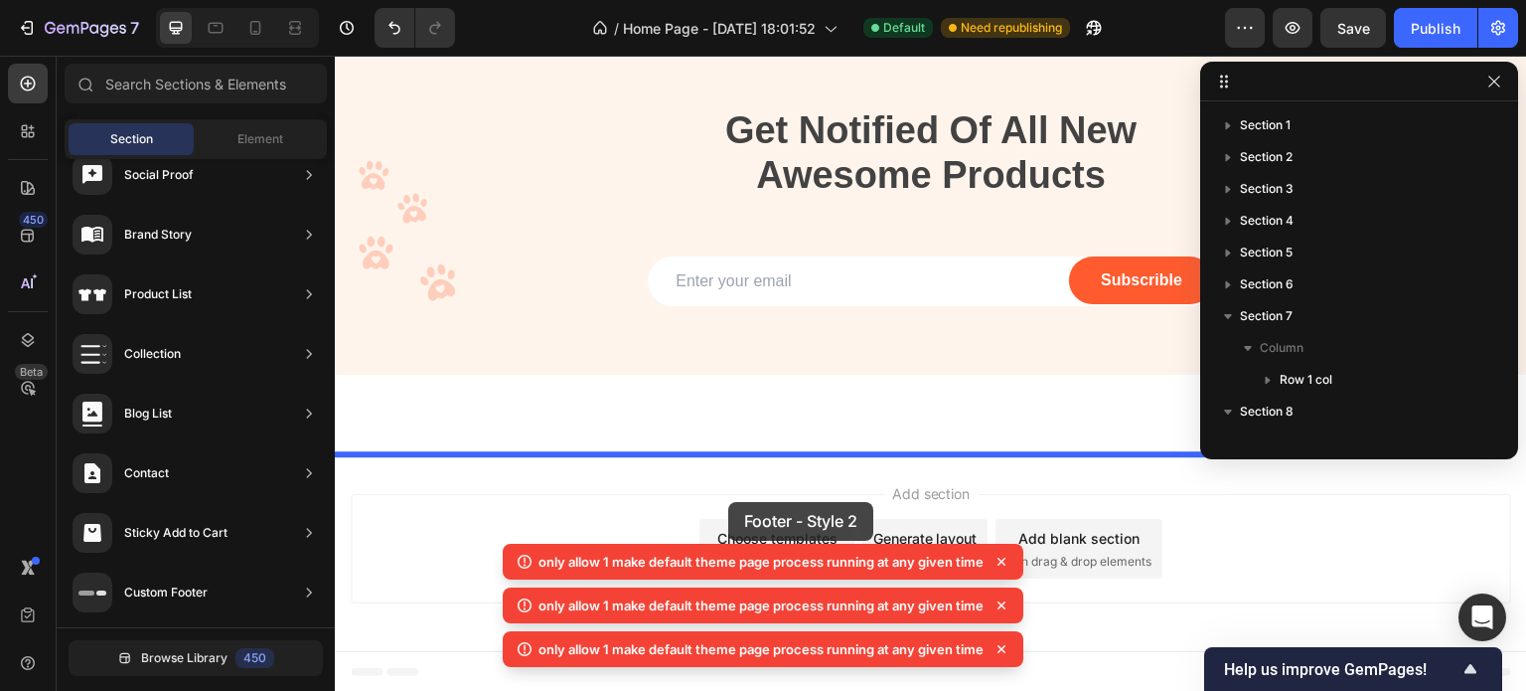
drag, startPoint x: 859, startPoint y: 384, endPoint x: 727, endPoint y: 501, distance: 176.7
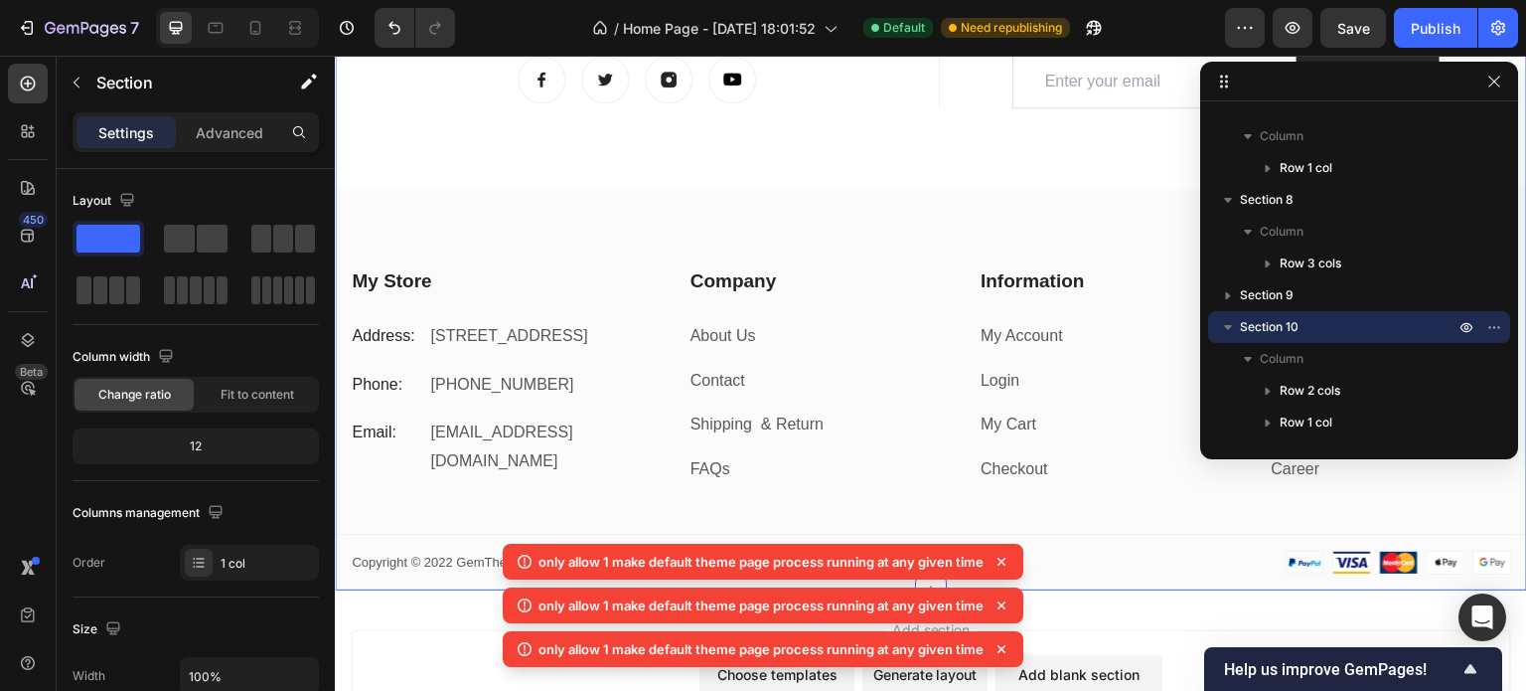
scroll to position [4713, 0]
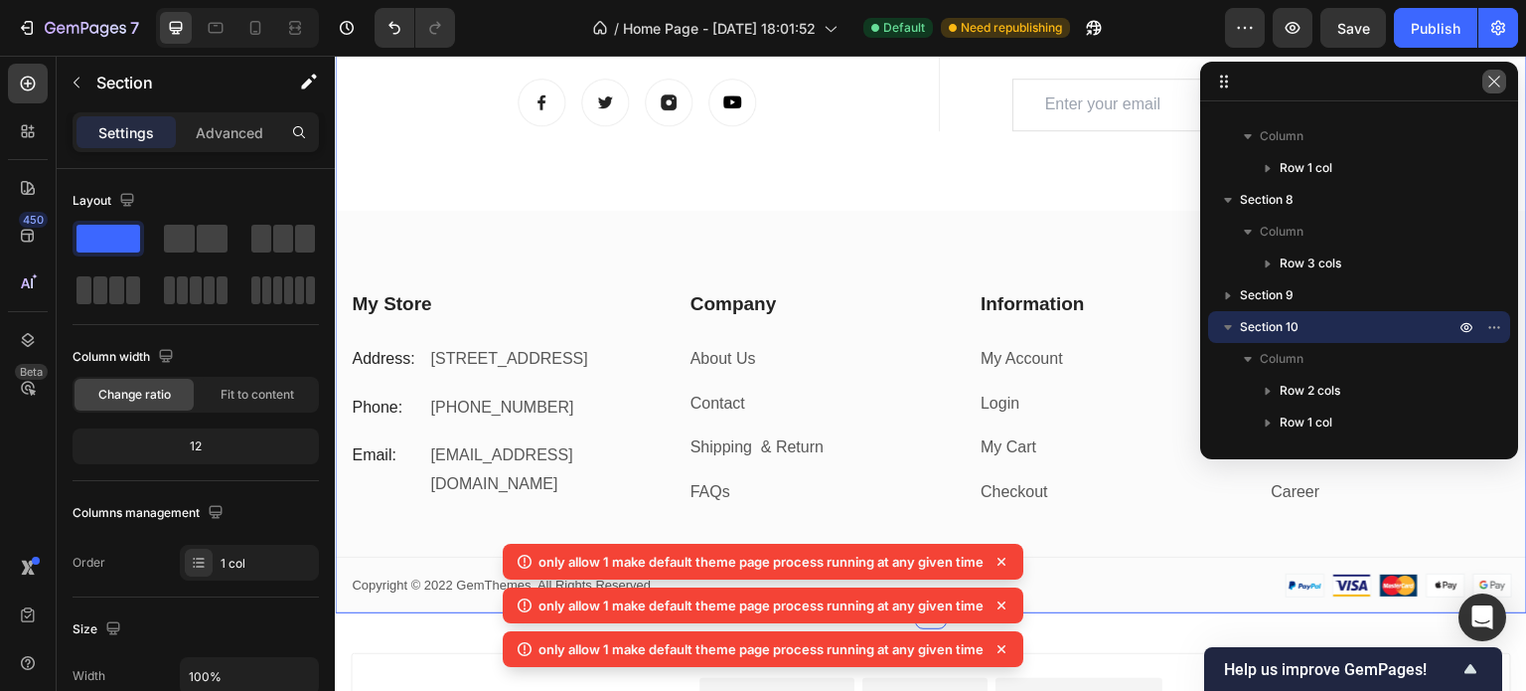
click at [1498, 86] on icon "button" at bounding box center [1494, 82] width 16 height 16
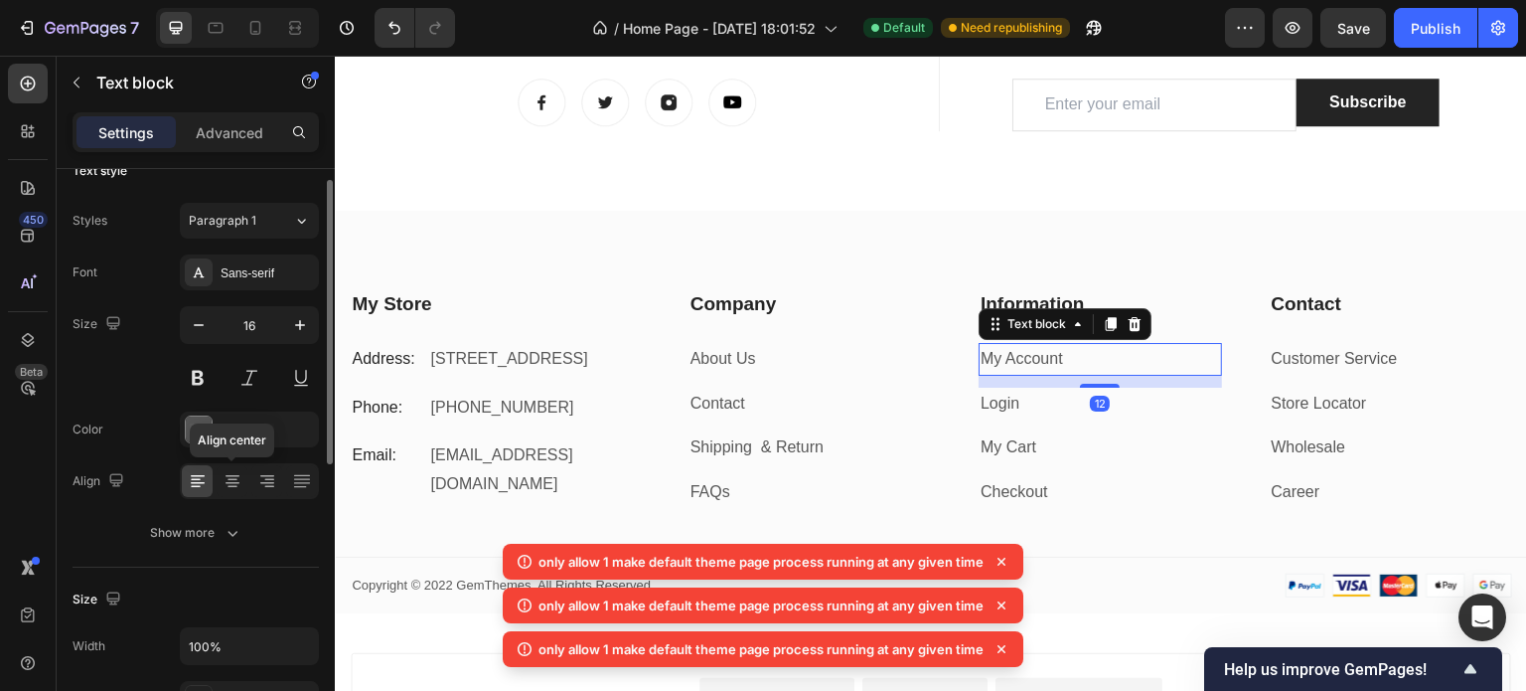
scroll to position [0, 0]
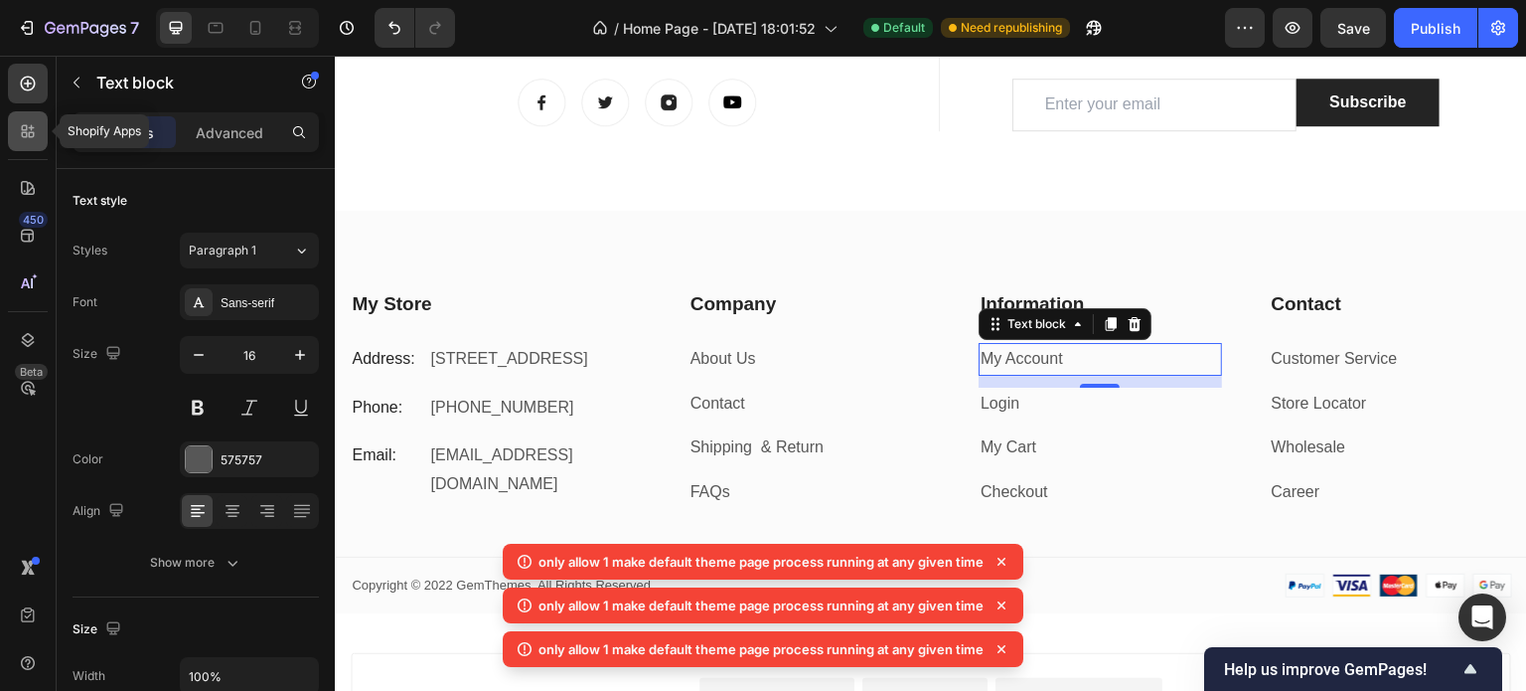
click at [35, 130] on icon at bounding box center [28, 131] width 20 height 20
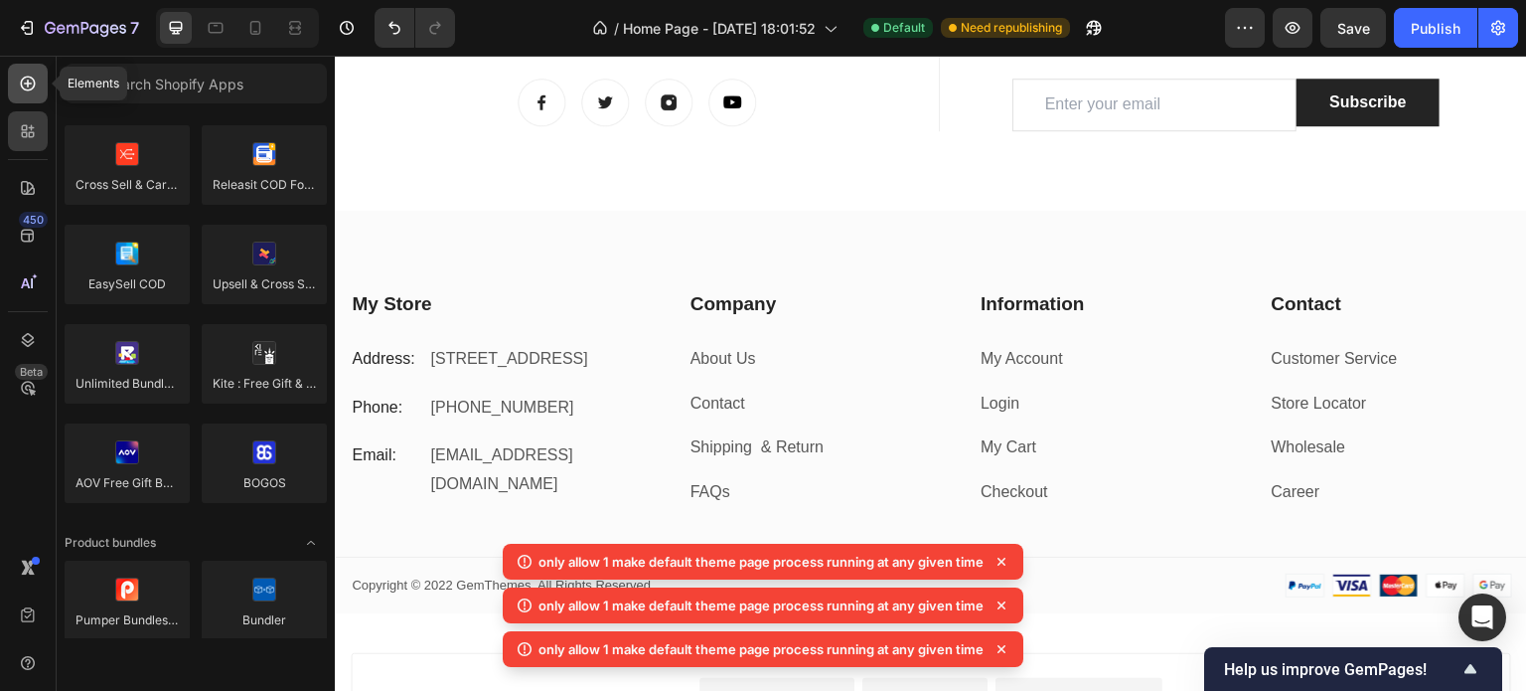
click at [31, 81] on icon at bounding box center [28, 84] width 20 height 20
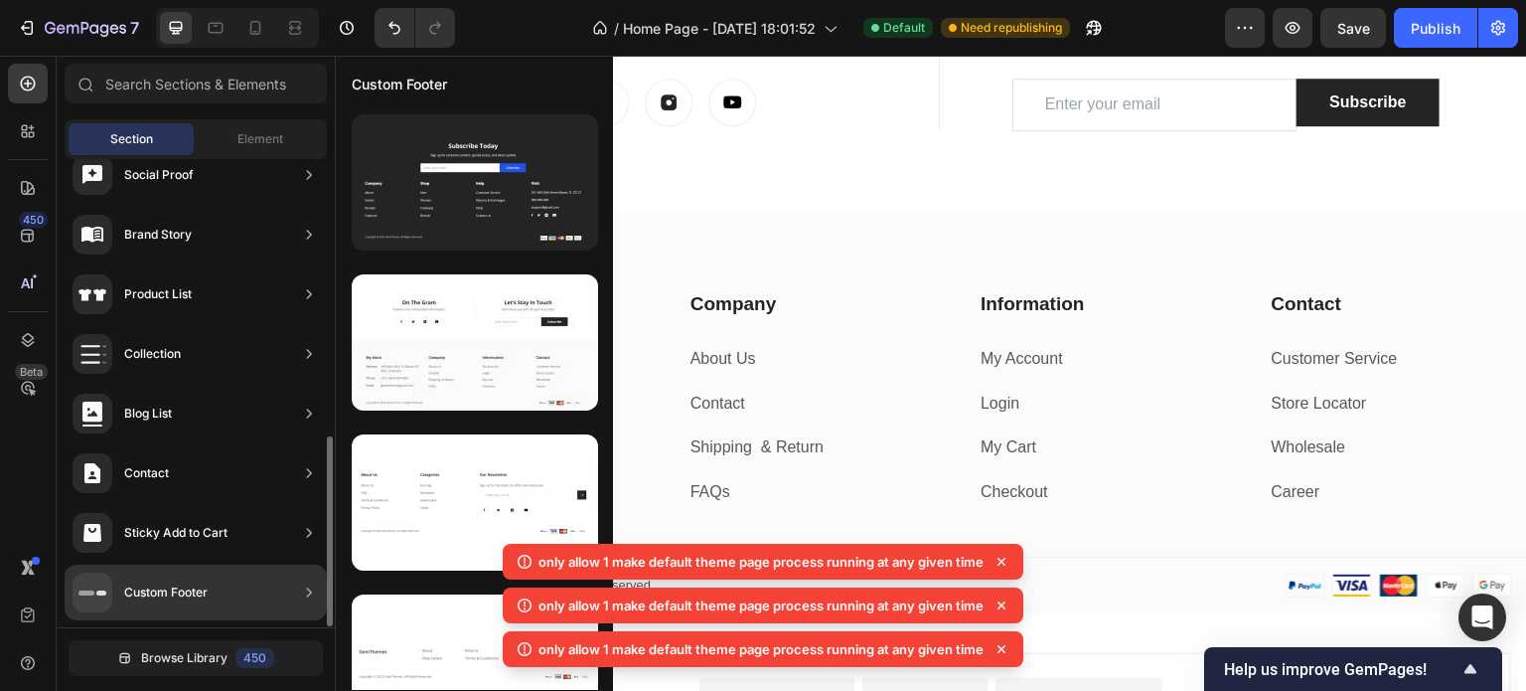
click at [226, 585] on div "Custom Footer" at bounding box center [196, 592] width 262 height 56
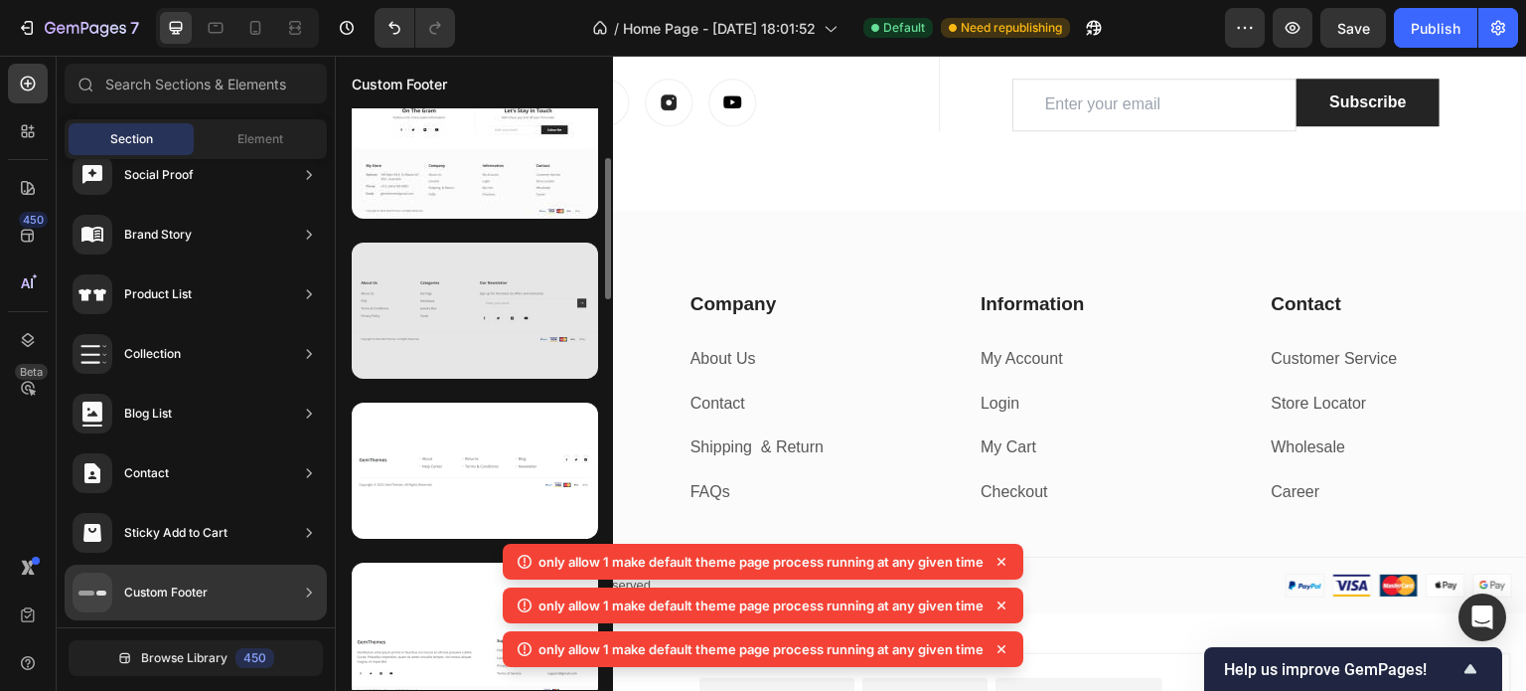
scroll to position [196, 0]
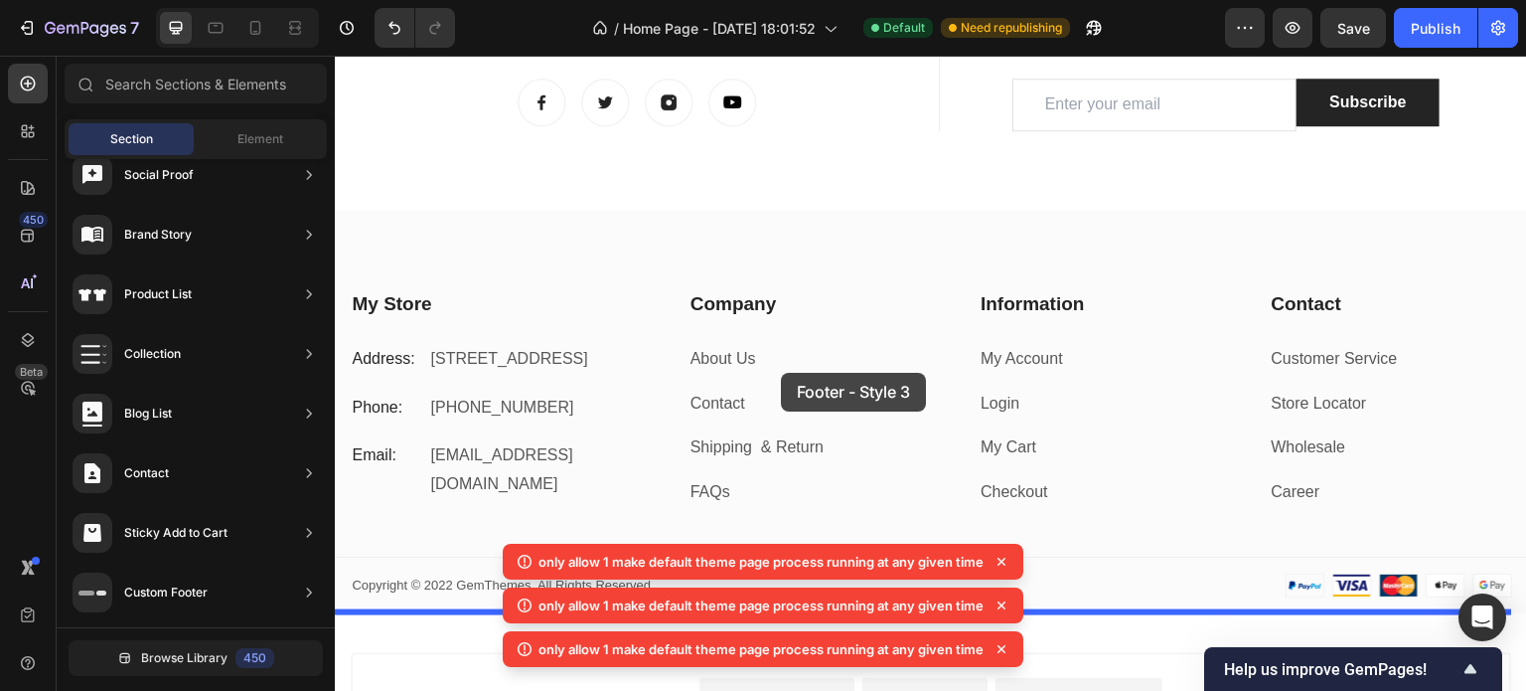
drag, startPoint x: 824, startPoint y: 373, endPoint x: 781, endPoint y: 373, distance: 42.7
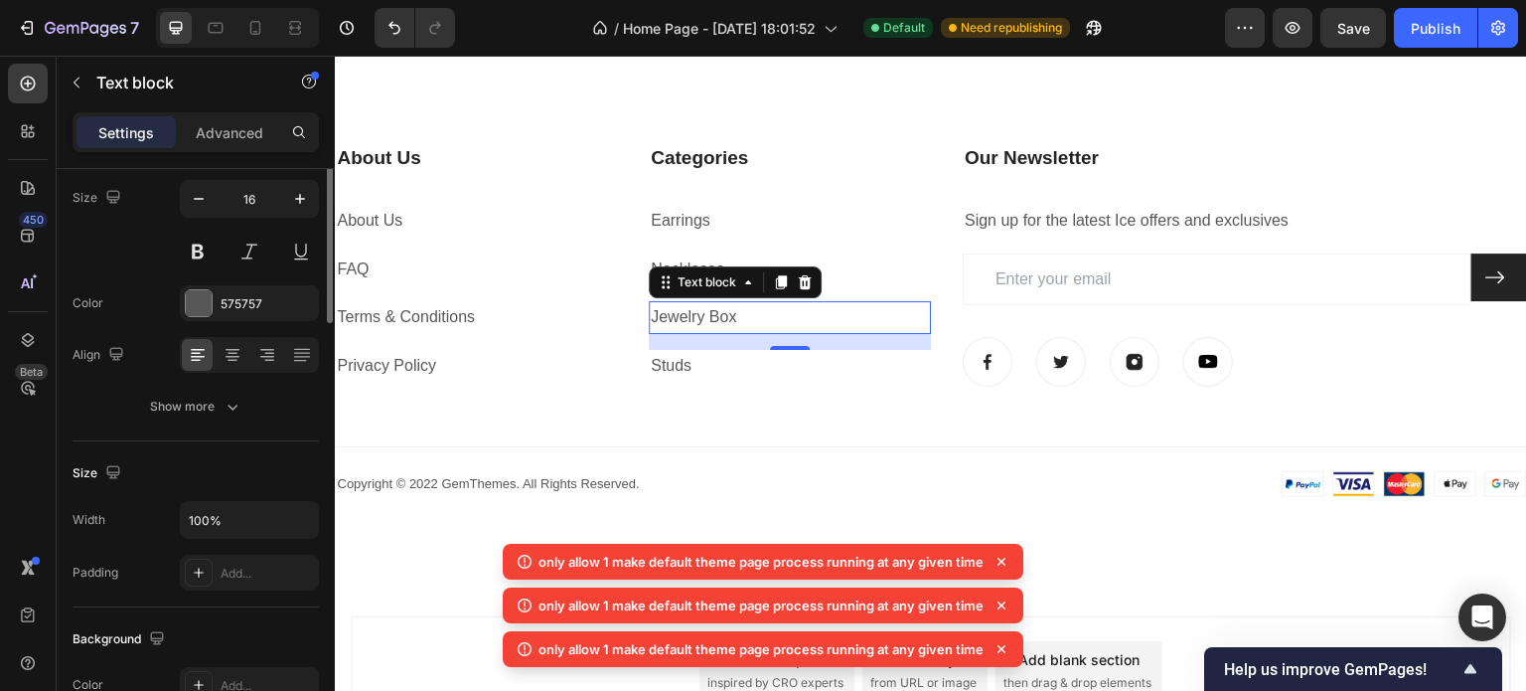
scroll to position [0, 0]
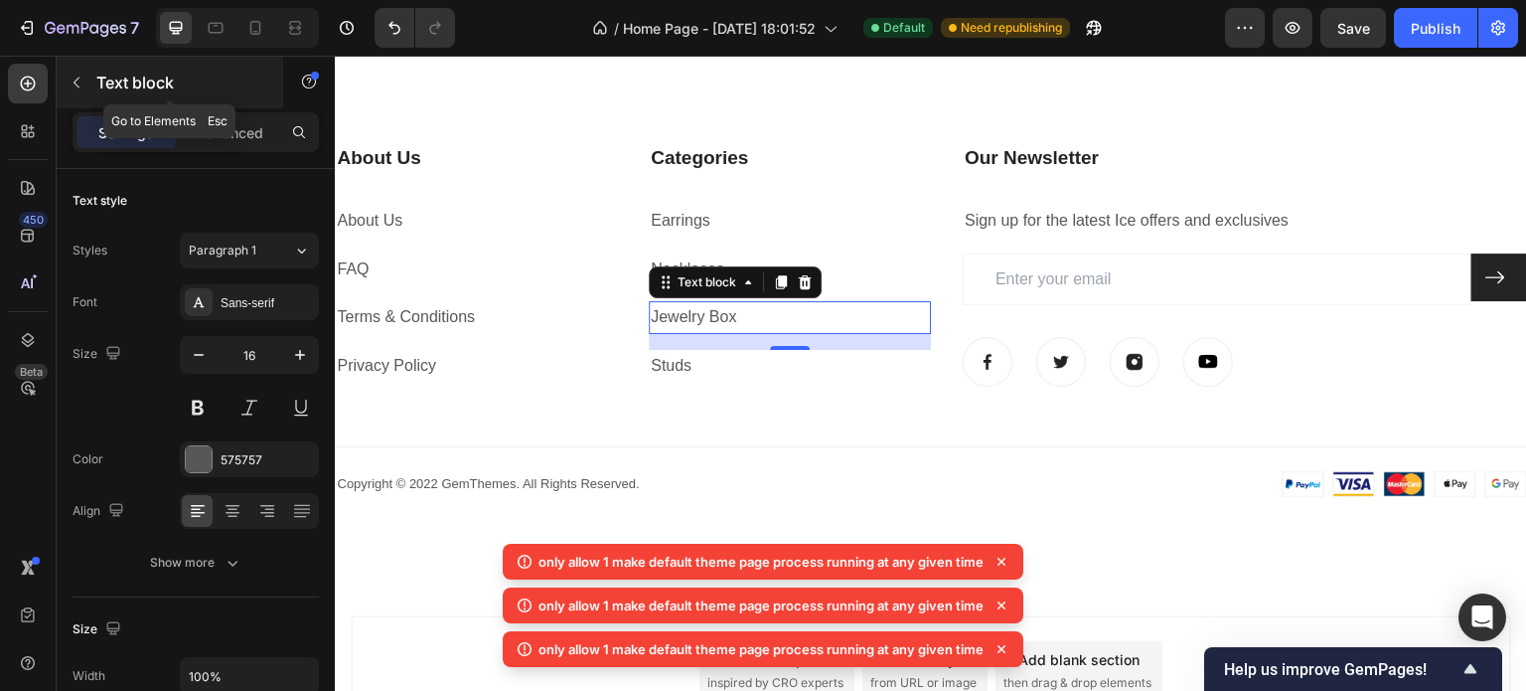
click at [76, 89] on icon "button" at bounding box center [77, 83] width 16 height 16
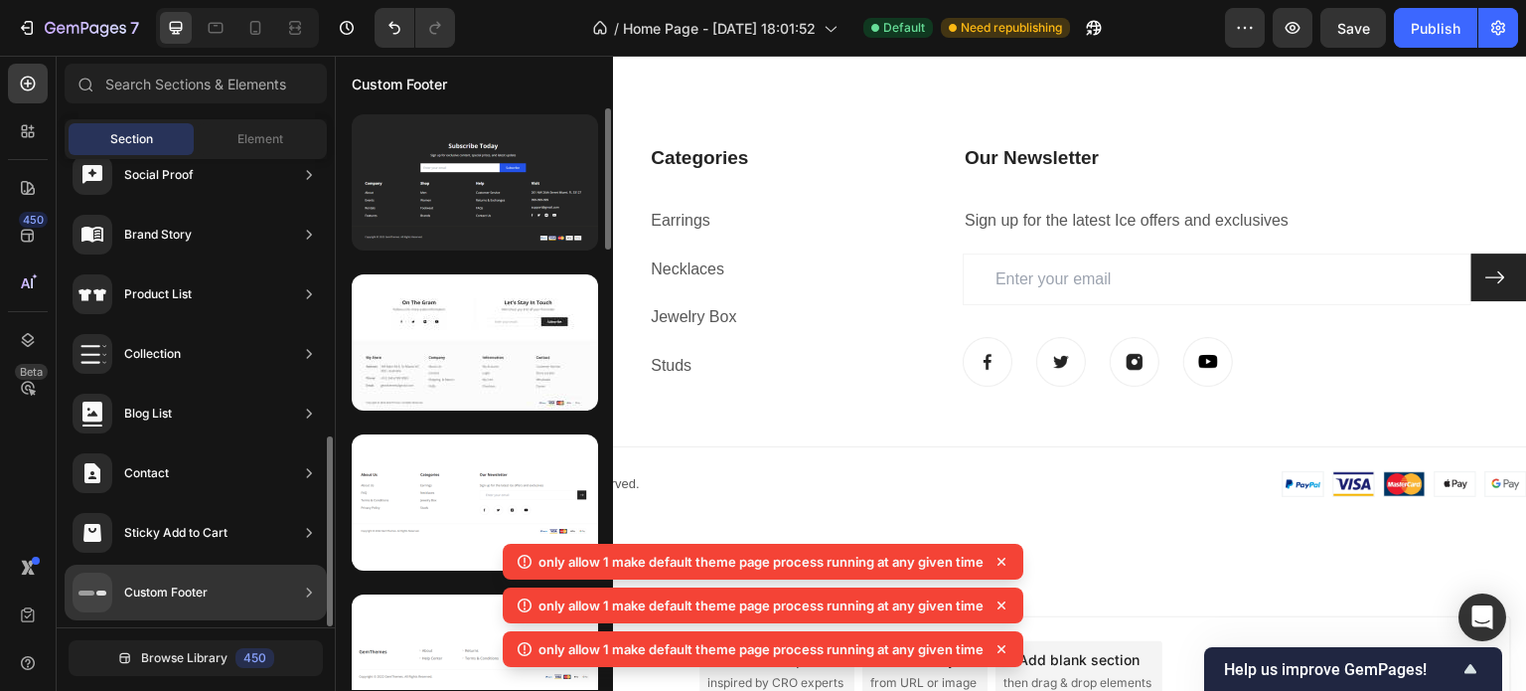
click at [207, 586] on div "Custom Footer" at bounding box center [165, 592] width 83 height 20
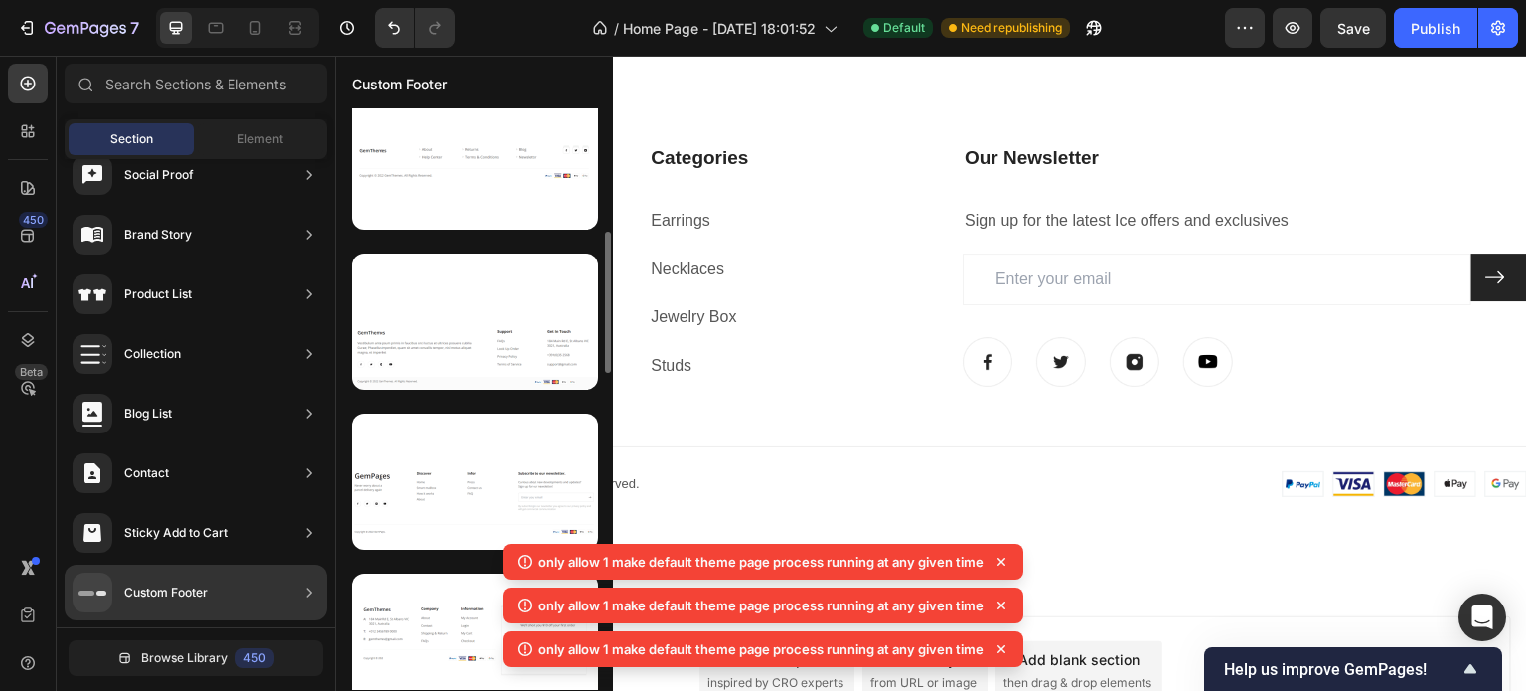
scroll to position [504, 0]
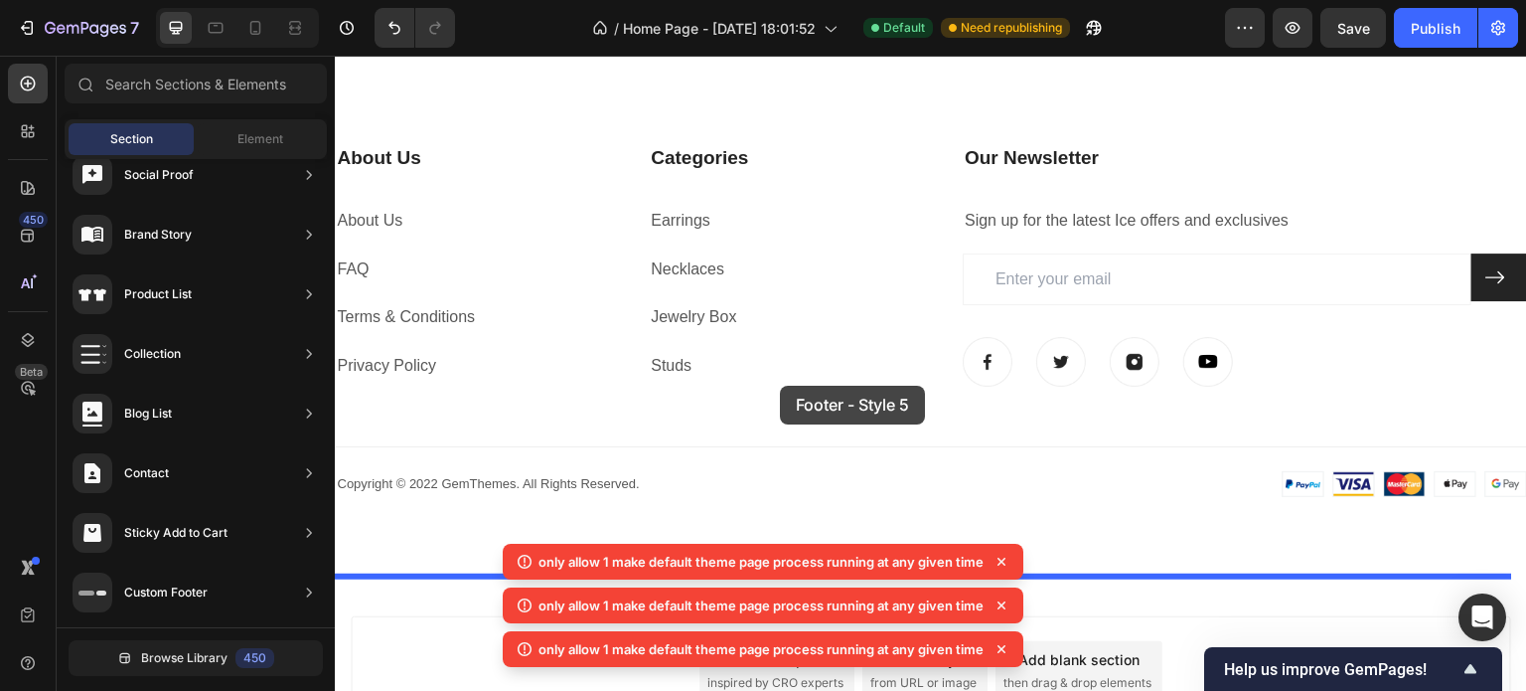
drag, startPoint x: 832, startPoint y: 400, endPoint x: 782, endPoint y: 388, distance: 51.3
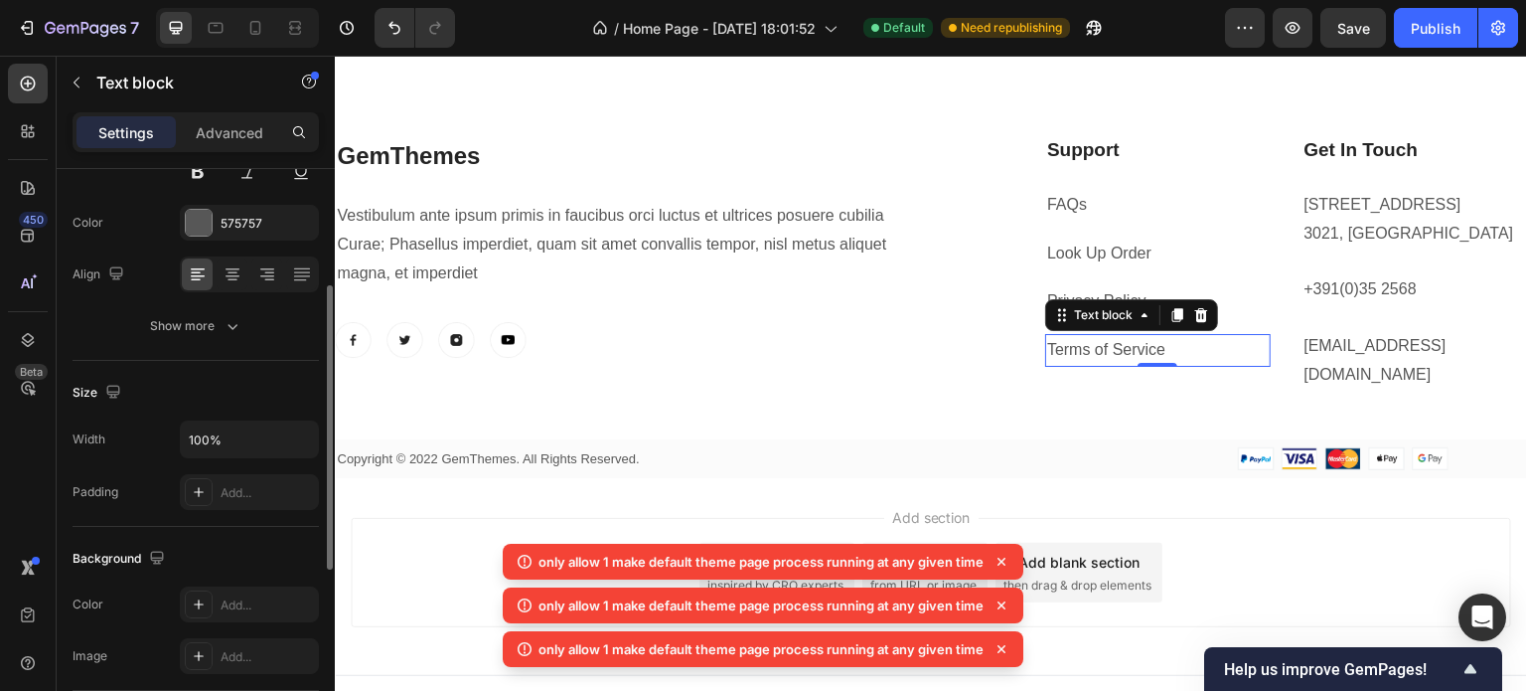
scroll to position [0, 0]
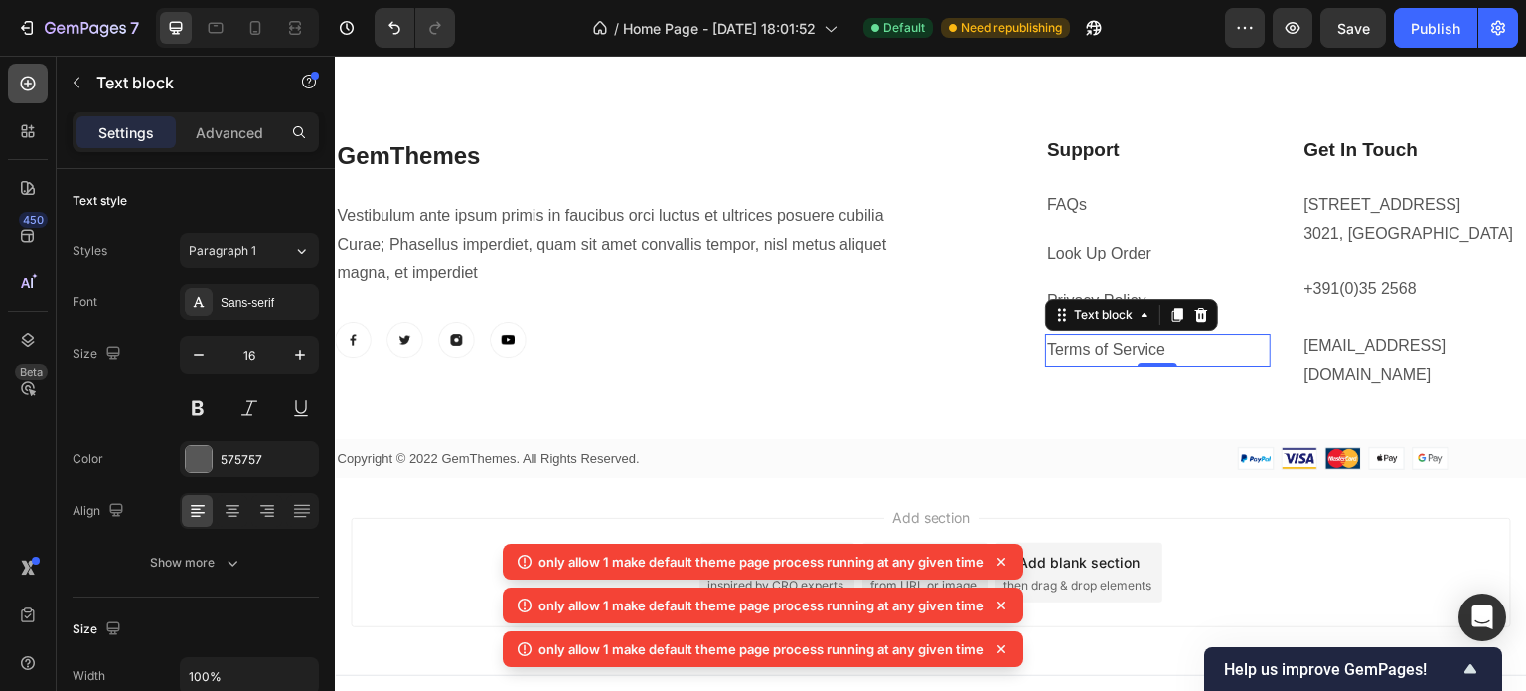
click at [28, 86] on icon at bounding box center [28, 83] width 8 height 8
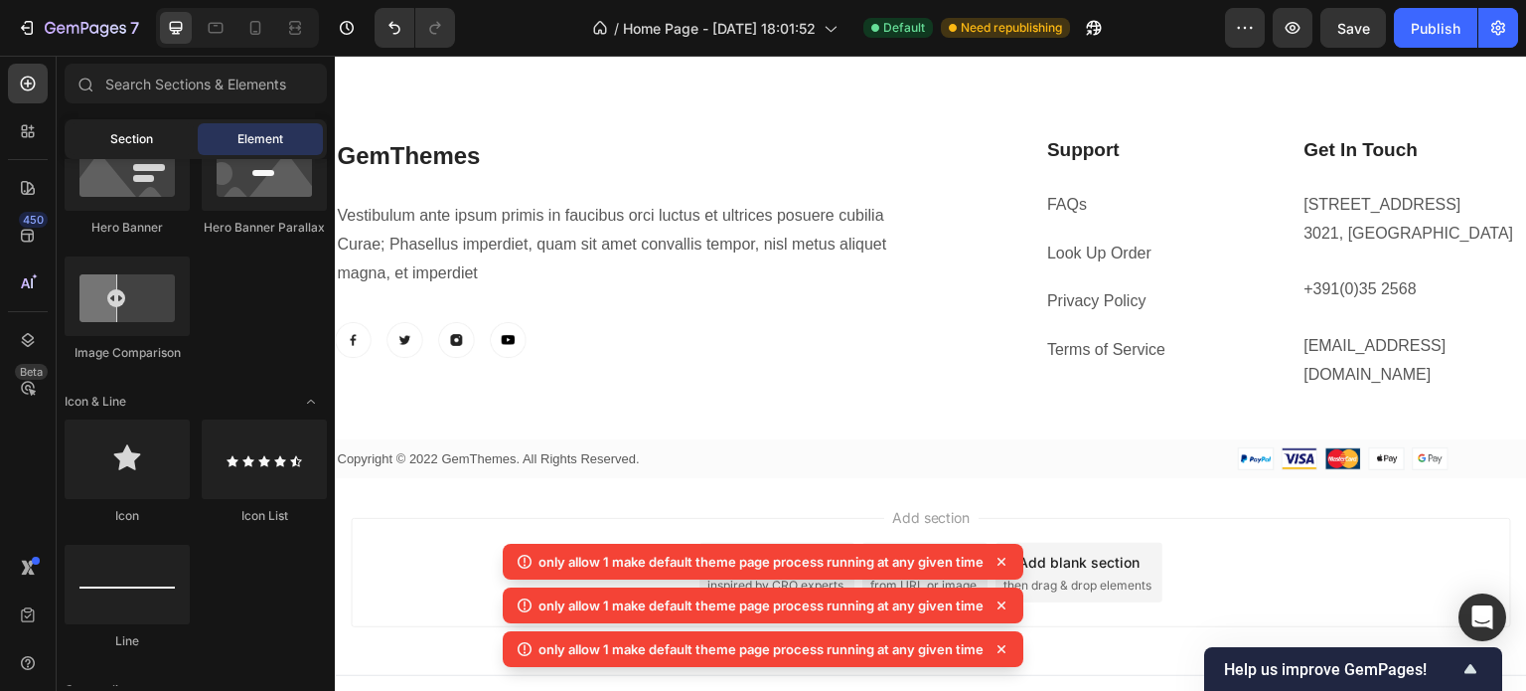
click at [131, 137] on span "Section" at bounding box center [131, 139] width 43 height 18
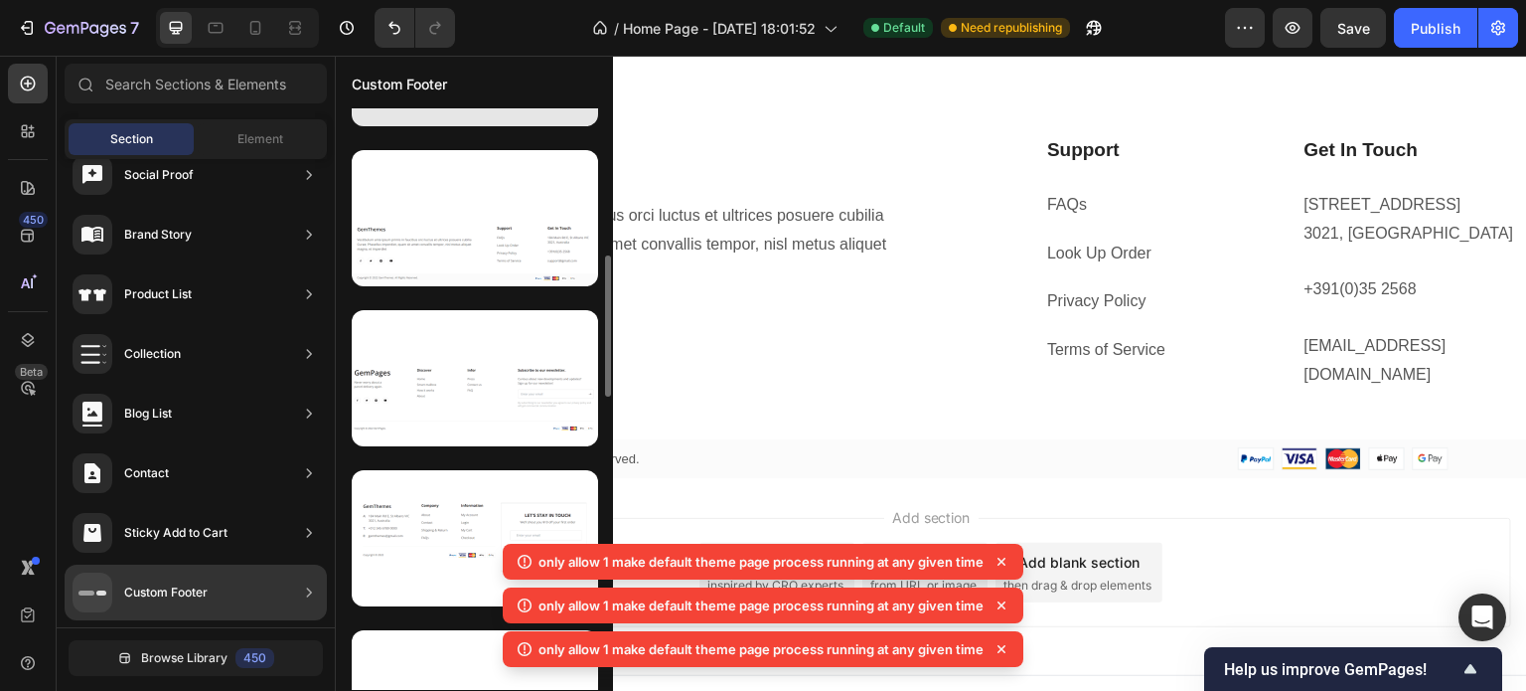
scroll to position [604, 0]
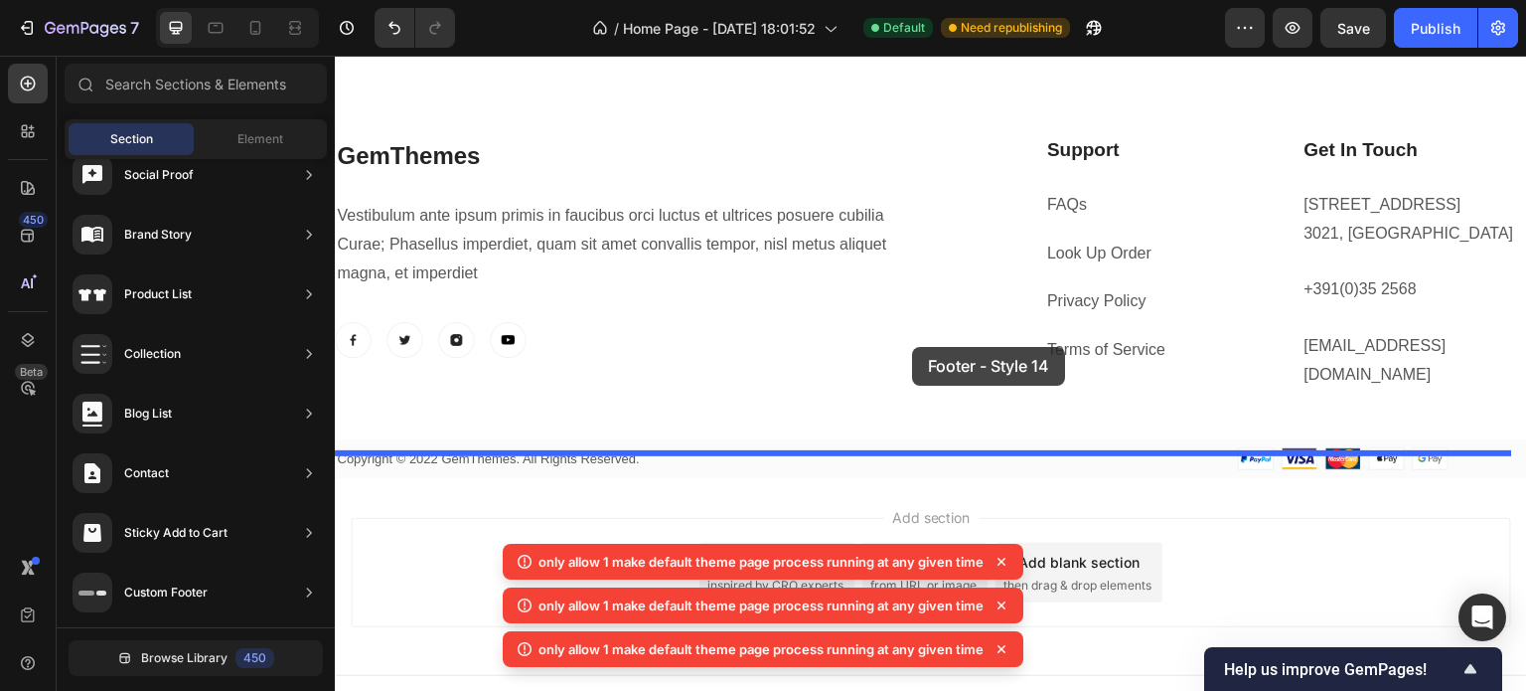
drag, startPoint x: 844, startPoint y: 477, endPoint x: 912, endPoint y: 347, distance: 147.1
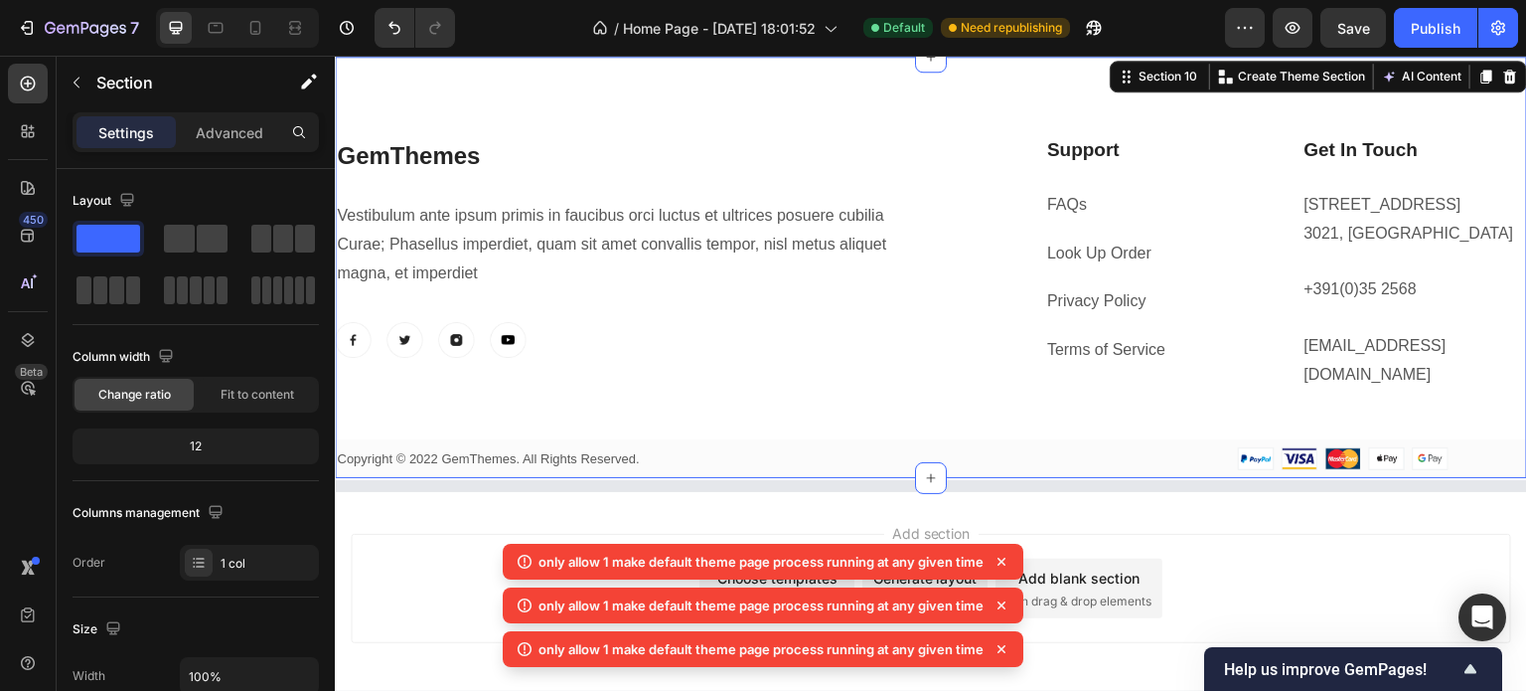
click at [462, 386] on div "GemThemes Heading Vestibulum ante ipsum primis in faucibus orci luctus et ultri…" at bounding box center [931, 307] width 1192 height 342
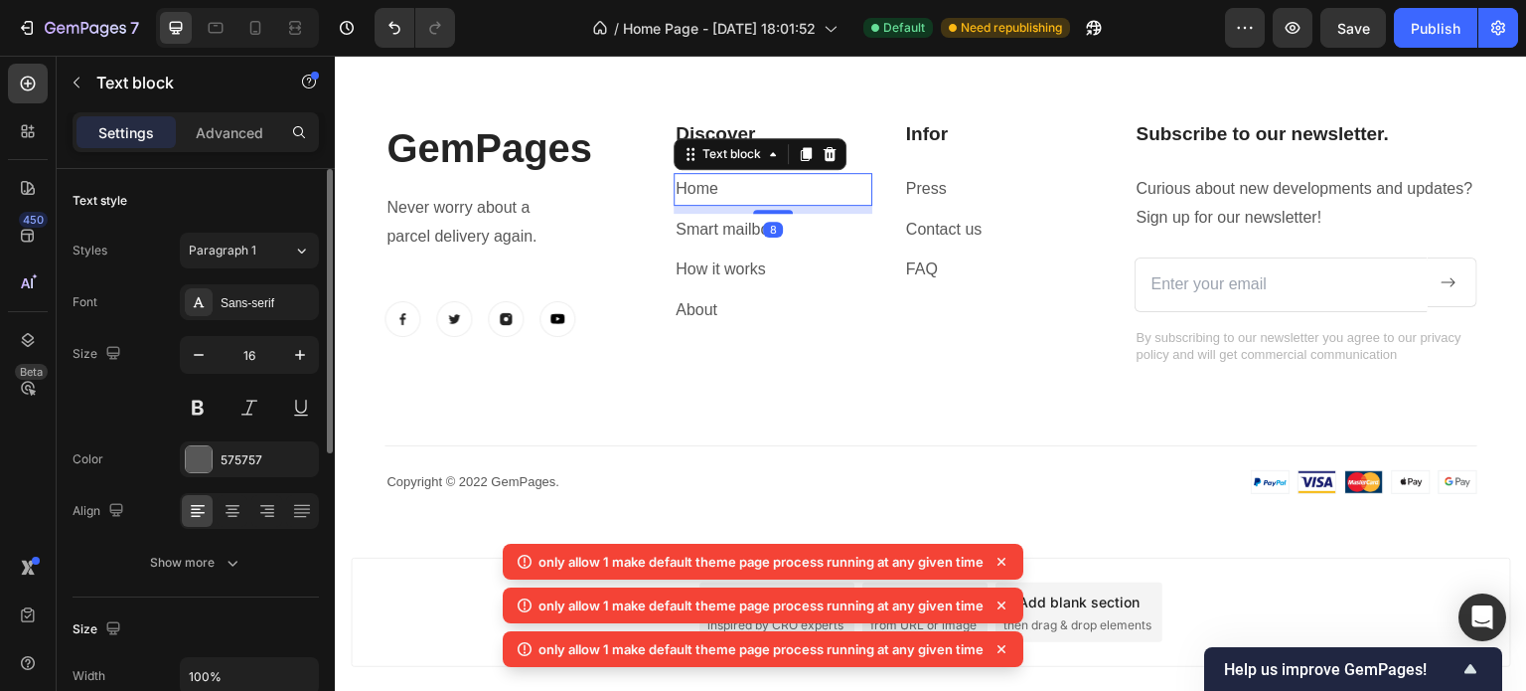
scroll to position [596, 0]
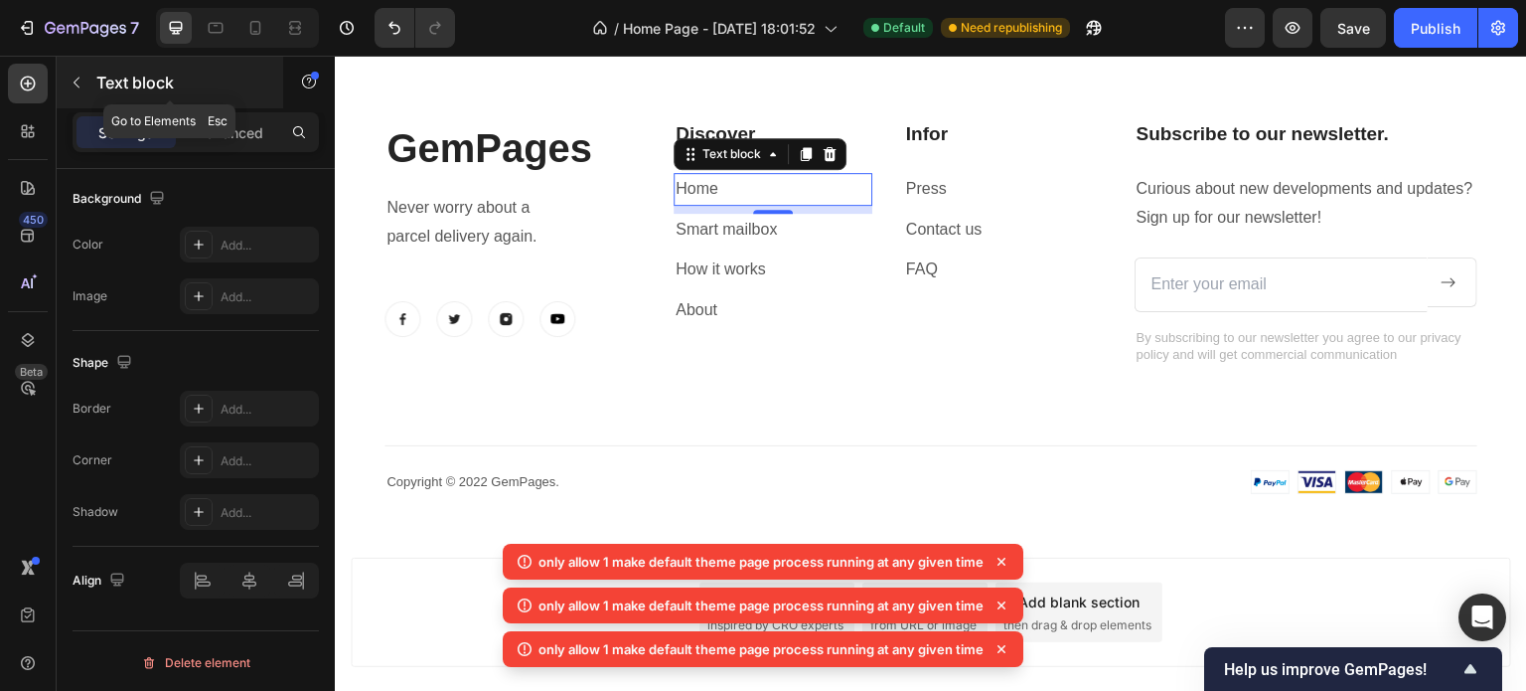
click at [68, 71] on button "button" at bounding box center [77, 83] width 32 height 32
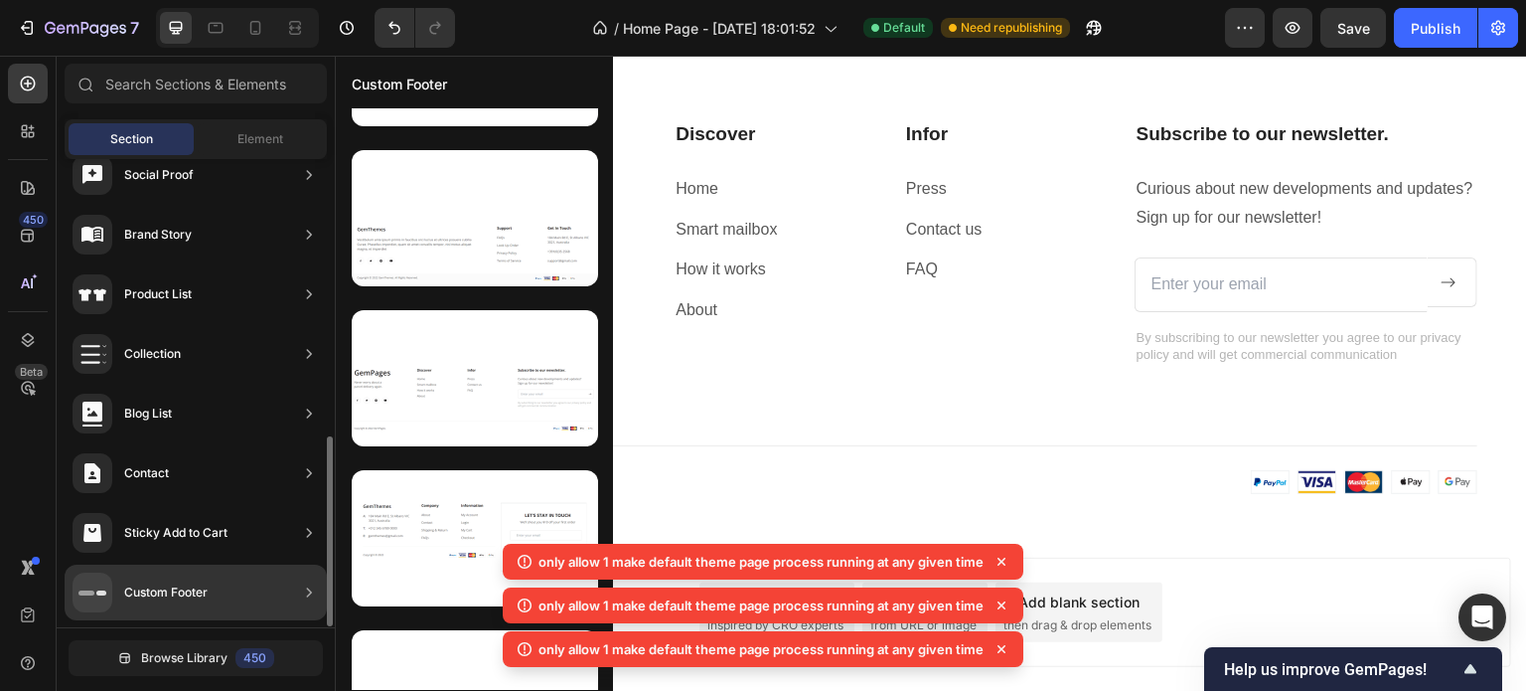
click at [255, 583] on div "Custom Footer" at bounding box center [196, 592] width 262 height 56
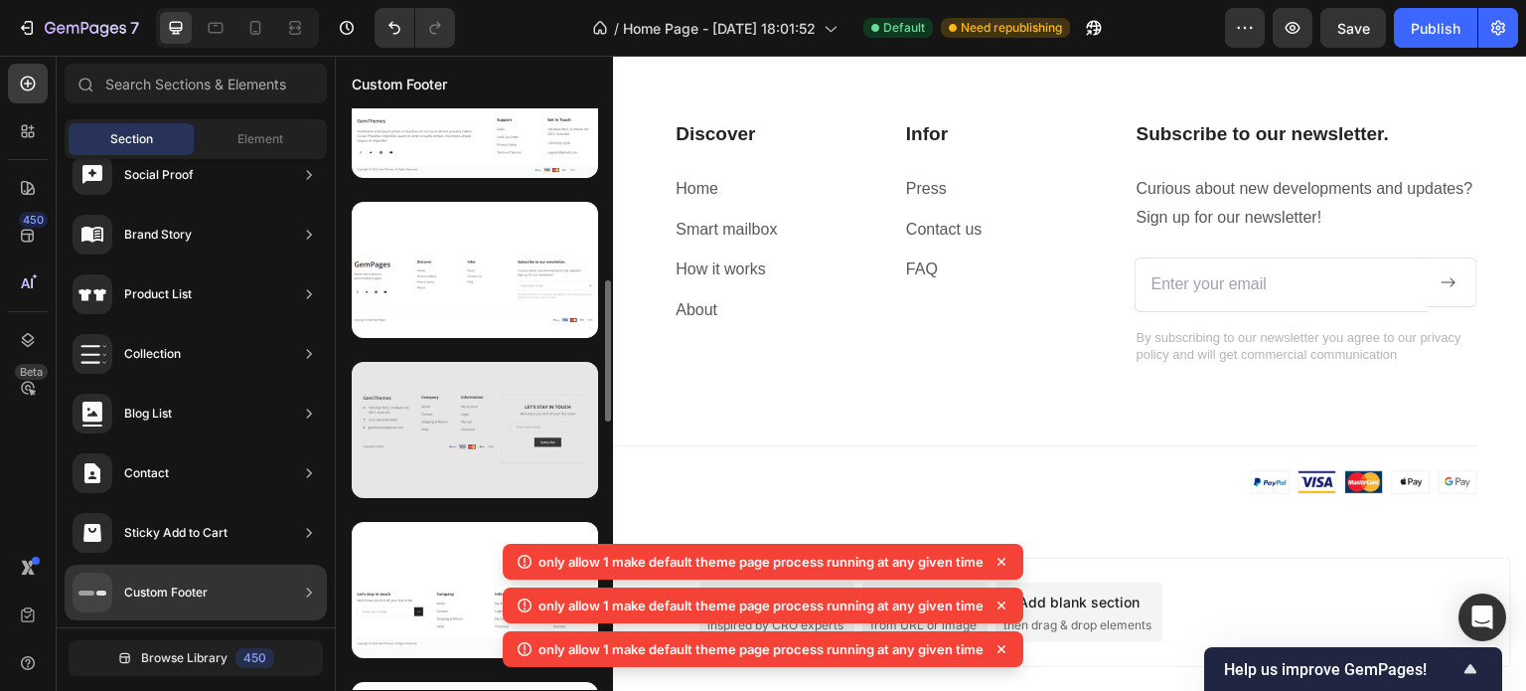
scroll to position [711, 0]
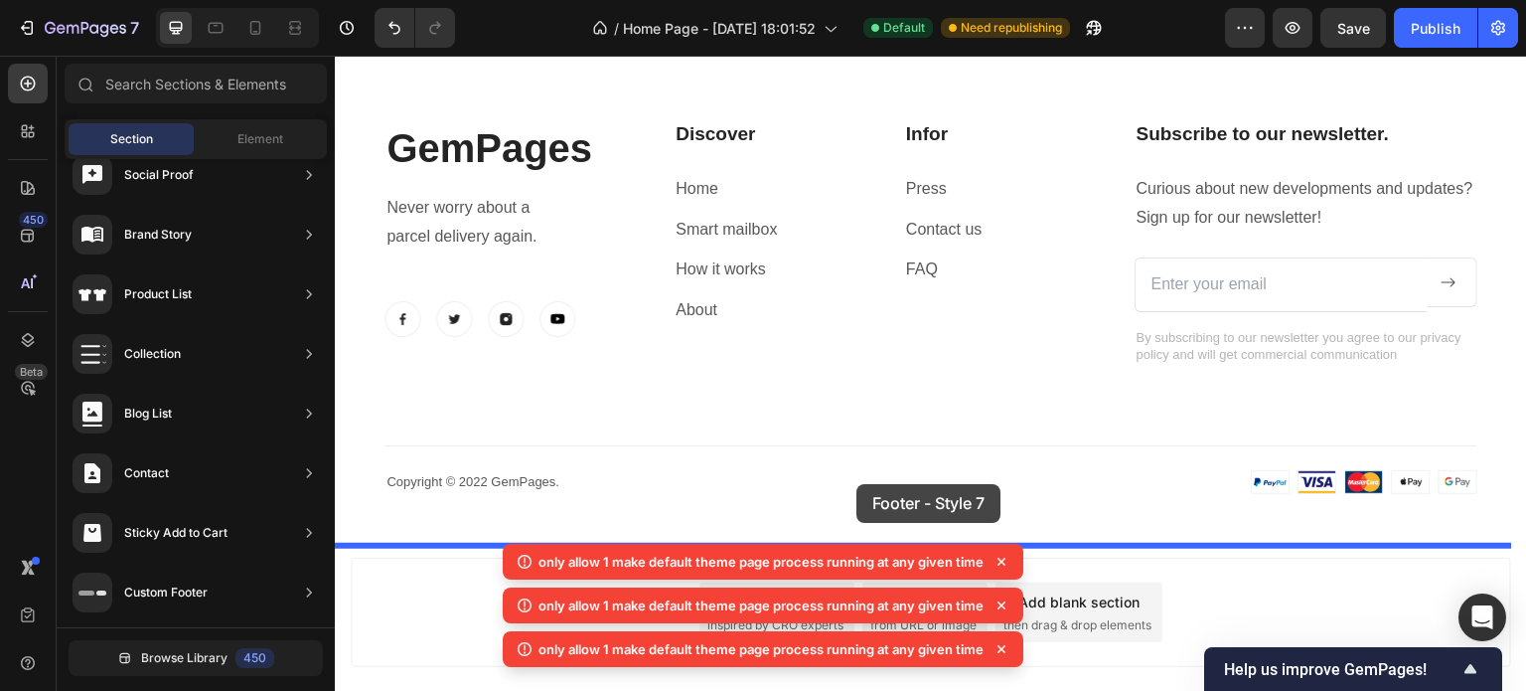
drag, startPoint x: 785, startPoint y: 549, endPoint x: 853, endPoint y: 487, distance: 92.1
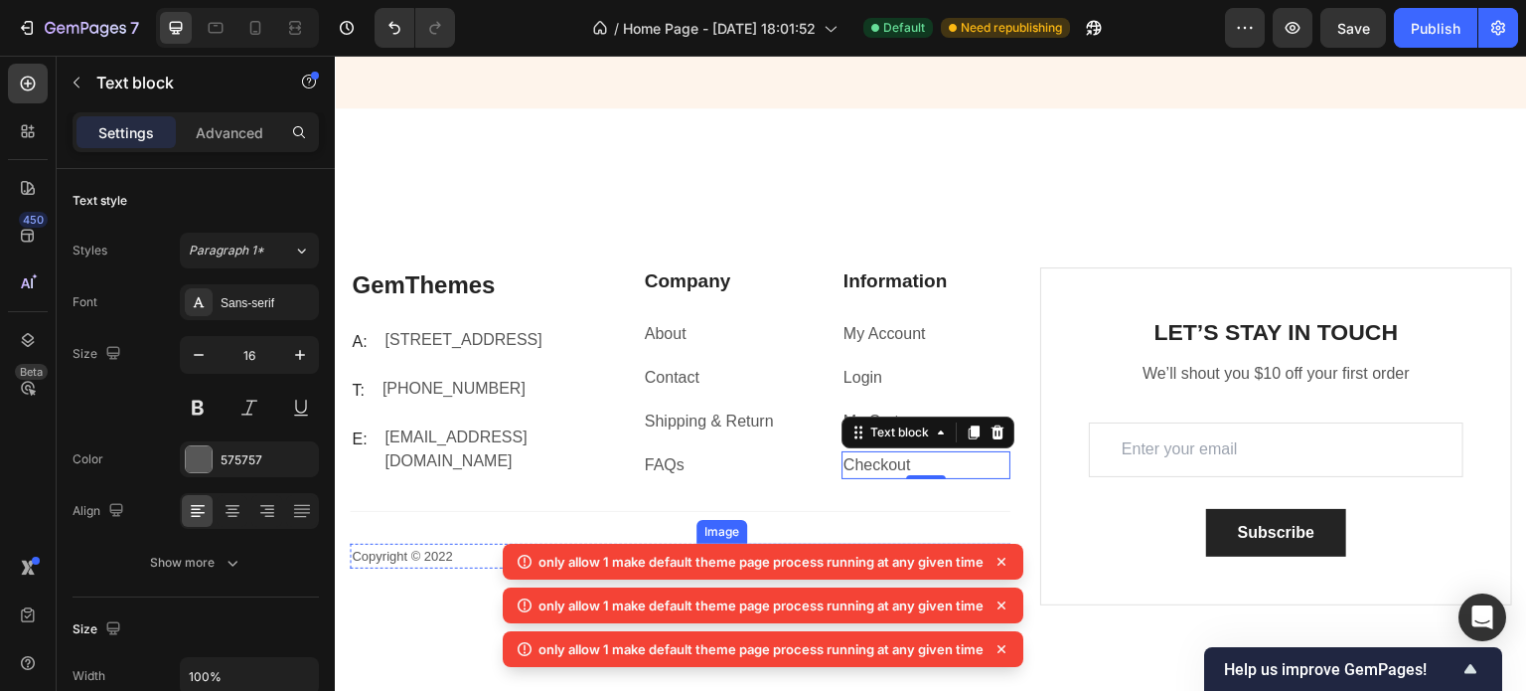
scroll to position [4410, 0]
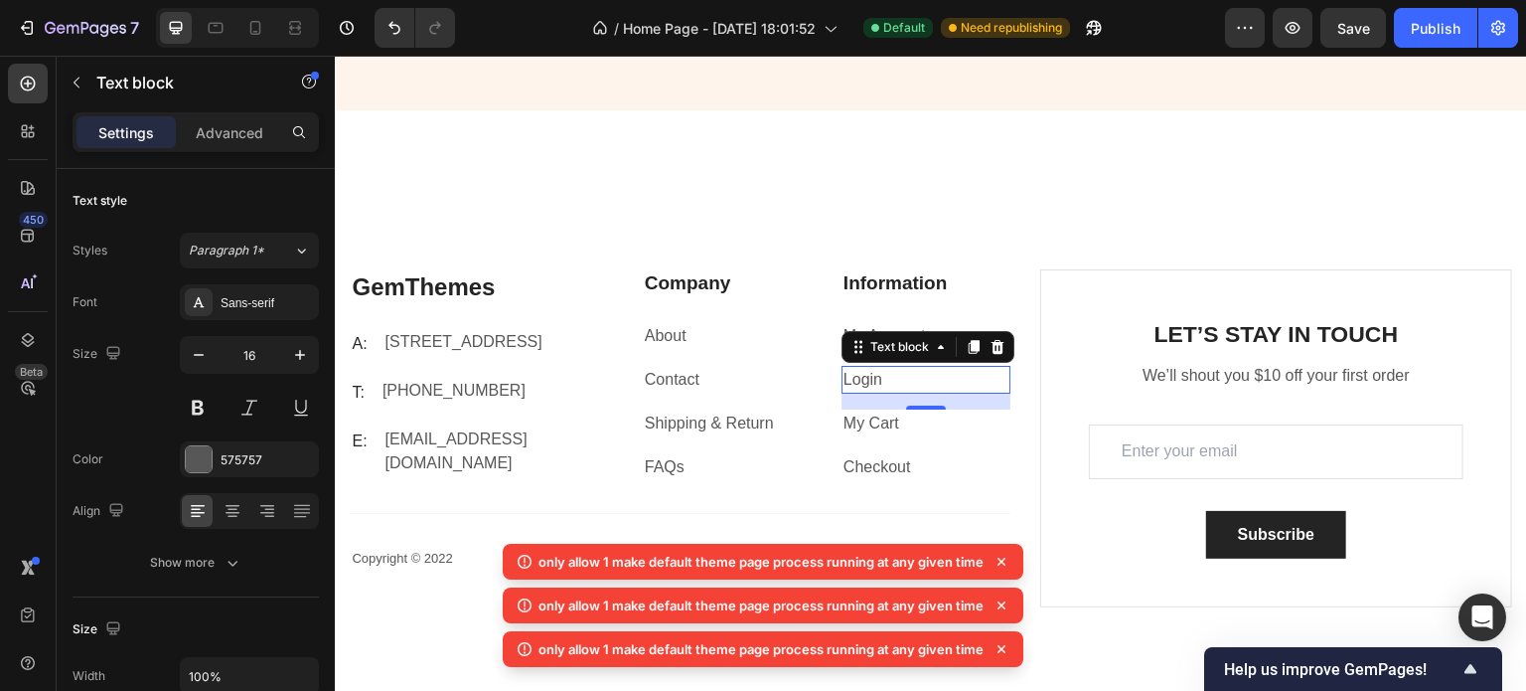
click at [903, 386] on p "Login" at bounding box center [926, 380] width 165 height 24
click at [903, 386] on p "Login ⁠⁠⁠⁠⁠⁠⁠" at bounding box center [926, 380] width 165 height 24
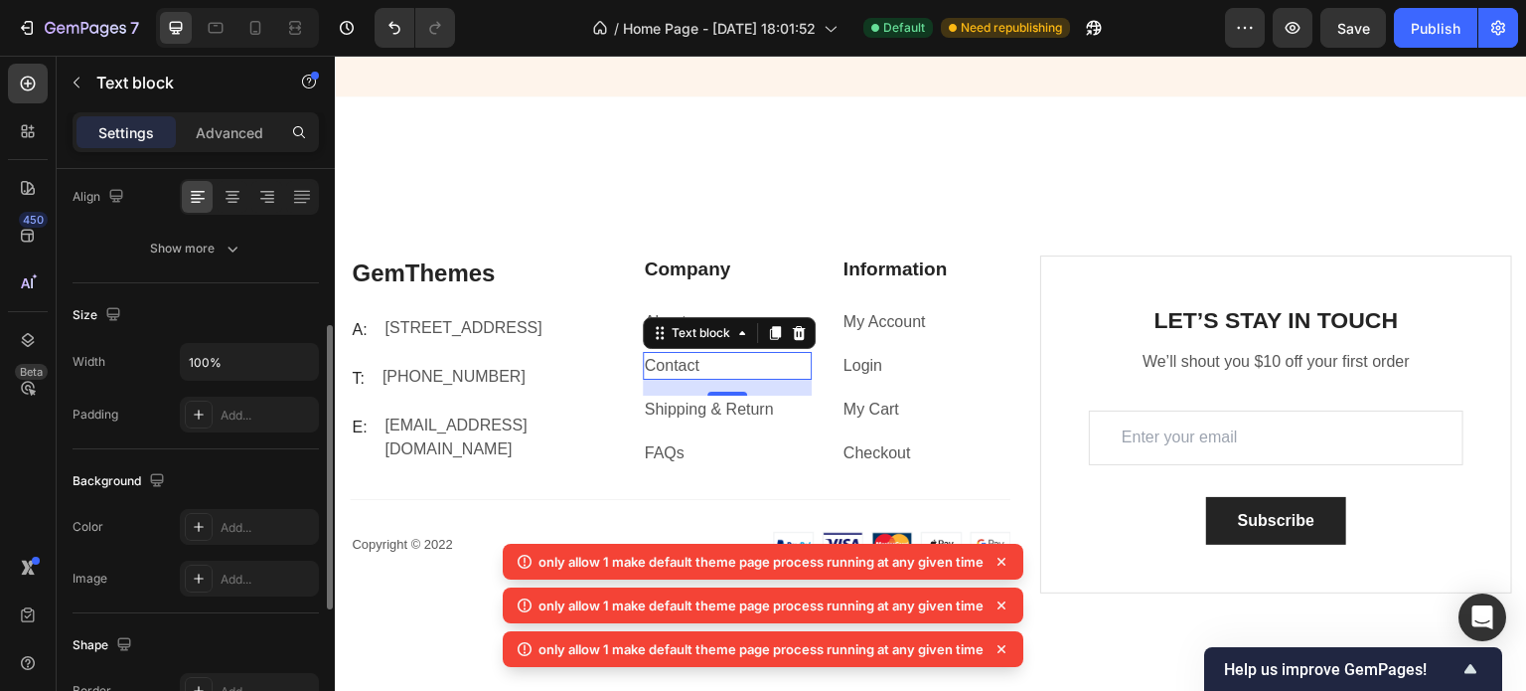
scroll to position [315, 0]
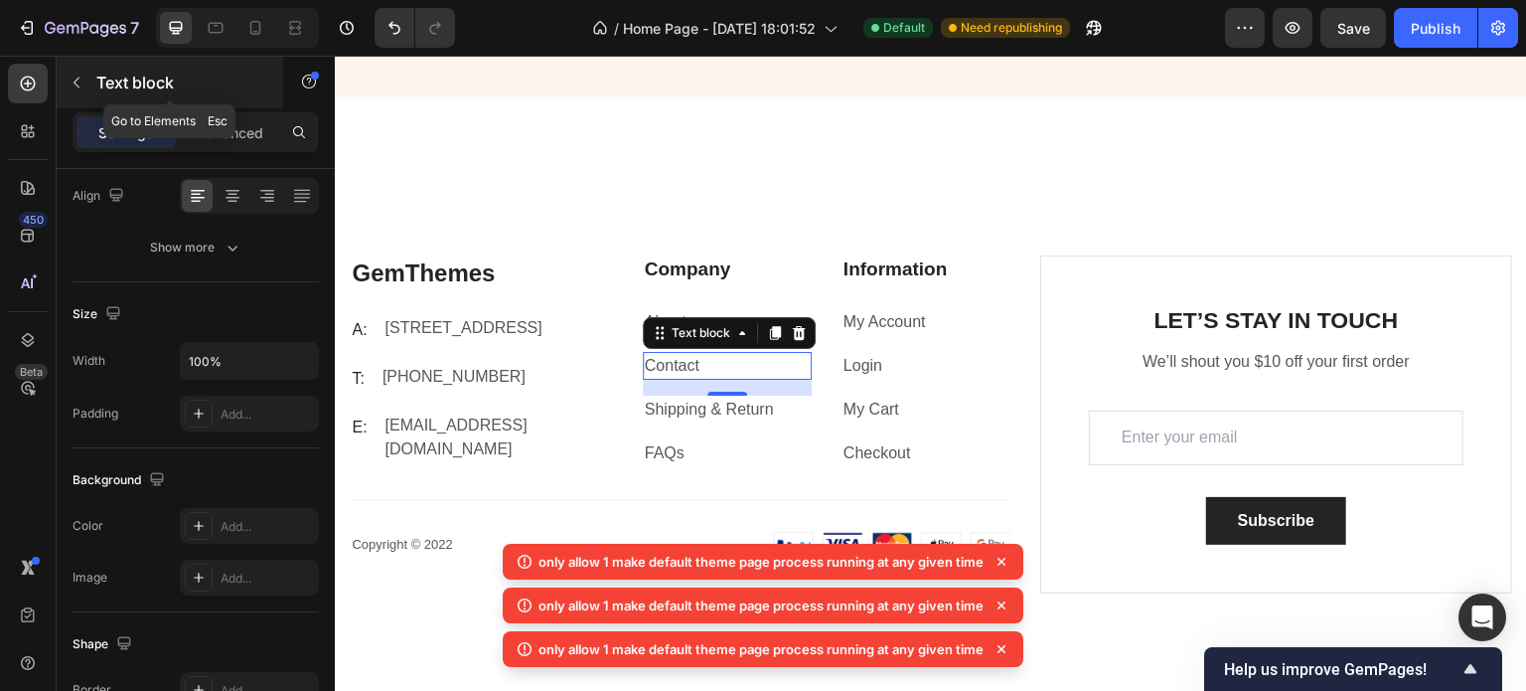
click at [69, 75] on icon "button" at bounding box center [77, 83] width 16 height 16
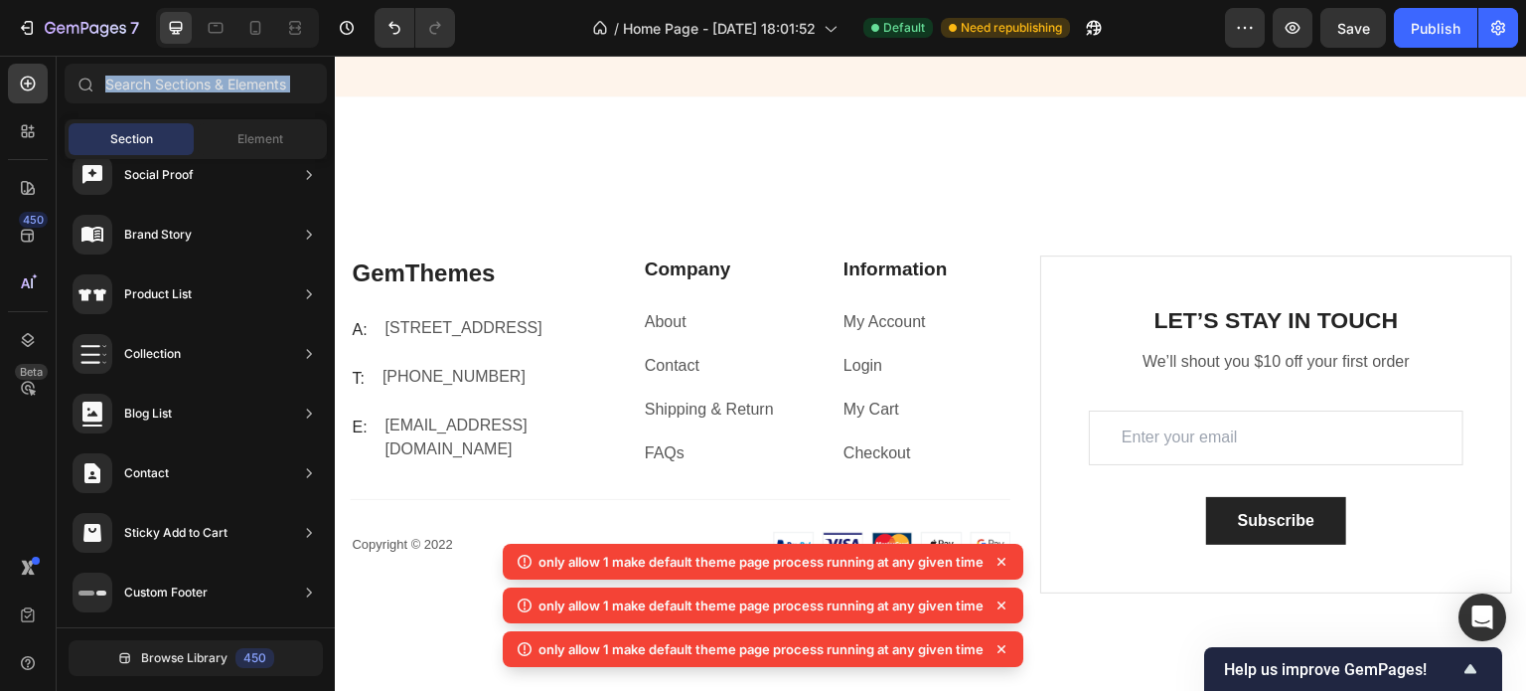
click at [68, 75] on div at bounding box center [85, 84] width 40 height 40
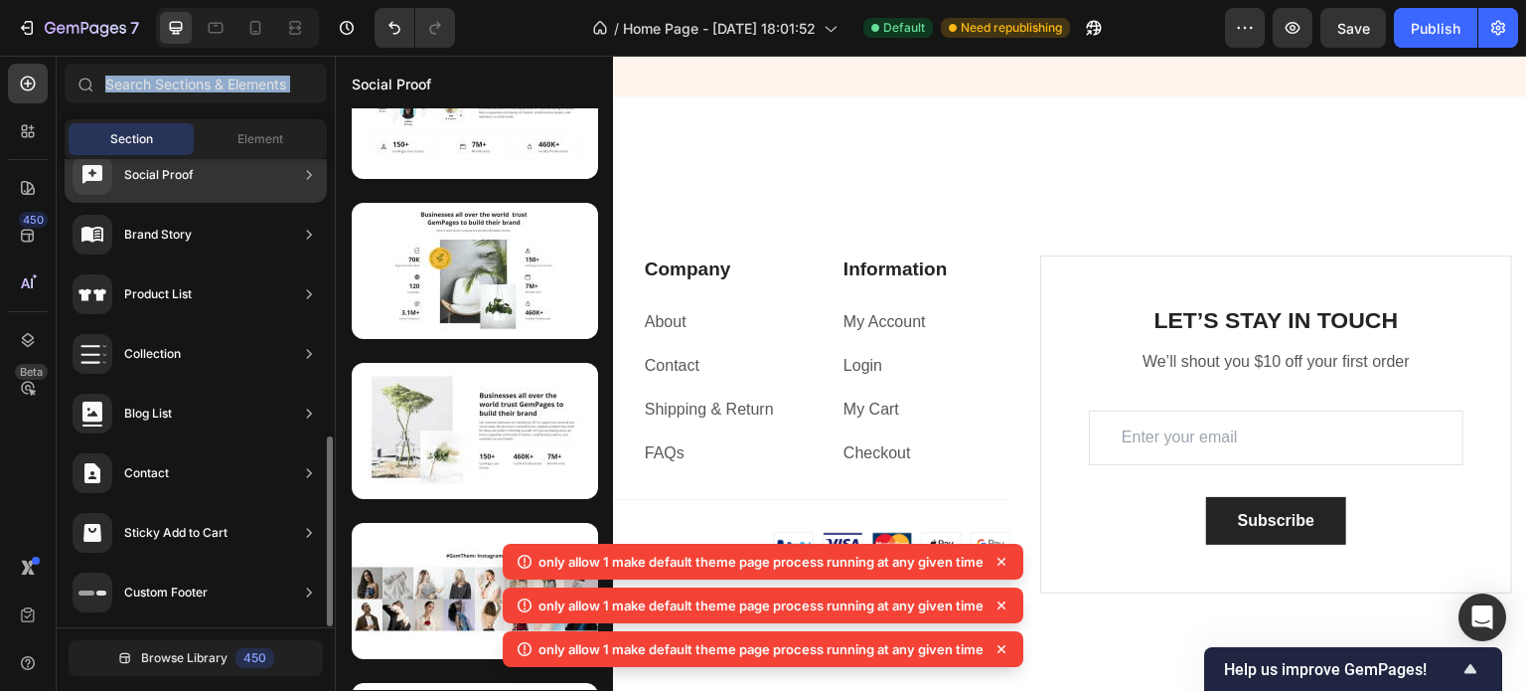
scroll to position [0, 0]
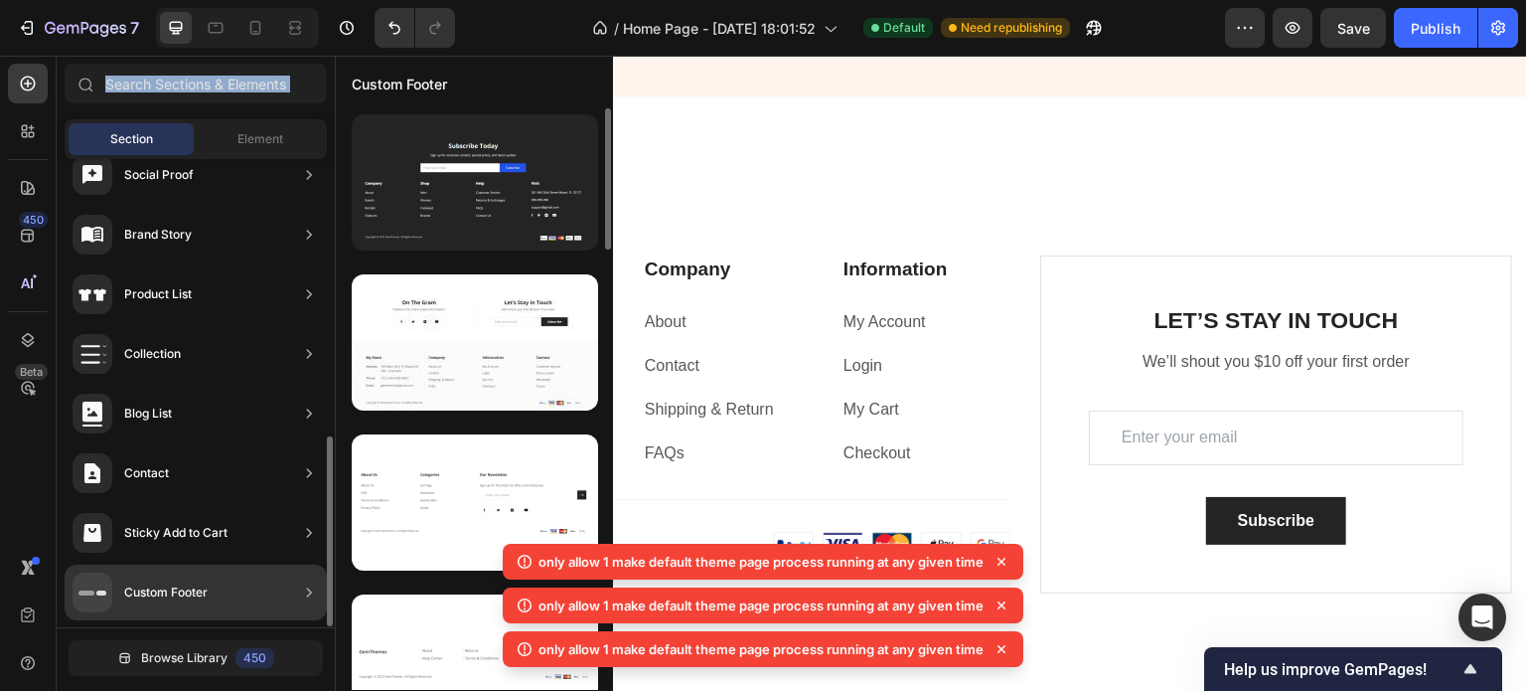
click at [246, 608] on div "Custom Footer" at bounding box center [196, 592] width 262 height 56
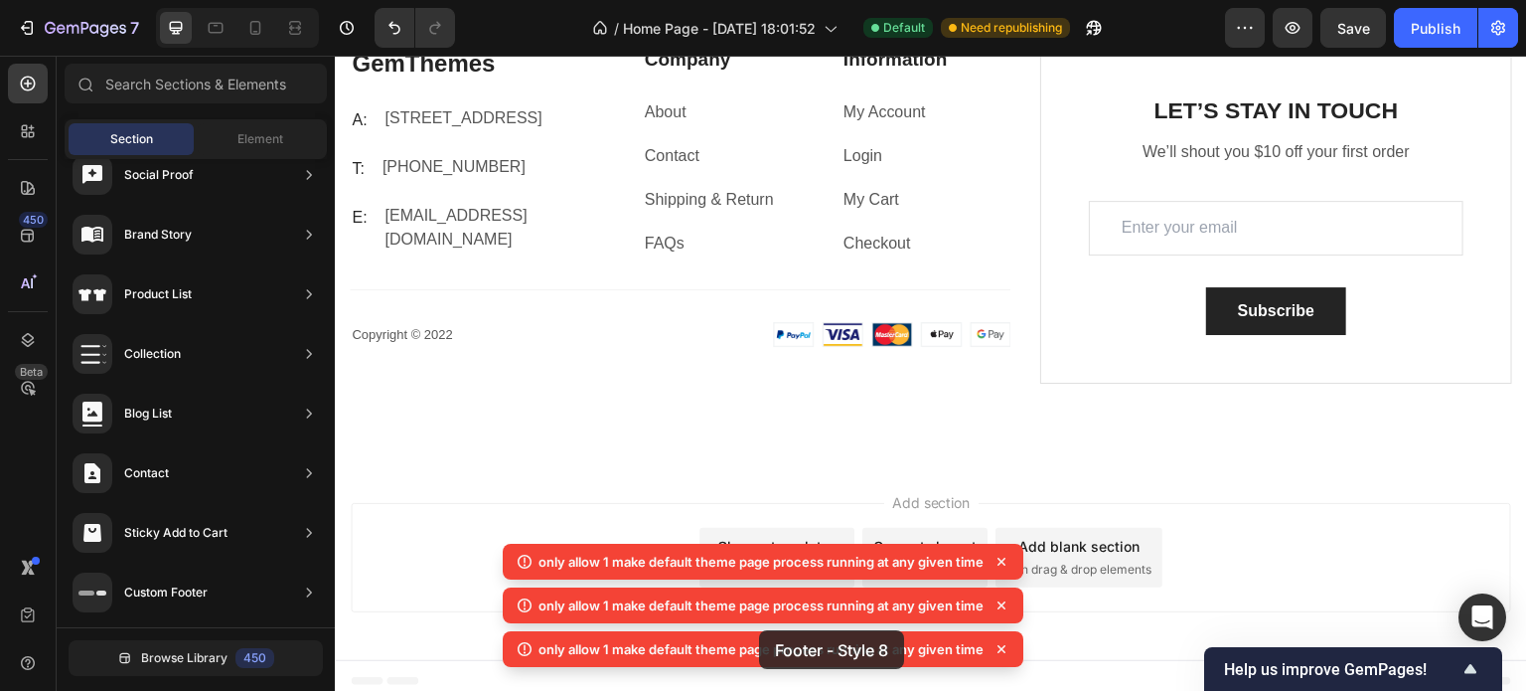
scroll to position [4642, 0]
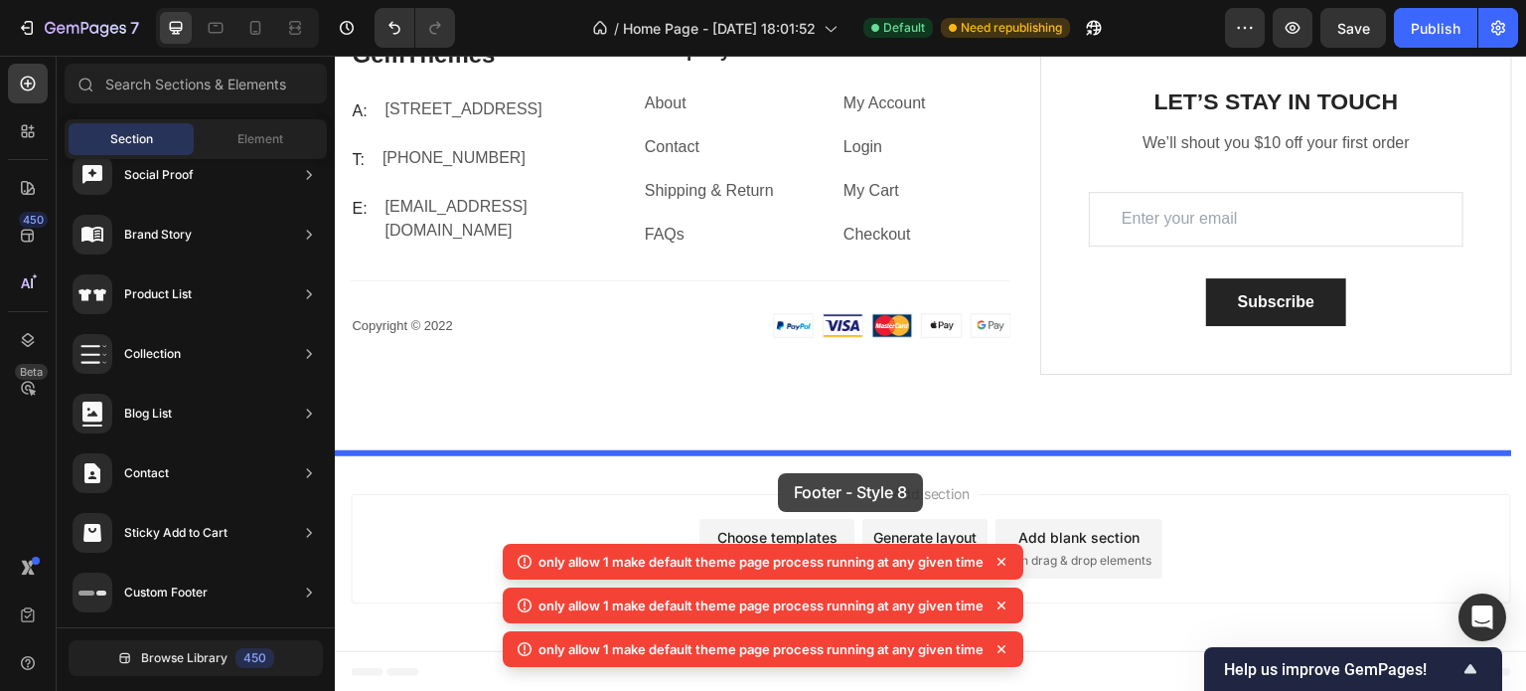
drag, startPoint x: 857, startPoint y: 437, endPoint x: 777, endPoint y: 471, distance: 86.4
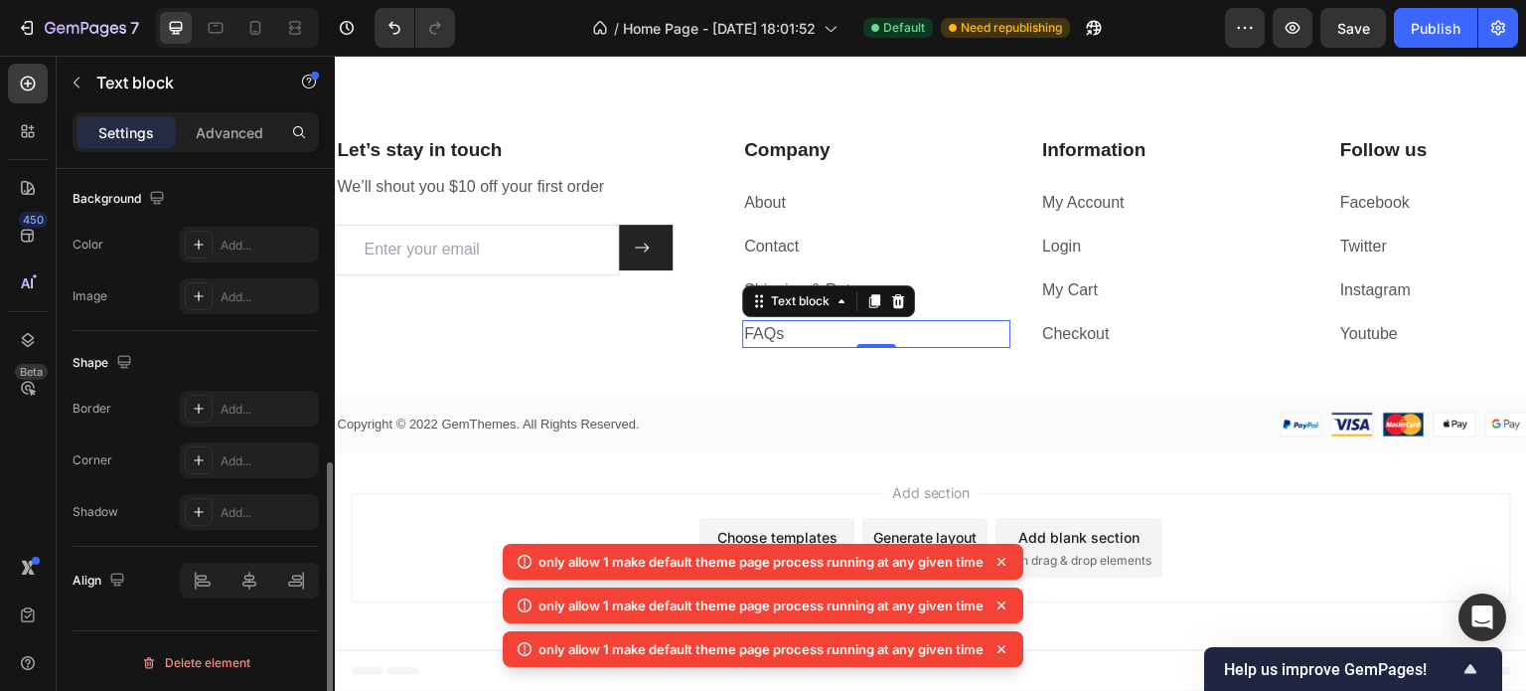
scroll to position [0, 0]
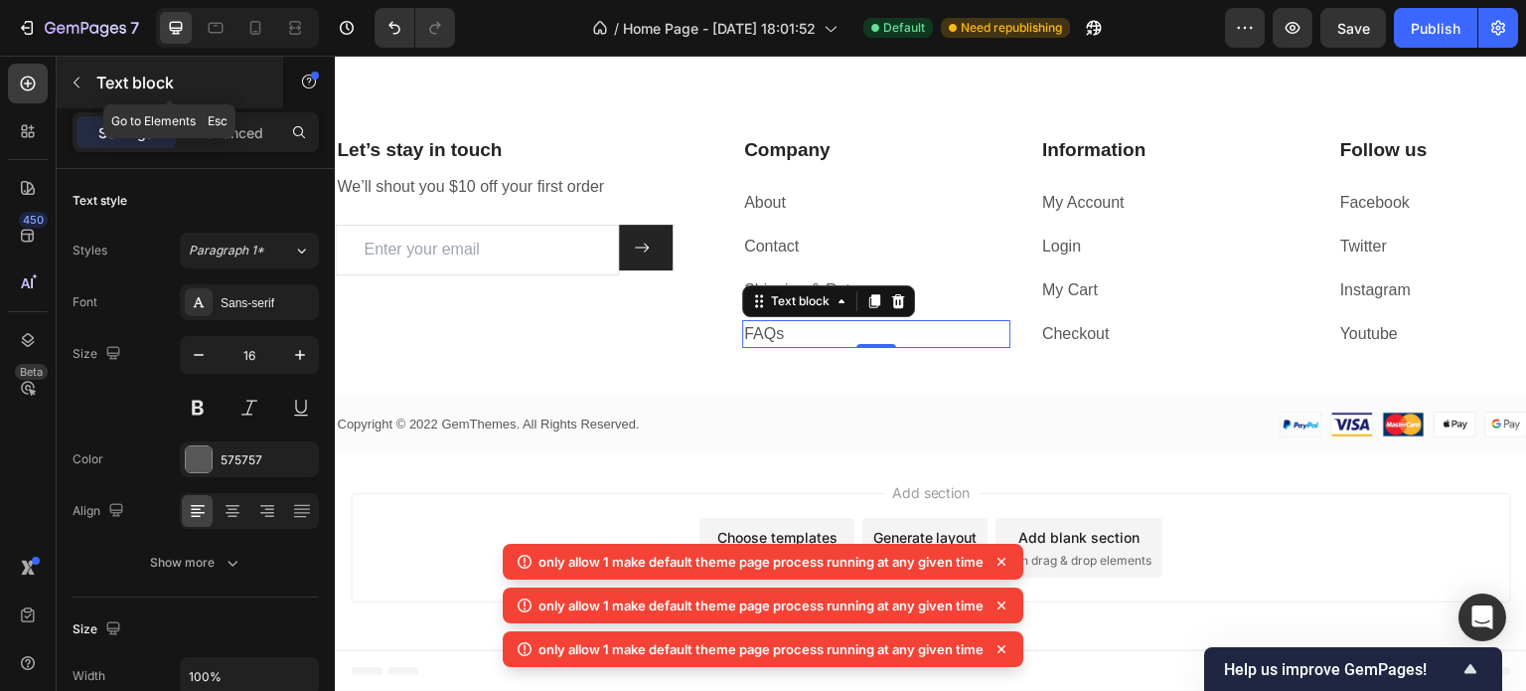
click at [81, 75] on icon "button" at bounding box center [77, 83] width 16 height 16
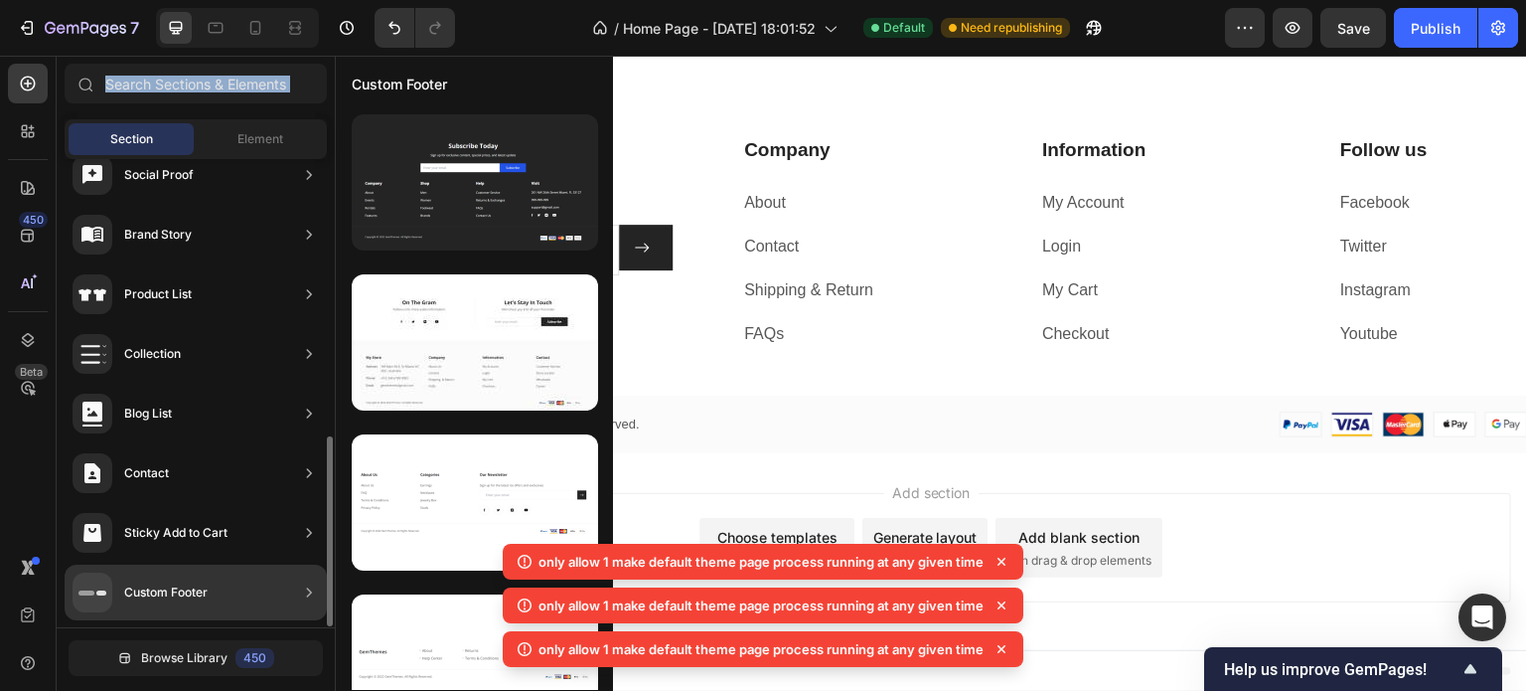
click at [254, 615] on div "Custom Footer" at bounding box center [196, 592] width 262 height 56
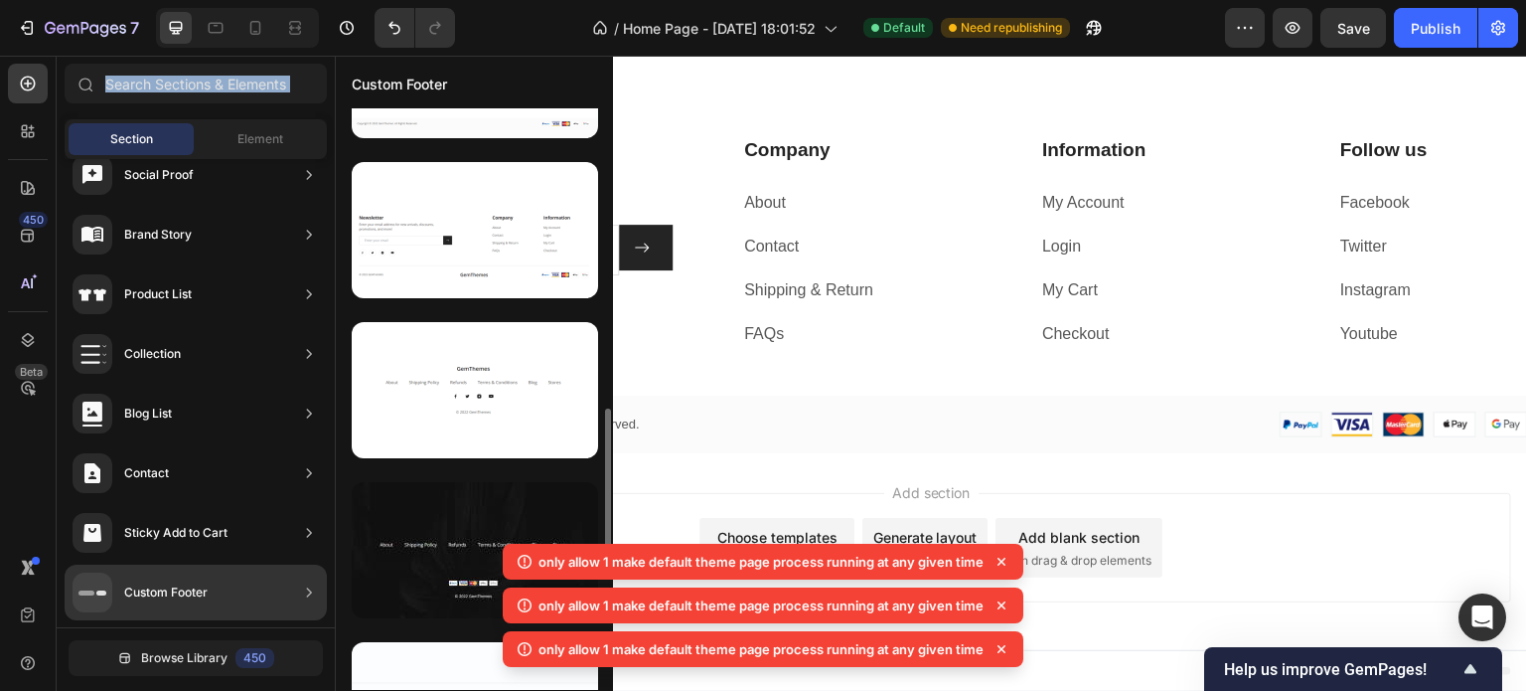
scroll to position [1238, 0]
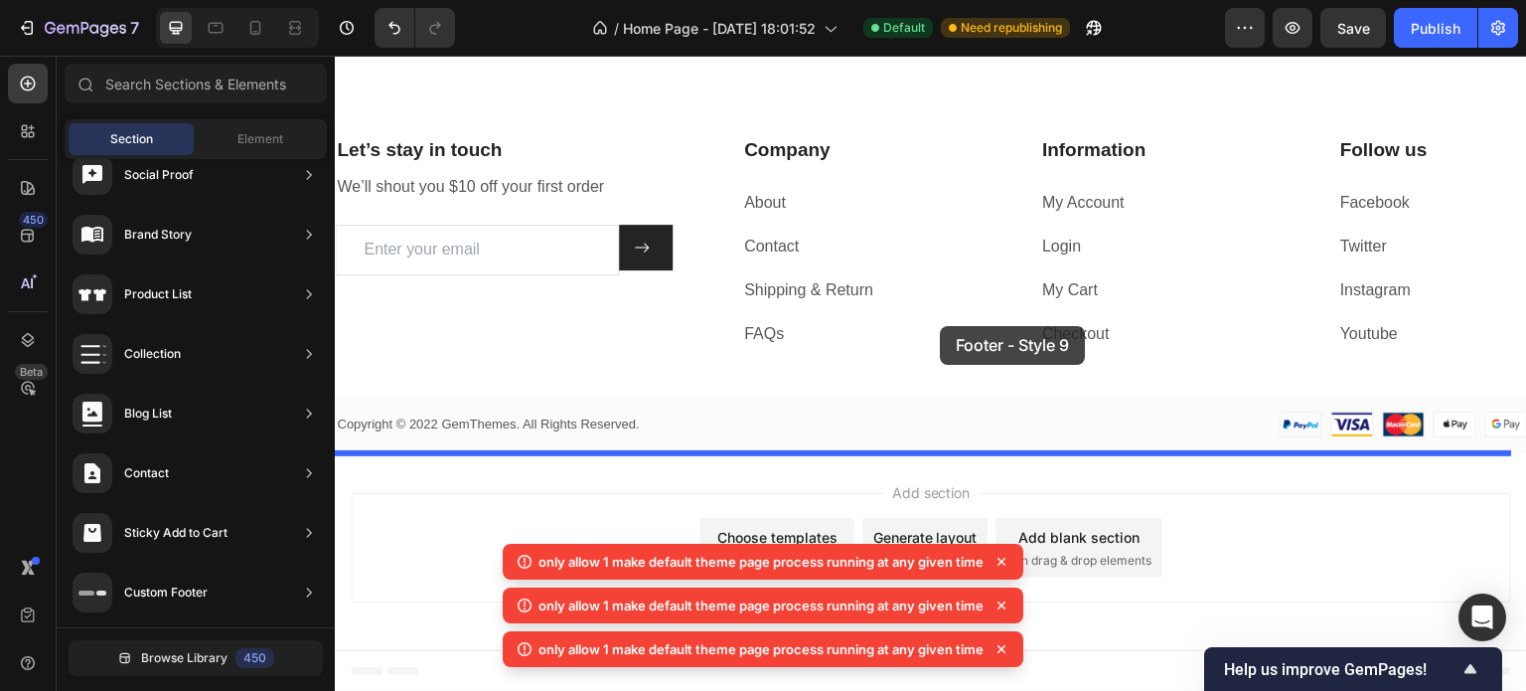
drag, startPoint x: 844, startPoint y: 274, endPoint x: 941, endPoint y: 326, distance: 110.2
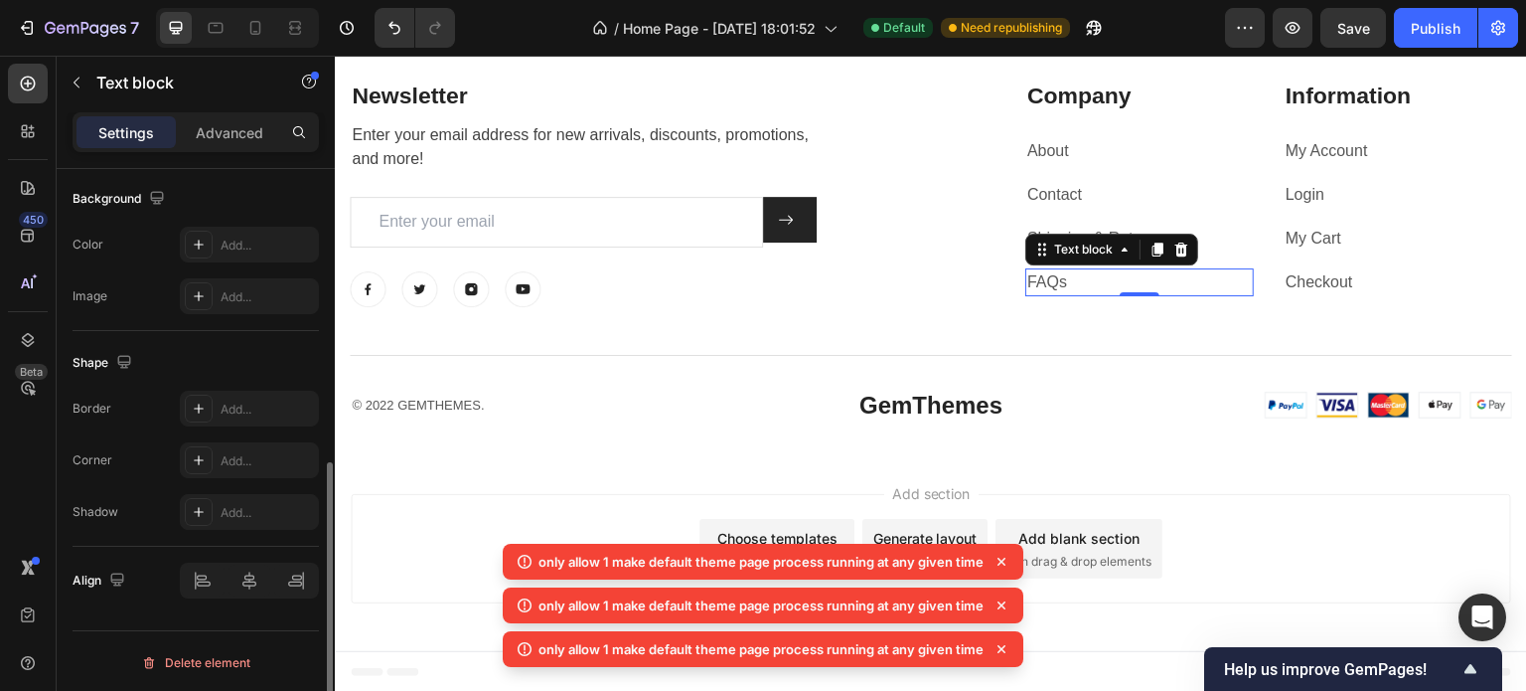
scroll to position [0, 0]
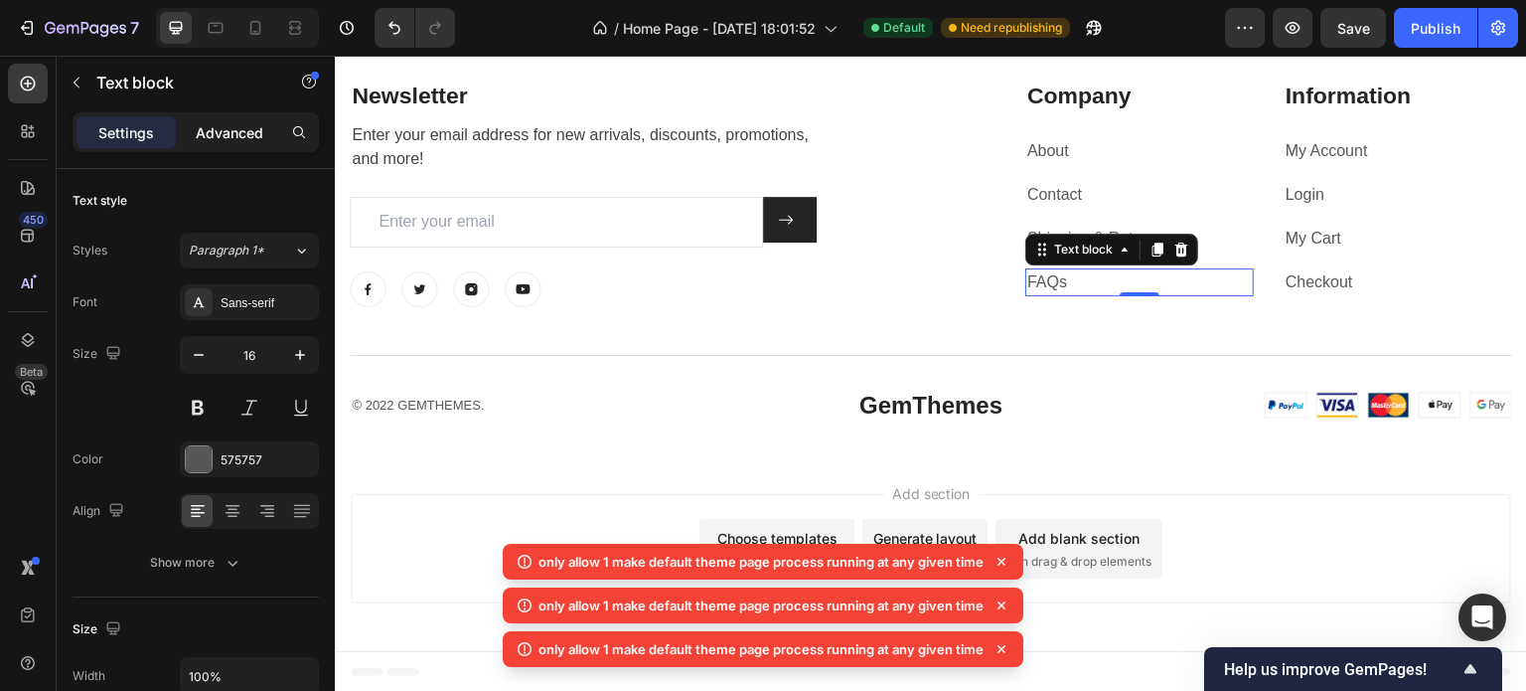
click at [241, 125] on p "Advanced" at bounding box center [230, 132] width 68 height 21
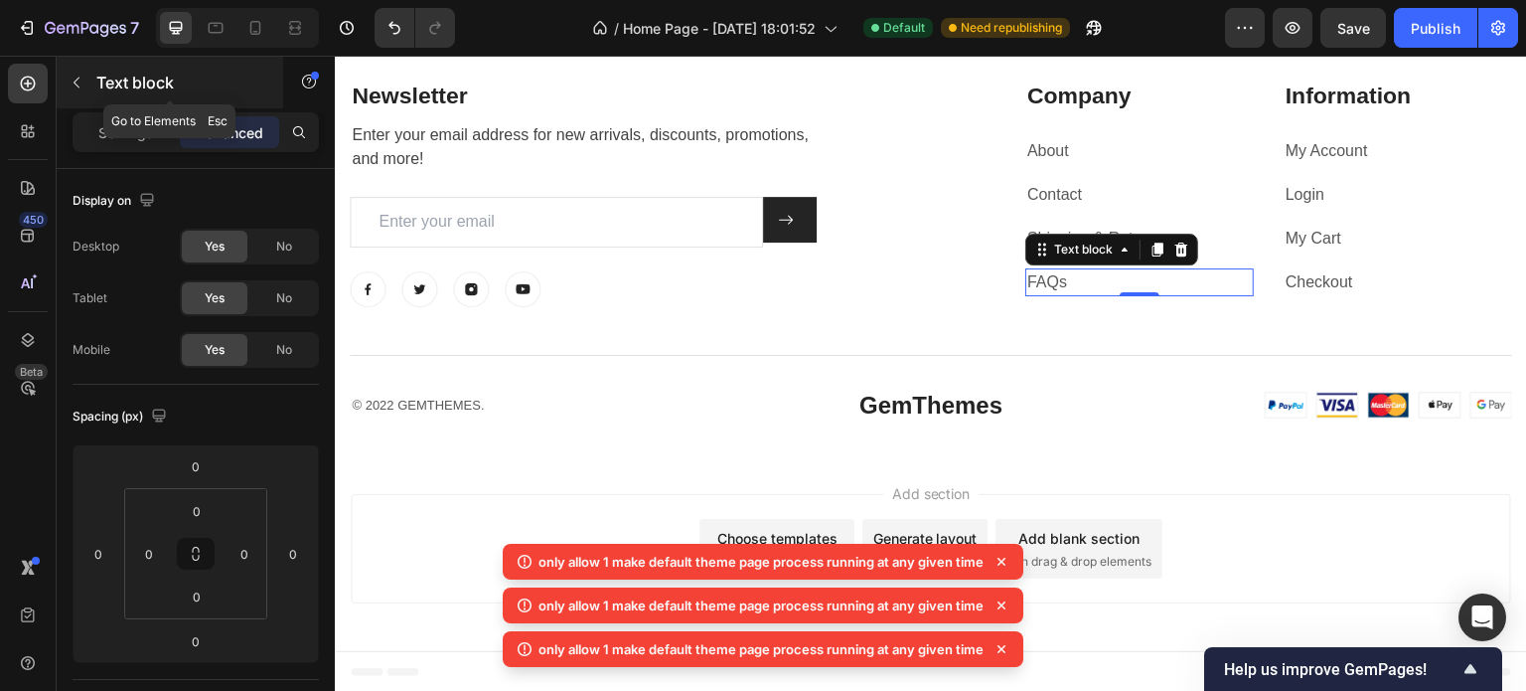
click at [85, 81] on button "button" at bounding box center [77, 83] width 32 height 32
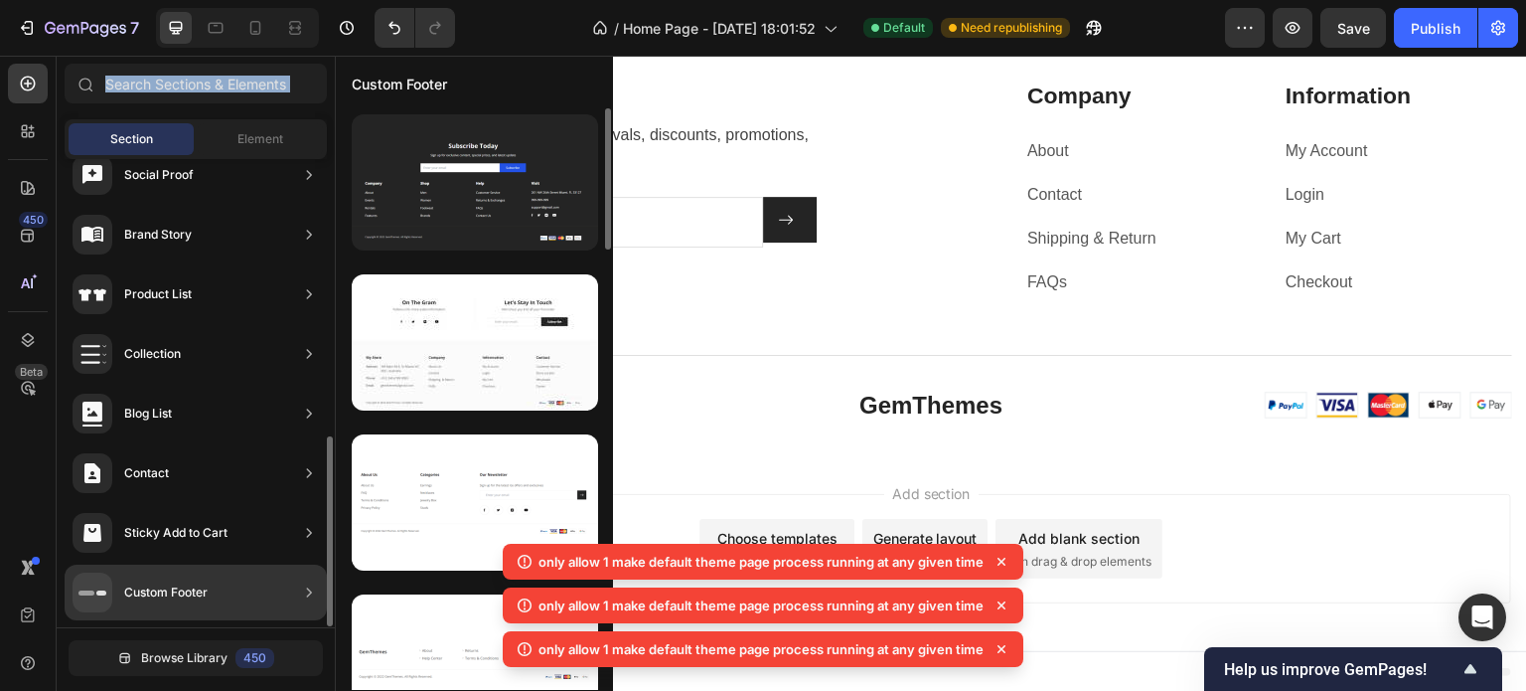
click at [234, 587] on div "Custom Footer" at bounding box center [196, 592] width 262 height 56
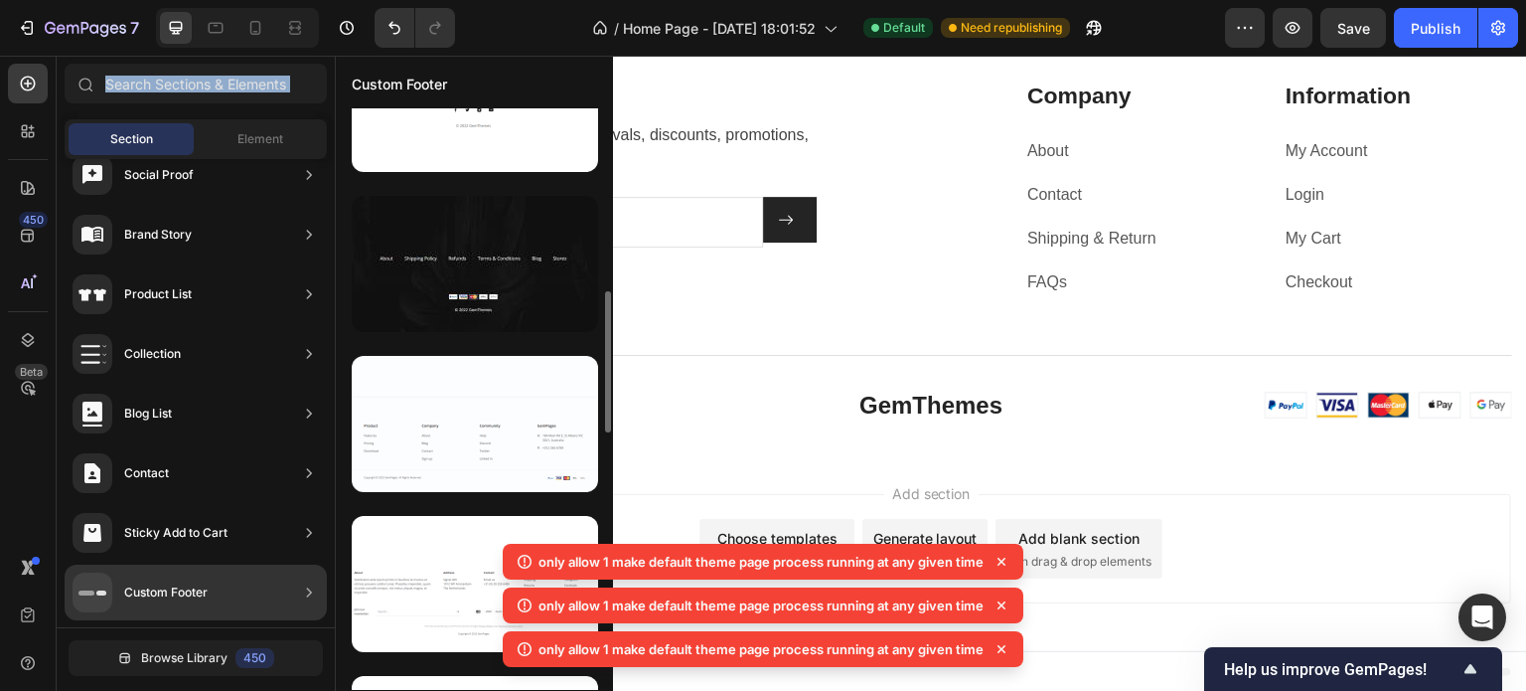
scroll to position [1805, 0]
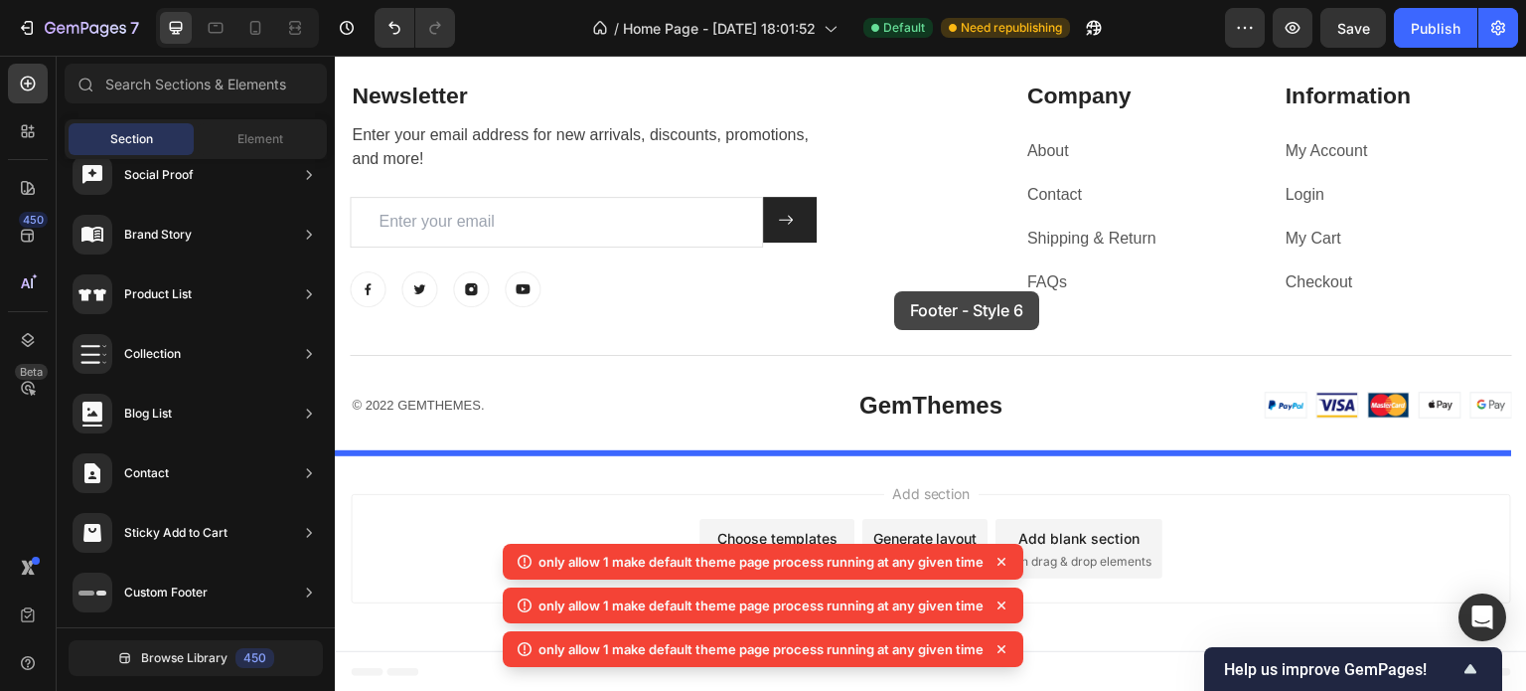
drag, startPoint x: 814, startPoint y: 531, endPoint x: 892, endPoint y: 289, distance: 253.9
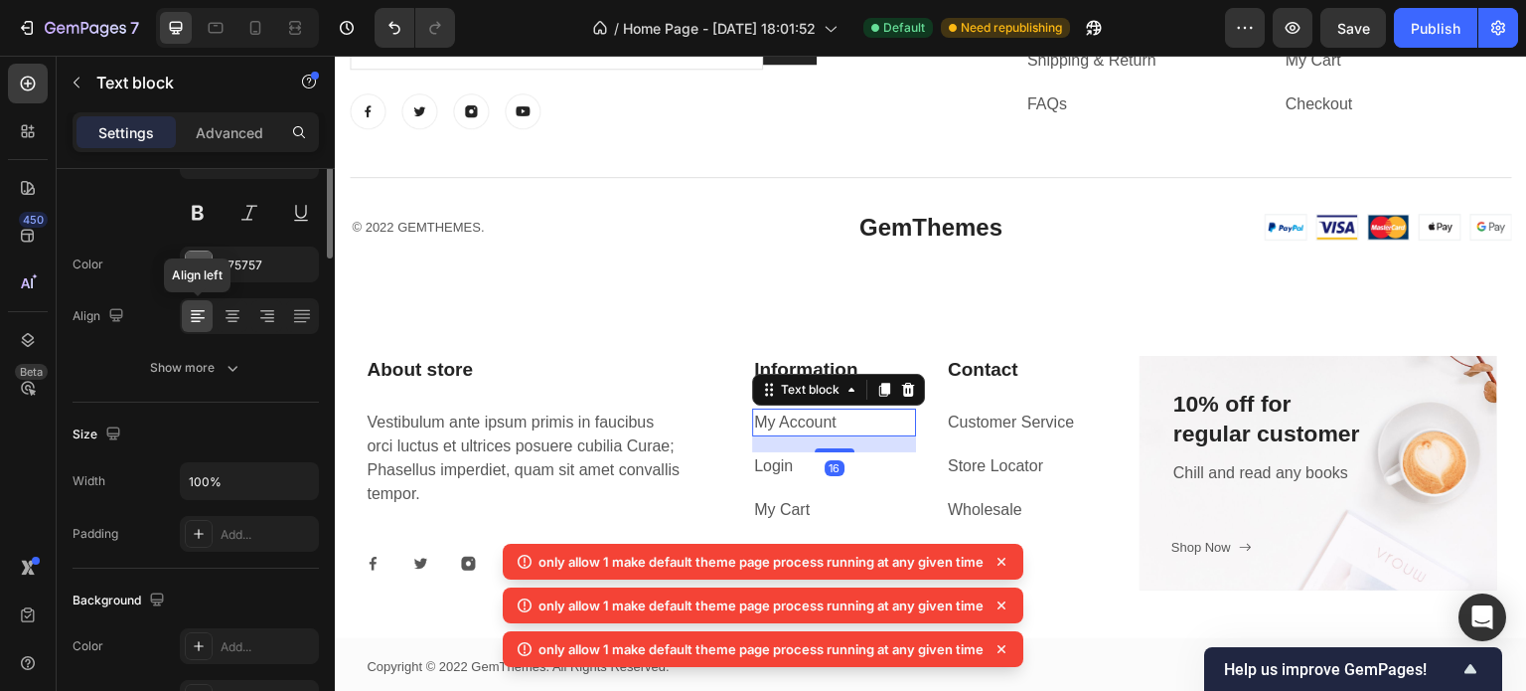
scroll to position [0, 0]
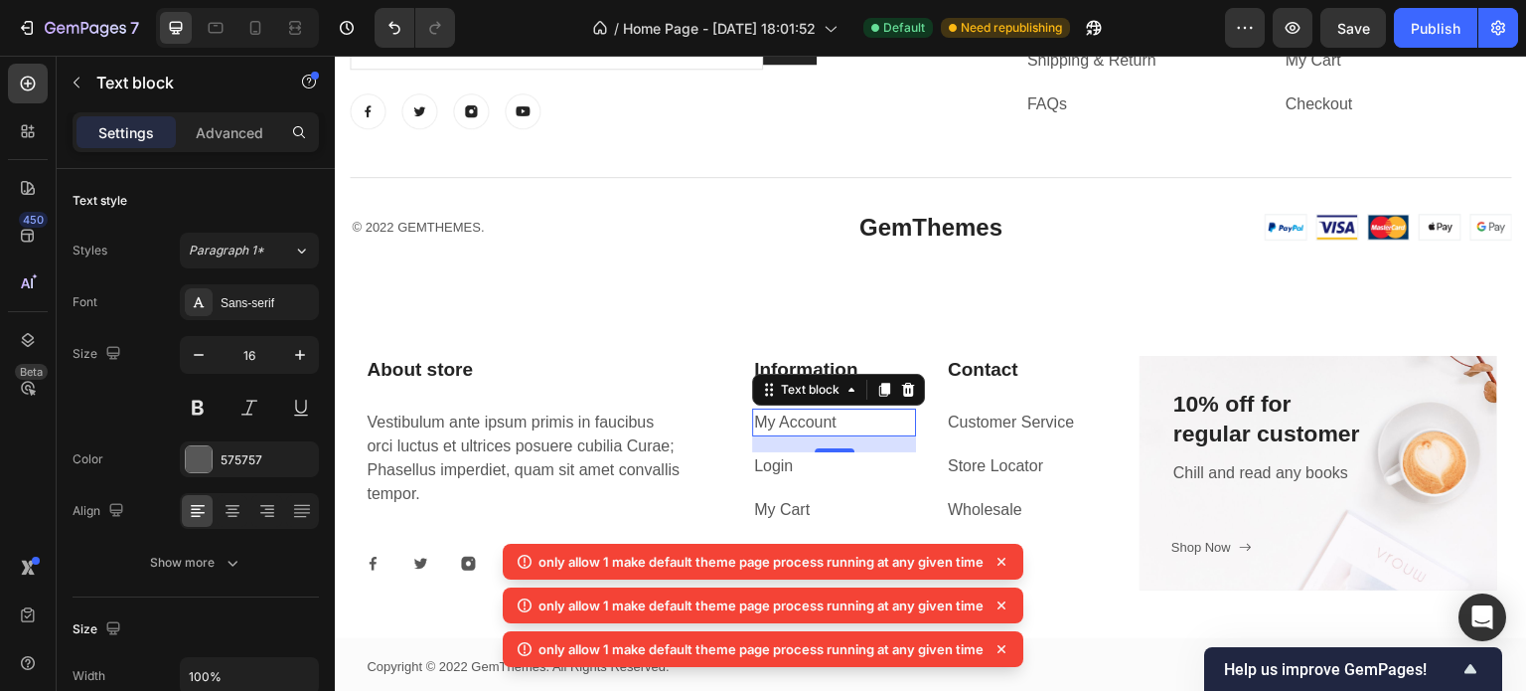
click at [817, 425] on link "My Account" at bounding box center [795, 421] width 82 height 17
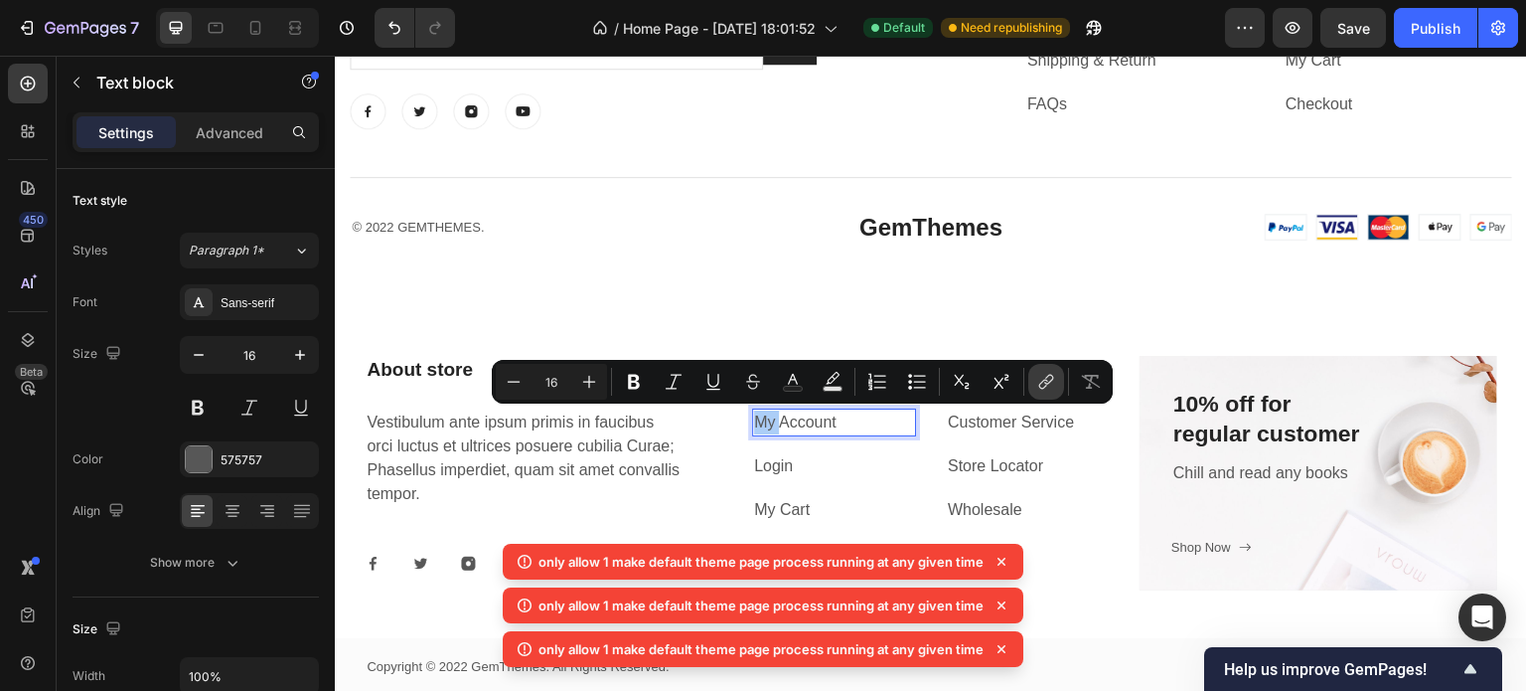
click at [1041, 373] on icon "Editor contextual toolbar" at bounding box center [1046, 382] width 20 height 20
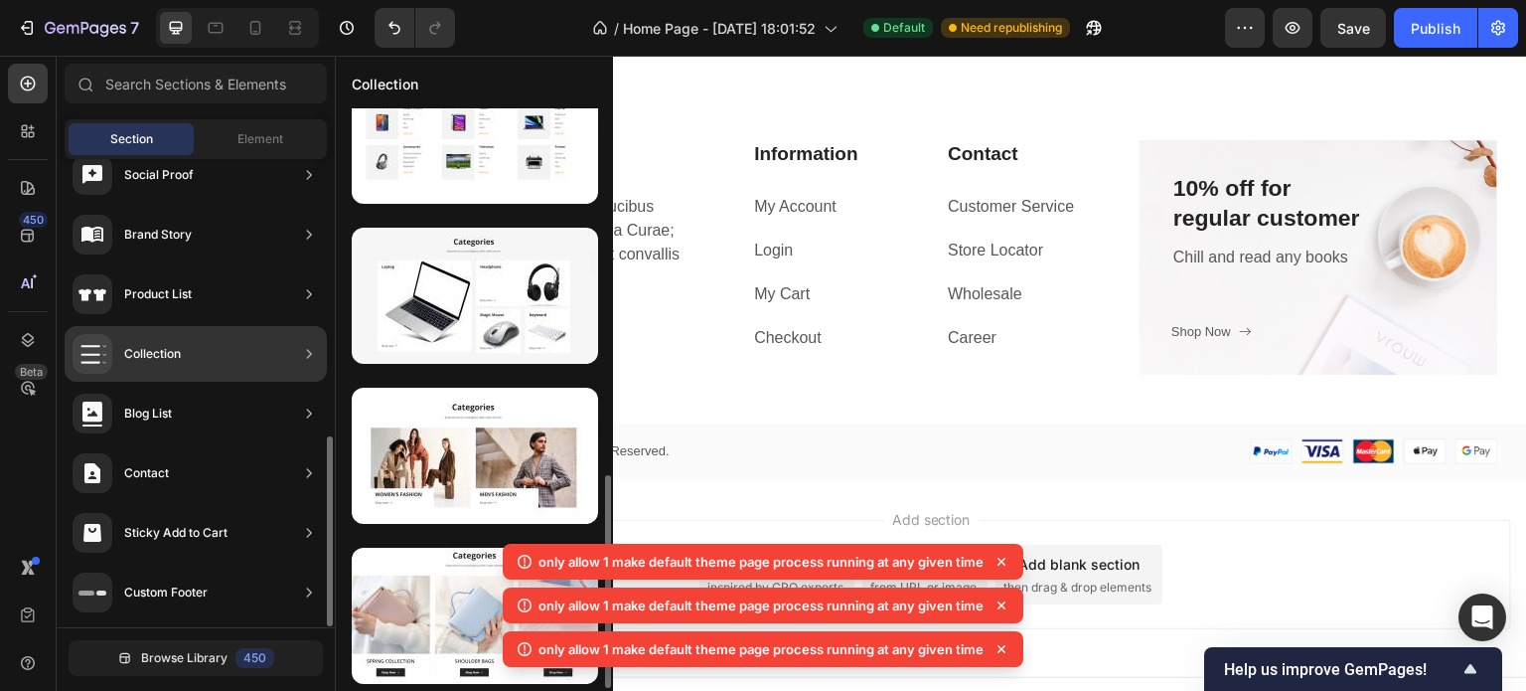
scroll to position [1006, 0]
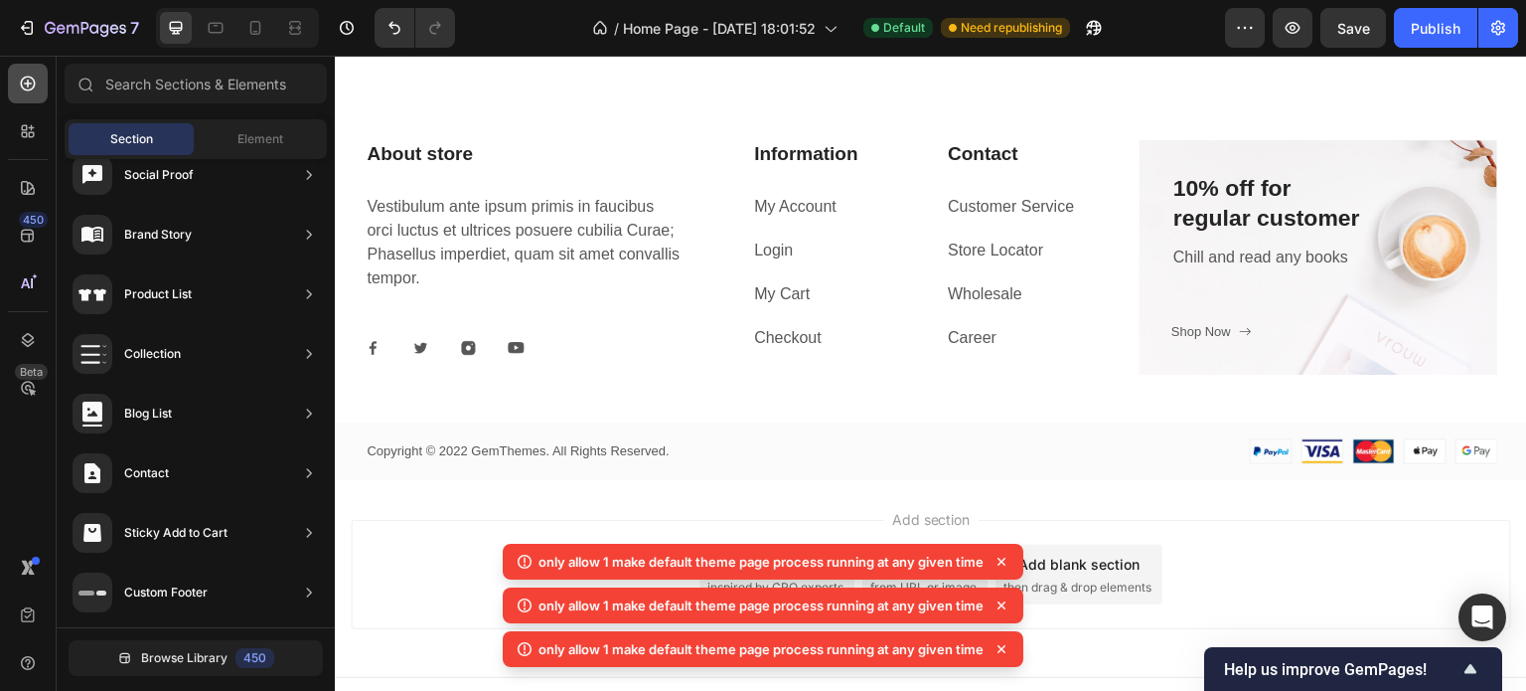
click at [36, 82] on icon at bounding box center [28, 84] width 20 height 20
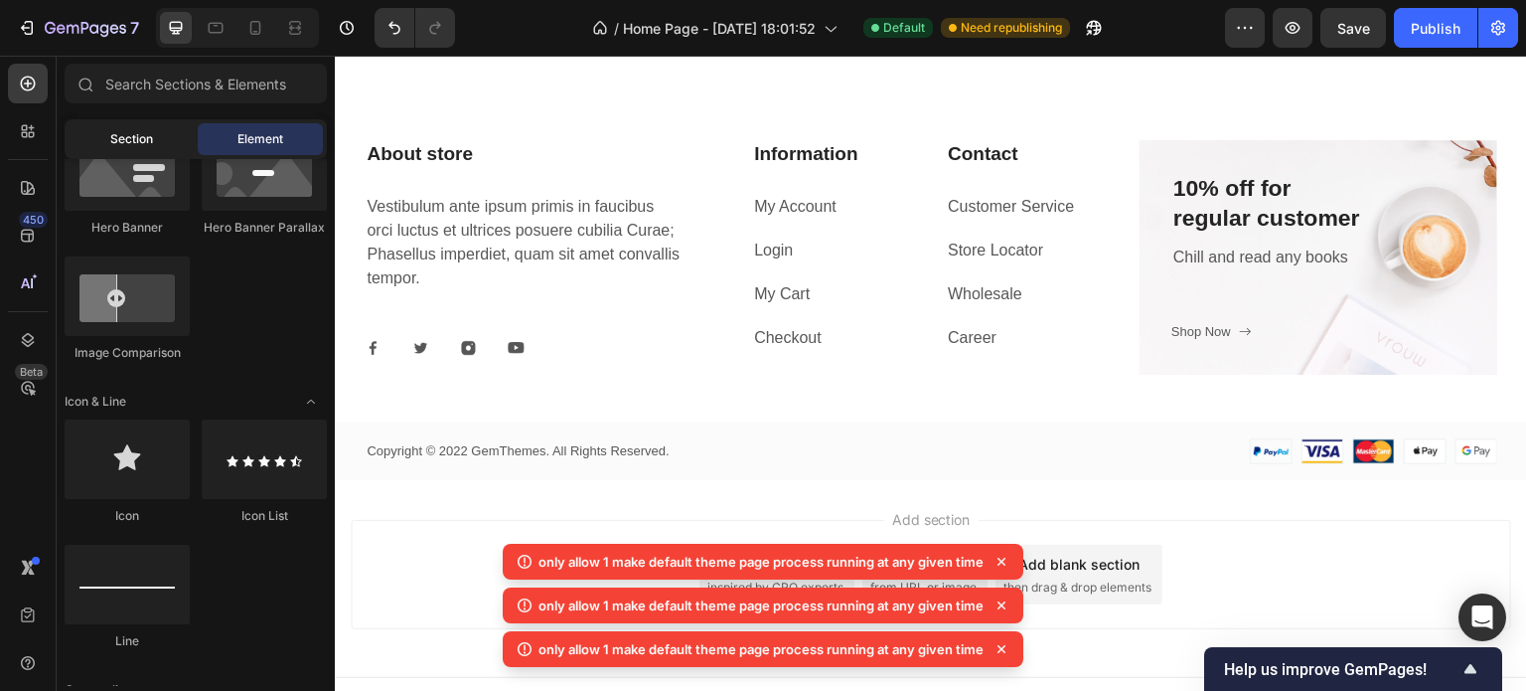
click at [155, 145] on div "Section" at bounding box center [131, 139] width 125 height 32
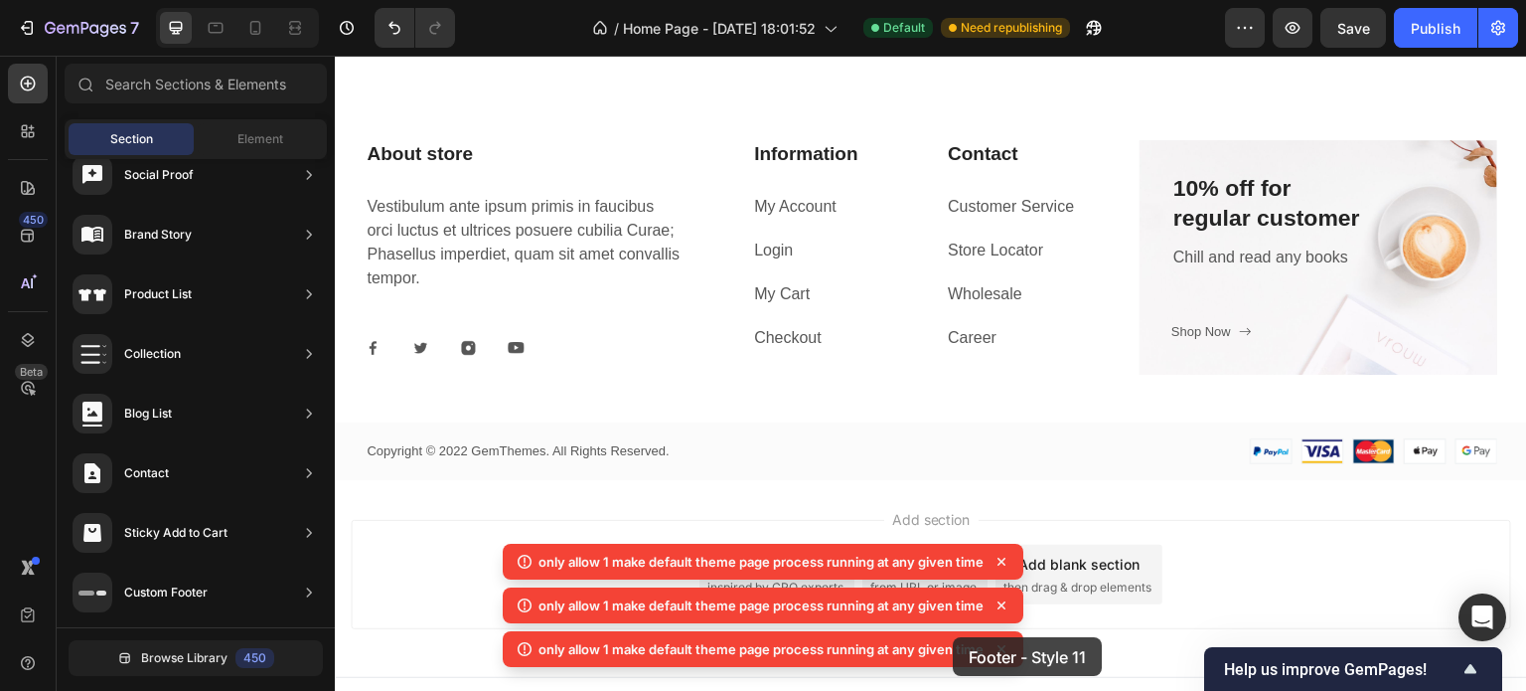
drag, startPoint x: 440, startPoint y: 637, endPoint x: 954, endPoint y: 639, distance: 513.7
click at [954, 0] on body "7 / Home Page - [DATE] 18:01:52 Default Need republishing Preview Save Publish …" at bounding box center [763, 0] width 1526 height 0
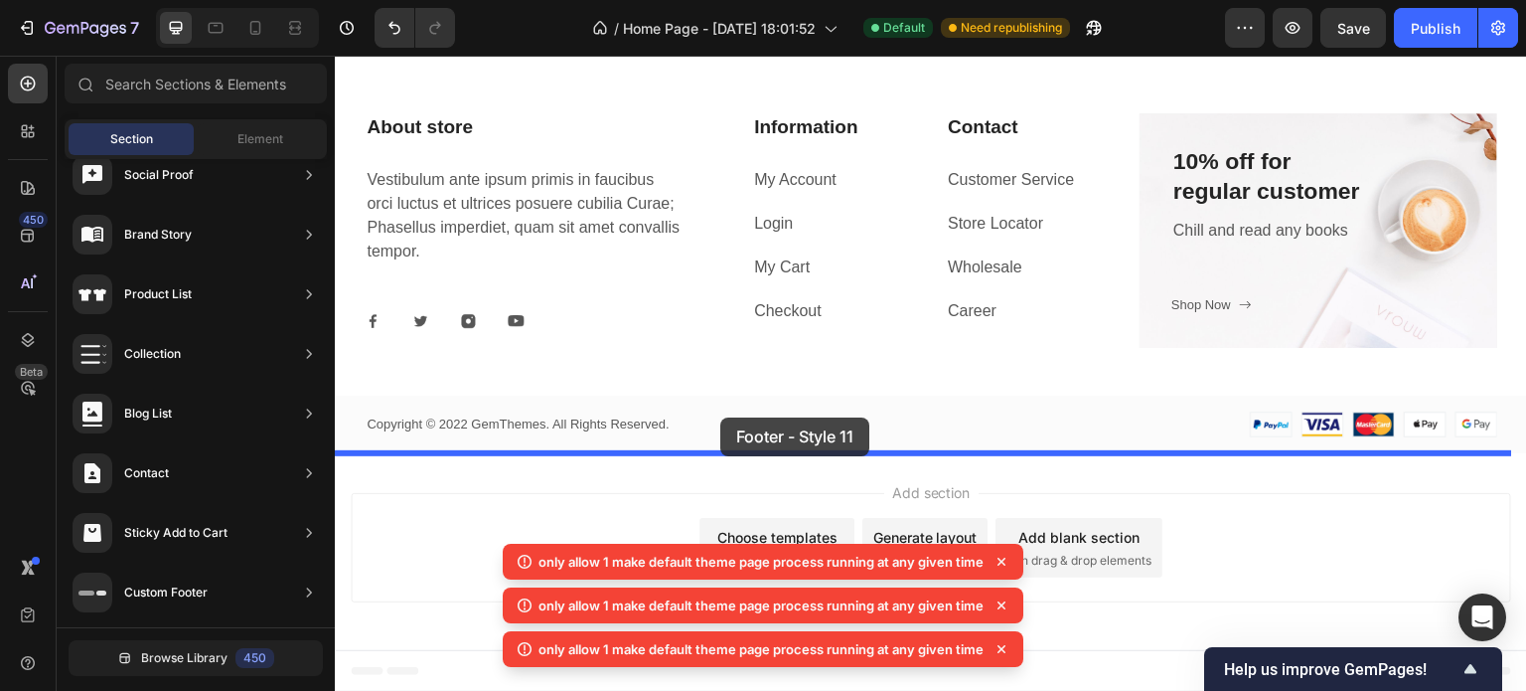
drag, startPoint x: 784, startPoint y: 627, endPoint x: 717, endPoint y: 432, distance: 205.8
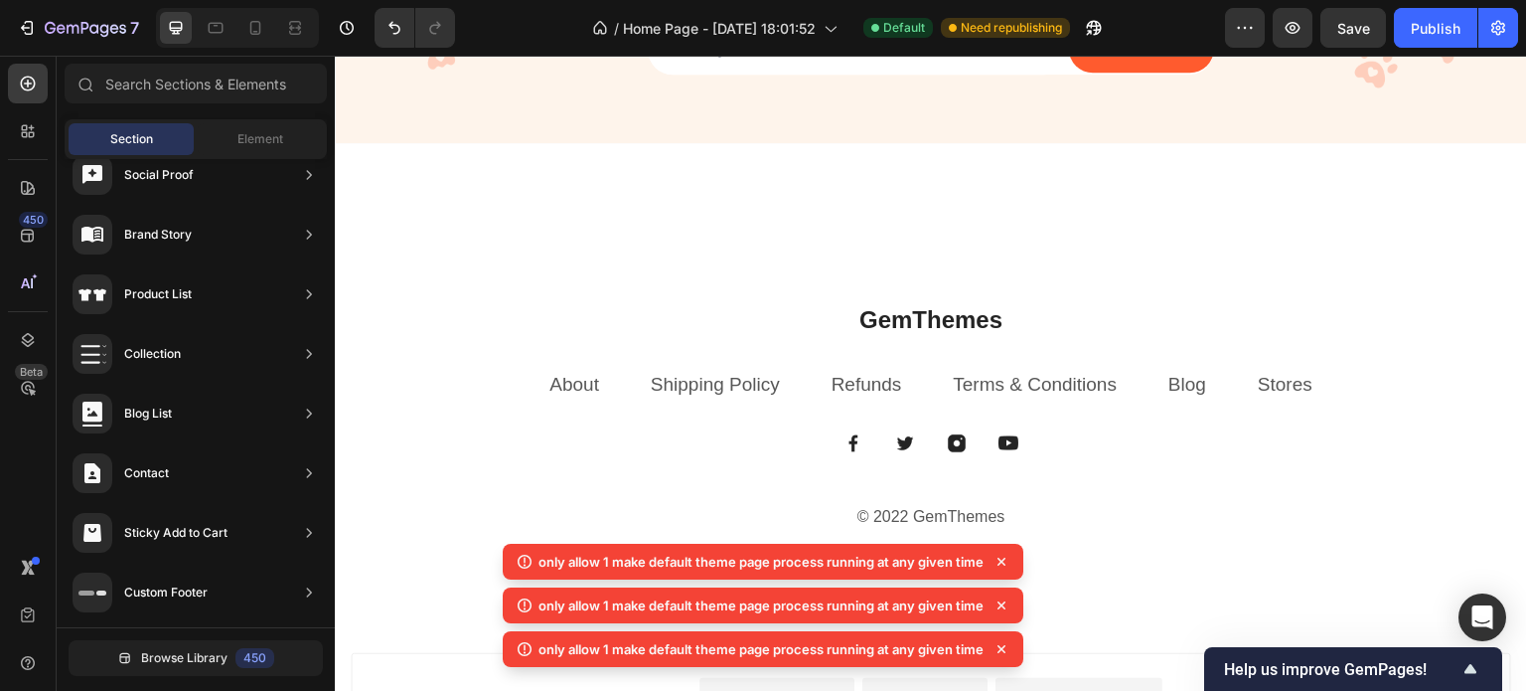
scroll to position [4376, 0]
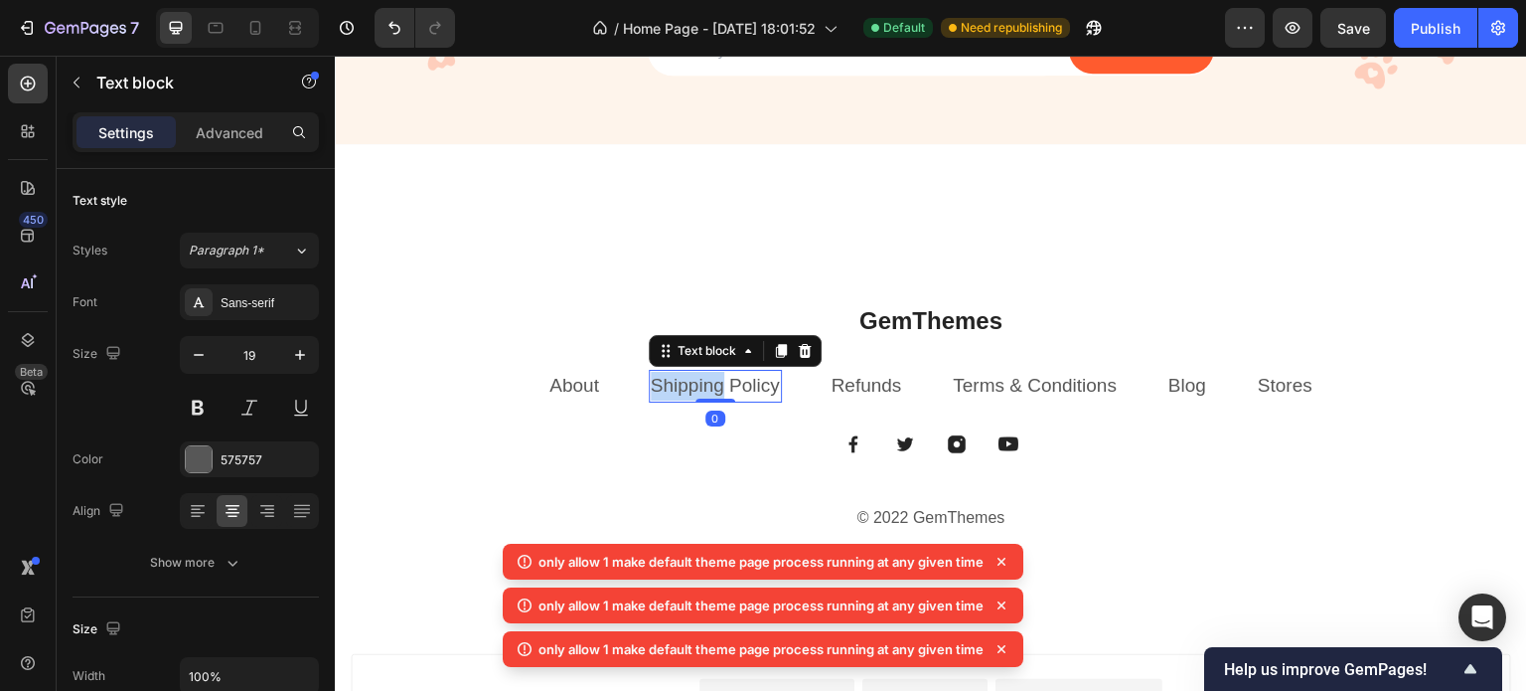
click at [675, 386] on link "Shipping Policy" at bounding box center [715, 385] width 129 height 21
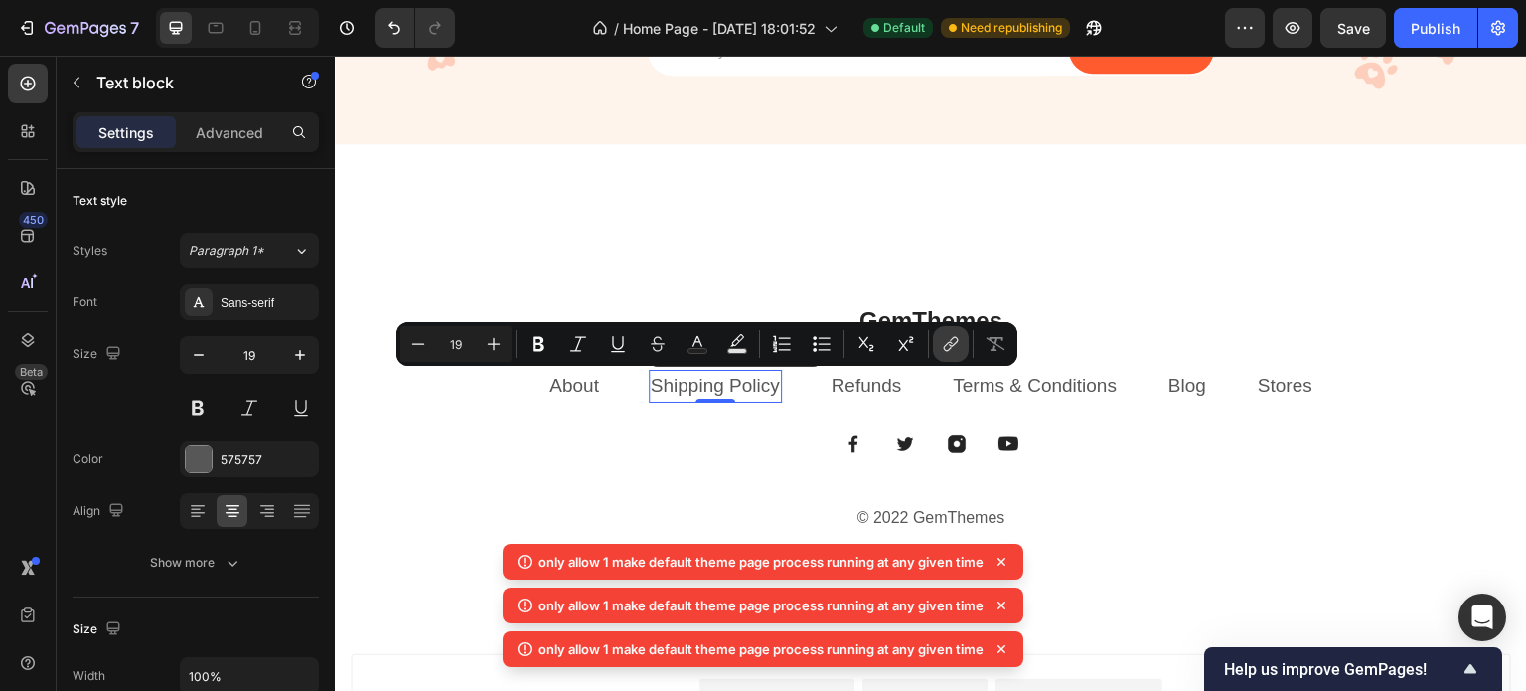
click at [944, 341] on icon "Editor contextual toolbar" at bounding box center [951, 344] width 20 height 20
click at [949, 348] on icon "Editor contextual toolbar" at bounding box center [951, 344] width 20 height 20
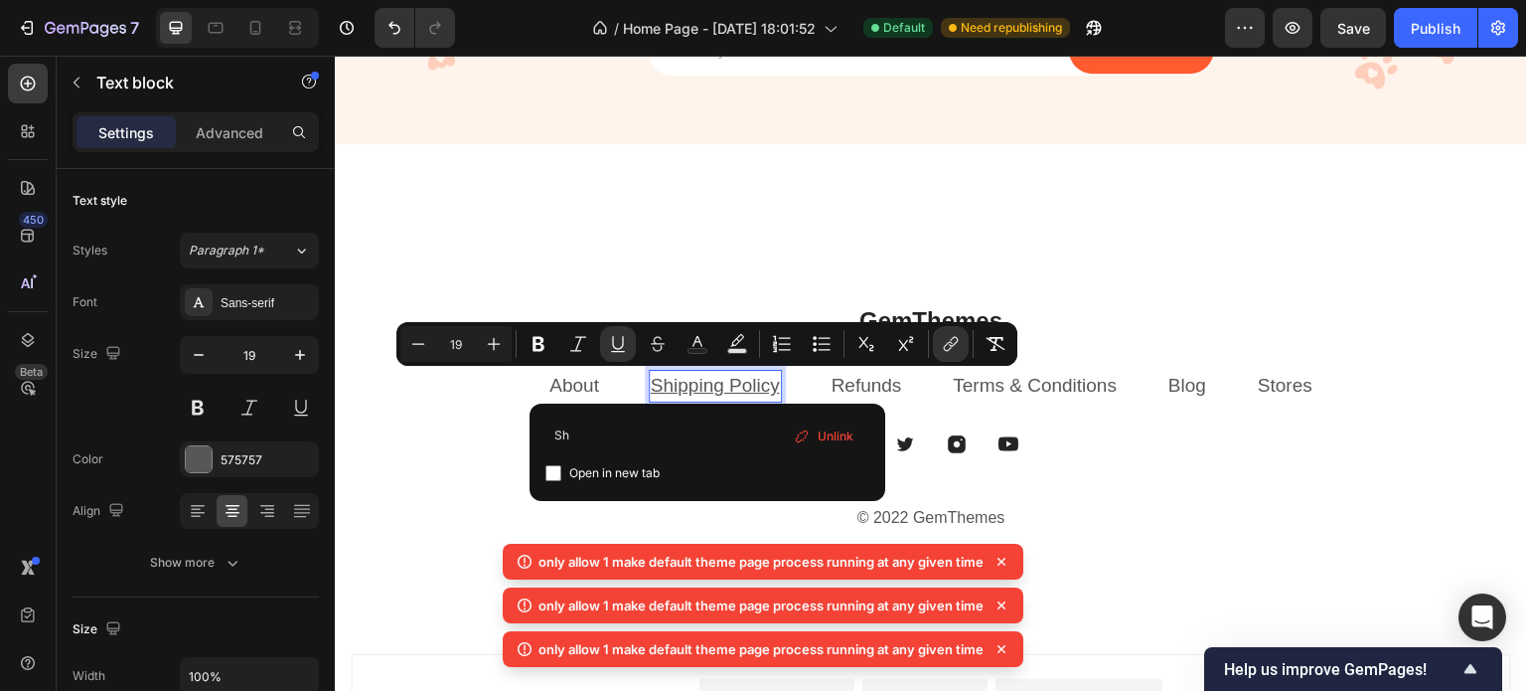
type input "S"
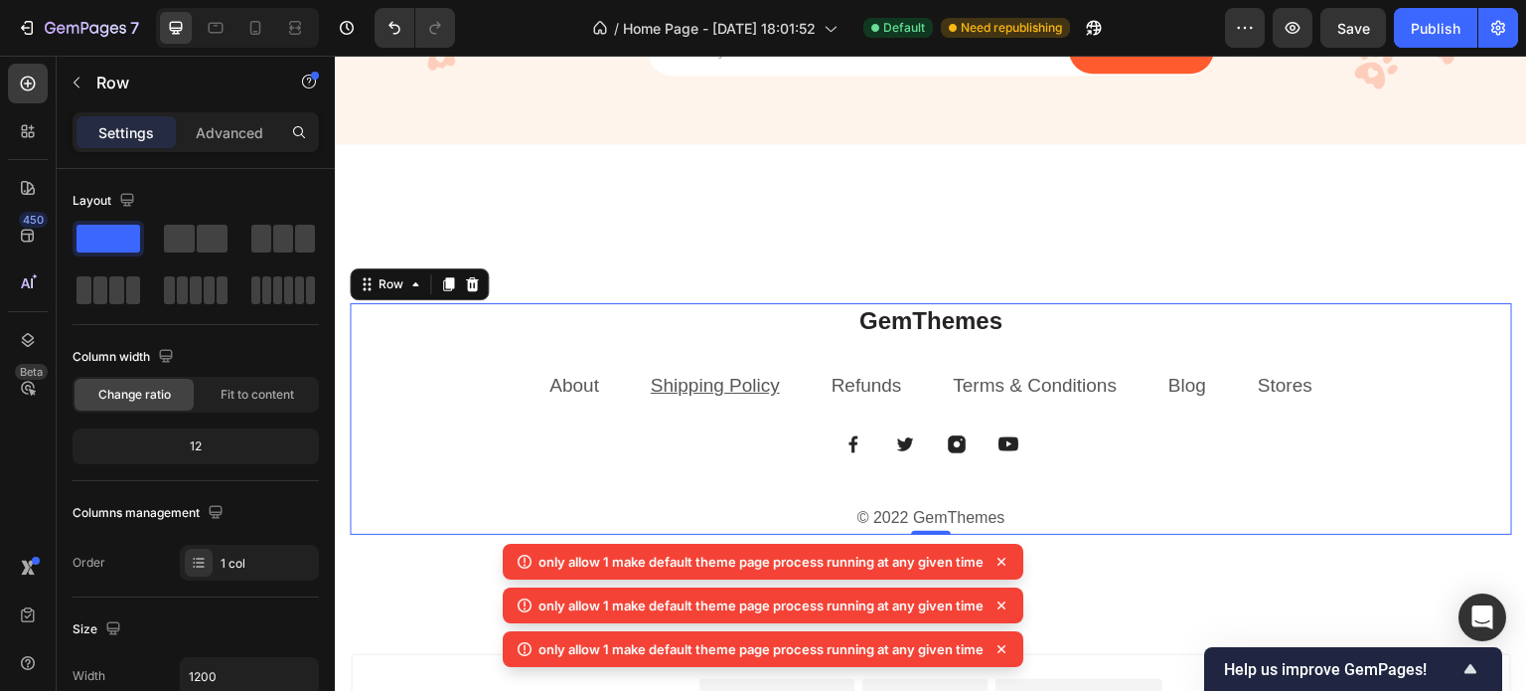
click at [728, 368] on div "GemThemes Heading About Text block Shipping Policy Text block Refunds Text bloc…" at bounding box center [931, 419] width 1163 height 232
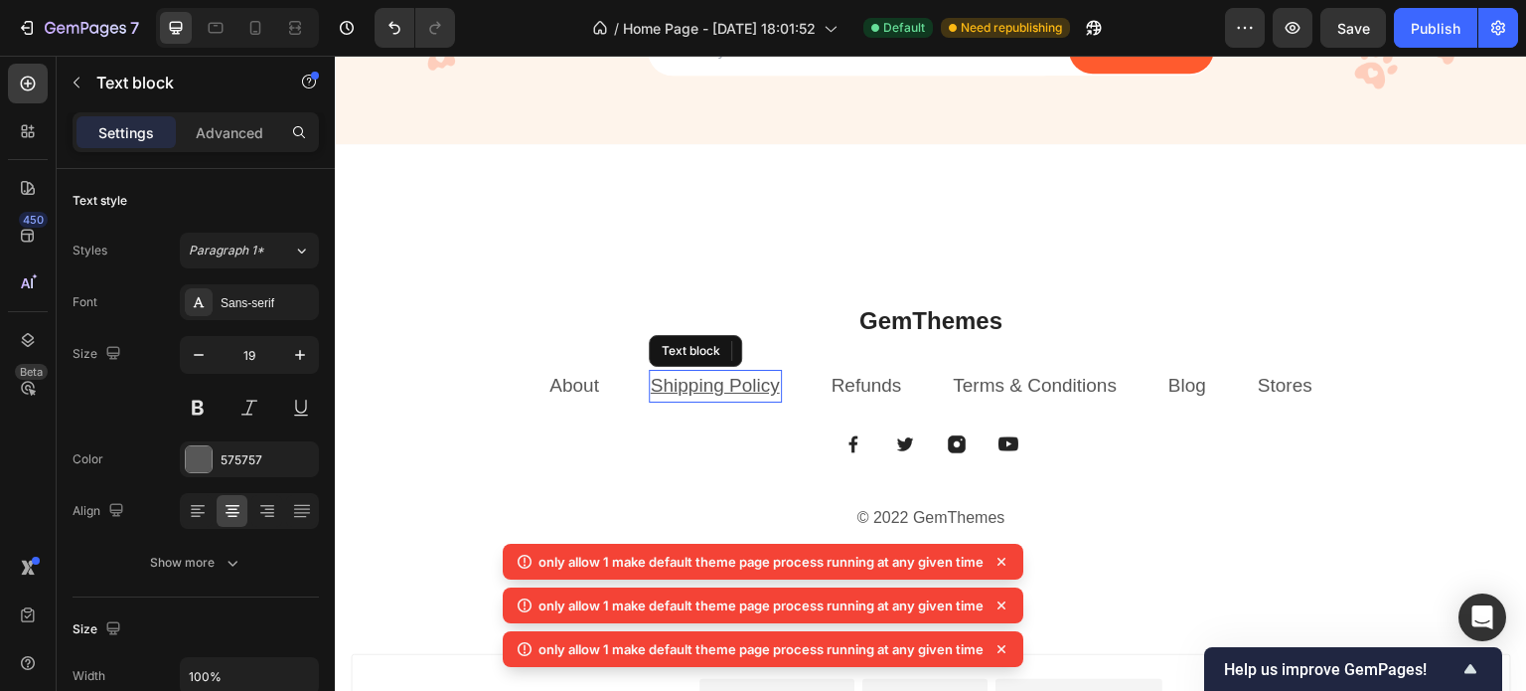
click at [693, 383] on u "Shipping Policy" at bounding box center [715, 385] width 129 height 21
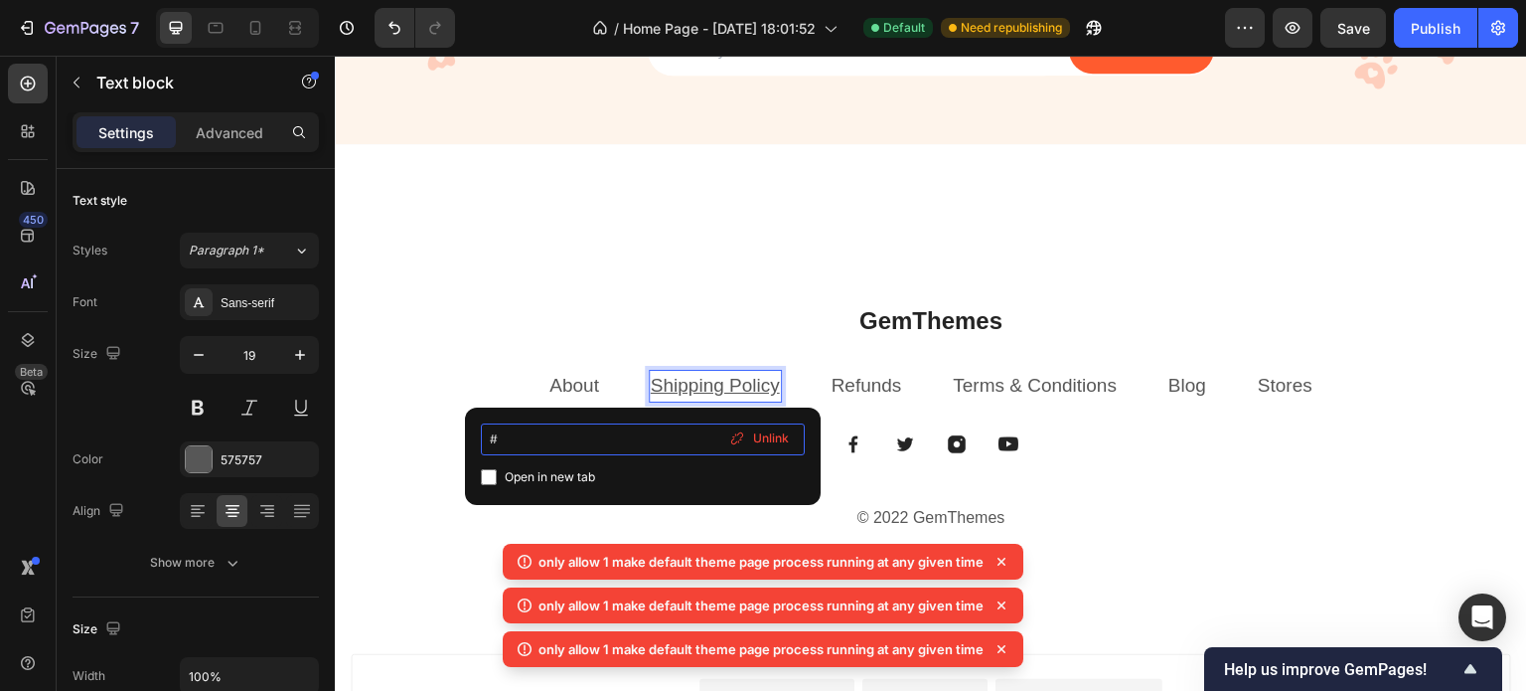
click at [584, 449] on input "#" at bounding box center [643, 439] width 324 height 32
type input "https://trendhours.in/pages/shipping-policy"
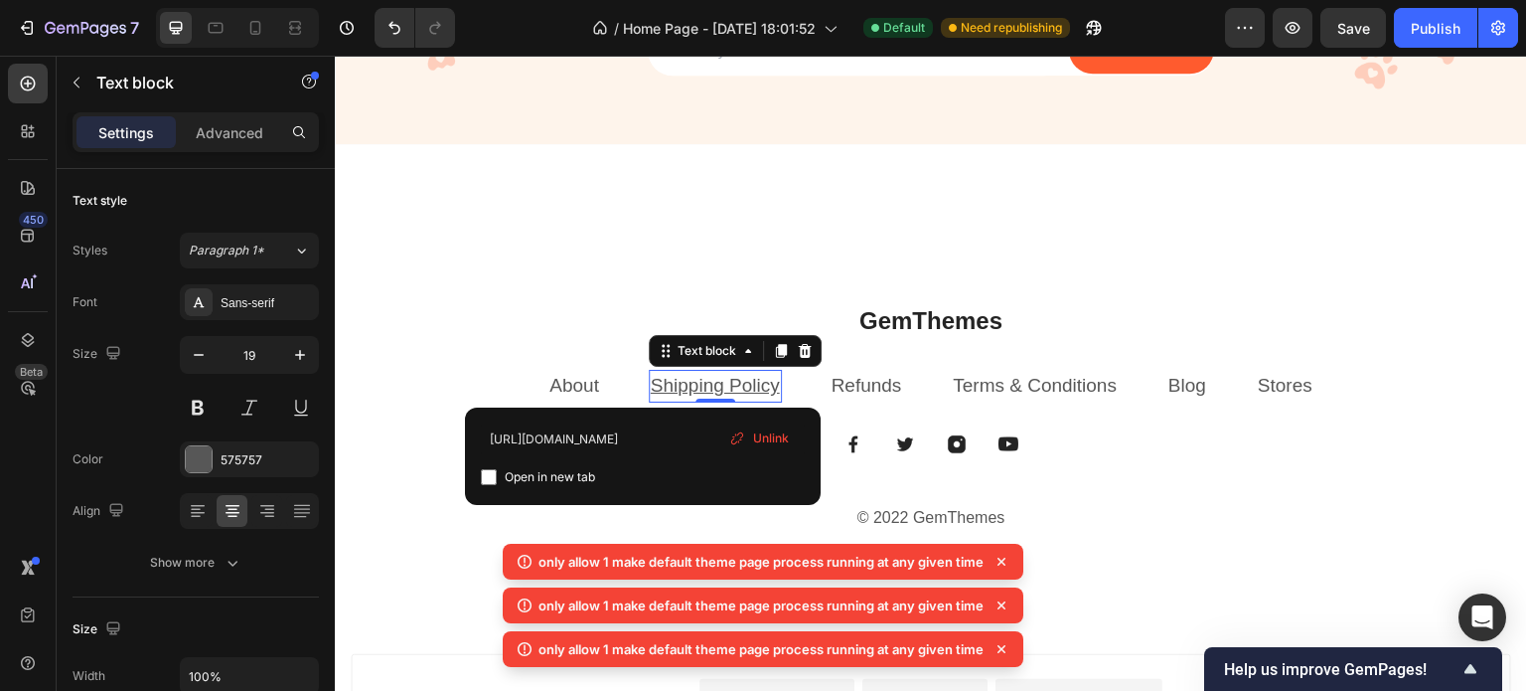
scroll to position [0, 0]
click at [772, 436] on span "Unlink" at bounding box center [771, 438] width 36 height 18
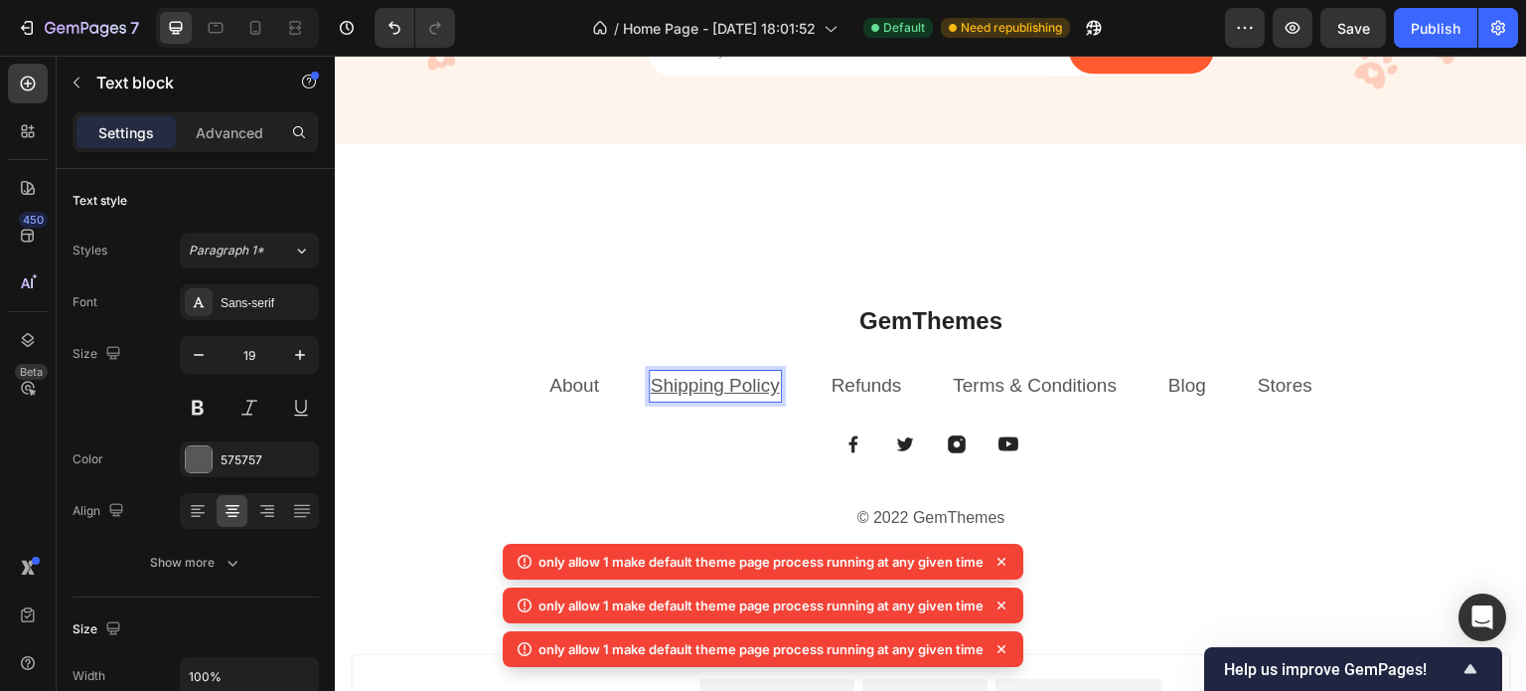
click at [726, 389] on u "Shipping Policy" at bounding box center [715, 385] width 129 height 21
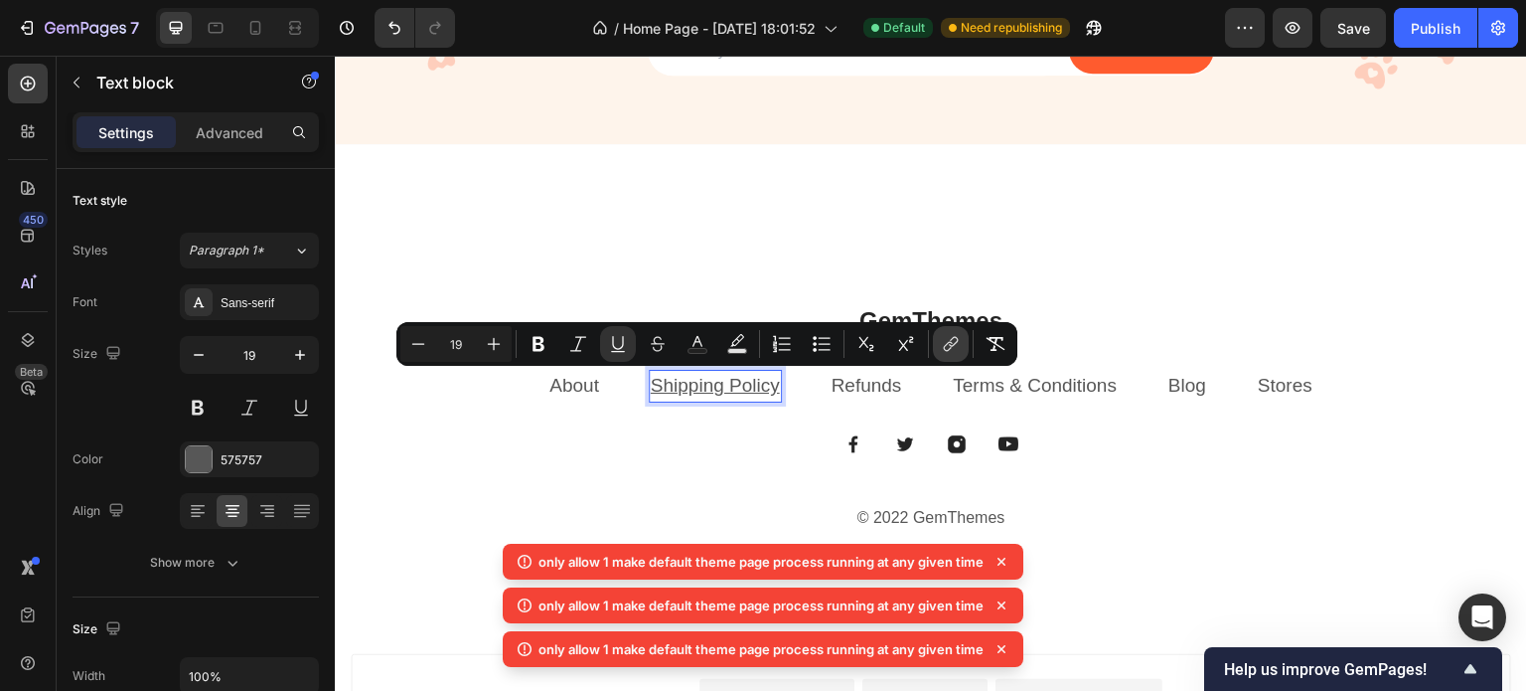
click at [945, 348] on icon "Editor contextual toolbar" at bounding box center [951, 344] width 20 height 20
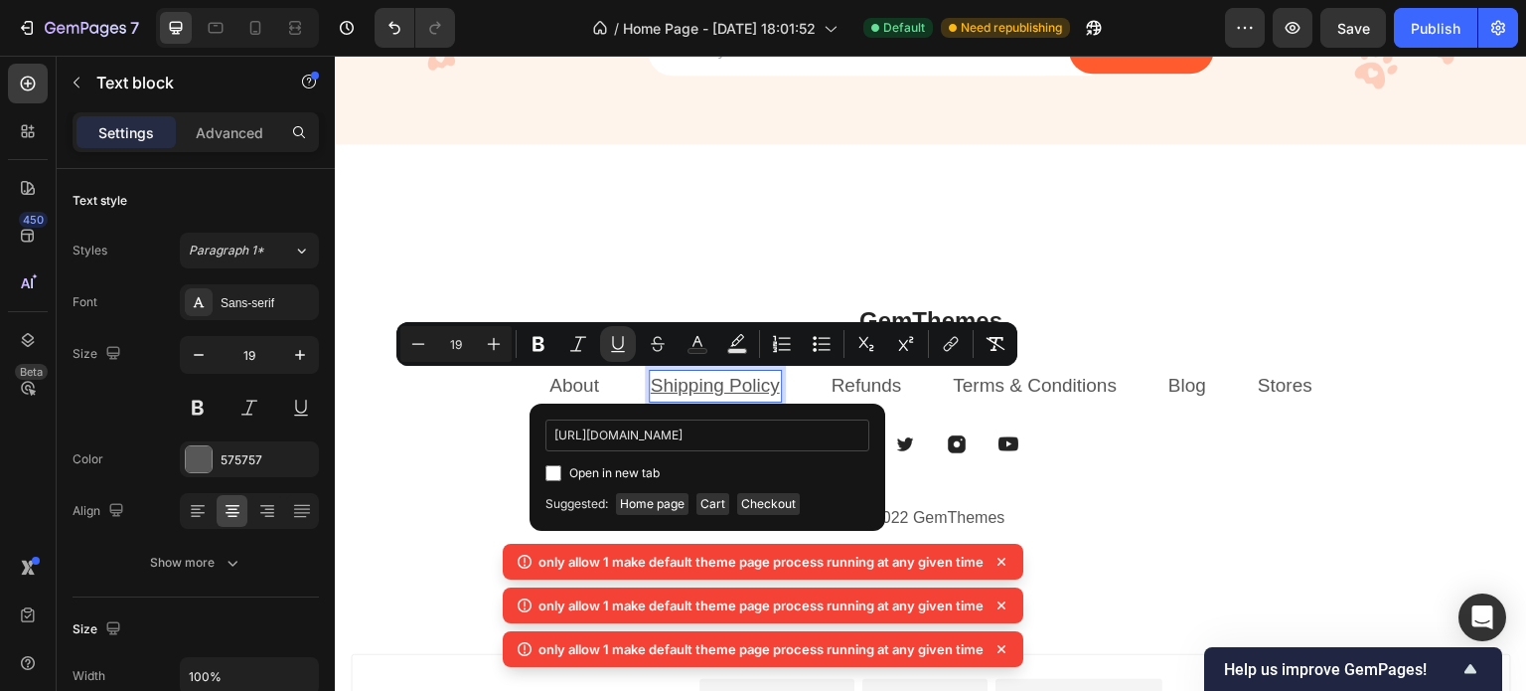
scroll to position [0, 22]
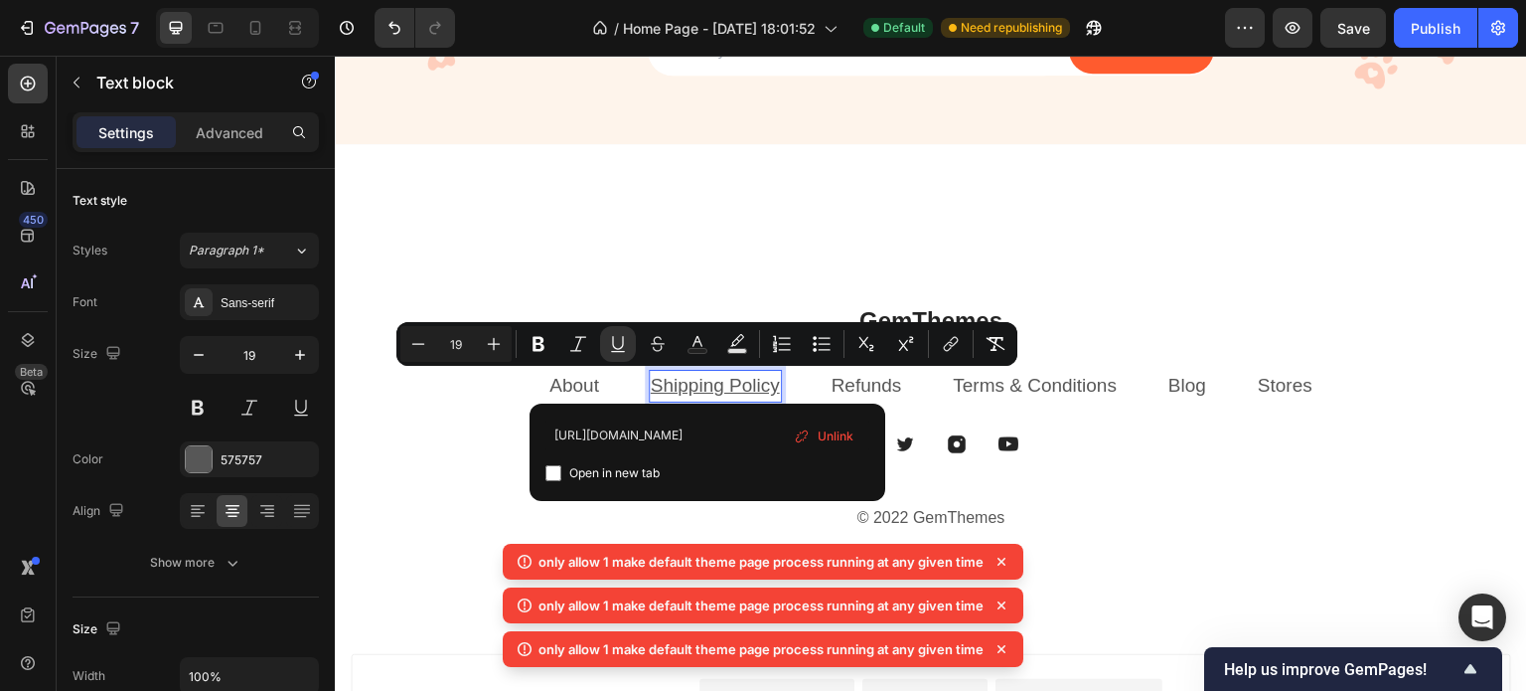
type input "https://trendhours.in/pages/shipping-policy"
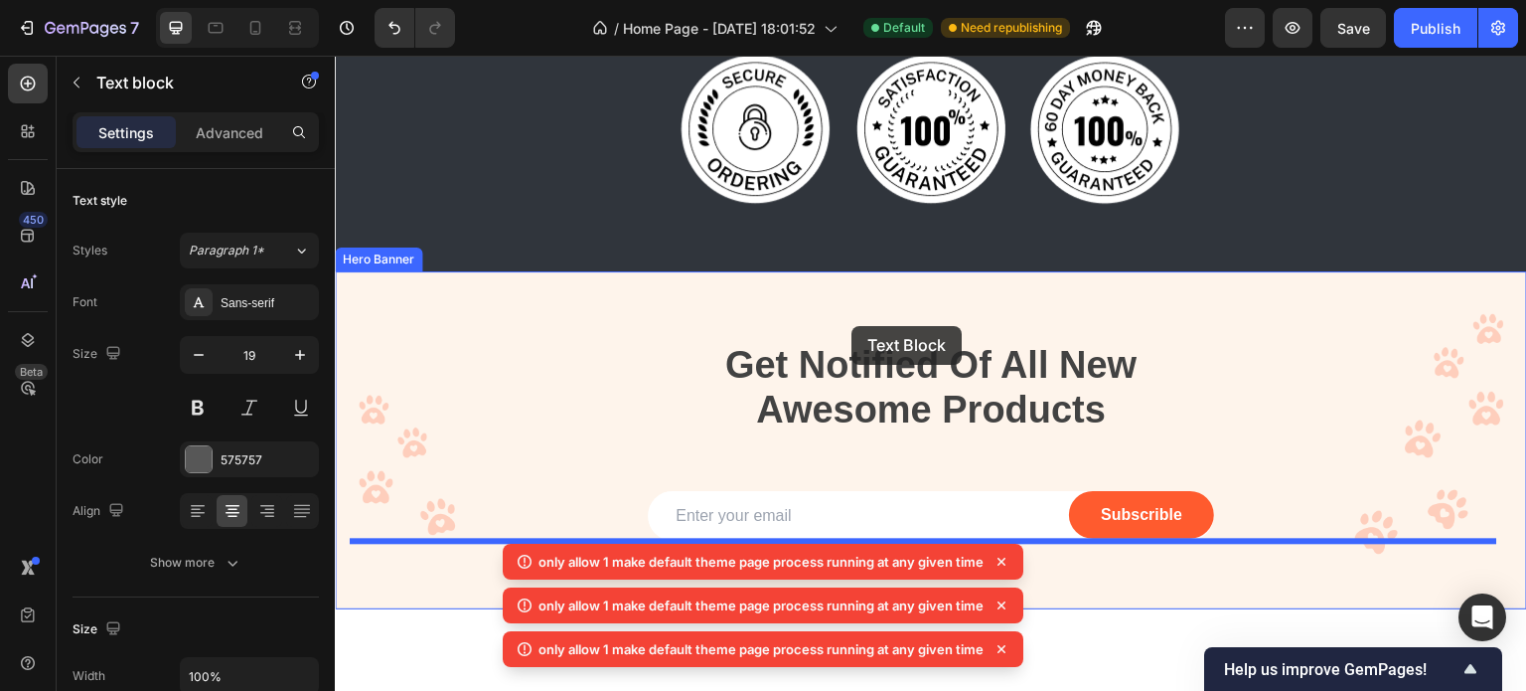
scroll to position [3756, 0]
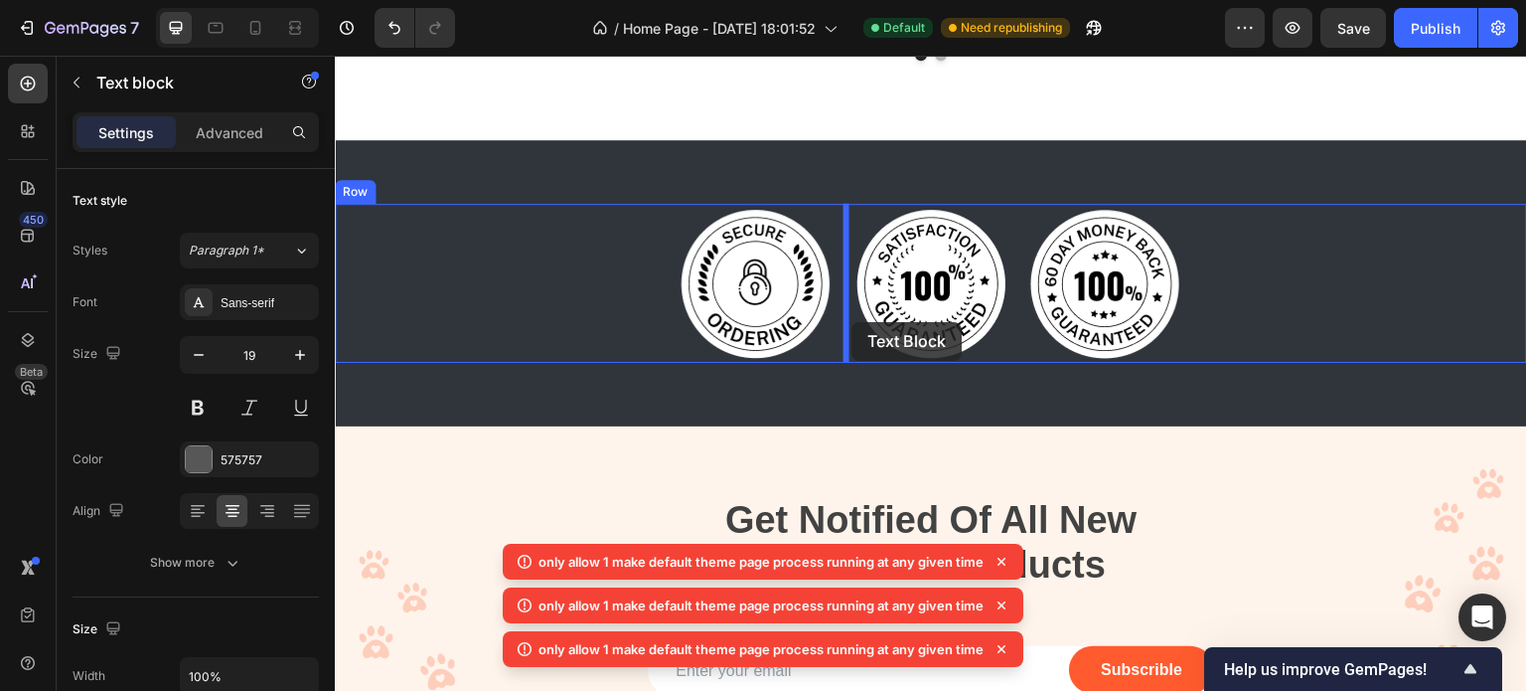
drag, startPoint x: 837, startPoint y: 394, endPoint x: 852, endPoint y: 322, distance: 74.0
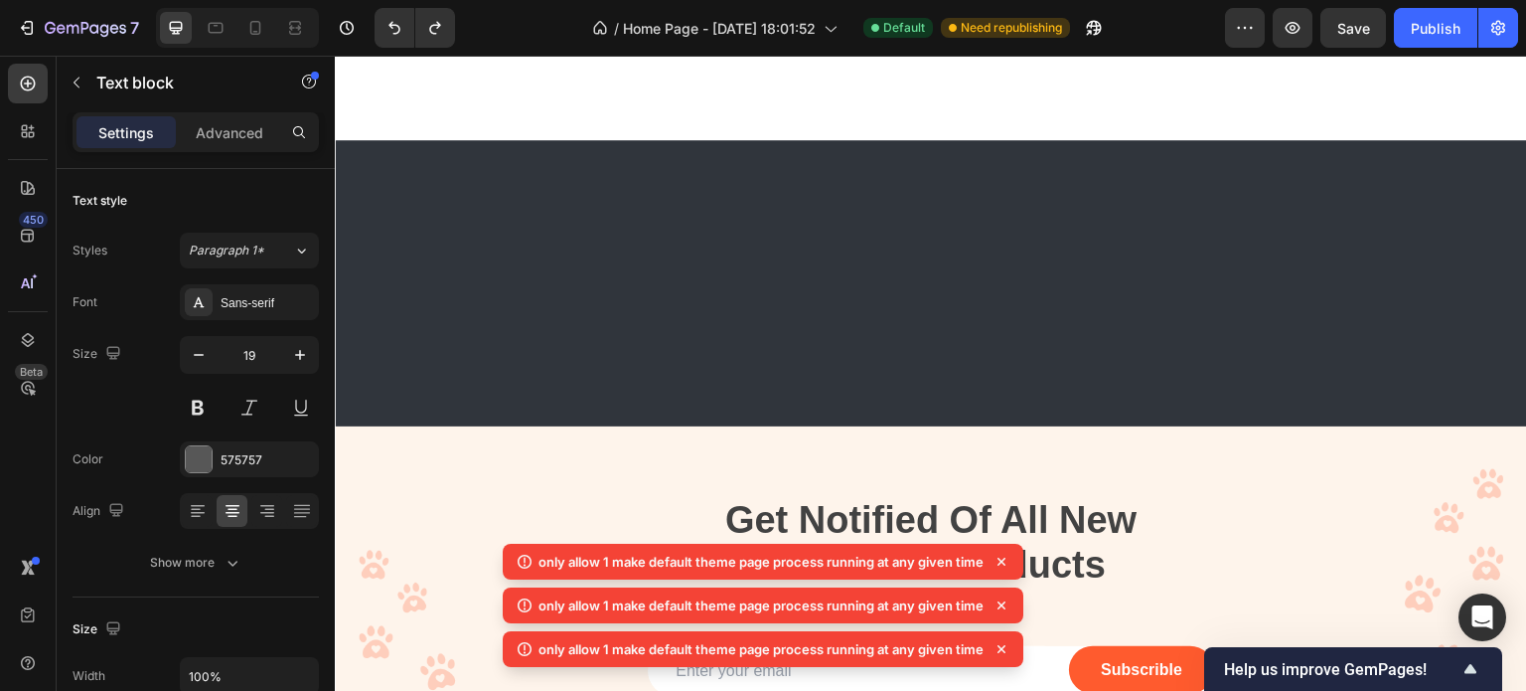
scroll to position [4536, 0]
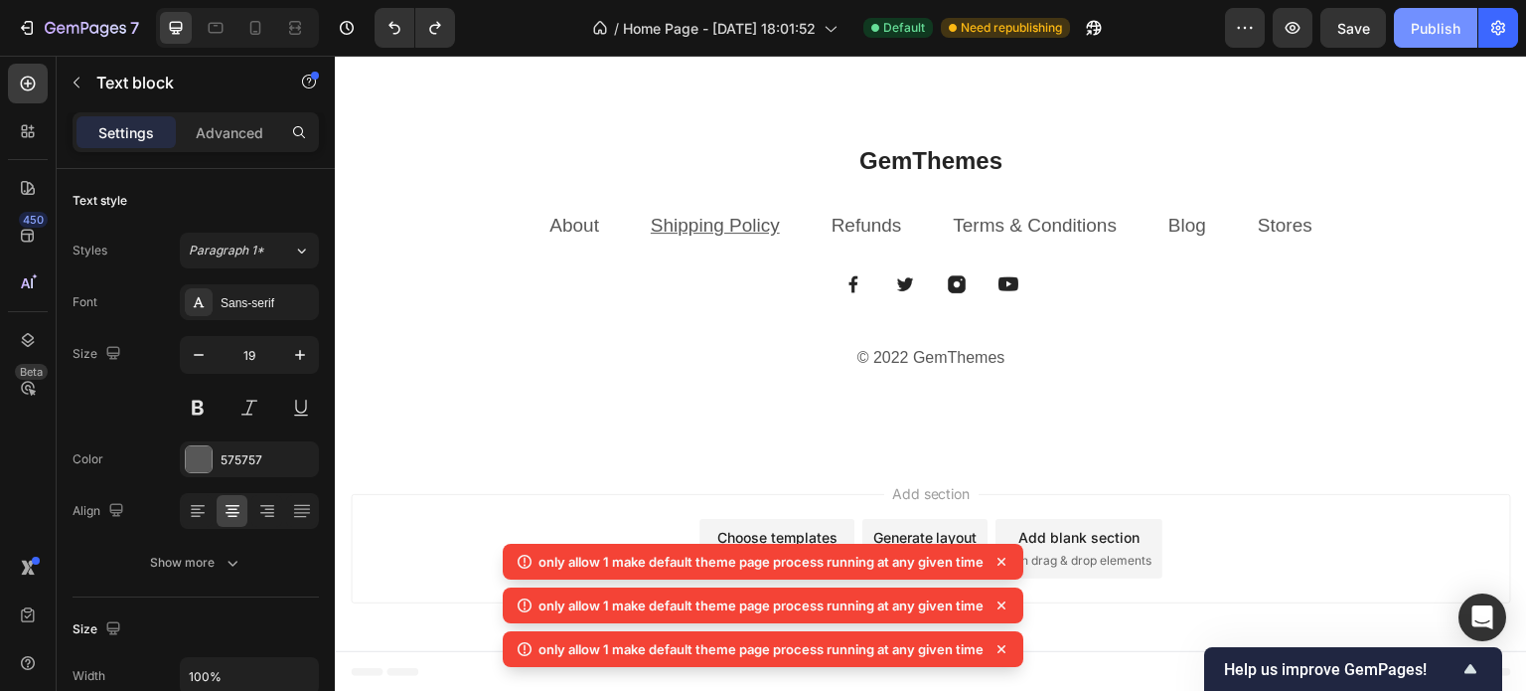
click at [1405, 43] on button "Publish" at bounding box center [1435, 28] width 83 height 40
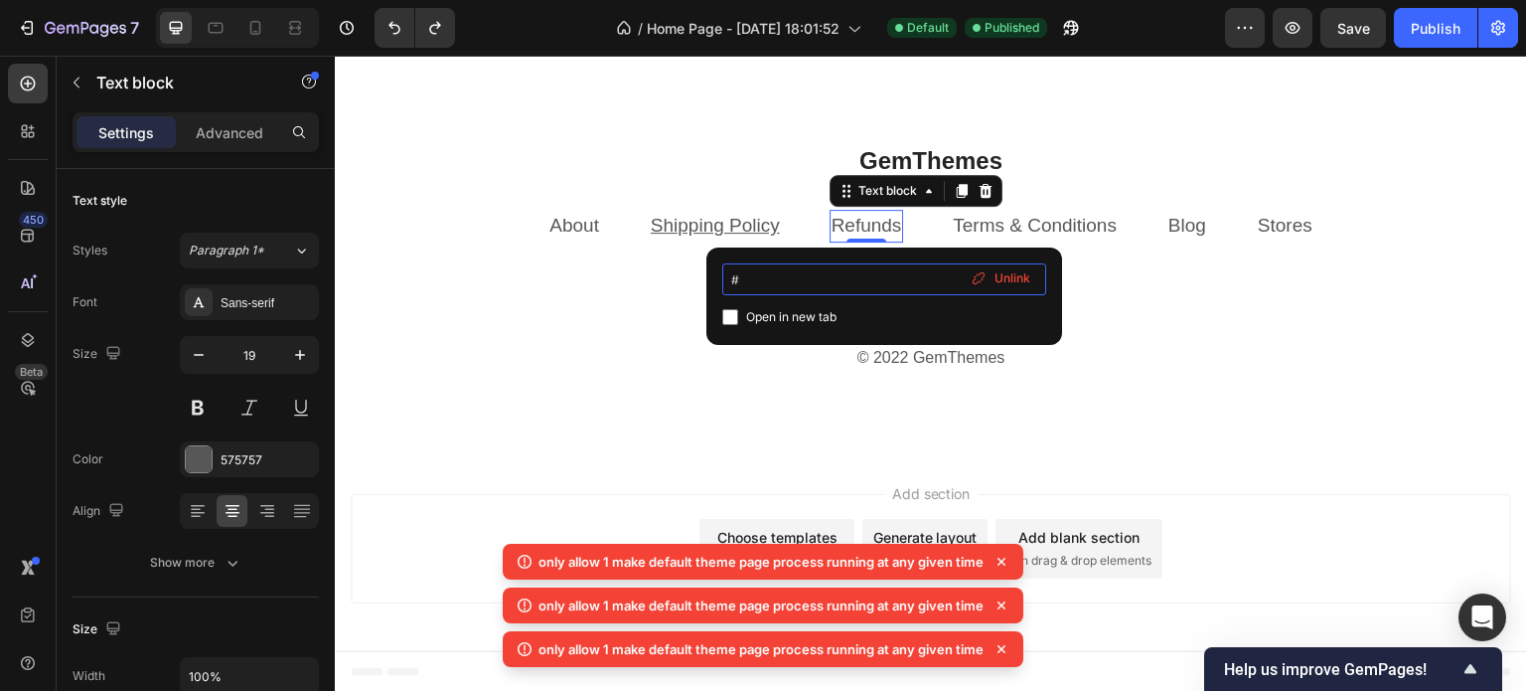
click at [791, 277] on input "#" at bounding box center [884, 279] width 324 height 32
paste input "https://trendhours.in/pages/cancellation-refund-policy"
type input "https://trendhours.in/pages/cancellation-refund-policy"
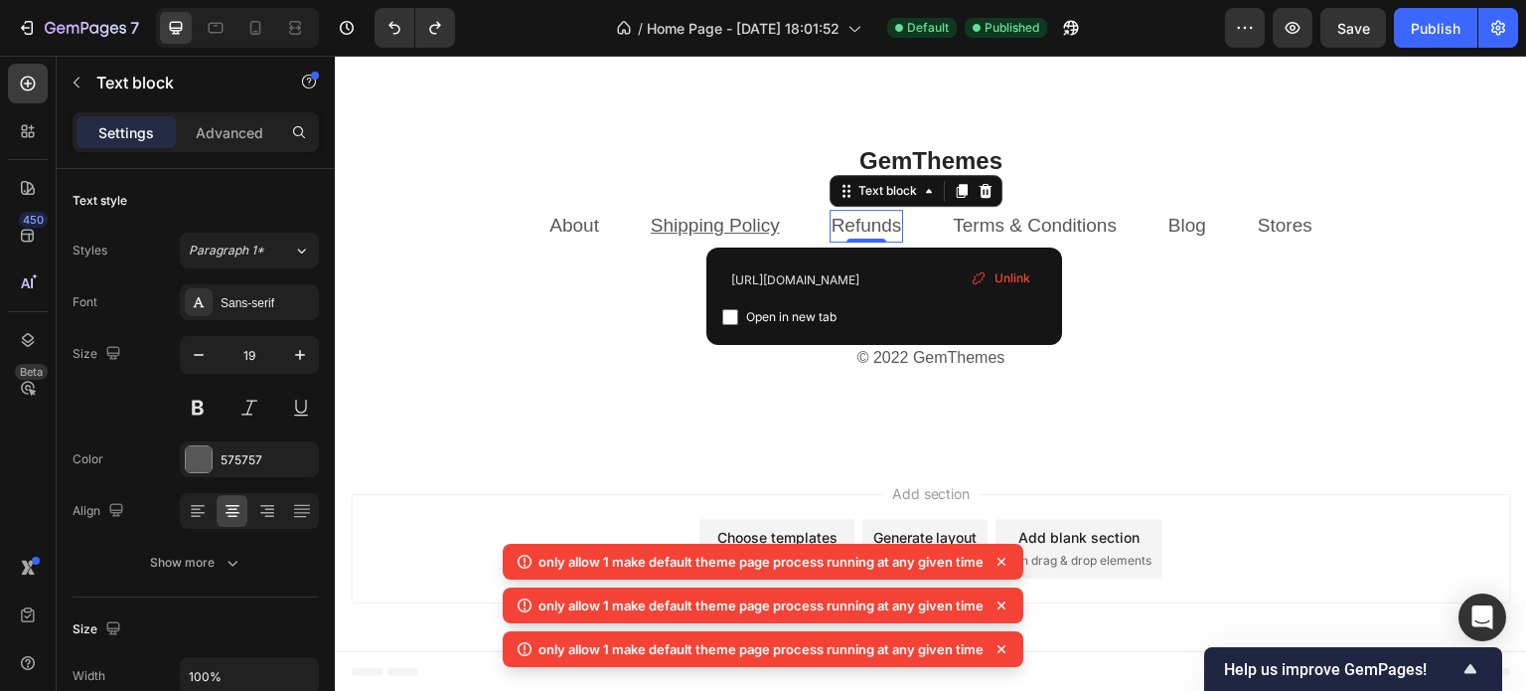
click at [1027, 281] on span "Unlink" at bounding box center [1013, 278] width 36 height 18
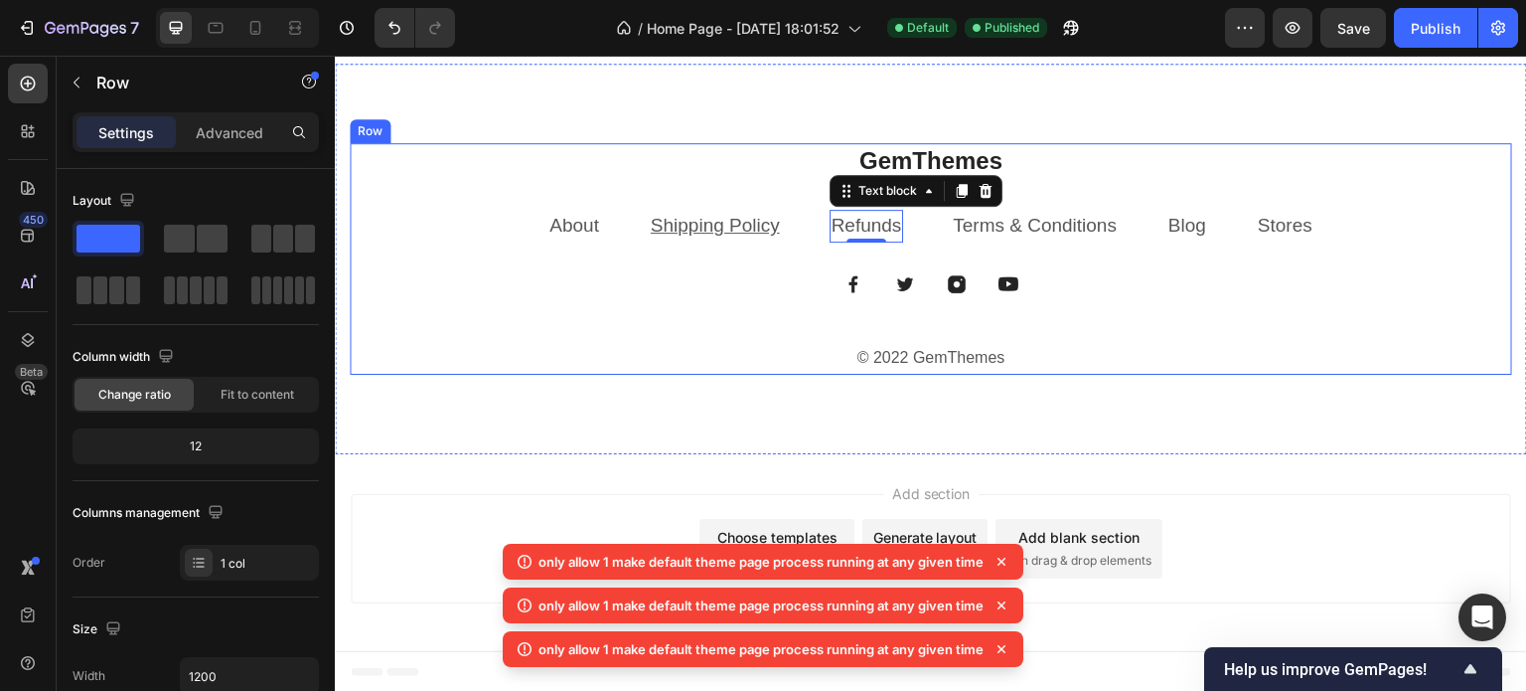
click at [1188, 322] on div "GemThemes Heading About Text block Shipping Policy Text block Refunds Text bloc…" at bounding box center [931, 259] width 1163 height 232
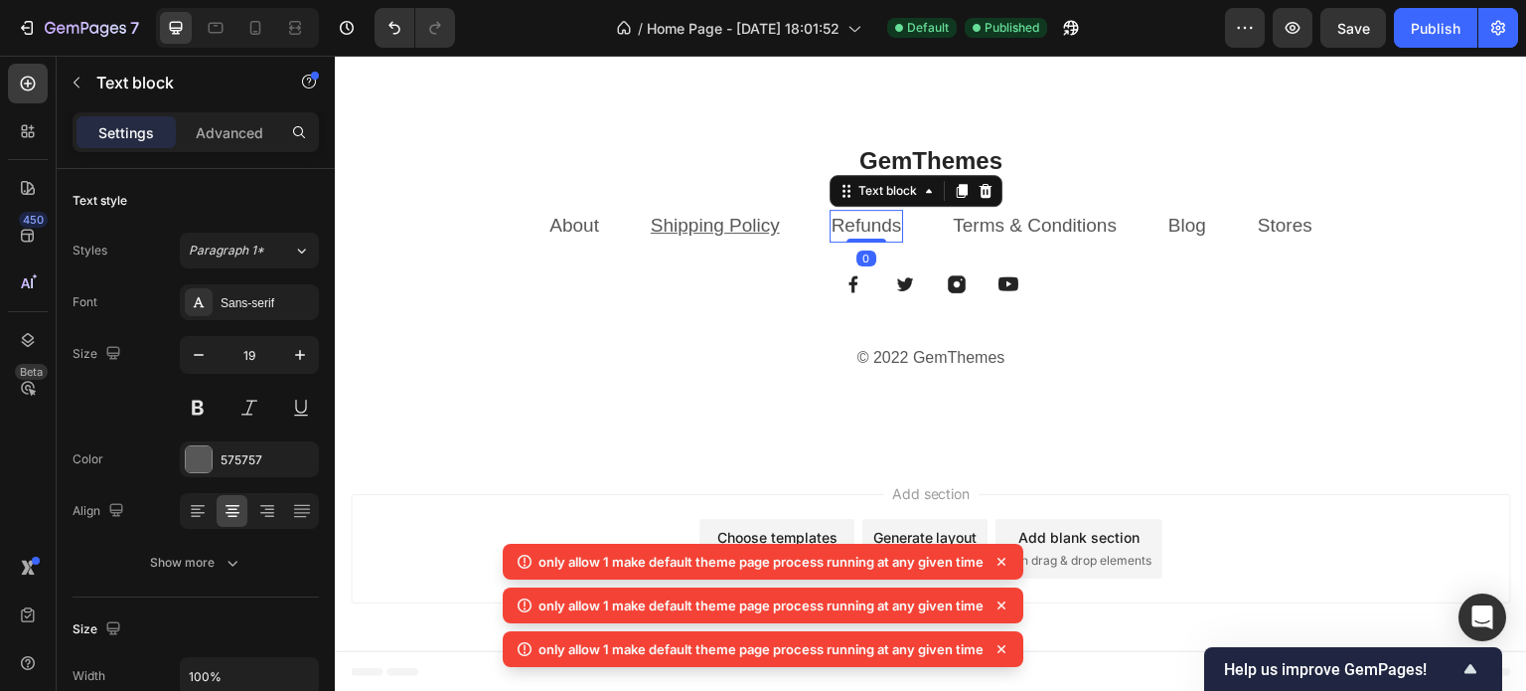
click at [879, 238] on p "Refunds" at bounding box center [867, 226] width 71 height 29
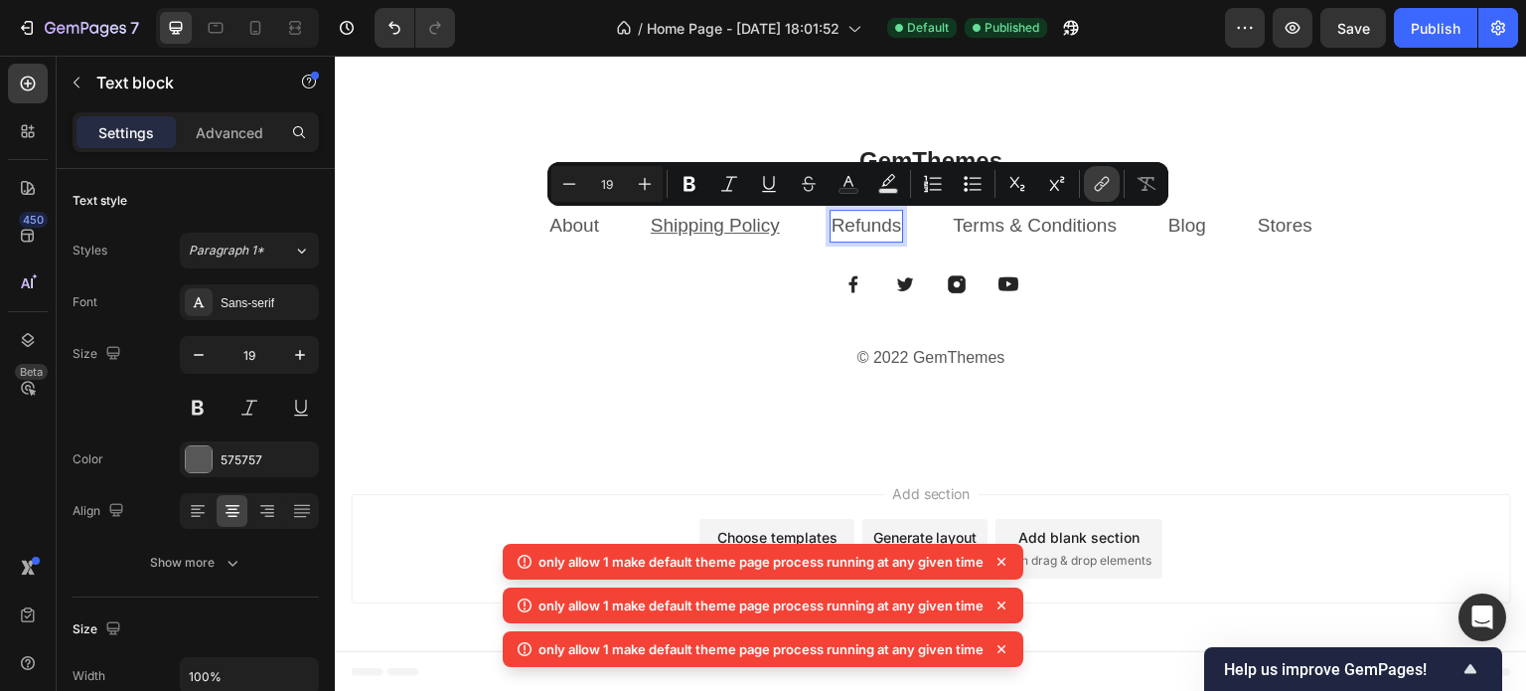
click at [1113, 185] on button "link" at bounding box center [1102, 184] width 36 height 36
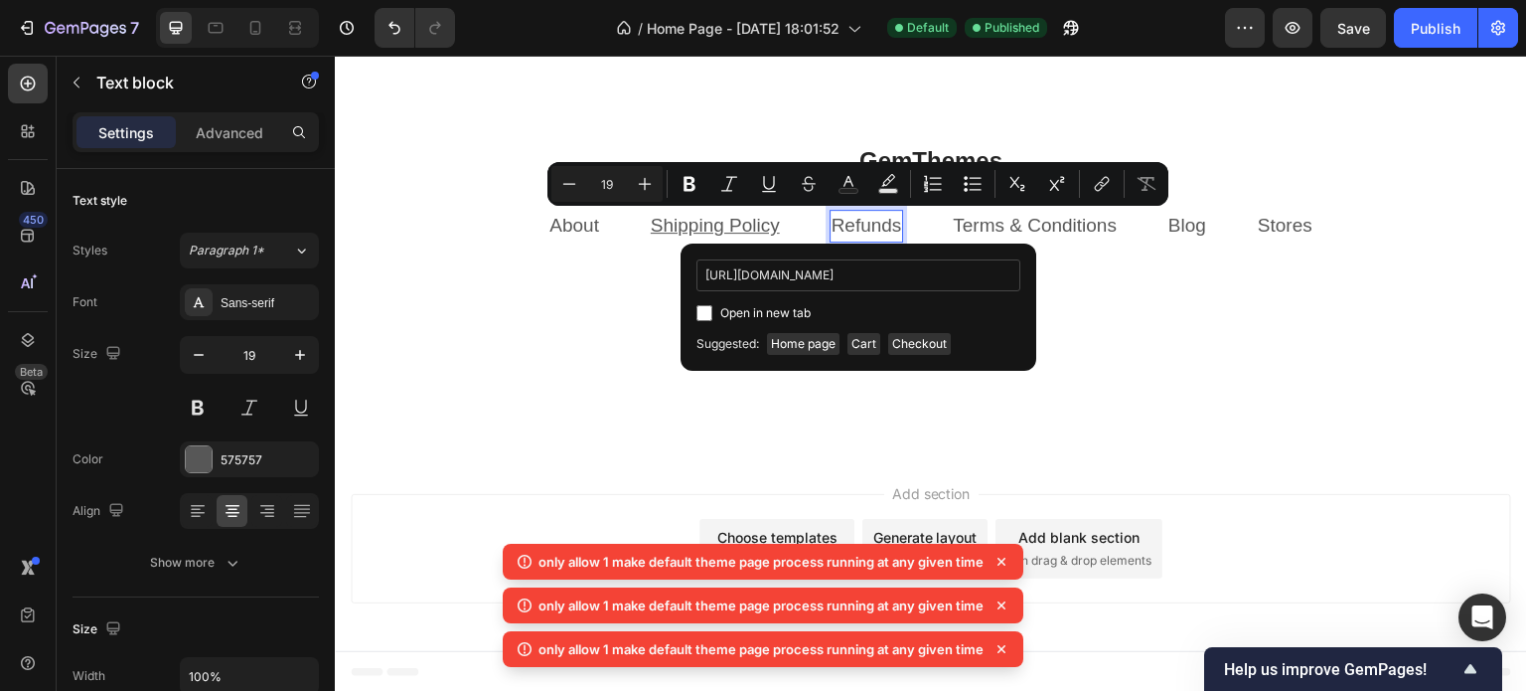
scroll to position [0, 87]
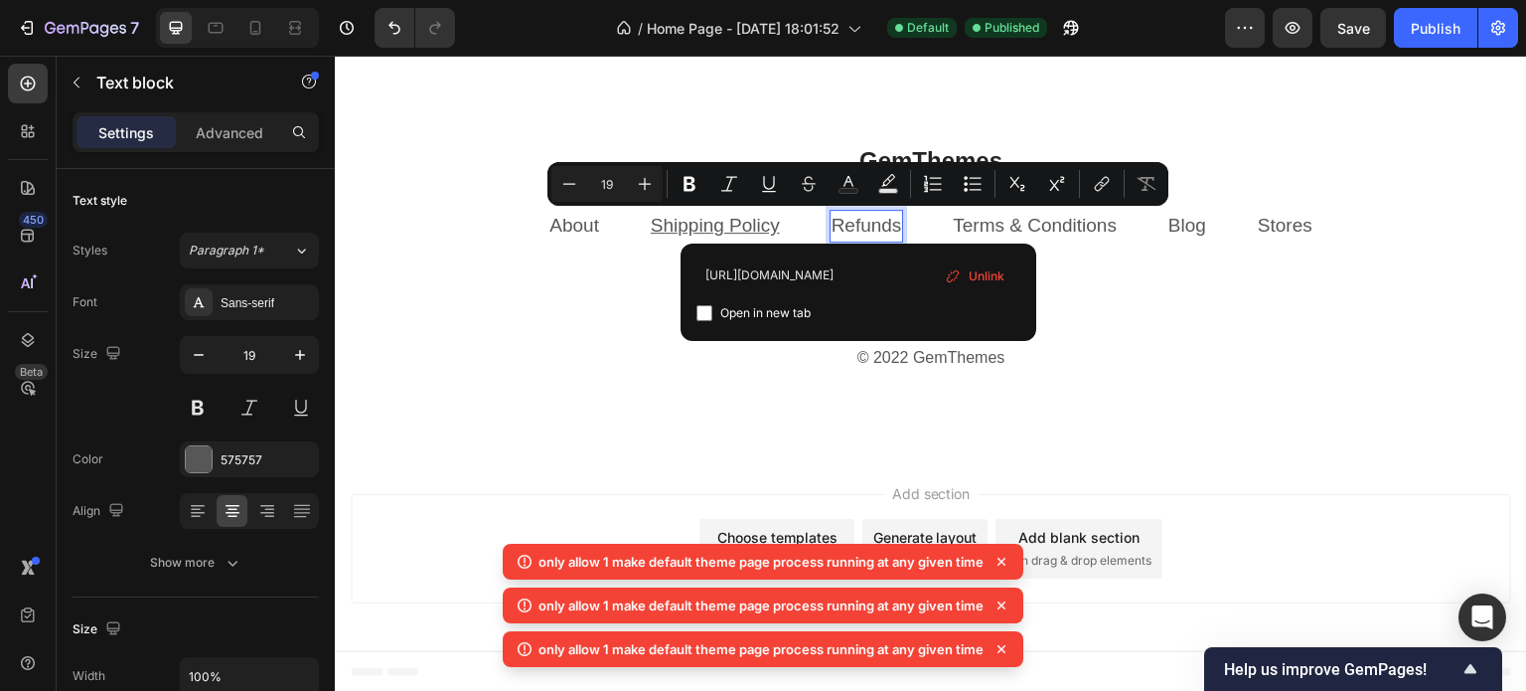
type input "https://trendhours.in/pages/cancellation-refund-policy"
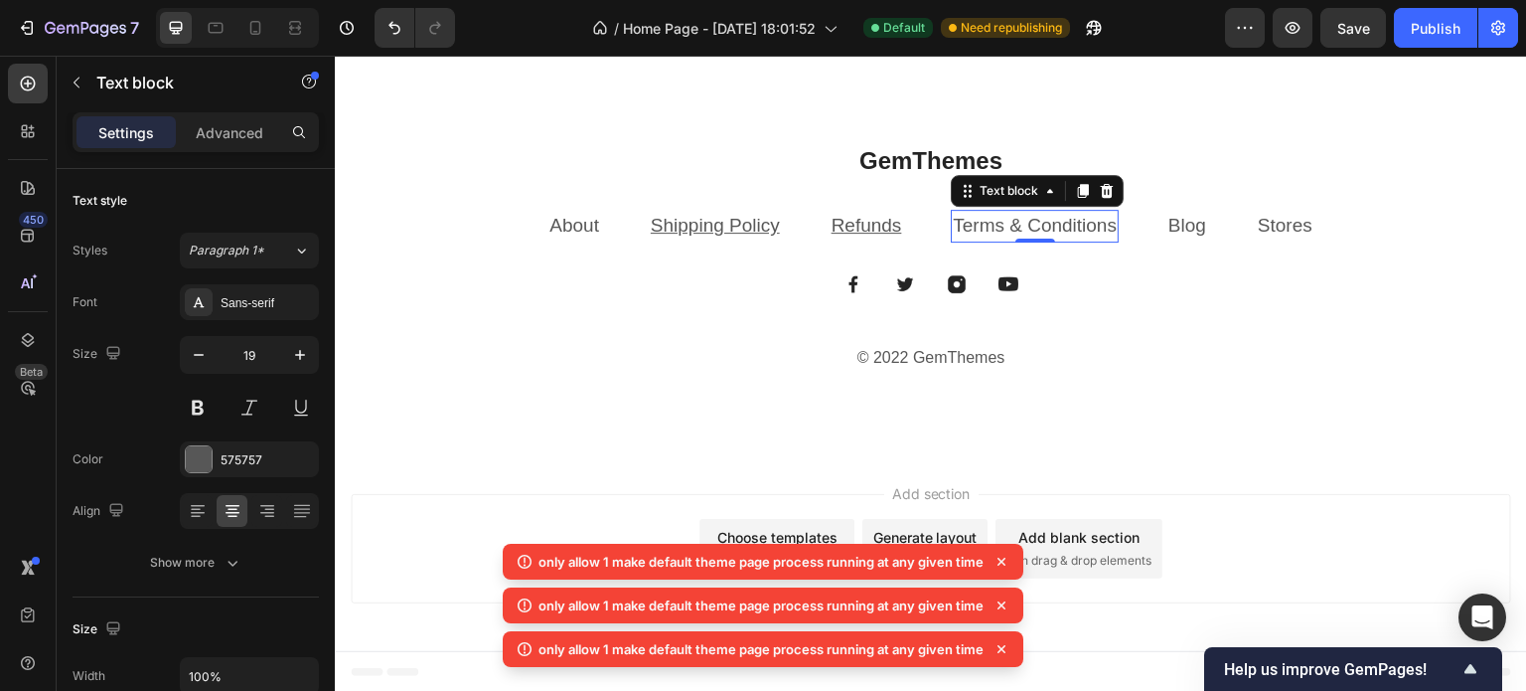
click at [1026, 218] on link "Terms & Conditions" at bounding box center [1035, 225] width 164 height 21
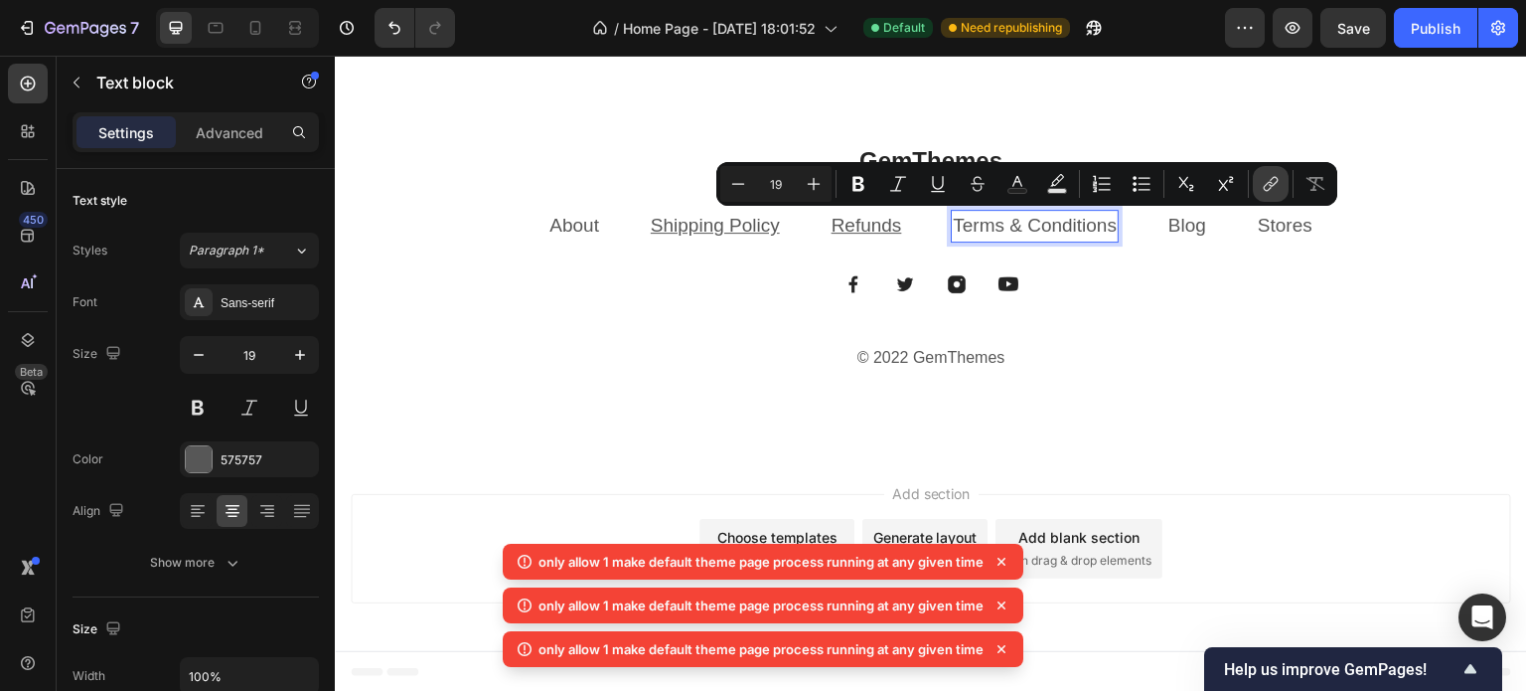
click at [1253, 174] on button "link" at bounding box center [1271, 184] width 36 height 36
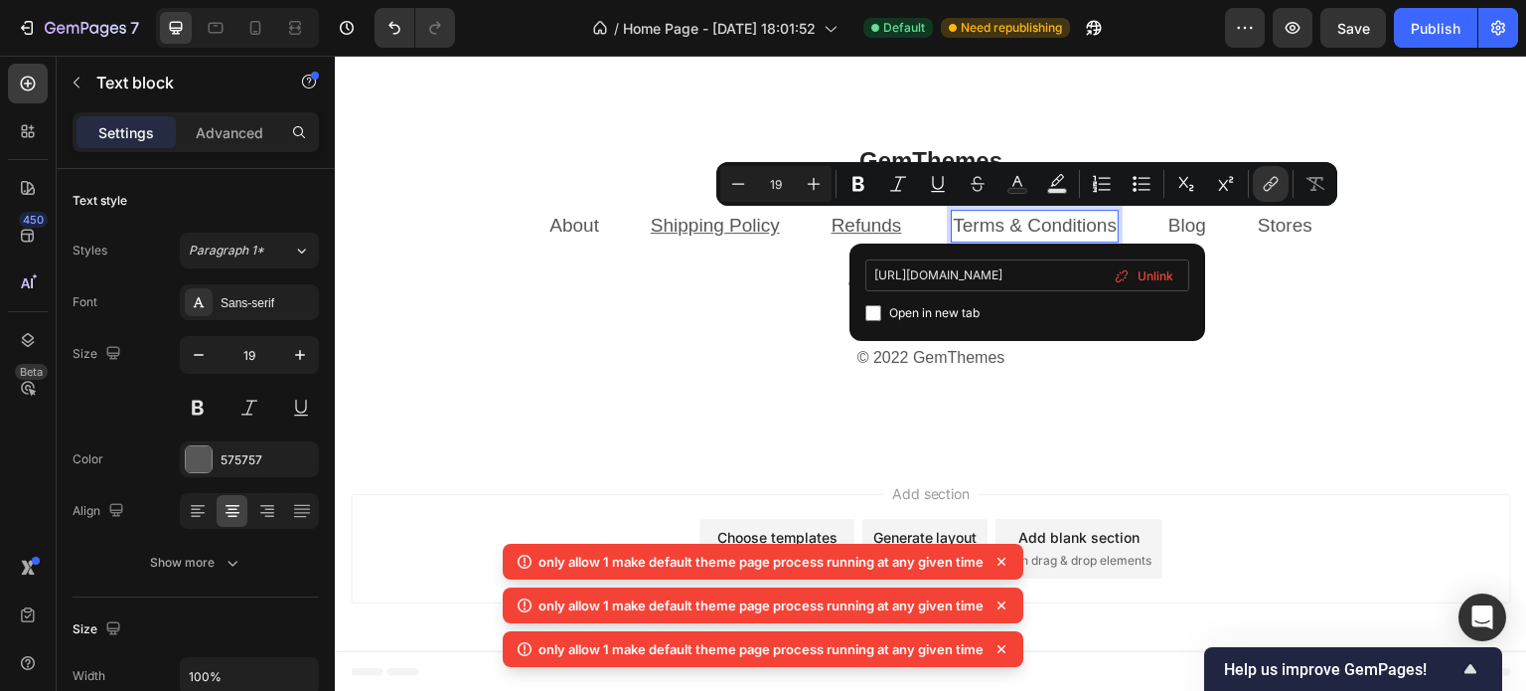
scroll to position [0, 25]
type input "https://trendhours.in/pages/terms-condition"
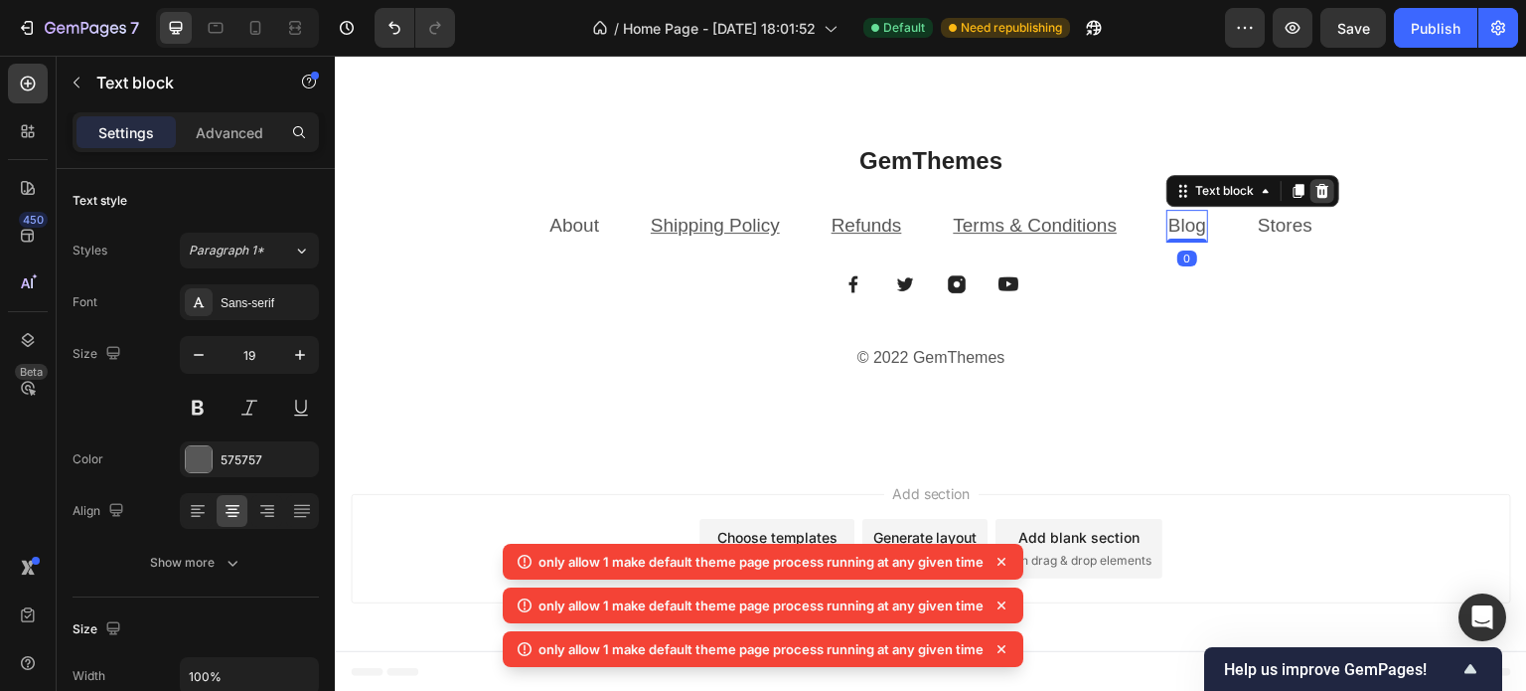
click at [1317, 197] on icon at bounding box center [1323, 191] width 13 height 14
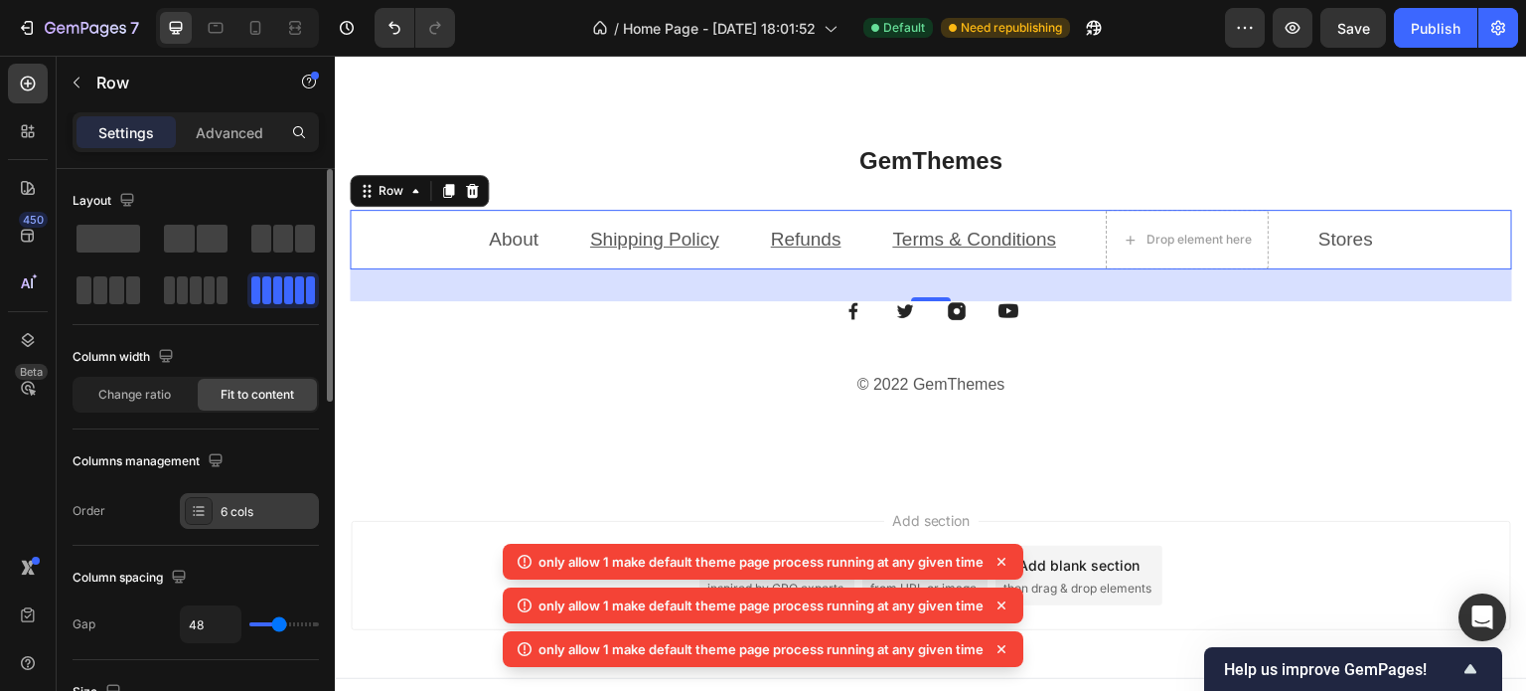
click at [266, 518] on div "6 cols" at bounding box center [267, 512] width 93 height 18
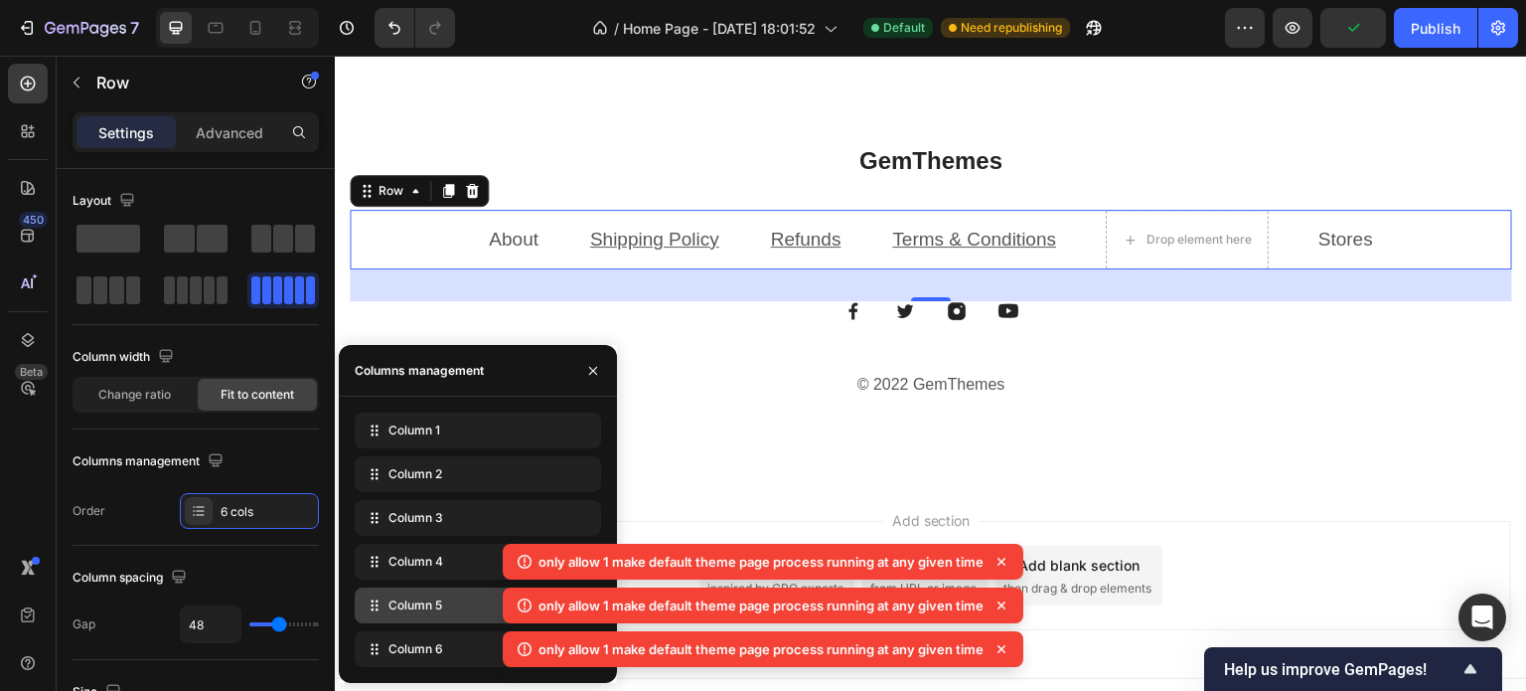
click at [422, 610] on span "Column 5" at bounding box center [416, 605] width 54 height 18
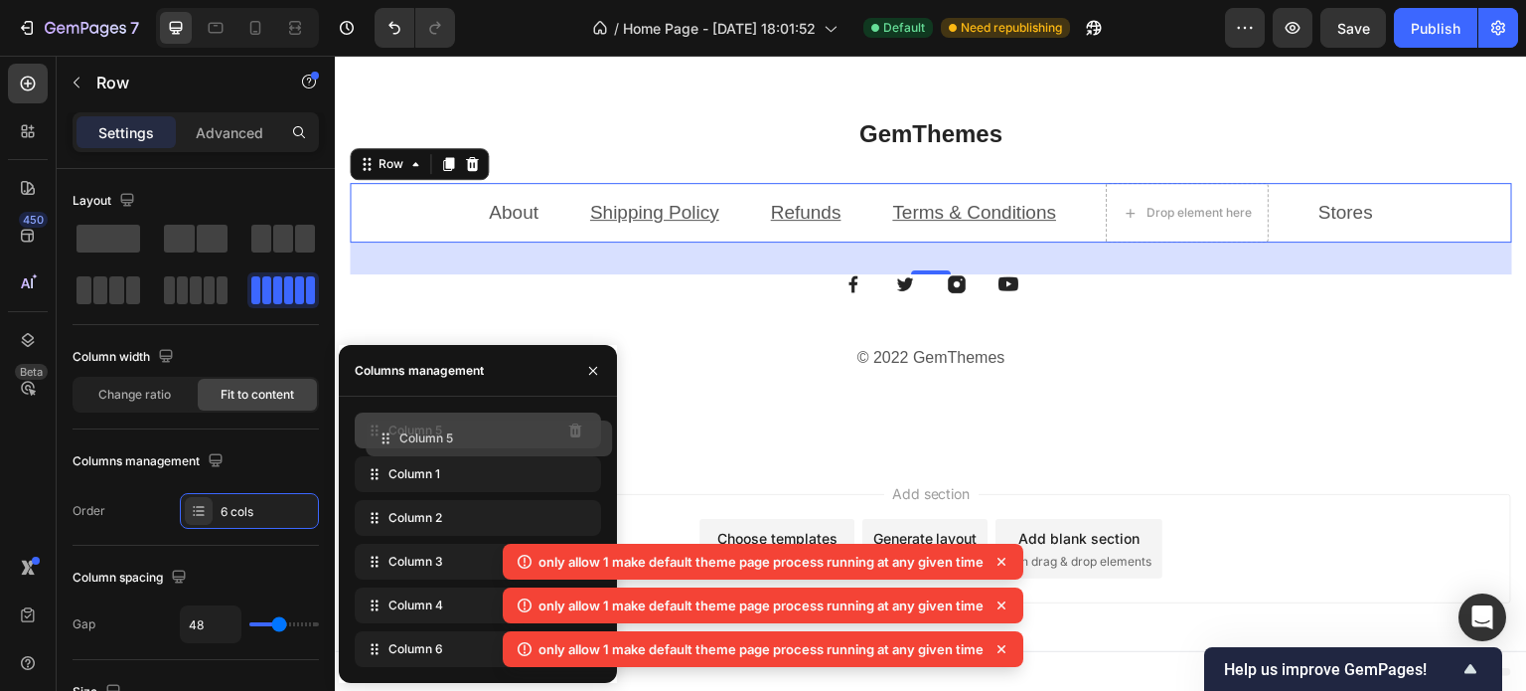
drag, startPoint x: 479, startPoint y: 600, endPoint x: 493, endPoint y: 422, distance: 178.4
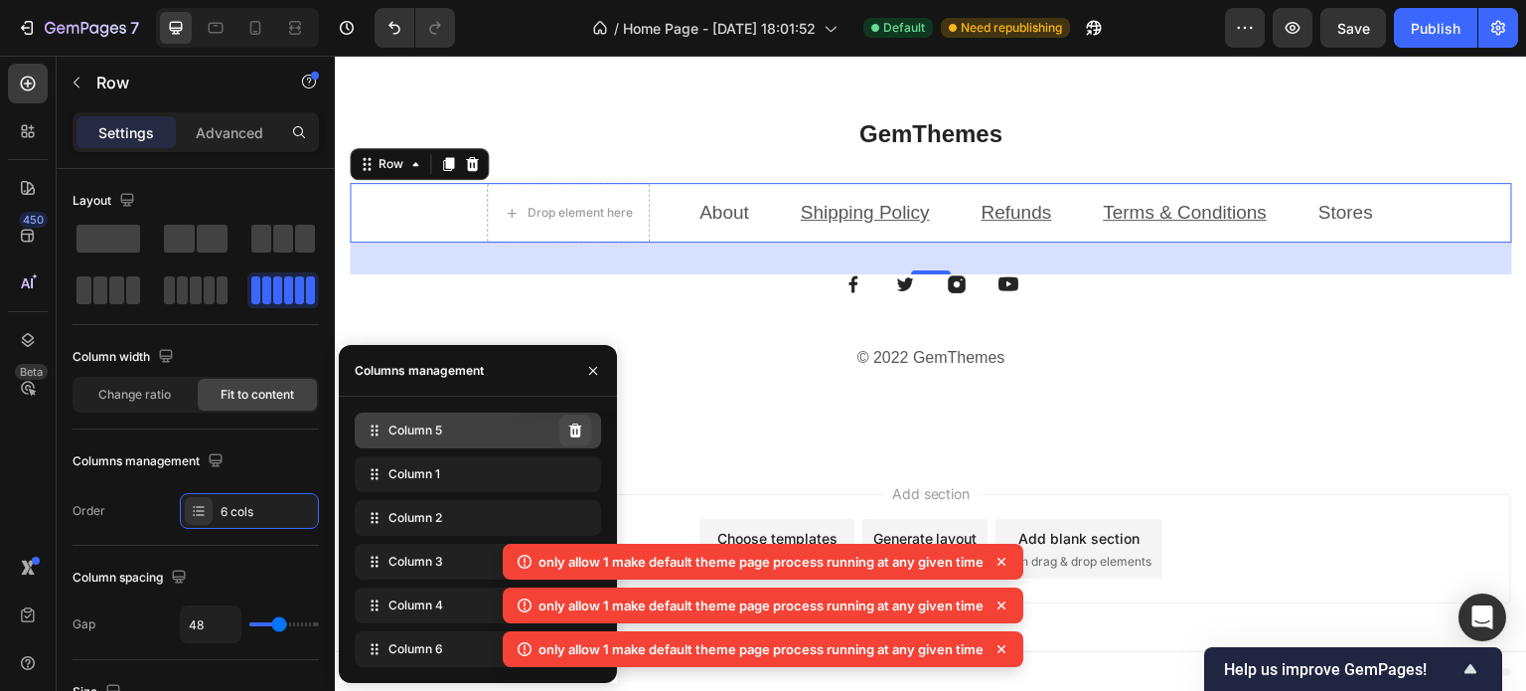
click at [562, 431] on button at bounding box center [575, 430] width 32 height 32
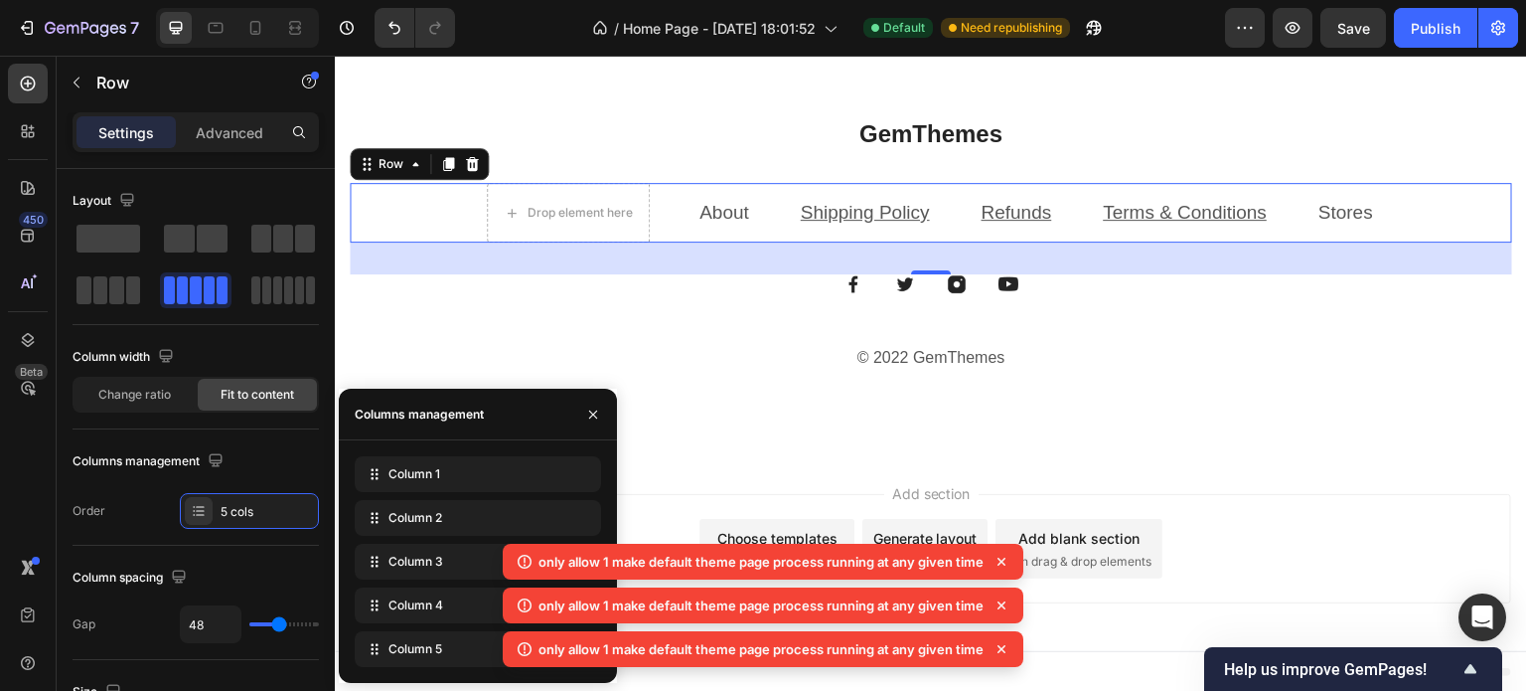
scroll to position [4536, 0]
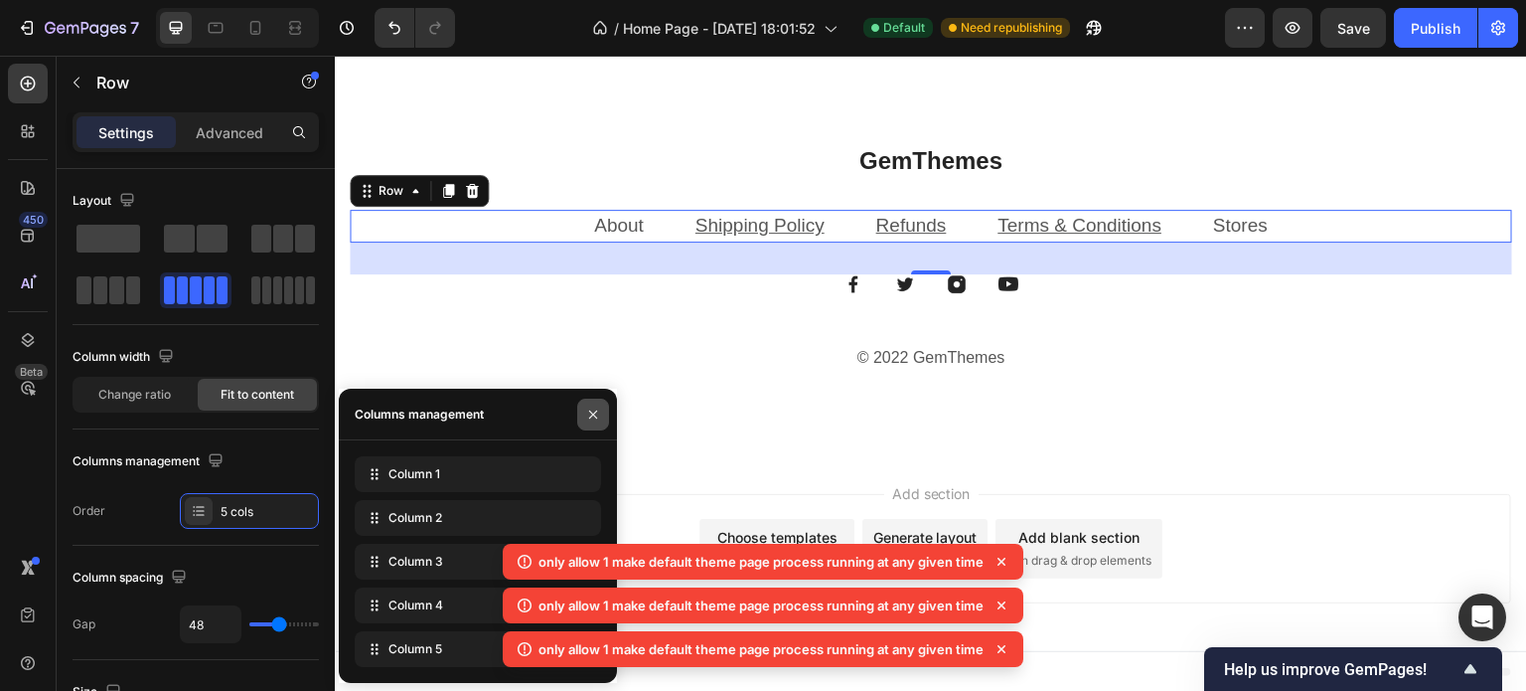
click at [593, 399] on button "button" at bounding box center [593, 414] width 32 height 32
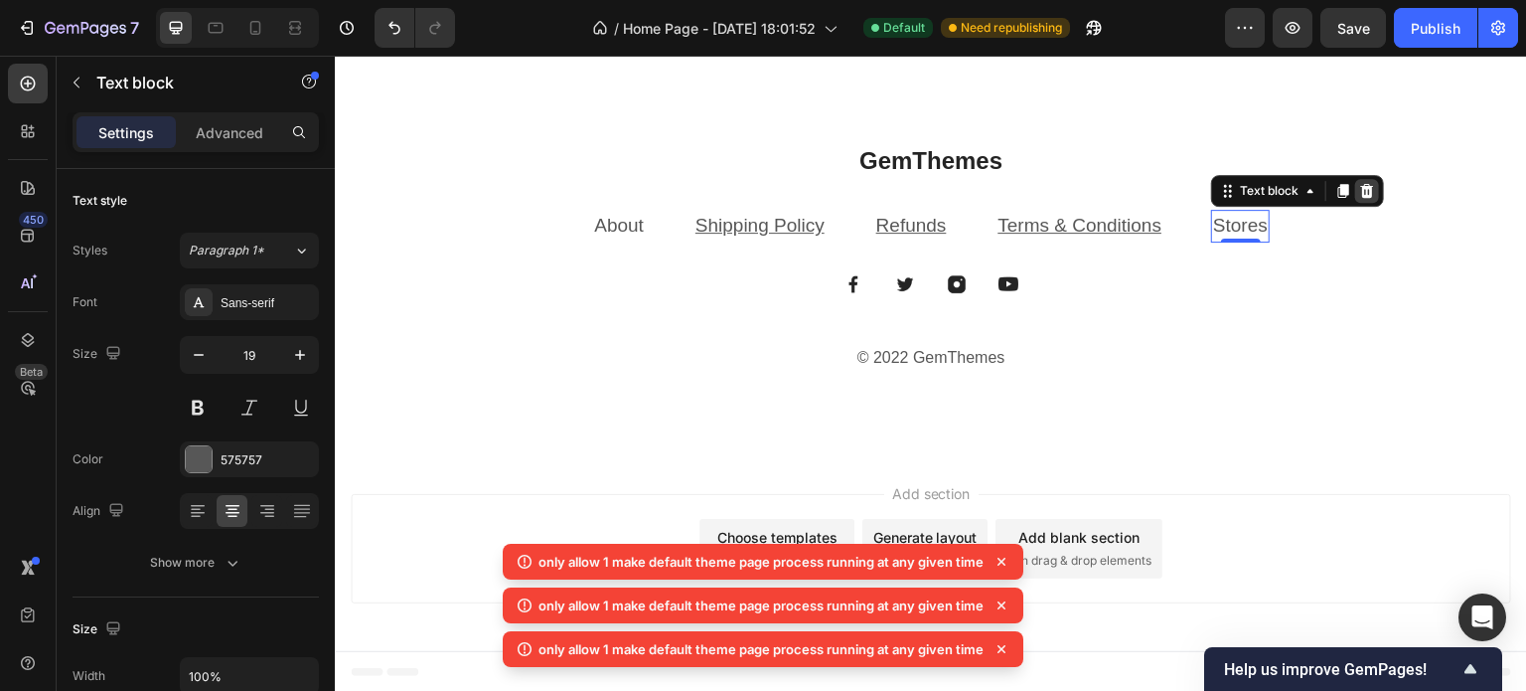
click at [1361, 190] on icon at bounding box center [1367, 191] width 13 height 14
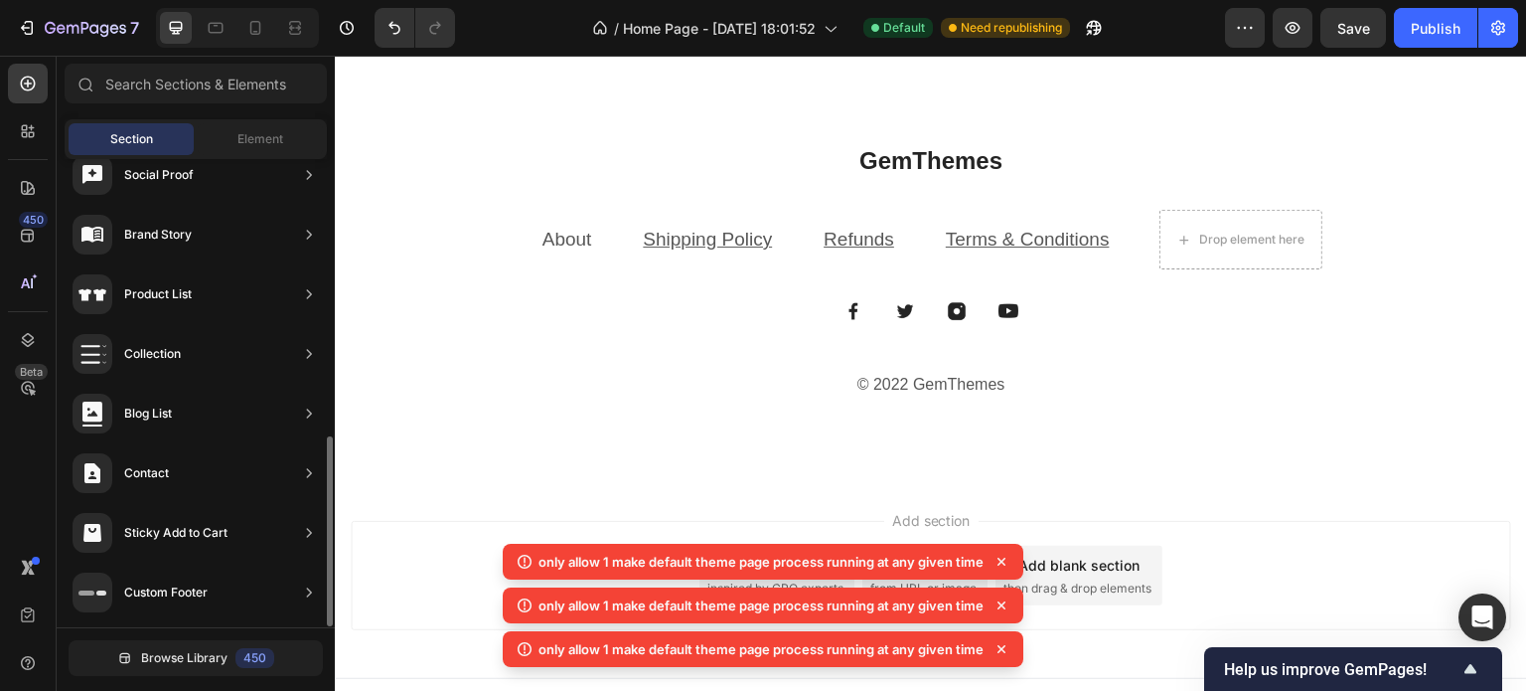
scroll to position [0, 0]
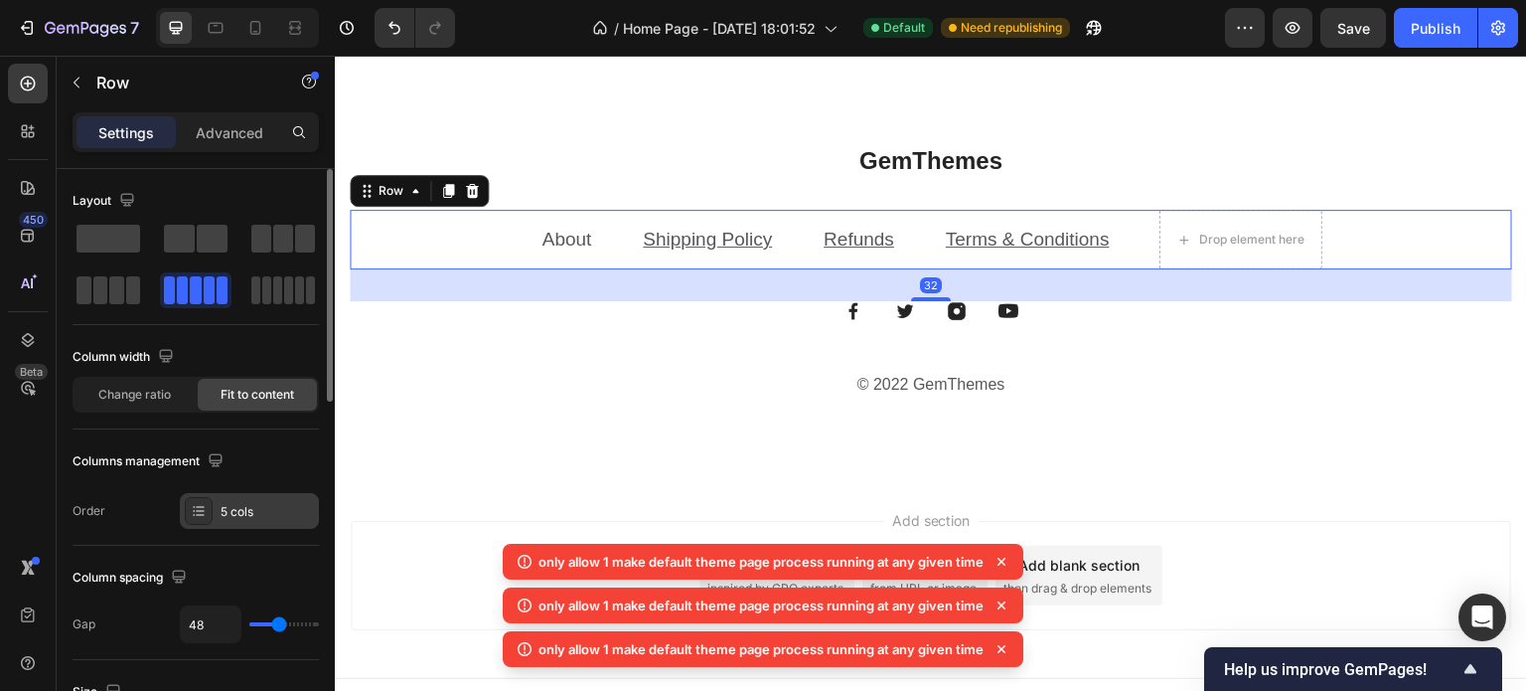
click at [194, 506] on icon at bounding box center [194, 507] width 2 height 2
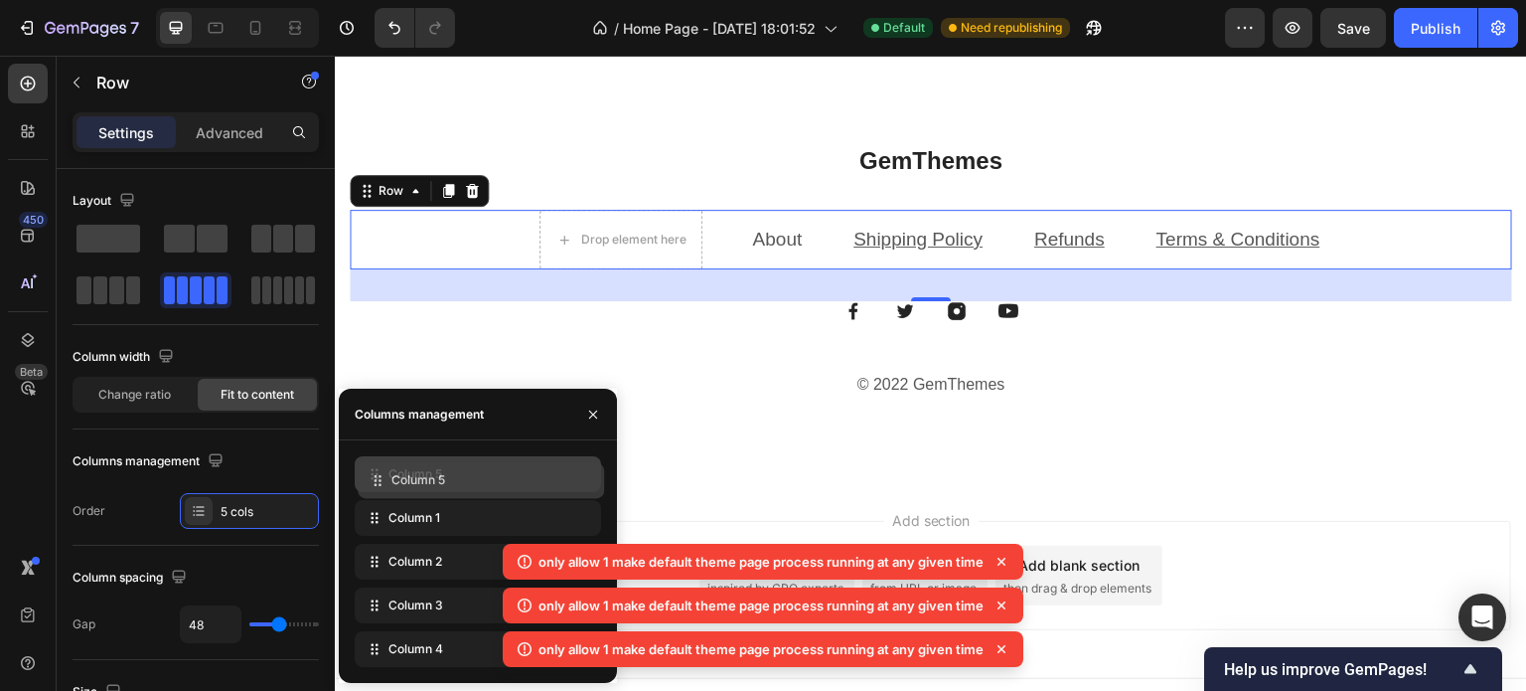
drag, startPoint x: 402, startPoint y: 647, endPoint x: 418, endPoint y: 407, distance: 240.0
click at [582, 471] on icon at bounding box center [575, 474] width 16 height 16
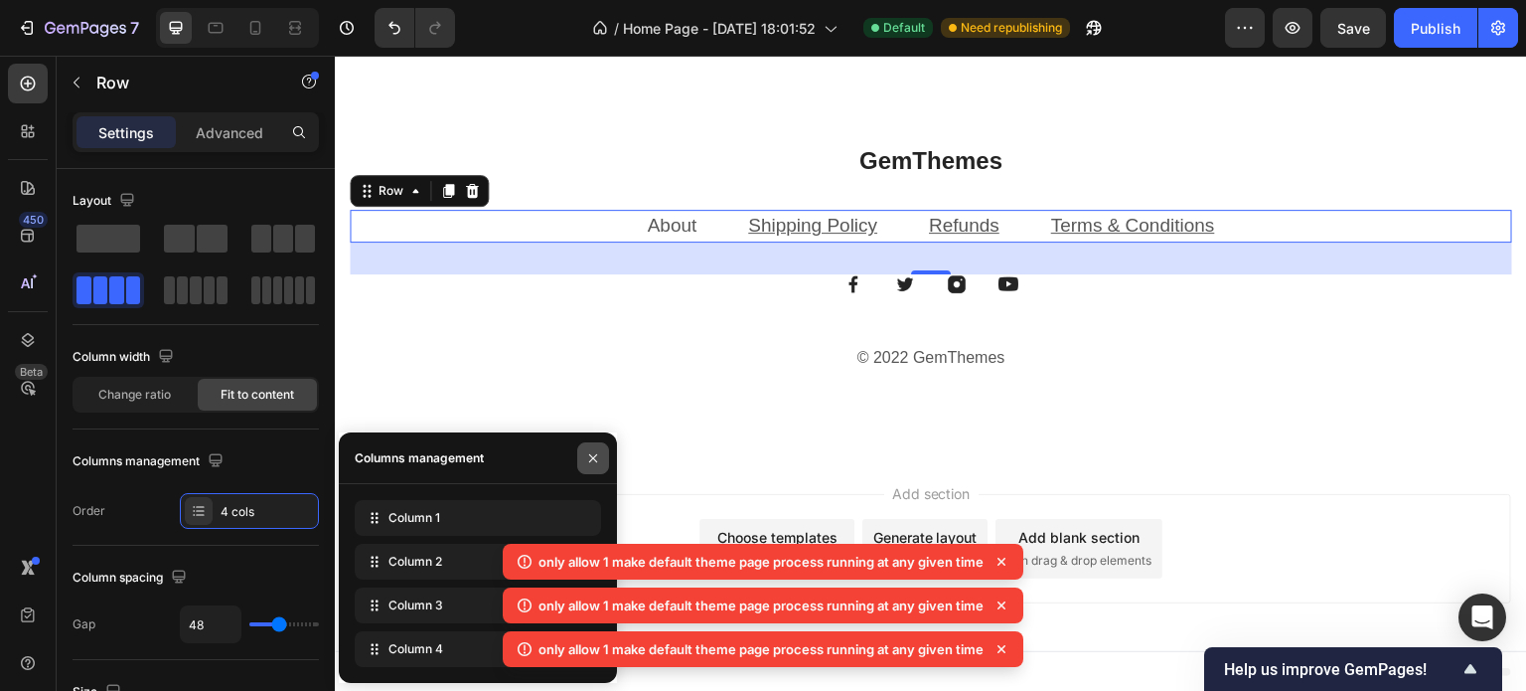
click at [596, 452] on icon "button" at bounding box center [593, 458] width 16 height 16
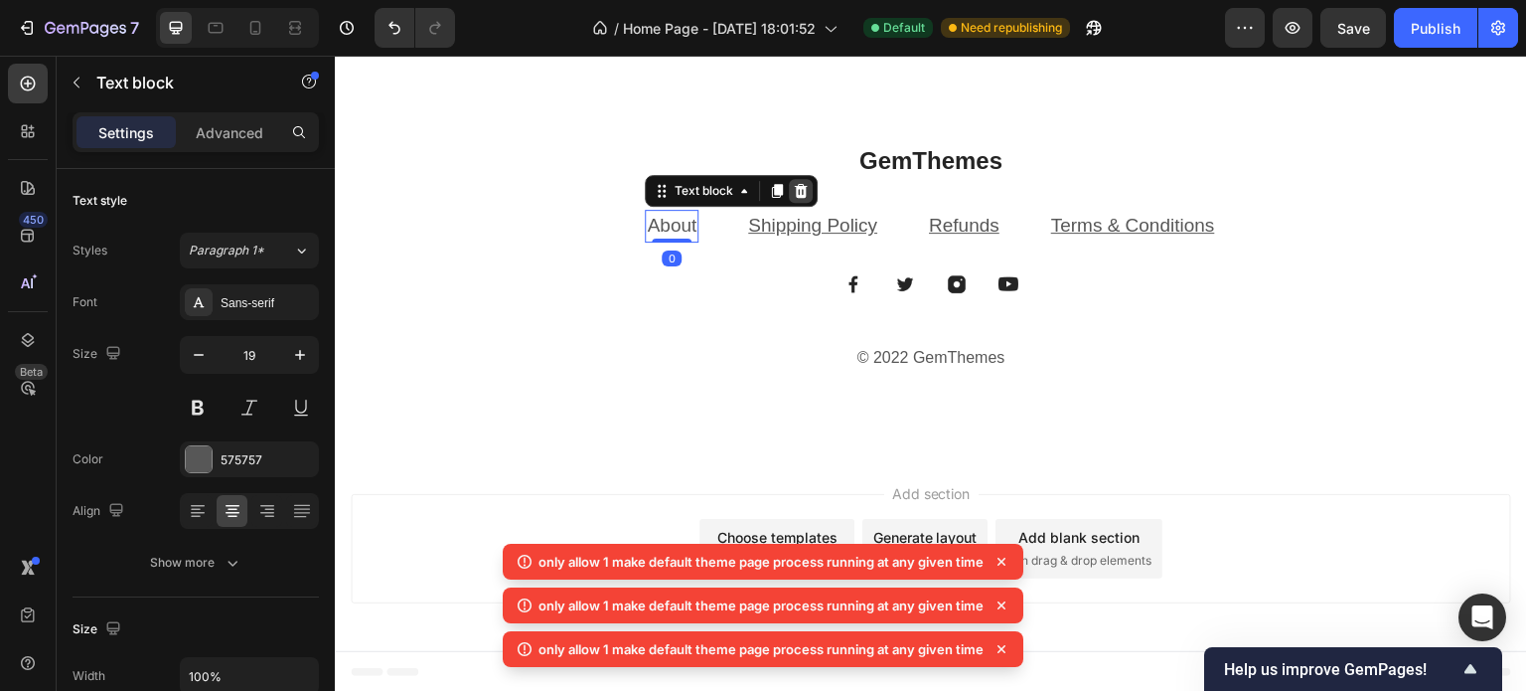
click at [795, 196] on icon at bounding box center [801, 191] width 13 height 14
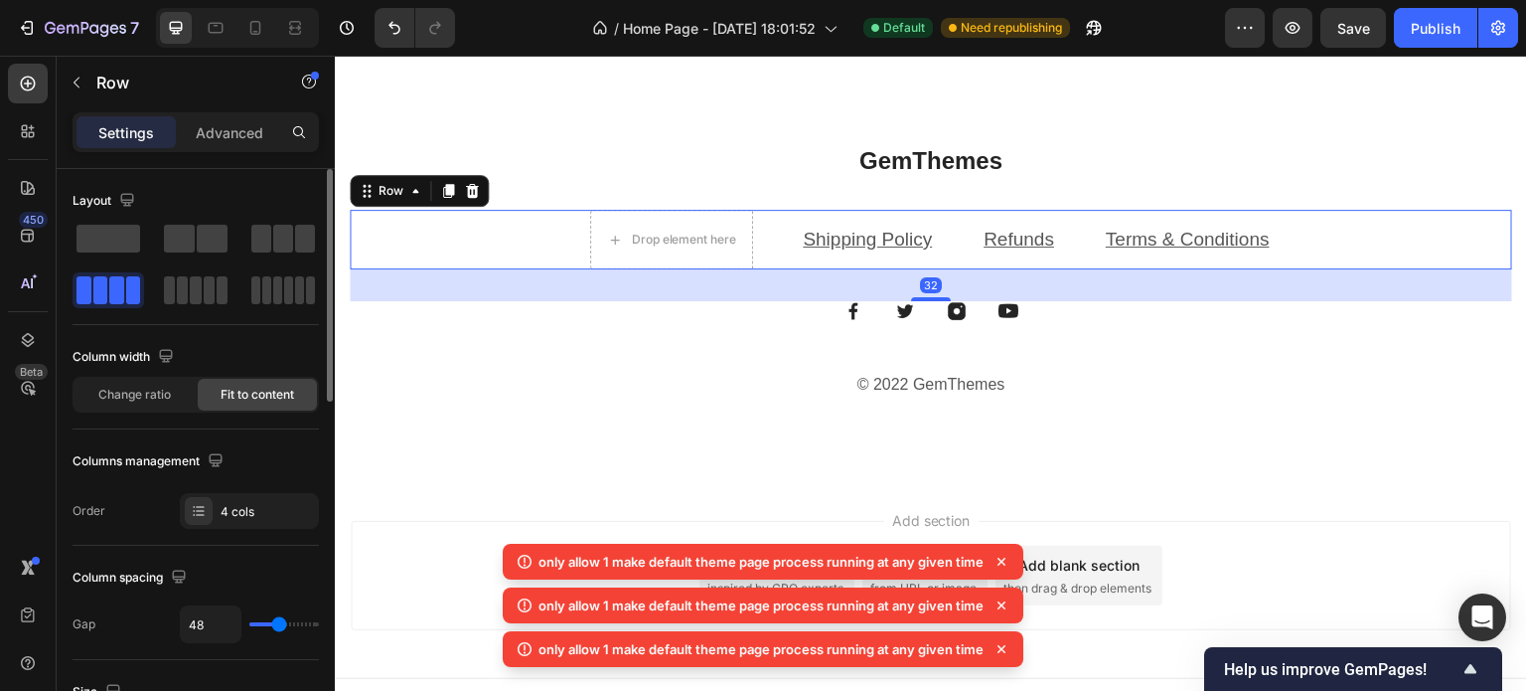
click at [230, 528] on div "4 cols" at bounding box center [249, 511] width 139 height 36
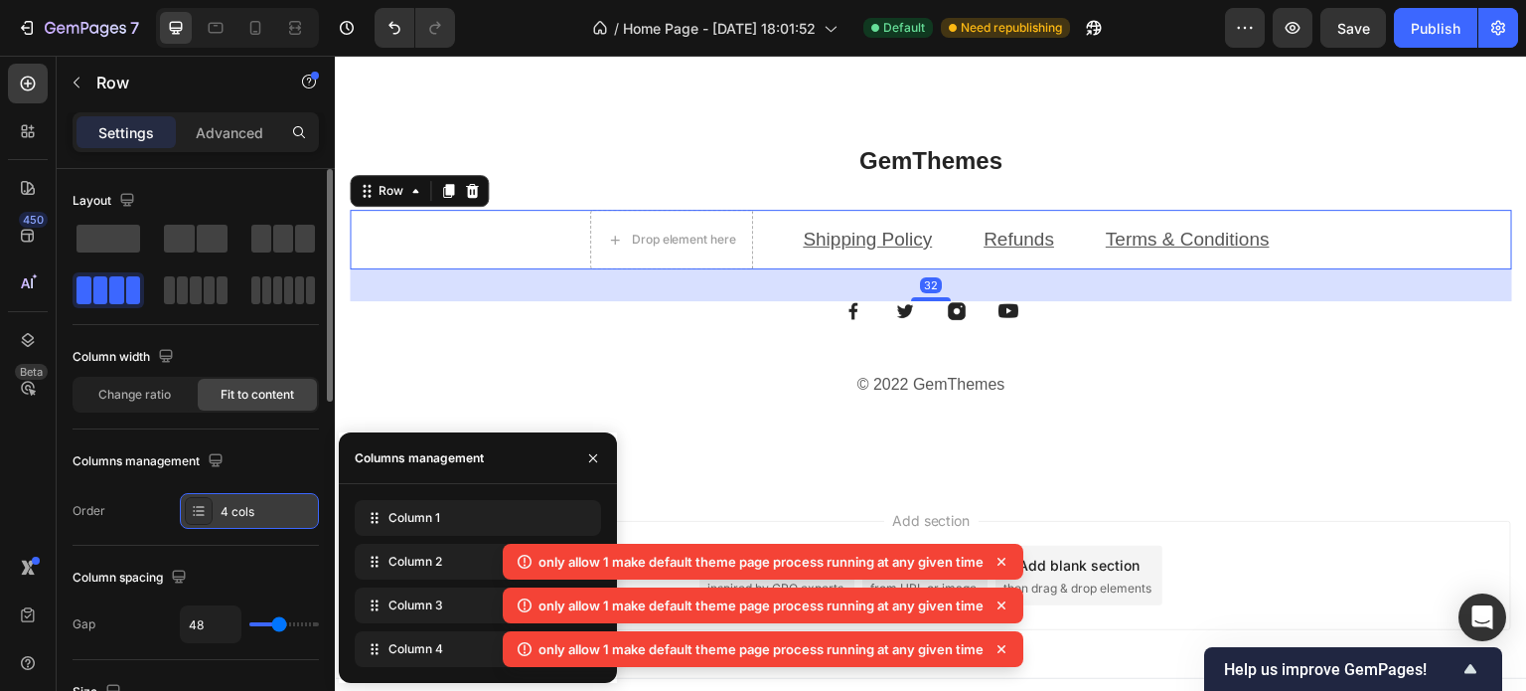
click at [251, 504] on div "4 cols" at bounding box center [267, 512] width 93 height 18
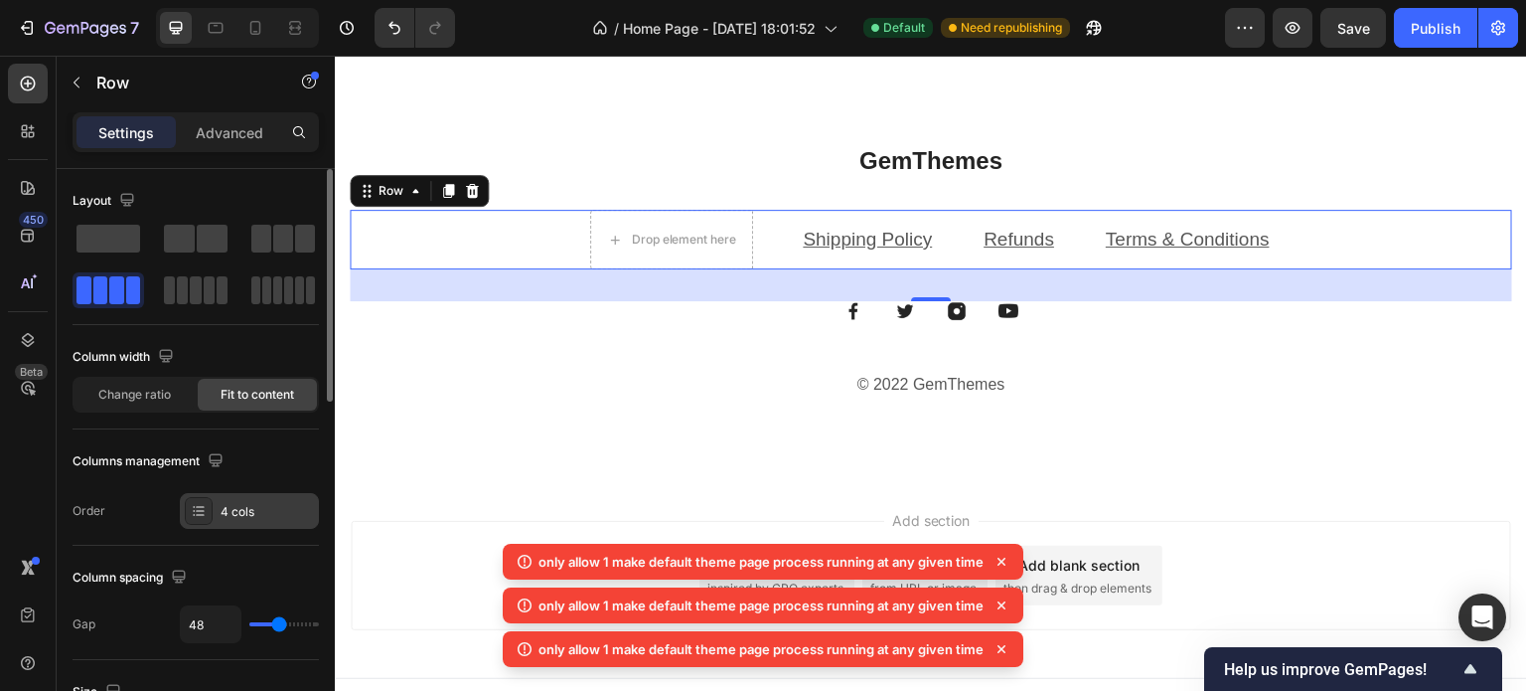
click at [251, 504] on div "4 cols" at bounding box center [267, 512] width 93 height 18
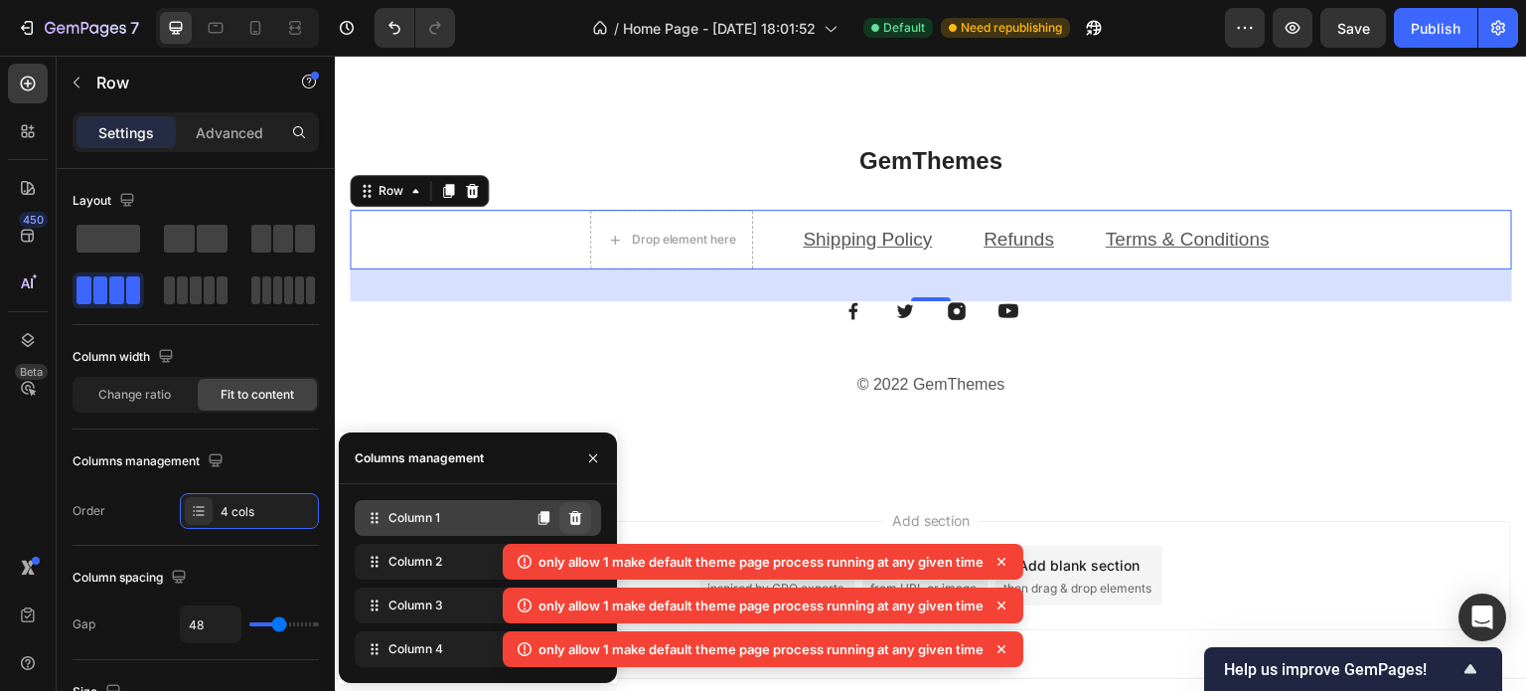
click at [570, 518] on icon at bounding box center [575, 518] width 13 height 14
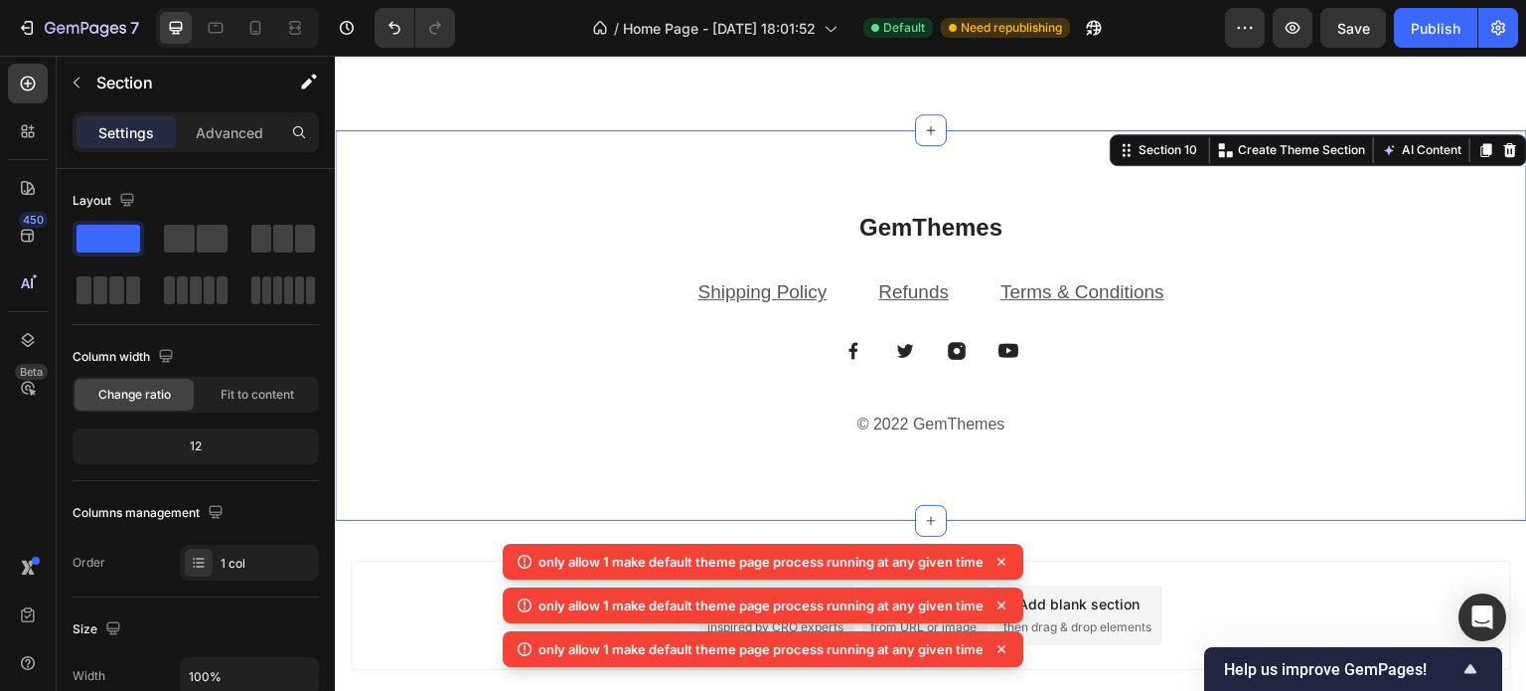
scroll to position [4463, 0]
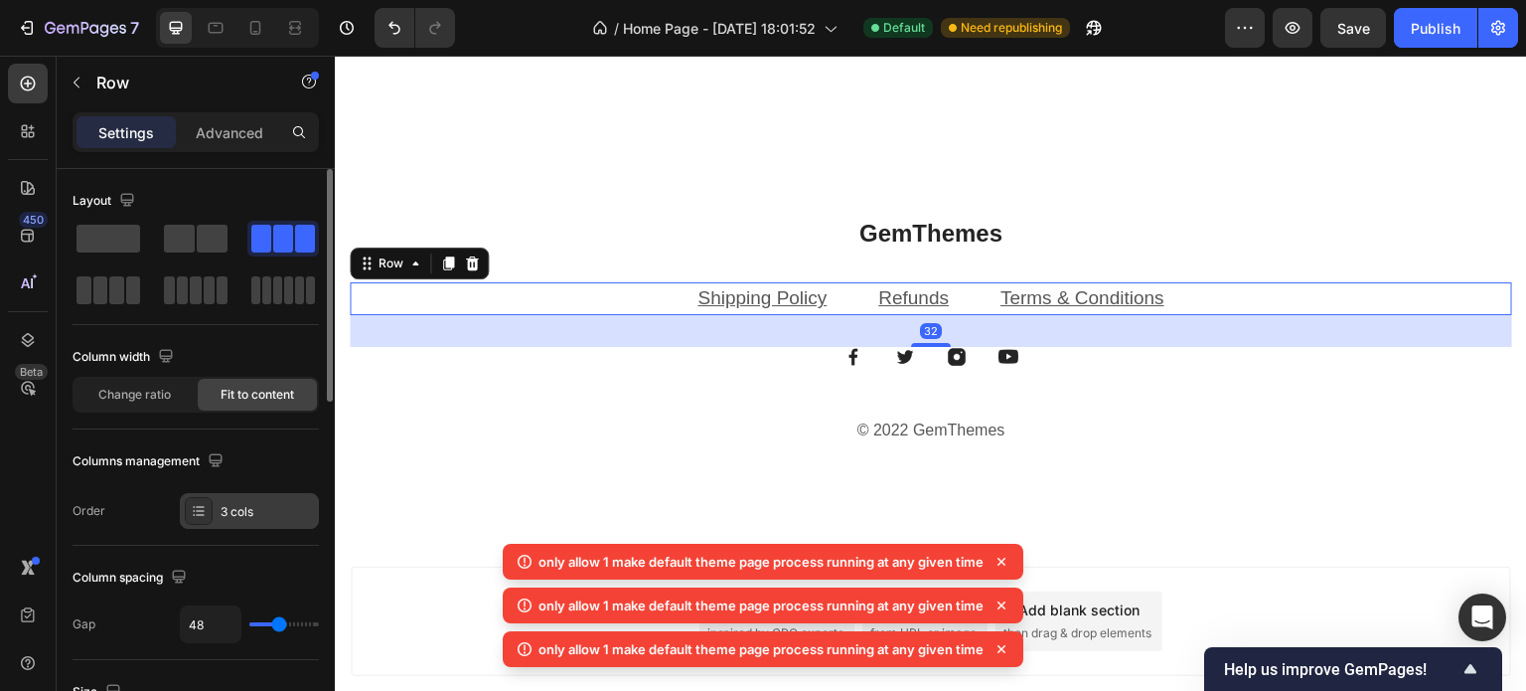
click at [206, 508] on icon at bounding box center [199, 511] width 16 height 16
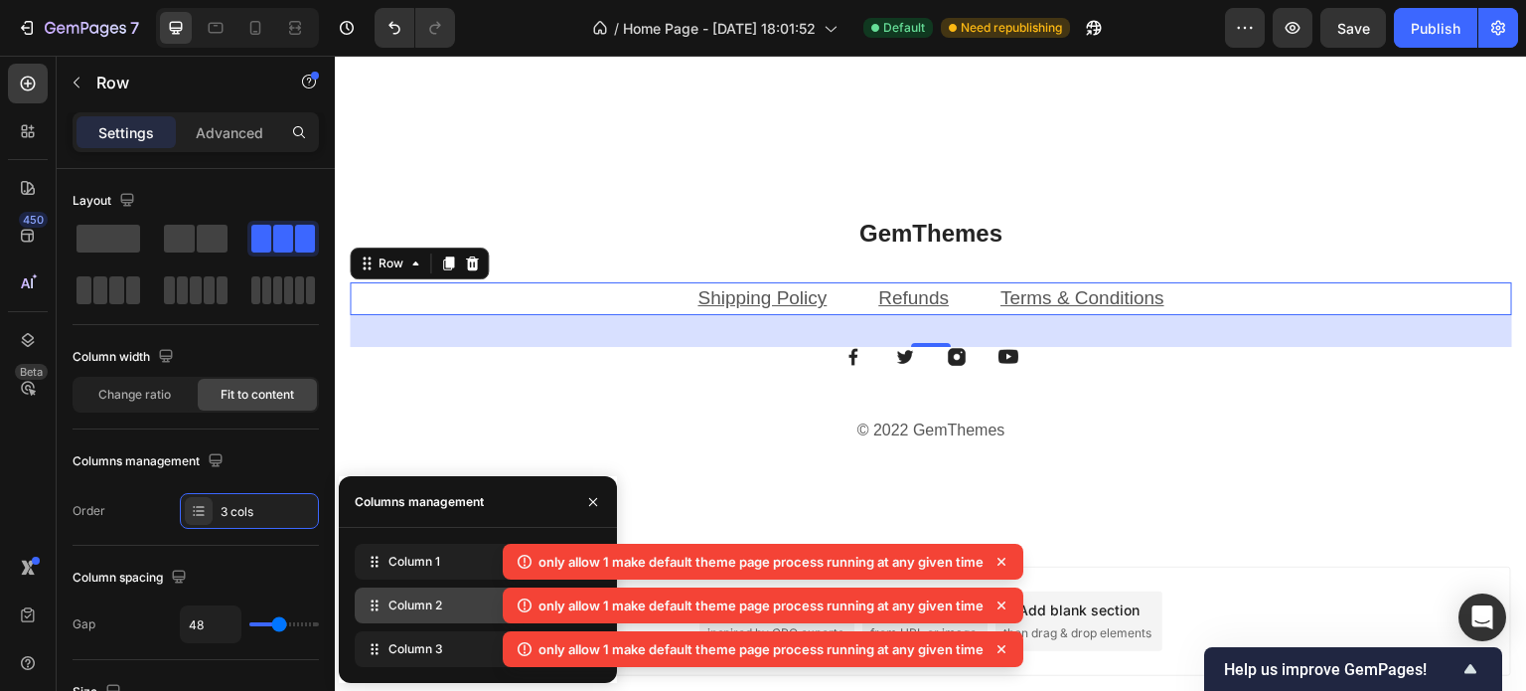
scroll to position [4536, 0]
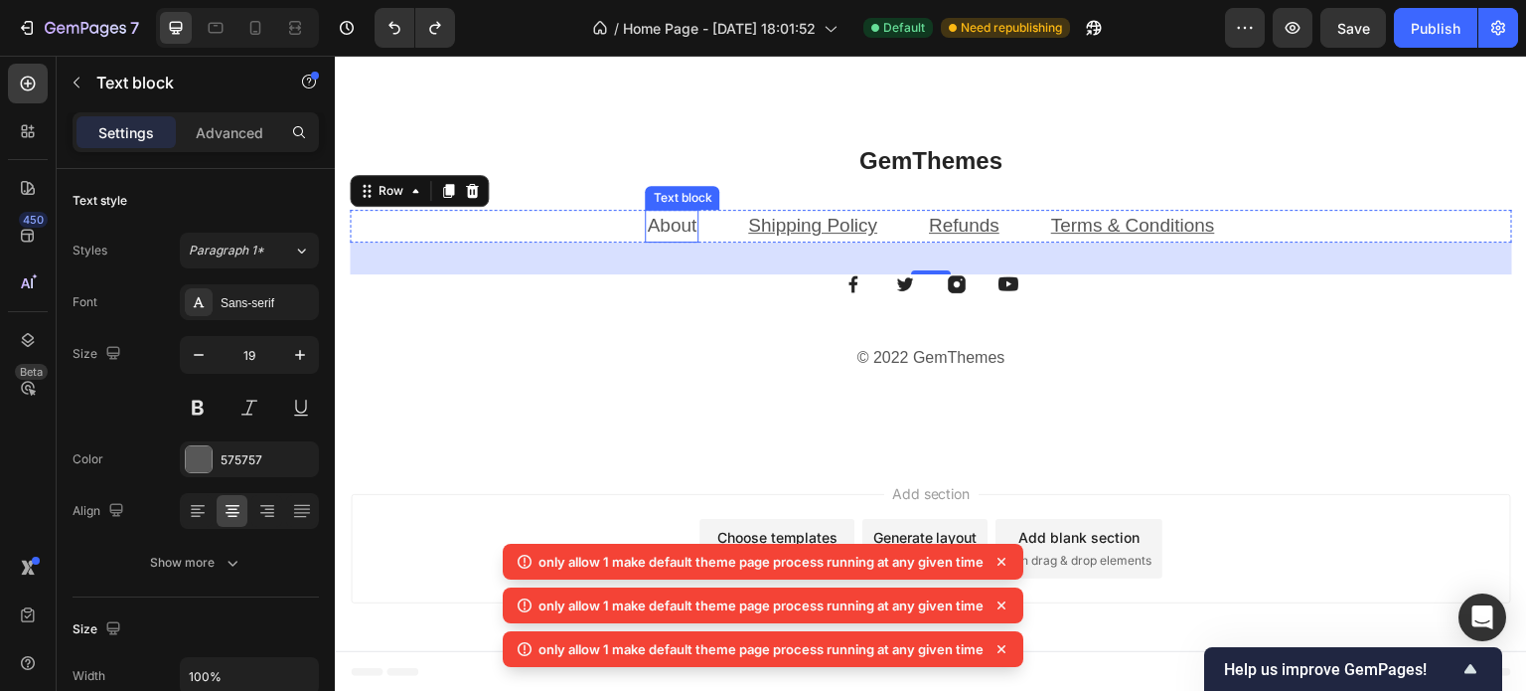
click at [665, 234] on link "About" at bounding box center [672, 225] width 50 height 21
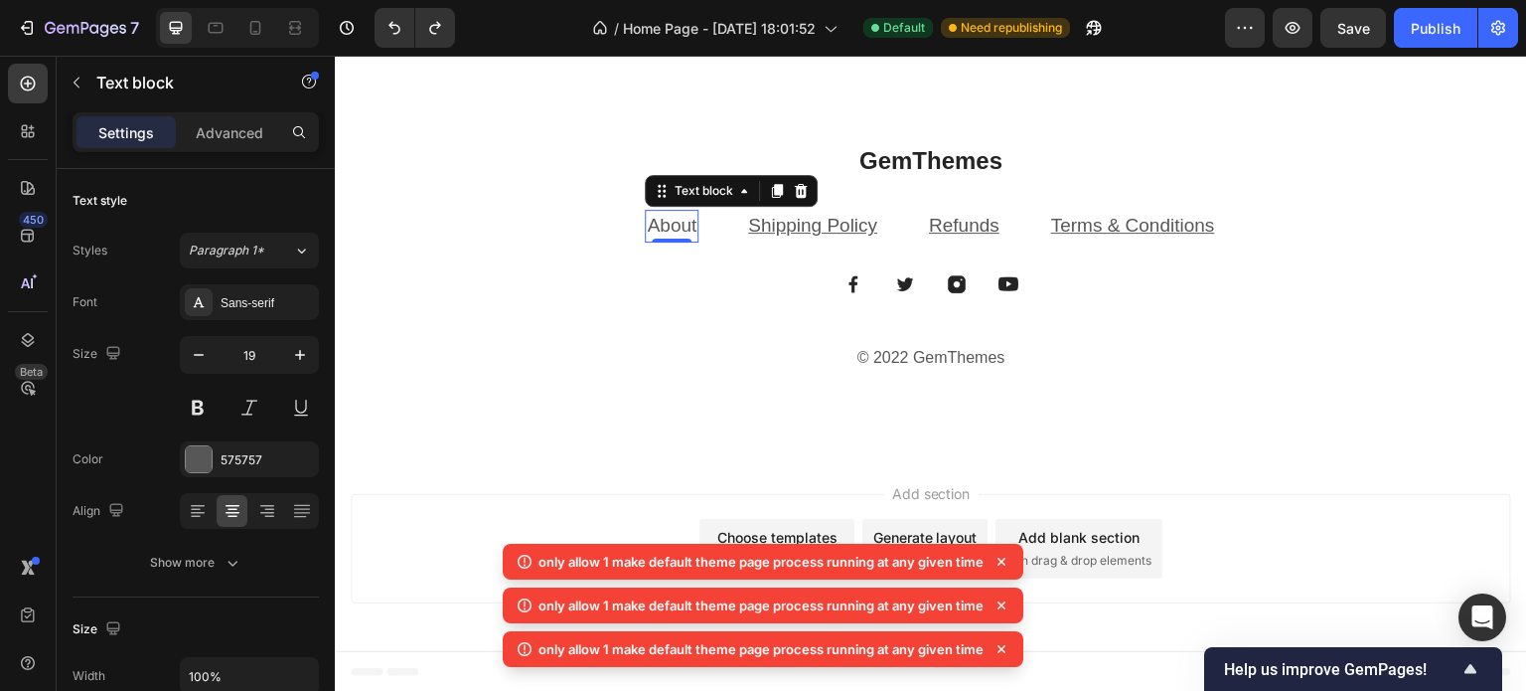
click at [671, 218] on link "About" at bounding box center [672, 225] width 50 height 21
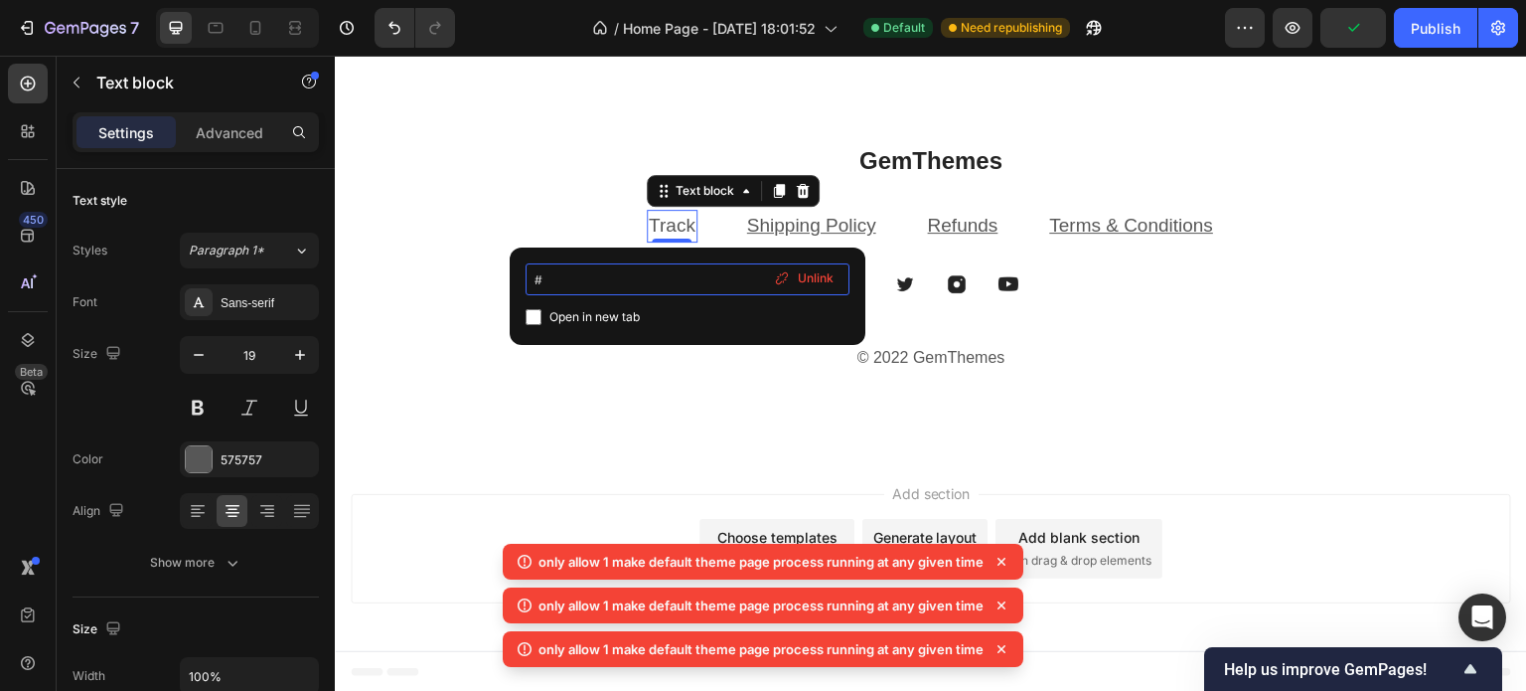
click at [553, 281] on input "#" at bounding box center [688, 279] width 324 height 32
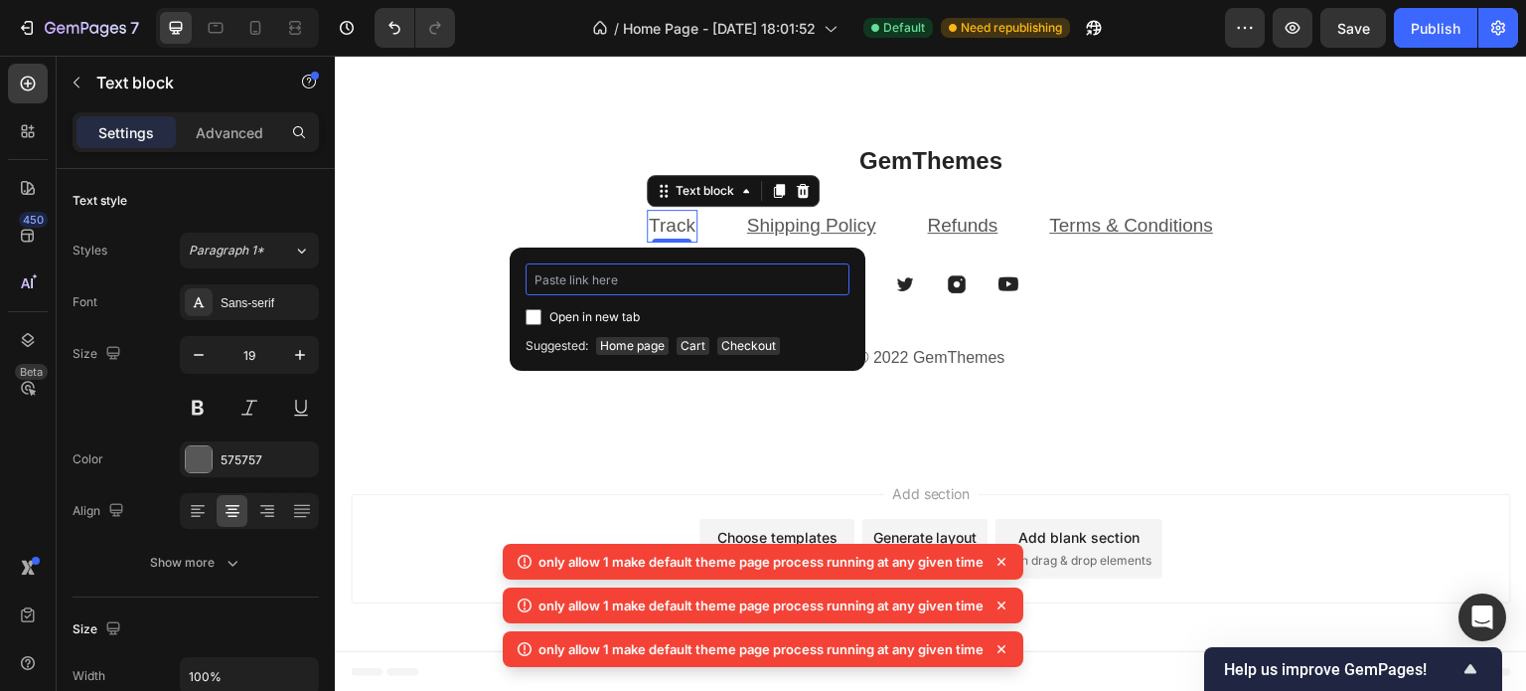
paste input "https://muijpfin.aftership.com/tracking"
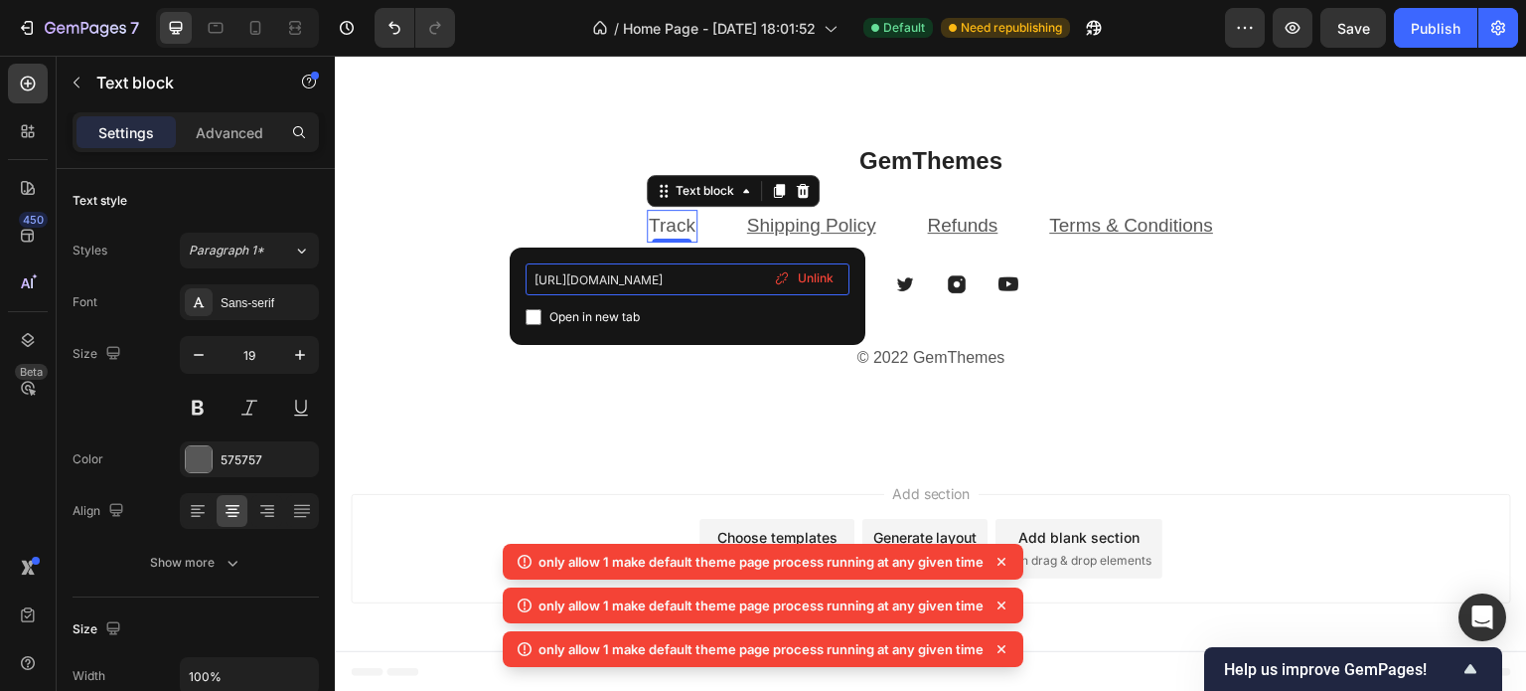
type input "https://muijpfin.aftership.com/tracking"
click at [616, 317] on span "Open in new tab" at bounding box center [594, 317] width 90 height 24
checkbox input "true"
click at [815, 280] on span "Unlink" at bounding box center [816, 278] width 36 height 18
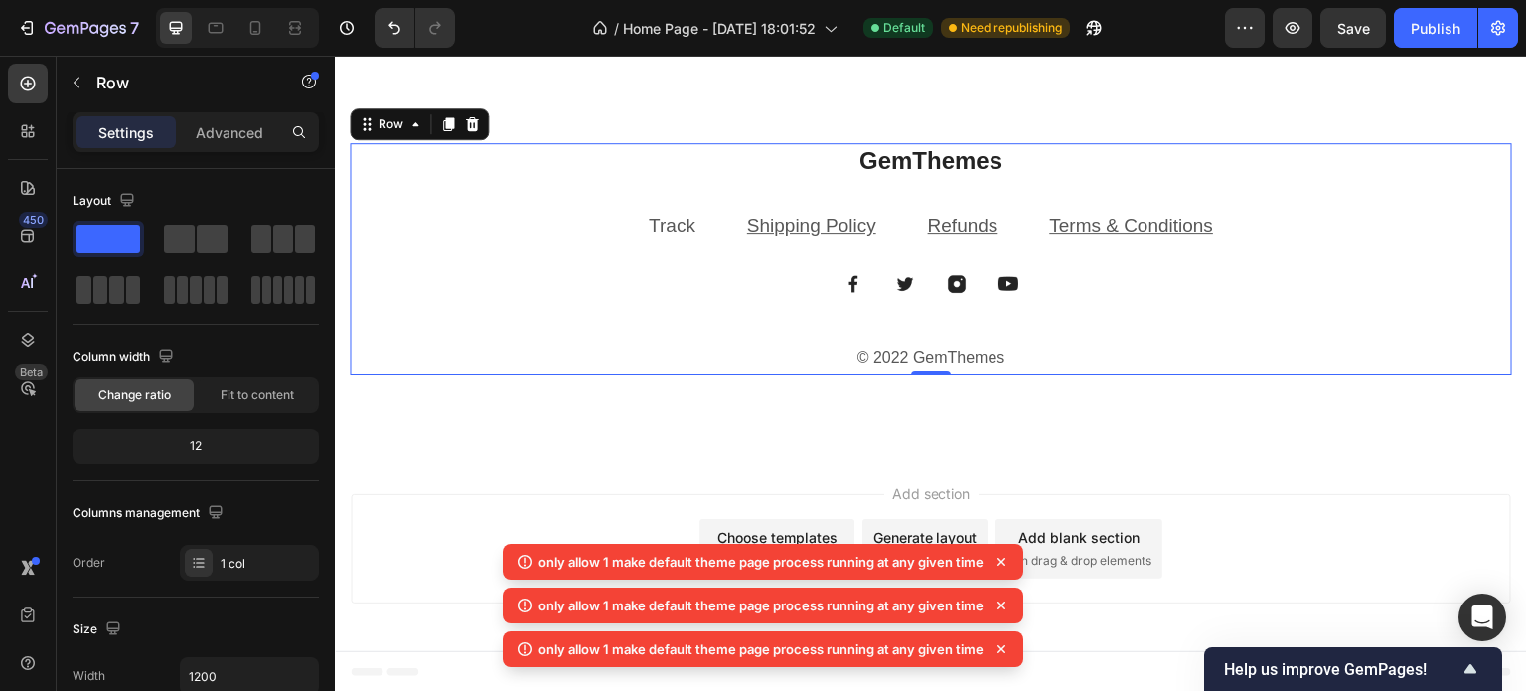
click at [669, 241] on div "GemThemes Heading Track Text block Shipping Policy Text block Refunds Text bloc…" at bounding box center [931, 259] width 1163 height 232
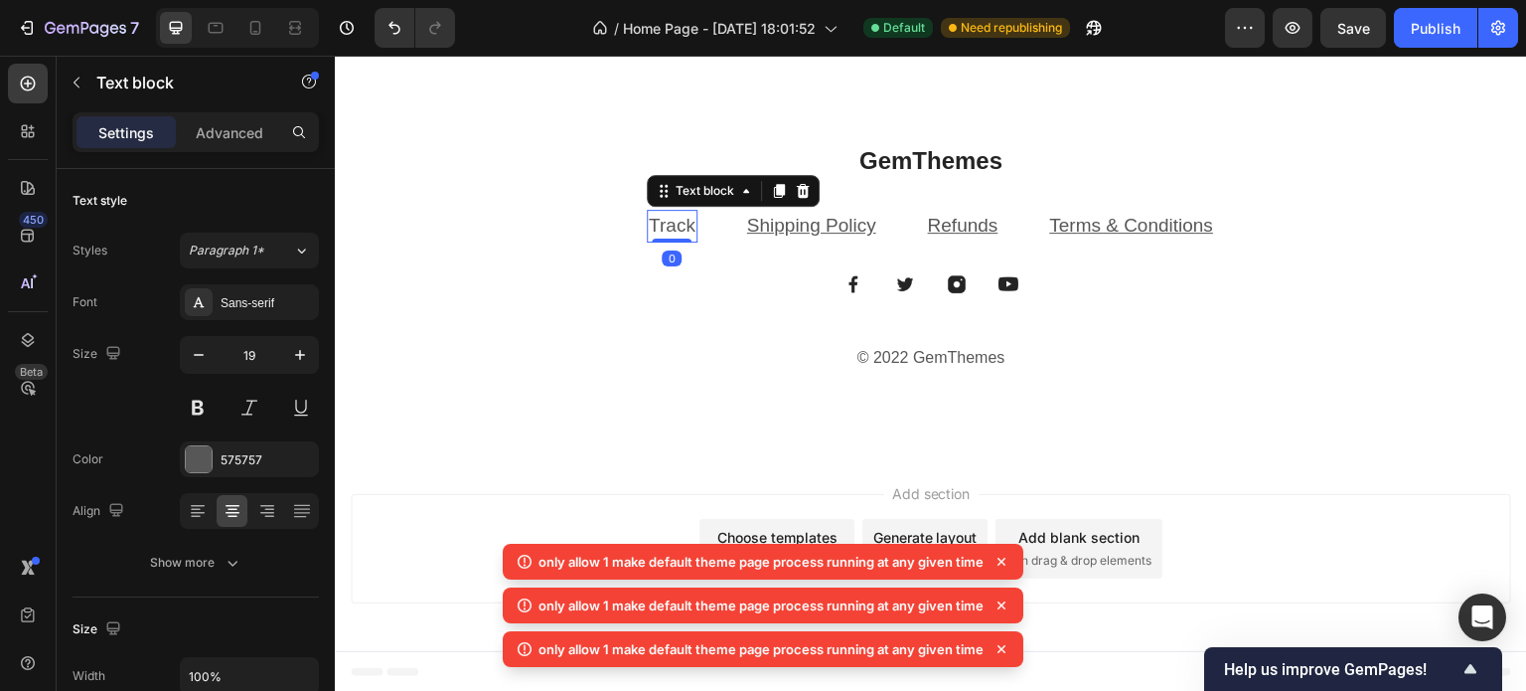
click at [660, 225] on p "Track" at bounding box center [672, 226] width 47 height 29
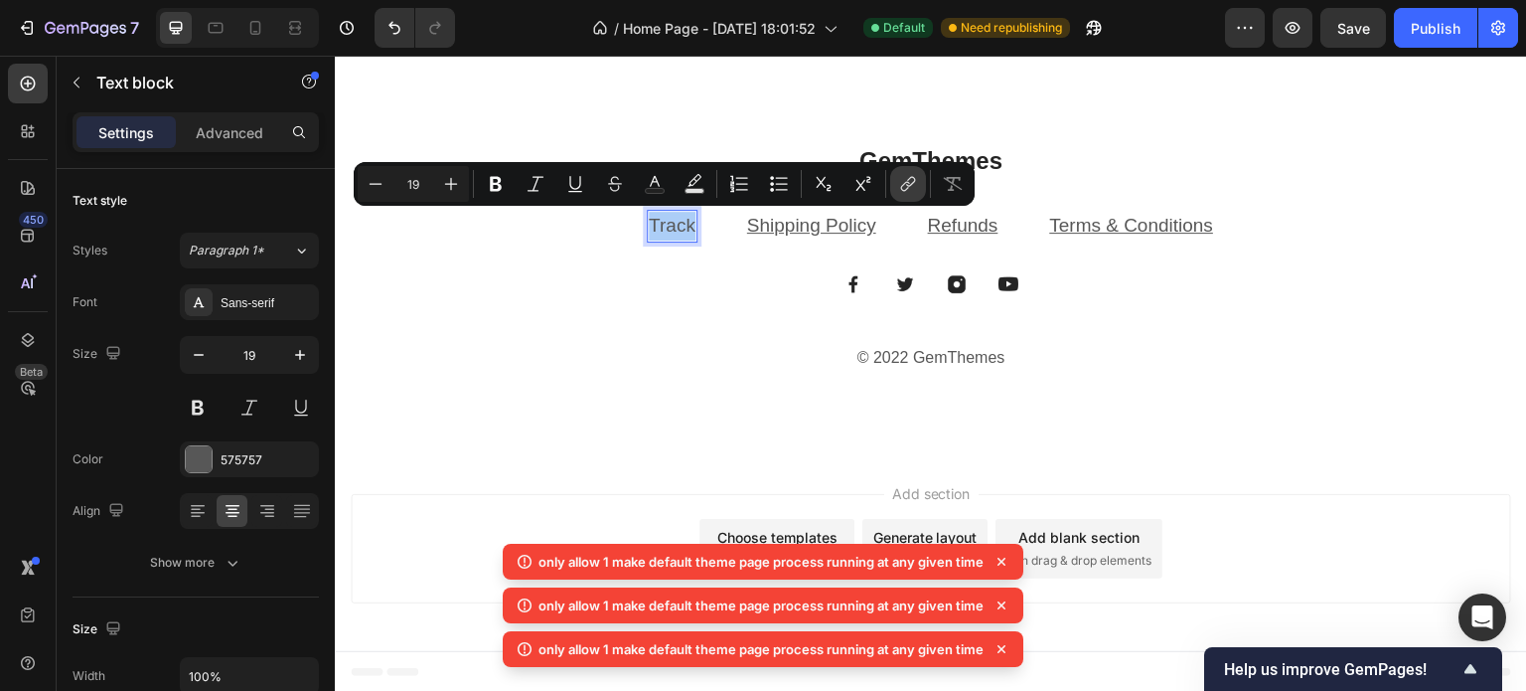
click at [916, 184] on icon "Editor contextual toolbar" at bounding box center [908, 184] width 20 height 20
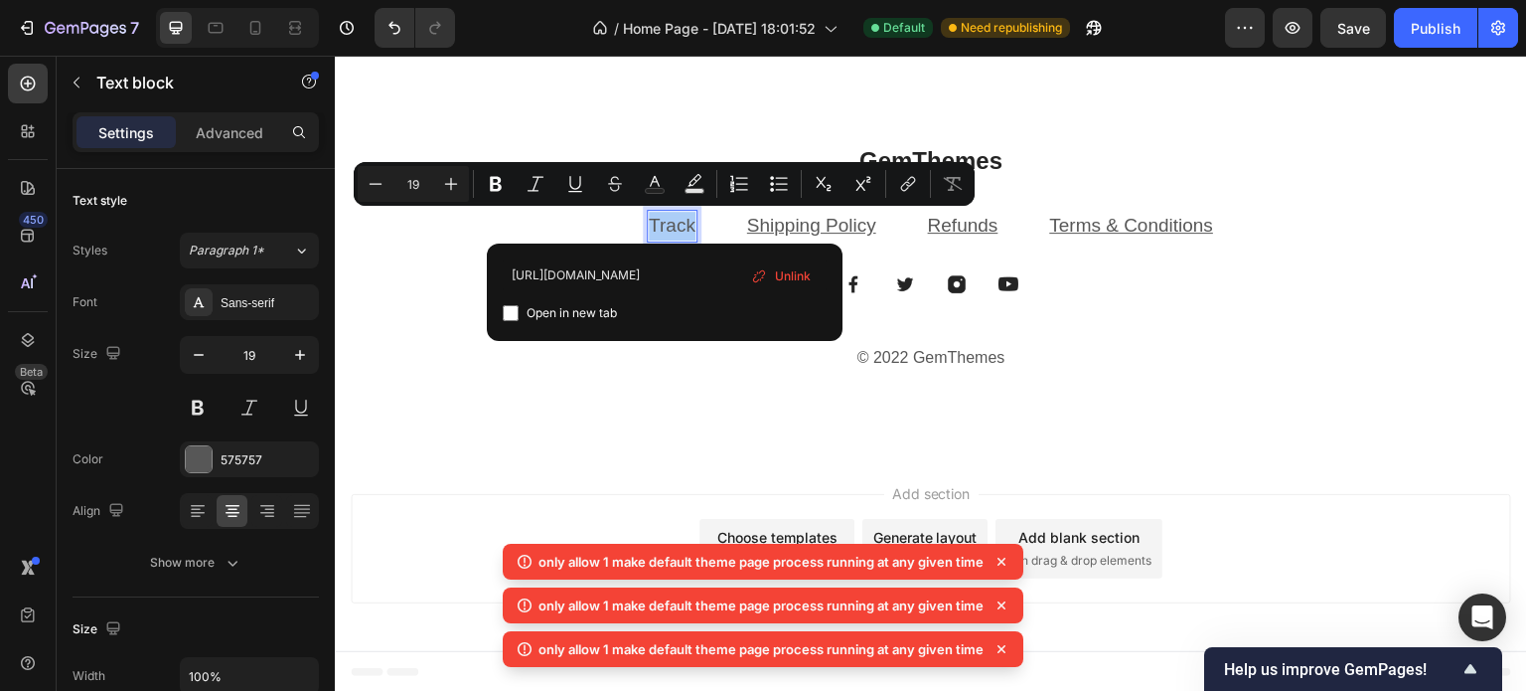
type input "https://muijpfin.aftership.com/tracking"
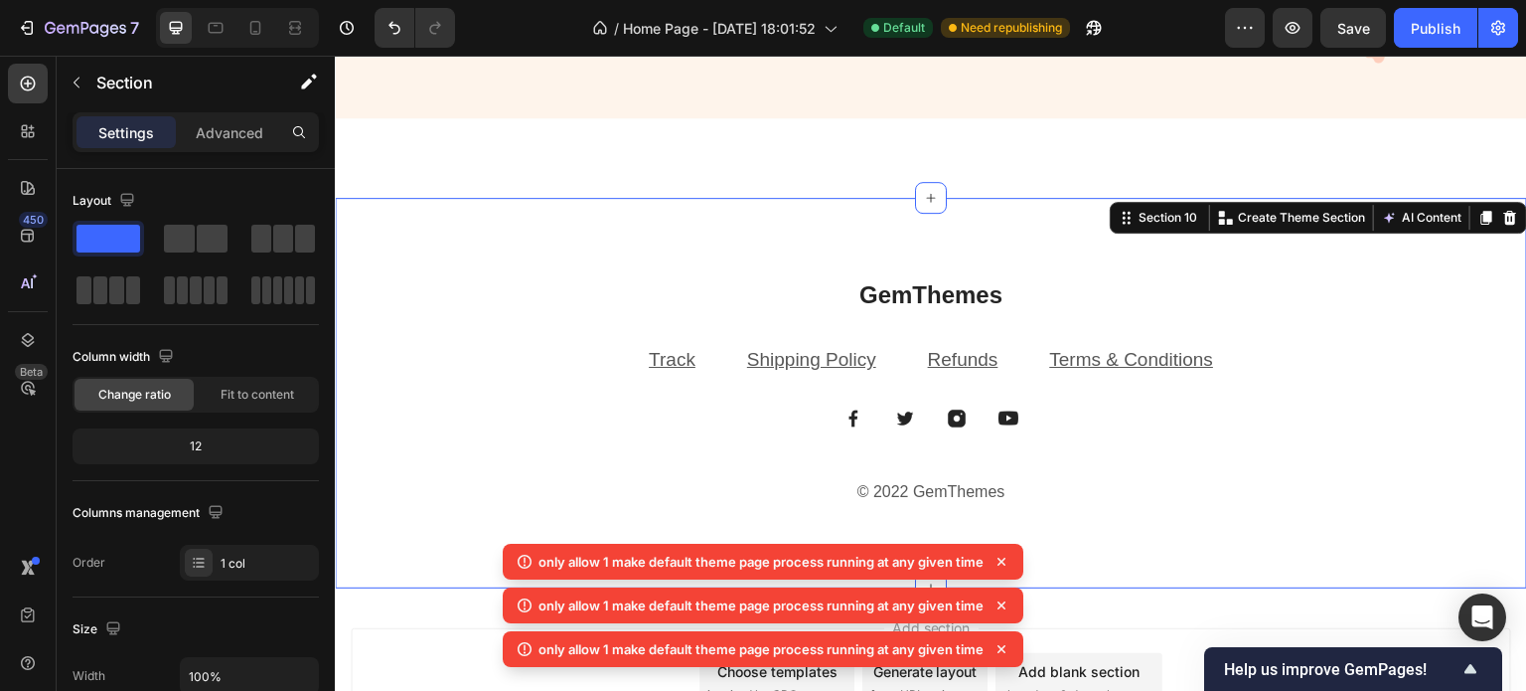
scroll to position [4393, 0]
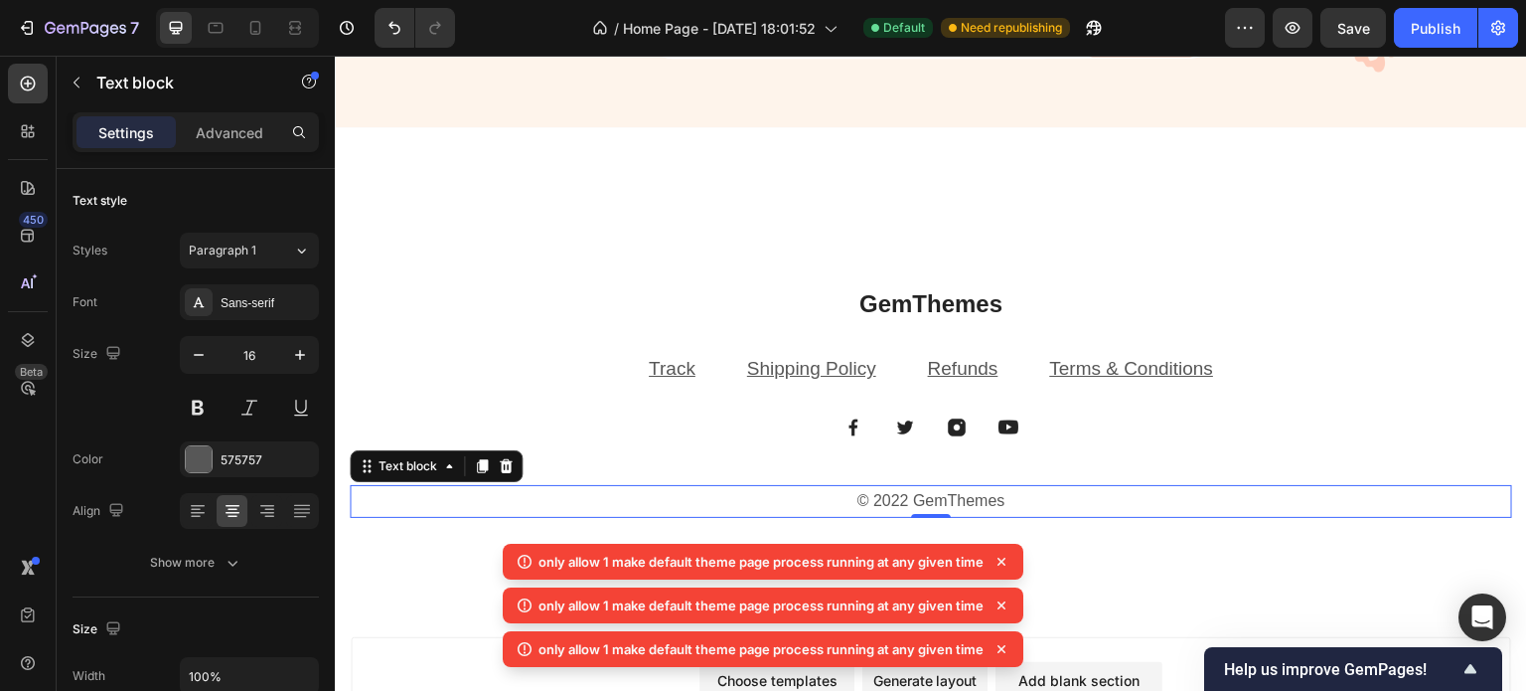
click at [864, 489] on p "© 2022 GemThemes" at bounding box center [931, 501] width 1159 height 29
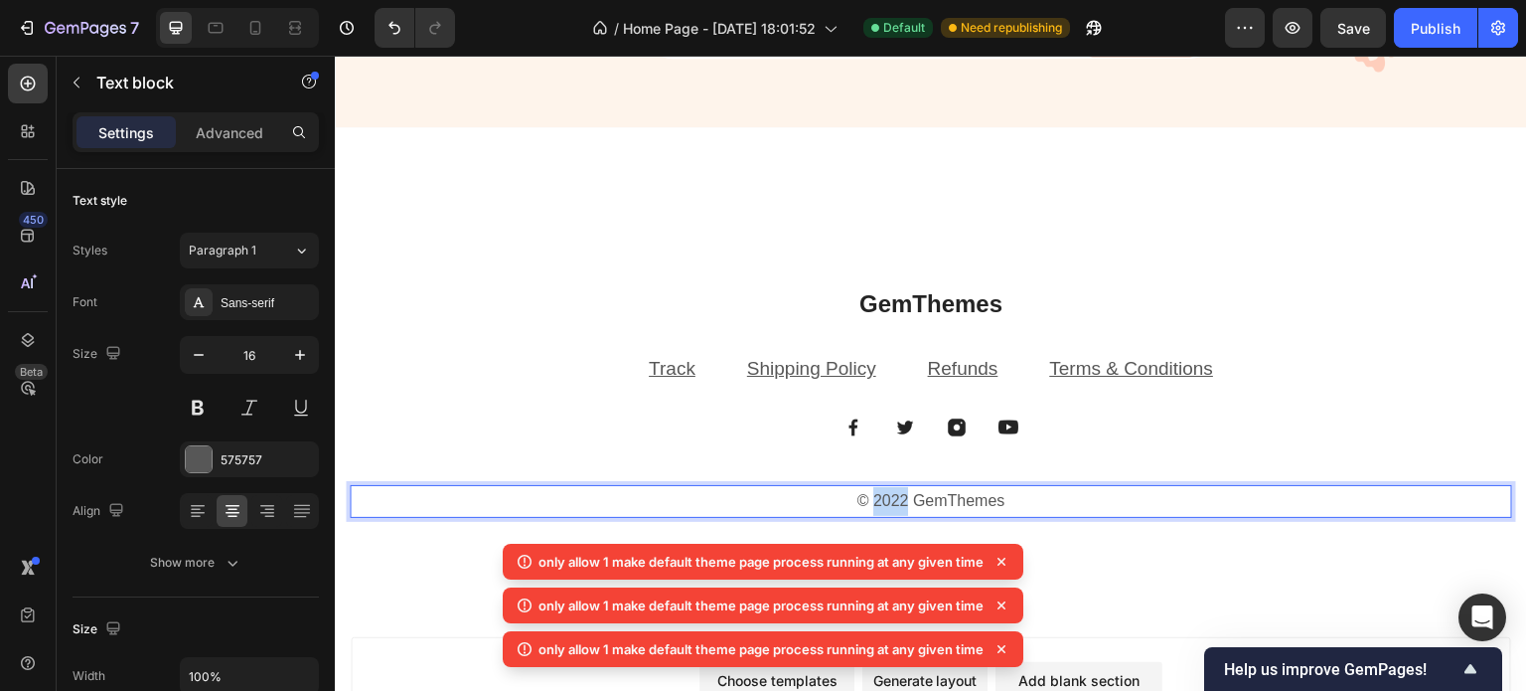
click at [864, 489] on p "© 2022 GemThemes" at bounding box center [931, 501] width 1159 height 29
drag, startPoint x: 853, startPoint y: 494, endPoint x: 1015, endPoint y: 491, distance: 163.0
click at [1015, 491] on p "© 2022 GemThemes" at bounding box center [931, 501] width 1159 height 29
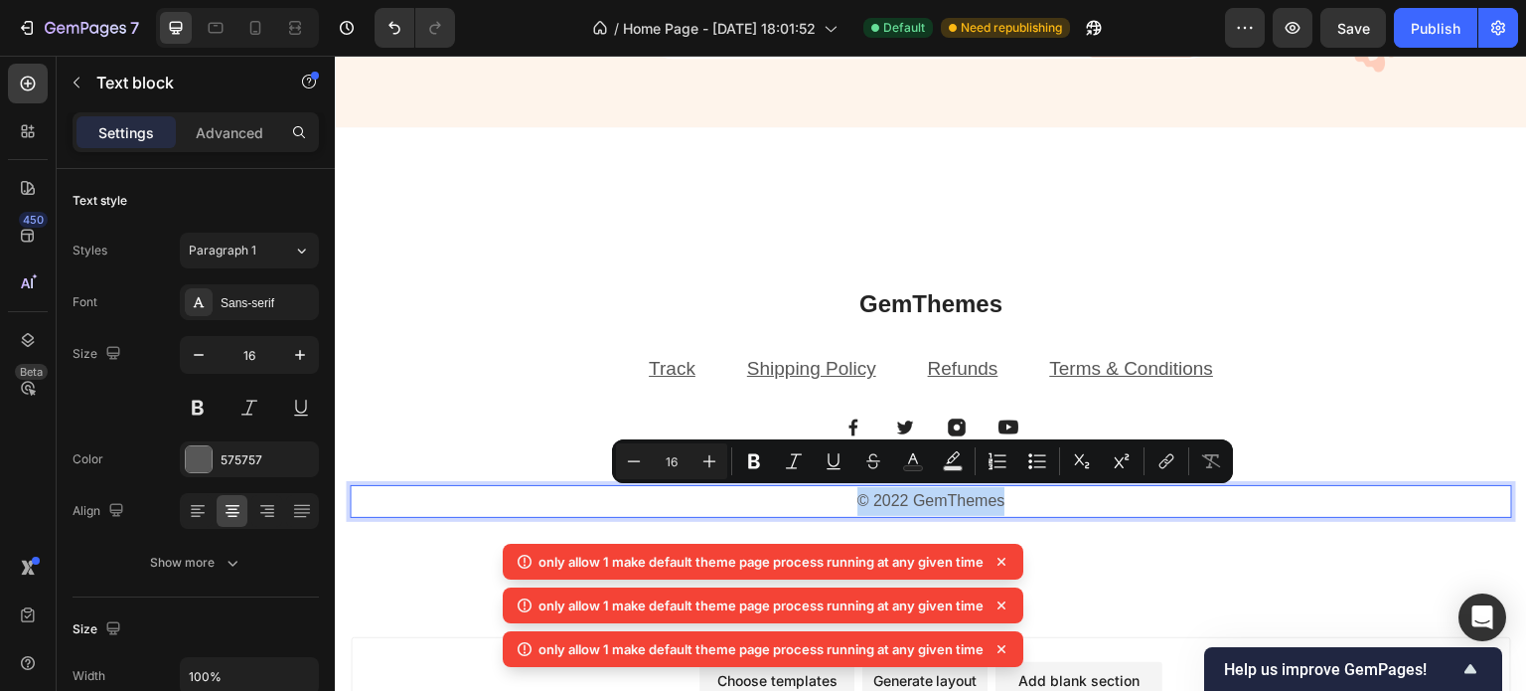
click at [906, 487] on p "© 2022 GemThemes" at bounding box center [931, 501] width 1159 height 29
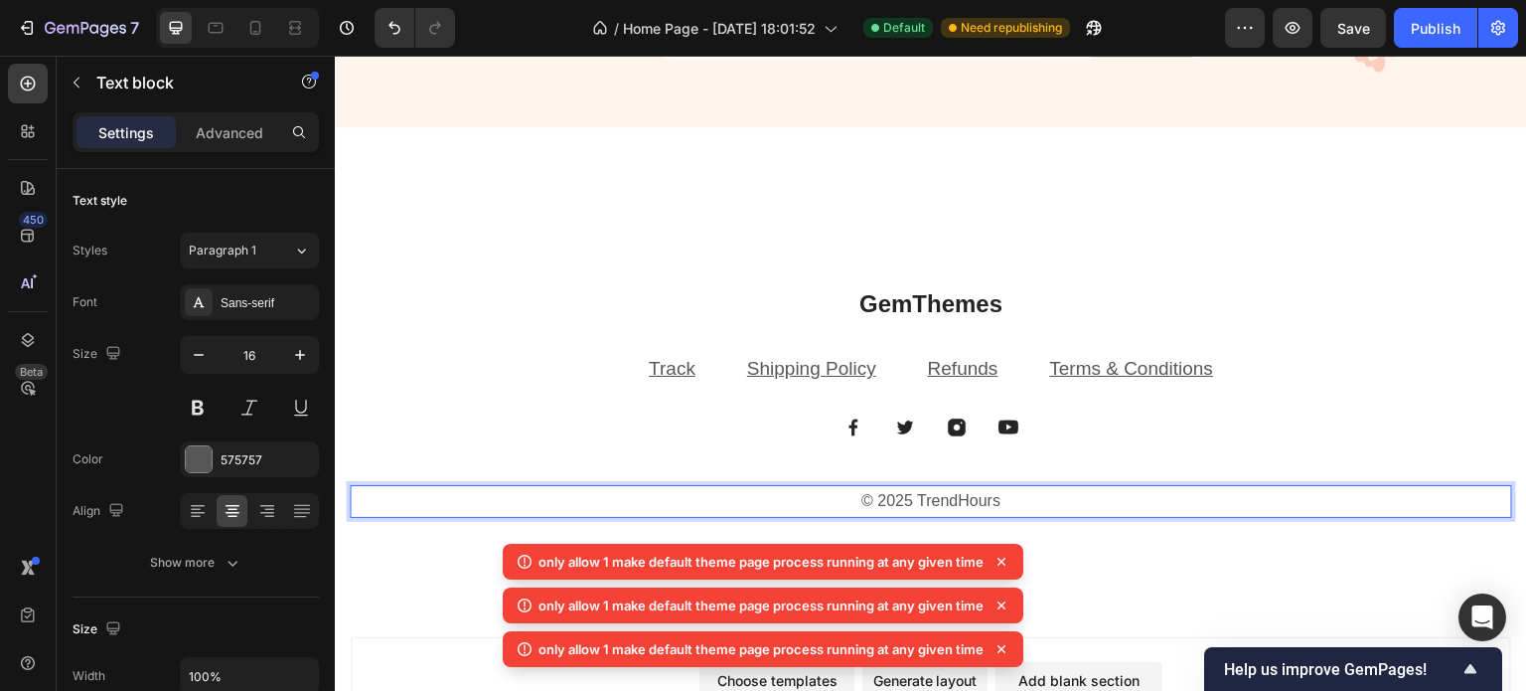
click at [1199, 497] on p "© 2025 TrendHours" at bounding box center [931, 501] width 1159 height 29
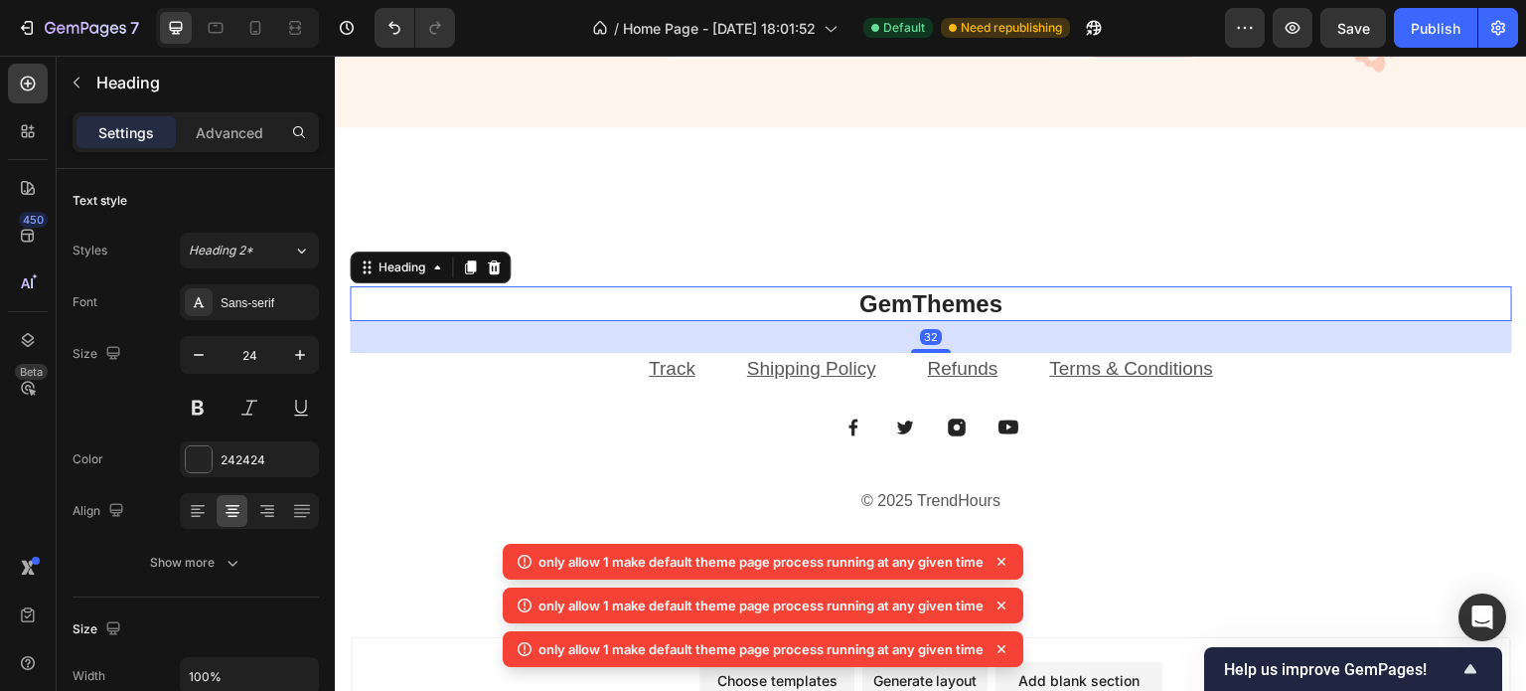
click at [954, 316] on p "GemThemes" at bounding box center [931, 303] width 1159 height 31
click at [939, 307] on p "GemThemes" at bounding box center [931, 303] width 1159 height 31
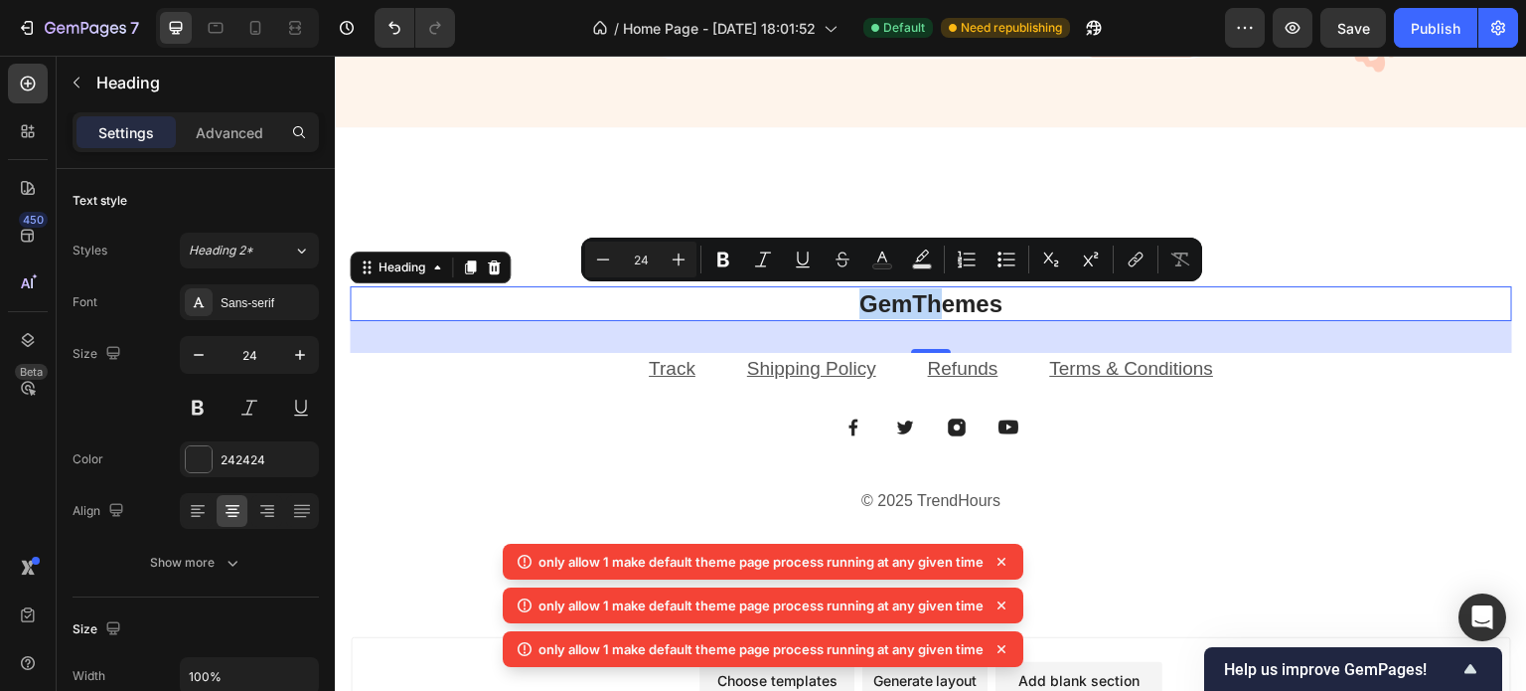
click at [939, 307] on p "GemThemes" at bounding box center [931, 303] width 1159 height 31
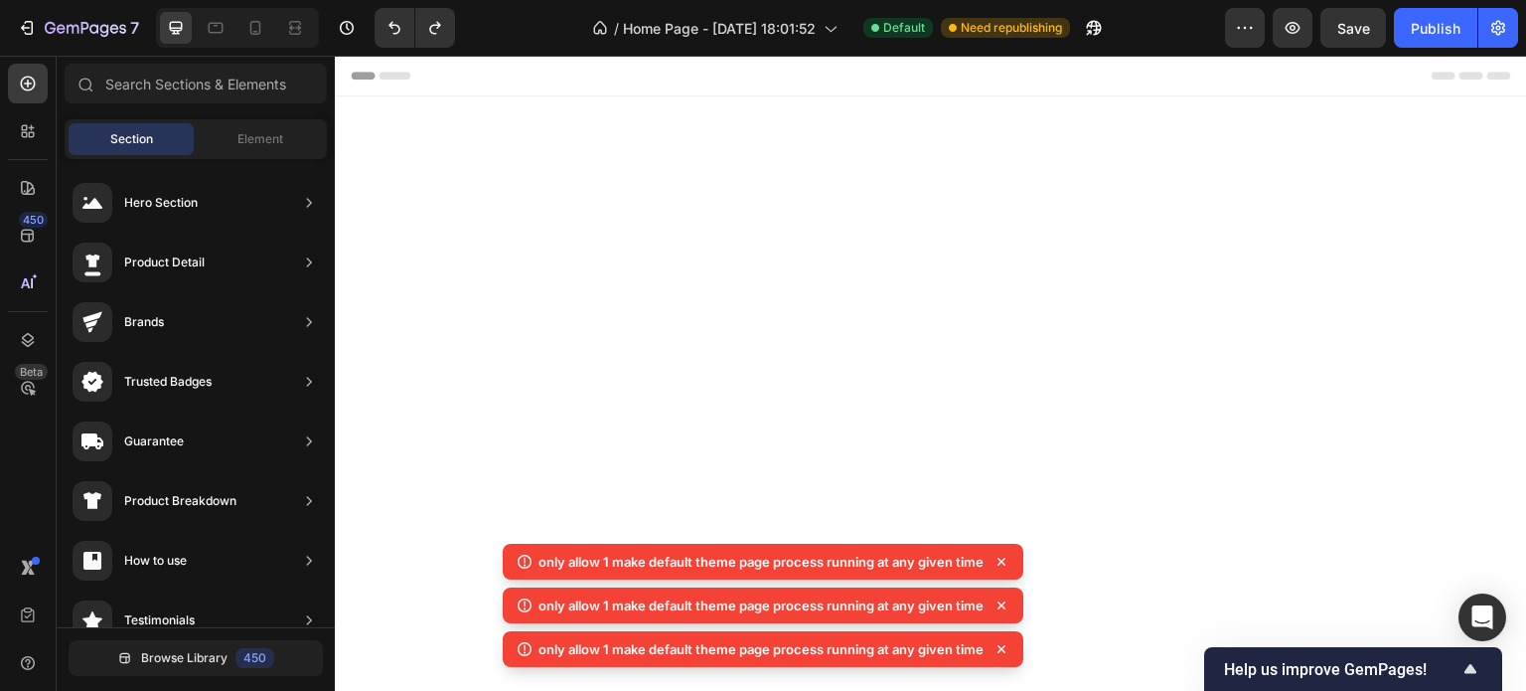
scroll to position [4505, 0]
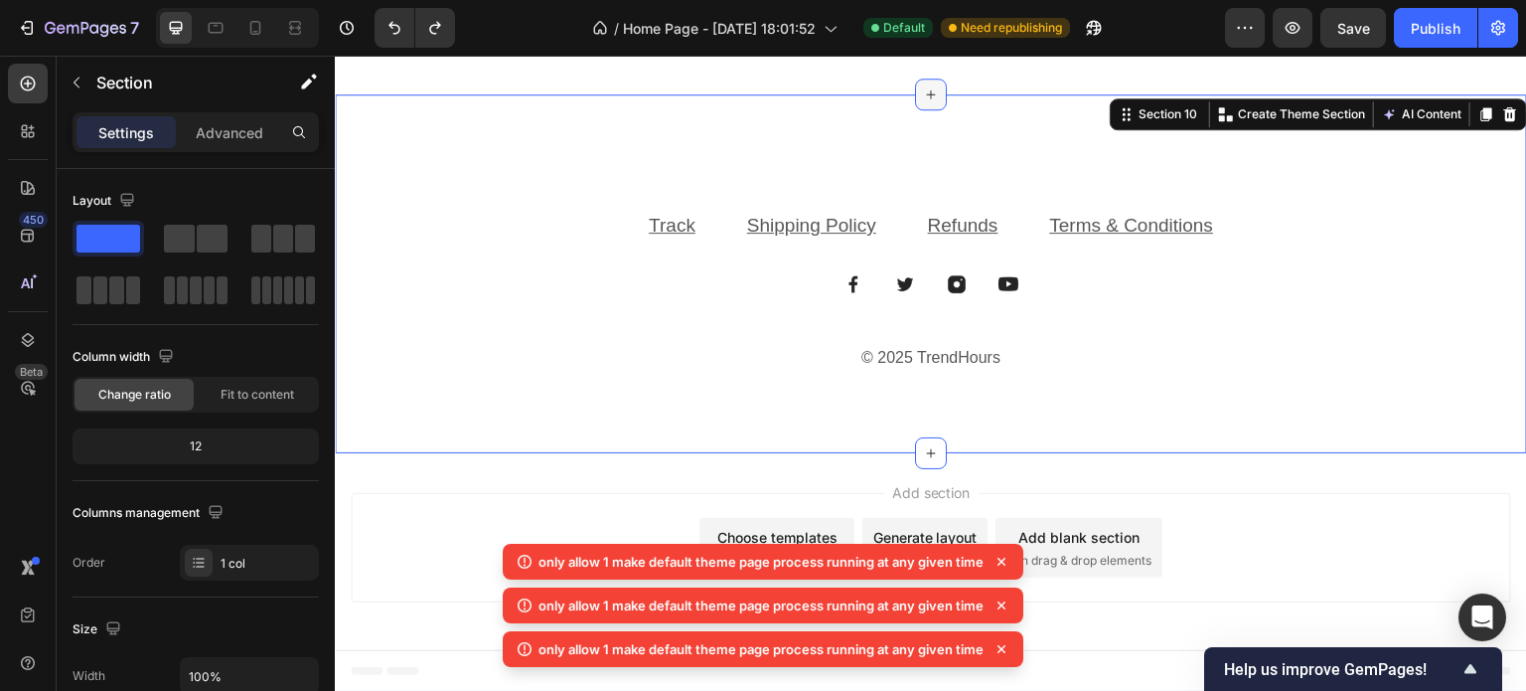
click at [928, 99] on icon at bounding box center [931, 94] width 16 height 16
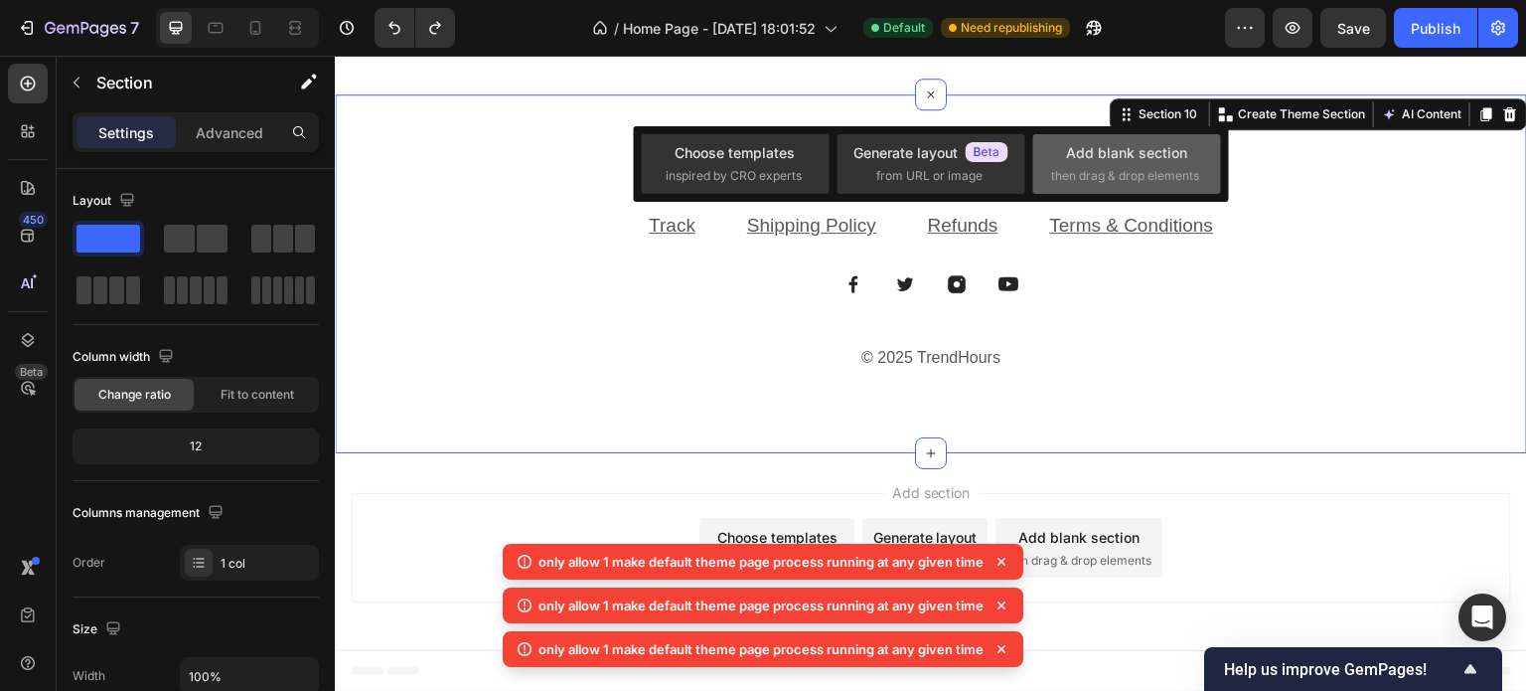
click at [1142, 167] on span "then drag & drop elements" at bounding box center [1125, 176] width 148 height 18
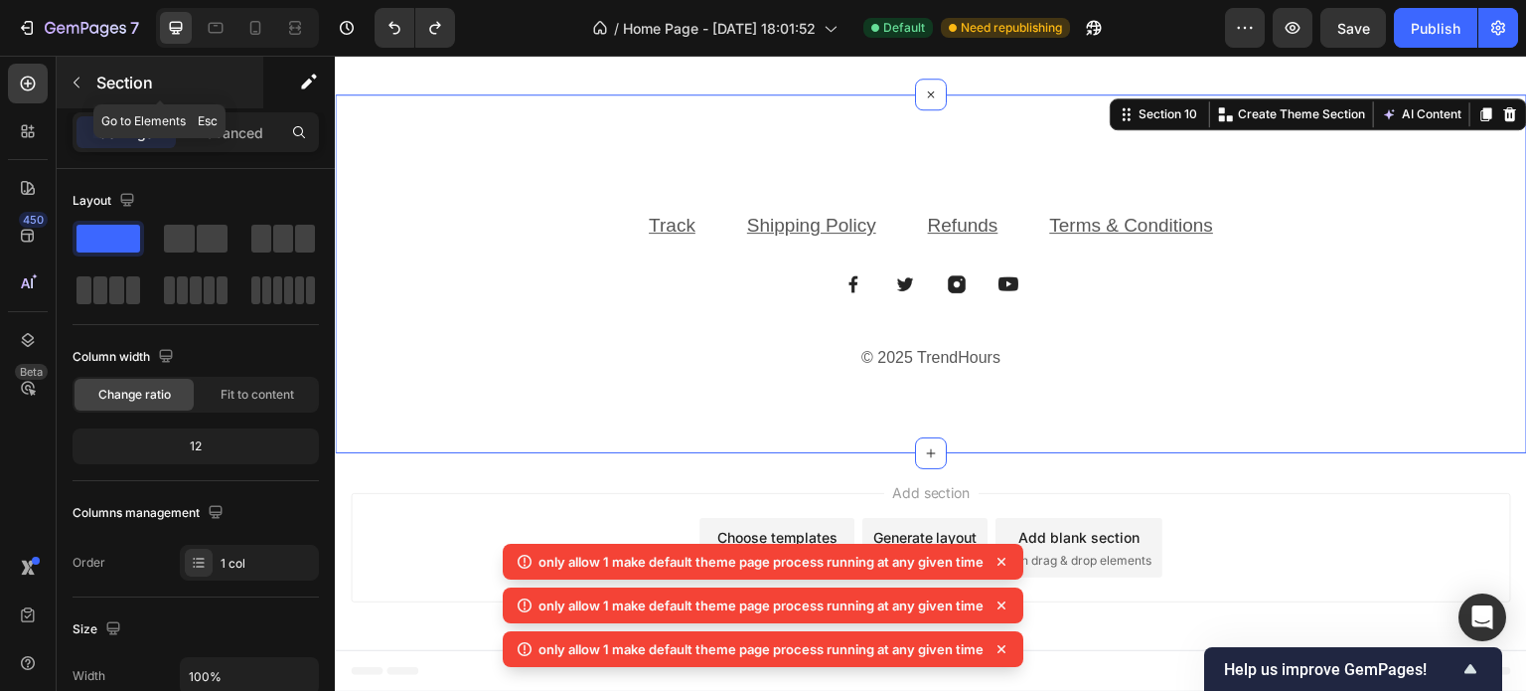
click at [86, 79] on button "button" at bounding box center [77, 83] width 32 height 32
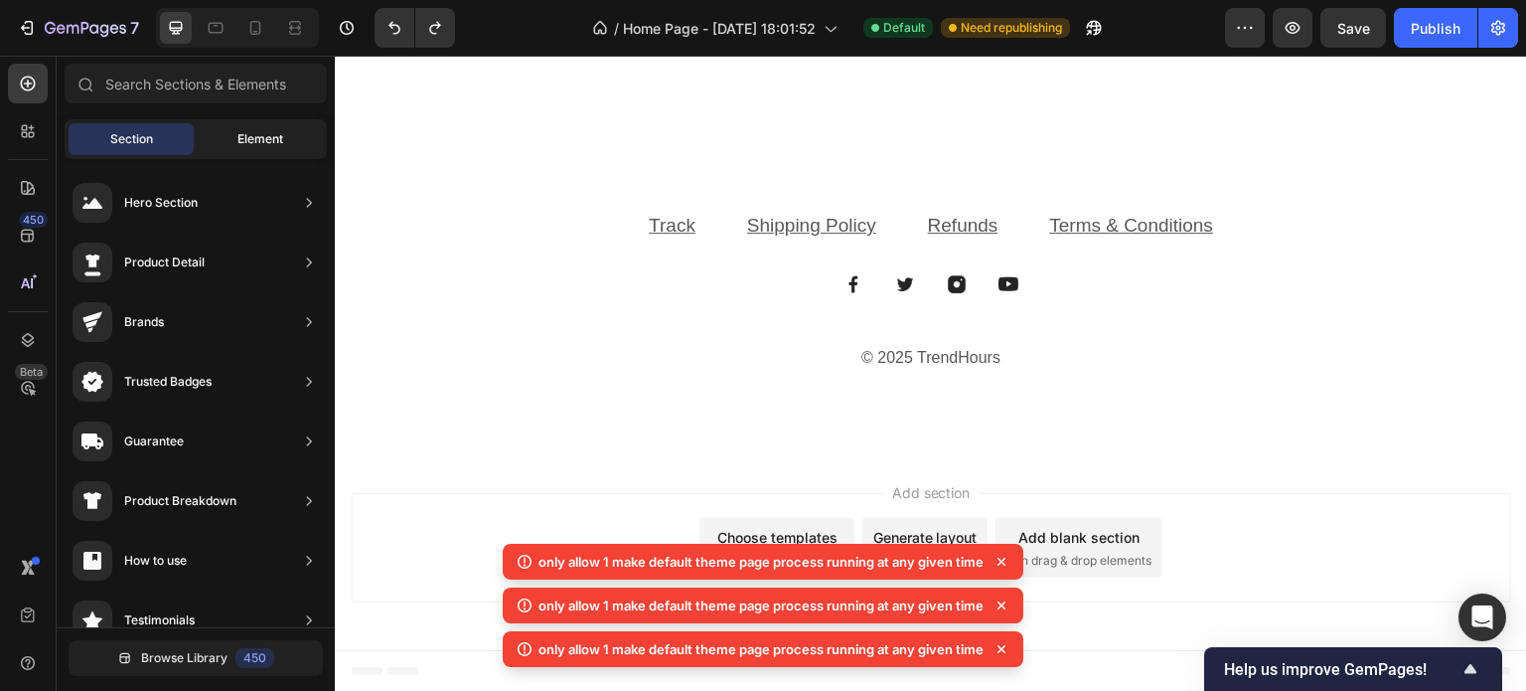
click at [248, 136] on span "Element" at bounding box center [260, 139] width 46 height 18
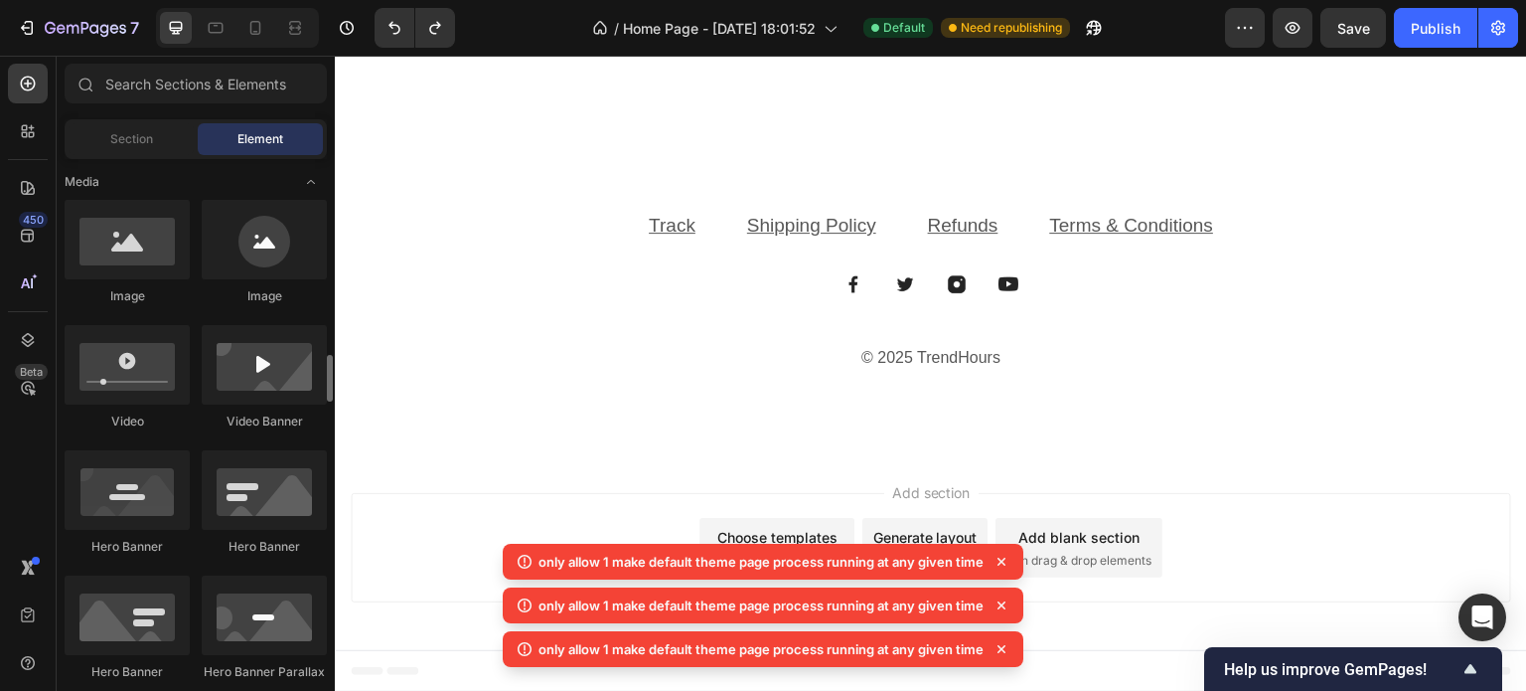
scroll to position [616, 0]
click at [262, 250] on div at bounding box center [264, 240] width 125 height 79
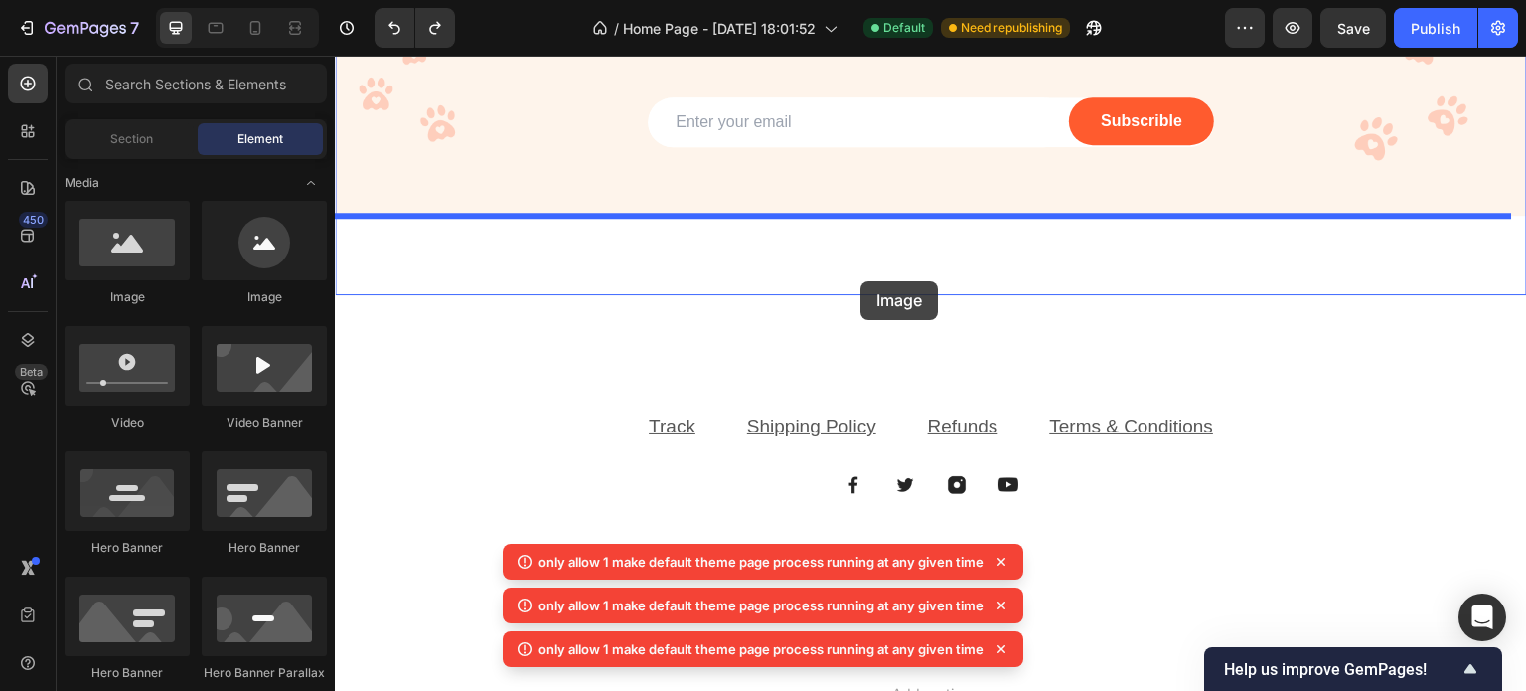
scroll to position [4277, 0]
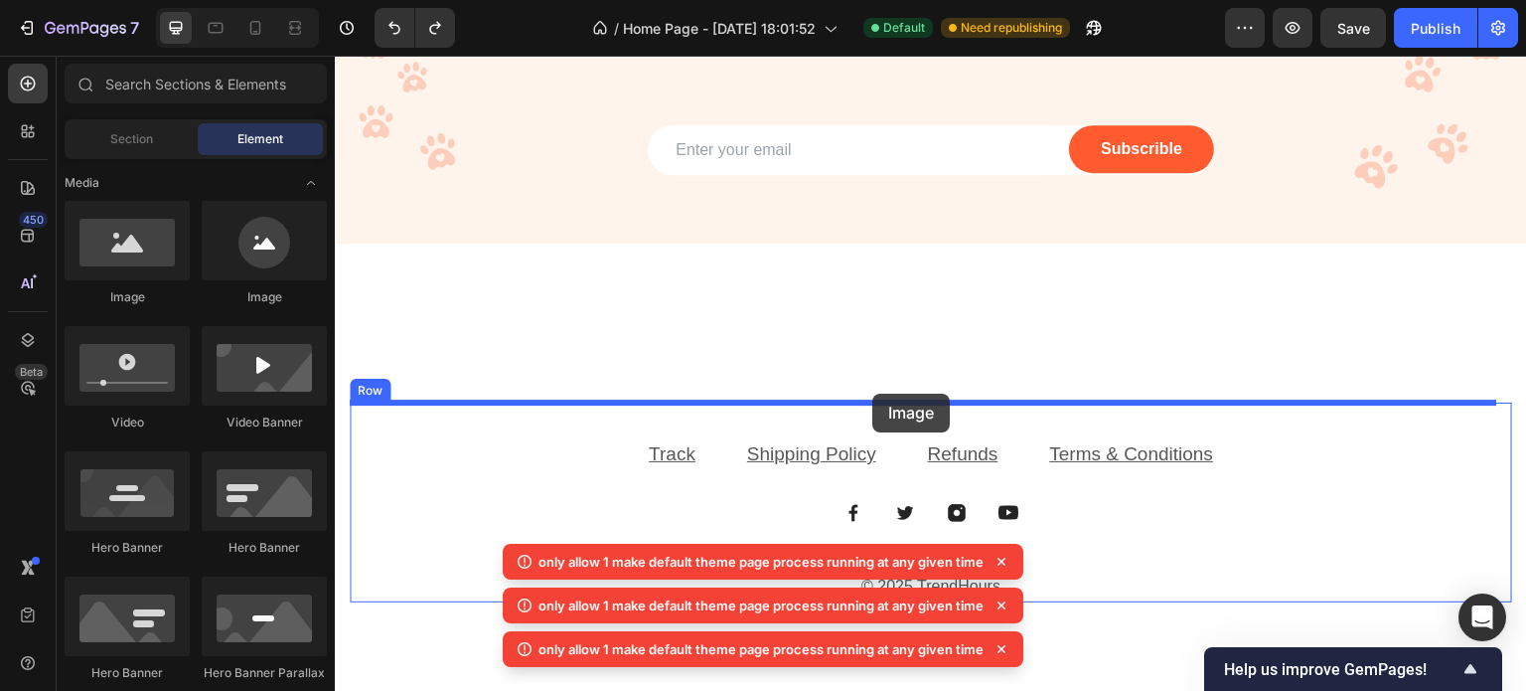
drag, startPoint x: 591, startPoint y: 300, endPoint x: 872, endPoint y: 393, distance: 296.3
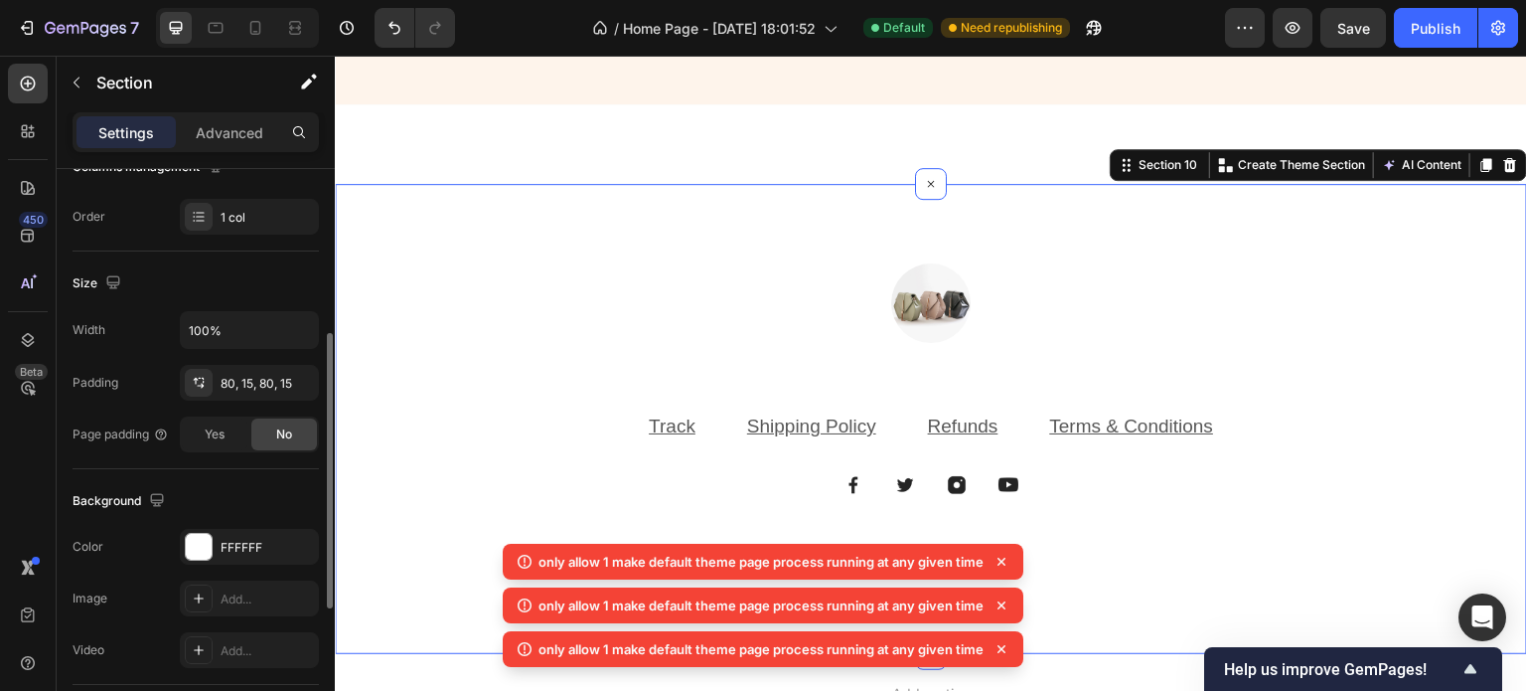
scroll to position [345, 0]
click at [221, 388] on div "80, 15, 80, 15" at bounding box center [250, 385] width 58 height 18
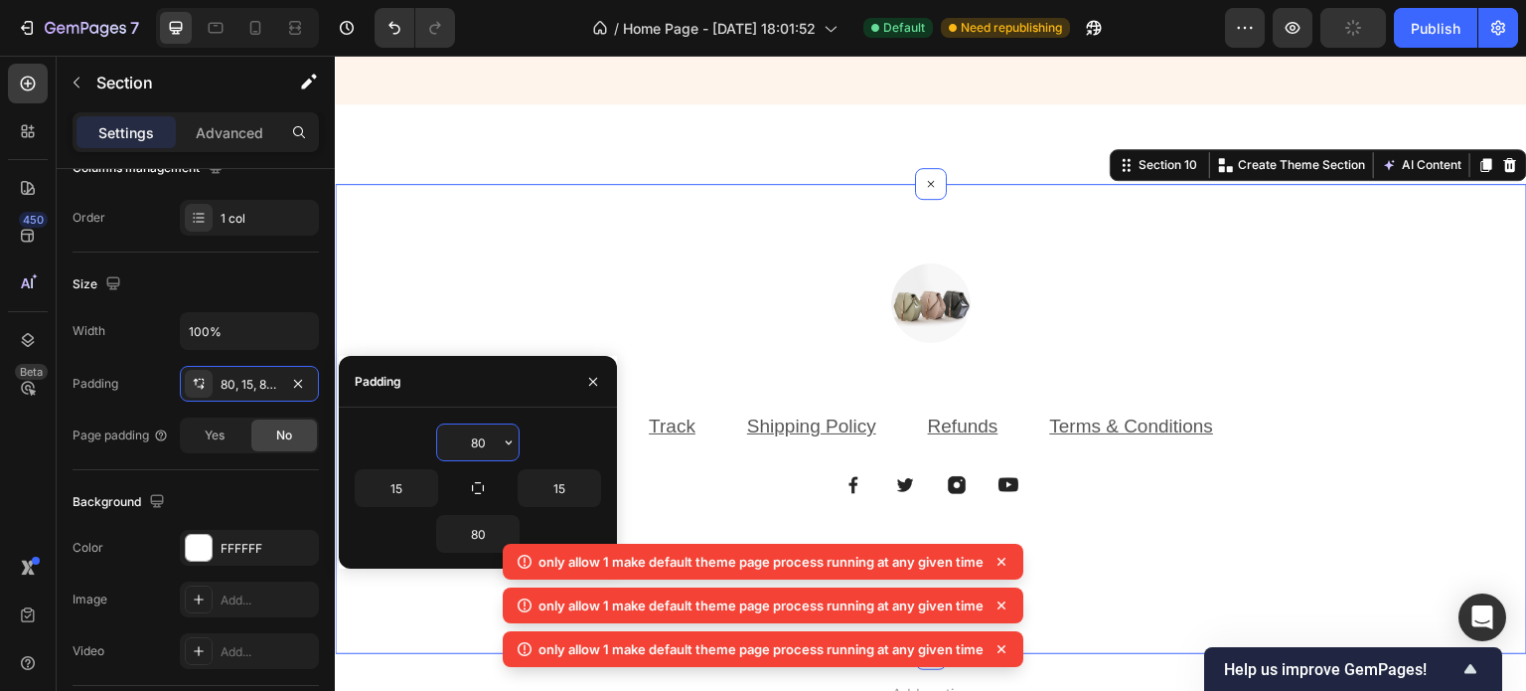
click at [460, 439] on input "80" at bounding box center [477, 442] width 81 height 36
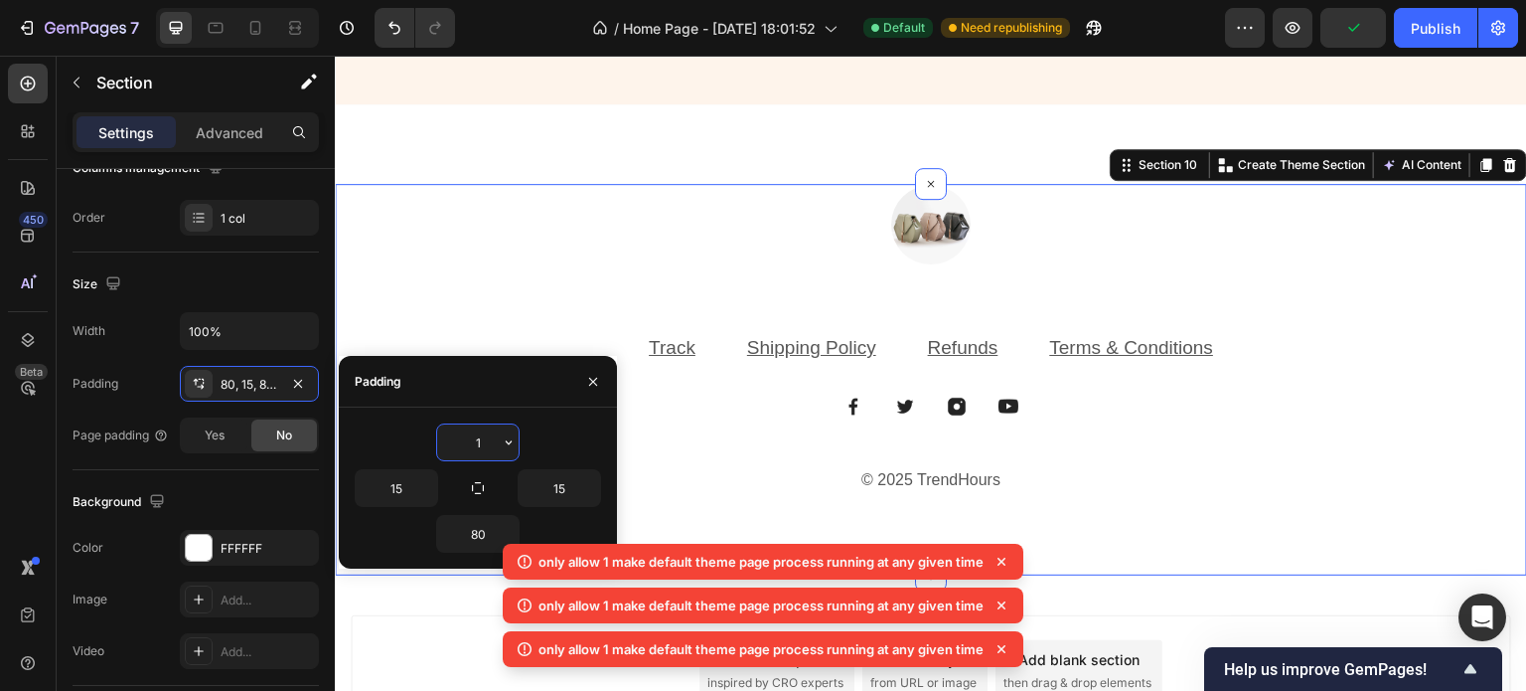
type input "10"
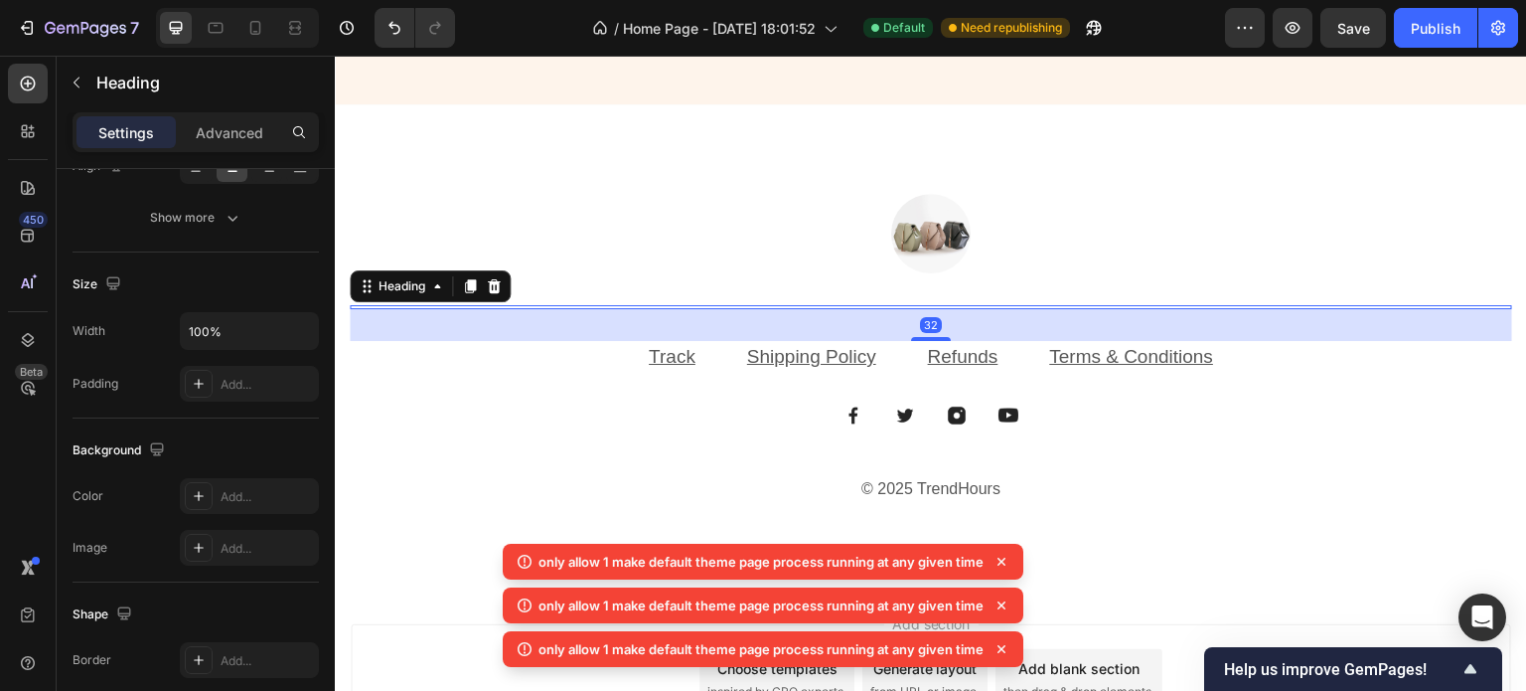
scroll to position [0, 0]
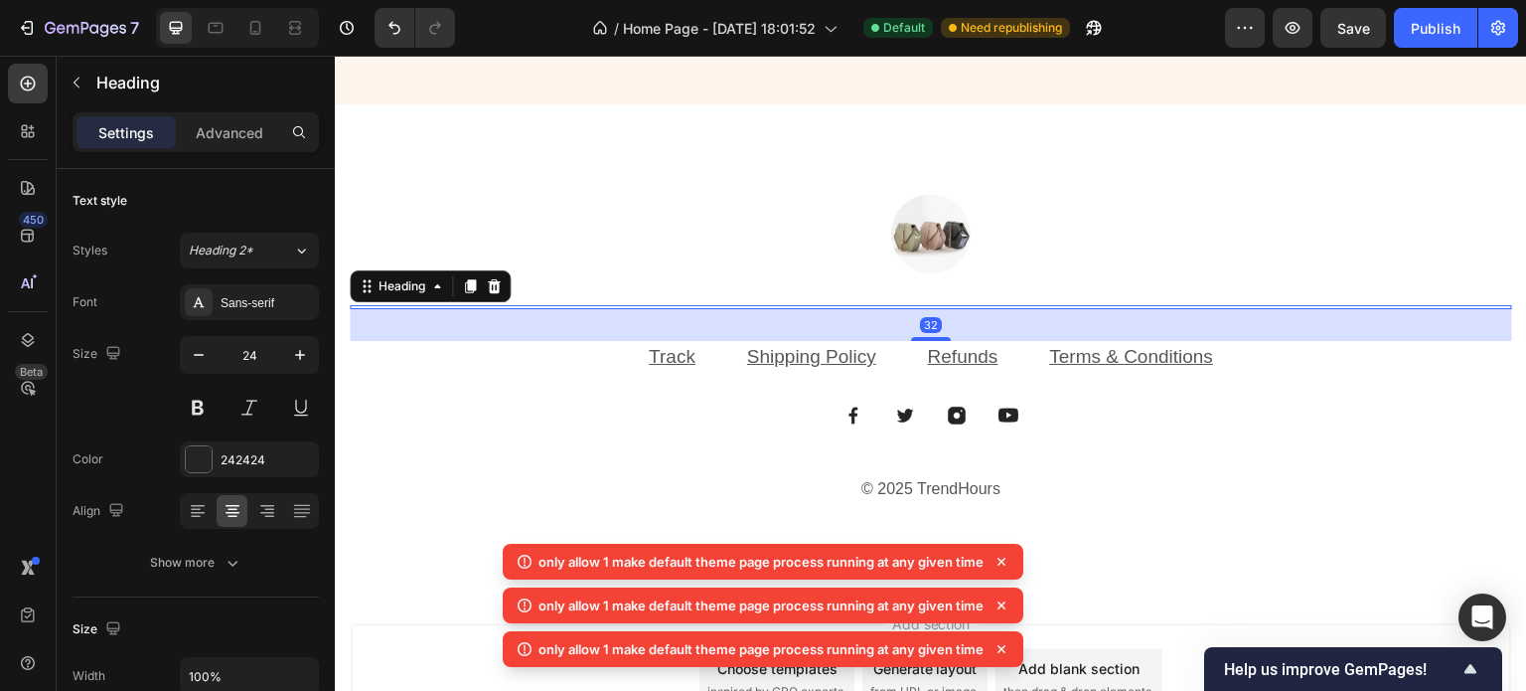
click at [640, 305] on h2 at bounding box center [931, 307] width 1163 height 4
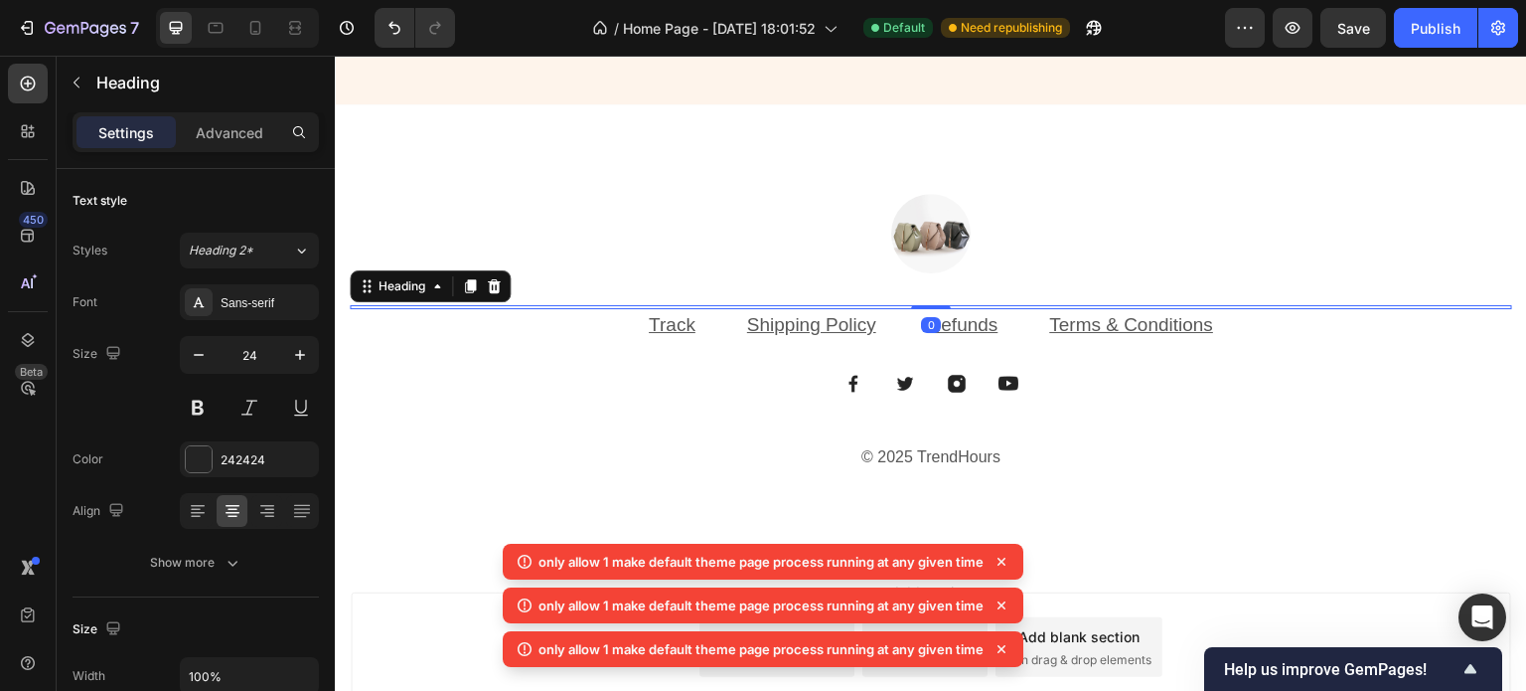
drag, startPoint x: 924, startPoint y: 338, endPoint x: 920, endPoint y: 266, distance: 71.7
click at [920, 266] on div "Image Heading 0 Track Text block Shipping Policy Text block Refunds Text block …" at bounding box center [931, 333] width 1163 height 279
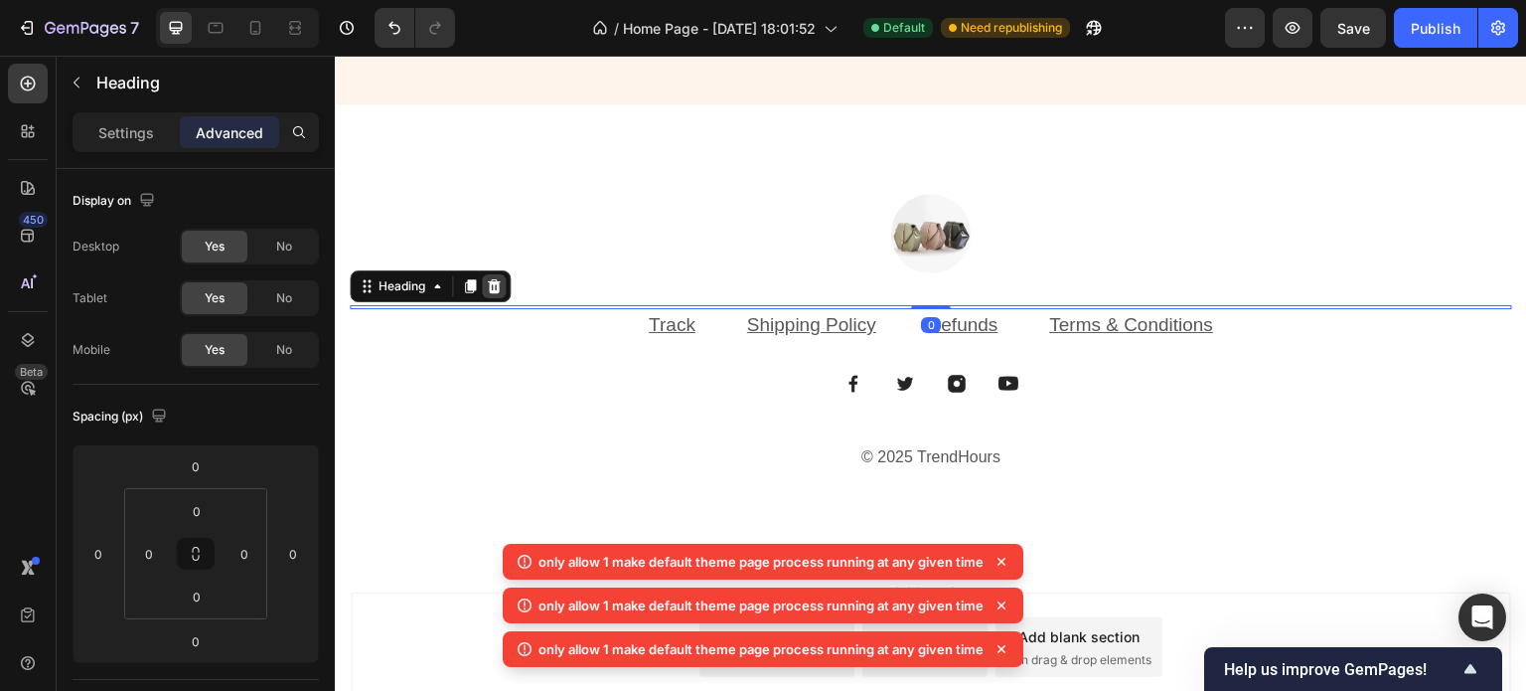
click at [497, 282] on icon at bounding box center [494, 286] width 13 height 14
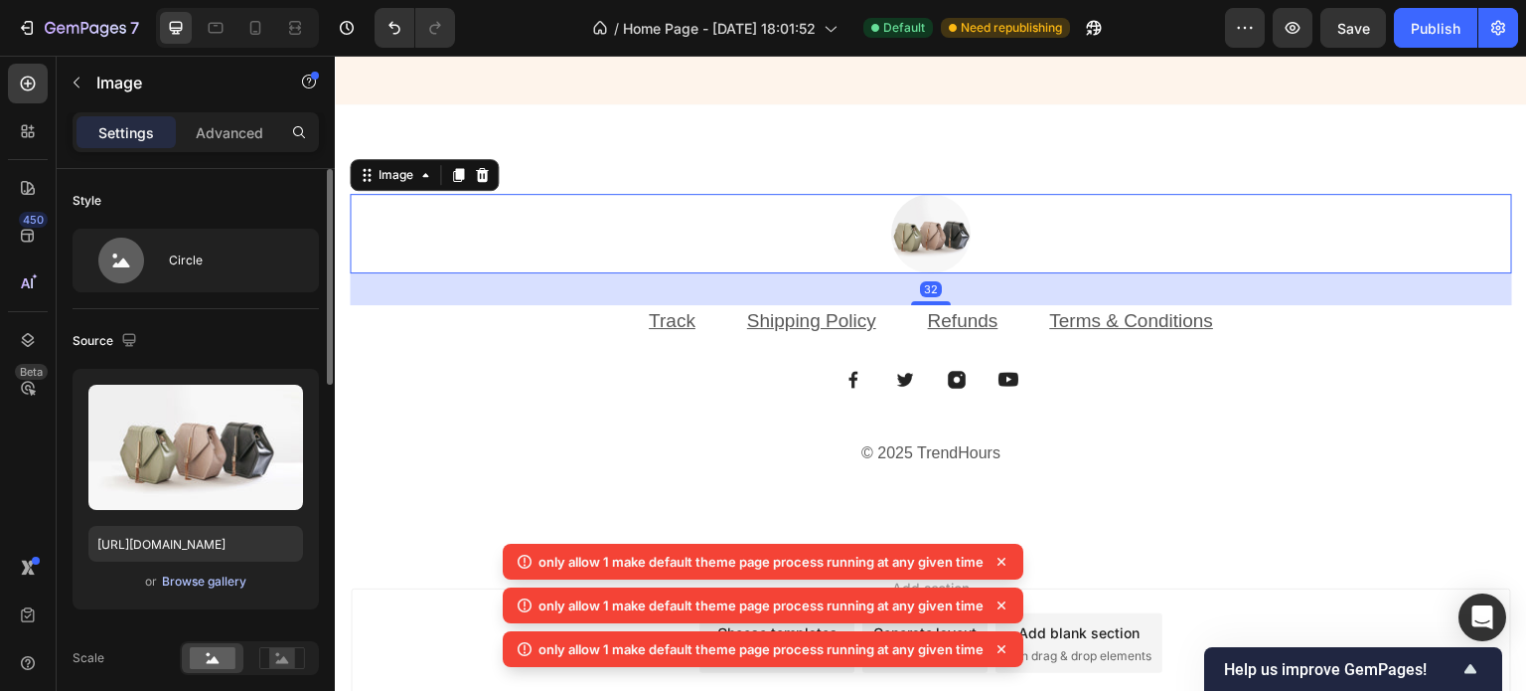
click at [220, 583] on div "Browse gallery" at bounding box center [204, 581] width 84 height 18
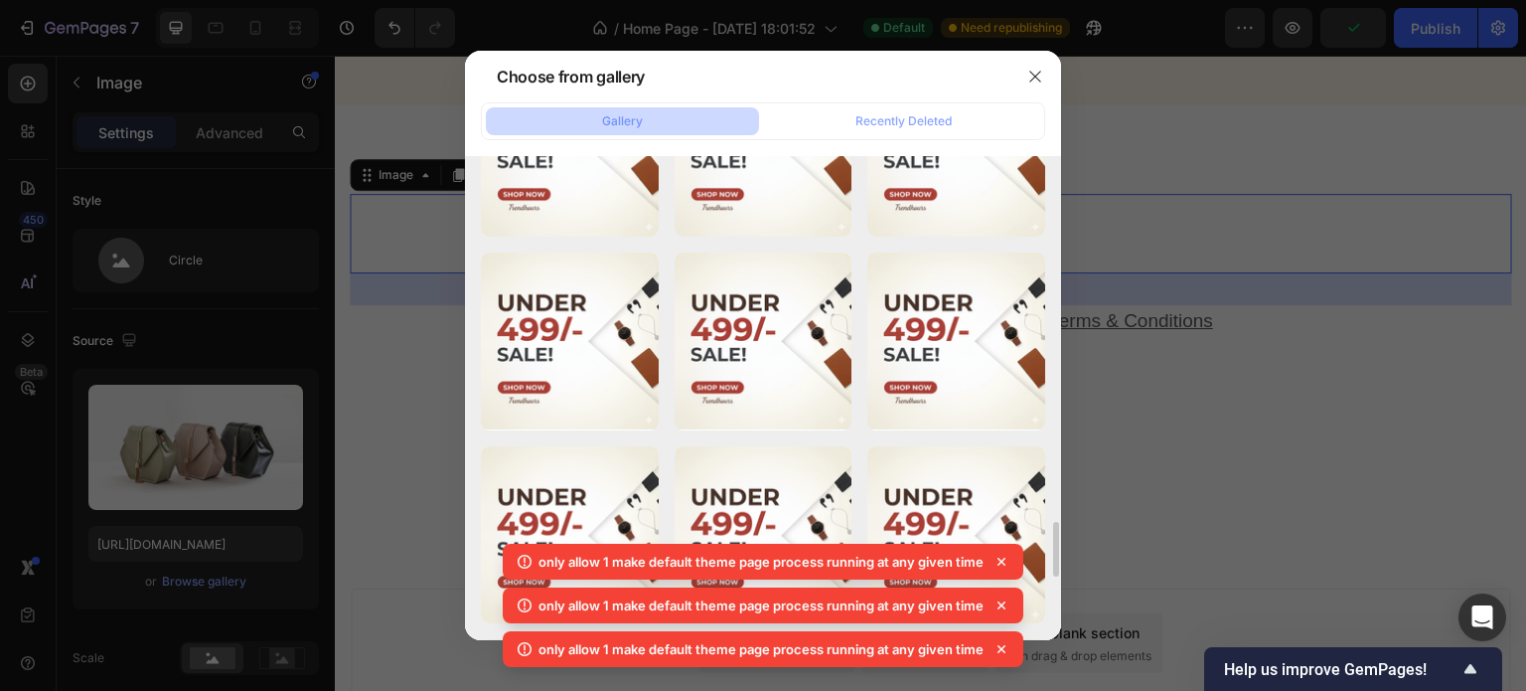
scroll to position [3041, 0]
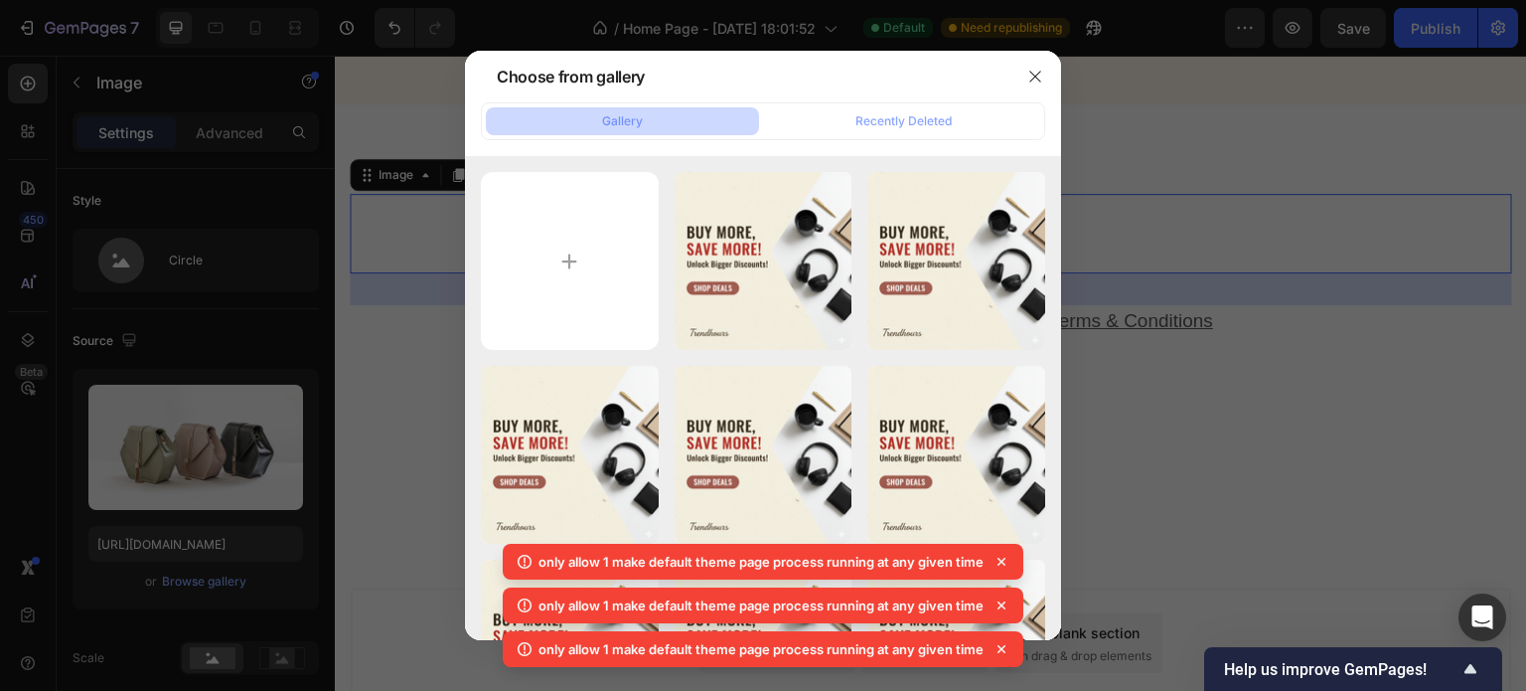
scroll to position [3610, 0]
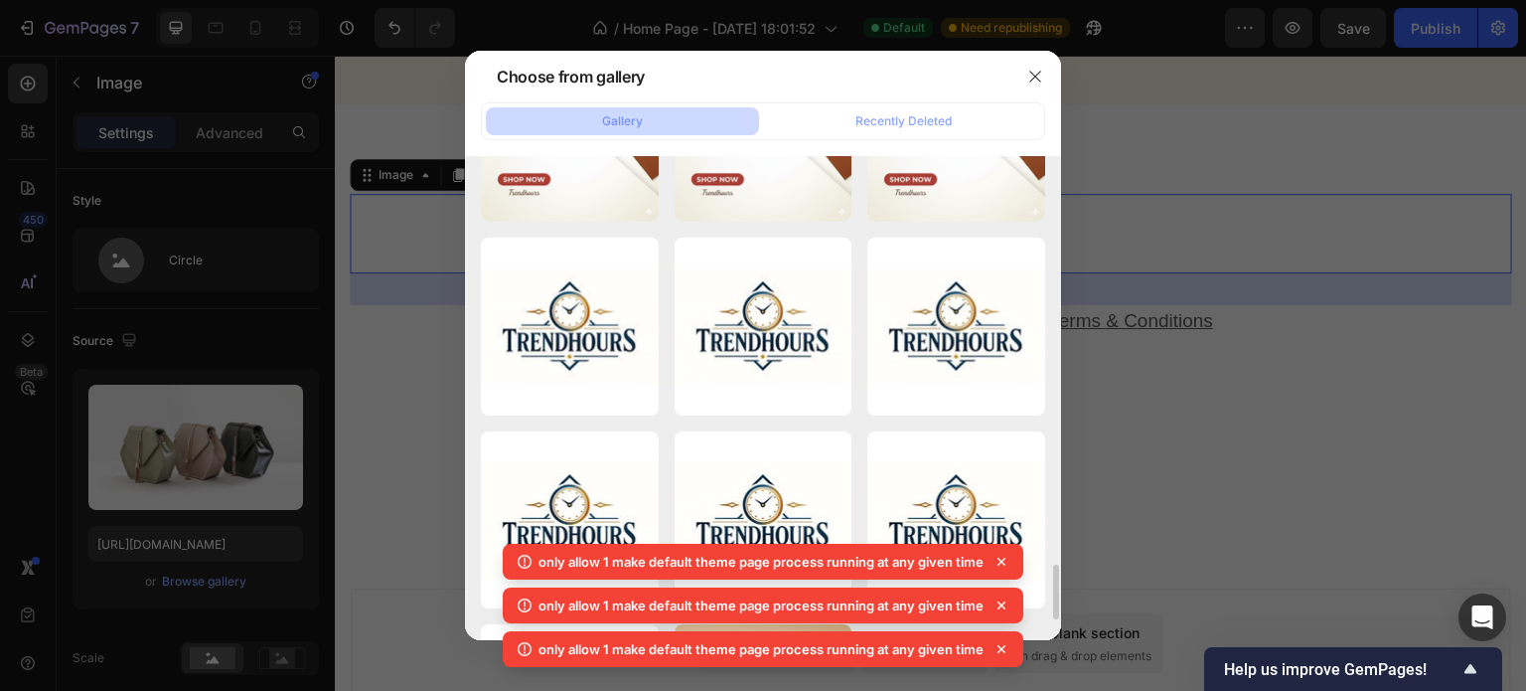
click at [0, 0] on div "not-that-simple.jpg 7.86 kb" at bounding box center [0, 0] width 0 height 0
type input "[URL][DOMAIN_NAME]"
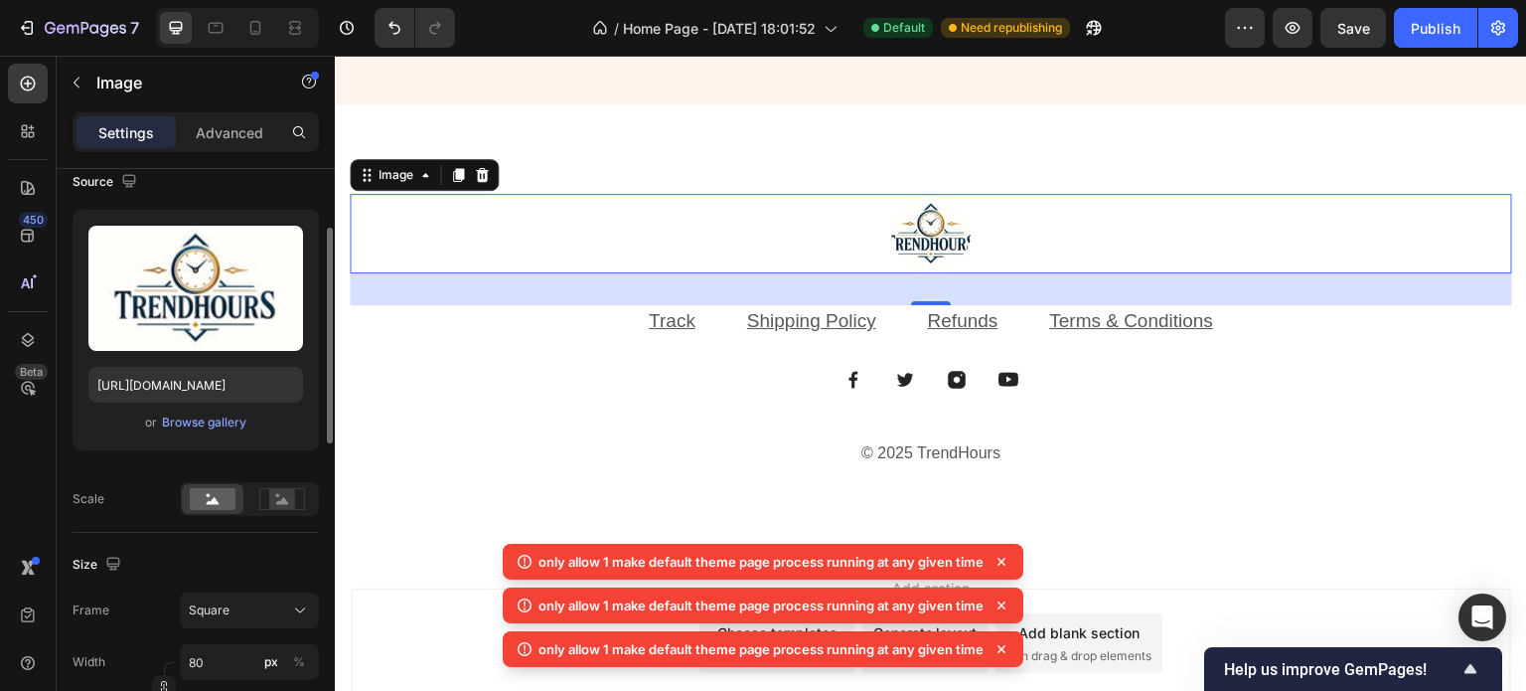
scroll to position [0, 0]
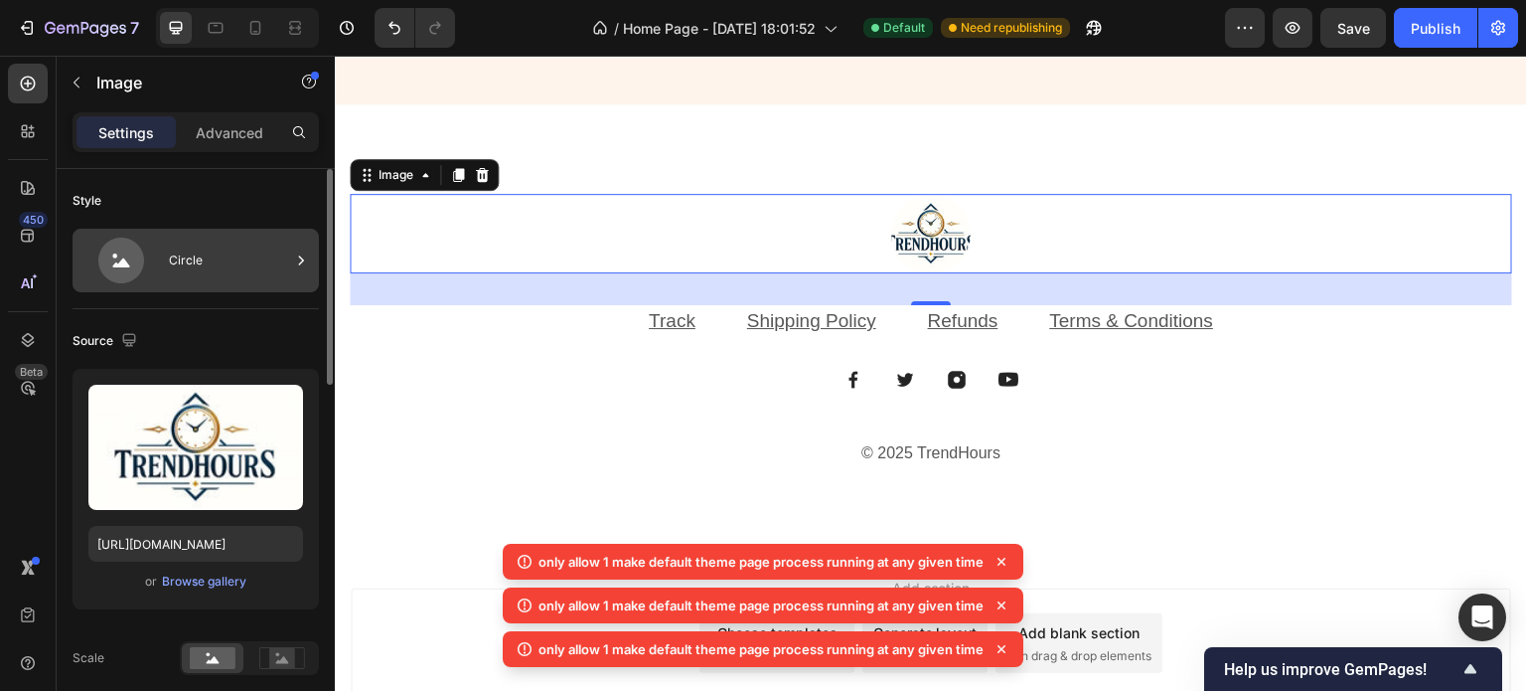
click at [231, 272] on div "Circle" at bounding box center [229, 260] width 121 height 46
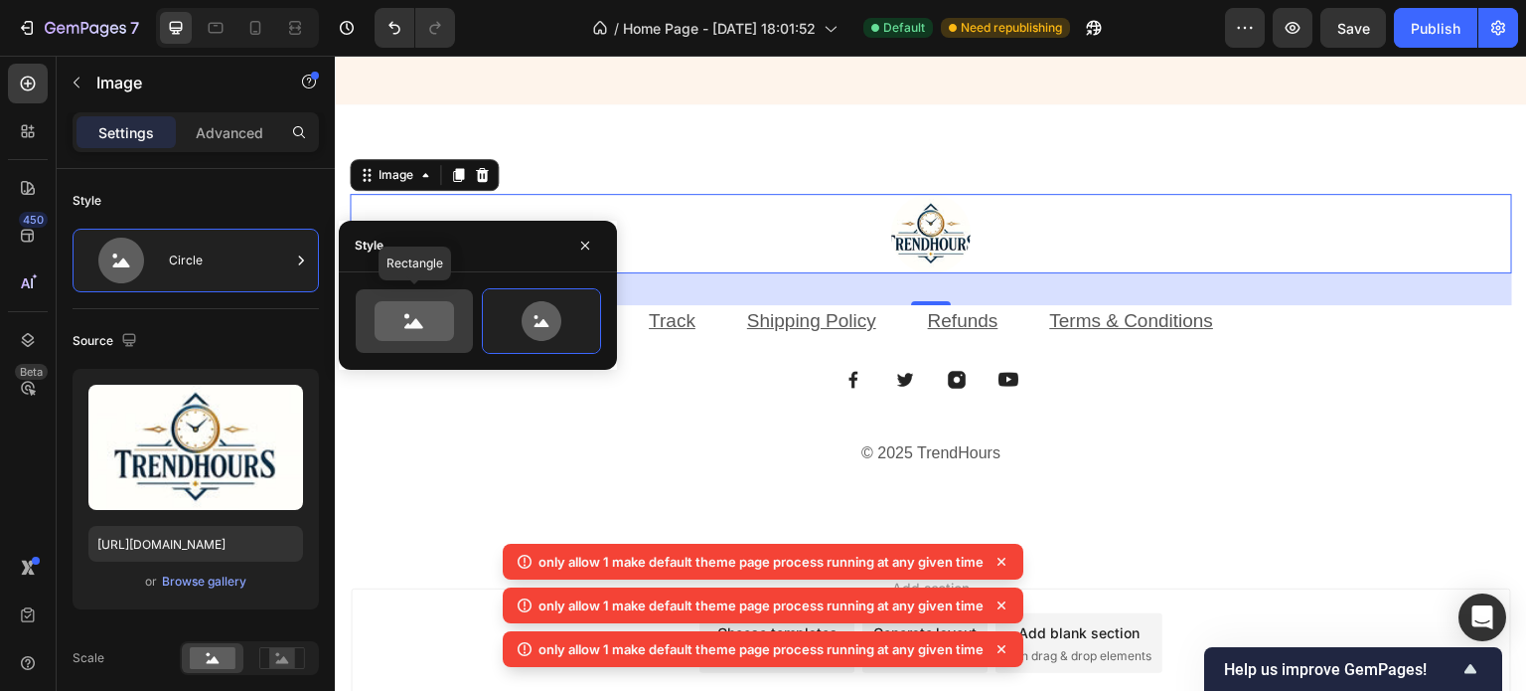
click at [405, 325] on icon at bounding box center [413, 323] width 19 height 10
type input "100"
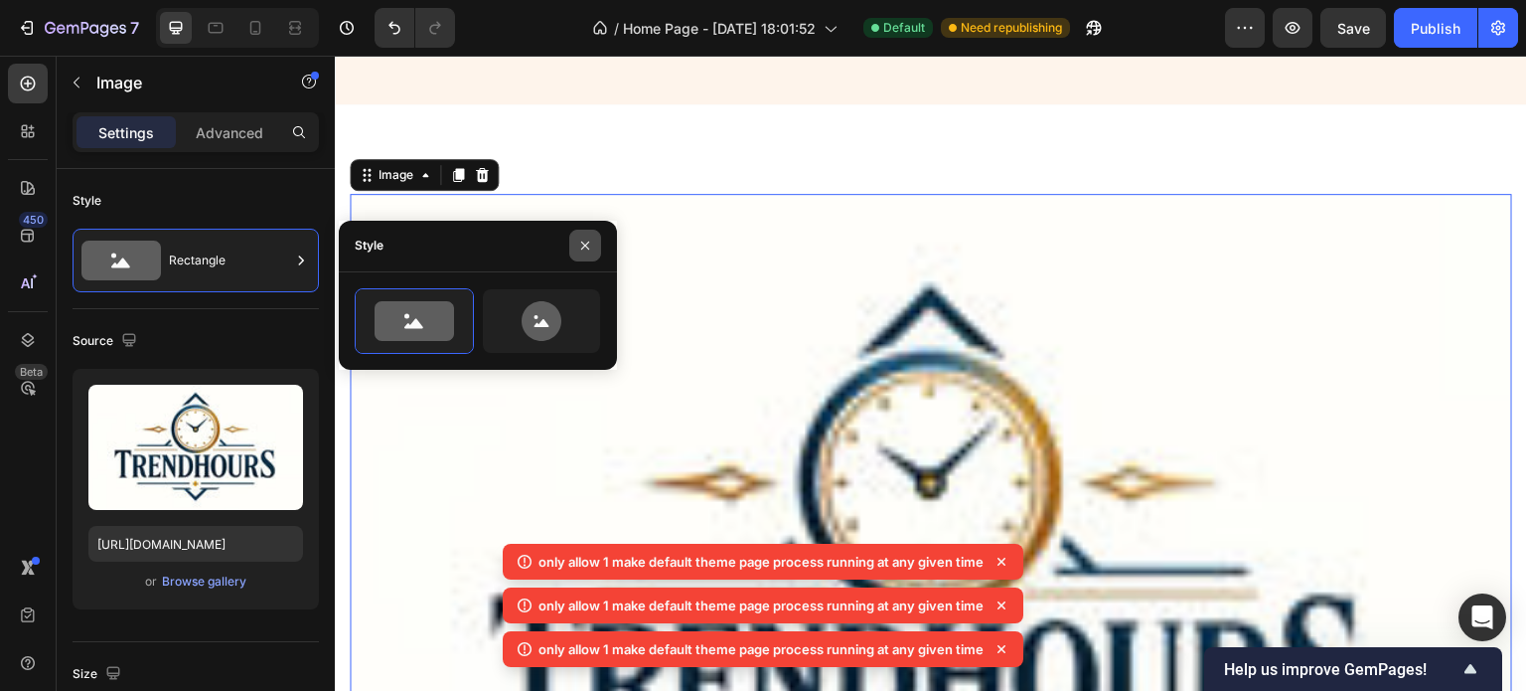
click at [584, 241] on icon "button" at bounding box center [585, 245] width 16 height 16
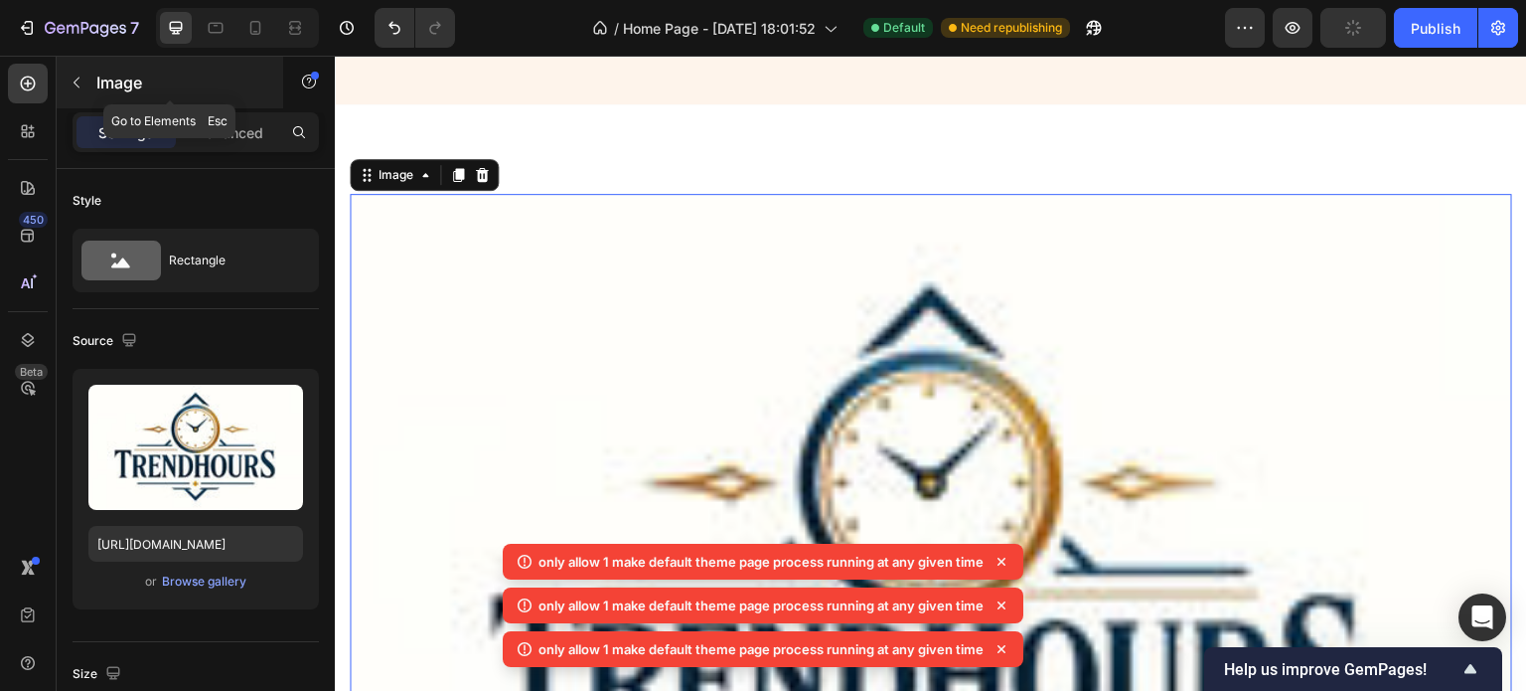
click at [79, 80] on icon "button" at bounding box center [77, 83] width 16 height 16
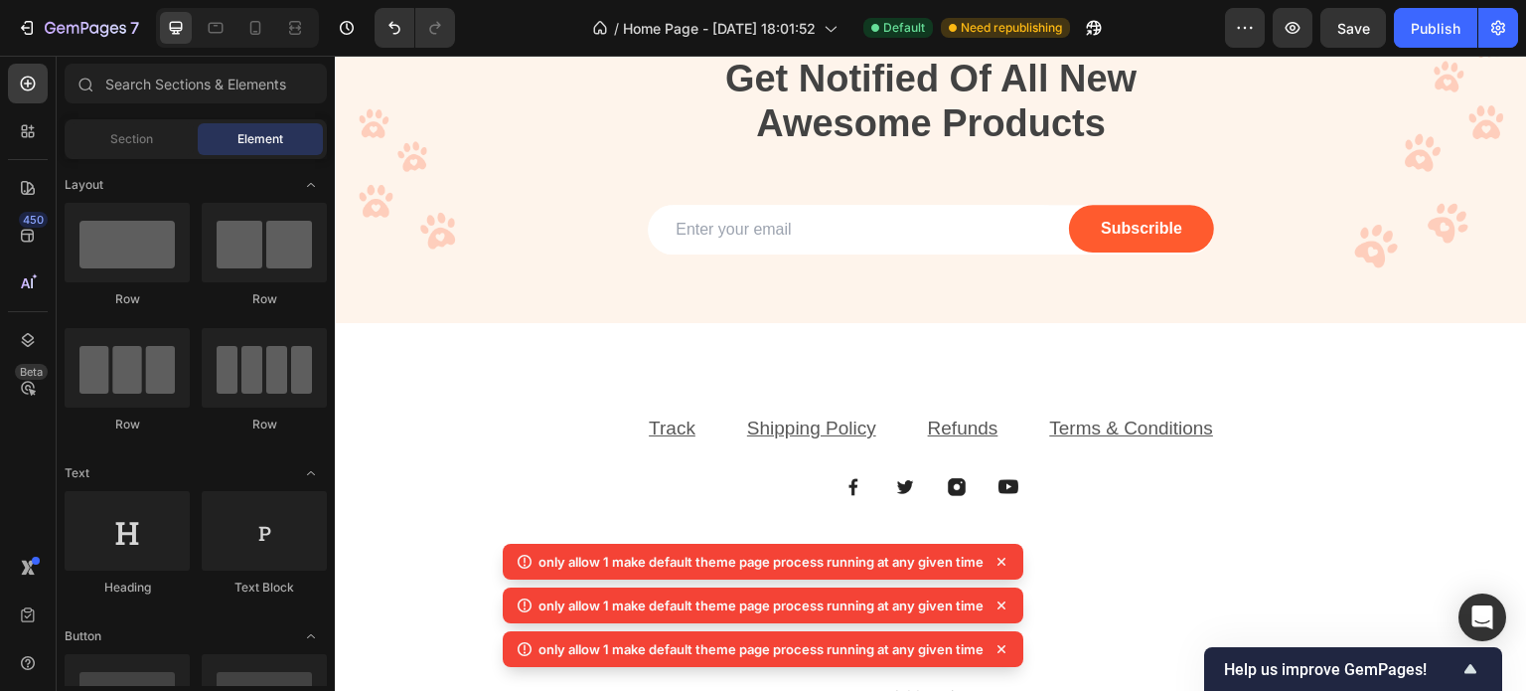
scroll to position [4193, 0]
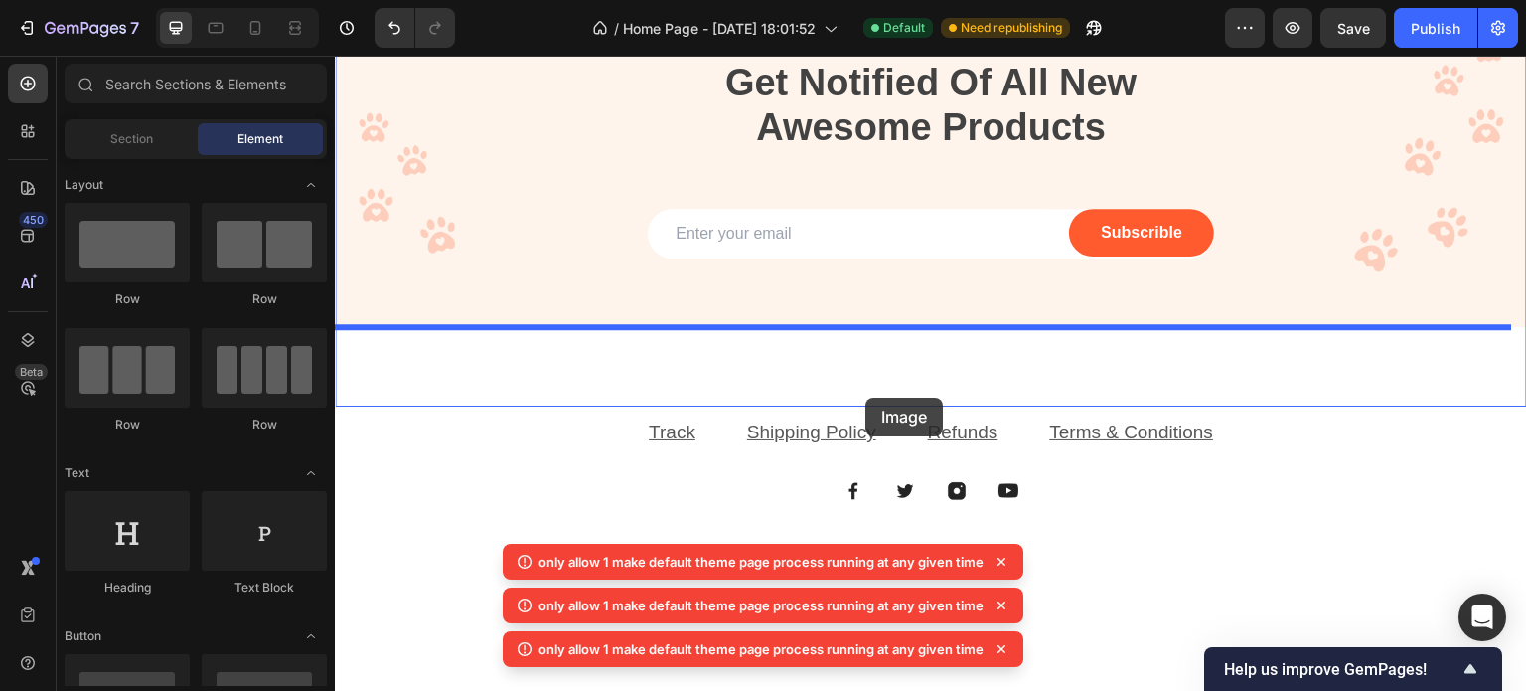
drag, startPoint x: 487, startPoint y: 335, endPoint x: 865, endPoint y: 397, distance: 383.7
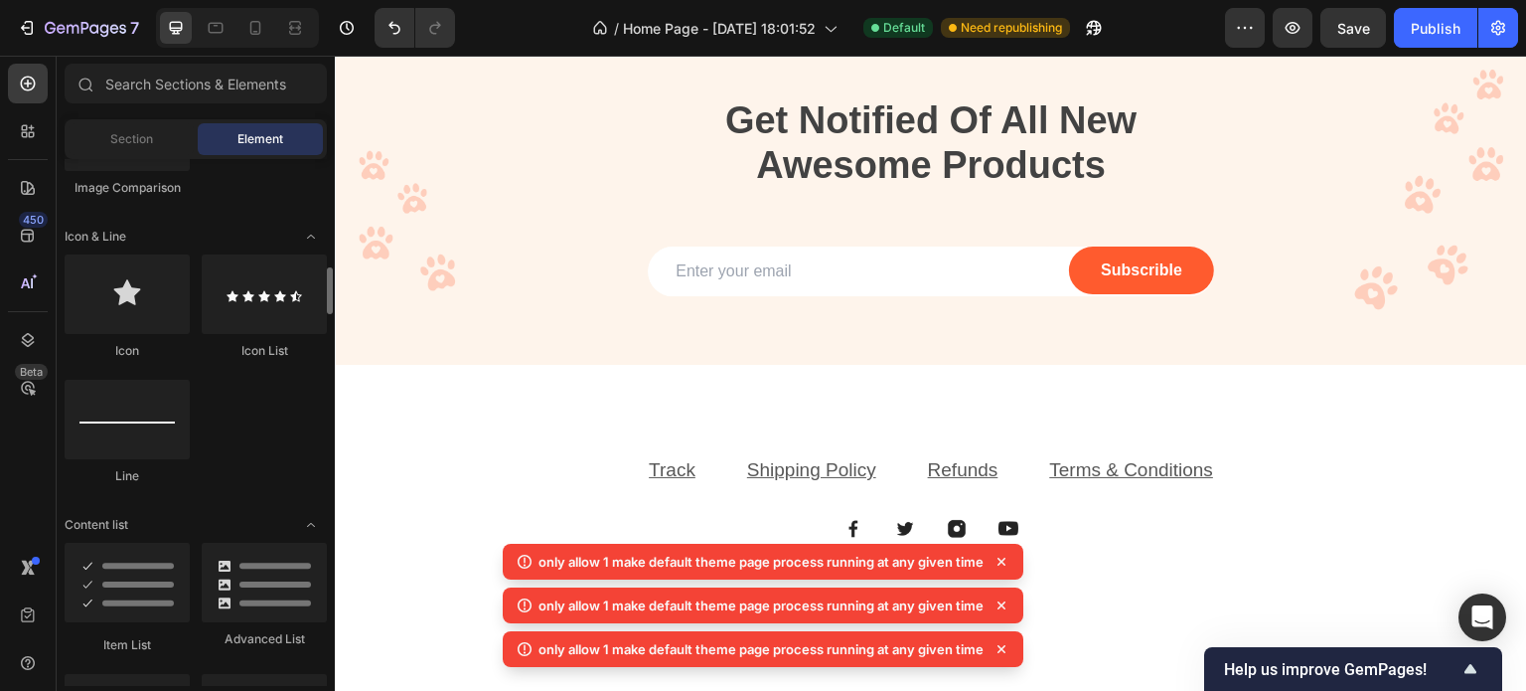
scroll to position [1226, 0]
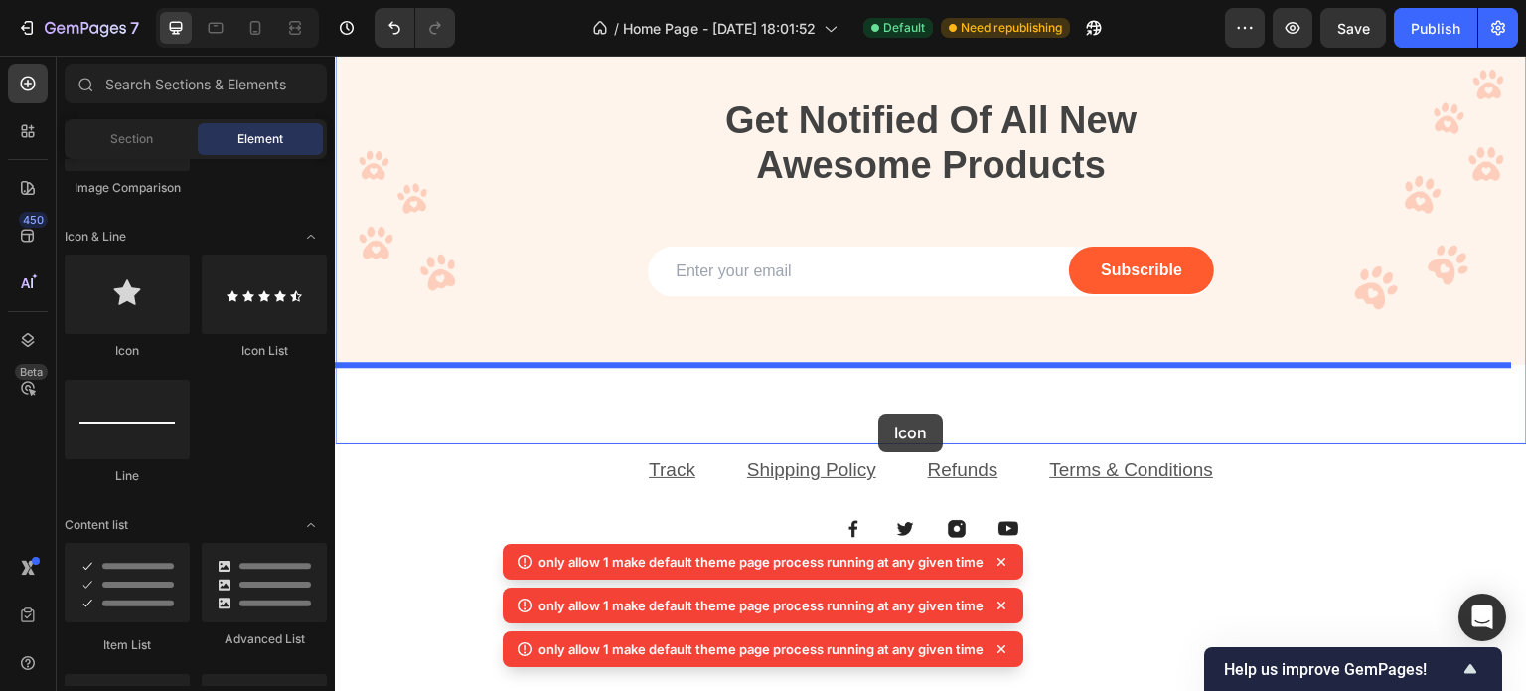
drag, startPoint x: 450, startPoint y: 356, endPoint x: 876, endPoint y: 409, distance: 429.6
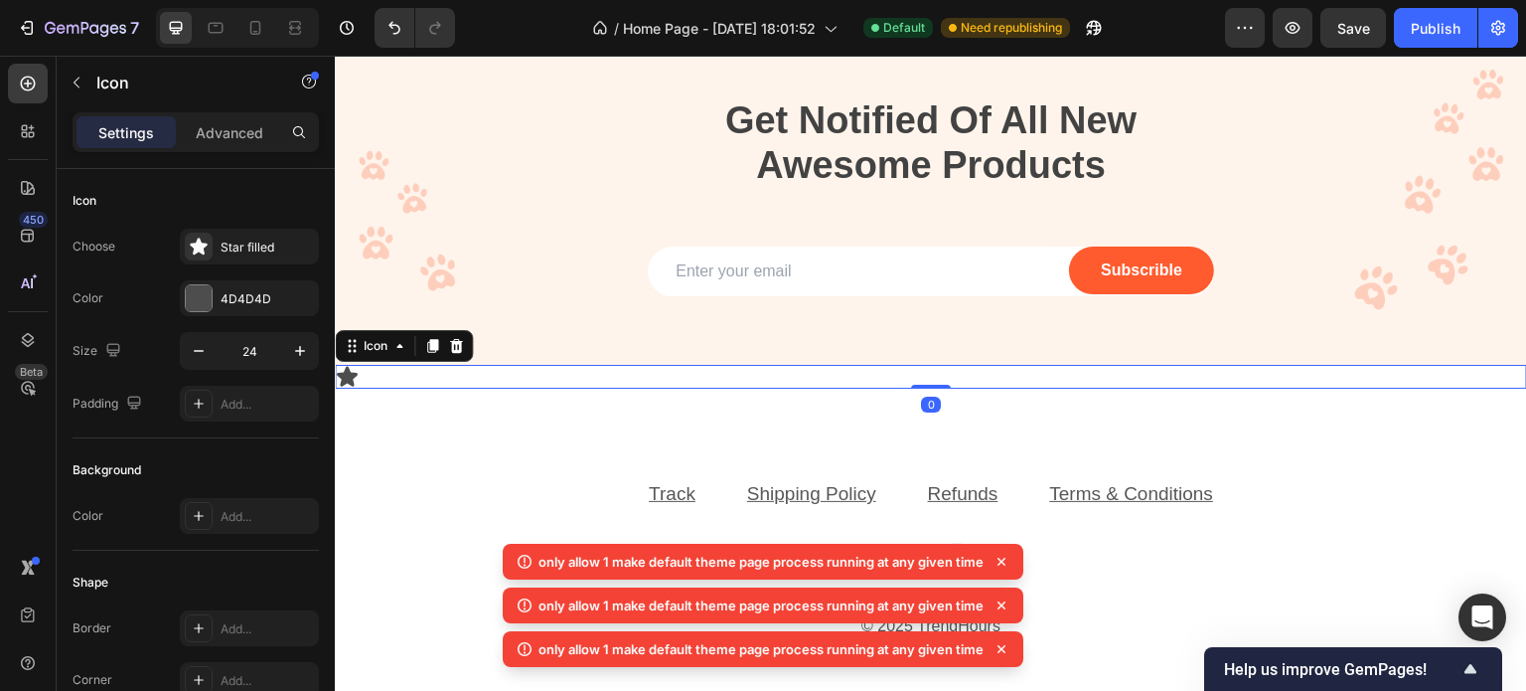
click at [921, 405] on div "0" at bounding box center [931, 404] width 20 height 16
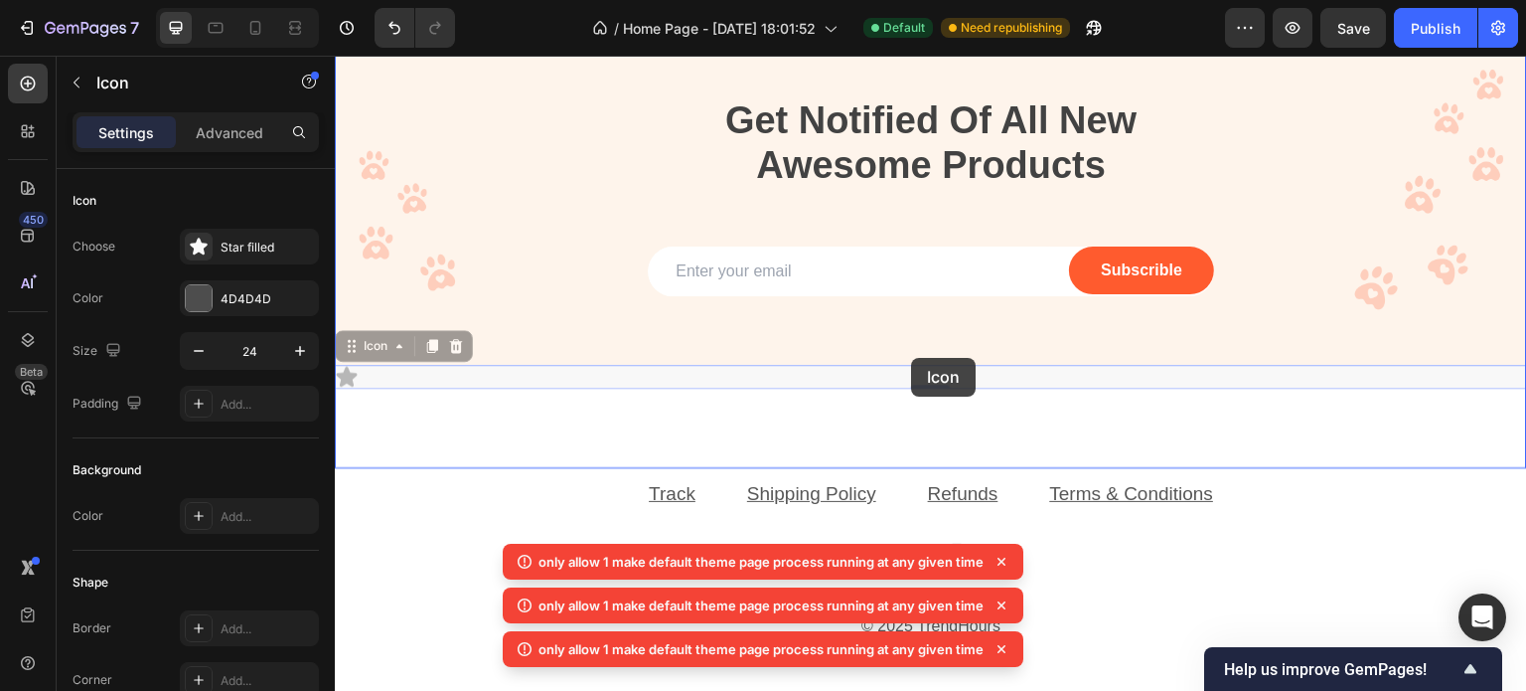
drag, startPoint x: 353, startPoint y: 342, endPoint x: 913, endPoint y: 362, distance: 560.8
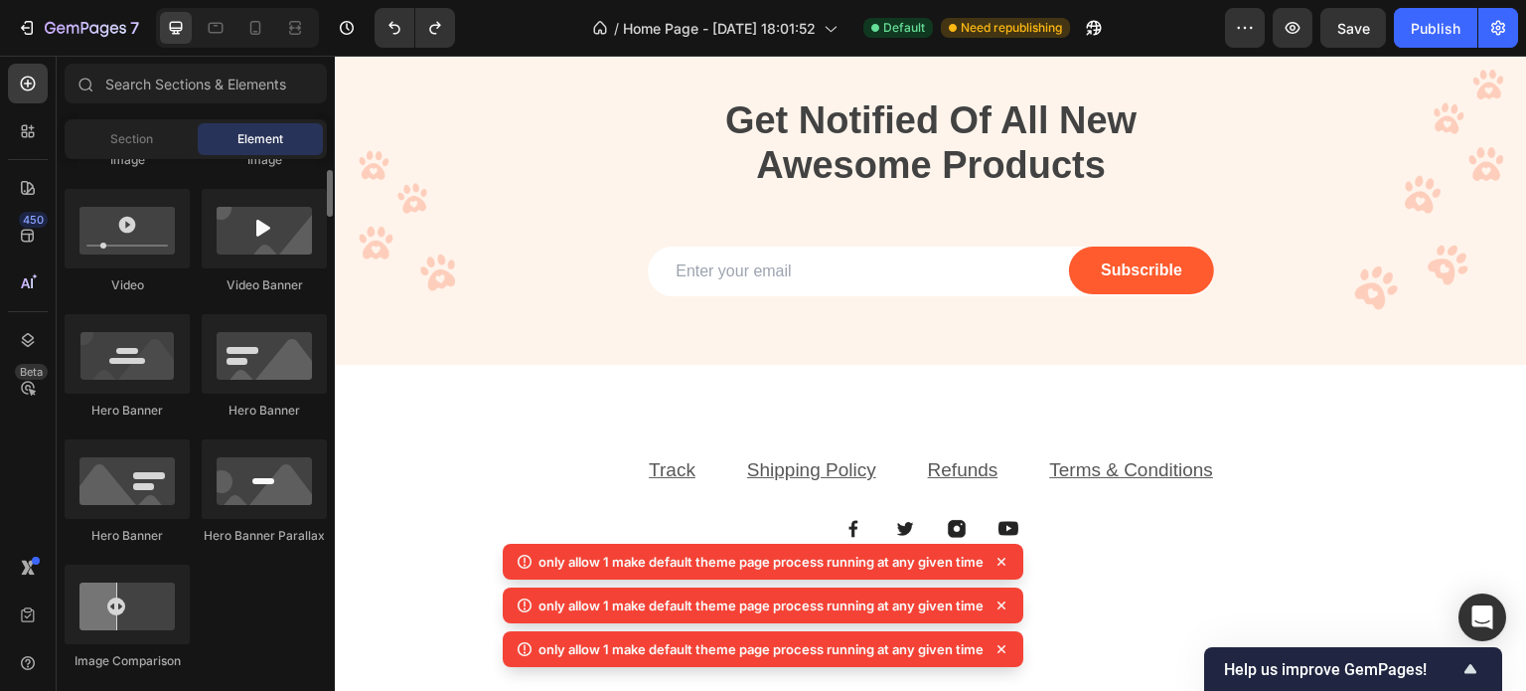
scroll to position [0, 0]
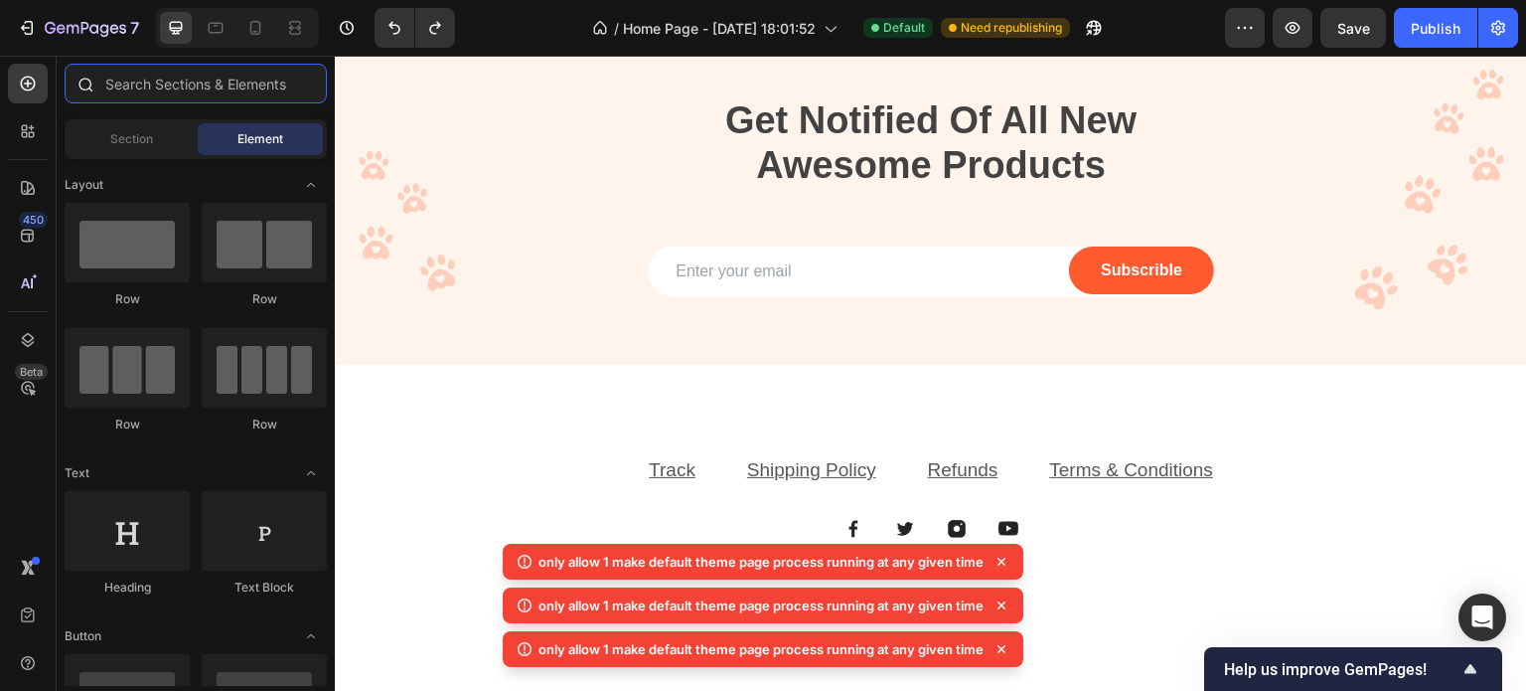
click at [177, 78] on input "text" at bounding box center [196, 84] width 262 height 40
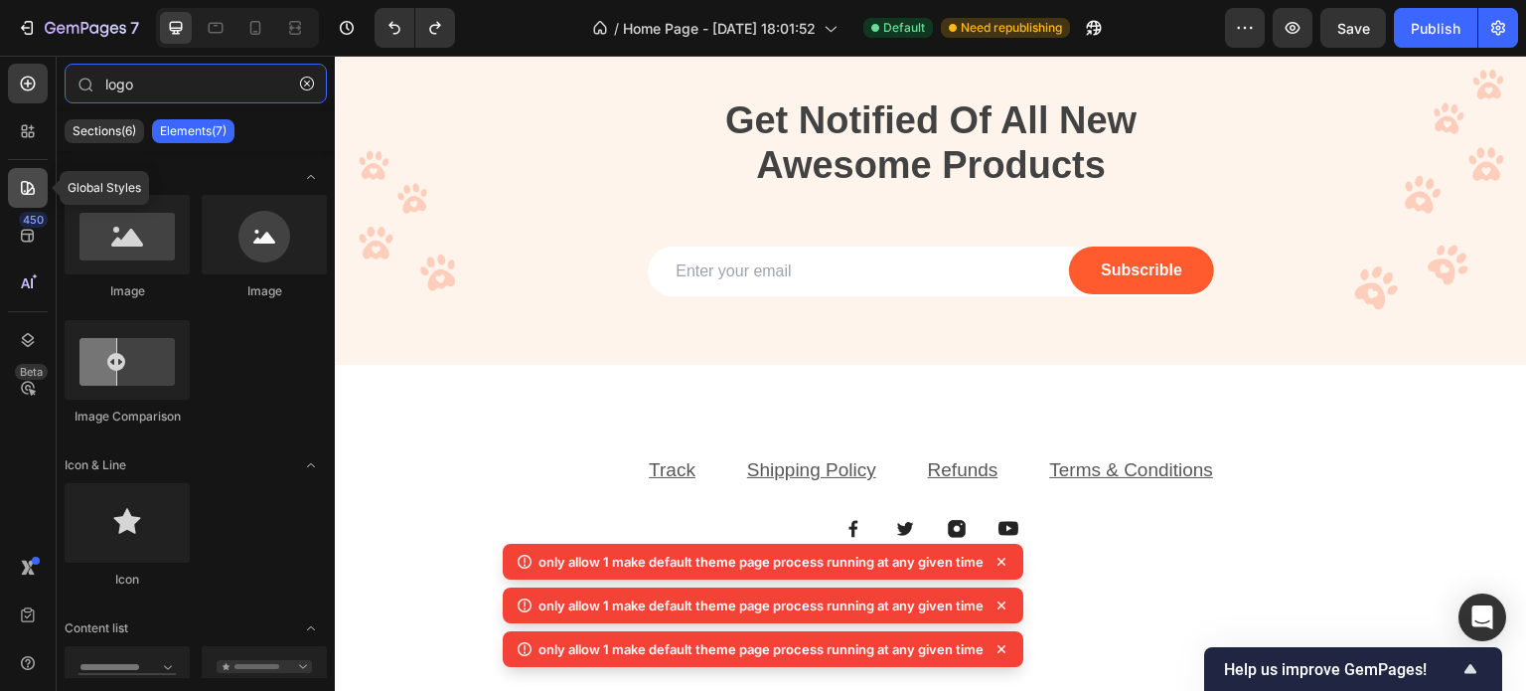
type input "logo"
click at [23, 194] on icon at bounding box center [28, 188] width 20 height 20
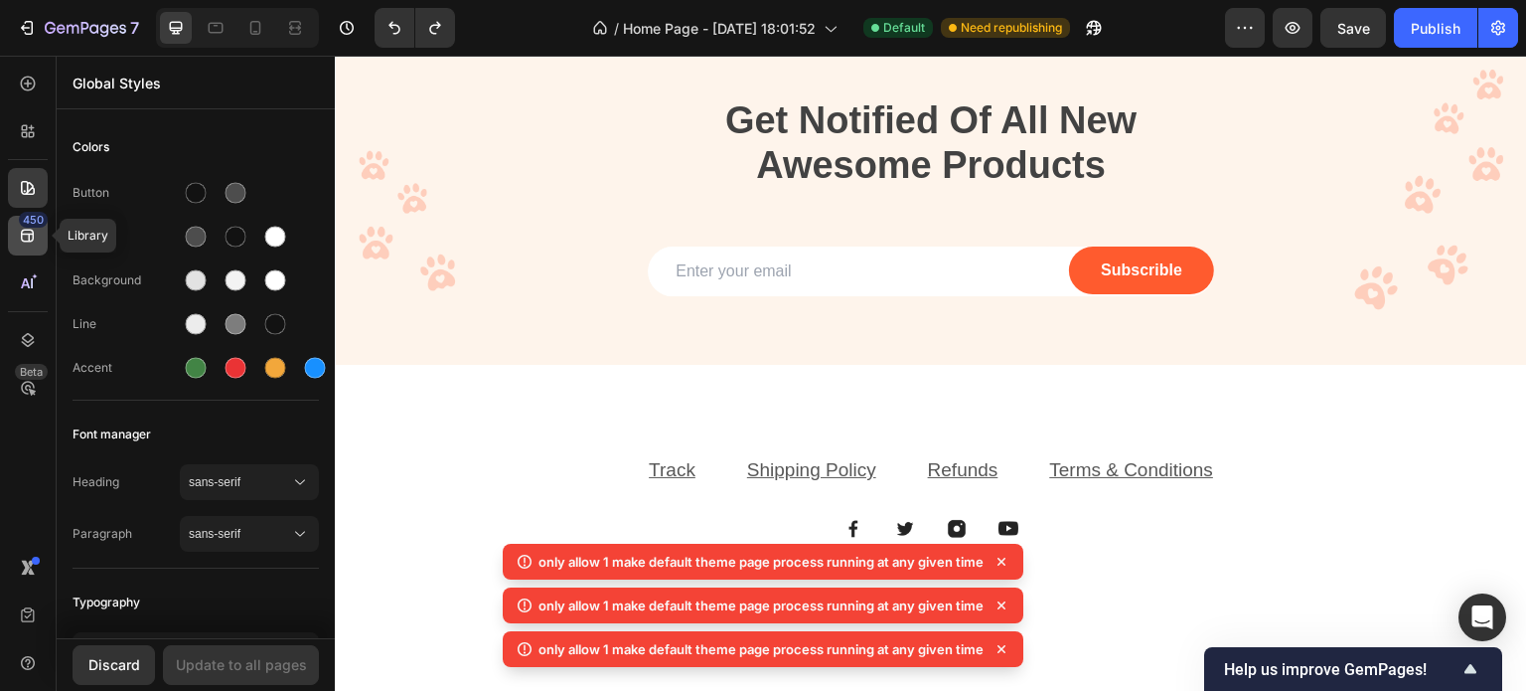
click at [25, 245] on div "450" at bounding box center [28, 236] width 40 height 40
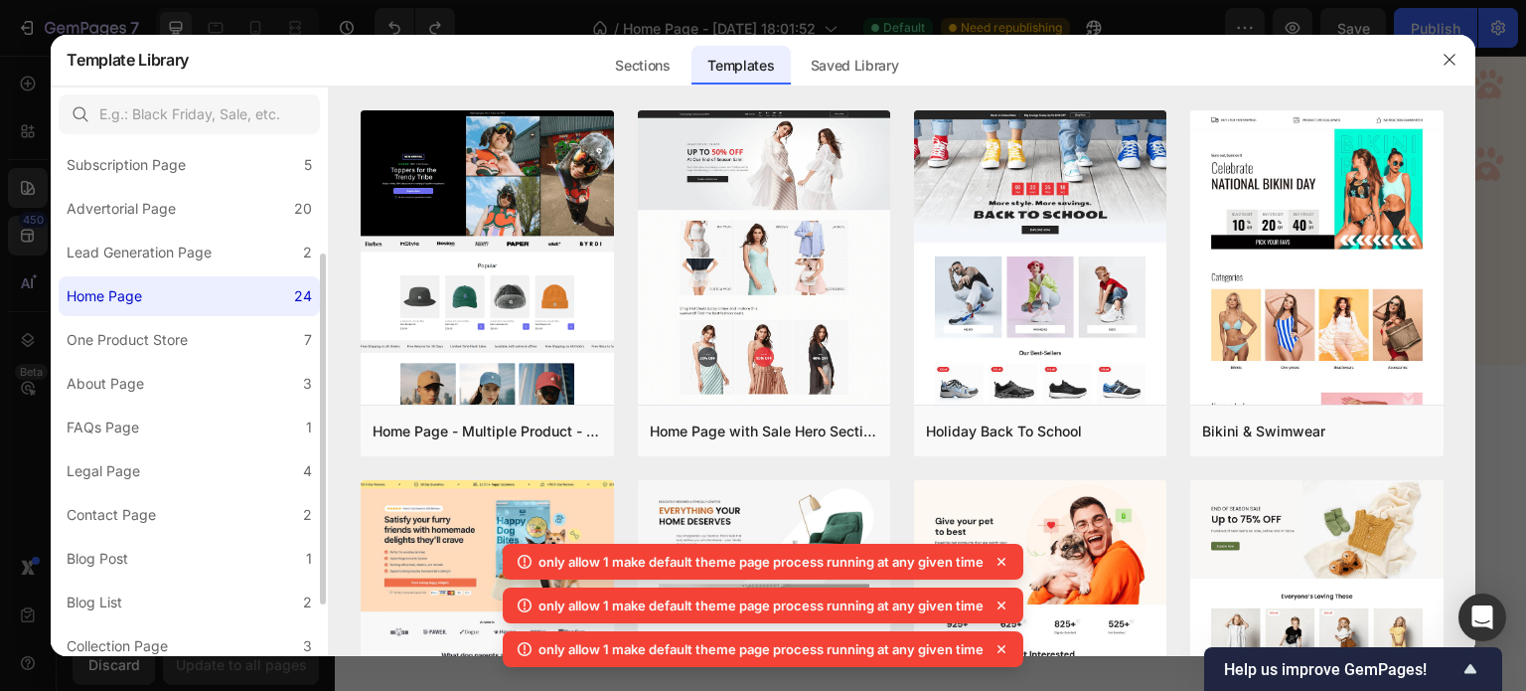
scroll to position [240, 0]
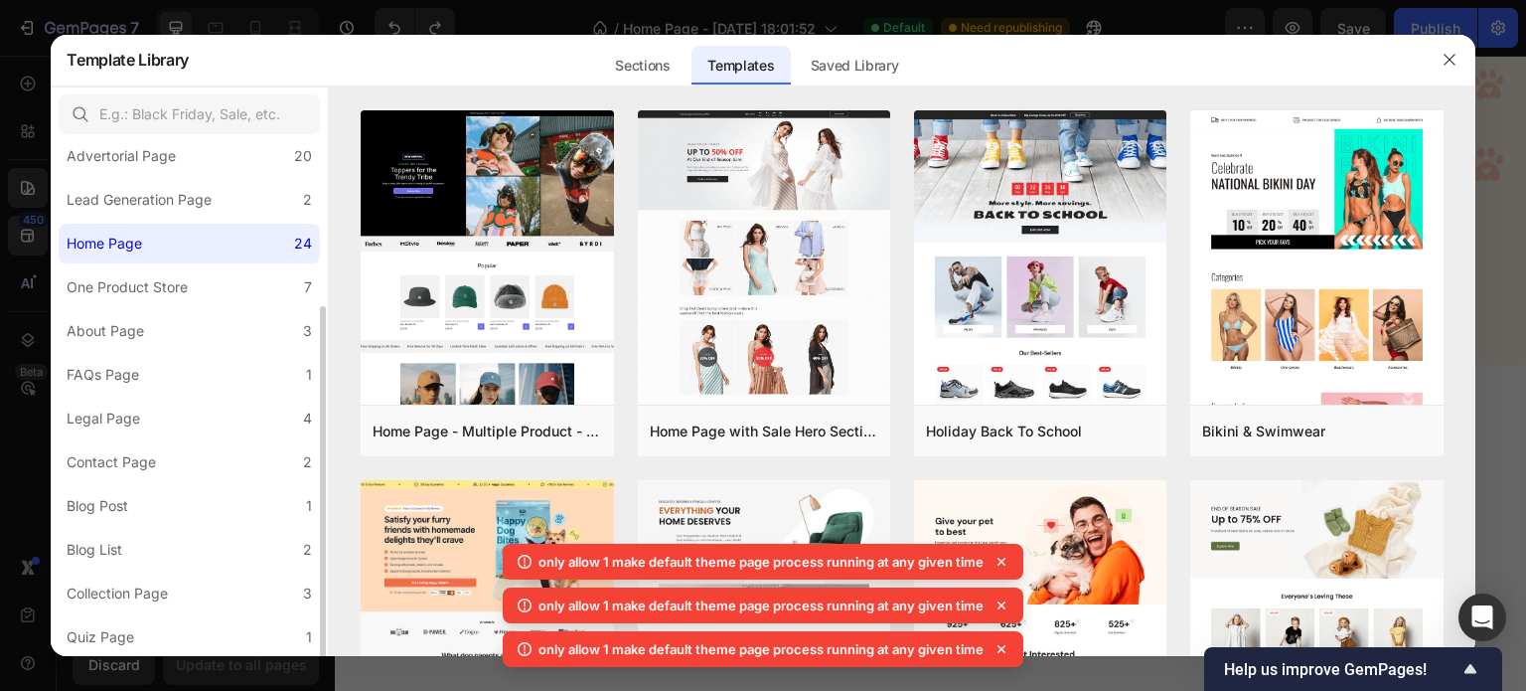
click at [131, 470] on div "Contact Page" at bounding box center [111, 462] width 89 height 24
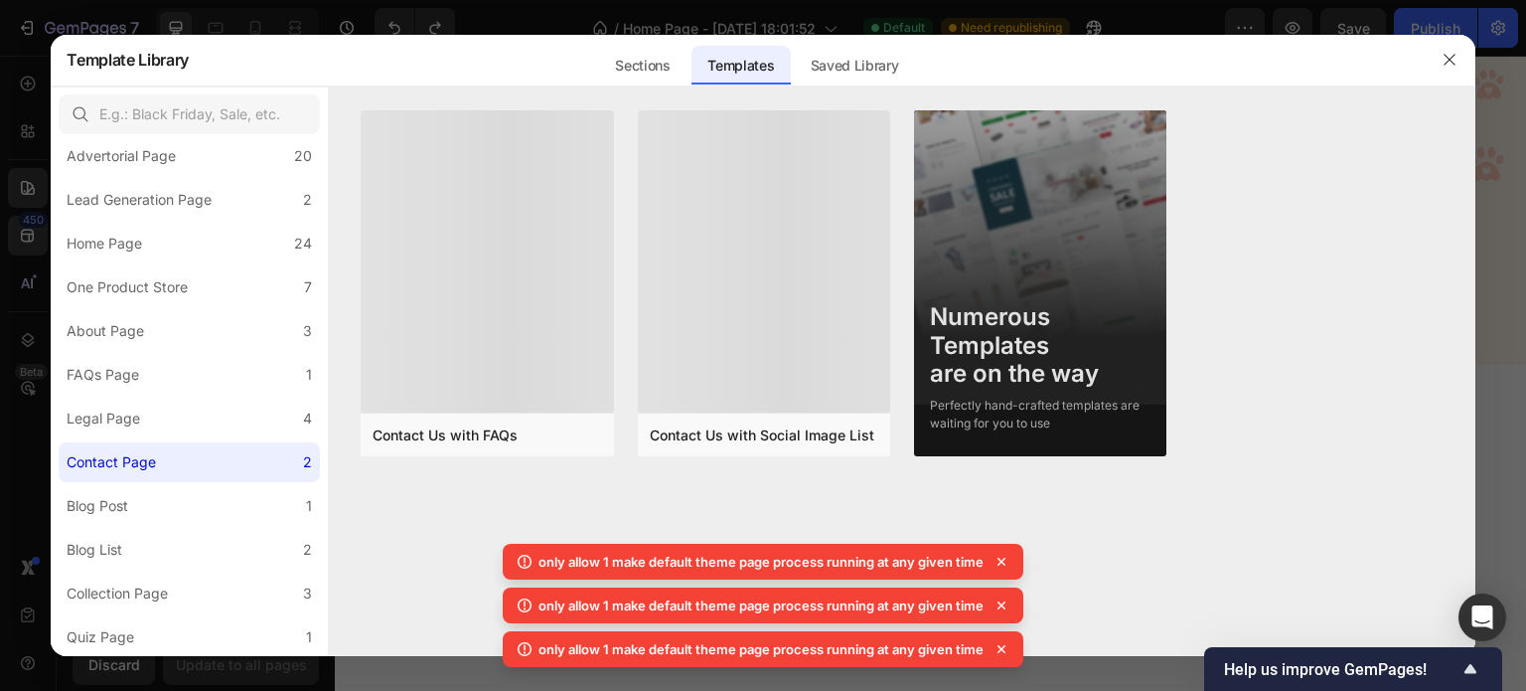
click at [0, 487] on div at bounding box center [763, 345] width 1526 height 691
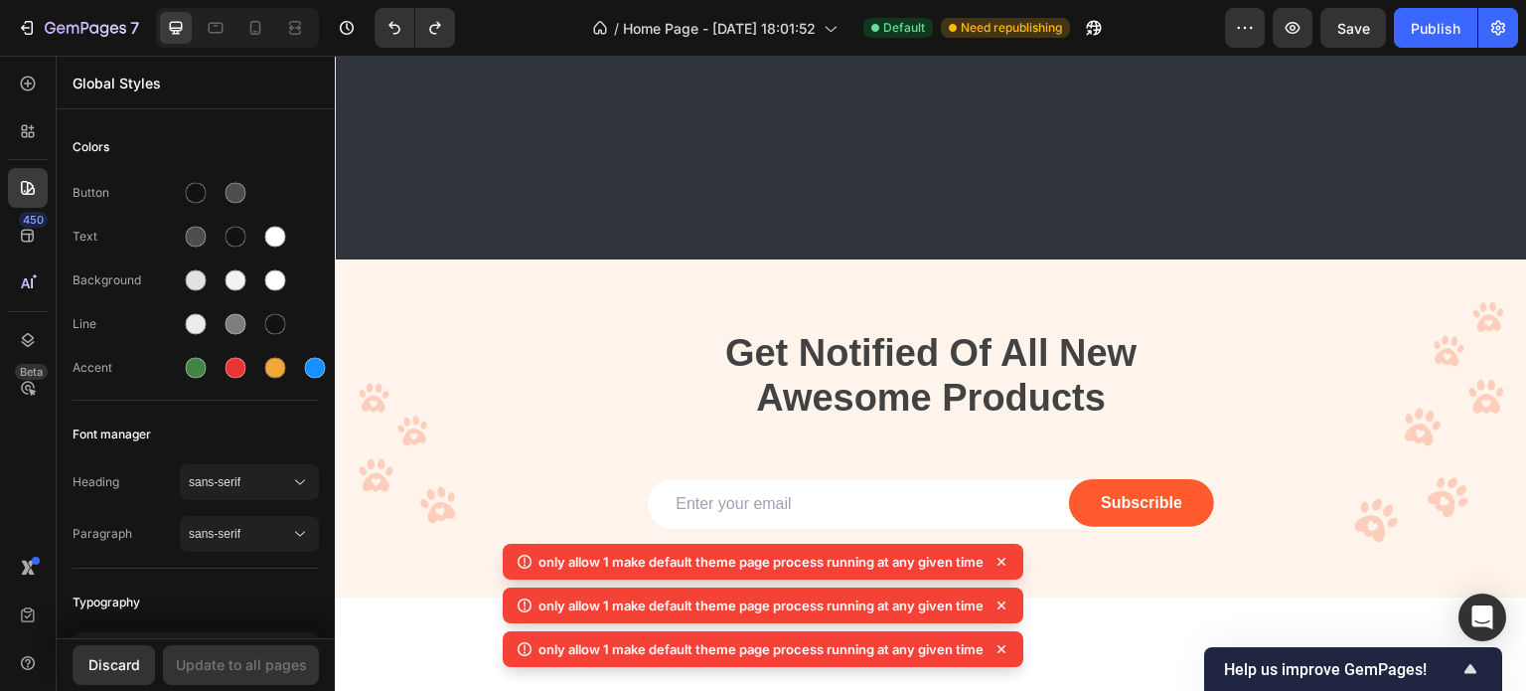
scroll to position [3827, 0]
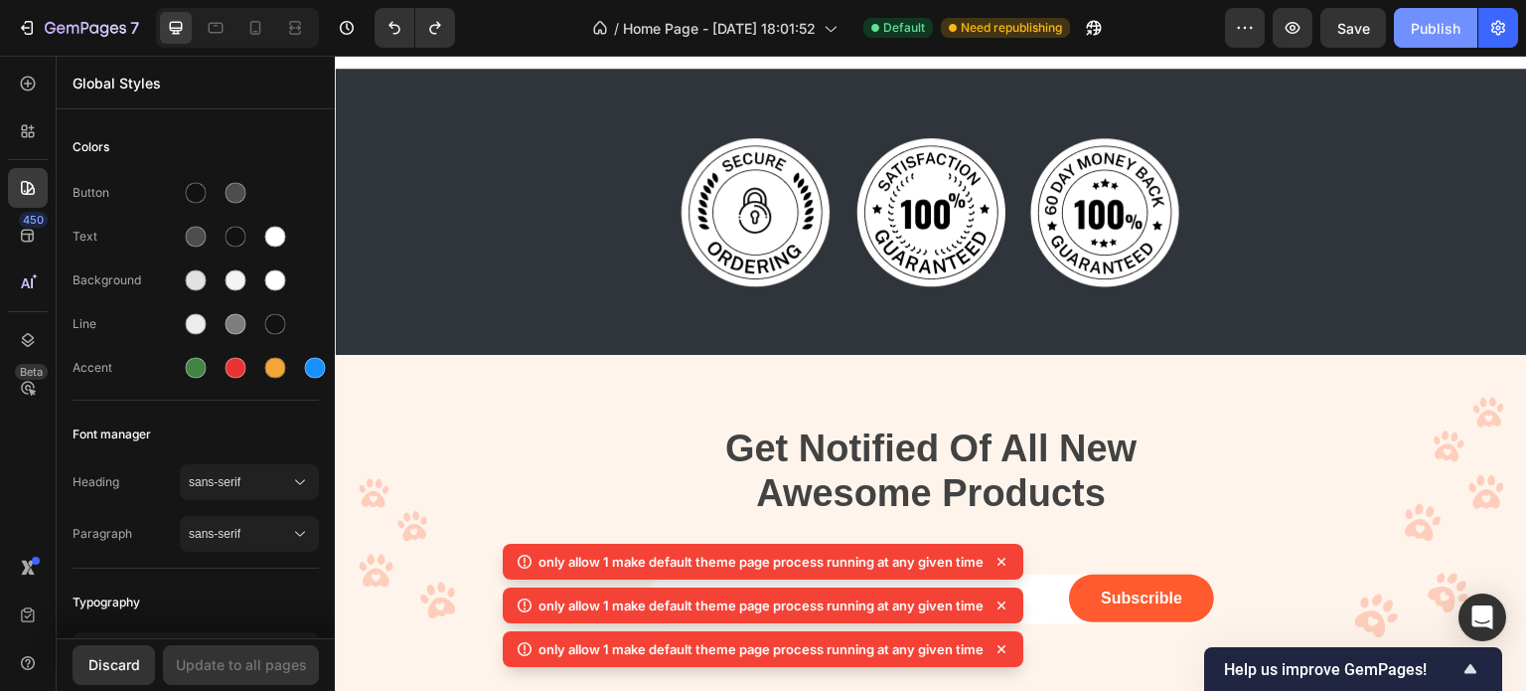
click at [1434, 37] on div "Publish" at bounding box center [1436, 28] width 50 height 21
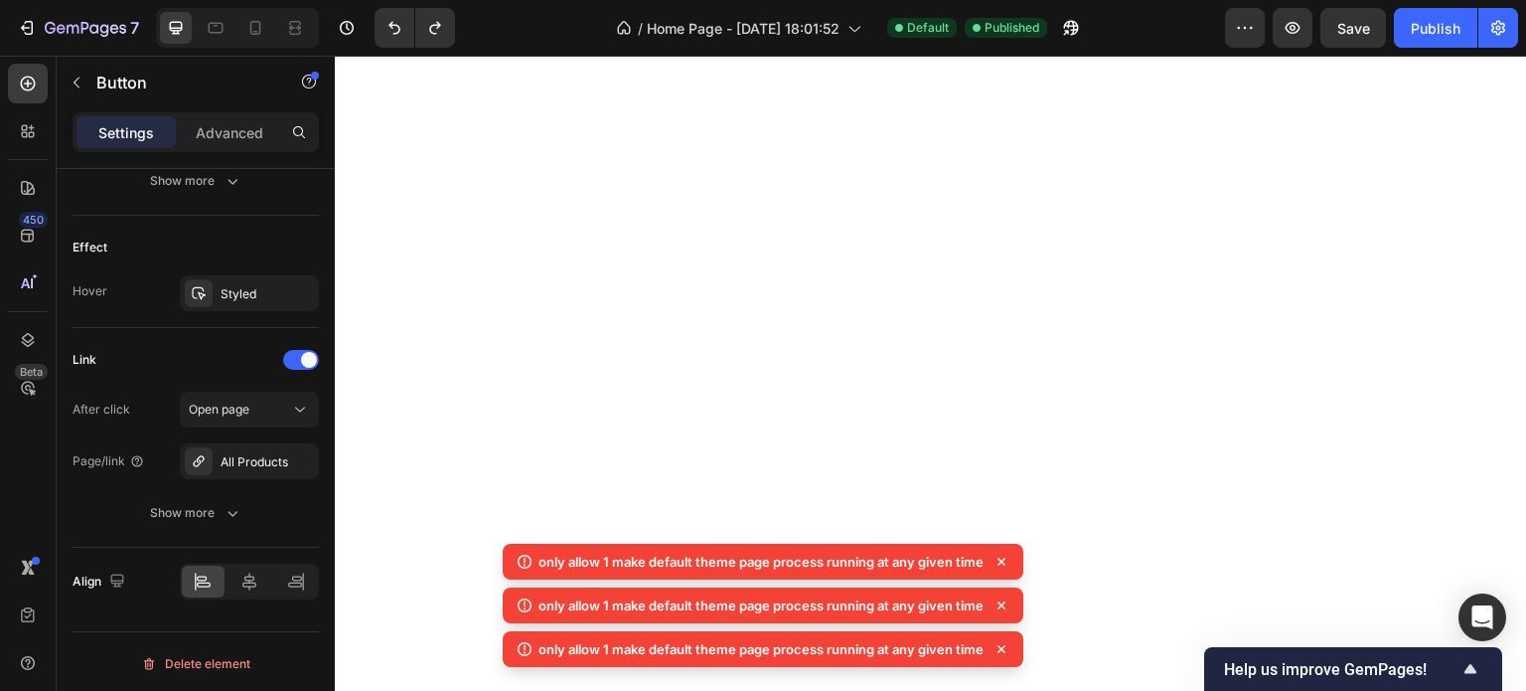
scroll to position [4785, 0]
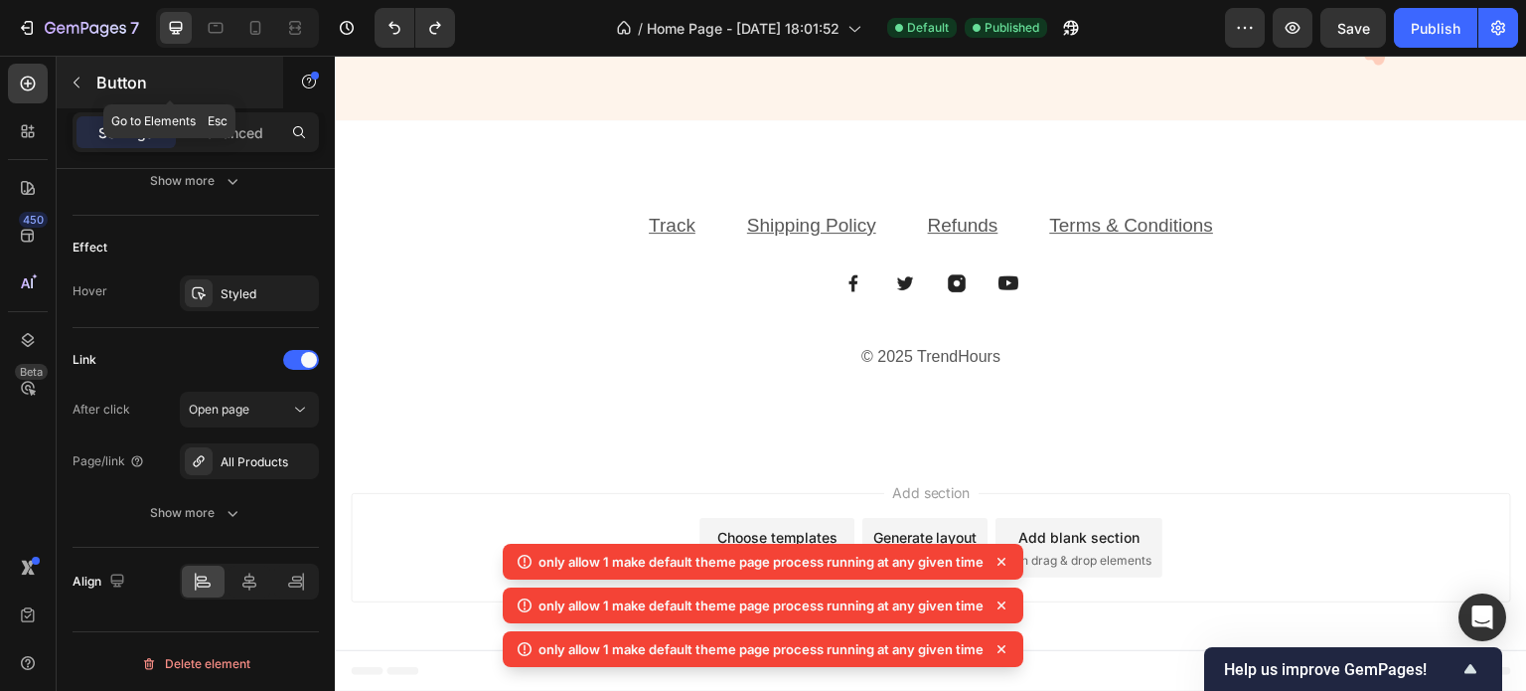
click at [83, 82] on icon "button" at bounding box center [77, 83] width 16 height 16
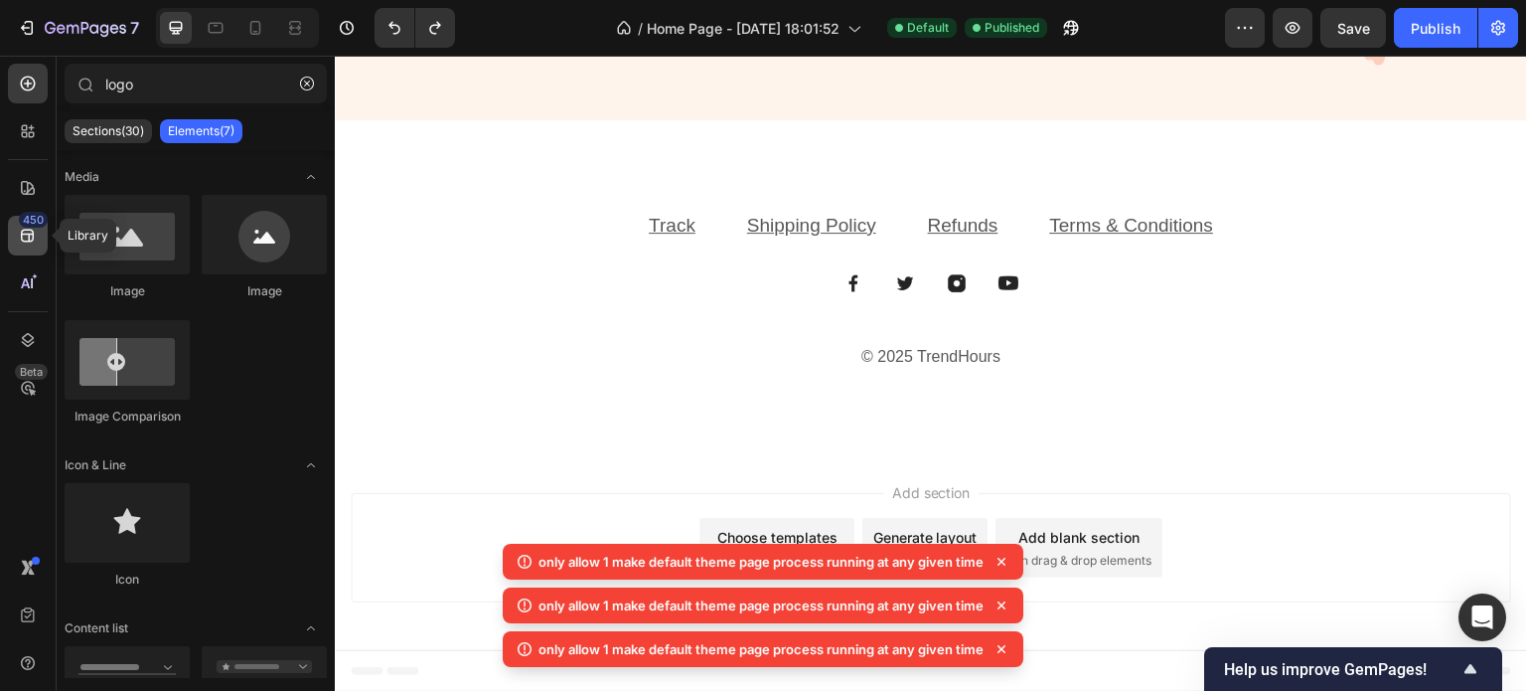
click at [36, 226] on div "450" at bounding box center [33, 220] width 29 height 16
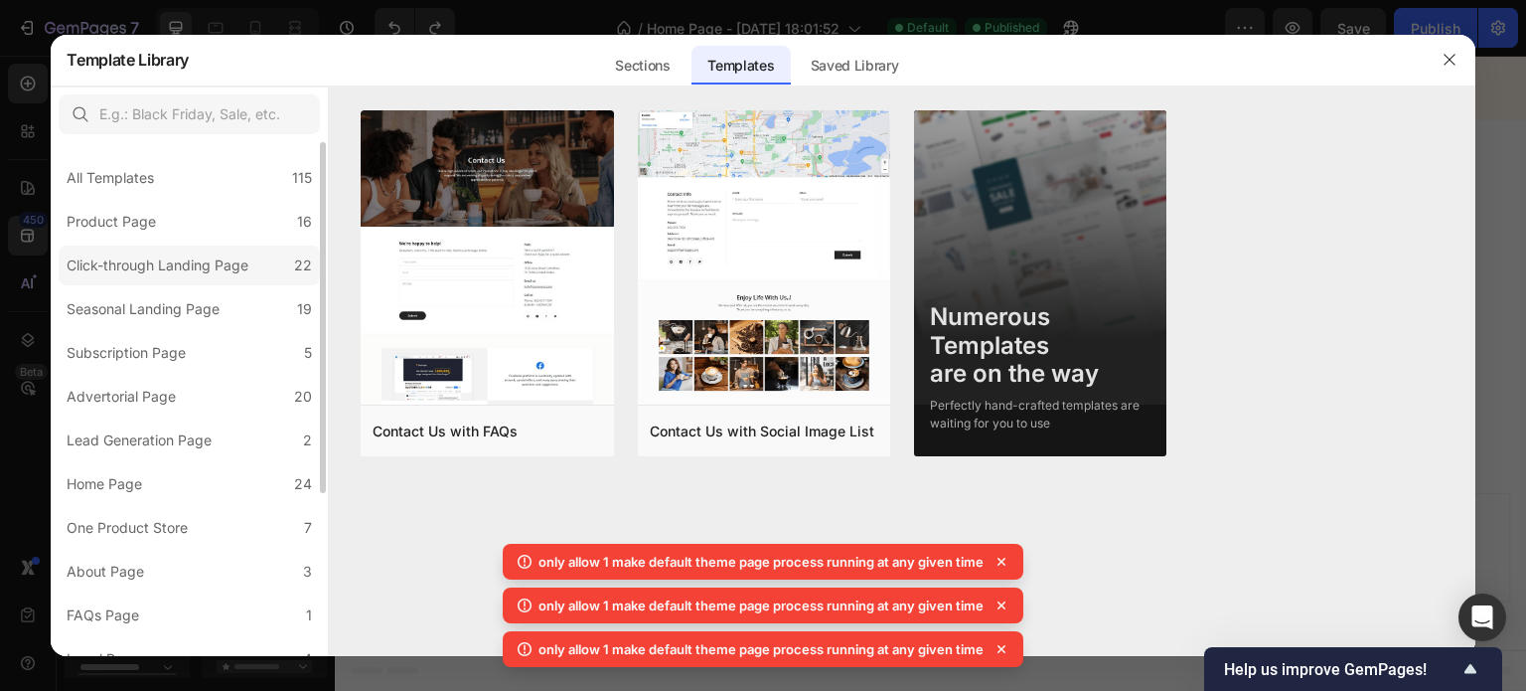
click at [194, 279] on label "Click-through Landing Page 22" at bounding box center [189, 265] width 261 height 40
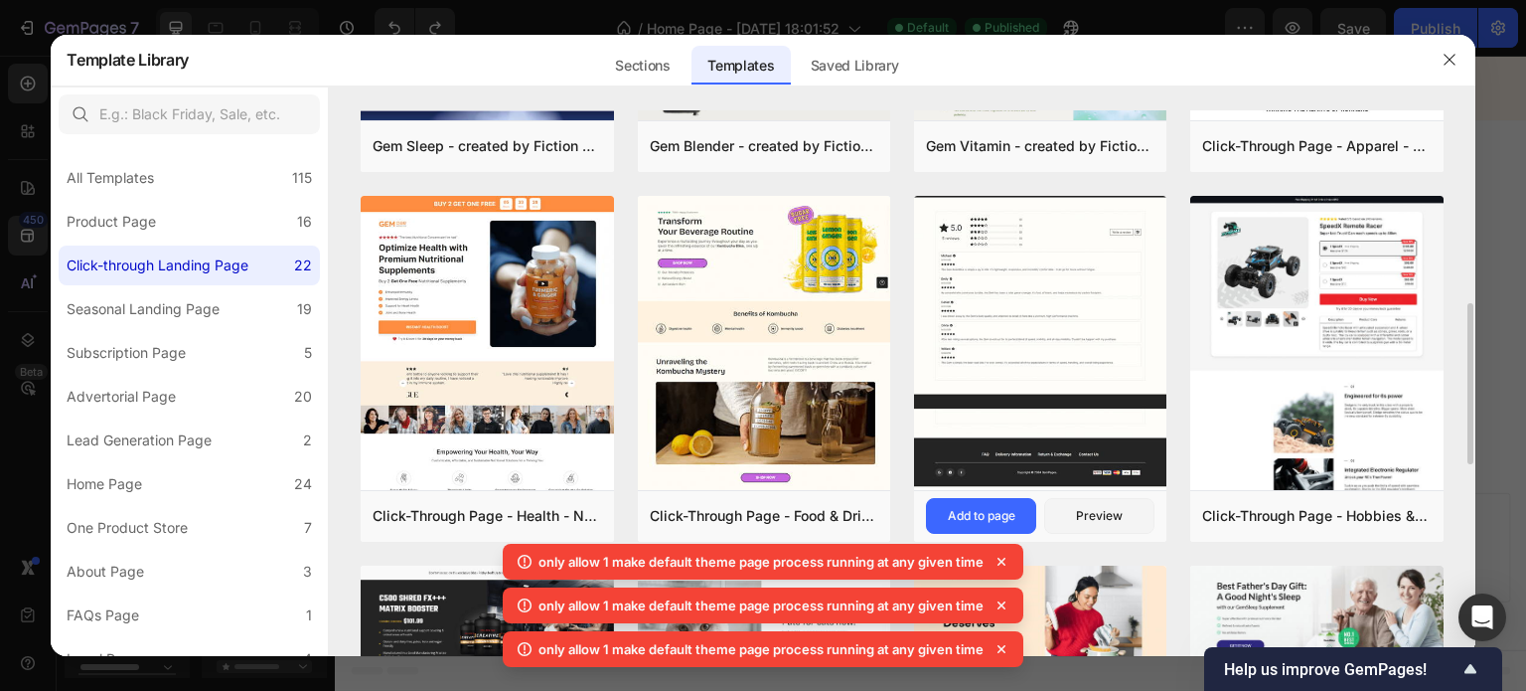
scroll to position [657, 0]
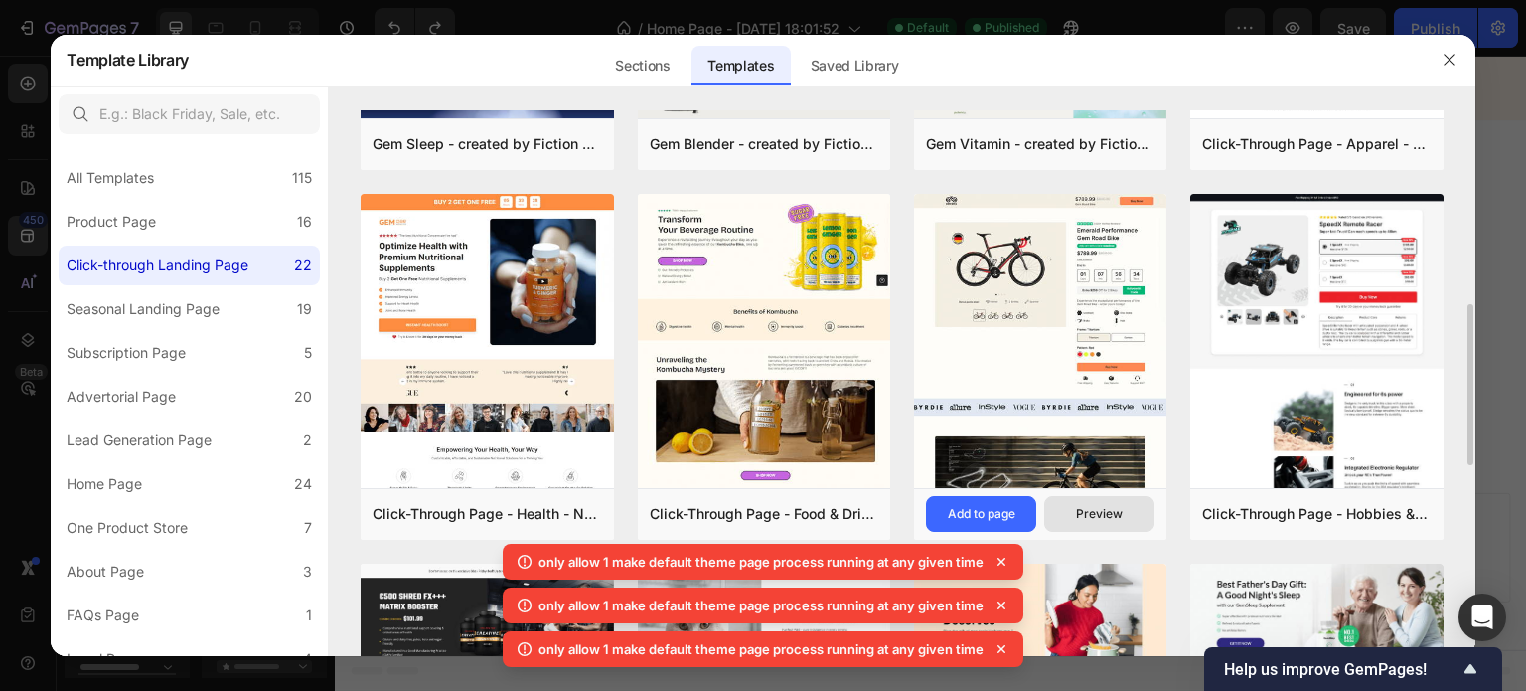
click at [1072, 526] on button "Preview" at bounding box center [1099, 514] width 110 height 36
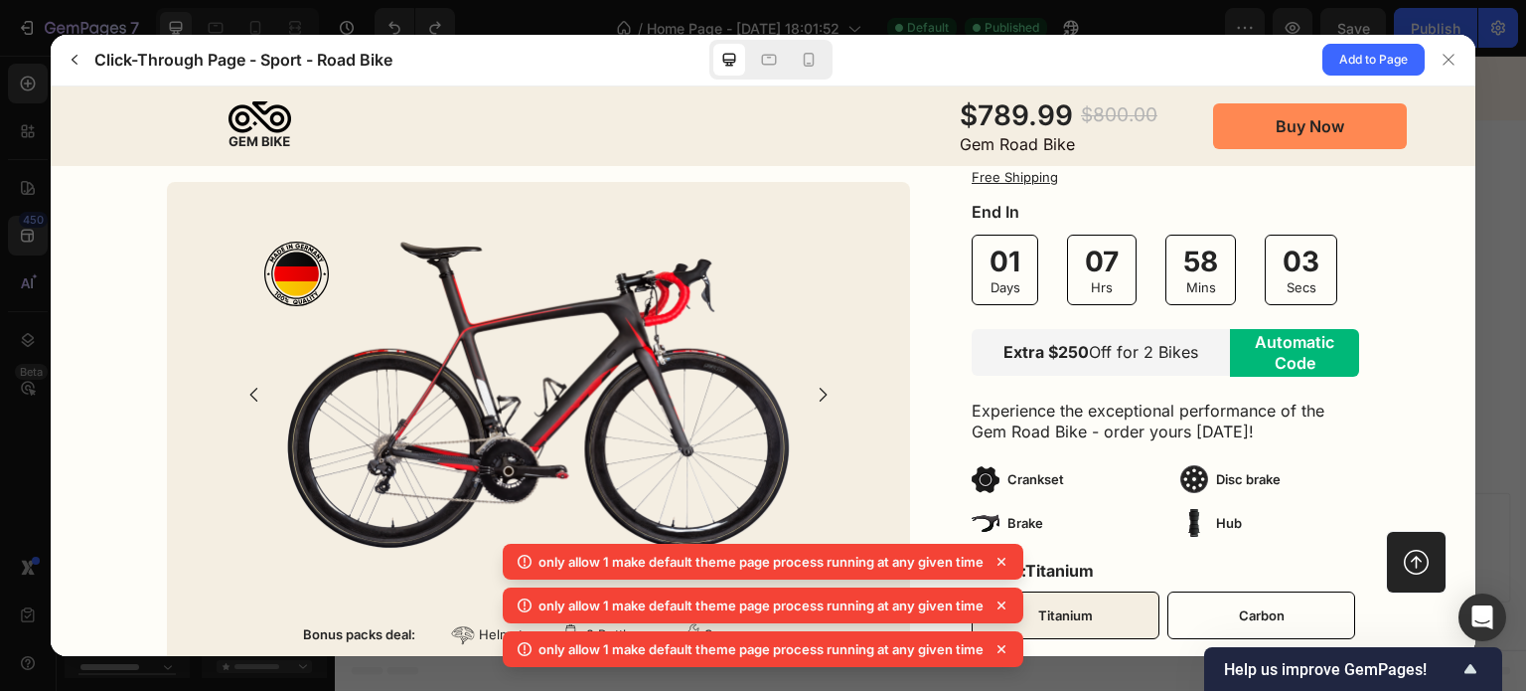
scroll to position [282, 0]
click at [1449, 71] on div at bounding box center [1449, 60] width 32 height 32
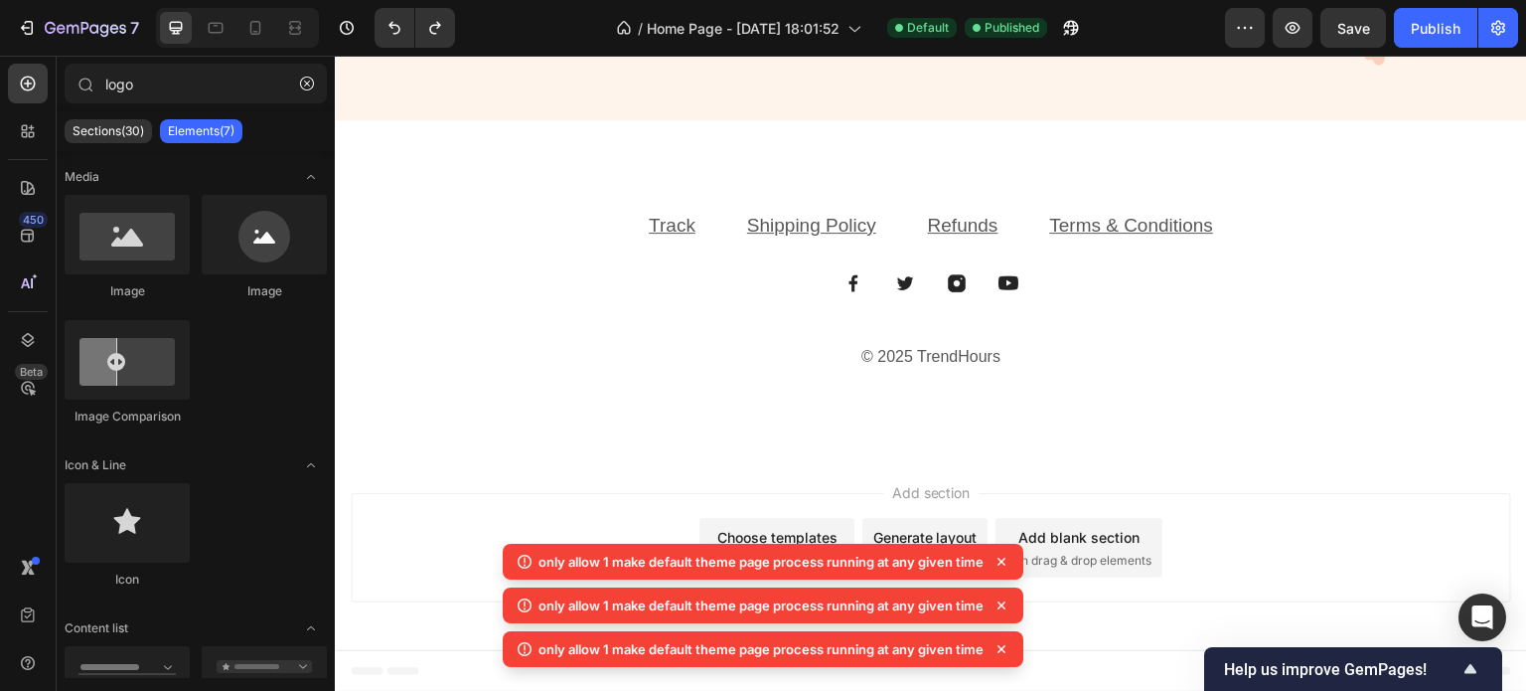
click at [0, 200] on div "450 Beta" at bounding box center [28, 373] width 57 height 635
click at [14, 194] on div at bounding box center [28, 188] width 40 height 40
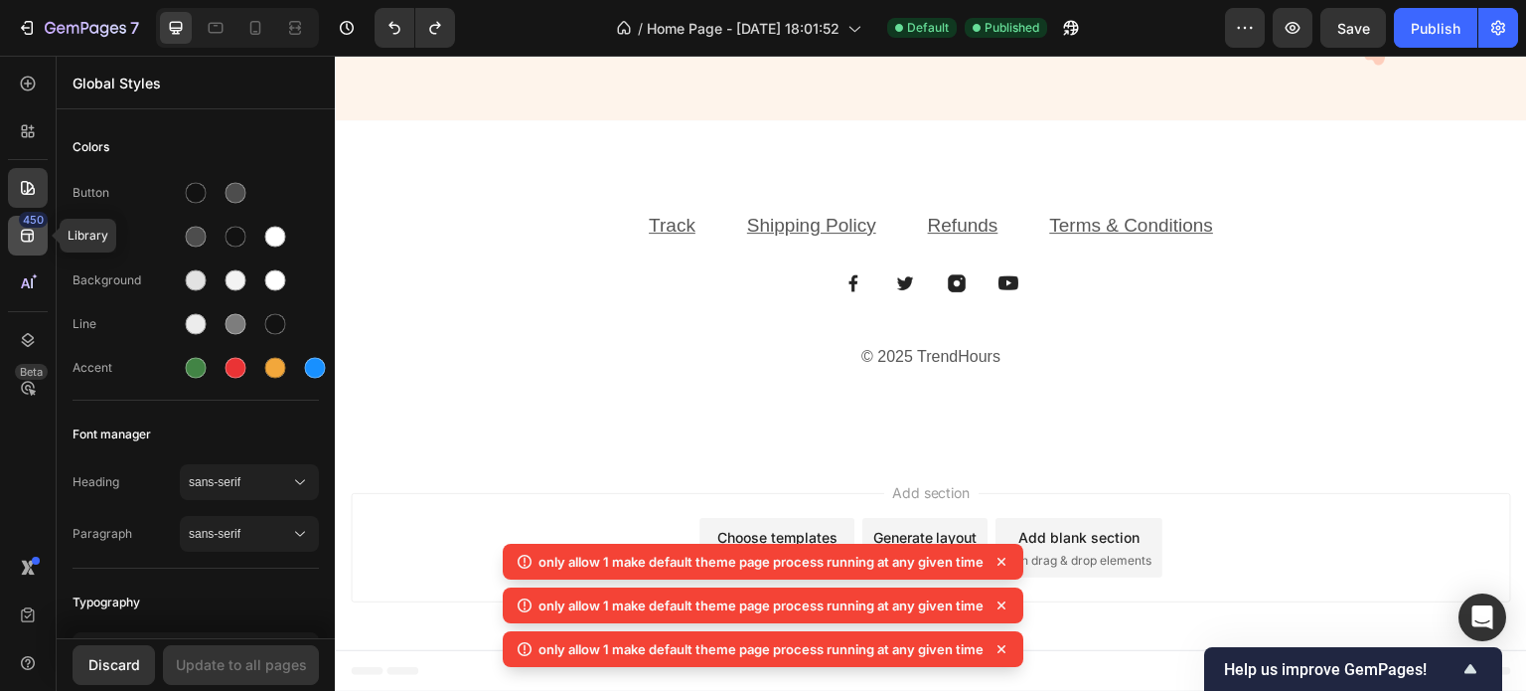
click at [16, 239] on div "450" at bounding box center [28, 236] width 40 height 40
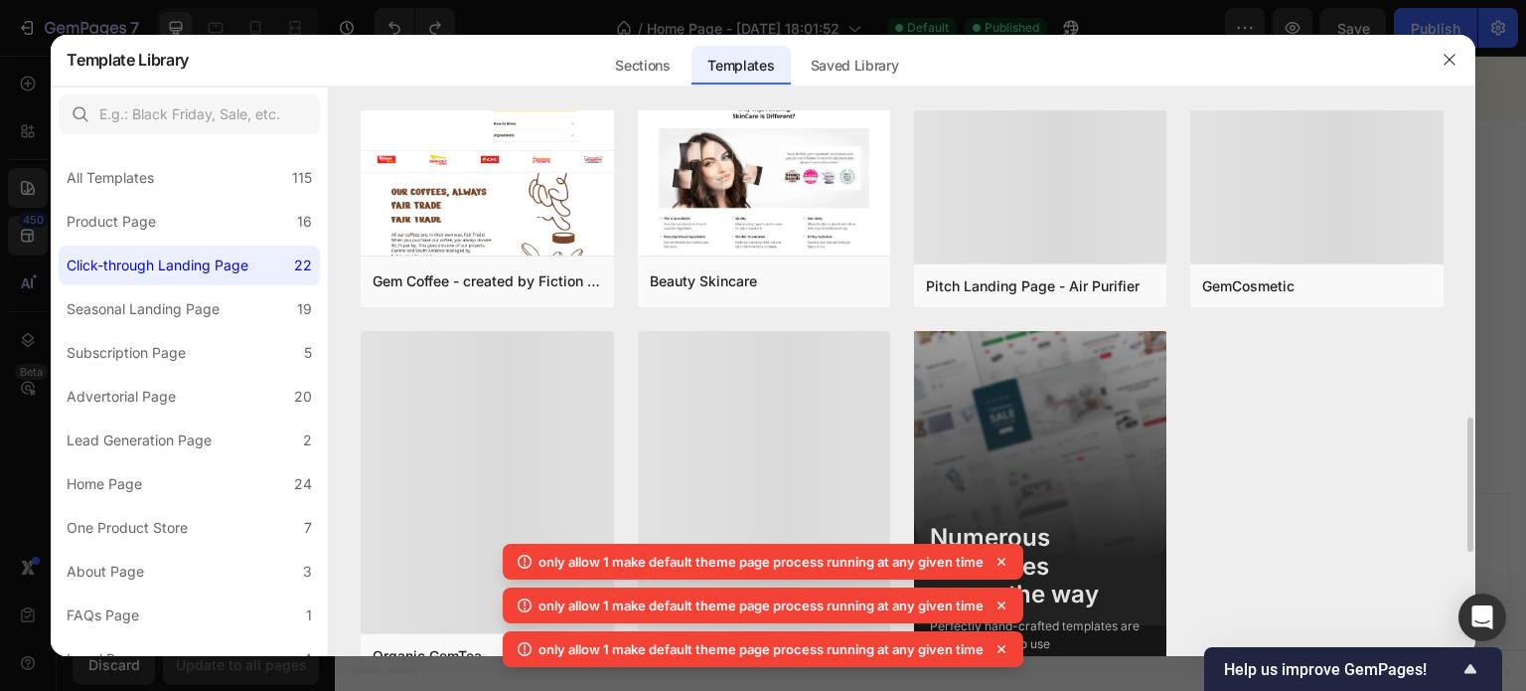
scroll to position [1673, 0]
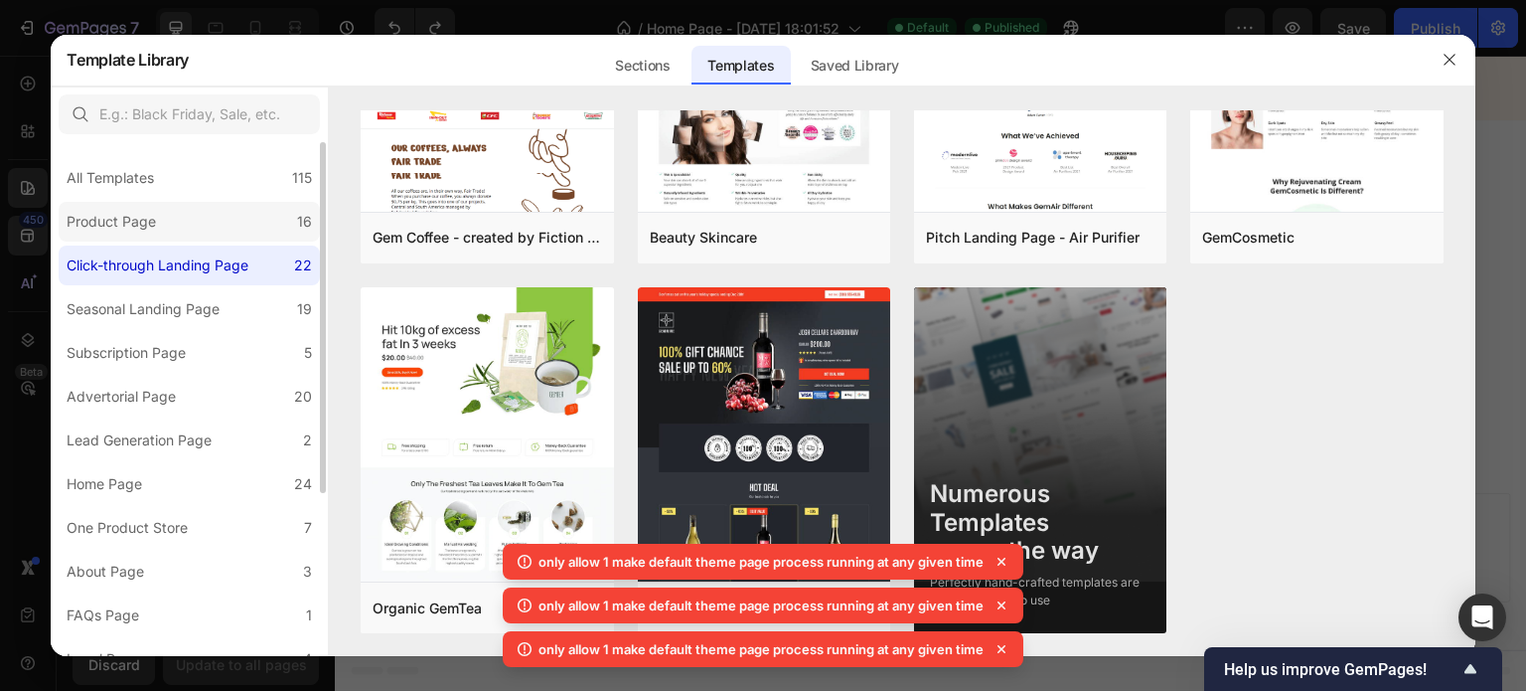
click at [276, 206] on label "Product Page 16" at bounding box center [189, 222] width 261 height 40
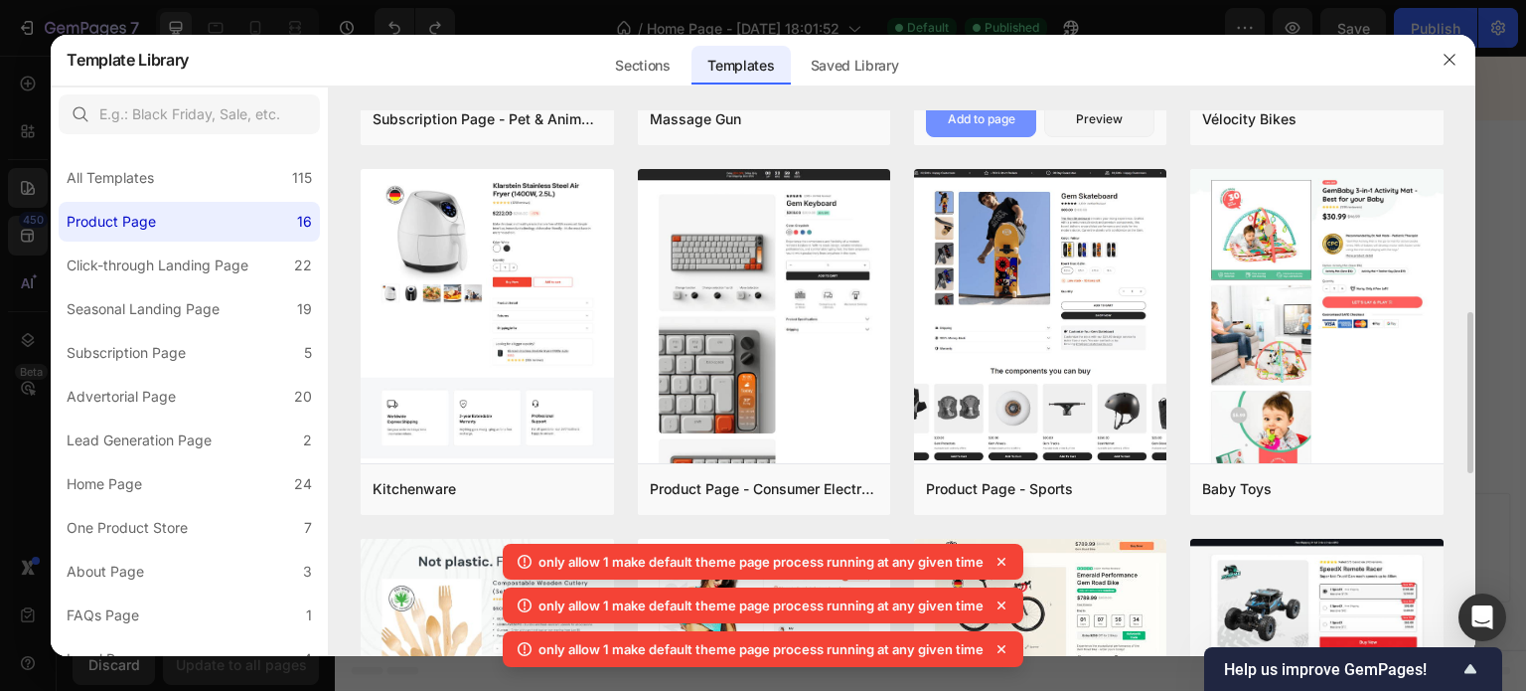
scroll to position [682, 0]
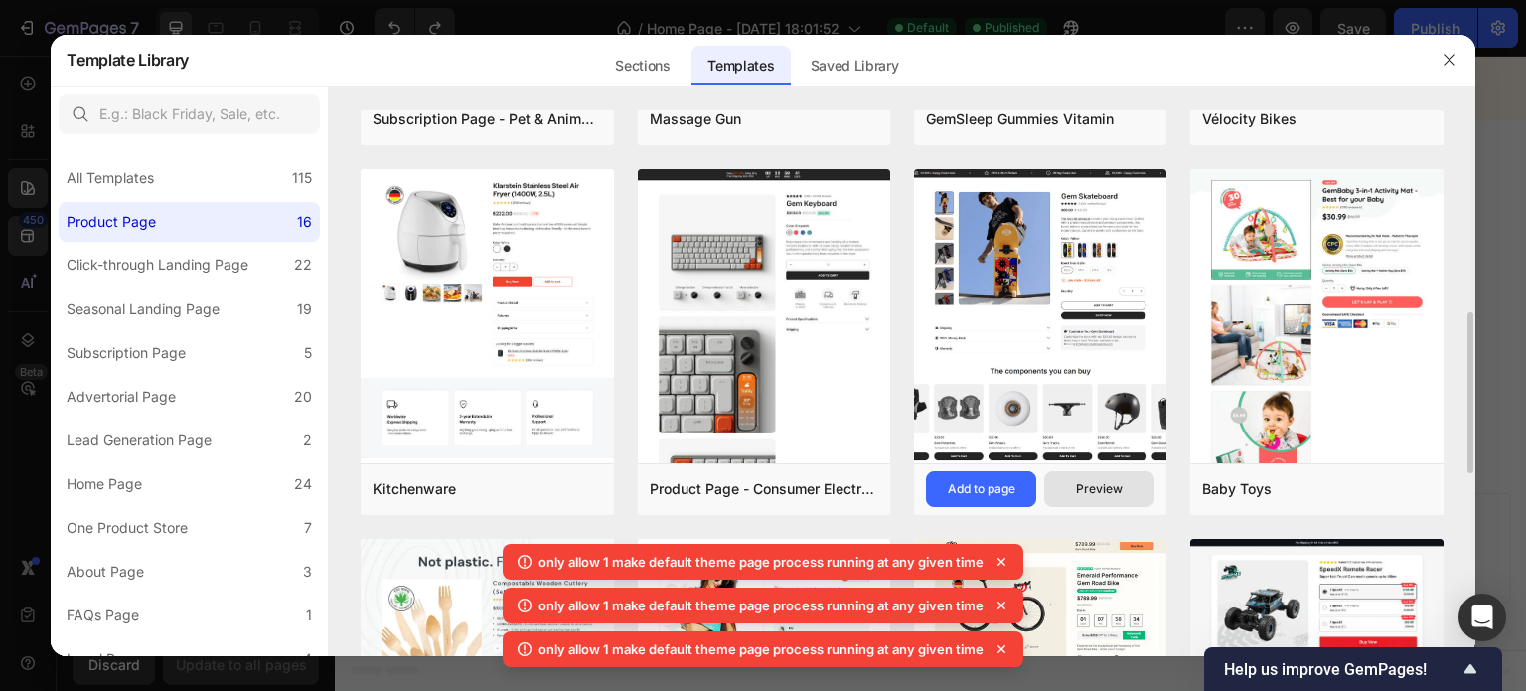
click at [1053, 494] on button "Preview" at bounding box center [1099, 489] width 110 height 36
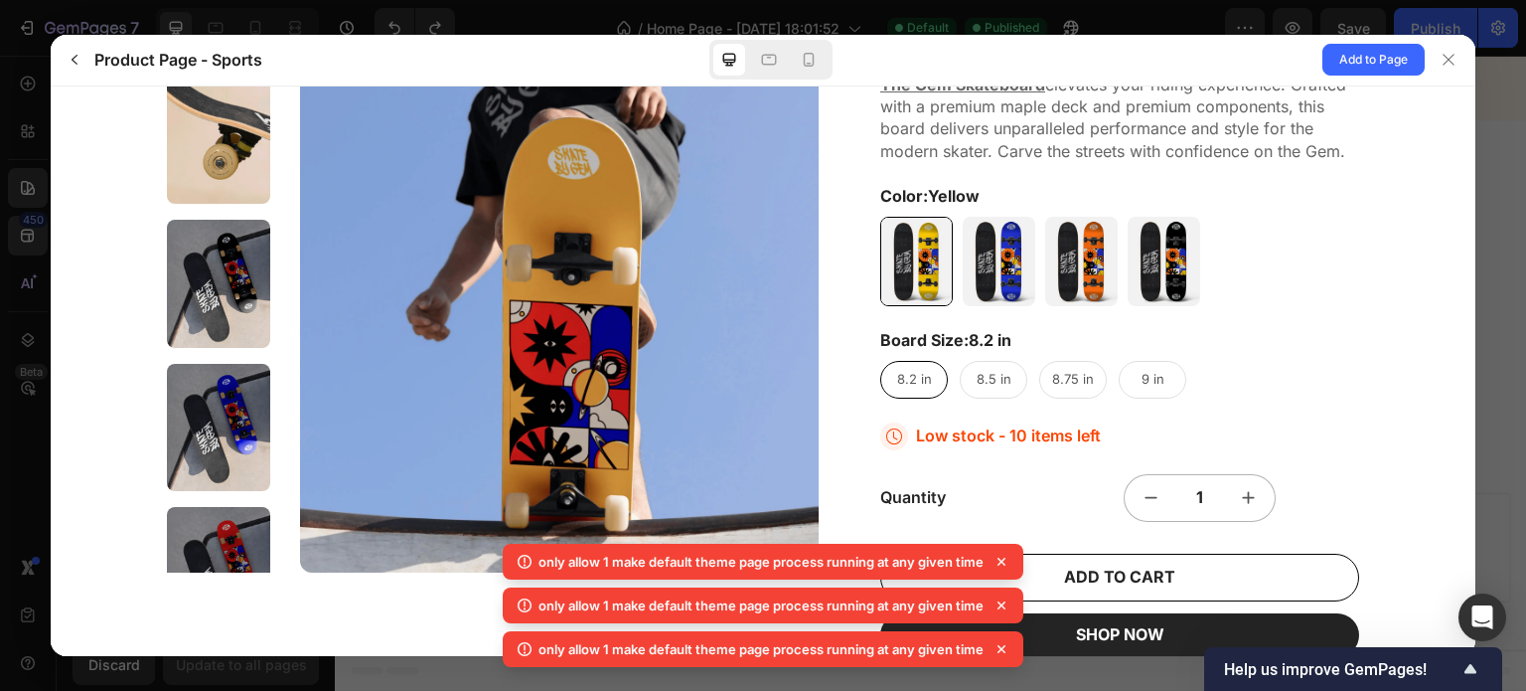
scroll to position [306, 0]
click at [1495, 392] on div at bounding box center [763, 345] width 1526 height 691
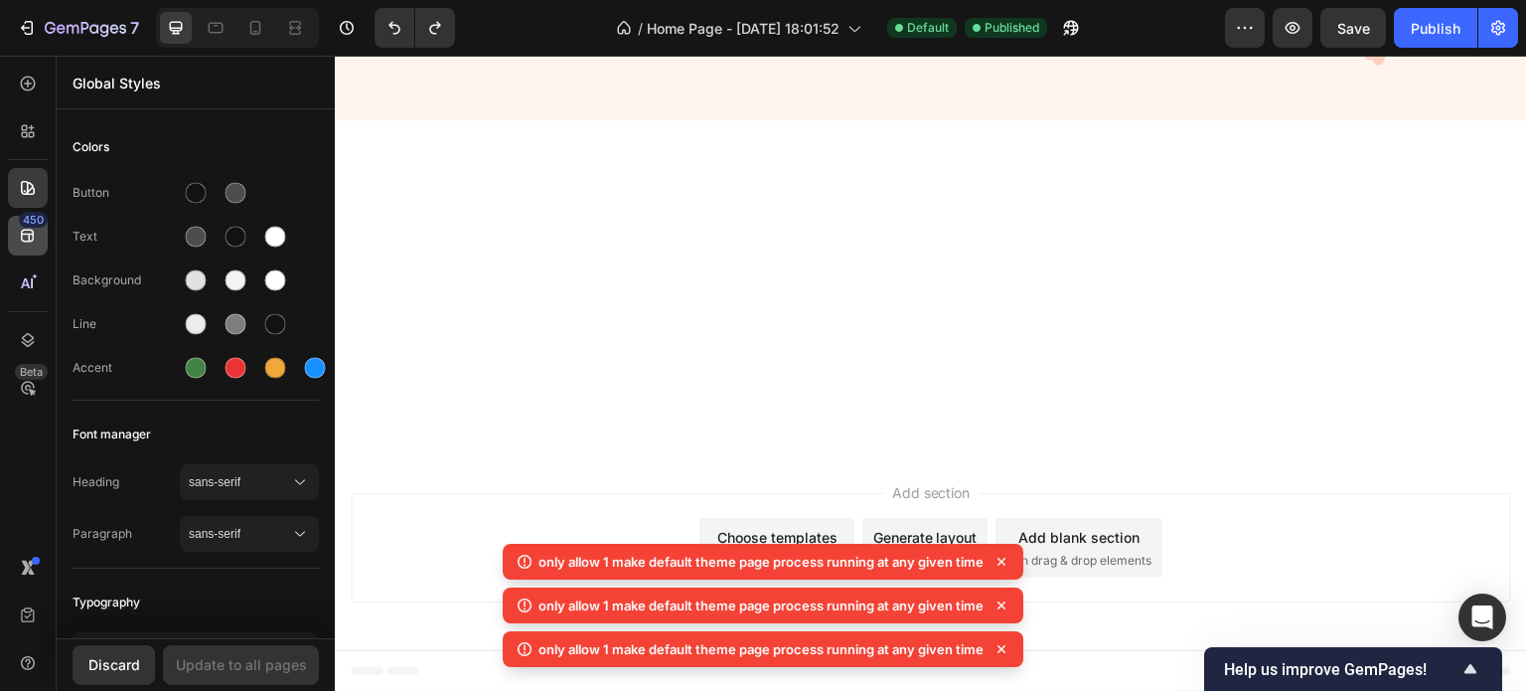
click at [15, 230] on div "450" at bounding box center [28, 236] width 40 height 40
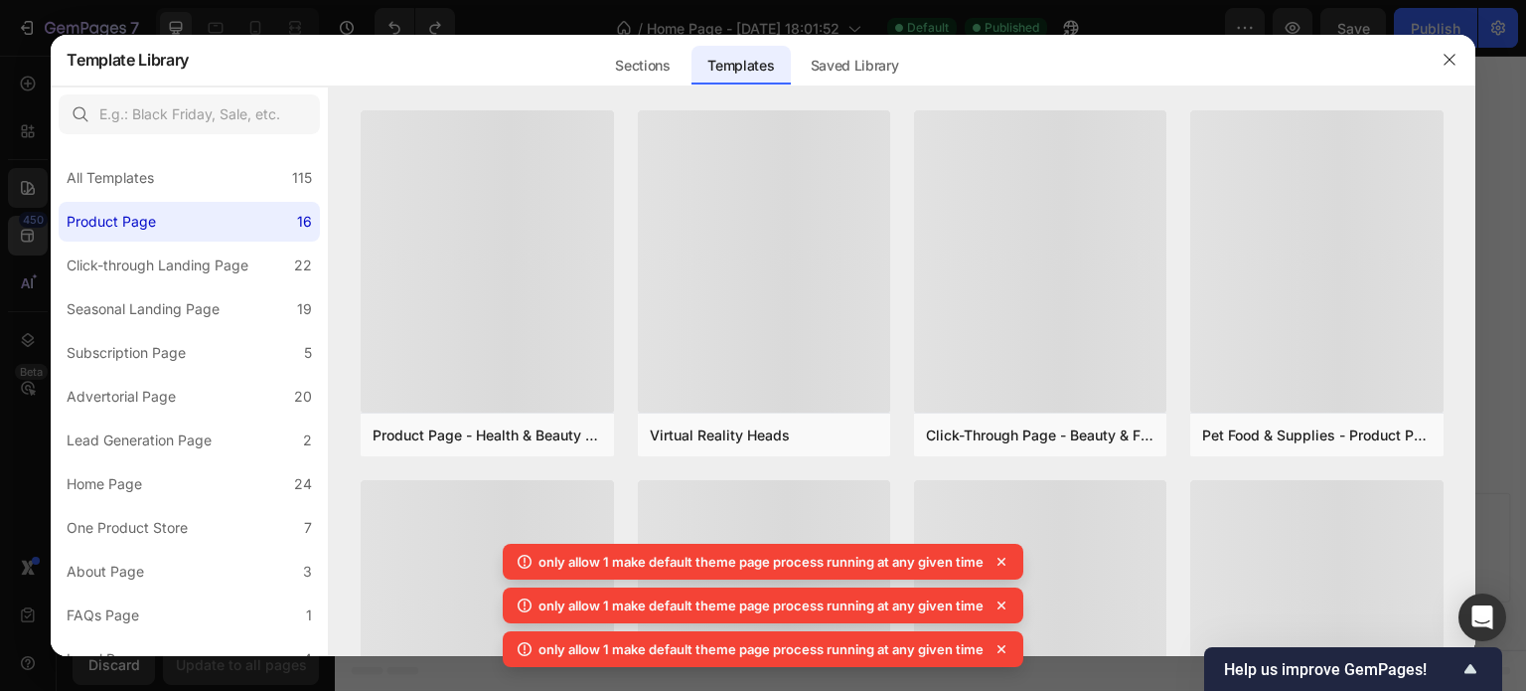
scroll to position [2953, 0]
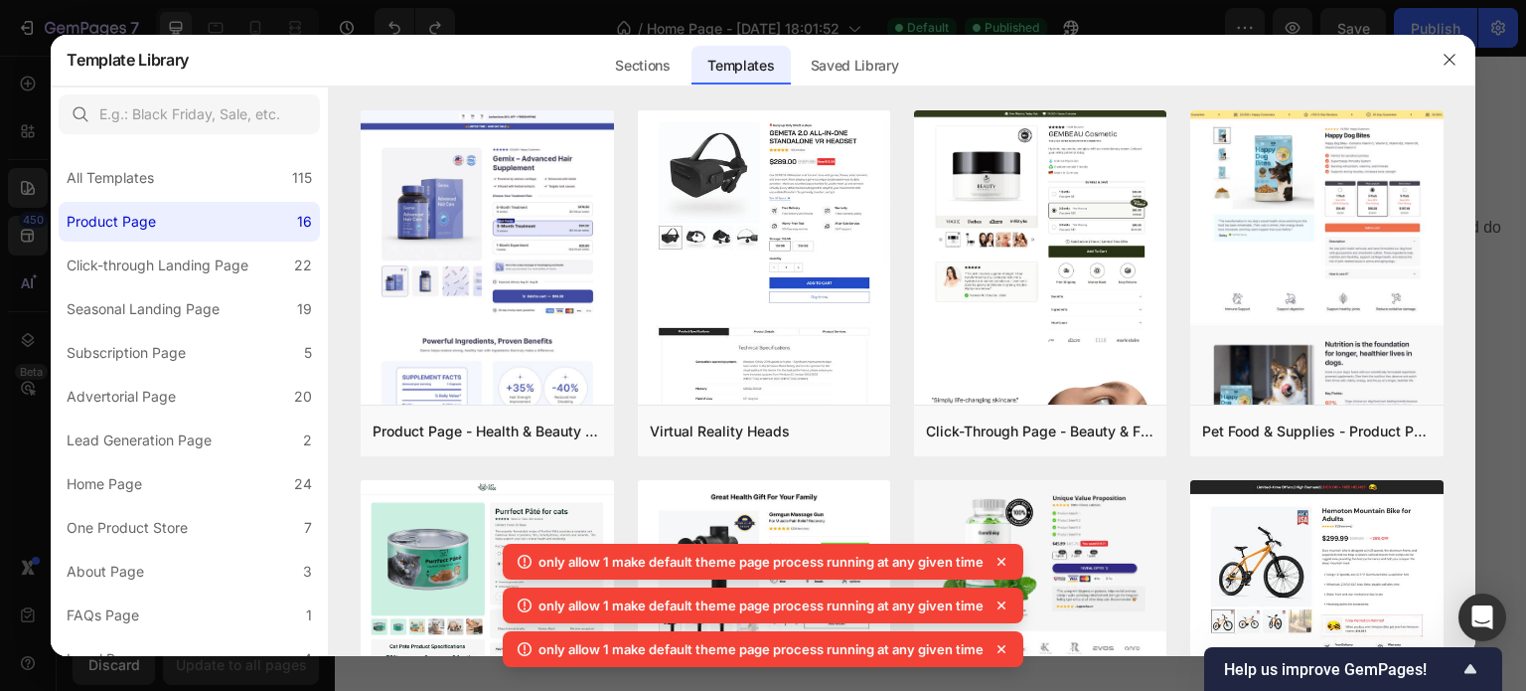
click at [32, 237] on div at bounding box center [763, 345] width 1526 height 691
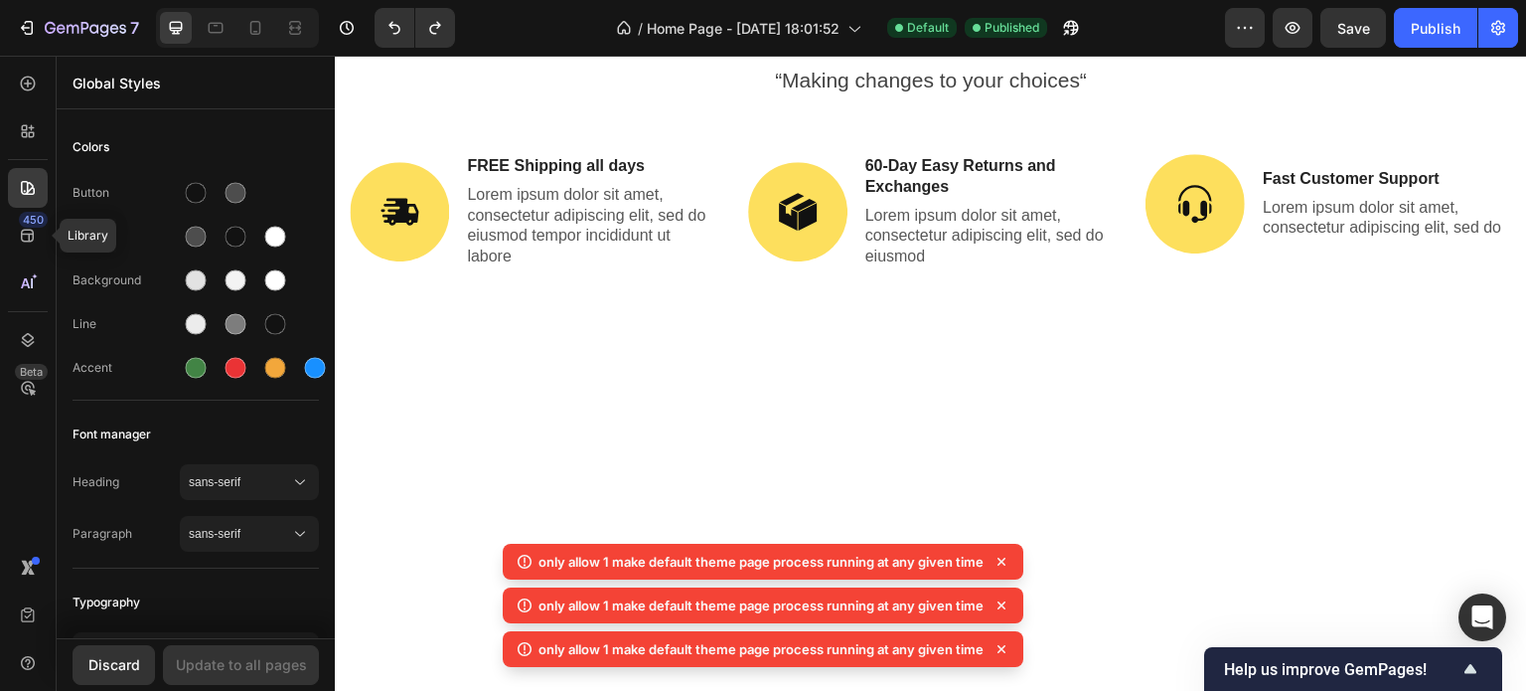
click at [32, 237] on icon at bounding box center [28, 236] width 20 height 20
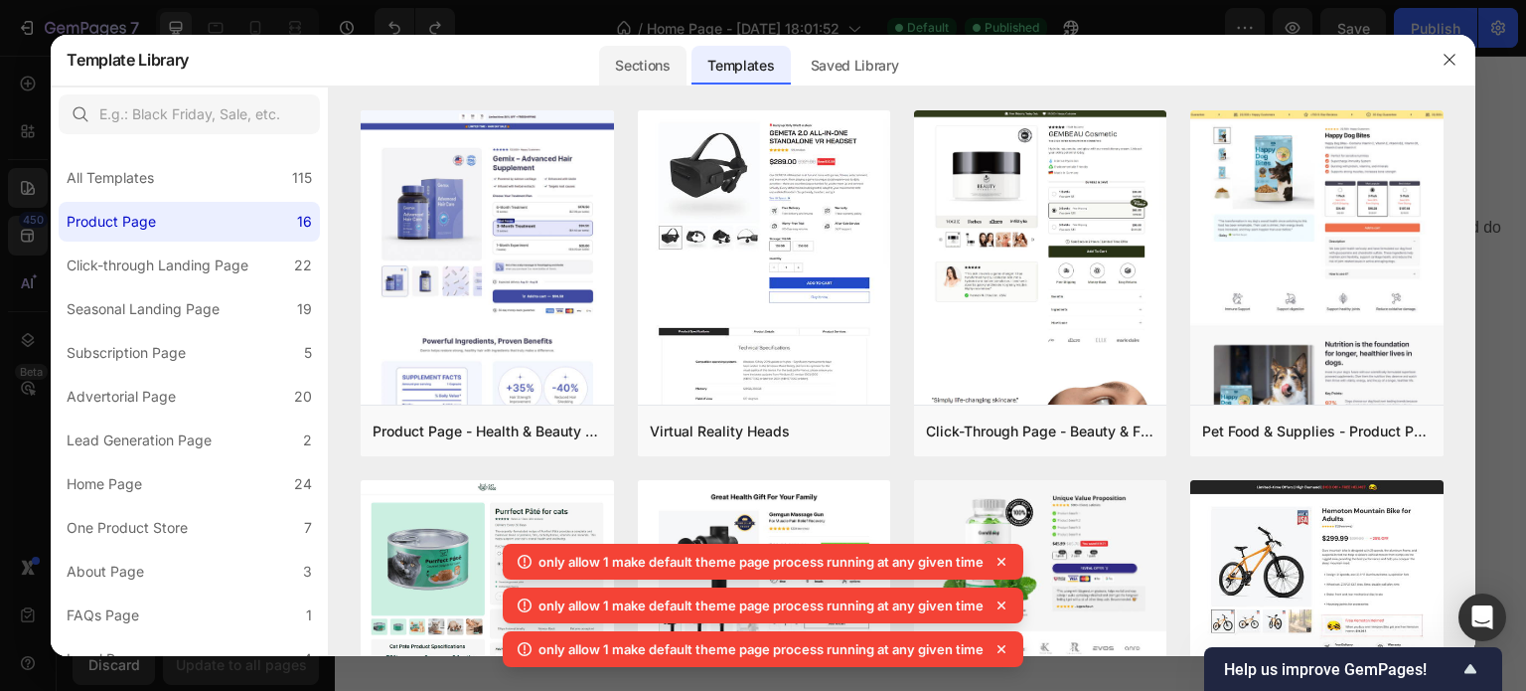
click at [650, 55] on div "Sections" at bounding box center [642, 66] width 86 height 40
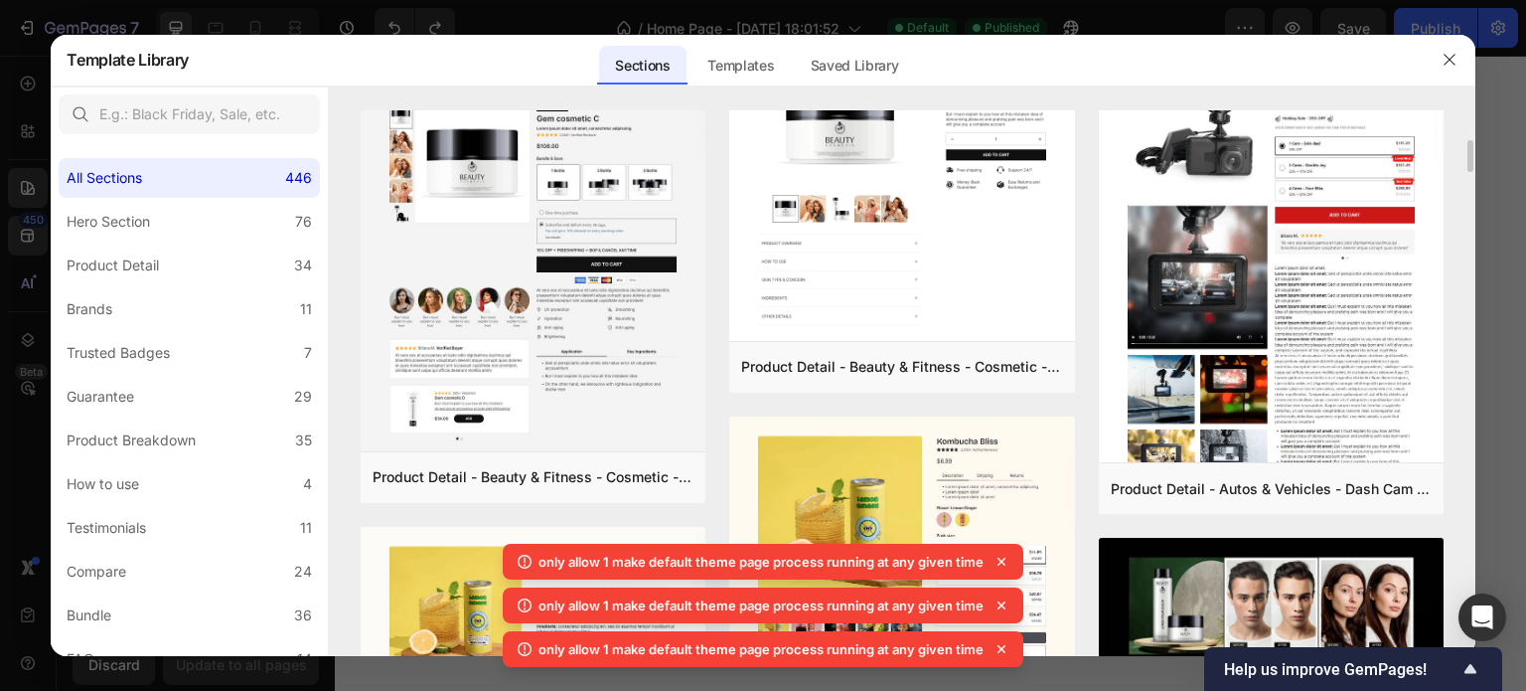
scroll to position [513, 0]
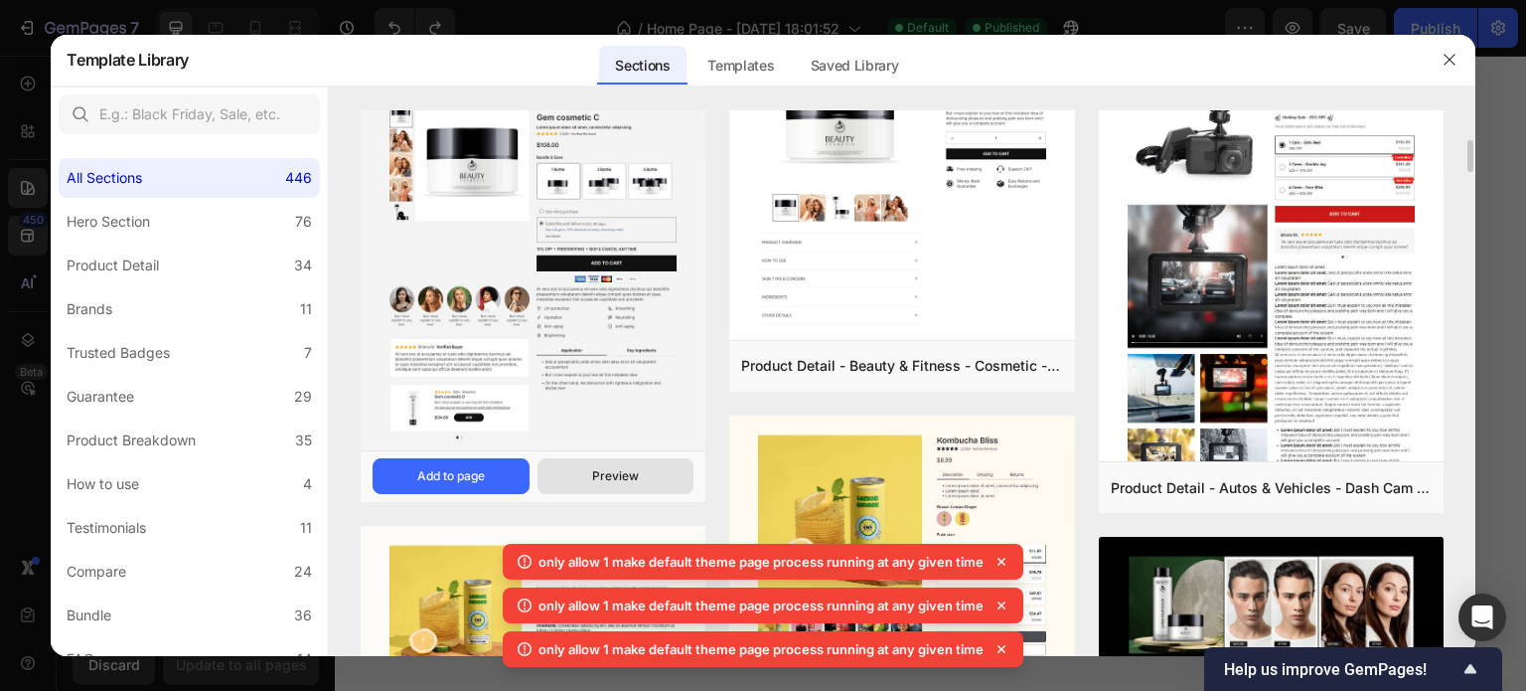
click at [632, 474] on div "Preview" at bounding box center [615, 476] width 47 height 18
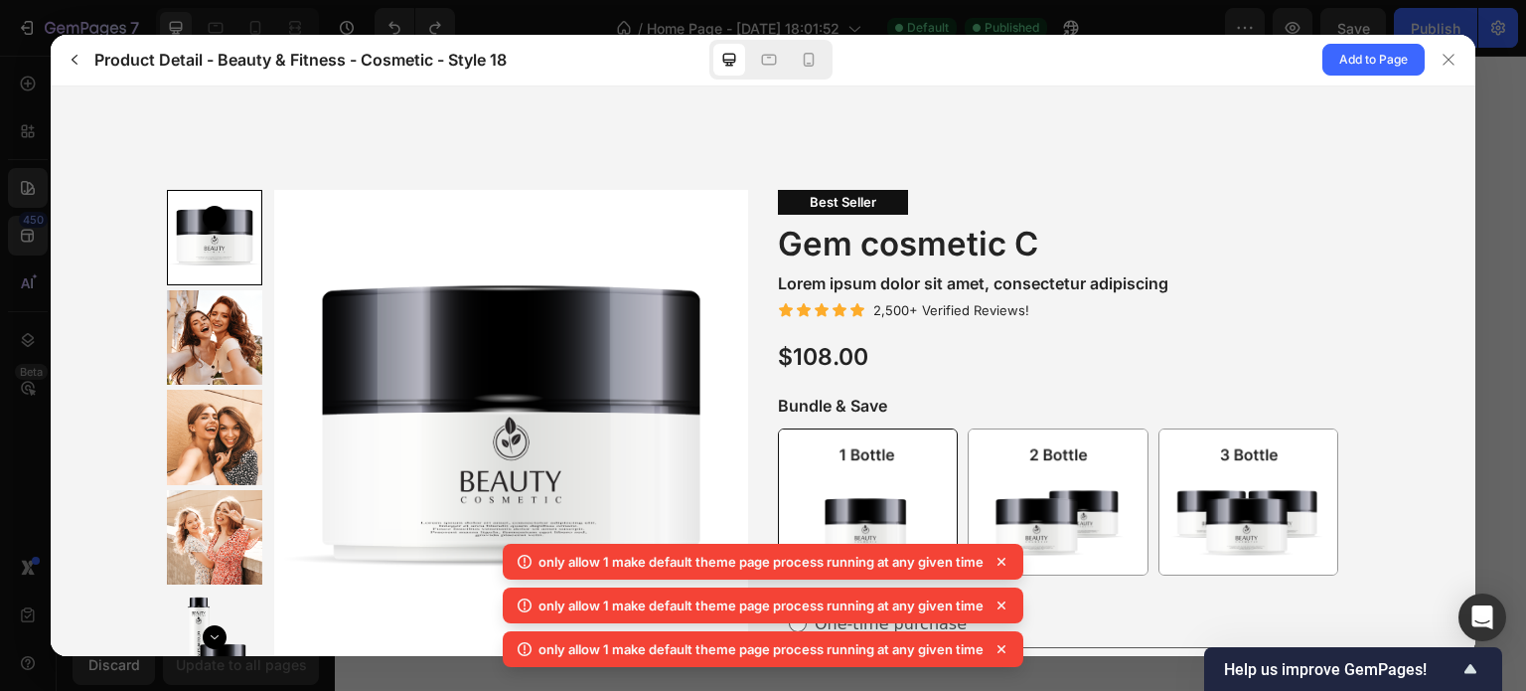
scroll to position [0, 0]
click at [802, 54] on icon at bounding box center [809, 60] width 20 height 20
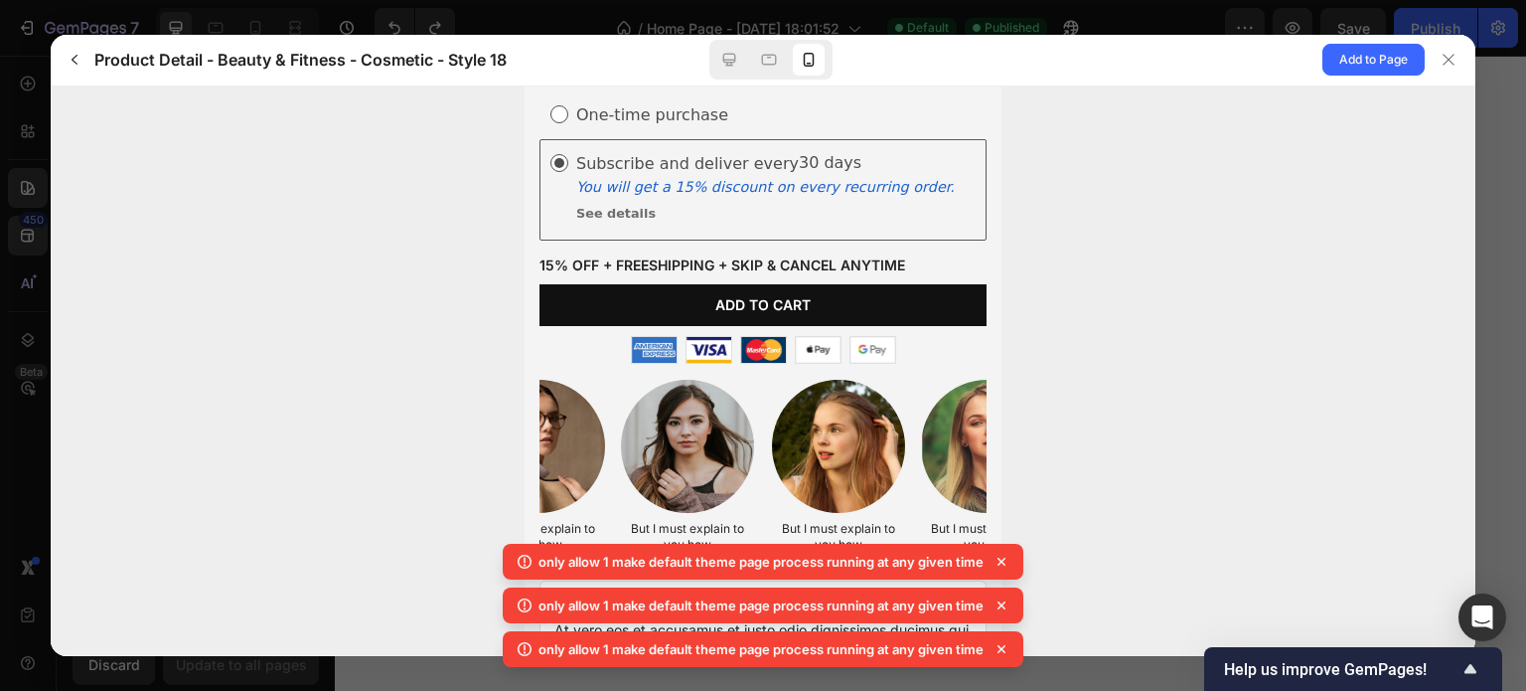
scroll to position [866, 0]
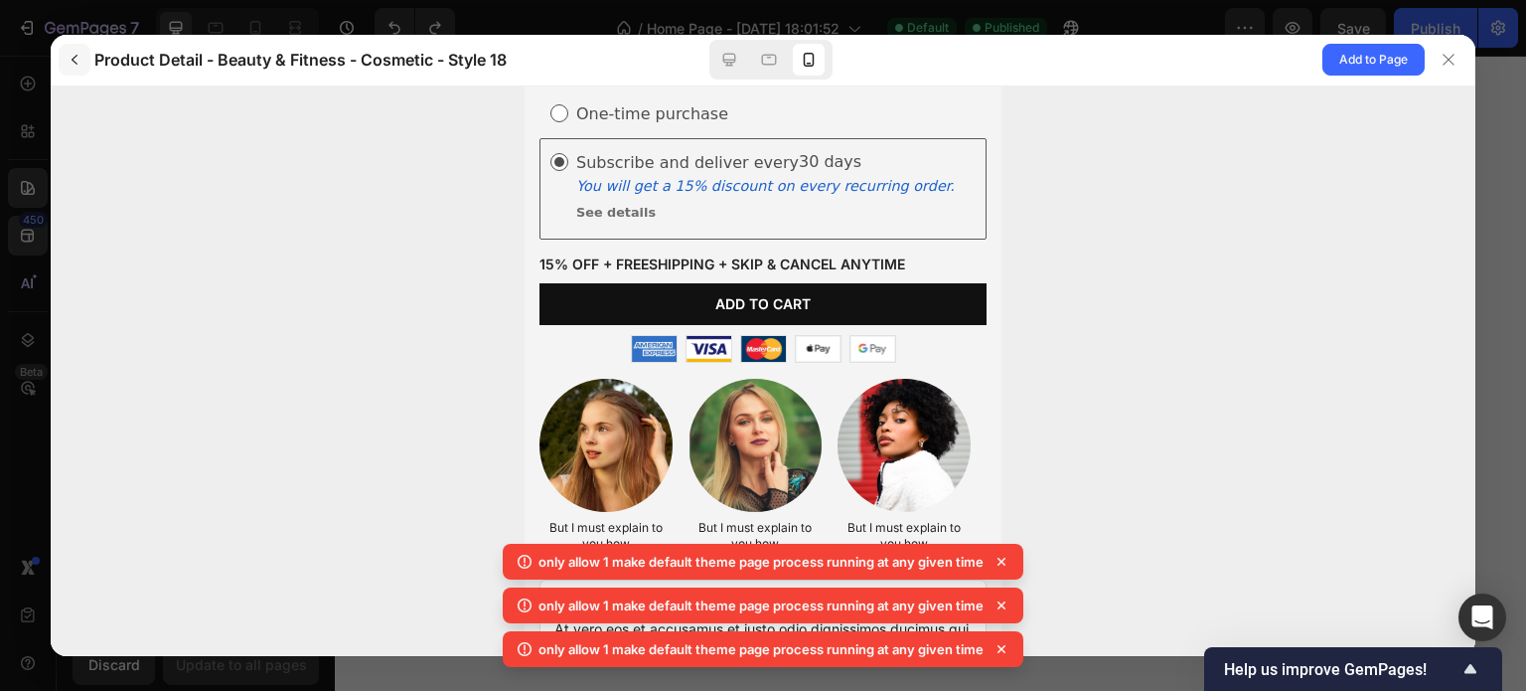
click at [72, 52] on icon "button" at bounding box center [75, 60] width 16 height 16
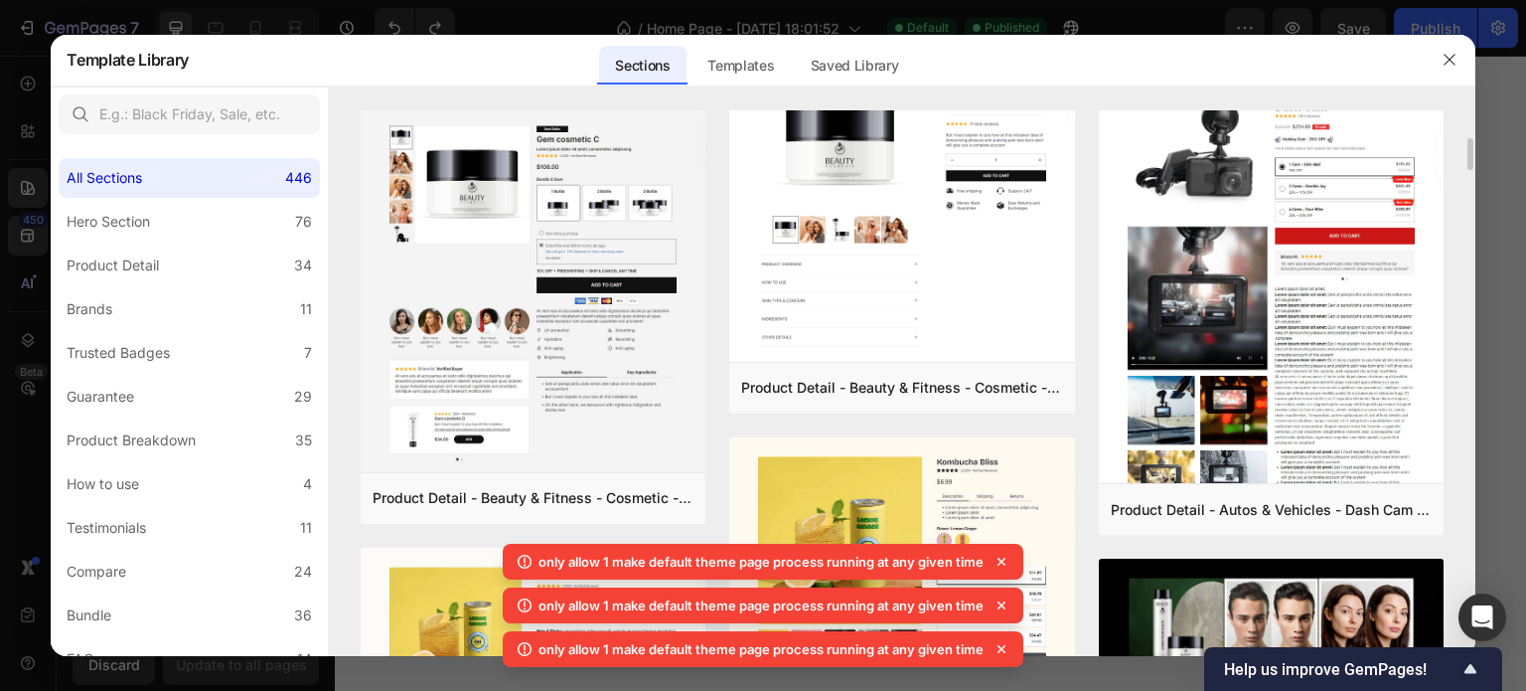
scroll to position [492, 0]
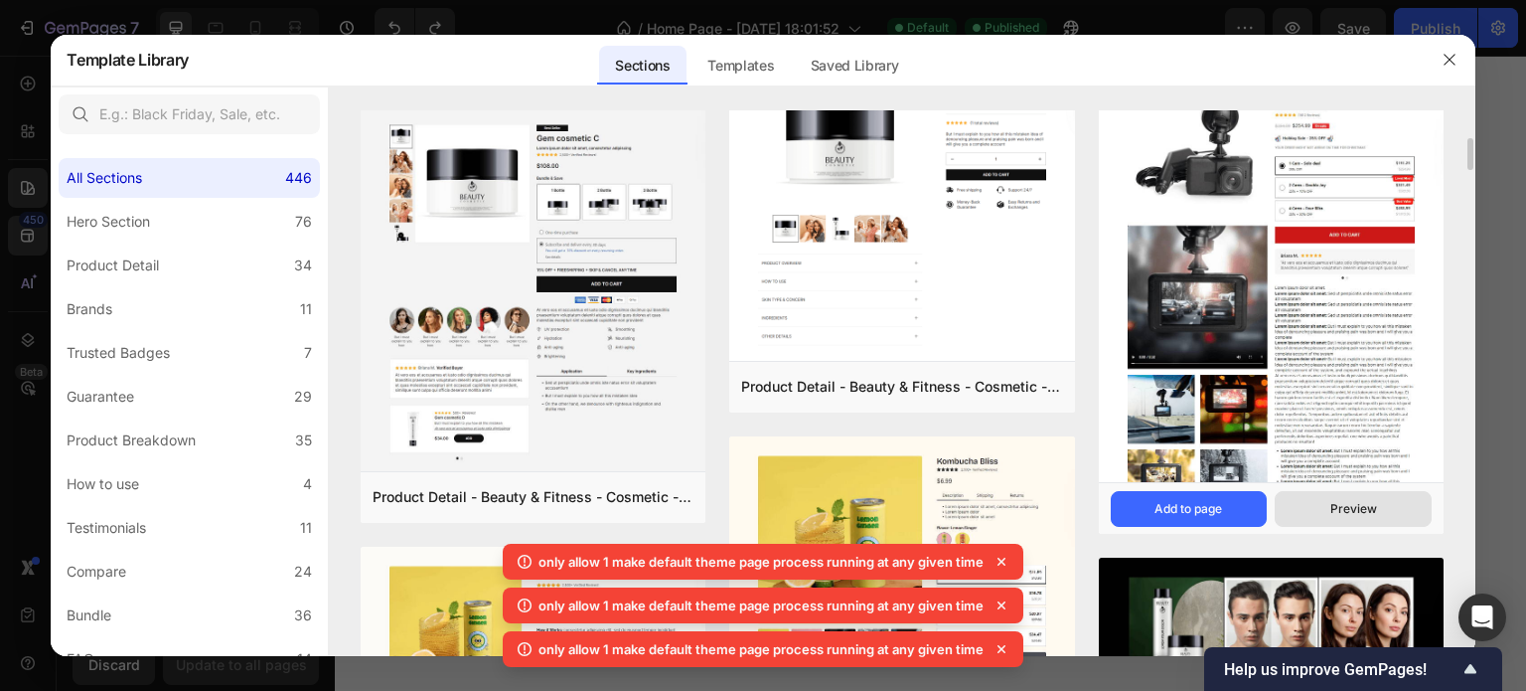
click at [1305, 502] on button "Preview" at bounding box center [1353, 509] width 157 height 36
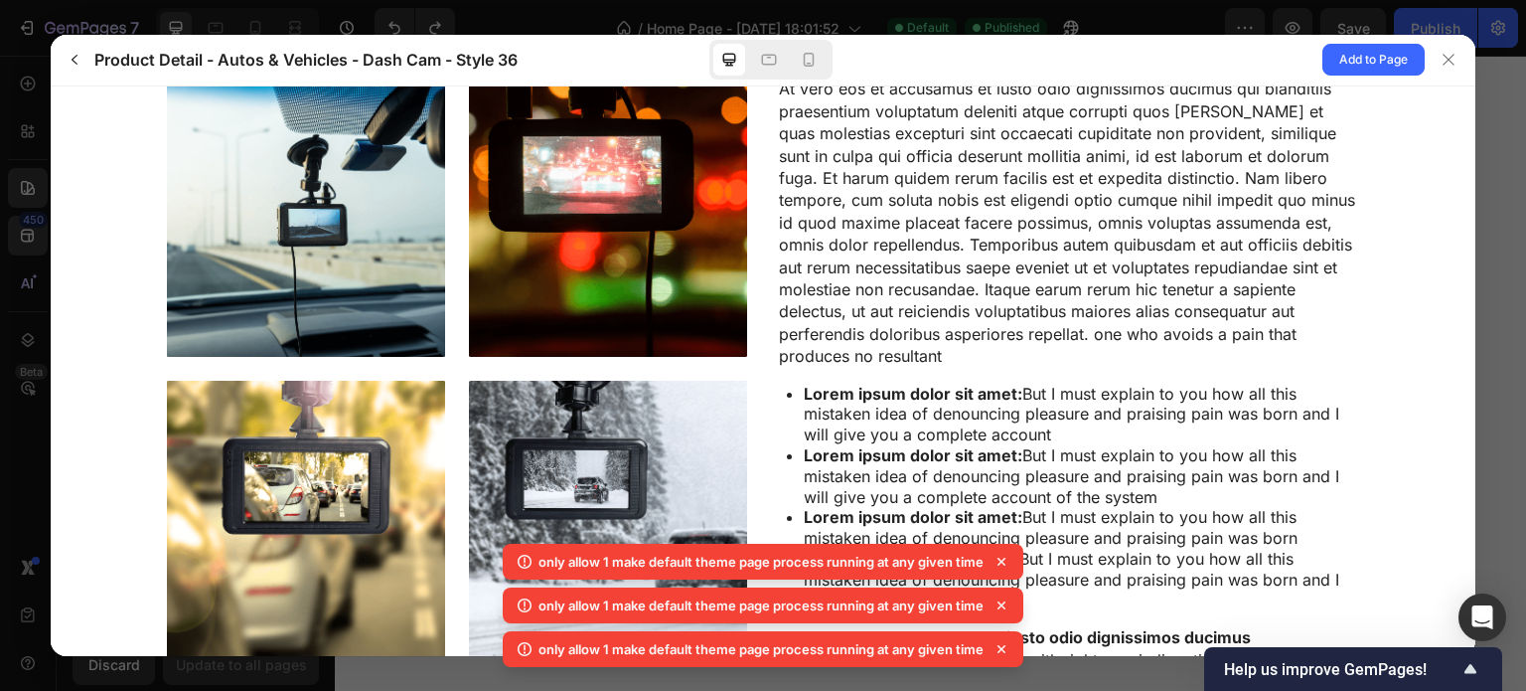
scroll to position [1327, 0]
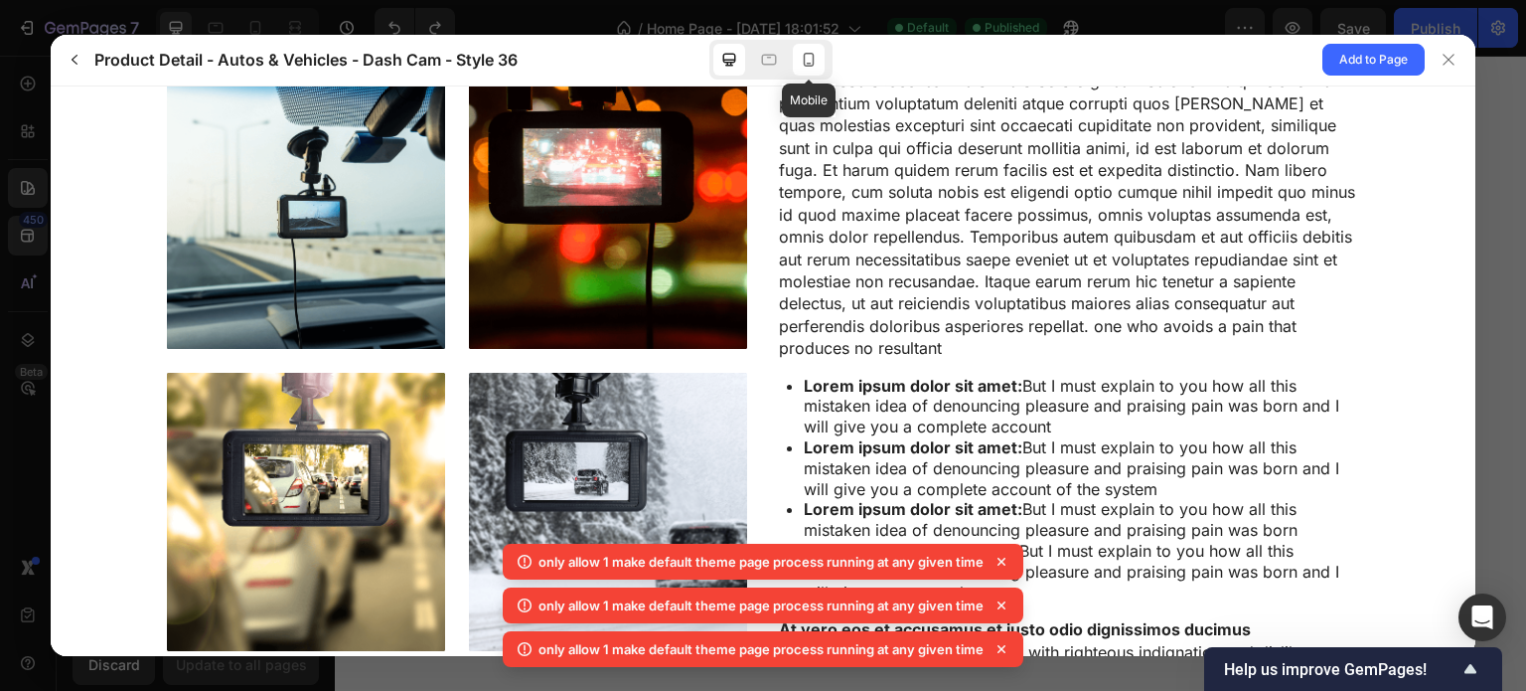
click at [814, 63] on icon at bounding box center [809, 60] width 11 height 14
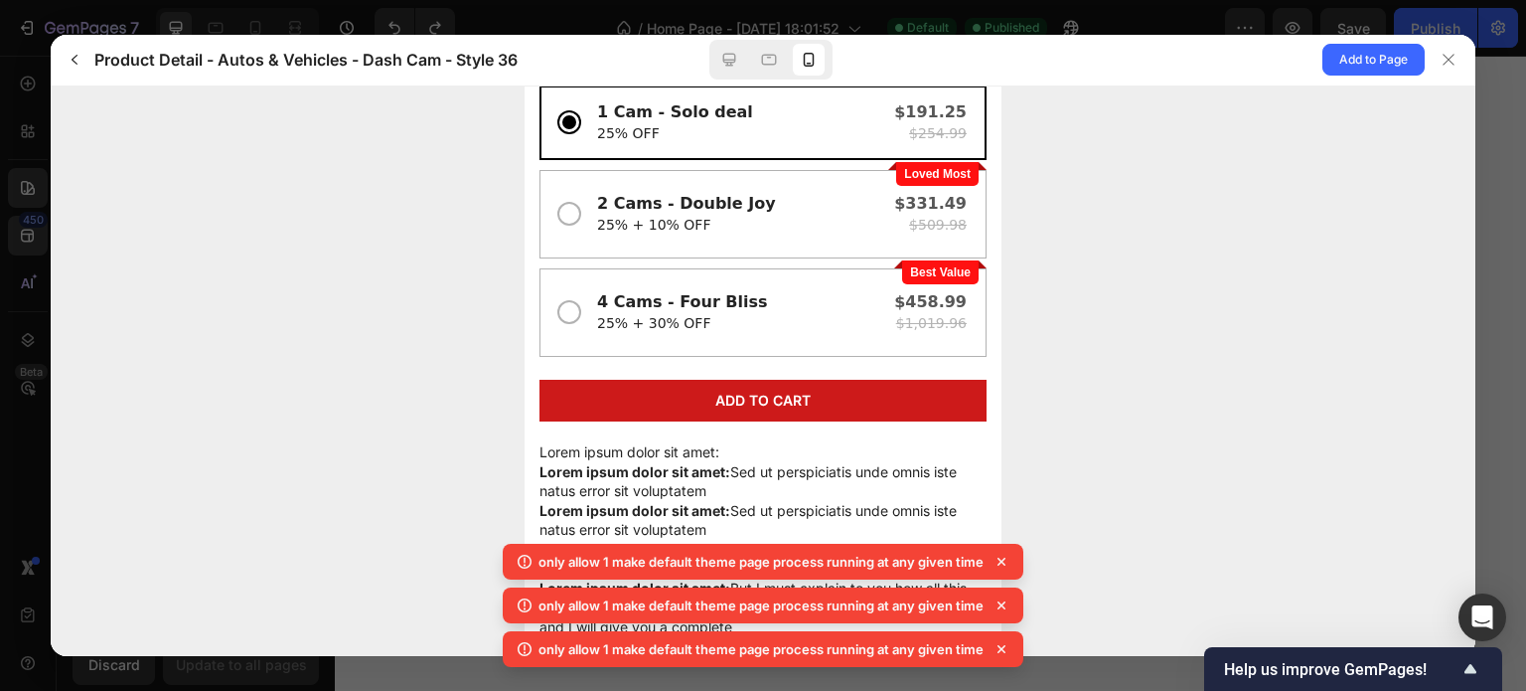
scroll to position [1496, 0]
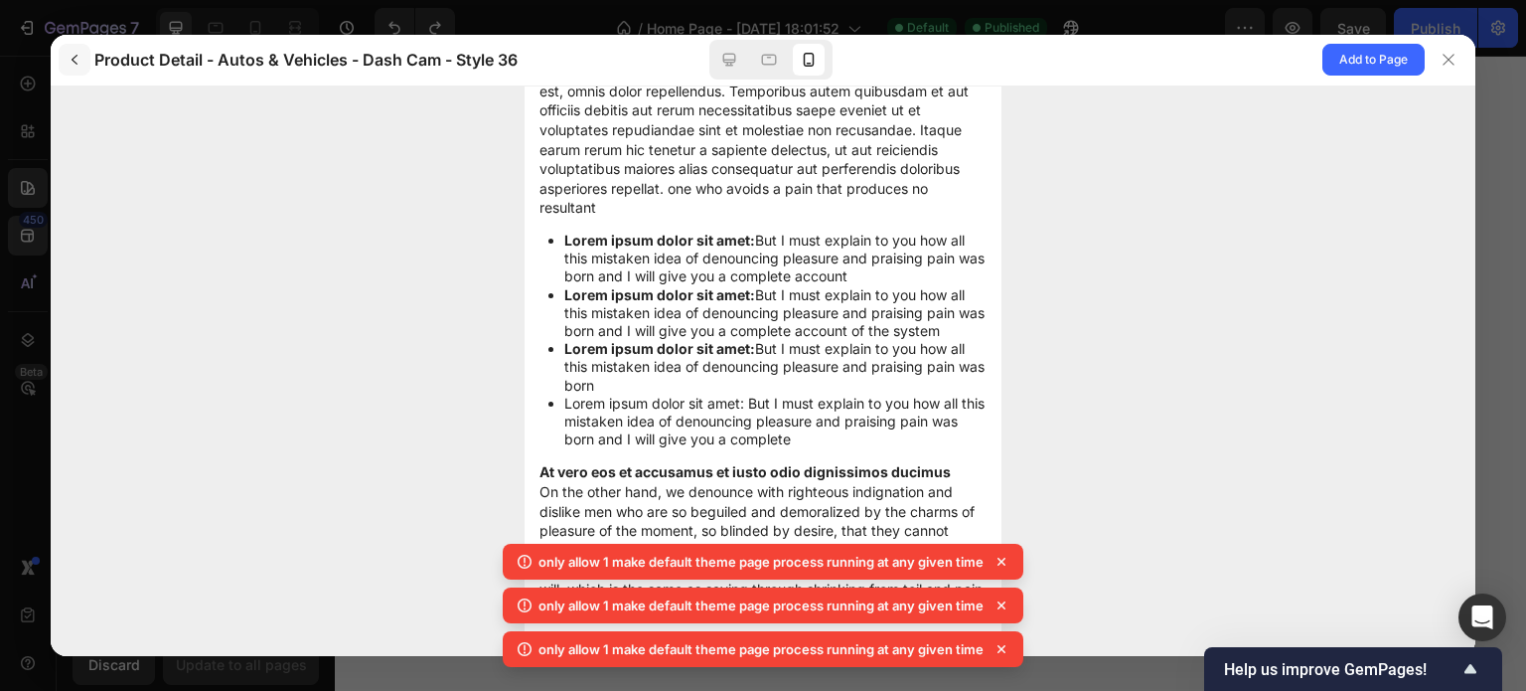
click at [82, 56] on button "button" at bounding box center [75, 60] width 32 height 32
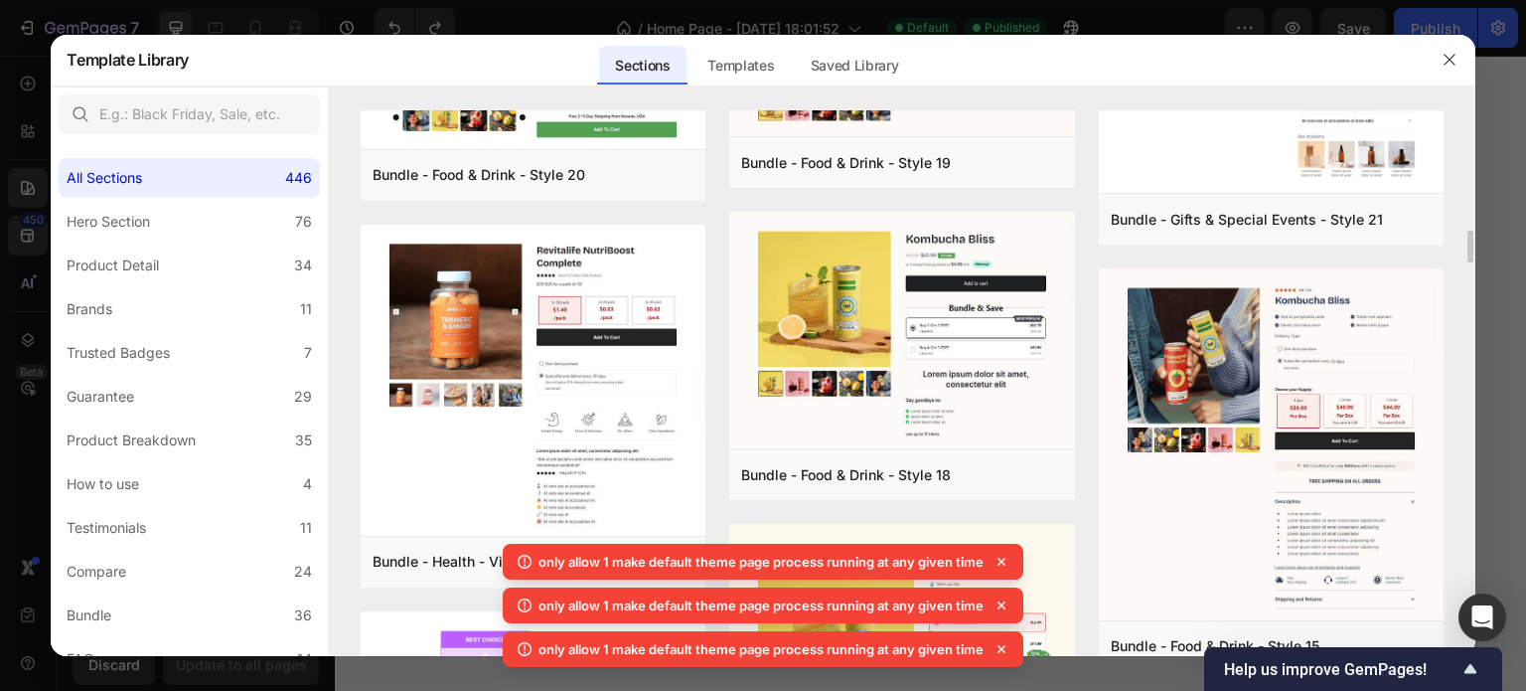
scroll to position [2132, 0]
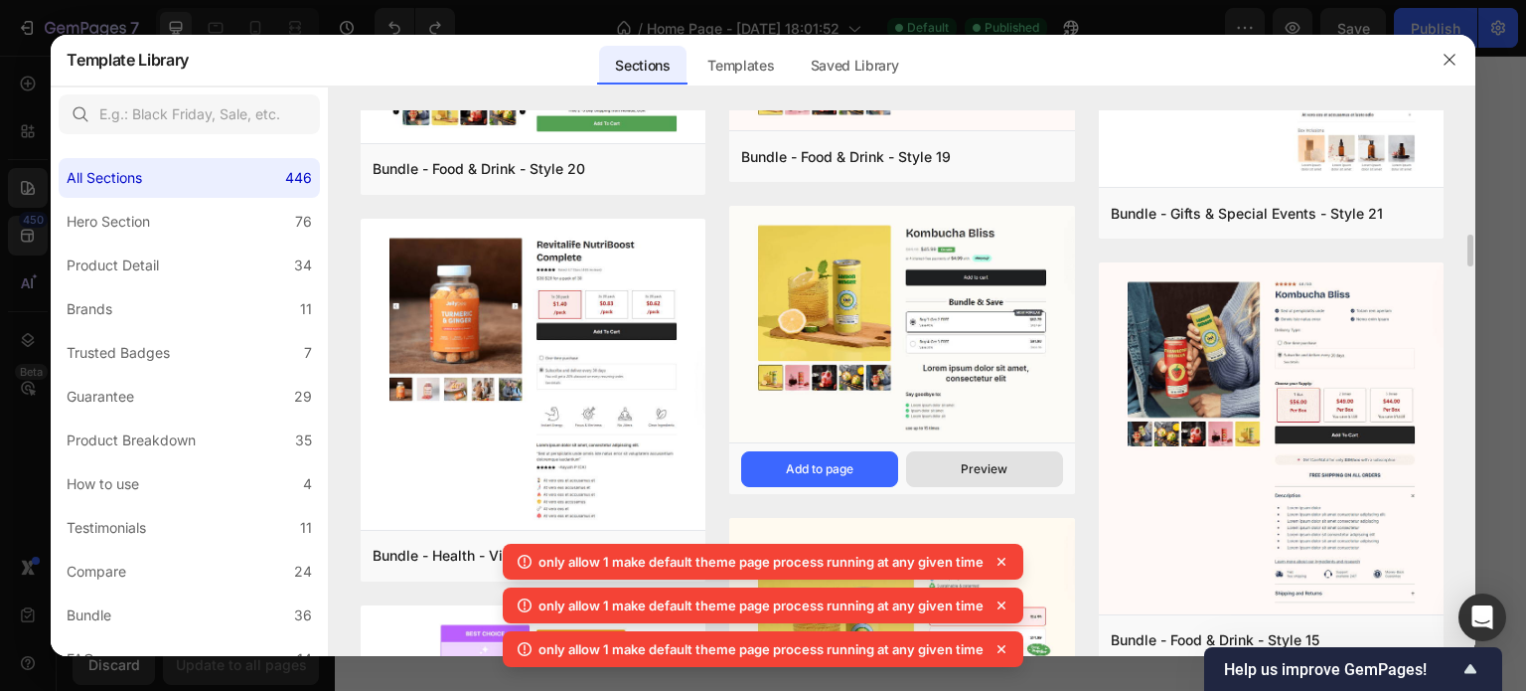
click at [921, 467] on button "Preview" at bounding box center [984, 469] width 157 height 36
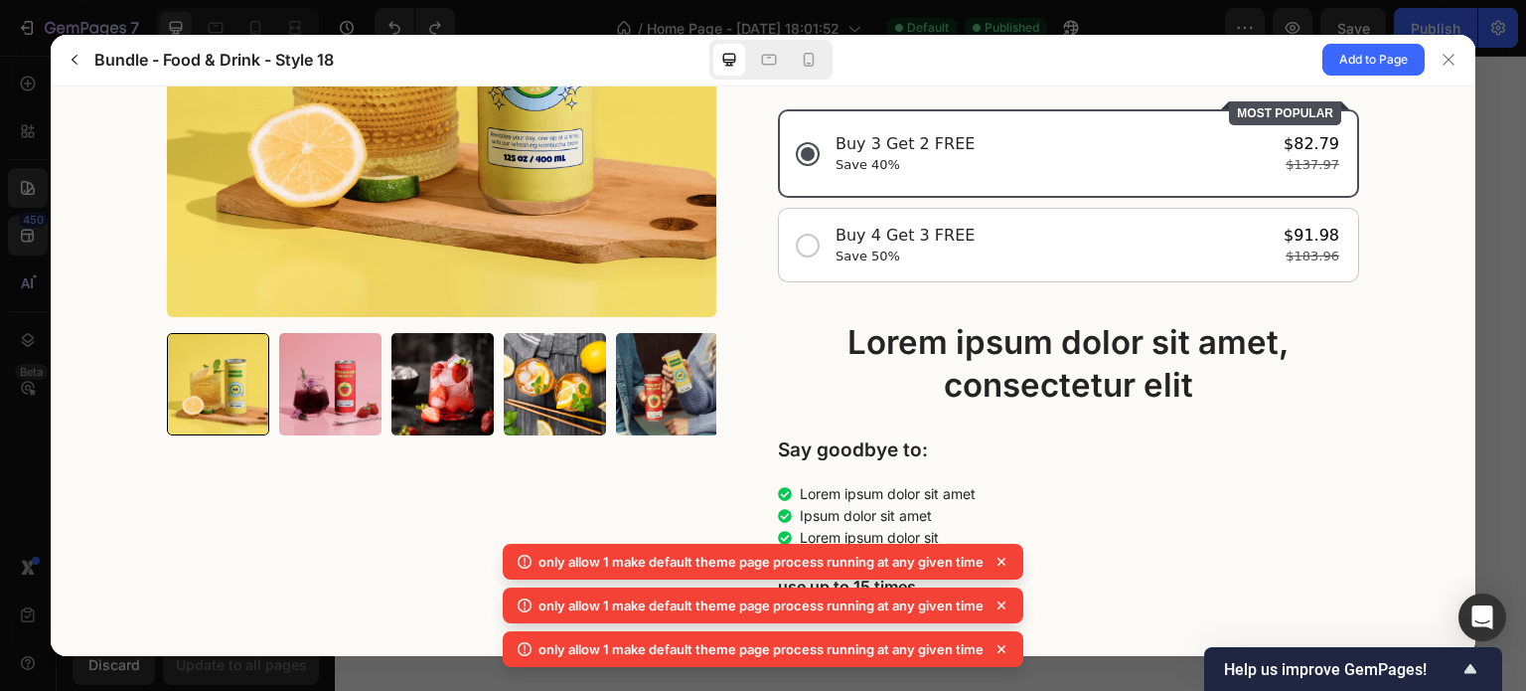
scroll to position [0, 0]
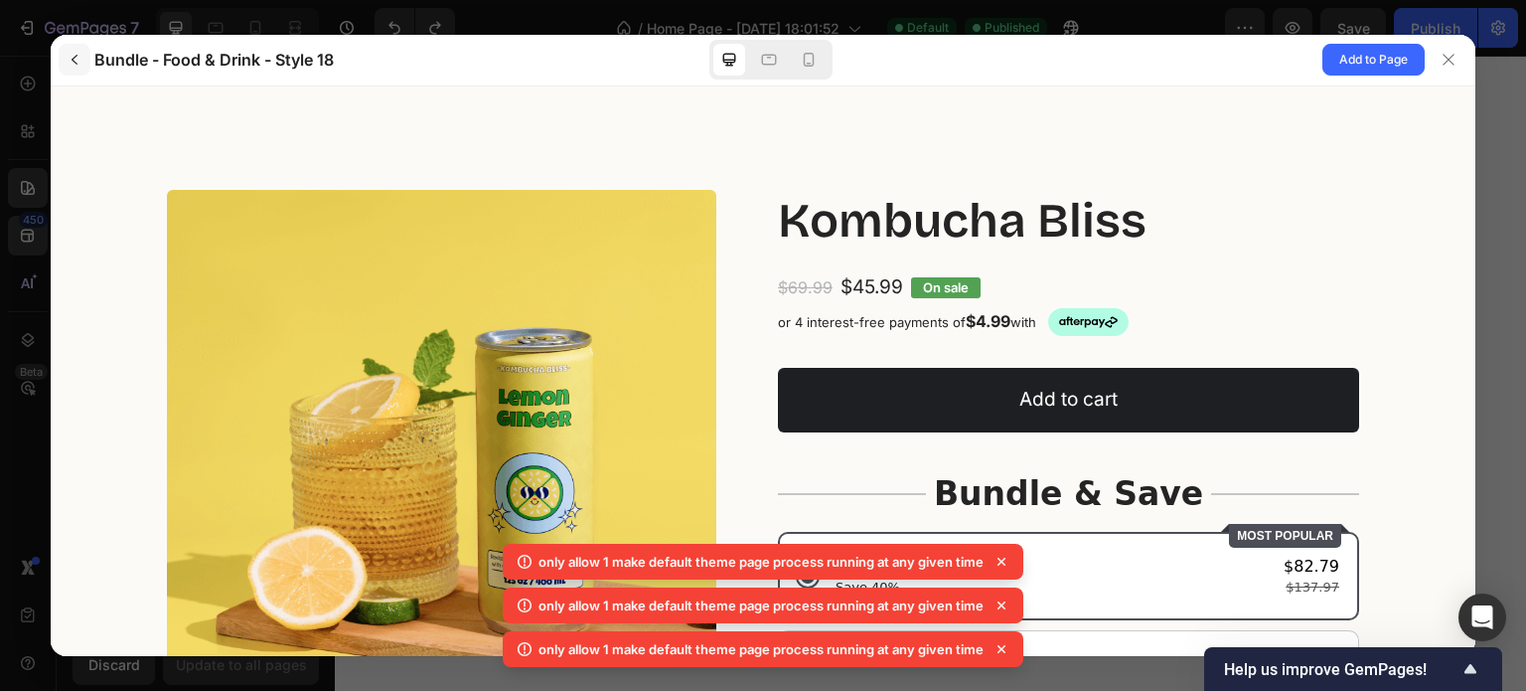
click at [75, 61] on icon "button" at bounding box center [75, 60] width 16 height 16
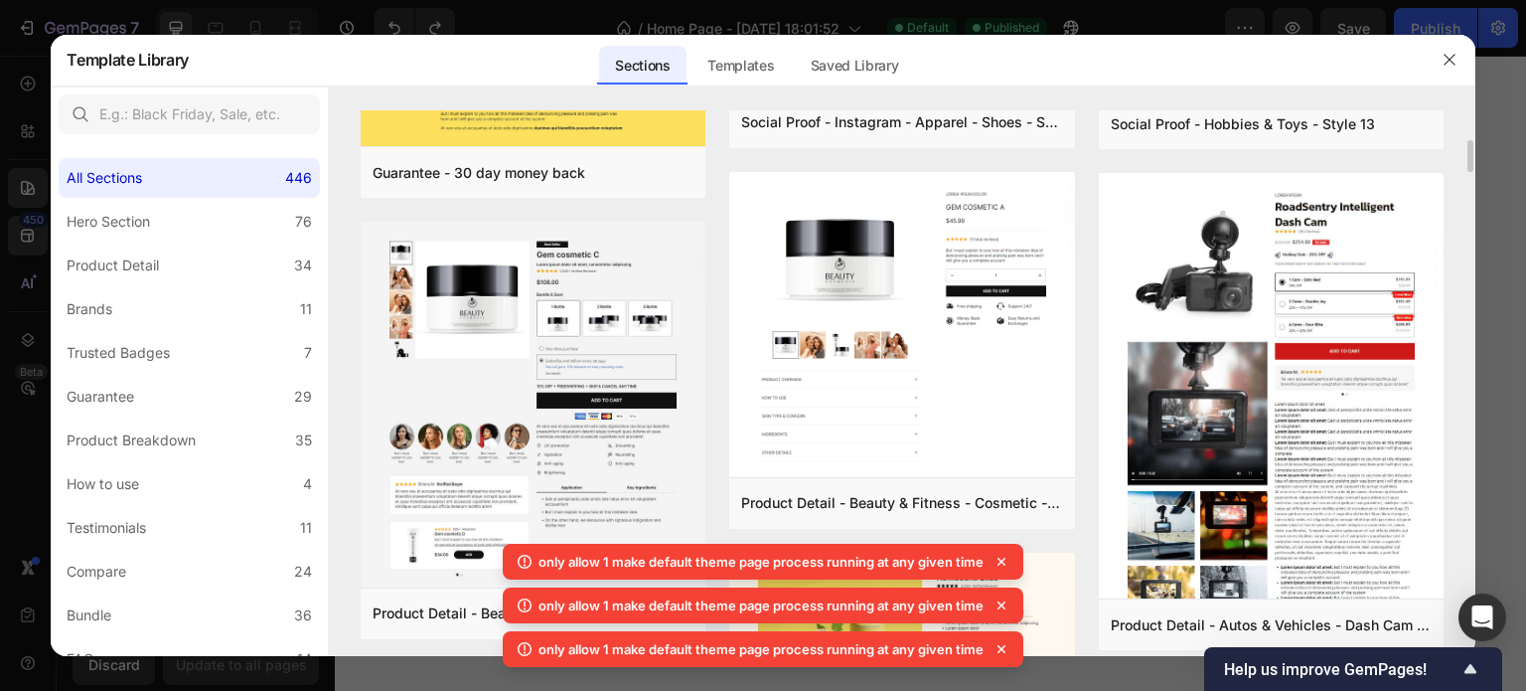
scroll to position [406, 0]
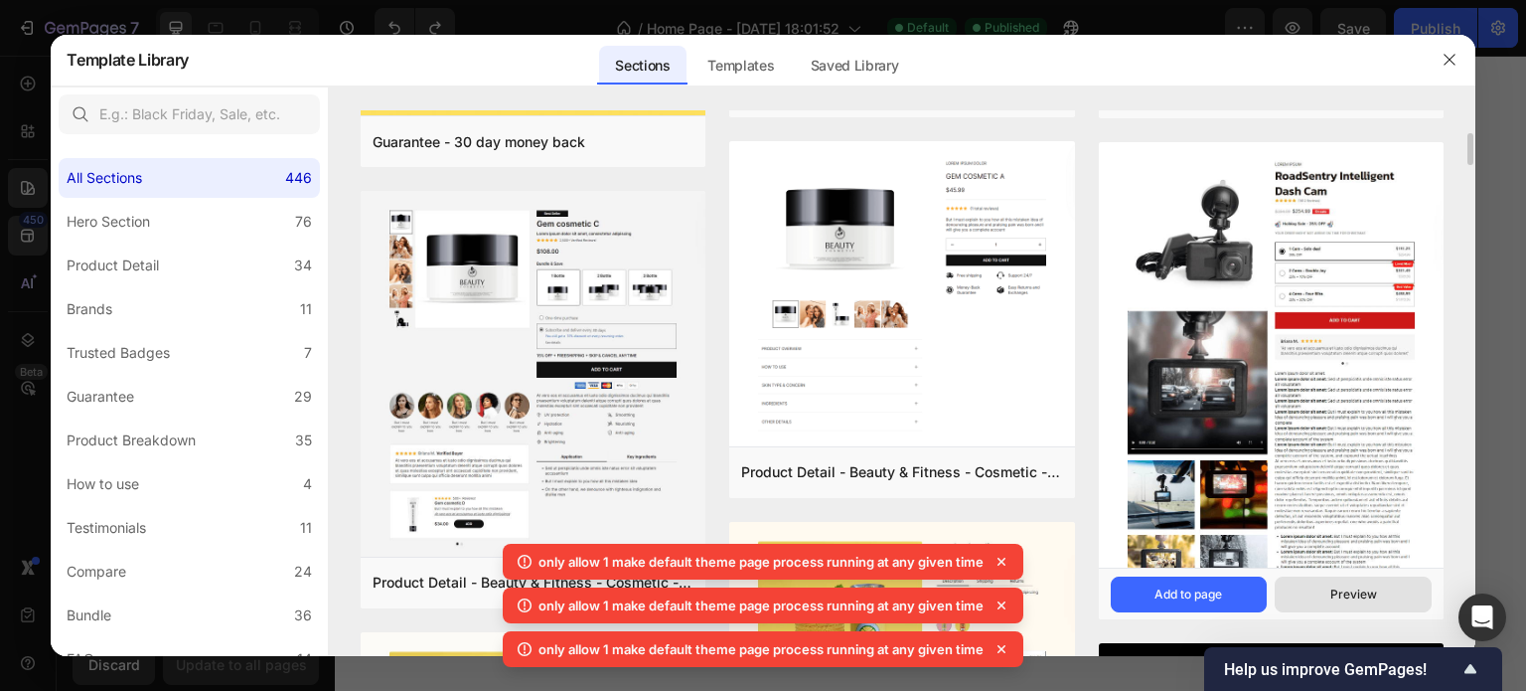
click at [1292, 591] on button "Preview" at bounding box center [1353, 594] width 157 height 36
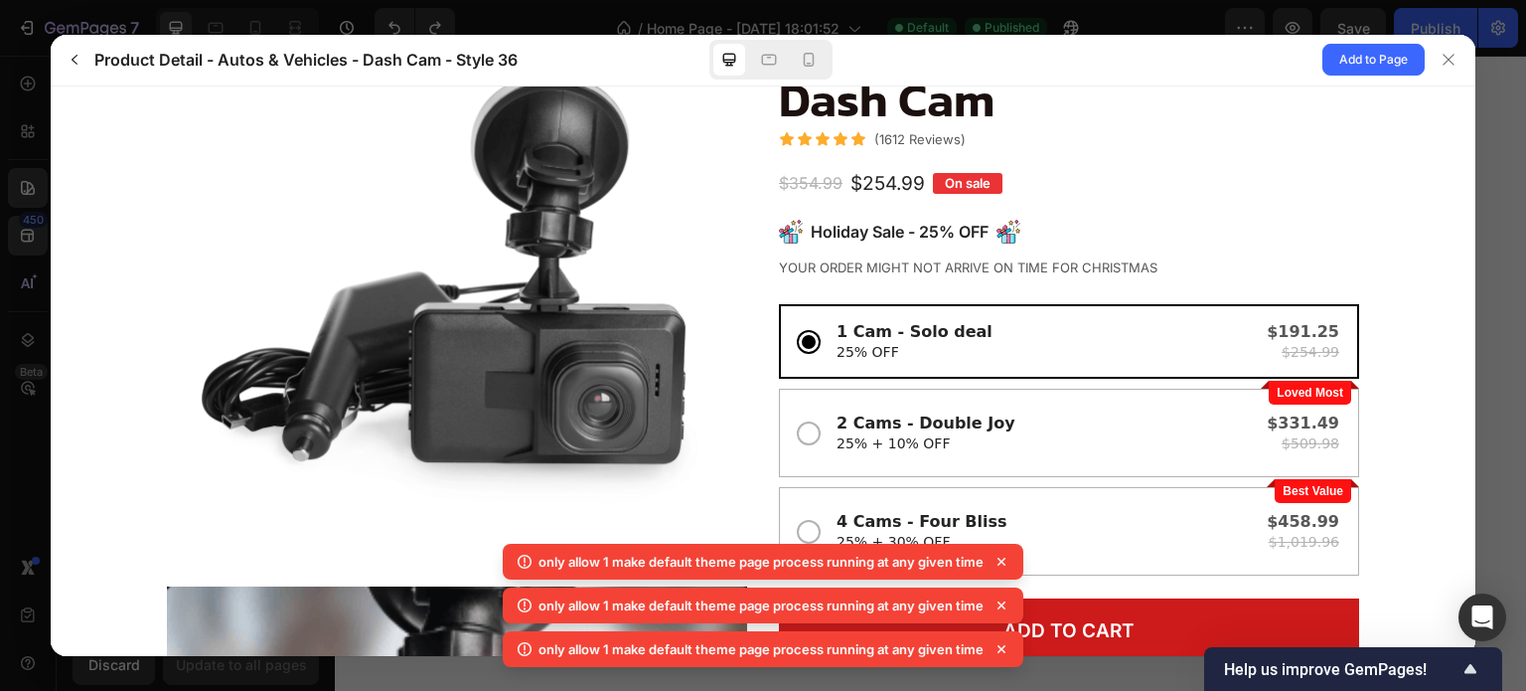
scroll to position [0, 0]
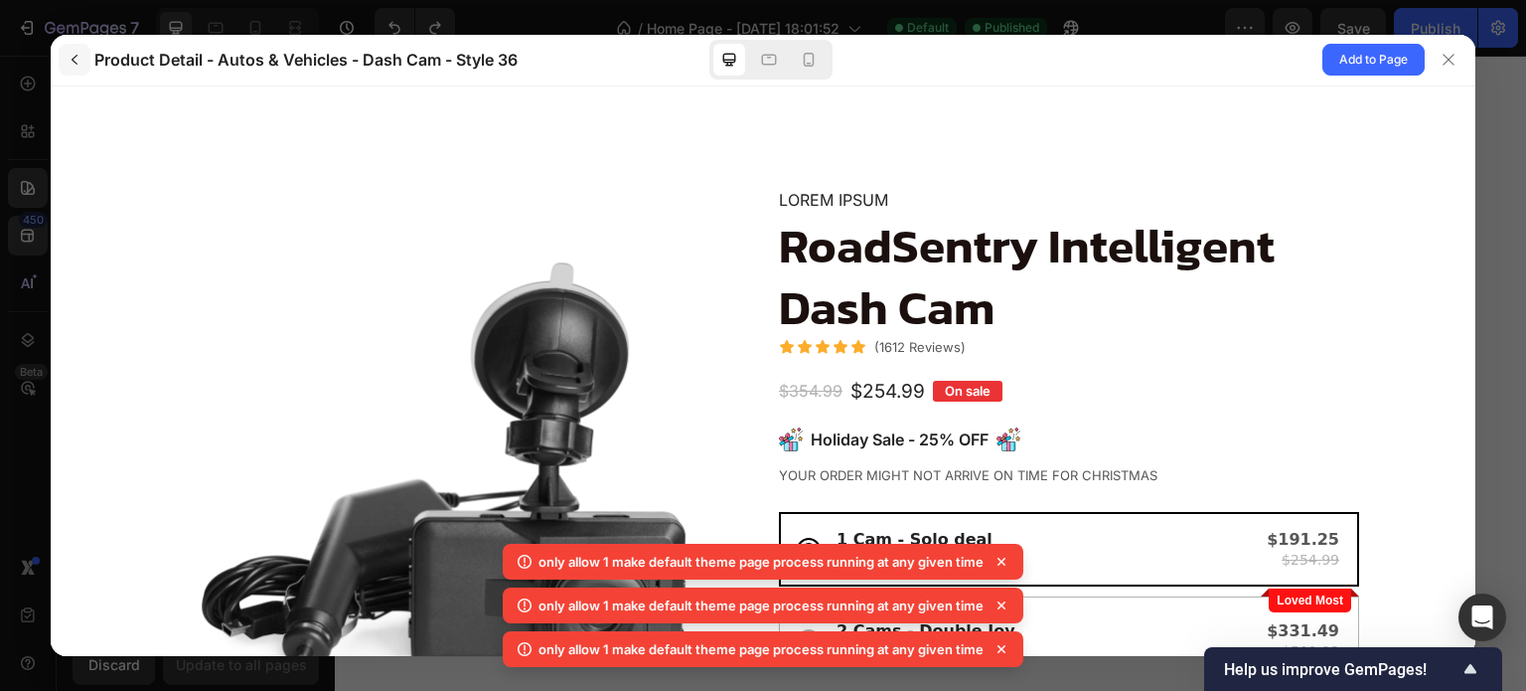
click at [70, 61] on icon "button" at bounding box center [75, 60] width 16 height 16
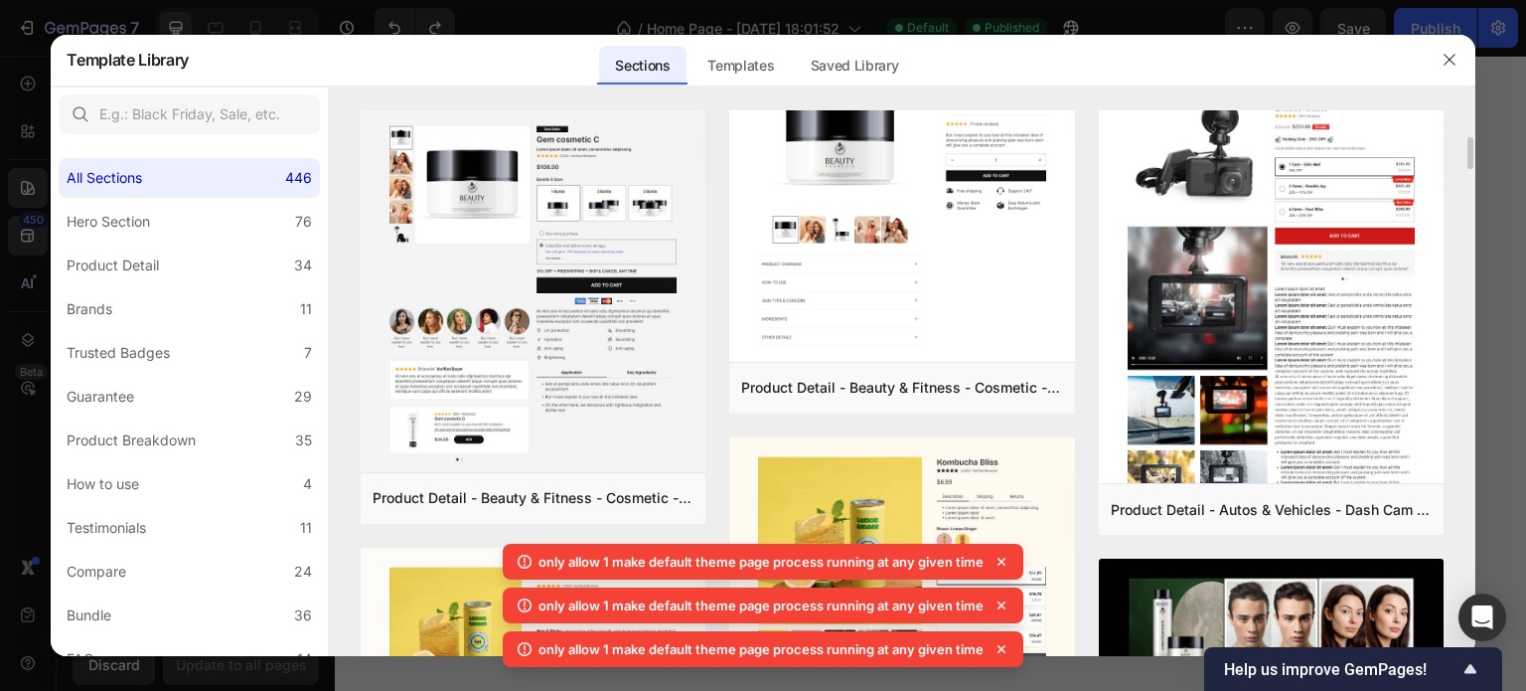
scroll to position [492, 0]
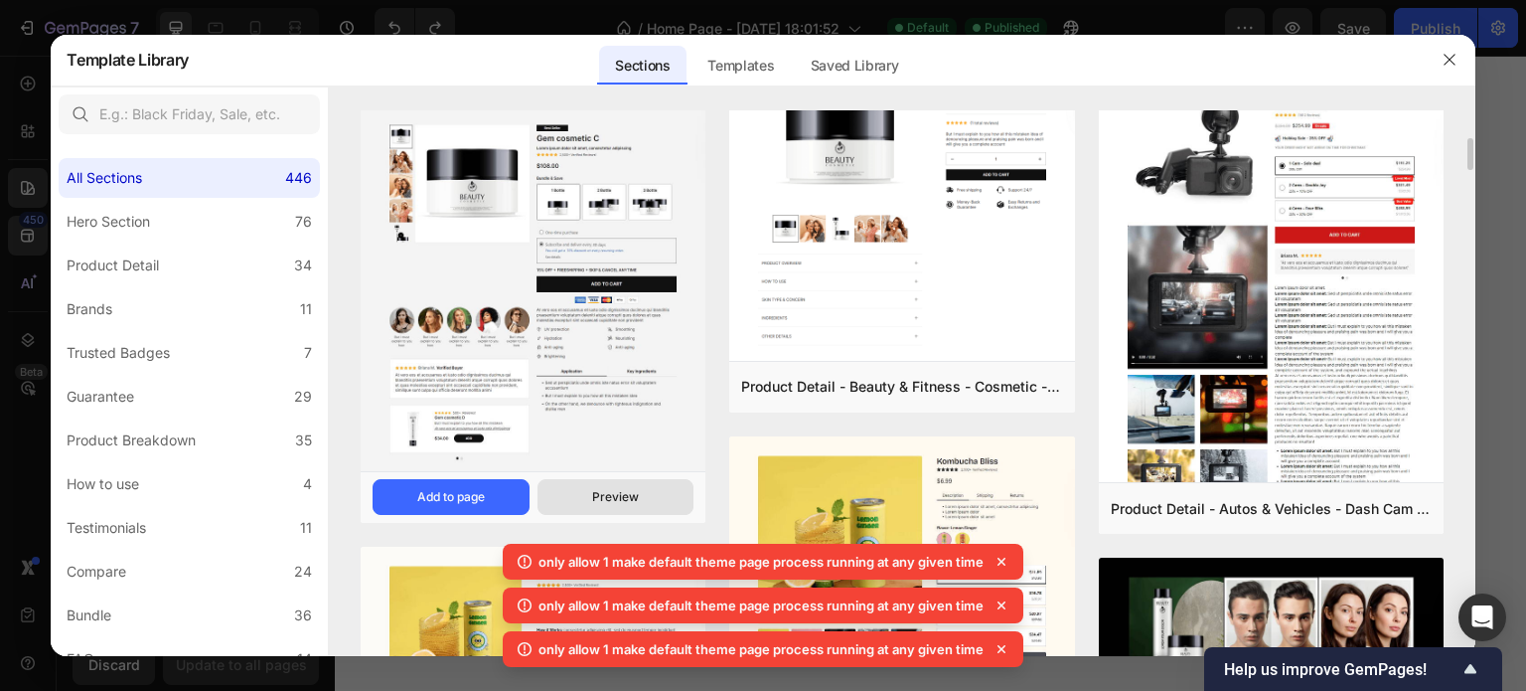
click at [609, 492] on div "Preview" at bounding box center [615, 497] width 47 height 18
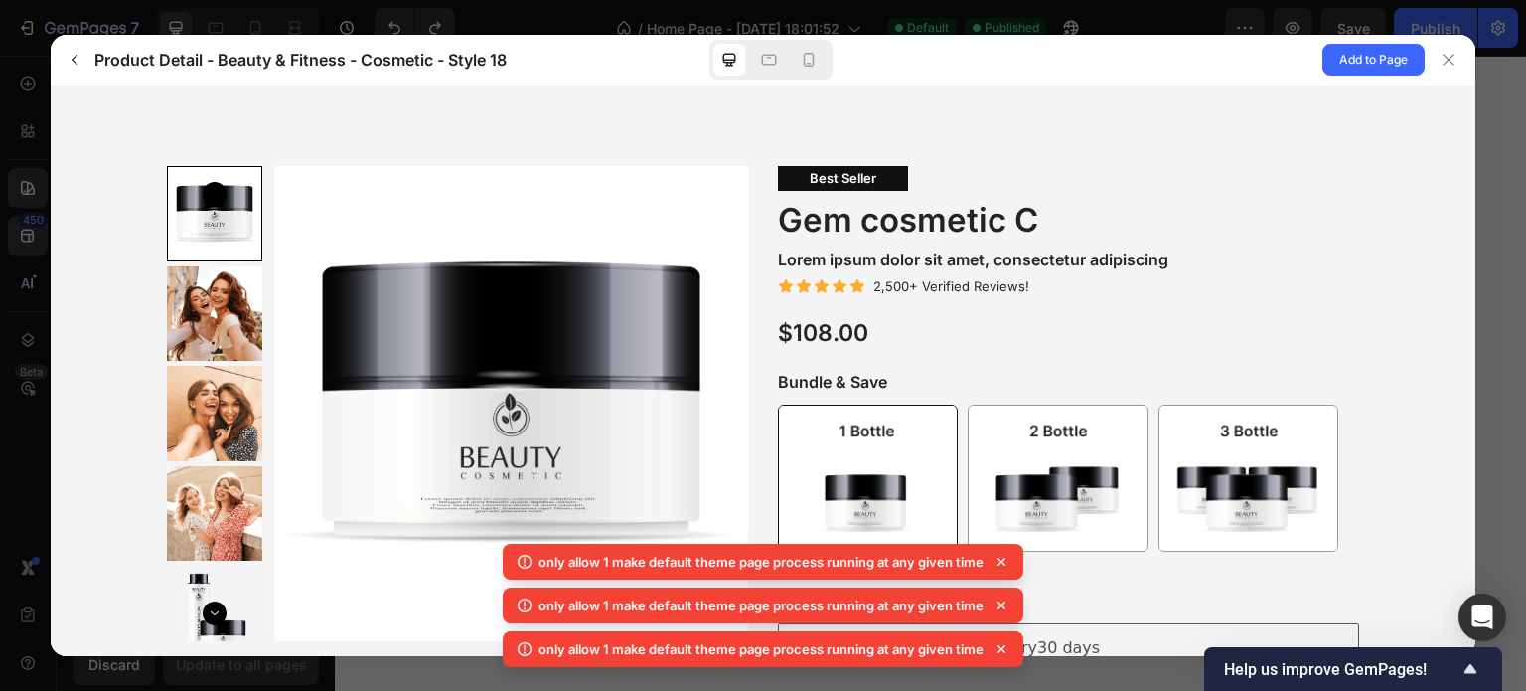
scroll to position [302, 0]
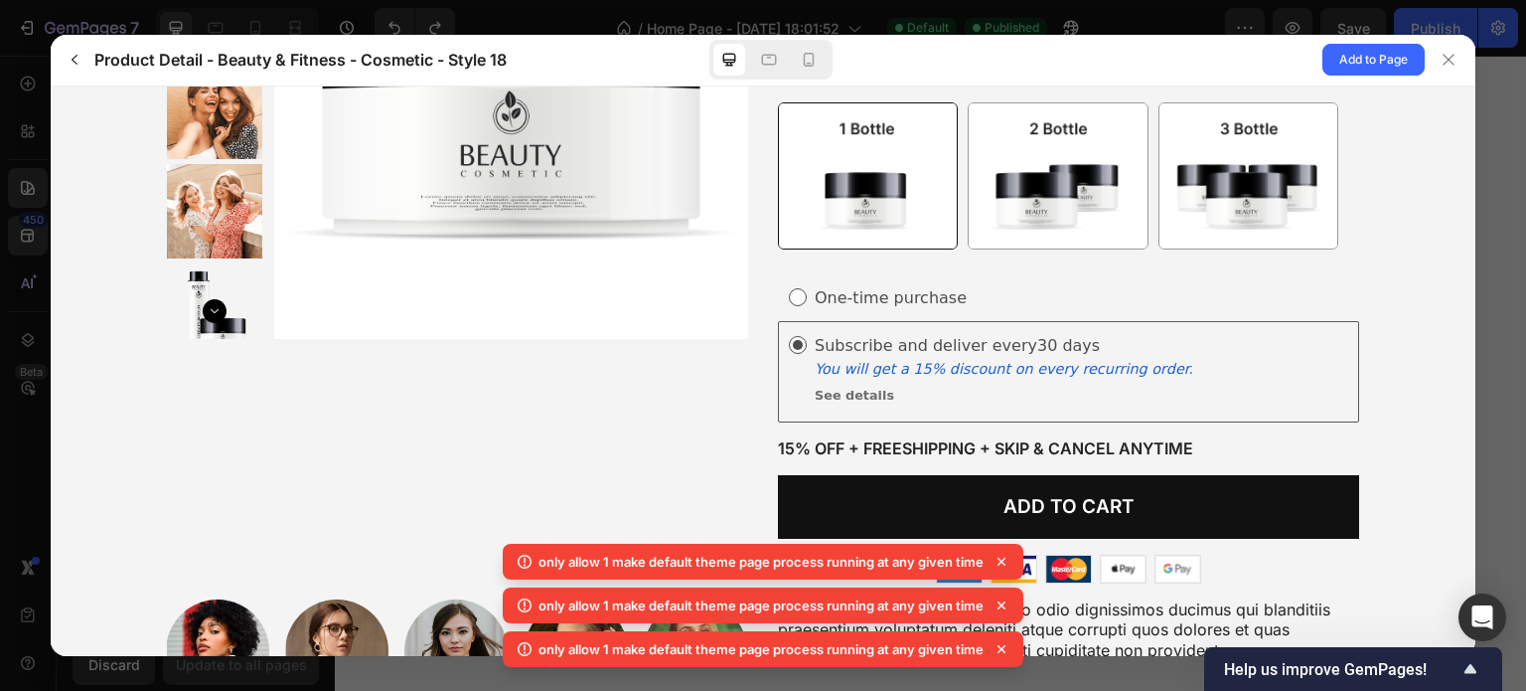
click at [799, 291] on div at bounding box center [802, 296] width 26 height 18
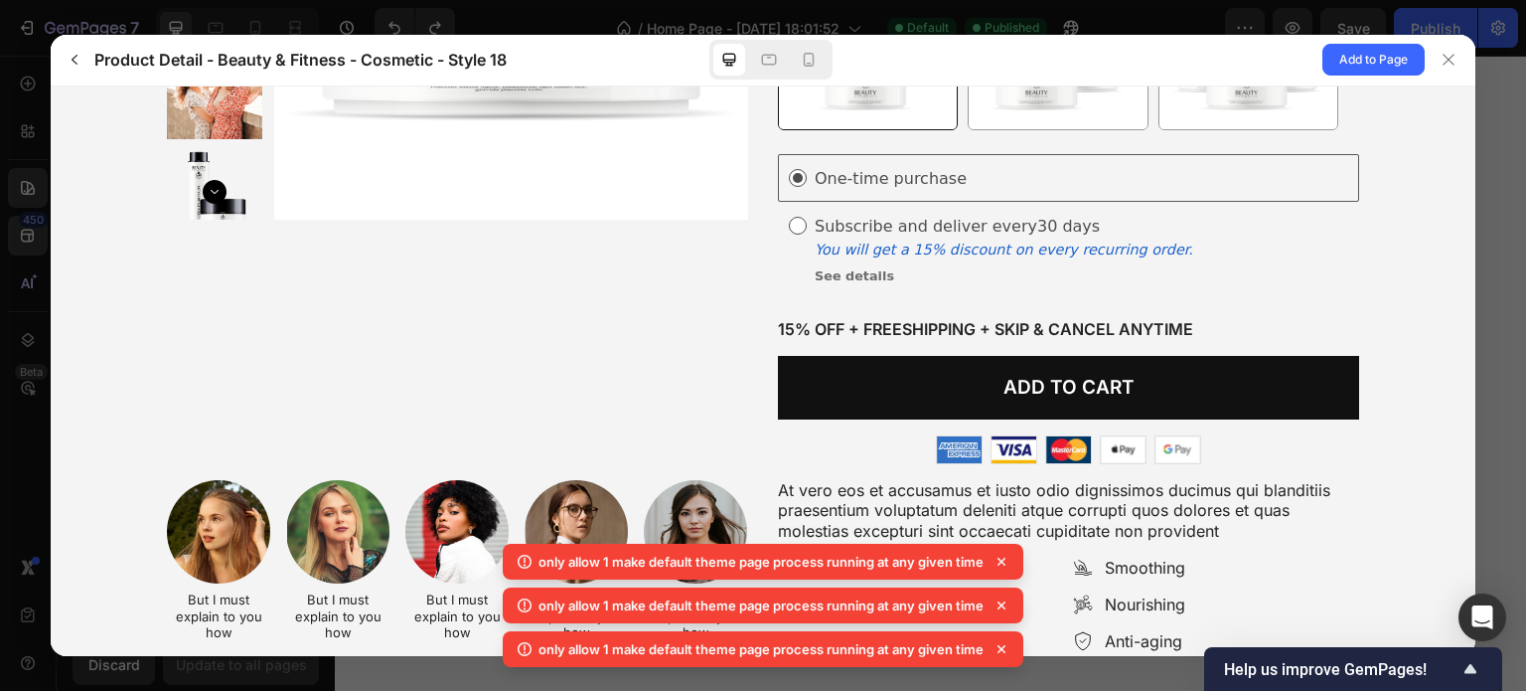
scroll to position [445, 0]
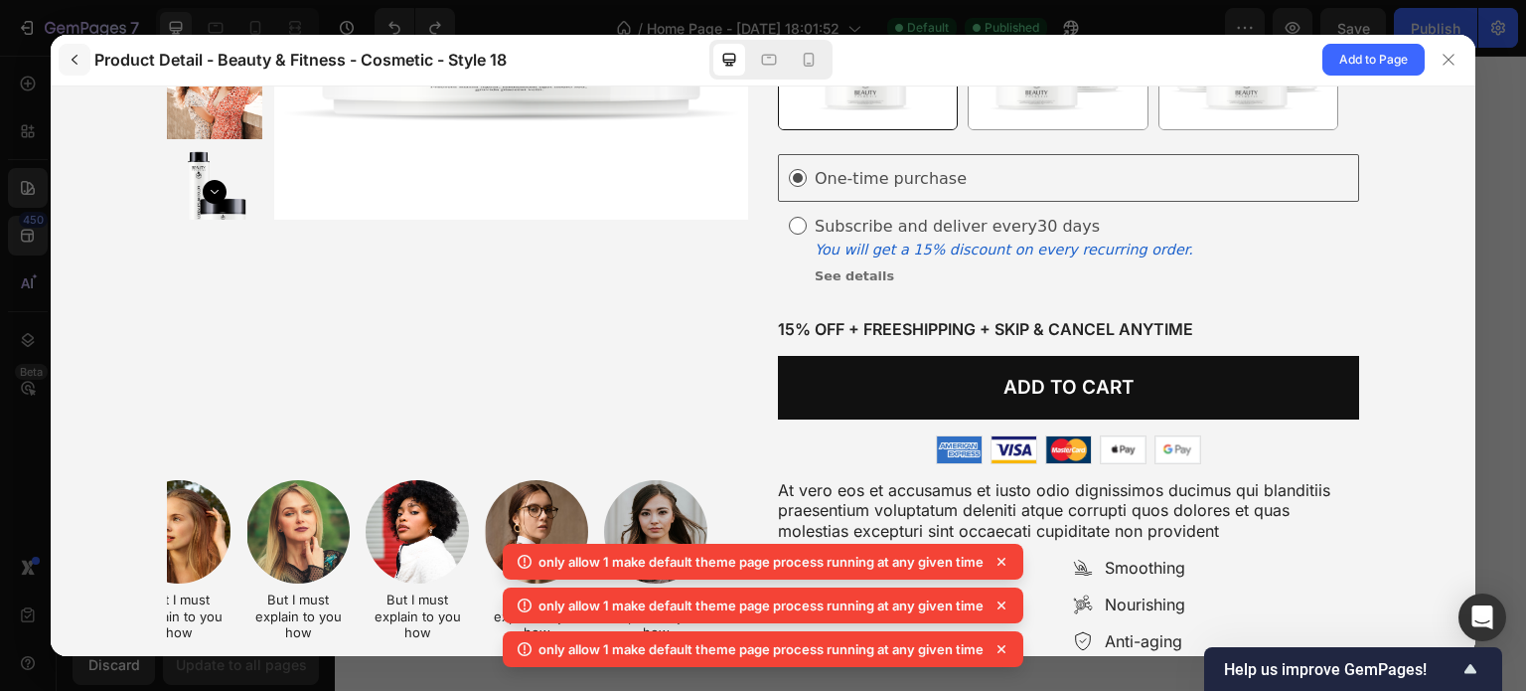
click at [72, 58] on icon "button" at bounding box center [75, 60] width 16 height 16
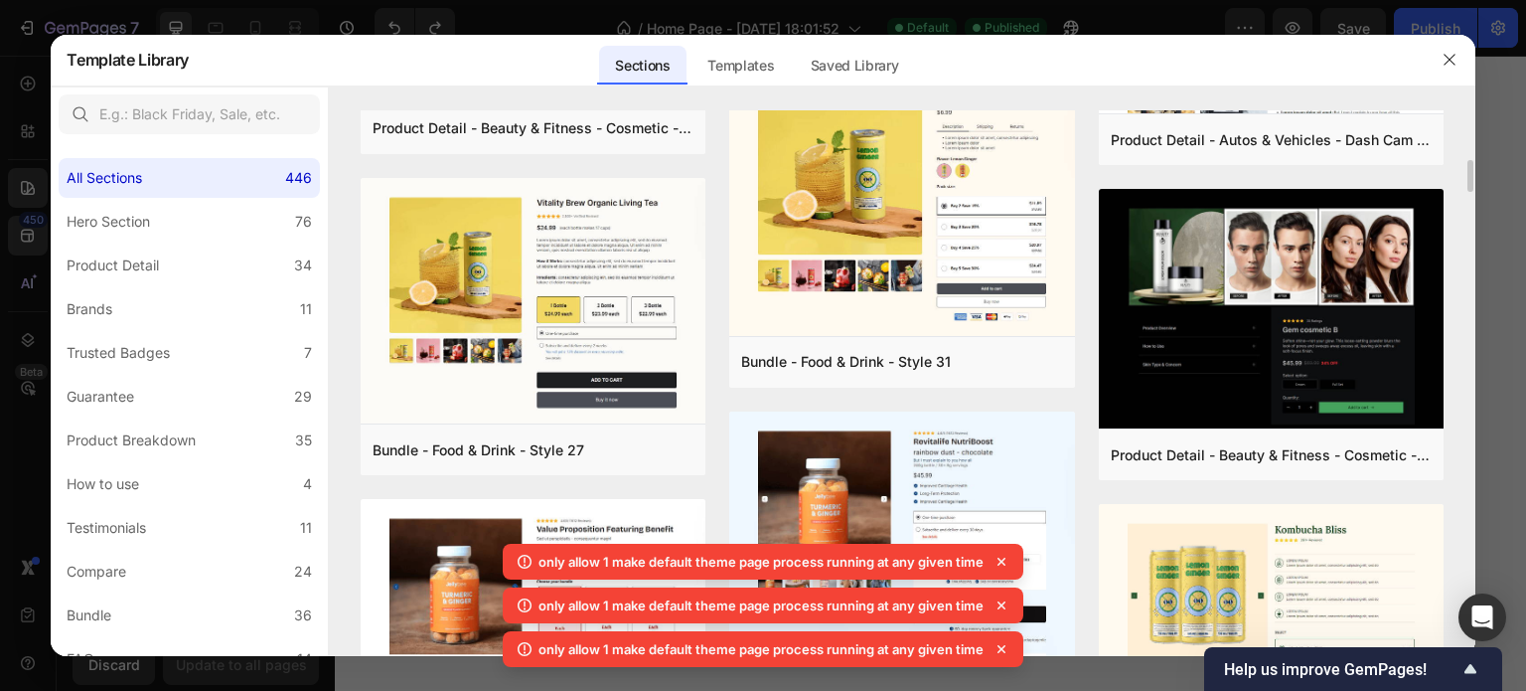
scroll to position [861, 0]
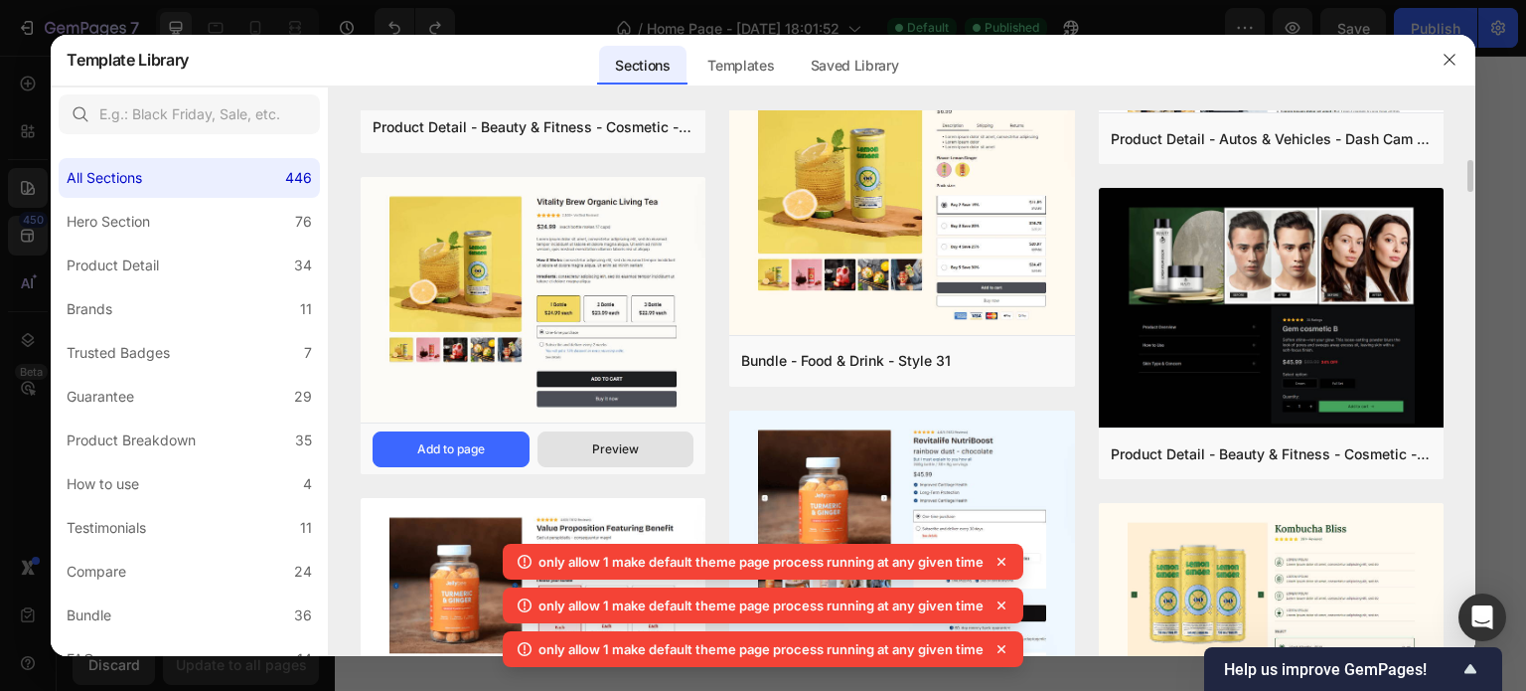
click at [612, 438] on button "Preview" at bounding box center [616, 449] width 157 height 36
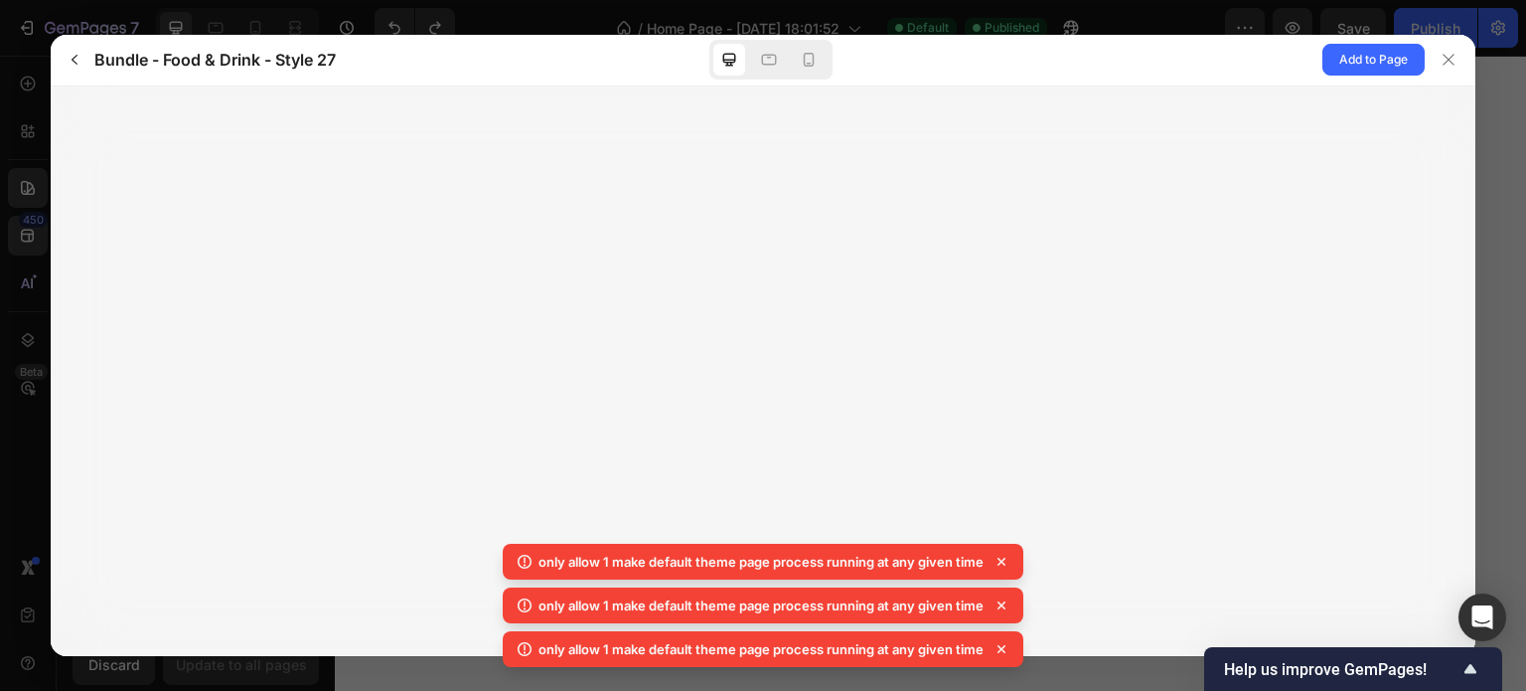
click at [1007, 560] on icon at bounding box center [1002, 561] width 20 height 20
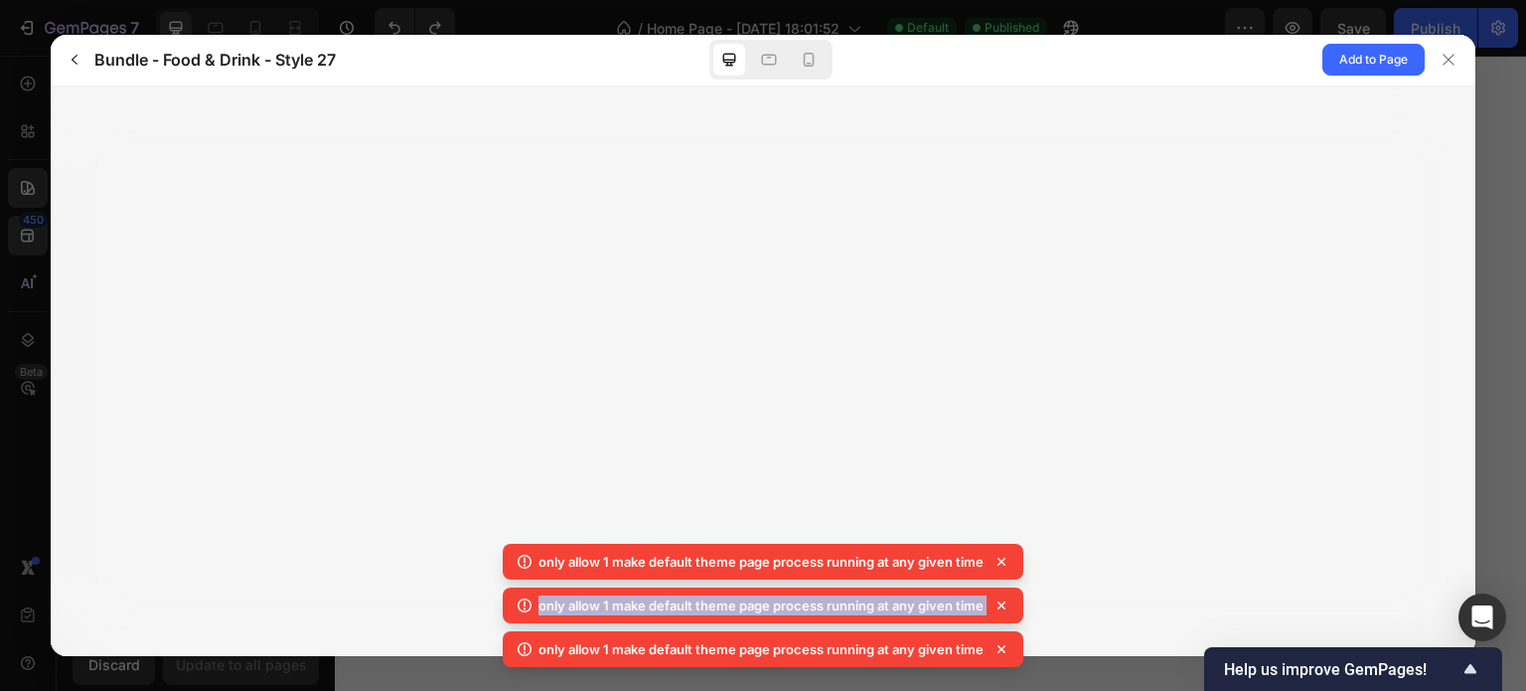
click at [1007, 560] on icon at bounding box center [1002, 561] width 20 height 20
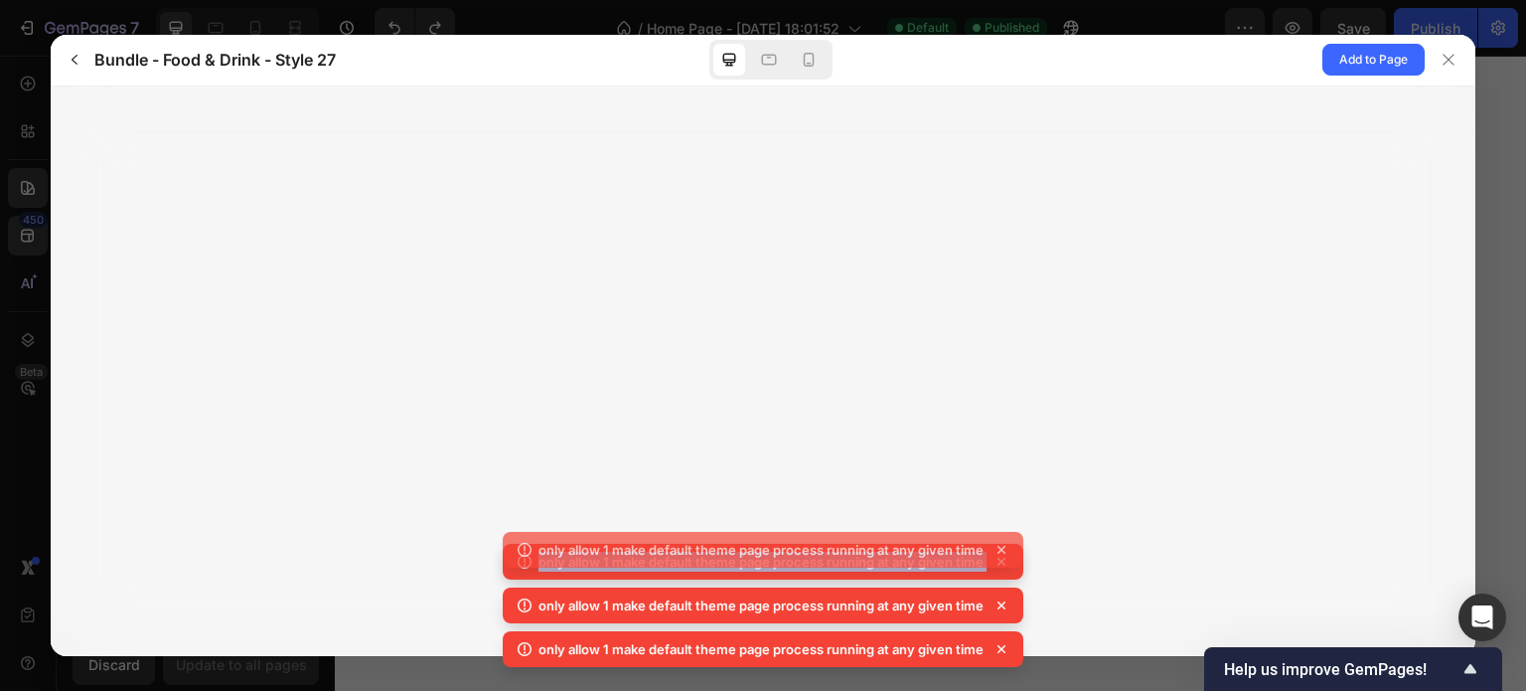
click at [1007, 559] on icon at bounding box center [1002, 550] width 20 height 20
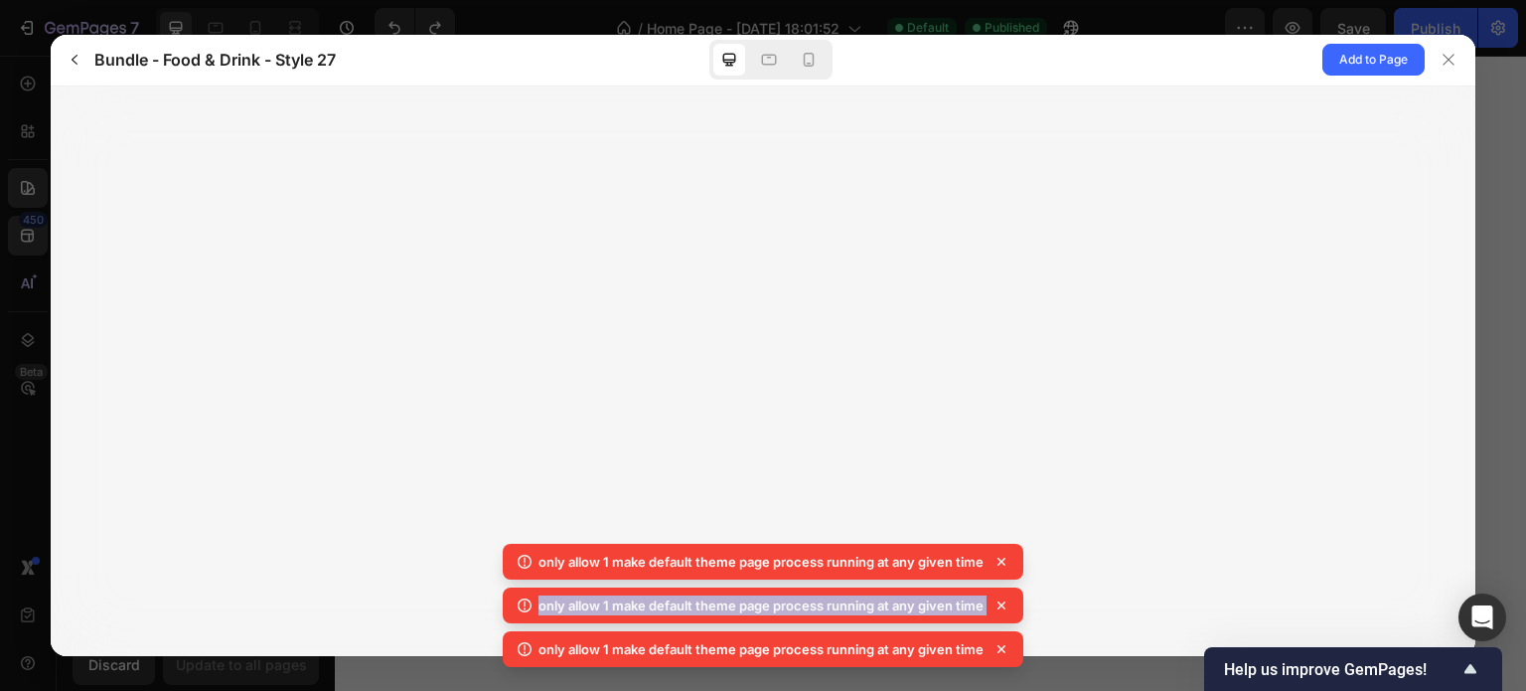
click at [1007, 560] on icon at bounding box center [1002, 561] width 20 height 20
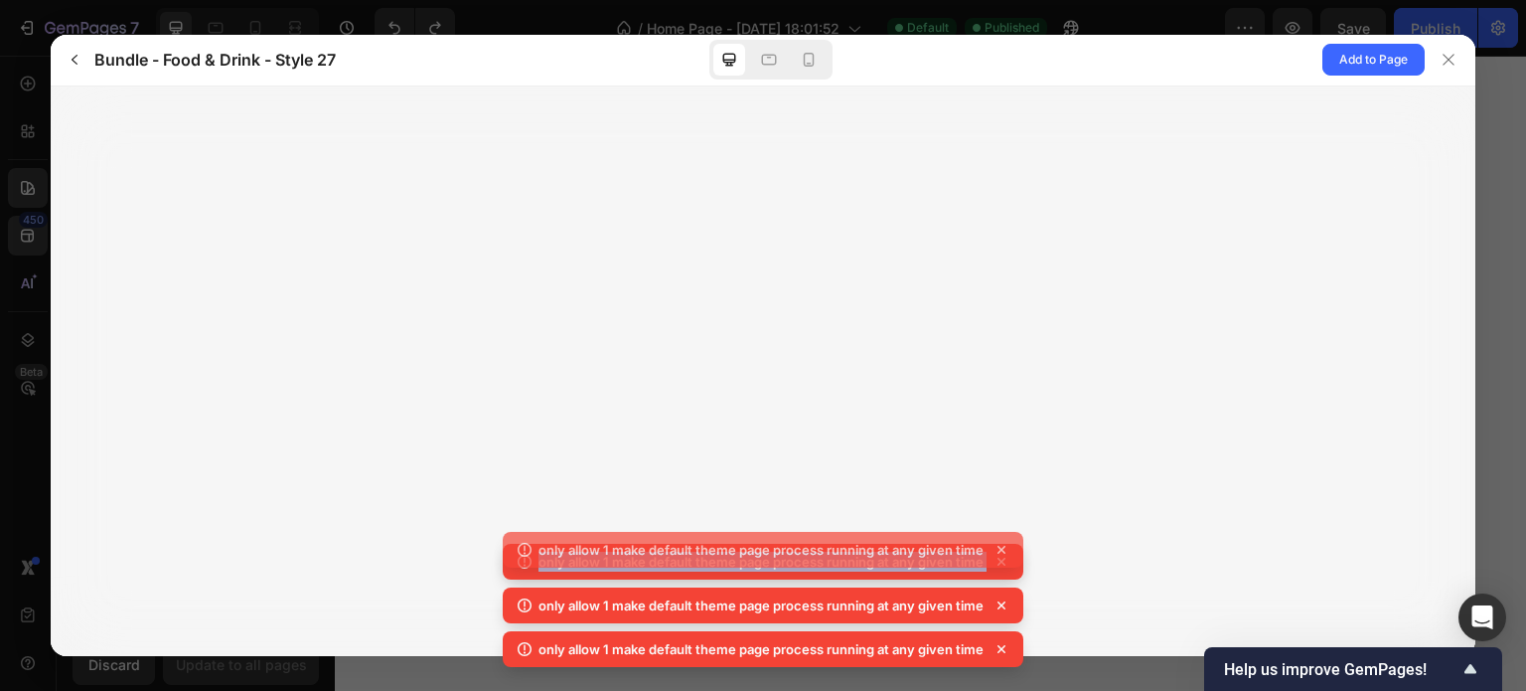
click at [1007, 559] on icon at bounding box center [1002, 550] width 20 height 20
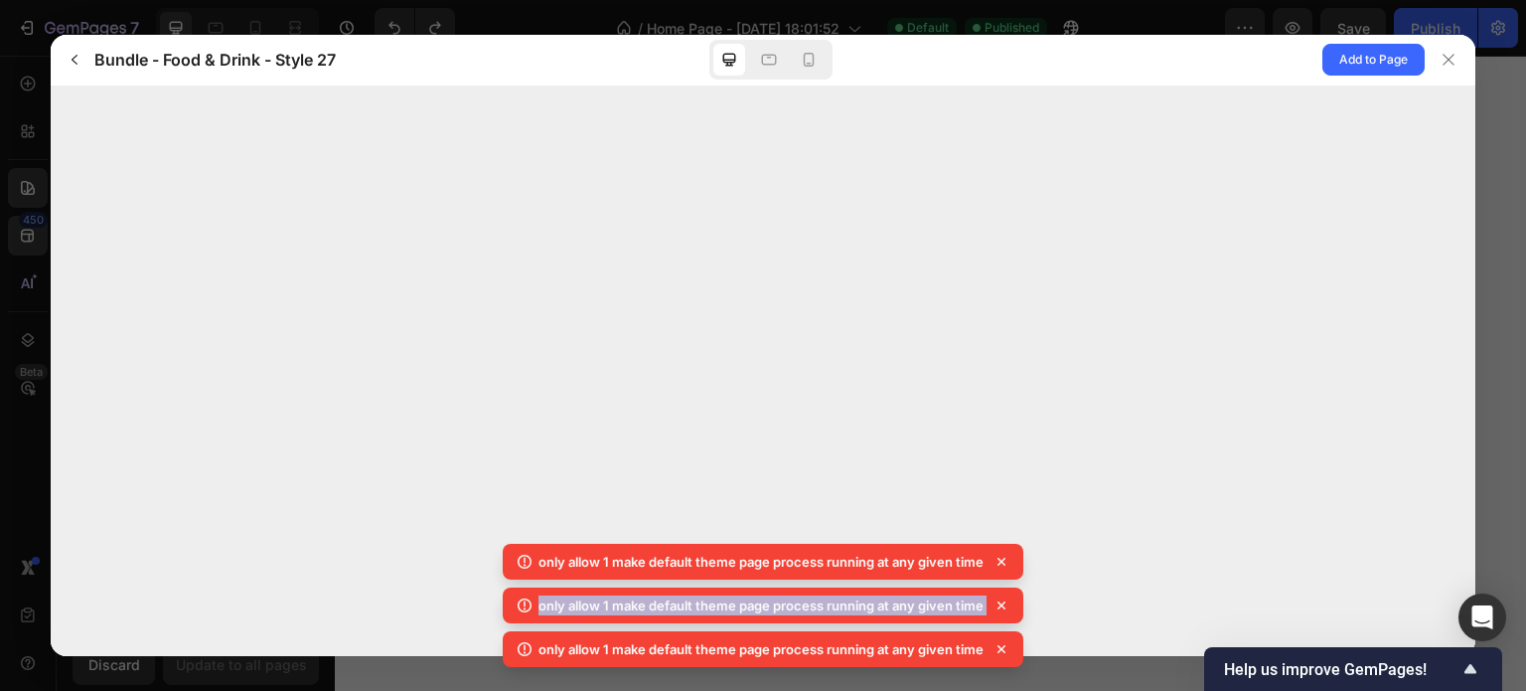
click at [1007, 560] on icon at bounding box center [1002, 561] width 20 height 20
click at [1007, 560] on div "only allow 1 make default theme page process running at any given time only all…" at bounding box center [763, 609] width 521 height 131
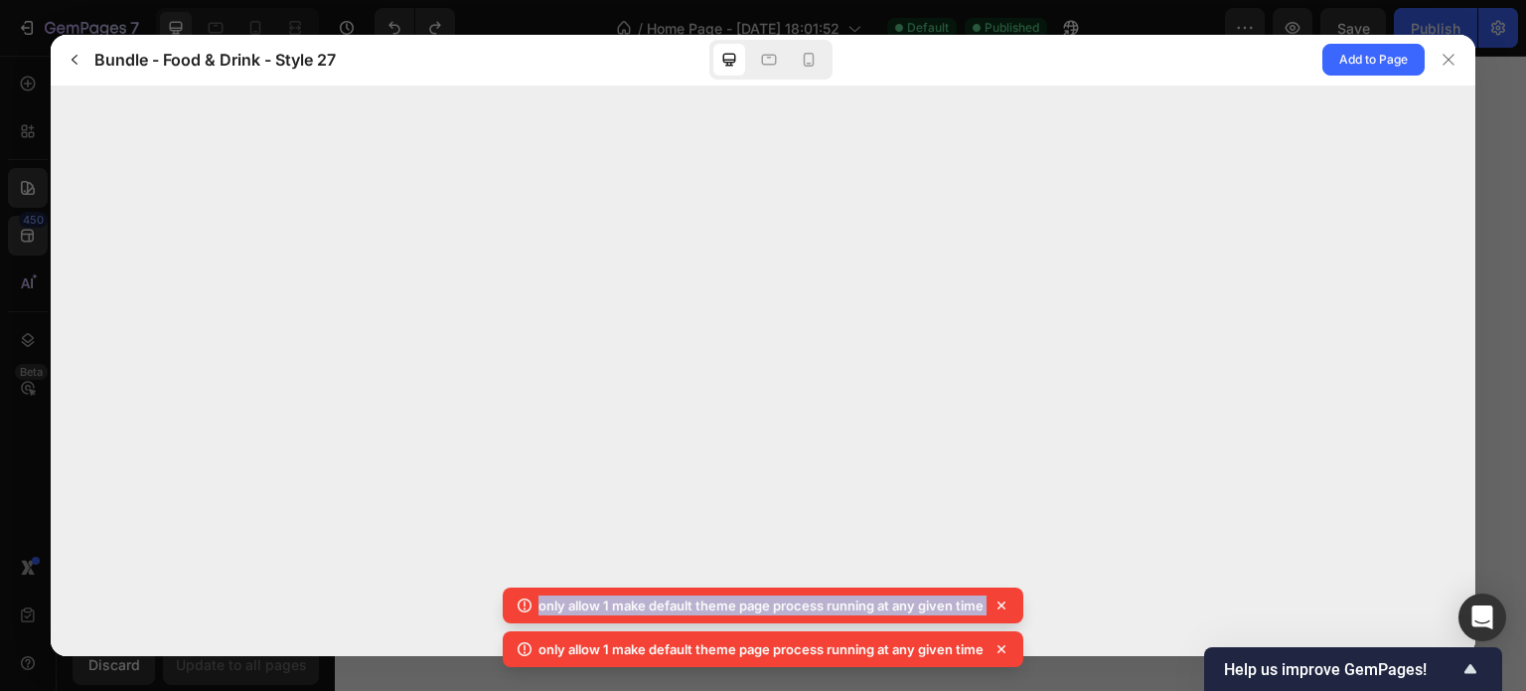
click at [1009, 611] on icon at bounding box center [1002, 605] width 20 height 20
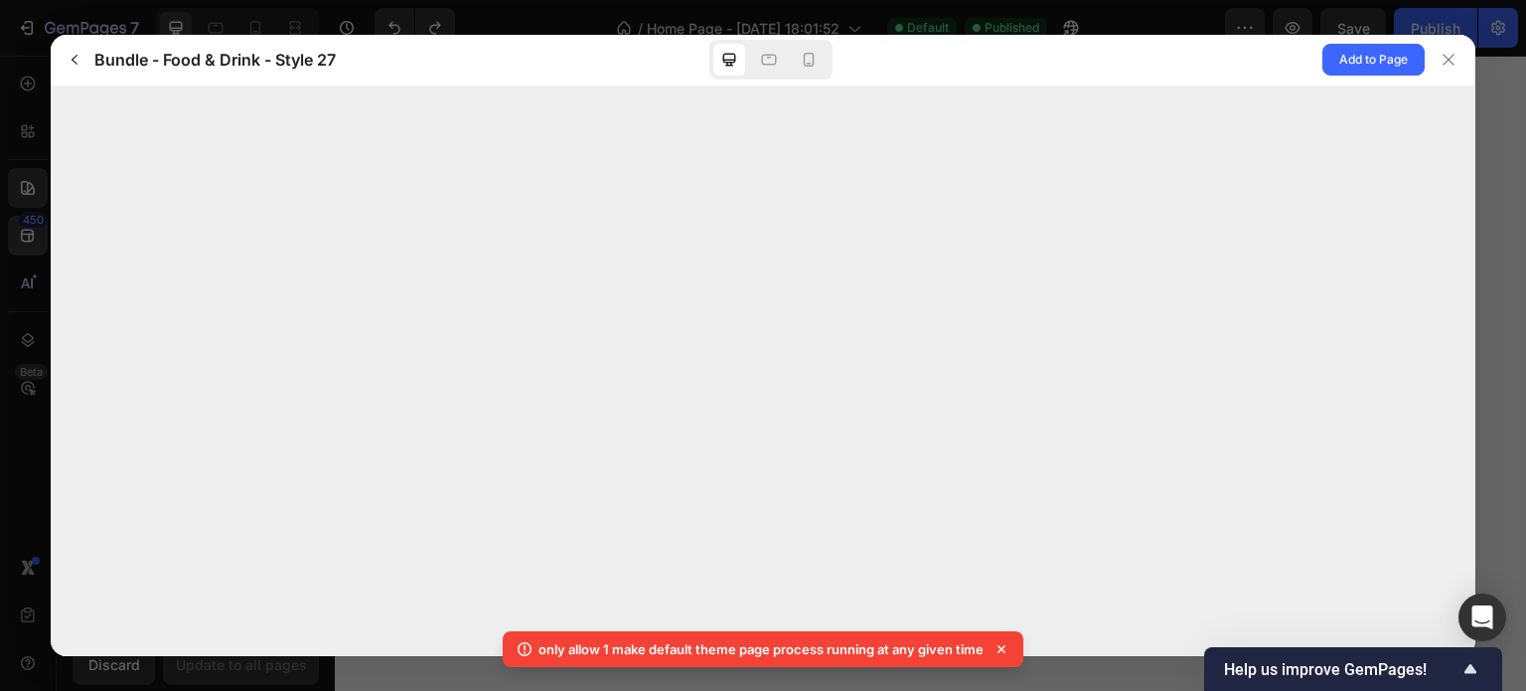
click at [997, 647] on icon at bounding box center [1002, 649] width 20 height 20
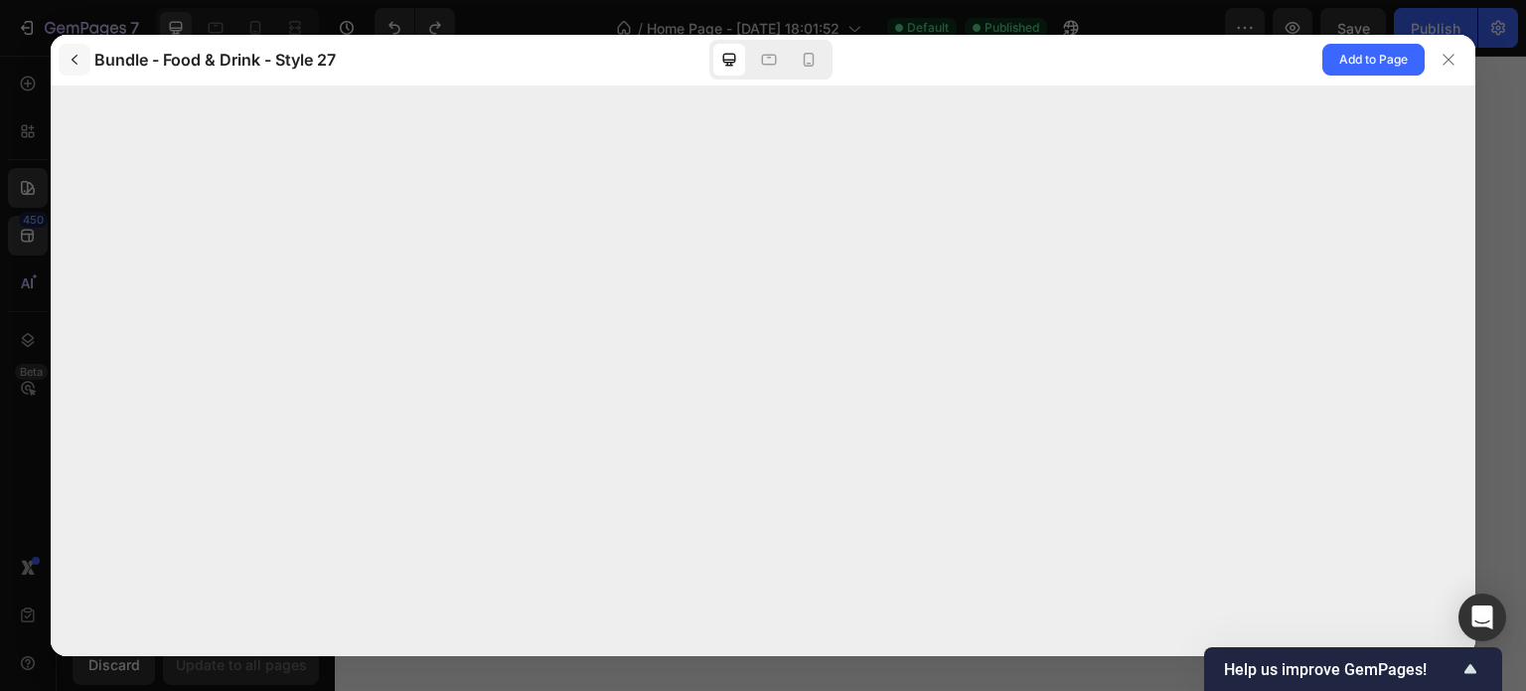
click at [75, 55] on icon "button" at bounding box center [75, 60] width 16 height 16
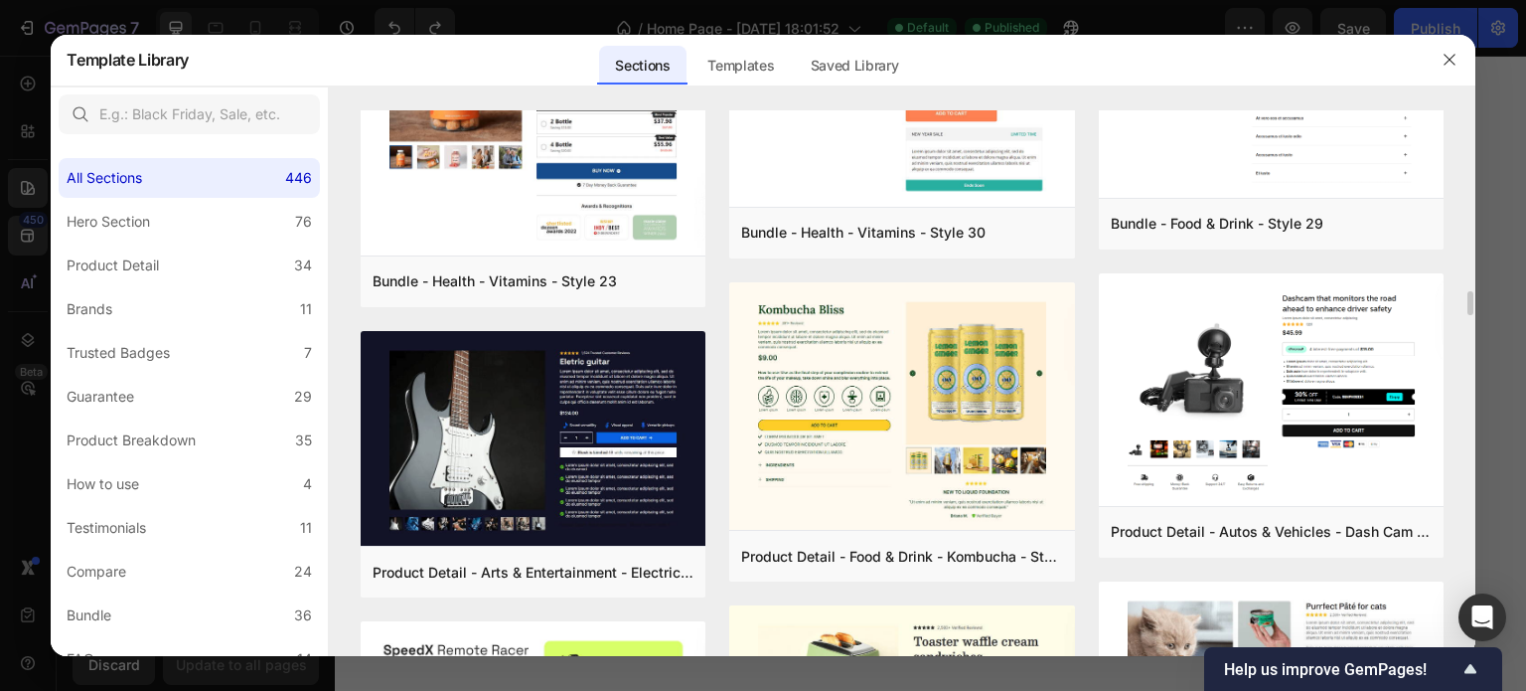
scroll to position [4062, 0]
click at [1347, 514] on button "Preview" at bounding box center [1353, 532] width 157 height 36
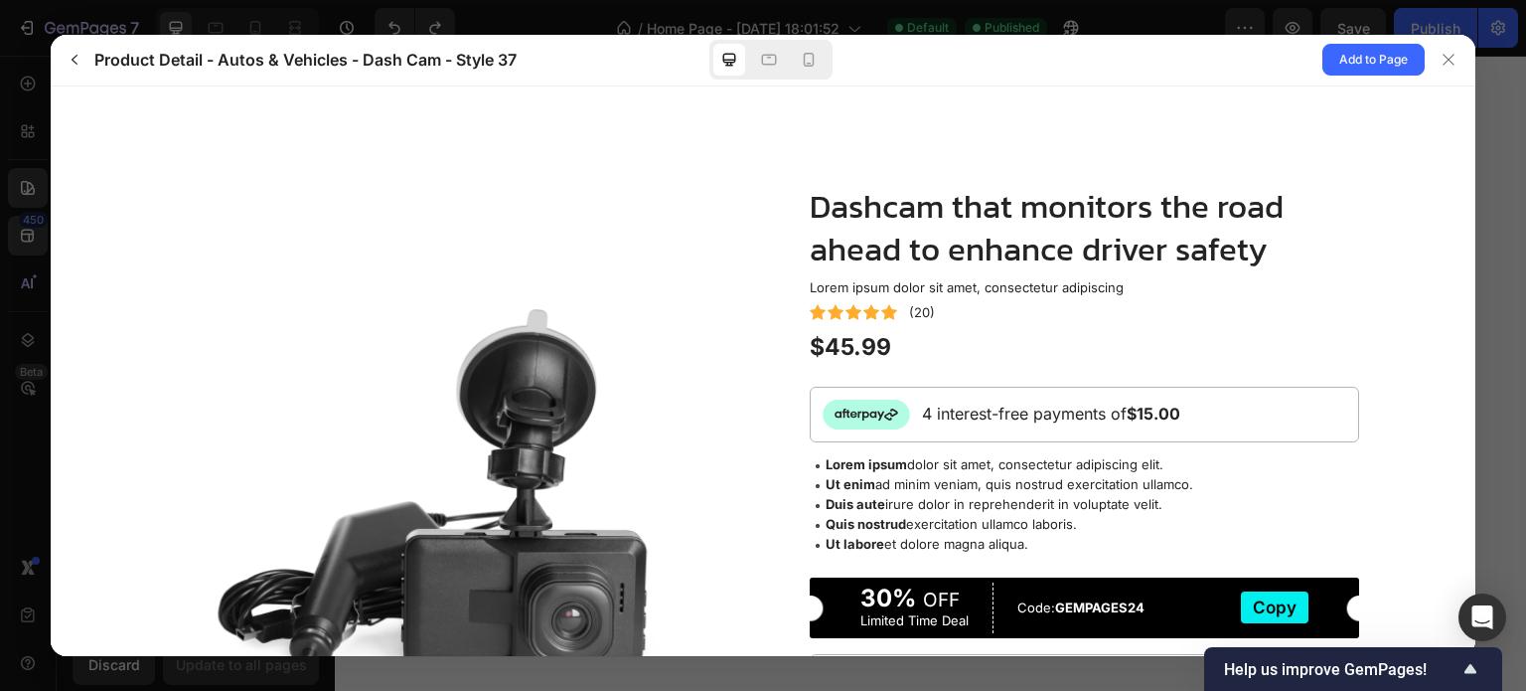
scroll to position [0, 0]
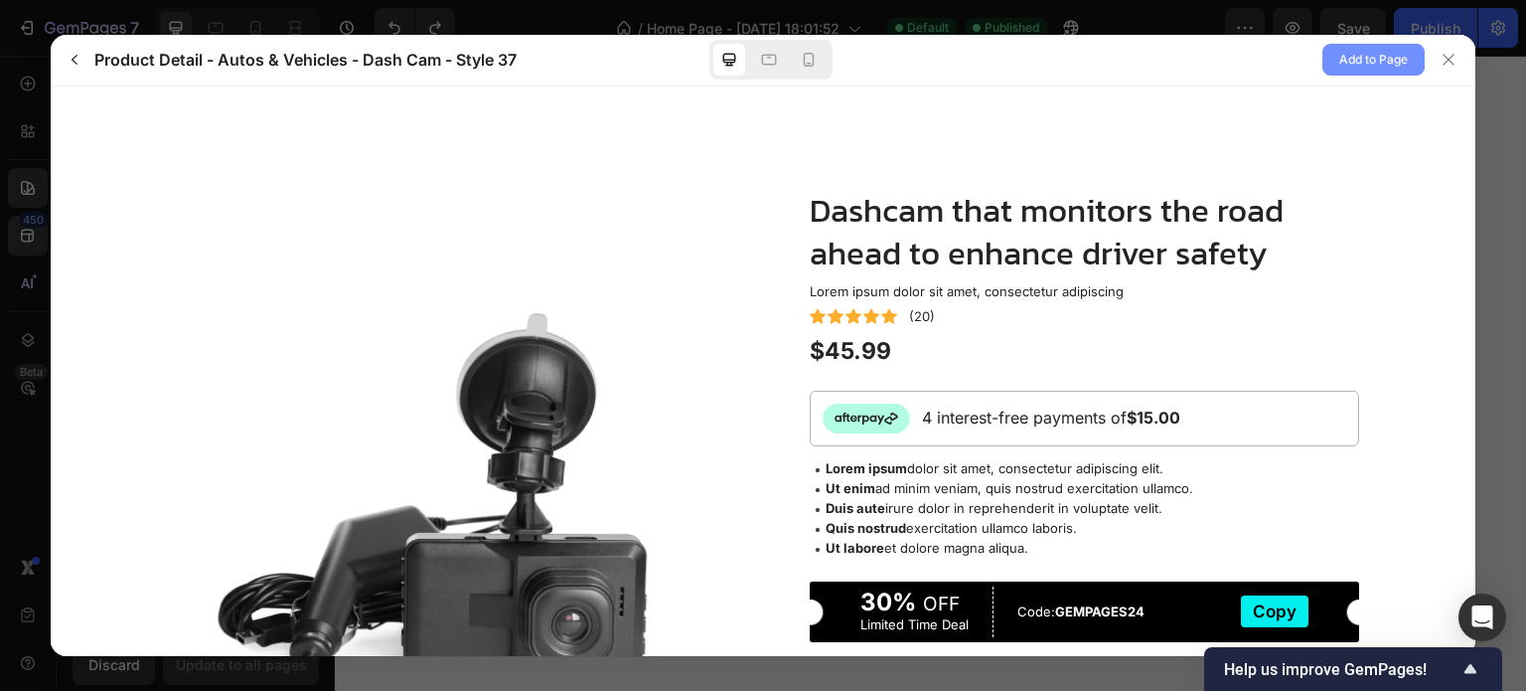
click at [1330, 52] on button "Add to Page" at bounding box center [1374, 60] width 102 height 32
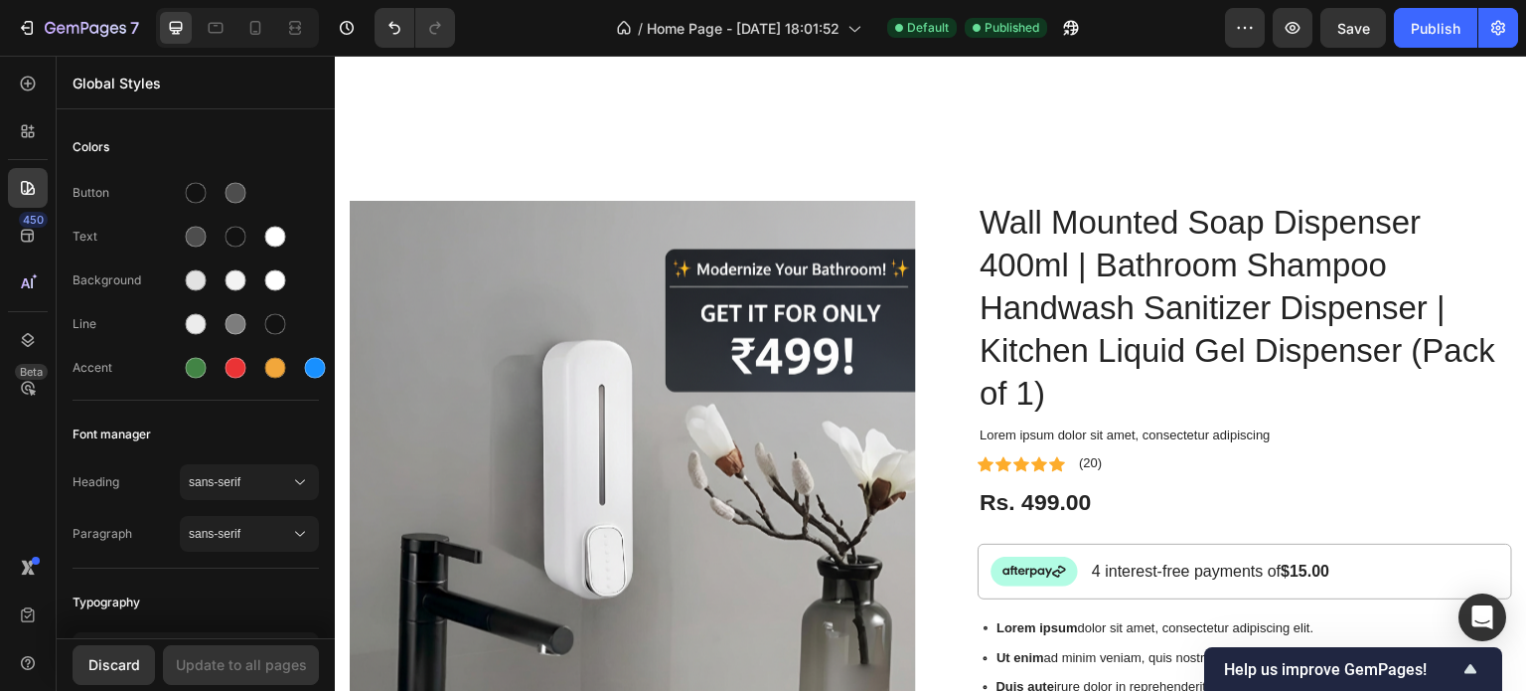
scroll to position [5099, 0]
click at [1401, 28] on button "Publish" at bounding box center [1435, 28] width 83 height 40
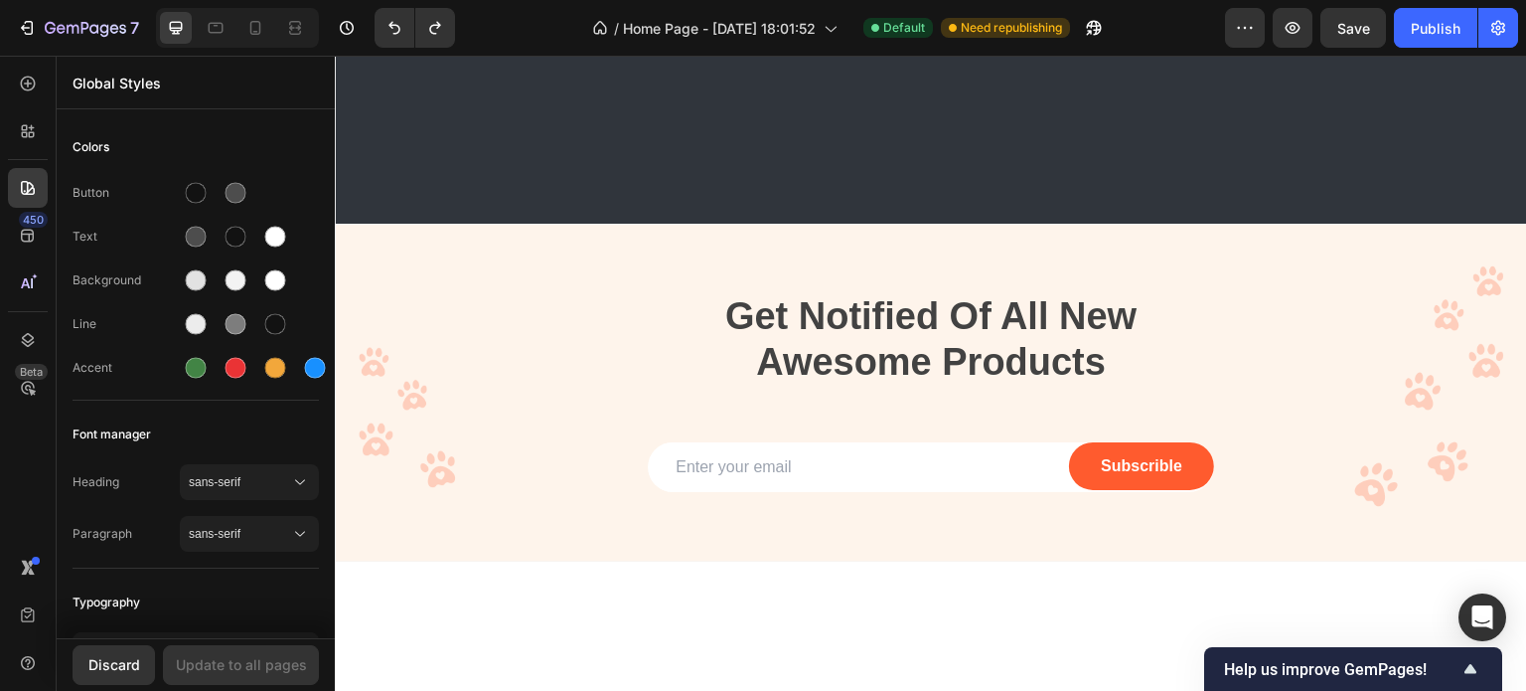
scroll to position [4785, 0]
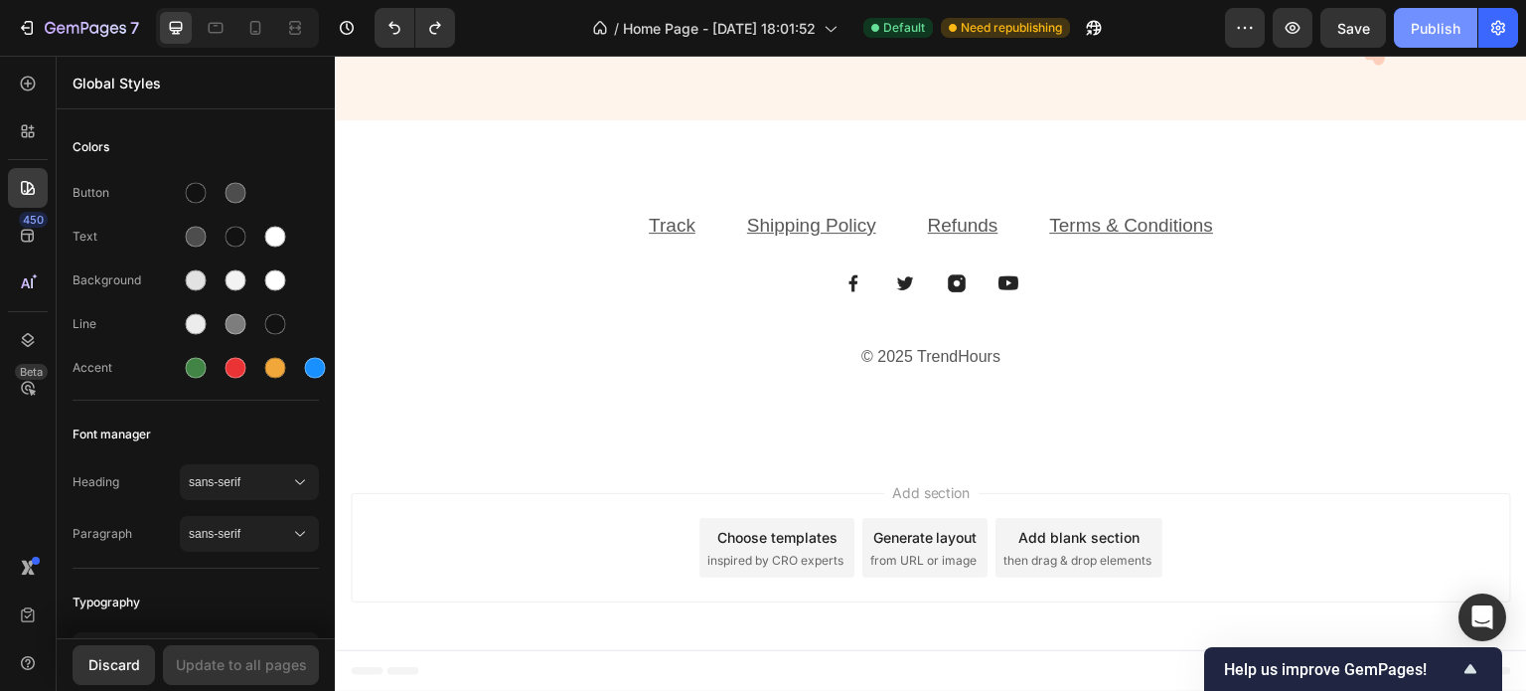
click at [1458, 42] on button "Publish" at bounding box center [1435, 28] width 83 height 40
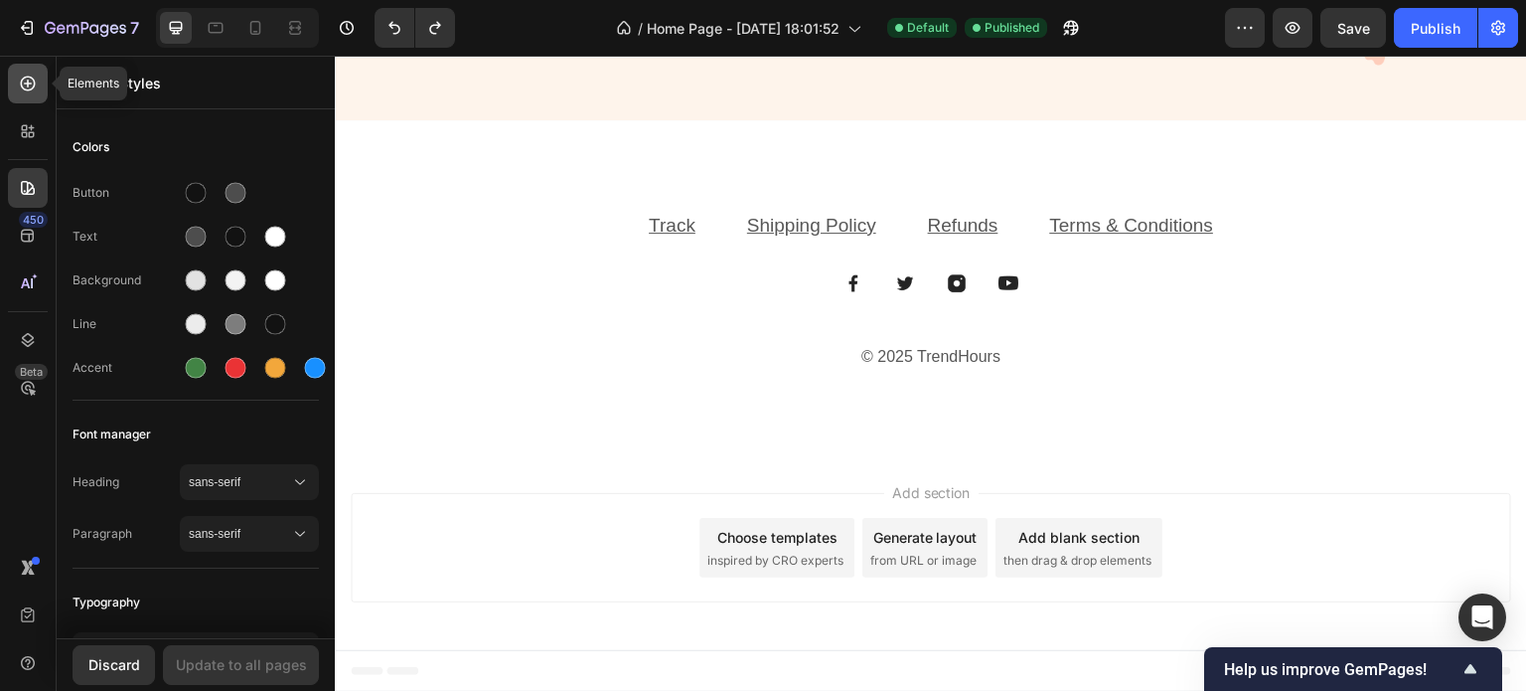
click at [21, 84] on icon at bounding box center [28, 84] width 15 height 15
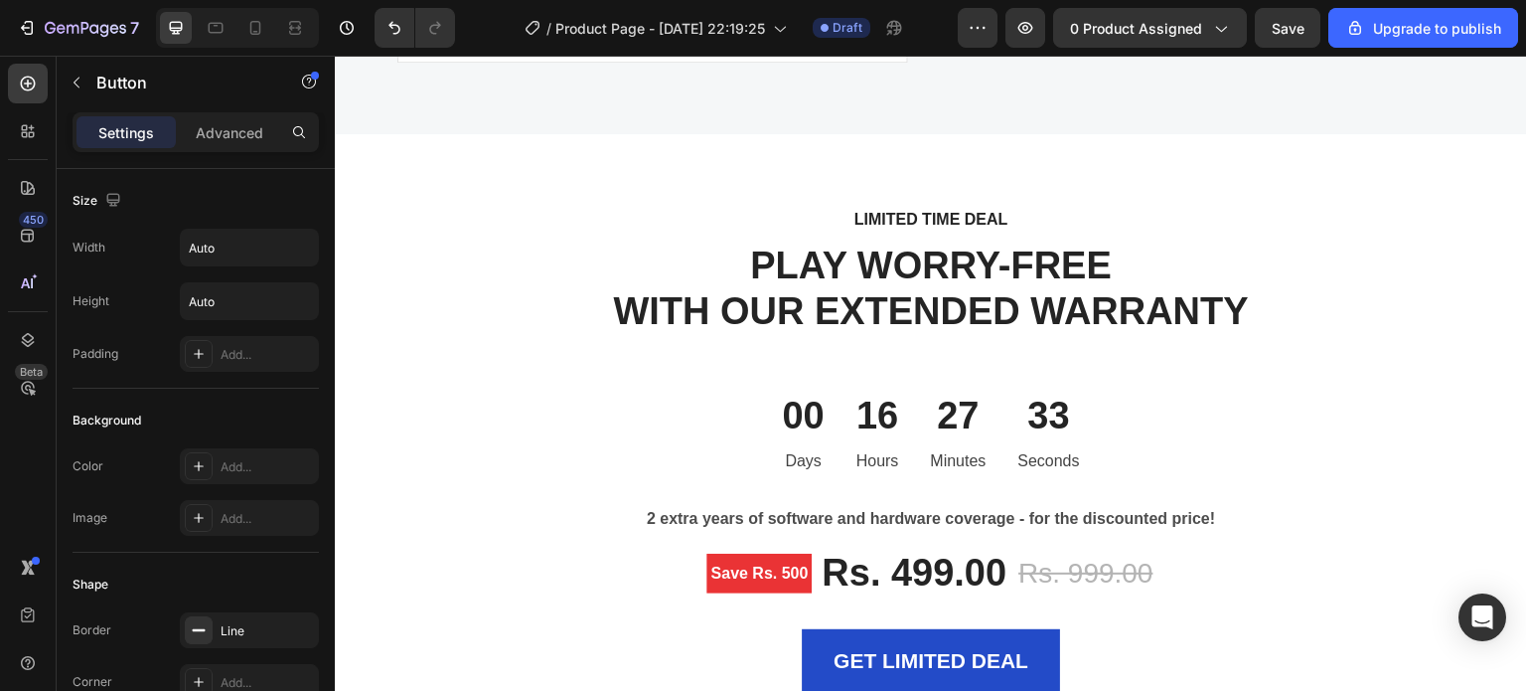
scroll to position [5675, 0]
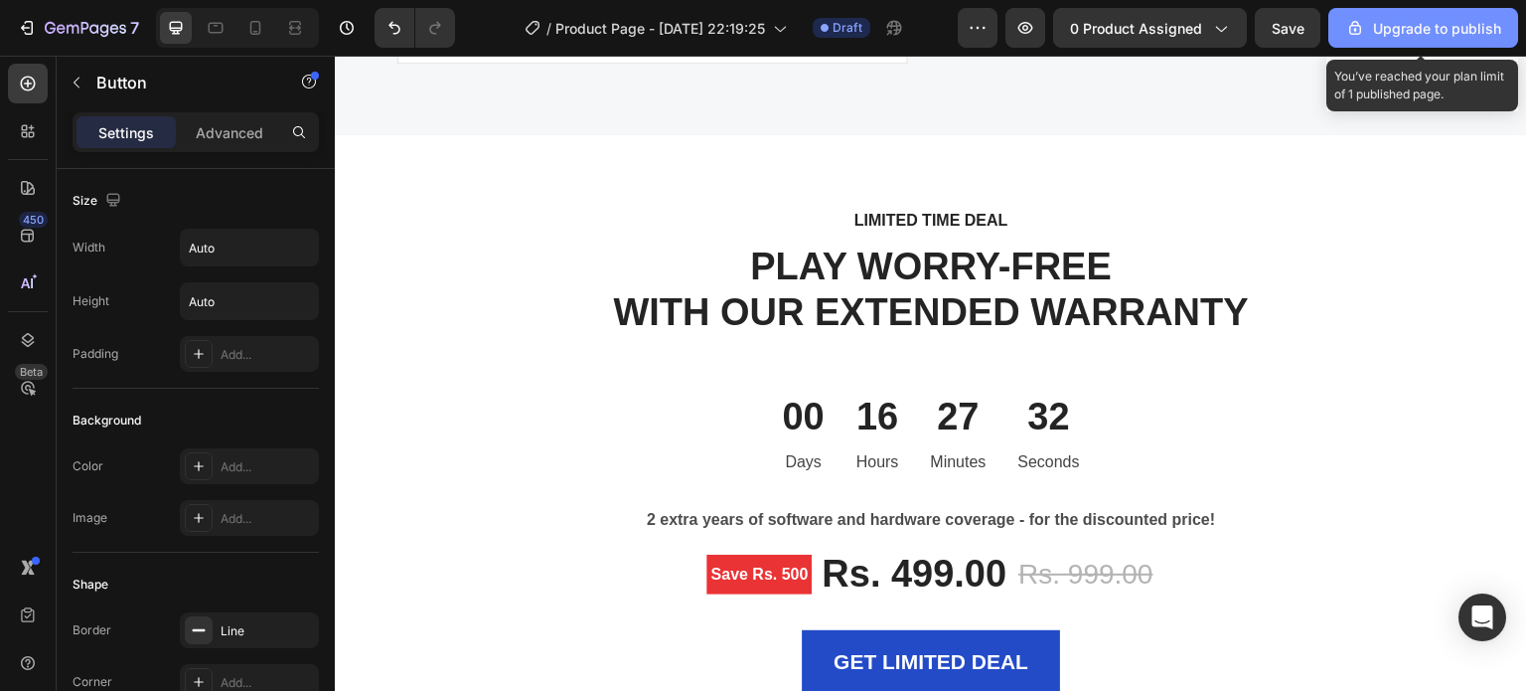
click at [1441, 27] on div "Upgrade to publish" at bounding box center [1423, 28] width 156 height 21
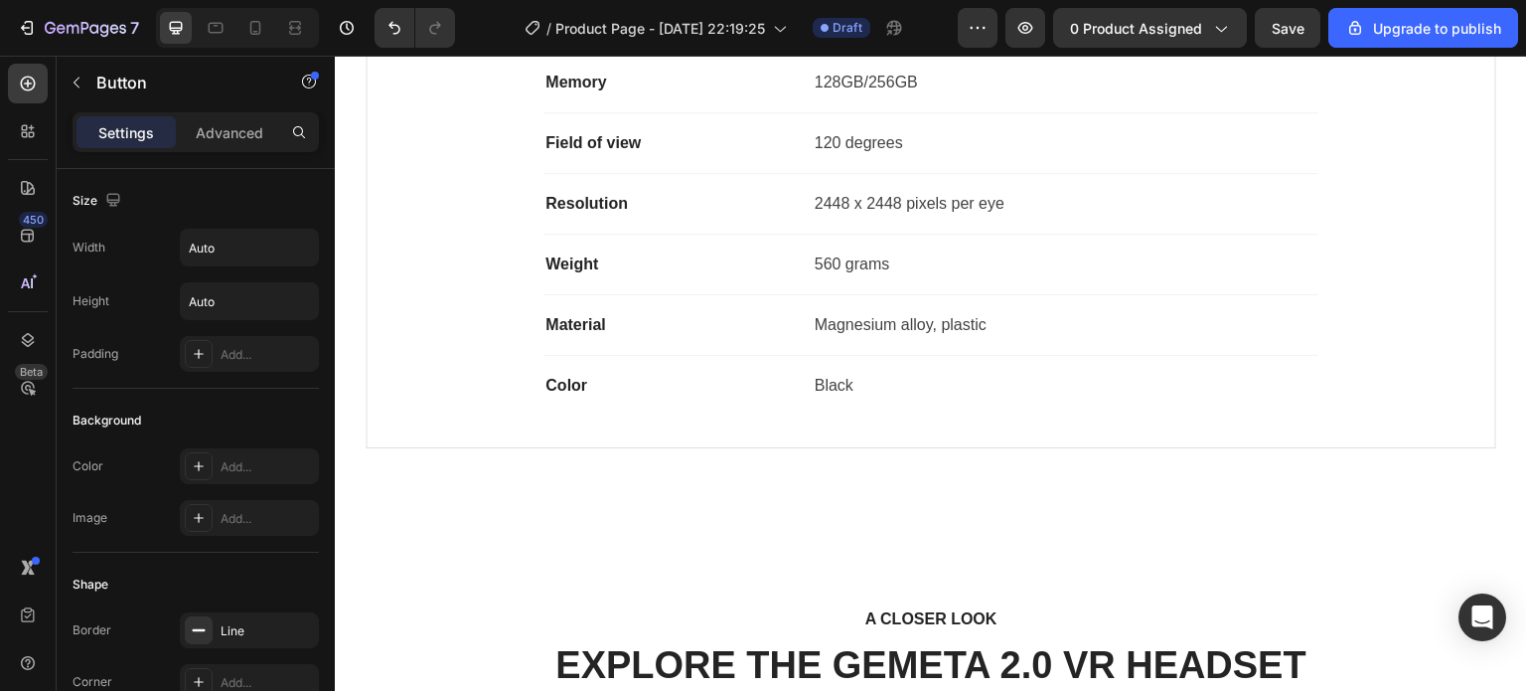
scroll to position [2755, 0]
